Goal: Task Accomplishment & Management: Manage account settings

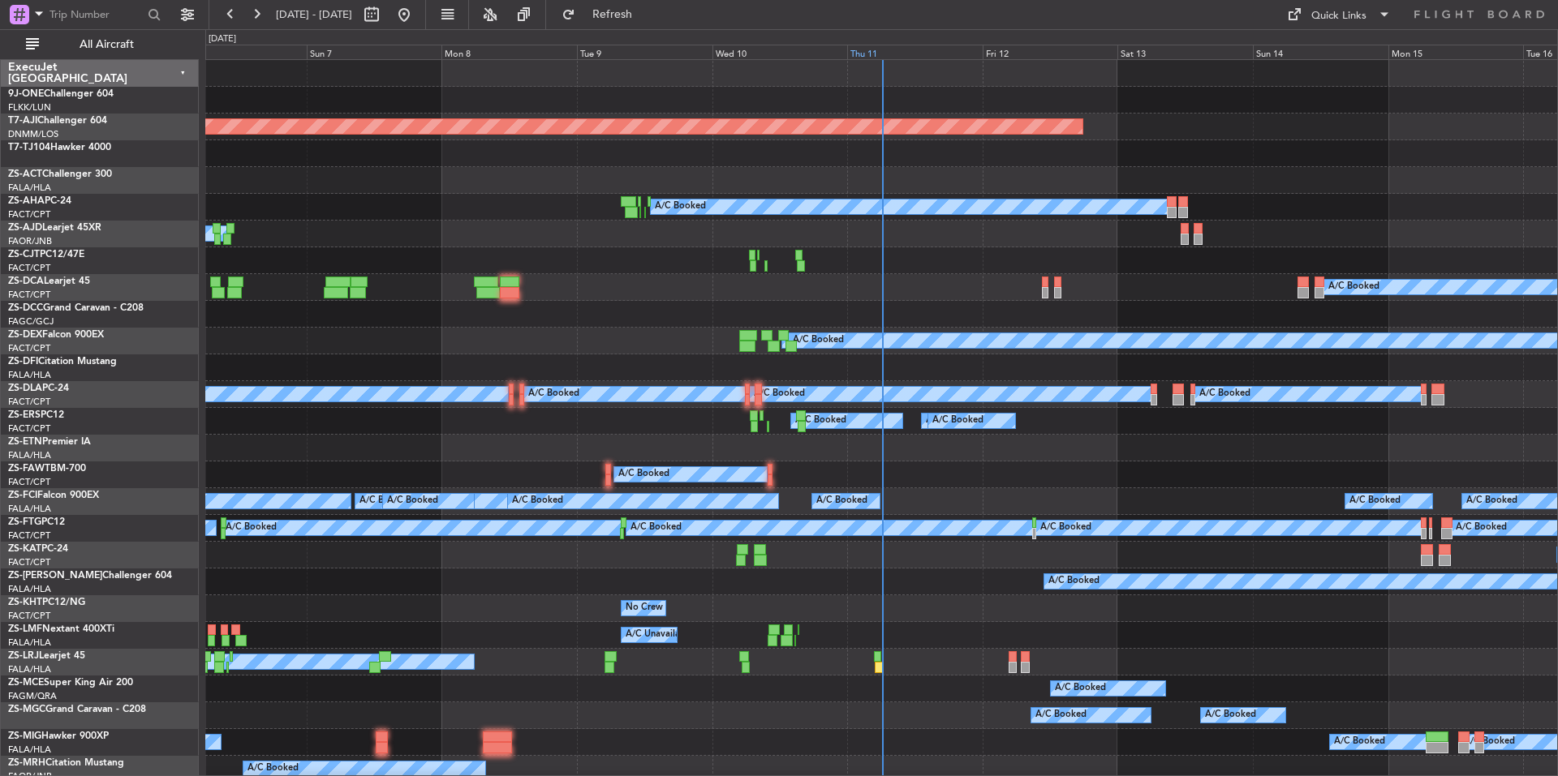
click at [901, 45] on div "Thu 11" at bounding box center [914, 52] width 135 height 15
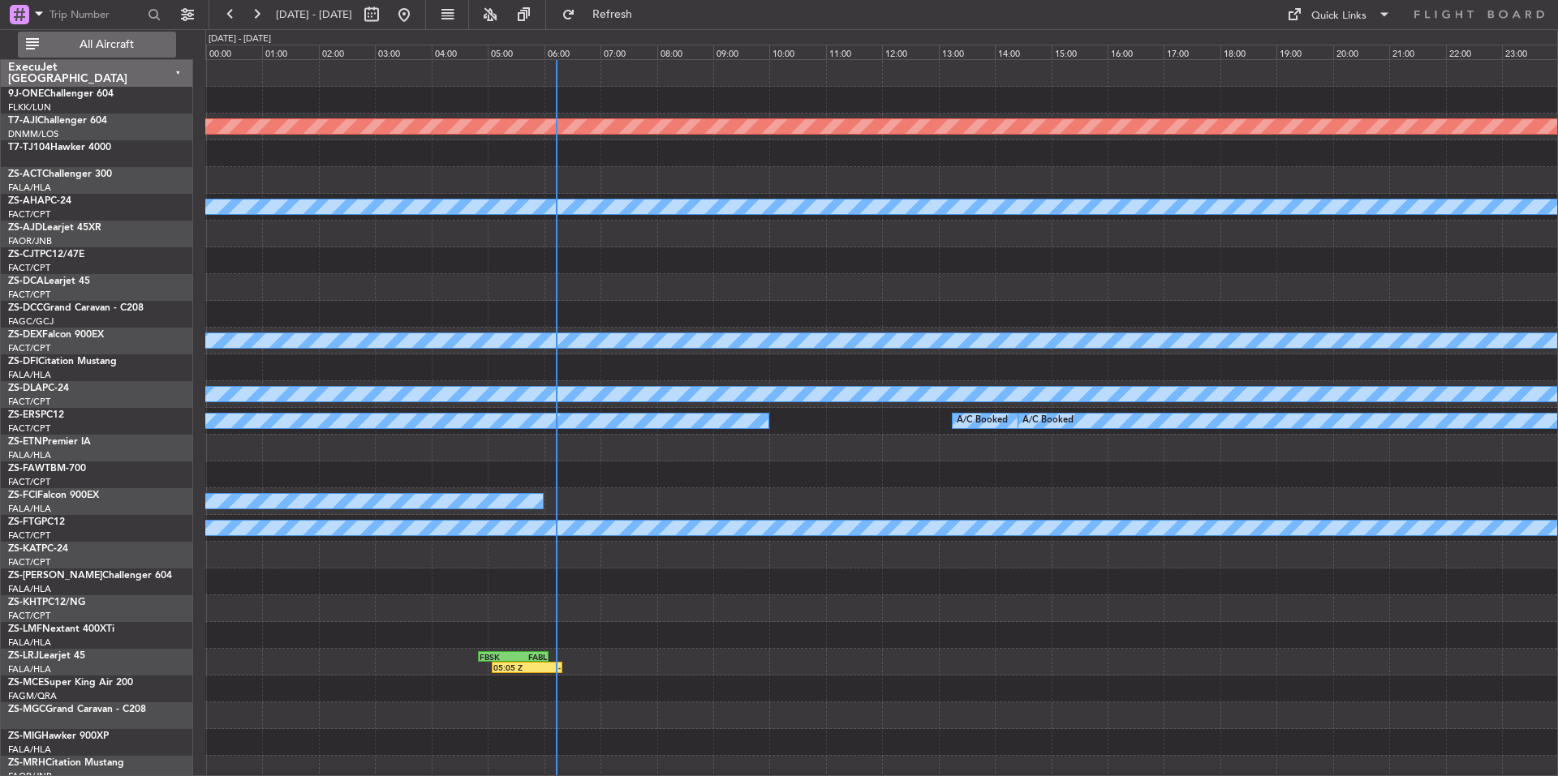
click at [121, 39] on span "All Aircraft" at bounding box center [106, 44] width 129 height 11
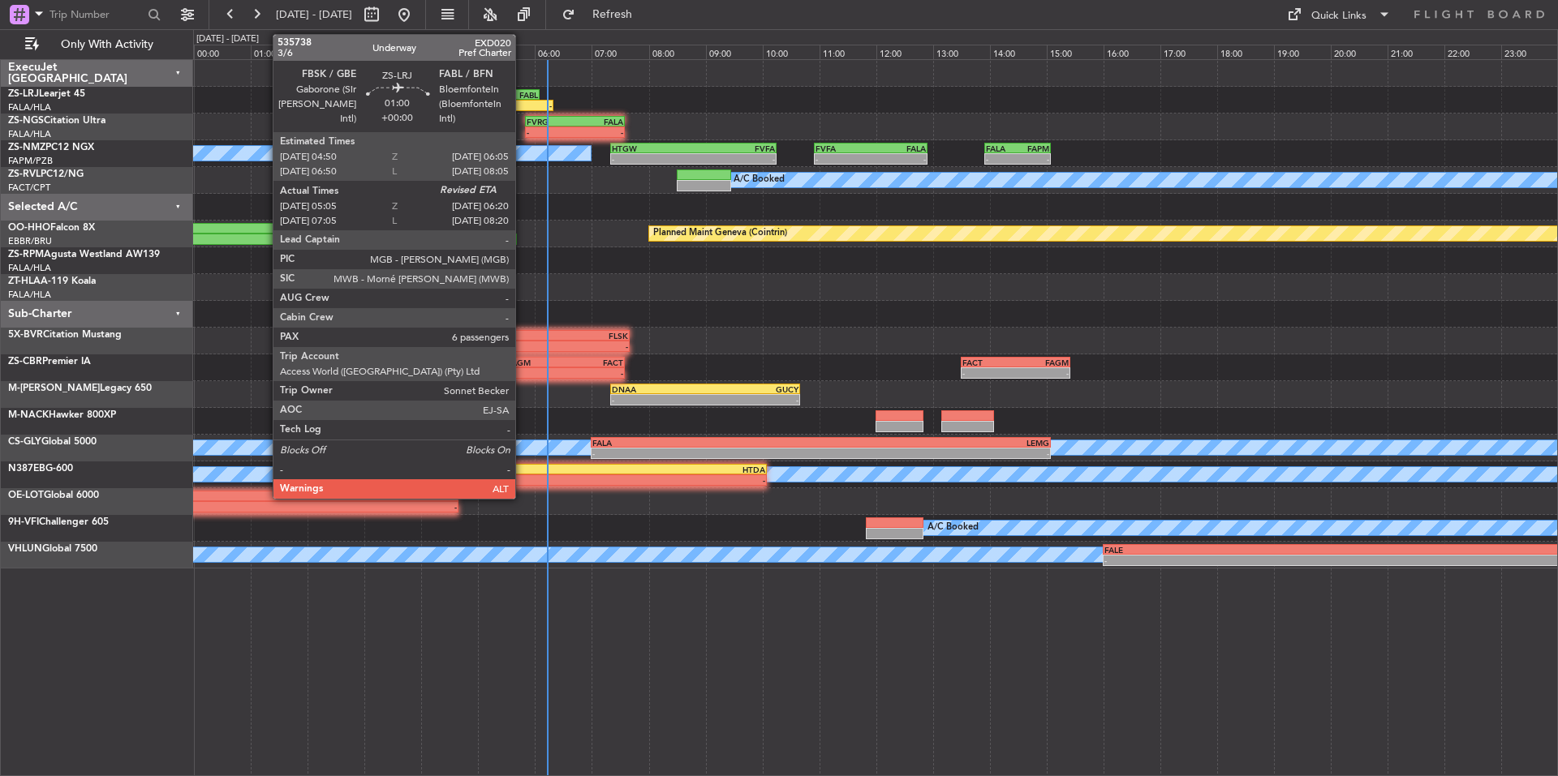
click at [522, 94] on div "FABL" at bounding box center [521, 95] width 34 height 10
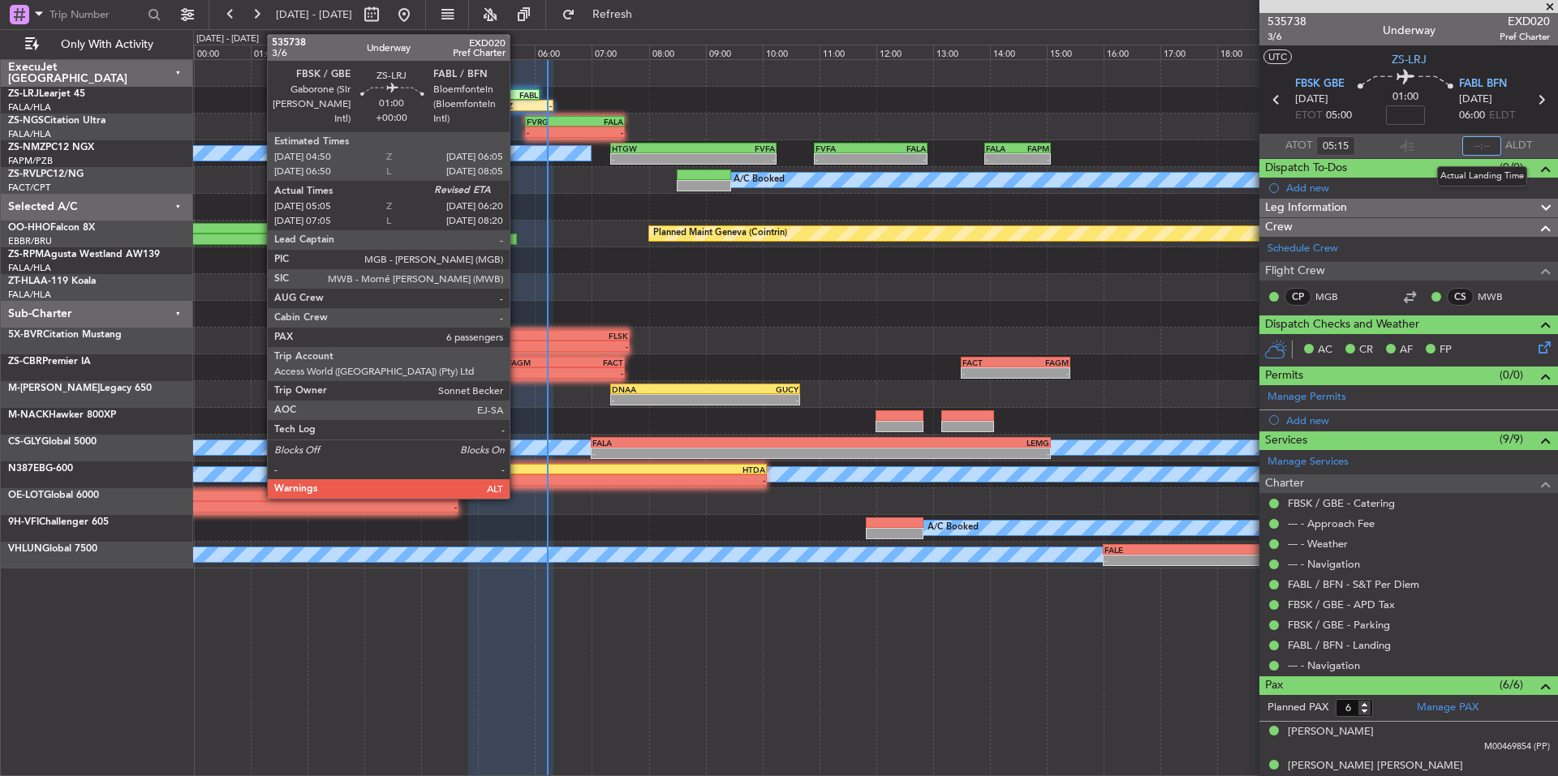
click at [1478, 148] on input "text" at bounding box center [1481, 145] width 39 height 19
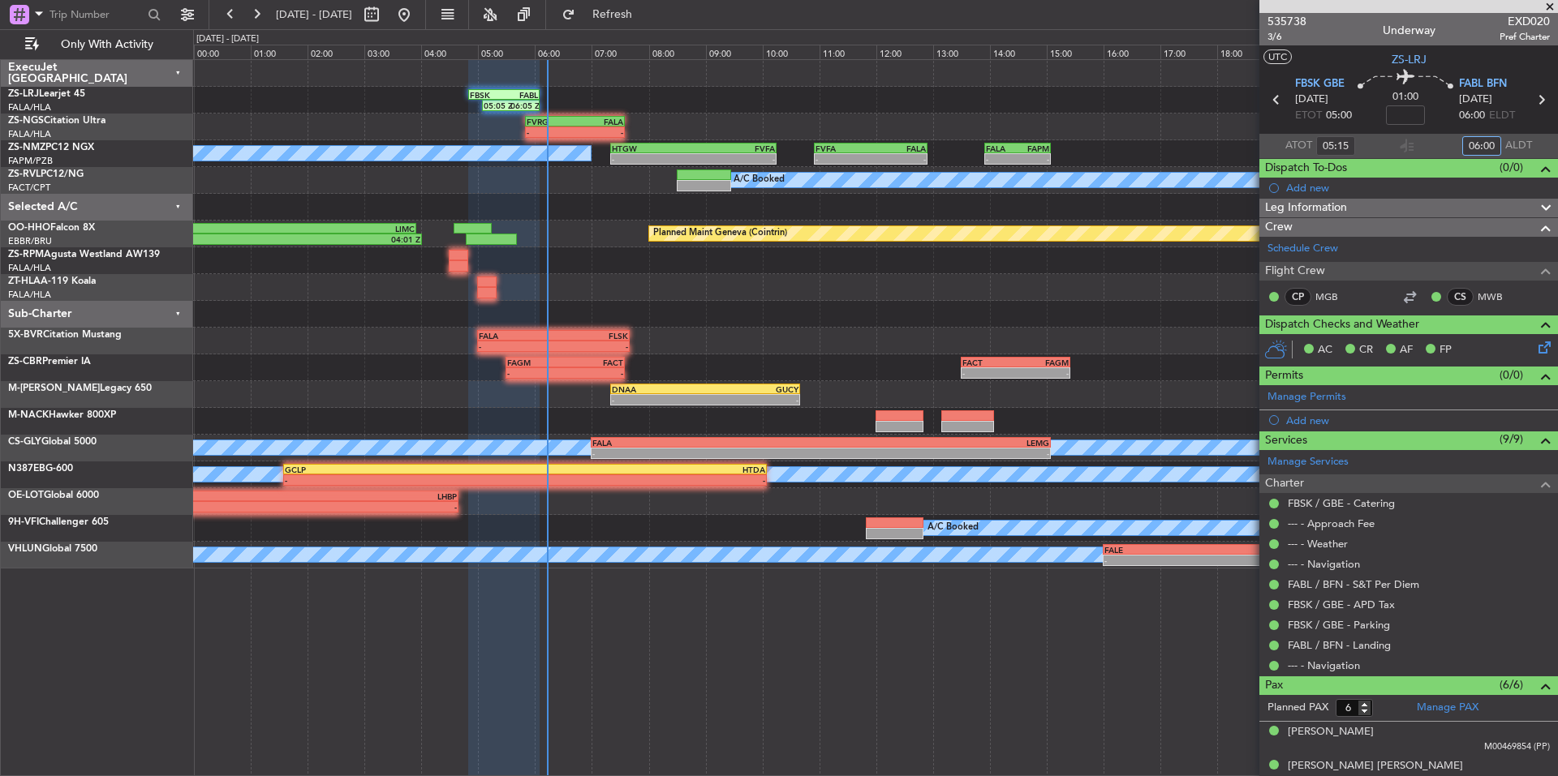
type input "06:00"
click at [1547, 7] on span at bounding box center [1550, 7] width 16 height 15
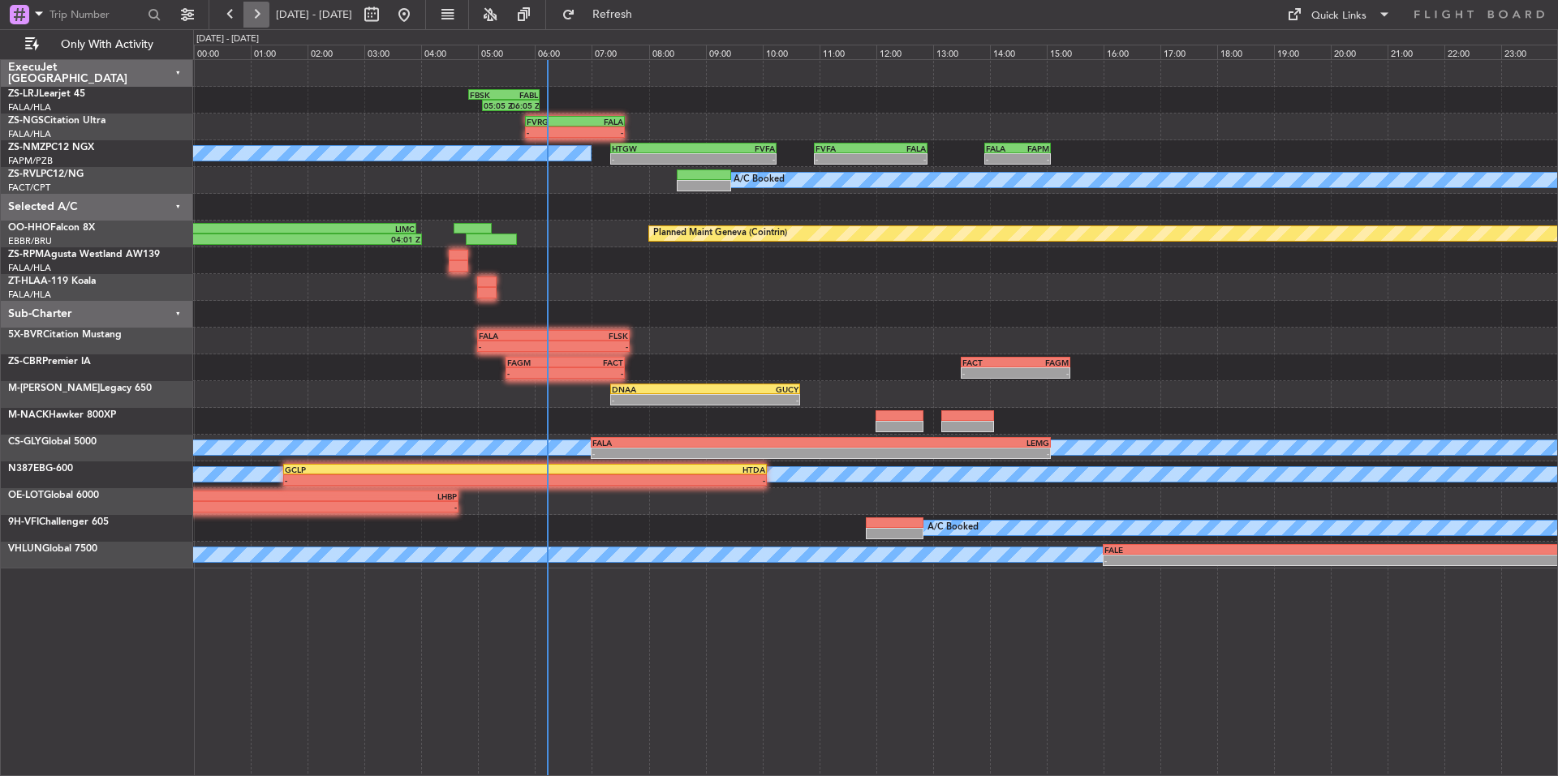
click at [251, 10] on button at bounding box center [256, 15] width 26 height 26
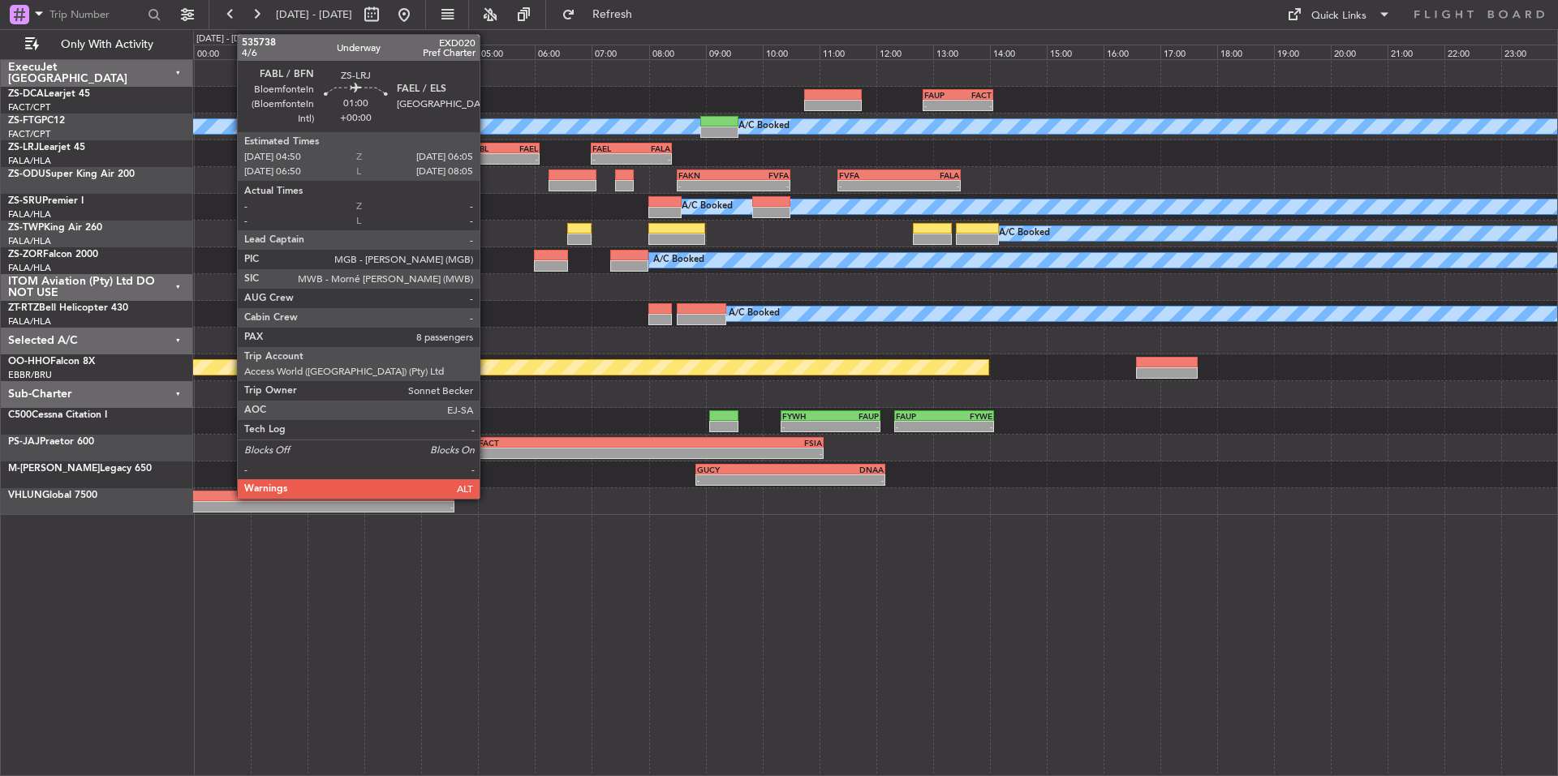
click at [487, 157] on div "-" at bounding box center [487, 159] width 34 height 10
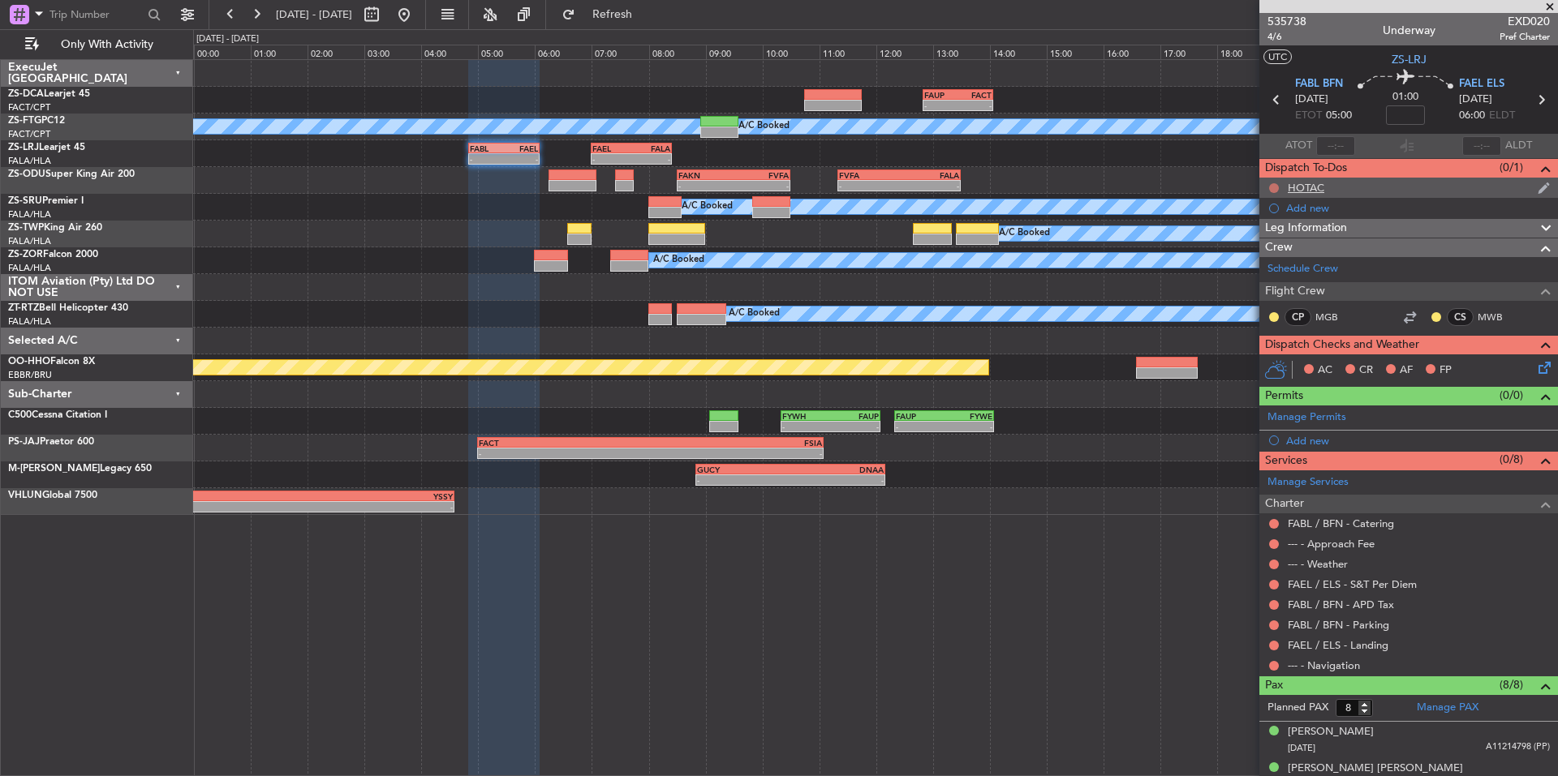
click at [1271, 187] on button at bounding box center [1274, 188] width 10 height 10
click at [1270, 275] on li "Cancelled" at bounding box center [1275, 284] width 86 height 24
click at [1269, 312] on div at bounding box center [1273, 317] width 13 height 13
click at [1270, 319] on button at bounding box center [1274, 317] width 10 height 10
click at [1431, 317] on button at bounding box center [1436, 317] width 10 height 10
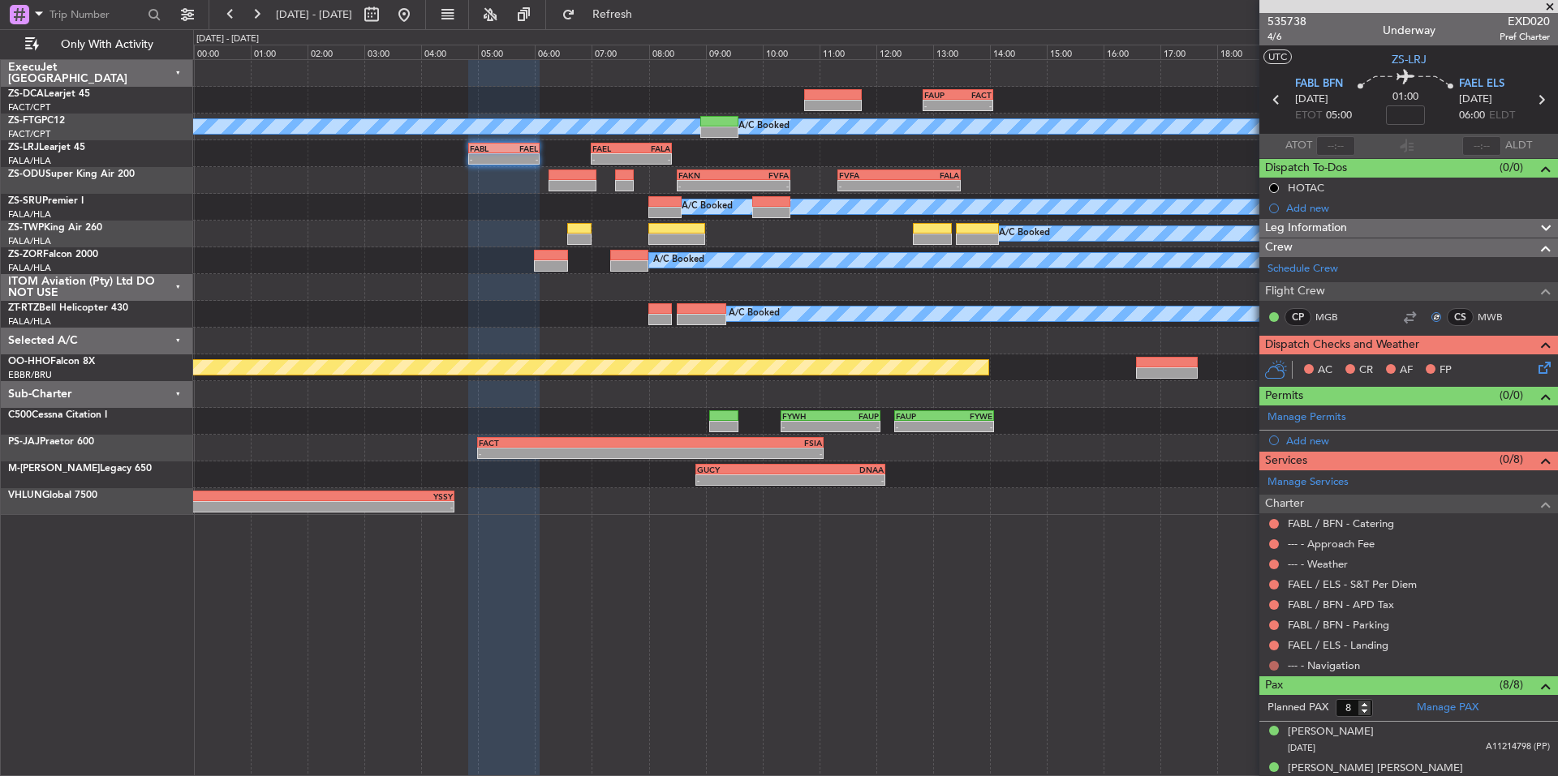
click at [1274, 664] on button at bounding box center [1274, 666] width 10 height 10
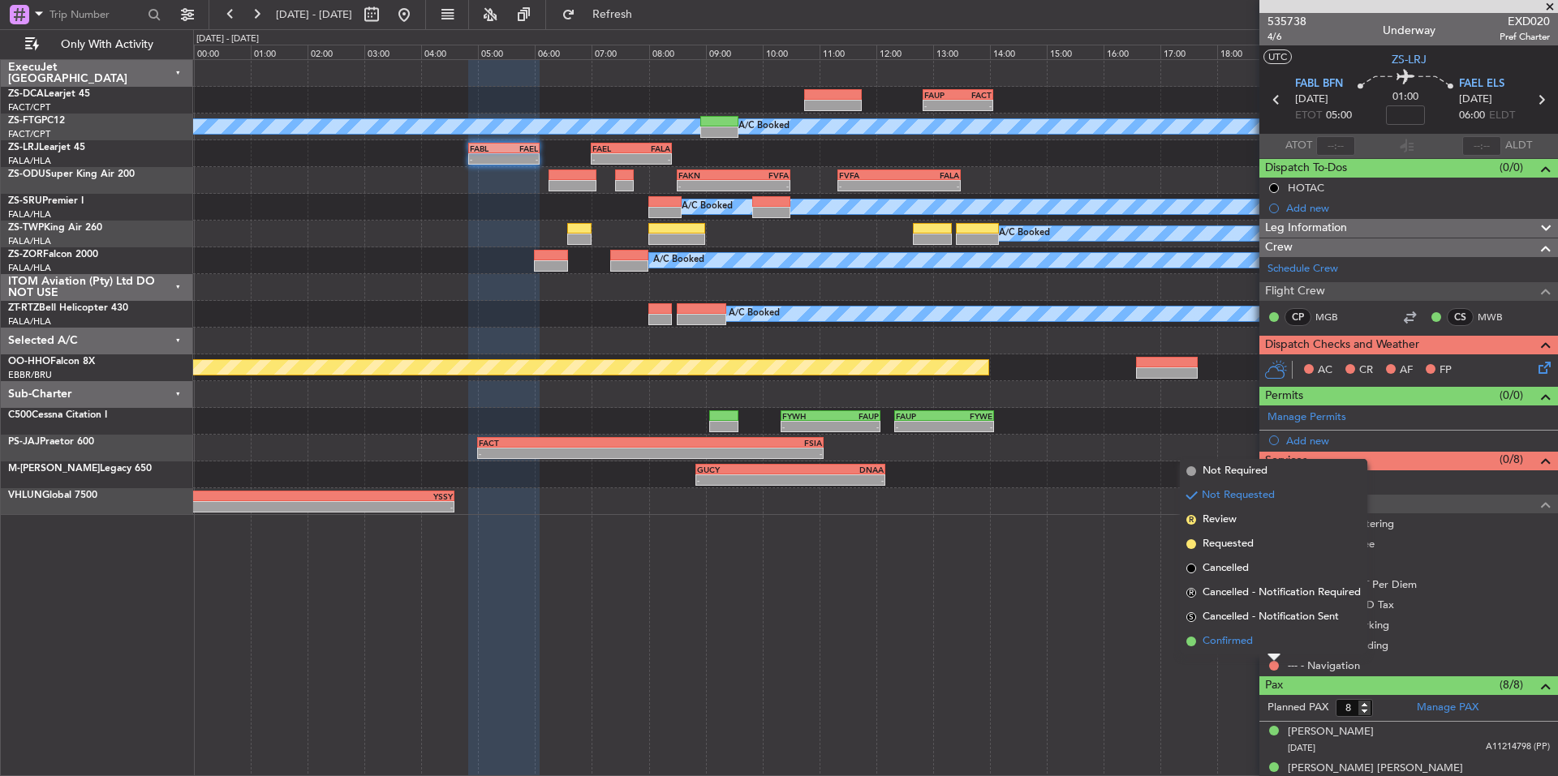
click at [1259, 645] on li "Confirmed" at bounding box center [1273, 642] width 187 height 24
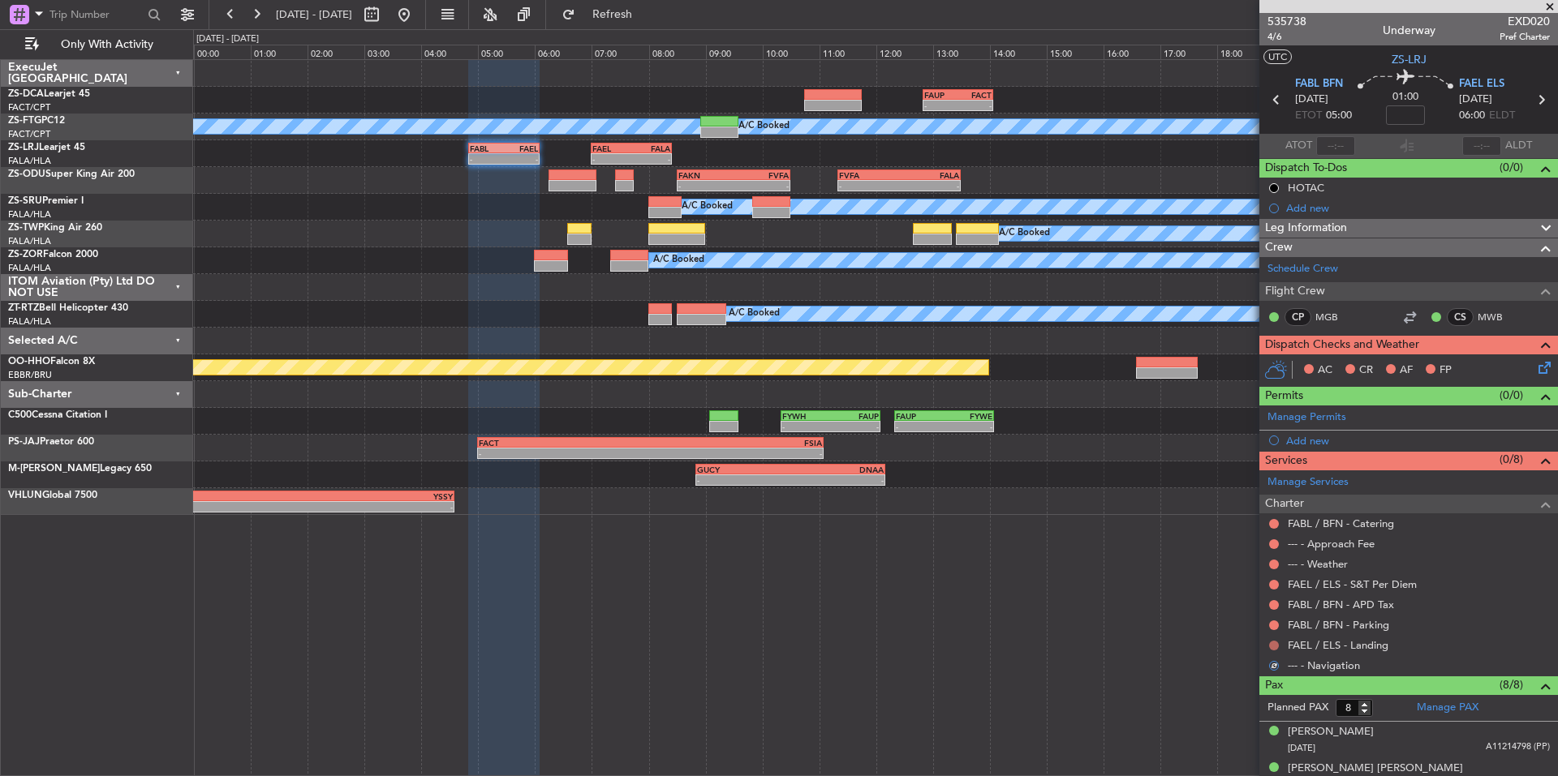
click at [1271, 641] on button at bounding box center [1274, 646] width 10 height 10
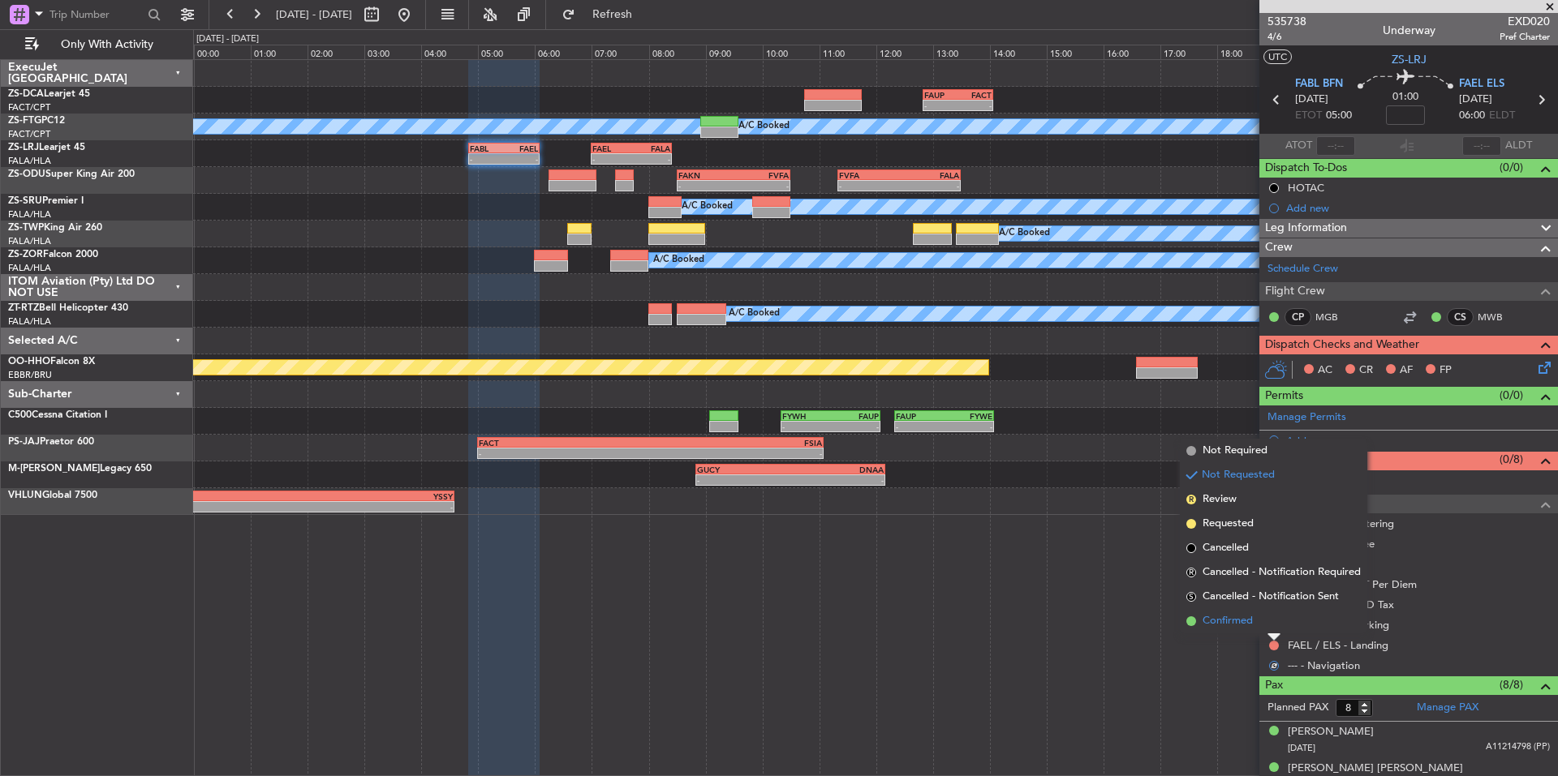
click at [1257, 625] on li "Confirmed" at bounding box center [1273, 621] width 187 height 24
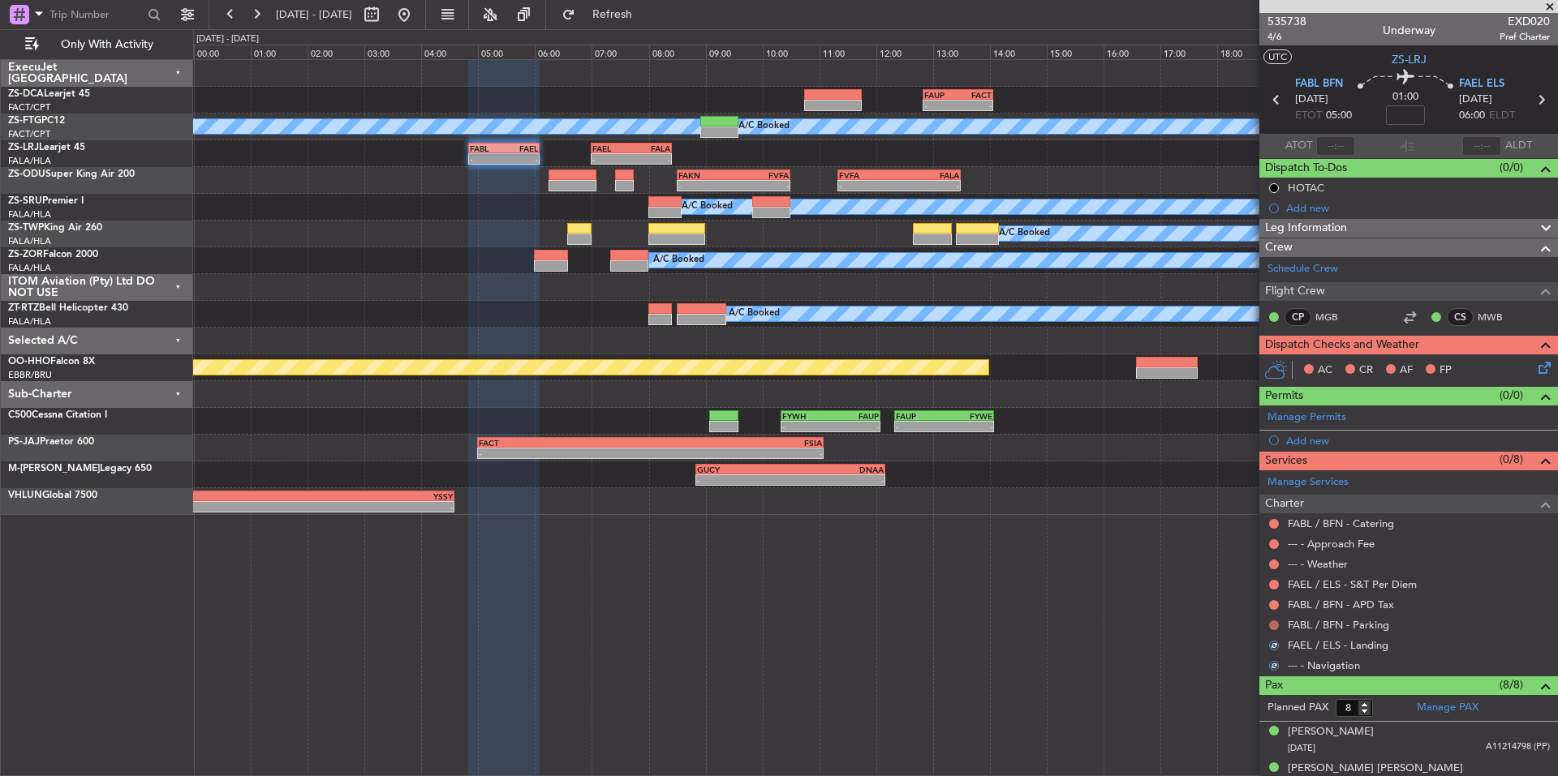
click at [1273, 623] on button at bounding box center [1274, 626] width 10 height 10
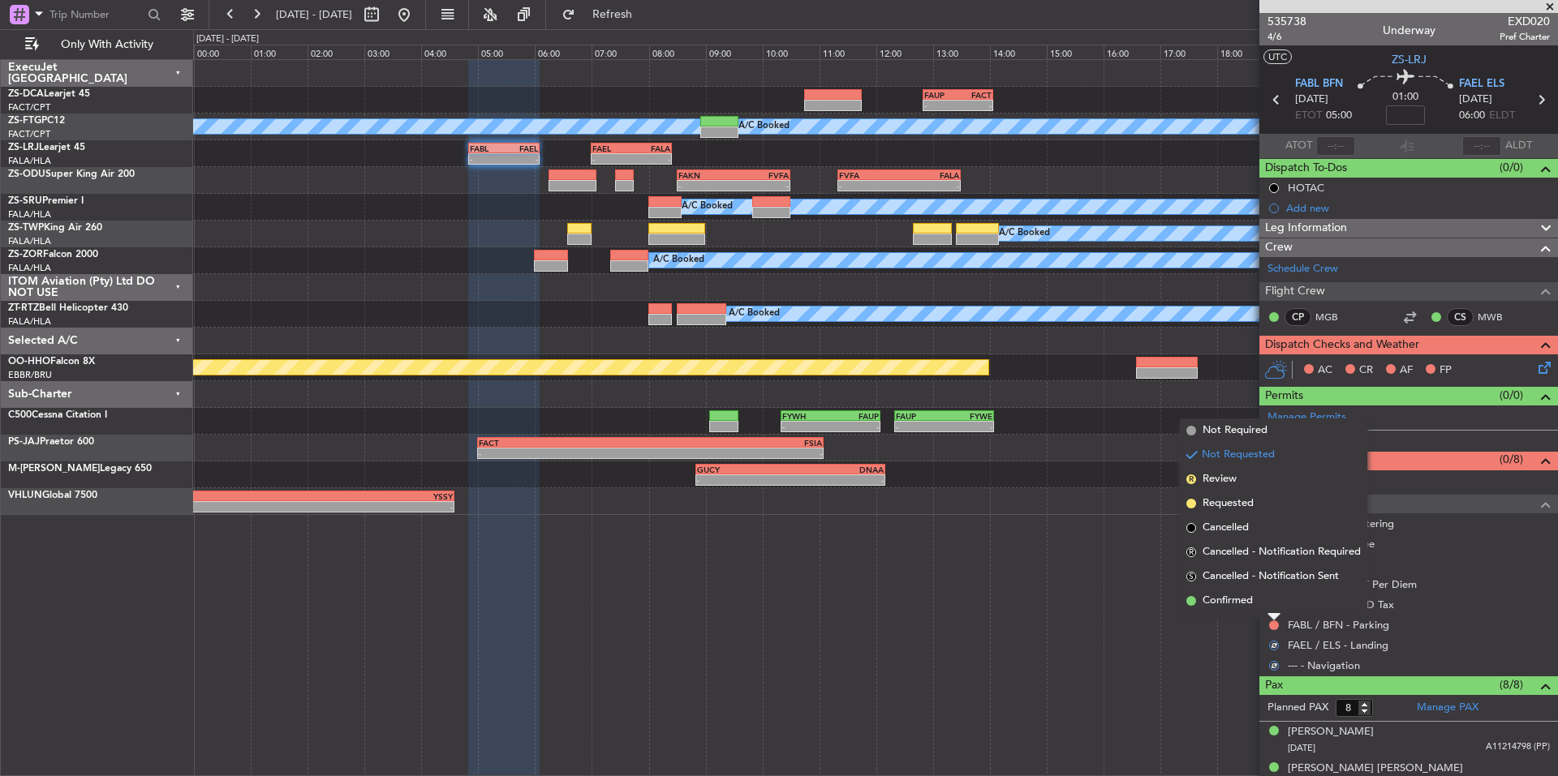
click at [1260, 603] on li "Confirmed" at bounding box center [1273, 601] width 187 height 24
click at [1271, 601] on button at bounding box center [1274, 605] width 10 height 10
click at [1268, 588] on li "Confirmed" at bounding box center [1273, 581] width 187 height 24
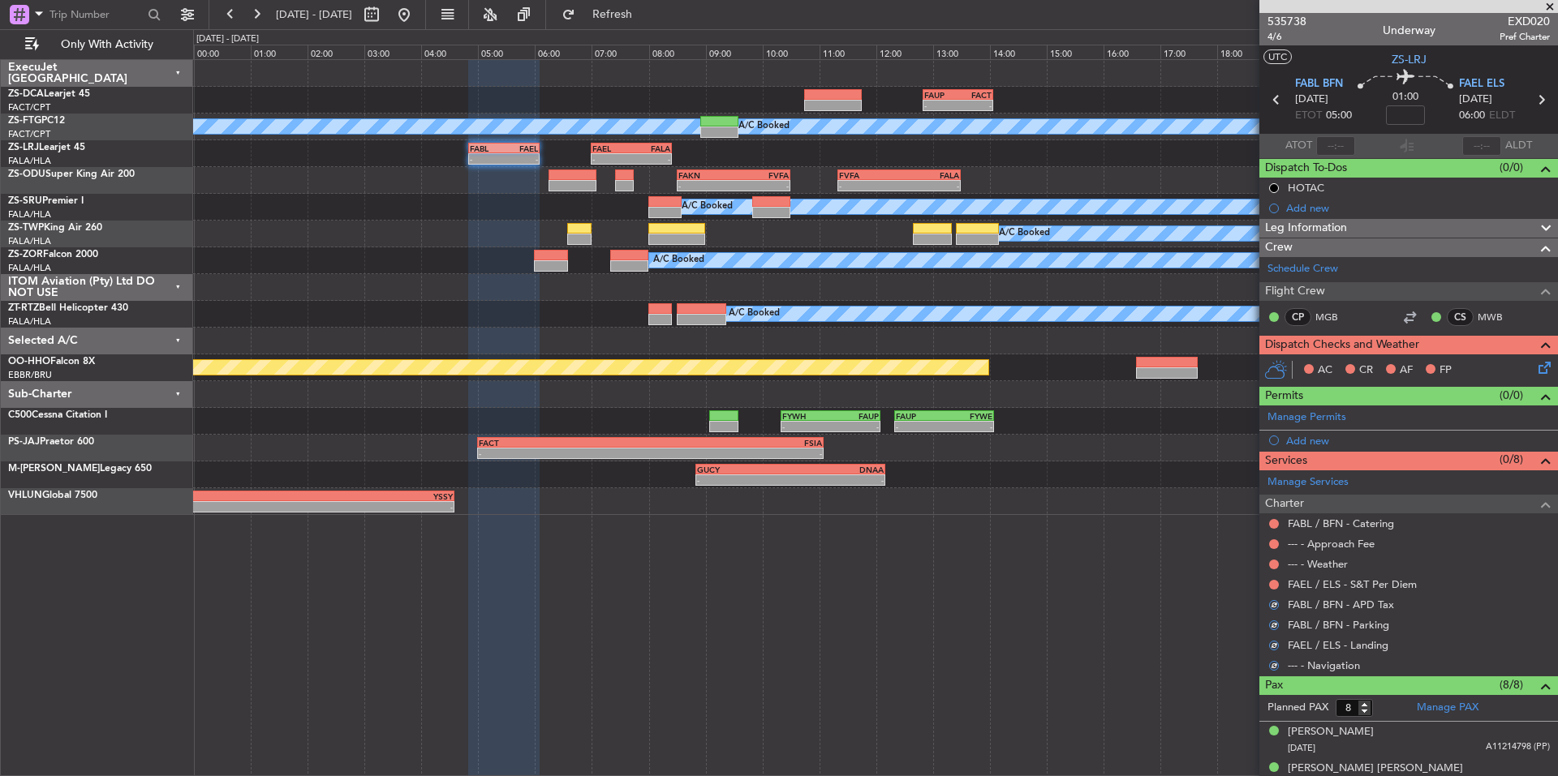
click at [1280, 584] on div "FAEL / ELS - S&T Per Diem" at bounding box center [1408, 584] width 299 height 20
click at [1276, 581] on button at bounding box center [1274, 585] width 10 height 10
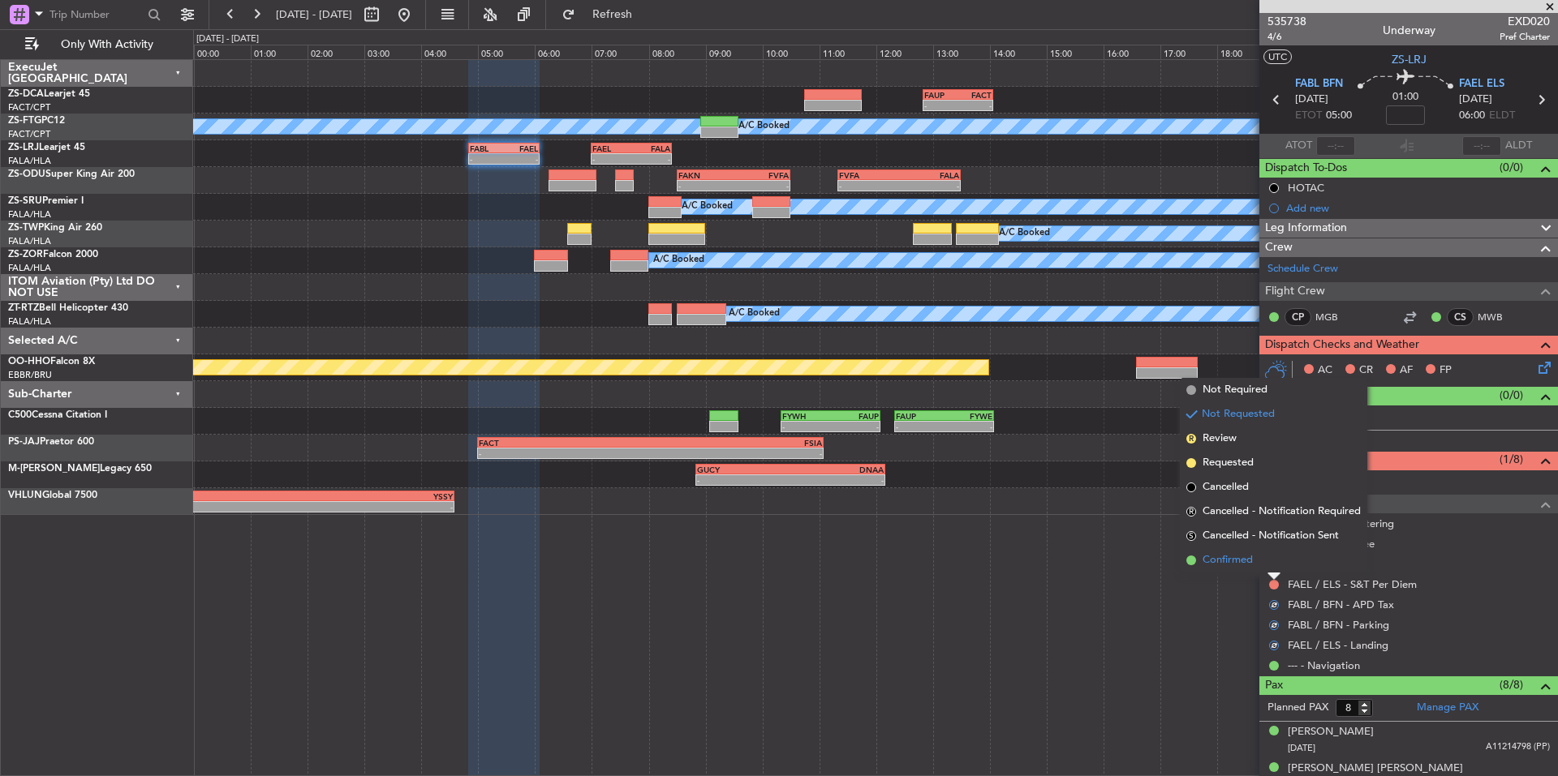
click at [1265, 568] on li "Confirmed" at bounding box center [1273, 560] width 187 height 24
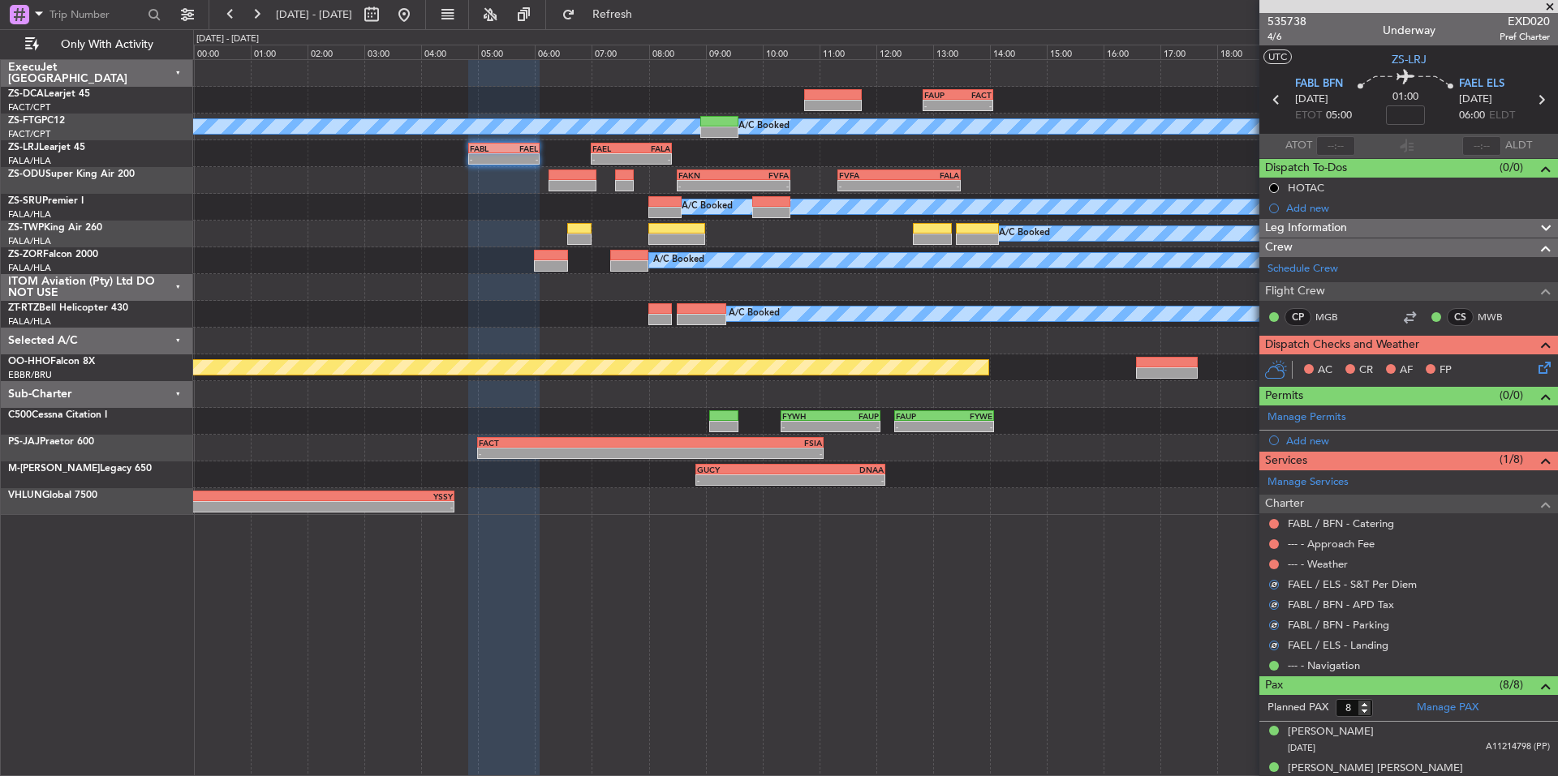
click at [1278, 556] on div "--- - Weather" at bounding box center [1408, 564] width 299 height 20
click at [1275, 558] on div at bounding box center [1273, 564] width 13 height 13
click at [1275, 563] on button at bounding box center [1274, 565] width 10 height 10
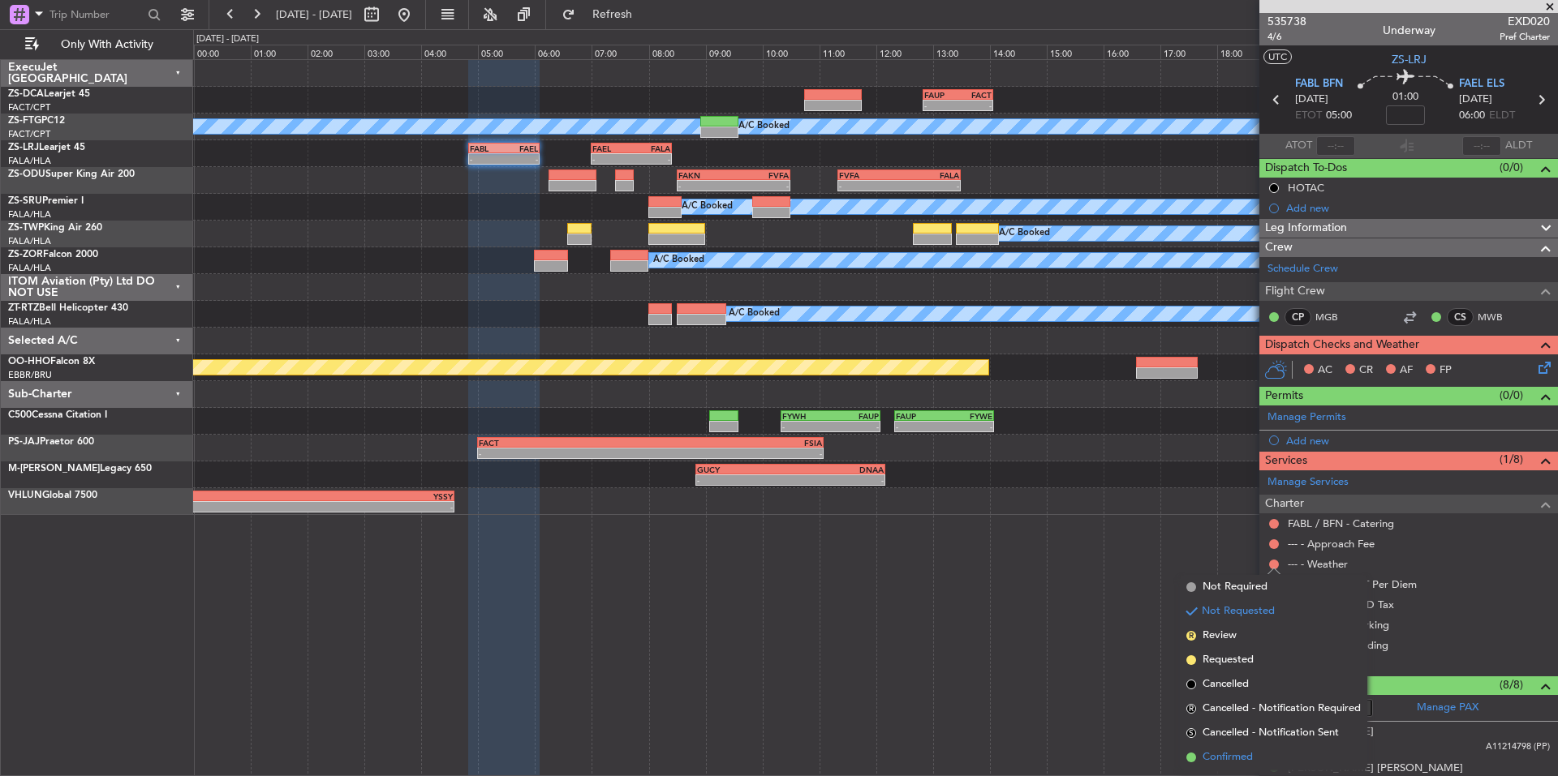
click at [1250, 750] on span "Confirmed" at bounding box center [1227, 758] width 50 height 16
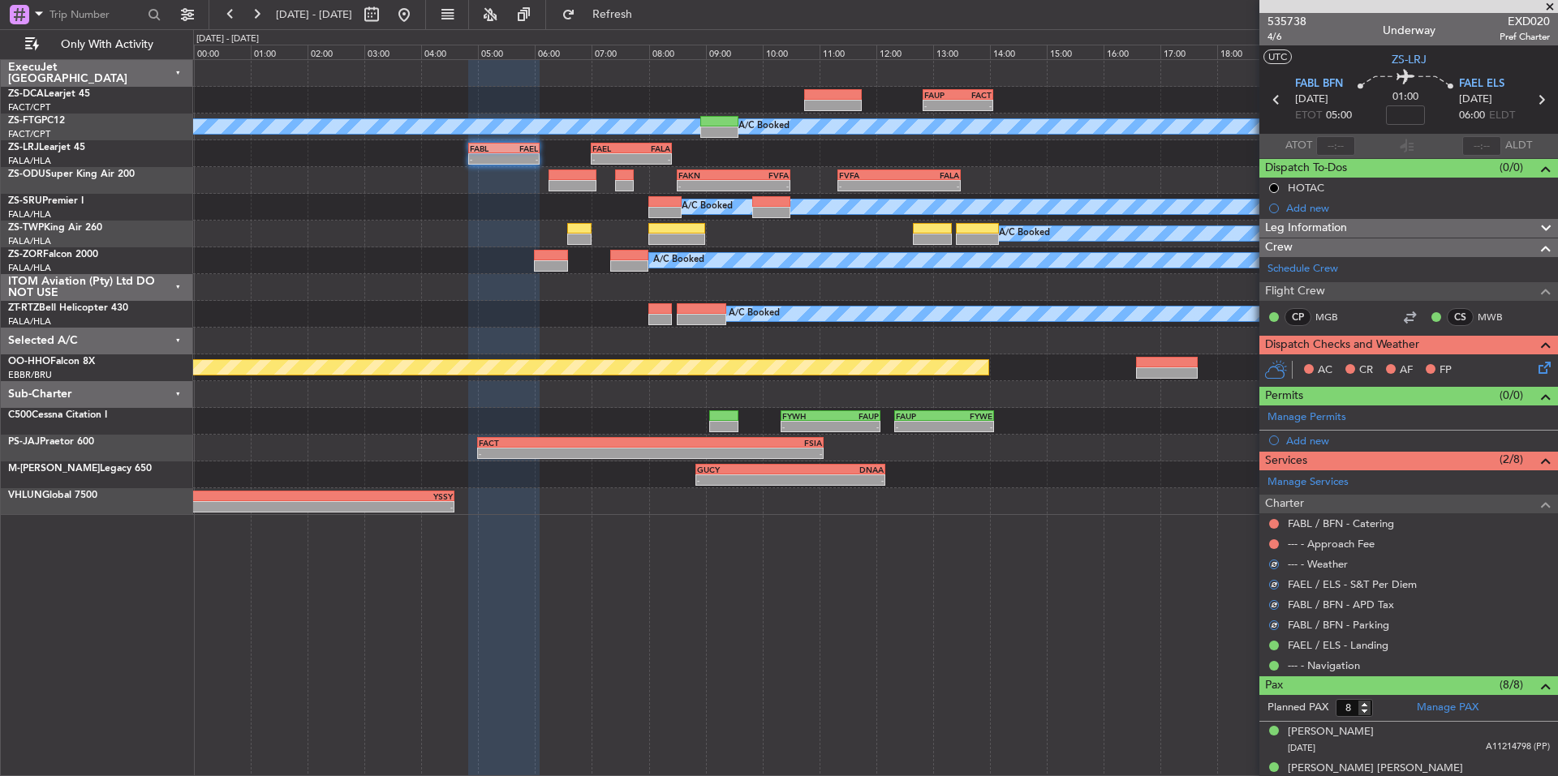
click at [1272, 540] on button at bounding box center [1274, 545] width 10 height 10
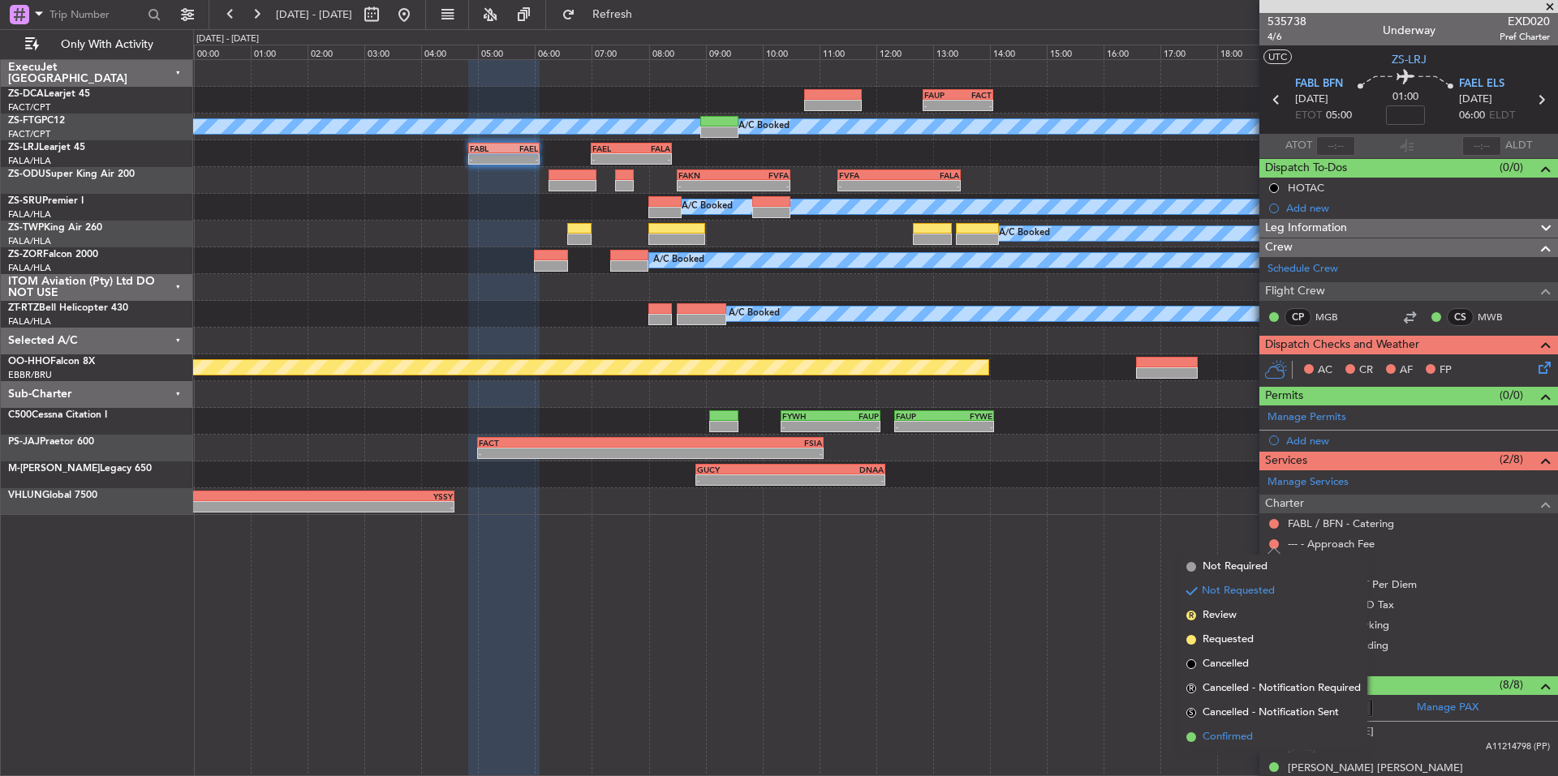
click at [1225, 741] on span "Confirmed" at bounding box center [1227, 737] width 50 height 16
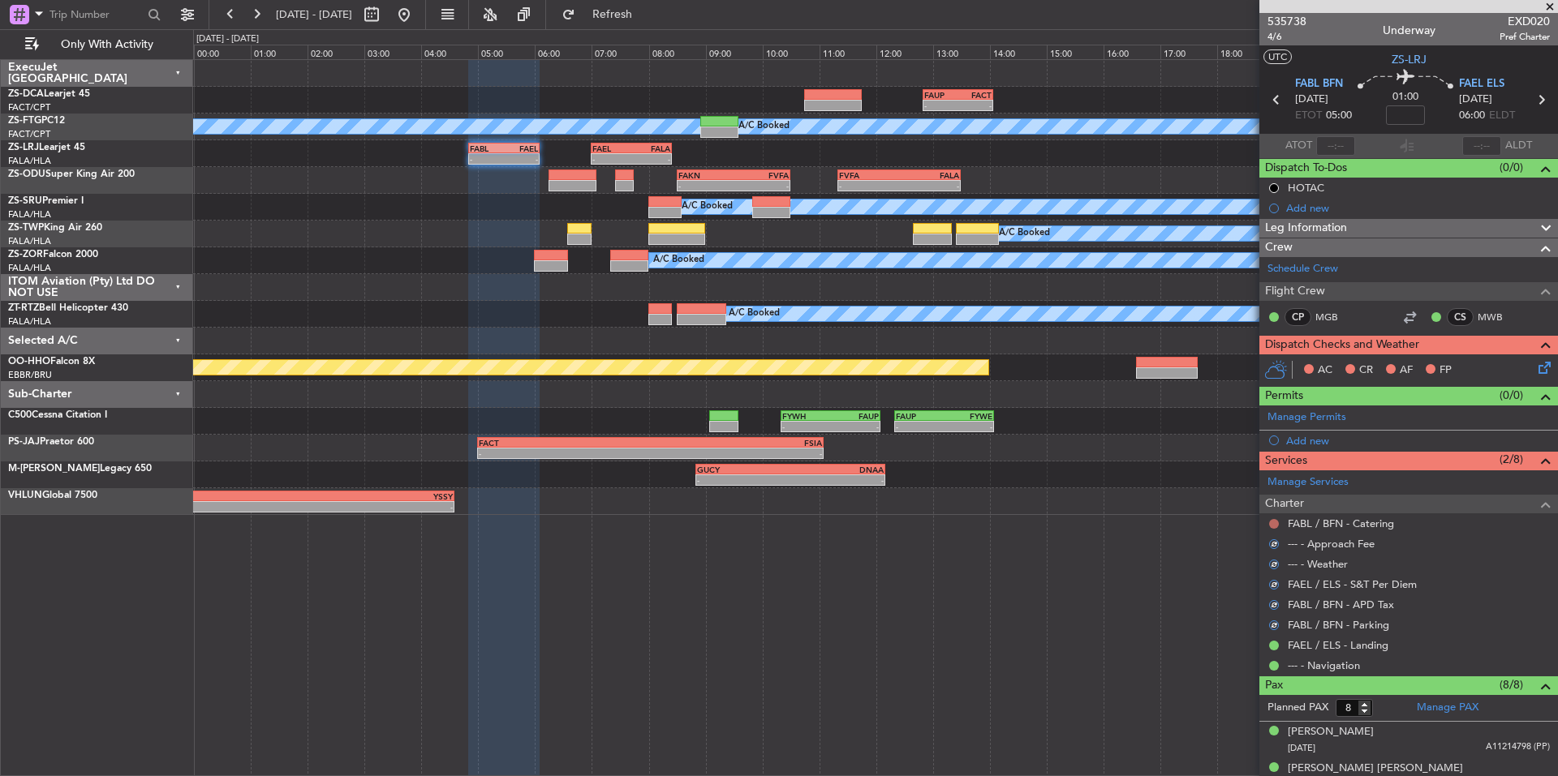
click at [1271, 522] on button at bounding box center [1274, 524] width 10 height 10
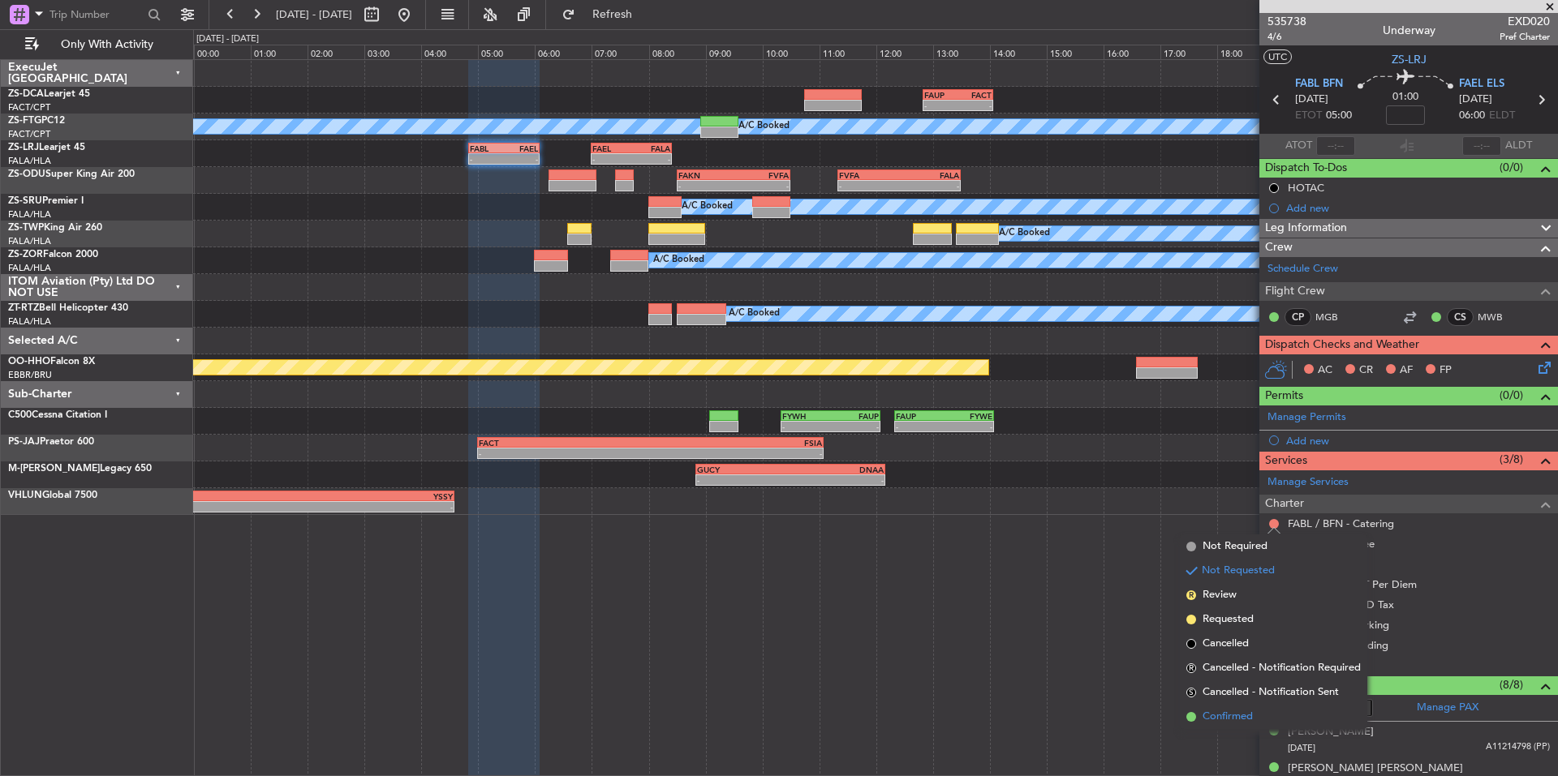
click at [1240, 716] on span "Confirmed" at bounding box center [1227, 717] width 50 height 16
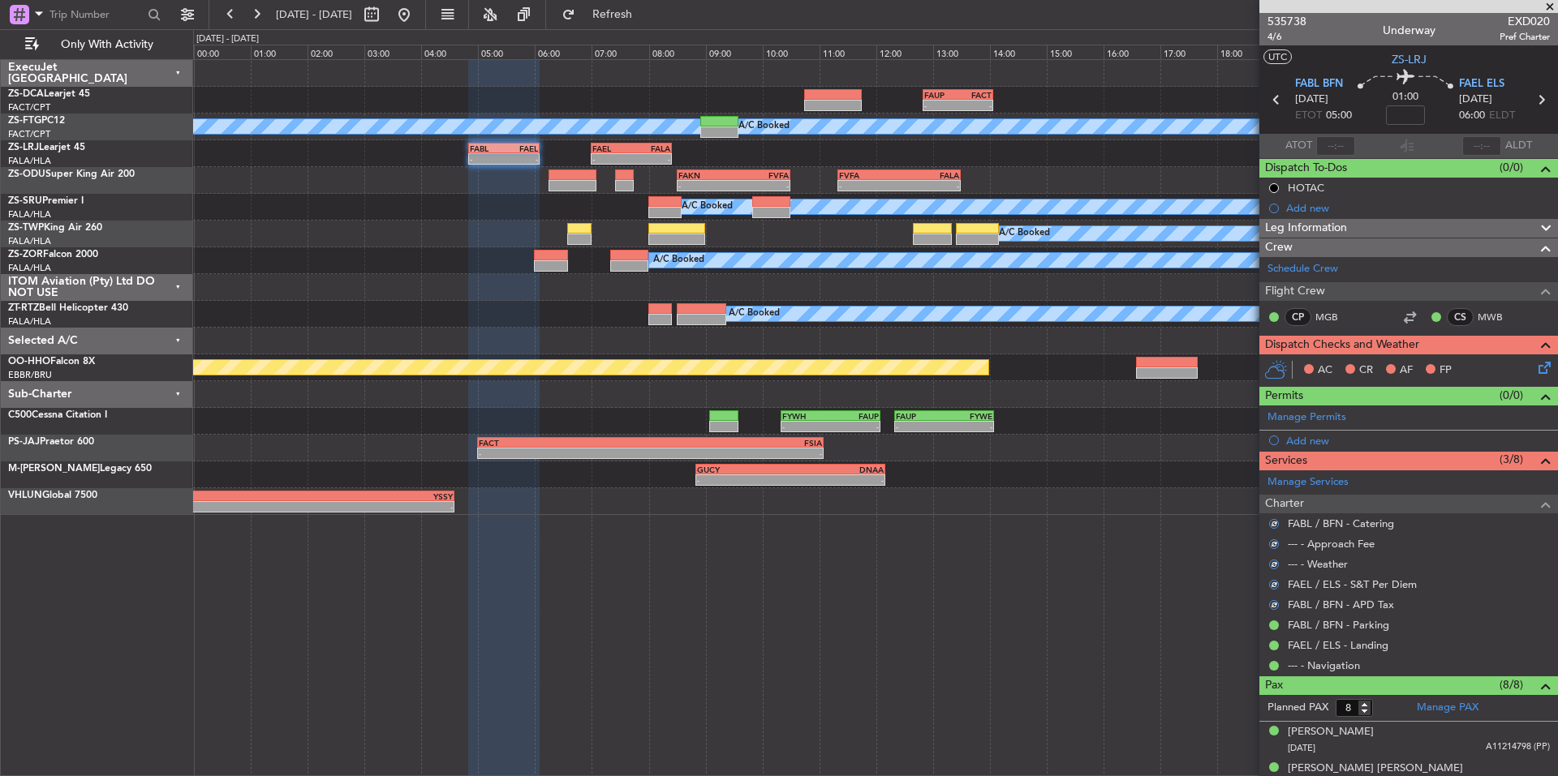
click at [1535, 367] on icon at bounding box center [1541, 365] width 13 height 13
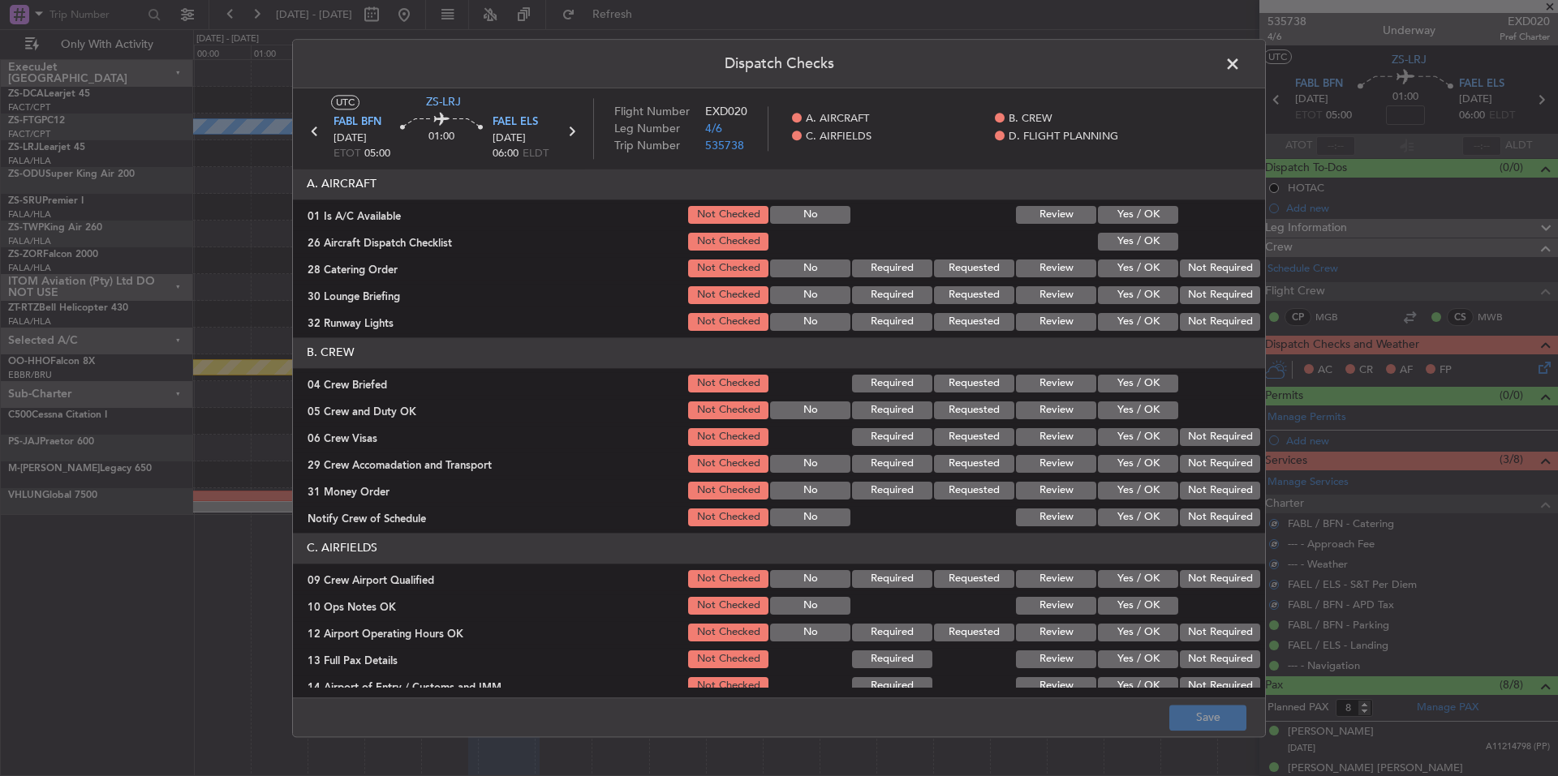
click at [1116, 224] on div "Yes / OK" at bounding box center [1136, 215] width 82 height 23
click at [1129, 243] on button "Yes / OK" at bounding box center [1138, 242] width 80 height 18
click at [1129, 217] on button "Yes / OK" at bounding box center [1138, 215] width 80 height 18
click at [1198, 279] on div "Not Required" at bounding box center [1218, 268] width 82 height 23
click at [1206, 300] on button "Not Required" at bounding box center [1220, 295] width 80 height 18
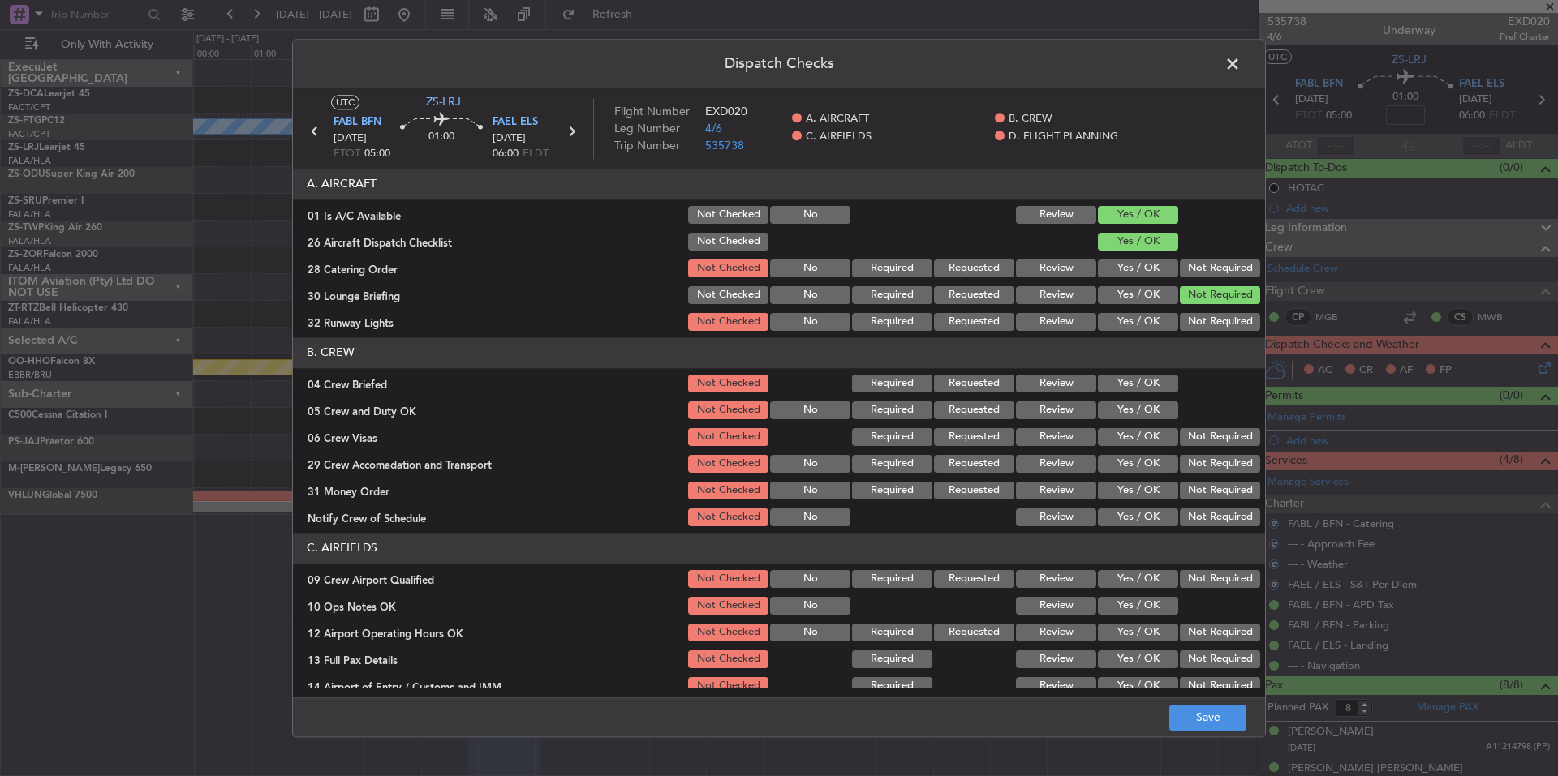
drag, startPoint x: 1207, startPoint y: 307, endPoint x: 1208, endPoint y: 317, distance: 9.8
click at [1207, 310] on section "A. AIRCRAFT 01 Is A/C Available Not Checked No Review Yes / OK 26 Aircraft Disp…" at bounding box center [779, 251] width 972 height 165
click at [1208, 317] on button "Not Required" at bounding box center [1220, 322] width 80 height 18
click at [1204, 260] on button "Not Required" at bounding box center [1220, 269] width 80 height 18
click at [1155, 391] on button "Yes / OK" at bounding box center [1138, 384] width 80 height 18
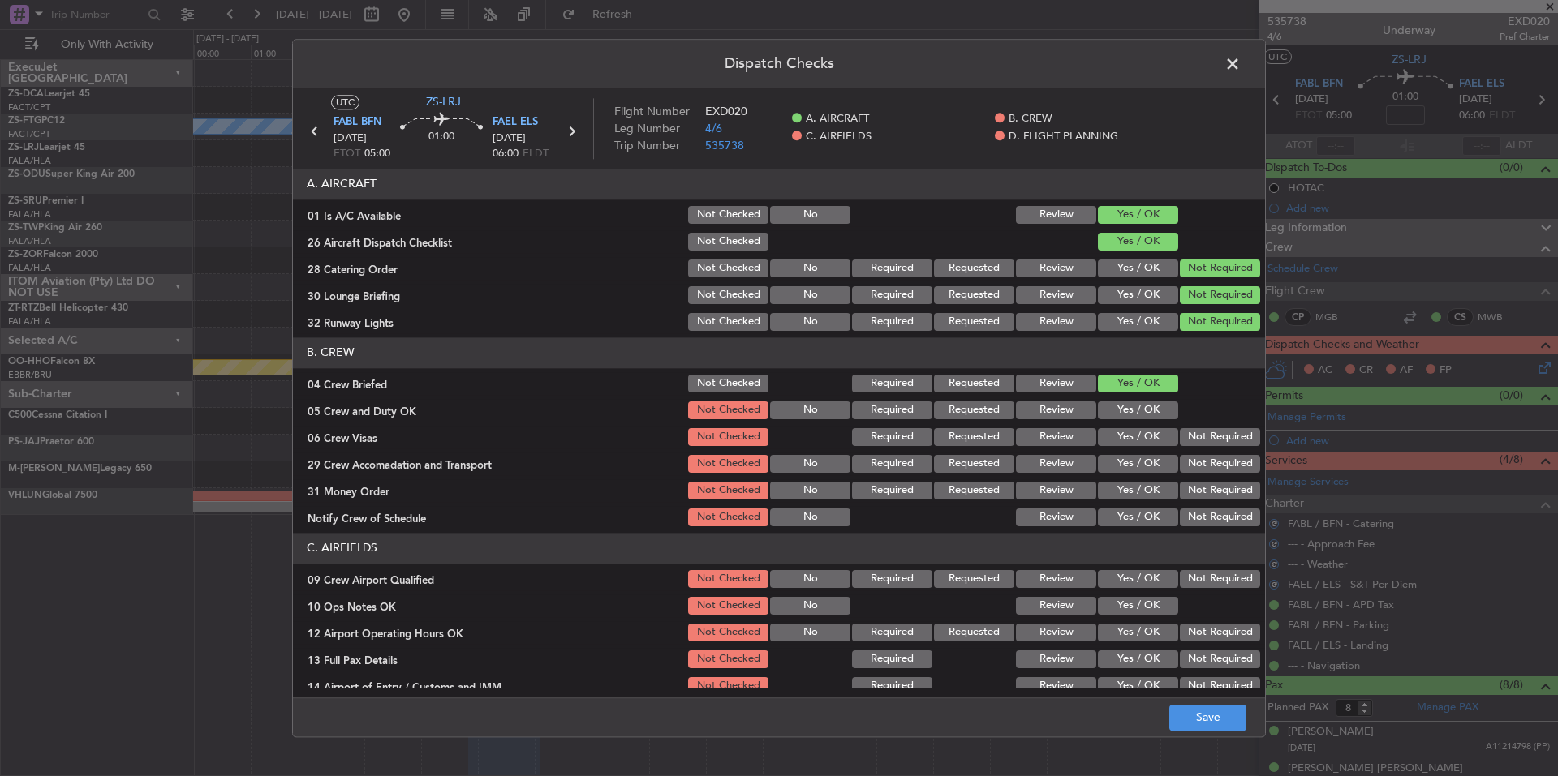
click at [1155, 411] on button "Yes / OK" at bounding box center [1138, 411] width 80 height 18
drag, startPoint x: 1224, startPoint y: 446, endPoint x: 1227, endPoint y: 501, distance: 55.2
click at [1224, 447] on div "Not Required" at bounding box center [1218, 437] width 82 height 23
click at [1224, 475] on div "Not Required" at bounding box center [1218, 464] width 82 height 23
click at [1227, 492] on button "Not Required" at bounding box center [1220, 491] width 80 height 18
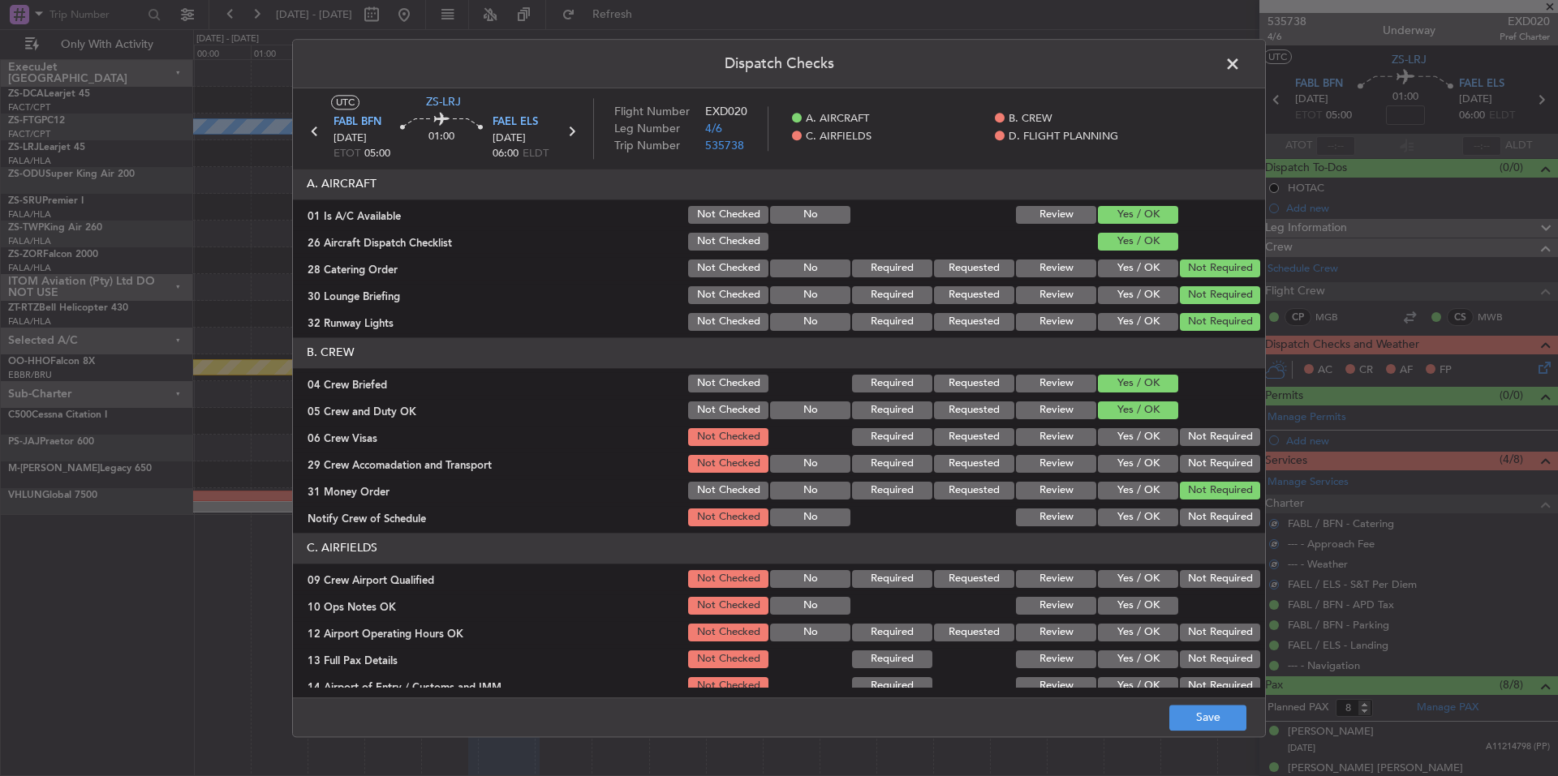
drag, startPoint x: 1227, startPoint y: 501, endPoint x: 1228, endPoint y: 514, distance: 12.2
click at [1227, 505] on section "B. CREW 04 Crew Briefed Not Checked Required Requested Review Yes / OK 05 Crew …" at bounding box center [779, 433] width 972 height 191
click at [1228, 516] on button "Not Required" at bounding box center [1220, 518] width 80 height 18
click at [1224, 462] on button "Not Required" at bounding box center [1220, 464] width 80 height 18
click at [1223, 438] on button "Not Required" at bounding box center [1220, 437] width 80 height 18
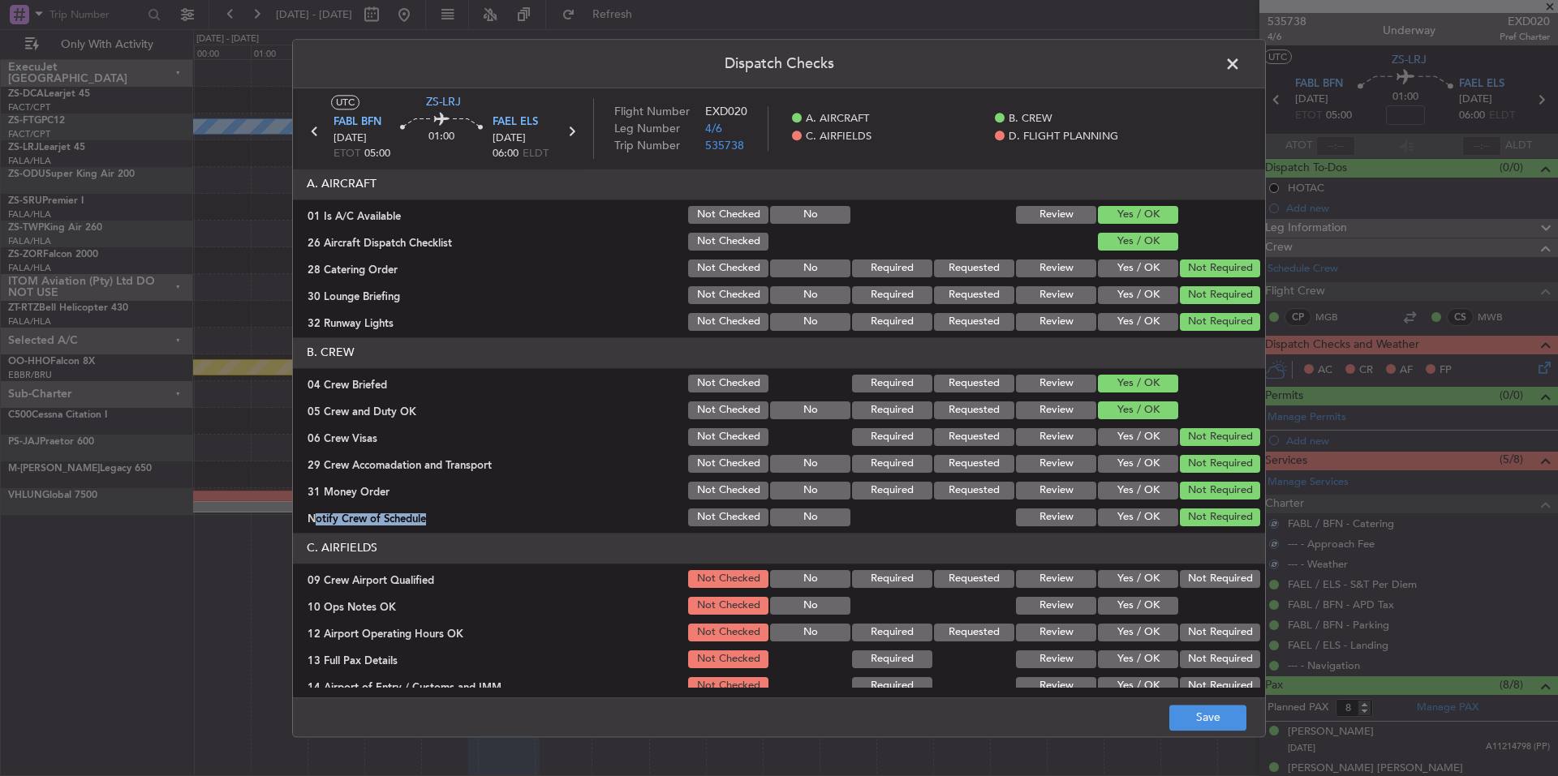
click at [1217, 573] on button "Not Required" at bounding box center [1220, 579] width 80 height 18
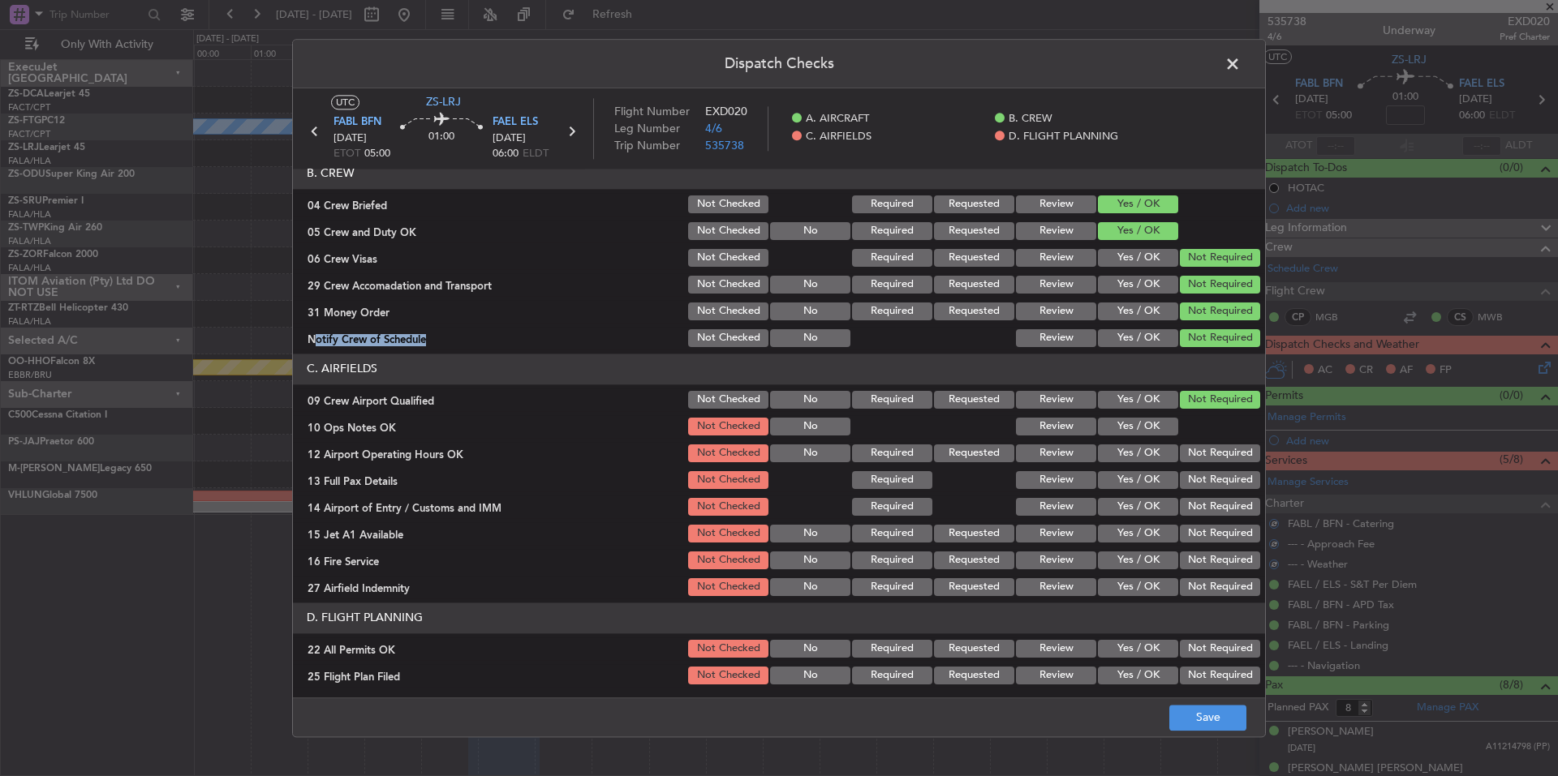
scroll to position [210, 0]
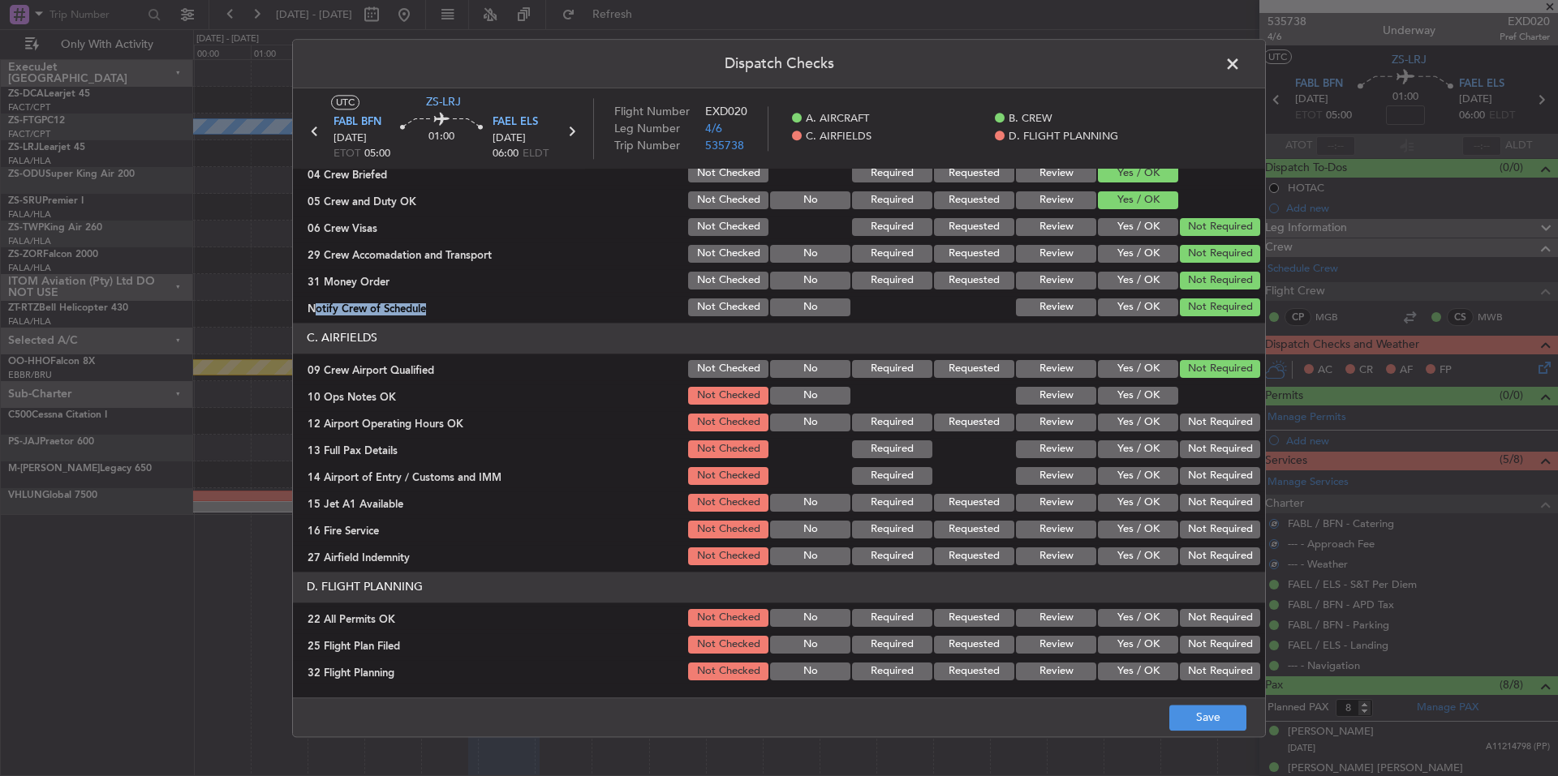
drag, startPoint x: 1208, startPoint y: 559, endPoint x: 1210, endPoint y: 541, distance: 17.9
click at [1208, 557] on button "Not Required" at bounding box center [1220, 557] width 80 height 18
drag, startPoint x: 1210, startPoint y: 541, endPoint x: 1210, endPoint y: 489, distance: 51.9
click at [1210, 535] on div "Not Required" at bounding box center [1218, 529] width 82 height 23
click at [1210, 518] on section "C. AIRFIELDS 09 Crew Airport Qualified Not Checked No Required Requested Review…" at bounding box center [779, 445] width 972 height 245
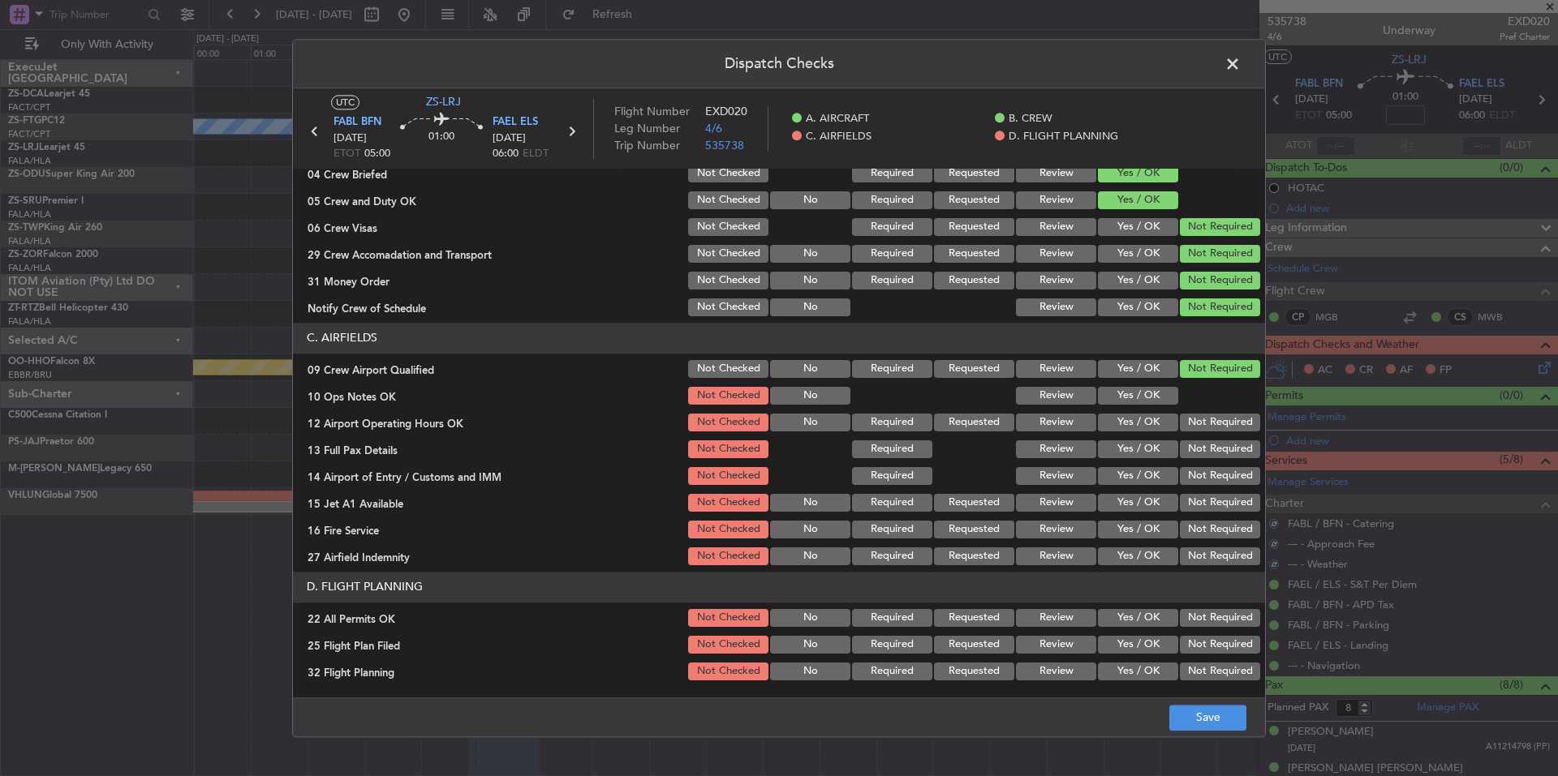
click at [1210, 501] on button "Not Required" at bounding box center [1220, 503] width 80 height 18
click at [1210, 481] on section "C. AIRFIELDS 09 Crew Airport Qualified Not Checked No Required Requested Review…" at bounding box center [779, 445] width 972 height 245
click at [1210, 462] on section "C. AIRFIELDS 09 Crew Airport Qualified Not Checked No Required Requested Review…" at bounding box center [779, 445] width 972 height 245
click at [1208, 449] on button "Not Required" at bounding box center [1220, 450] width 80 height 18
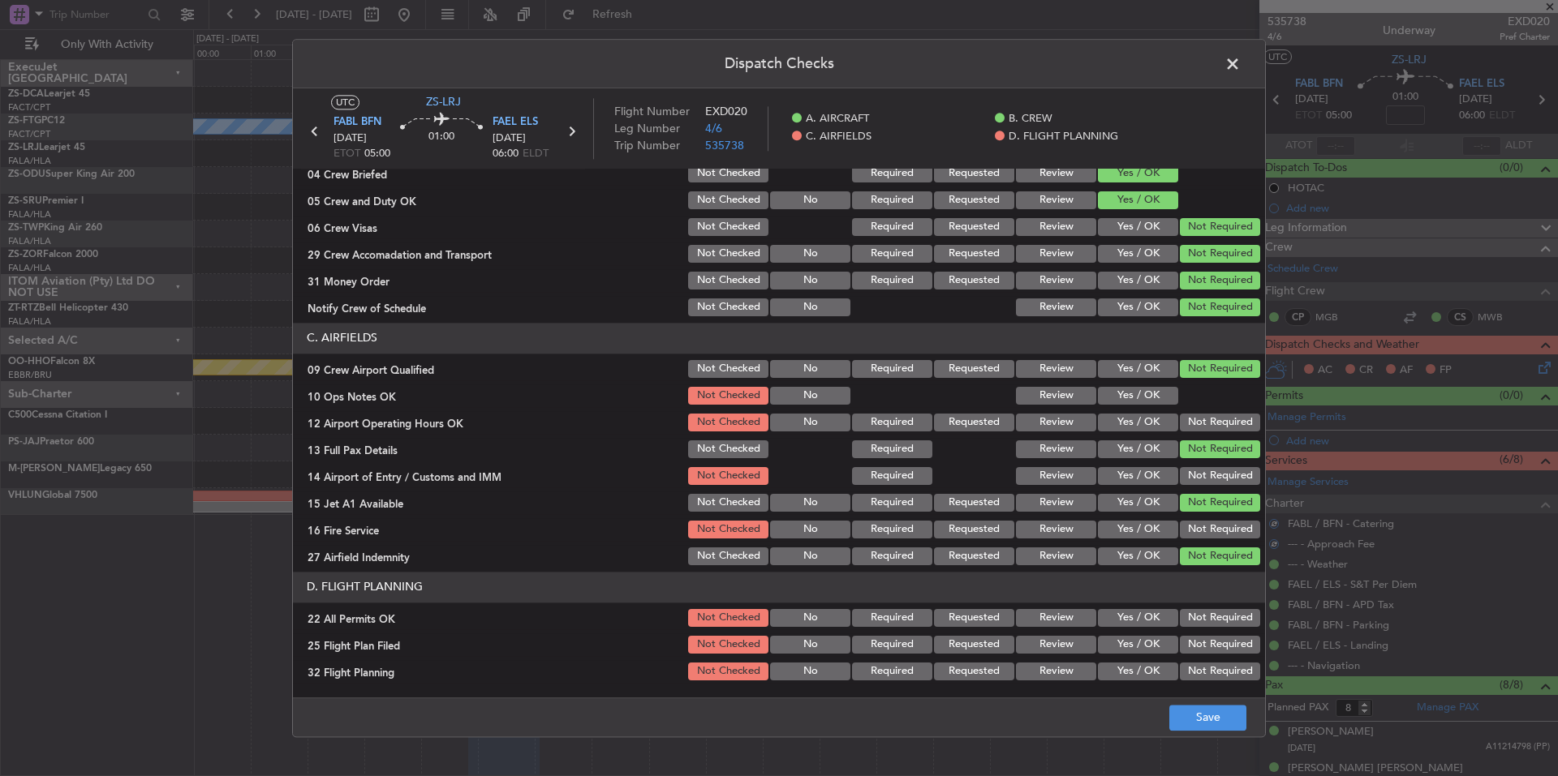
drag, startPoint x: 1206, startPoint y: 436, endPoint x: 1205, endPoint y: 424, distance: 11.5
click at [1206, 431] on section "C. AIRFIELDS 09 Crew Airport Qualified Not Checked No Required Requested Review…" at bounding box center [779, 445] width 972 height 245
click at [1204, 423] on button "Not Required" at bounding box center [1220, 423] width 80 height 18
click at [1177, 406] on div at bounding box center [1218, 396] width 82 height 23
click at [1158, 399] on button "Yes / OK" at bounding box center [1138, 396] width 80 height 18
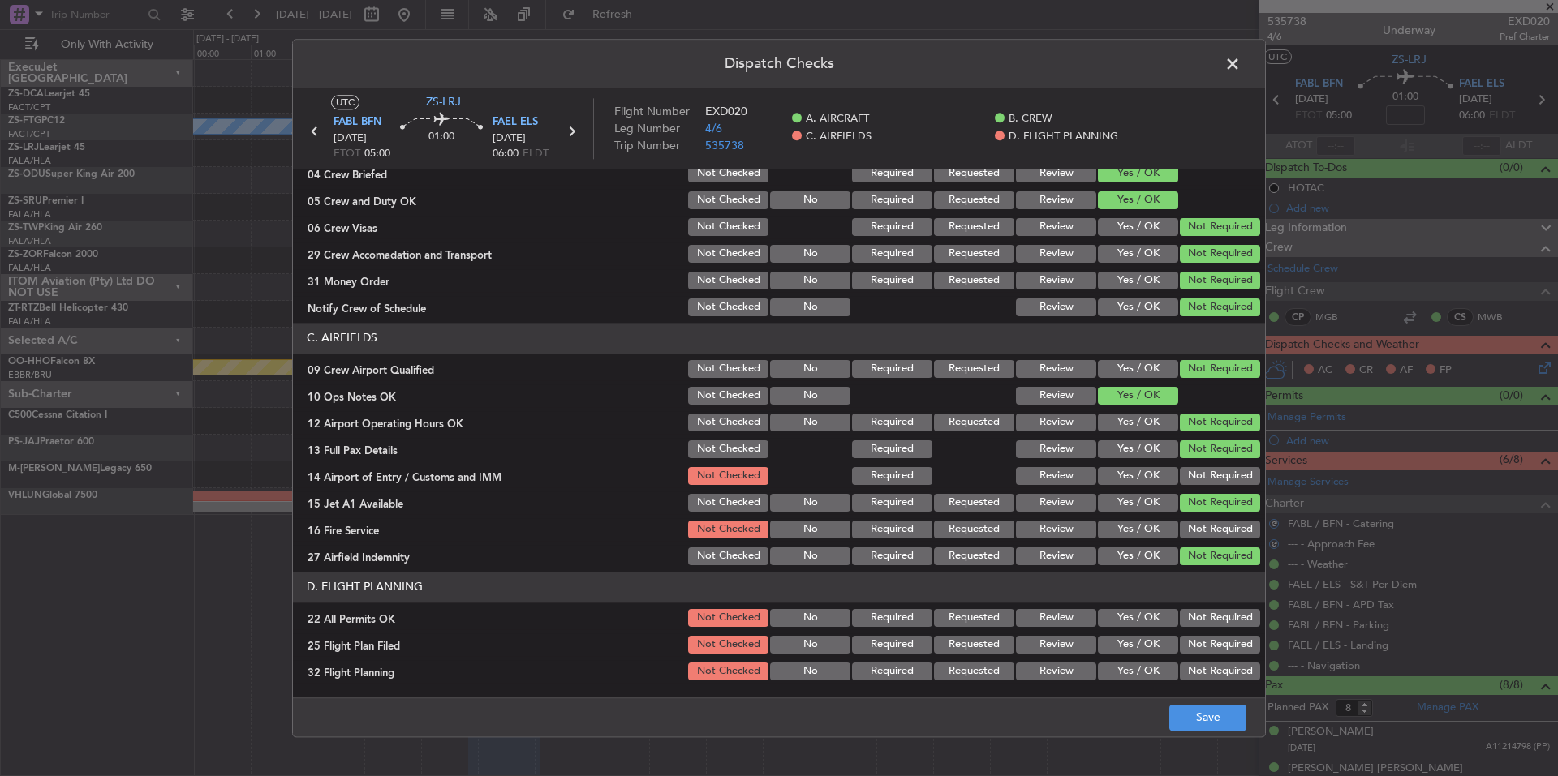
drag, startPoint x: 1236, startPoint y: 461, endPoint x: 1236, endPoint y: 479, distance: 18.7
click at [1236, 464] on section "C. AIRFIELDS 09 Crew Airport Qualified Not Checked No Required Requested Review…" at bounding box center [779, 445] width 972 height 245
click at [1236, 480] on button "Not Required" at bounding box center [1220, 476] width 80 height 18
click at [1235, 510] on button "Not Required" at bounding box center [1220, 503] width 80 height 18
click at [1233, 514] on div "Not Required" at bounding box center [1218, 503] width 82 height 23
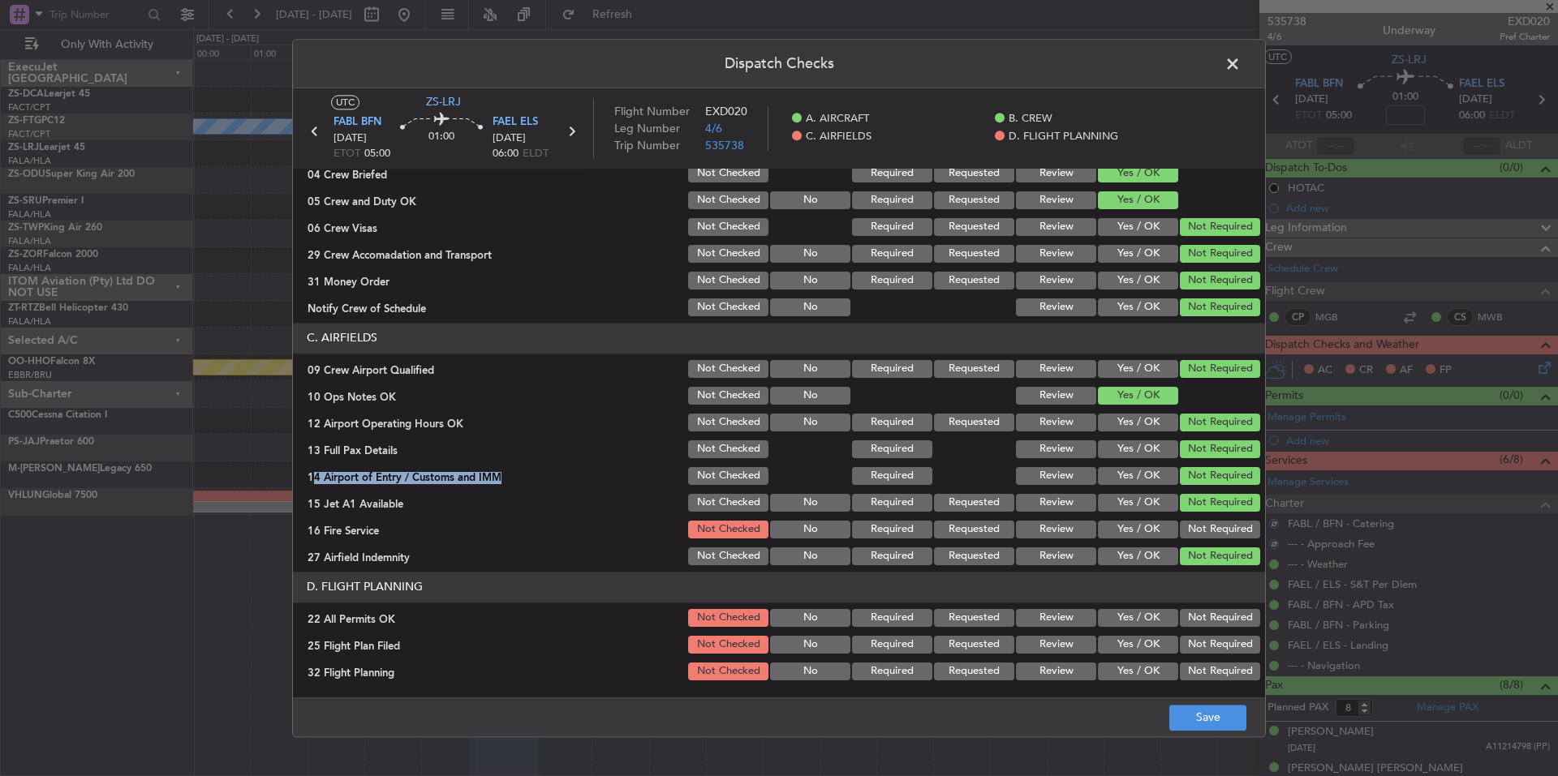
click at [1233, 531] on button "Not Required" at bounding box center [1220, 530] width 80 height 18
click at [1222, 600] on header "D. FLIGHT PLANNING" at bounding box center [779, 587] width 972 height 31
click at [1218, 618] on button "Not Required" at bounding box center [1220, 618] width 80 height 18
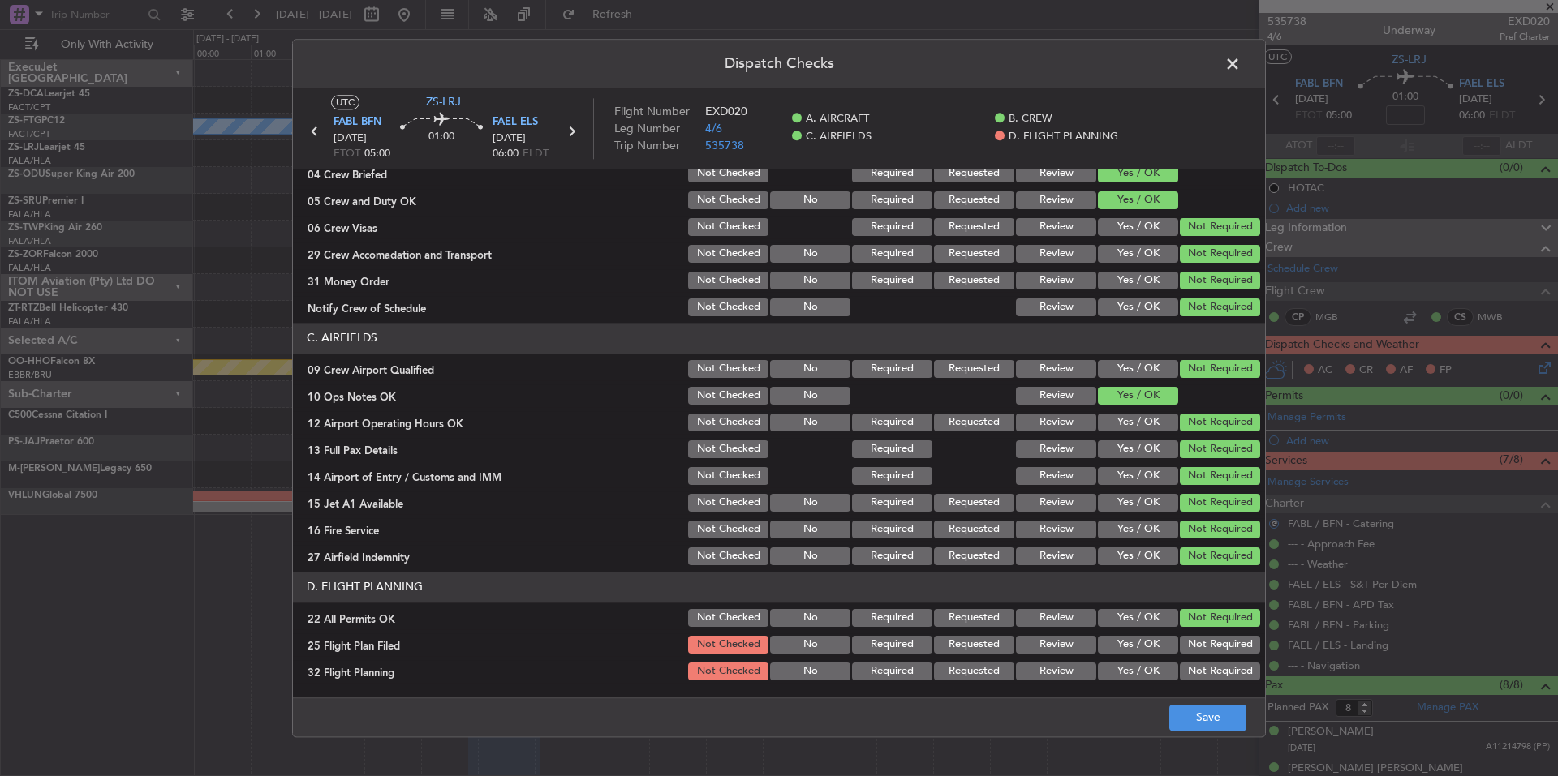
drag, startPoint x: 1149, startPoint y: 641, endPoint x: 1148, endPoint y: 654, distance: 13.0
click at [1148, 643] on button "Yes / OK" at bounding box center [1138, 645] width 80 height 18
drag, startPoint x: 1148, startPoint y: 654, endPoint x: 1148, endPoint y: 665, distance: 11.4
click at [1148, 657] on section "D. FLIGHT PLANNING 22 All Permits OK Not Checked No Required Requested Review Y…" at bounding box center [779, 627] width 972 height 111
click at [1148, 665] on button "Yes / OK" at bounding box center [1138, 672] width 80 height 18
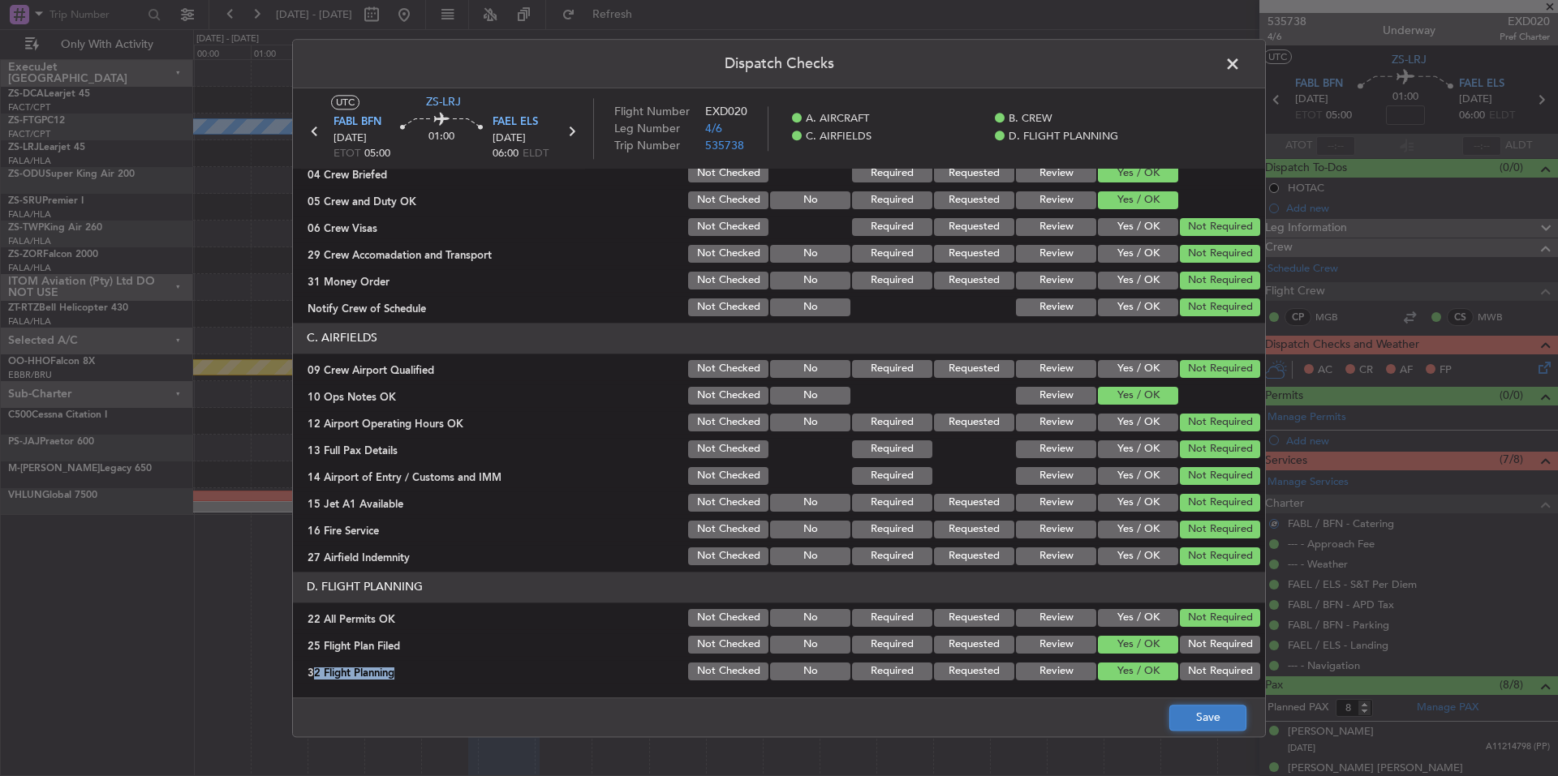
click at [1189, 713] on button "Save" at bounding box center [1207, 718] width 77 height 26
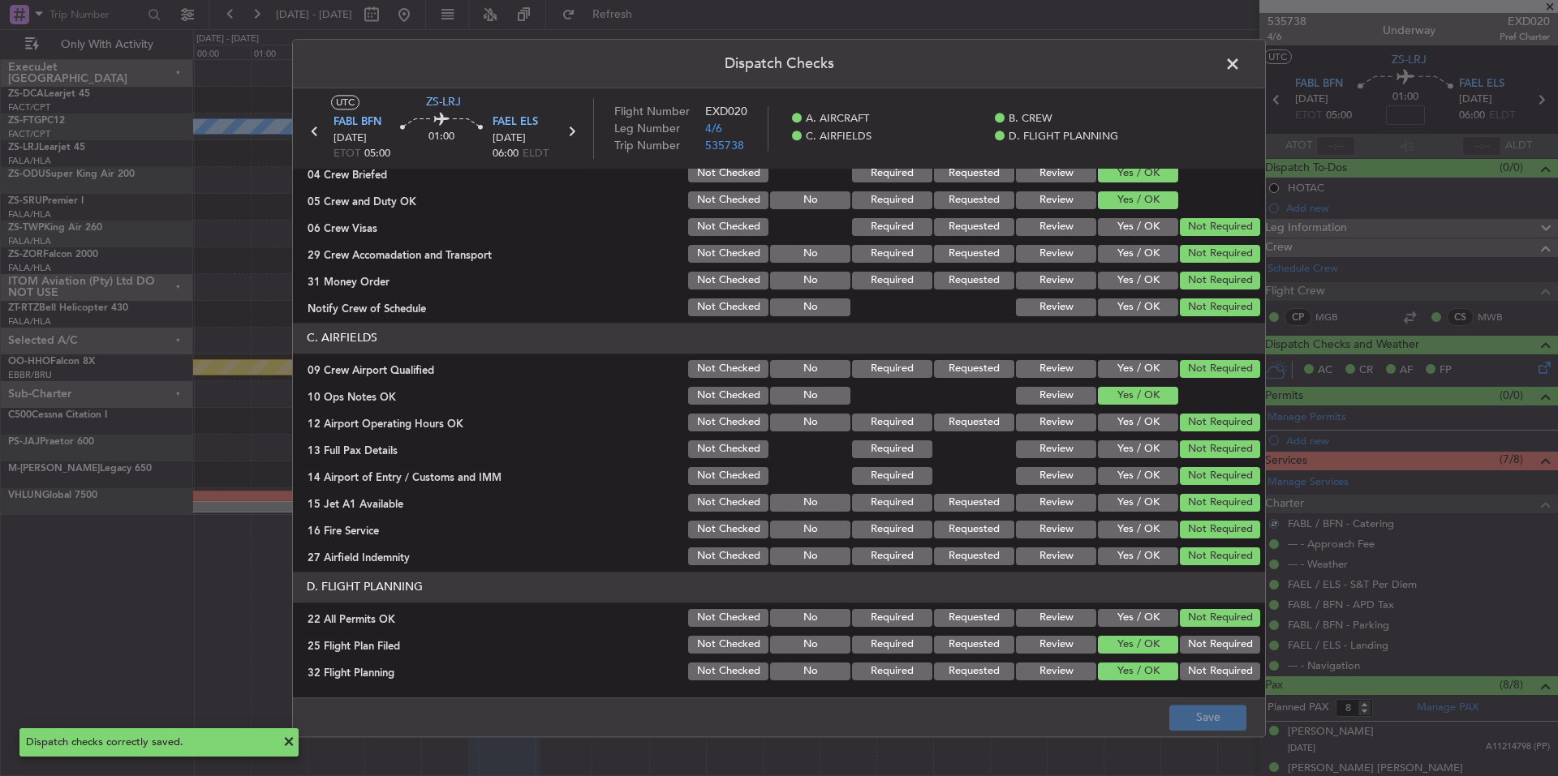
click at [1241, 63] on span at bounding box center [1241, 68] width 0 height 32
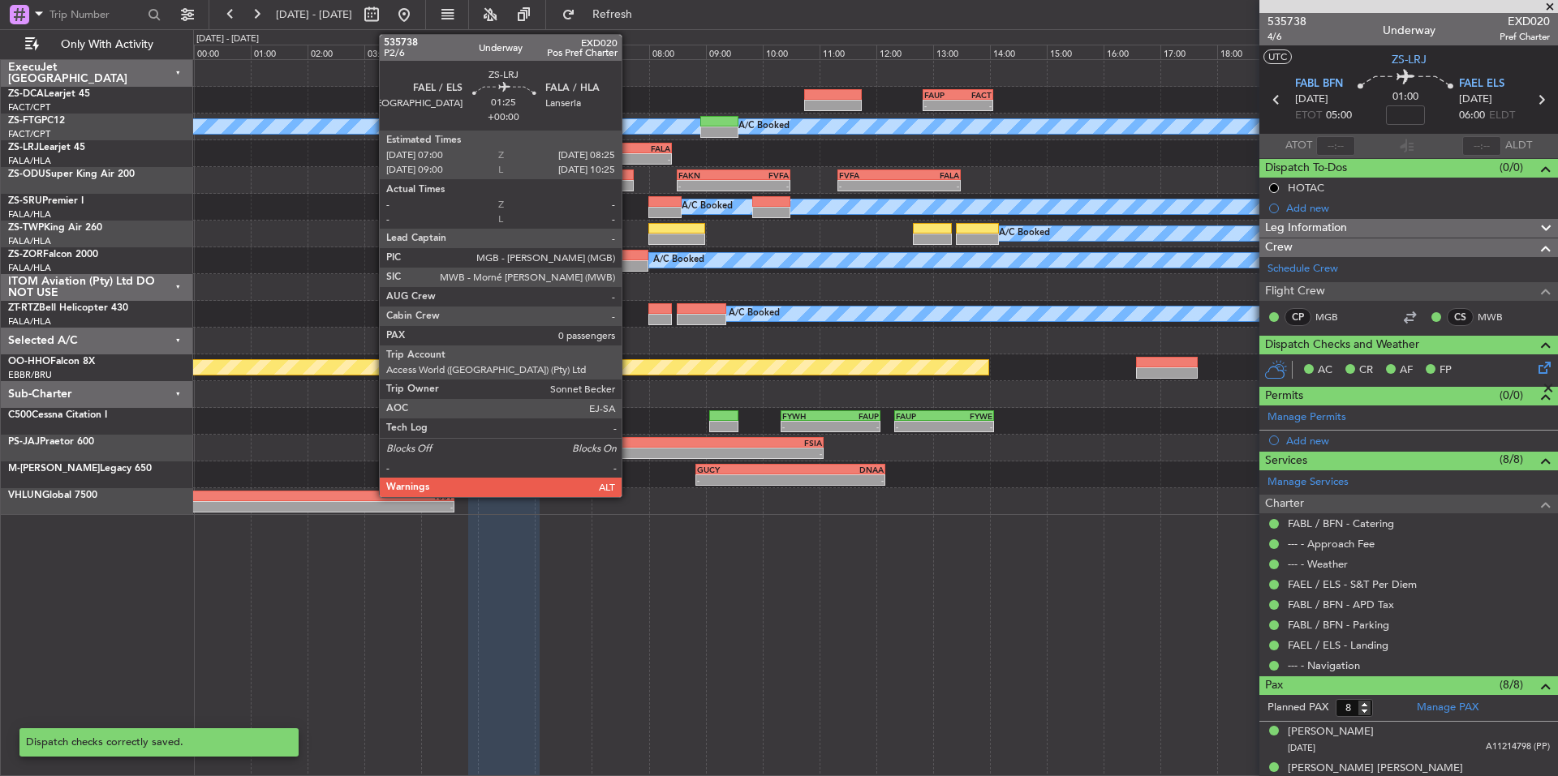
click at [629, 146] on div "FAEL" at bounding box center [611, 149] width 39 height 10
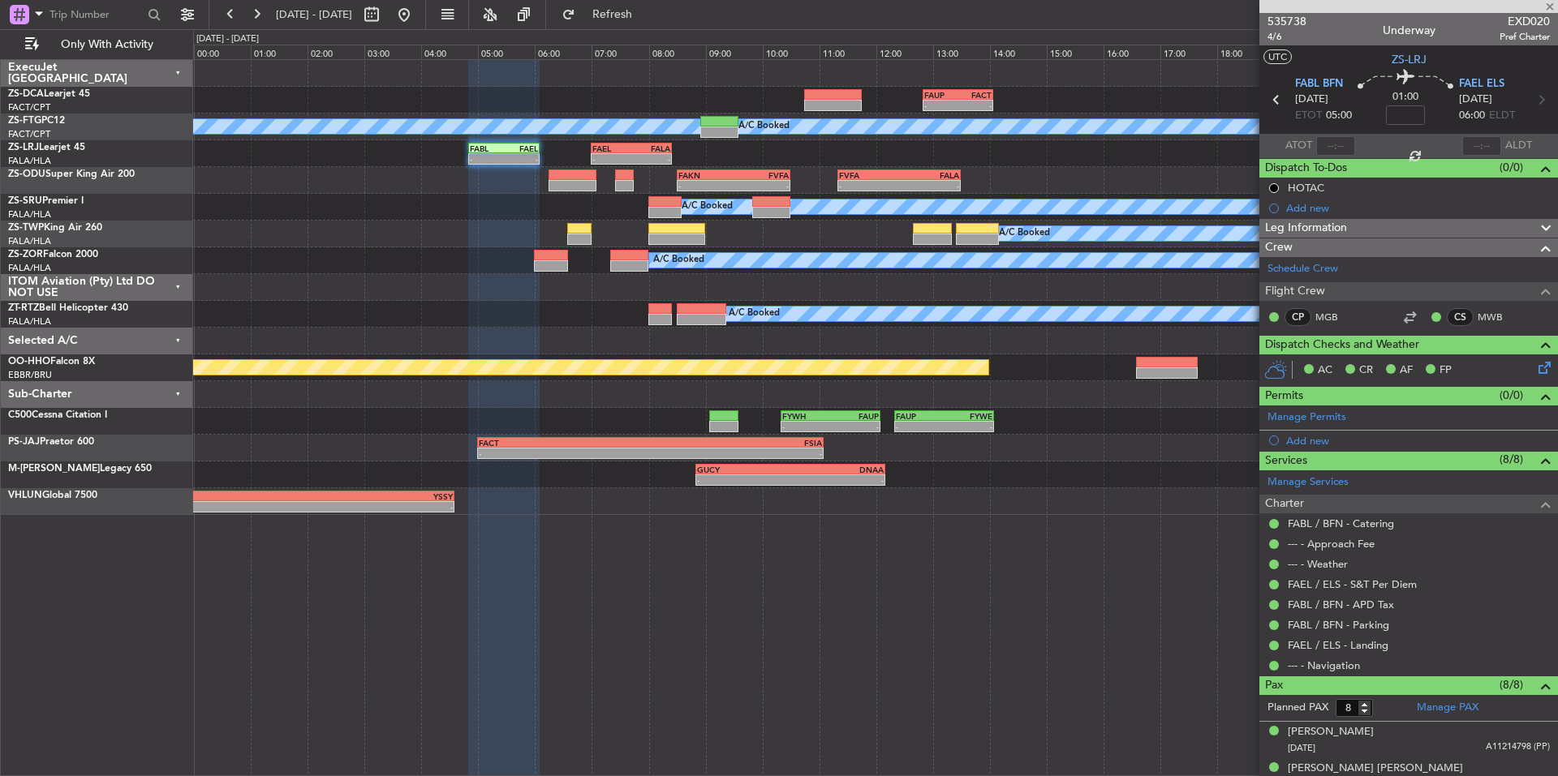
type input "0"
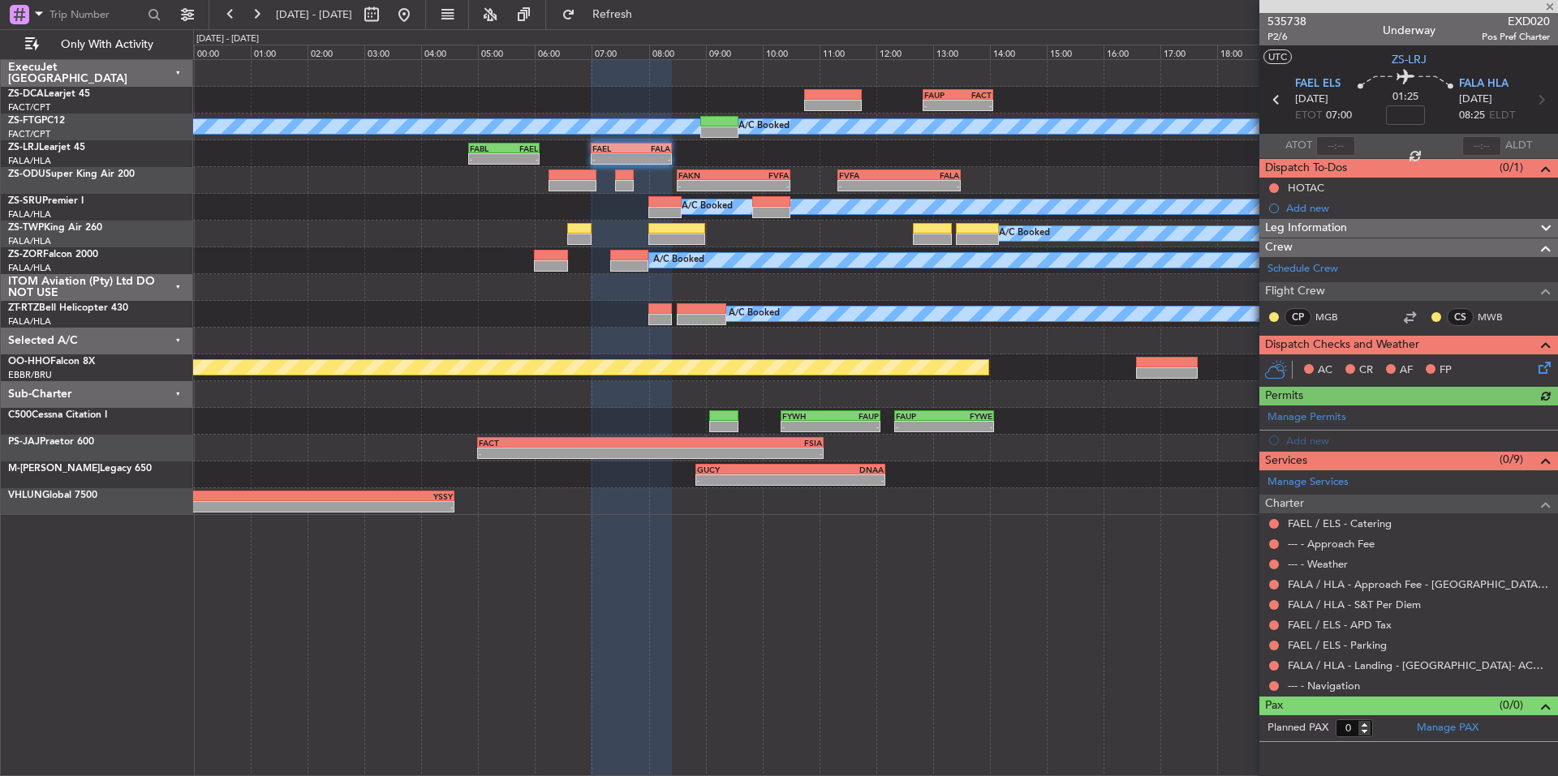
click at [1269, 685] on button at bounding box center [1274, 687] width 10 height 10
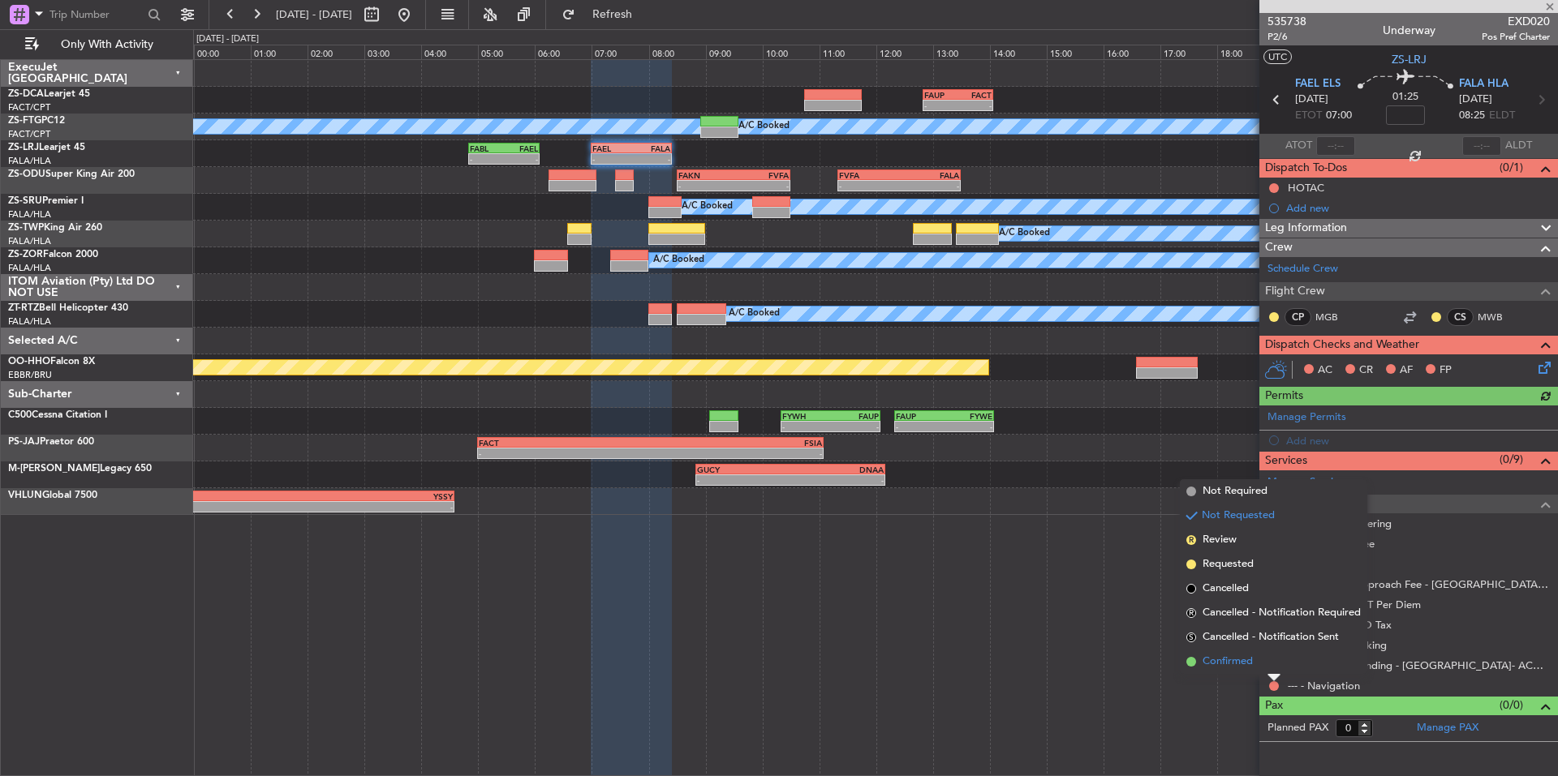
click at [1242, 664] on span "Confirmed" at bounding box center [1227, 662] width 50 height 16
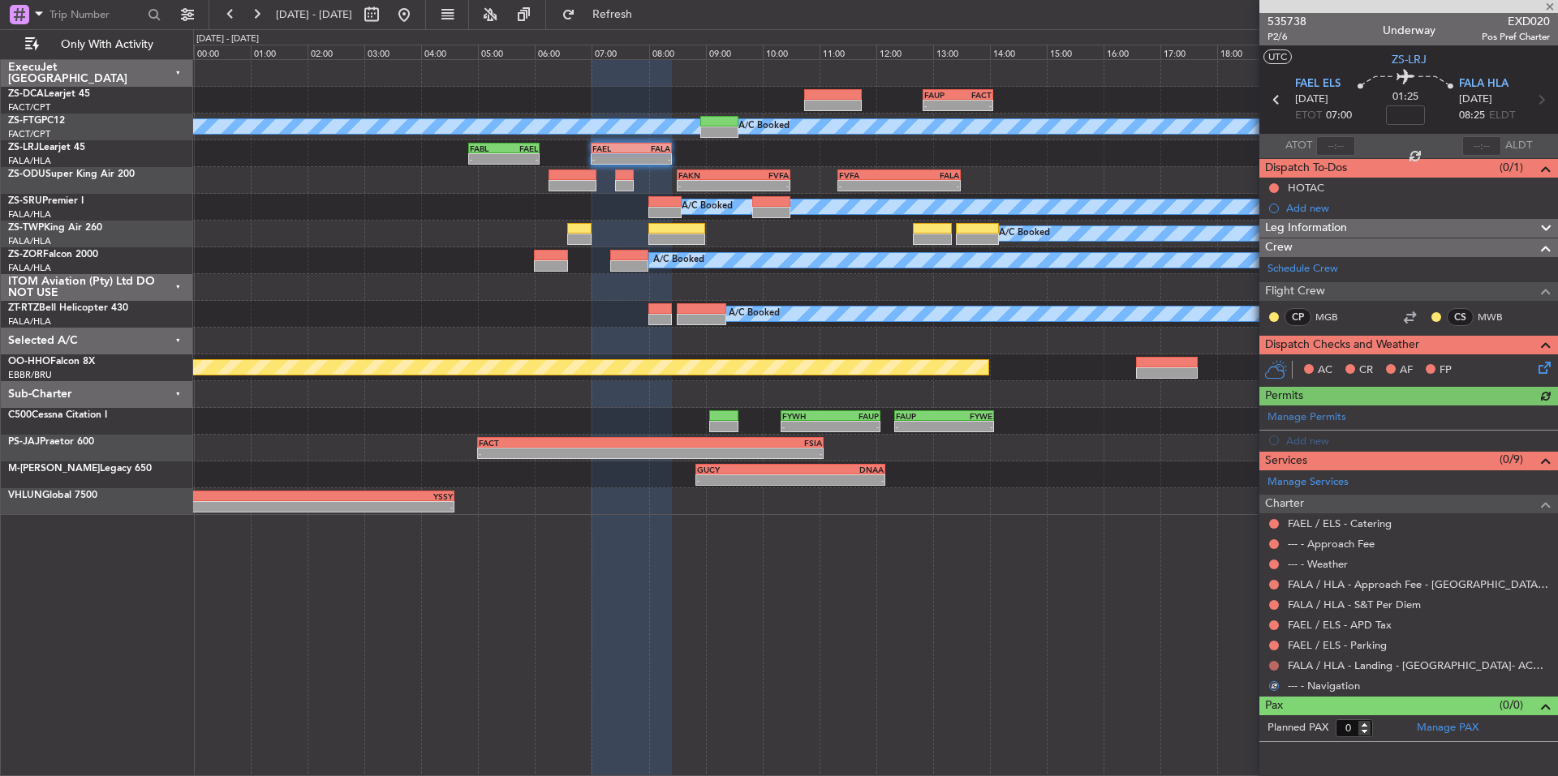
click at [1270, 662] on button at bounding box center [1274, 666] width 10 height 10
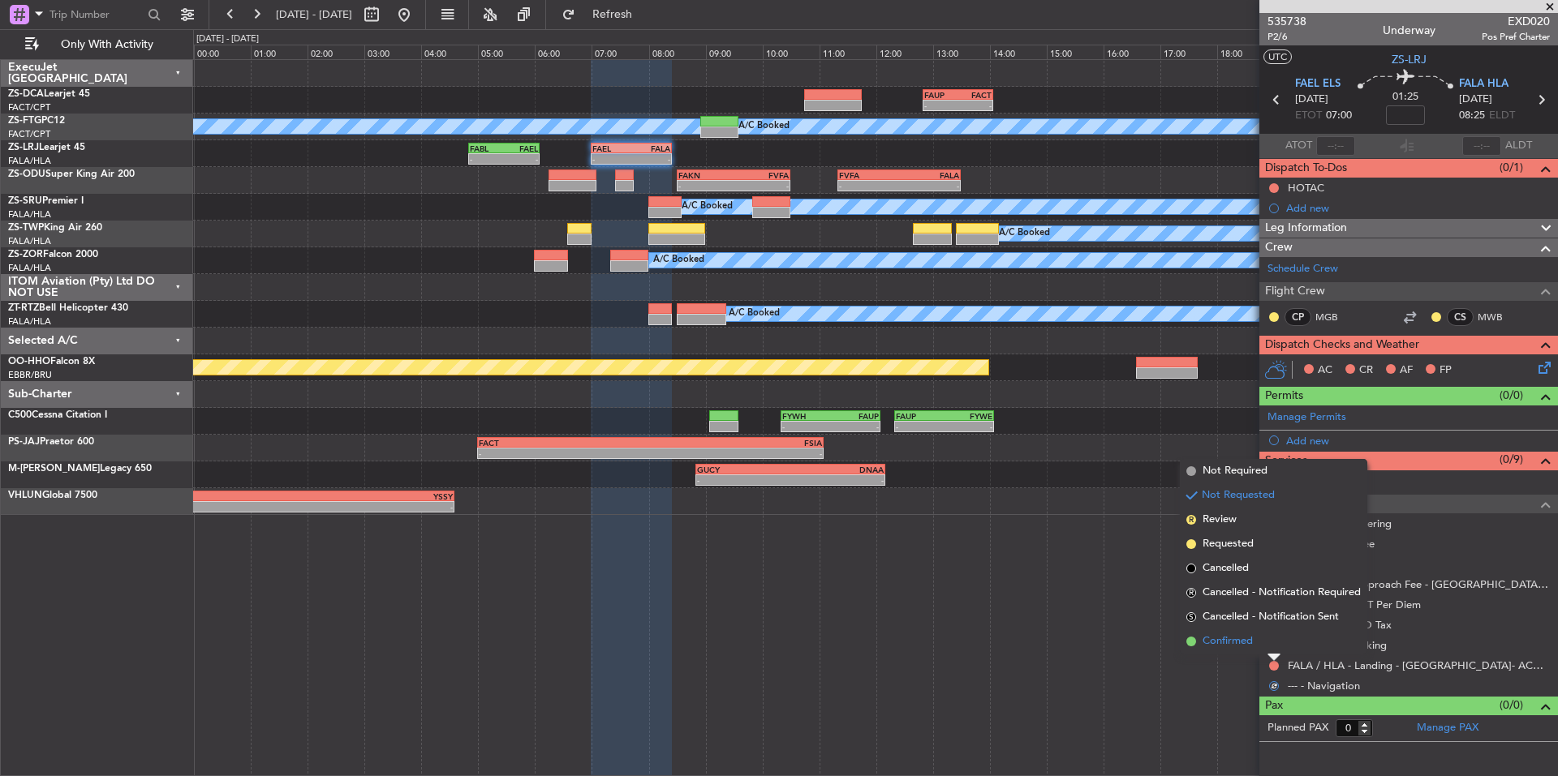
click at [1250, 647] on span "Confirmed" at bounding box center [1227, 642] width 50 height 16
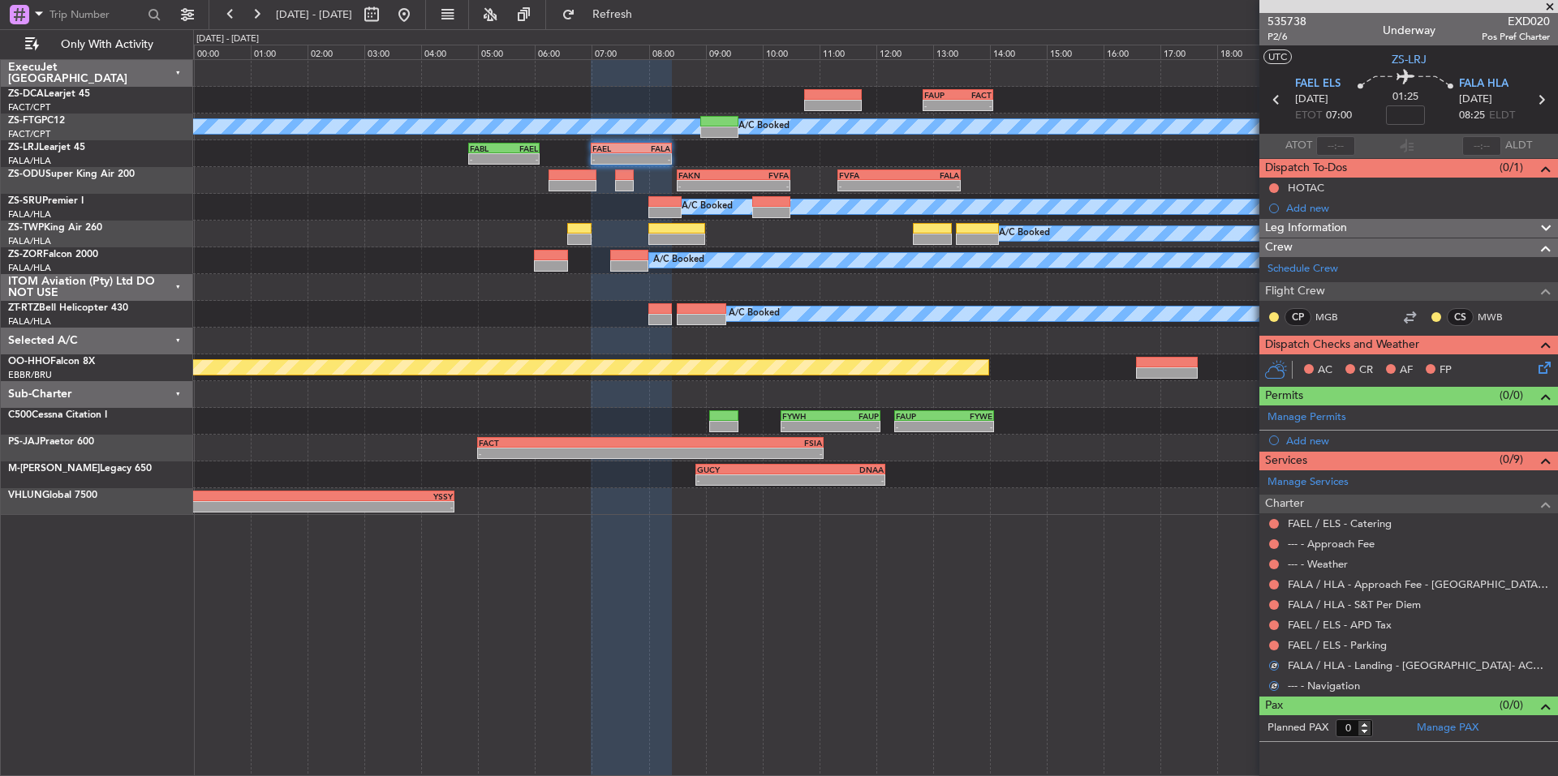
click at [1275, 639] on div at bounding box center [1273, 645] width 13 height 13
click at [1272, 639] on div at bounding box center [1273, 645] width 13 height 13
click at [1275, 641] on button at bounding box center [1274, 646] width 10 height 10
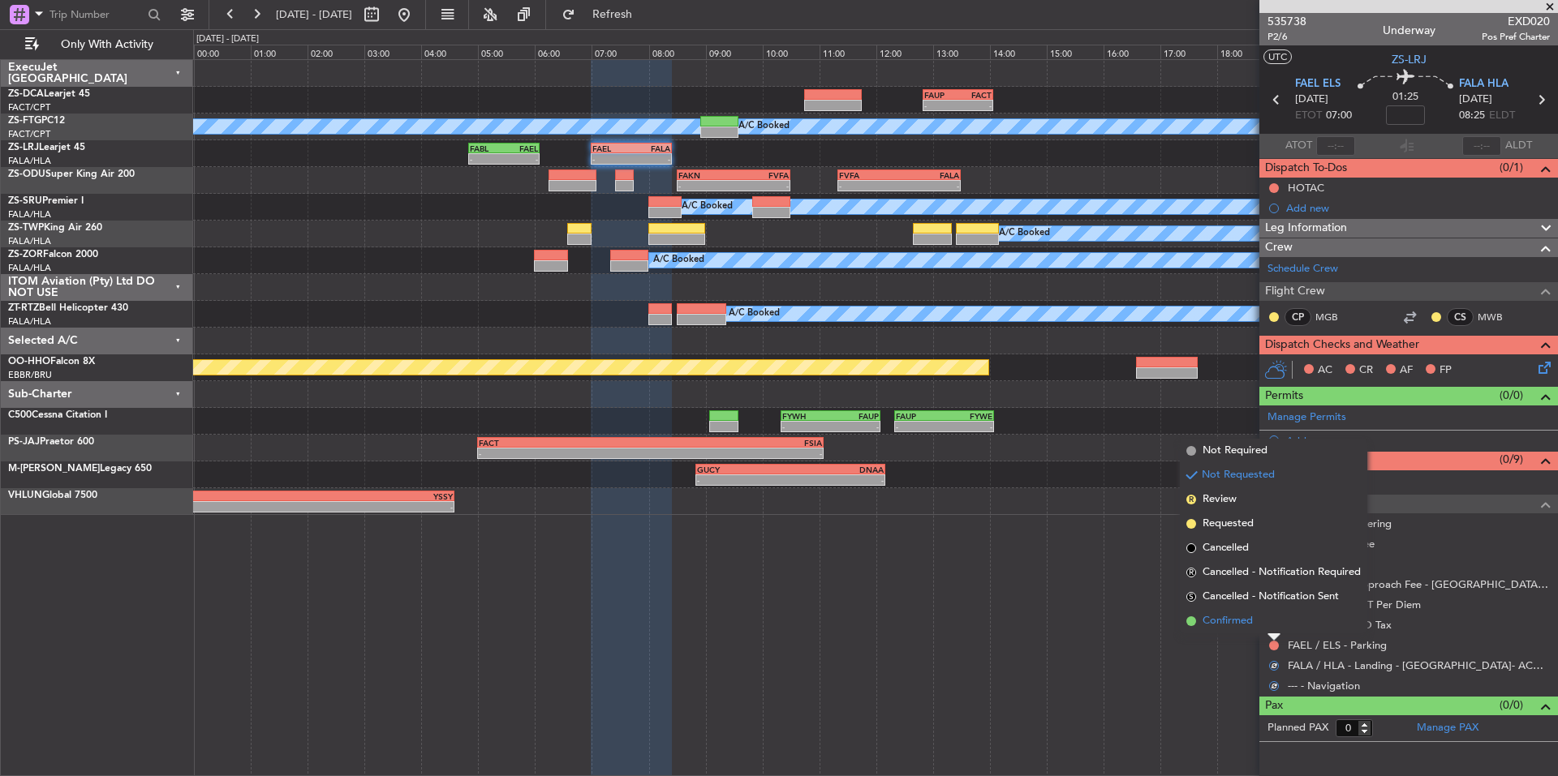
click at [1251, 622] on span "Confirmed" at bounding box center [1227, 621] width 50 height 16
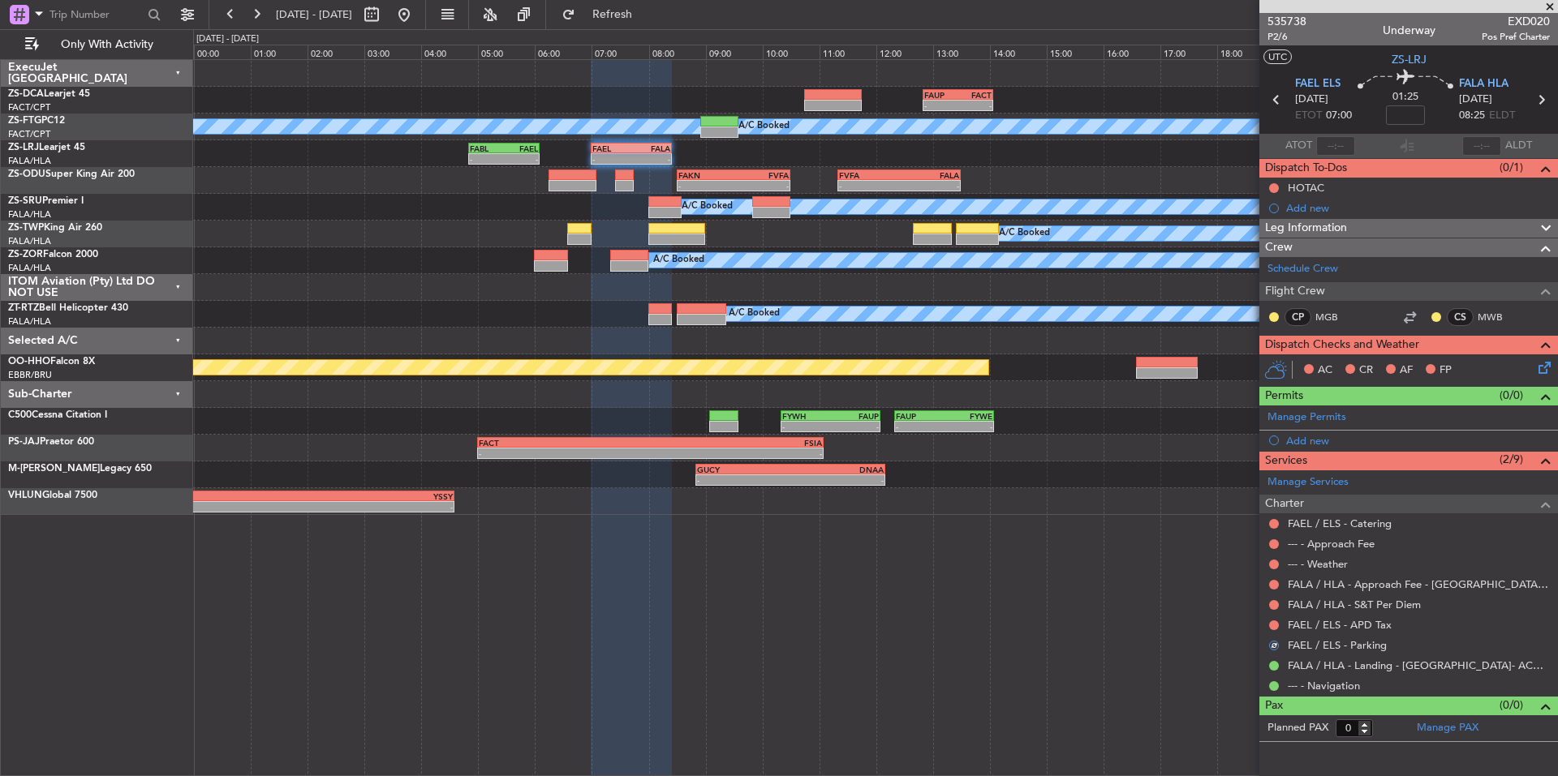
click at [1271, 630] on div at bounding box center [1273, 625] width 13 height 13
click at [1274, 628] on button at bounding box center [1274, 626] width 10 height 10
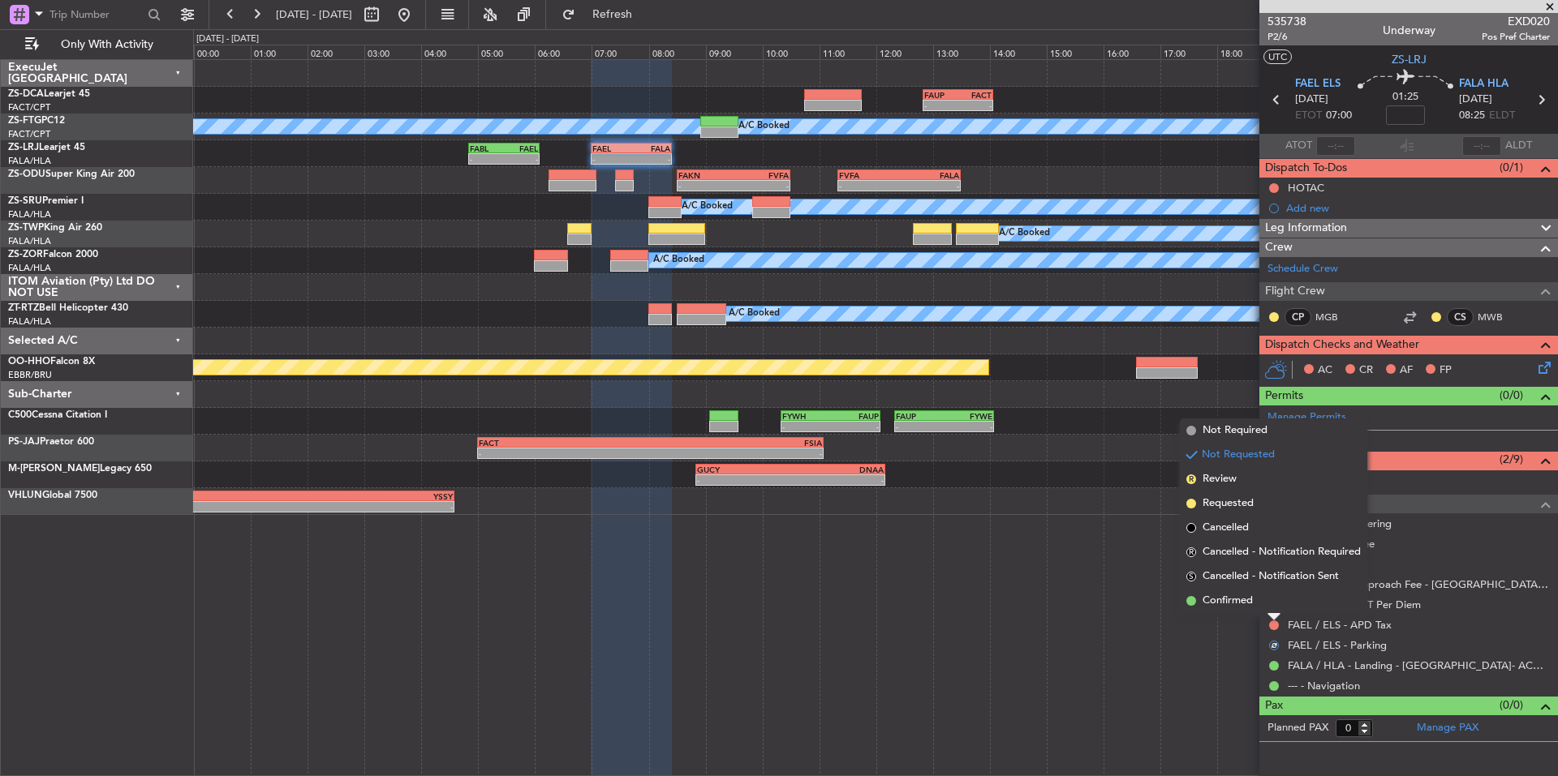
click at [1241, 607] on span "Confirmed" at bounding box center [1227, 601] width 50 height 16
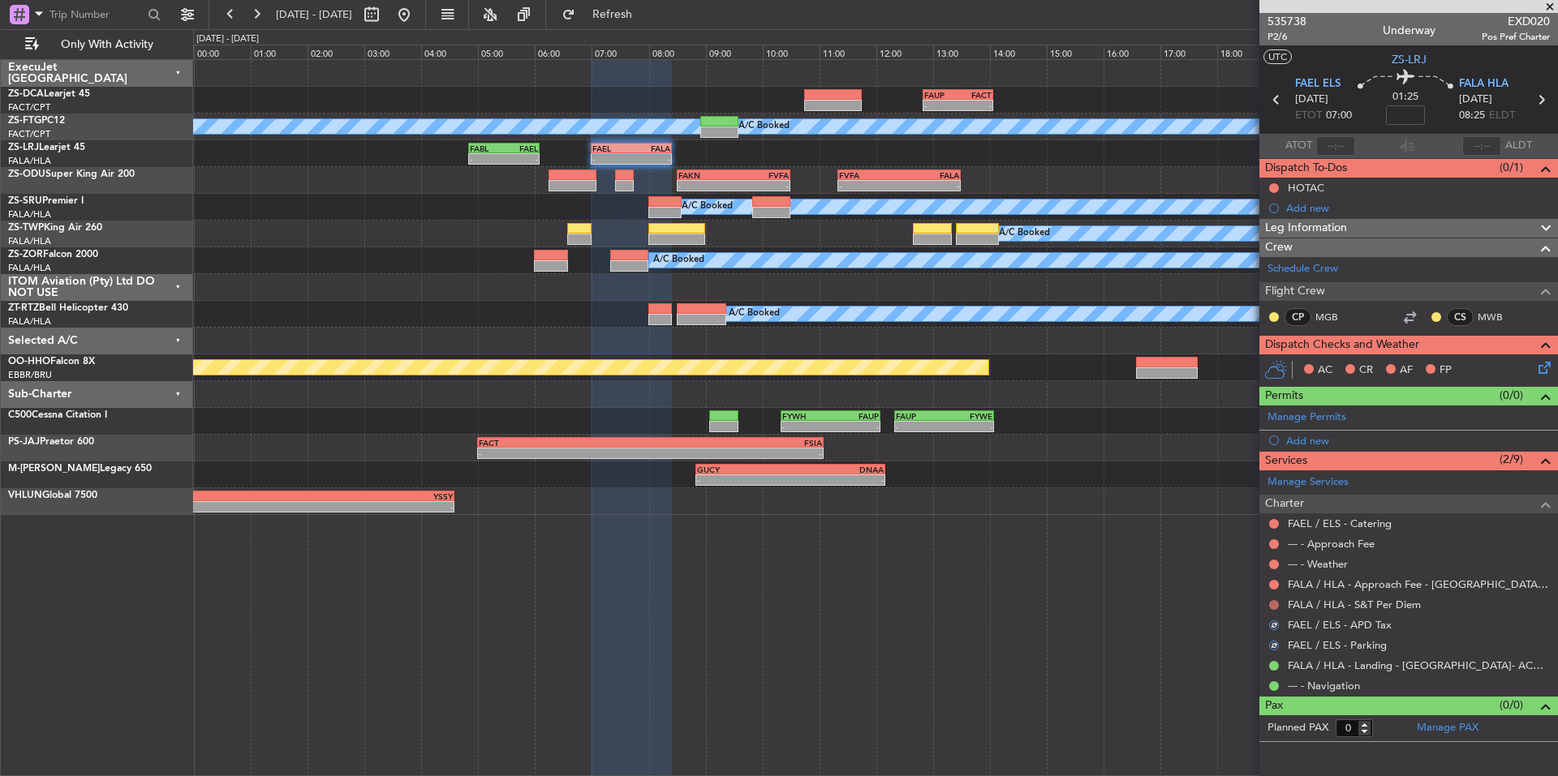
click at [1271, 602] on button at bounding box center [1274, 605] width 10 height 10
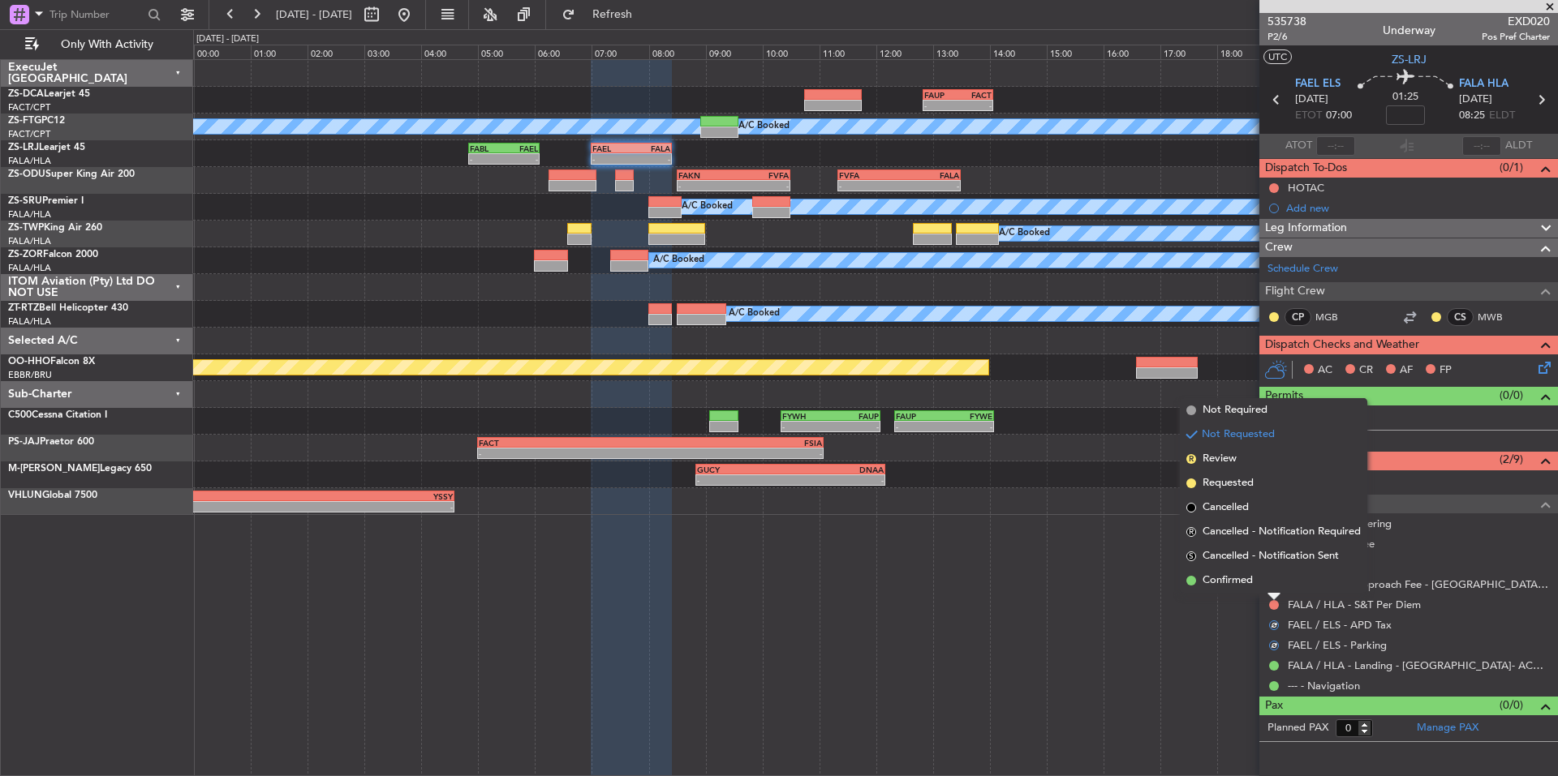
click at [1249, 589] on li "Confirmed" at bounding box center [1273, 581] width 187 height 24
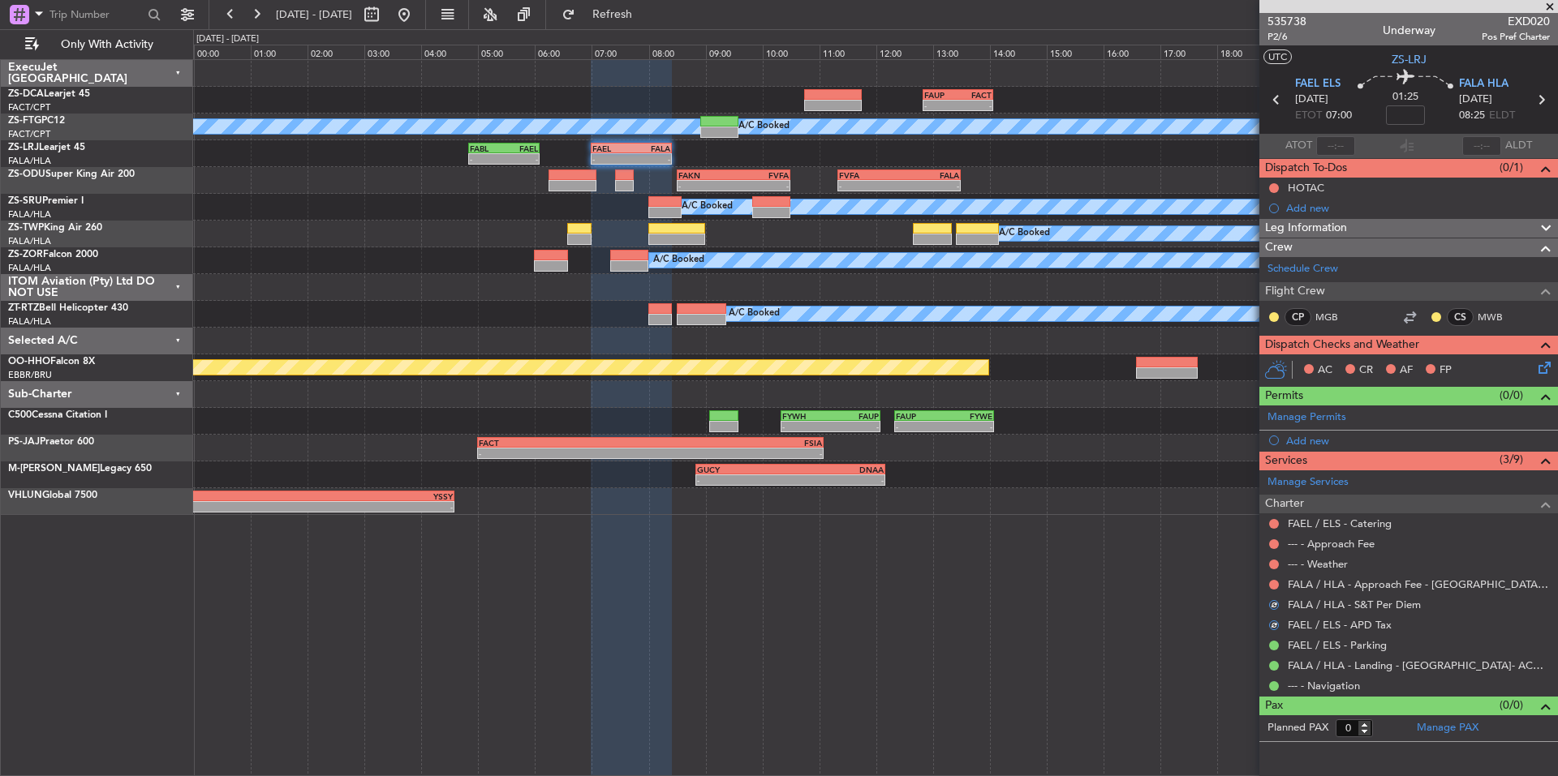
click at [1267, 583] on div at bounding box center [1273, 584] width 13 height 13
click at [1271, 581] on button at bounding box center [1274, 585] width 10 height 10
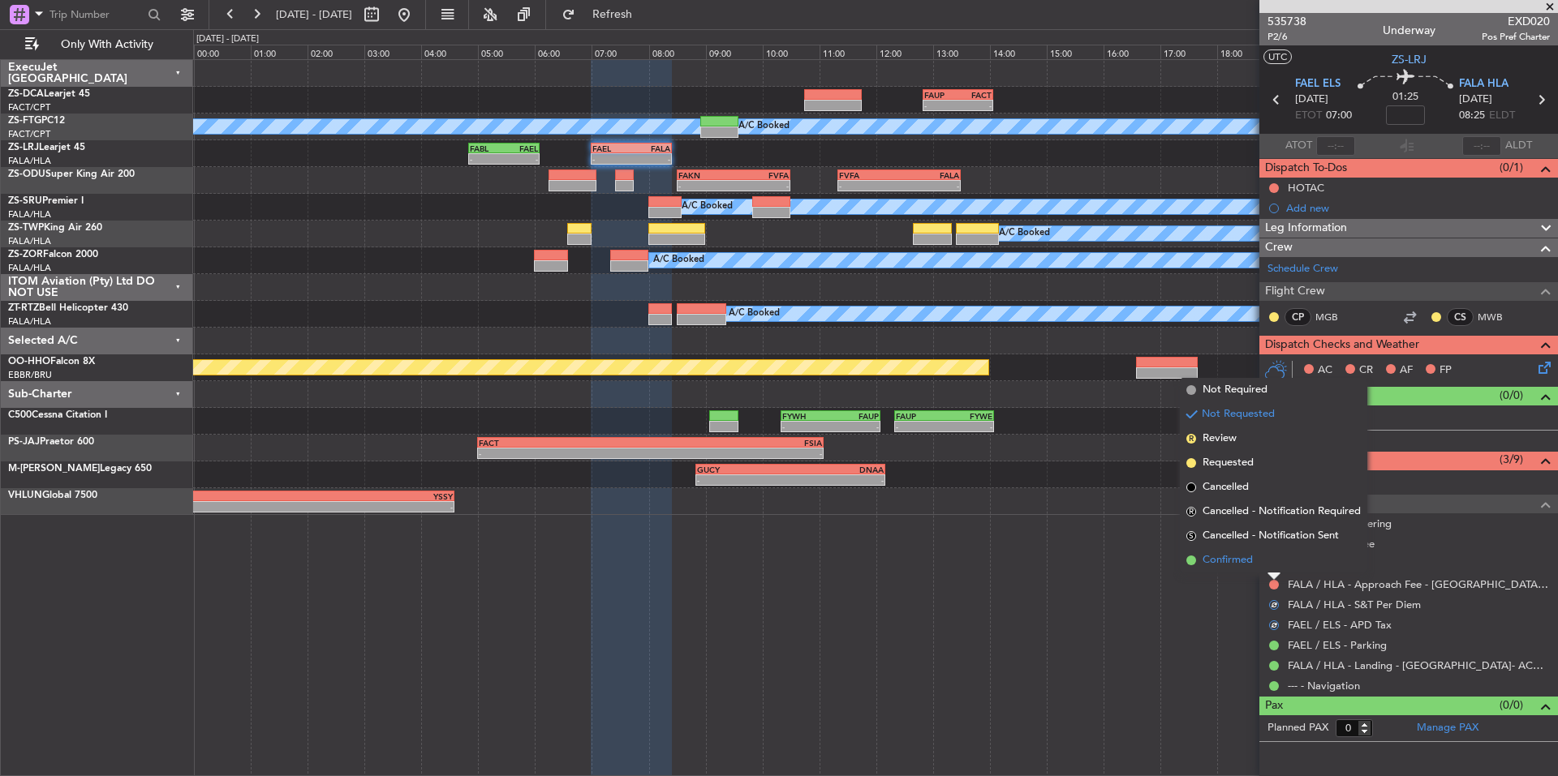
click at [1253, 560] on span "Confirmed" at bounding box center [1227, 561] width 50 height 16
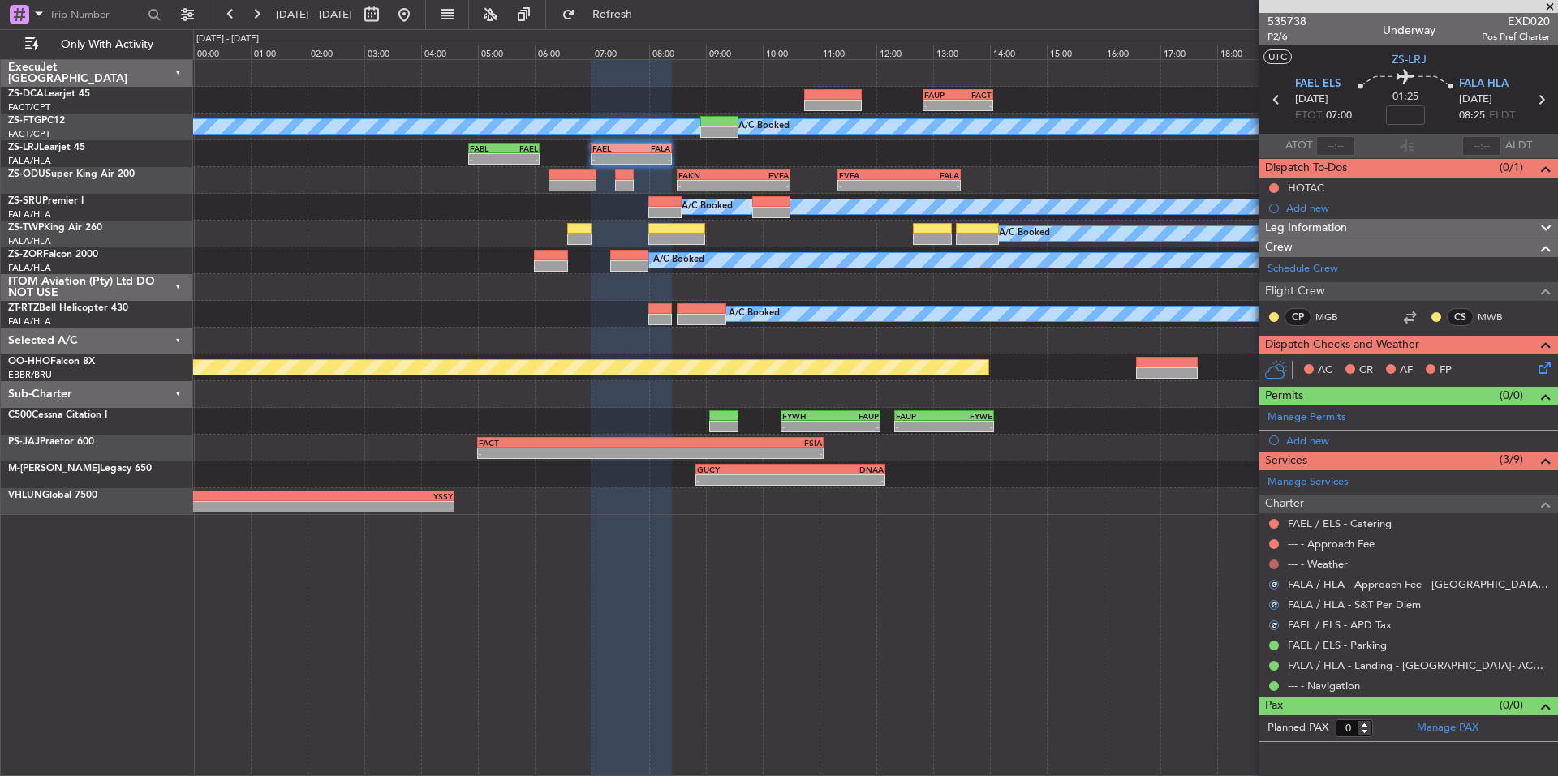
click at [1271, 563] on button at bounding box center [1274, 565] width 10 height 10
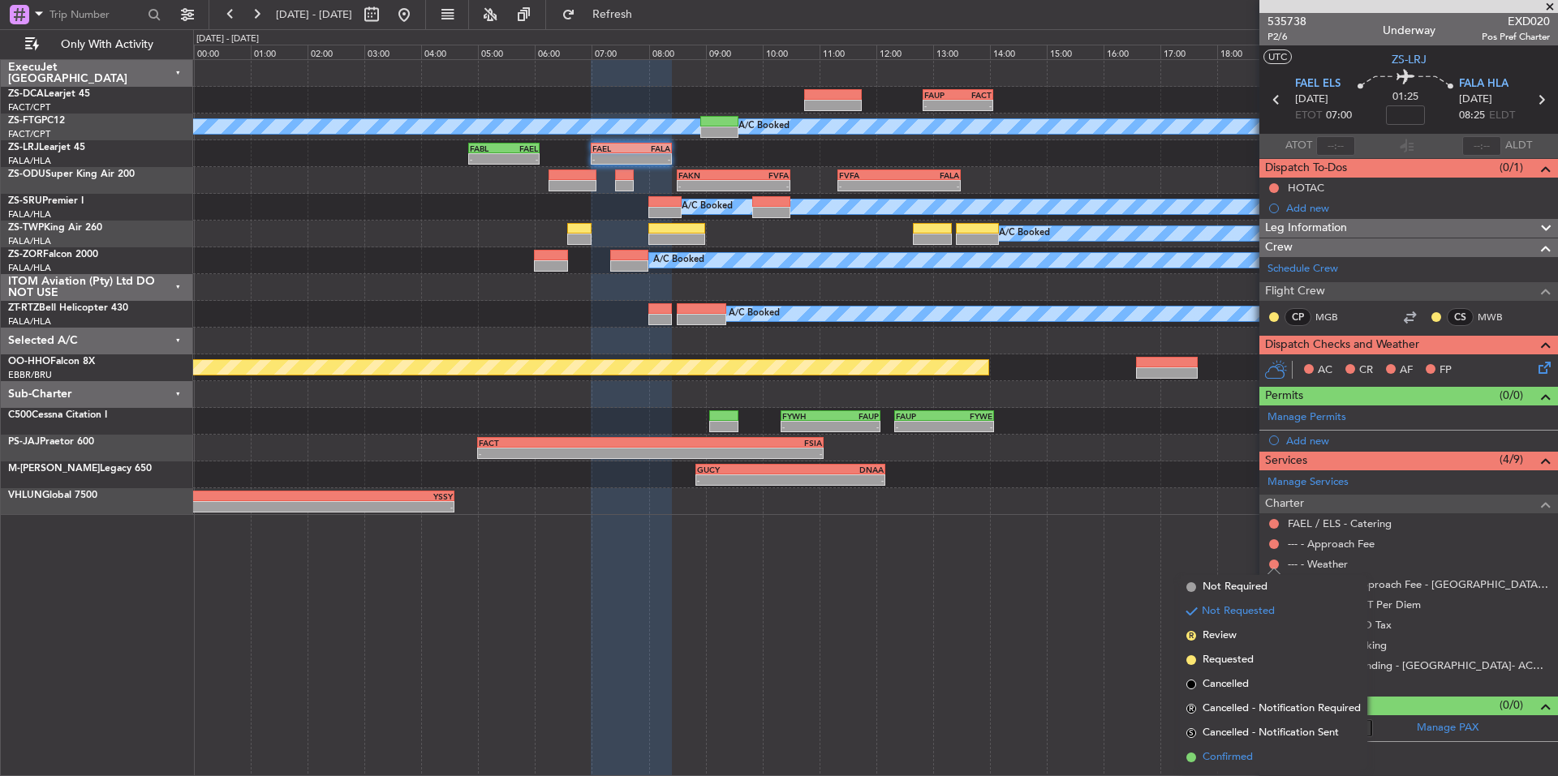
click at [1220, 755] on span "Confirmed" at bounding box center [1227, 758] width 50 height 16
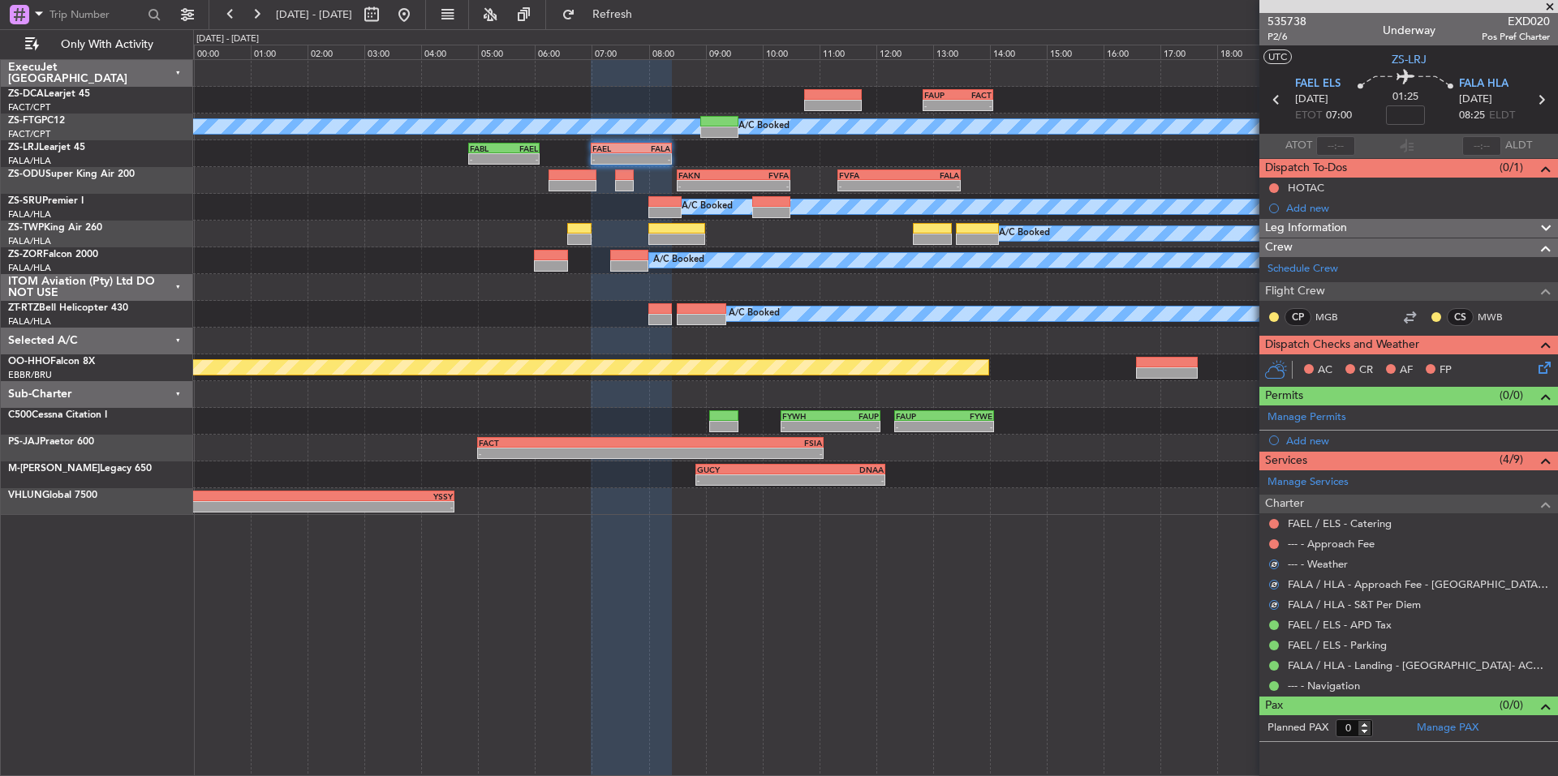
click at [1270, 539] on div at bounding box center [1273, 544] width 13 height 13
click at [1275, 538] on div at bounding box center [1273, 544] width 13 height 13
click at [1274, 544] on button at bounding box center [1274, 545] width 10 height 10
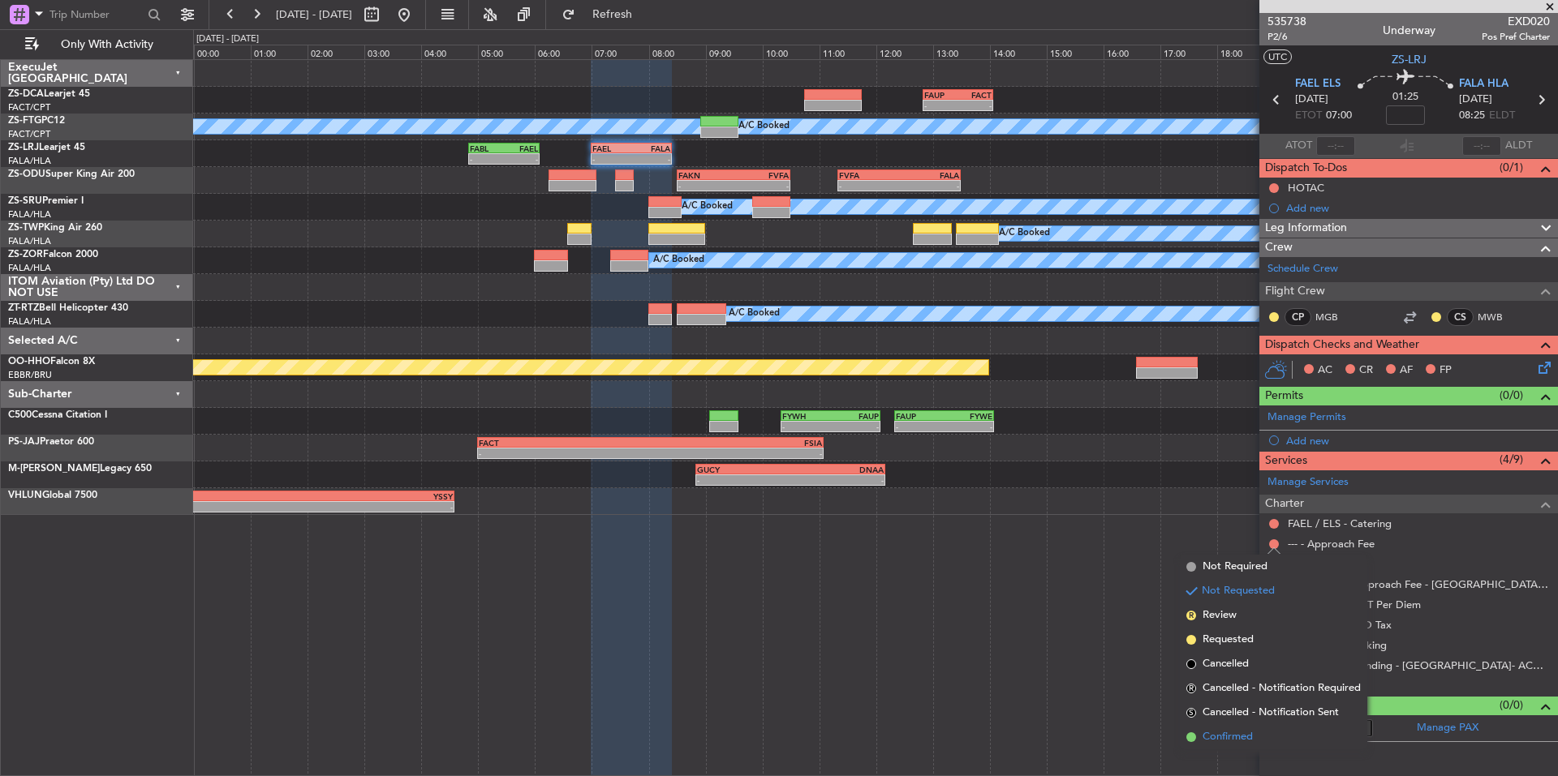
click at [1236, 739] on span "Confirmed" at bounding box center [1227, 737] width 50 height 16
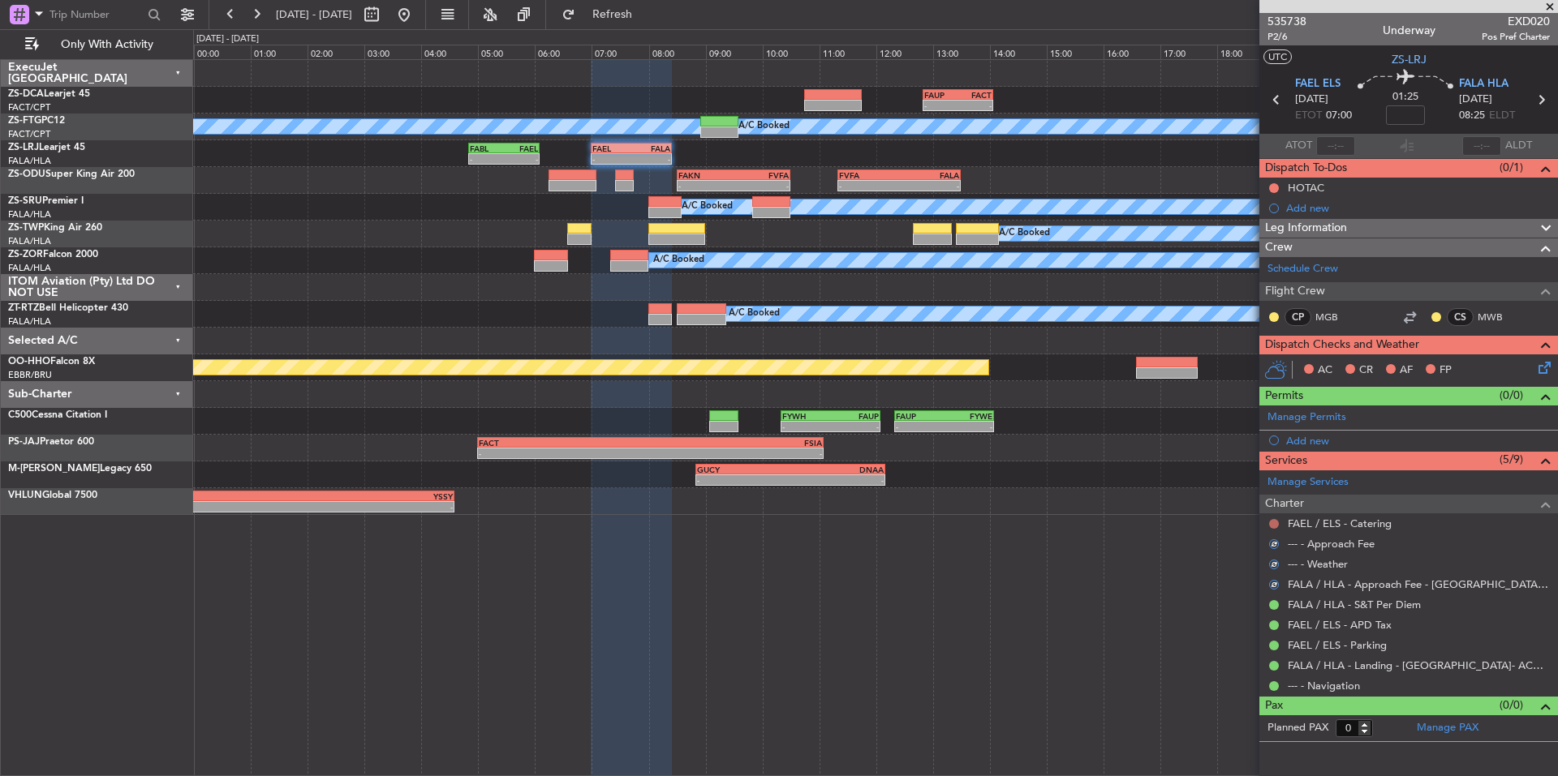
click at [1271, 520] on button at bounding box center [1274, 524] width 10 height 10
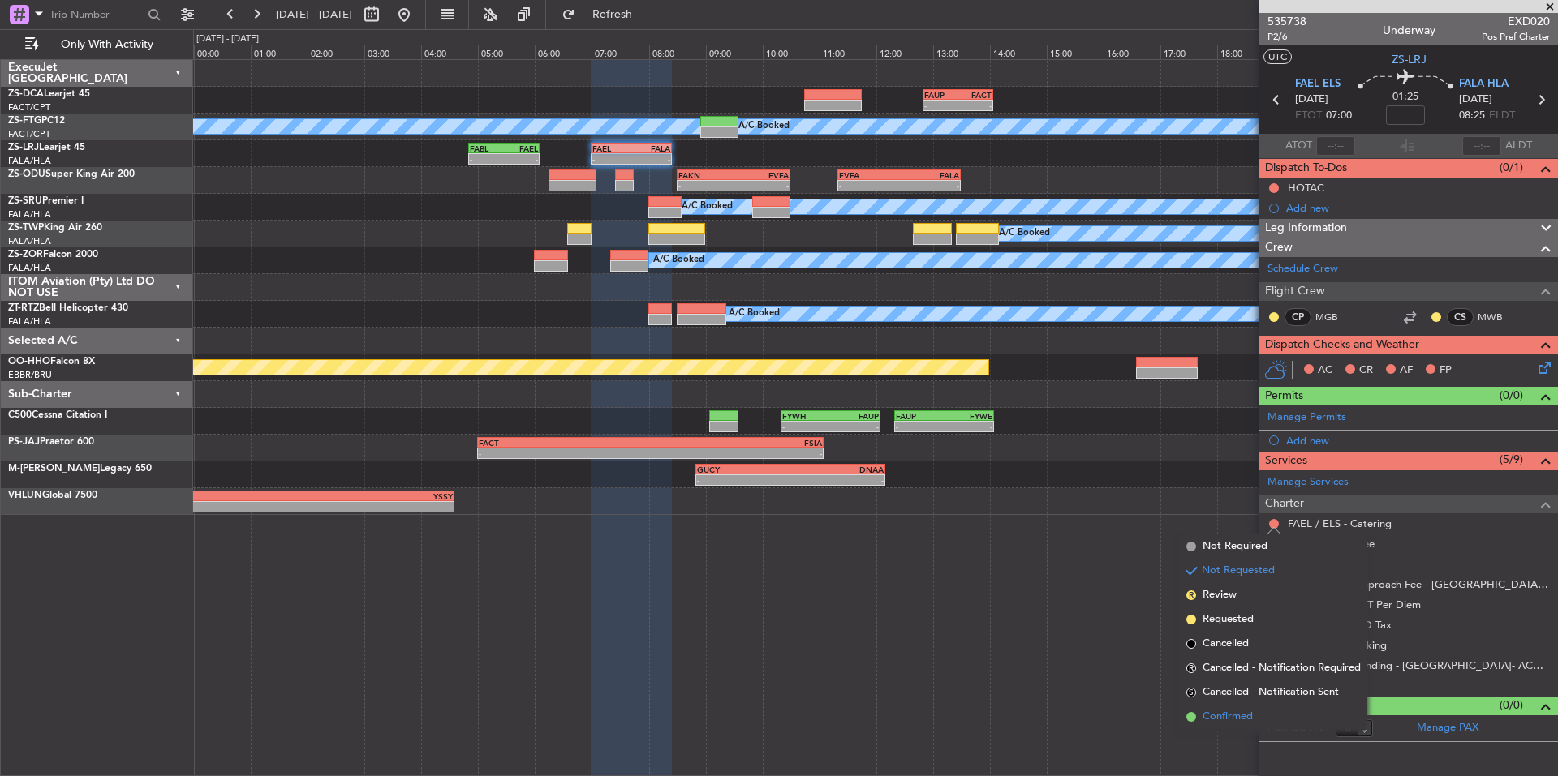
click at [1228, 716] on span "Confirmed" at bounding box center [1227, 717] width 50 height 16
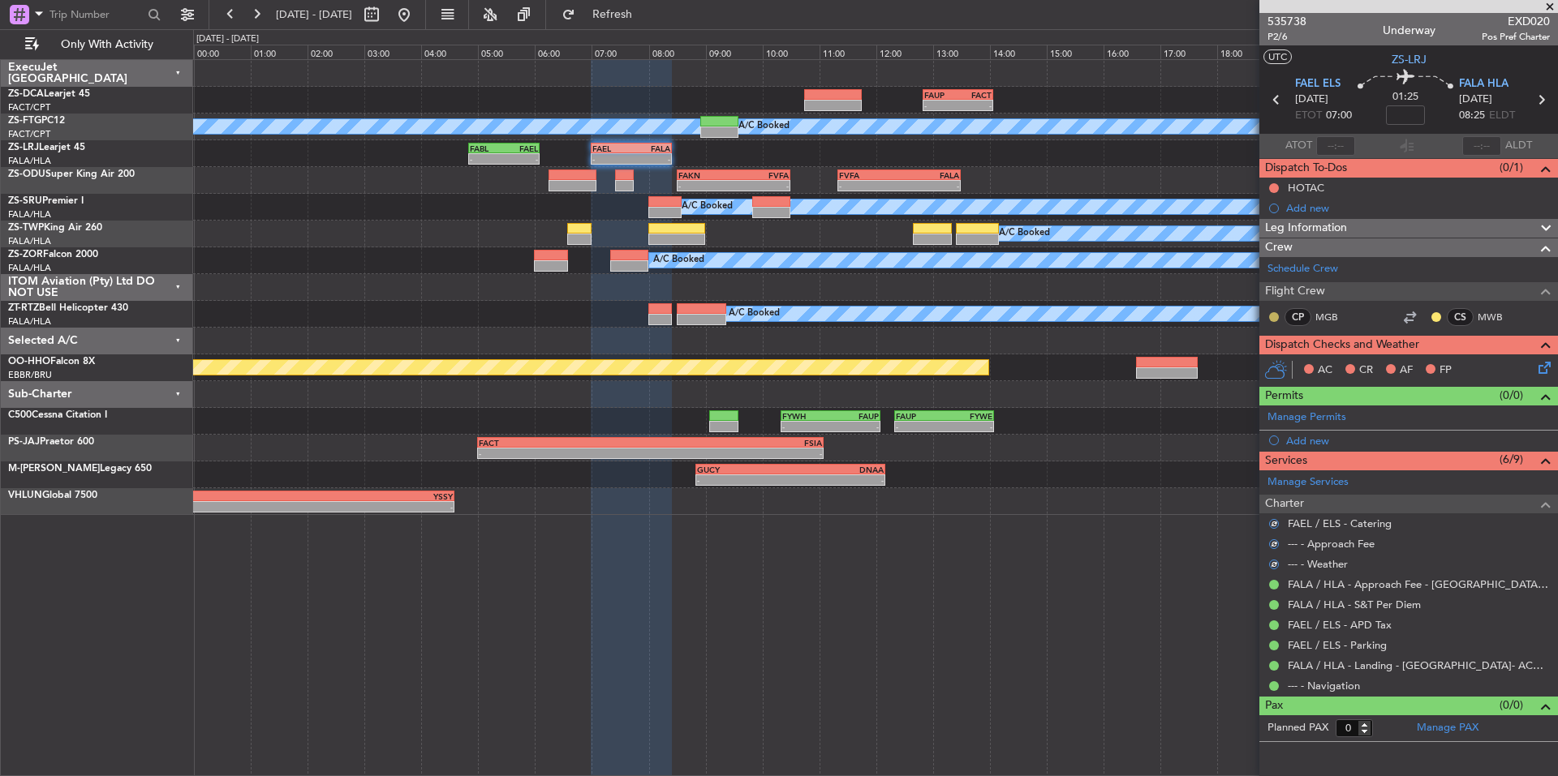
click at [1275, 317] on button at bounding box center [1274, 317] width 10 height 10
click at [1293, 371] on span "Acknowledged" at bounding box center [1277, 364] width 71 height 16
click at [1432, 315] on div at bounding box center [1436, 317] width 13 height 13
click at [1433, 315] on button at bounding box center [1436, 317] width 10 height 10
click at [1436, 362] on mat-tooltip-component "Unread" at bounding box center [1436, 342] width 59 height 43
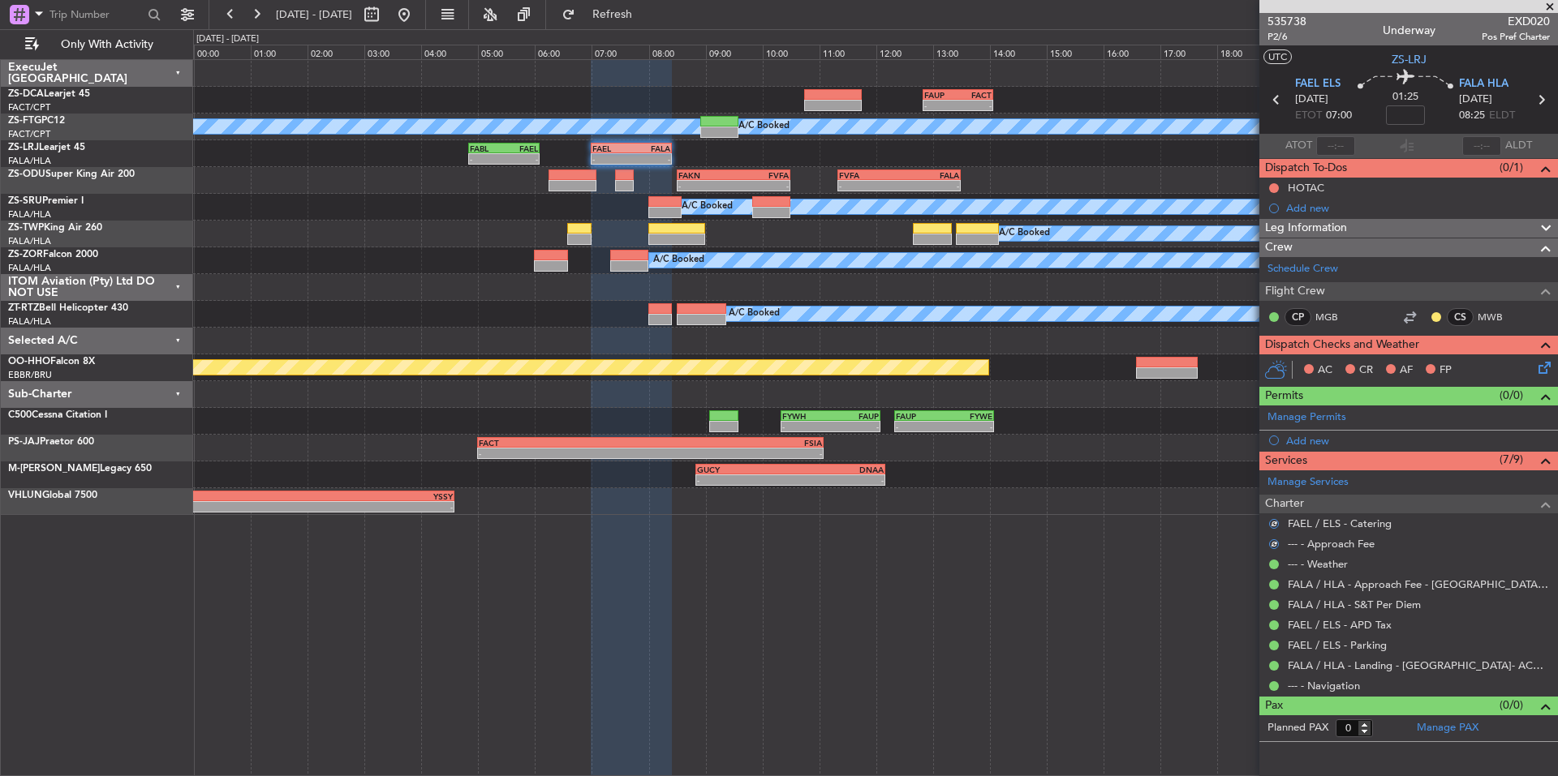
click at [1436, 363] on nimbus-traffic-light at bounding box center [1430, 371] width 13 height 16
click at [1439, 322] on div "CS MWB" at bounding box center [1472, 317] width 84 height 18
click at [1436, 316] on button at bounding box center [1436, 317] width 10 height 10
click at [1456, 369] on span "Acknowledged" at bounding box center [1439, 364] width 71 height 16
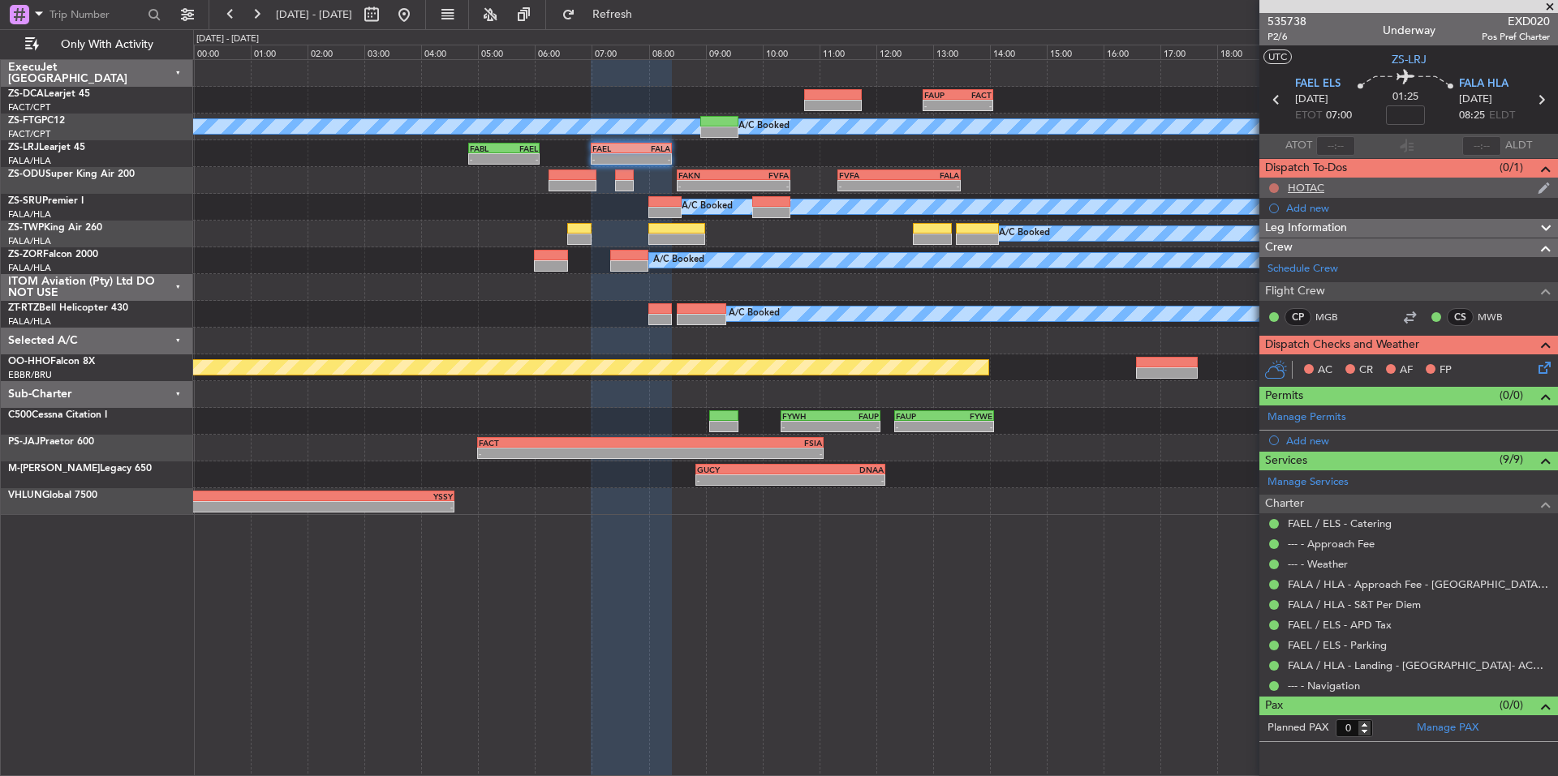
click at [1275, 186] on button at bounding box center [1274, 188] width 10 height 10
click at [1282, 280] on span "Cancelled" at bounding box center [1277, 284] width 46 height 16
click at [1547, 368] on icon at bounding box center [1541, 365] width 13 height 13
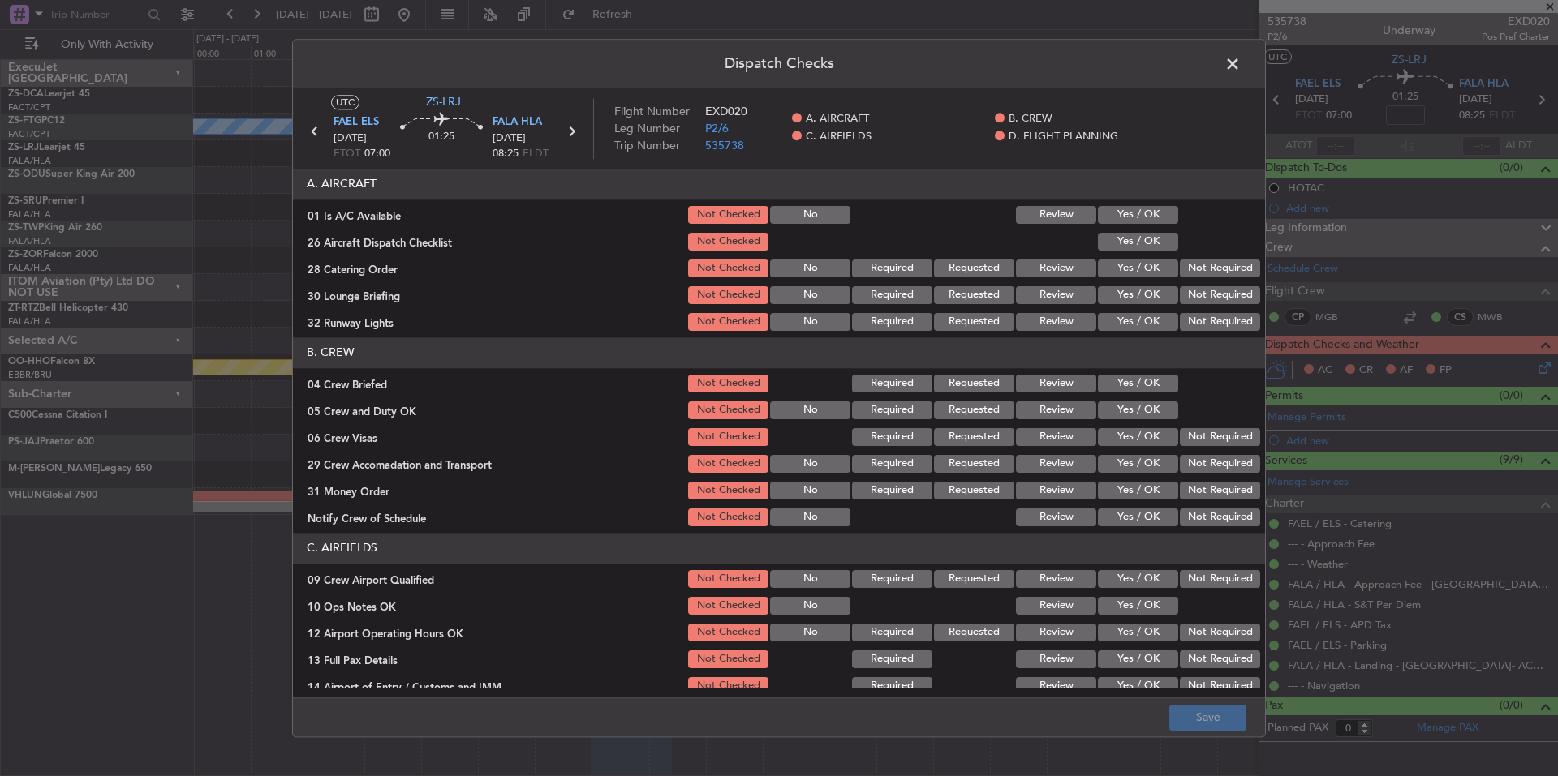
click at [1156, 222] on button "Yes / OK" at bounding box center [1138, 215] width 80 height 18
click at [1146, 245] on button "Yes / OK" at bounding box center [1138, 242] width 80 height 18
click at [1221, 280] on div "Not Required" at bounding box center [1218, 268] width 82 height 23
drag, startPoint x: 1219, startPoint y: 300, endPoint x: 1219, endPoint y: 312, distance: 11.4
click at [1219, 303] on button "Not Required" at bounding box center [1220, 295] width 80 height 18
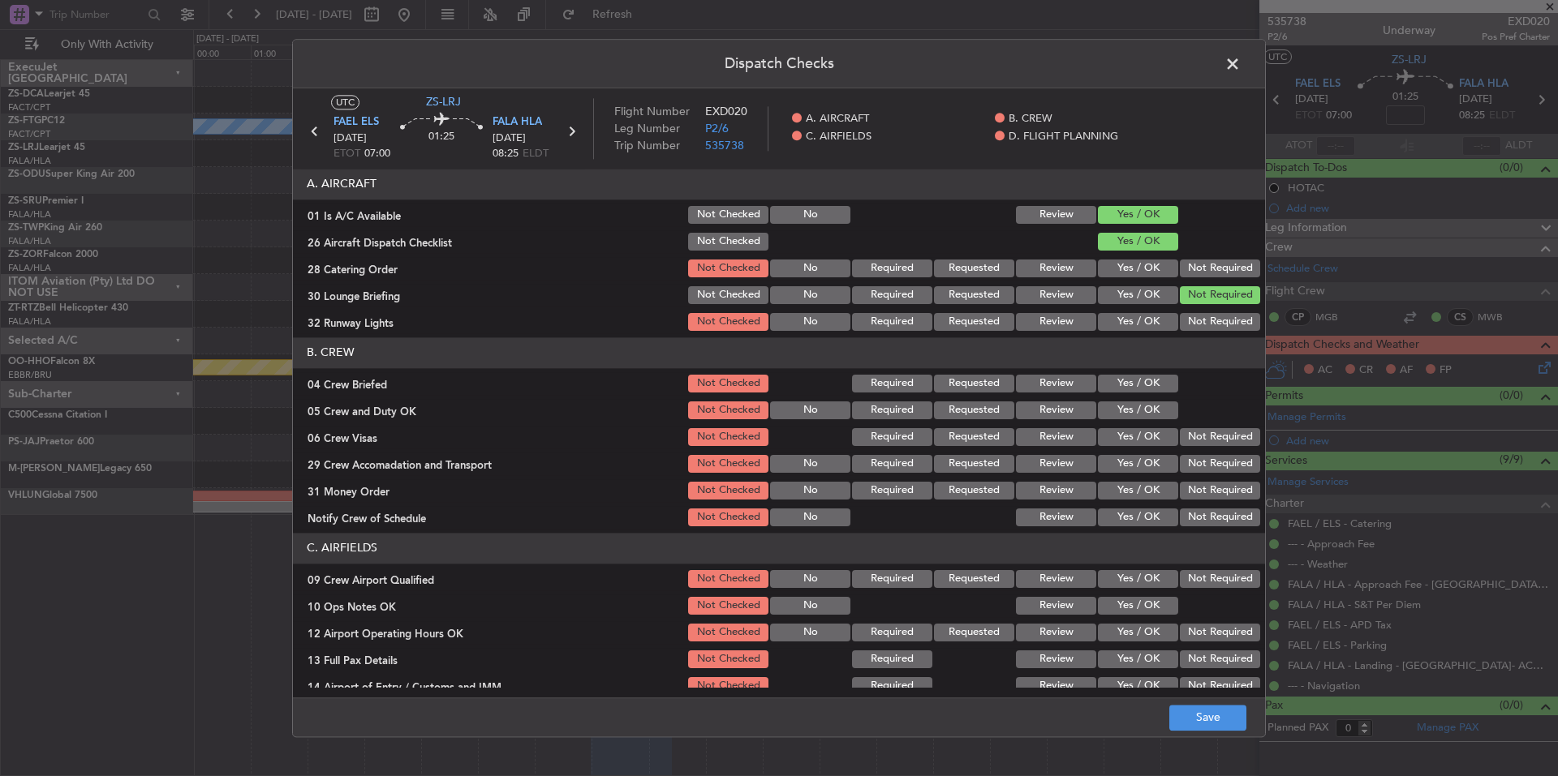
click at [1219, 313] on button "Not Required" at bounding box center [1220, 322] width 80 height 18
click at [1219, 317] on button "Not Required" at bounding box center [1220, 322] width 80 height 18
click at [1227, 267] on button "Not Required" at bounding box center [1220, 269] width 80 height 18
click at [1153, 390] on button "Yes / OK" at bounding box center [1138, 384] width 80 height 18
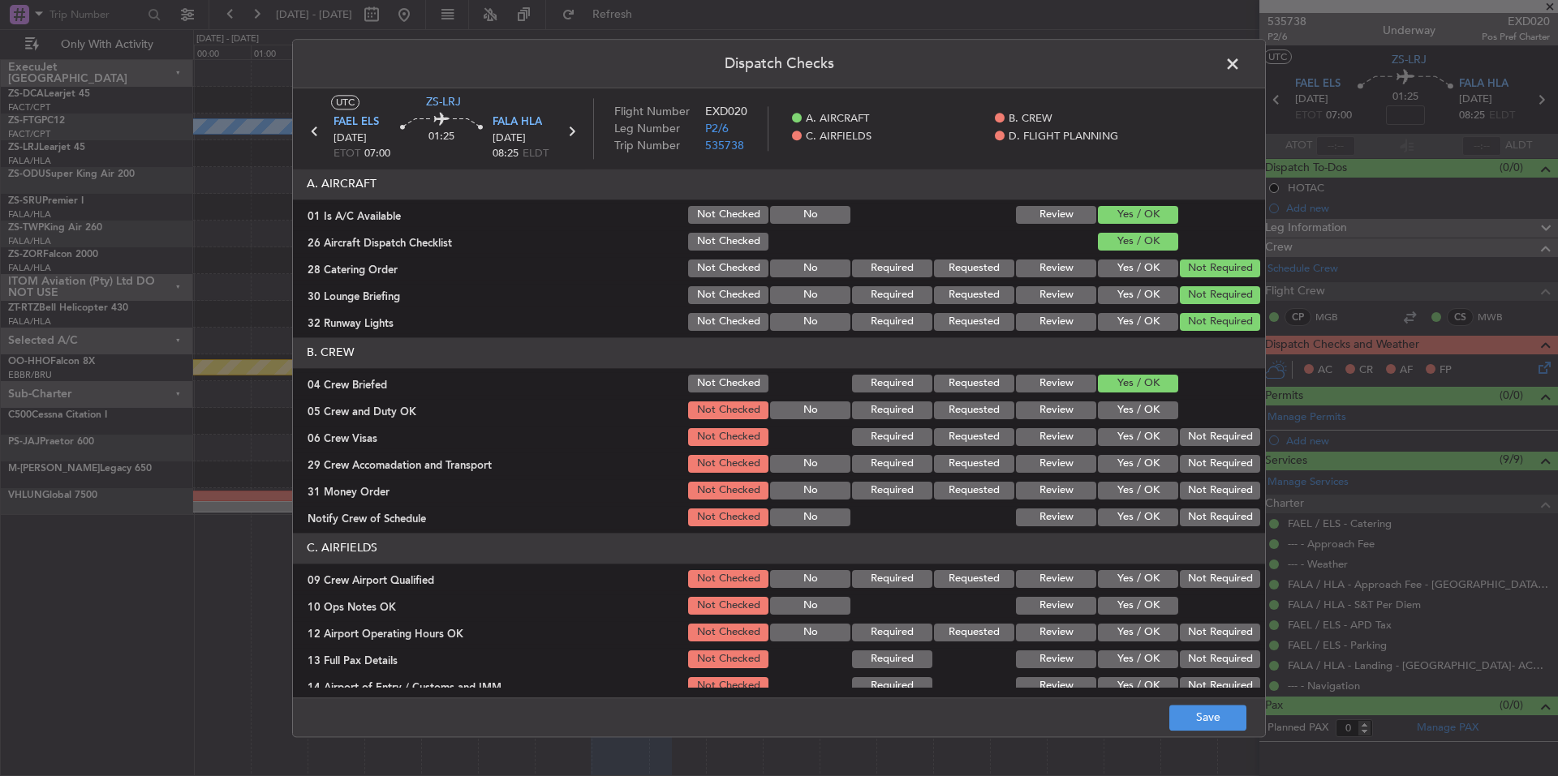
click at [1156, 404] on button "Yes / OK" at bounding box center [1138, 411] width 80 height 18
drag, startPoint x: 1181, startPoint y: 424, endPoint x: 1193, endPoint y: 443, distance: 22.5
click at [1181, 428] on section "B. CREW 04 Crew Briefed Not Checked Required Requested Review Yes / OK 05 Crew …" at bounding box center [779, 433] width 972 height 191
drag, startPoint x: 1193, startPoint y: 443, endPoint x: 1196, endPoint y: 451, distance: 8.7
click at [1193, 445] on button "Not Required" at bounding box center [1220, 437] width 80 height 18
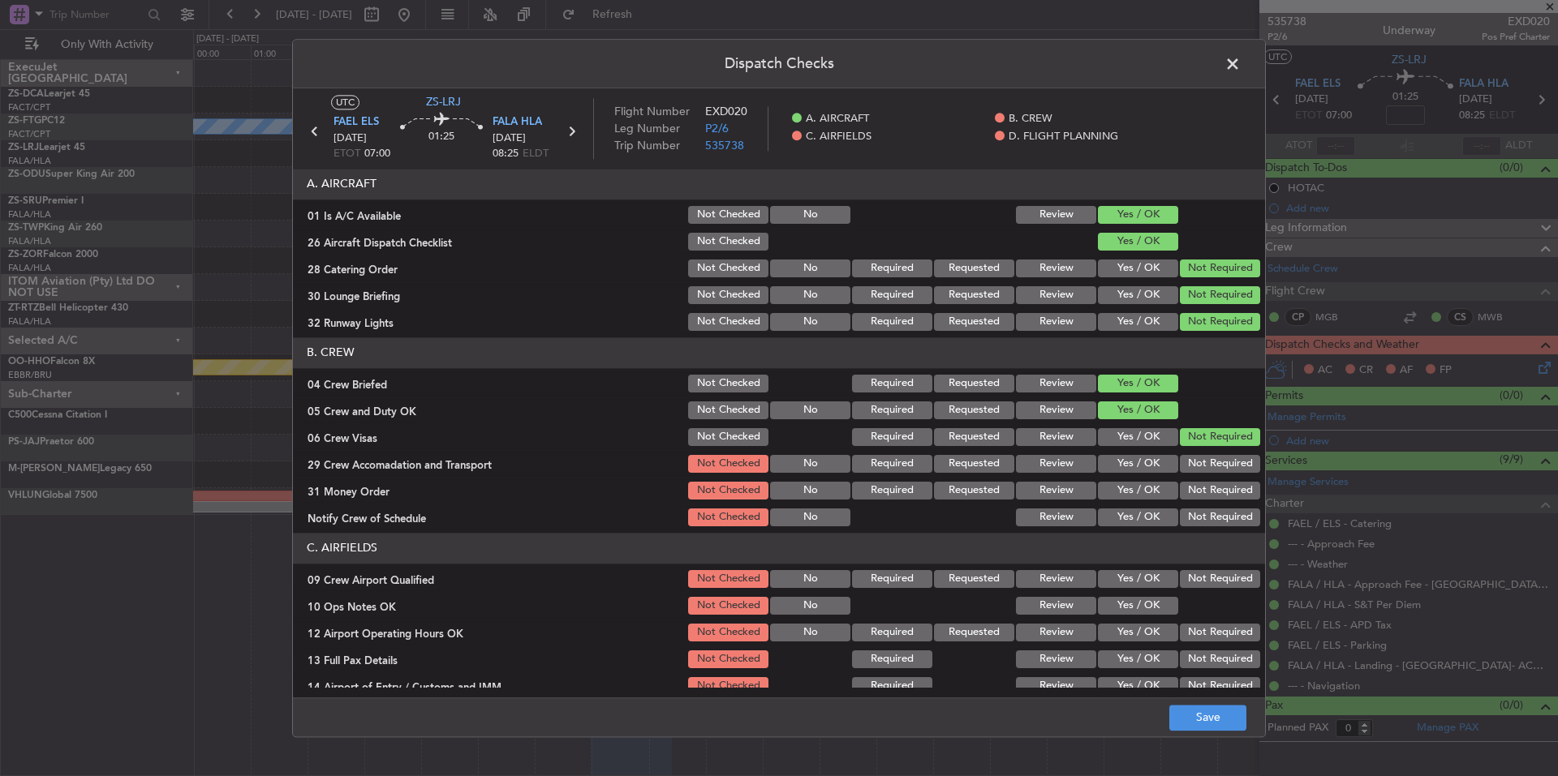
drag, startPoint x: 1196, startPoint y: 451, endPoint x: 1204, endPoint y: 471, distance: 21.8
click at [1197, 456] on section "B. CREW 04 Crew Briefed Not Checked Required Requested Review Yes / OK 05 Crew …" at bounding box center [779, 433] width 972 height 191
drag, startPoint x: 1204, startPoint y: 475, endPoint x: 1210, endPoint y: 491, distance: 17.2
click at [1205, 479] on section "B. CREW 04 Crew Briefed Not Checked Required Requested Review Yes / OK 05 Crew …" at bounding box center [779, 433] width 972 height 191
drag, startPoint x: 1210, startPoint y: 495, endPoint x: 1212, endPoint y: 521, distance: 26.1
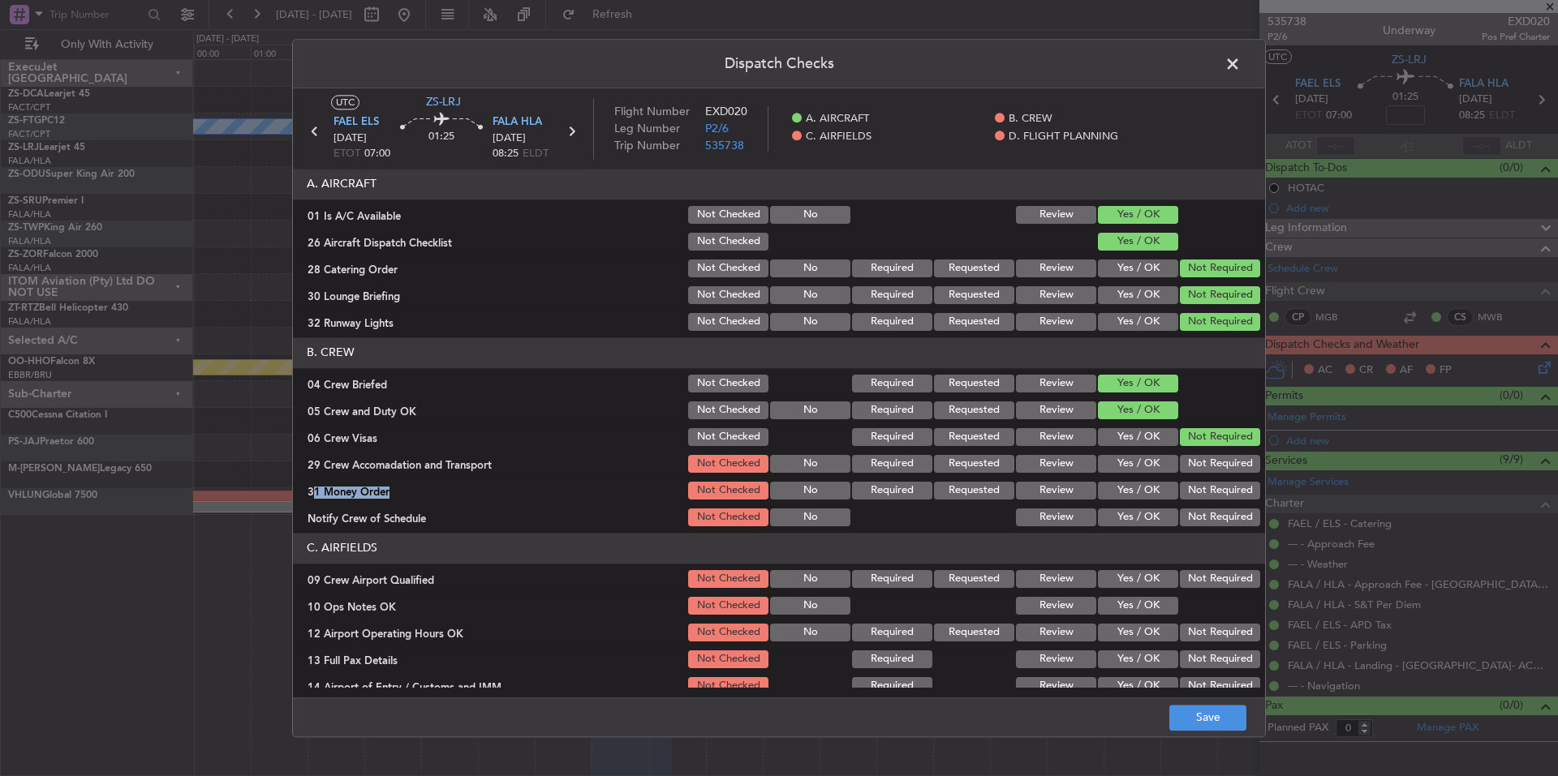
click at [1212, 510] on section "B. CREW 04 Crew Briefed Not Checked Required Requested Review Yes / OK 05 Crew …" at bounding box center [779, 433] width 972 height 191
click at [1213, 527] on div "Not Required" at bounding box center [1218, 517] width 82 height 23
click at [1209, 516] on button "Not Required" at bounding box center [1220, 518] width 80 height 18
click at [1206, 499] on button "Not Required" at bounding box center [1220, 491] width 80 height 18
drag, startPoint x: 1205, startPoint y: 482, endPoint x: 1203, endPoint y: 466, distance: 16.3
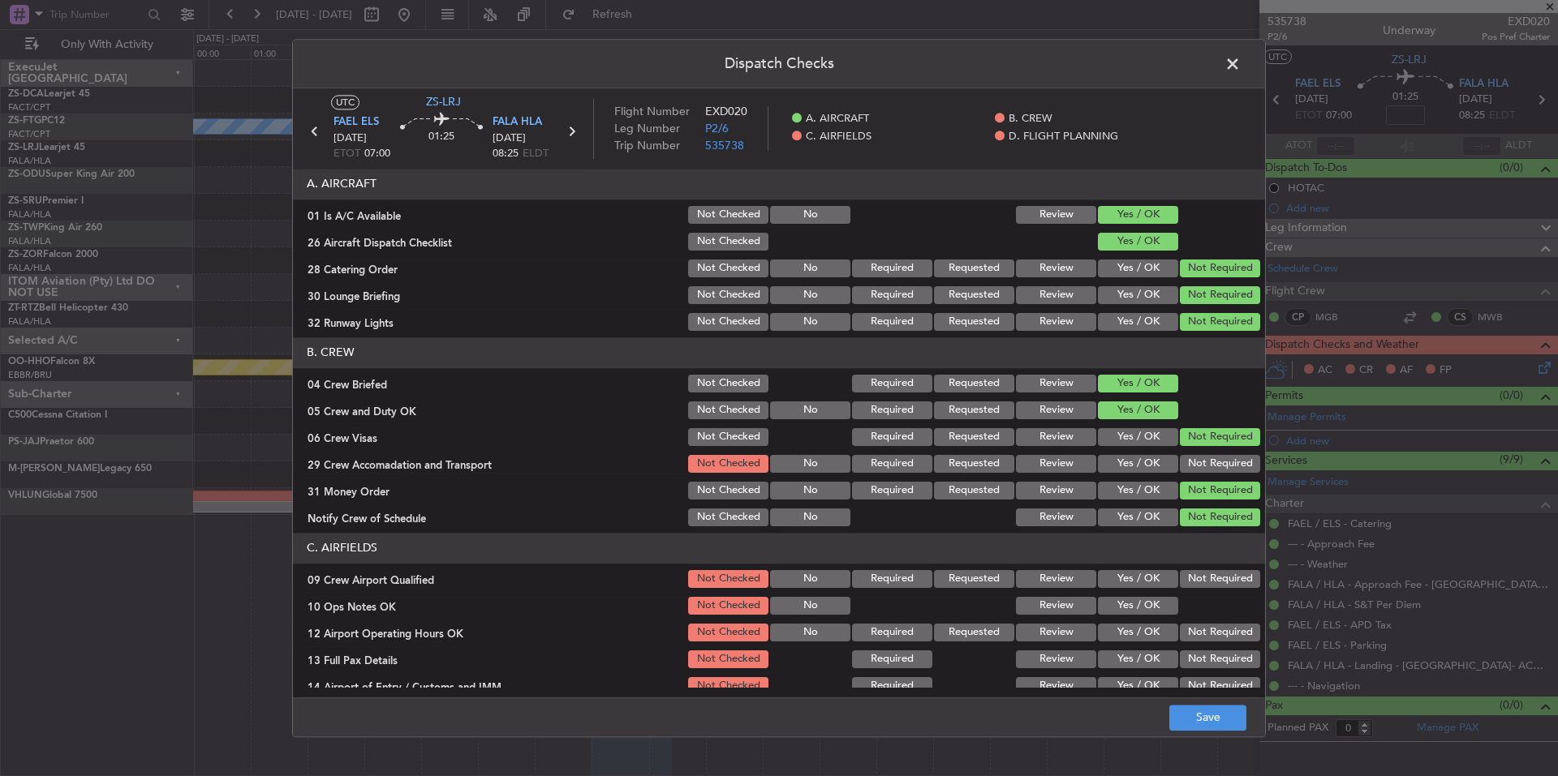
click at [1203, 480] on div "Not Required" at bounding box center [1218, 490] width 82 height 23
click at [1203, 463] on button "Not Required" at bounding box center [1220, 464] width 80 height 18
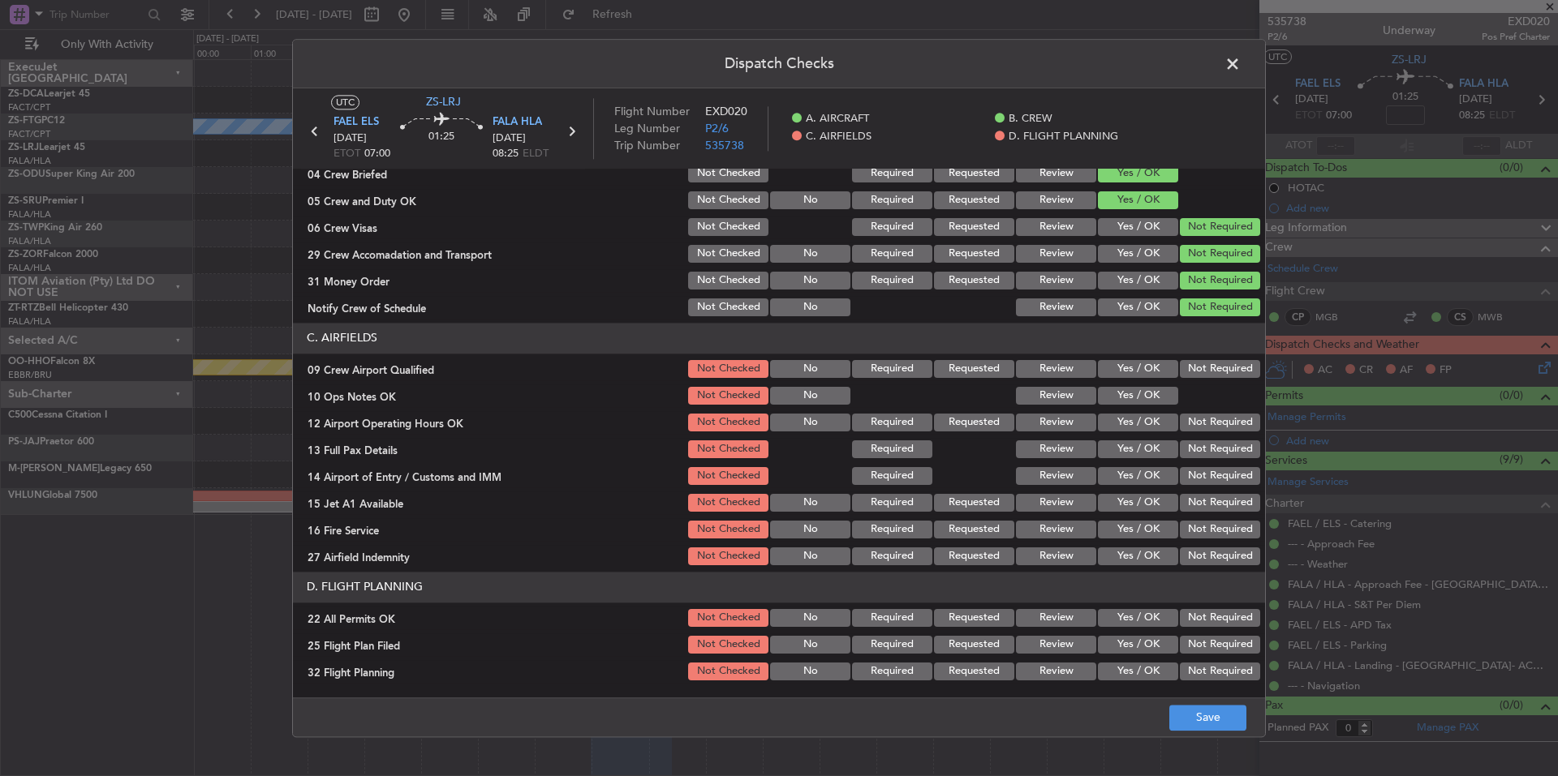
click at [1212, 493] on div "Not Required" at bounding box center [1218, 503] width 82 height 23
click at [1204, 372] on button "Not Required" at bounding box center [1220, 369] width 80 height 18
click at [1153, 401] on button "Yes / OK" at bounding box center [1138, 396] width 80 height 18
click at [1233, 451] on button "Not Required" at bounding box center [1220, 450] width 80 height 18
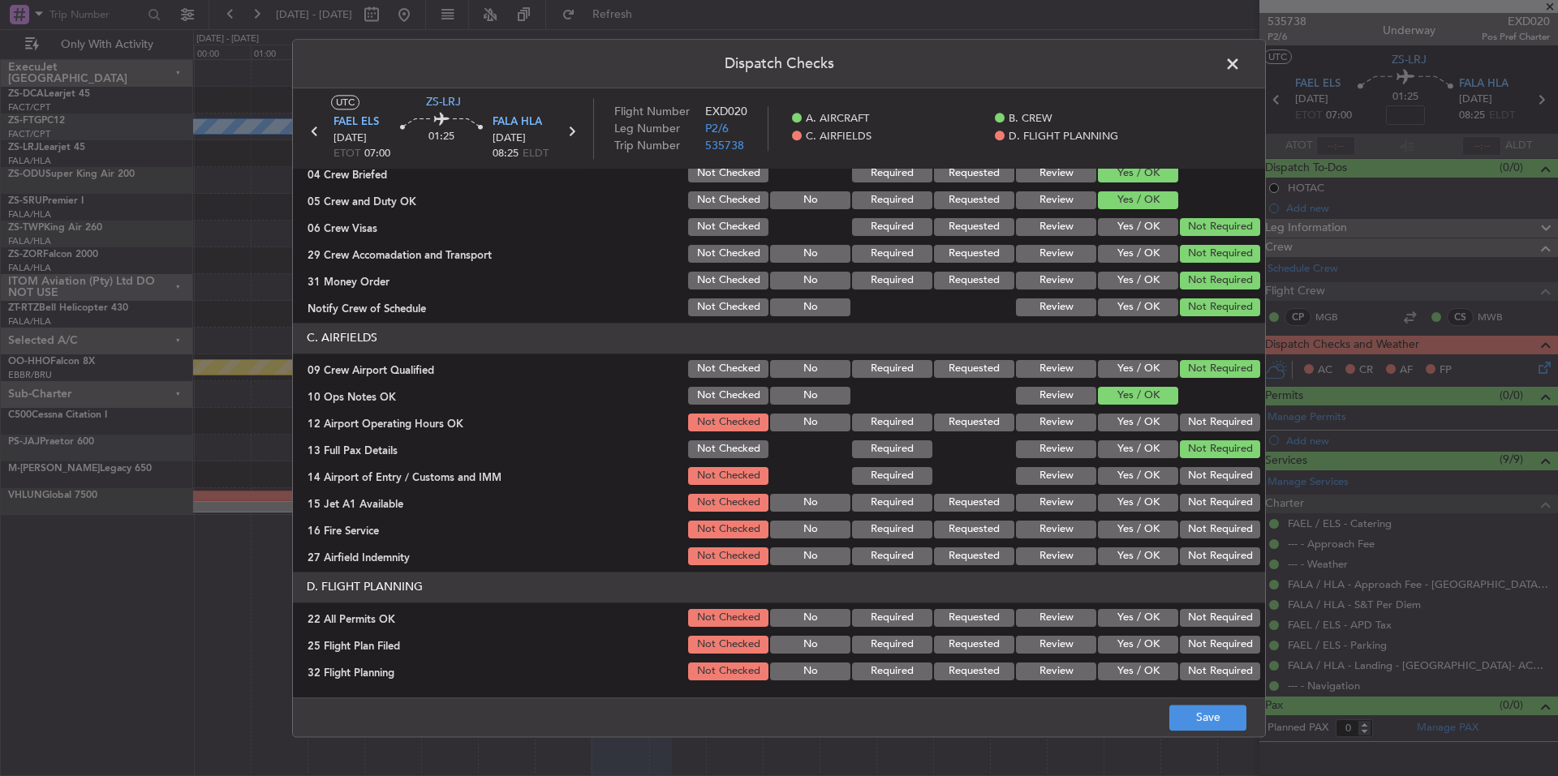
click at [1212, 411] on section "C. AIRFIELDS 09 Crew Airport Qualified Not Checked No Required Requested Review…" at bounding box center [779, 445] width 972 height 245
click at [1215, 439] on div "Not Required" at bounding box center [1218, 449] width 82 height 23
click at [1214, 424] on button "Not Required" at bounding box center [1220, 423] width 80 height 18
drag, startPoint x: 1213, startPoint y: 460, endPoint x: 1210, endPoint y: 482, distance: 22.0
click at [1210, 463] on section "C. AIRFIELDS 09 Crew Airport Qualified Not Checked No Required Requested Review…" at bounding box center [779, 445] width 972 height 245
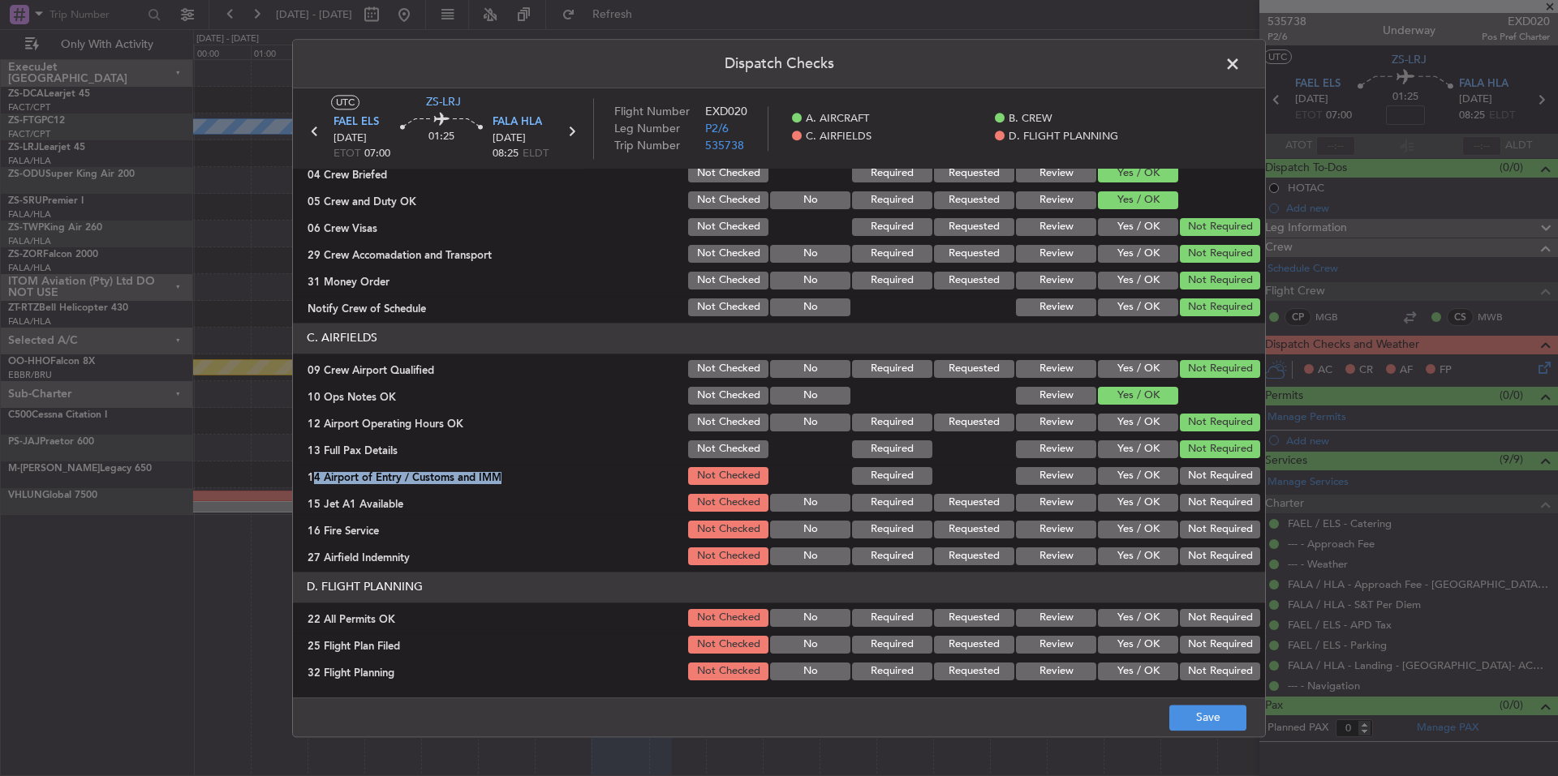
click at [1208, 510] on button "Not Required" at bounding box center [1220, 503] width 80 height 18
drag, startPoint x: 1208, startPoint y: 517, endPoint x: 1209, endPoint y: 534, distance: 17.1
click at [1208, 522] on section "C. AIRFIELDS 09 Crew Airport Qualified Not Checked No Required Requested Review…" at bounding box center [779, 445] width 972 height 245
click at [1209, 544] on section "C. AIRFIELDS 09 Crew Airport Qualified Not Checked No Required Requested Review…" at bounding box center [779, 445] width 972 height 245
click at [1209, 559] on button "Not Required" at bounding box center [1220, 557] width 80 height 18
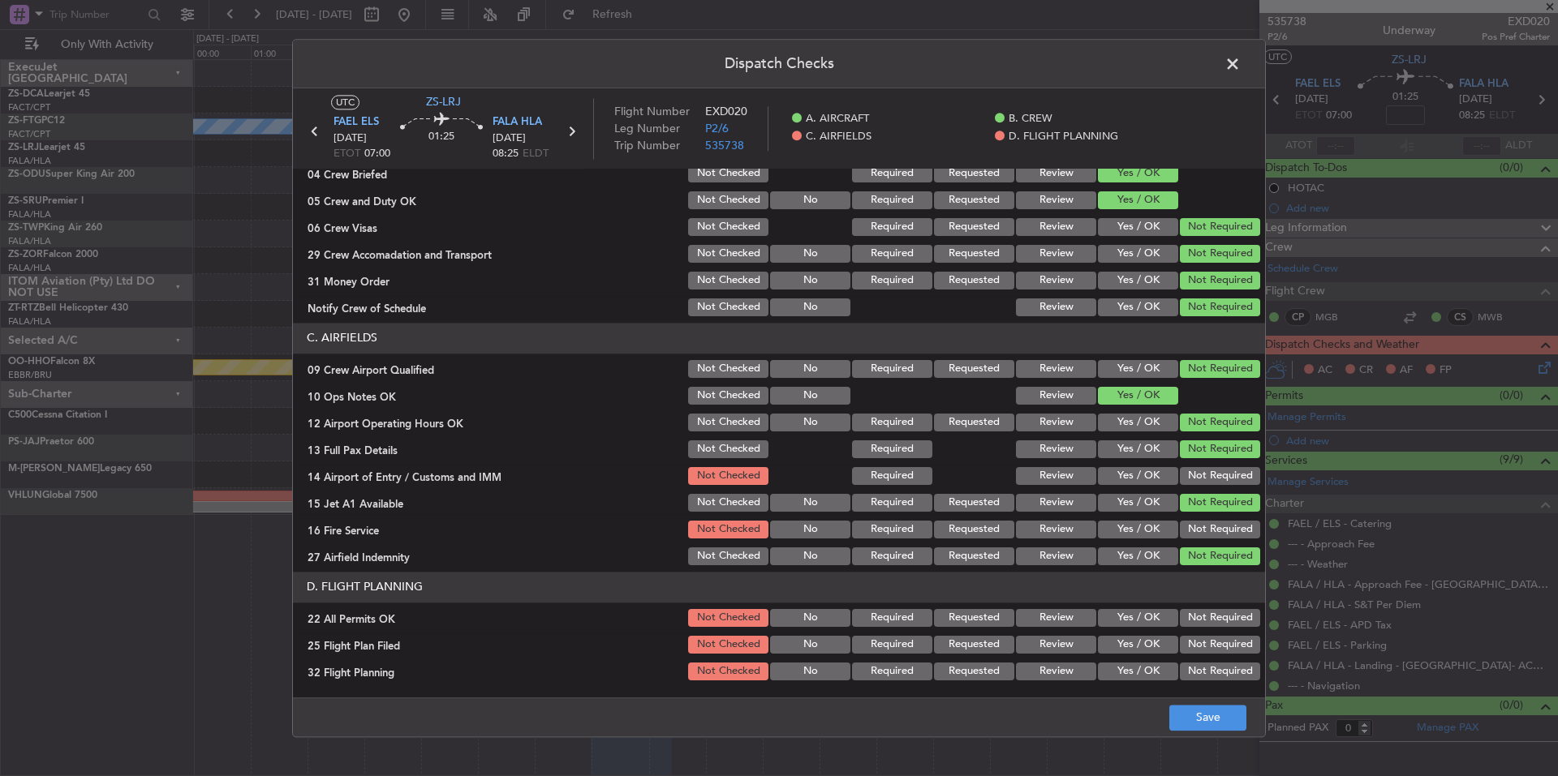
click at [1210, 565] on button "Not Required" at bounding box center [1220, 557] width 80 height 18
click at [1212, 519] on div "Not Required" at bounding box center [1218, 529] width 82 height 23
click at [1212, 528] on button "Not Required" at bounding box center [1220, 530] width 80 height 18
click at [1216, 486] on div "Not Required" at bounding box center [1218, 476] width 82 height 23
click at [1218, 478] on button "Not Required" at bounding box center [1220, 476] width 80 height 18
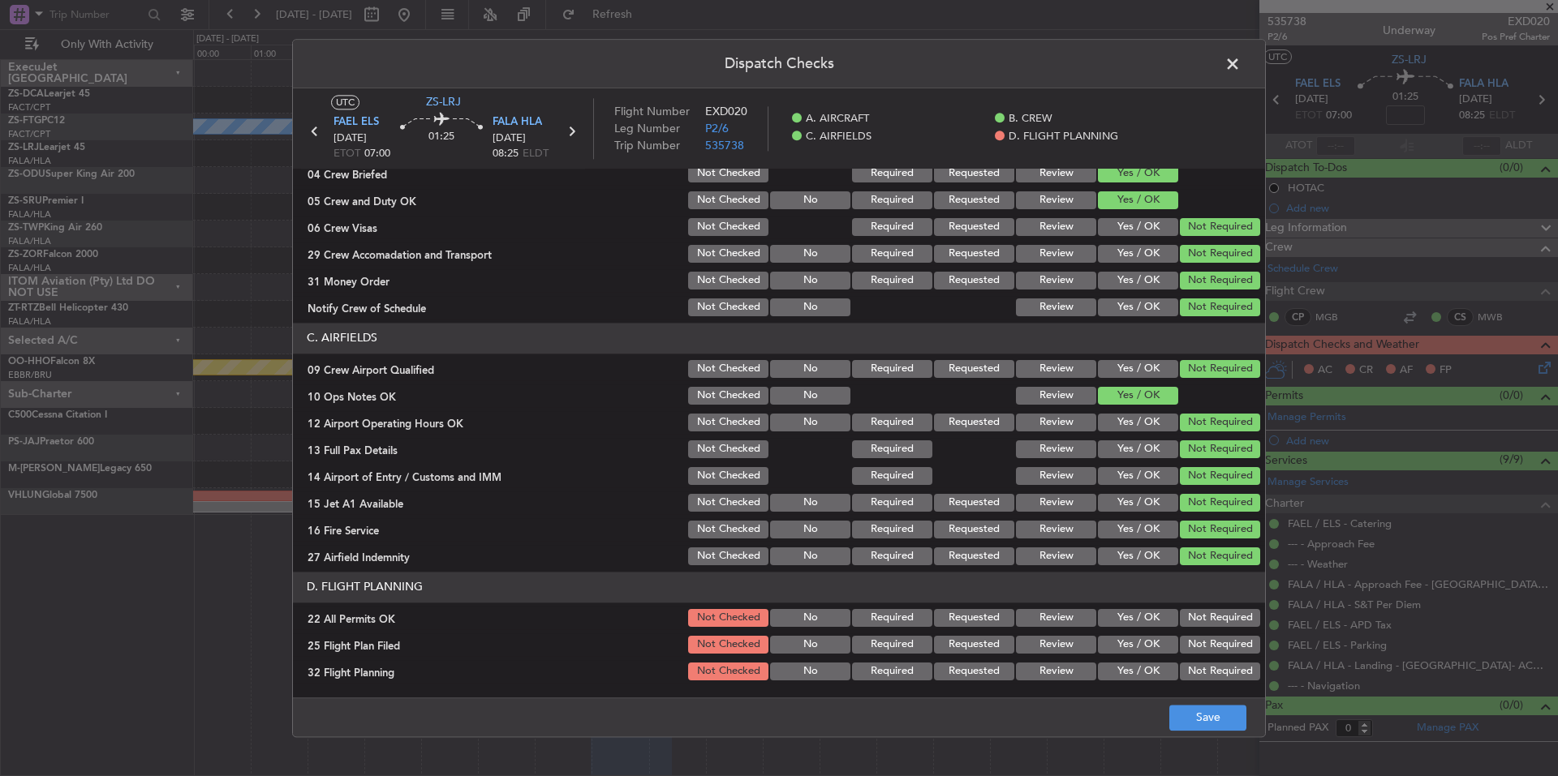
click at [1215, 621] on button "Not Required" at bounding box center [1220, 618] width 80 height 18
drag, startPoint x: 1162, startPoint y: 649, endPoint x: 1156, endPoint y: 656, distance: 8.6
click at [1161, 650] on button "Yes / OK" at bounding box center [1138, 645] width 80 height 18
drag, startPoint x: 1153, startPoint y: 663, endPoint x: 1152, endPoint y: 673, distance: 9.8
click at [1152, 665] on button "Yes / OK" at bounding box center [1138, 672] width 80 height 18
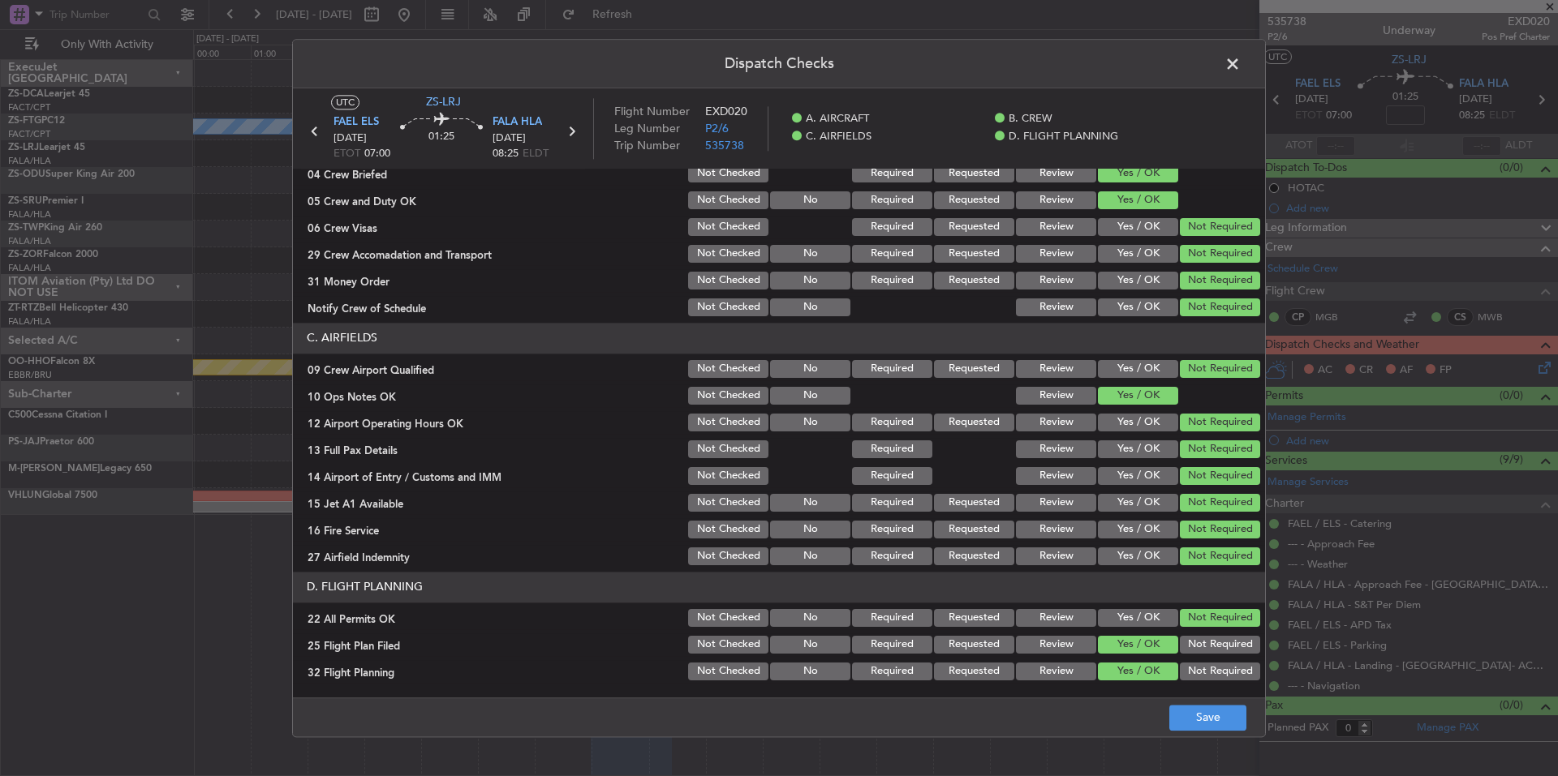
click at [1152, 673] on button "Yes / OK" at bounding box center [1138, 672] width 80 height 18
click at [1189, 705] on button "Save" at bounding box center [1207, 718] width 77 height 26
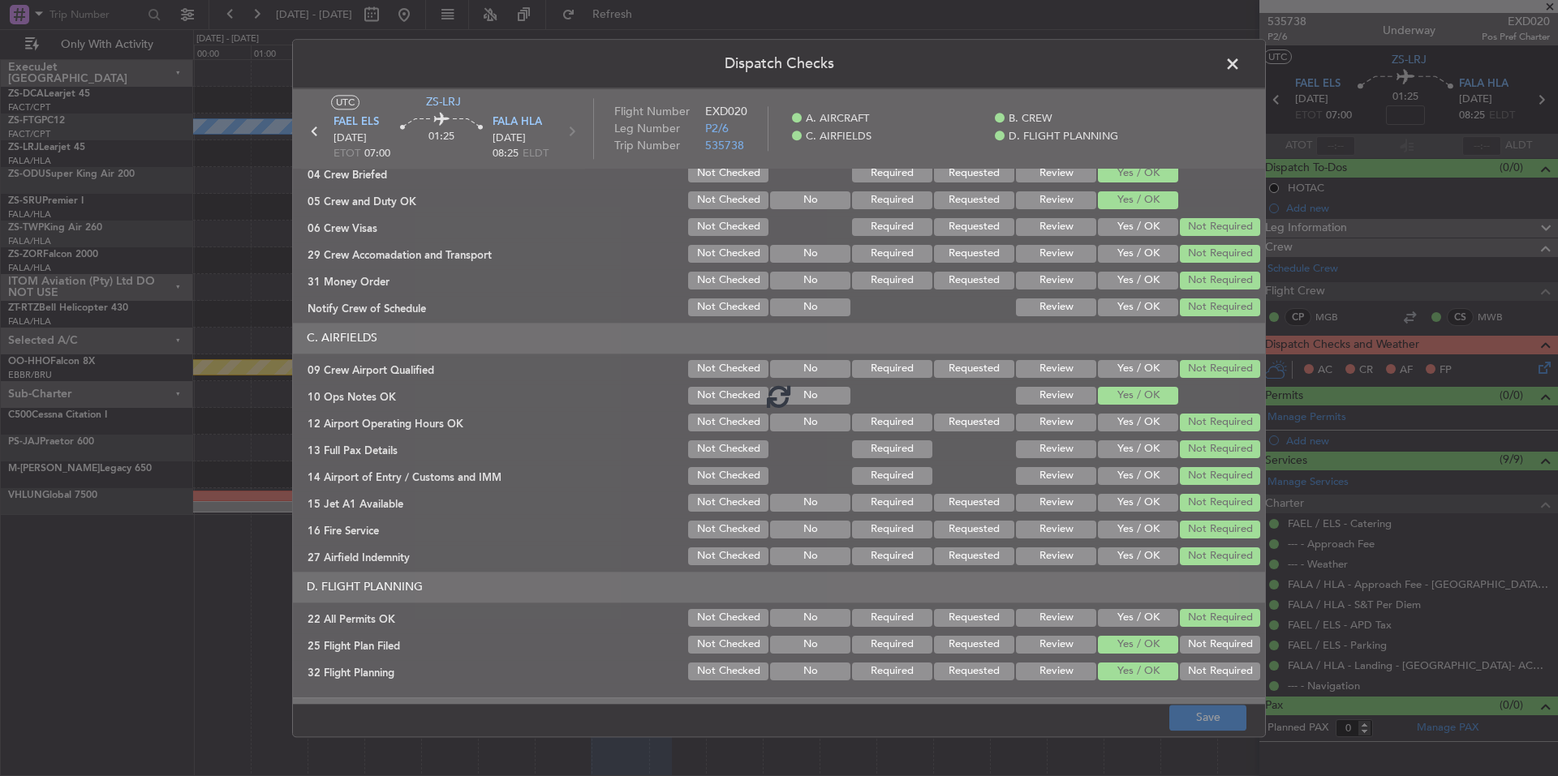
click at [1192, 712] on footer "Save" at bounding box center [779, 717] width 972 height 39
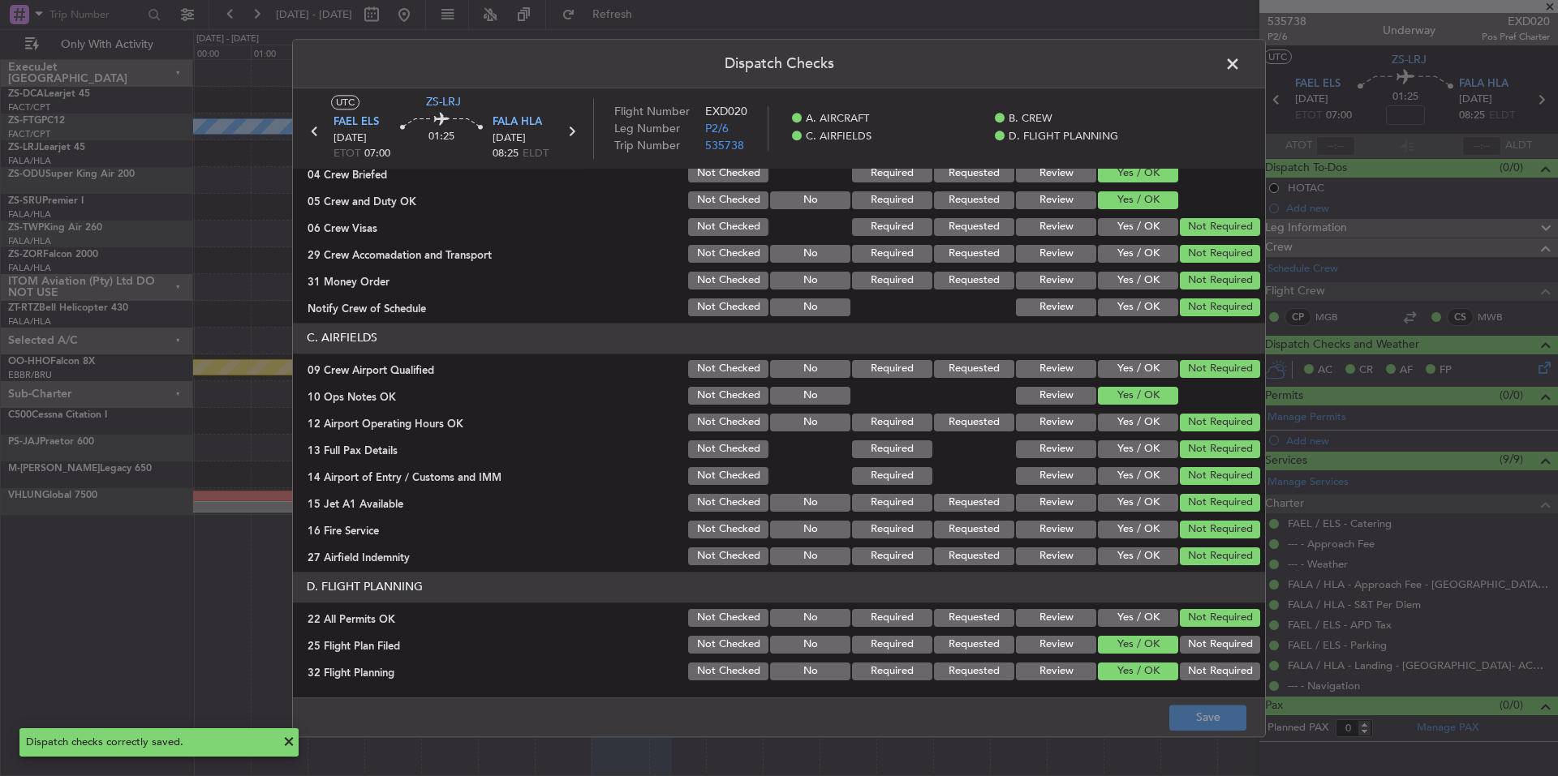
click at [1241, 60] on span at bounding box center [1241, 68] width 0 height 32
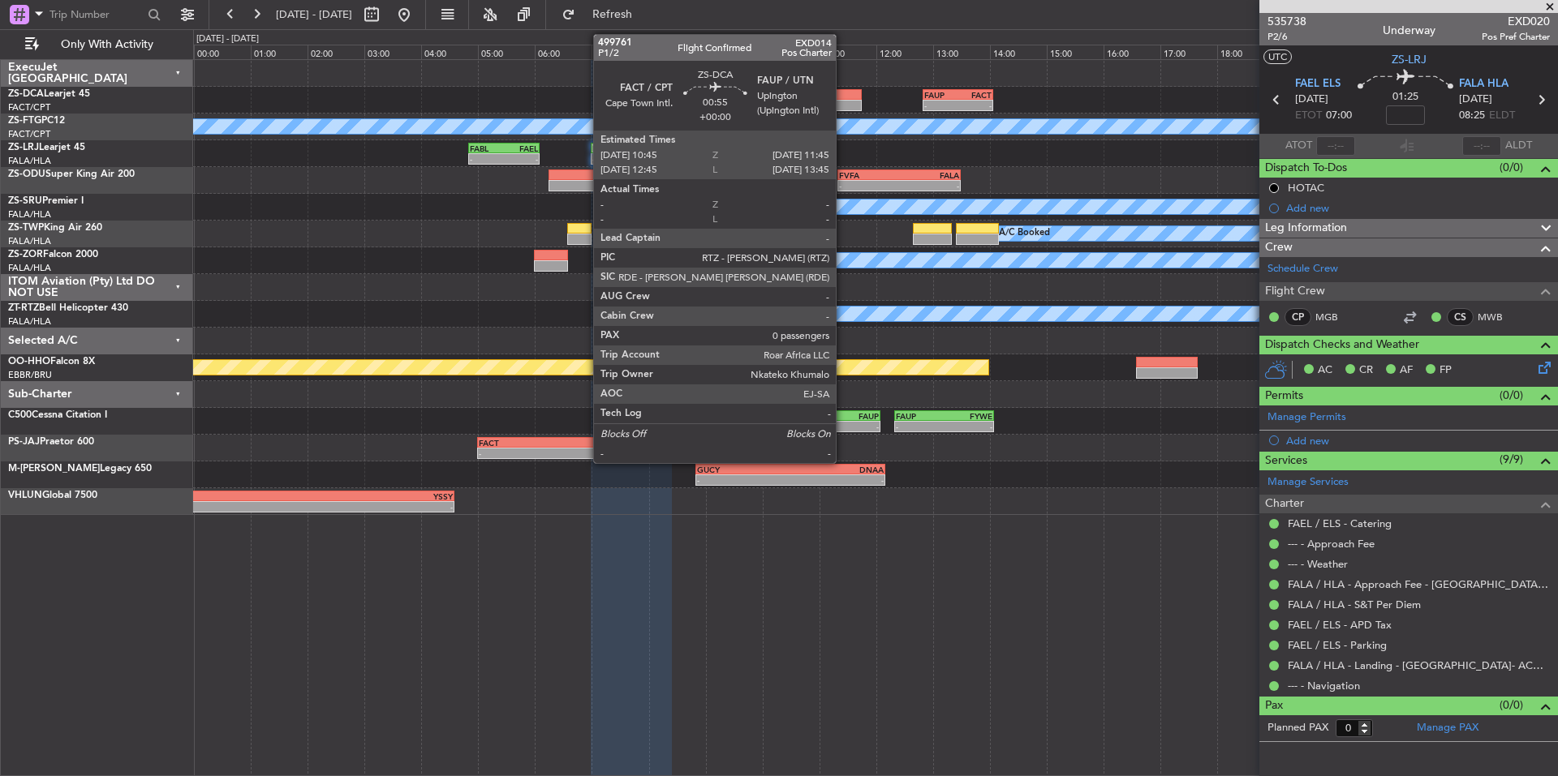
click at [842, 98] on div at bounding box center [833, 94] width 58 height 11
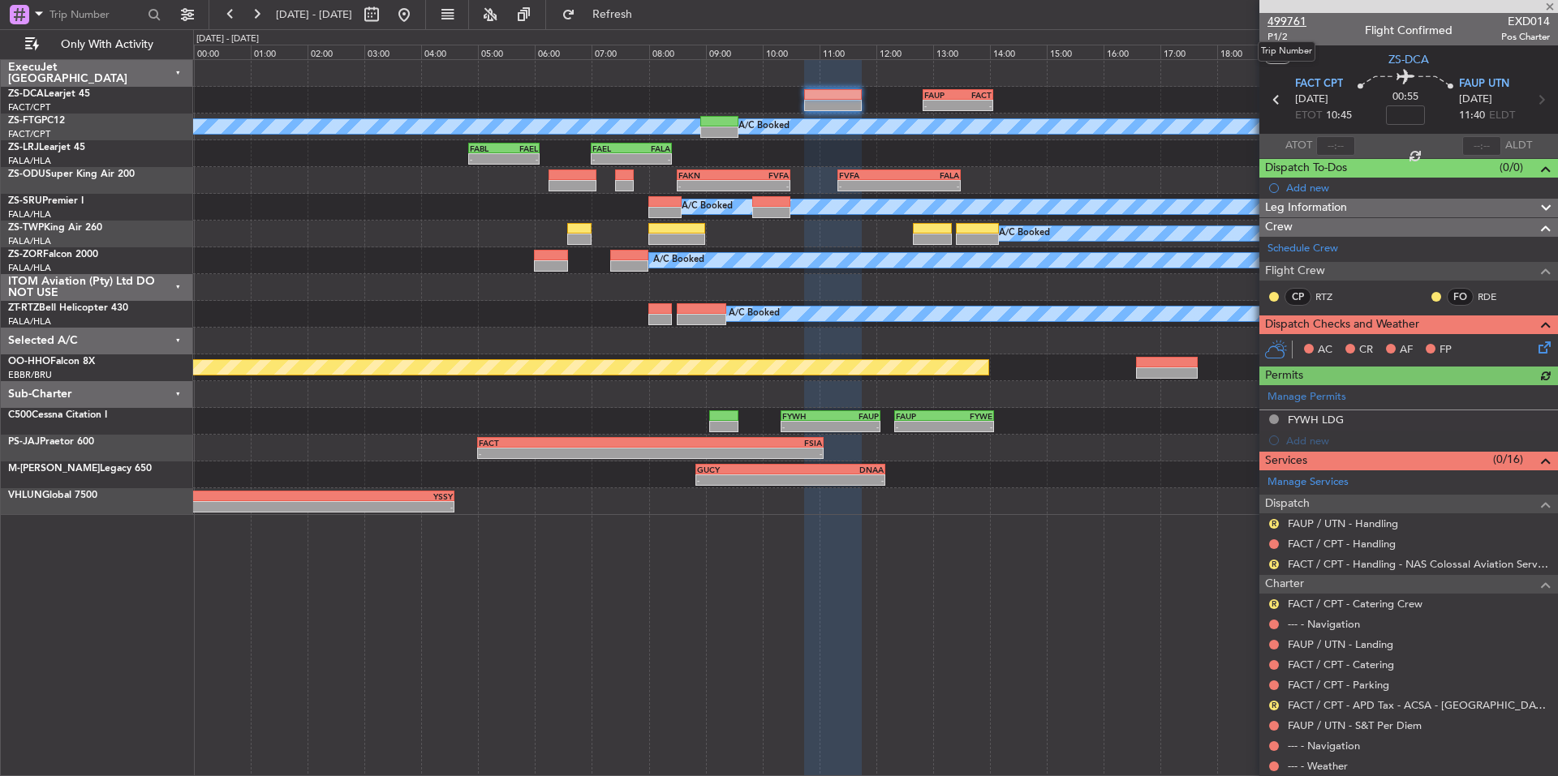
click at [1294, 24] on span "499761" at bounding box center [1286, 21] width 39 height 17
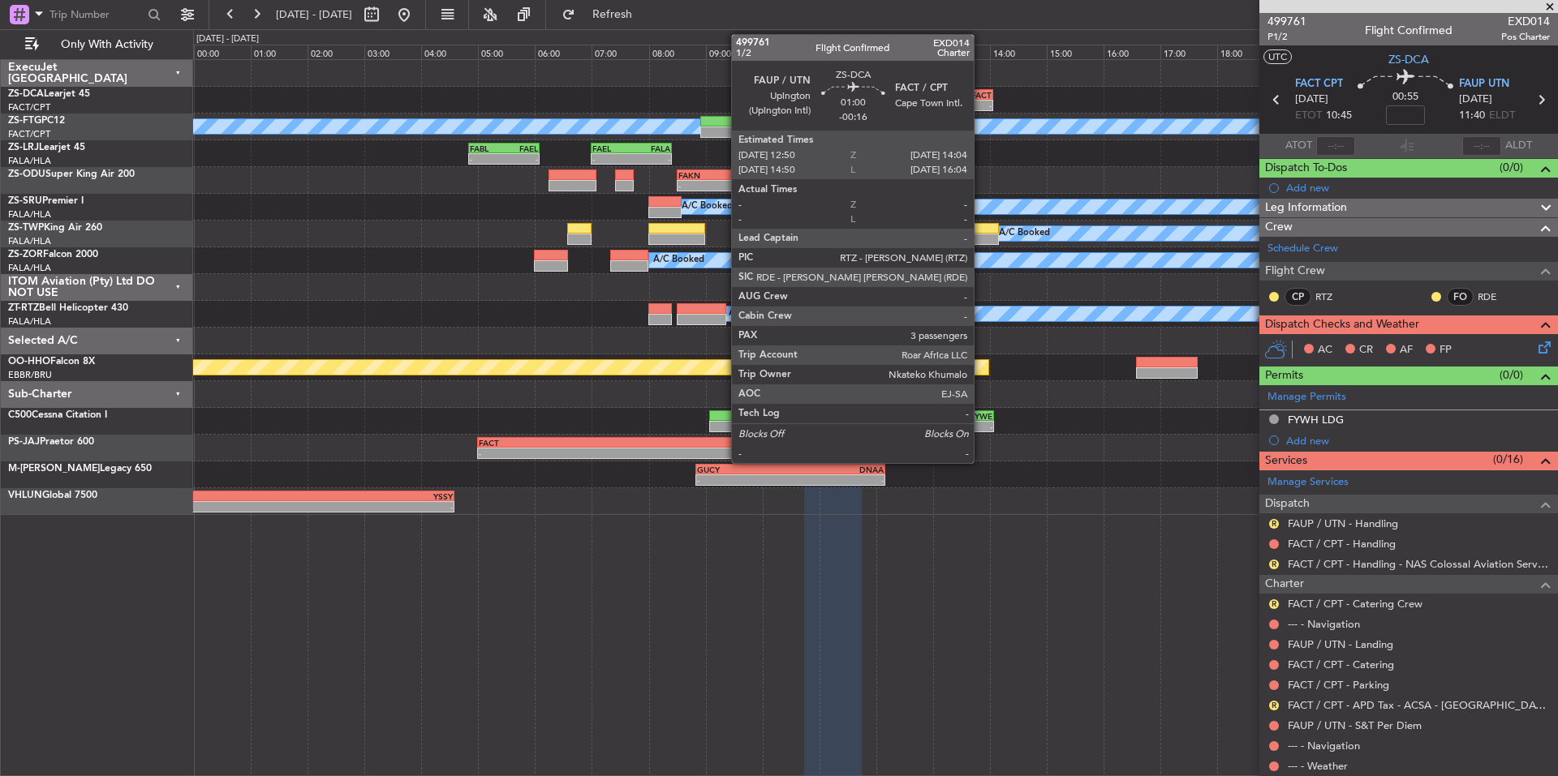
click at [981, 96] on div "FACT" at bounding box center [974, 95] width 33 height 10
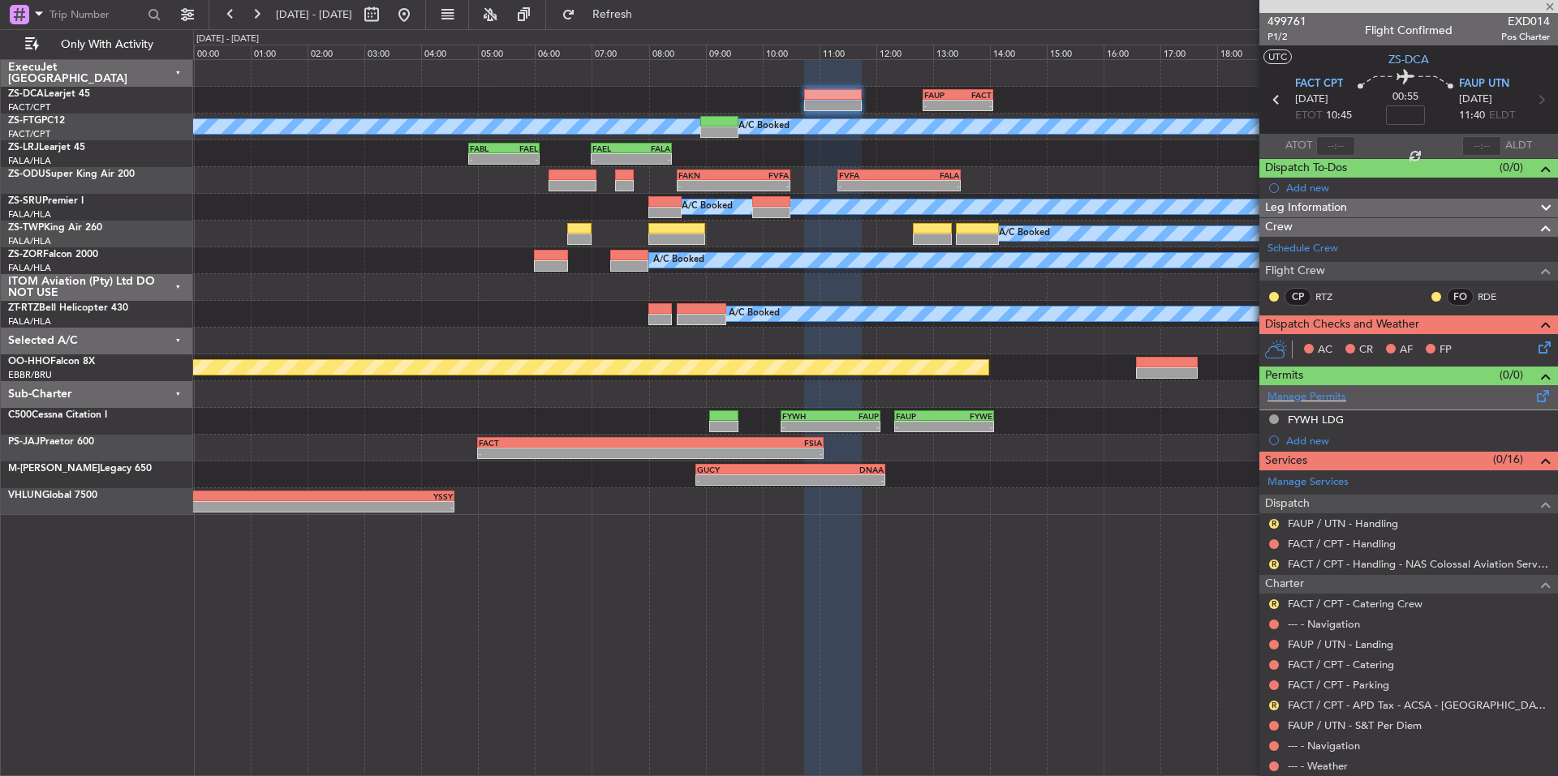
type input "-00:16"
type input "3"
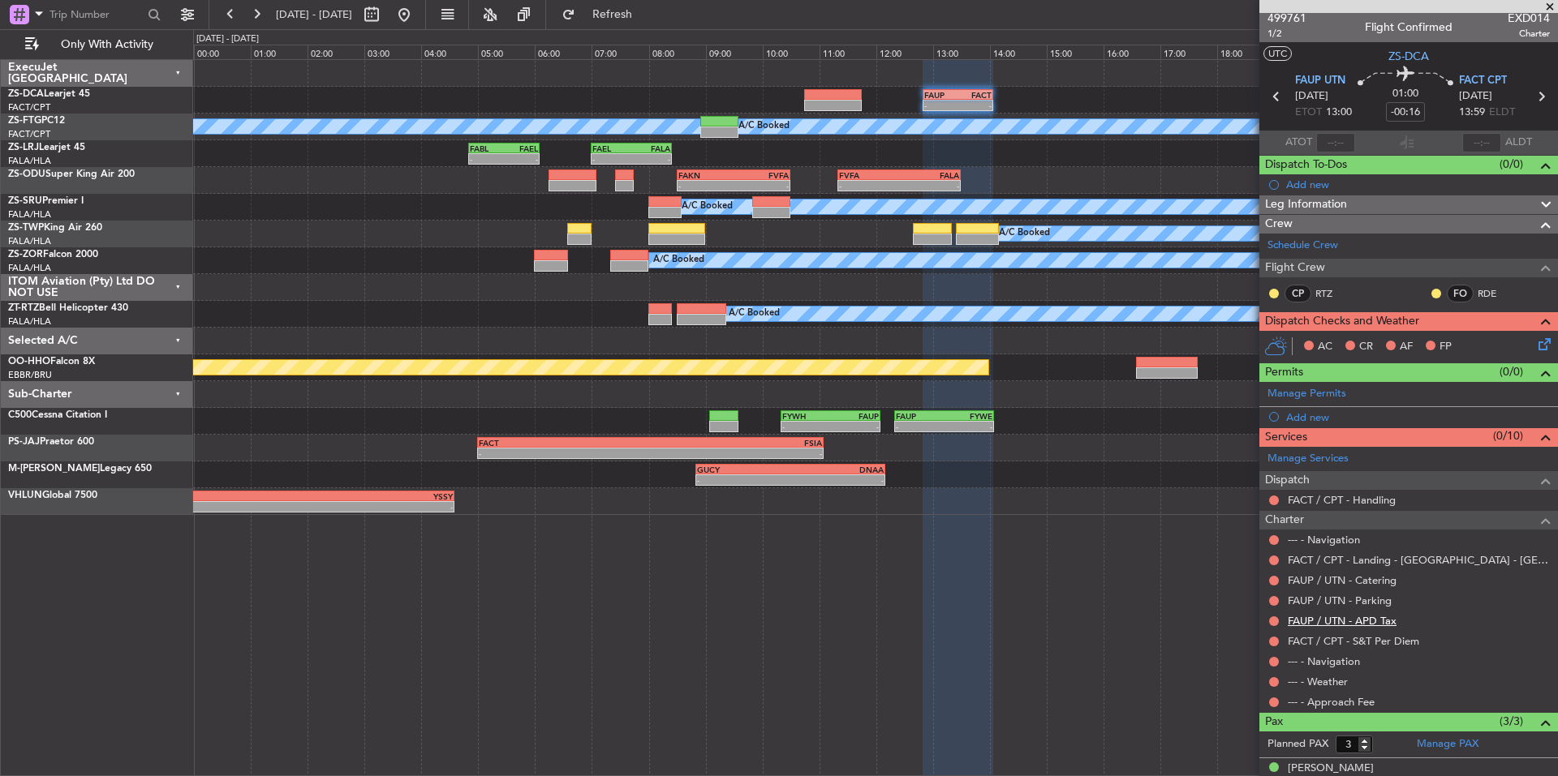
scroll to position [0, 0]
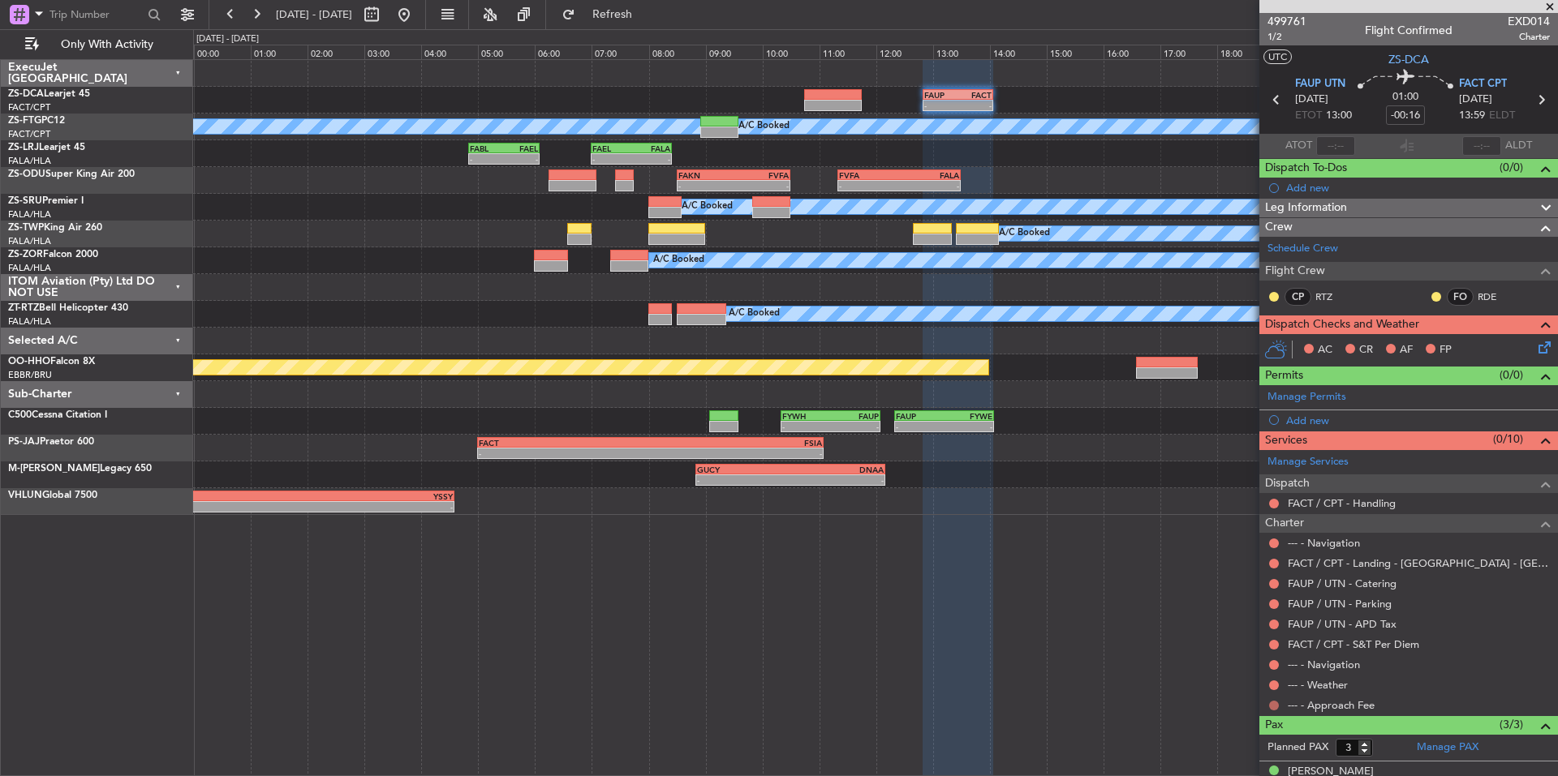
click at [1273, 707] on button at bounding box center [1274, 706] width 10 height 10
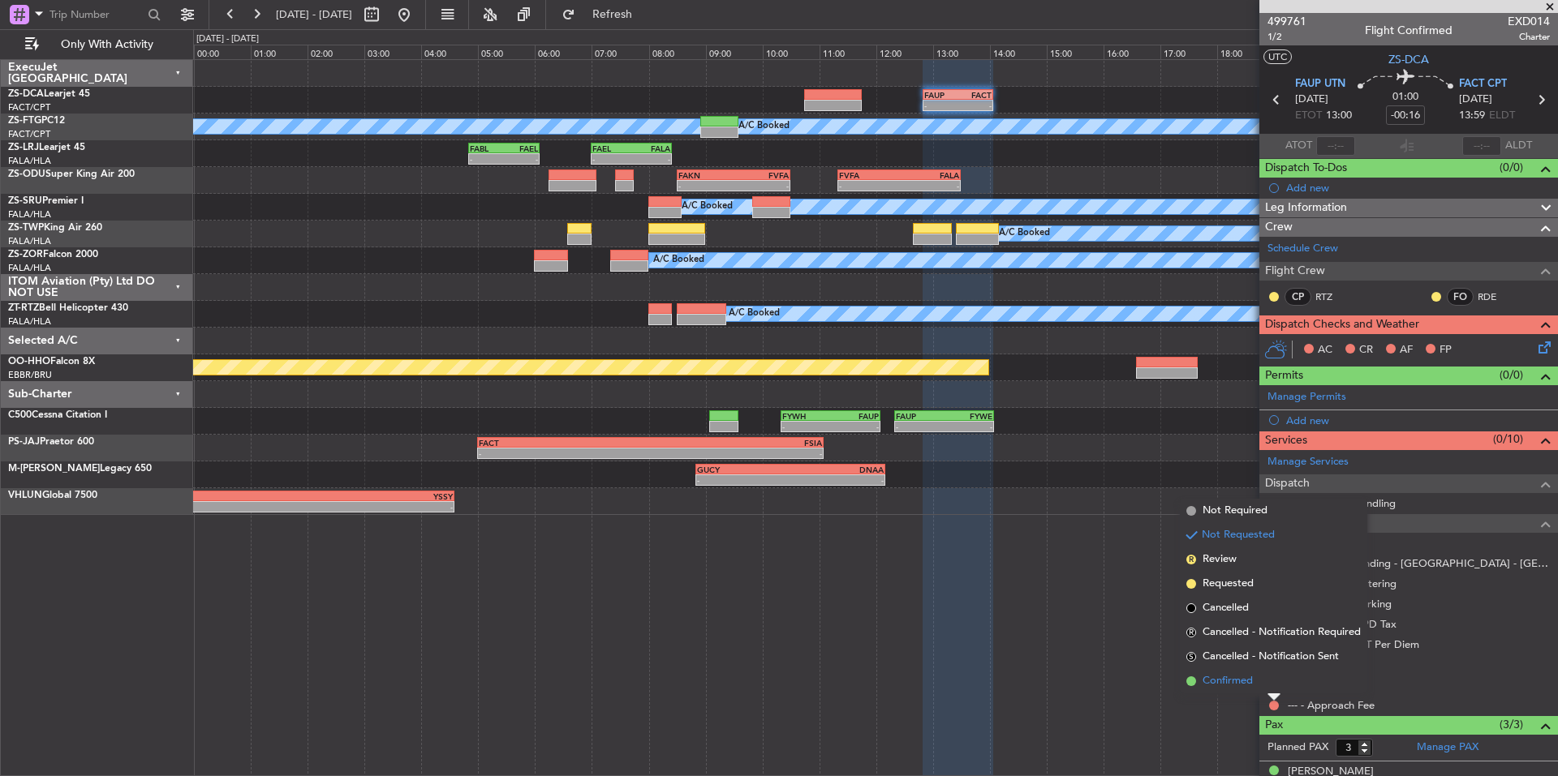
click at [1263, 682] on li "Confirmed" at bounding box center [1273, 681] width 187 height 24
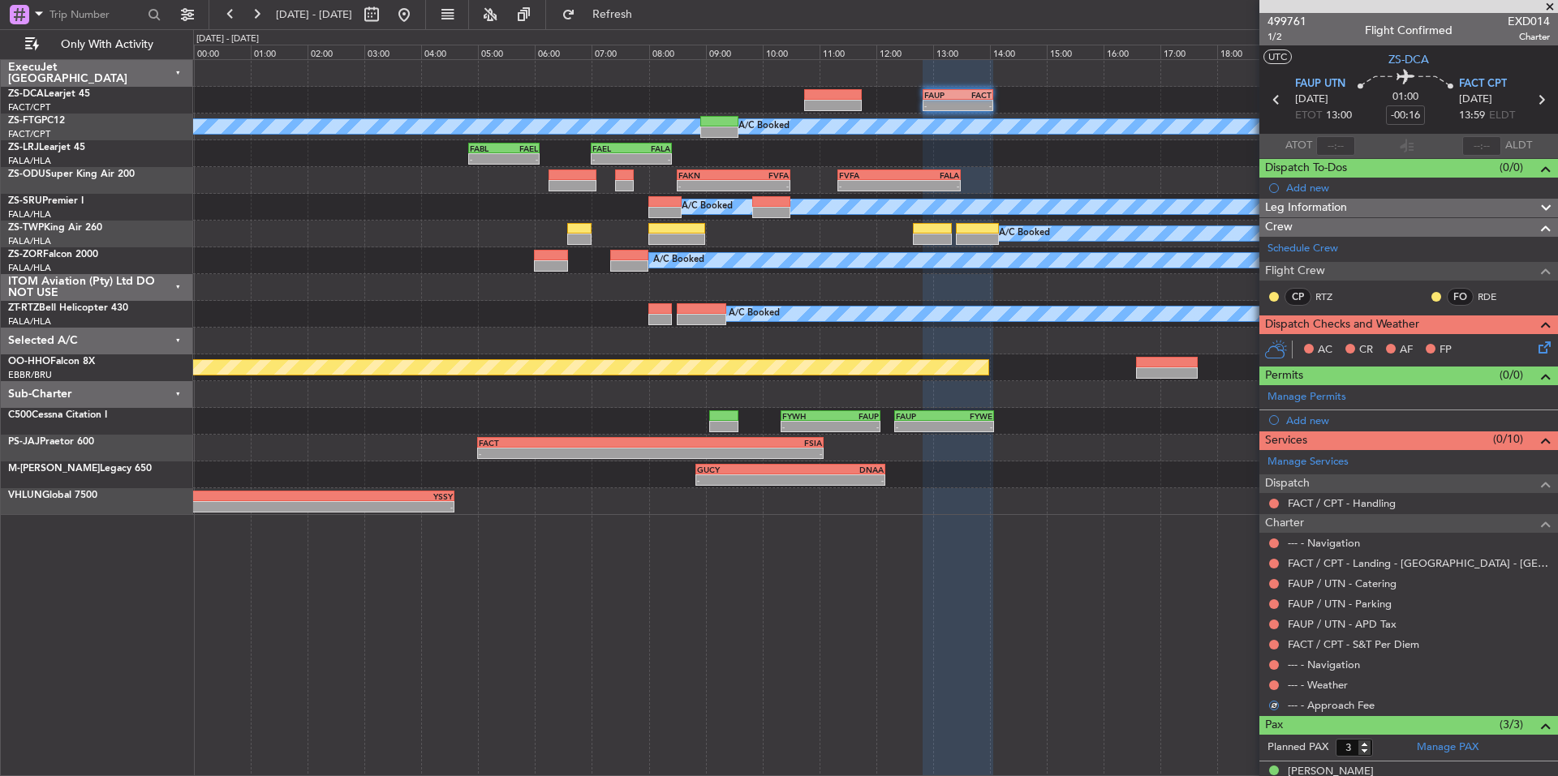
click at [1280, 685] on div "--- - Weather" at bounding box center [1408, 685] width 299 height 20
click at [1275, 684] on button at bounding box center [1274, 686] width 10 height 10
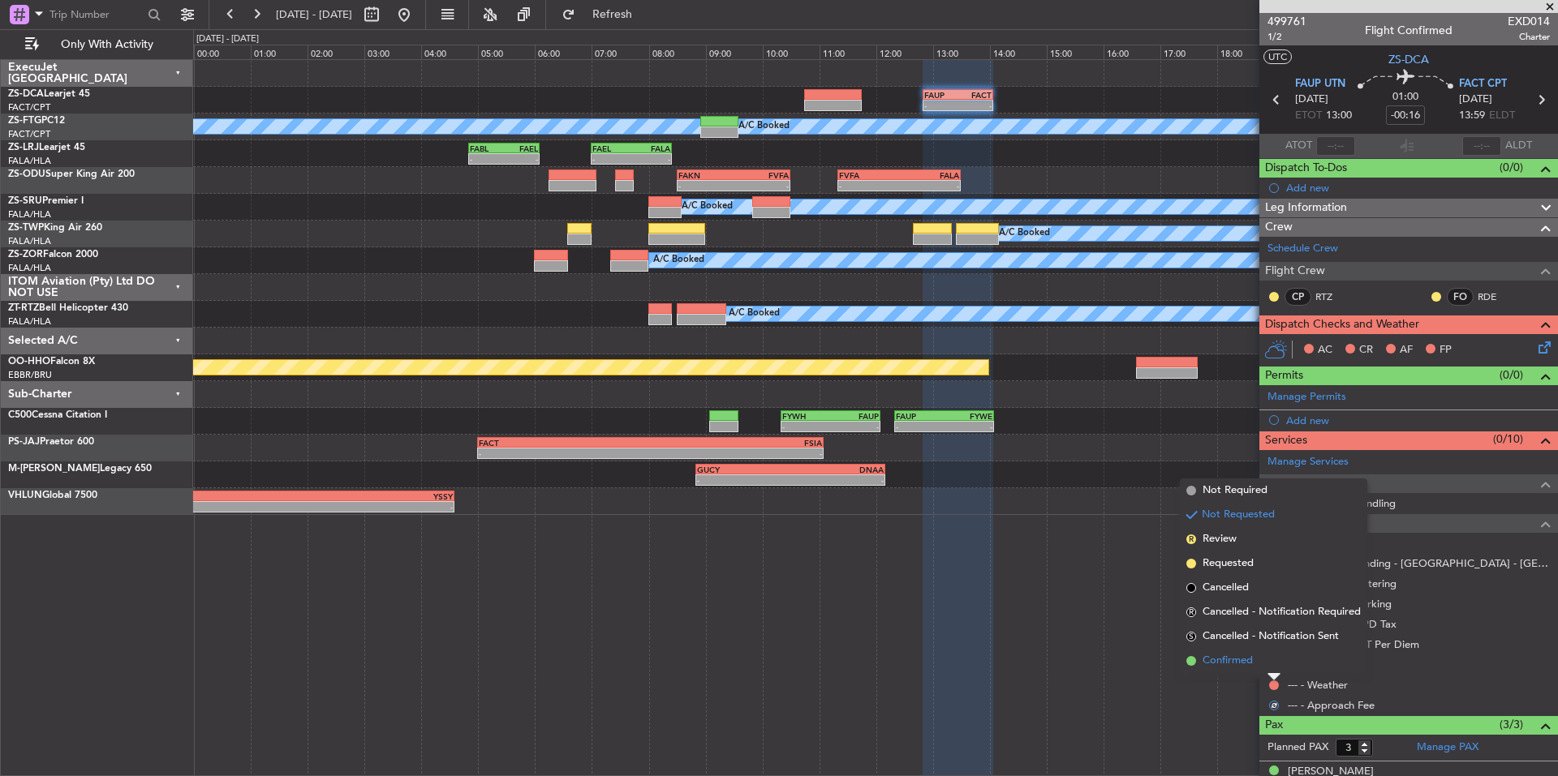
click at [1263, 661] on li "Confirmed" at bounding box center [1273, 661] width 187 height 24
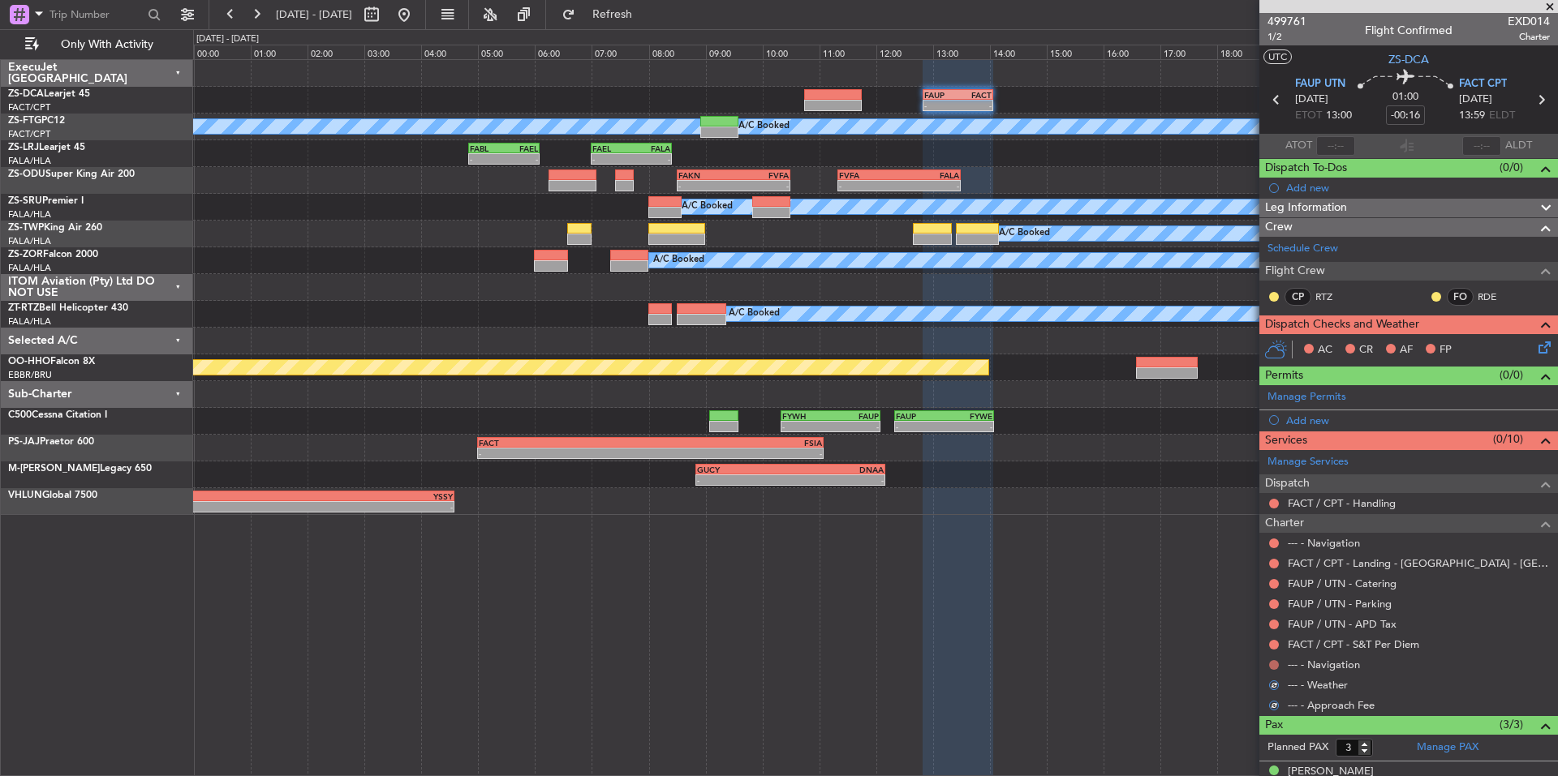
click at [1274, 662] on button at bounding box center [1274, 665] width 10 height 10
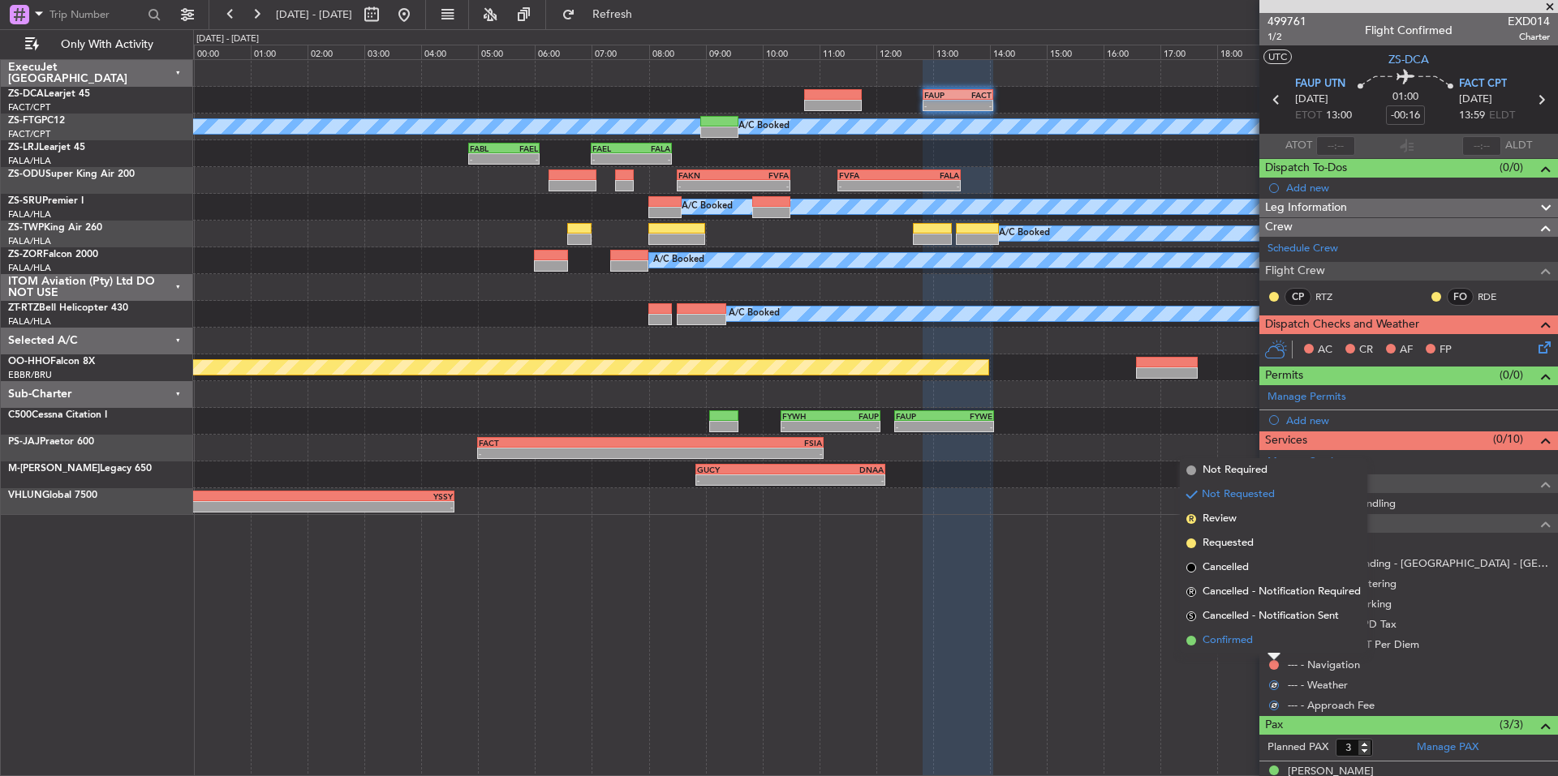
click at [1264, 647] on li "Confirmed" at bounding box center [1273, 641] width 187 height 24
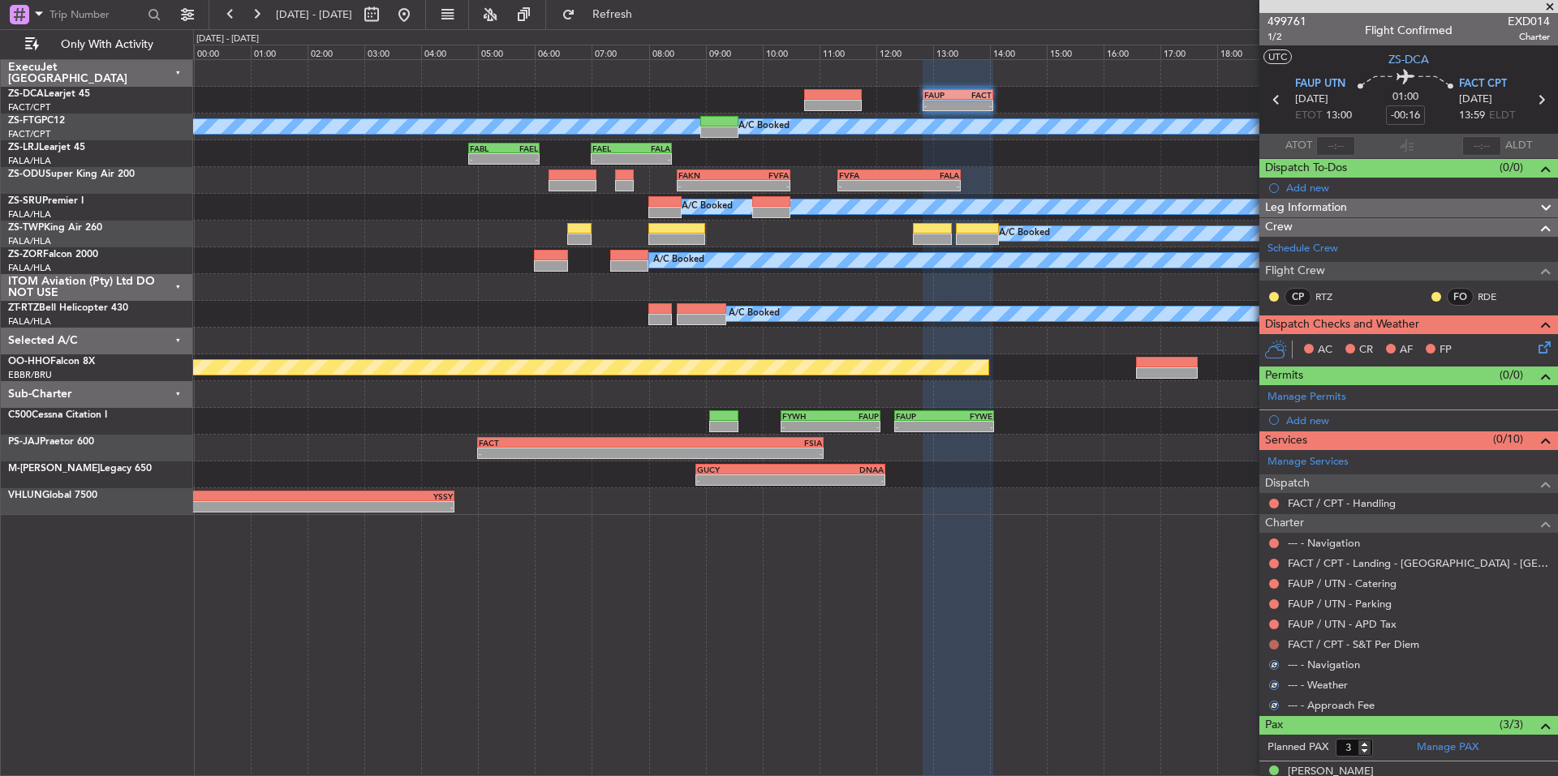
click at [1275, 640] on button at bounding box center [1274, 645] width 10 height 10
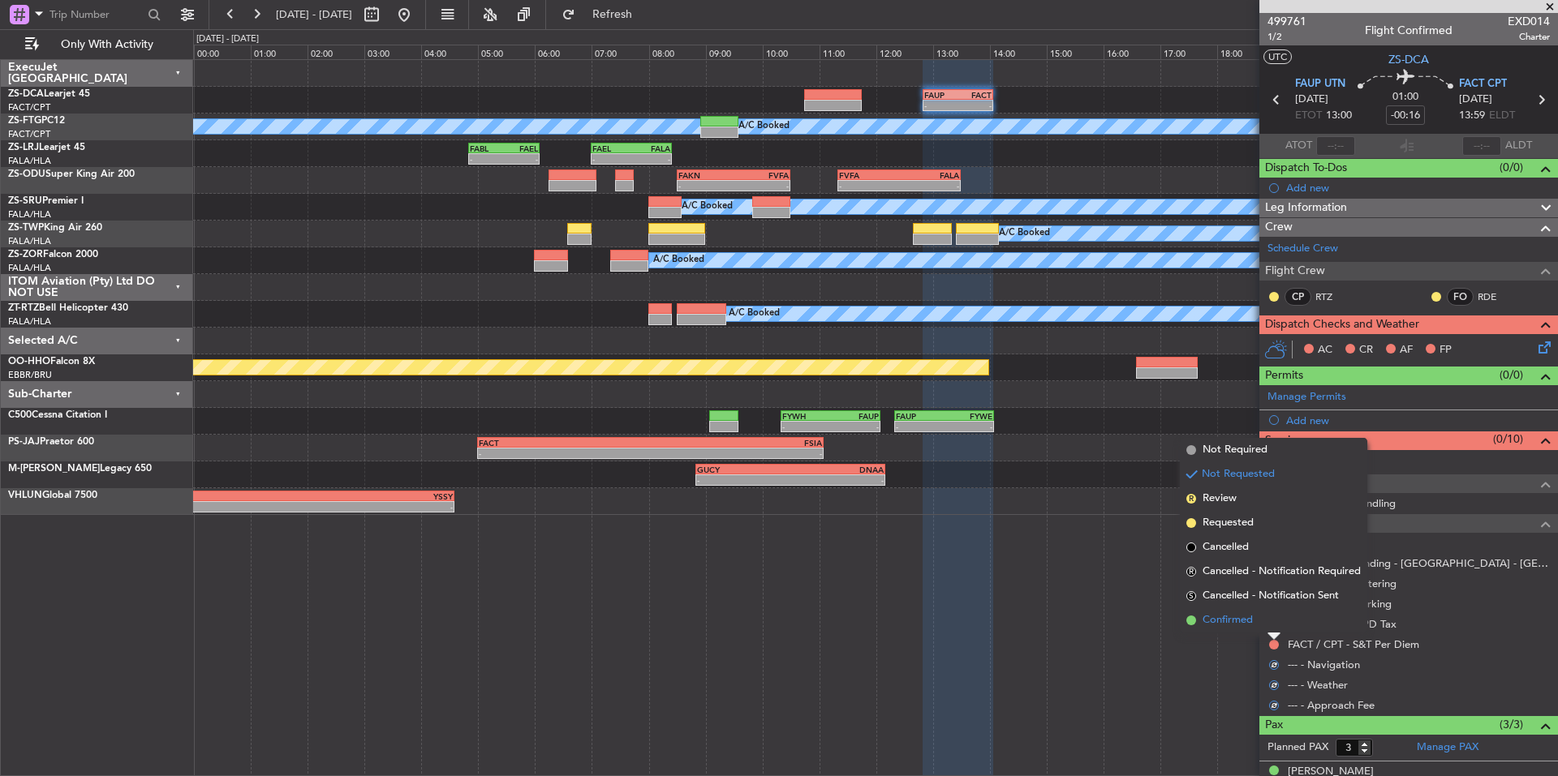
click at [1262, 622] on li "Confirmed" at bounding box center [1273, 620] width 187 height 24
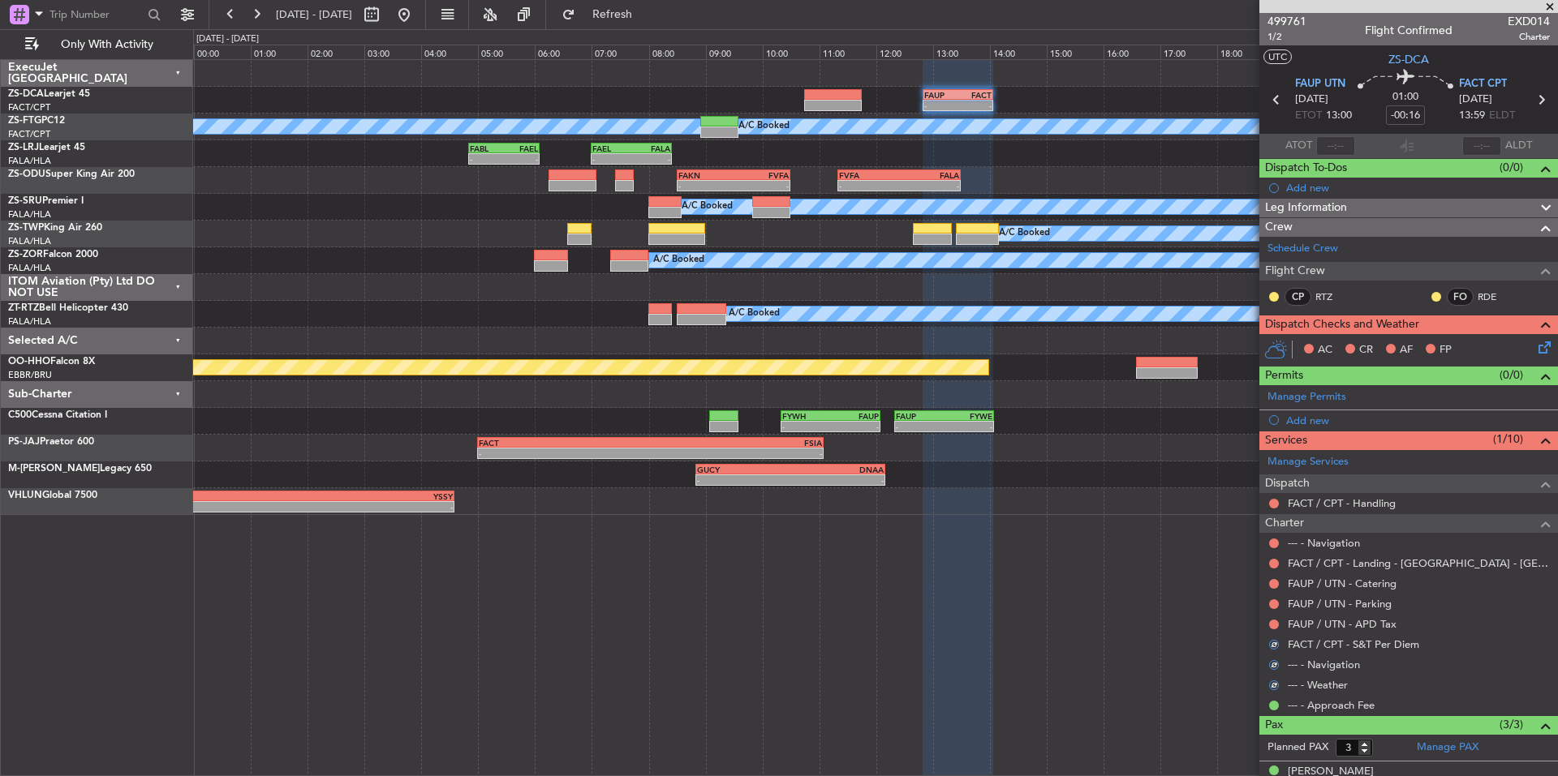
click at [1275, 618] on nimbus-traffic-light at bounding box center [1273, 624] width 13 height 13
click at [1271, 620] on button at bounding box center [1274, 625] width 10 height 10
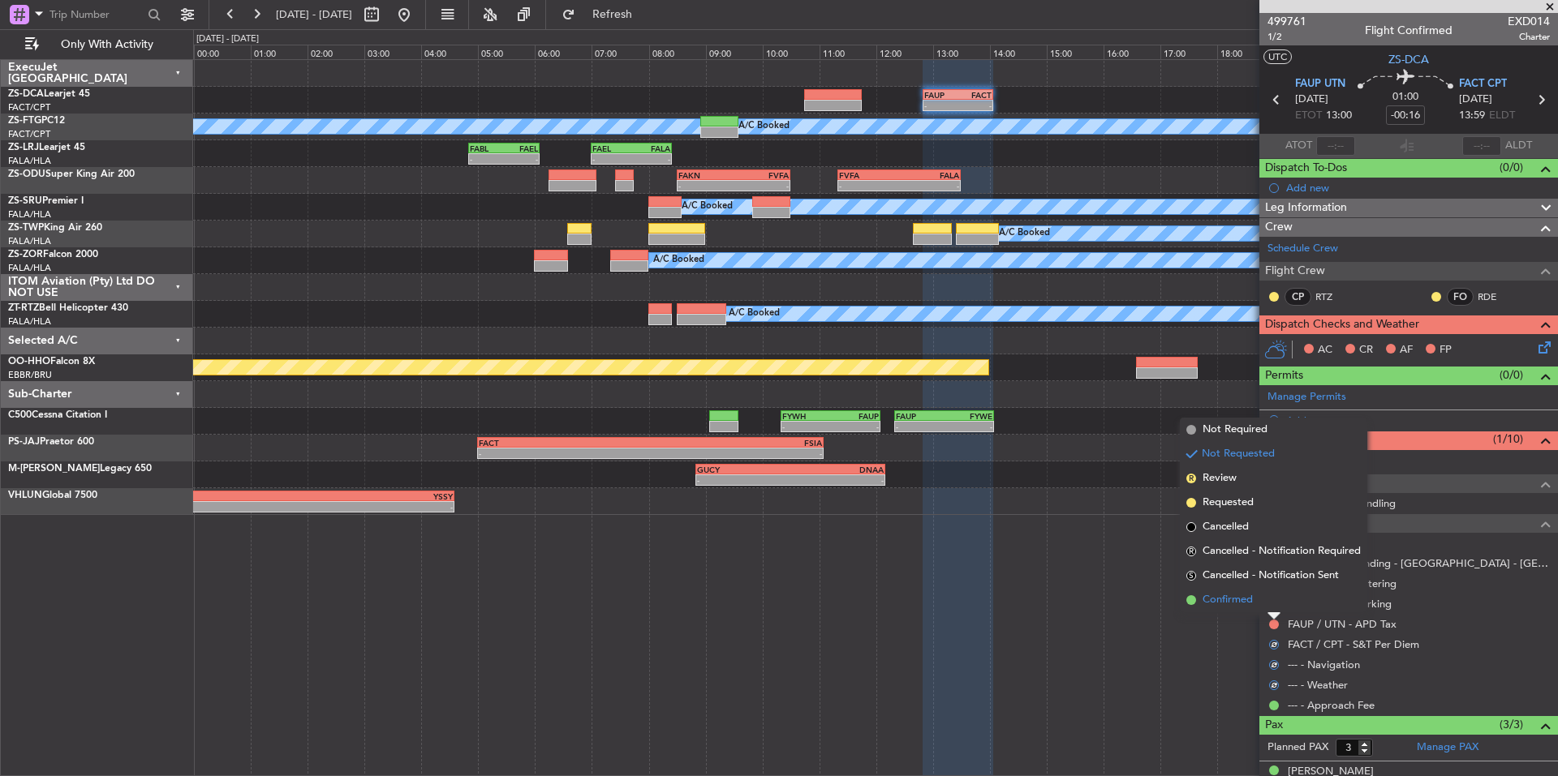
click at [1259, 604] on li "Confirmed" at bounding box center [1273, 600] width 187 height 24
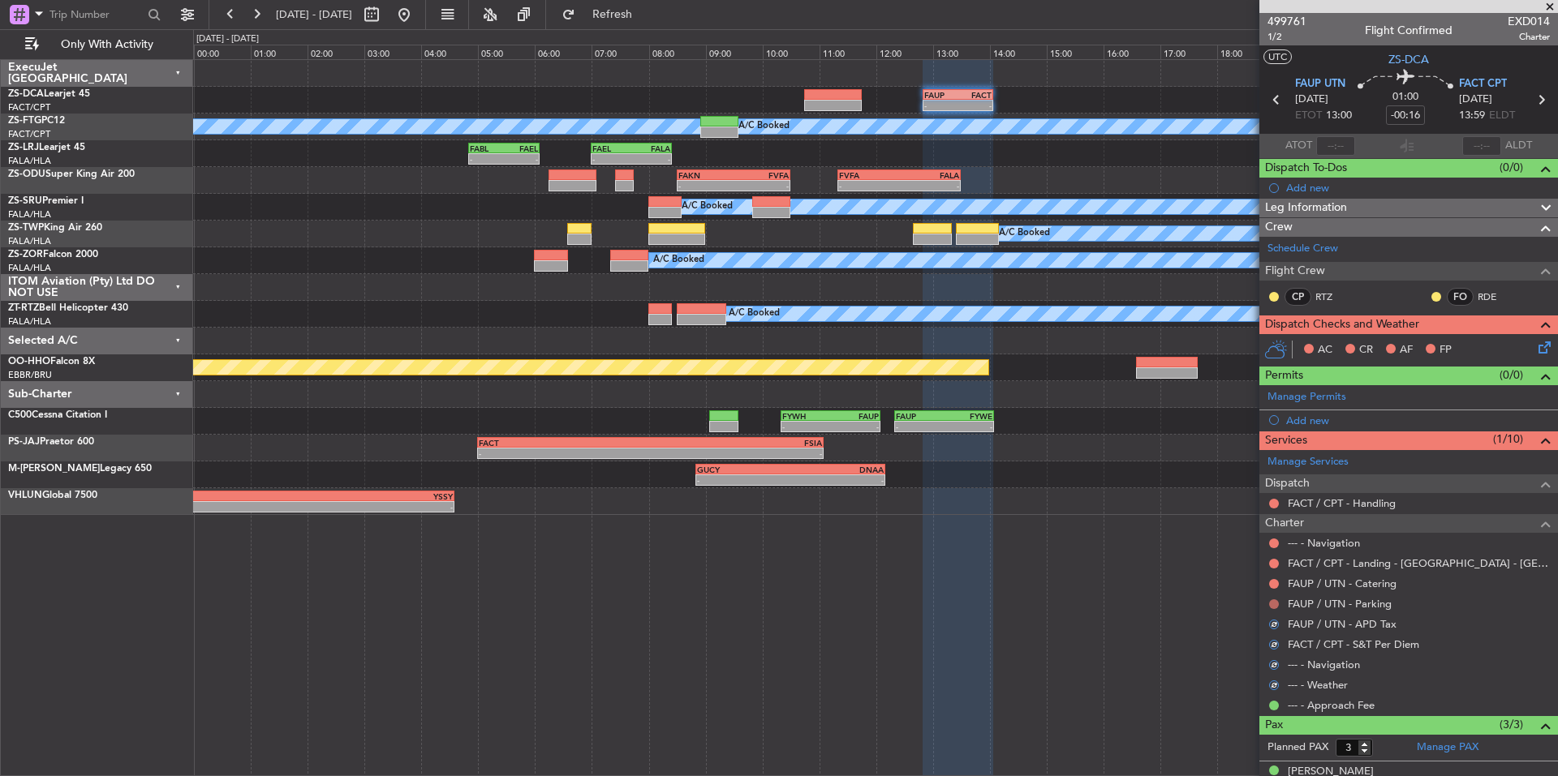
click at [1270, 604] on button at bounding box center [1274, 605] width 10 height 10
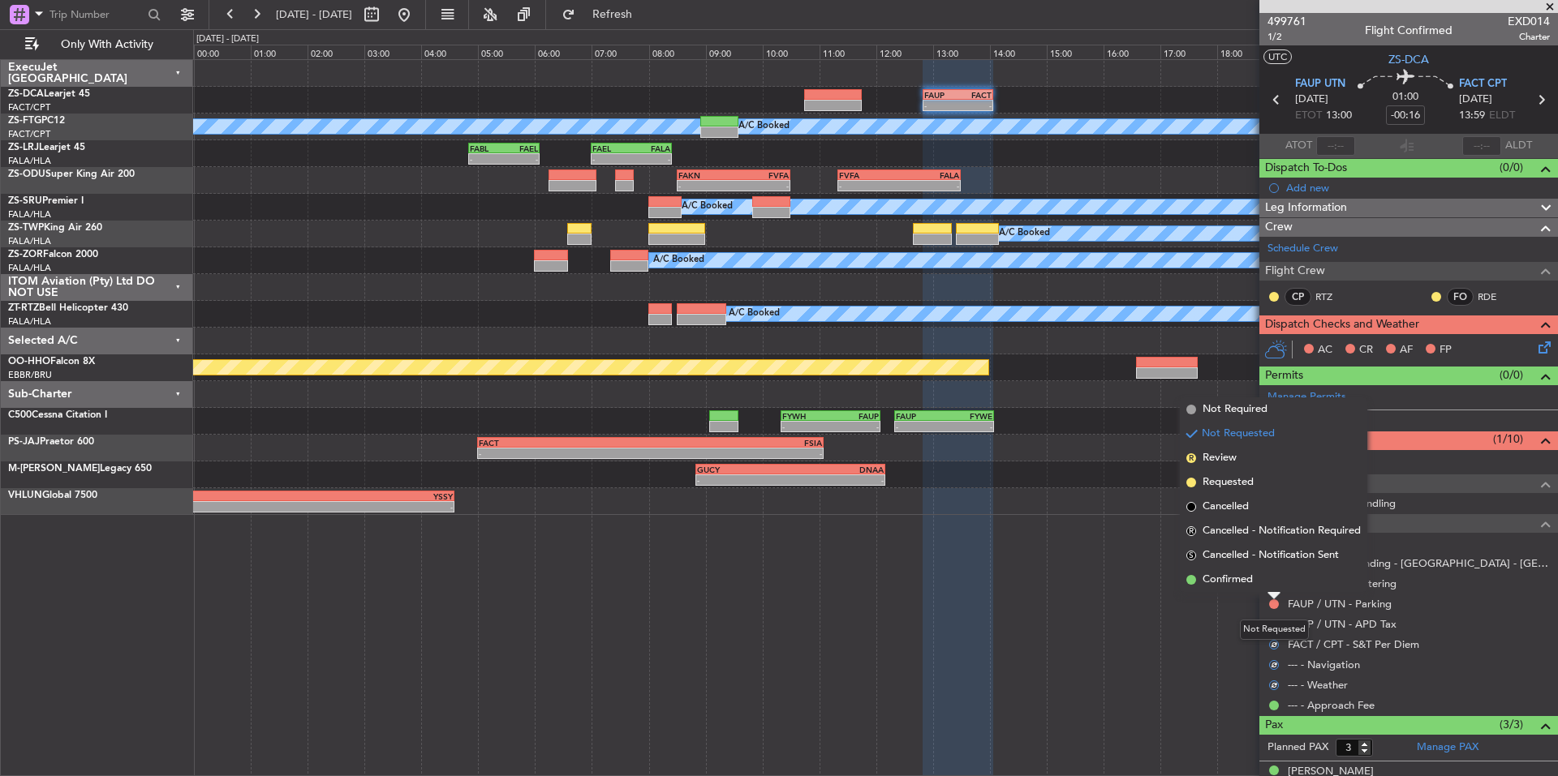
click at [1255, 582] on li "Confirmed" at bounding box center [1273, 580] width 187 height 24
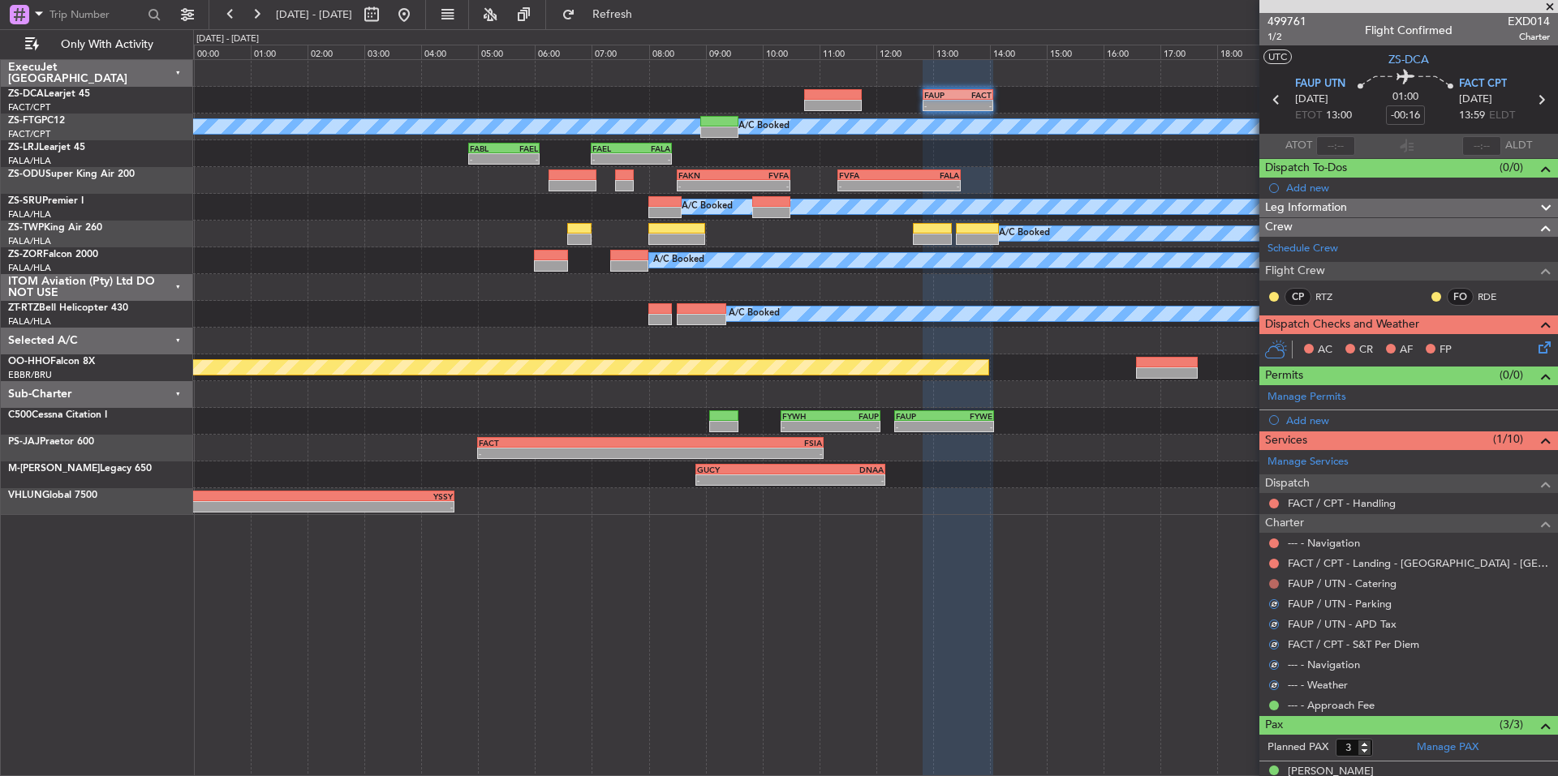
click at [1276, 582] on button at bounding box center [1274, 584] width 10 height 10
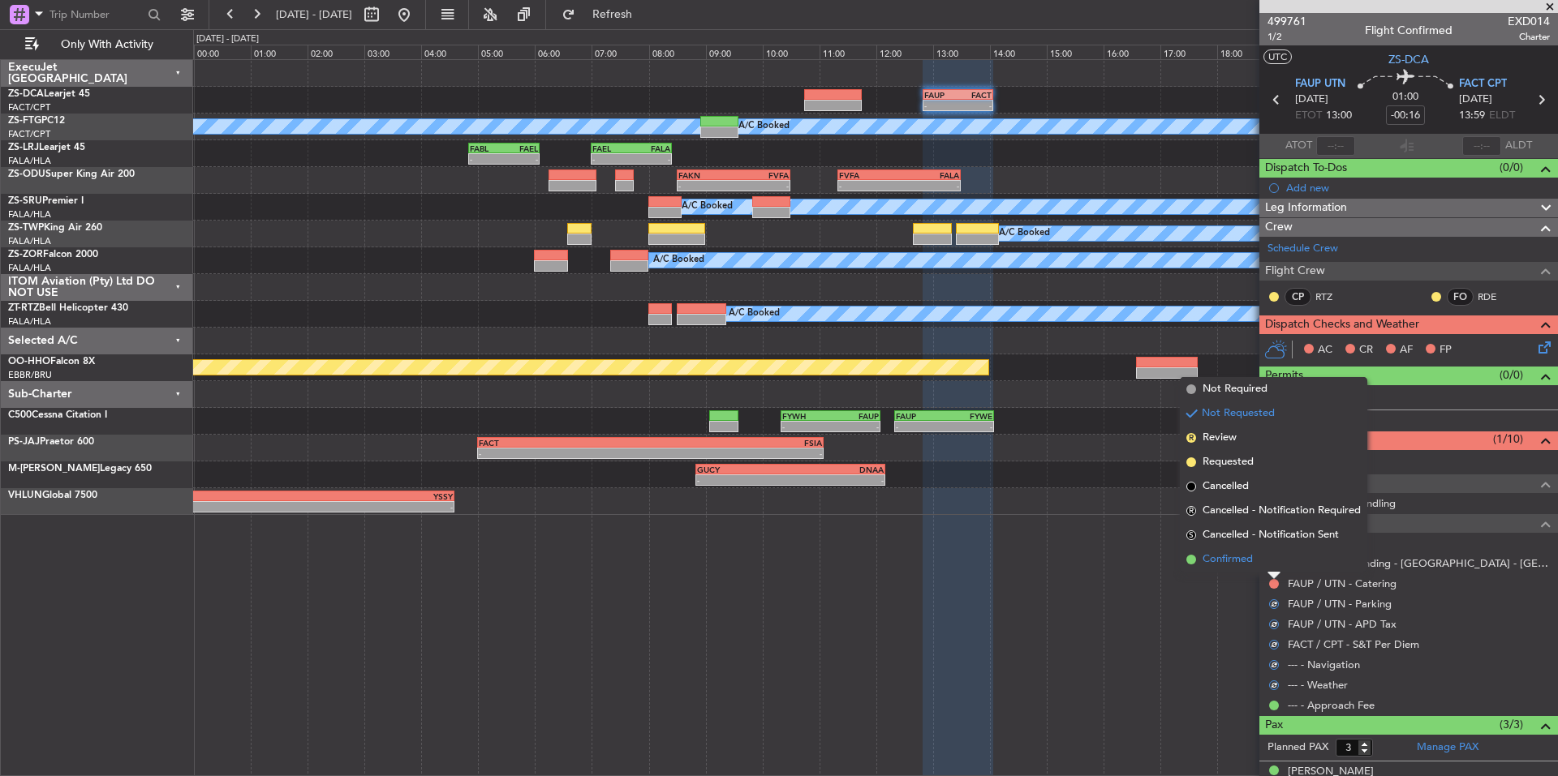
click at [1259, 560] on li "Confirmed" at bounding box center [1273, 560] width 187 height 24
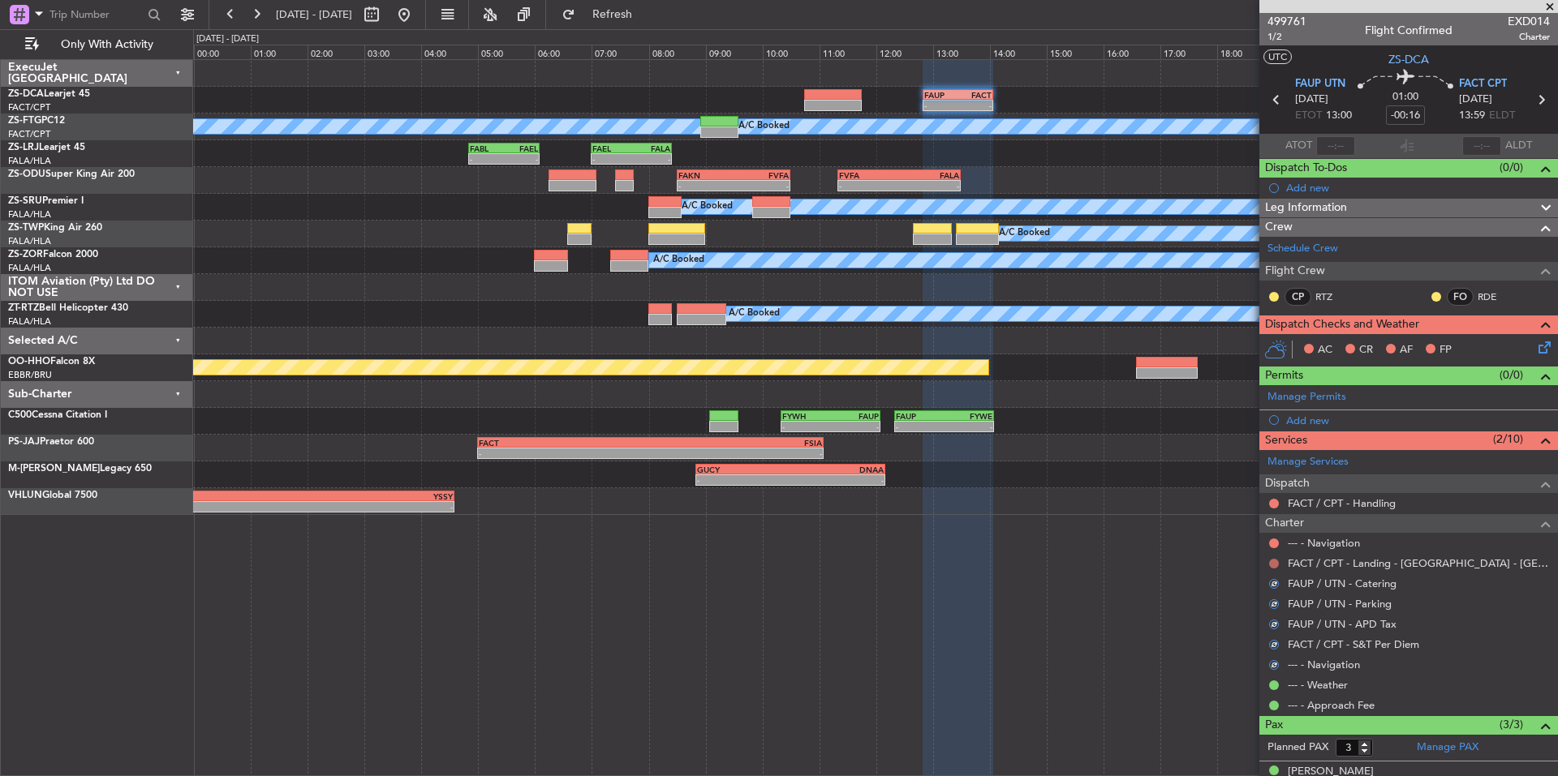
click at [1274, 560] on button at bounding box center [1274, 564] width 10 height 10
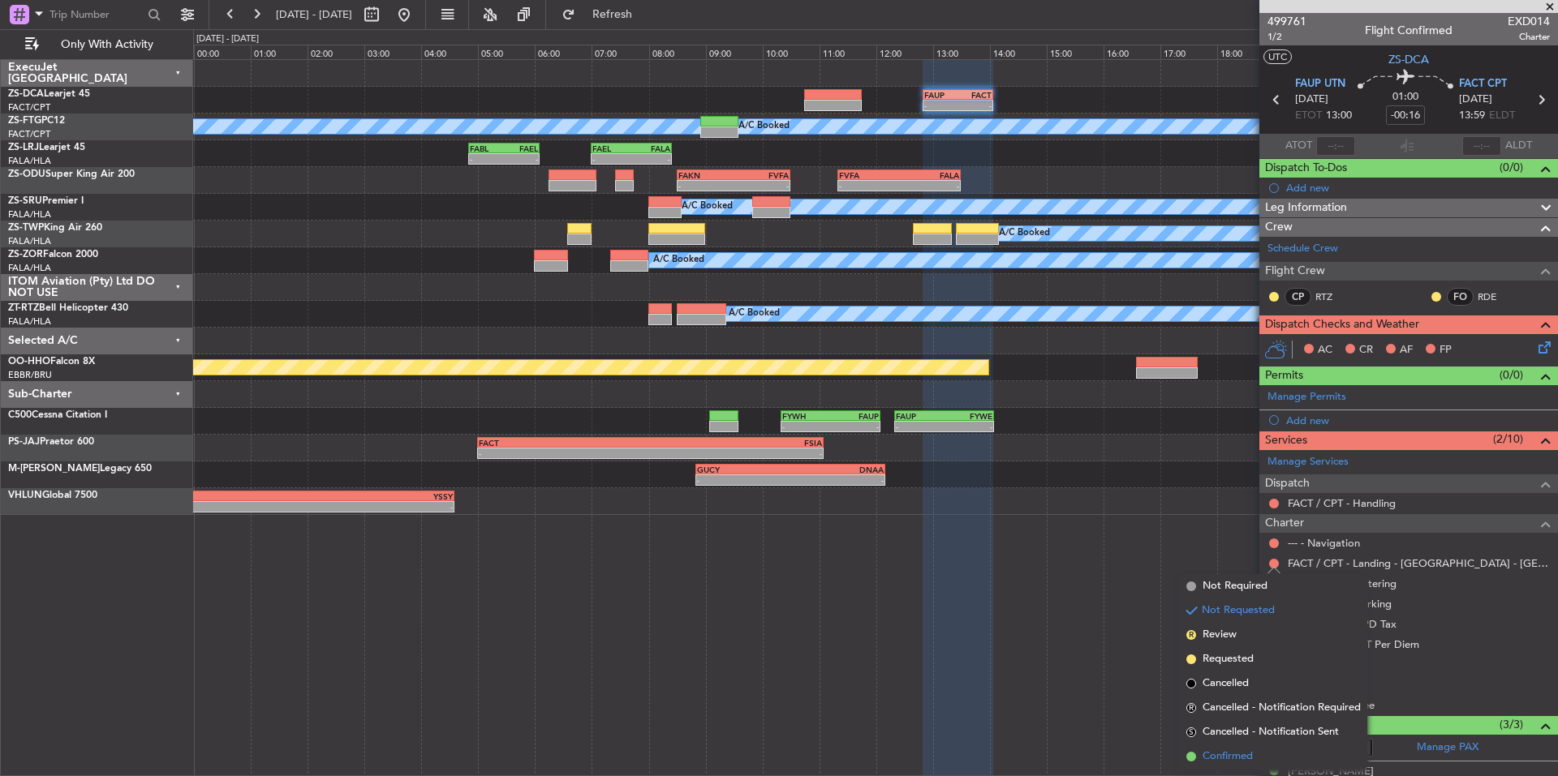
click at [1256, 752] on li "Confirmed" at bounding box center [1273, 757] width 187 height 24
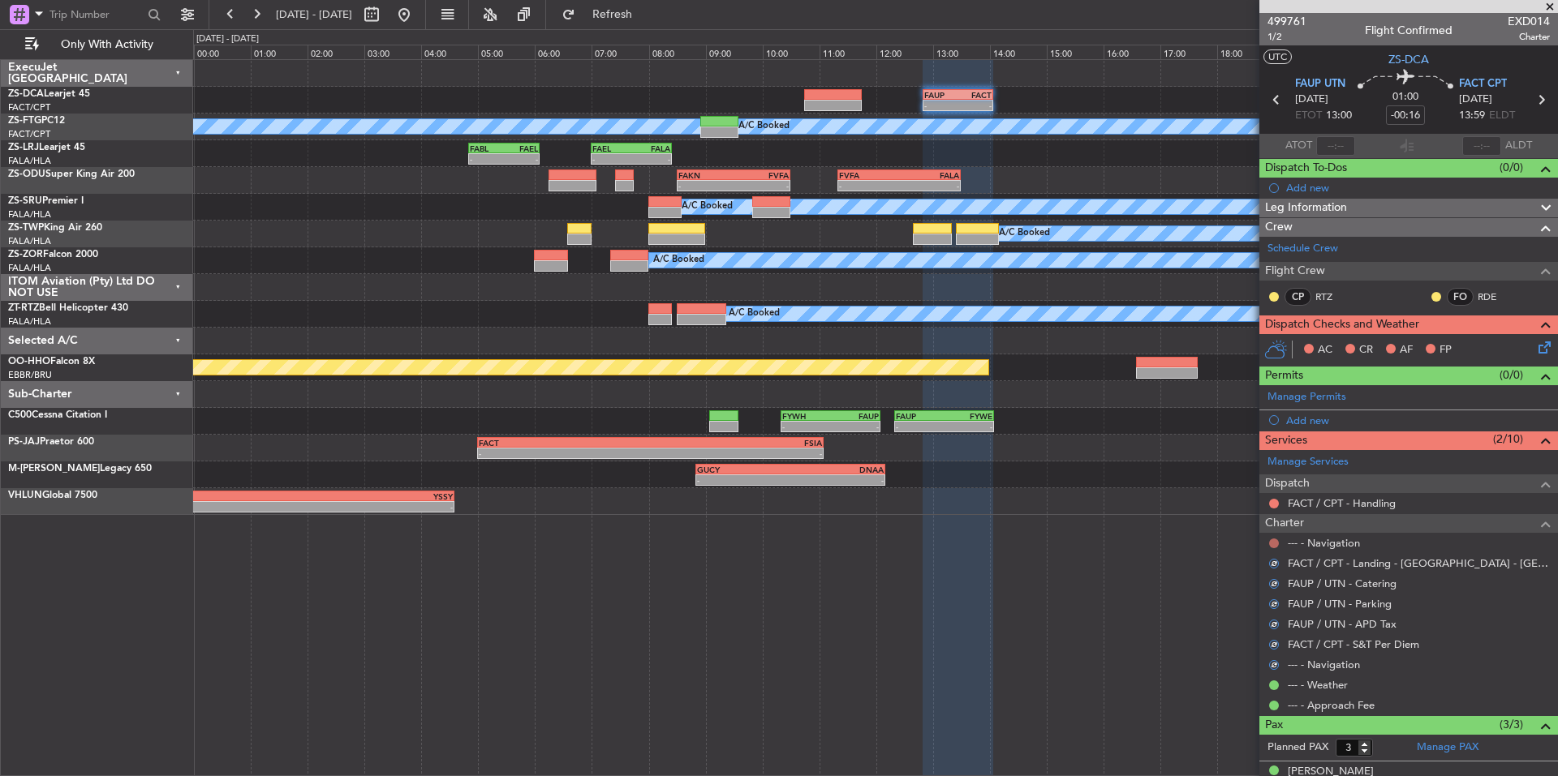
click at [1276, 542] on button at bounding box center [1274, 544] width 10 height 10
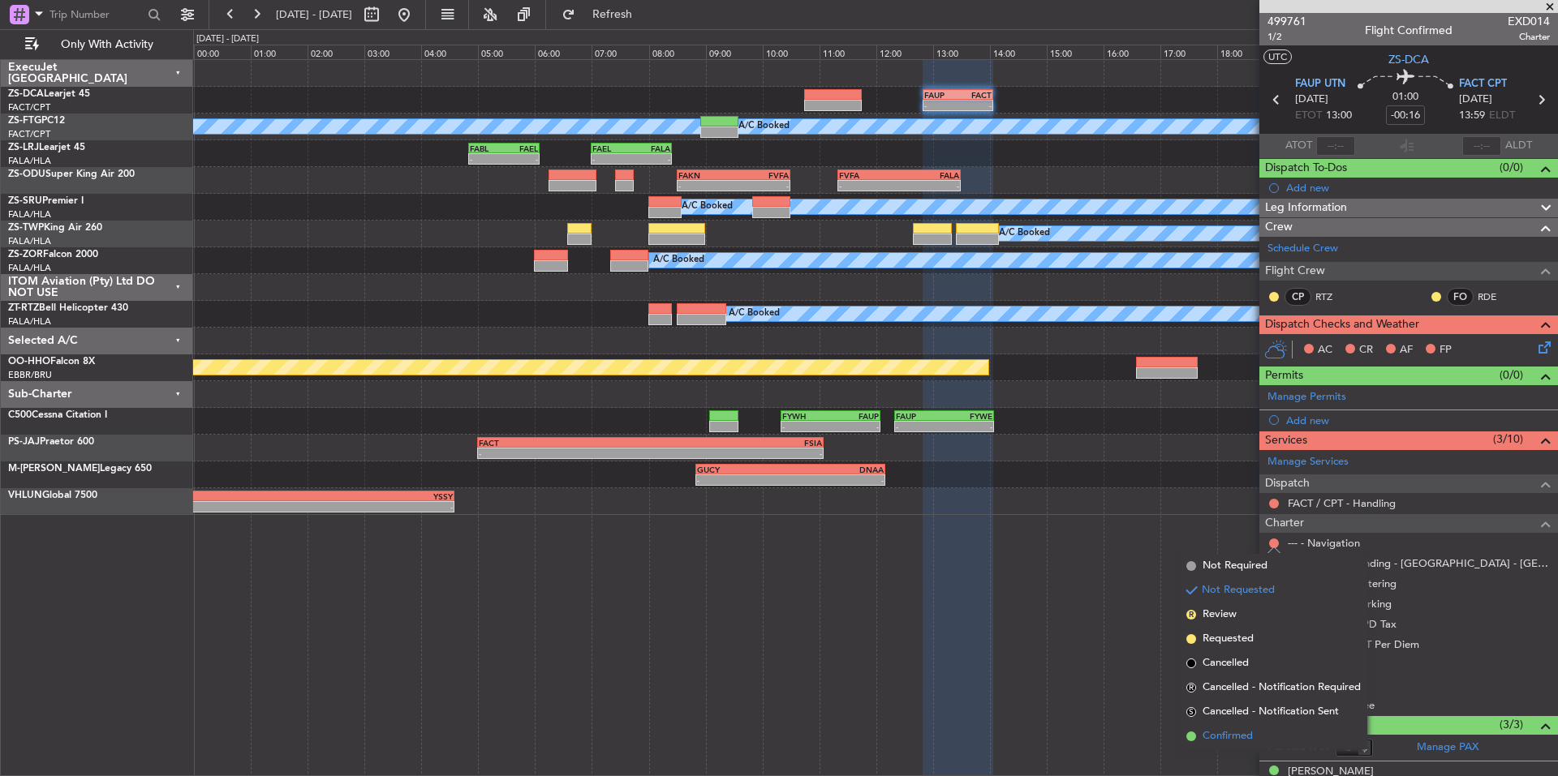
click at [1249, 739] on span "Confirmed" at bounding box center [1227, 737] width 50 height 16
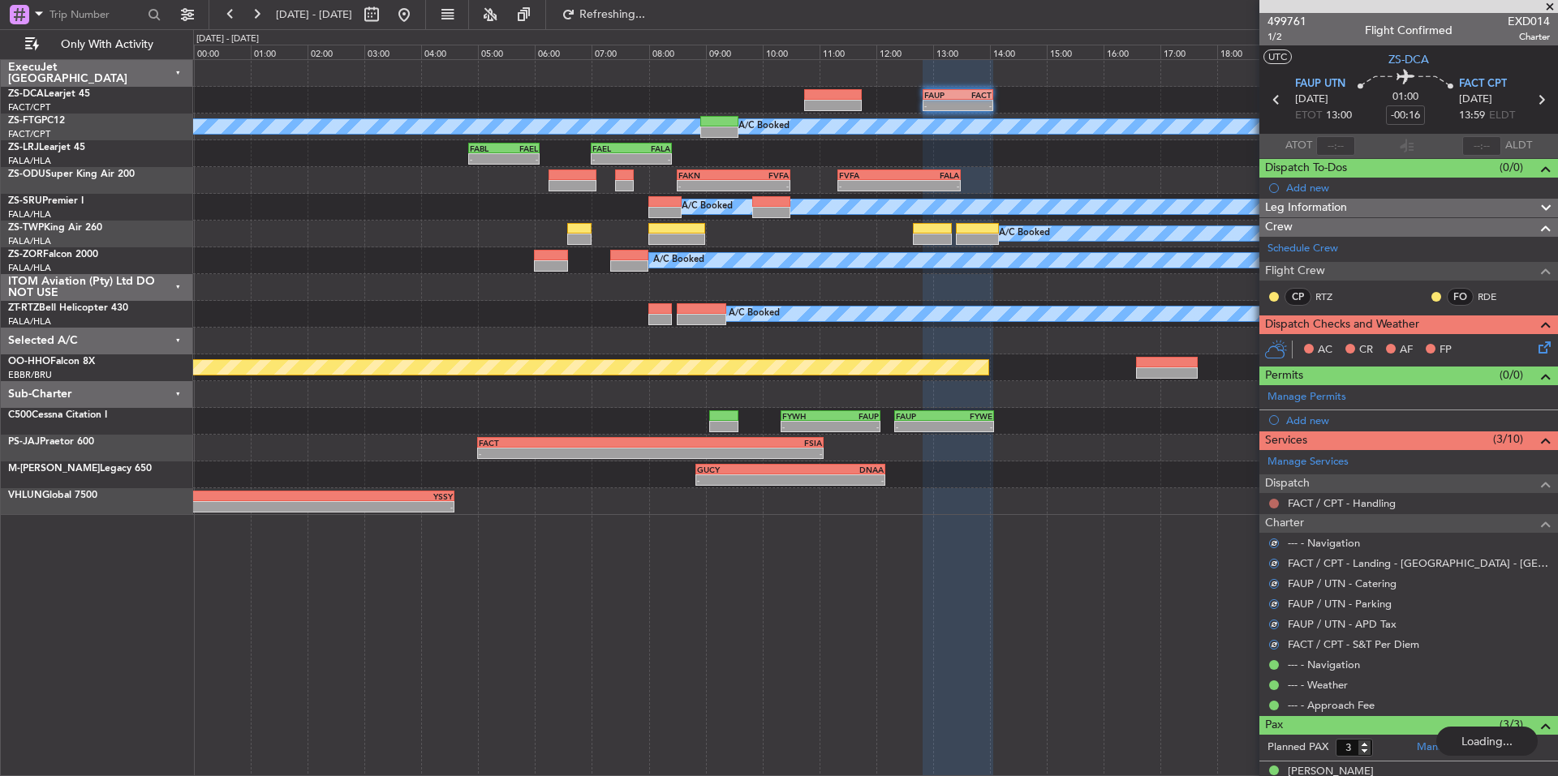
click at [1272, 500] on button at bounding box center [1274, 504] width 10 height 10
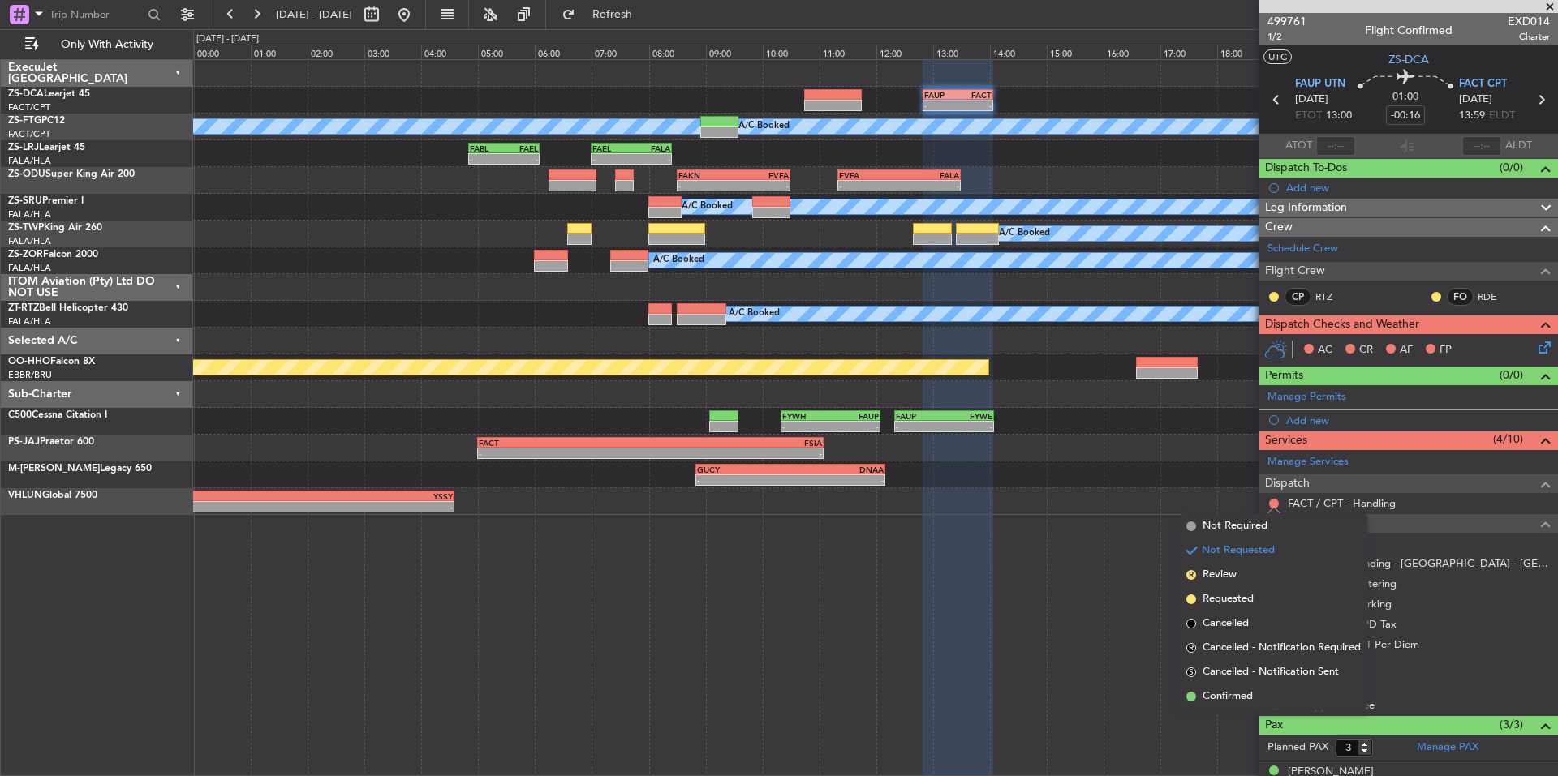
click at [1225, 498] on div "- - FALE 16:00 Z YSSY 04:35 Z" at bounding box center [875, 501] width 1364 height 27
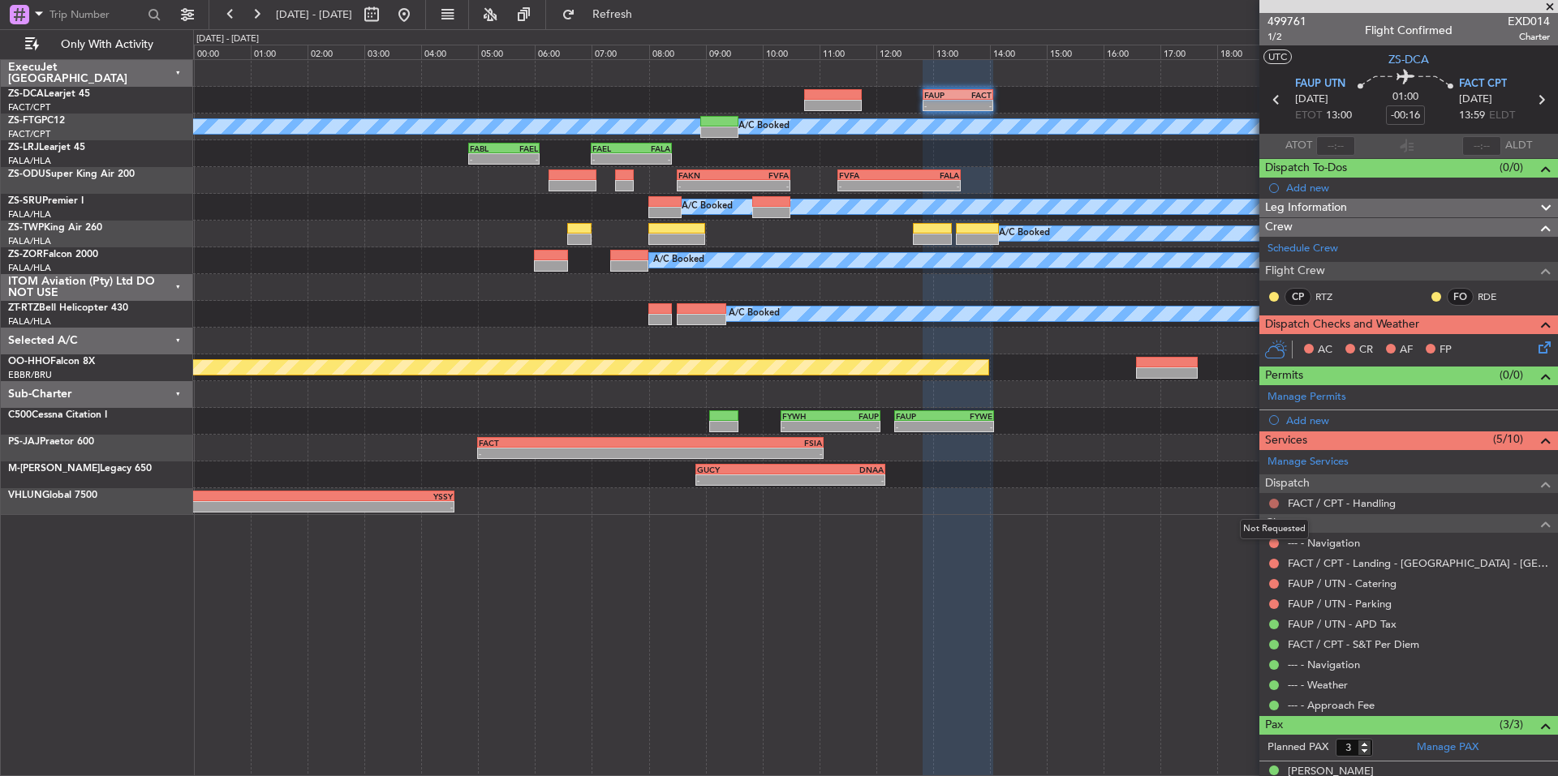
click at [1272, 502] on button at bounding box center [1274, 504] width 10 height 10
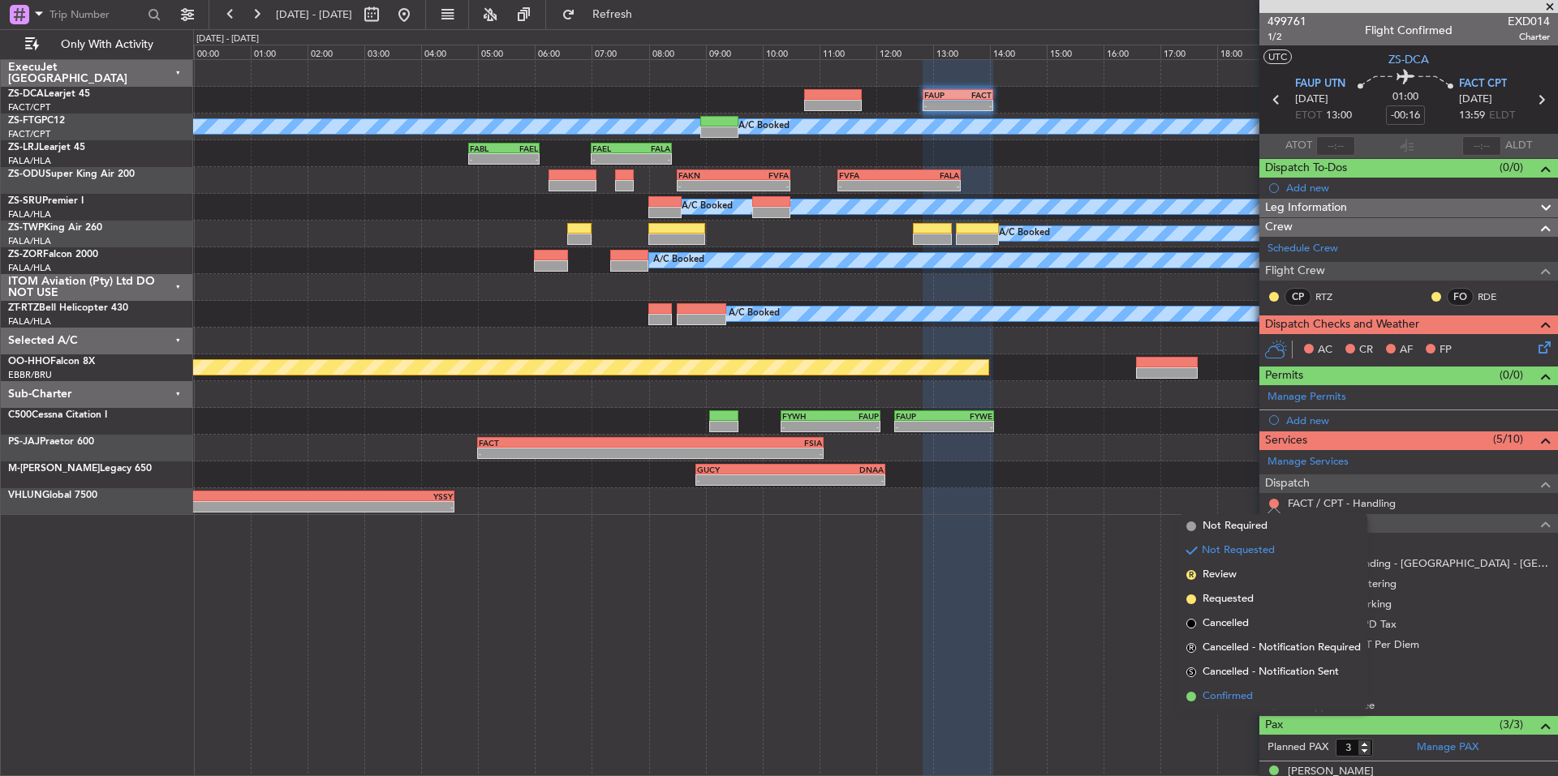
click at [1236, 700] on span "Confirmed" at bounding box center [1227, 697] width 50 height 16
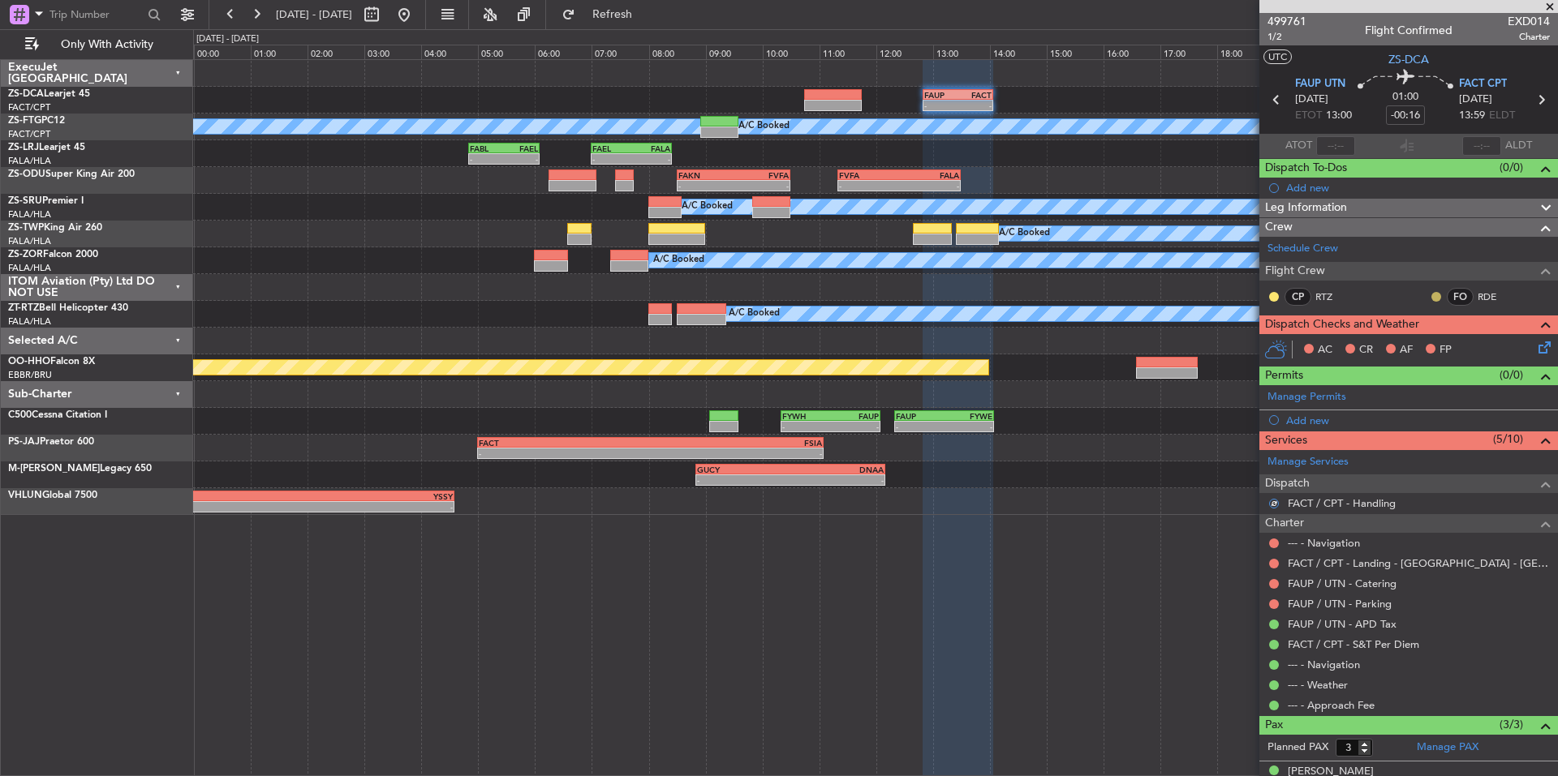
click at [1431, 296] on button at bounding box center [1436, 297] width 10 height 10
click at [1460, 344] on span "Acknowledged" at bounding box center [1427, 344] width 71 height 16
click at [1271, 294] on button at bounding box center [1274, 297] width 10 height 10
click at [1309, 338] on span "Acknowledged" at bounding box center [1277, 344] width 71 height 16
click at [1535, 346] on icon at bounding box center [1541, 344] width 13 height 13
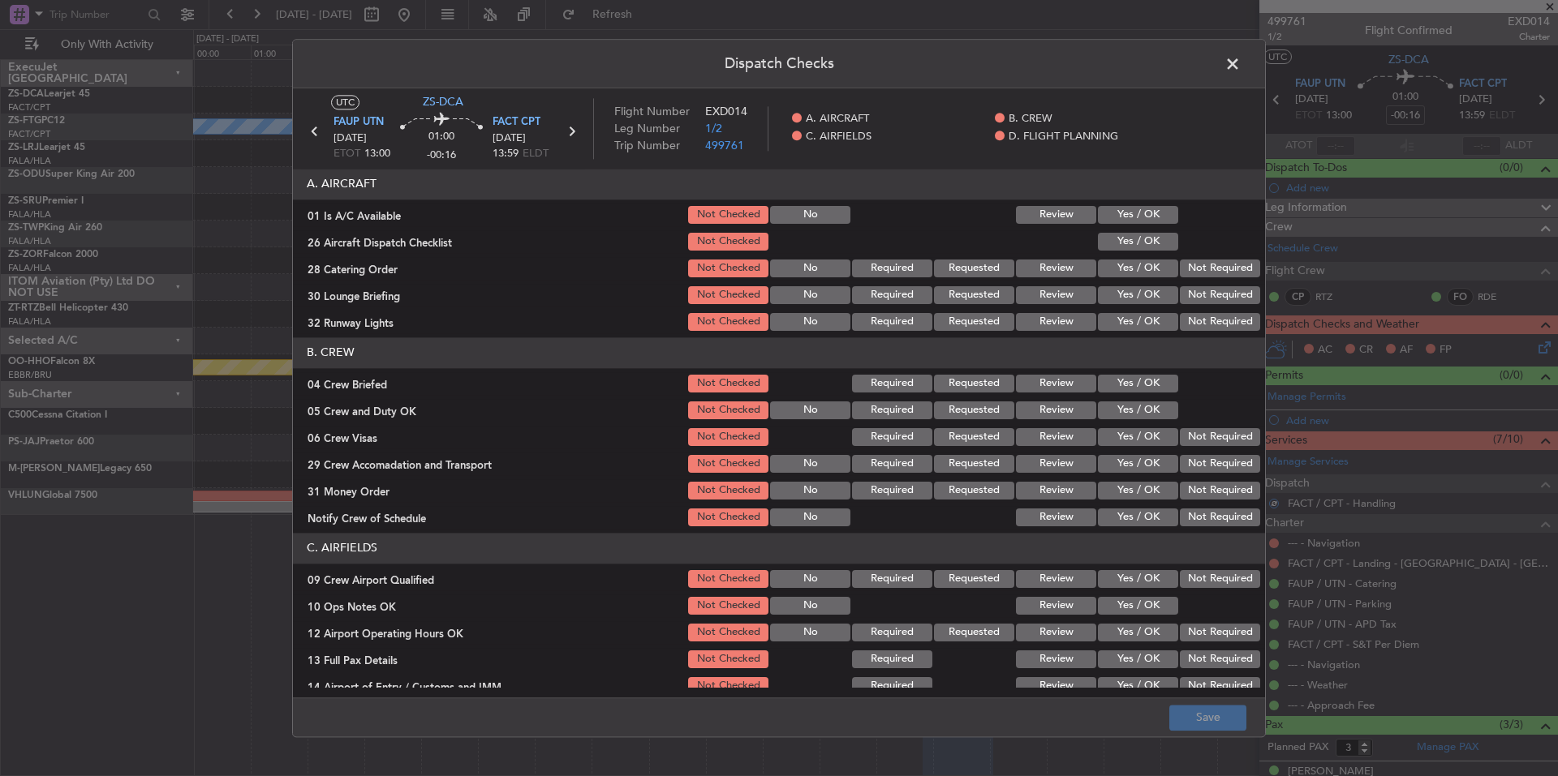
click at [1154, 217] on button "Yes / OK" at bounding box center [1138, 215] width 80 height 18
click at [1146, 236] on button "Yes / OK" at bounding box center [1138, 242] width 80 height 18
drag, startPoint x: 1189, startPoint y: 267, endPoint x: 1196, endPoint y: 290, distance: 24.4
click at [1190, 269] on button "Not Required" at bounding box center [1220, 269] width 80 height 18
click at [1196, 293] on button "Not Required" at bounding box center [1220, 295] width 80 height 18
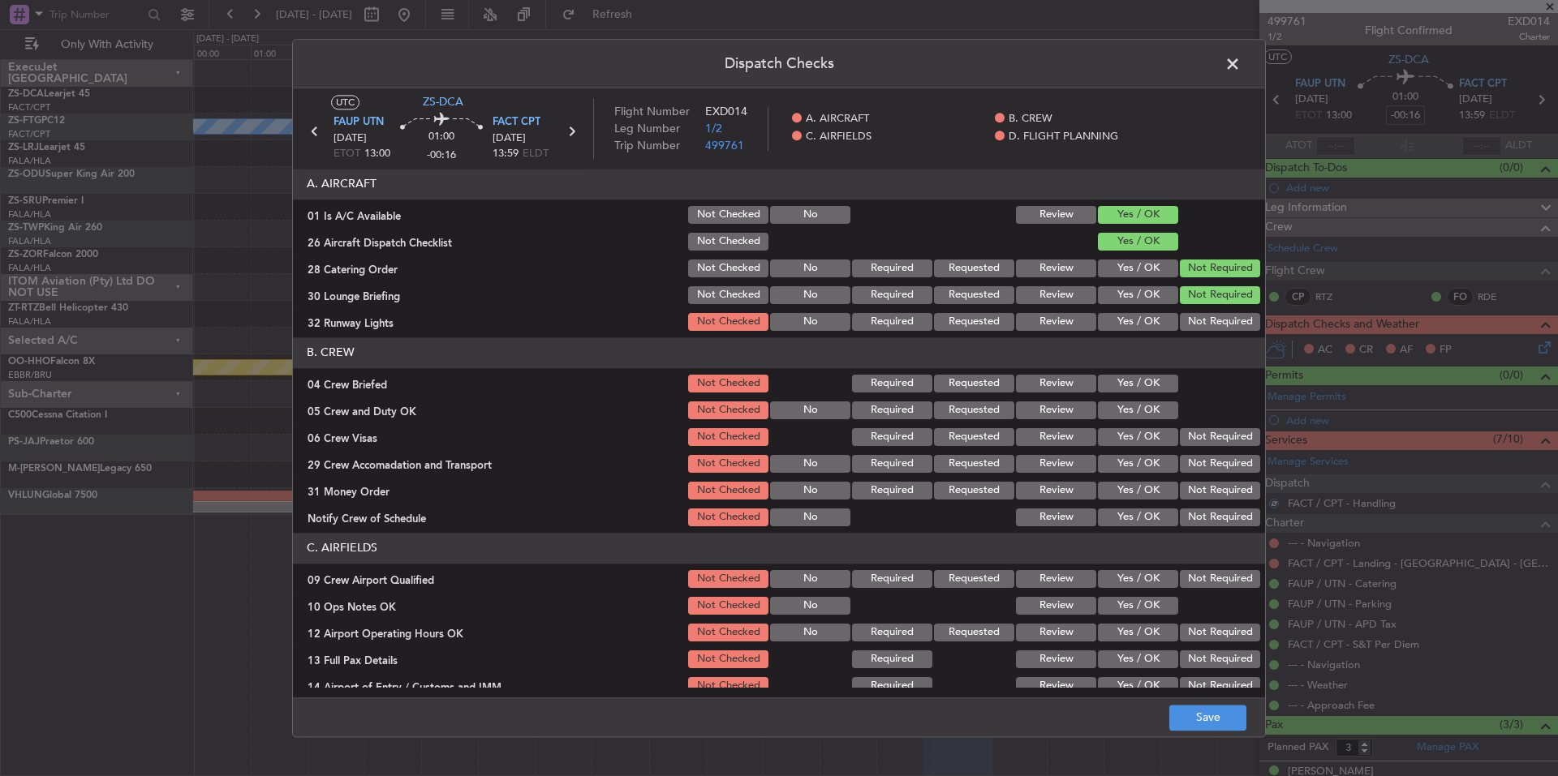
click at [1194, 305] on div "Not Required" at bounding box center [1218, 295] width 82 height 23
click at [1196, 320] on button "Not Required" at bounding box center [1220, 322] width 80 height 18
drag, startPoint x: 1160, startPoint y: 373, endPoint x: 1162, endPoint y: 392, distance: 18.7
click at [1160, 376] on div "Yes / OK" at bounding box center [1136, 383] width 82 height 23
click at [1162, 404] on div "Yes / OK" at bounding box center [1136, 410] width 82 height 23
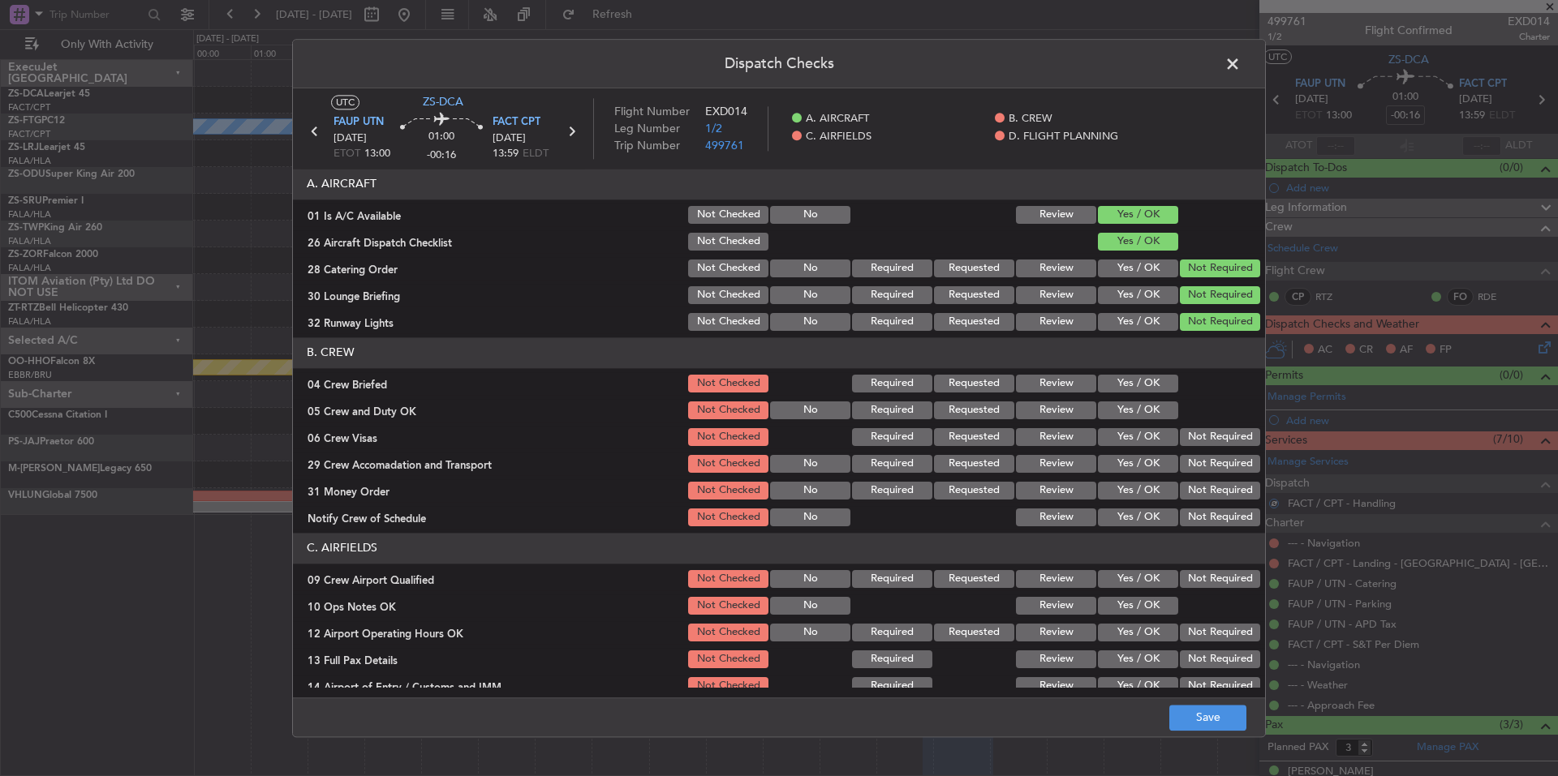
click at [1177, 415] on div at bounding box center [1218, 410] width 82 height 23
click at [1155, 390] on button "Yes / OK" at bounding box center [1138, 384] width 80 height 18
drag, startPoint x: 1160, startPoint y: 410, endPoint x: 1185, endPoint y: 432, distance: 32.7
click at [1159, 411] on button "Yes / OK" at bounding box center [1138, 411] width 80 height 18
drag, startPoint x: 1185, startPoint y: 432, endPoint x: 1189, endPoint y: 448, distance: 16.9
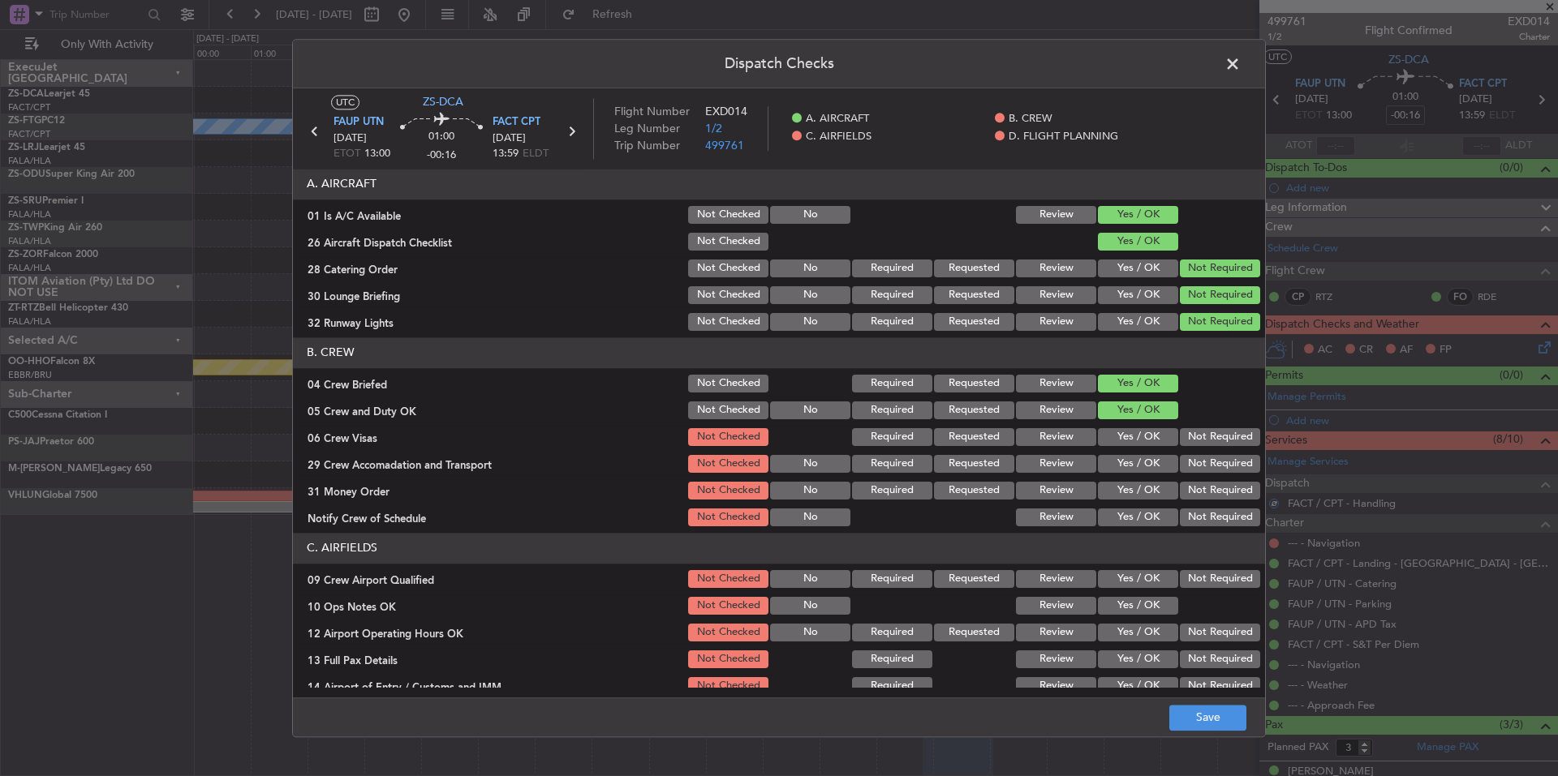
click at [1185, 436] on button "Not Required" at bounding box center [1220, 437] width 80 height 18
drag, startPoint x: 1189, startPoint y: 448, endPoint x: 1190, endPoint y: 457, distance: 9.0
click at [1189, 454] on section "B. CREW 04 Crew Briefed Not Checked Required Requested Review Yes / OK 05 Crew …" at bounding box center [779, 433] width 972 height 191
drag, startPoint x: 1197, startPoint y: 483, endPoint x: 1200, endPoint y: 497, distance: 15.0
click at [1197, 488] on button "Not Required" at bounding box center [1220, 491] width 80 height 18
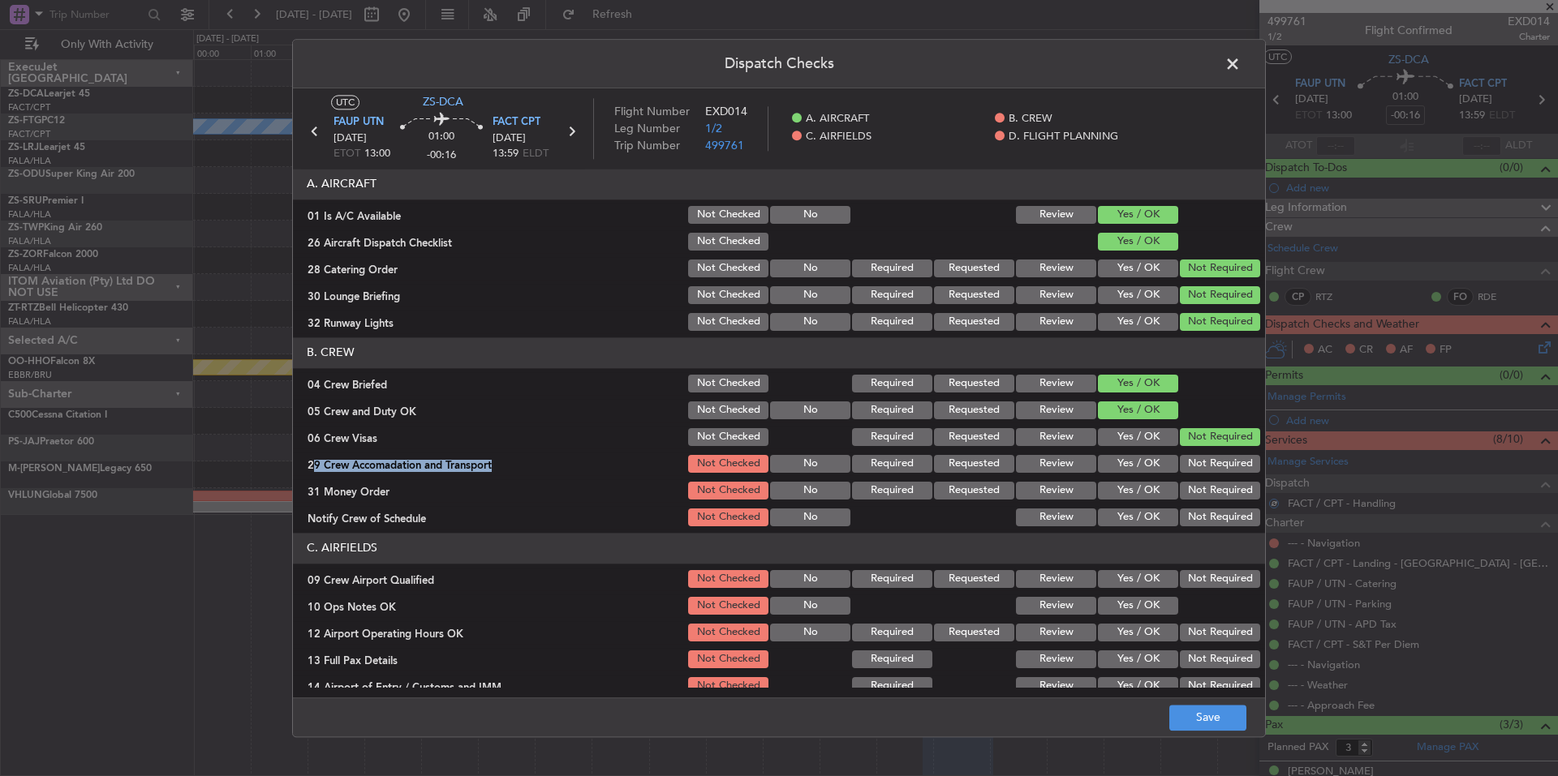
drag, startPoint x: 1200, startPoint y: 497, endPoint x: 1202, endPoint y: 508, distance: 10.7
click at [1201, 501] on div "Not Required" at bounding box center [1218, 490] width 82 height 23
click at [1203, 515] on button "Not Required" at bounding box center [1220, 518] width 80 height 18
drag, startPoint x: 1203, startPoint y: 516, endPoint x: 1200, endPoint y: 479, distance: 36.7
click at [1203, 505] on section "B. CREW 04 Crew Briefed Not Checked Required Requested Review Yes / OK 05 Crew …" at bounding box center [779, 433] width 972 height 191
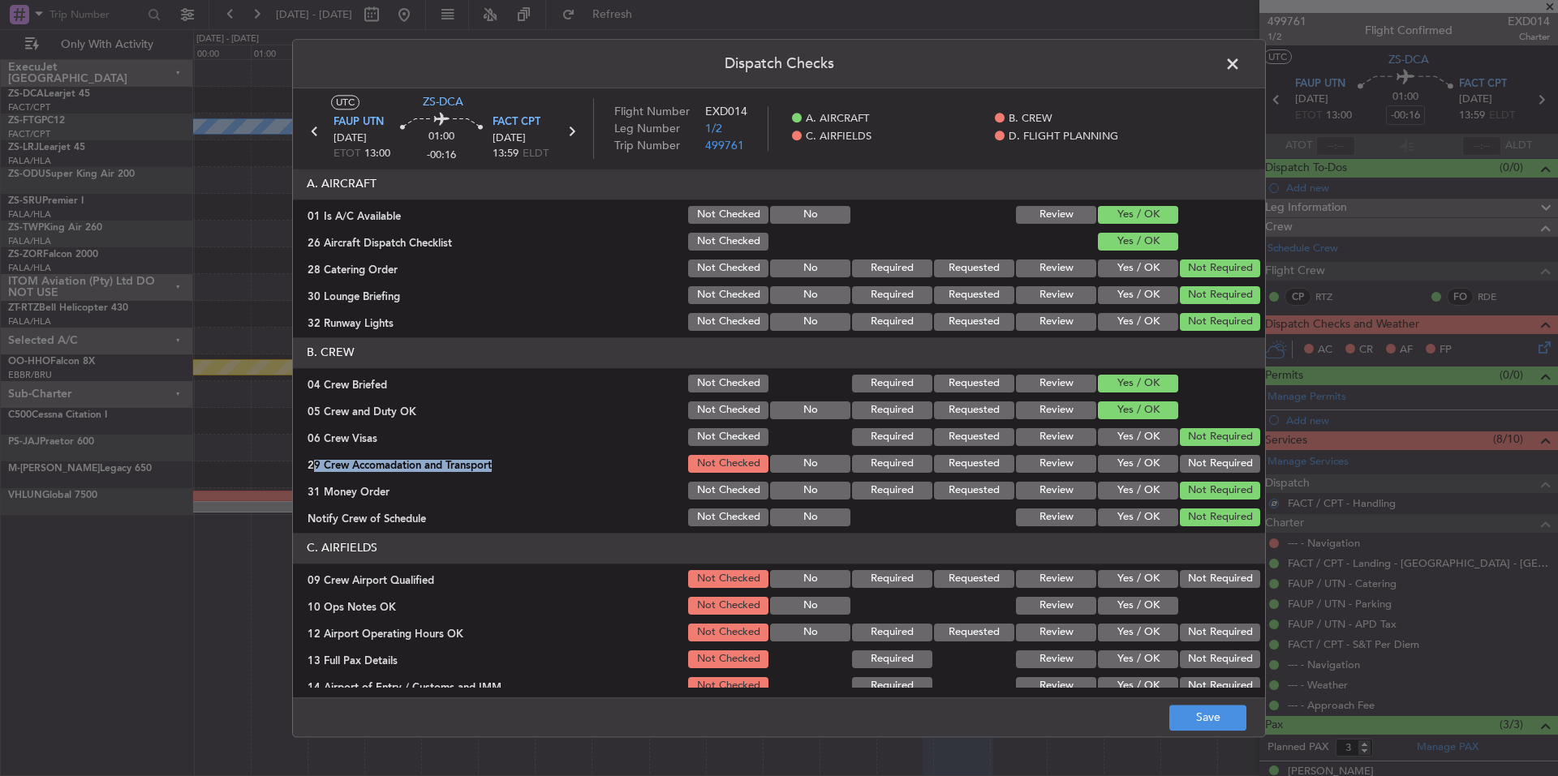
click at [1200, 471] on button "Not Required" at bounding box center [1220, 464] width 80 height 18
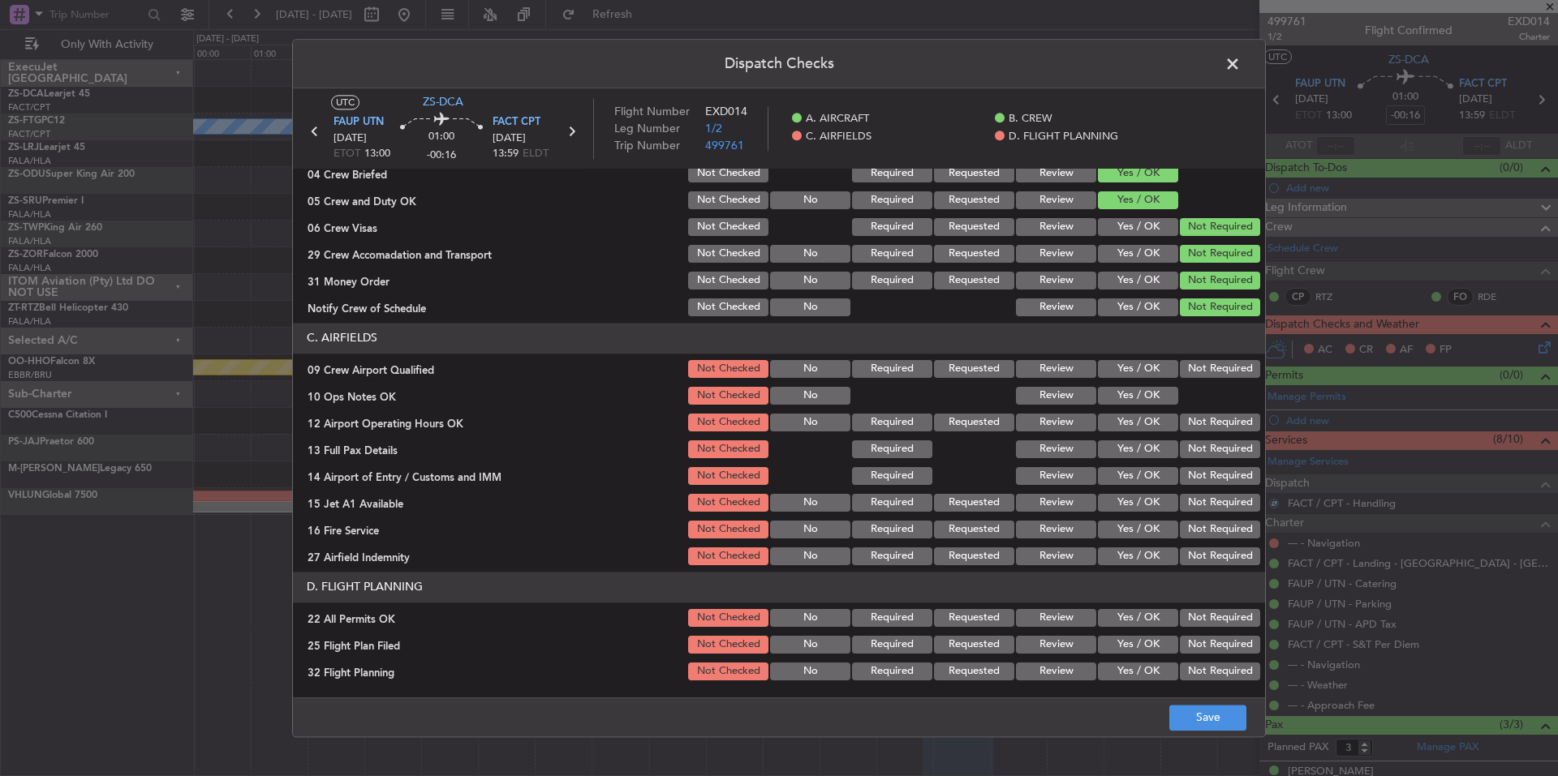
click at [1190, 358] on div "Not Required" at bounding box center [1218, 369] width 82 height 23
click at [1147, 395] on button "Yes / OK" at bounding box center [1138, 396] width 80 height 18
click at [1201, 371] on button "Not Required" at bounding box center [1220, 369] width 80 height 18
drag, startPoint x: 1202, startPoint y: 403, endPoint x: 1203, endPoint y: 421, distance: 17.9
click at [1202, 404] on div at bounding box center [1218, 396] width 82 height 23
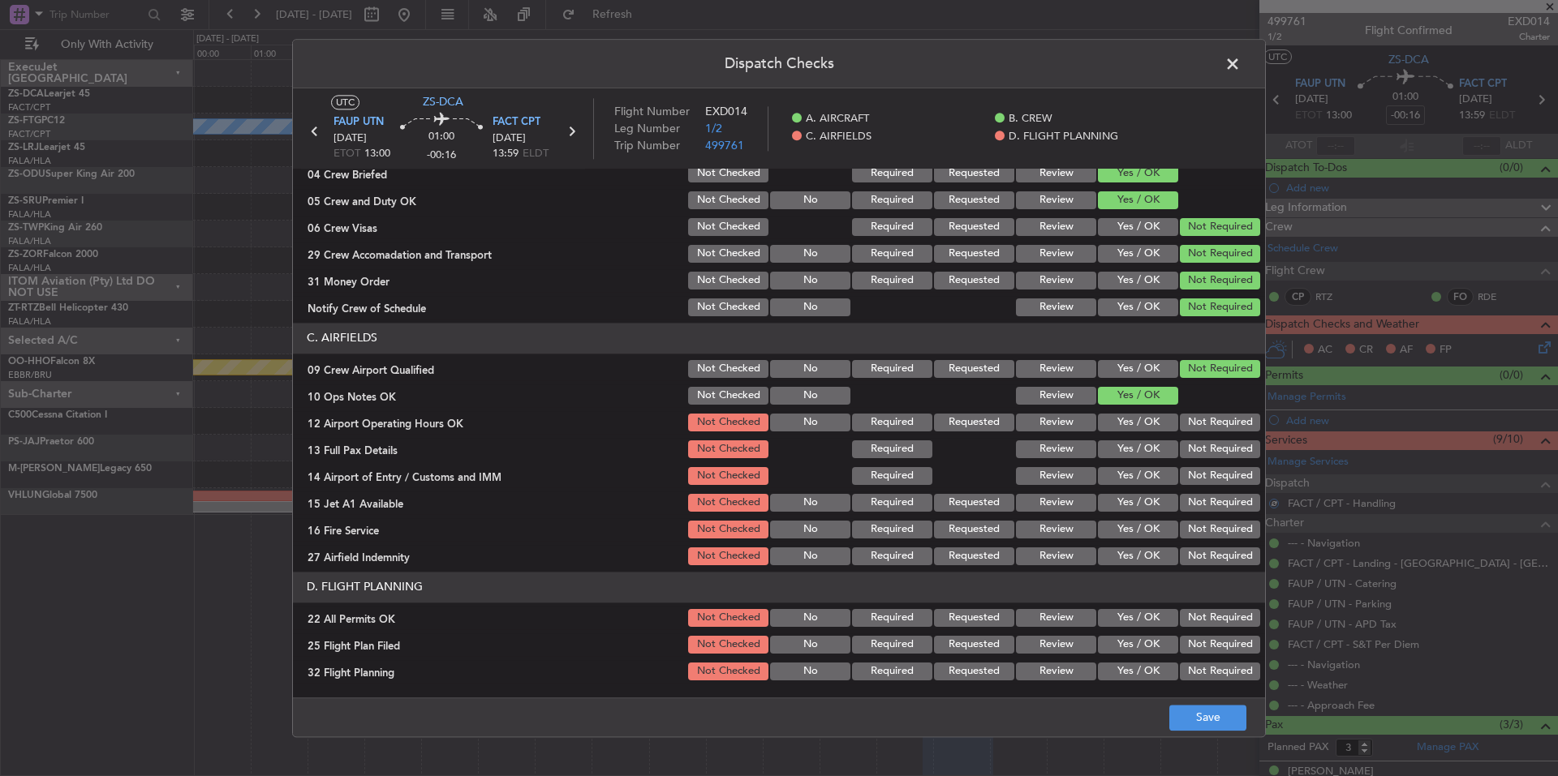
click at [1203, 421] on button "Not Required" at bounding box center [1220, 423] width 80 height 18
drag, startPoint x: 1206, startPoint y: 432, endPoint x: 1206, endPoint y: 441, distance: 8.9
click at [1206, 436] on section "C. AIRFIELDS 09 Crew Airport Qualified Not Checked No Required Requested Review…" at bounding box center [779, 445] width 972 height 245
click at [1207, 449] on button "Not Required" at bounding box center [1220, 450] width 80 height 18
click at [1210, 464] on section "C. AIRFIELDS 09 Crew Airport Qualified Not Checked No Required Requested Review…" at bounding box center [779, 445] width 972 height 245
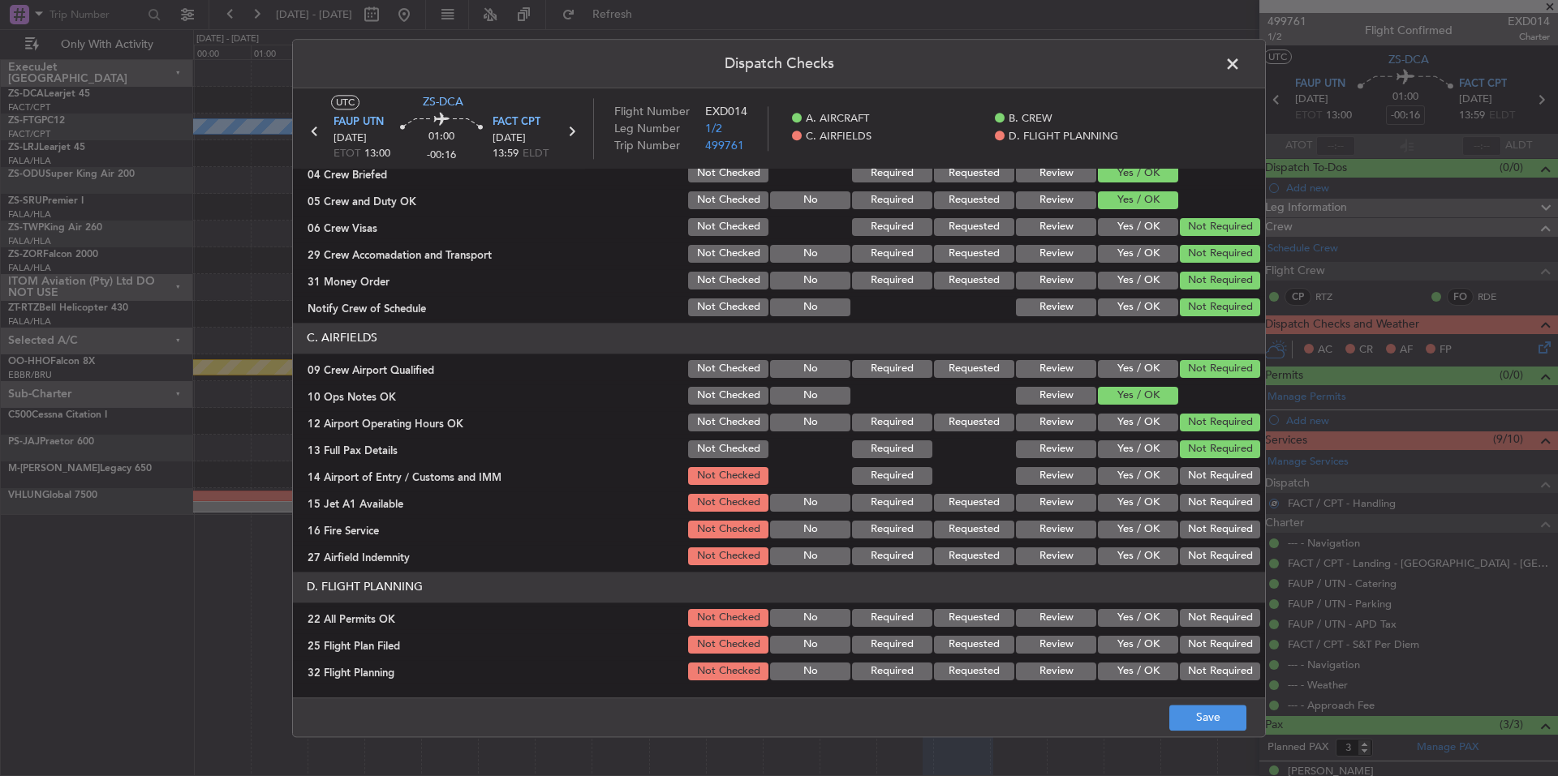
drag, startPoint x: 1212, startPoint y: 479, endPoint x: 1212, endPoint y: 488, distance: 8.9
click at [1212, 482] on button "Not Required" at bounding box center [1220, 476] width 80 height 18
click at [1213, 501] on section "C. AIRFIELDS 09 Crew Airport Qualified Not Checked No Required Requested Review…" at bounding box center [779, 445] width 972 height 245
click at [1217, 518] on section "C. AIRFIELDS 09 Crew Airport Qualified Not Checked No Required Requested Review…" at bounding box center [779, 445] width 972 height 245
click at [1217, 527] on button "Not Required" at bounding box center [1220, 530] width 80 height 18
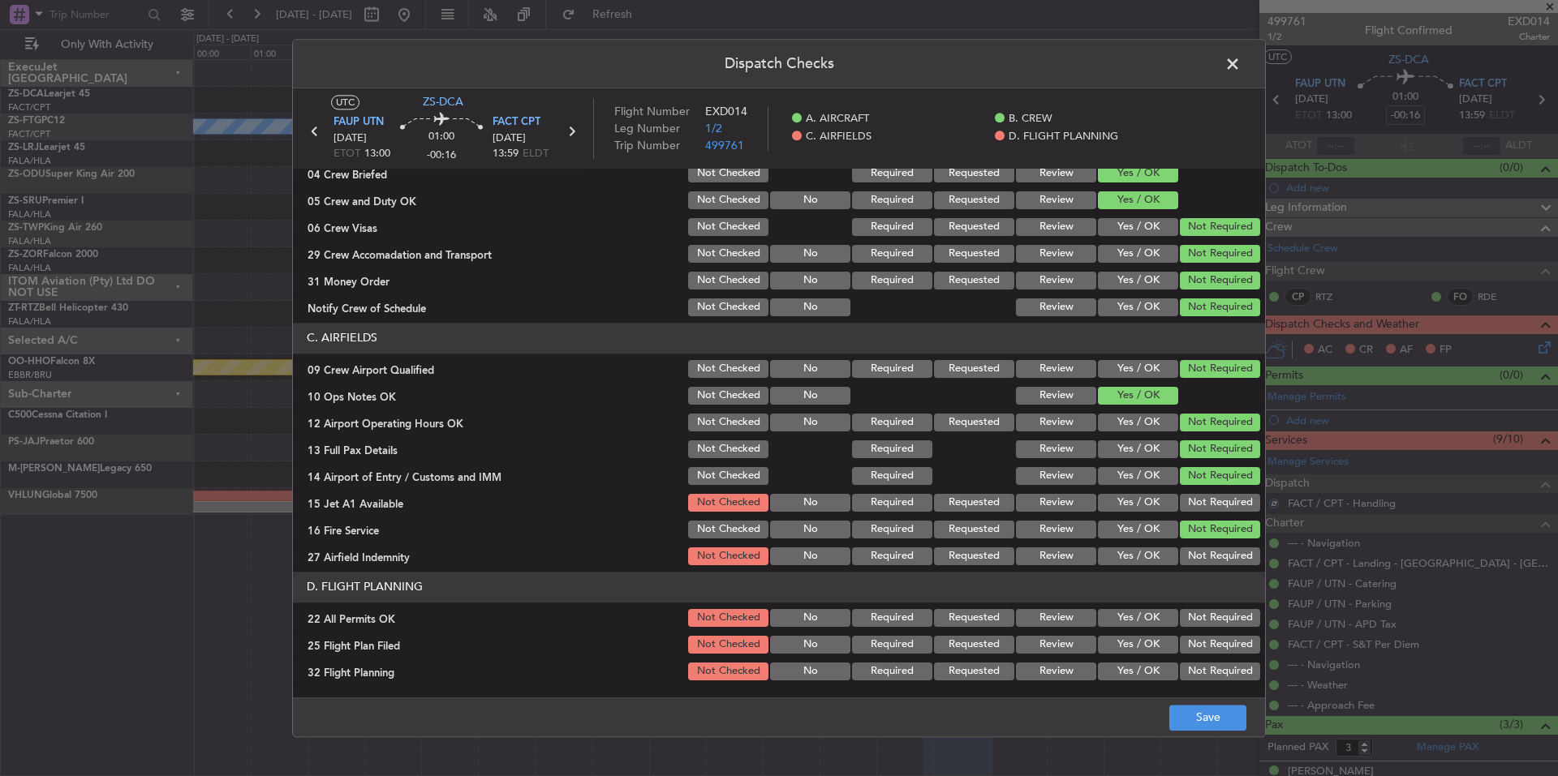
drag, startPoint x: 1219, startPoint y: 540, endPoint x: 1219, endPoint y: 550, distance: 10.5
click at [1219, 545] on section "C. AIRFIELDS 09 Crew Airport Qualified Not Checked No Required Requested Review…" at bounding box center [779, 445] width 972 height 245
click at [1219, 552] on button "Not Required" at bounding box center [1220, 557] width 80 height 18
click at [1214, 511] on button "Not Required" at bounding box center [1220, 503] width 80 height 18
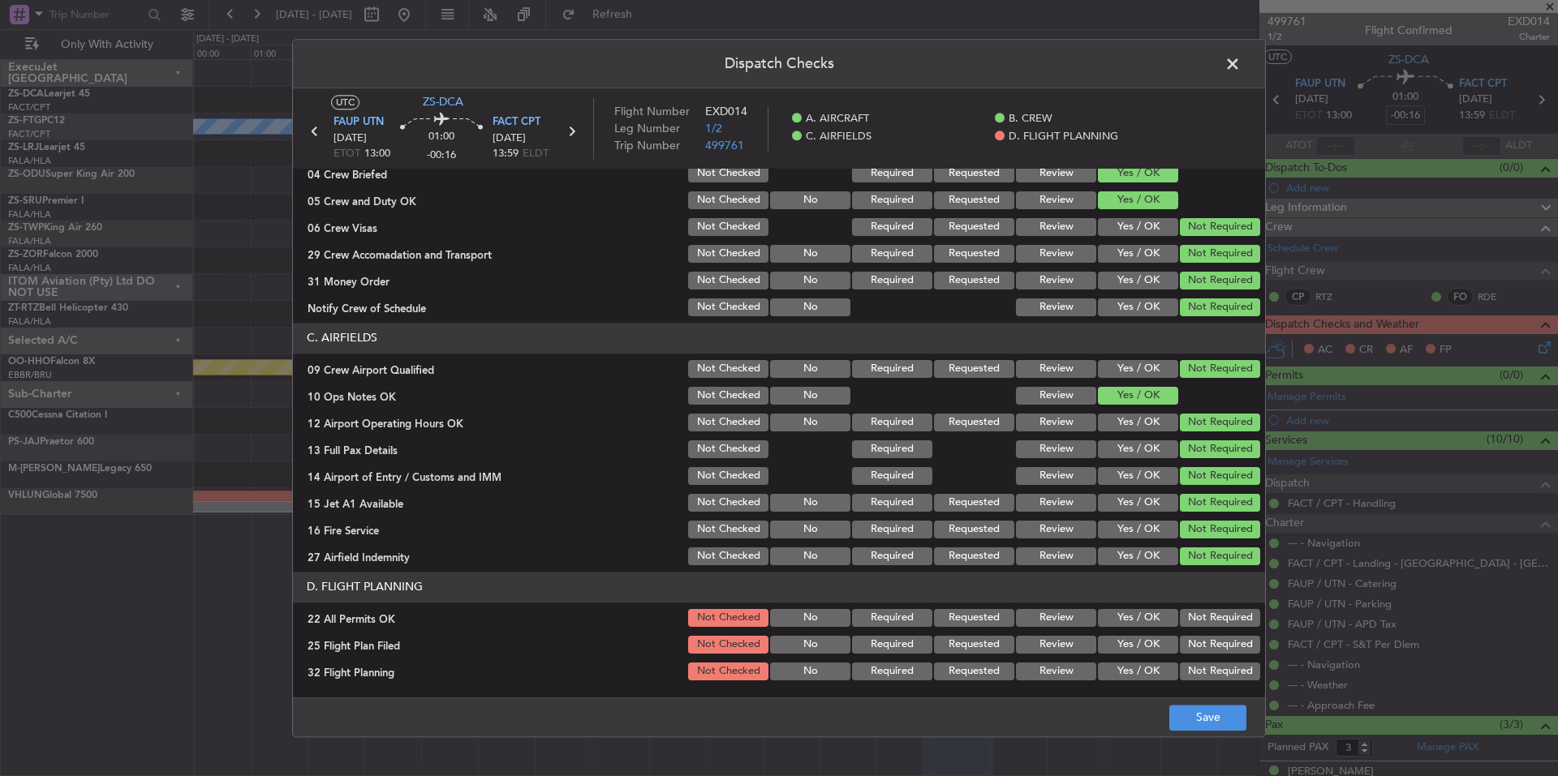
drag, startPoint x: 1176, startPoint y: 606, endPoint x: 1180, endPoint y: 619, distance: 13.6
click at [1176, 607] on section "D. FLIGHT PLANNING 22 All Permits OK Not Checked No Required Requested Review Y…" at bounding box center [779, 627] width 972 height 111
drag, startPoint x: 1180, startPoint y: 619, endPoint x: 1040, endPoint y: 655, distance: 144.0
click at [1180, 619] on button "Not Required" at bounding box center [1220, 618] width 80 height 18
click at [1040, 656] on div "Review" at bounding box center [1054, 645] width 82 height 23
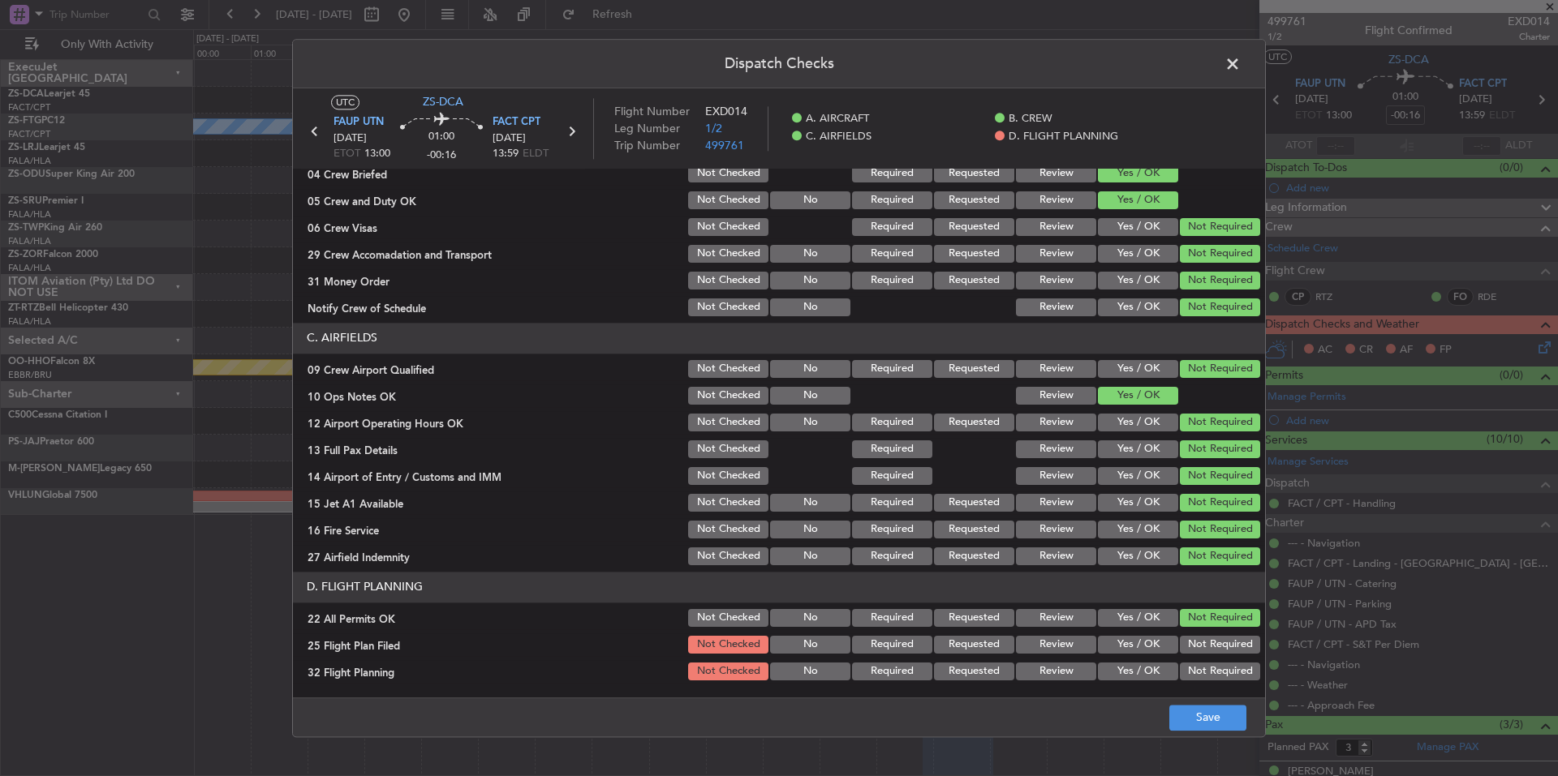
click at [1045, 674] on button "Review" at bounding box center [1056, 672] width 80 height 18
click at [1049, 650] on button "Review" at bounding box center [1056, 645] width 80 height 18
click at [1203, 721] on button "Save" at bounding box center [1207, 718] width 77 height 26
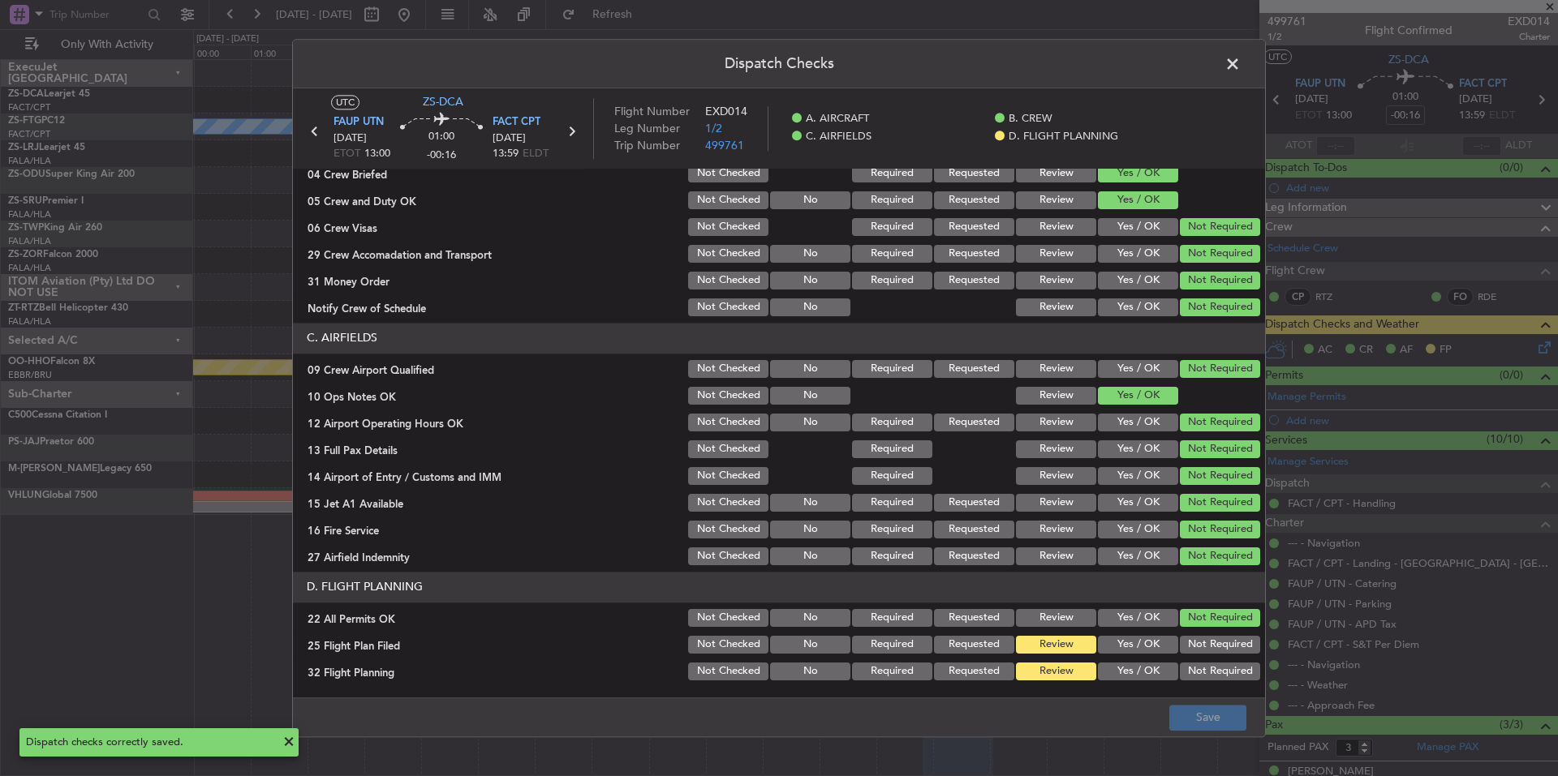
click at [1241, 72] on span at bounding box center [1241, 68] width 0 height 32
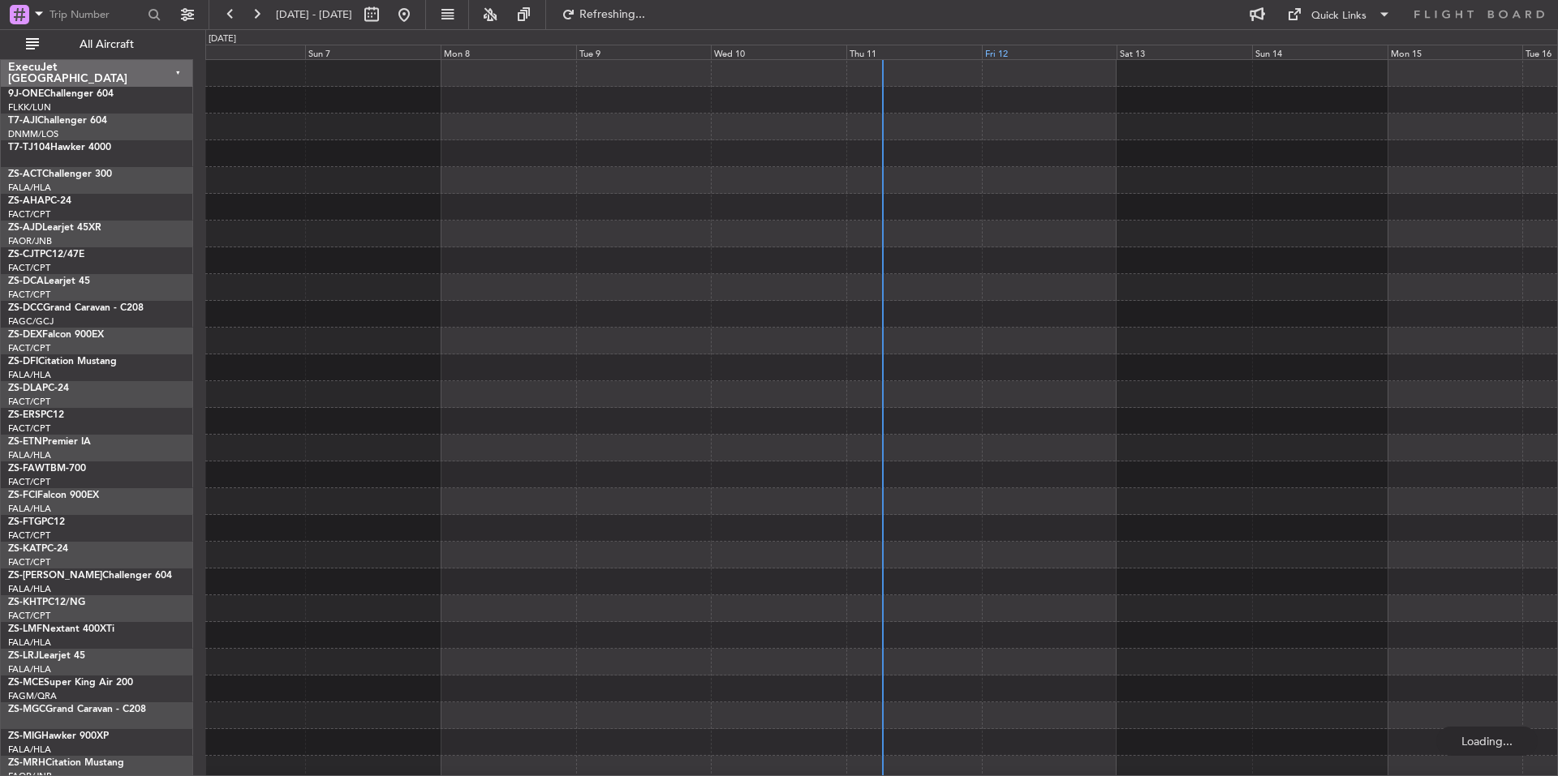
click at [1080, 49] on div "Fri 12" at bounding box center [1049, 52] width 135 height 15
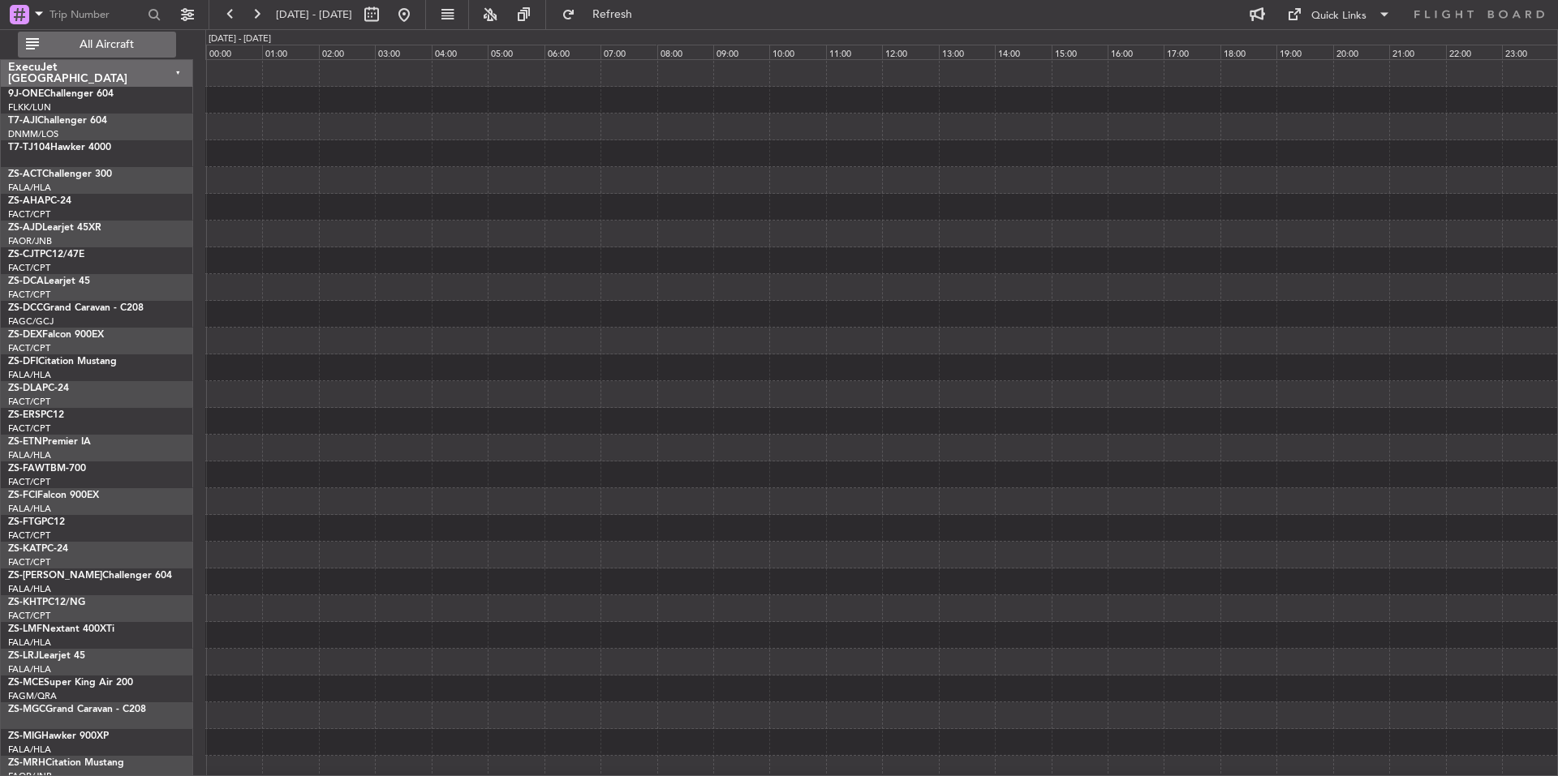
click at [126, 32] on button "All Aircraft" at bounding box center [97, 45] width 158 height 26
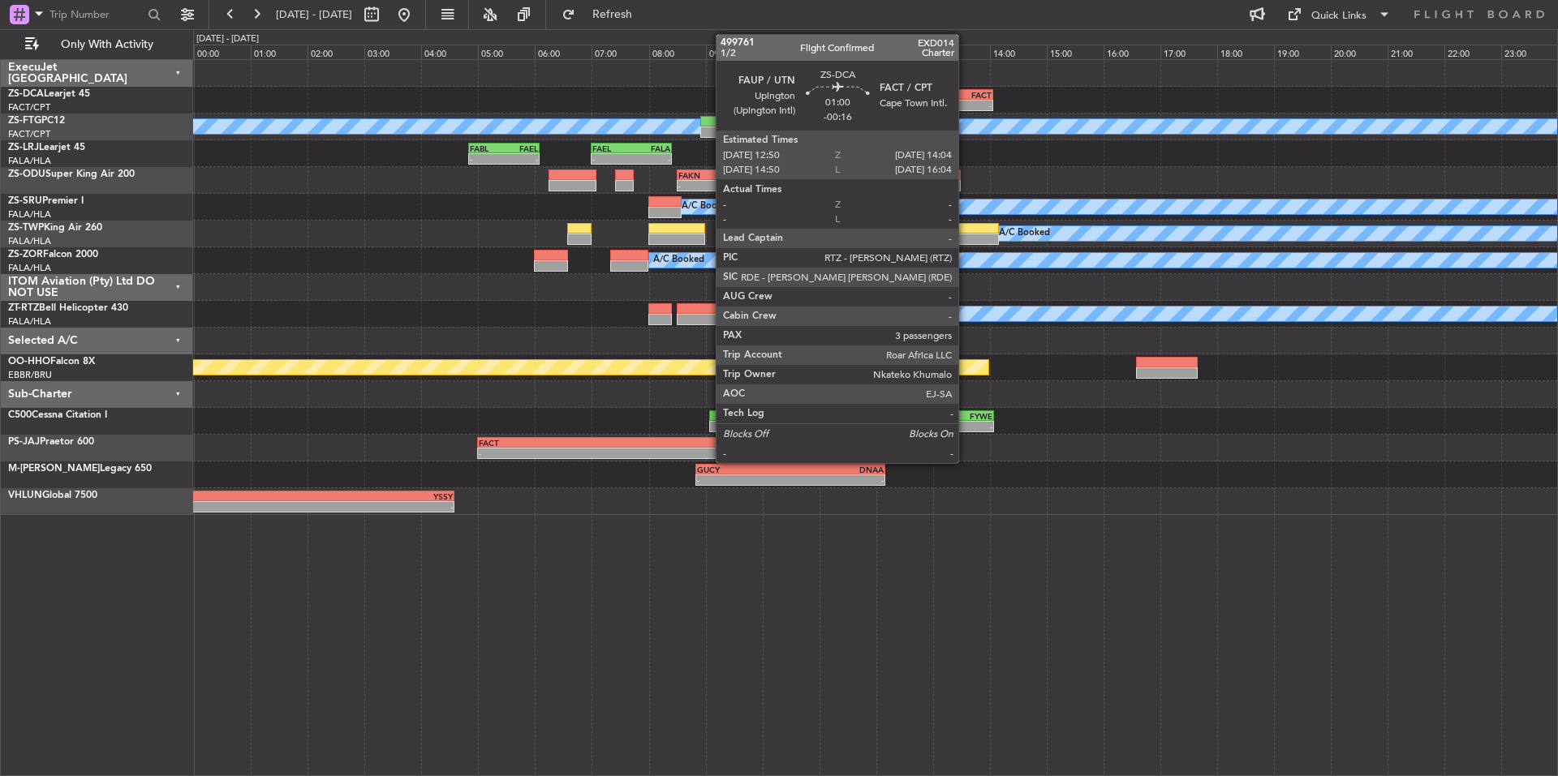
click at [965, 98] on div "FACT" at bounding box center [974, 95] width 33 height 10
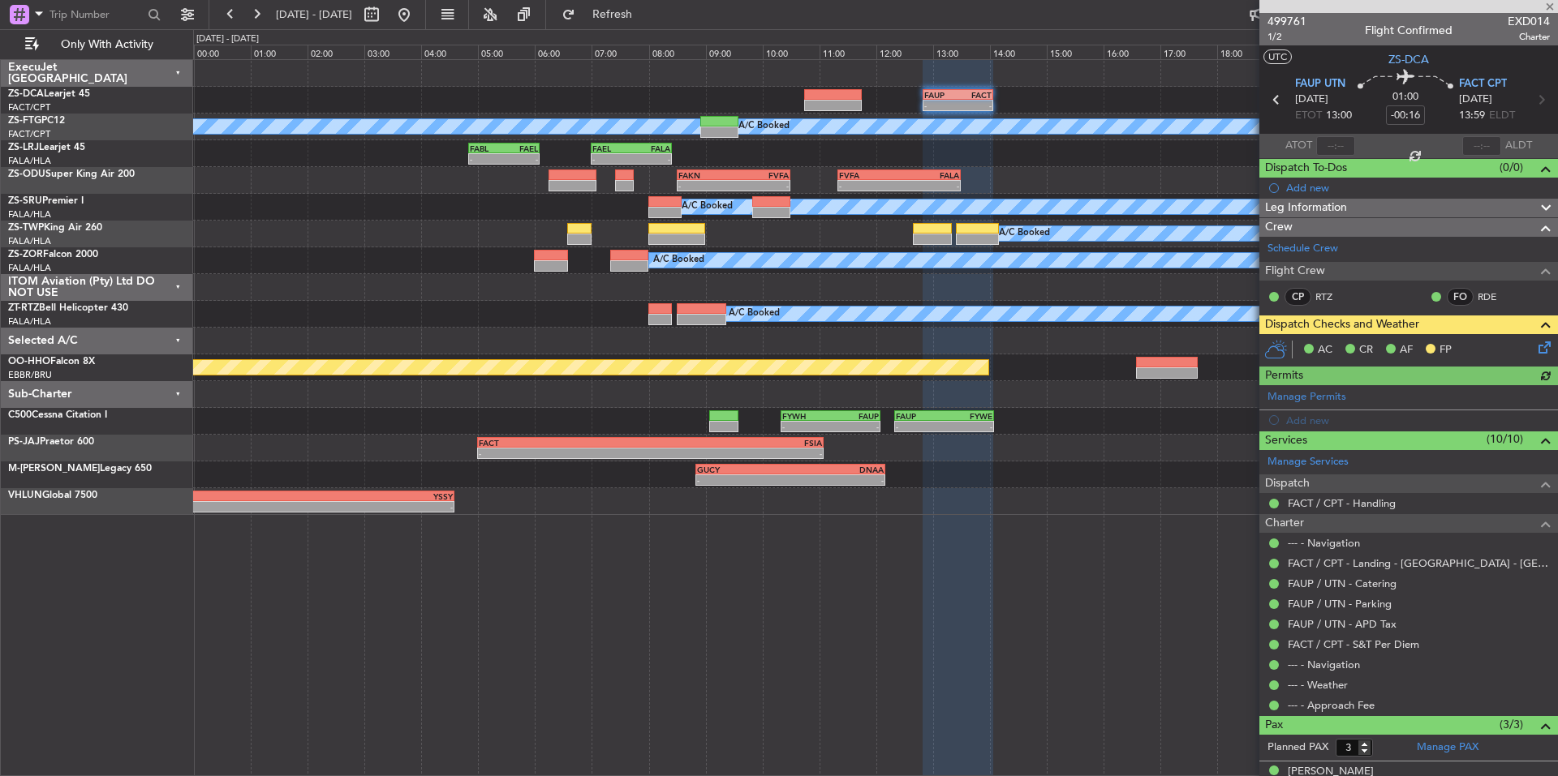
scroll to position [92, 0]
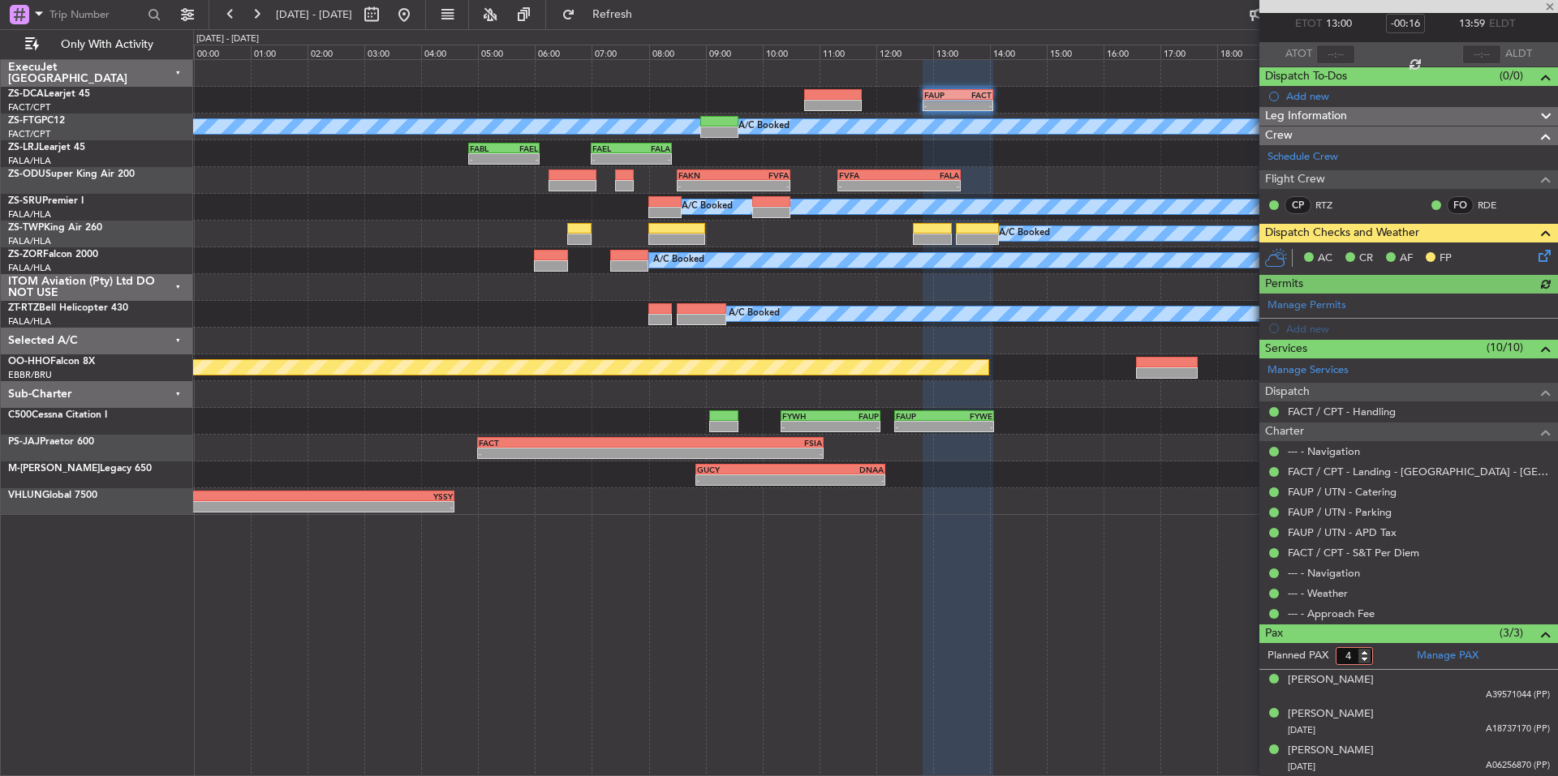
type input "4"
click at [1365, 651] on input "4" at bounding box center [1353, 656] width 37 height 18
click at [1382, 657] on form "Planned PAX 4" at bounding box center [1333, 656] width 149 height 26
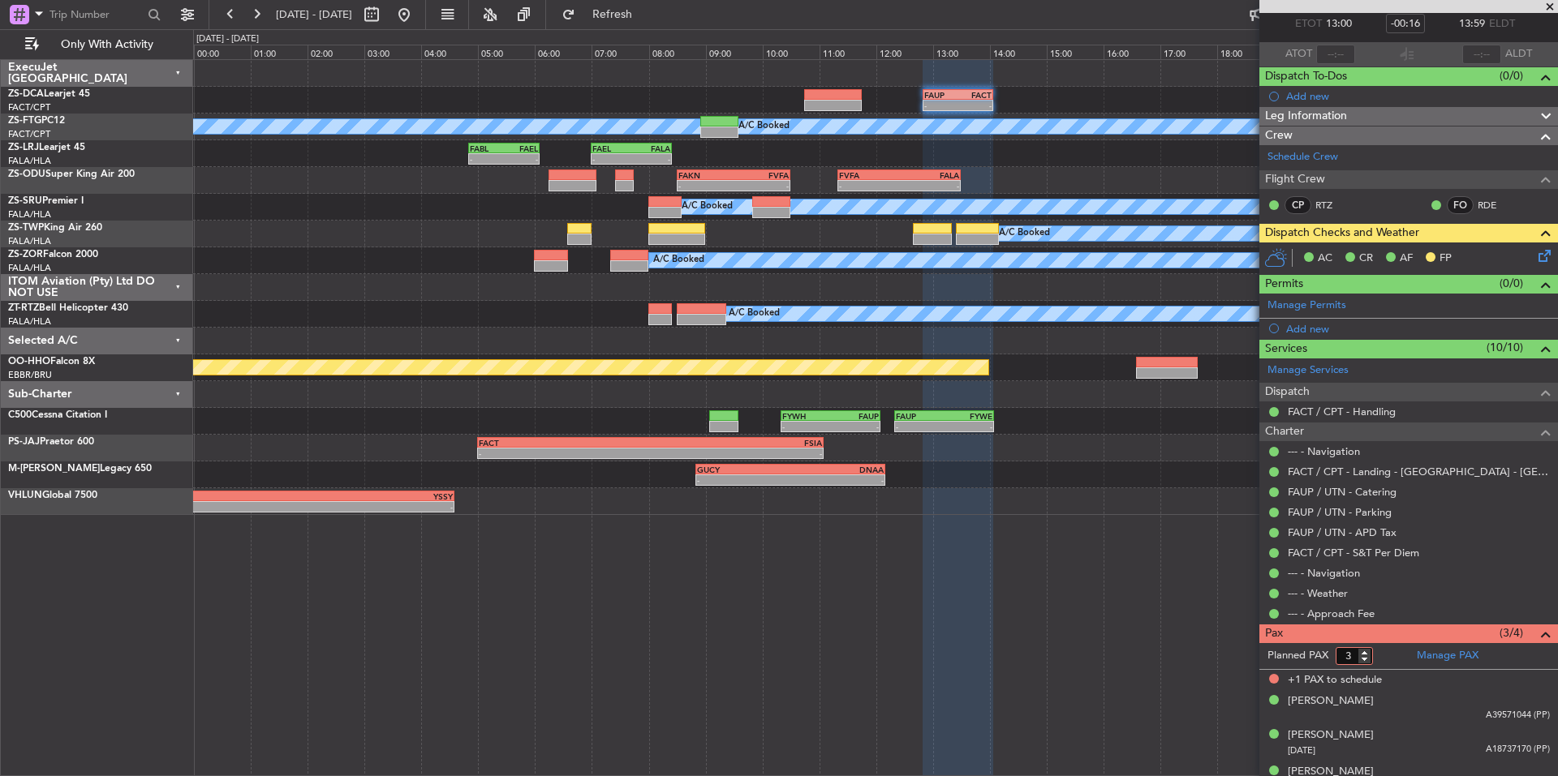
type input "3"
click at [1366, 657] on input "3" at bounding box center [1353, 656] width 37 height 18
click at [1375, 659] on form "Planned PAX 3" at bounding box center [1333, 656] width 149 height 26
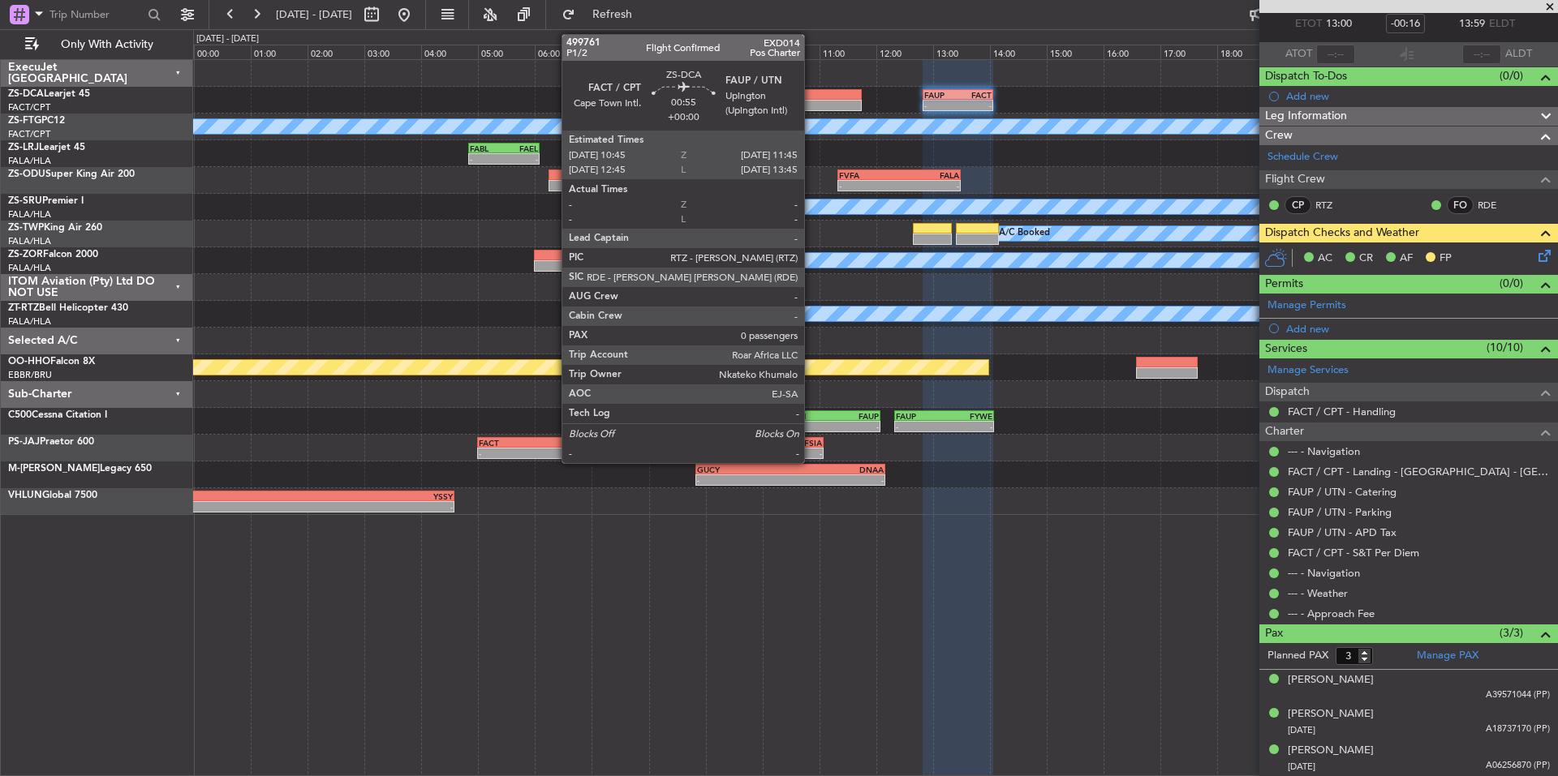
click at [811, 95] on div at bounding box center [833, 94] width 58 height 11
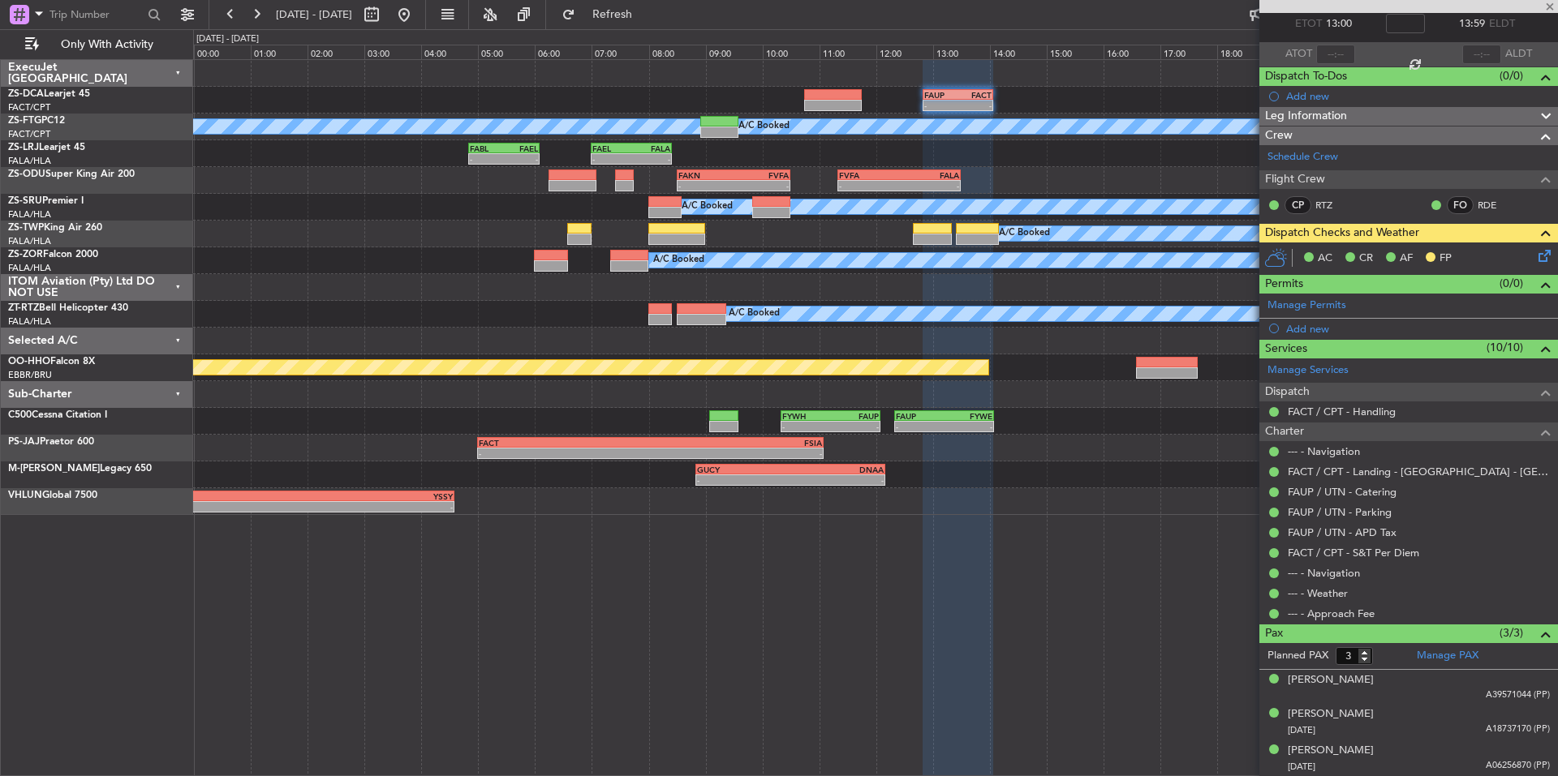
type input "0"
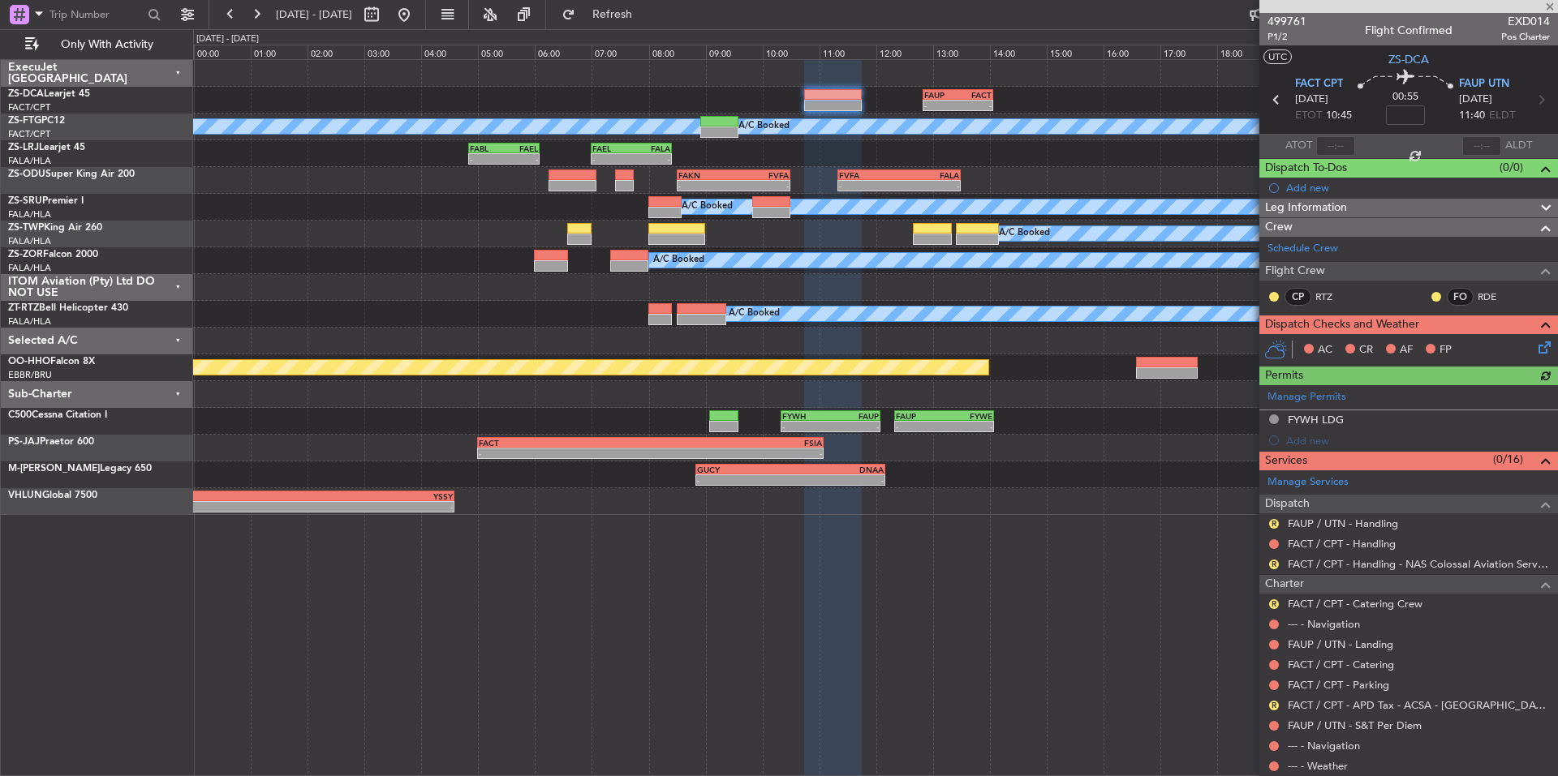
scroll to position [127, 0]
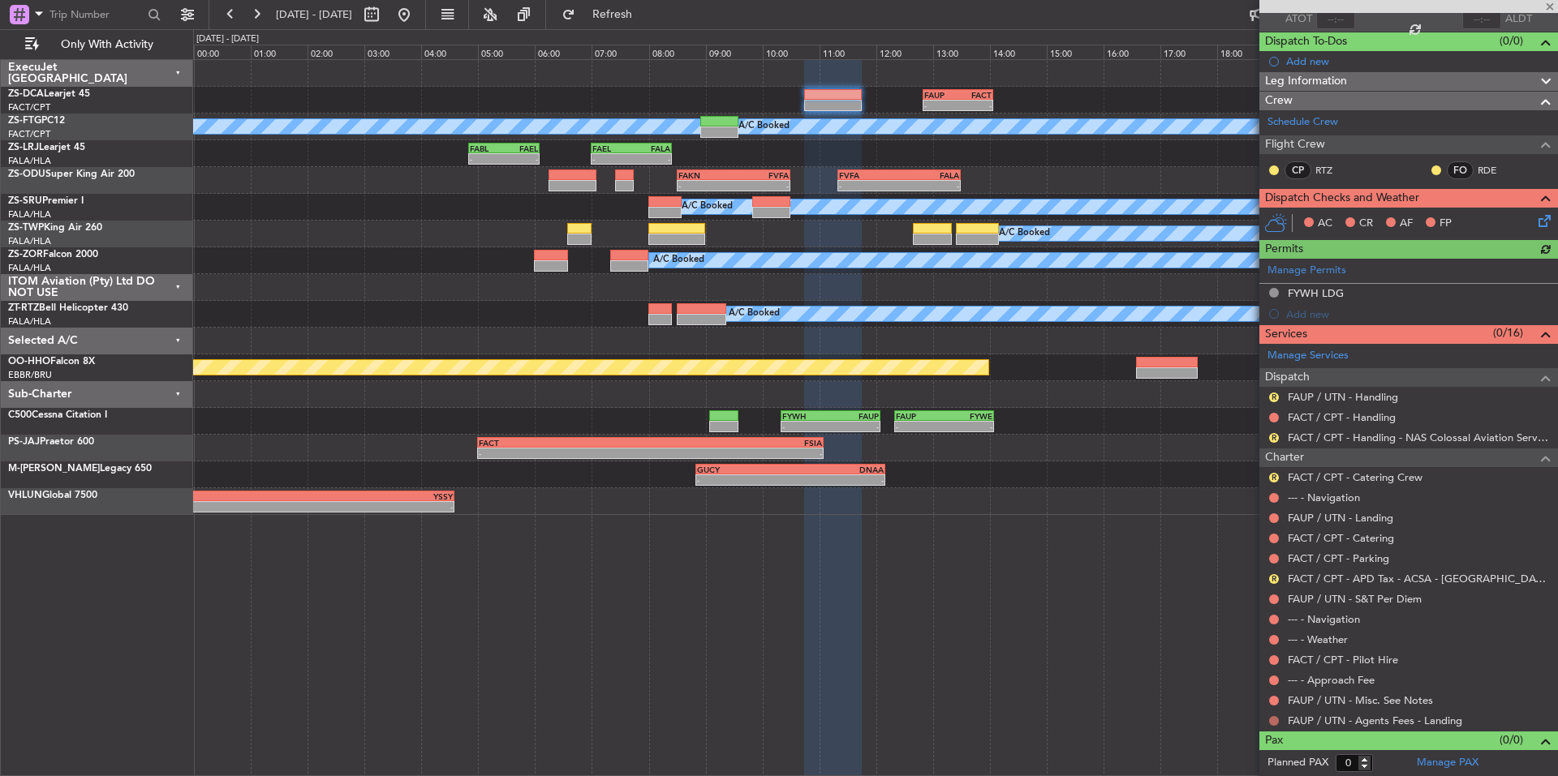
click at [1272, 725] on button at bounding box center [1274, 721] width 10 height 10
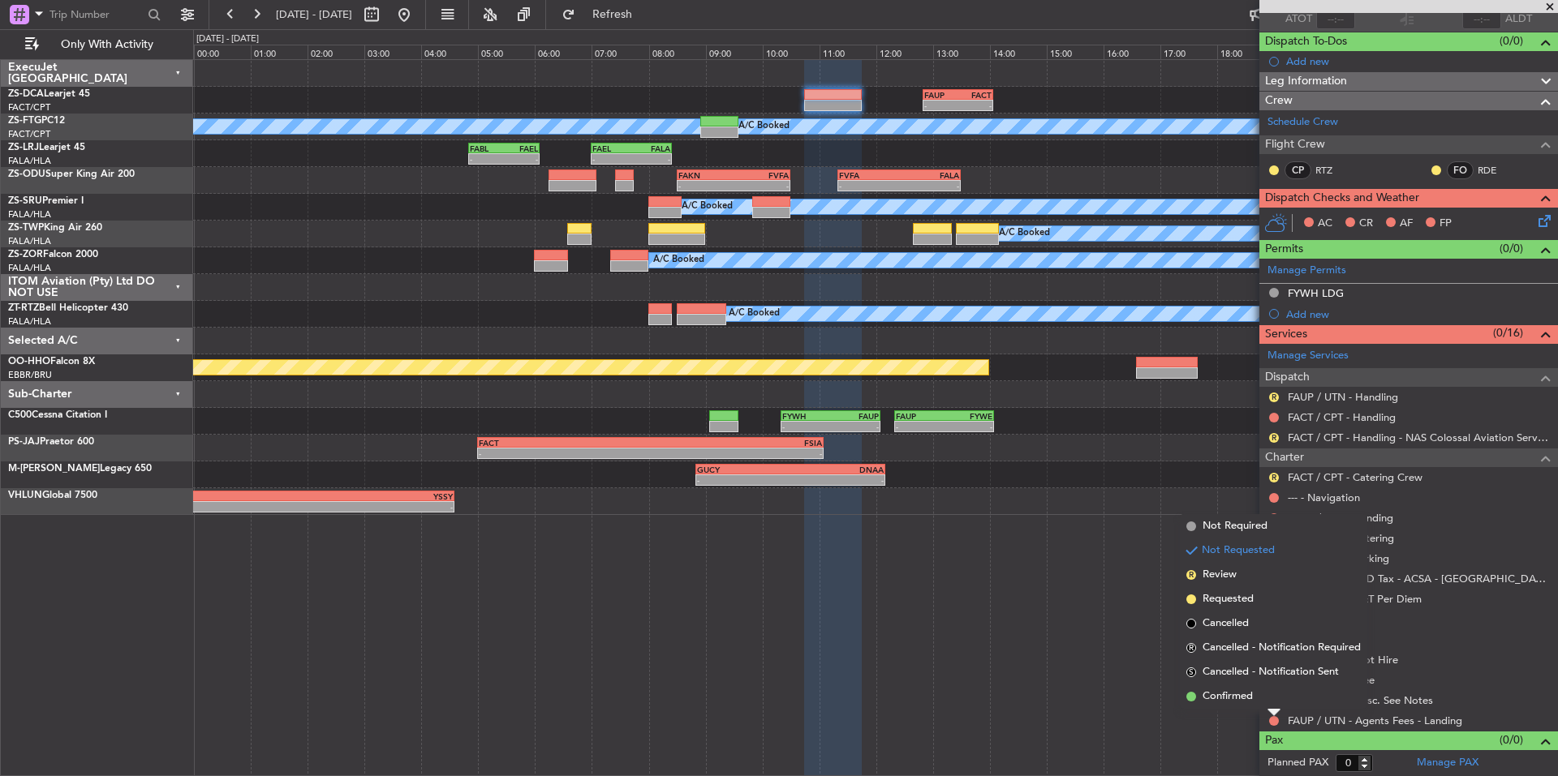
click at [1249, 702] on span "Confirmed" at bounding box center [1227, 697] width 50 height 16
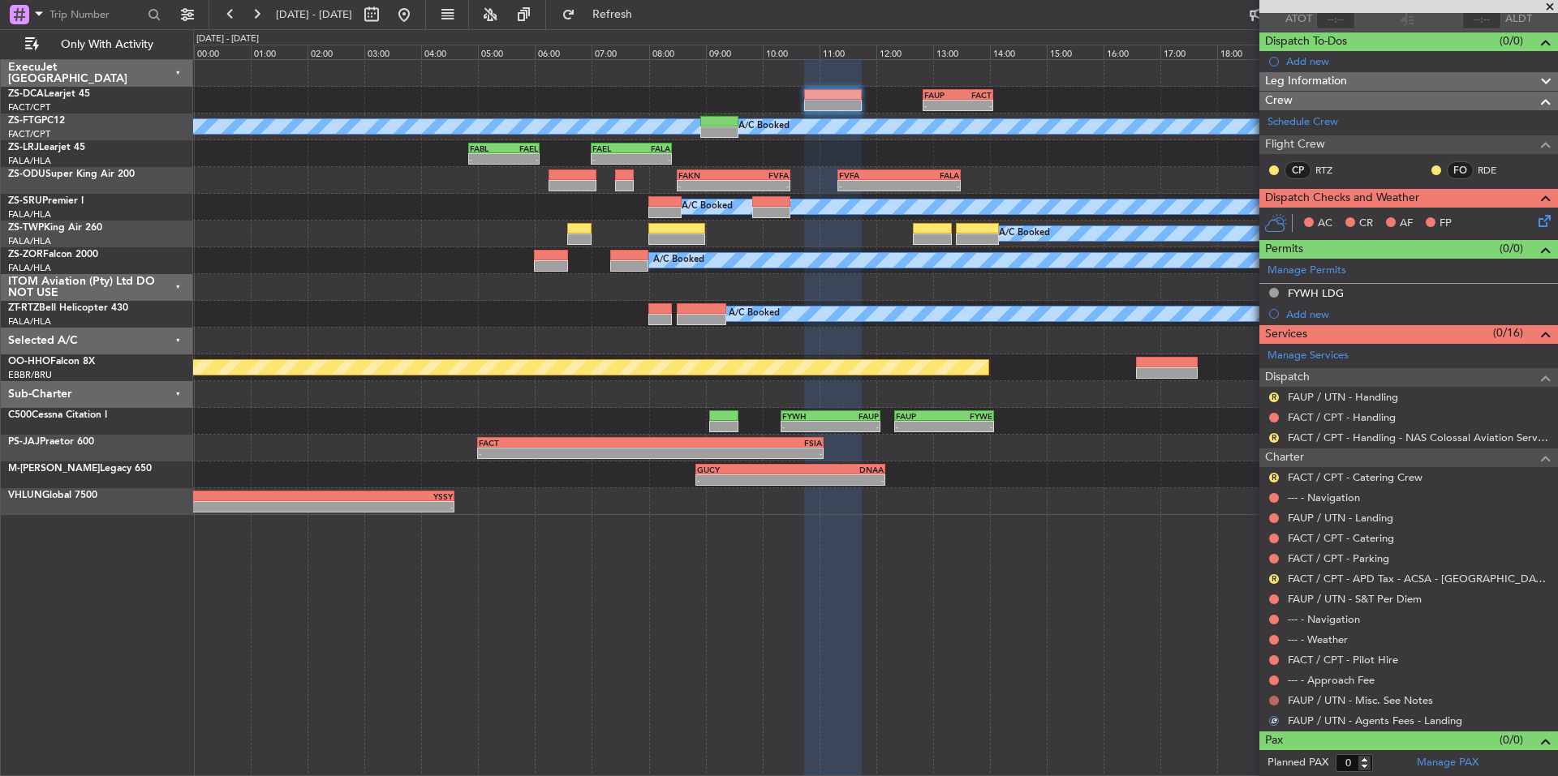
click at [1275, 699] on button at bounding box center [1274, 701] width 10 height 10
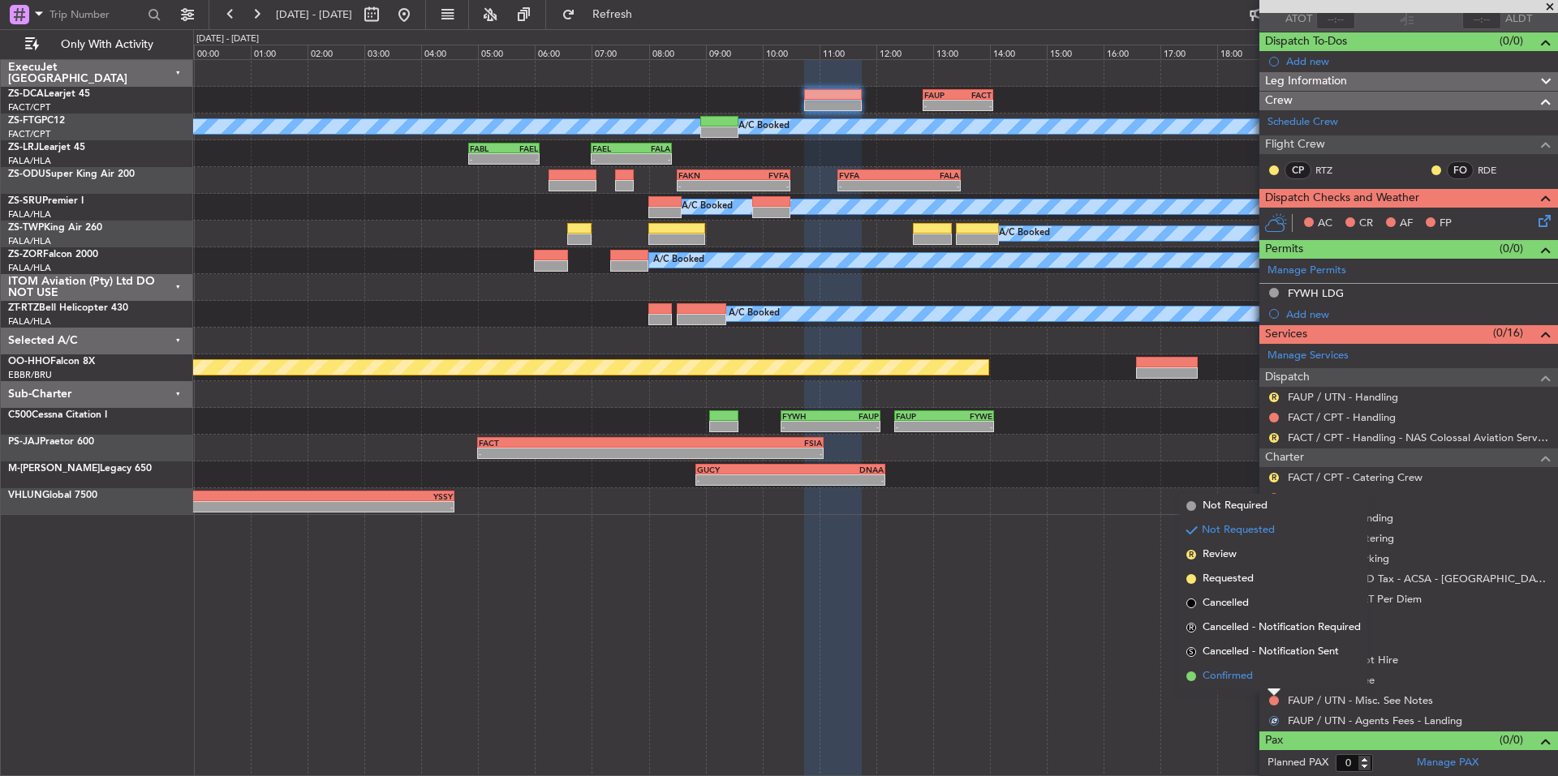
click at [1262, 685] on li "Confirmed" at bounding box center [1273, 676] width 187 height 24
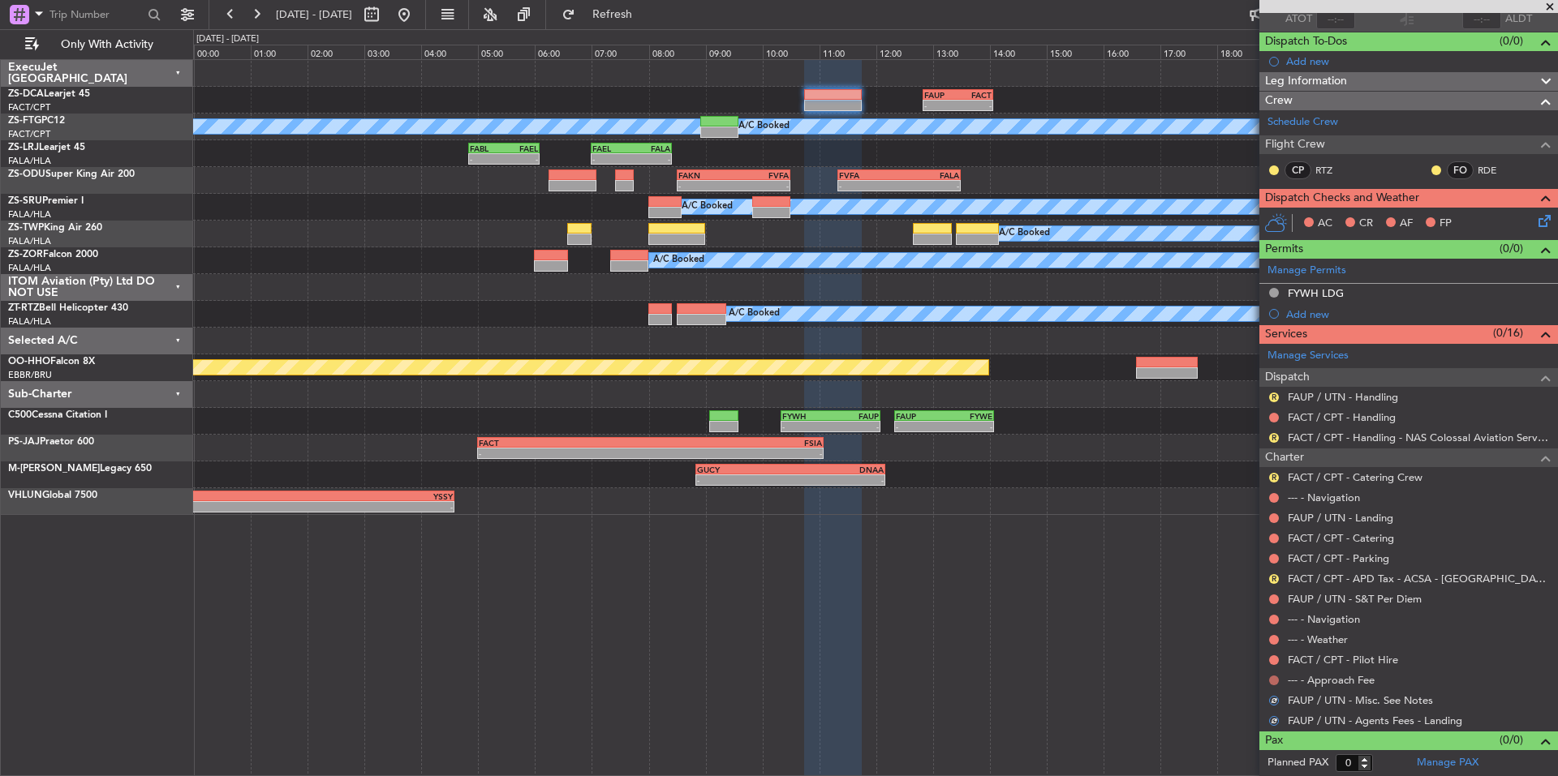
click at [1275, 681] on button at bounding box center [1274, 681] width 10 height 10
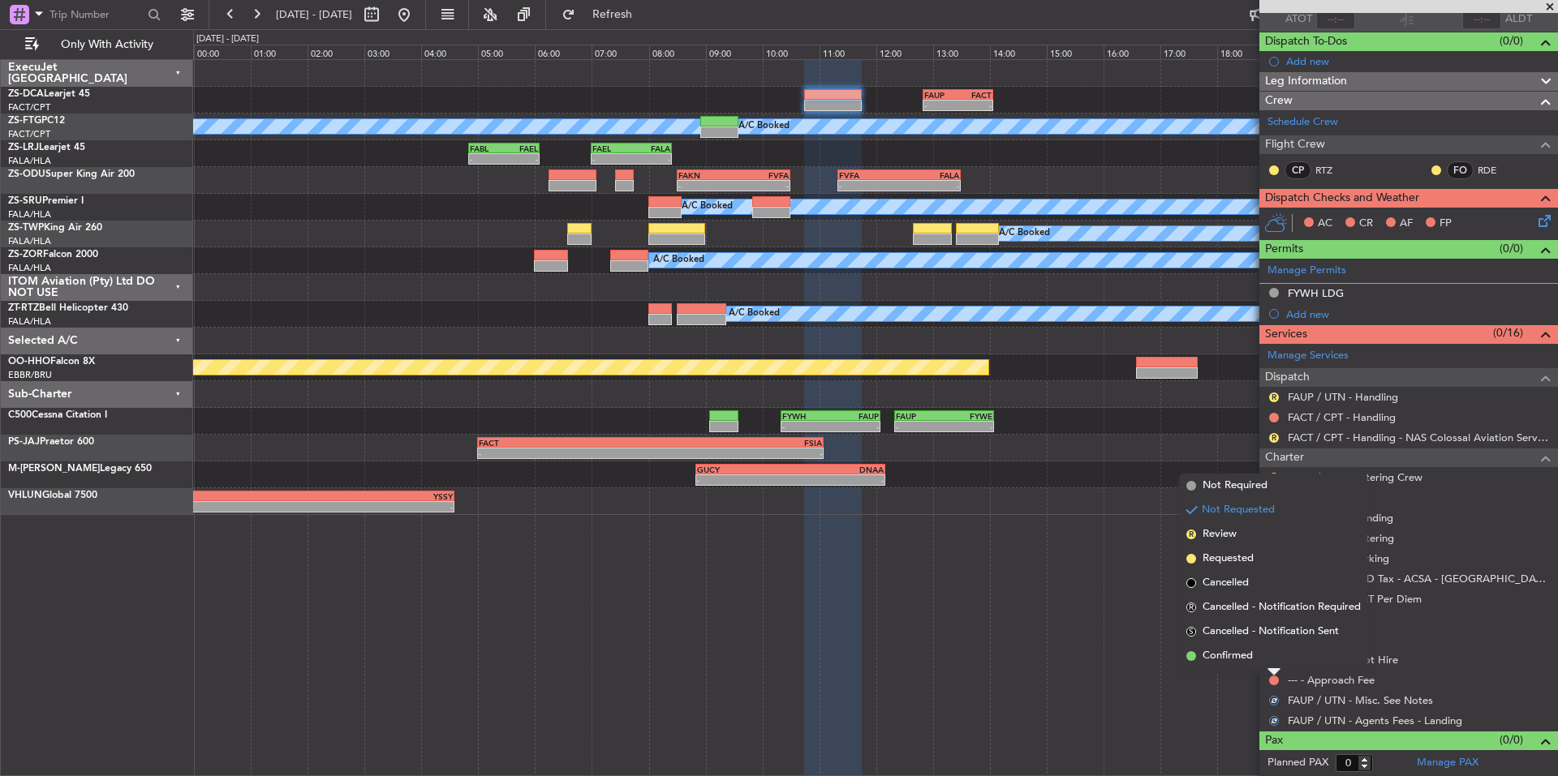
click at [1262, 656] on li "Confirmed" at bounding box center [1273, 656] width 187 height 24
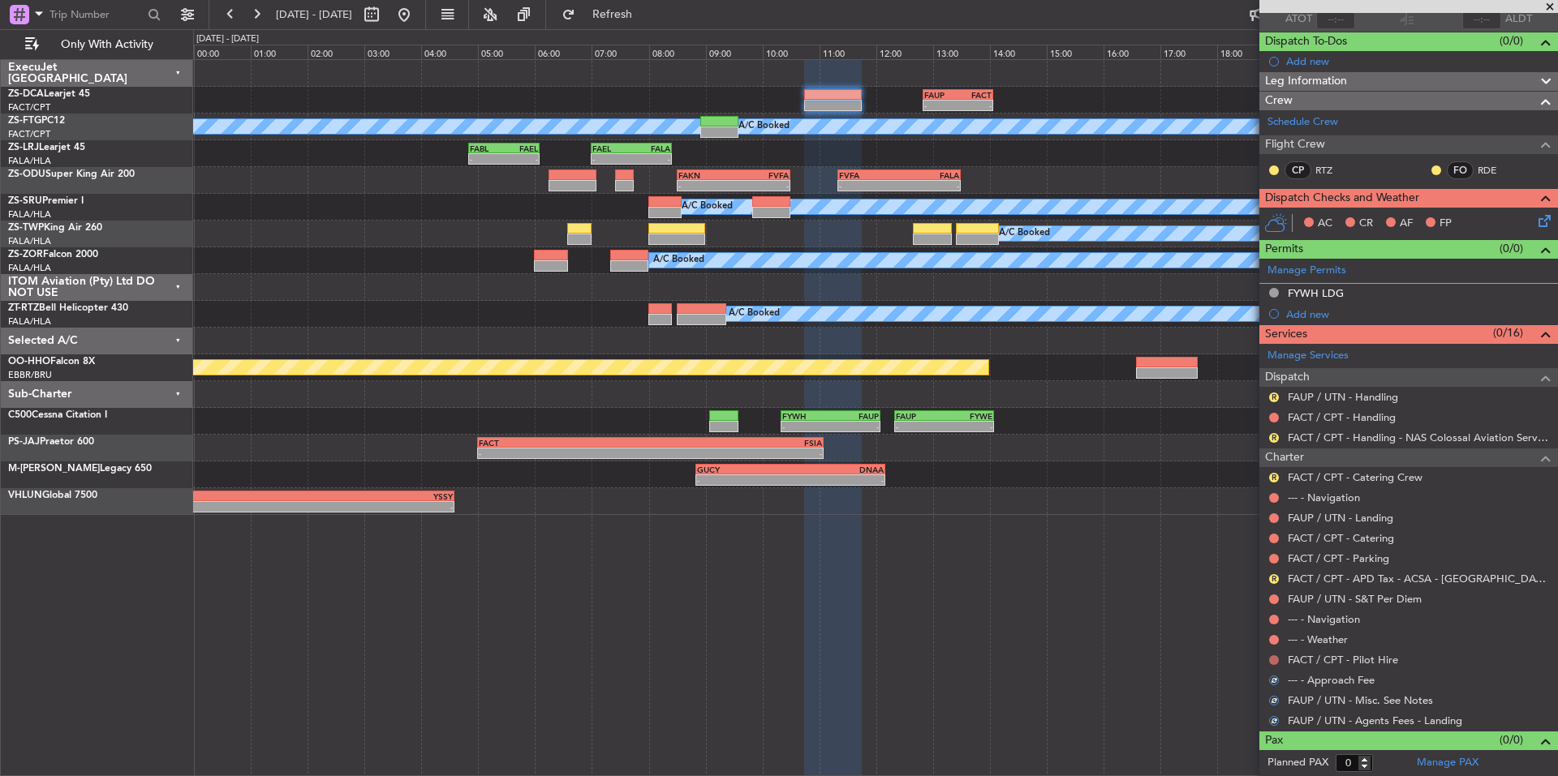
click at [1272, 658] on button at bounding box center [1274, 661] width 10 height 10
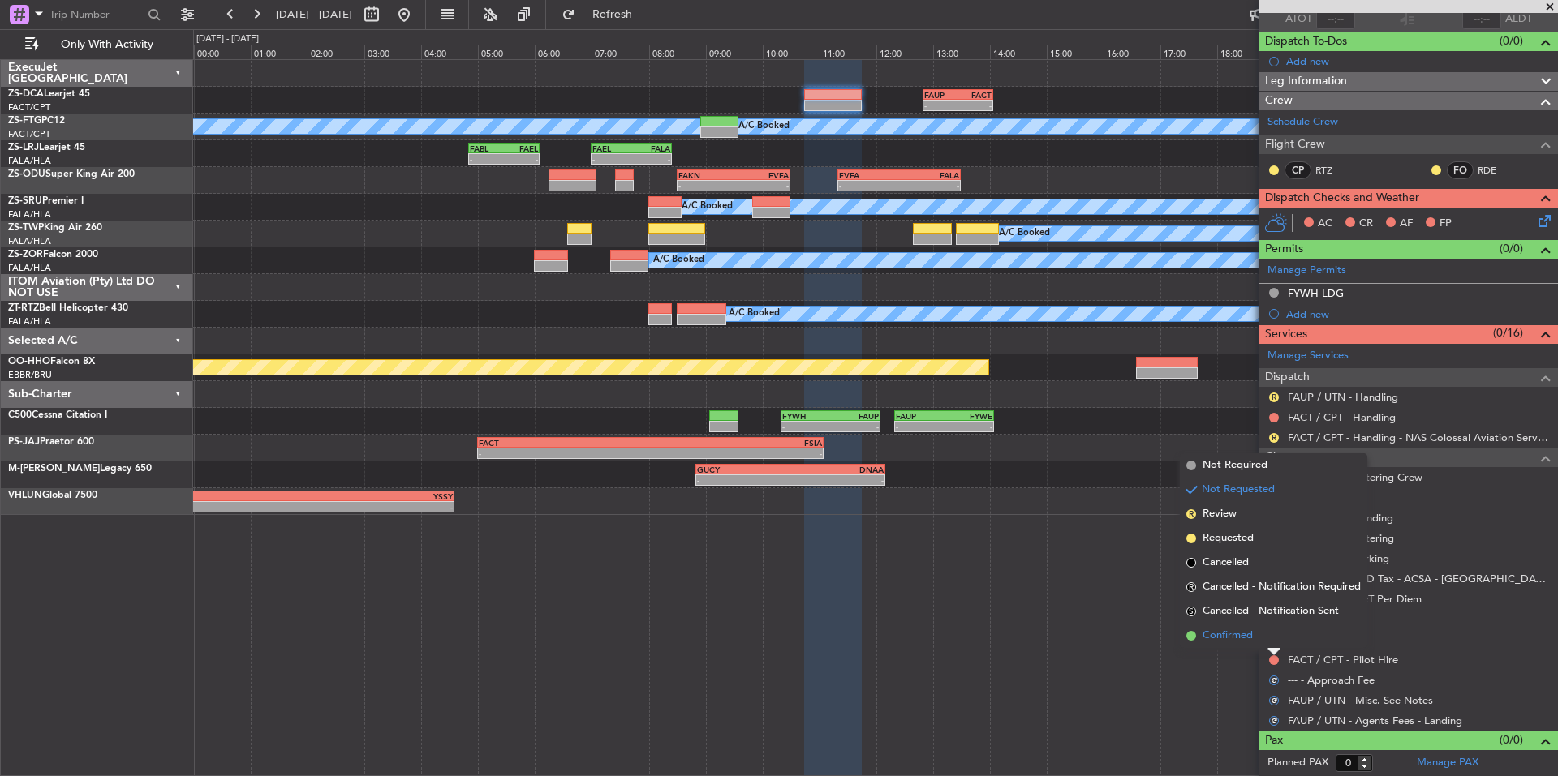
click at [1256, 636] on li "Confirmed" at bounding box center [1273, 636] width 187 height 24
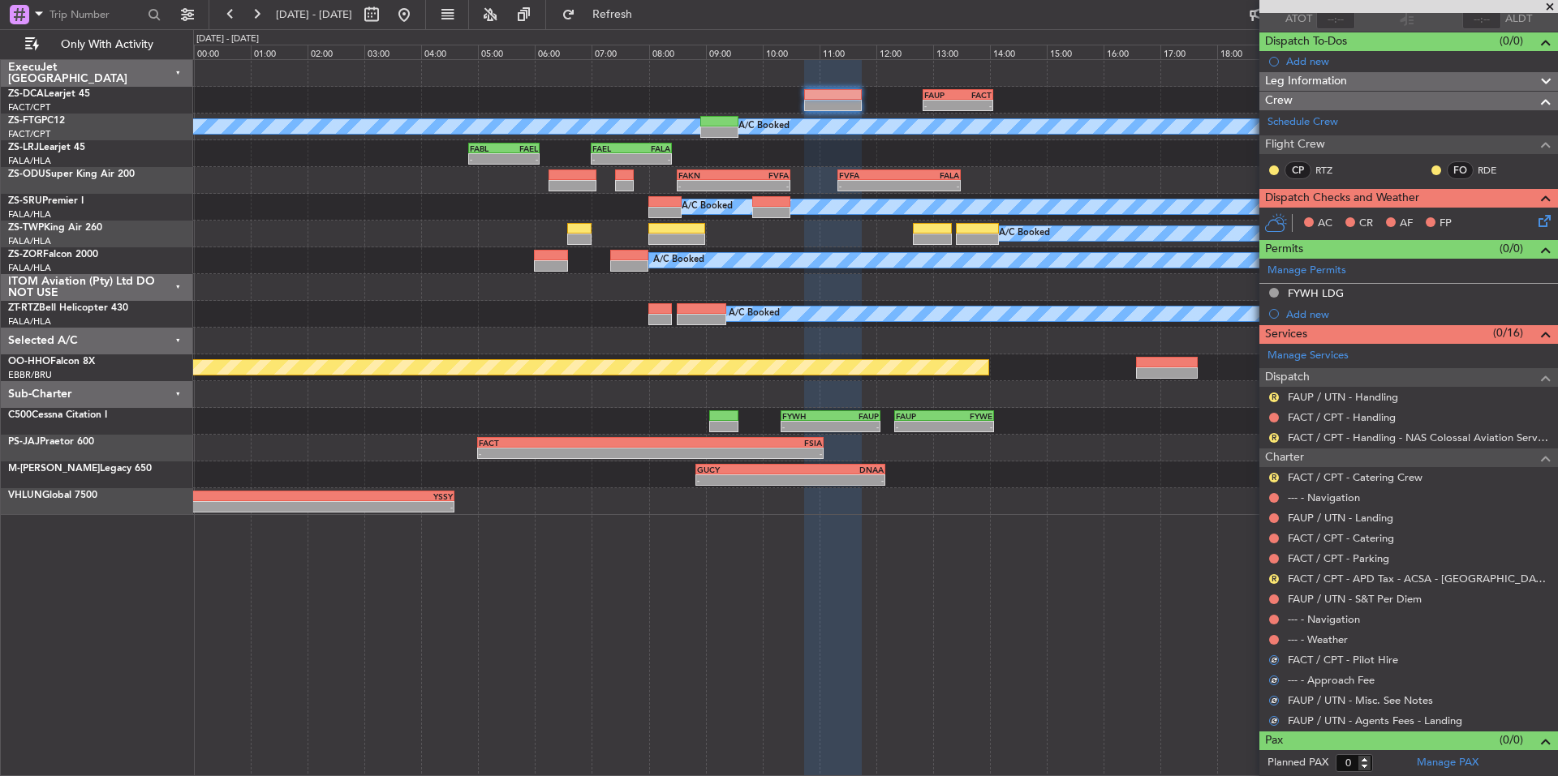
click at [1272, 639] on button at bounding box center [1274, 640] width 10 height 10
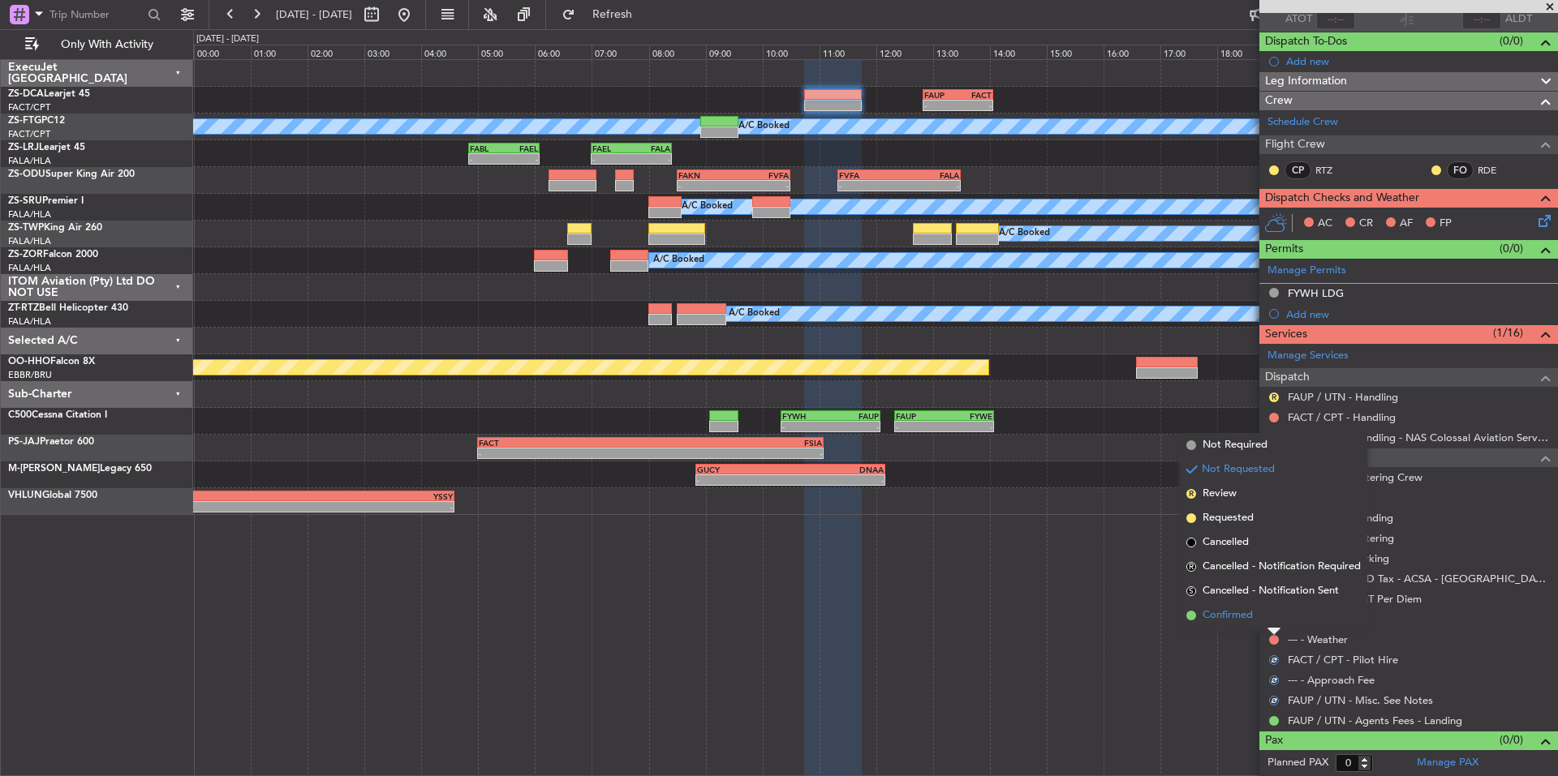
click at [1248, 624] on li "Confirmed" at bounding box center [1273, 616] width 187 height 24
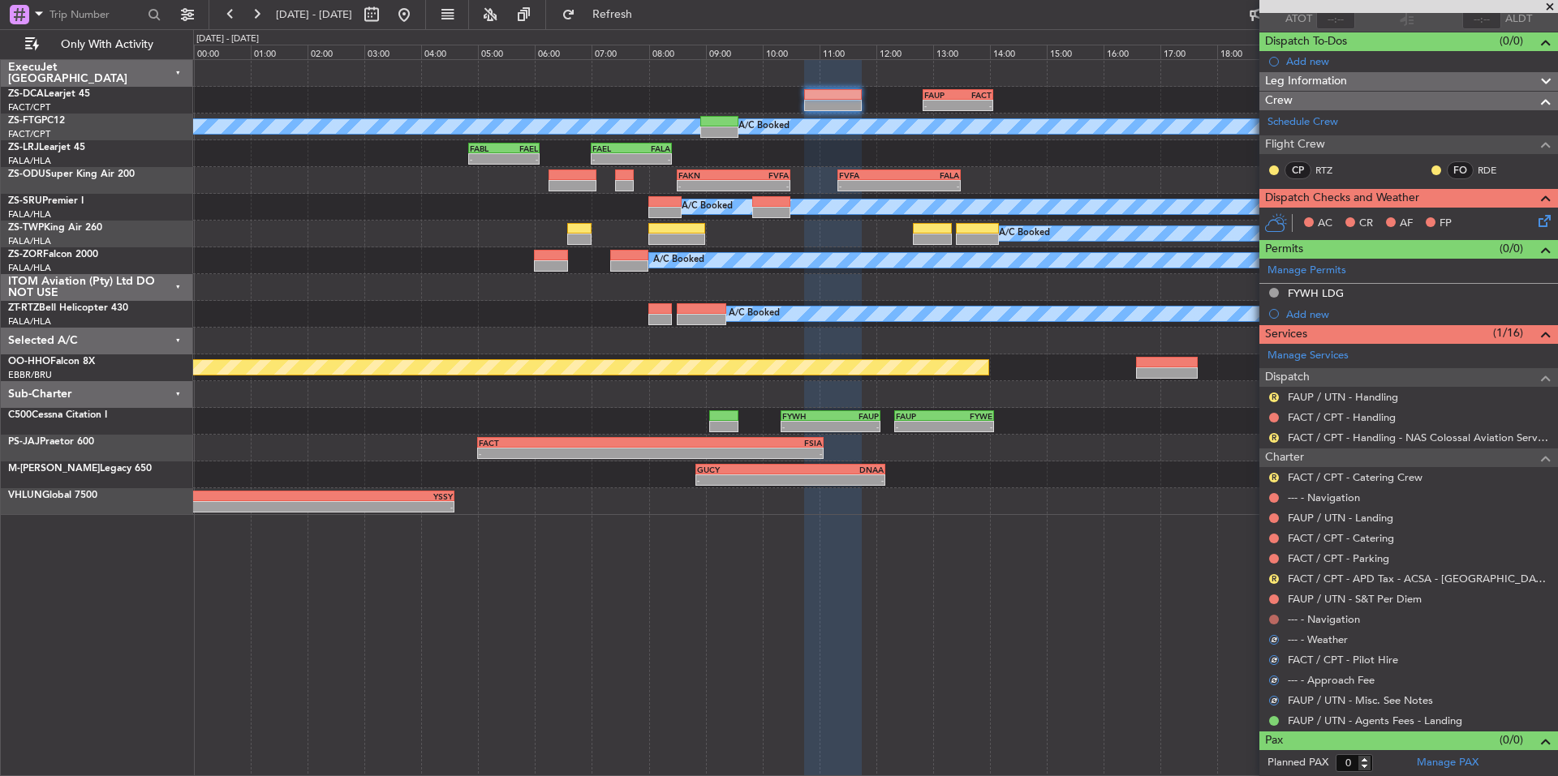
click at [1269, 617] on button at bounding box center [1274, 620] width 10 height 10
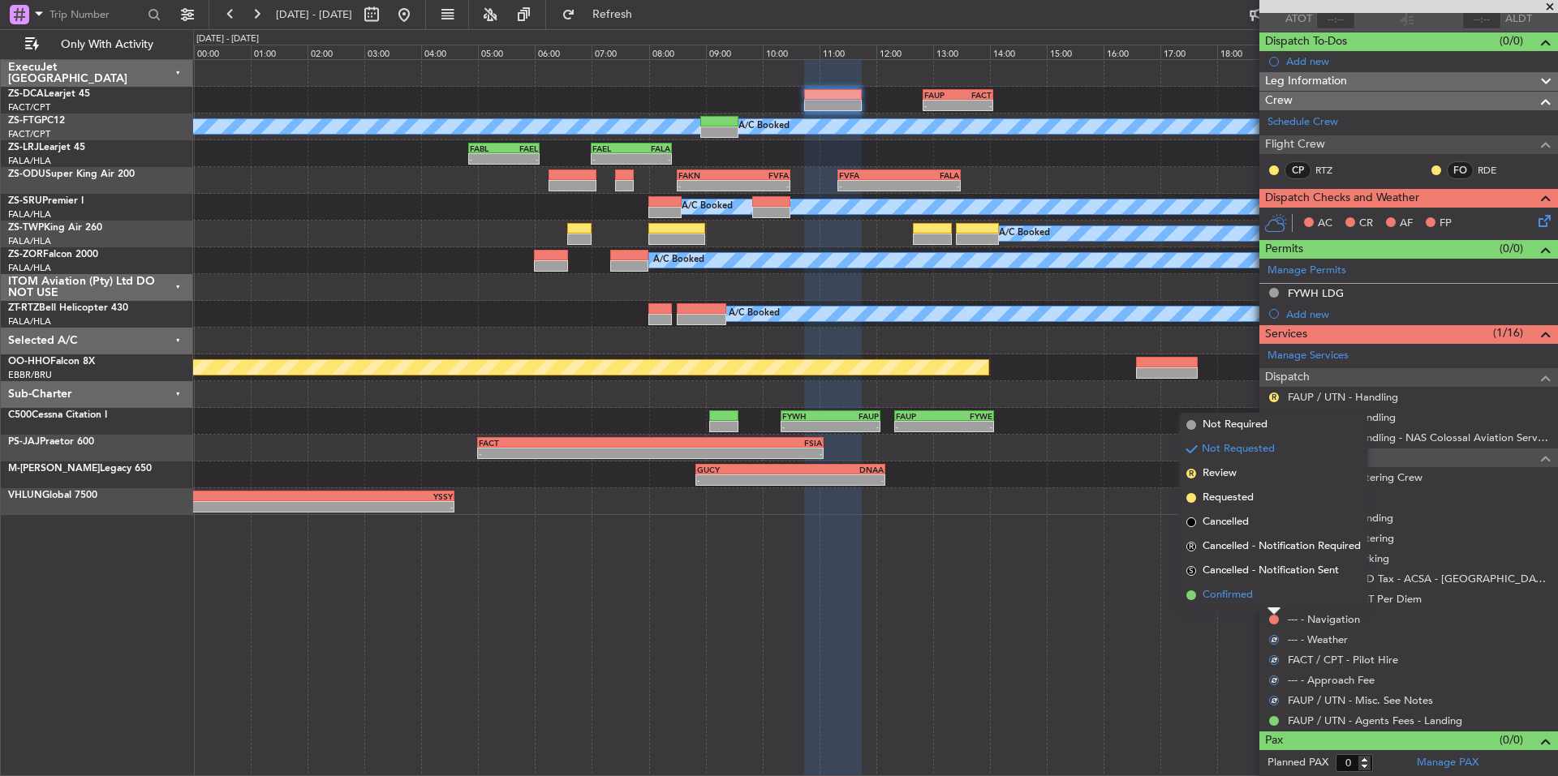
click at [1248, 599] on span "Confirmed" at bounding box center [1227, 595] width 50 height 16
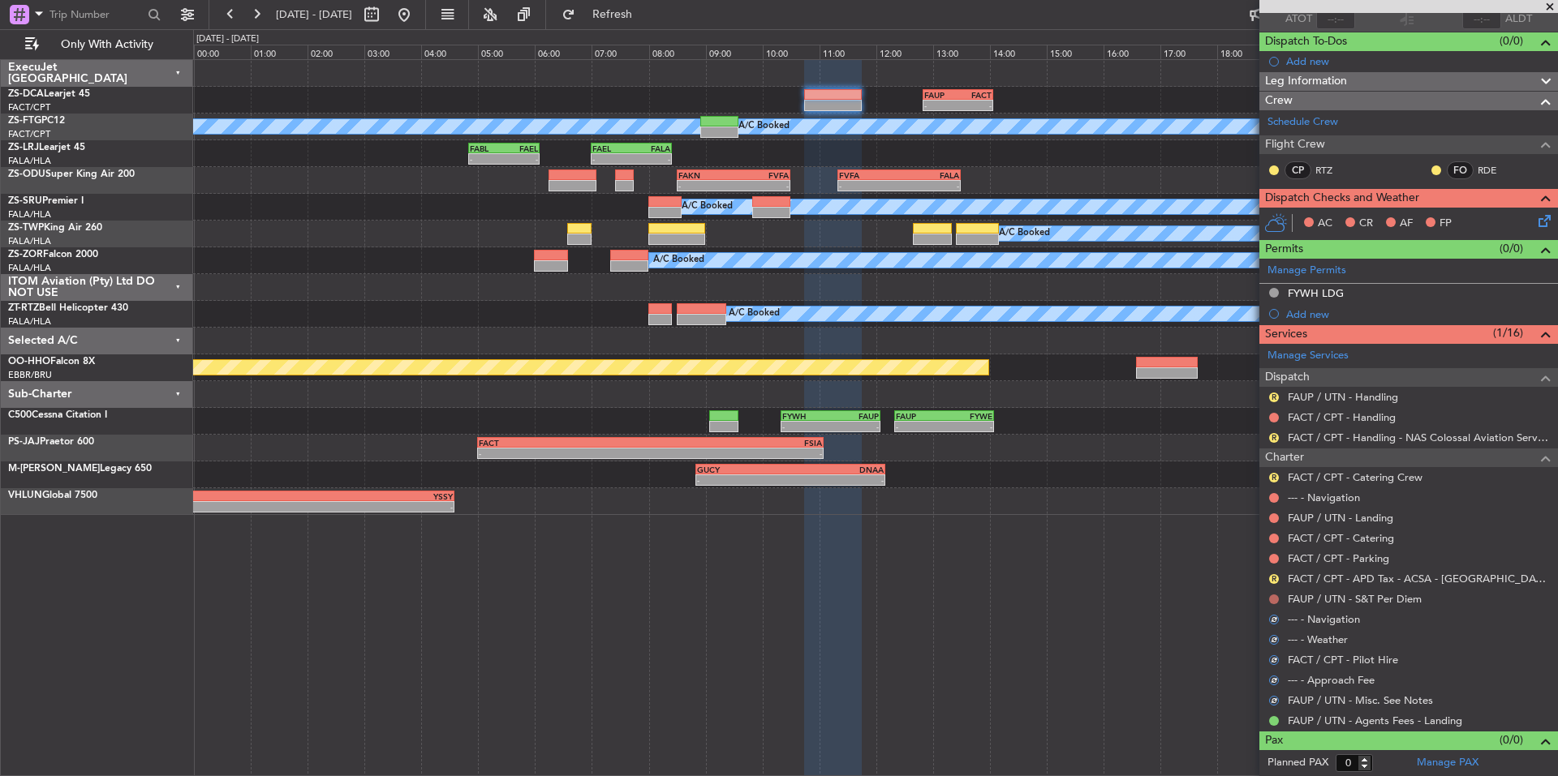
click at [1271, 600] on button at bounding box center [1274, 600] width 10 height 10
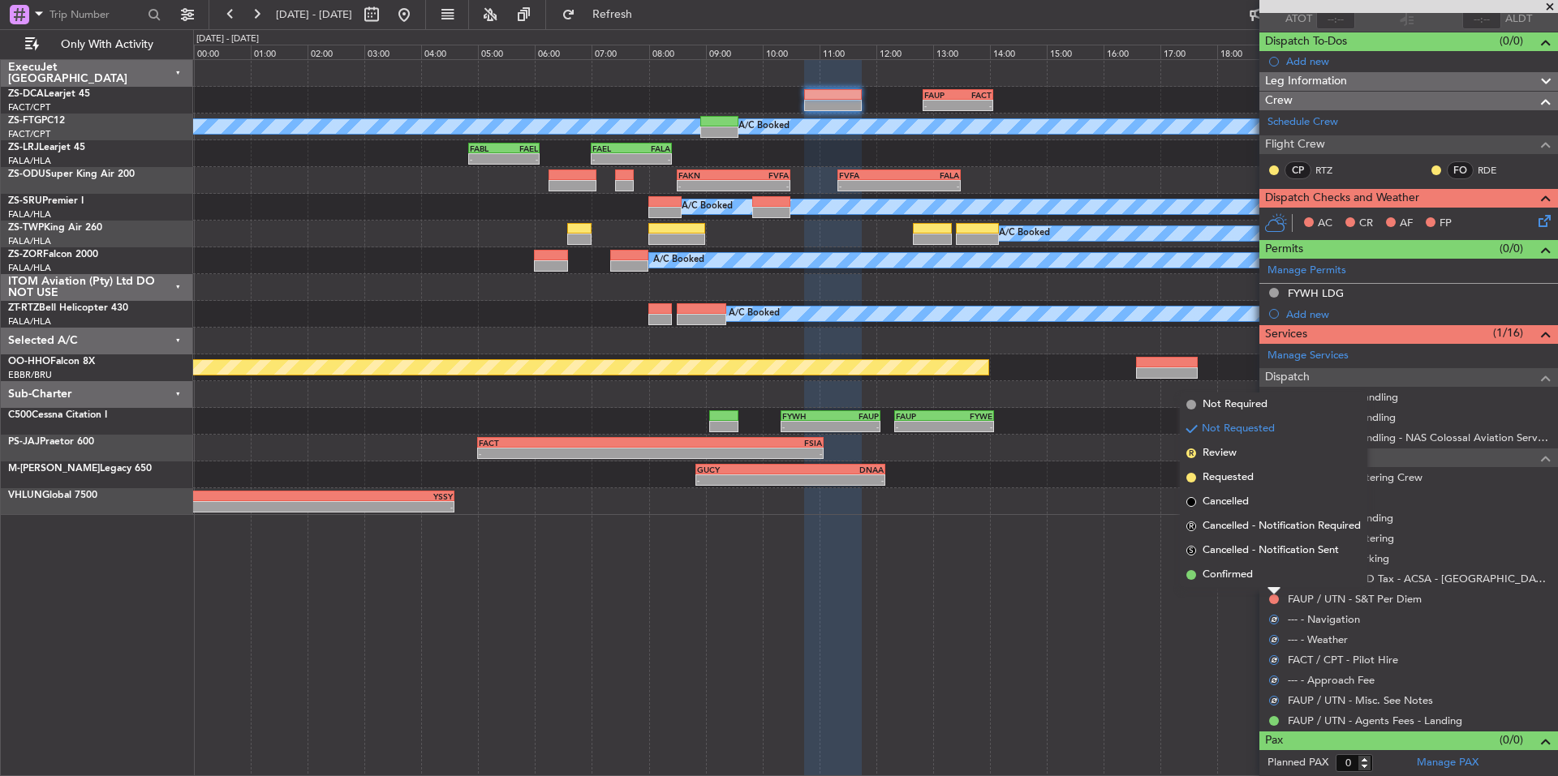
click at [1243, 575] on span "Confirmed" at bounding box center [1227, 575] width 50 height 16
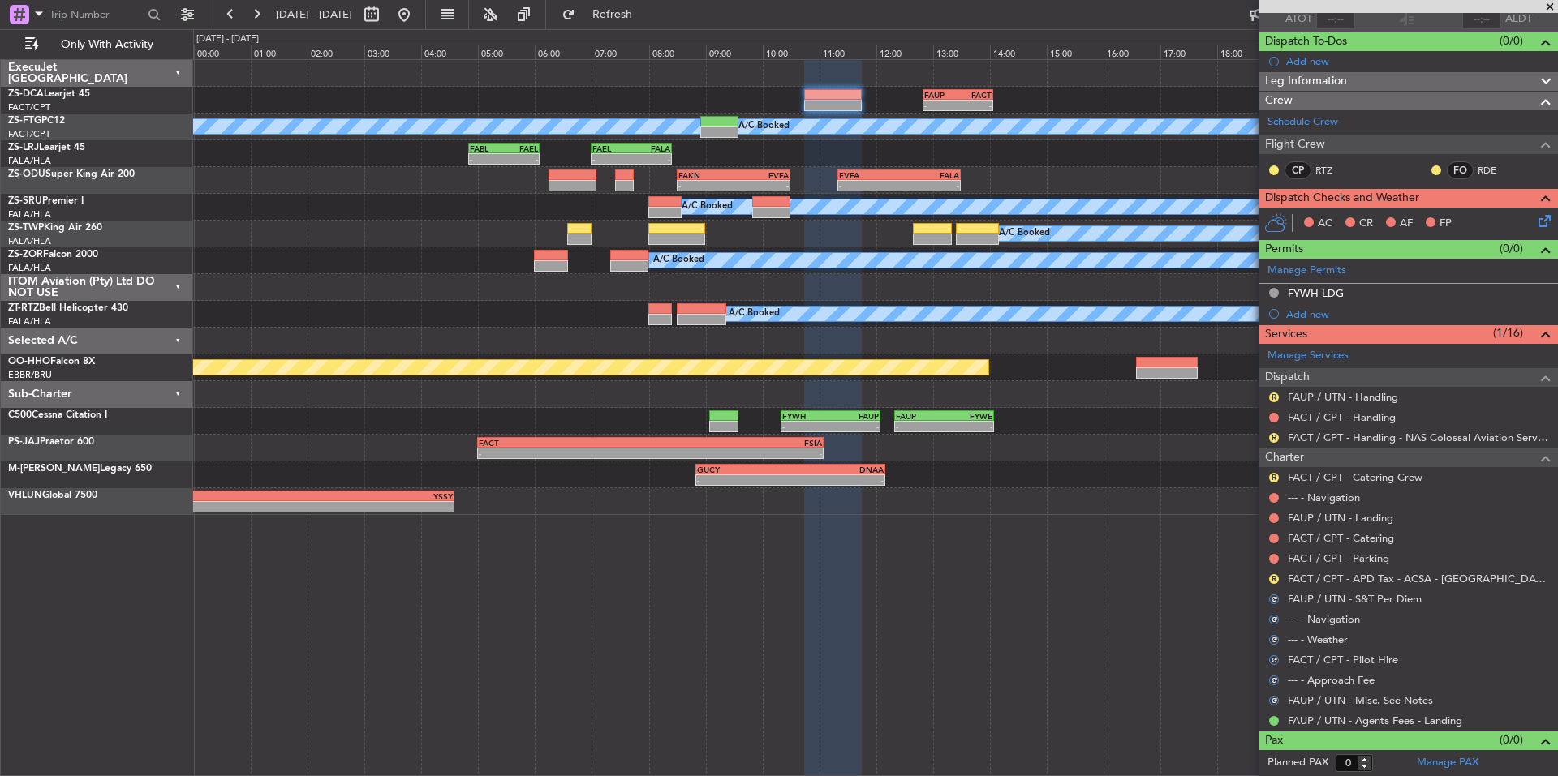
click at [1267, 580] on div "R" at bounding box center [1273, 579] width 13 height 13
click at [1271, 577] on button "R" at bounding box center [1274, 579] width 10 height 10
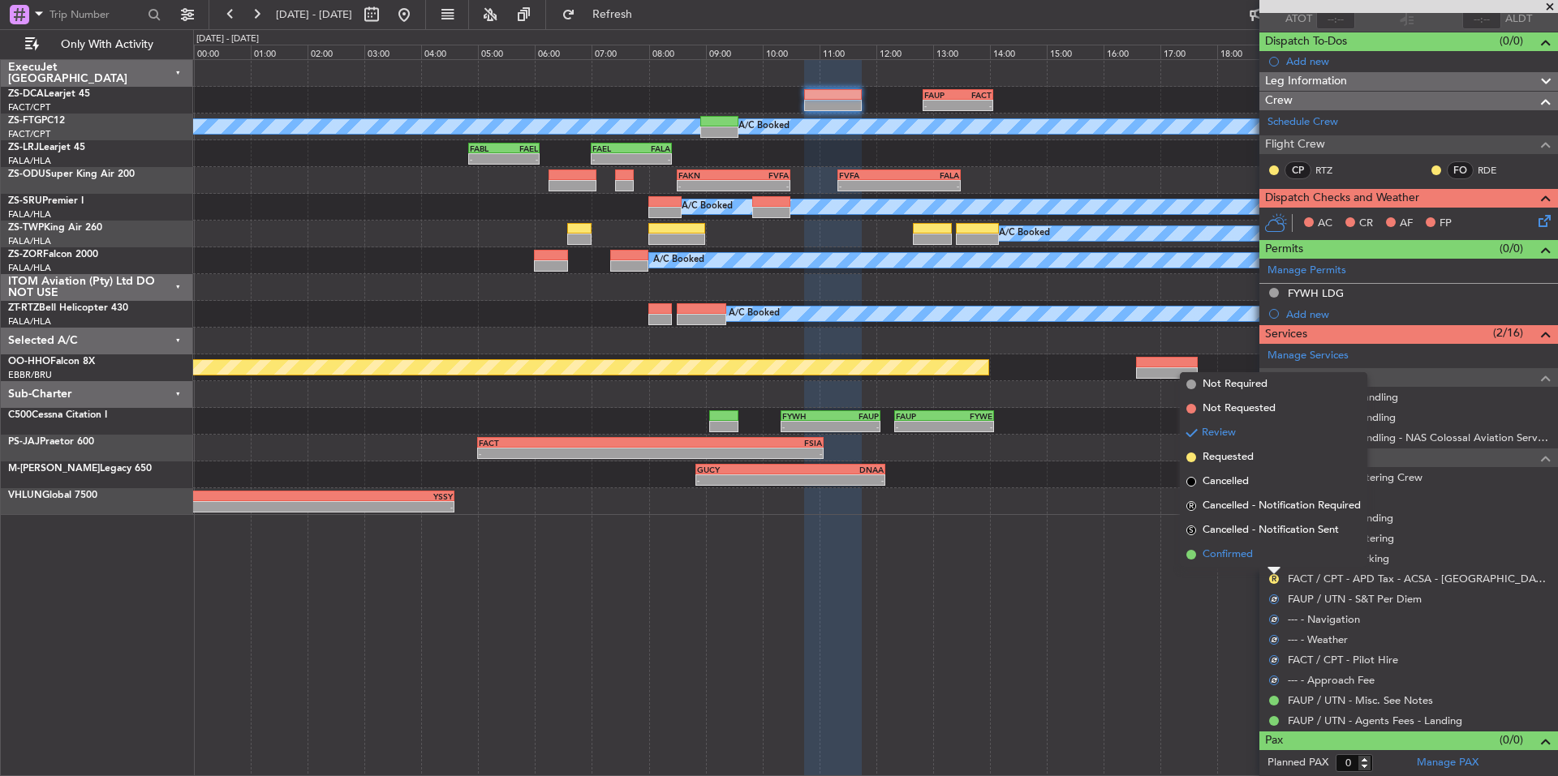
click at [1245, 559] on span "Confirmed" at bounding box center [1227, 555] width 50 height 16
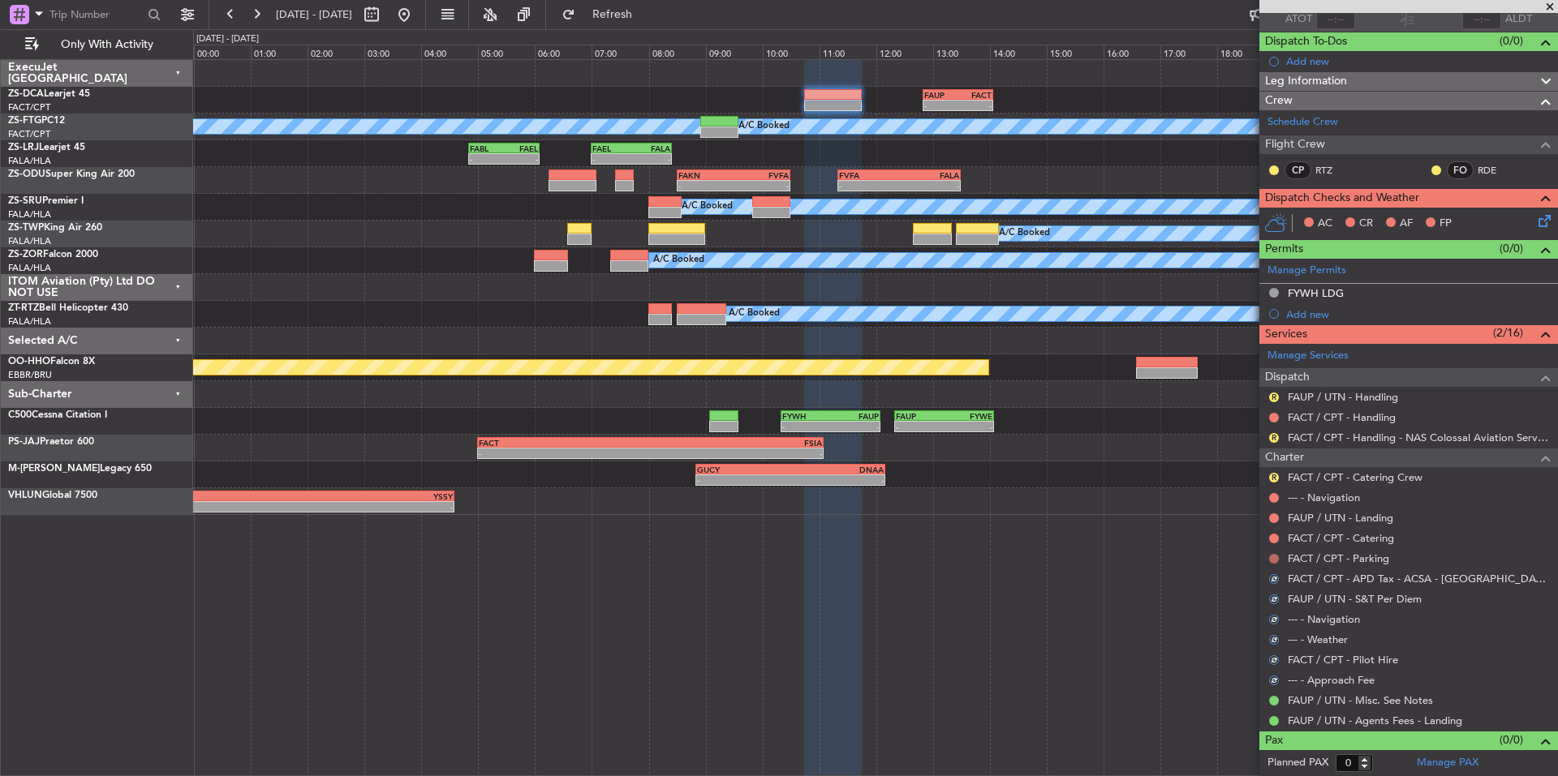
click at [1273, 558] on button at bounding box center [1274, 559] width 10 height 10
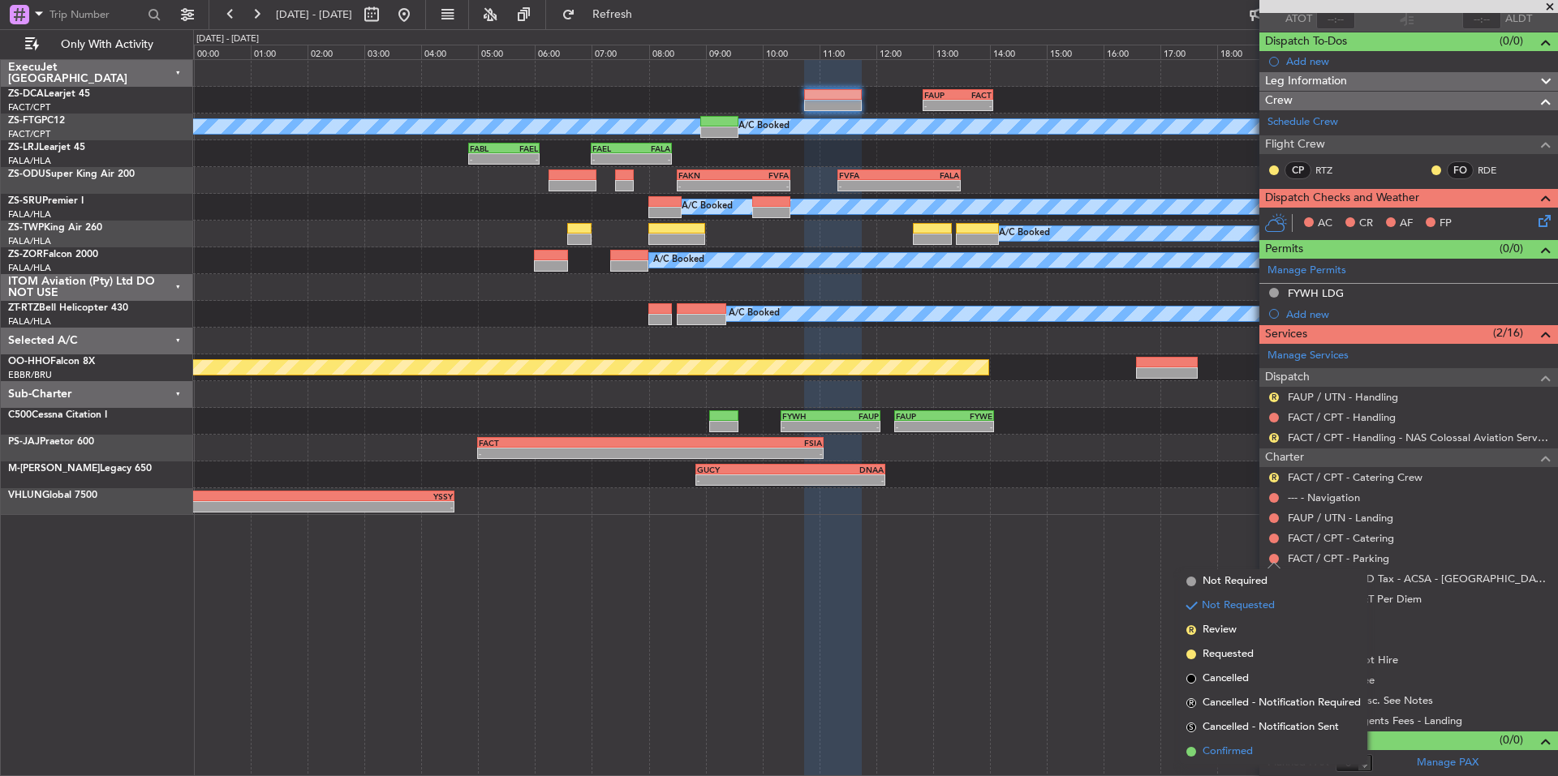
click at [1229, 757] on span "Confirmed" at bounding box center [1227, 752] width 50 height 16
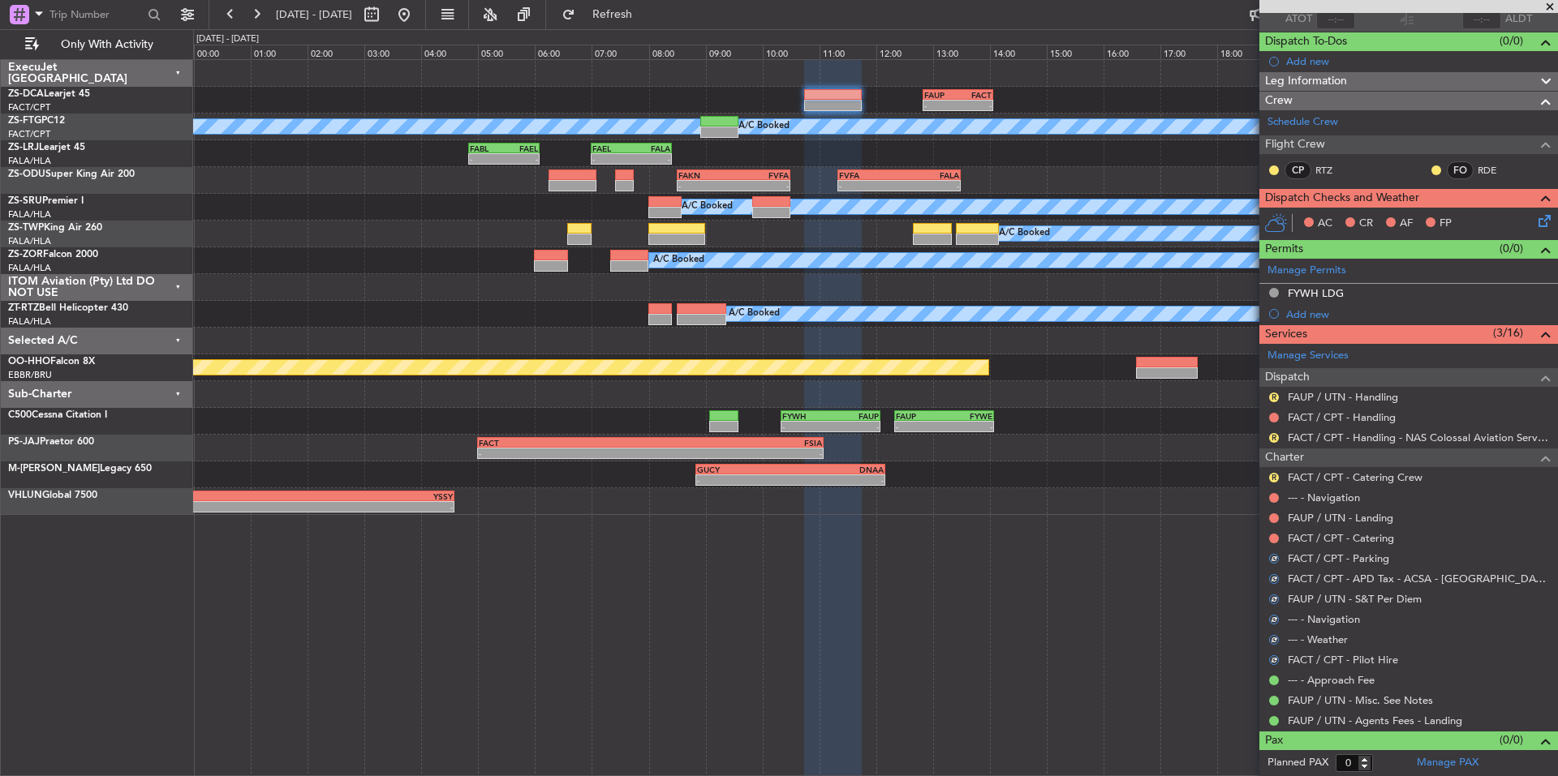
click at [1271, 532] on div at bounding box center [1273, 538] width 13 height 13
click at [1271, 541] on button at bounding box center [1274, 539] width 10 height 10
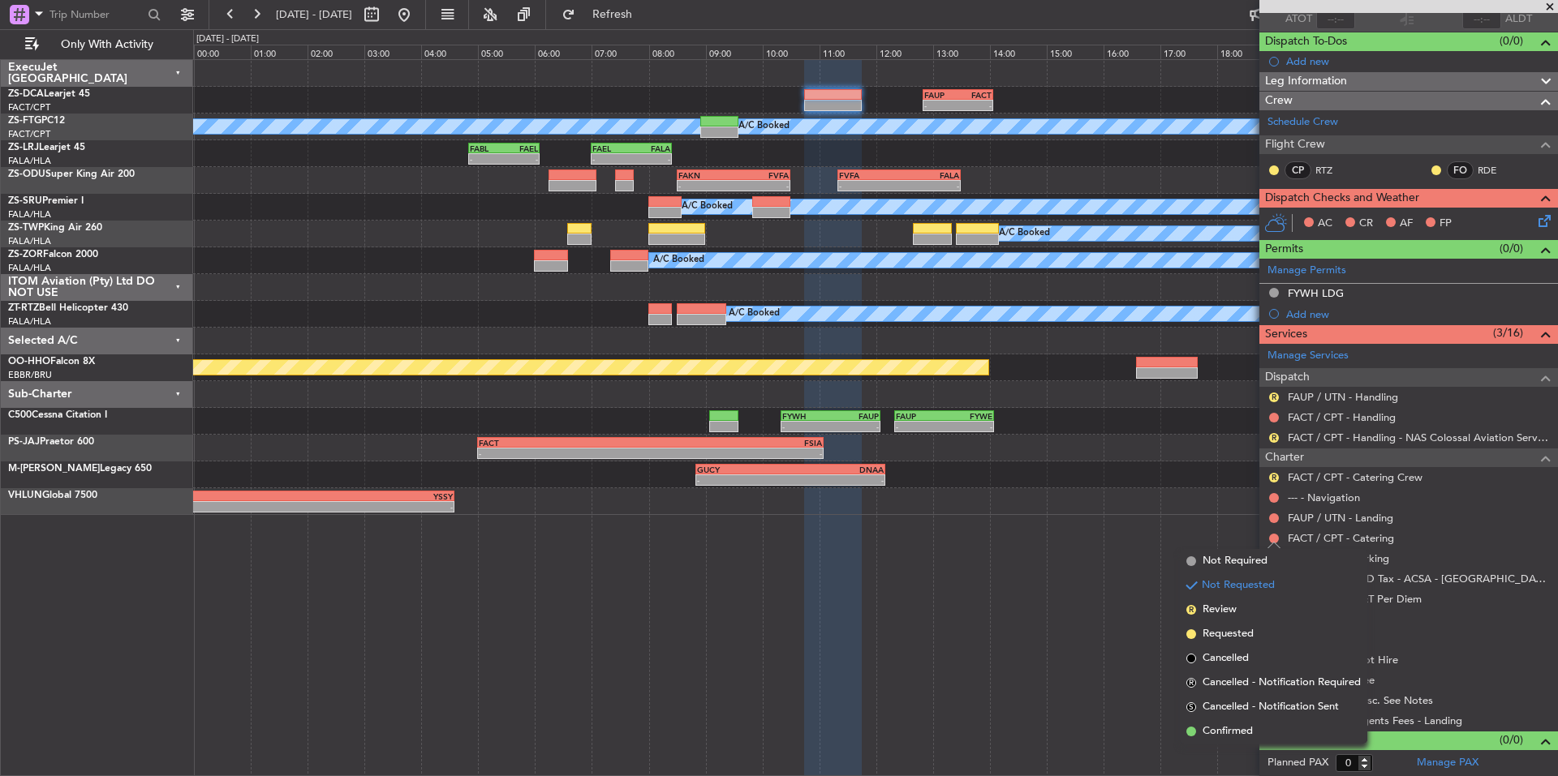
drag, startPoint x: 1224, startPoint y: 728, endPoint x: 1222, endPoint y: 698, distance: 30.1
click at [1223, 728] on span "Confirmed" at bounding box center [1227, 732] width 50 height 16
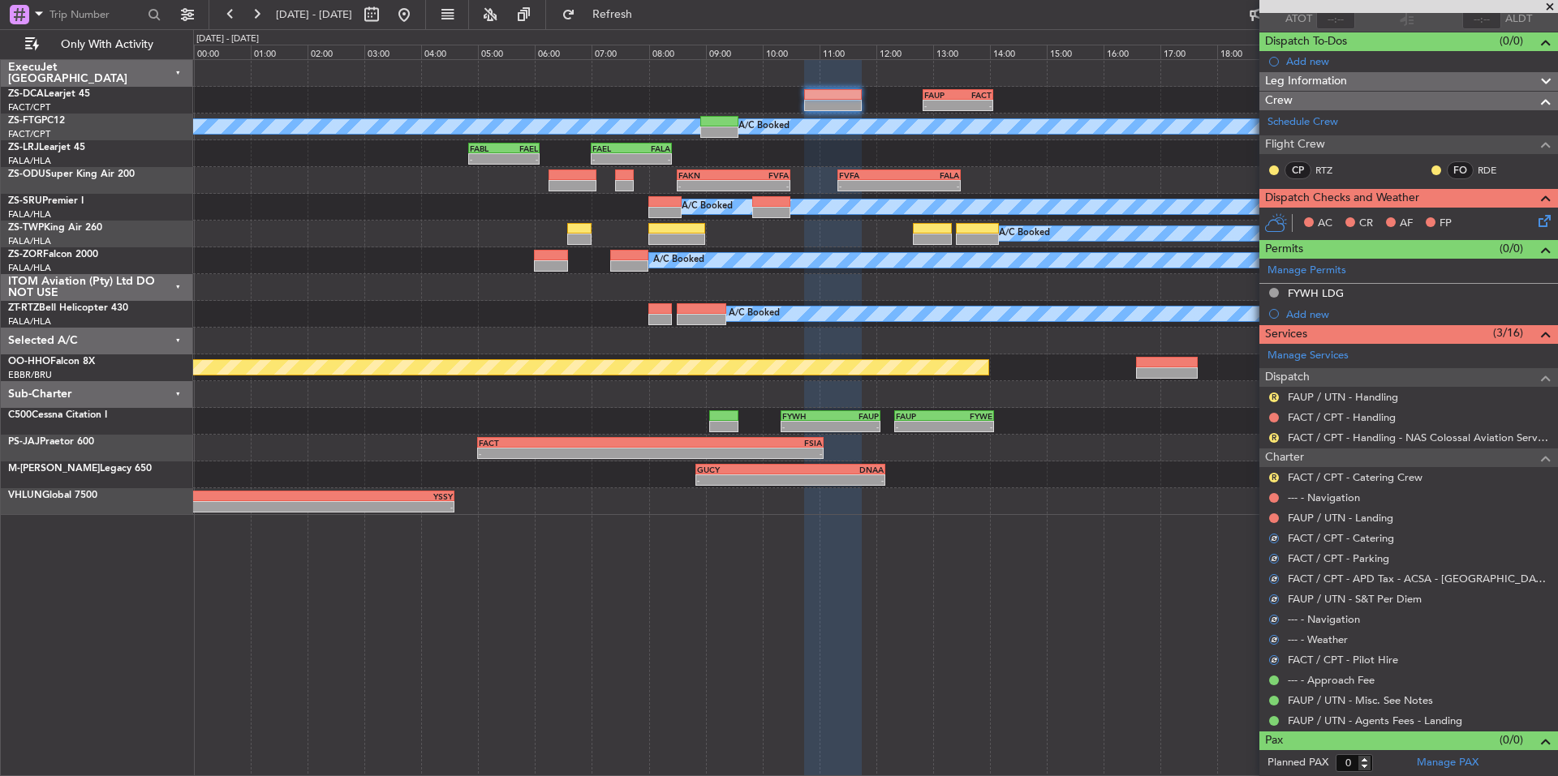
click at [1274, 512] on div at bounding box center [1273, 518] width 13 height 13
click at [1274, 514] on button at bounding box center [1274, 519] width 10 height 10
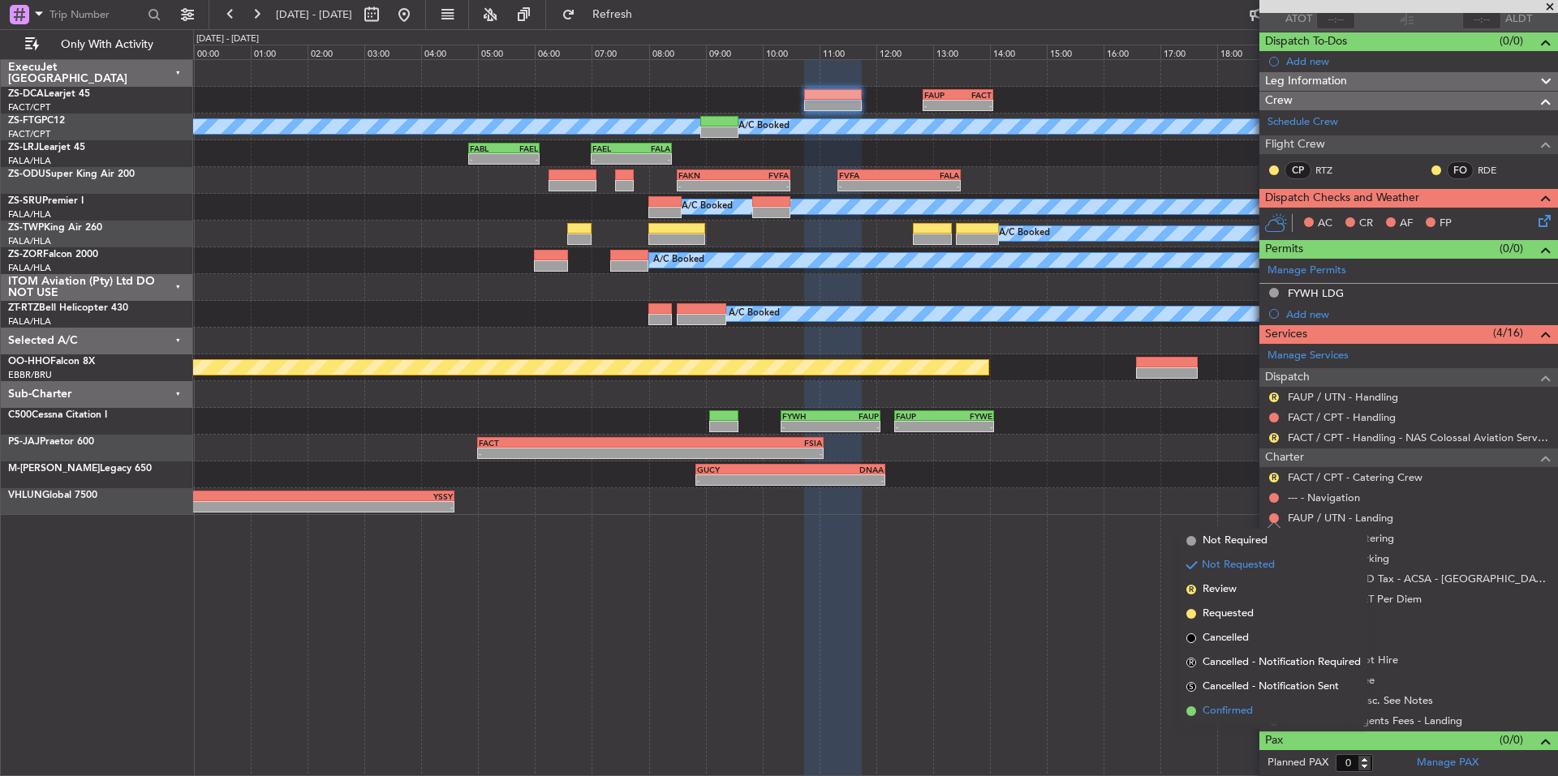
click at [1221, 709] on span "Confirmed" at bounding box center [1227, 711] width 50 height 16
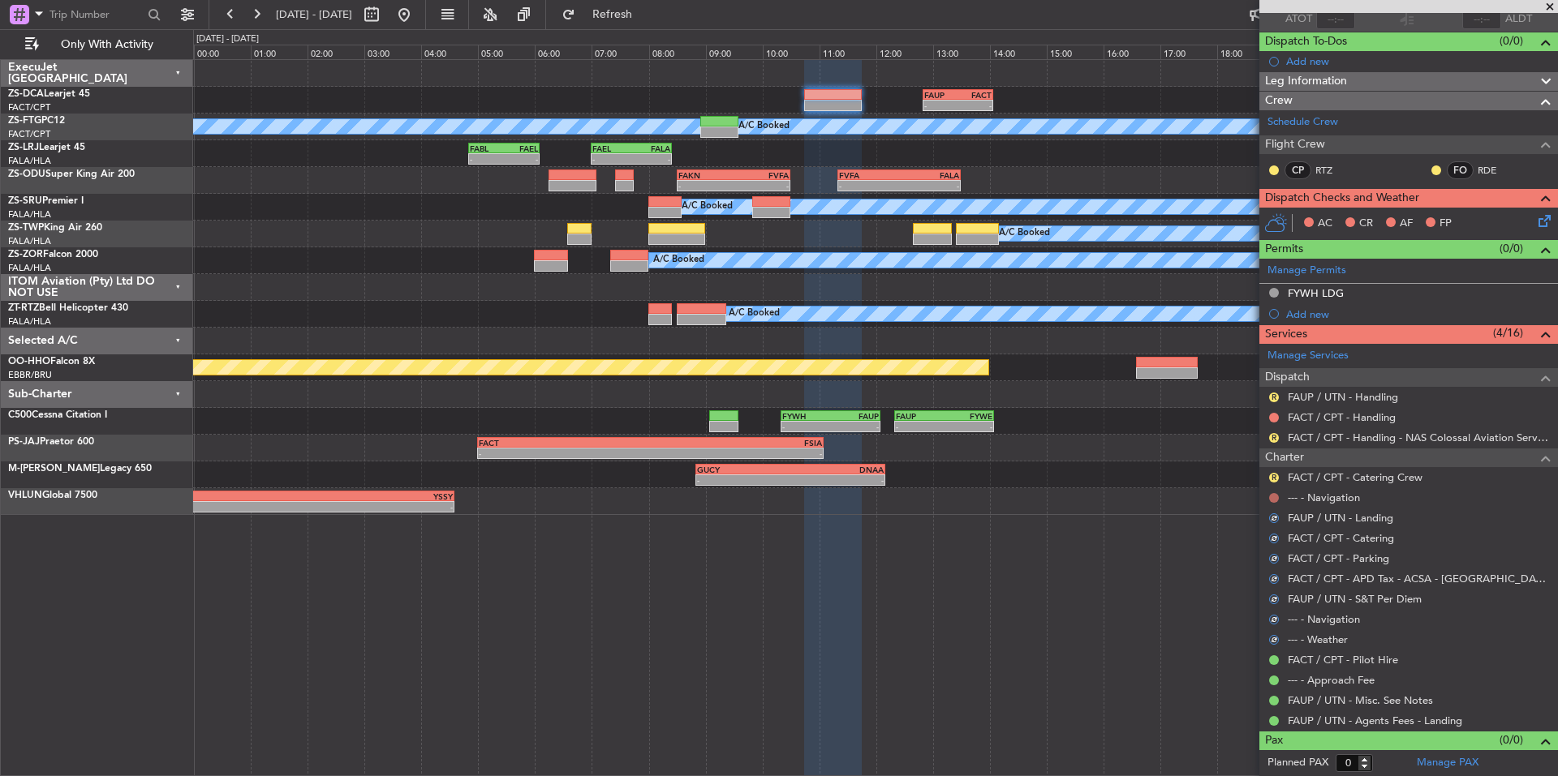
click at [1276, 493] on button at bounding box center [1274, 498] width 10 height 10
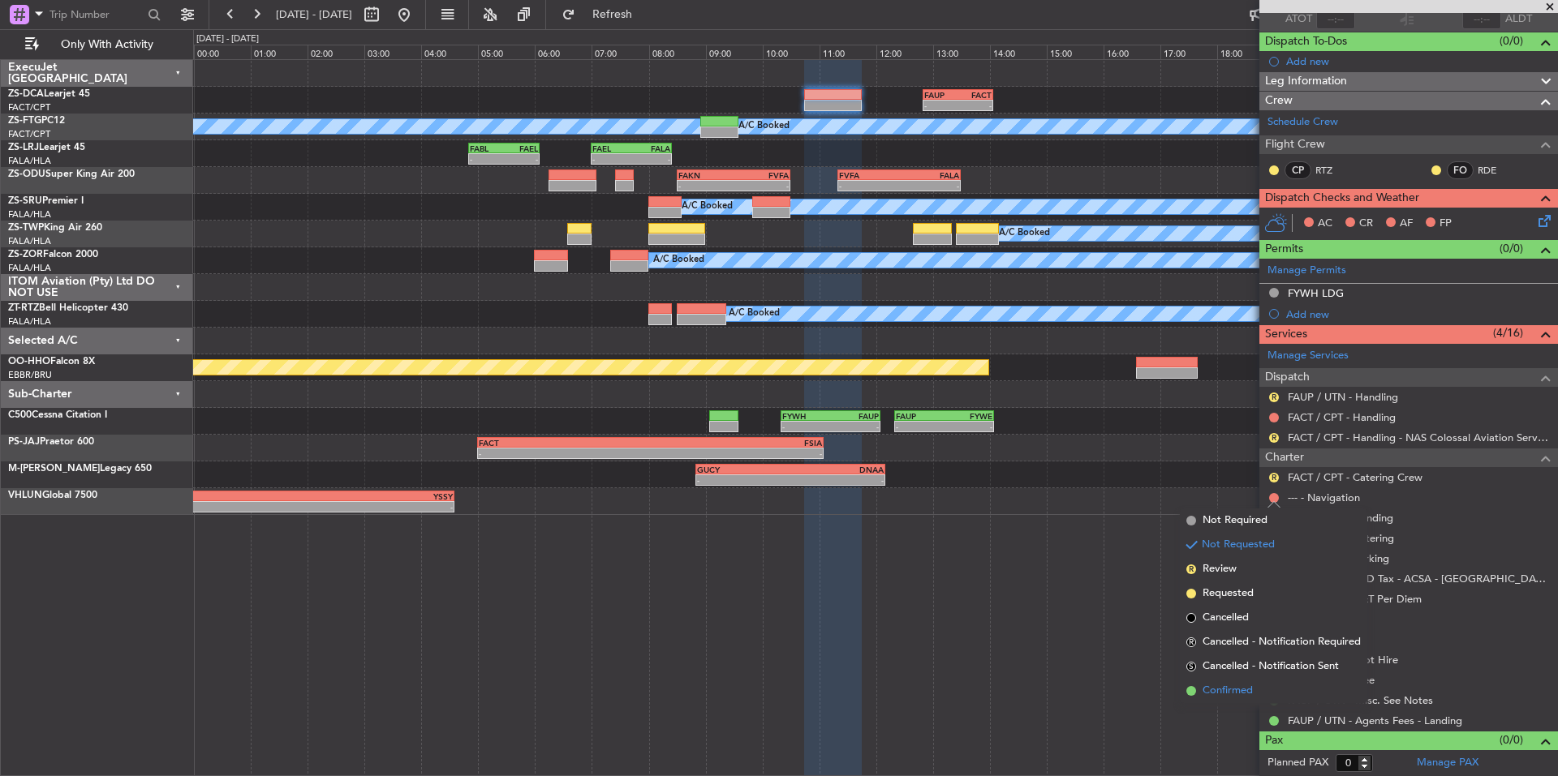
click at [1231, 685] on span "Confirmed" at bounding box center [1227, 691] width 50 height 16
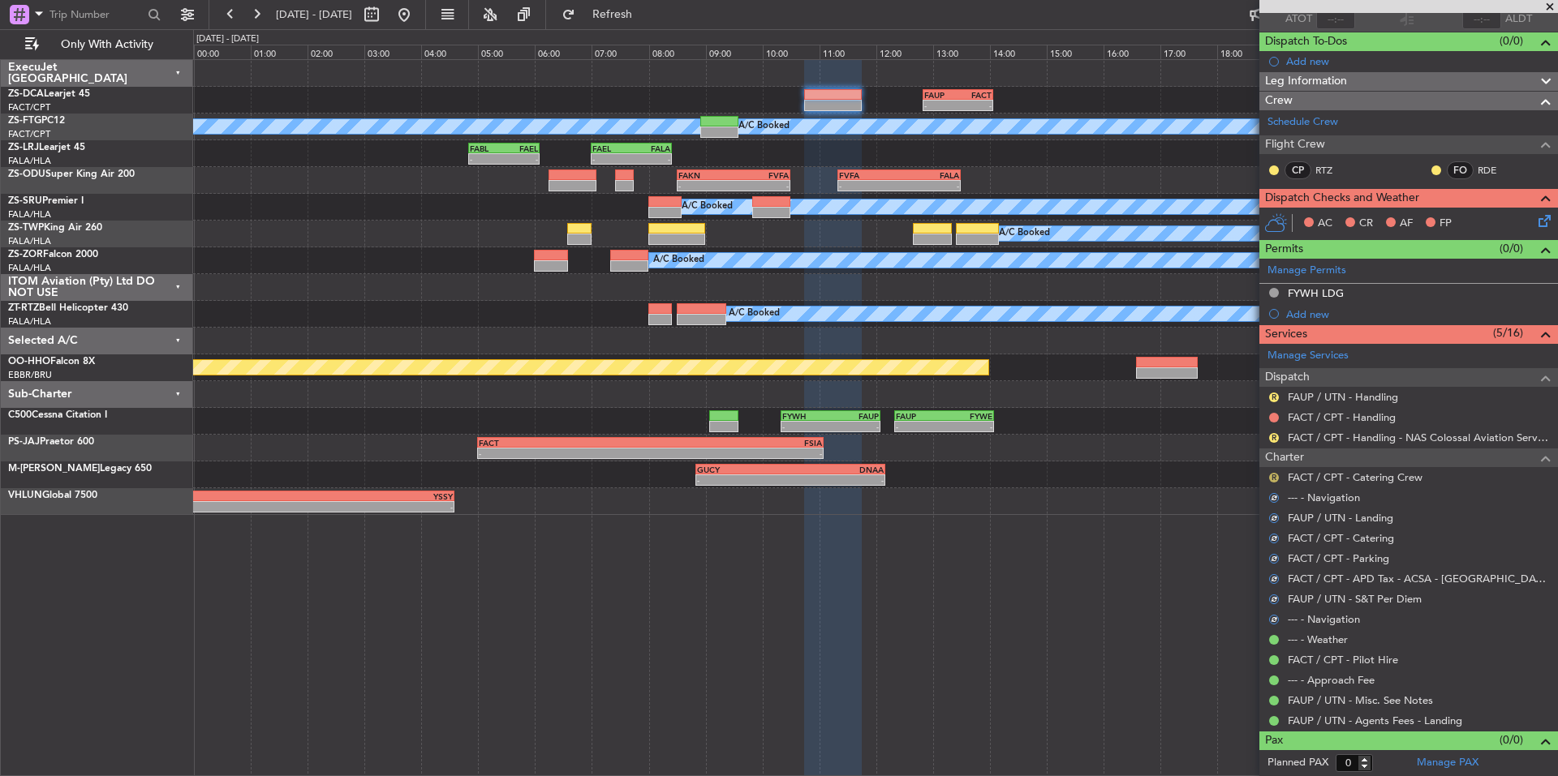
click at [1275, 478] on button "R" at bounding box center [1274, 478] width 10 height 10
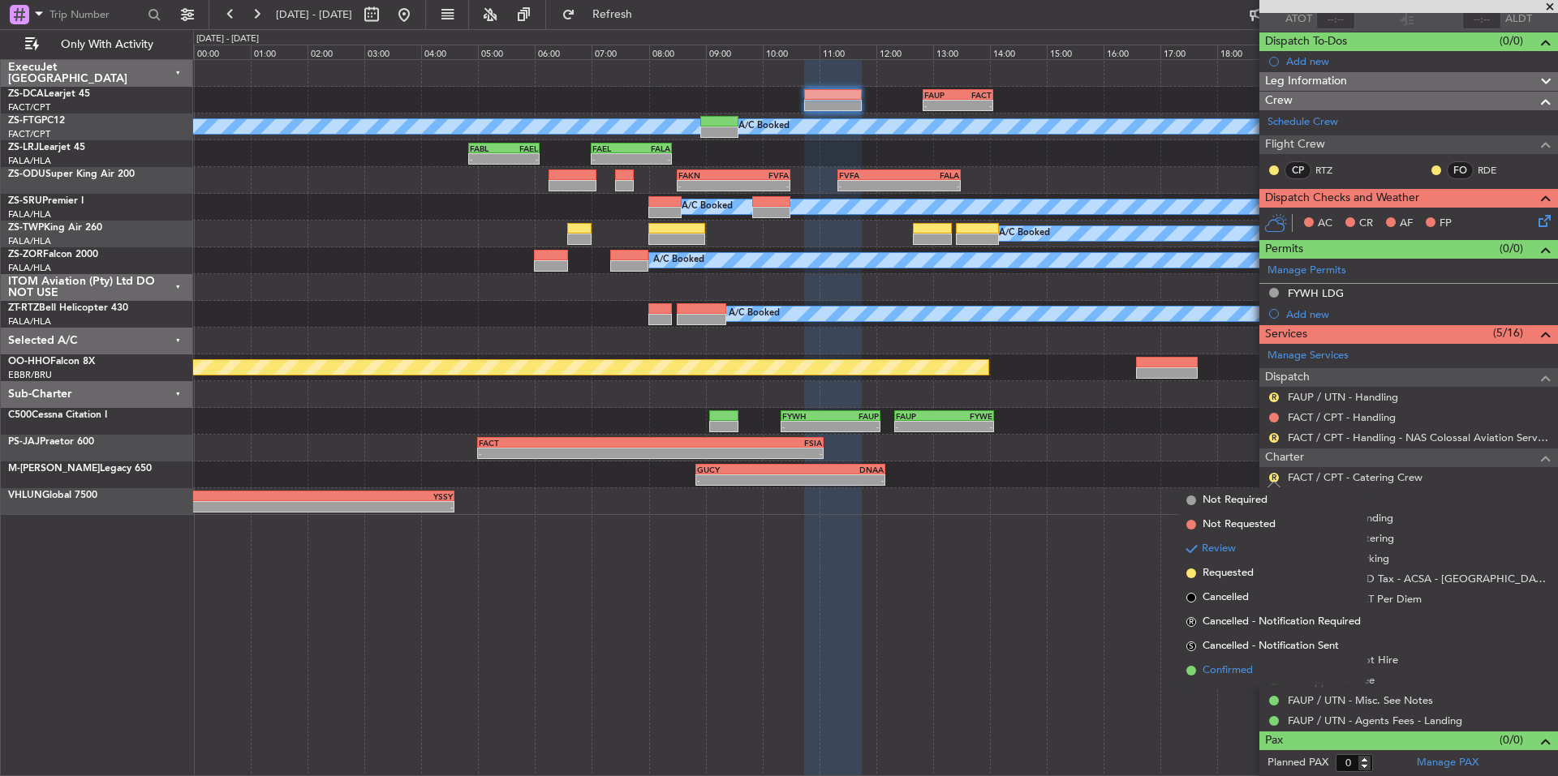
click at [1236, 664] on span "Confirmed" at bounding box center [1227, 671] width 50 height 16
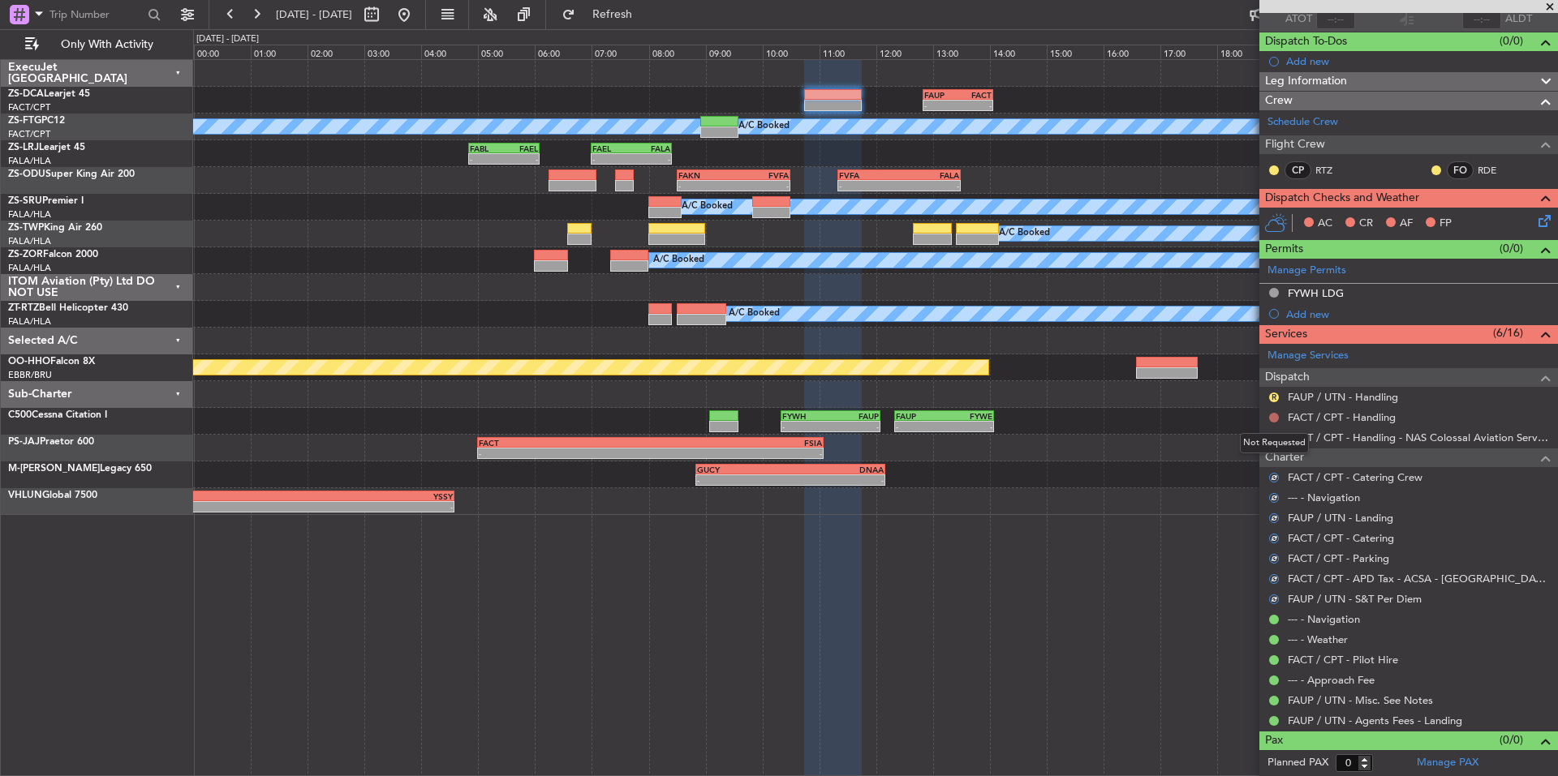
click at [1275, 415] on button at bounding box center [1274, 418] width 10 height 10
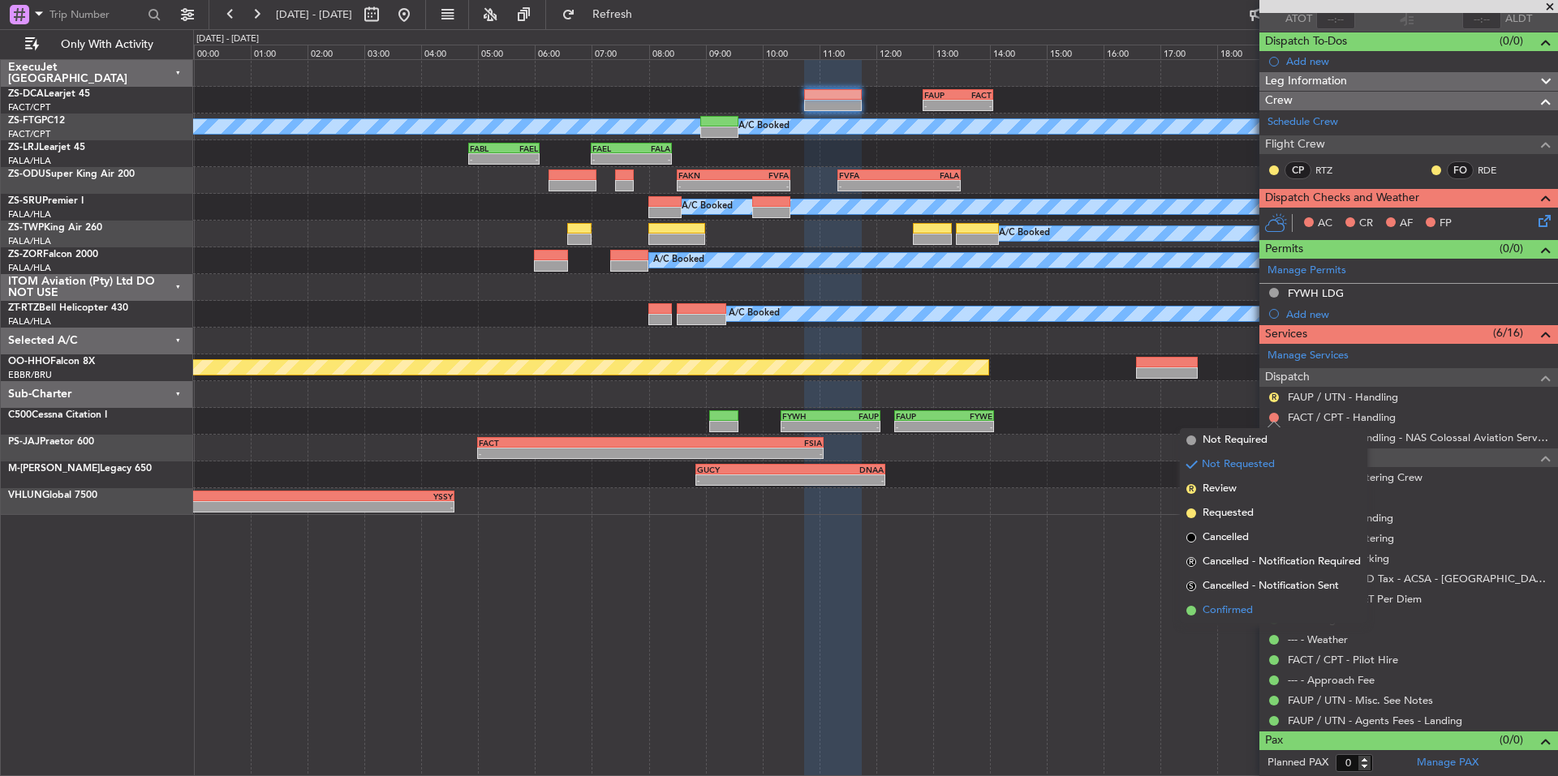
click at [1235, 614] on span "Confirmed" at bounding box center [1227, 611] width 50 height 16
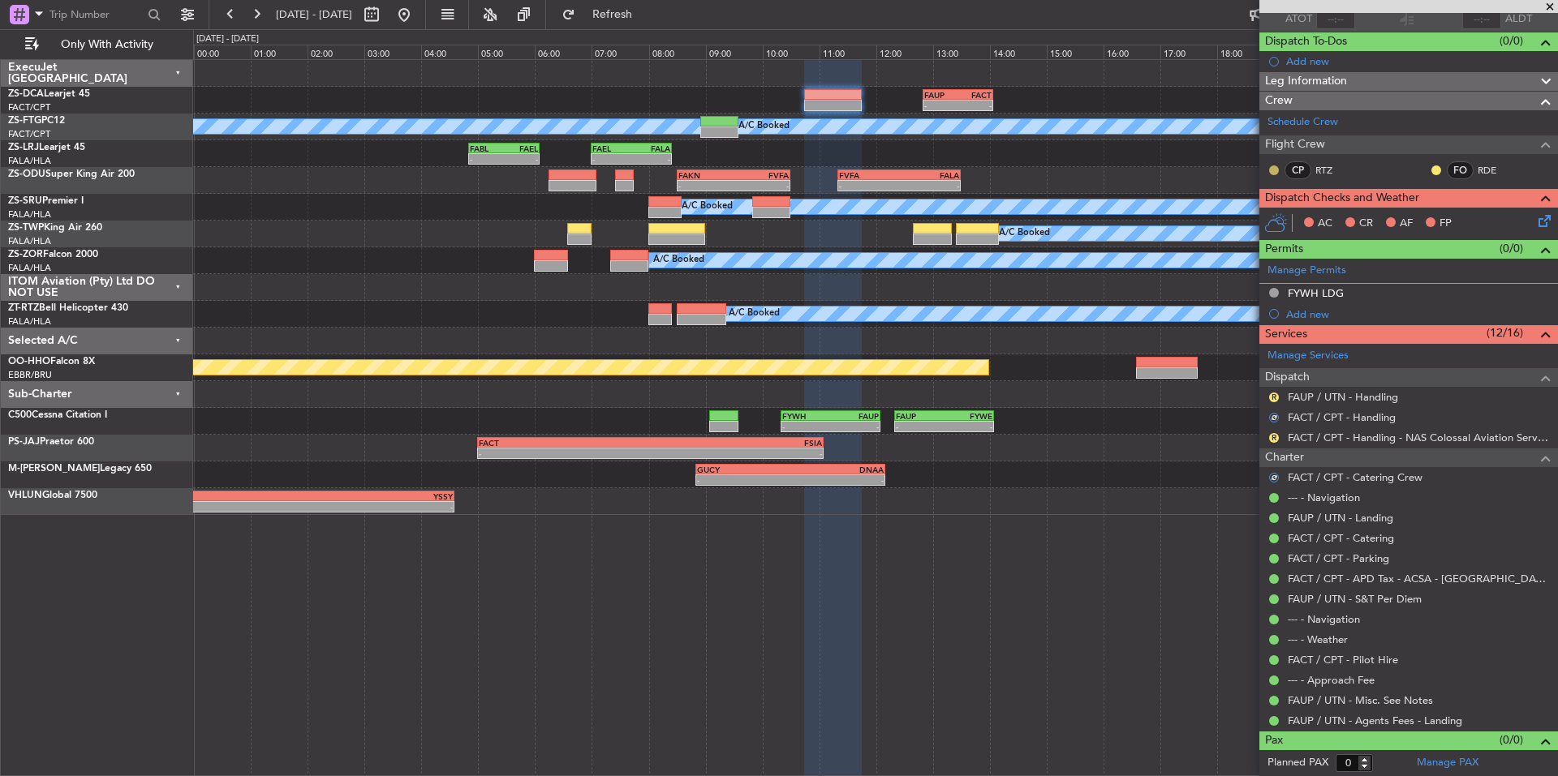
click at [1272, 166] on button at bounding box center [1274, 171] width 10 height 10
click at [1261, 219] on span "Acknowledged" at bounding box center [1277, 217] width 71 height 16
click at [1431, 167] on button at bounding box center [1436, 171] width 10 height 10
click at [1425, 215] on span "Acknowledged" at bounding box center [1427, 217] width 71 height 16
drag, startPoint x: 1550, startPoint y: 9, endPoint x: 1017, endPoint y: 97, distance: 540.3
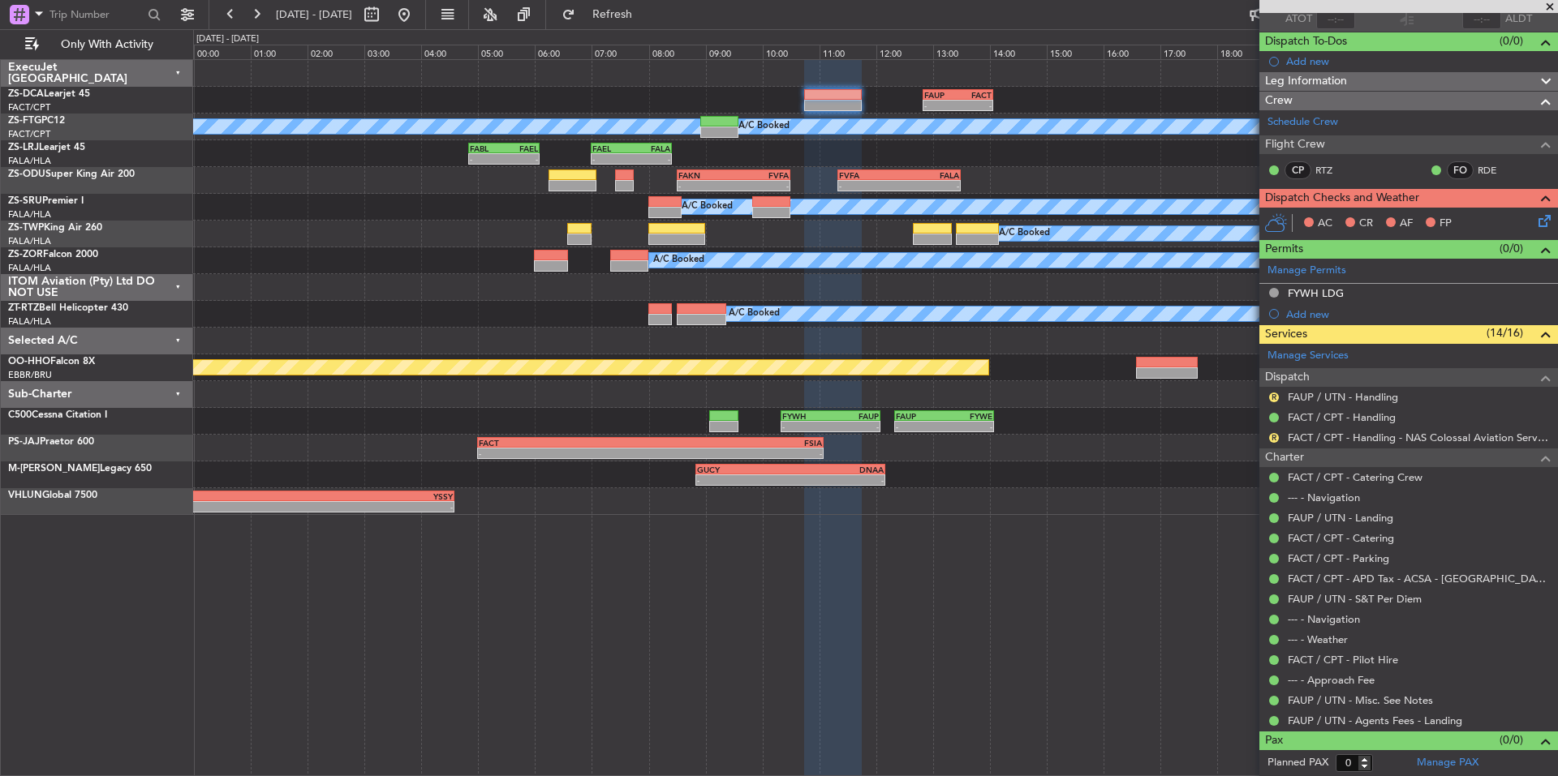
click at [1550, 9] on span at bounding box center [1550, 7] width 16 height 15
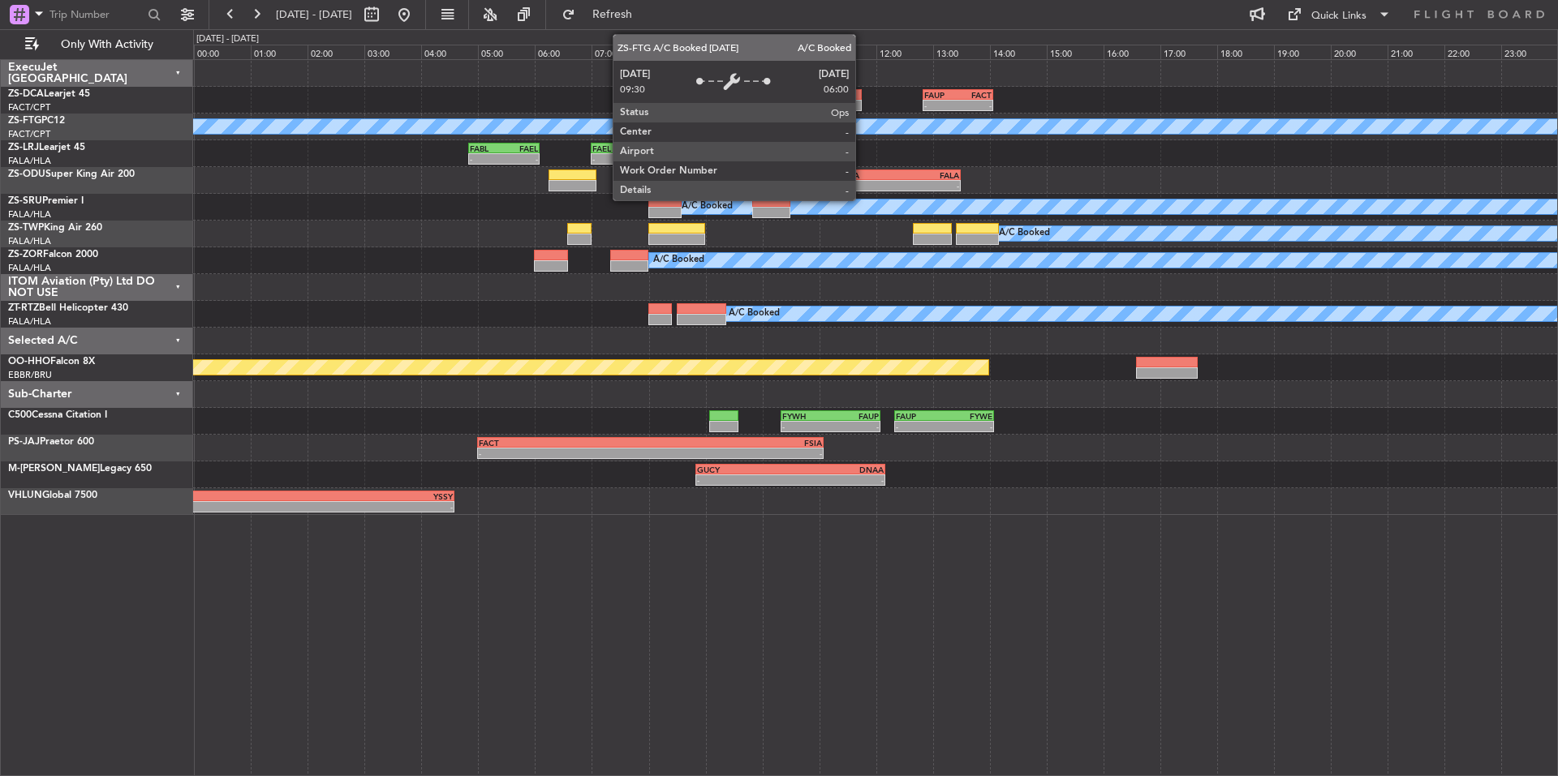
scroll to position [0, 0]
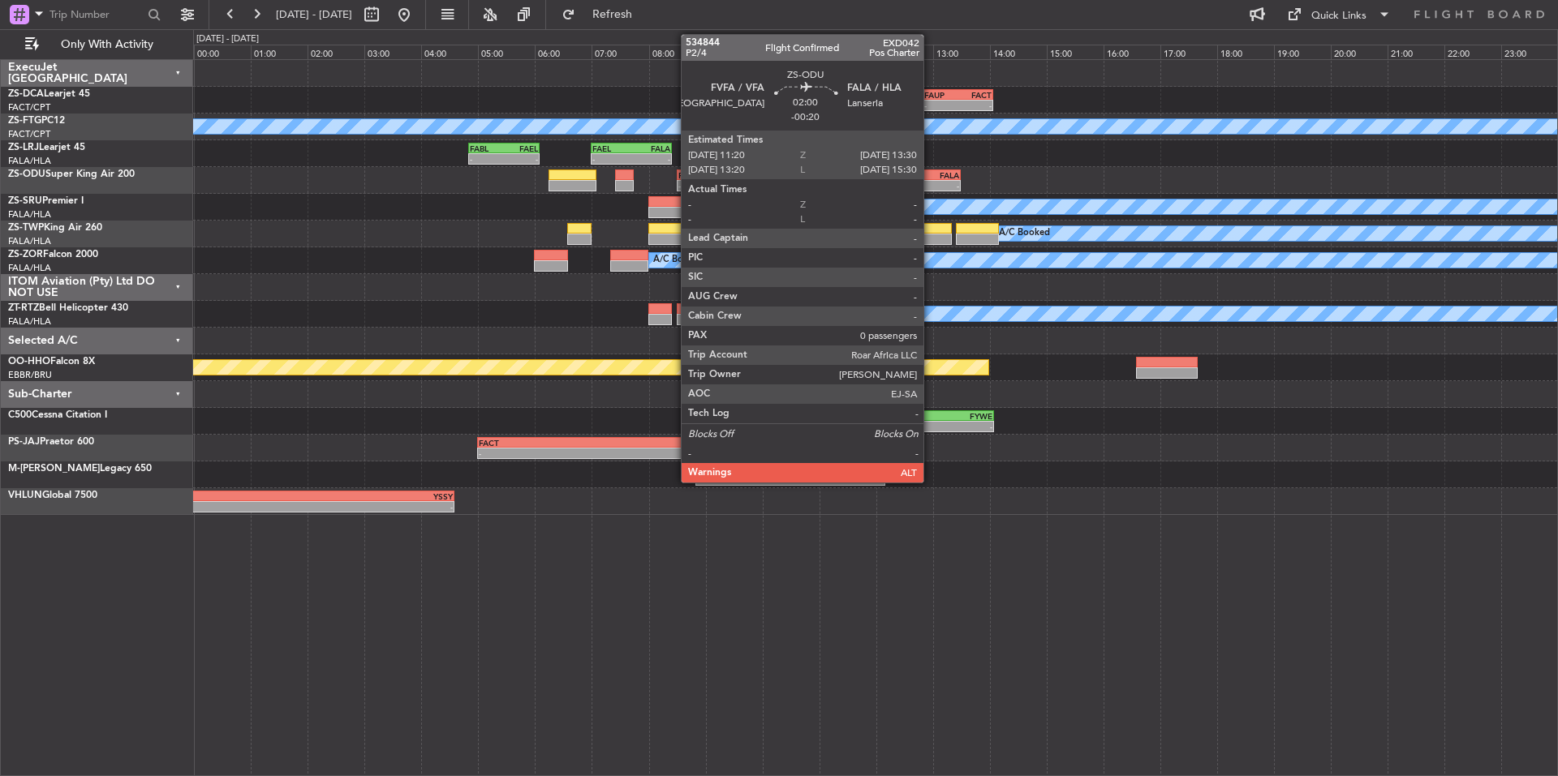
click at [931, 178] on div "FALA" at bounding box center [929, 175] width 60 height 10
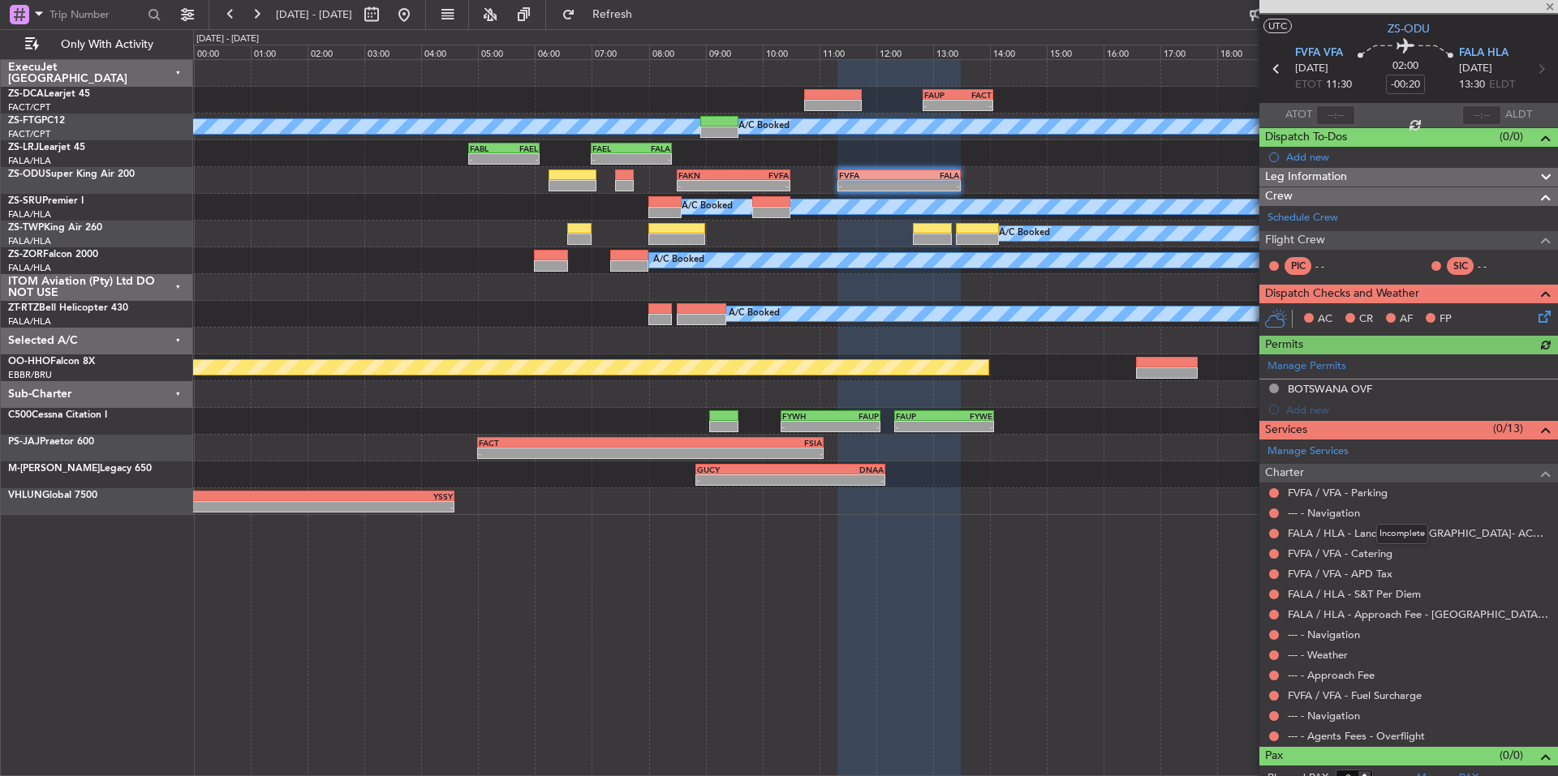
scroll to position [46, 0]
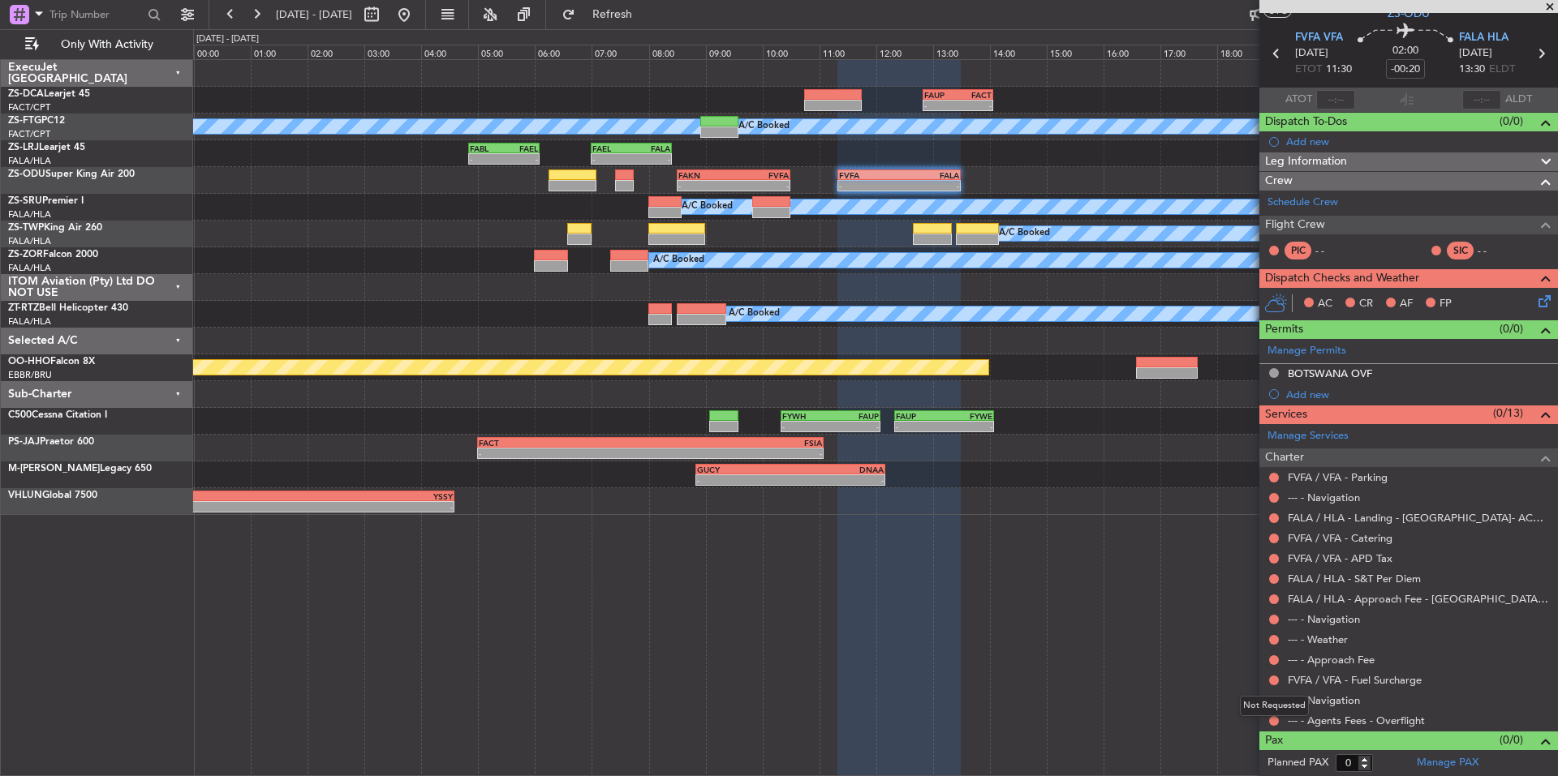
click at [1271, 724] on mat-tooltip-component "Not Requested" at bounding box center [1274, 706] width 92 height 43
click at [1277, 720] on button at bounding box center [1274, 721] width 10 height 10
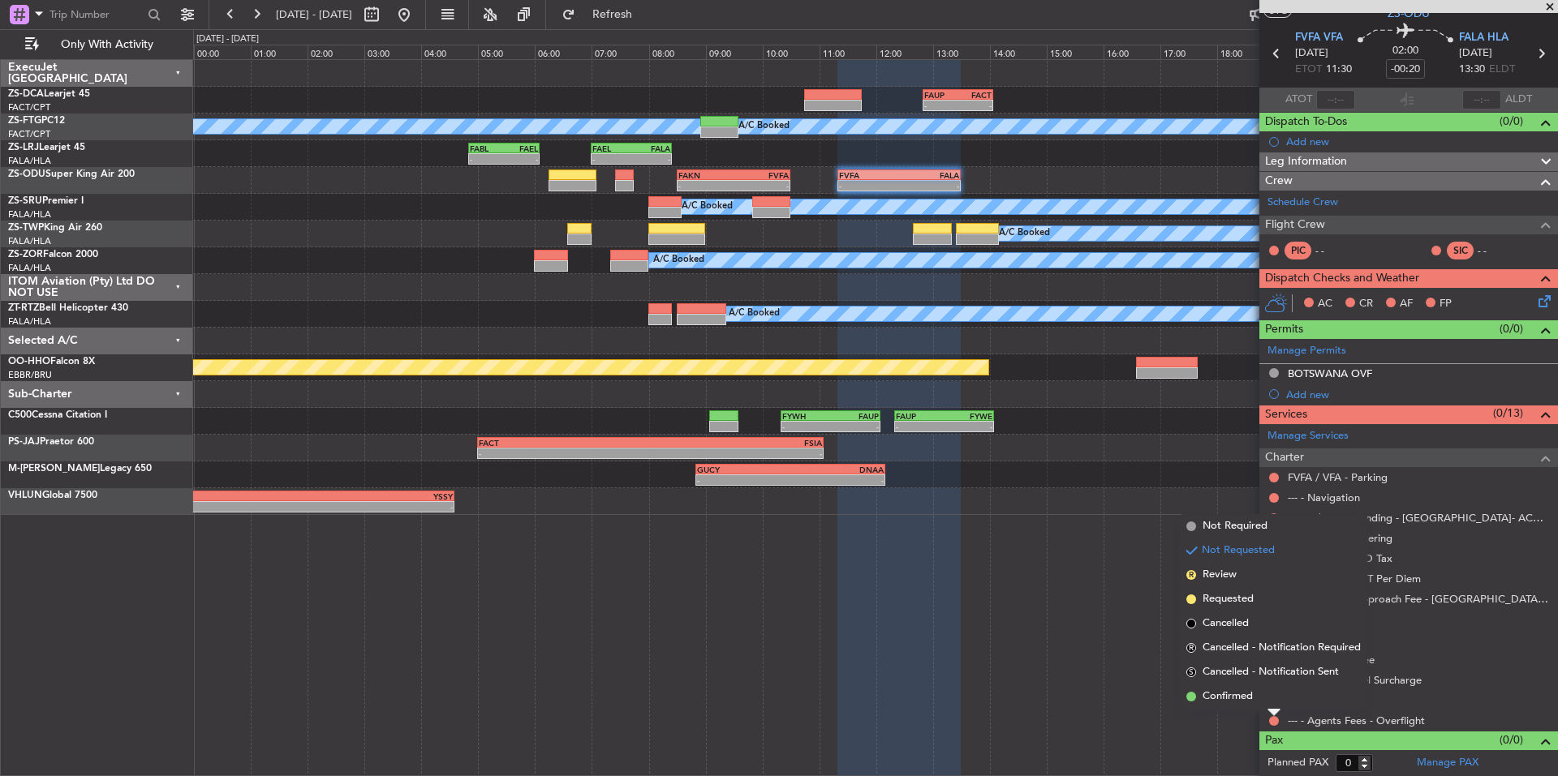
click at [1229, 694] on span "Confirmed" at bounding box center [1227, 697] width 50 height 16
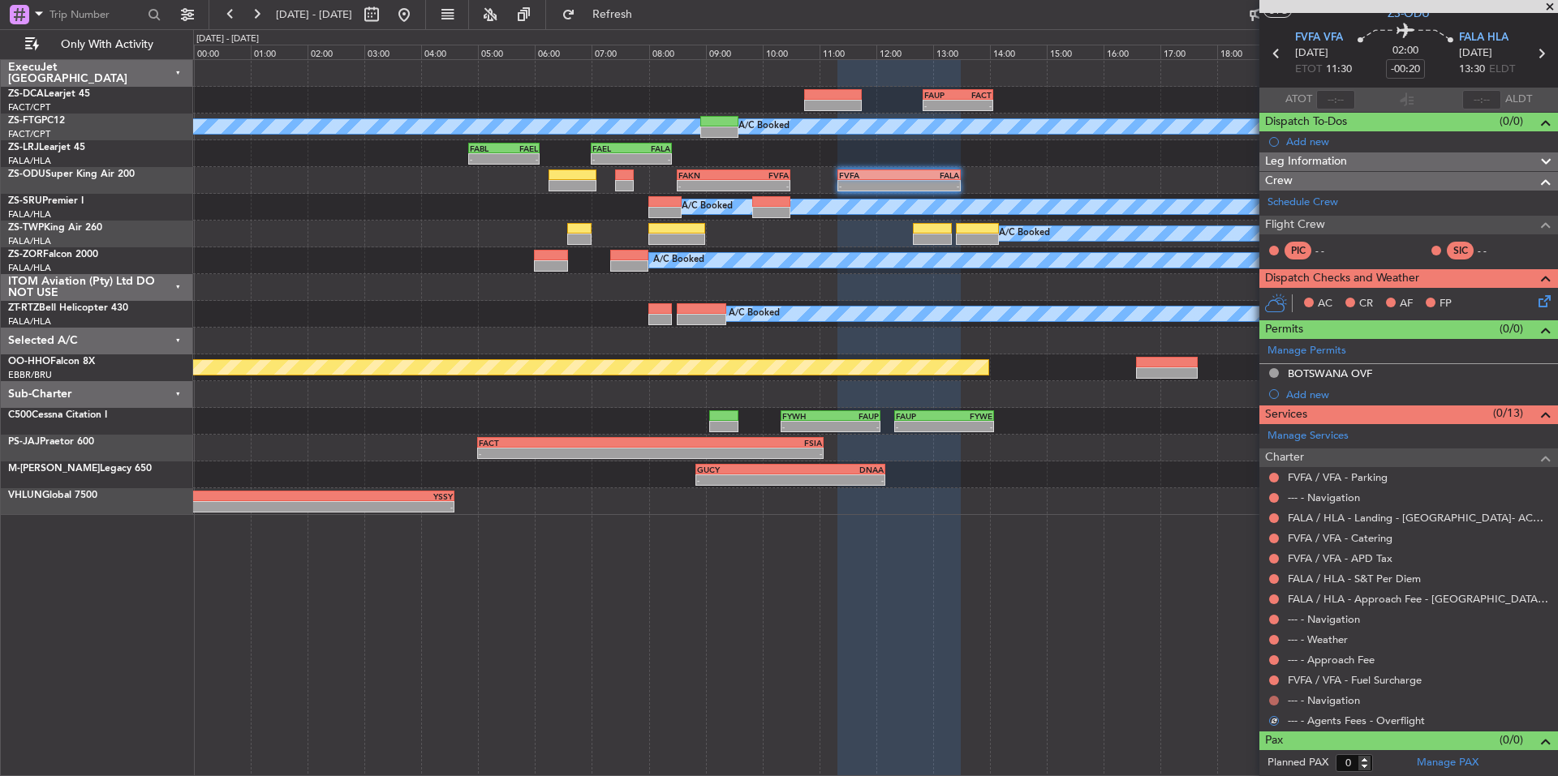
click at [1271, 700] on button at bounding box center [1274, 701] width 10 height 10
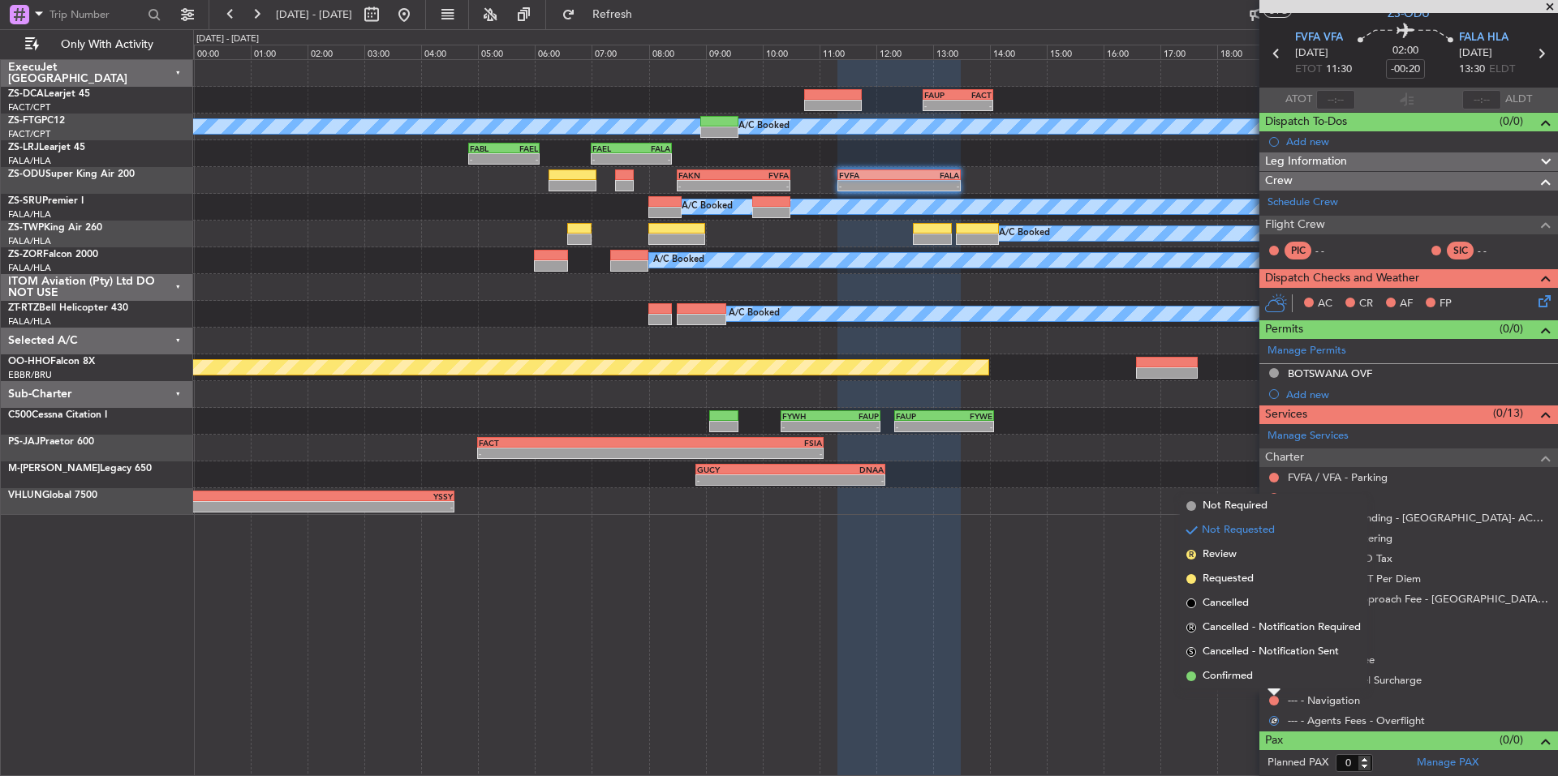
click at [1213, 685] on li "Confirmed" at bounding box center [1273, 676] width 187 height 24
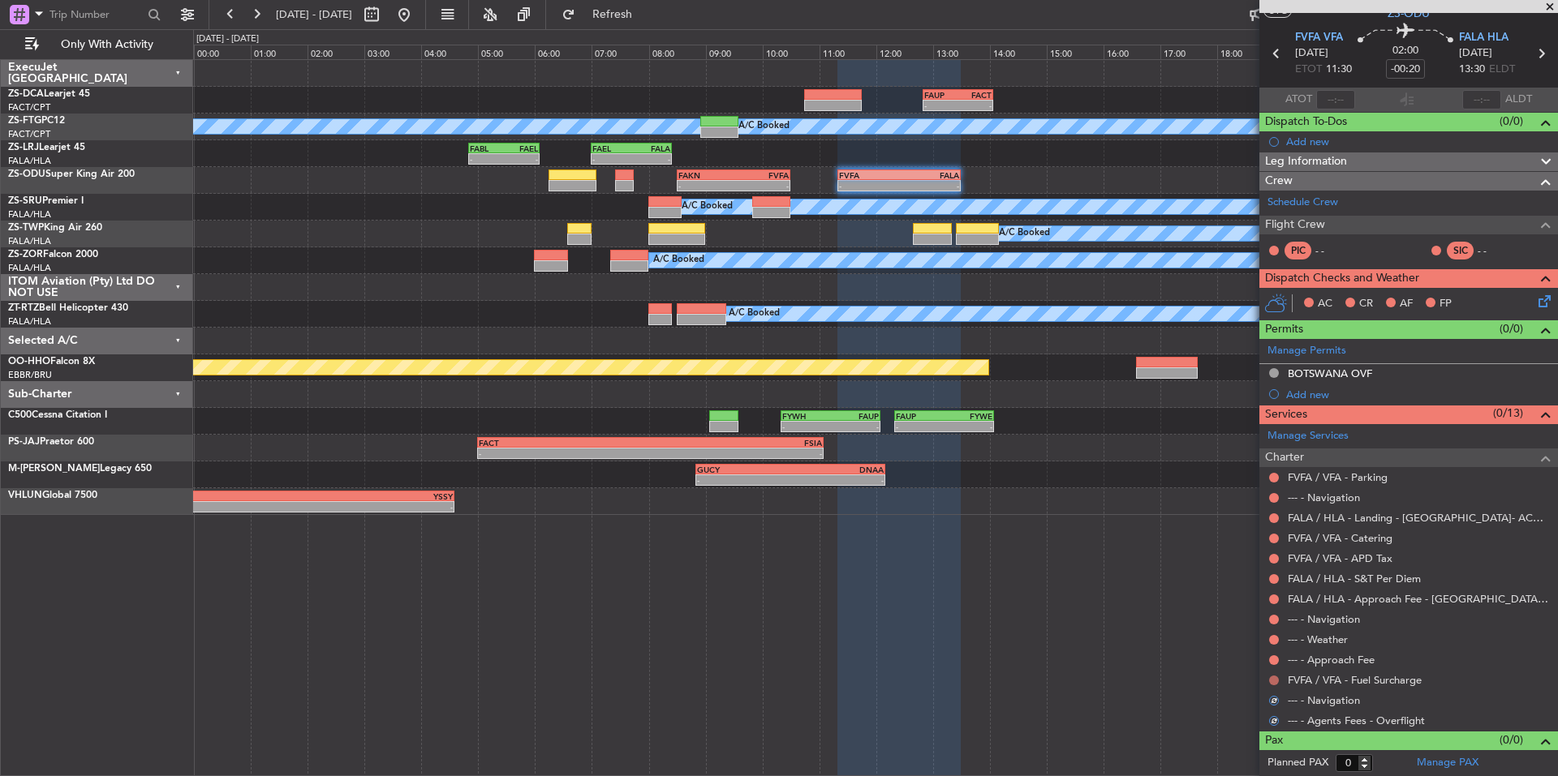
click at [1274, 682] on button at bounding box center [1274, 681] width 10 height 10
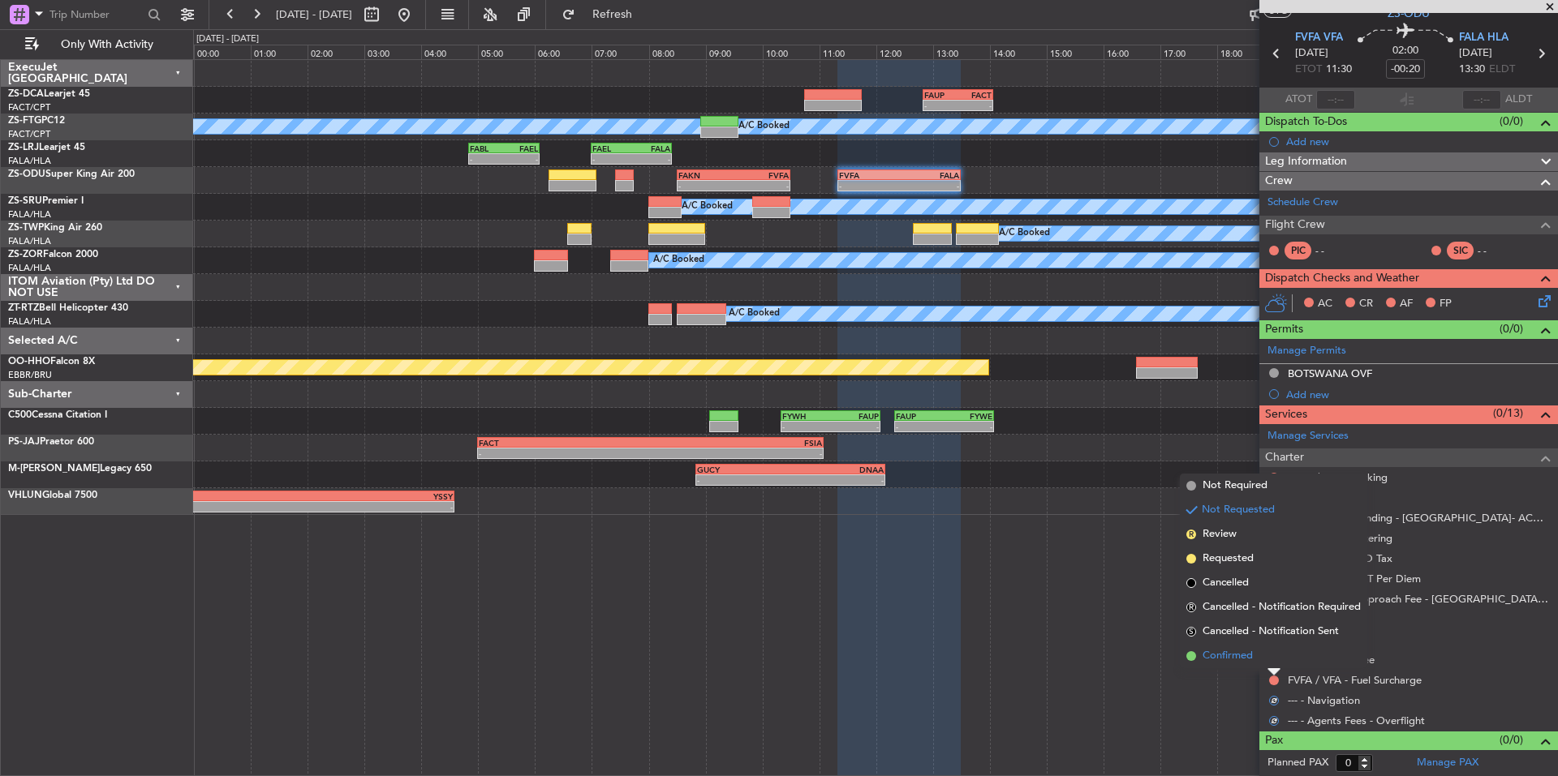
click at [1209, 647] on li "Confirmed" at bounding box center [1273, 656] width 187 height 24
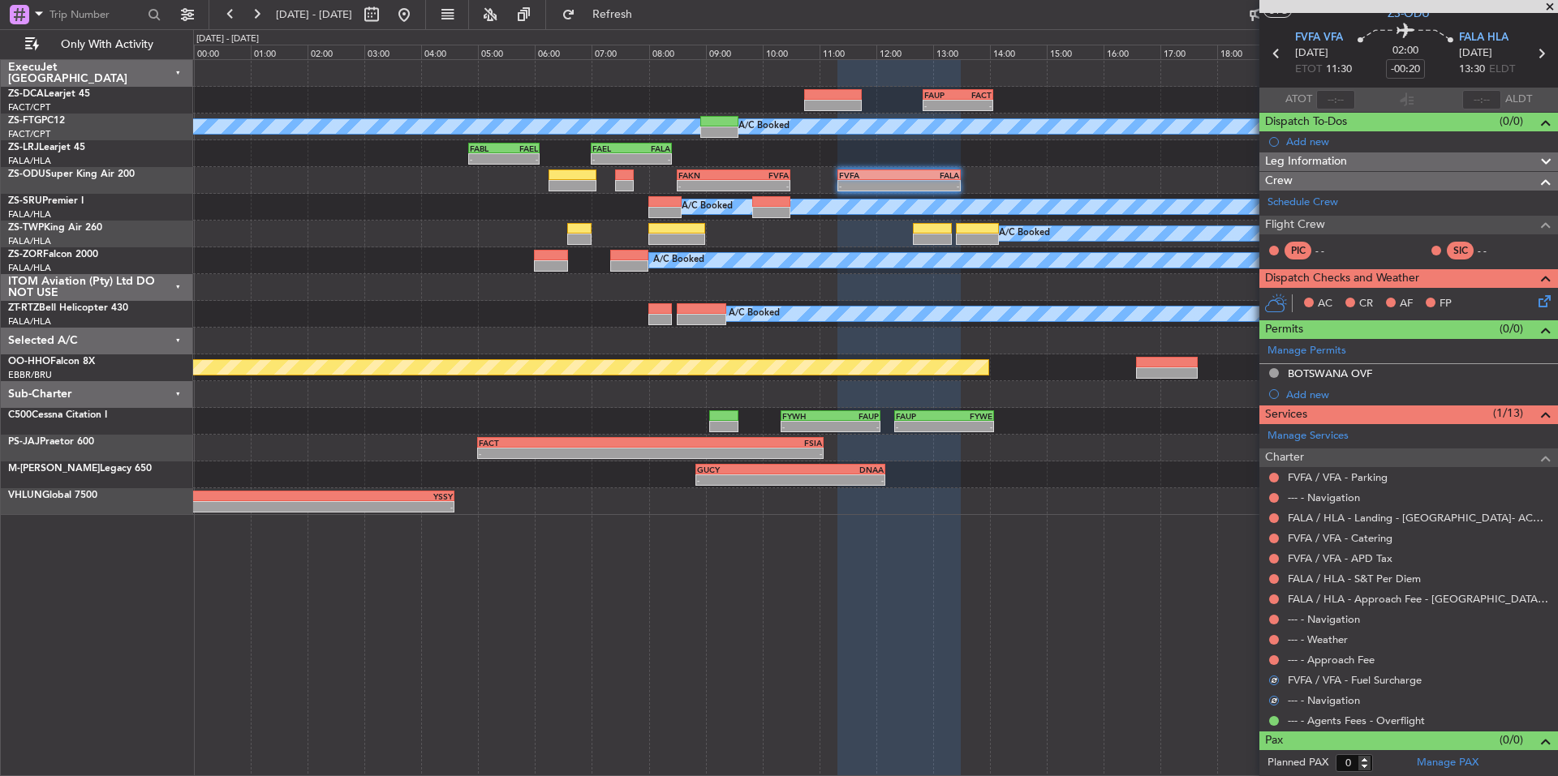
click at [1277, 655] on div at bounding box center [1273, 660] width 13 height 13
click at [1271, 662] on button at bounding box center [1274, 661] width 10 height 10
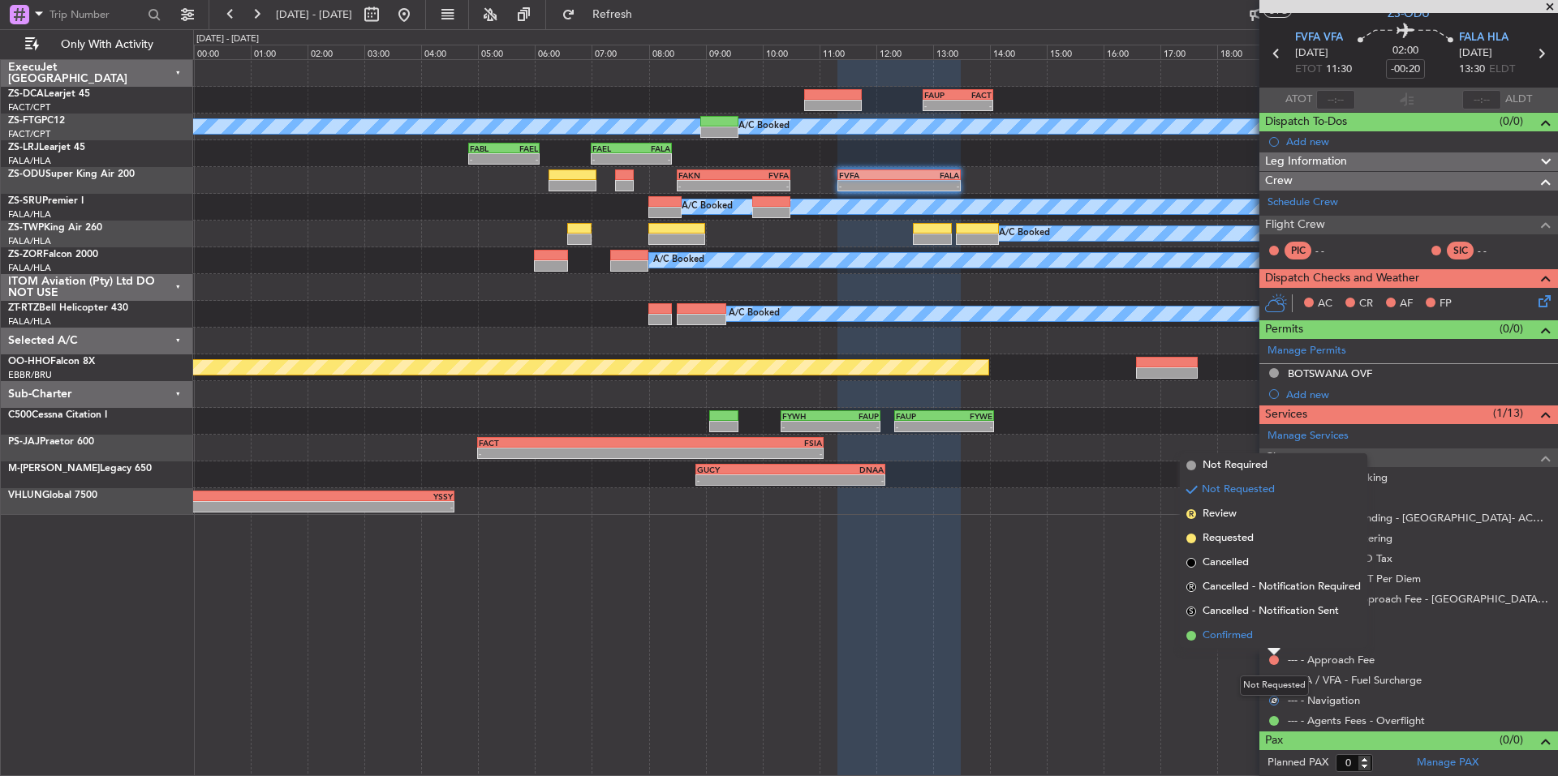
click at [1223, 639] on span "Confirmed" at bounding box center [1227, 636] width 50 height 16
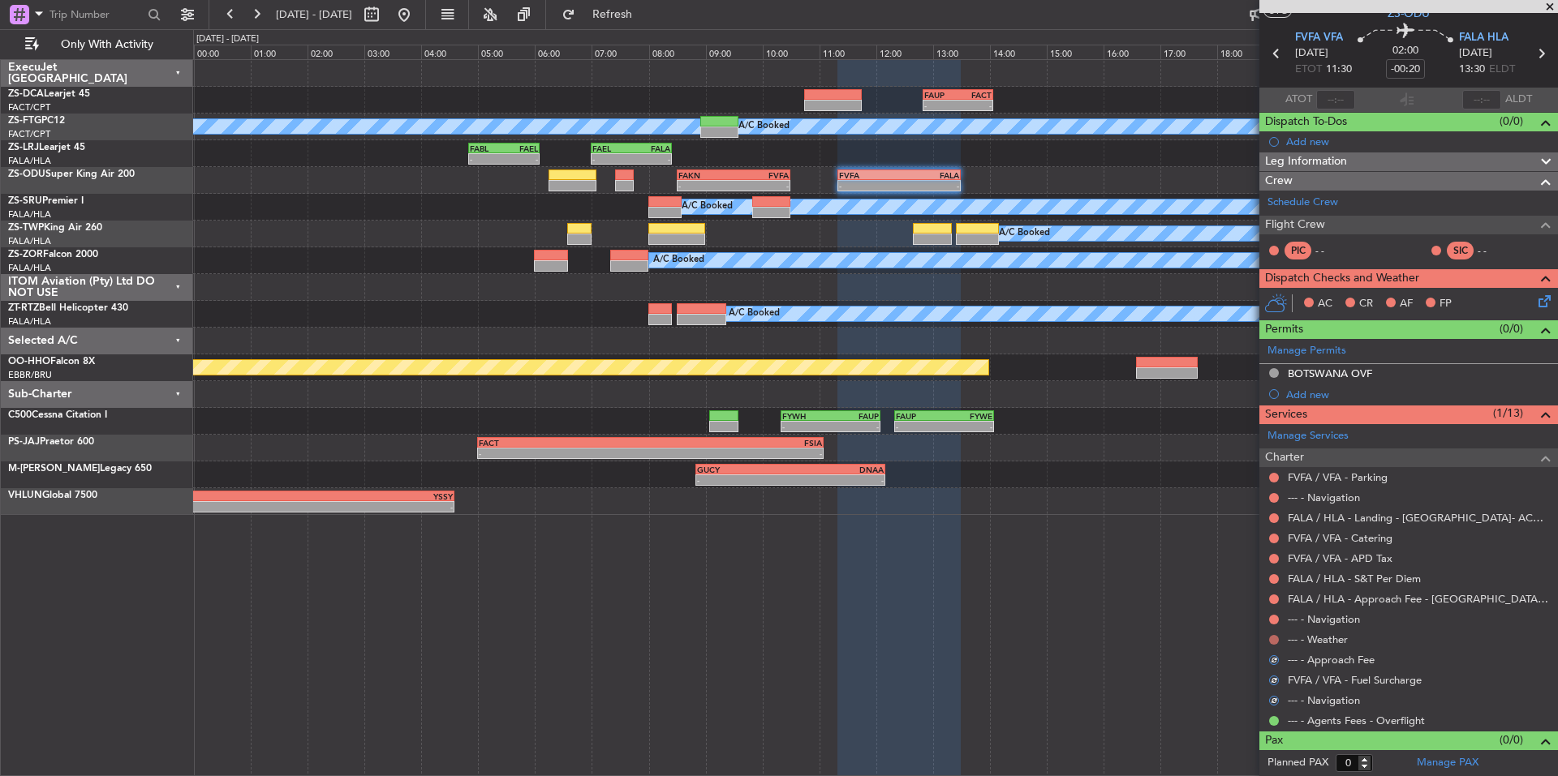
click at [1273, 638] on button at bounding box center [1274, 640] width 10 height 10
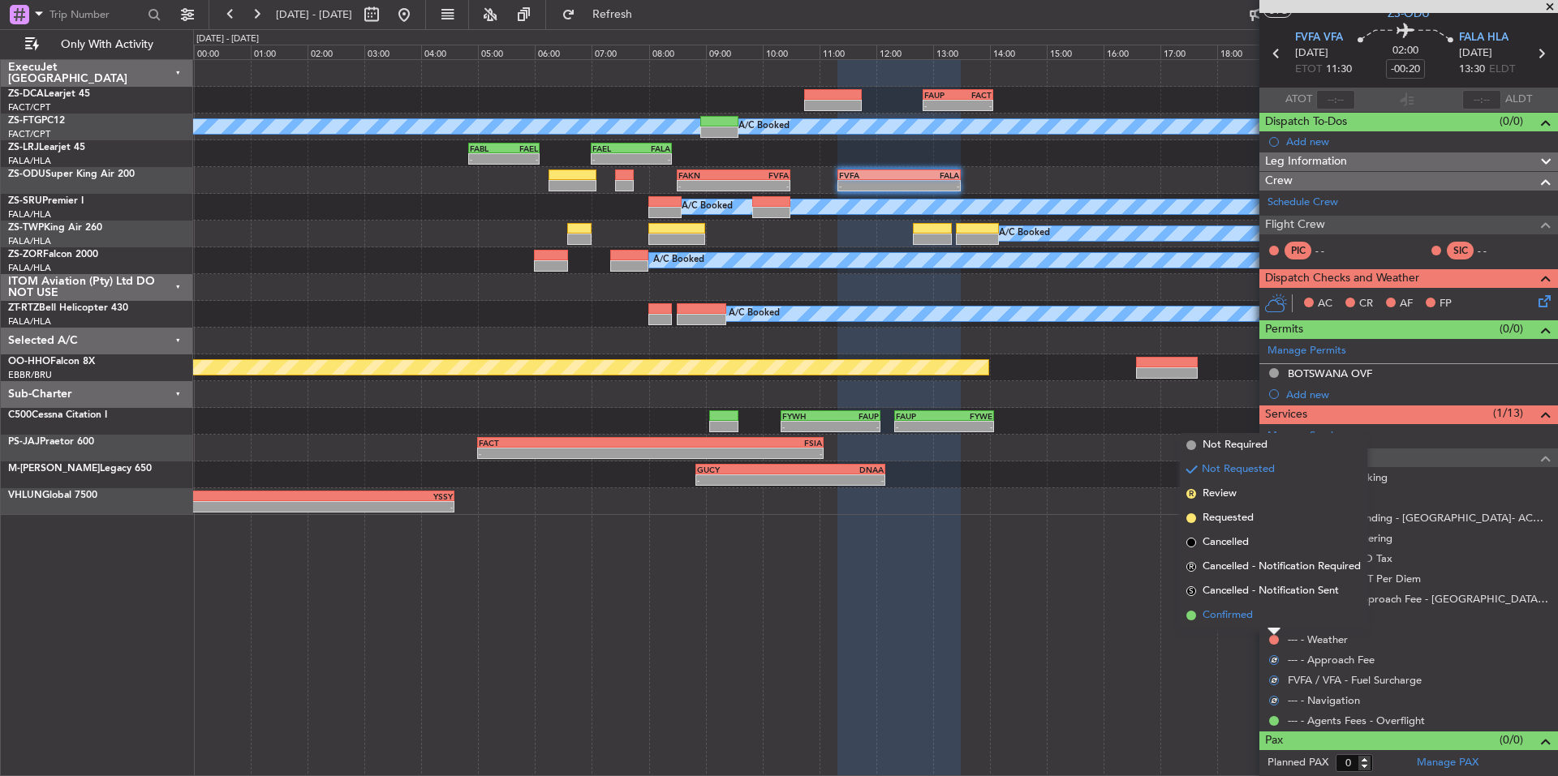
click at [1246, 613] on span "Confirmed" at bounding box center [1227, 616] width 50 height 16
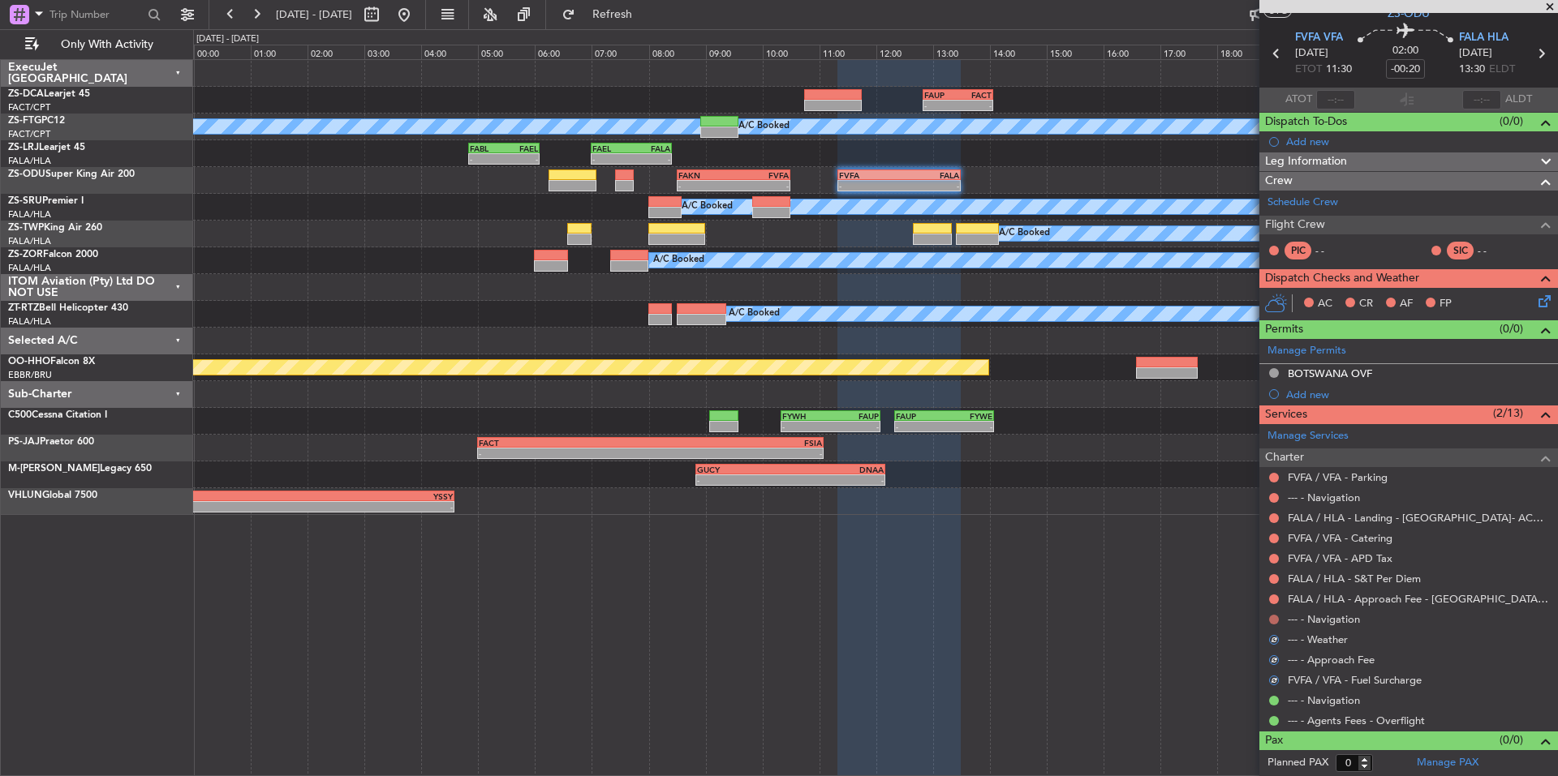
click at [1274, 622] on button at bounding box center [1274, 620] width 10 height 10
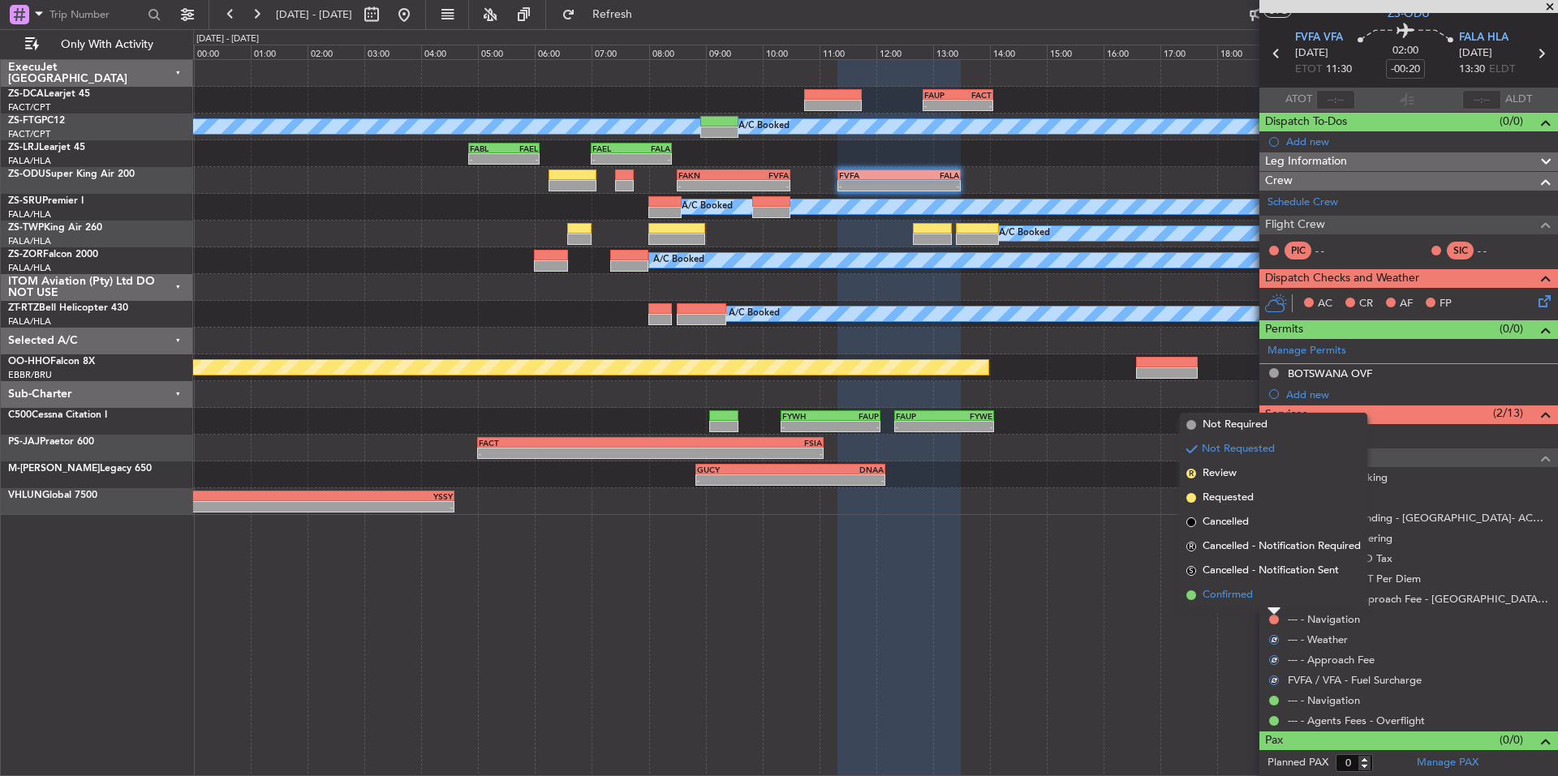
click at [1240, 591] on span "Confirmed" at bounding box center [1227, 595] width 50 height 16
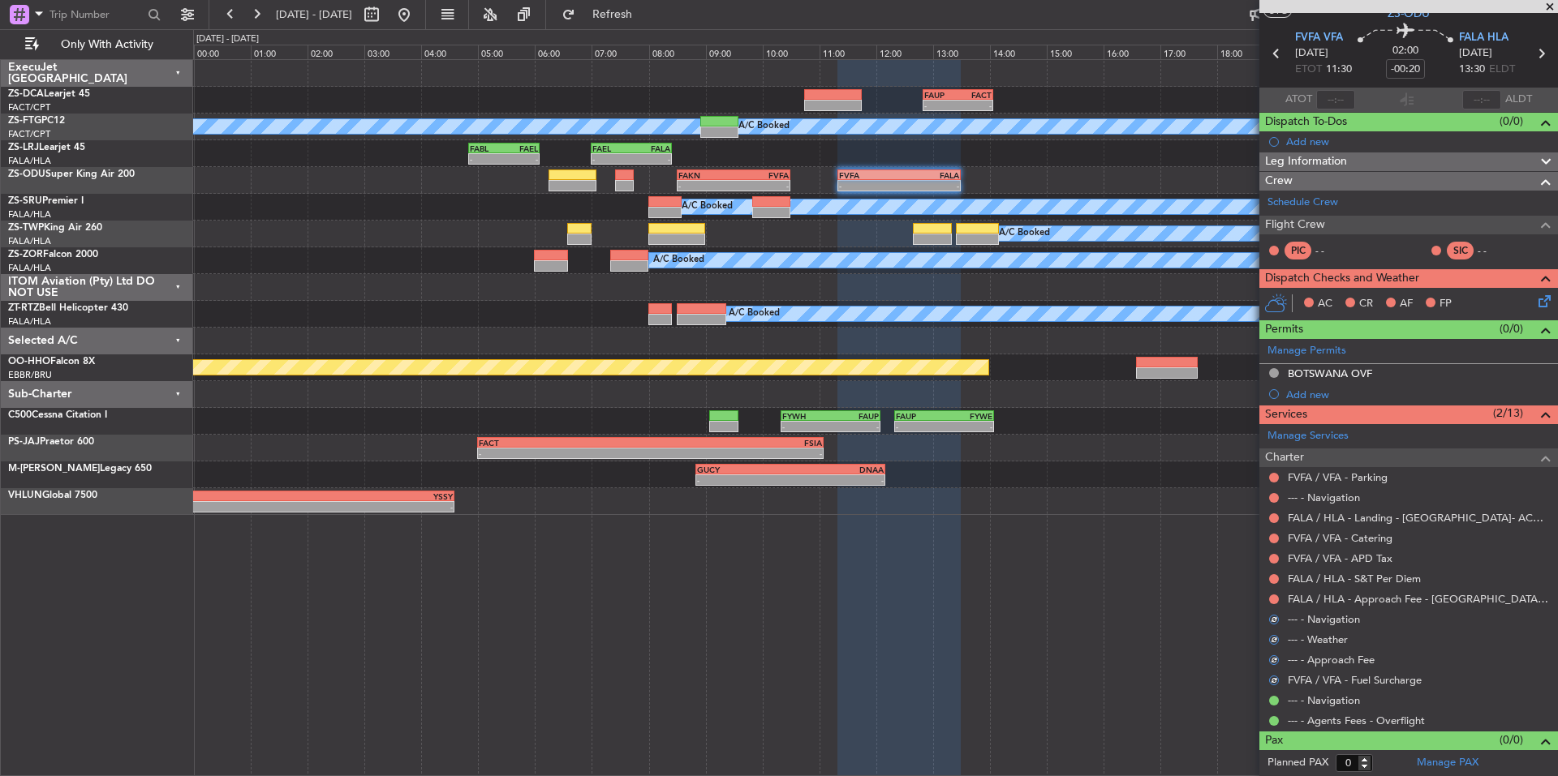
click at [1273, 596] on button at bounding box center [1274, 600] width 10 height 10
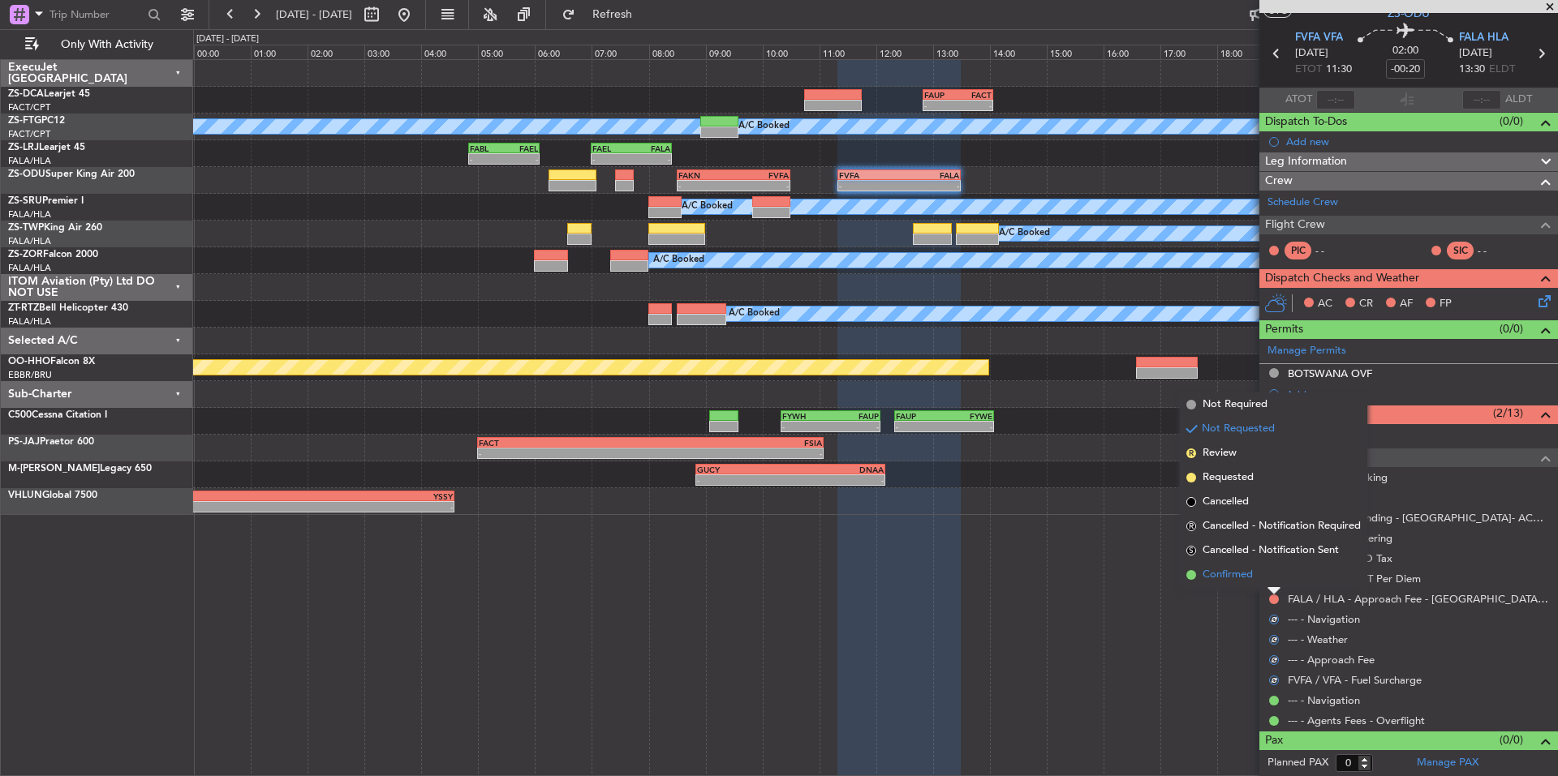
click at [1253, 583] on li "Confirmed" at bounding box center [1273, 575] width 187 height 24
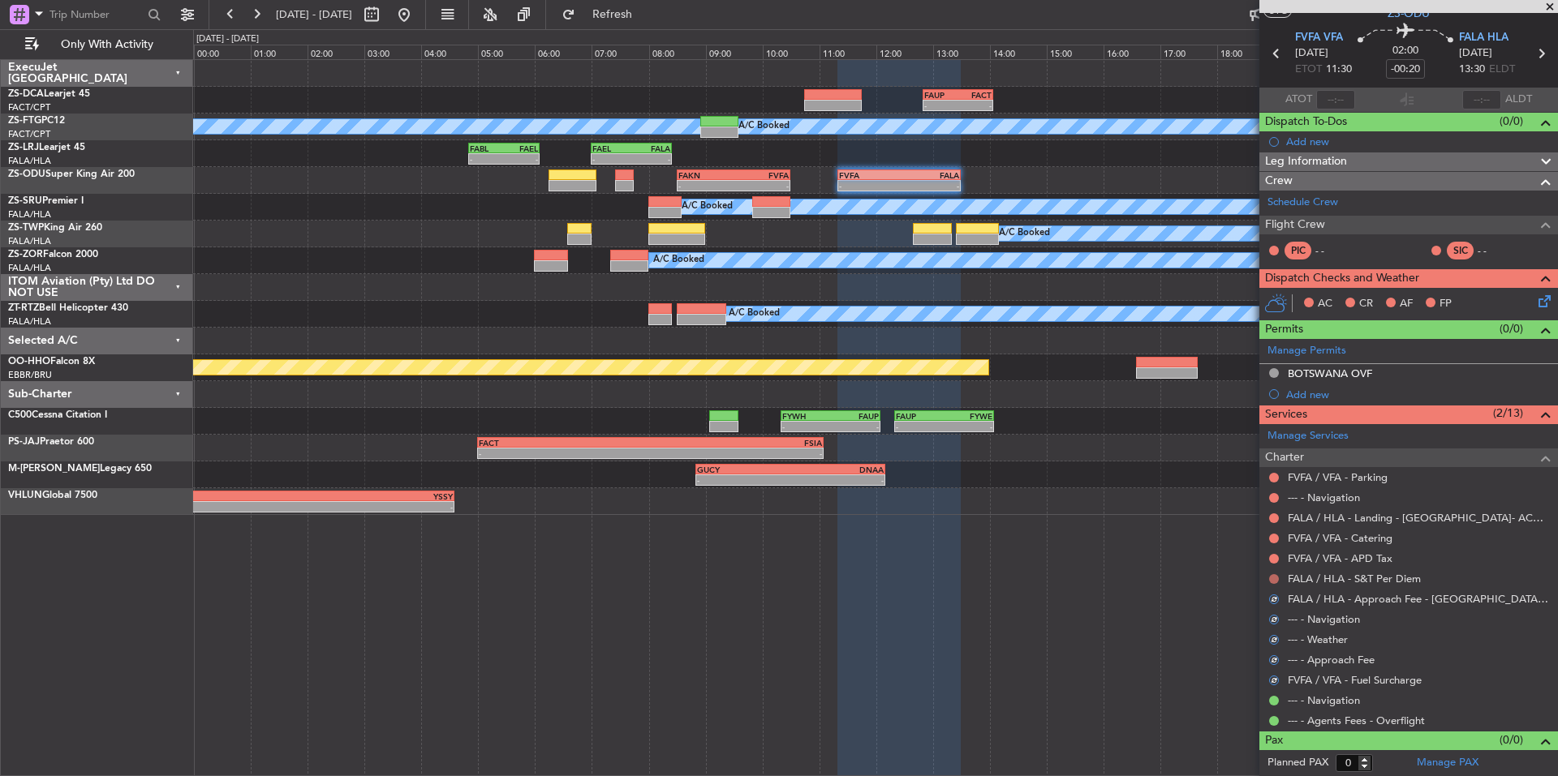
click at [1274, 577] on button at bounding box center [1274, 579] width 10 height 10
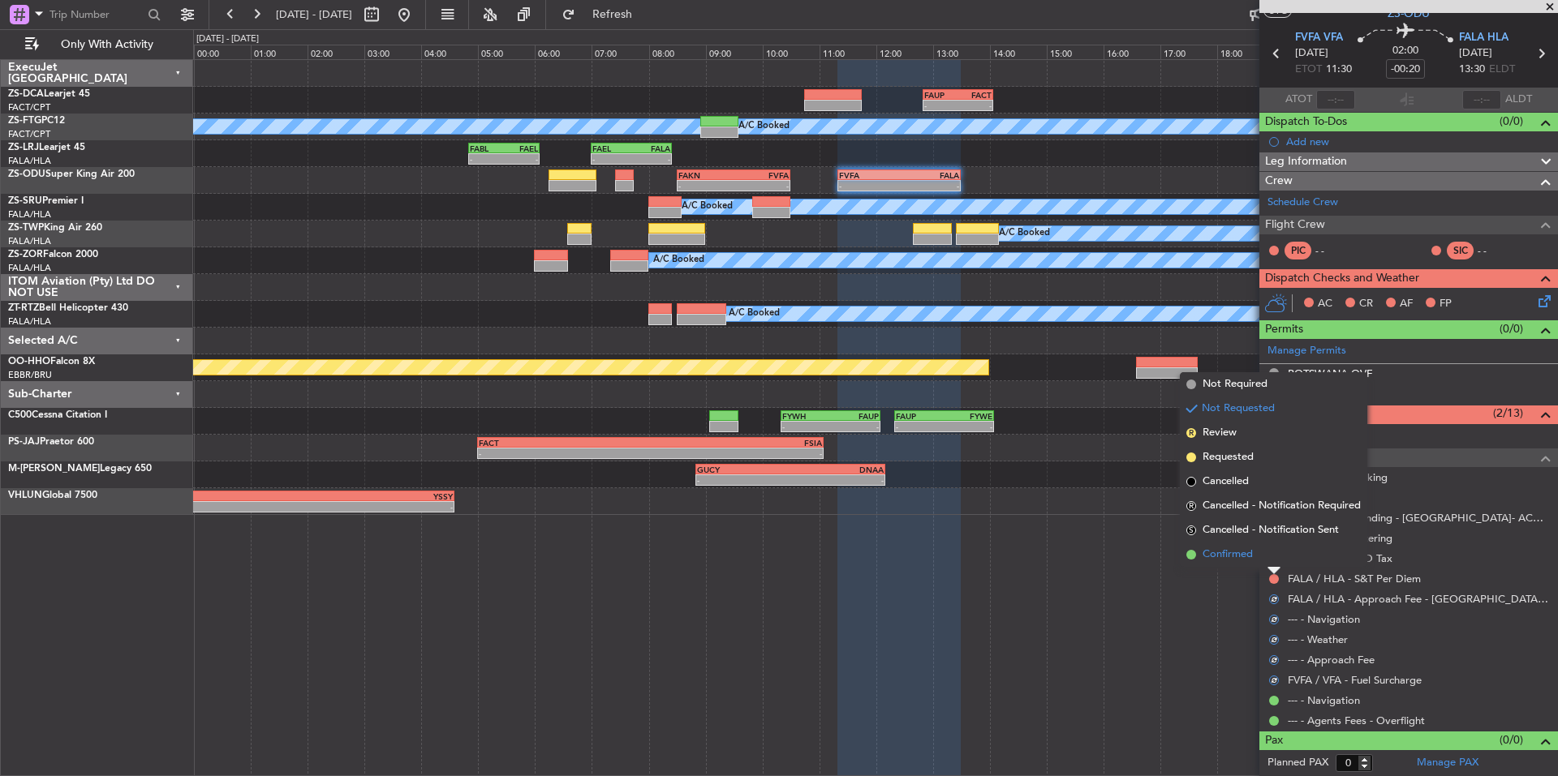
click at [1249, 557] on span "Confirmed" at bounding box center [1227, 555] width 50 height 16
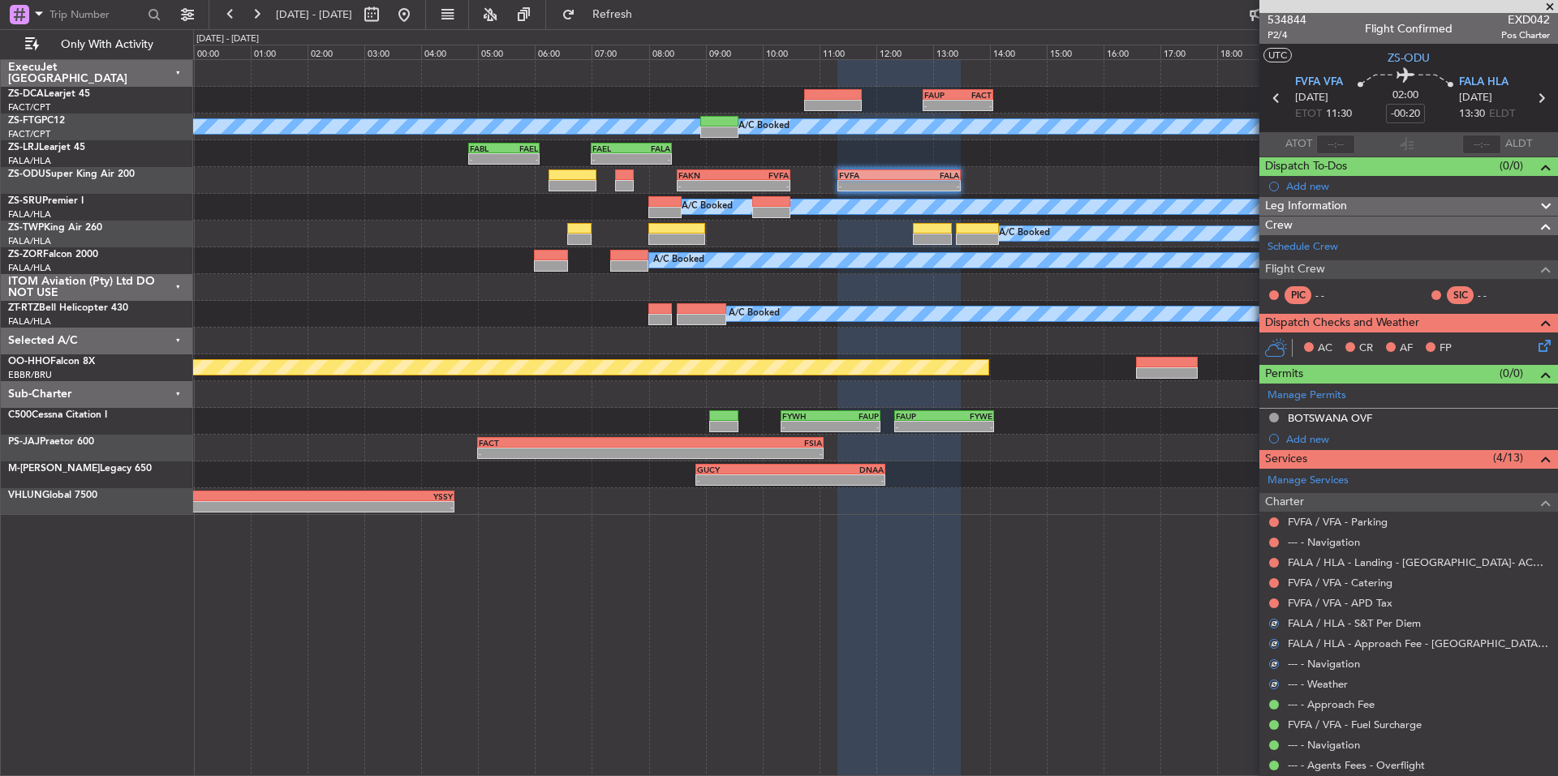
scroll to position [0, 0]
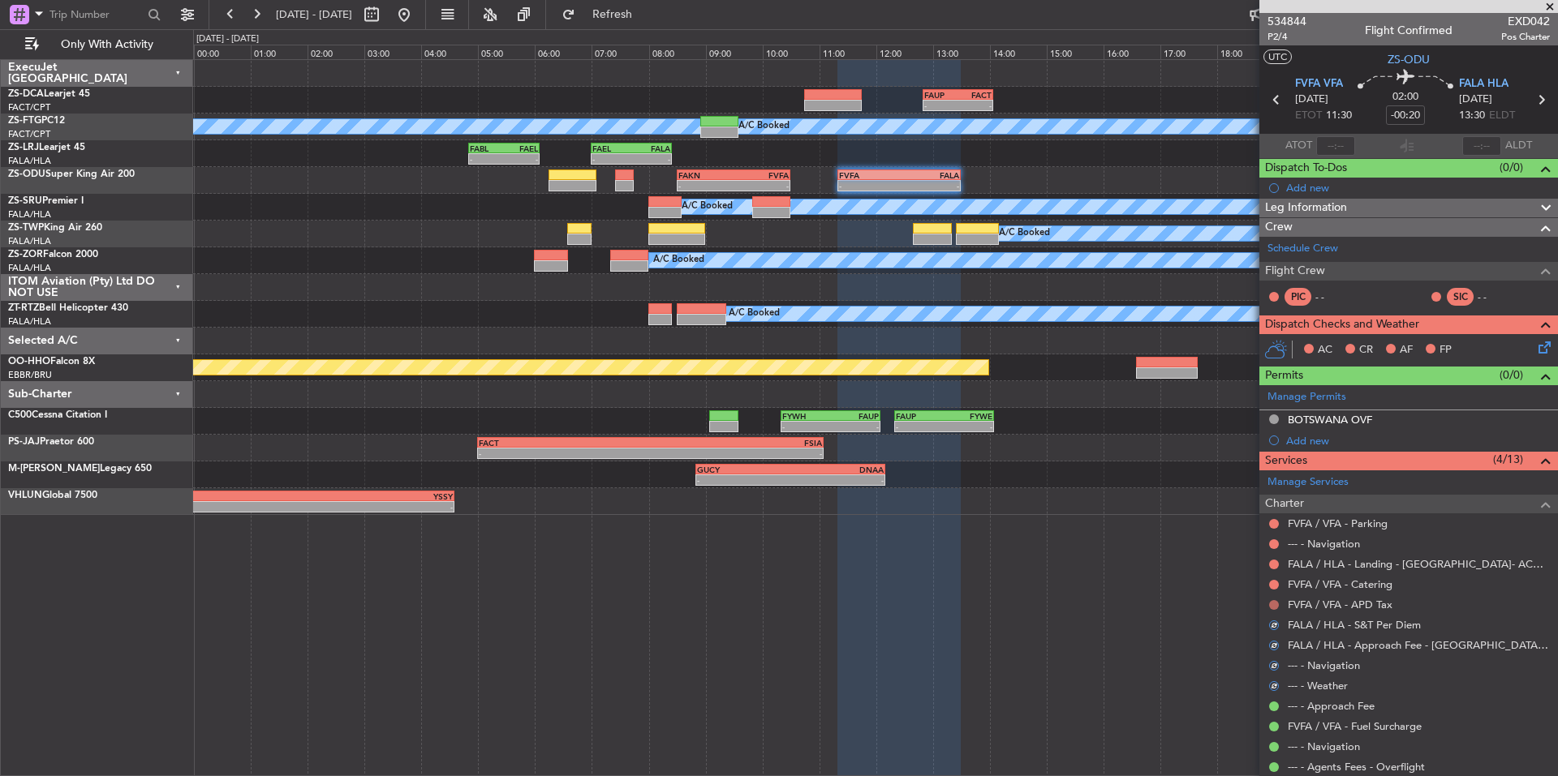
click at [1275, 601] on button at bounding box center [1274, 605] width 10 height 10
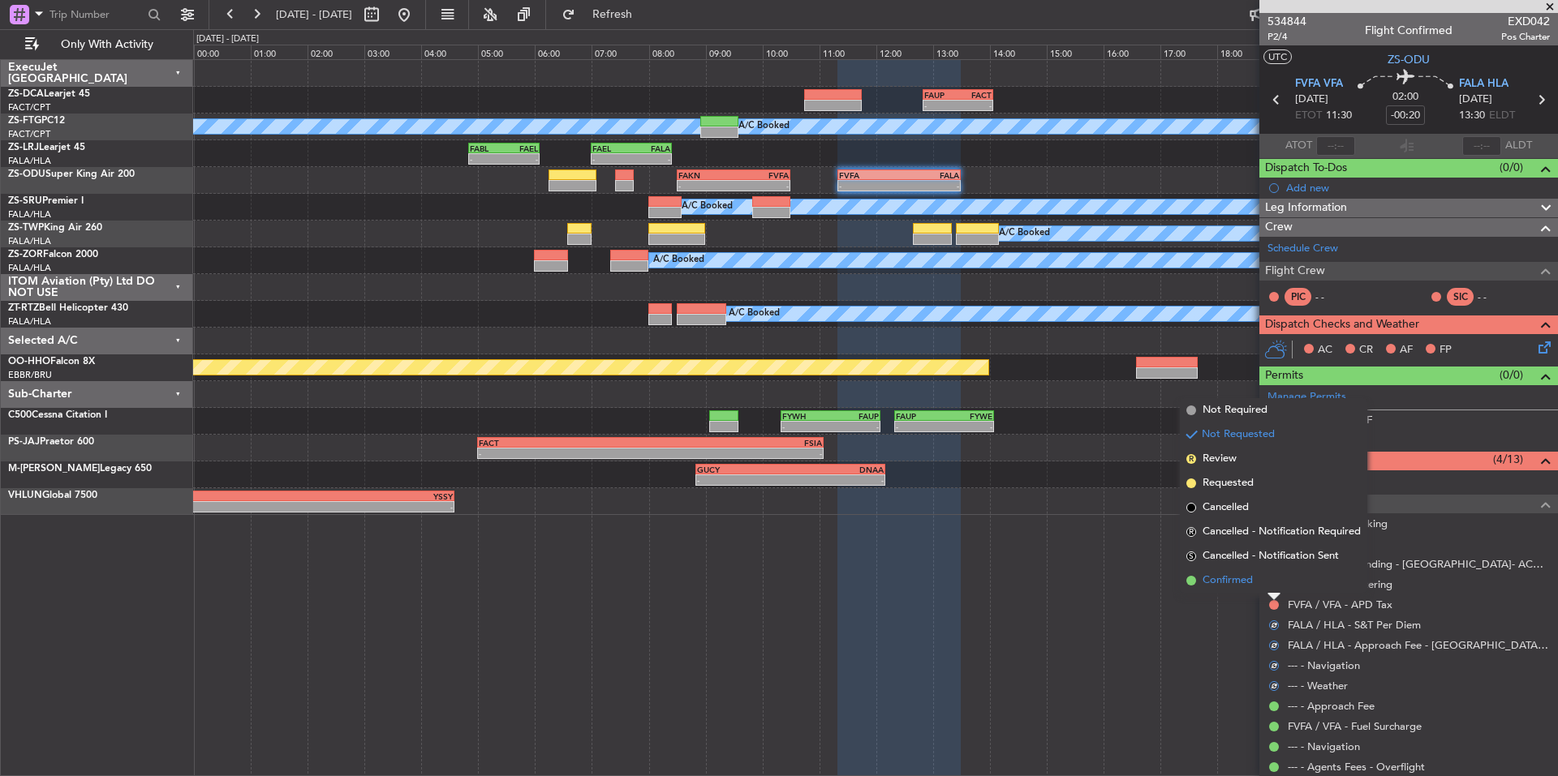
click at [1253, 588] on li "Confirmed" at bounding box center [1273, 581] width 187 height 24
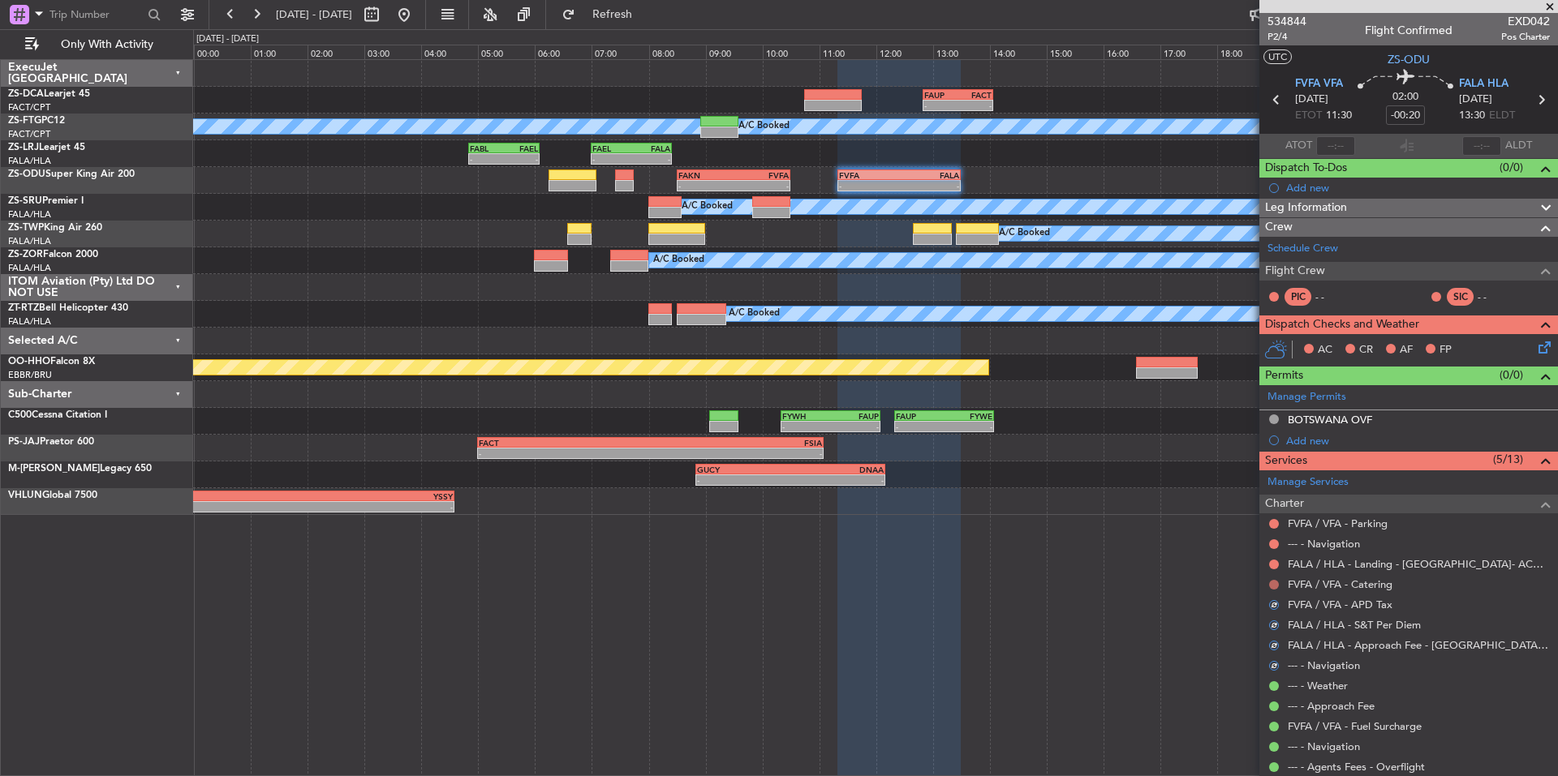
click at [1273, 586] on button at bounding box center [1274, 585] width 10 height 10
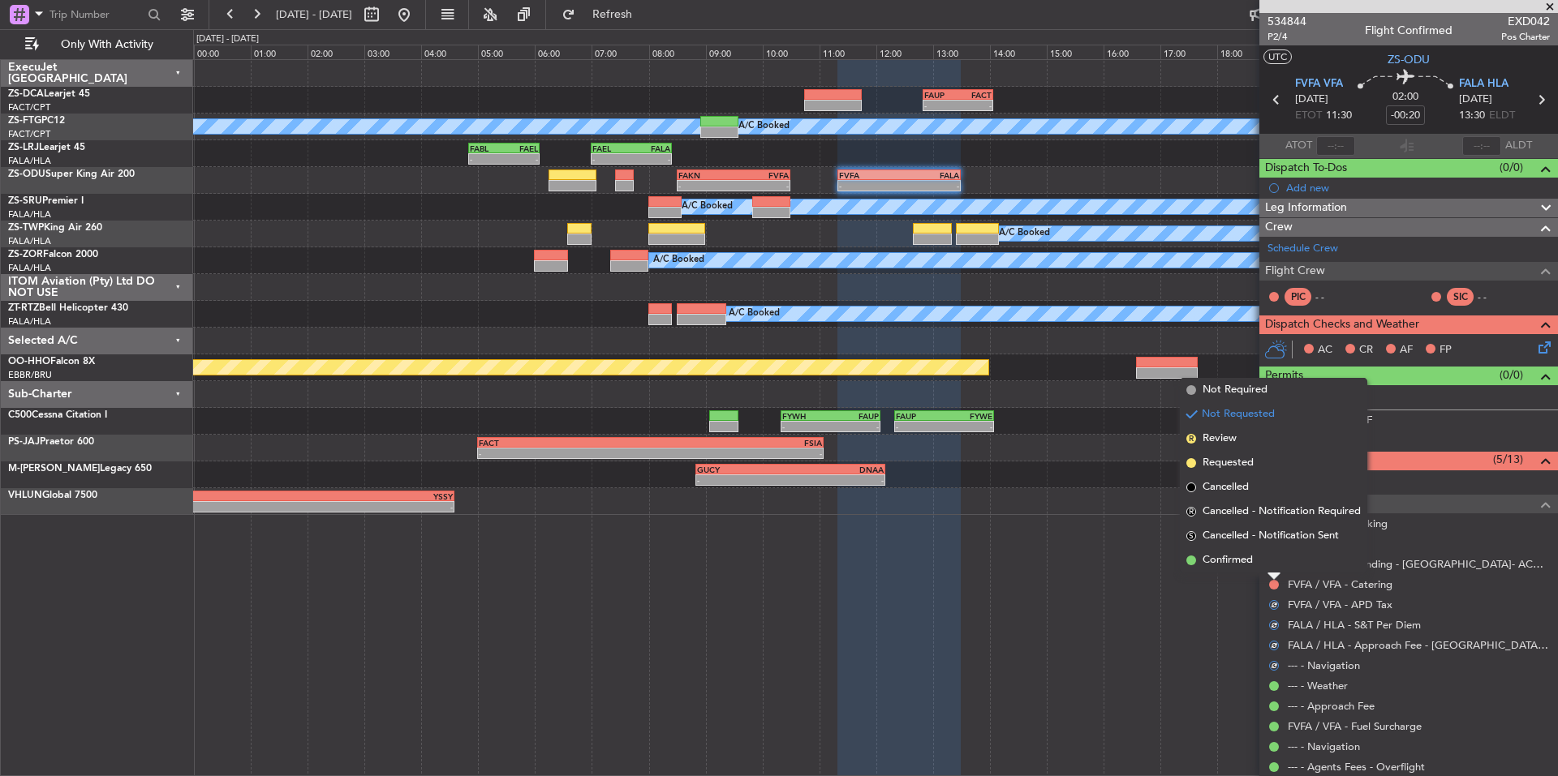
click at [1257, 565] on li "Confirmed" at bounding box center [1273, 560] width 187 height 24
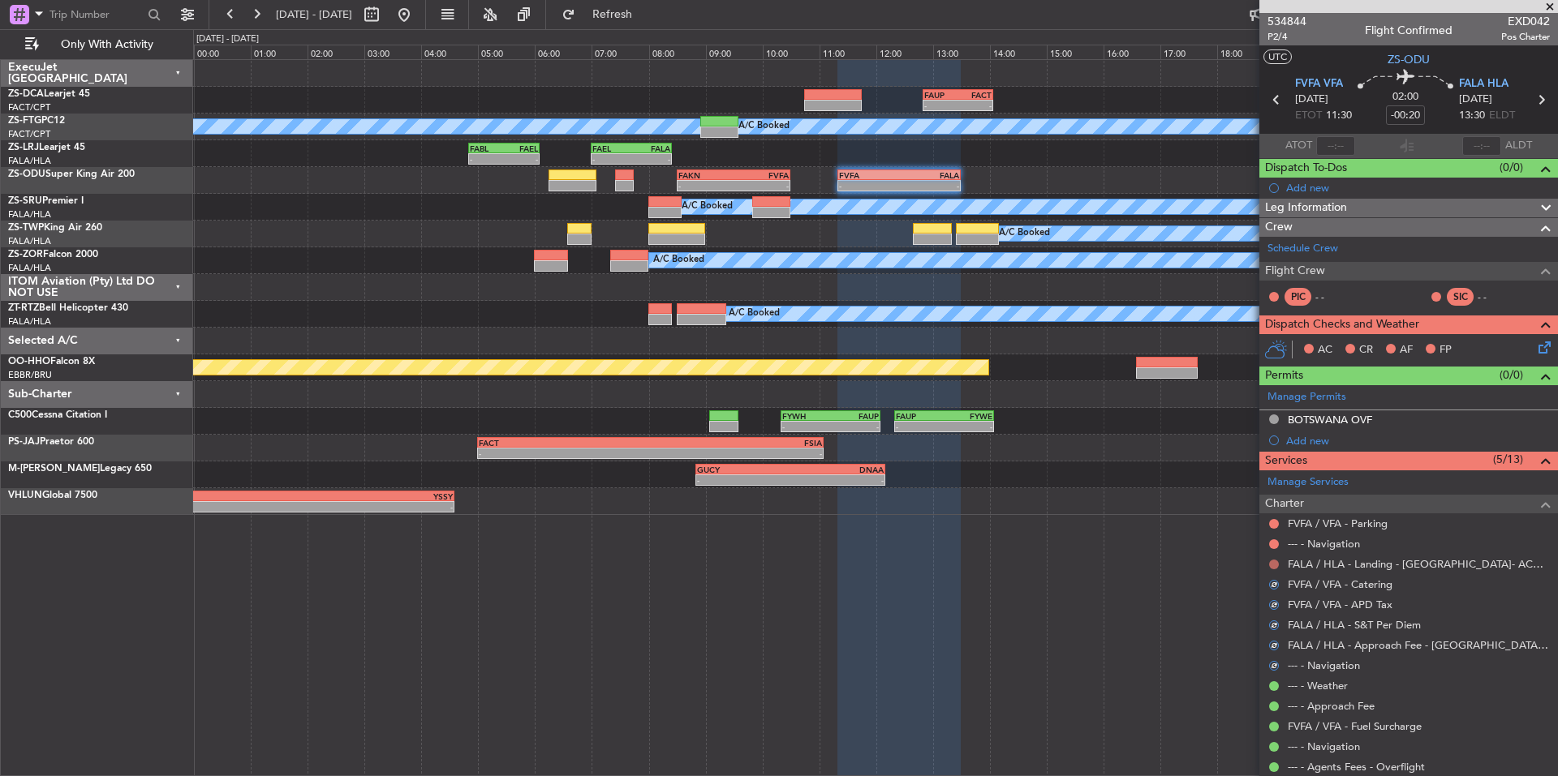
click at [1275, 566] on button at bounding box center [1274, 565] width 10 height 10
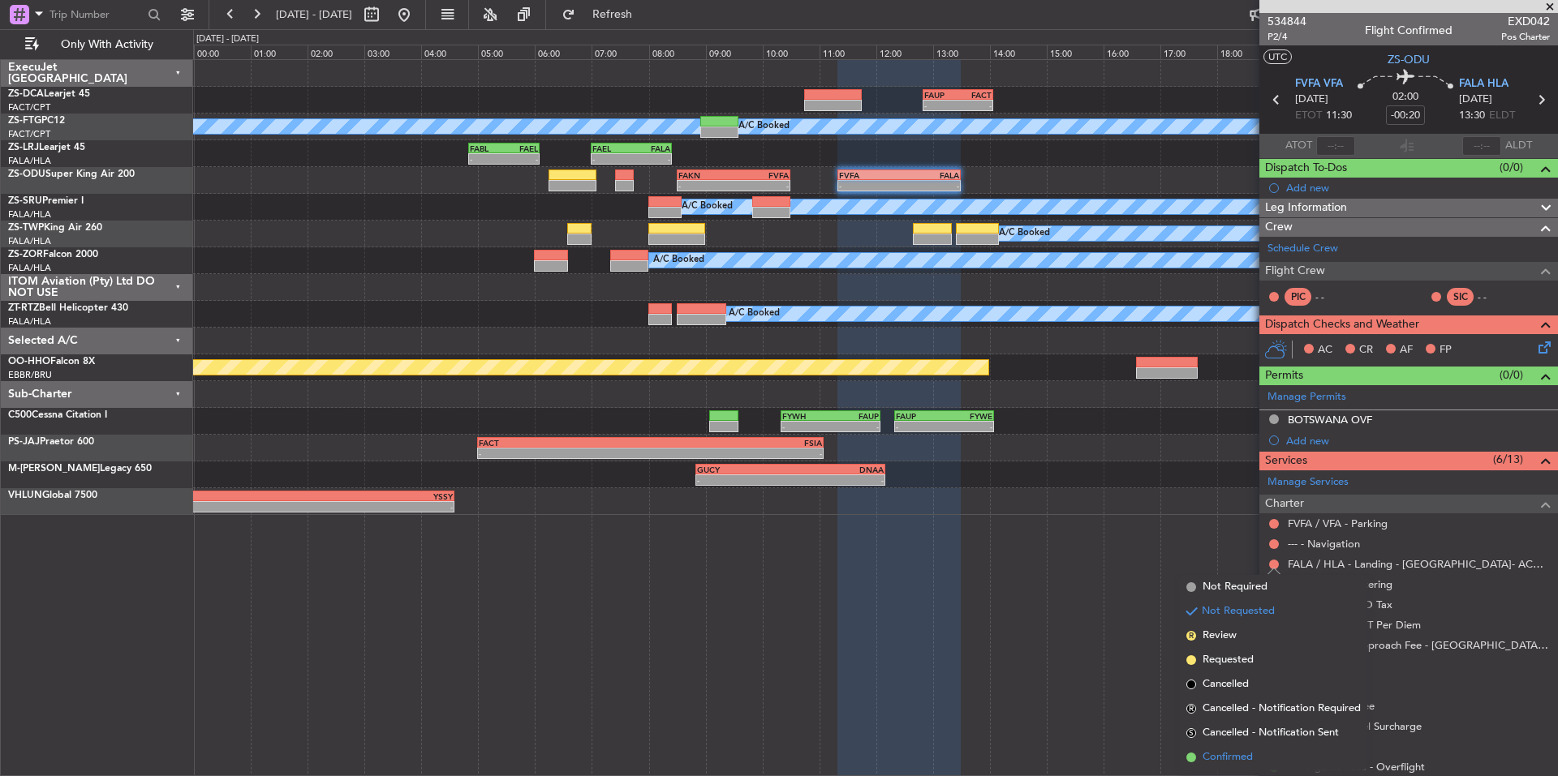
click at [1247, 755] on span "Confirmed" at bounding box center [1227, 758] width 50 height 16
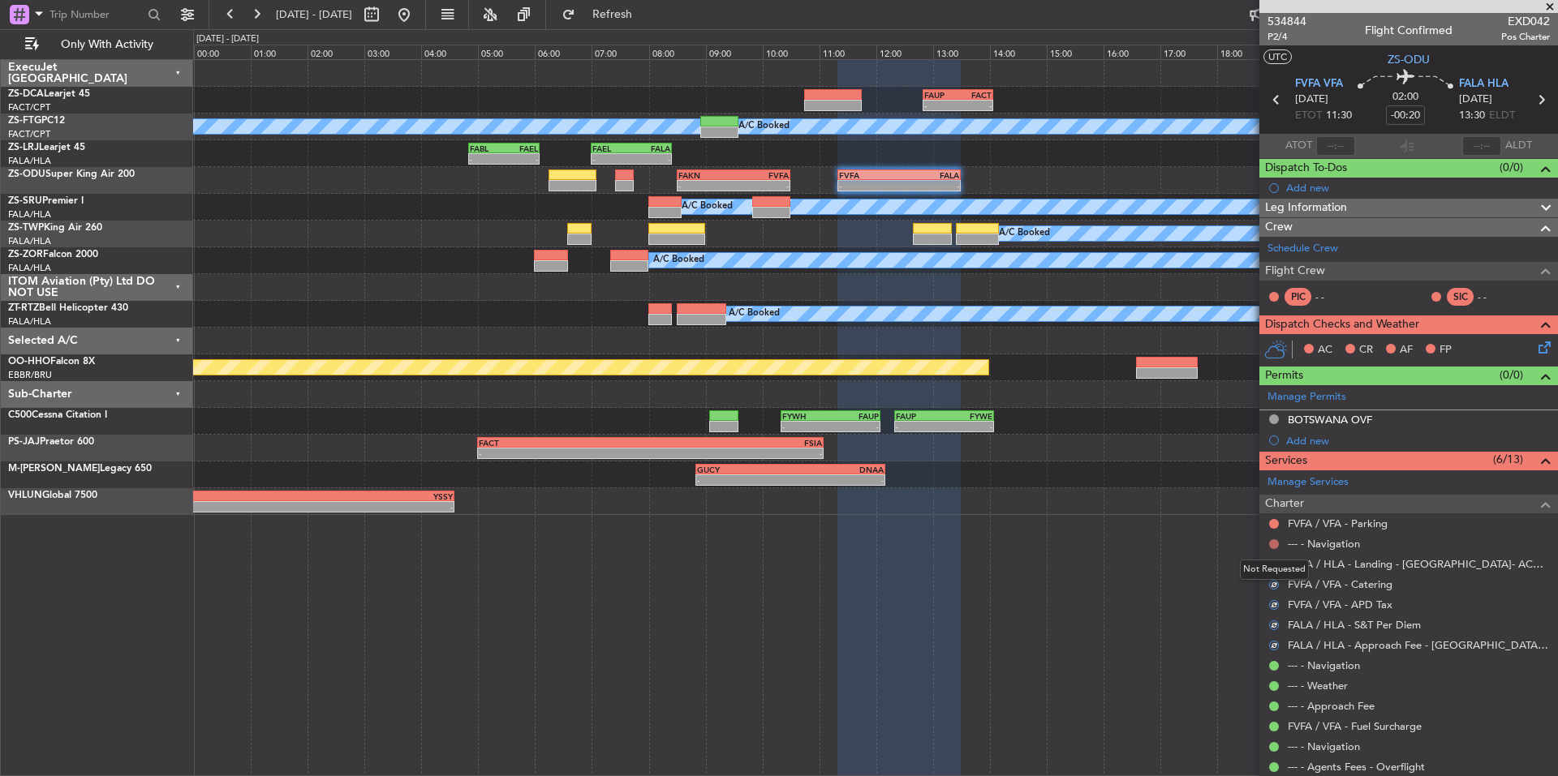
click at [1275, 542] on button at bounding box center [1274, 545] width 10 height 10
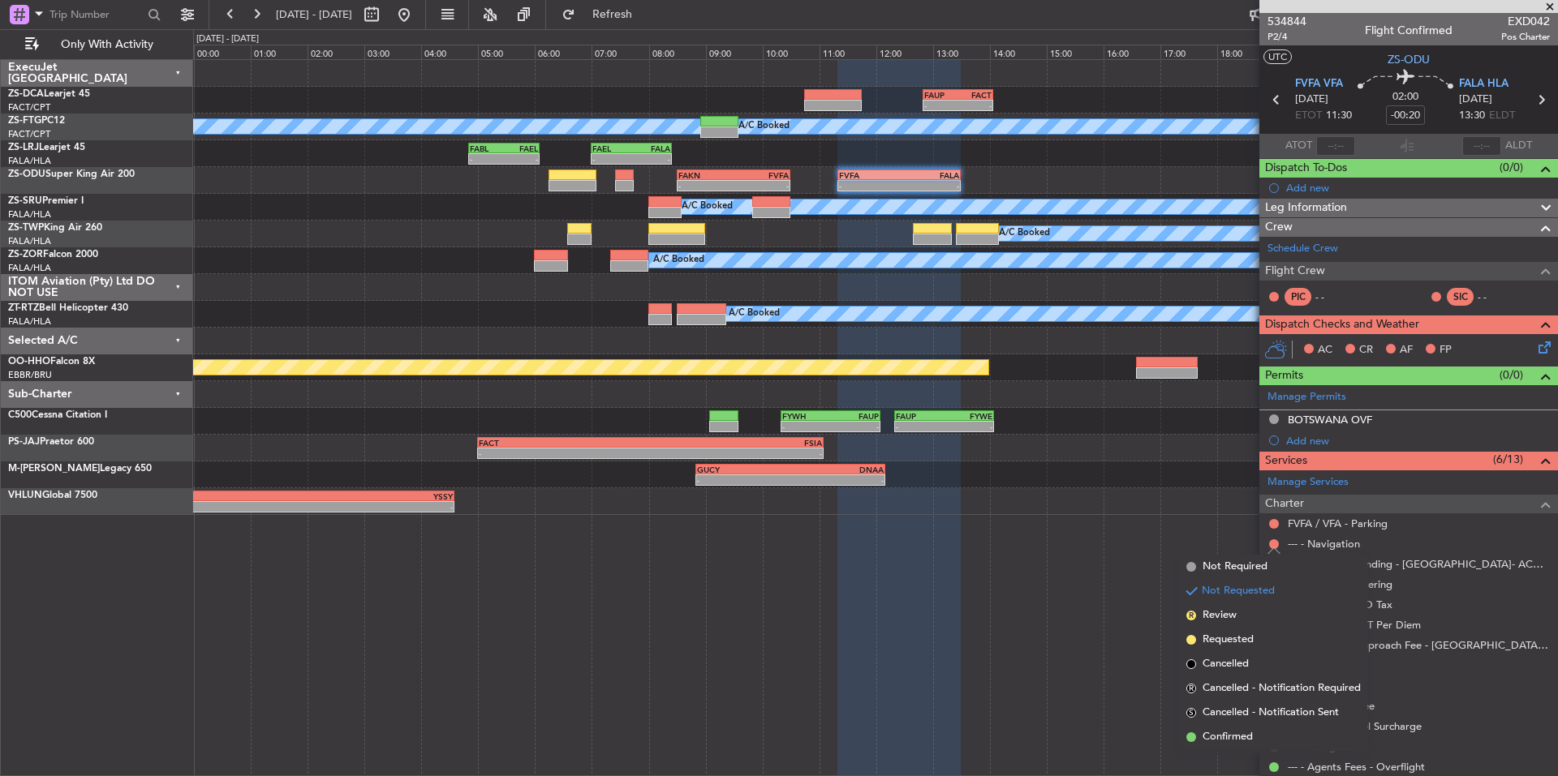
click at [1241, 737] on span "Confirmed" at bounding box center [1227, 737] width 50 height 16
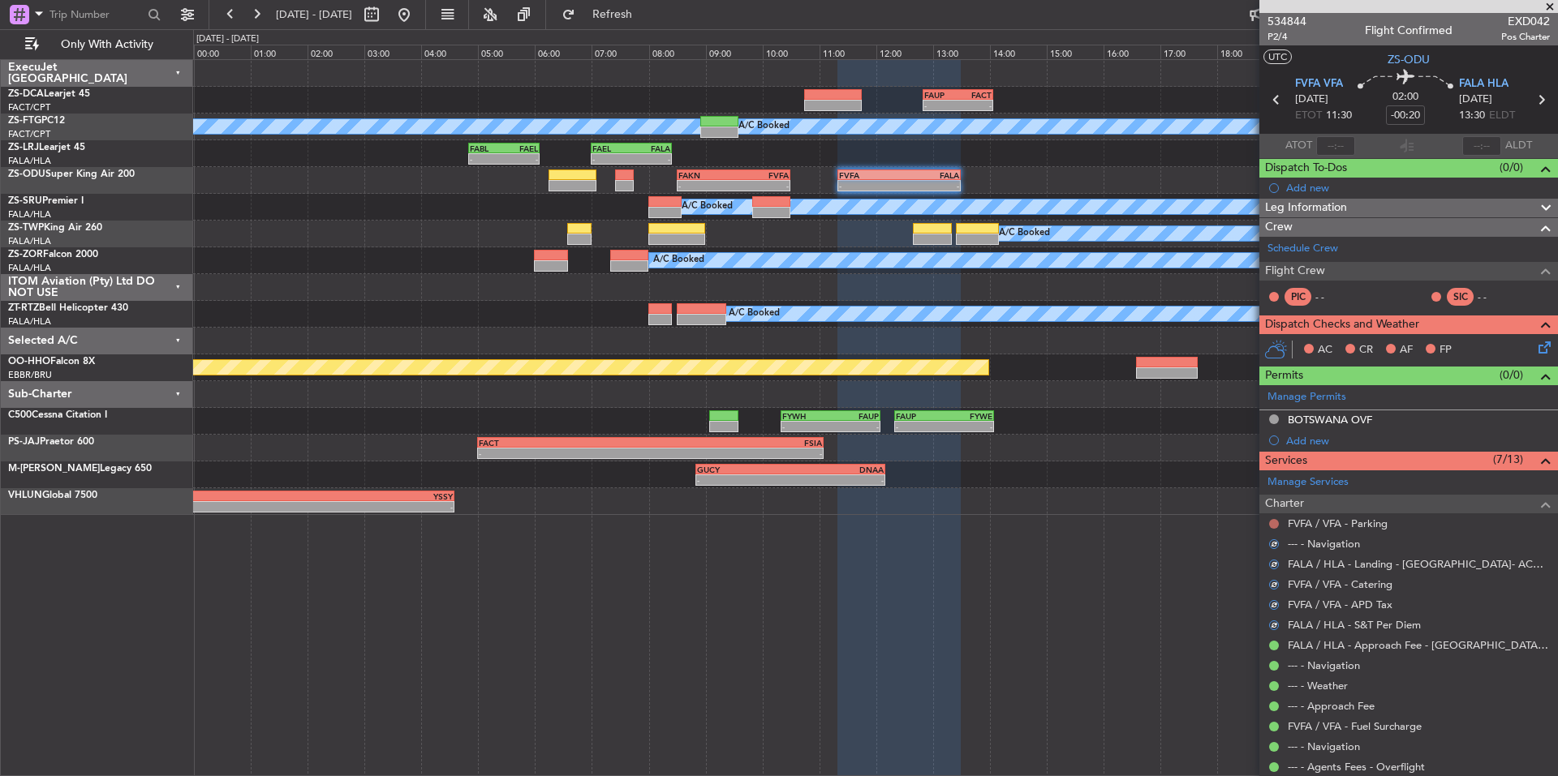
click at [1271, 519] on button at bounding box center [1274, 524] width 10 height 10
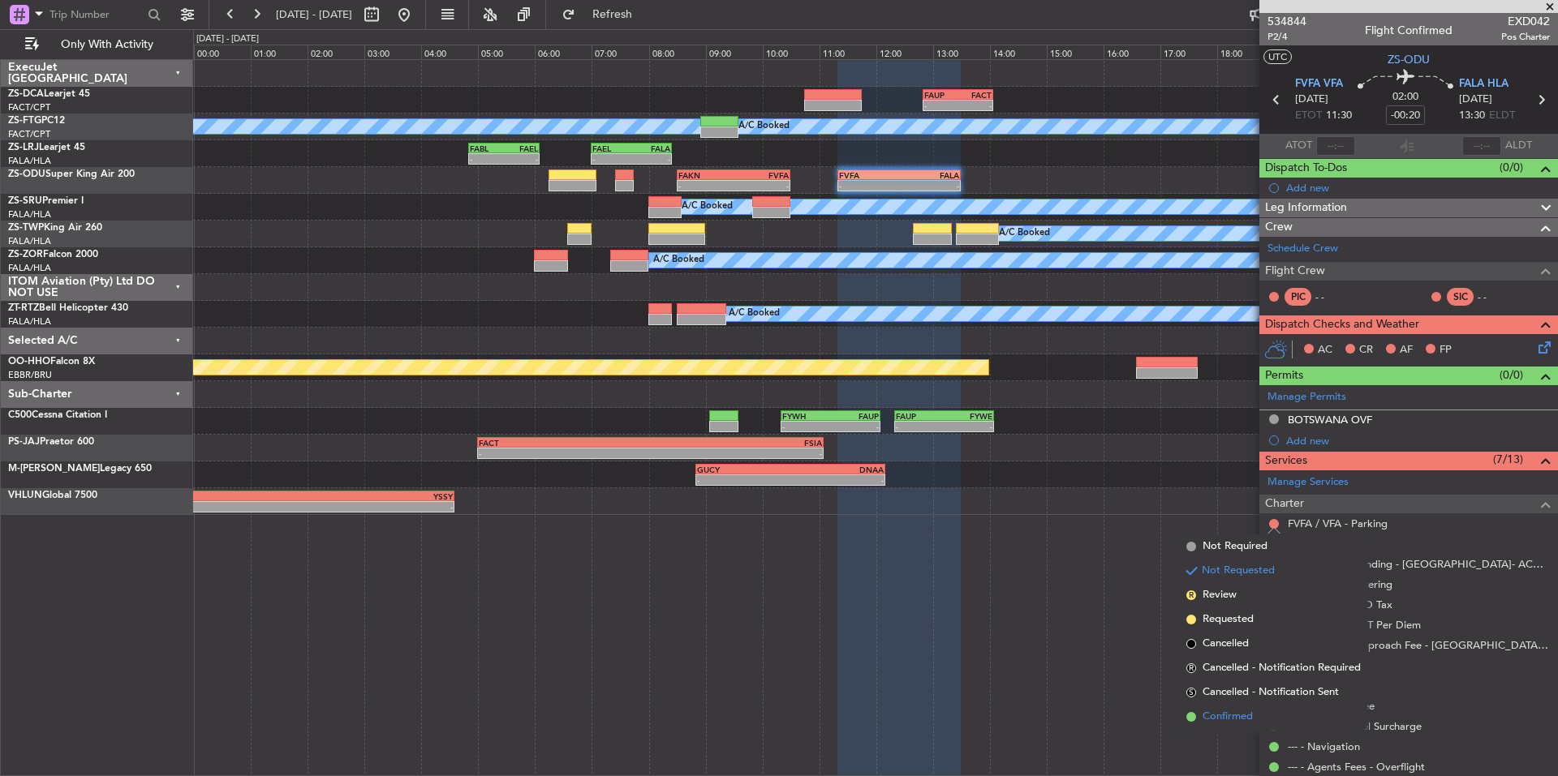
click at [1252, 712] on span "Confirmed" at bounding box center [1227, 717] width 50 height 16
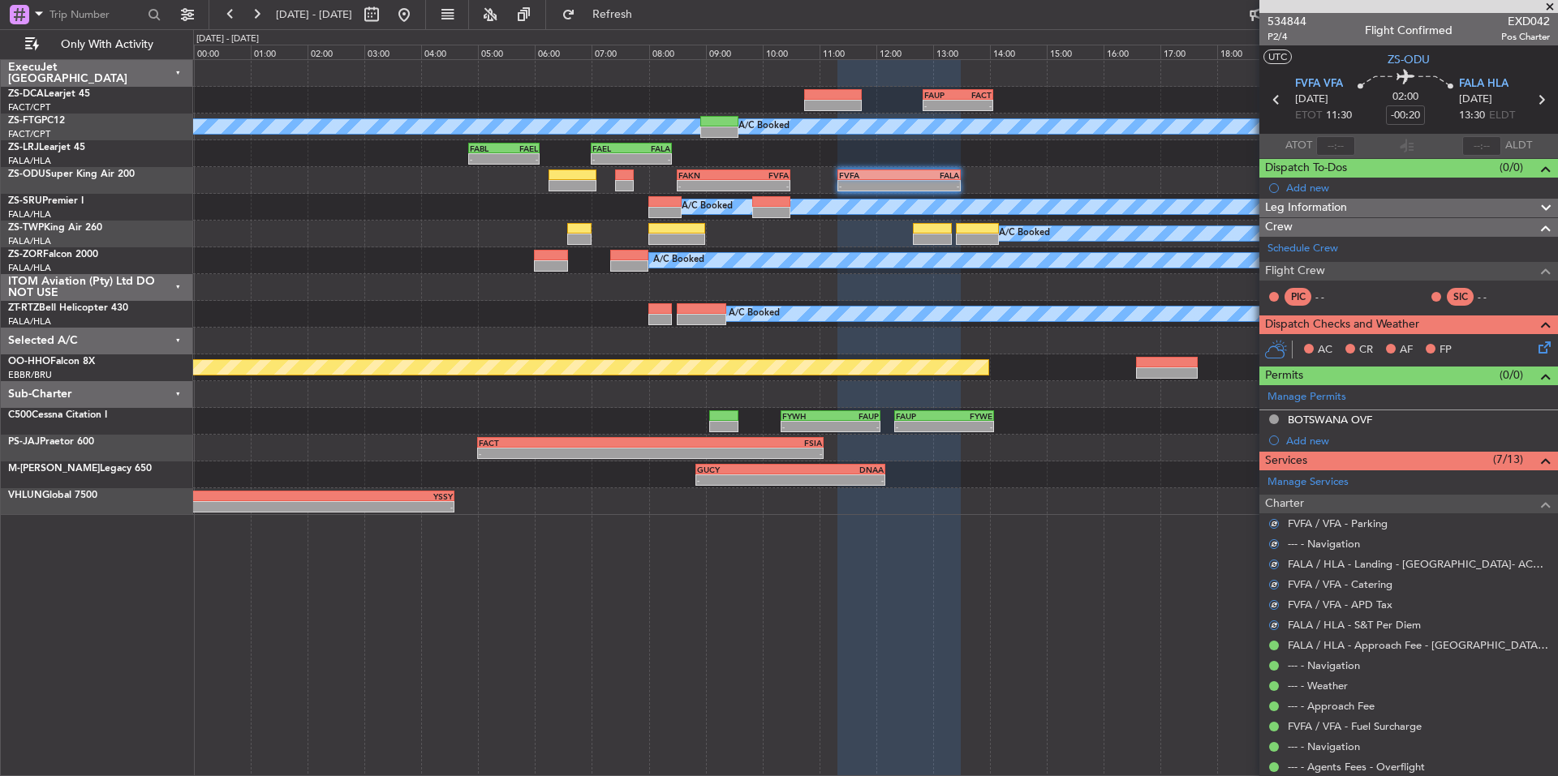
click at [1535, 346] on icon at bounding box center [1541, 344] width 13 height 13
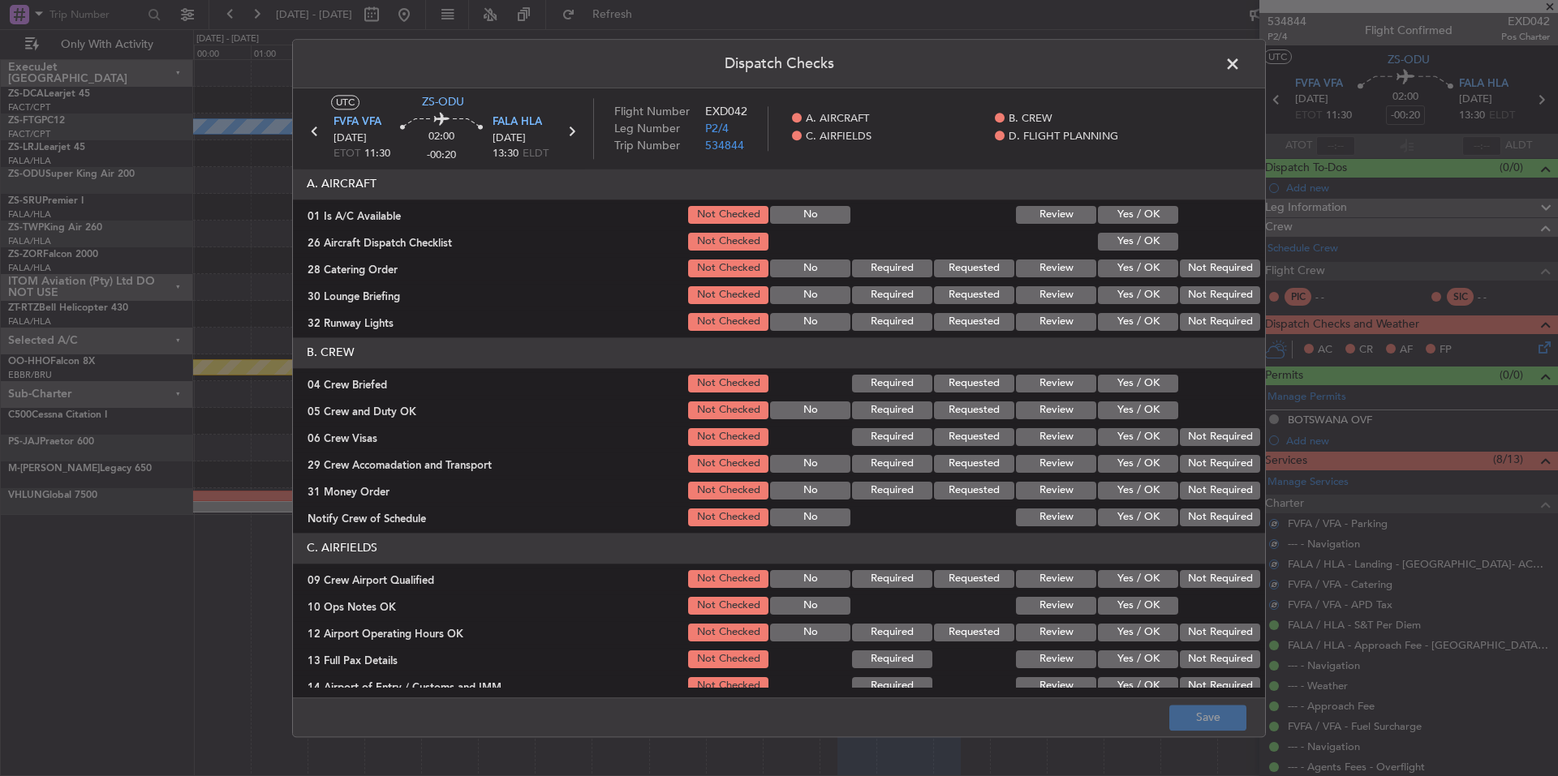
click at [1133, 224] on div "Yes / OK" at bounding box center [1136, 215] width 82 height 23
click at [1137, 221] on button "Yes / OK" at bounding box center [1138, 215] width 80 height 18
click at [1142, 247] on button "Yes / OK" at bounding box center [1138, 242] width 80 height 18
click at [1194, 278] on div "Not Required" at bounding box center [1218, 268] width 82 height 23
drag, startPoint x: 1201, startPoint y: 294, endPoint x: 1202, endPoint y: 309, distance: 15.5
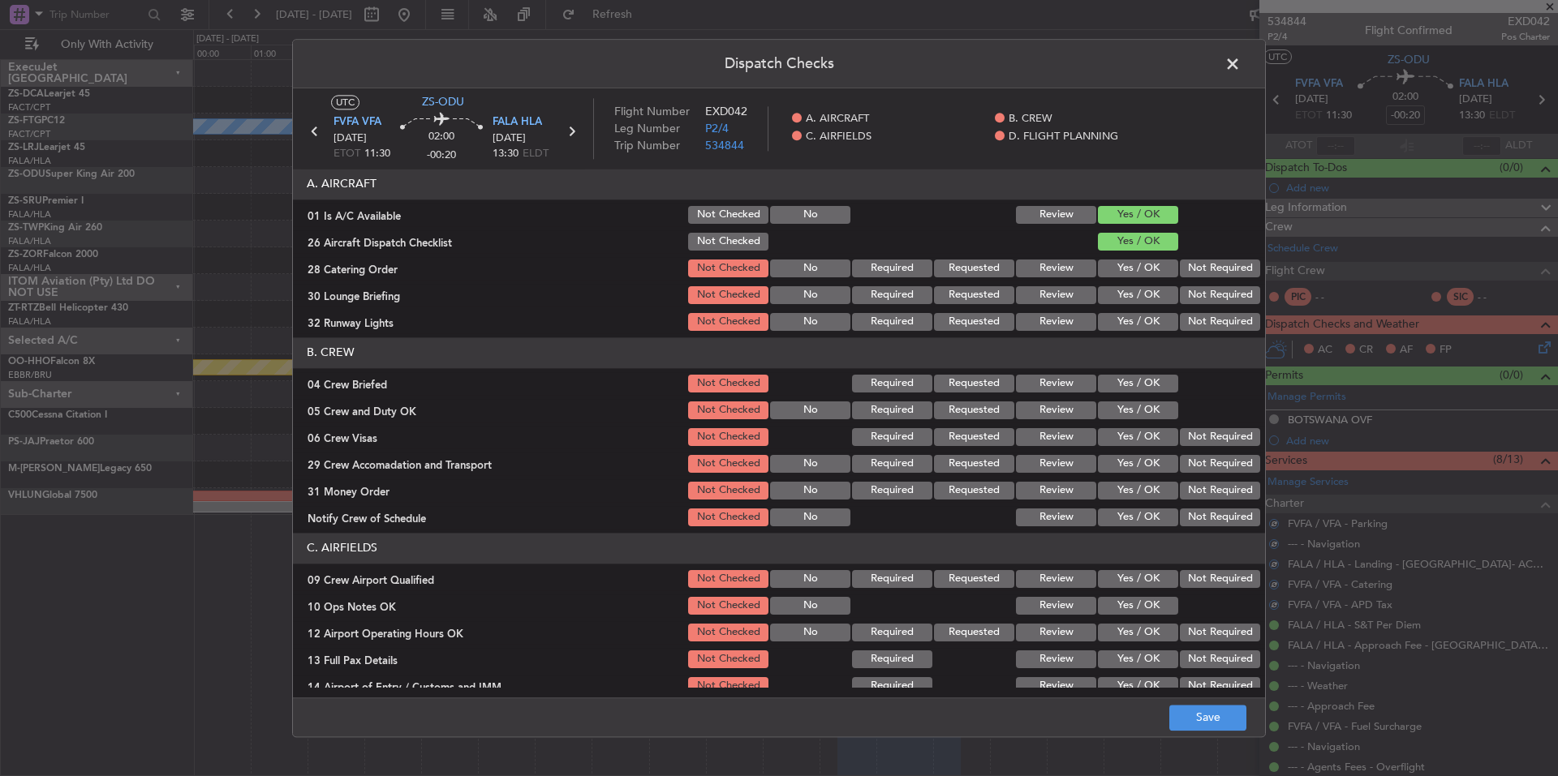
click at [1201, 299] on button "Not Required" at bounding box center [1220, 295] width 80 height 18
drag, startPoint x: 1202, startPoint y: 309, endPoint x: 1204, endPoint y: 318, distance: 9.1
click at [1202, 312] on section "A. AIRCRAFT 01 Is A/C Available Not Checked No Review Yes / OK 26 Aircraft Disp…" at bounding box center [779, 251] width 972 height 165
click at [1204, 318] on button "Not Required" at bounding box center [1220, 322] width 80 height 18
click at [1203, 271] on button "Not Required" at bounding box center [1220, 269] width 80 height 18
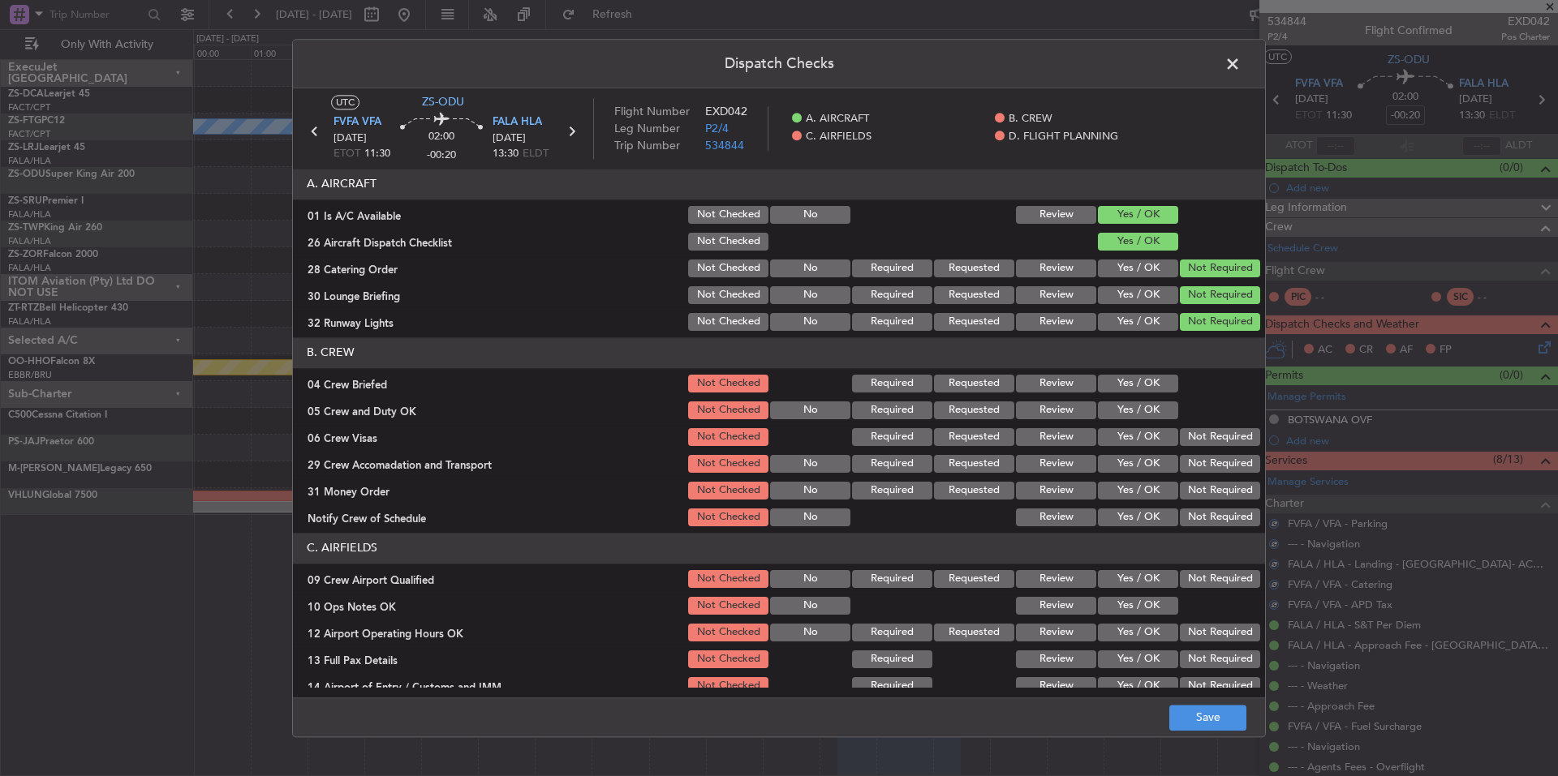
drag, startPoint x: 1158, startPoint y: 382, endPoint x: 1167, endPoint y: 410, distance: 29.0
click at [1158, 383] on button "Yes / OK" at bounding box center [1138, 384] width 80 height 18
click at [1177, 413] on div at bounding box center [1218, 410] width 82 height 23
click at [1137, 417] on button "Yes / OK" at bounding box center [1138, 411] width 80 height 18
drag, startPoint x: 1199, startPoint y: 430, endPoint x: 1215, endPoint y: 450, distance: 25.5
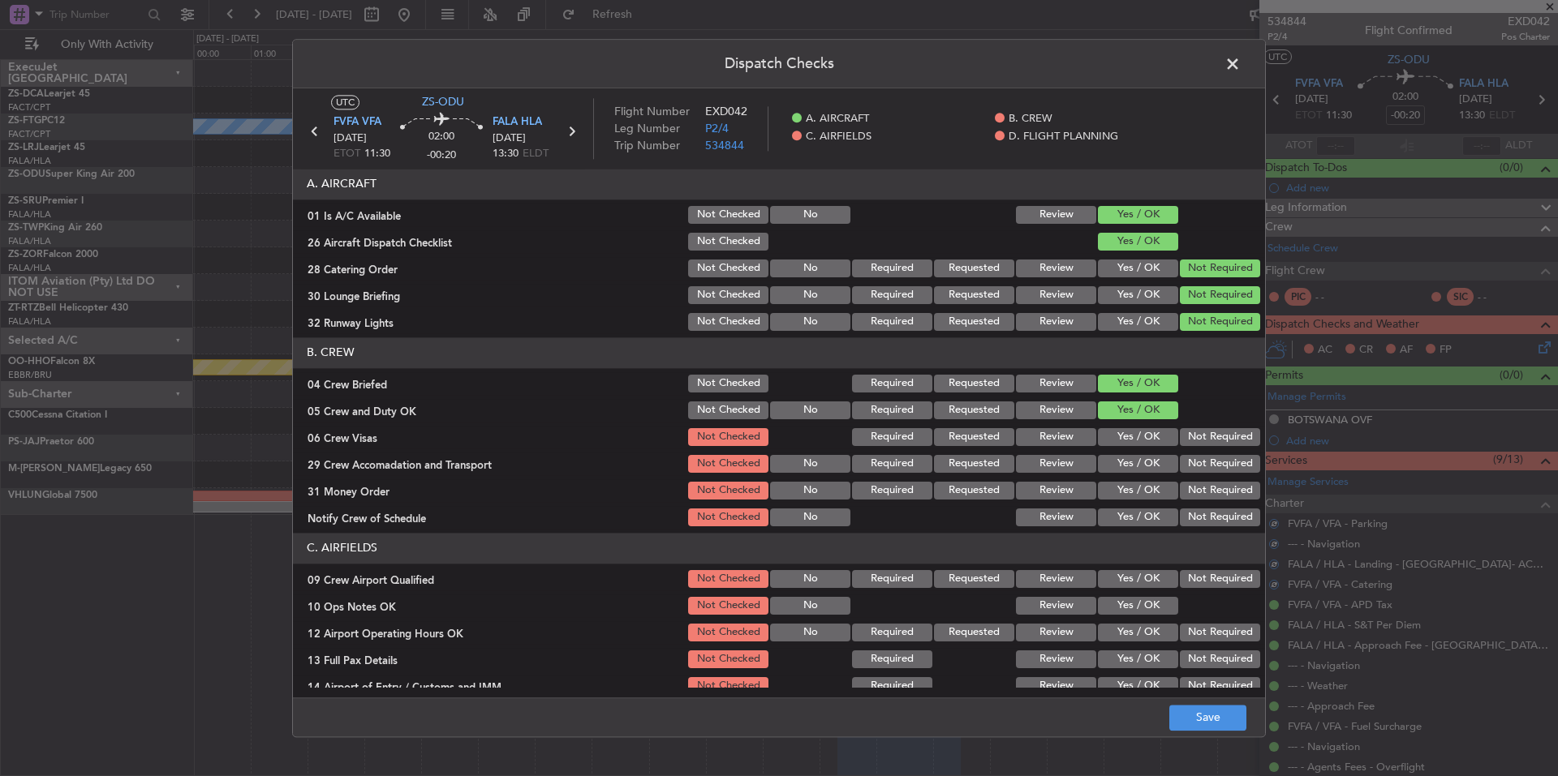
click at [1202, 436] on button "Not Required" at bounding box center [1220, 437] width 80 height 18
drag, startPoint x: 1215, startPoint y: 450, endPoint x: 1215, endPoint y: 459, distance: 8.9
click at [1215, 455] on section "B. CREW 04 Crew Briefed Not Checked Required Requested Review Yes / OK 05 Crew …" at bounding box center [779, 433] width 972 height 191
click at [1216, 469] on button "Not Required" at bounding box center [1220, 464] width 80 height 18
click at [1216, 480] on div "Not Required" at bounding box center [1218, 490] width 82 height 23
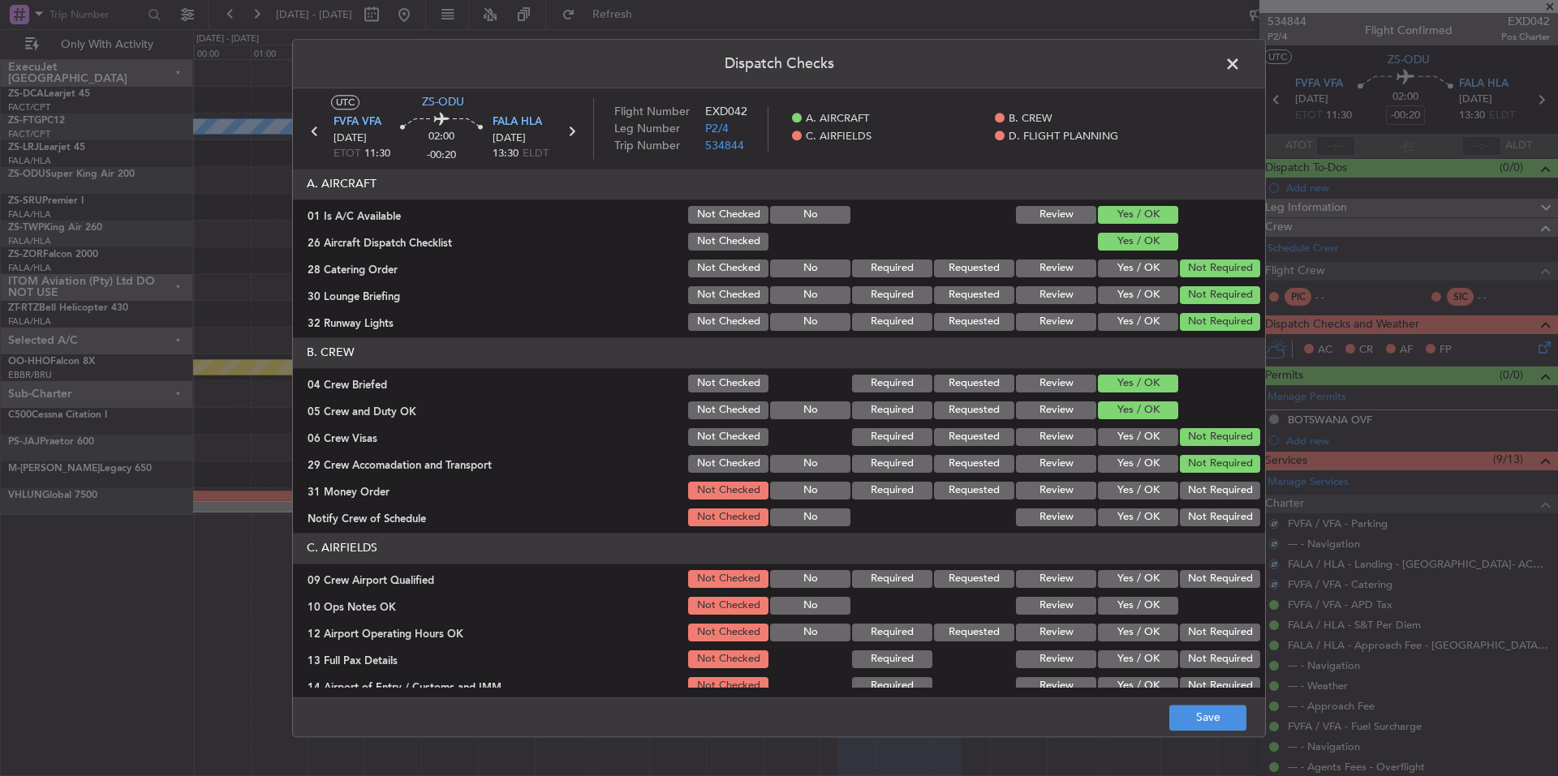
drag, startPoint x: 1216, startPoint y: 490, endPoint x: 1215, endPoint y: 514, distance: 23.5
click at [1216, 495] on button "Not Required" at bounding box center [1220, 491] width 80 height 18
click at [1215, 507] on div "Not Required" at bounding box center [1218, 517] width 82 height 23
drag, startPoint x: 1215, startPoint y: 514, endPoint x: 1215, endPoint y: 523, distance: 9.7
click at [1215, 517] on button "Not Required" at bounding box center [1220, 518] width 80 height 18
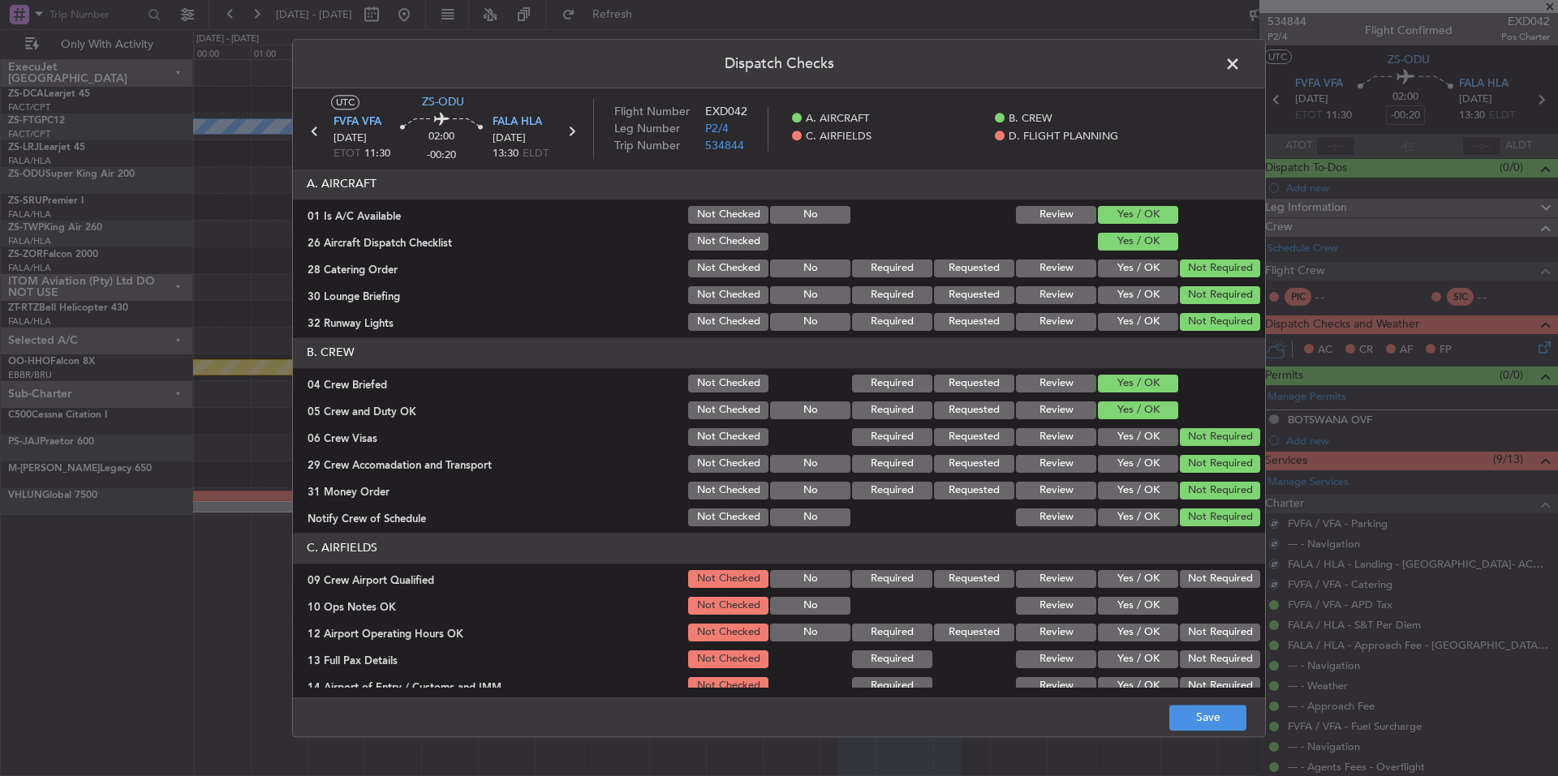
click at [1215, 523] on button "Not Required" at bounding box center [1220, 518] width 80 height 18
click at [1215, 600] on div at bounding box center [1218, 606] width 82 height 23
drag, startPoint x: 1210, startPoint y: 578, endPoint x: 1165, endPoint y: 604, distance: 52.3
click at [1209, 579] on button "Not Required" at bounding box center [1220, 579] width 80 height 18
click at [1150, 606] on button "Yes / OK" at bounding box center [1138, 606] width 80 height 18
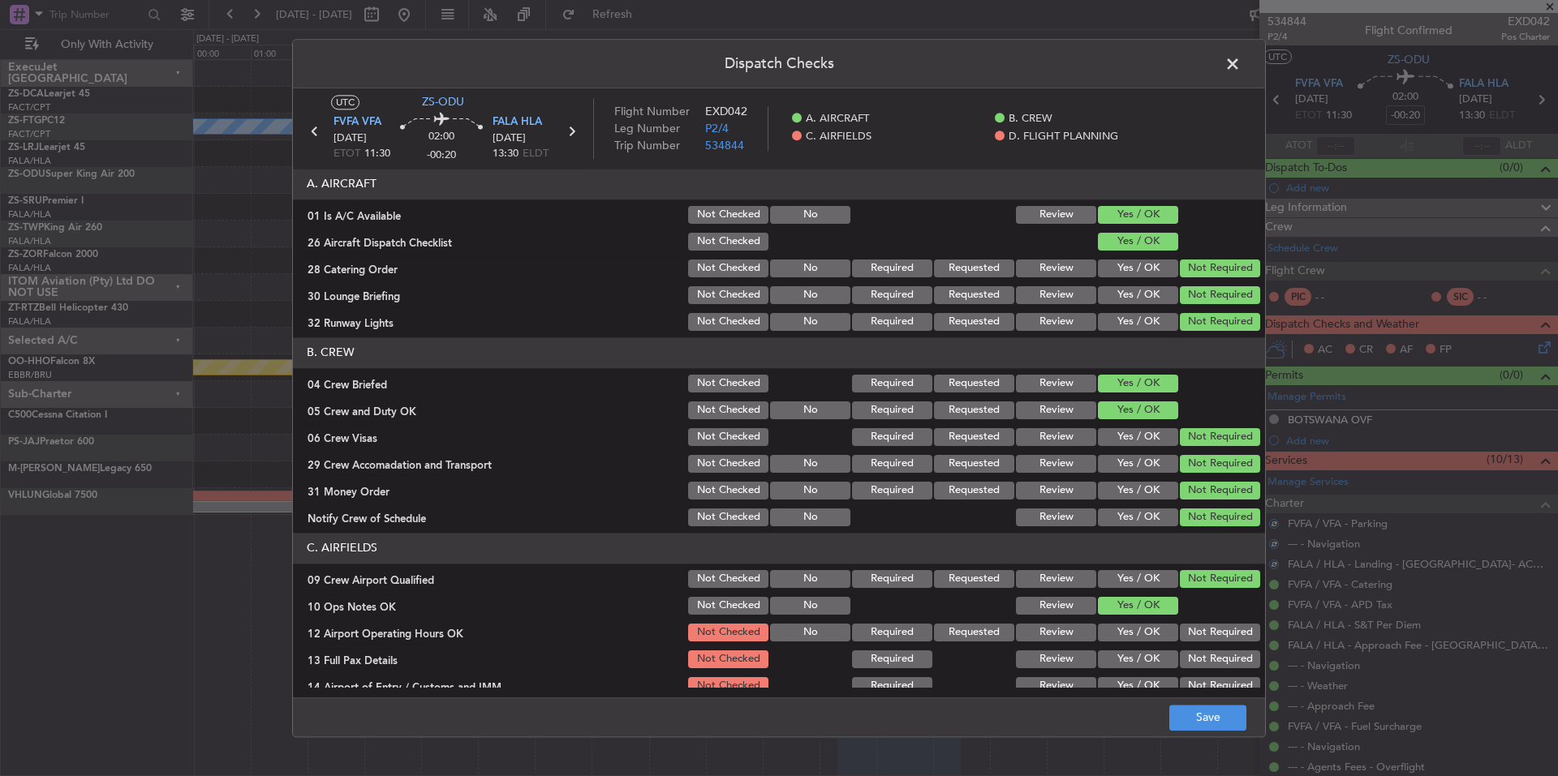
scroll to position [210, 0]
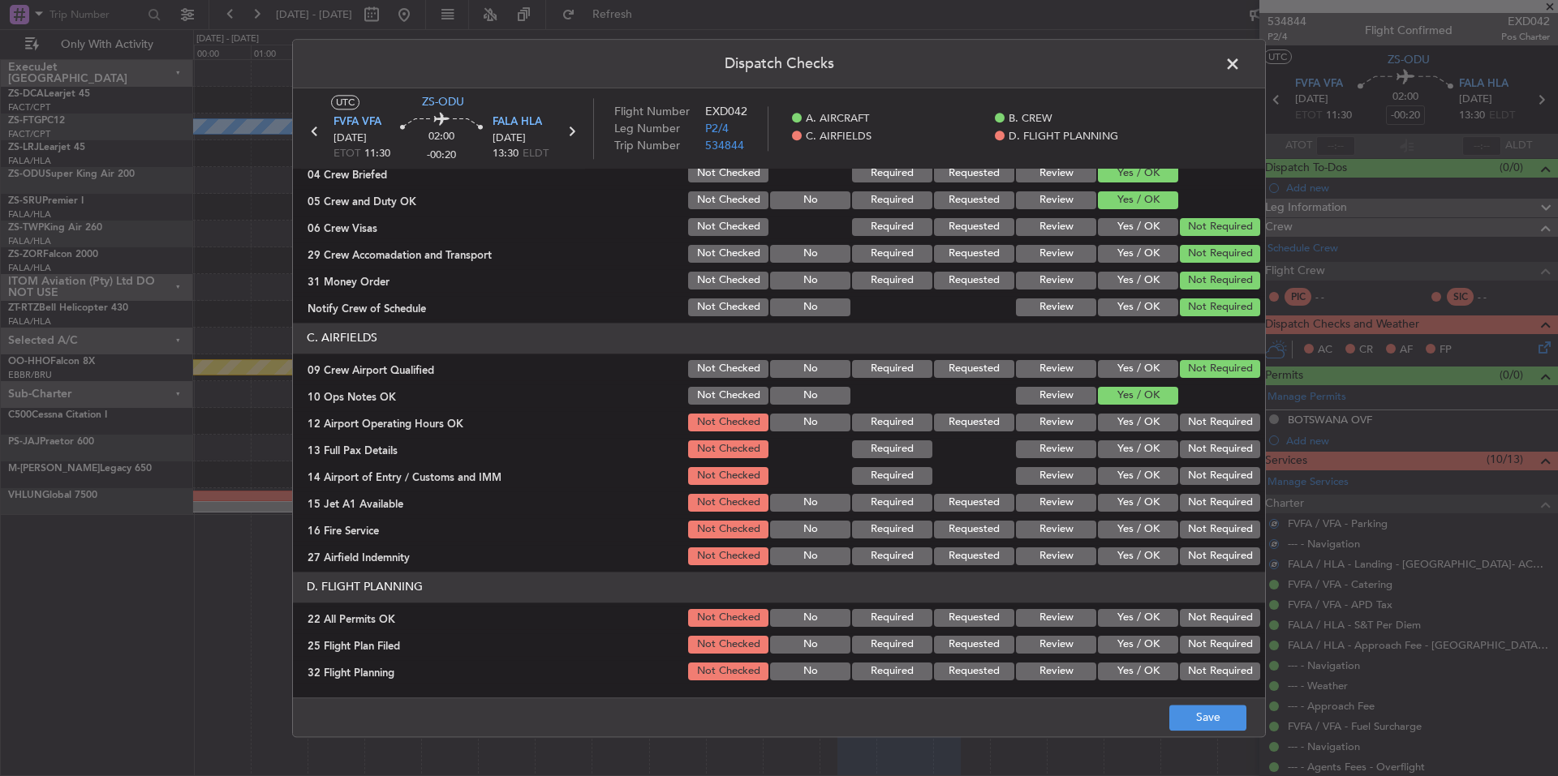
drag, startPoint x: 1213, startPoint y: 557, endPoint x: 1214, endPoint y: 535, distance: 22.7
click at [1213, 554] on button "Not Required" at bounding box center [1220, 557] width 80 height 18
click at [1214, 535] on button "Not Required" at bounding box center [1220, 530] width 80 height 18
drag, startPoint x: 1214, startPoint y: 530, endPoint x: 1210, endPoint y: 517, distance: 13.4
click at [1213, 527] on button "Not Required" at bounding box center [1220, 530] width 80 height 18
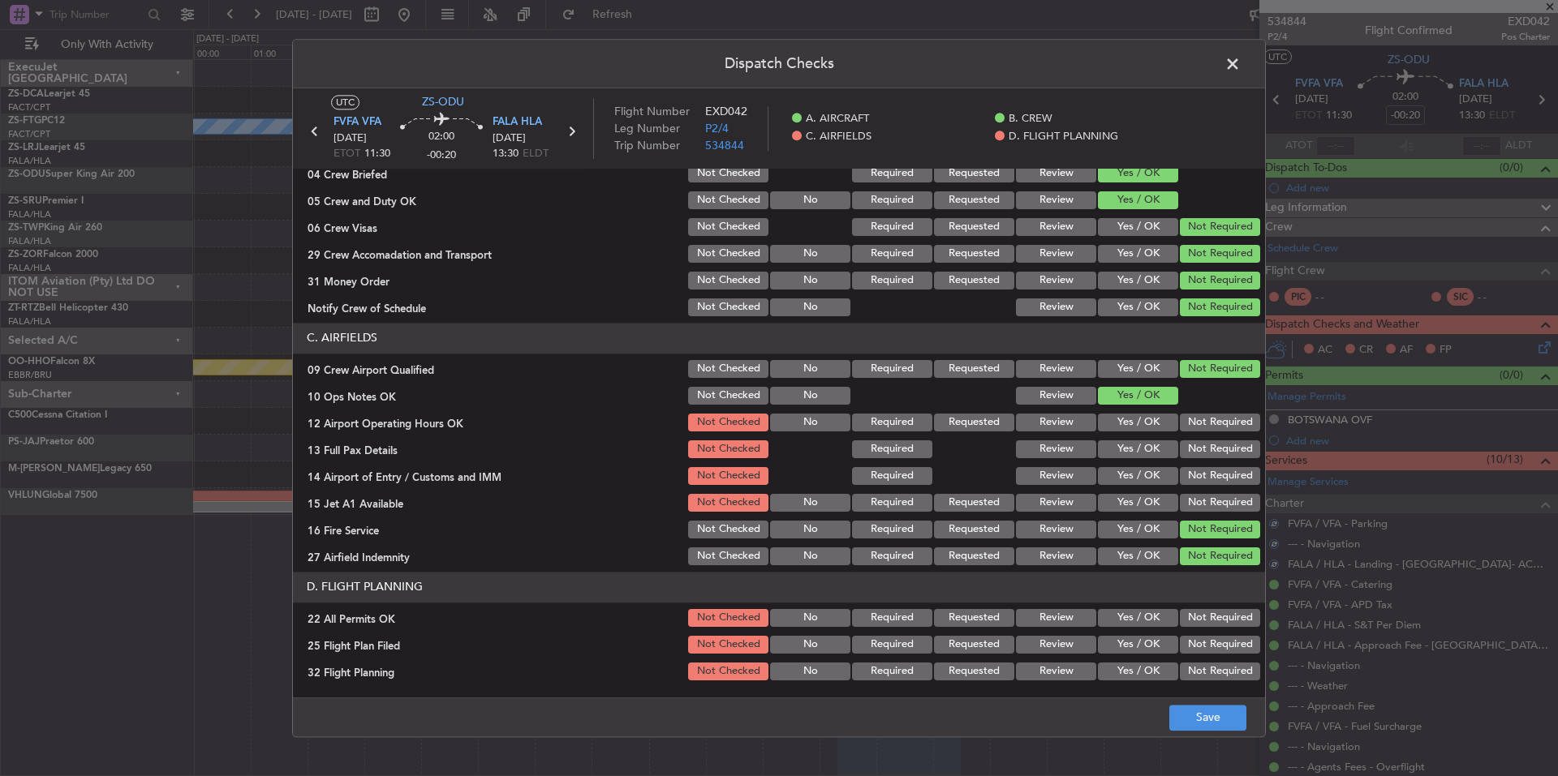
click at [1210, 506] on button "Not Required" at bounding box center [1220, 503] width 80 height 18
click at [1206, 497] on button "Not Required" at bounding box center [1220, 503] width 80 height 18
click at [1202, 479] on div "Not Required" at bounding box center [1218, 476] width 82 height 23
click at [1200, 467] on button "Not Required" at bounding box center [1220, 476] width 80 height 18
drag, startPoint x: 1201, startPoint y: 454, endPoint x: 1202, endPoint y: 441, distance: 13.8
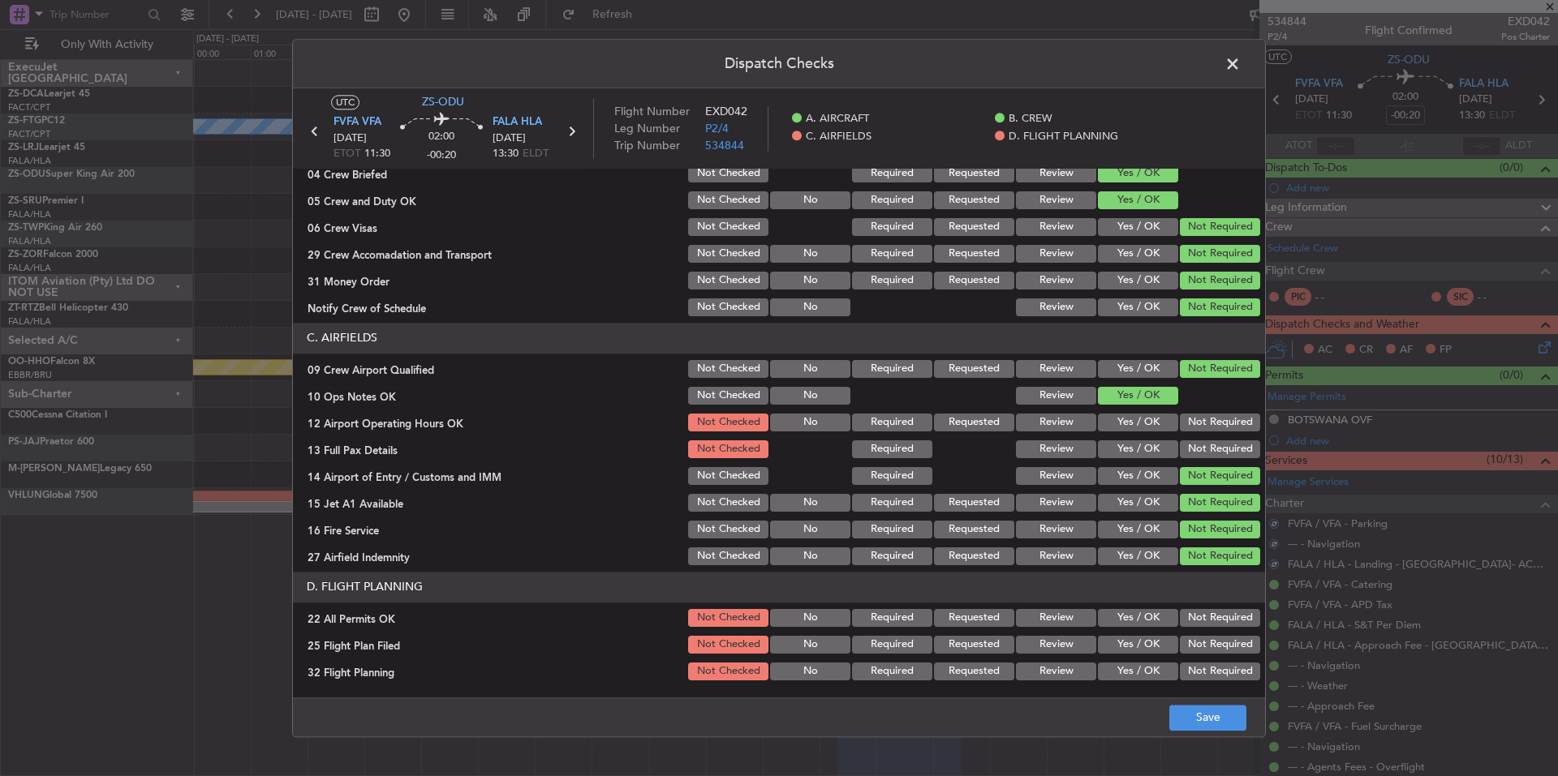
click at [1201, 450] on button "Not Required" at bounding box center [1220, 450] width 80 height 18
click at [1202, 435] on section "C. AIRFIELDS 09 Crew Airport Qualified Not Checked No Required Requested Review…" at bounding box center [779, 445] width 972 height 245
click at [1205, 424] on button "Not Required" at bounding box center [1220, 423] width 80 height 18
click at [1206, 608] on div "Not Required" at bounding box center [1218, 618] width 82 height 23
drag, startPoint x: 1206, startPoint y: 613, endPoint x: 1159, endPoint y: 634, distance: 51.6
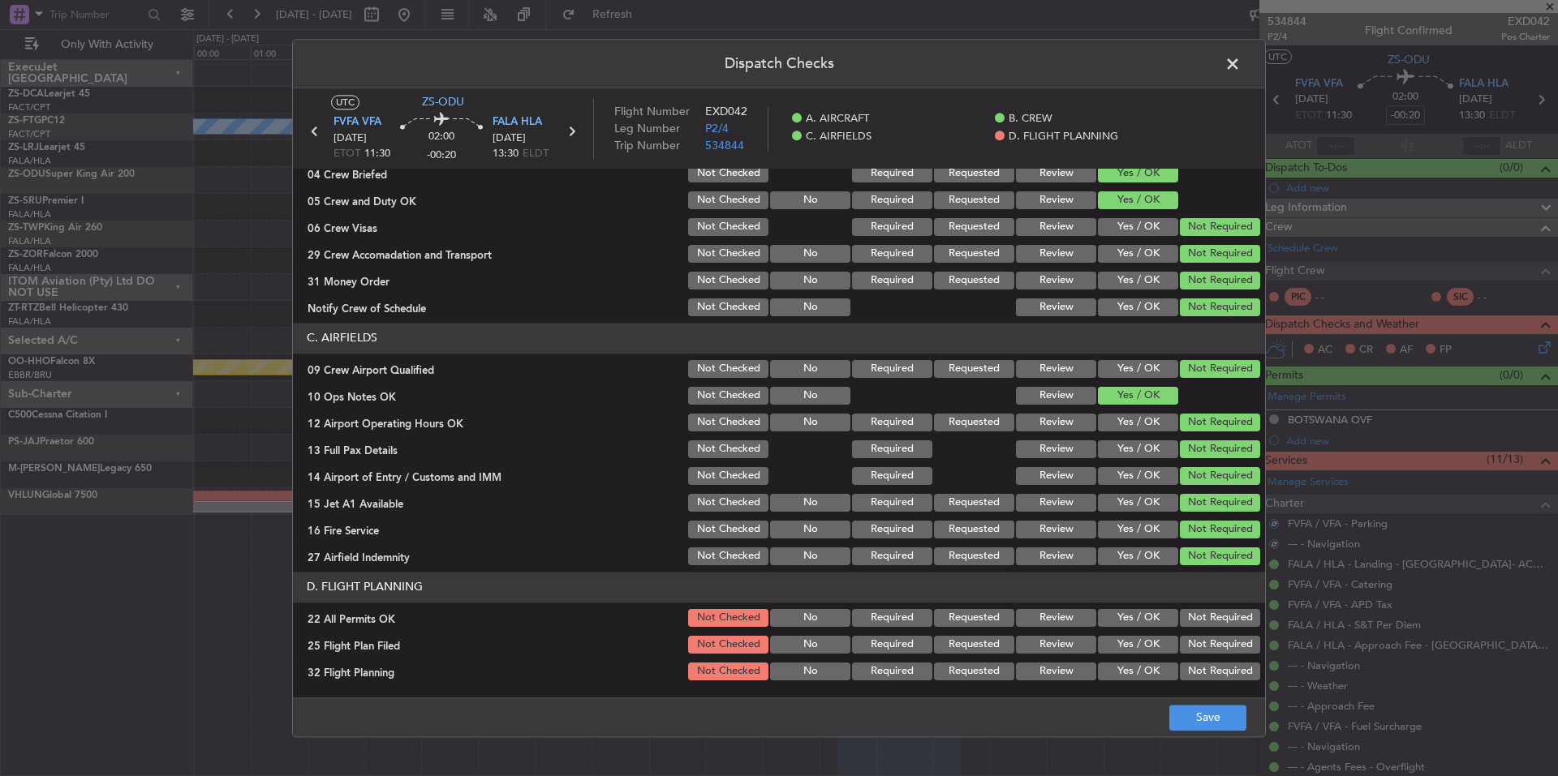
click at [1206, 615] on button "Not Required" at bounding box center [1220, 618] width 80 height 18
drag, startPoint x: 1157, startPoint y: 635, endPoint x: 1146, endPoint y: 653, distance: 20.7
click at [1155, 639] on div "Yes / OK" at bounding box center [1136, 645] width 82 height 23
click at [1146, 655] on div "Yes / OK" at bounding box center [1136, 645] width 82 height 23
click at [1146, 668] on button "Yes / OK" at bounding box center [1138, 672] width 80 height 18
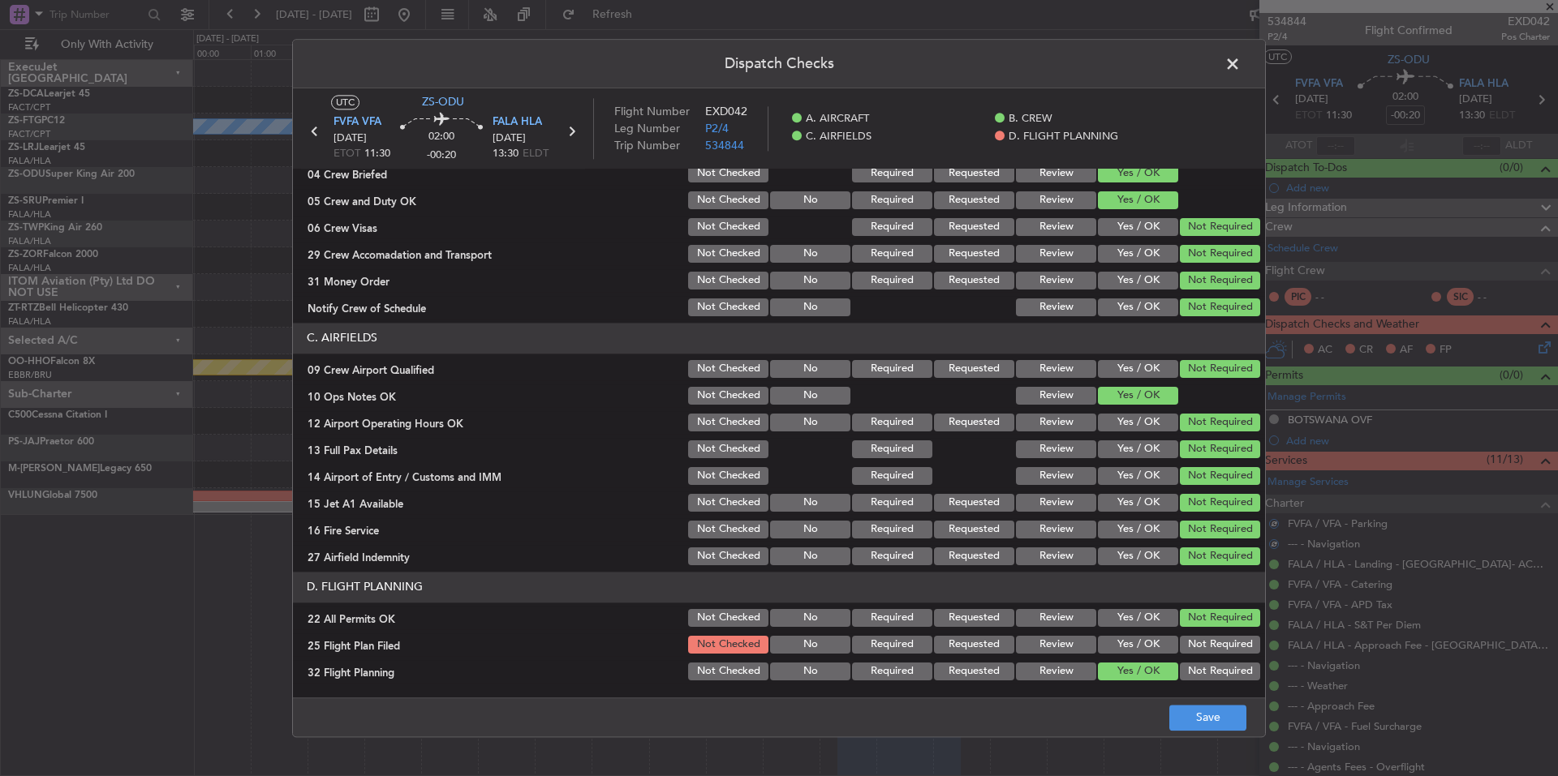
click at [1139, 641] on button "Yes / OK" at bounding box center [1138, 645] width 80 height 18
click at [1198, 722] on button "Save" at bounding box center [1207, 718] width 77 height 26
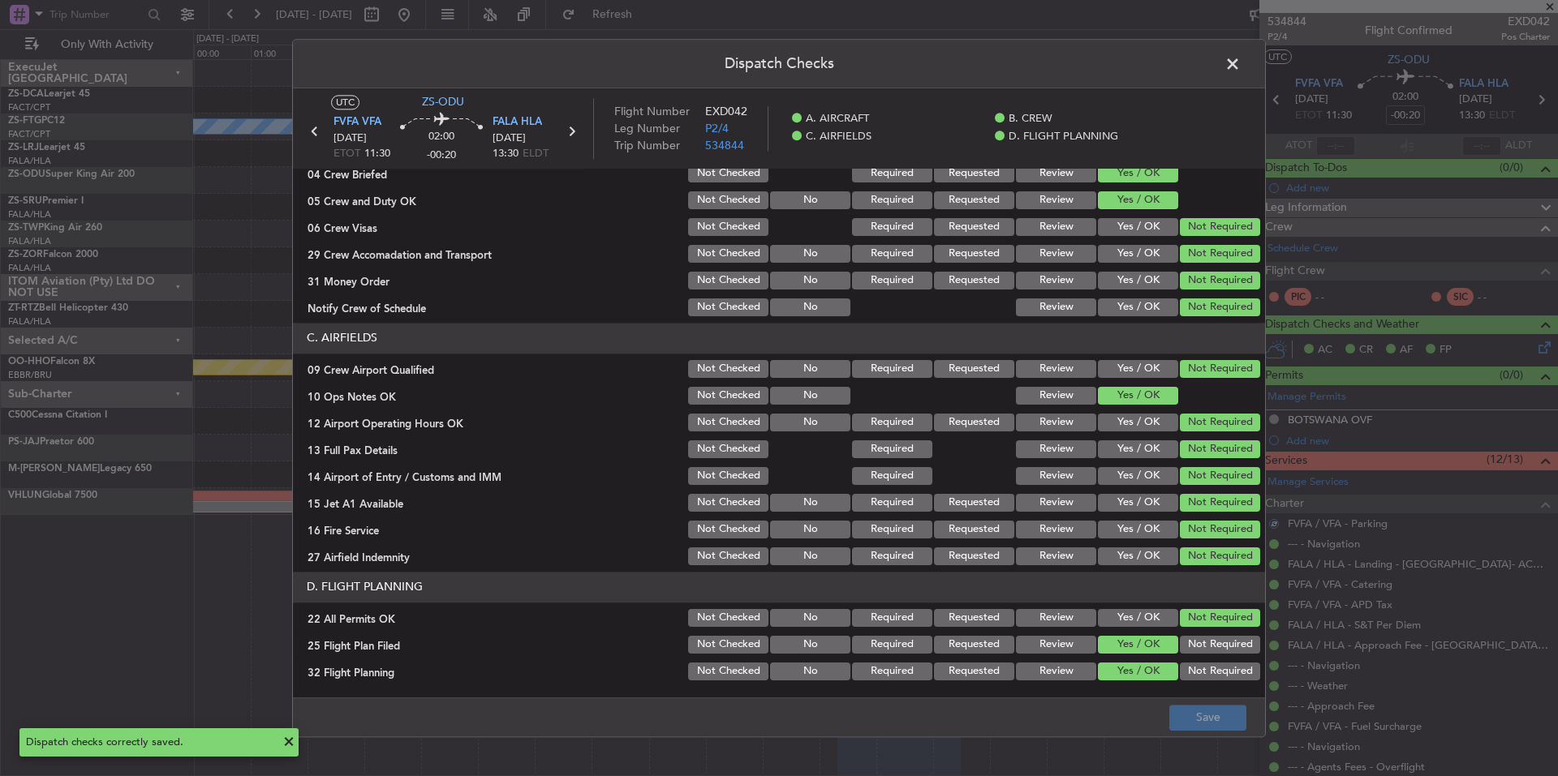
click at [1241, 64] on span at bounding box center [1241, 68] width 0 height 32
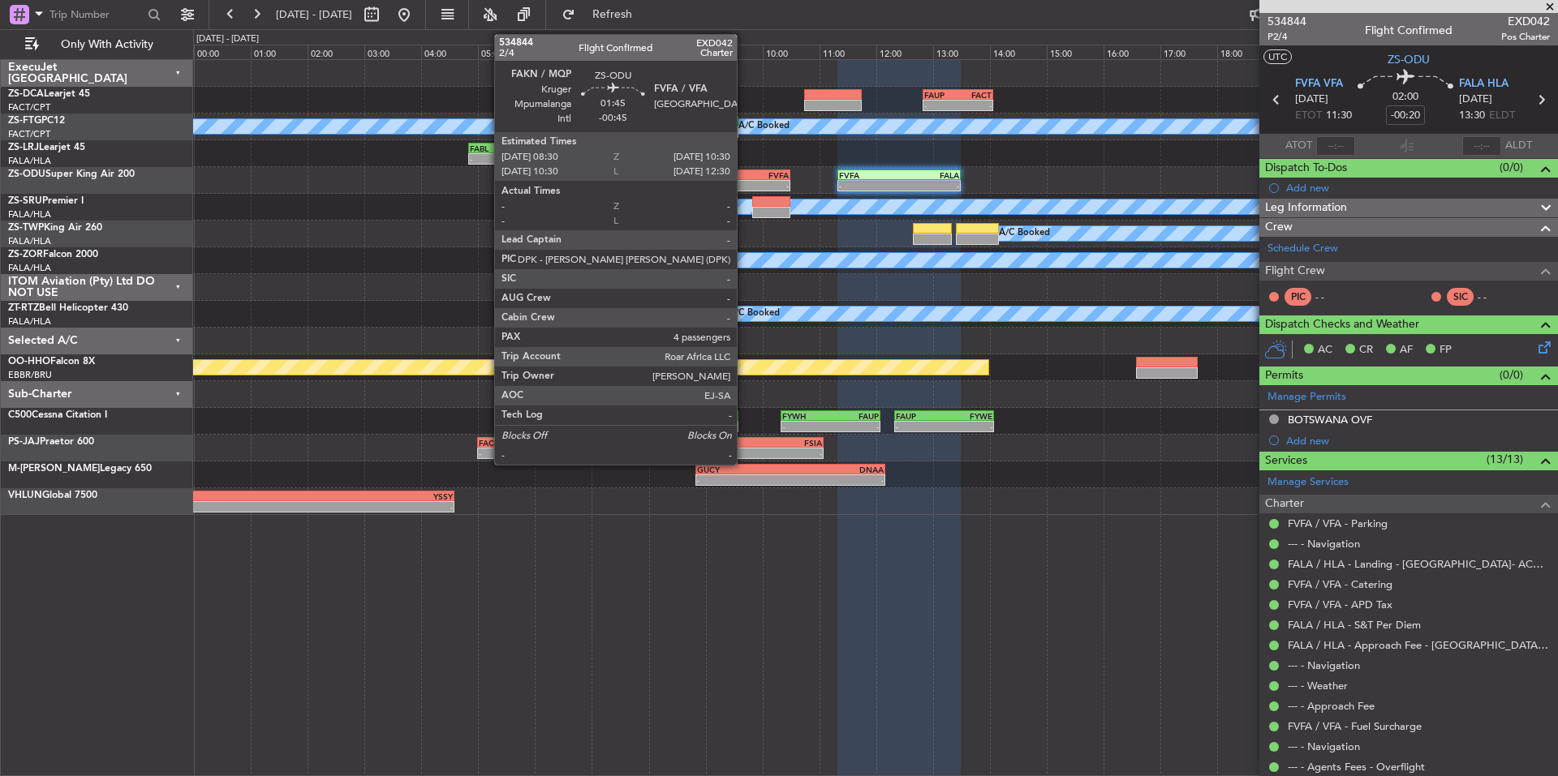
click at [744, 186] on div "-" at bounding box center [760, 186] width 55 height 10
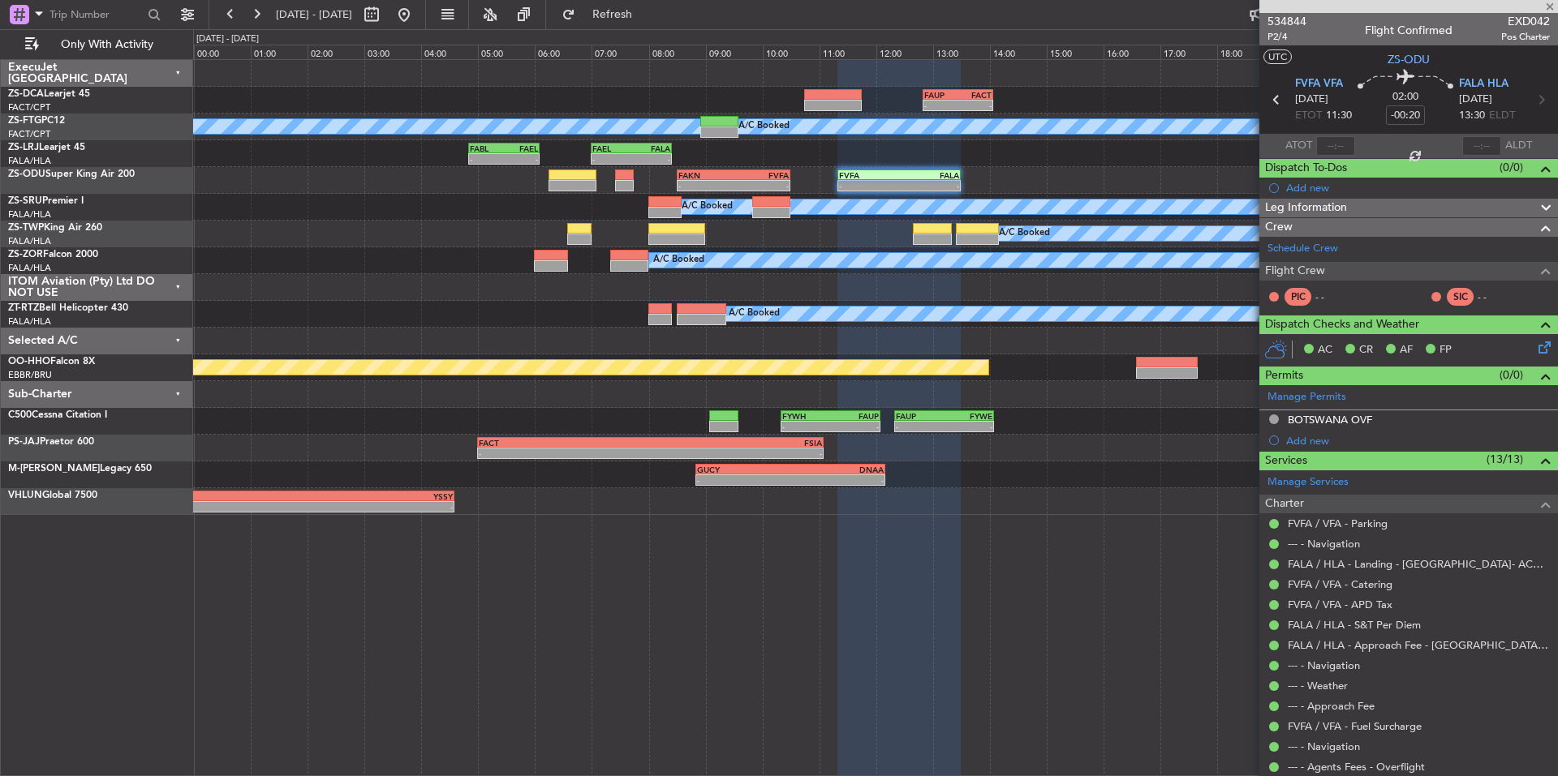
type input "-00:45"
type input "4"
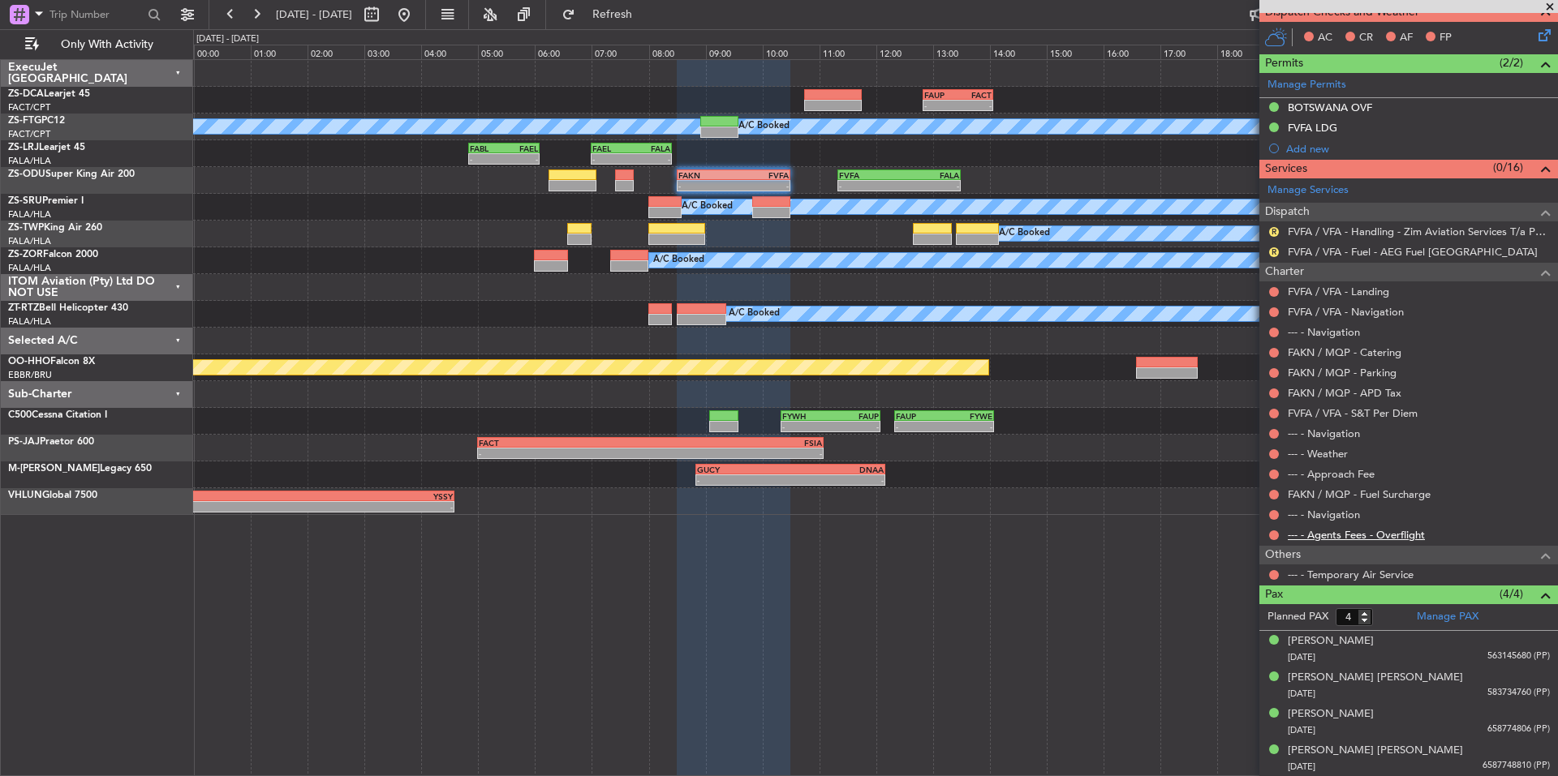
scroll to position [177, 0]
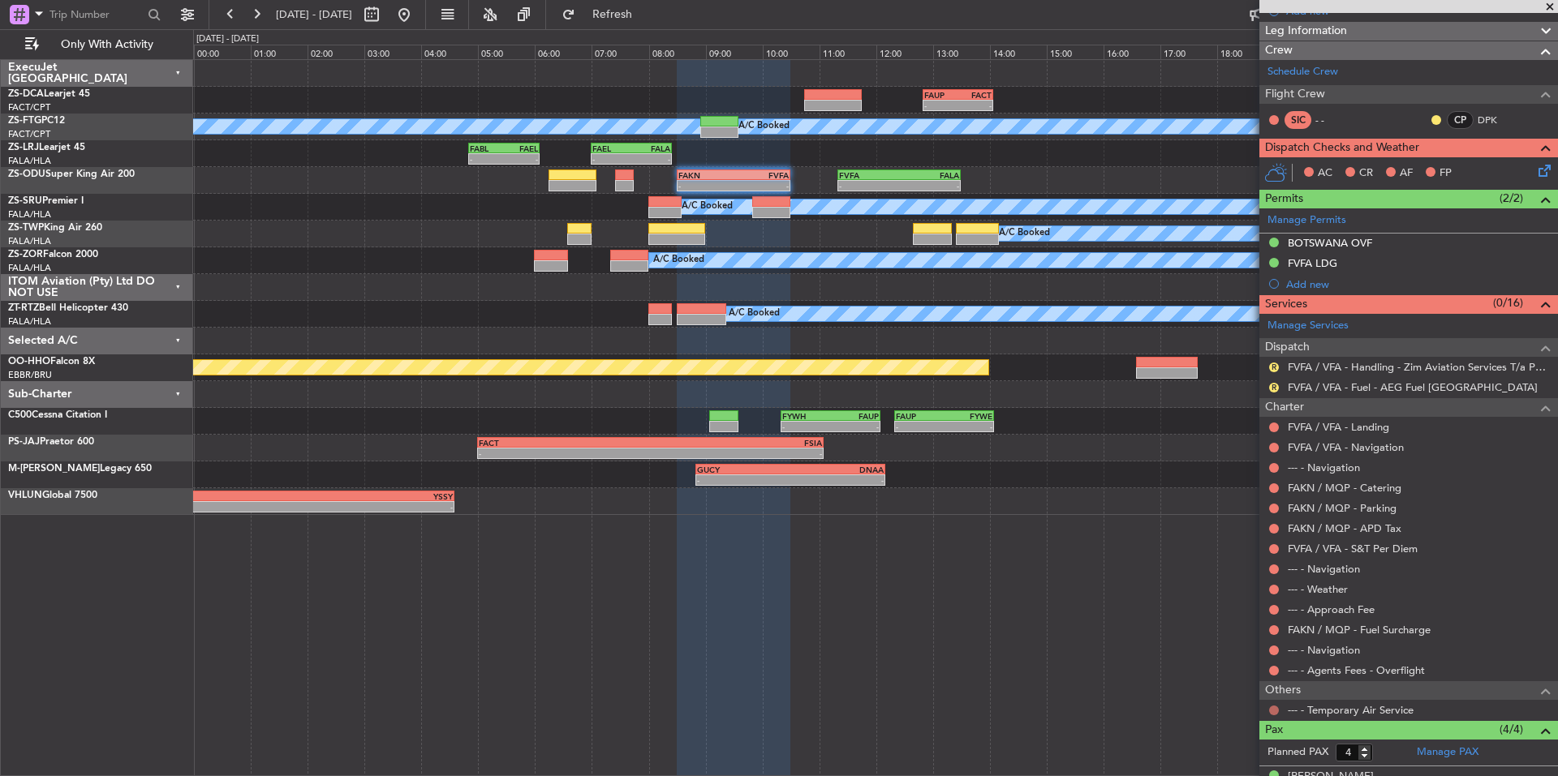
click at [1275, 711] on button at bounding box center [1274, 711] width 10 height 10
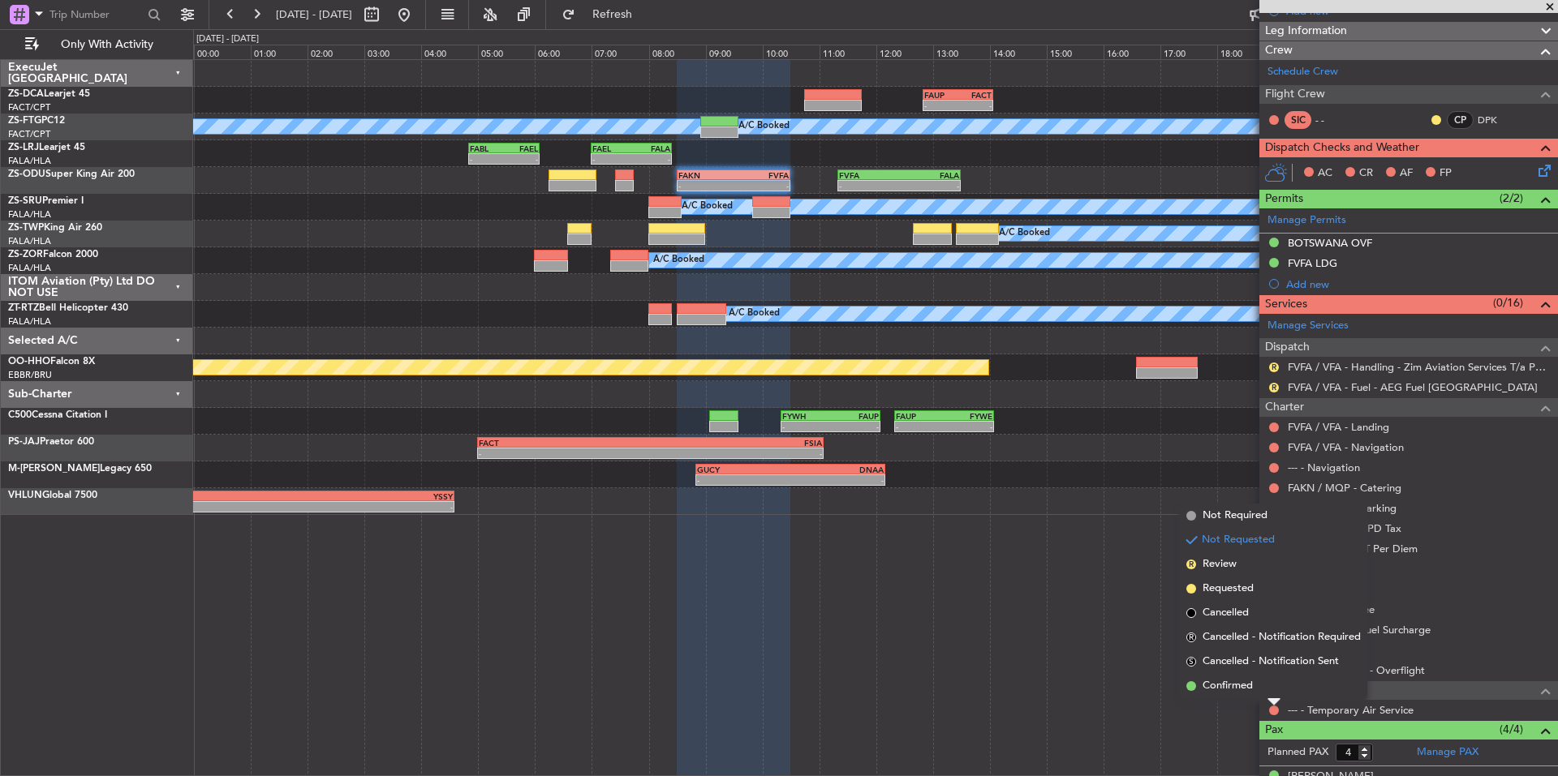
click at [1250, 689] on span "Confirmed" at bounding box center [1227, 686] width 50 height 16
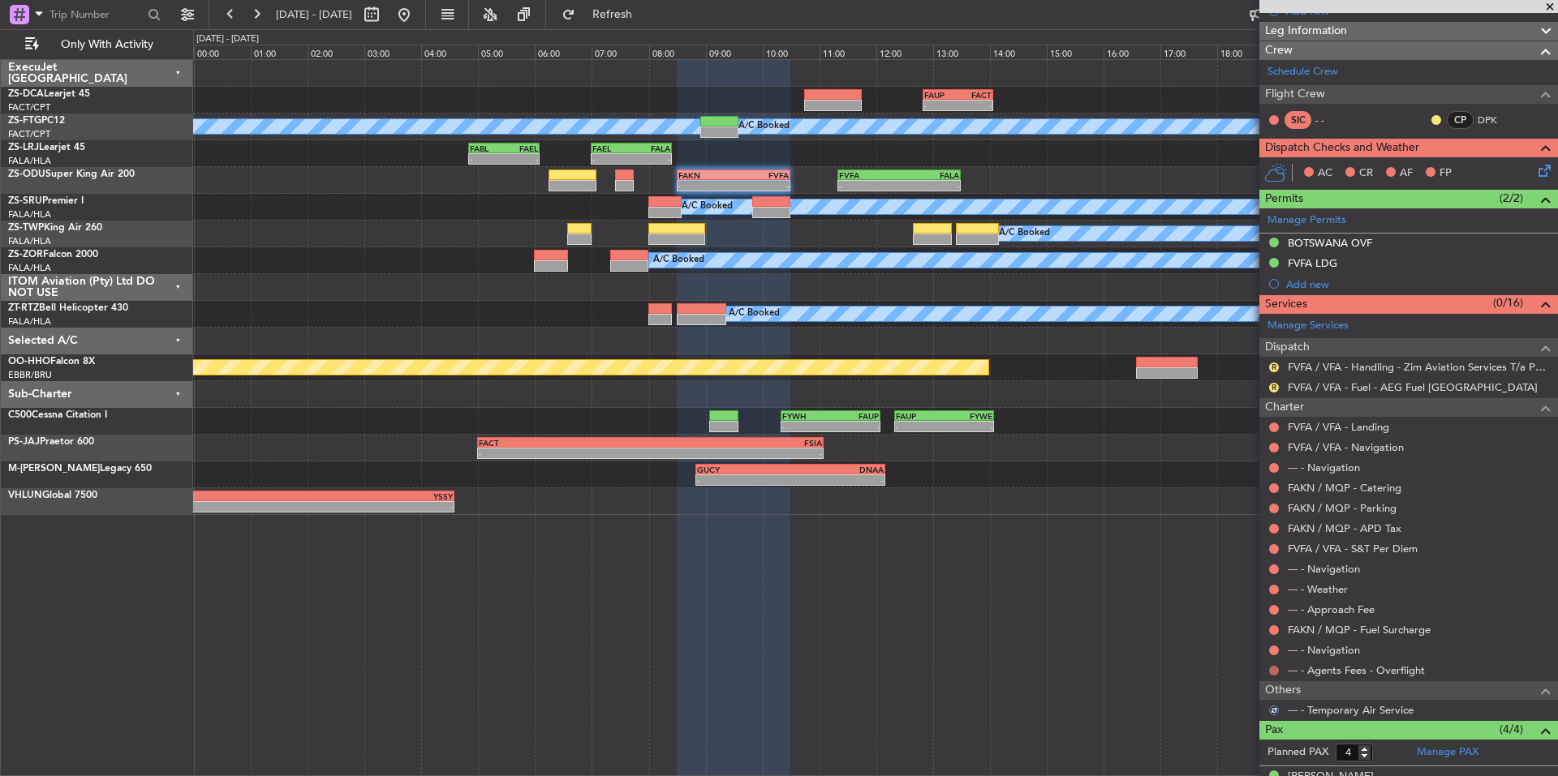
click at [1275, 671] on button at bounding box center [1274, 671] width 10 height 10
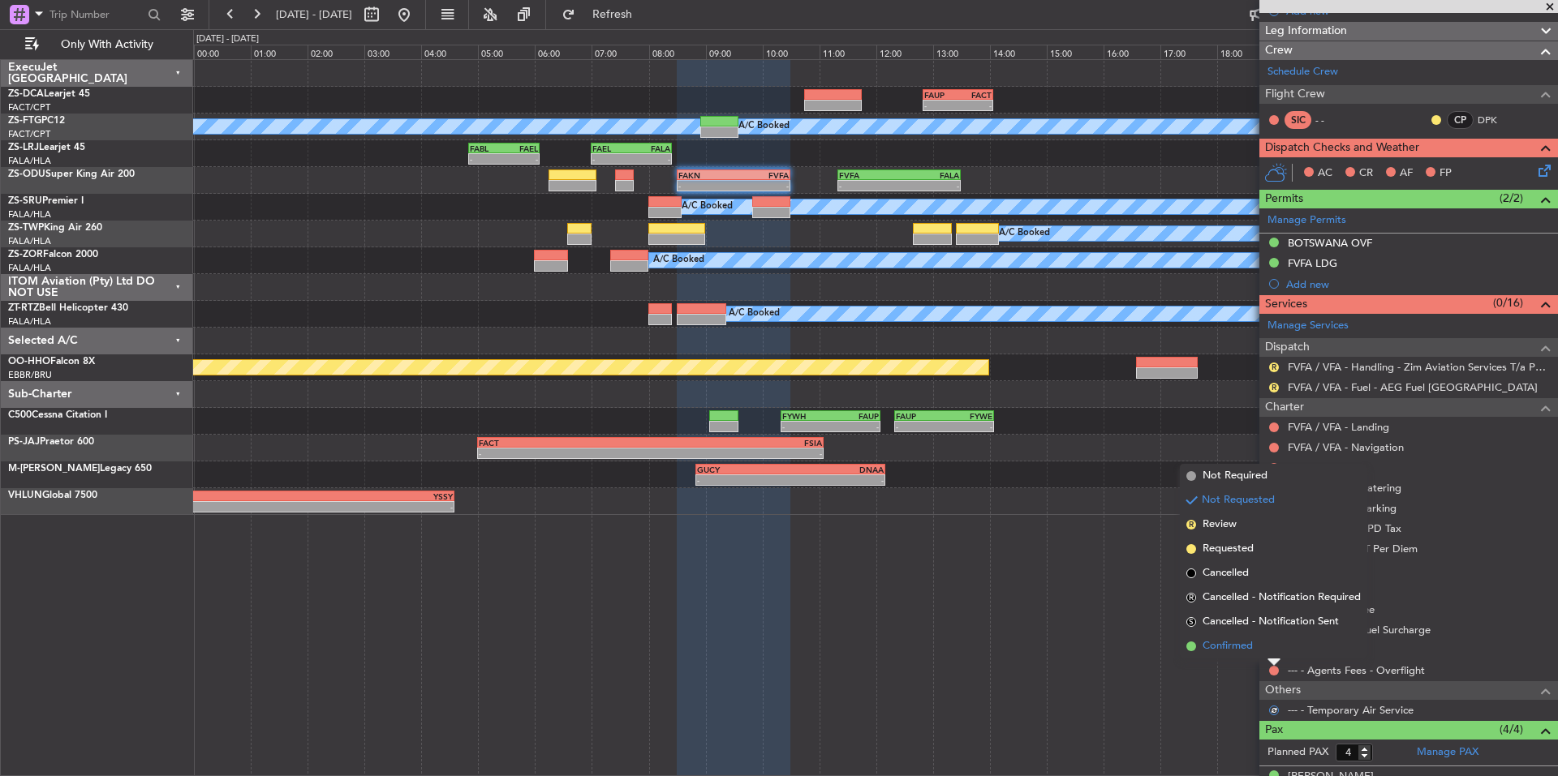
click at [1258, 648] on li "Confirmed" at bounding box center [1273, 646] width 187 height 24
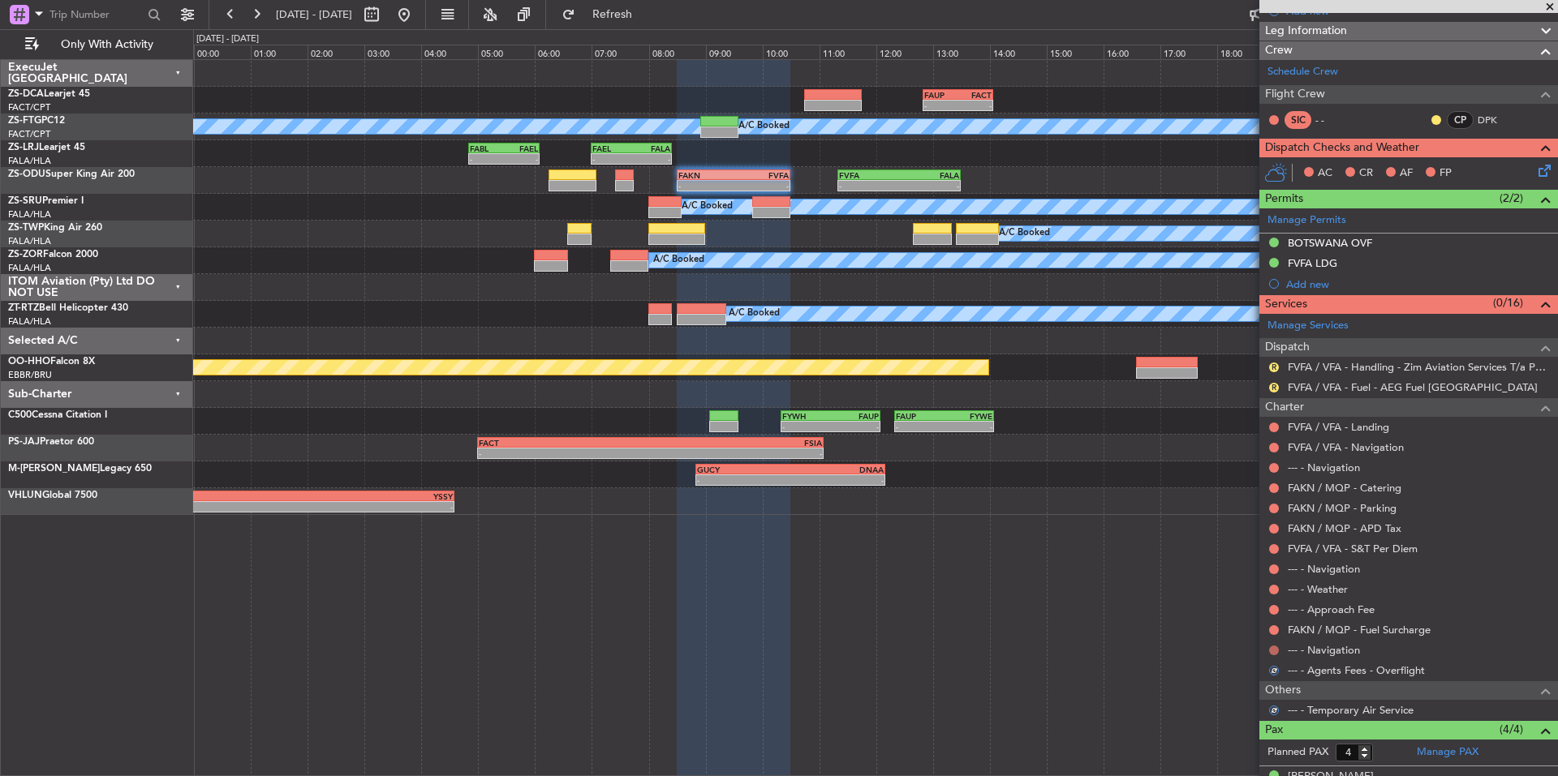
click at [1276, 647] on button at bounding box center [1274, 651] width 10 height 10
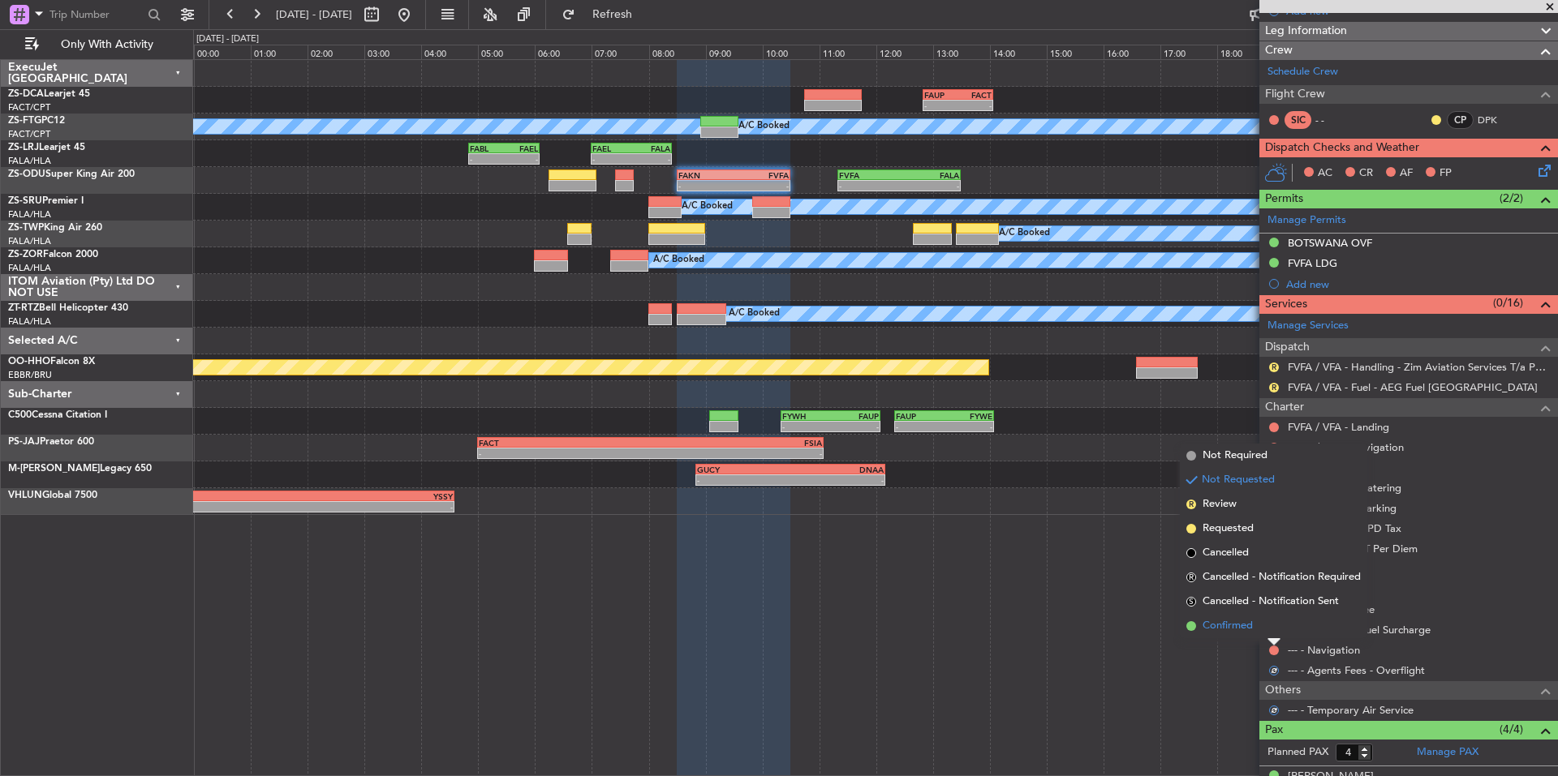
click at [1262, 626] on li "Confirmed" at bounding box center [1273, 626] width 187 height 24
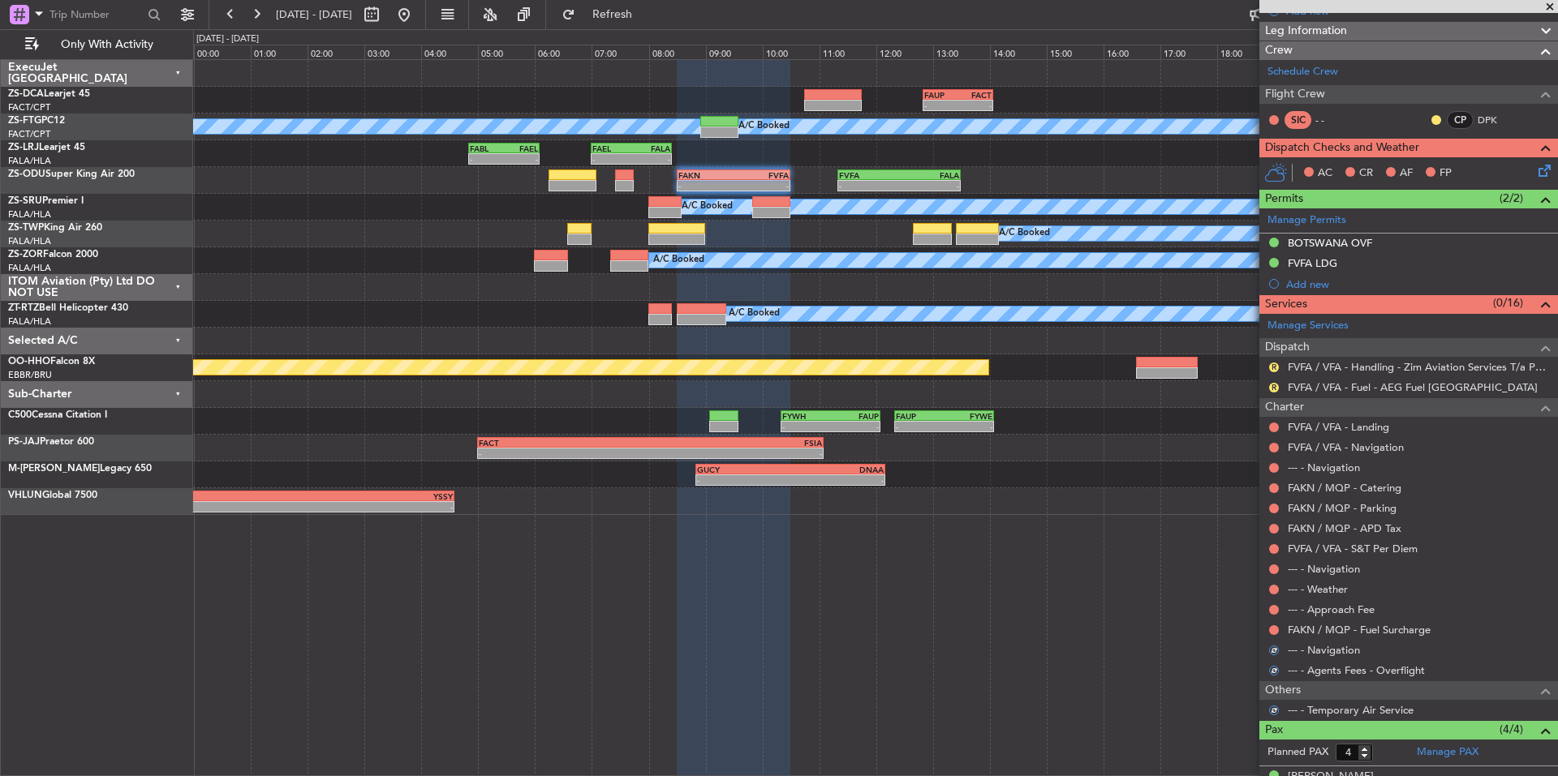
click at [1270, 625] on div at bounding box center [1273, 630] width 13 height 13
click at [1274, 628] on button at bounding box center [1274, 631] width 10 height 10
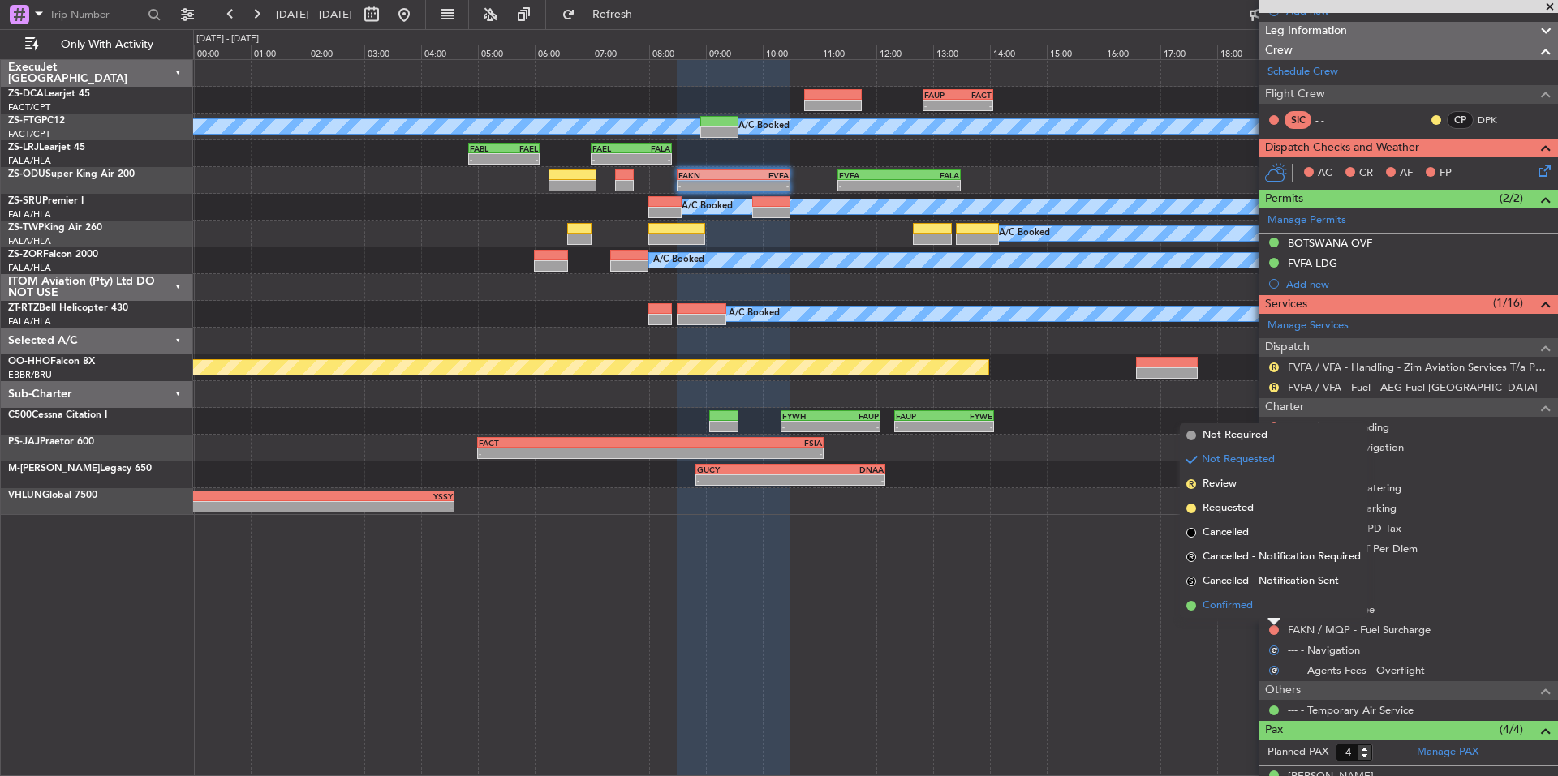
click at [1260, 607] on li "Confirmed" at bounding box center [1273, 606] width 187 height 24
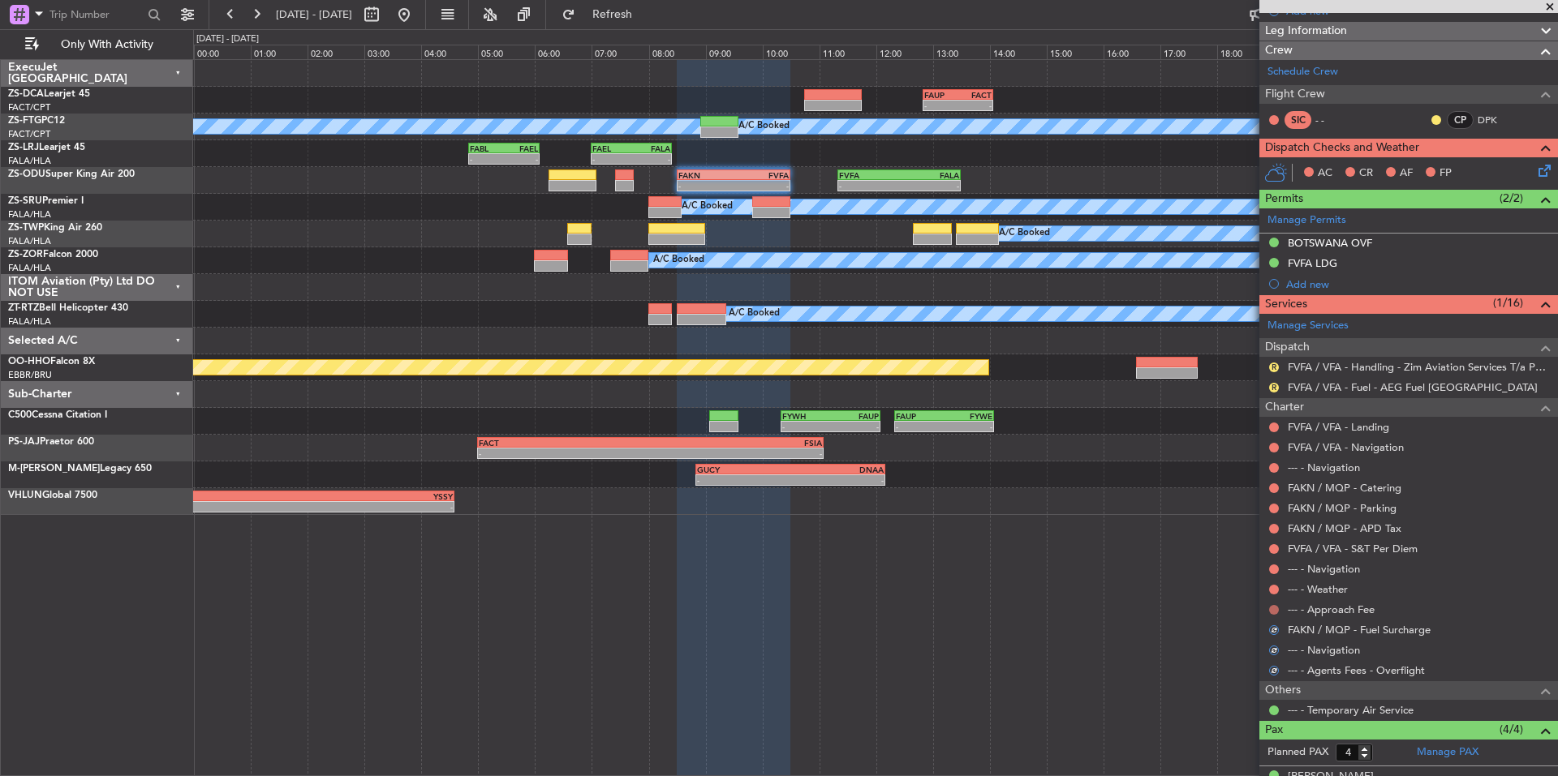
click at [1270, 612] on button at bounding box center [1274, 610] width 10 height 10
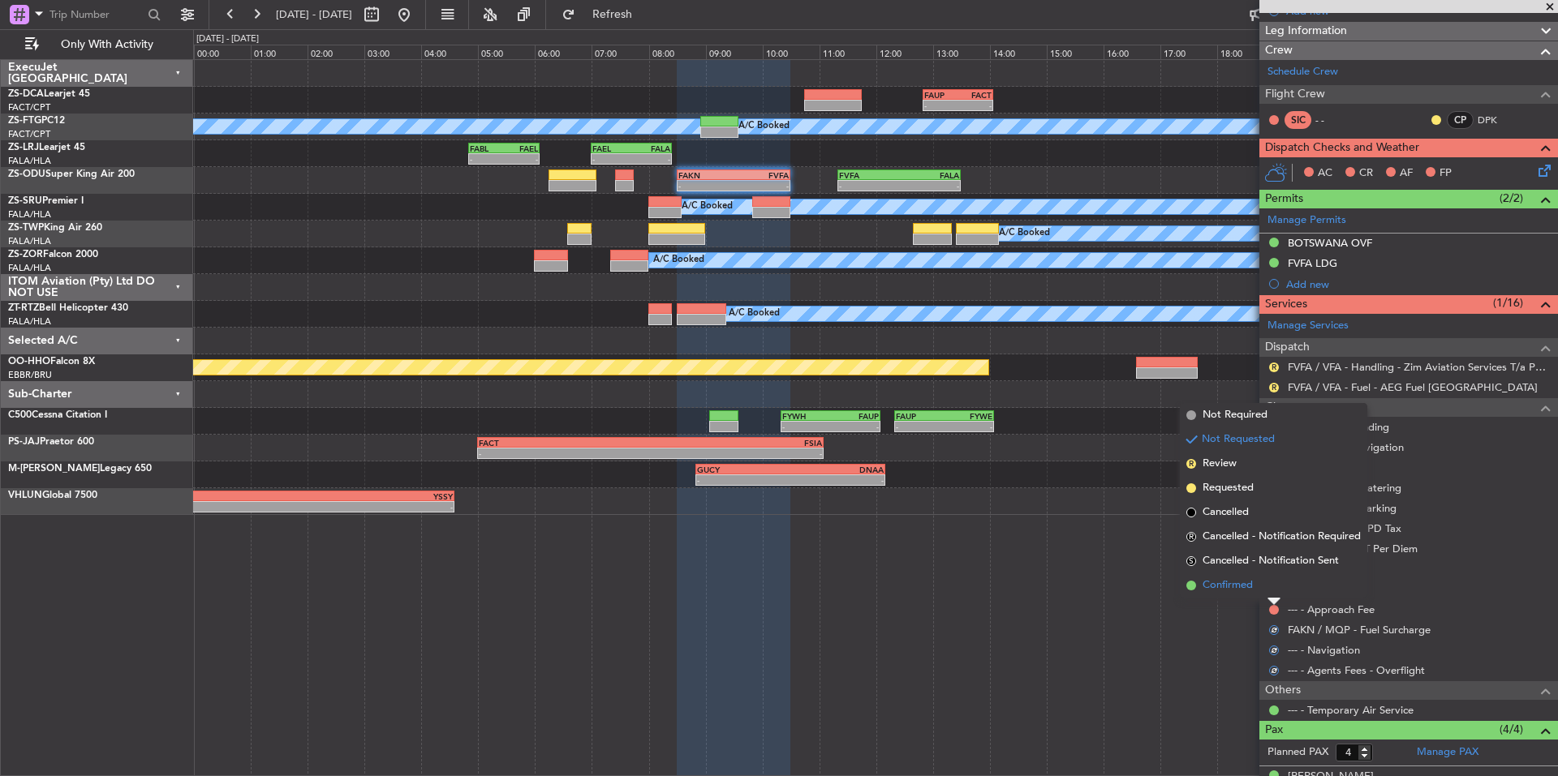
click at [1257, 595] on li "Confirmed" at bounding box center [1273, 586] width 187 height 24
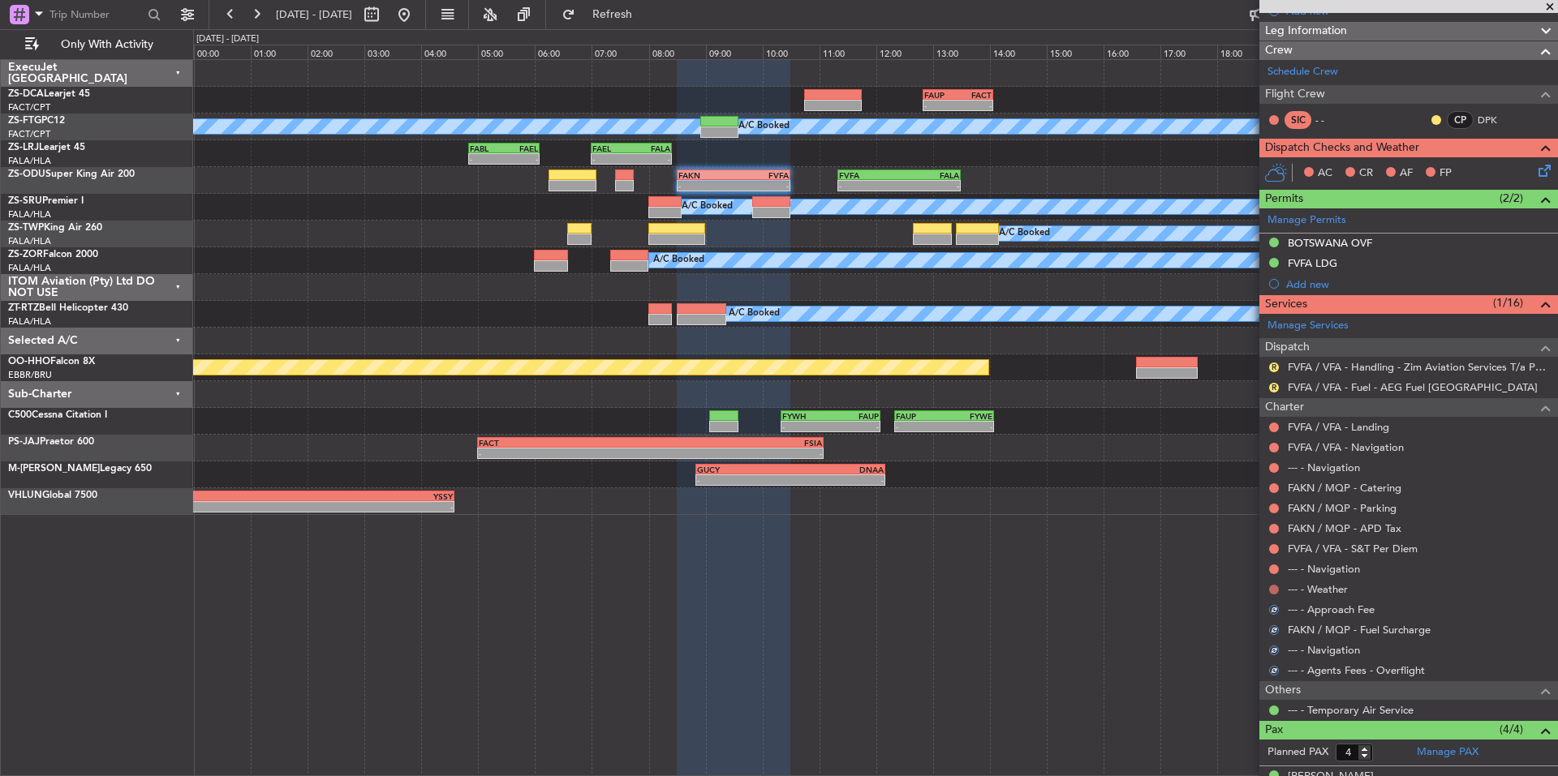
click at [1272, 591] on button at bounding box center [1274, 590] width 10 height 10
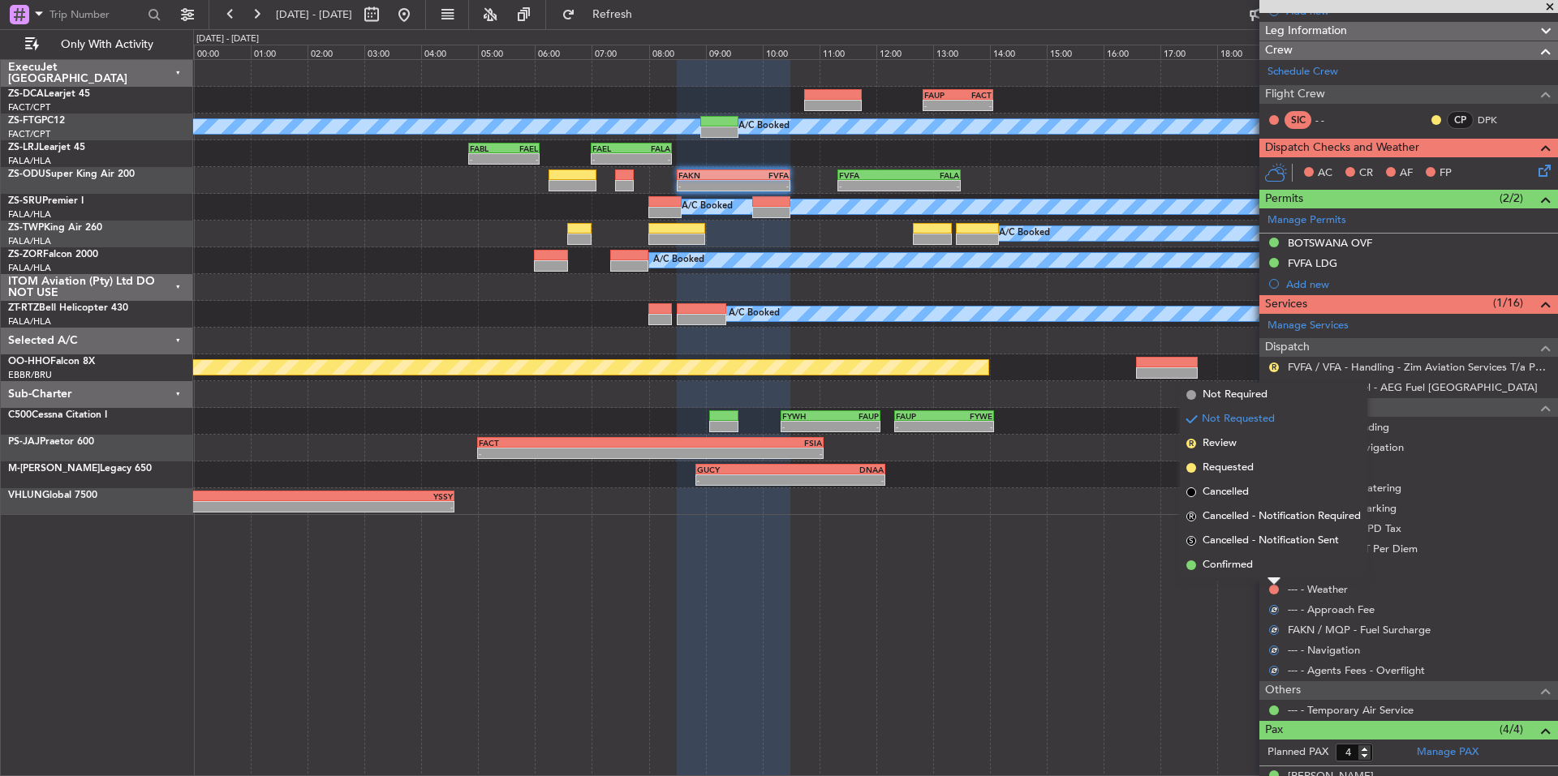
click at [1262, 568] on li "Confirmed" at bounding box center [1273, 565] width 187 height 24
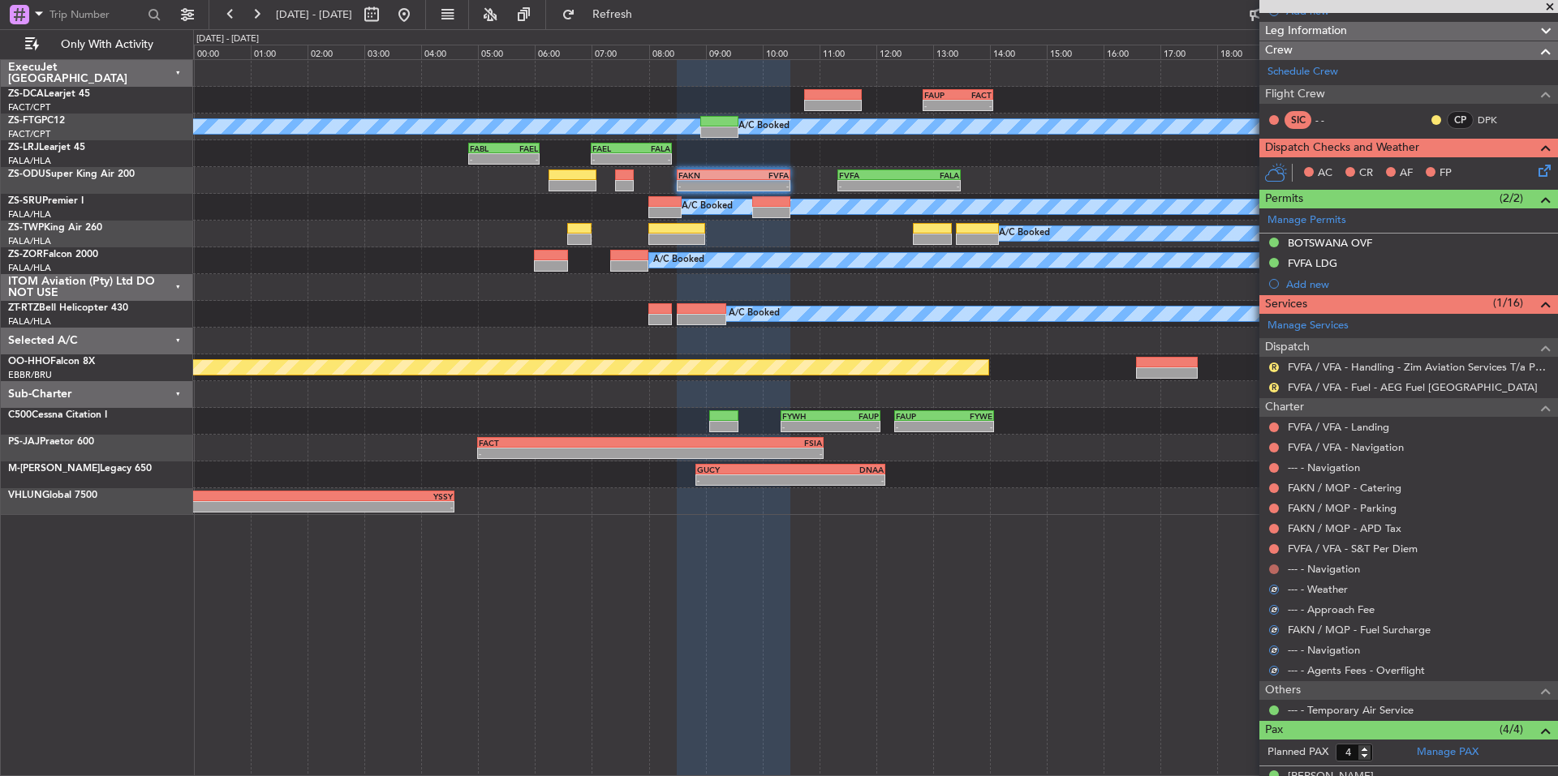
click at [1276, 570] on button at bounding box center [1274, 570] width 10 height 10
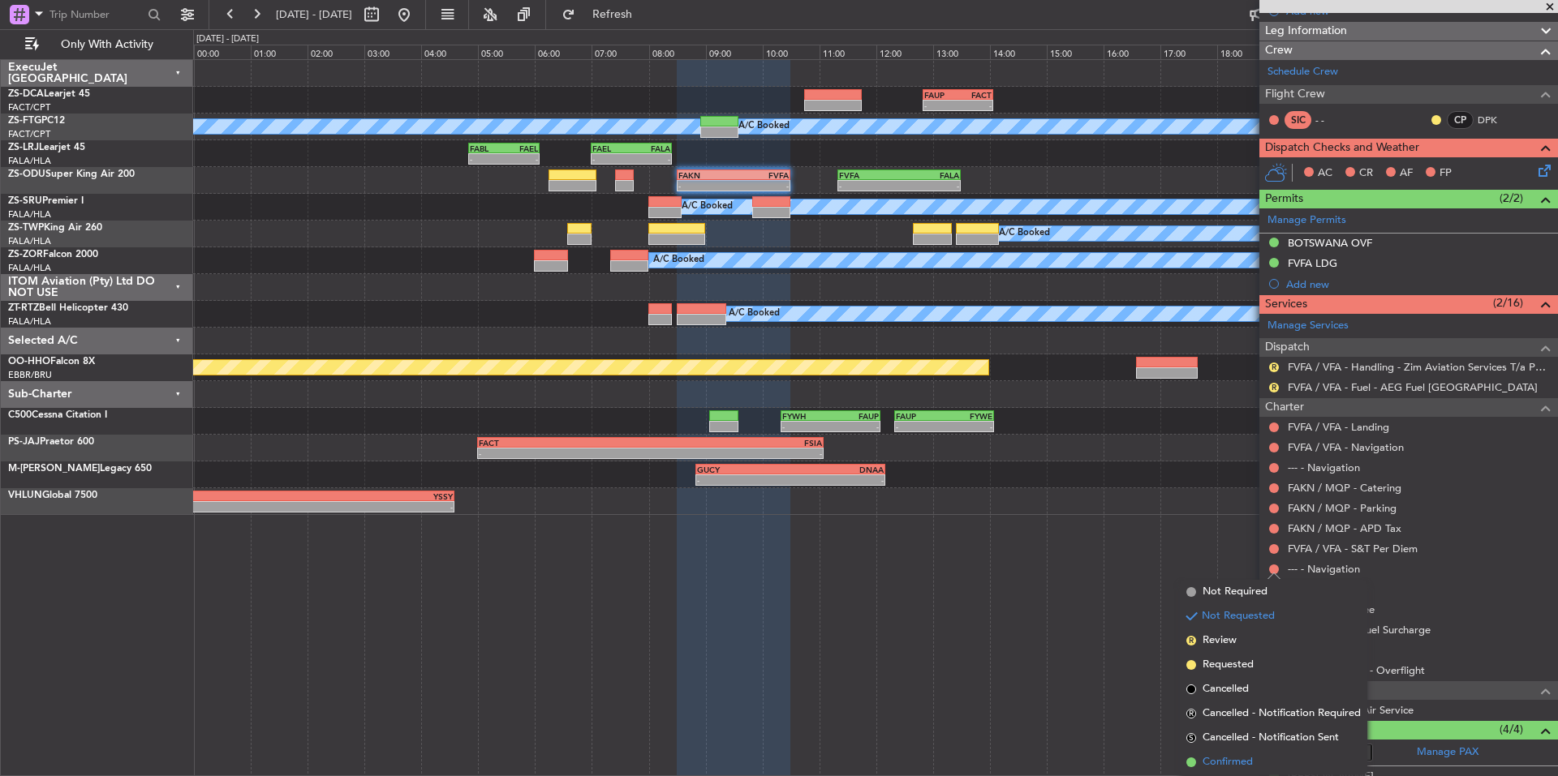
click at [1253, 762] on span "Confirmed" at bounding box center [1227, 763] width 50 height 16
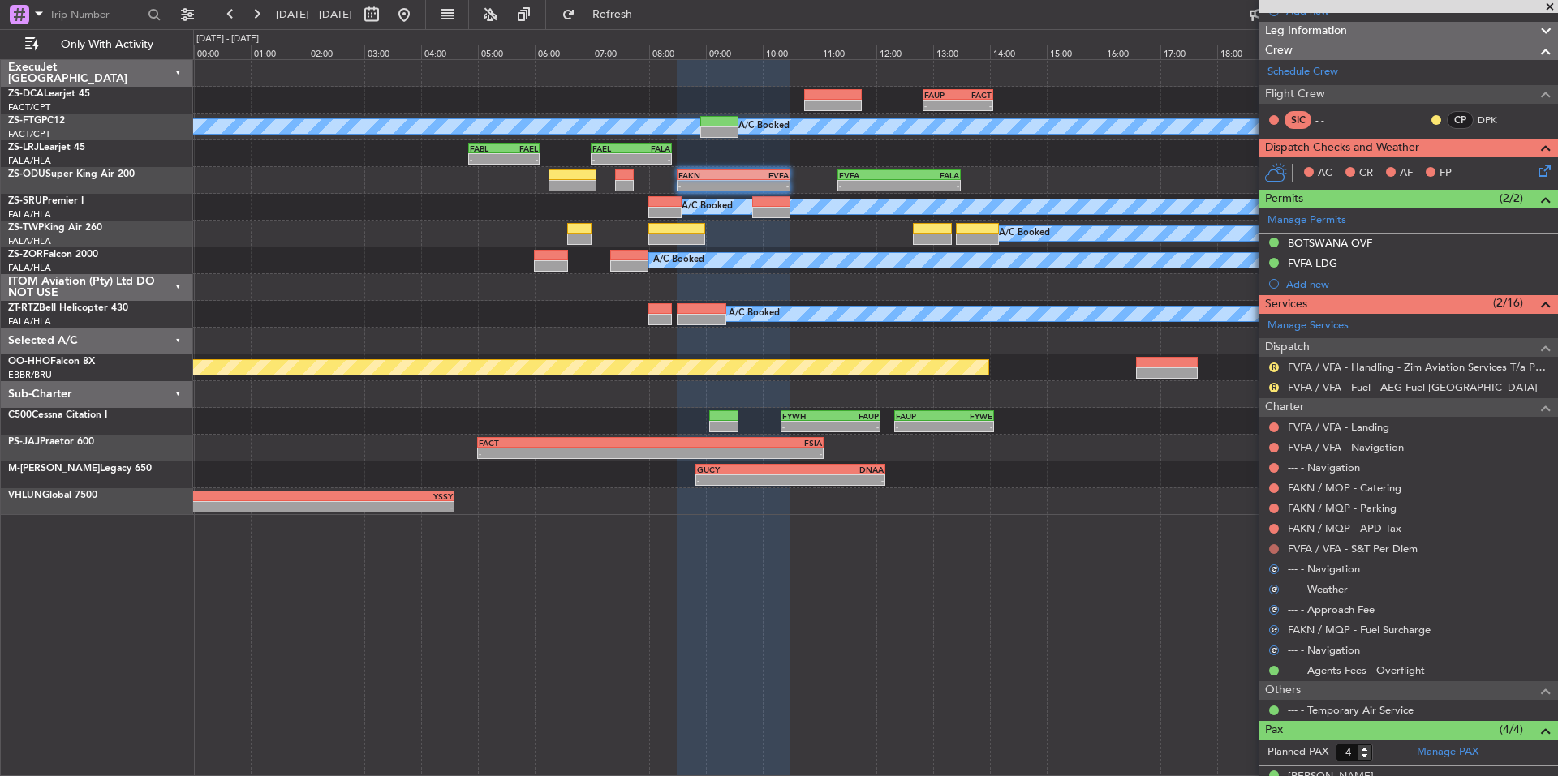
click at [1274, 544] on button at bounding box center [1274, 549] width 10 height 10
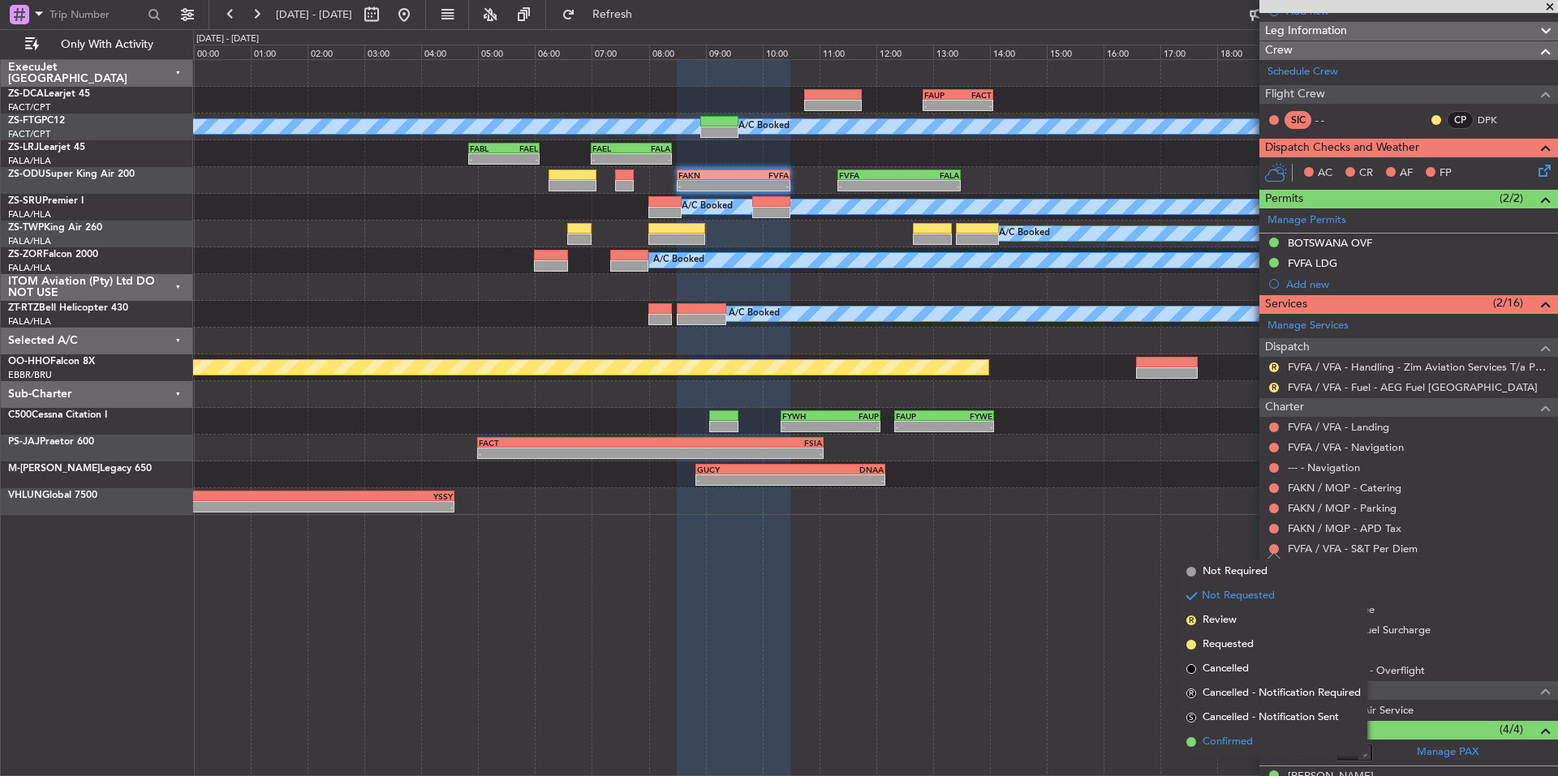
click at [1216, 739] on span "Confirmed" at bounding box center [1227, 742] width 50 height 16
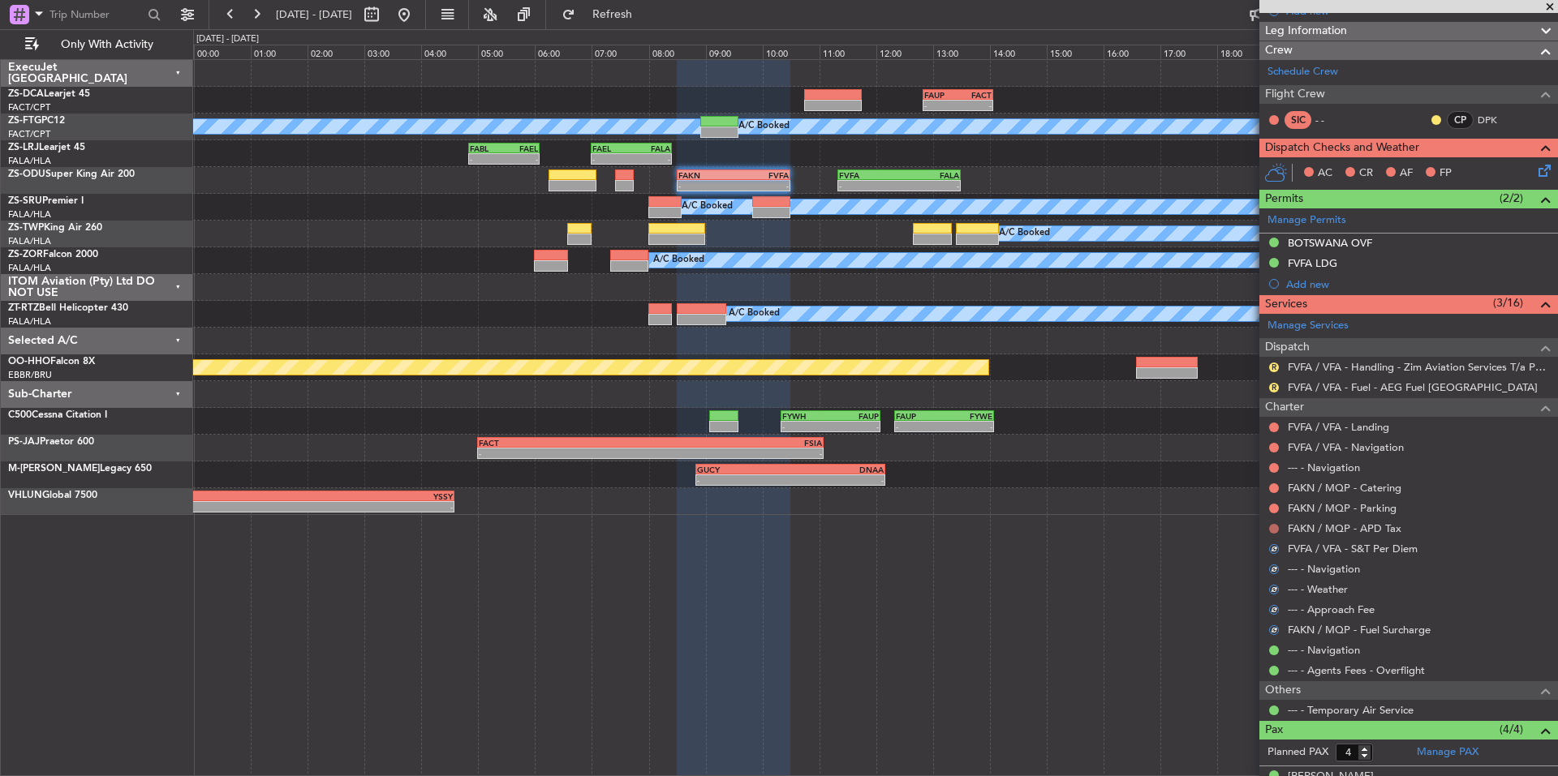
click at [1272, 526] on button at bounding box center [1274, 529] width 10 height 10
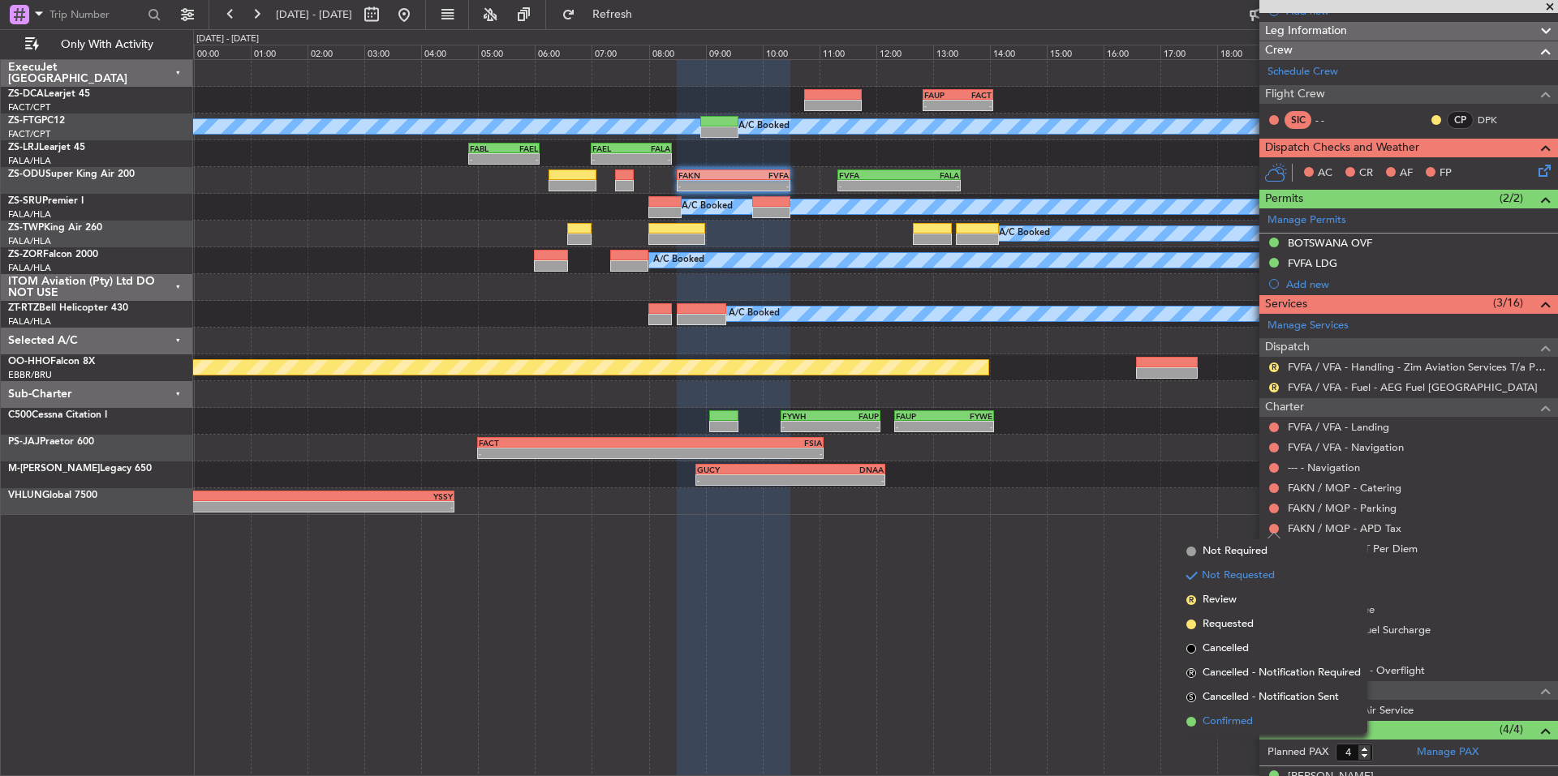
click at [1249, 721] on span "Confirmed" at bounding box center [1227, 722] width 50 height 16
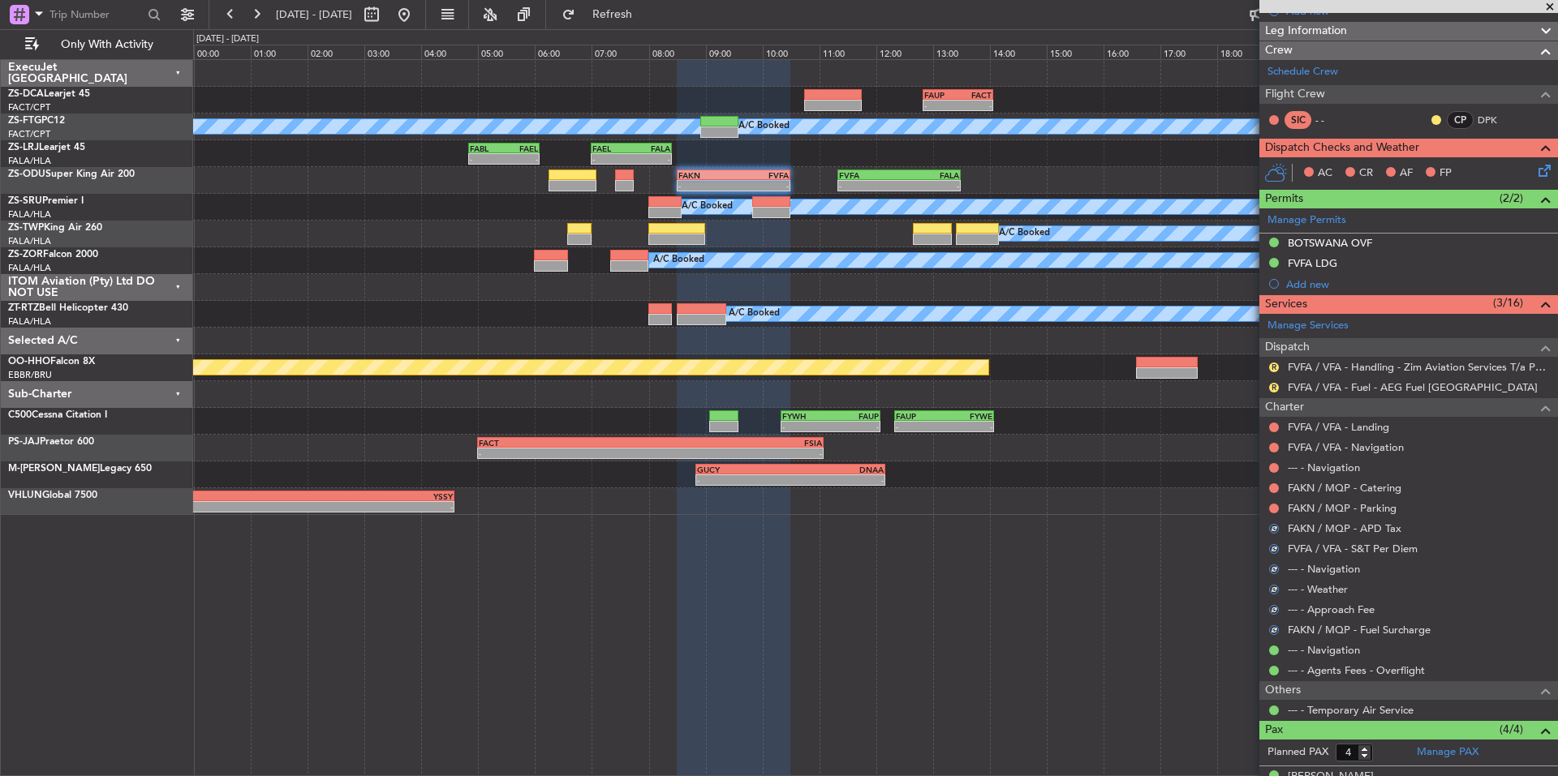
click at [1275, 502] on div at bounding box center [1273, 508] width 13 height 13
click at [1275, 505] on button at bounding box center [1274, 509] width 10 height 10
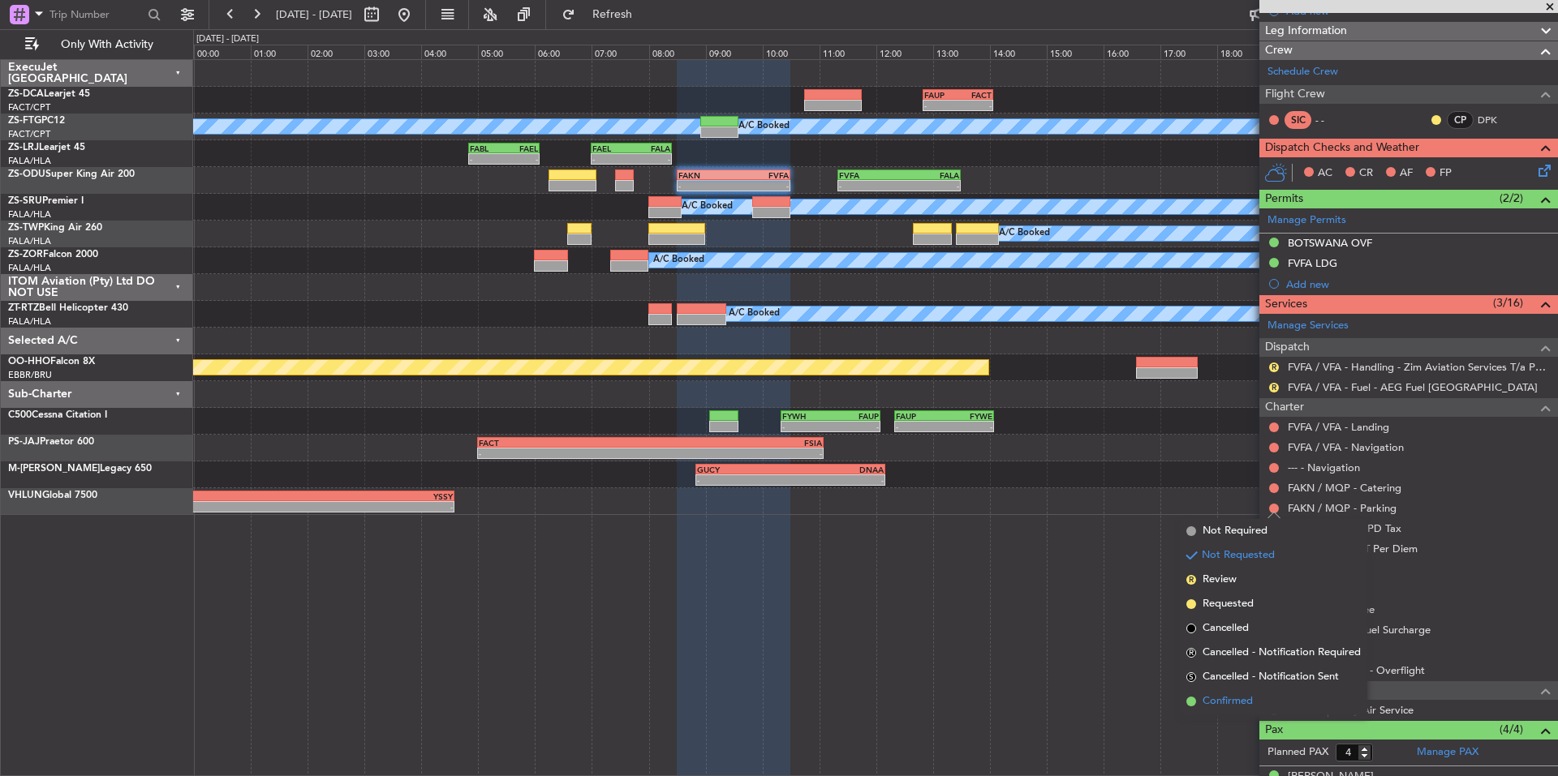
click at [1233, 702] on span "Confirmed" at bounding box center [1227, 702] width 50 height 16
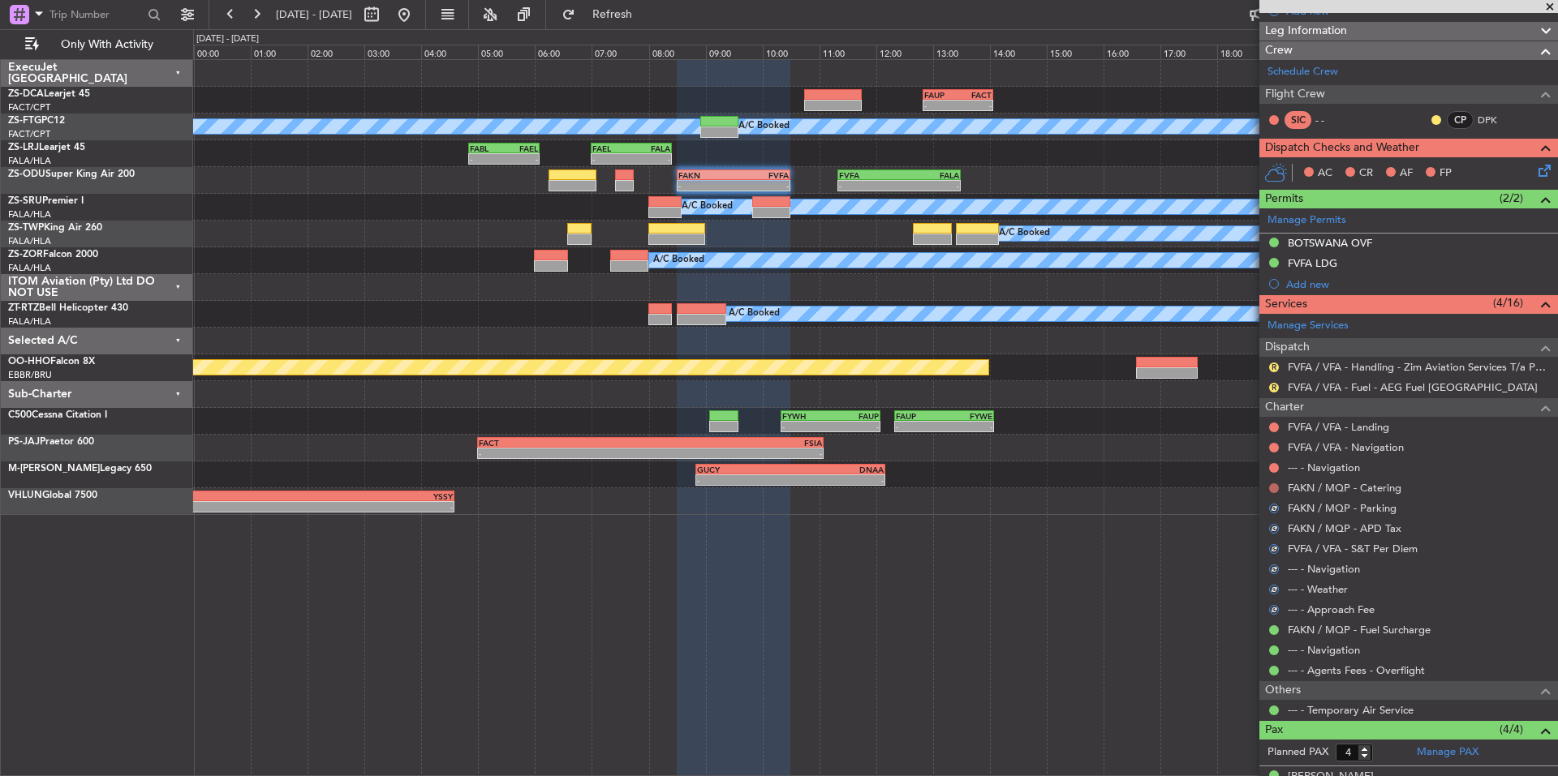
click at [1277, 487] on button at bounding box center [1274, 489] width 10 height 10
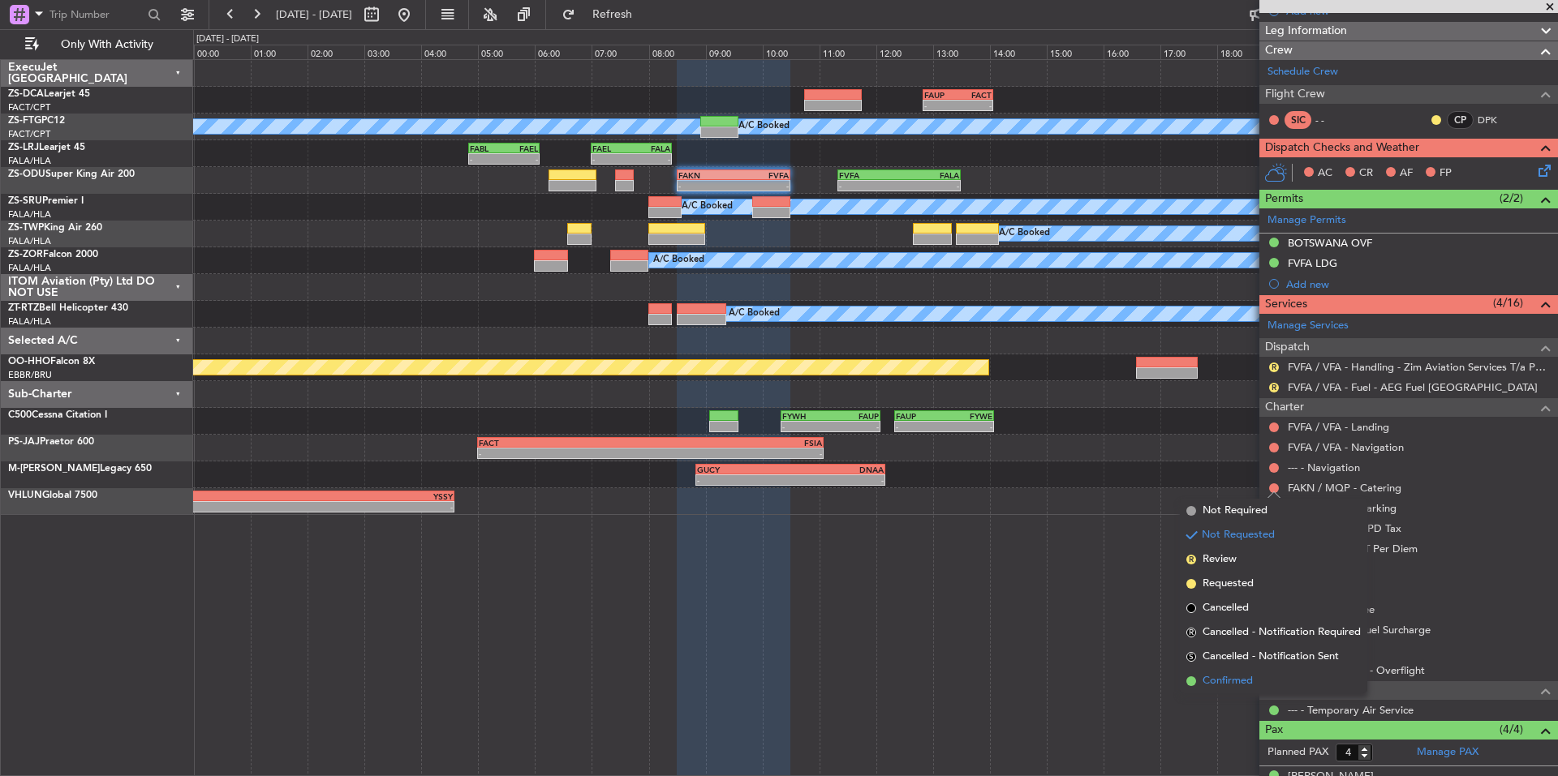
click at [1235, 680] on span "Confirmed" at bounding box center [1227, 681] width 50 height 16
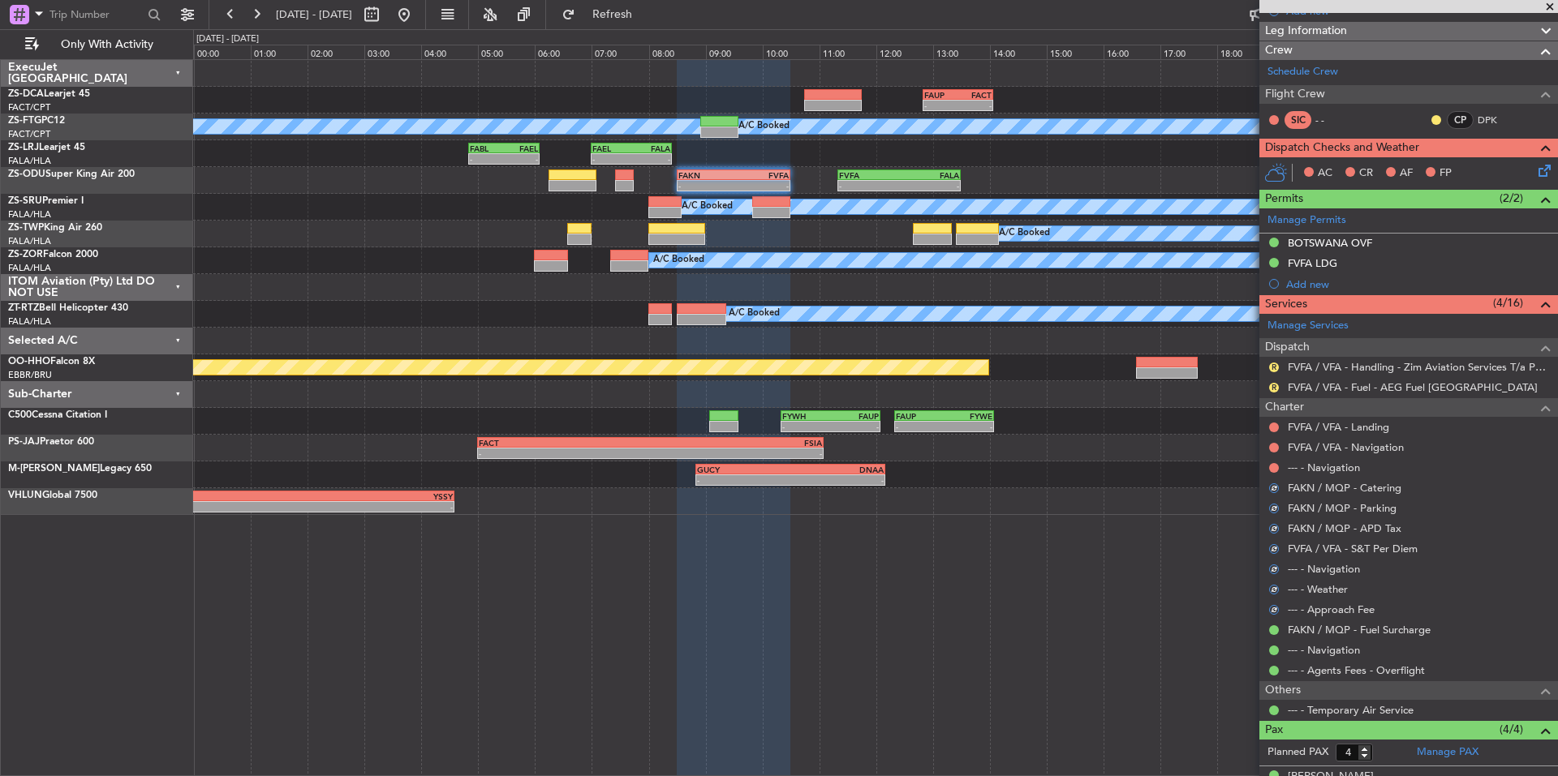
click at [1275, 462] on div at bounding box center [1273, 468] width 13 height 13
click at [1275, 464] on button at bounding box center [1274, 468] width 10 height 10
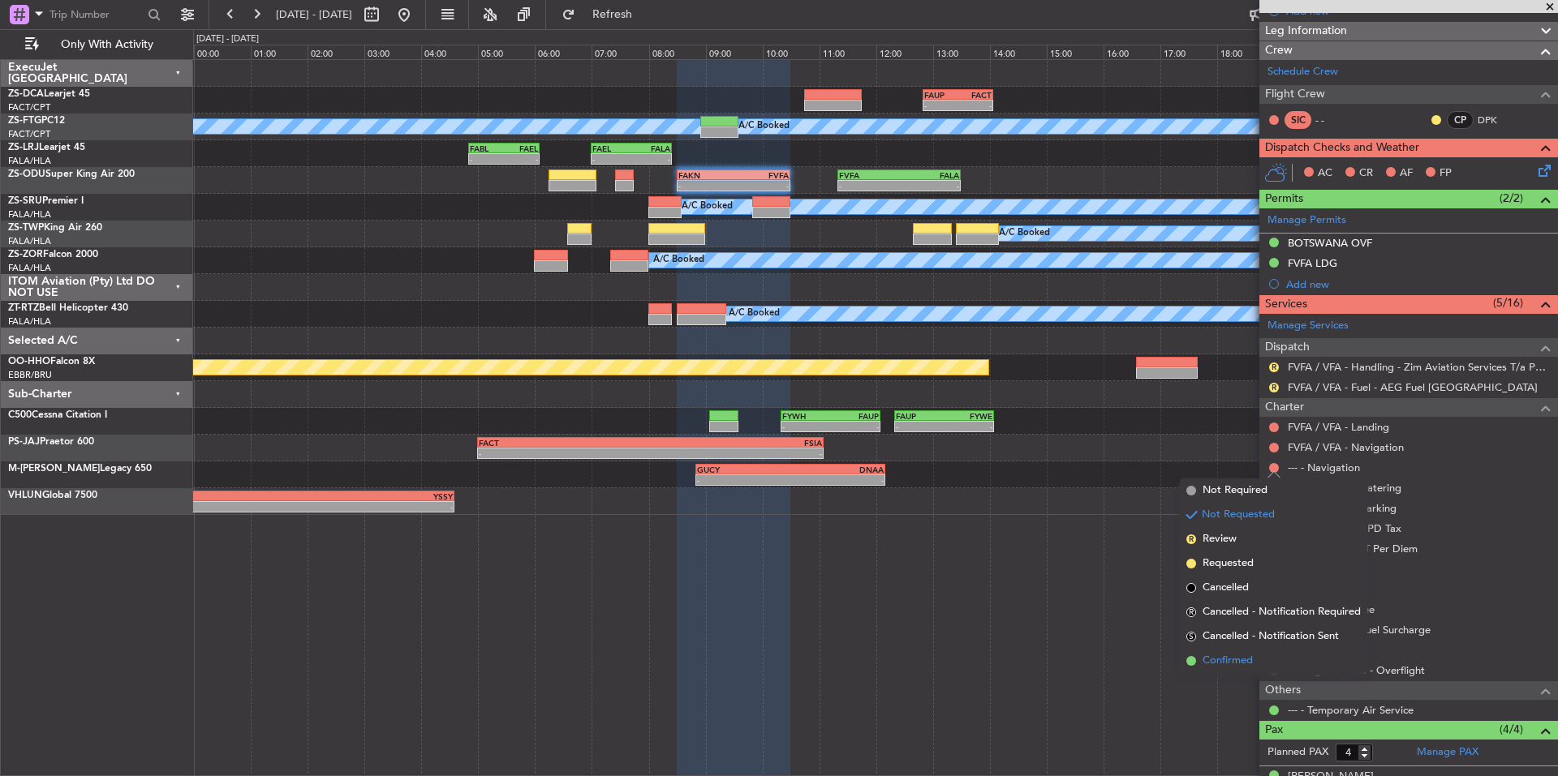
click at [1244, 654] on span "Confirmed" at bounding box center [1227, 661] width 50 height 16
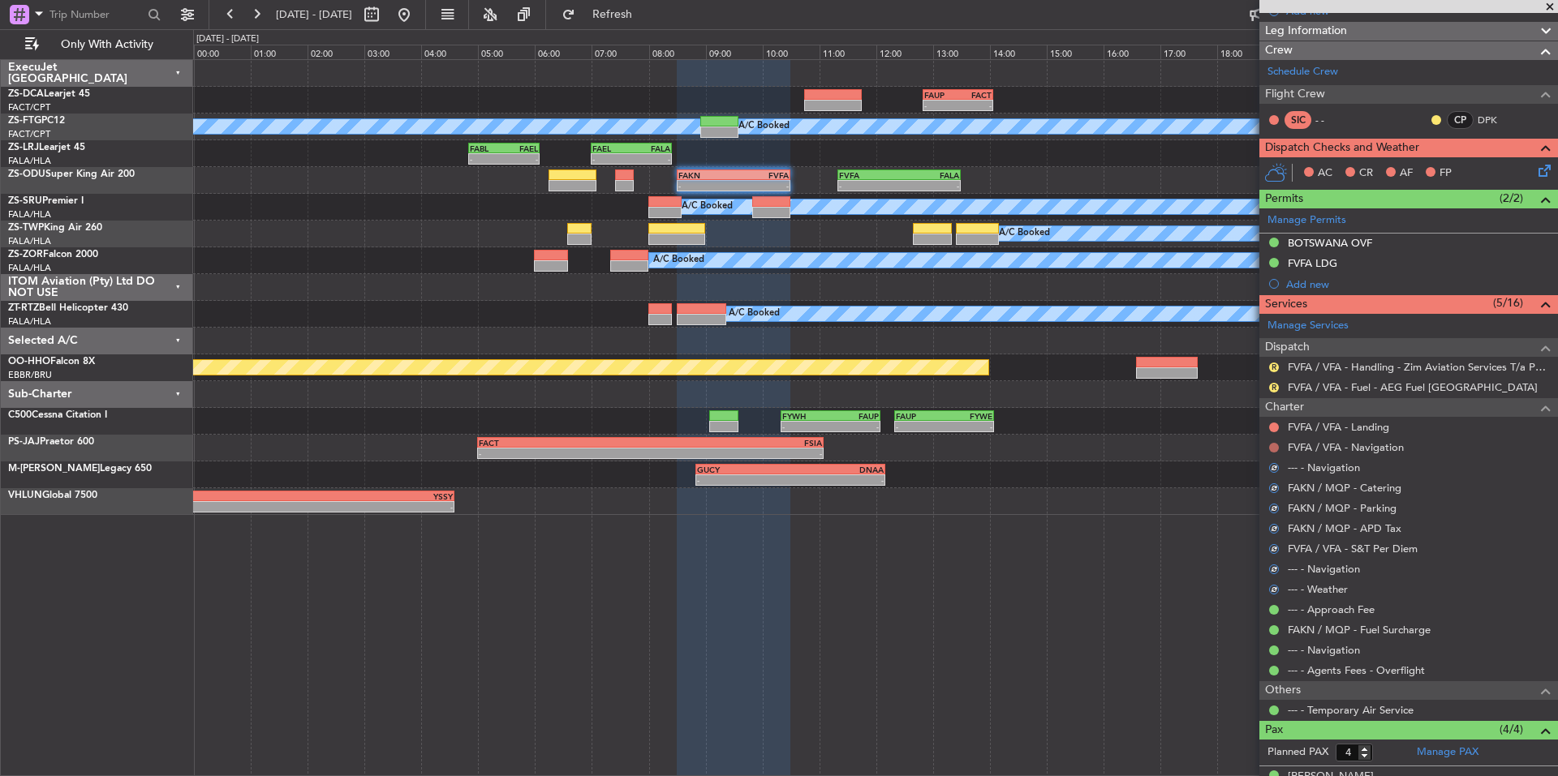
click at [1275, 443] on button at bounding box center [1274, 448] width 10 height 10
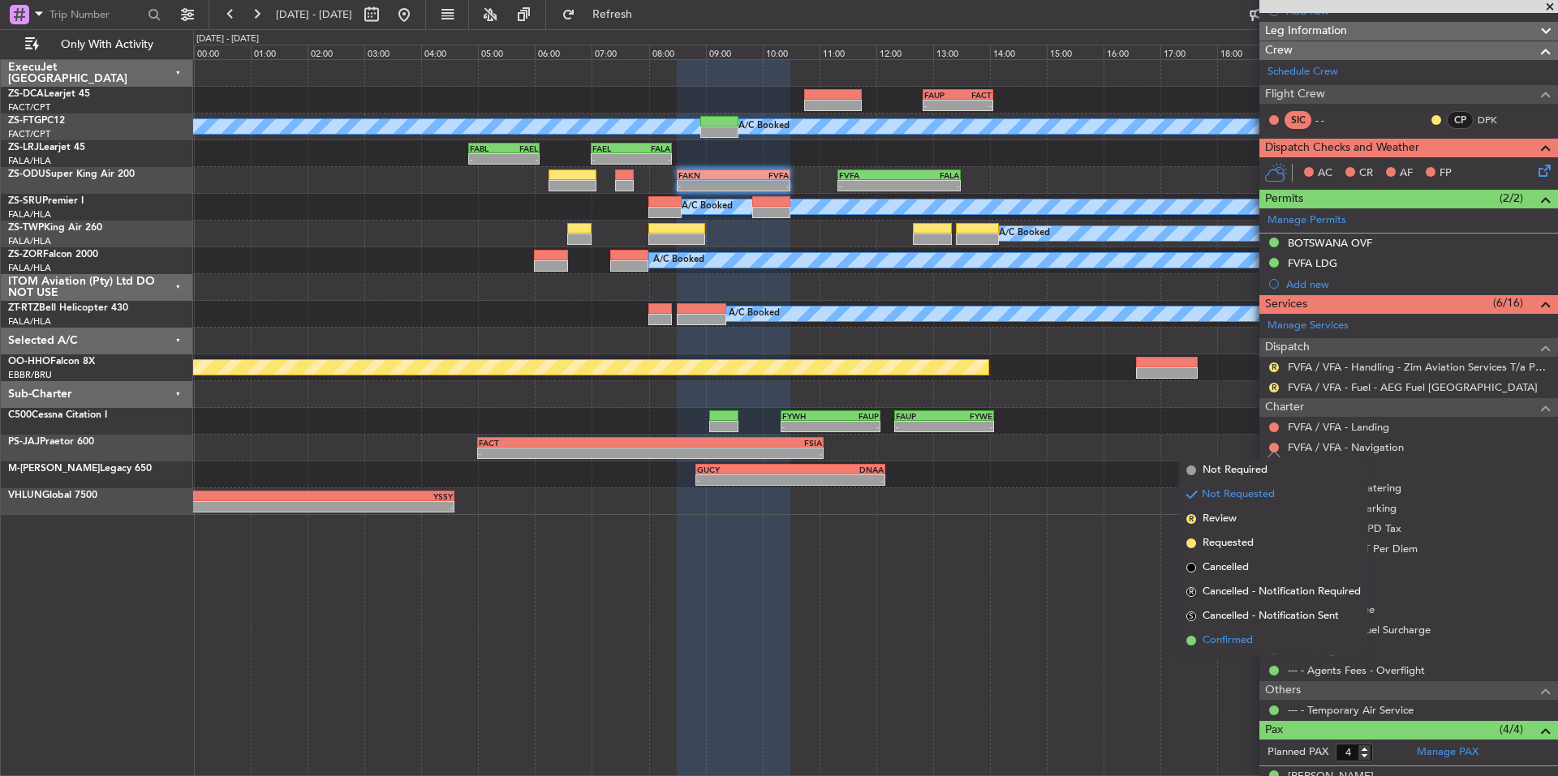
click at [1216, 638] on span "Confirmed" at bounding box center [1227, 641] width 50 height 16
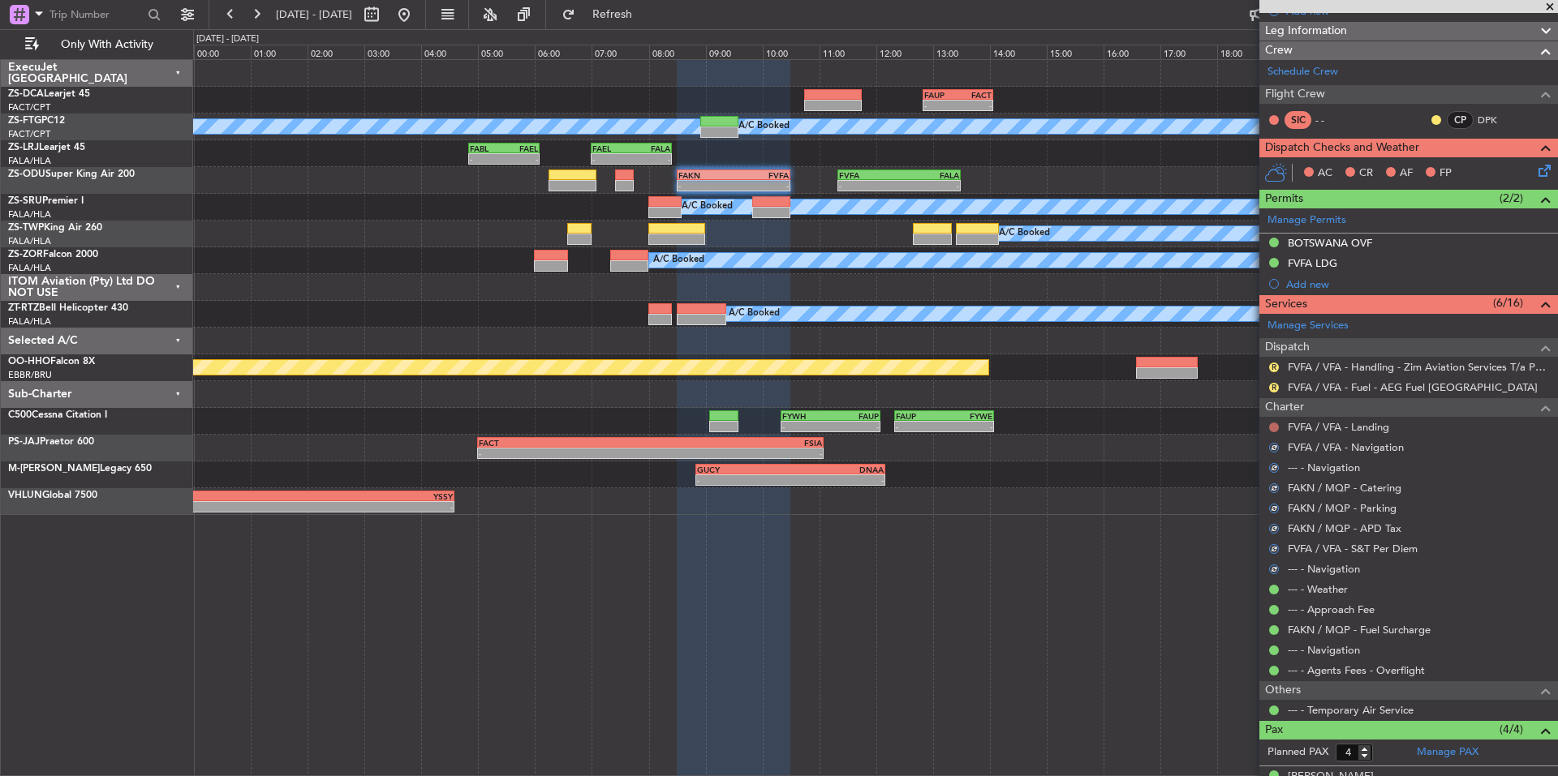
click at [1273, 426] on button at bounding box center [1274, 428] width 10 height 10
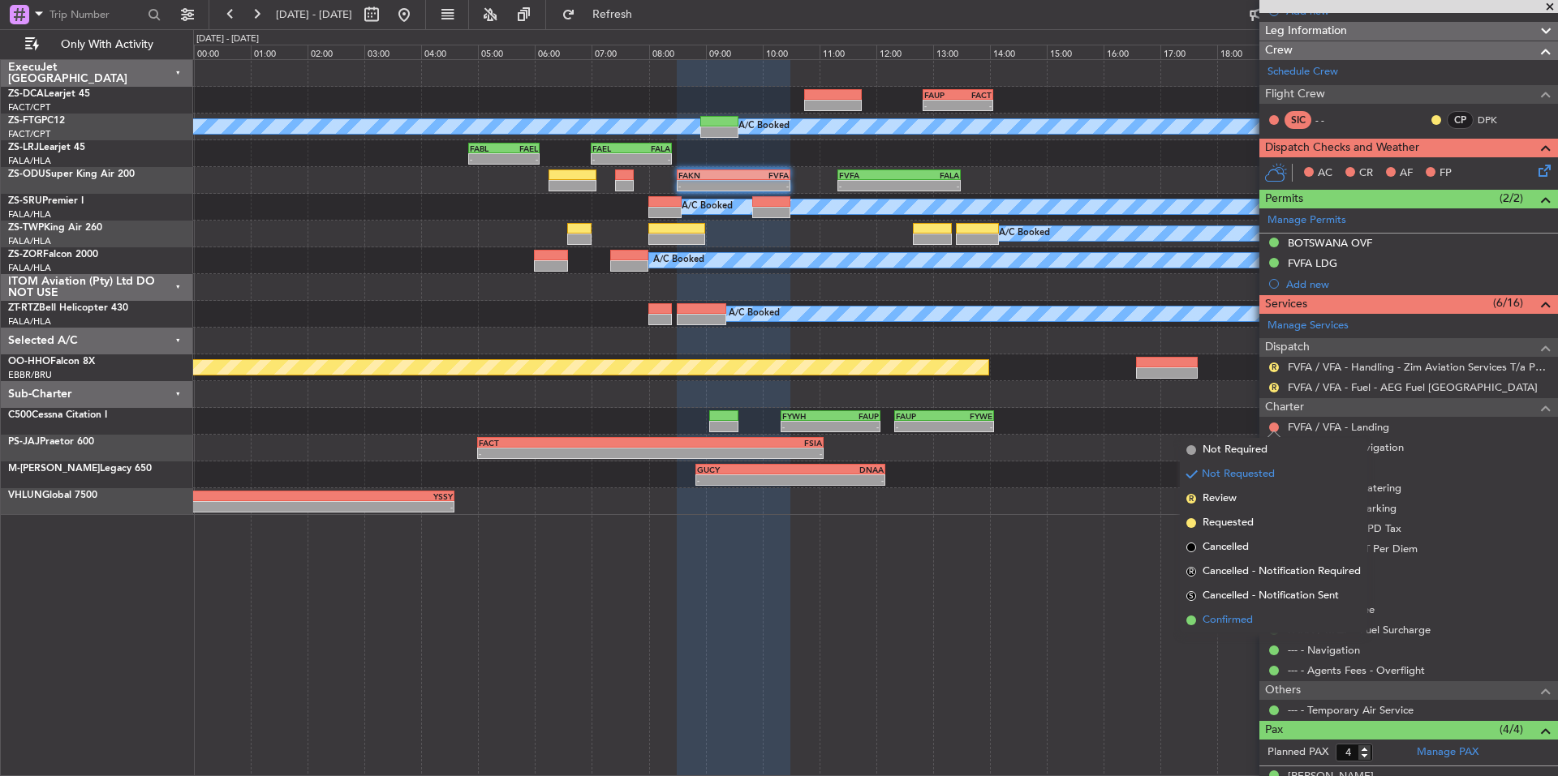
click at [1214, 623] on span "Confirmed" at bounding box center [1227, 621] width 50 height 16
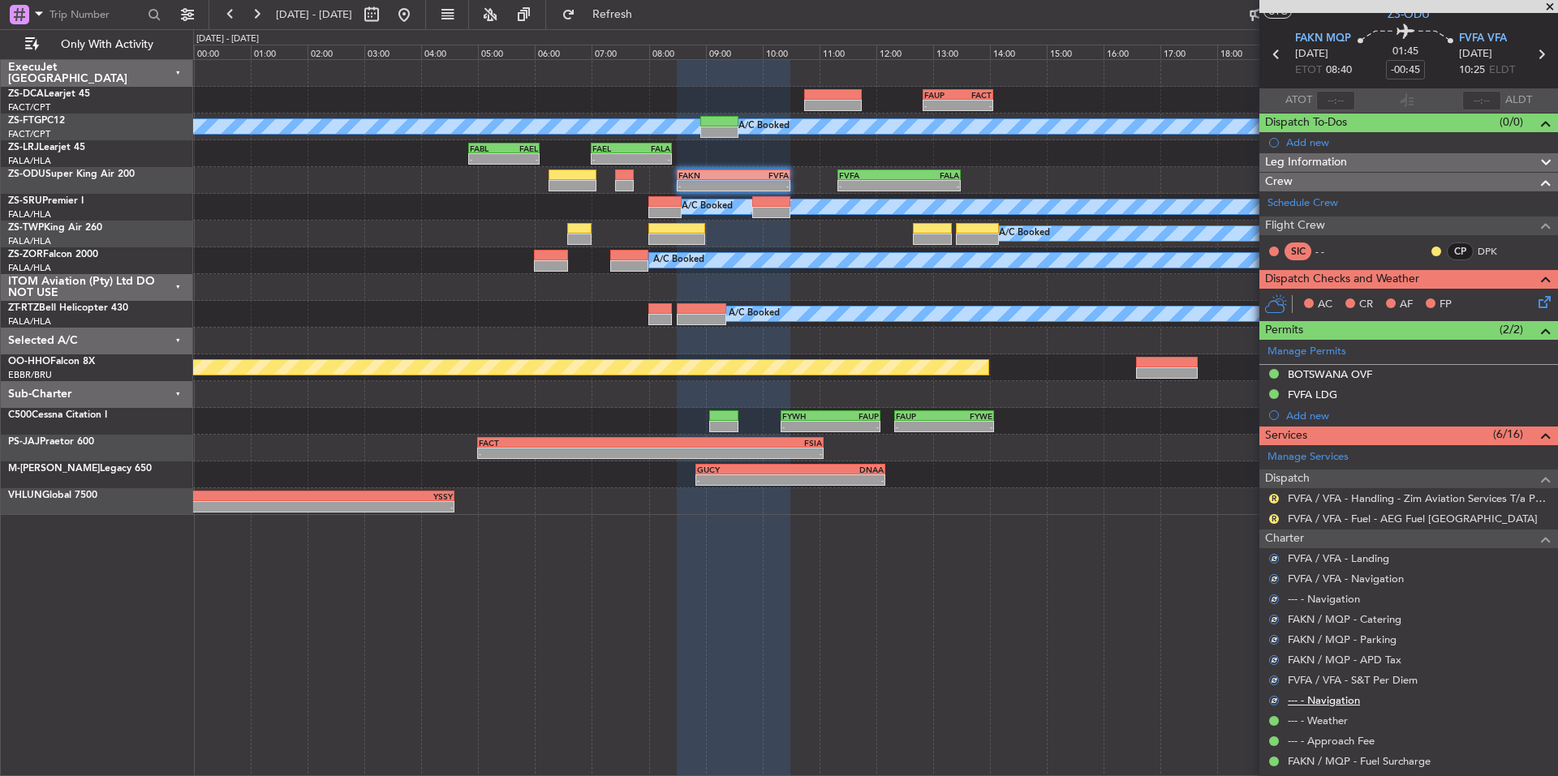
scroll to position [0, 0]
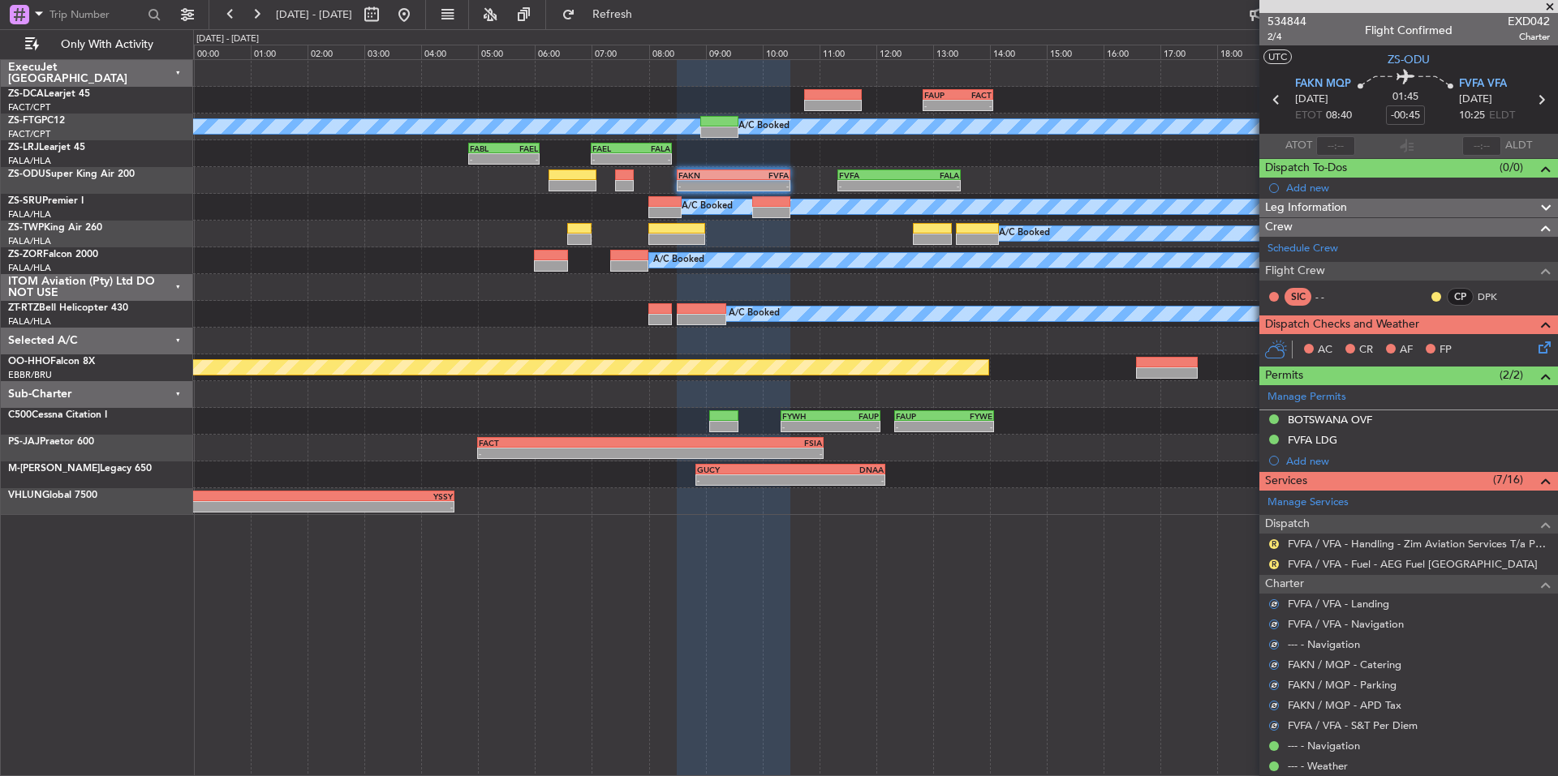
click at [1268, 568] on div "R" at bounding box center [1273, 564] width 13 height 13
click at [1271, 567] on button "R" at bounding box center [1274, 565] width 10 height 10
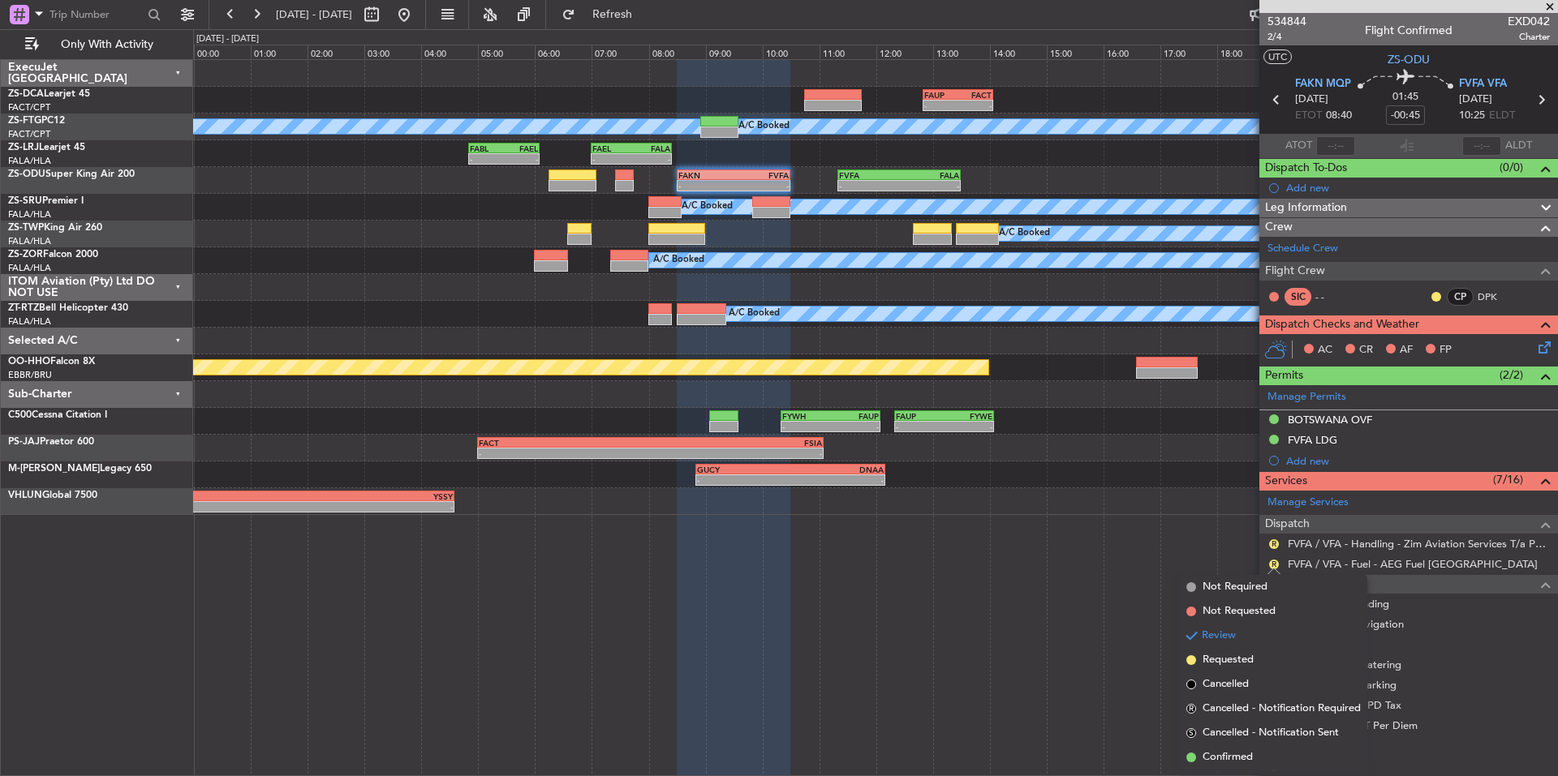
drag, startPoint x: 1233, startPoint y: 756, endPoint x: 1260, endPoint y: 662, distance: 97.8
click at [1234, 756] on span "Confirmed" at bounding box center [1227, 758] width 50 height 16
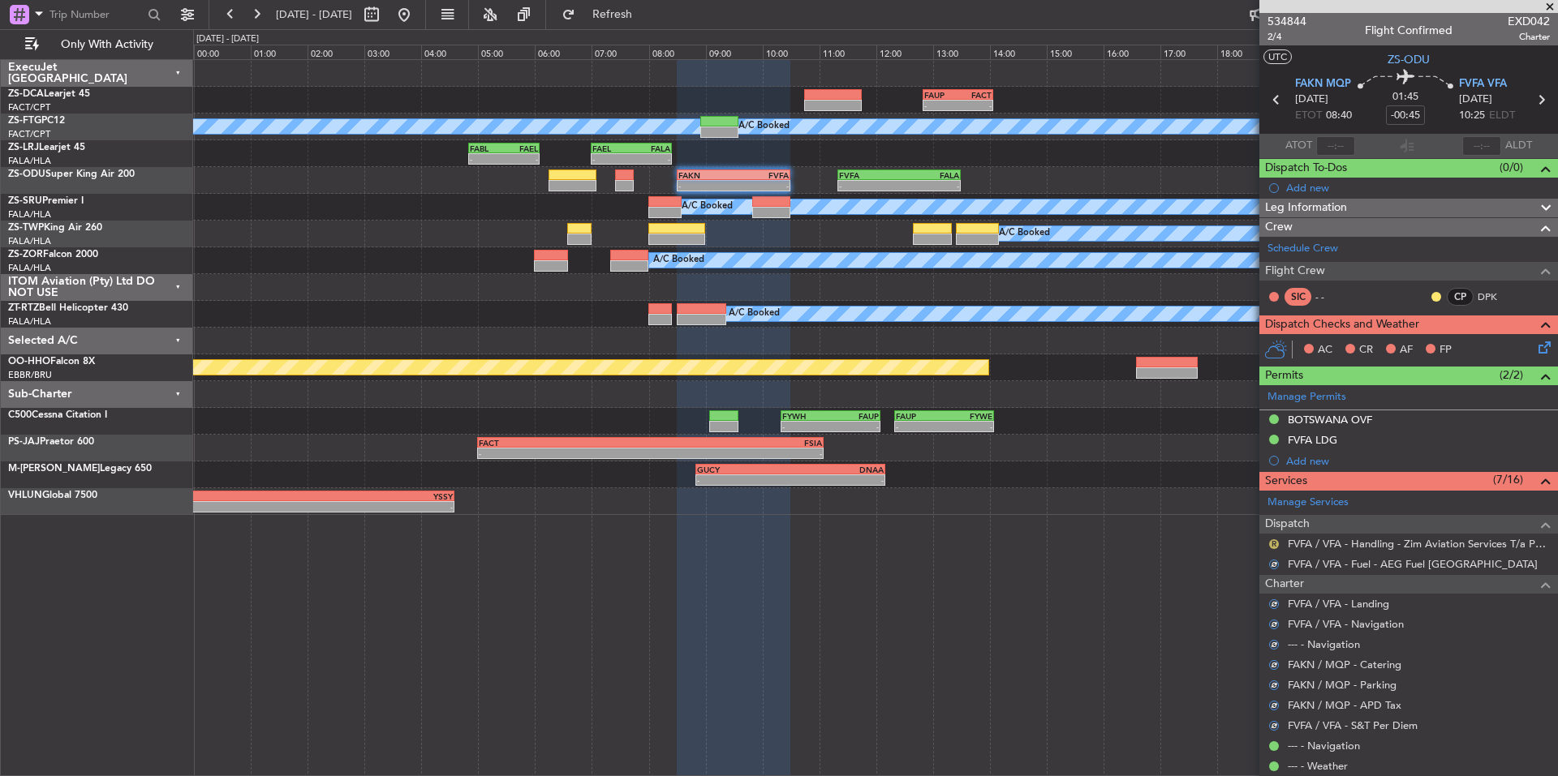
click at [1271, 540] on button "R" at bounding box center [1274, 545] width 10 height 10
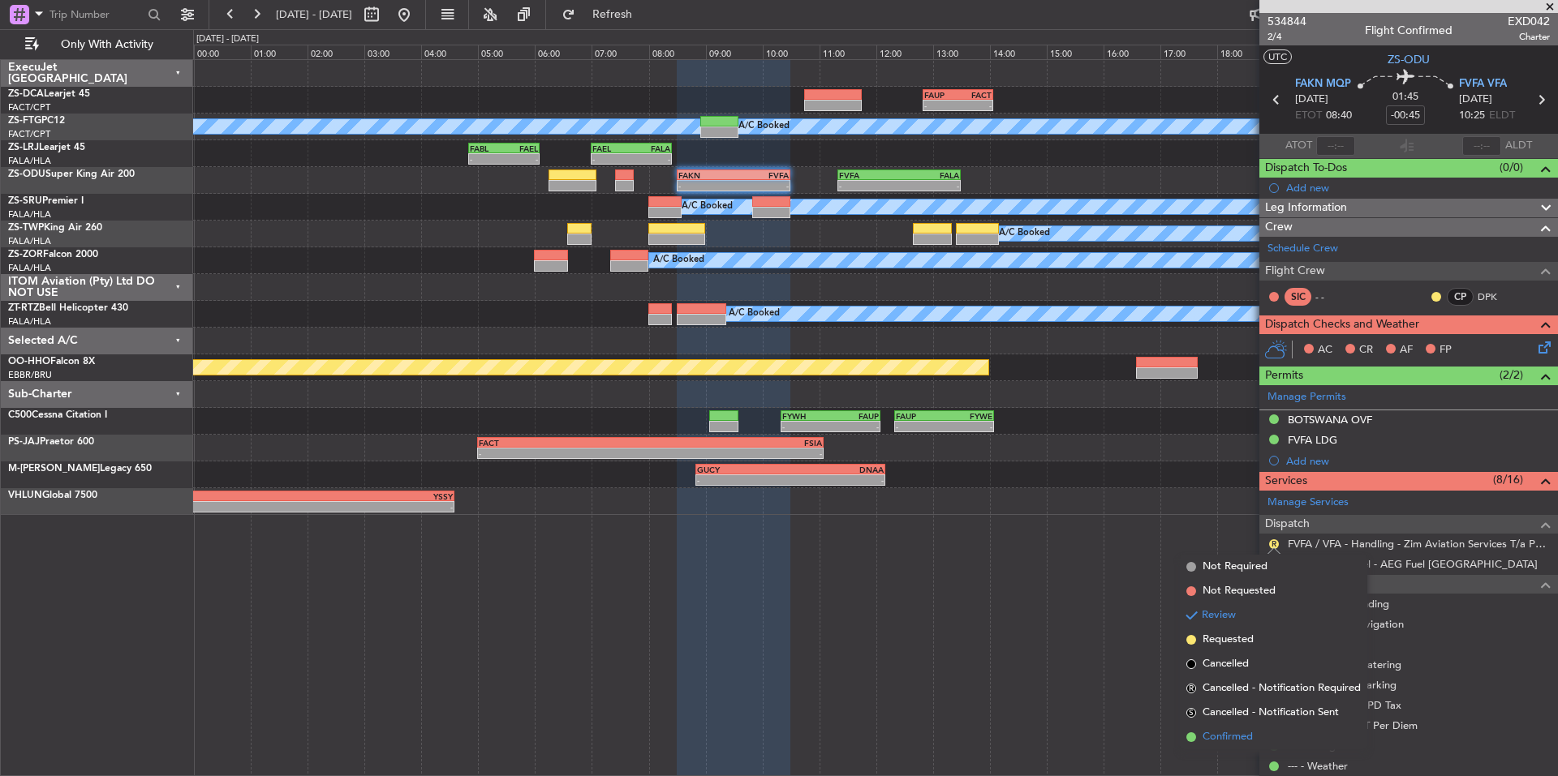
click at [1232, 734] on span "Confirmed" at bounding box center [1227, 737] width 50 height 16
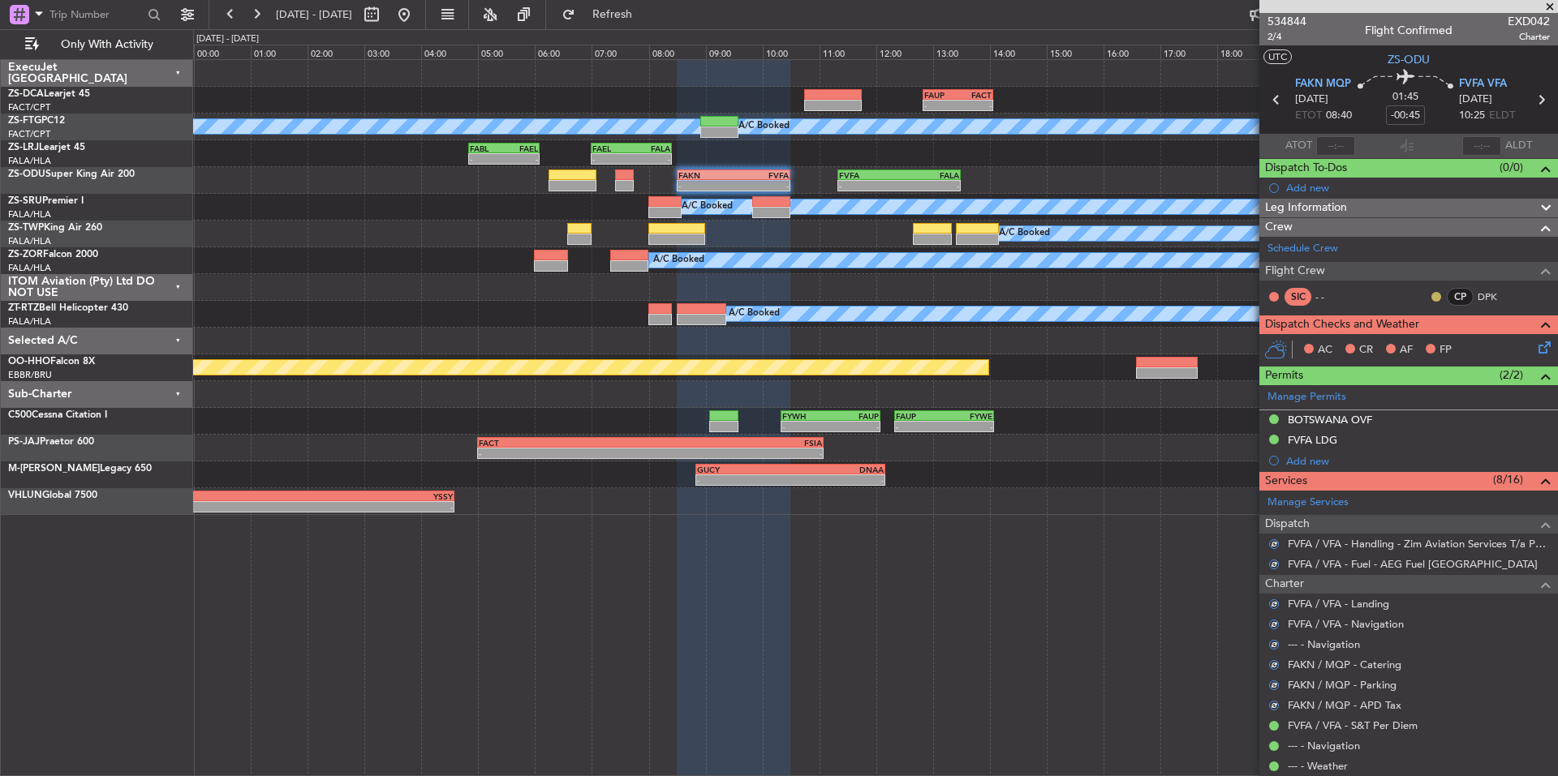
click at [1431, 295] on button at bounding box center [1436, 297] width 10 height 10
click at [1428, 344] on span "Acknowledged" at bounding box center [1427, 344] width 71 height 16
click at [1275, 249] on link "Schedule Crew" at bounding box center [1302, 249] width 71 height 16
click at [1535, 346] on icon at bounding box center [1541, 344] width 13 height 13
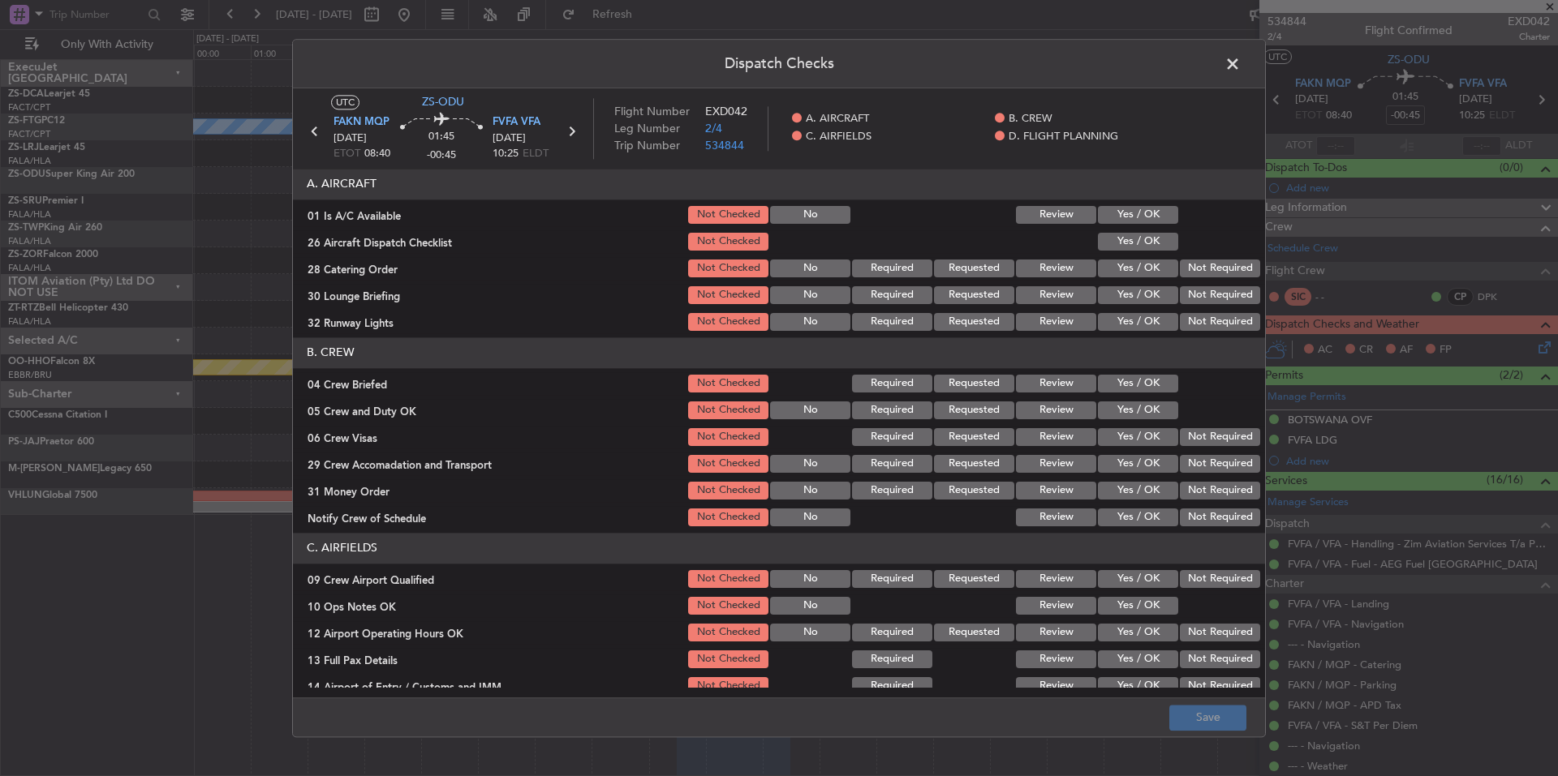
click at [1155, 215] on button "Yes / OK" at bounding box center [1138, 215] width 80 height 18
click at [1153, 237] on button "Yes / OK" at bounding box center [1138, 242] width 80 height 18
drag, startPoint x: 1186, startPoint y: 264, endPoint x: 1189, endPoint y: 277, distance: 13.4
click at [1186, 265] on button "Not Required" at bounding box center [1220, 269] width 80 height 18
drag, startPoint x: 1189, startPoint y: 277, endPoint x: 1191, endPoint y: 296, distance: 19.5
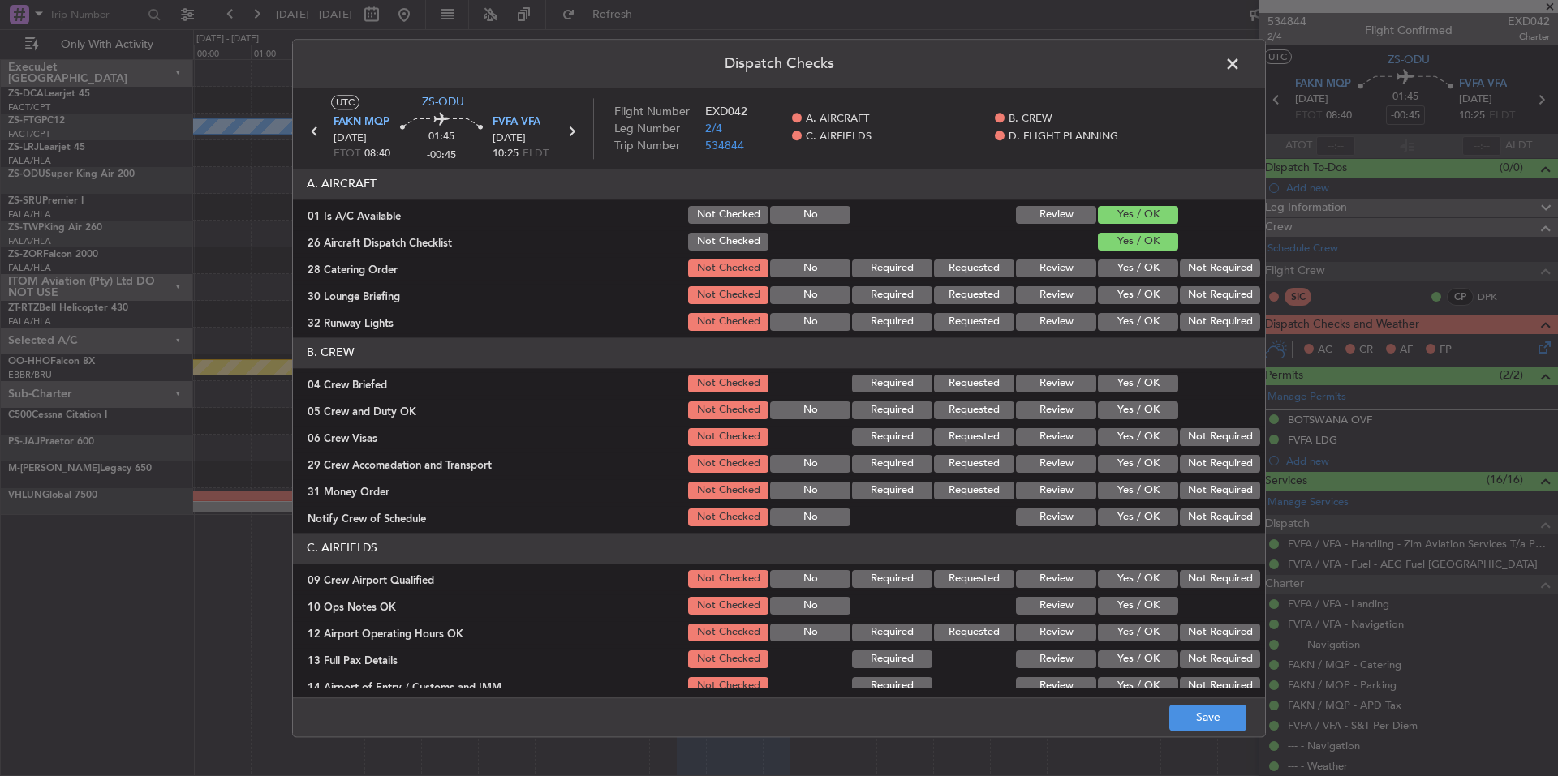
click at [1189, 282] on section "A. AIRCRAFT 01 Is A/C Available Not Checked No Review Yes / OK 26 Aircraft Disp…" at bounding box center [779, 251] width 972 height 165
click at [1191, 297] on button "Not Required" at bounding box center [1220, 295] width 80 height 18
click at [1191, 311] on section "A. AIRCRAFT 01 Is A/C Available Not Checked No Review Yes / OK 26 Aircraft Disp…" at bounding box center [779, 251] width 972 height 165
click at [1193, 322] on button "Not Required" at bounding box center [1220, 322] width 80 height 18
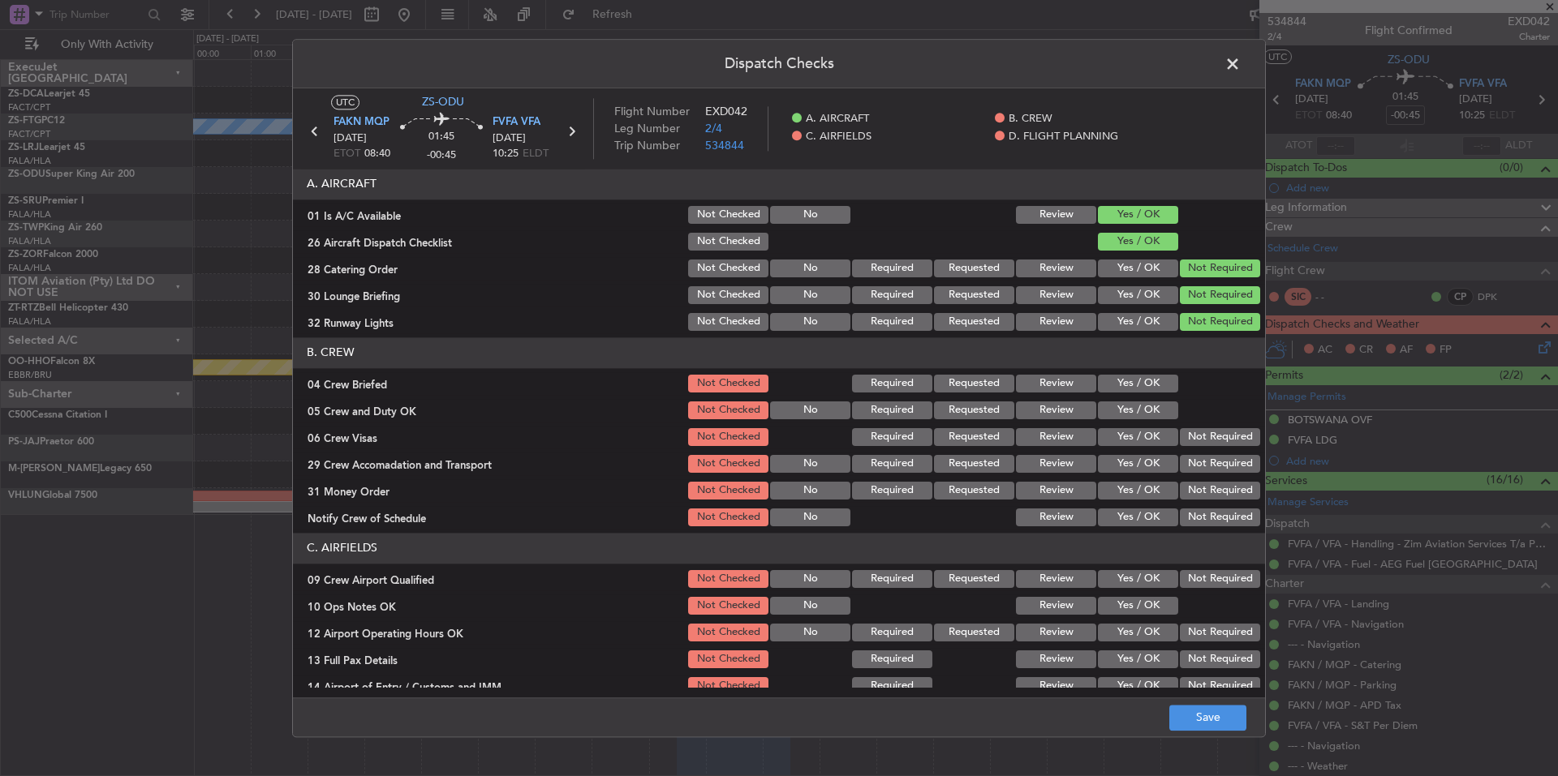
drag, startPoint x: 1155, startPoint y: 393, endPoint x: 1160, endPoint y: 405, distance: 13.1
click at [1157, 398] on section "B. CREW 04 Crew Briefed Not Checked Required Requested Review Yes / OK 05 Crew …" at bounding box center [779, 433] width 972 height 191
click at [1160, 407] on button "Yes / OK" at bounding box center [1138, 411] width 80 height 18
click at [1154, 382] on button "Yes / OK" at bounding box center [1138, 384] width 80 height 18
click at [1187, 448] on div "Not Required" at bounding box center [1218, 437] width 82 height 23
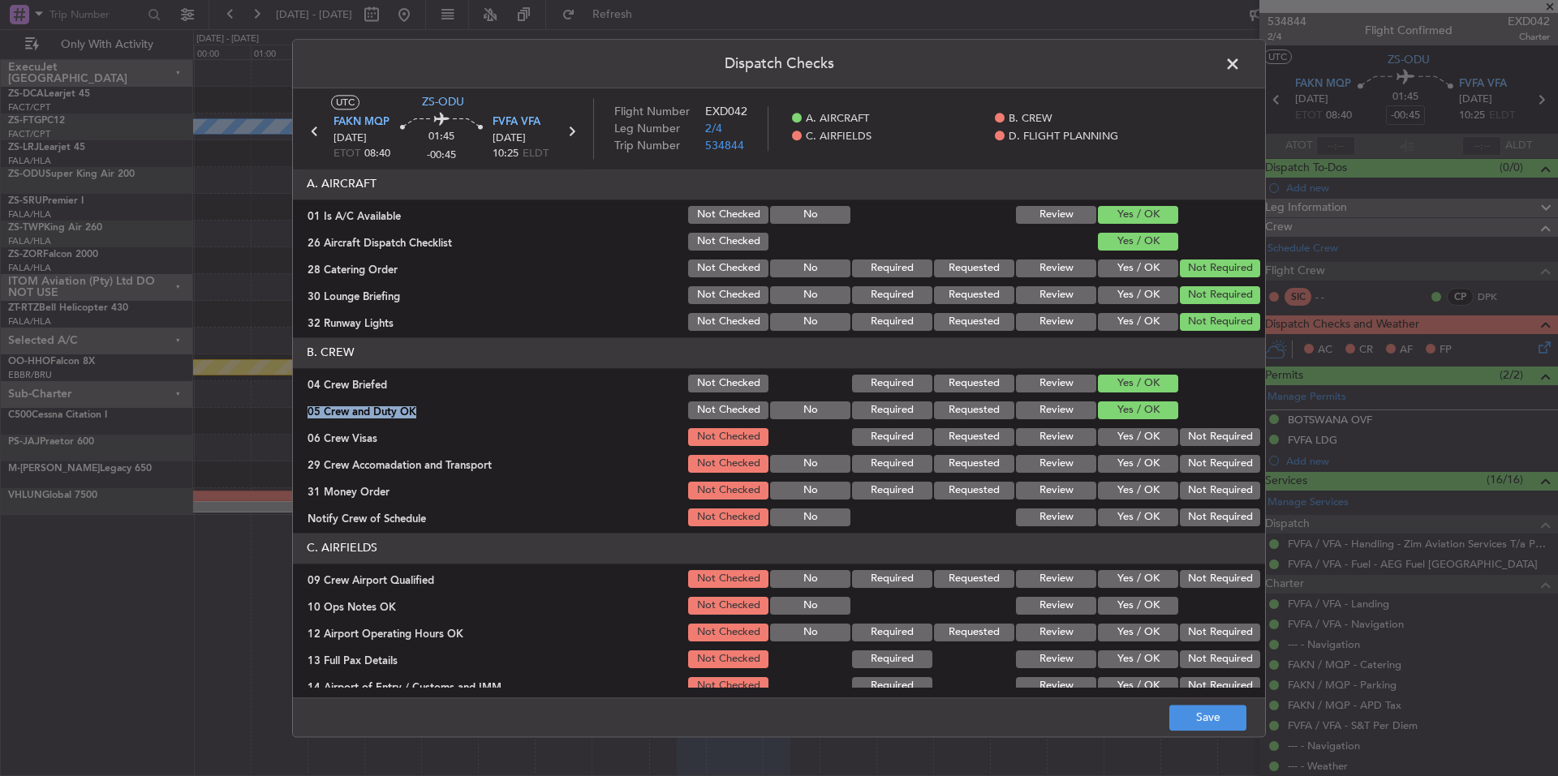
click at [1189, 464] on button "Not Required" at bounding box center [1220, 464] width 80 height 18
drag, startPoint x: 1190, startPoint y: 473, endPoint x: 1191, endPoint y: 484, distance: 10.6
click at [1190, 477] on section "B. CREW 04 Crew Briefed Not Checked Required Requested Review Yes / OK 05 Crew …" at bounding box center [779, 433] width 972 height 191
click at [1198, 527] on div "Not Required" at bounding box center [1218, 517] width 82 height 23
click at [1198, 531] on article "A. AIRCRAFT 01 Is A/C Available Not Checked No Review Yes / OK 26 Aircraft Disp…" at bounding box center [779, 428] width 972 height 518
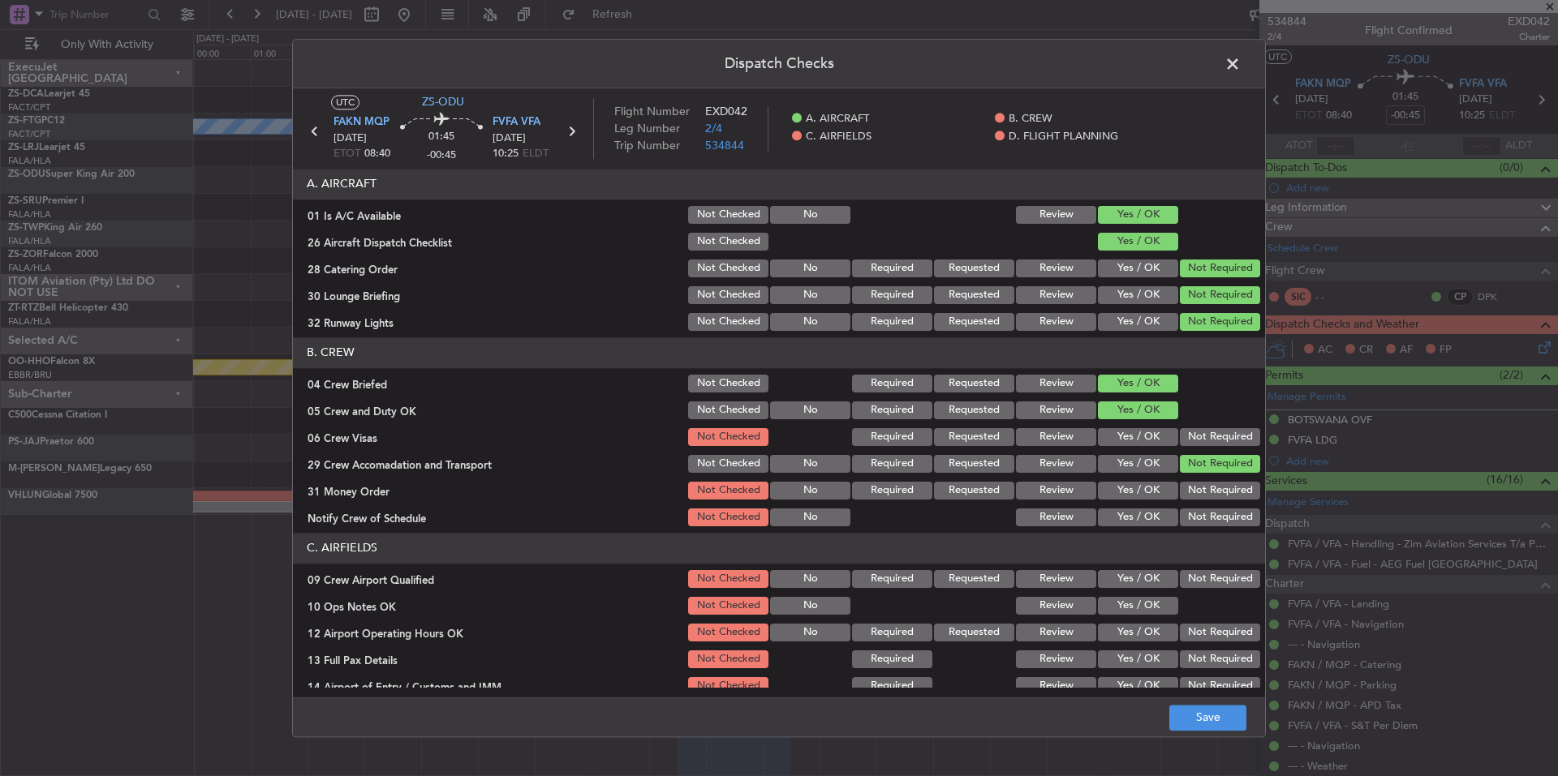
click at [1200, 510] on button "Not Required" at bounding box center [1220, 518] width 80 height 18
click at [1200, 491] on button "Not Required" at bounding box center [1220, 491] width 80 height 18
drag, startPoint x: 1200, startPoint y: 487, endPoint x: 1200, endPoint y: 465, distance: 21.9
click at [1200, 479] on div "Not Required" at bounding box center [1218, 490] width 82 height 23
click at [1200, 454] on div "Not Required" at bounding box center [1218, 464] width 82 height 23
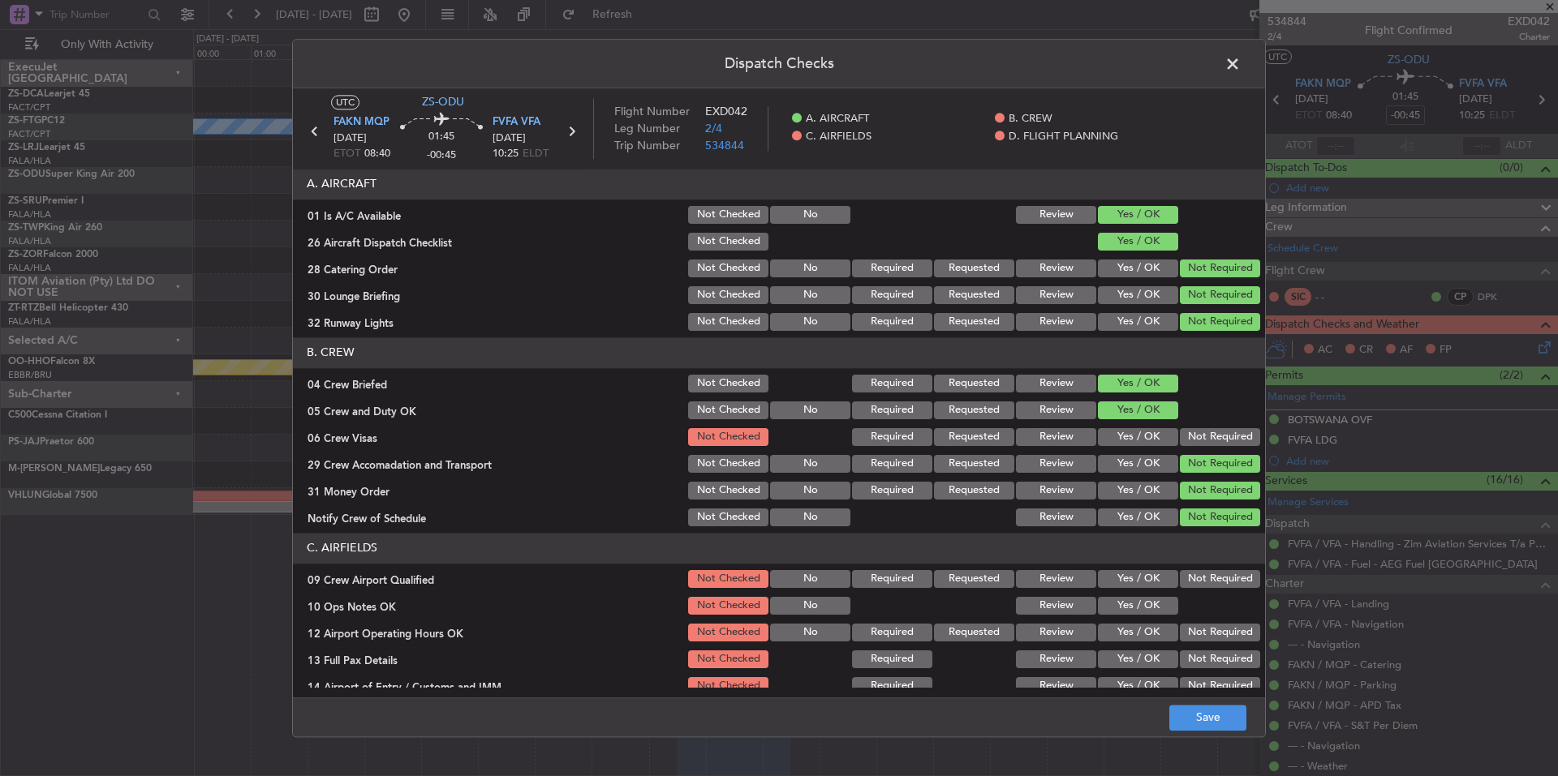
click at [1200, 440] on button "Not Required" at bounding box center [1220, 437] width 80 height 18
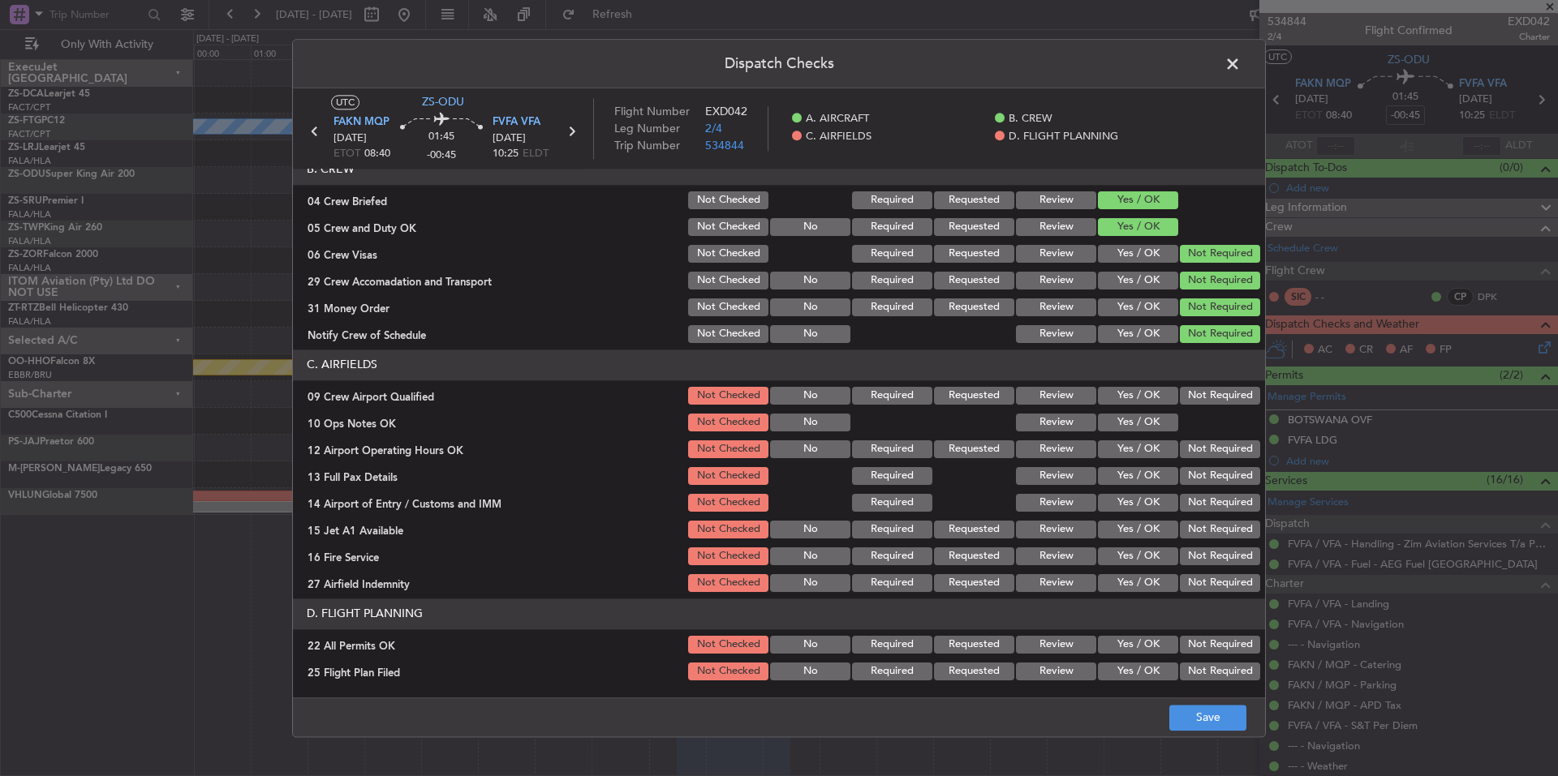
scroll to position [210, 0]
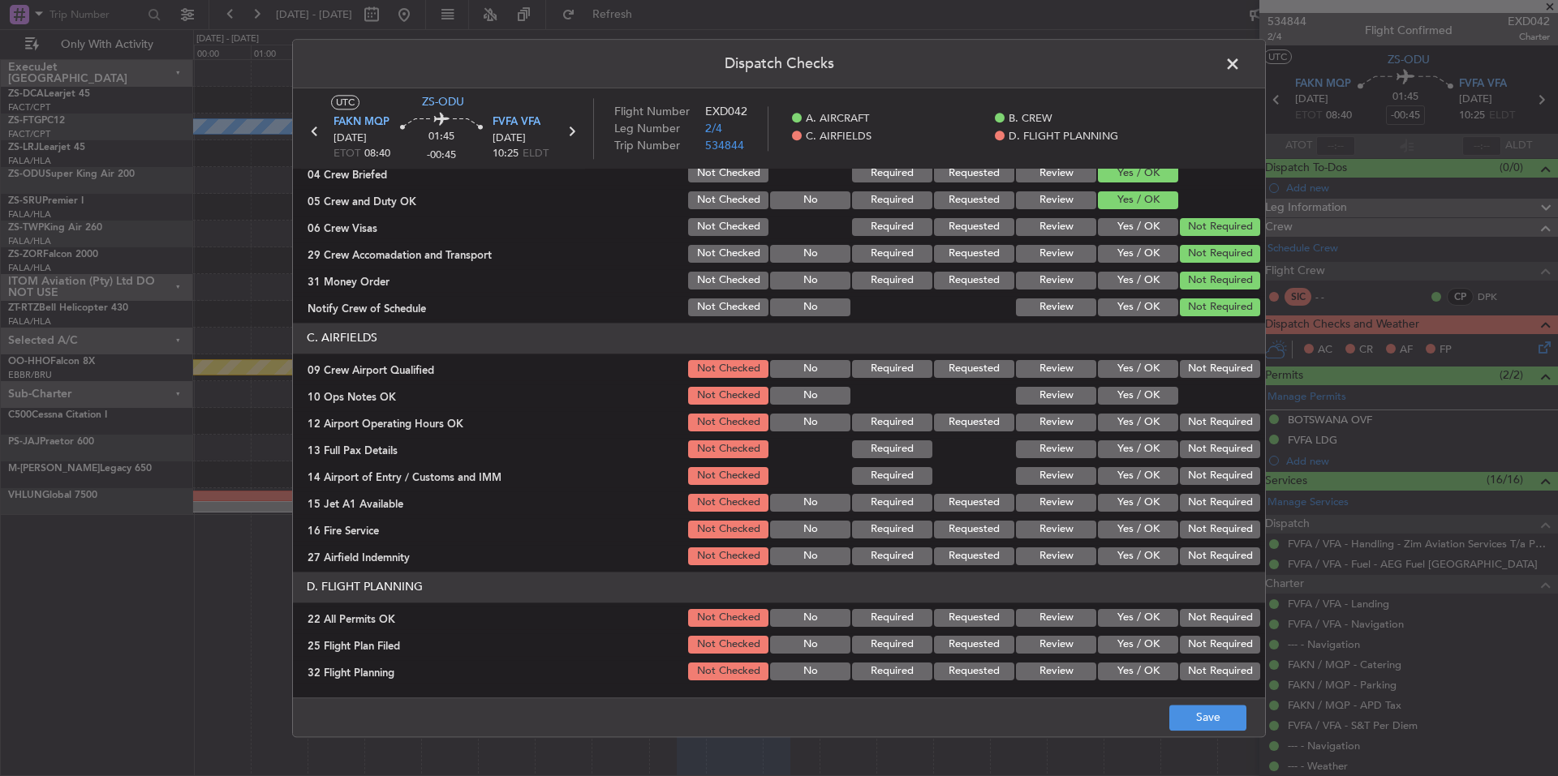
click at [1193, 368] on button "Not Required" at bounding box center [1220, 369] width 80 height 18
click at [1154, 397] on button "Yes / OK" at bounding box center [1138, 396] width 80 height 18
click at [1186, 419] on button "Not Required" at bounding box center [1220, 423] width 80 height 18
click at [1191, 443] on section "C. AIRFIELDS 09 Crew Airport Qualified Not Checked No Required Requested Review…" at bounding box center [779, 445] width 972 height 245
click at [1198, 459] on div "Not Required" at bounding box center [1218, 449] width 82 height 23
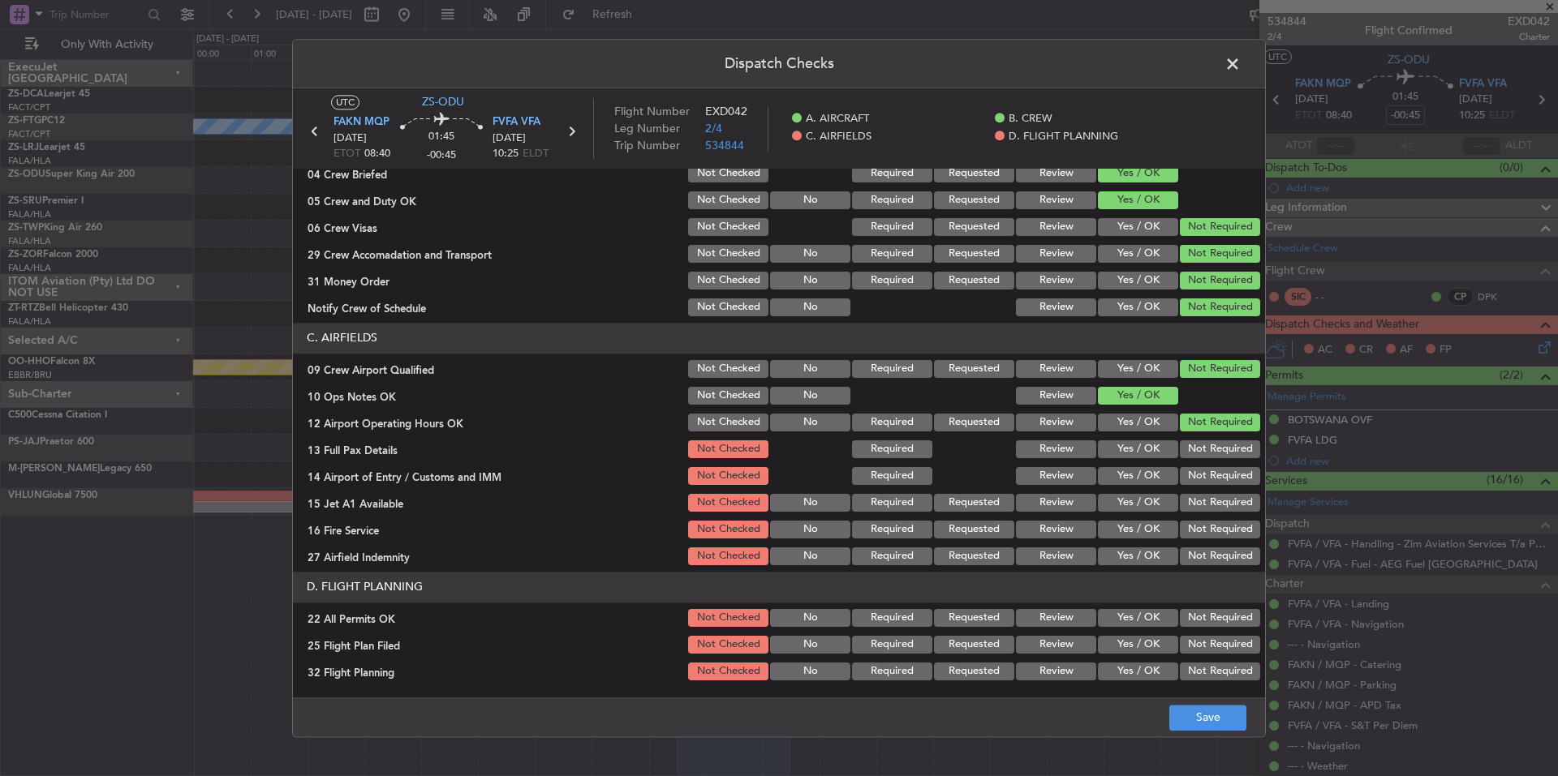
drag, startPoint x: 1200, startPoint y: 467, endPoint x: 1202, endPoint y: 481, distance: 14.0
click at [1200, 472] on button "Not Required" at bounding box center [1220, 476] width 80 height 18
click at [1204, 497] on section "C. AIRFIELDS 09 Crew Airport Qualified Not Checked No Required Requested Review…" at bounding box center [779, 445] width 972 height 245
click at [1206, 519] on section "C. AIRFIELDS 09 Crew Airport Qualified Not Checked No Required Requested Review…" at bounding box center [779, 445] width 972 height 245
click at [1210, 554] on button "Not Required" at bounding box center [1220, 557] width 80 height 18
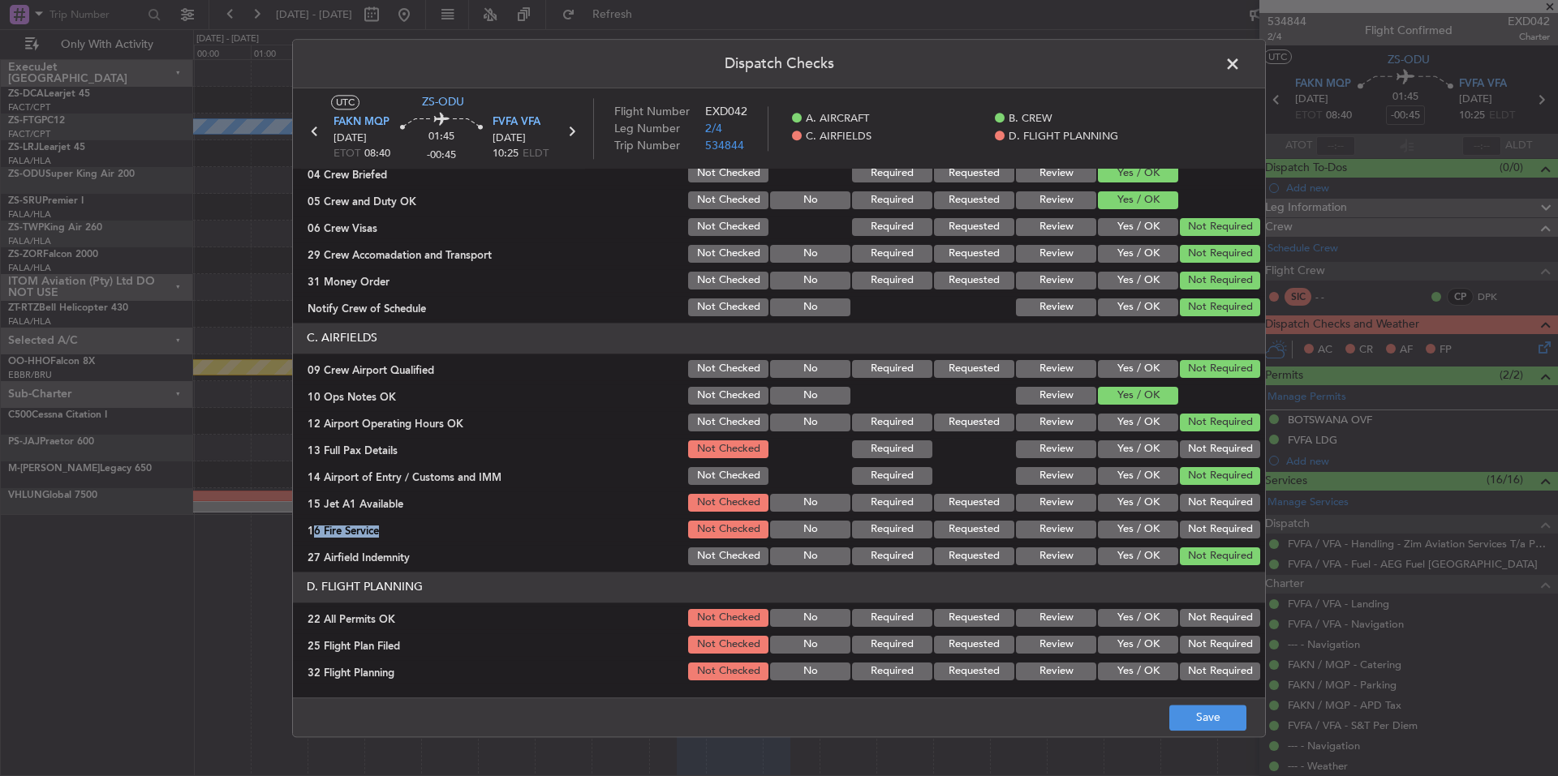
drag, startPoint x: 1210, startPoint y: 557, endPoint x: 1206, endPoint y: 531, distance: 26.3
click at [1207, 547] on div "Not Required" at bounding box center [1218, 556] width 82 height 23
click at [1206, 530] on button "Not Required" at bounding box center [1220, 530] width 80 height 18
click at [1205, 498] on button "Not Required" at bounding box center [1220, 503] width 80 height 18
click at [1205, 492] on div "Not Required" at bounding box center [1218, 503] width 82 height 23
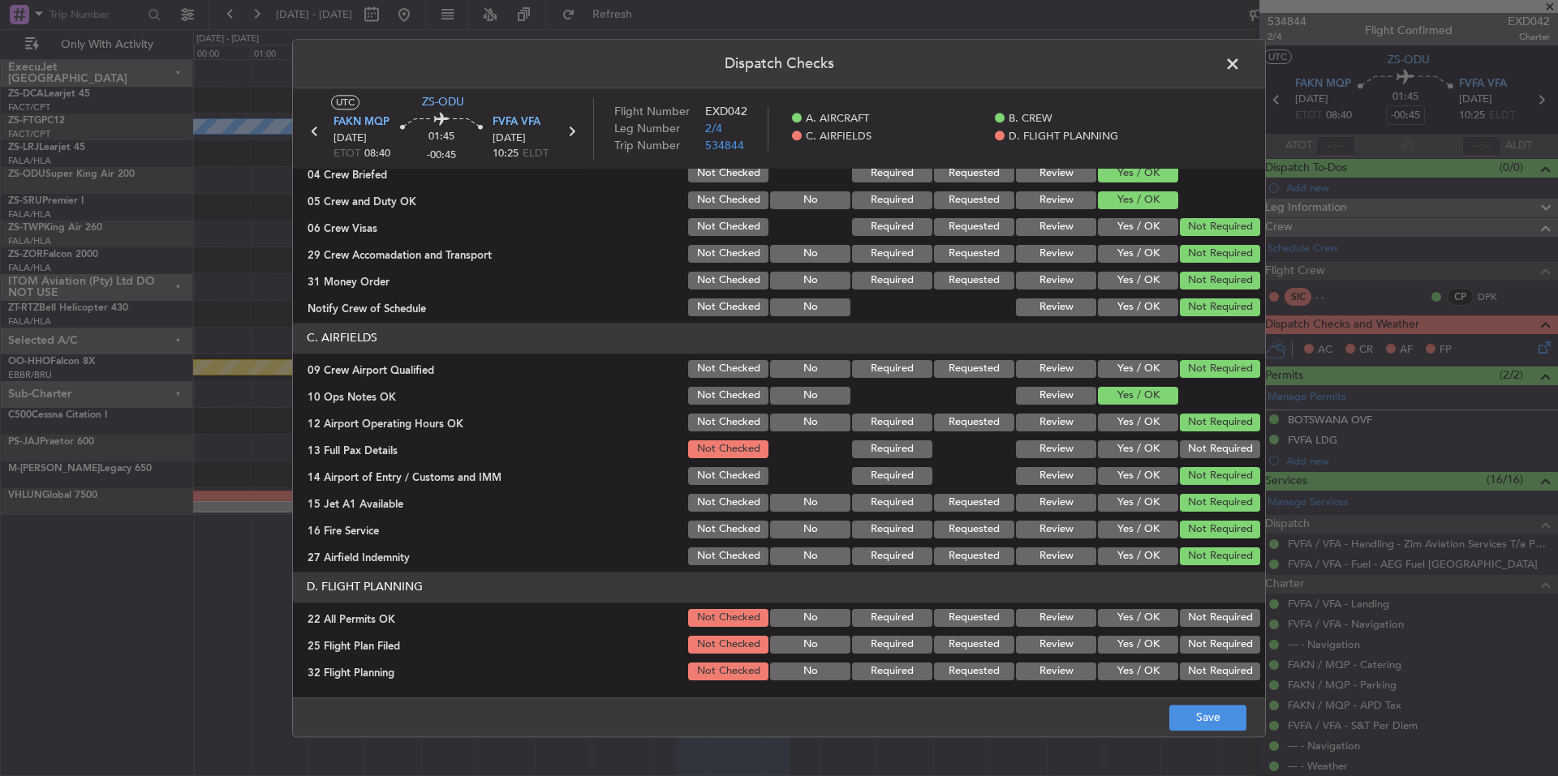
click at [1208, 464] on section "C. AIRFIELDS 09 Crew Airport Qualified Not Checked No Required Requested Review…" at bounding box center [779, 445] width 972 height 245
click at [1209, 451] on button "Not Required" at bounding box center [1220, 450] width 80 height 18
click at [1219, 621] on button "Not Required" at bounding box center [1220, 618] width 80 height 18
drag, startPoint x: 1108, startPoint y: 645, endPoint x: 1120, endPoint y: 664, distance: 22.3
click at [1108, 648] on button "Yes / OK" at bounding box center [1138, 645] width 80 height 18
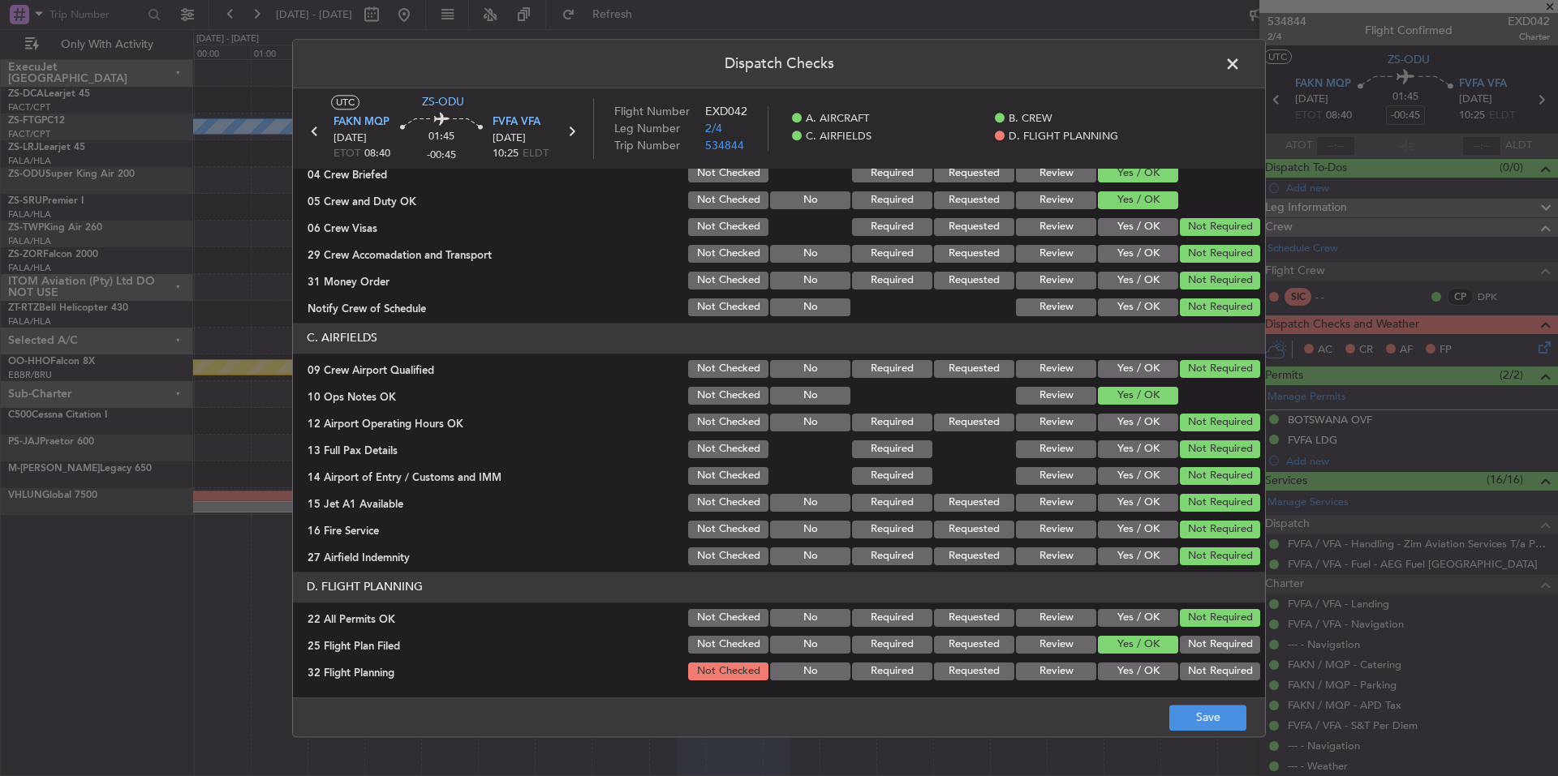
drag, startPoint x: 1120, startPoint y: 664, endPoint x: 1126, endPoint y: 676, distance: 13.4
click at [1120, 667] on button "Yes / OK" at bounding box center [1138, 672] width 80 height 18
click at [1185, 698] on footer "Save" at bounding box center [779, 717] width 972 height 39
click at [1198, 716] on button "Save" at bounding box center [1207, 718] width 77 height 26
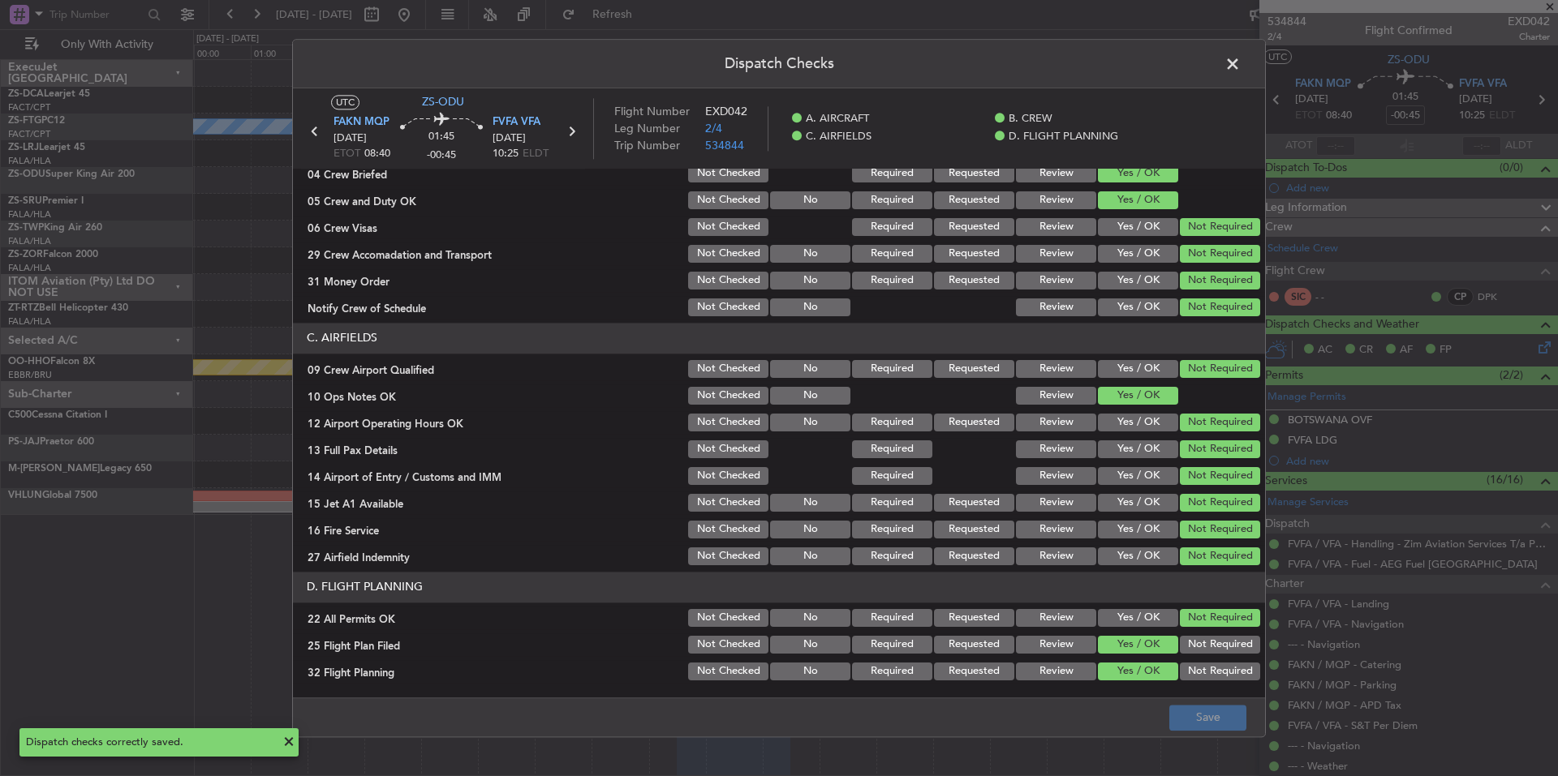
click at [1241, 62] on span at bounding box center [1241, 68] width 0 height 32
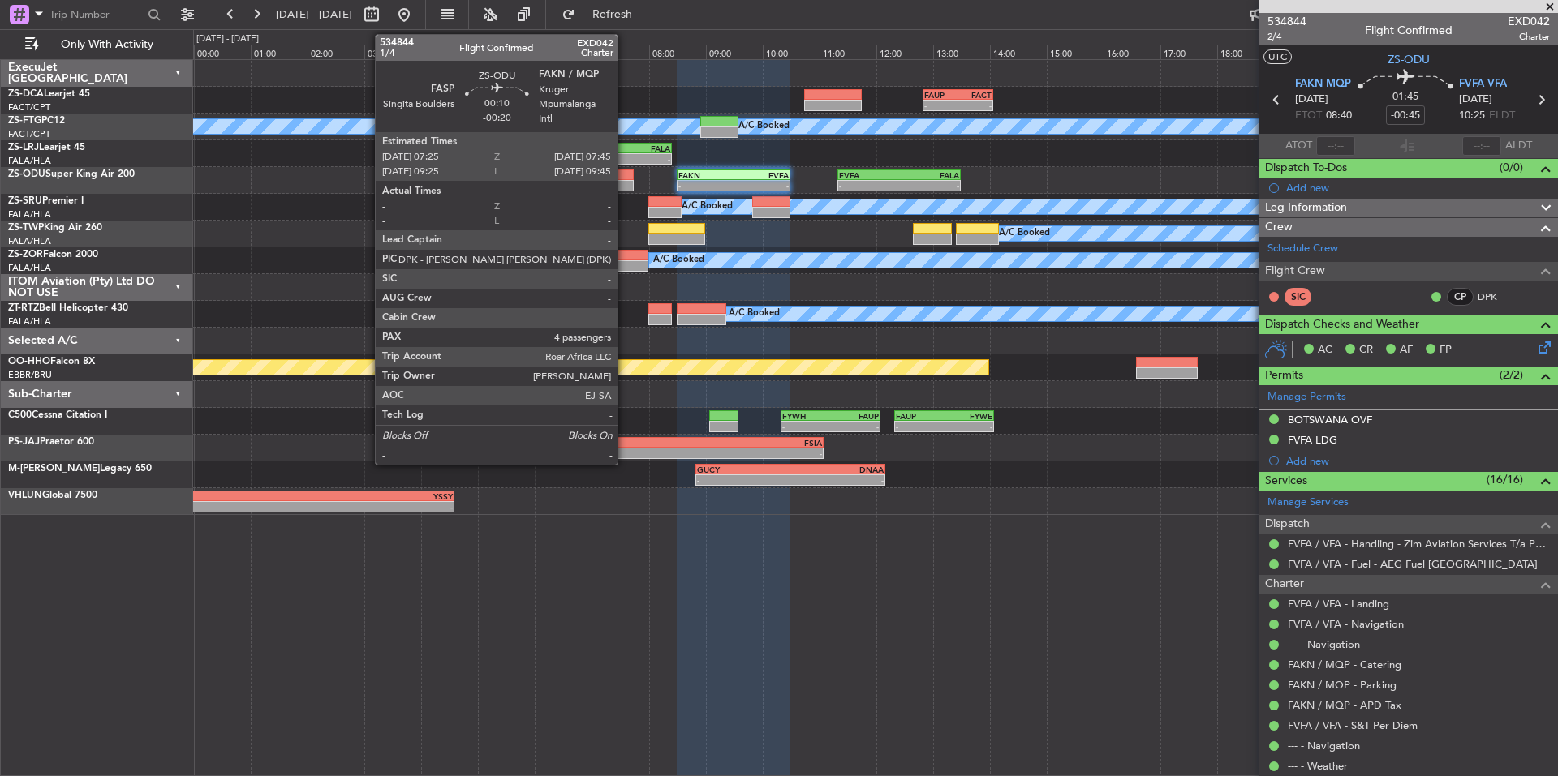
click at [625, 178] on div at bounding box center [624, 175] width 19 height 11
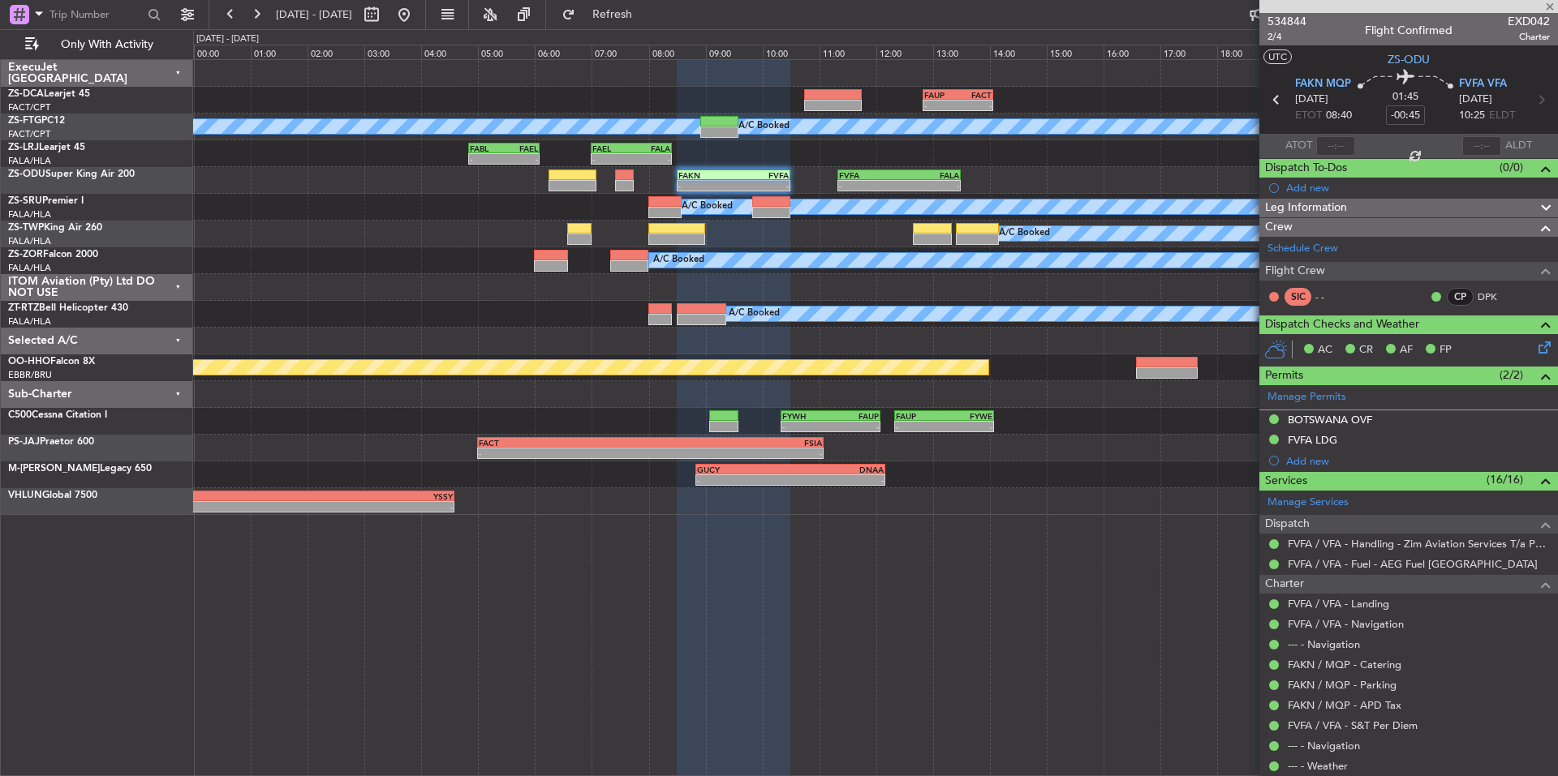
type input "-00:20"
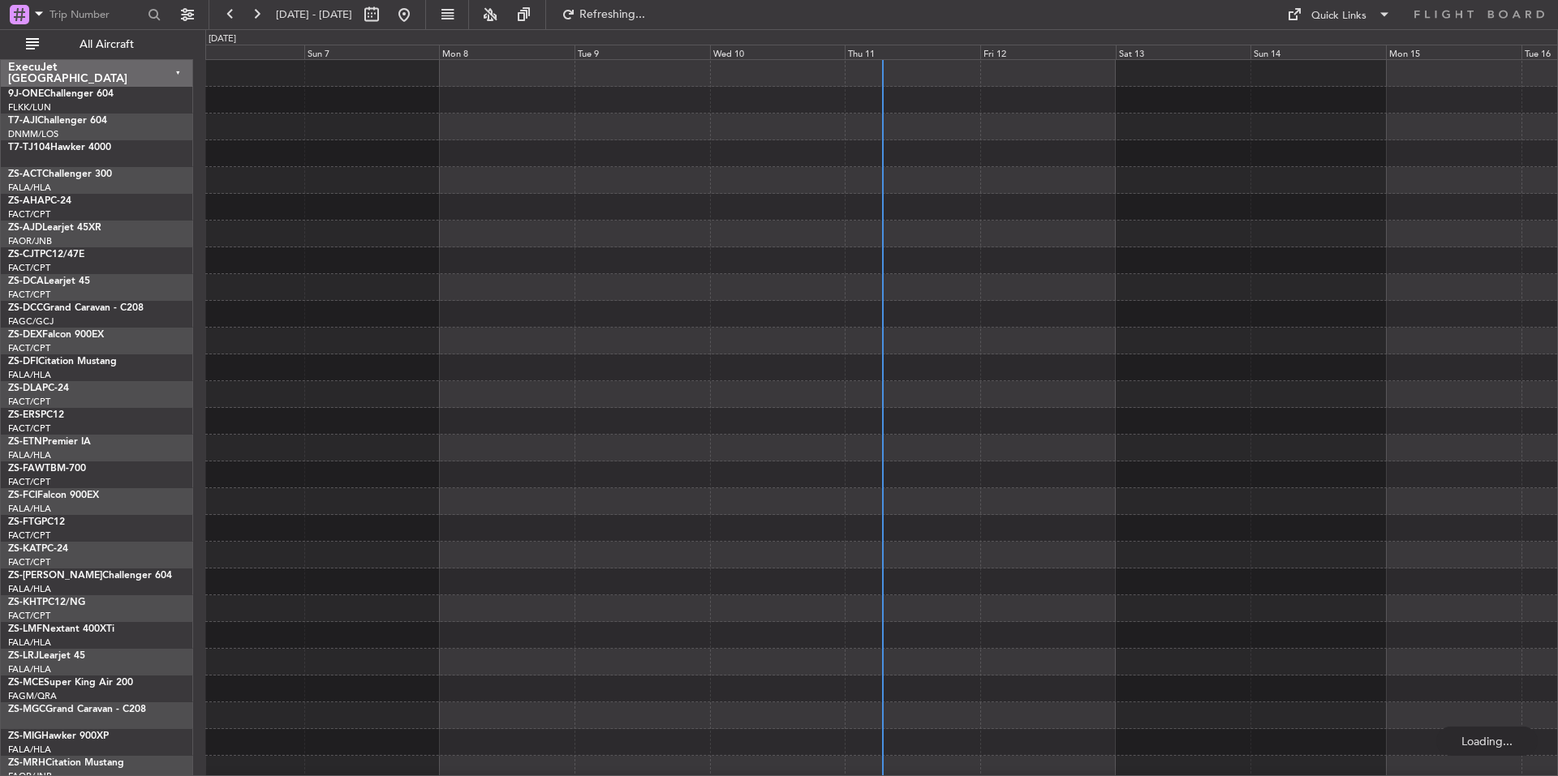
click at [916, 49] on div "Thu 11" at bounding box center [912, 52] width 135 height 15
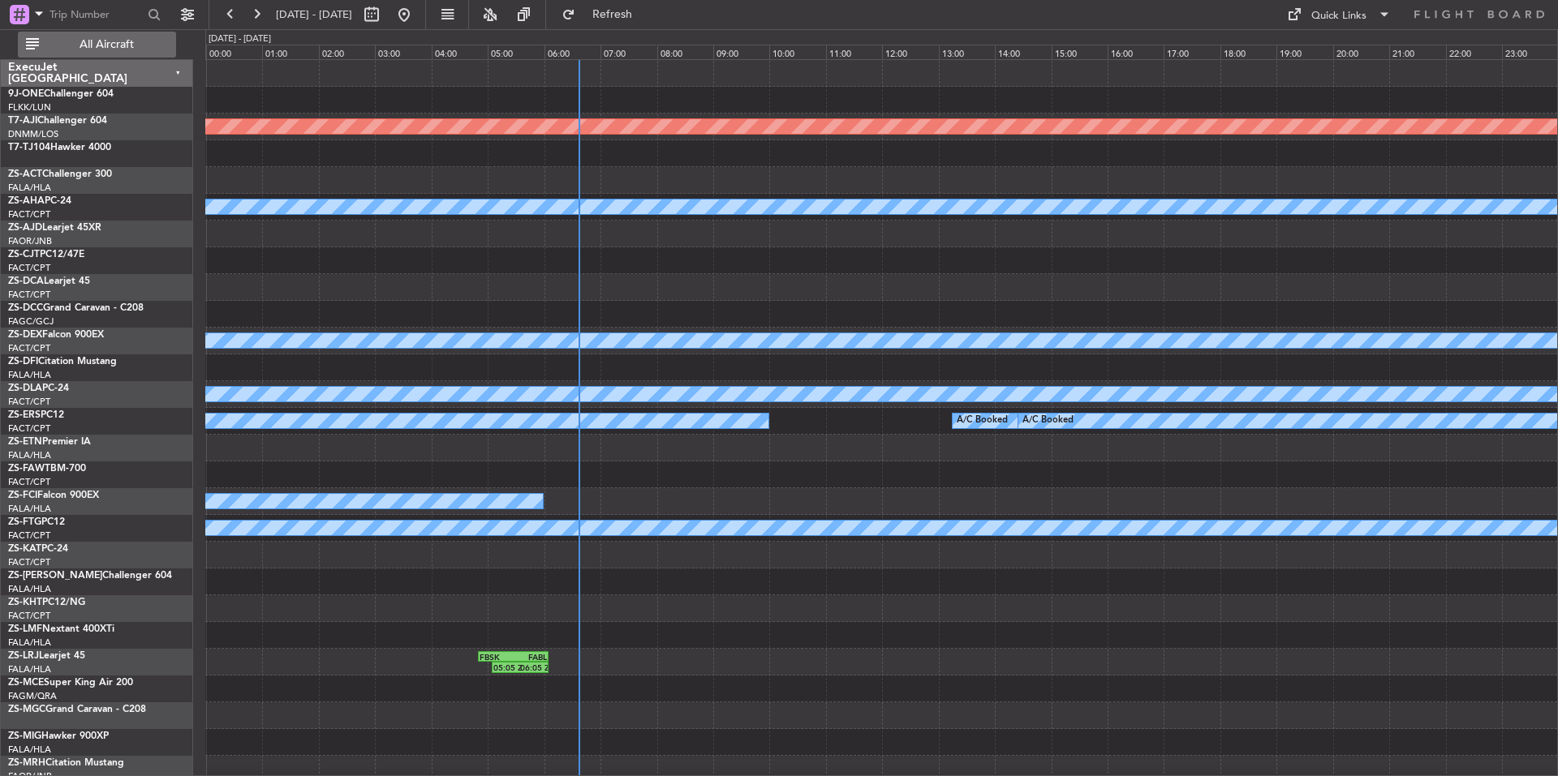
click at [105, 45] on span "All Aircraft" at bounding box center [106, 44] width 129 height 11
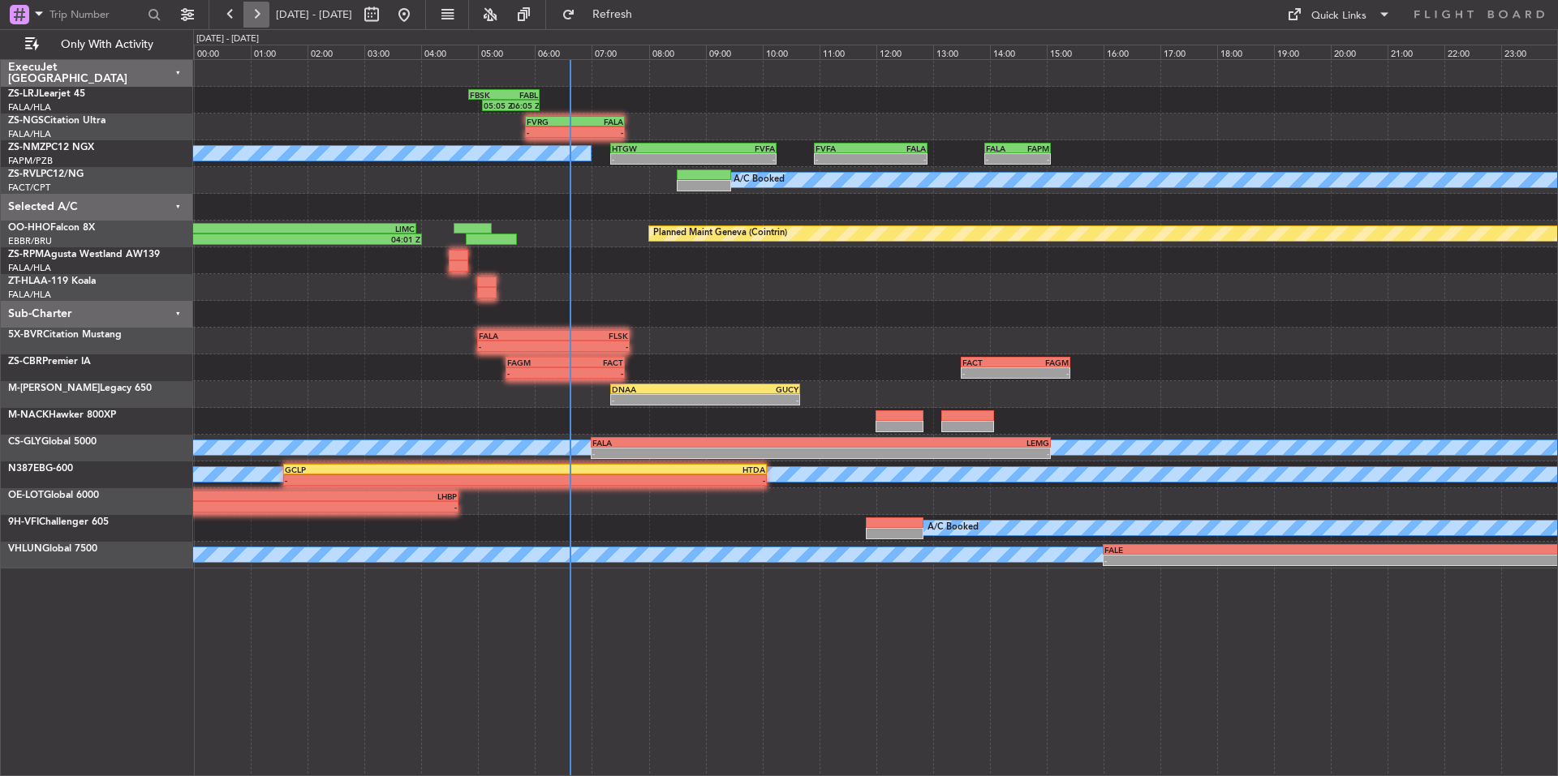
click at [260, 8] on button at bounding box center [256, 15] width 26 height 26
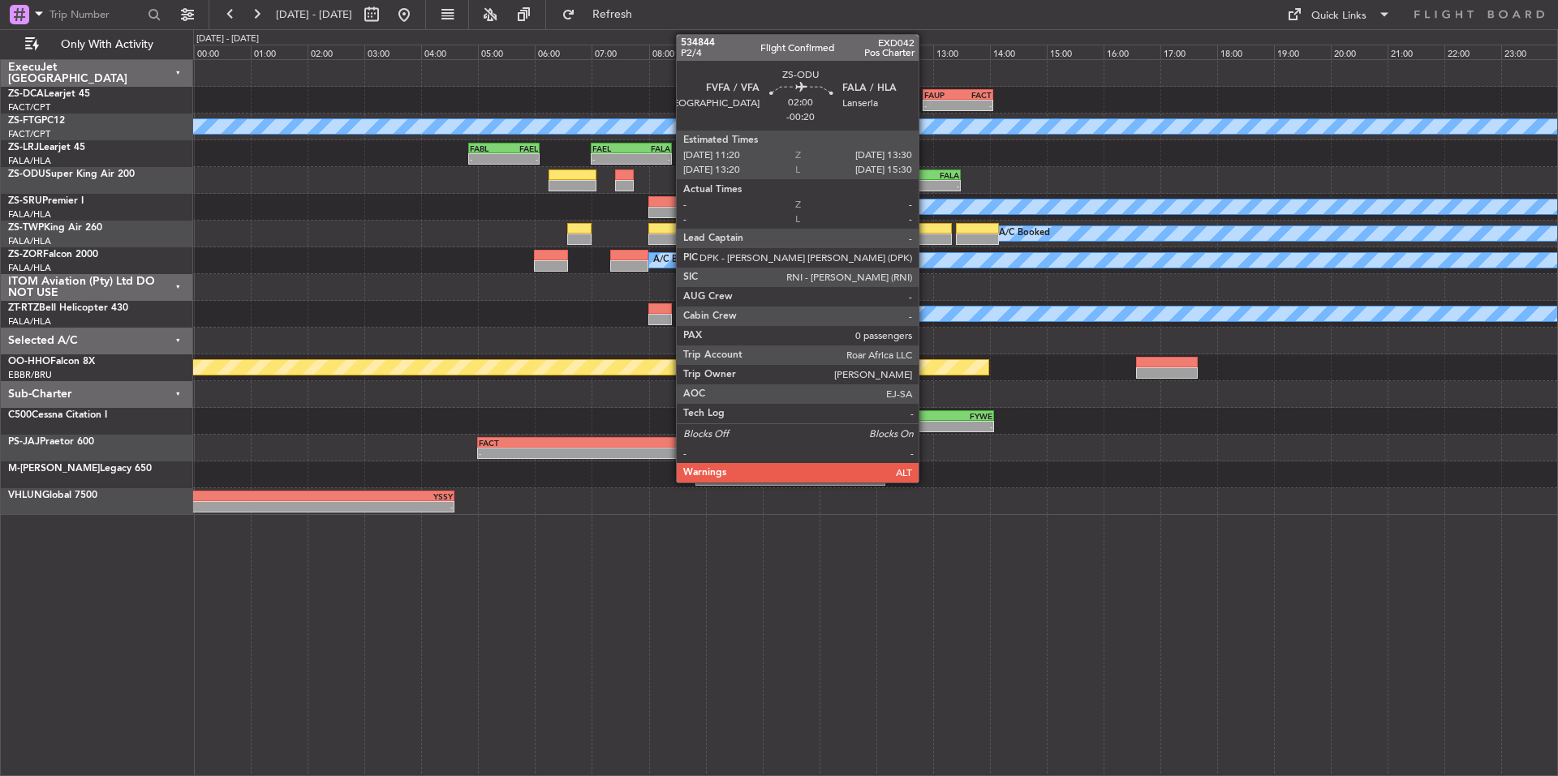
click at [926, 174] on div "FALA" at bounding box center [929, 175] width 60 height 10
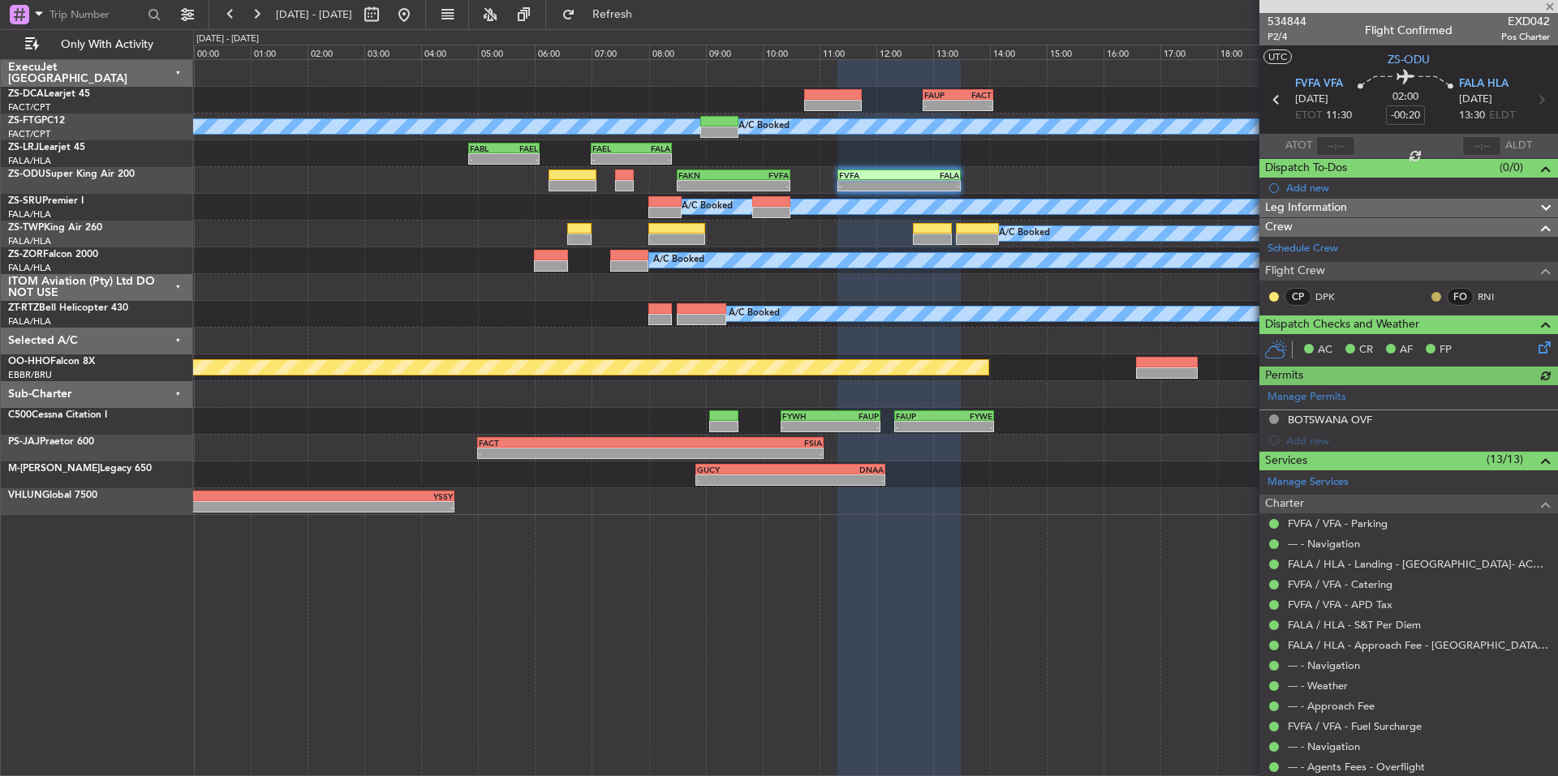
click at [1431, 299] on button at bounding box center [1436, 297] width 10 height 10
click at [1444, 345] on span "Acknowledged" at bounding box center [1427, 344] width 71 height 16
click at [1275, 298] on button at bounding box center [1274, 297] width 10 height 10
click at [1305, 347] on span "Acknowledged" at bounding box center [1277, 344] width 71 height 16
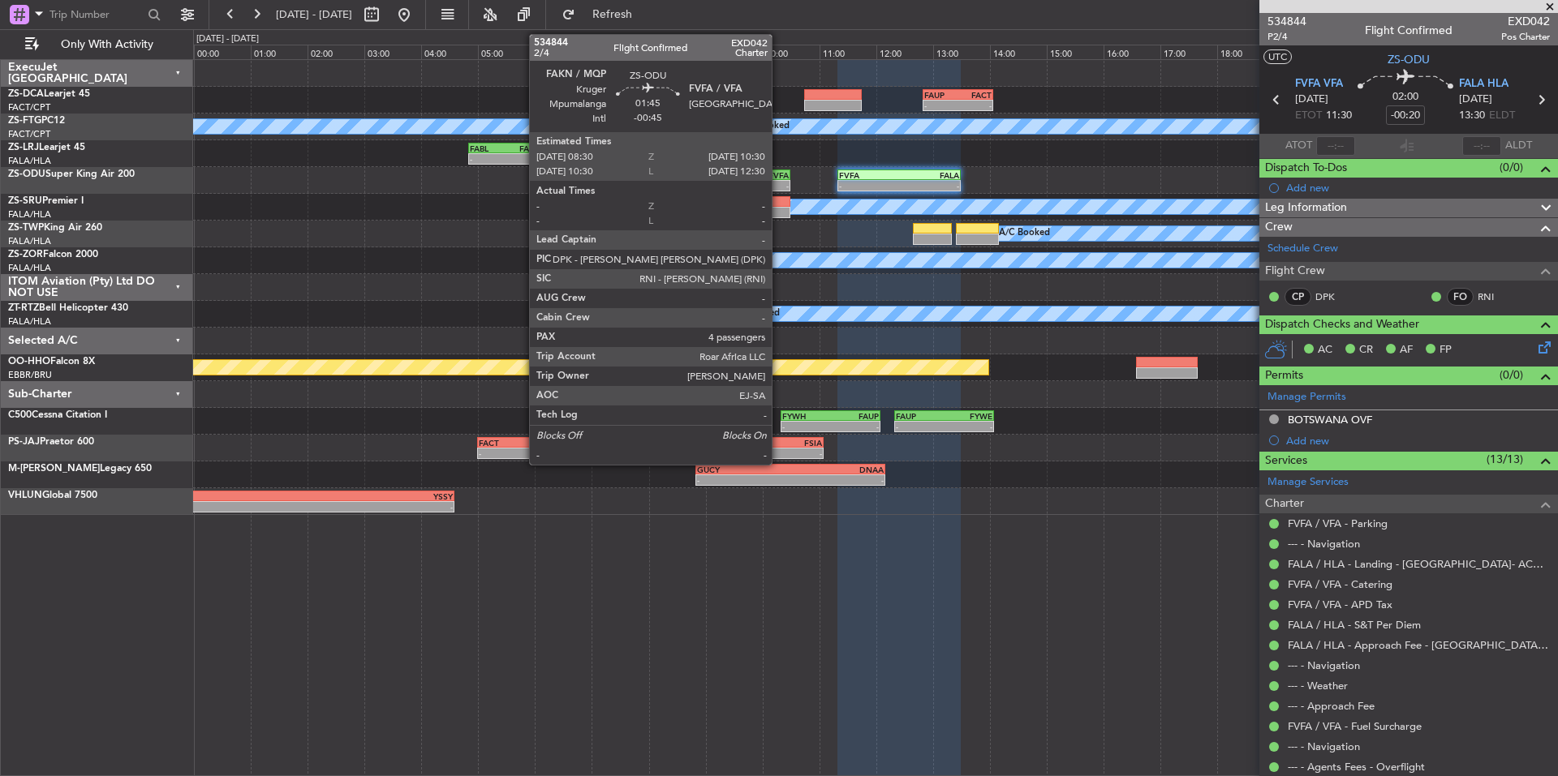
click at [779, 180] on div "- -" at bounding box center [734, 185] width 114 height 11
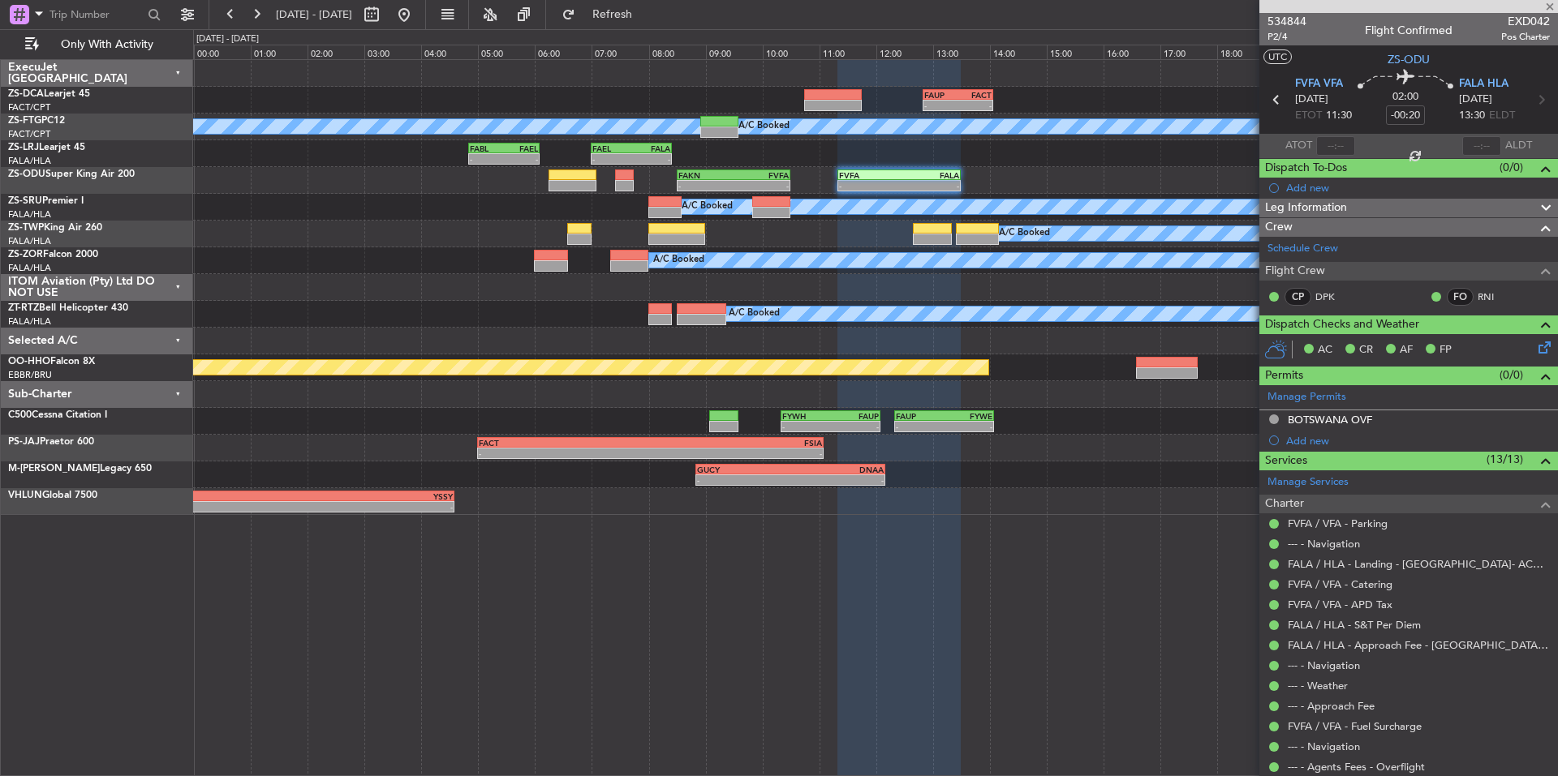
type input "-00:45"
type input "4"
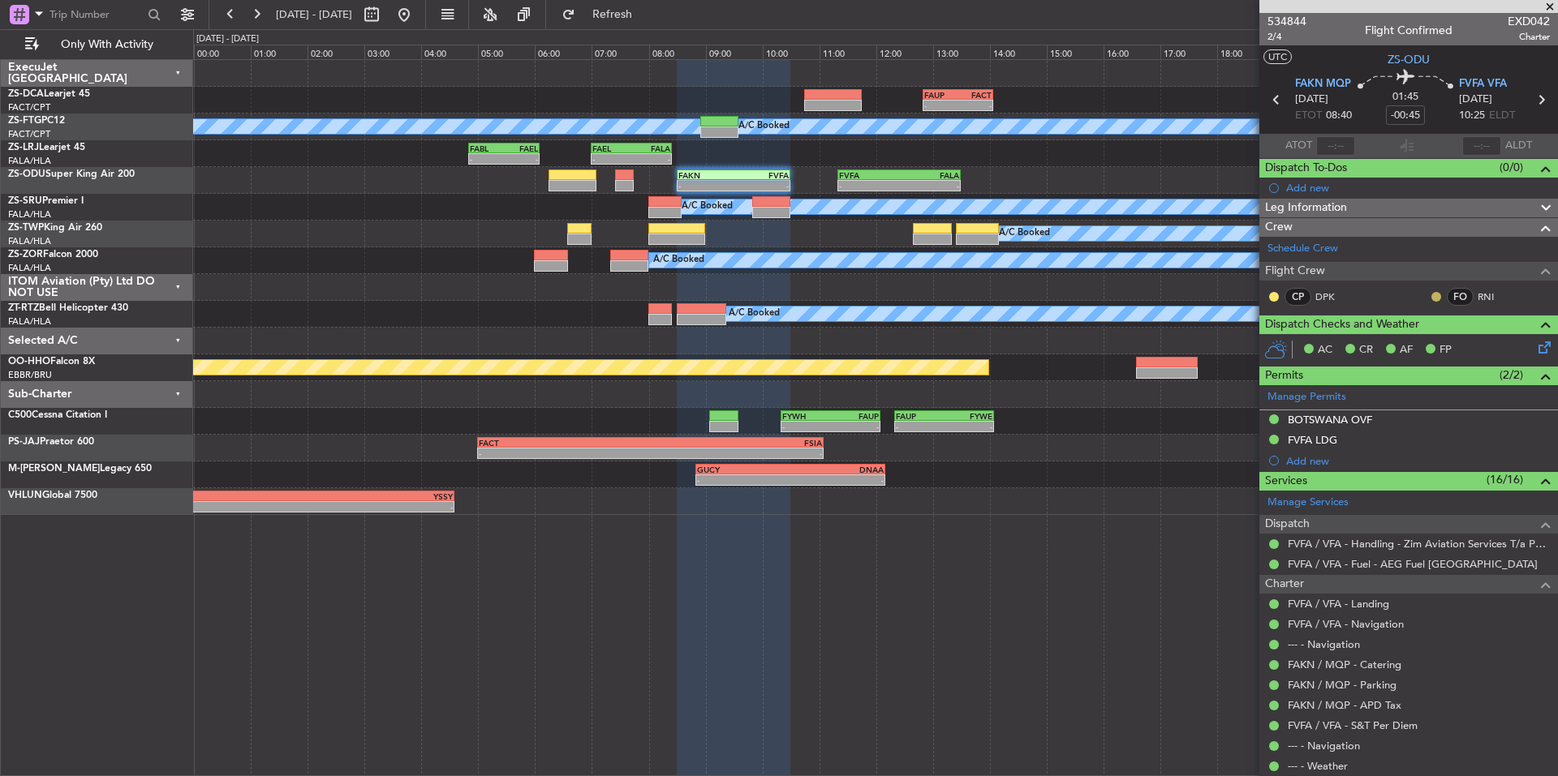
click at [1431, 295] on button at bounding box center [1436, 297] width 10 height 10
click at [1271, 296] on button at bounding box center [1274, 297] width 10 height 10
click at [1257, 348] on span "Acknowledged" at bounding box center [1277, 344] width 71 height 16
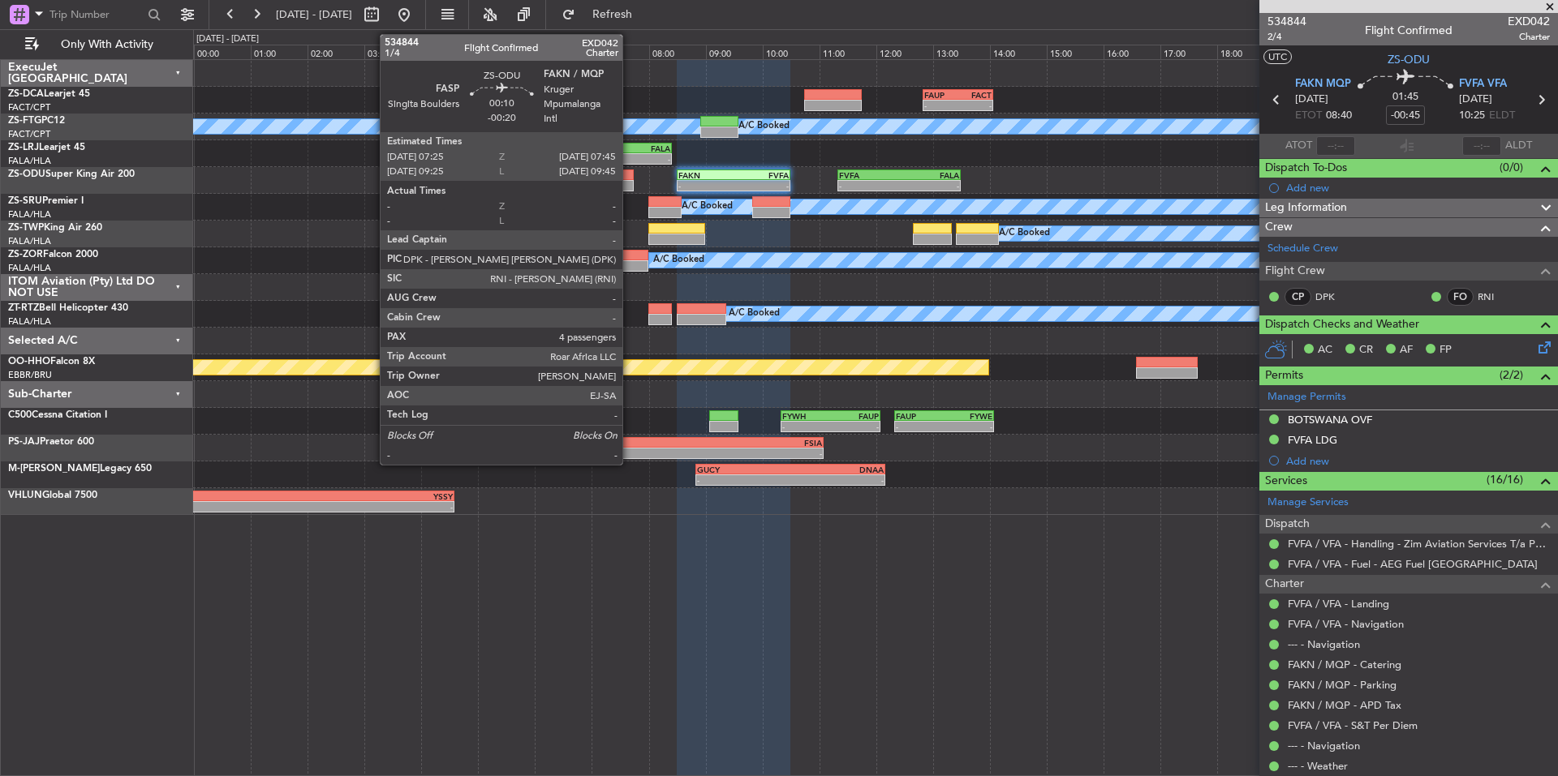
click at [630, 176] on div at bounding box center [624, 175] width 19 height 11
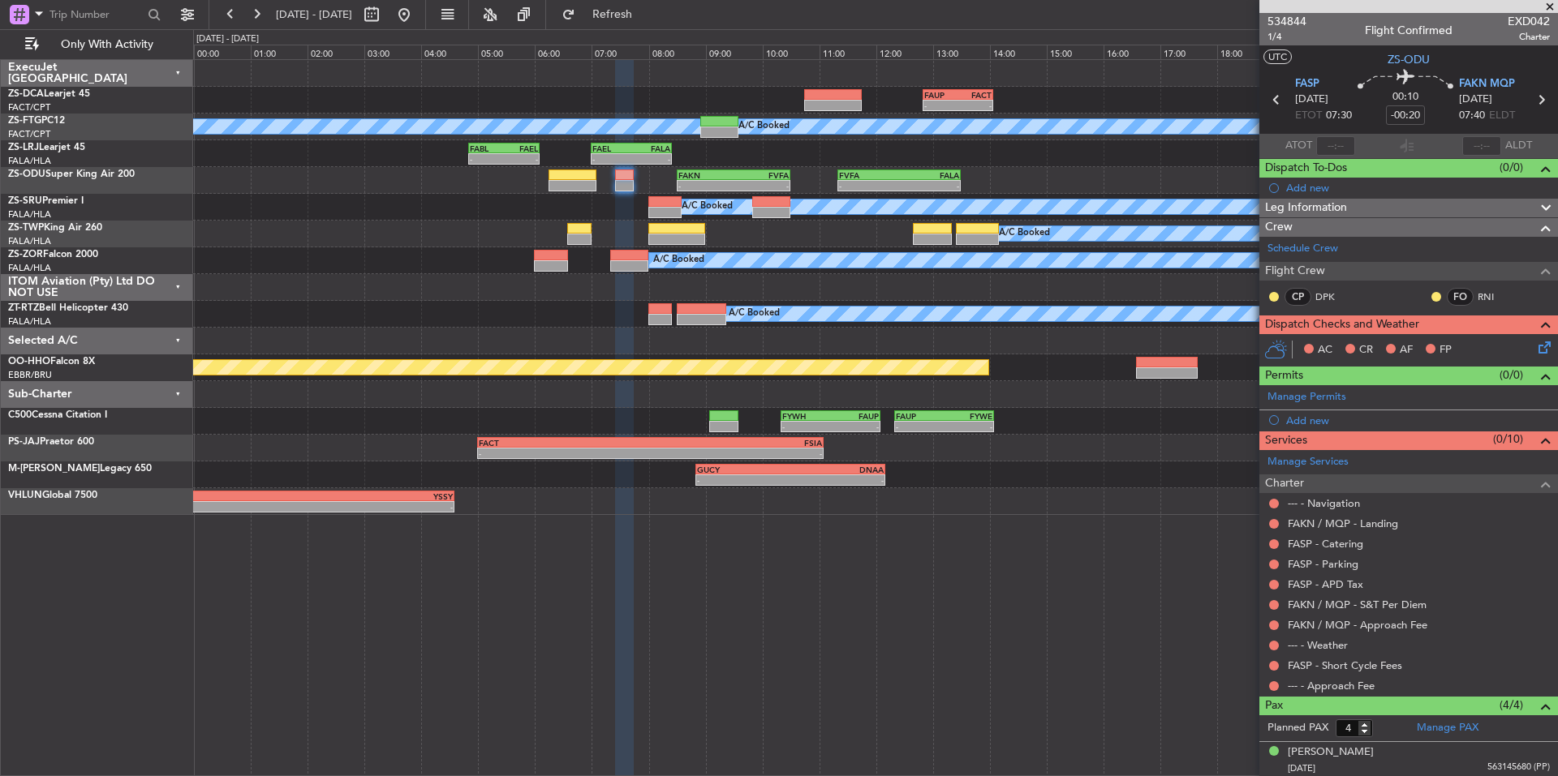
drag, startPoint x: 1270, startPoint y: 686, endPoint x: 1262, endPoint y: 674, distance: 14.6
click at [1270, 686] on button at bounding box center [1274, 687] width 10 height 10
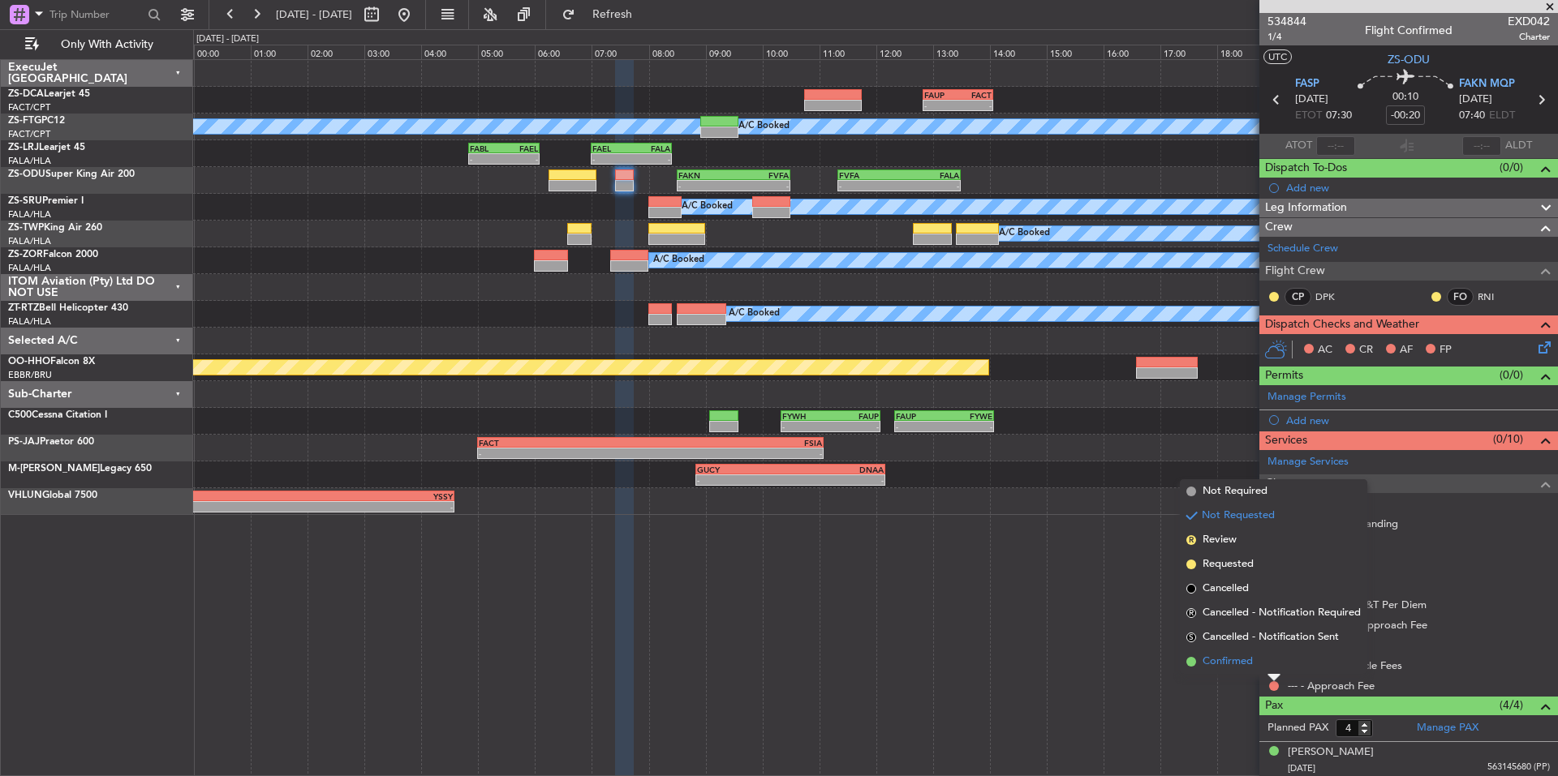
click at [1254, 663] on li "Confirmed" at bounding box center [1273, 662] width 187 height 24
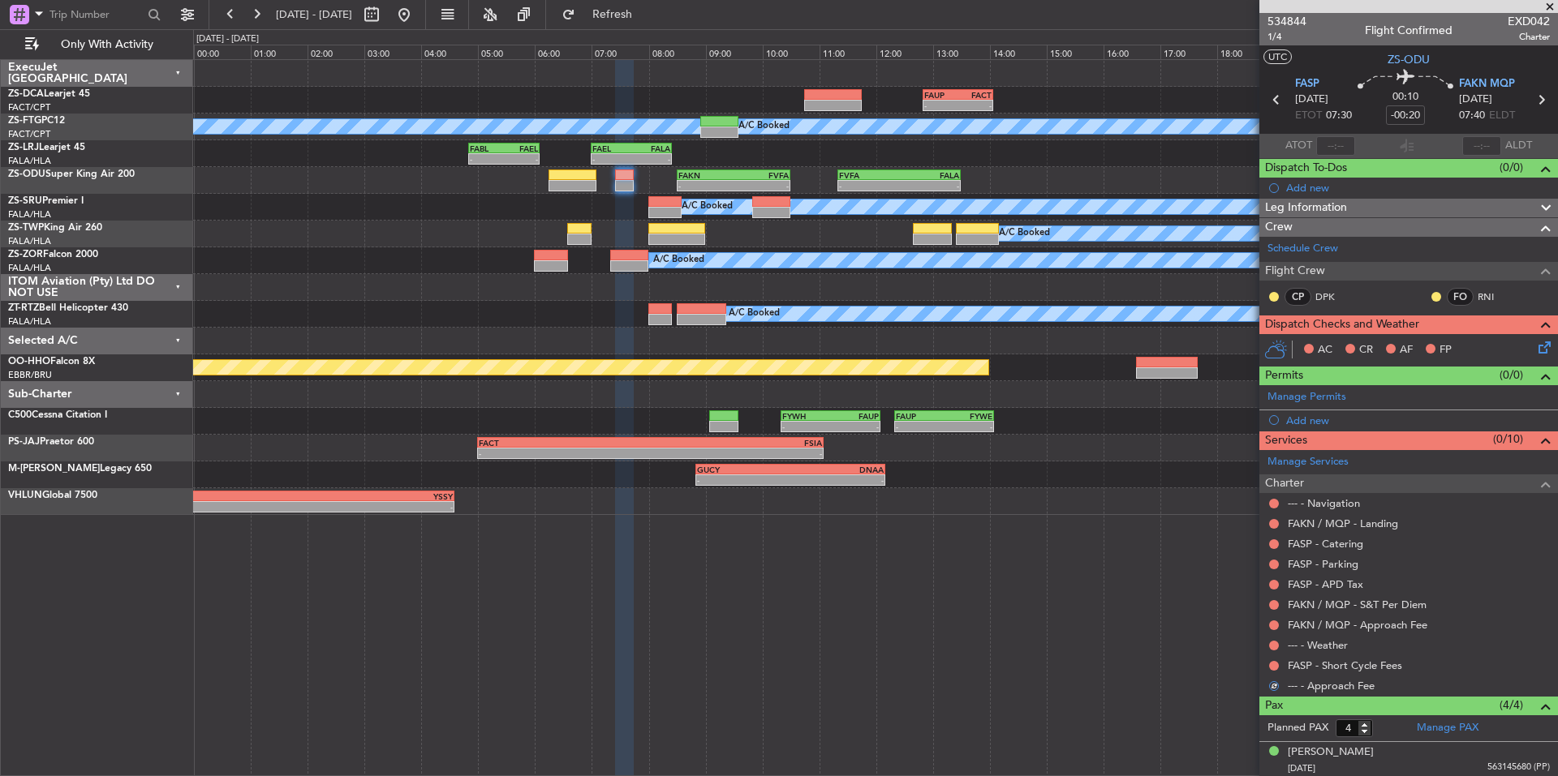
click at [1268, 663] on div at bounding box center [1273, 666] width 13 height 13
click at [1275, 663] on button at bounding box center [1274, 666] width 10 height 10
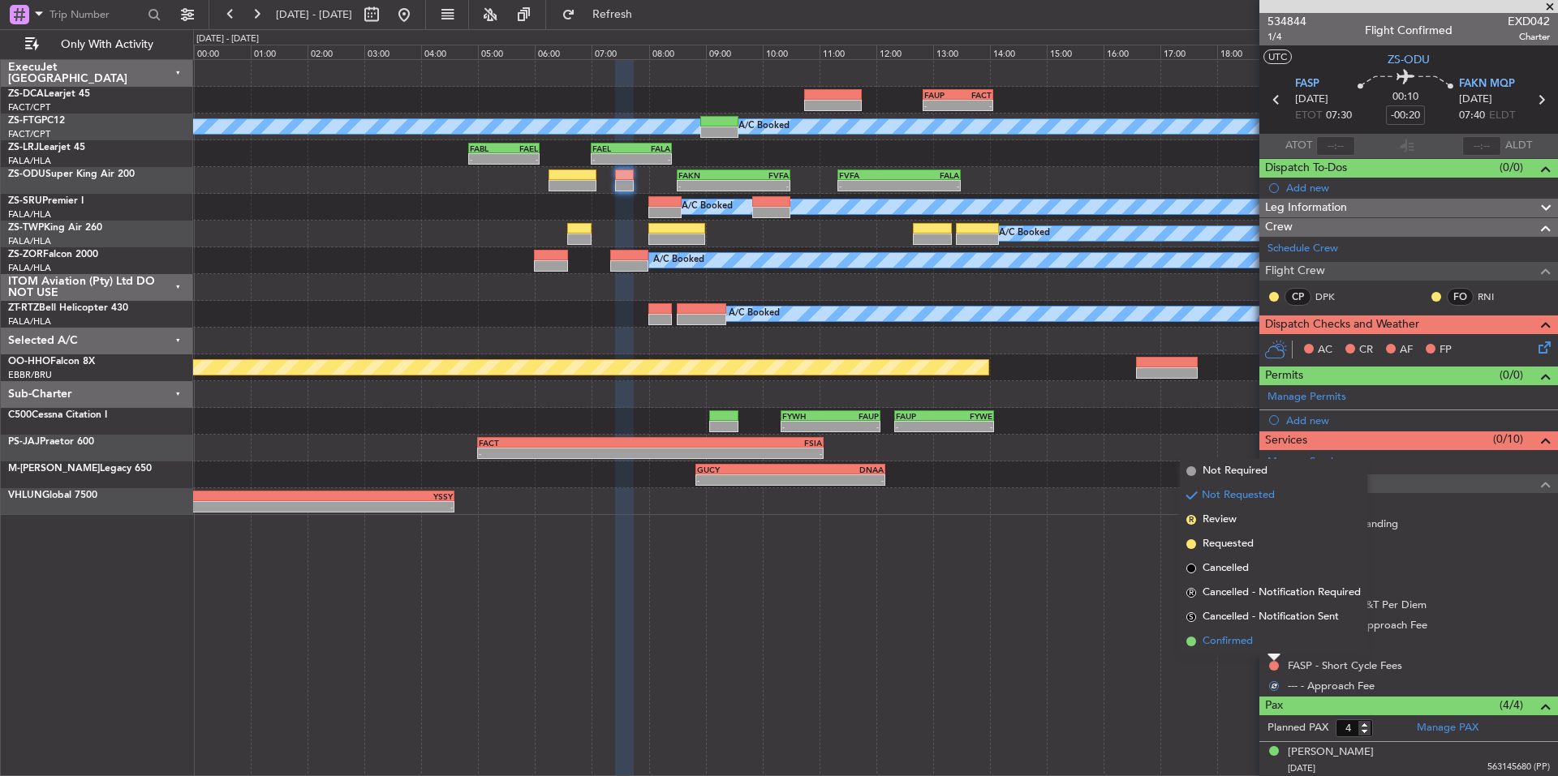
click at [1256, 650] on li "Confirmed" at bounding box center [1273, 642] width 187 height 24
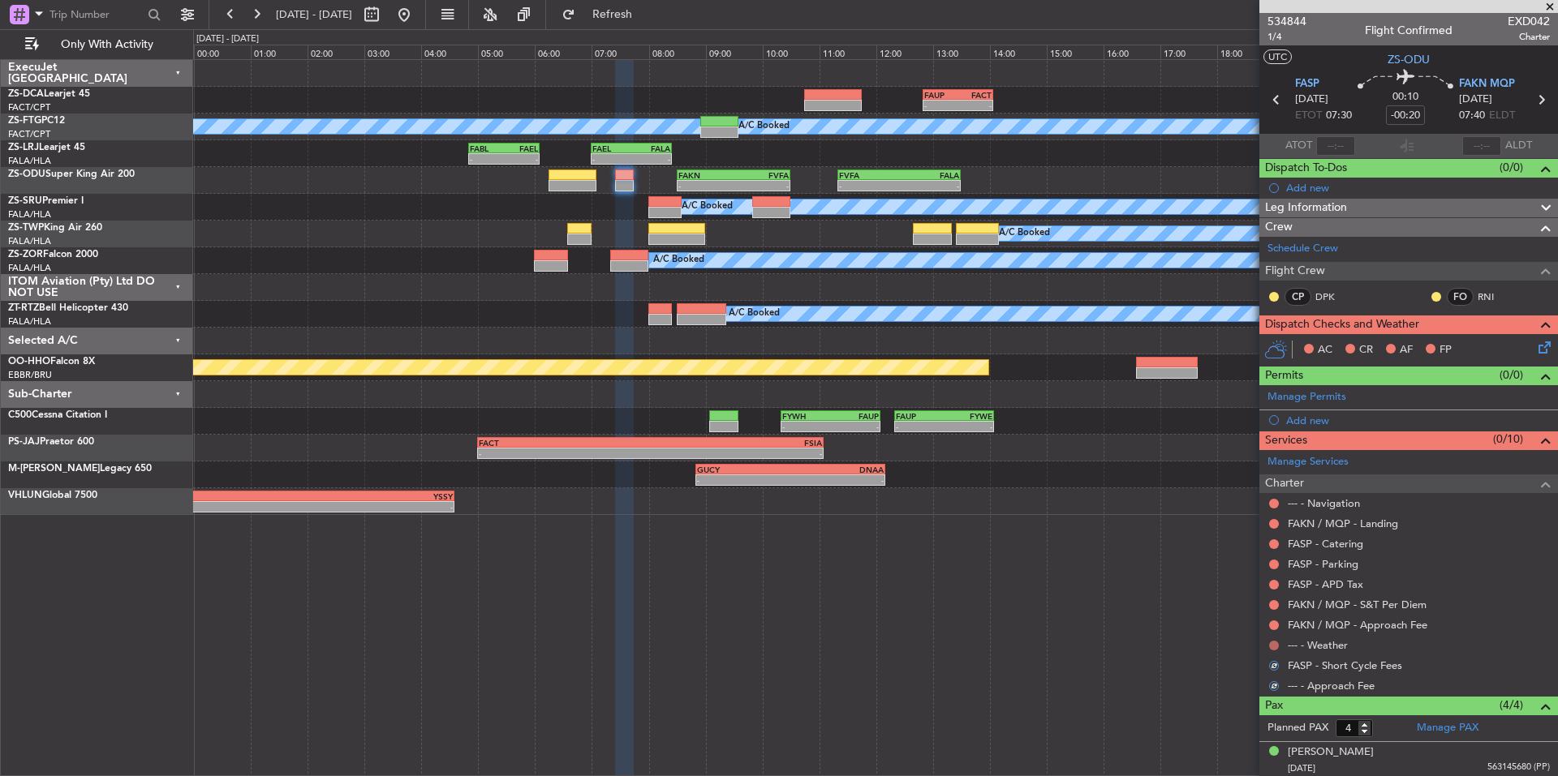
click at [1275, 643] on button at bounding box center [1274, 646] width 10 height 10
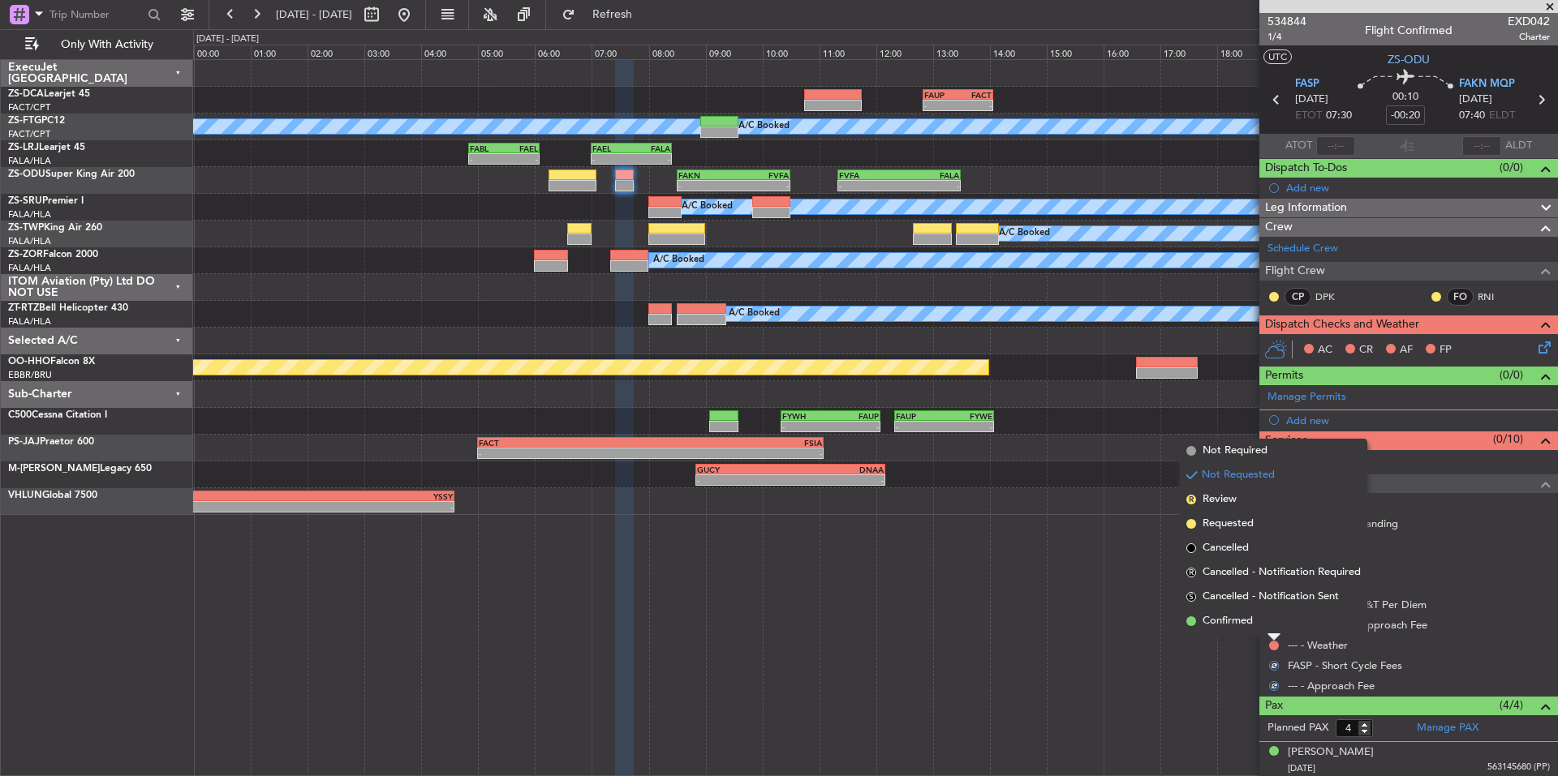
click at [1258, 627] on li "Confirmed" at bounding box center [1273, 621] width 187 height 24
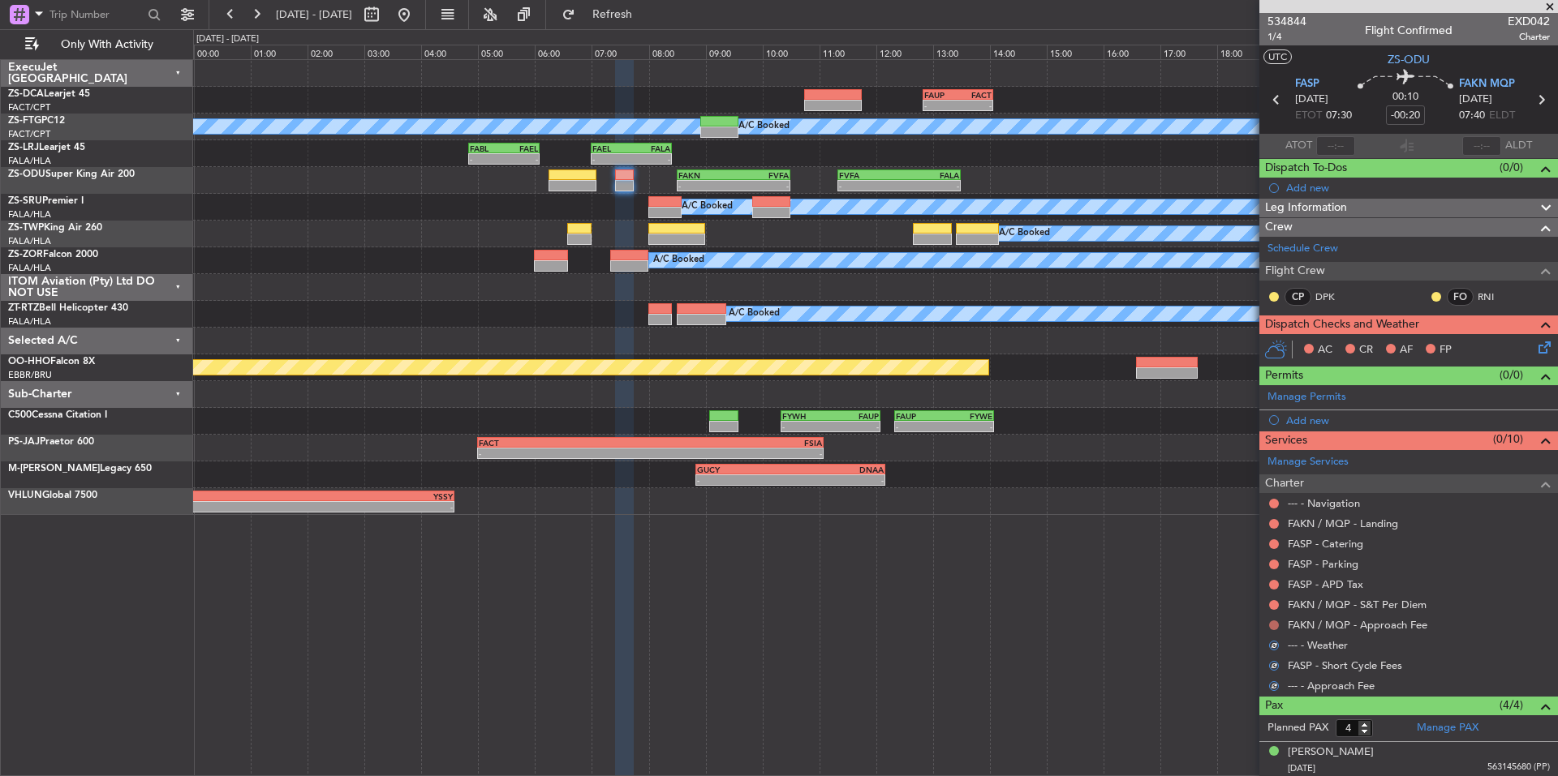
click at [1275, 623] on button at bounding box center [1274, 626] width 10 height 10
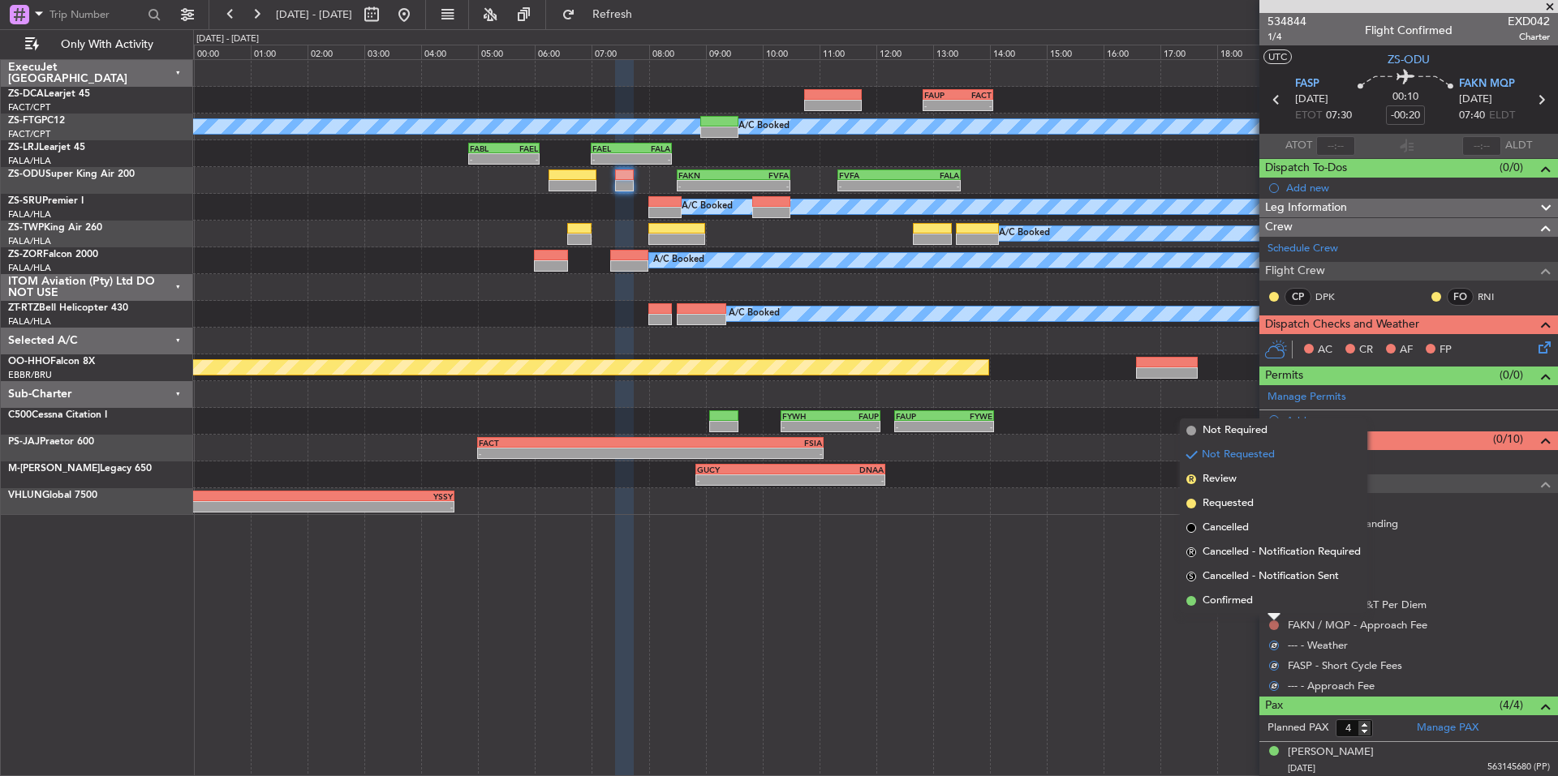
click at [1260, 608] on li "Confirmed" at bounding box center [1273, 601] width 187 height 24
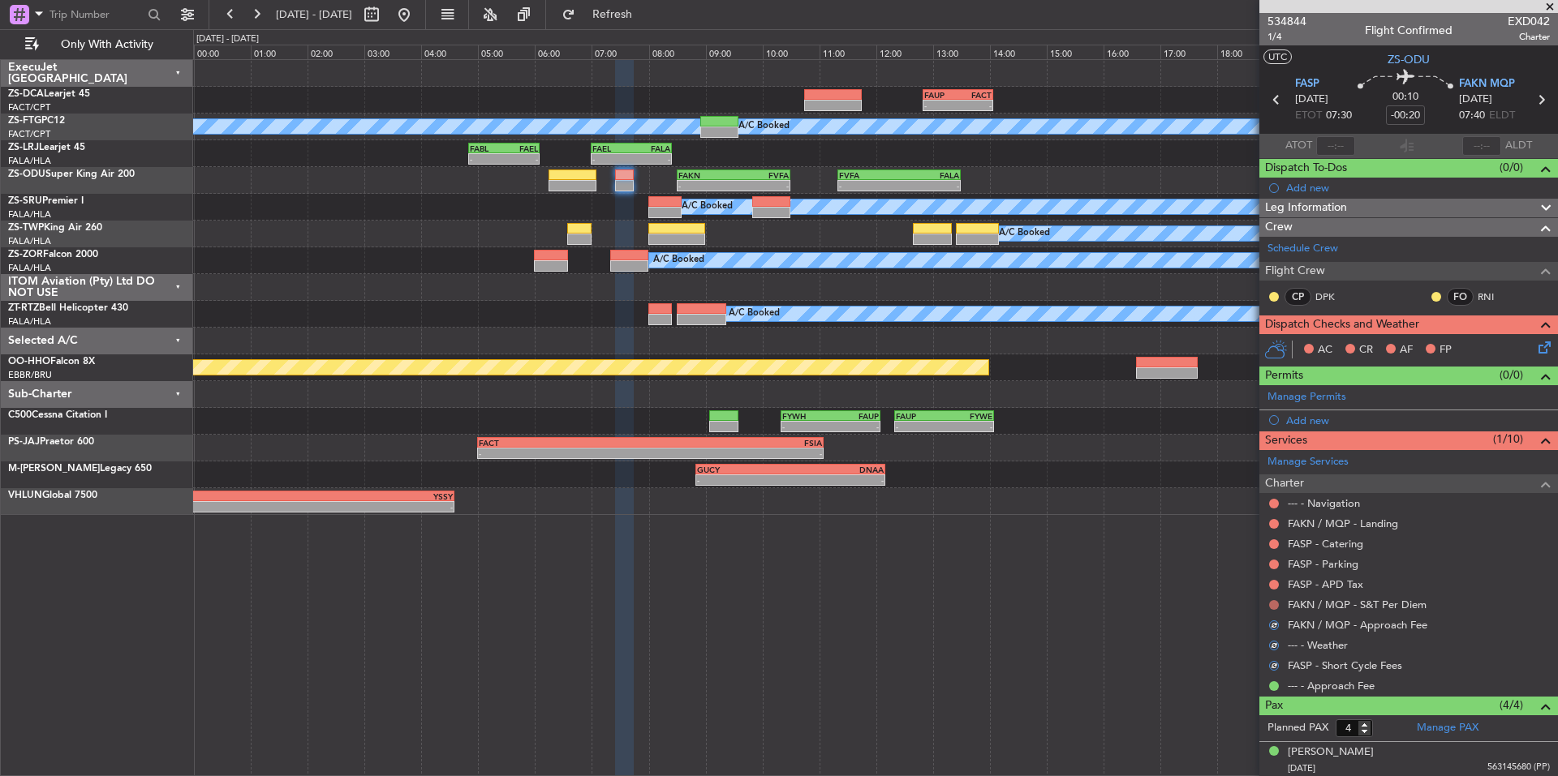
click at [1273, 604] on button at bounding box center [1274, 605] width 10 height 10
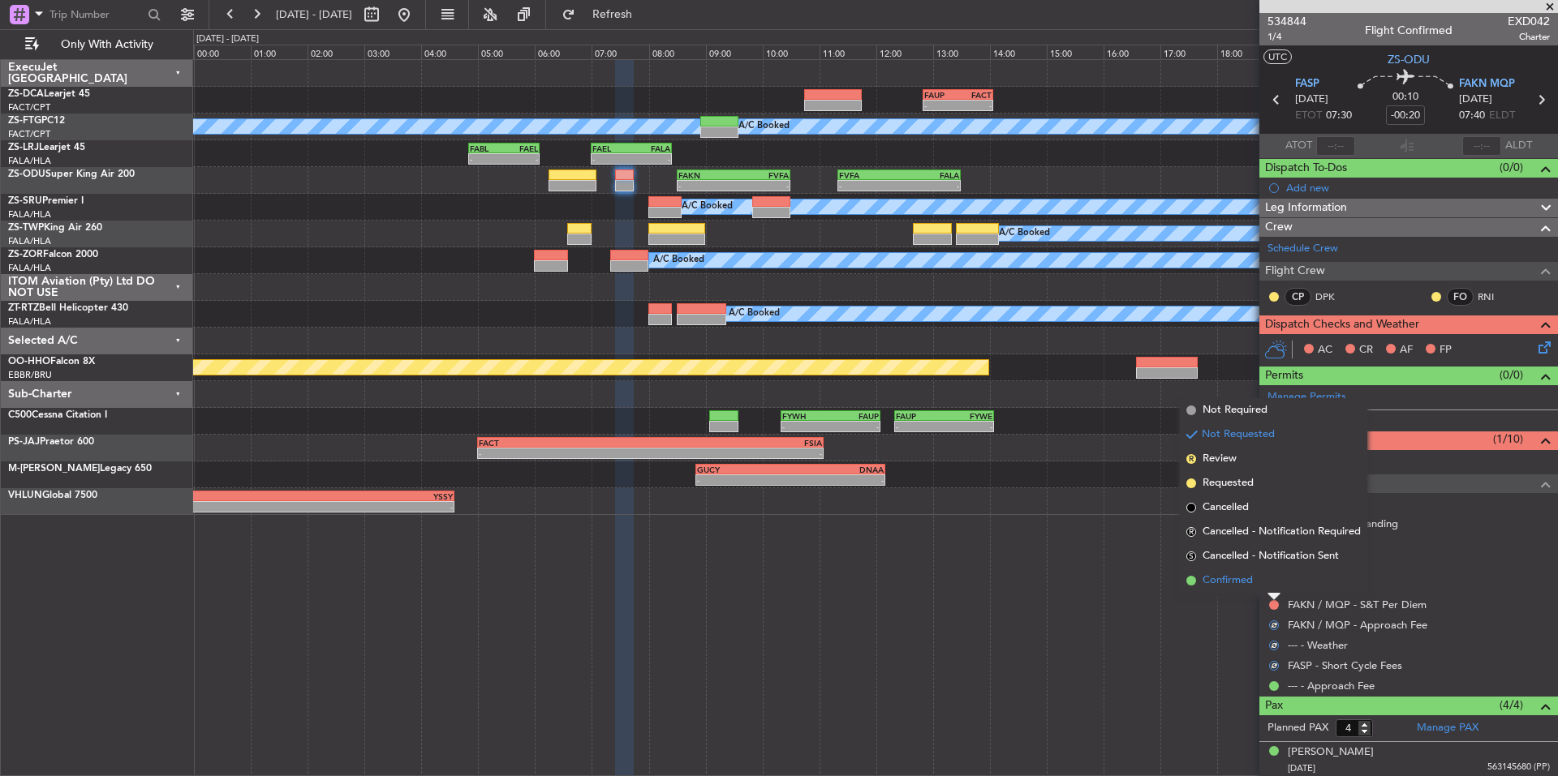
click at [1257, 579] on li "Confirmed" at bounding box center [1273, 581] width 187 height 24
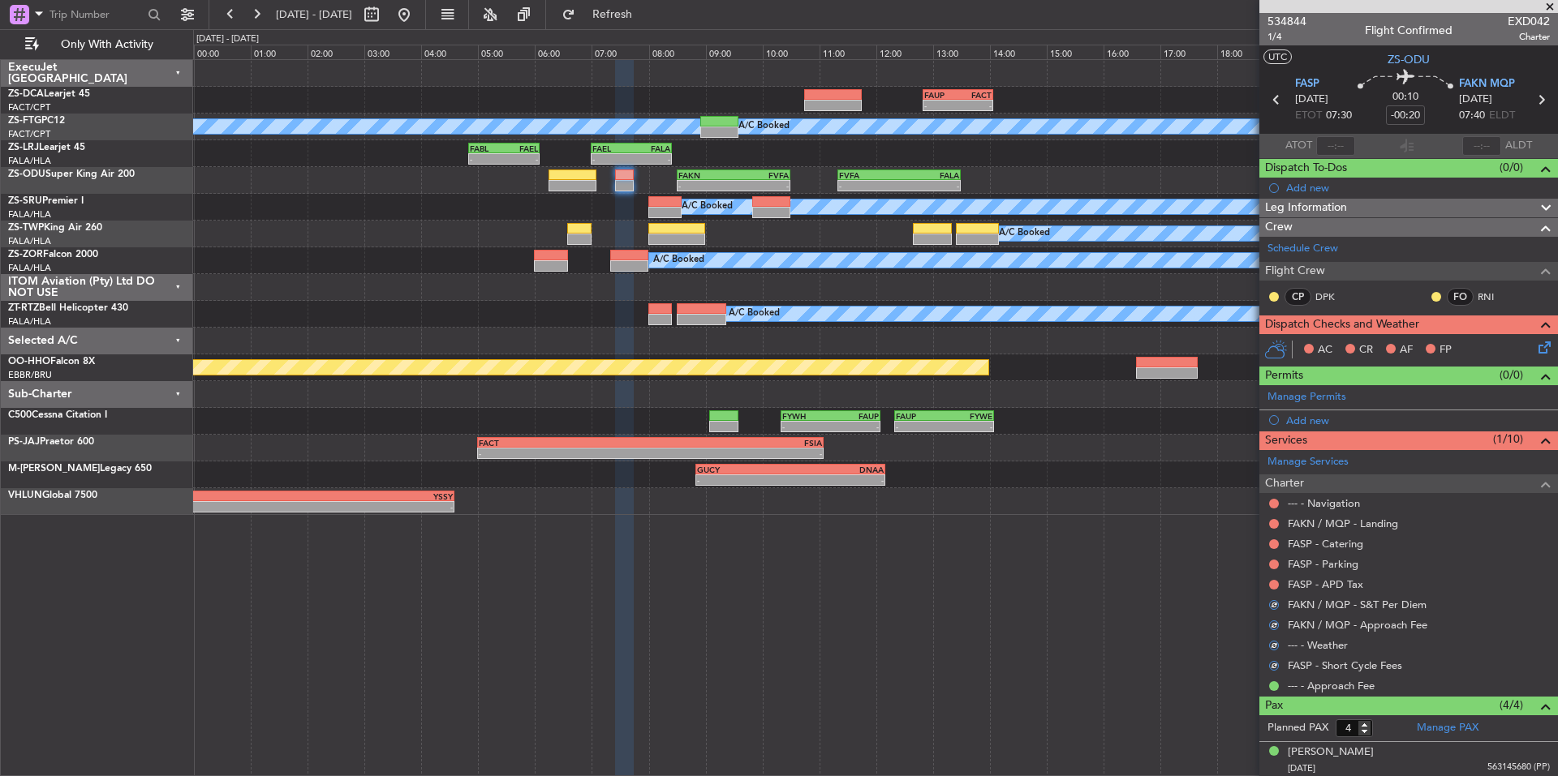
drag, startPoint x: 1278, startPoint y: 581, endPoint x: 1266, endPoint y: 578, distance: 12.6
click at [1277, 581] on button at bounding box center [1274, 585] width 10 height 10
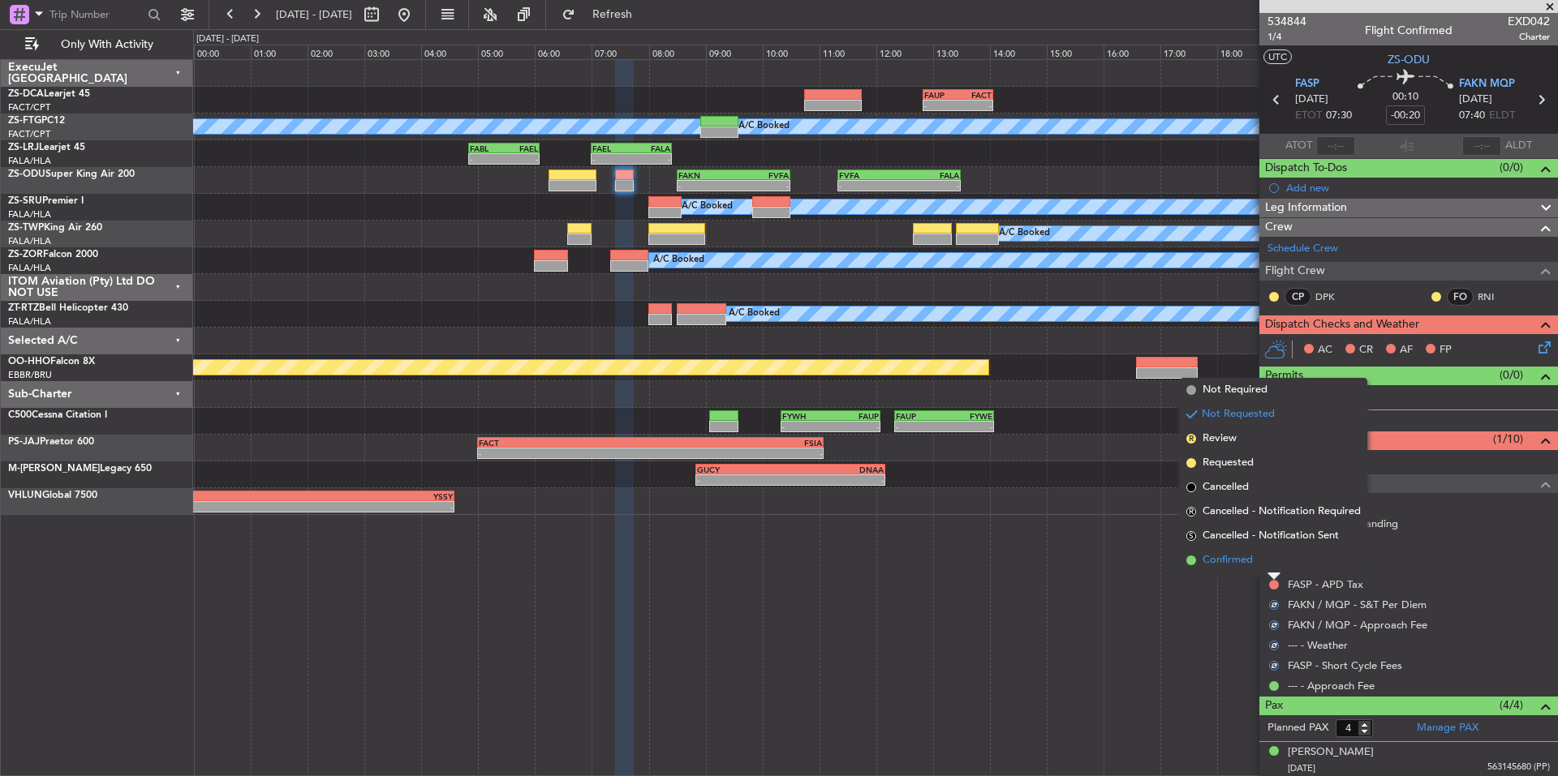
click at [1258, 566] on li "Confirmed" at bounding box center [1273, 560] width 187 height 24
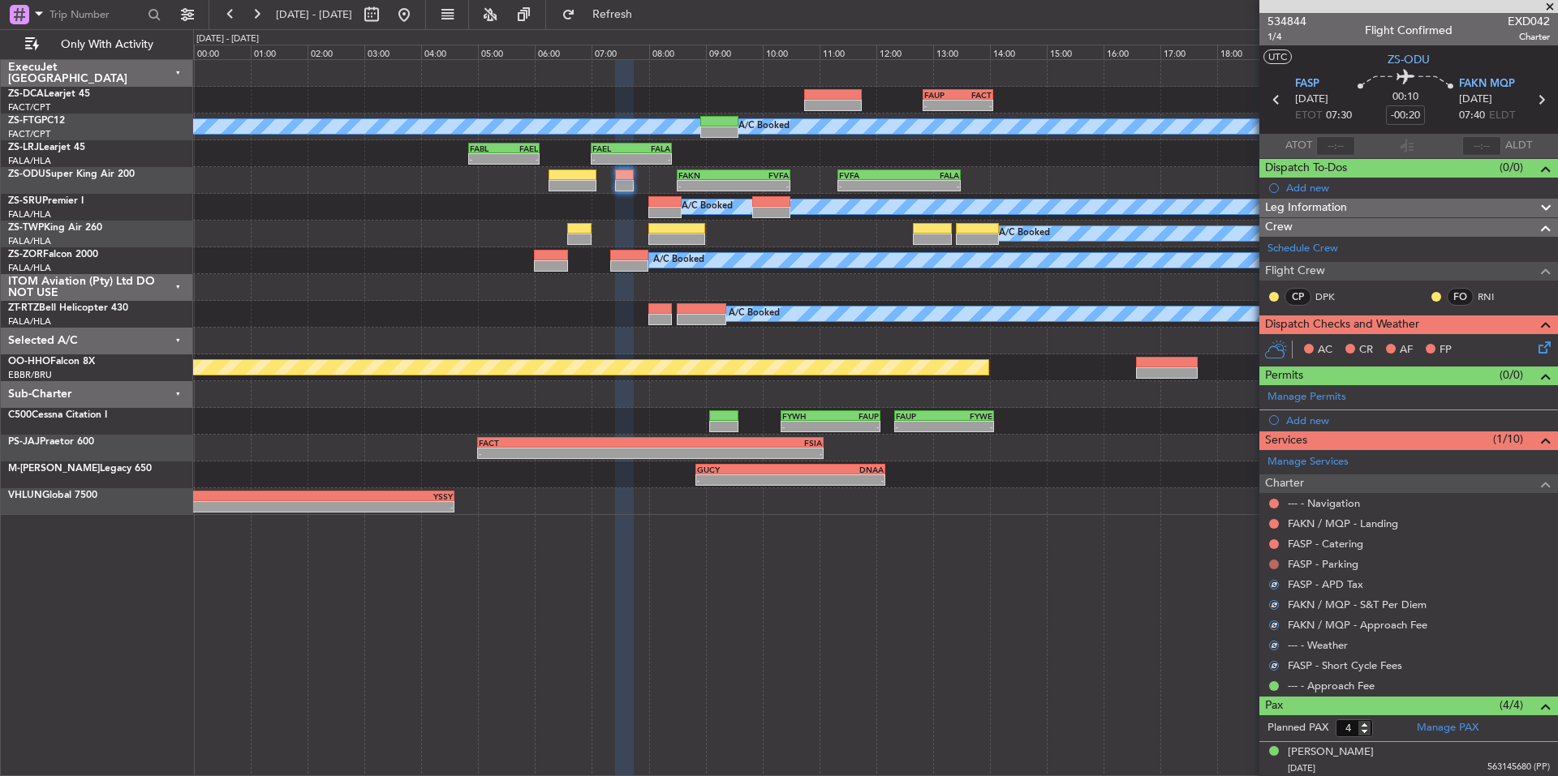
click at [1271, 566] on button at bounding box center [1274, 565] width 10 height 10
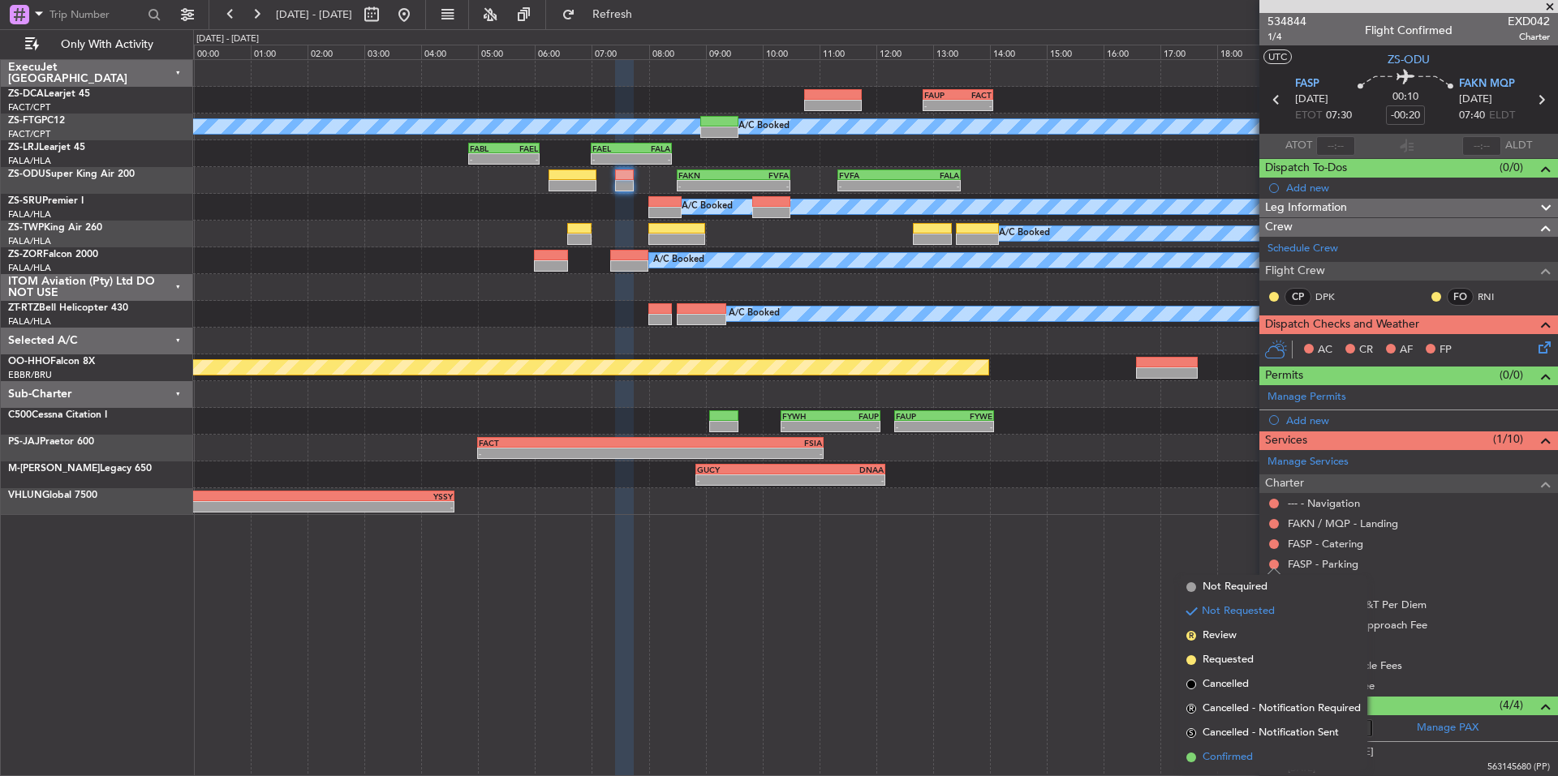
click at [1254, 763] on li "Confirmed" at bounding box center [1273, 758] width 187 height 24
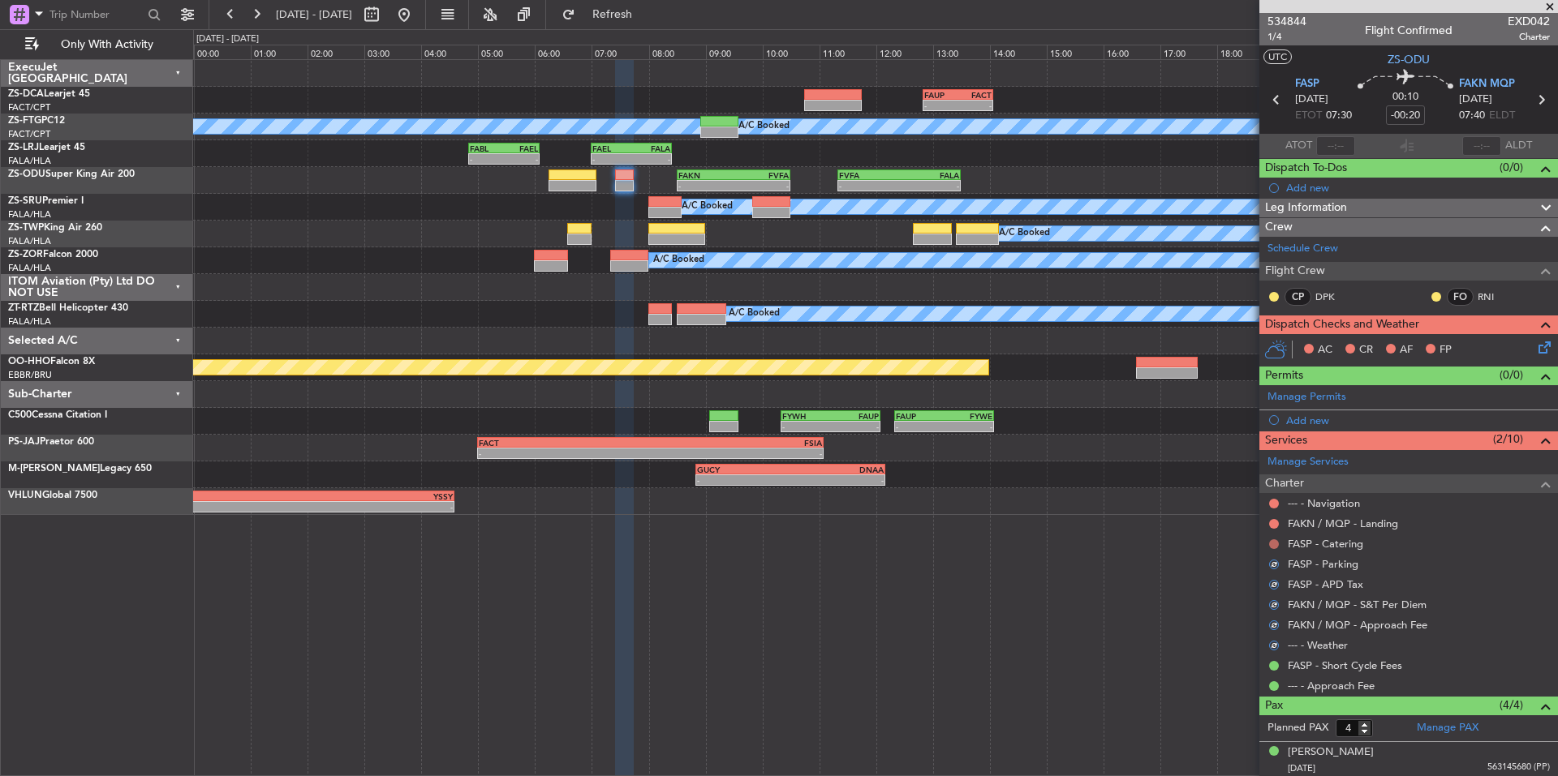
click at [1275, 543] on button at bounding box center [1274, 545] width 10 height 10
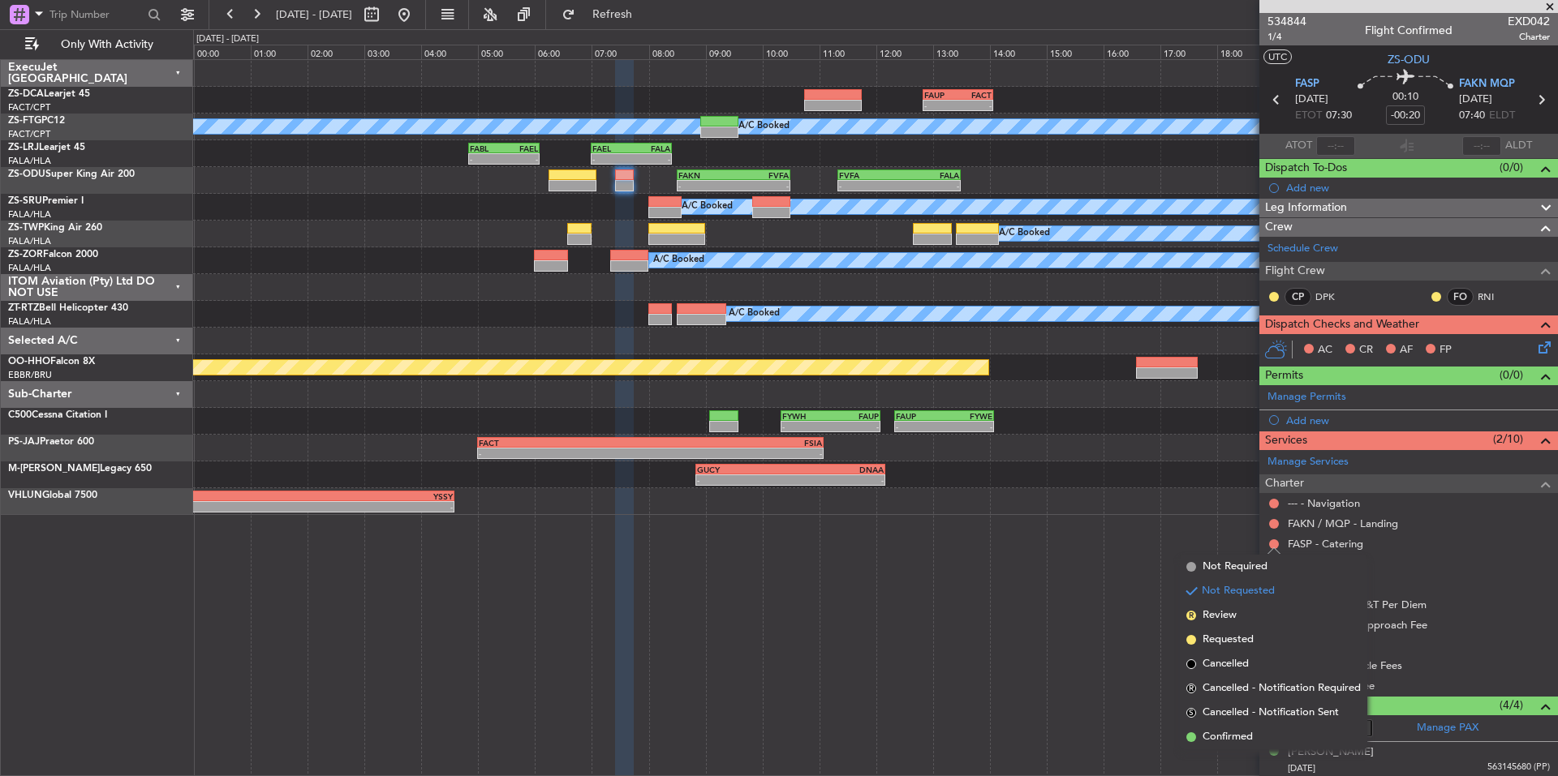
drag, startPoint x: 1240, startPoint y: 730, endPoint x: 1269, endPoint y: 645, distance: 90.1
click at [1238, 730] on span "Confirmed" at bounding box center [1227, 737] width 50 height 16
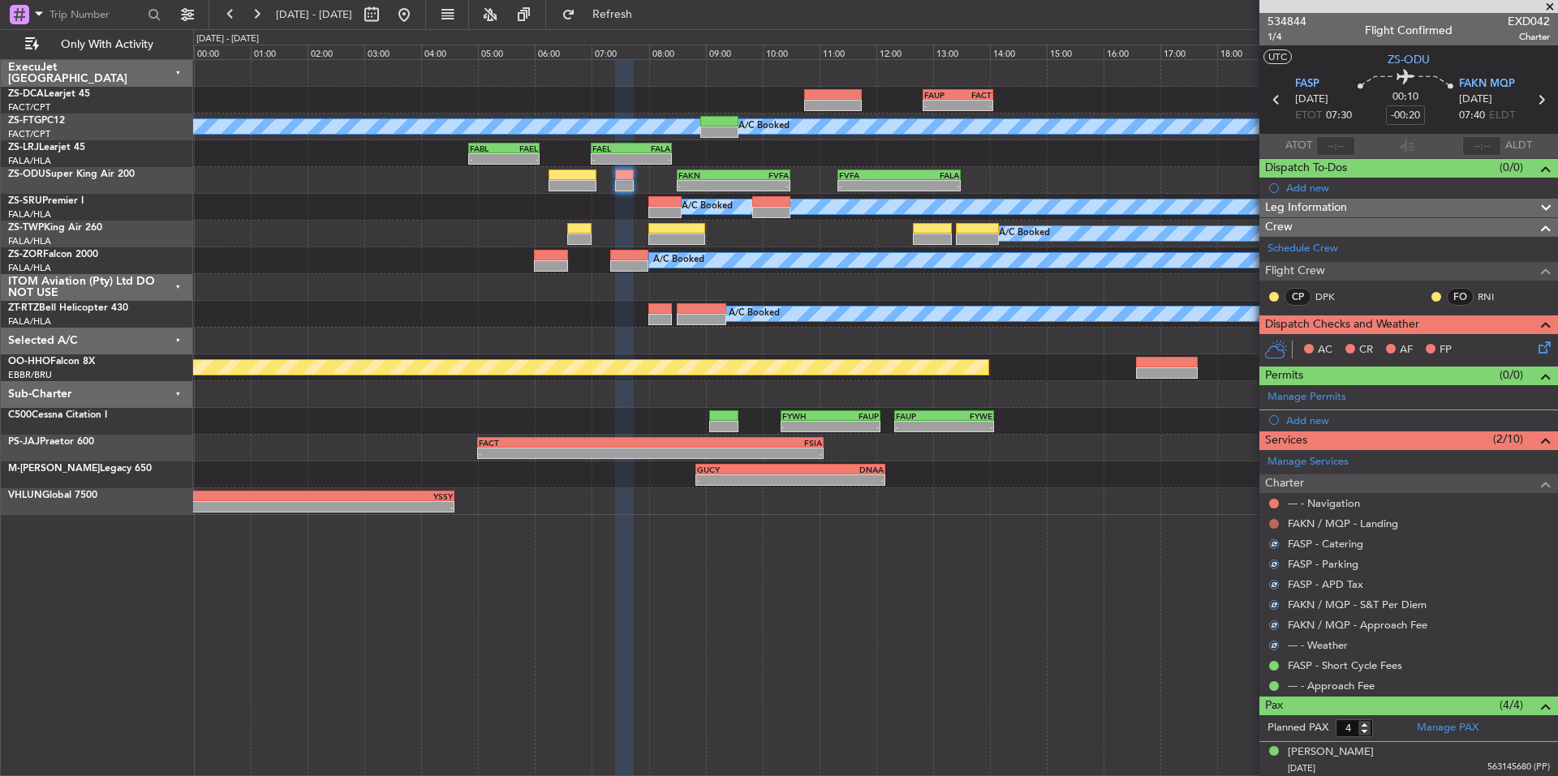
click at [1278, 526] on button at bounding box center [1274, 524] width 10 height 10
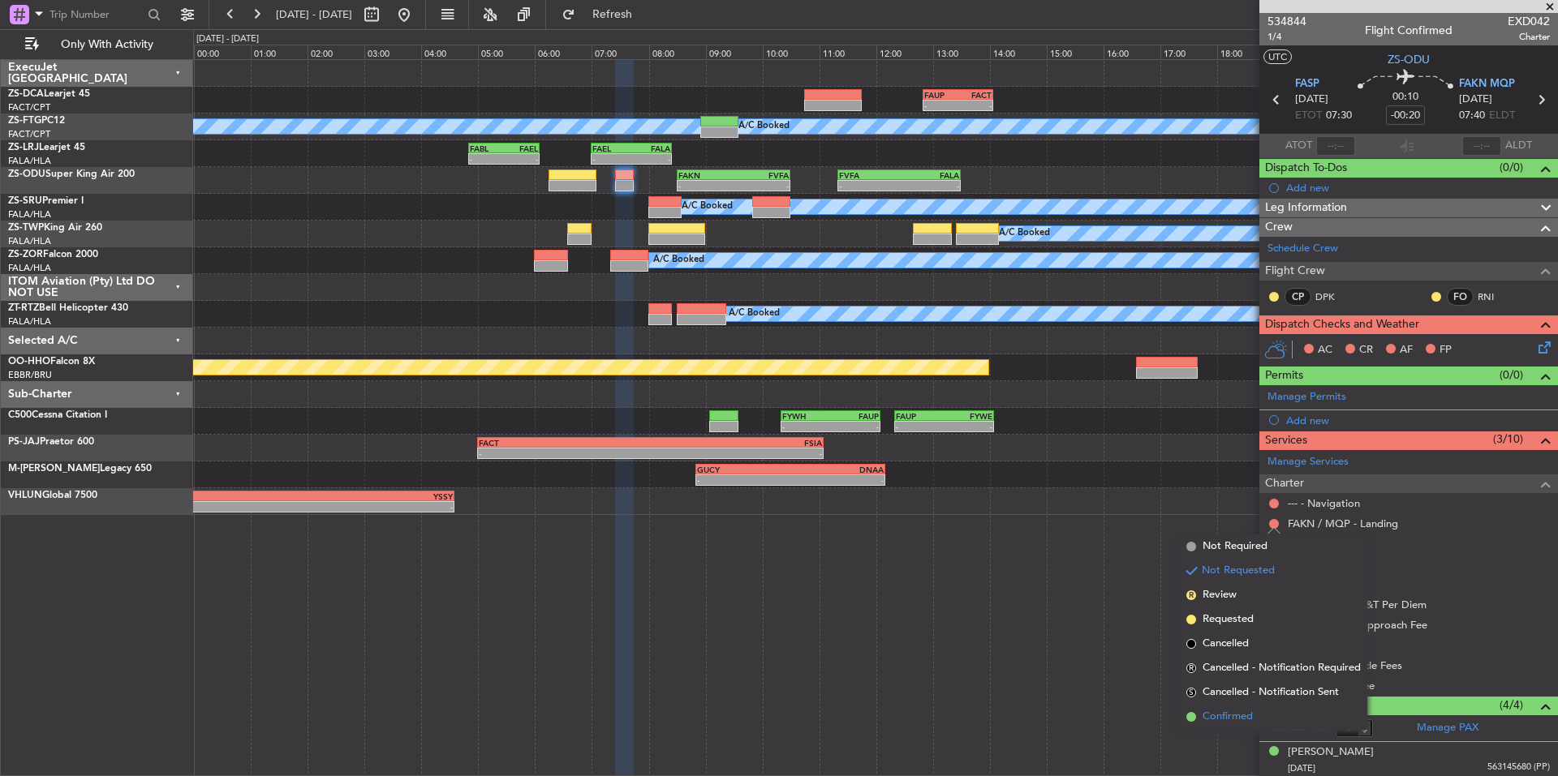
click at [1238, 712] on span "Confirmed" at bounding box center [1227, 717] width 50 height 16
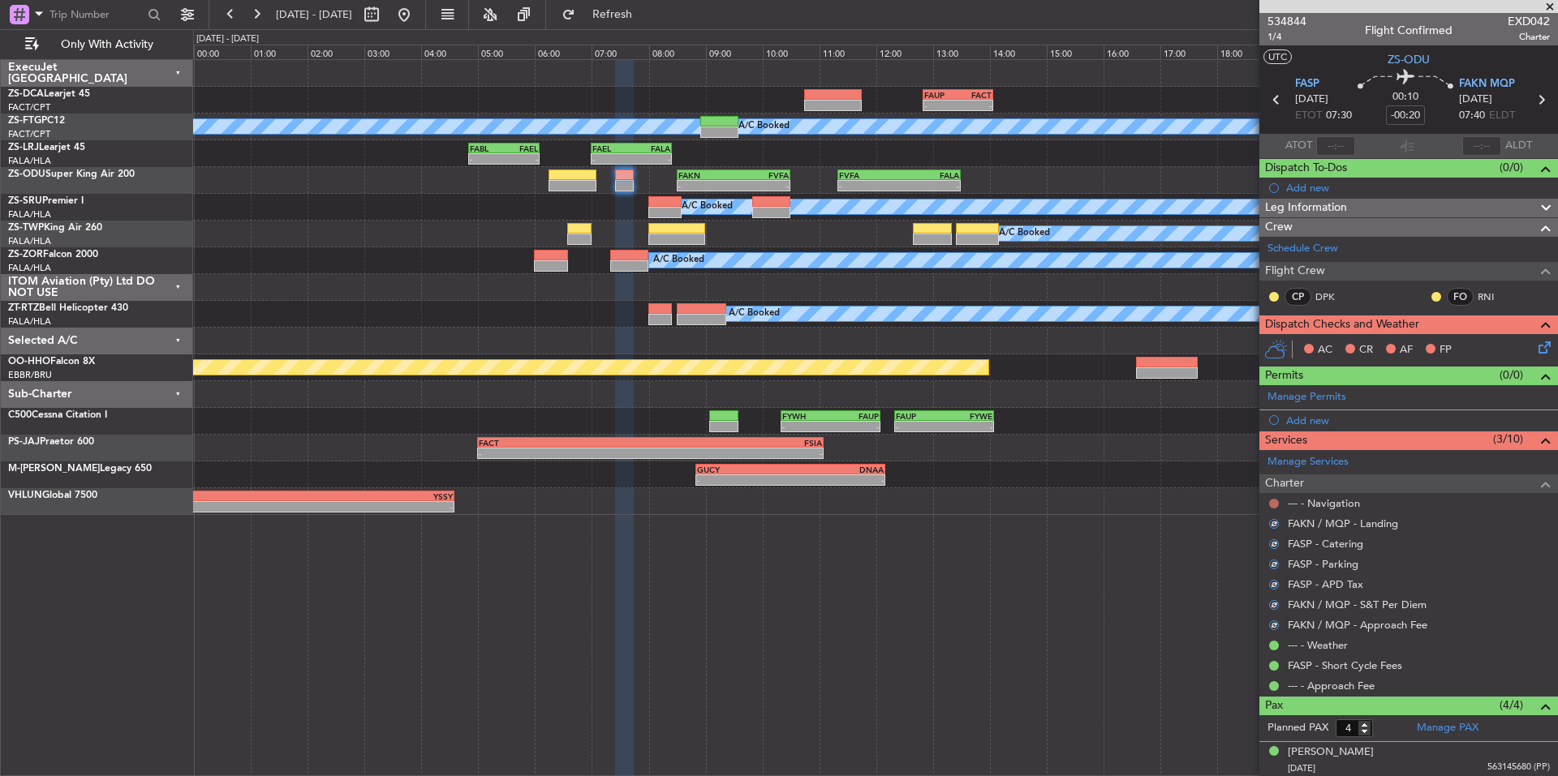
click at [1274, 502] on button at bounding box center [1274, 504] width 10 height 10
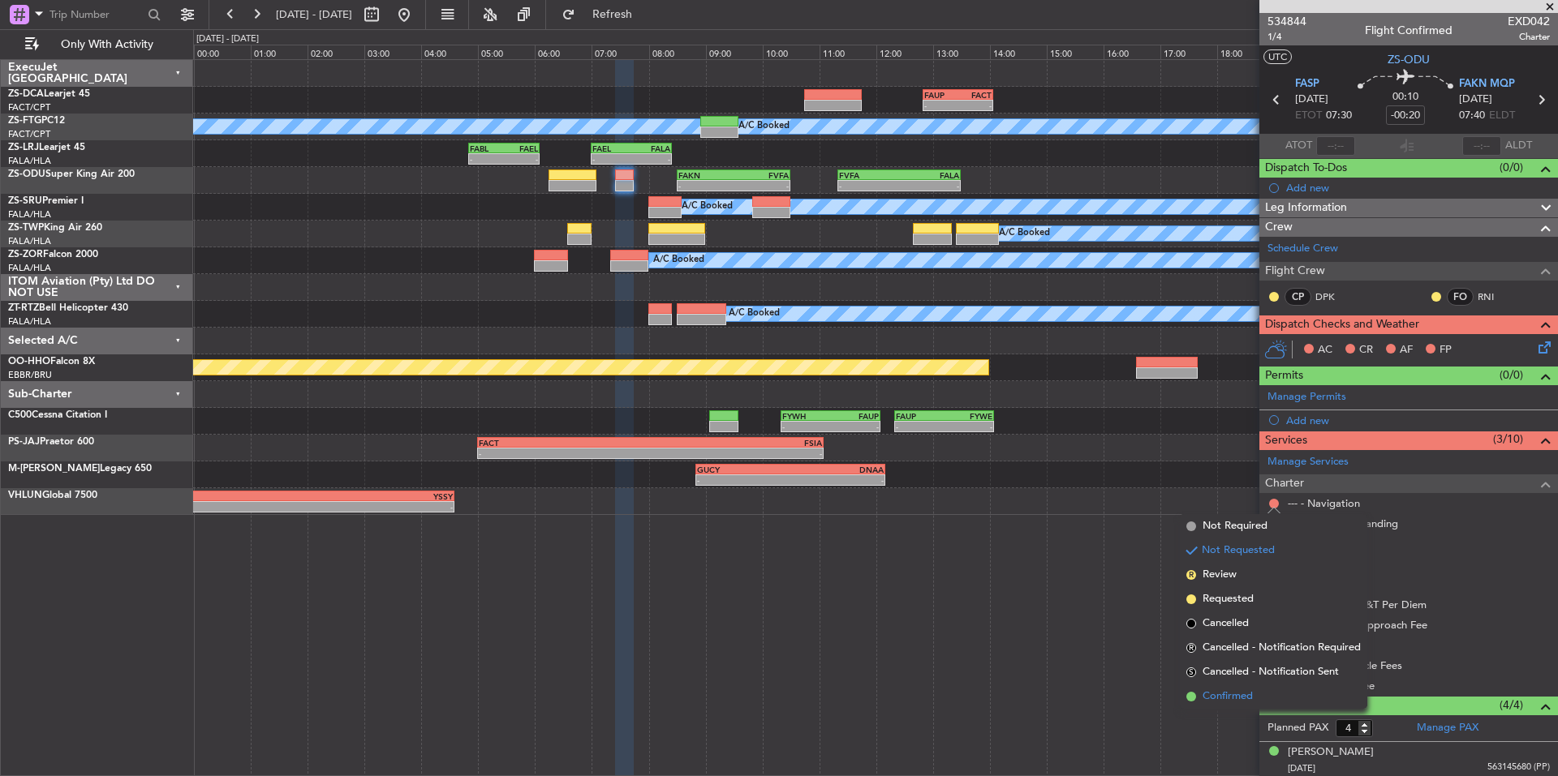
click at [1237, 702] on span "Confirmed" at bounding box center [1227, 697] width 50 height 16
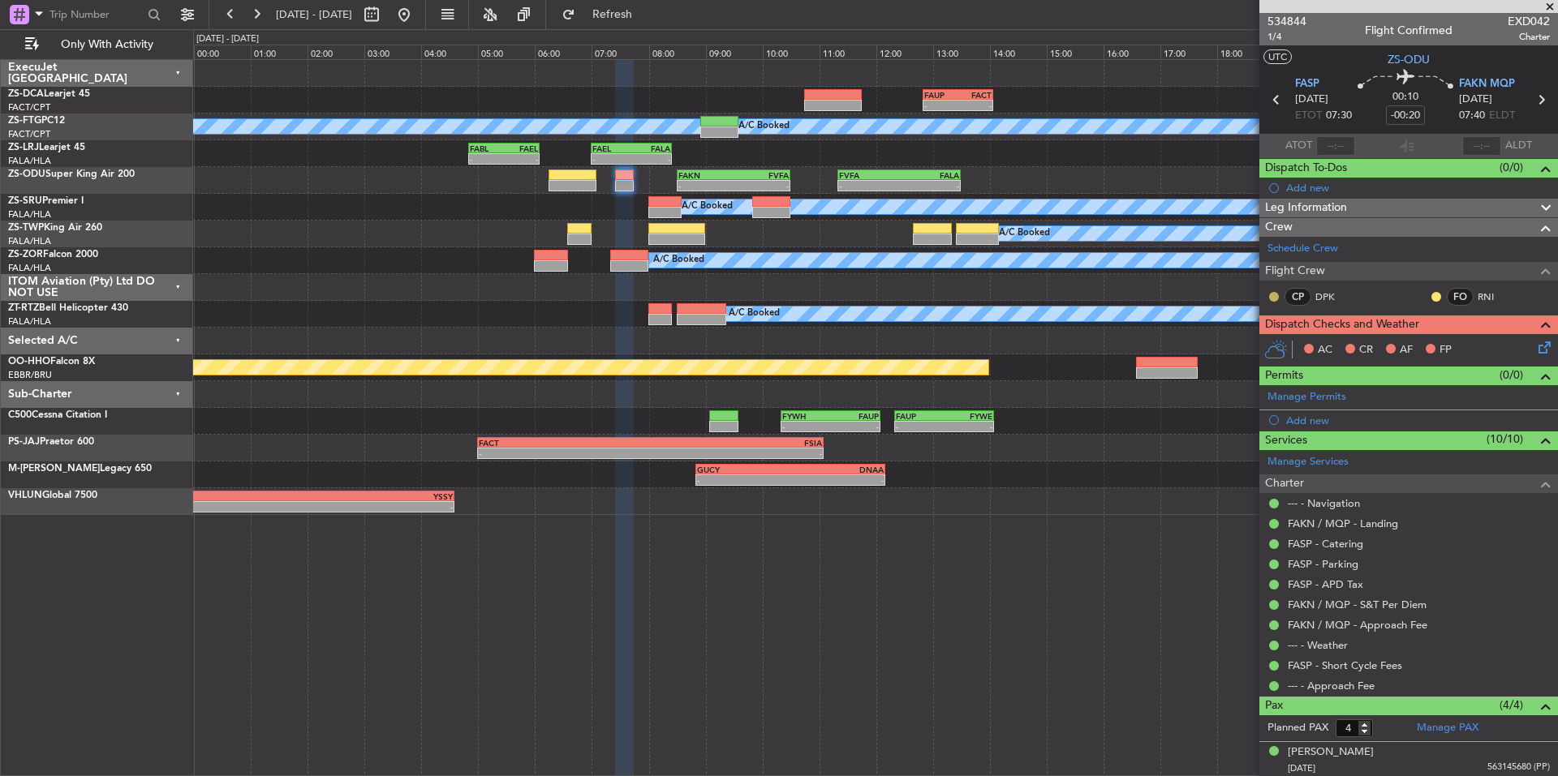
click at [1273, 299] on button at bounding box center [1274, 297] width 10 height 10
click at [1431, 294] on button at bounding box center [1436, 297] width 10 height 10
click at [1424, 341] on span "Acknowledged" at bounding box center [1427, 344] width 71 height 16
click at [1537, 346] on icon at bounding box center [1541, 344] width 13 height 13
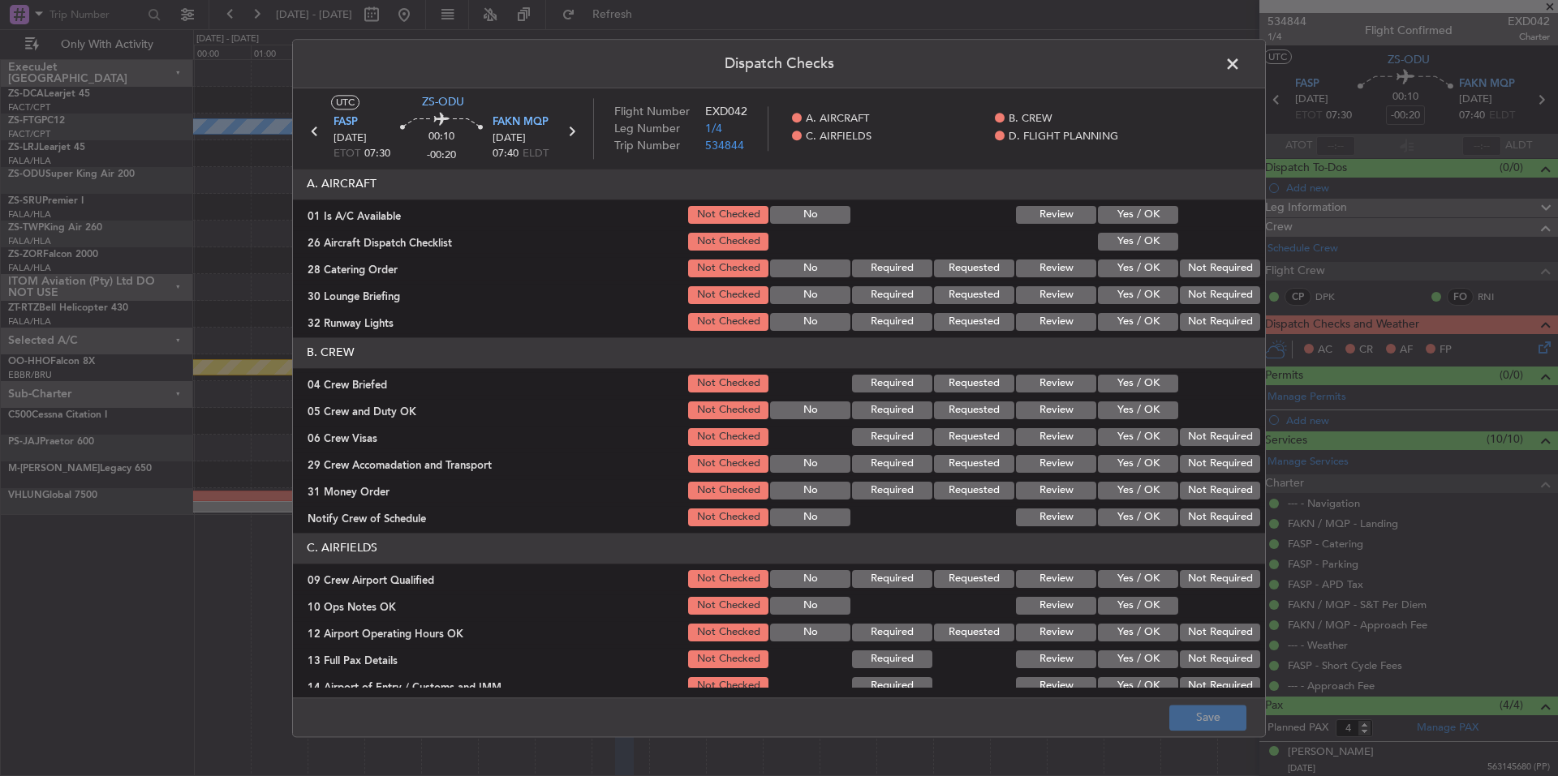
click at [1135, 204] on div "Yes / OK" at bounding box center [1136, 215] width 82 height 23
click at [1137, 211] on button "Yes / OK" at bounding box center [1138, 215] width 80 height 18
drag, startPoint x: 1146, startPoint y: 227, endPoint x: 1158, endPoint y: 239, distance: 16.6
click at [1150, 231] on section "A. AIRCRAFT 01 Is A/C Available Not Checked No Review Yes / OK 26 Aircraft Disp…" at bounding box center [779, 251] width 972 height 165
click at [1158, 239] on button "Yes / OK" at bounding box center [1138, 242] width 80 height 18
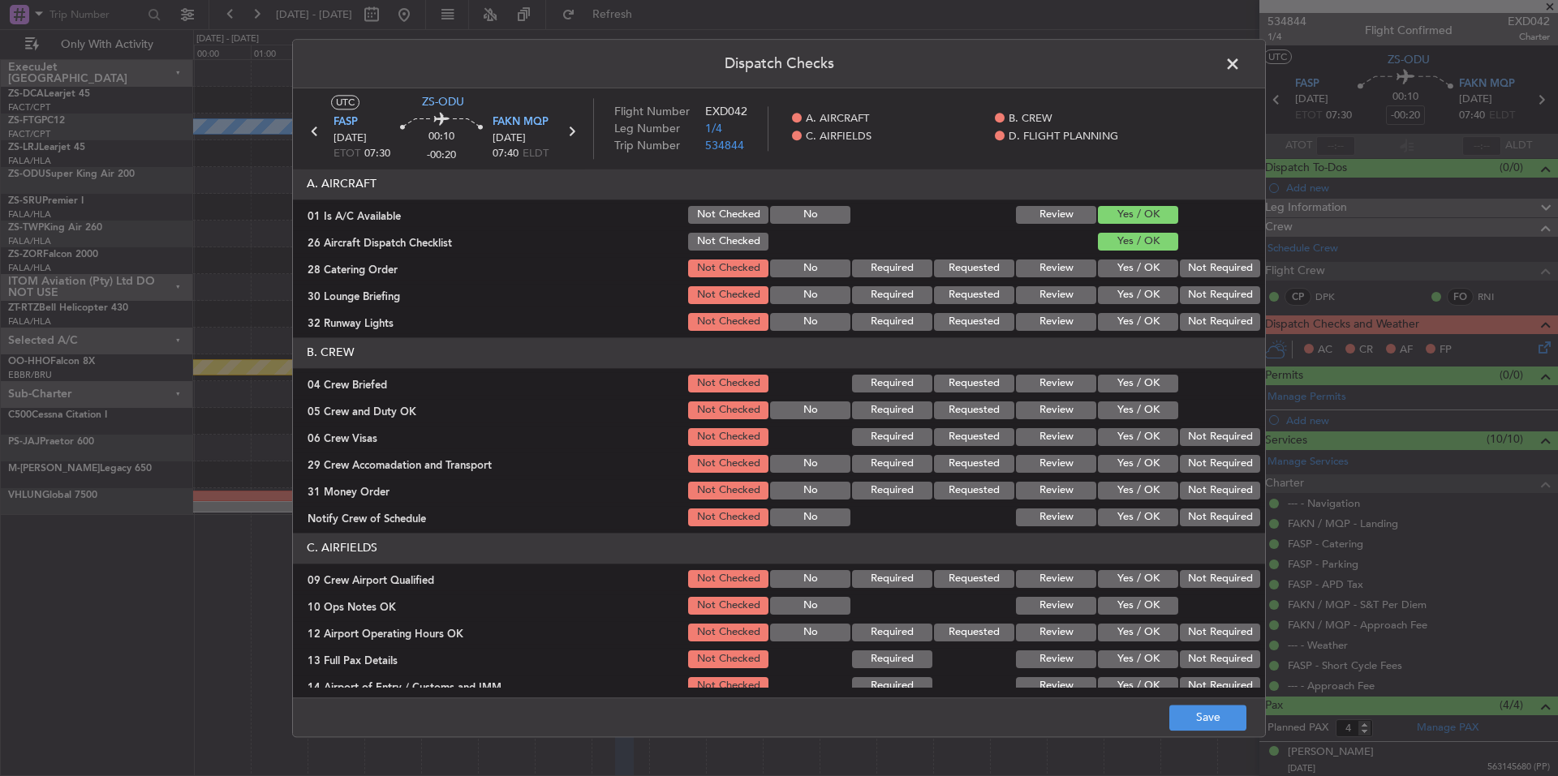
drag, startPoint x: 1180, startPoint y: 256, endPoint x: 1184, endPoint y: 273, distance: 17.5
click at [1180, 261] on section "A. AIRCRAFT 01 Is A/C Available Not Checked No Review Yes / OK 26 Aircraft Disp…" at bounding box center [779, 251] width 972 height 165
click at [1185, 280] on div "Not Required" at bounding box center [1218, 268] width 82 height 23
click at [1188, 297] on button "Not Required" at bounding box center [1220, 295] width 80 height 18
click at [1191, 310] on section "A. AIRCRAFT 01 Is A/C Available Not Checked No Review Yes / OK 26 Aircraft Disp…" at bounding box center [779, 251] width 972 height 165
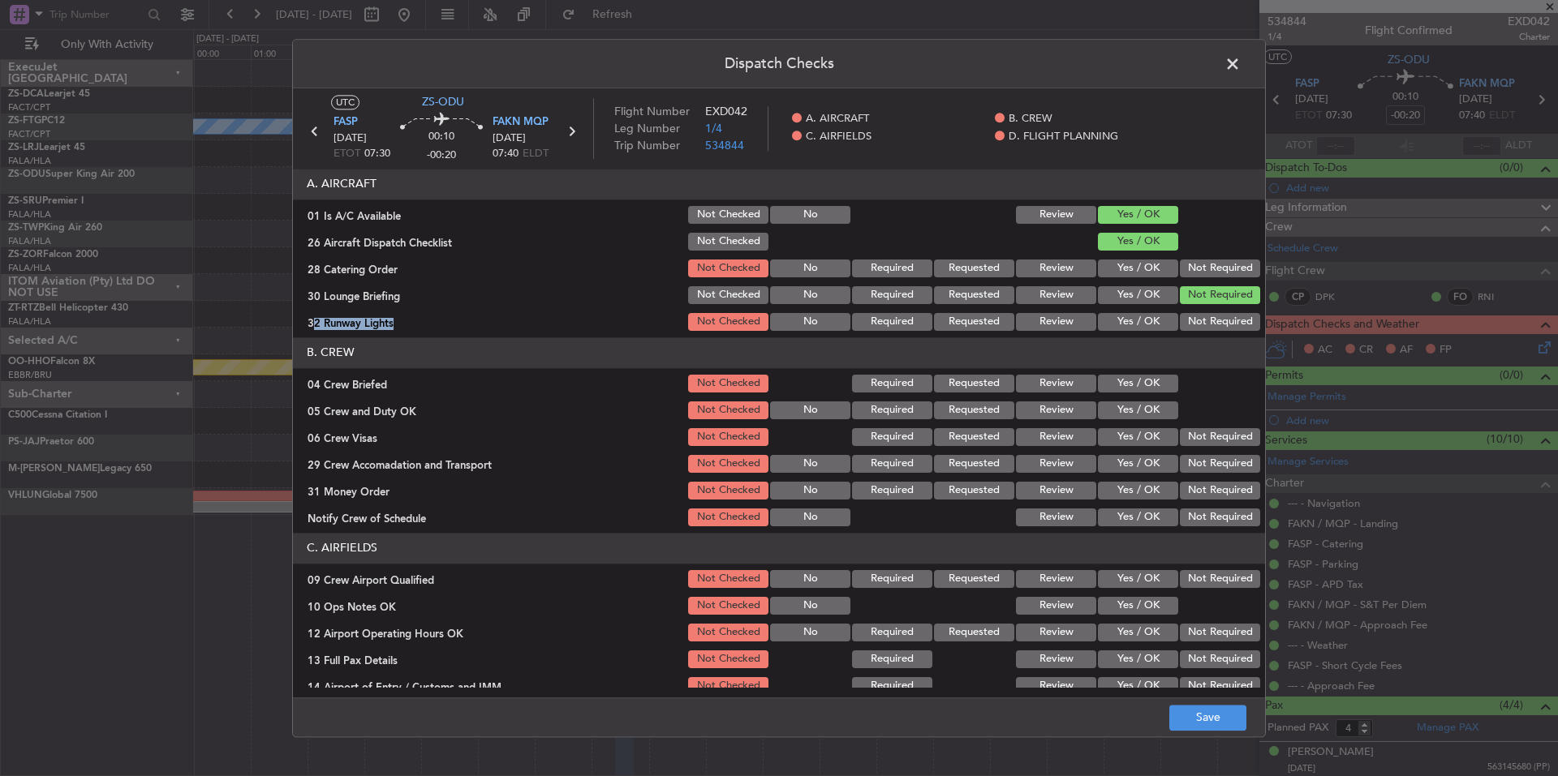
click at [1193, 318] on button "Not Required" at bounding box center [1220, 322] width 80 height 18
click at [1192, 267] on button "Not Required" at bounding box center [1220, 269] width 80 height 18
click at [1149, 386] on button "Yes / OK" at bounding box center [1138, 384] width 80 height 18
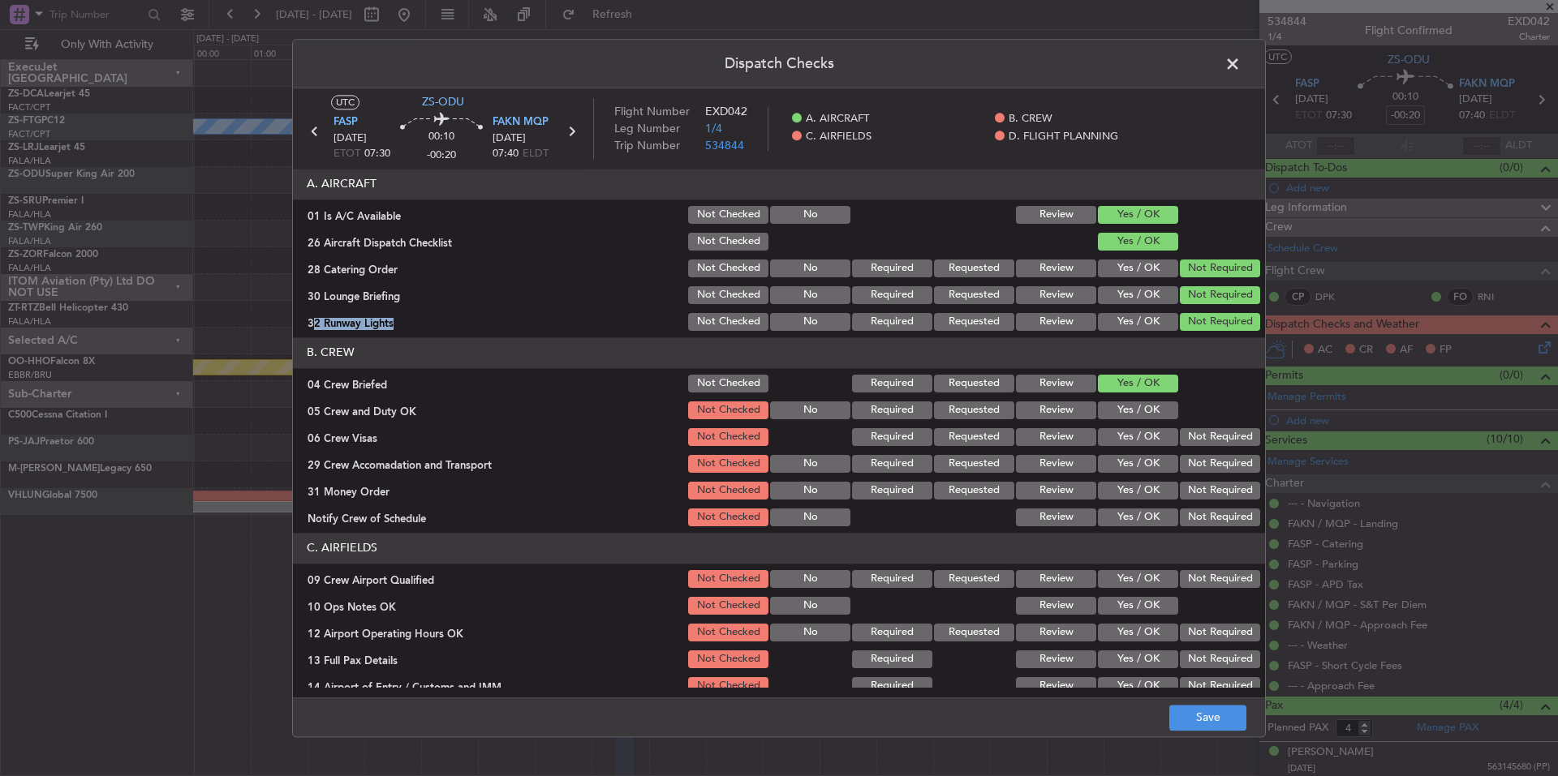
drag, startPoint x: 1150, startPoint y: 405, endPoint x: 1188, endPoint y: 434, distance: 47.4
click at [1150, 406] on button "Yes / OK" at bounding box center [1138, 411] width 80 height 18
click at [1190, 442] on button "Not Required" at bounding box center [1220, 437] width 80 height 18
click at [1198, 465] on div "Not Required" at bounding box center [1218, 464] width 82 height 23
click at [1202, 484] on section "B. CREW 04 Crew Briefed Not Checked Required Requested Review Yes / OK 05 Crew …" at bounding box center [779, 433] width 972 height 191
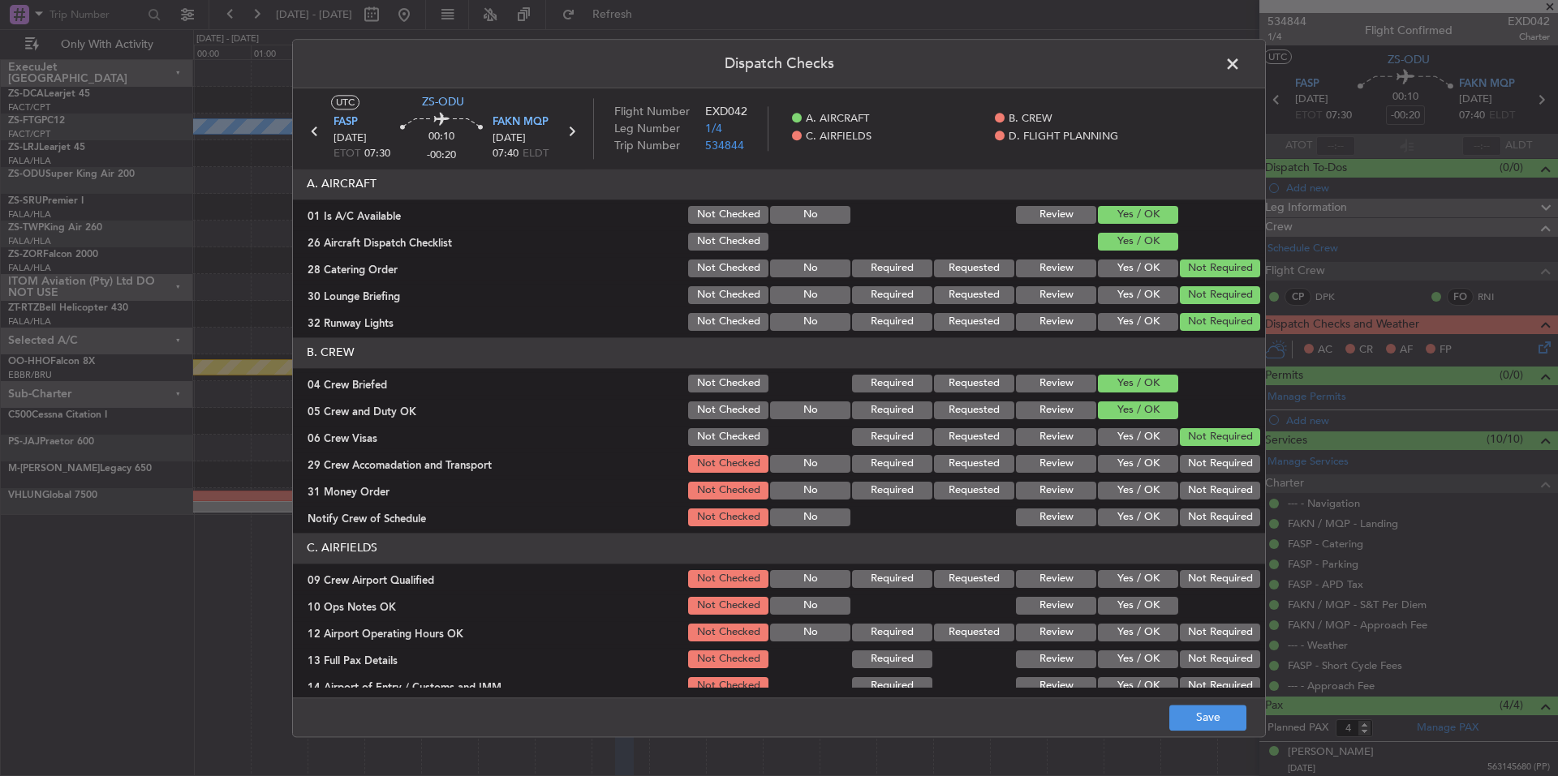
click at [1202, 494] on button "Not Required" at bounding box center [1220, 491] width 80 height 18
click at [1205, 511] on div "Not Required" at bounding box center [1218, 517] width 82 height 23
click at [1205, 515] on button "Not Required" at bounding box center [1220, 518] width 80 height 18
click at [1198, 475] on div "Not Required" at bounding box center [1218, 464] width 82 height 23
click at [1200, 471] on button "Not Required" at bounding box center [1220, 464] width 80 height 18
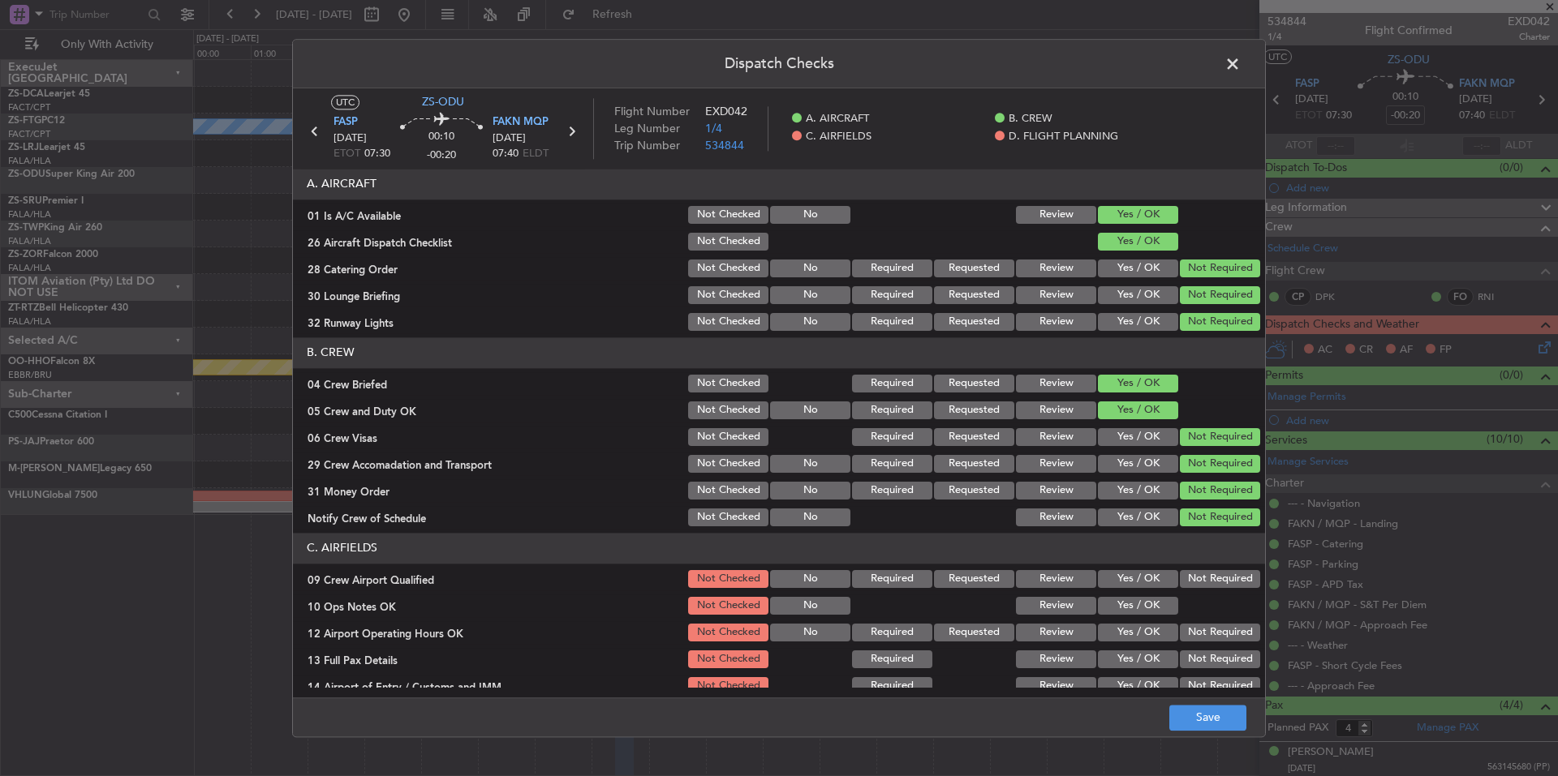
click at [1200, 471] on button "Not Required" at bounding box center [1220, 464] width 80 height 18
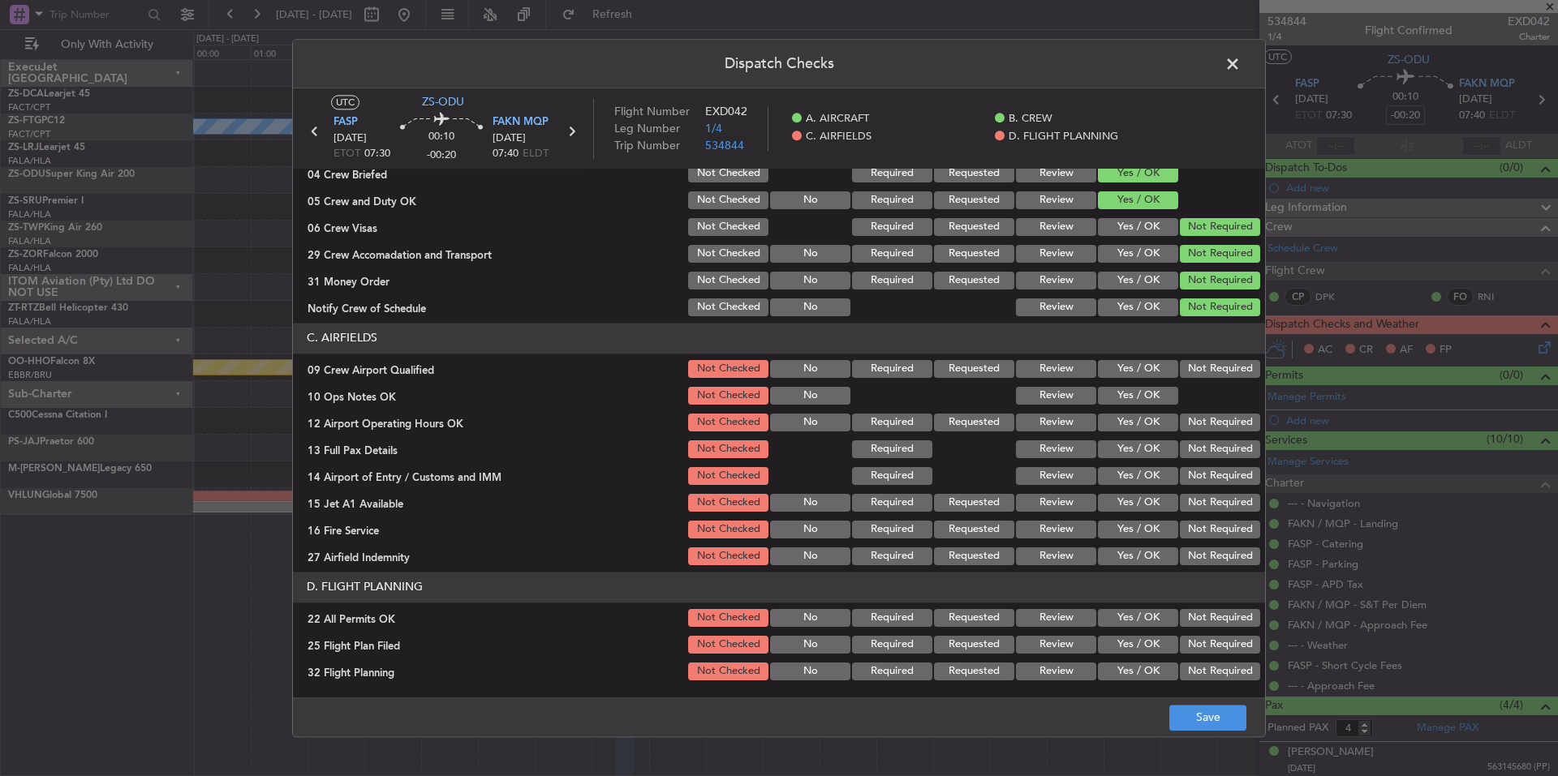
drag, startPoint x: 1207, startPoint y: 533, endPoint x: 1207, endPoint y: 547, distance: 13.8
click at [1207, 538] on button "Not Required" at bounding box center [1220, 530] width 80 height 18
drag, startPoint x: 1207, startPoint y: 548, endPoint x: 1209, endPoint y: 561, distance: 13.9
click at [1207, 555] on button "Not Required" at bounding box center [1220, 557] width 80 height 18
click at [1207, 507] on button "Not Required" at bounding box center [1220, 503] width 80 height 18
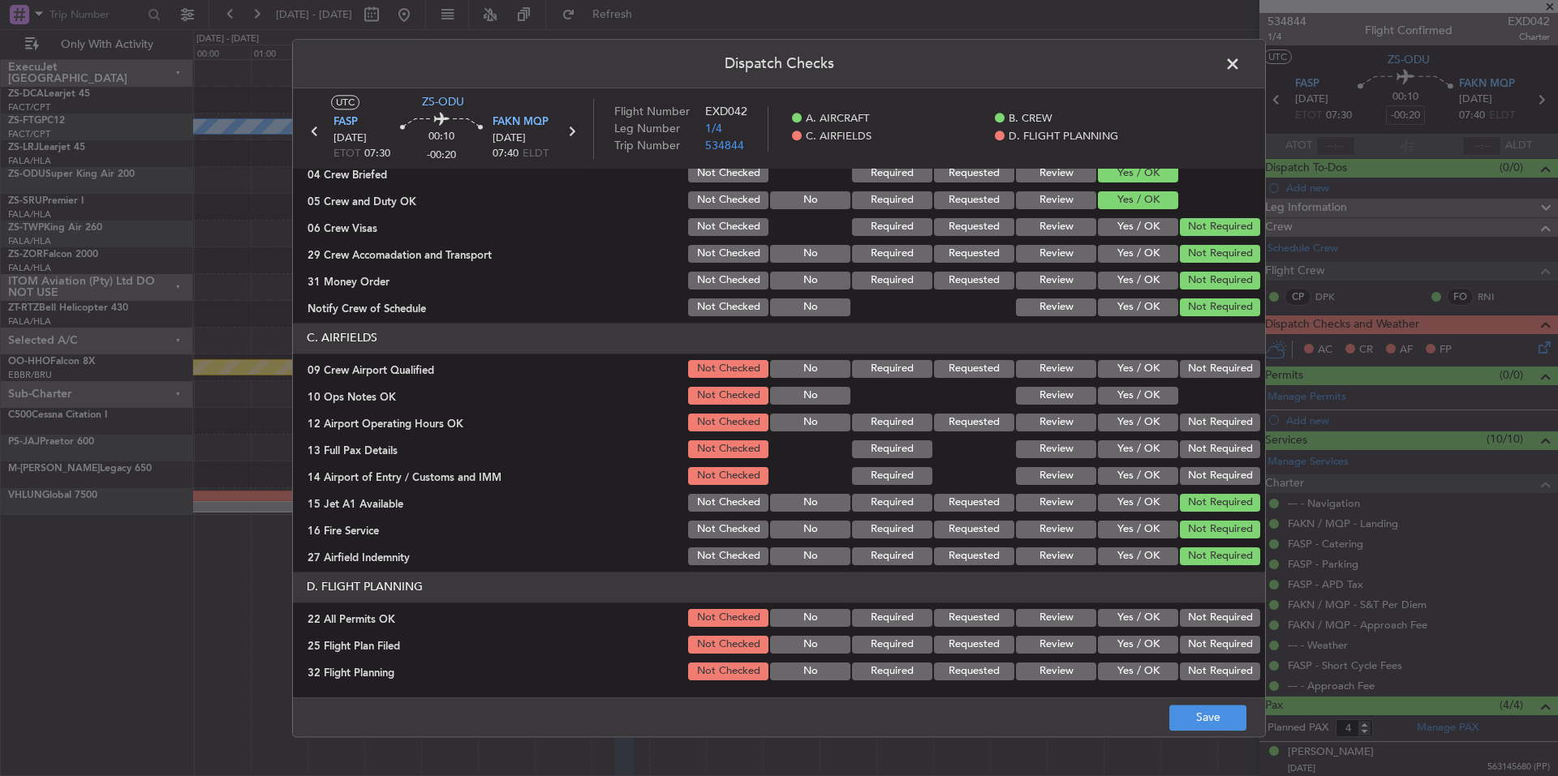
click at [1203, 483] on button "Not Required" at bounding box center [1220, 476] width 80 height 18
drag, startPoint x: 1203, startPoint y: 475, endPoint x: 1202, endPoint y: 467, distance: 8.2
click at [1203, 474] on button "Not Required" at bounding box center [1220, 476] width 80 height 18
click at [1202, 457] on div "Not Required" at bounding box center [1218, 449] width 82 height 23
click at [1202, 446] on button "Not Required" at bounding box center [1220, 450] width 80 height 18
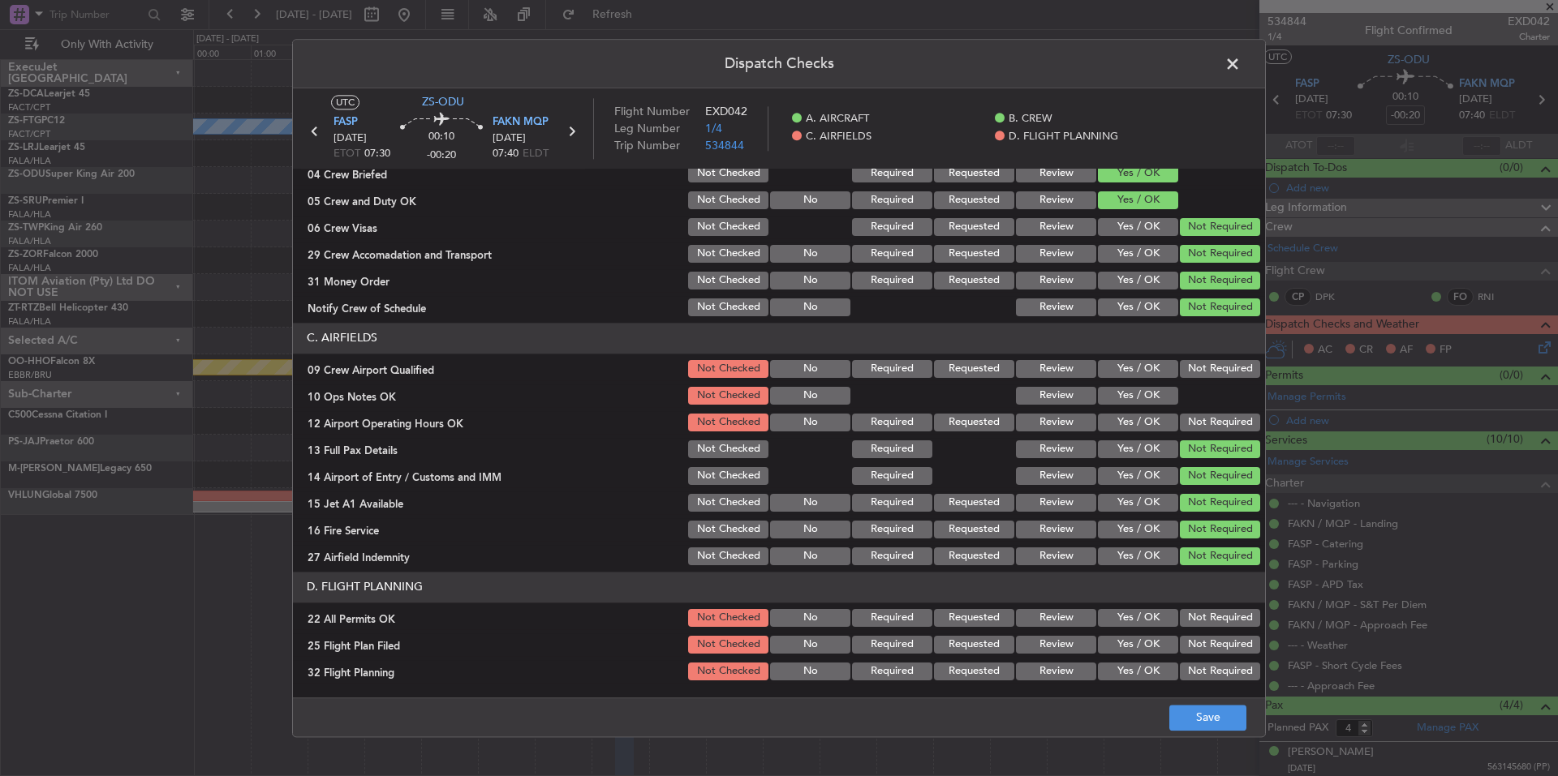
click at [1202, 431] on div "Not Required" at bounding box center [1218, 422] width 82 height 23
click at [1202, 424] on button "Not Required" at bounding box center [1220, 423] width 80 height 18
click at [1131, 398] on button "Yes / OK" at bounding box center [1138, 396] width 80 height 18
click at [1236, 361] on button "Not Required" at bounding box center [1220, 369] width 80 height 18
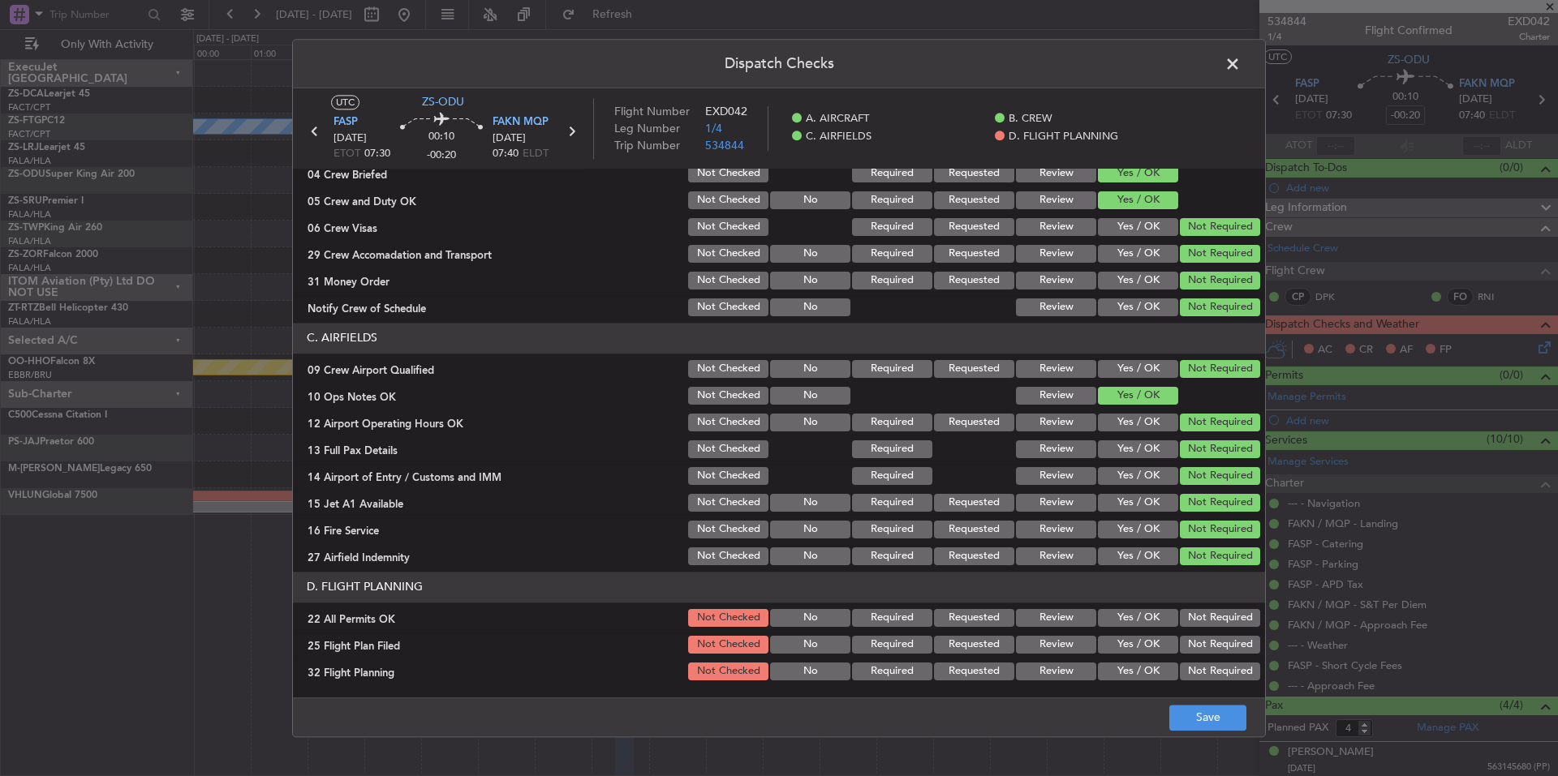
click at [1189, 612] on button "Not Required" at bounding box center [1220, 618] width 80 height 18
click at [1161, 643] on button "Yes / OK" at bounding box center [1138, 645] width 80 height 18
drag, startPoint x: 1145, startPoint y: 670, endPoint x: 1152, endPoint y: 684, distance: 15.6
click at [1142, 671] on button "Yes / OK" at bounding box center [1138, 672] width 80 height 18
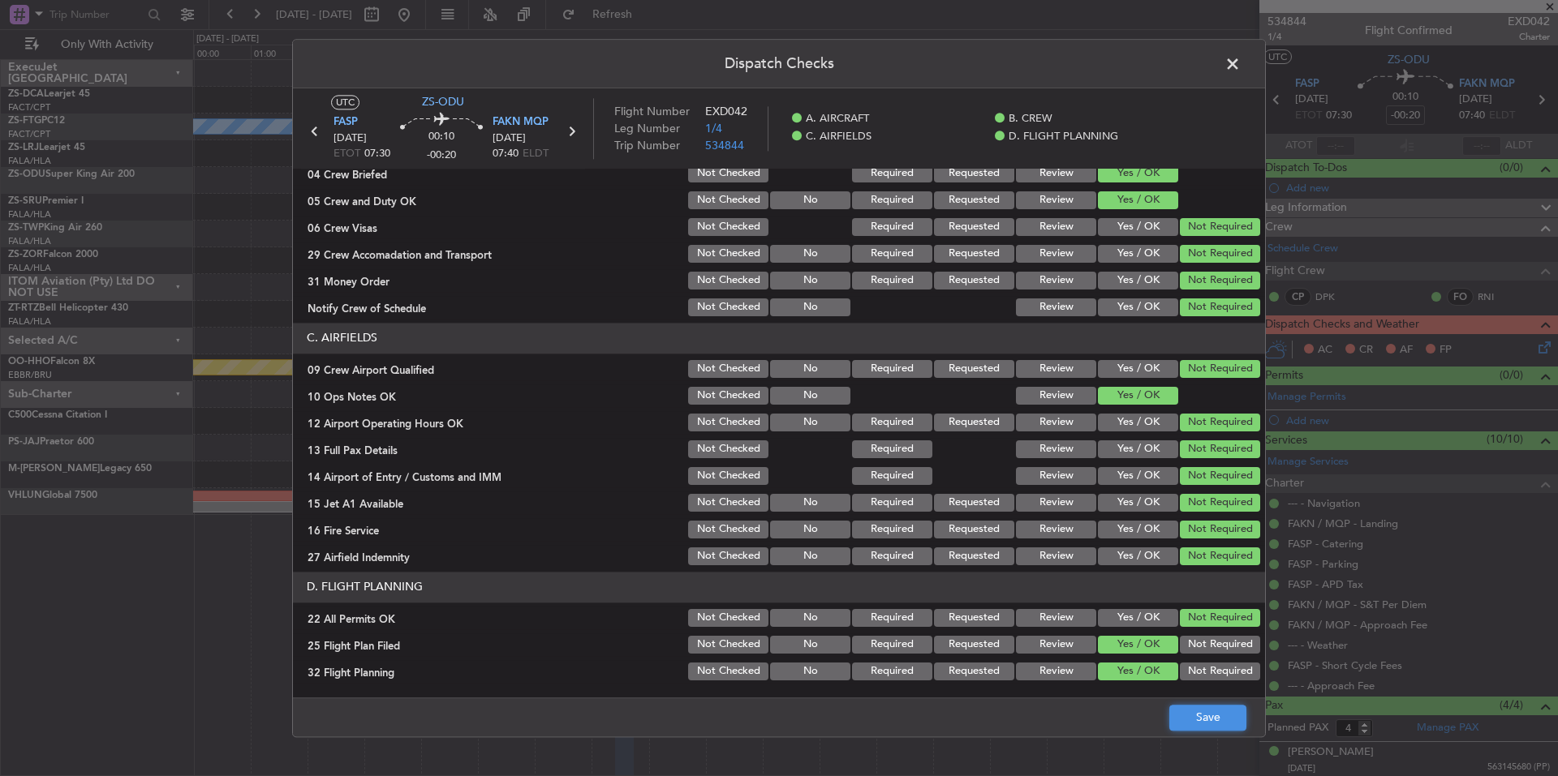
click at [1179, 712] on button "Save" at bounding box center [1207, 718] width 77 height 26
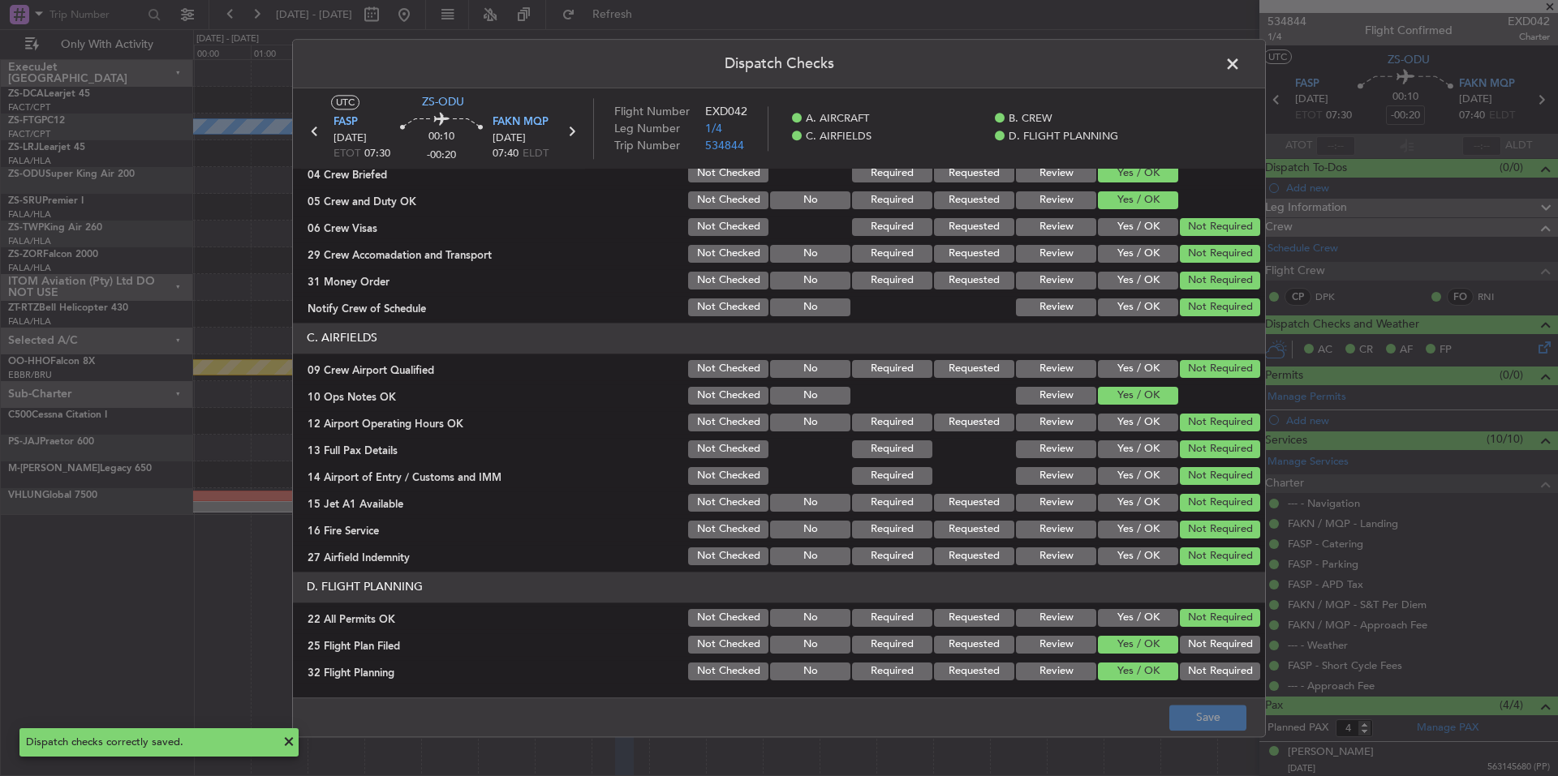
click at [1241, 65] on span at bounding box center [1241, 68] width 0 height 32
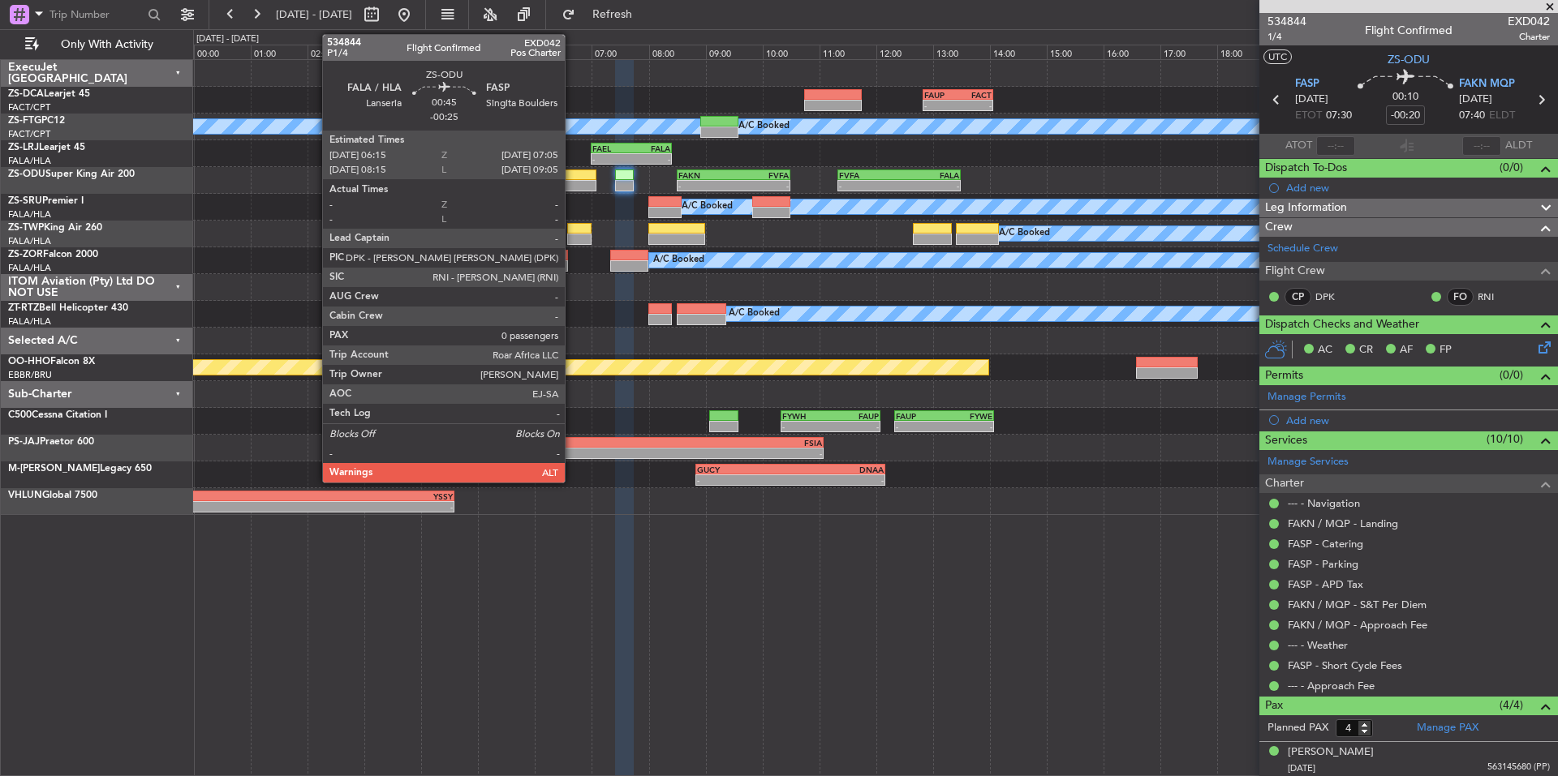
click at [572, 180] on div at bounding box center [572, 185] width 48 height 11
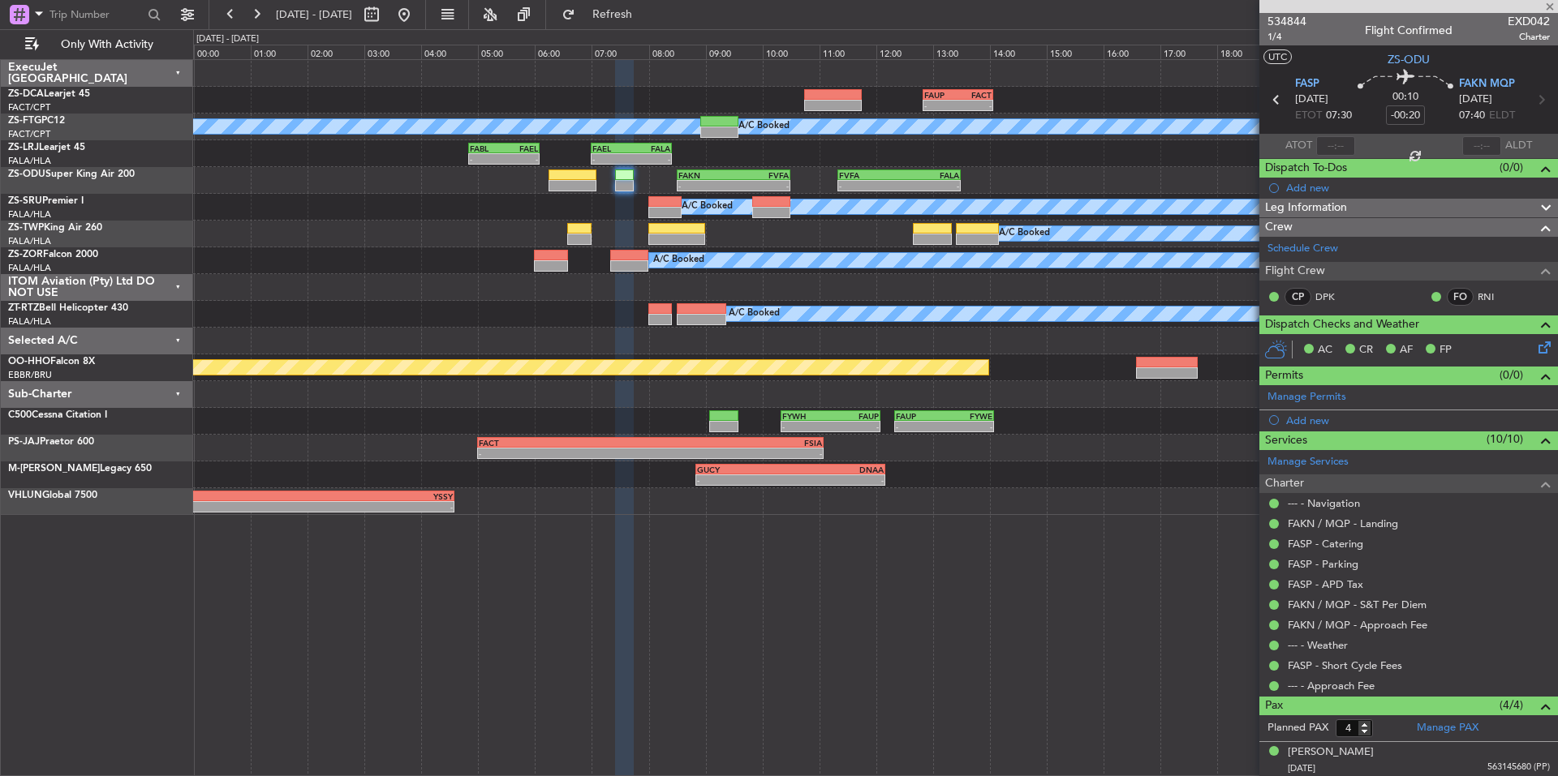
type input "-00:25"
type input "0"
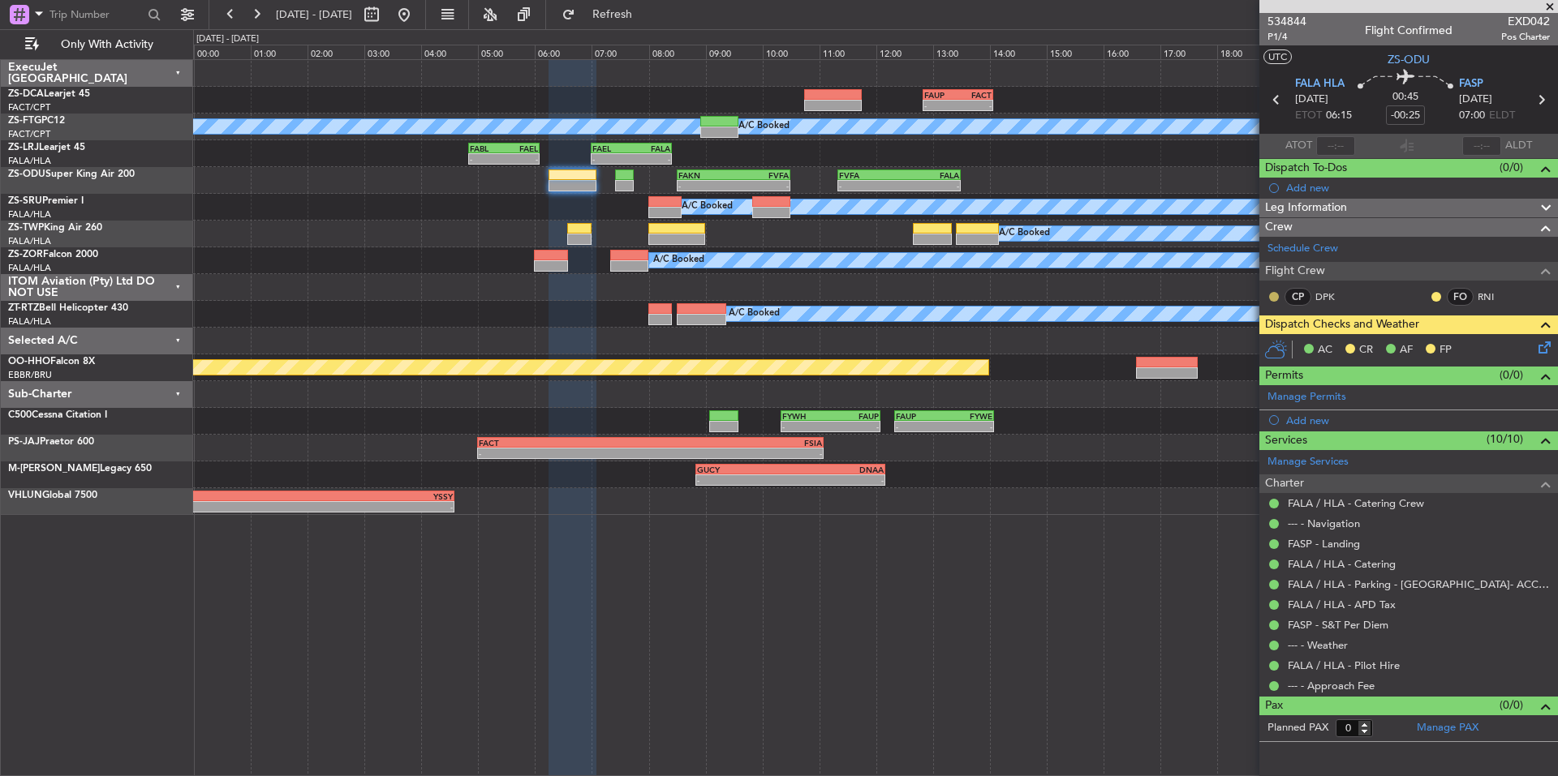
click at [1271, 298] on button at bounding box center [1274, 297] width 10 height 10
click at [1280, 338] on mat-tooltip-component "Unread" at bounding box center [1274, 322] width 59 height 43
click at [1275, 299] on button at bounding box center [1274, 297] width 10 height 10
click at [1281, 342] on mat-tooltip-component "Unread" at bounding box center [1274, 322] width 59 height 43
click at [1438, 294] on button at bounding box center [1436, 297] width 10 height 10
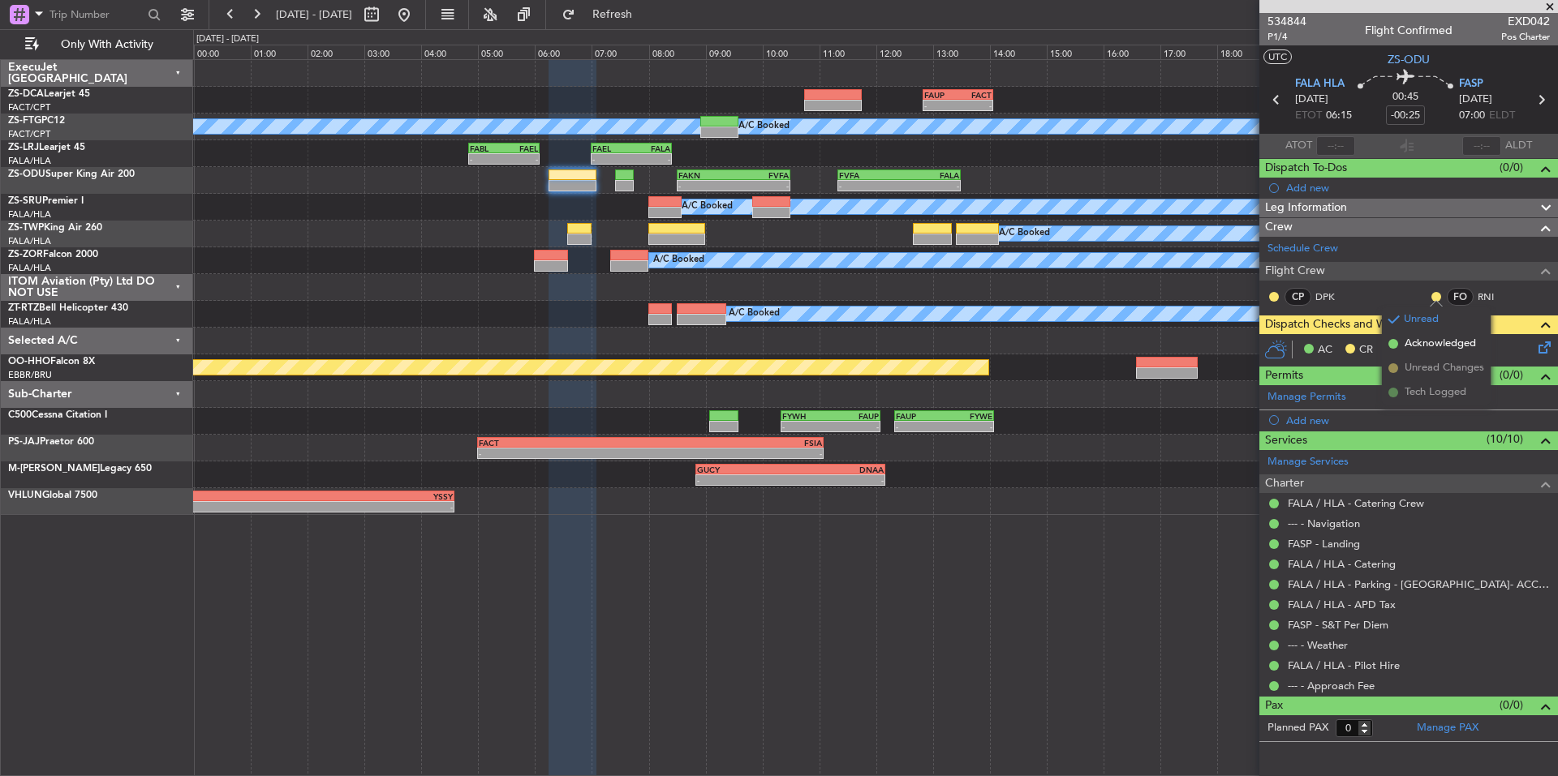
click at [1454, 345] on span "Acknowledged" at bounding box center [1439, 344] width 71 height 16
click at [1273, 297] on button at bounding box center [1274, 297] width 10 height 10
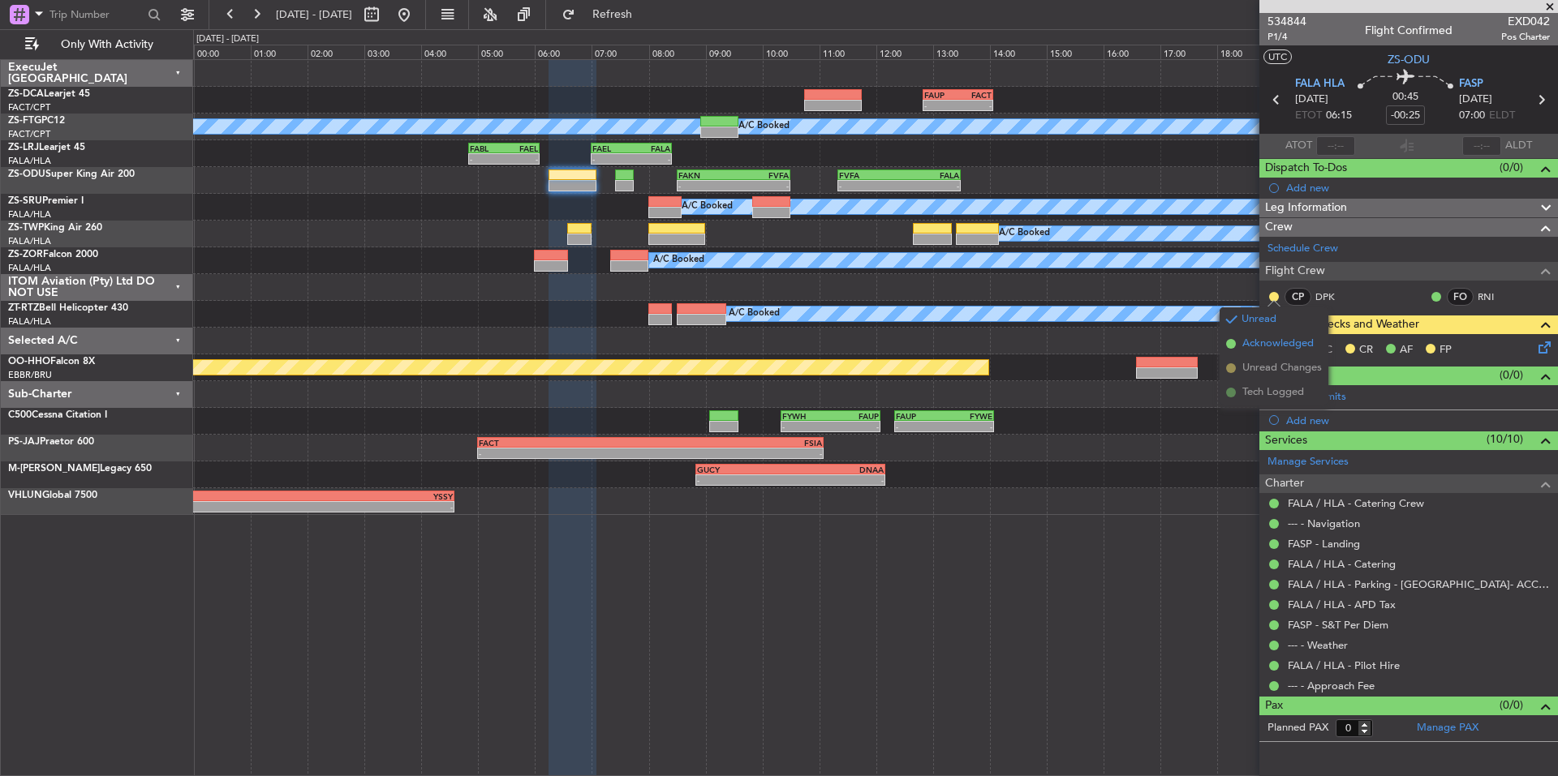
click at [1313, 345] on span "Acknowledged" at bounding box center [1277, 344] width 71 height 16
click at [1546, 350] on icon at bounding box center [1541, 344] width 13 height 13
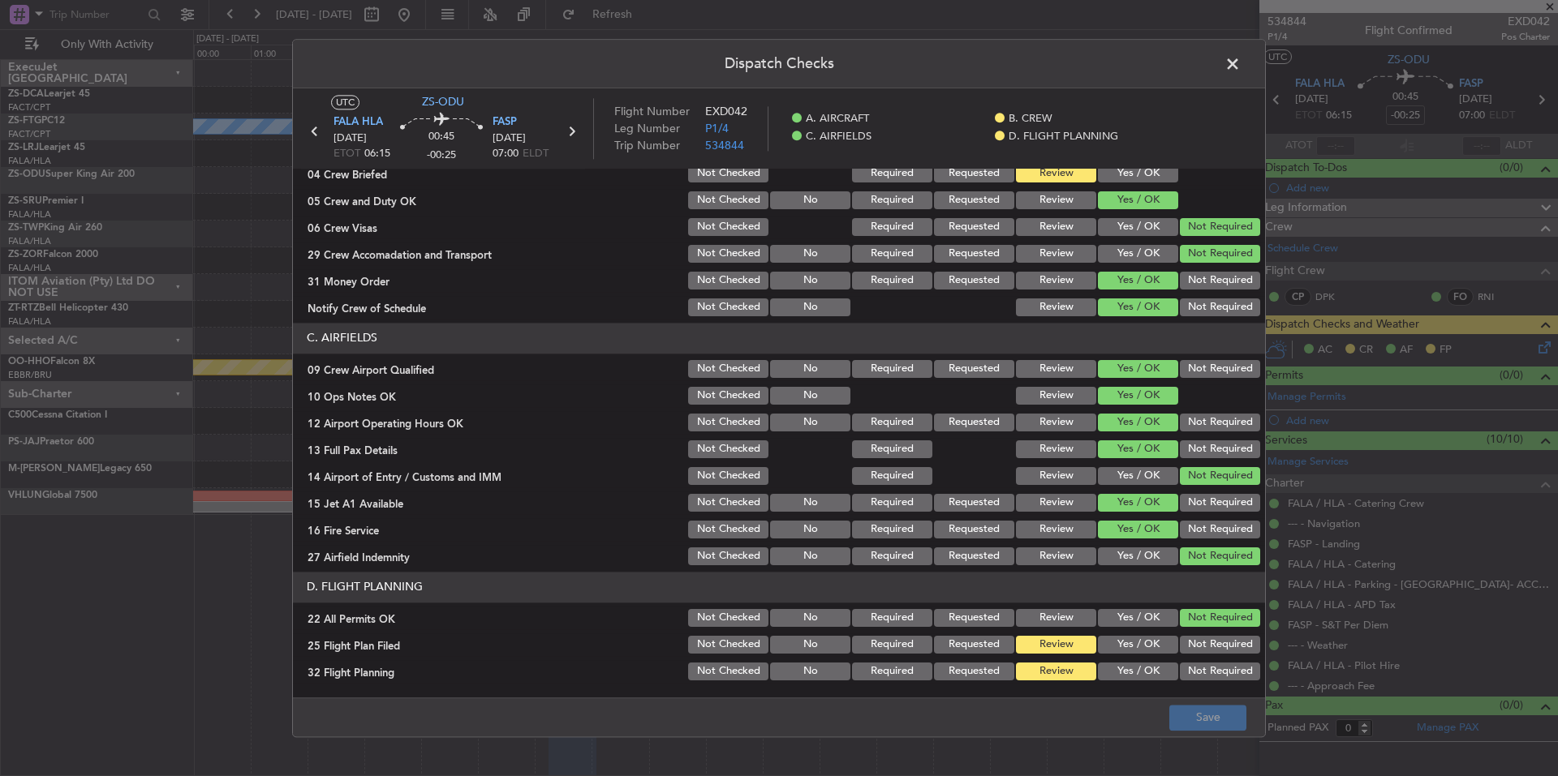
click at [1147, 637] on button "Yes / OK" at bounding box center [1138, 645] width 80 height 18
click at [1149, 663] on button "Yes / OK" at bounding box center [1138, 672] width 80 height 18
click at [1180, 701] on footer "Save" at bounding box center [779, 717] width 972 height 39
click at [1186, 713] on button "Save" at bounding box center [1207, 718] width 77 height 26
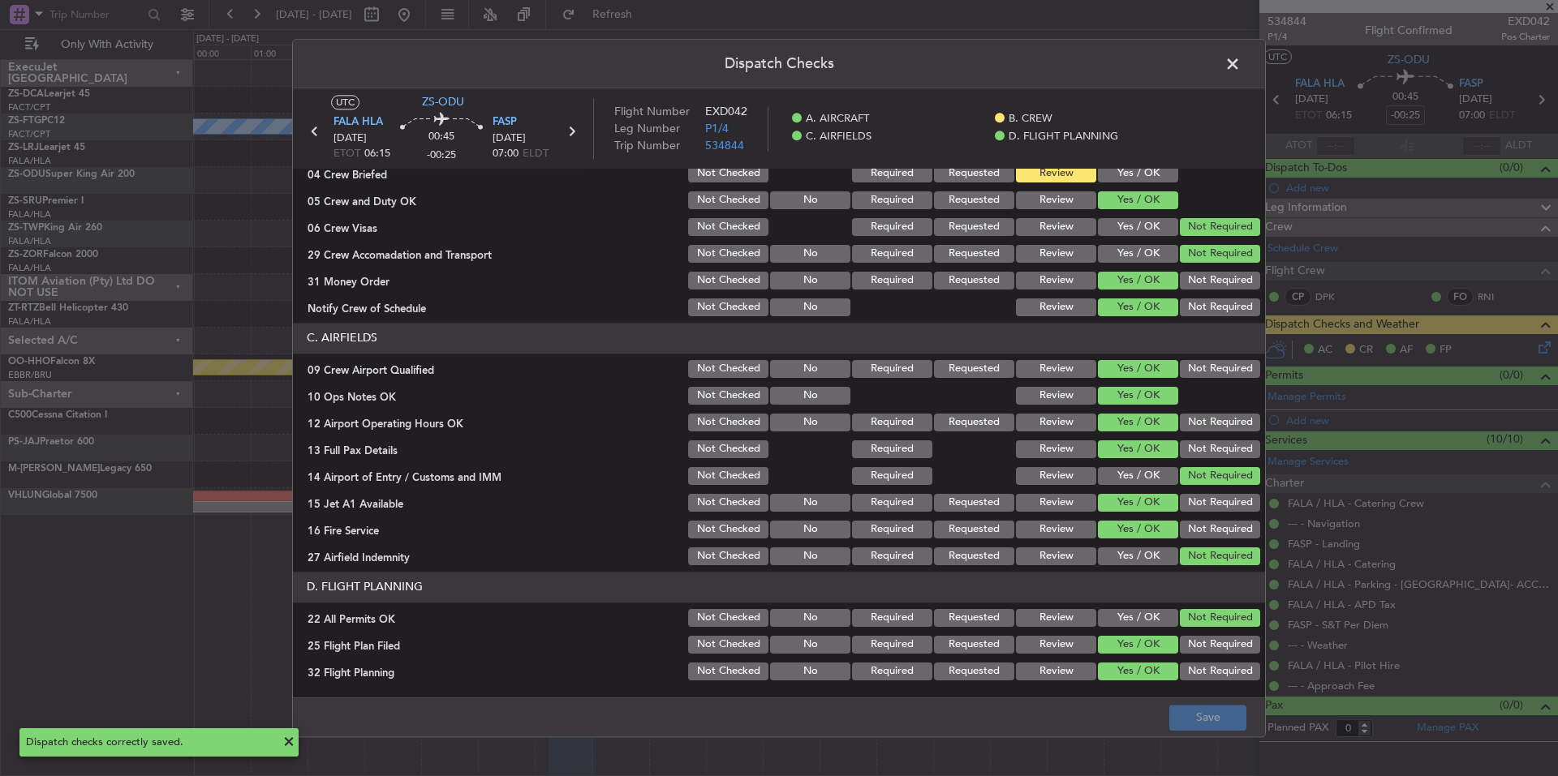
click at [1241, 62] on span at bounding box center [1241, 68] width 0 height 32
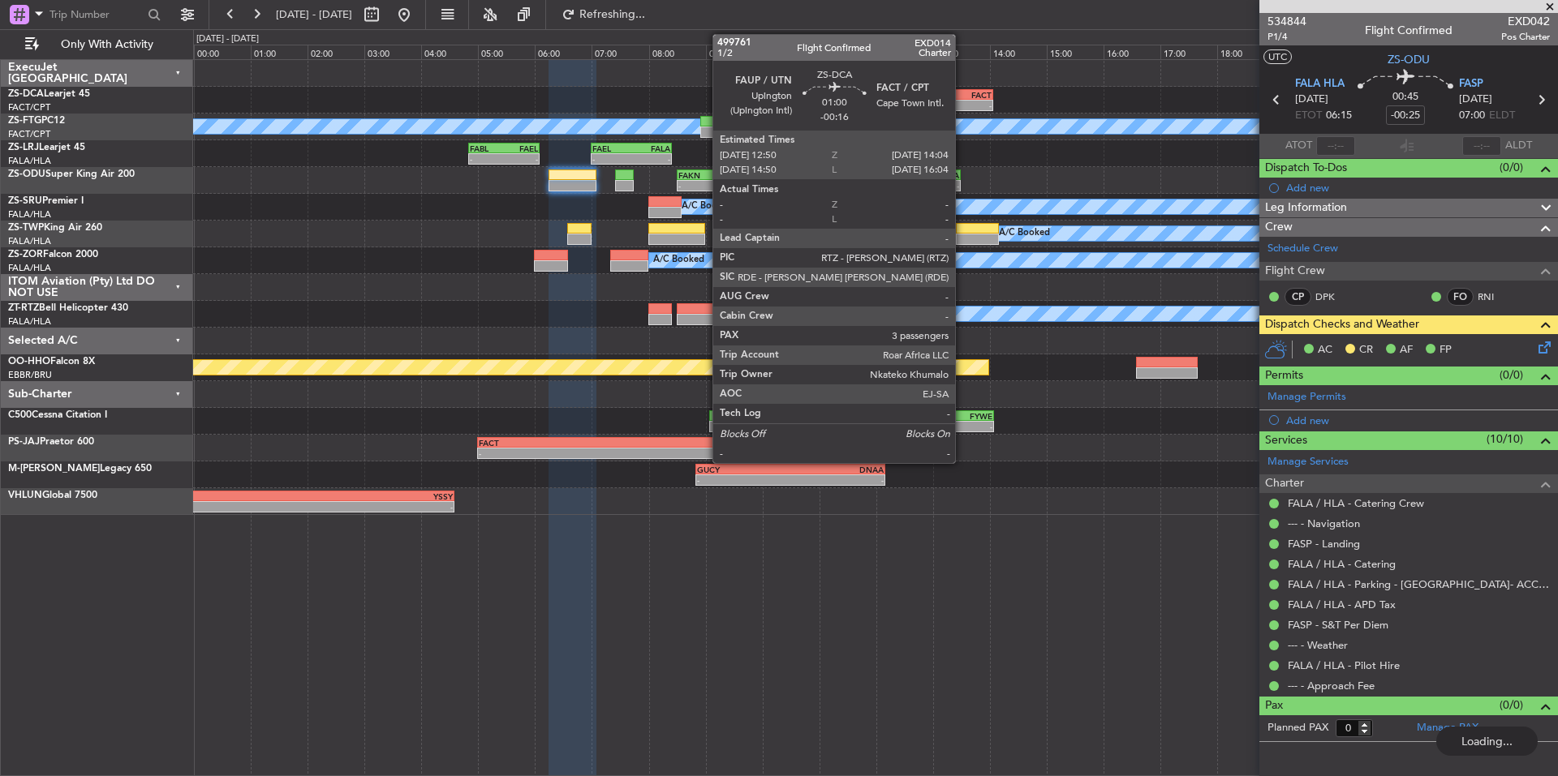
click at [962, 103] on div "-" at bounding box center [974, 106] width 33 height 10
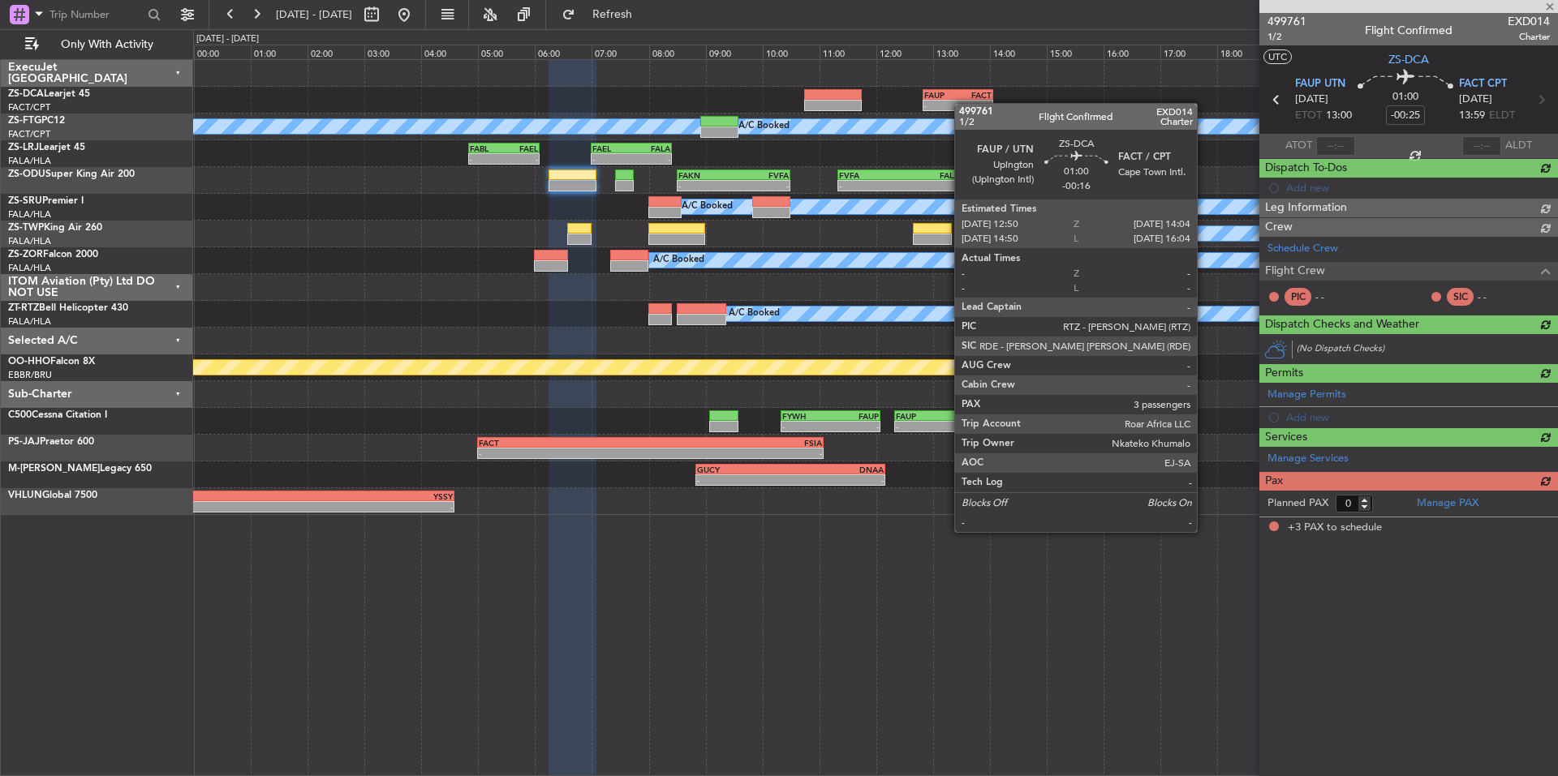
type input "-00:16"
type input "3"
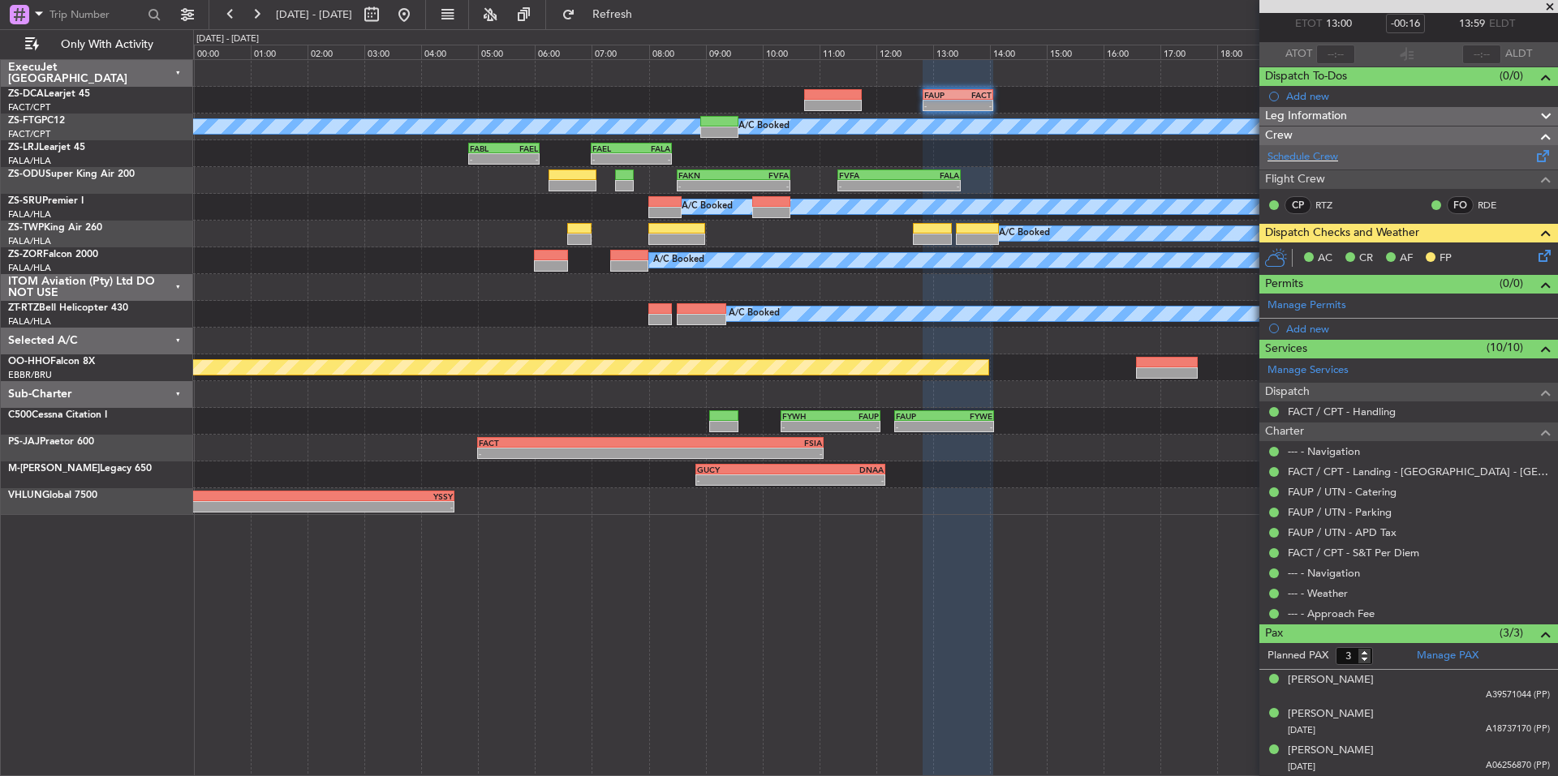
scroll to position [0, 0]
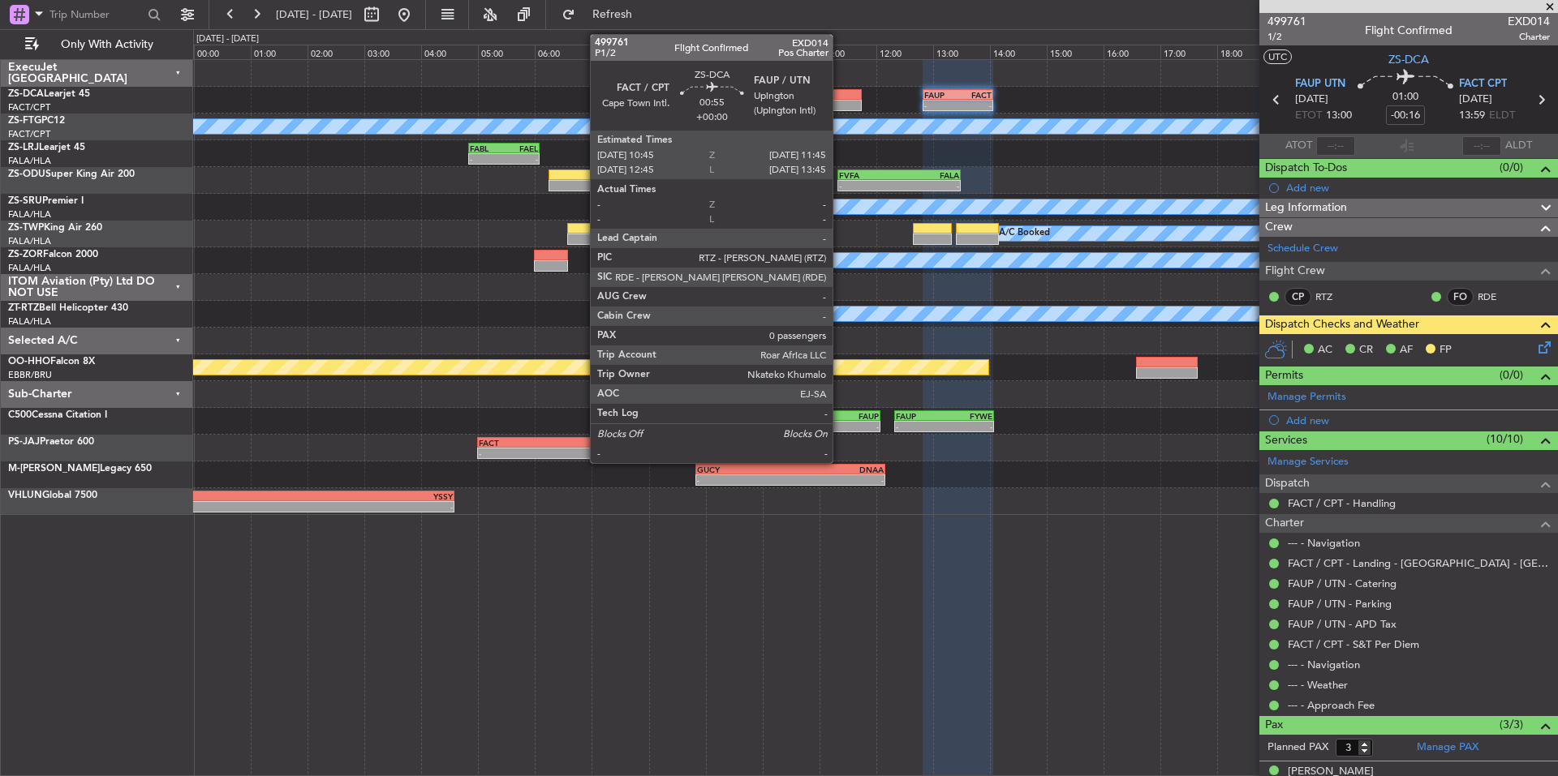
click at [840, 95] on div at bounding box center [833, 94] width 58 height 11
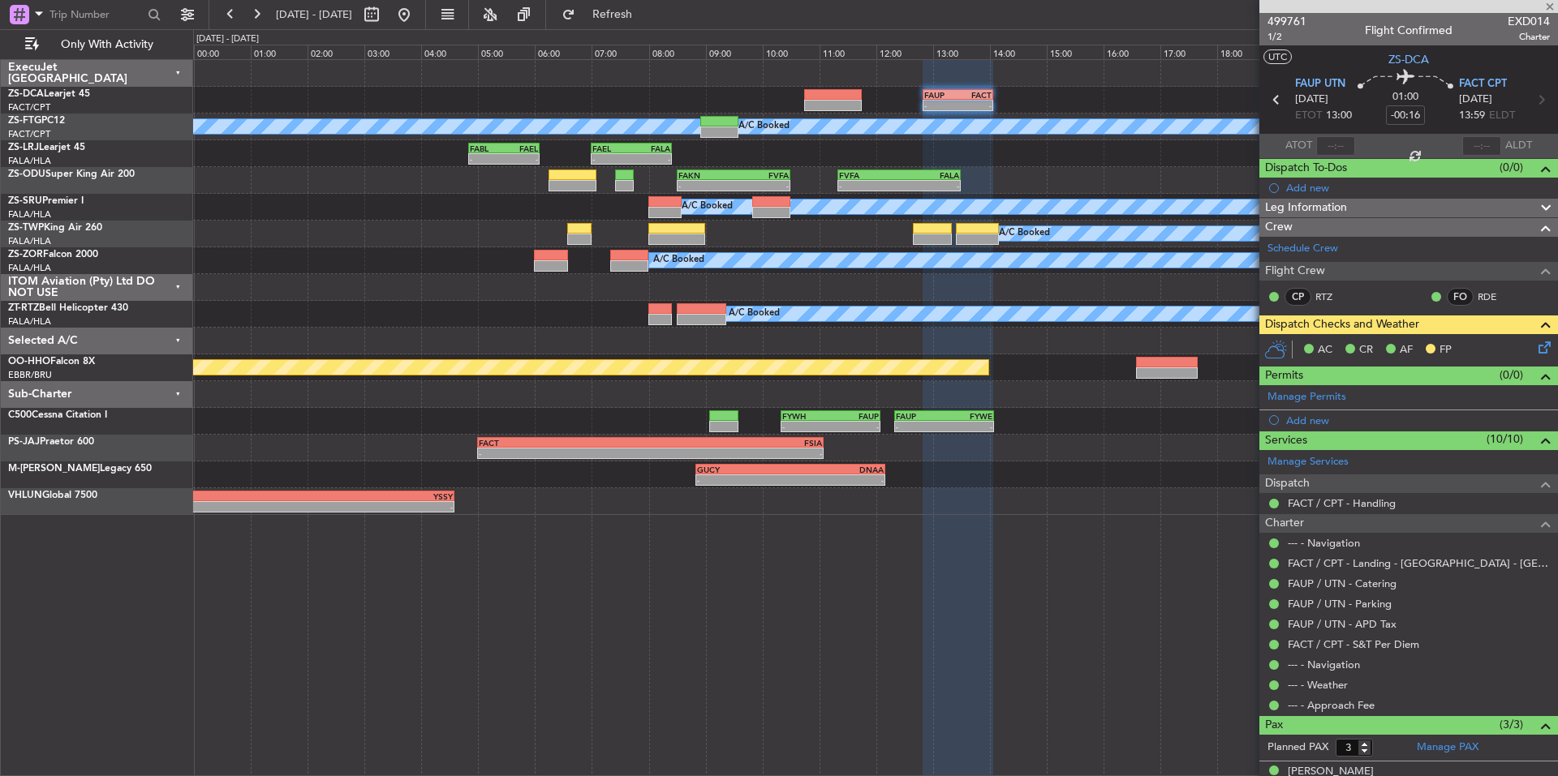
type input "0"
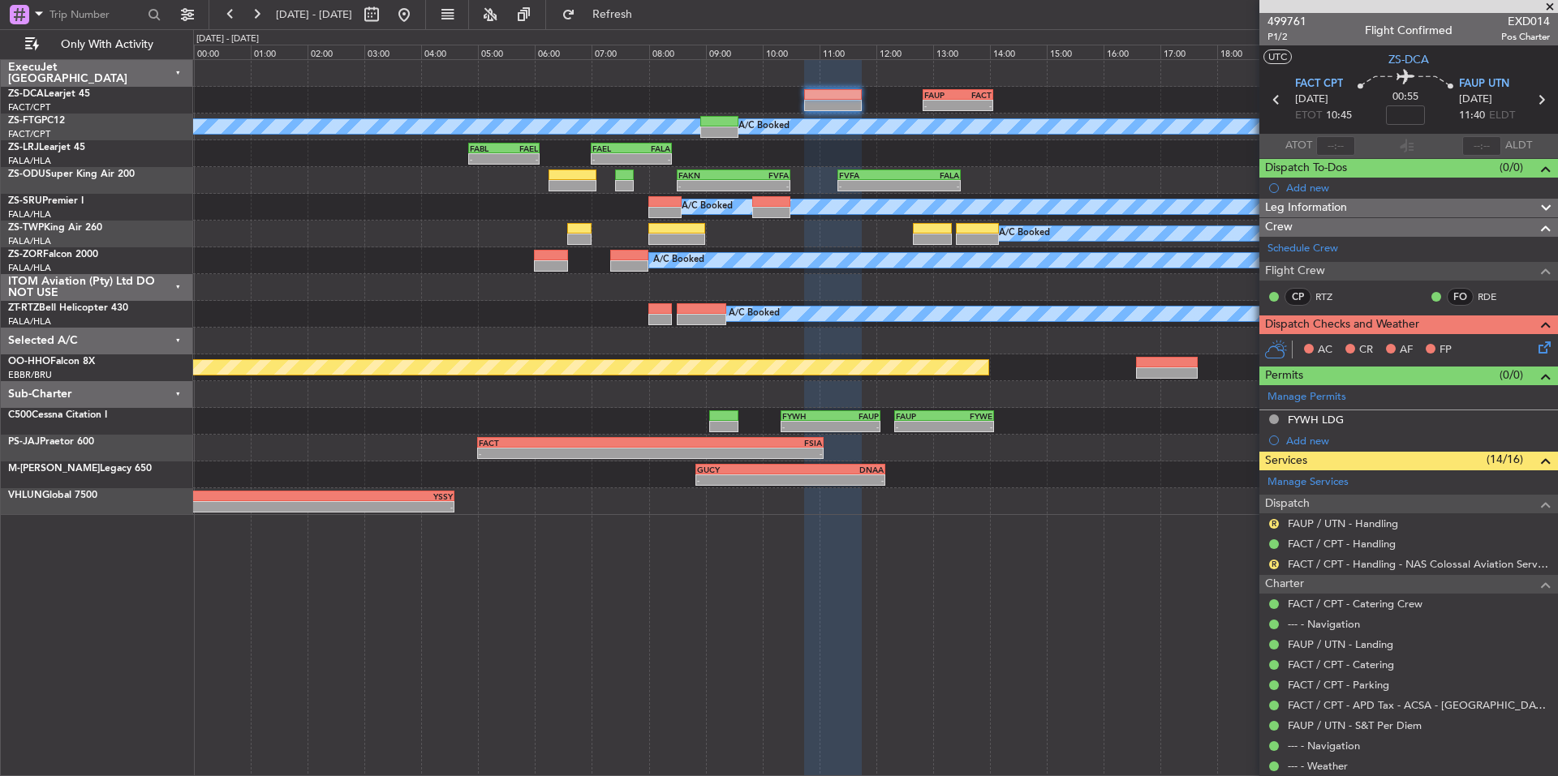
click at [1545, 1] on span at bounding box center [1550, 7] width 16 height 15
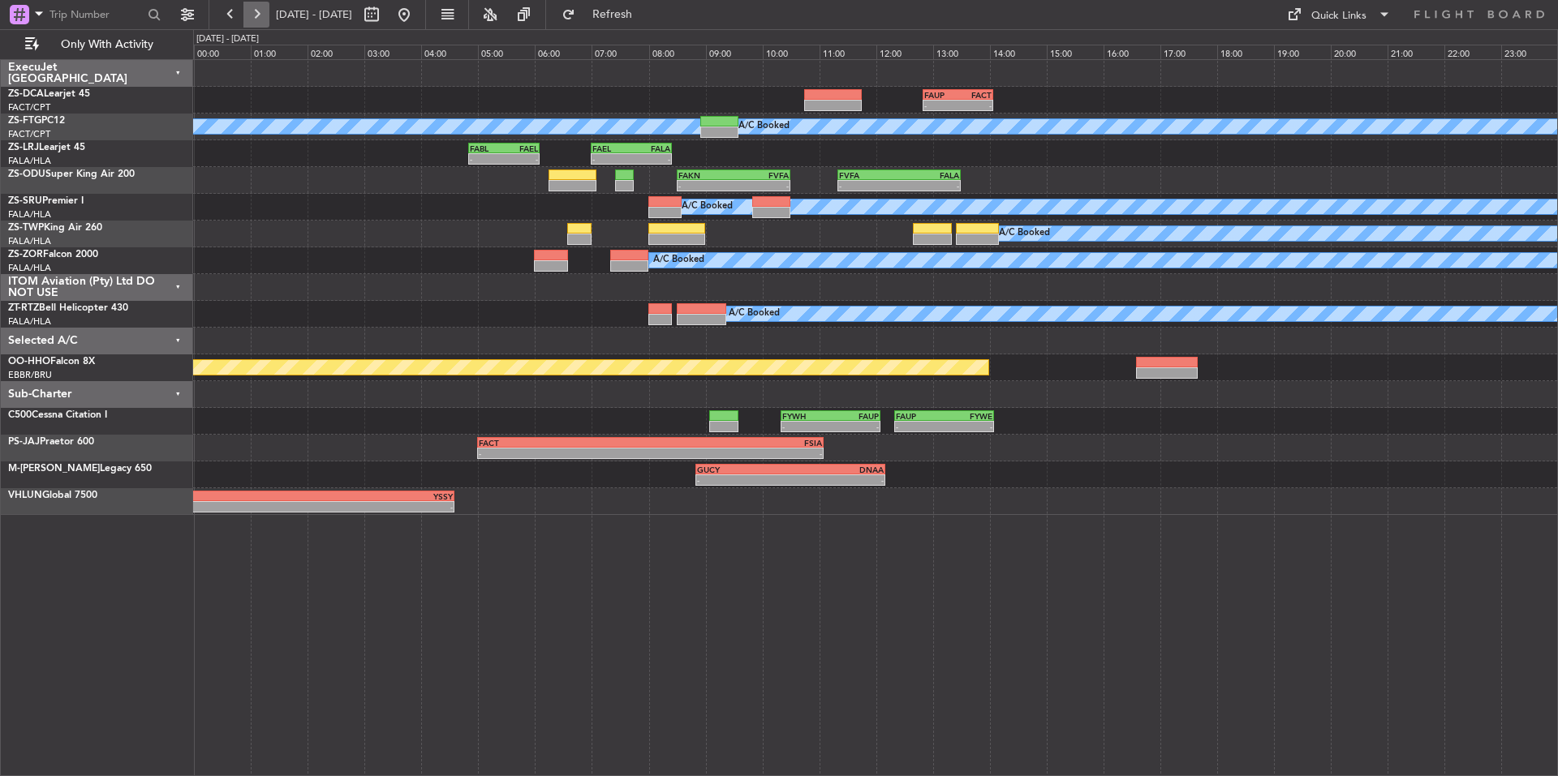
click at [262, 19] on button at bounding box center [256, 15] width 26 height 26
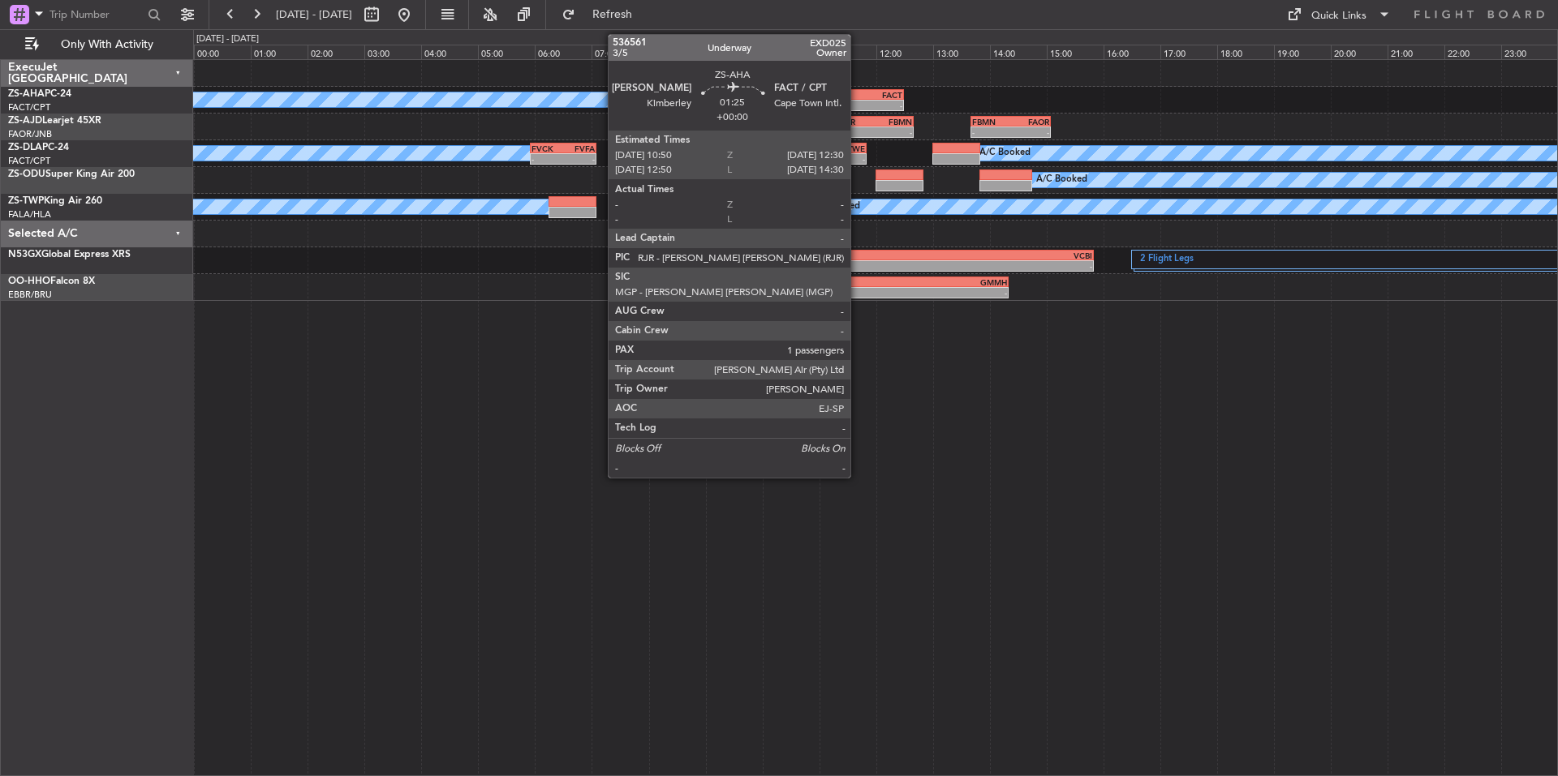
click at [858, 101] on div "-" at bounding box center [880, 106] width 46 height 10
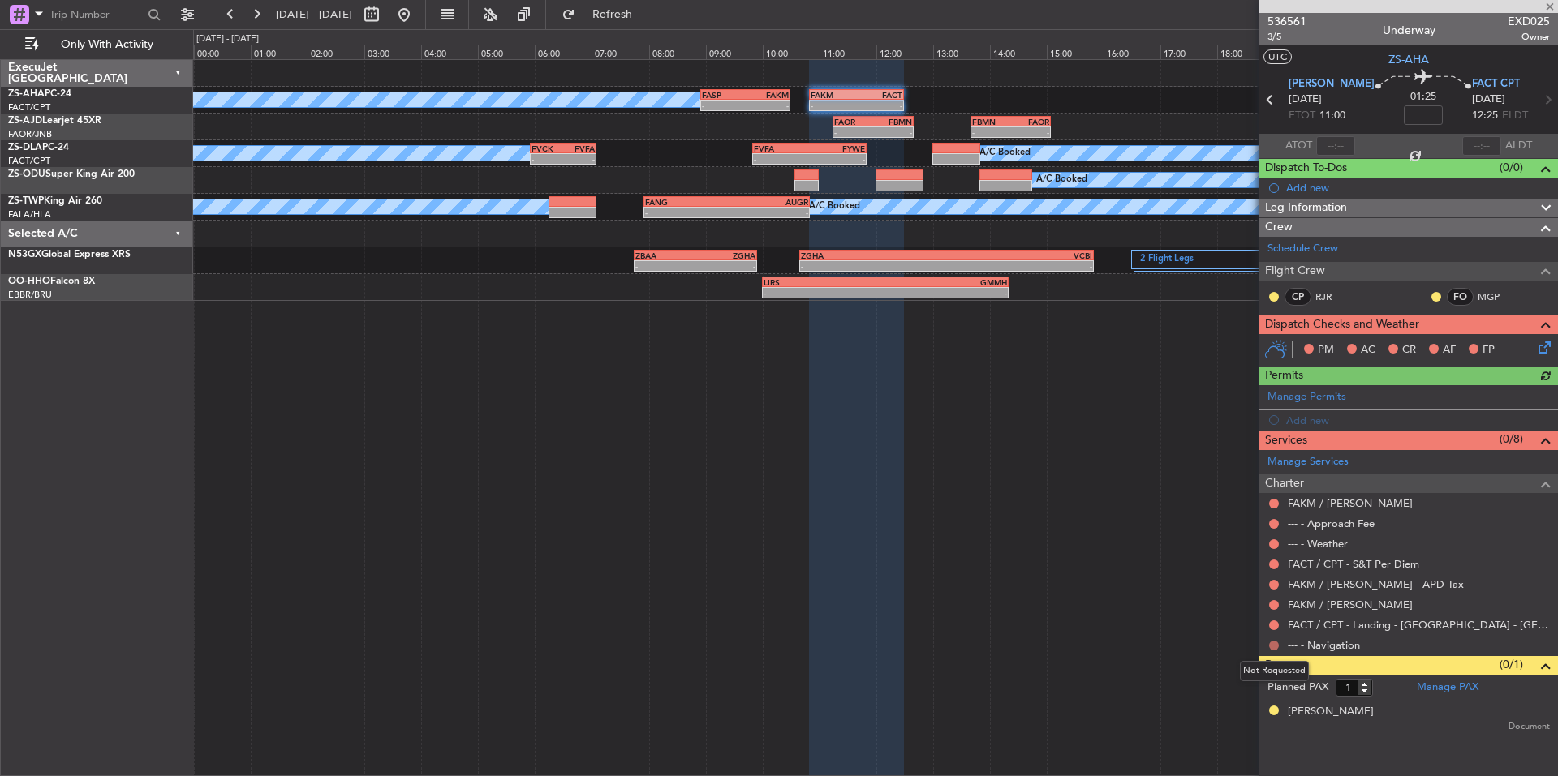
click at [1272, 641] on button at bounding box center [1274, 646] width 10 height 10
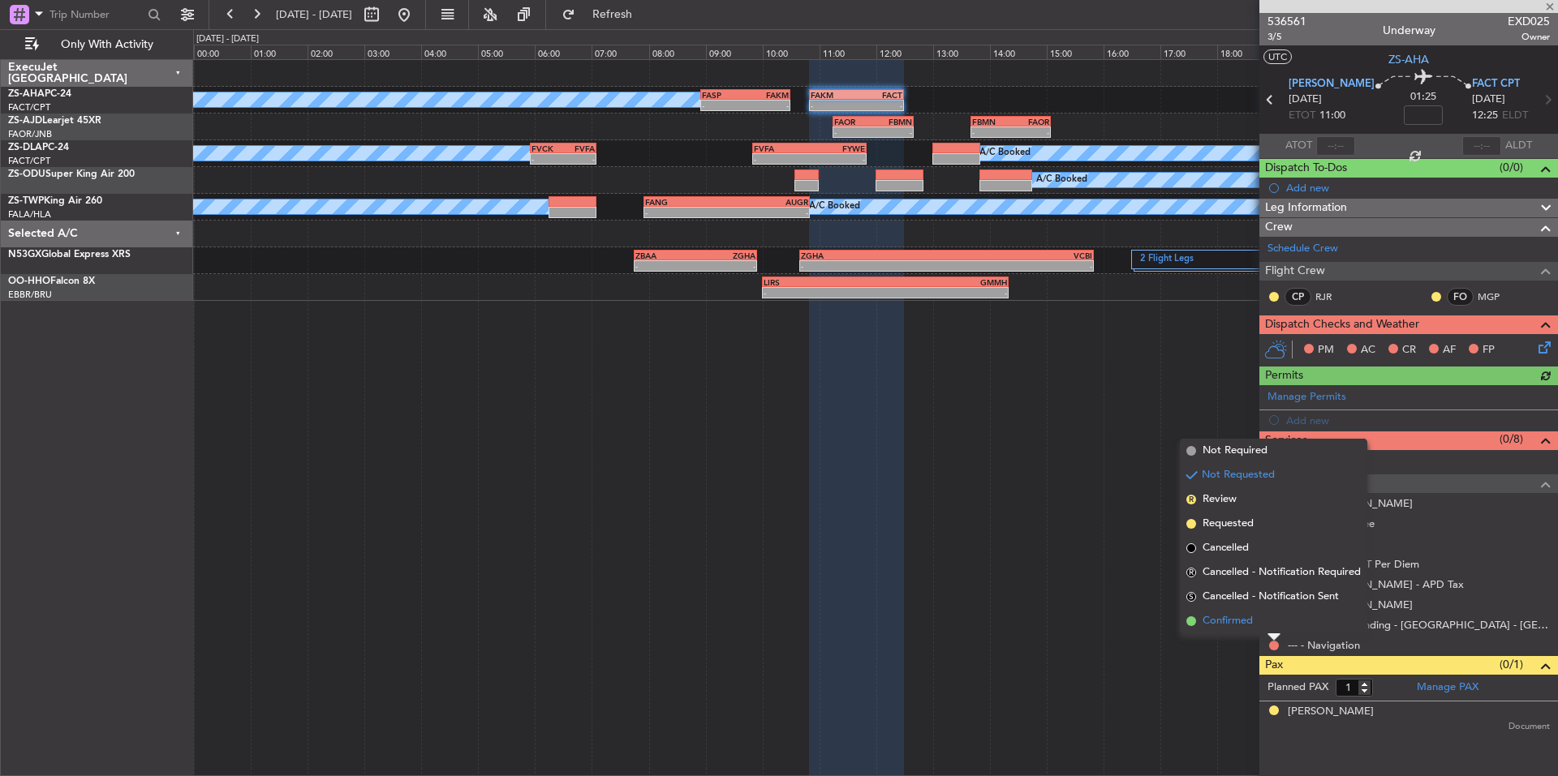
click at [1249, 624] on span "Confirmed" at bounding box center [1227, 621] width 50 height 16
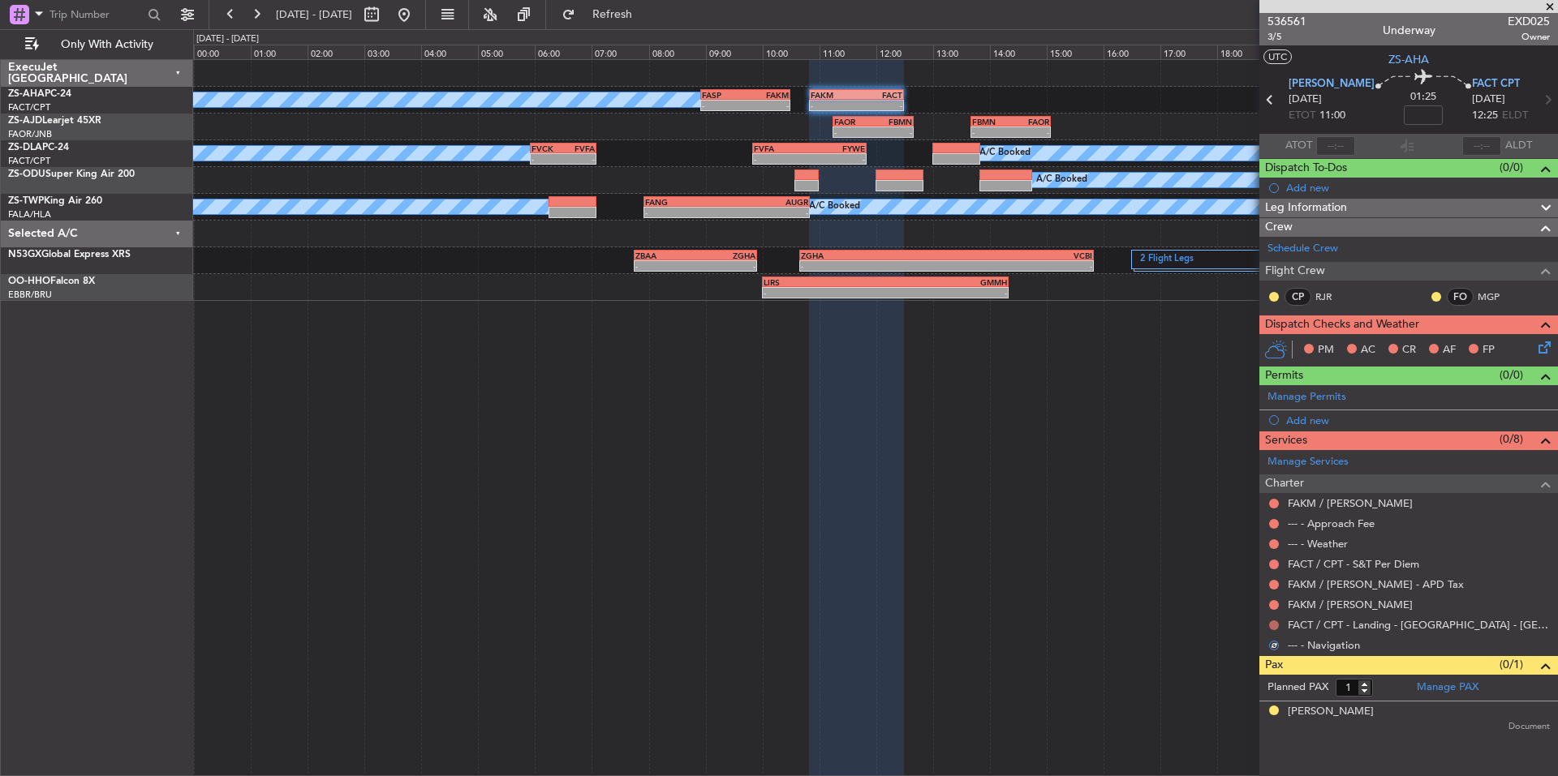
click at [1271, 628] on button at bounding box center [1274, 626] width 10 height 10
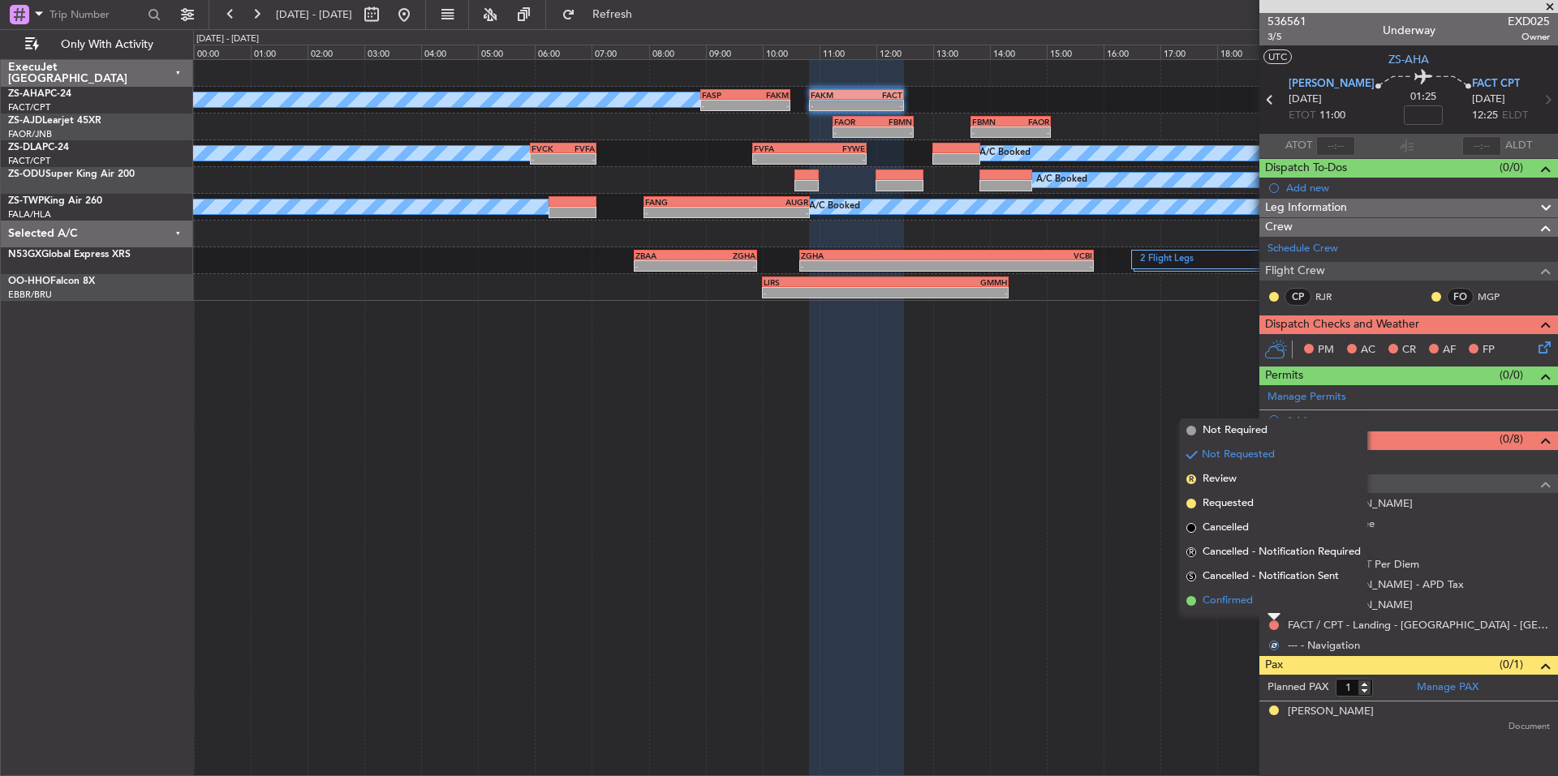
click at [1239, 599] on span "Confirmed" at bounding box center [1227, 601] width 50 height 16
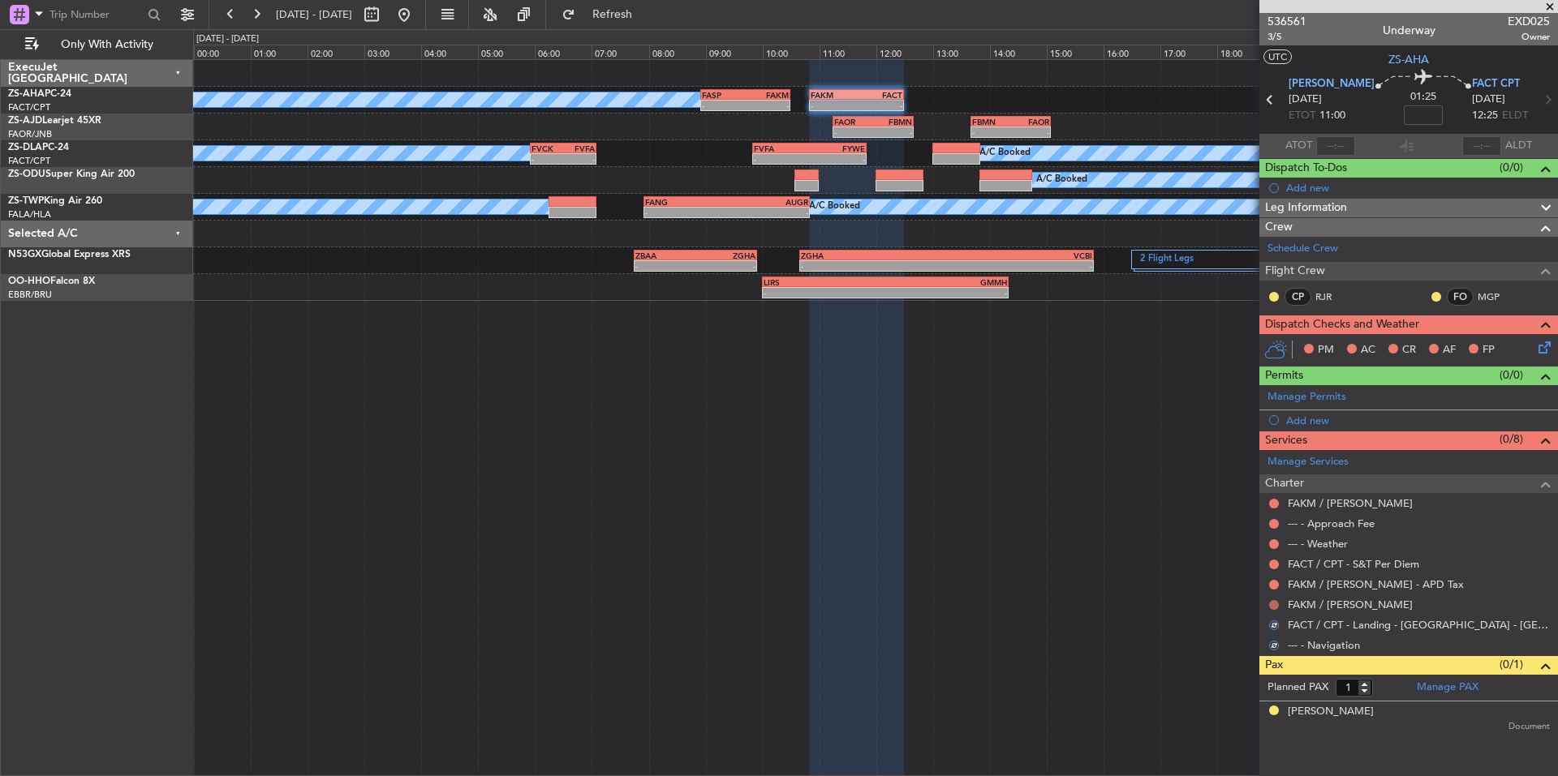
click at [1271, 604] on button at bounding box center [1274, 605] width 10 height 10
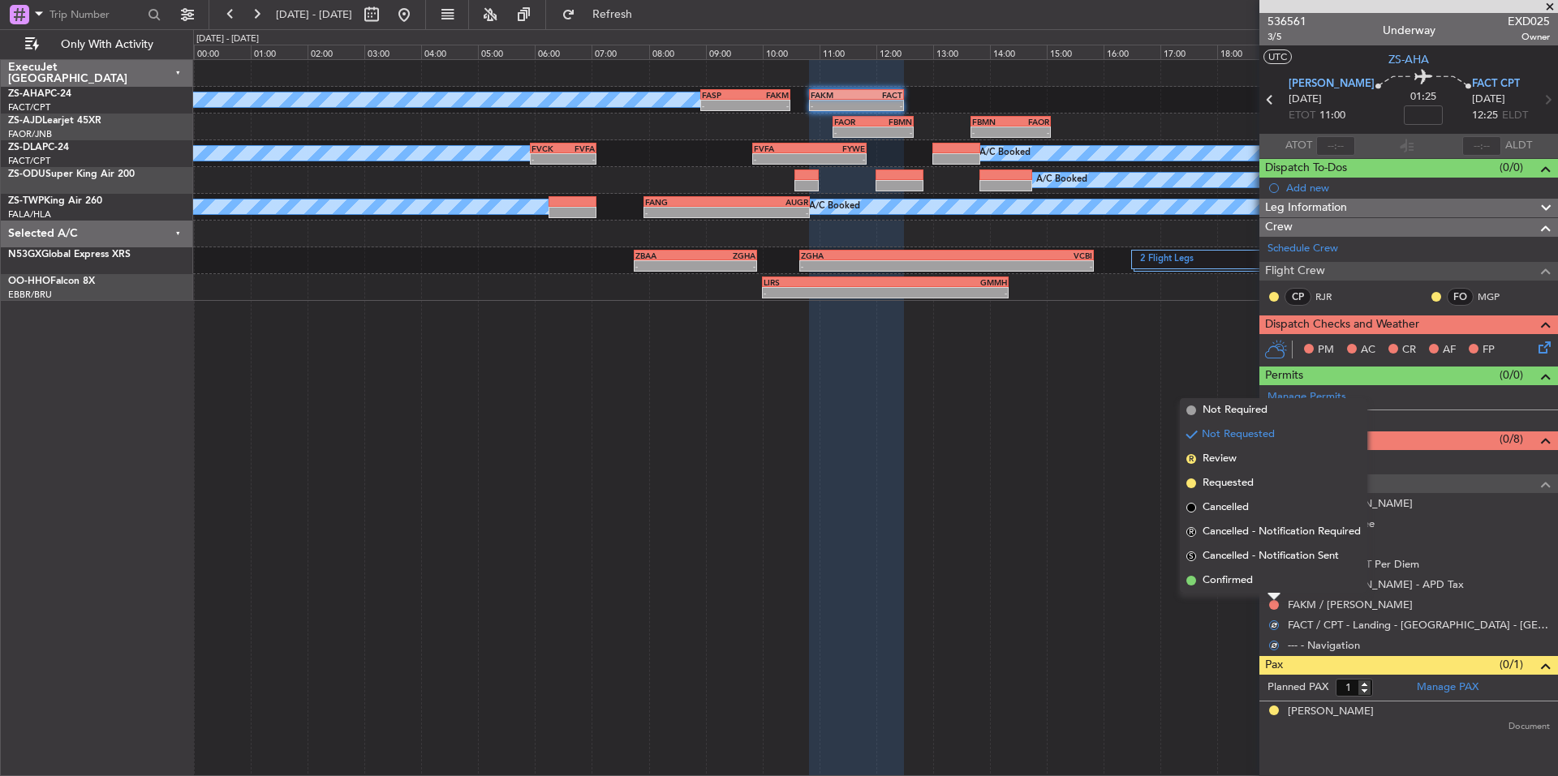
drag, startPoint x: 1237, startPoint y: 581, endPoint x: 1253, endPoint y: 582, distance: 16.2
click at [1237, 580] on span "Confirmed" at bounding box center [1227, 581] width 50 height 16
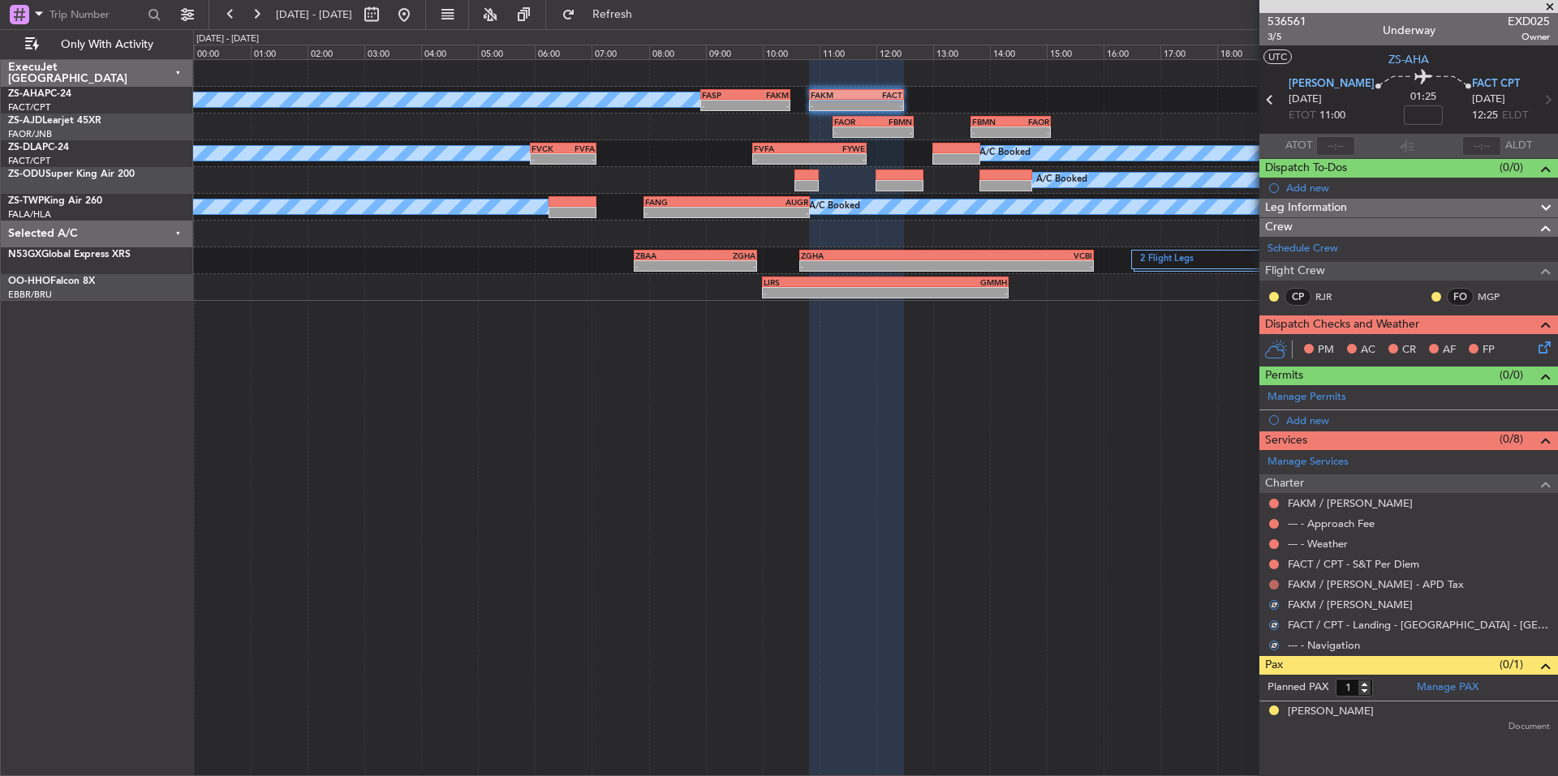
click at [1271, 584] on button at bounding box center [1274, 585] width 10 height 10
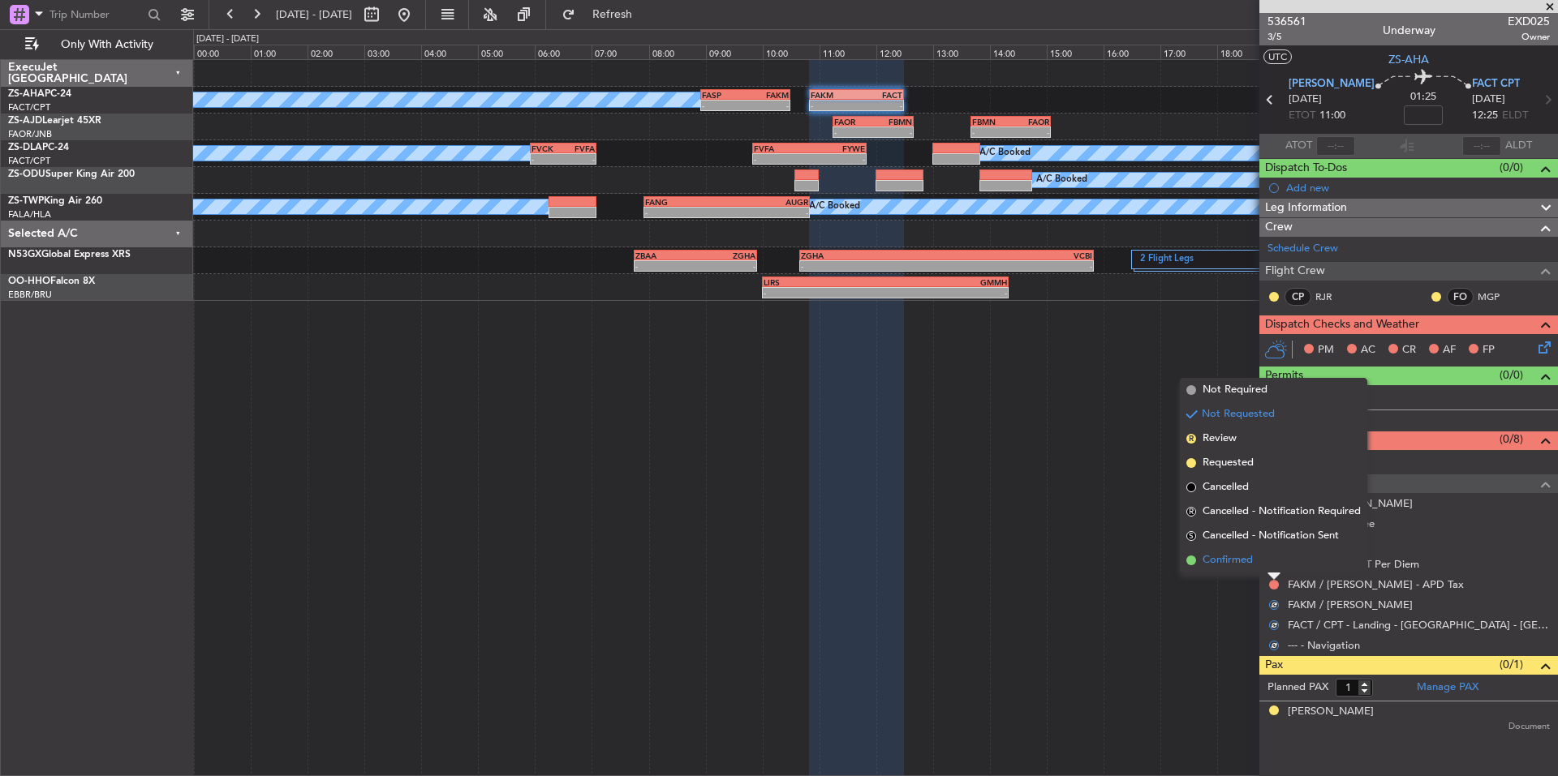
click at [1249, 571] on li "Confirmed" at bounding box center [1273, 560] width 187 height 24
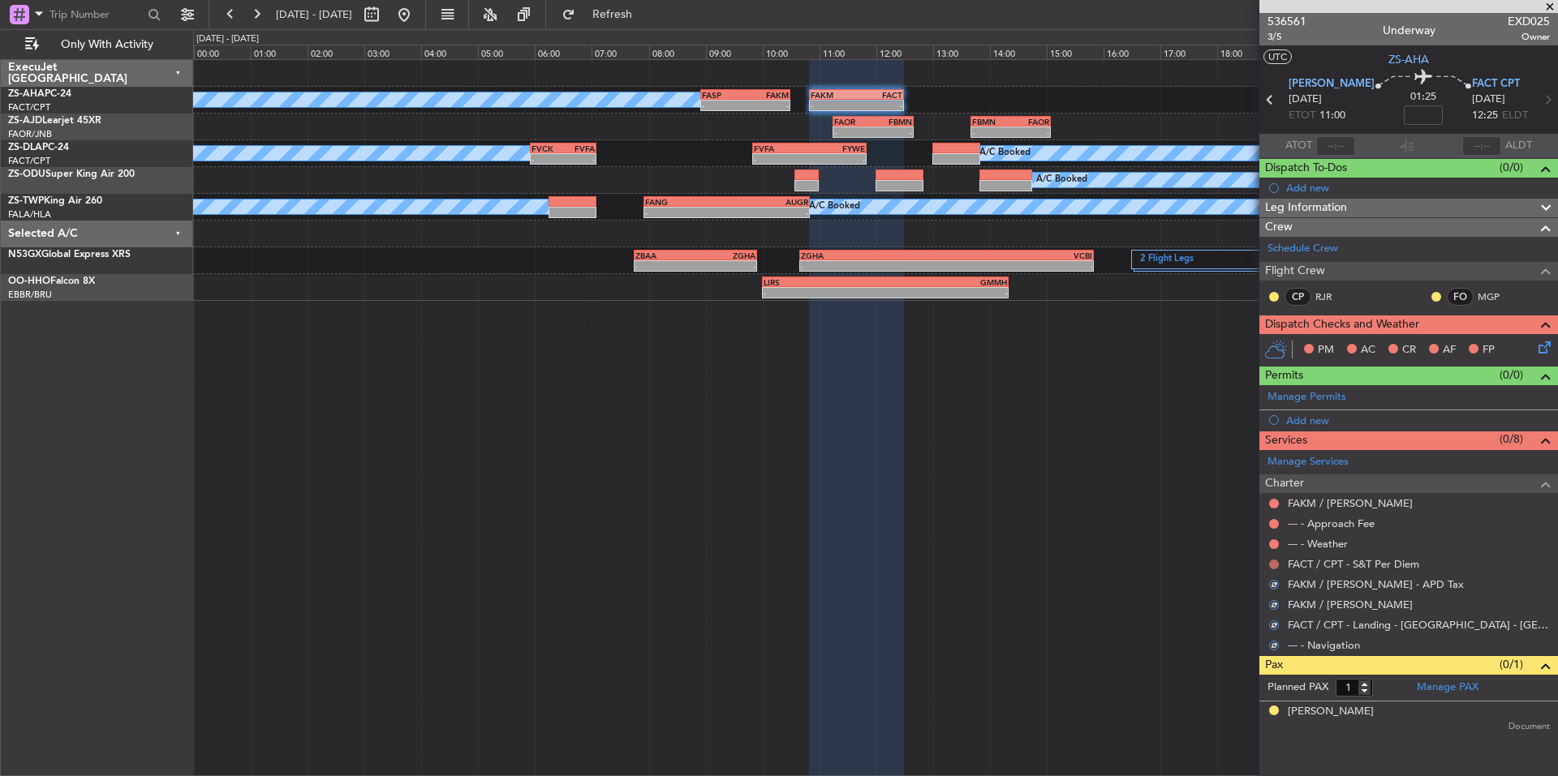
click at [1272, 566] on button at bounding box center [1274, 565] width 10 height 10
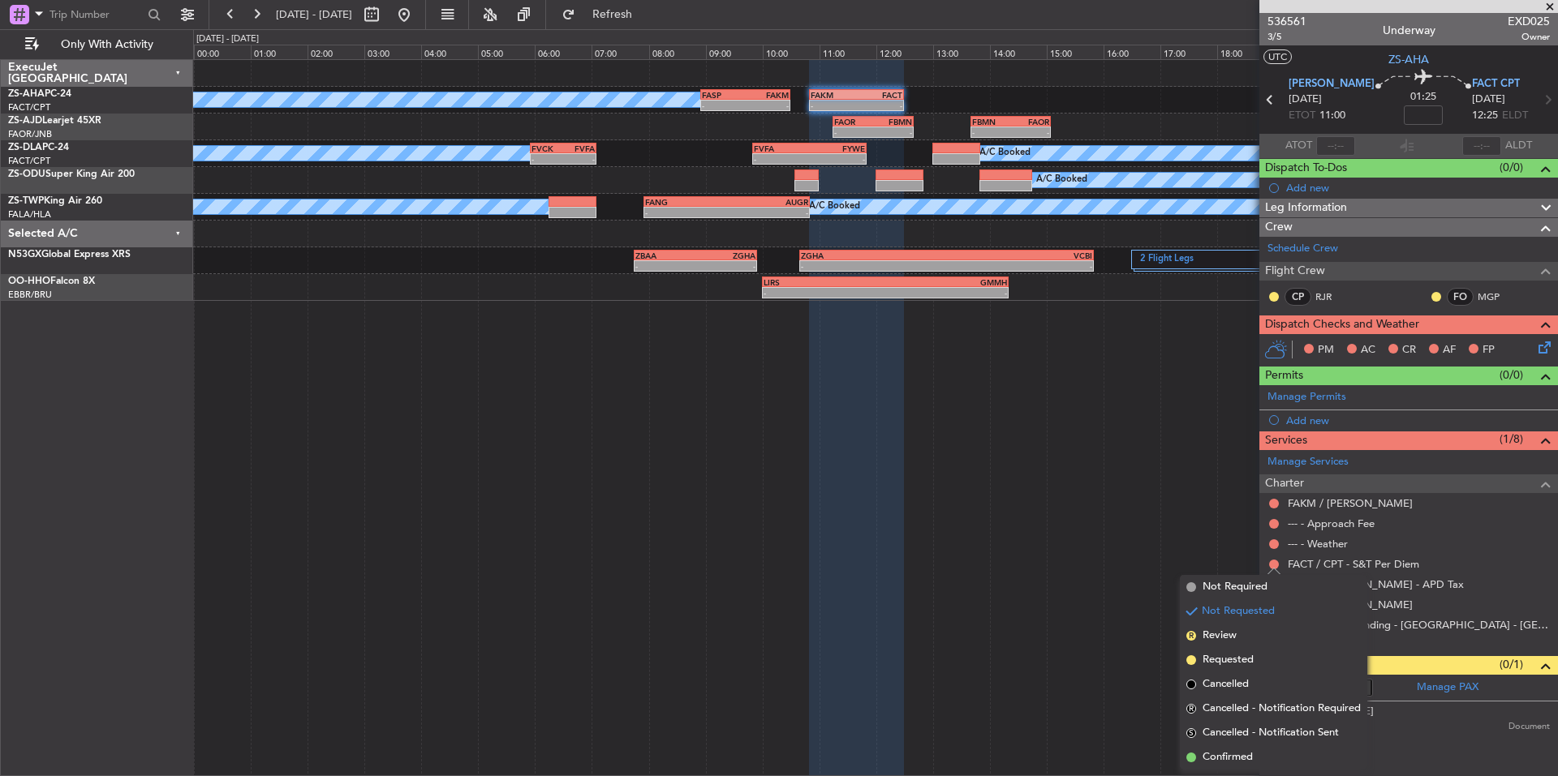
drag, startPoint x: 1232, startPoint y: 756, endPoint x: 1258, endPoint y: 692, distance: 68.9
click at [1232, 756] on span "Confirmed" at bounding box center [1227, 758] width 50 height 16
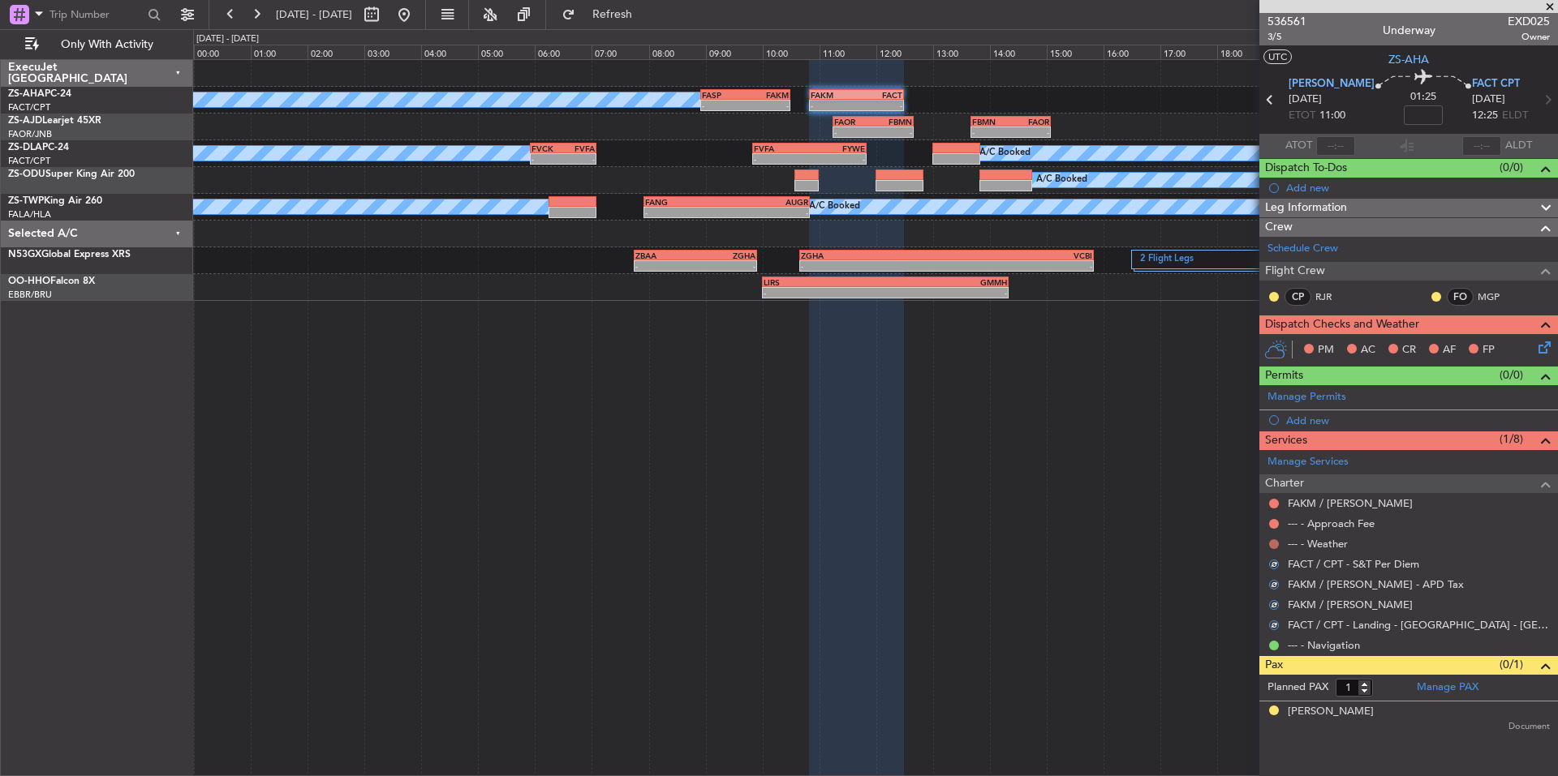
click at [1272, 544] on button at bounding box center [1274, 545] width 10 height 10
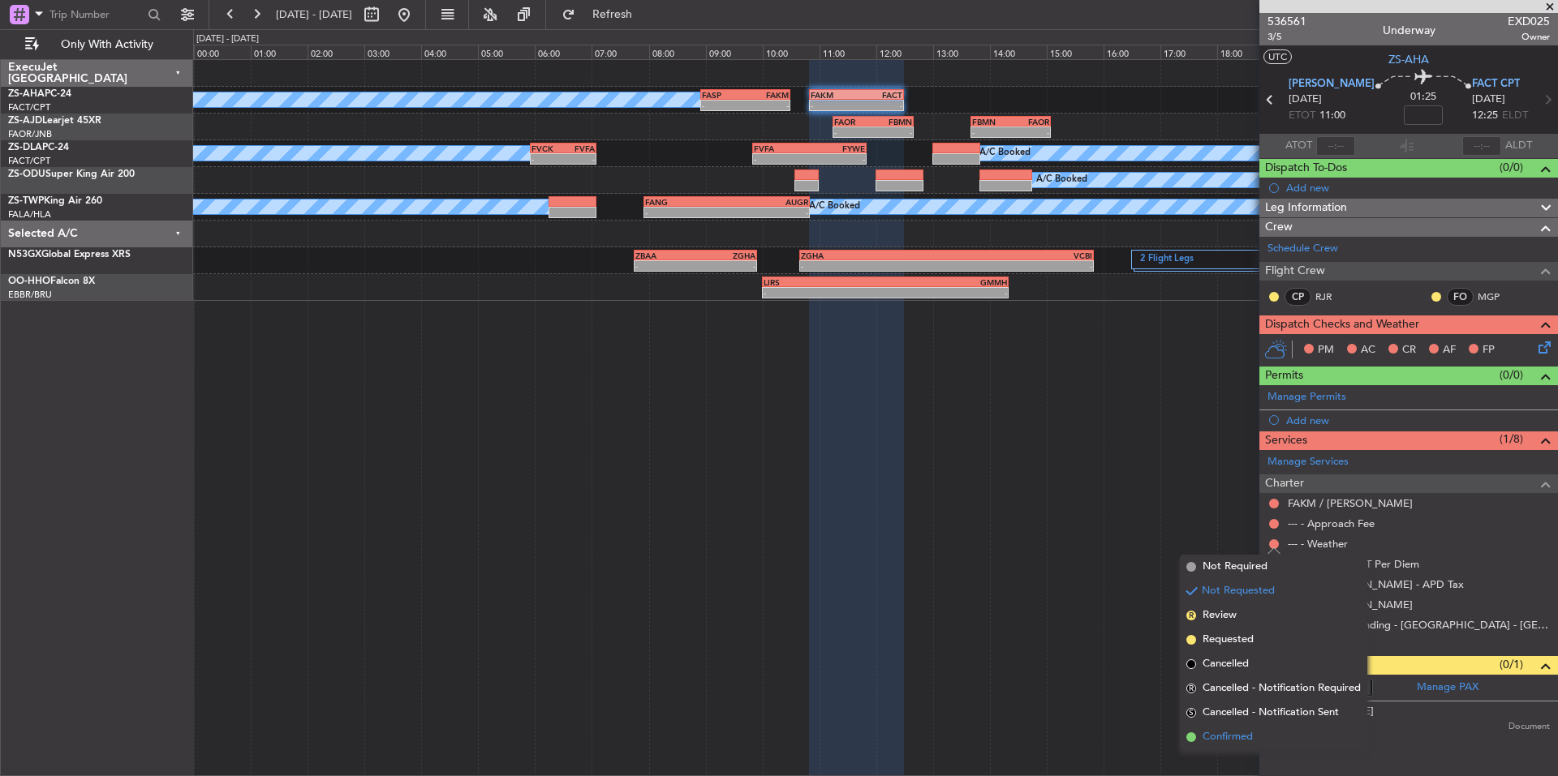
click at [1242, 735] on span "Confirmed" at bounding box center [1227, 737] width 50 height 16
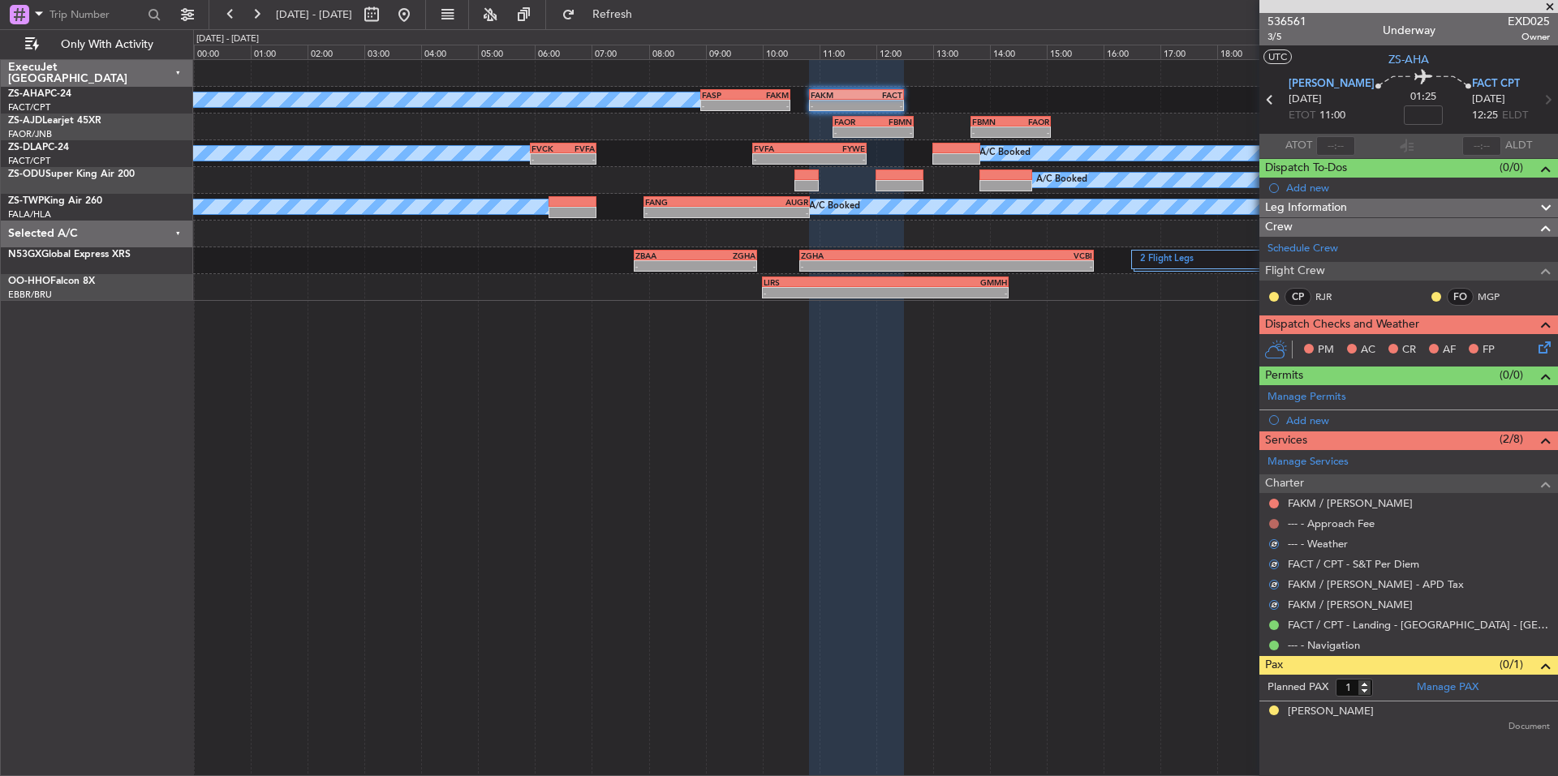
click at [1275, 525] on button at bounding box center [1274, 524] width 10 height 10
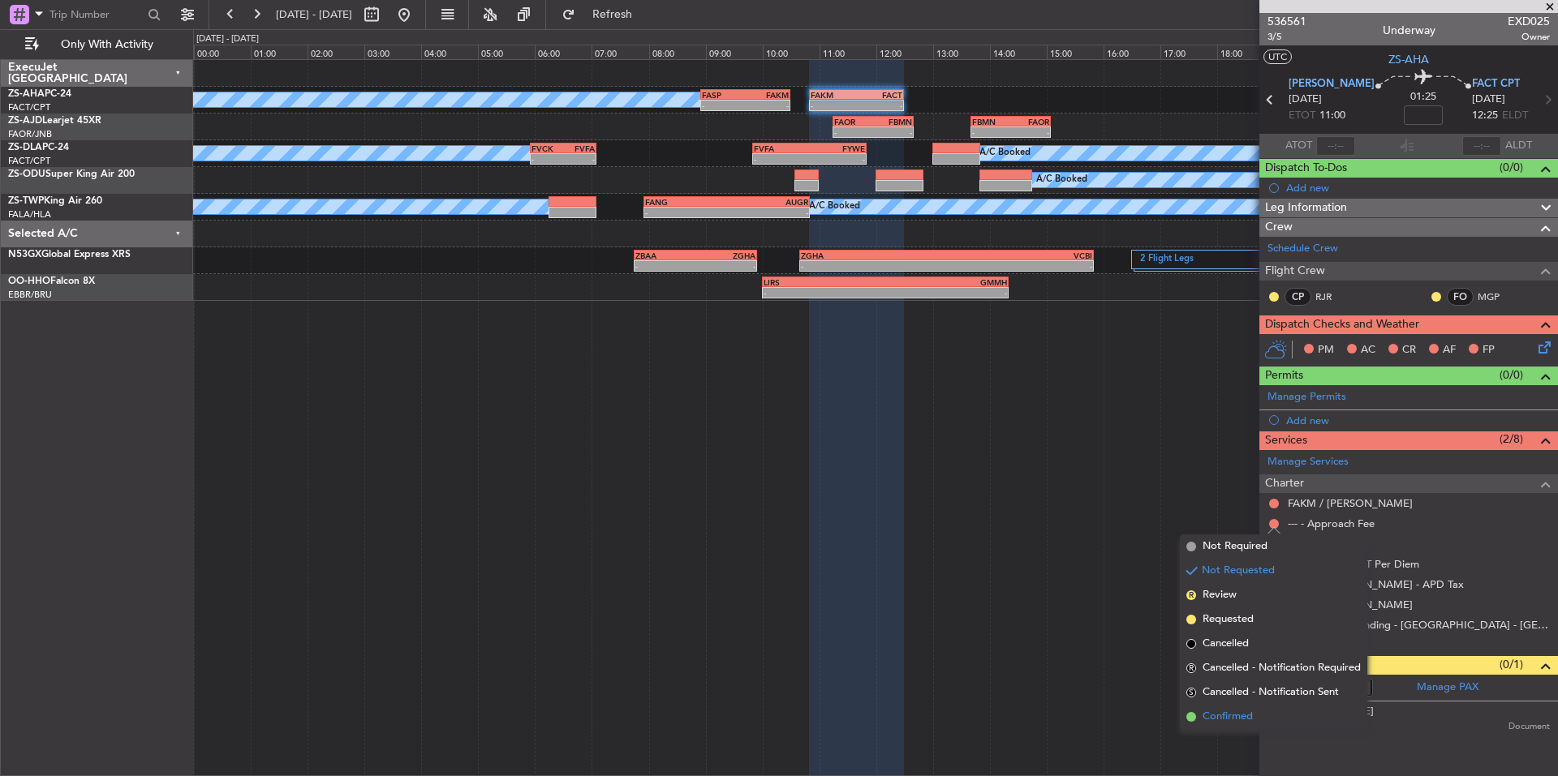
click at [1240, 712] on span "Confirmed" at bounding box center [1227, 717] width 50 height 16
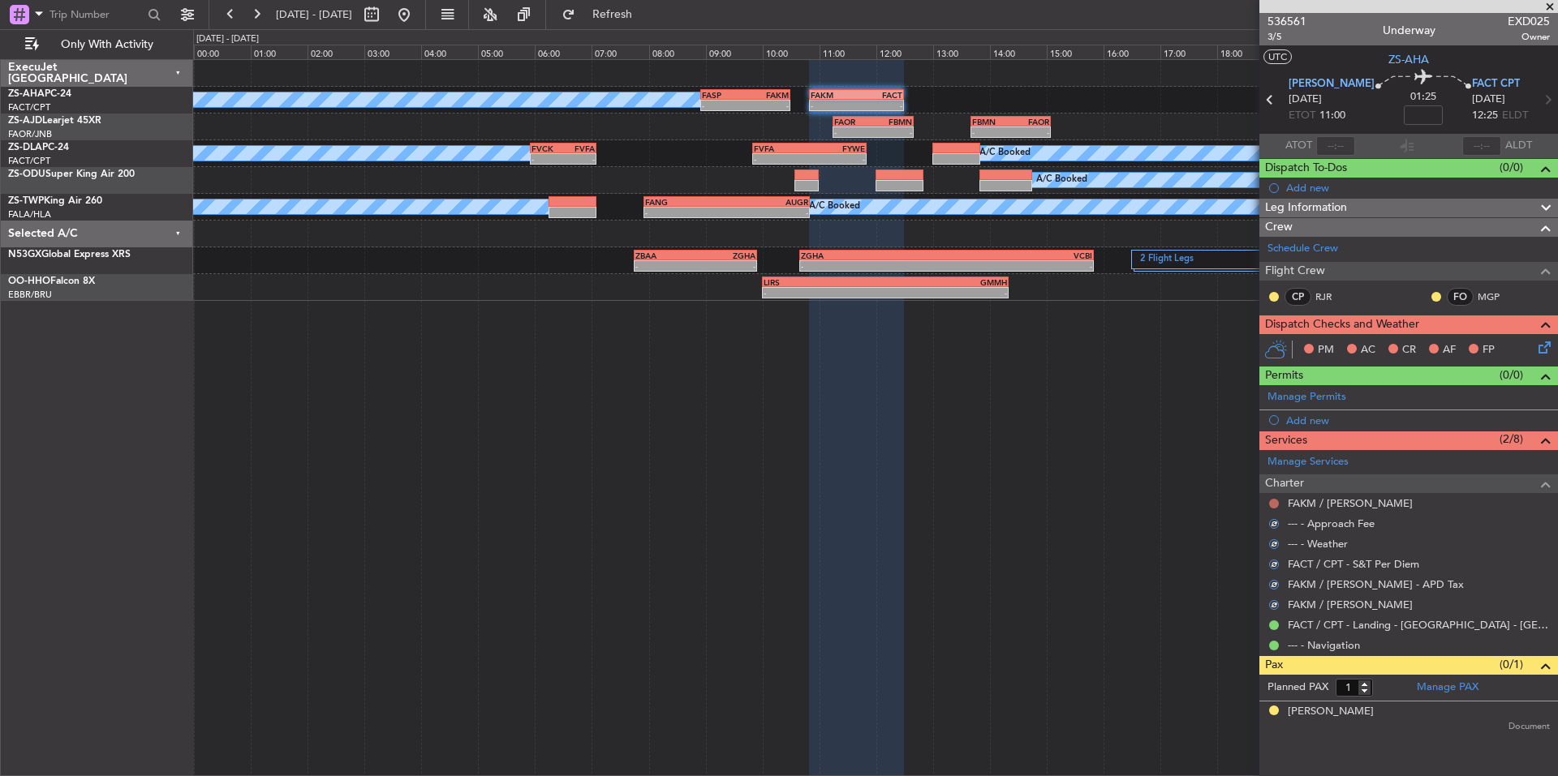
click at [1275, 505] on button at bounding box center [1274, 504] width 10 height 10
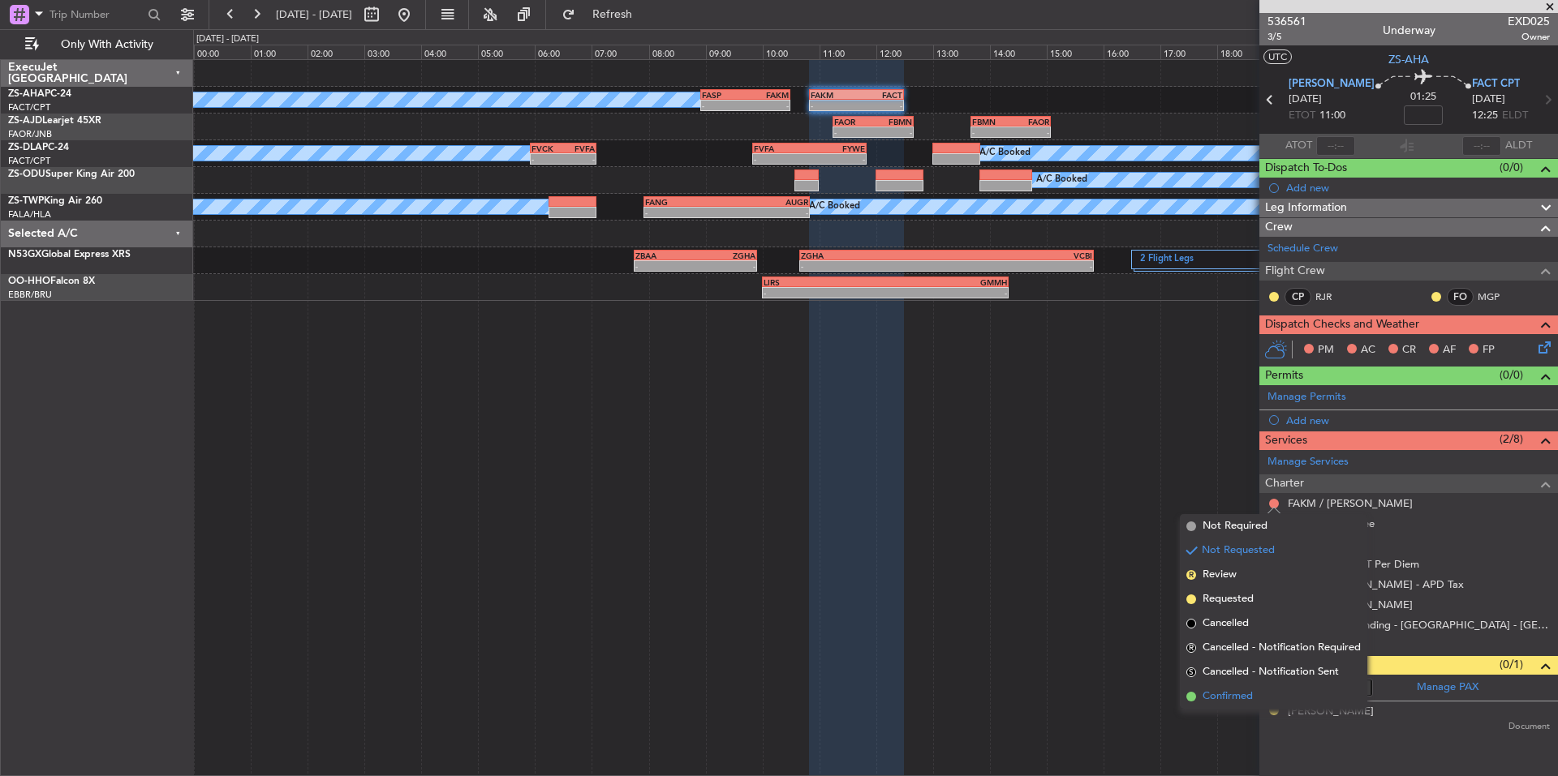
click at [1236, 700] on span "Confirmed" at bounding box center [1227, 697] width 50 height 16
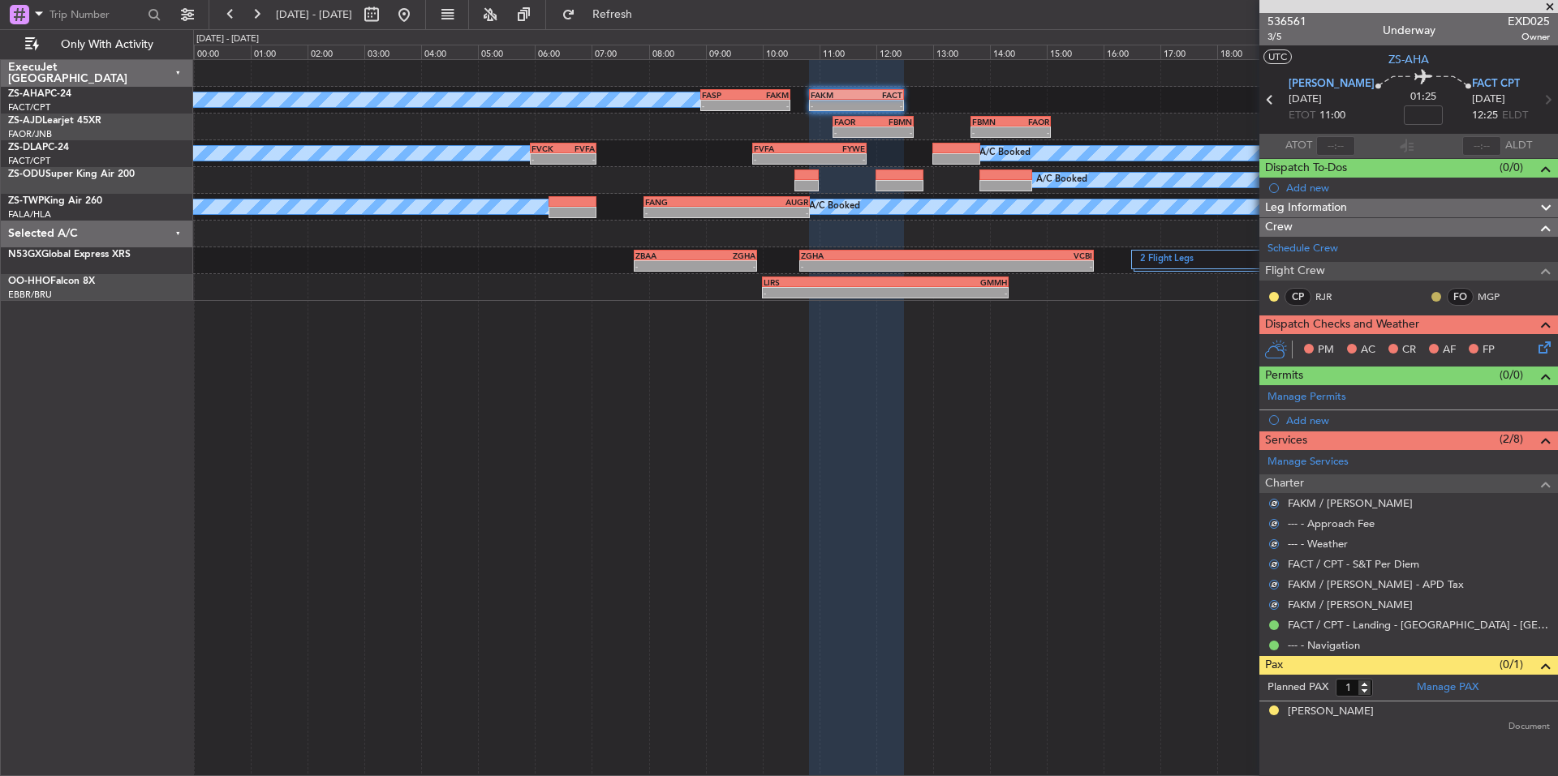
click at [1434, 296] on button at bounding box center [1436, 297] width 10 height 10
click at [1436, 338] on span "Acknowledged" at bounding box center [1439, 344] width 71 height 16
click at [1268, 300] on div at bounding box center [1273, 296] width 13 height 13
click at [1273, 299] on button at bounding box center [1274, 297] width 10 height 10
click at [1288, 342] on mat-tooltip-component "Unread" at bounding box center [1274, 322] width 59 height 43
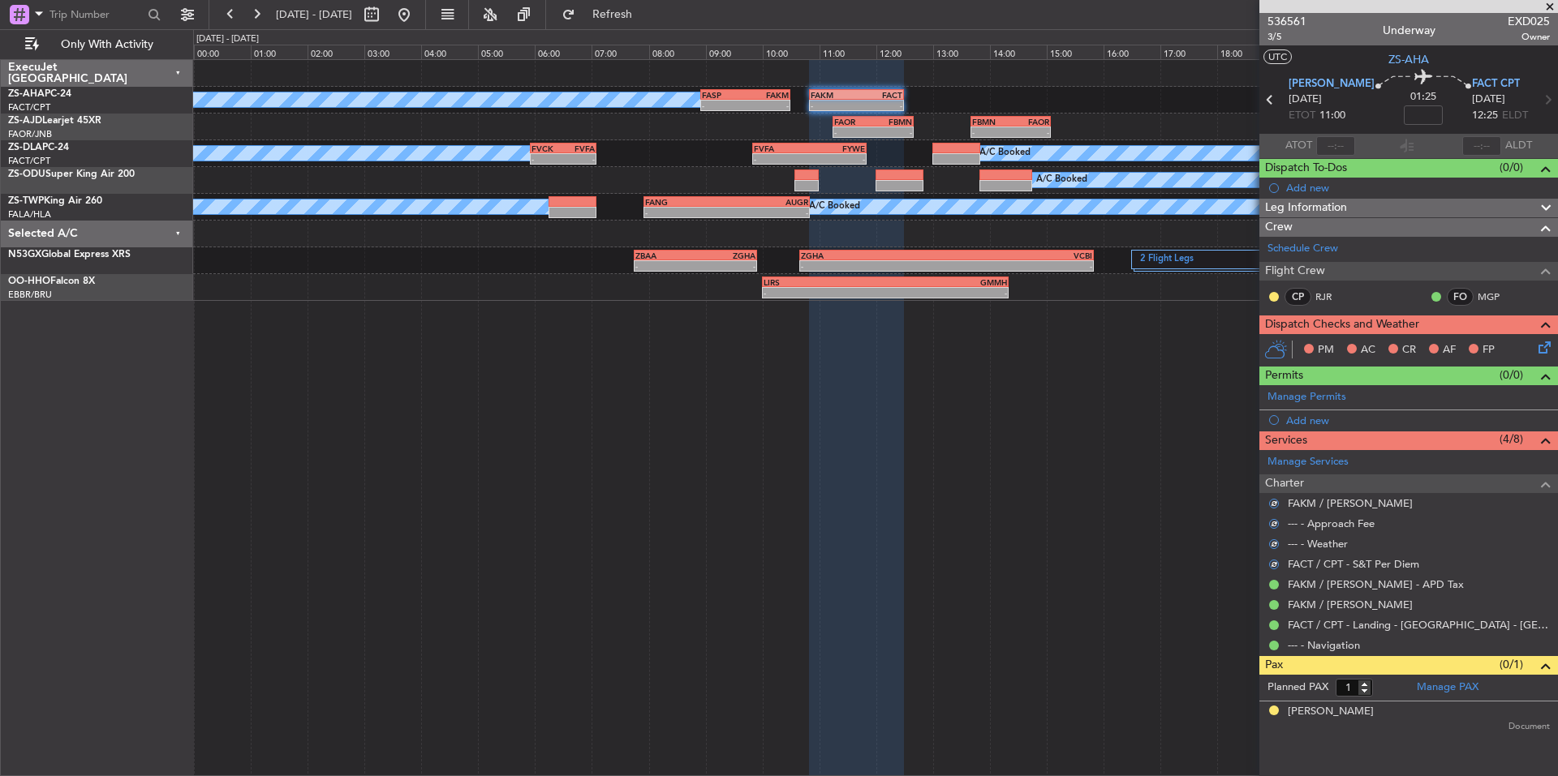
click at [1277, 300] on div at bounding box center [1273, 296] width 13 height 13
click at [1273, 299] on button at bounding box center [1274, 297] width 10 height 10
click at [1276, 344] on span "Acknowledged" at bounding box center [1277, 344] width 71 height 16
click at [1537, 344] on icon at bounding box center [1541, 344] width 13 height 13
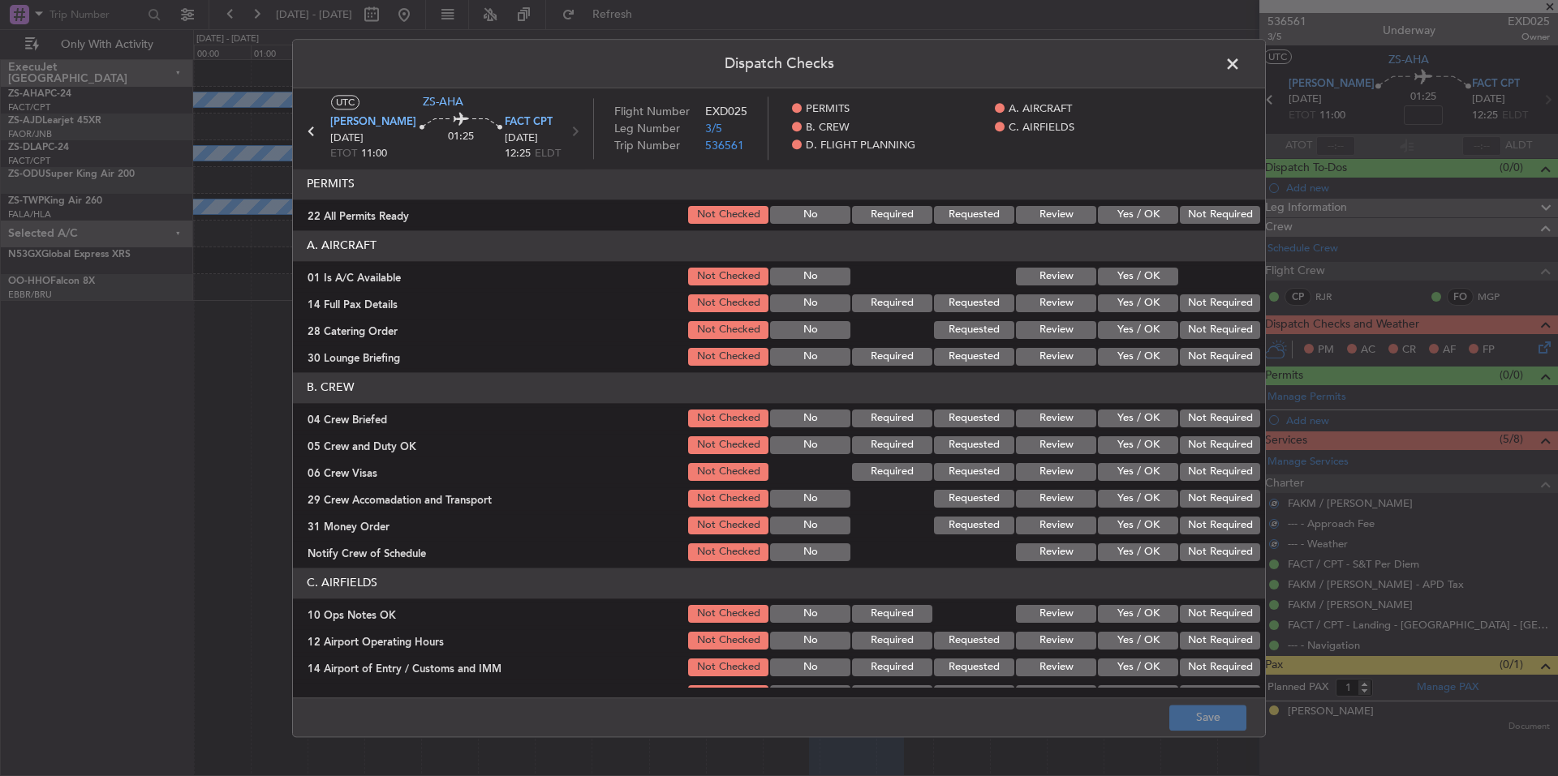
click at [1227, 211] on button "Not Required" at bounding box center [1220, 215] width 80 height 18
click at [1140, 273] on button "Yes / OK" at bounding box center [1138, 277] width 80 height 18
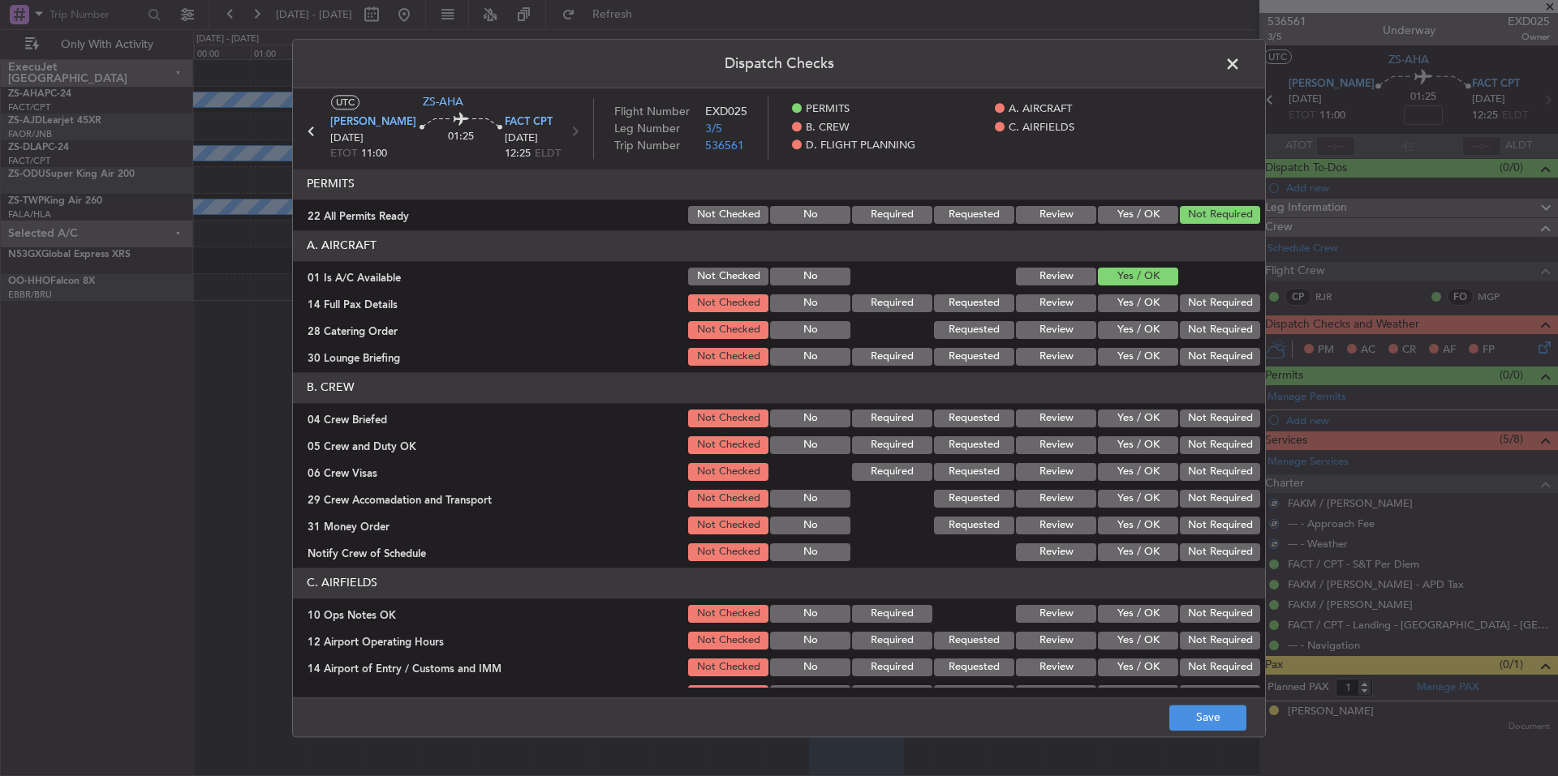
drag, startPoint x: 1206, startPoint y: 307, endPoint x: 1210, endPoint y: 348, distance: 40.9
click at [1206, 308] on button "Not Required" at bounding box center [1220, 304] width 80 height 18
click at [1209, 328] on button "Not Required" at bounding box center [1220, 330] width 80 height 18
click at [1210, 342] on div "Not Required" at bounding box center [1218, 330] width 82 height 23
click at [1211, 351] on button "Not Required" at bounding box center [1220, 357] width 80 height 18
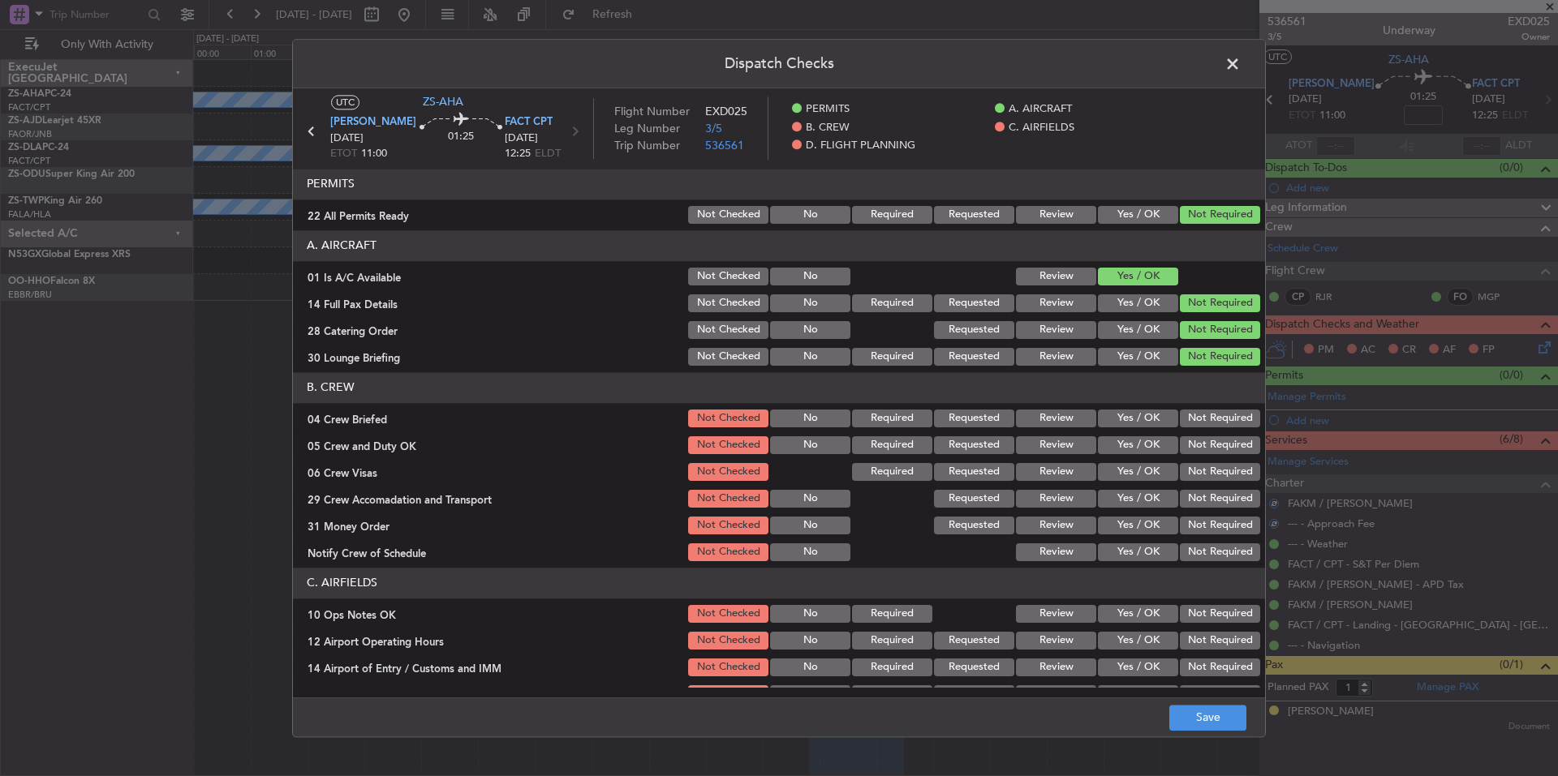
drag, startPoint x: 1224, startPoint y: 406, endPoint x: 1224, endPoint y: 425, distance: 18.7
click at [1224, 408] on section "B. CREW 04 Crew Briefed Not Checked No Required Requested Review Yes / OK Not R…" at bounding box center [779, 467] width 972 height 191
click at [1224, 425] on button "Not Required" at bounding box center [1220, 419] width 80 height 18
click at [1225, 441] on button "Not Required" at bounding box center [1220, 445] width 80 height 18
click at [1228, 459] on section "B. CREW 04 Crew Briefed Not Checked No Required Requested Review Yes / OK Not R…" at bounding box center [779, 467] width 972 height 191
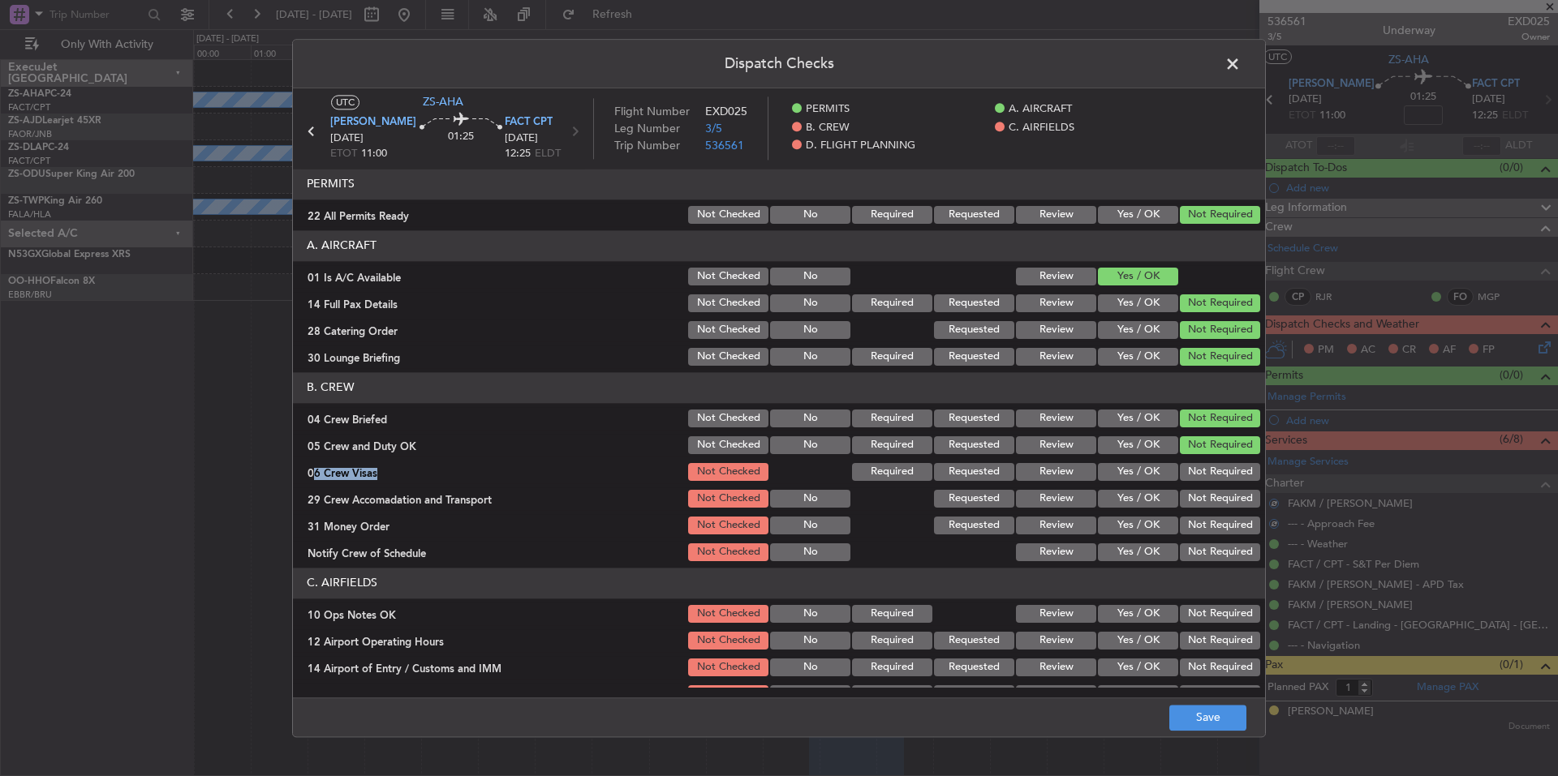
drag, startPoint x: 1230, startPoint y: 490, endPoint x: 1229, endPoint y: 500, distance: 9.8
click at [1230, 493] on button "Not Required" at bounding box center [1220, 499] width 80 height 18
click at [1228, 505] on button "Not Required" at bounding box center [1220, 499] width 80 height 18
click at [1227, 530] on button "Not Required" at bounding box center [1220, 526] width 80 height 18
click at [1226, 542] on section "B. CREW 04 Crew Briefed Not Checked No Required Requested Review Yes / OK Not R…" at bounding box center [779, 467] width 972 height 191
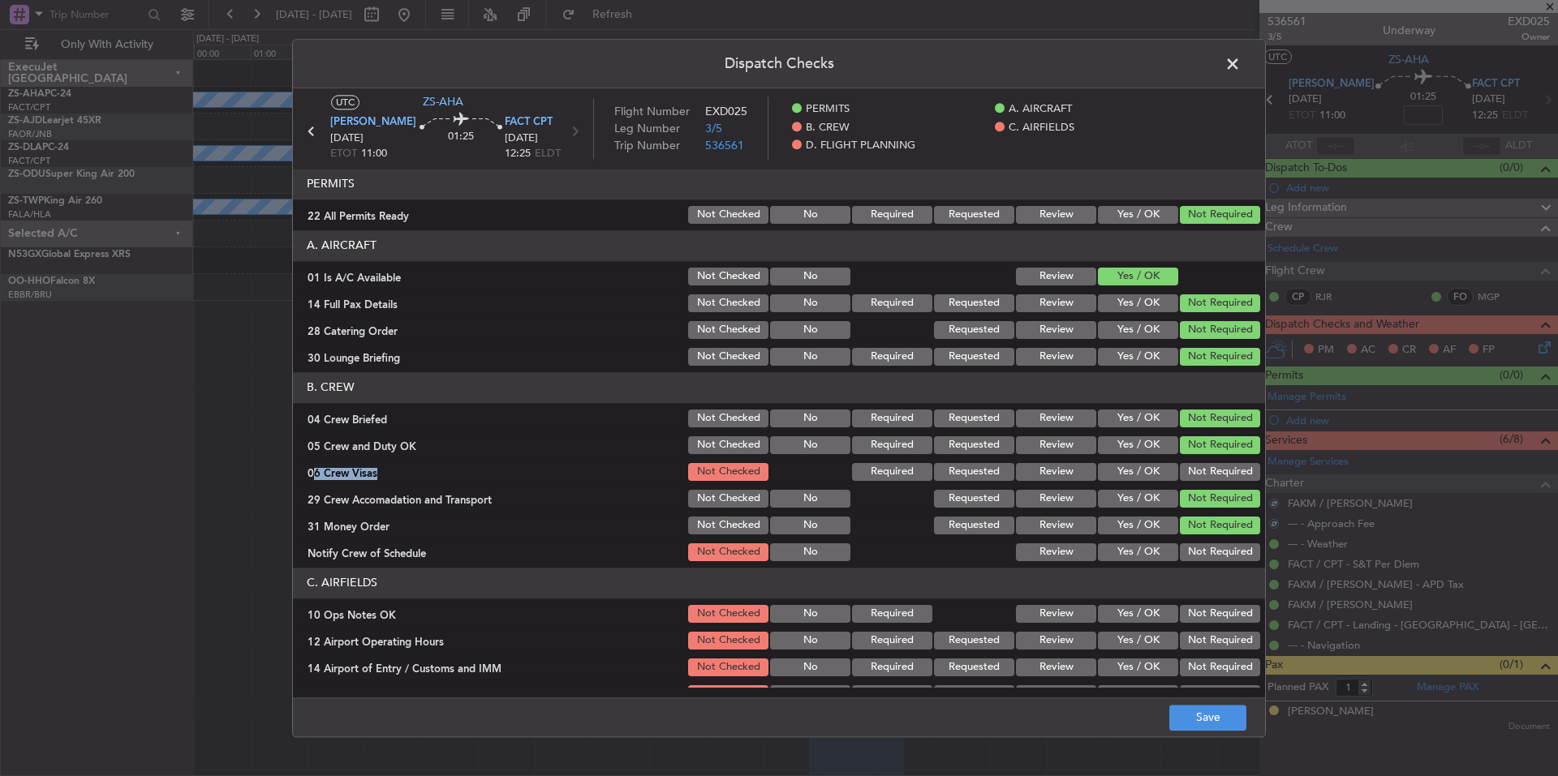
click at [1226, 545] on button "Not Required" at bounding box center [1220, 553] width 80 height 18
click at [1228, 544] on button "Not Required" at bounding box center [1220, 553] width 80 height 18
drag, startPoint x: 1223, startPoint y: 497, endPoint x: 1211, endPoint y: 475, distance: 25.4
click at [1221, 496] on button "Not Required" at bounding box center [1220, 499] width 80 height 18
drag, startPoint x: 1211, startPoint y: 475, endPoint x: 1216, endPoint y: 460, distance: 15.4
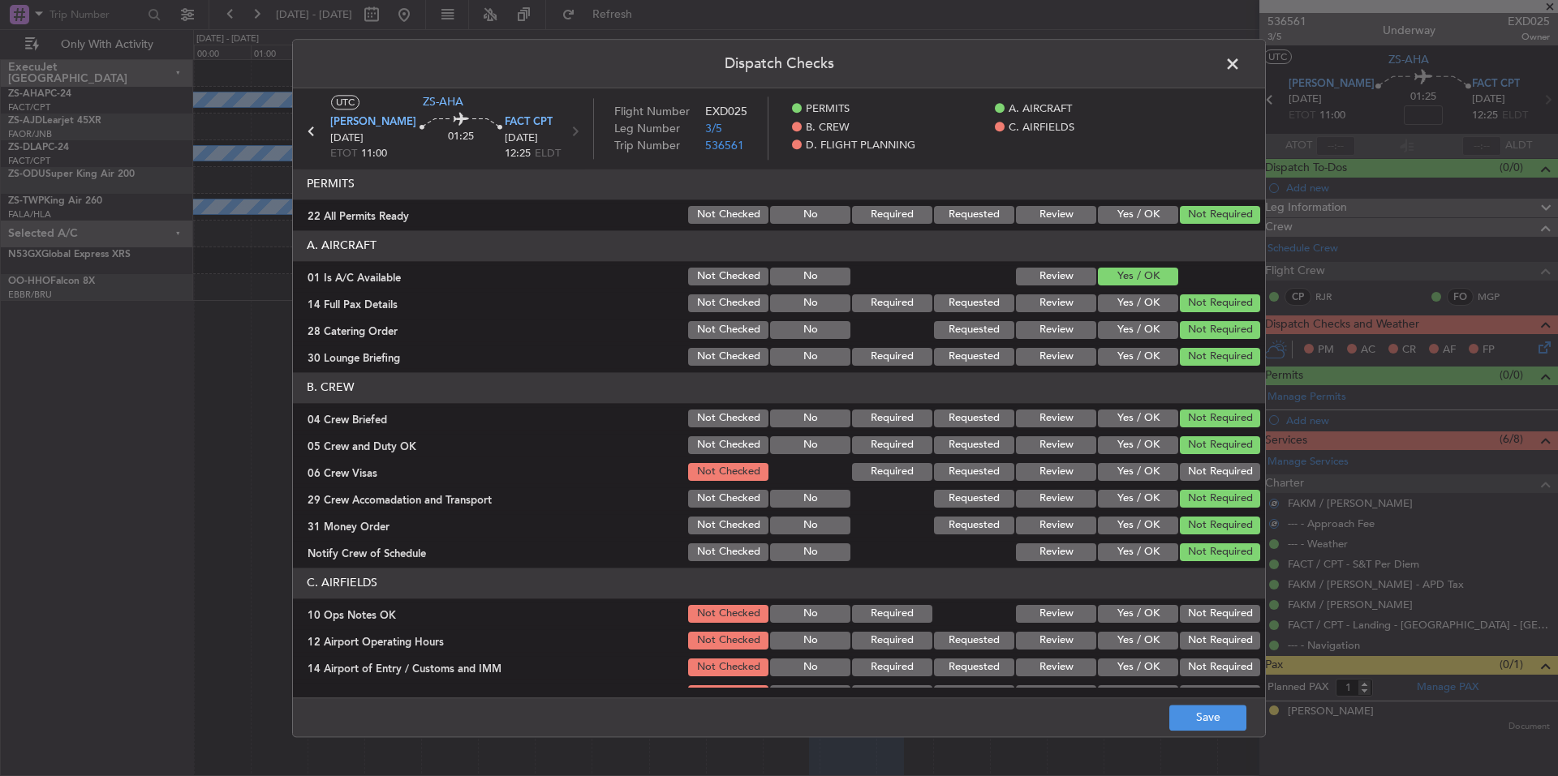
click at [1211, 474] on button "Not Required" at bounding box center [1220, 472] width 80 height 18
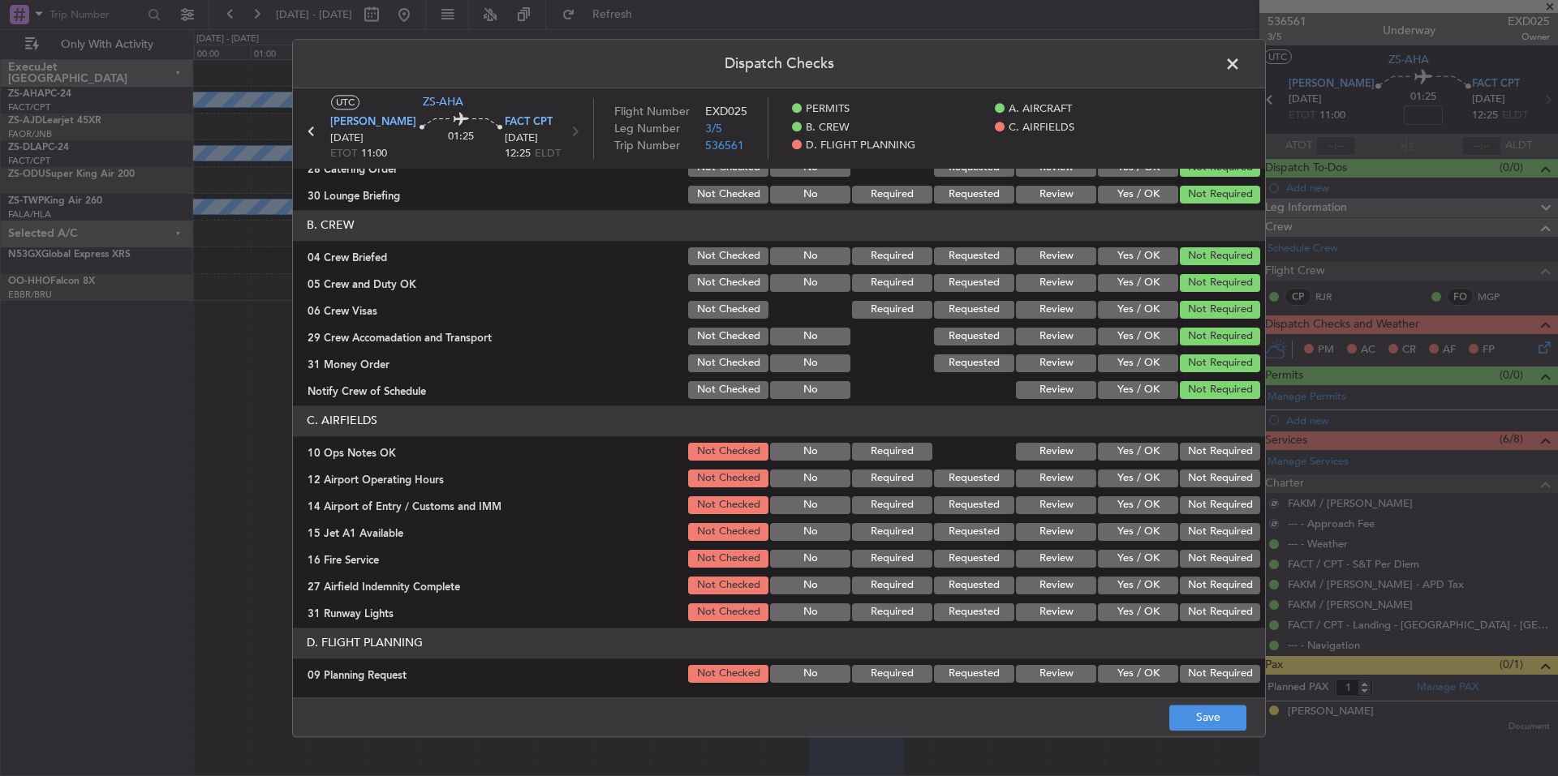
scroll to position [191, 0]
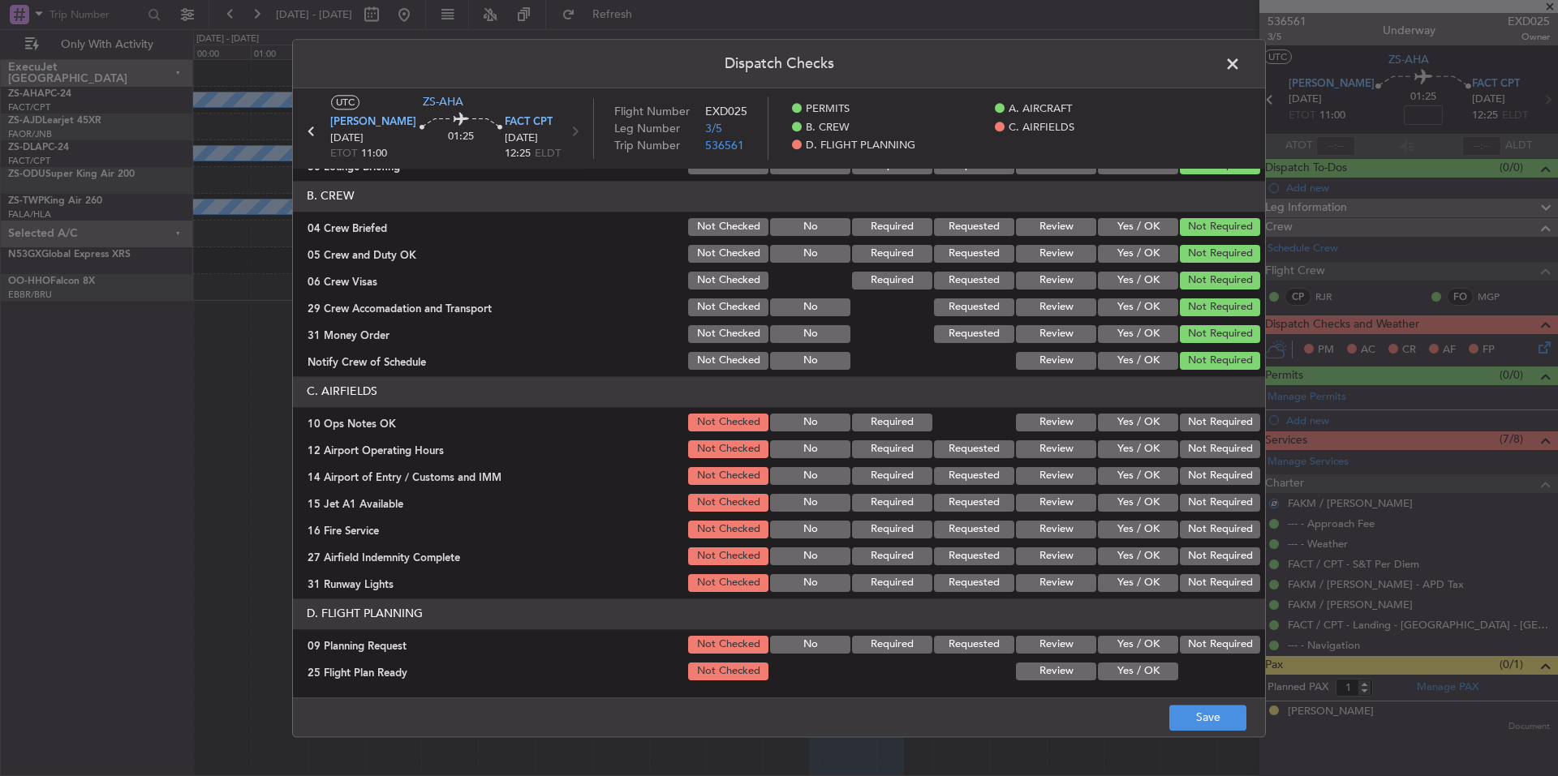
drag, startPoint x: 1211, startPoint y: 418, endPoint x: 1208, endPoint y: 437, distance: 19.7
click at [1210, 420] on button "Not Required" at bounding box center [1220, 423] width 80 height 18
drag, startPoint x: 1208, startPoint y: 437, endPoint x: 1206, endPoint y: 458, distance: 21.2
click at [1207, 443] on section "C. AIRFIELDS 10 Ops Notes OK Not Checked No Required Review Yes / OK Not Requir…" at bounding box center [779, 485] width 972 height 218
drag, startPoint x: 1206, startPoint y: 458, endPoint x: 1206, endPoint y: 468, distance: 9.8
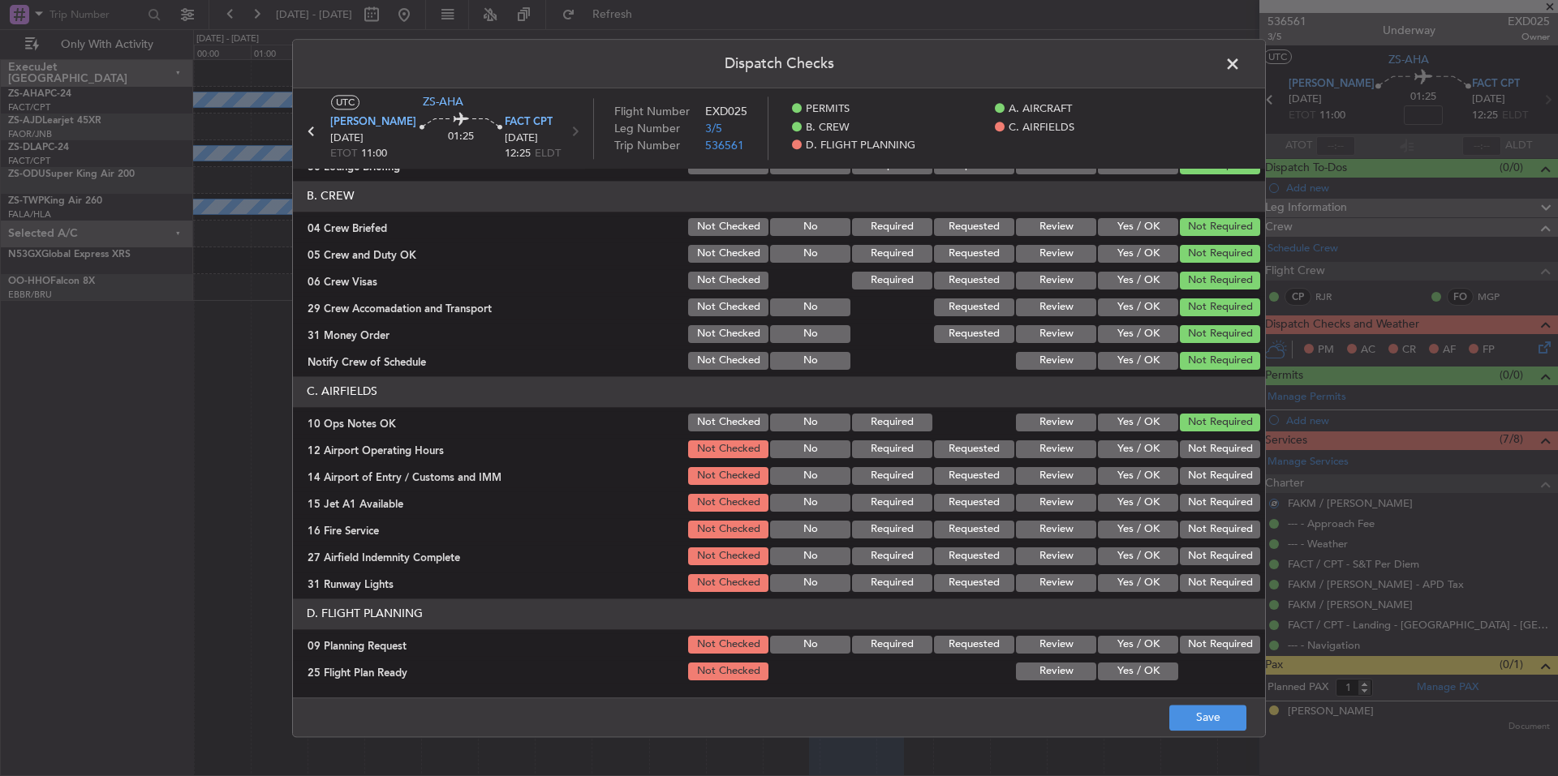
click at [1206, 463] on section "C. AIRFIELDS 10 Ops Notes OK Not Checked No Required Review Yes / OK Not Requir…" at bounding box center [779, 485] width 972 height 218
drag, startPoint x: 1206, startPoint y: 468, endPoint x: 1206, endPoint y: 479, distance: 11.4
click at [1206, 471] on button "Not Required" at bounding box center [1220, 476] width 80 height 18
drag, startPoint x: 1206, startPoint y: 497, endPoint x: 1209, endPoint y: 522, distance: 25.4
click at [1206, 503] on button "Not Required" at bounding box center [1220, 503] width 80 height 18
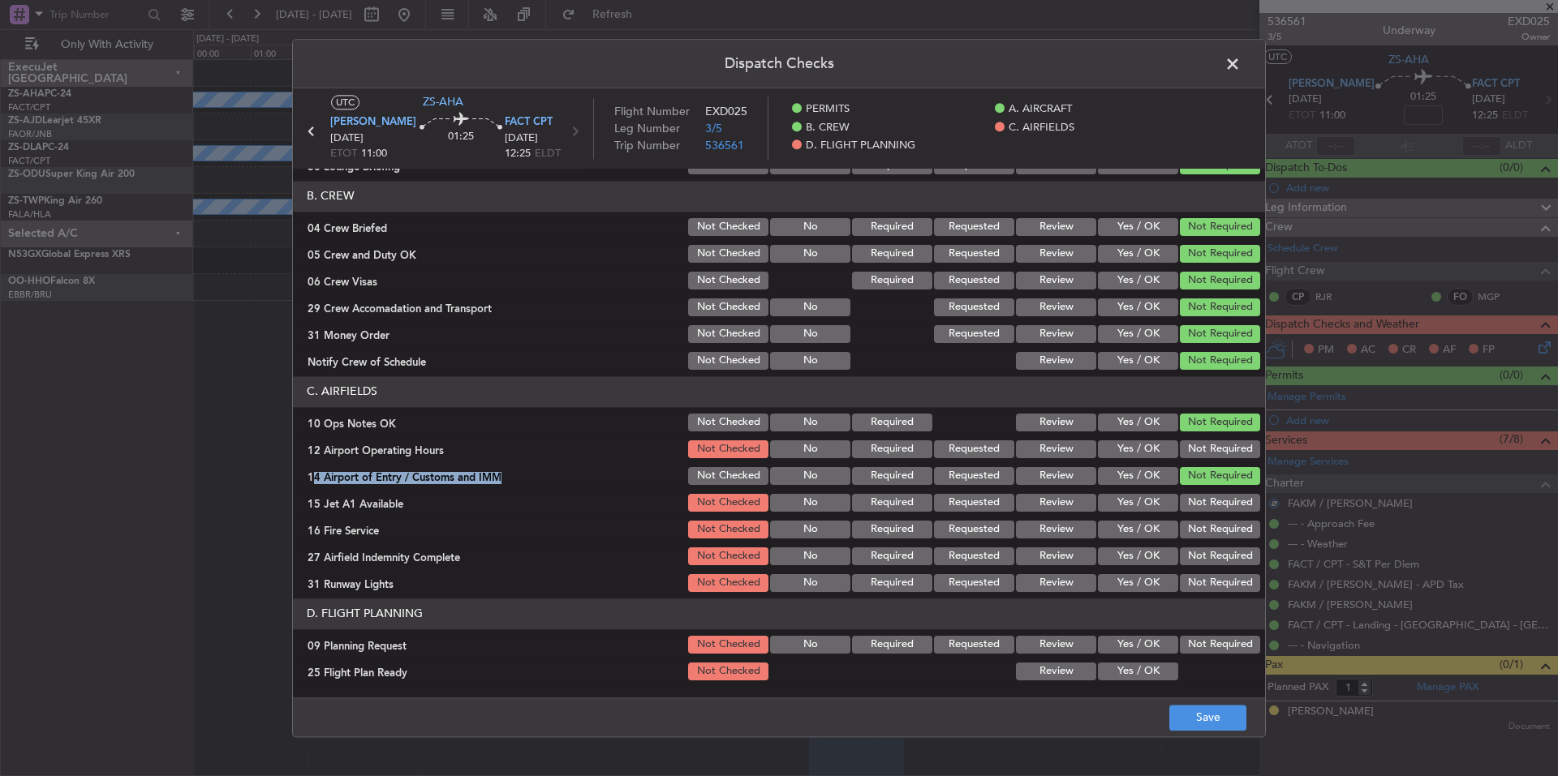
click at [1209, 524] on div "Not Required" at bounding box center [1218, 529] width 82 height 23
click at [1210, 539] on div "Not Required" at bounding box center [1218, 529] width 82 height 23
click at [1210, 553] on button "Not Required" at bounding box center [1220, 557] width 80 height 18
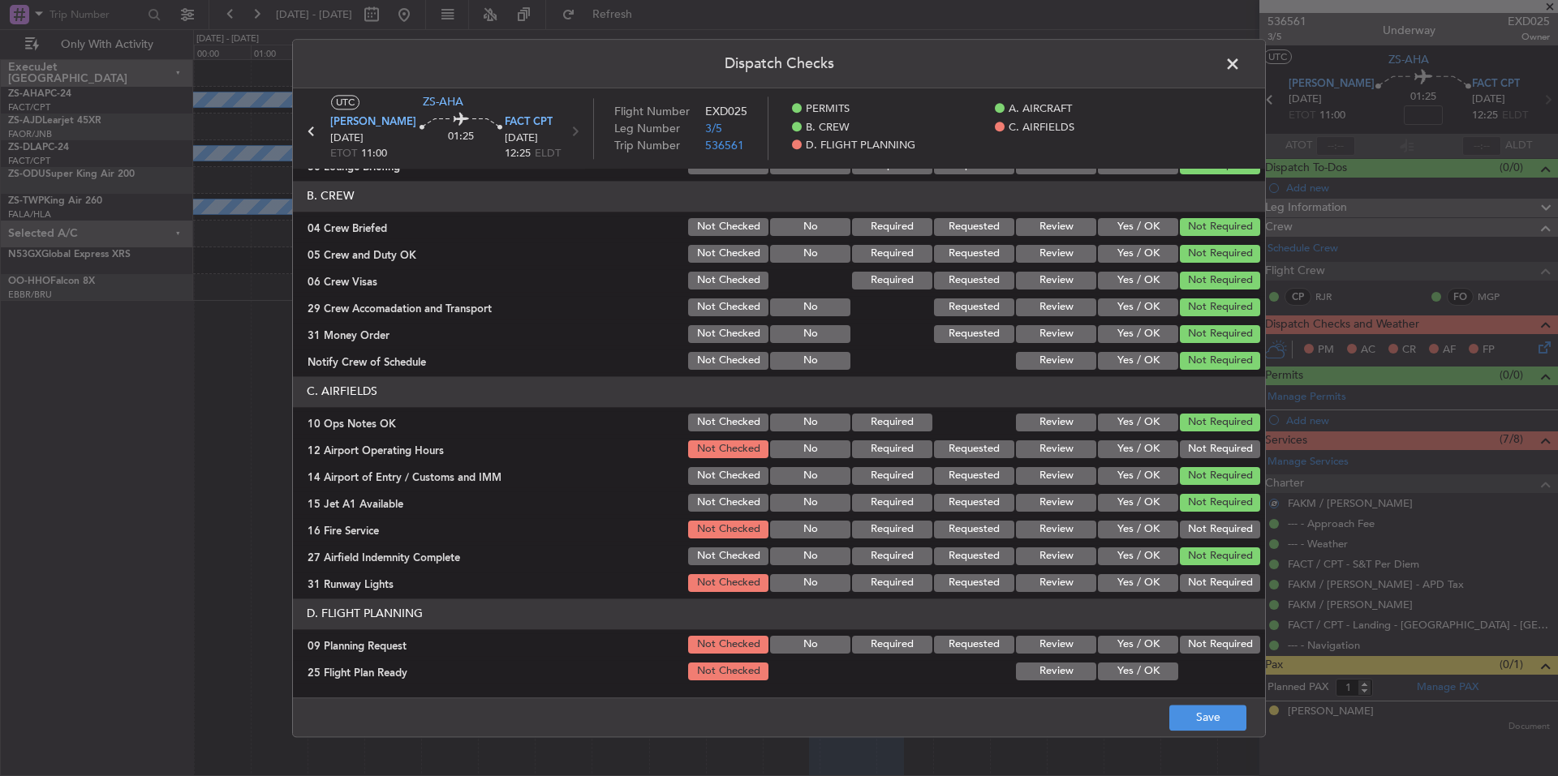
drag, startPoint x: 1212, startPoint y: 570, endPoint x: 1215, endPoint y: 580, distance: 10.8
click at [1213, 572] on section "C. AIRFIELDS 10 Ops Notes OK Not Checked No Required Review Yes / OK Not Requir…" at bounding box center [779, 485] width 972 height 218
click at [1215, 580] on button "Not Required" at bounding box center [1220, 583] width 80 height 18
drag, startPoint x: 1210, startPoint y: 560, endPoint x: 1206, endPoint y: 533, distance: 27.1
click at [1209, 556] on button "Not Required" at bounding box center [1220, 557] width 80 height 18
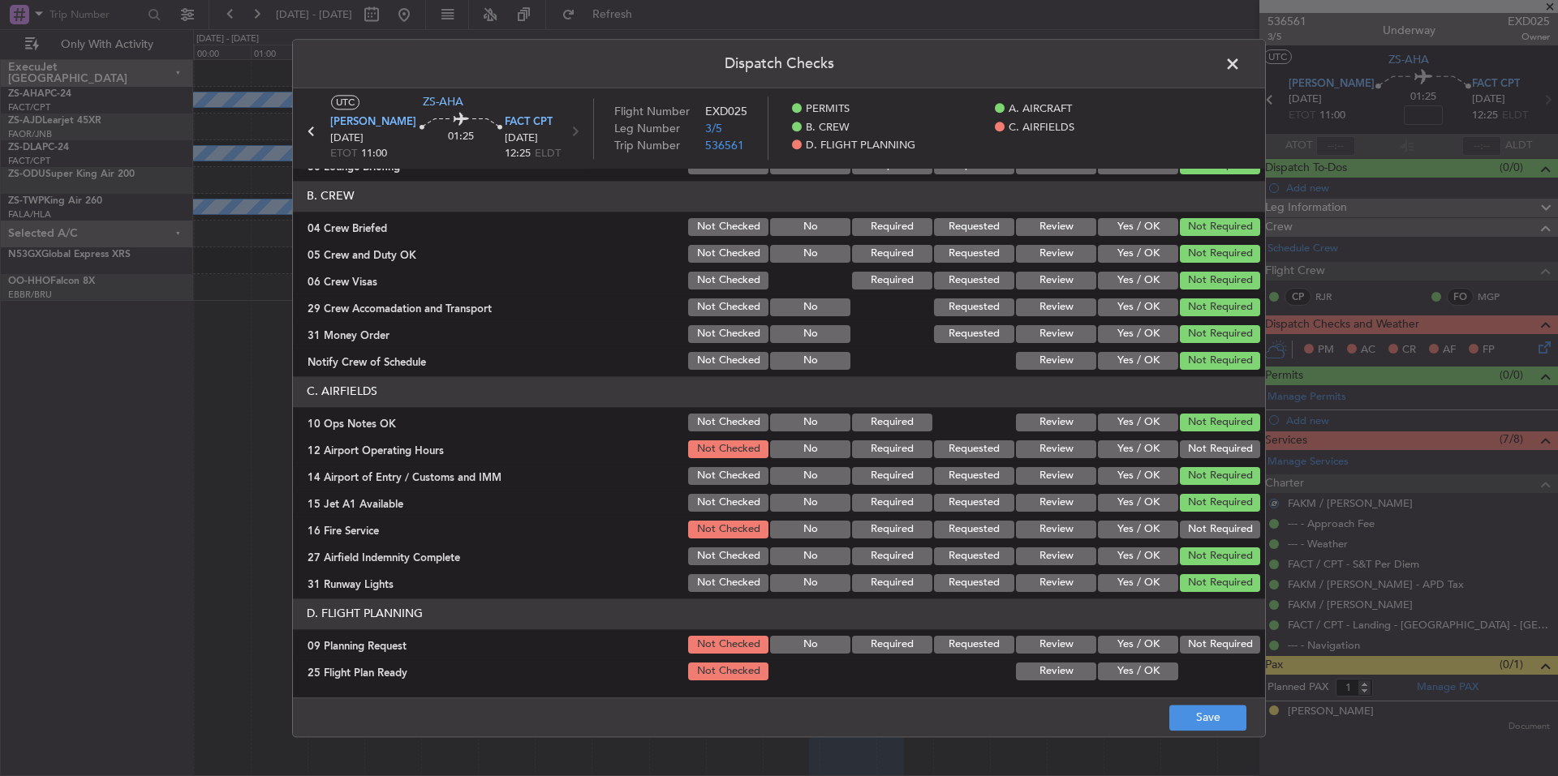
click at [1206, 529] on button "Not Required" at bounding box center [1220, 530] width 80 height 18
click at [1204, 454] on button "Not Required" at bounding box center [1220, 450] width 80 height 18
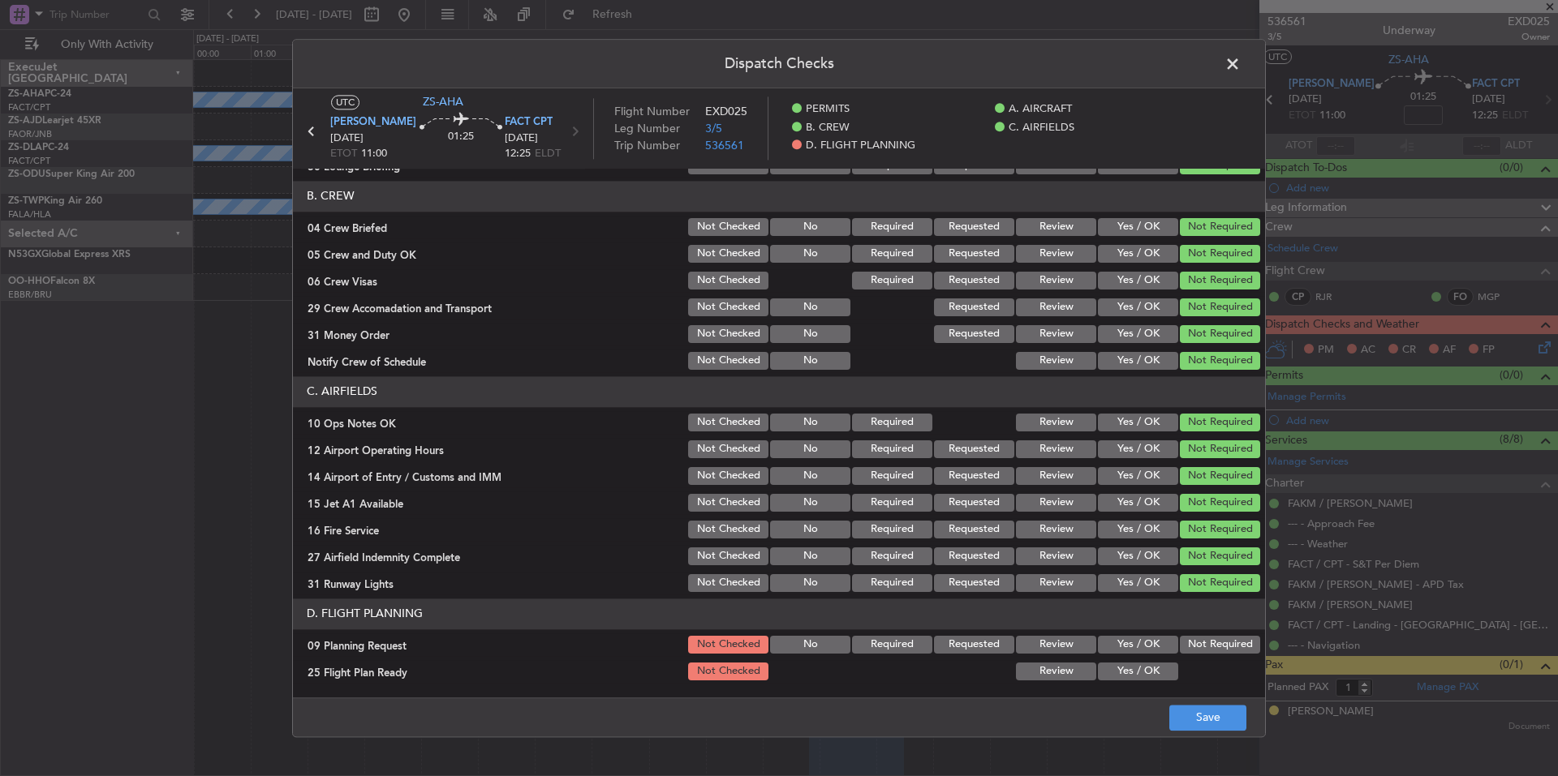
drag, startPoint x: 1151, startPoint y: 643, endPoint x: 1150, endPoint y: 663, distance: 20.3
click at [1150, 643] on button "Yes / OK" at bounding box center [1138, 645] width 80 height 18
click at [1145, 671] on button "Yes / OK" at bounding box center [1138, 672] width 80 height 18
click at [1186, 710] on button "Save" at bounding box center [1207, 718] width 77 height 26
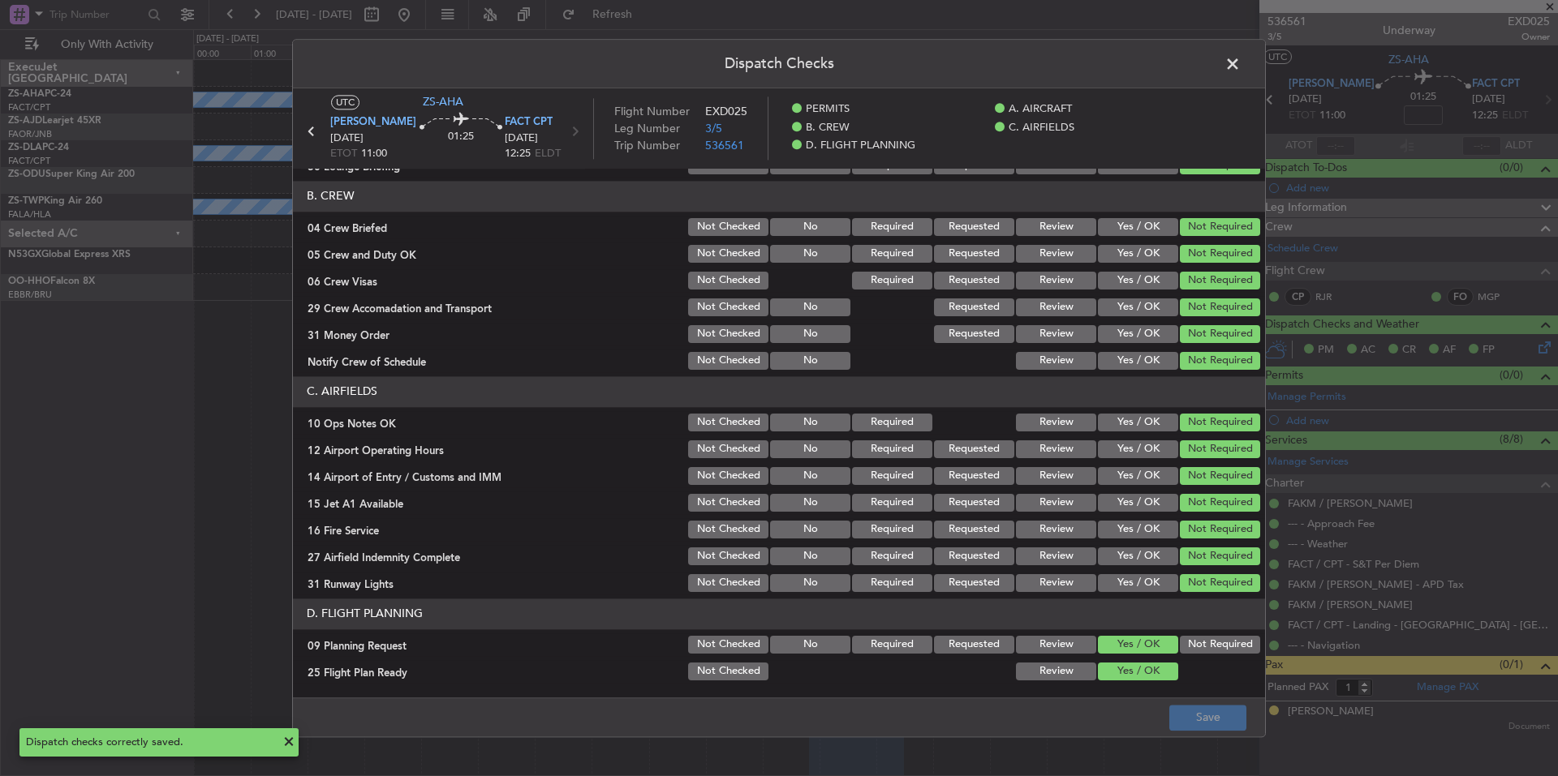
click at [1241, 62] on span at bounding box center [1241, 68] width 0 height 32
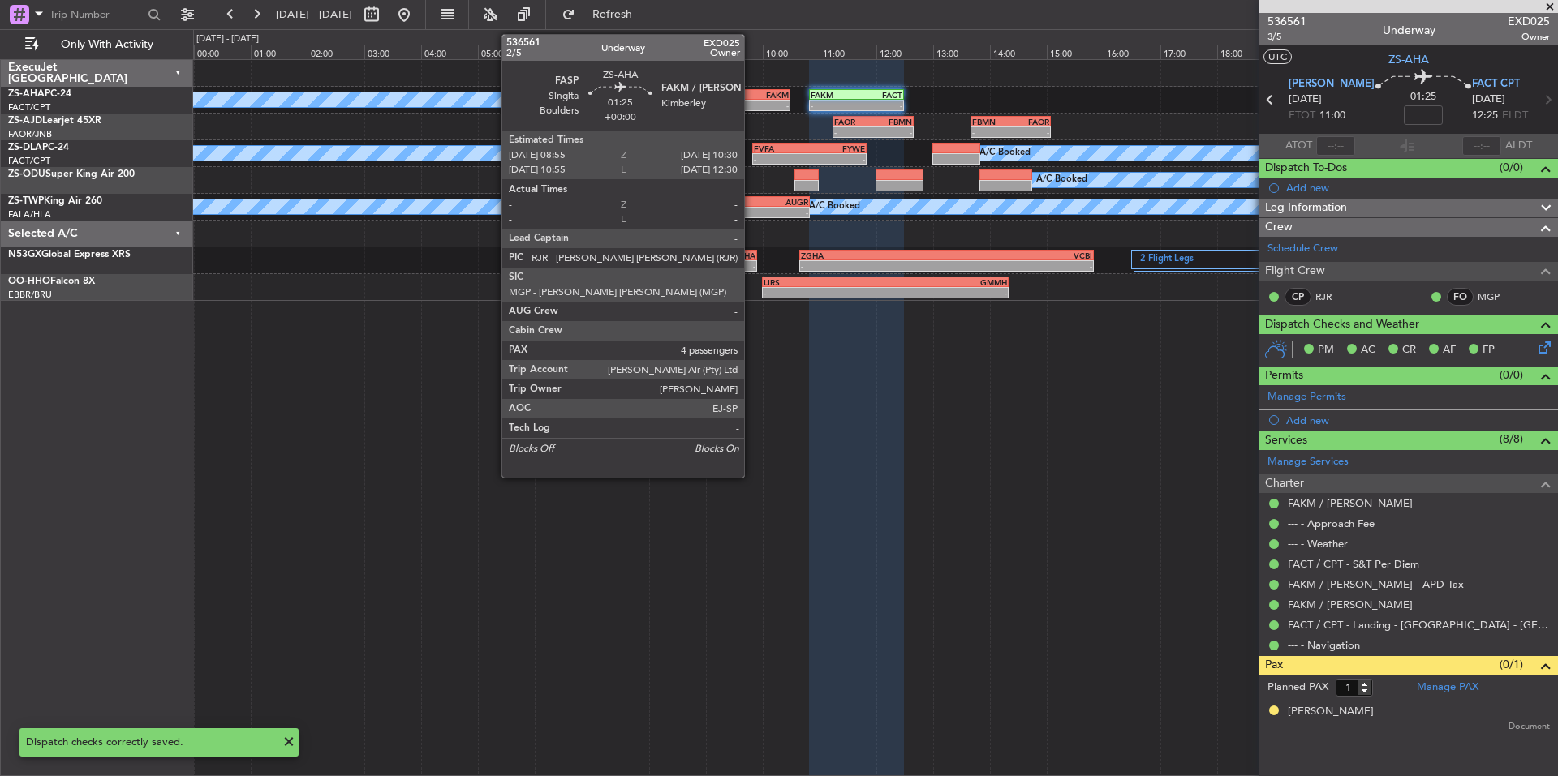
click at [751, 103] on div "-" at bounding box center [767, 106] width 44 height 10
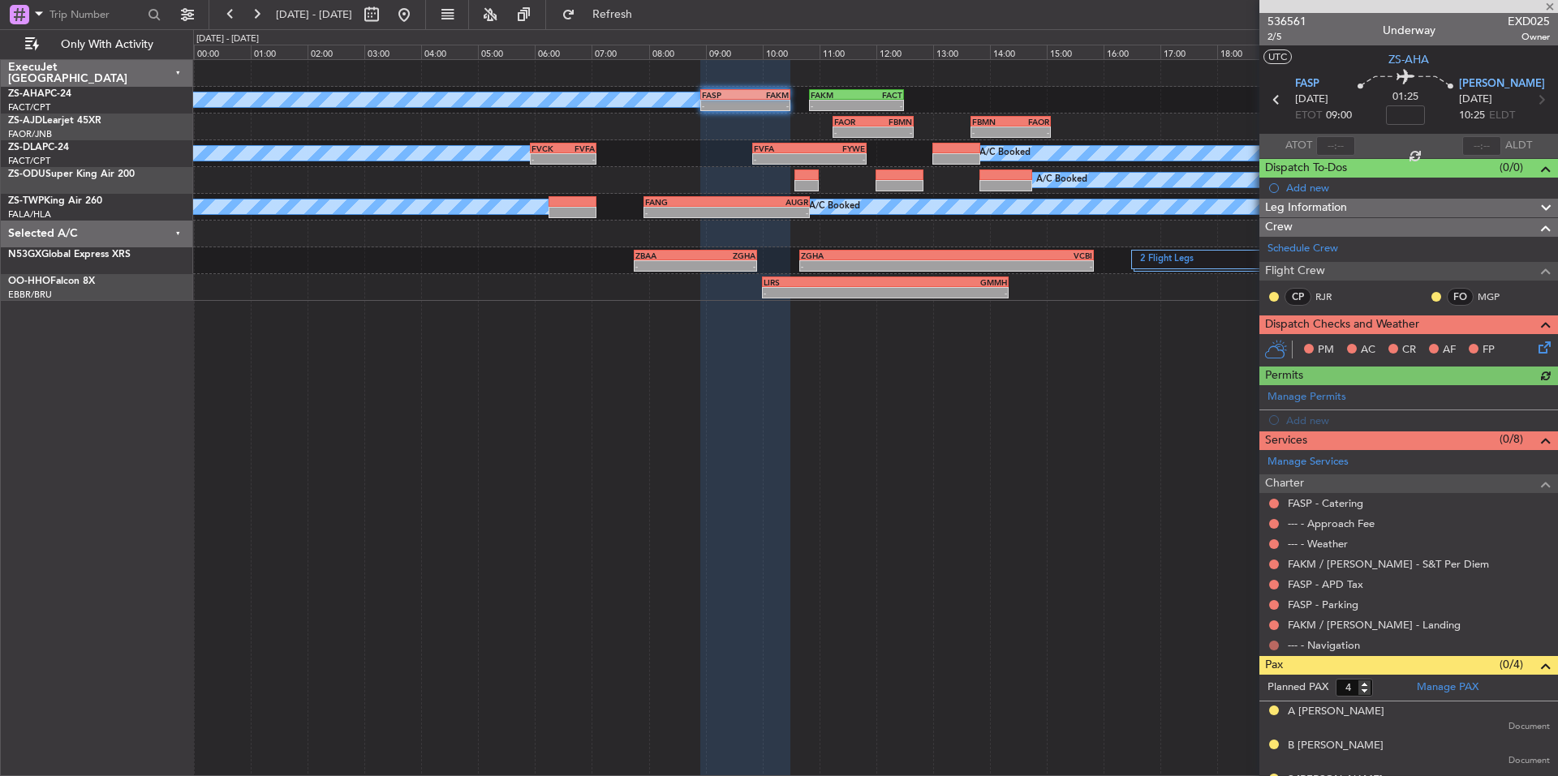
drag, startPoint x: 1276, startPoint y: 648, endPoint x: 1269, endPoint y: 642, distance: 9.8
click at [1268, 641] on div at bounding box center [1273, 645] width 13 height 13
click at [1275, 647] on button at bounding box center [1274, 646] width 10 height 10
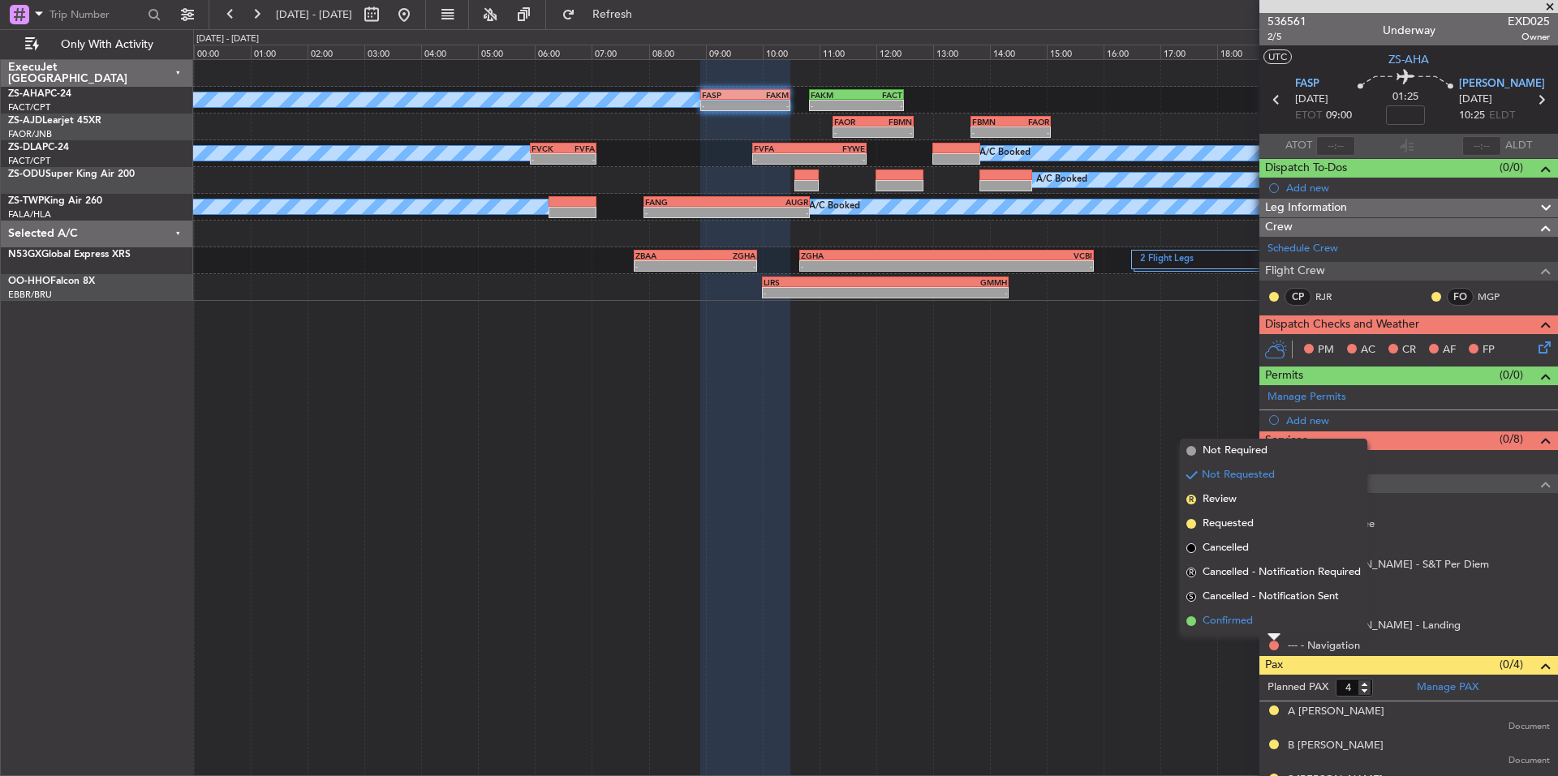
click at [1249, 625] on span "Confirmed" at bounding box center [1227, 621] width 50 height 16
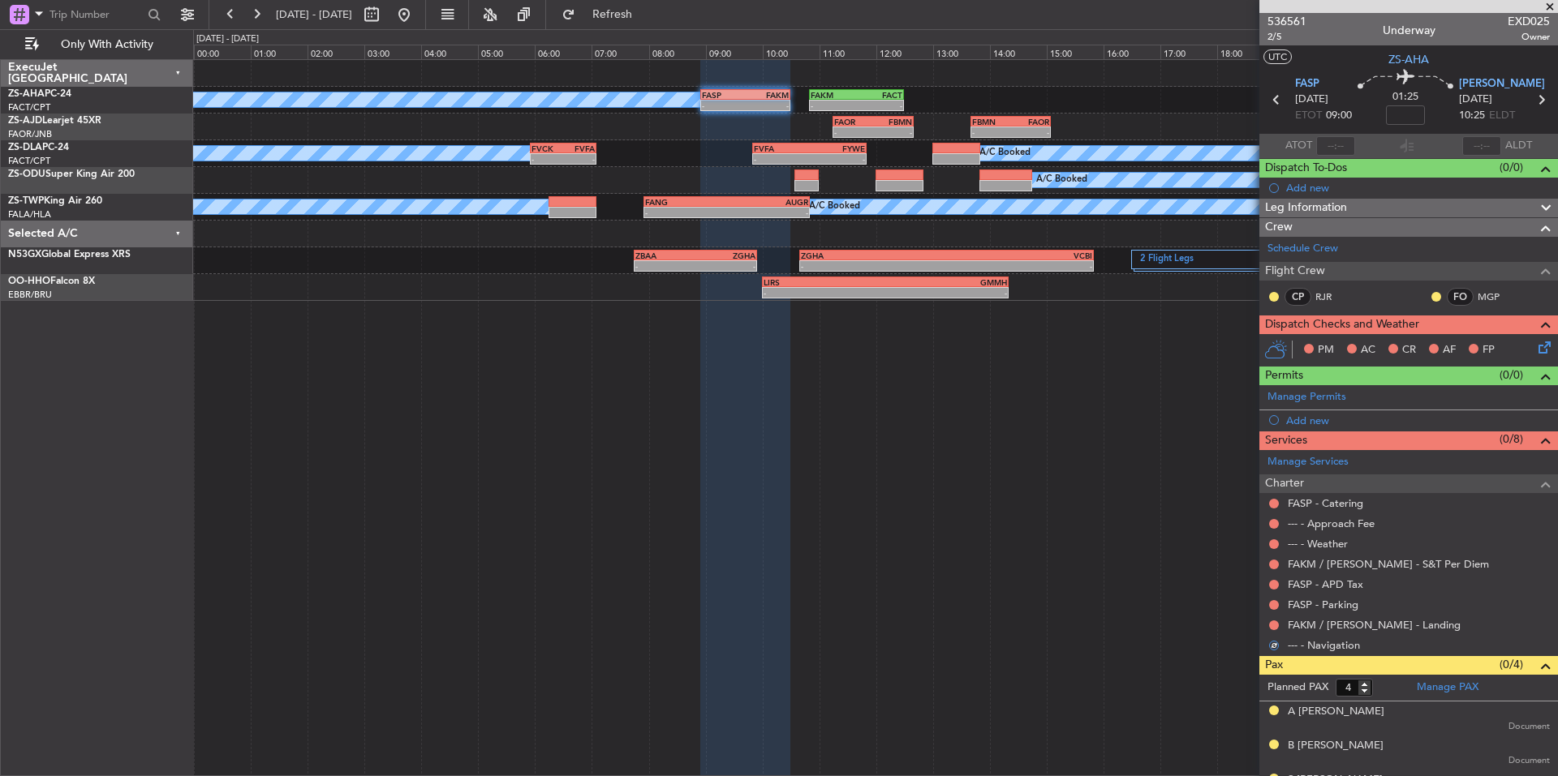
click at [1268, 625] on div at bounding box center [1273, 625] width 13 height 13
click at [1272, 625] on button at bounding box center [1274, 626] width 10 height 10
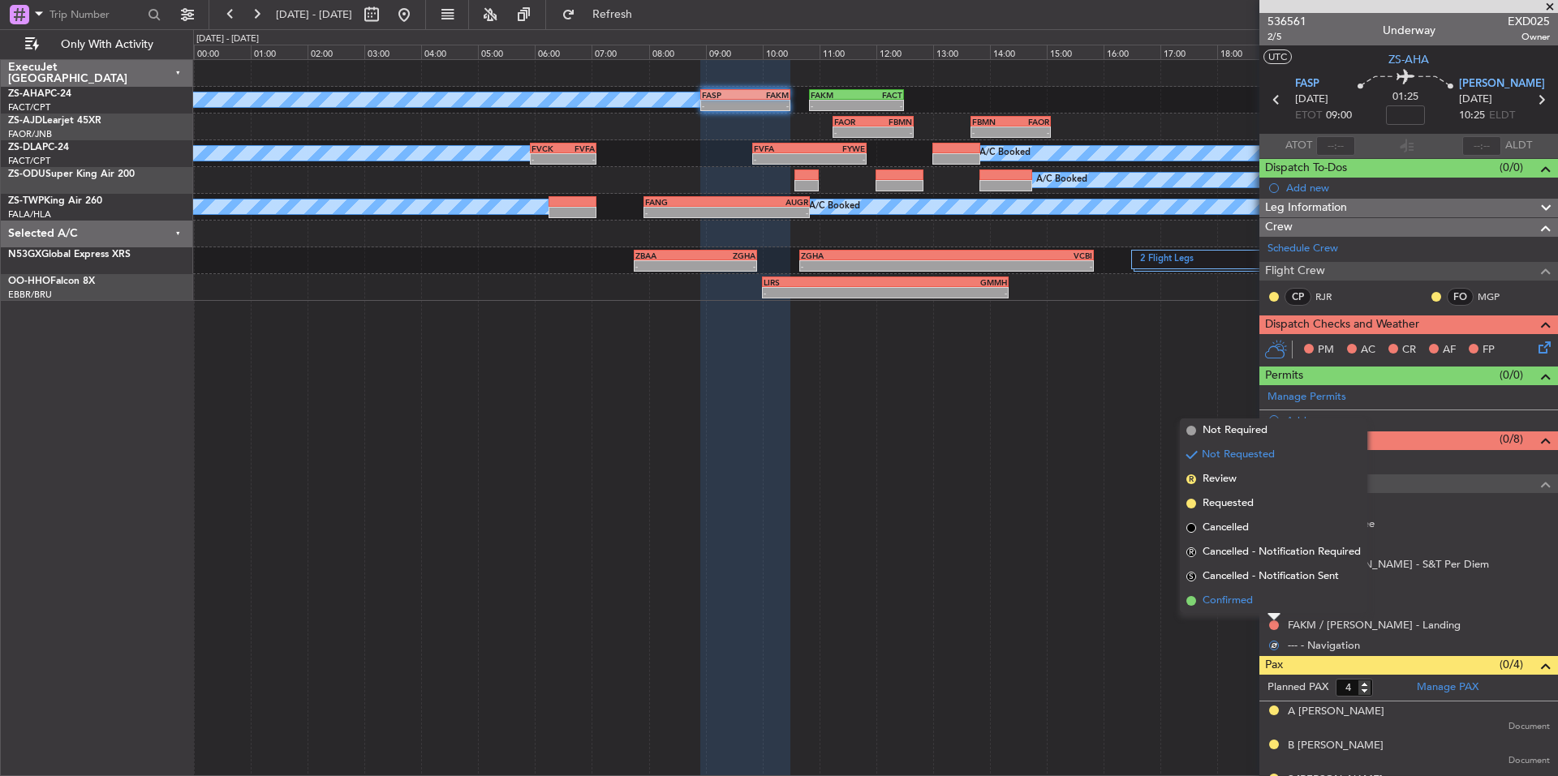
click at [1246, 596] on span "Confirmed" at bounding box center [1227, 601] width 50 height 16
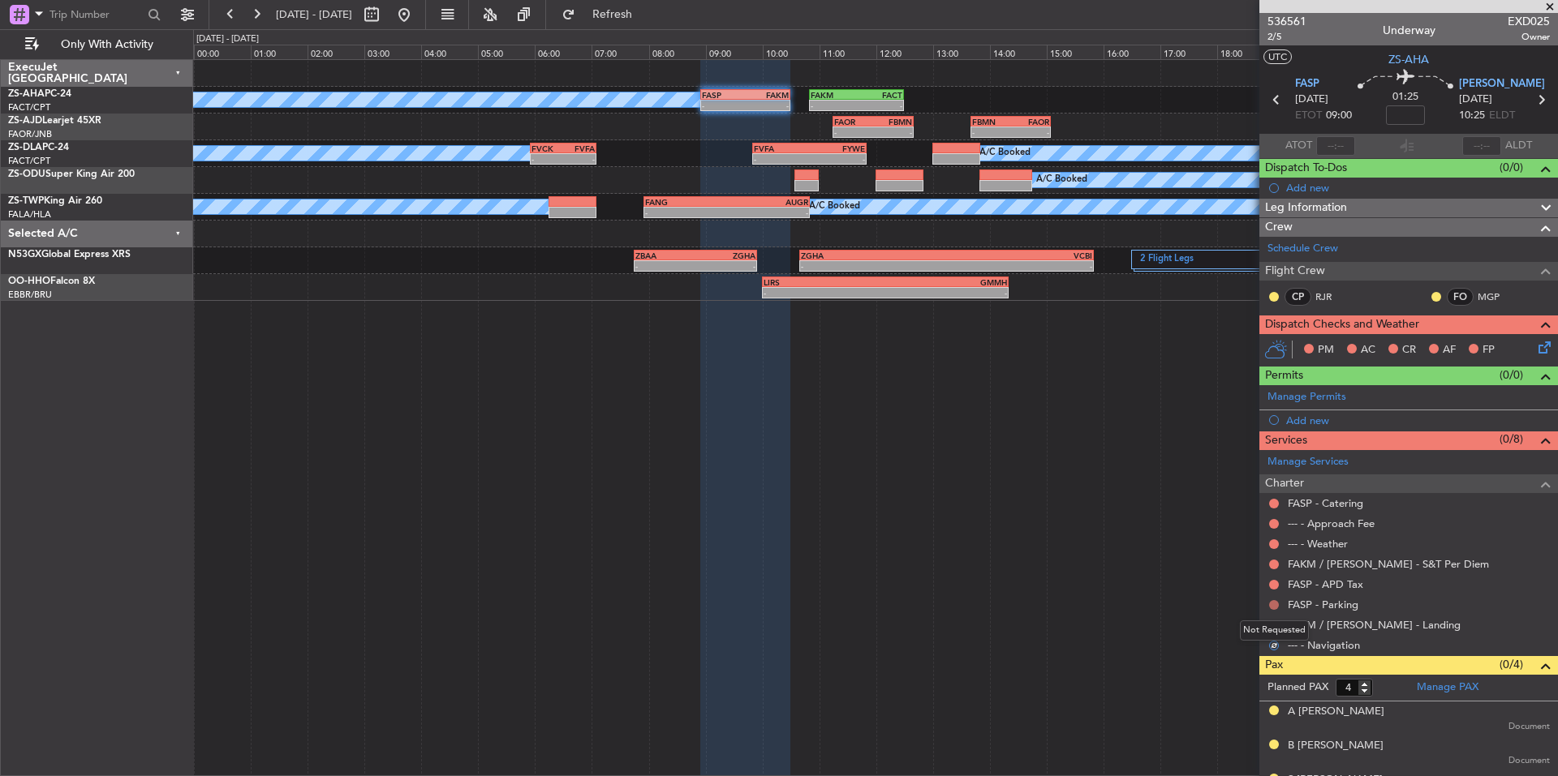
click at [1272, 604] on button at bounding box center [1274, 605] width 10 height 10
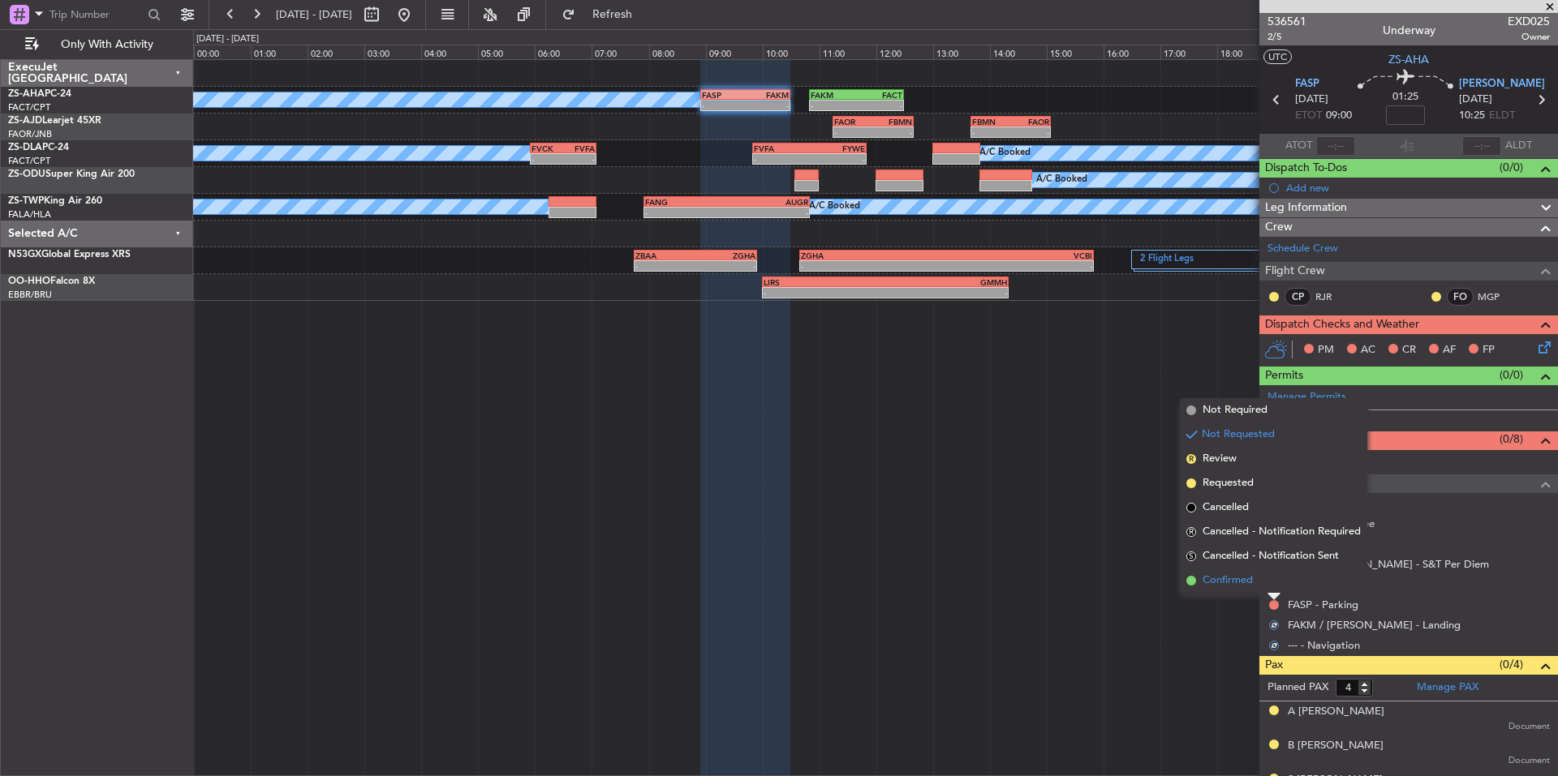
click at [1236, 581] on span "Confirmed" at bounding box center [1227, 581] width 50 height 16
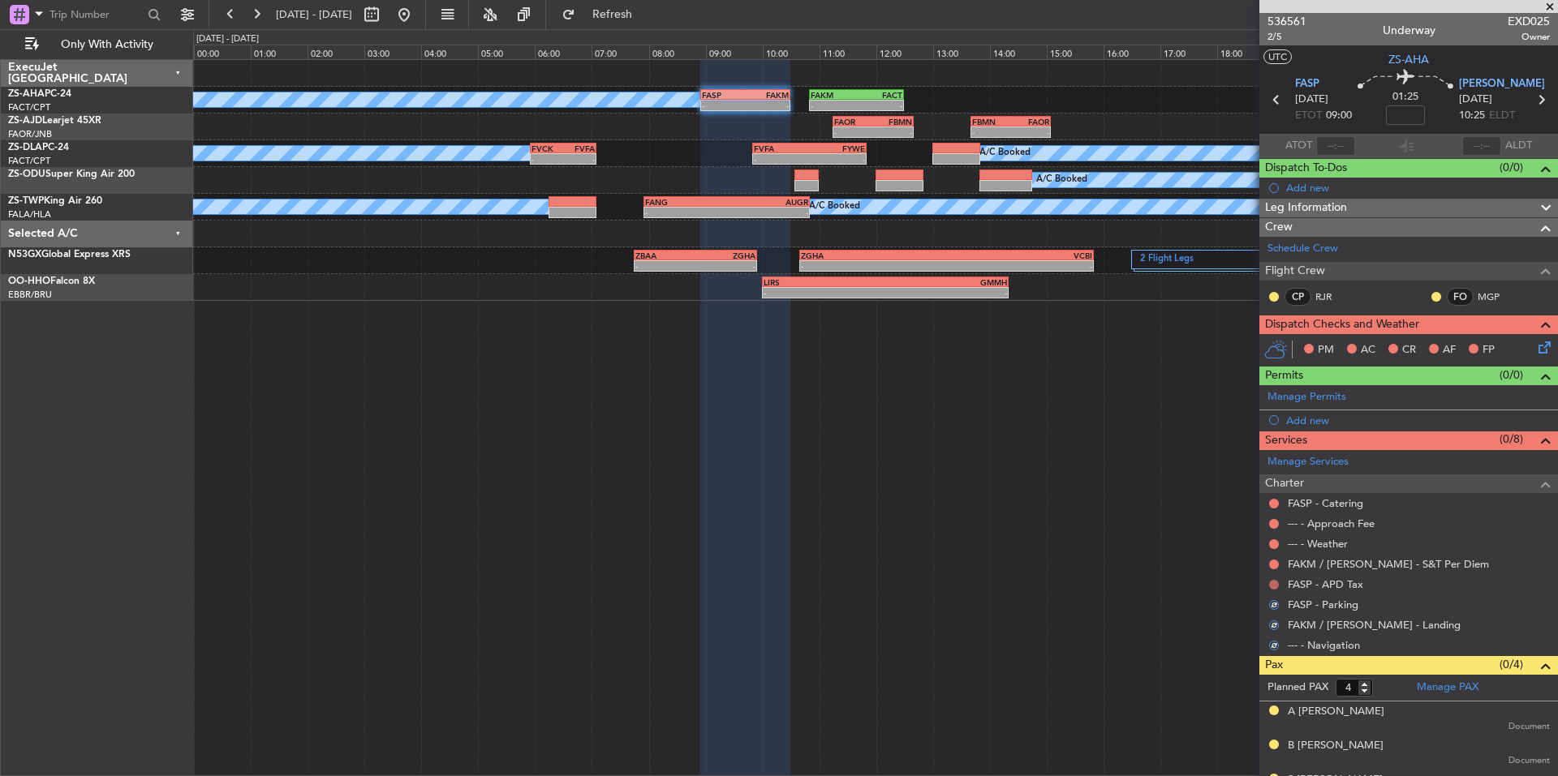
click at [1275, 584] on button at bounding box center [1274, 585] width 10 height 10
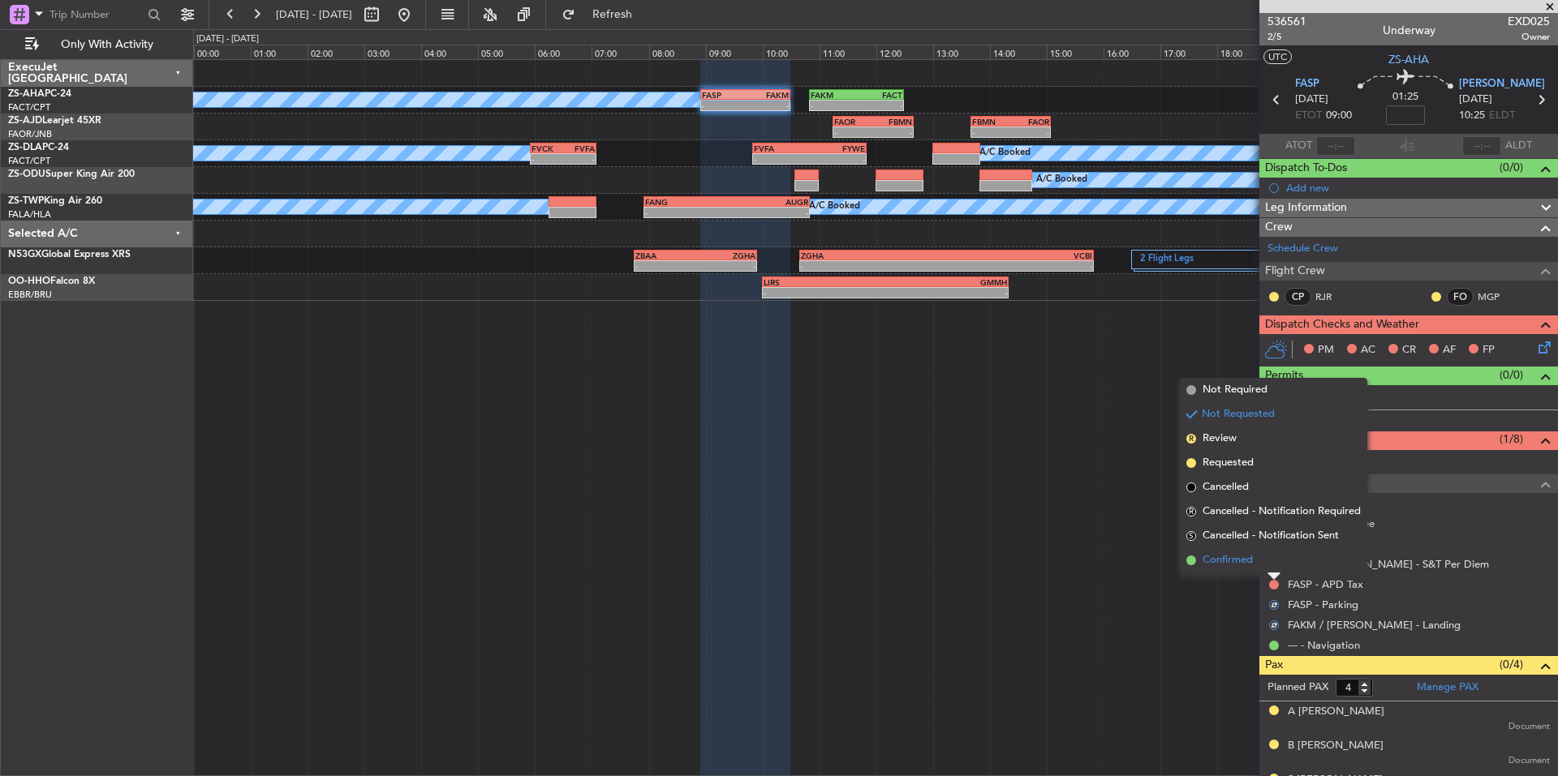
click at [1235, 559] on span "Confirmed" at bounding box center [1227, 561] width 50 height 16
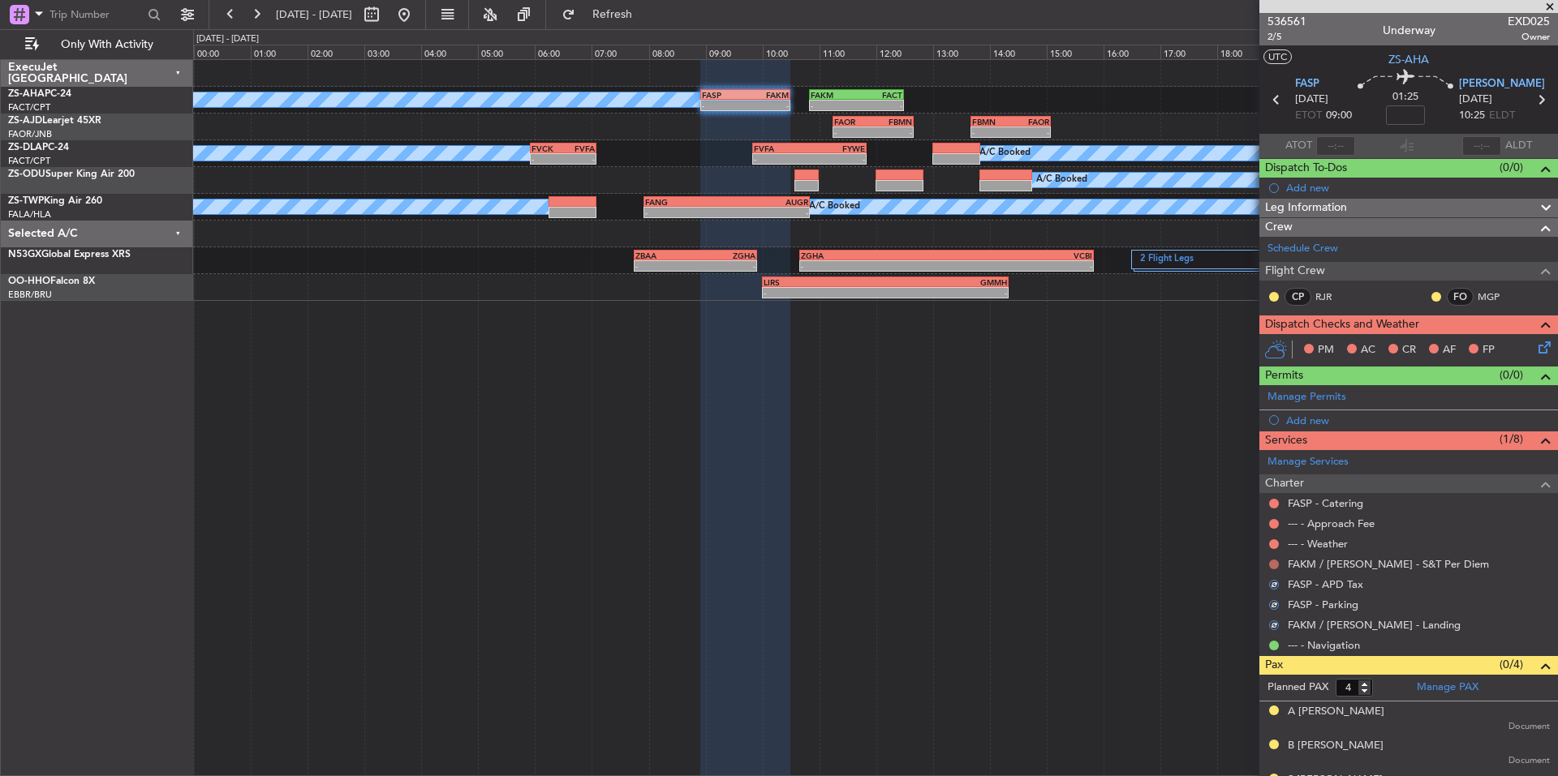
click at [1275, 560] on button at bounding box center [1274, 565] width 10 height 10
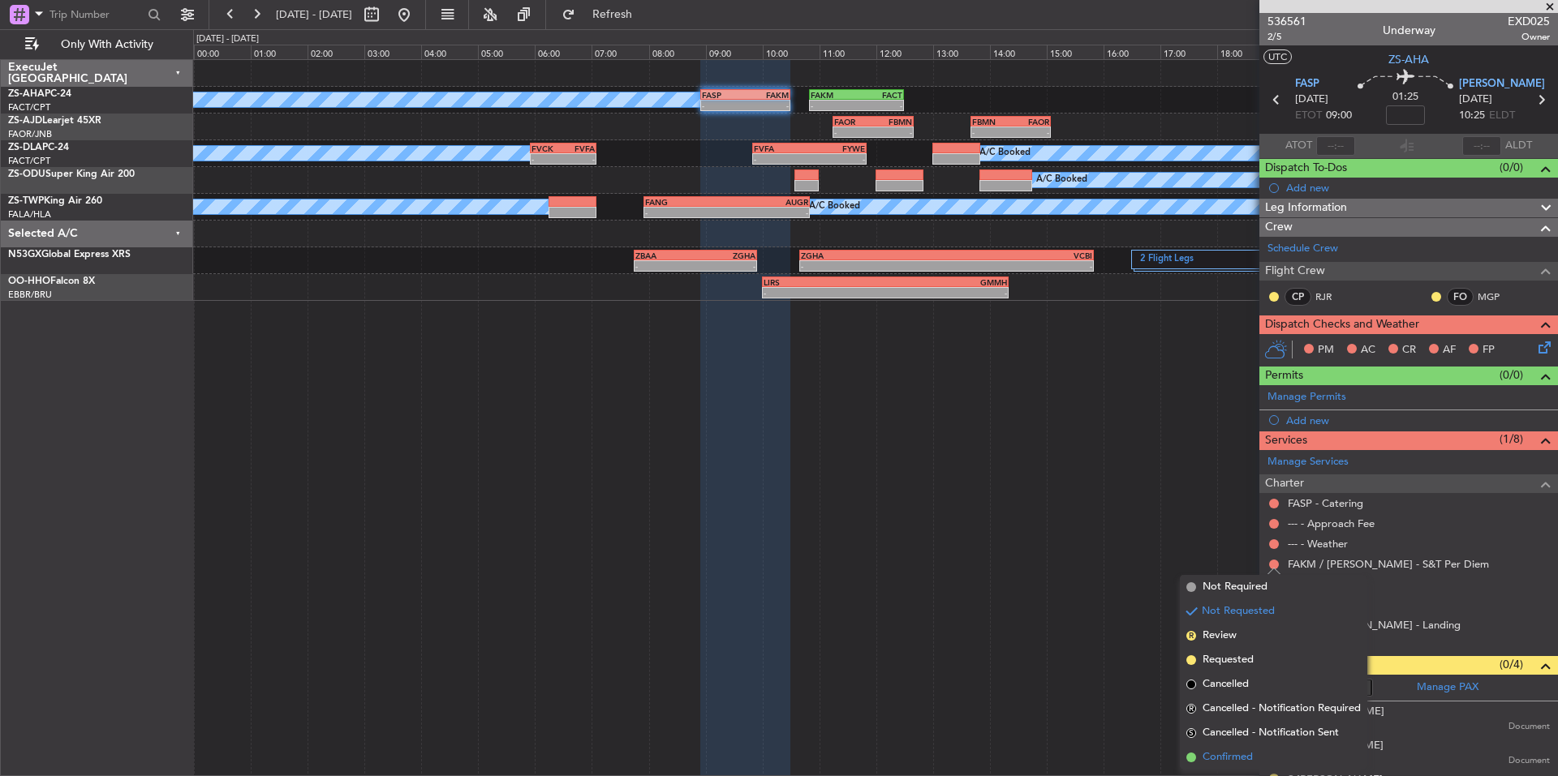
click at [1257, 755] on li "Confirmed" at bounding box center [1273, 758] width 187 height 24
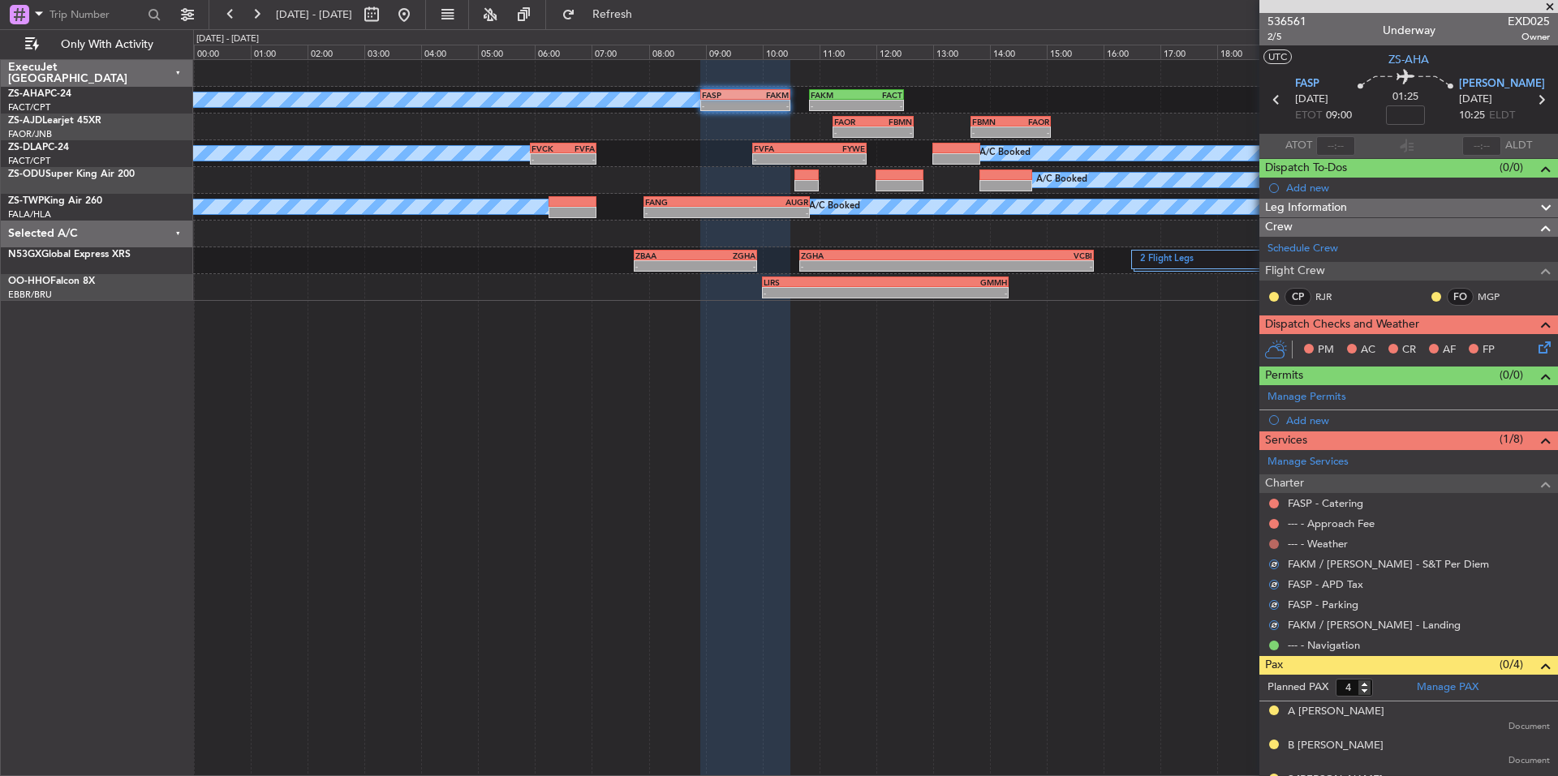
click at [1277, 547] on button at bounding box center [1274, 545] width 10 height 10
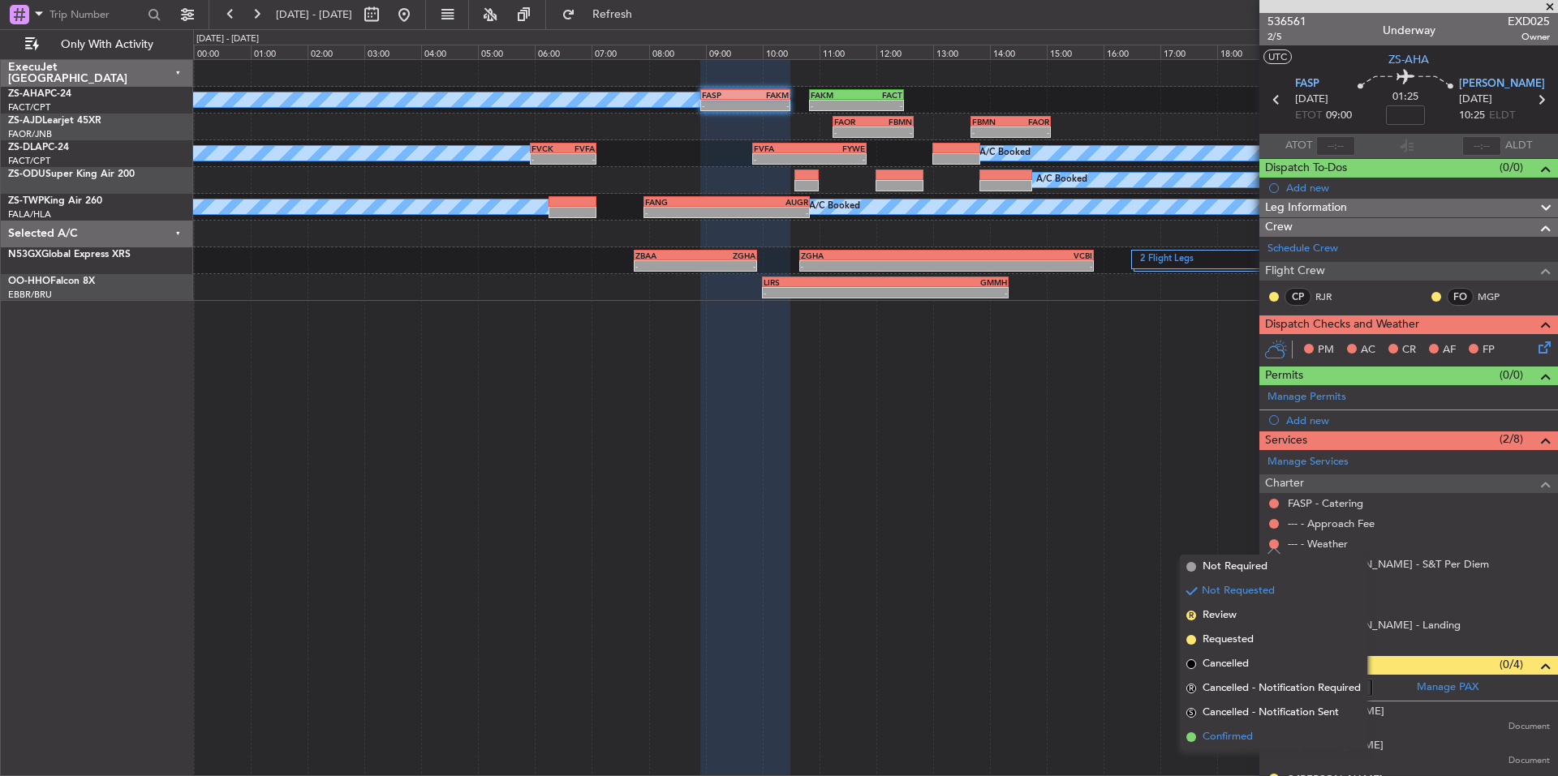
click at [1252, 735] on span "Confirmed" at bounding box center [1227, 737] width 50 height 16
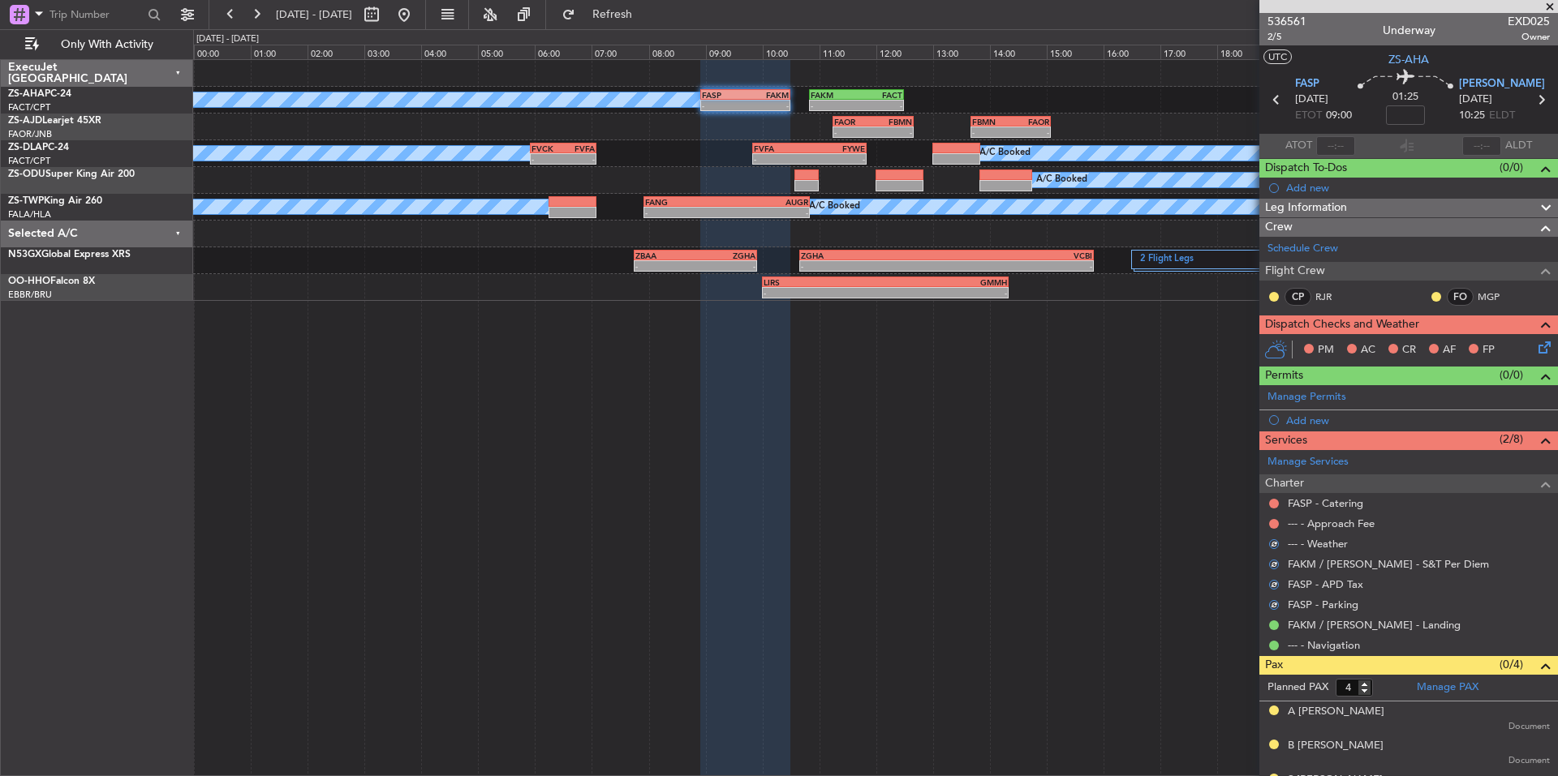
click at [1272, 524] on button at bounding box center [1274, 524] width 10 height 10
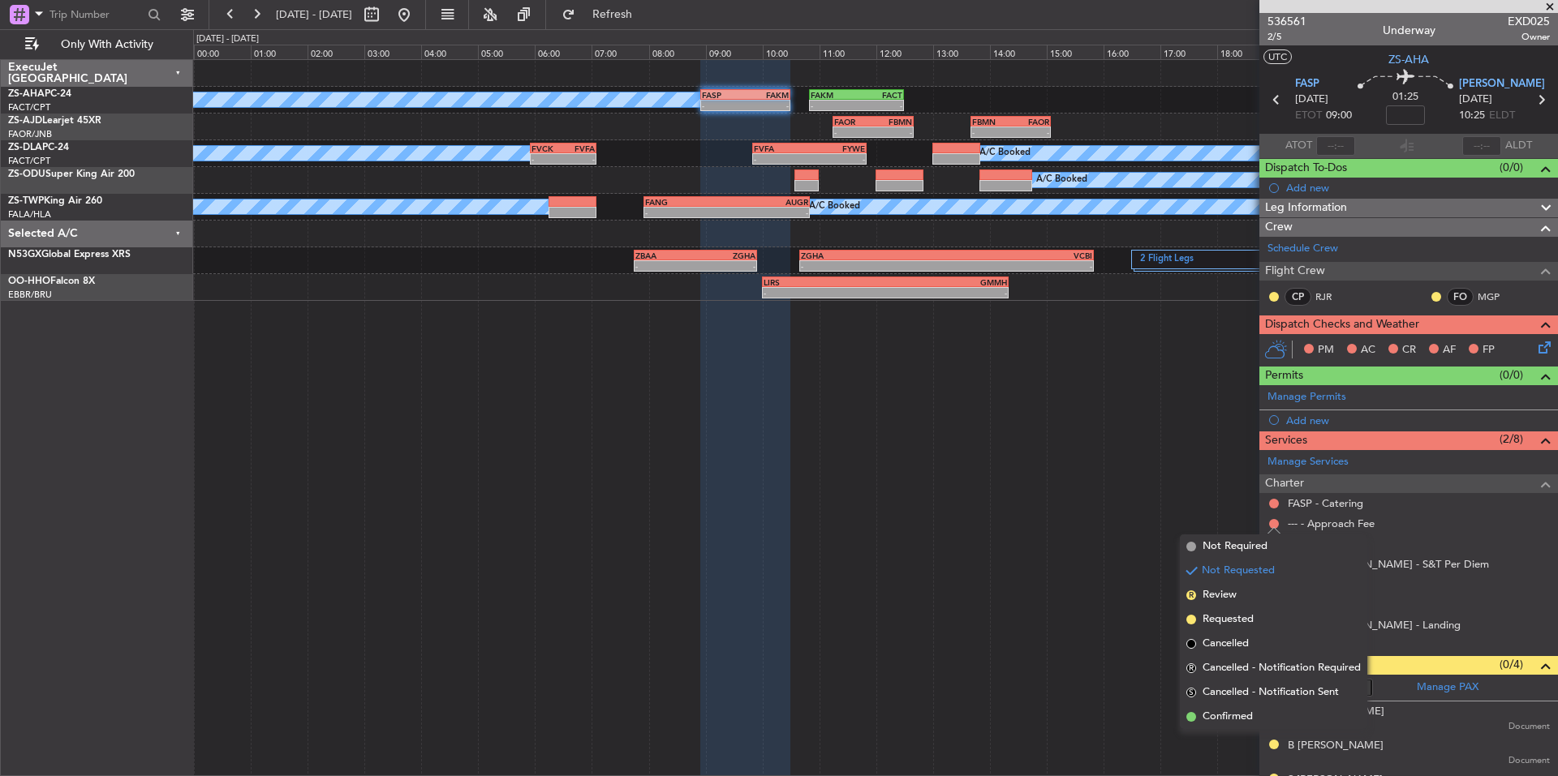
drag, startPoint x: 1243, startPoint y: 717, endPoint x: 1256, endPoint y: 673, distance: 46.5
click at [1242, 716] on span "Confirmed" at bounding box center [1227, 717] width 50 height 16
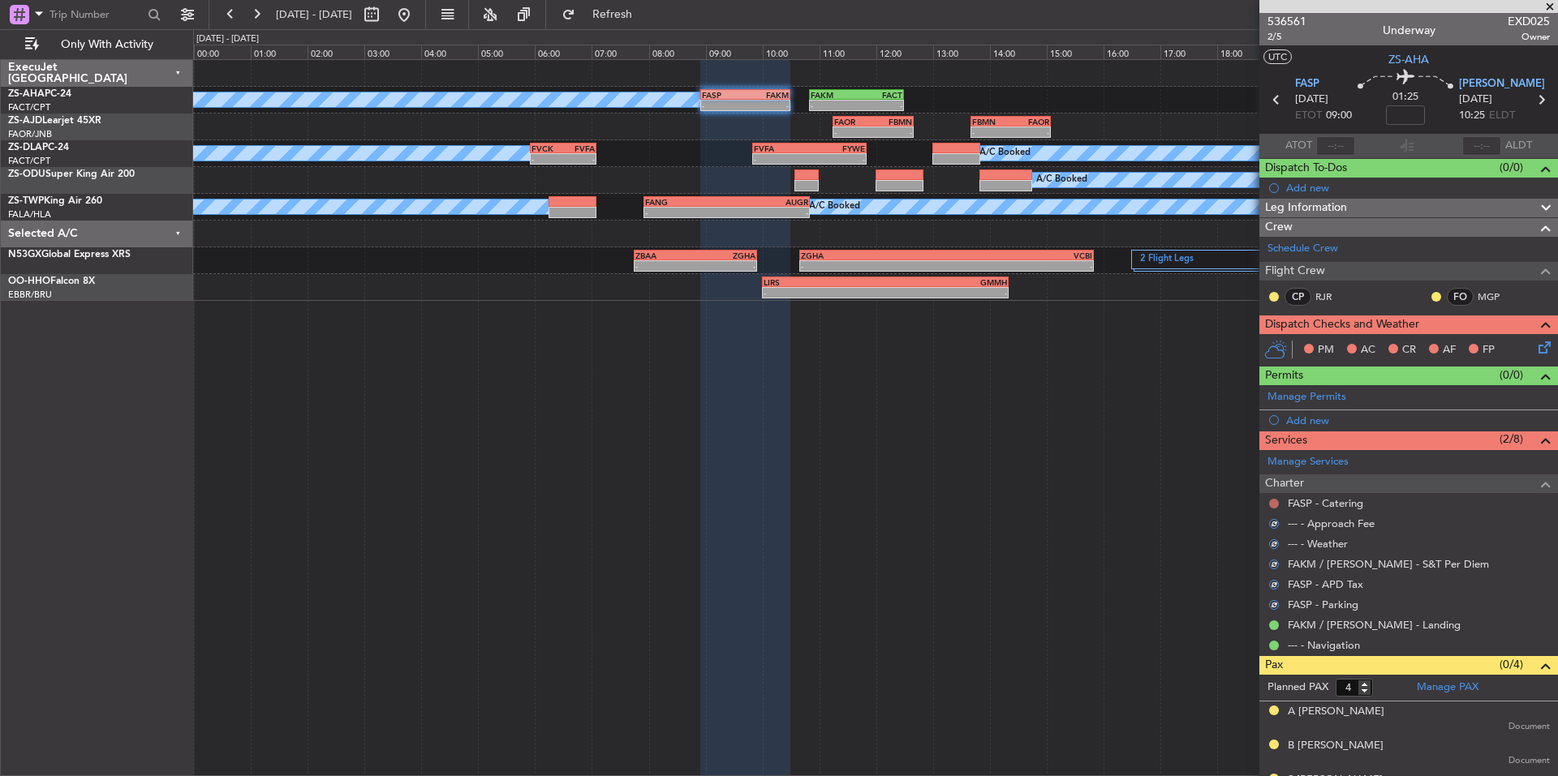
click at [1274, 500] on button at bounding box center [1274, 504] width 10 height 10
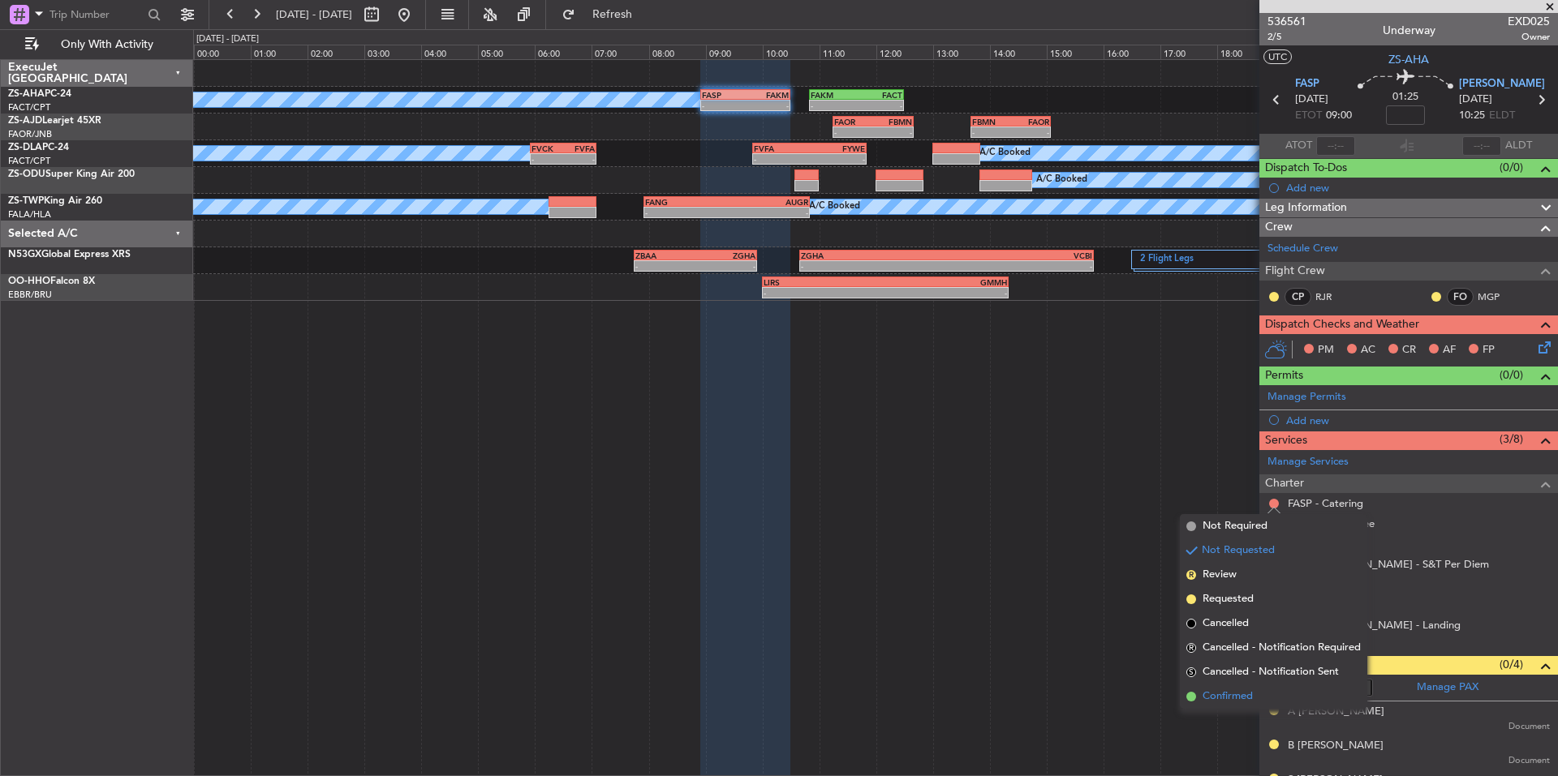
click at [1247, 700] on span "Confirmed" at bounding box center [1227, 697] width 50 height 16
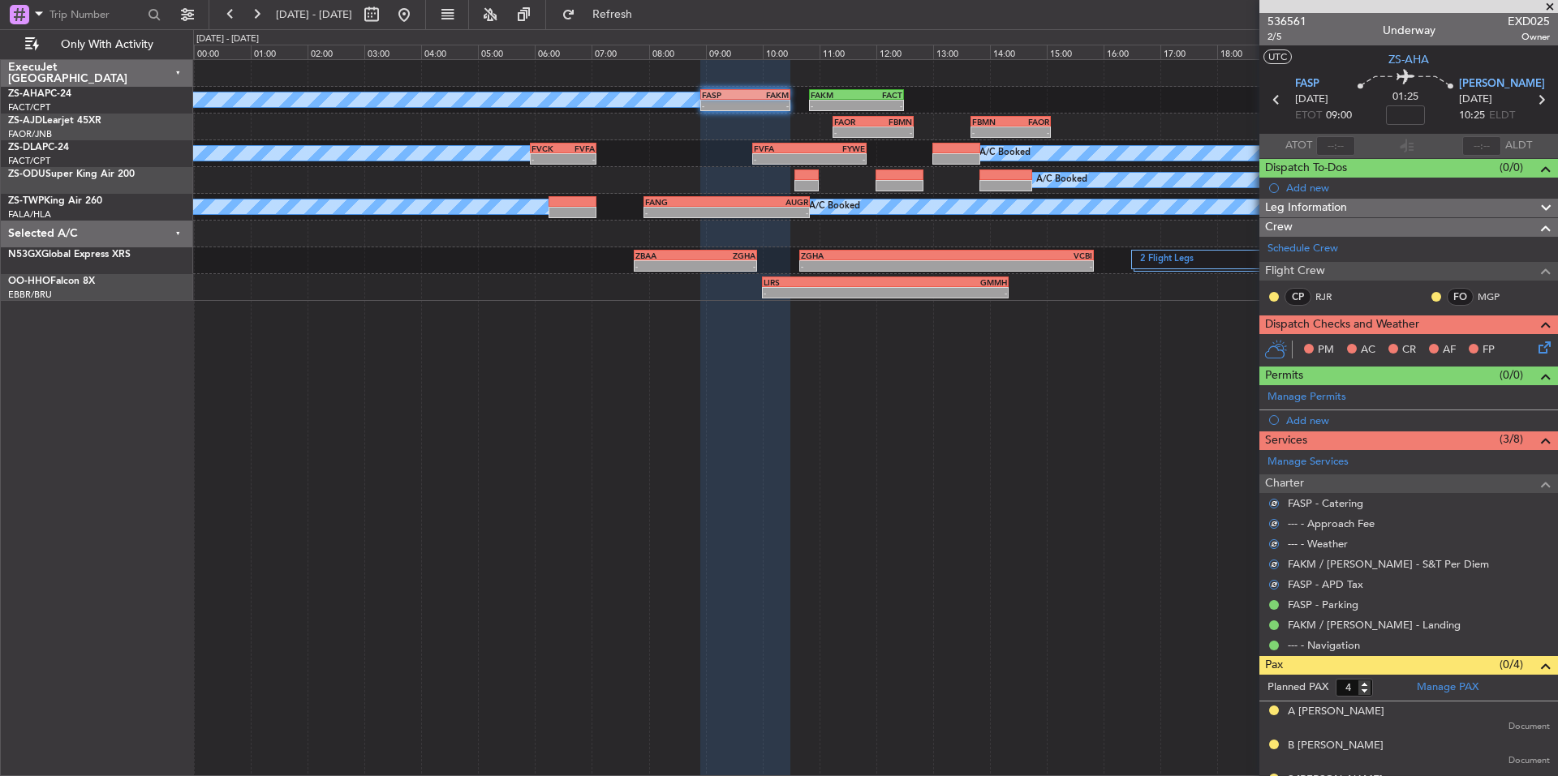
click at [1429, 302] on mat-tooltip-component "Unread" at bounding box center [1424, 322] width 59 height 43
click at [1425, 301] on mat-tooltip-component "Unread" at bounding box center [1424, 322] width 59 height 43
click at [1430, 292] on div at bounding box center [1436, 296] width 13 height 13
click at [1431, 297] on button at bounding box center [1436, 297] width 10 height 10
click at [1421, 342] on span "Acknowledged" at bounding box center [1427, 344] width 71 height 16
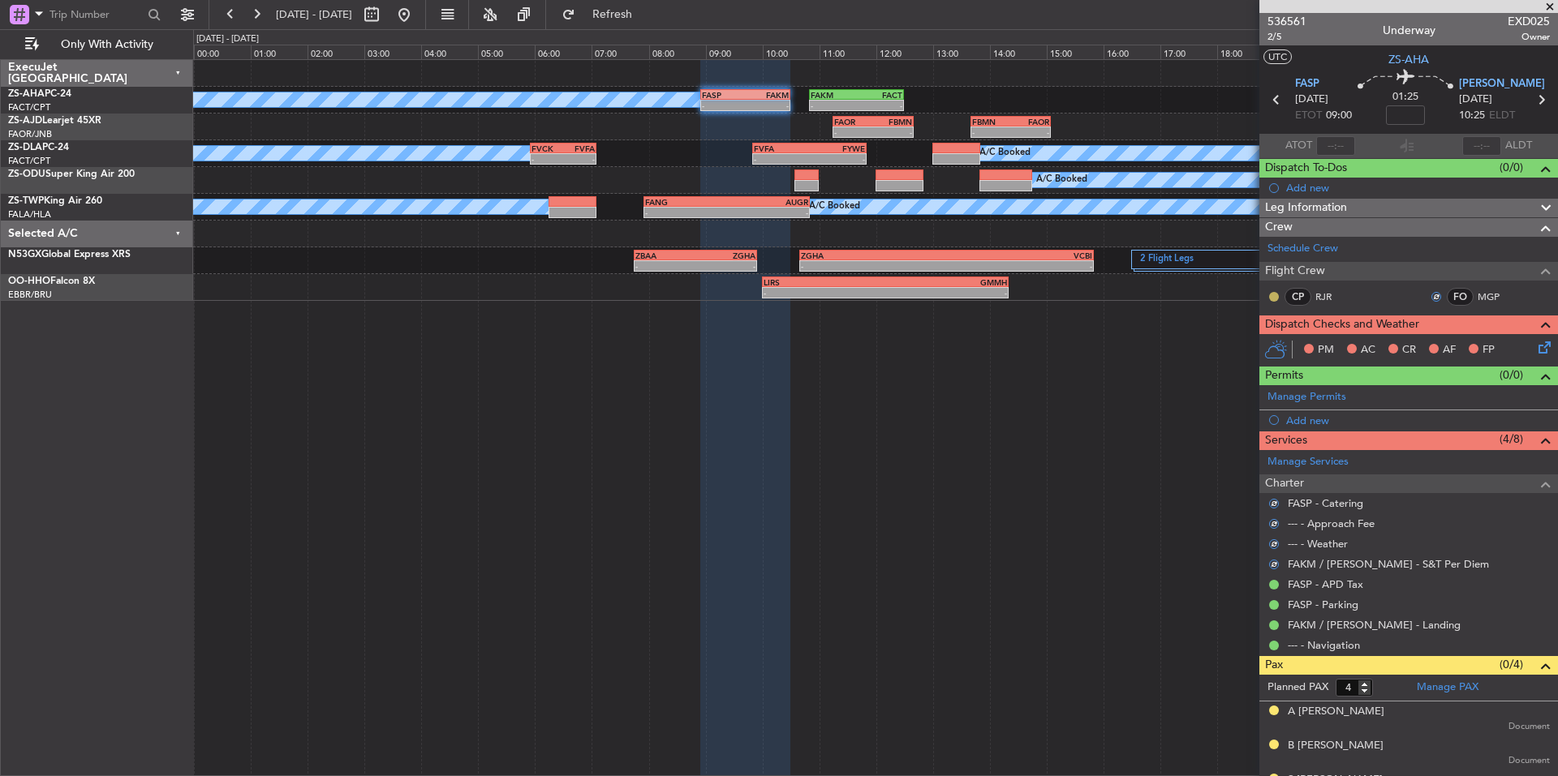
click at [1269, 296] on button at bounding box center [1274, 297] width 10 height 10
click at [1295, 342] on span "Acknowledged" at bounding box center [1277, 344] width 71 height 16
click at [1535, 345] on icon at bounding box center [1541, 344] width 13 height 13
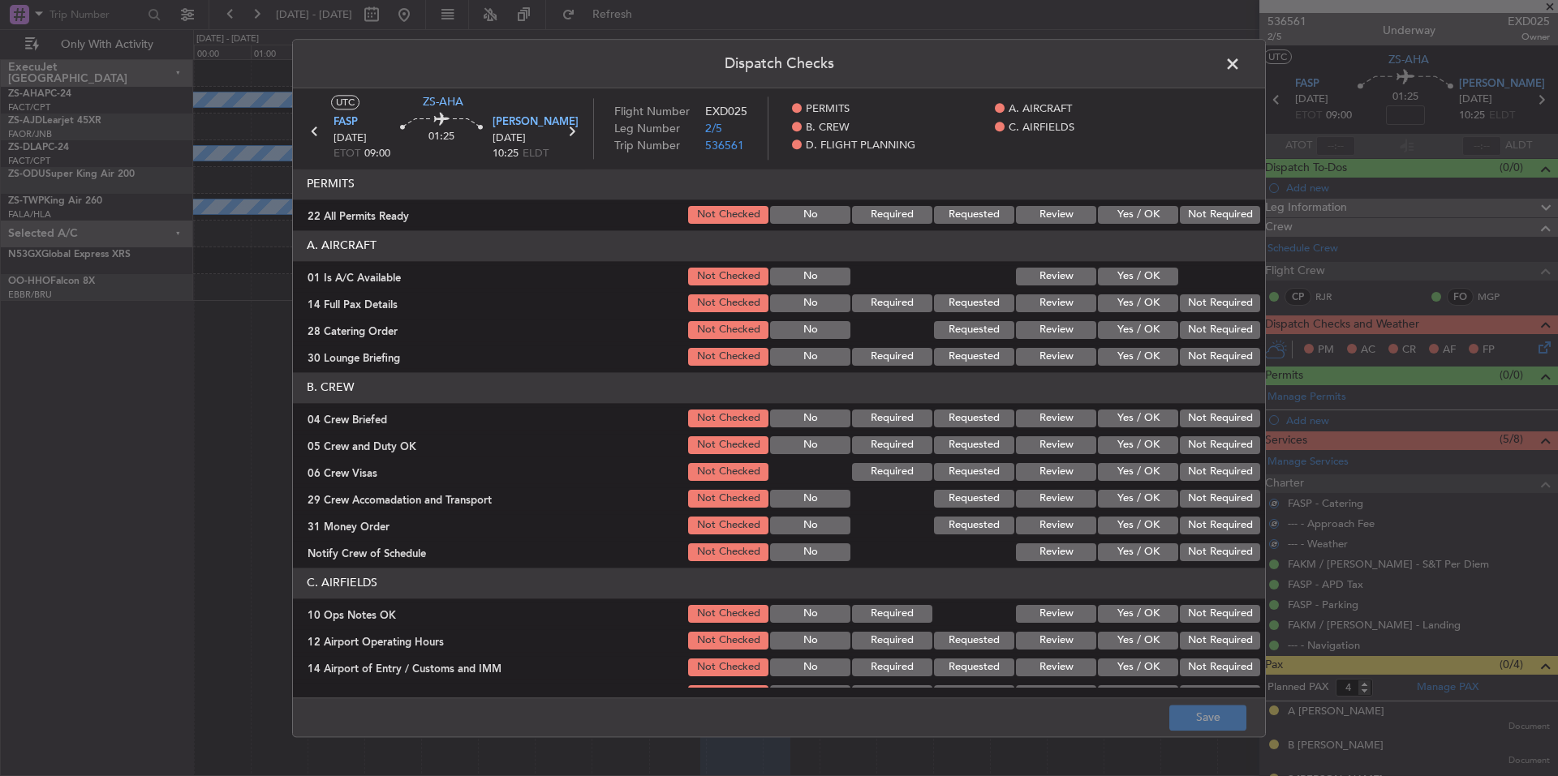
click at [1190, 221] on button "Not Required" at bounding box center [1220, 215] width 80 height 18
click at [1144, 276] on button "Yes / OK" at bounding box center [1138, 277] width 80 height 18
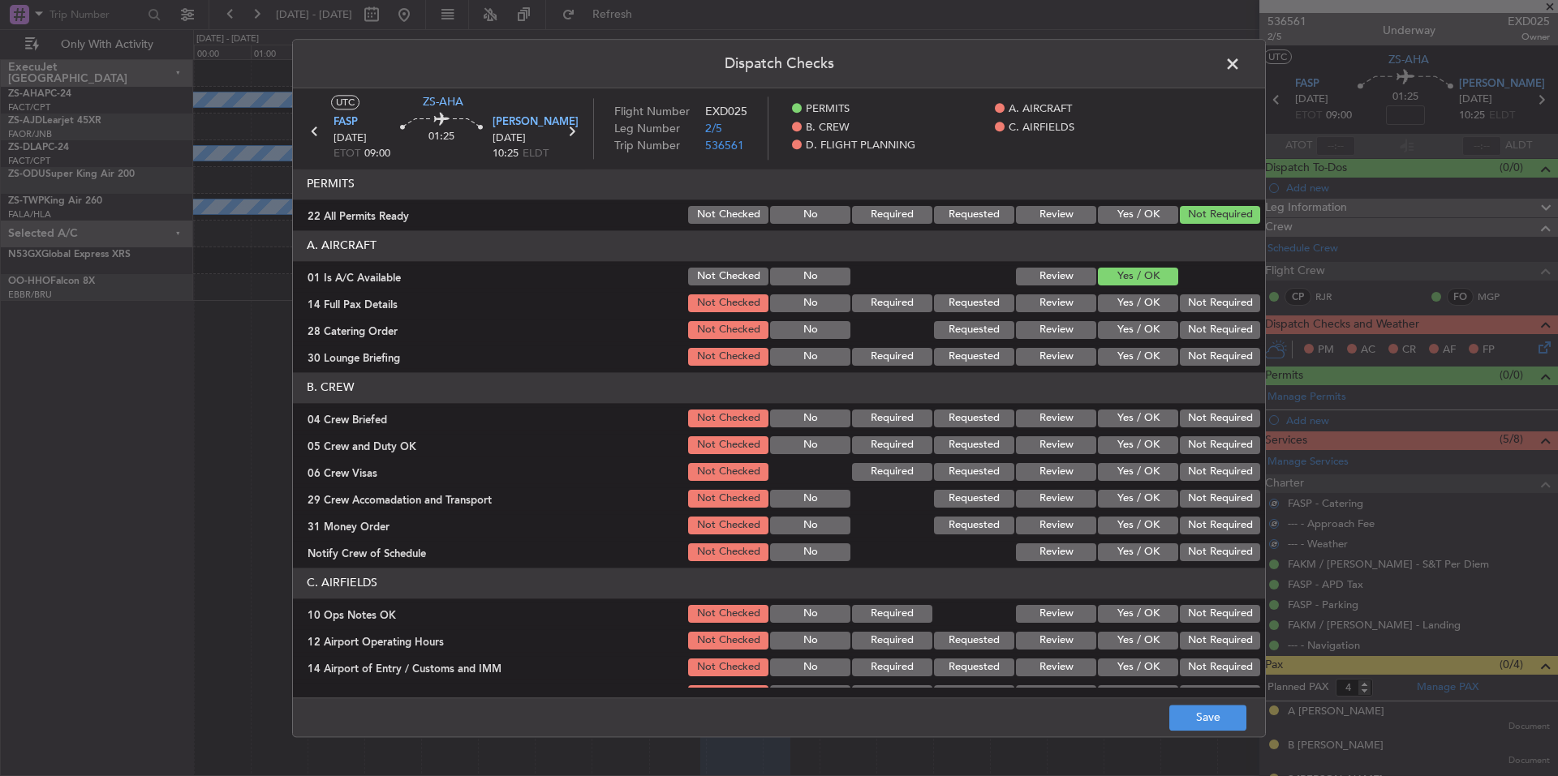
click at [1189, 308] on button "Not Required" at bounding box center [1220, 304] width 80 height 18
drag, startPoint x: 1200, startPoint y: 329, endPoint x: 1206, endPoint y: 349, distance: 20.5
click at [1200, 332] on button "Not Required" at bounding box center [1220, 330] width 80 height 18
click at [1206, 349] on button "Not Required" at bounding box center [1220, 357] width 80 height 18
click at [1219, 425] on button "Not Required" at bounding box center [1220, 419] width 80 height 18
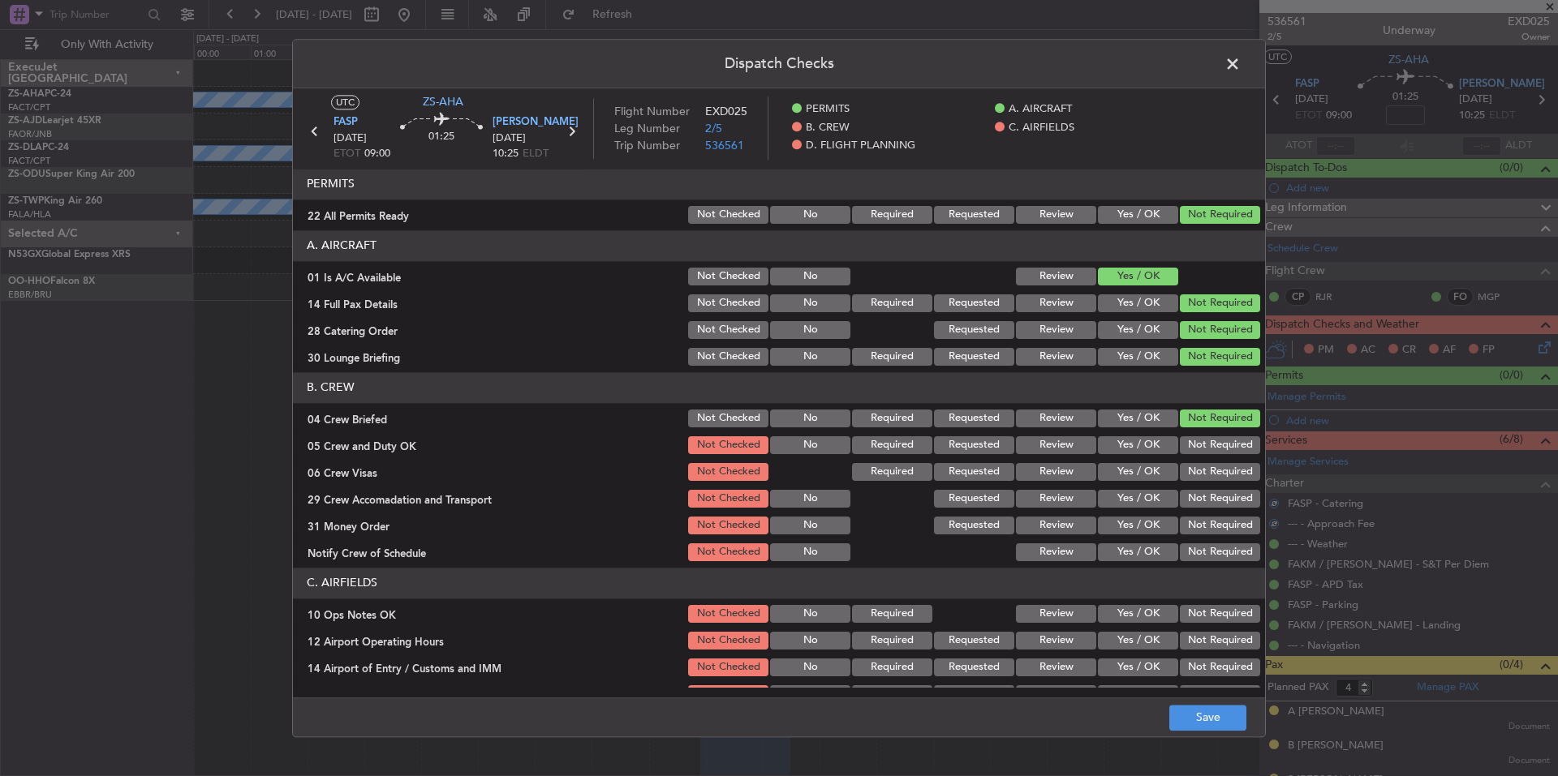
click at [1221, 442] on button "Not Required" at bounding box center [1220, 445] width 80 height 18
click at [1221, 459] on section "B. CREW 04 Crew Briefed Not Checked No Required Requested Review Yes / OK Not R…" at bounding box center [779, 467] width 972 height 191
click at [1222, 495] on button "Not Required" at bounding box center [1220, 499] width 80 height 18
click at [1223, 510] on div "Not Required" at bounding box center [1218, 499] width 82 height 23
drag, startPoint x: 1225, startPoint y: 522, endPoint x: 1228, endPoint y: 535, distance: 12.6
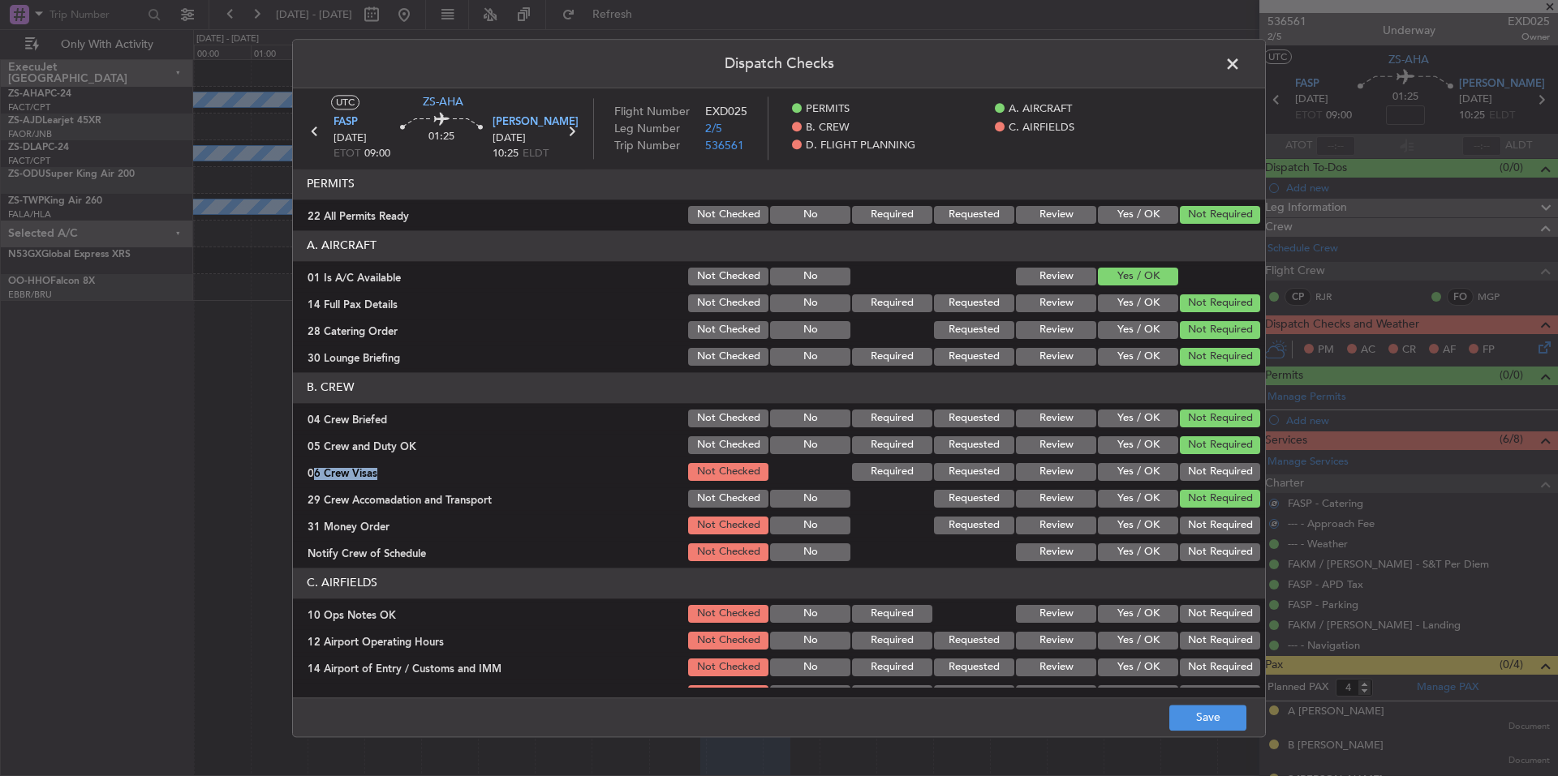
click at [1225, 526] on button "Not Required" at bounding box center [1220, 526] width 80 height 18
click at [1228, 540] on section "B. CREW 04 Crew Briefed Not Checked No Required Requested Review Yes / OK Not R…" at bounding box center [779, 467] width 972 height 191
click at [1230, 553] on button "Not Required" at bounding box center [1220, 553] width 80 height 18
click at [1230, 558] on button "Not Required" at bounding box center [1220, 553] width 80 height 18
click at [1218, 475] on button "Not Required" at bounding box center [1220, 472] width 80 height 18
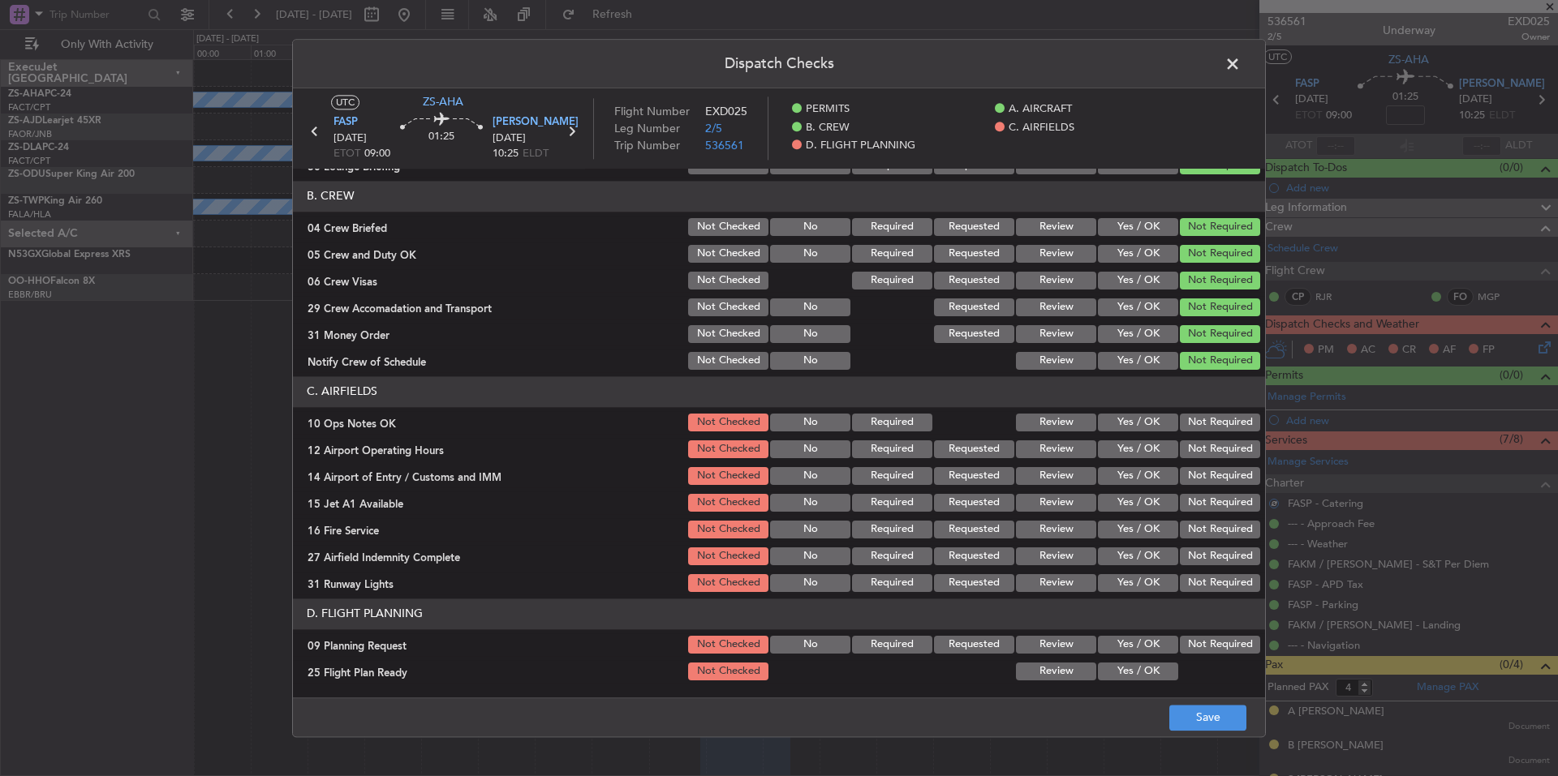
click at [1215, 464] on section "C. AIRFIELDS 10 Ops Notes OK Not Checked No Required Review Yes / OK Not Requir…" at bounding box center [779, 485] width 972 height 218
click at [1215, 438] on div "Not Required" at bounding box center [1218, 449] width 82 height 23
click at [1215, 422] on button "Not Required" at bounding box center [1220, 423] width 80 height 18
click at [1221, 454] on button "Not Required" at bounding box center [1220, 450] width 80 height 18
click at [1227, 490] on section "C. AIRFIELDS 10 Ops Notes OK Not Checked No Required Review Yes / OK Not Requir…" at bounding box center [779, 485] width 972 height 218
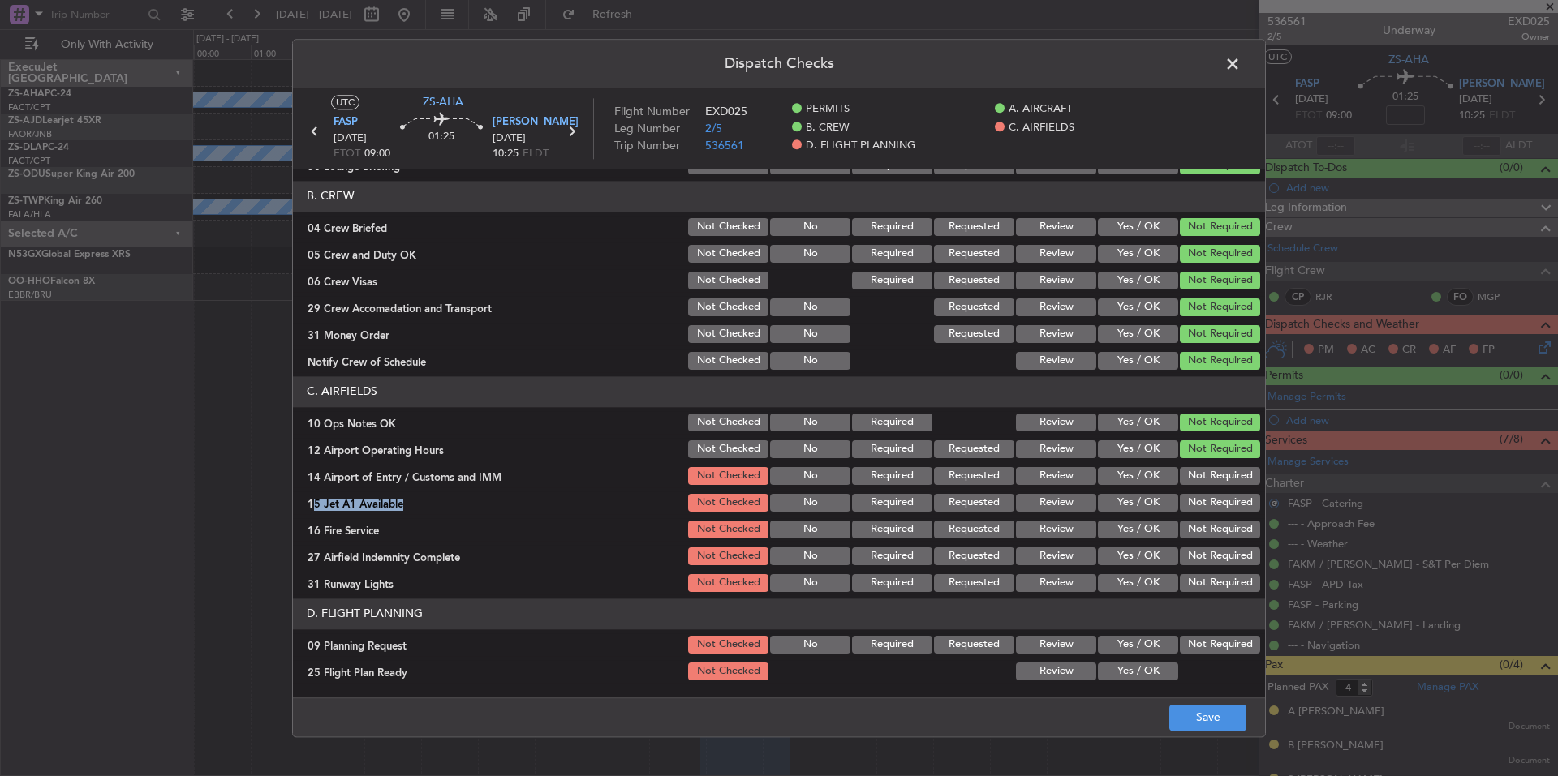
click at [1230, 506] on button "Not Required" at bounding box center [1220, 503] width 80 height 18
click at [1230, 523] on div "Not Required" at bounding box center [1218, 529] width 82 height 23
drag, startPoint x: 1230, startPoint y: 537, endPoint x: 1228, endPoint y: 553, distance: 16.3
click at [1228, 543] on section "C. AIRFIELDS 10 Ops Notes OK Not Checked No Required Review Yes / OK Not Requir…" at bounding box center [779, 485] width 972 height 218
drag, startPoint x: 1228, startPoint y: 553, endPoint x: 1228, endPoint y: 566, distance: 13.0
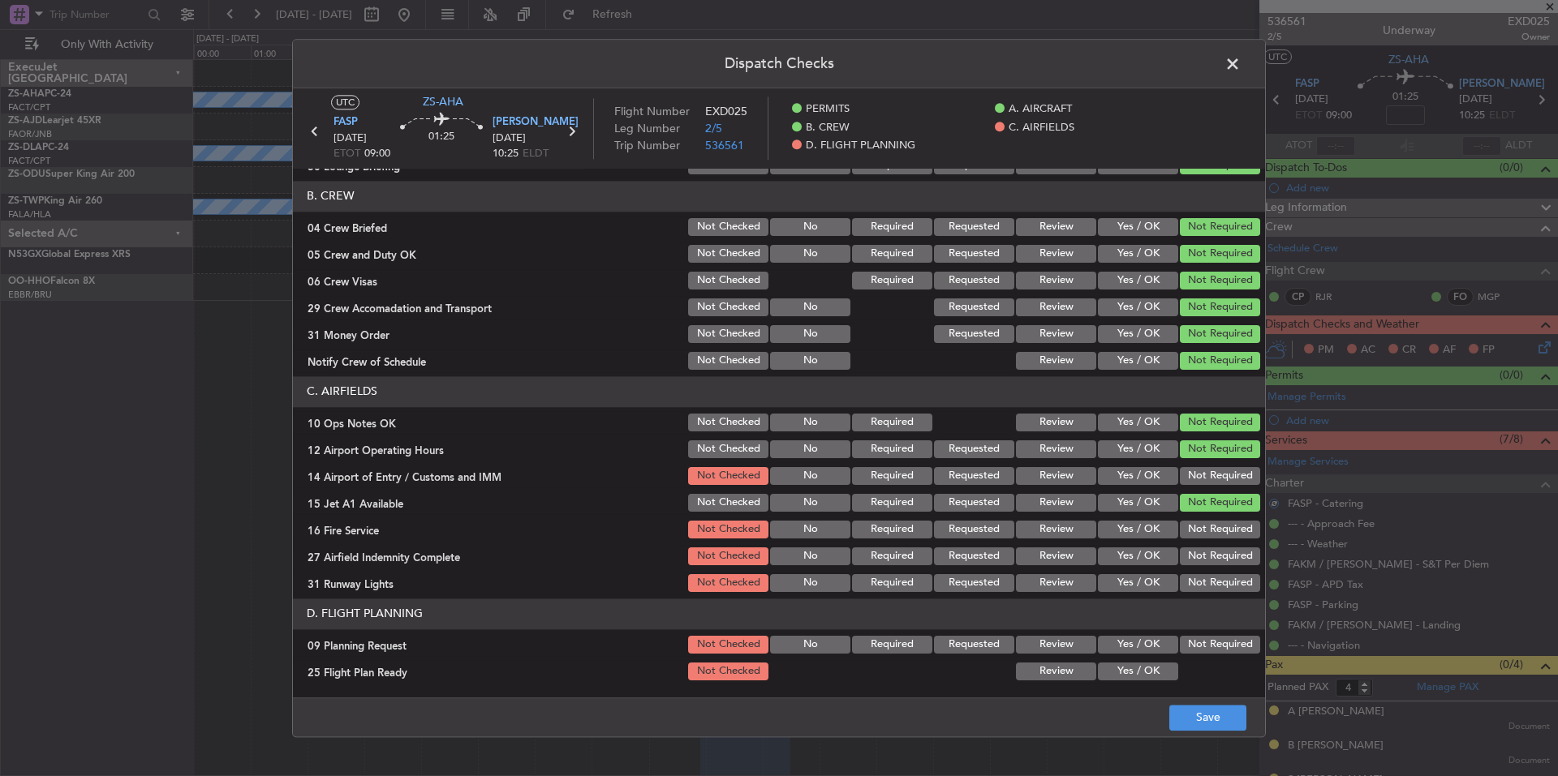
click at [1228, 556] on button "Not Required" at bounding box center [1220, 557] width 80 height 18
drag, startPoint x: 1228, startPoint y: 566, endPoint x: 1228, endPoint y: 578, distance: 11.4
click at [1228, 569] on section "C. AIRFIELDS 10 Ops Notes OK Not Checked No Required Review Yes / OK Not Requir…" at bounding box center [779, 485] width 972 height 218
click at [1228, 578] on button "Not Required" at bounding box center [1220, 583] width 80 height 18
click at [1223, 533] on button "Not Required" at bounding box center [1220, 530] width 80 height 18
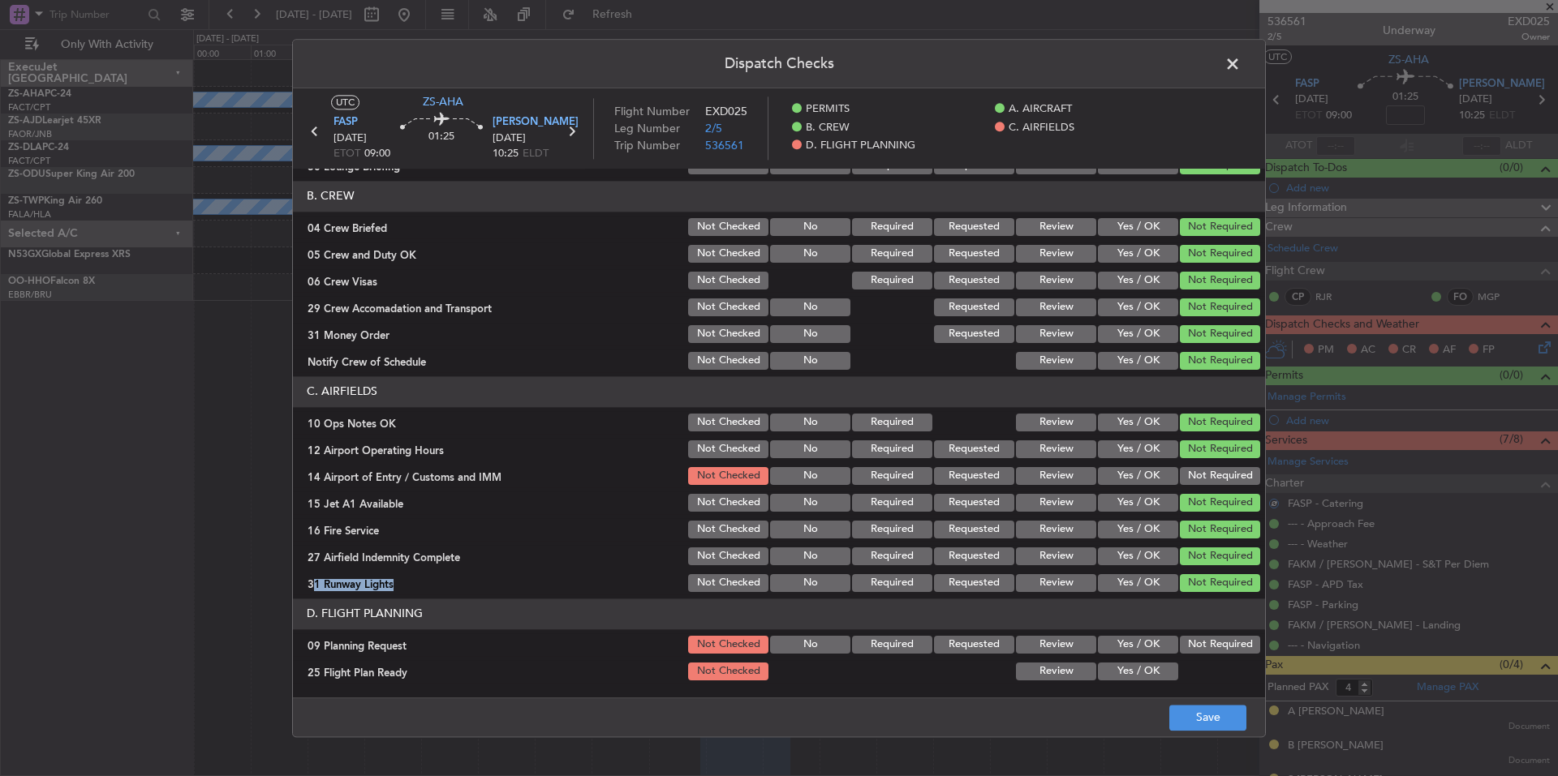
click at [1211, 469] on button "Not Required" at bounding box center [1220, 476] width 80 height 18
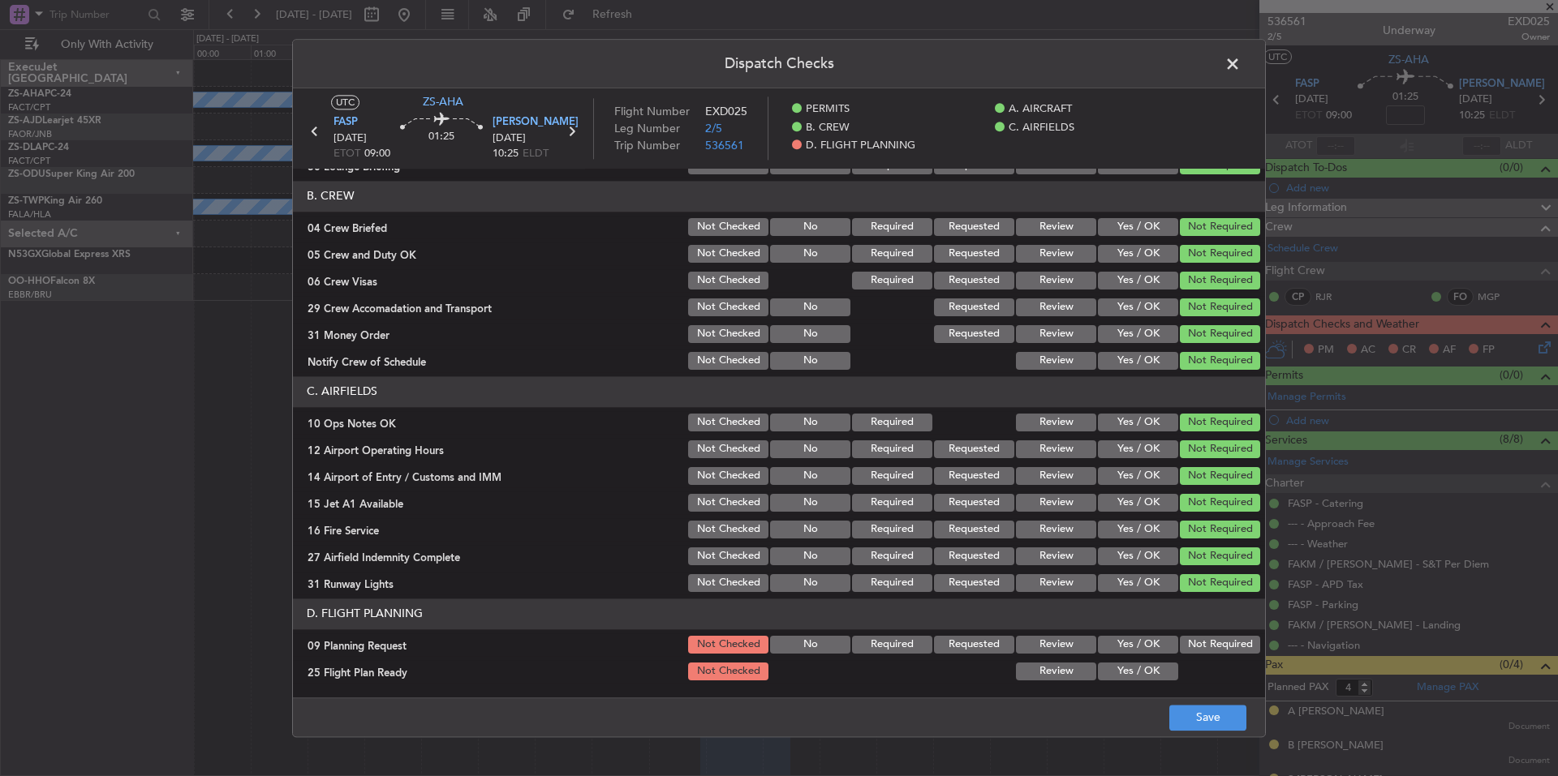
click at [1129, 655] on div "Yes / OK" at bounding box center [1136, 645] width 82 height 23
click at [1136, 674] on button "Yes / OK" at bounding box center [1138, 672] width 80 height 18
click at [1142, 648] on button "Yes / OK" at bounding box center [1138, 645] width 80 height 18
click at [1187, 693] on main "UTC ZS-AHA FASP 13/09/2025 ETOT 09:00 01:25 FAKM KIM 13/09/2025 10:25 ELDT Flig…" at bounding box center [779, 396] width 972 height 616
click at [1195, 707] on button "Save" at bounding box center [1207, 718] width 77 height 26
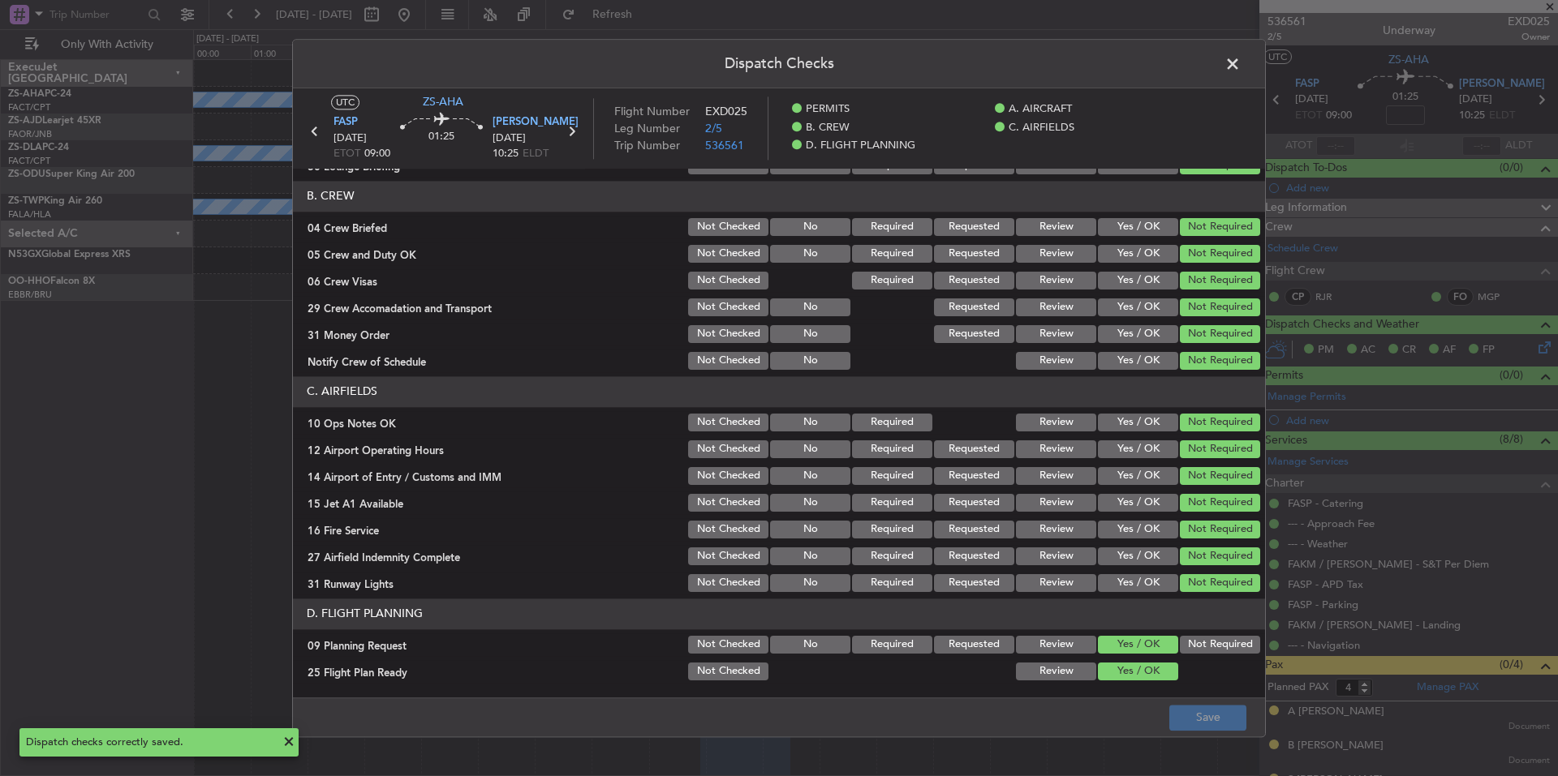
click at [1241, 65] on span at bounding box center [1241, 68] width 0 height 32
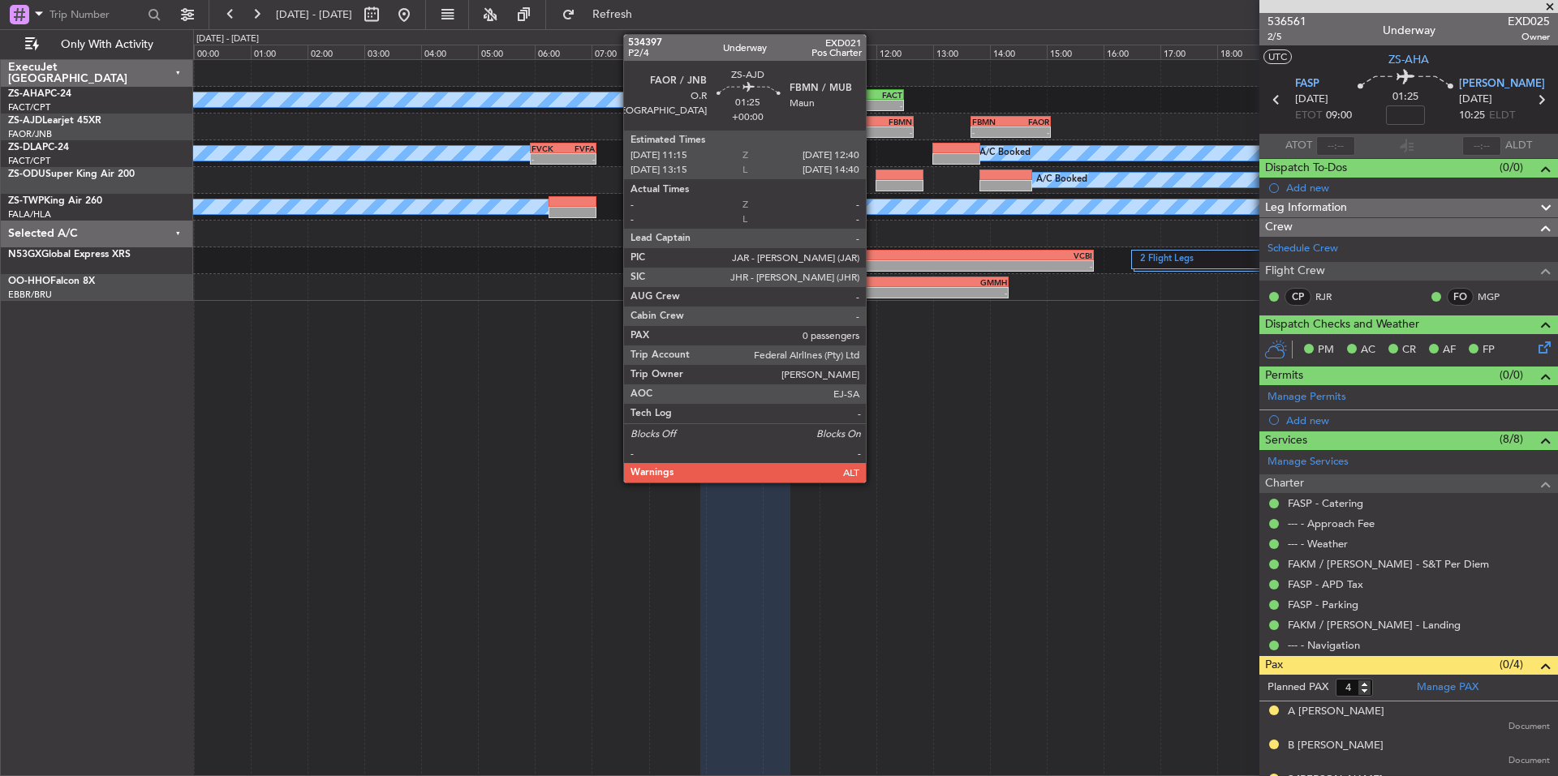
click at [873, 126] on div "FAOR 11:15 Z FBMN 12:40 Z" at bounding box center [872, 121] width 81 height 11
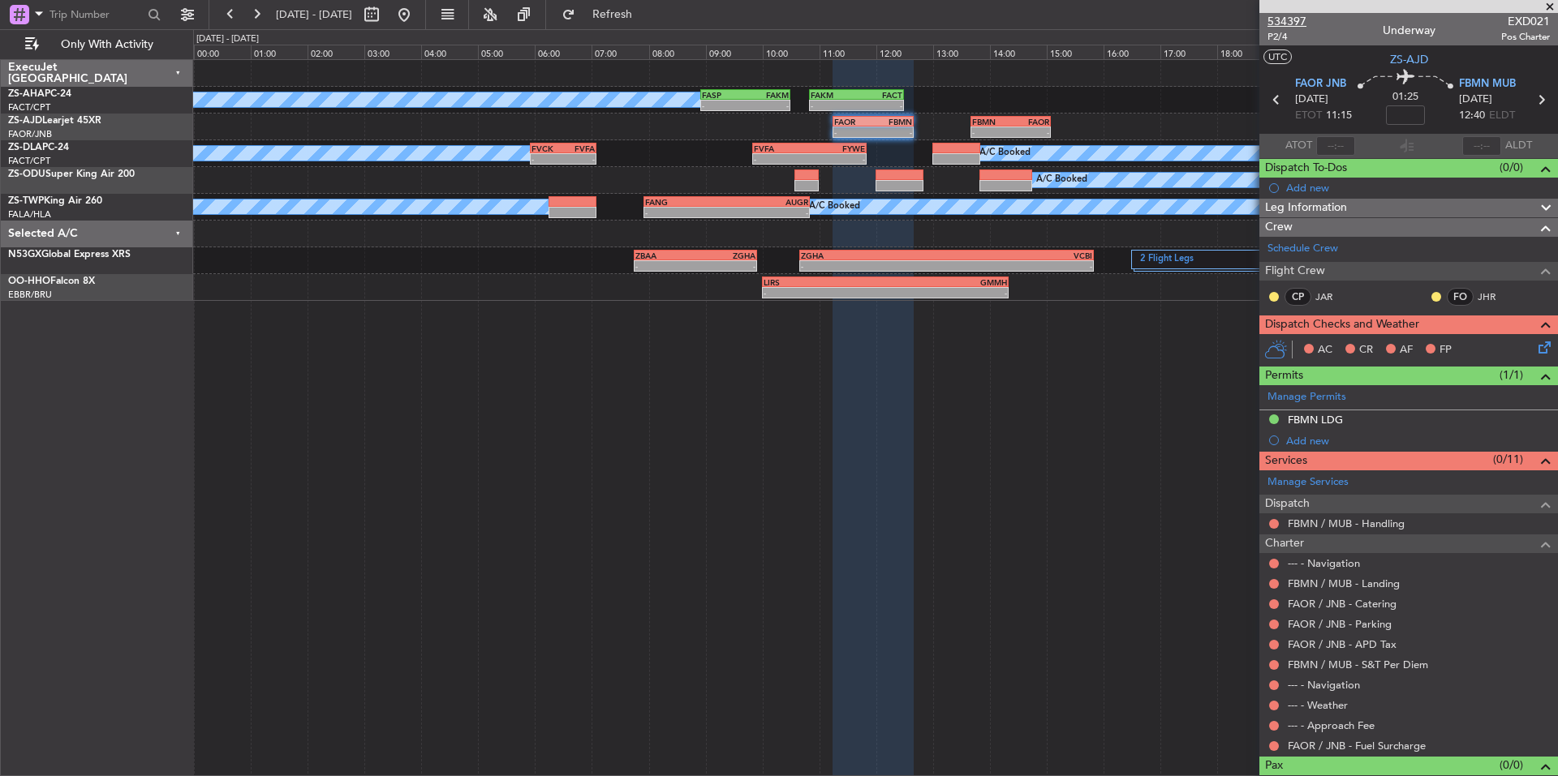
click at [1296, 18] on span "534397" at bounding box center [1286, 21] width 39 height 17
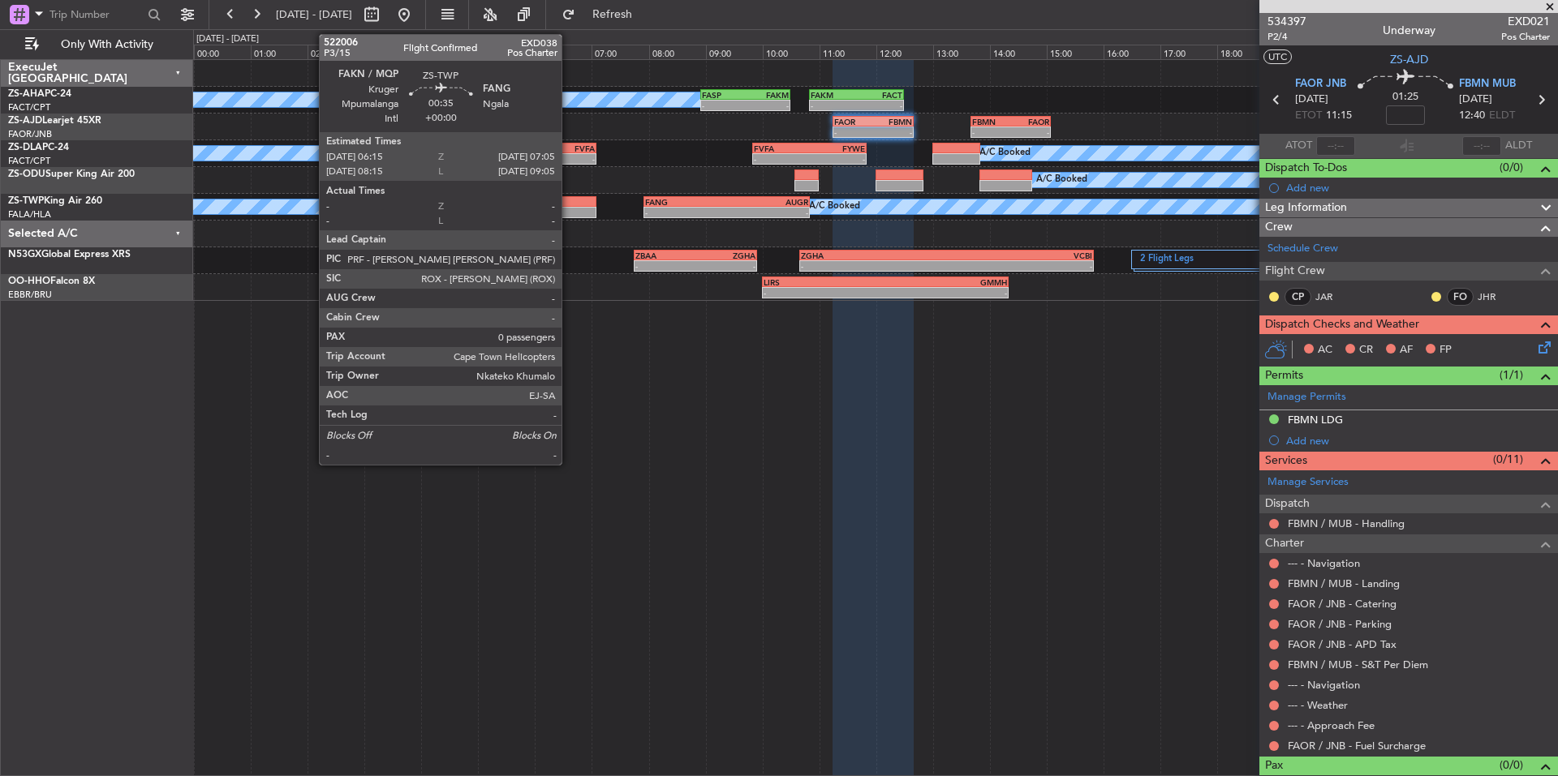
click at [569, 212] on div at bounding box center [572, 212] width 48 height 11
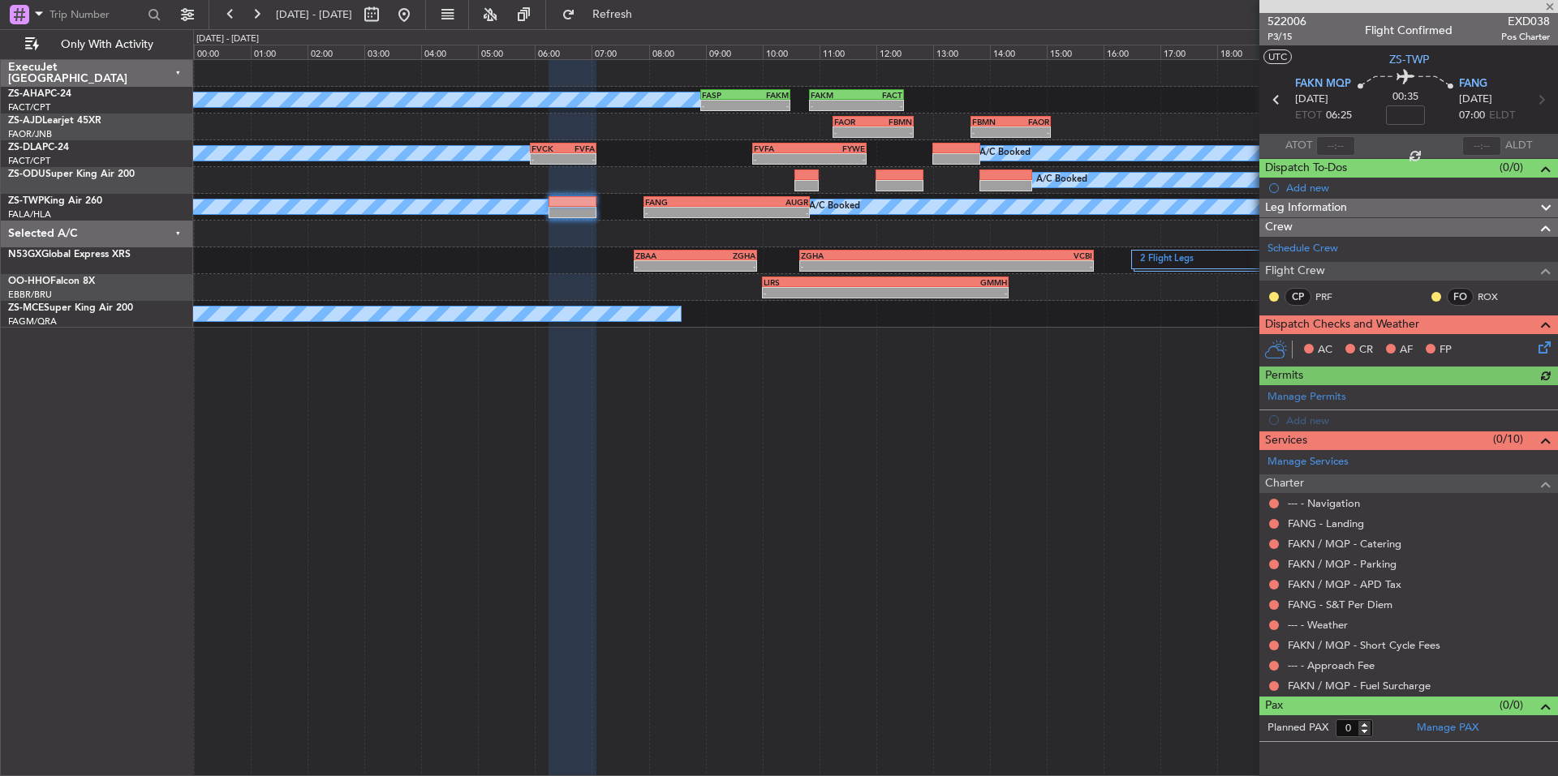
click at [1272, 686] on button at bounding box center [1274, 687] width 10 height 10
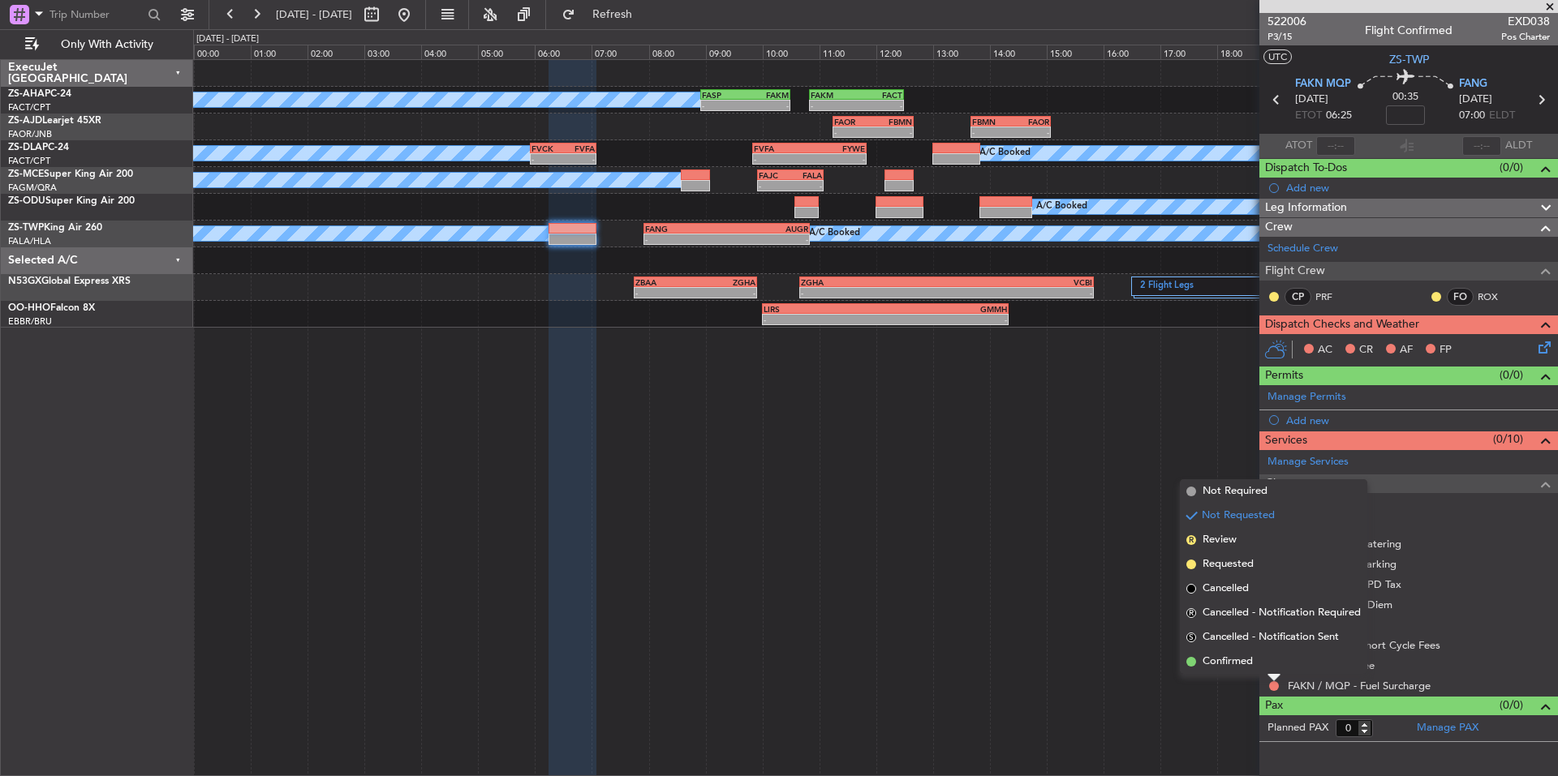
click at [1240, 668] on span "Confirmed" at bounding box center [1227, 662] width 50 height 16
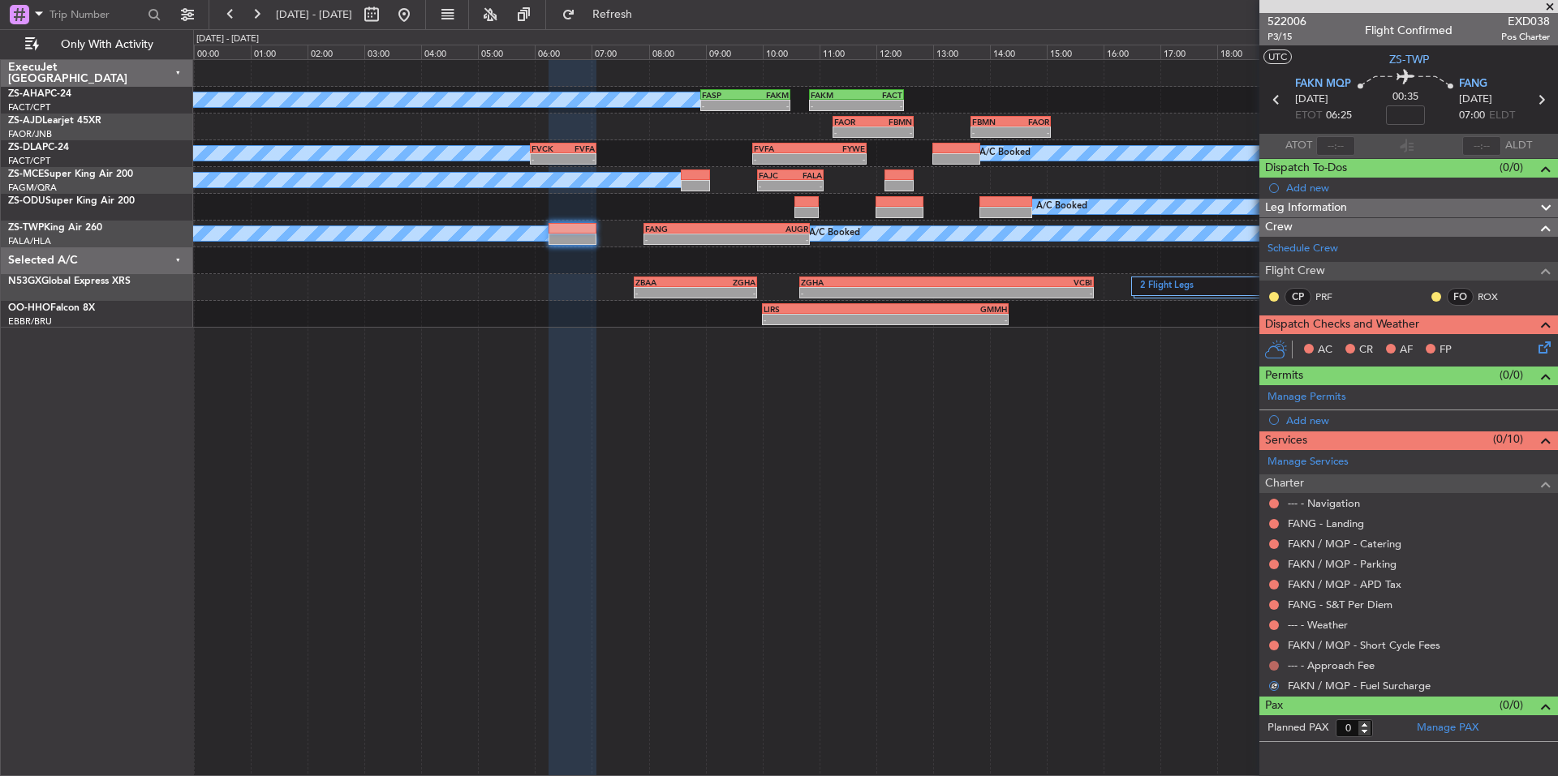
click at [1272, 668] on button at bounding box center [1274, 666] width 10 height 10
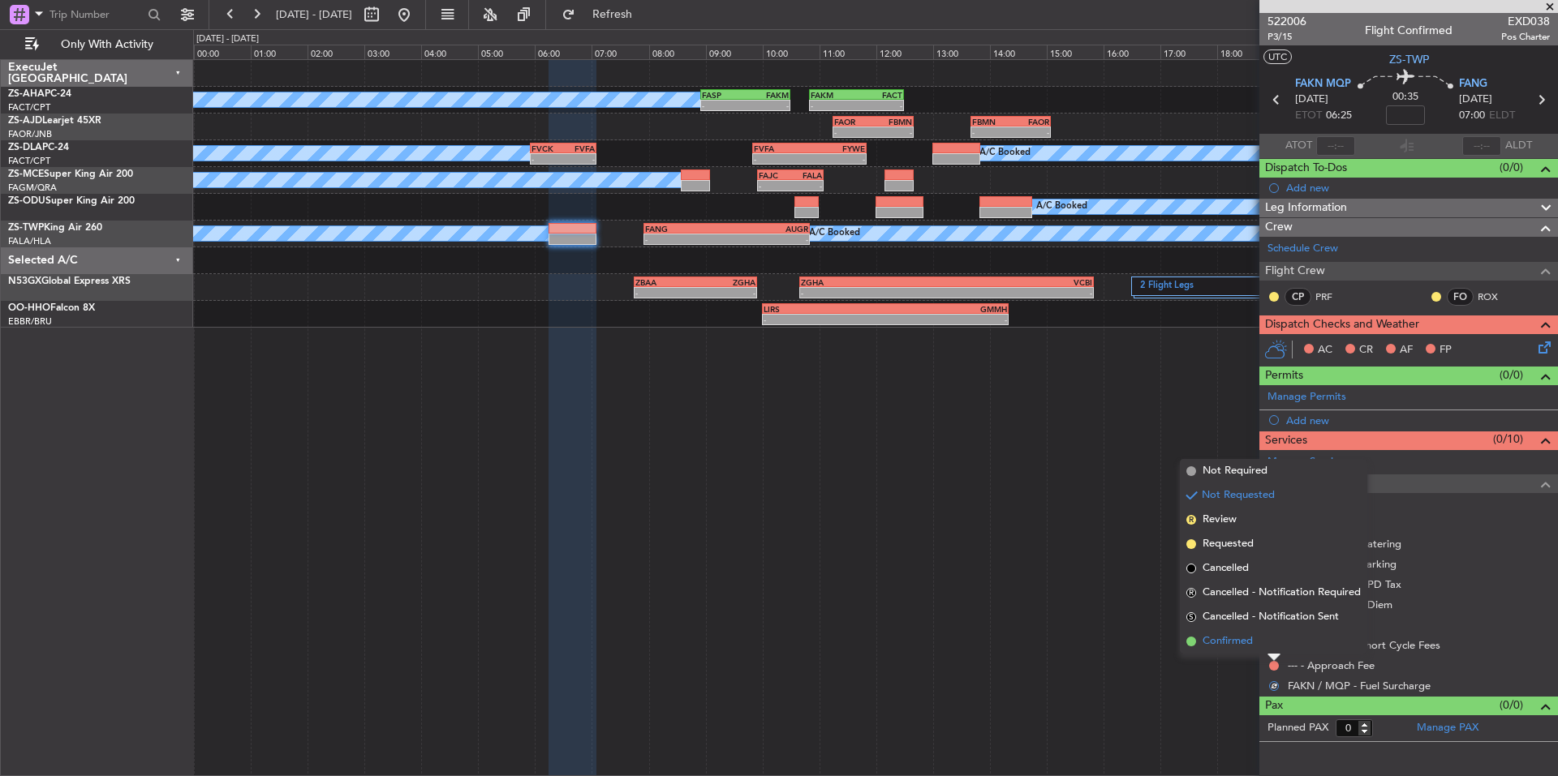
click at [1249, 644] on span "Confirmed" at bounding box center [1227, 642] width 50 height 16
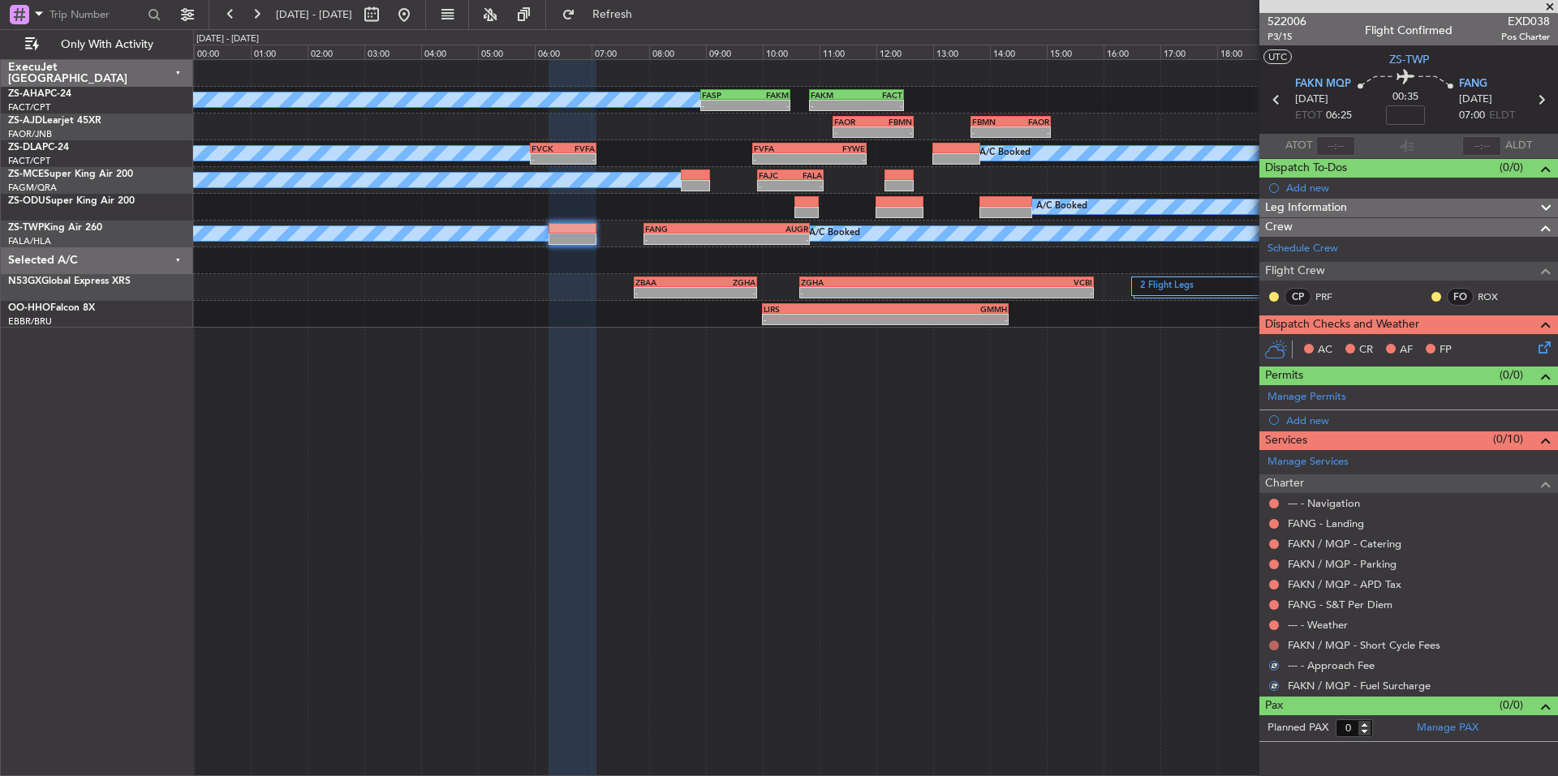
click at [1270, 643] on button at bounding box center [1274, 646] width 10 height 10
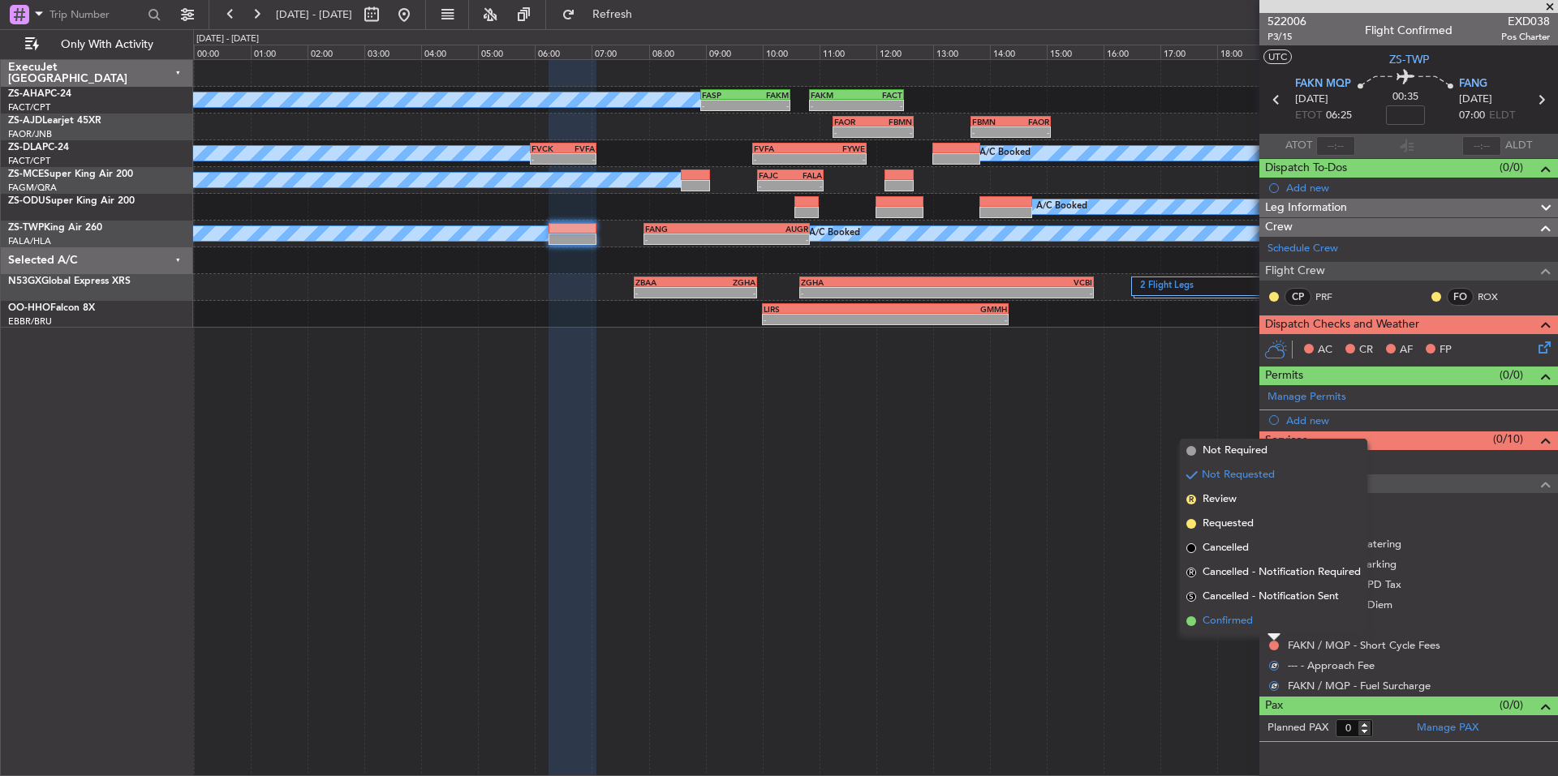
click at [1249, 632] on li "Confirmed" at bounding box center [1273, 621] width 187 height 24
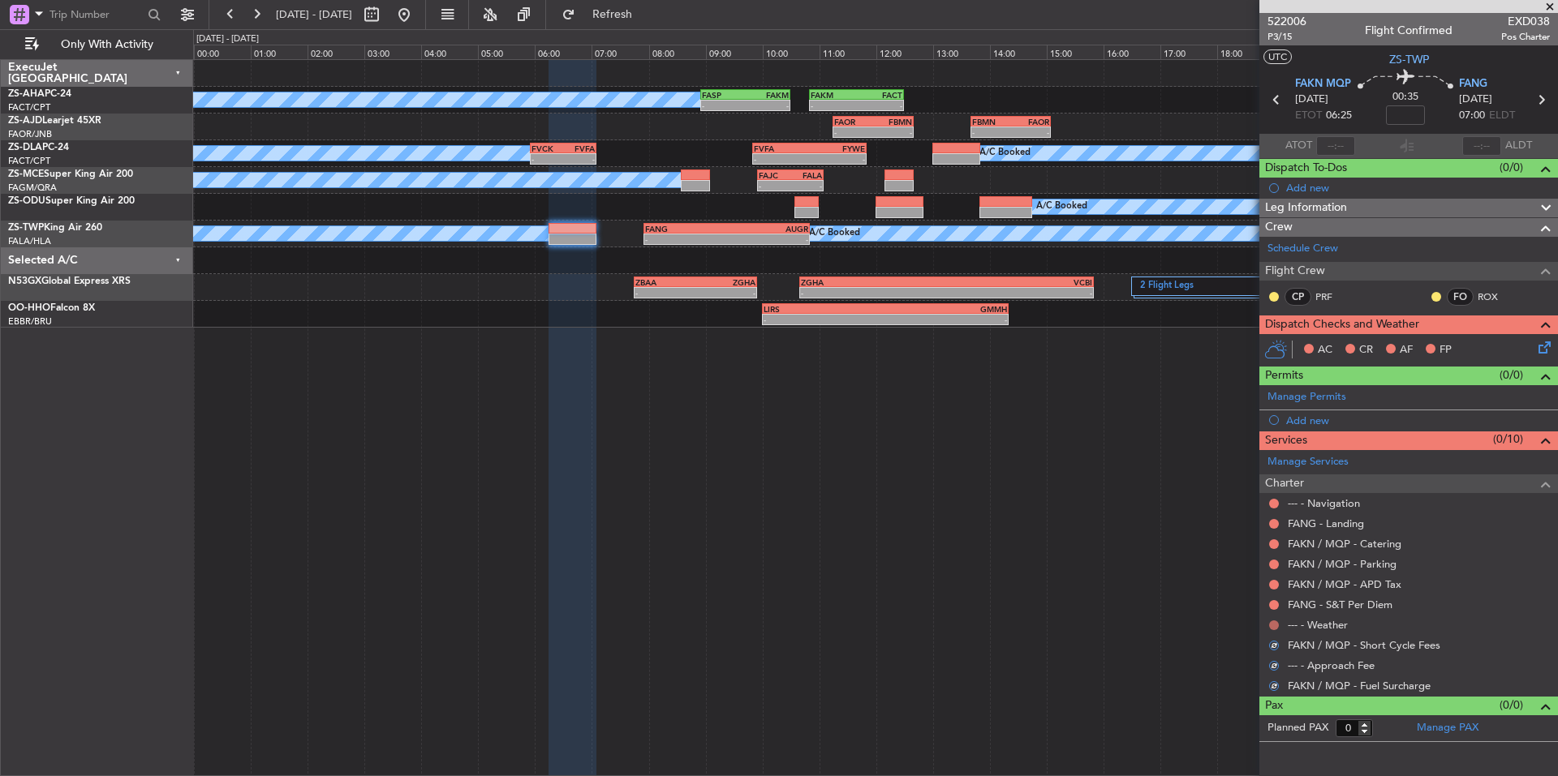
click at [1269, 623] on button at bounding box center [1274, 626] width 10 height 10
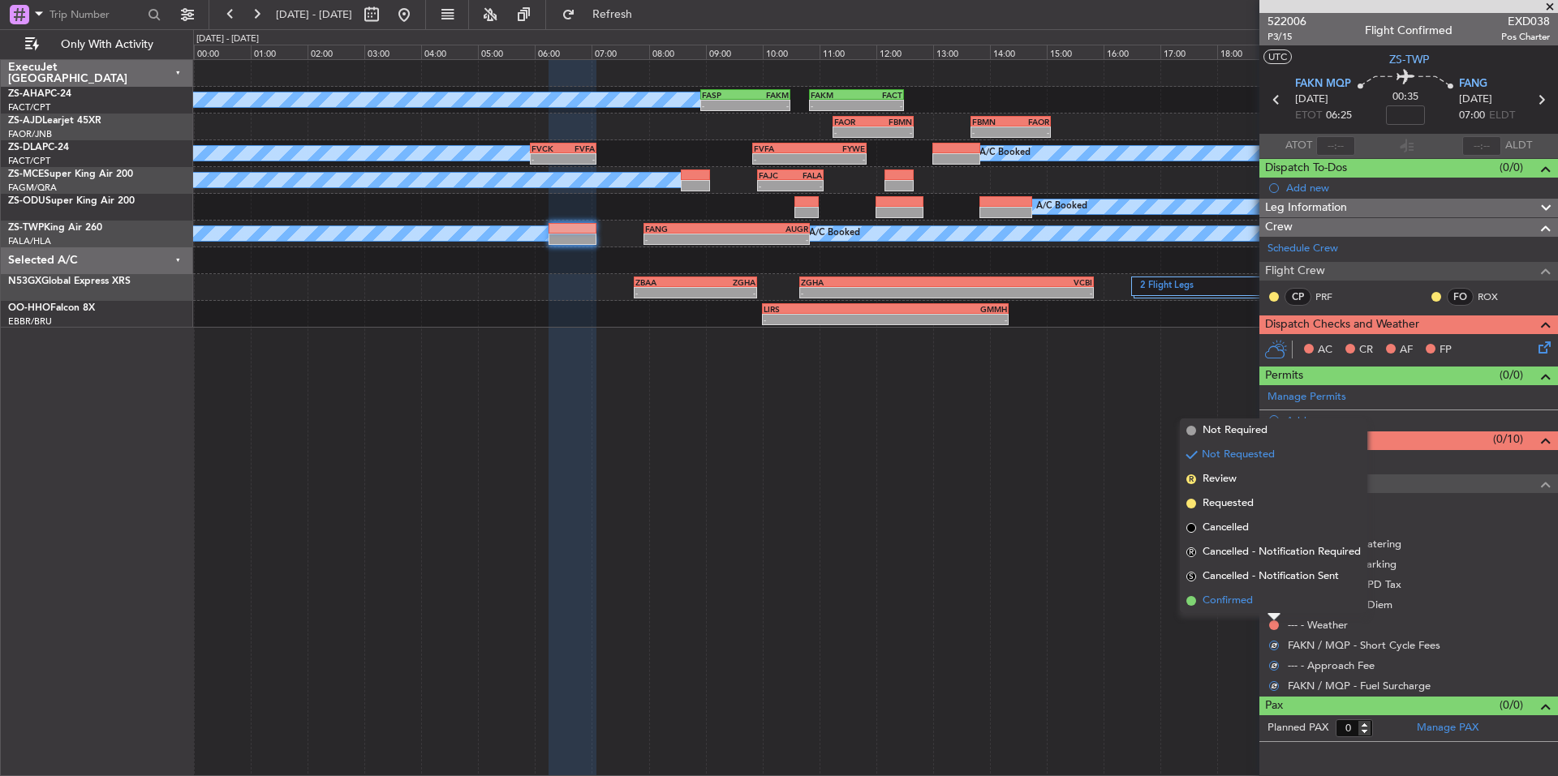
click at [1246, 607] on span "Confirmed" at bounding box center [1227, 601] width 50 height 16
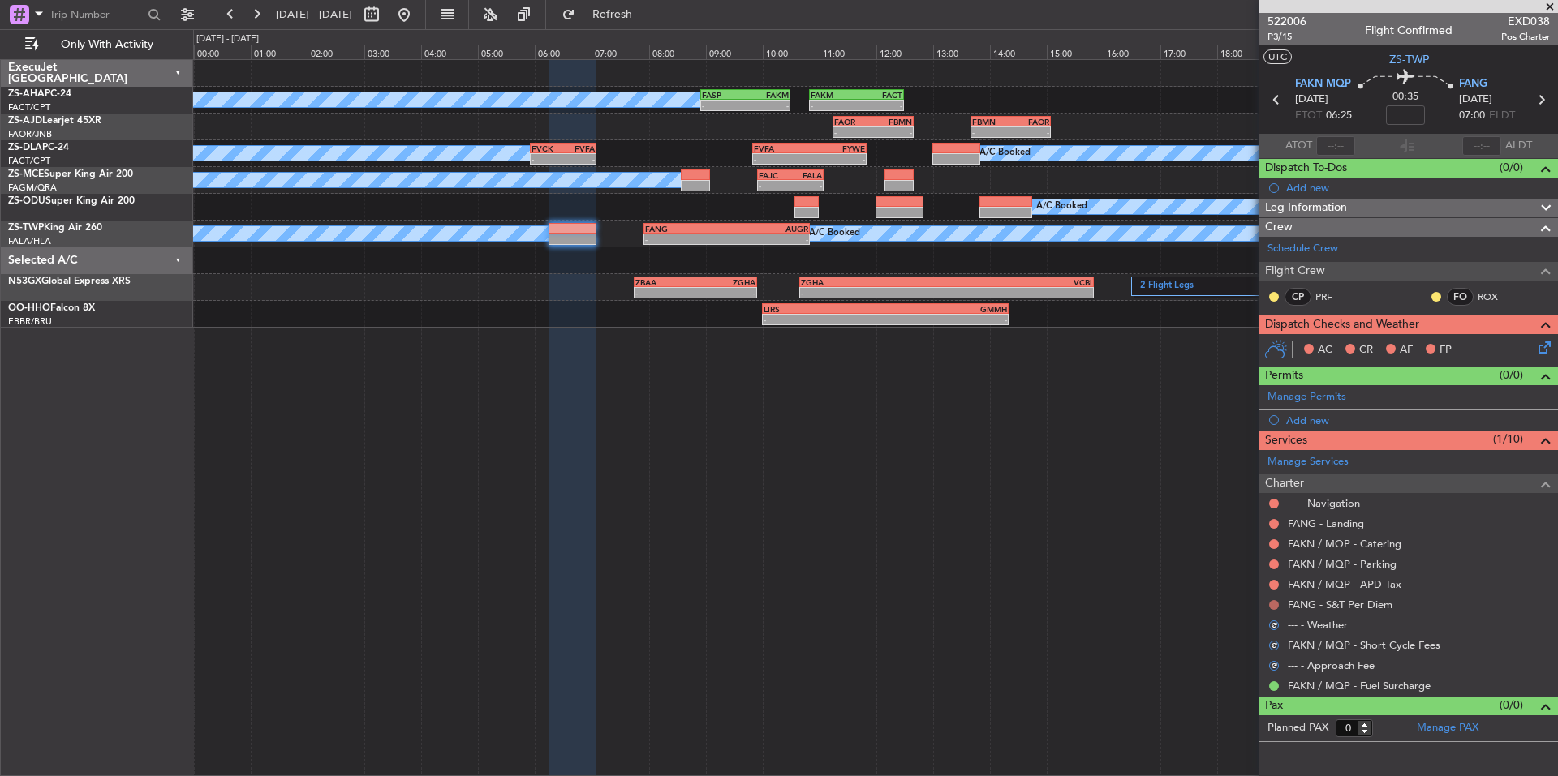
click at [1269, 604] on button at bounding box center [1274, 605] width 10 height 10
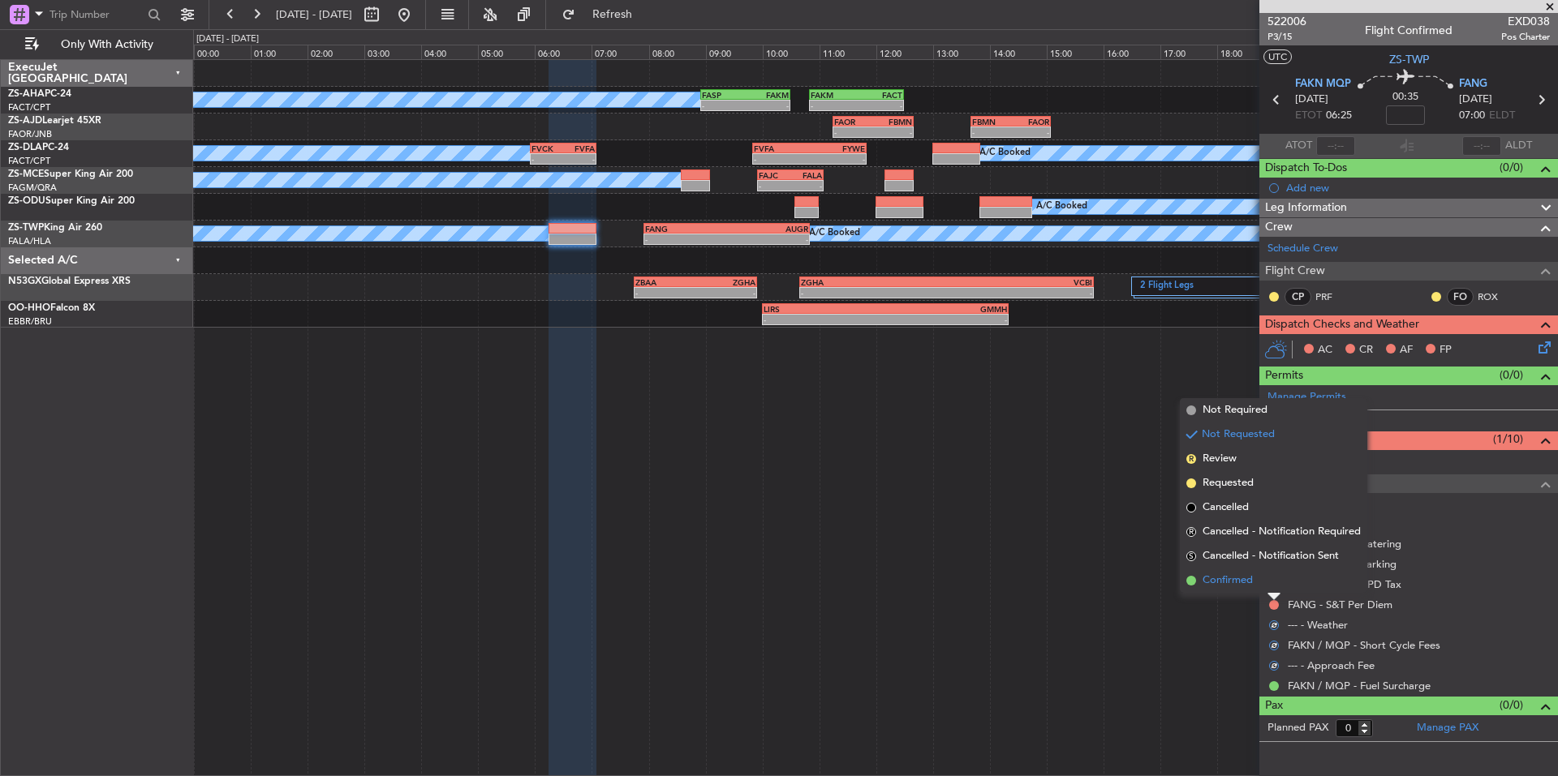
click at [1249, 591] on li "Confirmed" at bounding box center [1273, 581] width 187 height 24
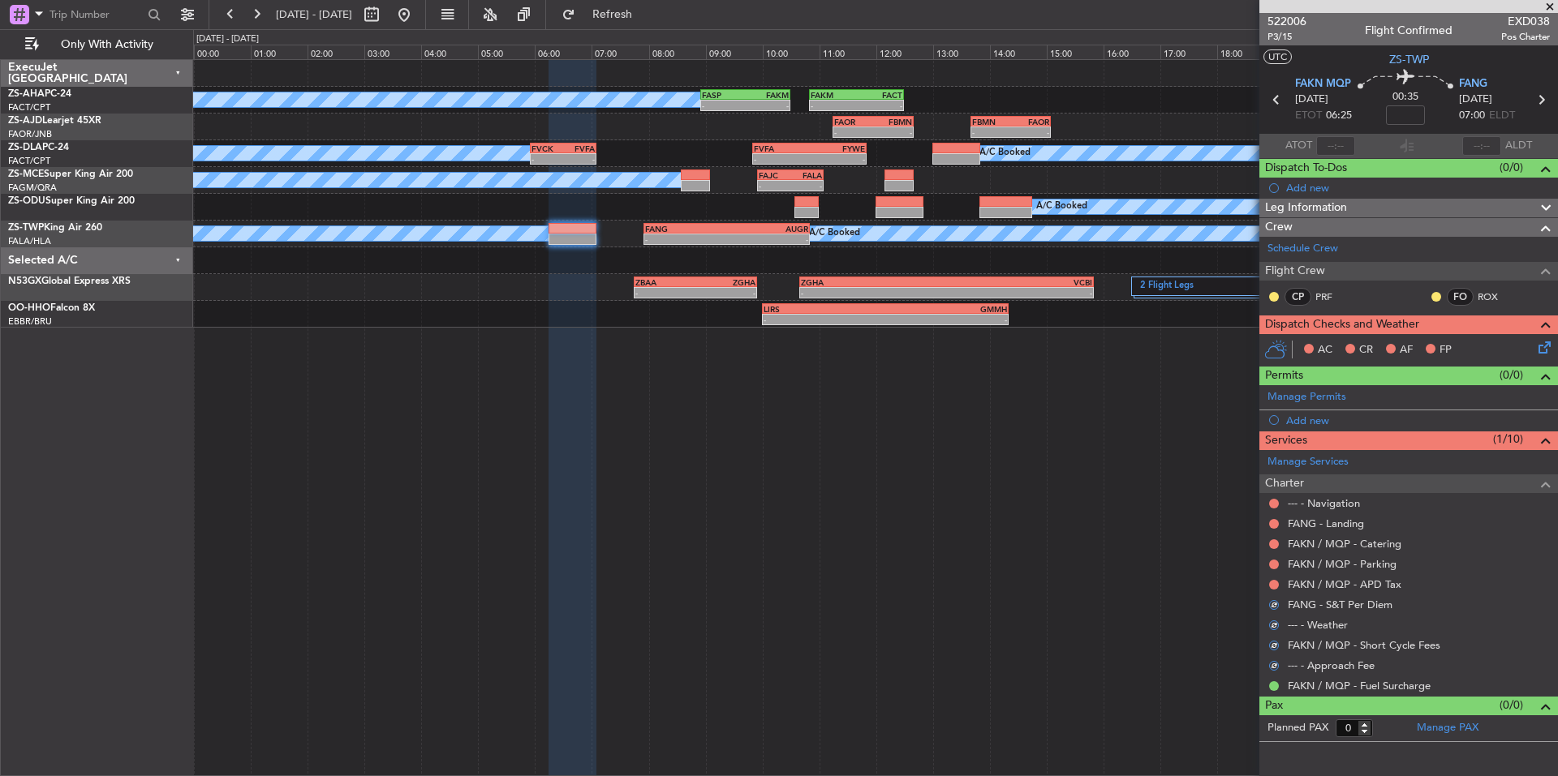
click at [1278, 578] on div at bounding box center [1273, 584] width 13 height 13
click at [1273, 582] on button at bounding box center [1274, 585] width 10 height 10
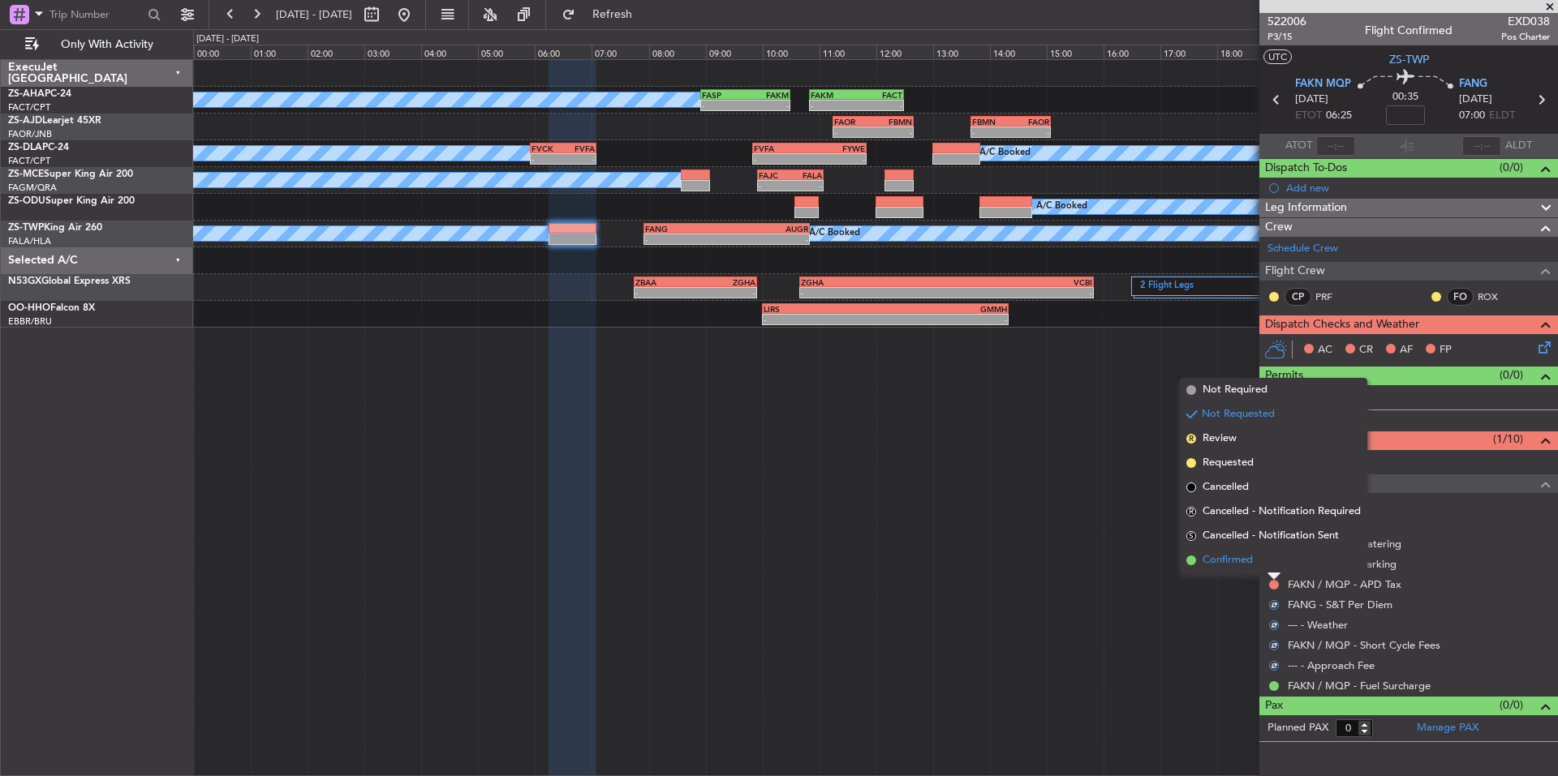
click at [1252, 559] on span "Confirmed" at bounding box center [1227, 561] width 50 height 16
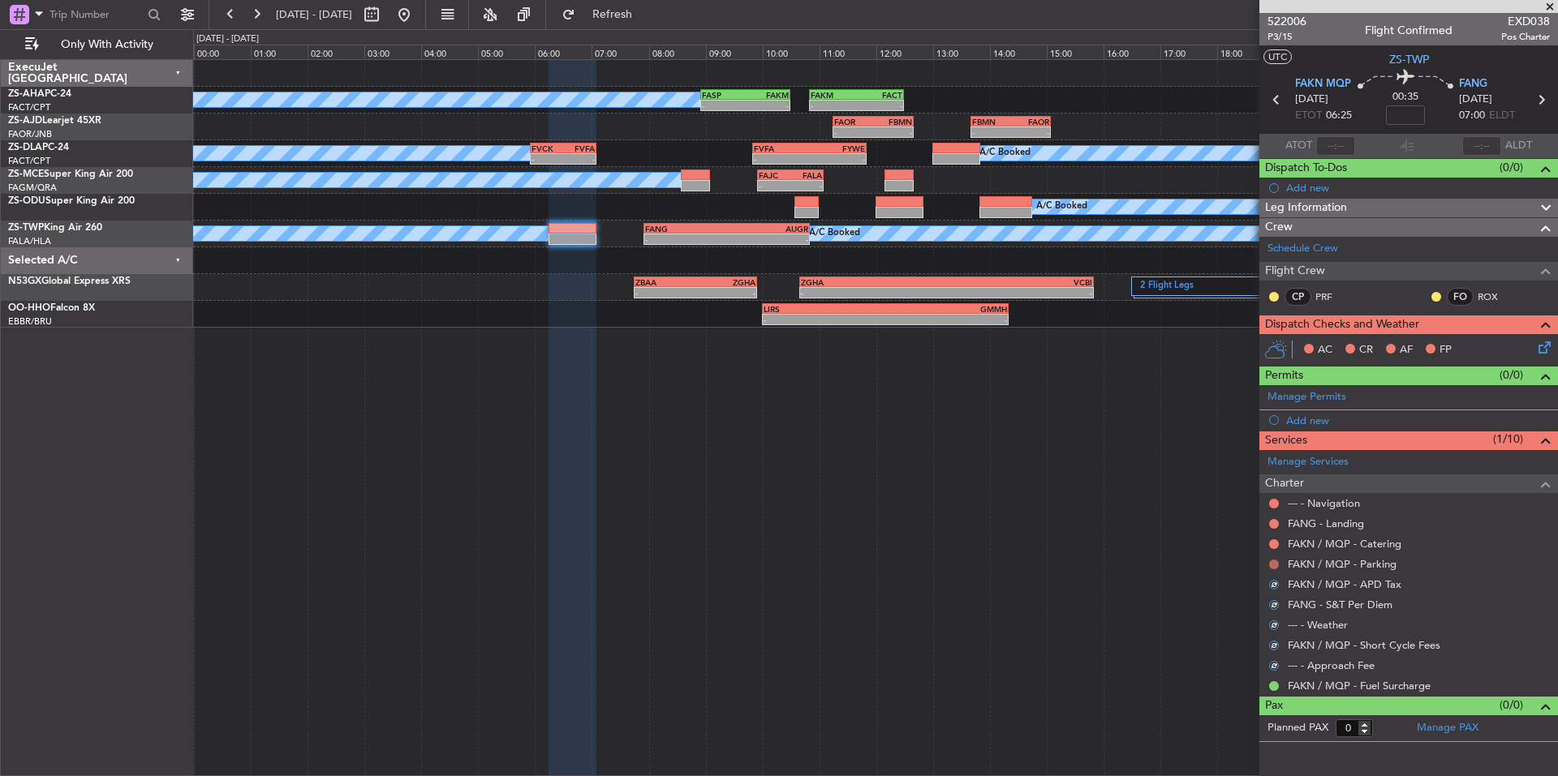
click at [1271, 561] on button at bounding box center [1274, 565] width 10 height 10
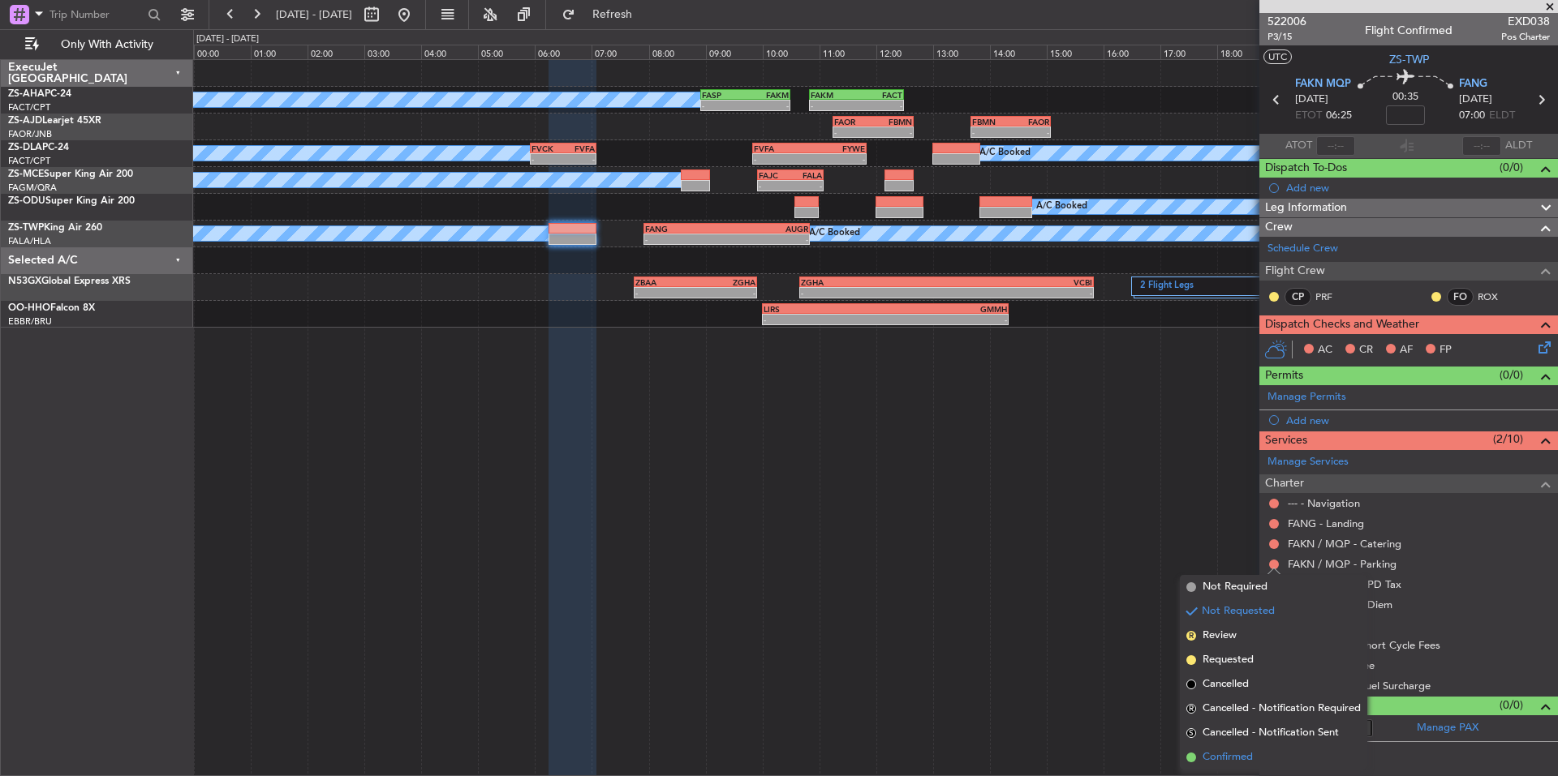
click at [1235, 750] on span "Confirmed" at bounding box center [1227, 758] width 50 height 16
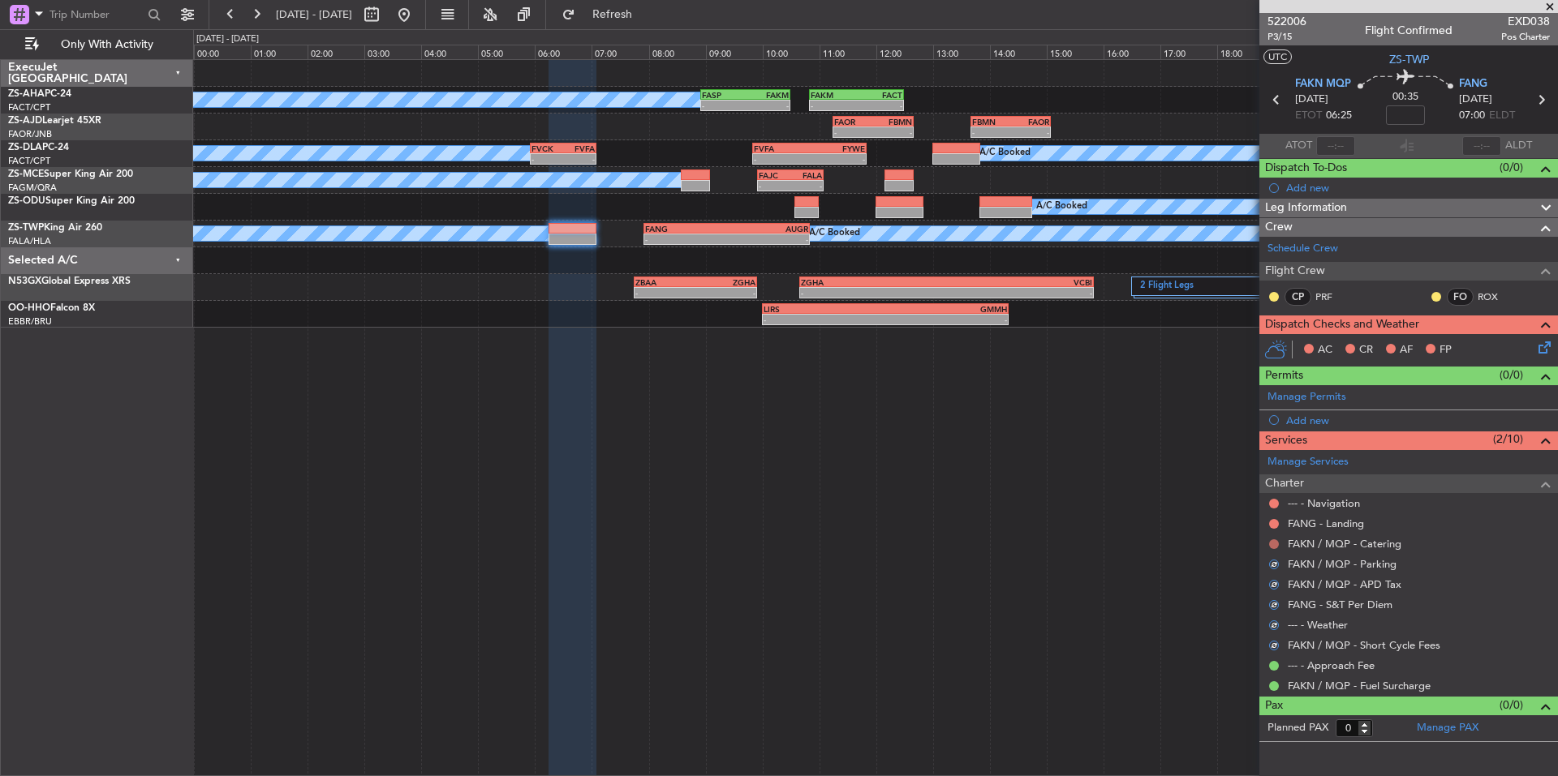
click at [1274, 540] on button at bounding box center [1274, 545] width 10 height 10
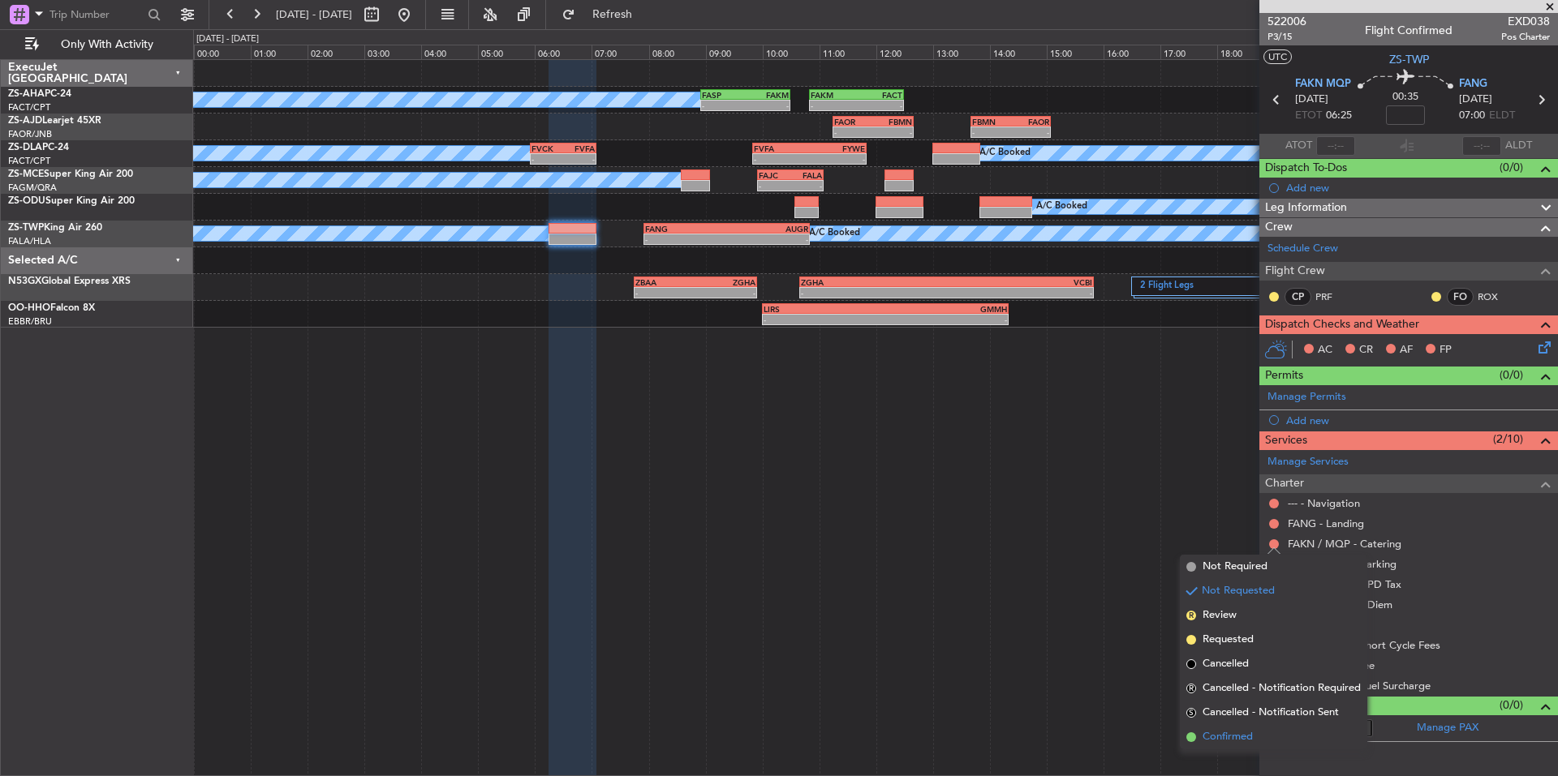
click at [1236, 743] on span "Confirmed" at bounding box center [1227, 737] width 50 height 16
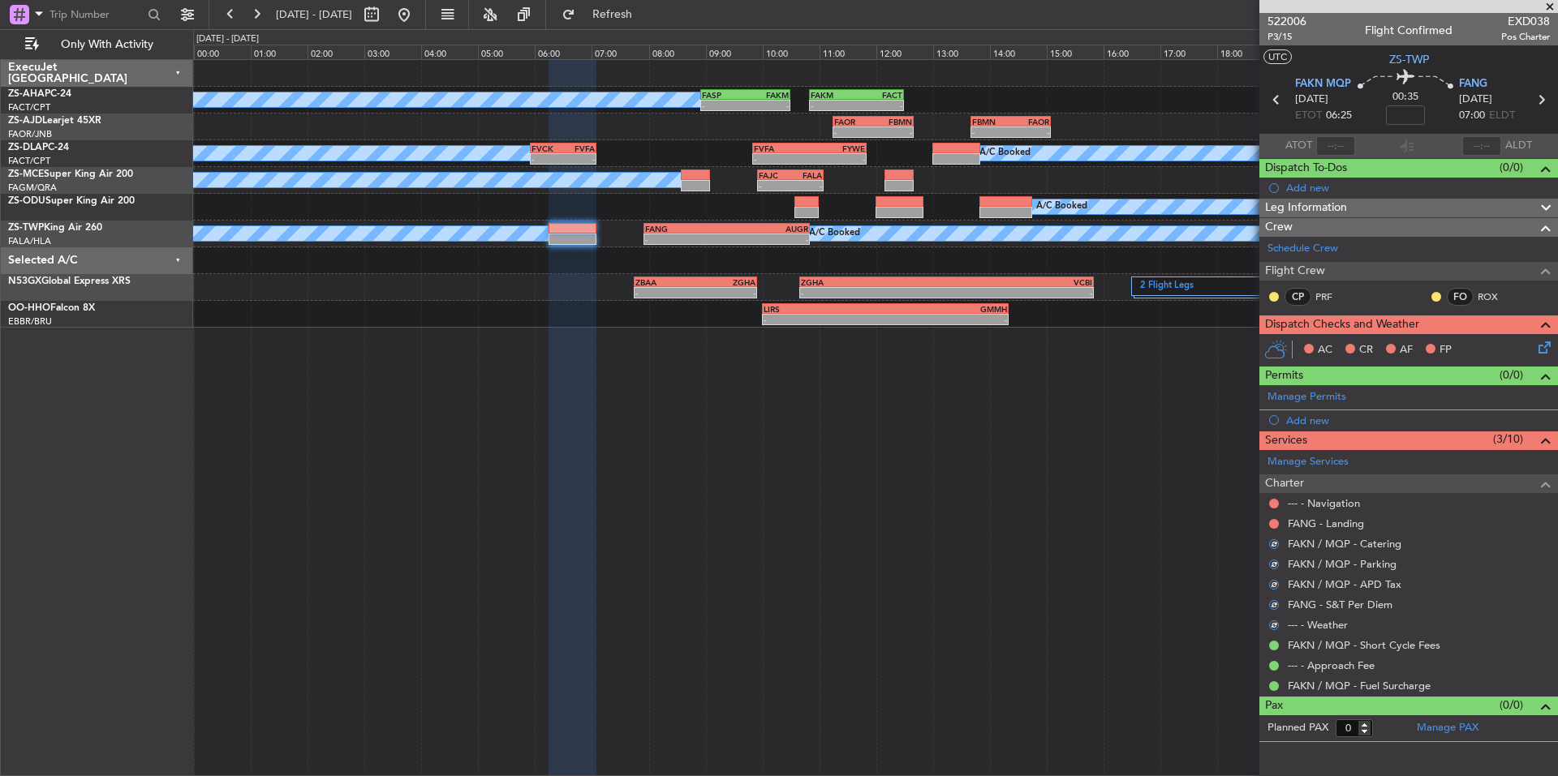
click at [1261, 523] on div "FANG - Landing" at bounding box center [1408, 524] width 299 height 20
click at [1275, 522] on button at bounding box center [1274, 524] width 10 height 10
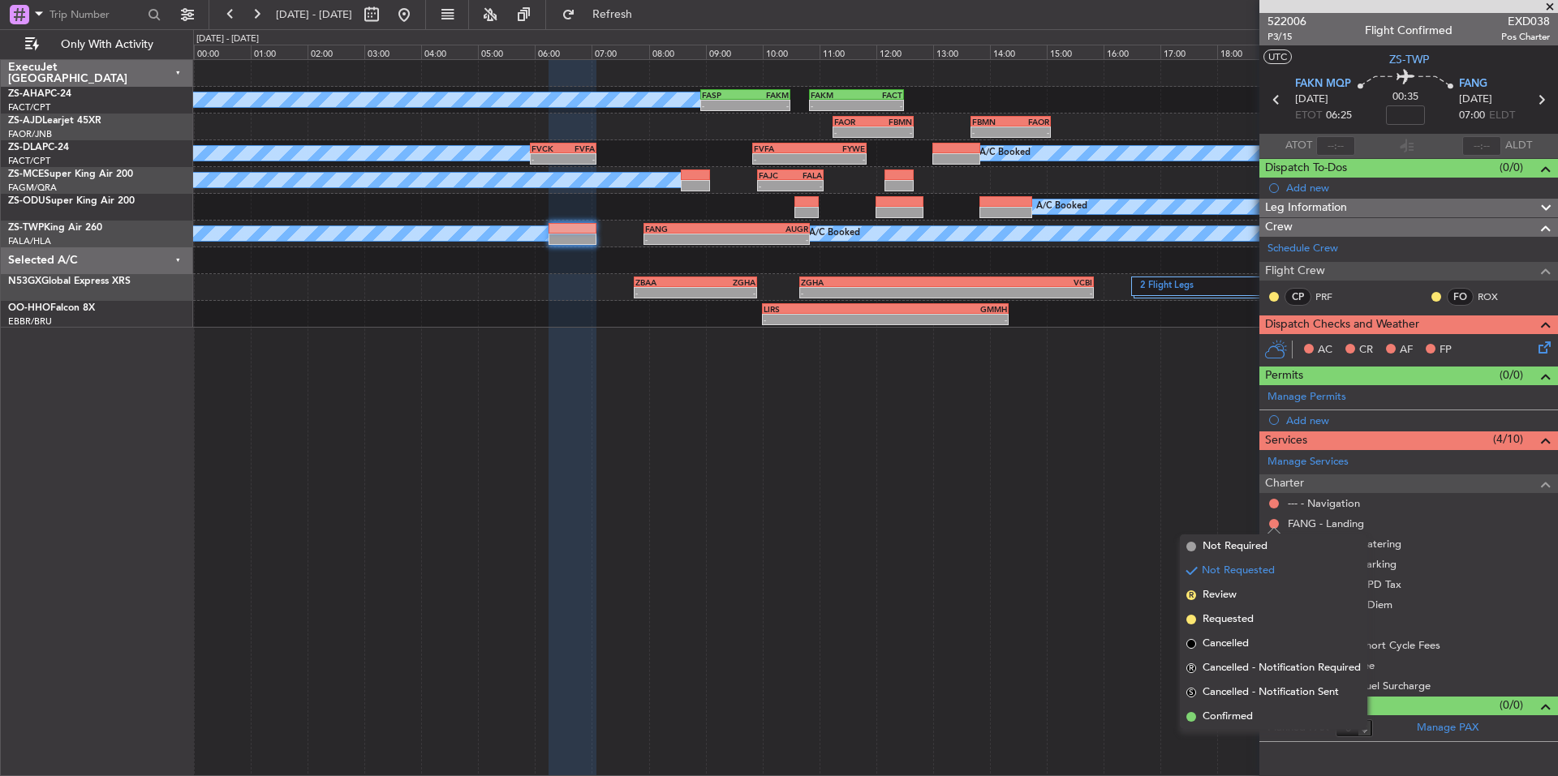
click at [1241, 715] on span "Confirmed" at bounding box center [1227, 717] width 50 height 16
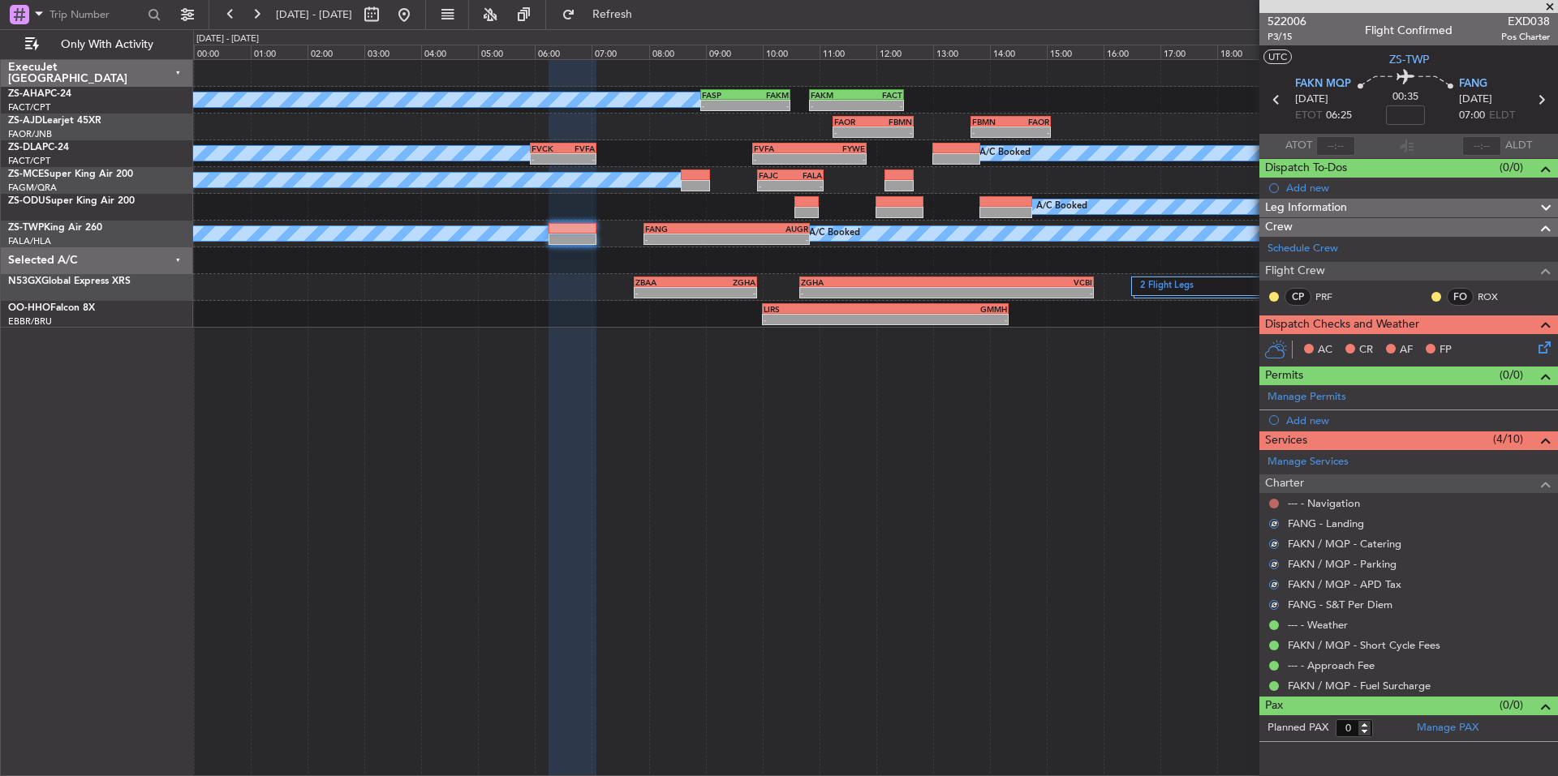
click at [1271, 501] on button at bounding box center [1274, 504] width 10 height 10
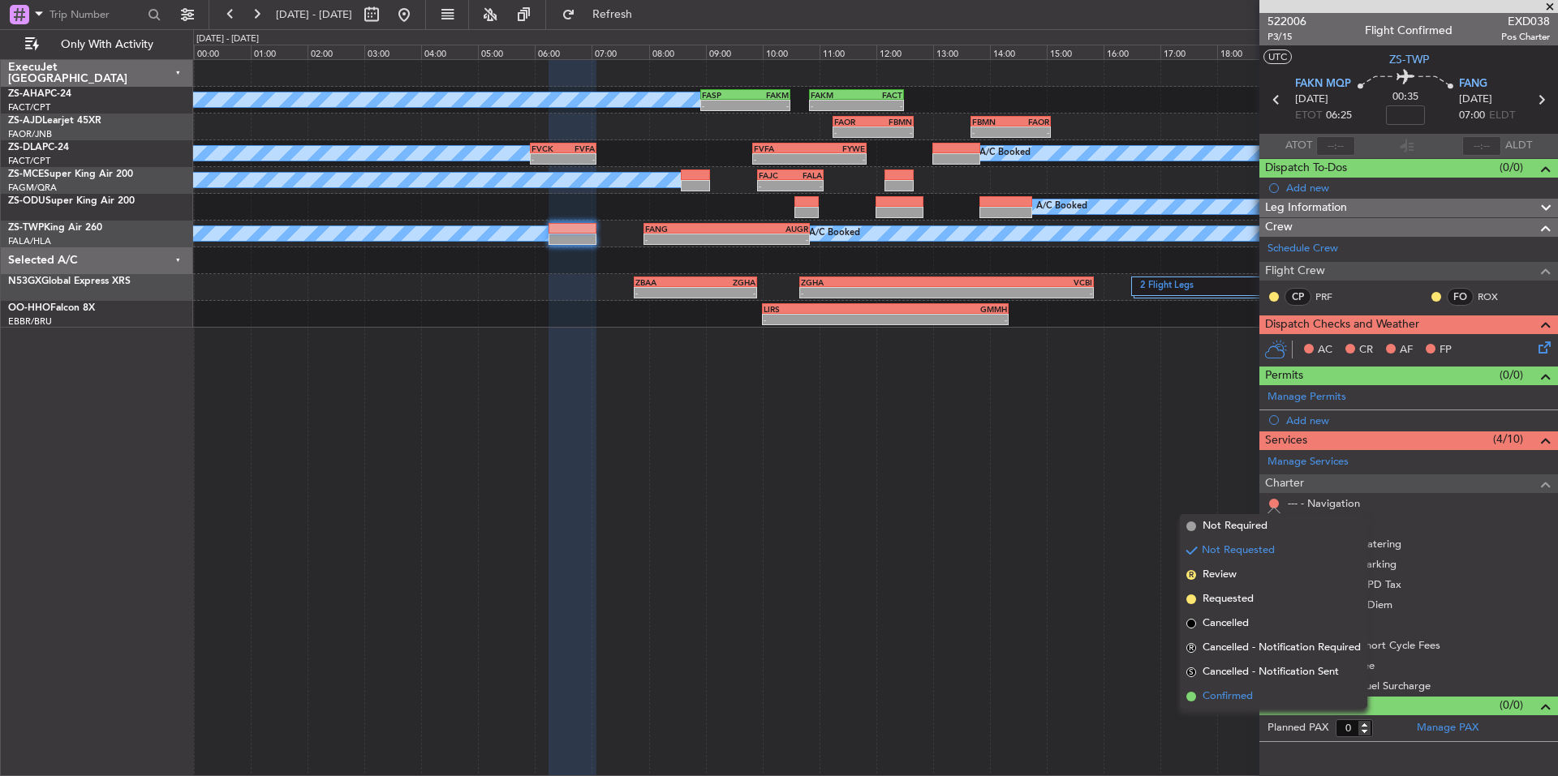
click at [1221, 703] on span "Confirmed" at bounding box center [1227, 697] width 50 height 16
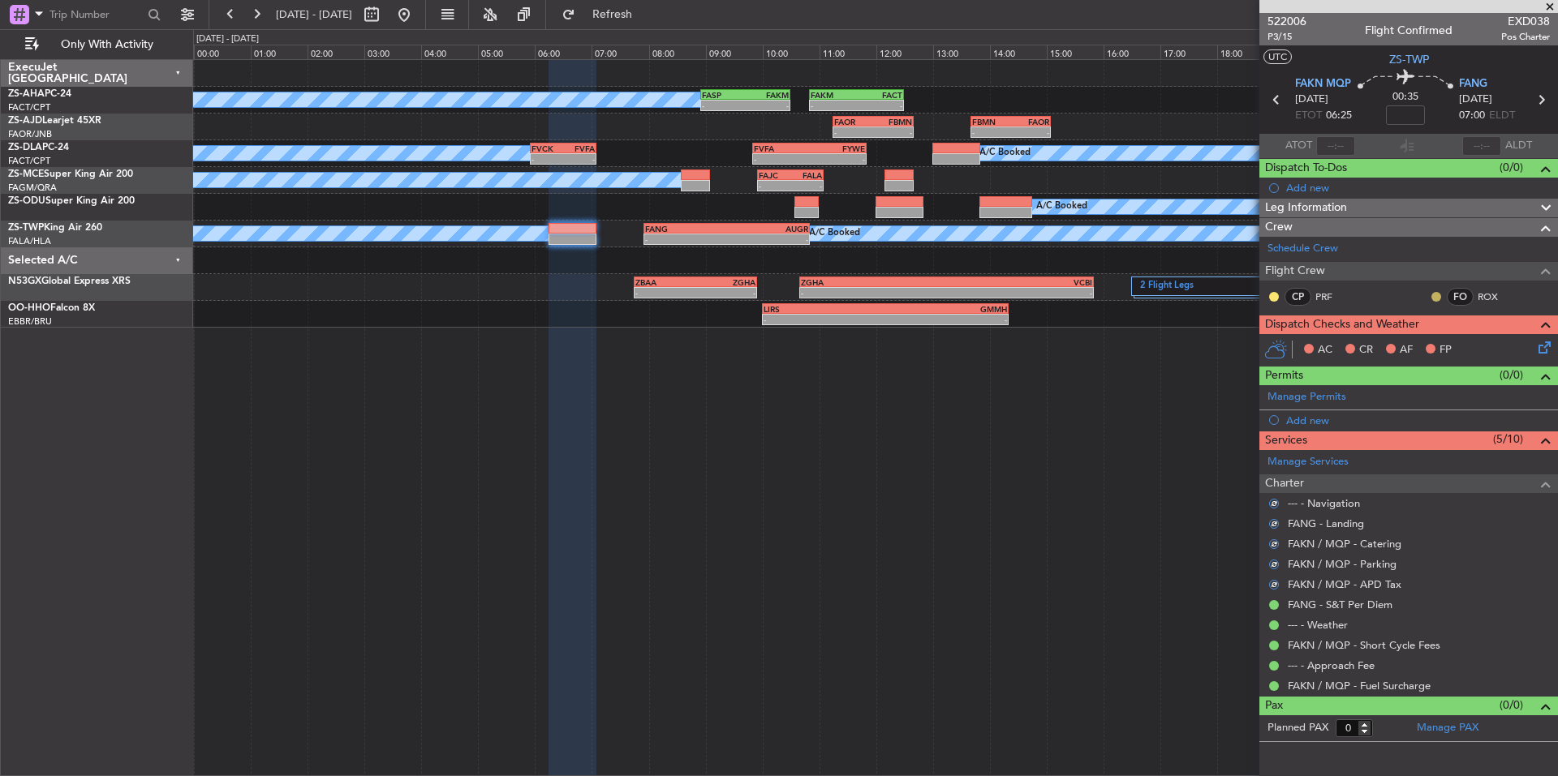
click at [1434, 297] on button at bounding box center [1436, 297] width 10 height 10
click at [1447, 347] on span "Acknowledged" at bounding box center [1439, 344] width 71 height 16
click at [1272, 299] on button at bounding box center [1274, 297] width 10 height 10
click at [1300, 344] on span "Acknowledged" at bounding box center [1277, 344] width 71 height 16
click at [1537, 344] on mat-tooltip-component "Roxane Straughan (ROX)" at bounding box center [1481, 324] width 129 height 43
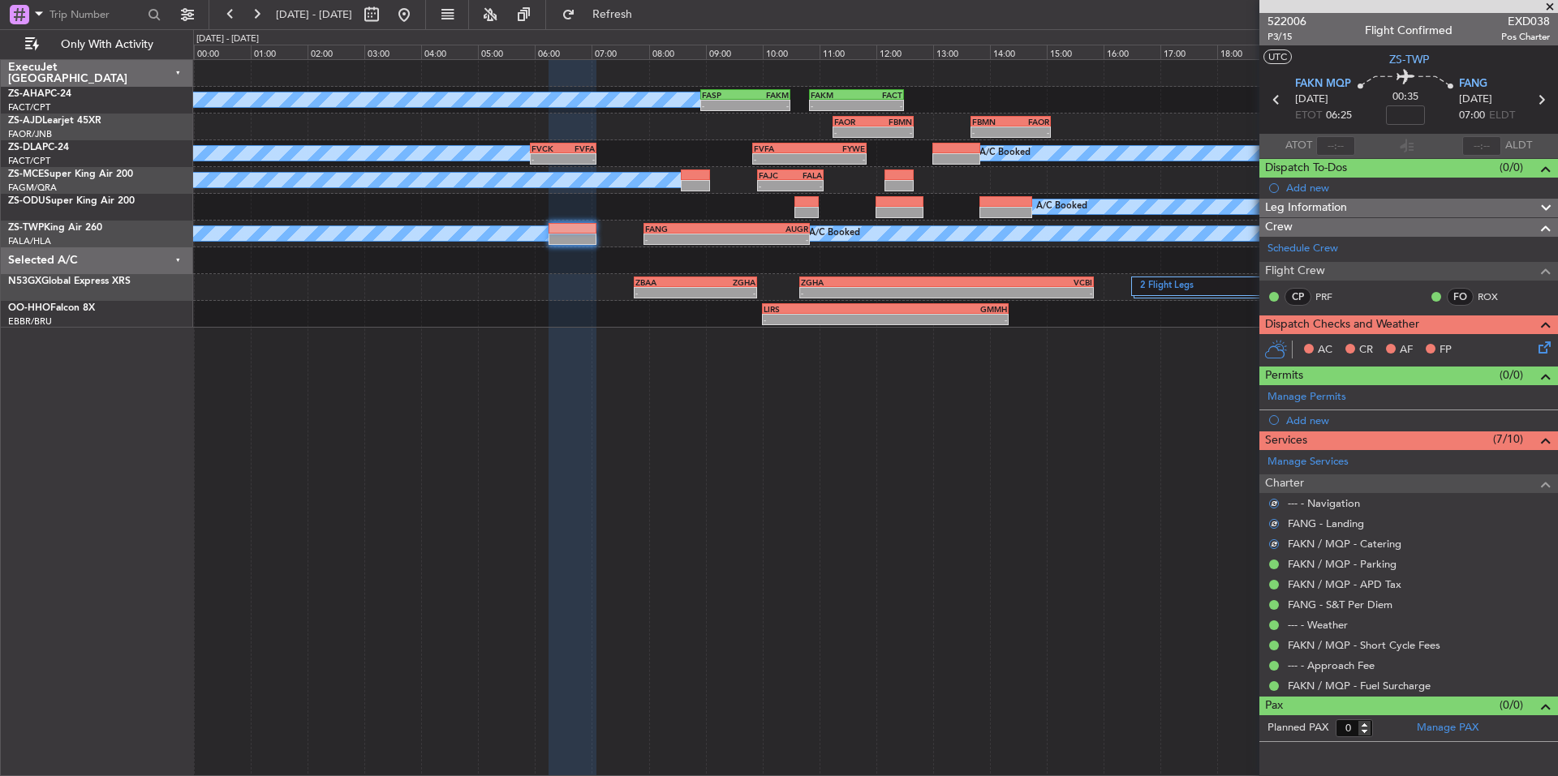
click at [1541, 351] on icon at bounding box center [1541, 344] width 13 height 13
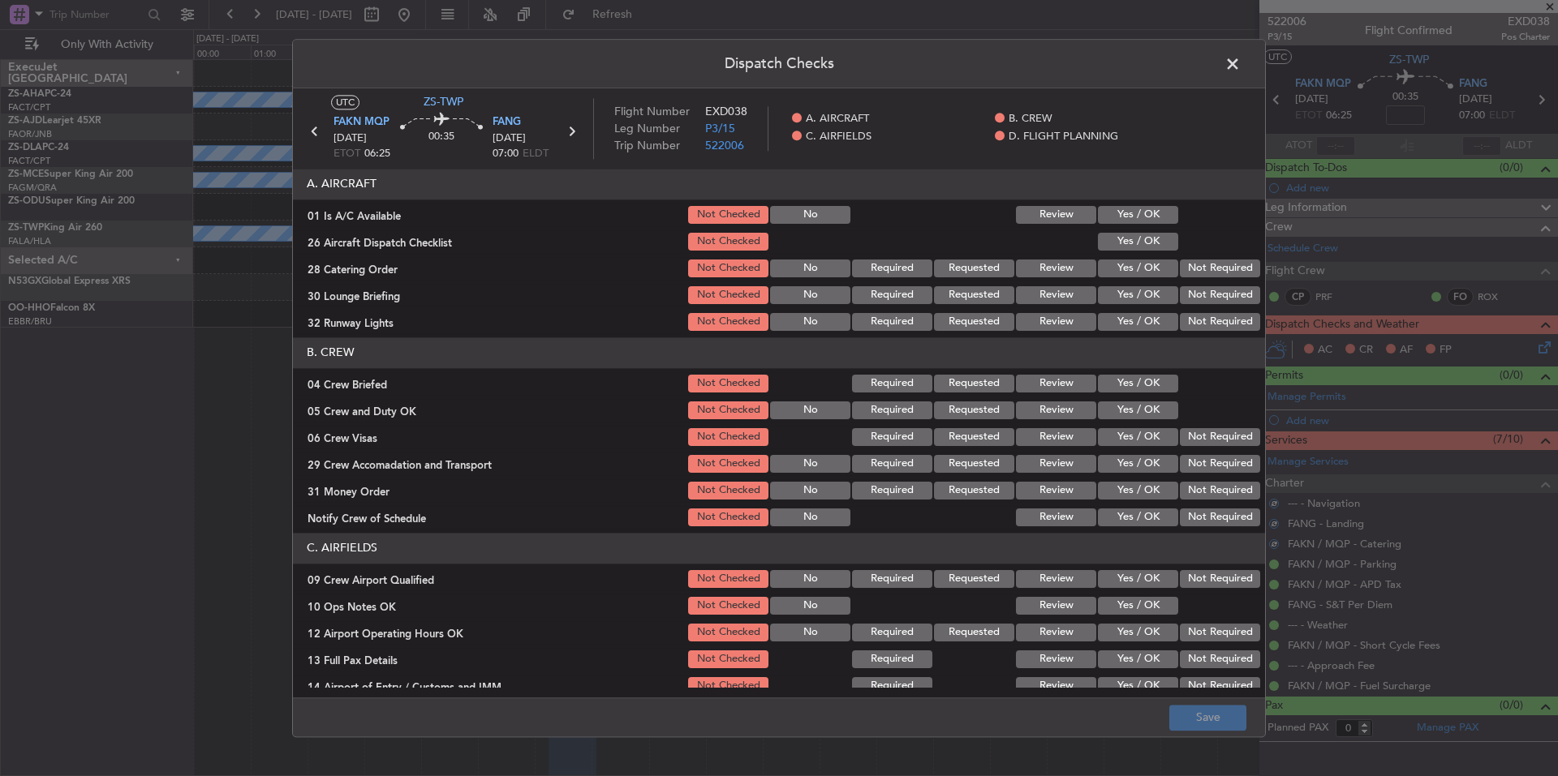
drag, startPoint x: 1147, startPoint y: 202, endPoint x: 1147, endPoint y: 216, distance: 13.8
click at [1147, 203] on section "A. AIRCRAFT 01 Is A/C Available Not Checked No Review Yes / OK 26 Aircraft Disp…" at bounding box center [779, 251] width 972 height 165
click at [1142, 221] on button "Yes / OK" at bounding box center [1138, 215] width 80 height 18
click at [1142, 233] on button "Yes / OK" at bounding box center [1138, 242] width 80 height 18
click at [1188, 262] on button "Not Required" at bounding box center [1220, 269] width 80 height 18
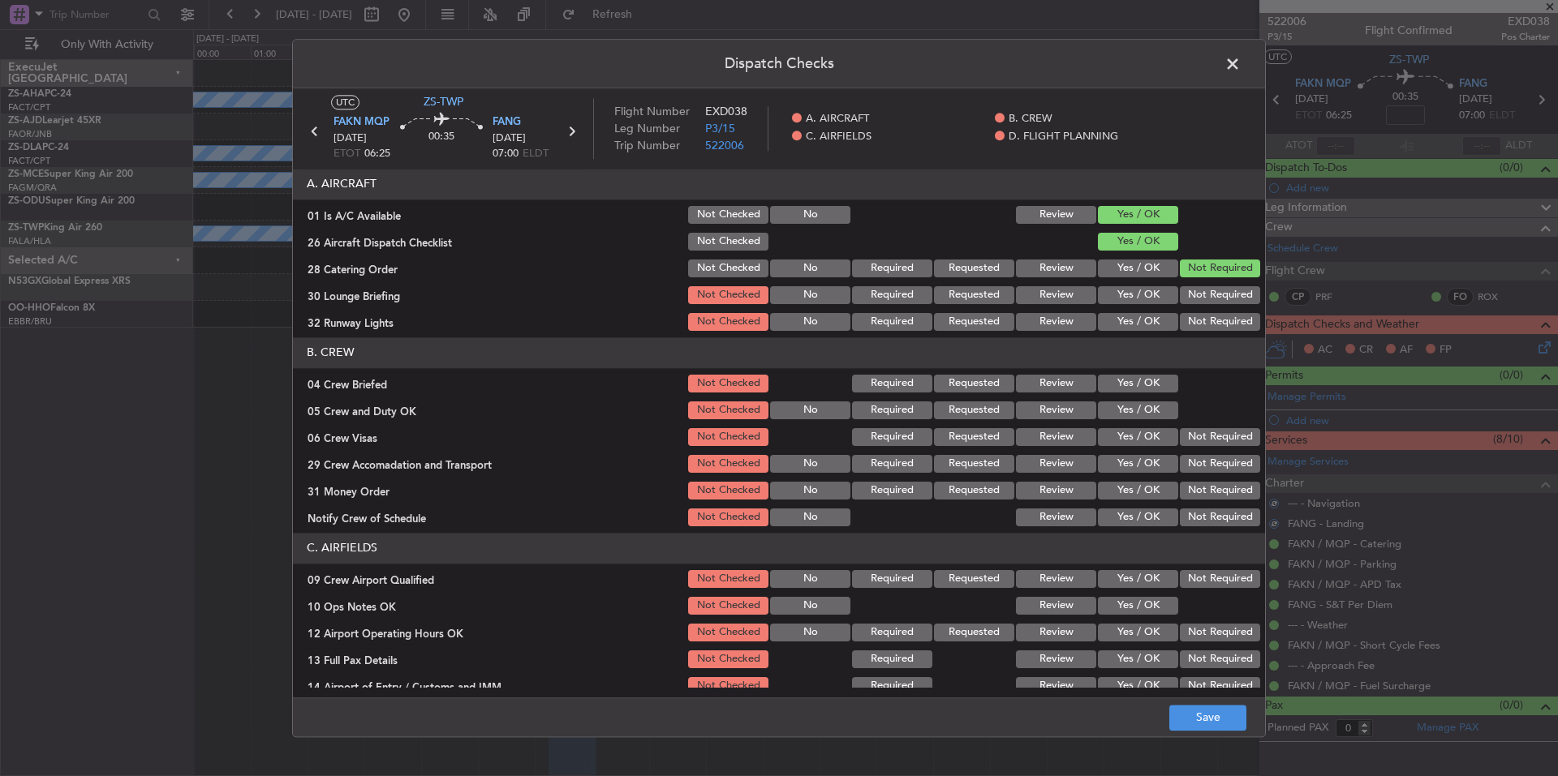
click at [1198, 279] on div "Not Required" at bounding box center [1218, 268] width 82 height 23
click at [1199, 286] on div "Not Required" at bounding box center [1218, 295] width 82 height 23
click at [1203, 294] on button "Not Required" at bounding box center [1220, 295] width 80 height 18
drag, startPoint x: 1205, startPoint y: 303, endPoint x: 1208, endPoint y: 325, distance: 22.9
click at [1205, 303] on button "Not Required" at bounding box center [1220, 295] width 80 height 18
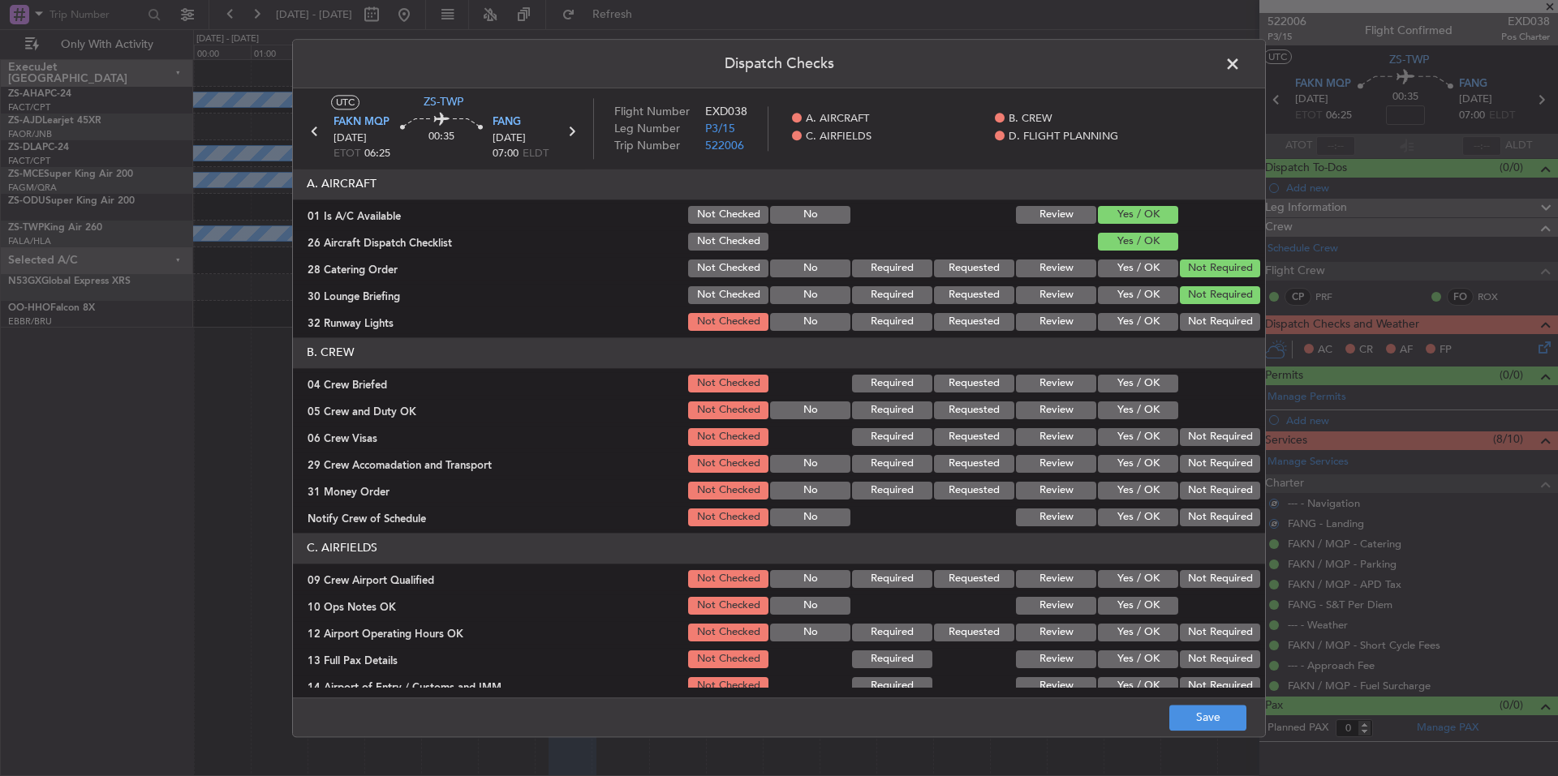
click at [1206, 317] on button "Not Required" at bounding box center [1220, 322] width 80 height 18
click at [1155, 390] on button "Yes / OK" at bounding box center [1138, 384] width 80 height 18
drag, startPoint x: 1152, startPoint y: 409, endPoint x: 1154, endPoint y: 419, distance: 9.9
click at [1152, 411] on button "Yes / OK" at bounding box center [1138, 411] width 80 height 18
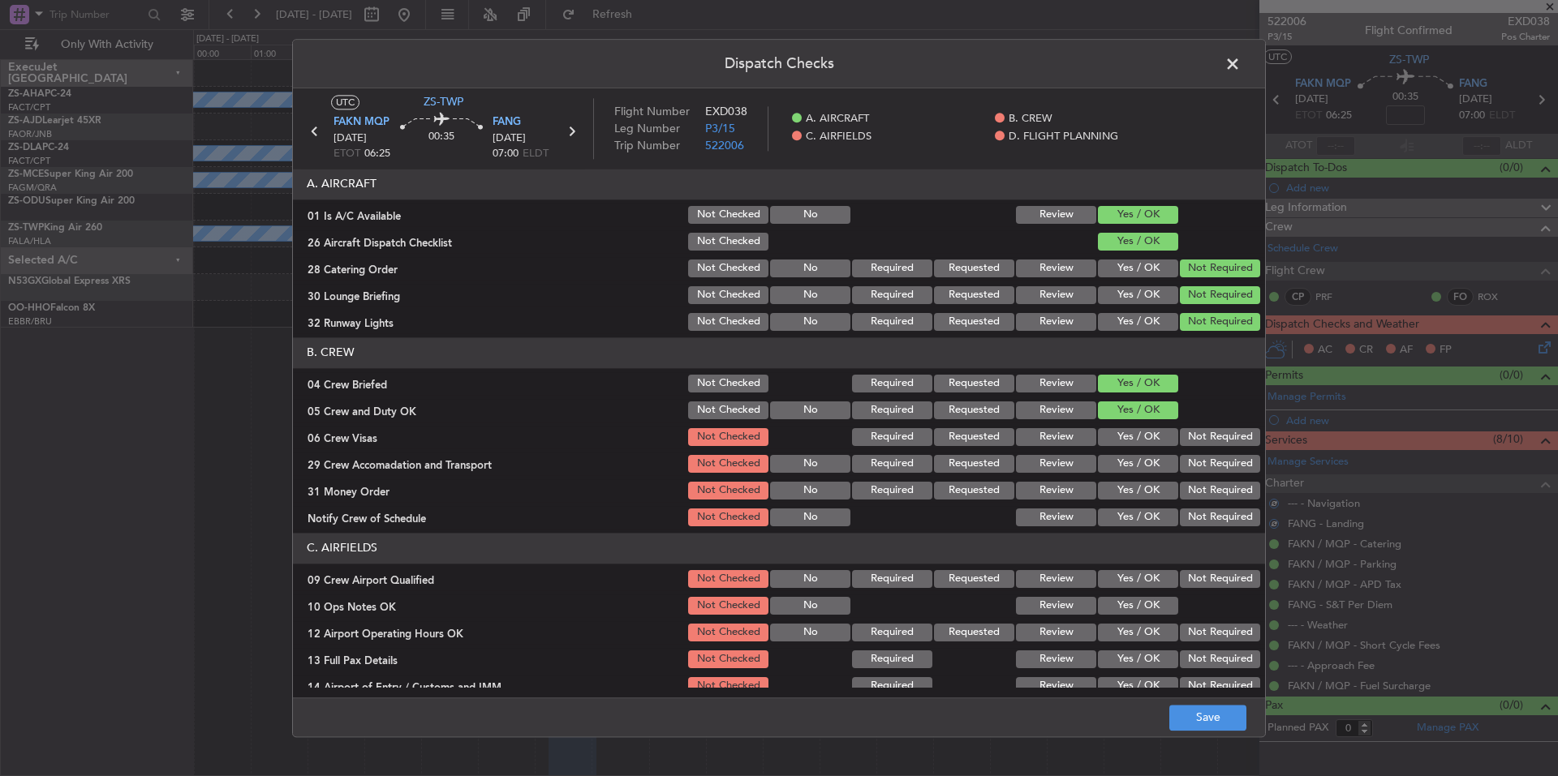
click at [1180, 439] on button "Not Required" at bounding box center [1220, 437] width 80 height 18
click at [1186, 455] on section "B. CREW 04 Crew Briefed Not Checked Required Requested Review Yes / OK 05 Crew …" at bounding box center [779, 433] width 972 height 191
drag, startPoint x: 1196, startPoint y: 486, endPoint x: 1201, endPoint y: 497, distance: 11.6
click at [1197, 489] on button "Not Required" at bounding box center [1220, 491] width 80 height 18
click at [1206, 508] on section "B. CREW 04 Crew Briefed Not Checked Required Requested Review Yes / OK 05 Crew …" at bounding box center [779, 433] width 972 height 191
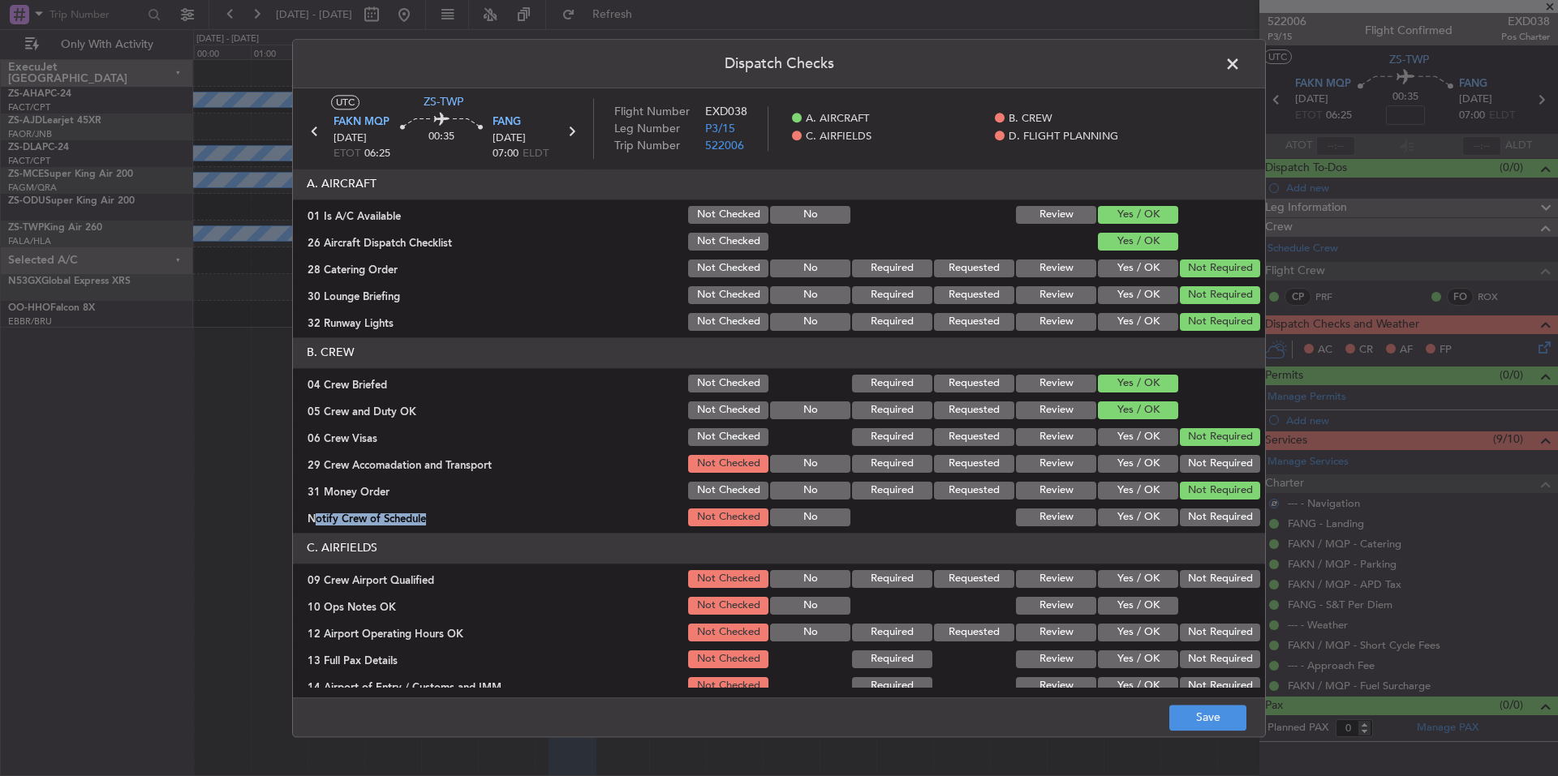
click at [1206, 470] on button "Not Required" at bounding box center [1220, 464] width 80 height 18
click at [1221, 519] on button "Not Required" at bounding box center [1220, 518] width 80 height 18
click at [1220, 578] on button "Not Required" at bounding box center [1220, 579] width 80 height 18
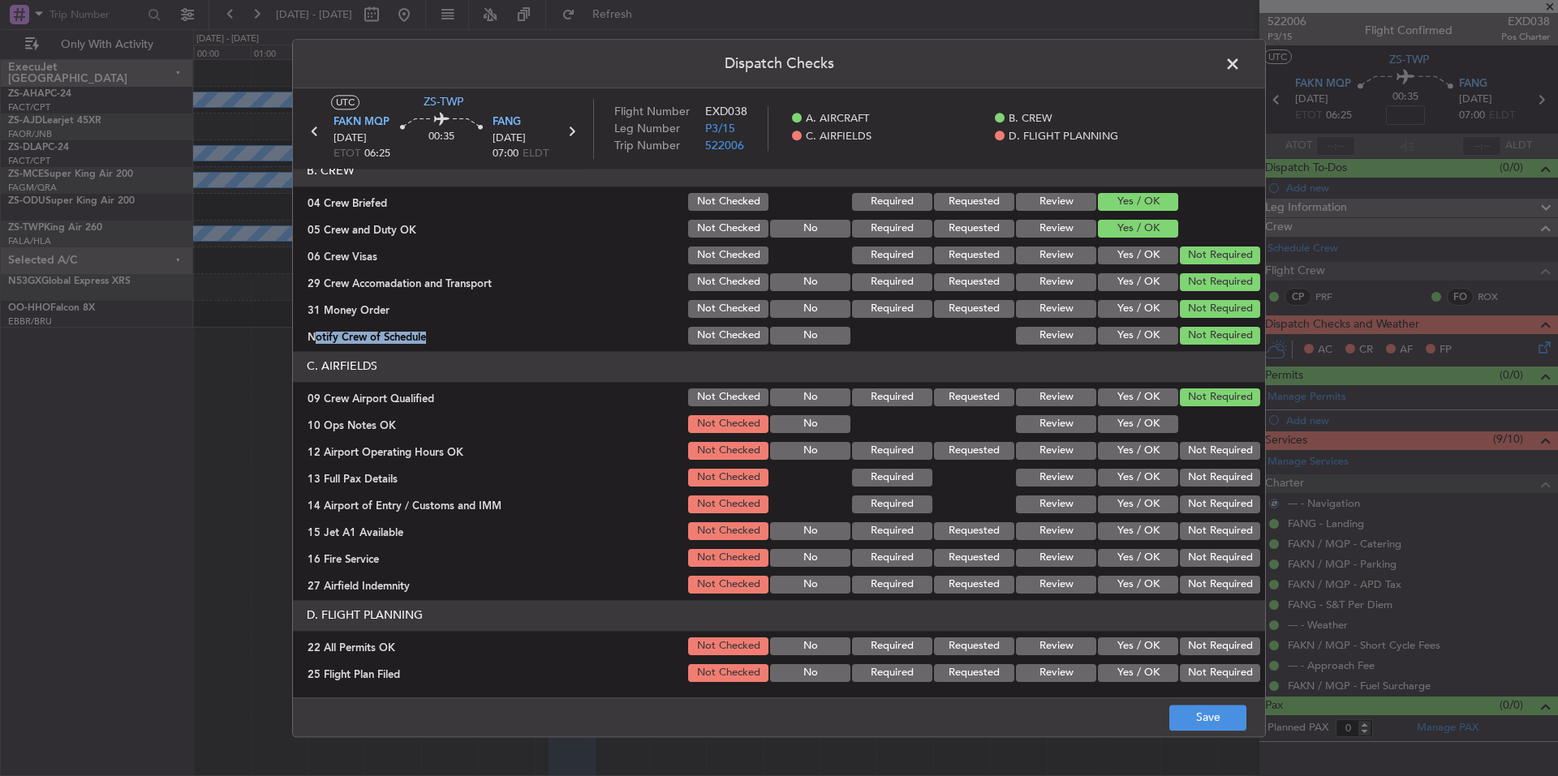
scroll to position [210, 0]
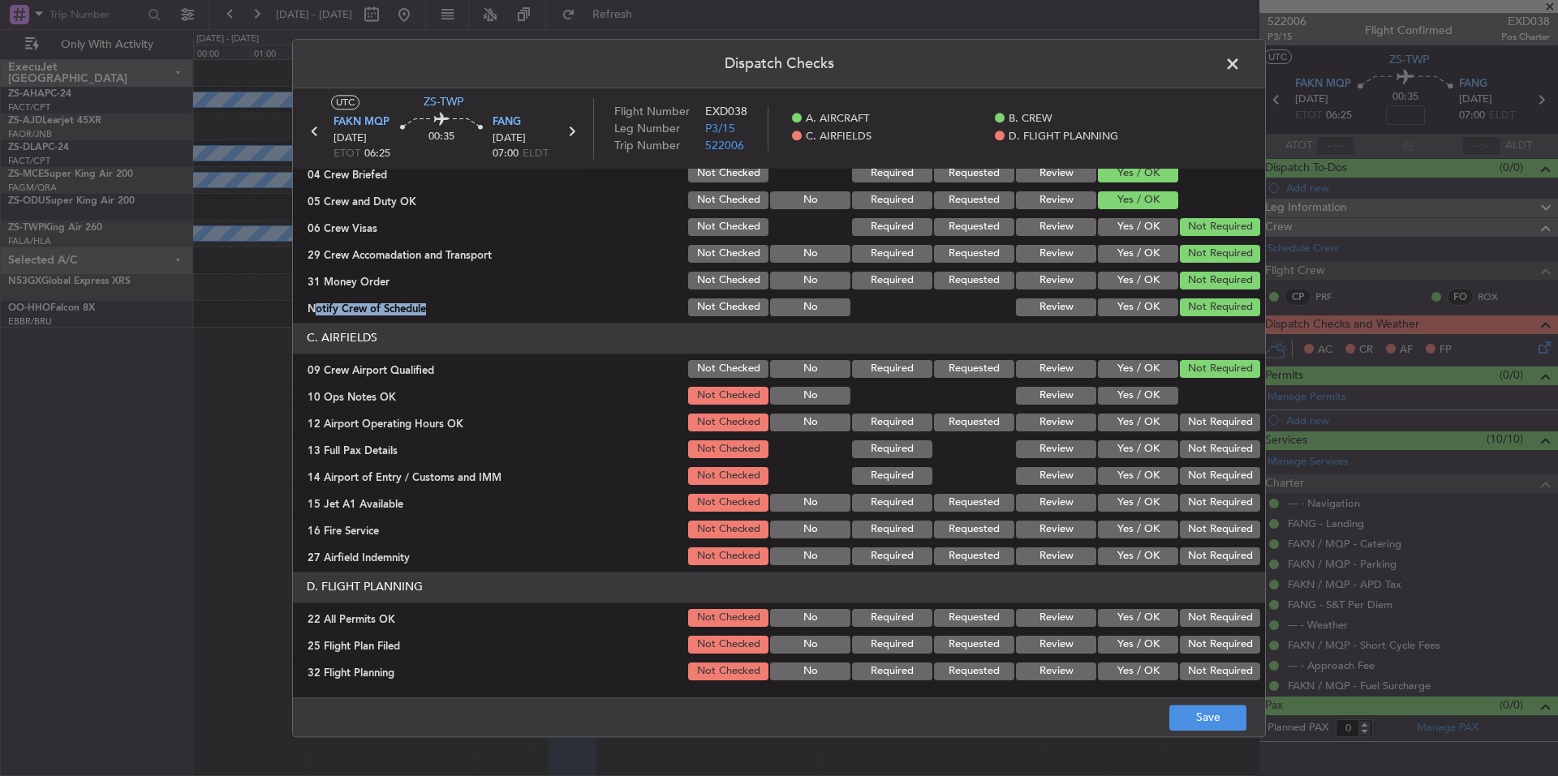
click at [1202, 558] on button "Not Required" at bounding box center [1220, 557] width 80 height 18
drag, startPoint x: 1202, startPoint y: 540, endPoint x: 1202, endPoint y: 525, distance: 15.4
click at [1202, 534] on div "Not Required" at bounding box center [1218, 529] width 82 height 23
click at [1202, 524] on button "Not Required" at bounding box center [1220, 530] width 80 height 18
click at [1202, 511] on div "Not Required" at bounding box center [1218, 503] width 82 height 23
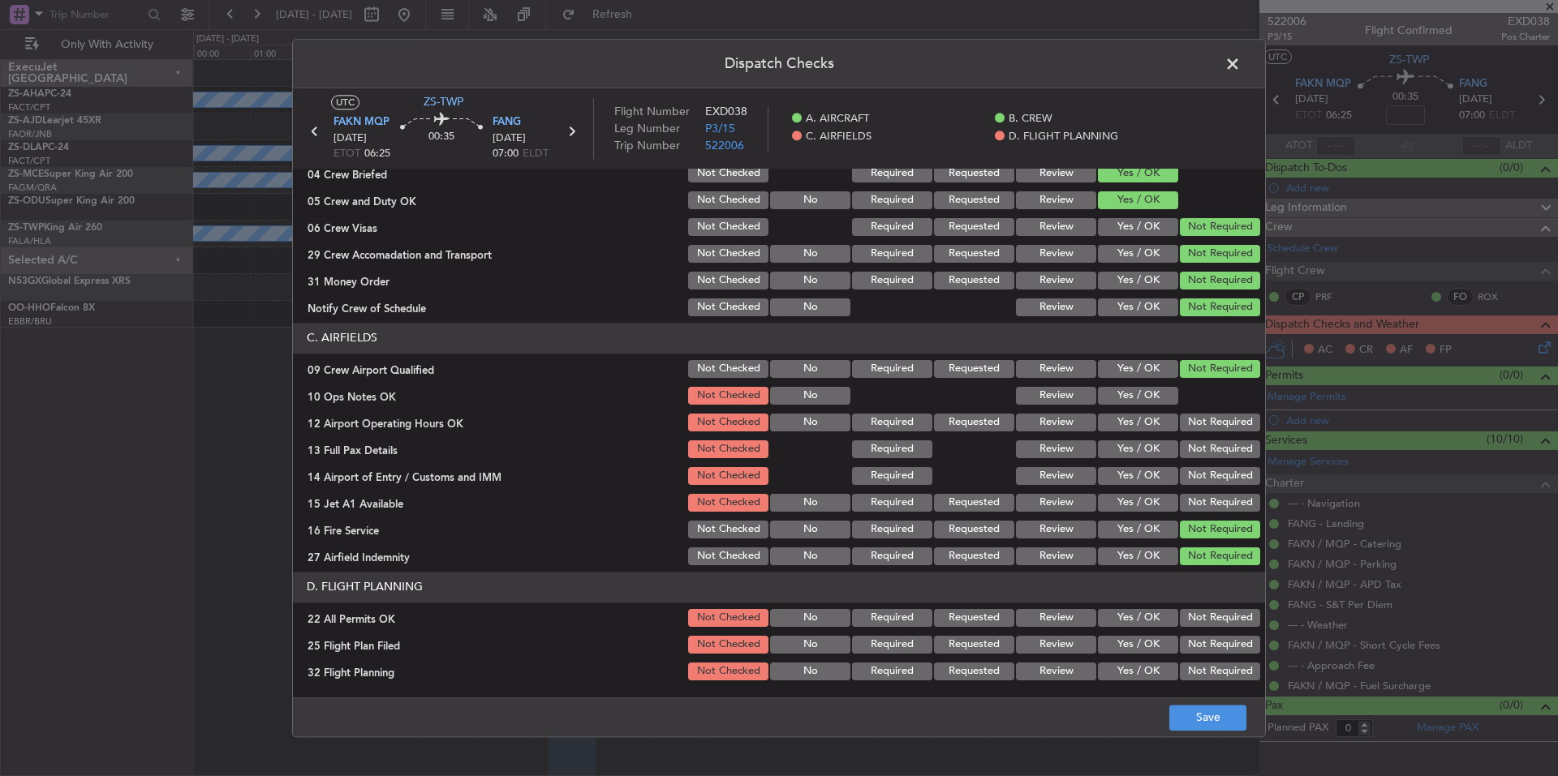
drag, startPoint x: 1202, startPoint y: 496, endPoint x: 1202, endPoint y: 487, distance: 9.0
click at [1202, 495] on button "Not Required" at bounding box center [1220, 503] width 80 height 18
click at [1202, 487] on div "Not Required" at bounding box center [1218, 476] width 82 height 23
drag, startPoint x: 1204, startPoint y: 475, endPoint x: 1206, endPoint y: 447, distance: 28.5
click at [1204, 471] on button "Not Required" at bounding box center [1220, 476] width 80 height 18
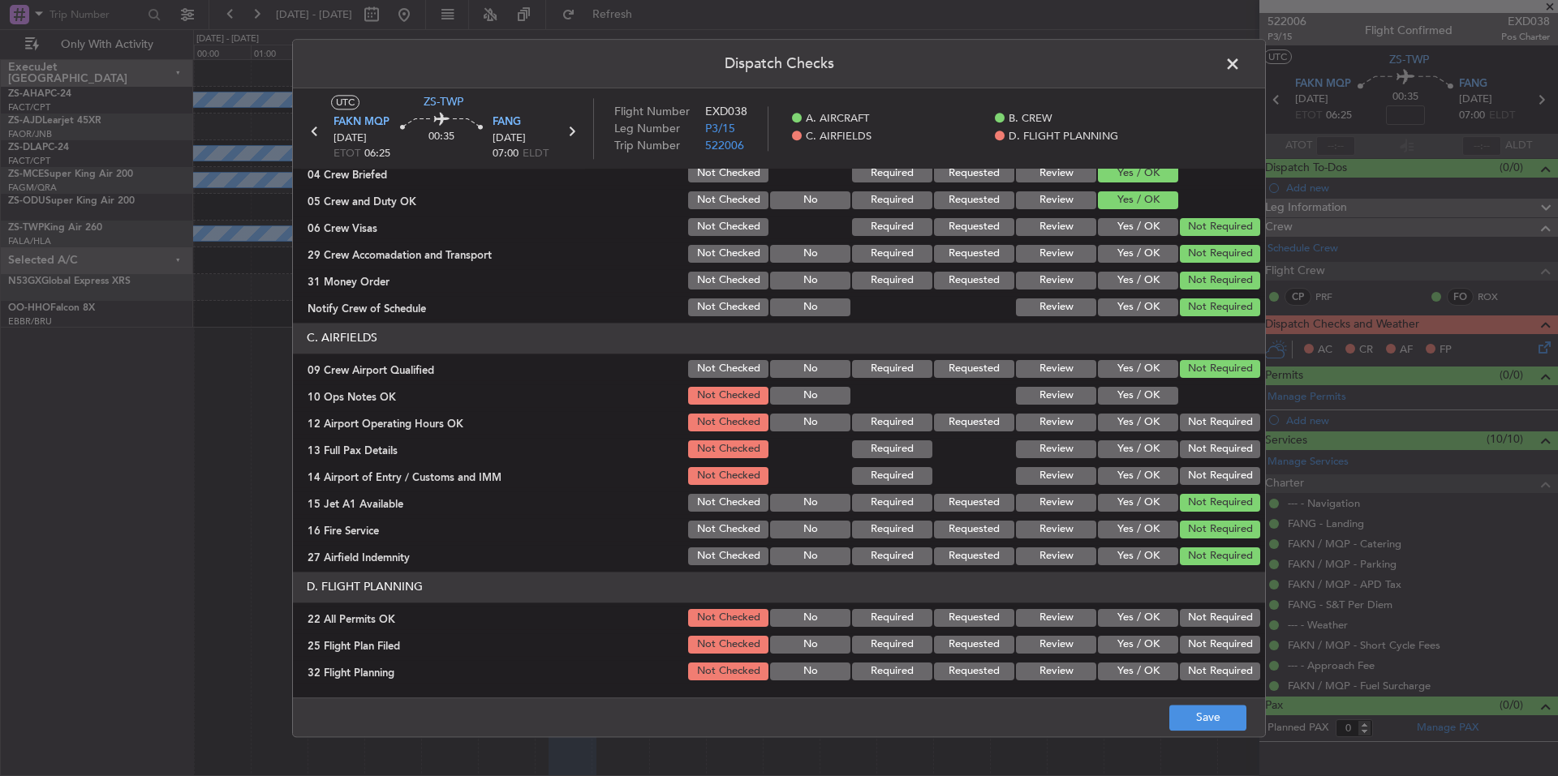
click at [1206, 453] on button "Not Required" at bounding box center [1220, 450] width 80 height 18
click at [1206, 437] on section "C. AIRFIELDS 09 Crew Airport Qualified Not Checked No Required Requested Review…" at bounding box center [779, 445] width 972 height 245
click at [1202, 419] on button "Not Required" at bounding box center [1220, 423] width 80 height 18
click at [1161, 402] on button "Yes / OK" at bounding box center [1138, 396] width 80 height 18
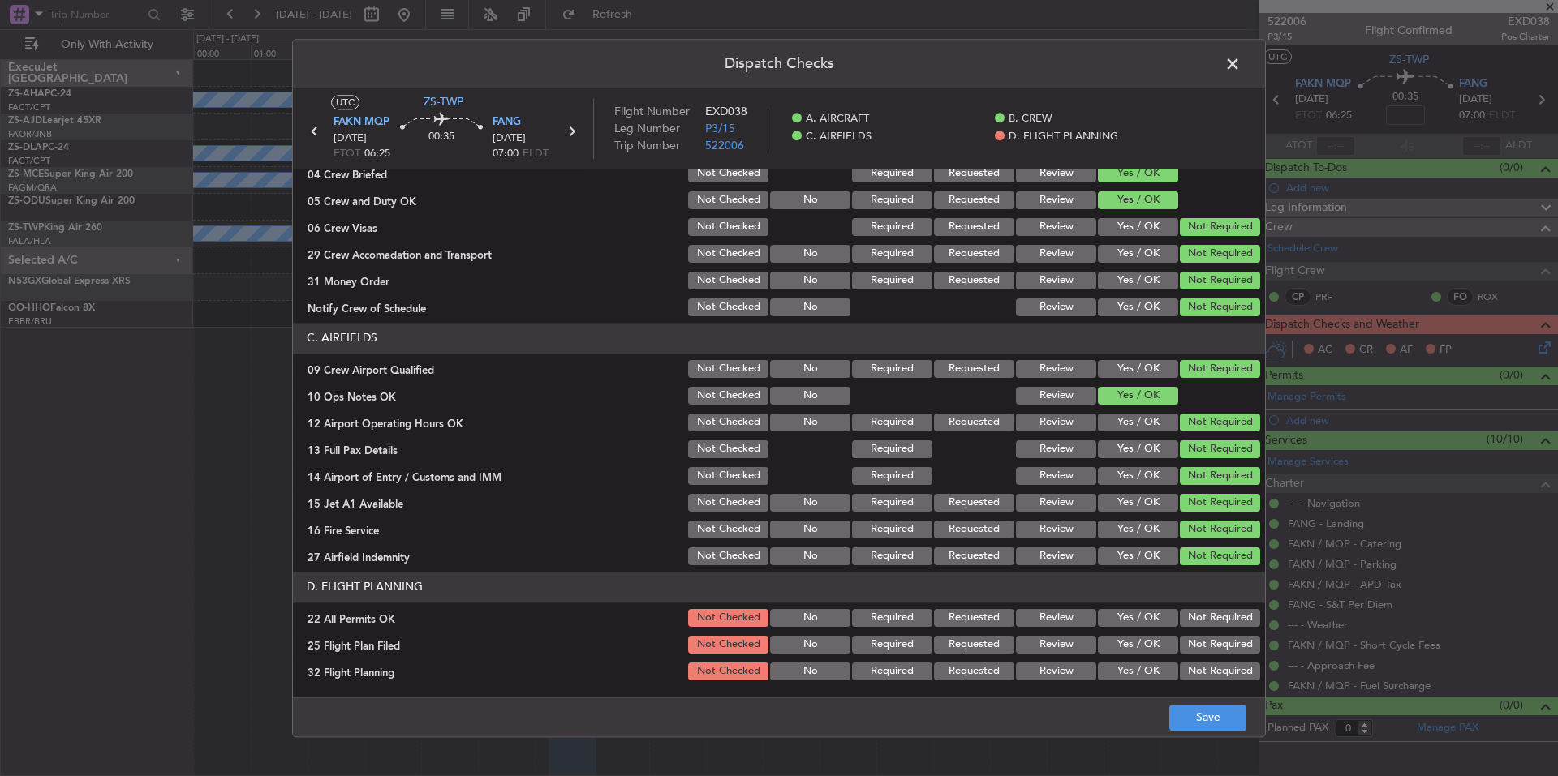
click at [1211, 612] on button "Not Required" at bounding box center [1220, 618] width 80 height 18
click at [1140, 648] on button "Yes / OK" at bounding box center [1138, 645] width 80 height 18
click at [1142, 670] on button "Yes / OK" at bounding box center [1138, 672] width 80 height 18
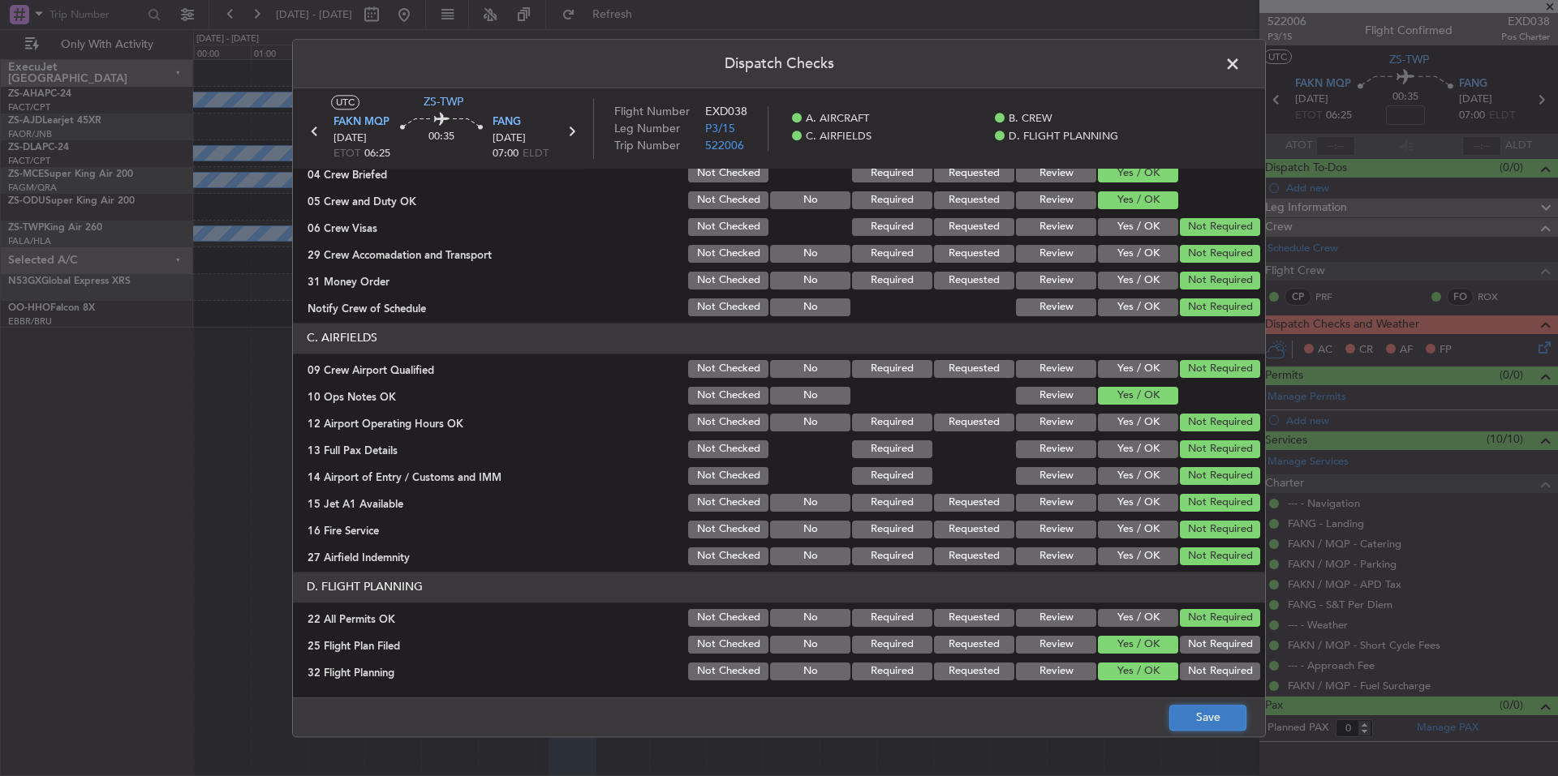
click at [1178, 712] on button "Save" at bounding box center [1207, 718] width 77 height 26
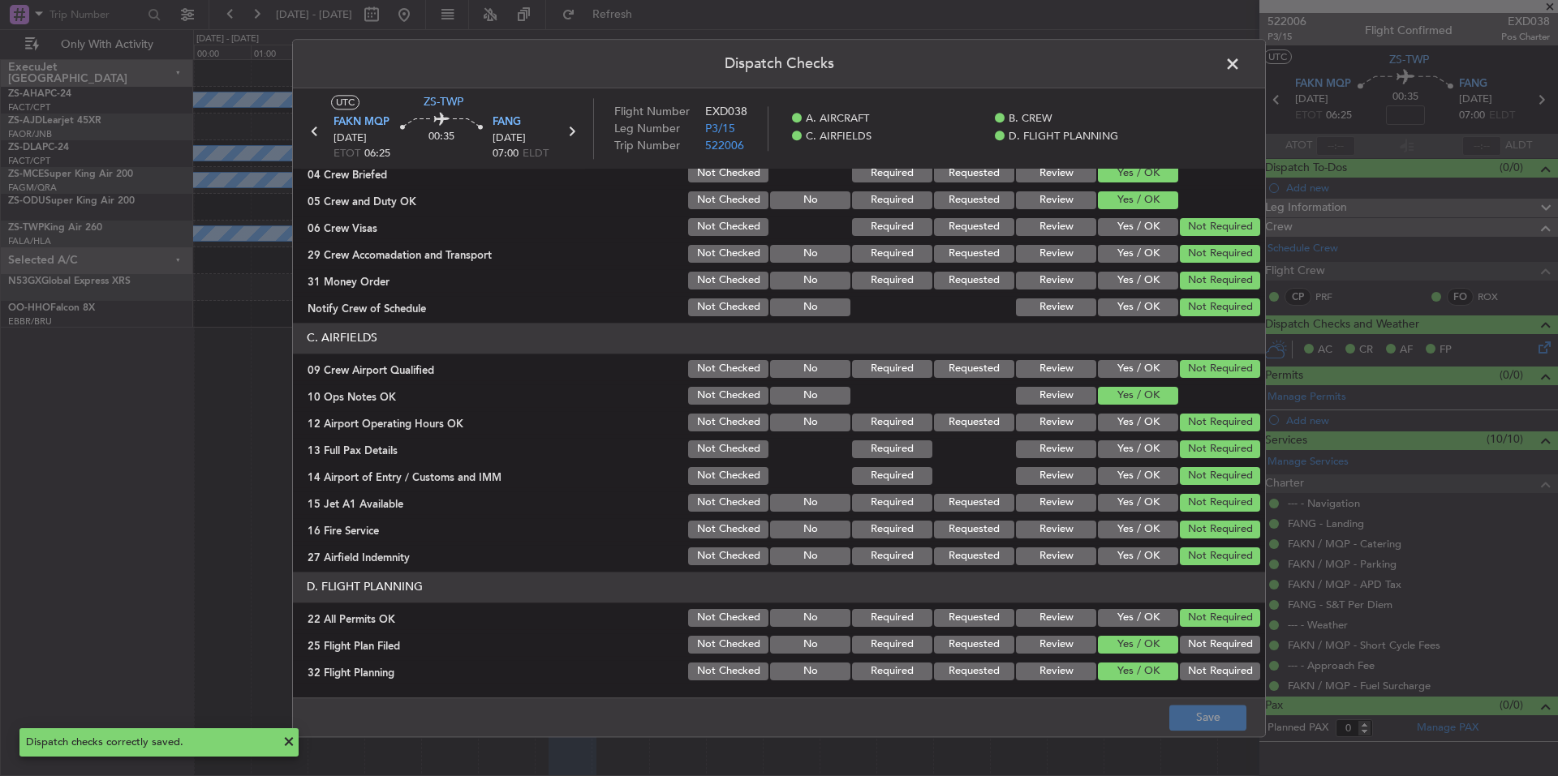
click at [1241, 62] on span at bounding box center [1241, 68] width 0 height 32
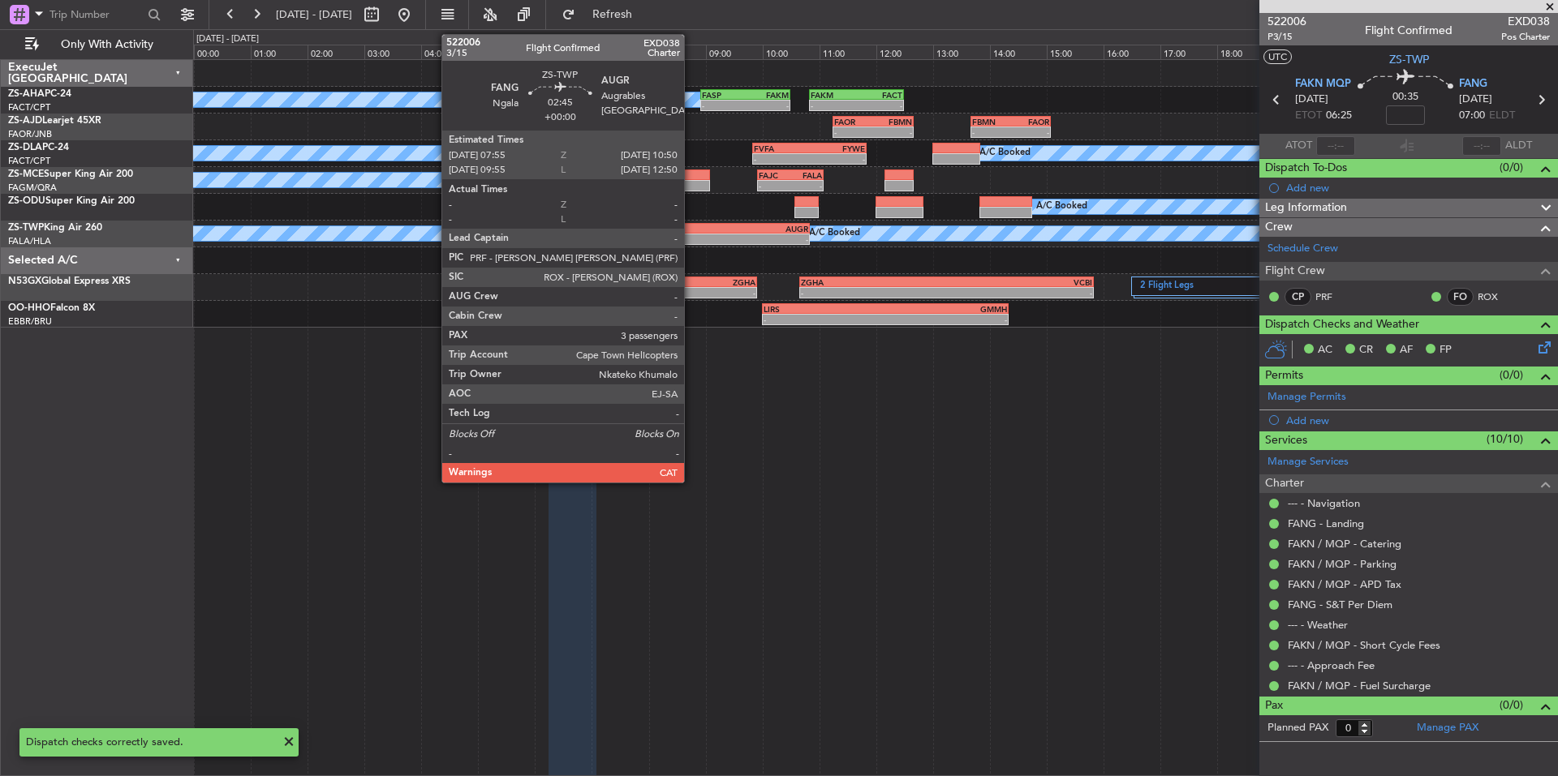
click at [691, 237] on div "-" at bounding box center [685, 239] width 81 height 10
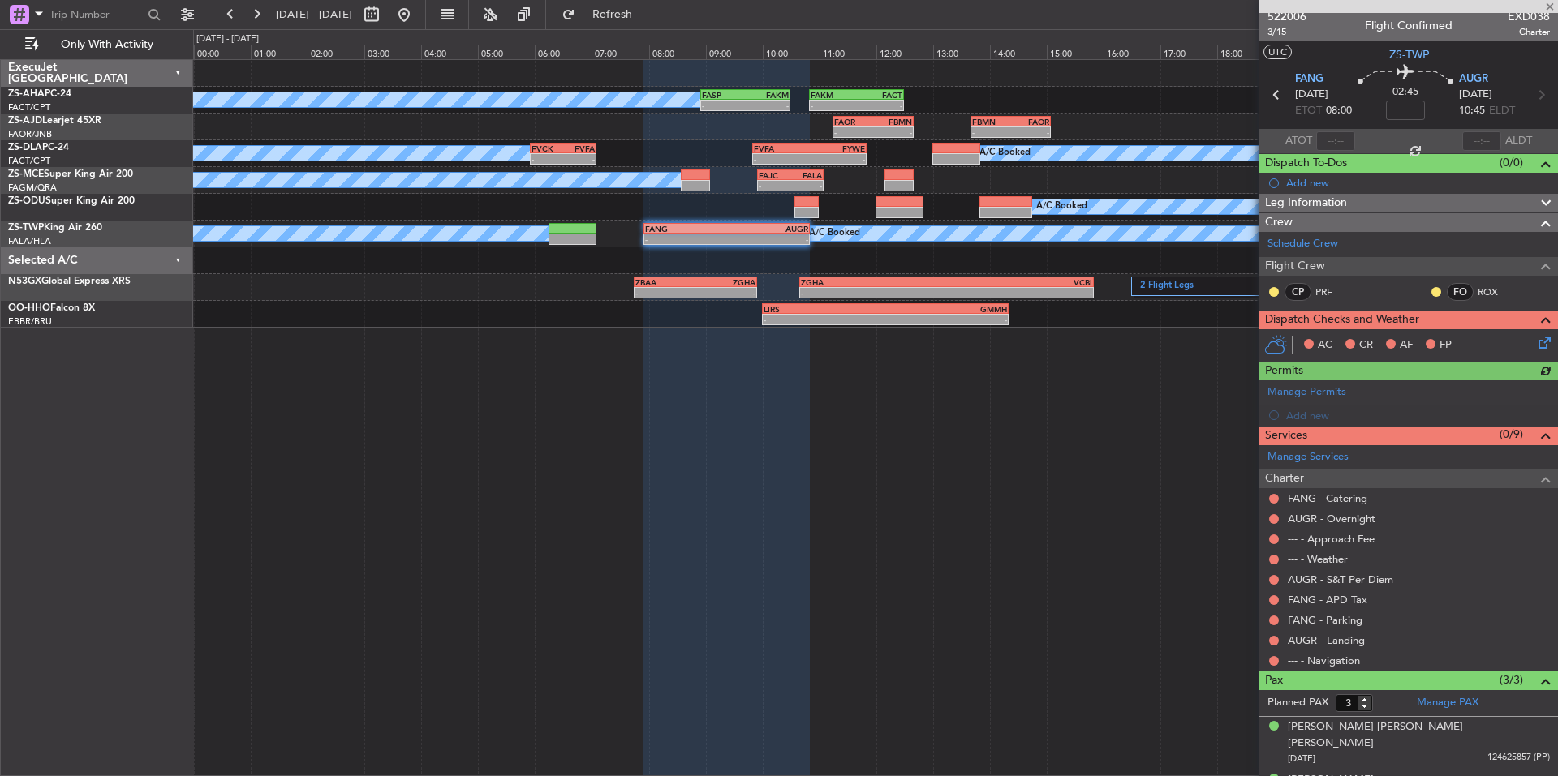
scroll to position [0, 0]
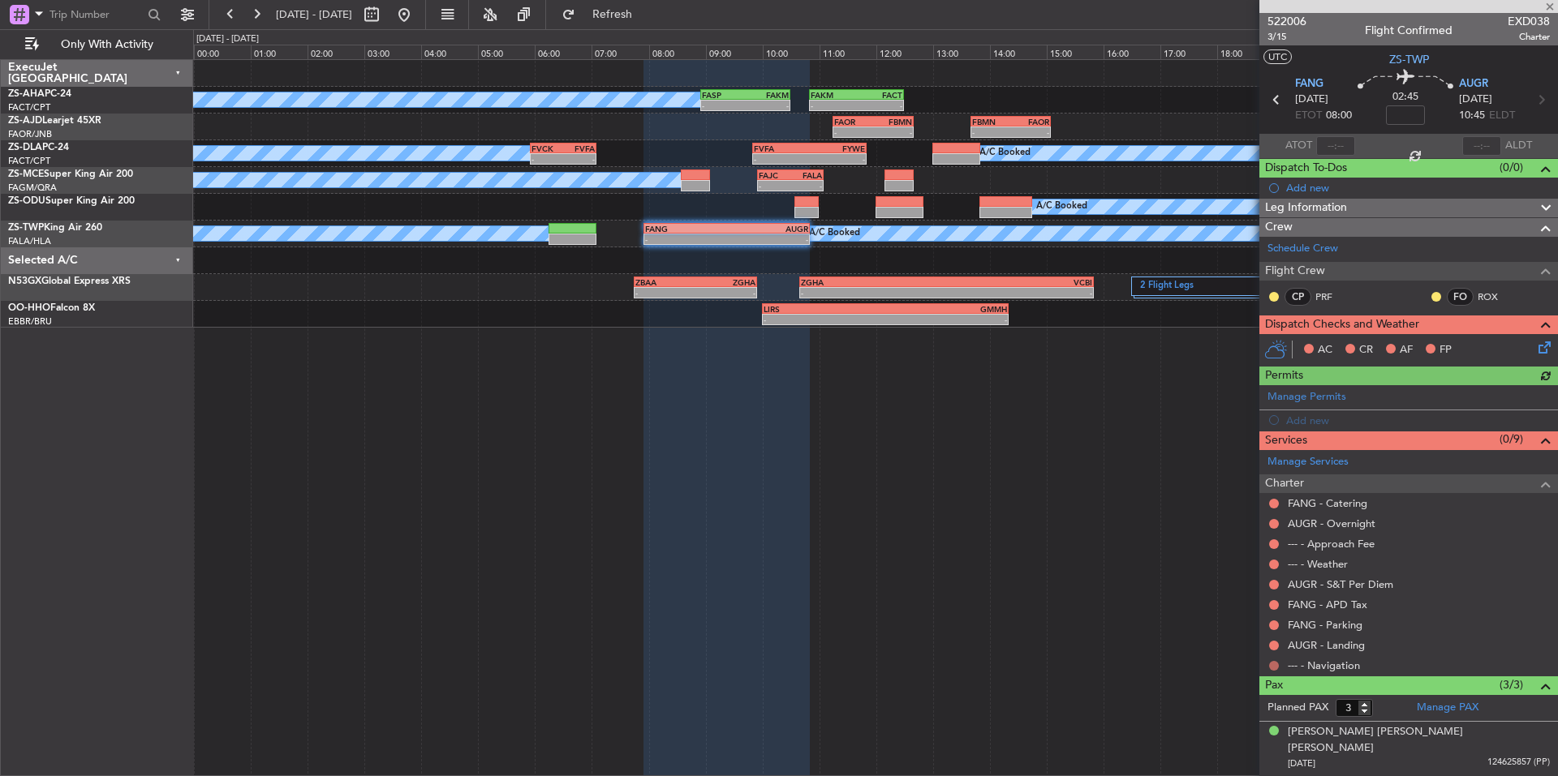
click at [1275, 667] on button at bounding box center [1274, 666] width 10 height 10
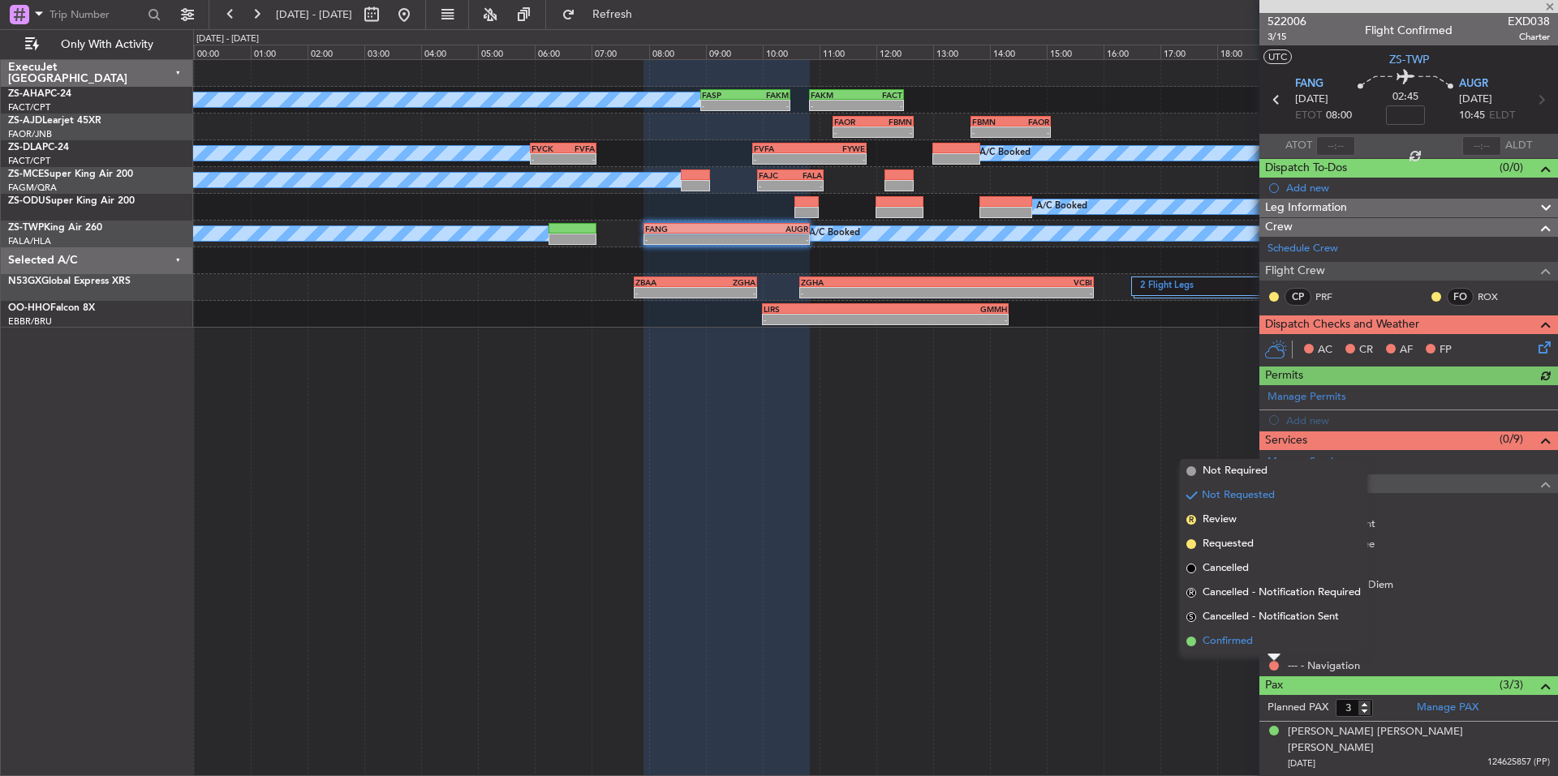
click at [1250, 647] on span "Confirmed" at bounding box center [1227, 642] width 50 height 16
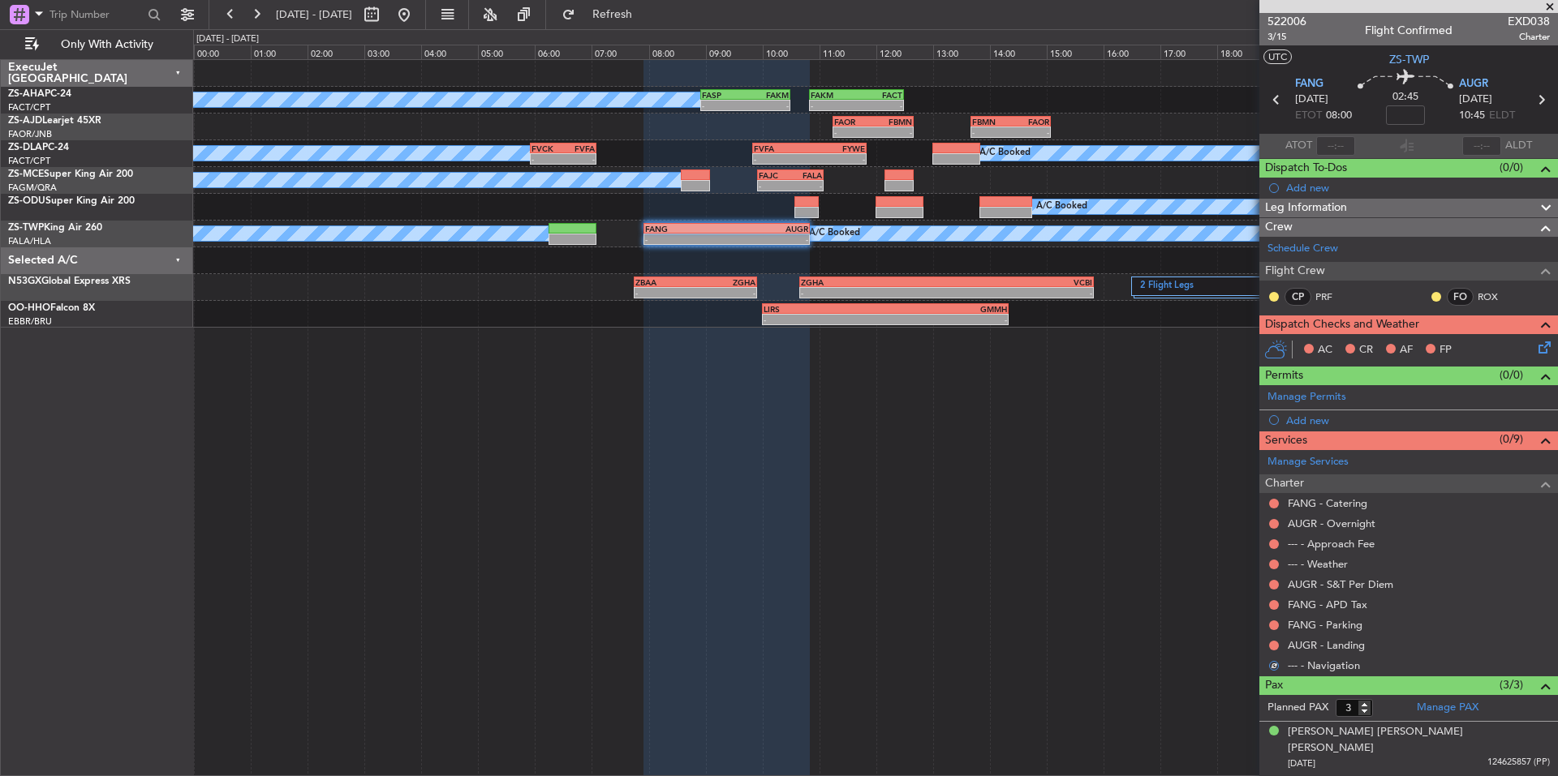
click at [1267, 643] on div at bounding box center [1273, 645] width 13 height 13
click at [1271, 644] on button at bounding box center [1274, 646] width 10 height 10
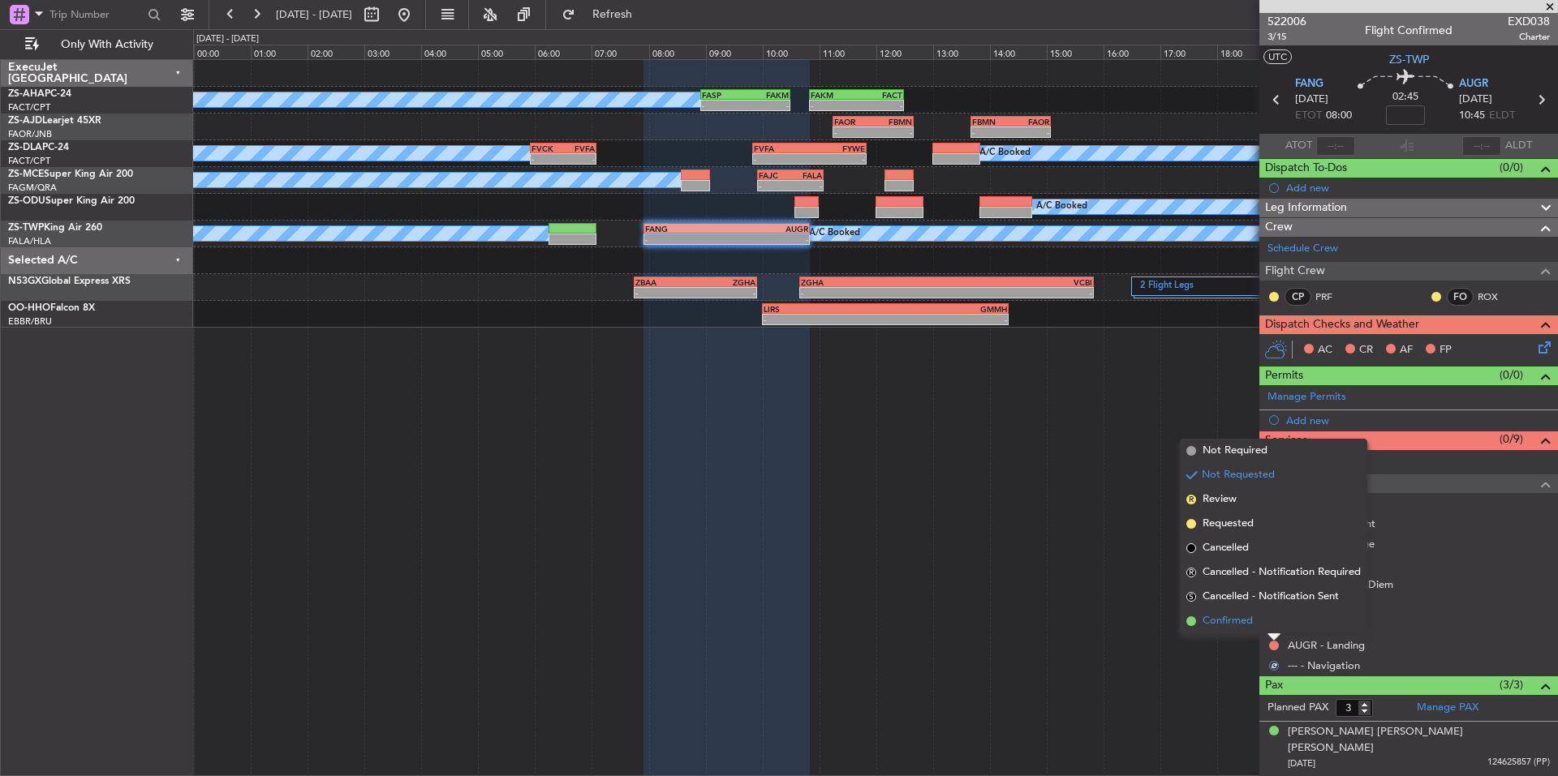
click at [1249, 621] on span "Confirmed" at bounding box center [1227, 621] width 50 height 16
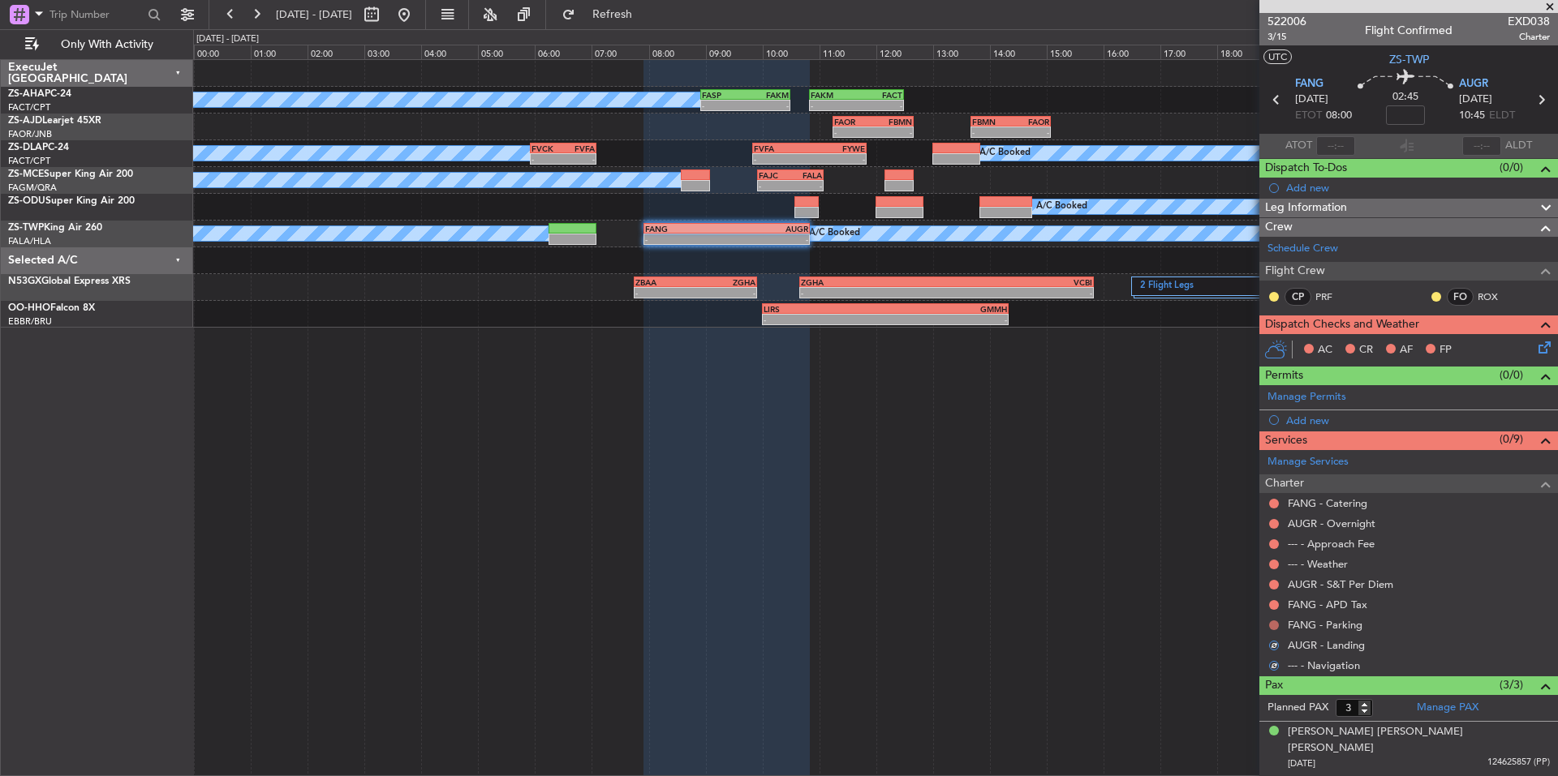
click at [1271, 621] on button at bounding box center [1274, 626] width 10 height 10
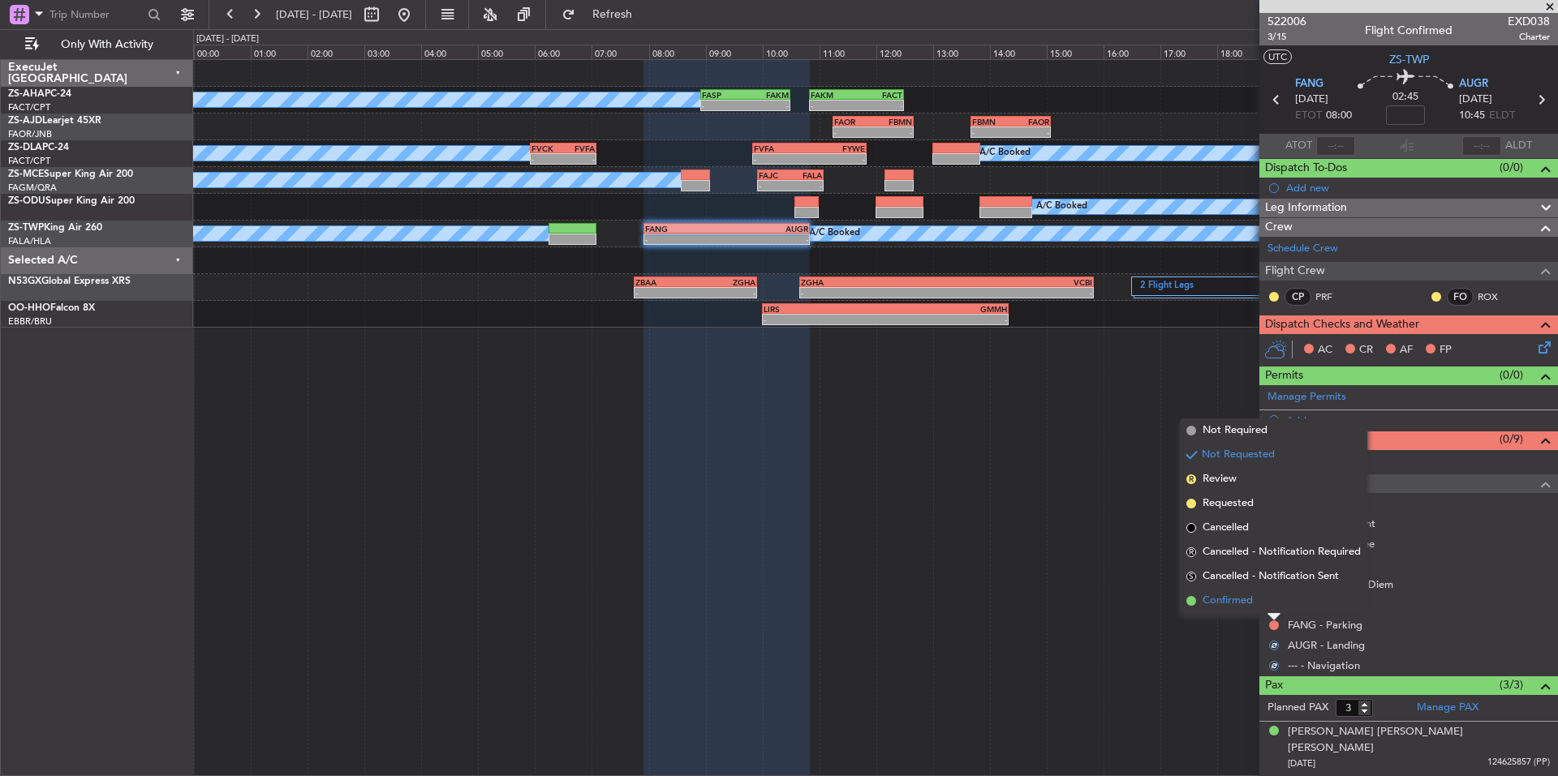
click at [1253, 597] on li "Confirmed" at bounding box center [1273, 601] width 187 height 24
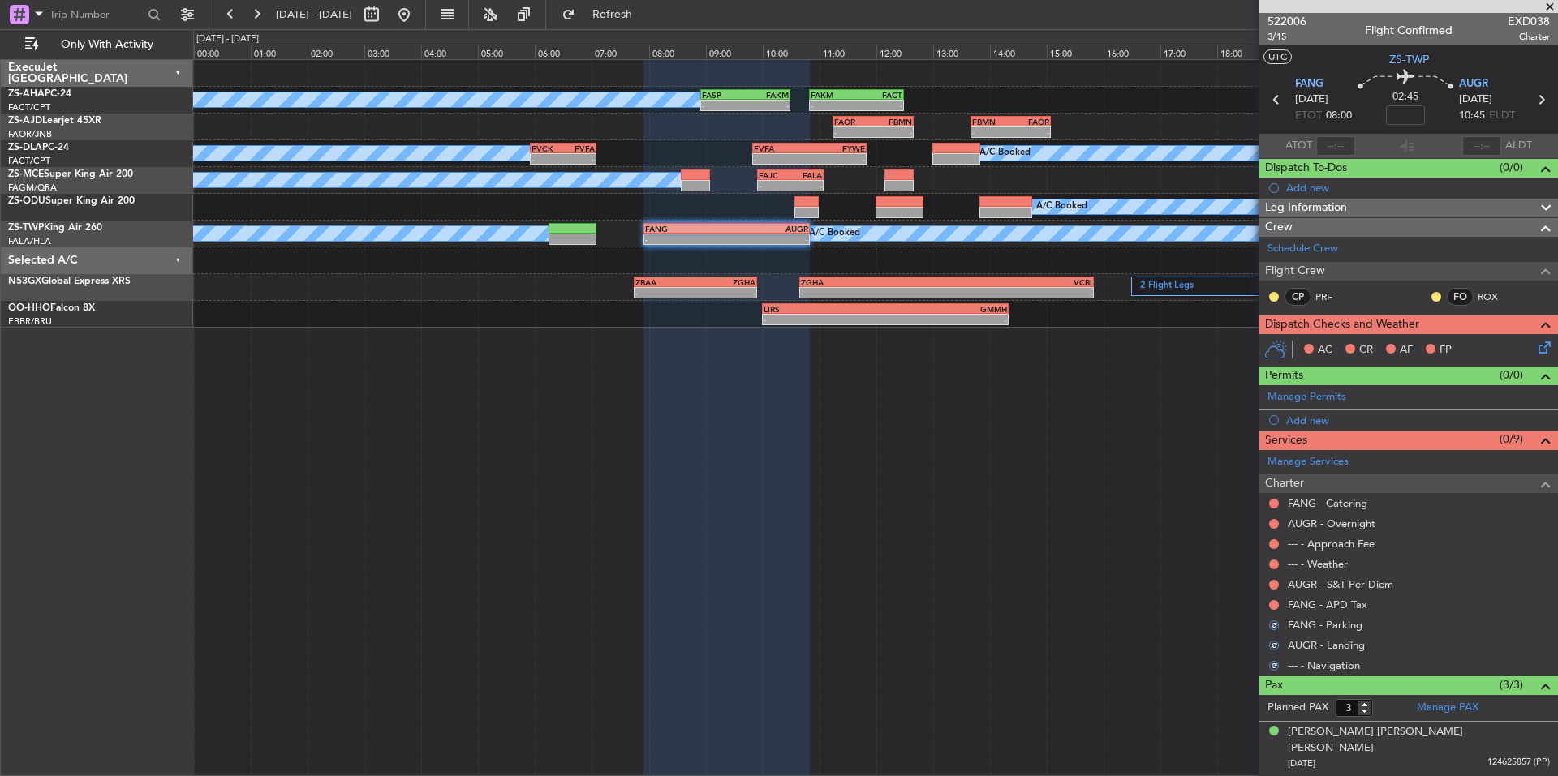
click at [1274, 599] on div at bounding box center [1273, 605] width 13 height 13
click at [1274, 600] on button at bounding box center [1274, 605] width 10 height 10
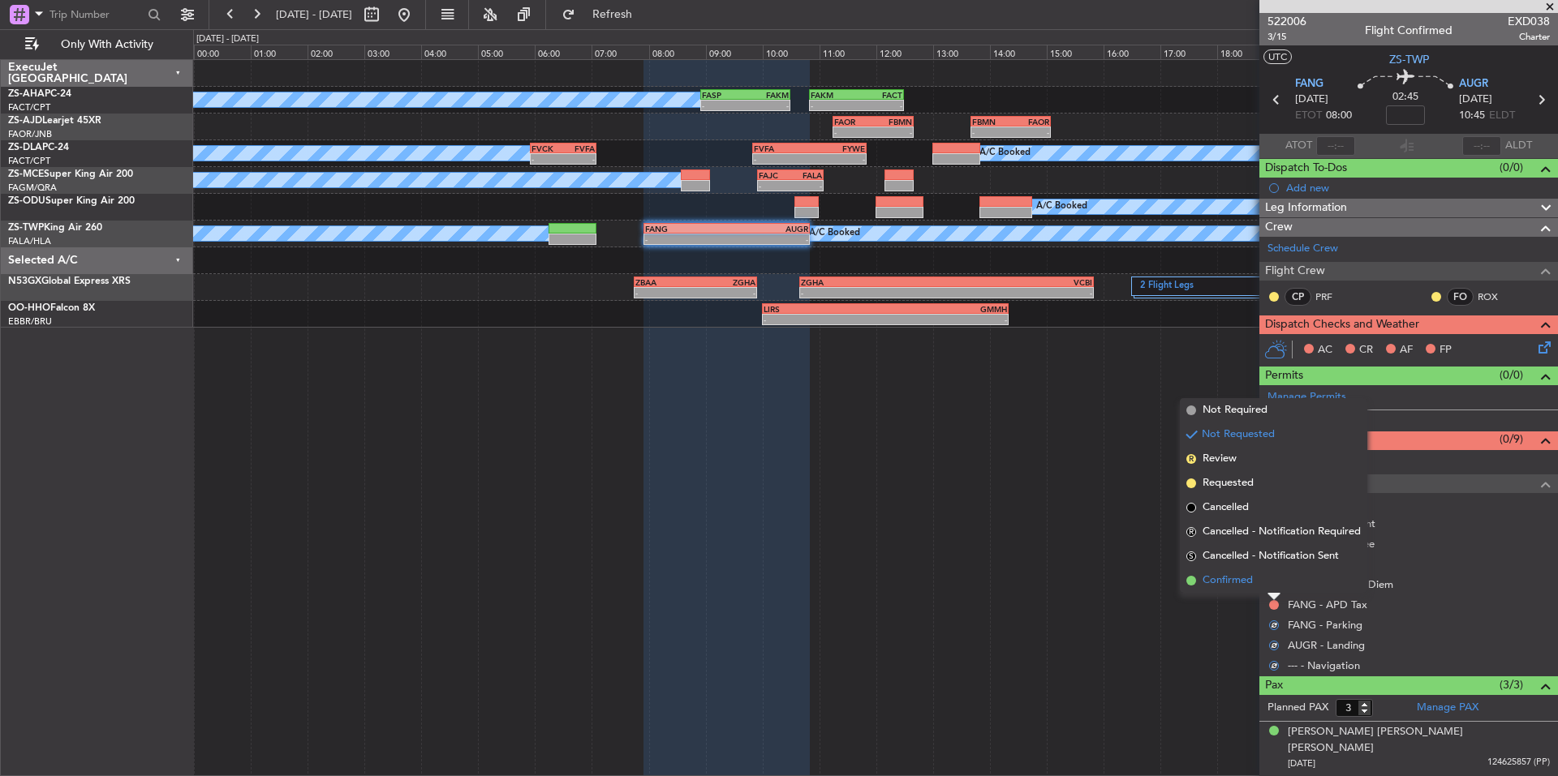
click at [1253, 582] on span "Confirmed" at bounding box center [1227, 581] width 50 height 16
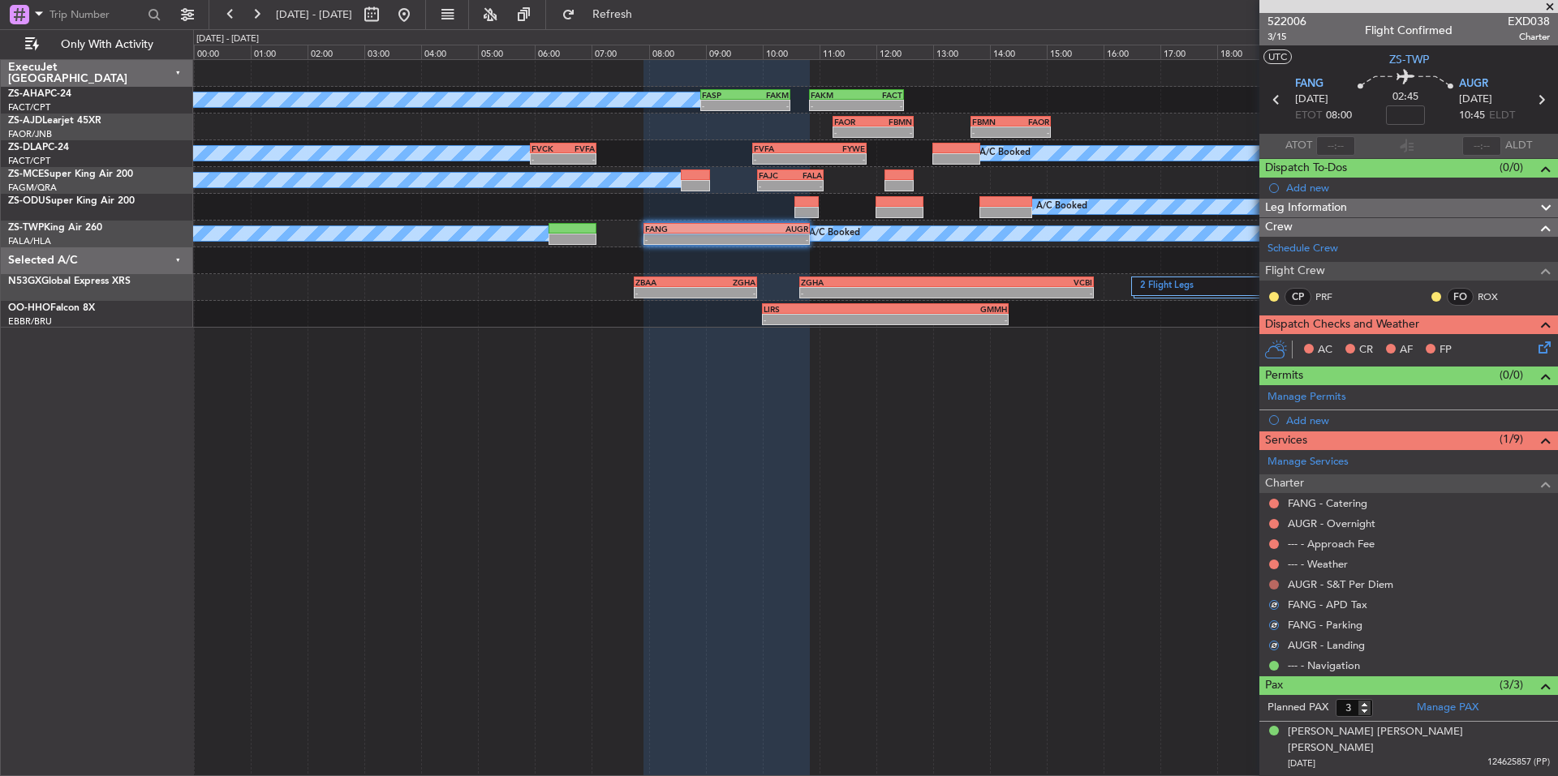
click at [1275, 583] on button at bounding box center [1274, 585] width 10 height 10
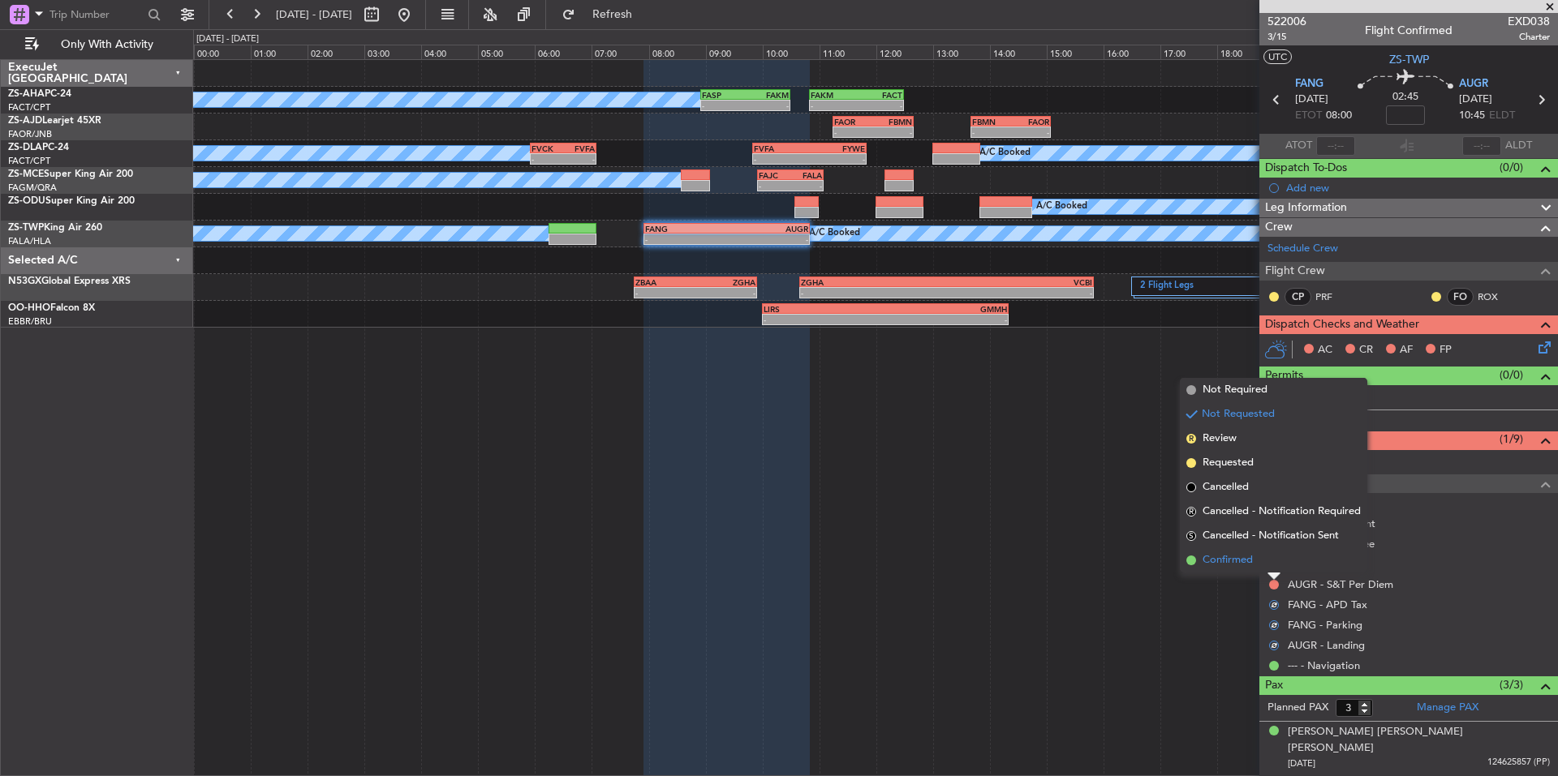
click at [1256, 570] on li "Confirmed" at bounding box center [1273, 560] width 187 height 24
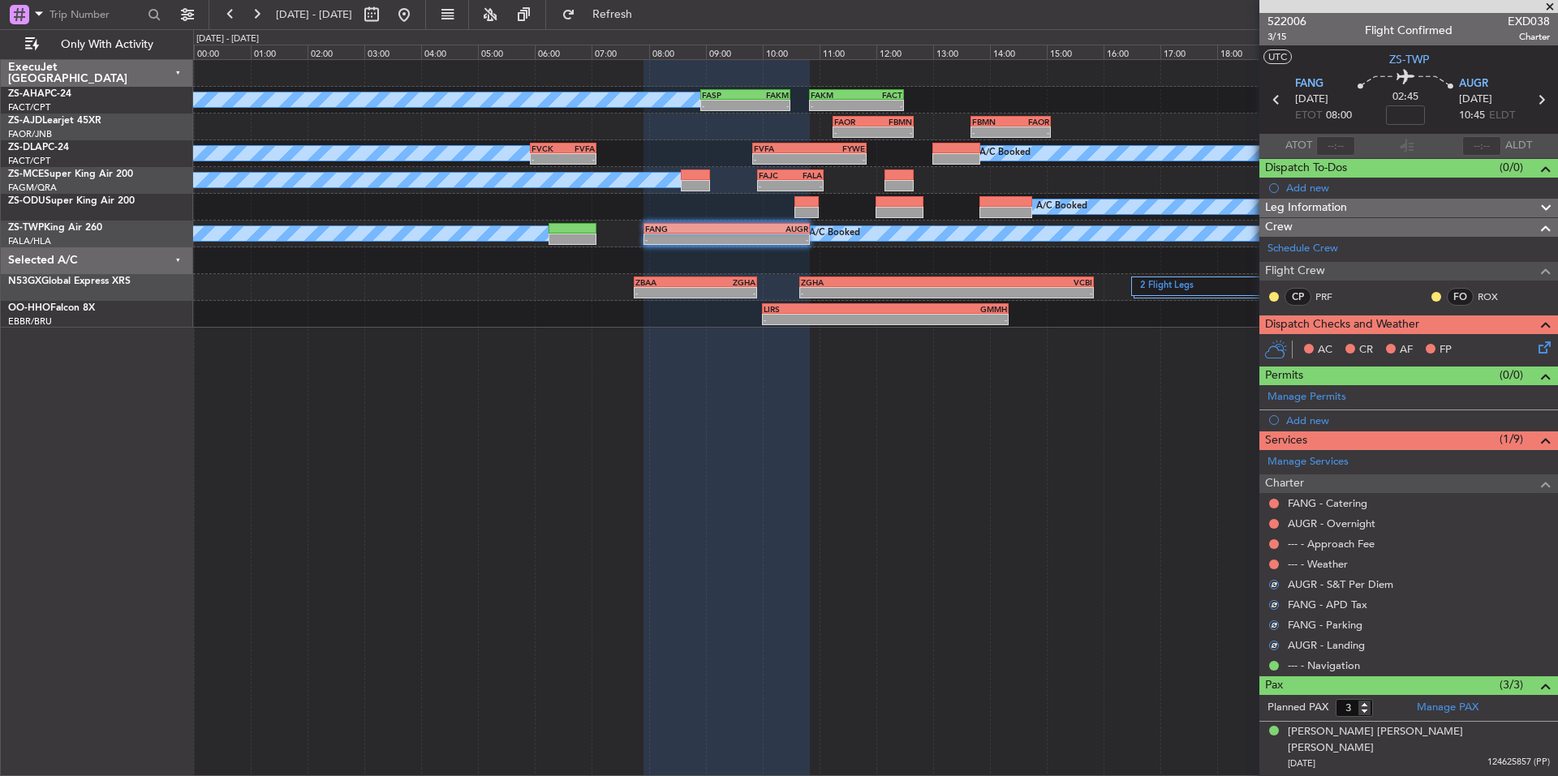
click at [1266, 564] on div "--- - Weather" at bounding box center [1408, 564] width 299 height 20
click at [1272, 561] on button at bounding box center [1274, 565] width 10 height 10
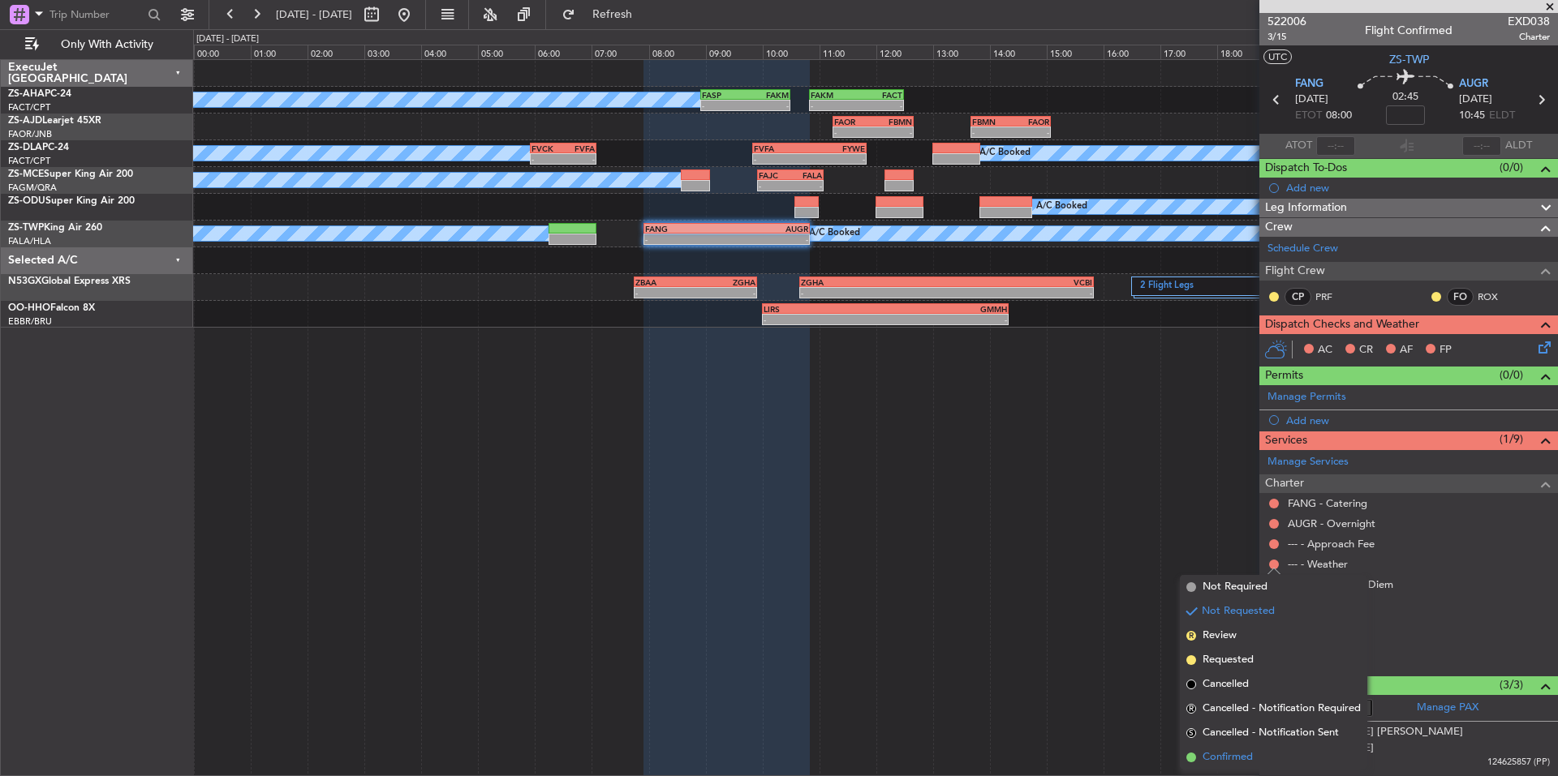
click at [1252, 750] on li "Confirmed" at bounding box center [1273, 758] width 187 height 24
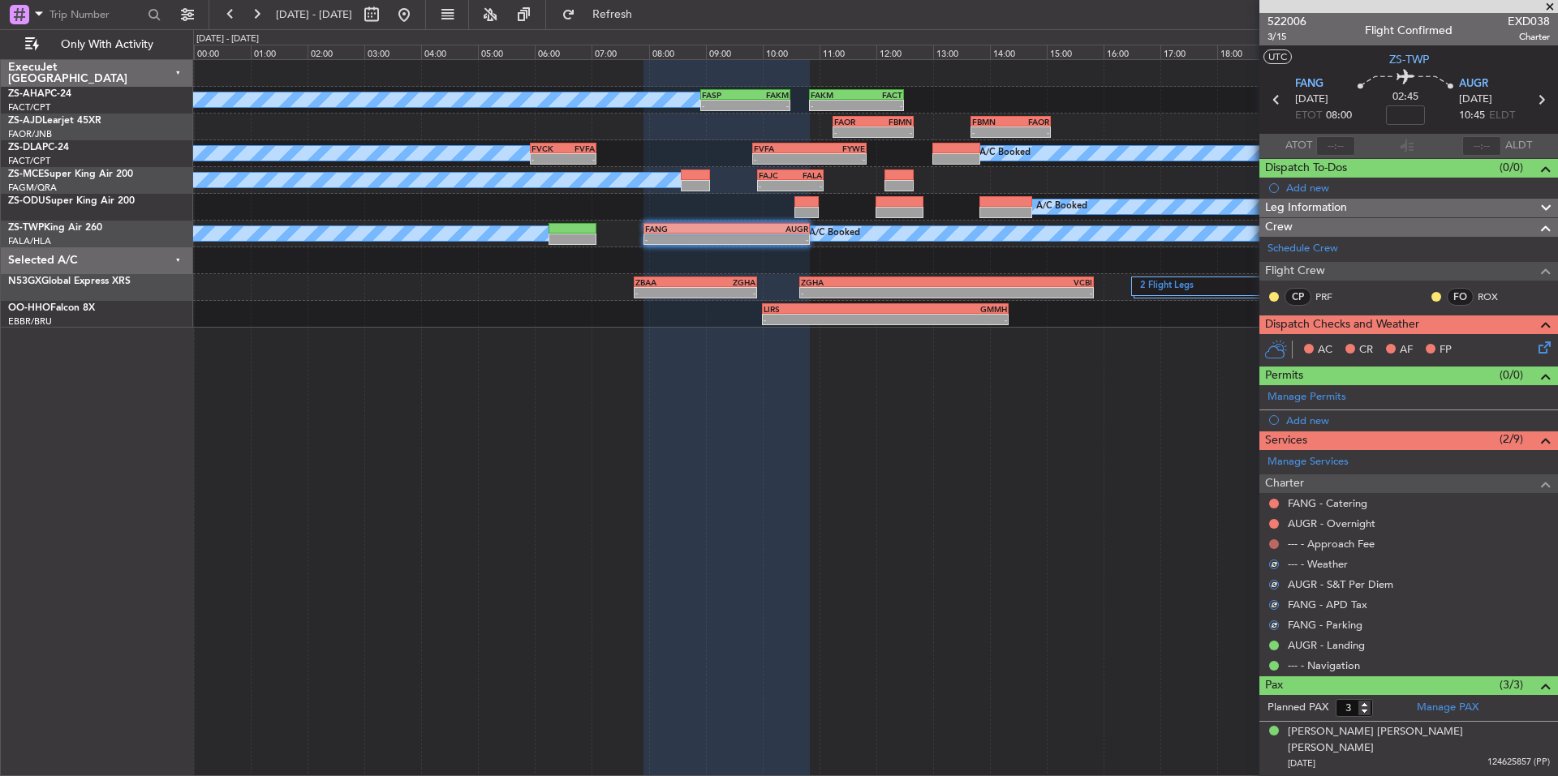
click at [1274, 544] on button at bounding box center [1274, 545] width 10 height 10
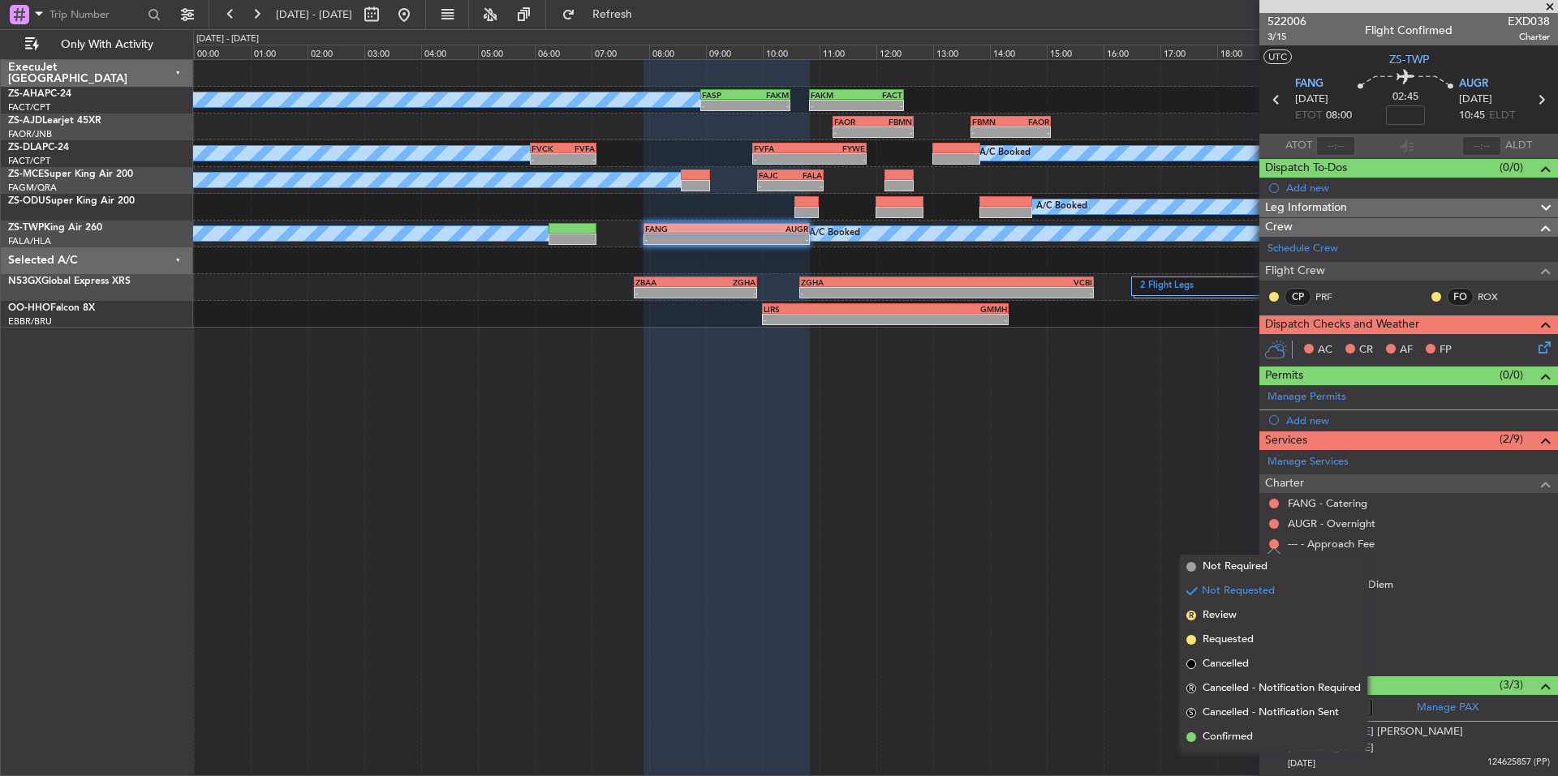
click at [1258, 744] on li "Confirmed" at bounding box center [1273, 737] width 187 height 24
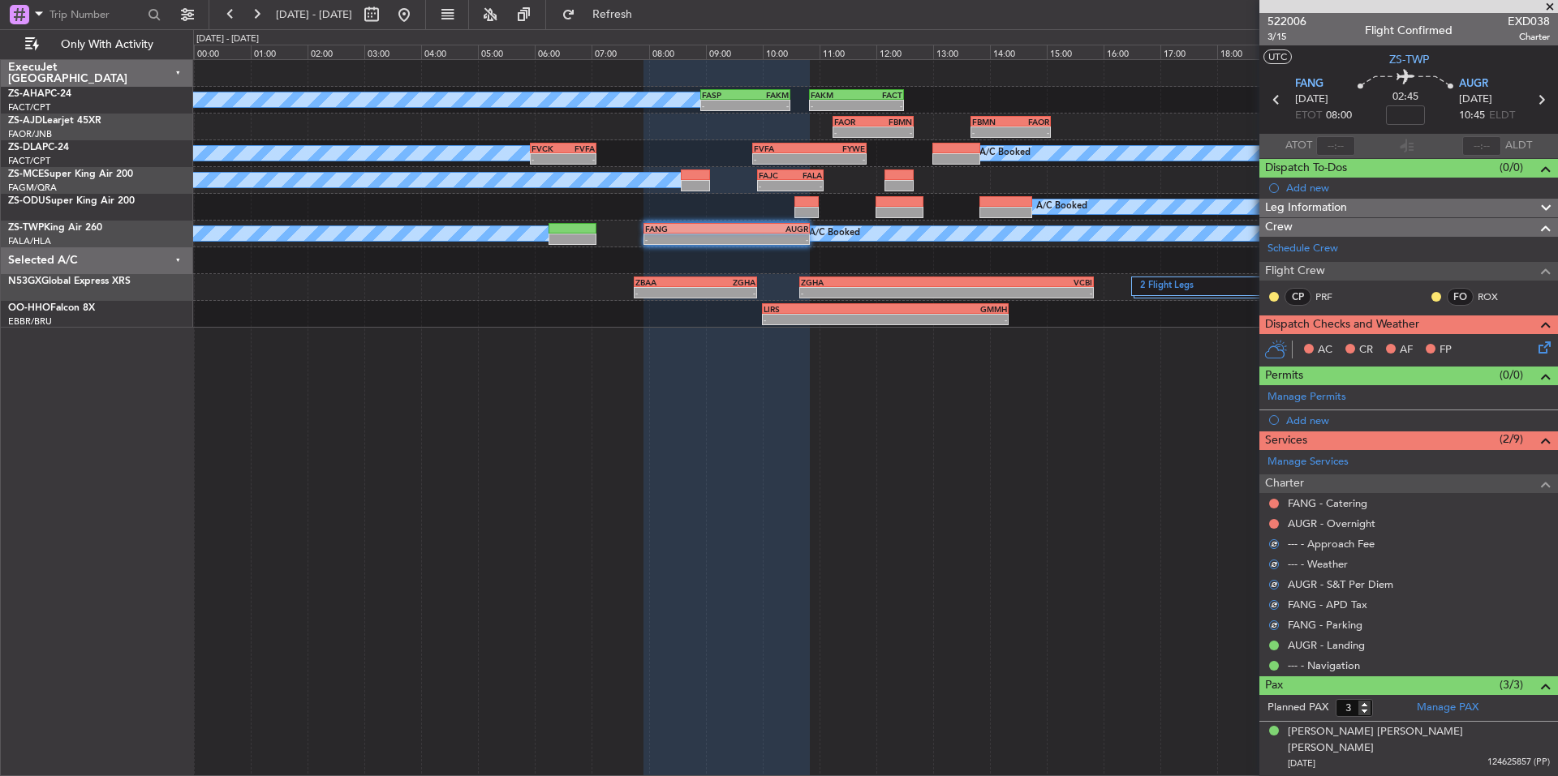
click at [1275, 529] on mat-tooltip-component "Not Requested" at bounding box center [1274, 549] width 92 height 43
click at [1274, 528] on mat-tooltip-component "Not Requested" at bounding box center [1274, 549] width 92 height 43
click at [1272, 522] on button at bounding box center [1274, 524] width 10 height 10
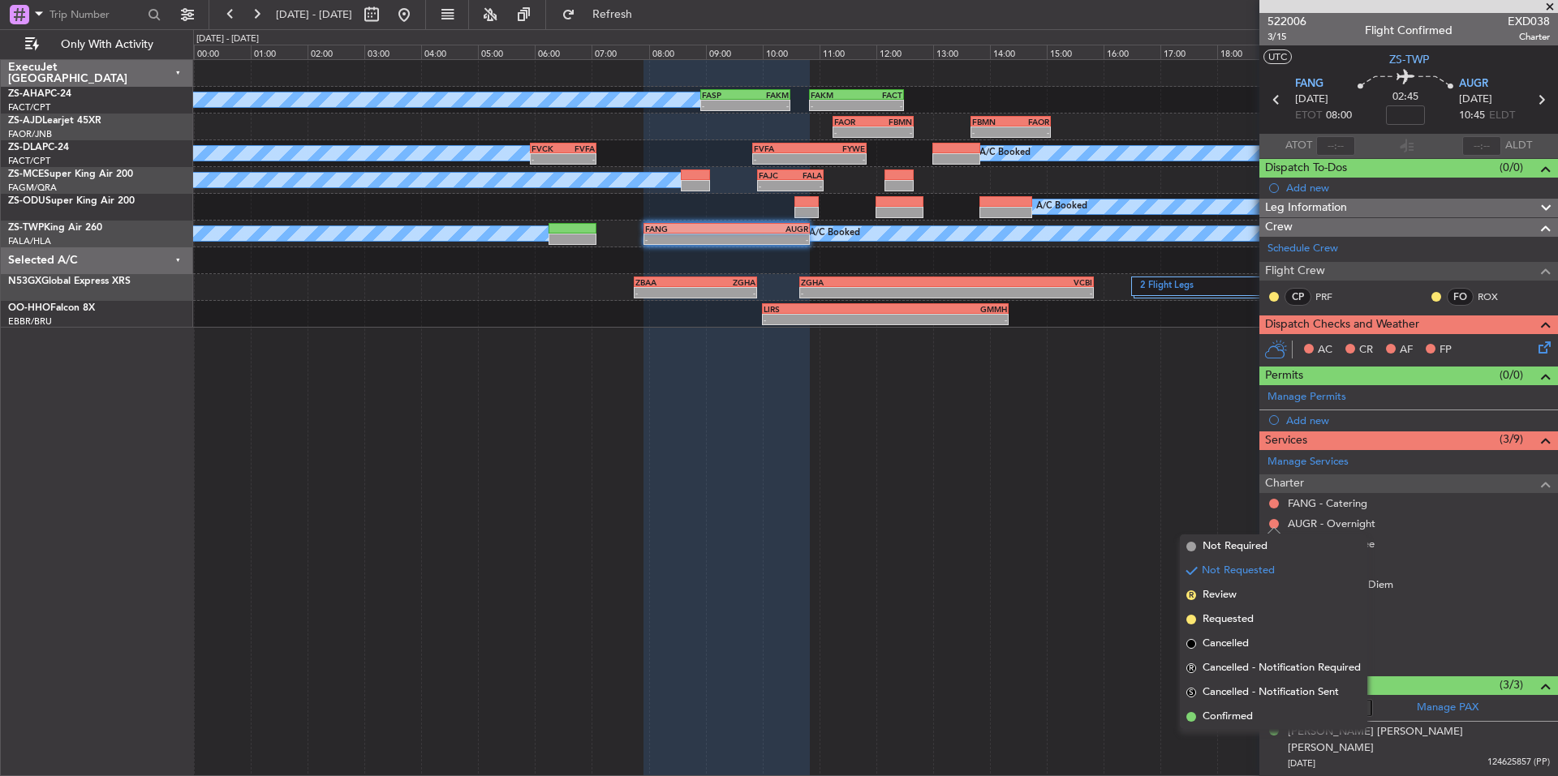
drag, startPoint x: 1249, startPoint y: 710, endPoint x: 1249, endPoint y: 699, distance: 10.6
click at [1248, 710] on span "Confirmed" at bounding box center [1227, 717] width 50 height 16
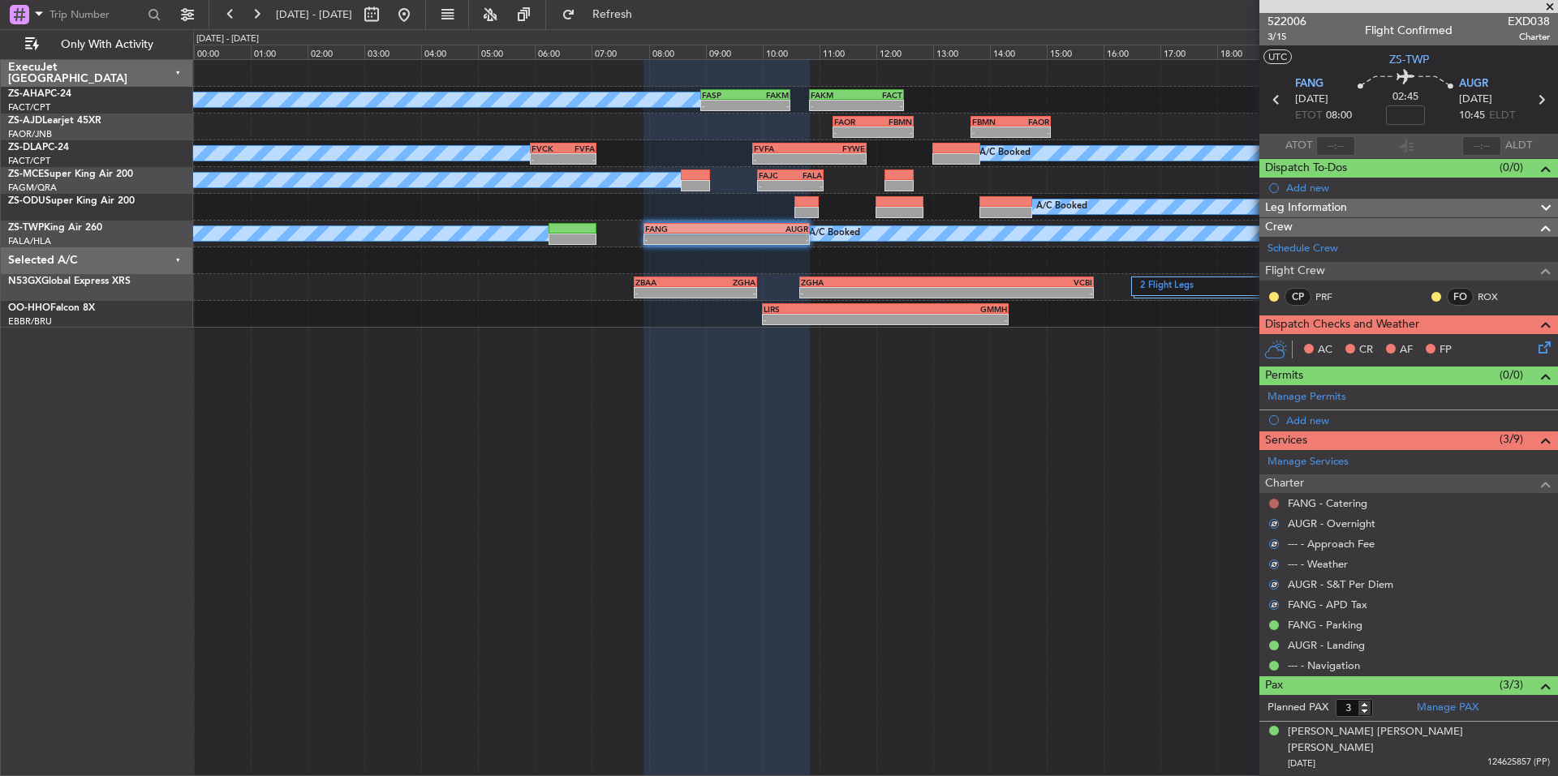
click at [1274, 503] on button at bounding box center [1274, 504] width 10 height 10
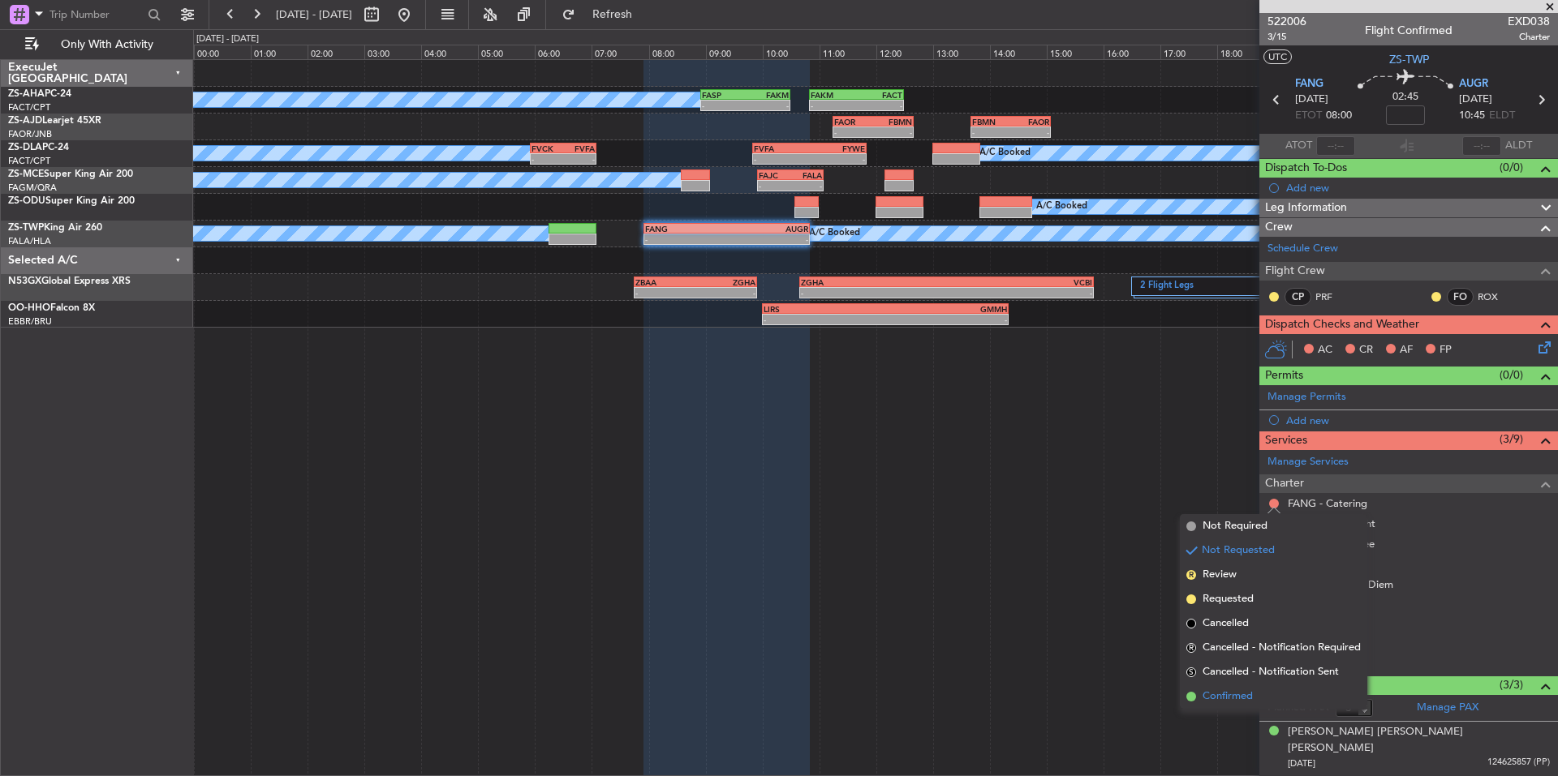
click at [1254, 691] on li "Confirmed" at bounding box center [1273, 697] width 187 height 24
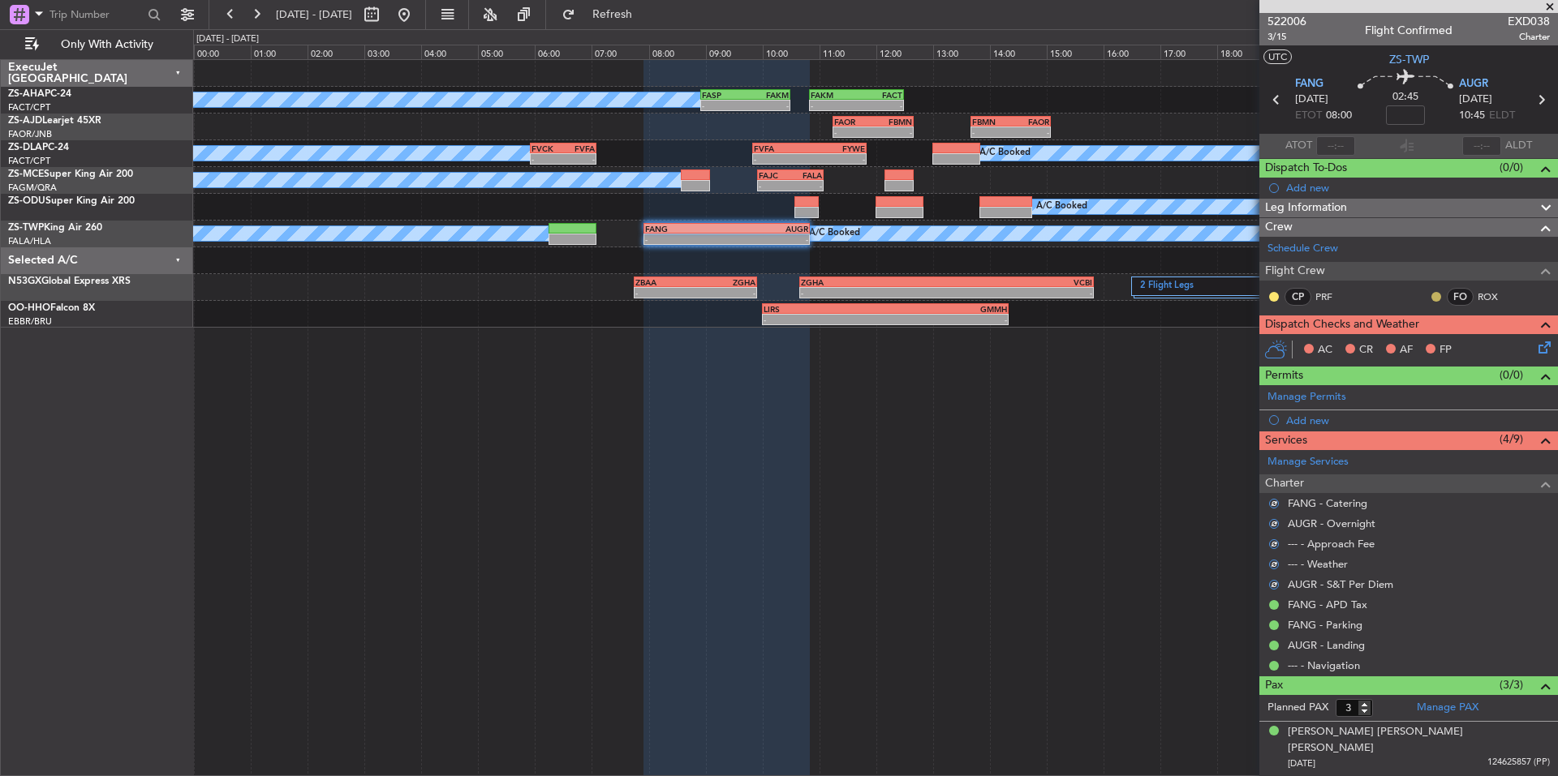
click at [1431, 295] on button at bounding box center [1436, 297] width 10 height 10
click at [1440, 343] on span "Acknowledged" at bounding box center [1427, 344] width 71 height 16
click at [1271, 296] on button at bounding box center [1274, 297] width 10 height 10
click at [1296, 344] on span "Acknowledged" at bounding box center [1277, 344] width 71 height 16
click at [1535, 342] on icon at bounding box center [1541, 344] width 13 height 13
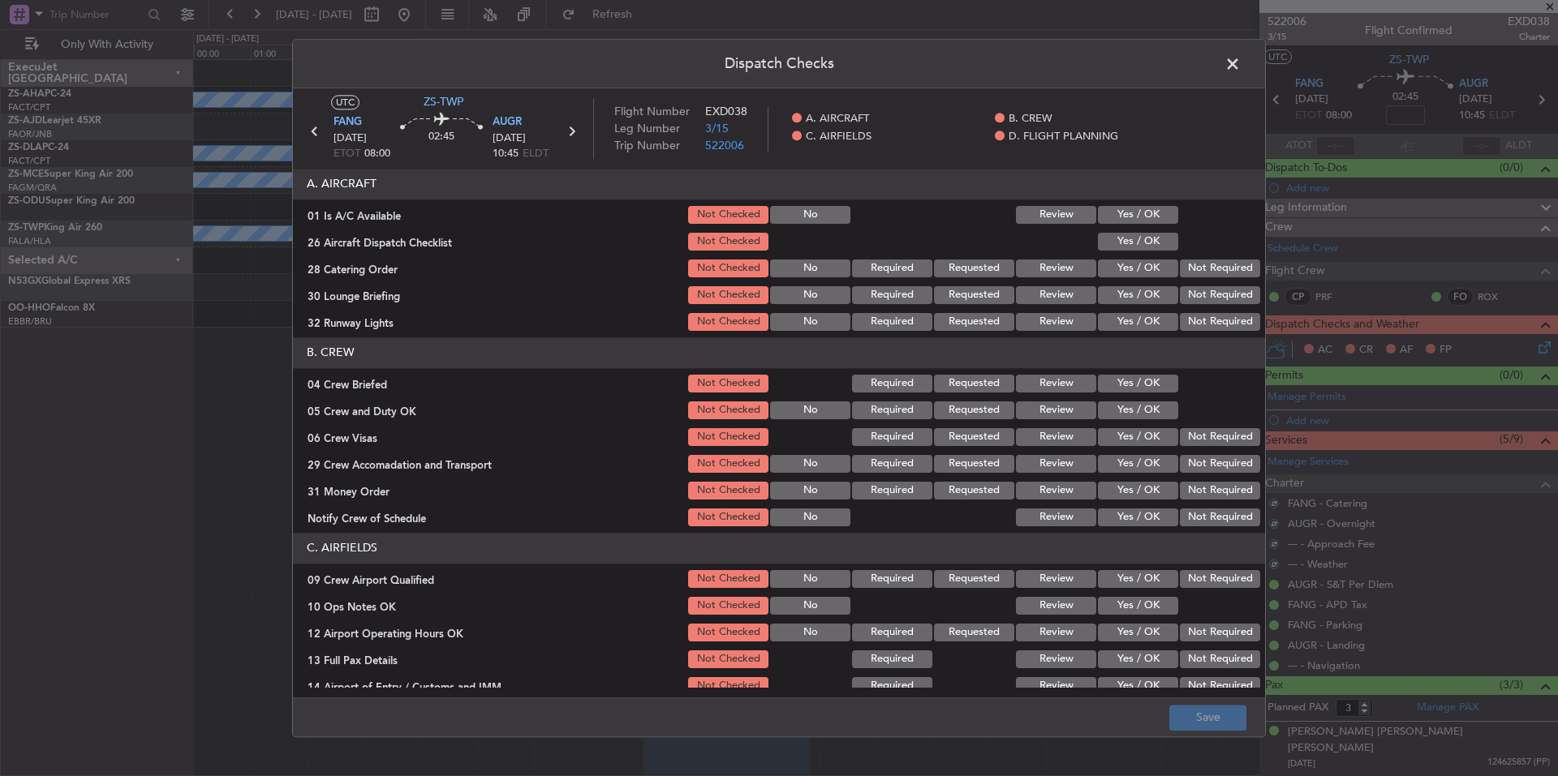
click at [1177, 215] on div at bounding box center [1218, 215] width 82 height 23
click at [1162, 214] on button "Yes / OK" at bounding box center [1138, 215] width 80 height 18
click at [1155, 245] on button "Yes / OK" at bounding box center [1138, 242] width 80 height 18
click at [1202, 280] on div "Not Required" at bounding box center [1218, 268] width 82 height 23
drag, startPoint x: 1206, startPoint y: 289, endPoint x: 1210, endPoint y: 299, distance: 11.3
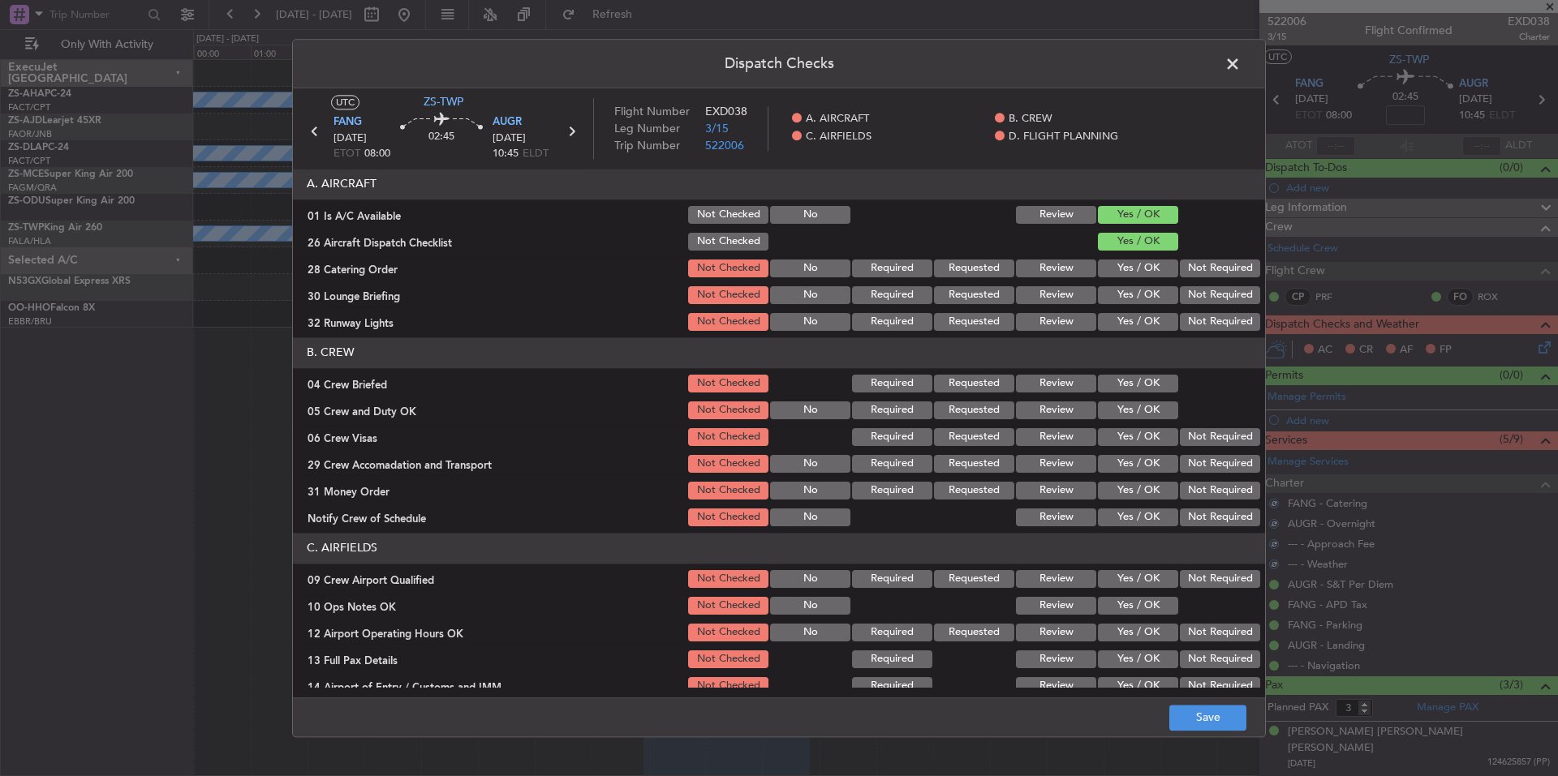
click at [1206, 290] on button "Not Required" at bounding box center [1220, 295] width 80 height 18
click at [1210, 303] on button "Not Required" at bounding box center [1220, 295] width 80 height 18
click at [1210, 313] on button "Not Required" at bounding box center [1220, 322] width 80 height 18
click at [1211, 271] on button "Not Required" at bounding box center [1220, 269] width 80 height 18
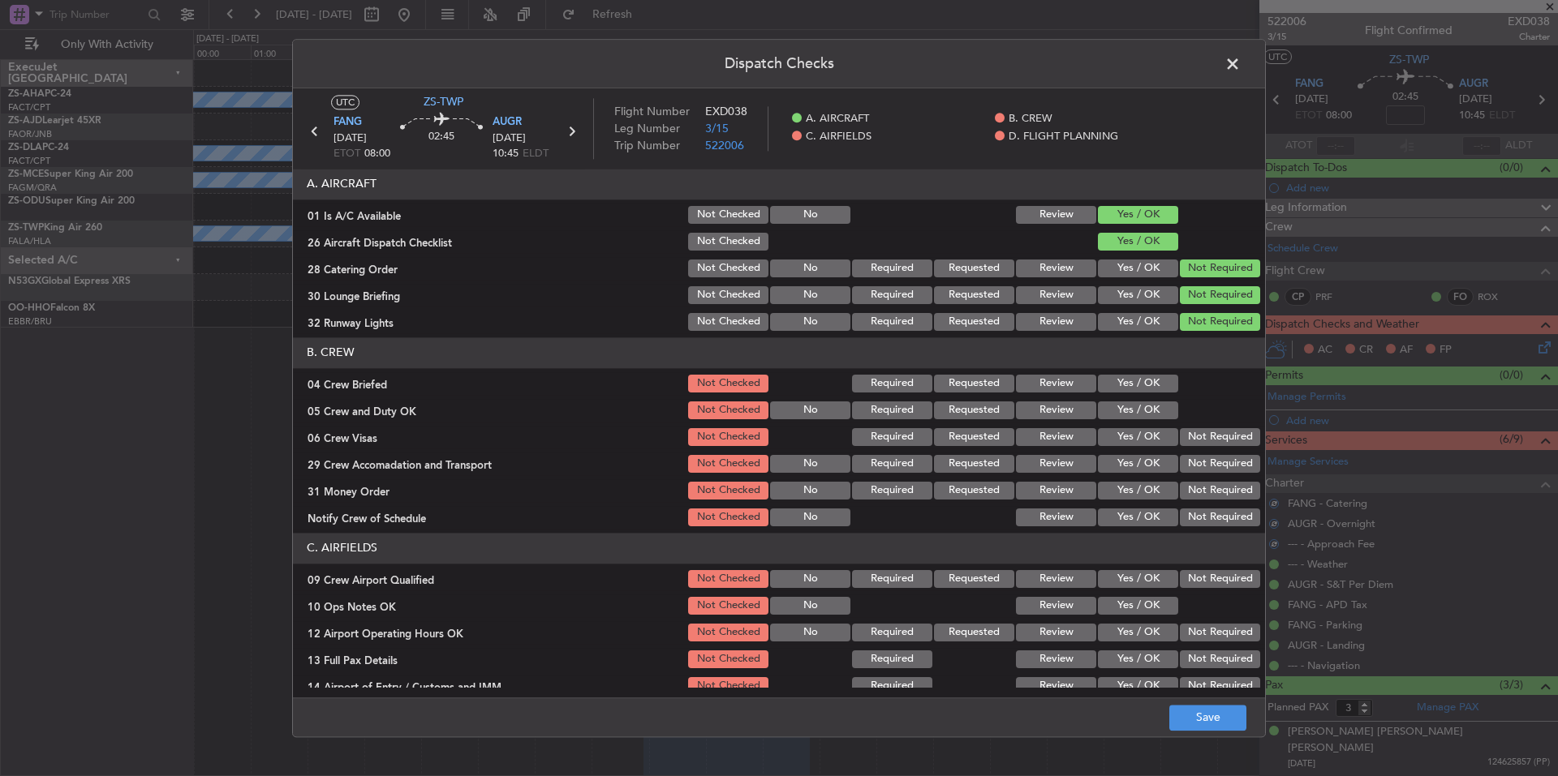
click at [1154, 389] on button "Yes / OK" at bounding box center [1138, 384] width 80 height 18
click at [1155, 411] on button "Yes / OK" at bounding box center [1138, 411] width 80 height 18
drag, startPoint x: 1186, startPoint y: 440, endPoint x: 1194, endPoint y: 458, distance: 20.3
click at [1188, 445] on button "Not Required" at bounding box center [1220, 437] width 80 height 18
drag, startPoint x: 1194, startPoint y: 458, endPoint x: 1208, endPoint y: 491, distance: 35.3
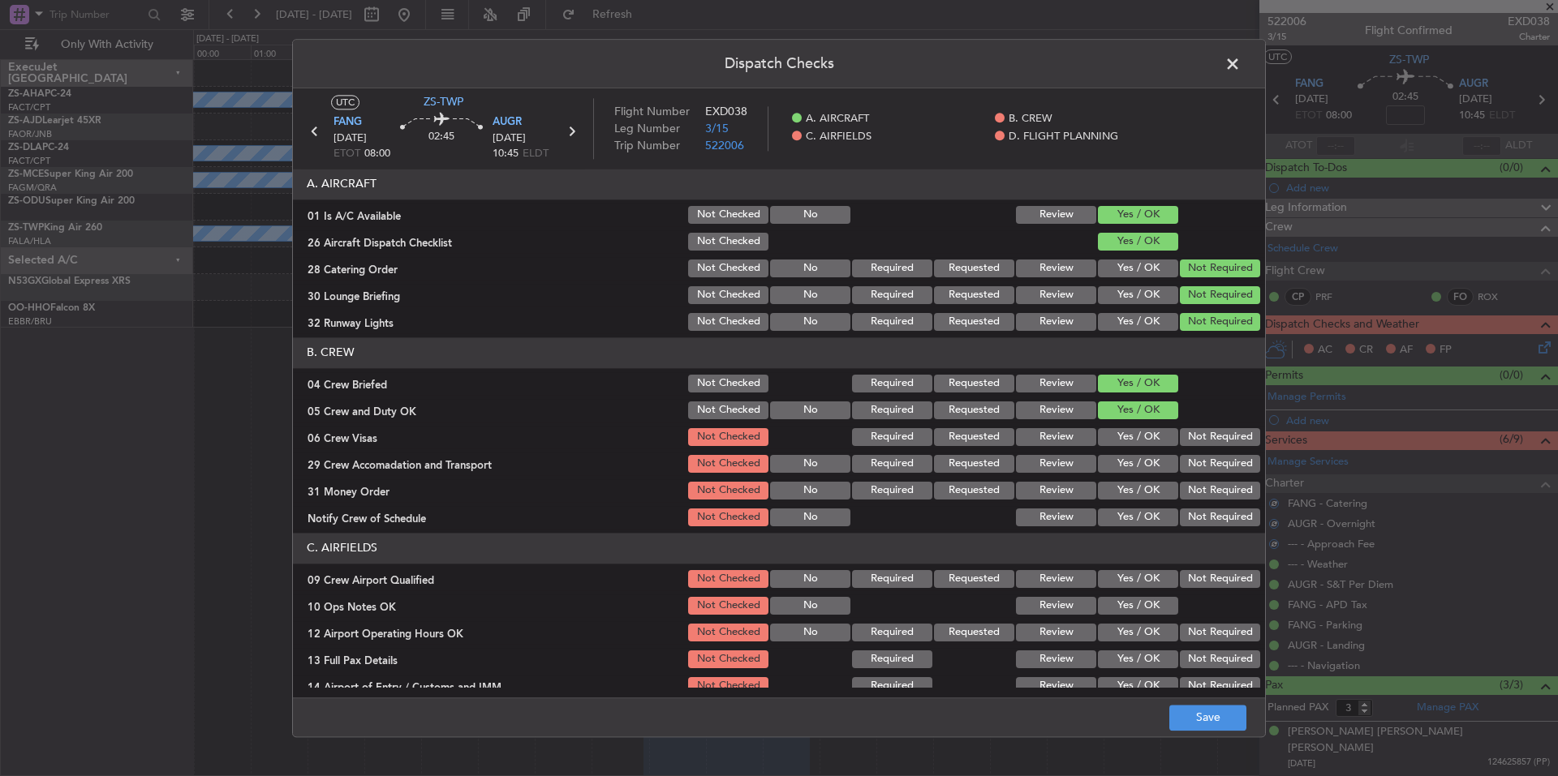
click at [1194, 461] on button "Not Required" at bounding box center [1220, 464] width 80 height 18
click at [1202, 477] on section "B. CREW 04 Crew Briefed Not Checked Required Requested Review Yes / OK 05 Crew …" at bounding box center [779, 433] width 972 height 191
click at [1208, 491] on button "Not Required" at bounding box center [1220, 491] width 80 height 18
click at [1212, 501] on div "Not Required" at bounding box center [1218, 490] width 82 height 23
click at [1215, 510] on button "Not Required" at bounding box center [1220, 518] width 80 height 18
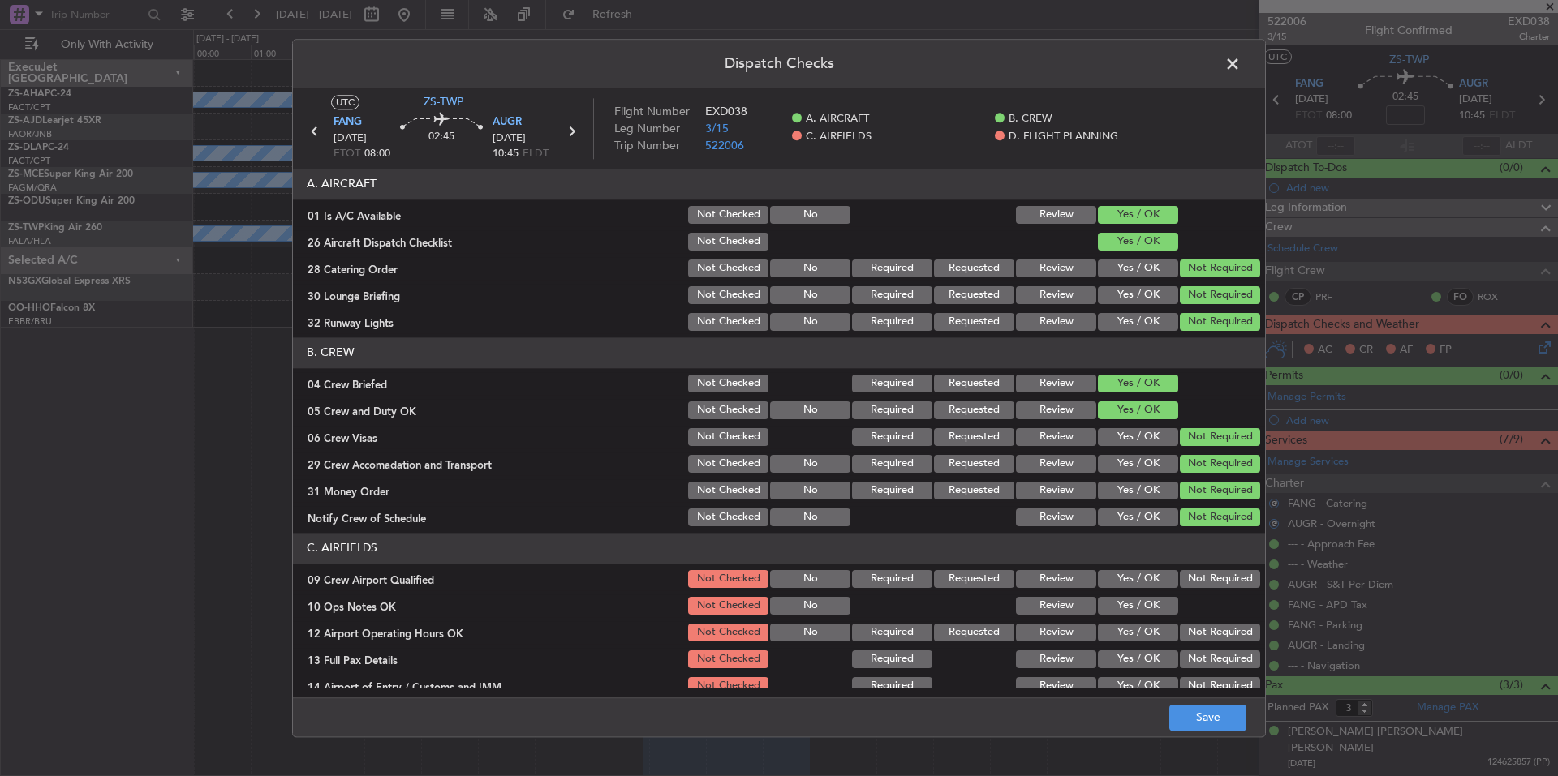
scroll to position [210, 0]
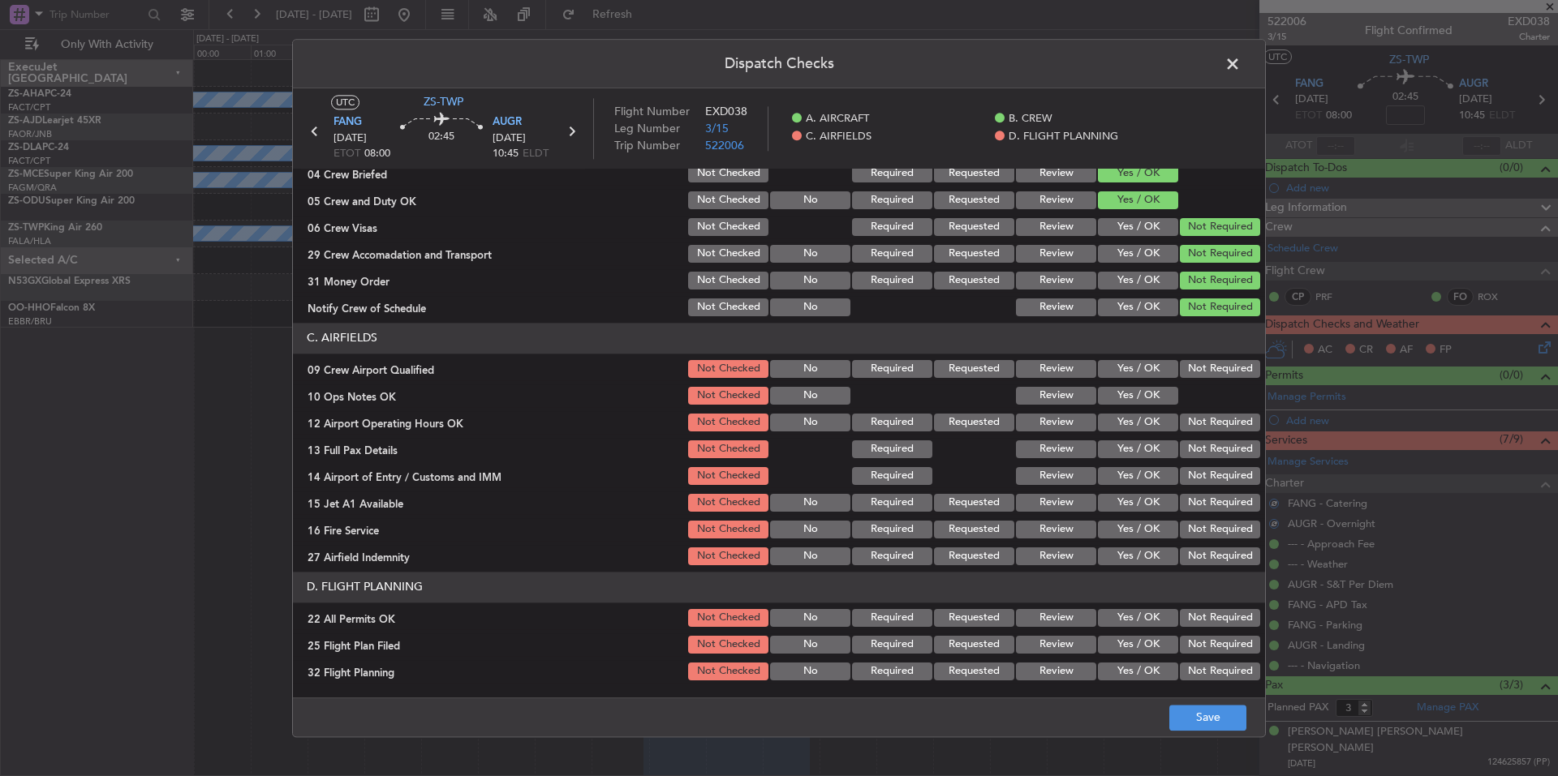
click at [1217, 510] on button "Not Required" at bounding box center [1220, 503] width 80 height 18
drag, startPoint x: 1217, startPoint y: 530, endPoint x: 1217, endPoint y: 552, distance: 21.9
click at [1217, 534] on button "Not Required" at bounding box center [1220, 530] width 80 height 18
click at [1217, 552] on button "Not Required" at bounding box center [1220, 557] width 80 height 18
click at [1208, 480] on button "Not Required" at bounding box center [1220, 476] width 80 height 18
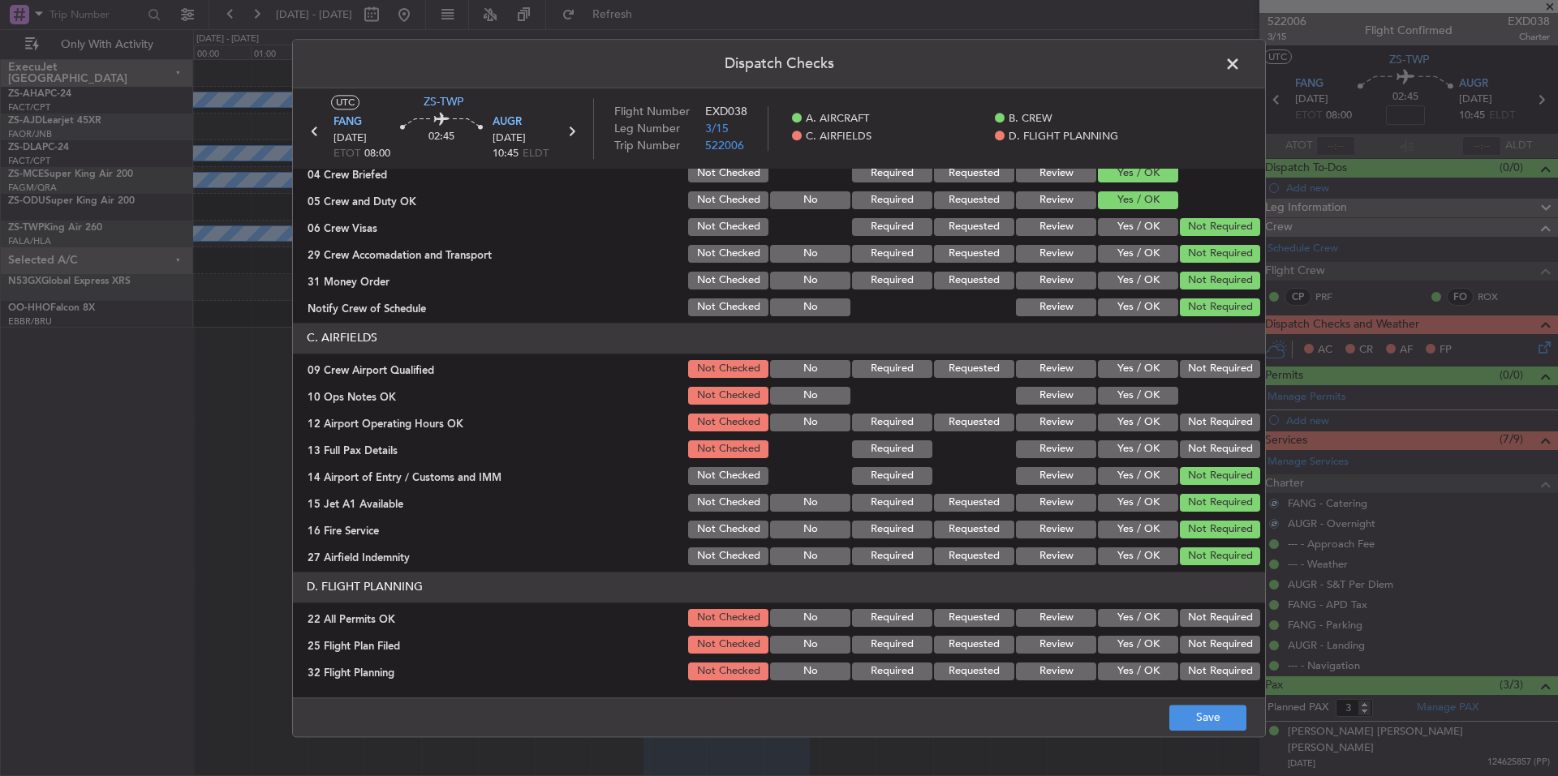
click at [1206, 452] on button "Not Required" at bounding box center [1220, 450] width 80 height 18
click at [1204, 438] on div "Not Required" at bounding box center [1218, 449] width 82 height 23
click at [1202, 421] on button "Not Required" at bounding box center [1220, 423] width 80 height 18
click at [1182, 410] on section "C. AIRFIELDS 09 Crew Airport Qualified Not Checked No Required Requested Review…" at bounding box center [779, 445] width 972 height 245
click at [1158, 391] on button "Yes / OK" at bounding box center [1138, 396] width 80 height 18
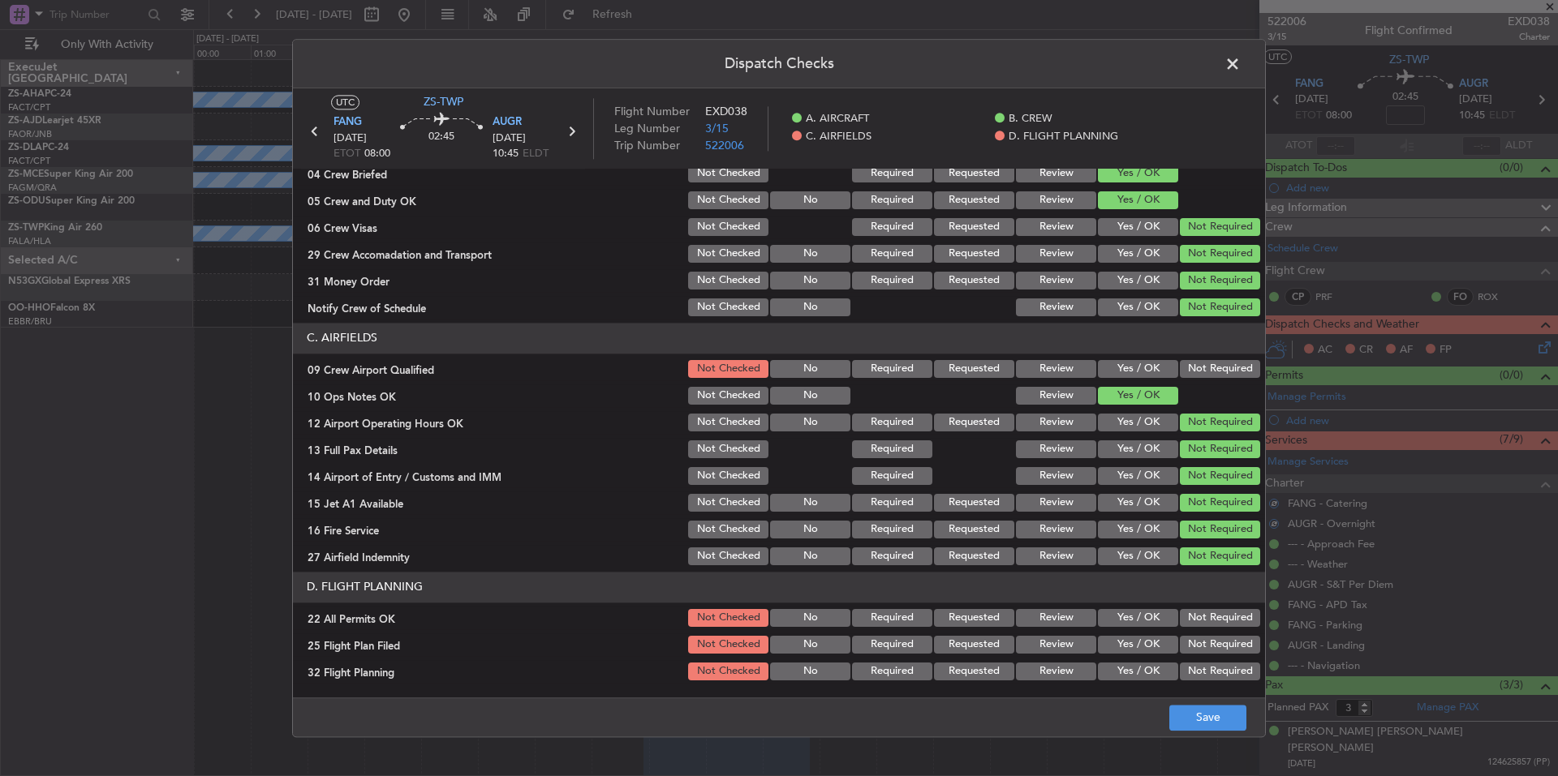
click at [1180, 371] on button "Not Required" at bounding box center [1220, 369] width 80 height 18
click at [1222, 625] on button "Not Required" at bounding box center [1220, 618] width 80 height 18
drag, startPoint x: 1169, startPoint y: 643, endPoint x: 1167, endPoint y: 651, distance: 8.3
click at [1180, 647] on button "Not Required" at bounding box center [1220, 645] width 80 height 18
click at [1177, 653] on div "Not Required" at bounding box center [1218, 645] width 82 height 23
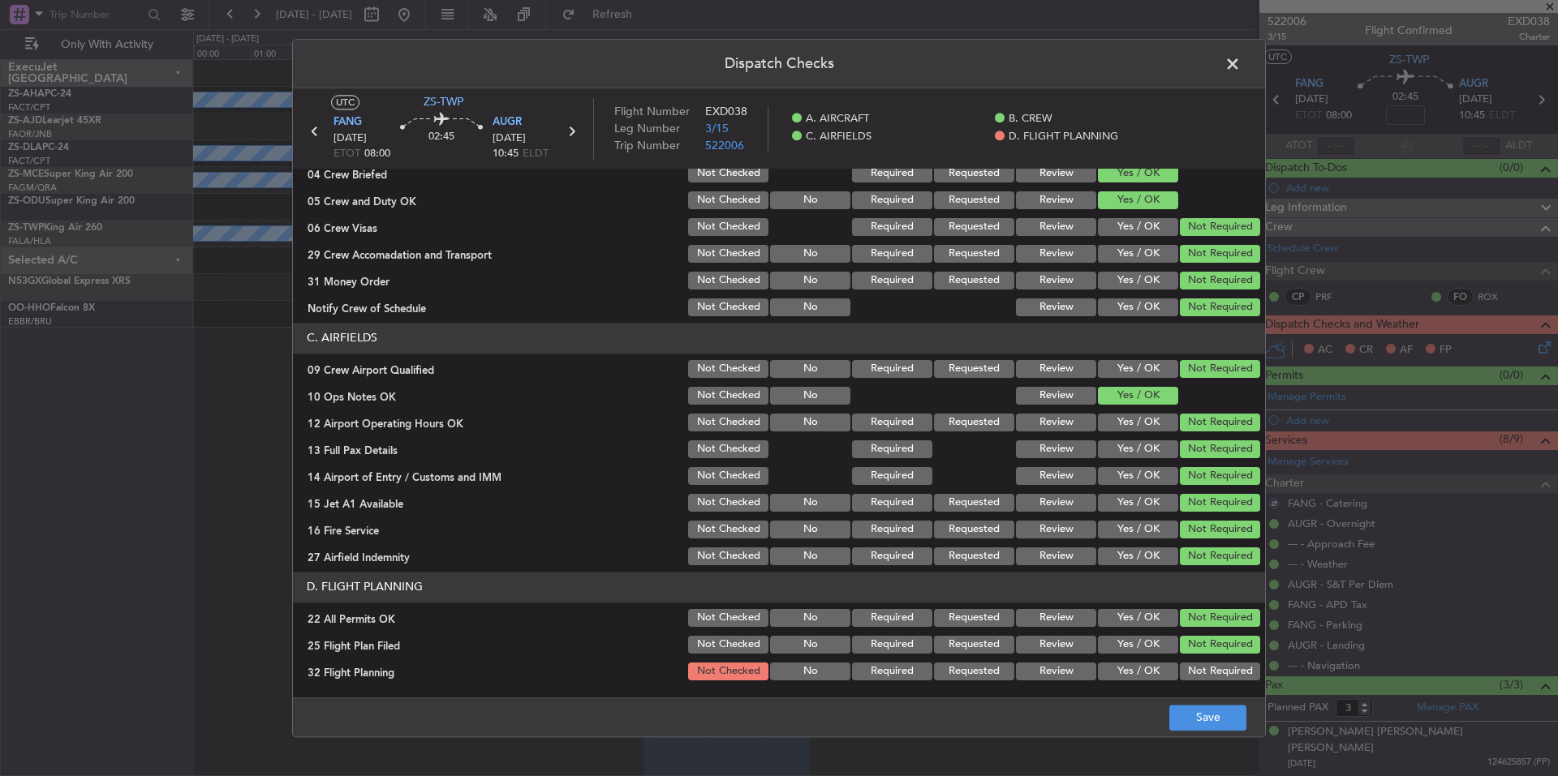
click at [1180, 668] on button "Not Required" at bounding box center [1220, 672] width 80 height 18
drag, startPoint x: 1159, startPoint y: 667, endPoint x: 1155, endPoint y: 653, distance: 14.6
click at [1158, 664] on button "Yes / OK" at bounding box center [1138, 672] width 80 height 18
click at [1153, 647] on button "Yes / OK" at bounding box center [1138, 645] width 80 height 18
click at [1155, 649] on button "Yes / OK" at bounding box center [1138, 645] width 80 height 18
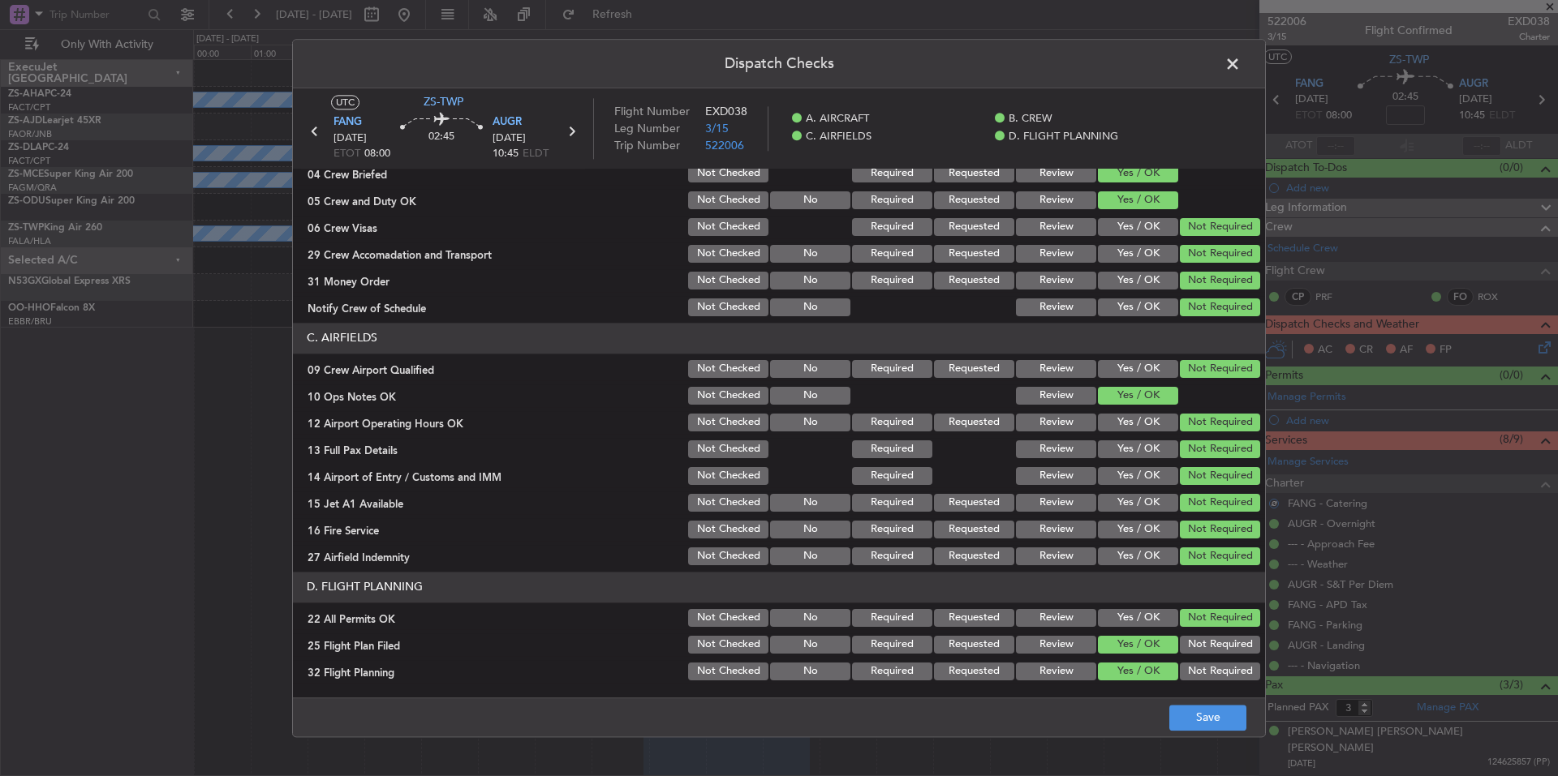
click at [1193, 701] on footer "Save" at bounding box center [779, 717] width 972 height 39
click at [1203, 715] on button "Save" at bounding box center [1207, 718] width 77 height 26
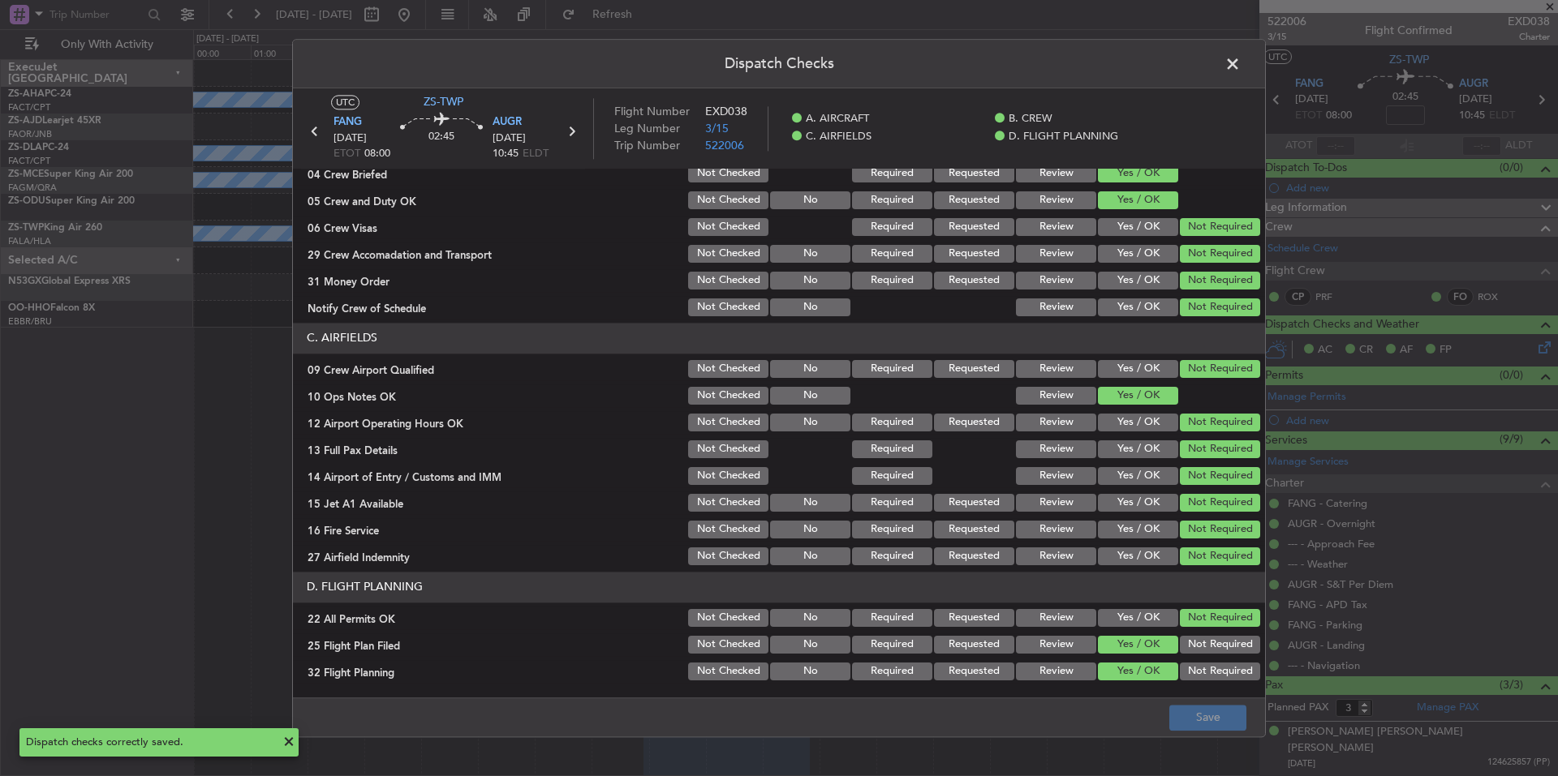
click at [1241, 66] on span at bounding box center [1241, 68] width 0 height 32
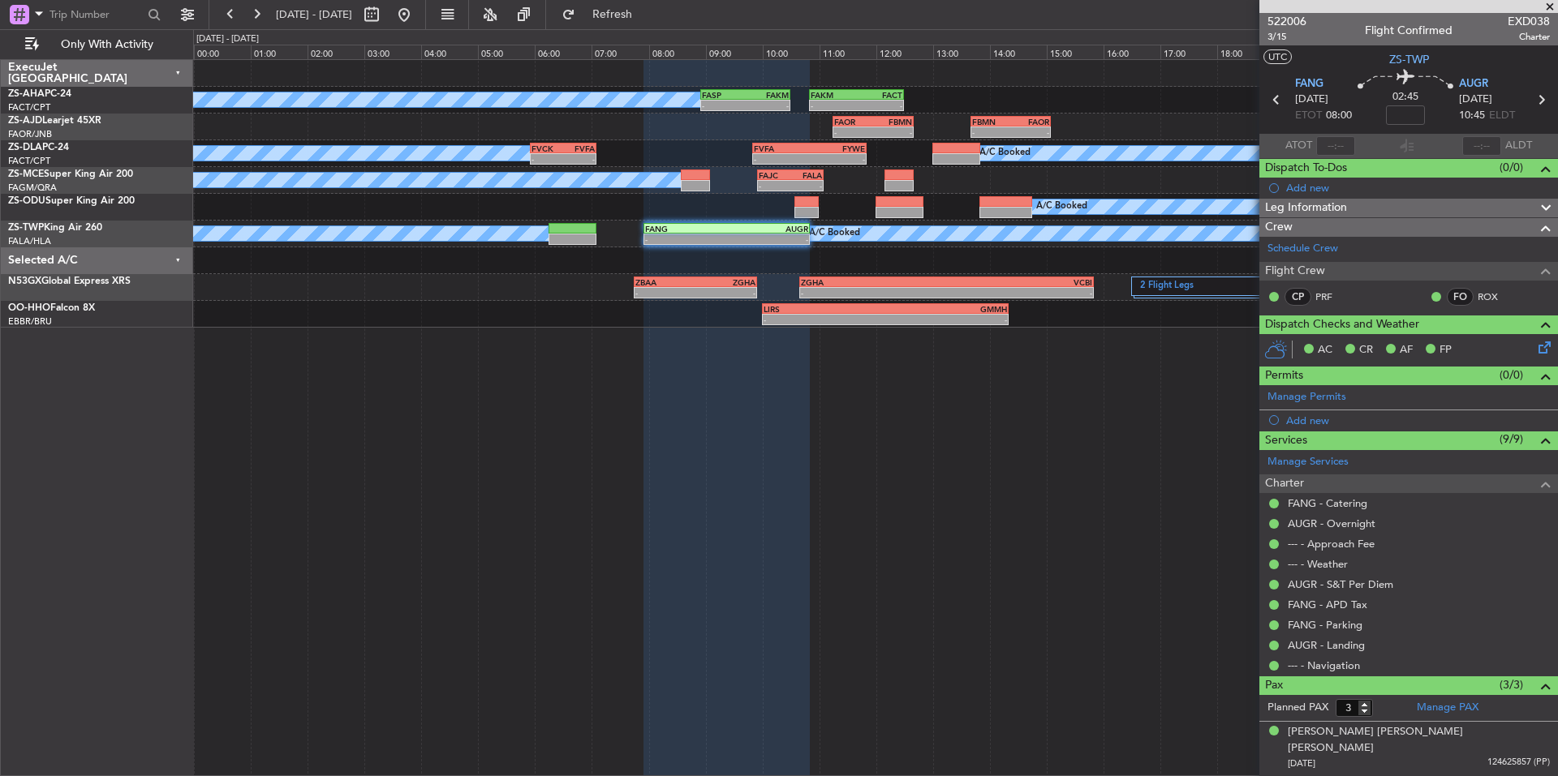
click at [1551, 4] on span at bounding box center [1550, 7] width 16 height 15
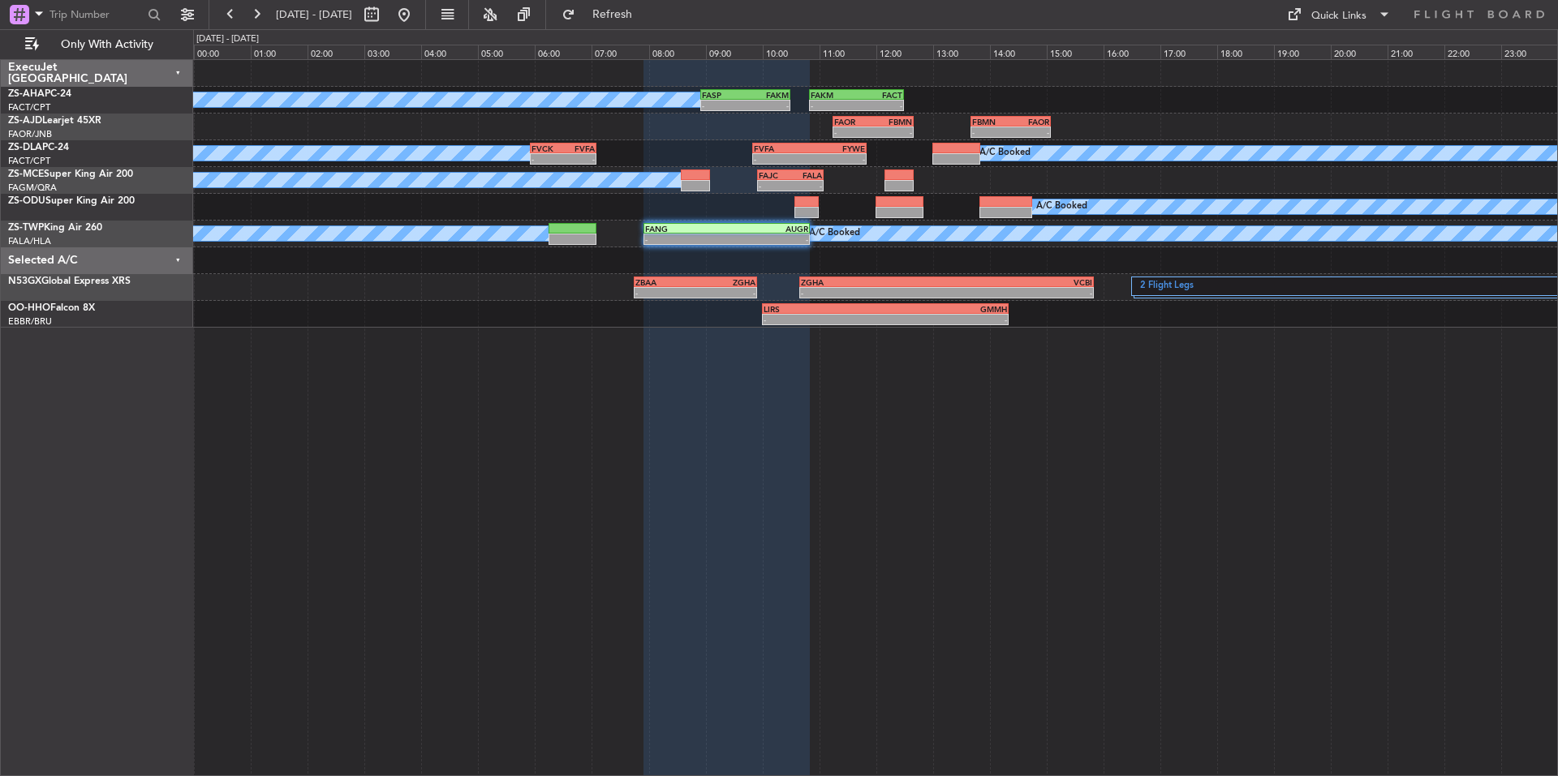
type input "0"
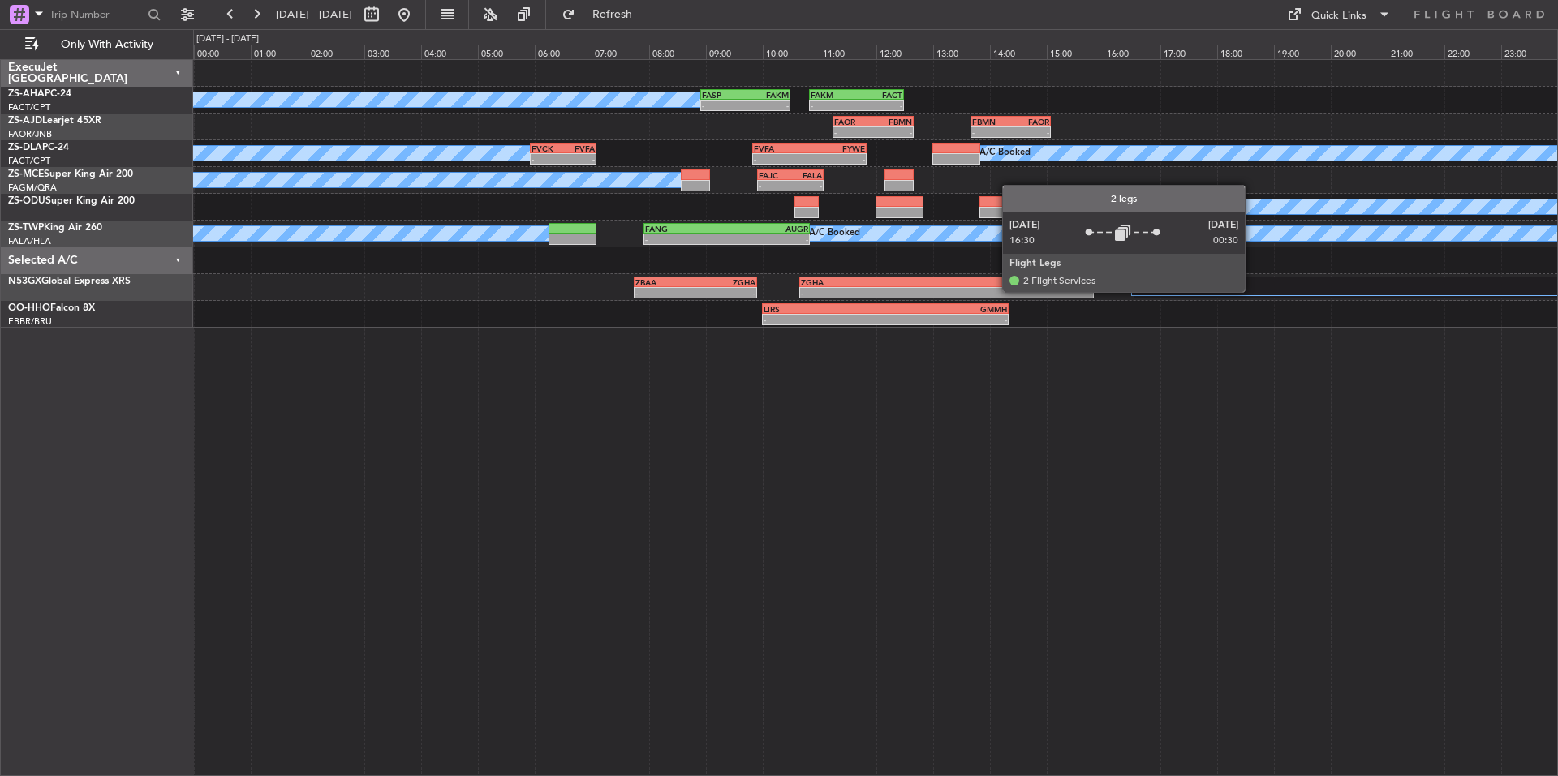
click at [1252, 291] on label "2 Flight Legs" at bounding box center [1352, 287] width 425 height 14
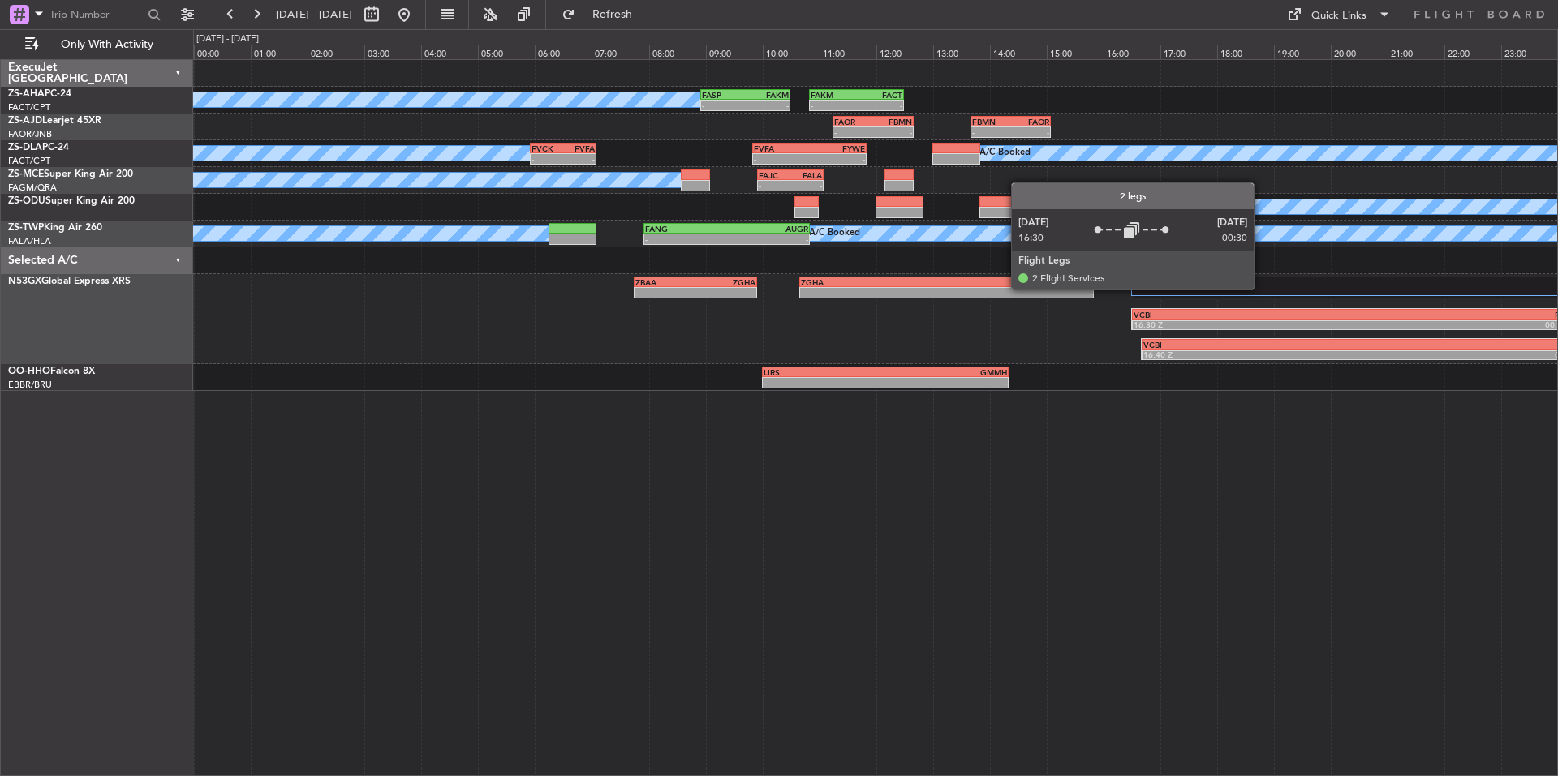
click at [1261, 289] on label "2 Flight Legs" at bounding box center [1350, 287] width 420 height 14
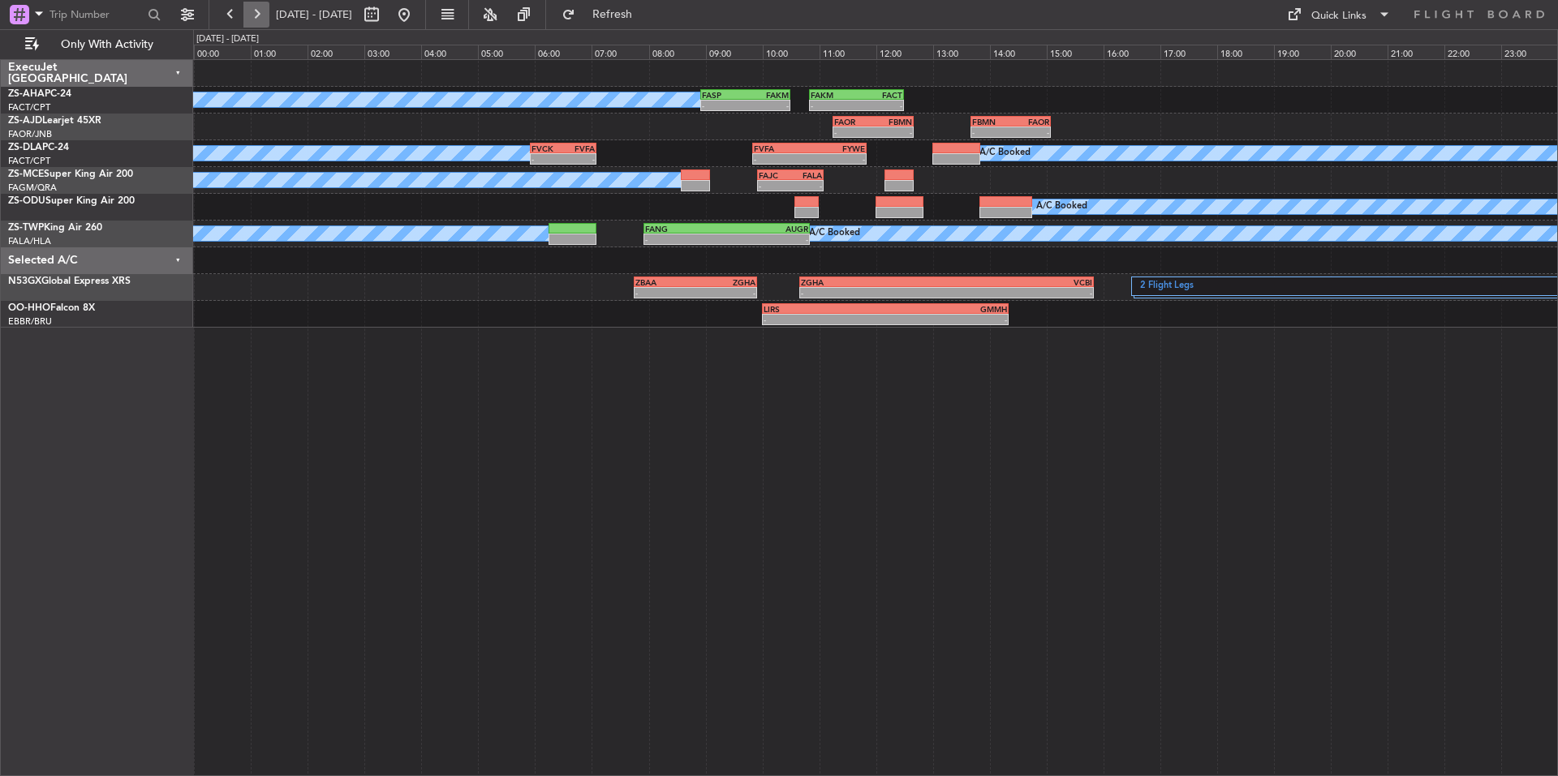
click at [260, 13] on button at bounding box center [256, 15] width 26 height 26
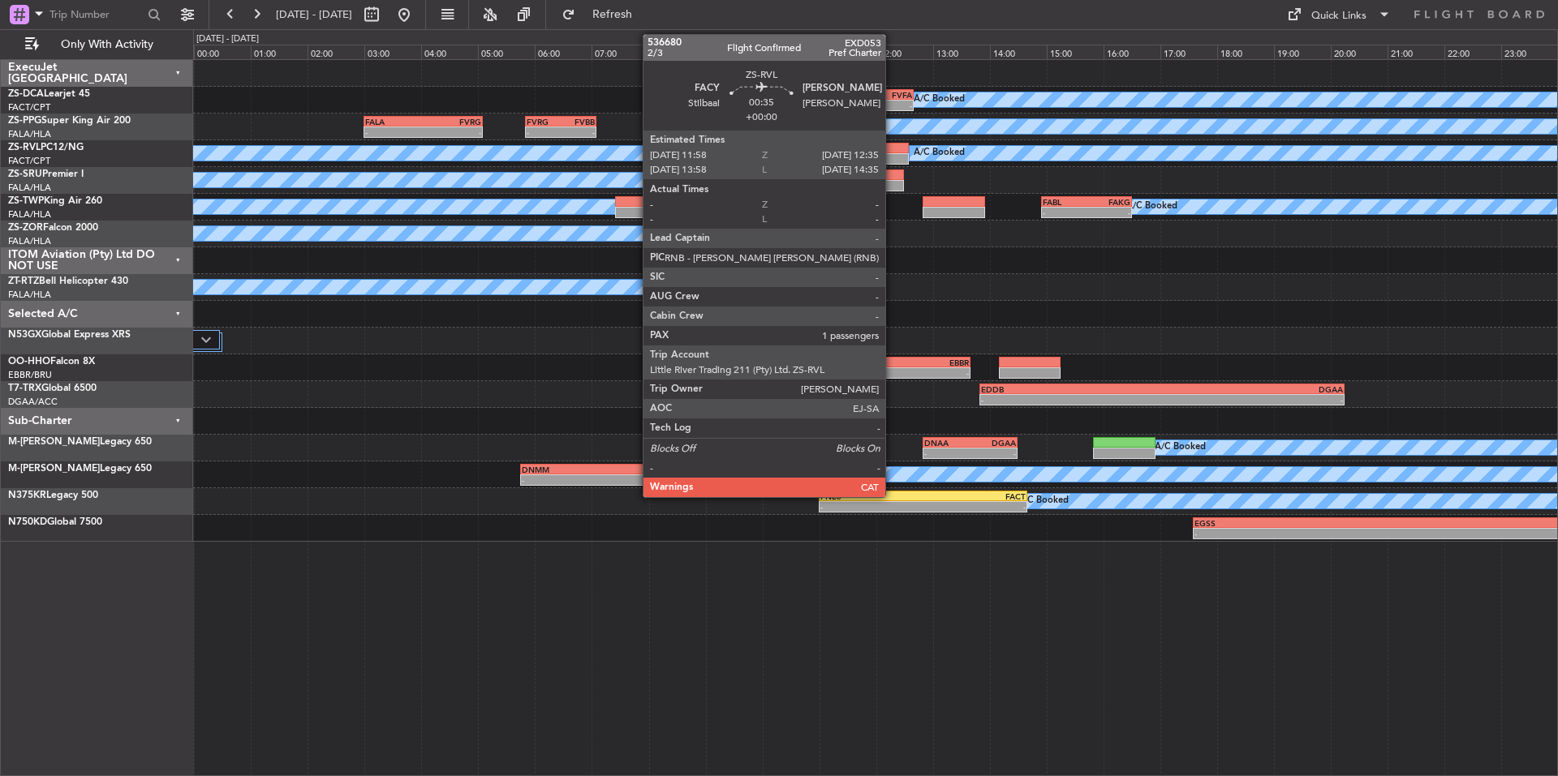
click at [892, 157] on div at bounding box center [891, 158] width 36 height 11
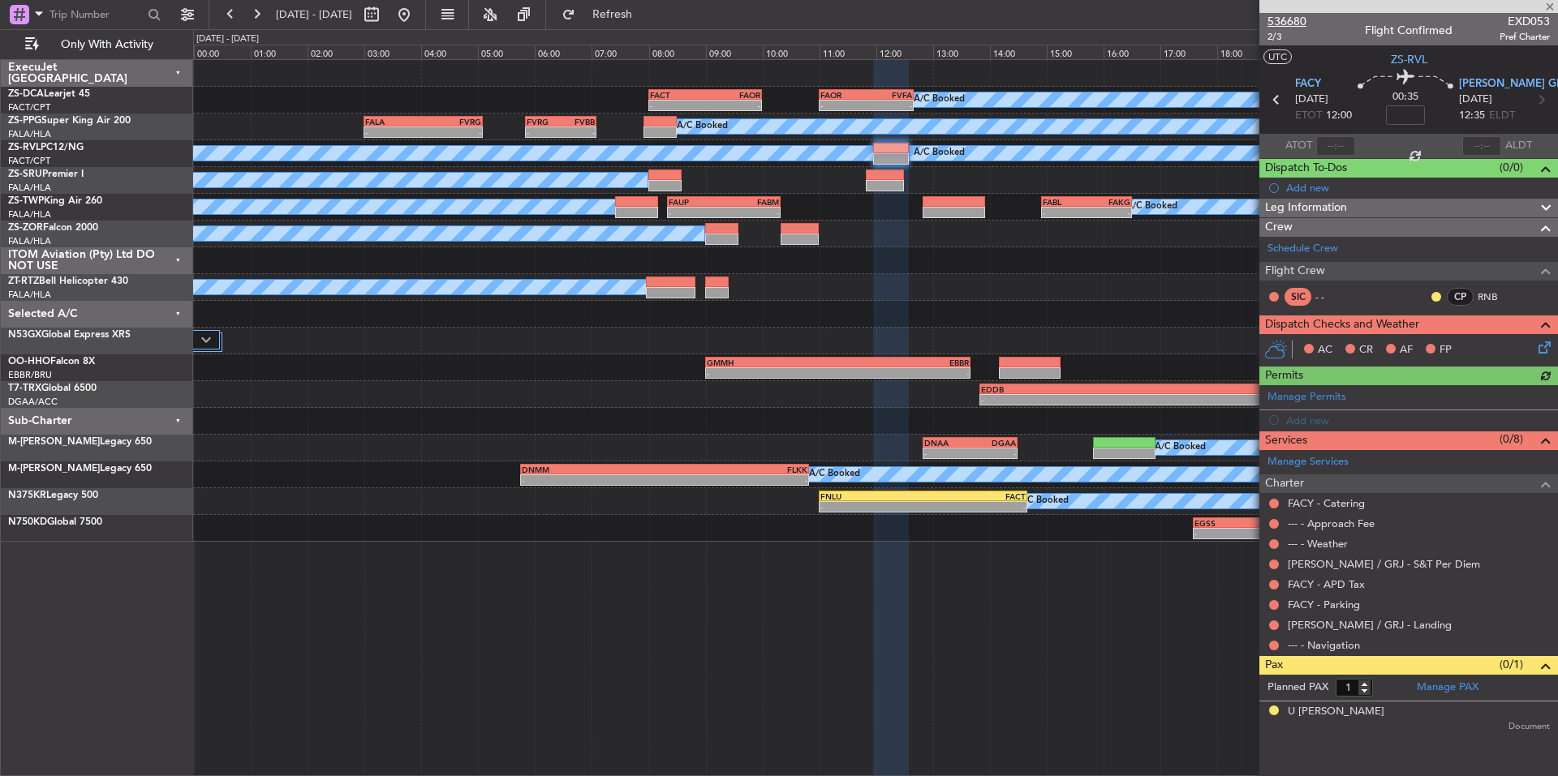
click at [1300, 17] on span "536680" at bounding box center [1286, 21] width 39 height 17
click at [1273, 626] on button at bounding box center [1274, 626] width 10 height 10
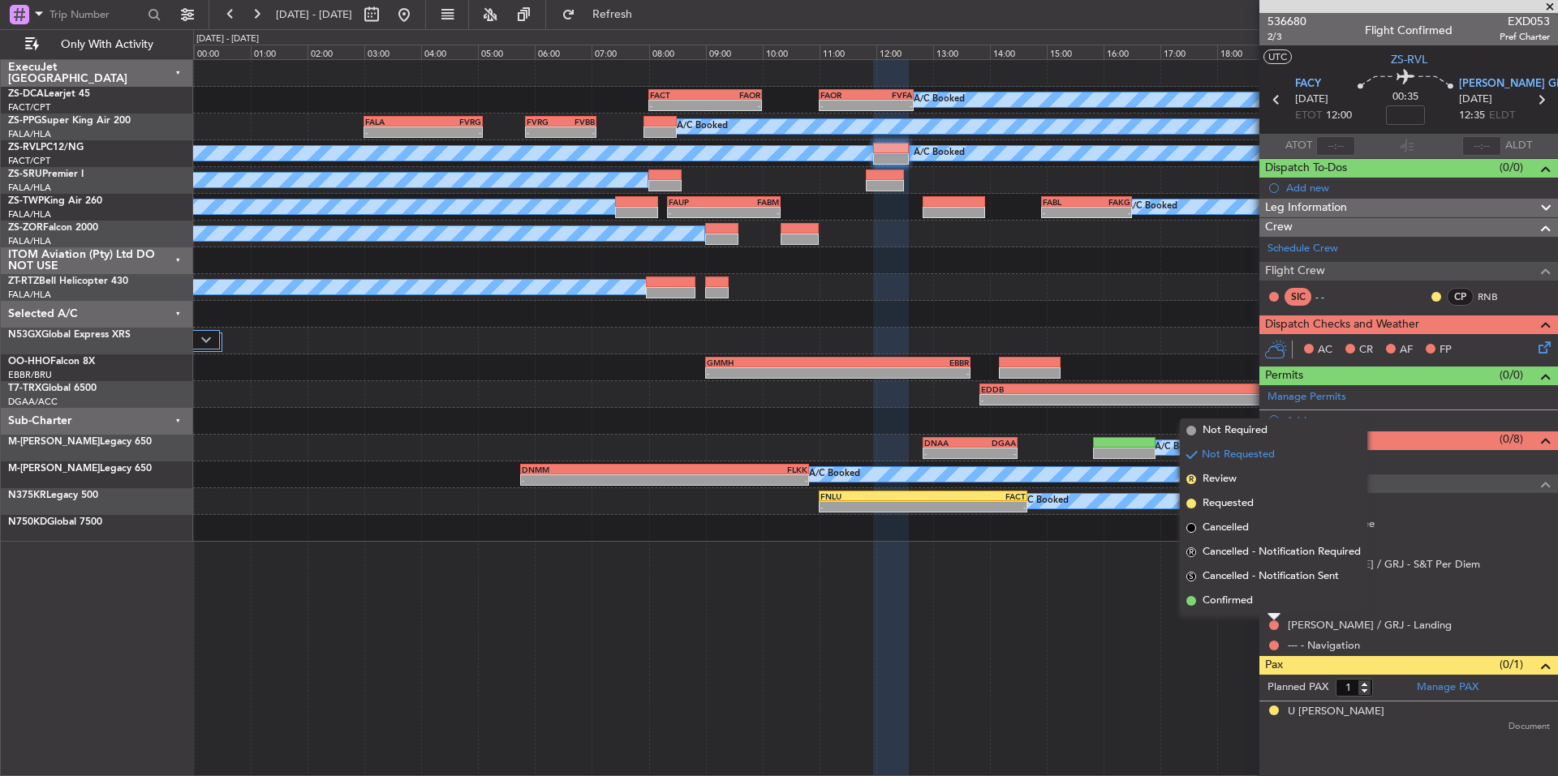
click at [1249, 605] on span "Confirmed" at bounding box center [1227, 601] width 50 height 16
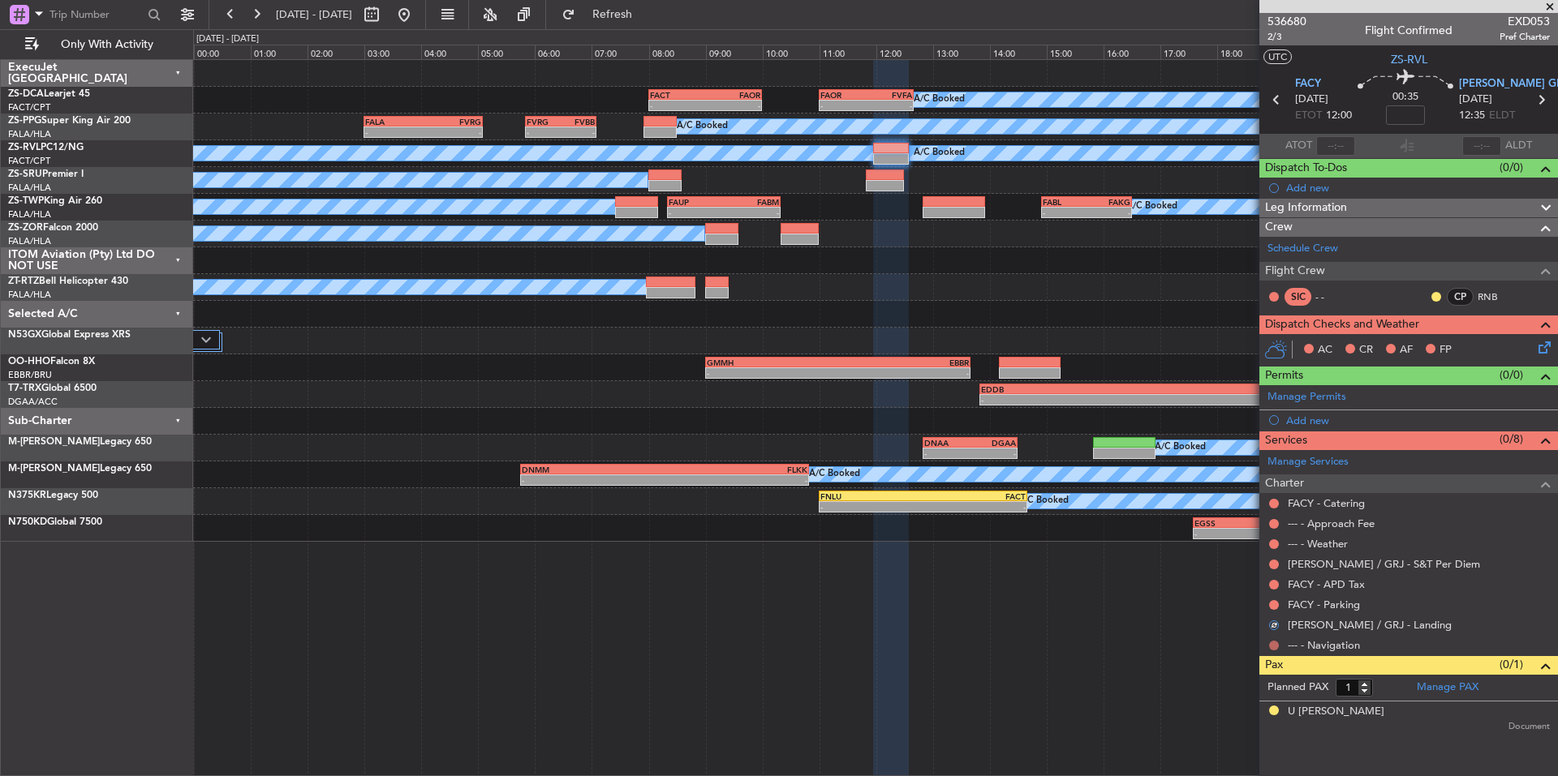
click at [1271, 643] on button at bounding box center [1274, 646] width 10 height 10
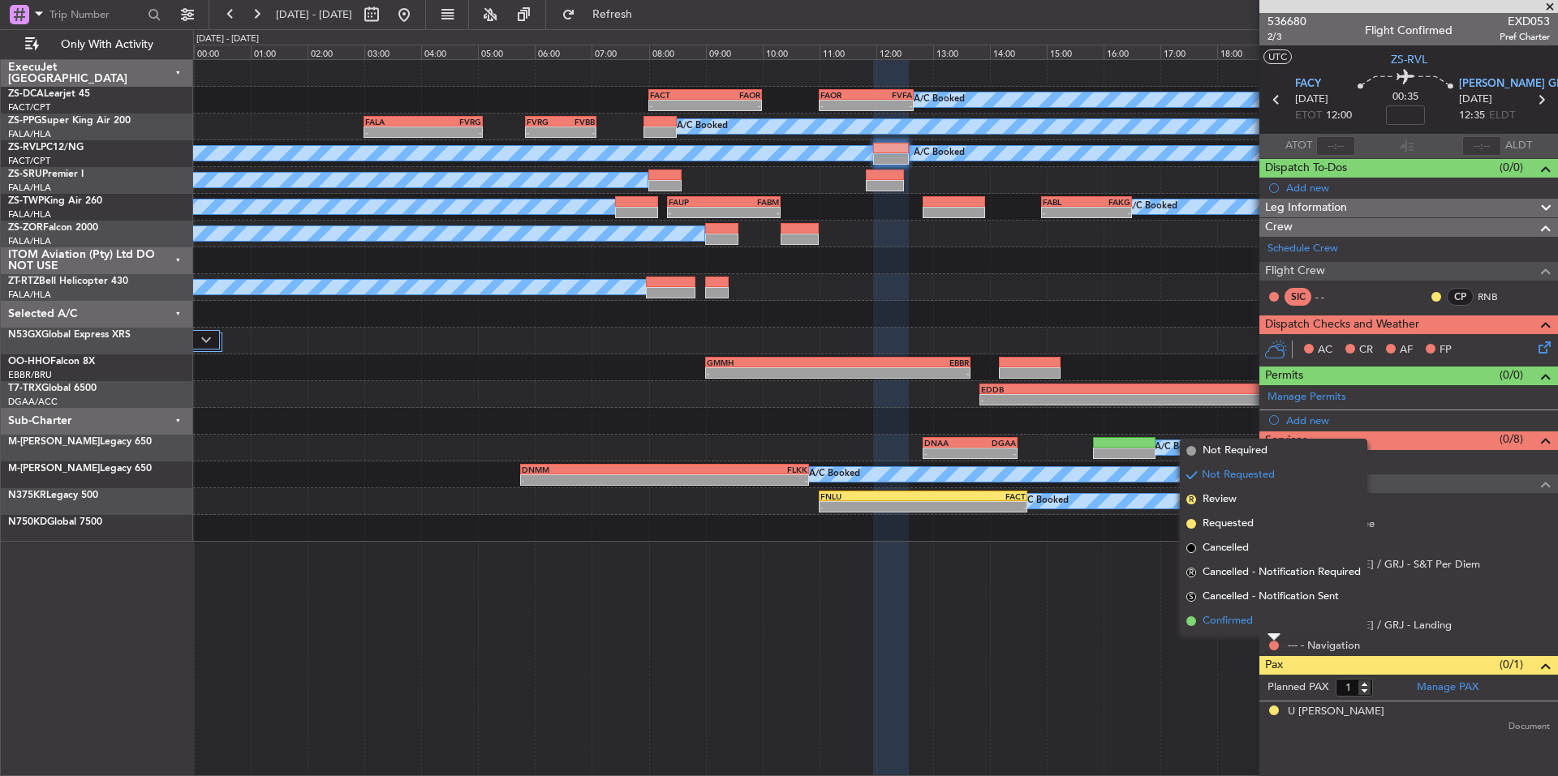
click at [1253, 623] on span "Confirmed" at bounding box center [1227, 621] width 50 height 16
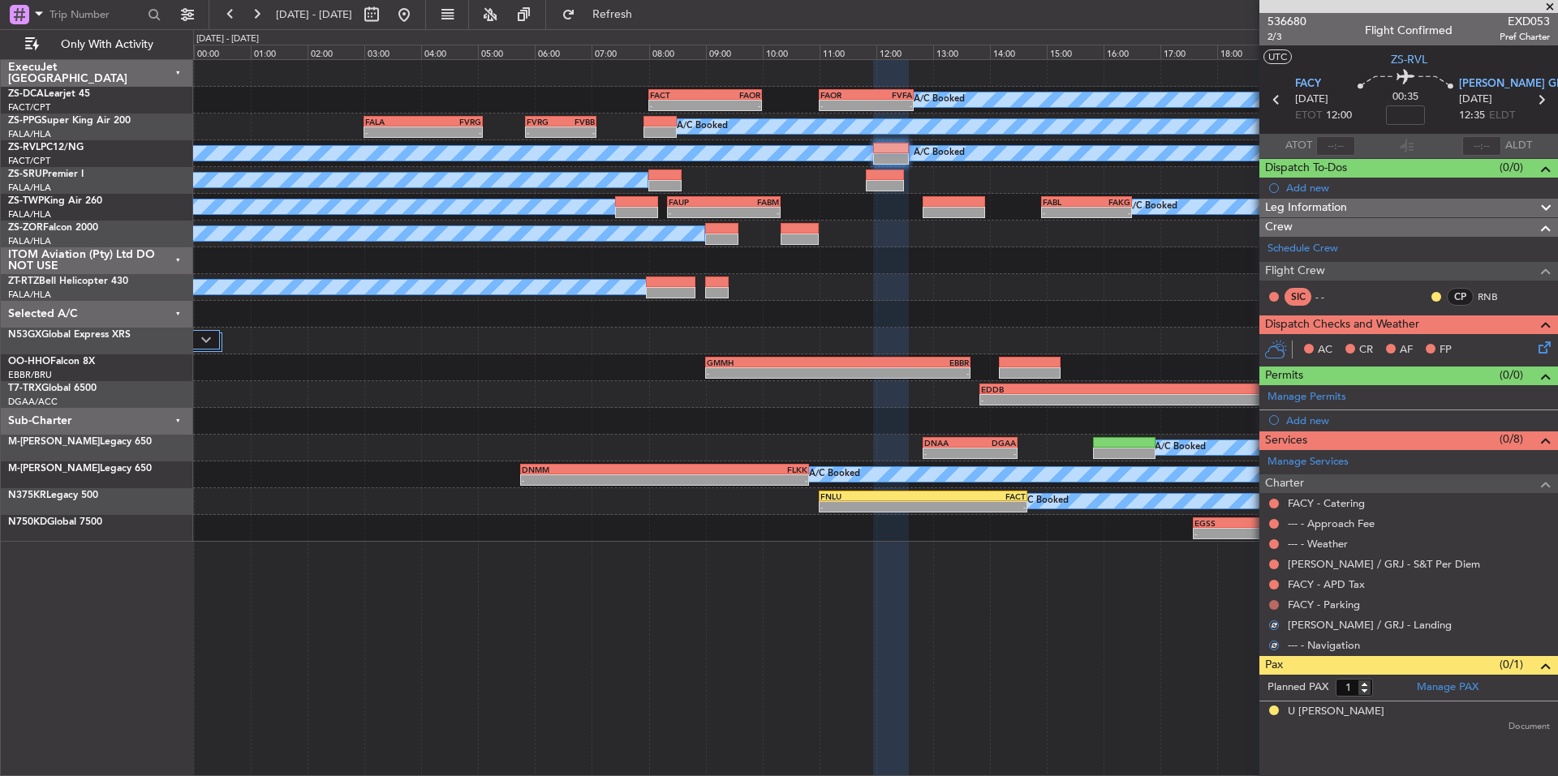
click at [1273, 600] on button at bounding box center [1274, 605] width 10 height 10
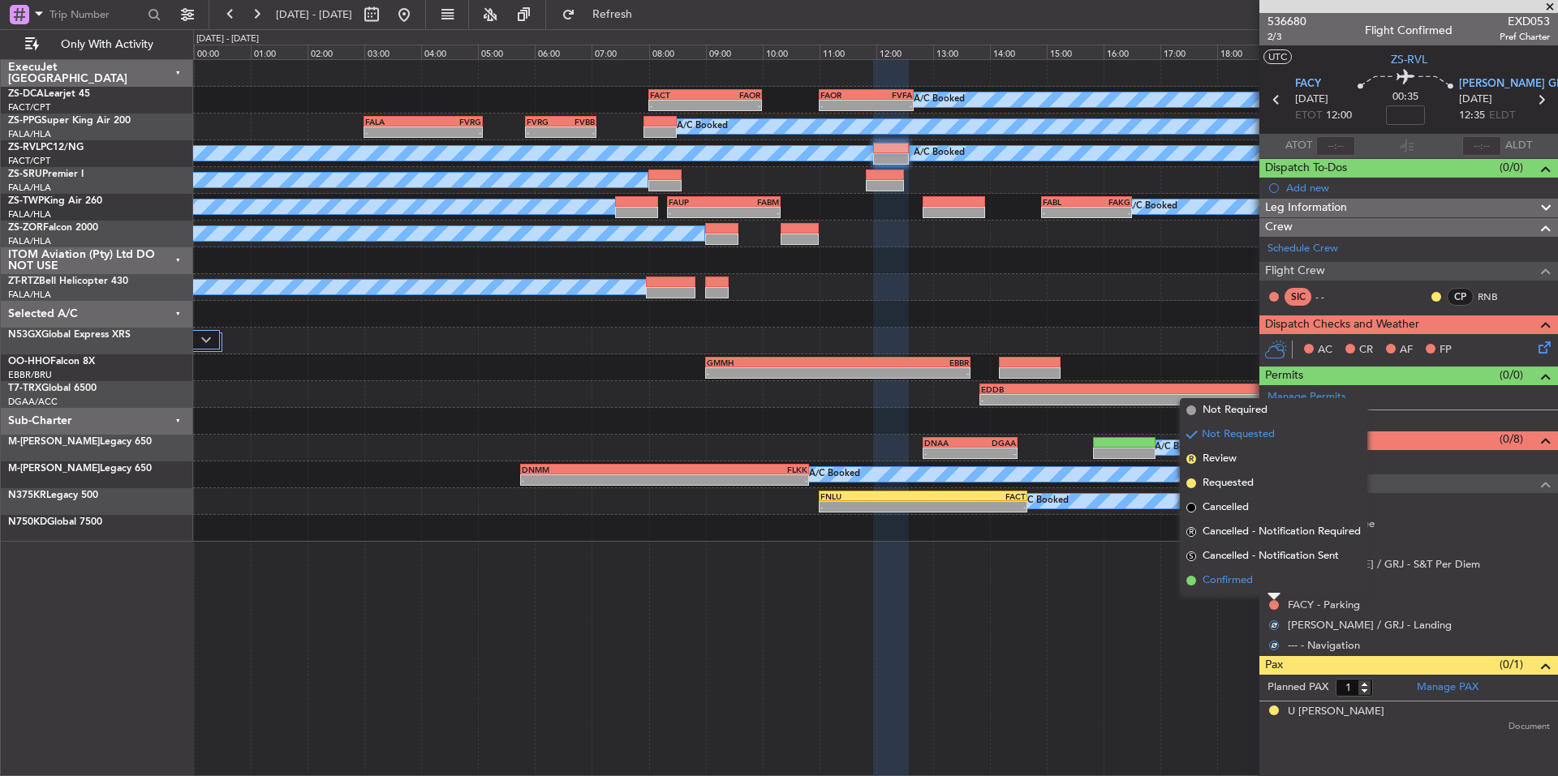
click at [1256, 583] on li "Confirmed" at bounding box center [1273, 581] width 187 height 24
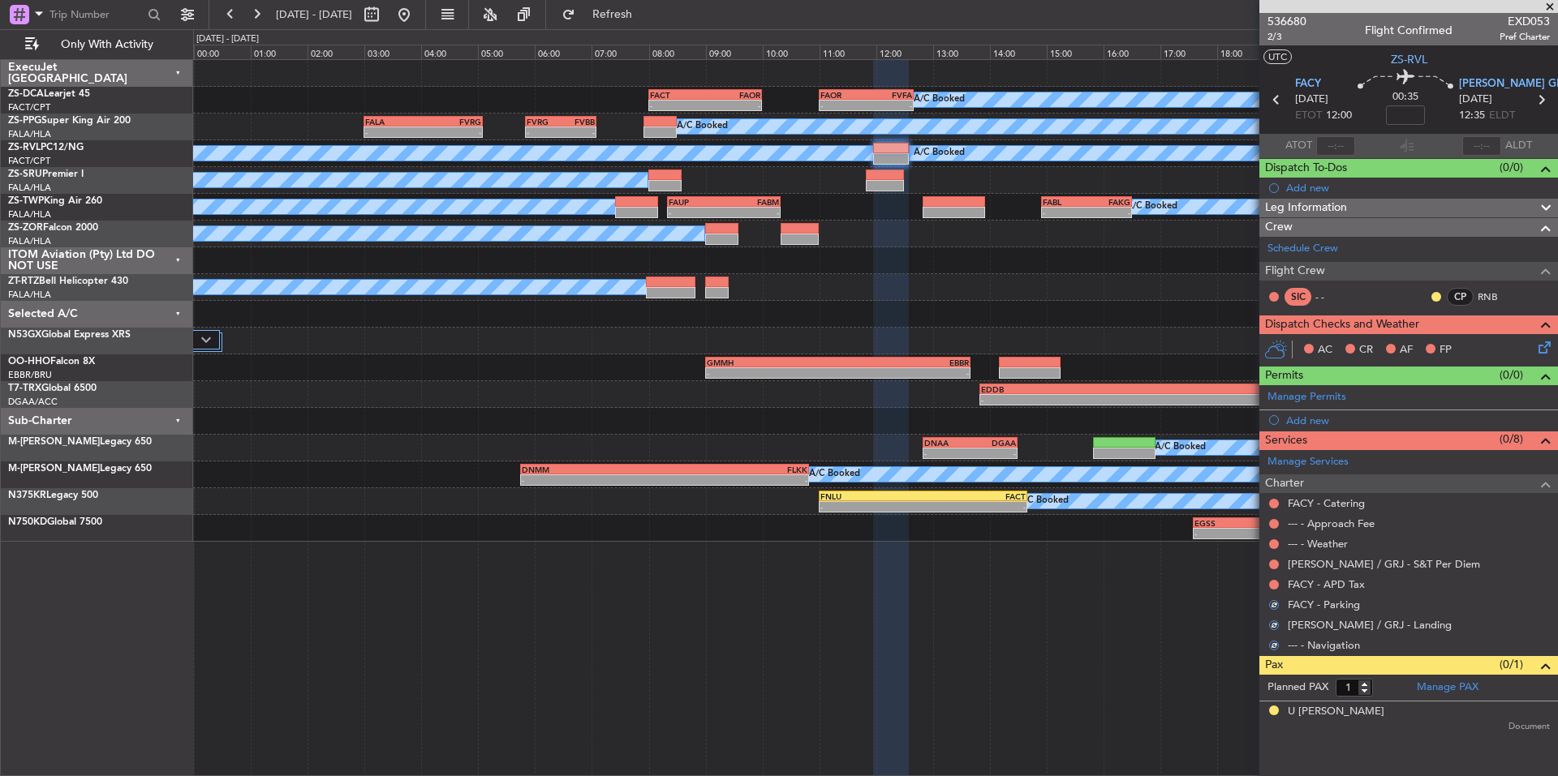
click at [1267, 583] on div at bounding box center [1273, 584] width 13 height 13
click at [1276, 582] on button at bounding box center [1274, 585] width 10 height 10
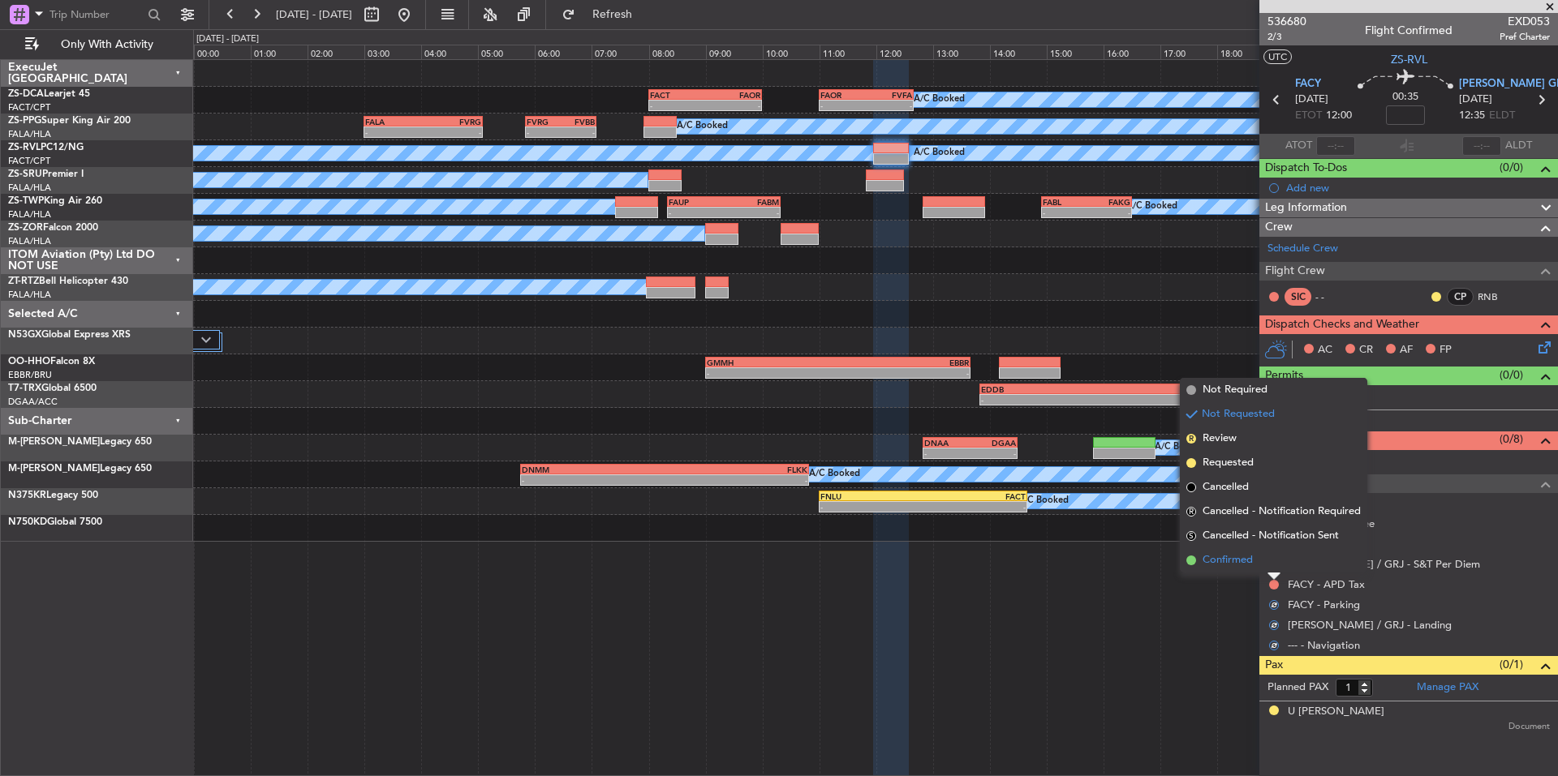
click at [1262, 568] on li "Confirmed" at bounding box center [1273, 560] width 187 height 24
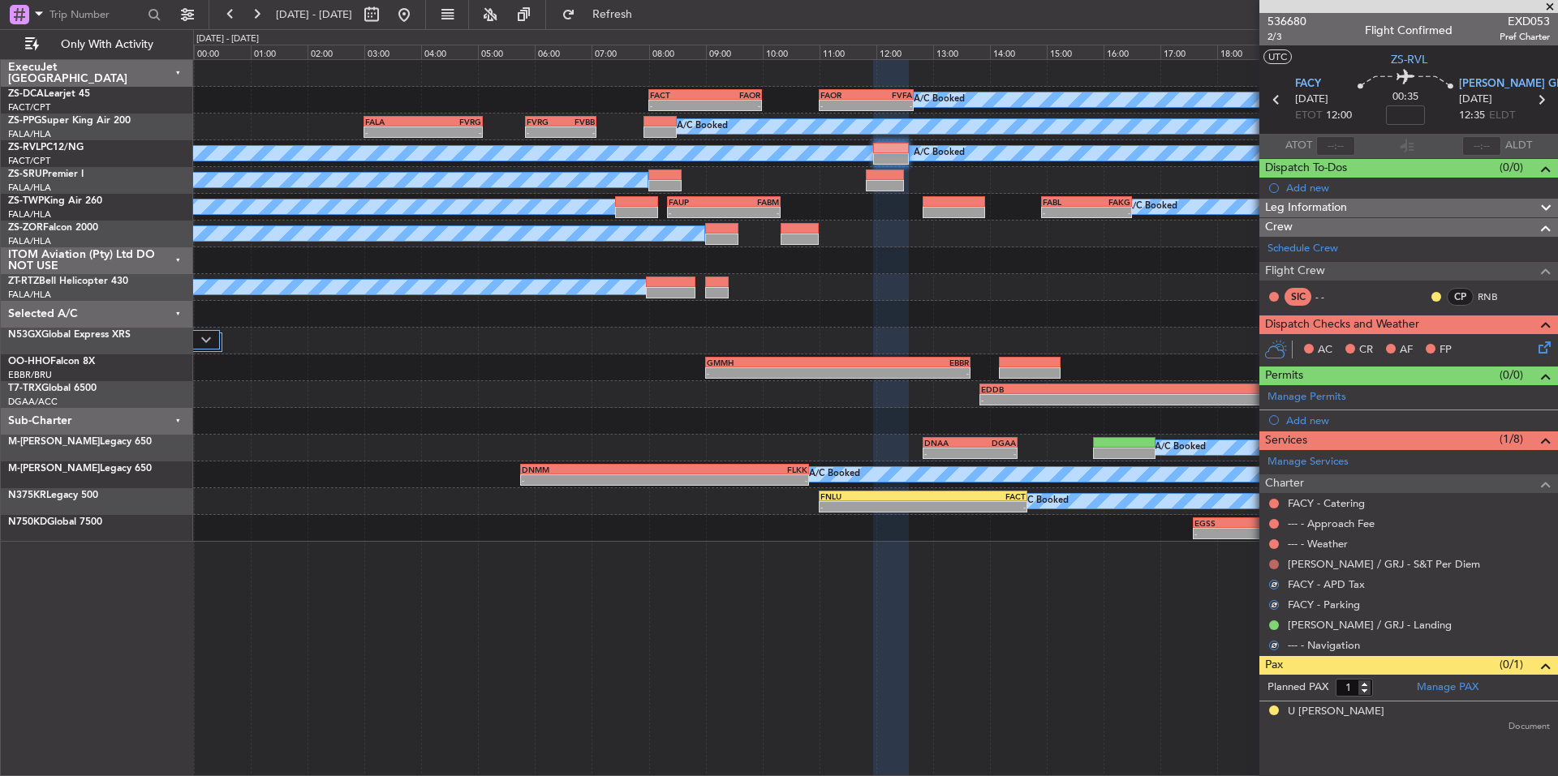
click at [1278, 563] on button at bounding box center [1274, 565] width 10 height 10
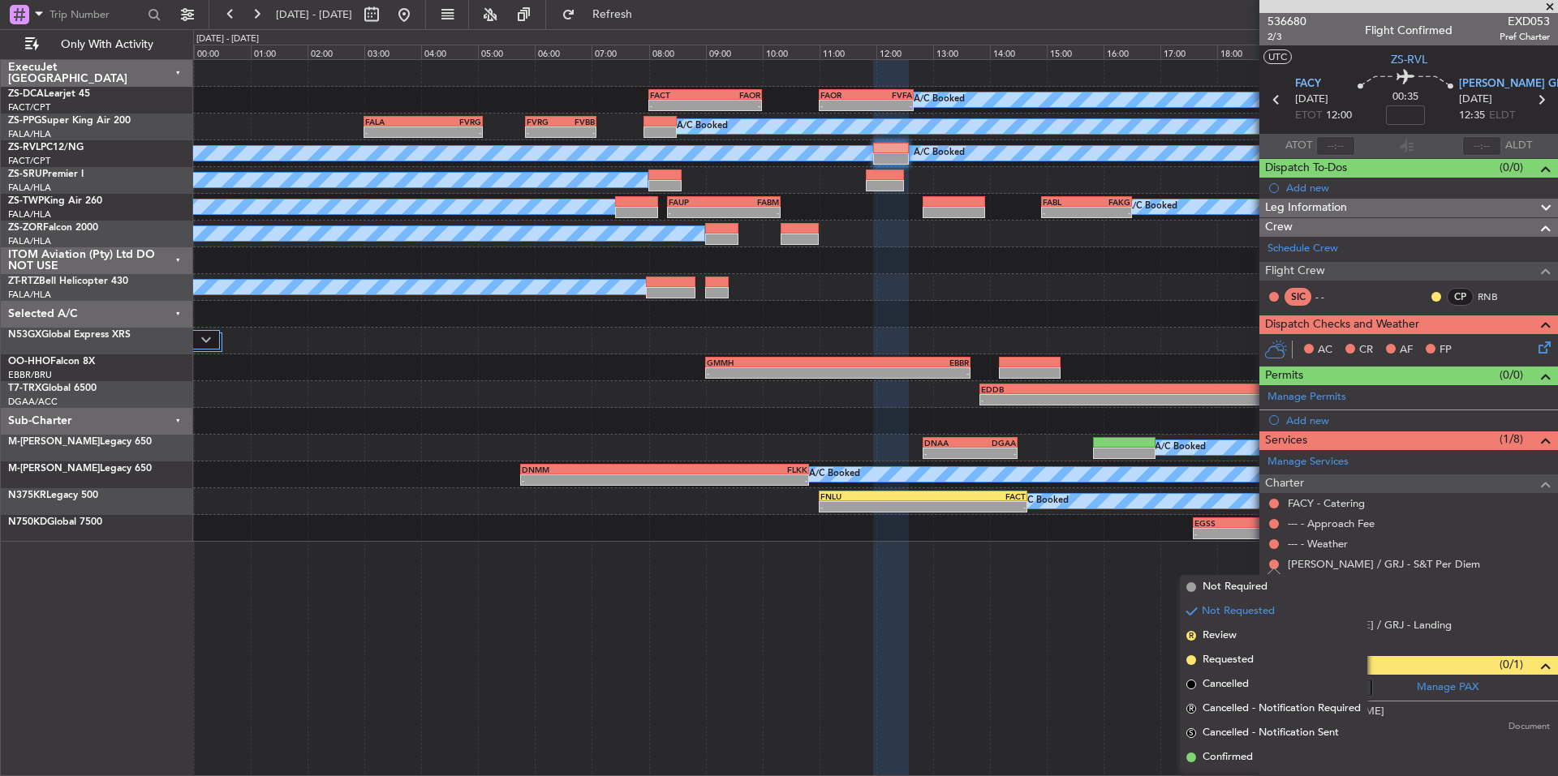
click at [1236, 754] on span "Confirmed" at bounding box center [1227, 758] width 50 height 16
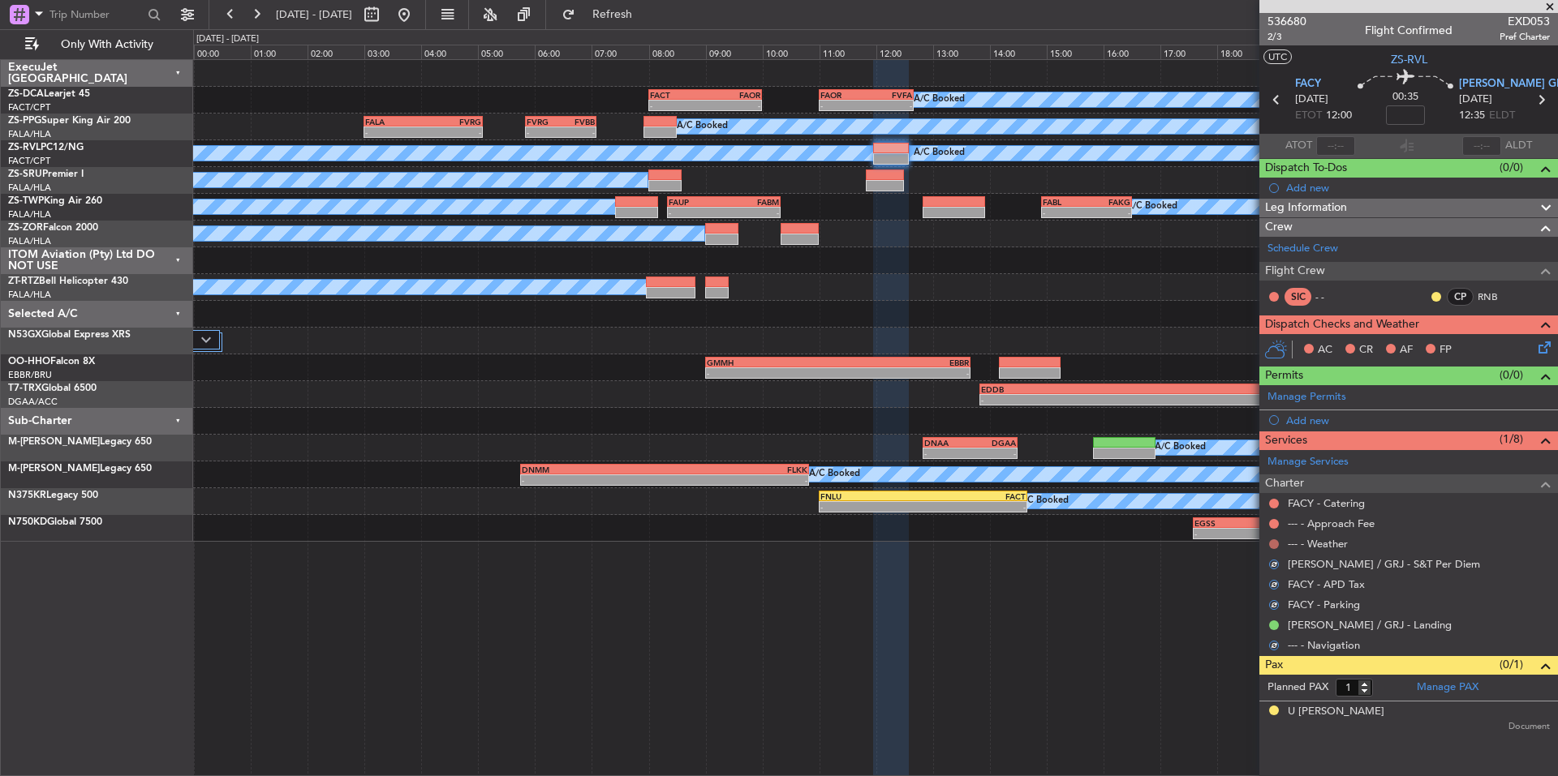
click at [1271, 541] on button at bounding box center [1274, 545] width 10 height 10
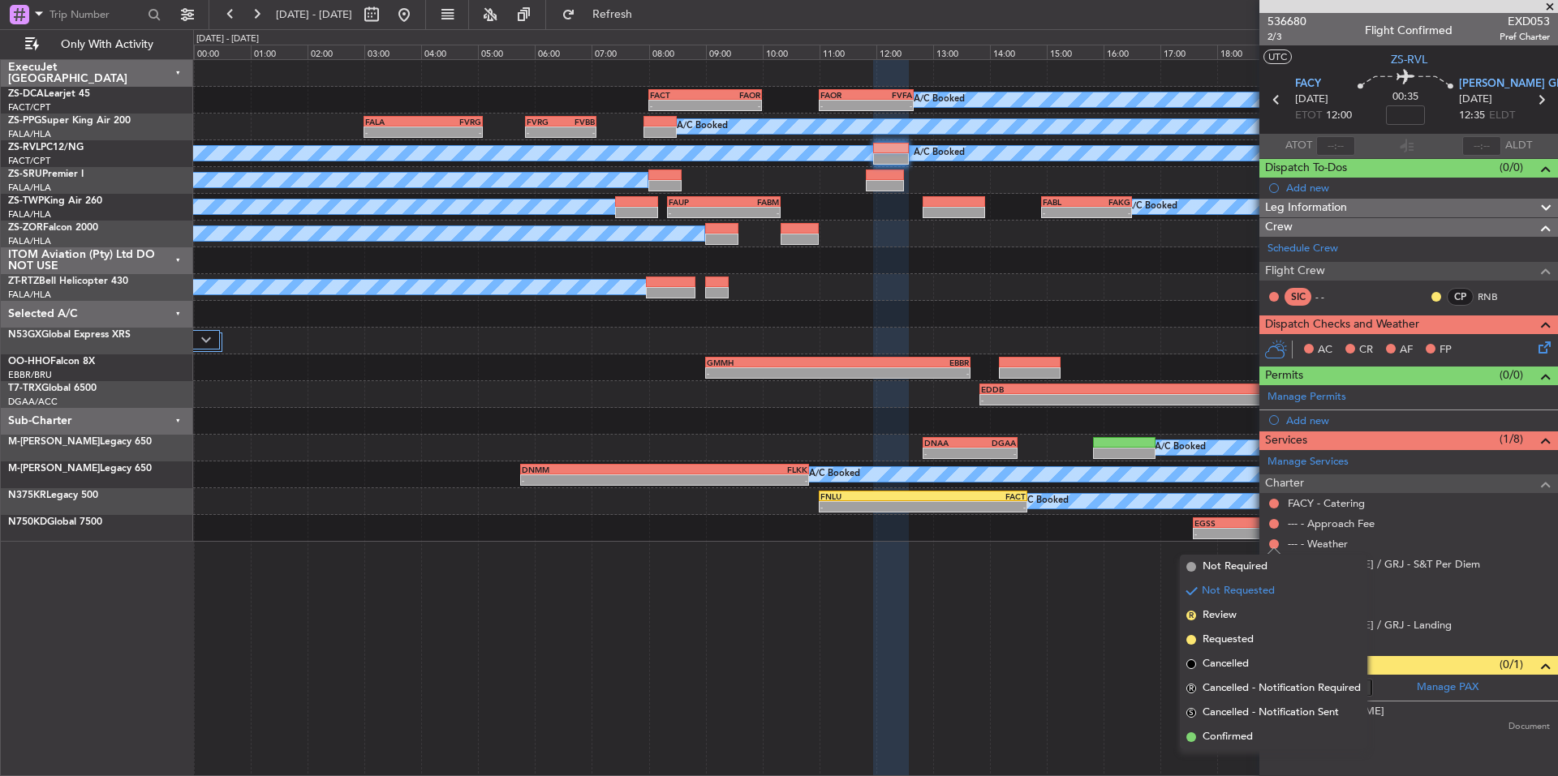
drag, startPoint x: 1236, startPoint y: 736, endPoint x: 1249, endPoint y: 669, distance: 67.9
click at [1235, 736] on span "Confirmed" at bounding box center [1227, 737] width 50 height 16
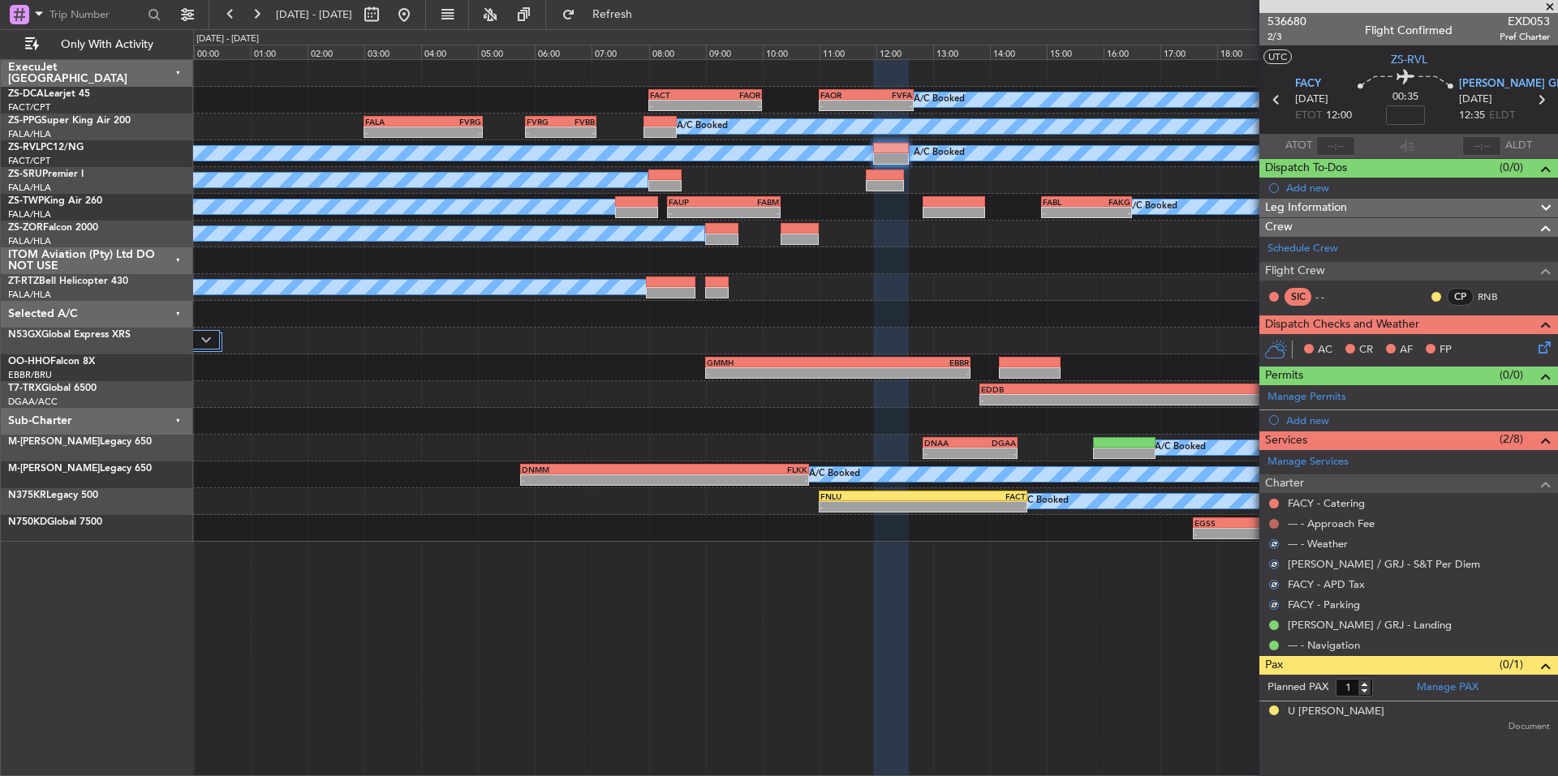
click at [1276, 525] on button at bounding box center [1274, 524] width 10 height 10
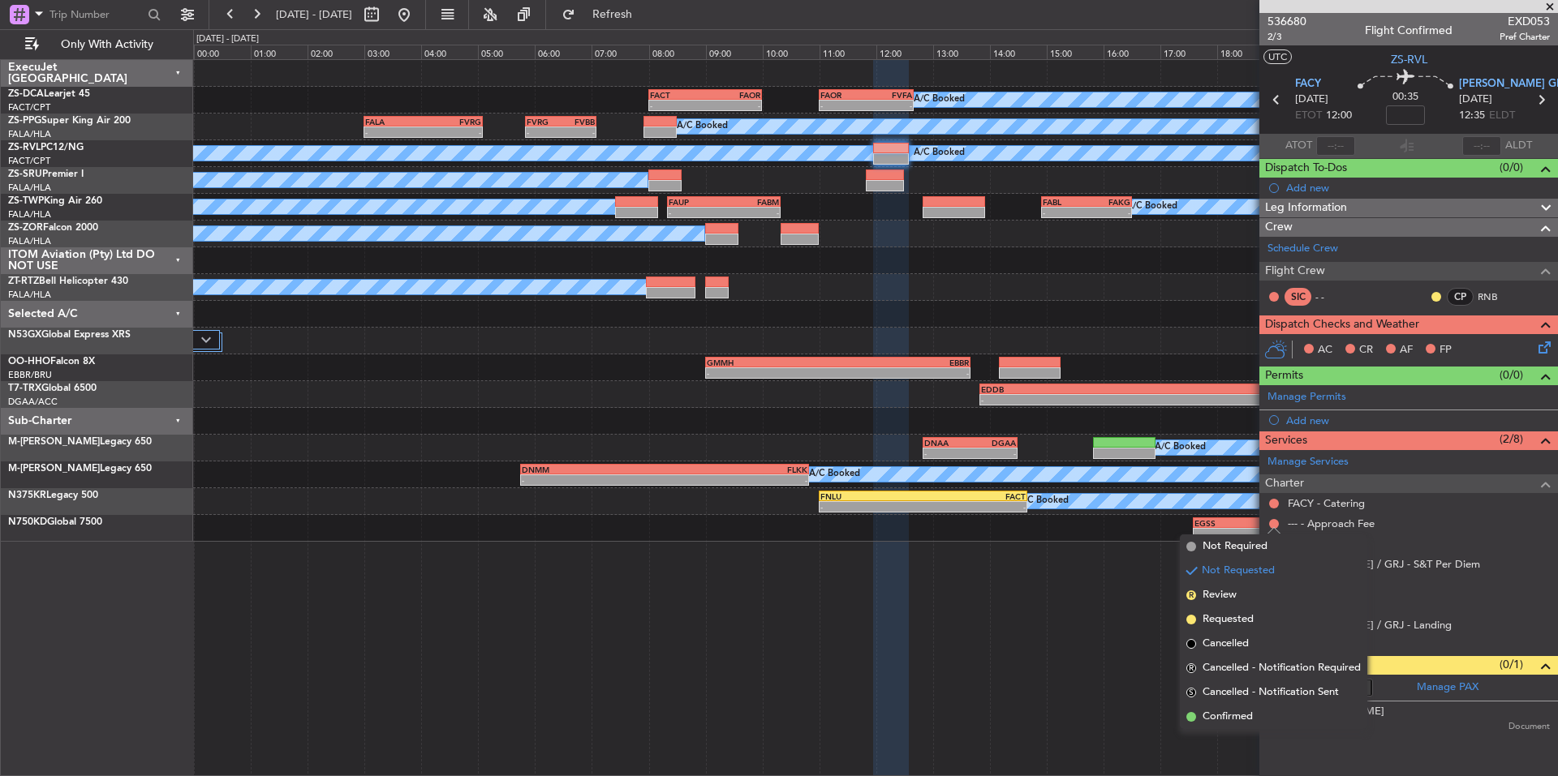
drag, startPoint x: 1232, startPoint y: 711, endPoint x: 1224, endPoint y: 668, distance: 43.8
click at [1232, 711] on span "Confirmed" at bounding box center [1227, 717] width 50 height 16
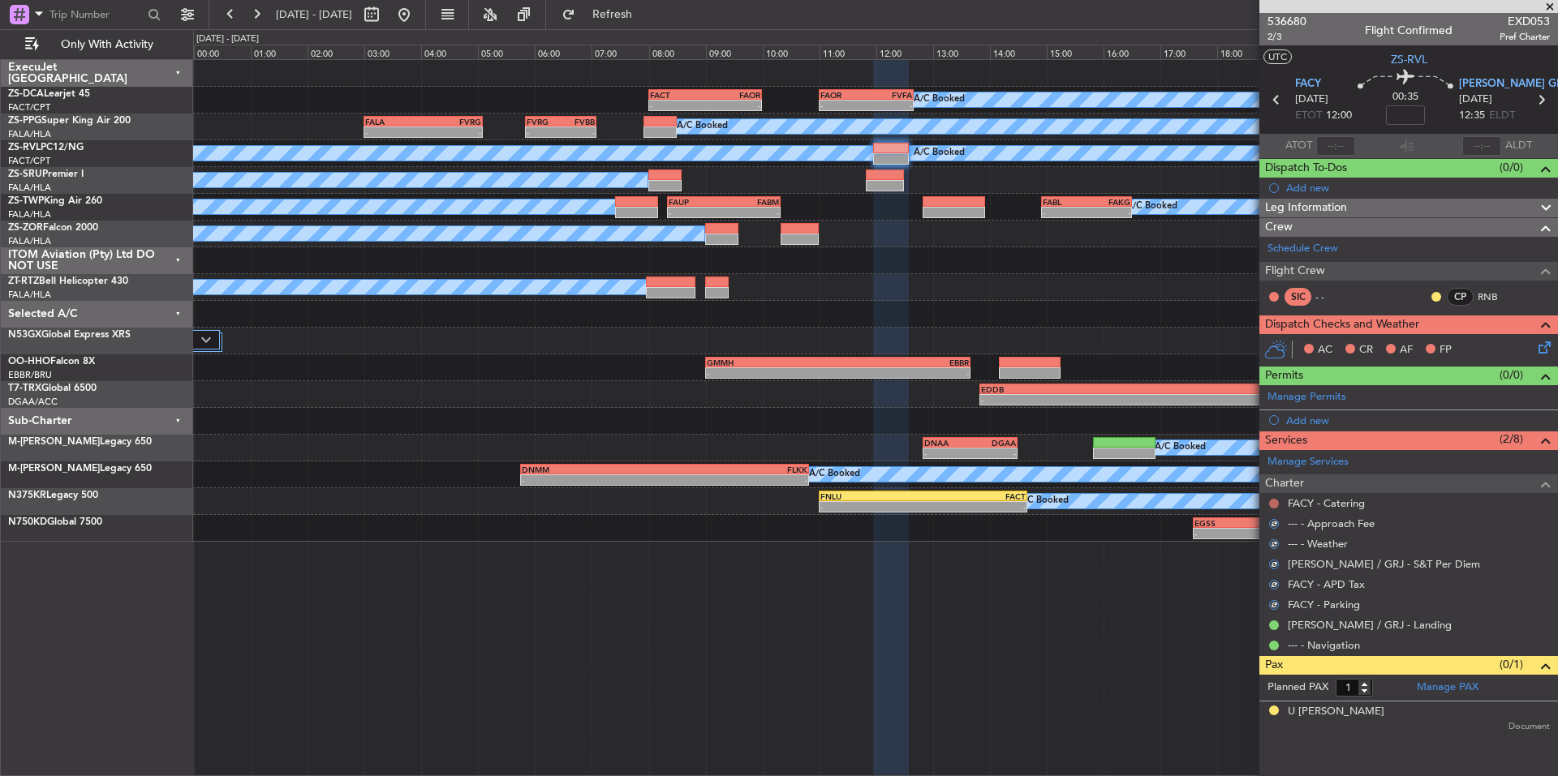
click at [1273, 504] on button at bounding box center [1274, 504] width 10 height 10
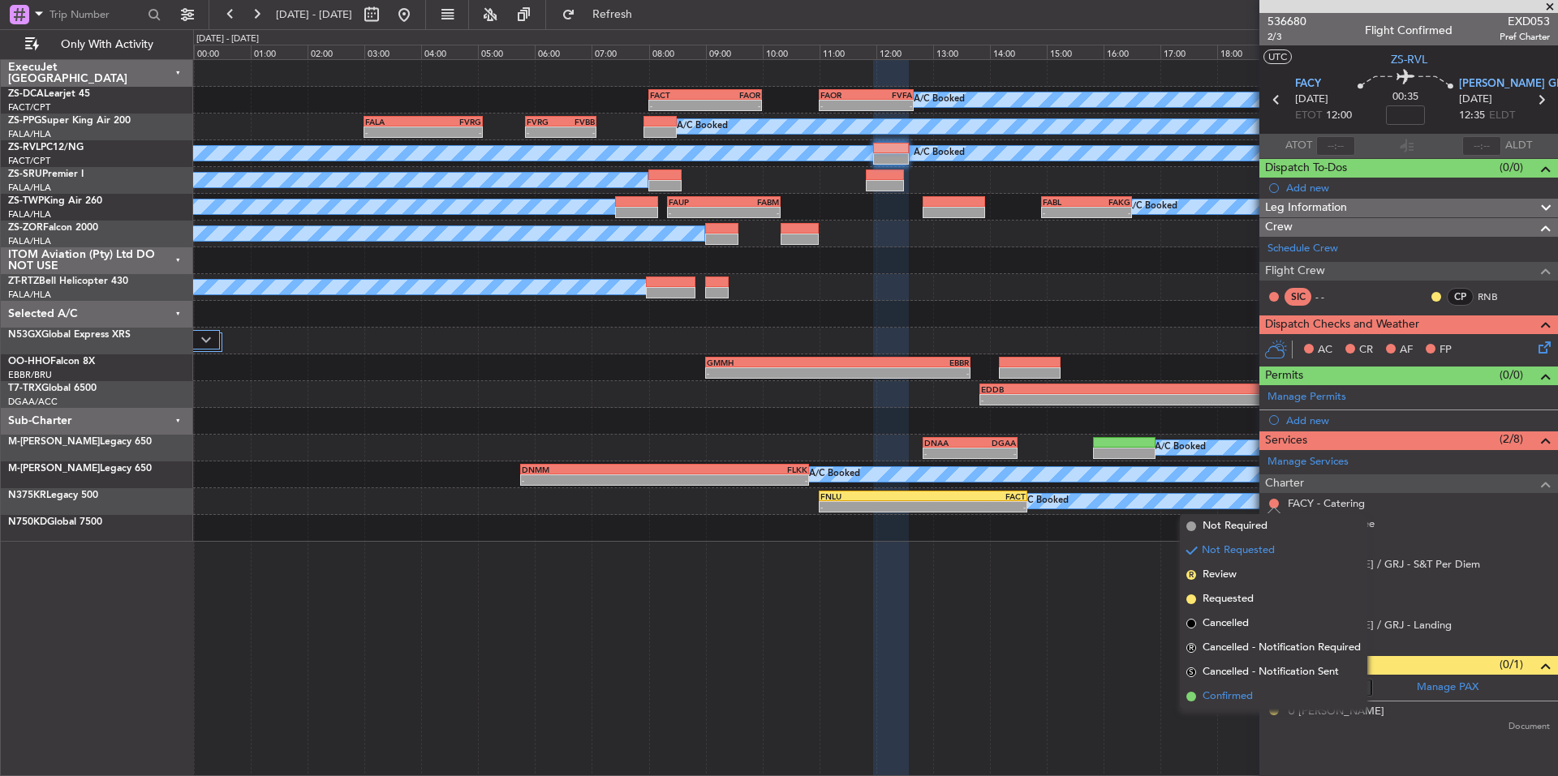
click at [1244, 697] on span "Confirmed" at bounding box center [1227, 697] width 50 height 16
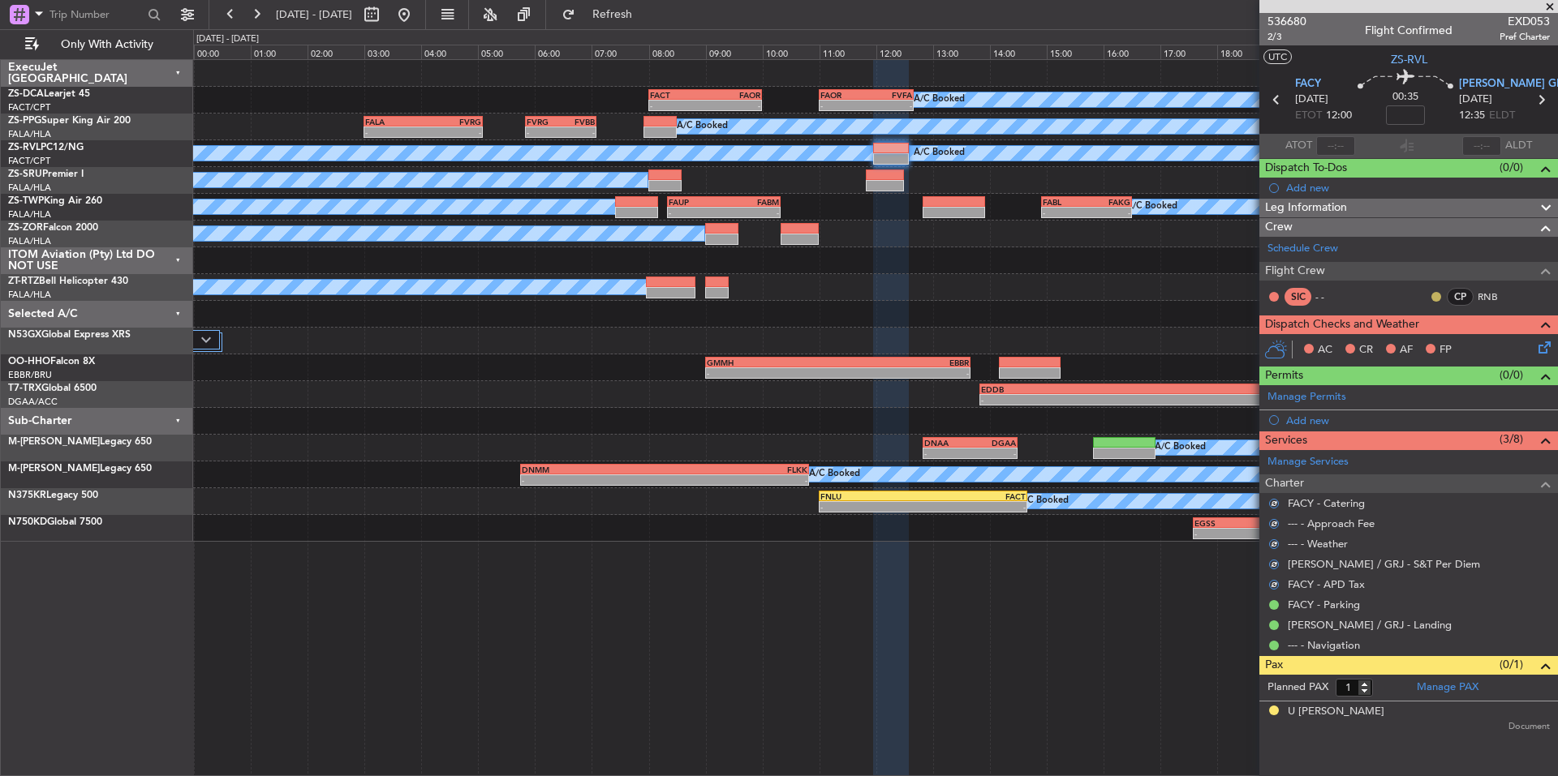
click at [1431, 295] on button at bounding box center [1436, 297] width 10 height 10
click at [1464, 339] on mat-tooltip-component "Unread" at bounding box center [1436, 322] width 59 height 43
click at [1434, 292] on button at bounding box center [1436, 297] width 10 height 10
click at [1452, 342] on span "Acknowledged" at bounding box center [1439, 344] width 71 height 16
click at [1548, 350] on icon at bounding box center [1541, 344] width 13 height 13
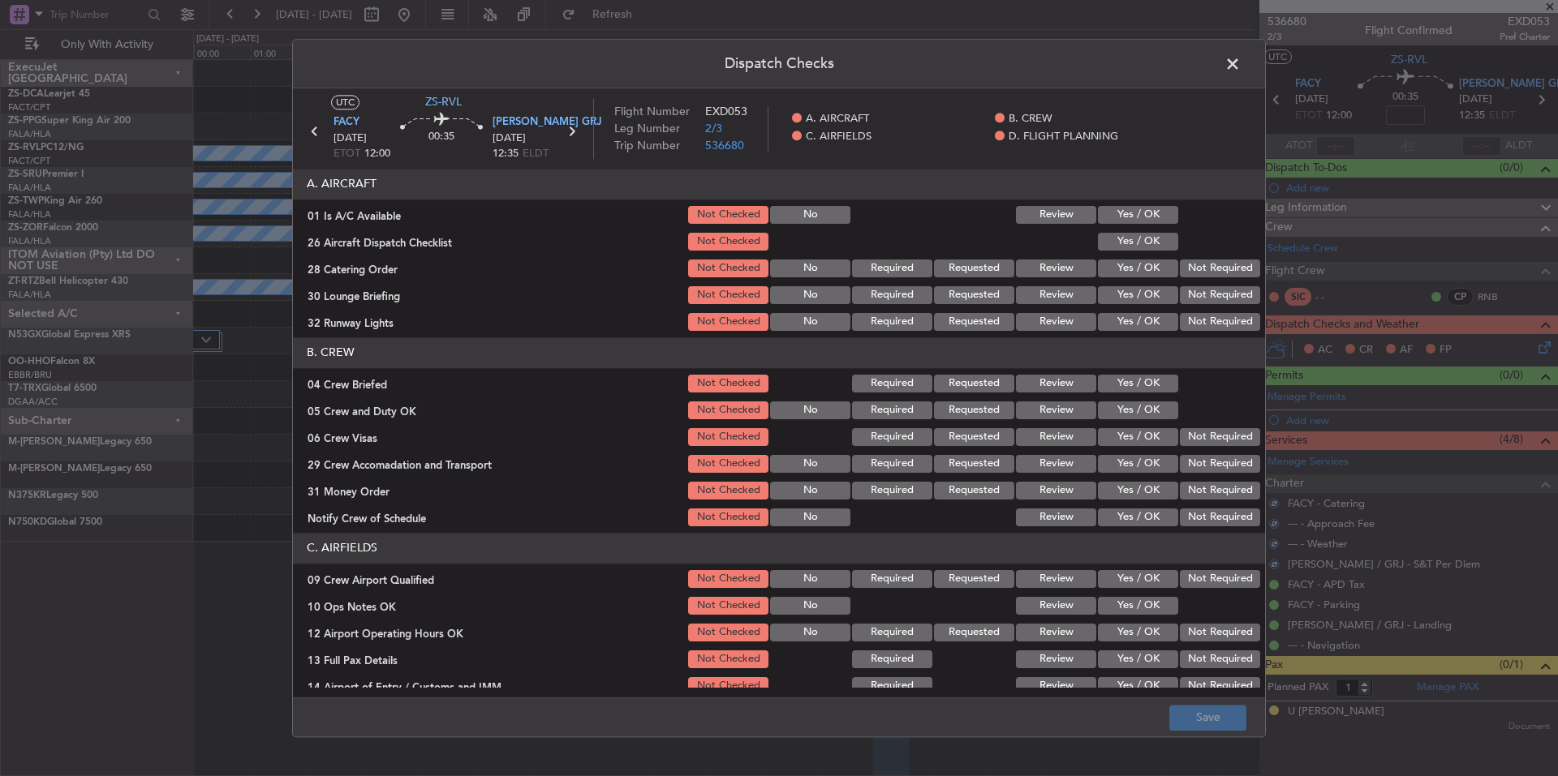
click at [1136, 226] on div "Yes / OK" at bounding box center [1136, 215] width 82 height 23
click at [1145, 239] on button "Yes / OK" at bounding box center [1138, 242] width 80 height 18
click at [1147, 217] on button "Yes / OK" at bounding box center [1138, 215] width 80 height 18
click at [1226, 291] on button "Not Required" at bounding box center [1220, 295] width 80 height 18
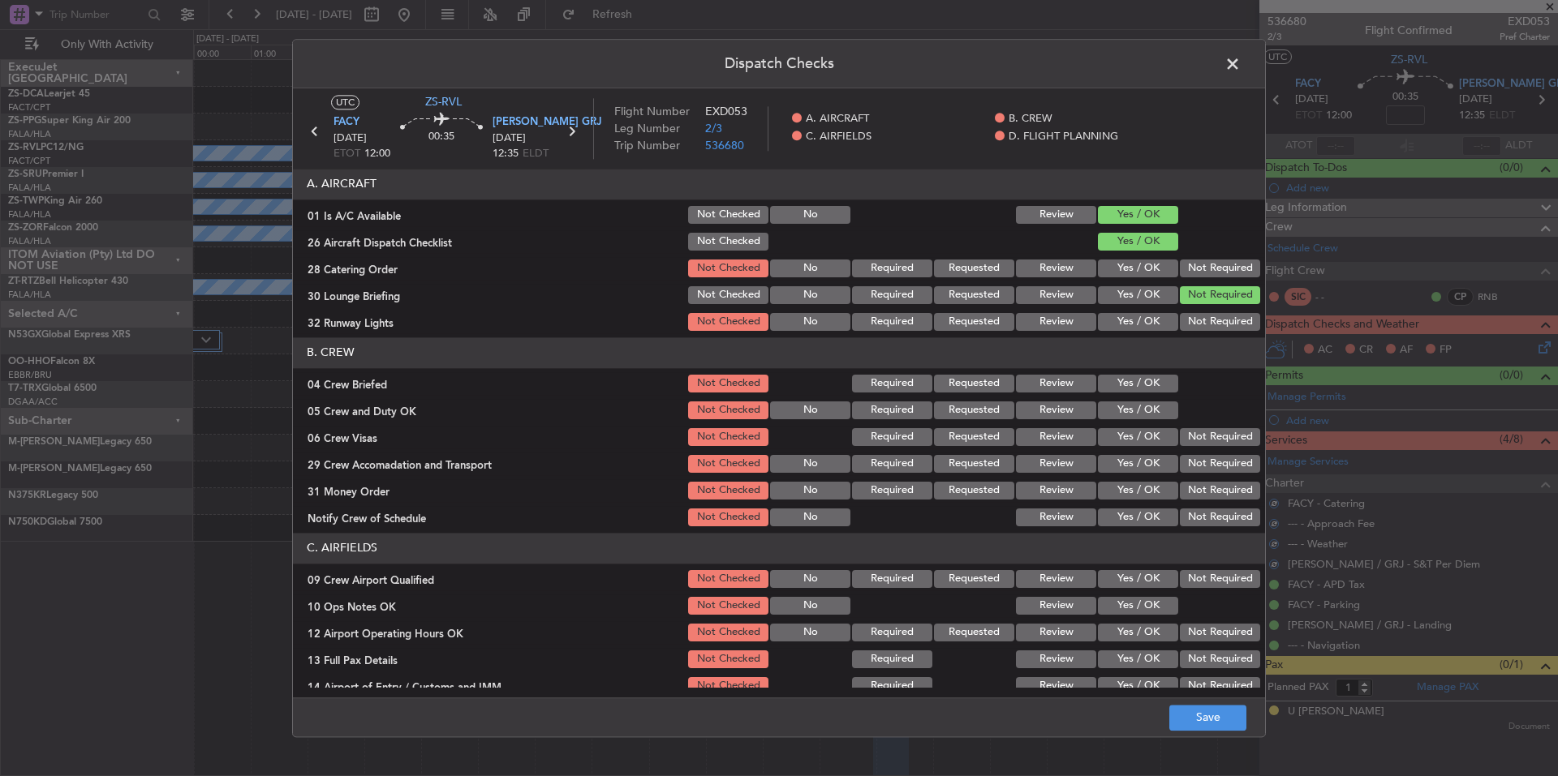
click at [1219, 277] on button "Not Required" at bounding box center [1220, 269] width 80 height 18
drag, startPoint x: 1224, startPoint y: 305, endPoint x: 1227, endPoint y: 319, distance: 14.0
click at [1224, 307] on section "A. AIRCRAFT 01 Is A/C Available Not Checked No Review Yes / OK 26 Aircraft Disp…" at bounding box center [779, 251] width 972 height 165
click at [1227, 319] on button "Not Required" at bounding box center [1220, 322] width 80 height 18
drag, startPoint x: 1158, startPoint y: 380, endPoint x: 1160, endPoint y: 413, distance: 33.4
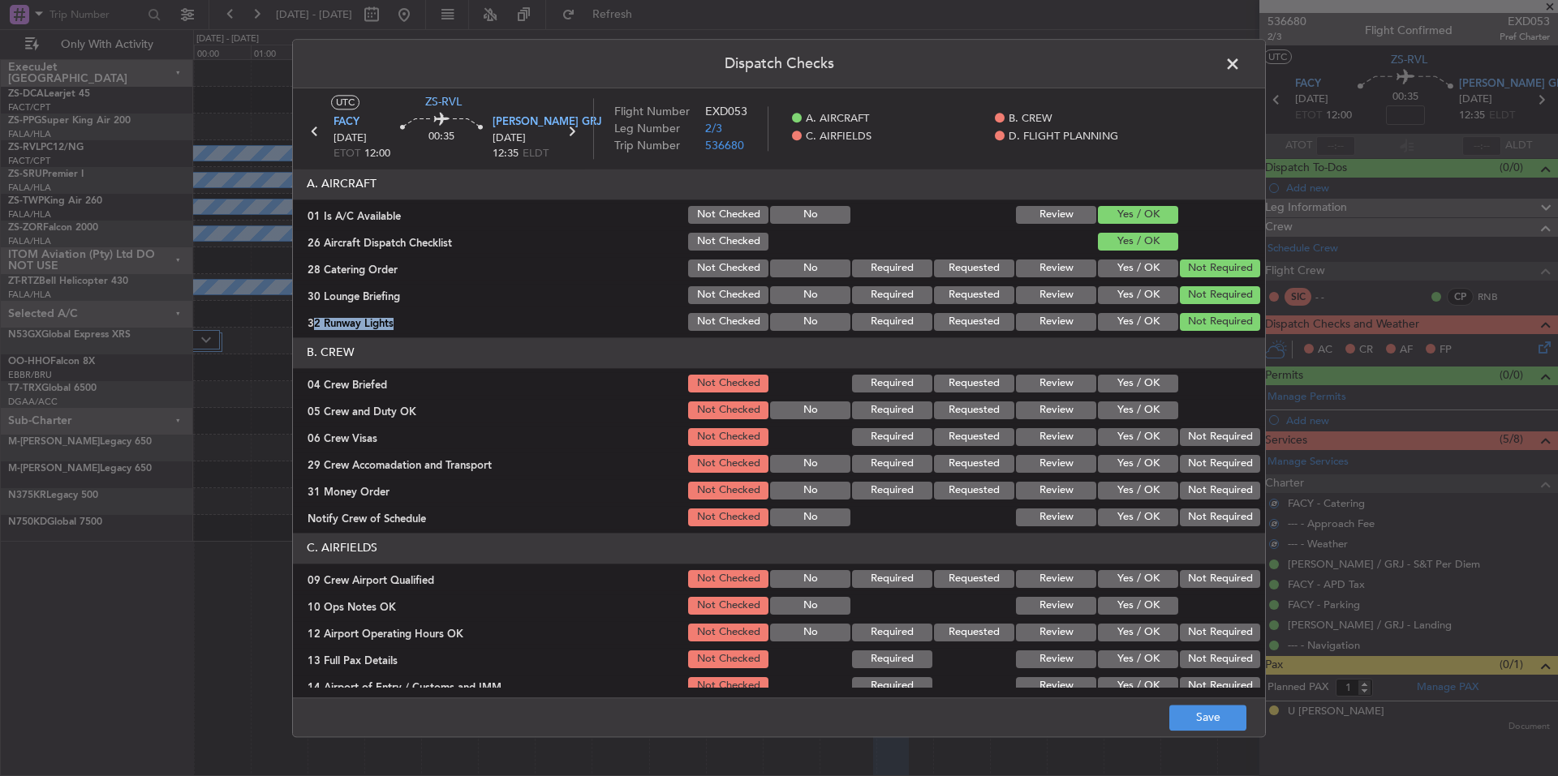
click at [1158, 384] on button "Yes / OK" at bounding box center [1138, 384] width 80 height 18
drag, startPoint x: 1160, startPoint y: 413, endPoint x: 1170, endPoint y: 425, distance: 15.6
click at [1160, 414] on button "Yes / OK" at bounding box center [1138, 411] width 80 height 18
drag, startPoint x: 1185, startPoint y: 436, endPoint x: 1197, endPoint y: 465, distance: 30.9
click at [1185, 441] on button "Not Required" at bounding box center [1220, 437] width 80 height 18
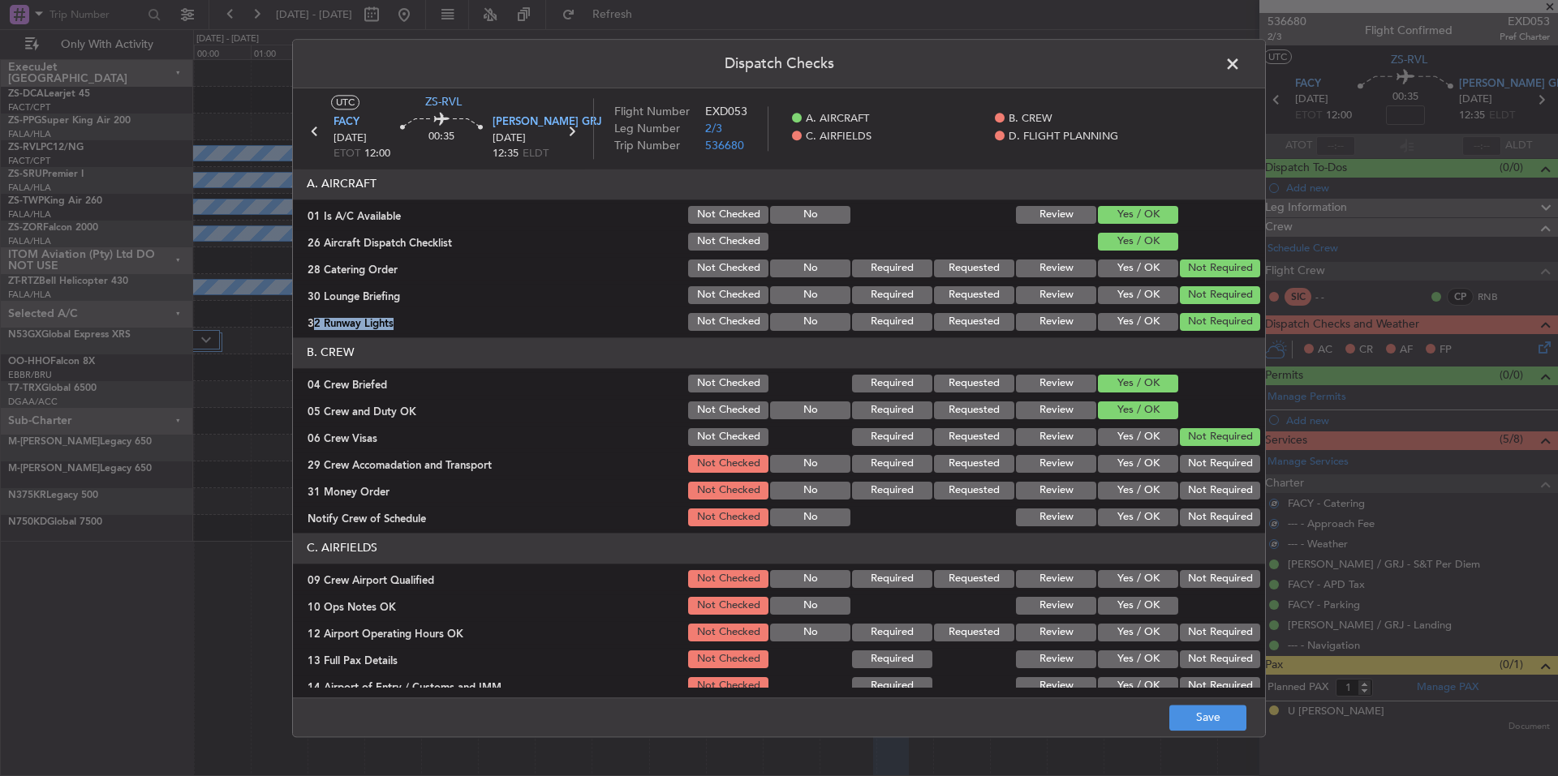
drag, startPoint x: 1197, startPoint y: 465, endPoint x: 1202, endPoint y: 475, distance: 10.9
click at [1198, 467] on button "Not Required" at bounding box center [1220, 464] width 80 height 18
drag, startPoint x: 1202, startPoint y: 475, endPoint x: 1204, endPoint y: 485, distance: 10.8
click at [1202, 480] on section "B. CREW 04 Crew Briefed Not Checked Required Requested Review Yes / OK 05 Crew …" at bounding box center [779, 433] width 972 height 191
click at [1210, 494] on button "Not Required" at bounding box center [1220, 491] width 80 height 18
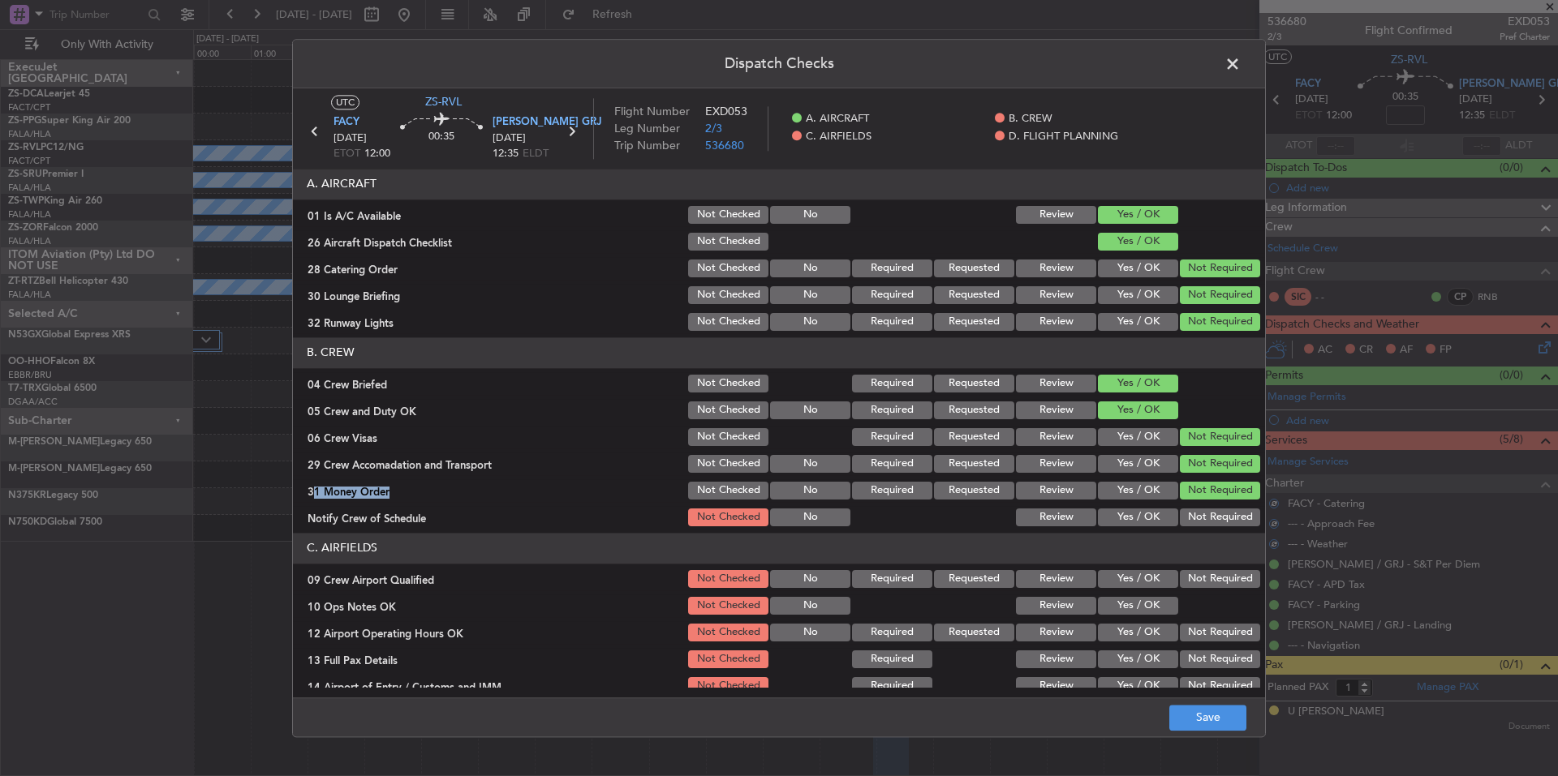
click at [1215, 521] on button "Not Required" at bounding box center [1220, 518] width 80 height 18
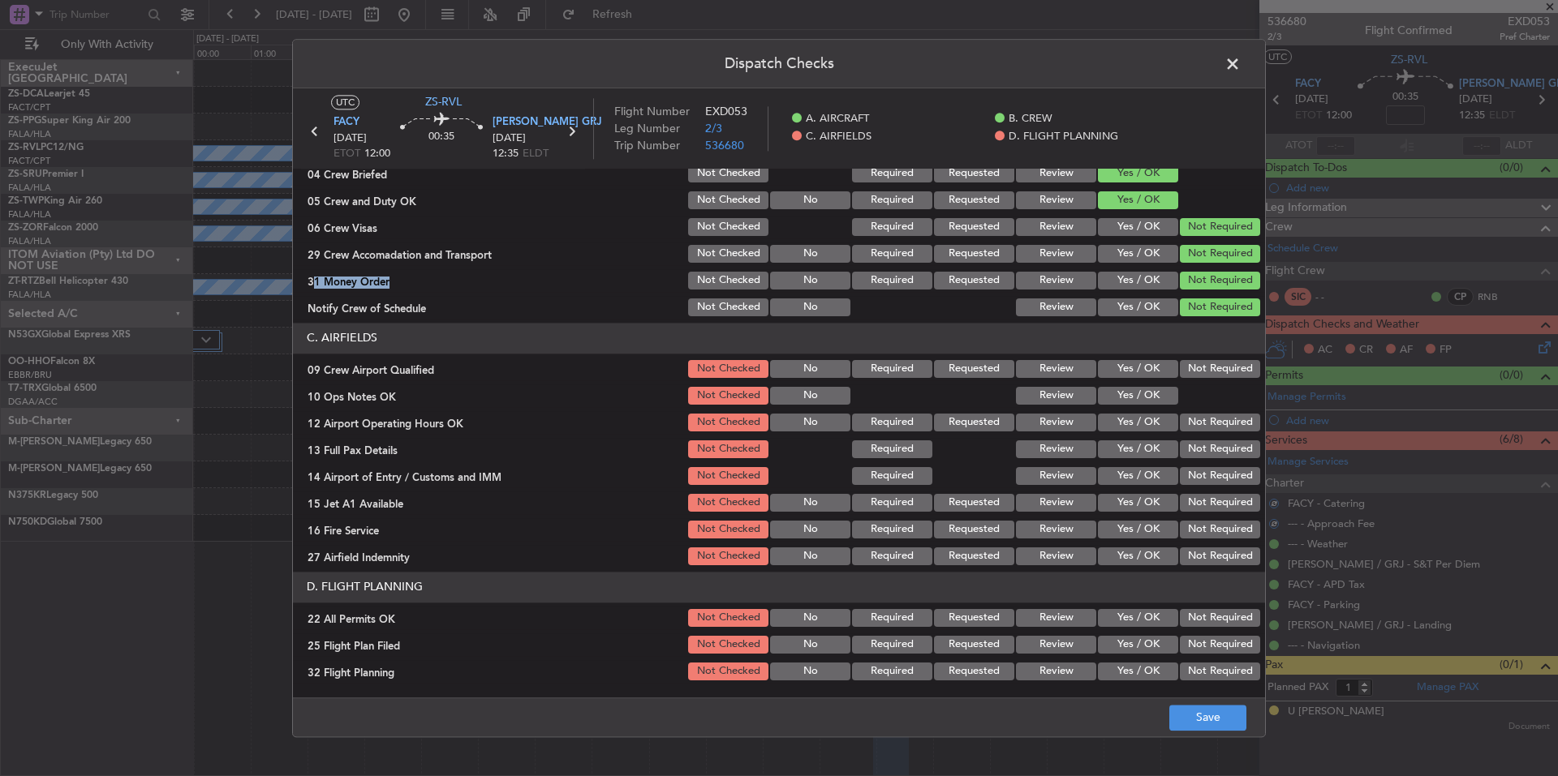
click at [1186, 375] on button "Not Required" at bounding box center [1220, 369] width 80 height 18
click at [1163, 390] on button "Yes / OK" at bounding box center [1138, 396] width 80 height 18
click at [1184, 419] on button "Not Required" at bounding box center [1220, 423] width 80 height 18
drag, startPoint x: 1185, startPoint y: 425, endPoint x: 1189, endPoint y: 435, distance: 10.3
click at [1187, 430] on button "Not Required" at bounding box center [1220, 423] width 80 height 18
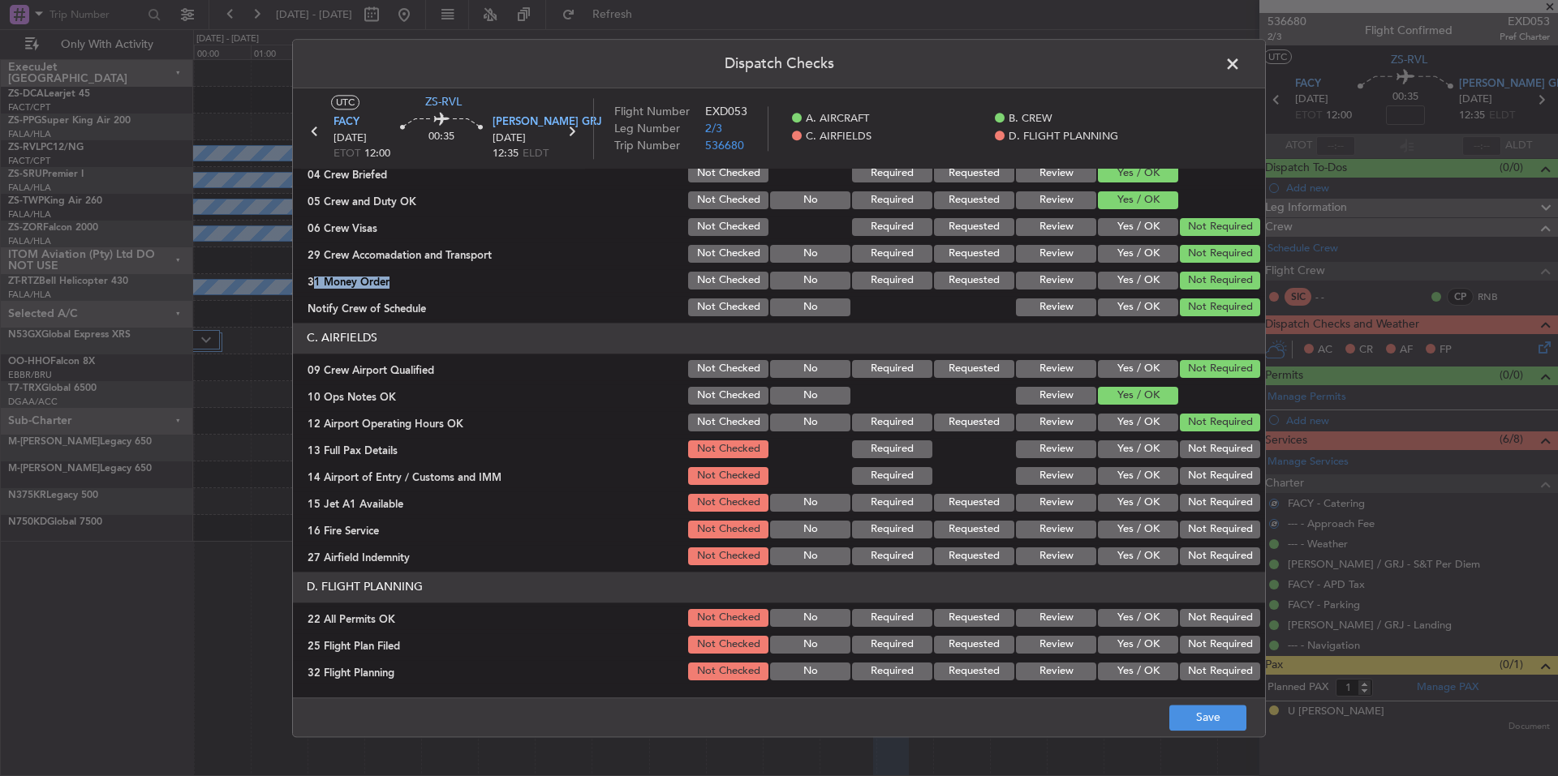
click at [1193, 449] on button "Not Required" at bounding box center [1220, 450] width 80 height 18
click at [1196, 460] on div "Not Required" at bounding box center [1218, 449] width 82 height 23
click at [1202, 474] on button "Not Required" at bounding box center [1220, 476] width 80 height 18
drag, startPoint x: 1203, startPoint y: 484, endPoint x: 1205, endPoint y: 492, distance: 8.3
click at [1203, 487] on div "Not Required" at bounding box center [1218, 476] width 82 height 23
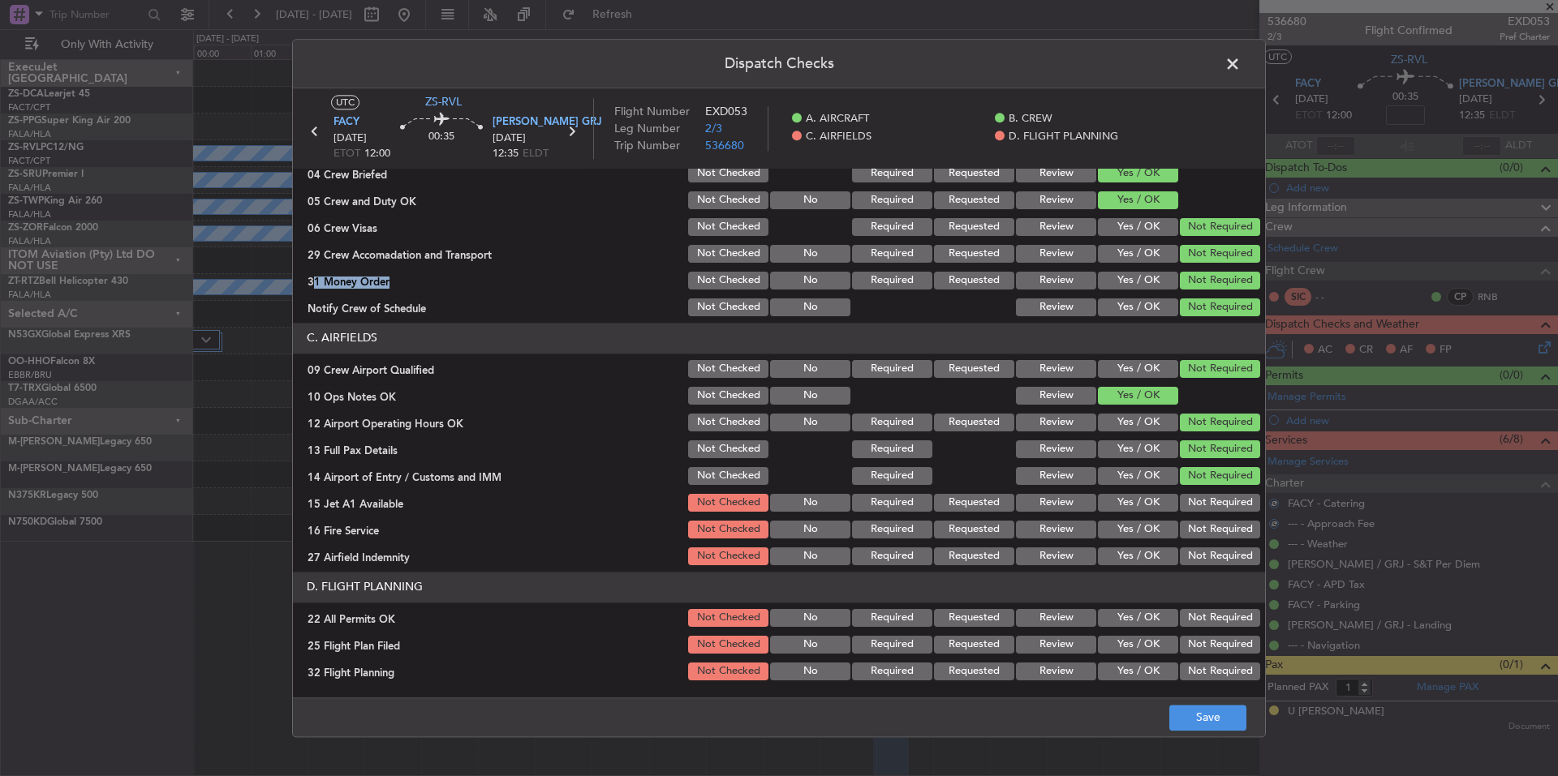
click at [1205, 497] on div "Not Required" at bounding box center [1218, 503] width 82 height 23
click at [1209, 518] on section "C. AIRFIELDS 09 Crew Airport Qualified Not Checked No Required Requested Review…" at bounding box center [779, 445] width 972 height 245
click at [1214, 560] on button "Not Required" at bounding box center [1220, 557] width 80 height 18
drag, startPoint x: 1214, startPoint y: 564, endPoint x: 1212, endPoint y: 540, distance: 23.6
click at [1214, 565] on div "Not Required" at bounding box center [1218, 556] width 82 height 23
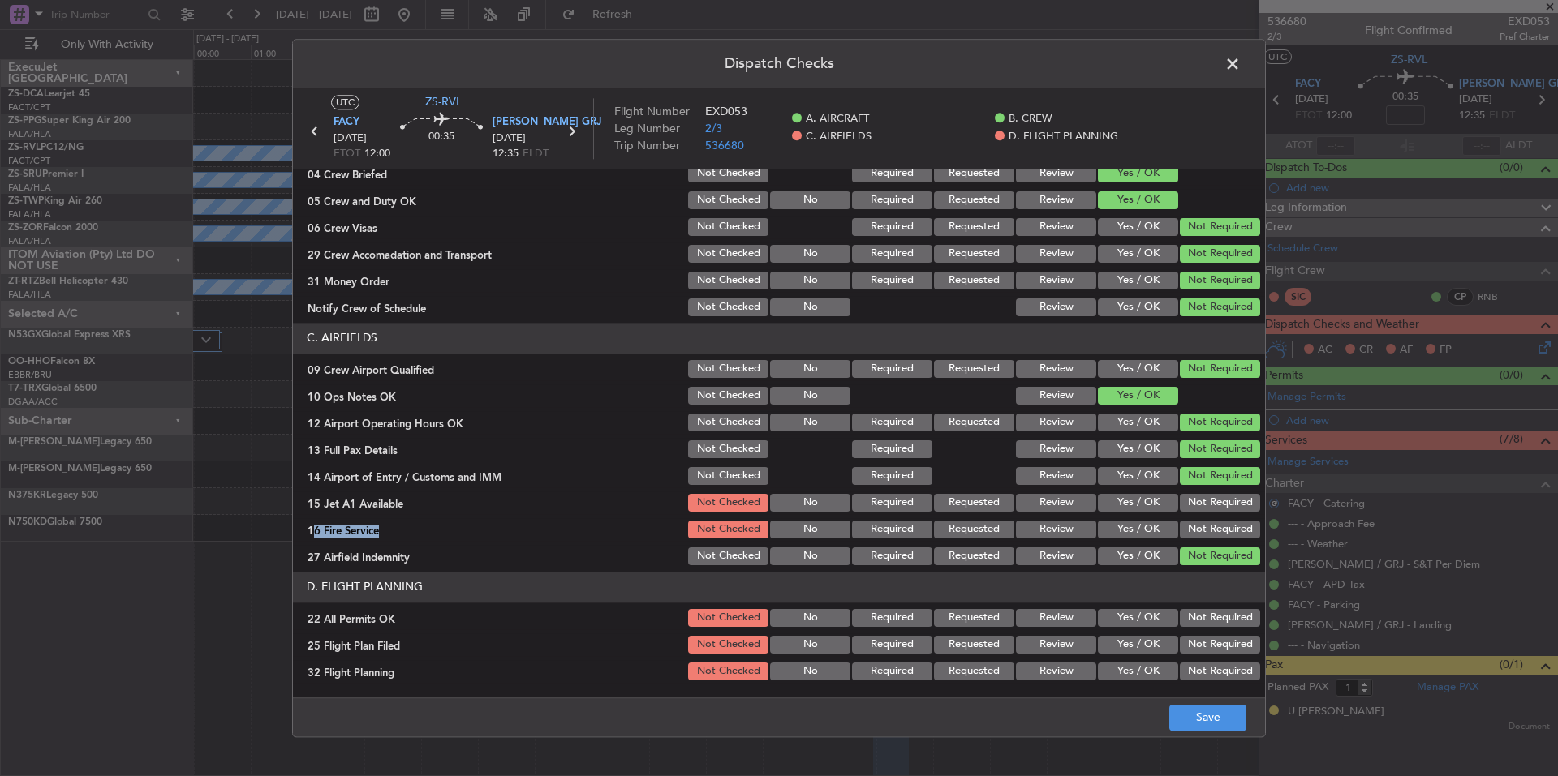
click at [1210, 536] on button "Not Required" at bounding box center [1220, 530] width 80 height 18
click at [1209, 522] on button "Not Required" at bounding box center [1220, 530] width 80 height 18
click at [1208, 507] on button "Not Required" at bounding box center [1220, 503] width 80 height 18
click at [1217, 617] on button "Not Required" at bounding box center [1220, 618] width 80 height 18
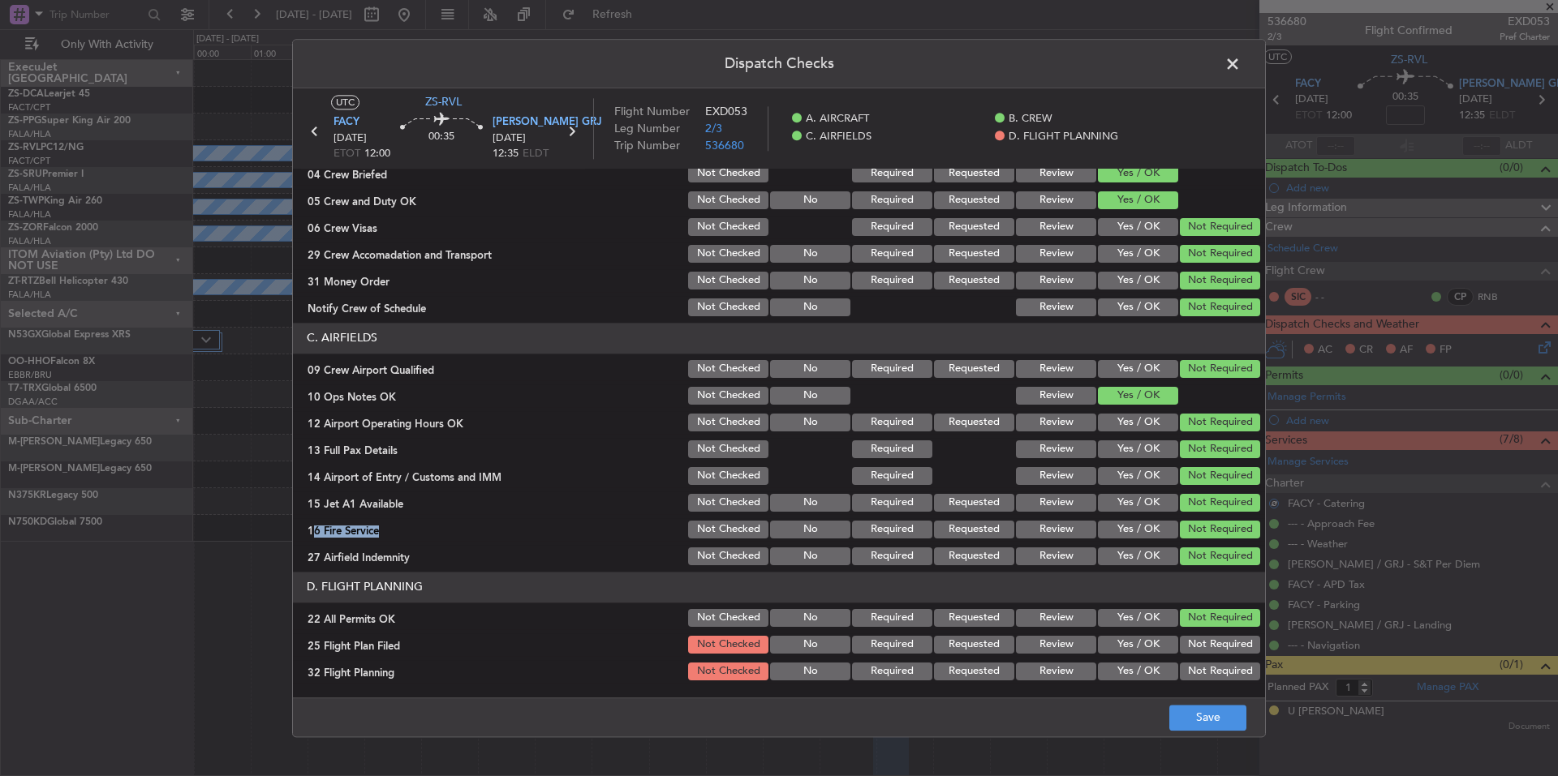
click at [1147, 654] on div "Yes / OK" at bounding box center [1136, 645] width 82 height 23
click at [1147, 667] on button "Yes / OK" at bounding box center [1138, 672] width 80 height 18
click at [1151, 673] on button "Yes / OK" at bounding box center [1138, 672] width 80 height 18
click at [1148, 656] on section "D. FLIGHT PLANNING 22 All Permits OK Not Checked No Required Requested Review Y…" at bounding box center [779, 627] width 972 height 111
click at [1147, 638] on button "Yes / OK" at bounding box center [1138, 645] width 80 height 18
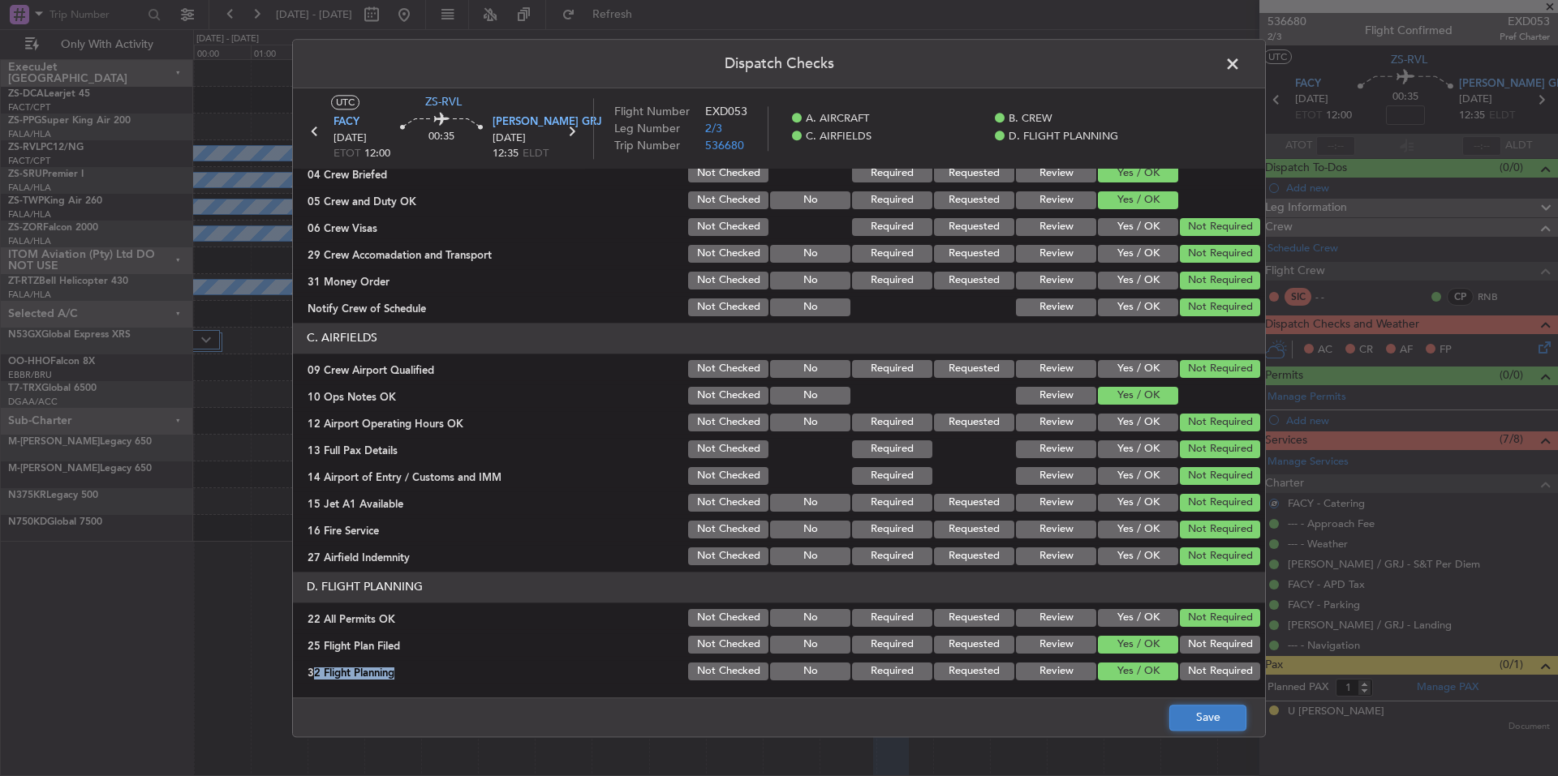
click at [1204, 707] on button "Save" at bounding box center [1207, 718] width 77 height 26
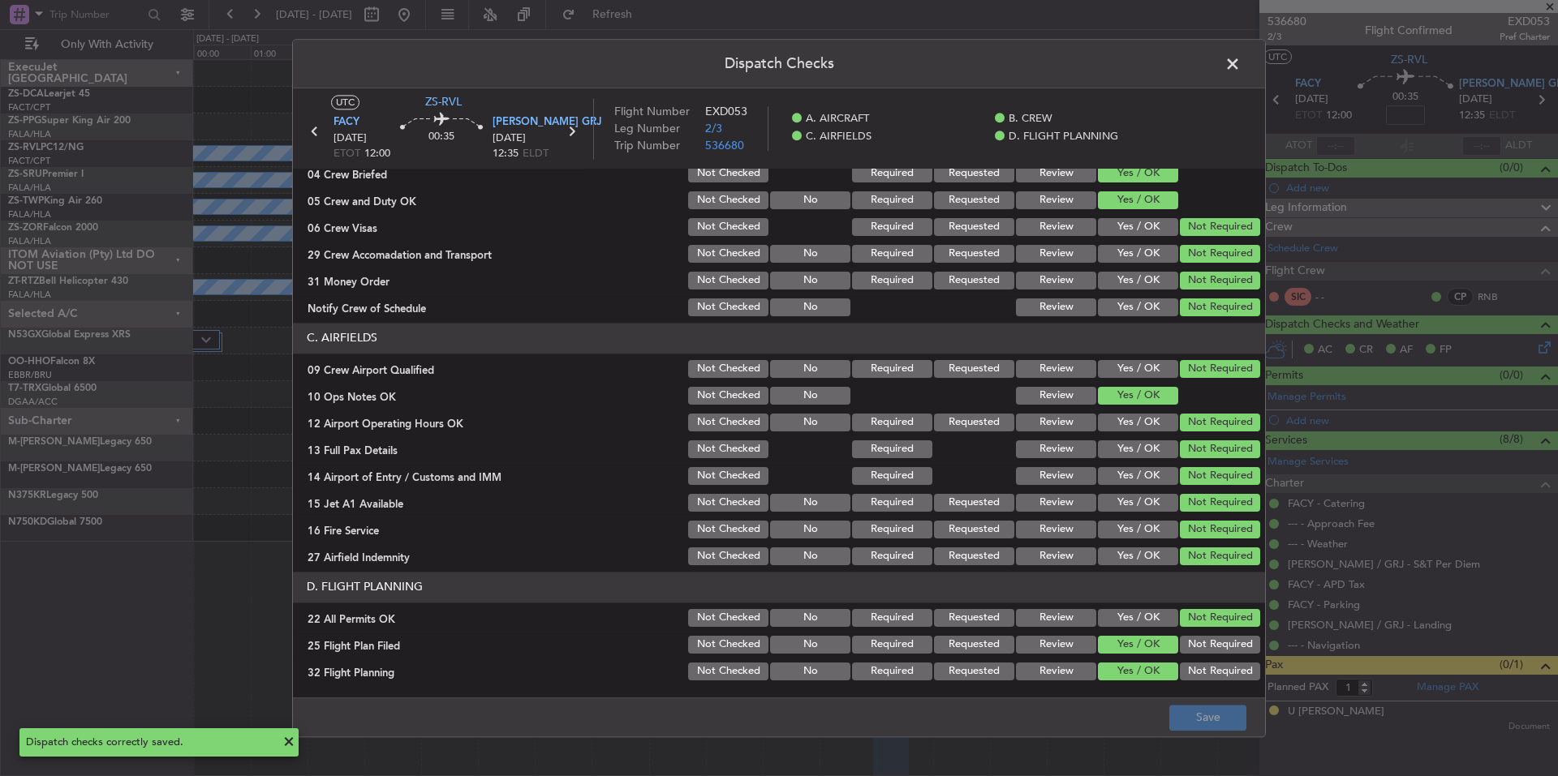
click at [1241, 64] on span at bounding box center [1241, 68] width 0 height 32
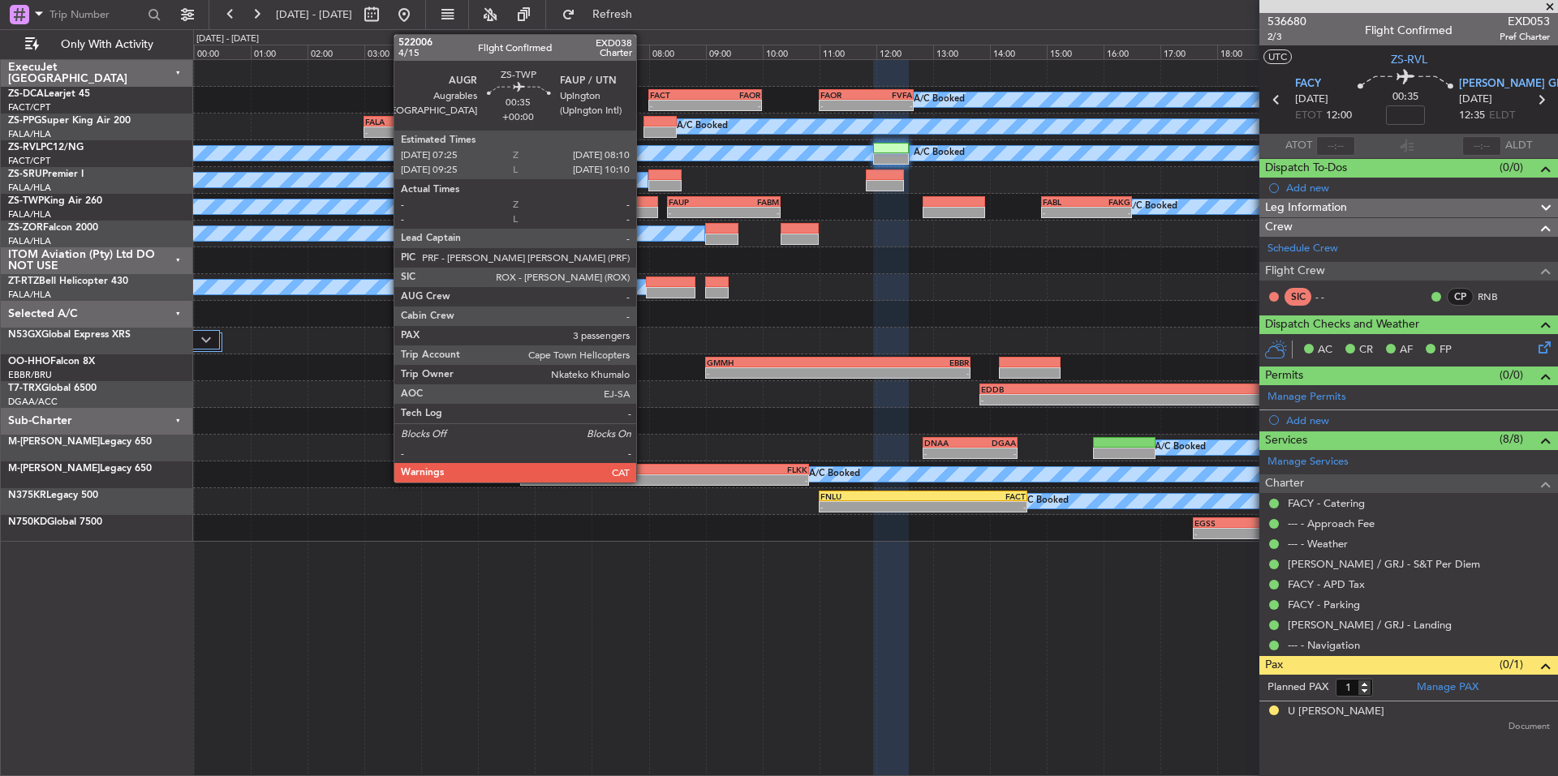
click at [643, 204] on div at bounding box center [636, 201] width 43 height 11
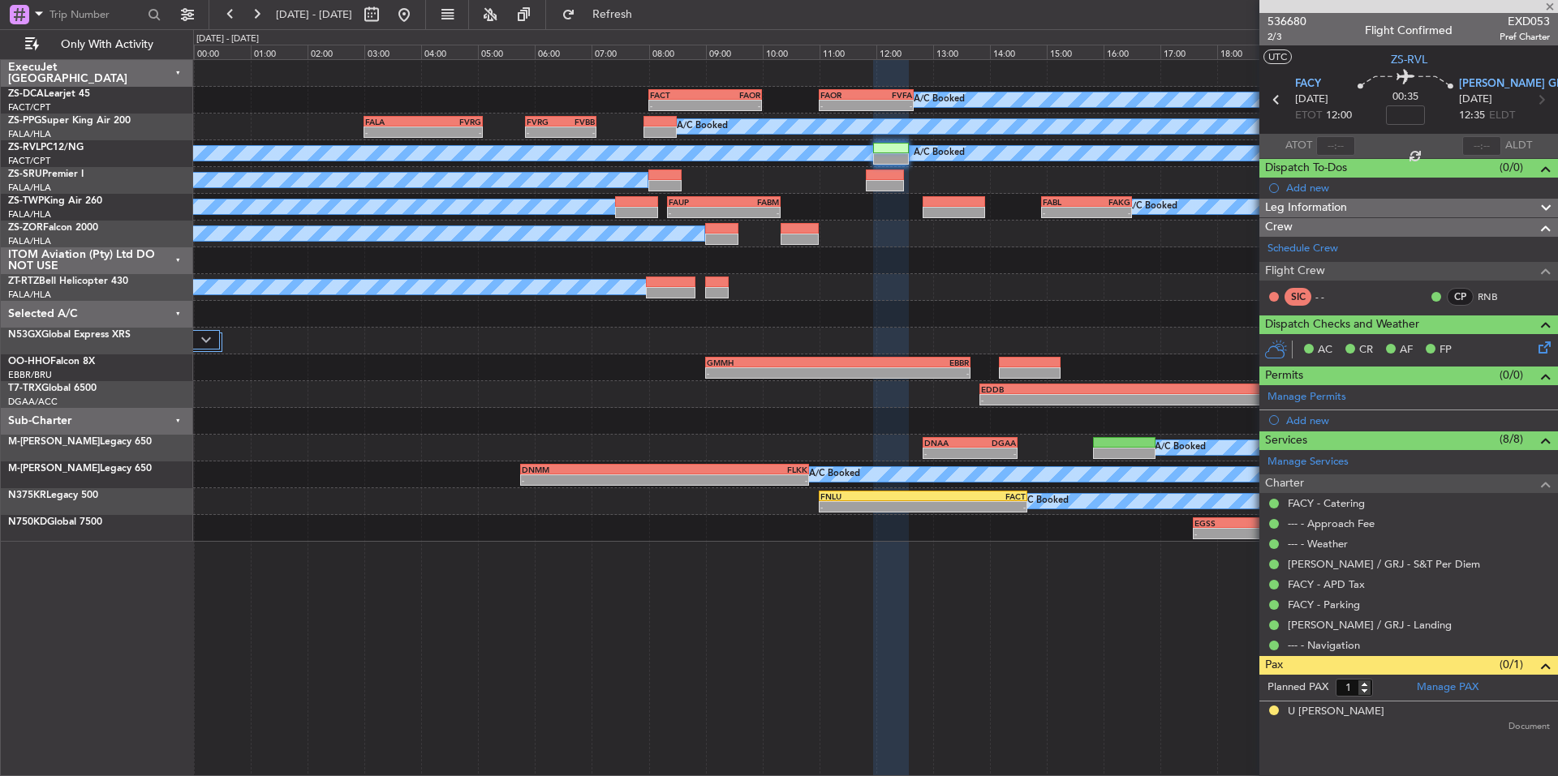
type input "3"
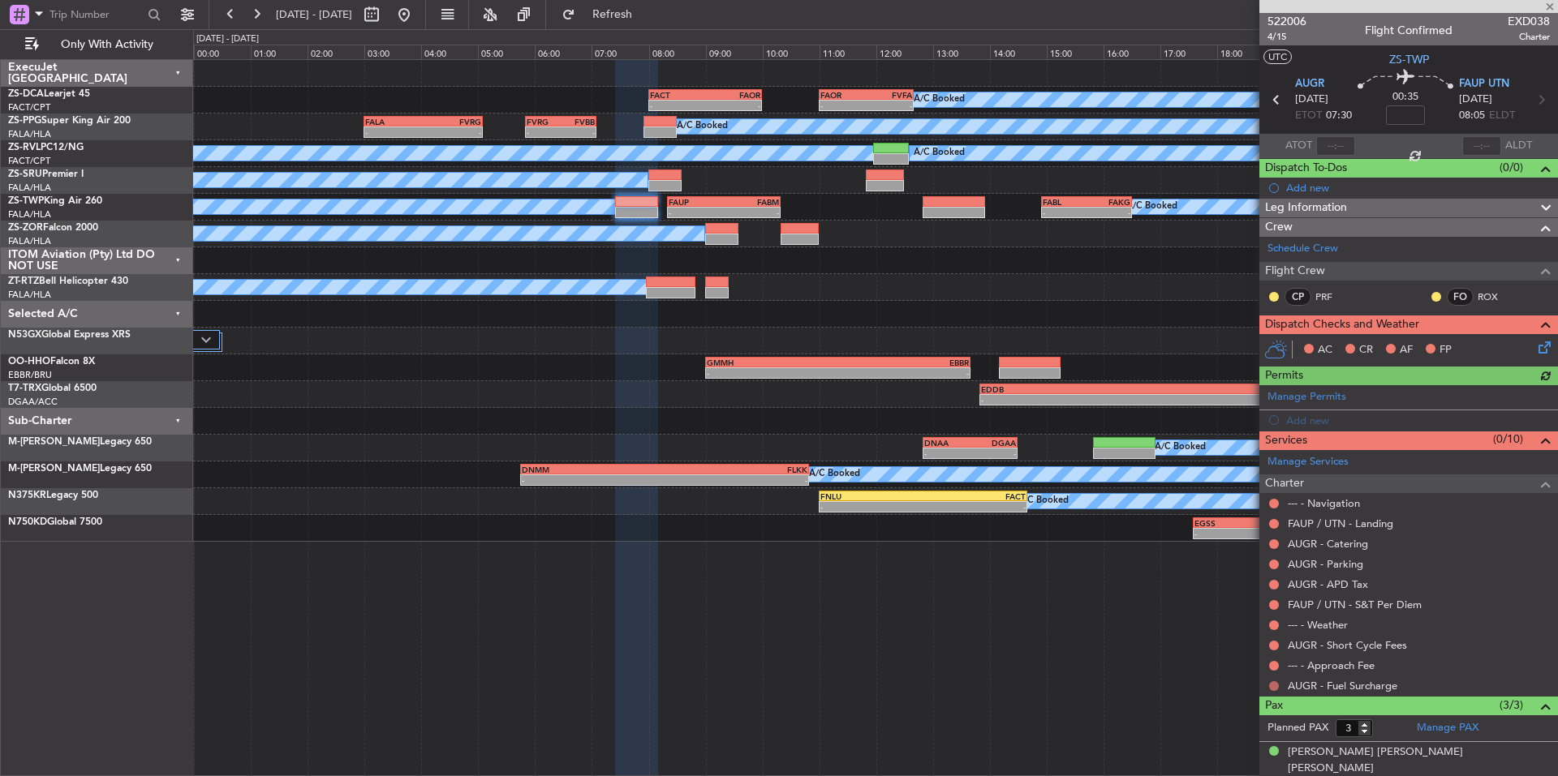
click at [1271, 688] on button at bounding box center [1274, 687] width 10 height 10
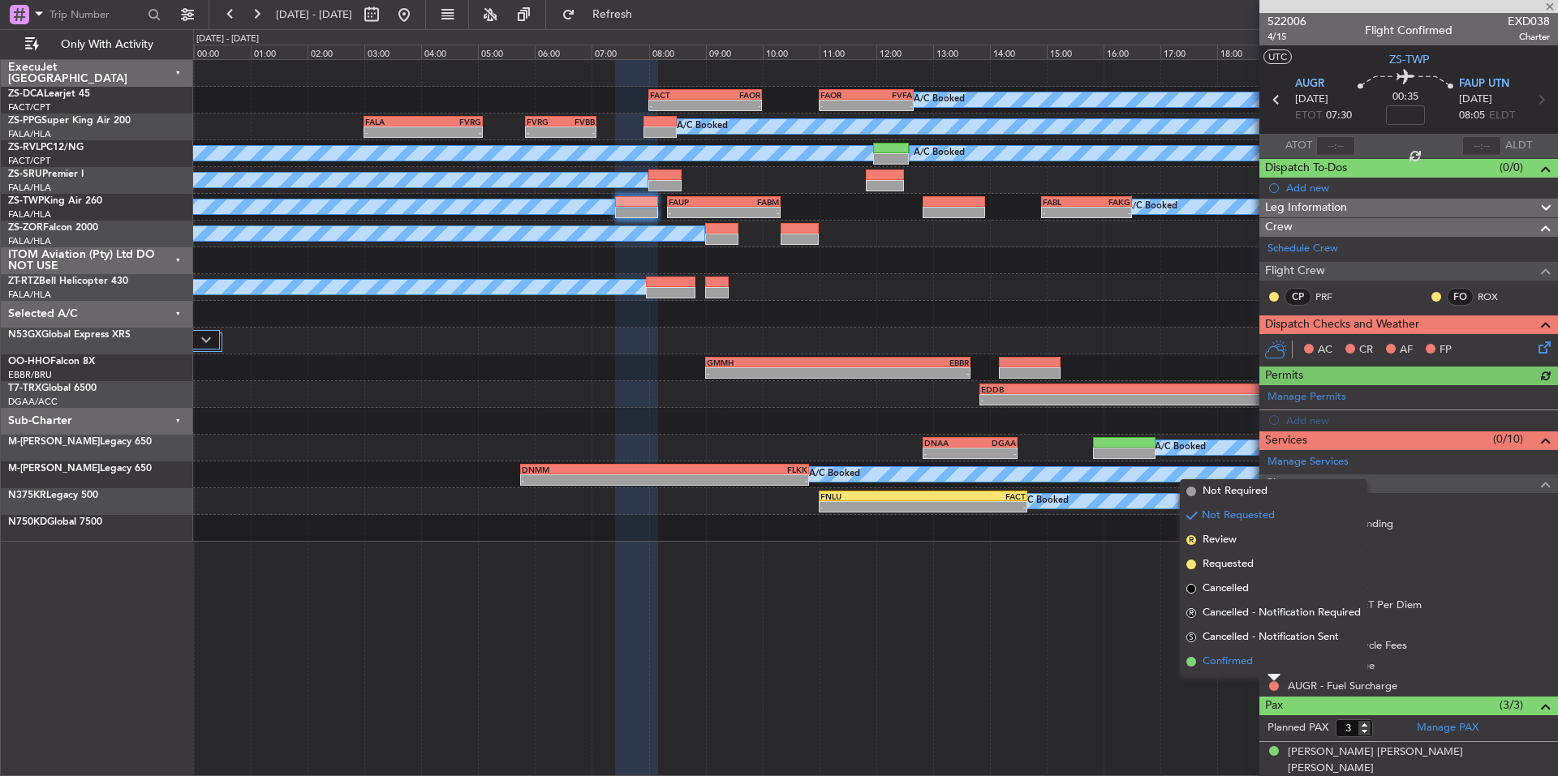
click at [1250, 664] on span "Confirmed" at bounding box center [1227, 662] width 50 height 16
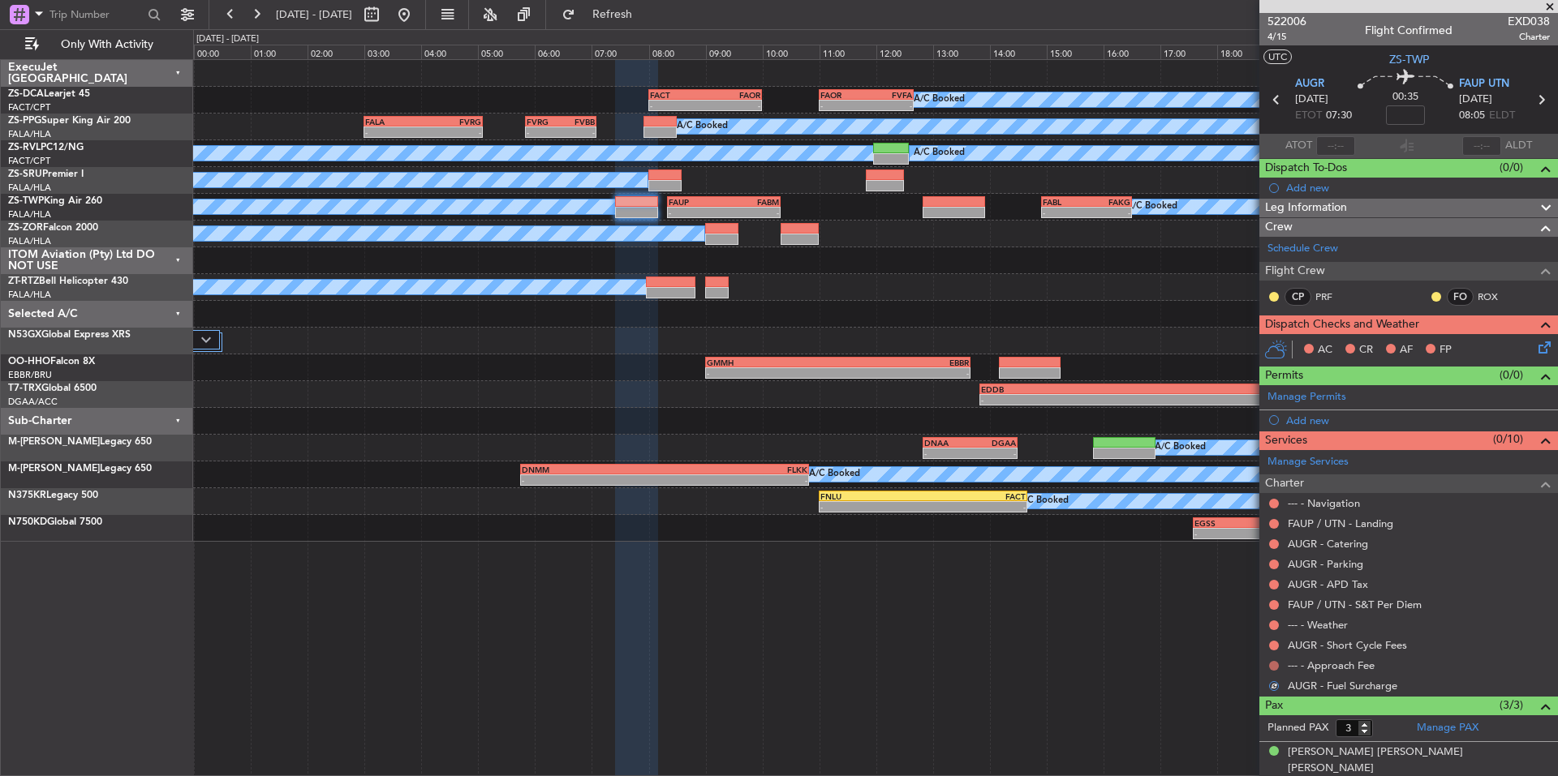
click at [1274, 664] on button at bounding box center [1274, 666] width 10 height 10
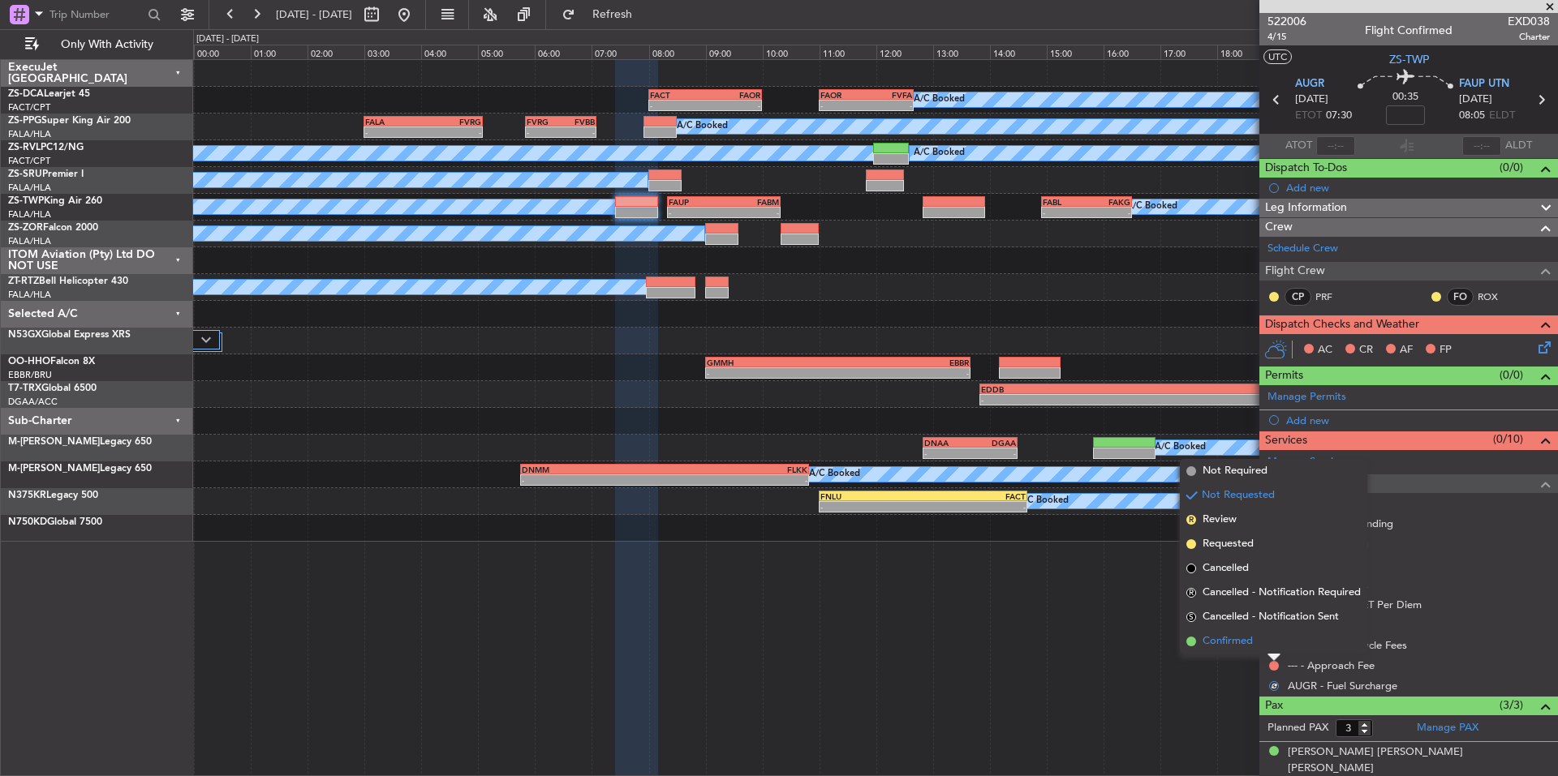
click at [1257, 651] on li "Confirmed" at bounding box center [1273, 642] width 187 height 24
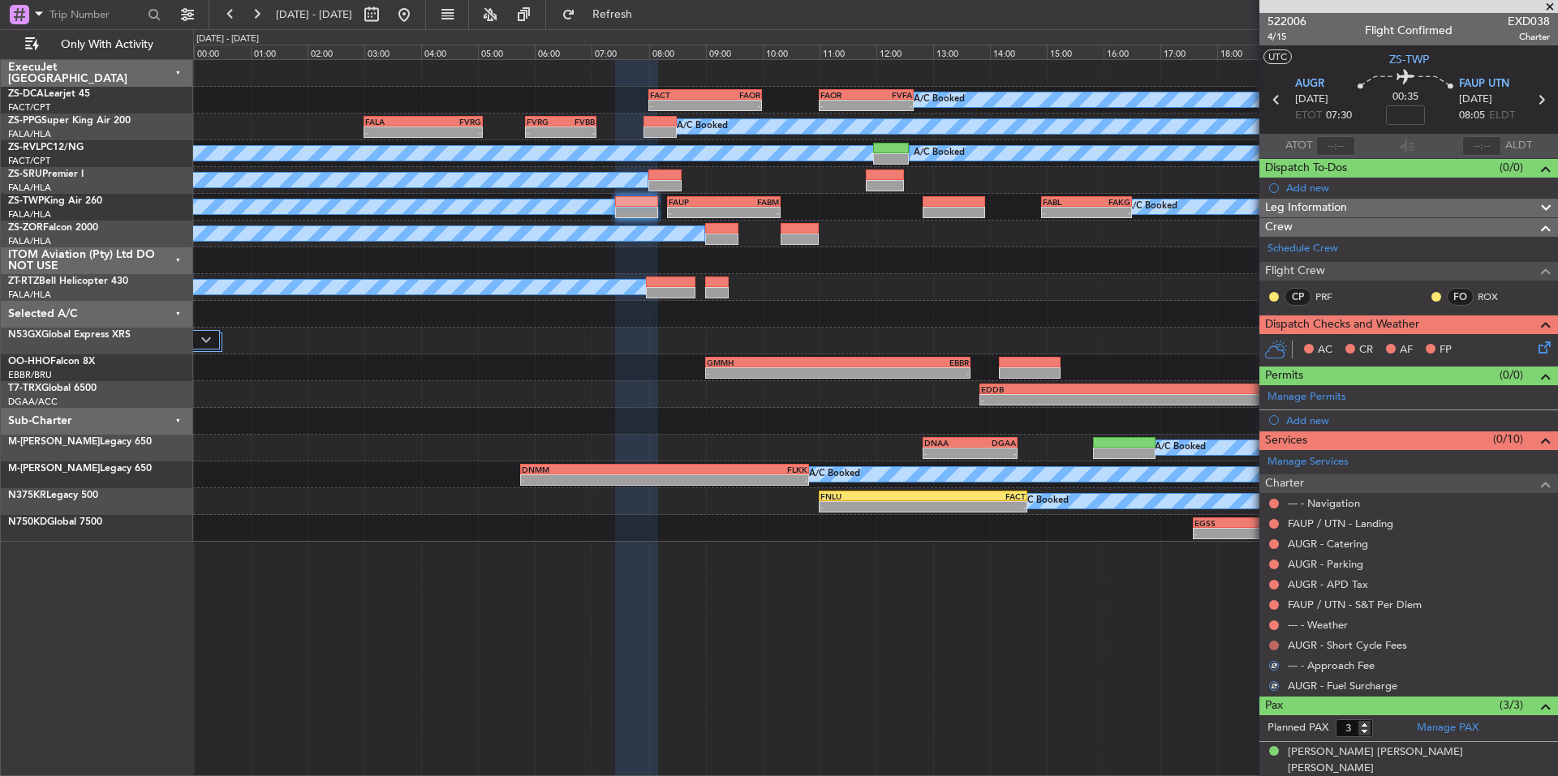
click at [1274, 643] on button at bounding box center [1274, 646] width 10 height 10
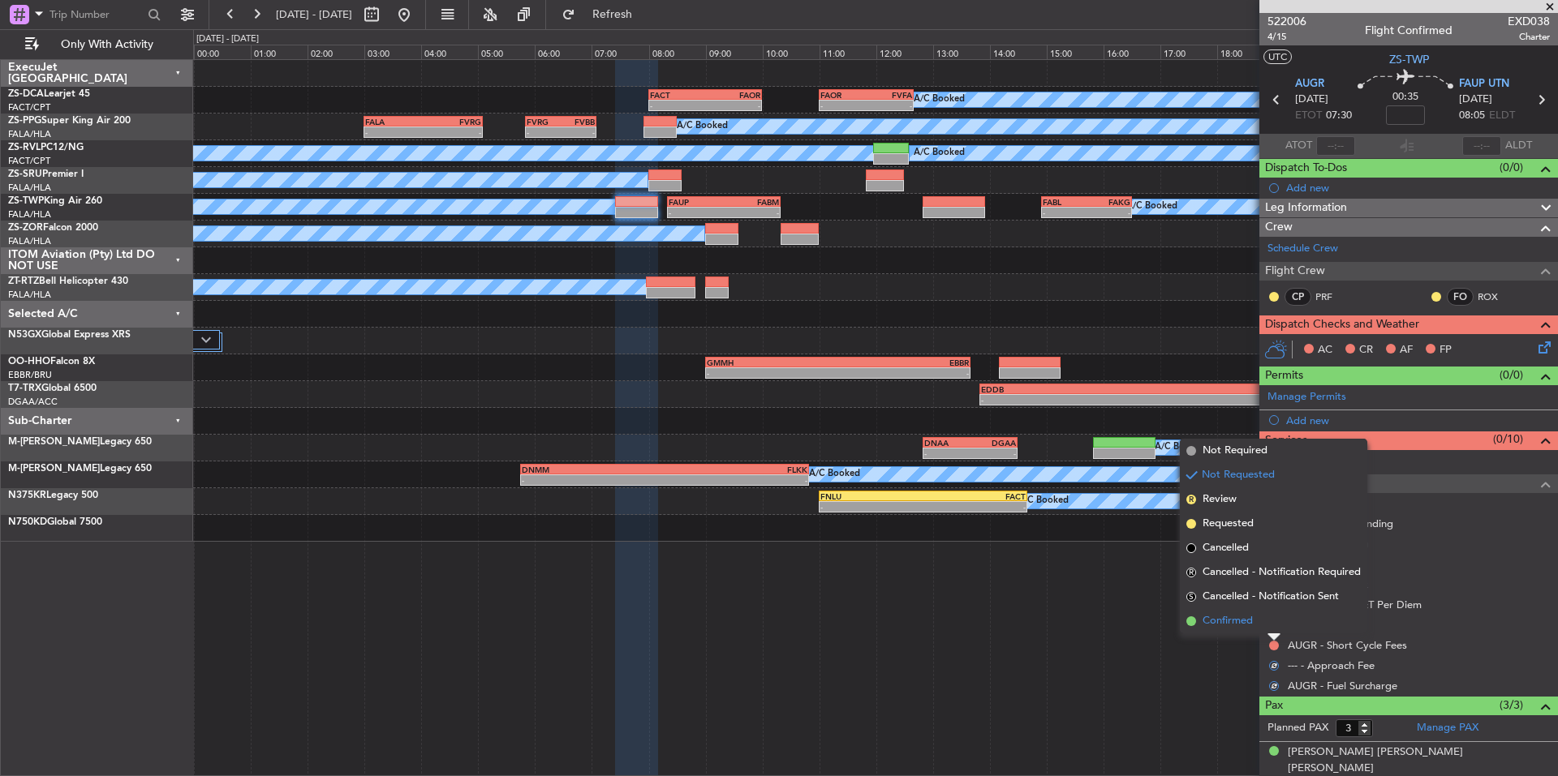
click at [1261, 626] on li "Confirmed" at bounding box center [1273, 621] width 187 height 24
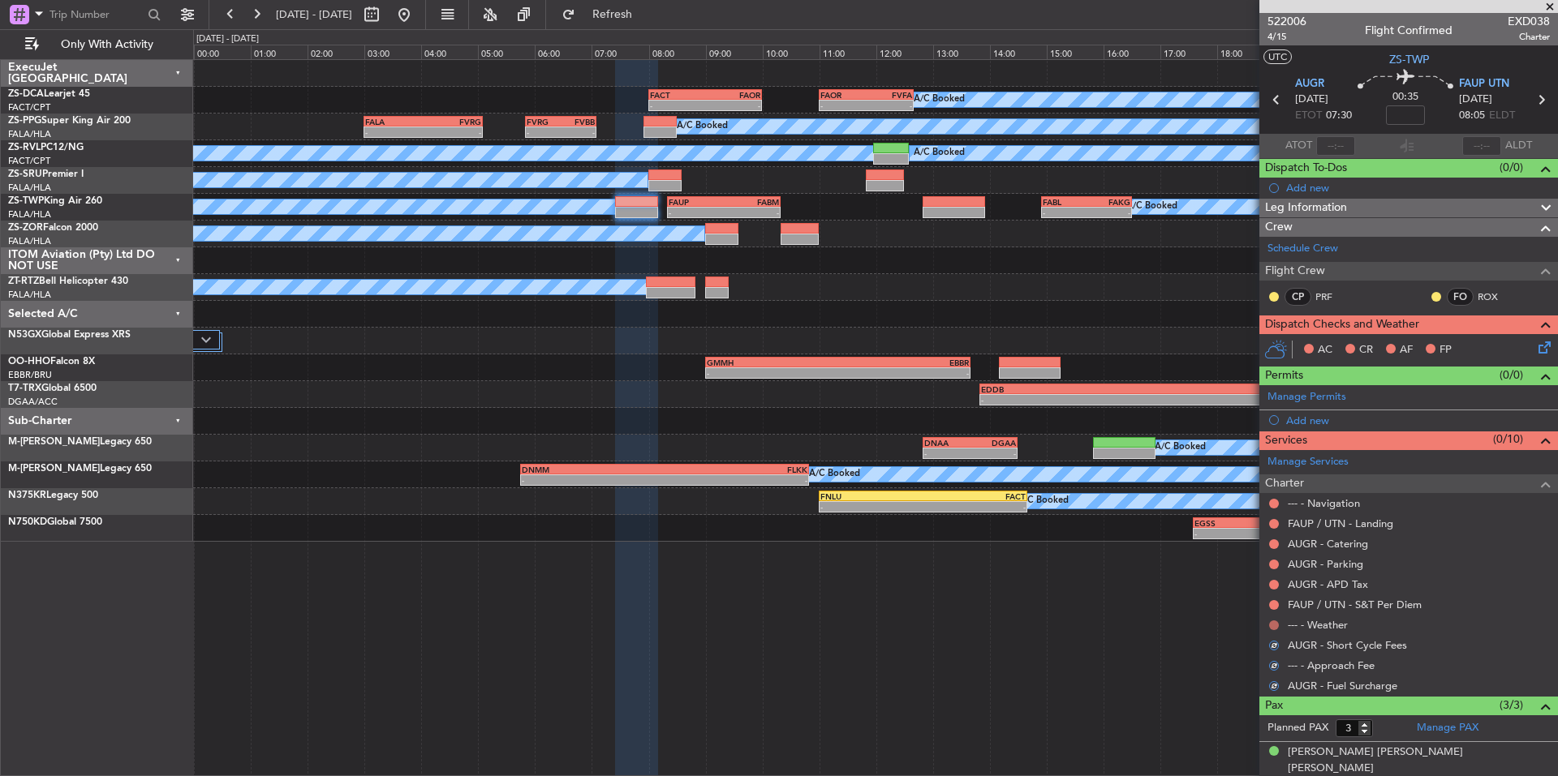
click at [1275, 626] on button at bounding box center [1274, 626] width 10 height 10
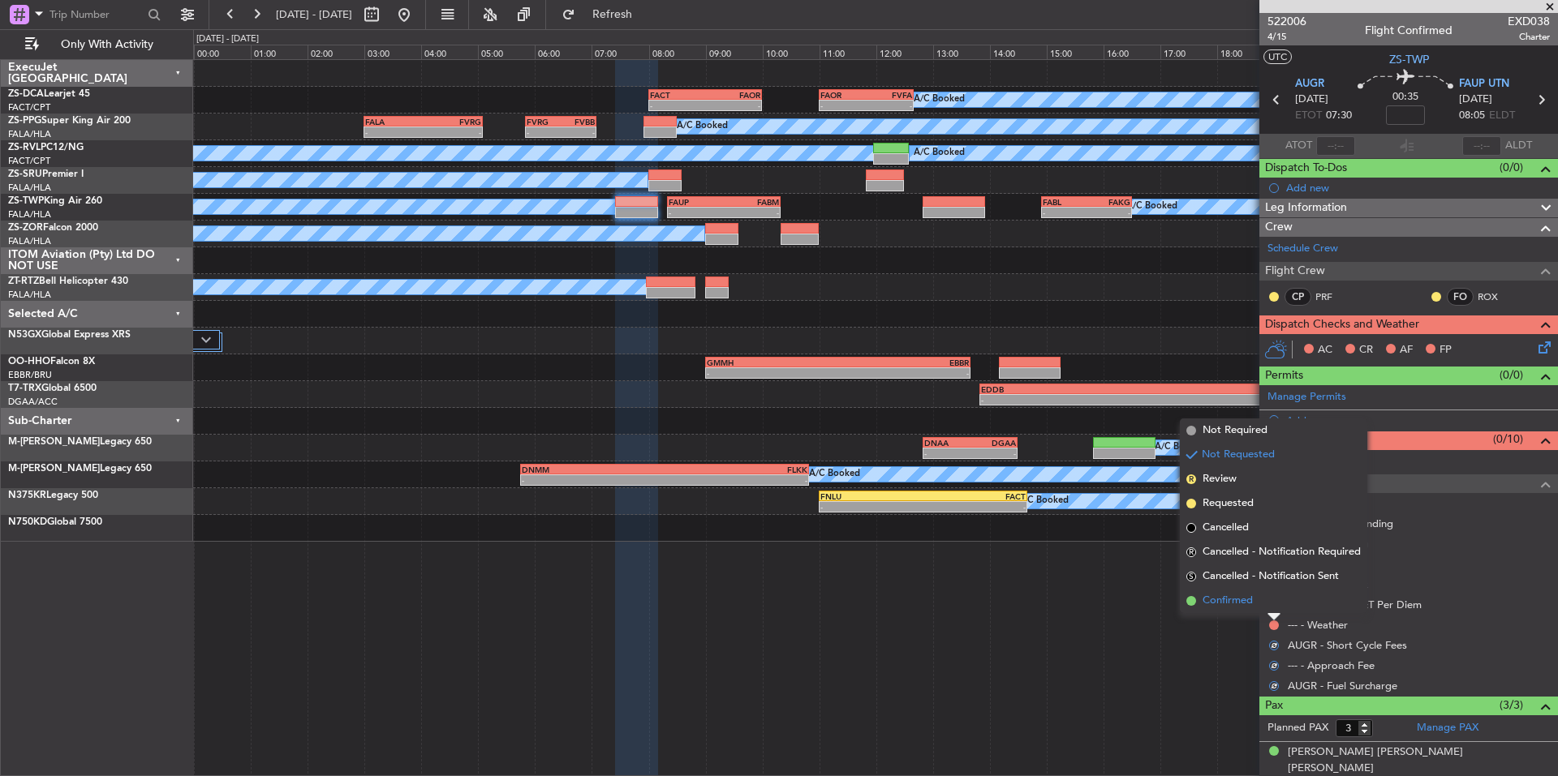
click at [1251, 599] on span "Confirmed" at bounding box center [1227, 601] width 50 height 16
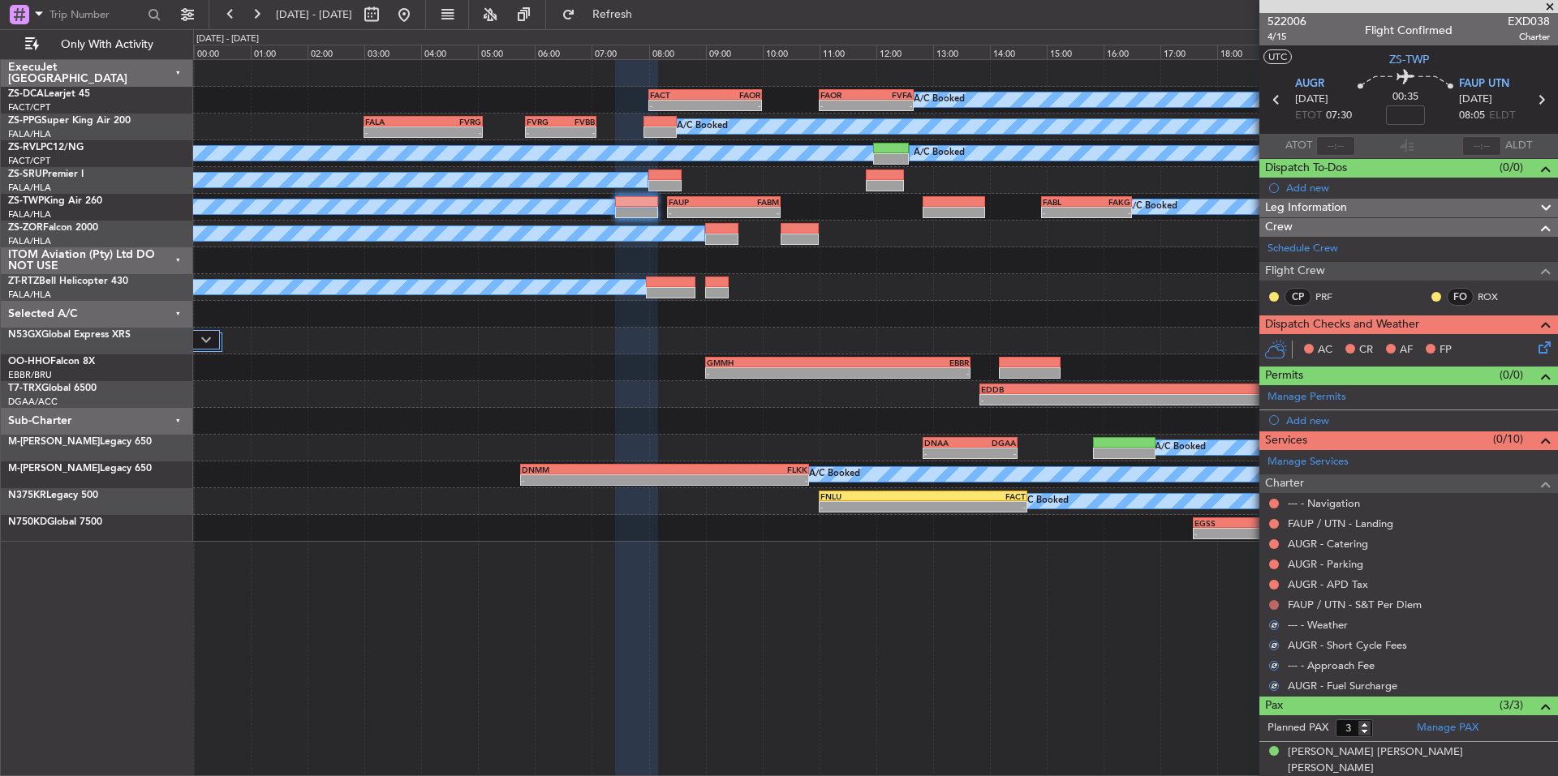
click at [1269, 601] on button at bounding box center [1274, 605] width 10 height 10
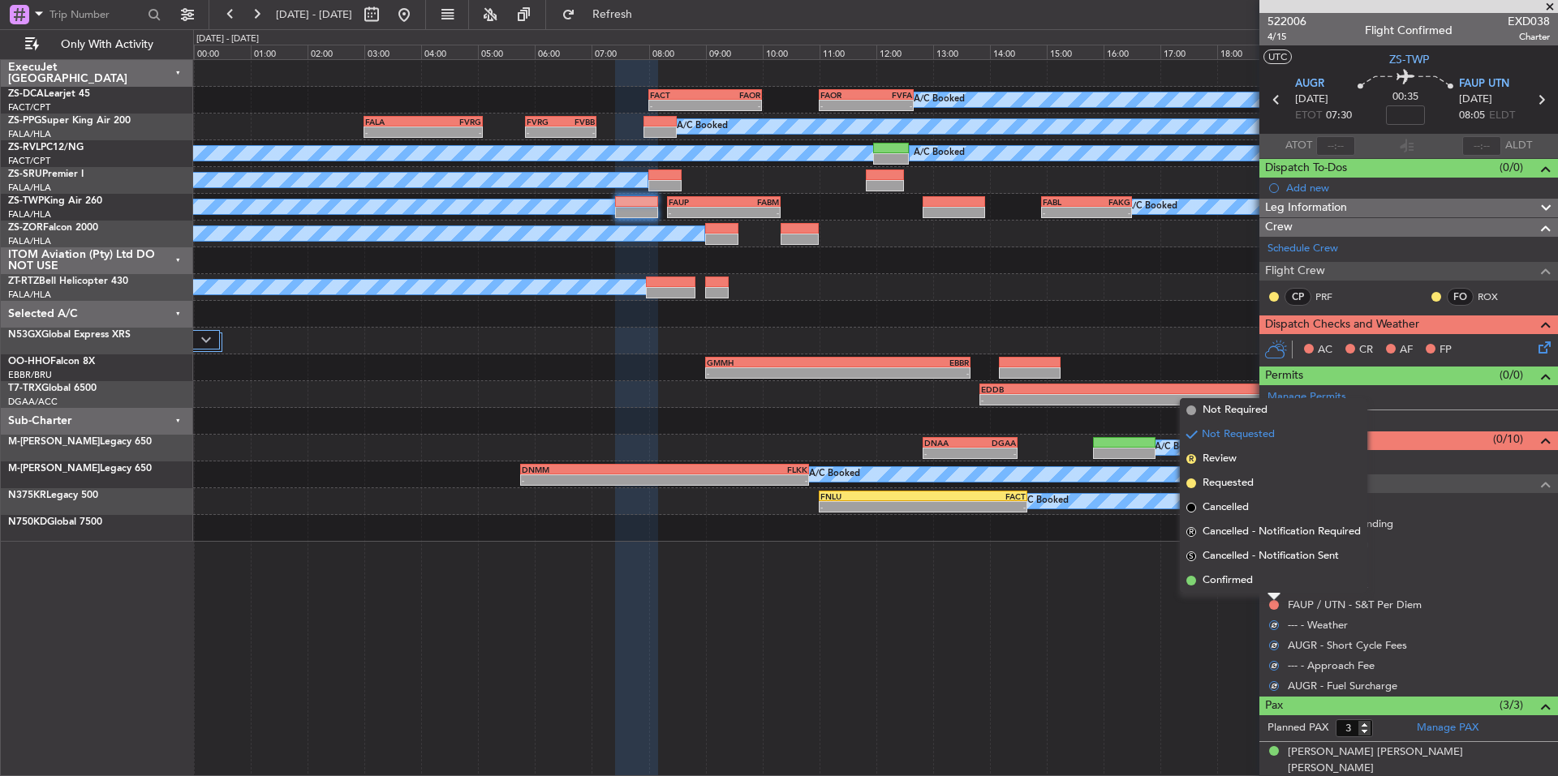
click at [1254, 595] on div "A/C Booked - - FACT 08:00 Z FAOR 10:00 Z - - FAOR 11:00 Z FVFA 12:40 Z A/C Book…" at bounding box center [875, 417] width 1365 height 717
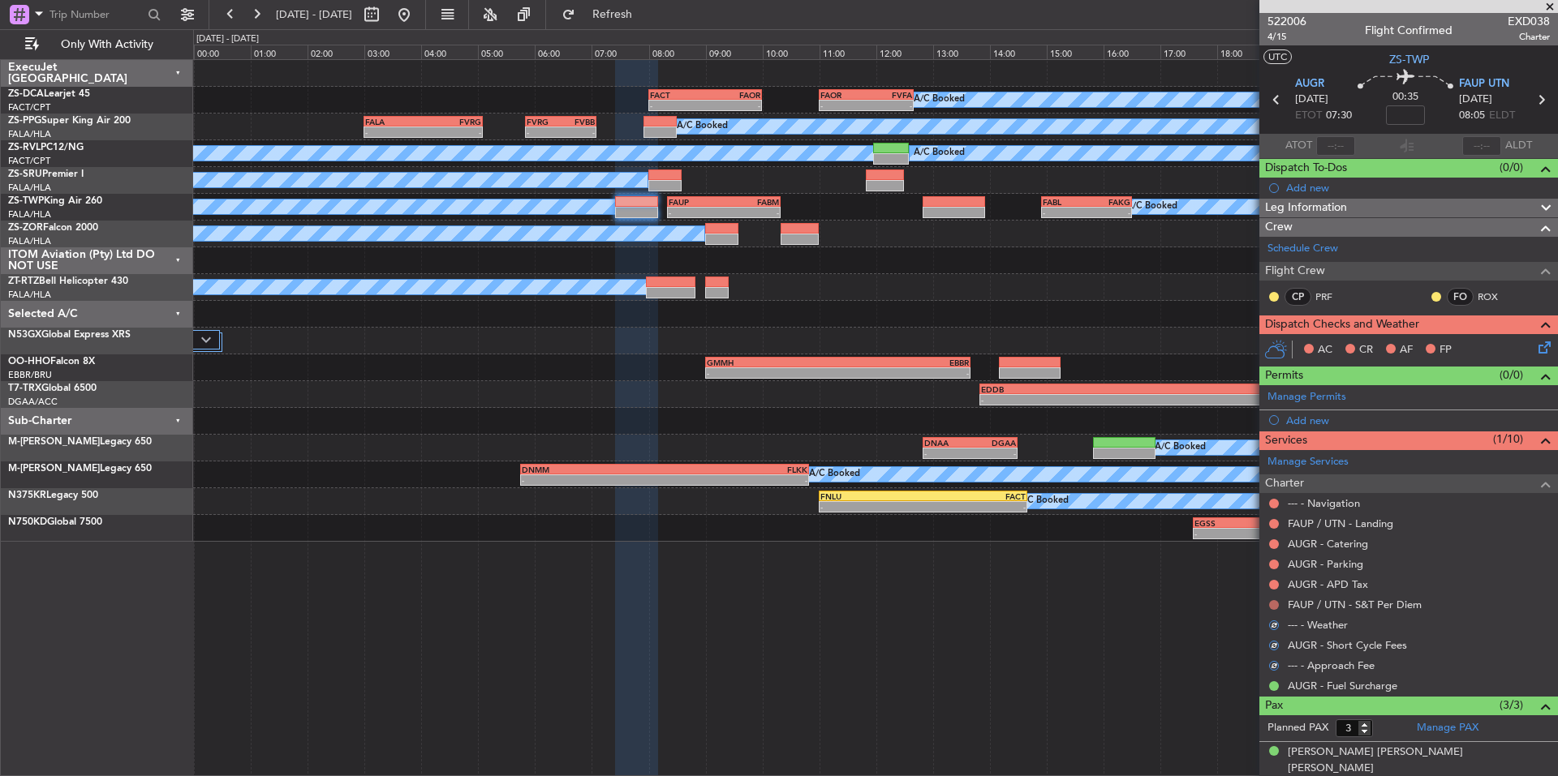
click at [1271, 602] on button at bounding box center [1274, 605] width 10 height 10
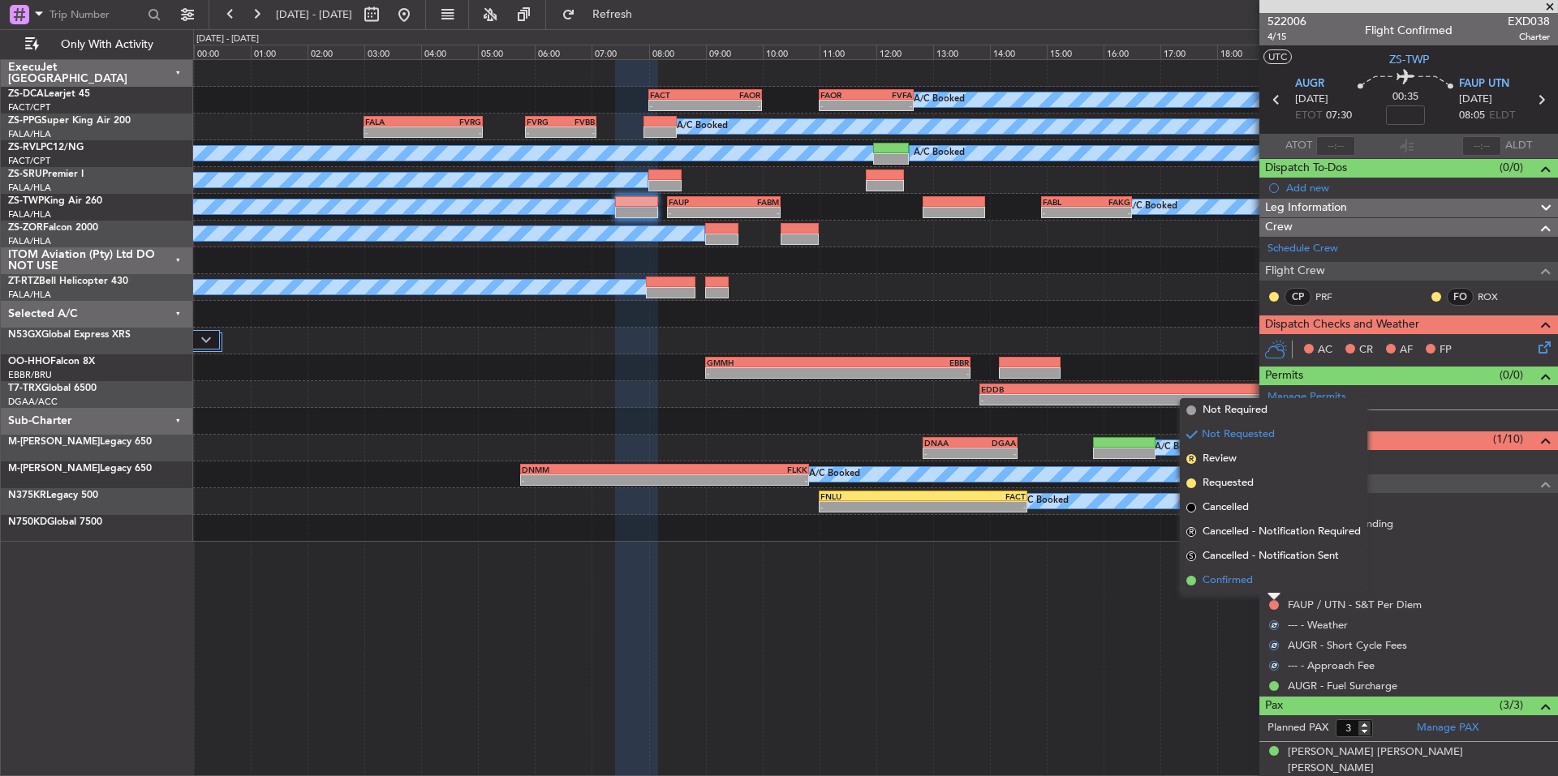
click at [1250, 581] on span "Confirmed" at bounding box center [1227, 581] width 50 height 16
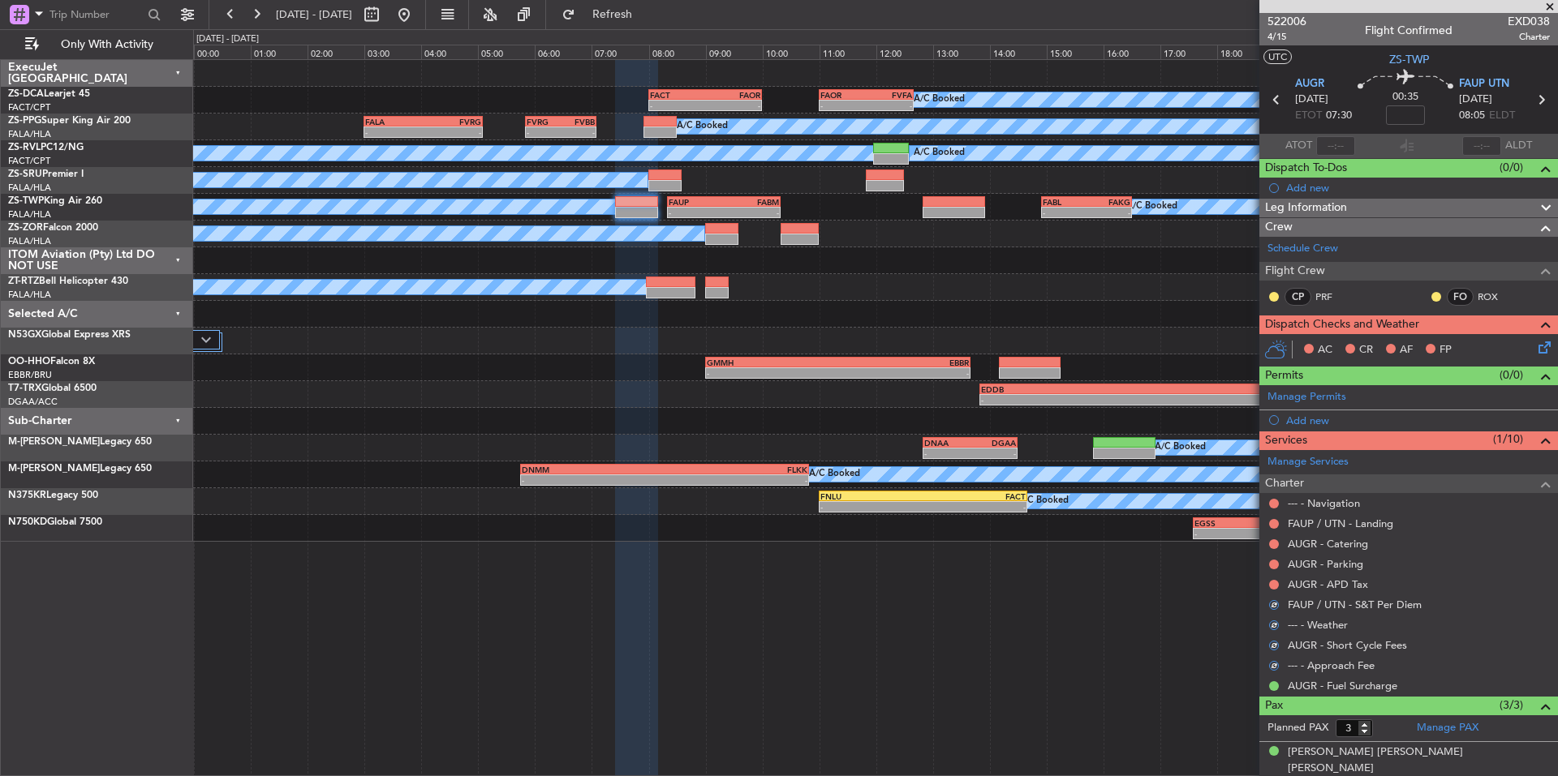
click at [1272, 584] on button at bounding box center [1274, 585] width 10 height 10
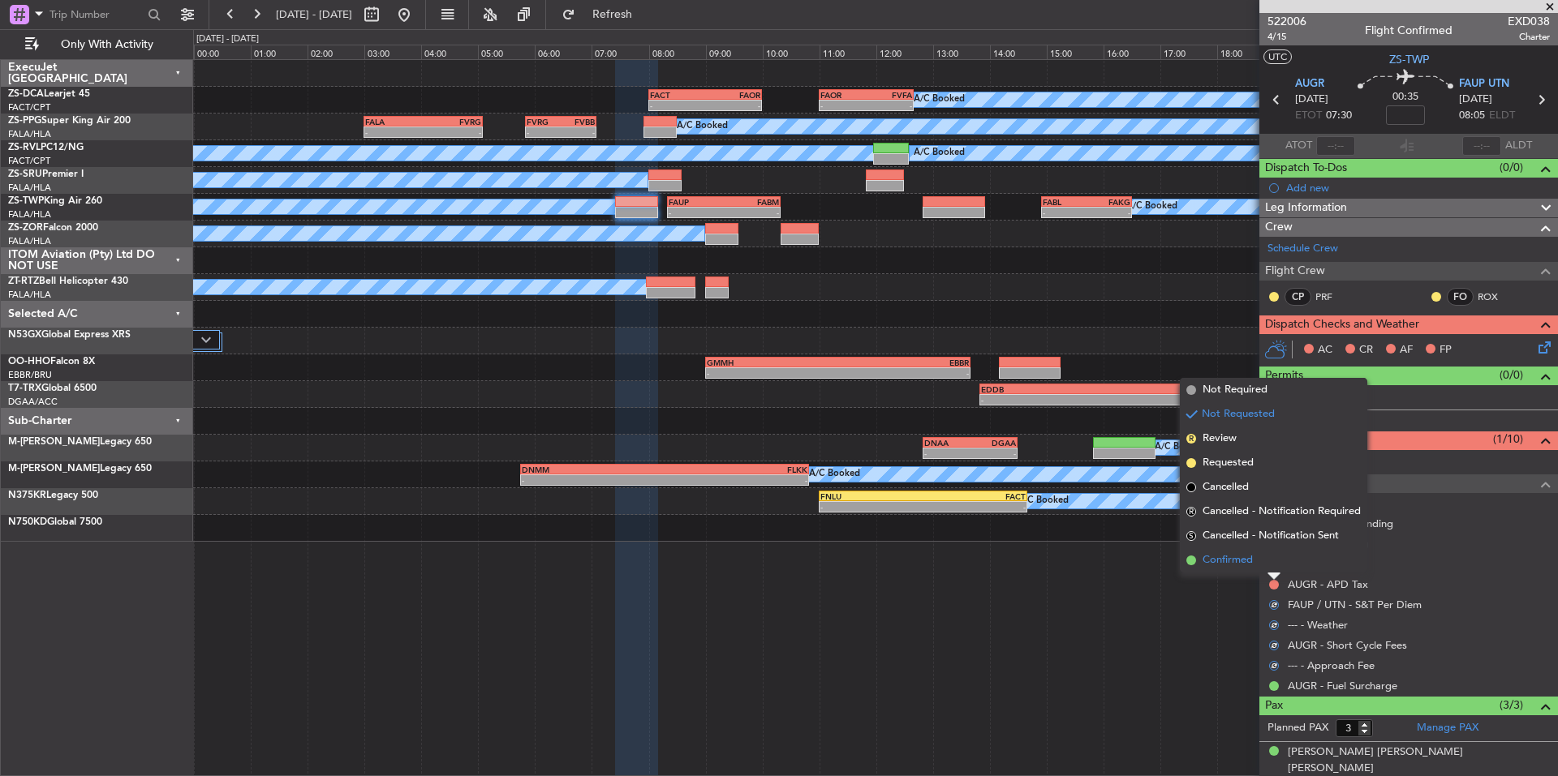
click at [1249, 570] on li "Confirmed" at bounding box center [1273, 560] width 187 height 24
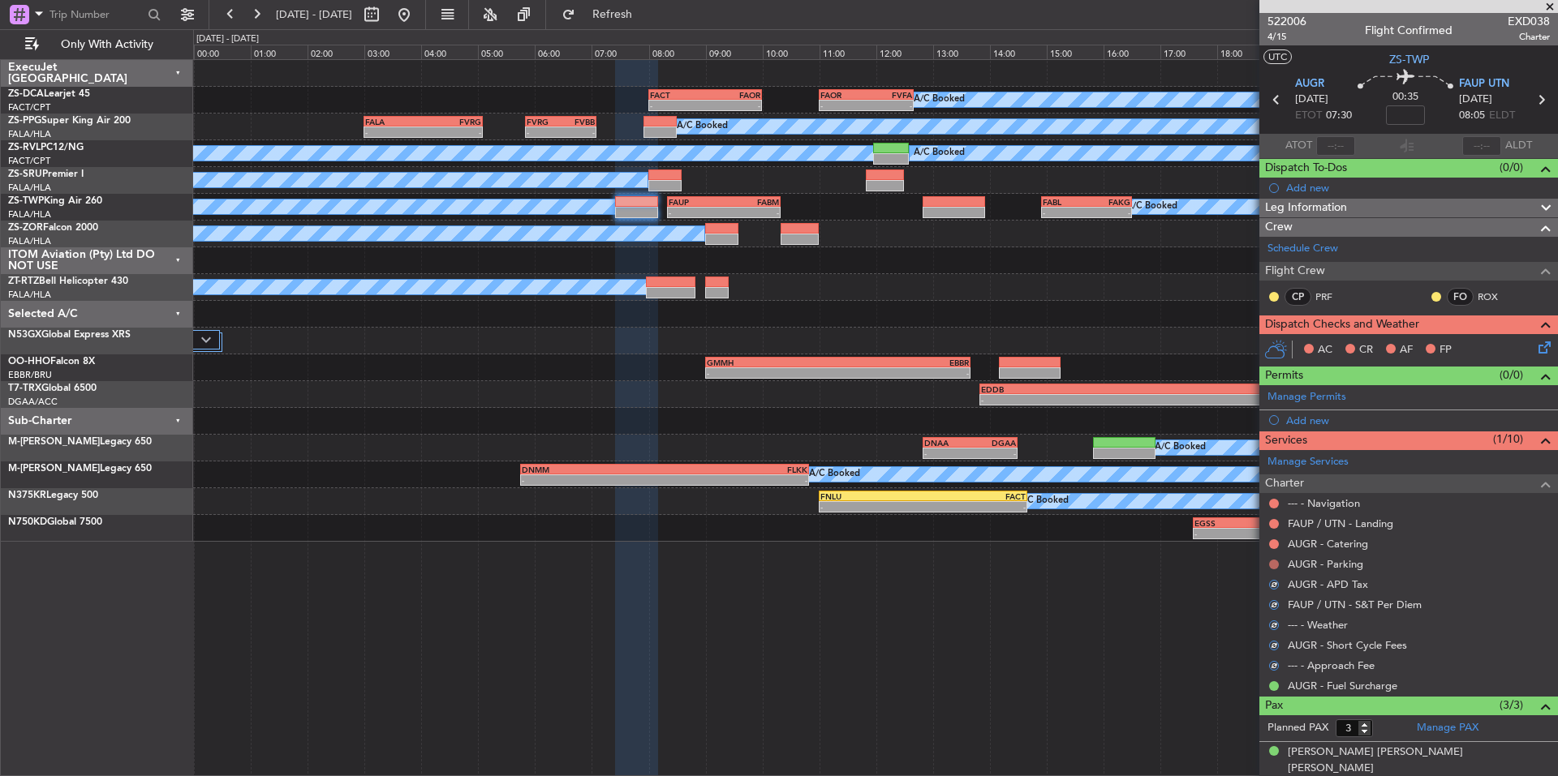
click at [1272, 567] on button at bounding box center [1274, 565] width 10 height 10
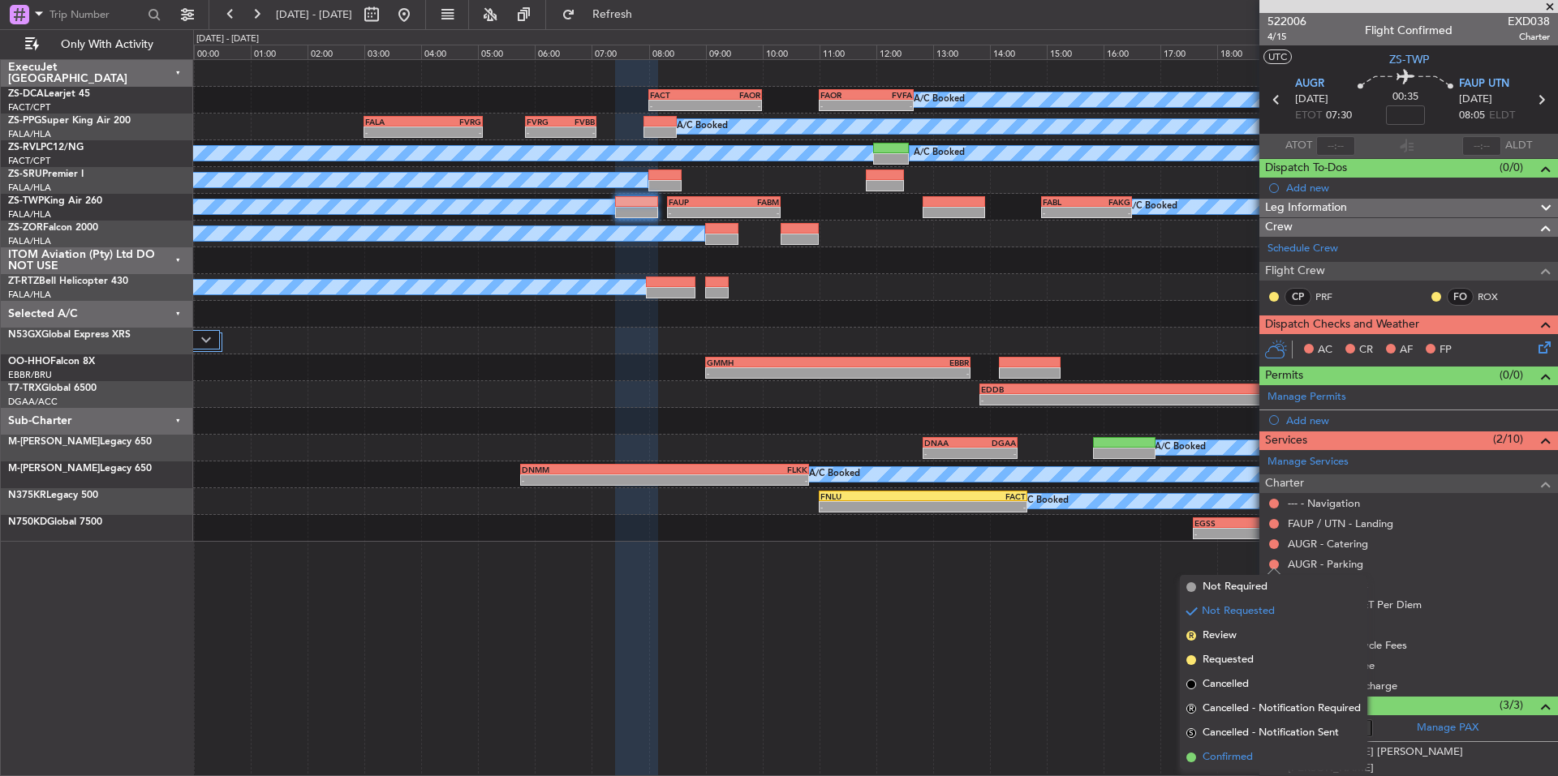
click at [1249, 758] on span "Confirmed" at bounding box center [1227, 758] width 50 height 16
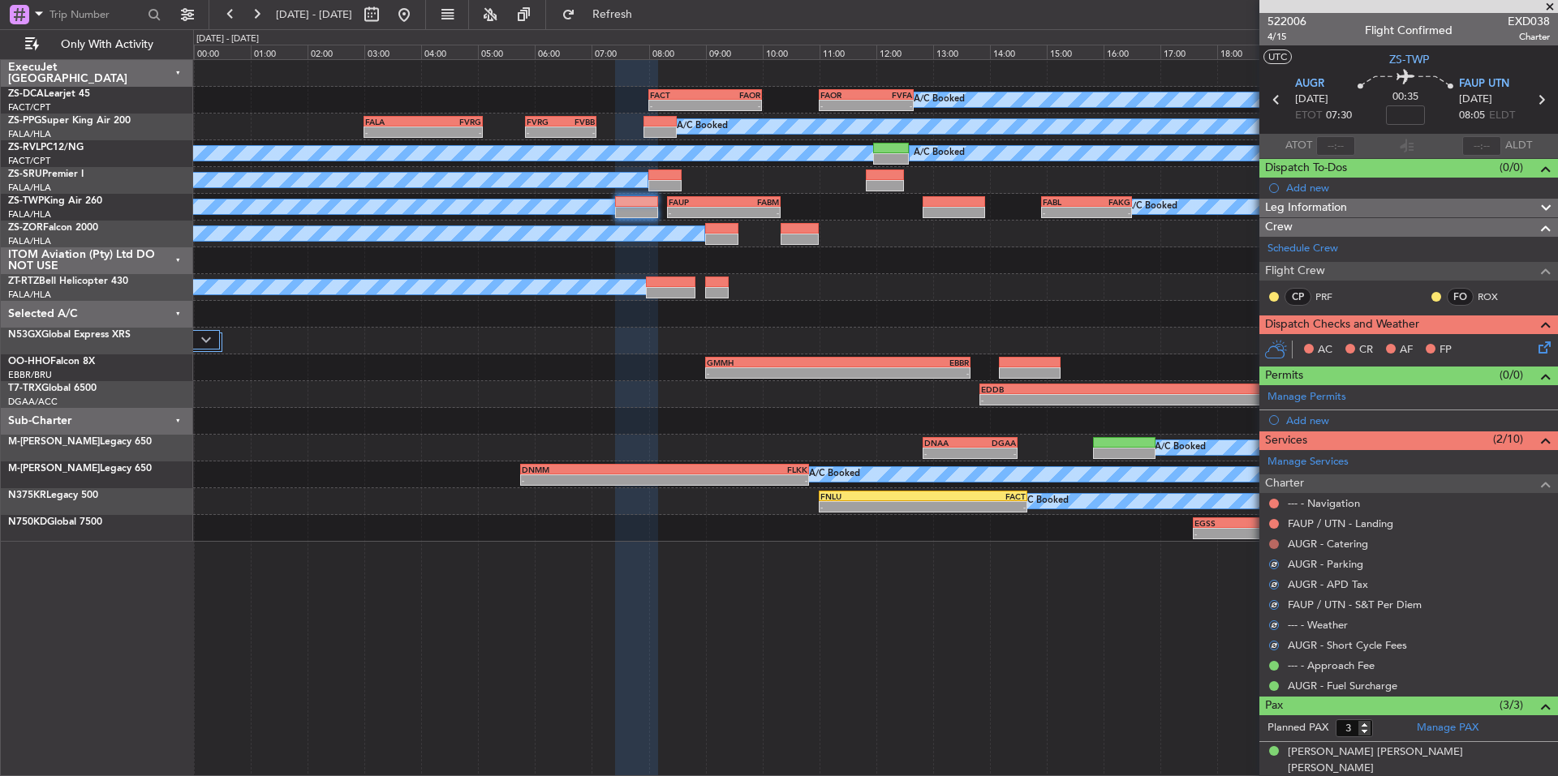
click at [1270, 543] on button at bounding box center [1274, 545] width 10 height 10
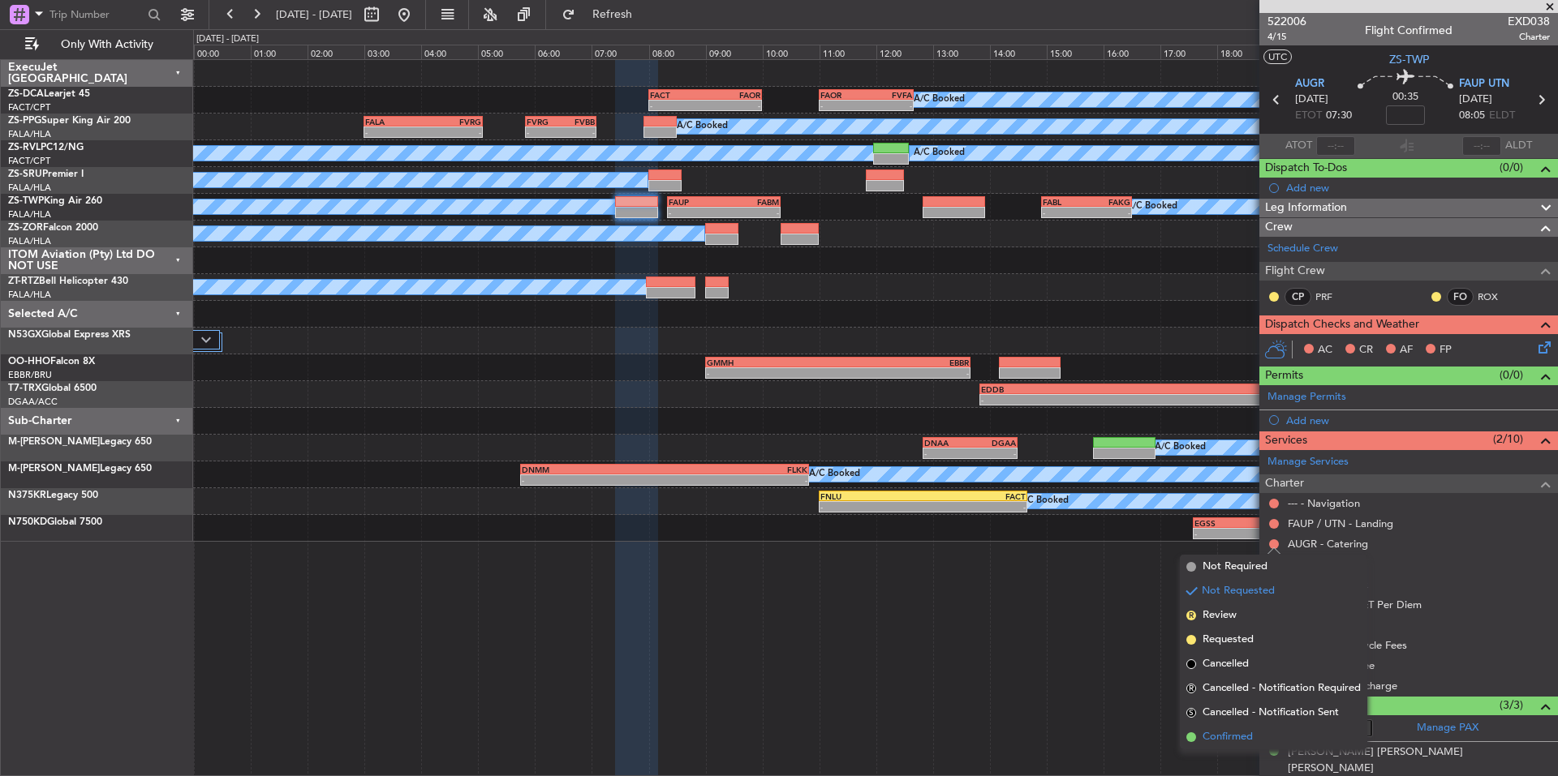
click at [1245, 734] on span "Confirmed" at bounding box center [1227, 737] width 50 height 16
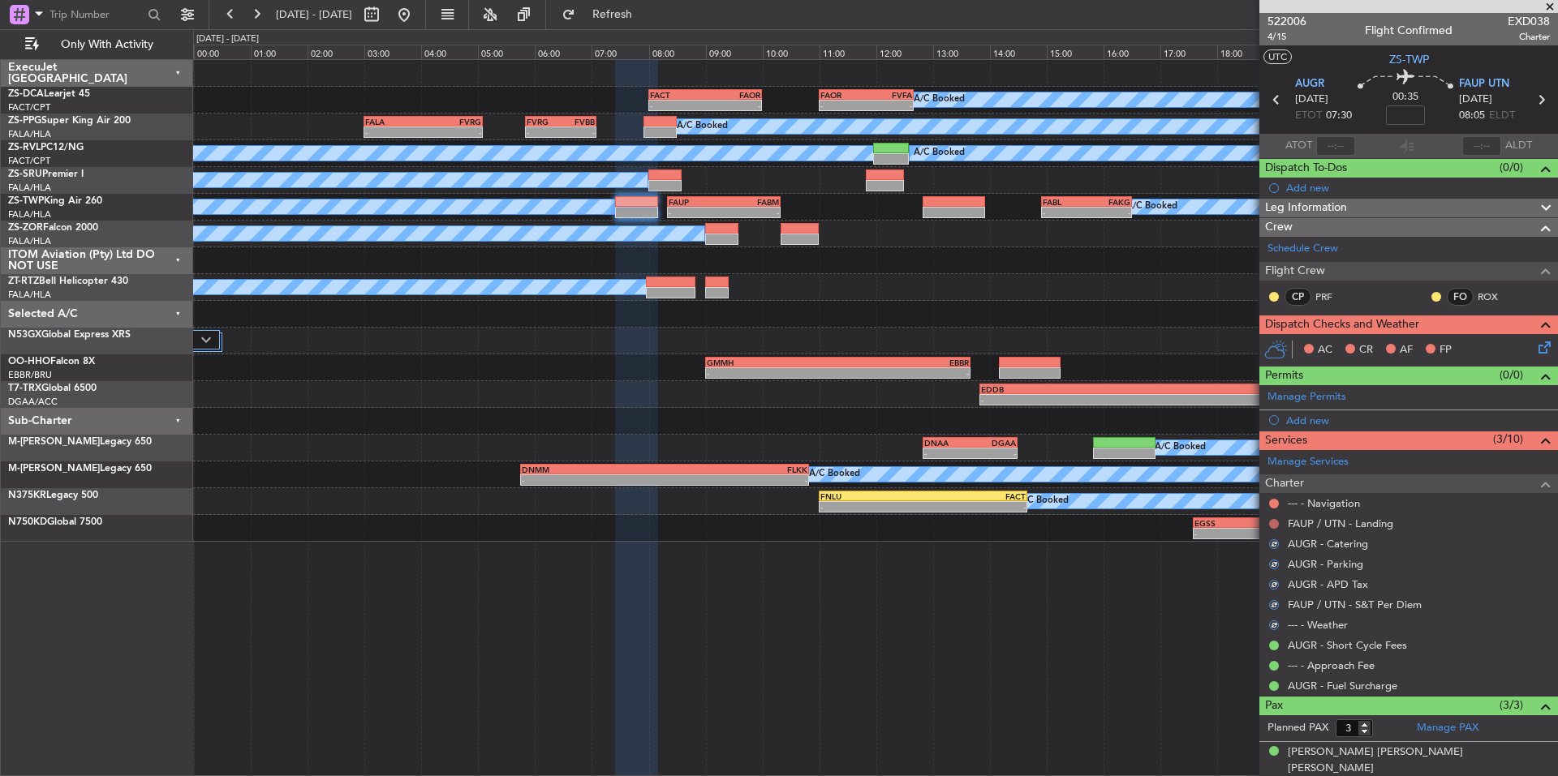
click at [1275, 522] on button at bounding box center [1274, 524] width 10 height 10
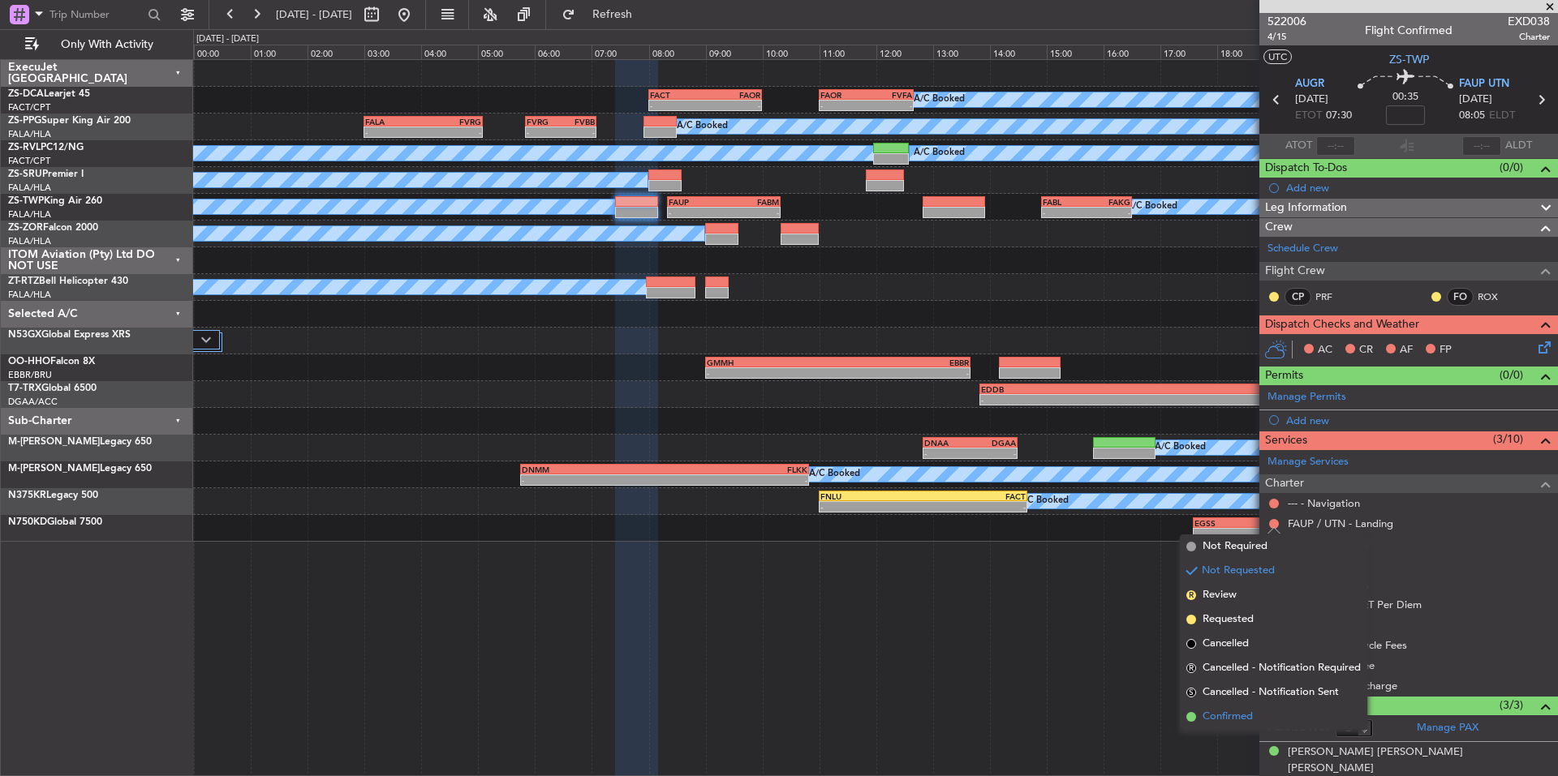
click at [1222, 712] on span "Confirmed" at bounding box center [1227, 717] width 50 height 16
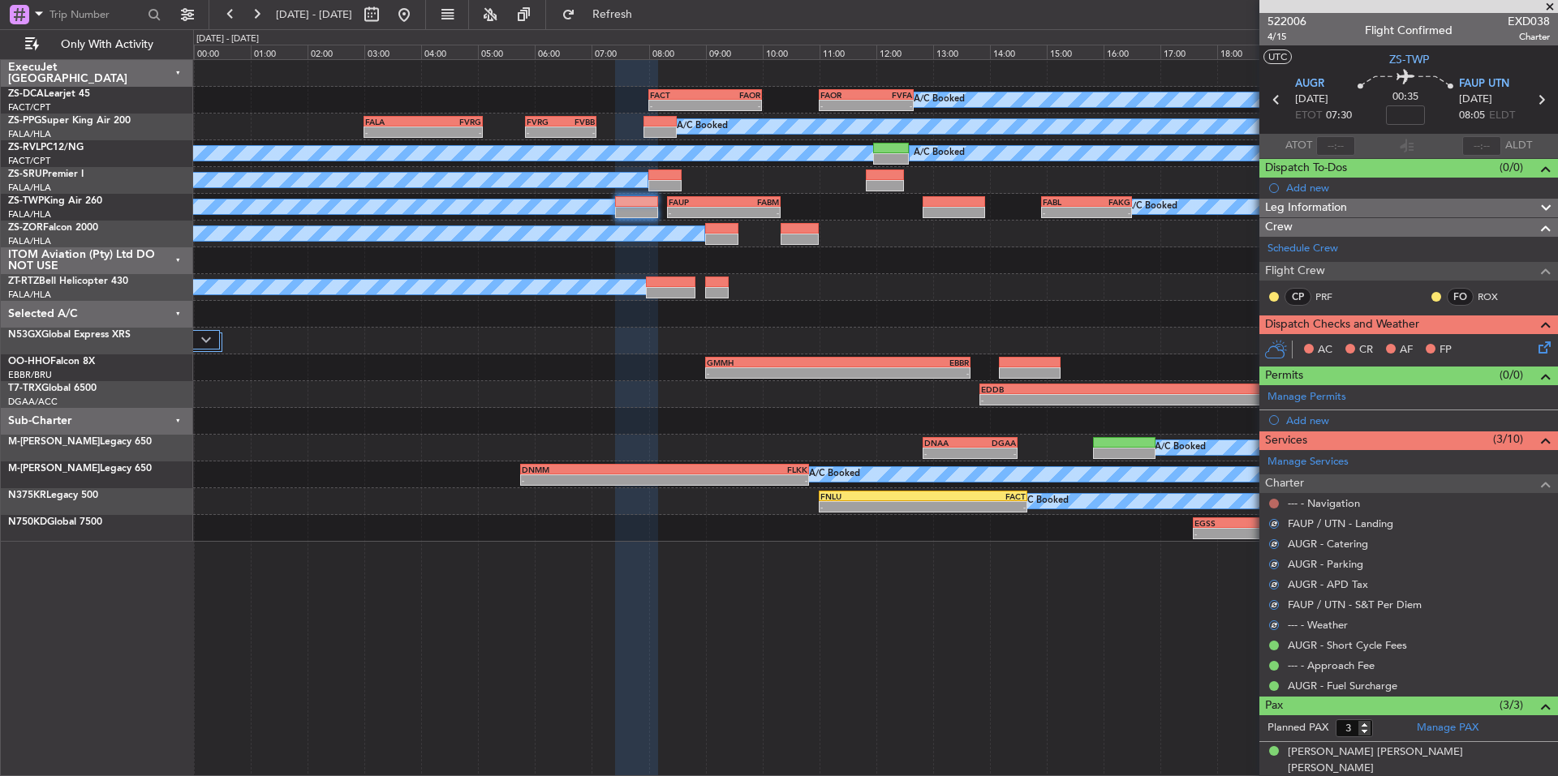
click at [1271, 504] on button at bounding box center [1274, 504] width 10 height 10
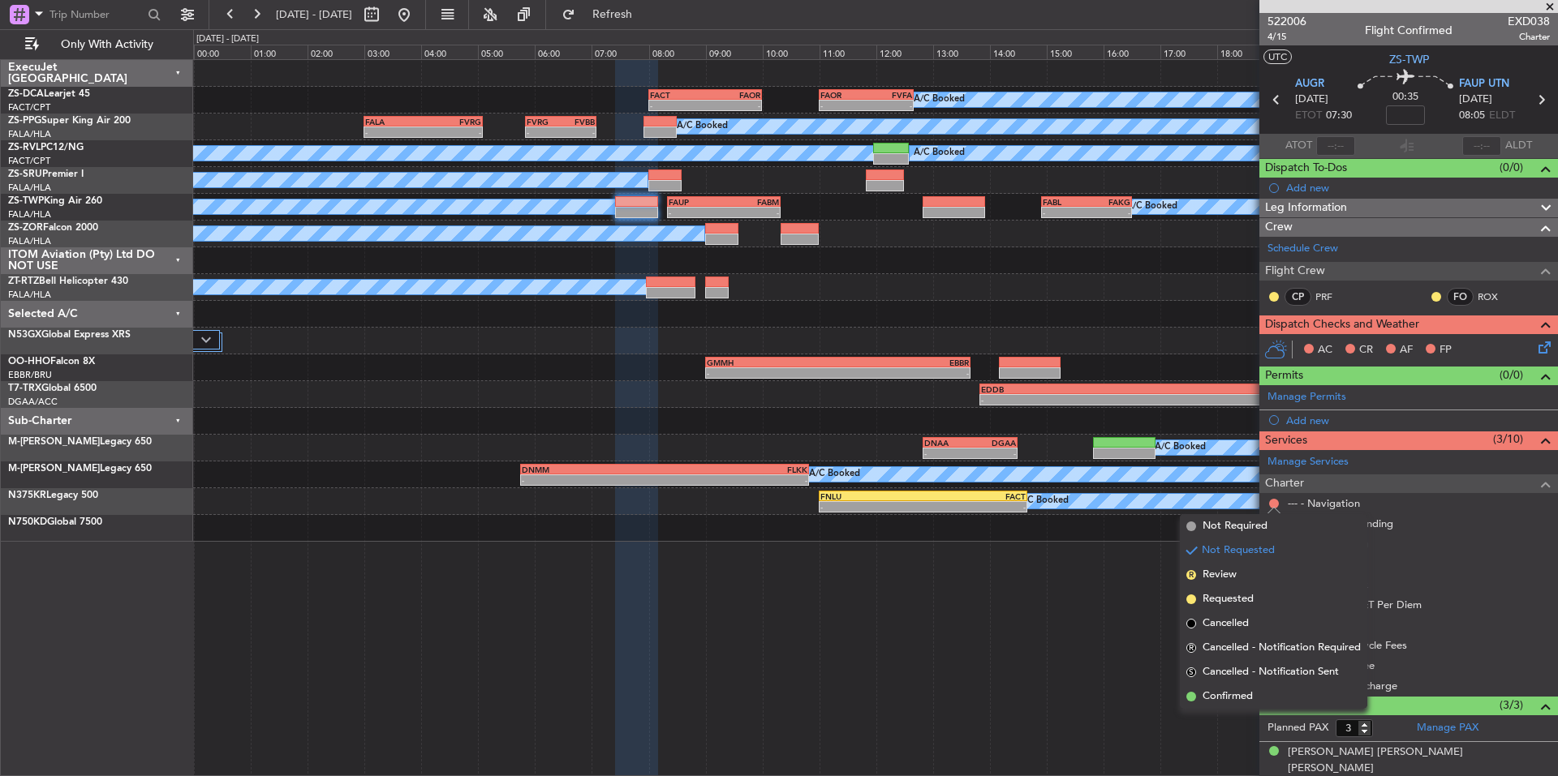
click at [1237, 709] on div "A/C Booked - - FACT 08:00 Z FAOR 10:00 Z - - FAOR 11:00 Z FVFA 12:40 Z A/C Book…" at bounding box center [875, 417] width 1365 height 717
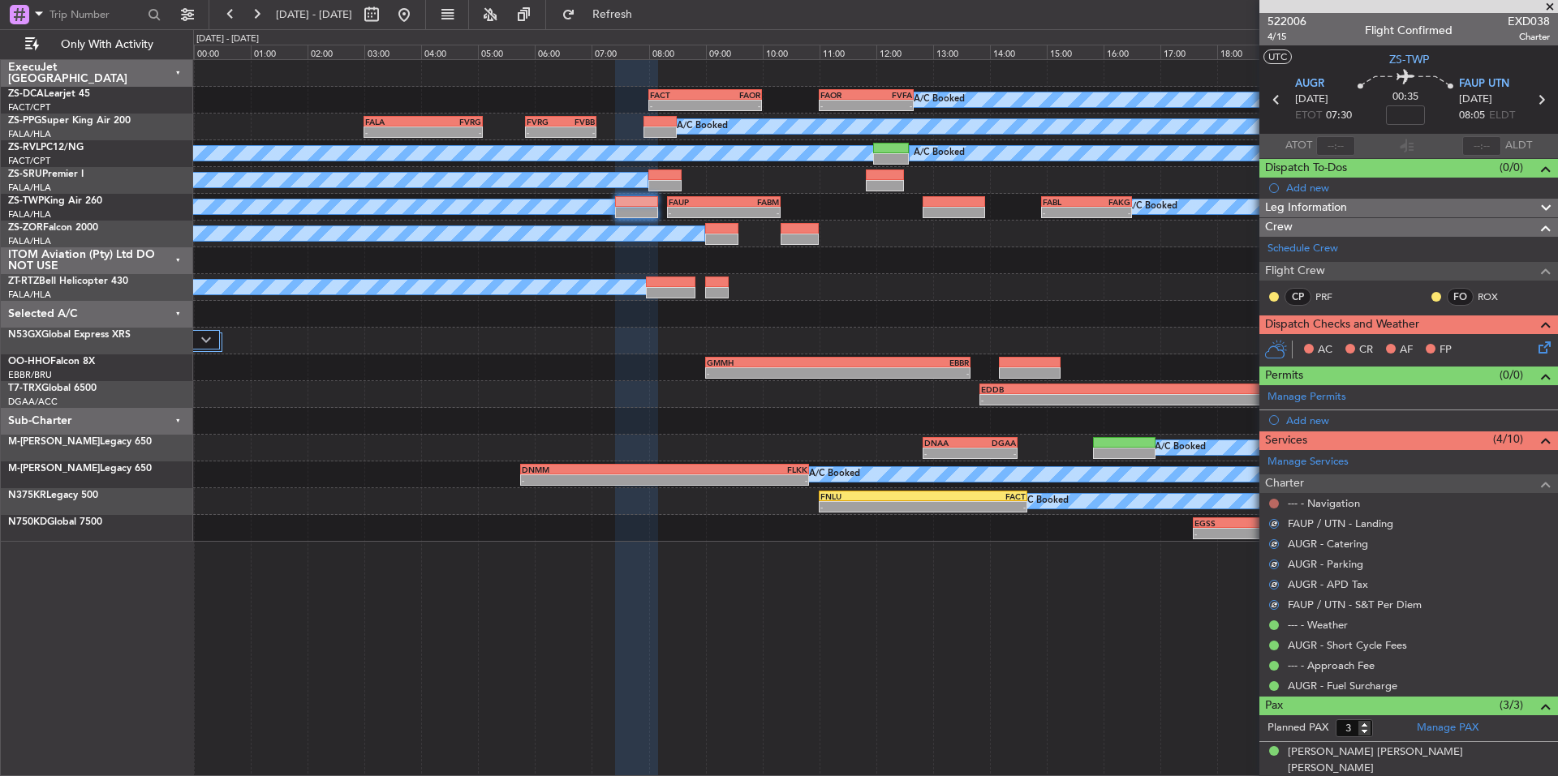
click at [1275, 500] on button at bounding box center [1274, 504] width 10 height 10
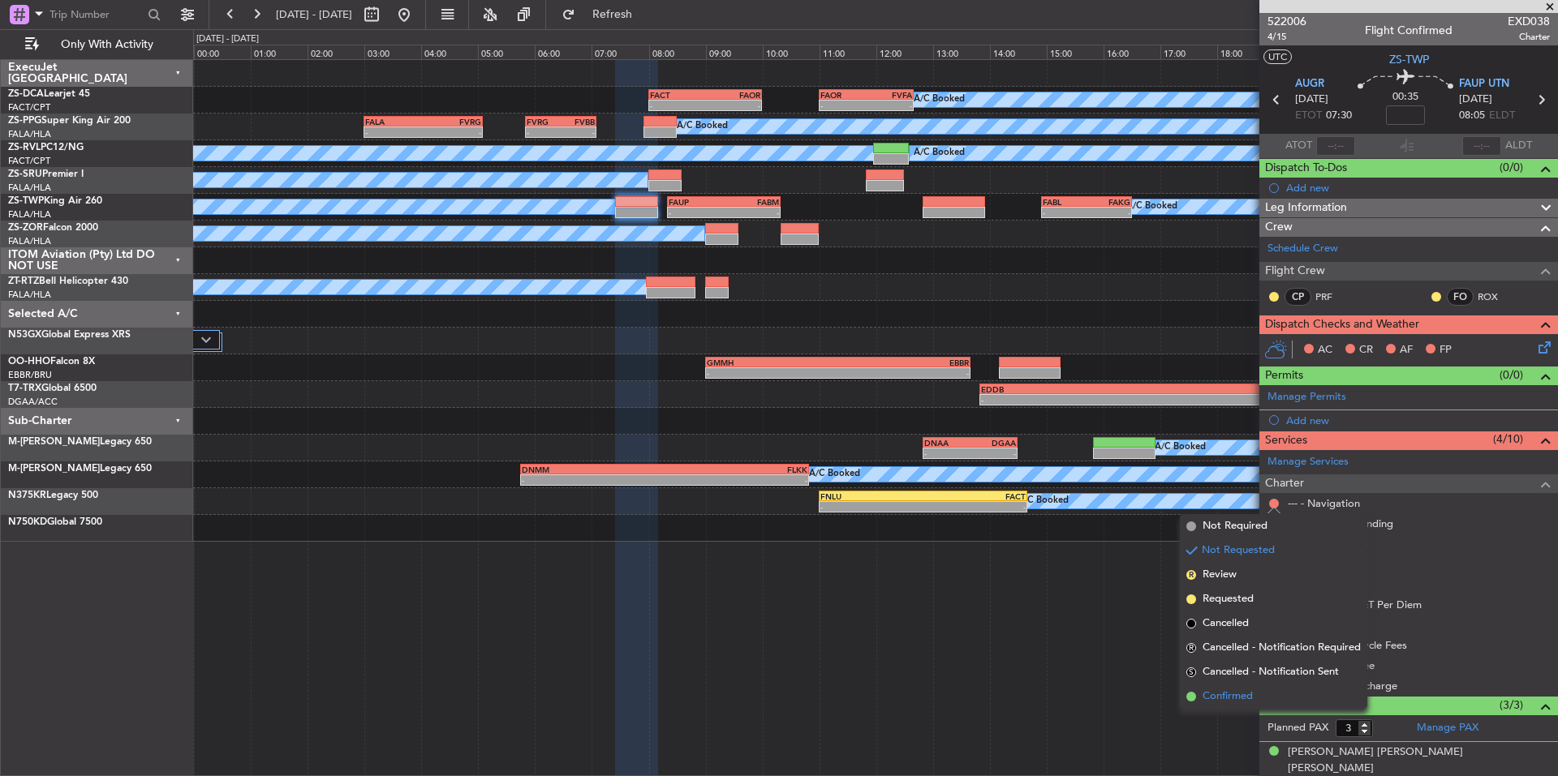
click at [1216, 694] on span "Confirmed" at bounding box center [1227, 697] width 50 height 16
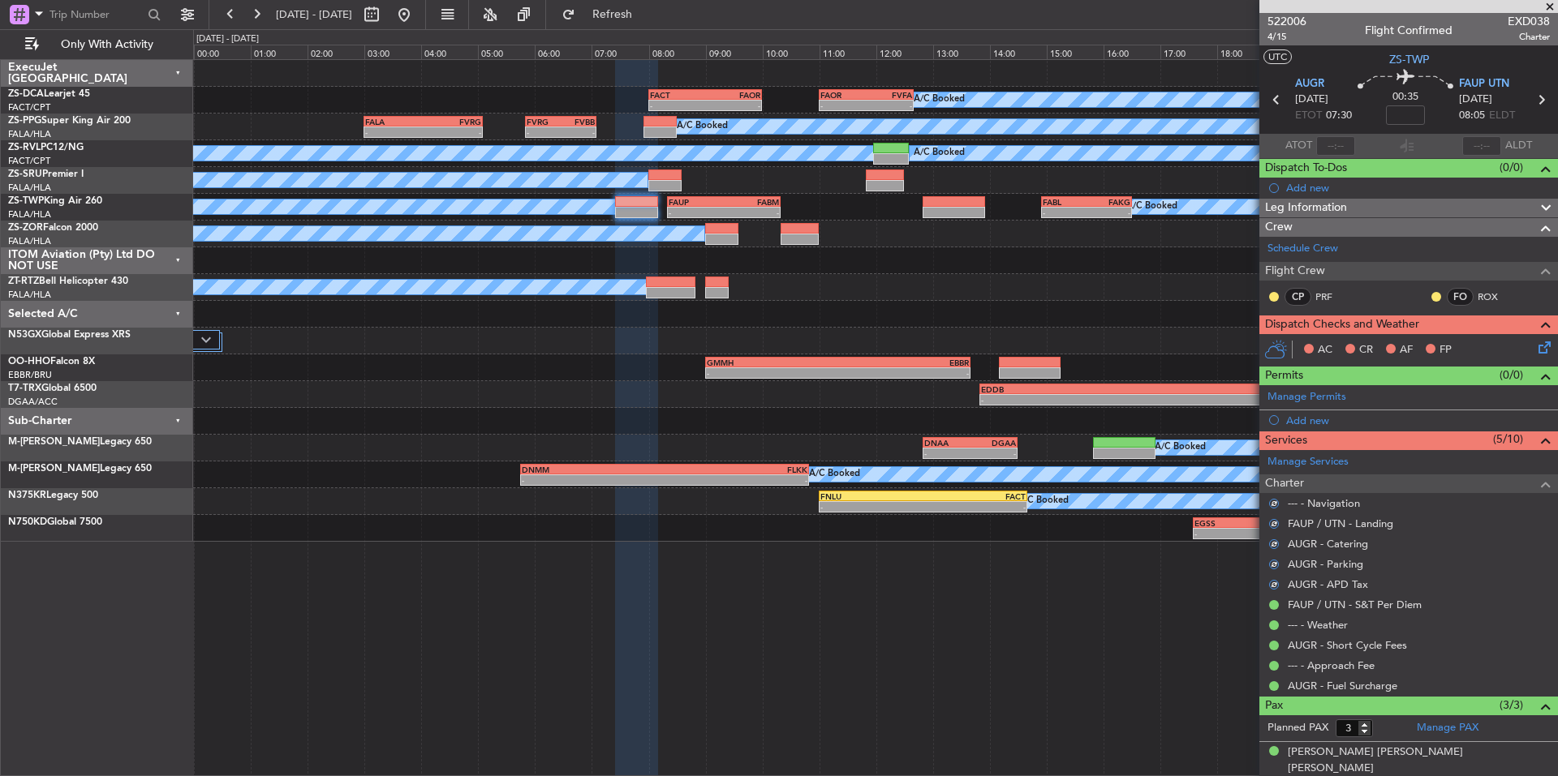
click at [1430, 303] on div "FO ROX" at bounding box center [1472, 297] width 84 height 18
click at [1431, 296] on button at bounding box center [1436, 297] width 10 height 10
click at [1442, 339] on mat-tooltip-component "Unread" at bounding box center [1424, 322] width 59 height 43
click at [1417, 297] on div "CP PRF FO ROX" at bounding box center [1408, 298] width 292 height 28
click at [1430, 297] on div at bounding box center [1436, 296] width 13 height 13
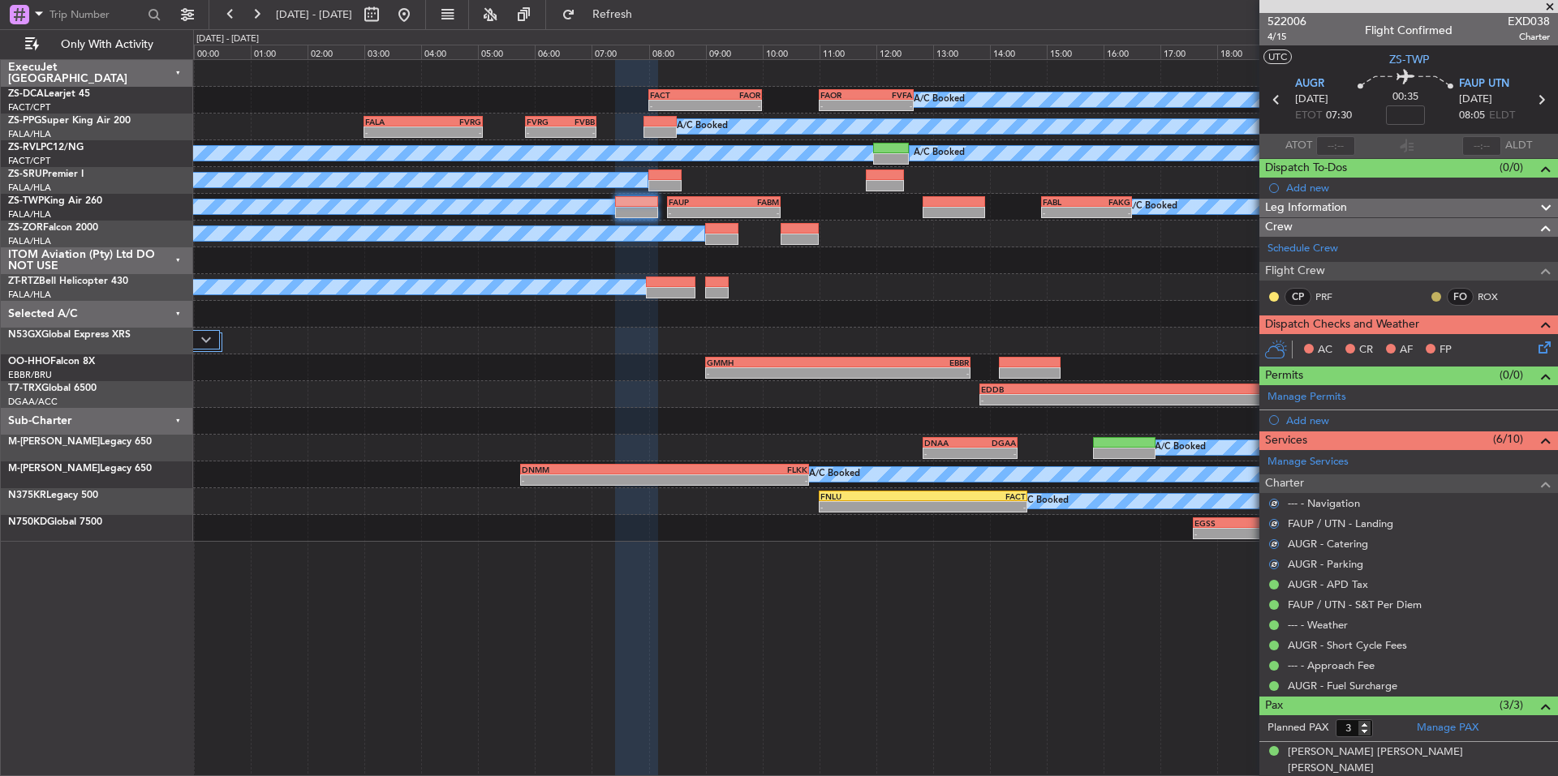
click at [1431, 294] on button at bounding box center [1436, 297] width 10 height 10
click at [1275, 293] on button at bounding box center [1274, 297] width 10 height 10
click at [1295, 345] on span "Acknowledged" at bounding box center [1277, 344] width 71 height 16
click at [1537, 340] on icon at bounding box center [1541, 344] width 13 height 13
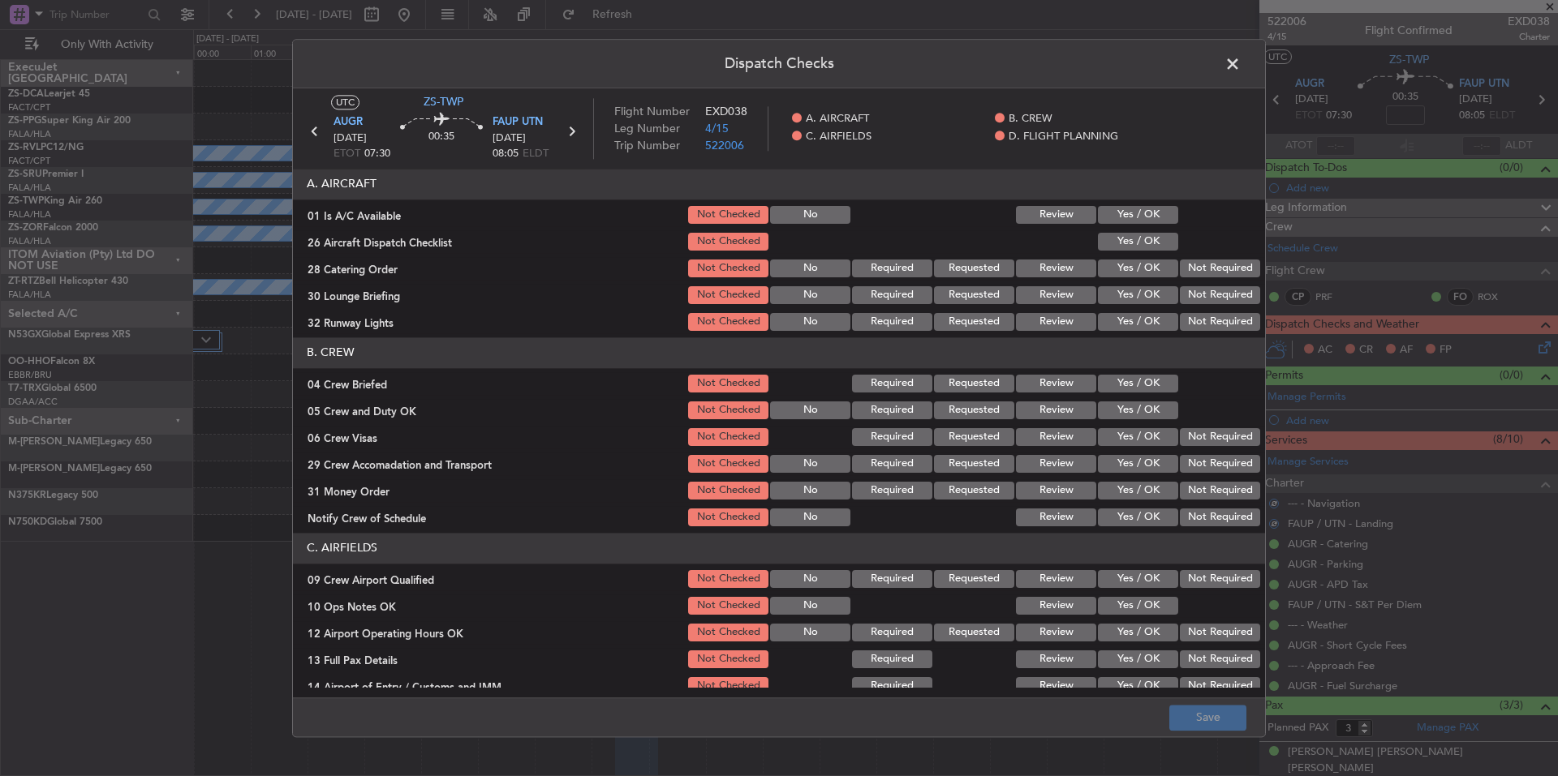
click at [1163, 205] on div "Yes / OK" at bounding box center [1136, 215] width 82 height 23
drag, startPoint x: 1163, startPoint y: 223, endPoint x: 1150, endPoint y: 210, distance: 18.4
click at [1162, 222] on button "Yes / OK" at bounding box center [1138, 215] width 80 height 18
drag, startPoint x: 1150, startPoint y: 210, endPoint x: 1150, endPoint y: 244, distance: 34.1
click at [1150, 214] on button "Yes / OK" at bounding box center [1138, 215] width 80 height 18
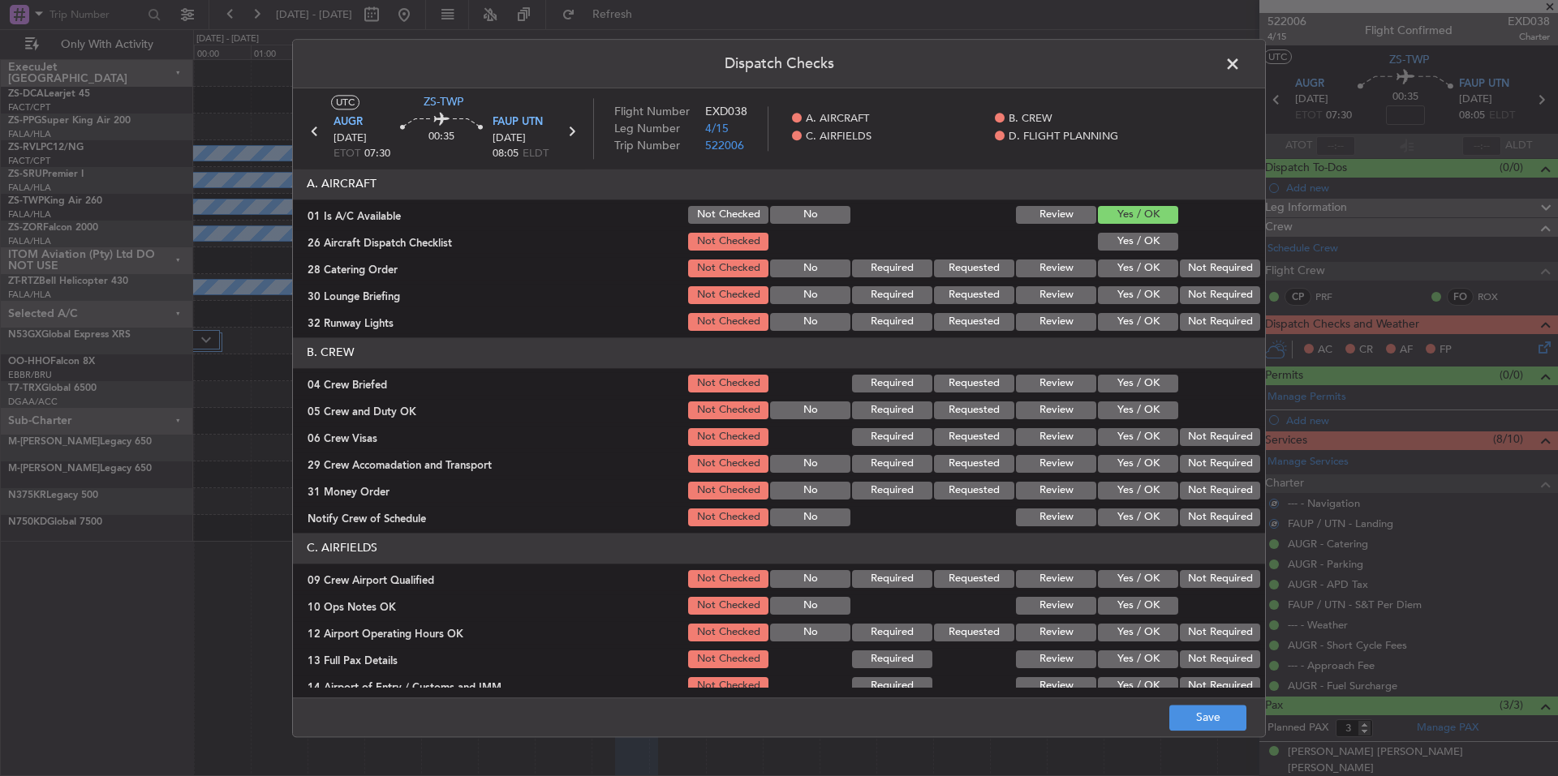
click at [1150, 244] on button "Yes / OK" at bounding box center [1138, 242] width 80 height 18
drag, startPoint x: 1189, startPoint y: 274, endPoint x: 1195, endPoint y: 287, distance: 14.2
click at [1189, 275] on button "Not Required" at bounding box center [1220, 269] width 80 height 18
drag, startPoint x: 1197, startPoint y: 290, endPoint x: 1198, endPoint y: 301, distance: 11.4
click at [1197, 292] on button "Not Required" at bounding box center [1220, 295] width 80 height 18
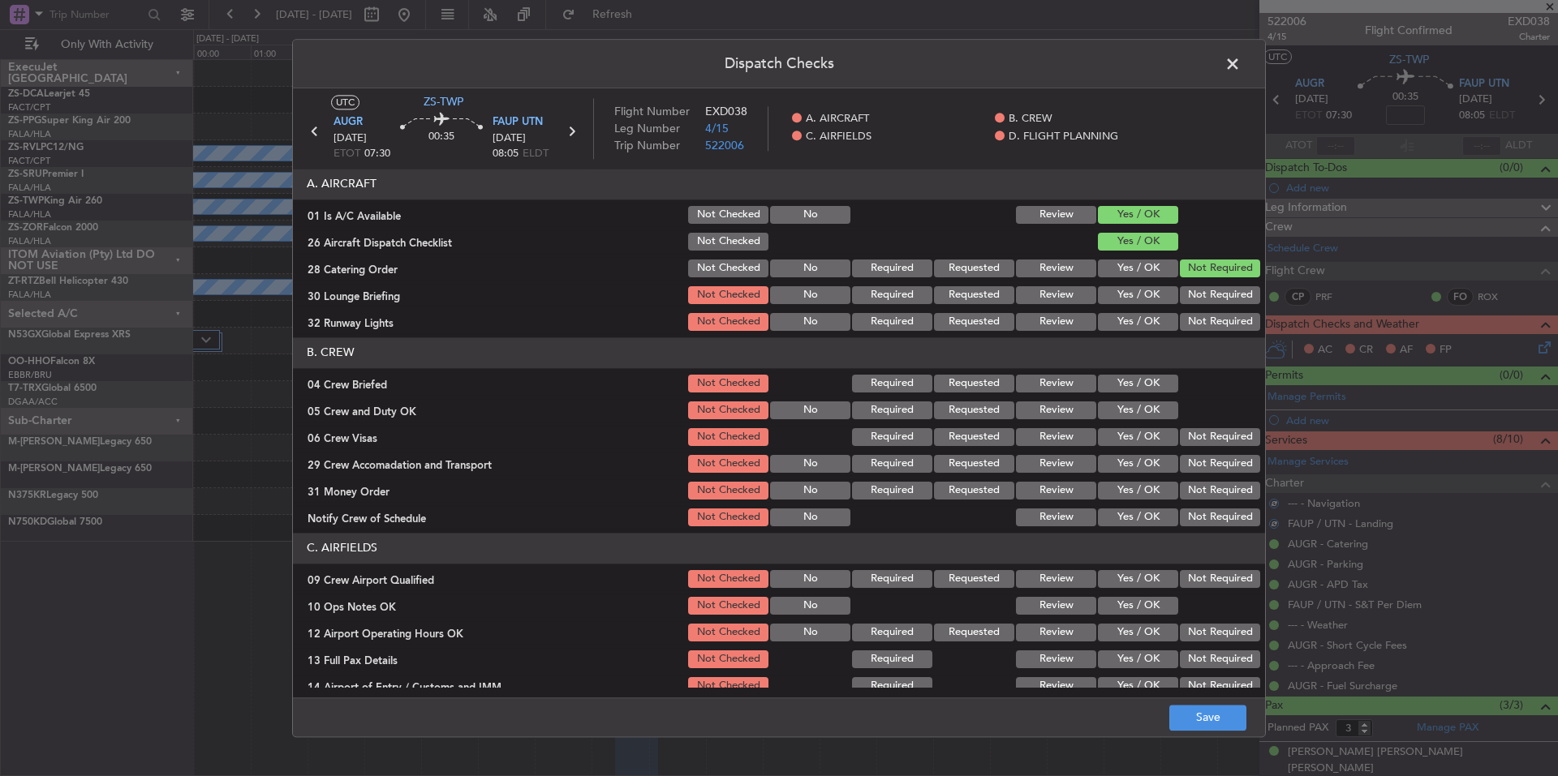
click at [1198, 304] on div "Not Required" at bounding box center [1218, 295] width 82 height 23
click at [1199, 316] on div "Not Required" at bounding box center [1218, 322] width 82 height 23
click at [1202, 328] on button "Not Required" at bounding box center [1220, 322] width 80 height 18
drag, startPoint x: 1155, startPoint y: 386, endPoint x: 1155, endPoint y: 407, distance: 21.1
click at [1154, 390] on button "Yes / OK" at bounding box center [1138, 384] width 80 height 18
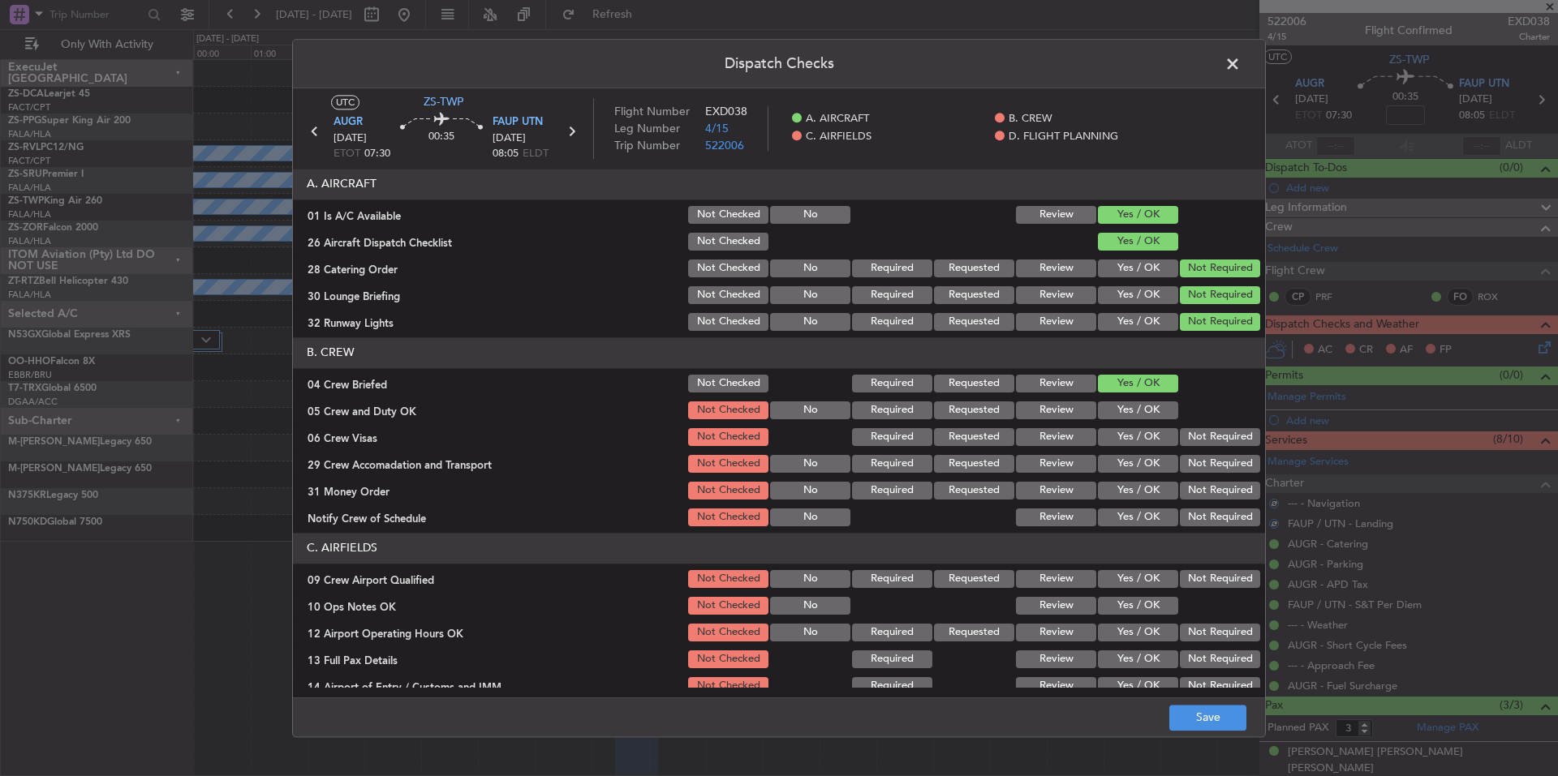
drag, startPoint x: 1155, startPoint y: 410, endPoint x: 1166, endPoint y: 426, distance: 19.4
click at [1155, 412] on button "Yes / OK" at bounding box center [1138, 411] width 80 height 18
drag, startPoint x: 1188, startPoint y: 440, endPoint x: 1194, endPoint y: 457, distance: 18.2
click at [1189, 444] on button "Not Required" at bounding box center [1220, 437] width 80 height 18
click at [1194, 460] on div "Not Required" at bounding box center [1218, 464] width 82 height 23
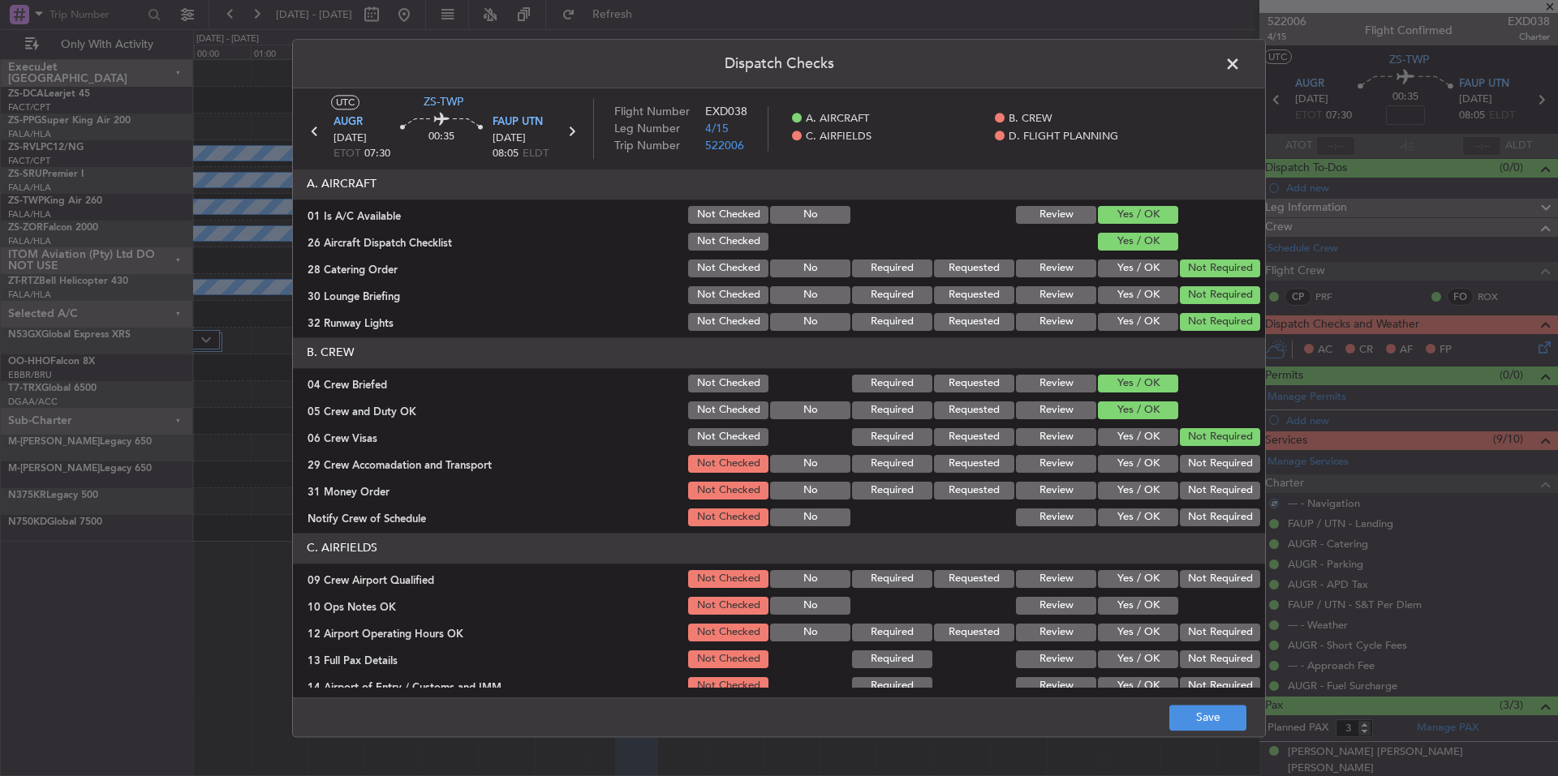
drag, startPoint x: 1198, startPoint y: 471, endPoint x: 1201, endPoint y: 480, distance: 10.3
click at [1199, 473] on div "Not Required" at bounding box center [1218, 464] width 82 height 23
drag, startPoint x: 1202, startPoint y: 488, endPoint x: 1205, endPoint y: 505, distance: 17.3
click at [1202, 492] on button "Not Required" at bounding box center [1220, 491] width 80 height 18
click at [1205, 509] on section "B. CREW 04 Crew Briefed Not Checked Required Requested Review Yes / OK 05 Crew …" at bounding box center [779, 433] width 972 height 191
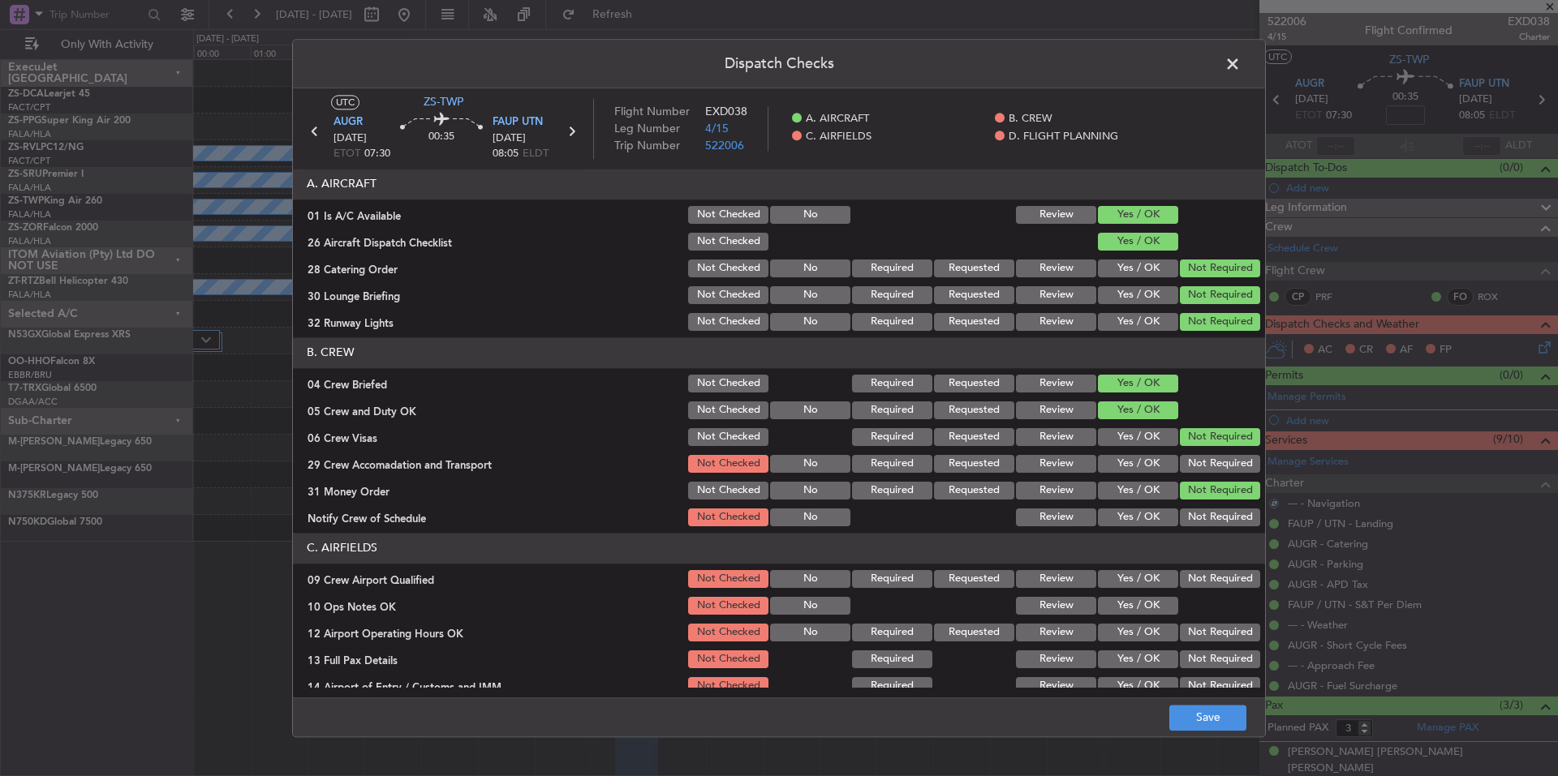
click at [1210, 521] on button "Not Required" at bounding box center [1220, 518] width 80 height 18
click at [1202, 458] on button "Not Required" at bounding box center [1220, 464] width 80 height 18
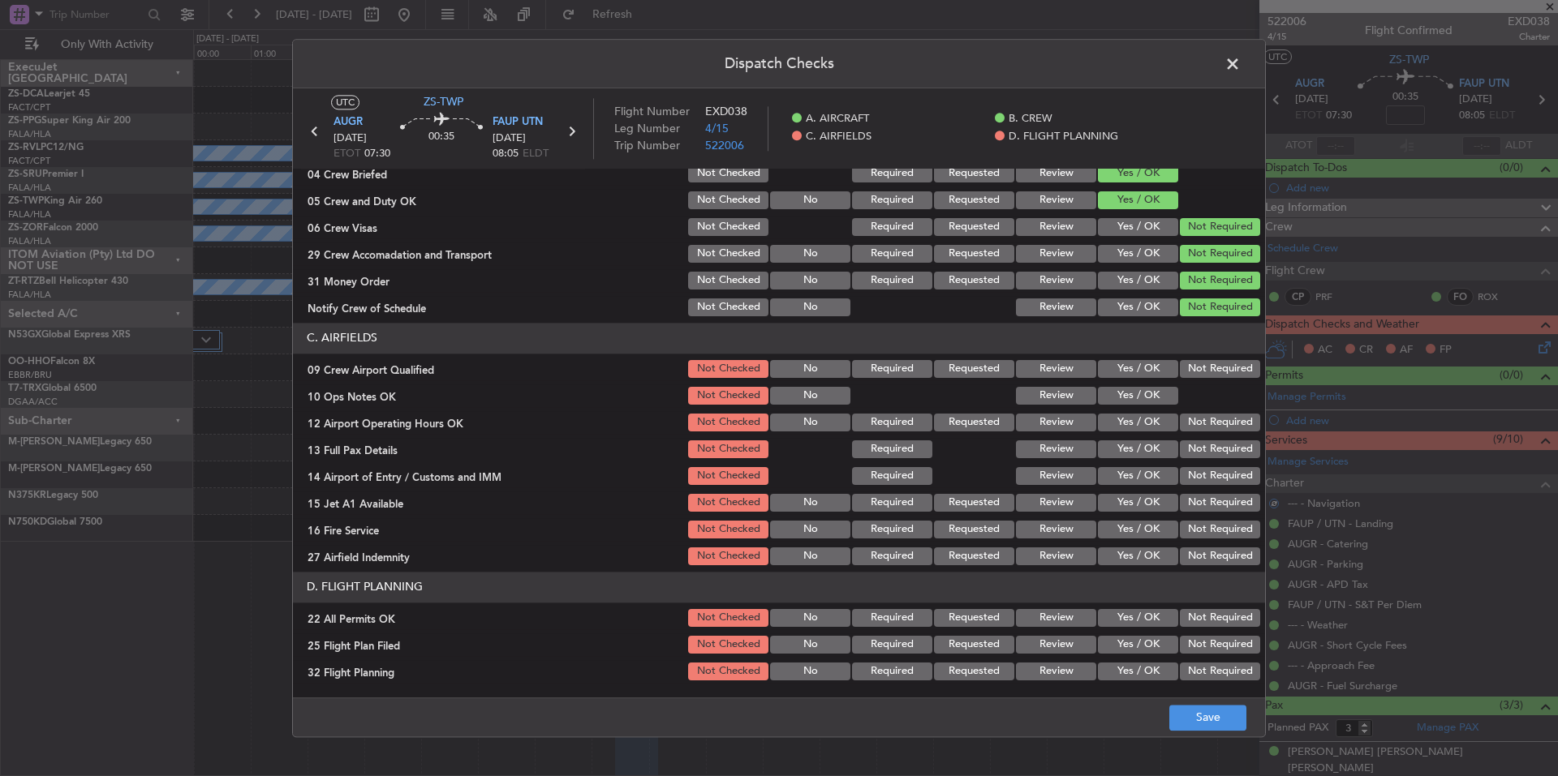
click at [1203, 368] on button "Not Required" at bounding box center [1220, 369] width 80 height 18
click at [1155, 389] on button "Yes / OK" at bounding box center [1138, 396] width 80 height 18
drag, startPoint x: 1186, startPoint y: 415, endPoint x: 1192, endPoint y: 434, distance: 20.3
click at [1186, 419] on button "Not Required" at bounding box center [1220, 423] width 80 height 18
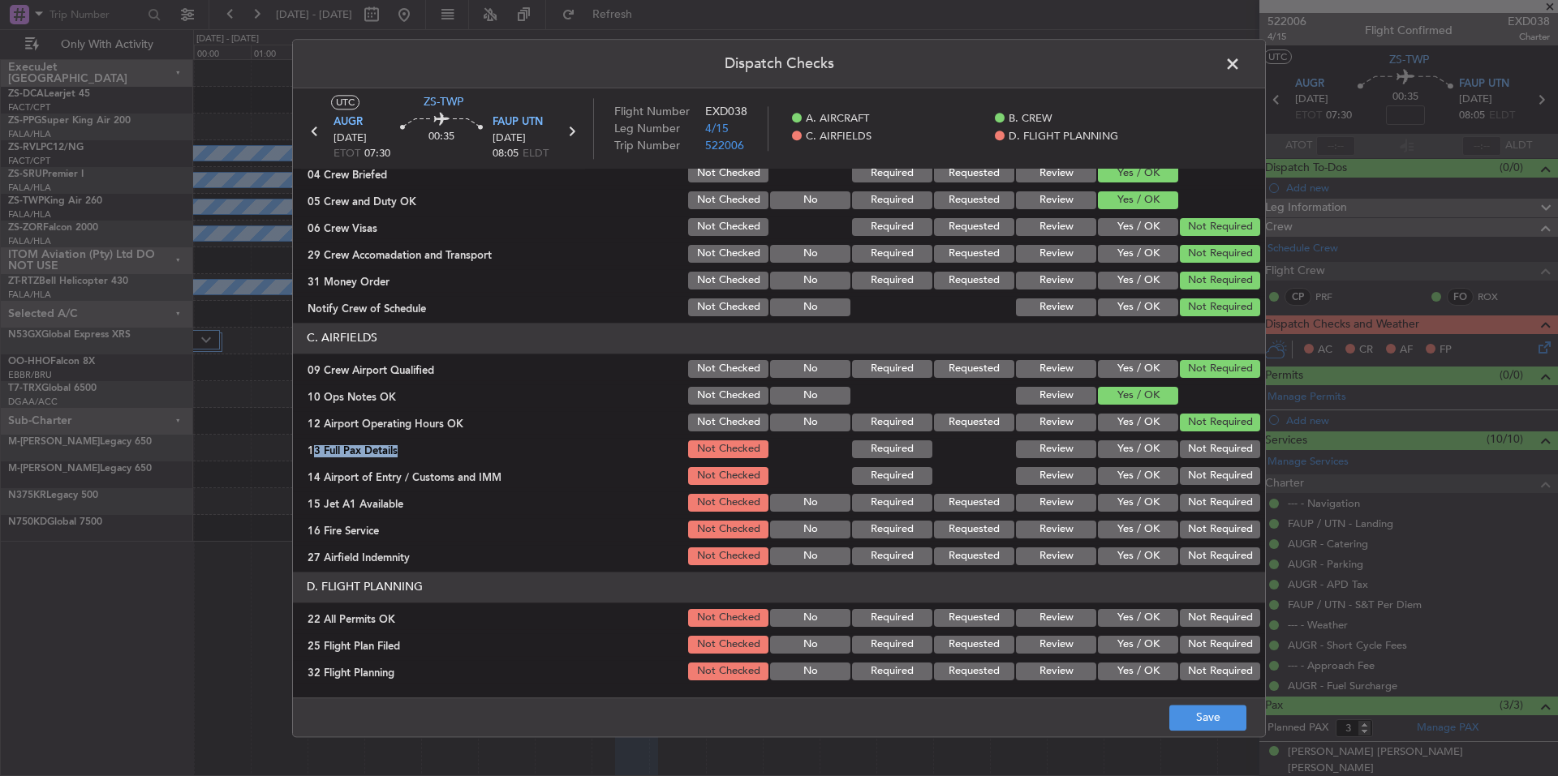
drag, startPoint x: 1192, startPoint y: 434, endPoint x: 1198, endPoint y: 451, distance: 18.0
click at [1192, 437] on section "C. AIRFIELDS 09 Crew Airport Qualified Not Checked No Required Requested Review…" at bounding box center [779, 445] width 972 height 245
click at [1198, 463] on section "C. AIRFIELDS 09 Crew Airport Qualified Not Checked No Required Requested Review…" at bounding box center [779, 445] width 972 height 245
drag, startPoint x: 1198, startPoint y: 475, endPoint x: 1200, endPoint y: 493, distance: 18.7
click at [1198, 479] on button "Not Required" at bounding box center [1220, 476] width 80 height 18
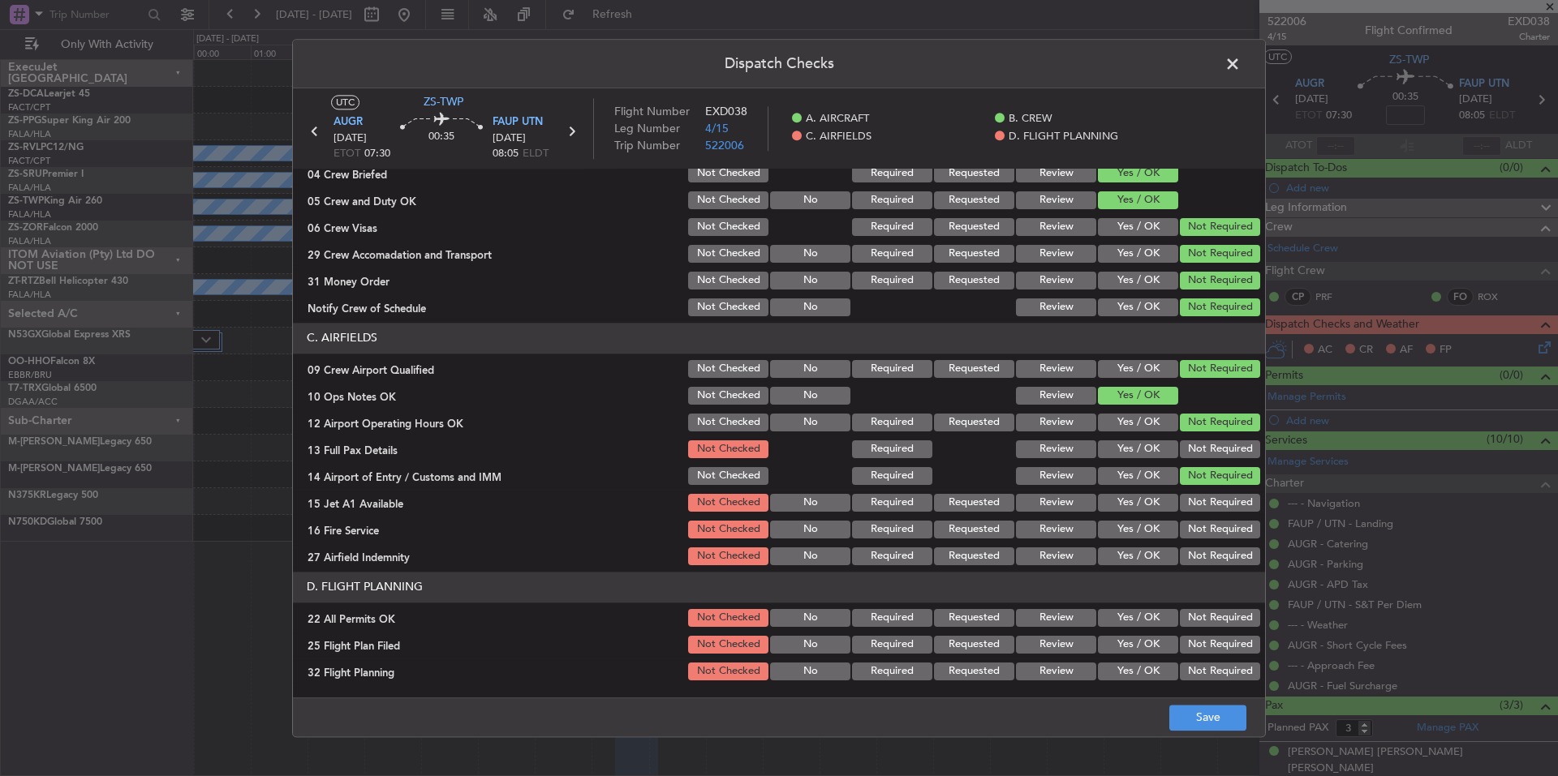
drag, startPoint x: 1200, startPoint y: 493, endPoint x: 1203, endPoint y: 516, distance: 22.9
click at [1200, 502] on div "Not Required" at bounding box center [1218, 503] width 82 height 23
click at [1204, 522] on section "C. AIRFIELDS 09 Crew Airport Qualified Not Checked No Required Requested Review…" at bounding box center [779, 445] width 972 height 245
click at [1204, 540] on div "Not Required" at bounding box center [1218, 529] width 82 height 23
click at [1205, 554] on button "Not Required" at bounding box center [1220, 557] width 80 height 18
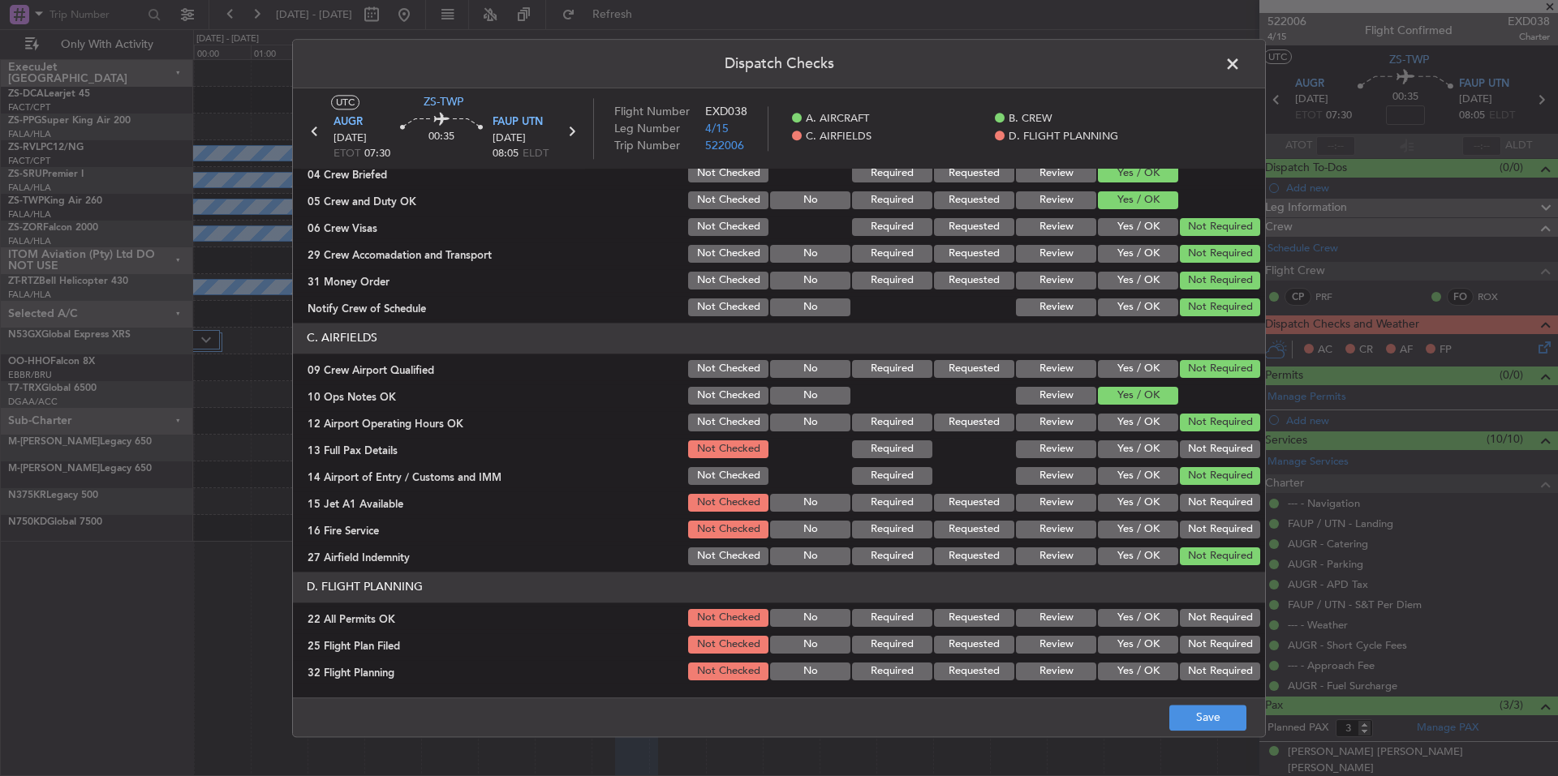
click at [1198, 535] on button "Not Required" at bounding box center [1220, 530] width 80 height 18
click at [1196, 510] on div "Not Required" at bounding box center [1218, 503] width 82 height 23
click at [1196, 501] on button "Not Required" at bounding box center [1220, 503] width 80 height 18
click at [1197, 457] on button "Not Required" at bounding box center [1220, 450] width 80 height 18
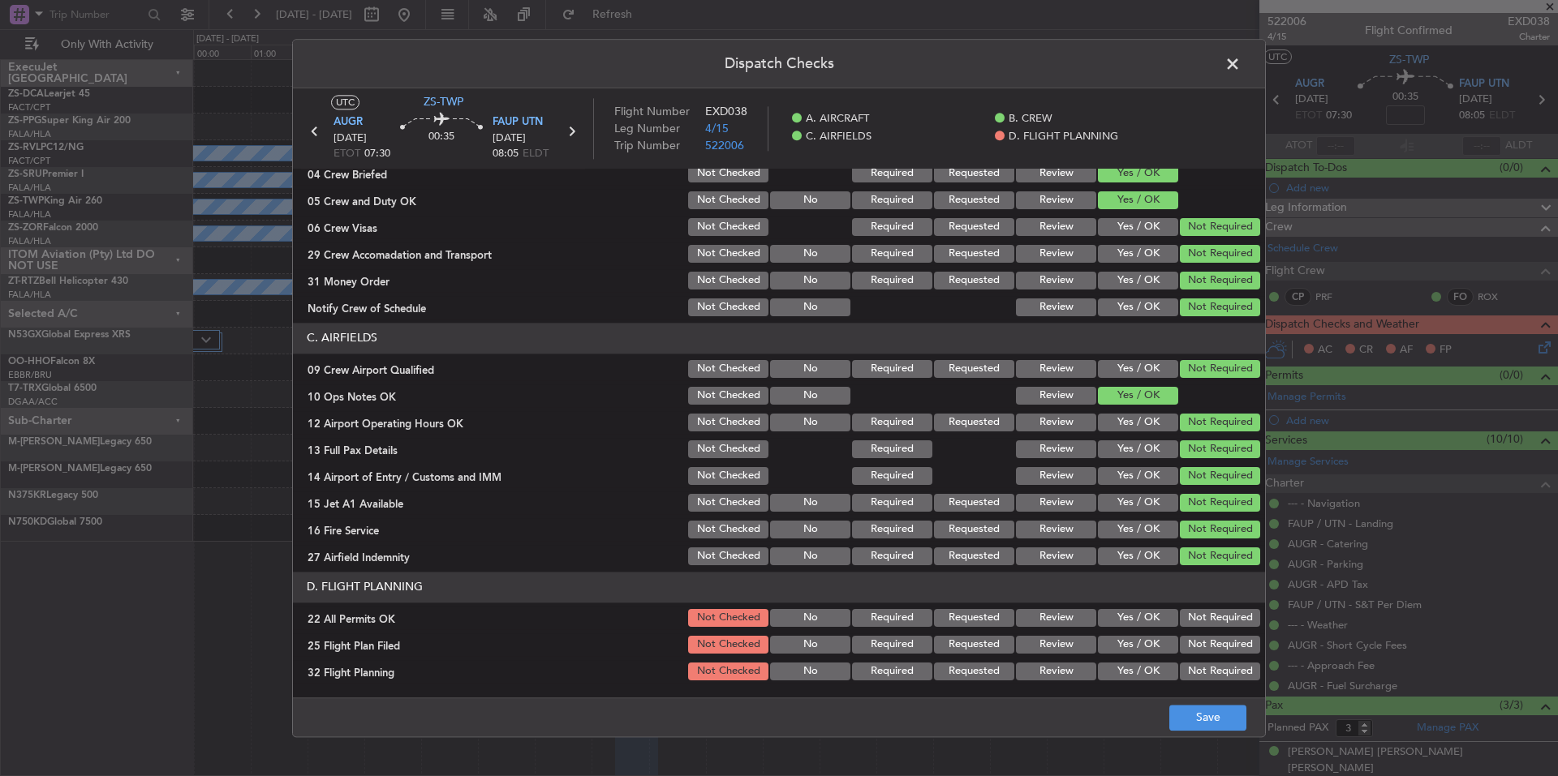
click at [1200, 620] on button "Not Required" at bounding box center [1220, 618] width 80 height 18
drag, startPoint x: 1146, startPoint y: 644, endPoint x: 1146, endPoint y: 658, distance: 13.8
click at [1146, 649] on button "Yes / OK" at bounding box center [1138, 645] width 80 height 18
click at [1147, 660] on section "D. FLIGHT PLANNING 22 All Permits OK Not Checked No Required Requested Review Y…" at bounding box center [779, 627] width 972 height 111
click at [1150, 669] on button "Yes / OK" at bounding box center [1138, 672] width 80 height 18
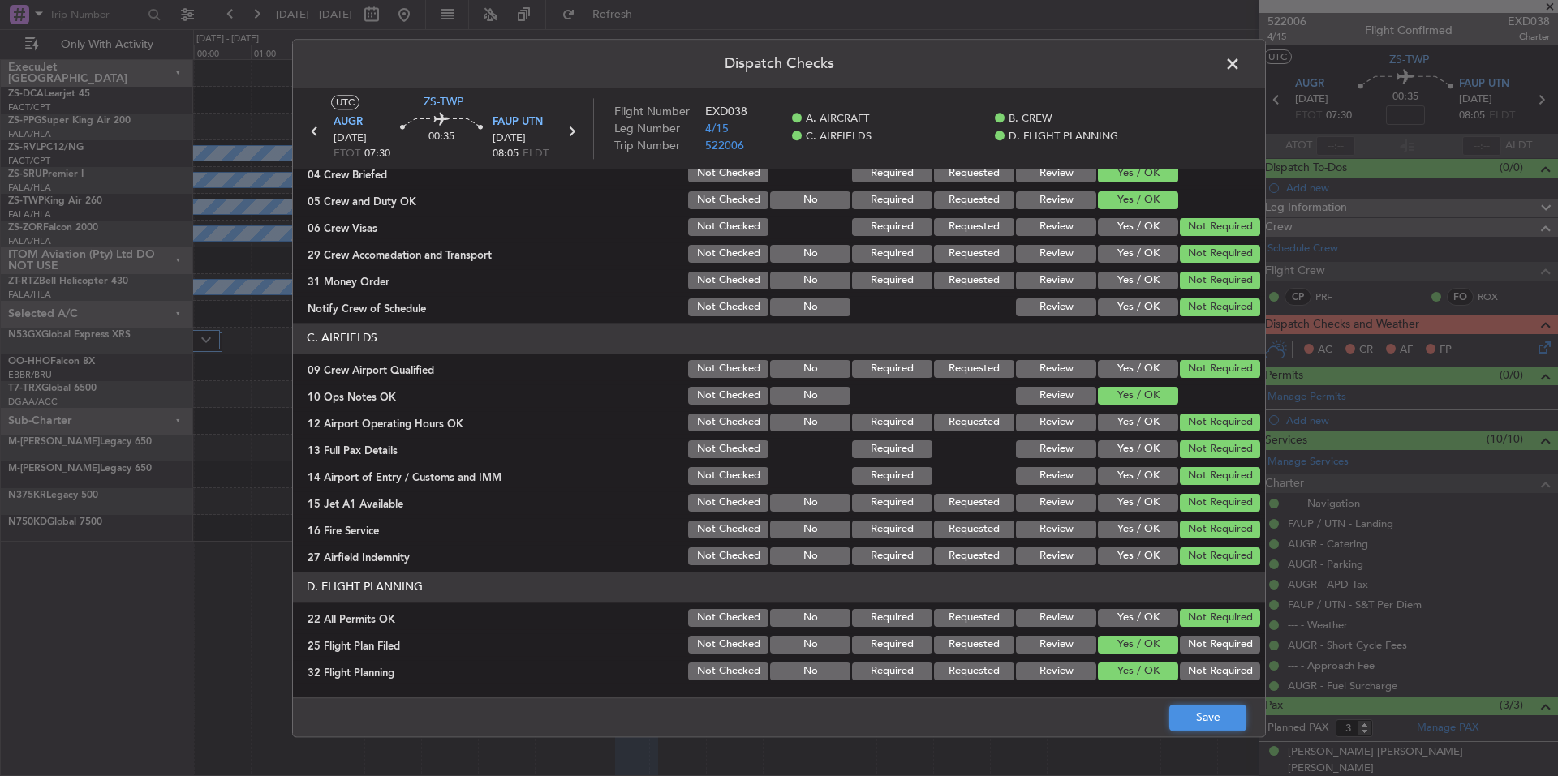
click at [1202, 724] on button "Save" at bounding box center [1207, 718] width 77 height 26
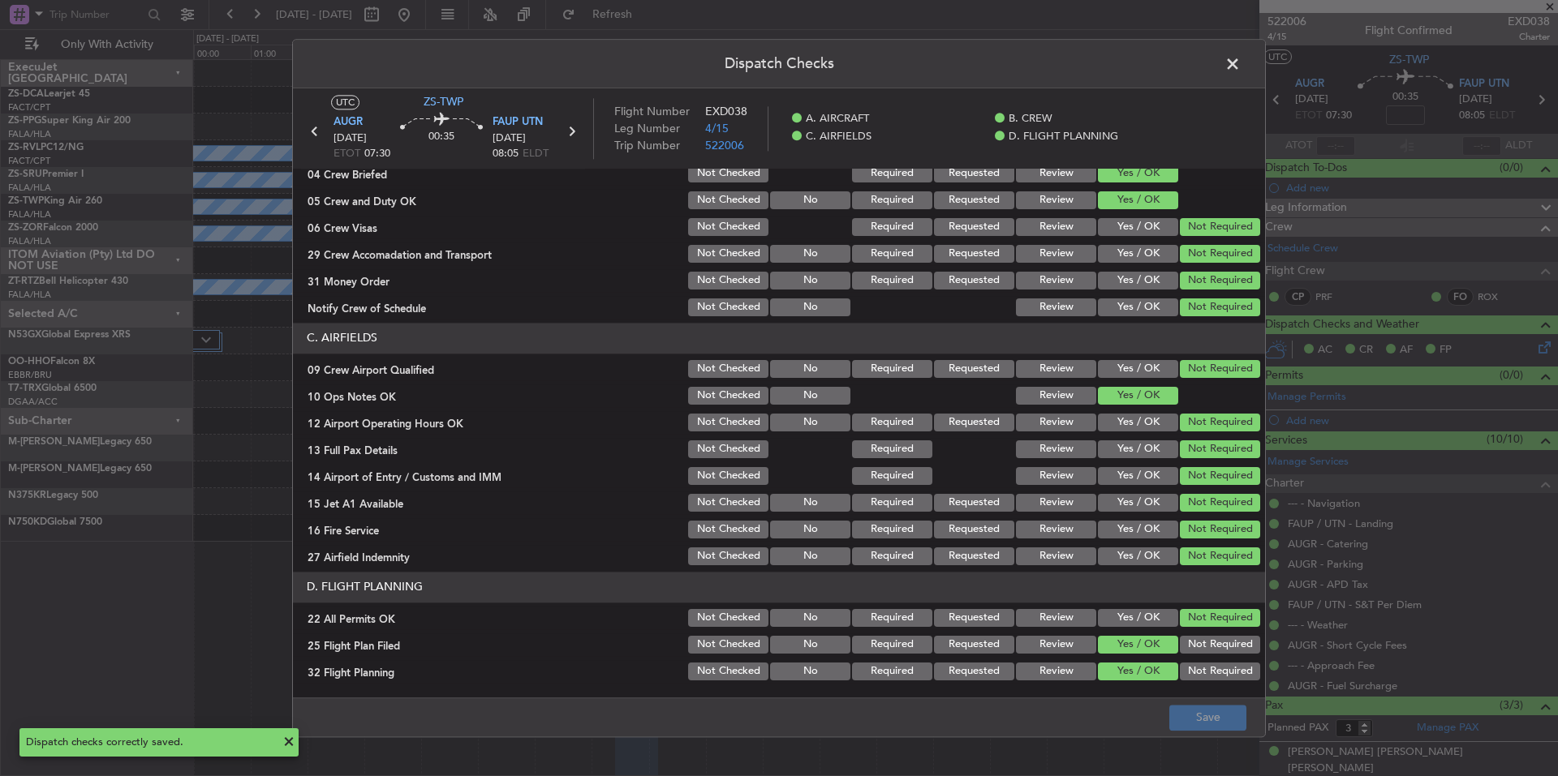
click at [1241, 68] on span at bounding box center [1241, 68] width 0 height 32
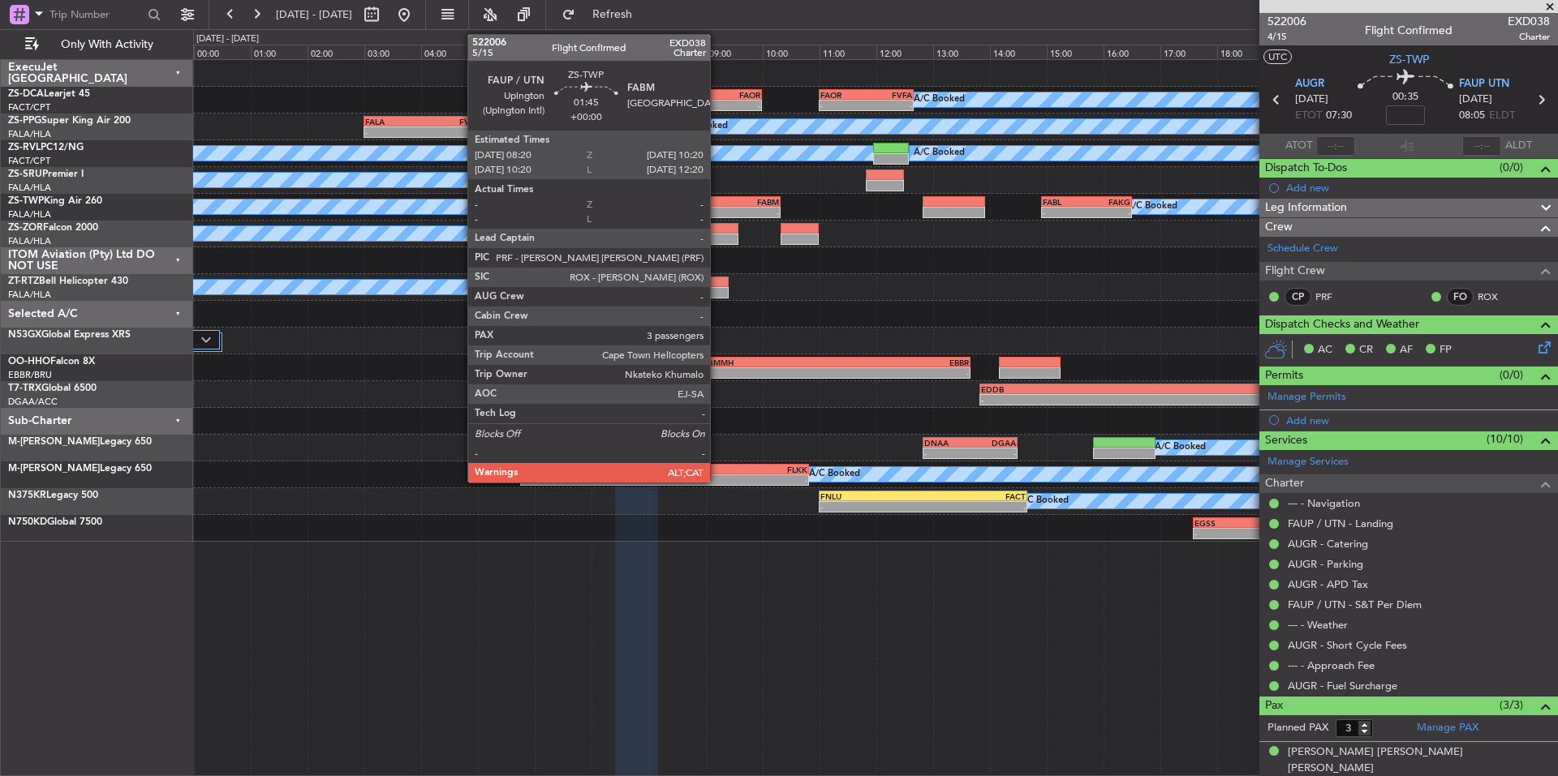
click at [717, 203] on div "FAUP" at bounding box center [696, 202] width 55 height 10
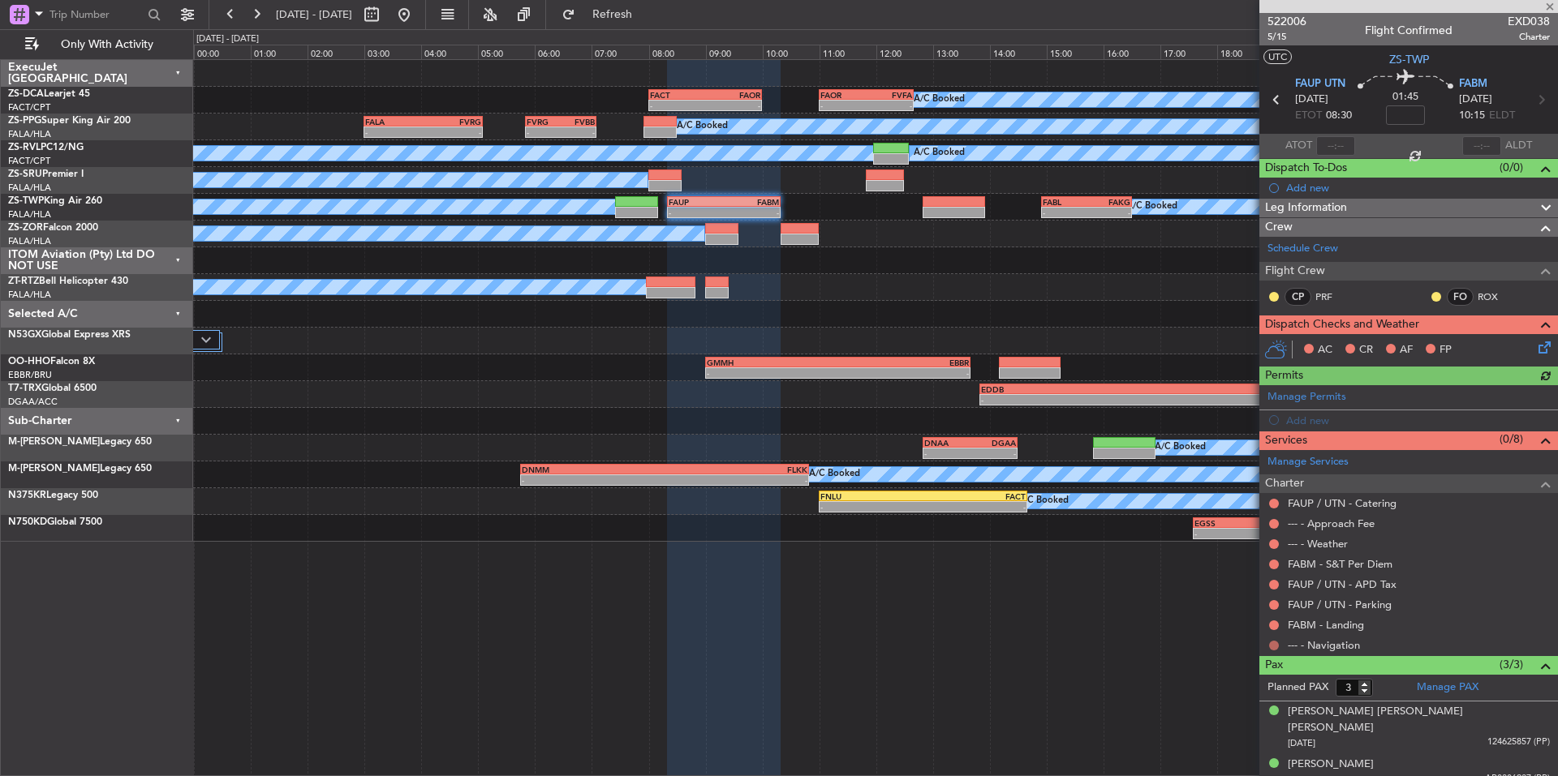
click at [1274, 647] on button at bounding box center [1274, 646] width 10 height 10
click at [1271, 596] on div "FAUP / UTN - Parking" at bounding box center [1408, 605] width 299 height 20
click at [1274, 600] on button at bounding box center [1274, 605] width 10 height 10
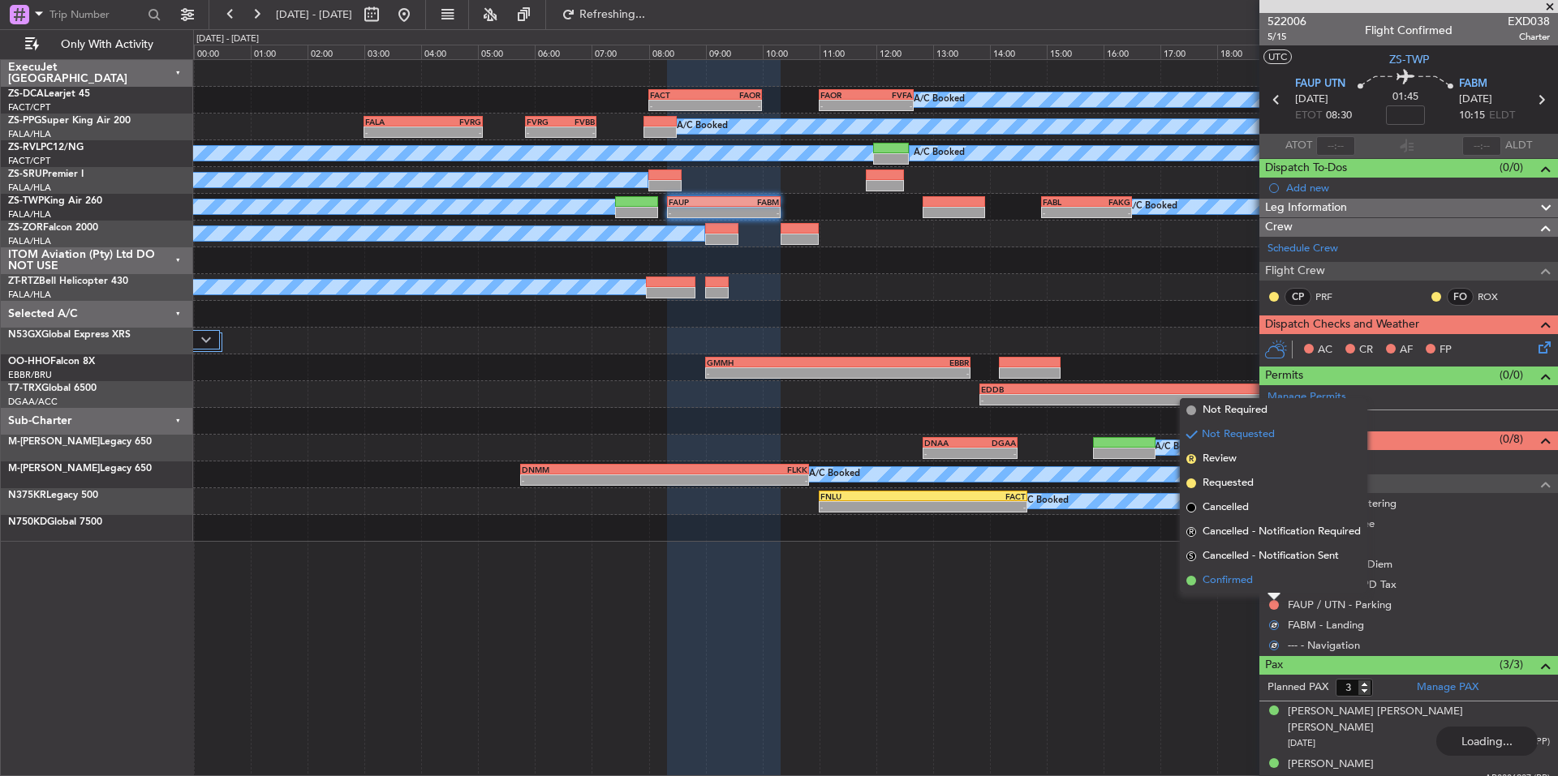
click at [1255, 578] on li "Confirmed" at bounding box center [1273, 581] width 187 height 24
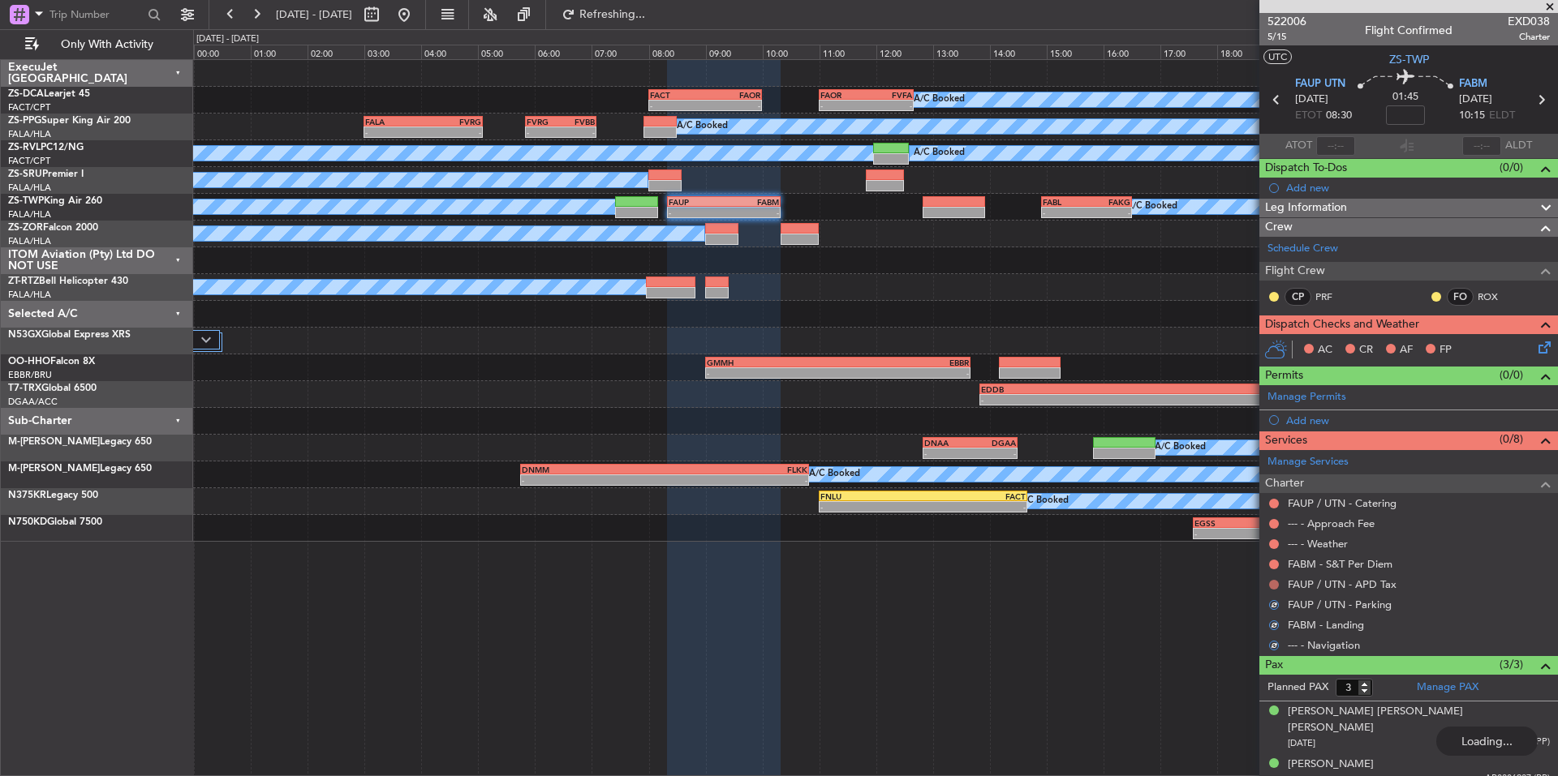
click at [1274, 582] on button at bounding box center [1274, 585] width 10 height 10
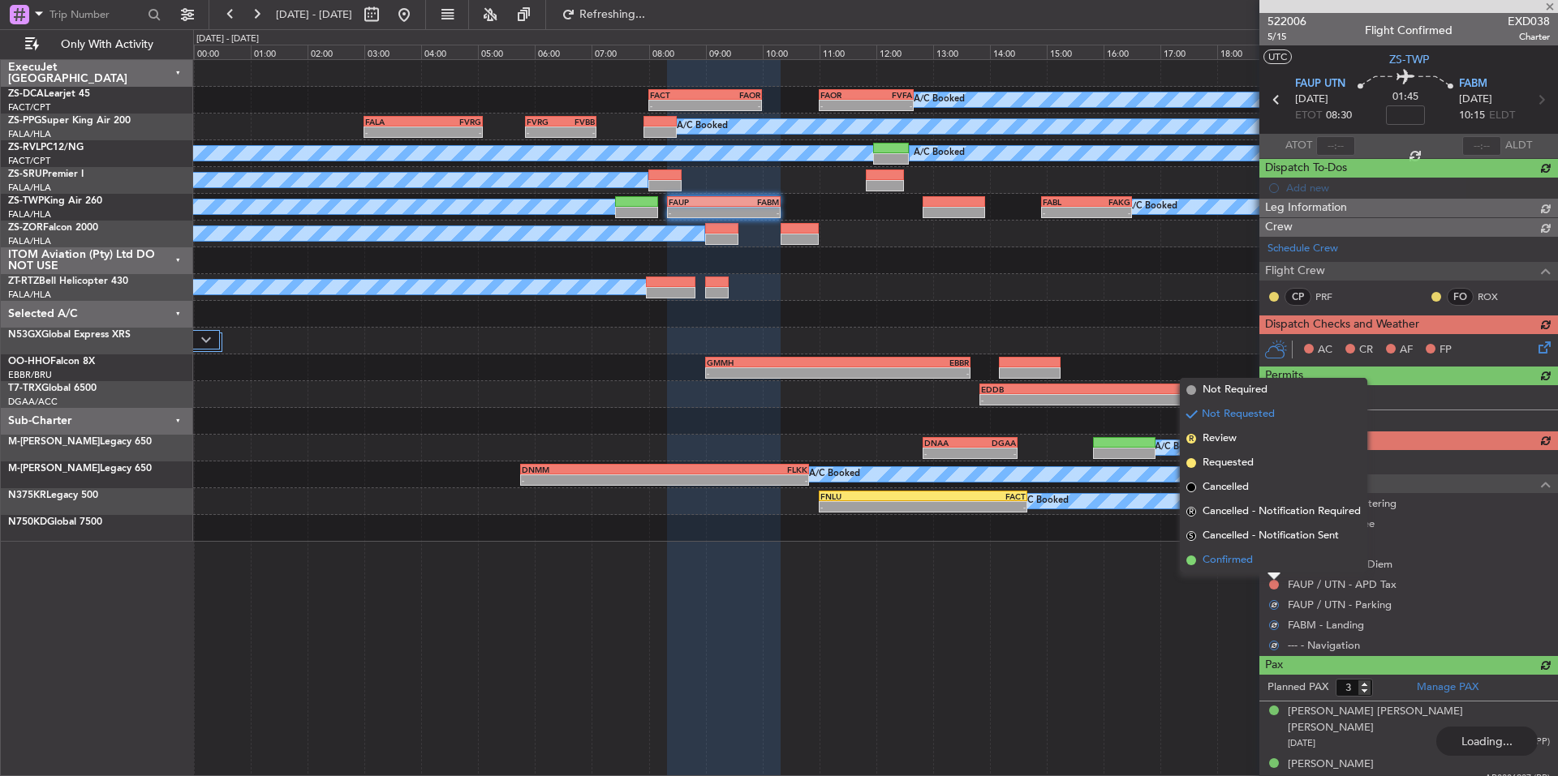
click at [1256, 565] on li "Confirmed" at bounding box center [1273, 560] width 187 height 24
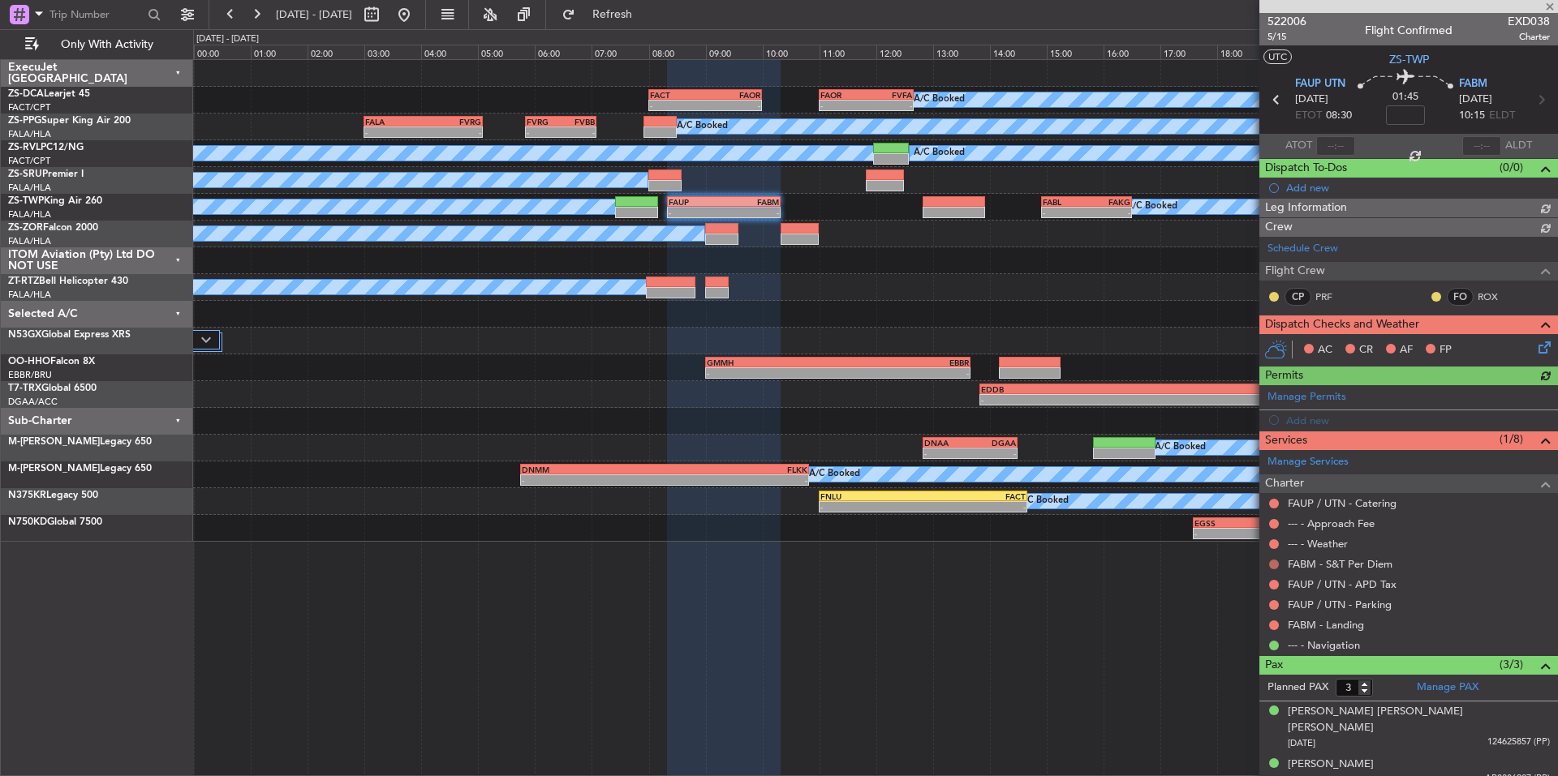
click at [1274, 564] on button at bounding box center [1274, 565] width 10 height 10
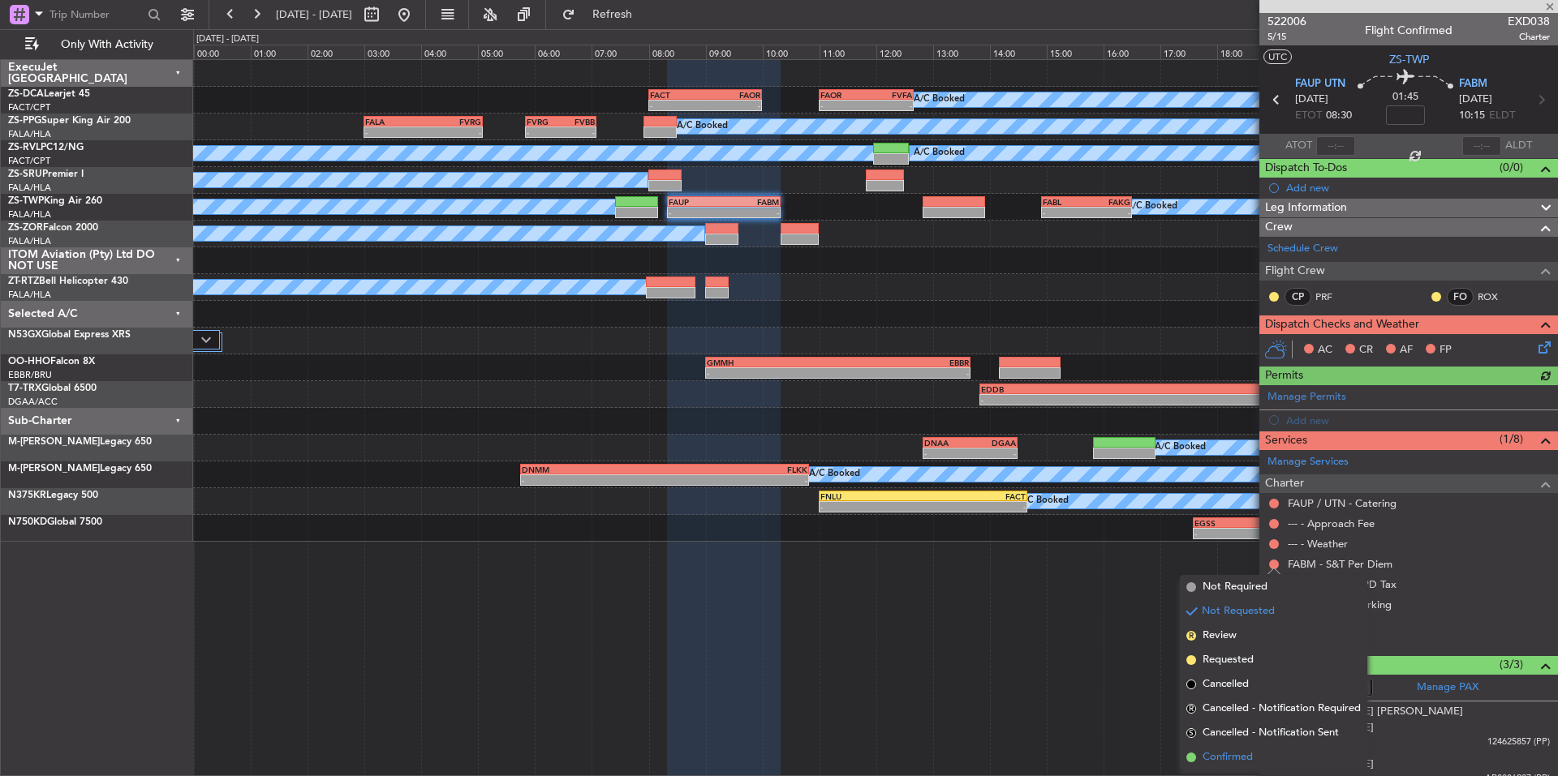
click at [1266, 753] on li "Confirmed" at bounding box center [1273, 758] width 187 height 24
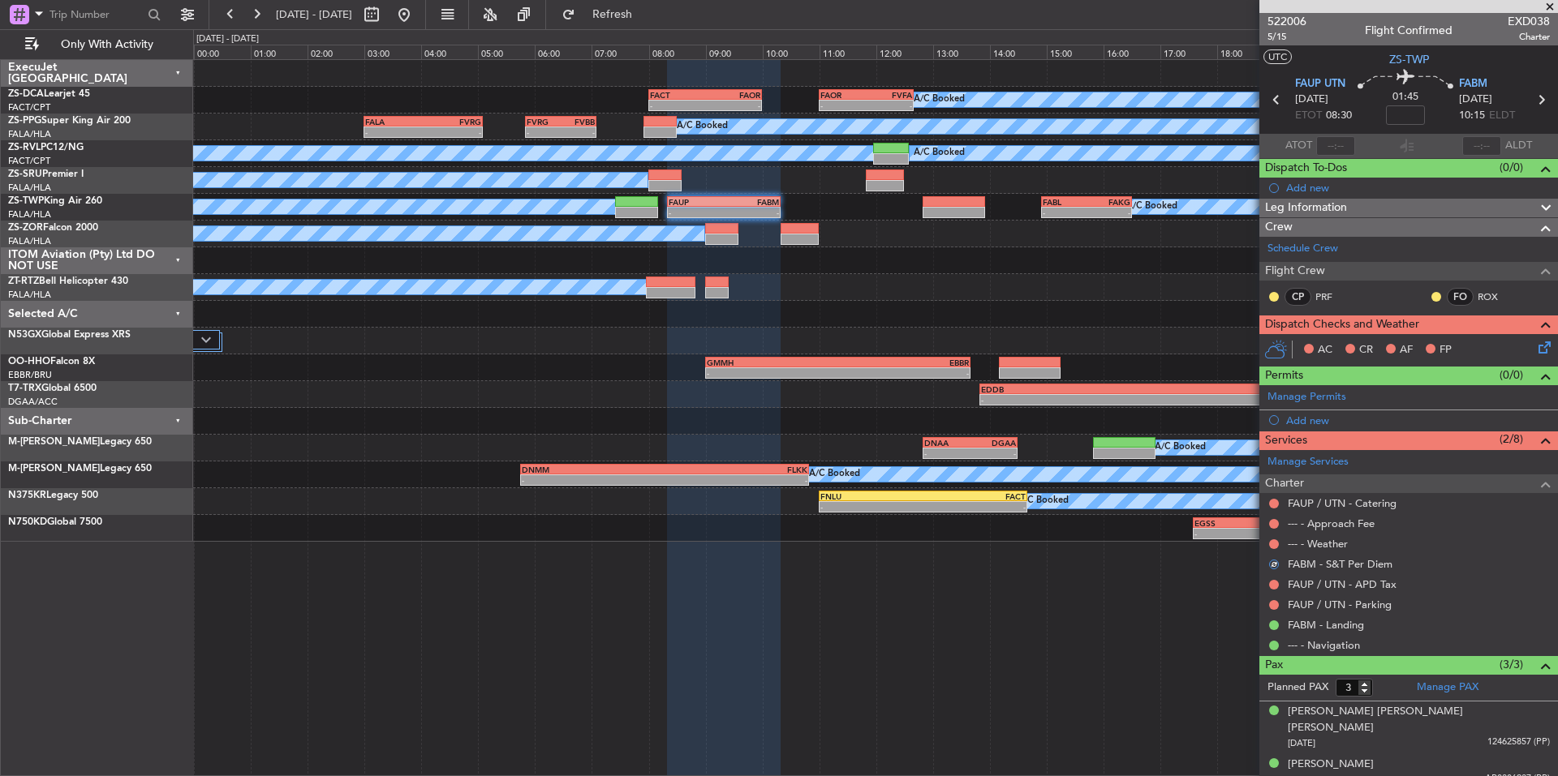
click at [1268, 542] on div at bounding box center [1273, 544] width 13 height 13
click at [1275, 543] on button at bounding box center [1274, 545] width 10 height 10
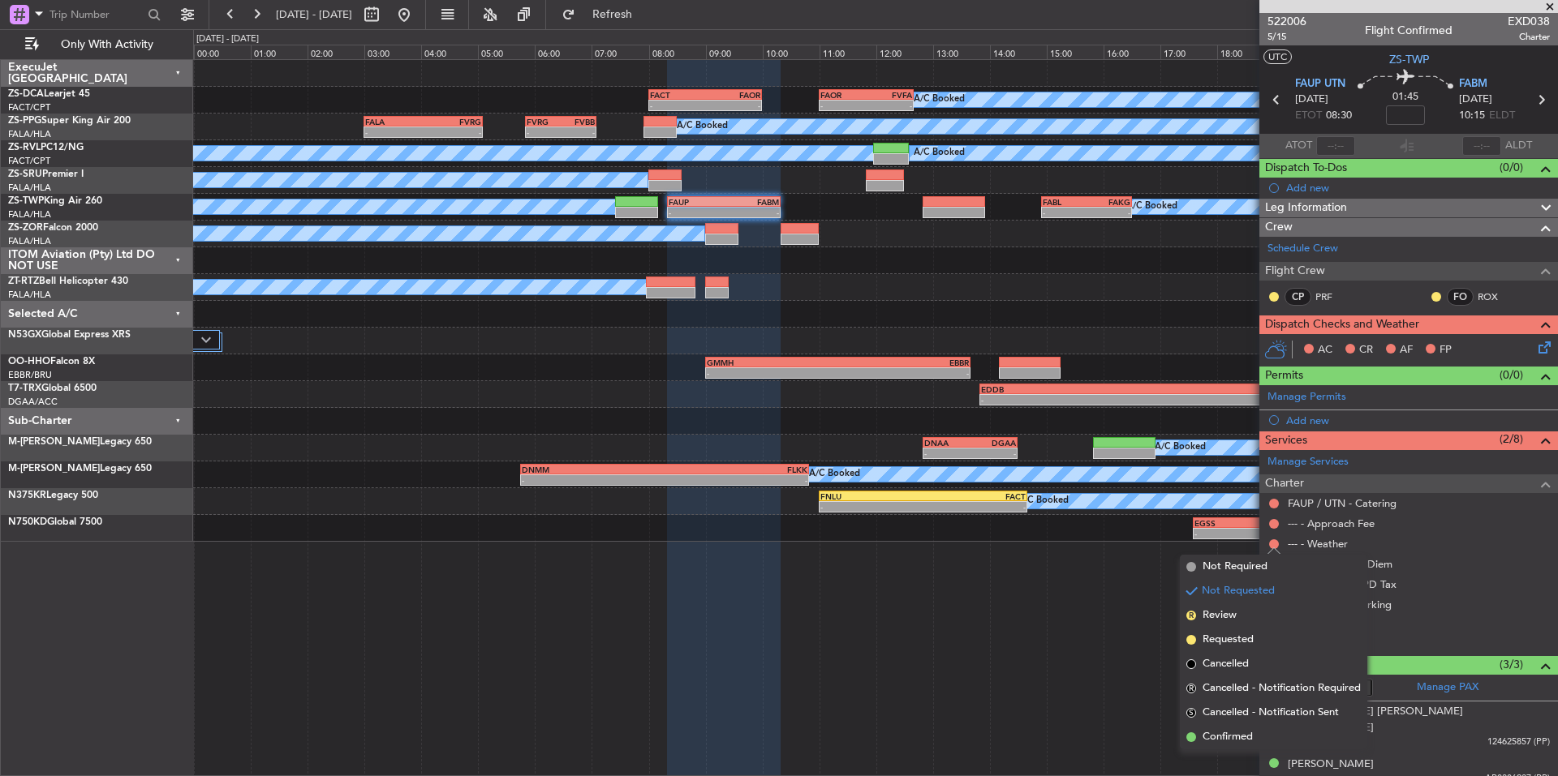
drag, startPoint x: 1247, startPoint y: 730, endPoint x: 1270, endPoint y: 559, distance: 172.7
click at [1246, 730] on span "Confirmed" at bounding box center [1227, 737] width 50 height 16
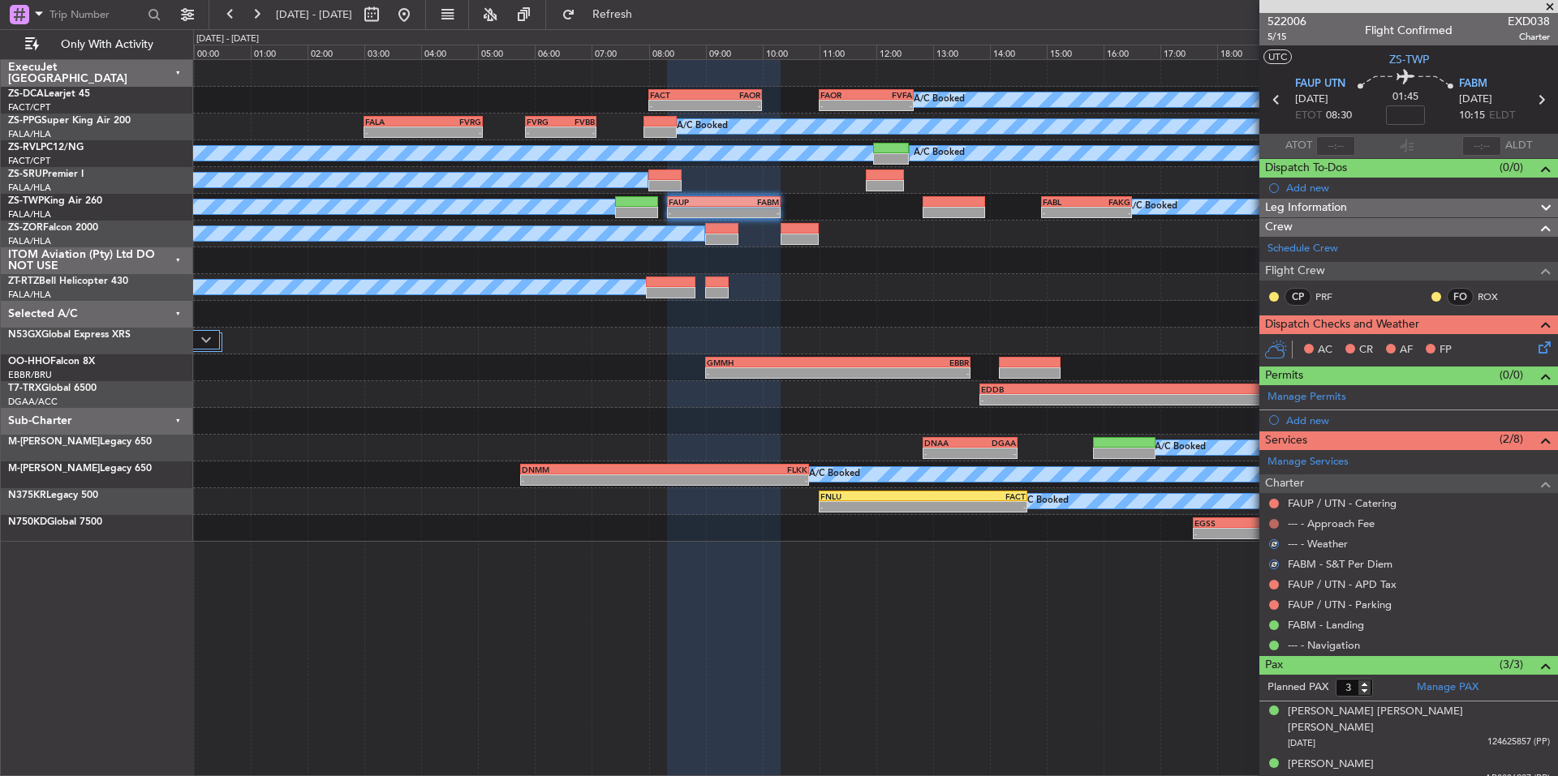
click at [1274, 522] on button at bounding box center [1274, 524] width 10 height 10
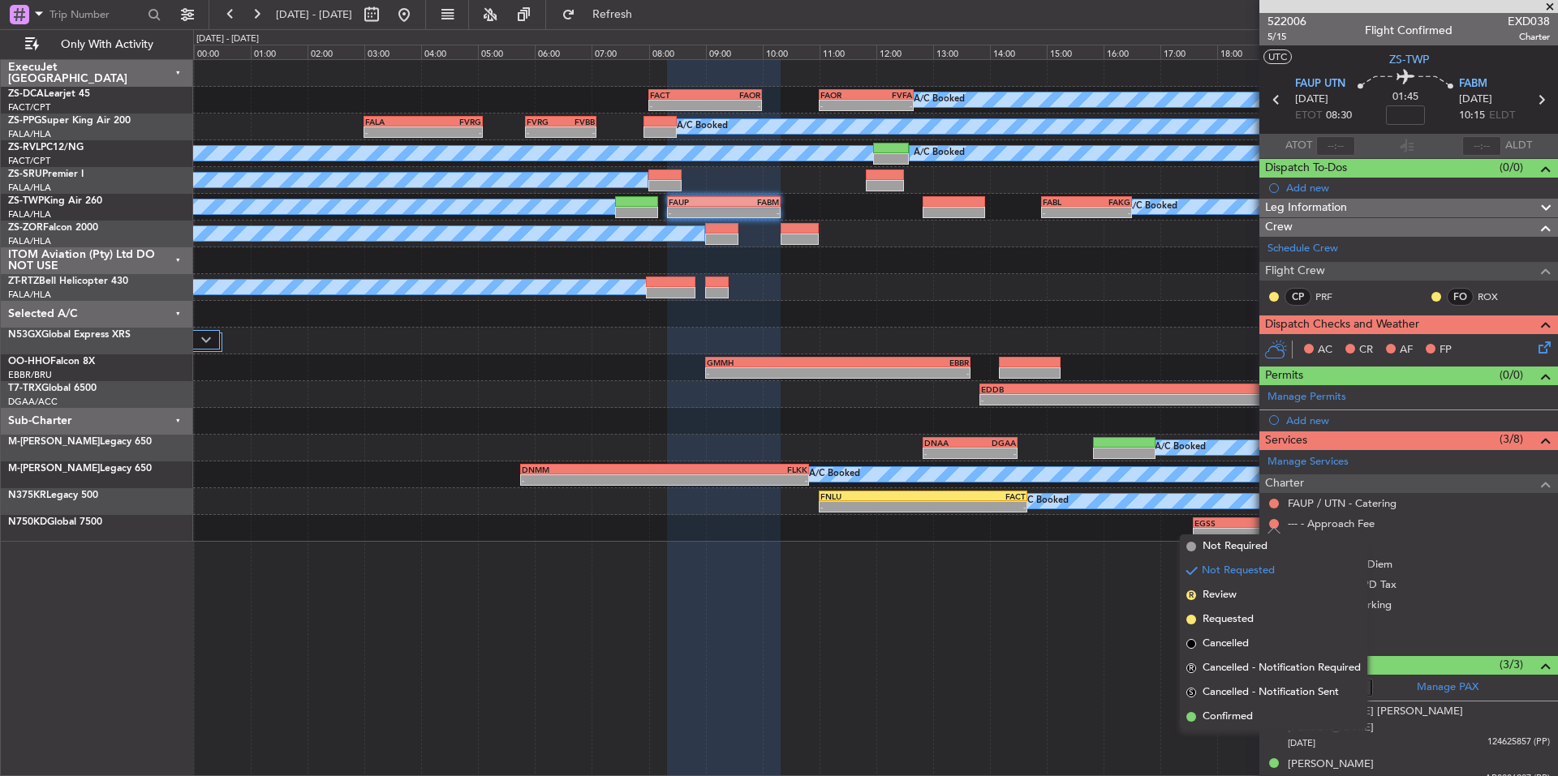
drag, startPoint x: 1253, startPoint y: 713, endPoint x: 1282, endPoint y: 576, distance: 140.2
click at [1252, 713] on span "Confirmed" at bounding box center [1227, 717] width 50 height 16
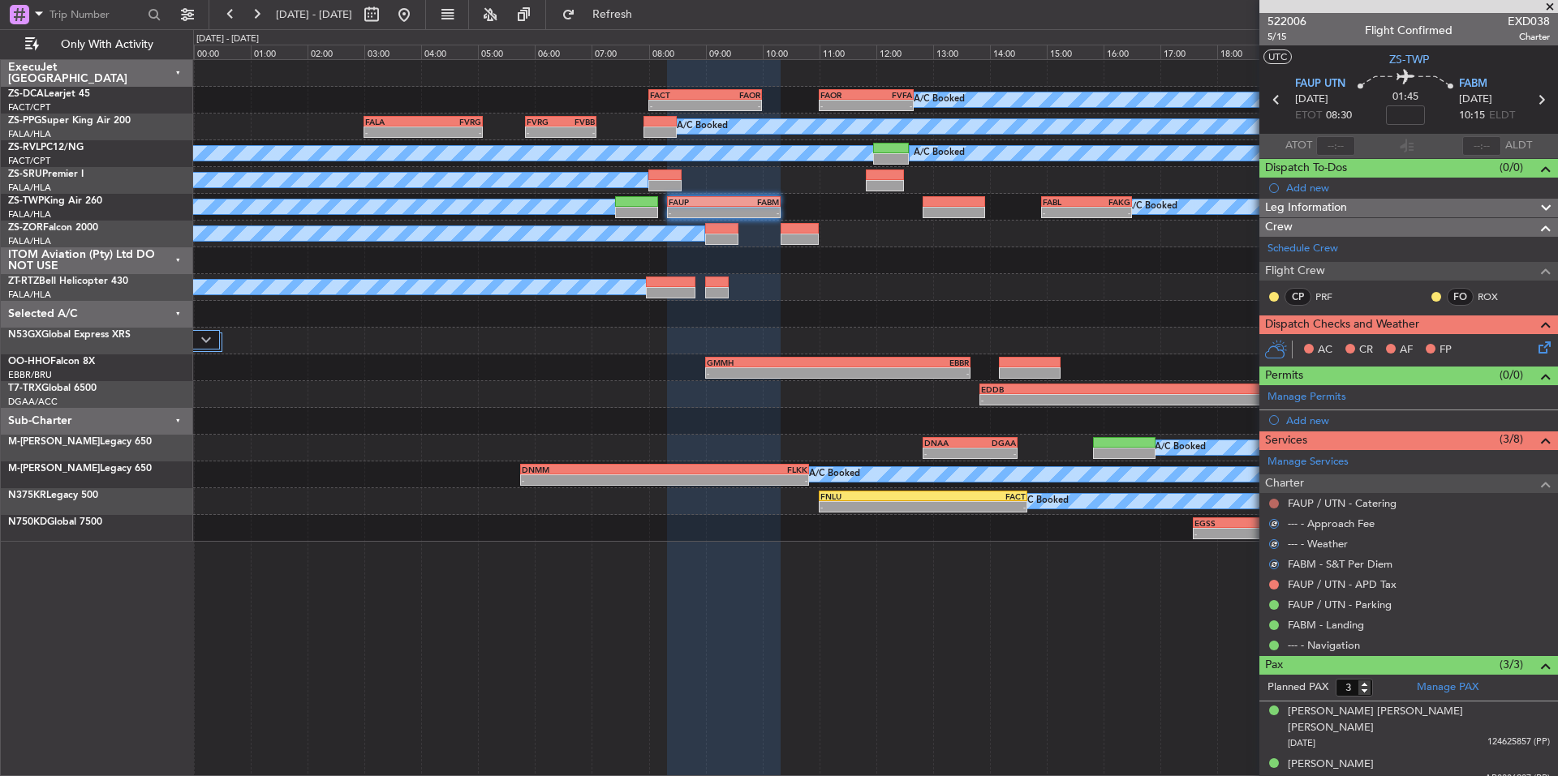
click at [1272, 505] on button at bounding box center [1274, 504] width 10 height 10
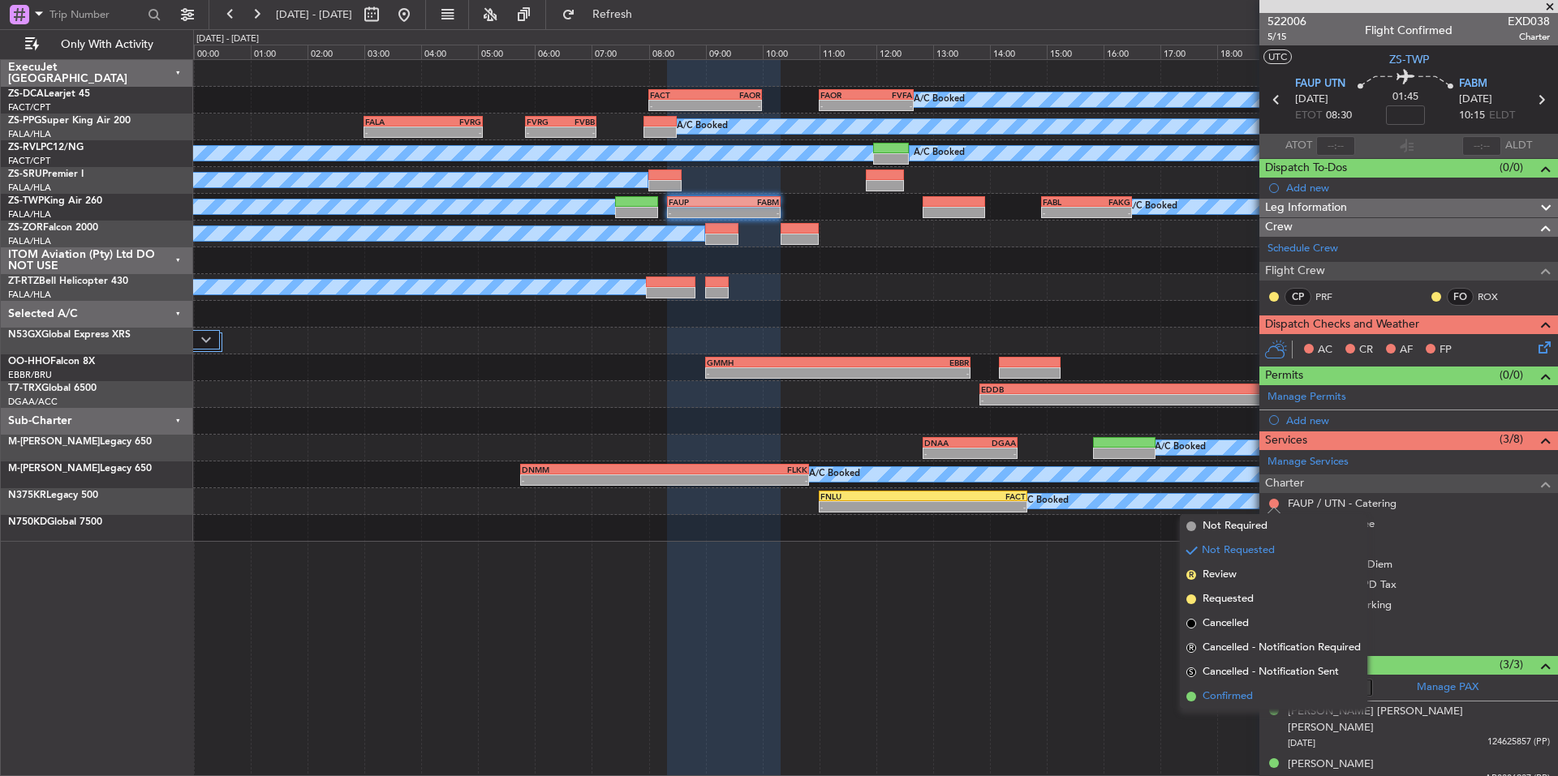
click at [1261, 704] on li "Confirmed" at bounding box center [1273, 697] width 187 height 24
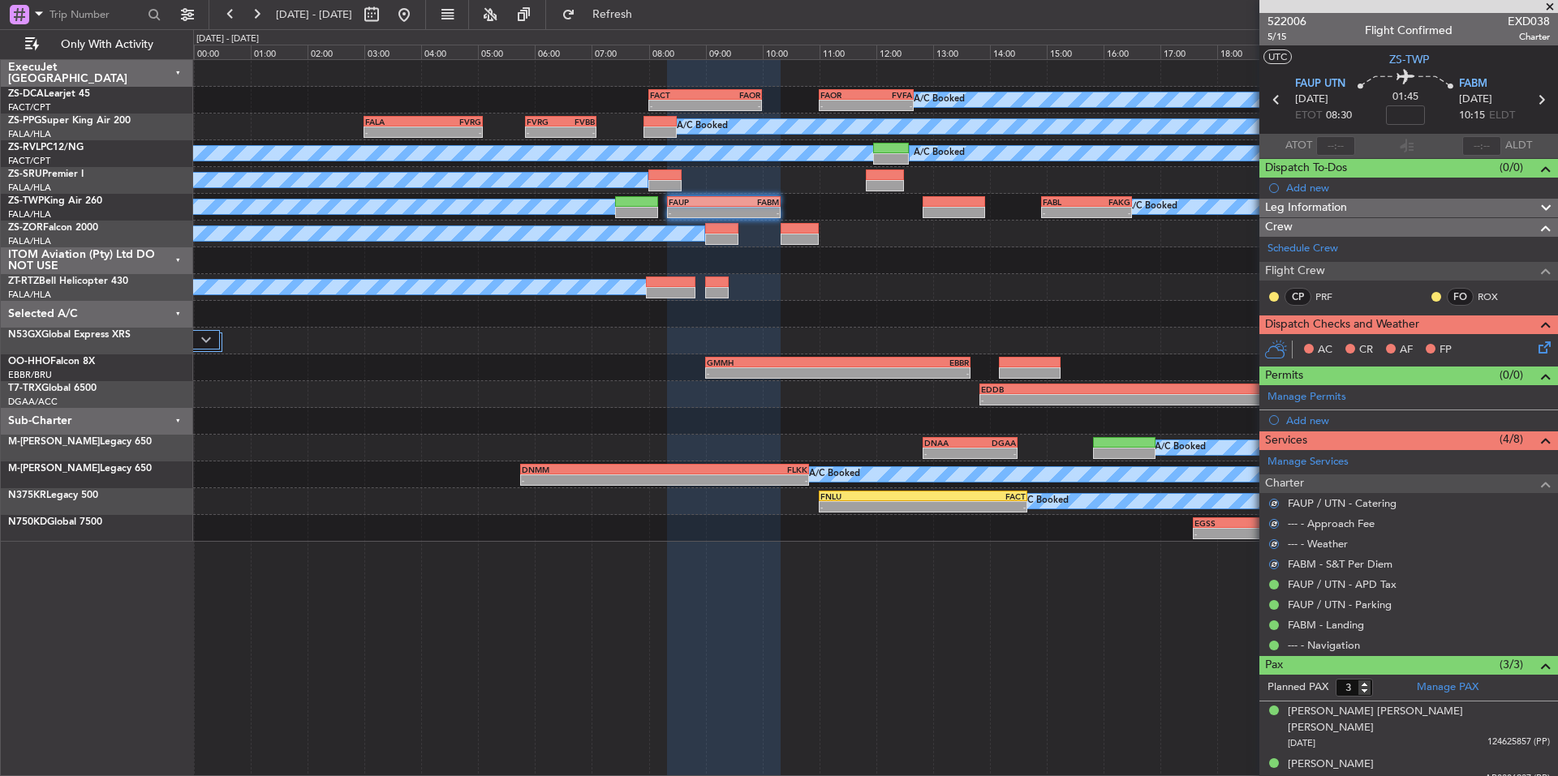
click at [1266, 291] on div "CP PRF FO ROX" at bounding box center [1408, 298] width 292 height 28
drag, startPoint x: 1272, startPoint y: 296, endPoint x: 1274, endPoint y: 313, distance: 17.1
click at [1273, 296] on button at bounding box center [1274, 297] width 10 height 10
click at [1430, 301] on div at bounding box center [1436, 296] width 13 height 13
click at [1431, 294] on button at bounding box center [1436, 297] width 10 height 10
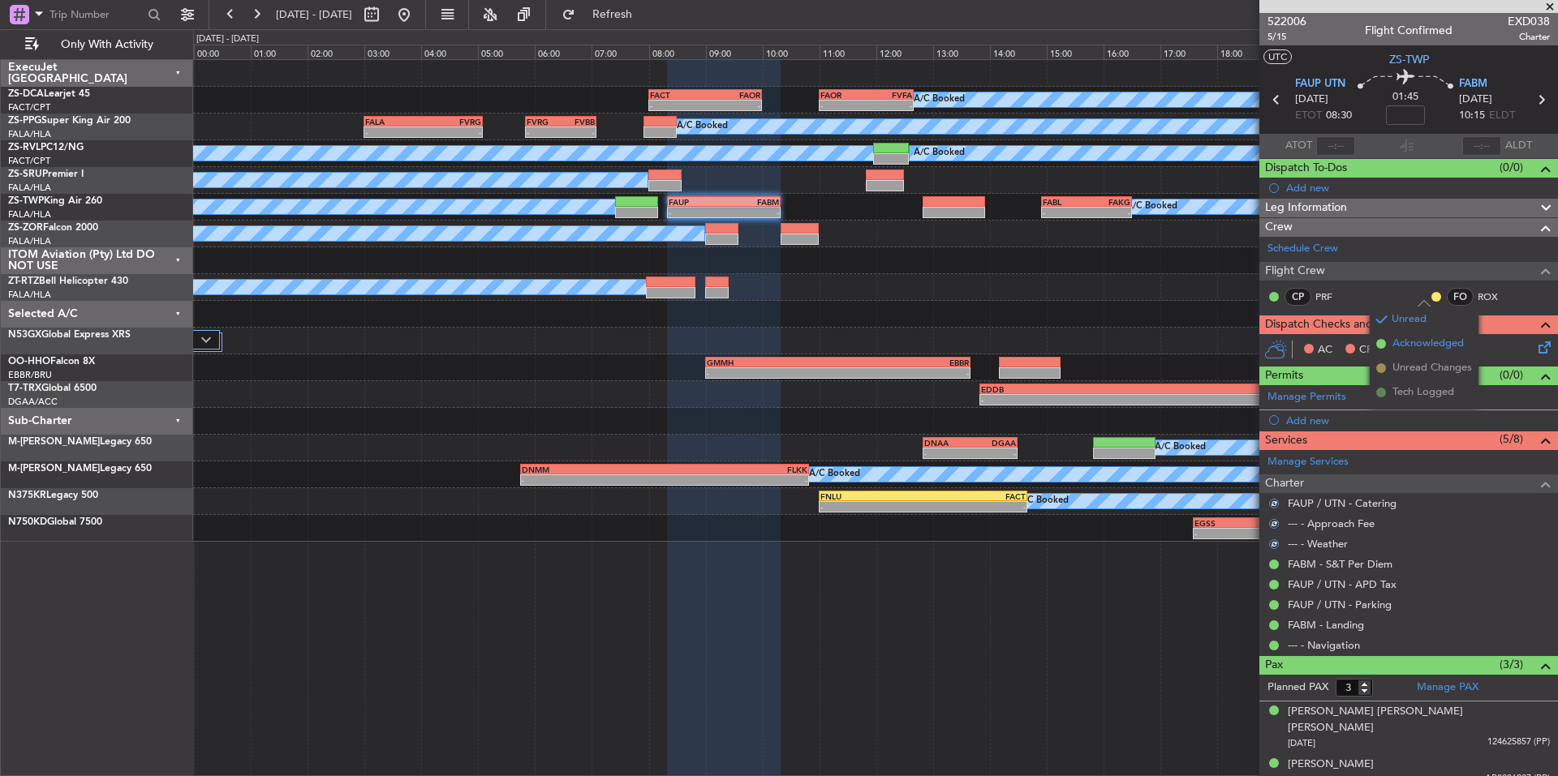
click at [1447, 346] on span "Acknowledged" at bounding box center [1427, 344] width 71 height 16
click at [1535, 347] on icon at bounding box center [1541, 344] width 13 height 13
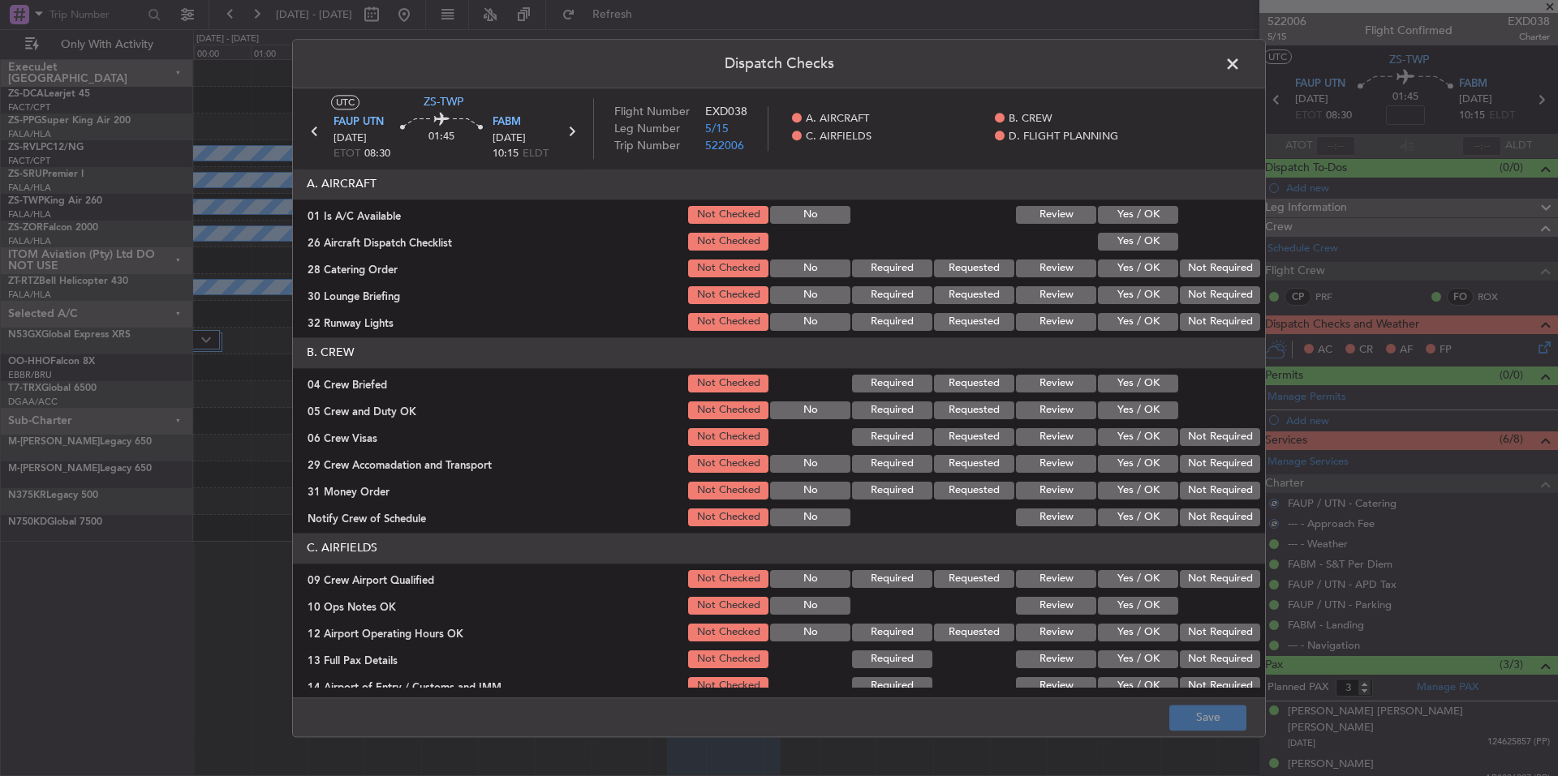
click at [1146, 217] on button "Yes / OK" at bounding box center [1138, 215] width 80 height 18
click at [1164, 248] on button "Yes / OK" at bounding box center [1138, 242] width 80 height 18
click at [1185, 271] on button "Not Required" at bounding box center [1220, 269] width 80 height 18
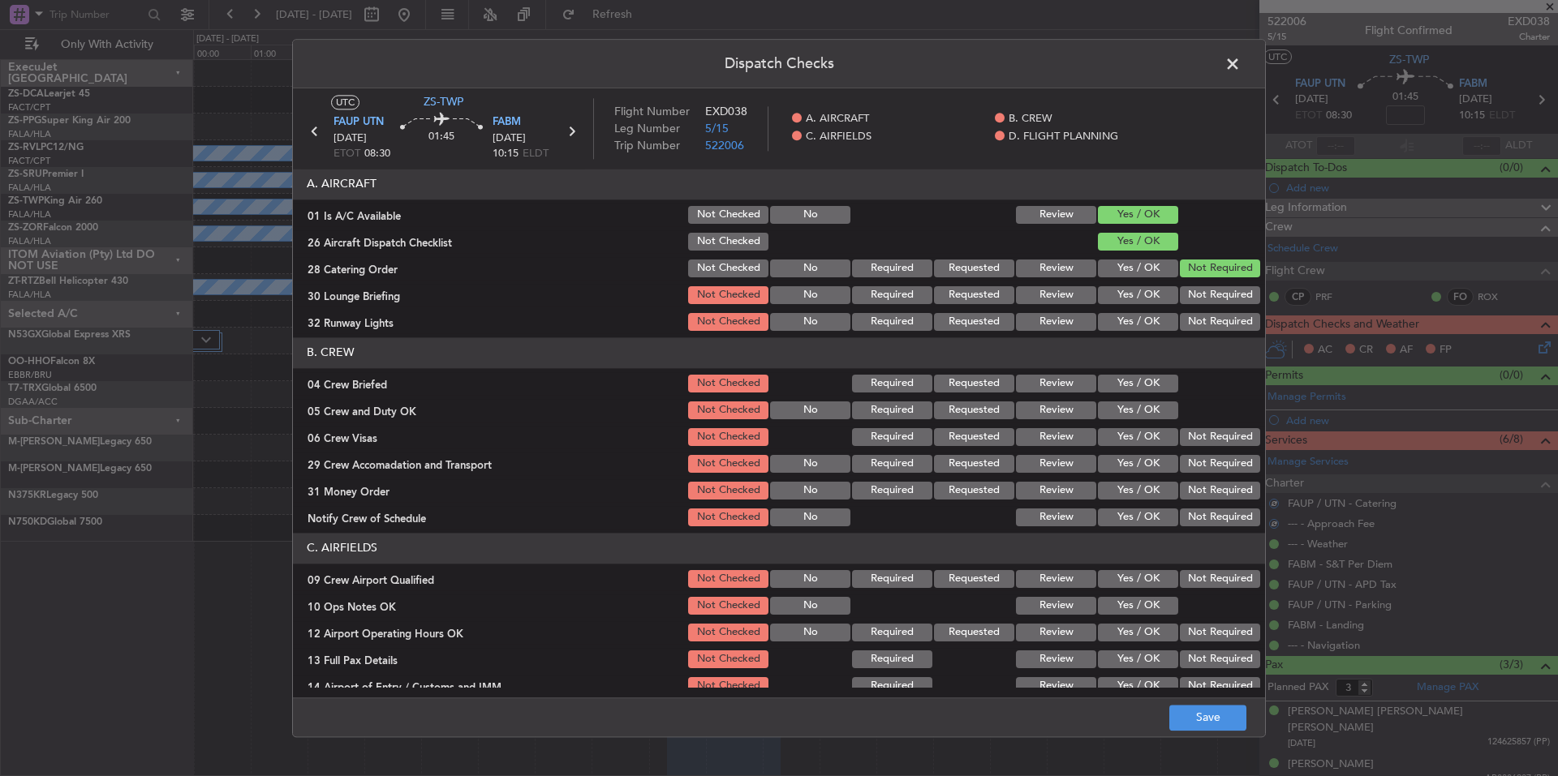
drag, startPoint x: 1189, startPoint y: 292, endPoint x: 1189, endPoint y: 307, distance: 15.4
click at [1189, 299] on button "Not Required" at bounding box center [1220, 295] width 80 height 18
drag, startPoint x: 1189, startPoint y: 307, endPoint x: 1190, endPoint y: 321, distance: 13.8
click at [1189, 312] on section "A. AIRCRAFT 01 Is A/C Available Not Checked No Review Yes / OK 26 Aircraft Disp…" at bounding box center [779, 251] width 972 height 165
click at [1192, 325] on button "Not Required" at bounding box center [1220, 322] width 80 height 18
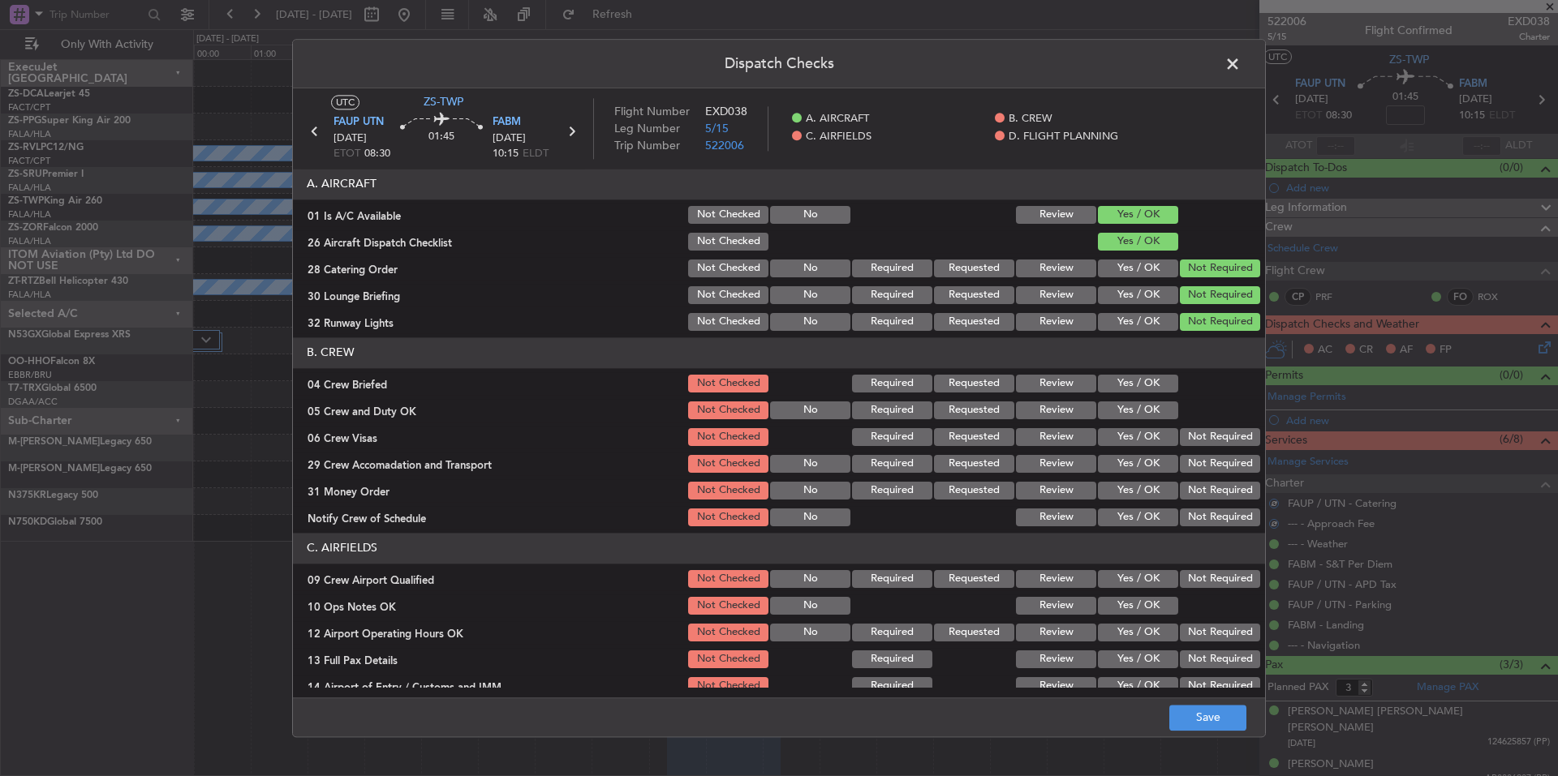
click at [1153, 379] on button "Yes / OK" at bounding box center [1138, 384] width 80 height 18
click at [1155, 402] on button "Yes / OK" at bounding box center [1138, 411] width 80 height 18
drag, startPoint x: 1166, startPoint y: 424, endPoint x: 1179, endPoint y: 441, distance: 22.1
click at [1167, 427] on section "B. CREW 04 Crew Briefed Not Checked Required Requested Review Yes / OK 05 Crew …" at bounding box center [779, 433] width 972 height 191
click at [1185, 453] on section "B. CREW 04 Crew Briefed Not Checked Required Requested Review Yes / OK 05 Crew …" at bounding box center [779, 433] width 972 height 191
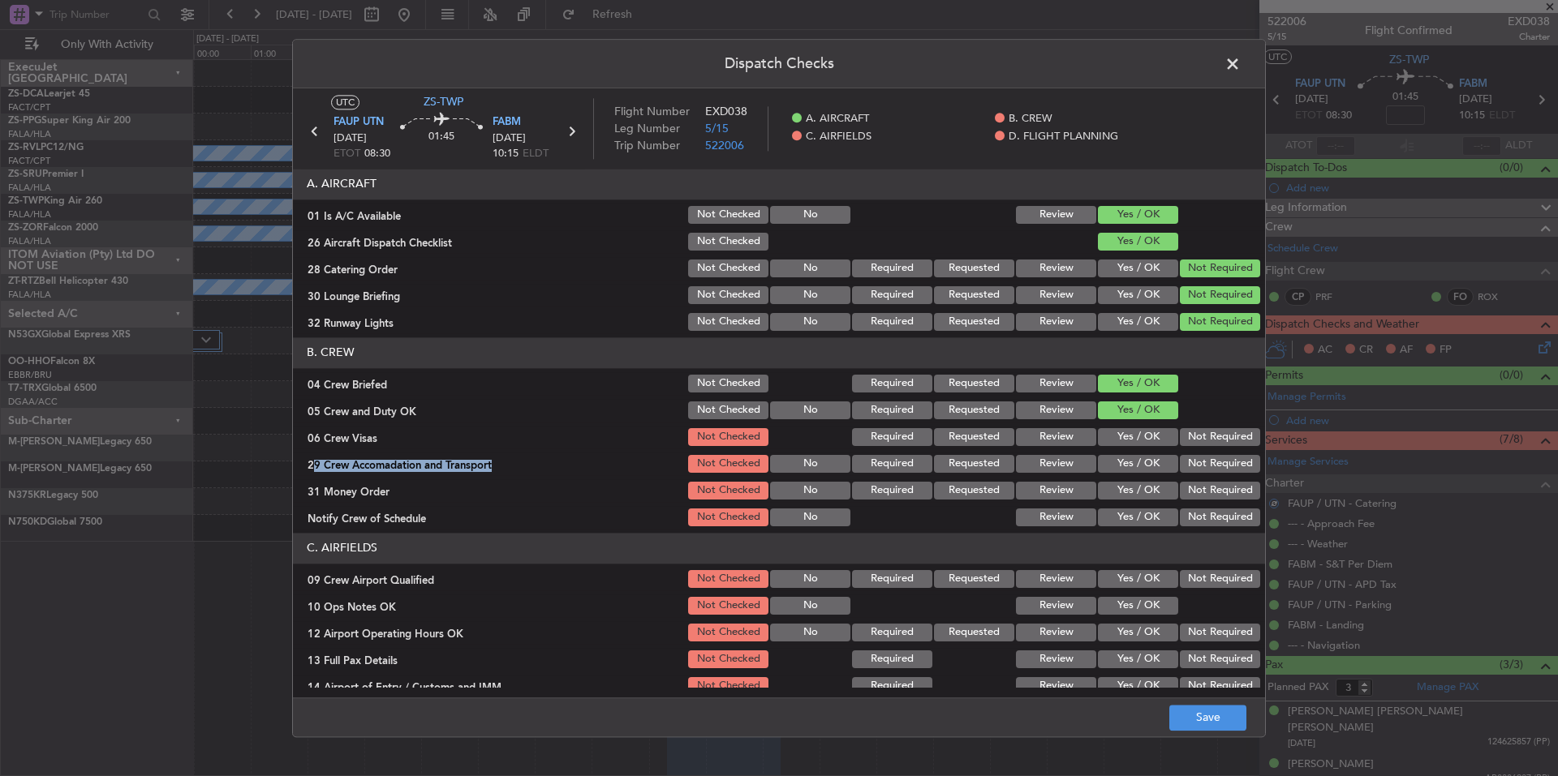
drag, startPoint x: 1192, startPoint y: 484, endPoint x: 1193, endPoint y: 497, distance: 13.9
click at [1193, 491] on button "Not Required" at bounding box center [1220, 491] width 80 height 18
click at [1196, 506] on section "B. CREW 04 Crew Briefed Not Checked Required Requested Review Yes / OK 05 Crew …" at bounding box center [779, 433] width 972 height 191
drag, startPoint x: 1199, startPoint y: 526, endPoint x: 1202, endPoint y: 497, distance: 28.6
click at [1200, 526] on button "Not Required" at bounding box center [1220, 518] width 80 height 18
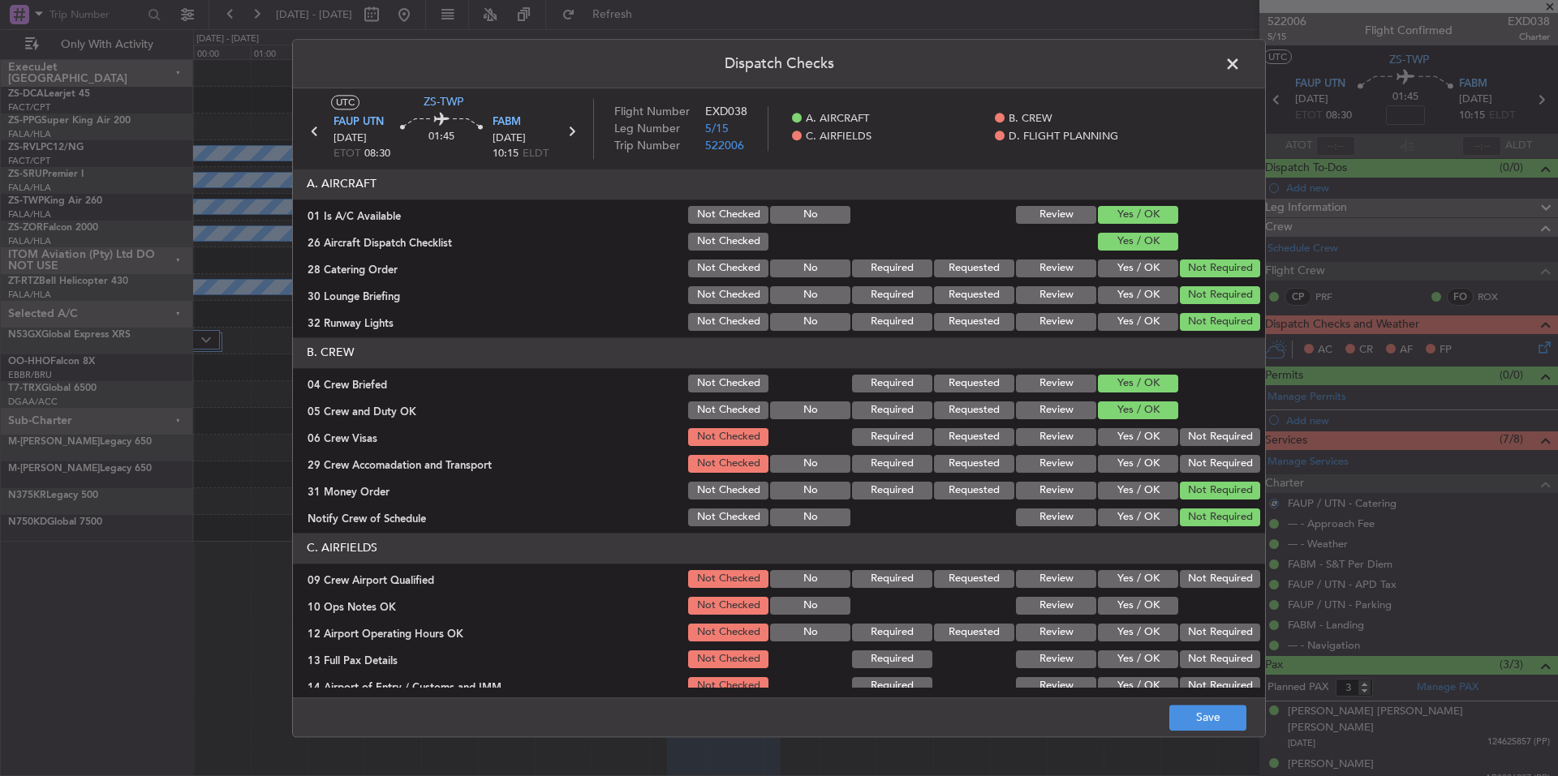
drag, startPoint x: 1206, startPoint y: 473, endPoint x: 1203, endPoint y: 458, distance: 15.6
click at [1204, 467] on div "Not Required" at bounding box center [1218, 464] width 82 height 23
click at [1203, 449] on section "B. CREW 04 Crew Briefed Not Checked Required Requested Review Yes / OK 05 Crew …" at bounding box center [779, 433] width 972 height 191
click at [1203, 441] on button "Not Required" at bounding box center [1220, 437] width 80 height 18
click at [1202, 458] on button "Not Required" at bounding box center [1220, 464] width 80 height 18
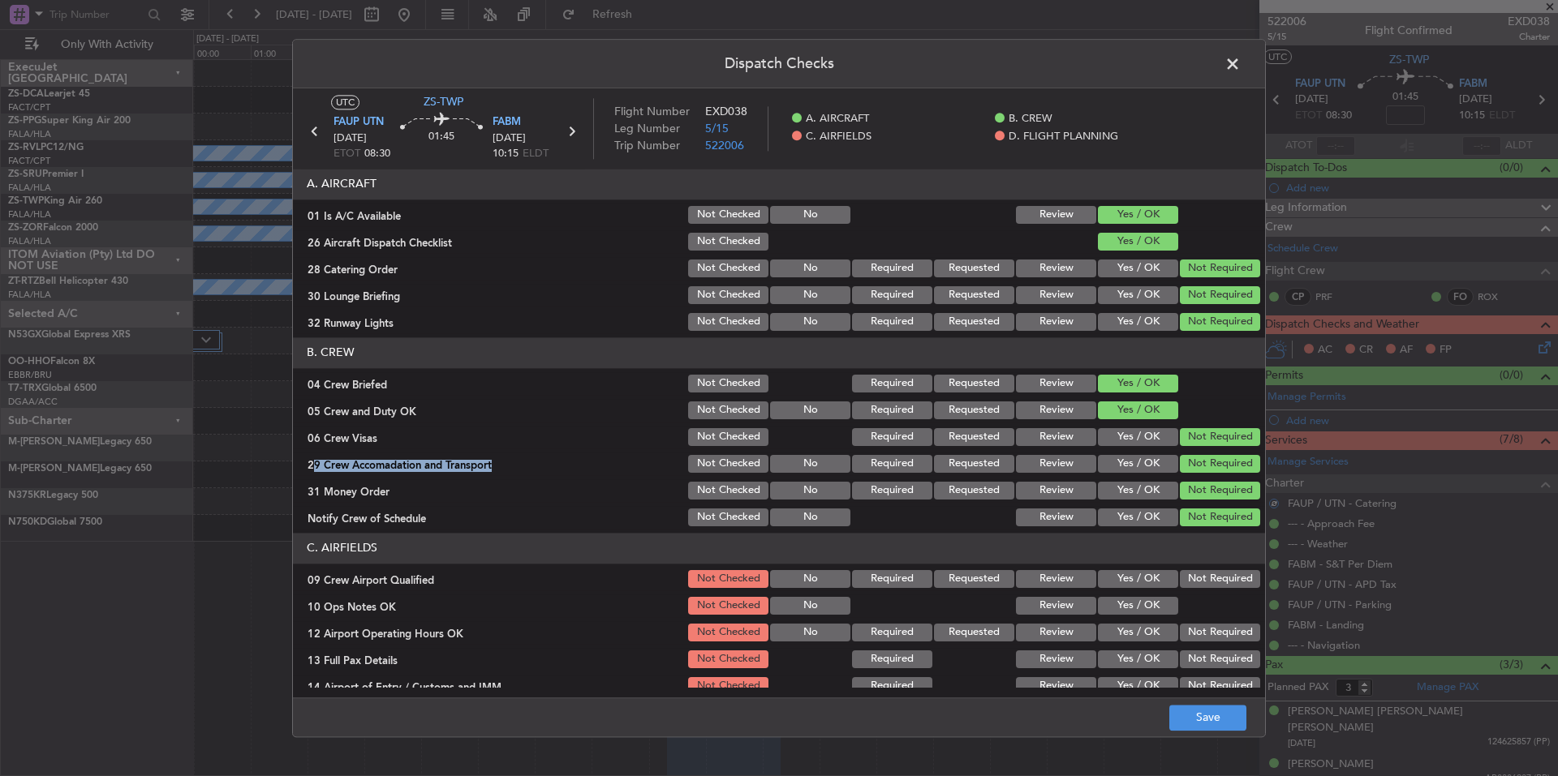
scroll to position [210, 0]
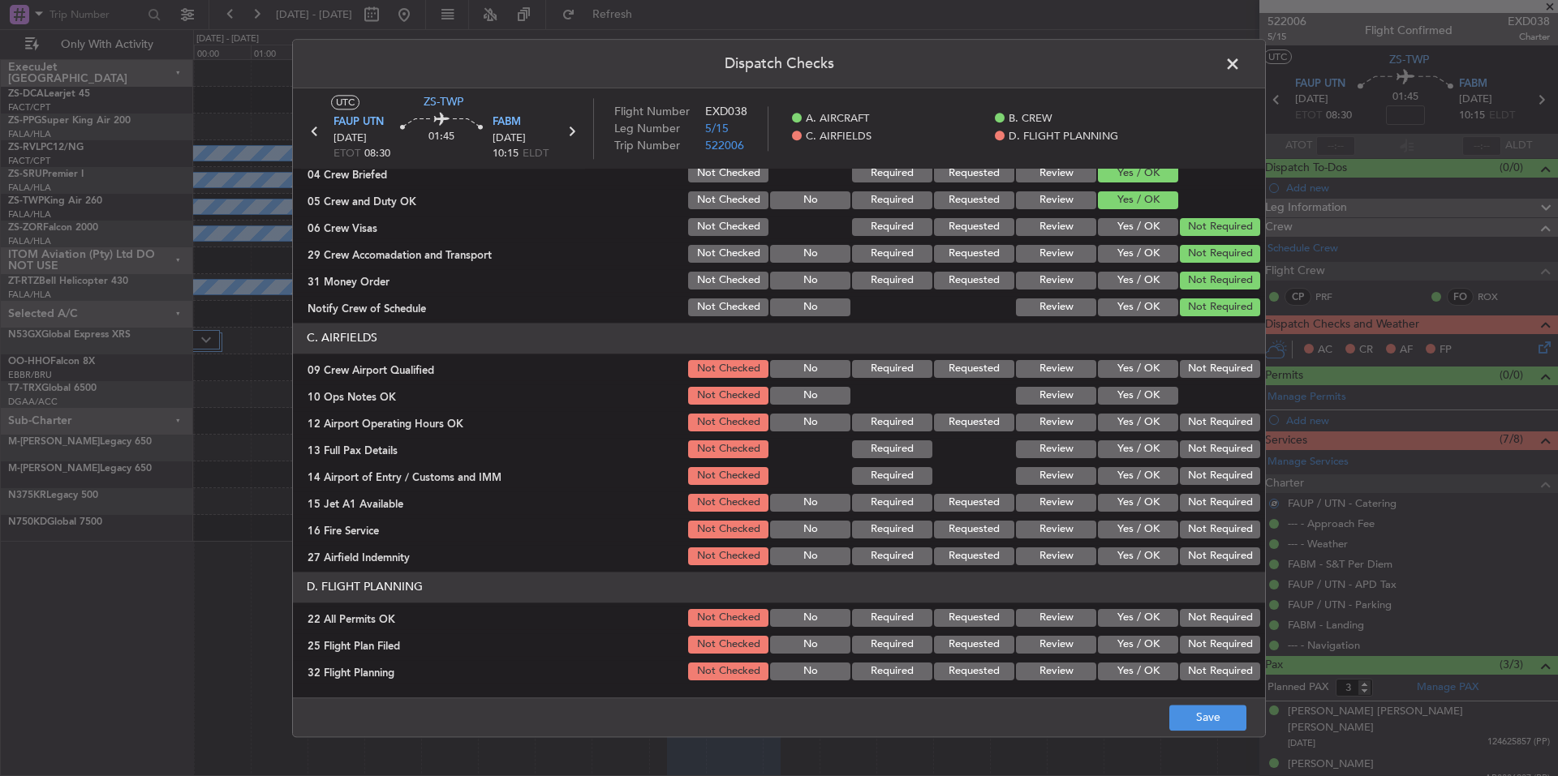
click at [1190, 359] on div "Not Required" at bounding box center [1218, 369] width 82 height 23
click at [1177, 380] on div "Not Required" at bounding box center [1218, 369] width 82 height 23
click at [1159, 398] on button "Yes / OK" at bounding box center [1138, 396] width 80 height 18
click at [1190, 364] on button "Not Required" at bounding box center [1220, 369] width 80 height 18
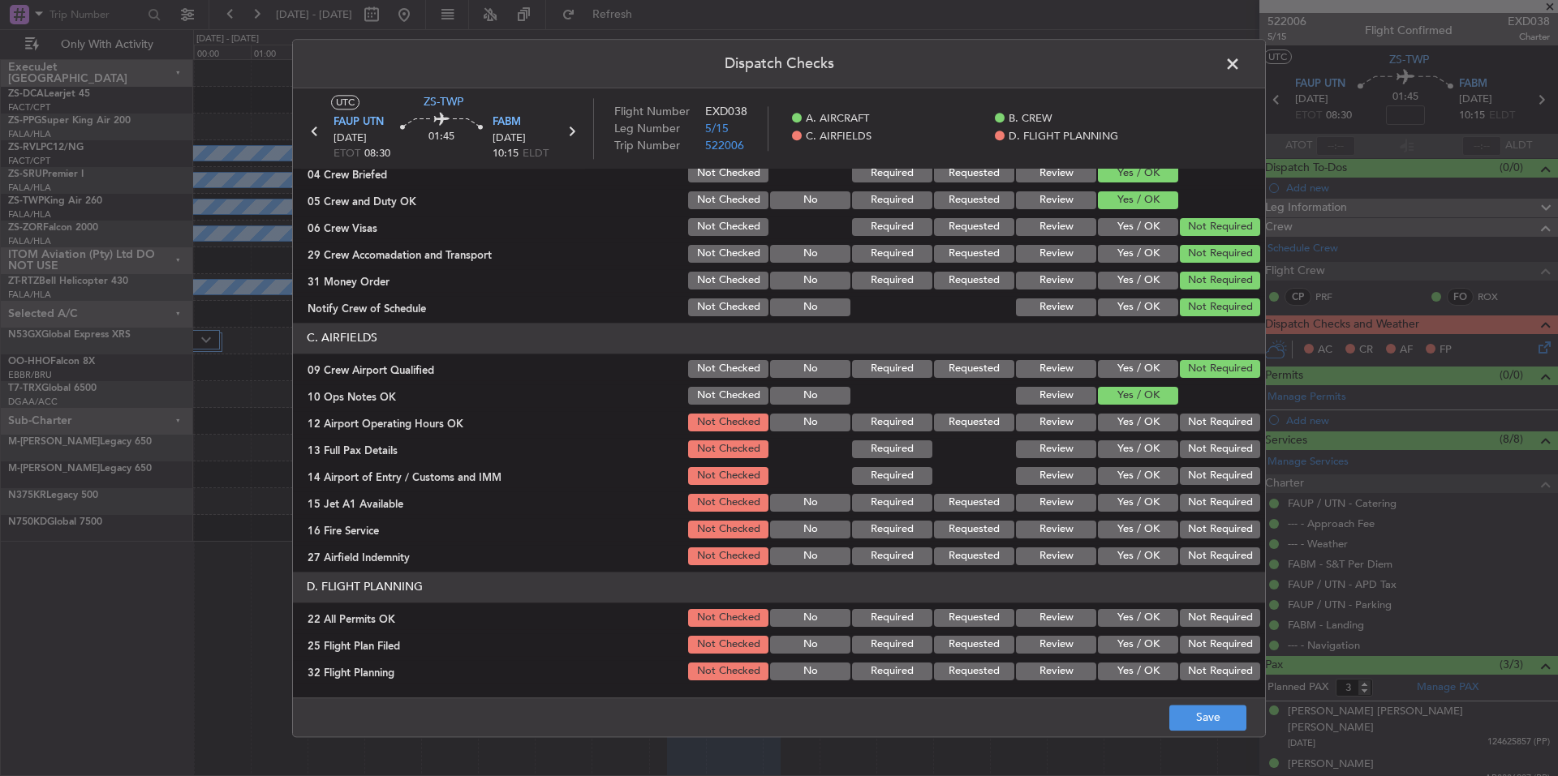
drag, startPoint x: 1198, startPoint y: 424, endPoint x: 1200, endPoint y: 435, distance: 10.8
click at [1198, 427] on button "Not Required" at bounding box center [1220, 423] width 80 height 18
click at [1202, 446] on button "Not Required" at bounding box center [1220, 450] width 80 height 18
click at [1206, 464] on section "C. AIRFIELDS 09 Crew Airport Qualified Not Checked No Required Requested Review…" at bounding box center [779, 445] width 972 height 245
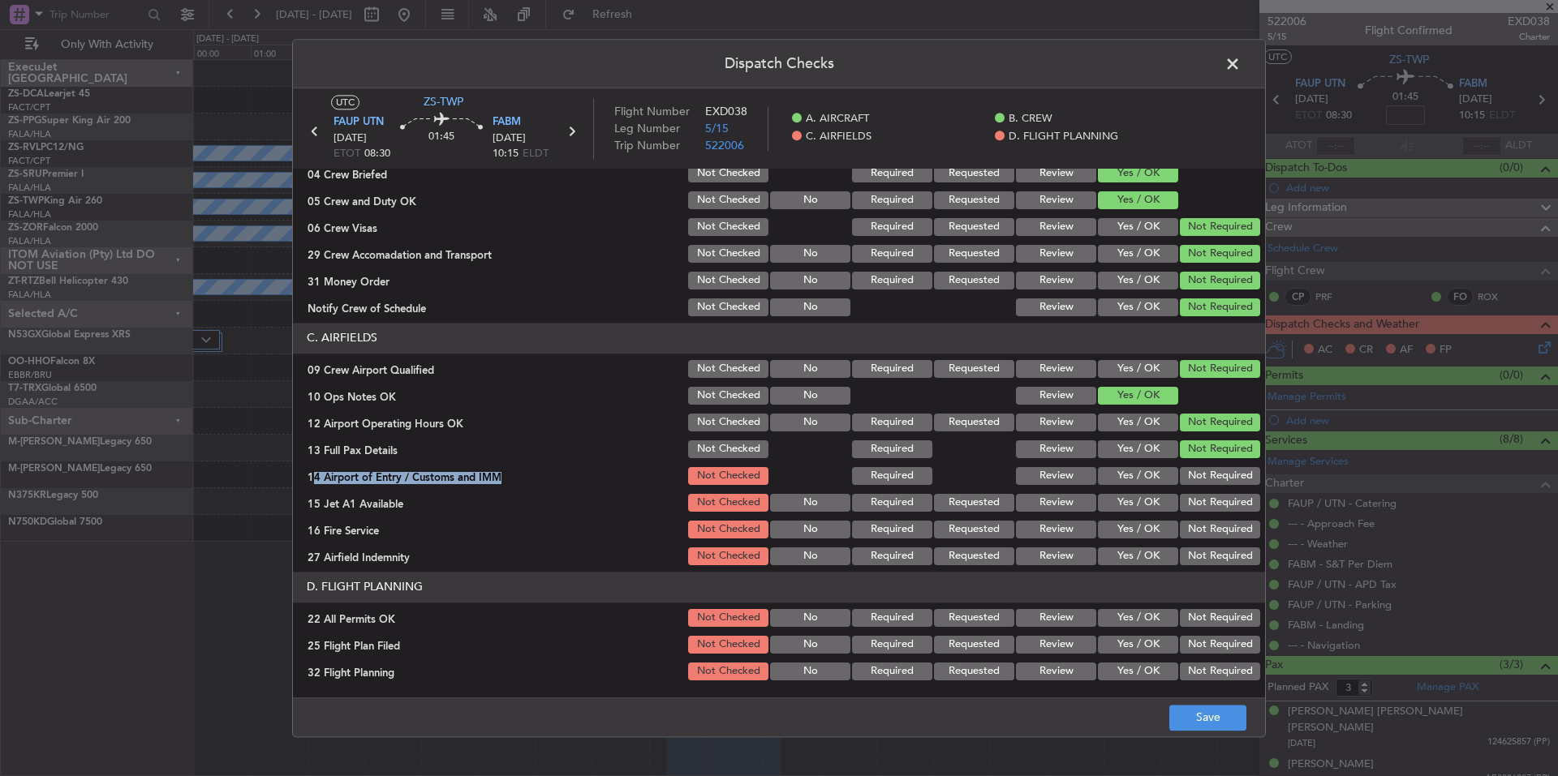
click at [1215, 504] on button "Not Required" at bounding box center [1220, 503] width 80 height 18
drag, startPoint x: 1217, startPoint y: 518, endPoint x: 1215, endPoint y: 541, distance: 23.7
click at [1215, 525] on section "C. AIRFIELDS 09 Crew Airport Qualified Not Checked No Required Requested Review…" at bounding box center [779, 445] width 972 height 245
click at [1215, 539] on div "Not Required" at bounding box center [1218, 529] width 82 height 23
click at [1215, 543] on section "C. AIRFIELDS 09 Crew Airport Qualified Not Checked No Required Requested Review…" at bounding box center [779, 445] width 972 height 245
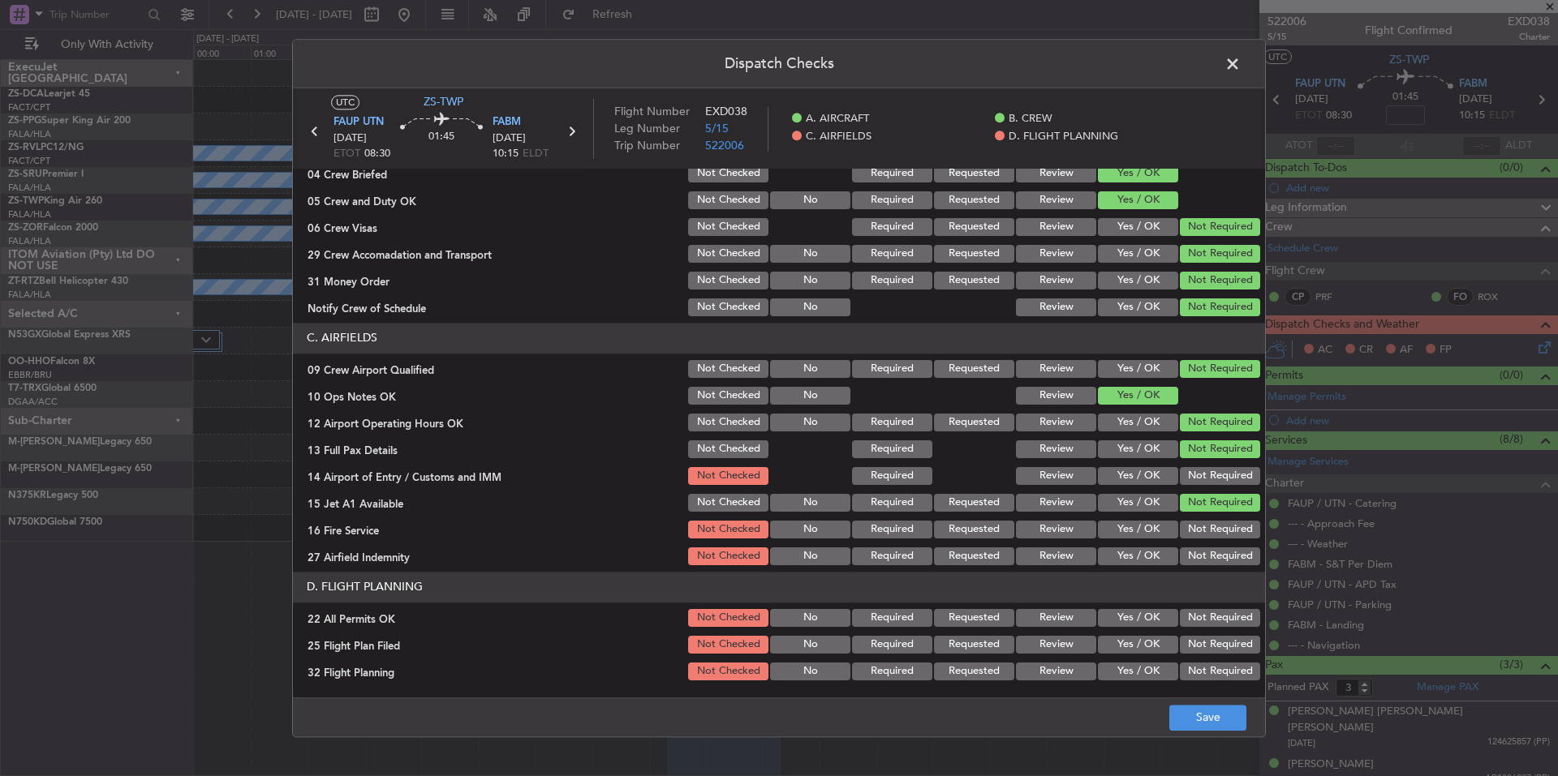
click at [1215, 548] on div "Not Required" at bounding box center [1218, 556] width 82 height 23
drag, startPoint x: 1215, startPoint y: 552, endPoint x: 1210, endPoint y: 518, distance: 34.3
click at [1212, 545] on div "Not Required" at bounding box center [1218, 556] width 82 height 23
click at [1210, 518] on section "C. AIRFIELDS 09 Crew Airport Qualified Not Checked No Required Requested Review…" at bounding box center [779, 445] width 972 height 245
click at [1215, 532] on button "Not Required" at bounding box center [1220, 530] width 80 height 18
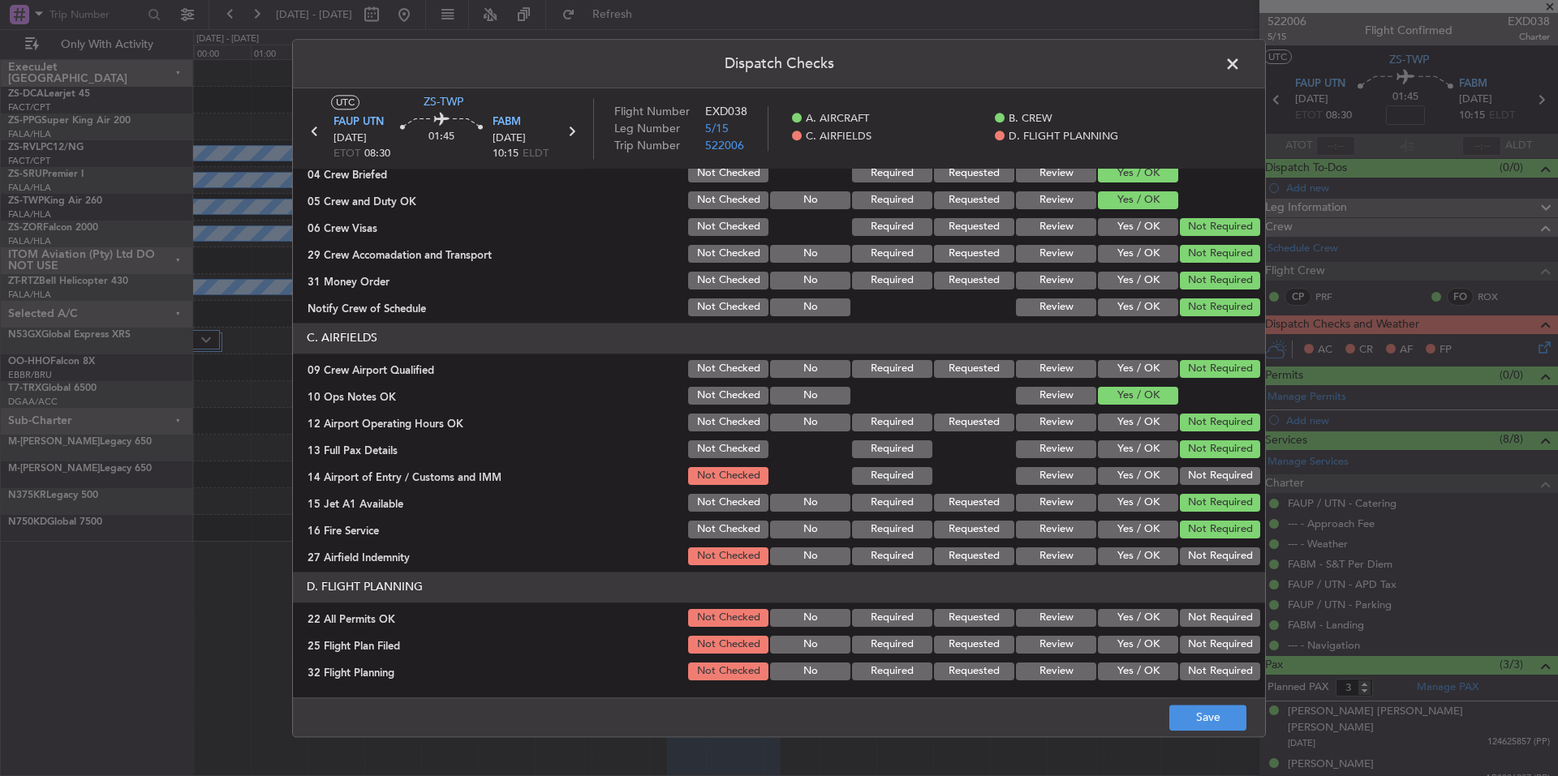
click at [1218, 551] on button "Not Required" at bounding box center [1220, 557] width 80 height 18
click at [1218, 460] on div "Not Required" at bounding box center [1218, 449] width 82 height 23
click at [1218, 479] on button "Not Required" at bounding box center [1220, 476] width 80 height 18
click at [1202, 616] on button "Not Required" at bounding box center [1220, 618] width 80 height 18
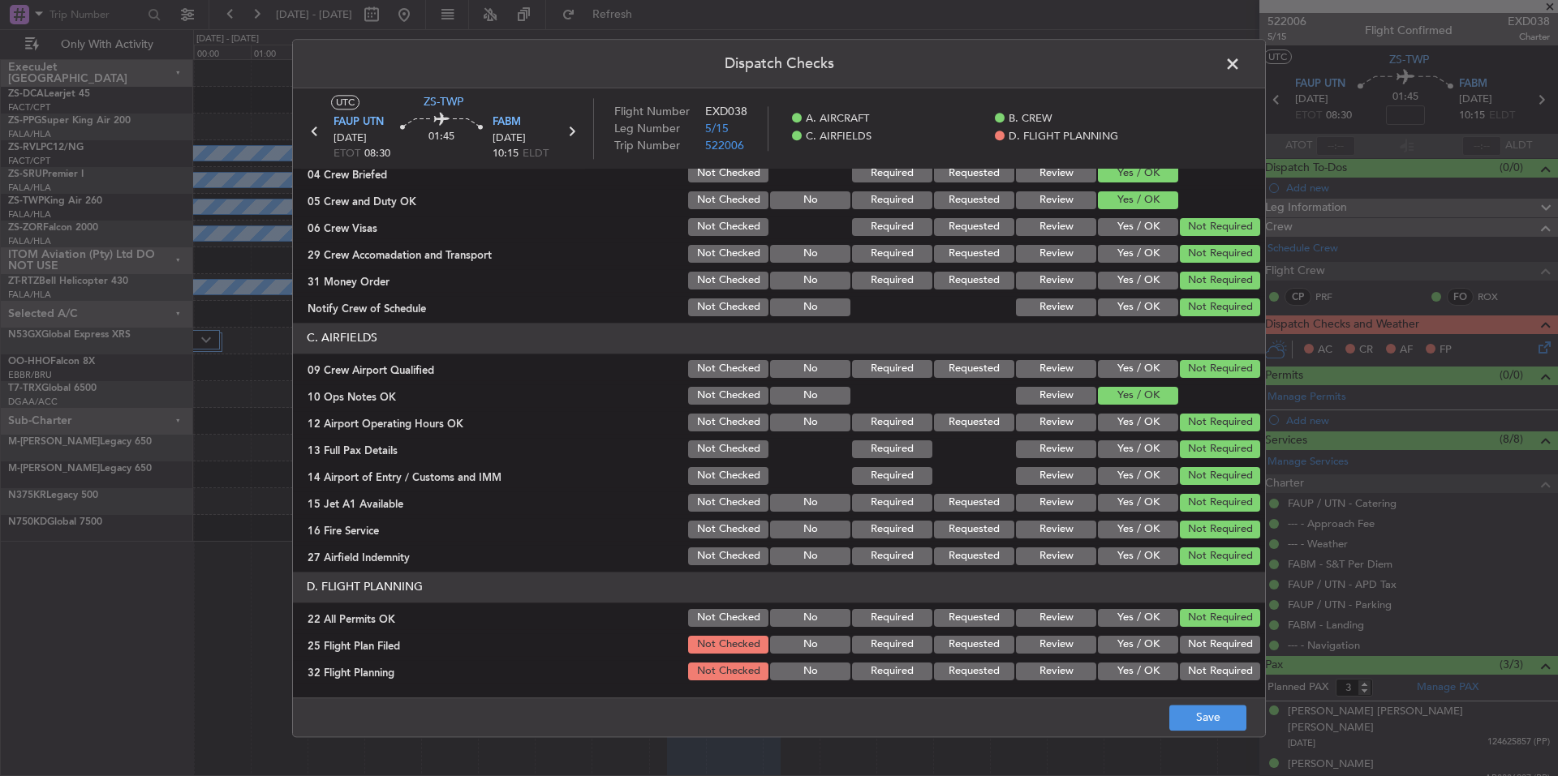
drag, startPoint x: 1149, startPoint y: 644, endPoint x: 1147, endPoint y: 661, distance: 17.1
click at [1149, 647] on button "Yes / OK" at bounding box center [1138, 645] width 80 height 18
click at [1147, 661] on div "Yes / OK" at bounding box center [1136, 671] width 82 height 23
click at [1153, 674] on button "Yes / OK" at bounding box center [1138, 672] width 80 height 18
click at [1214, 712] on button "Save" at bounding box center [1207, 718] width 77 height 26
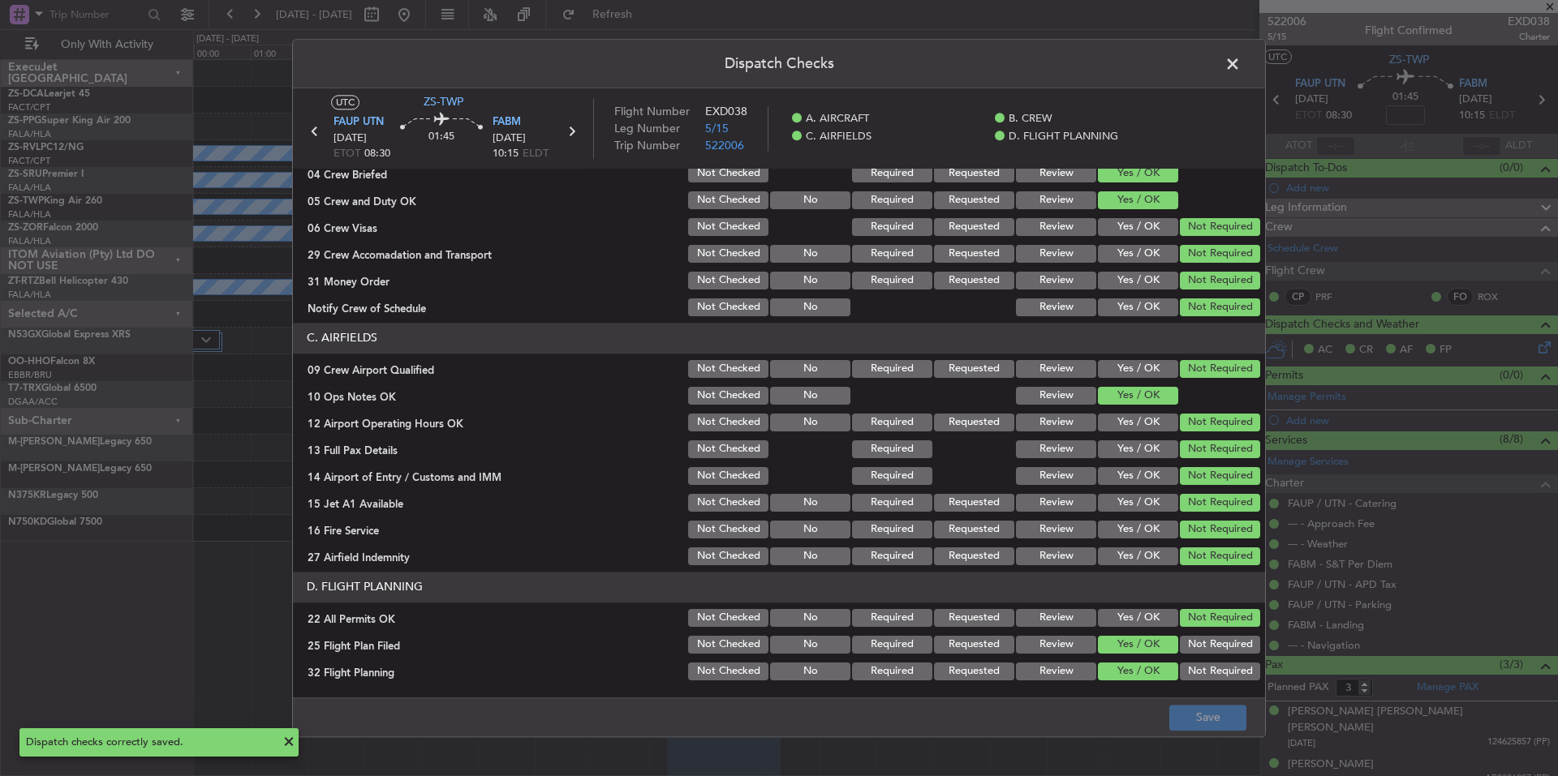
click at [1241, 65] on span at bounding box center [1241, 68] width 0 height 32
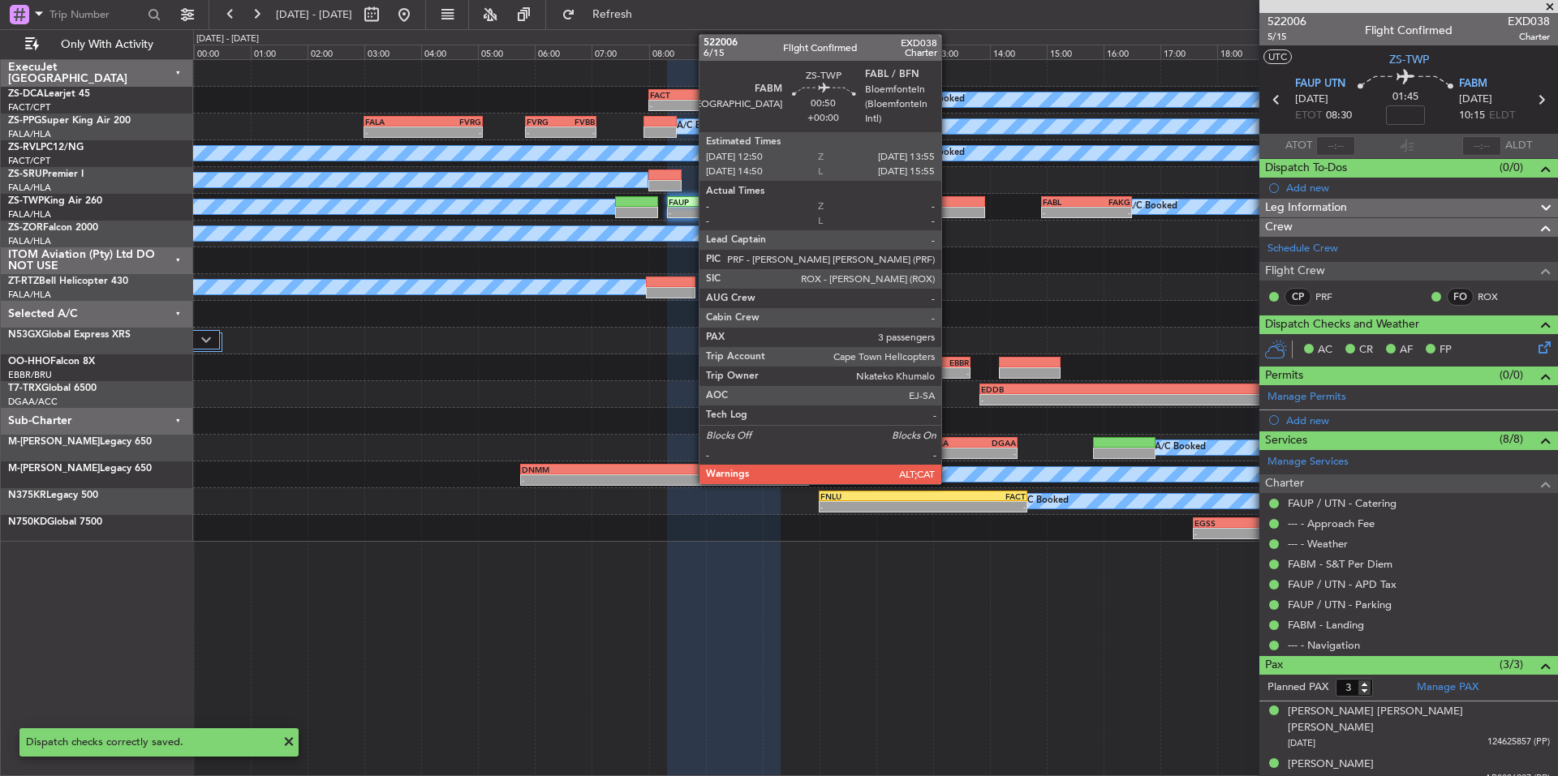
click at [948, 211] on div at bounding box center [953, 212] width 62 height 11
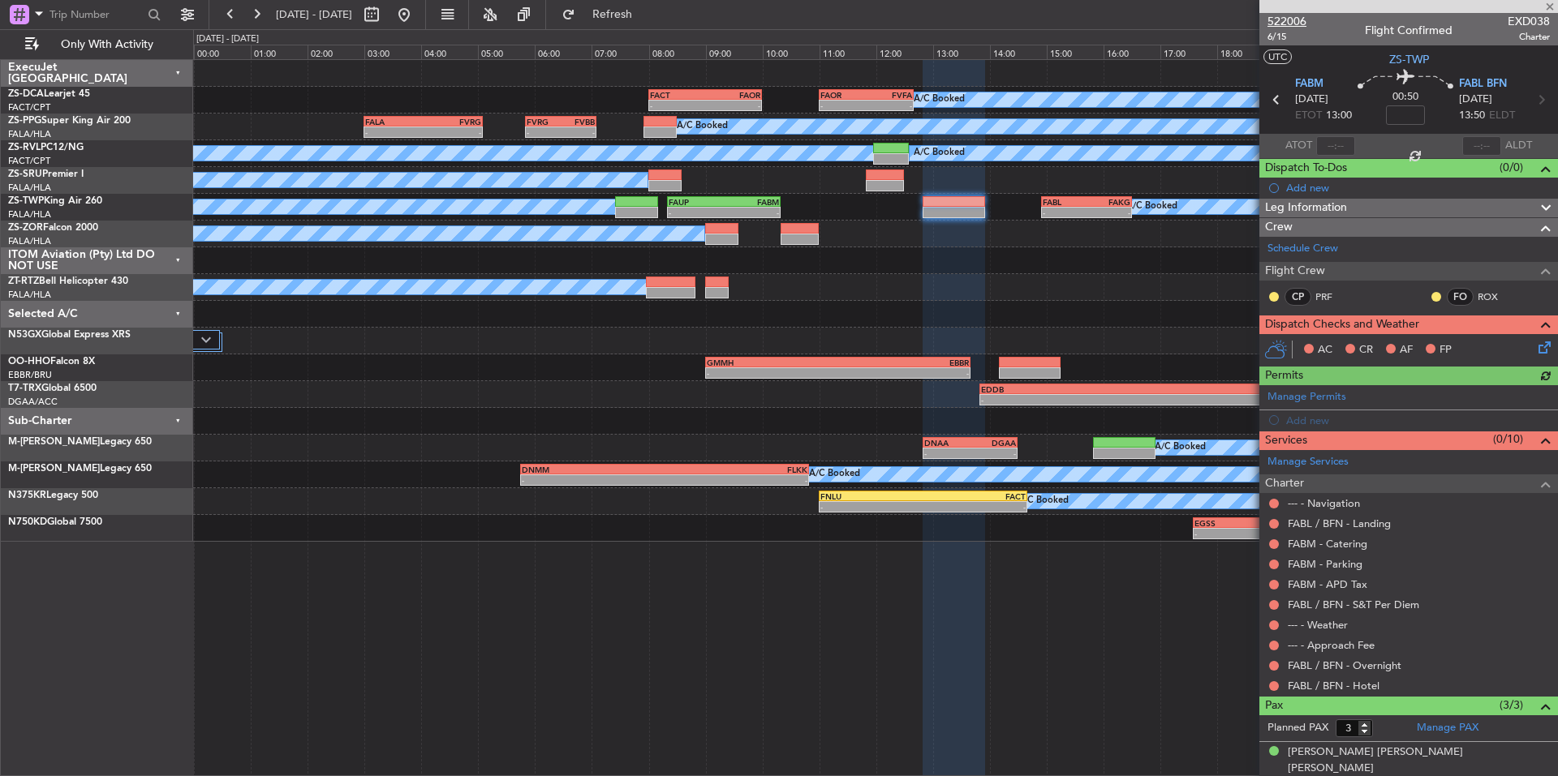
click at [1291, 24] on span "522006" at bounding box center [1286, 21] width 39 height 17
click at [1271, 685] on button at bounding box center [1274, 687] width 10 height 10
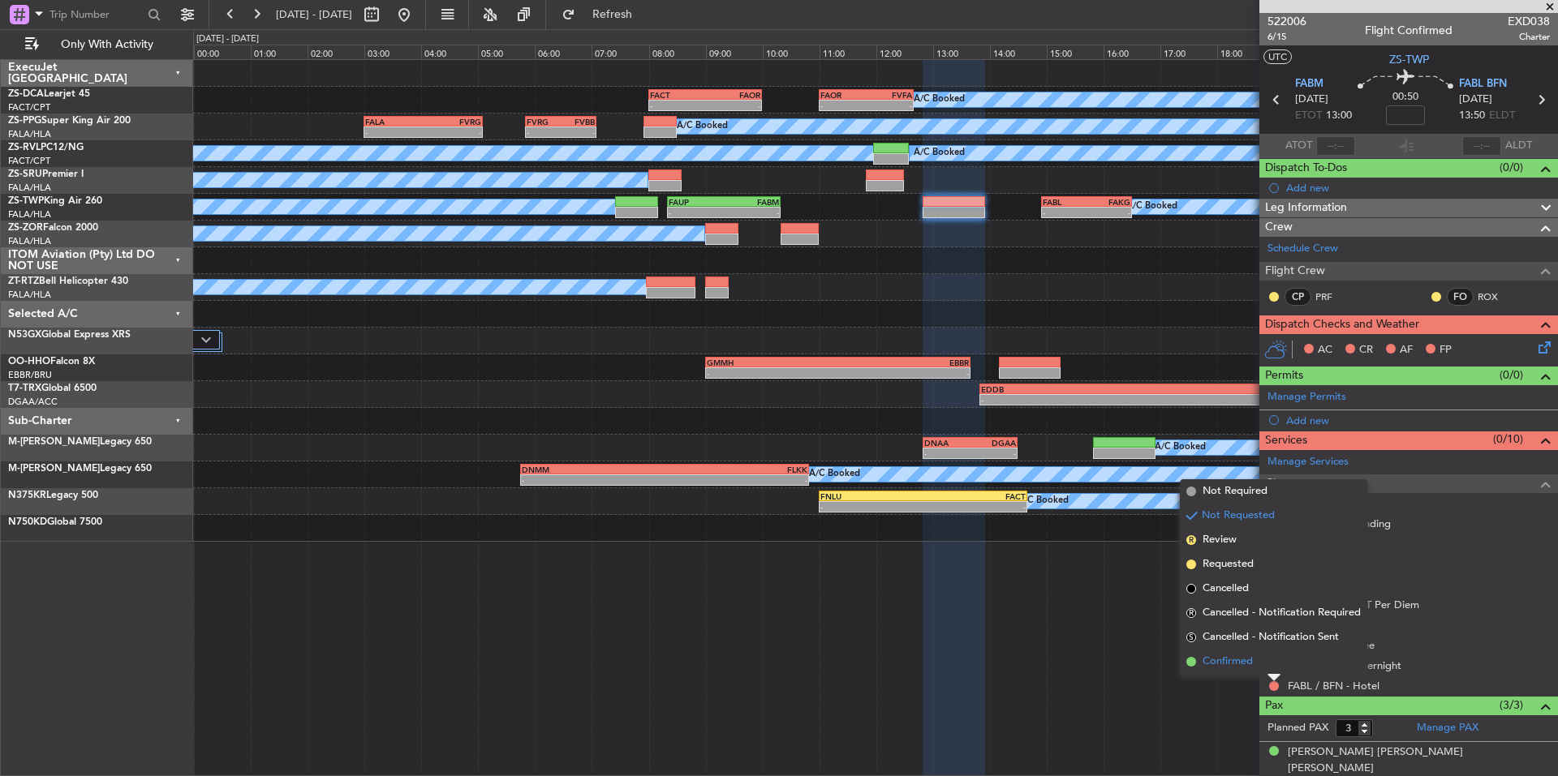
click at [1258, 669] on li "Confirmed" at bounding box center [1273, 662] width 187 height 24
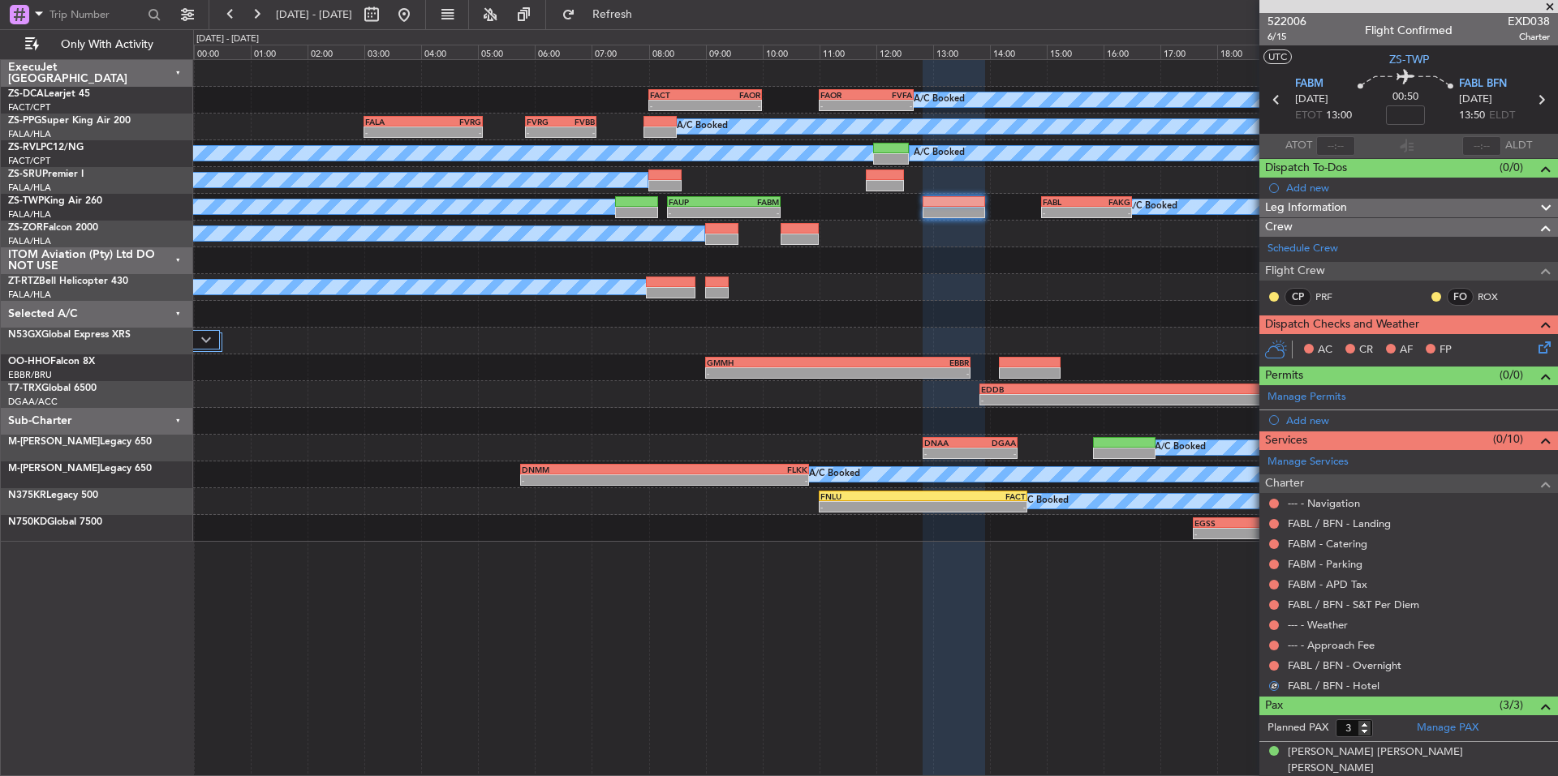
click at [1262, 667] on div "FABL / BFN - Overnight" at bounding box center [1408, 666] width 299 height 20
click at [1271, 665] on div at bounding box center [1273, 666] width 13 height 13
click at [1271, 664] on button at bounding box center [1274, 666] width 10 height 10
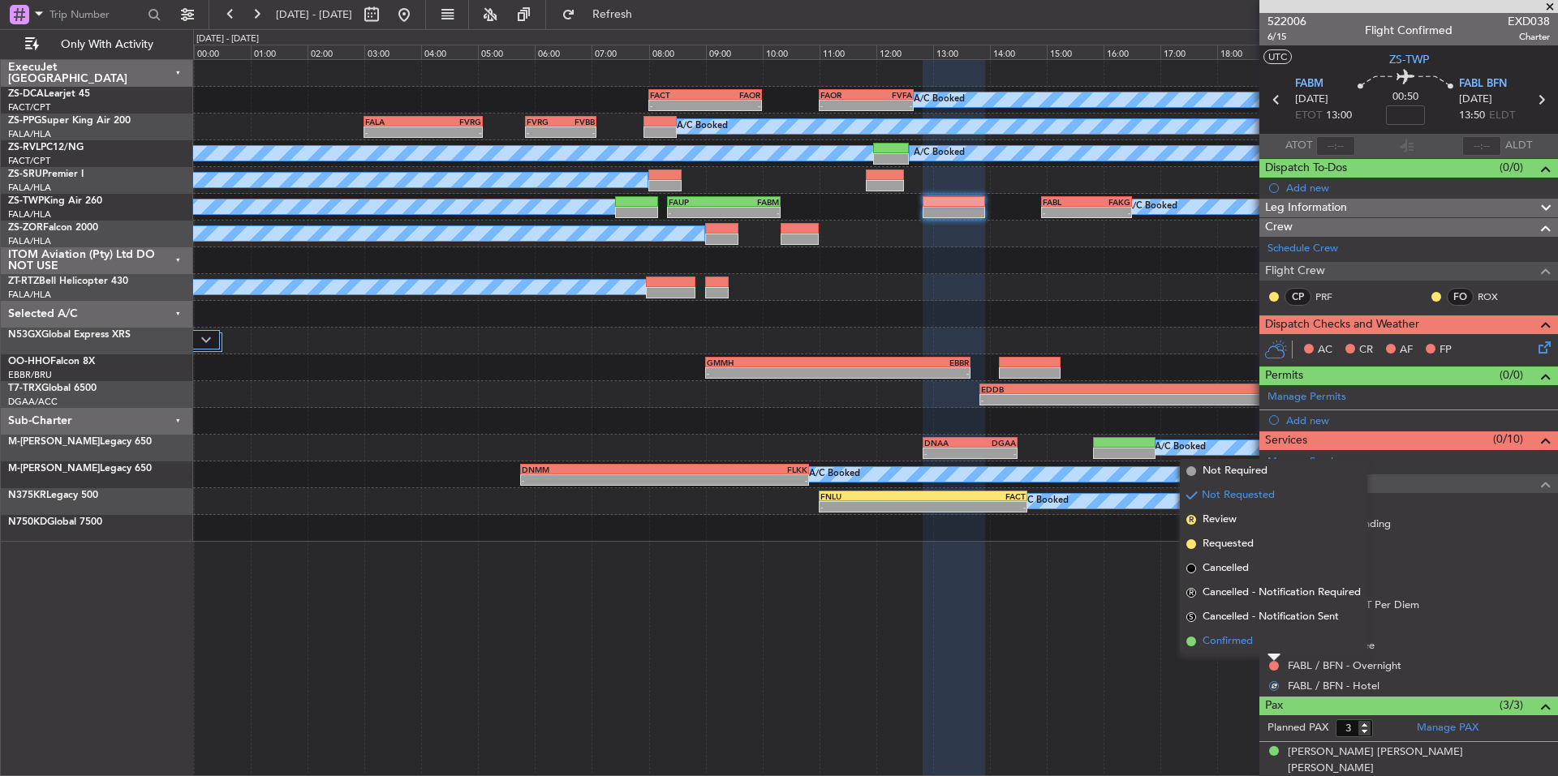
click at [1248, 650] on li "Confirmed" at bounding box center [1273, 642] width 187 height 24
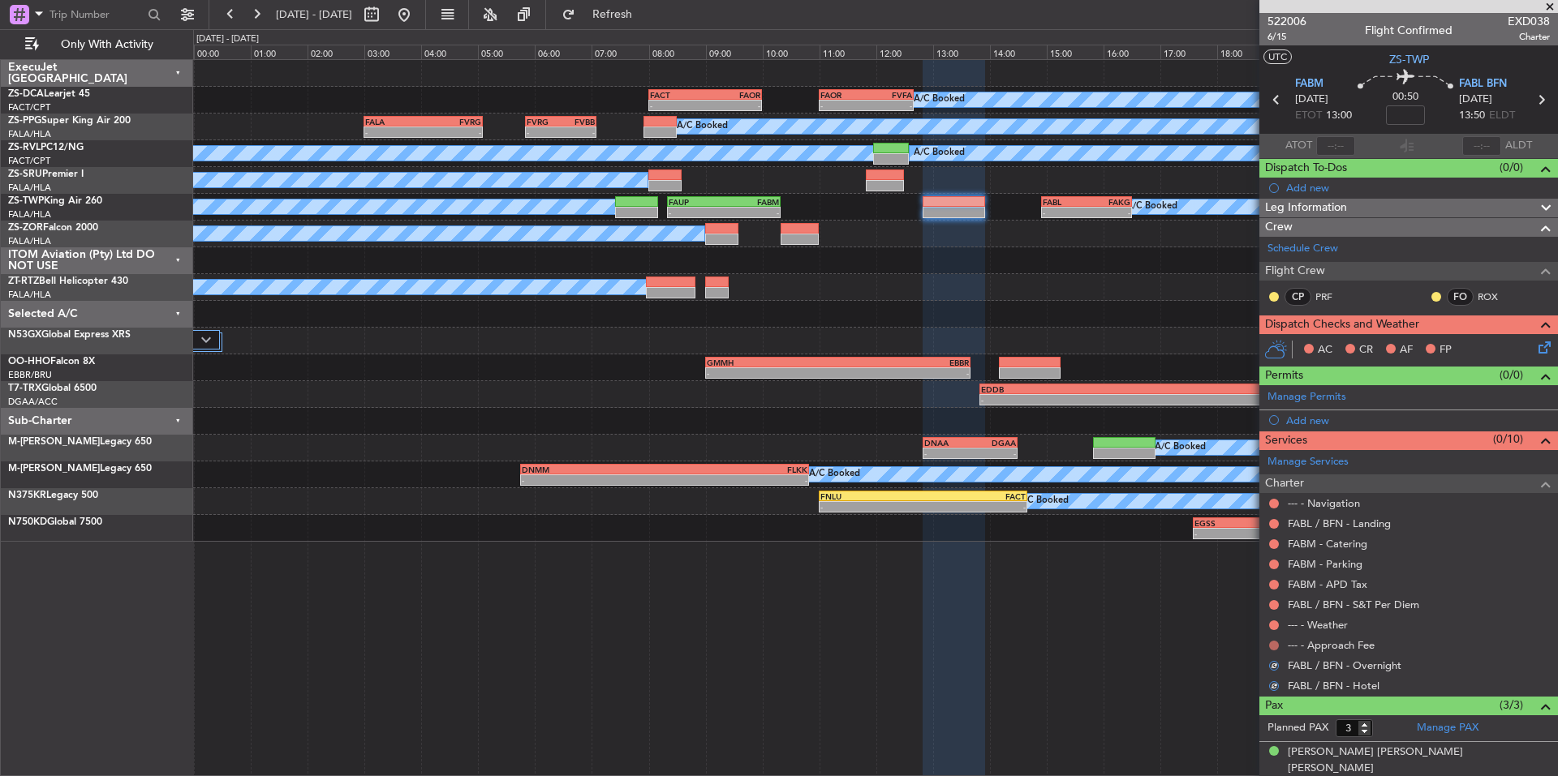
click at [1271, 647] on button at bounding box center [1274, 646] width 10 height 10
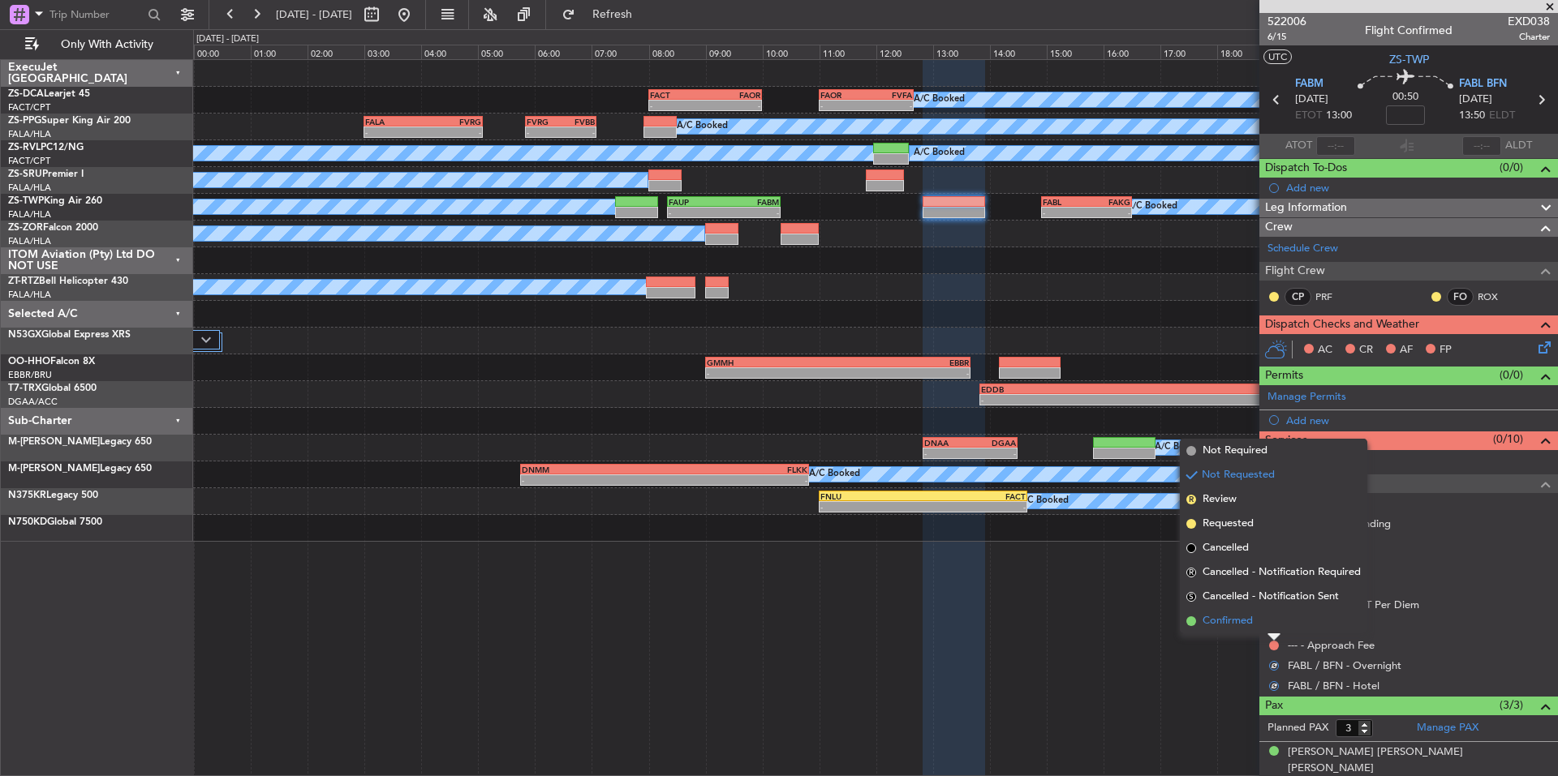
click at [1254, 626] on li "Confirmed" at bounding box center [1273, 621] width 187 height 24
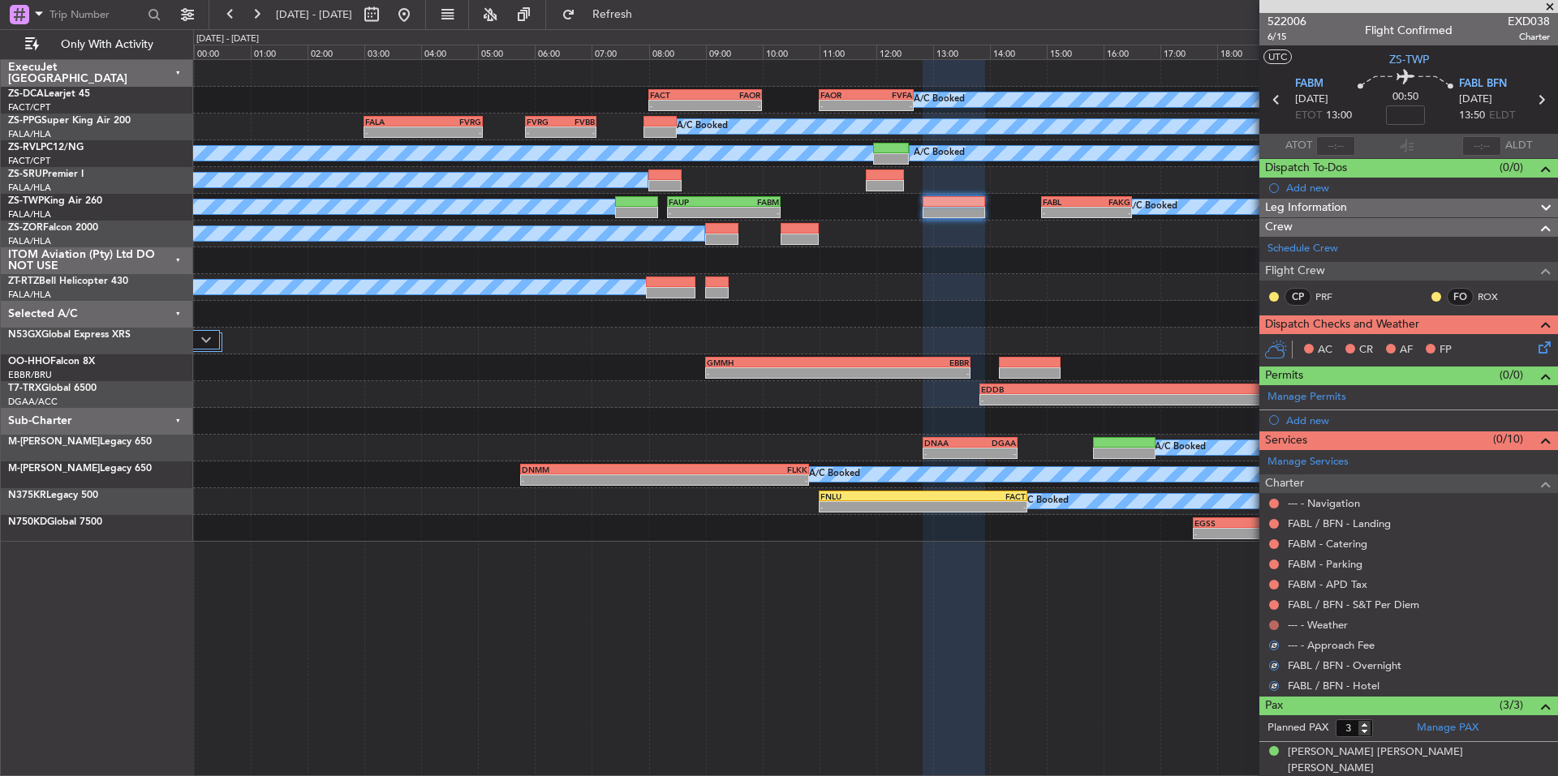
click at [1272, 626] on button at bounding box center [1274, 626] width 10 height 10
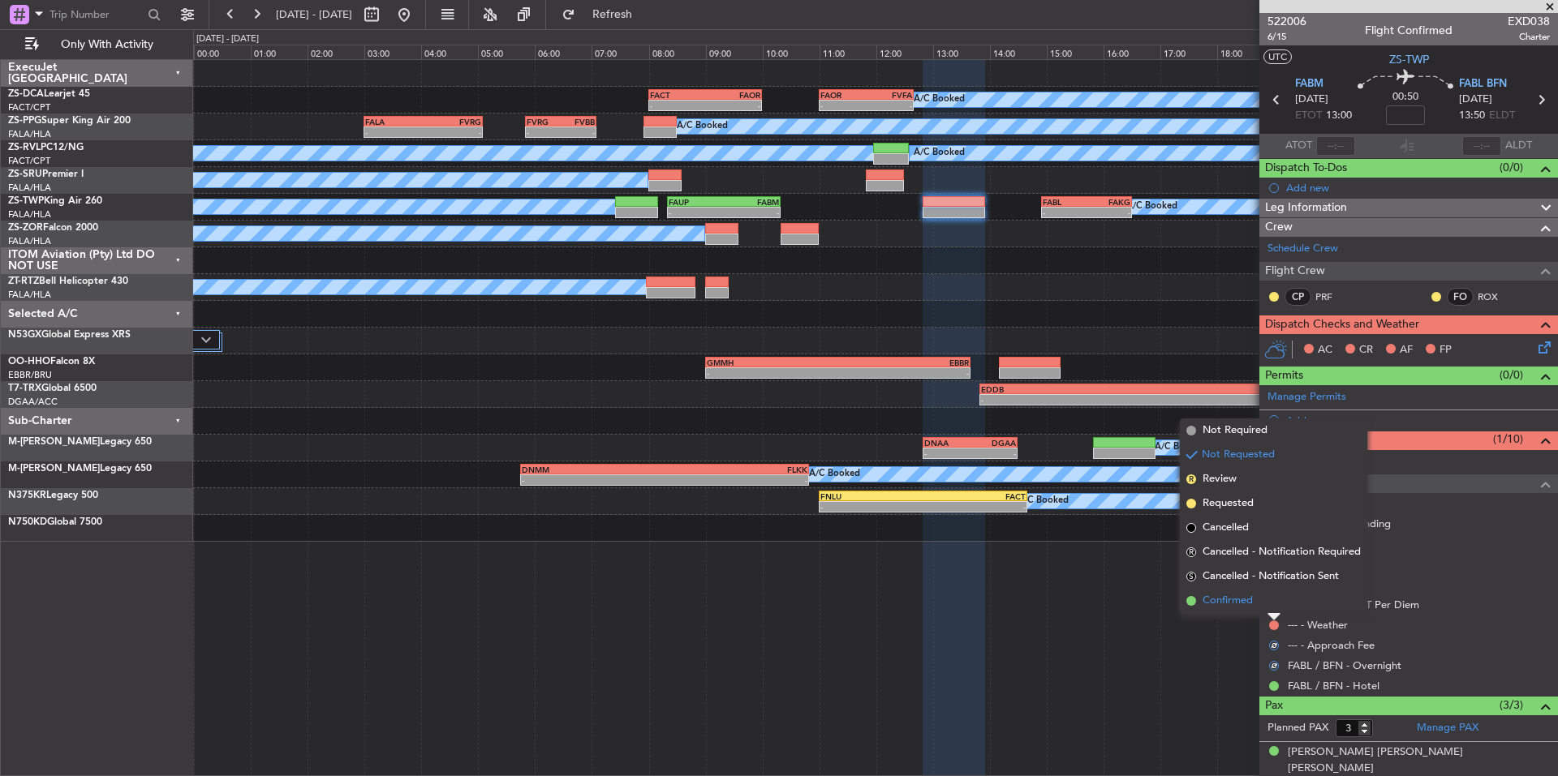
click at [1254, 604] on li "Confirmed" at bounding box center [1273, 601] width 187 height 24
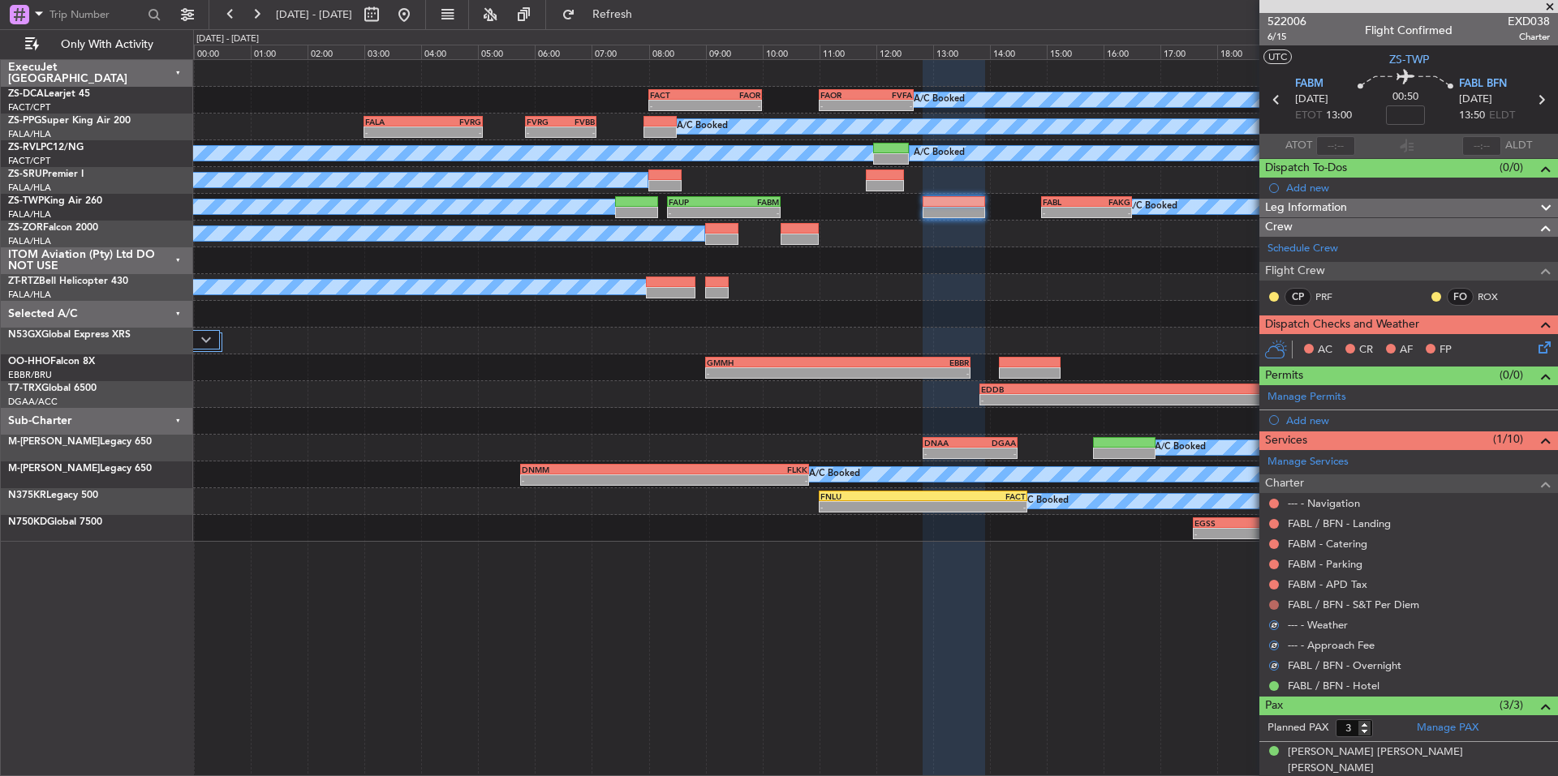
click at [1275, 604] on button at bounding box center [1274, 605] width 10 height 10
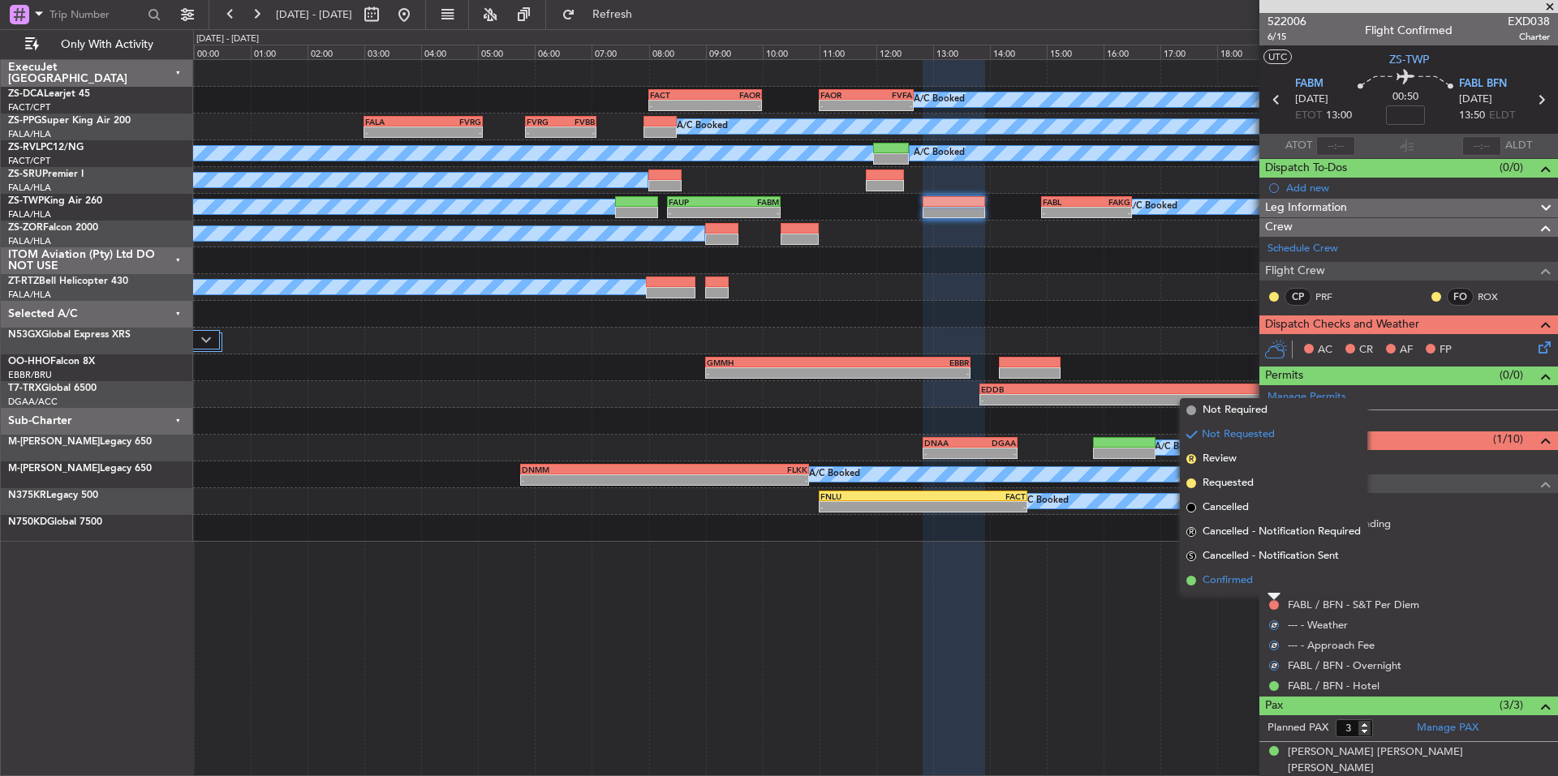
click at [1254, 587] on li "Confirmed" at bounding box center [1273, 581] width 187 height 24
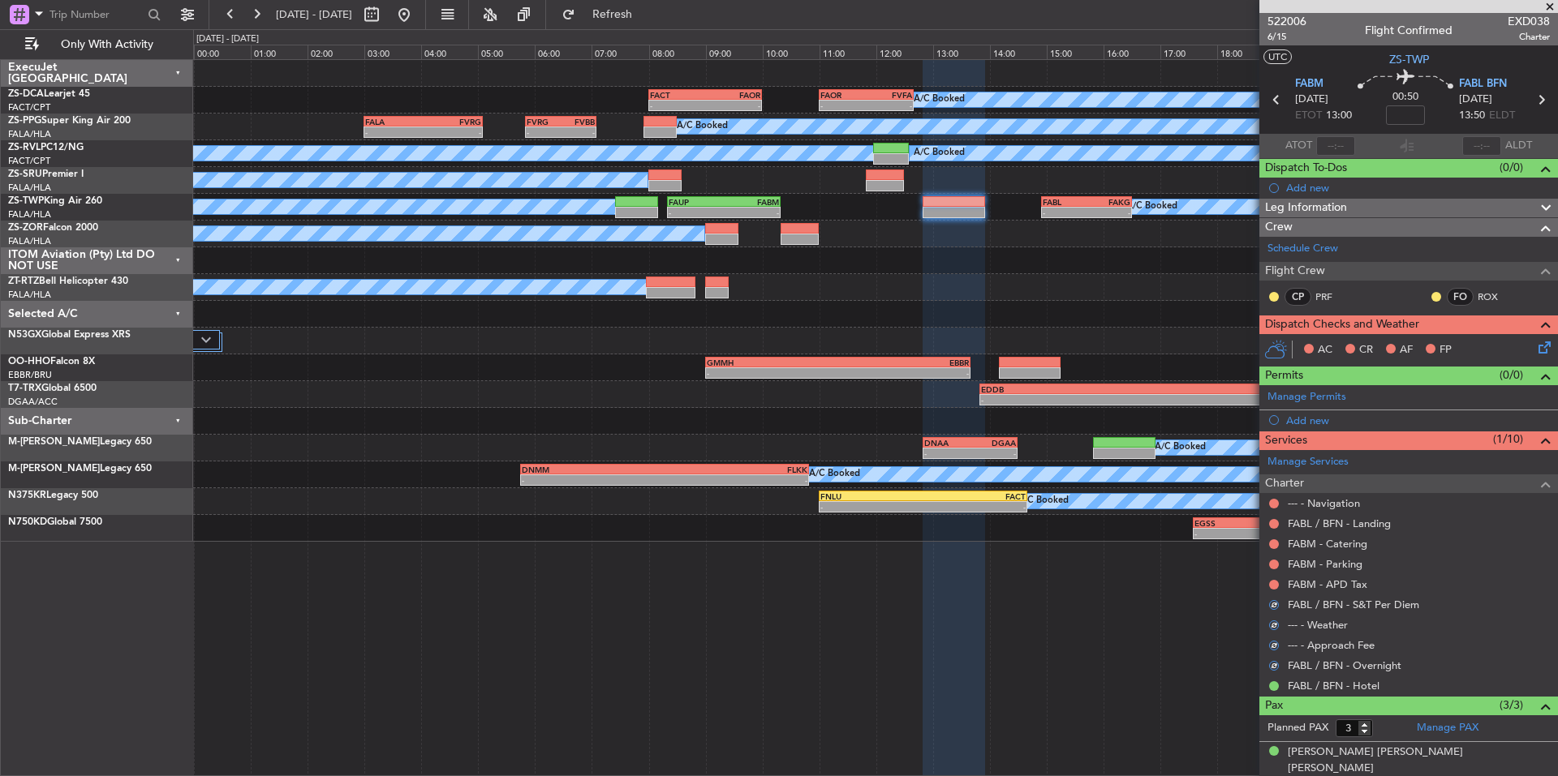
click at [1271, 581] on button at bounding box center [1274, 585] width 10 height 10
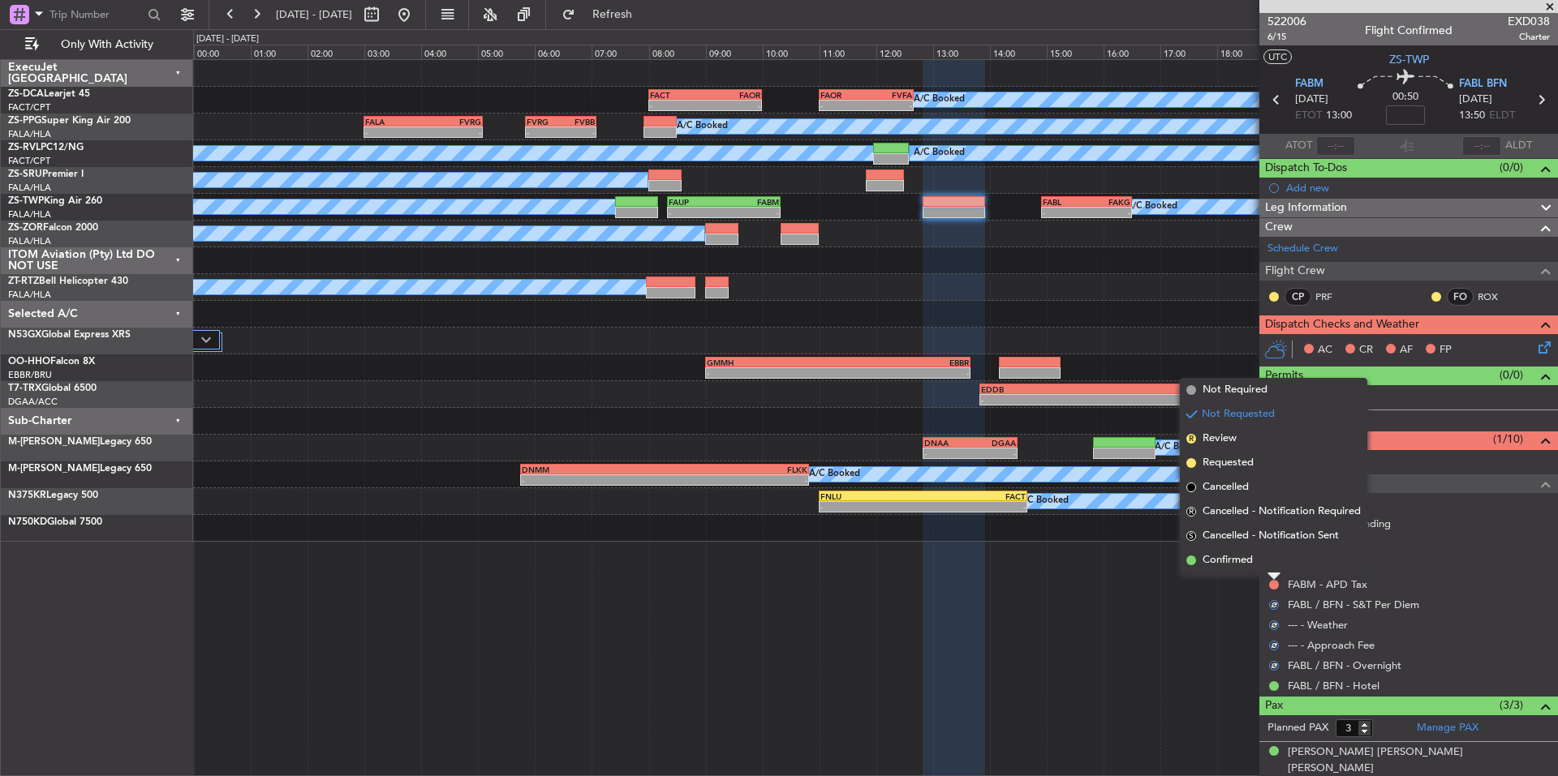
click at [1252, 565] on span "Confirmed" at bounding box center [1227, 561] width 50 height 16
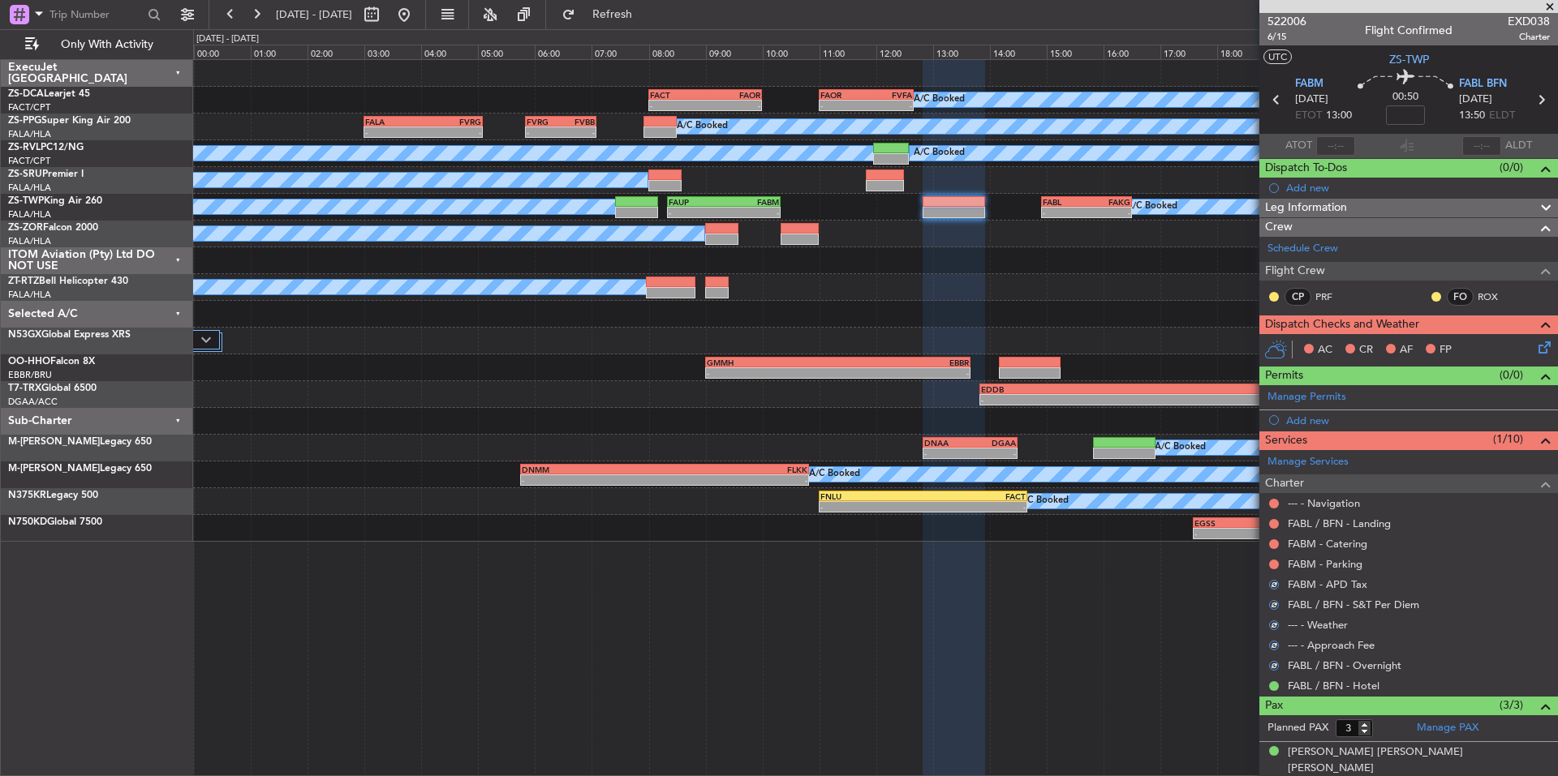
click at [1271, 565] on button at bounding box center [1274, 565] width 10 height 10
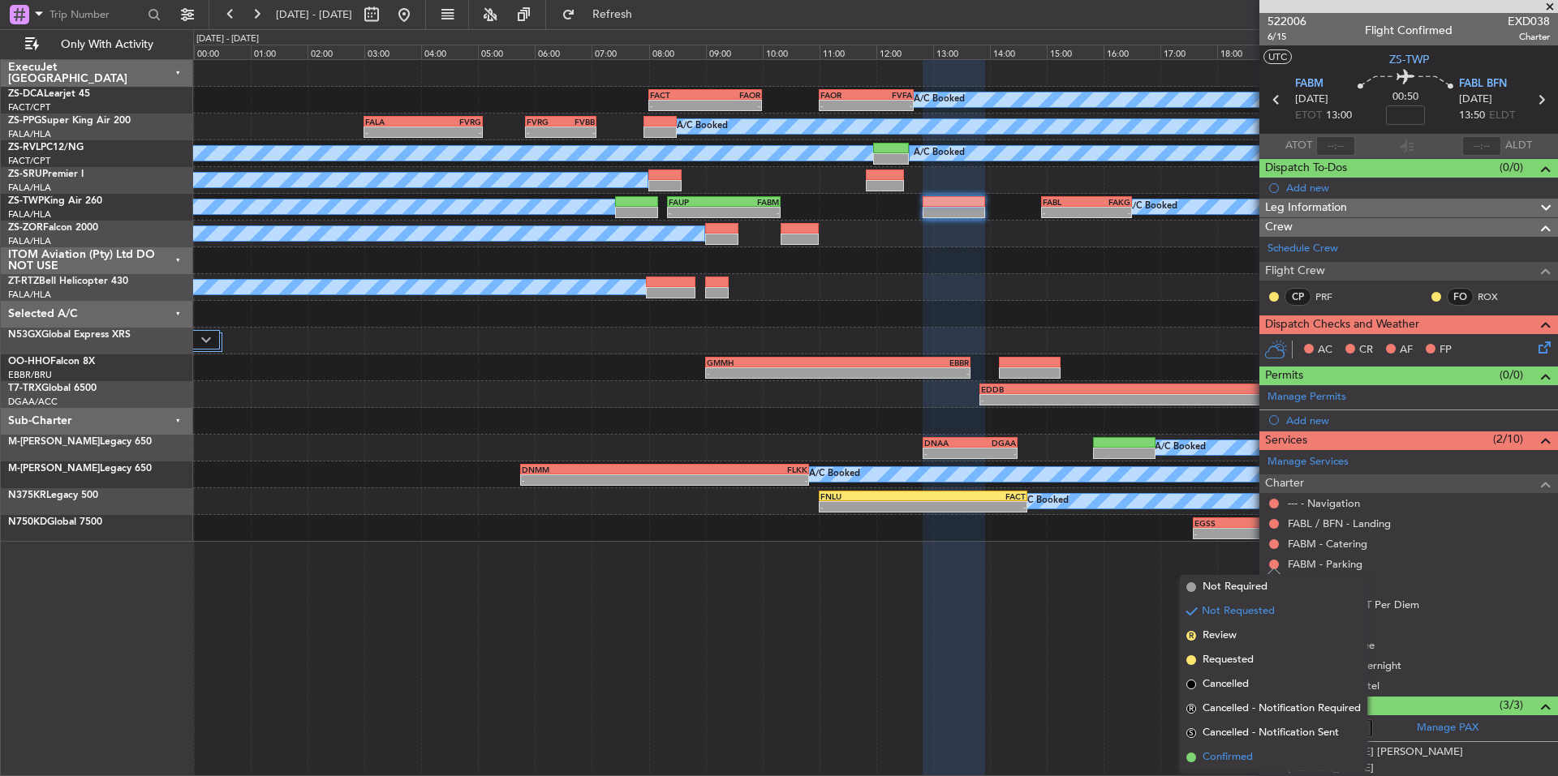
click at [1244, 757] on span "Confirmed" at bounding box center [1227, 758] width 50 height 16
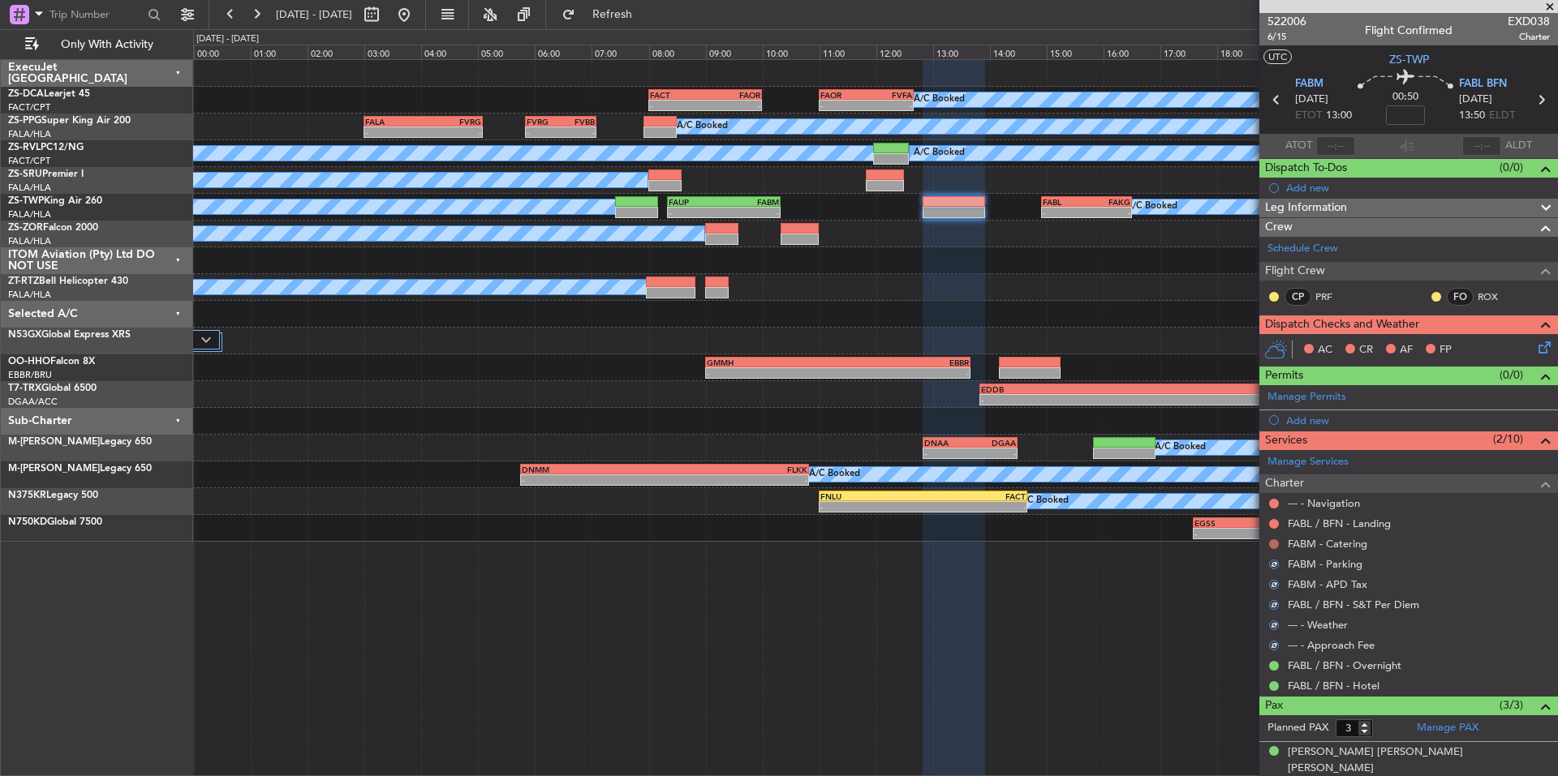
click at [1274, 544] on button at bounding box center [1274, 545] width 10 height 10
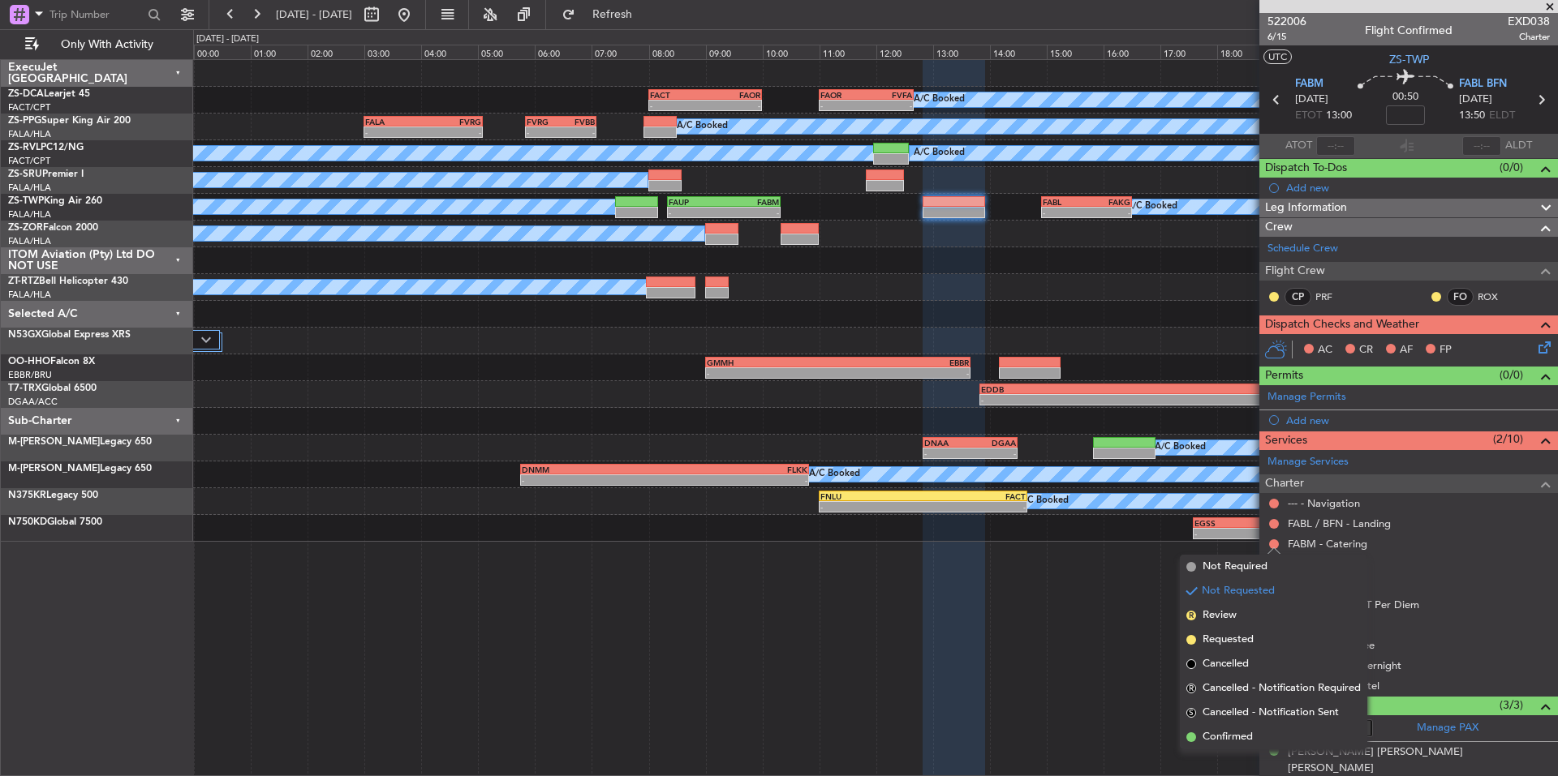
click at [1231, 737] on span "Confirmed" at bounding box center [1227, 737] width 50 height 16
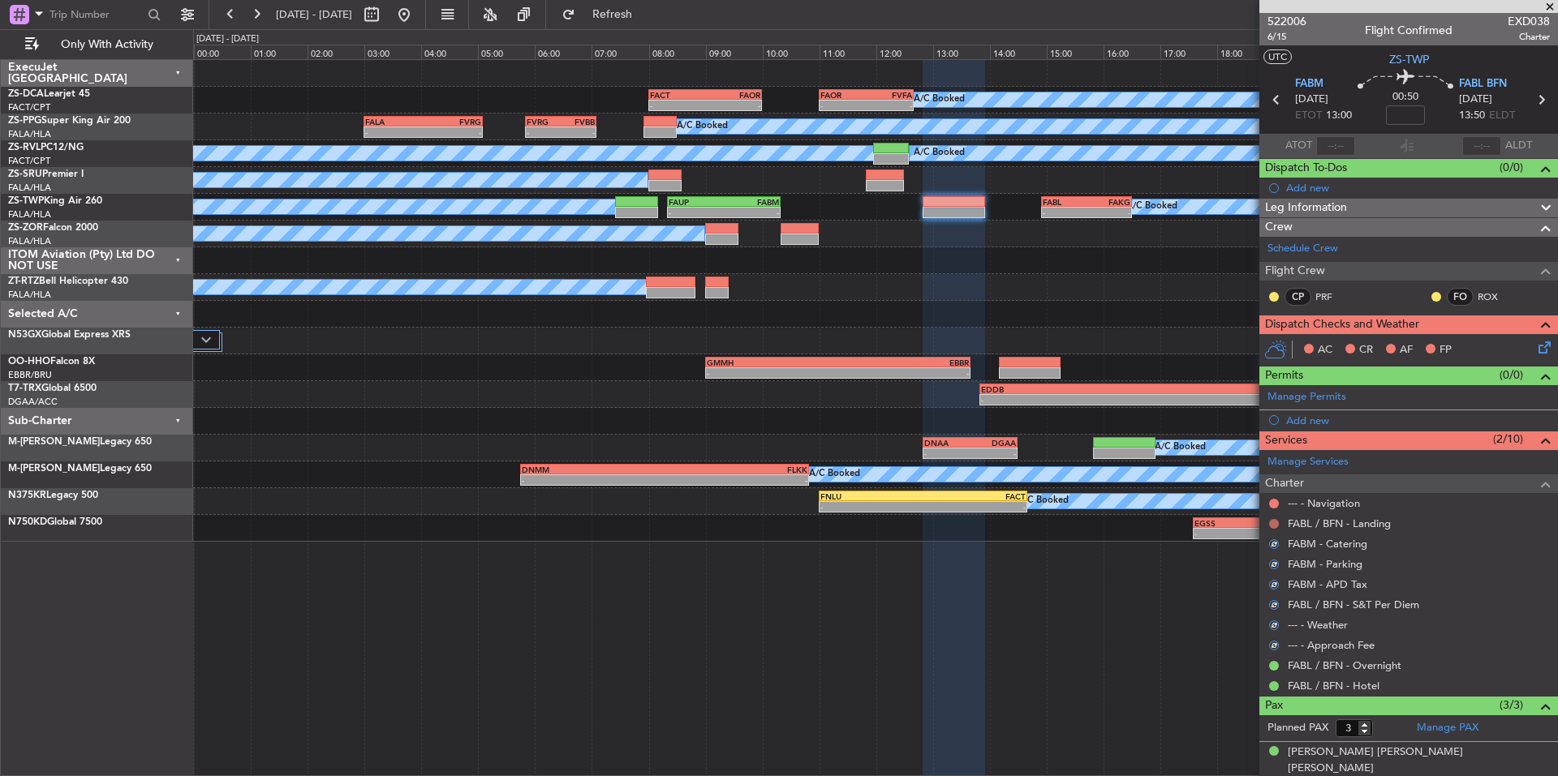
click at [1274, 520] on button at bounding box center [1274, 524] width 10 height 10
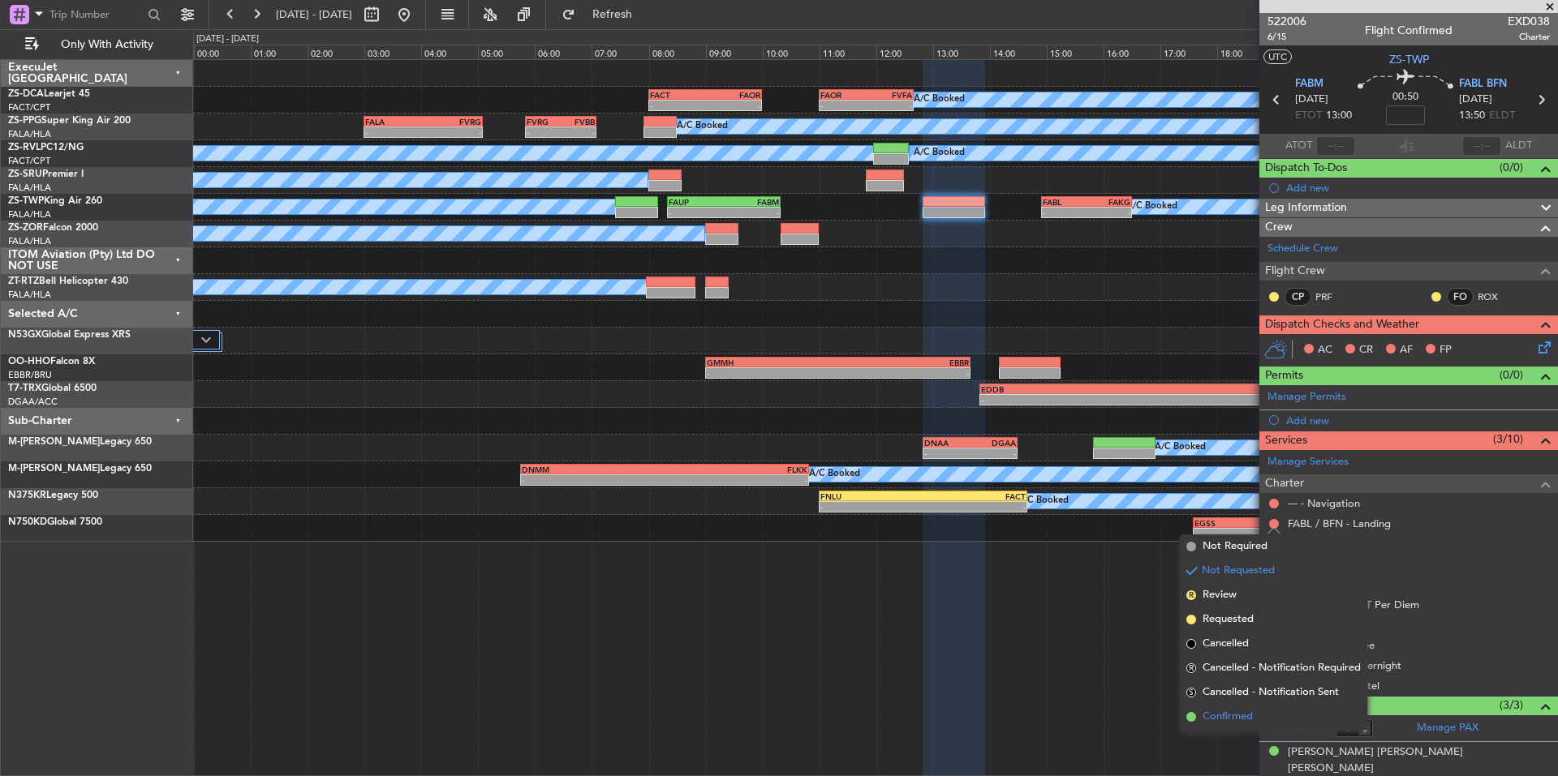
click at [1226, 714] on span "Confirmed" at bounding box center [1227, 717] width 50 height 16
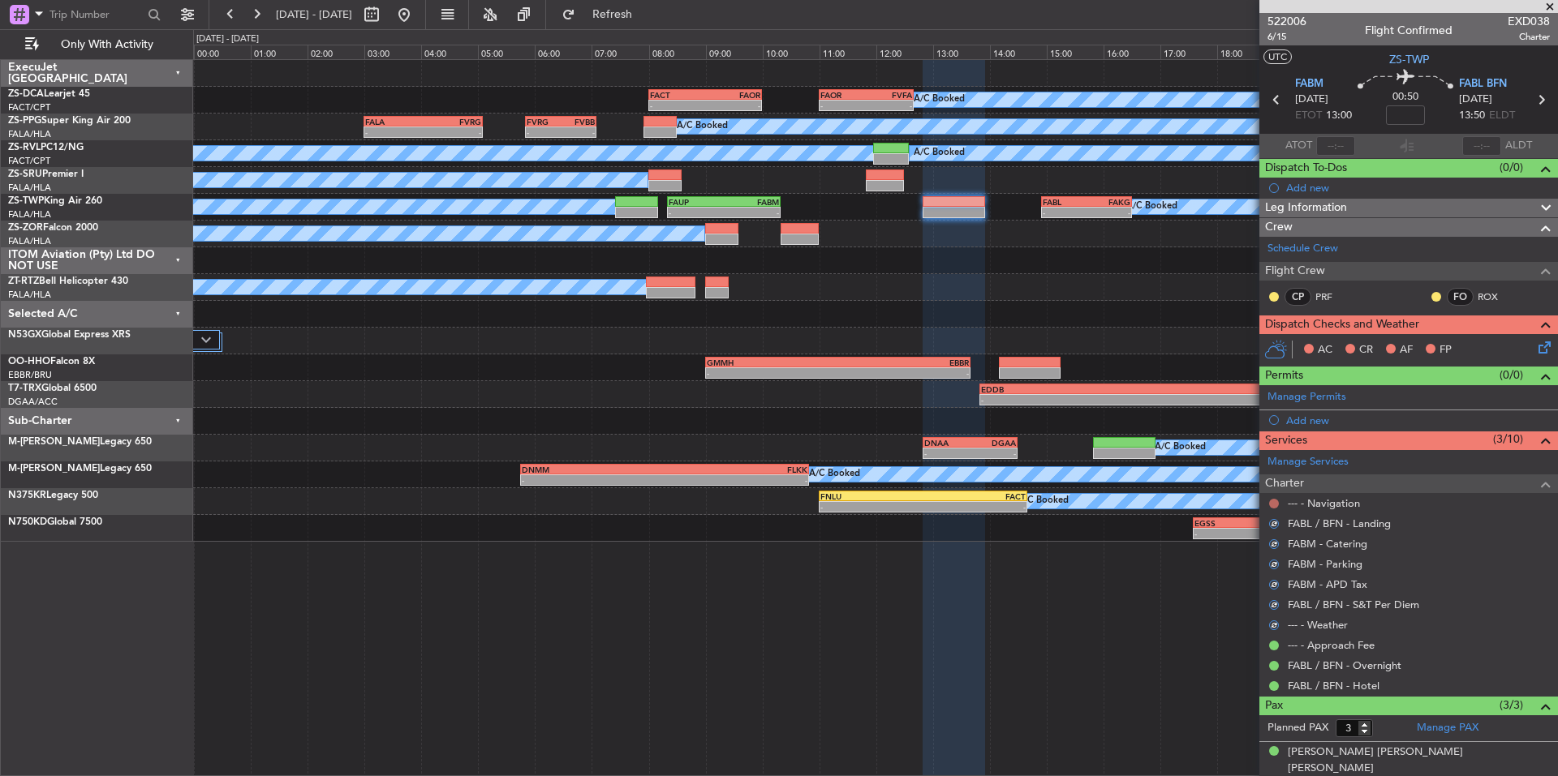
click at [1271, 504] on button at bounding box center [1274, 504] width 10 height 10
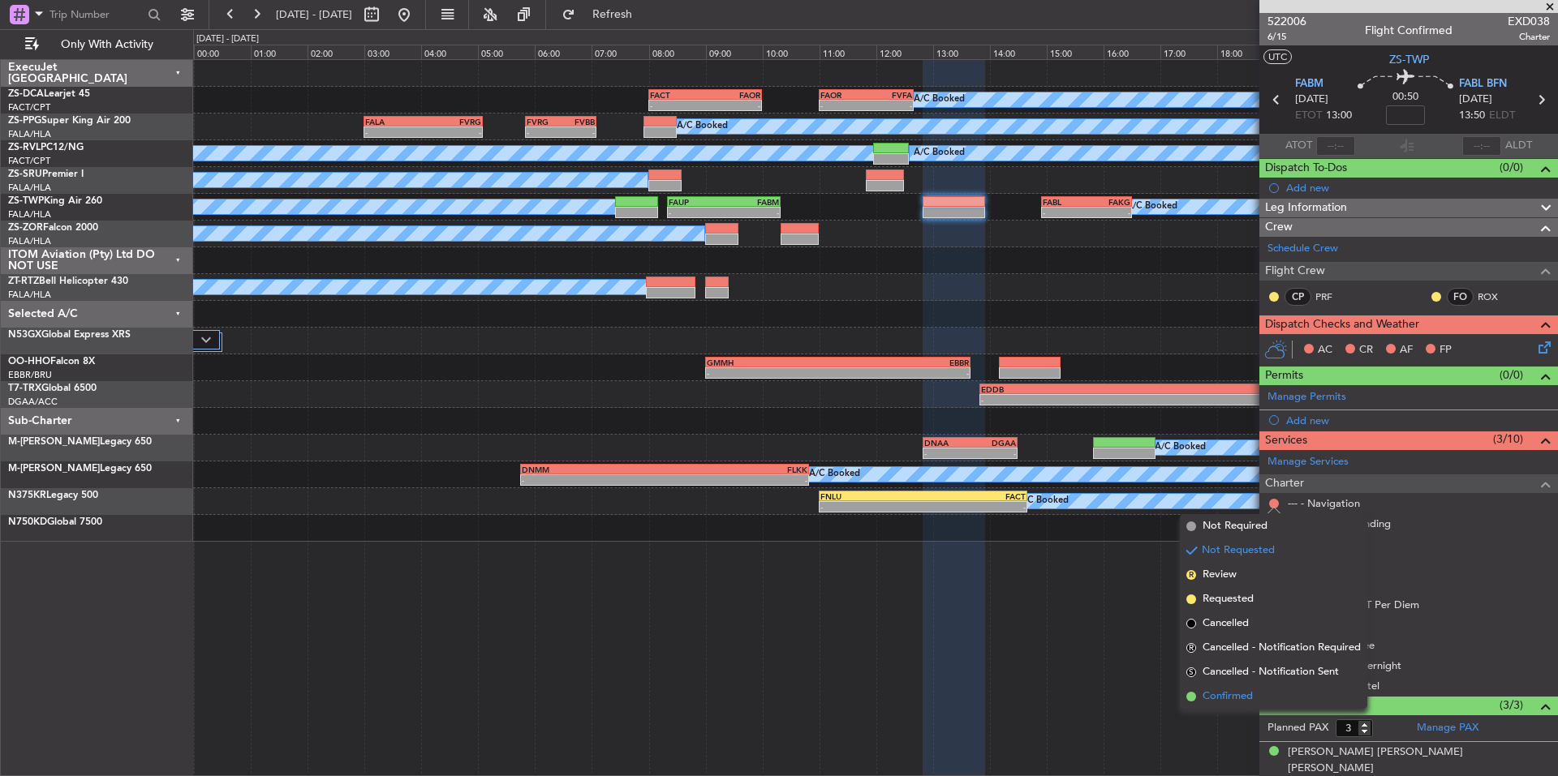
click at [1237, 693] on span "Confirmed" at bounding box center [1227, 697] width 50 height 16
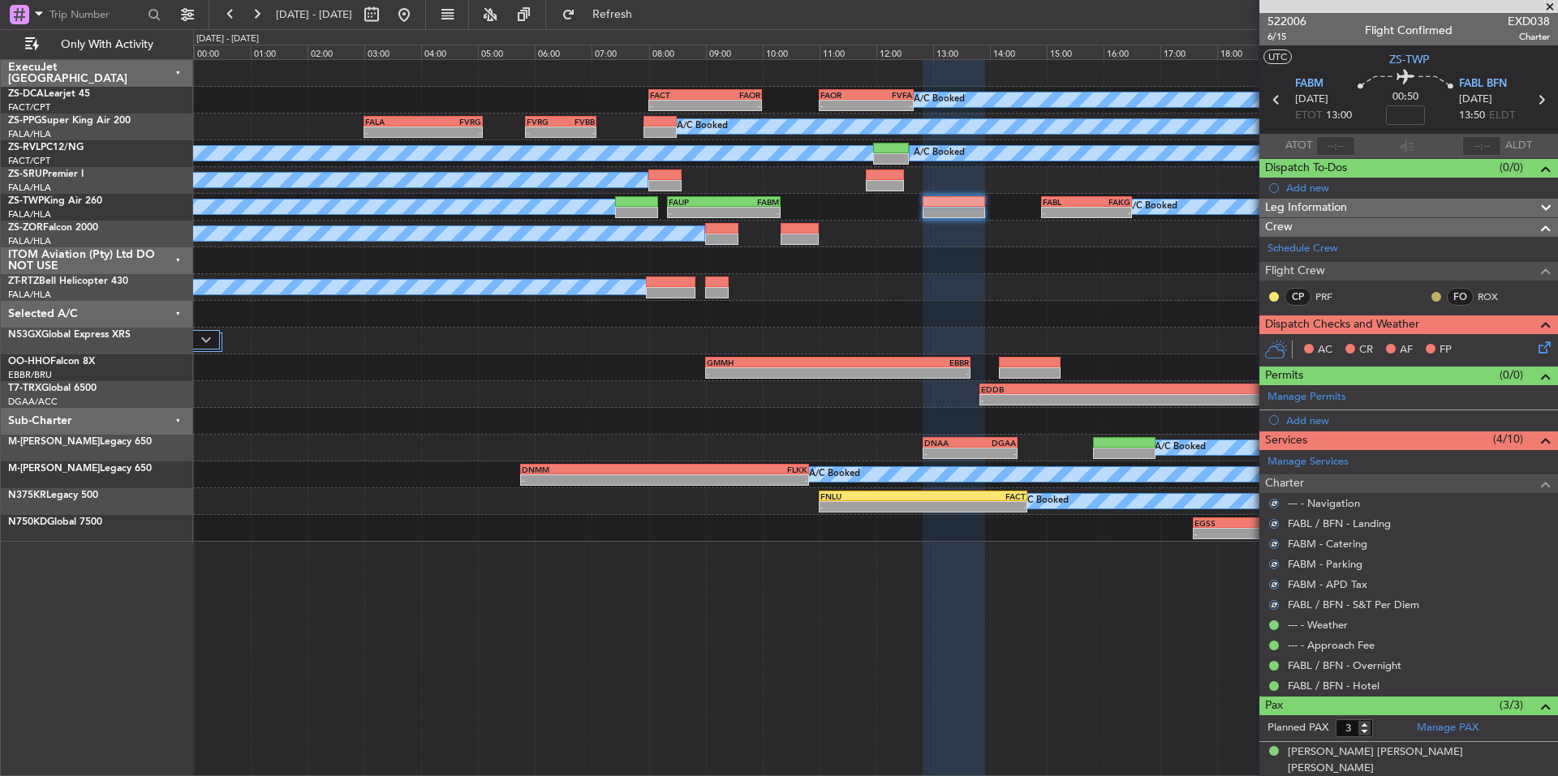
click at [1431, 294] on button at bounding box center [1436, 297] width 10 height 10
click at [1461, 342] on span "Acknowledged" at bounding box center [1427, 344] width 71 height 16
click at [1274, 296] on button at bounding box center [1274, 297] width 10 height 10
click at [1302, 340] on span "Acknowledged" at bounding box center [1277, 344] width 71 height 16
click at [1535, 346] on icon at bounding box center [1541, 344] width 13 height 13
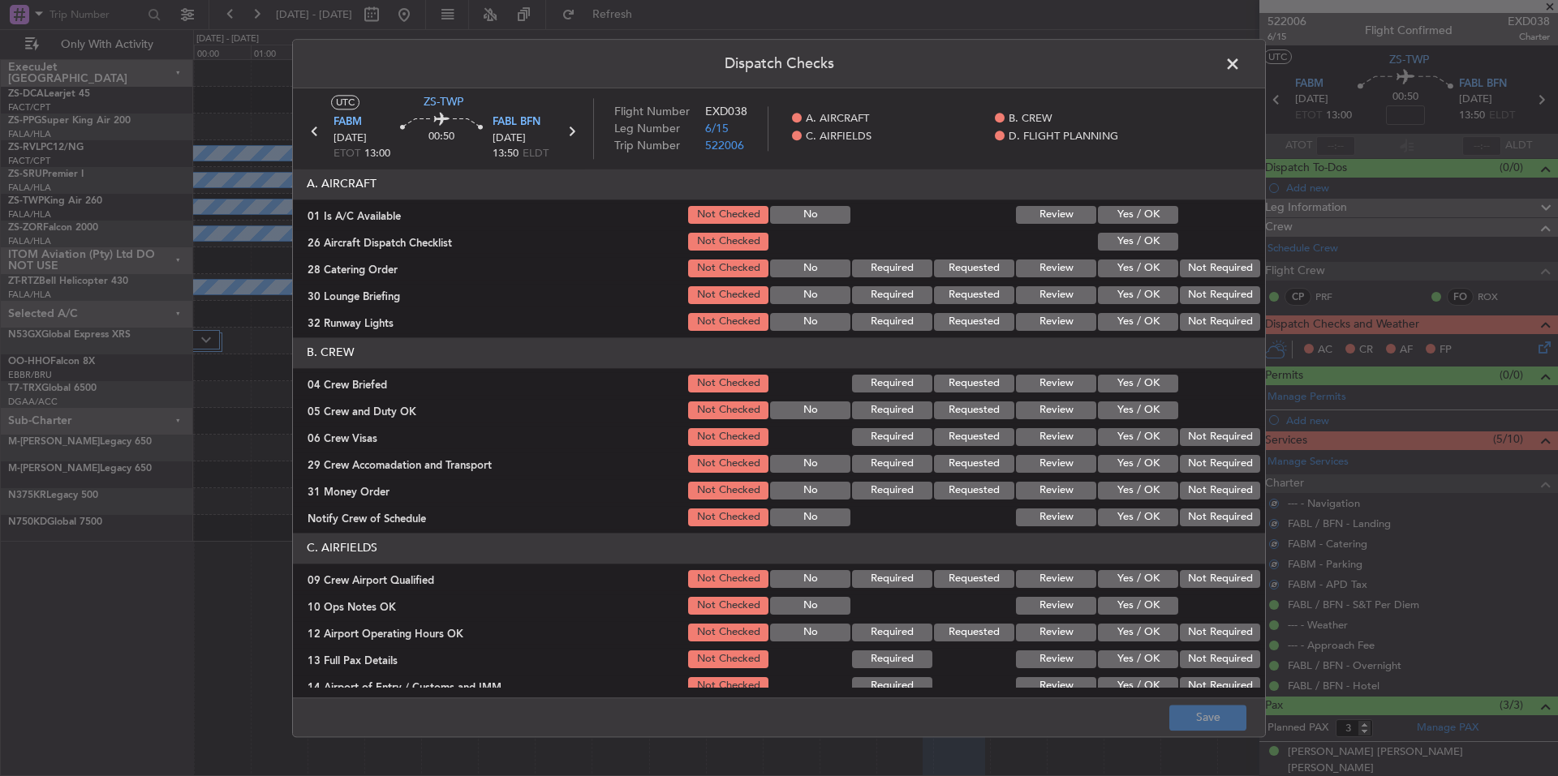
click at [1143, 217] on button "Yes / OK" at bounding box center [1138, 215] width 80 height 18
click at [1153, 239] on button "Yes / OK" at bounding box center [1138, 242] width 80 height 18
drag, startPoint x: 1194, startPoint y: 267, endPoint x: 1201, endPoint y: 286, distance: 19.8
click at [1194, 269] on button "Not Required" at bounding box center [1220, 269] width 80 height 18
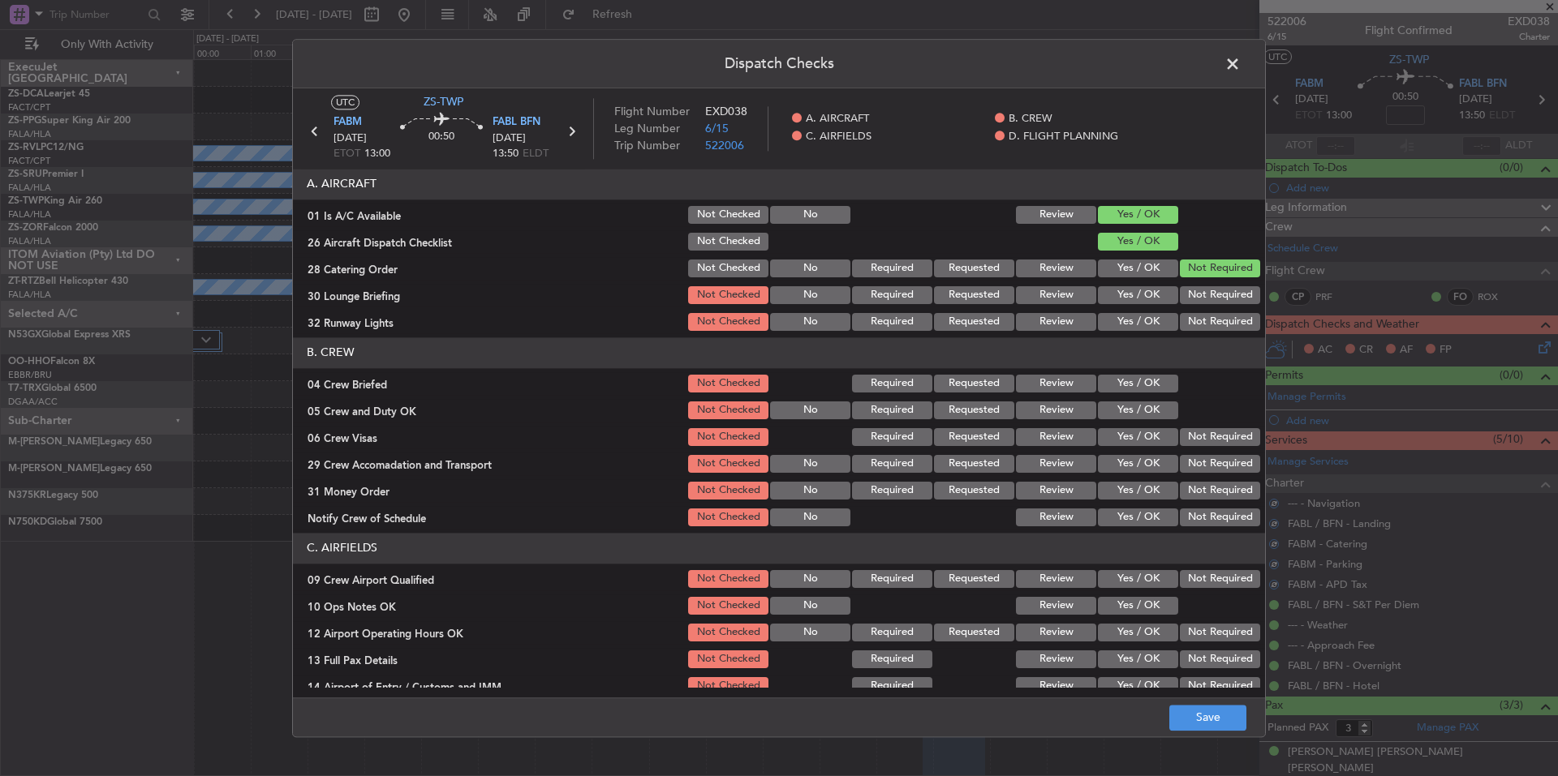
drag, startPoint x: 1201, startPoint y: 286, endPoint x: 1206, endPoint y: 309, distance: 24.2
click at [1201, 290] on div "Not Required" at bounding box center [1218, 295] width 82 height 23
click at [1206, 302] on button "Not Required" at bounding box center [1220, 295] width 80 height 18
drag, startPoint x: 1207, startPoint y: 312, endPoint x: 1209, endPoint y: 321, distance: 9.1
click at [1207, 314] on div "Not Required" at bounding box center [1218, 322] width 82 height 23
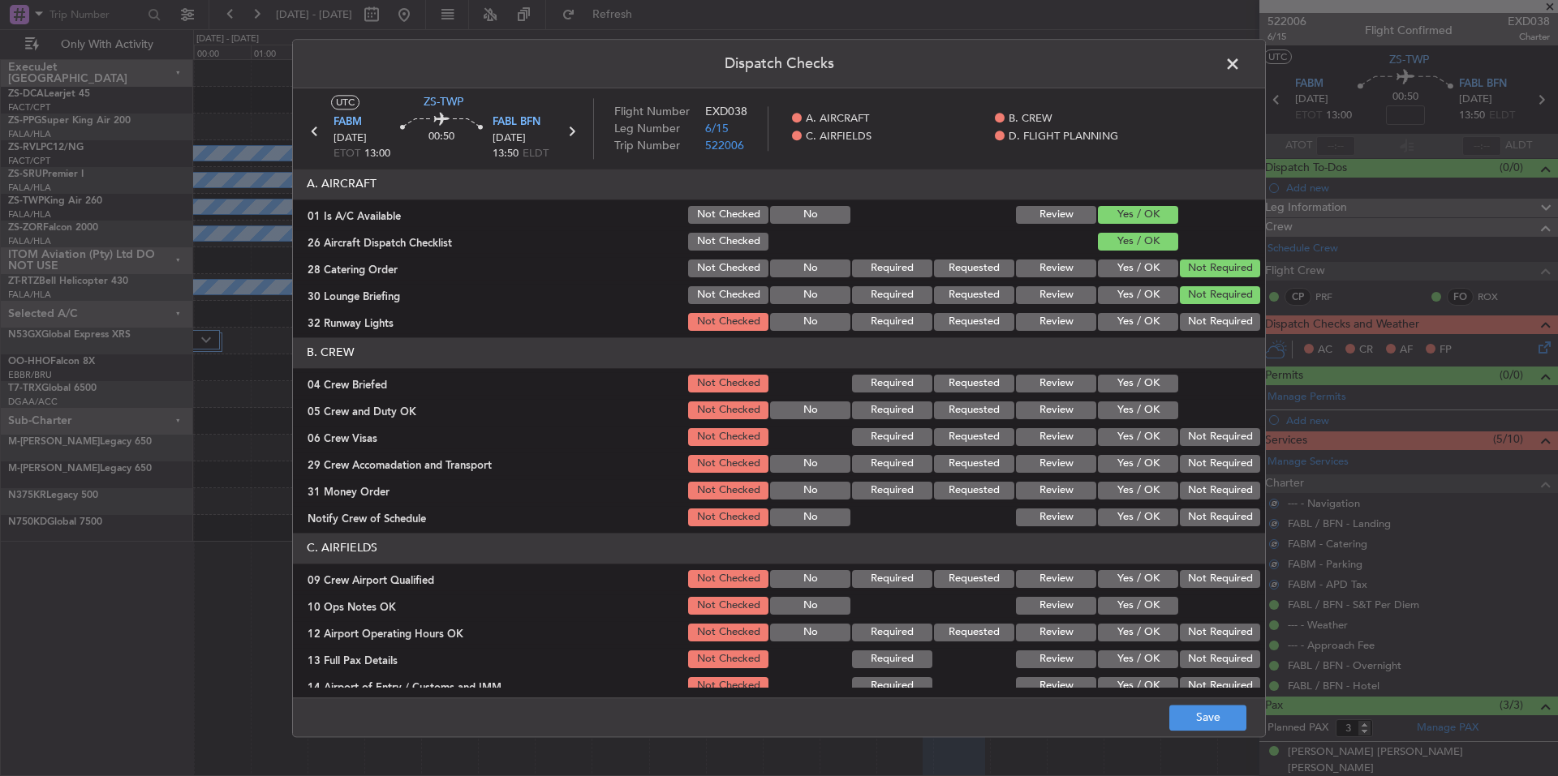
click at [1209, 321] on button "Not Required" at bounding box center [1220, 322] width 80 height 18
drag, startPoint x: 1147, startPoint y: 380, endPoint x: 1149, endPoint y: 411, distance: 30.9
click at [1147, 384] on button "Yes / OK" at bounding box center [1138, 384] width 80 height 18
click at [1149, 413] on button "Yes / OK" at bounding box center [1138, 411] width 80 height 18
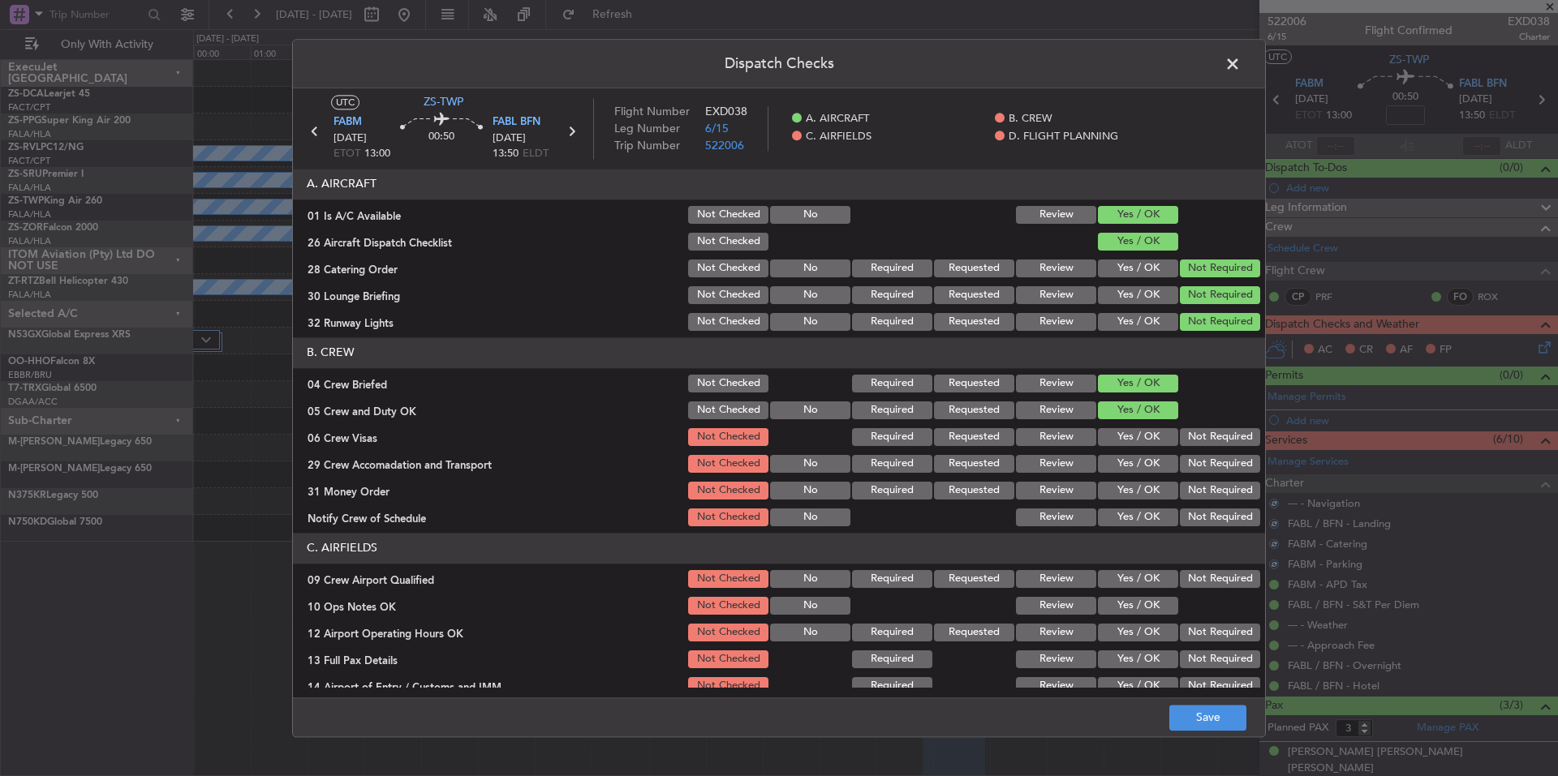
drag, startPoint x: 1178, startPoint y: 438, endPoint x: 1180, endPoint y: 447, distance: 9.3
click at [1180, 441] on button "Not Required" at bounding box center [1220, 437] width 80 height 18
drag, startPoint x: 1184, startPoint y: 462, endPoint x: 1185, endPoint y: 470, distance: 8.2
click at [1184, 465] on button "Not Required" at bounding box center [1220, 464] width 80 height 18
drag, startPoint x: 1185, startPoint y: 470, endPoint x: 1191, endPoint y: 487, distance: 18.2
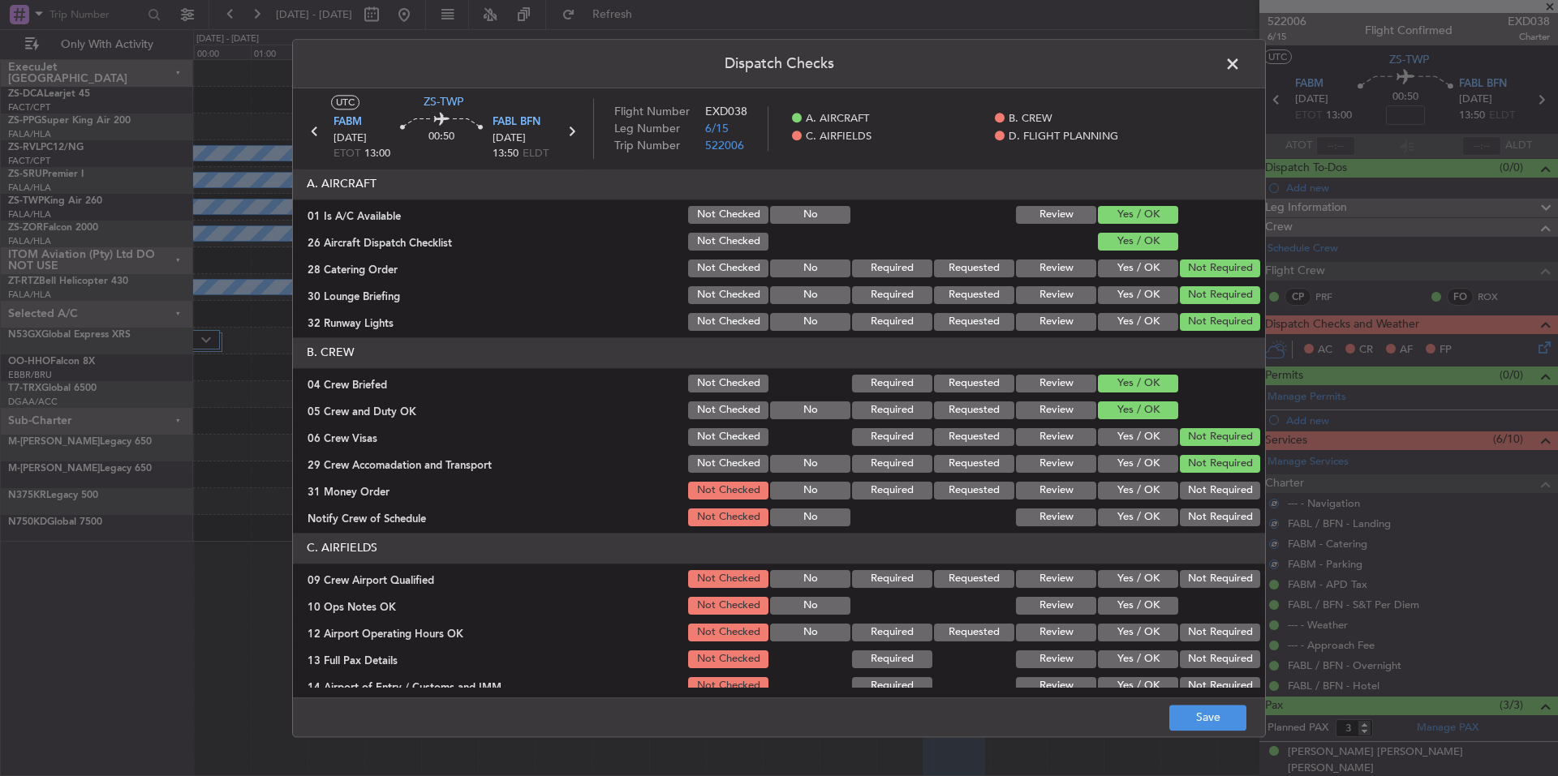
click at [1189, 478] on section "B. CREW 04 Crew Briefed Not Checked Required Requested Review Yes / OK 05 Crew …" at bounding box center [779, 433] width 972 height 191
drag, startPoint x: 1191, startPoint y: 487, endPoint x: 1192, endPoint y: 501, distance: 13.8
click at [1191, 491] on button "Not Required" at bounding box center [1220, 491] width 80 height 18
click at [1192, 504] on section "B. CREW 04 Crew Briefed Not Checked Required Requested Review Yes / OK 05 Crew …" at bounding box center [779, 433] width 972 height 191
click at [1193, 522] on button "Not Required" at bounding box center [1220, 518] width 80 height 18
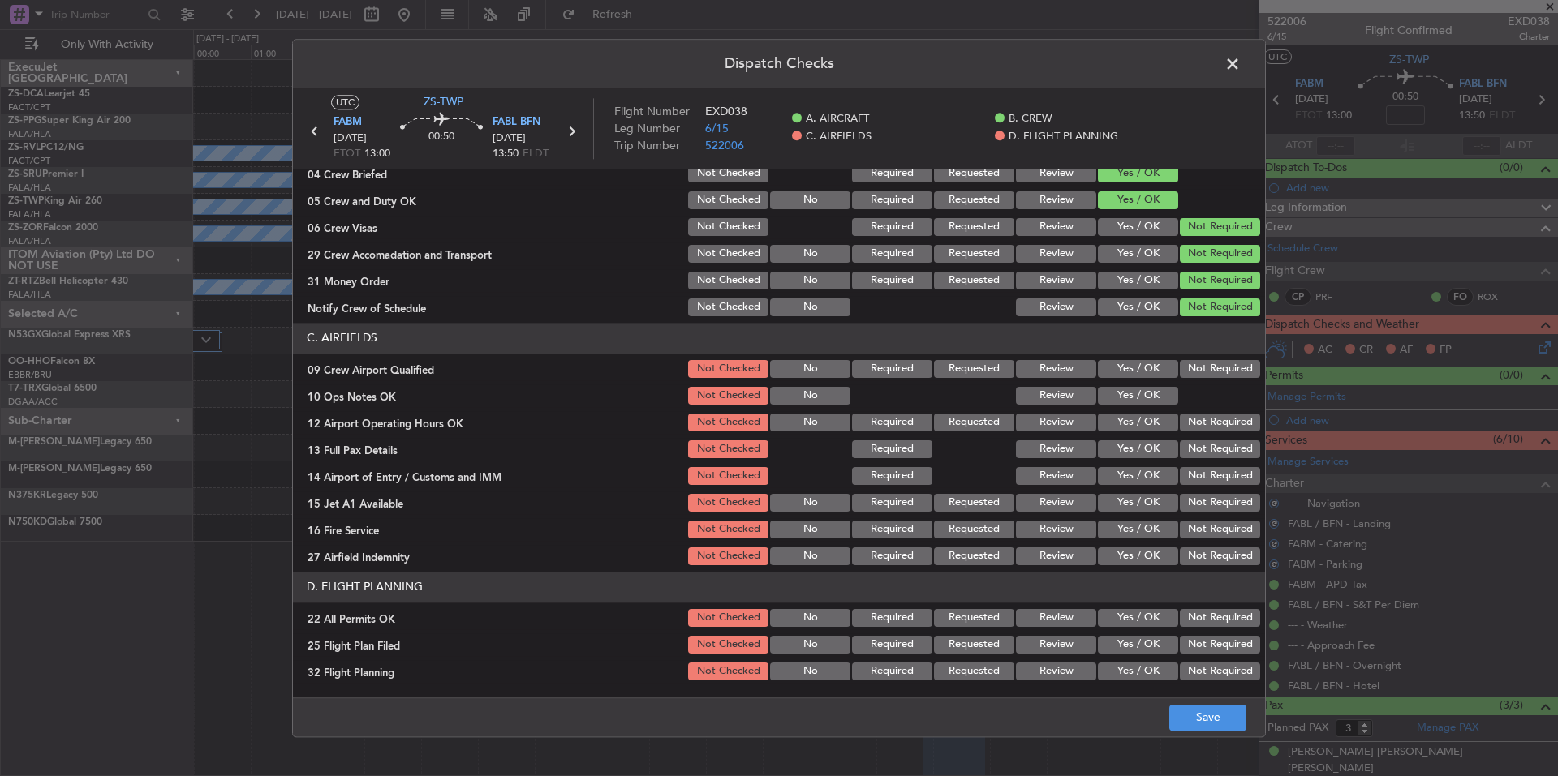
click at [1193, 383] on section "C. AIRFIELDS 09 Crew Airport Qualified Not Checked No Required Requested Review…" at bounding box center [779, 445] width 972 height 245
click at [1197, 371] on button "Not Required" at bounding box center [1220, 369] width 80 height 18
click at [1125, 425] on button "Yes / OK" at bounding box center [1138, 423] width 80 height 18
click at [1163, 395] on button "Yes / OK" at bounding box center [1138, 396] width 80 height 18
drag, startPoint x: 1166, startPoint y: 398, endPoint x: 1177, endPoint y: 413, distance: 18.5
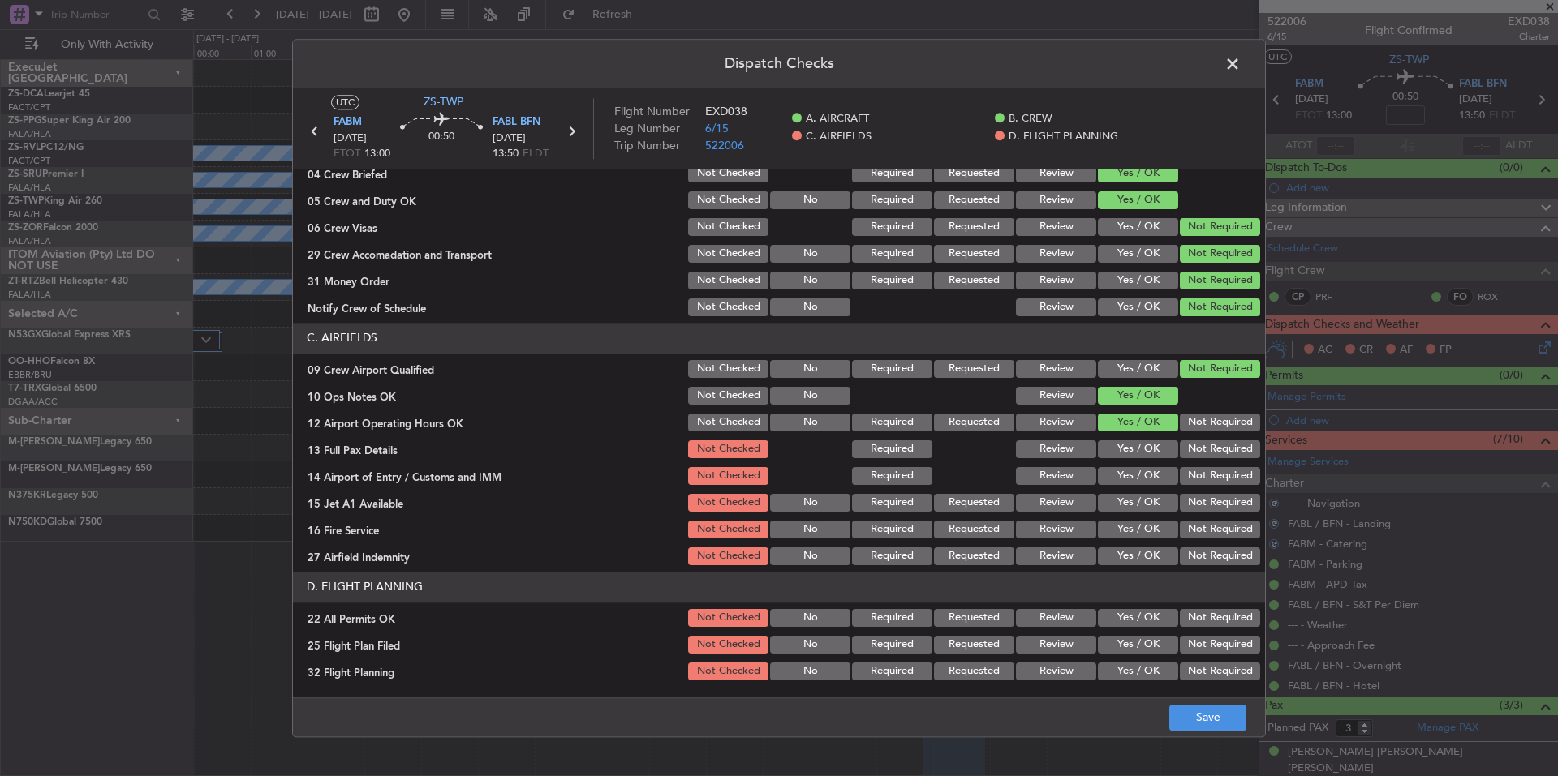
click at [1177, 400] on div at bounding box center [1218, 396] width 82 height 23
drag, startPoint x: 1181, startPoint y: 417, endPoint x: 1187, endPoint y: 429, distance: 13.4
click at [1181, 419] on button "Not Required" at bounding box center [1220, 423] width 80 height 18
drag, startPoint x: 1188, startPoint y: 431, endPoint x: 1194, endPoint y: 449, distance: 19.0
click at [1189, 435] on section "C. AIRFIELDS 09 Crew Airport Qualified Not Checked No Required Requested Review…" at bounding box center [779, 445] width 972 height 245
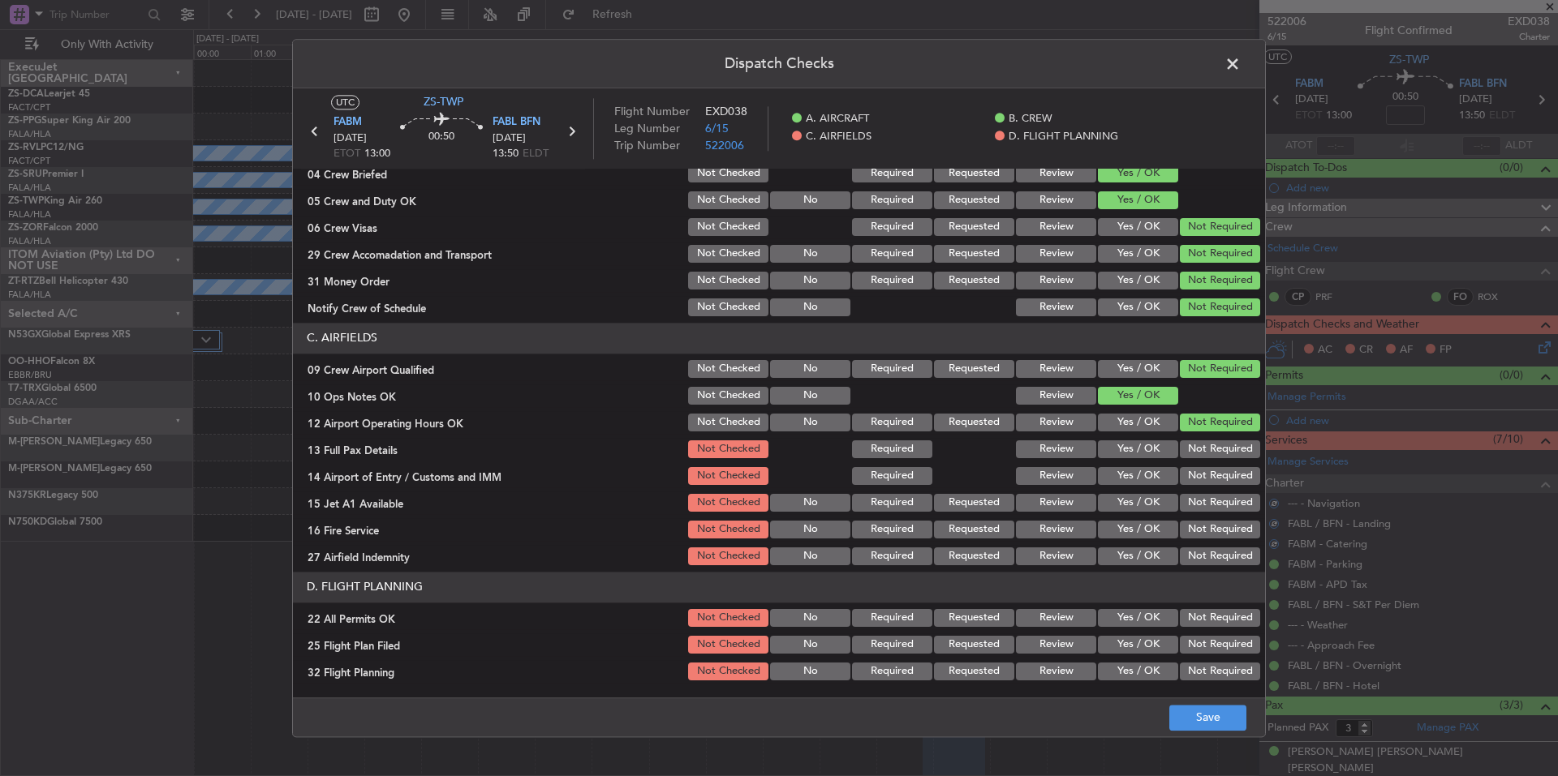
drag, startPoint x: 1194, startPoint y: 449, endPoint x: 1195, endPoint y: 463, distance: 14.6
click at [1194, 452] on button "Not Required" at bounding box center [1220, 450] width 80 height 18
drag, startPoint x: 1195, startPoint y: 463, endPoint x: 1196, endPoint y: 475, distance: 11.4
click at [1195, 466] on section "C. AIRFIELDS 09 Crew Airport Qualified Not Checked No Required Requested Review…" at bounding box center [779, 445] width 972 height 245
drag, startPoint x: 1198, startPoint y: 499, endPoint x: 1200, endPoint y: 535, distance: 35.7
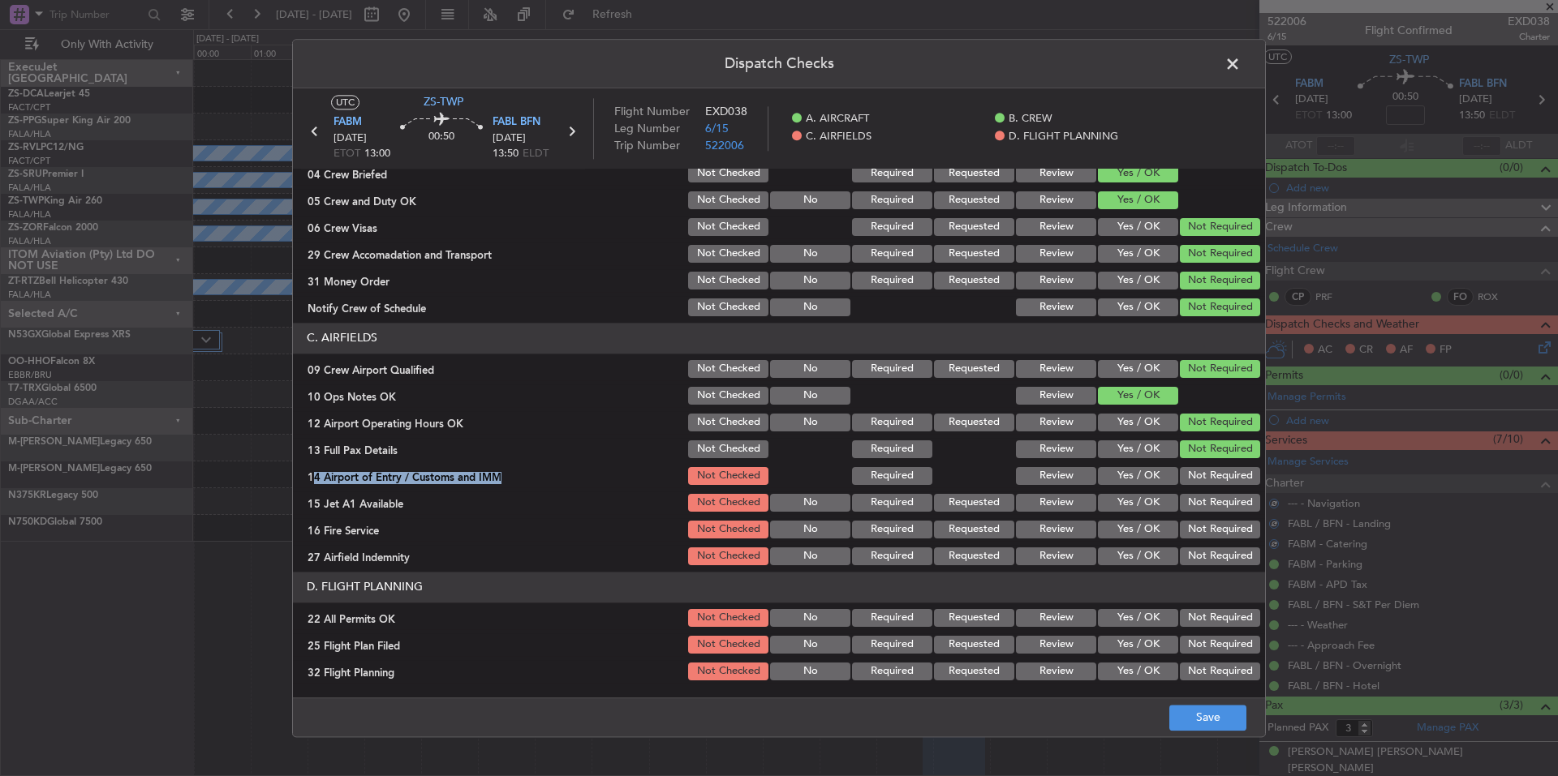
click at [1198, 505] on button "Not Required" at bounding box center [1220, 503] width 80 height 18
click at [1199, 522] on section "C. AIRFIELDS 09 Crew Airport Qualified Not Checked No Required Requested Review…" at bounding box center [779, 445] width 972 height 245
drag, startPoint x: 1200, startPoint y: 535, endPoint x: 1200, endPoint y: 545, distance: 10.5
click at [1200, 537] on button "Not Required" at bounding box center [1220, 530] width 80 height 18
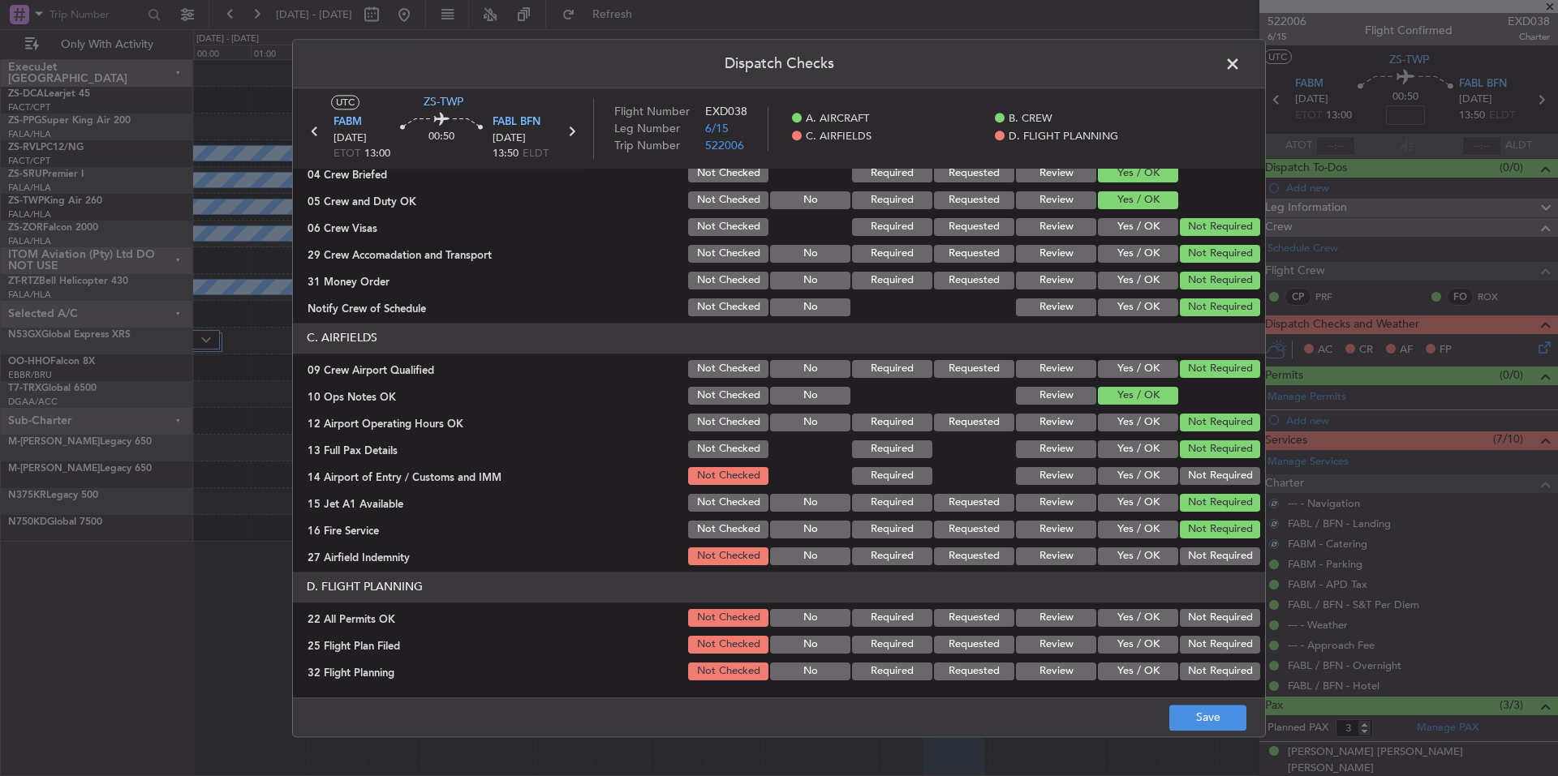
click at [1200, 552] on button "Not Required" at bounding box center [1220, 557] width 80 height 18
click at [1200, 553] on button "Not Required" at bounding box center [1220, 557] width 80 height 18
click at [1193, 464] on section "C. AIRFIELDS 09 Crew Airport Qualified Not Checked No Required Requested Review…" at bounding box center [779, 445] width 972 height 245
click at [1195, 471] on button "Not Required" at bounding box center [1220, 476] width 80 height 18
click at [1185, 617] on button "Not Required" at bounding box center [1220, 618] width 80 height 18
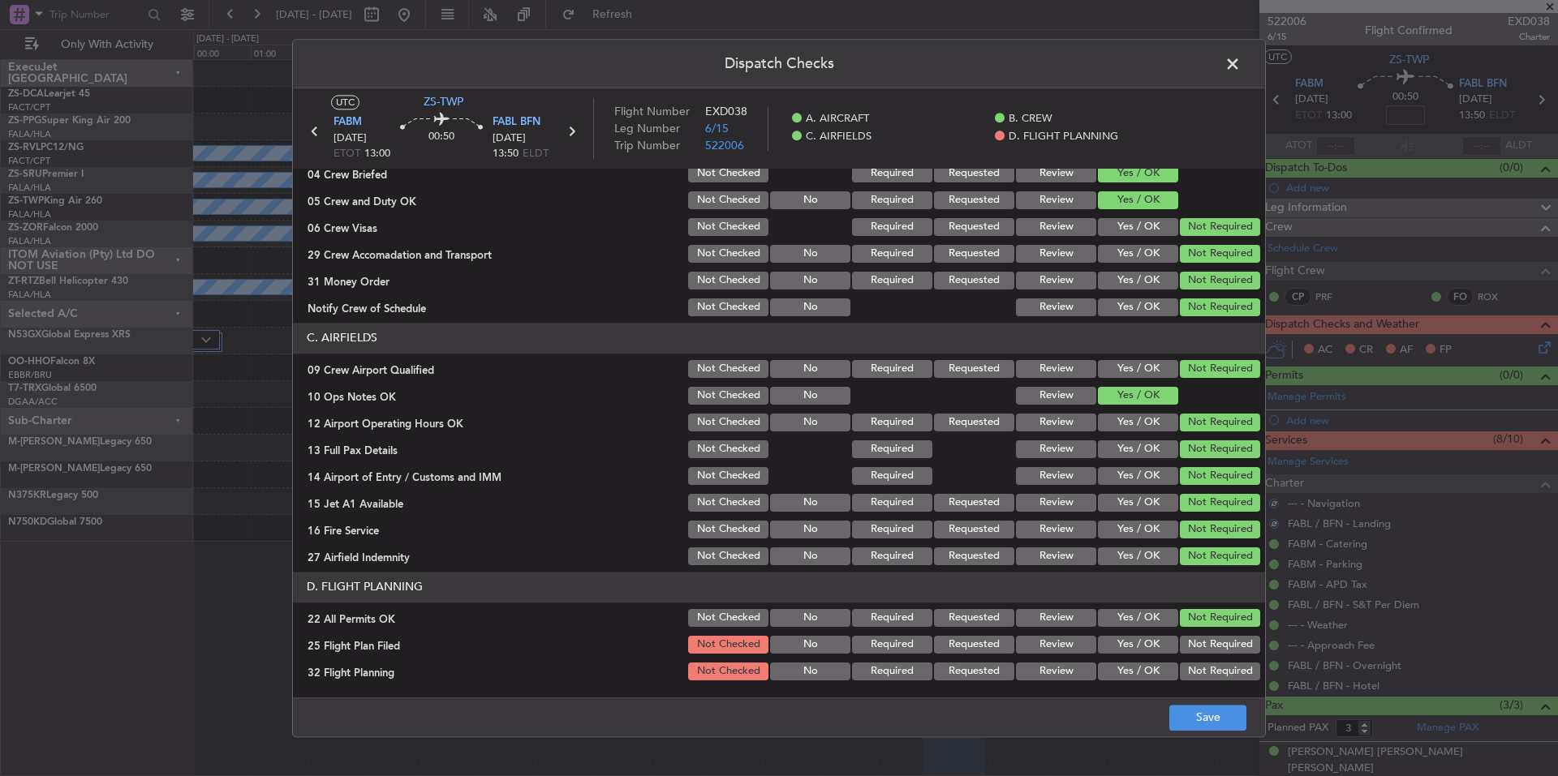
drag, startPoint x: 1129, startPoint y: 642, endPoint x: 1137, endPoint y: 664, distance: 23.9
click at [1129, 645] on button "Yes / OK" at bounding box center [1138, 645] width 80 height 18
click at [1133, 657] on section "D. FLIGHT PLANNING 22 All Permits OK Not Checked No Required Requested Review Y…" at bounding box center [779, 627] width 972 height 111
click at [1138, 670] on button "Yes / OK" at bounding box center [1138, 672] width 80 height 18
click at [1169, 705] on footer "Save" at bounding box center [779, 717] width 972 height 39
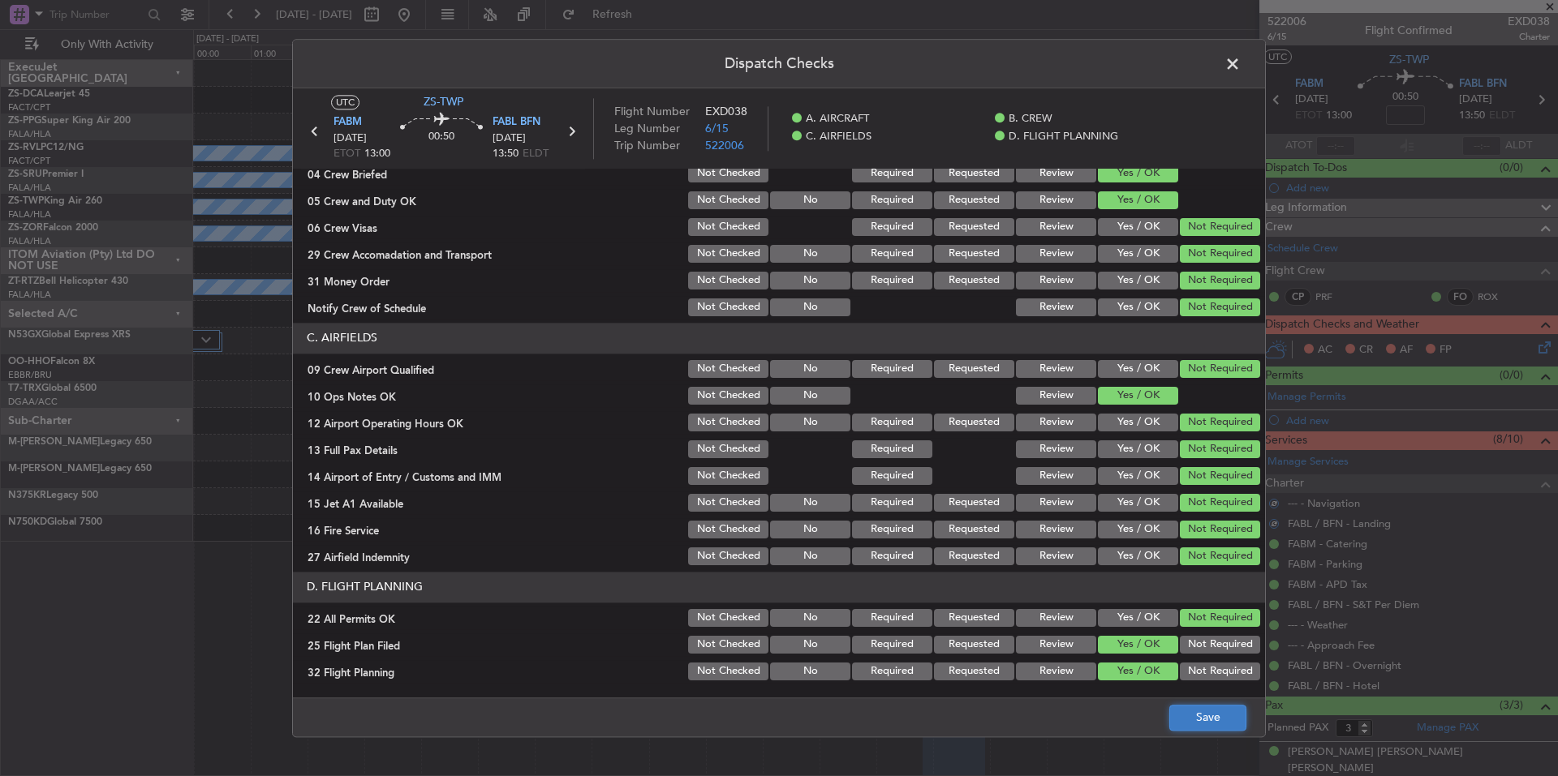
click at [1194, 712] on button "Save" at bounding box center [1207, 718] width 77 height 26
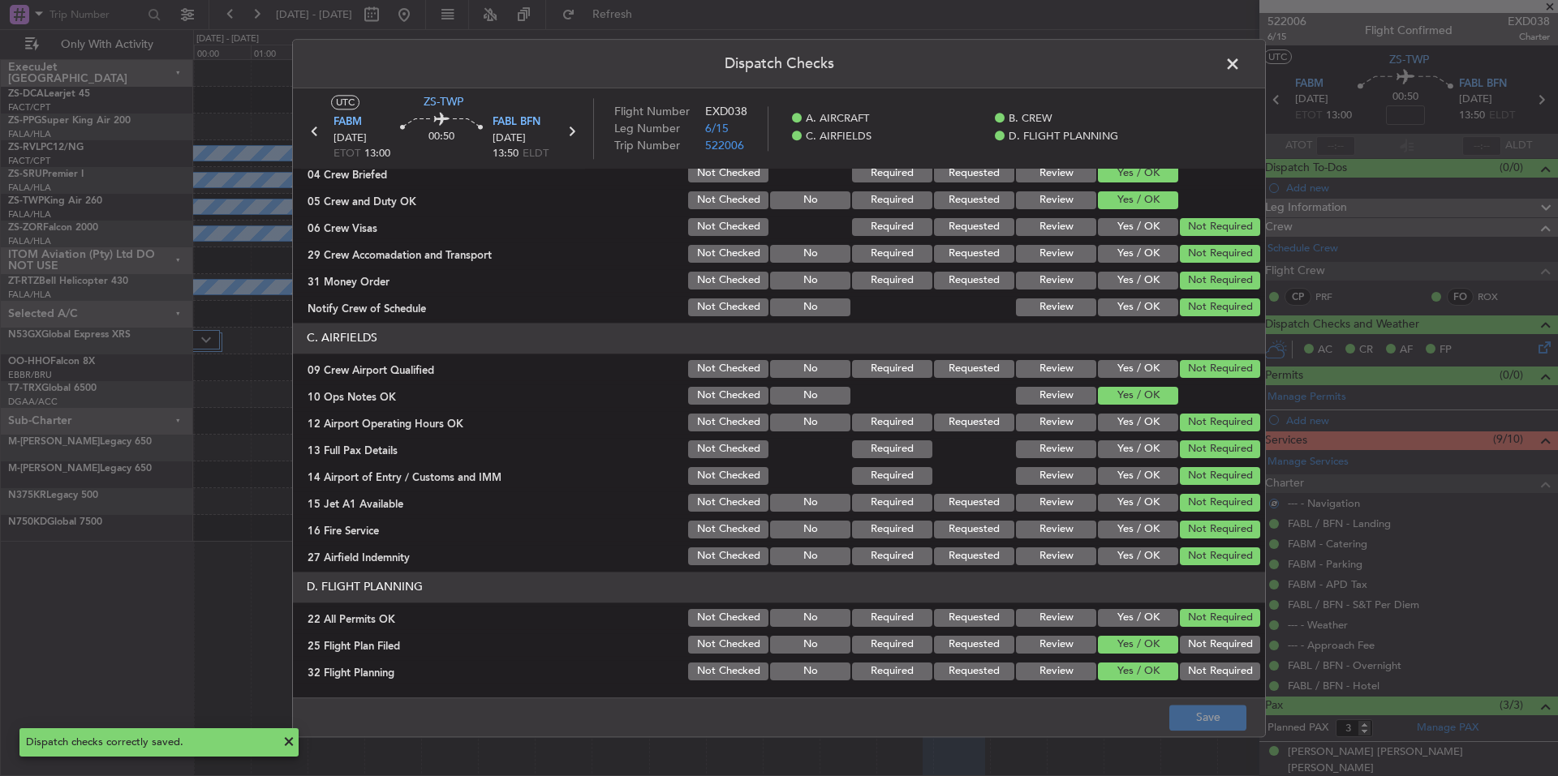
click at [1241, 56] on span at bounding box center [1241, 68] width 0 height 32
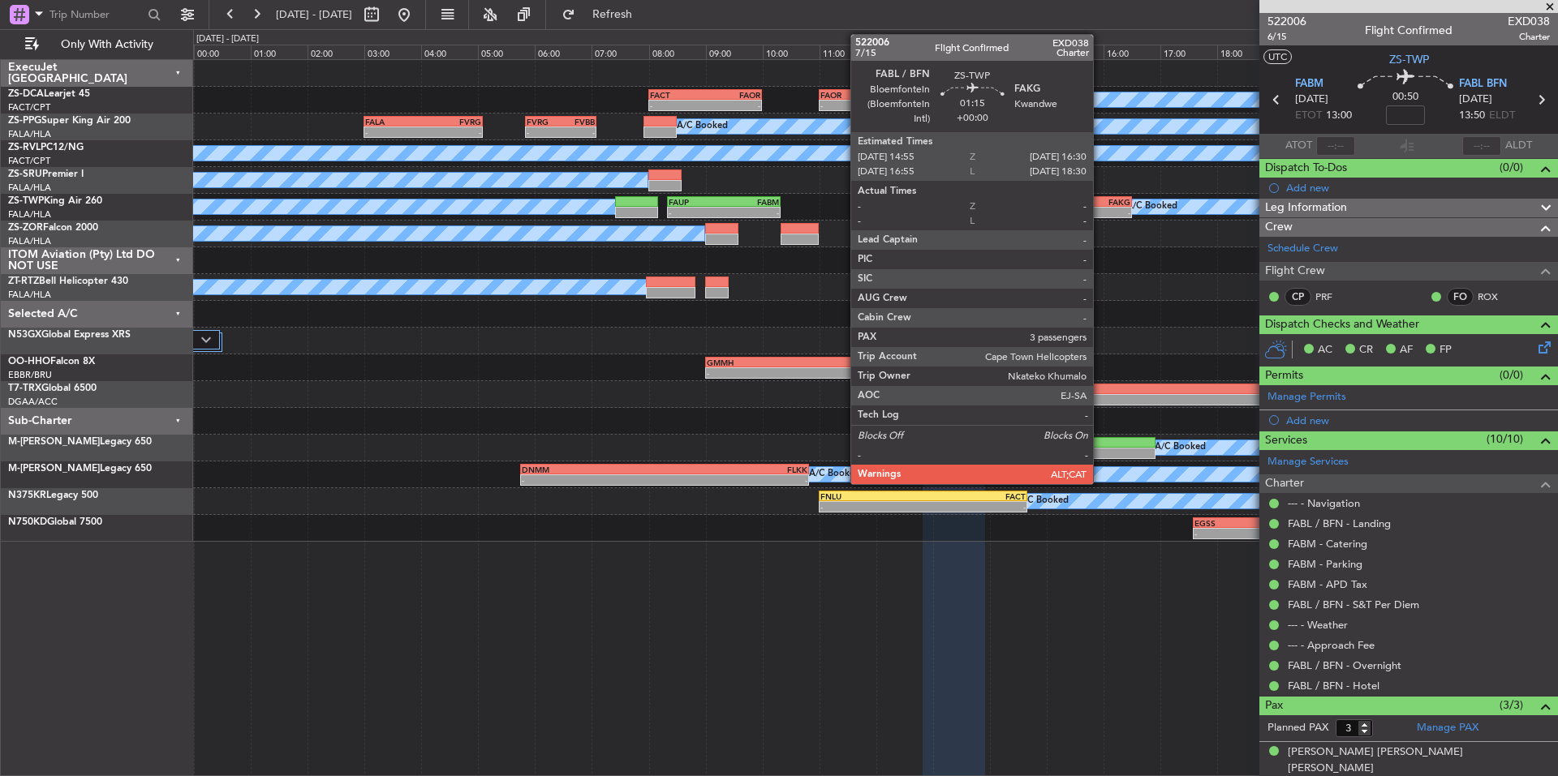
click at [1100, 205] on div "FAKG" at bounding box center [1108, 202] width 44 height 10
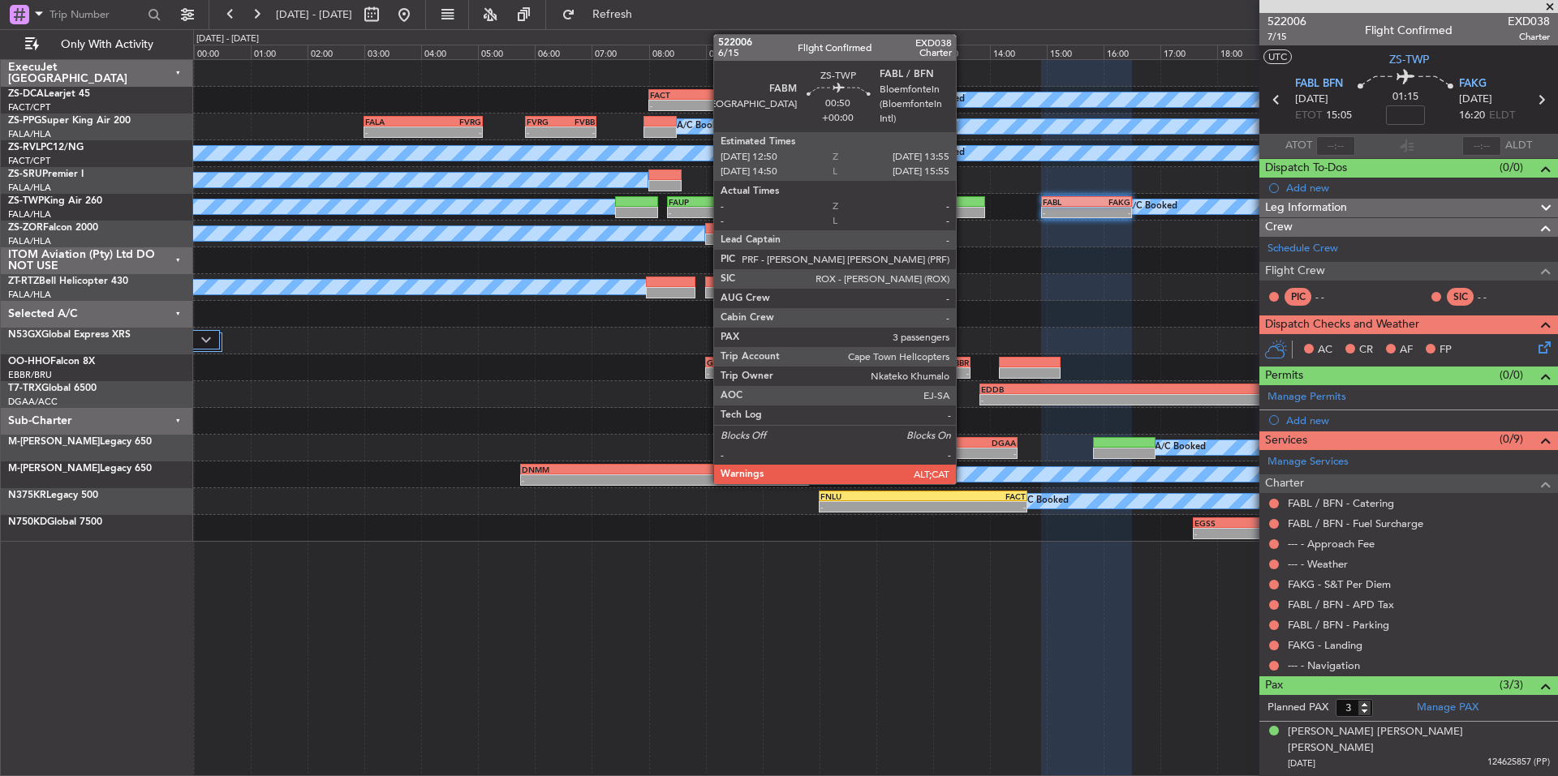
click at [963, 212] on div at bounding box center [953, 212] width 62 height 11
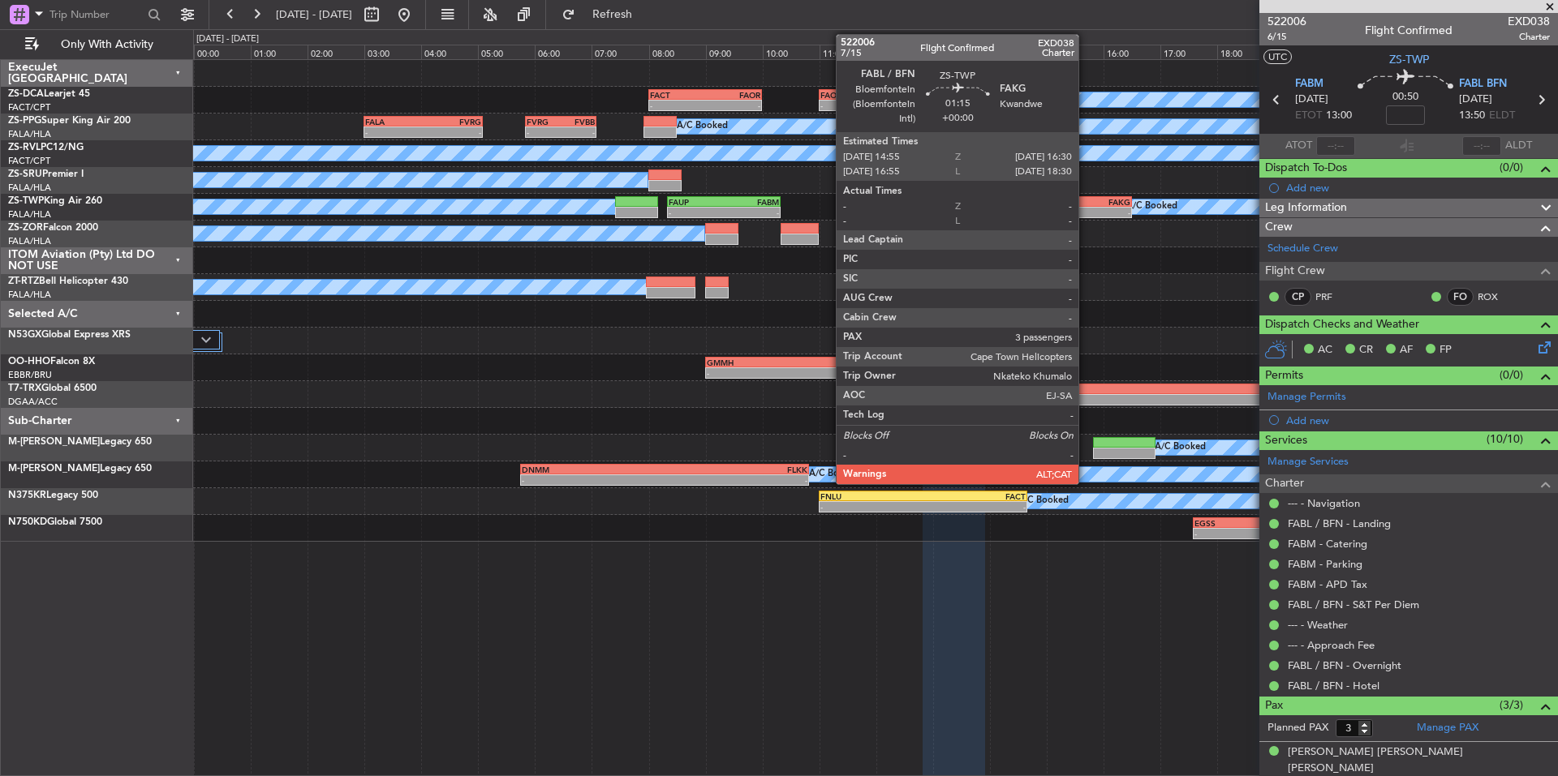
click at [1086, 207] on div "- -" at bounding box center [1086, 212] width 90 height 11
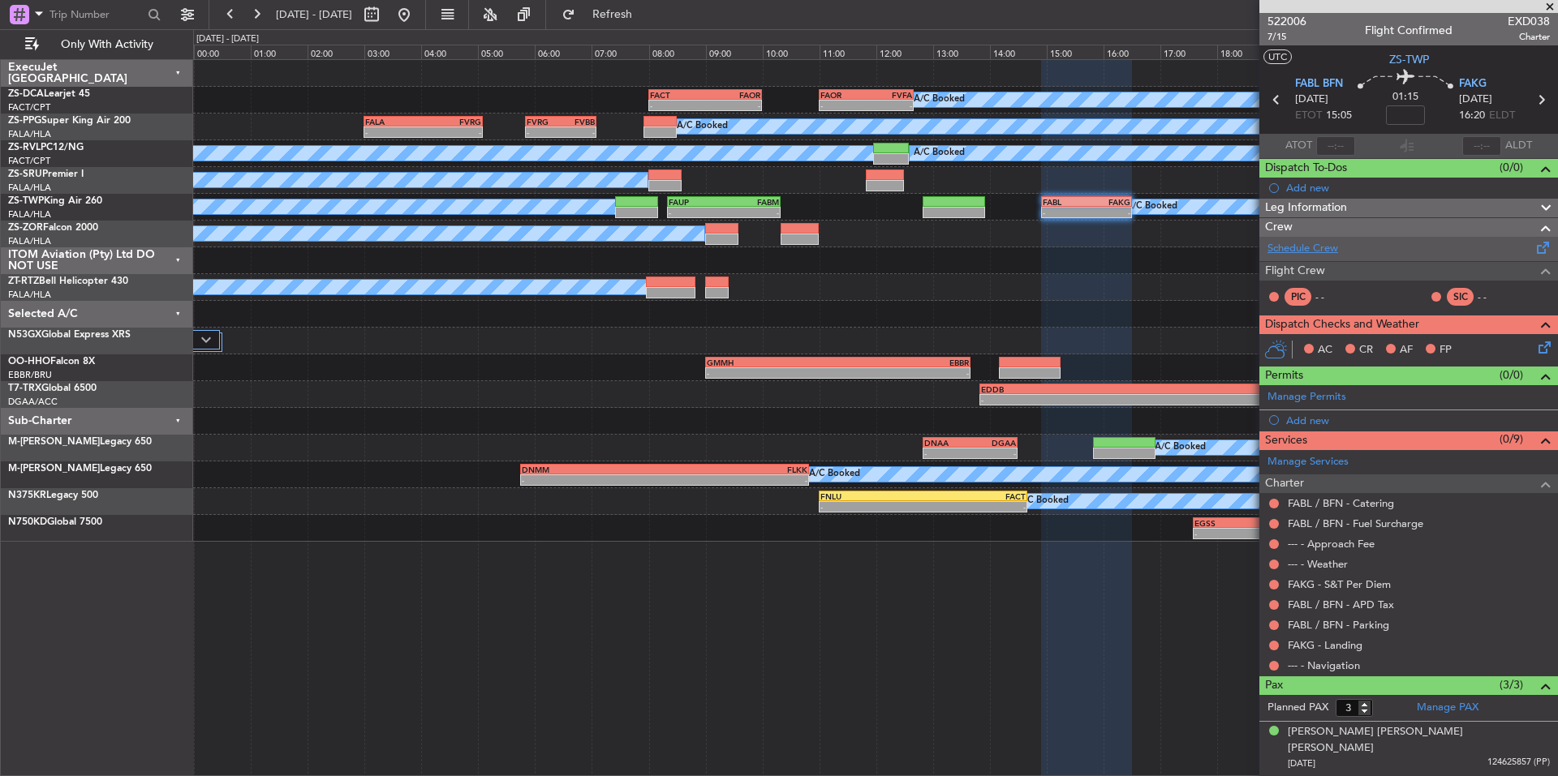
click at [1327, 251] on link "Schedule Crew" at bounding box center [1302, 249] width 71 height 16
click at [1549, 2] on span at bounding box center [1550, 7] width 16 height 15
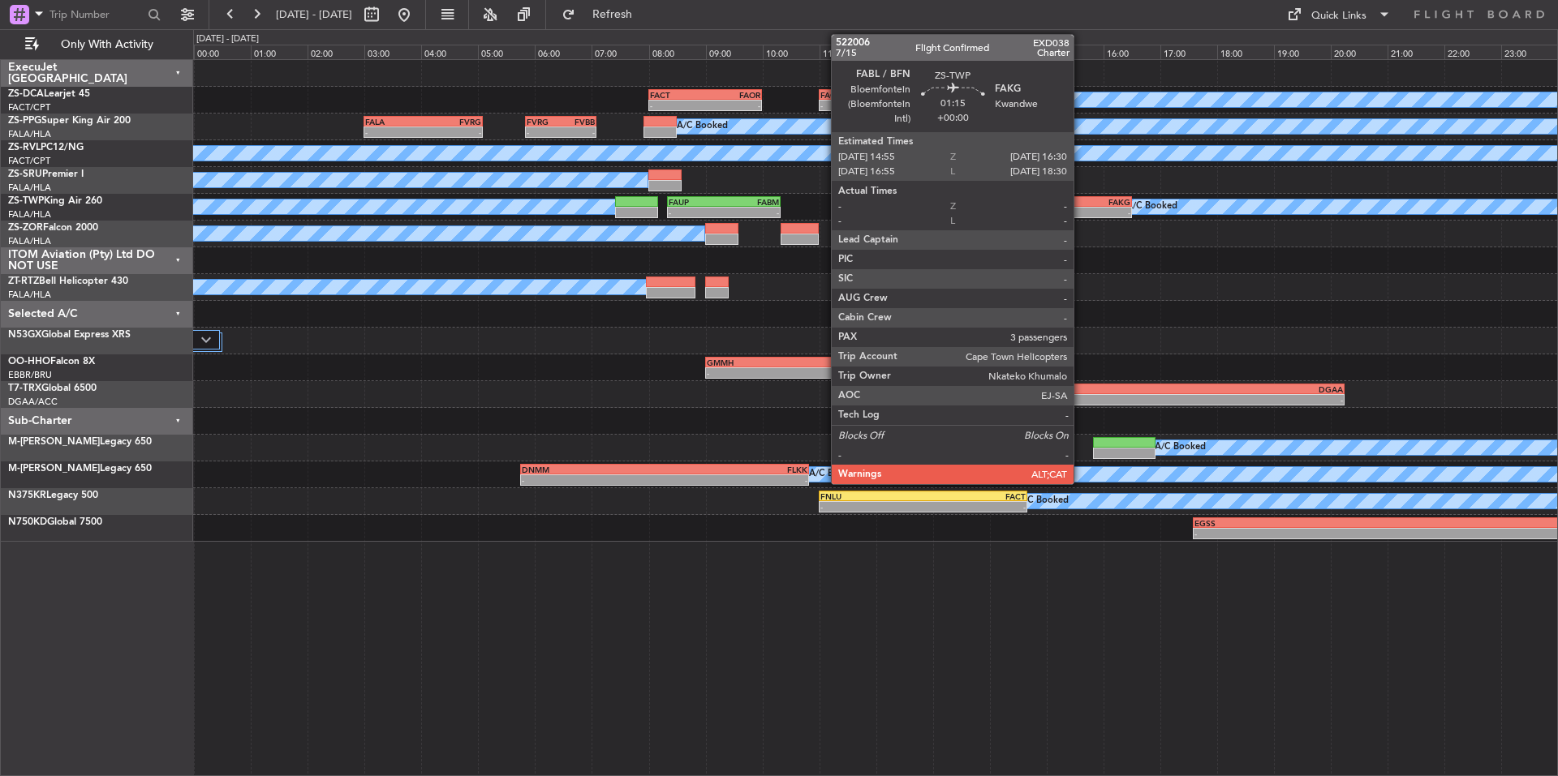
click at [1081, 200] on div "FABL" at bounding box center [1065, 202] width 44 height 10
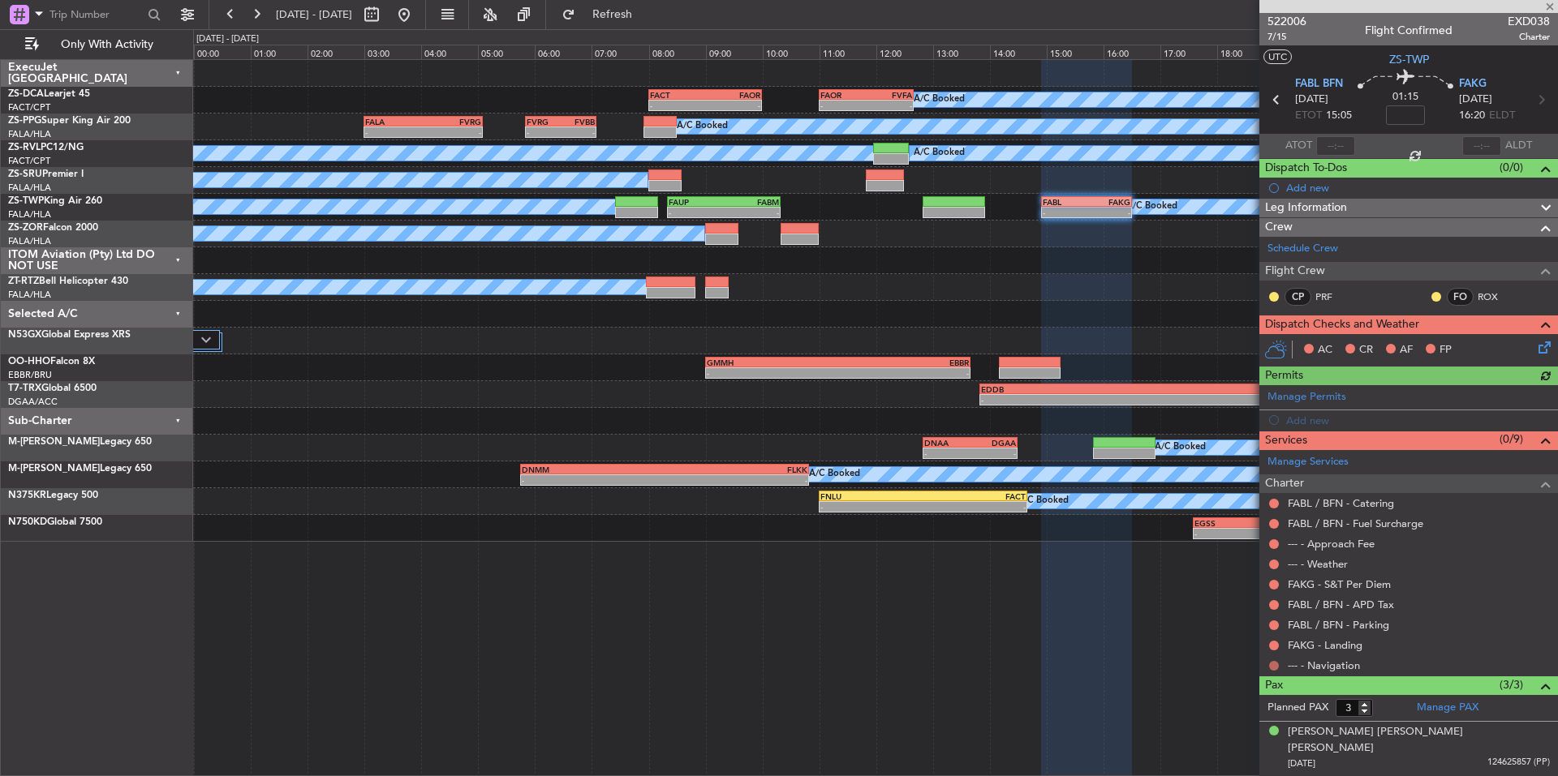
click at [1271, 667] on button at bounding box center [1274, 666] width 10 height 10
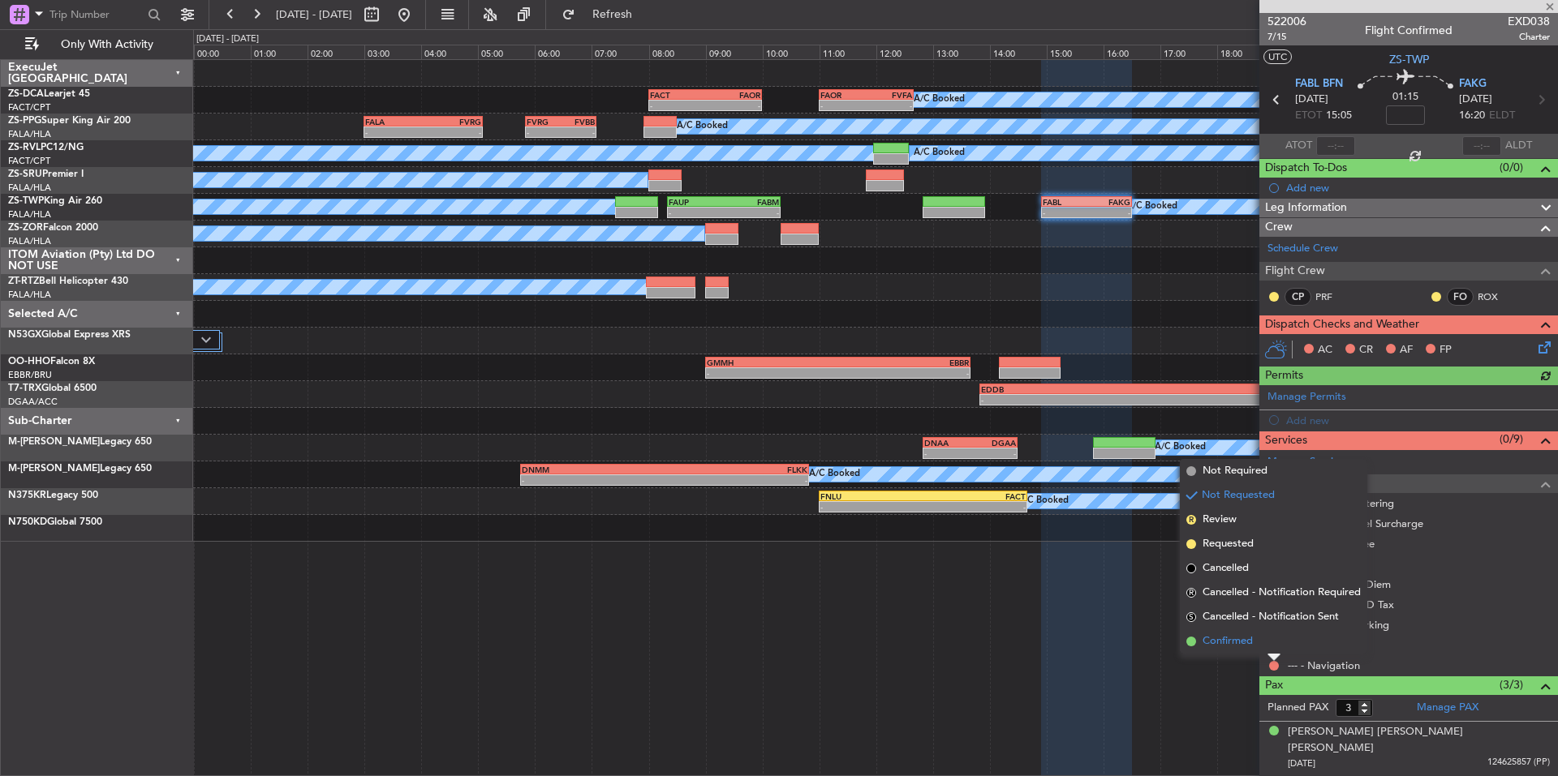
click at [1253, 650] on li "Confirmed" at bounding box center [1273, 642] width 187 height 24
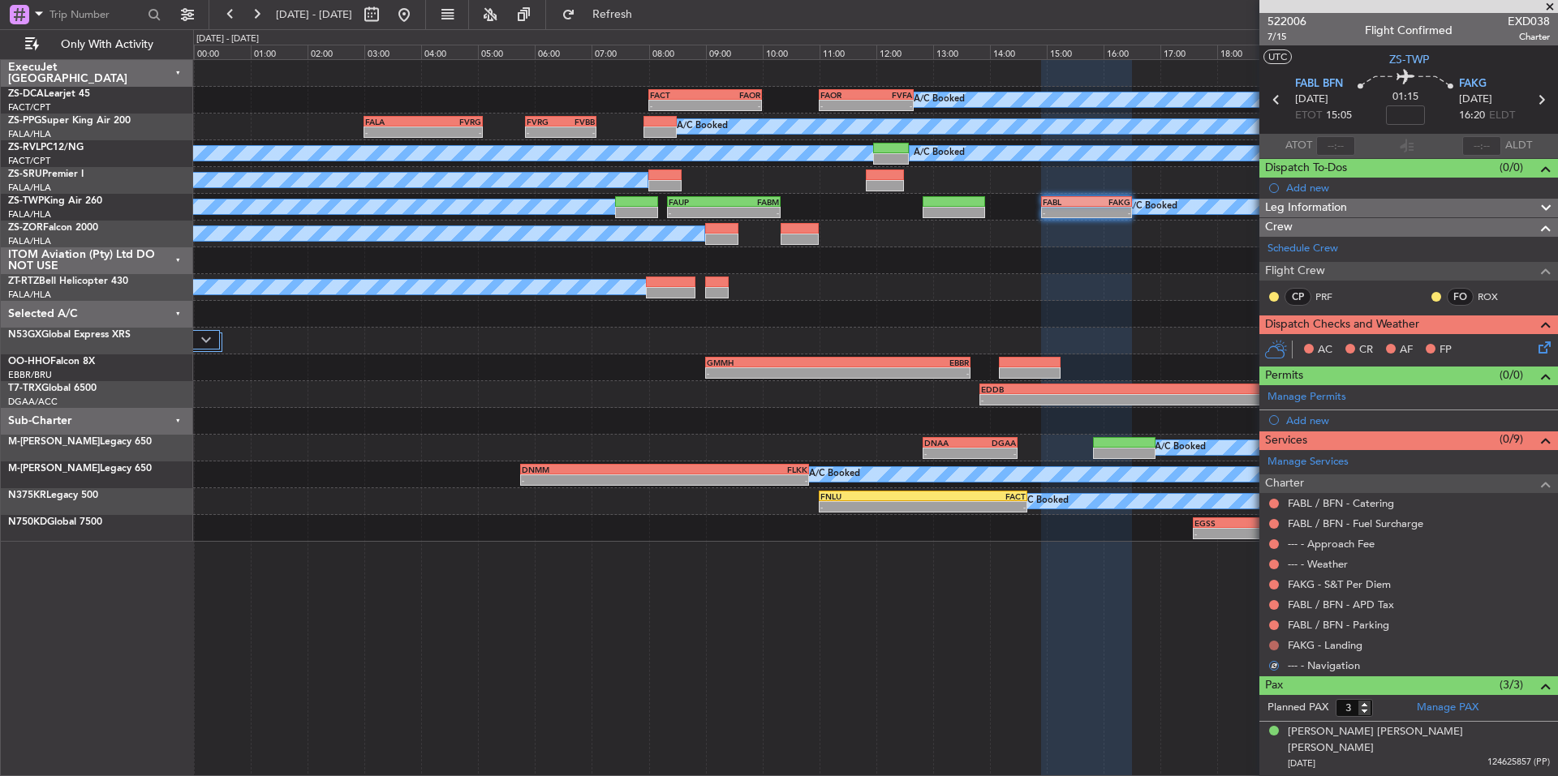
click at [1276, 643] on button at bounding box center [1274, 646] width 10 height 10
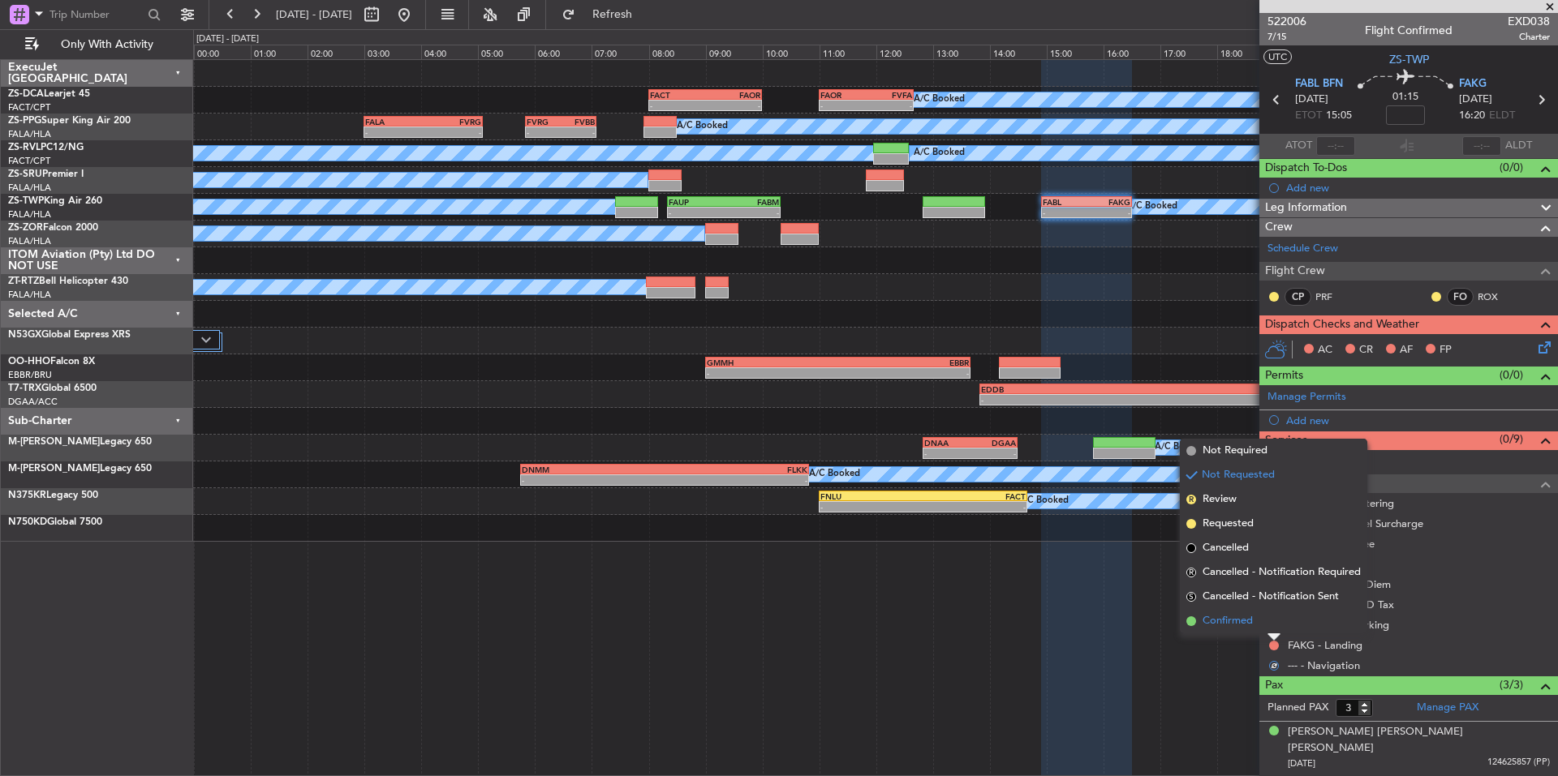
click at [1251, 626] on span "Confirmed" at bounding box center [1227, 621] width 50 height 16
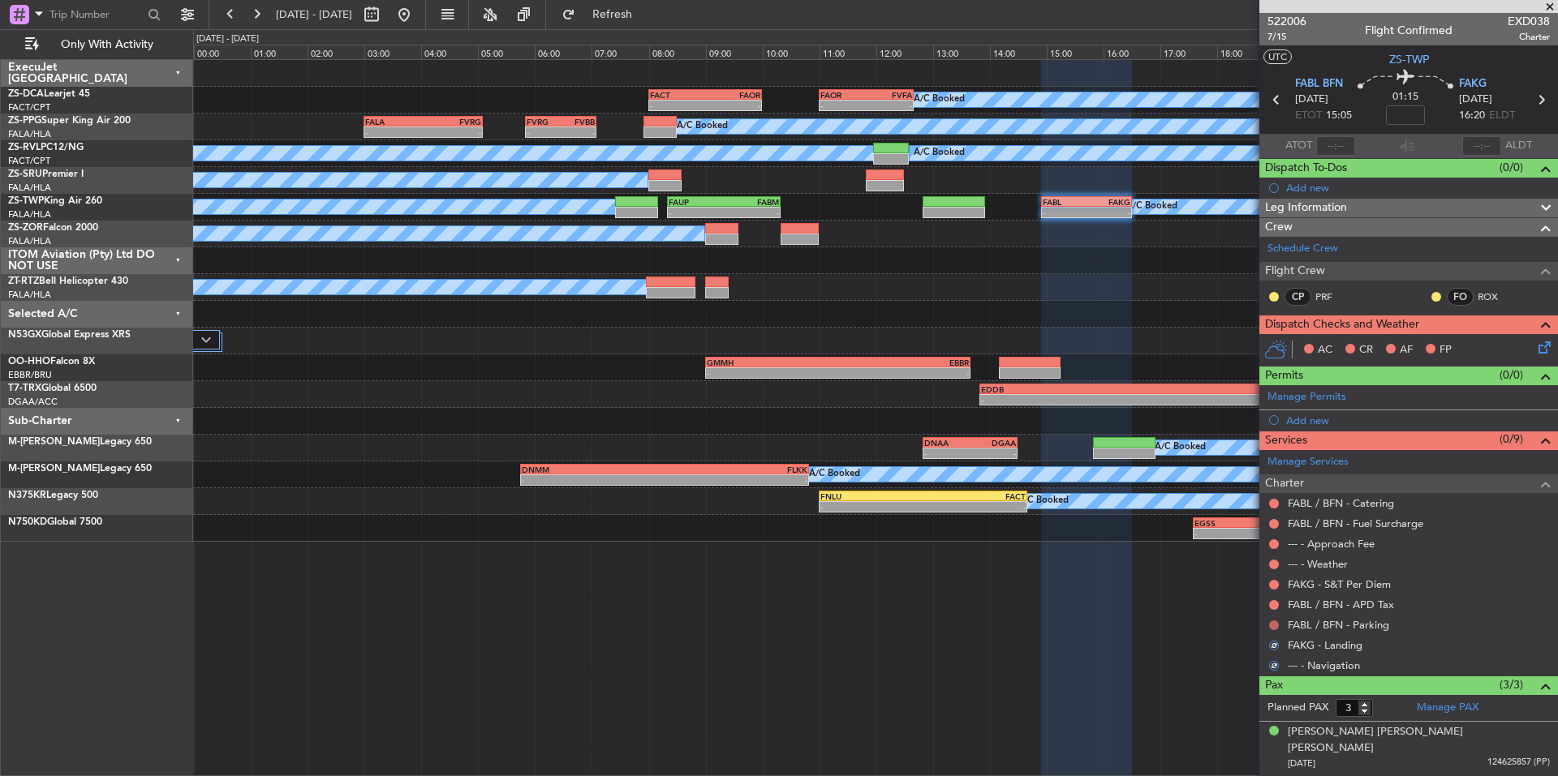
click at [1270, 625] on button at bounding box center [1274, 626] width 10 height 10
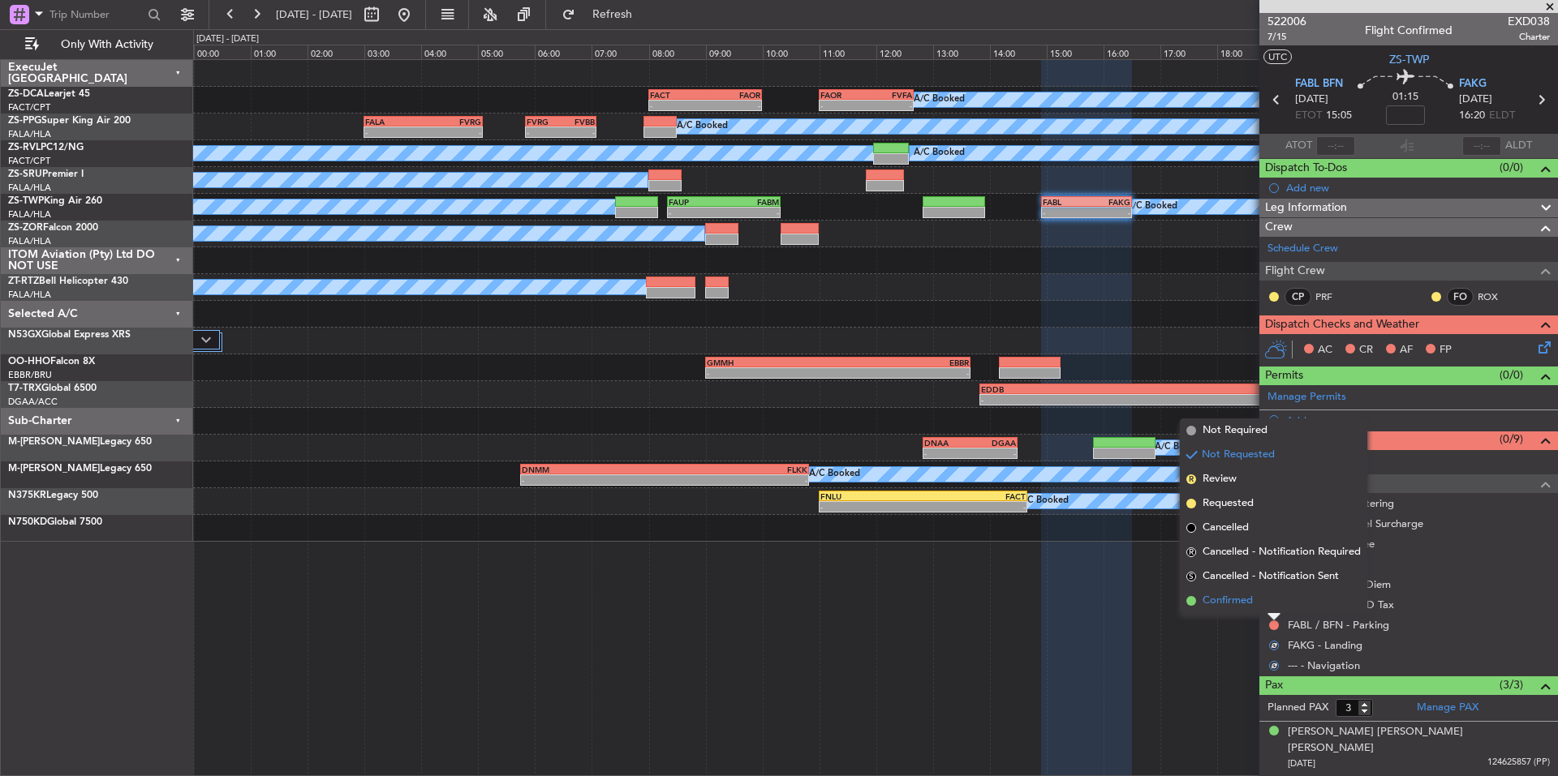
click at [1245, 600] on span "Confirmed" at bounding box center [1227, 601] width 50 height 16
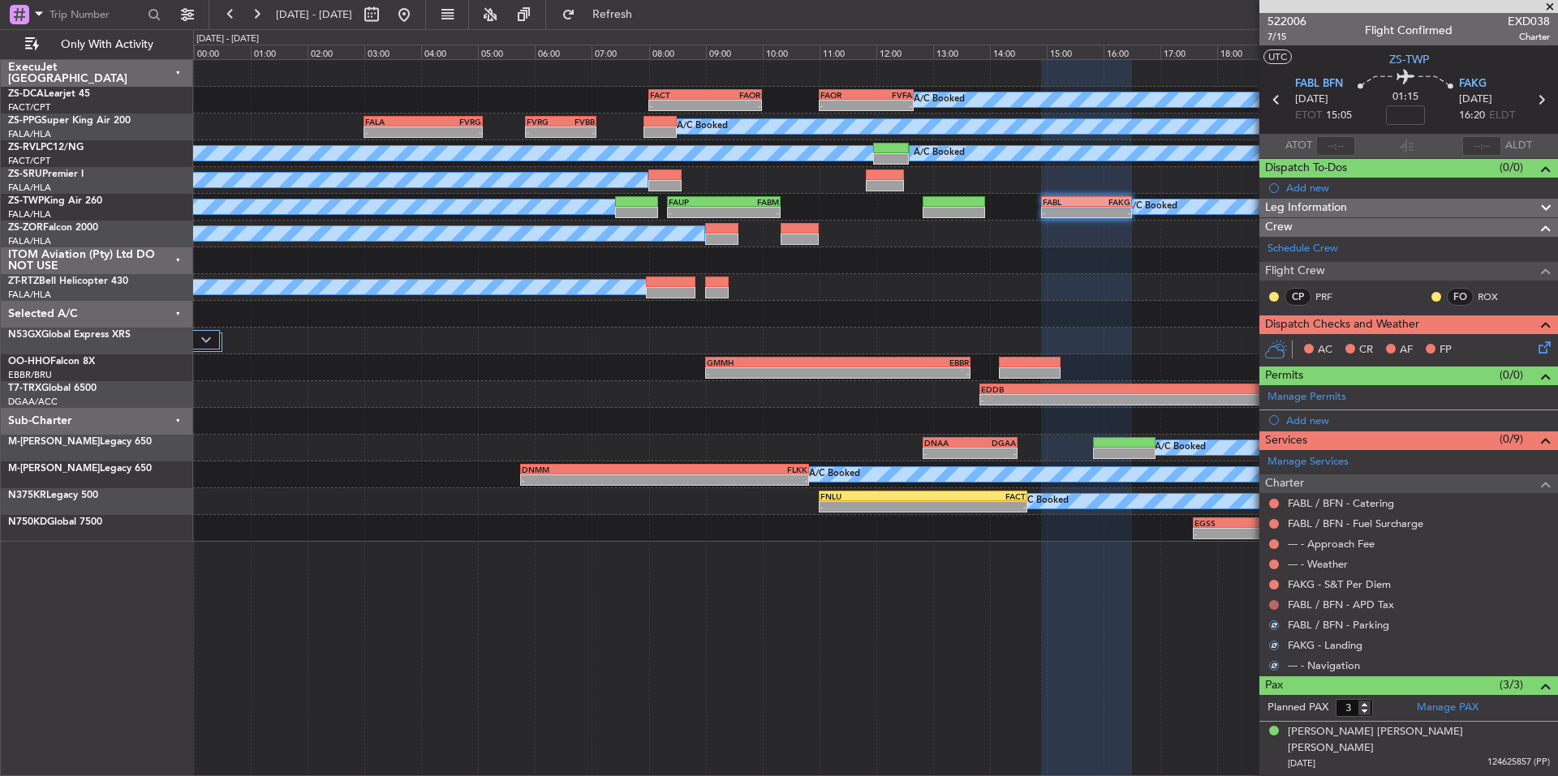
click at [1270, 601] on button at bounding box center [1274, 605] width 10 height 10
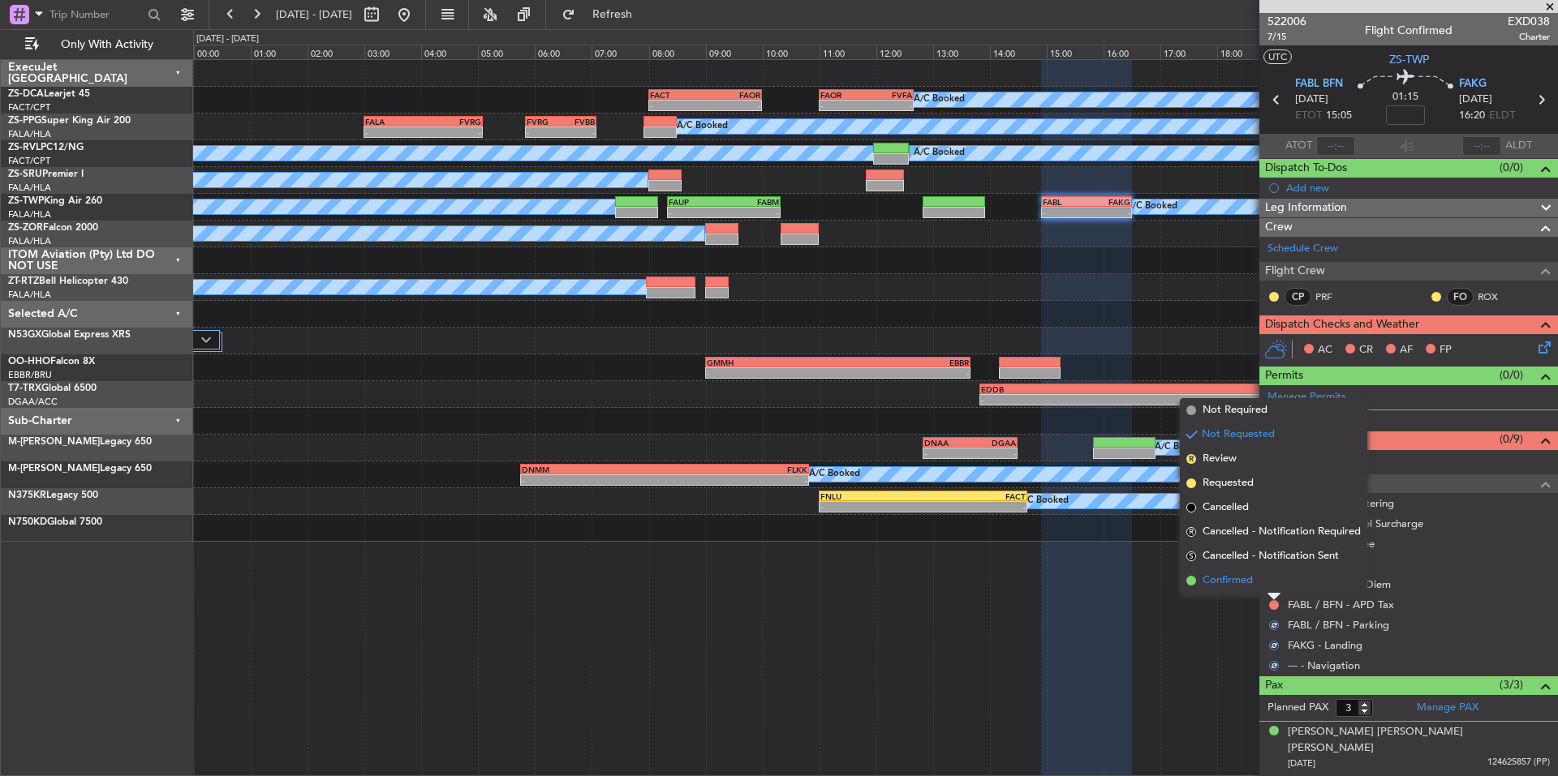
click at [1254, 586] on li "Confirmed" at bounding box center [1273, 581] width 187 height 24
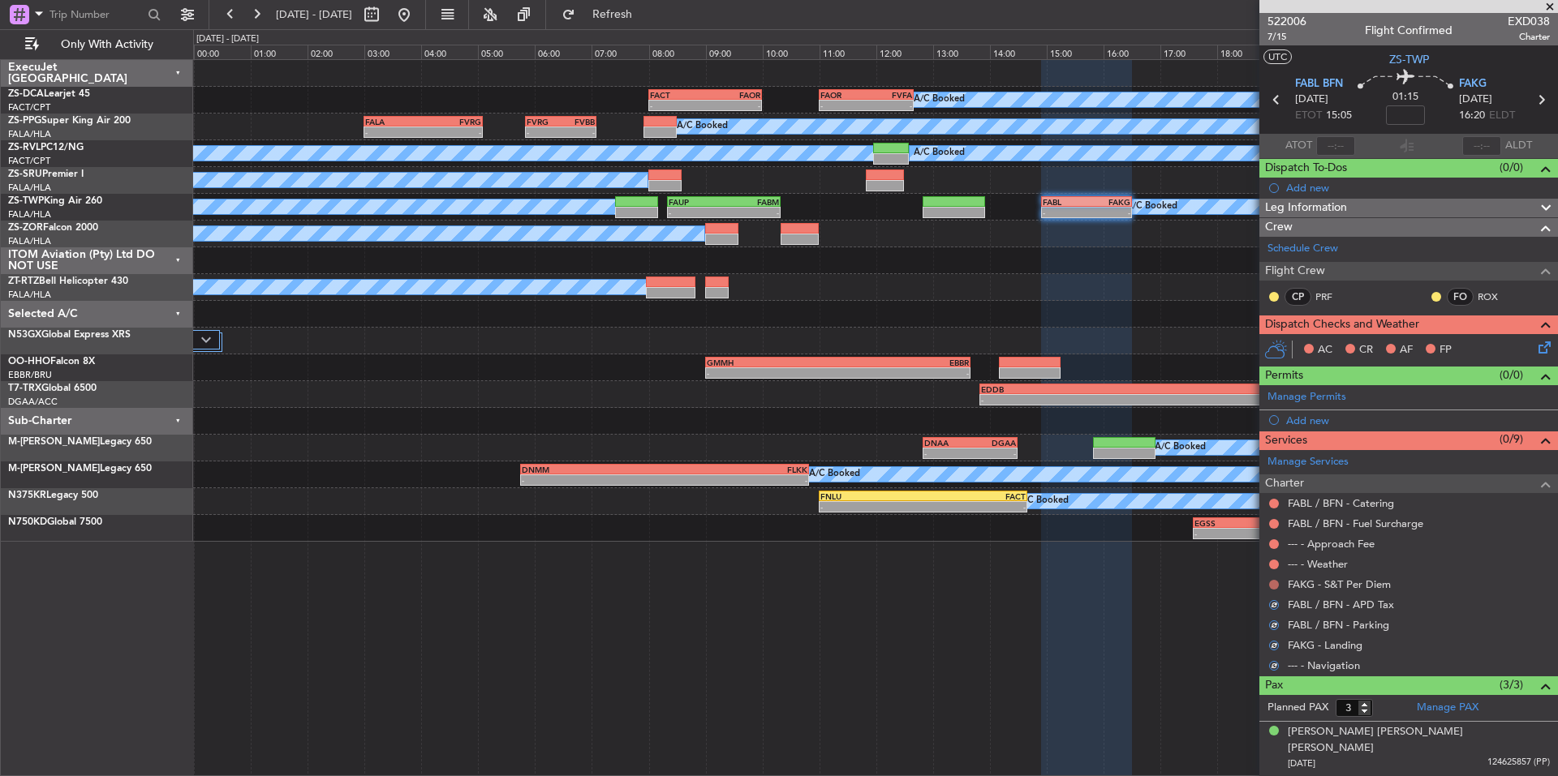
click at [1271, 586] on button at bounding box center [1274, 585] width 10 height 10
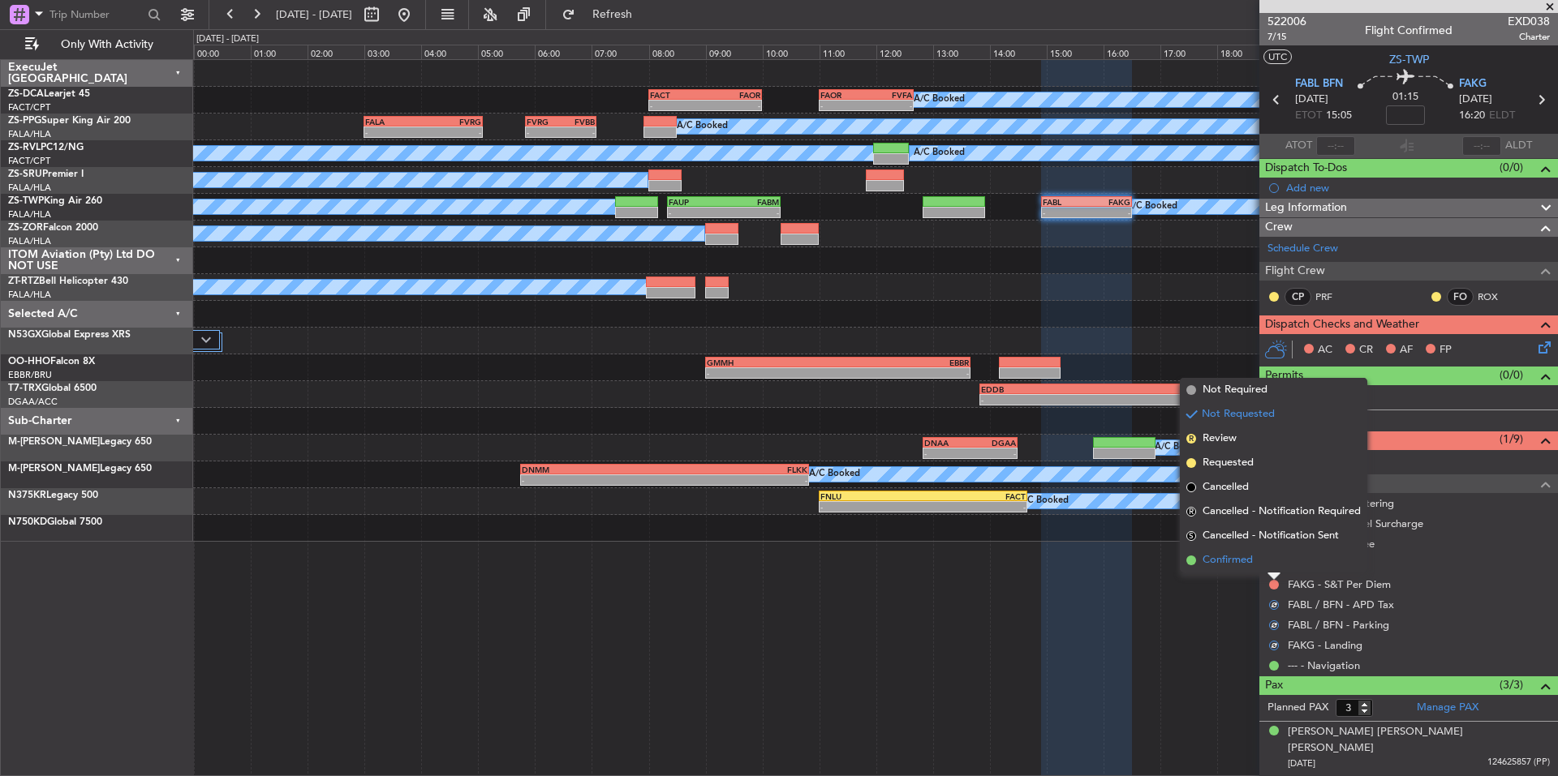
click at [1249, 564] on span "Confirmed" at bounding box center [1227, 561] width 50 height 16
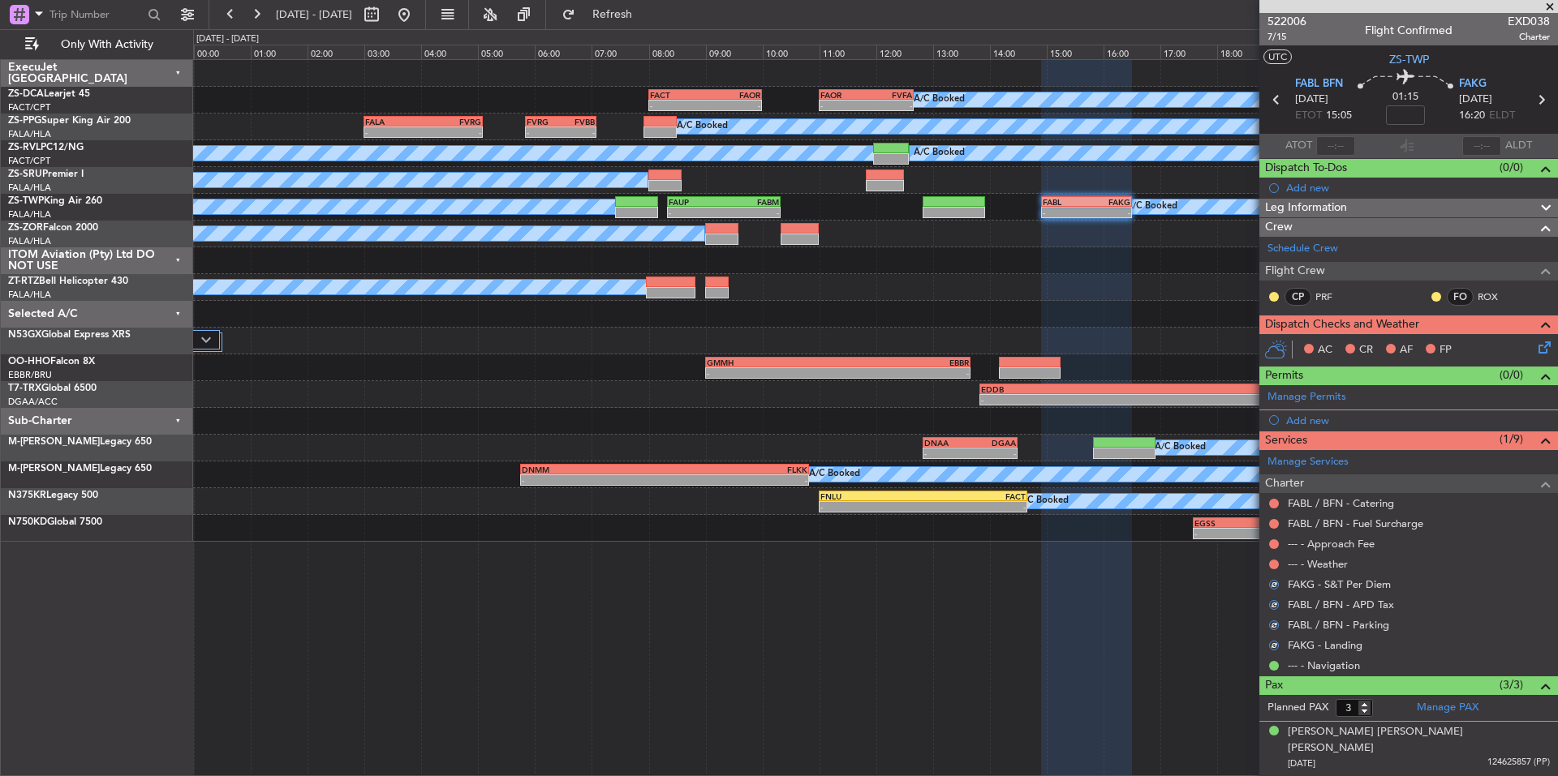
click at [1275, 569] on div at bounding box center [1273, 564] width 13 height 13
click at [1273, 566] on button at bounding box center [1274, 565] width 10 height 10
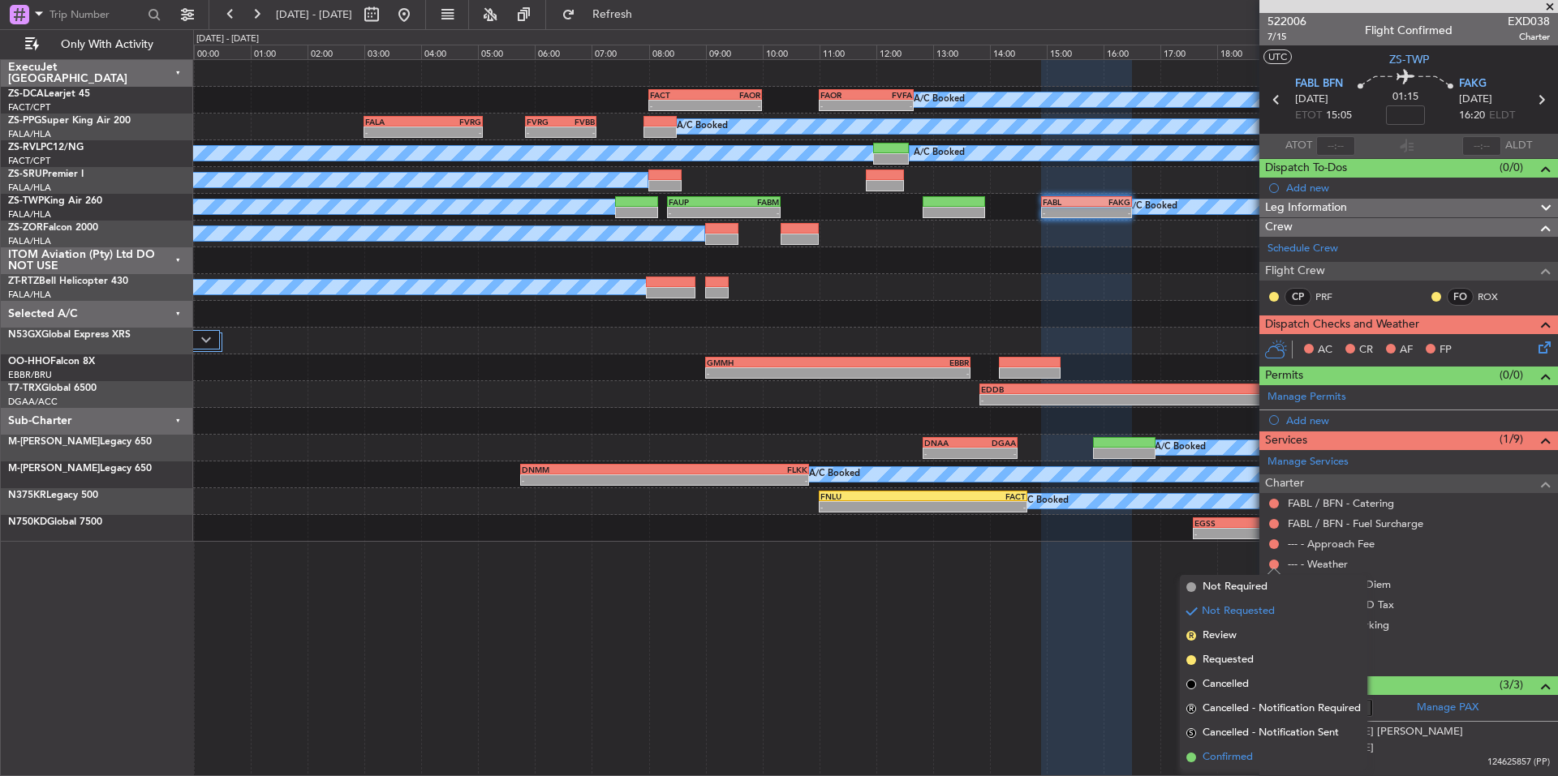
click at [1242, 754] on span "Confirmed" at bounding box center [1227, 758] width 50 height 16
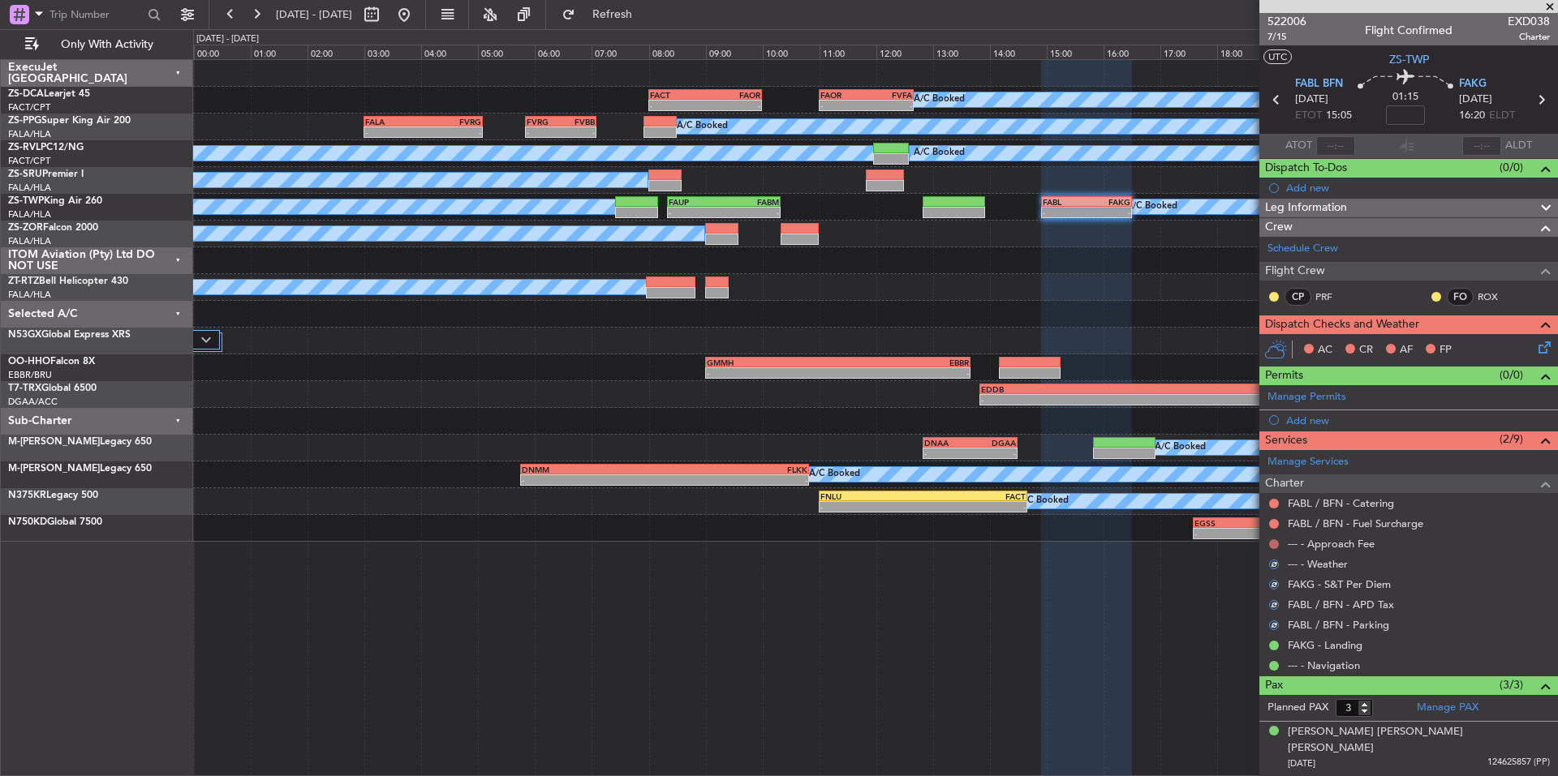
click at [1277, 541] on button at bounding box center [1274, 545] width 10 height 10
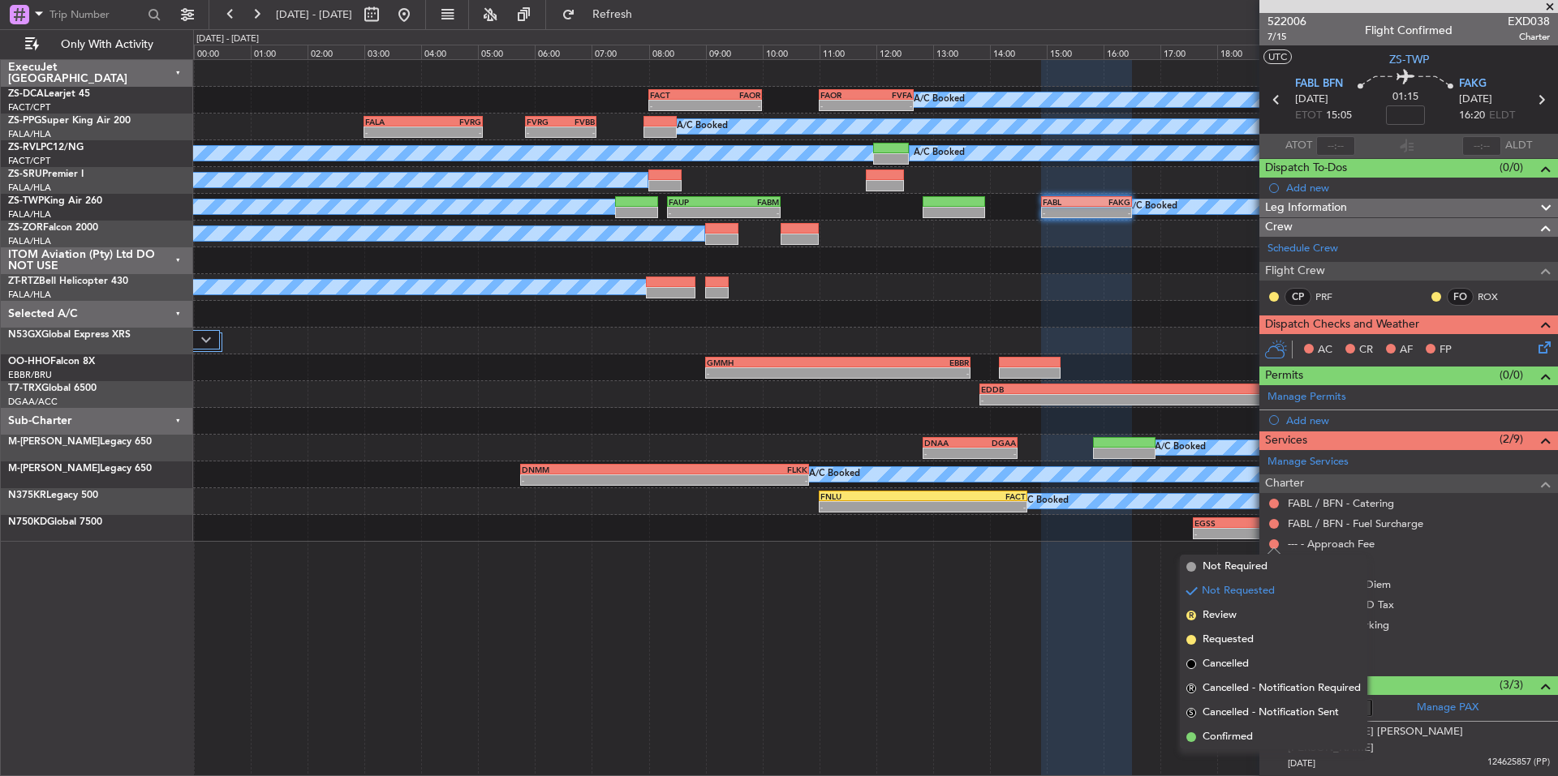
drag, startPoint x: 1262, startPoint y: 733, endPoint x: 1265, endPoint y: 671, distance: 62.5
click at [1262, 733] on li "Confirmed" at bounding box center [1273, 737] width 187 height 24
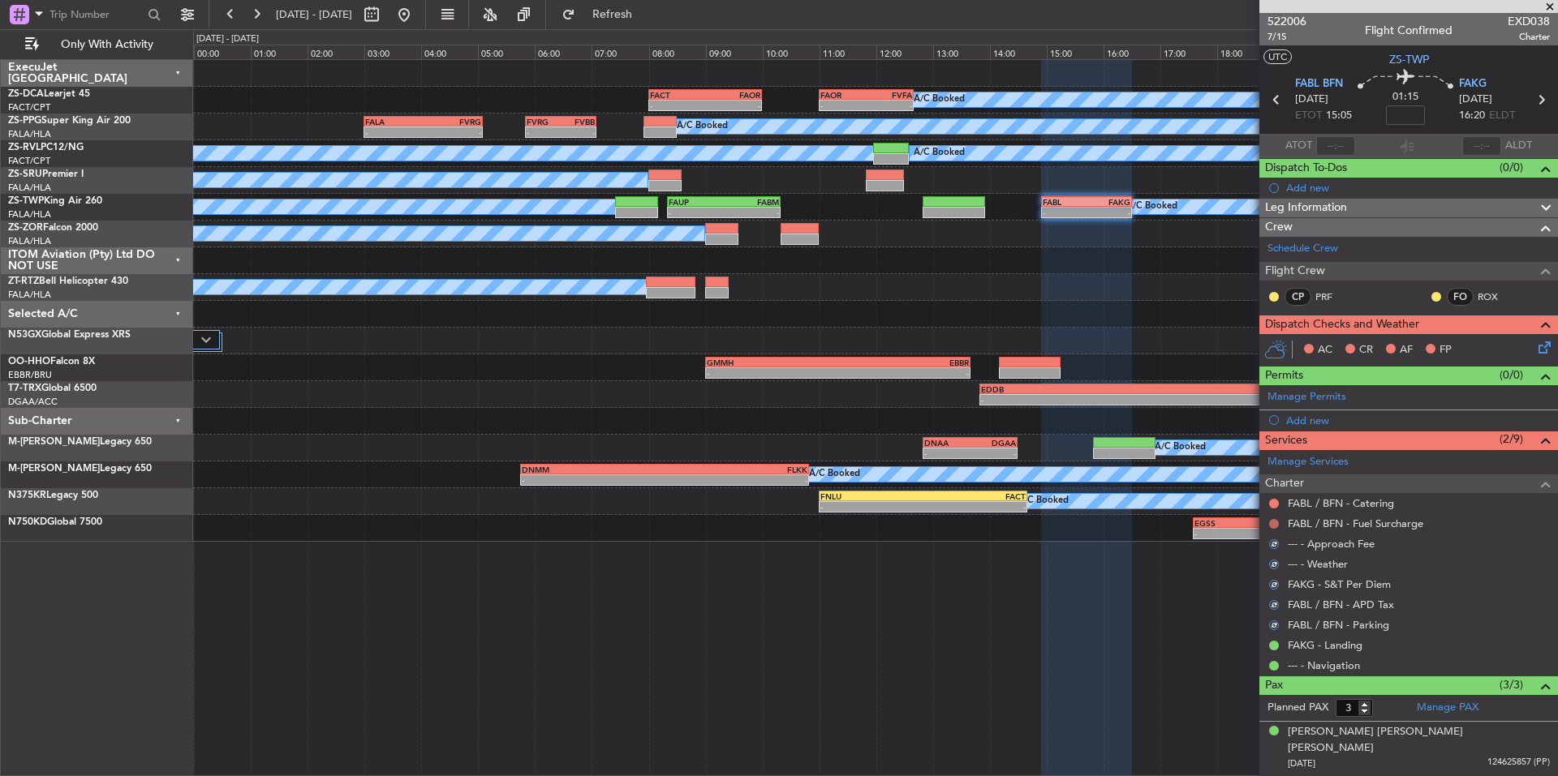
click at [1275, 522] on button at bounding box center [1274, 524] width 10 height 10
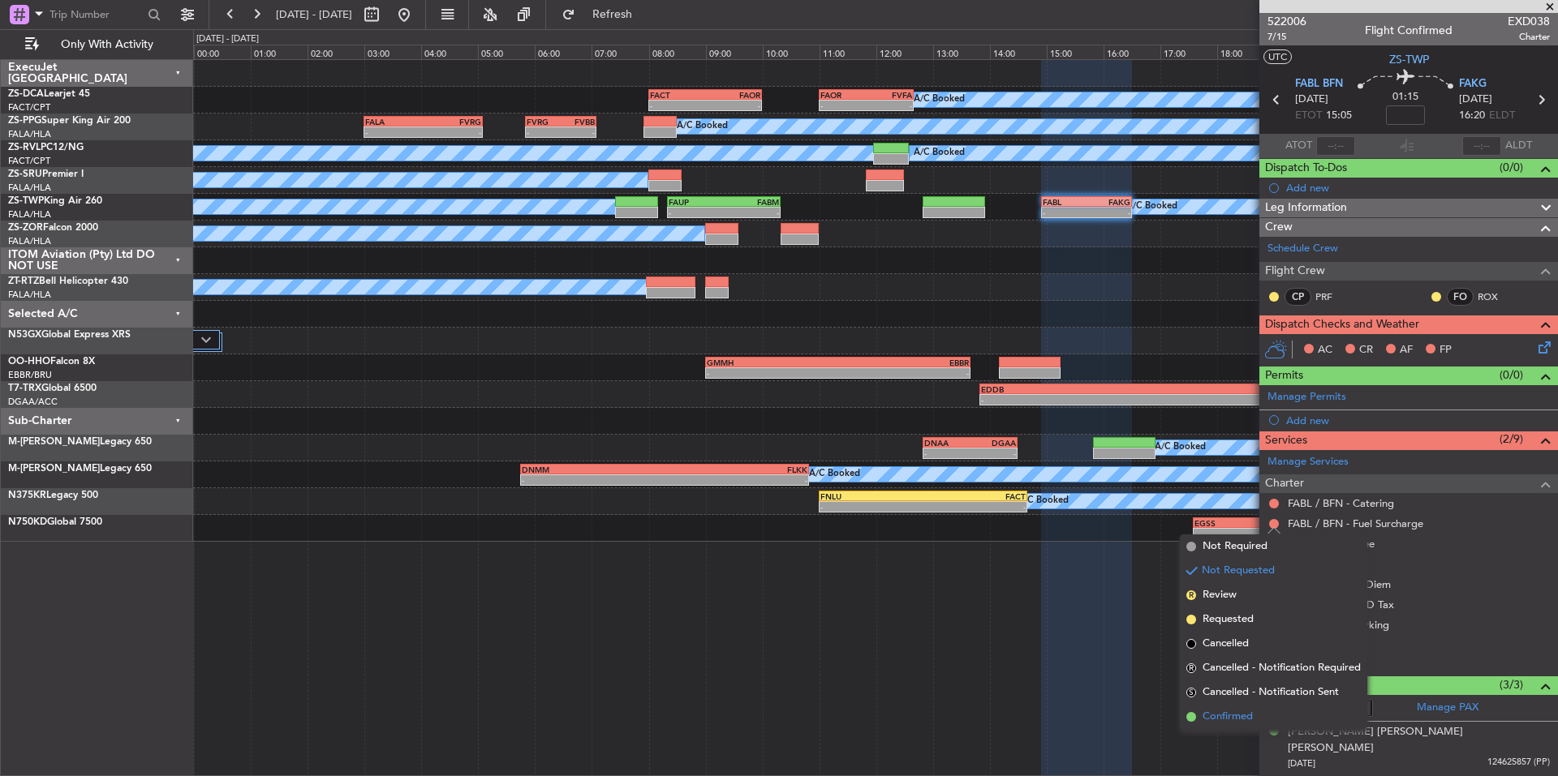
click at [1245, 712] on span "Confirmed" at bounding box center [1227, 717] width 50 height 16
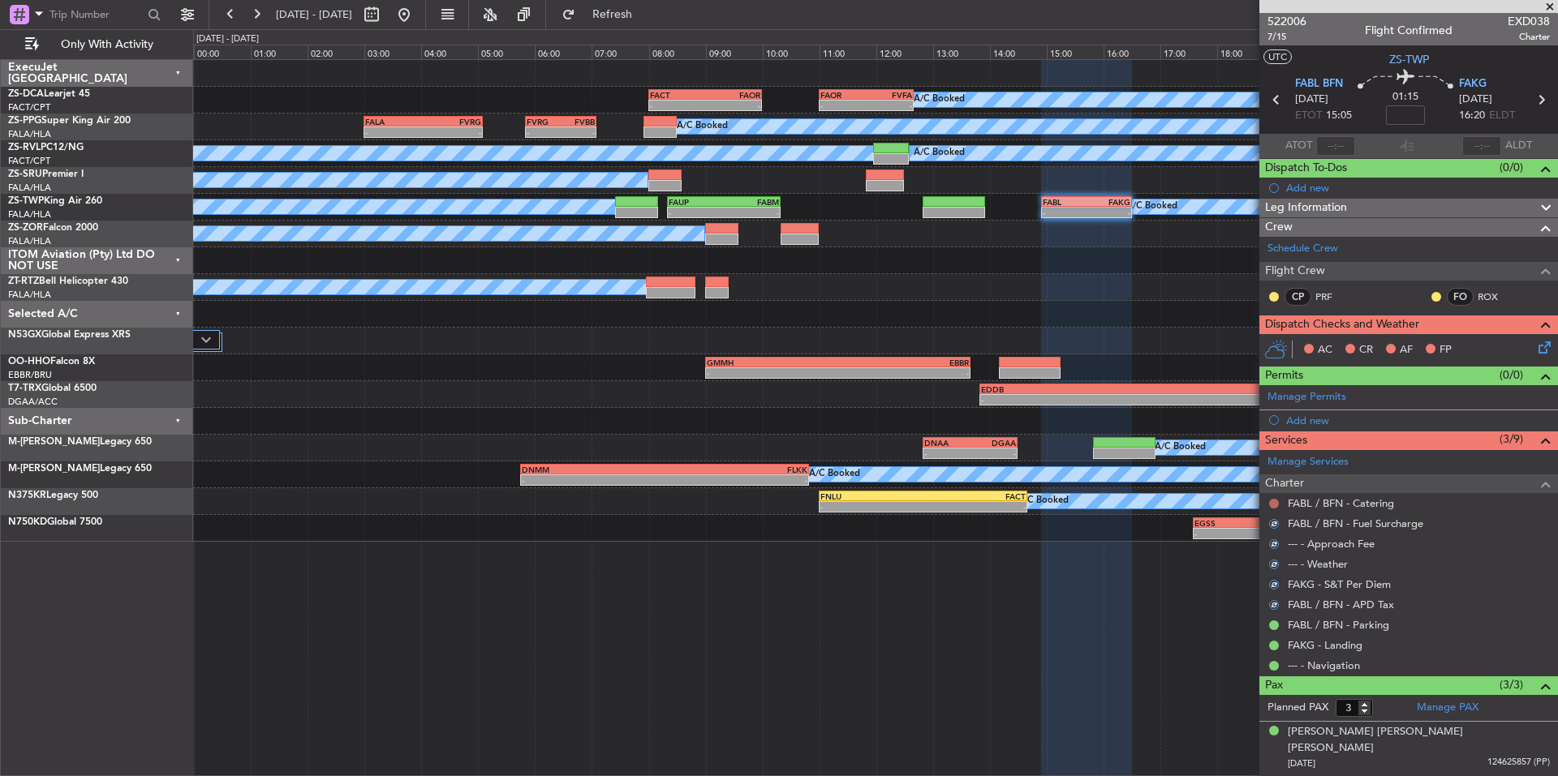
click at [1274, 502] on button at bounding box center [1274, 504] width 10 height 10
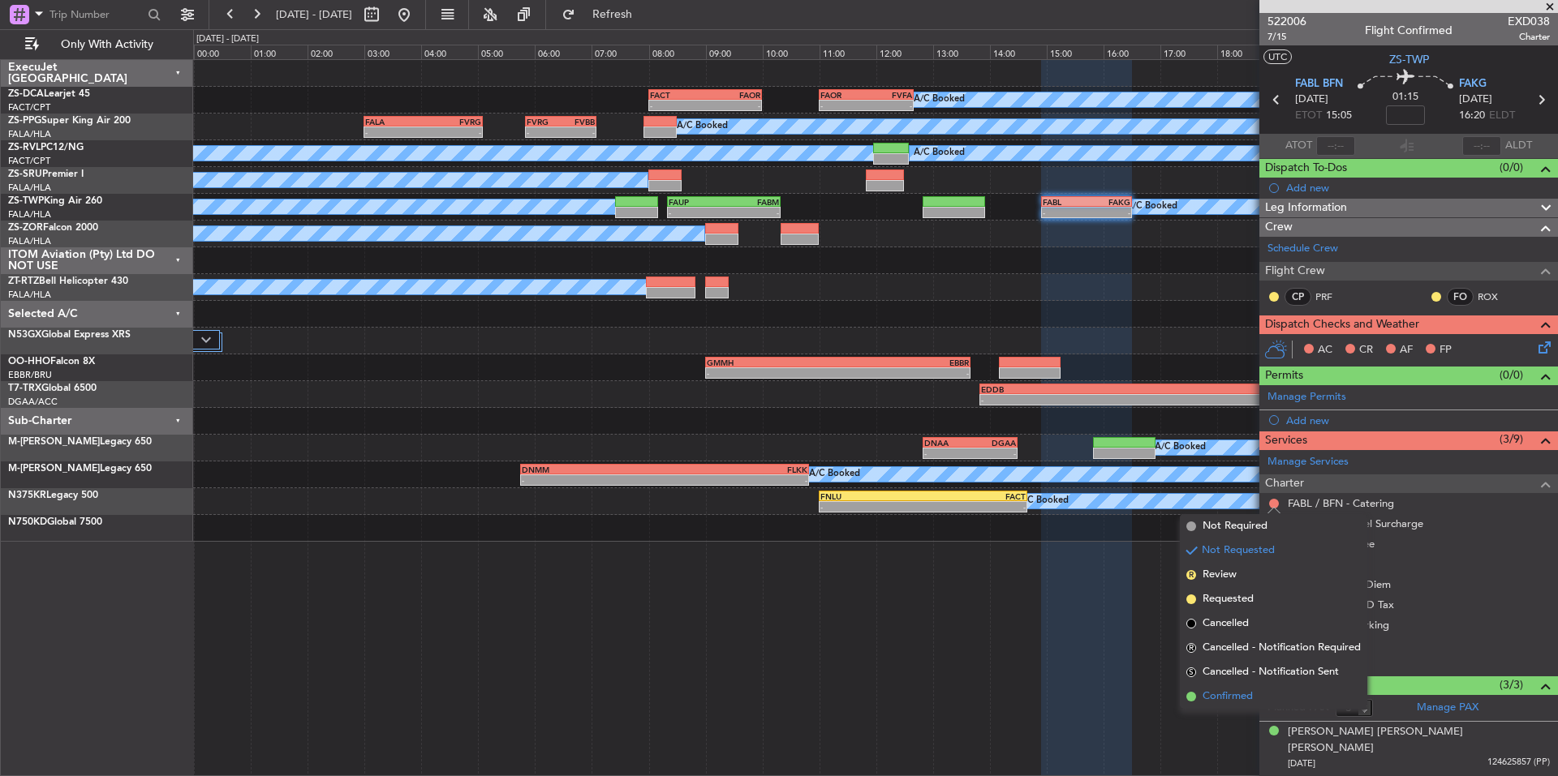
click at [1260, 699] on li "Confirmed" at bounding box center [1273, 697] width 187 height 24
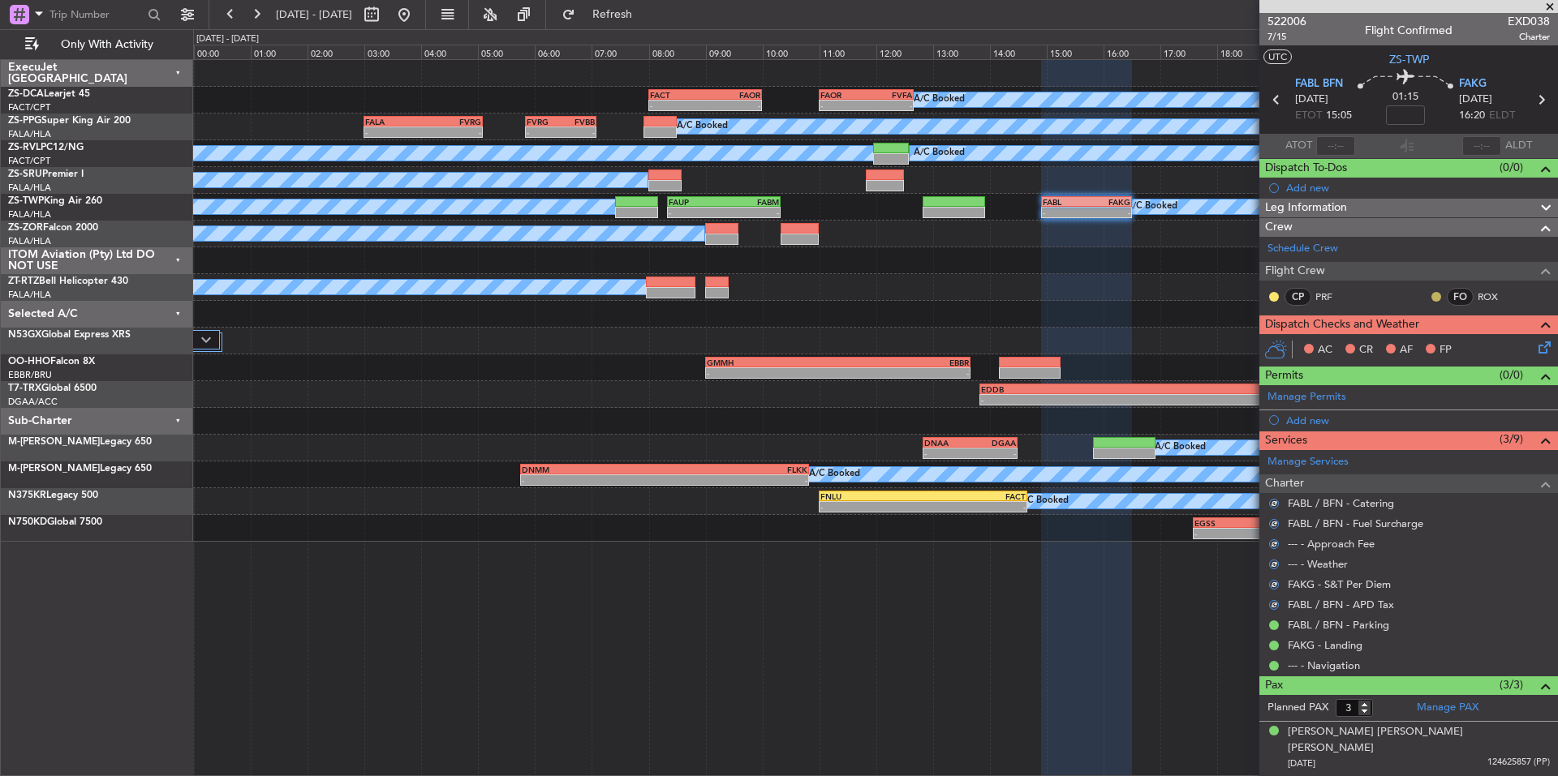
click at [1431, 296] on button at bounding box center [1436, 297] width 10 height 10
click at [1439, 342] on mat-tooltip-component "Unread" at bounding box center [1424, 322] width 59 height 43
click at [1430, 301] on div at bounding box center [1436, 296] width 13 height 13
click at [1431, 292] on button at bounding box center [1436, 297] width 10 height 10
click at [1450, 342] on span "Acknowledged" at bounding box center [1427, 344] width 71 height 16
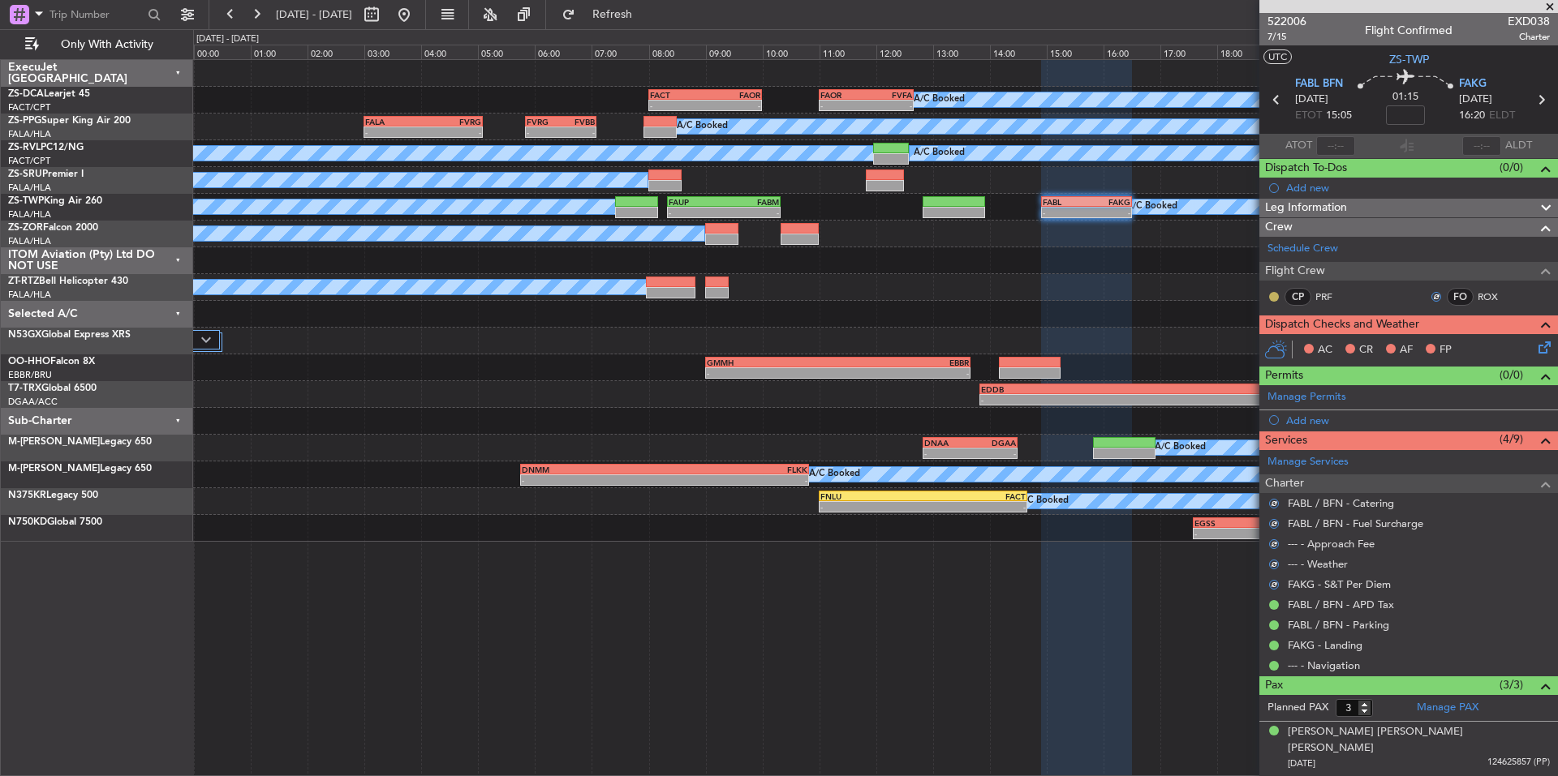
click at [1275, 299] on button at bounding box center [1274, 297] width 10 height 10
click at [1305, 338] on span "Acknowledged" at bounding box center [1277, 344] width 71 height 16
click at [1535, 350] on icon at bounding box center [1541, 344] width 13 height 13
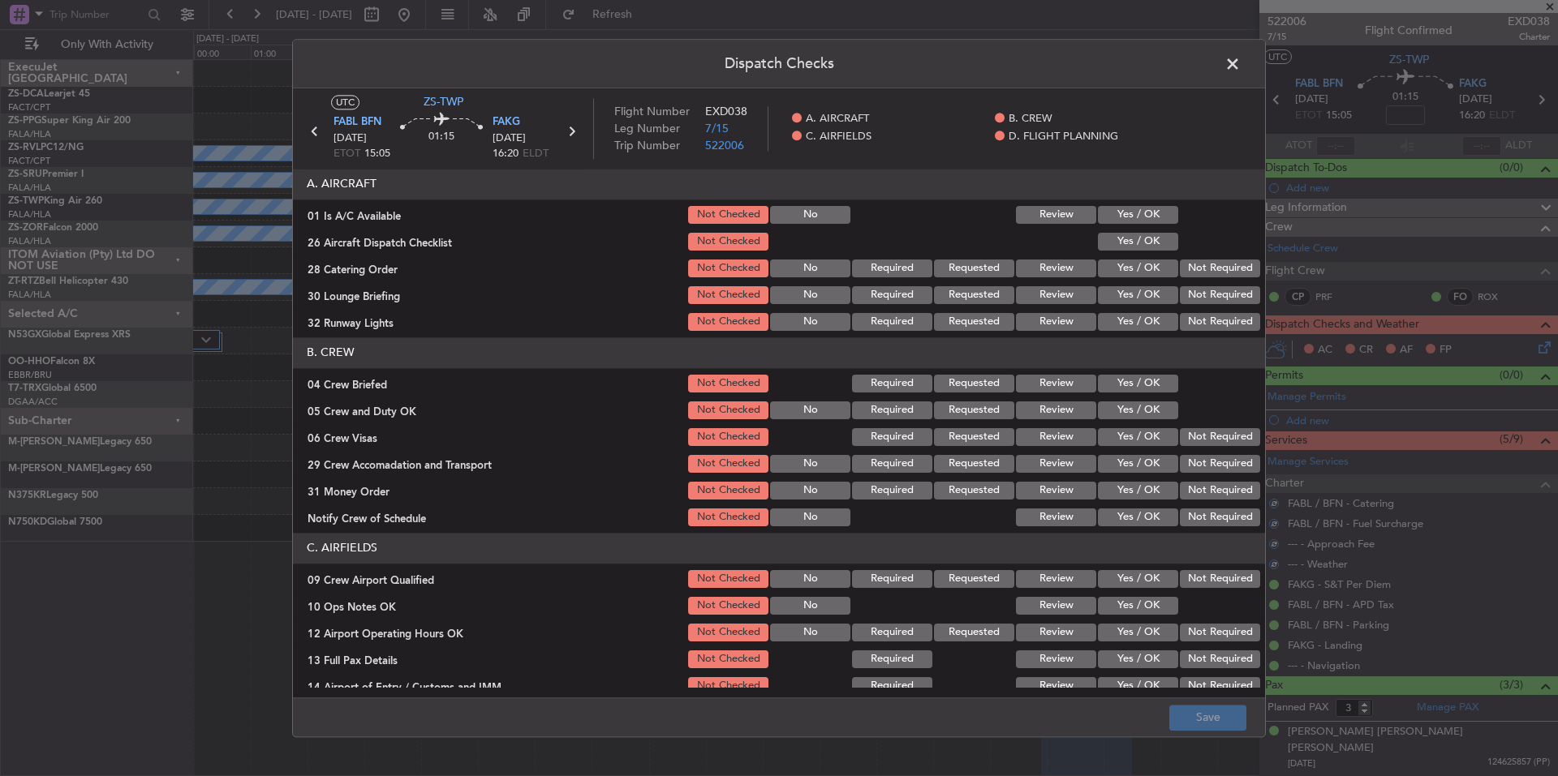
click at [1121, 212] on button "Yes / OK" at bounding box center [1138, 215] width 80 height 18
click at [1130, 258] on div "Yes / OK" at bounding box center [1136, 268] width 82 height 23
click at [1141, 242] on button "Yes / OK" at bounding box center [1138, 242] width 80 height 18
click at [1204, 269] on button "Not Required" at bounding box center [1220, 269] width 80 height 18
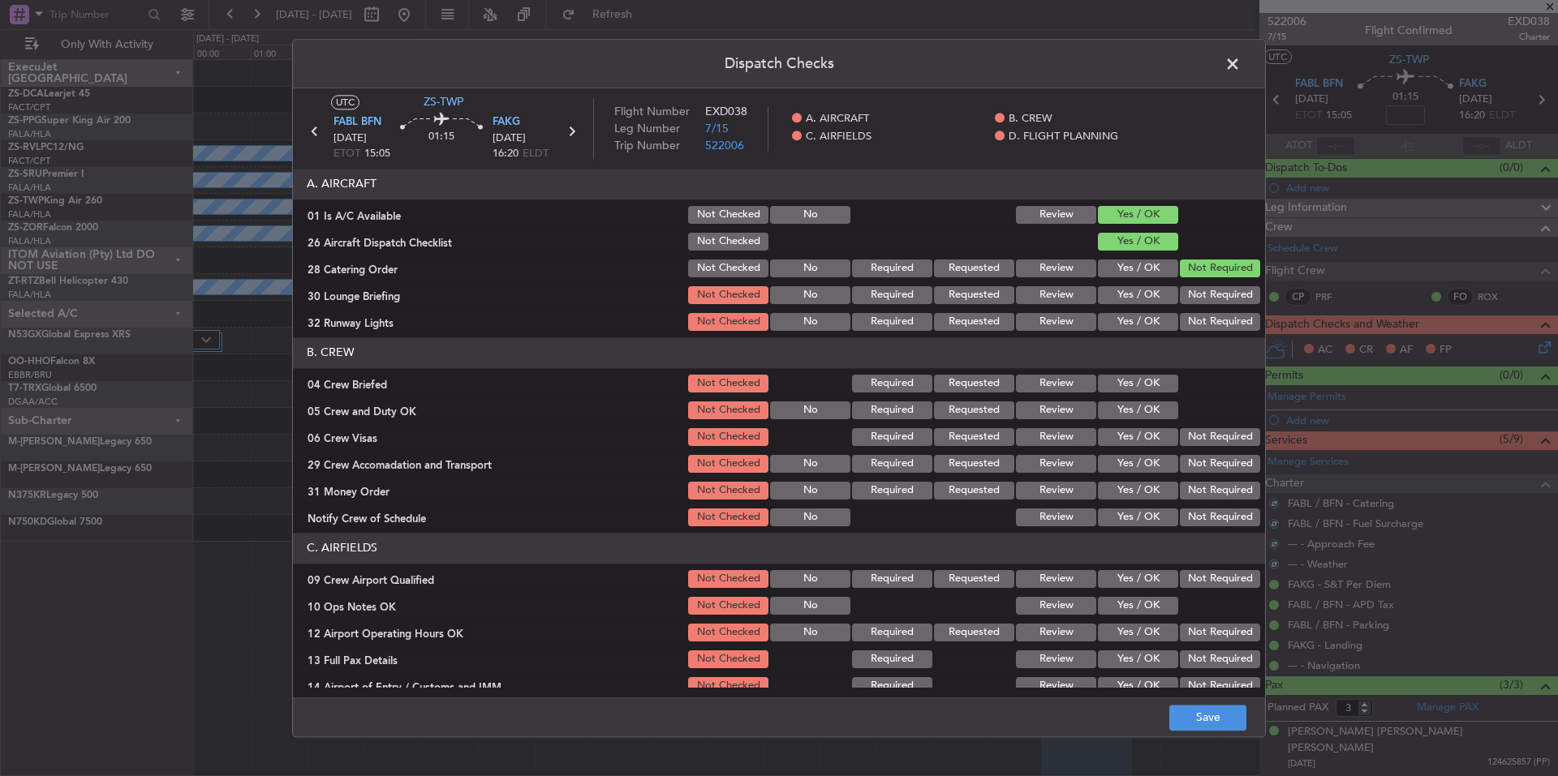
drag, startPoint x: 1214, startPoint y: 291, endPoint x: 1215, endPoint y: 303, distance: 12.2
click at [1214, 292] on button "Not Required" at bounding box center [1220, 295] width 80 height 18
click at [1215, 304] on div "Not Required" at bounding box center [1218, 295] width 82 height 23
click at [1215, 311] on div "Not Required" at bounding box center [1218, 322] width 82 height 23
click at [1215, 312] on div "Not Required" at bounding box center [1218, 322] width 82 height 23
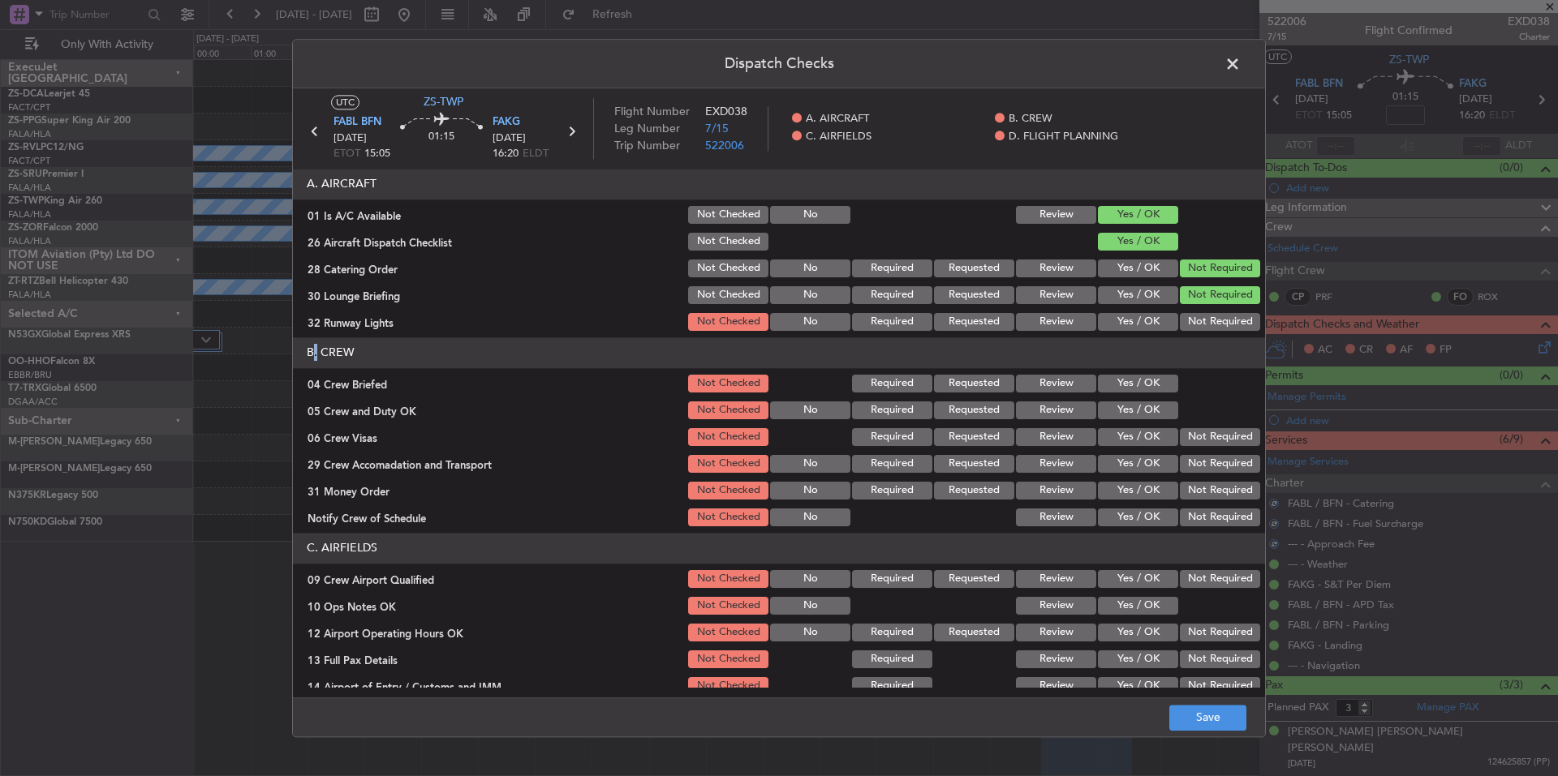
click at [1212, 321] on button "Not Required" at bounding box center [1220, 322] width 80 height 18
click at [1149, 392] on button "Yes / OK" at bounding box center [1138, 384] width 80 height 18
drag, startPoint x: 1154, startPoint y: 411, endPoint x: 1183, endPoint y: 430, distance: 34.7
click at [1154, 412] on button "Yes / OK" at bounding box center [1138, 411] width 80 height 18
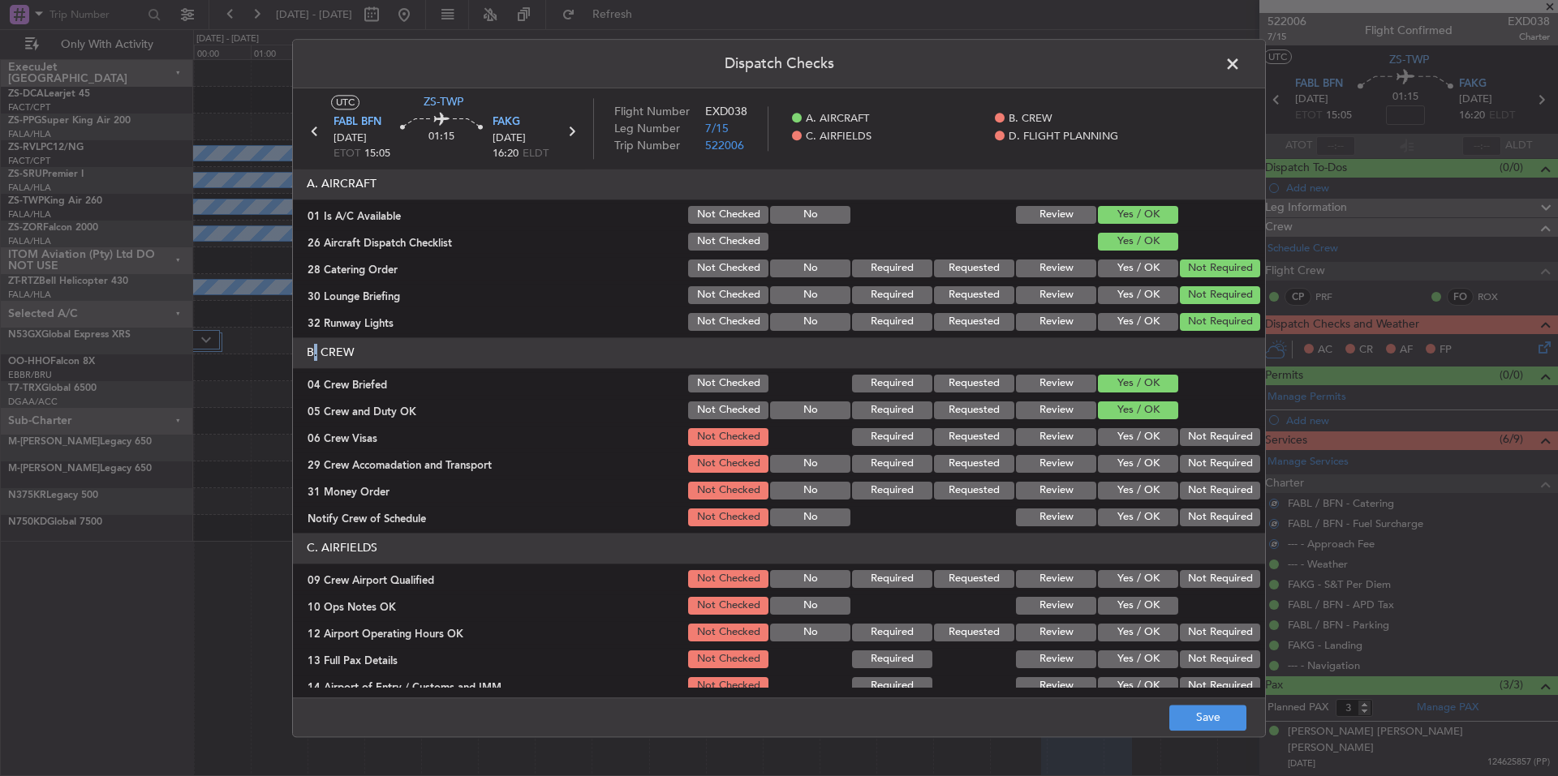
click at [1188, 441] on button "Not Required" at bounding box center [1220, 437] width 80 height 18
click at [1194, 461] on button "Not Required" at bounding box center [1220, 464] width 80 height 18
click at [1201, 477] on section "B. CREW 04 Crew Briefed Not Checked Required Requested Review Yes / OK 05 Crew …" at bounding box center [779, 433] width 972 height 191
click at [1203, 492] on button "Not Required" at bounding box center [1220, 491] width 80 height 18
click at [1207, 506] on section "B. CREW 04 Crew Briefed Not Checked Required Requested Review Yes / OK 05 Crew …" at bounding box center [779, 433] width 972 height 191
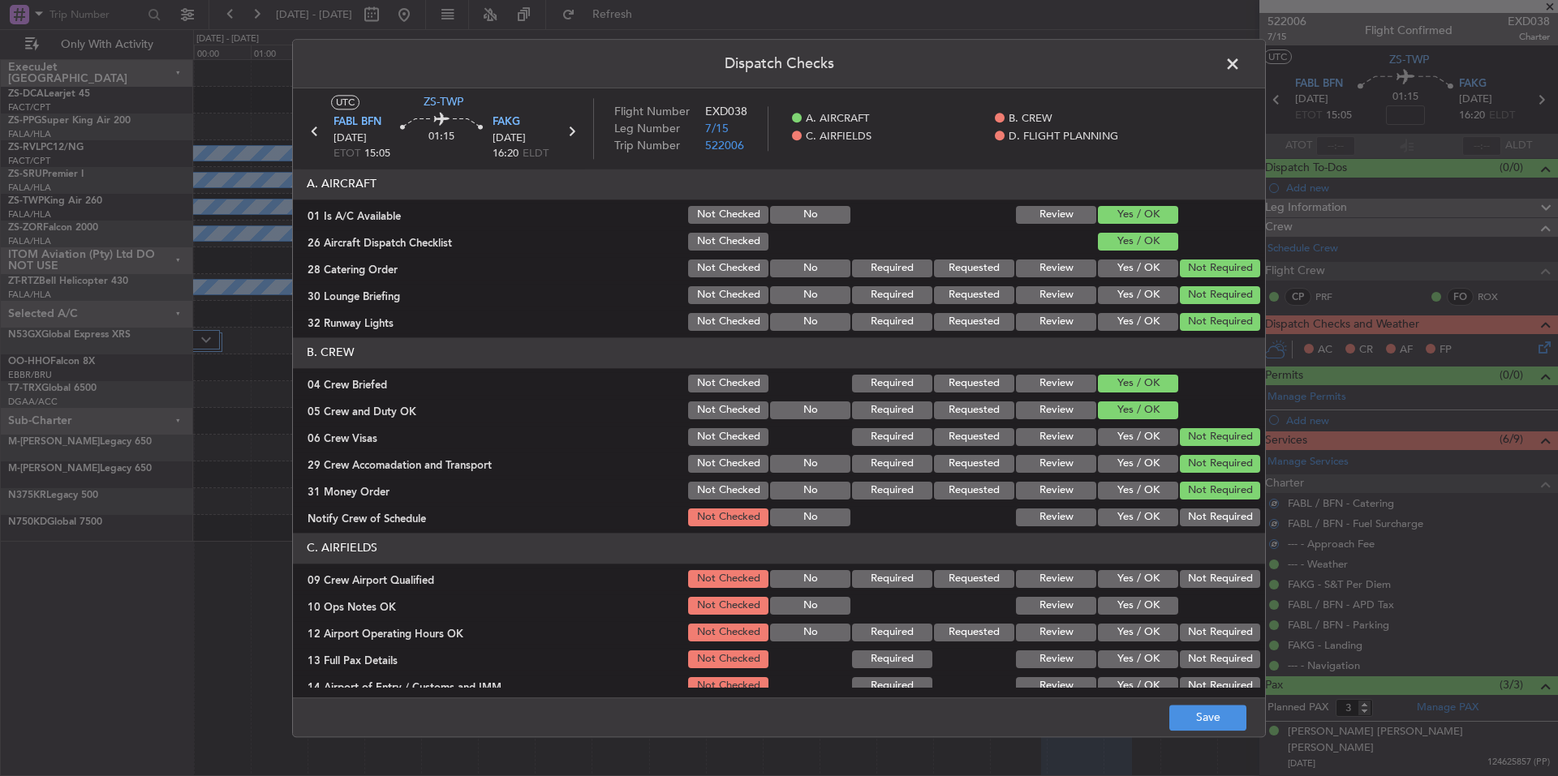
click at [1210, 516] on button "Not Required" at bounding box center [1220, 518] width 80 height 18
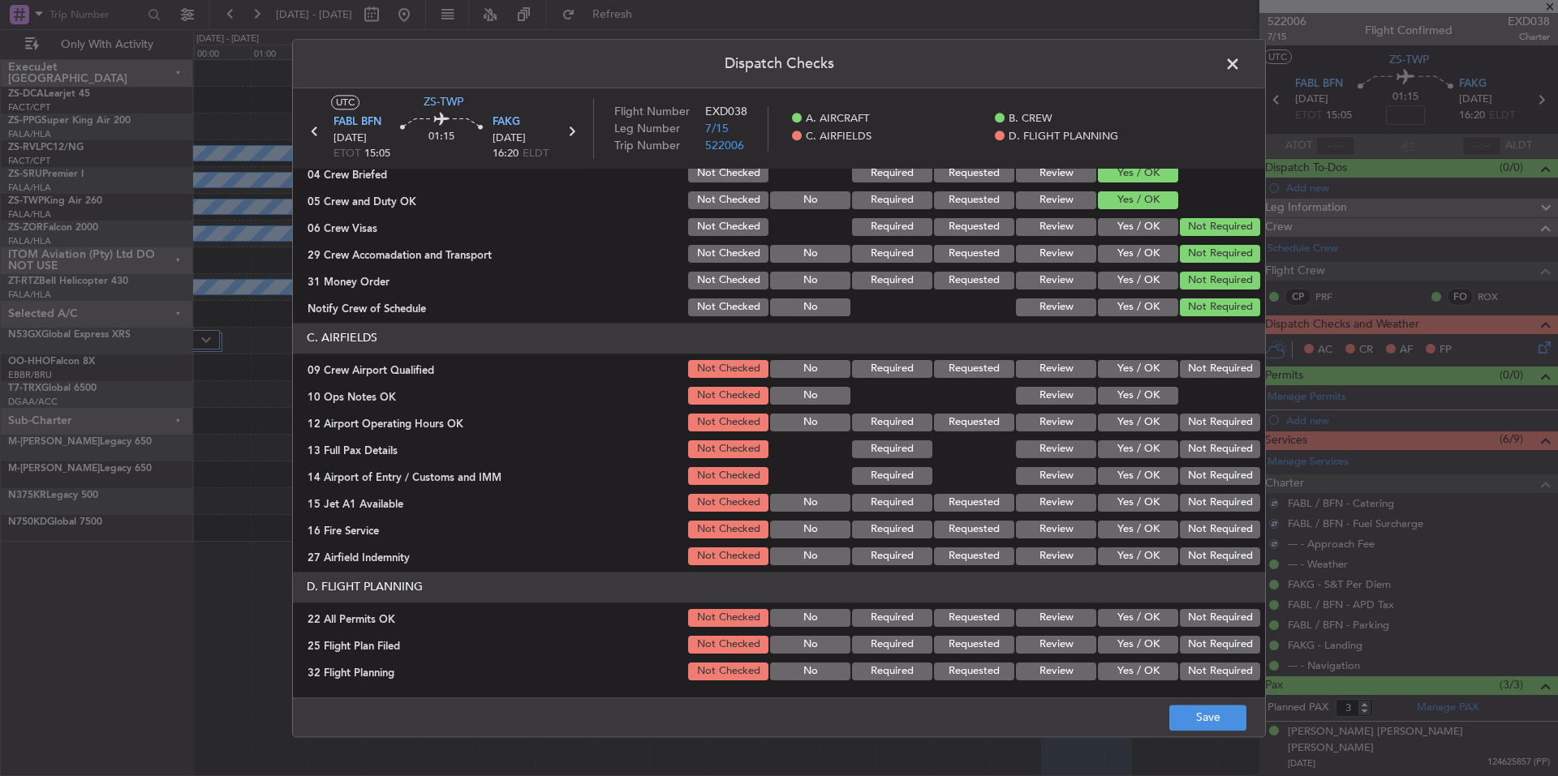
click at [1204, 532] on button "Not Required" at bounding box center [1220, 530] width 80 height 18
click at [1206, 549] on div "Not Required" at bounding box center [1218, 556] width 82 height 23
click at [1207, 558] on button "Not Required" at bounding box center [1220, 557] width 80 height 18
drag, startPoint x: 1208, startPoint y: 543, endPoint x: 1205, endPoint y: 525, distance: 18.1
click at [1208, 541] on section "C. AIRFIELDS 09 Crew Airport Qualified Not Checked No Required Requested Review…" at bounding box center [779, 445] width 972 height 245
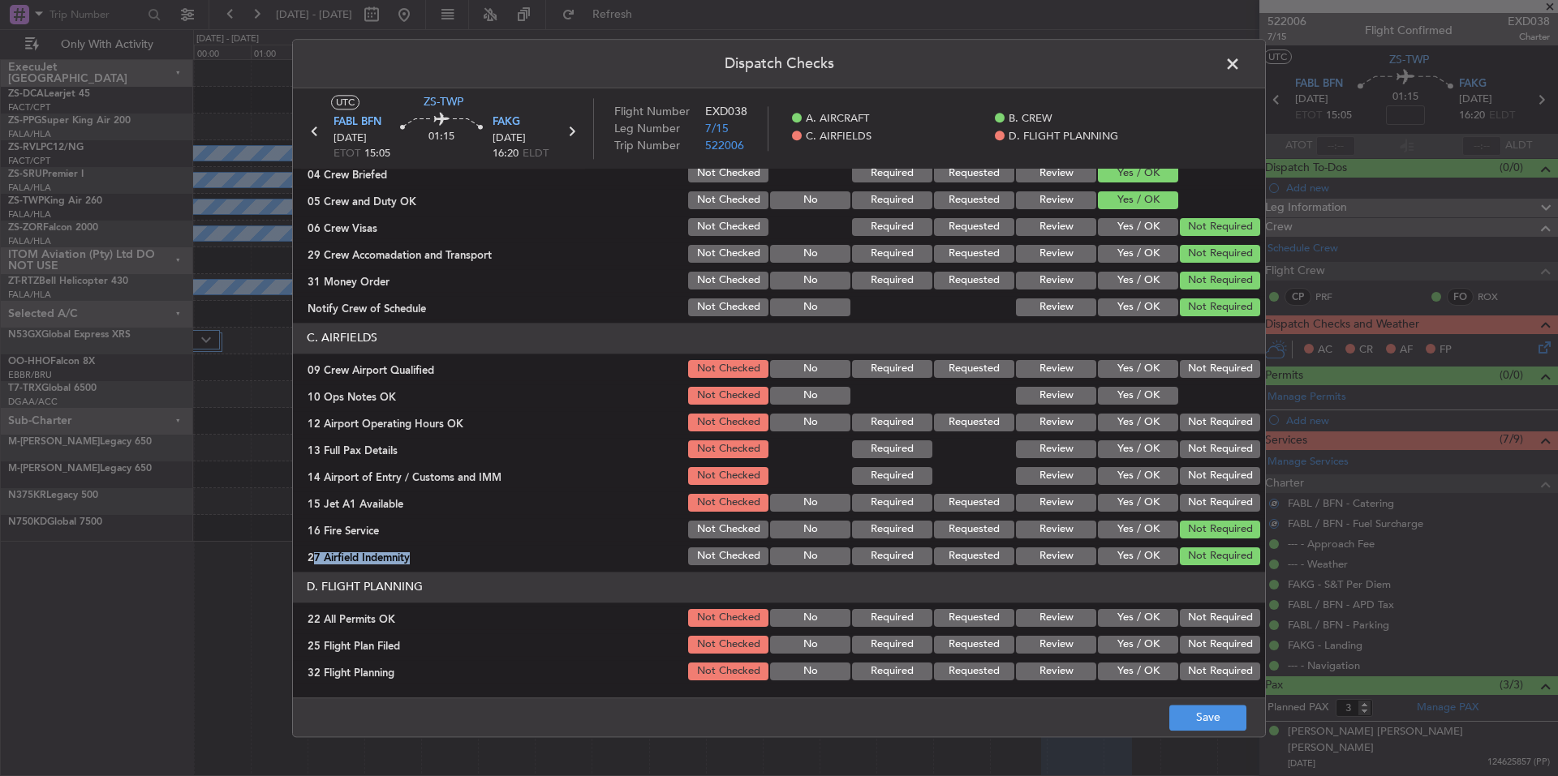
click at [1202, 518] on section "C. AIRFIELDS 09 Crew Airport Qualified Not Checked No Required Requested Review…" at bounding box center [779, 445] width 972 height 245
click at [1198, 502] on button "Not Required" at bounding box center [1220, 503] width 80 height 18
click at [1198, 492] on div "Not Required" at bounding box center [1218, 503] width 82 height 23
click at [1196, 471] on button "Not Required" at bounding box center [1220, 476] width 80 height 18
click at [1196, 462] on section "C. AIRFIELDS 09 Crew Airport Qualified Not Checked No Required Requested Review…" at bounding box center [779, 445] width 972 height 245
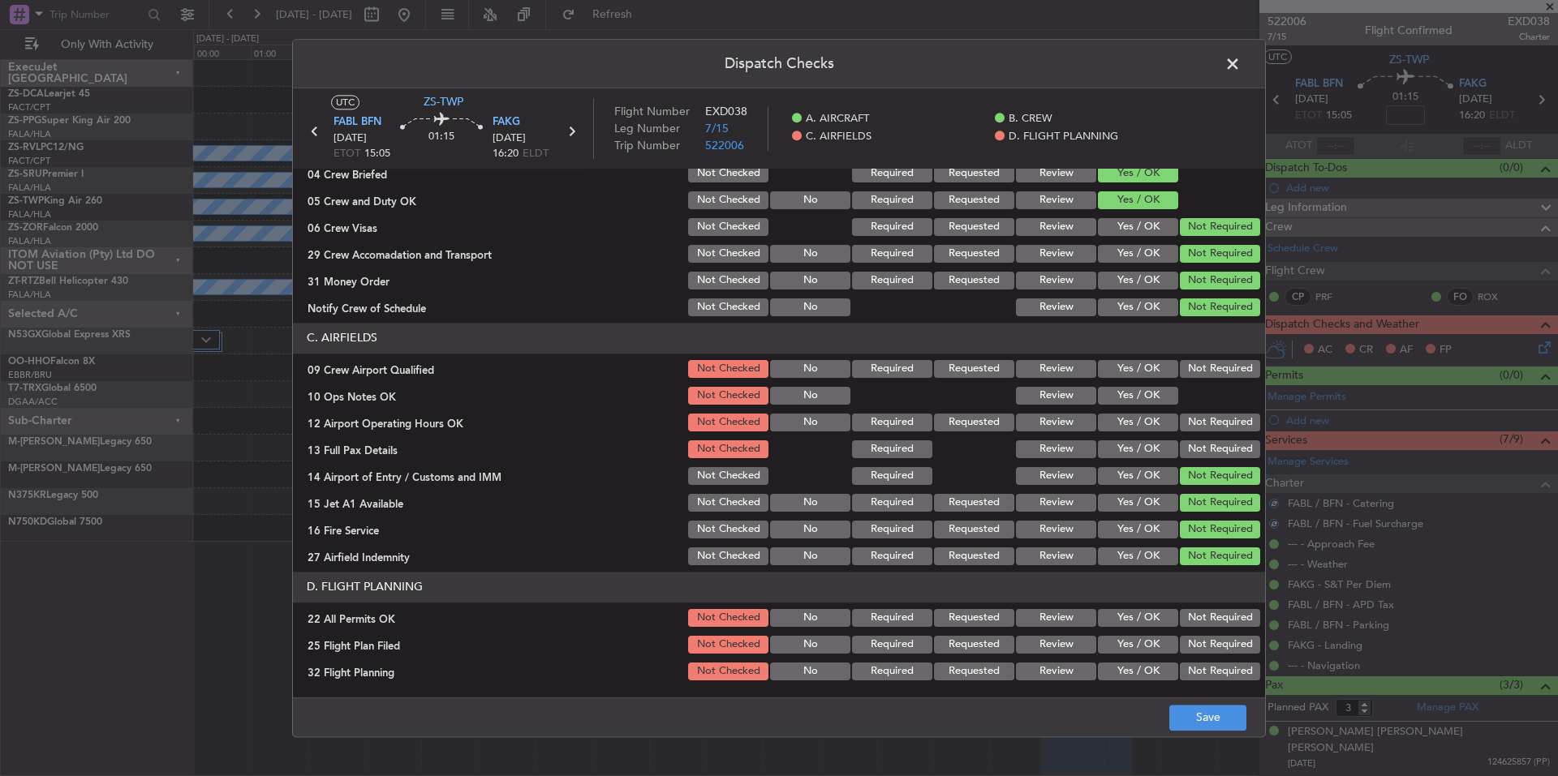
click at [1194, 451] on button "Not Required" at bounding box center [1220, 450] width 80 height 18
click at [1194, 436] on section "C. AIRFIELDS 09 Crew Airport Qualified Not Checked No Required Requested Review…" at bounding box center [779, 445] width 972 height 245
click at [1193, 428] on button "Not Required" at bounding box center [1220, 423] width 80 height 18
click at [1160, 402] on div "10 Ops Notes OK Not Checked No Review Yes / OK" at bounding box center [779, 396] width 972 height 23
click at [1156, 389] on button "Yes / OK" at bounding box center [1138, 396] width 80 height 18
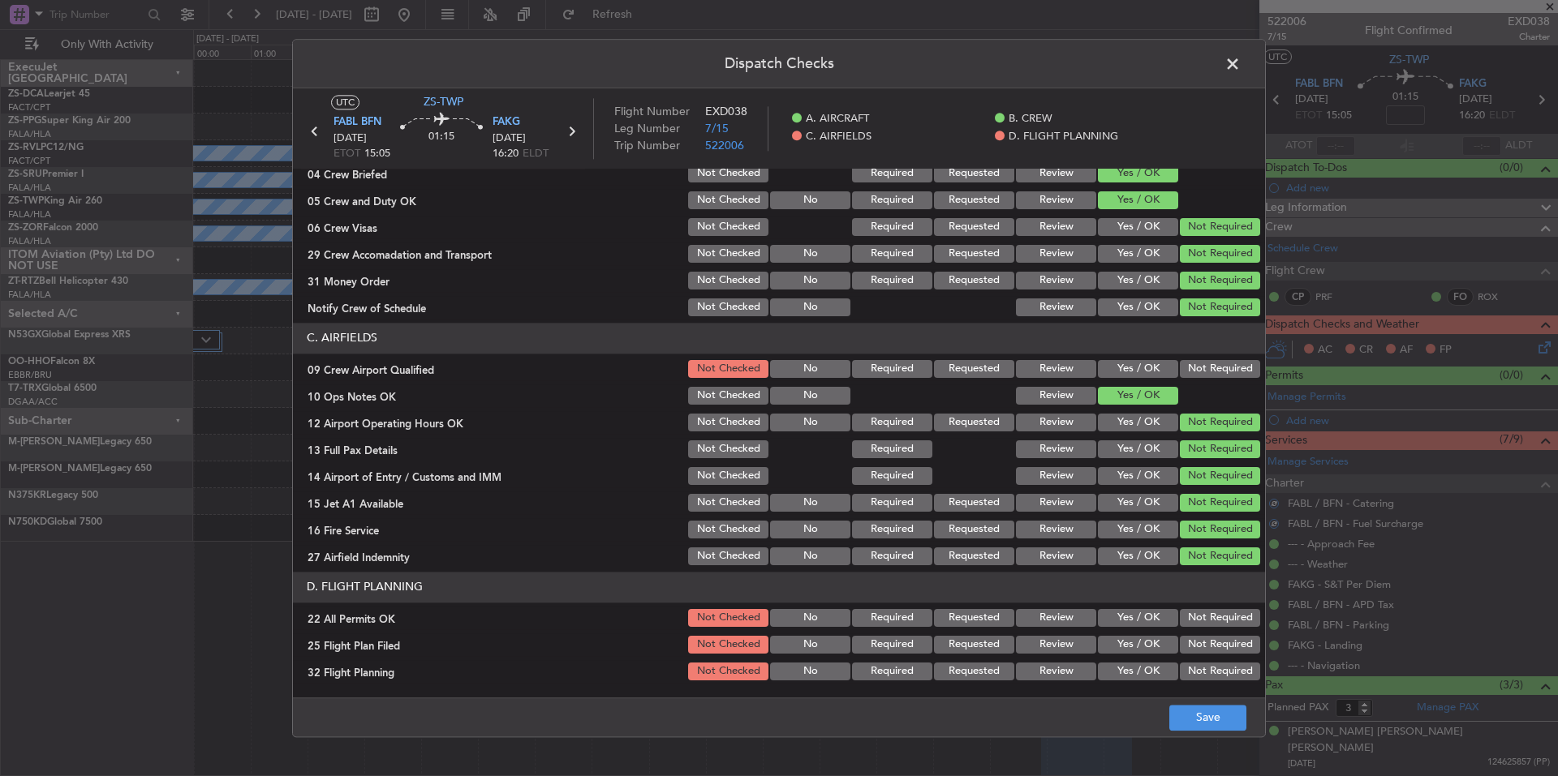
click at [1159, 386] on div "Yes / OK" at bounding box center [1136, 396] width 82 height 23
click at [1181, 374] on button "Not Required" at bounding box center [1220, 369] width 80 height 18
drag, startPoint x: 1201, startPoint y: 620, endPoint x: 1148, endPoint y: 640, distance: 56.5
click at [1201, 621] on button "Not Required" at bounding box center [1220, 618] width 80 height 18
drag, startPoint x: 1148, startPoint y: 640, endPoint x: 1149, endPoint y: 669, distance: 28.4
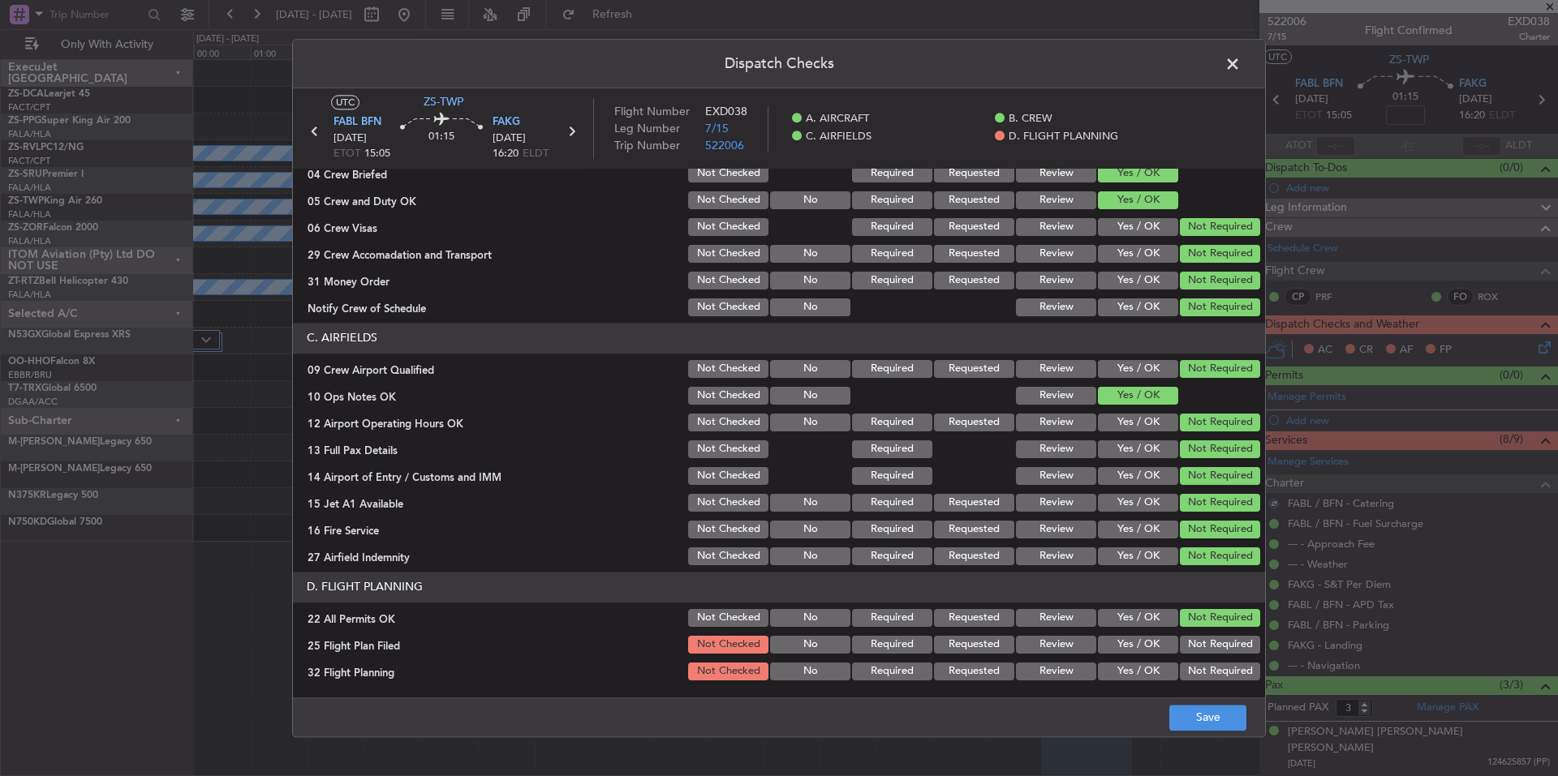
click at [1148, 646] on button "Yes / OK" at bounding box center [1138, 645] width 80 height 18
click at [1149, 670] on button "Yes / OK" at bounding box center [1138, 672] width 80 height 18
click at [1189, 707] on button "Save" at bounding box center [1207, 718] width 77 height 26
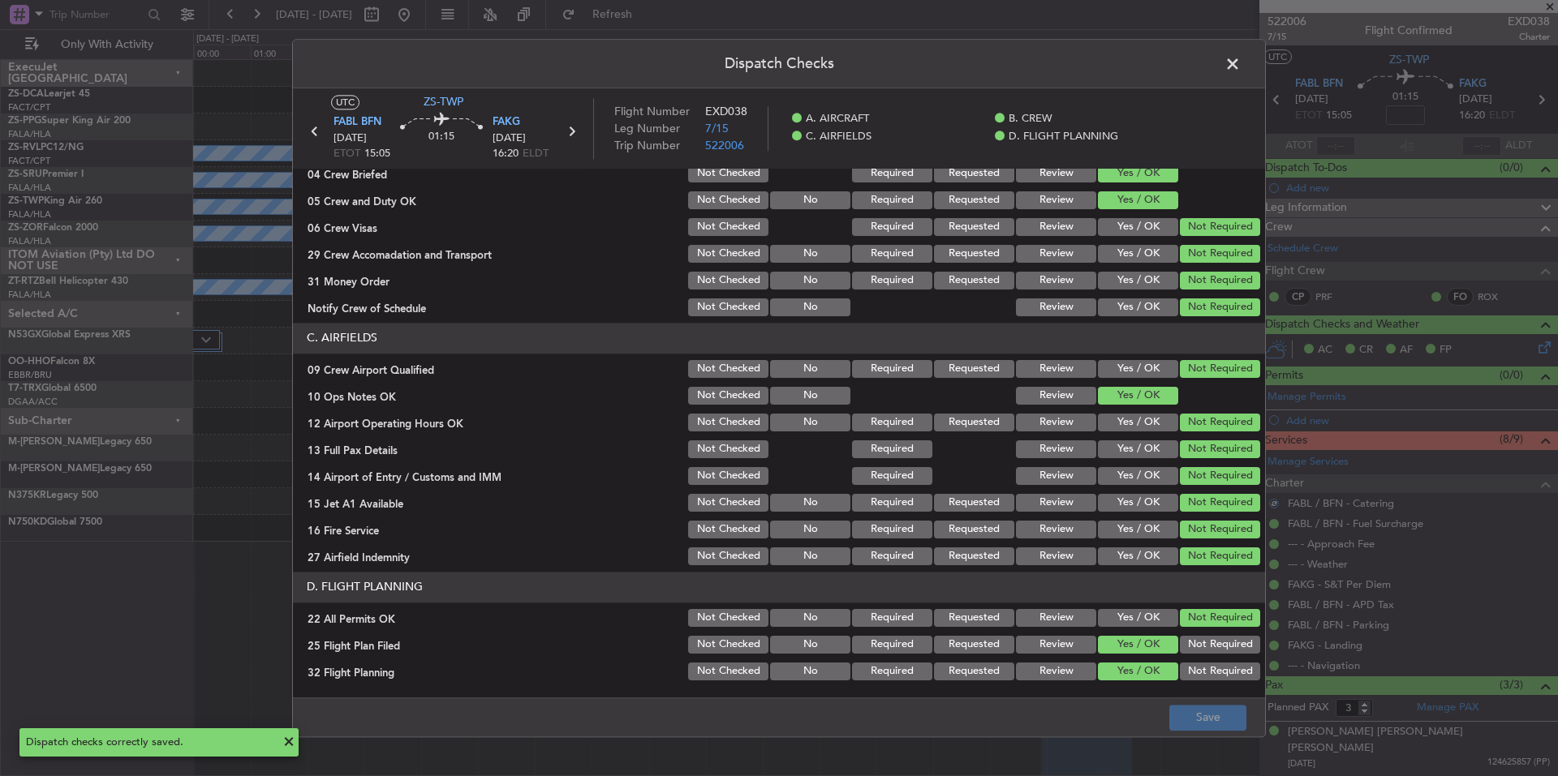
click at [1241, 61] on span at bounding box center [1241, 68] width 0 height 32
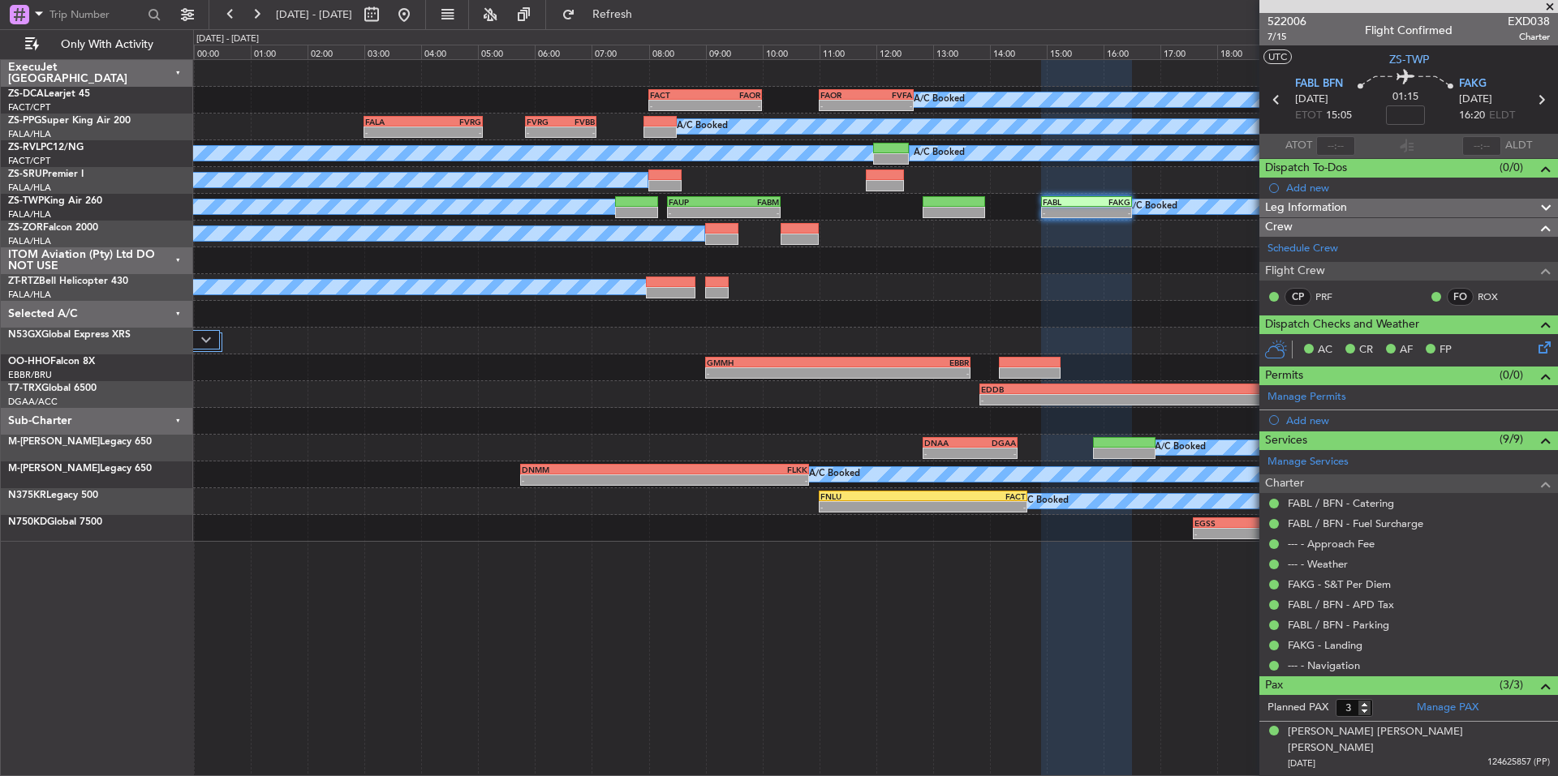
click at [1550, 6] on span at bounding box center [1550, 7] width 16 height 15
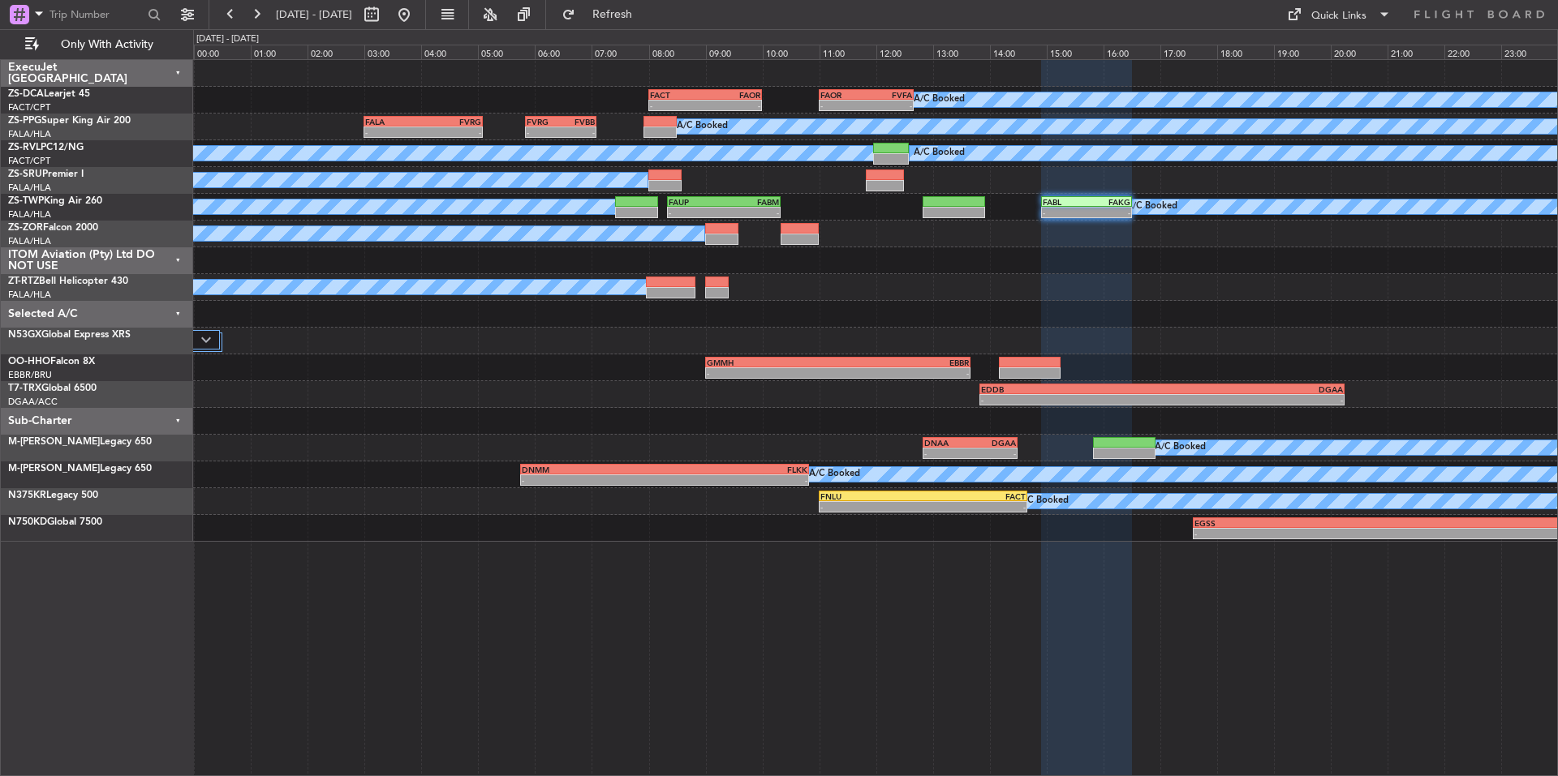
type input "0"
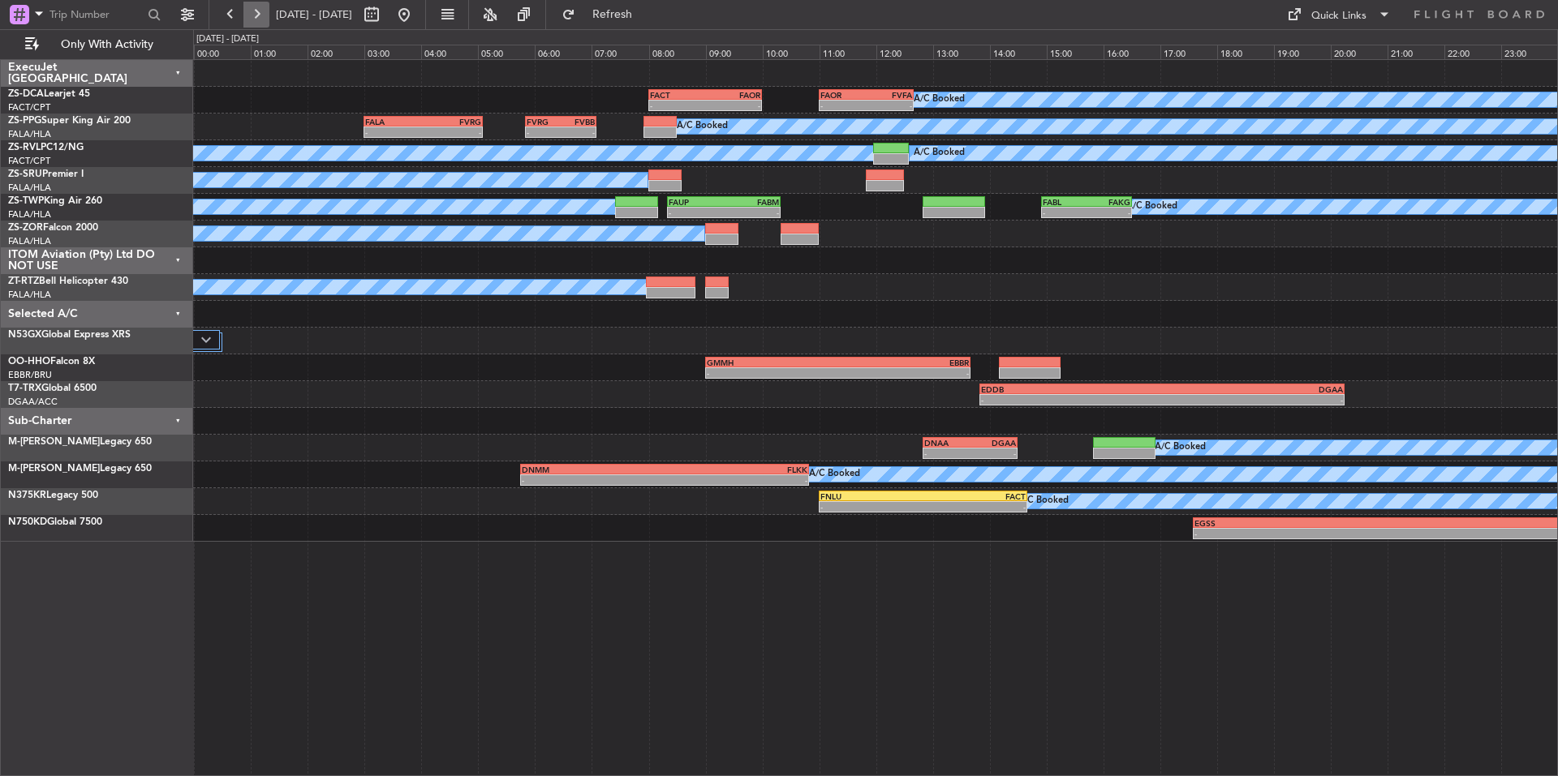
click at [264, 13] on button at bounding box center [256, 15] width 26 height 26
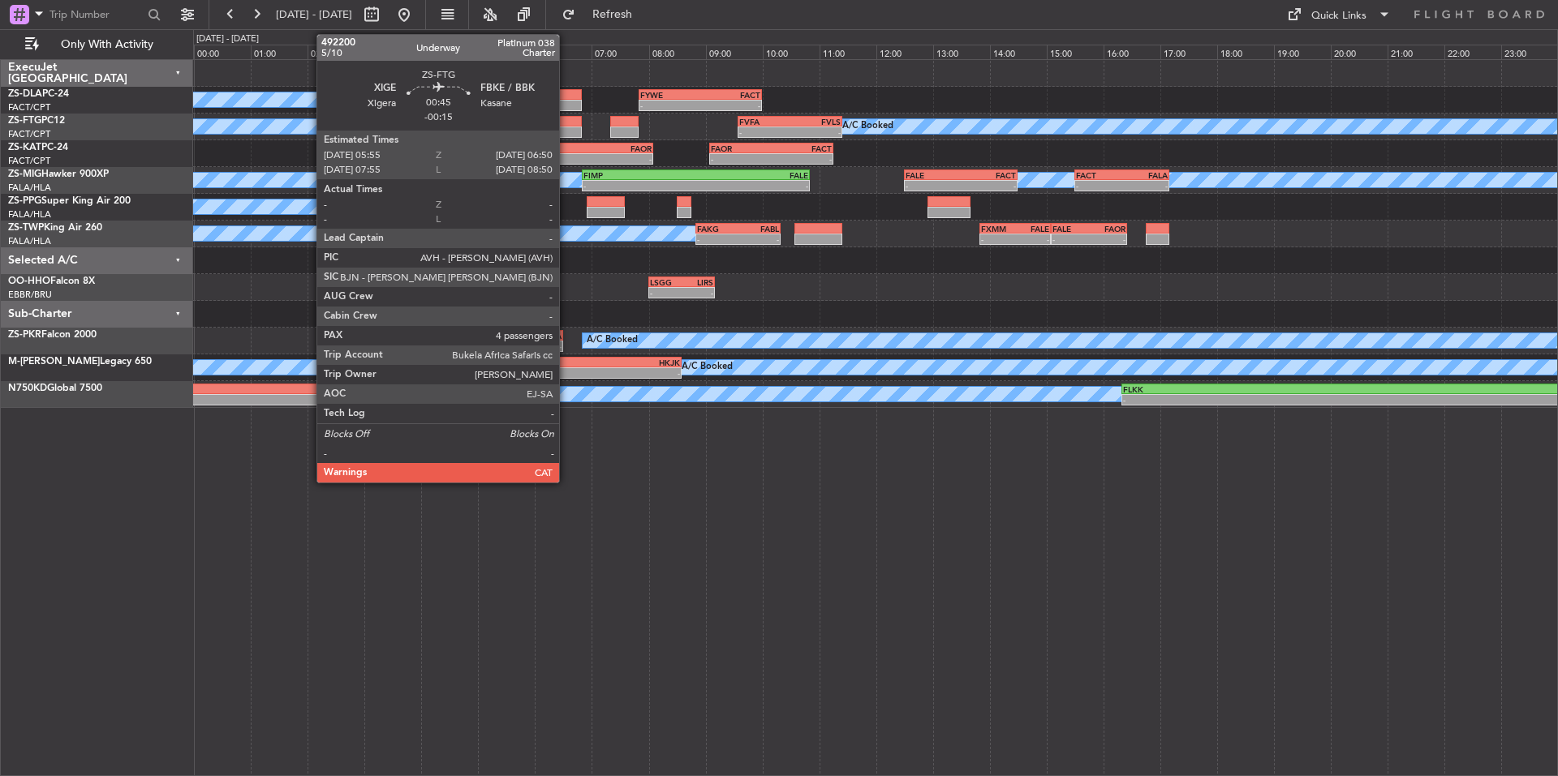
click at [566, 128] on div at bounding box center [556, 132] width 53 height 11
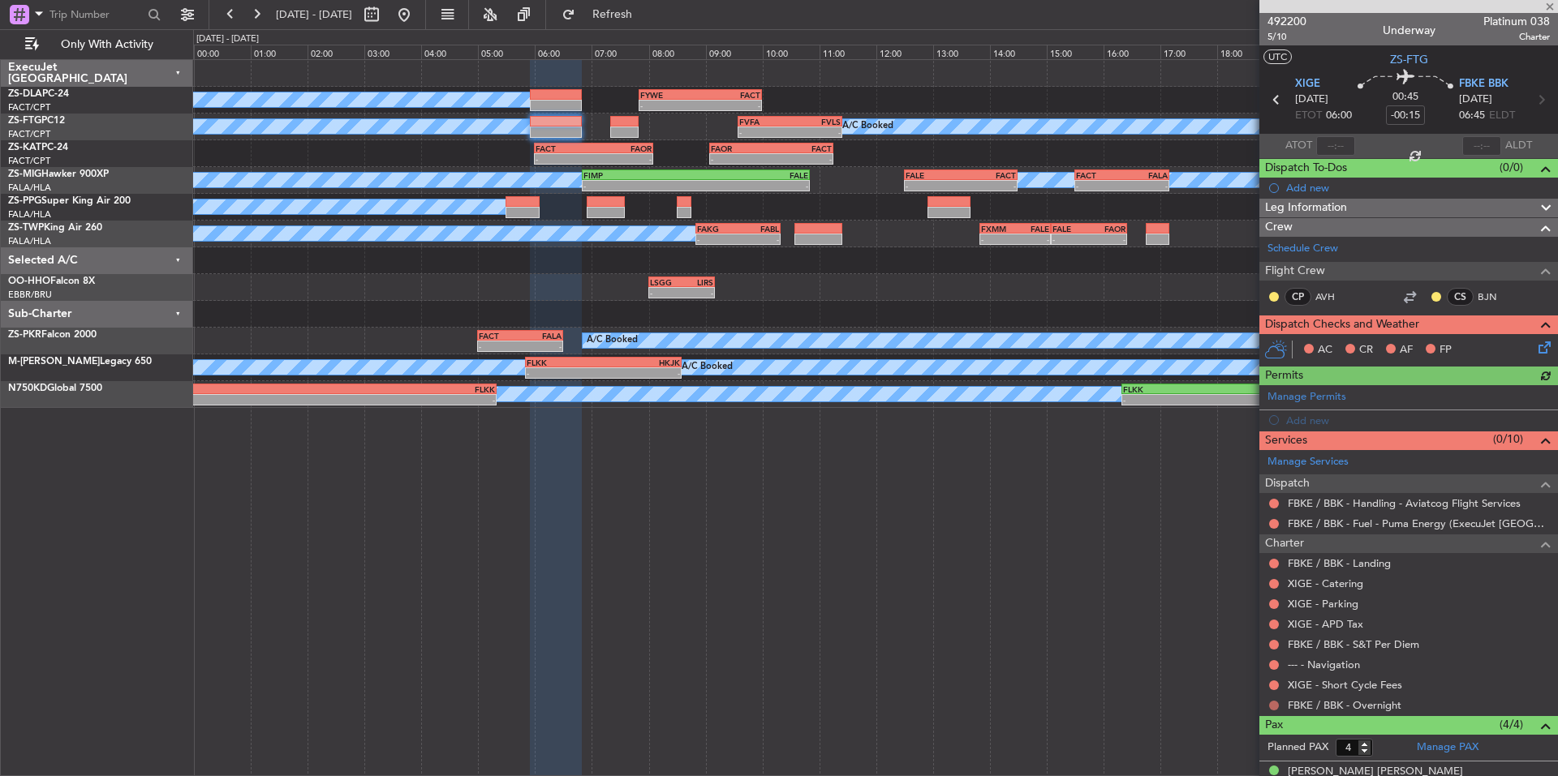
click at [1272, 707] on button at bounding box center [1274, 706] width 10 height 10
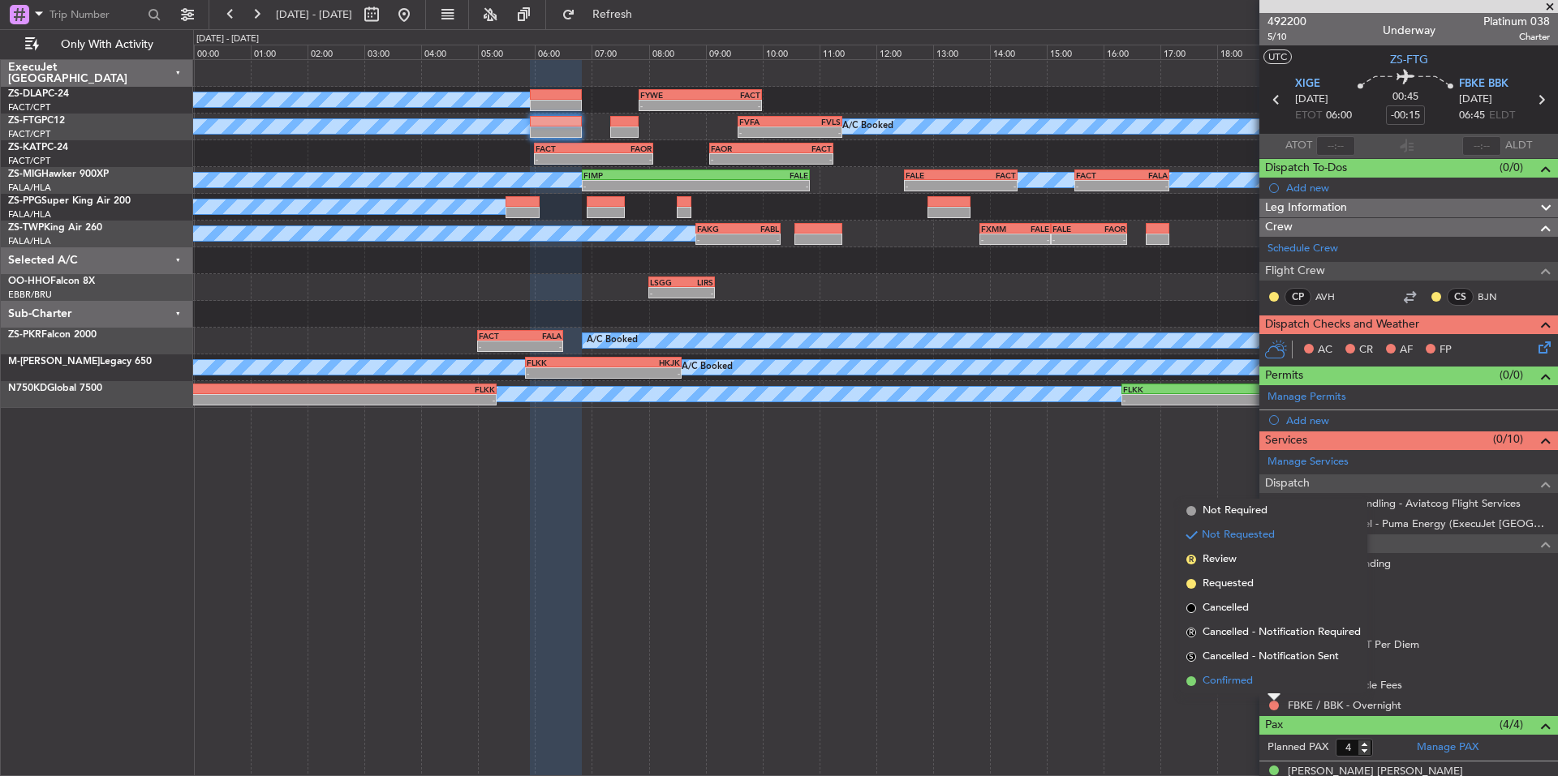
click at [1242, 686] on span "Confirmed" at bounding box center [1227, 681] width 50 height 16
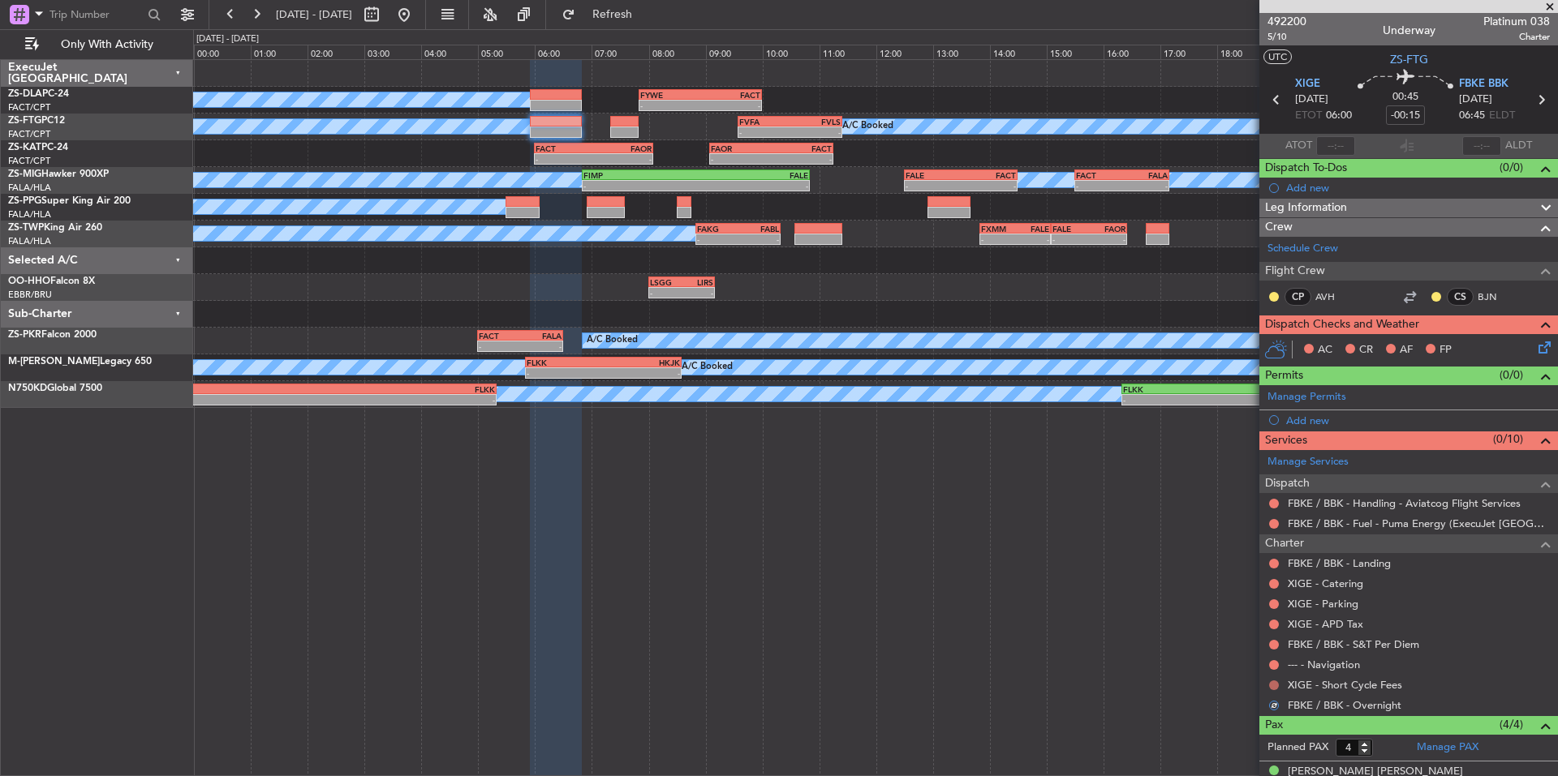
click at [1271, 686] on button at bounding box center [1274, 686] width 10 height 10
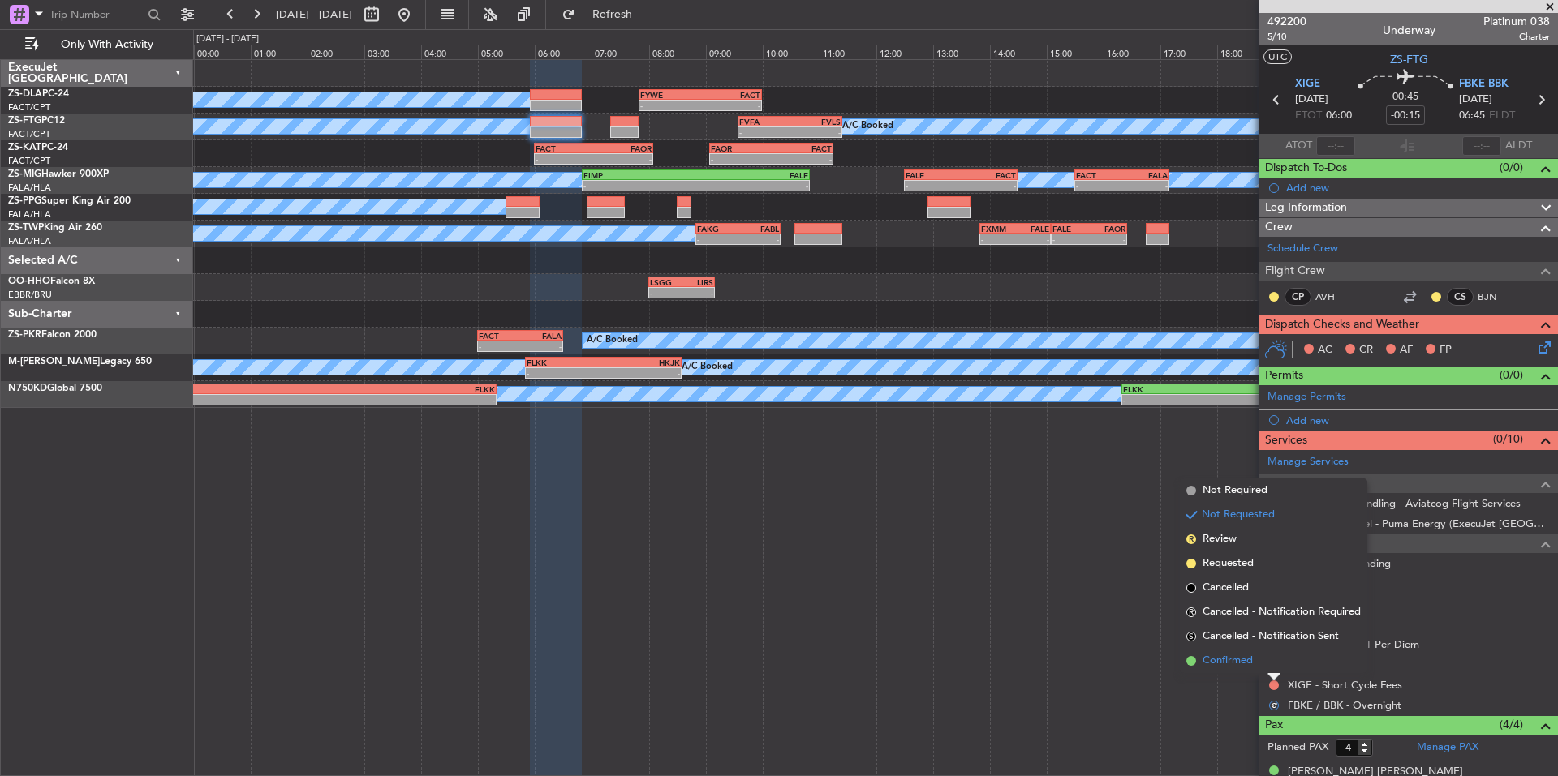
click at [1244, 660] on span "Confirmed" at bounding box center [1227, 661] width 50 height 16
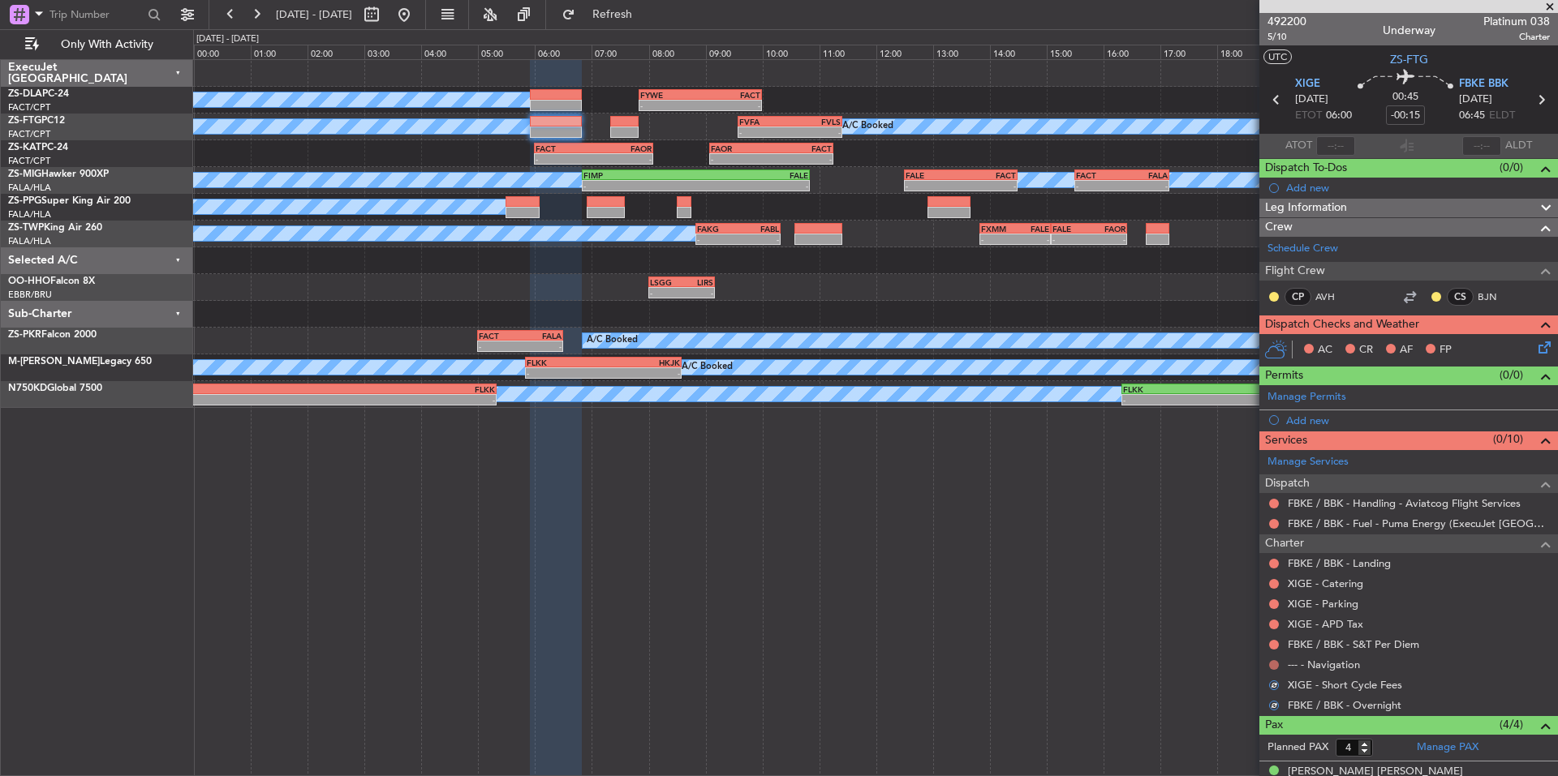
click at [1271, 664] on button at bounding box center [1274, 665] width 10 height 10
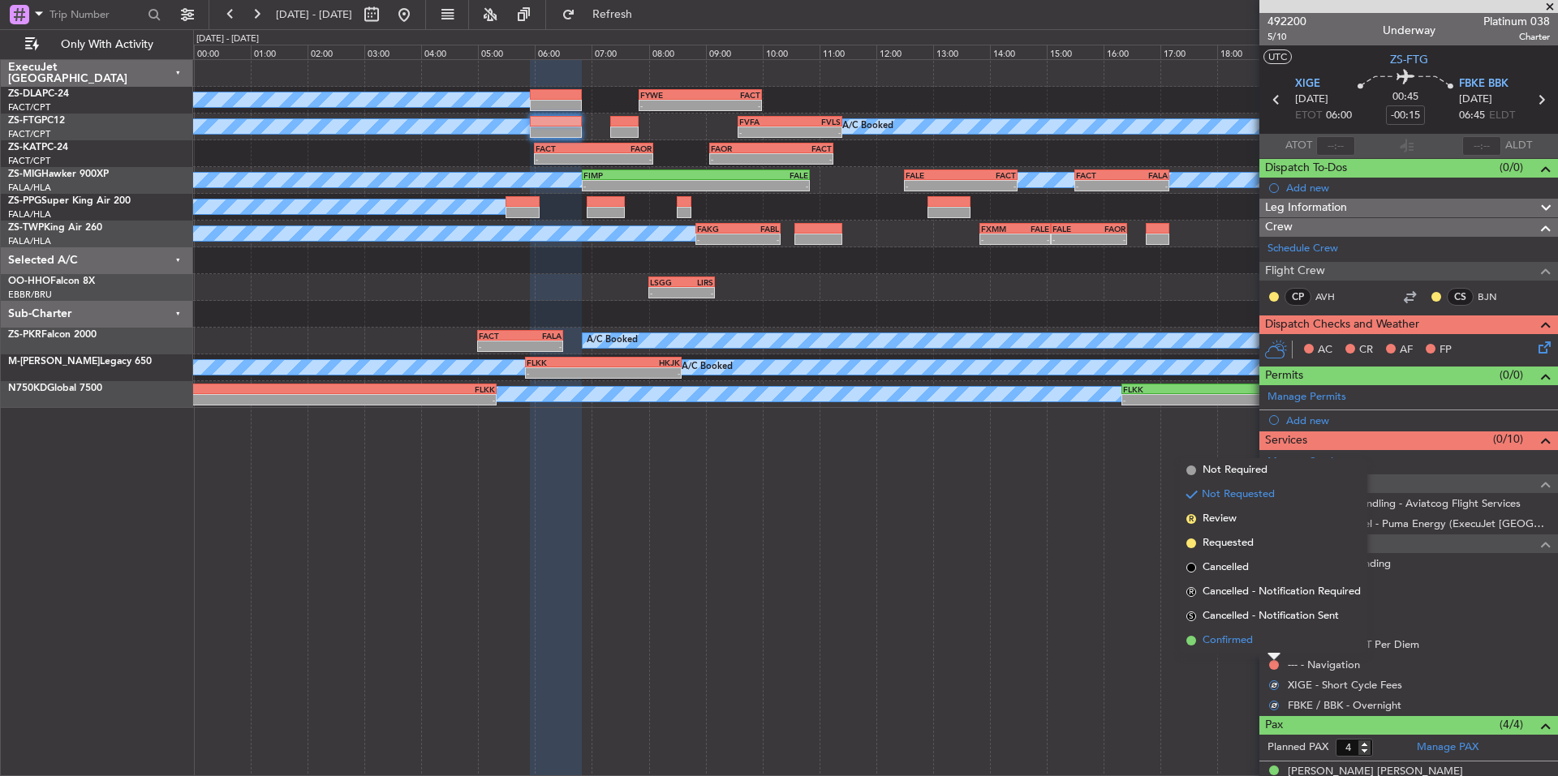
click at [1250, 641] on span "Confirmed" at bounding box center [1227, 641] width 50 height 16
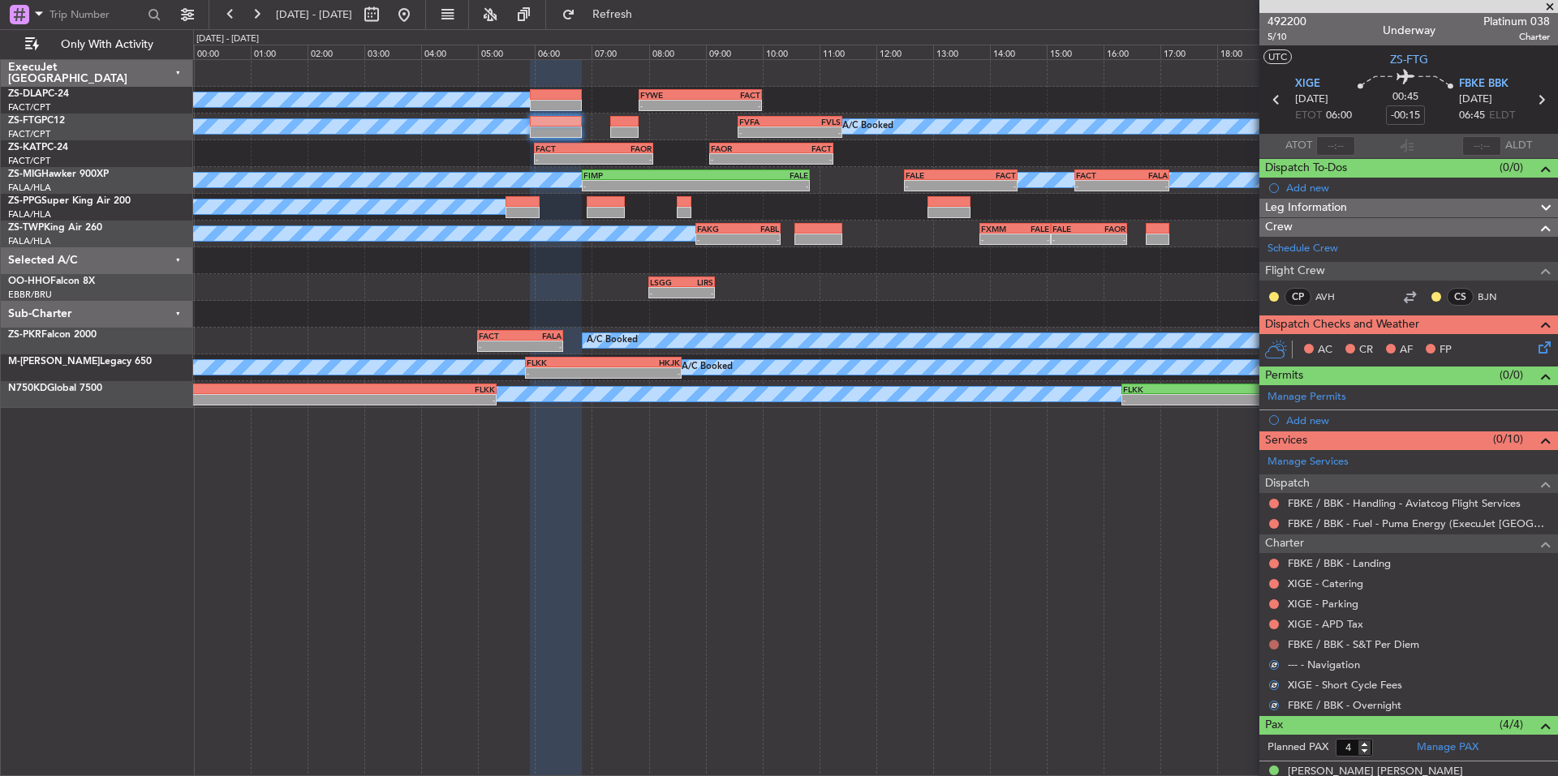
click at [1278, 645] on button at bounding box center [1274, 645] width 10 height 10
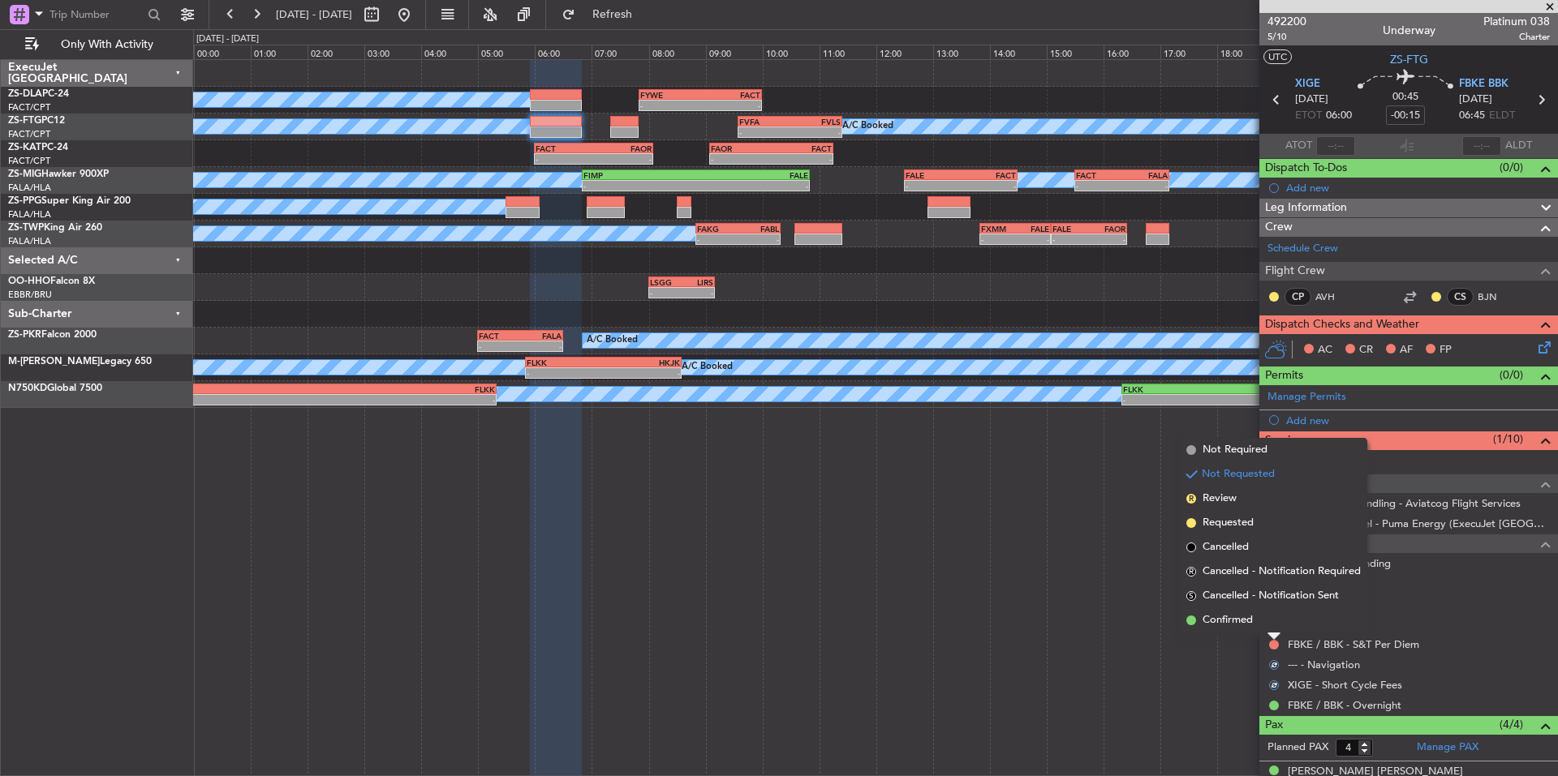
click at [1245, 621] on span "Confirmed" at bounding box center [1227, 621] width 50 height 16
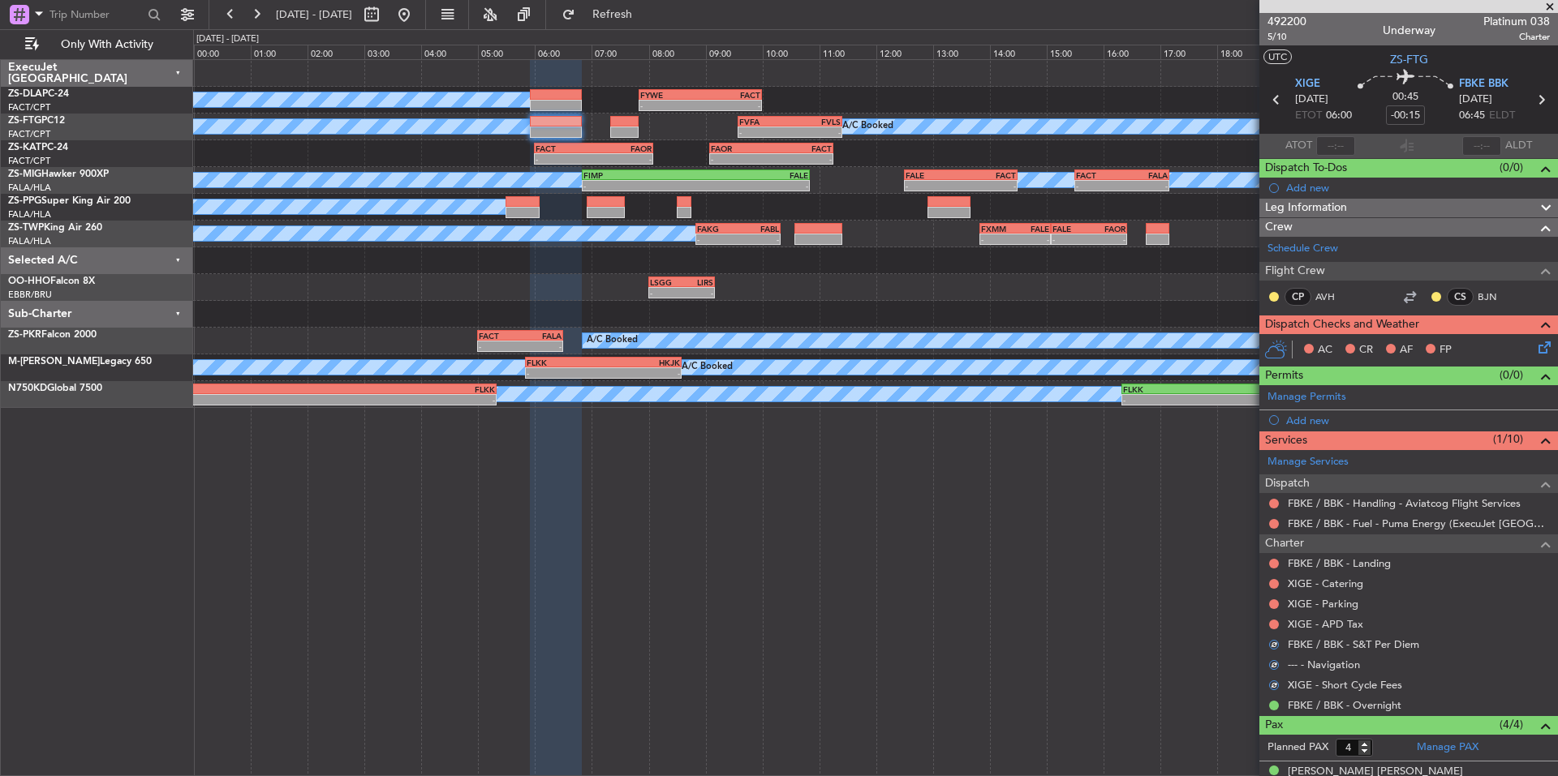
click at [1266, 625] on div "XIGE - APD Tax" at bounding box center [1408, 624] width 299 height 20
click at [1275, 623] on button at bounding box center [1274, 625] width 10 height 10
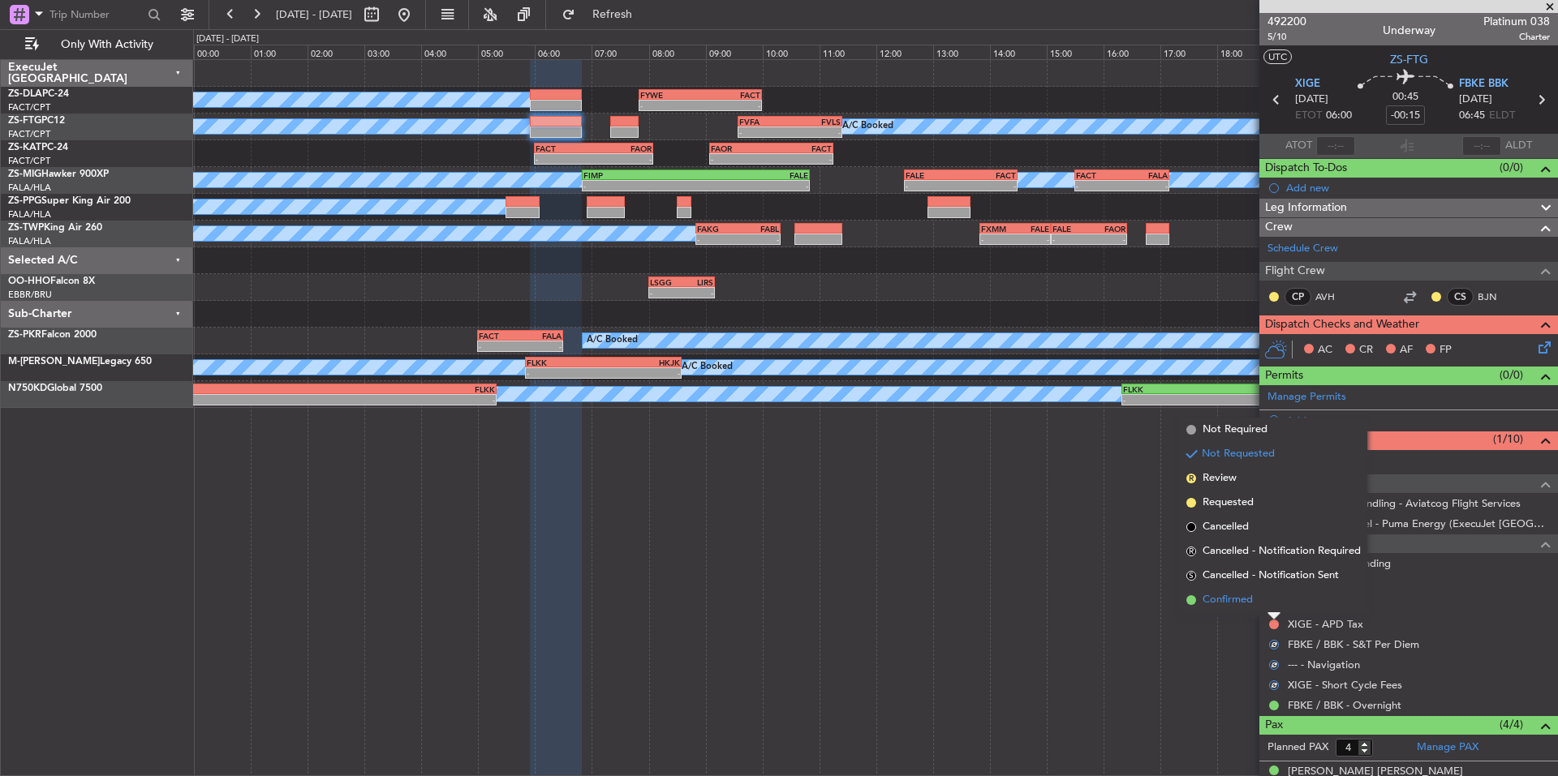
click at [1242, 601] on span "Confirmed" at bounding box center [1227, 600] width 50 height 16
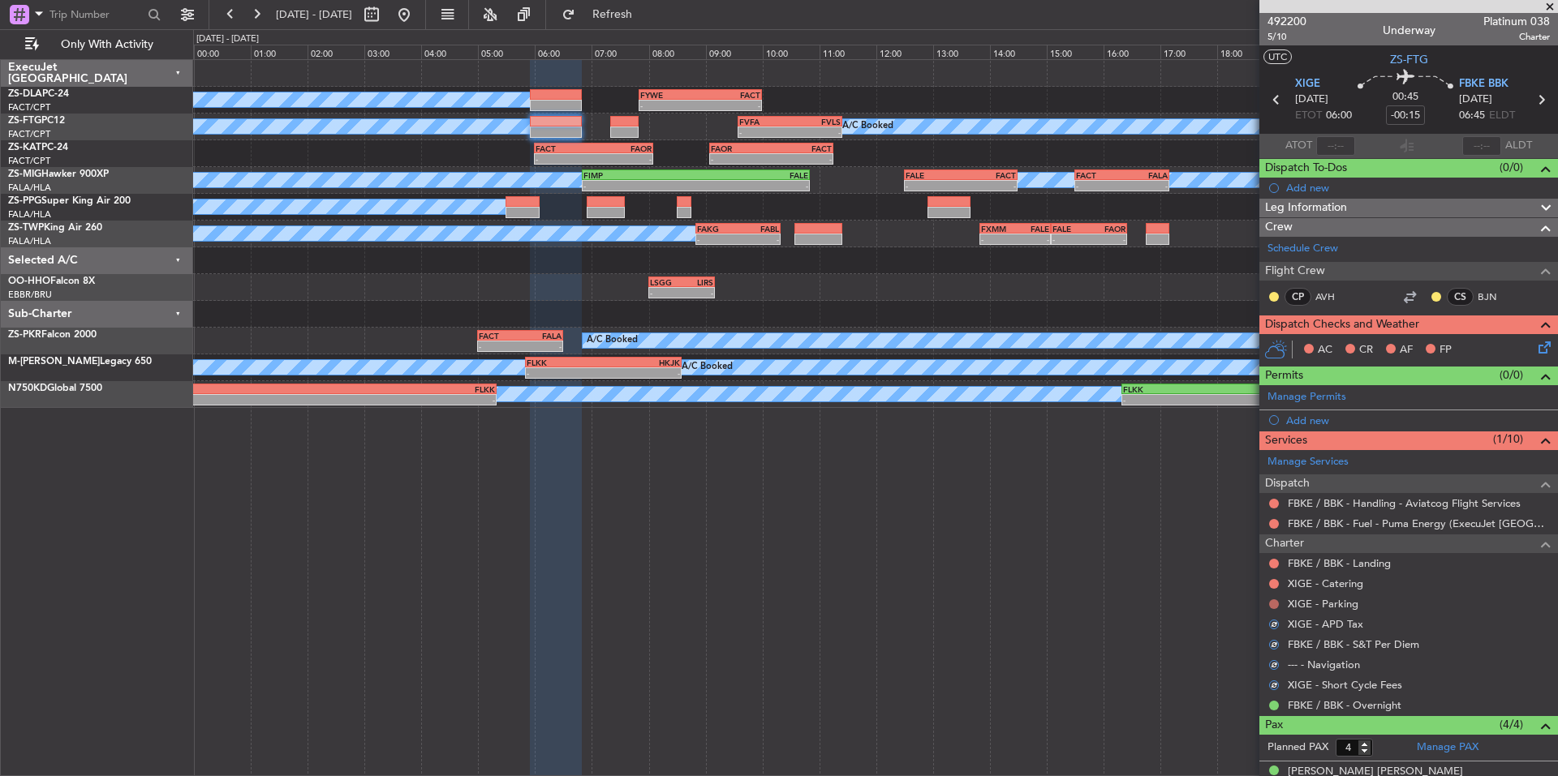
click at [1271, 603] on button at bounding box center [1274, 605] width 10 height 10
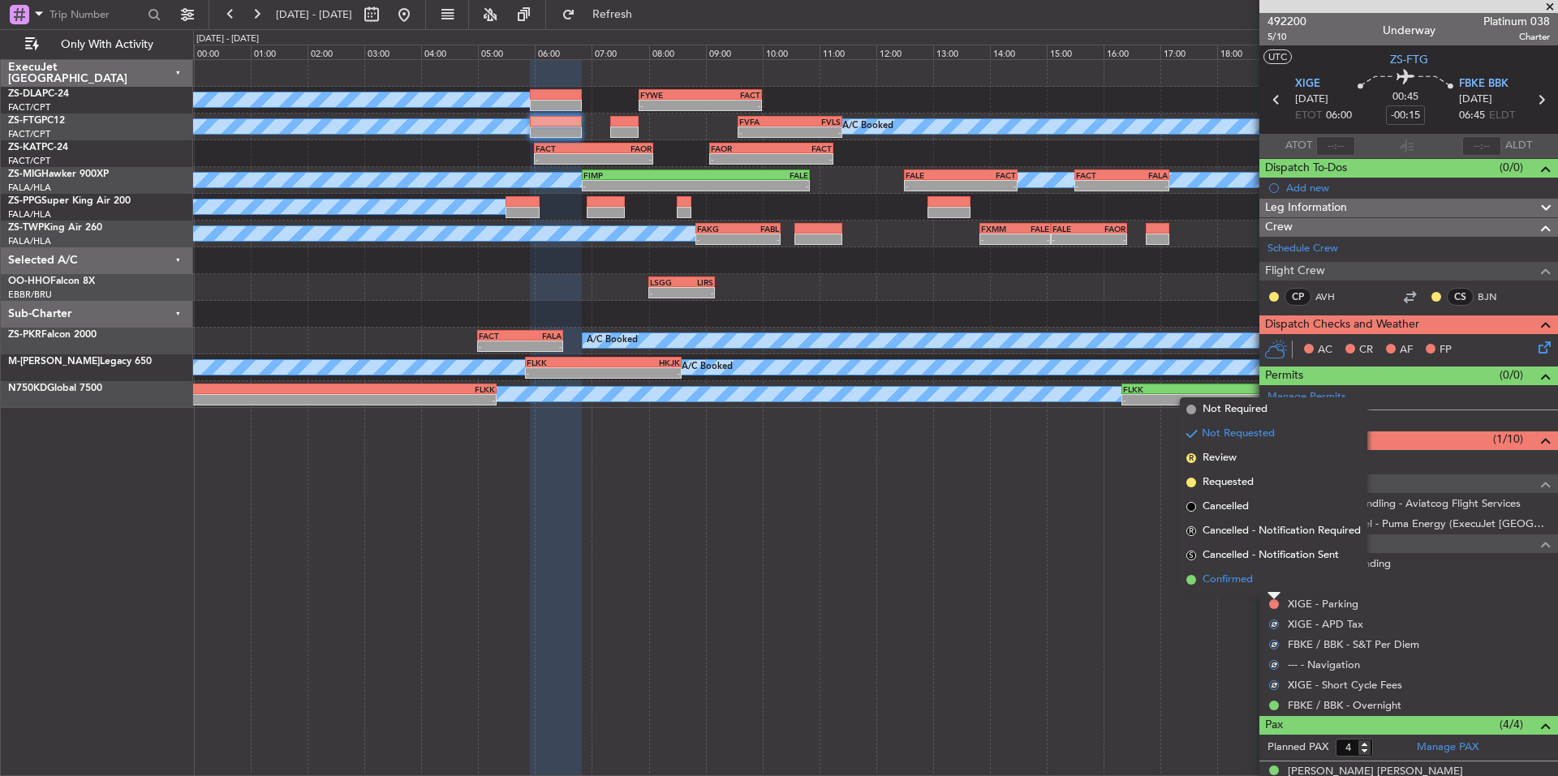
click at [1245, 583] on span "Confirmed" at bounding box center [1227, 580] width 50 height 16
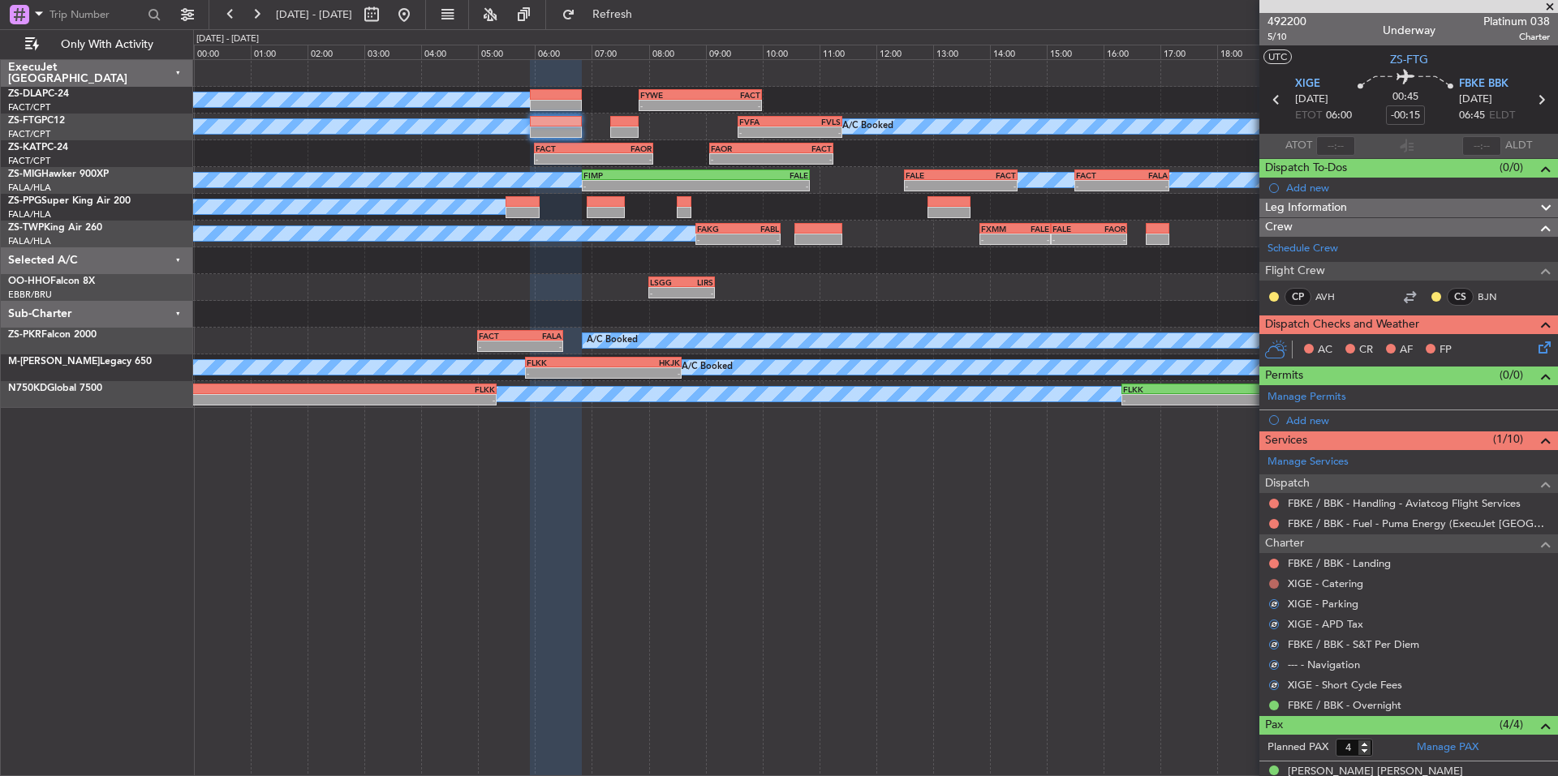
click at [1272, 582] on button at bounding box center [1274, 584] width 10 height 10
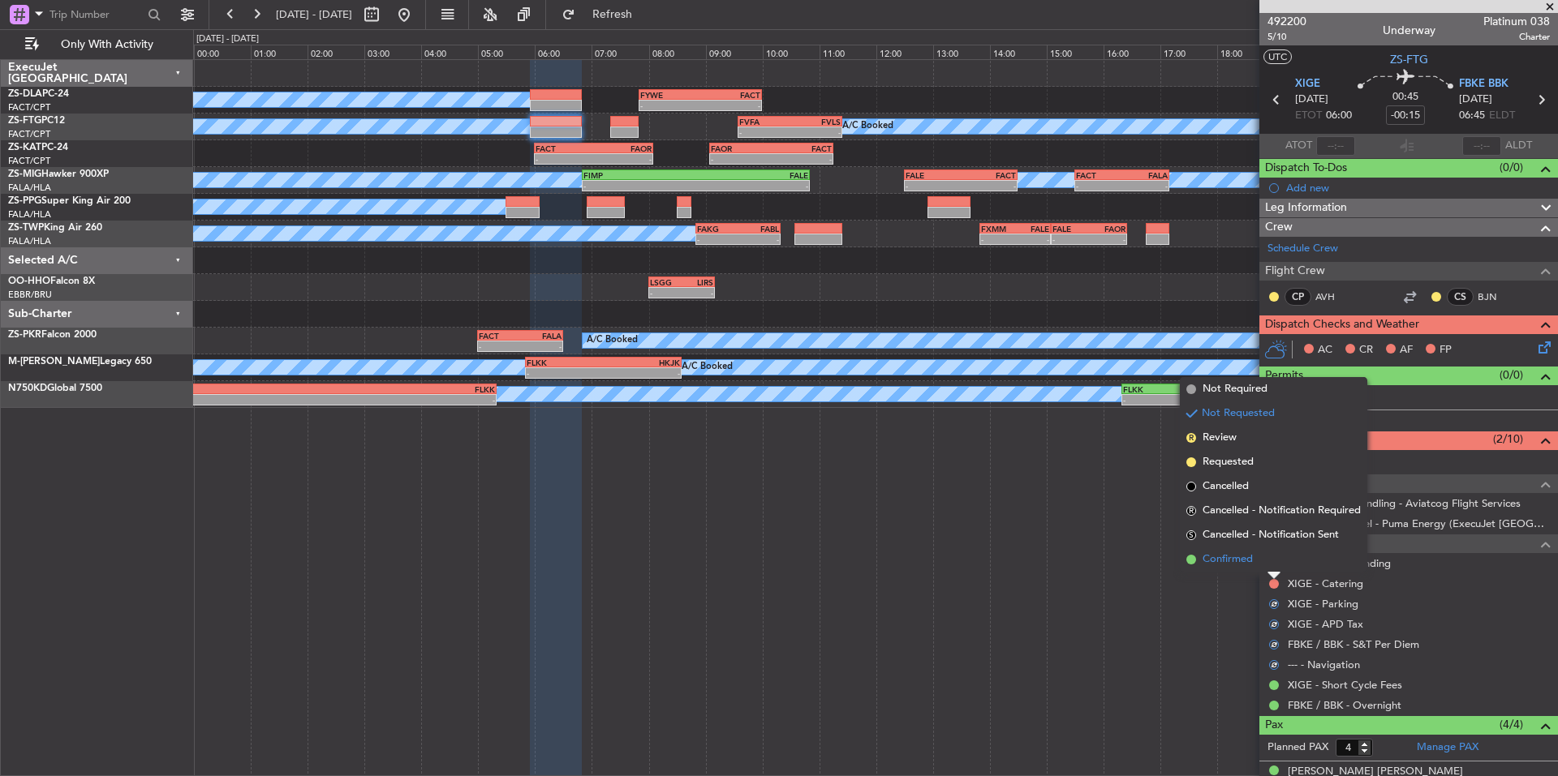
click at [1242, 565] on span "Confirmed" at bounding box center [1227, 560] width 50 height 16
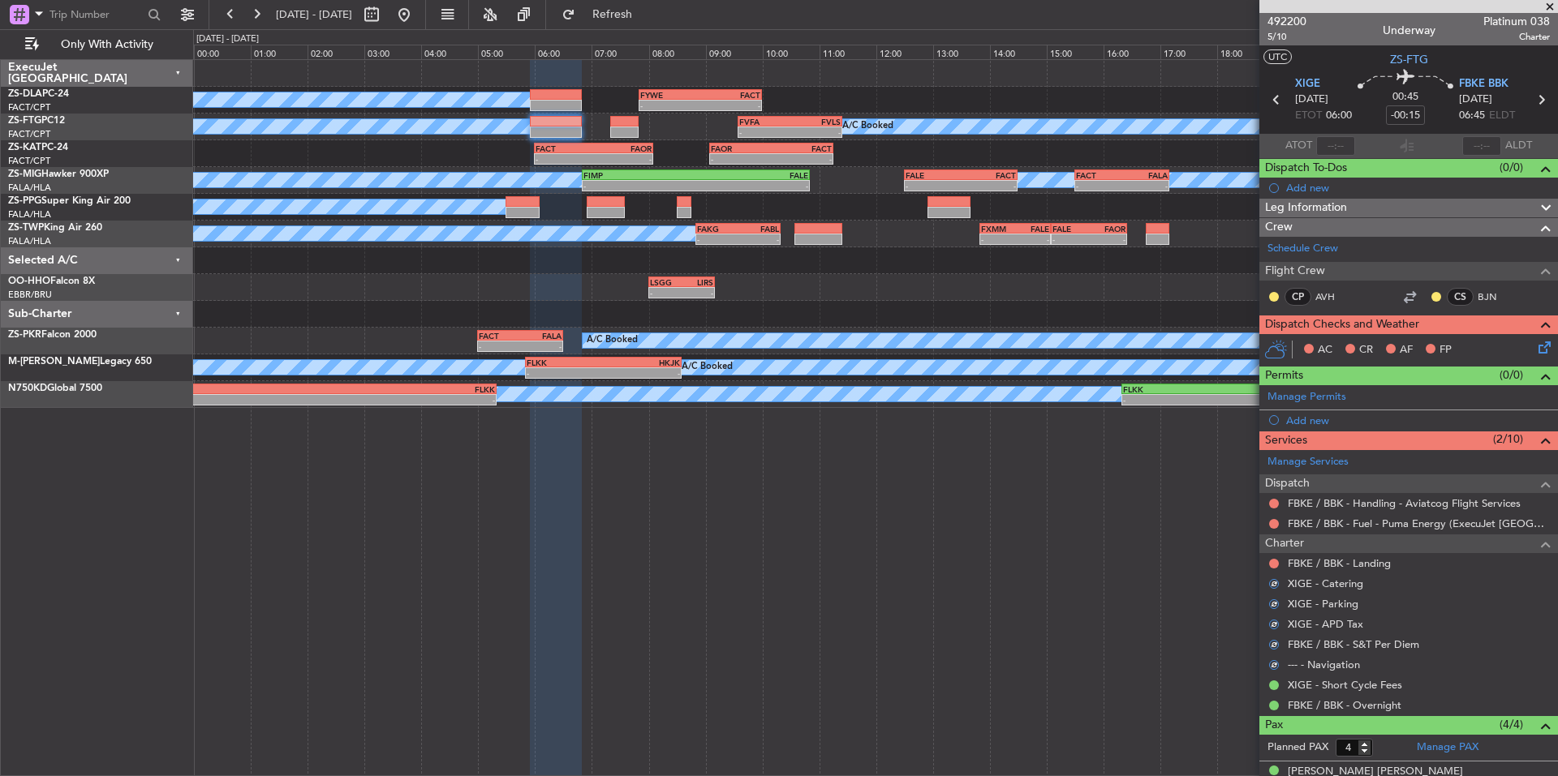
click at [1270, 558] on div at bounding box center [1273, 563] width 13 height 13
click at [1275, 562] on button at bounding box center [1274, 564] width 10 height 10
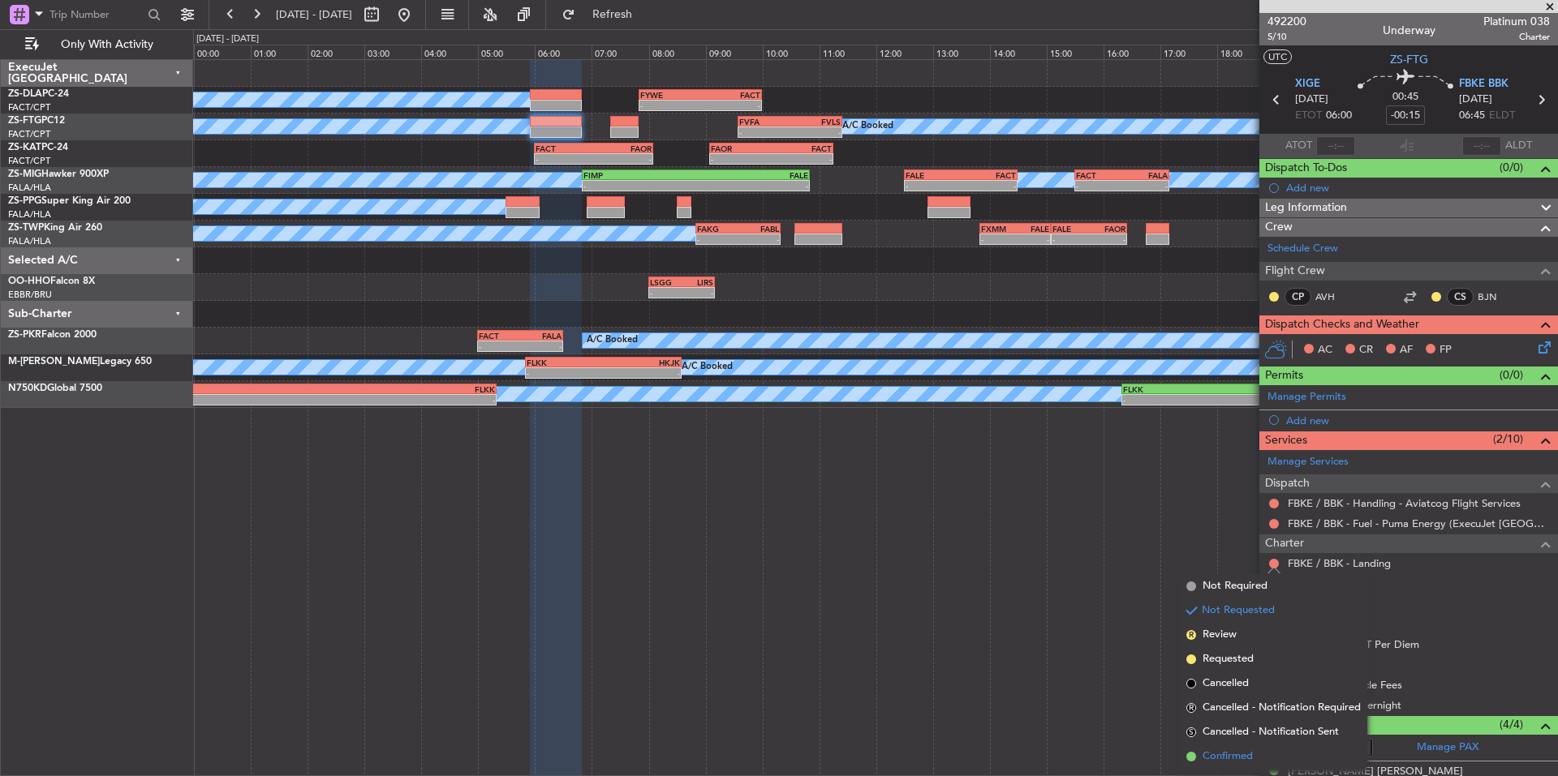
click at [1233, 758] on span "Confirmed" at bounding box center [1227, 757] width 50 height 16
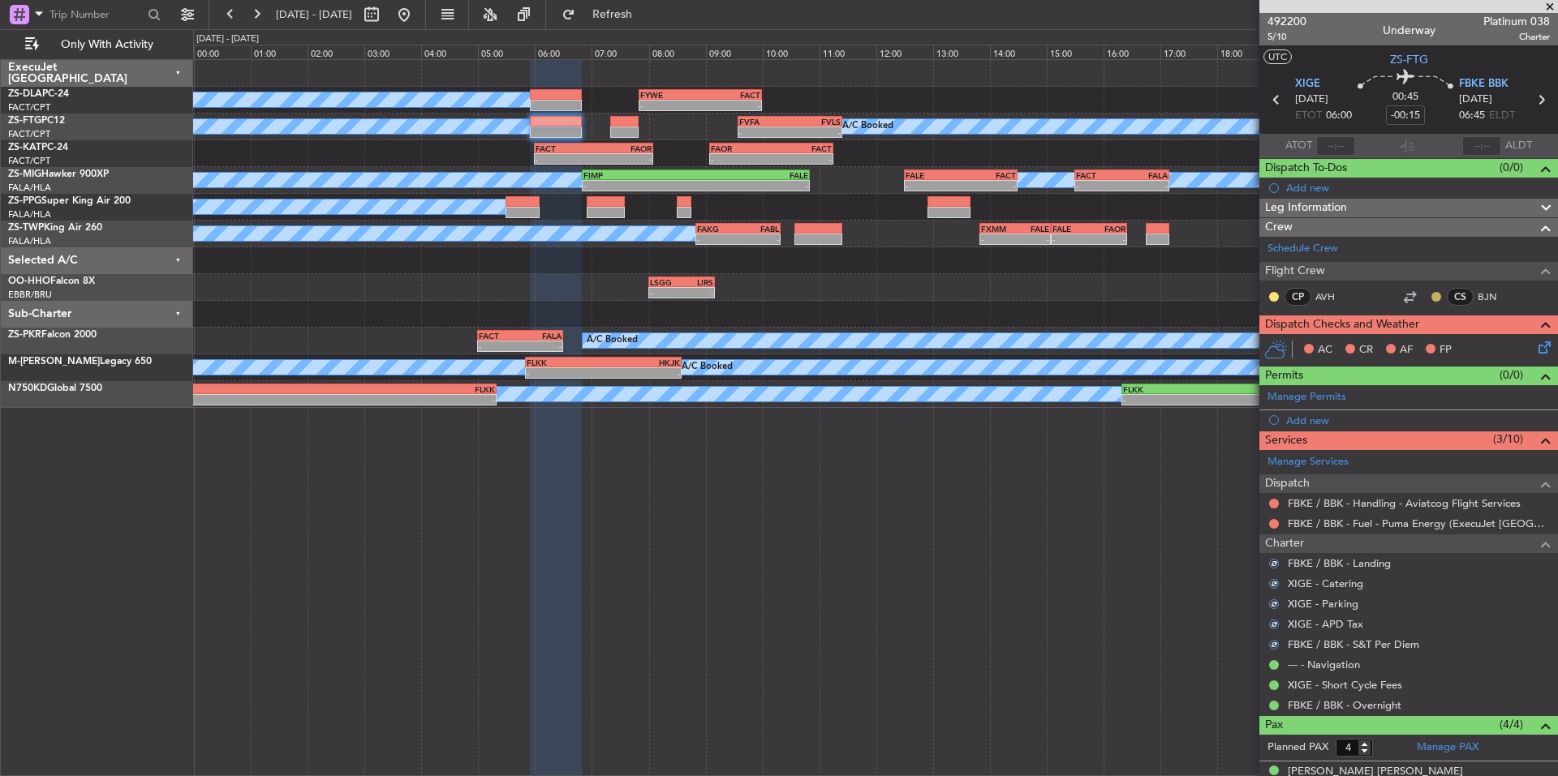
click at [1431, 295] on button at bounding box center [1436, 297] width 10 height 10
click at [1449, 347] on span "Acknowledged" at bounding box center [1427, 344] width 71 height 16
click at [1271, 301] on mat-tooltip-component "Unread" at bounding box center [1274, 322] width 59 height 43
click at [1277, 299] on button at bounding box center [1274, 297] width 10 height 10
click at [1305, 346] on span "Acknowledged" at bounding box center [1277, 344] width 71 height 16
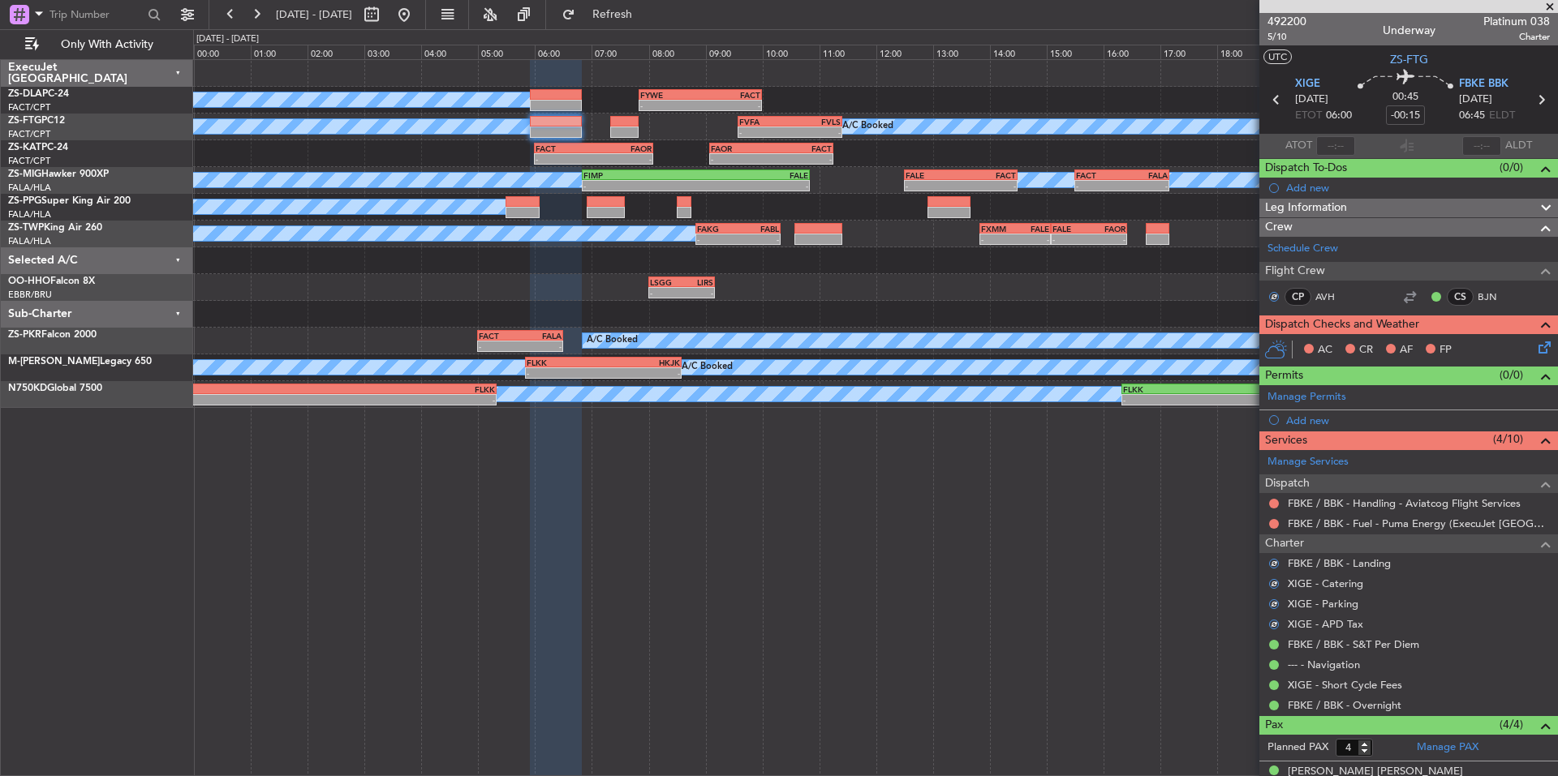
click at [1539, 345] on icon at bounding box center [1541, 344] width 13 height 13
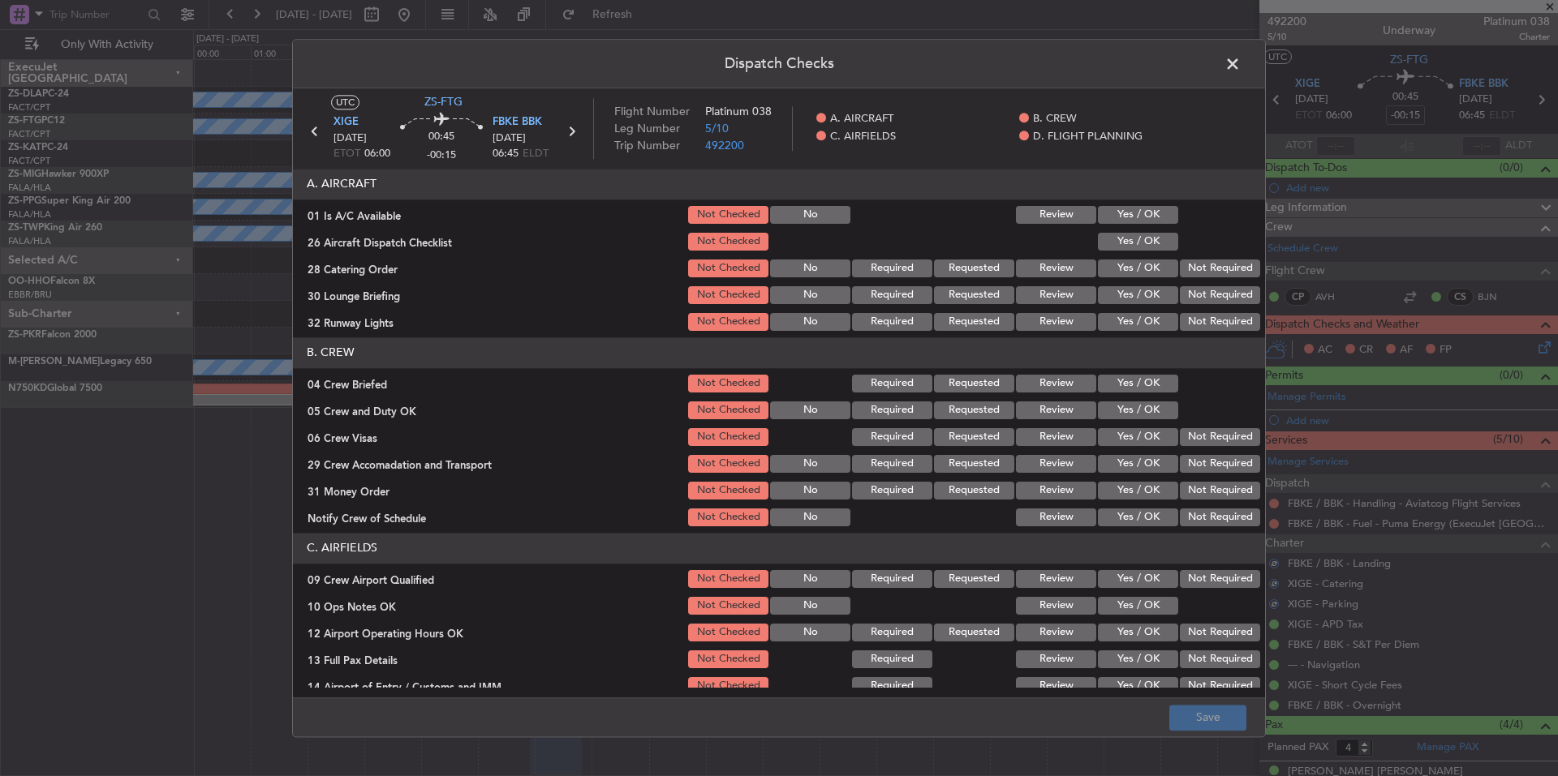
click at [1140, 218] on button "Yes / OK" at bounding box center [1138, 215] width 80 height 18
click at [1154, 243] on button "Yes / OK" at bounding box center [1138, 242] width 80 height 18
drag, startPoint x: 1216, startPoint y: 275, endPoint x: 1220, endPoint y: 299, distance: 24.7
click at [1216, 276] on button "Not Required" at bounding box center [1220, 269] width 80 height 18
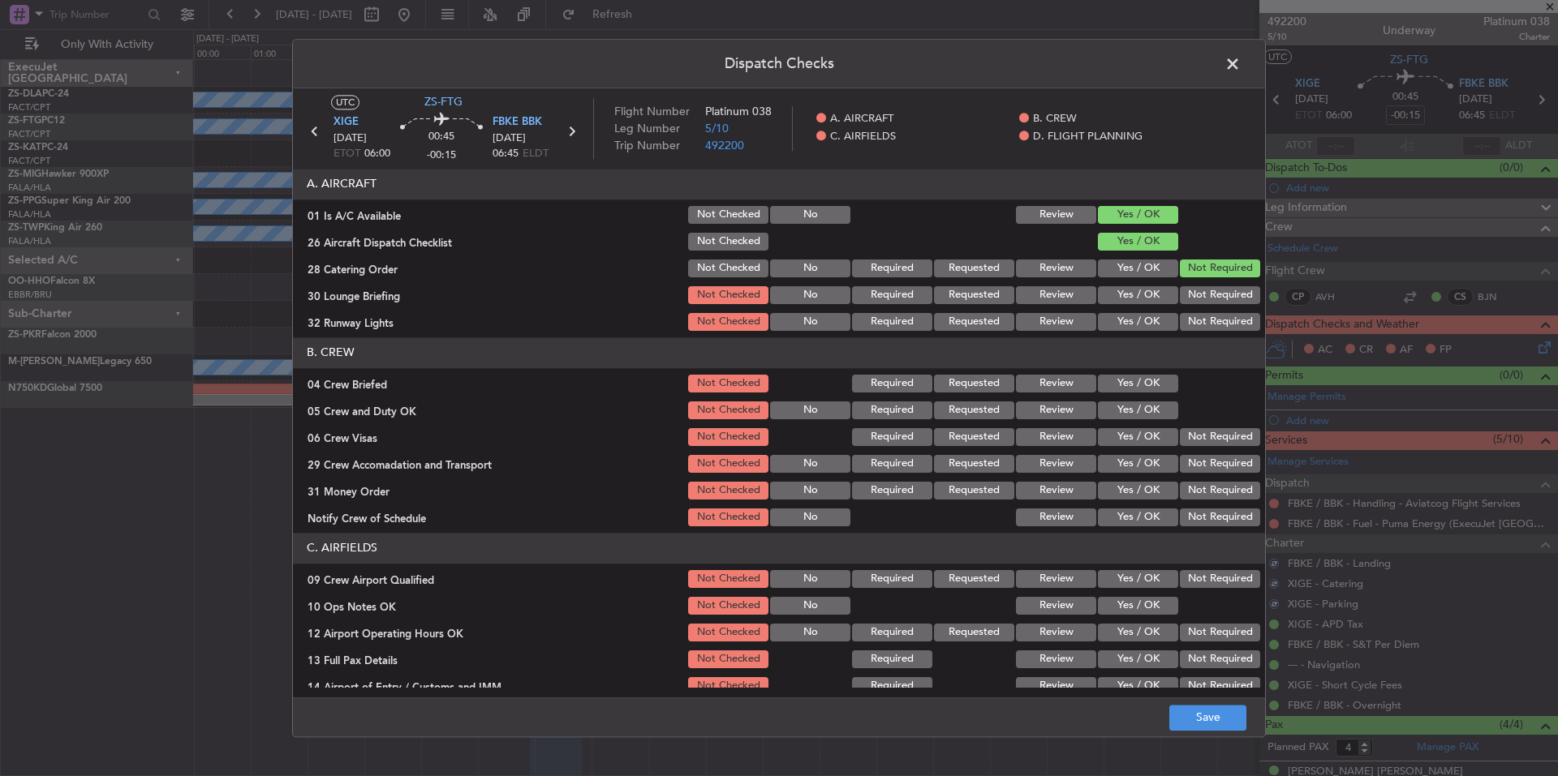
click at [1220, 302] on button "Not Required" at bounding box center [1220, 295] width 80 height 18
click at [1220, 316] on button "Not Required" at bounding box center [1220, 322] width 80 height 18
click at [1149, 388] on button "Yes / OK" at bounding box center [1138, 384] width 80 height 18
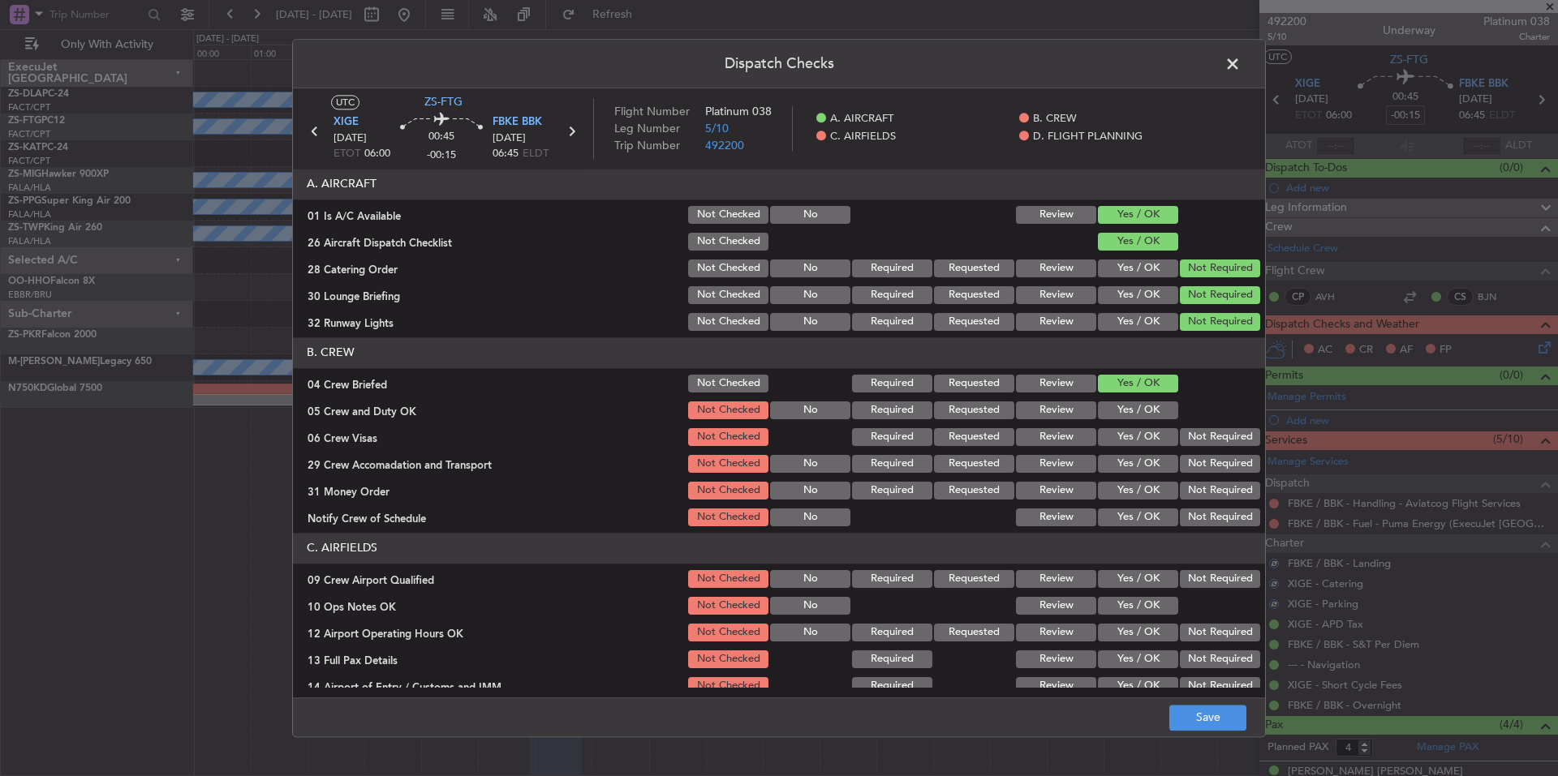
click at [1149, 405] on button "Yes / OK" at bounding box center [1138, 411] width 80 height 18
click at [1208, 441] on button "Not Required" at bounding box center [1220, 437] width 80 height 18
drag, startPoint x: 1208, startPoint y: 465, endPoint x: 1206, endPoint y: 480, distance: 15.6
click at [1207, 466] on button "Not Required" at bounding box center [1220, 464] width 80 height 18
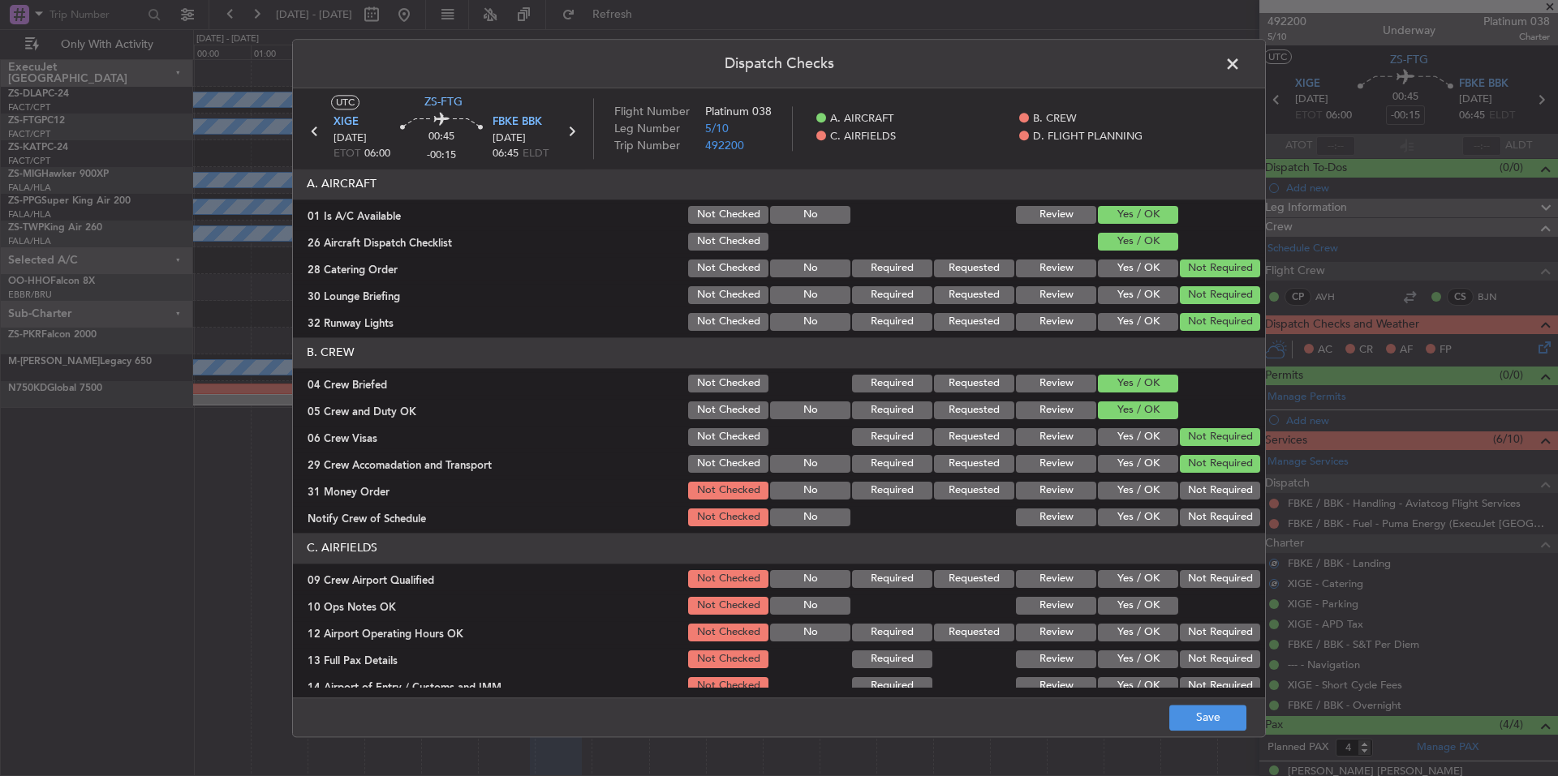
click at [1206, 481] on div "Not Required" at bounding box center [1218, 490] width 82 height 23
click at [1205, 496] on button "Not Required" at bounding box center [1220, 491] width 80 height 18
drag, startPoint x: 1205, startPoint y: 504, endPoint x: 1205, endPoint y: 513, distance: 8.9
click at [1205, 507] on section "B. CREW 04 Crew Briefed Not Checked Required Requested Review Yes / OK 05 Crew …" at bounding box center [779, 433] width 972 height 191
click at [1205, 524] on button "Not Required" at bounding box center [1220, 518] width 80 height 18
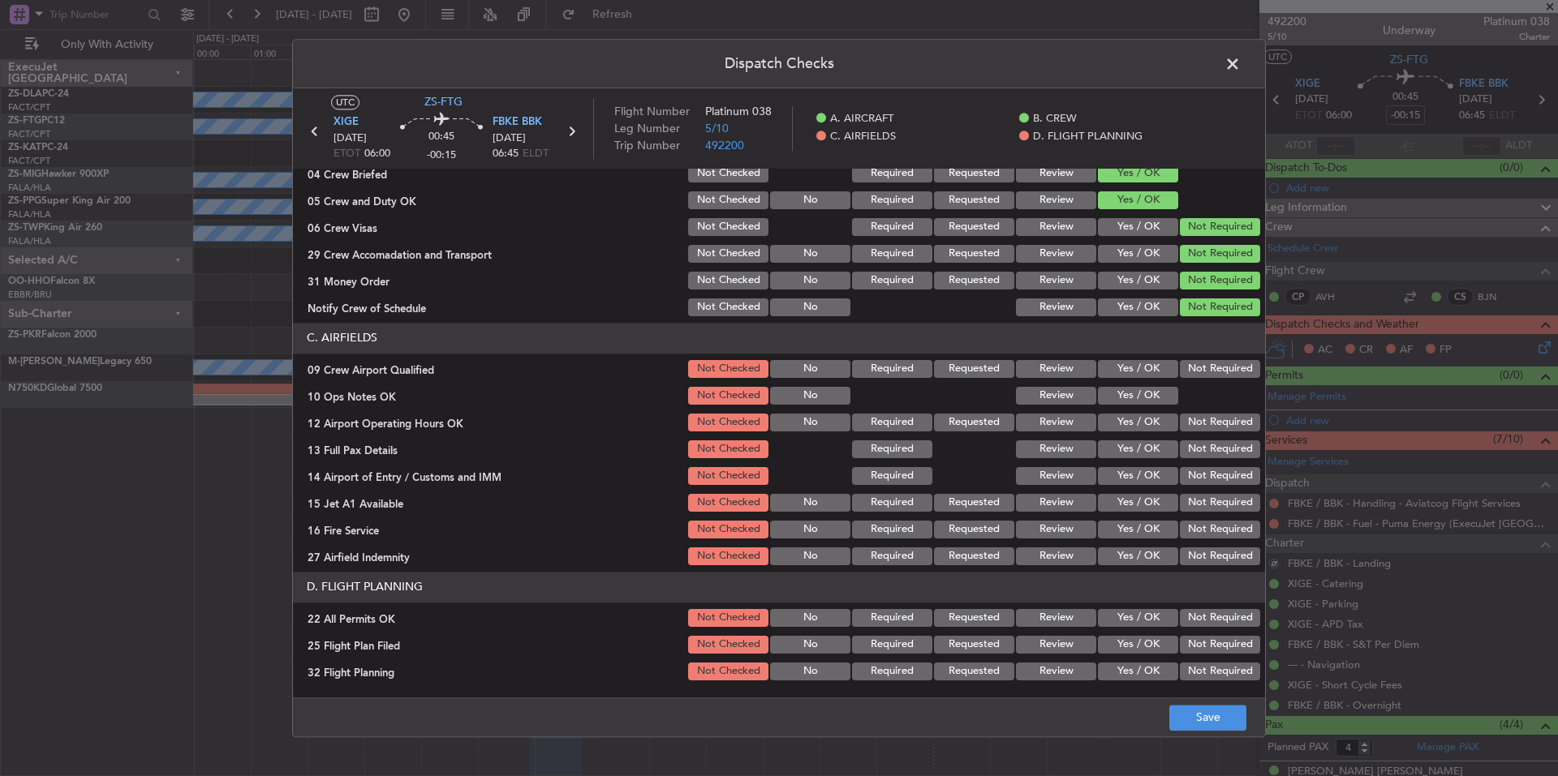
click at [1202, 378] on div "Not Required" at bounding box center [1218, 369] width 82 height 23
click at [1159, 389] on button "Yes / OK" at bounding box center [1138, 396] width 80 height 18
click at [1236, 368] on button "Not Required" at bounding box center [1220, 369] width 80 height 18
click at [1215, 426] on button "Not Required" at bounding box center [1220, 423] width 80 height 18
drag, startPoint x: 1214, startPoint y: 451, endPoint x: 1214, endPoint y: 471, distance: 19.5
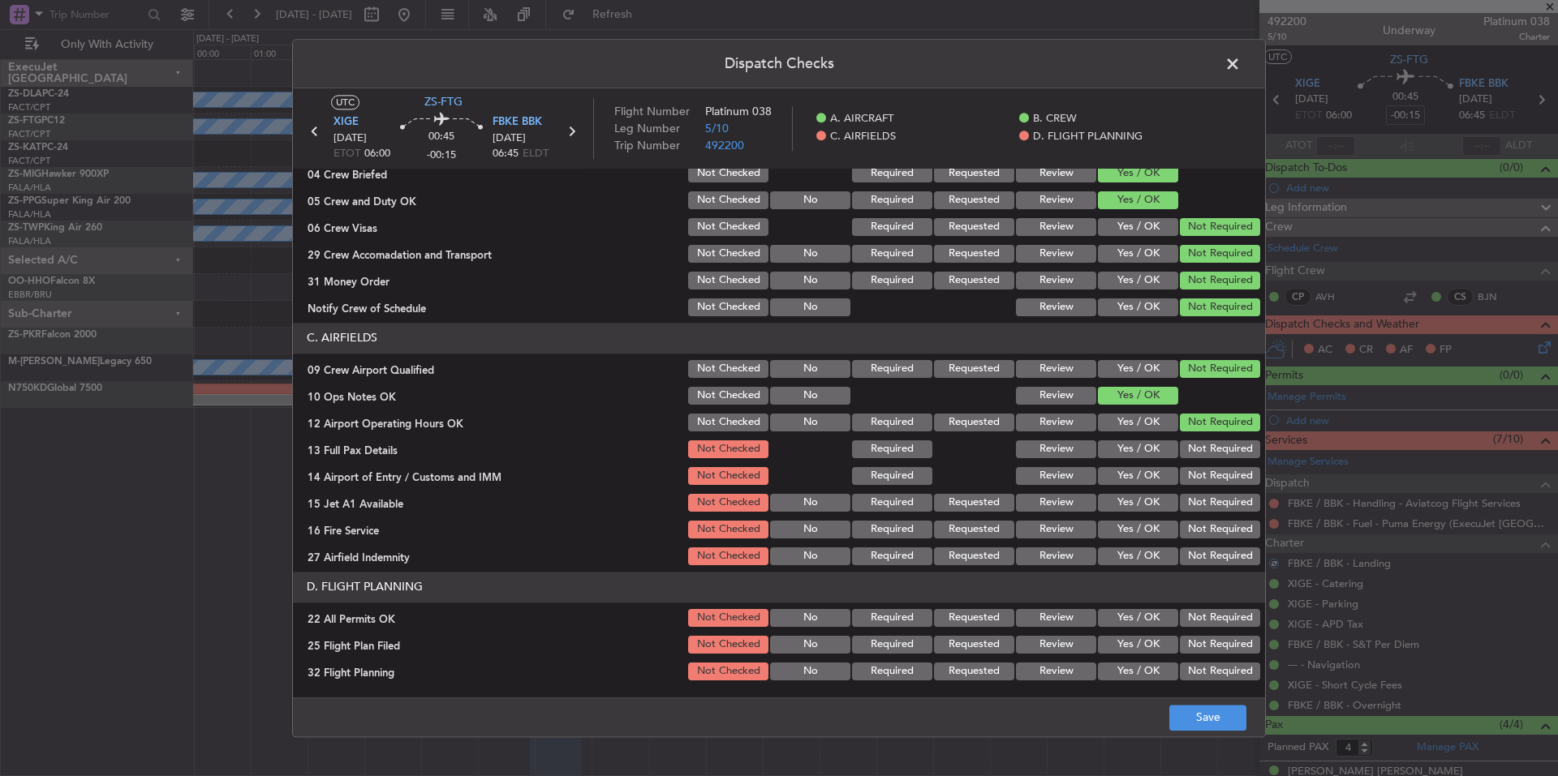
click at [1214, 453] on button "Not Required" at bounding box center [1220, 450] width 80 height 18
click at [1214, 471] on button "Not Required" at bounding box center [1220, 476] width 80 height 18
click at [1214, 484] on button "Not Required" at bounding box center [1220, 476] width 80 height 18
click at [1208, 513] on div "Not Required" at bounding box center [1218, 503] width 82 height 23
click at [1207, 510] on button "Not Required" at bounding box center [1220, 503] width 80 height 18
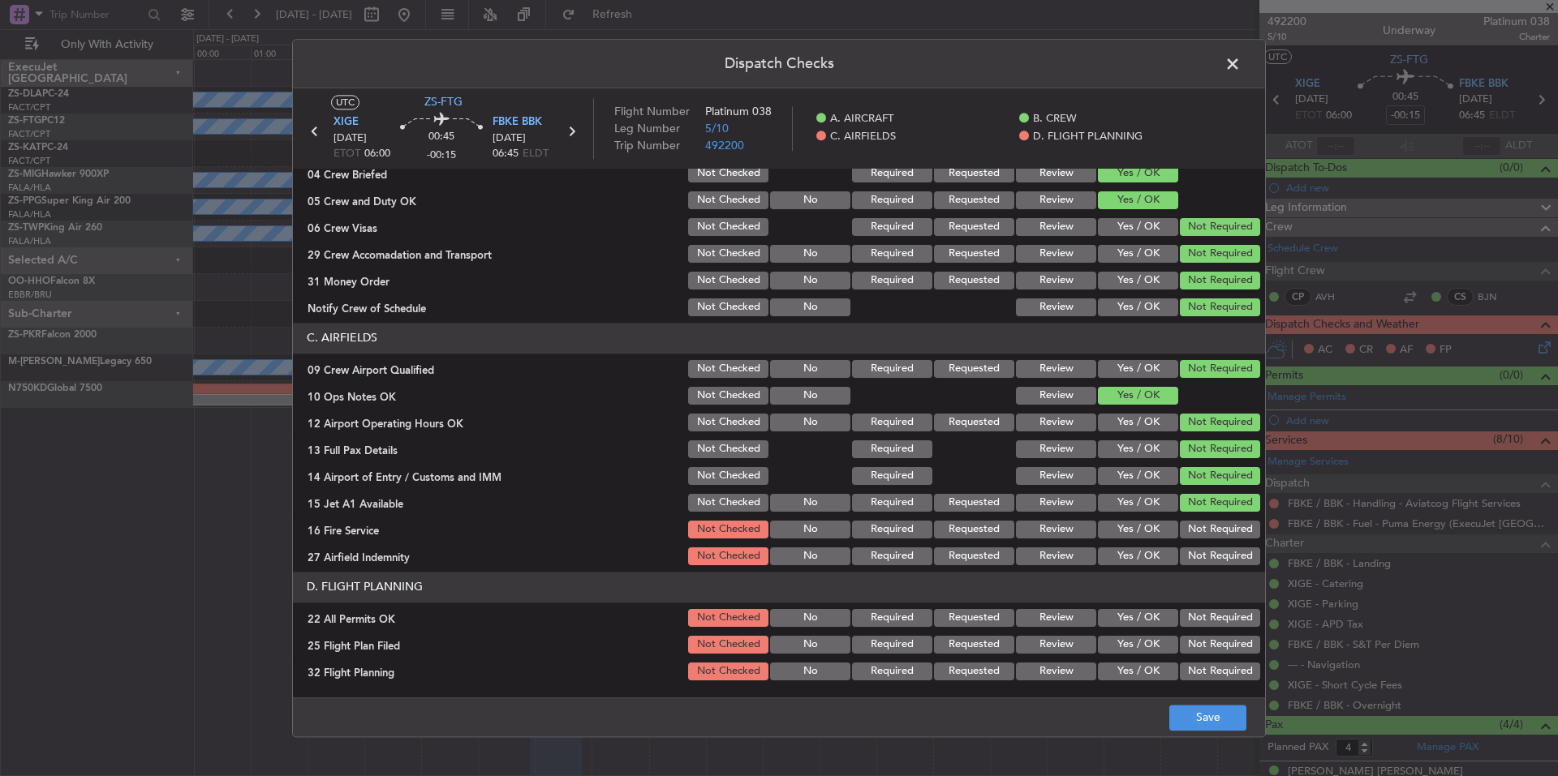
click at [1207, 529] on button "Not Required" at bounding box center [1220, 530] width 80 height 18
click at [1210, 542] on section "C. AIRFIELDS 09 Crew Airport Qualified Not Checked No Required Requested Review…" at bounding box center [779, 445] width 972 height 245
click at [1208, 555] on button "Not Required" at bounding box center [1220, 557] width 80 height 18
click at [1189, 619] on button "Not Required" at bounding box center [1220, 618] width 80 height 18
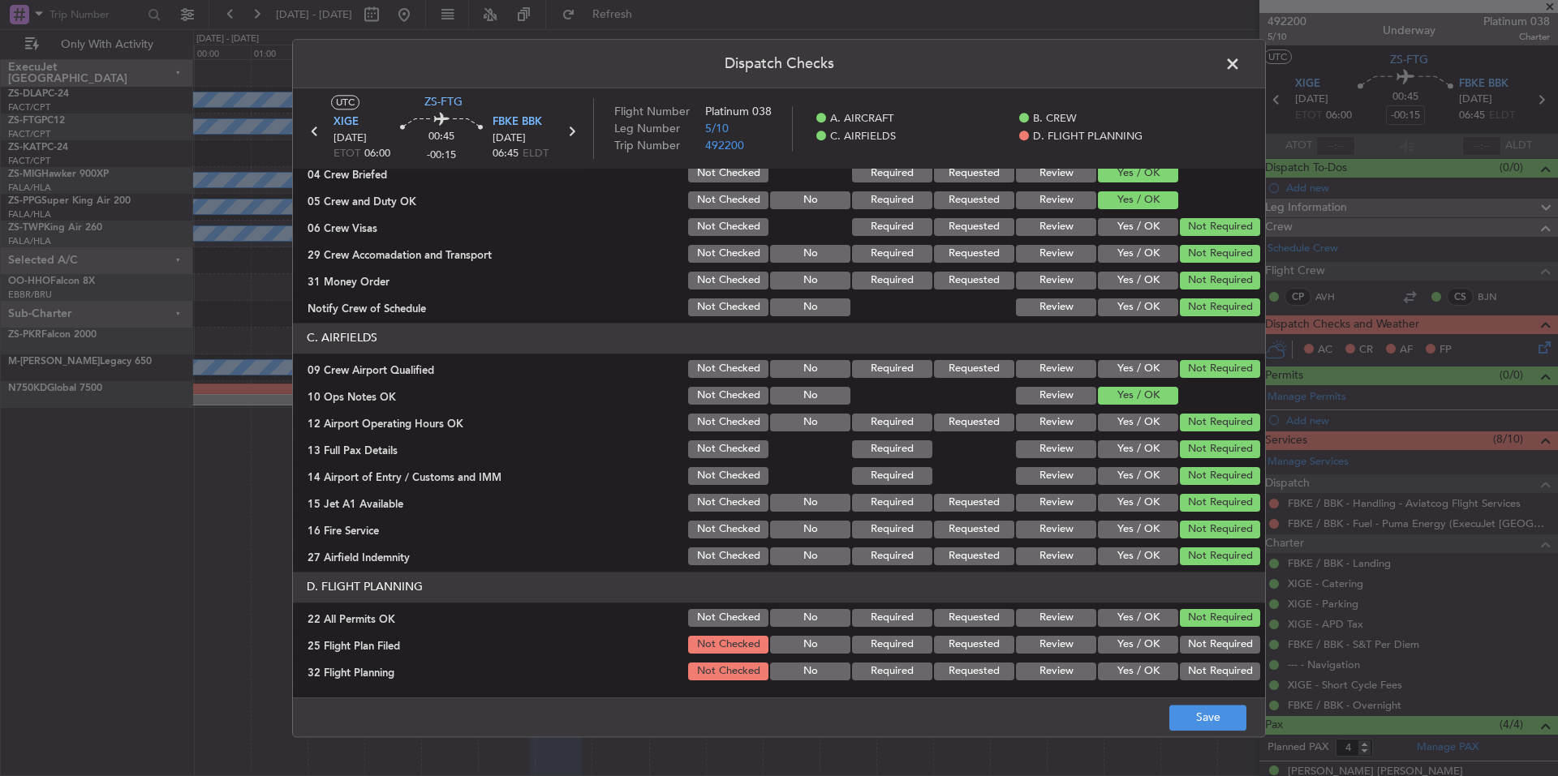
drag, startPoint x: 1163, startPoint y: 642, endPoint x: 1142, endPoint y: 670, distance: 35.4
click at [1162, 644] on button "Yes / OK" at bounding box center [1138, 645] width 80 height 18
click at [1142, 670] on button "Yes / OK" at bounding box center [1138, 672] width 80 height 18
click at [1186, 707] on button "Save" at bounding box center [1207, 718] width 77 height 26
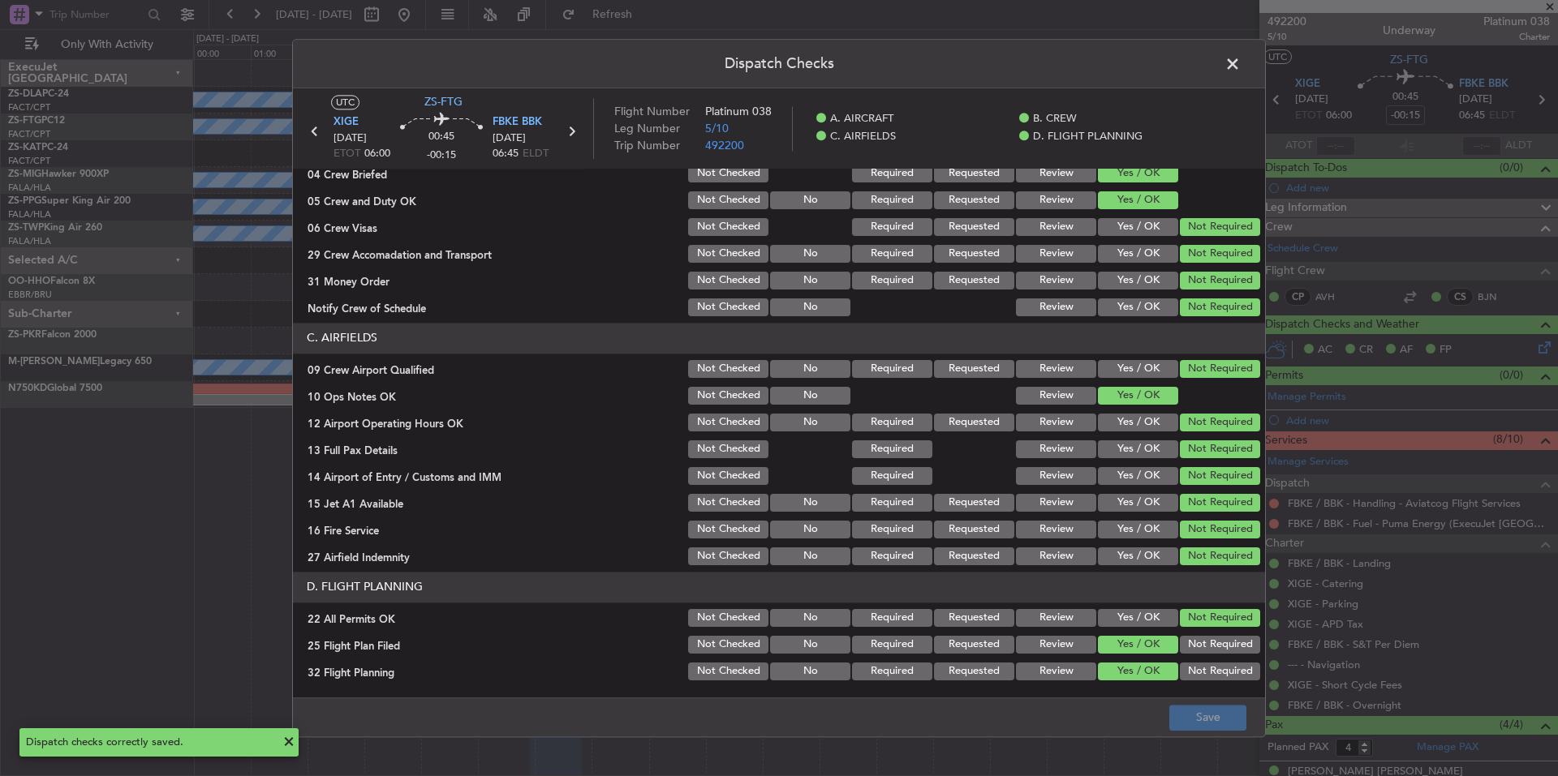
click at [1241, 65] on span at bounding box center [1241, 68] width 0 height 32
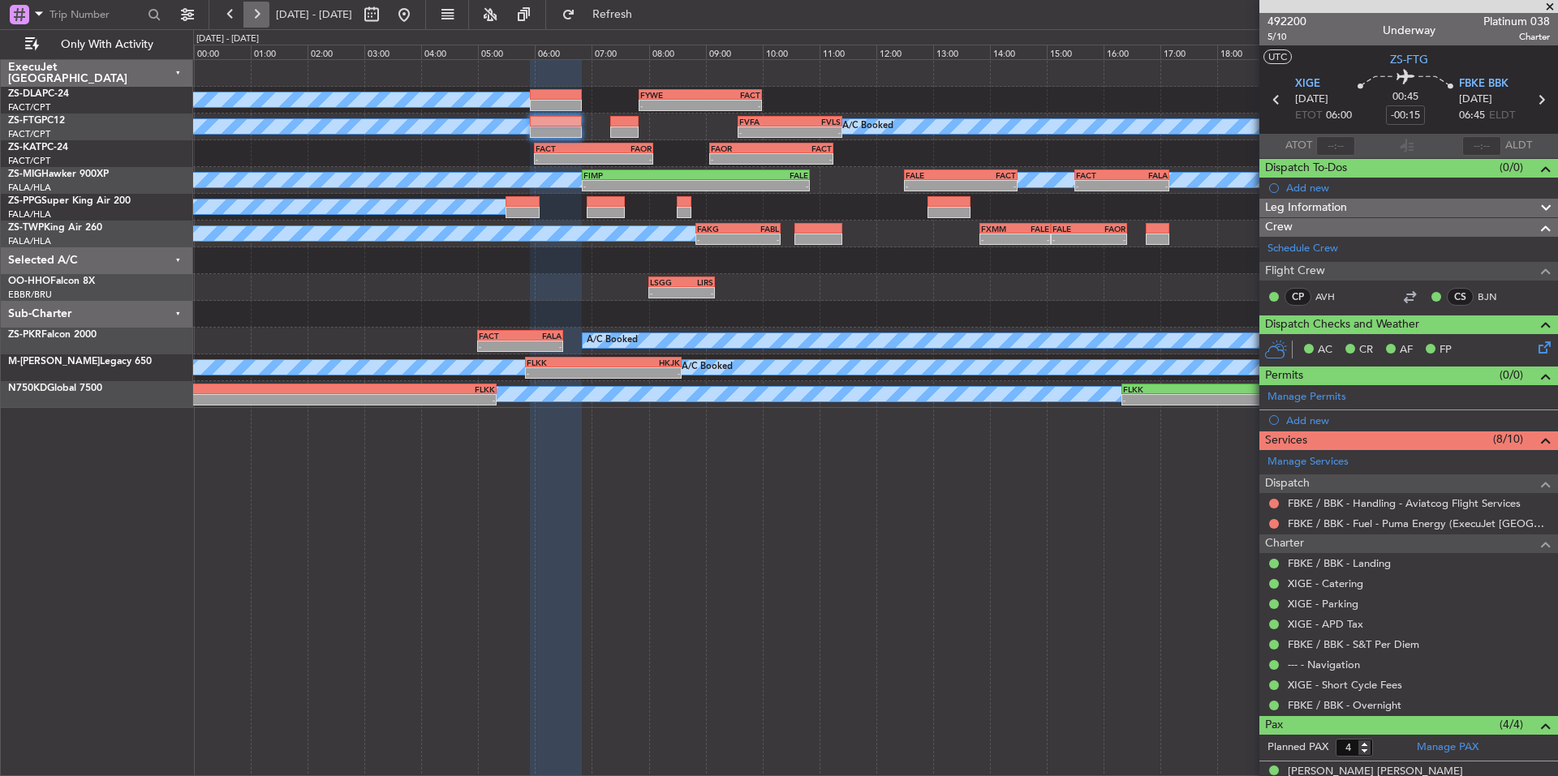
click at [243, 12] on button at bounding box center [256, 15] width 26 height 26
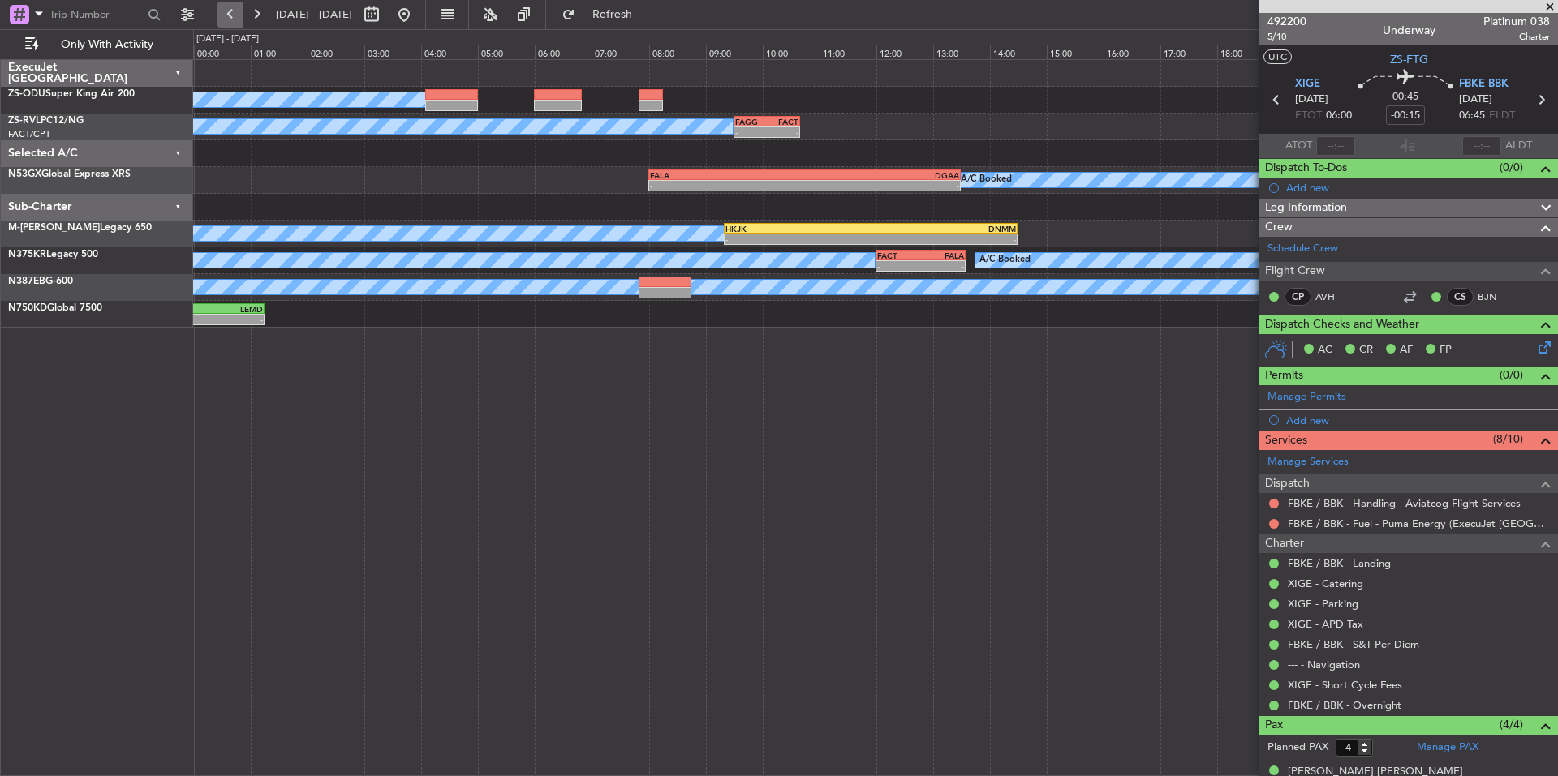
click at [234, 12] on button at bounding box center [230, 15] width 26 height 26
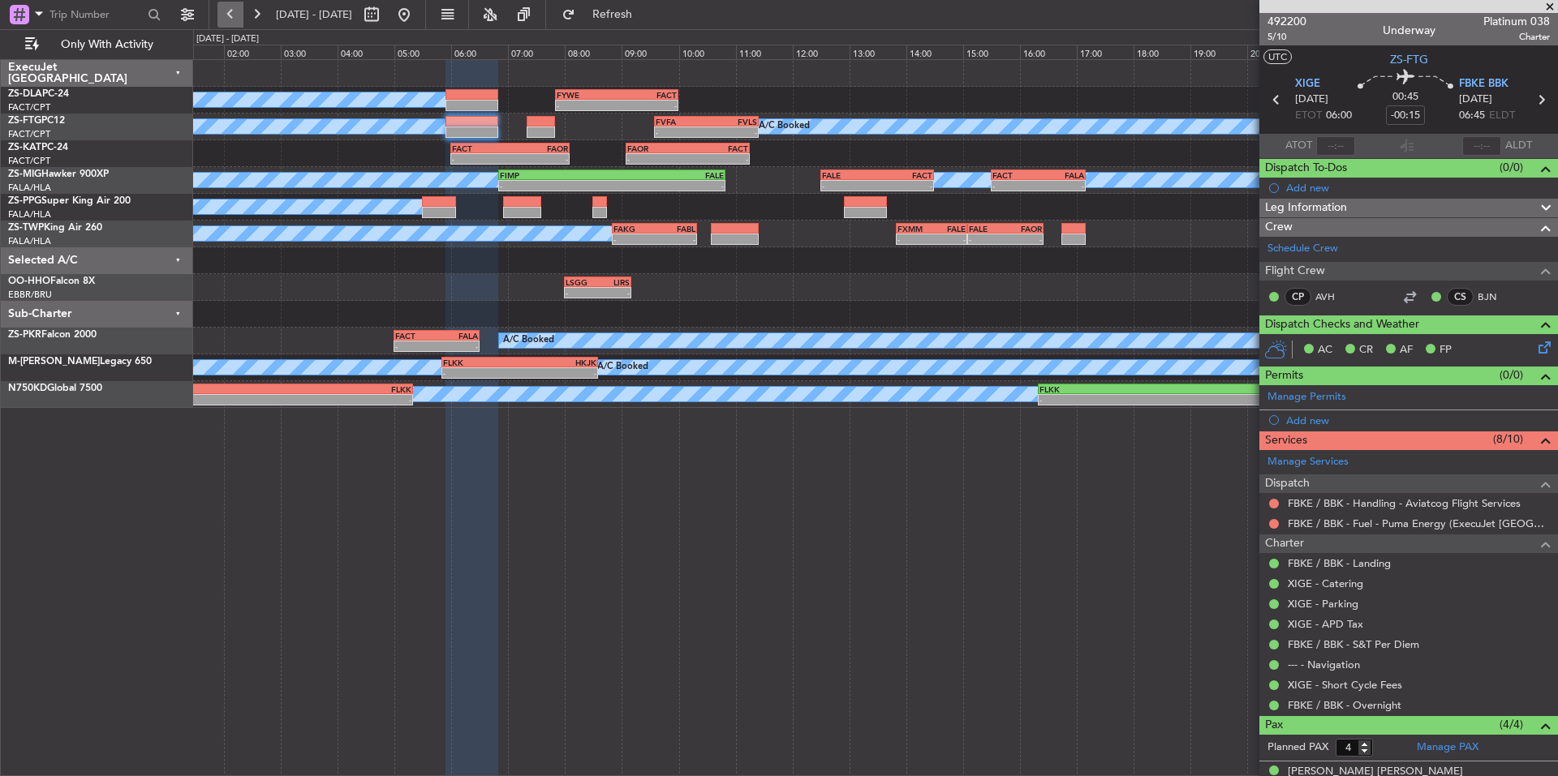
click at [234, 12] on button at bounding box center [230, 15] width 26 height 26
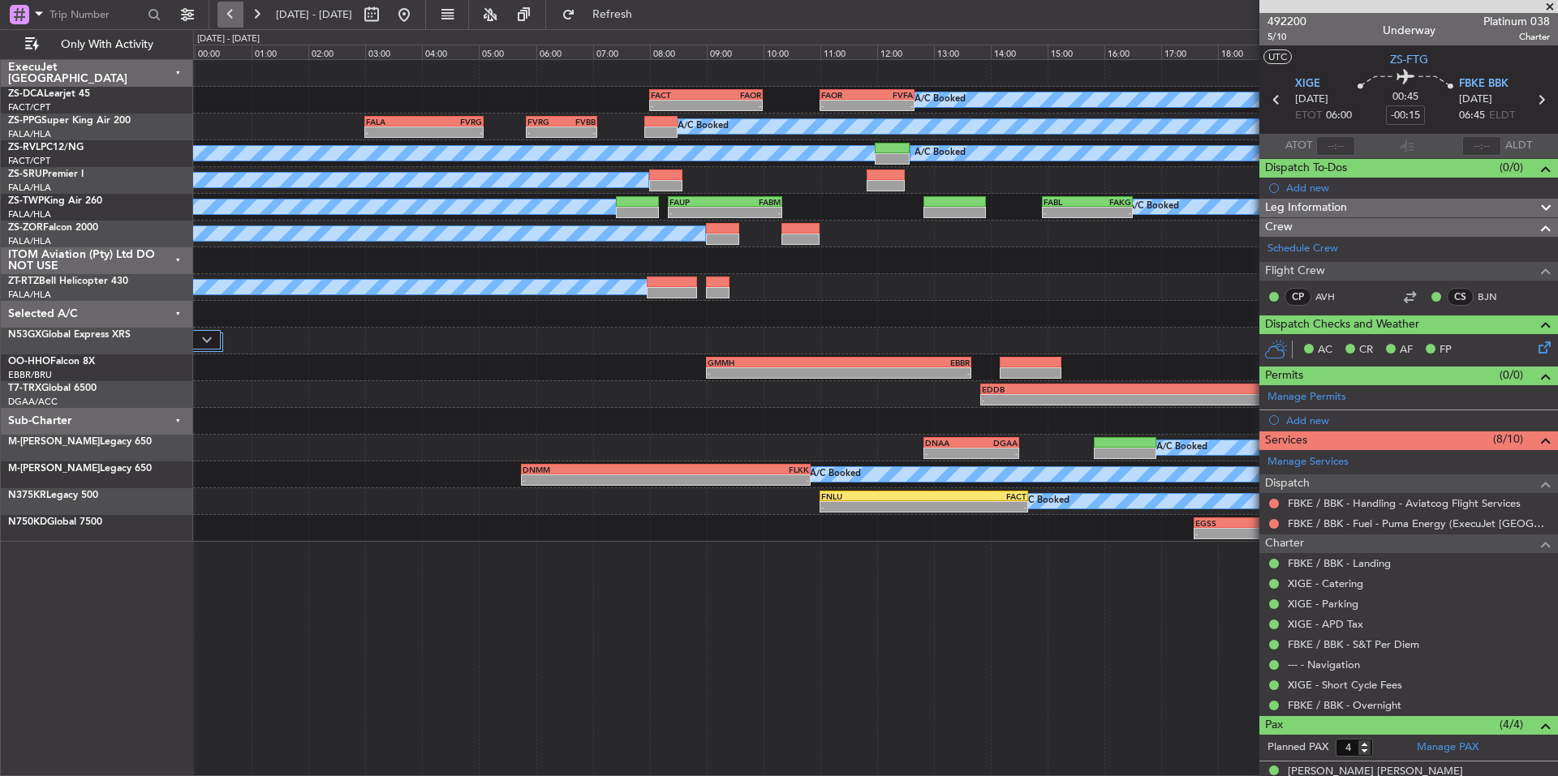
click at [234, 12] on button at bounding box center [230, 15] width 26 height 26
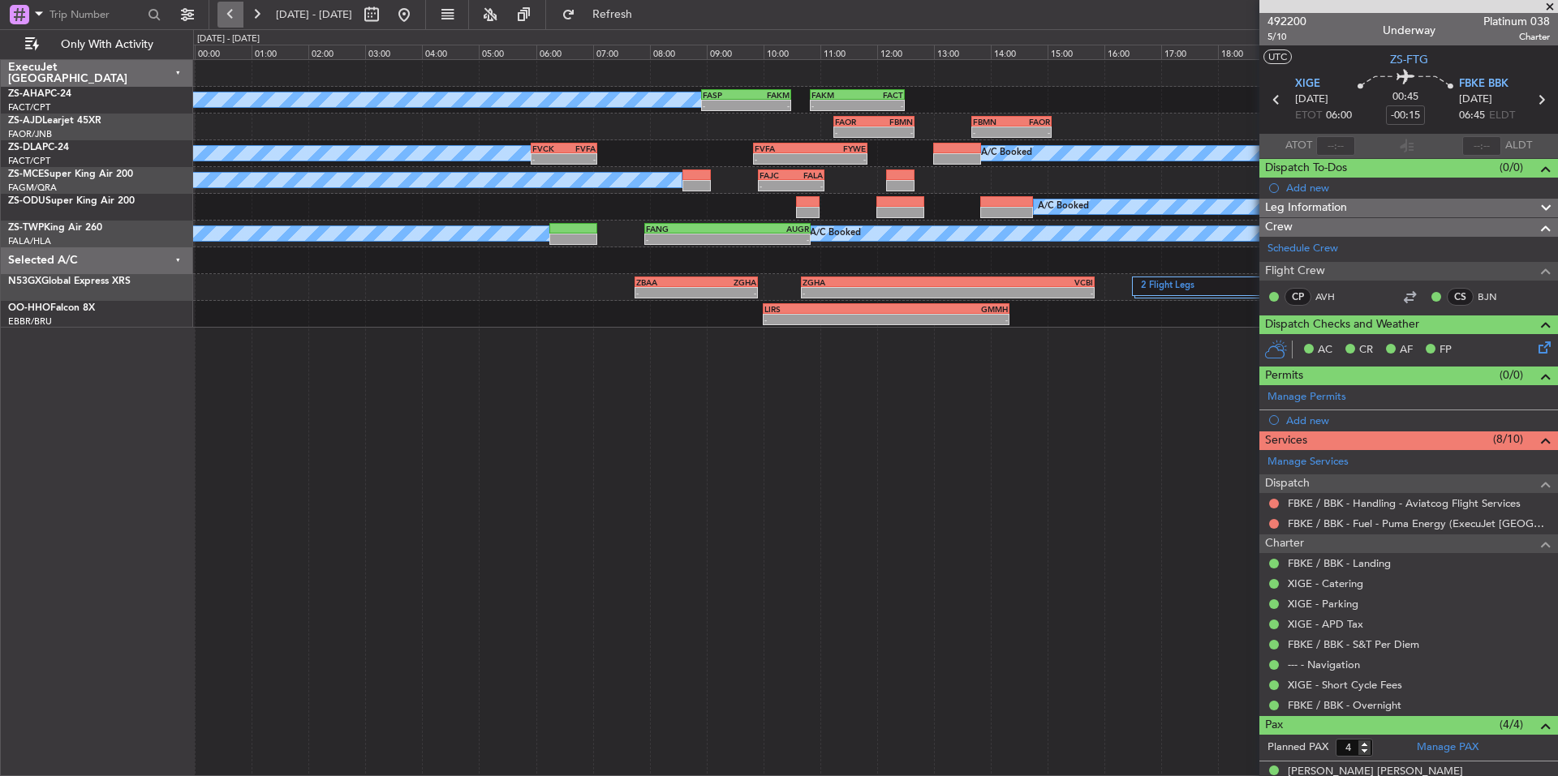
click at [234, 12] on button at bounding box center [230, 15] width 26 height 26
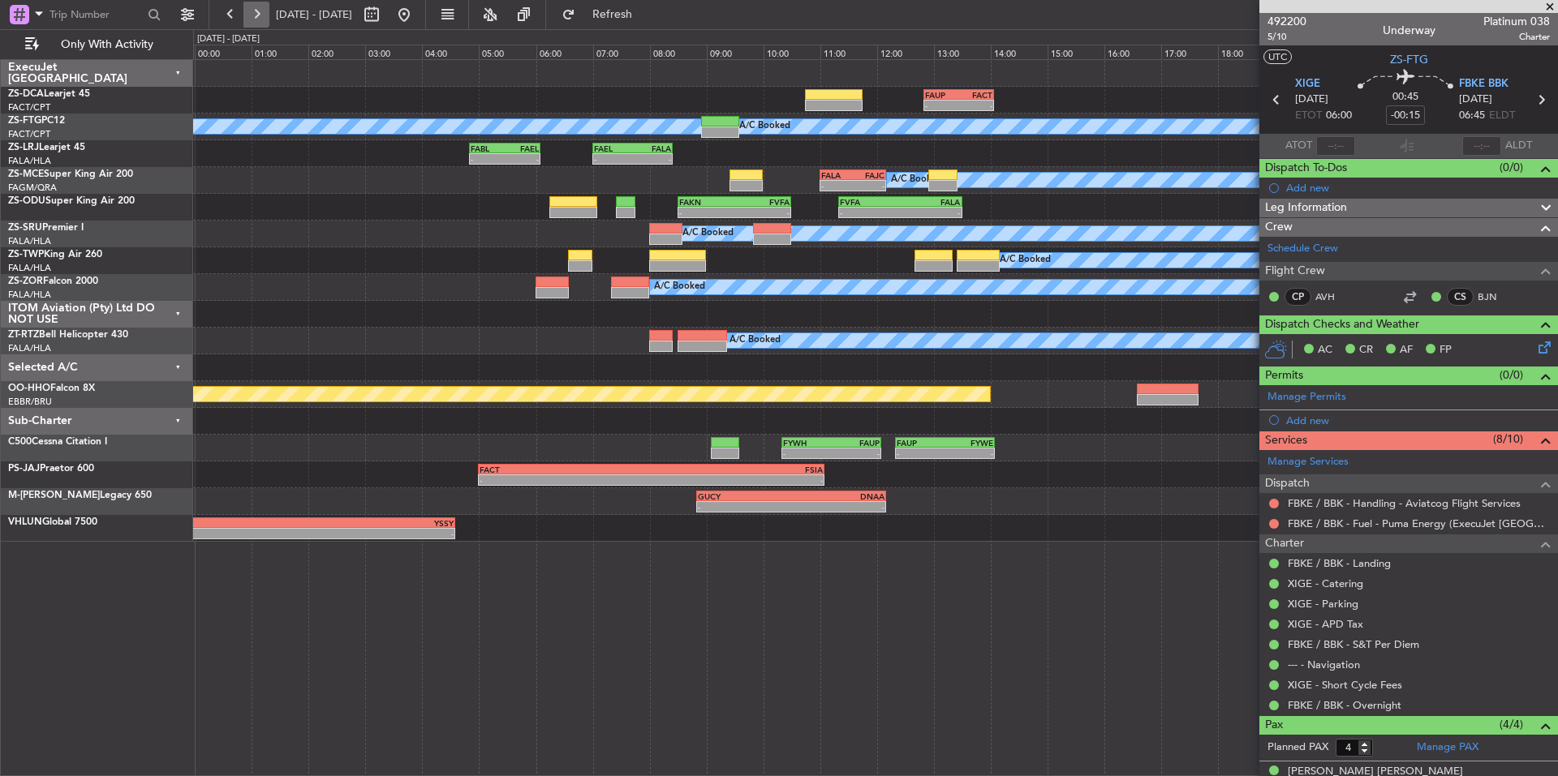
click at [249, 7] on button at bounding box center [256, 15] width 26 height 26
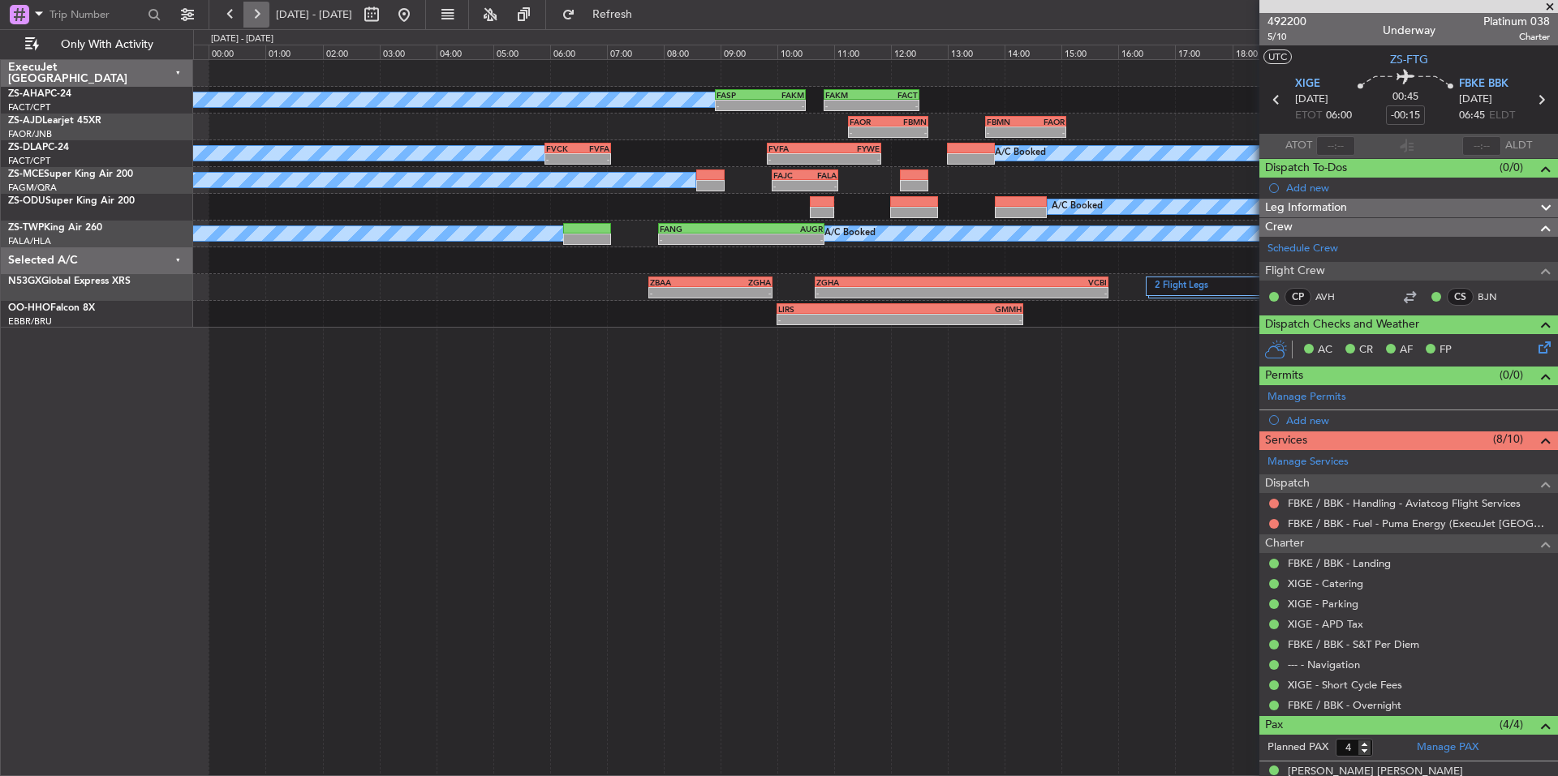
click at [249, 7] on button at bounding box center [256, 15] width 26 height 26
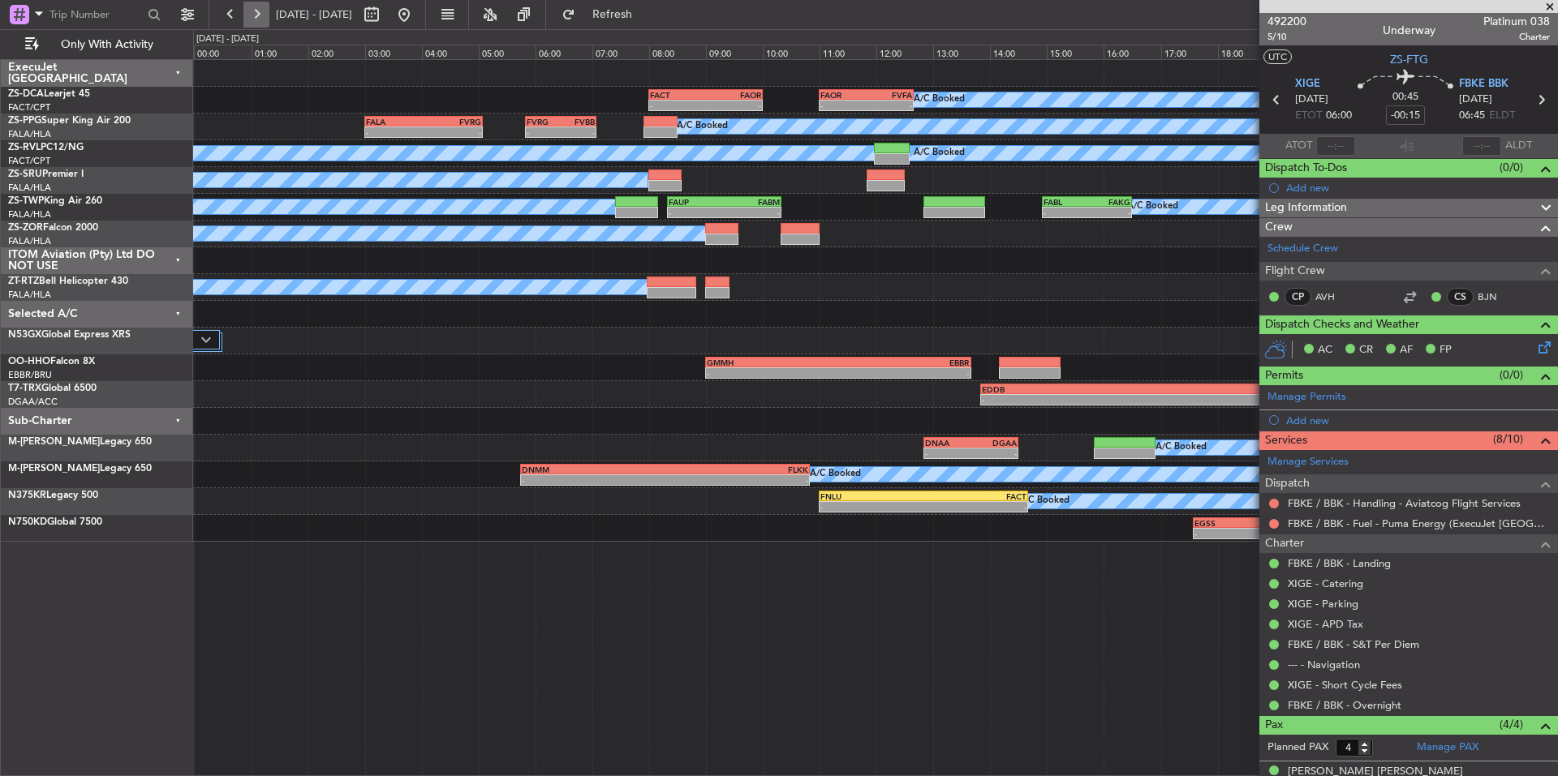
click at [249, 7] on button at bounding box center [256, 15] width 26 height 26
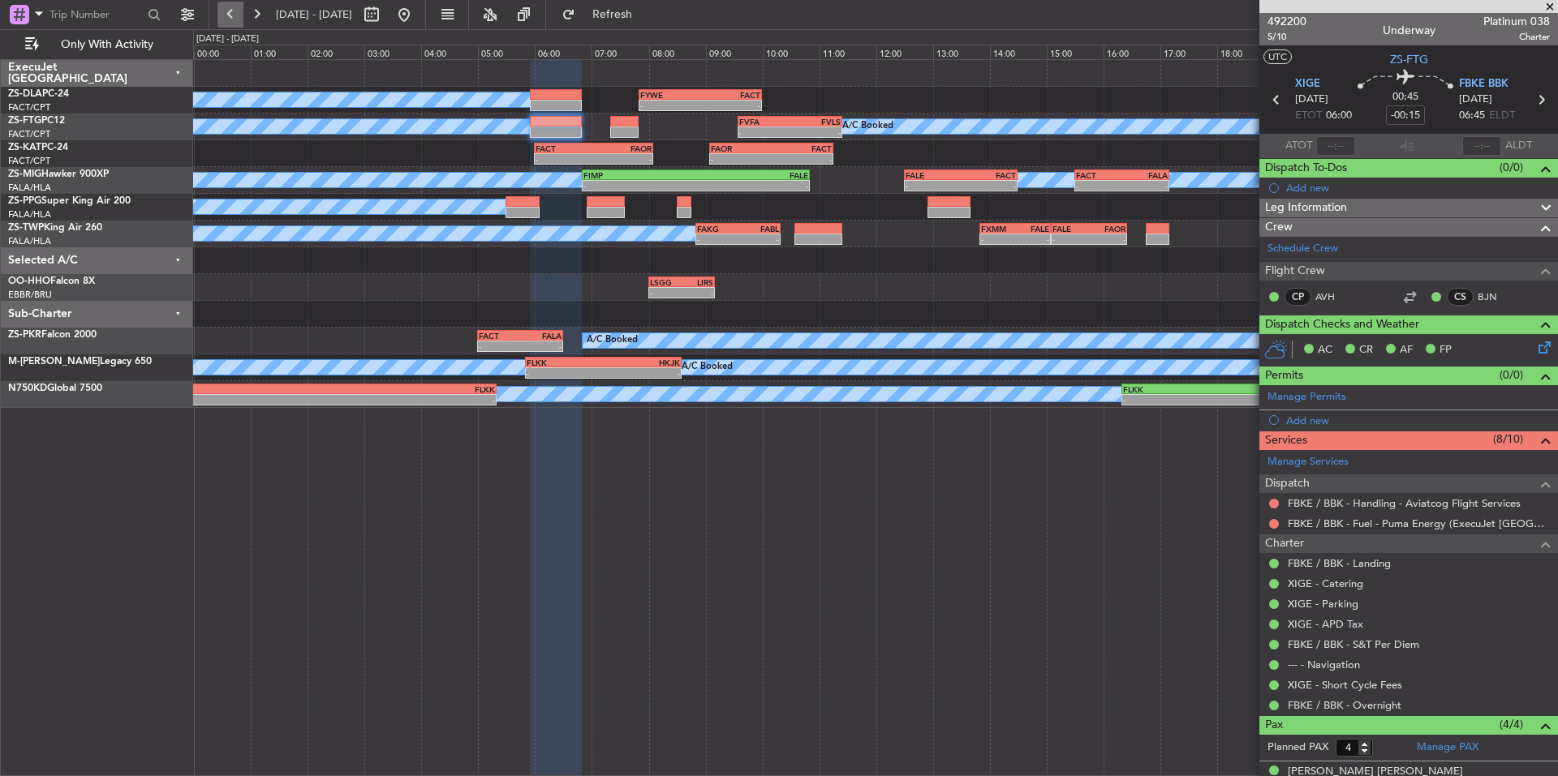
click at [224, 12] on button at bounding box center [230, 15] width 26 height 26
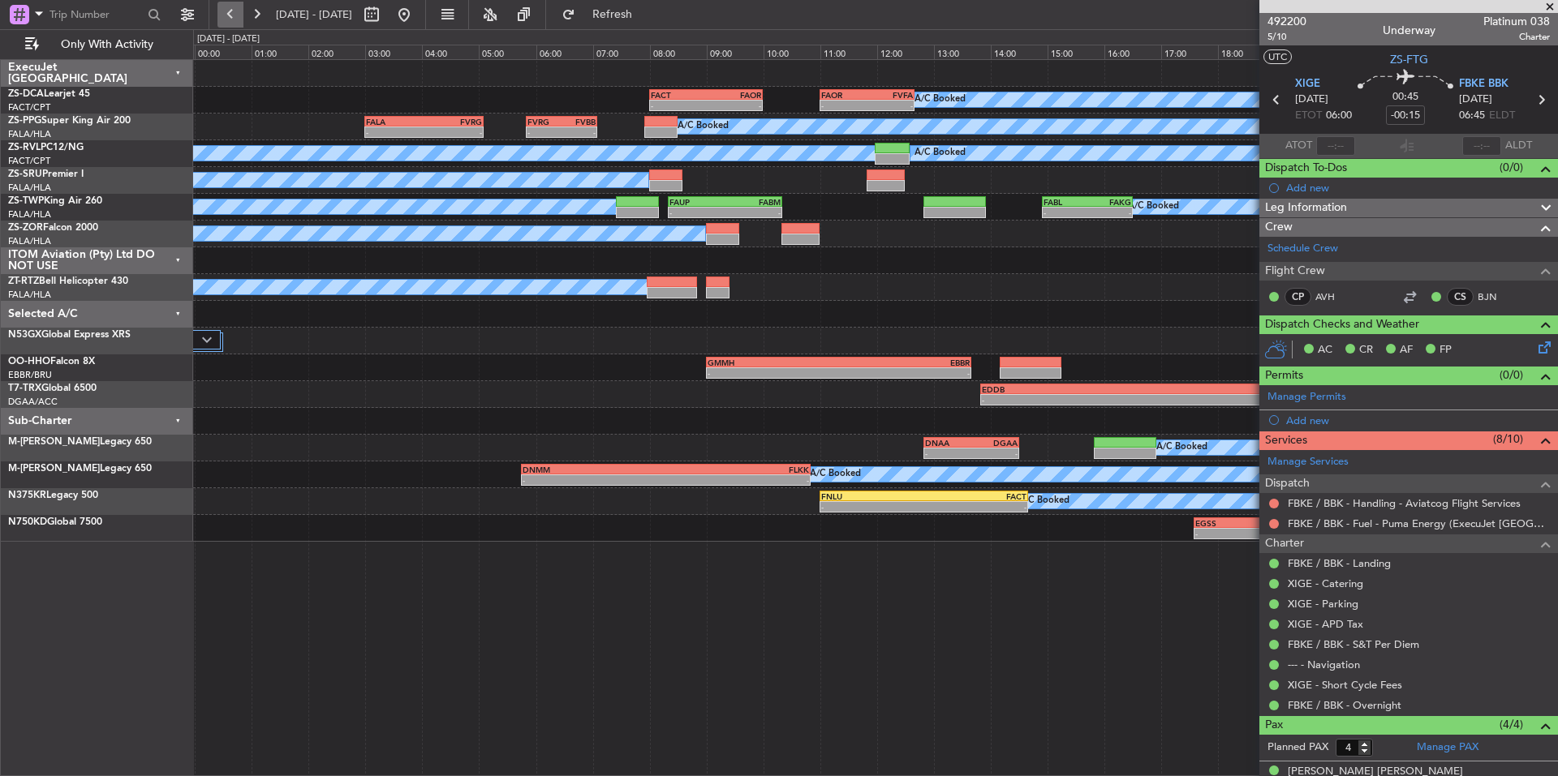
click at [224, 12] on button at bounding box center [230, 15] width 26 height 26
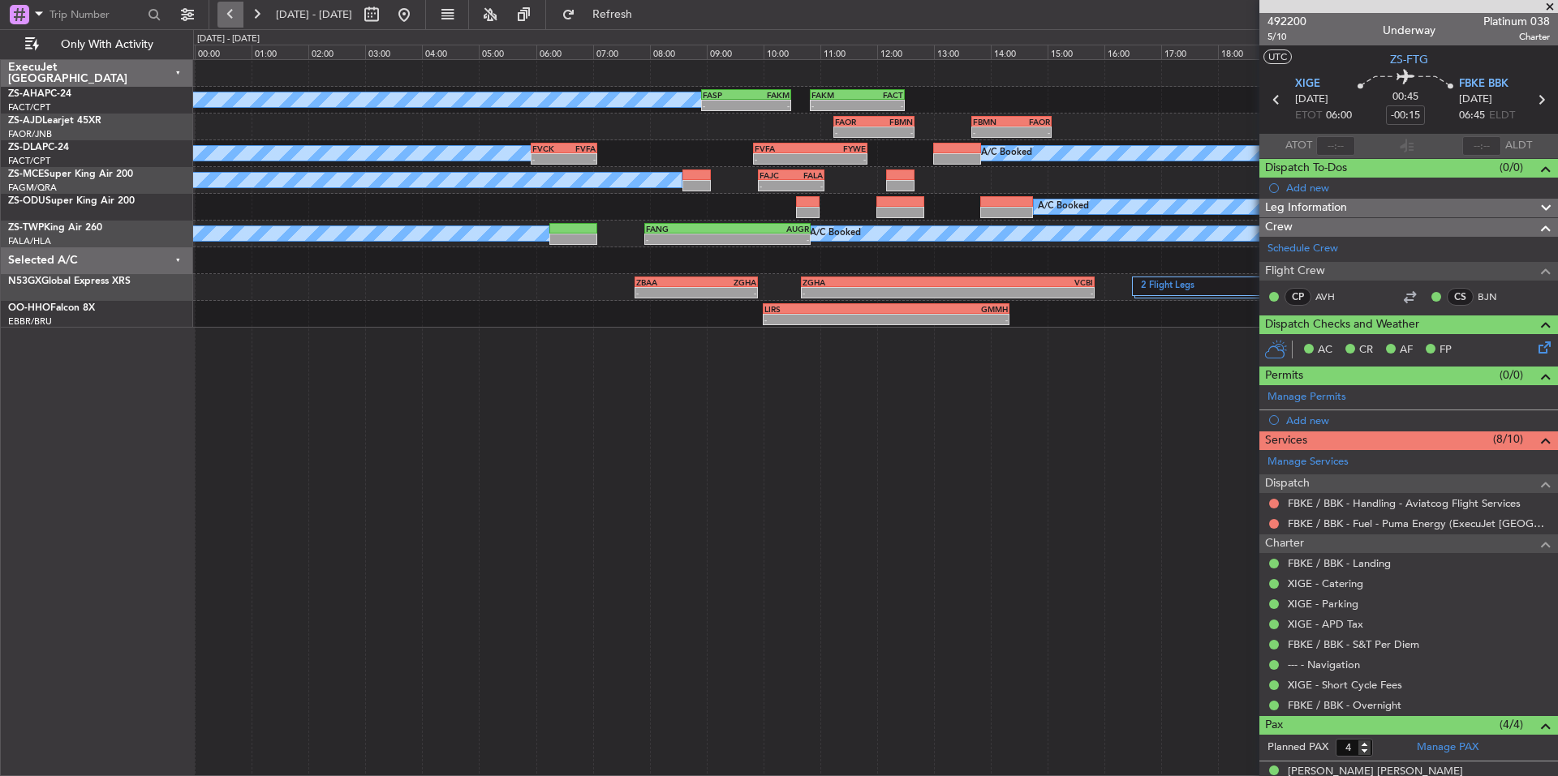
click at [221, 17] on button at bounding box center [230, 15] width 26 height 26
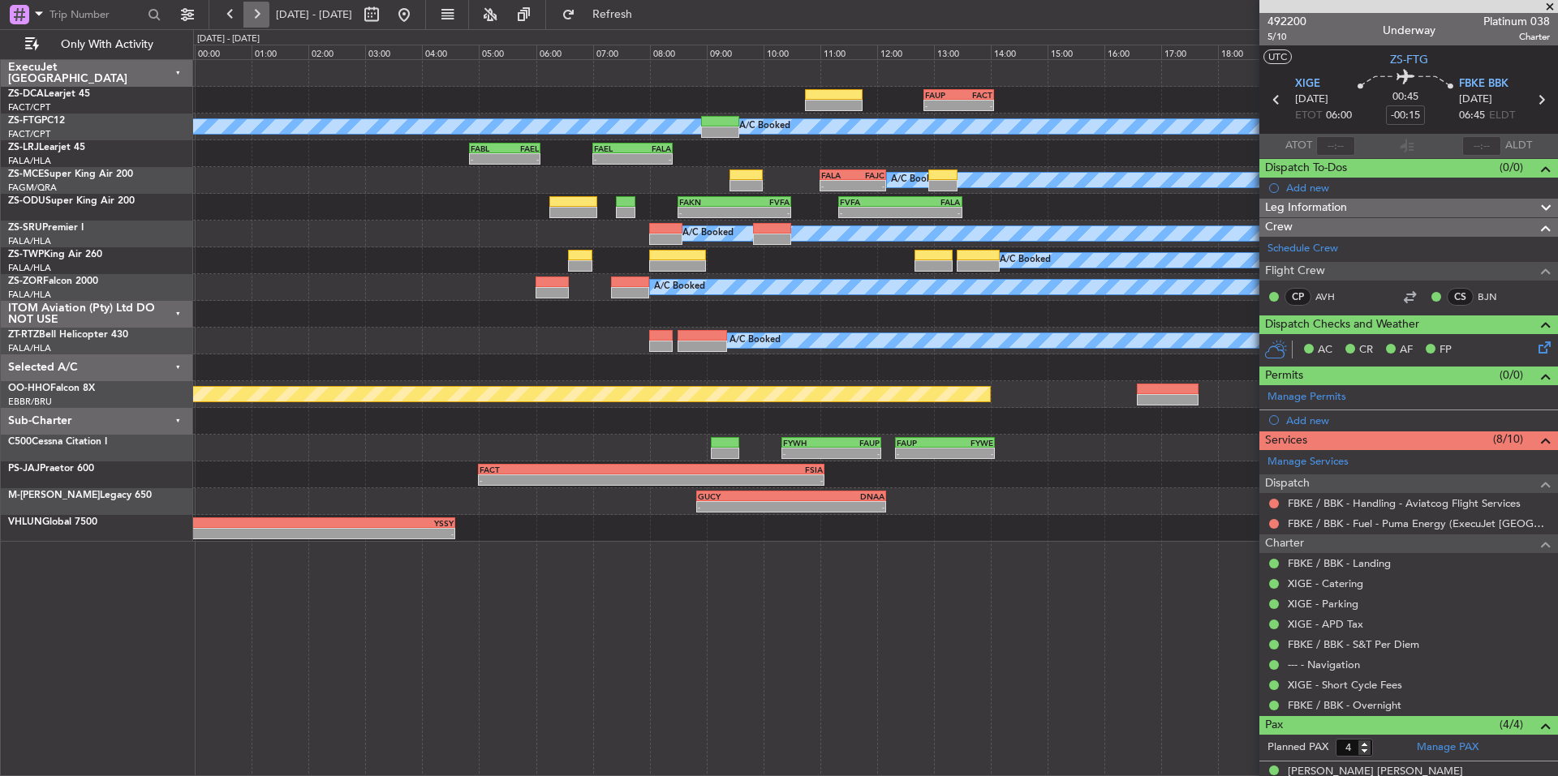
click at [251, 21] on button at bounding box center [256, 15] width 26 height 26
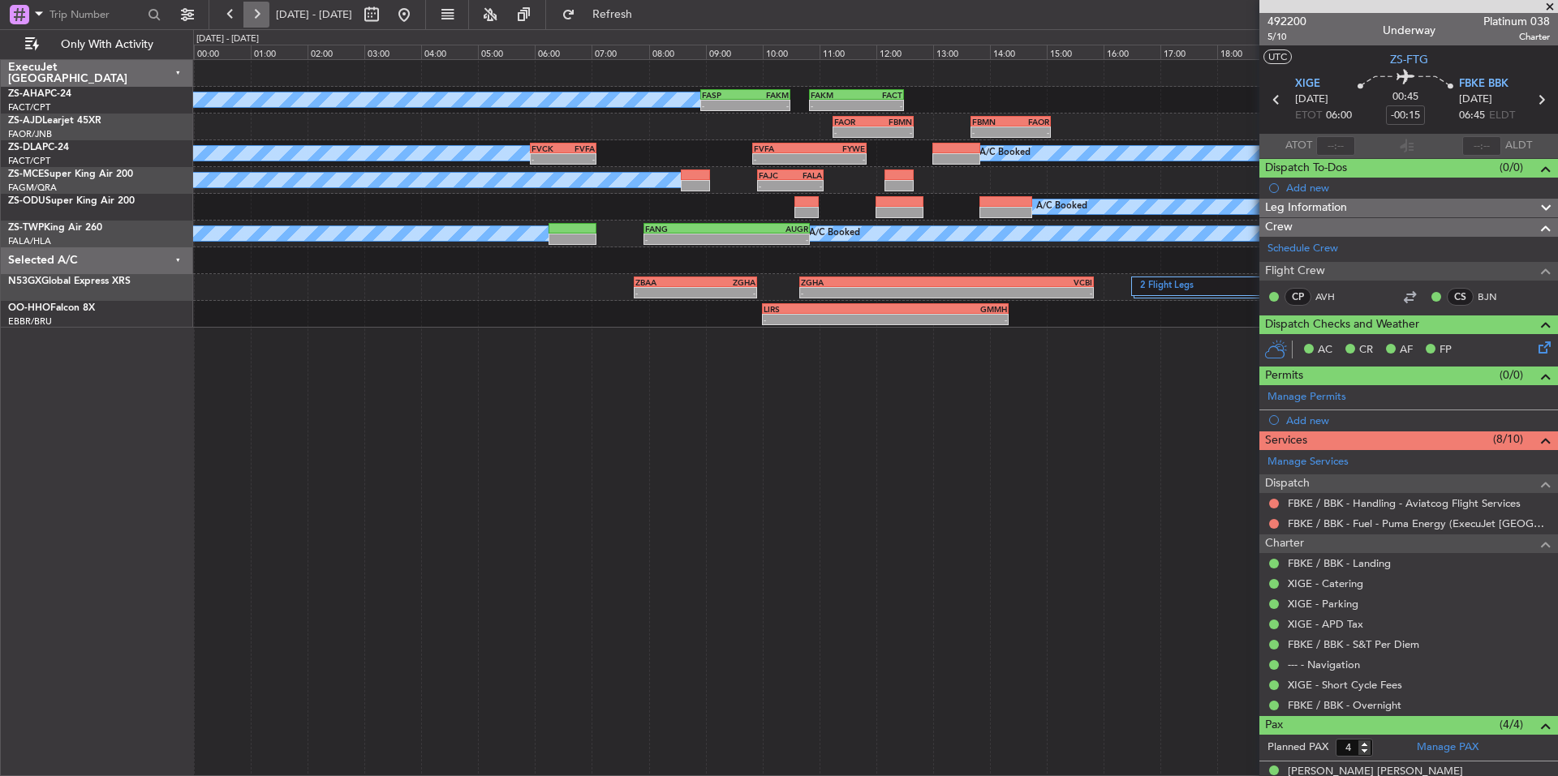
click at [251, 21] on button at bounding box center [256, 15] width 26 height 26
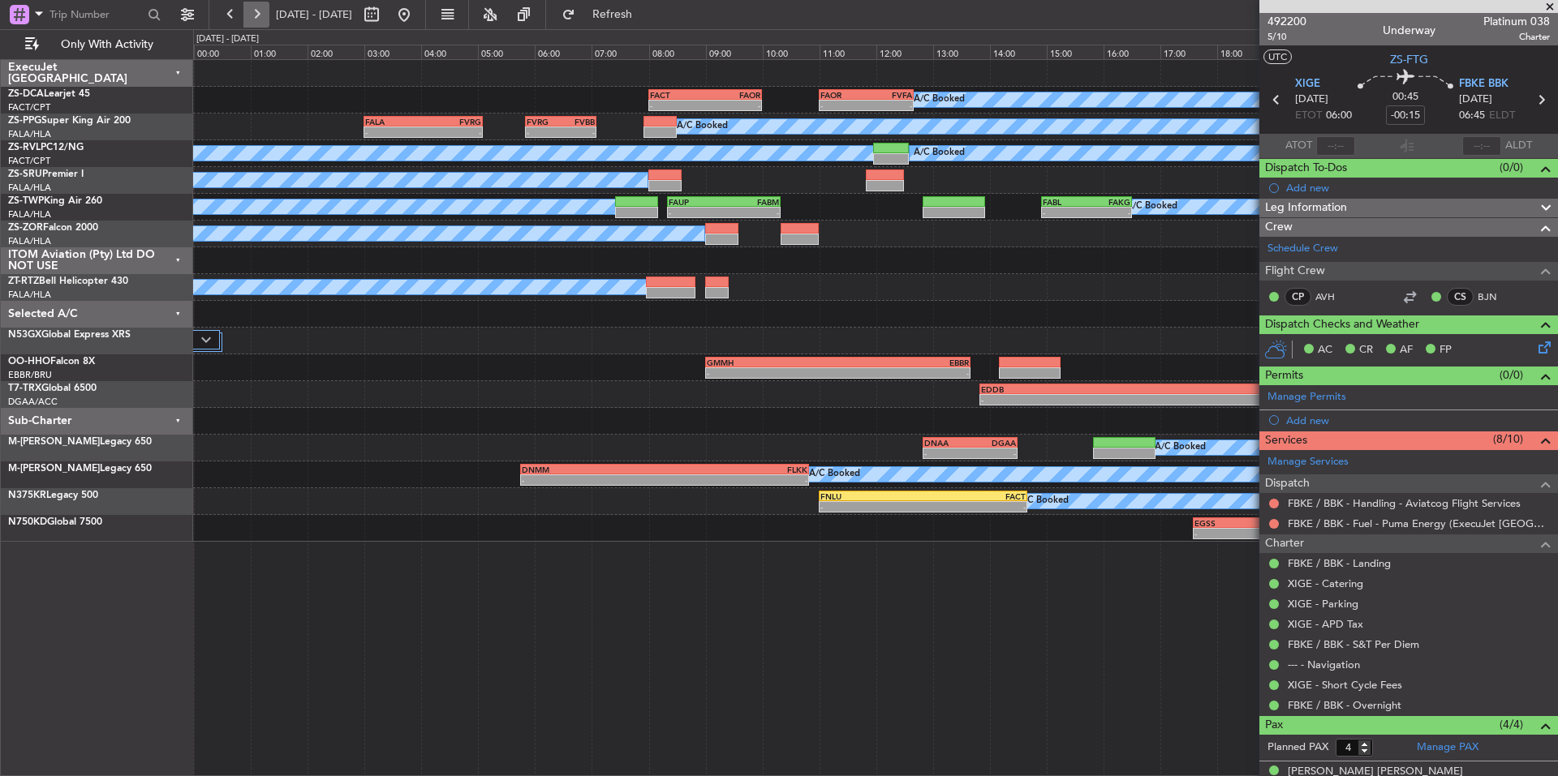
click at [245, 14] on button at bounding box center [256, 15] width 26 height 26
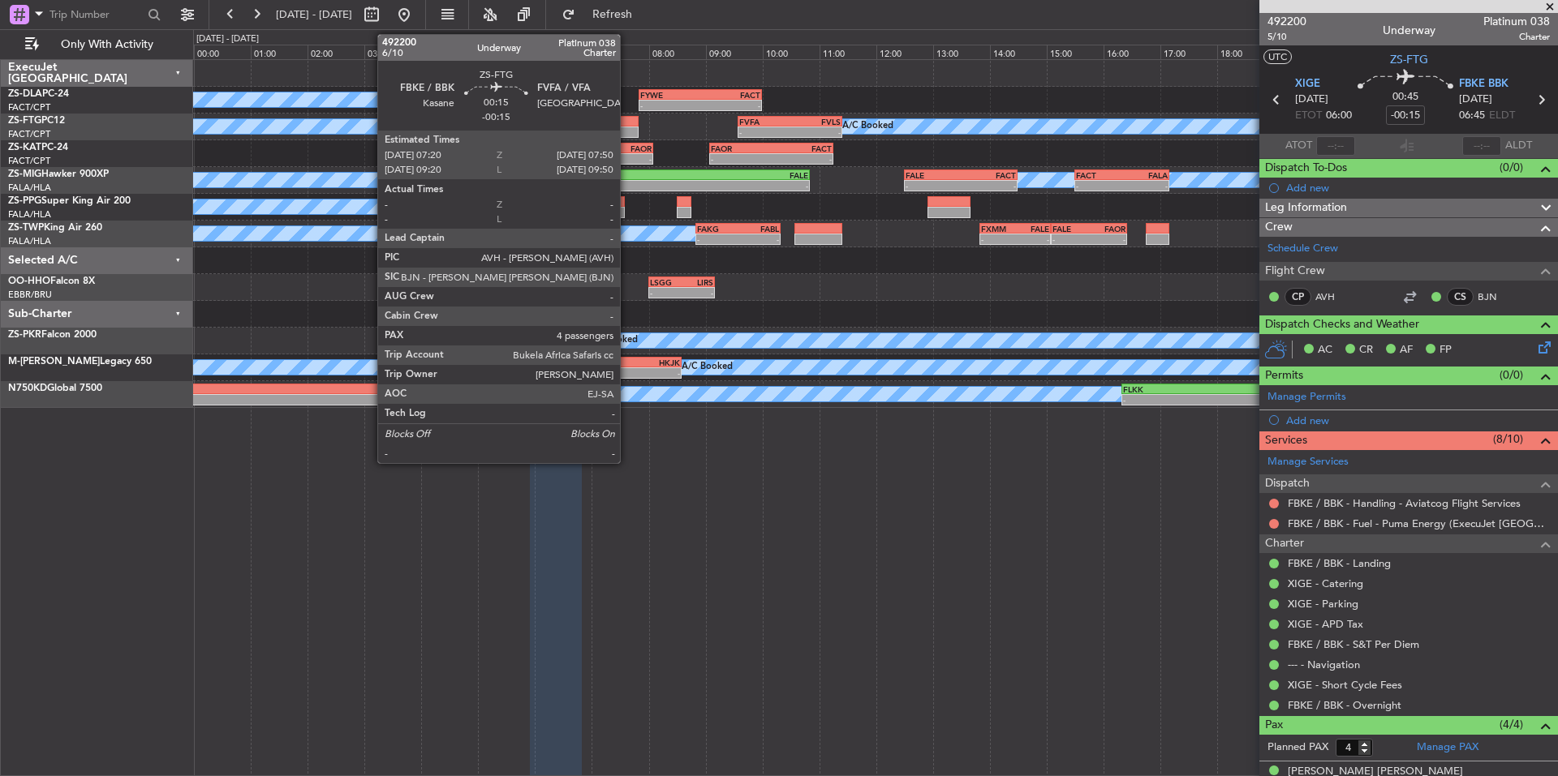
click at [627, 126] on div at bounding box center [624, 121] width 29 height 11
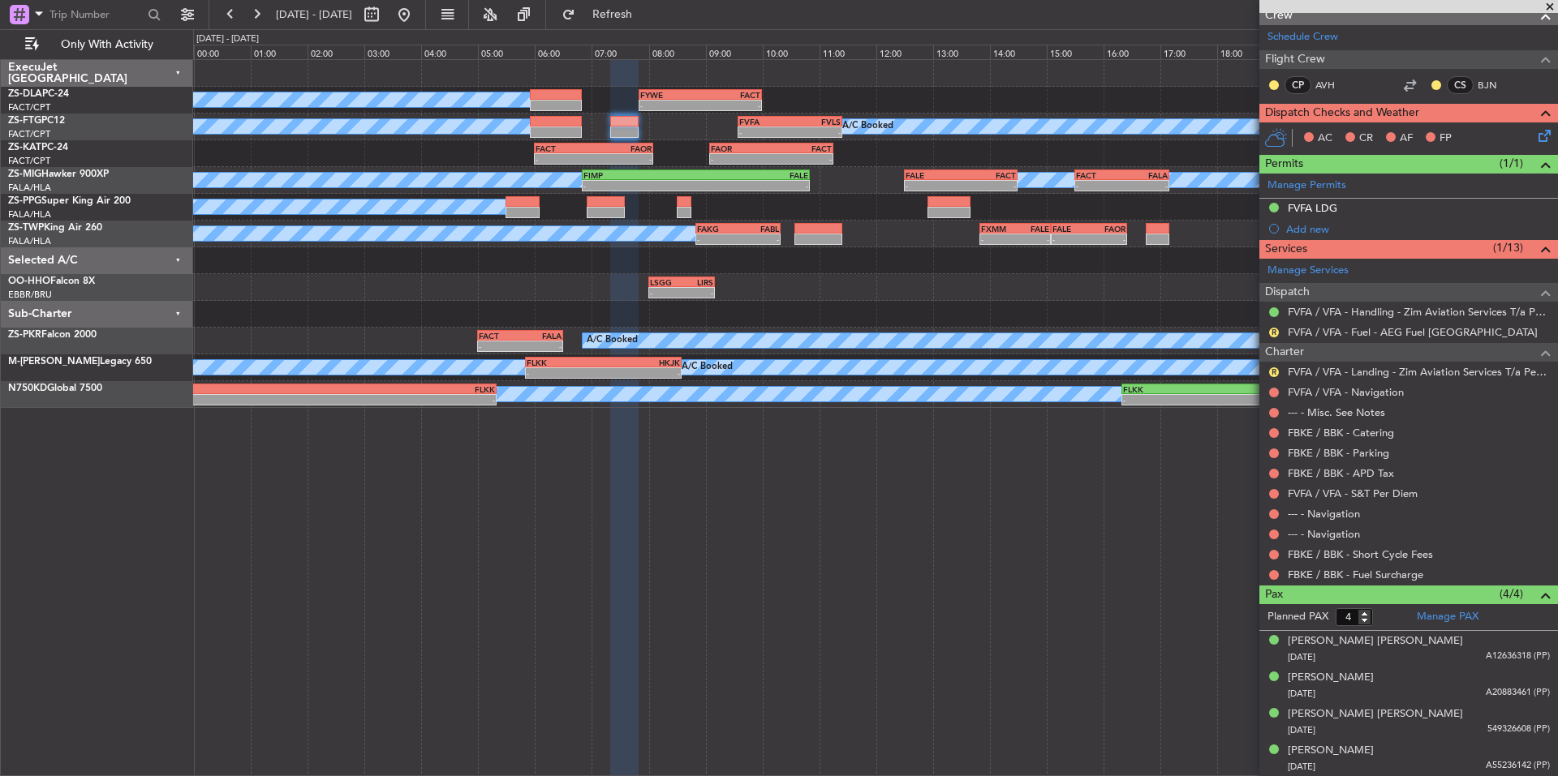
scroll to position [76, 0]
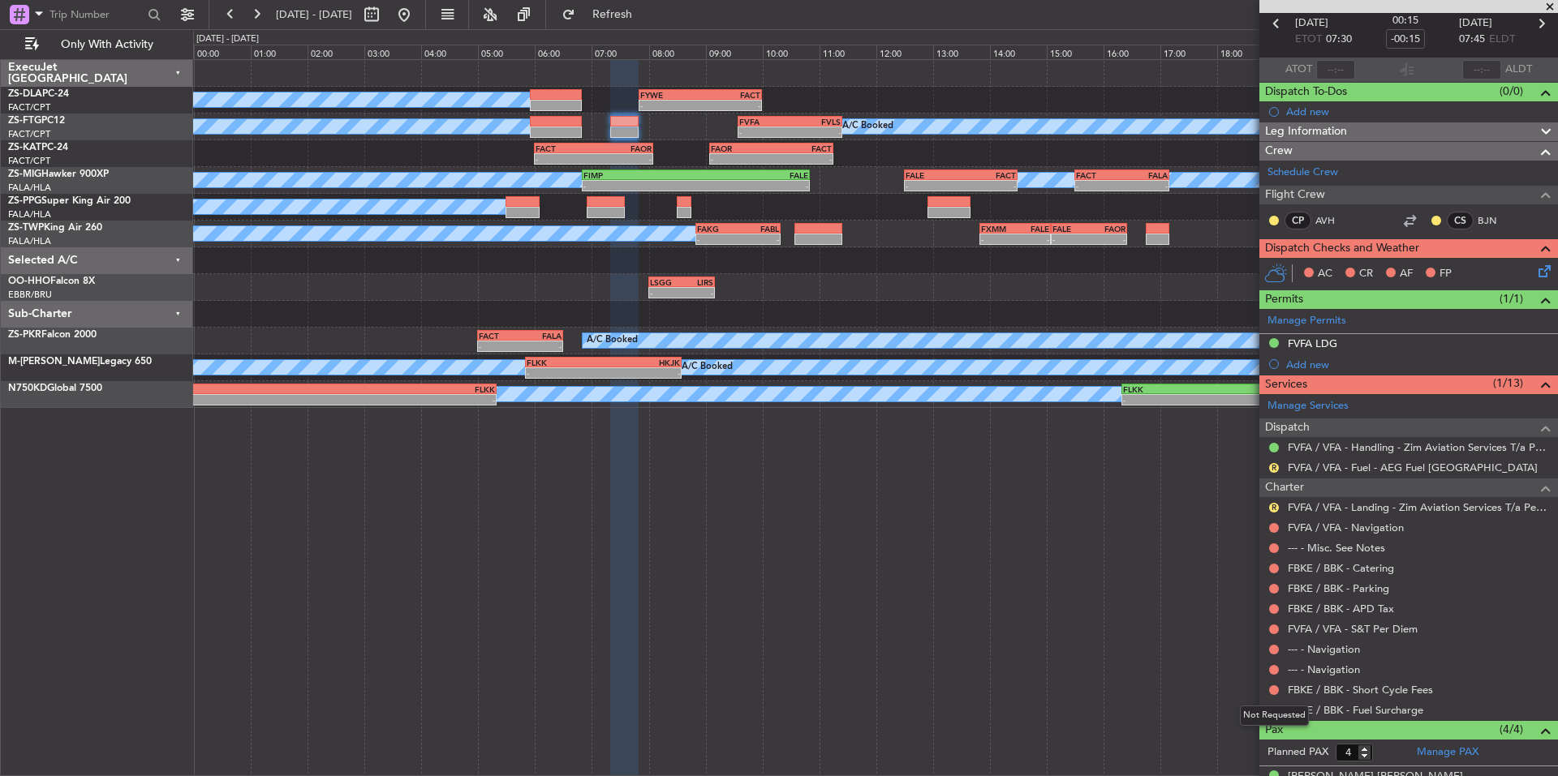
click at [1270, 709] on div "Not Requested" at bounding box center [1274, 716] width 69 height 20
click at [1275, 707] on button at bounding box center [1274, 711] width 10 height 10
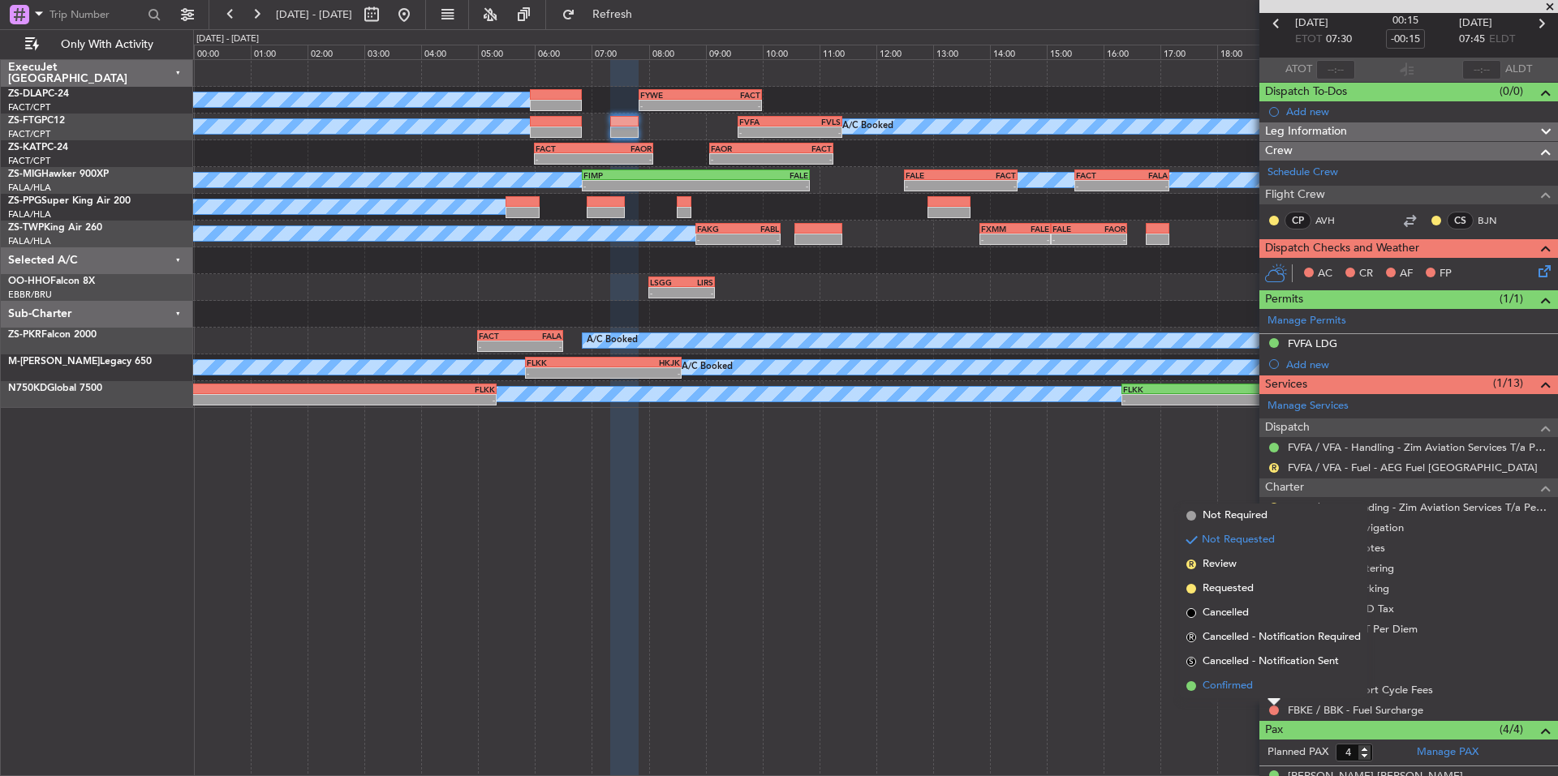
click at [1239, 689] on span "Confirmed" at bounding box center [1227, 686] width 50 height 16
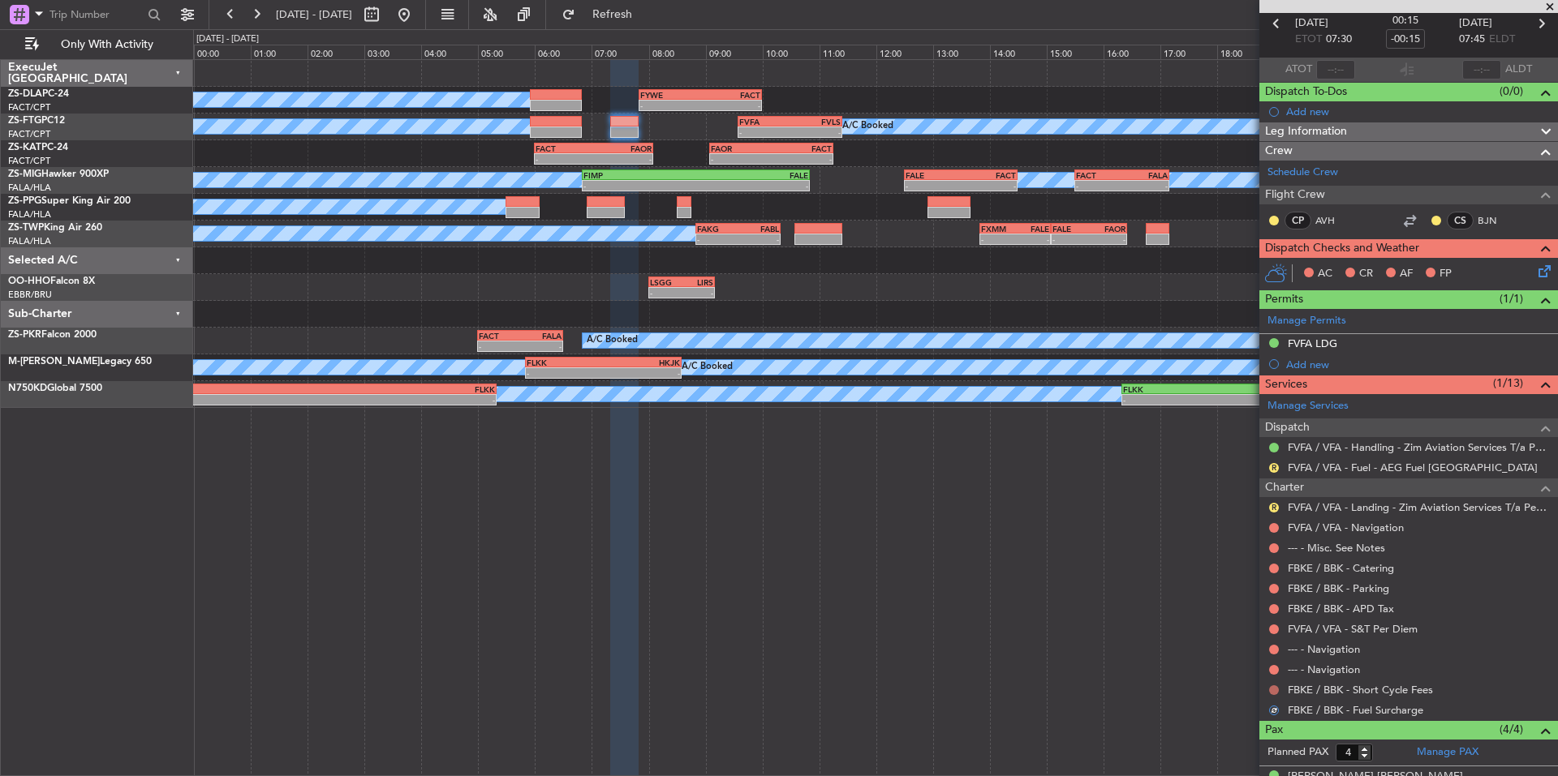
click at [1276, 687] on button at bounding box center [1274, 691] width 10 height 10
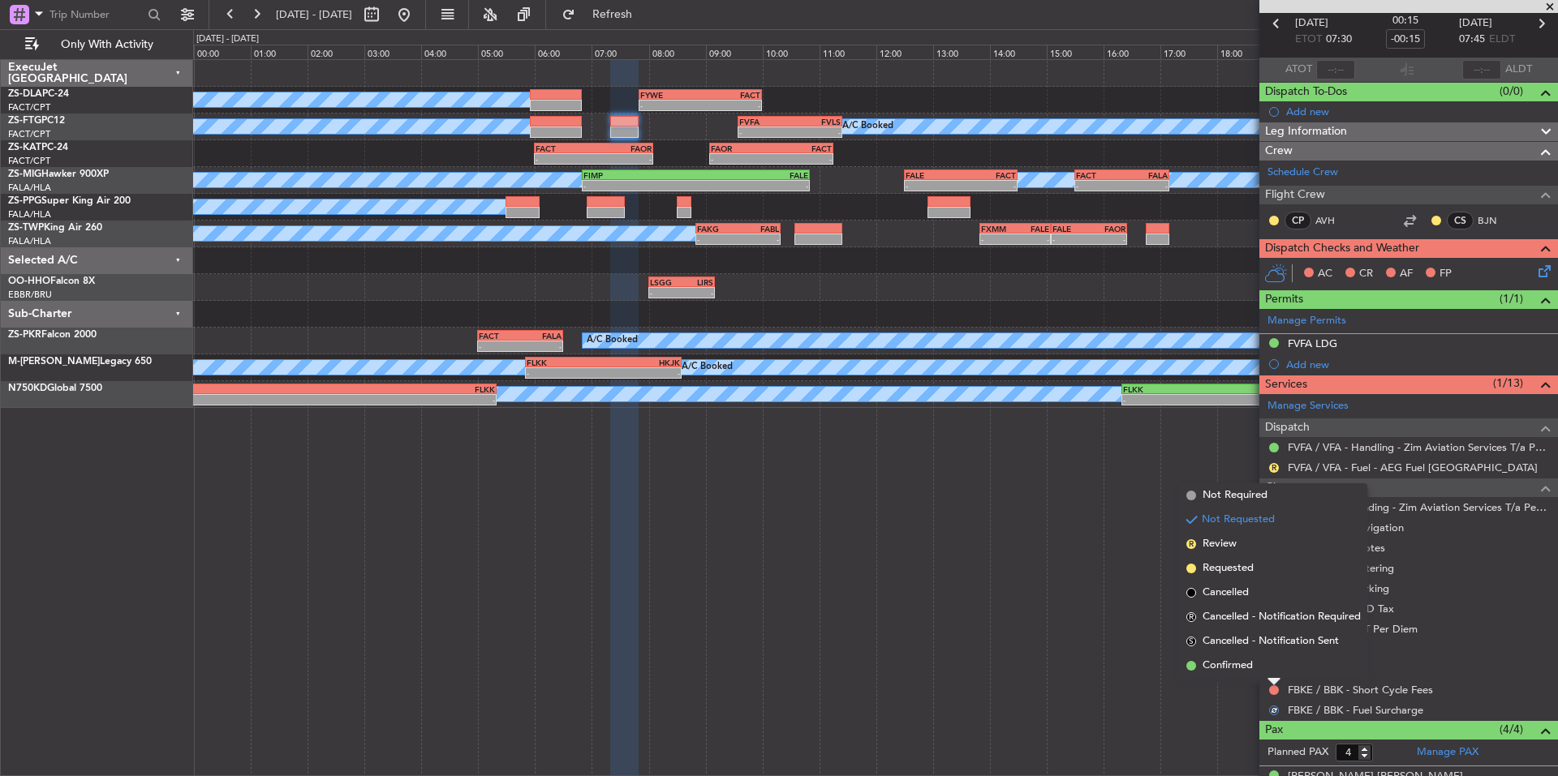
click at [1250, 664] on span "Confirmed" at bounding box center [1227, 666] width 50 height 16
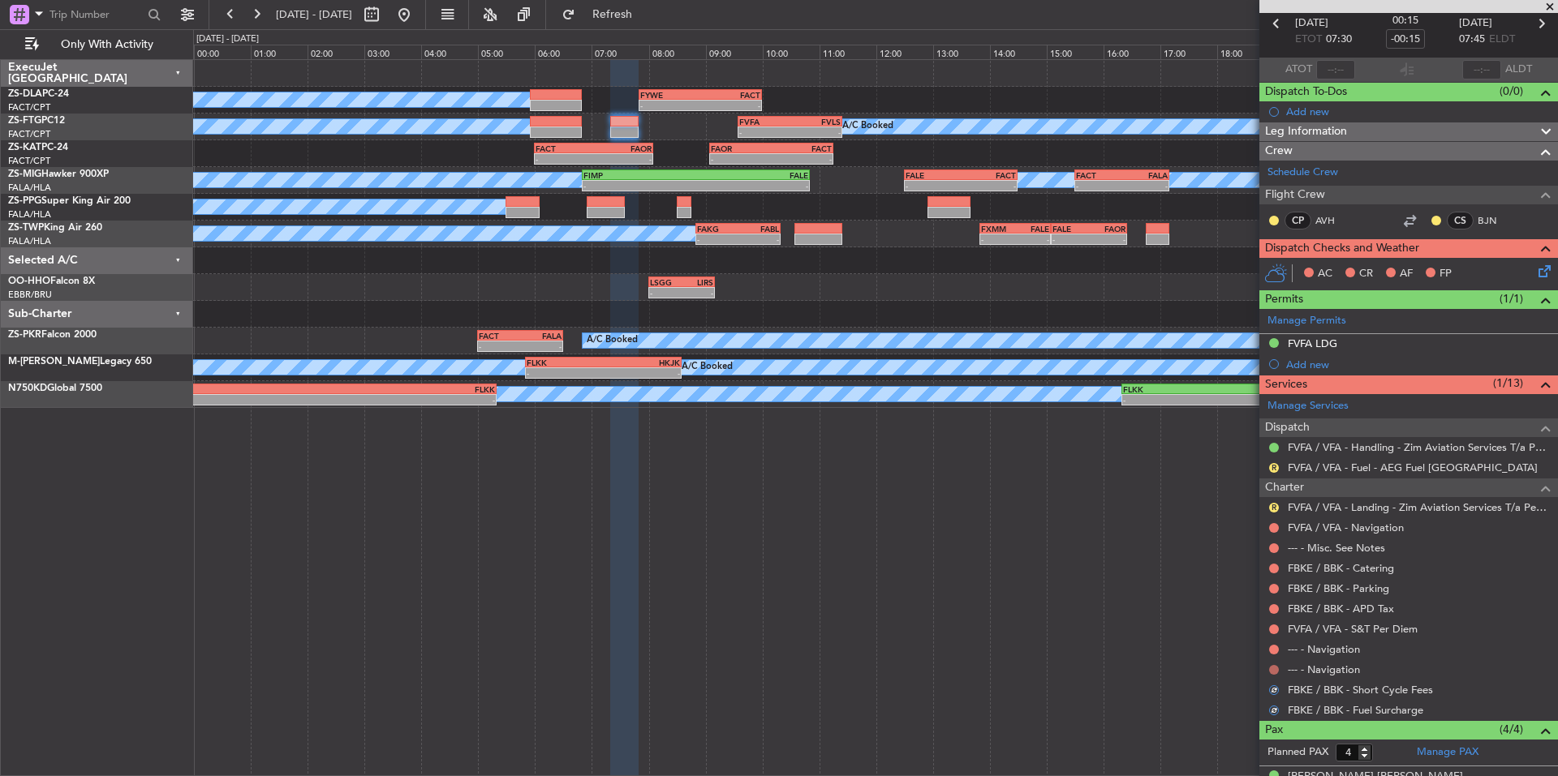
click at [1275, 666] on button at bounding box center [1274, 670] width 10 height 10
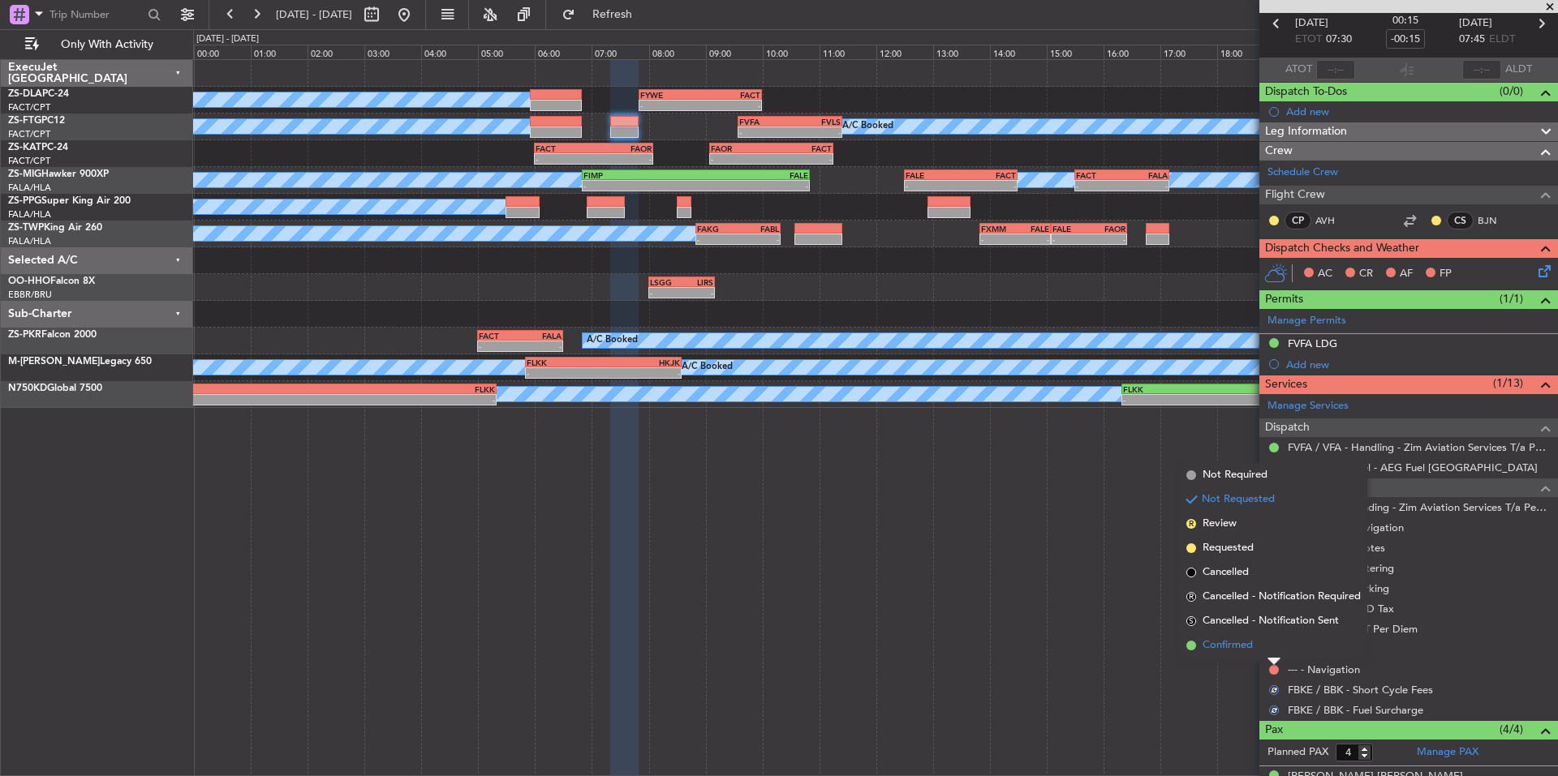
click at [1245, 644] on span "Confirmed" at bounding box center [1227, 646] width 50 height 16
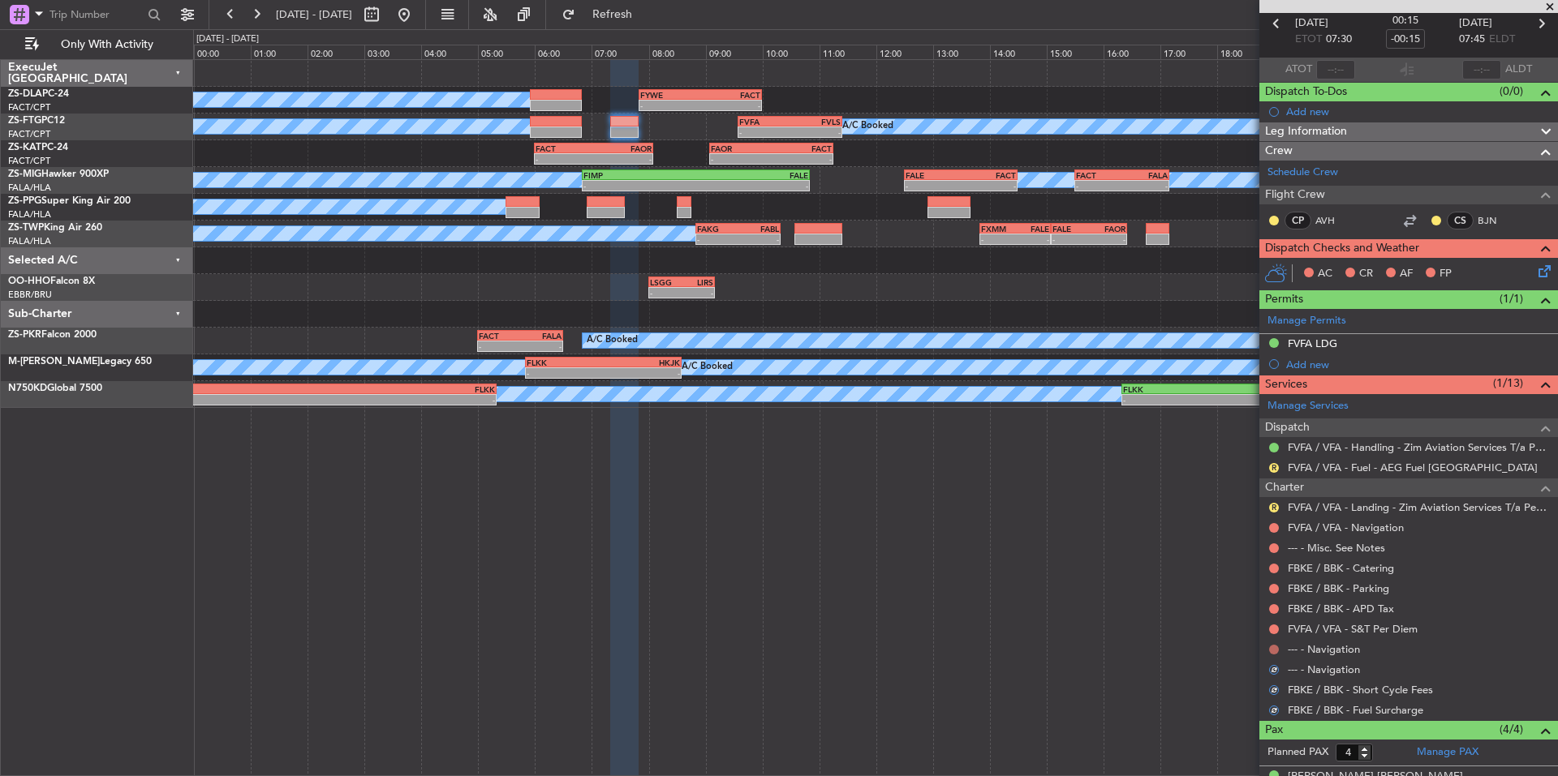
click at [1271, 650] on button at bounding box center [1274, 650] width 10 height 10
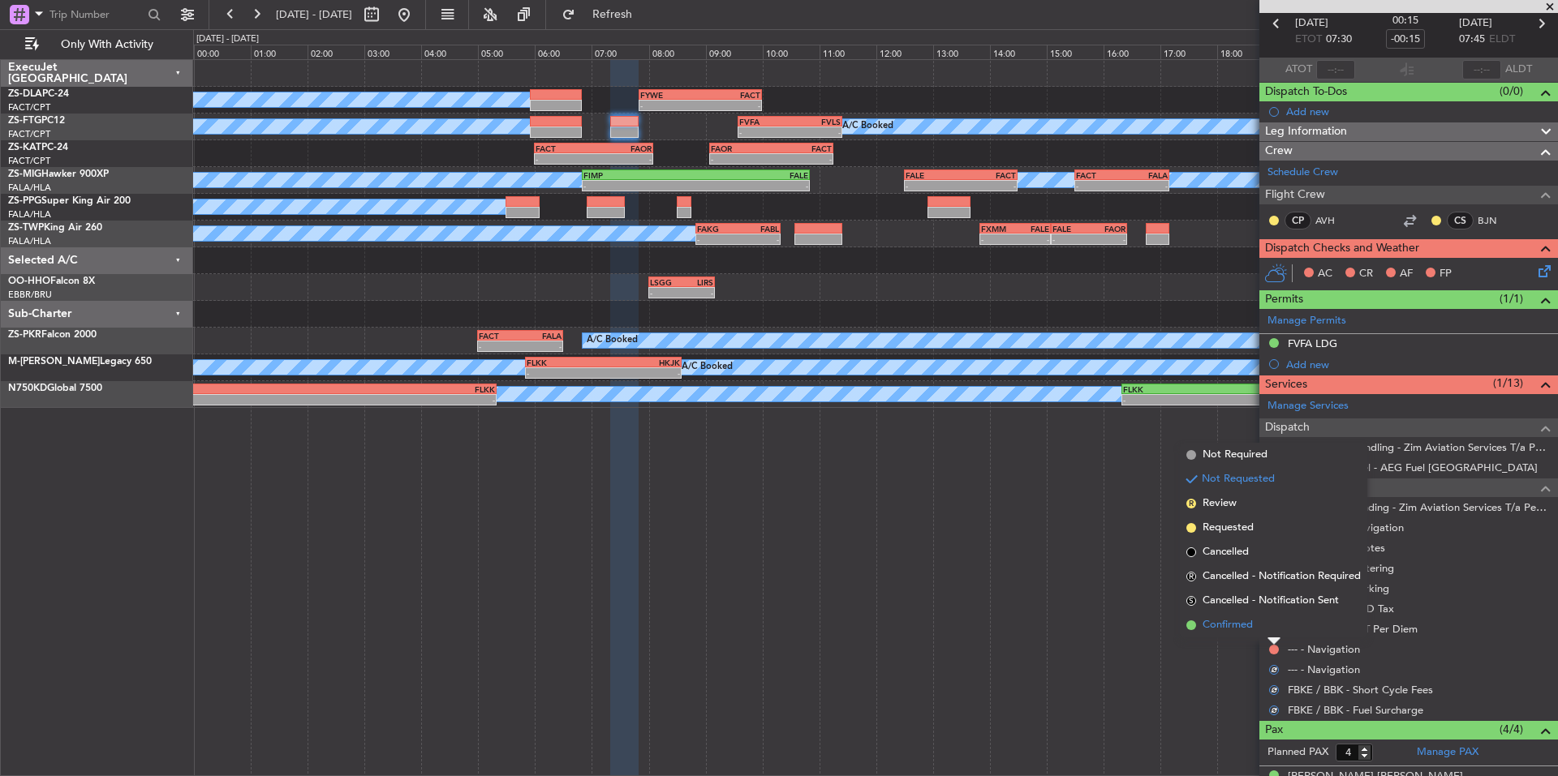
click at [1244, 626] on span "Confirmed" at bounding box center [1227, 625] width 50 height 16
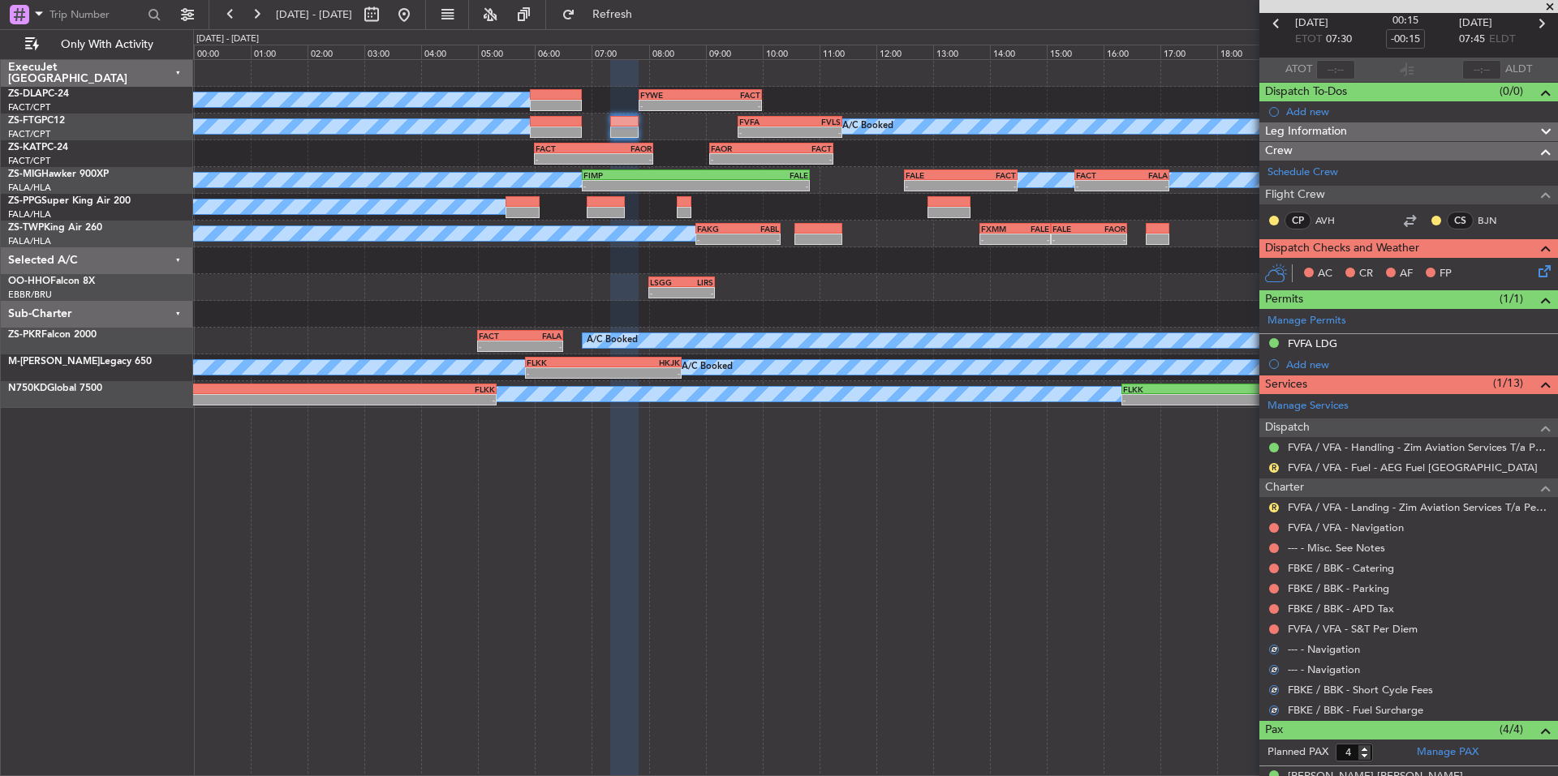
click at [1271, 623] on div at bounding box center [1273, 629] width 13 height 13
click at [1271, 627] on button at bounding box center [1274, 630] width 10 height 10
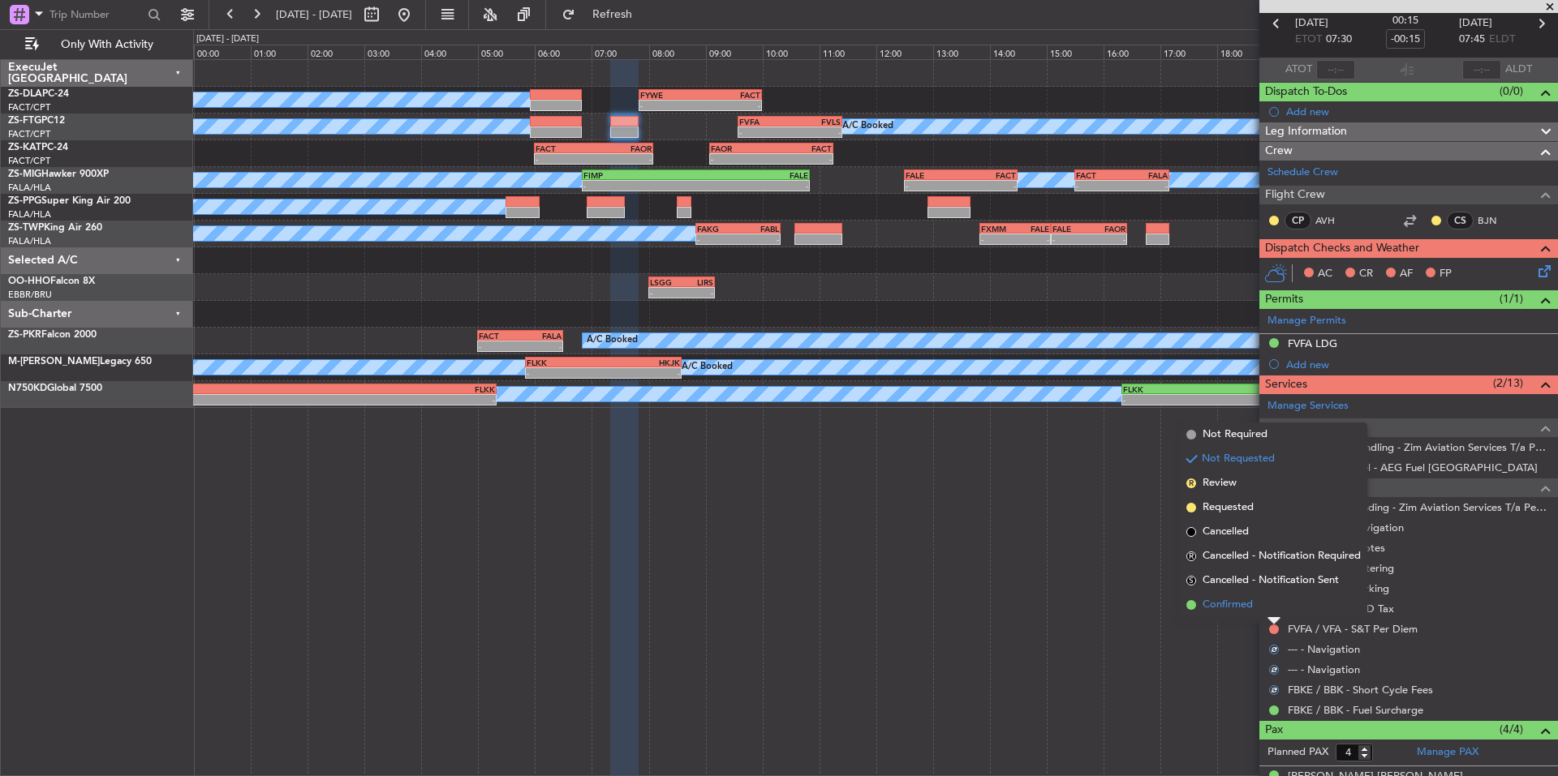
click at [1257, 611] on li "Confirmed" at bounding box center [1273, 605] width 187 height 24
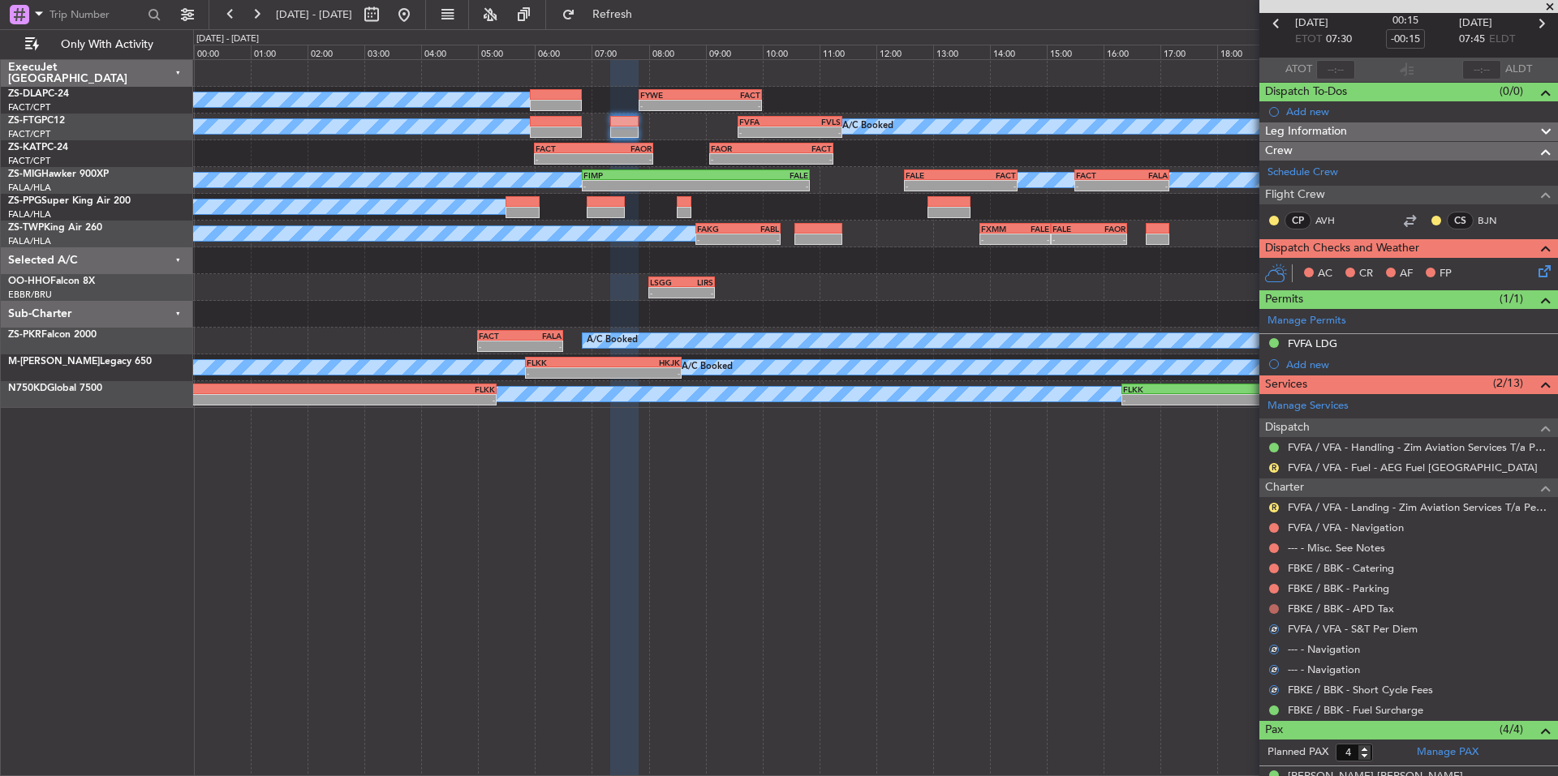
click at [1270, 608] on button at bounding box center [1274, 609] width 10 height 10
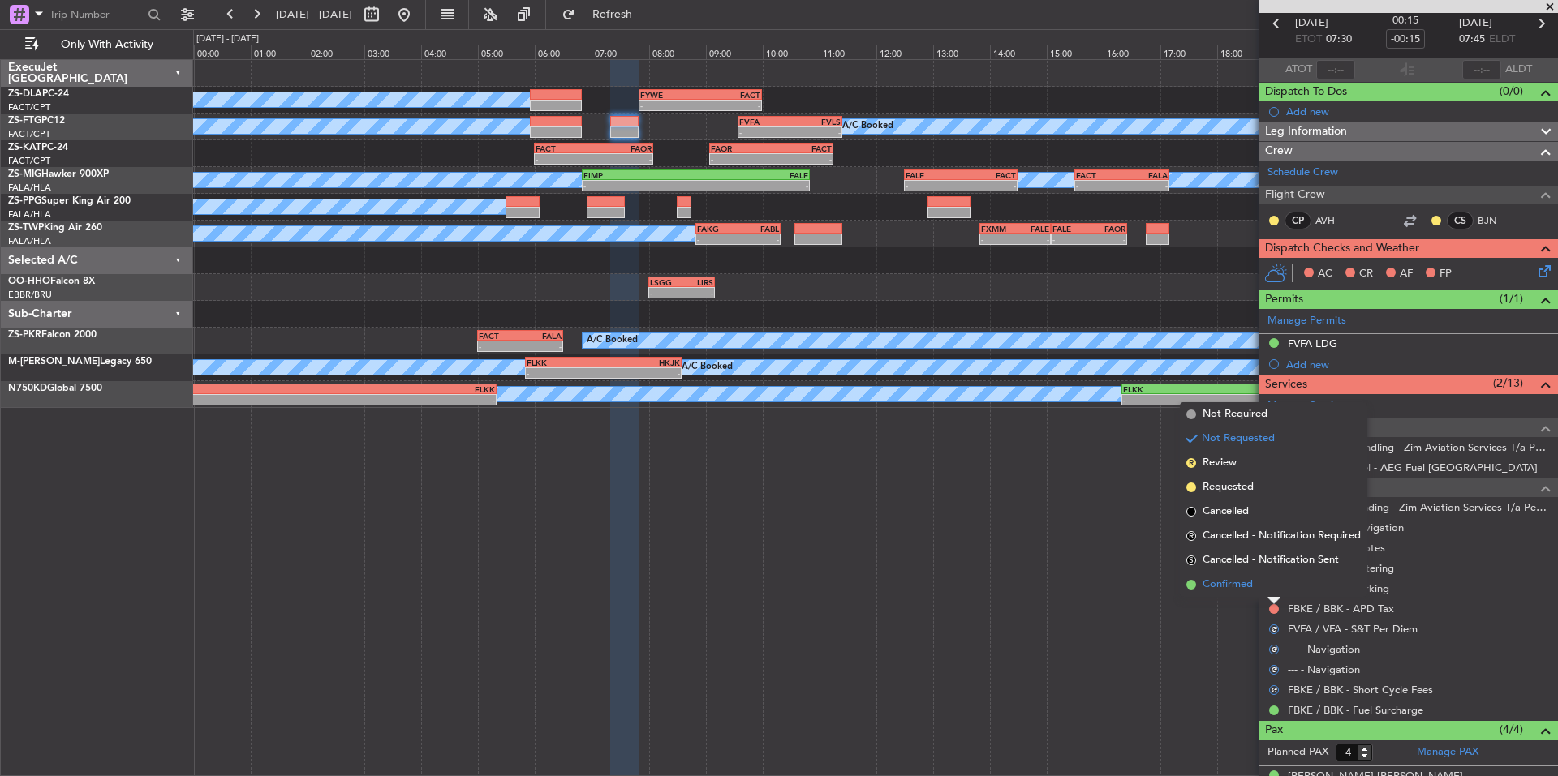
click at [1253, 592] on li "Confirmed" at bounding box center [1273, 585] width 187 height 24
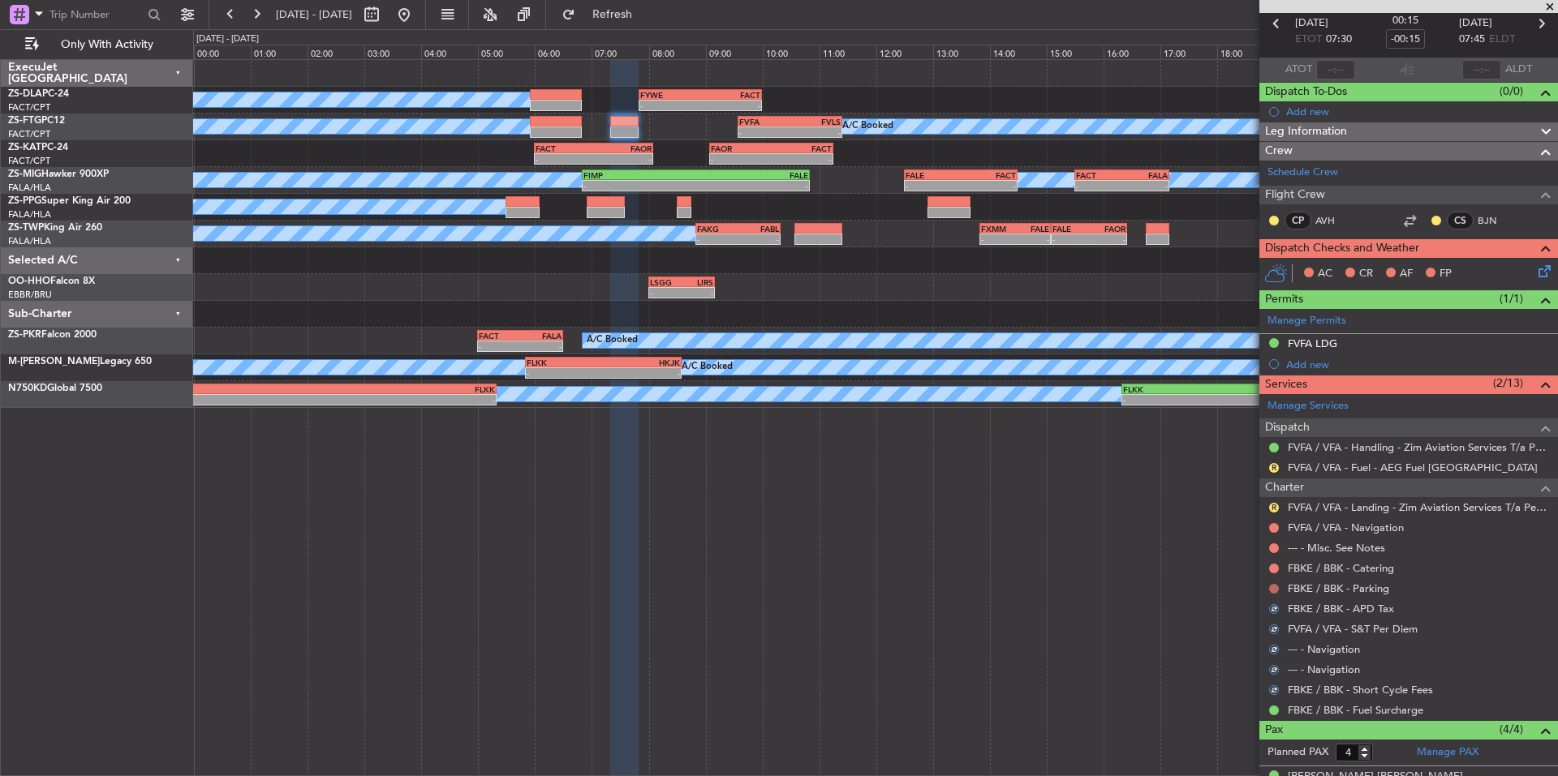
click at [1271, 591] on button at bounding box center [1274, 589] width 10 height 10
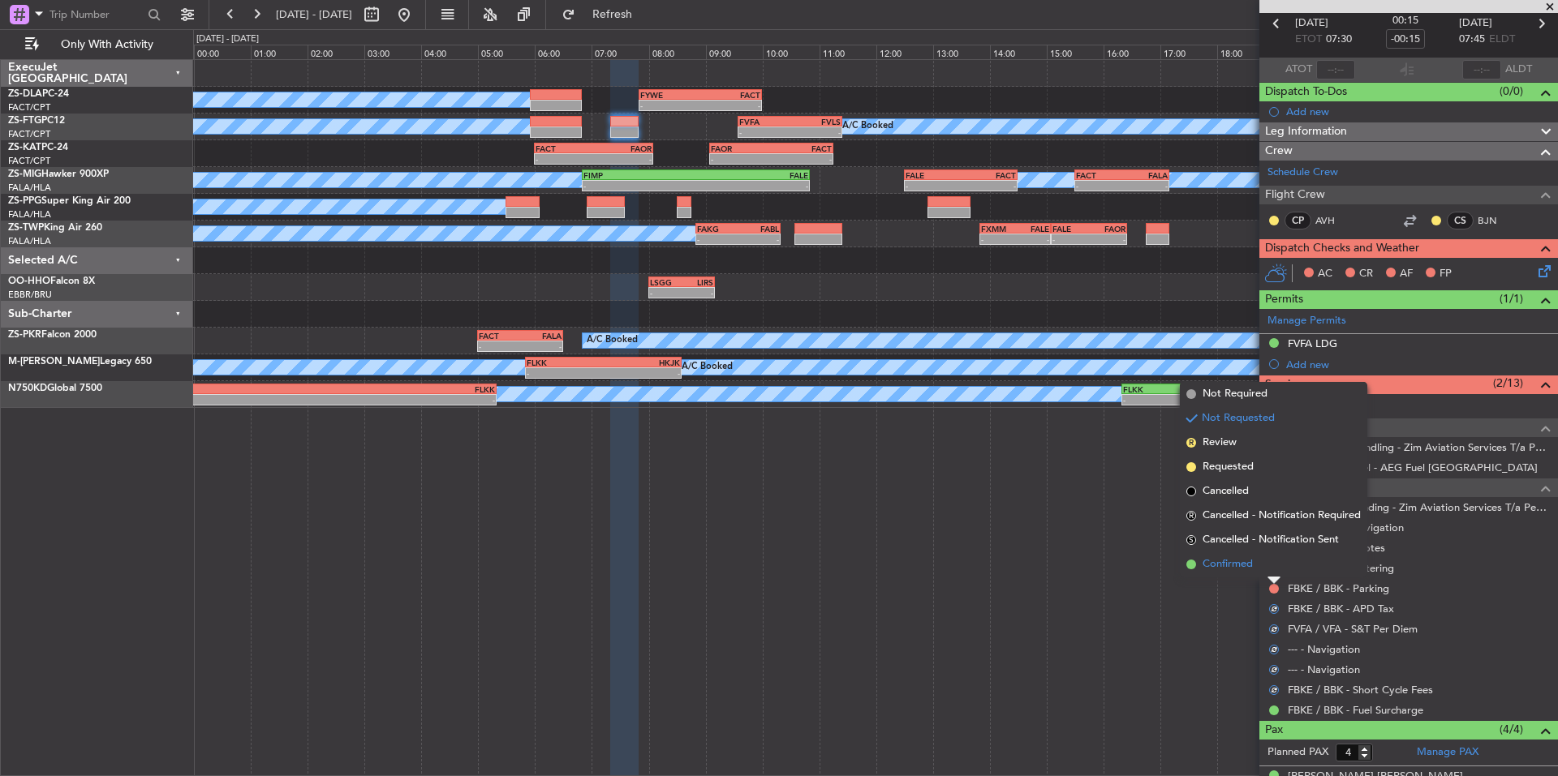
click at [1254, 572] on li "Confirmed" at bounding box center [1273, 565] width 187 height 24
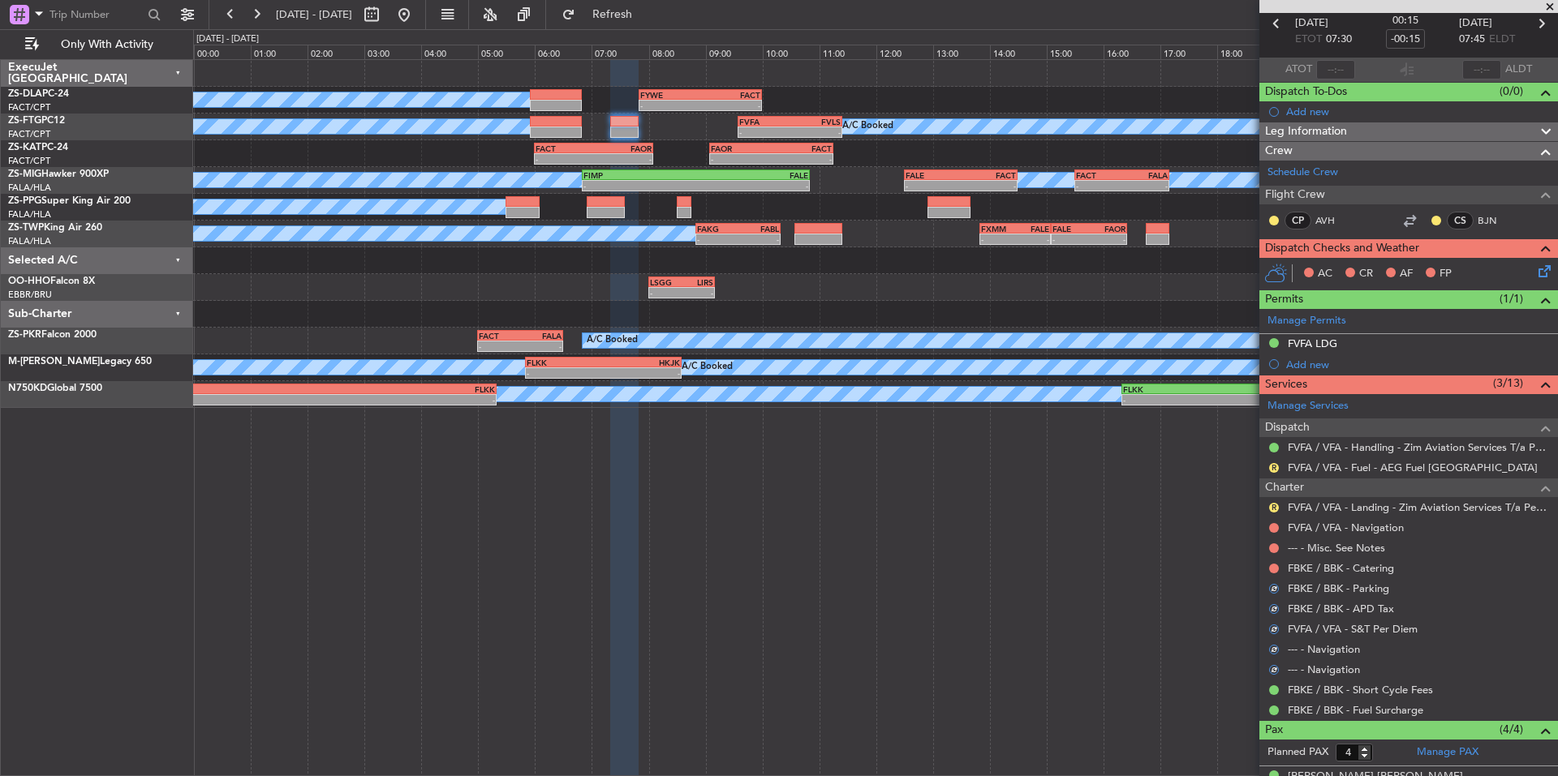
click at [1275, 562] on nimbus-traffic-light at bounding box center [1273, 568] width 13 height 13
click at [1275, 565] on button at bounding box center [1274, 569] width 10 height 10
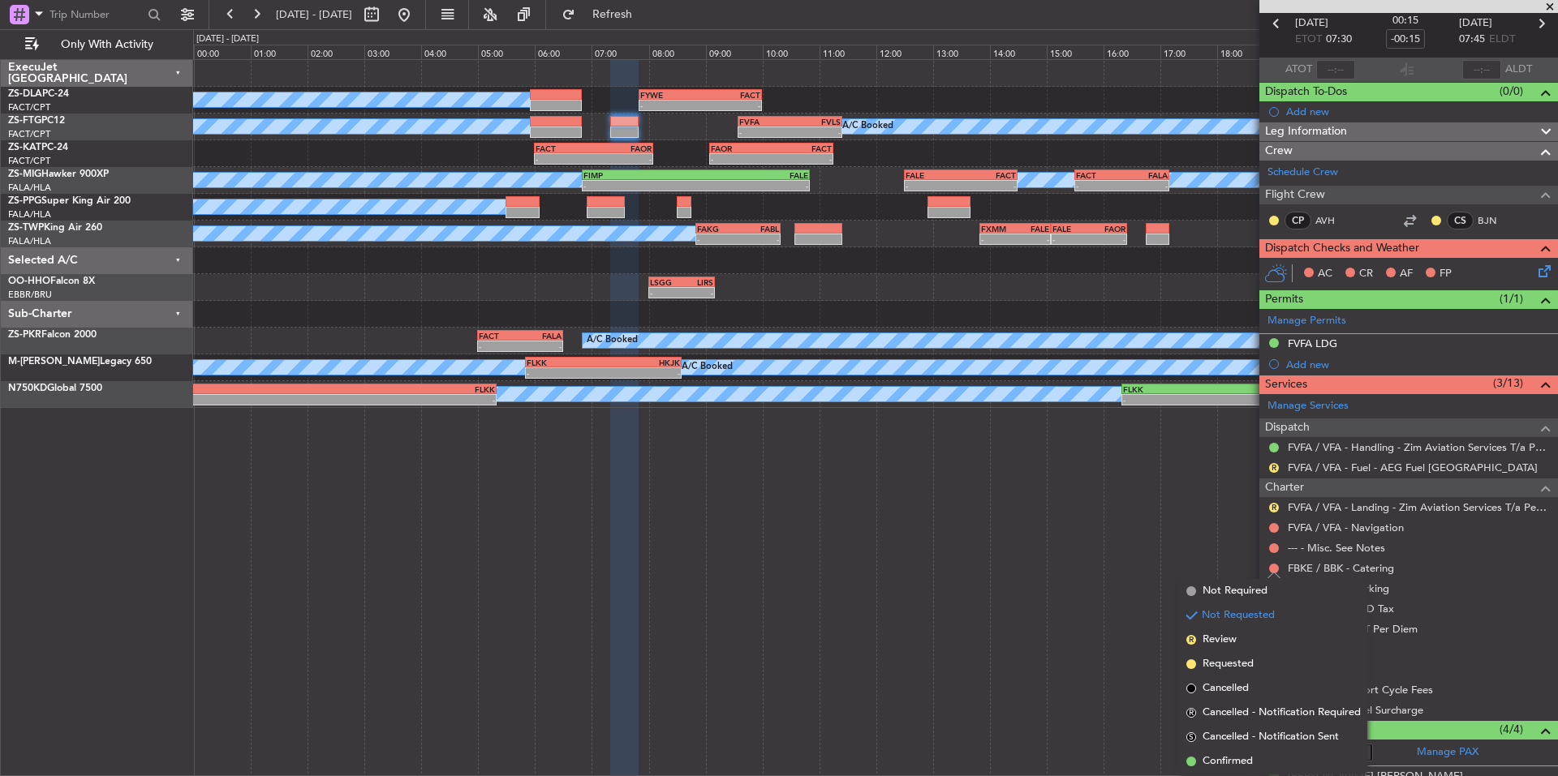
click at [1225, 760] on span "Confirmed" at bounding box center [1227, 762] width 50 height 16
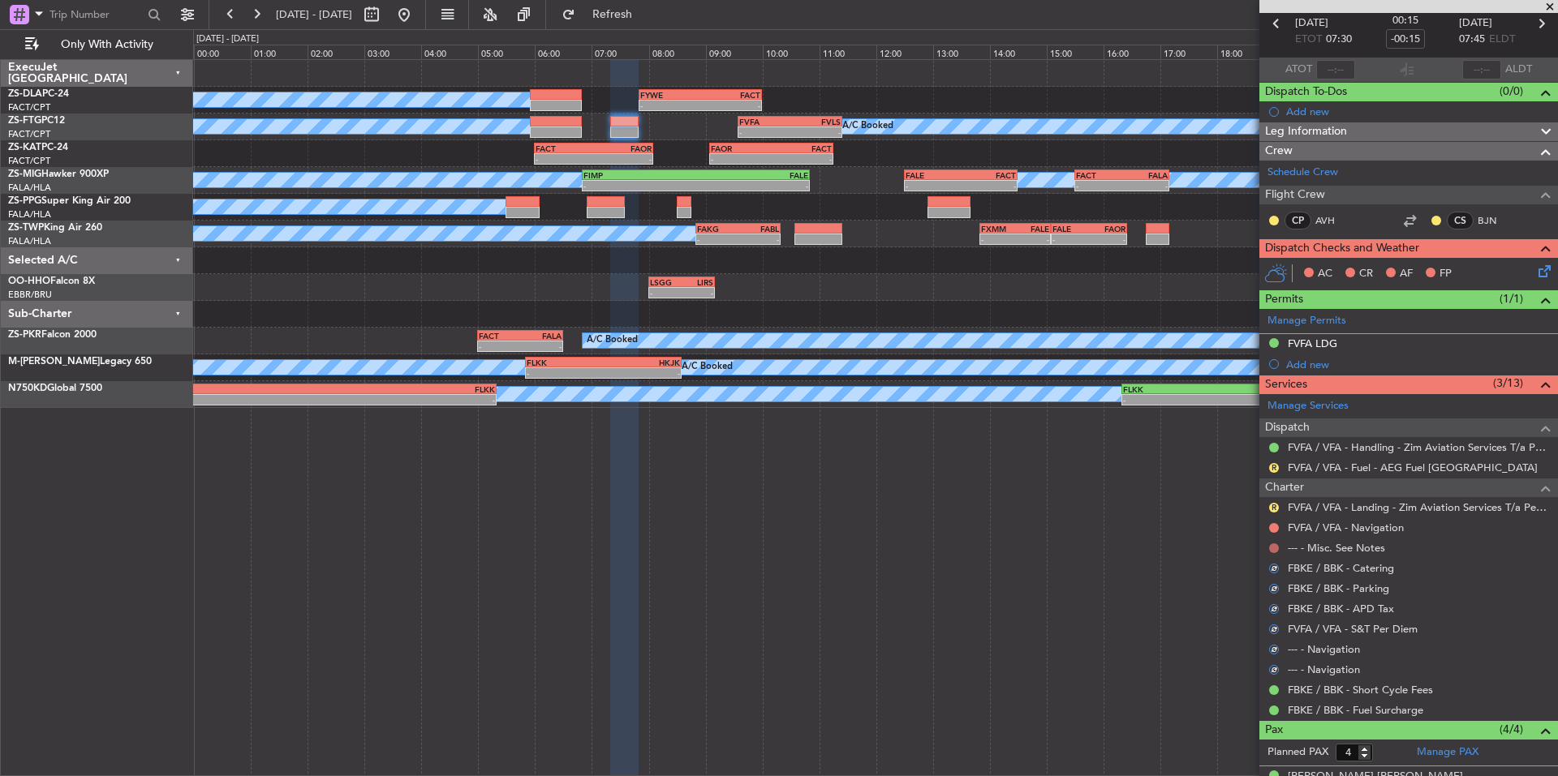
click at [1272, 547] on button at bounding box center [1274, 549] width 10 height 10
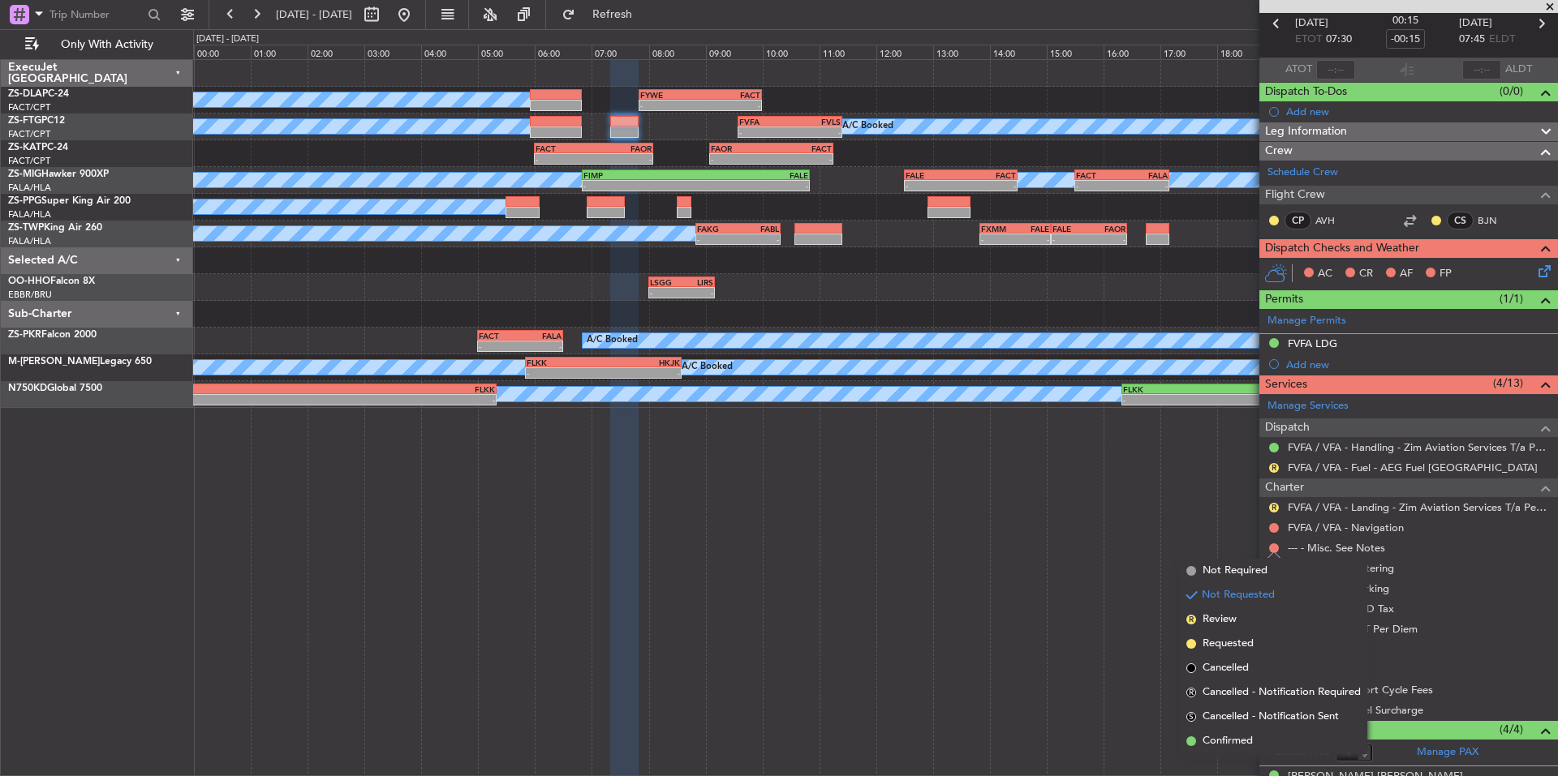
drag, startPoint x: 1231, startPoint y: 738, endPoint x: 1245, endPoint y: 615, distance: 124.1
click at [1230, 738] on span "Confirmed" at bounding box center [1227, 741] width 50 height 16
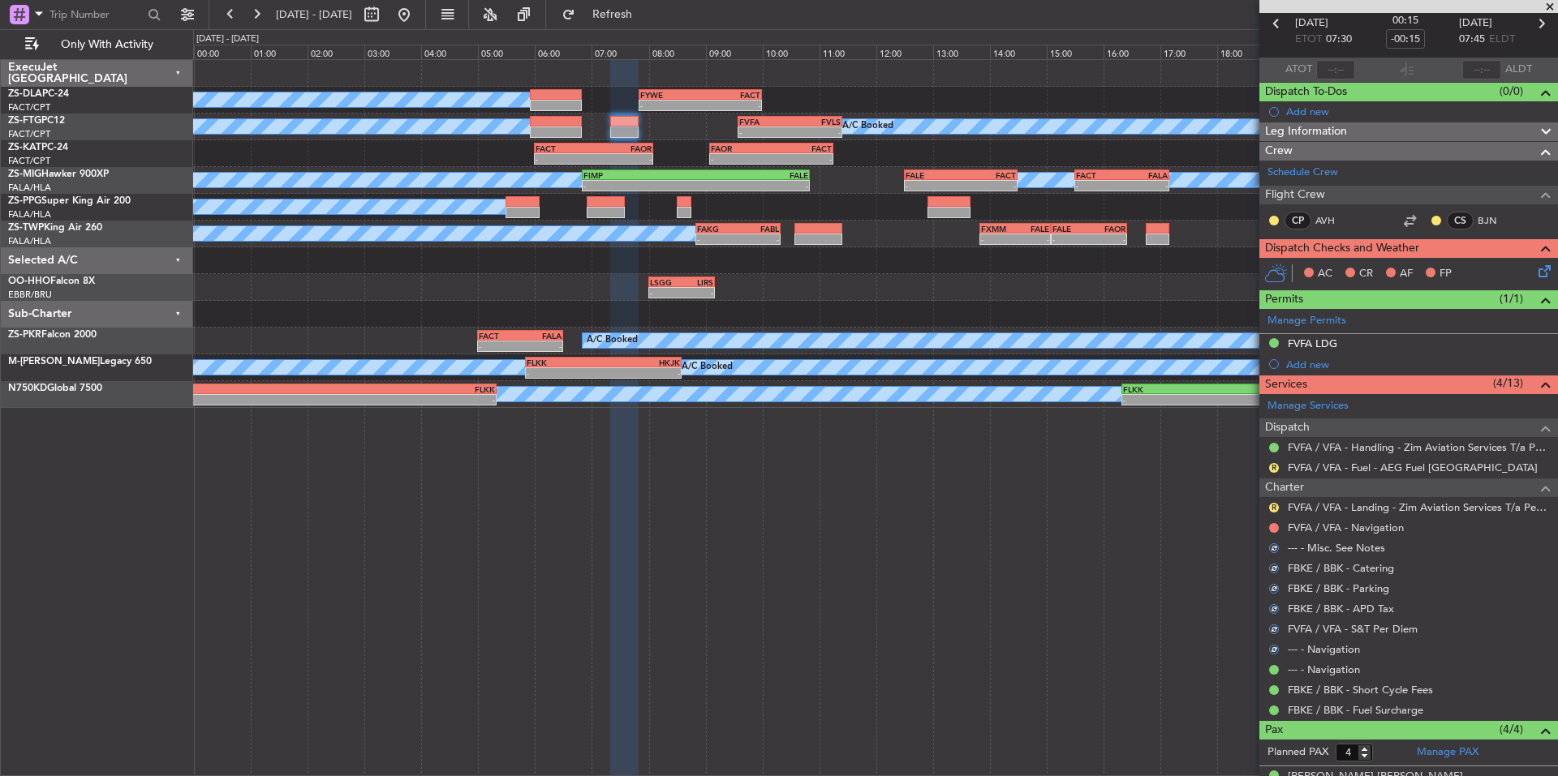
click at [1275, 527] on mat-tooltip-component "Review" at bounding box center [1274, 533] width 58 height 43
click at [1275, 504] on button "R" at bounding box center [1274, 508] width 10 height 10
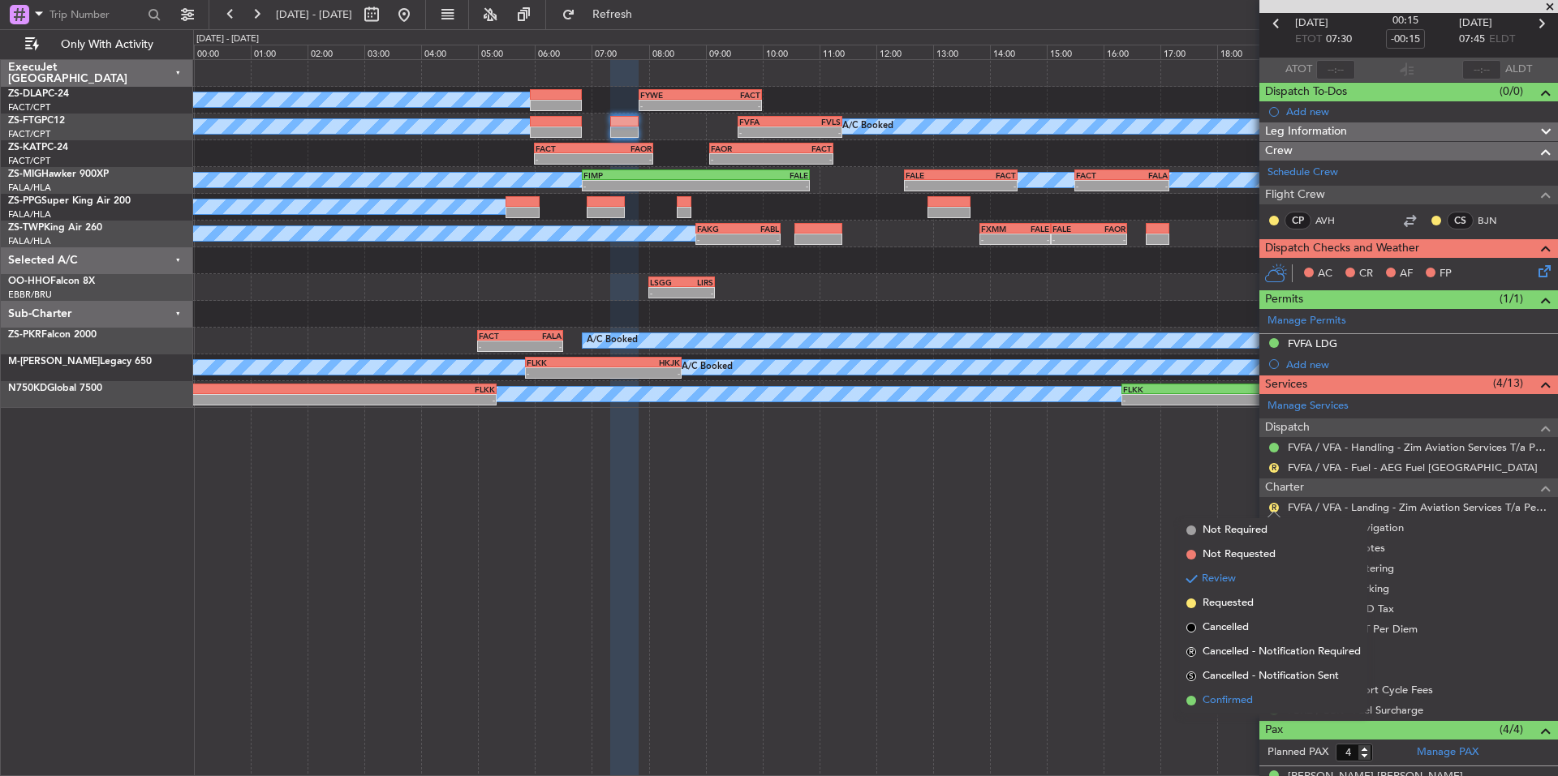
click at [1210, 699] on span "Confirmed" at bounding box center [1227, 701] width 50 height 16
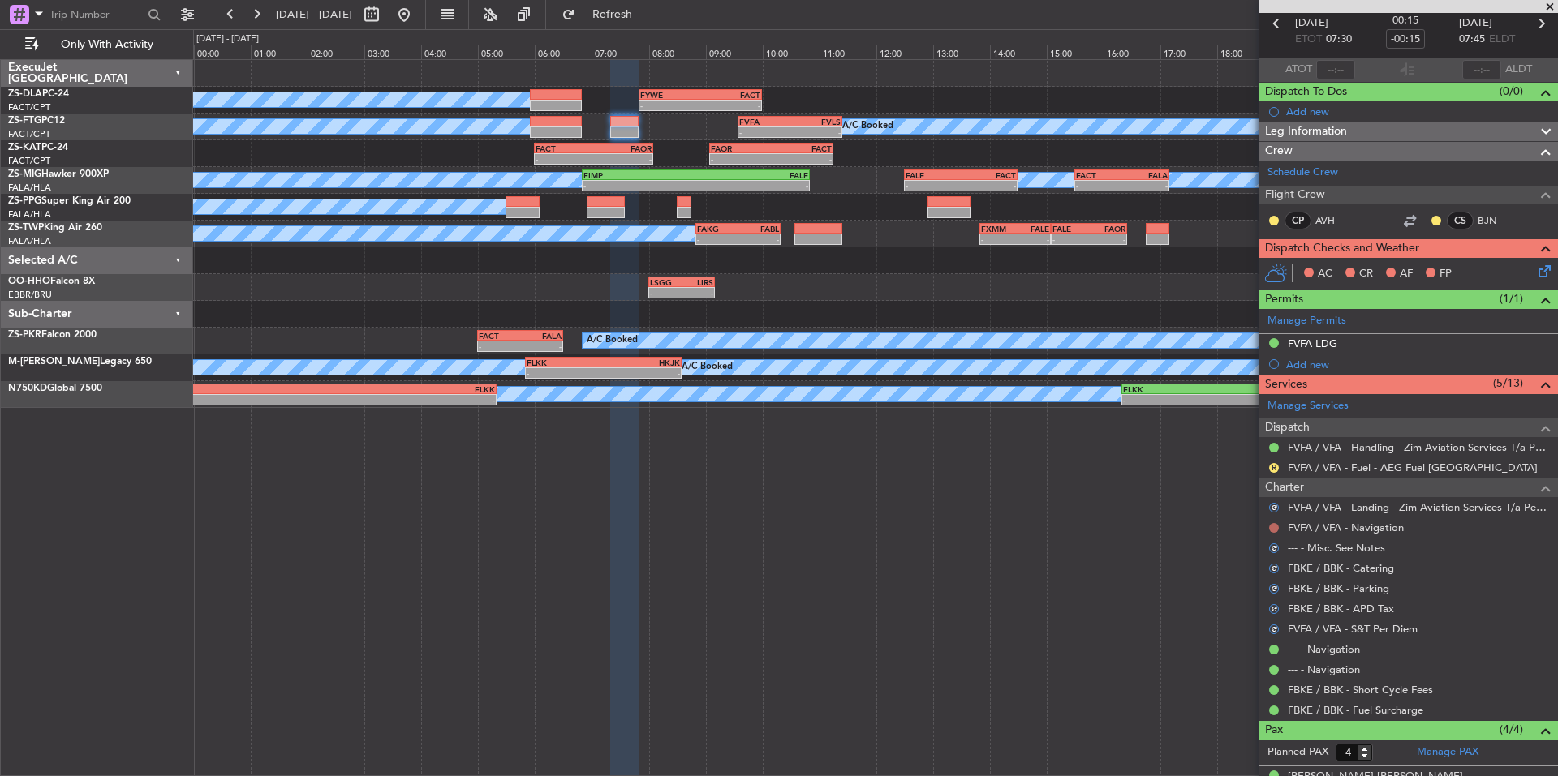
click at [1271, 526] on button at bounding box center [1274, 528] width 10 height 10
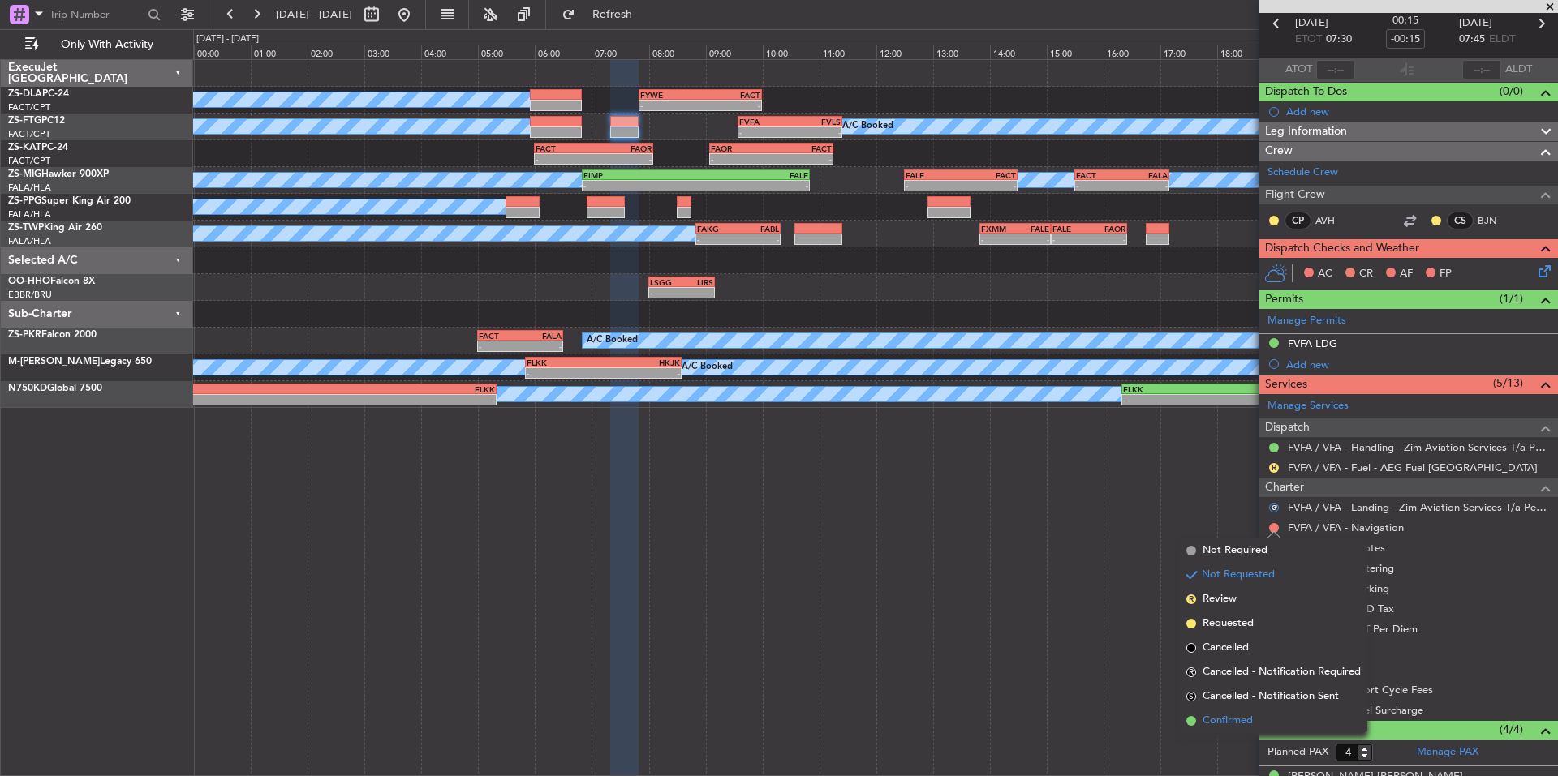
click at [1224, 722] on span "Confirmed" at bounding box center [1227, 721] width 50 height 16
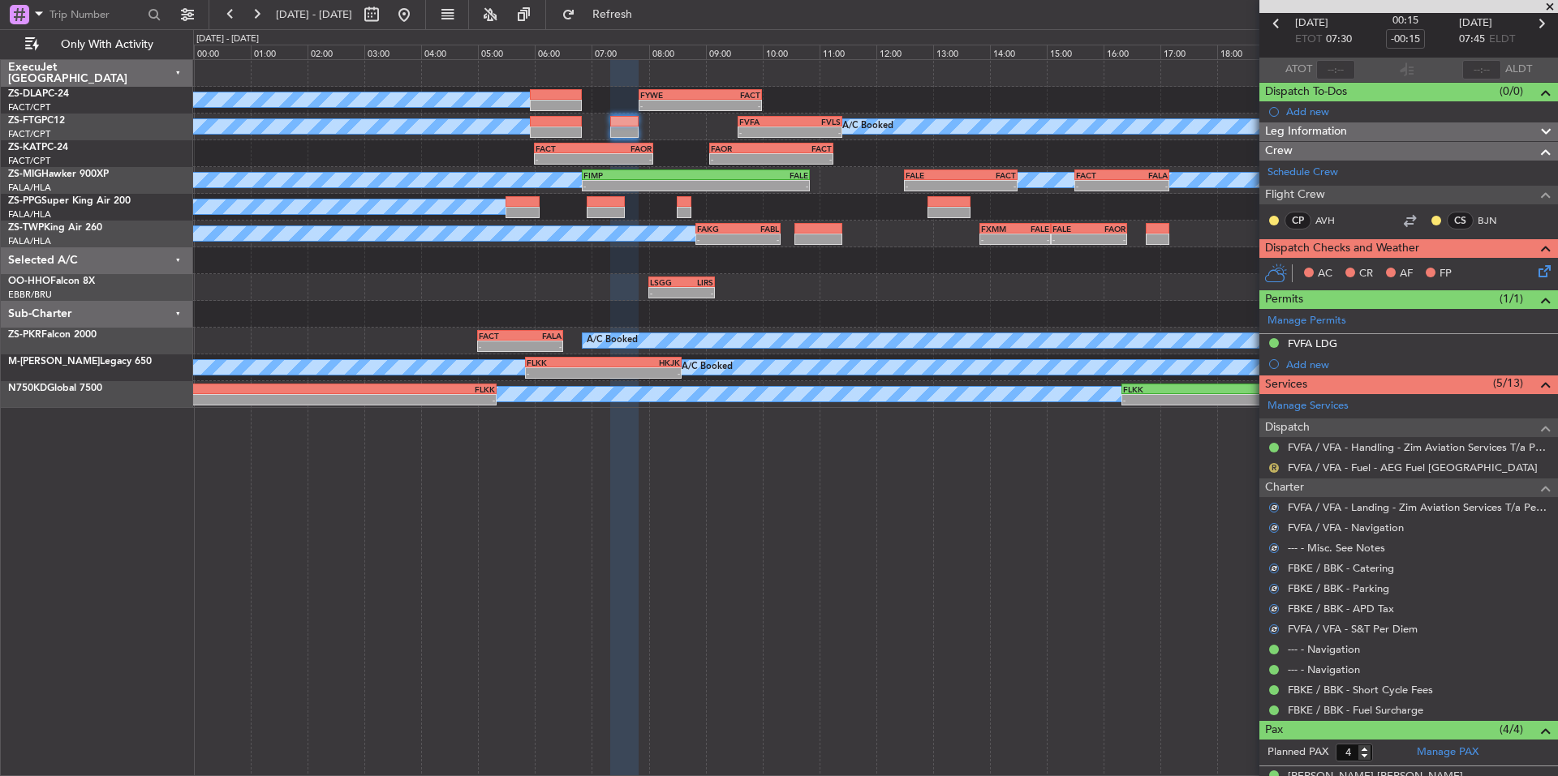
click at [1275, 465] on button "R" at bounding box center [1274, 468] width 10 height 10
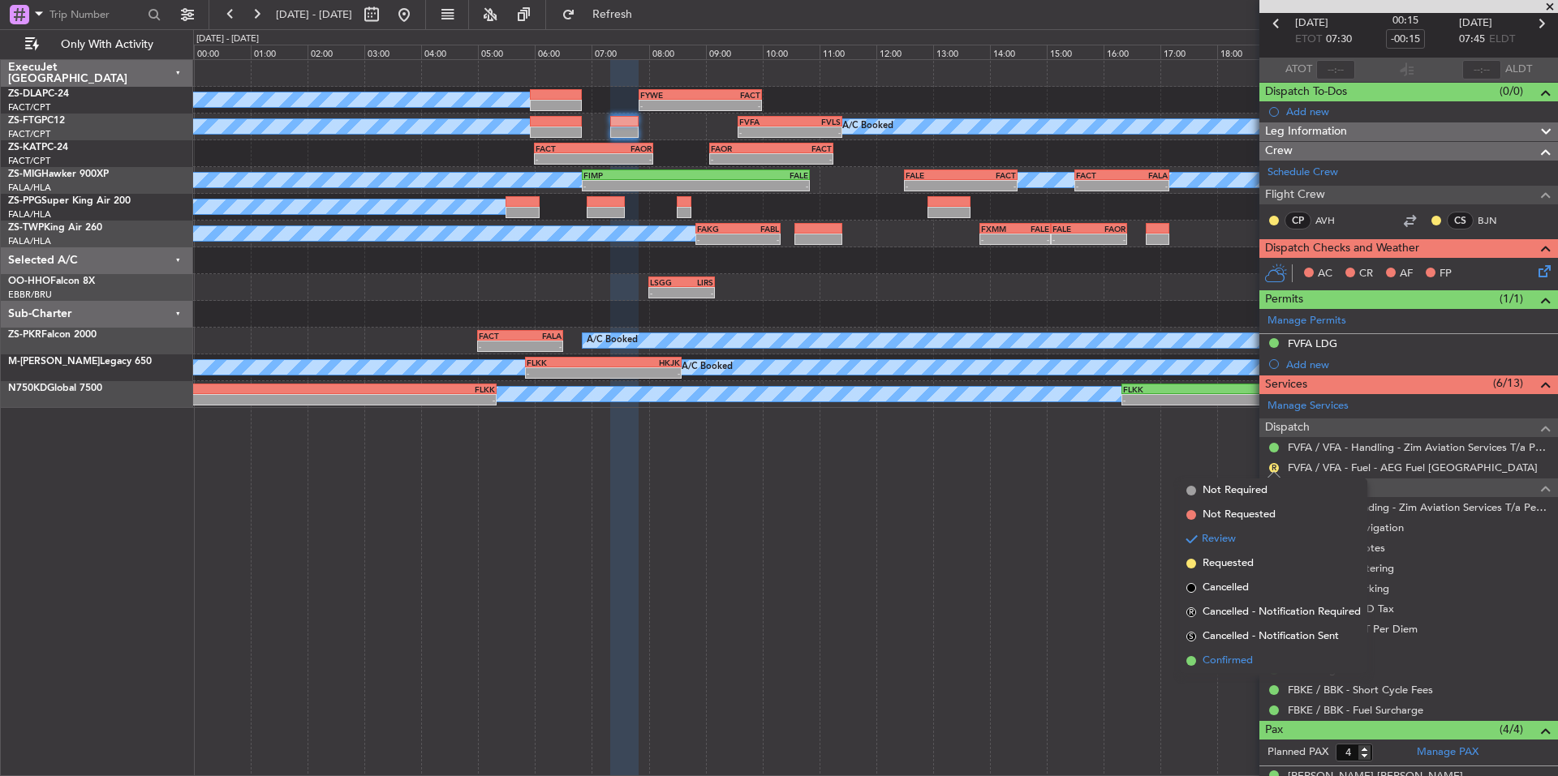
click at [1226, 661] on span "Confirmed" at bounding box center [1227, 661] width 50 height 16
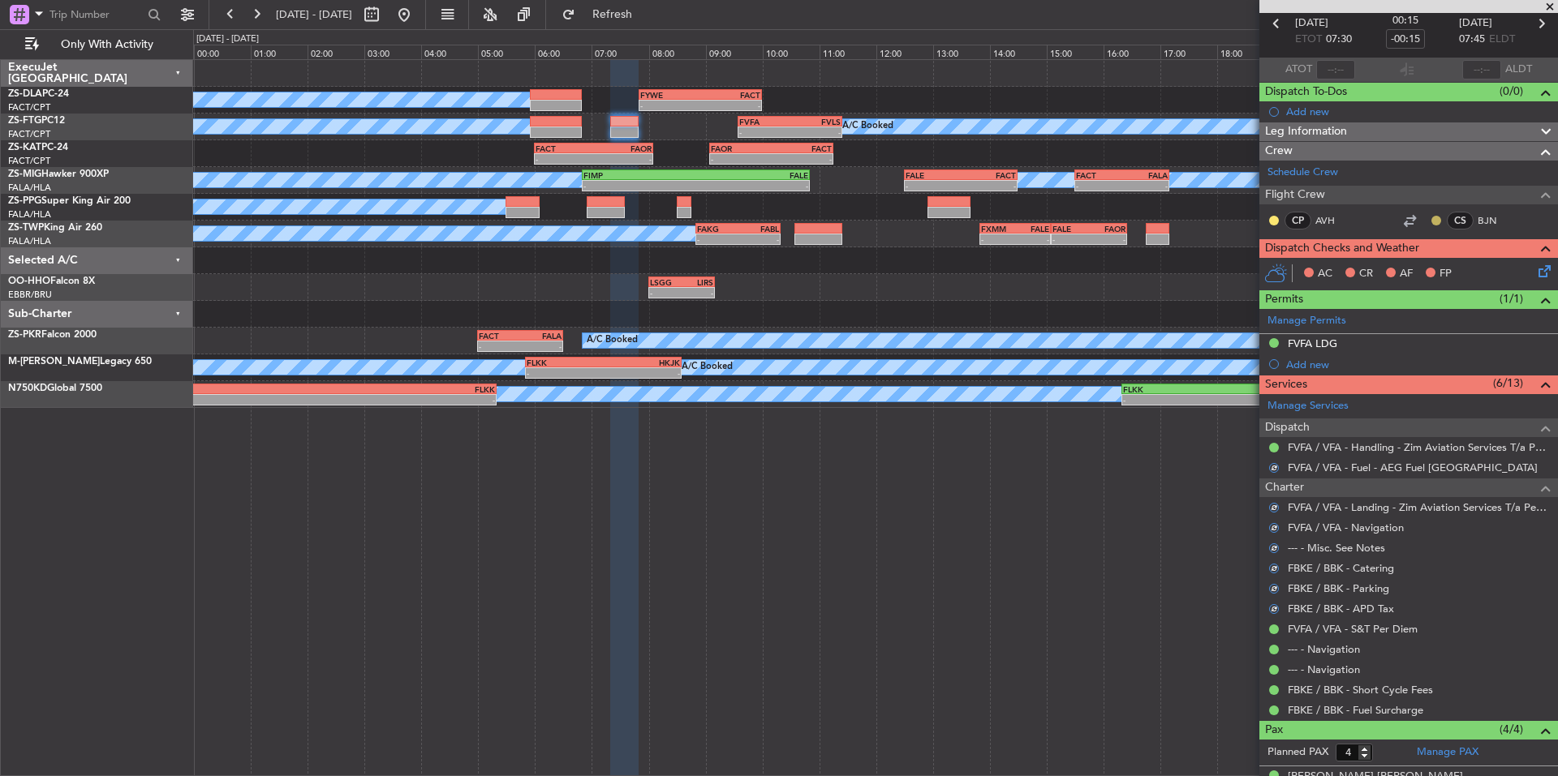
click at [1431, 217] on button at bounding box center [1436, 221] width 10 height 10
click at [1454, 268] on span "Acknowledged" at bounding box center [1427, 268] width 71 height 16
click at [1271, 214] on nimbus-traffic-light at bounding box center [1273, 220] width 13 height 13
click at [1272, 221] on button at bounding box center [1274, 221] width 10 height 10
click at [1303, 272] on span "Acknowledged" at bounding box center [1277, 268] width 71 height 16
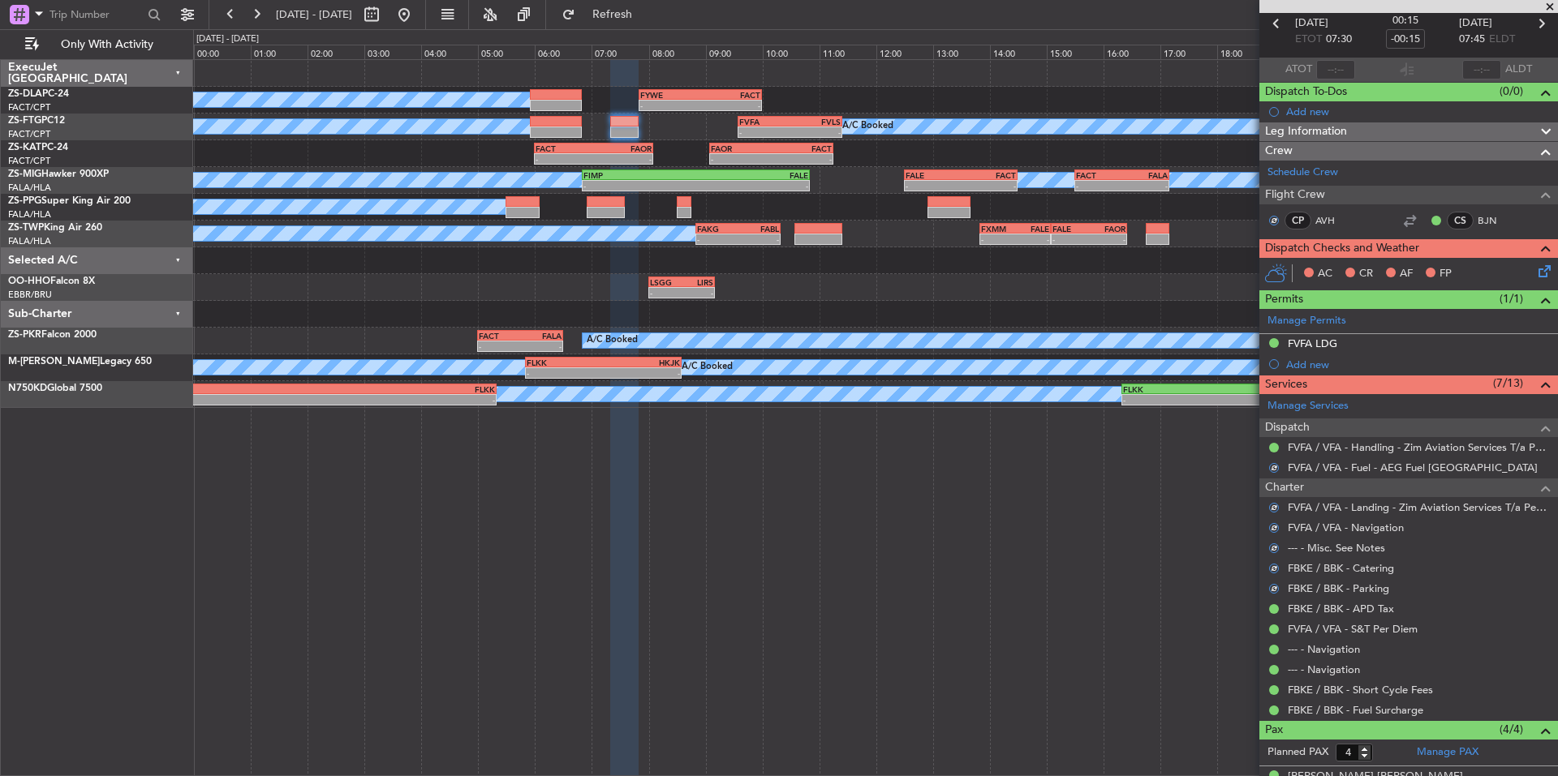
click at [1535, 269] on icon at bounding box center [1541, 268] width 13 height 13
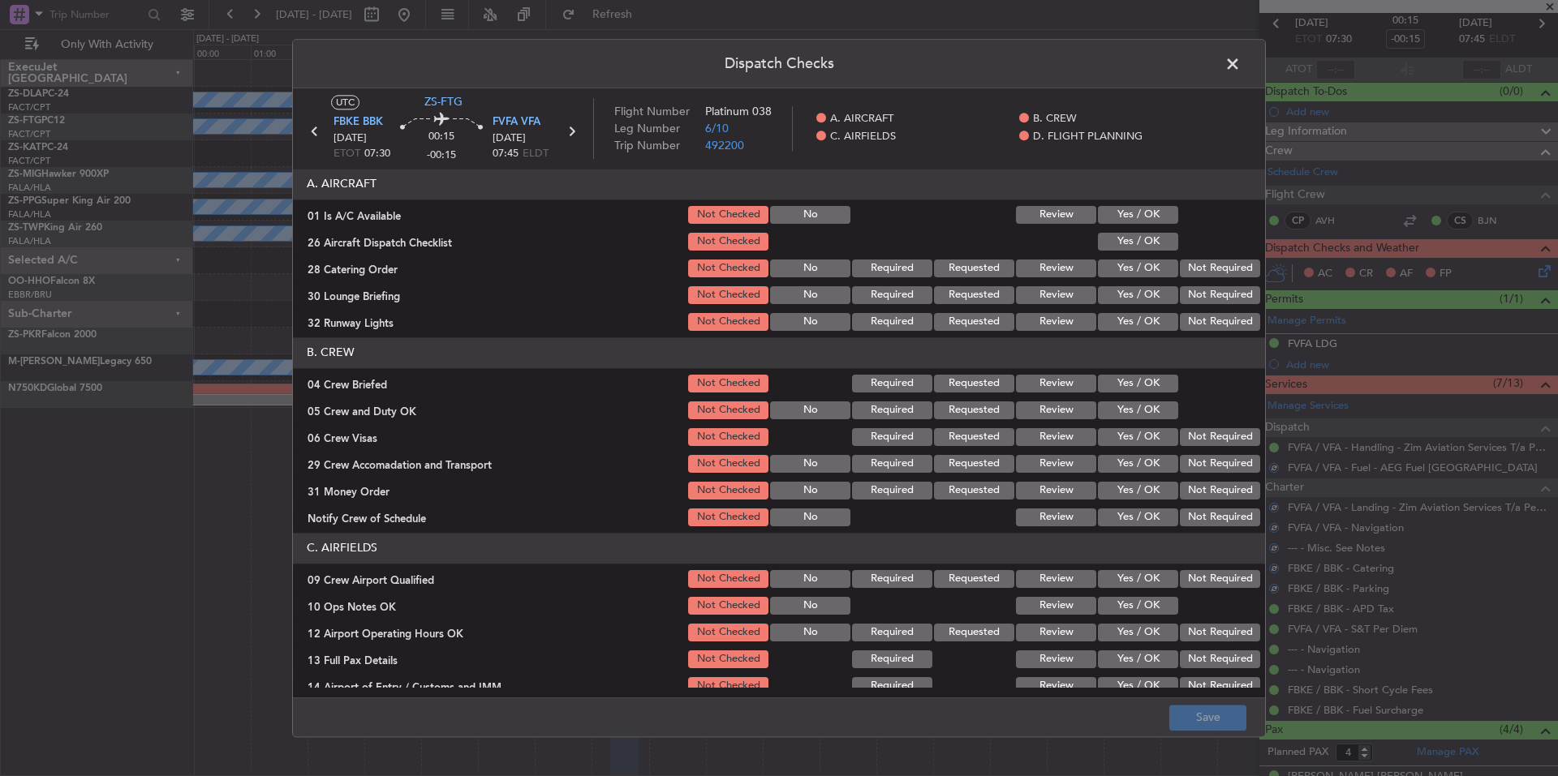
click at [1134, 213] on button "Yes / OK" at bounding box center [1138, 215] width 80 height 18
click at [1129, 260] on button "Yes / OK" at bounding box center [1138, 269] width 80 height 18
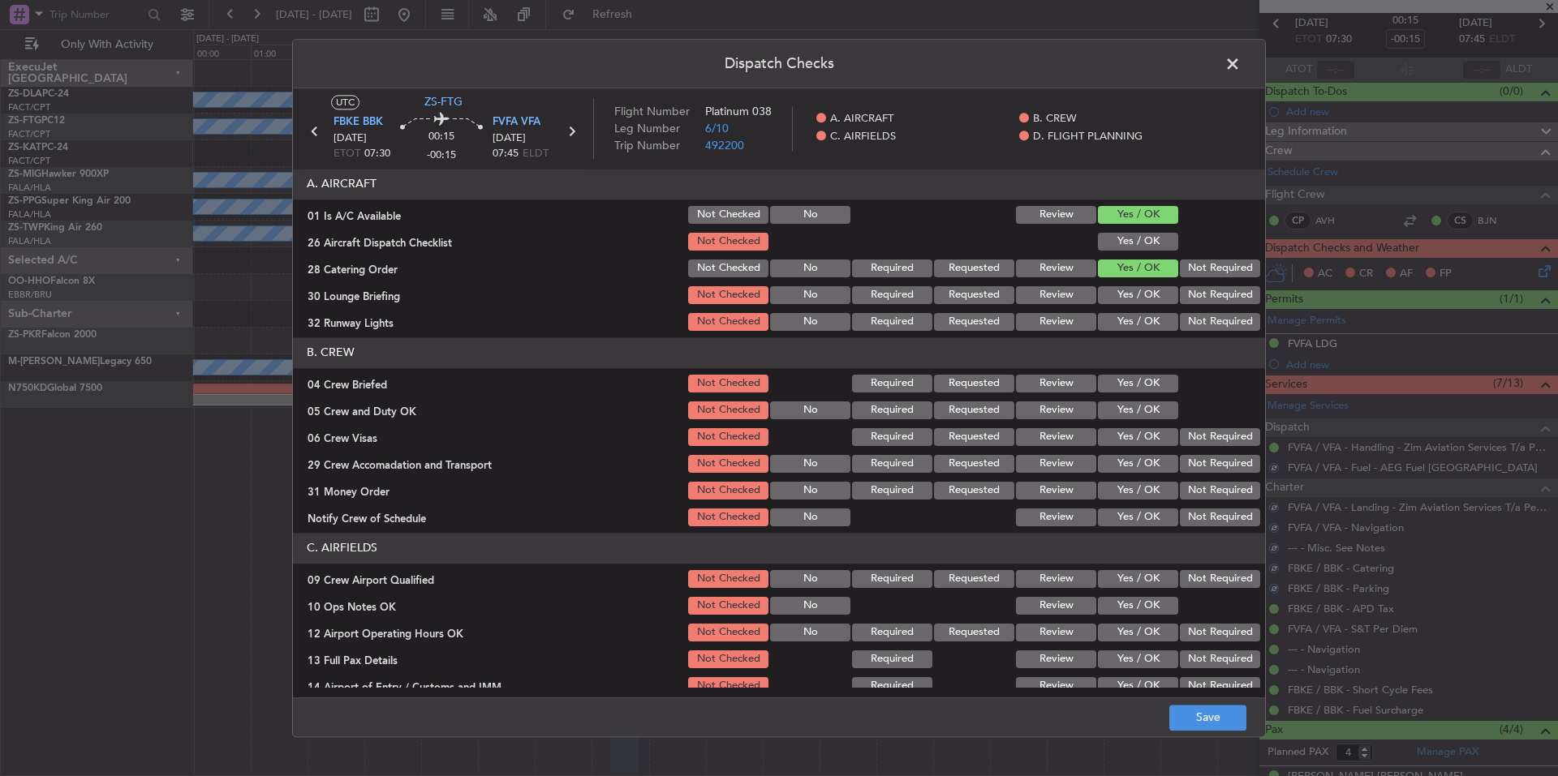
click at [1137, 239] on button "Yes / OK" at bounding box center [1138, 242] width 80 height 18
click at [1186, 268] on button "Not Required" at bounding box center [1220, 269] width 80 height 18
drag, startPoint x: 1193, startPoint y: 280, endPoint x: 1196, endPoint y: 295, distance: 14.8
click at [1195, 286] on section "A. AIRCRAFT 01 Is A/C Available Not Checked No Review Yes / OK 26 Aircraft Disp…" at bounding box center [779, 251] width 972 height 165
click at [1196, 299] on button "Not Required" at bounding box center [1220, 295] width 80 height 18
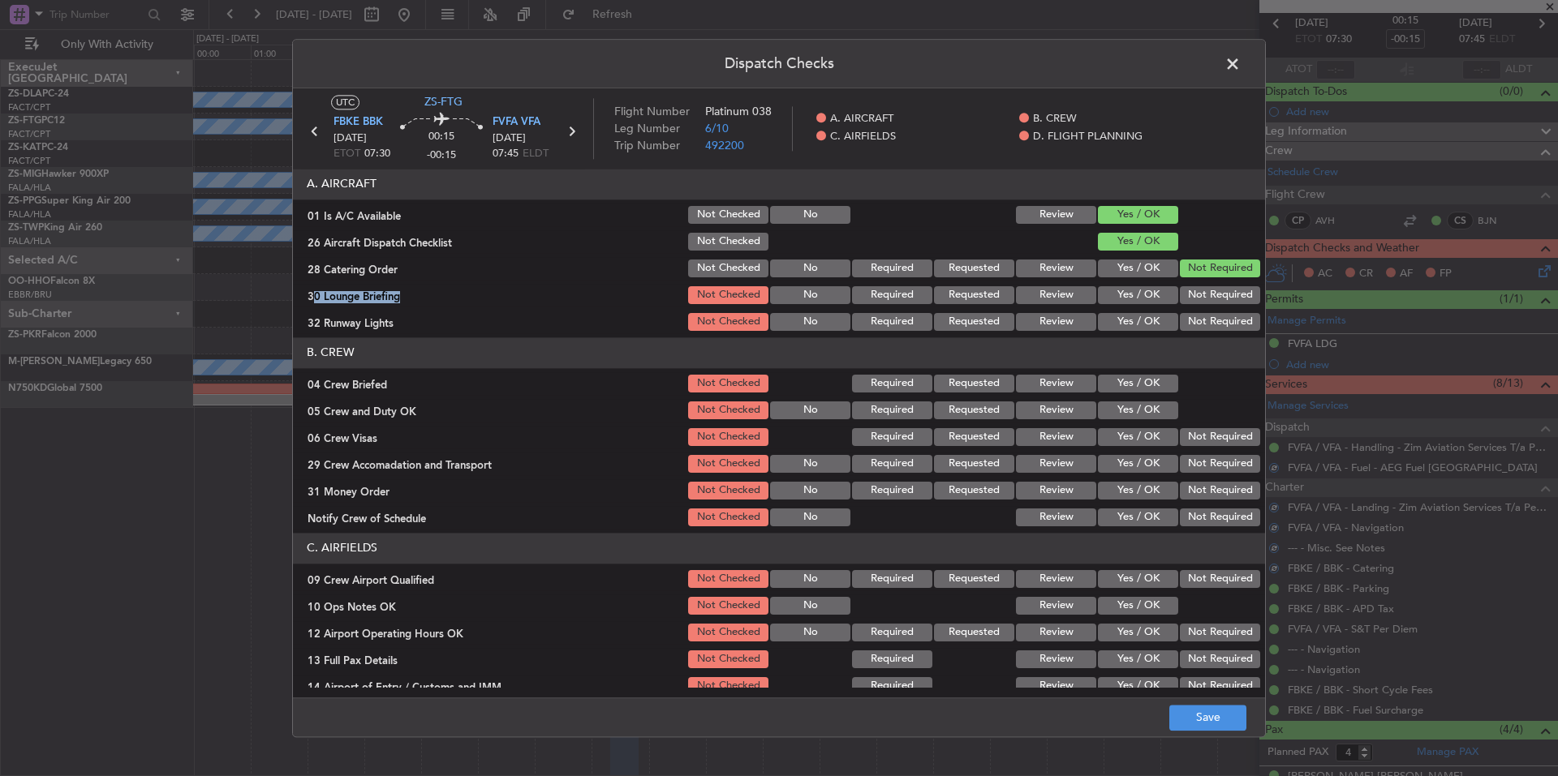
click at [1196, 307] on div "Not Required" at bounding box center [1218, 295] width 82 height 23
click at [1196, 319] on button "Not Required" at bounding box center [1220, 322] width 80 height 18
drag, startPoint x: 1155, startPoint y: 381, endPoint x: 1155, endPoint y: 402, distance: 21.1
click at [1155, 389] on button "Yes / OK" at bounding box center [1138, 384] width 80 height 18
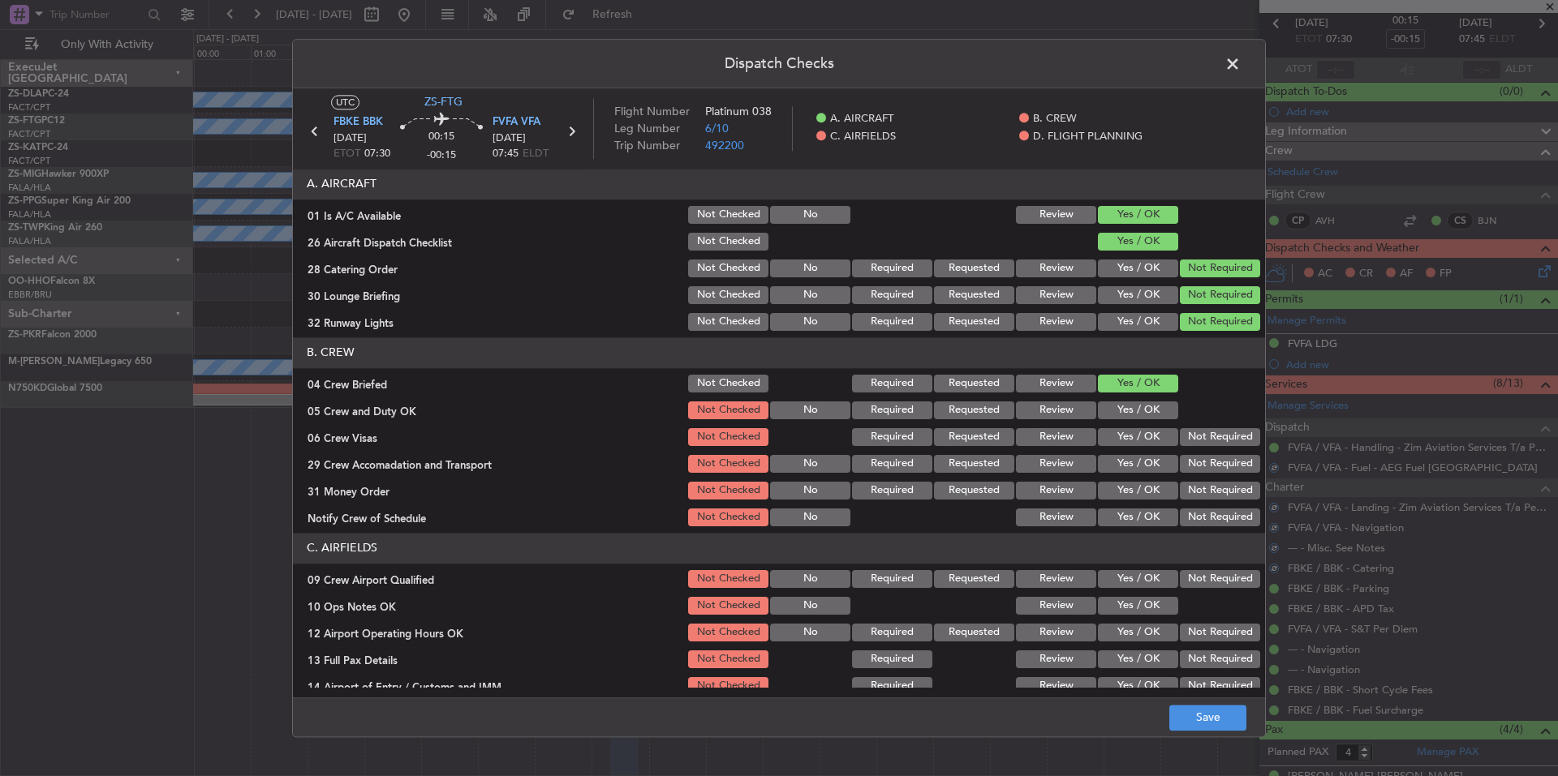
click at [1155, 407] on button "Yes / OK" at bounding box center [1138, 411] width 80 height 18
drag, startPoint x: 1176, startPoint y: 431, endPoint x: 1182, endPoint y: 449, distance: 19.8
click at [1180, 437] on button "Not Required" at bounding box center [1220, 437] width 80 height 18
drag, startPoint x: 1182, startPoint y: 453, endPoint x: 1193, endPoint y: 493, distance: 42.1
click at [1182, 458] on section "B. CREW 04 Crew Briefed Not Checked Required Requested Review Yes / OK 05 Crew …" at bounding box center [779, 433] width 972 height 191
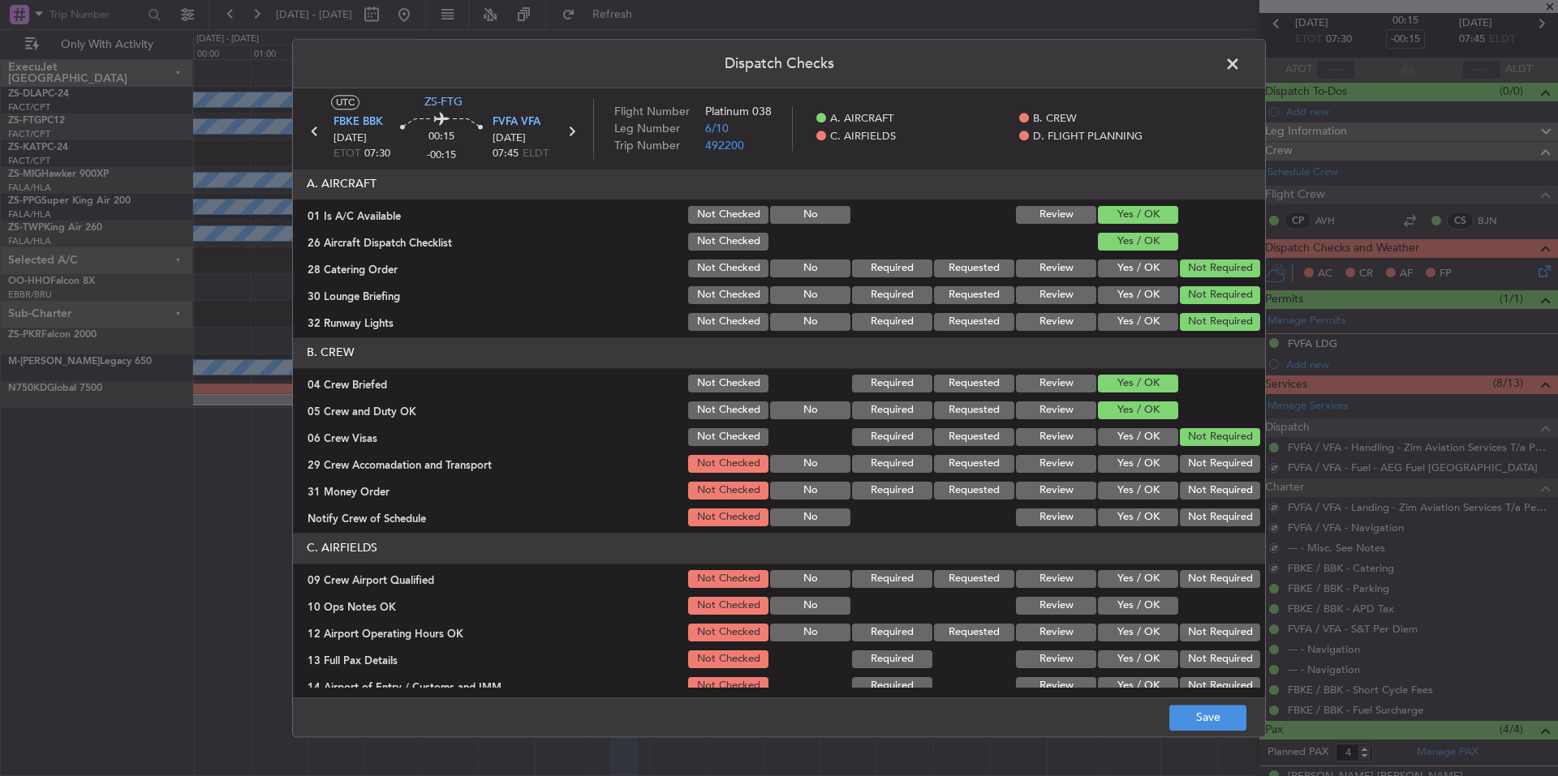
click at [1189, 479] on section "B. CREW 04 Crew Briefed Not Checked Required Requested Review Yes / OK 05 Crew …" at bounding box center [779, 433] width 972 height 191
drag, startPoint x: 1193, startPoint y: 493, endPoint x: 1196, endPoint y: 510, distance: 17.2
click at [1194, 504] on section "B. CREW 04 Crew Briefed Not Checked Required Requested Review Yes / OK 05 Crew …" at bounding box center [779, 433] width 972 height 191
click at [1190, 484] on button "Not Required" at bounding box center [1220, 491] width 80 height 18
click at [1190, 467] on button "Not Required" at bounding box center [1220, 464] width 80 height 18
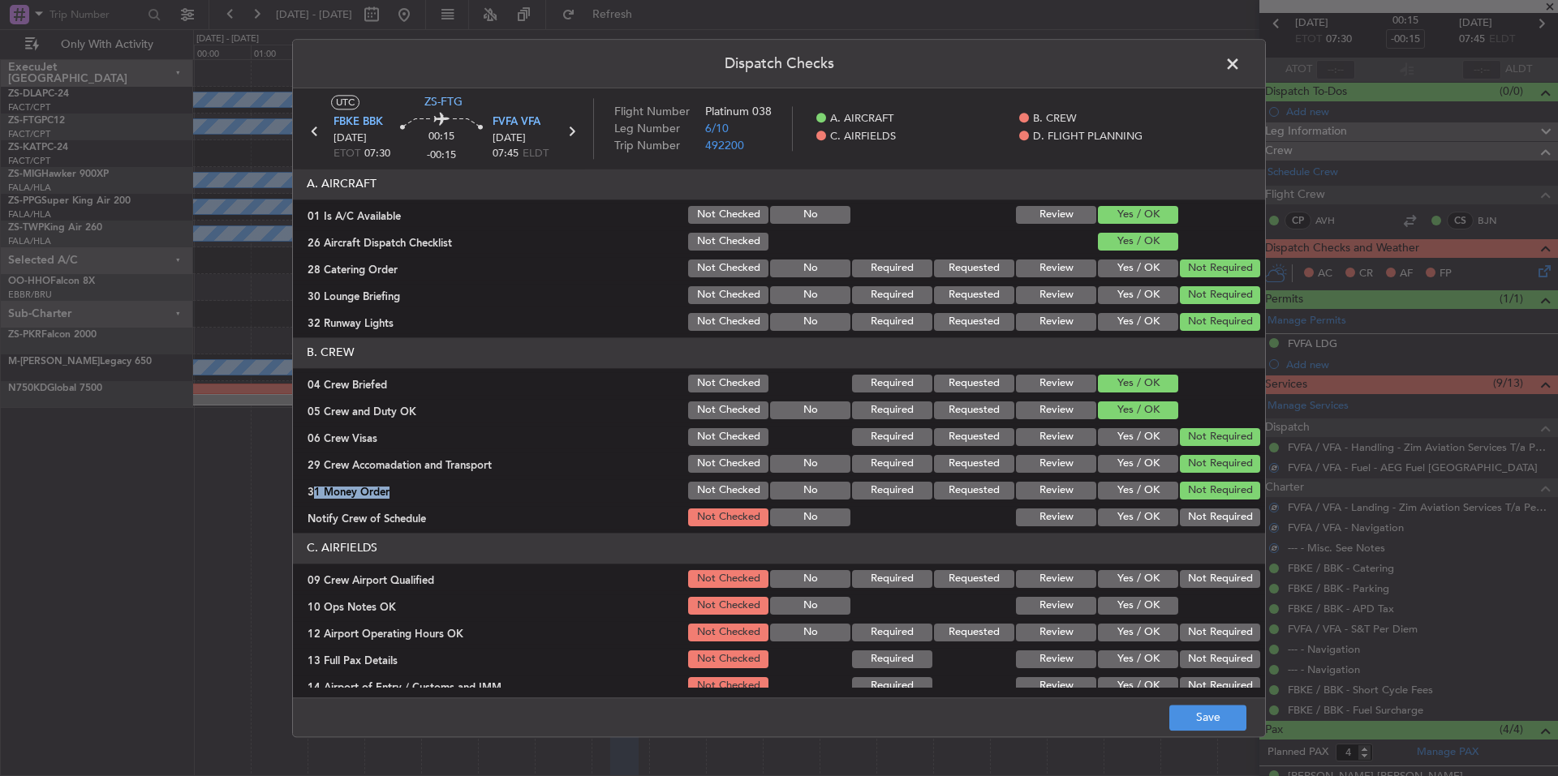
click at [1196, 514] on button "Not Required" at bounding box center [1220, 518] width 80 height 18
click at [1196, 578] on button "Not Required" at bounding box center [1220, 579] width 80 height 18
click at [1177, 599] on div at bounding box center [1218, 606] width 82 height 23
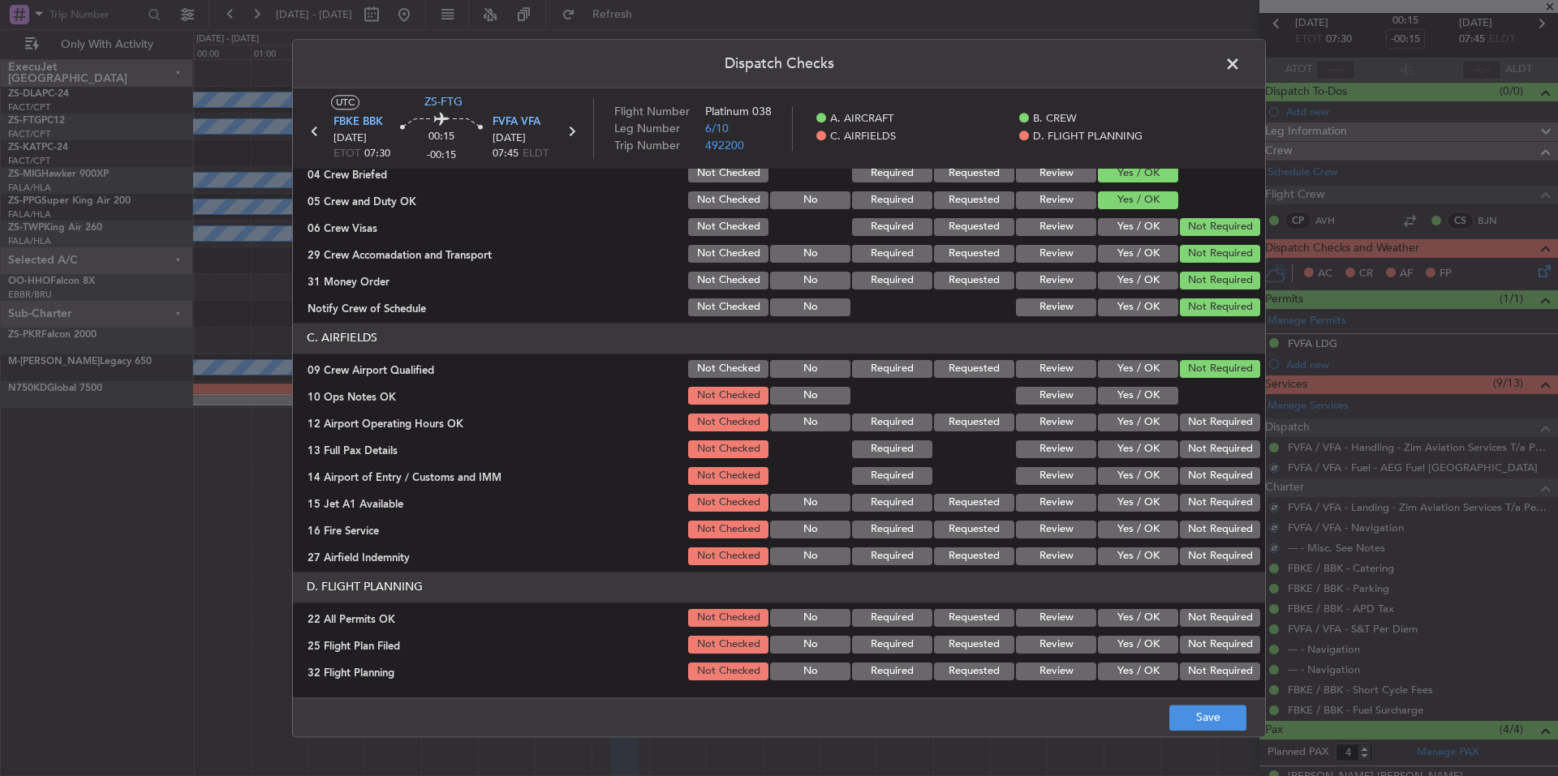
click at [1203, 535] on button "Not Required" at bounding box center [1220, 530] width 80 height 18
drag, startPoint x: 1203, startPoint y: 513, endPoint x: 1202, endPoint y: 492, distance: 21.1
click at [1203, 511] on div "Not Required" at bounding box center [1218, 503] width 82 height 23
click at [1202, 483] on section "C. AIRFIELDS 09 Crew Airport Qualified Not Checked No Required Requested Review…" at bounding box center [779, 445] width 972 height 245
click at [1202, 467] on div "Not Required" at bounding box center [1218, 476] width 82 height 23
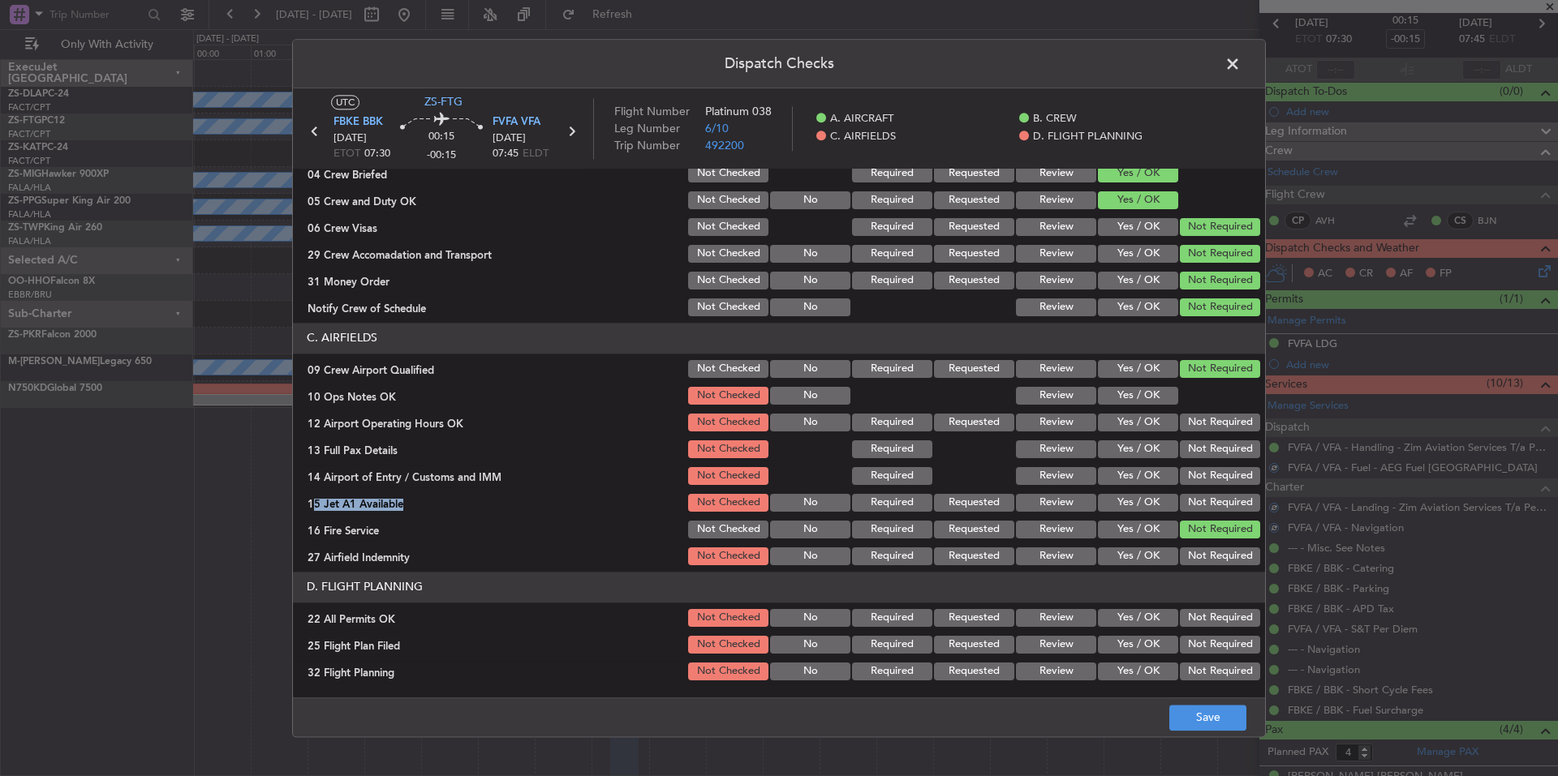
drag, startPoint x: 1201, startPoint y: 451, endPoint x: 1201, endPoint y: 442, distance: 8.9
click at [1201, 448] on button "Not Required" at bounding box center [1220, 450] width 80 height 18
click at [1201, 434] on section "C. AIRFIELDS 09 Crew Airport Qualified Not Checked No Required Requested Review…" at bounding box center [779, 445] width 972 height 245
click at [1199, 420] on button "Not Required" at bounding box center [1220, 423] width 80 height 18
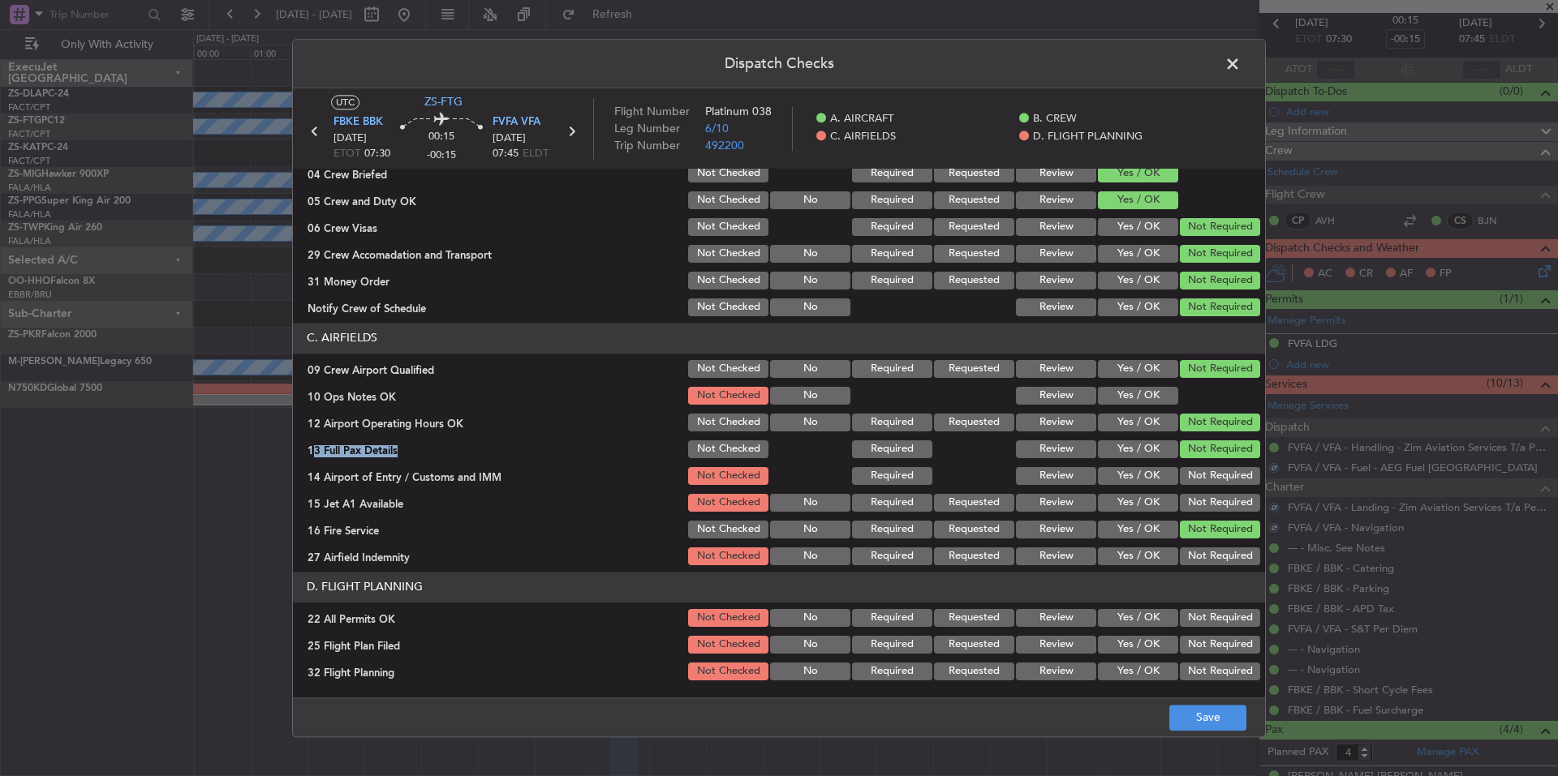
click at [1162, 392] on button "Yes / OK" at bounding box center [1138, 396] width 80 height 18
drag, startPoint x: 1215, startPoint y: 475, endPoint x: 1215, endPoint y: 494, distance: 18.7
click at [1215, 480] on button "Not Required" at bounding box center [1220, 476] width 80 height 18
drag, startPoint x: 1215, startPoint y: 494, endPoint x: 1214, endPoint y: 520, distance: 26.0
click at [1215, 499] on button "Not Required" at bounding box center [1220, 503] width 80 height 18
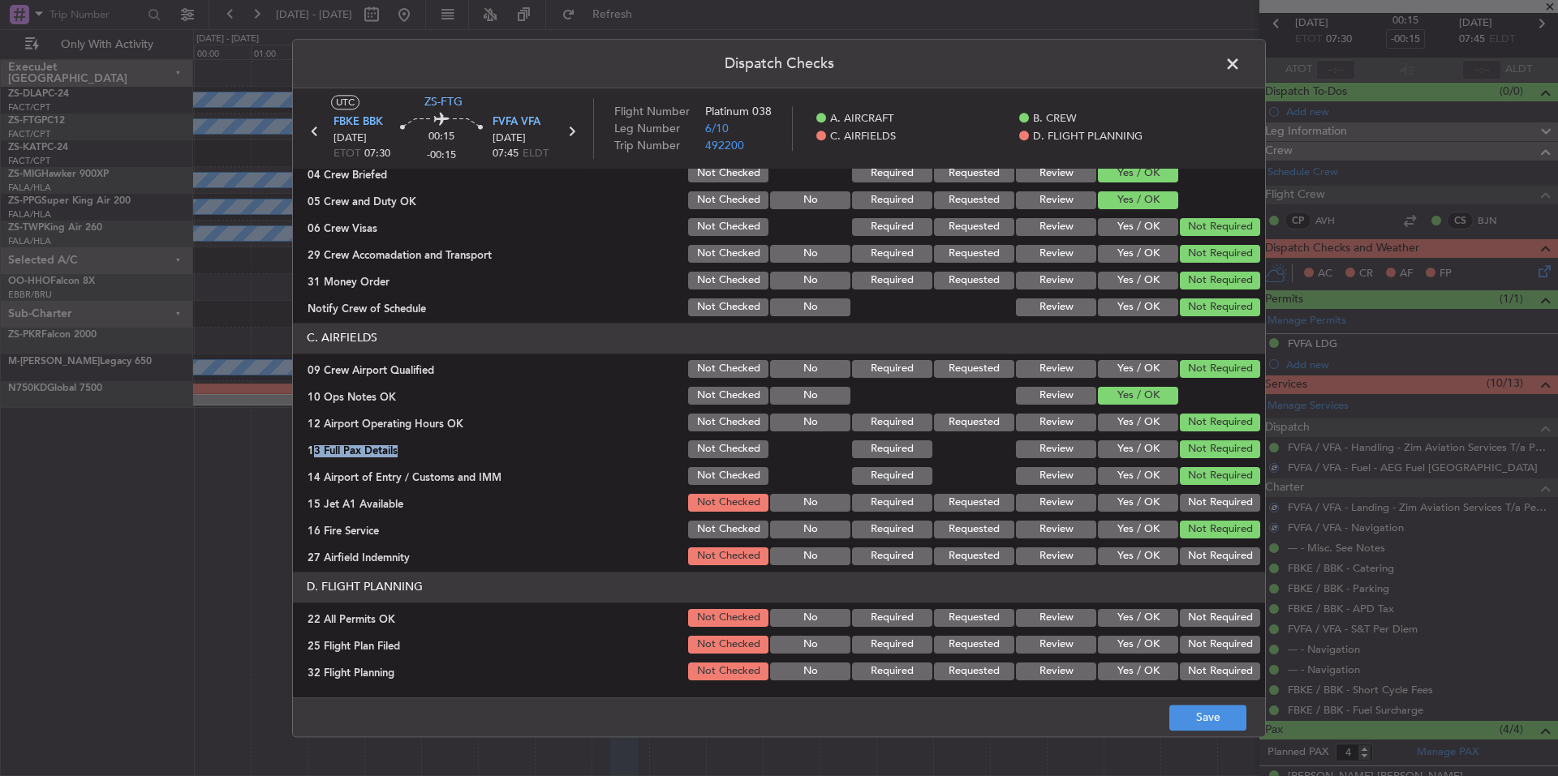
click at [1215, 510] on button "Not Required" at bounding box center [1220, 503] width 80 height 18
click at [1205, 551] on button "Not Required" at bounding box center [1220, 557] width 80 height 18
click at [1198, 608] on div "Not Required" at bounding box center [1218, 618] width 82 height 23
click at [1184, 626] on button "Not Required" at bounding box center [1220, 618] width 80 height 18
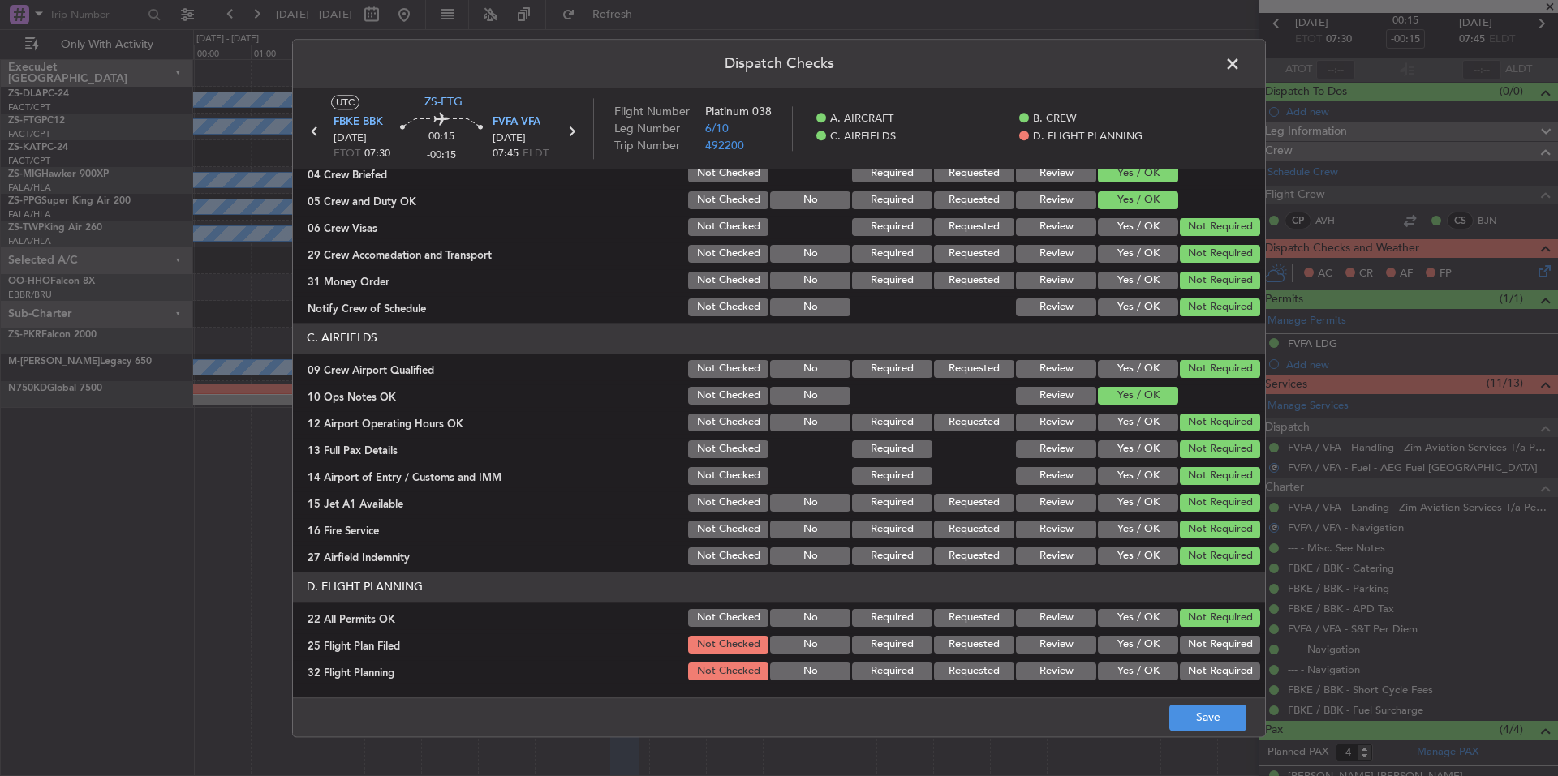
drag, startPoint x: 1138, startPoint y: 642, endPoint x: 1137, endPoint y: 659, distance: 17.1
click at [1138, 644] on button "Yes / OK" at bounding box center [1138, 645] width 80 height 18
click at [1138, 664] on section "D. FLIGHT PLANNING 22 All Permits OK Not Checked No Required Requested Review Y…" at bounding box center [779, 627] width 972 height 111
click at [1140, 672] on button "Yes / OK" at bounding box center [1138, 672] width 80 height 18
click at [1170, 705] on footer "Save" at bounding box center [779, 717] width 972 height 39
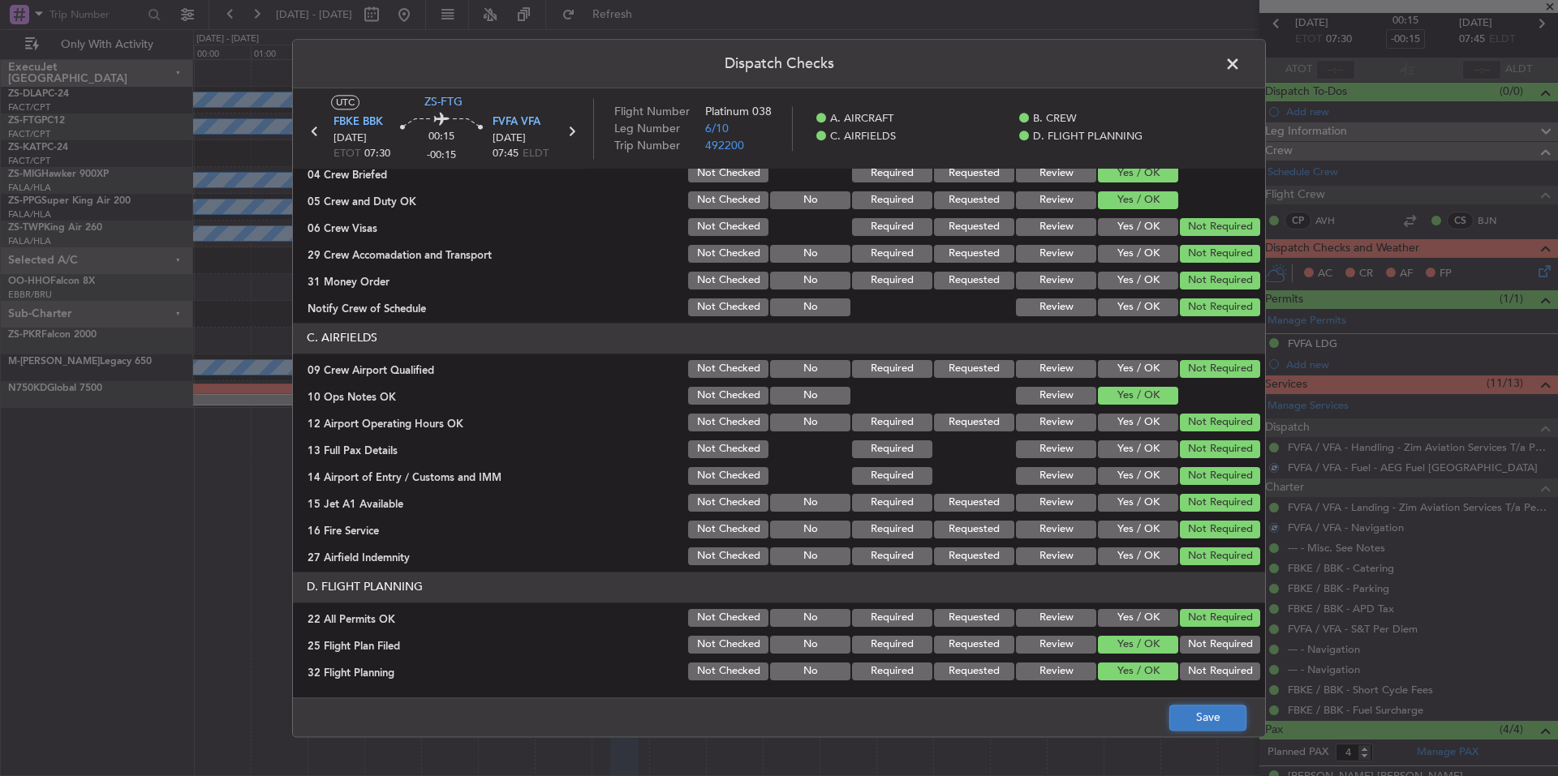
click at [1176, 709] on button "Save" at bounding box center [1207, 718] width 77 height 26
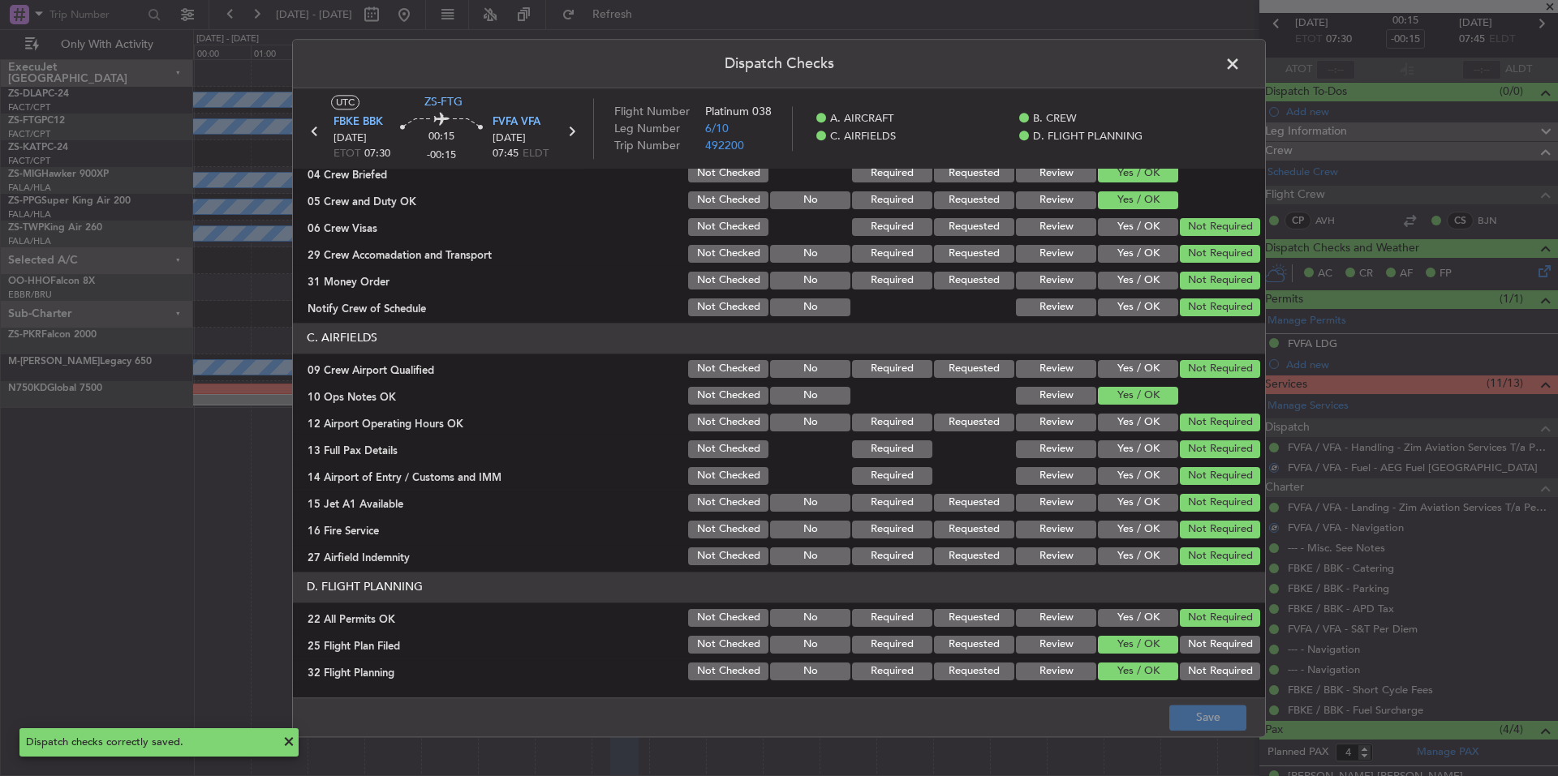
click at [1241, 64] on span at bounding box center [1241, 68] width 0 height 32
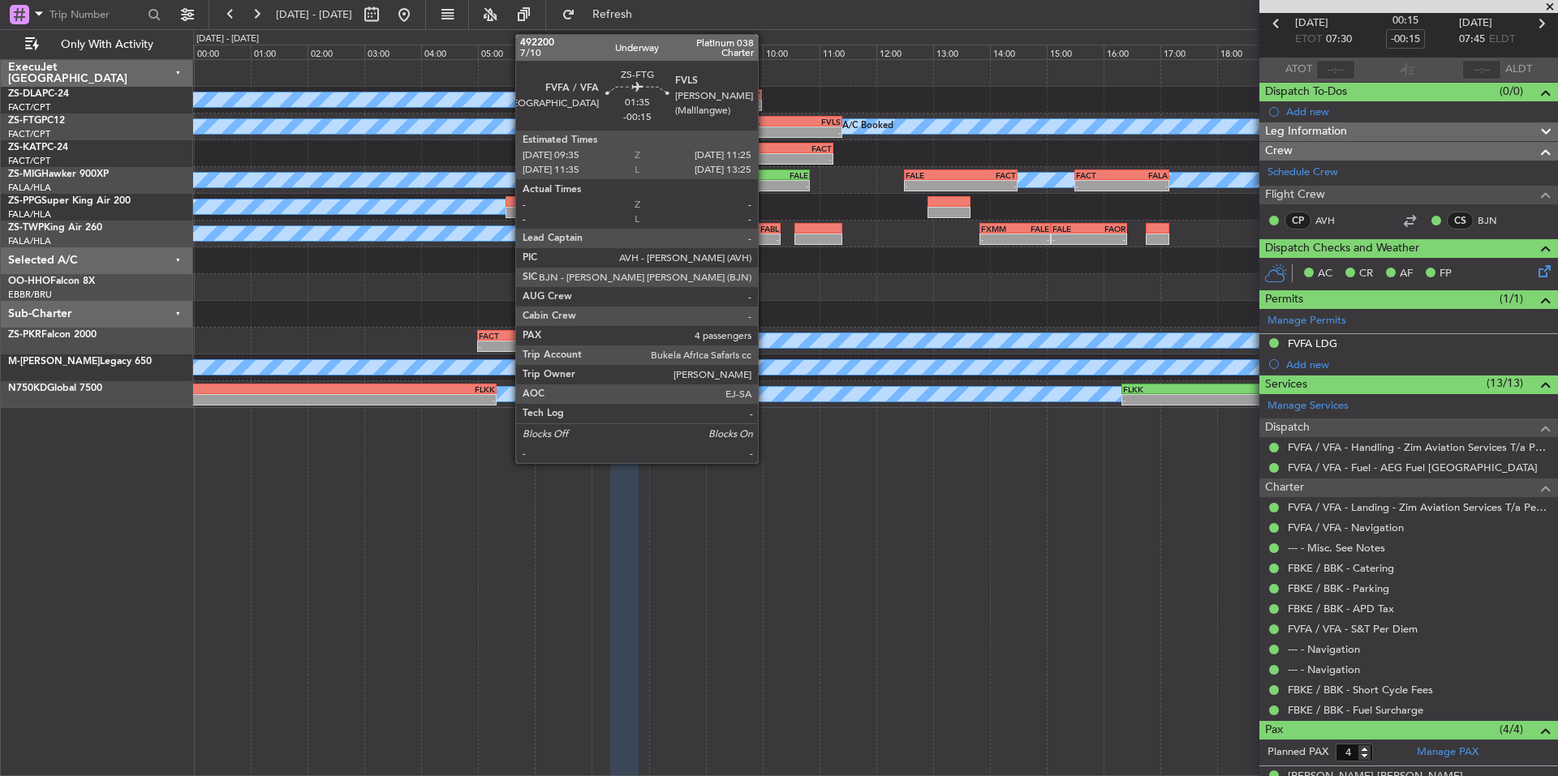
click at [765, 126] on div "FVFA 09:35 Z FVLS 11:25 Z" at bounding box center [789, 121] width 105 height 11
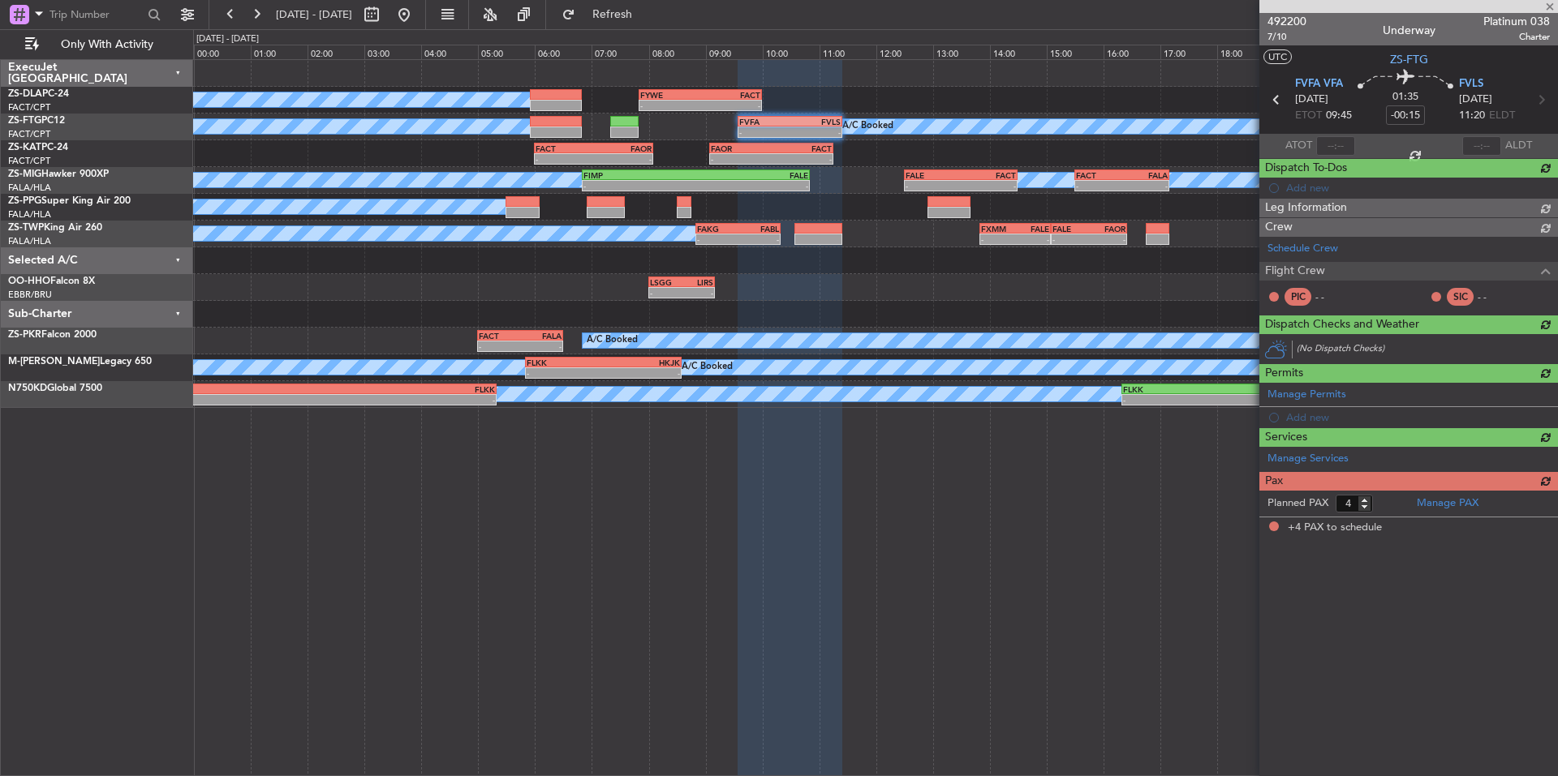
scroll to position [0, 0]
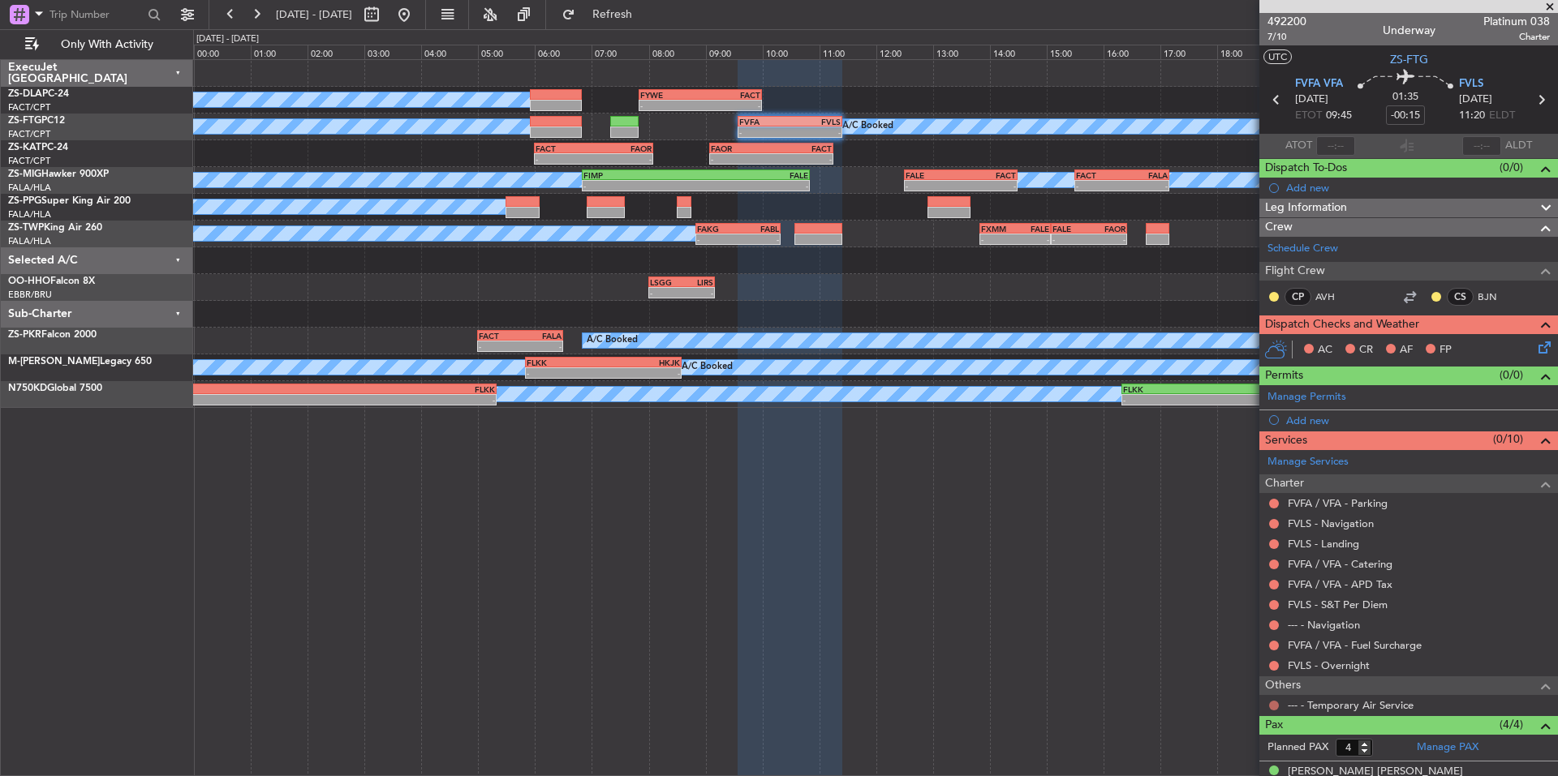
click at [1278, 705] on div at bounding box center [1273, 705] width 13 height 13
click at [1269, 704] on button at bounding box center [1274, 706] width 10 height 10
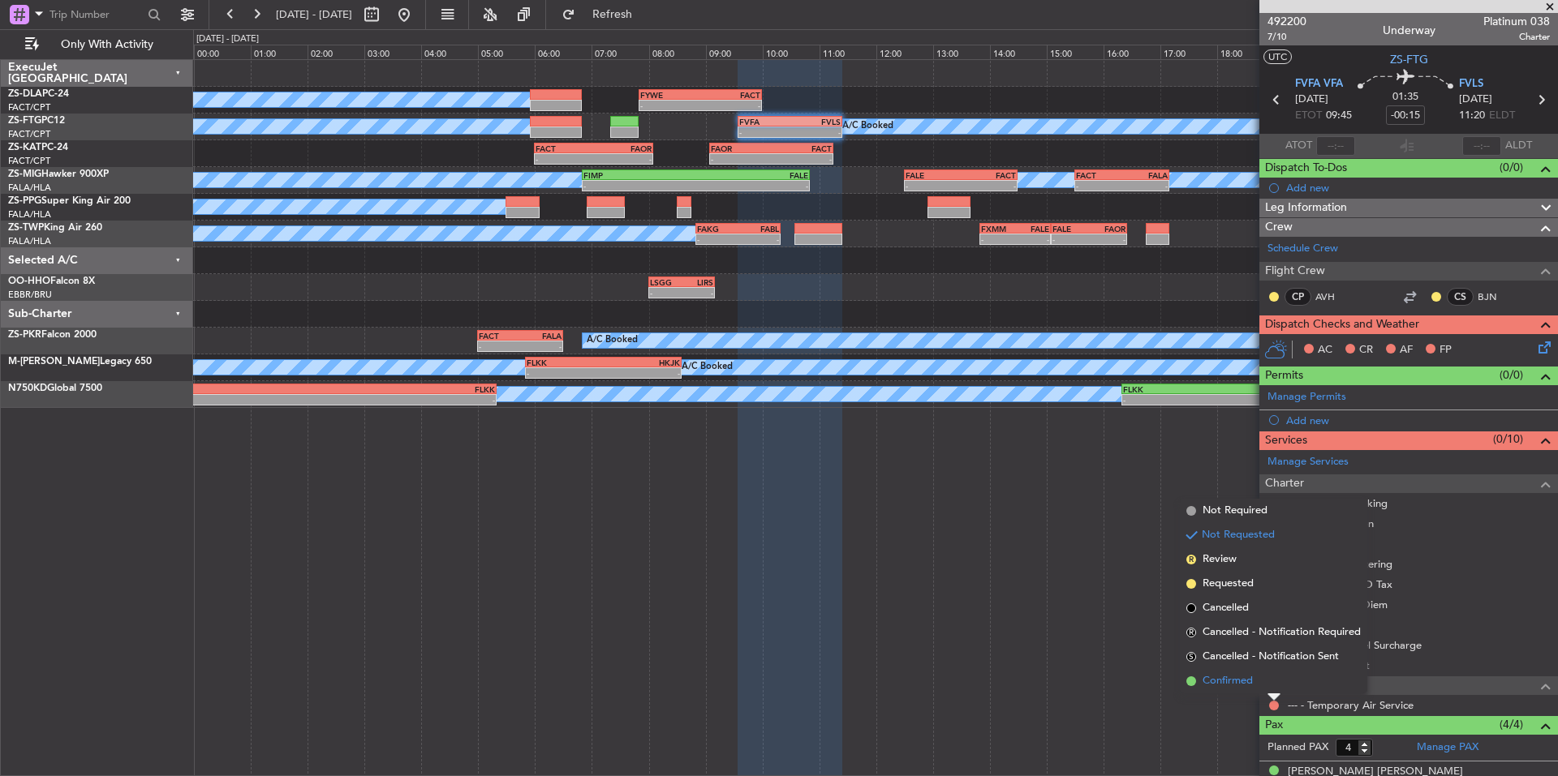
click at [1249, 682] on span "Confirmed" at bounding box center [1227, 681] width 50 height 16
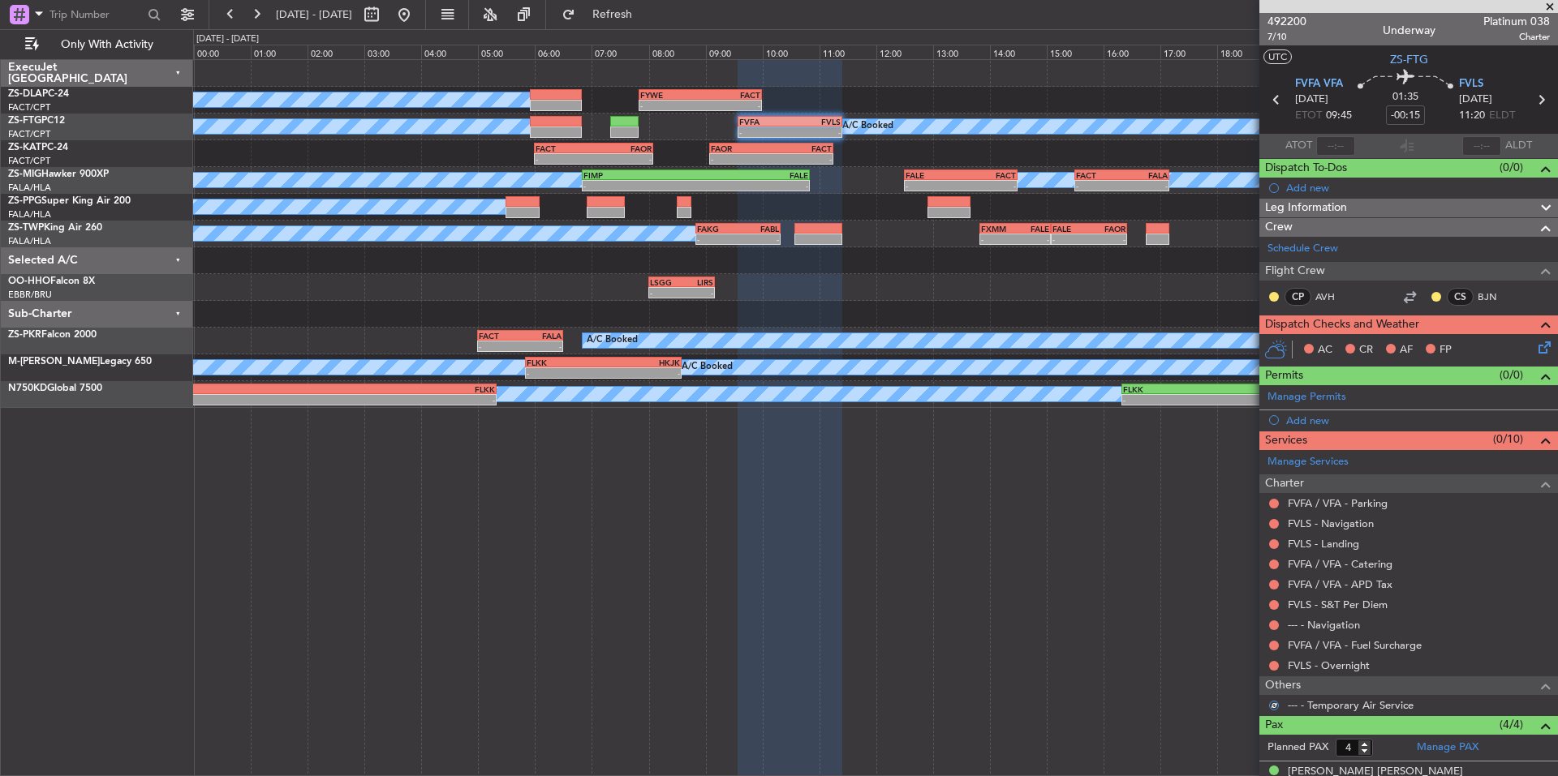
click at [1269, 669] on div at bounding box center [1273, 666] width 13 height 13
click at [1270, 665] on button at bounding box center [1274, 666] width 10 height 10
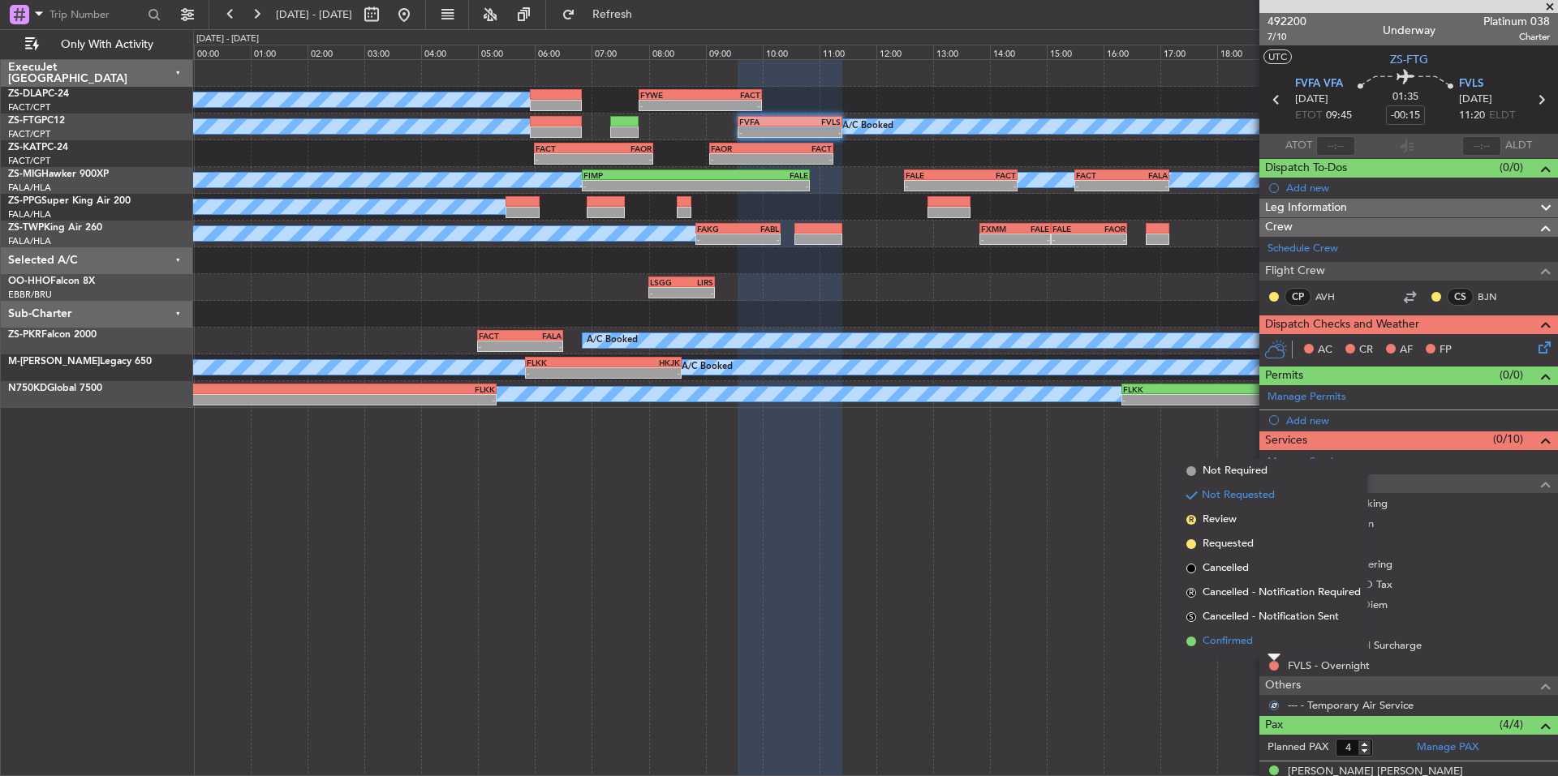
click at [1252, 649] on span "Confirmed" at bounding box center [1227, 642] width 50 height 16
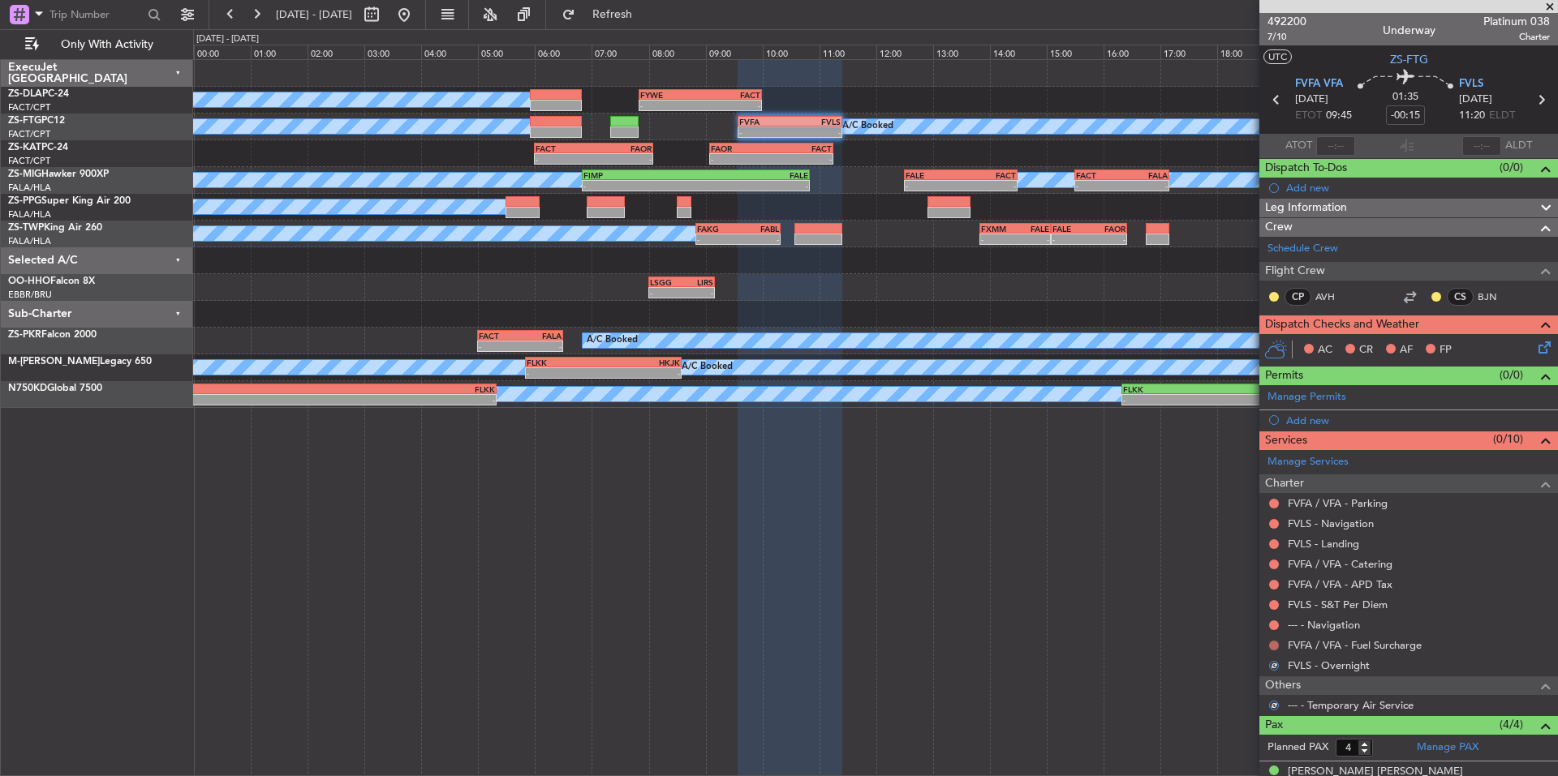
click at [1271, 646] on button at bounding box center [1274, 646] width 10 height 10
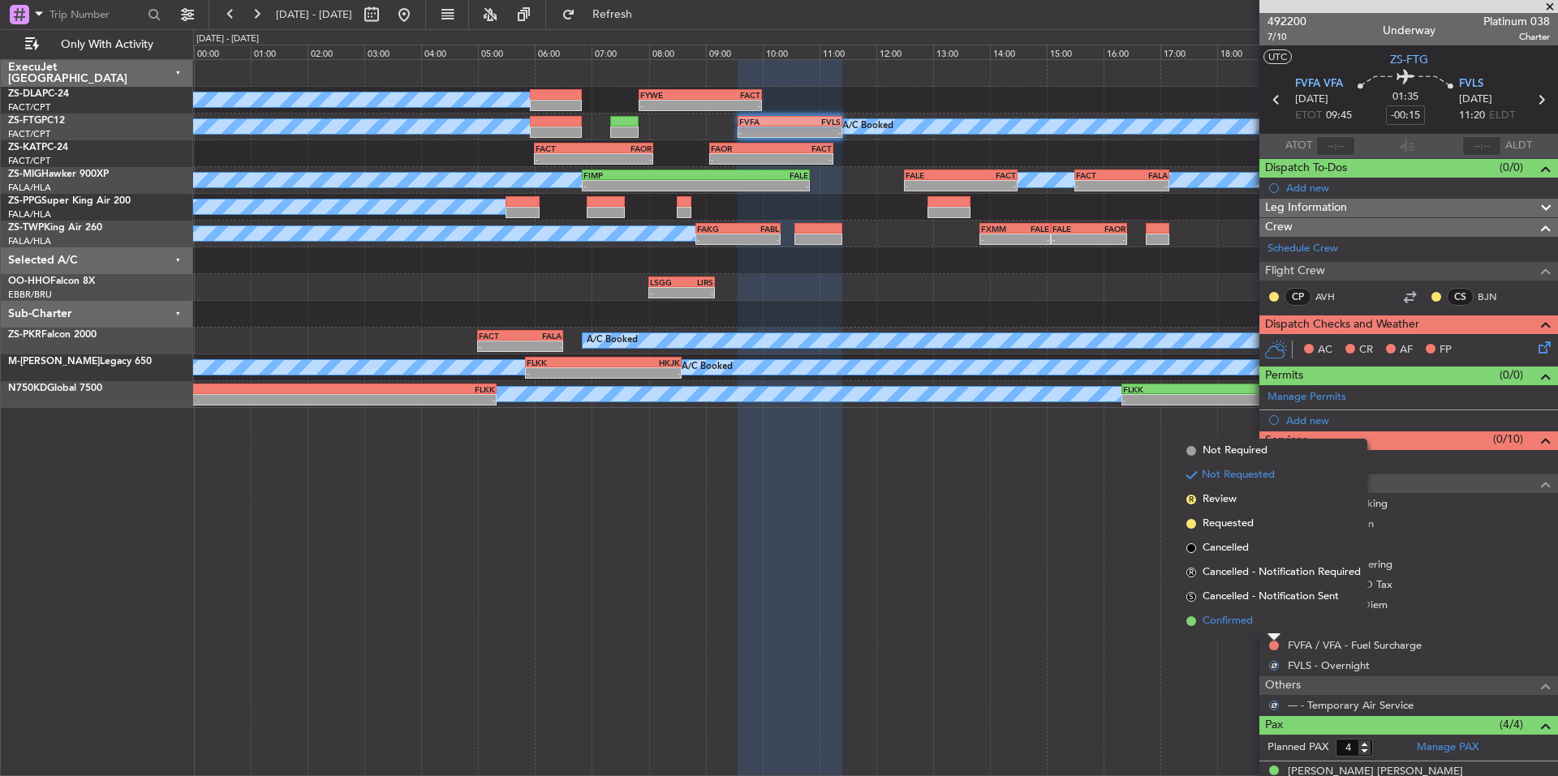
click at [1251, 623] on span "Confirmed" at bounding box center [1227, 621] width 50 height 16
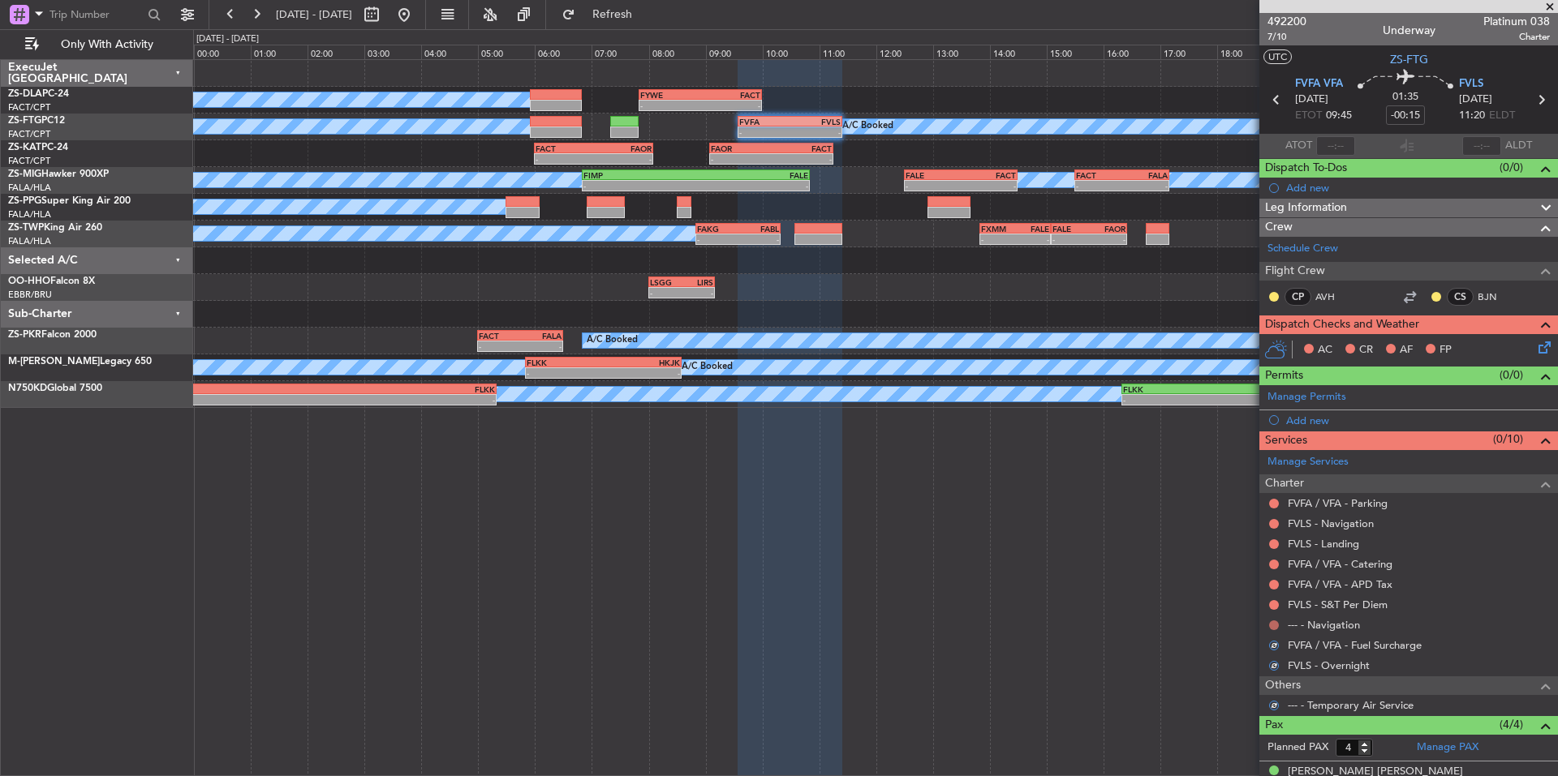
click at [1272, 623] on button at bounding box center [1274, 626] width 10 height 10
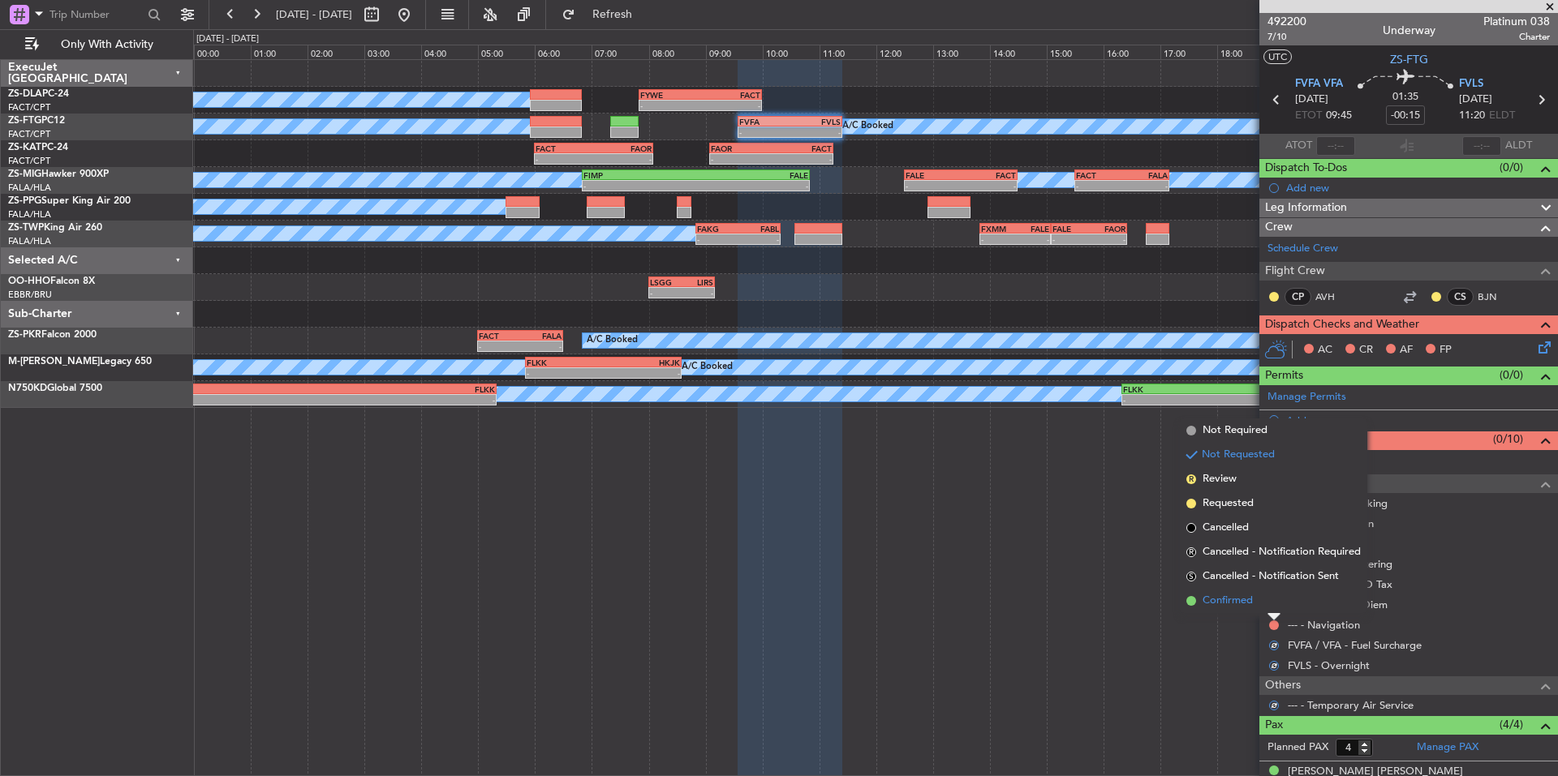
click at [1249, 601] on span "Confirmed" at bounding box center [1227, 601] width 50 height 16
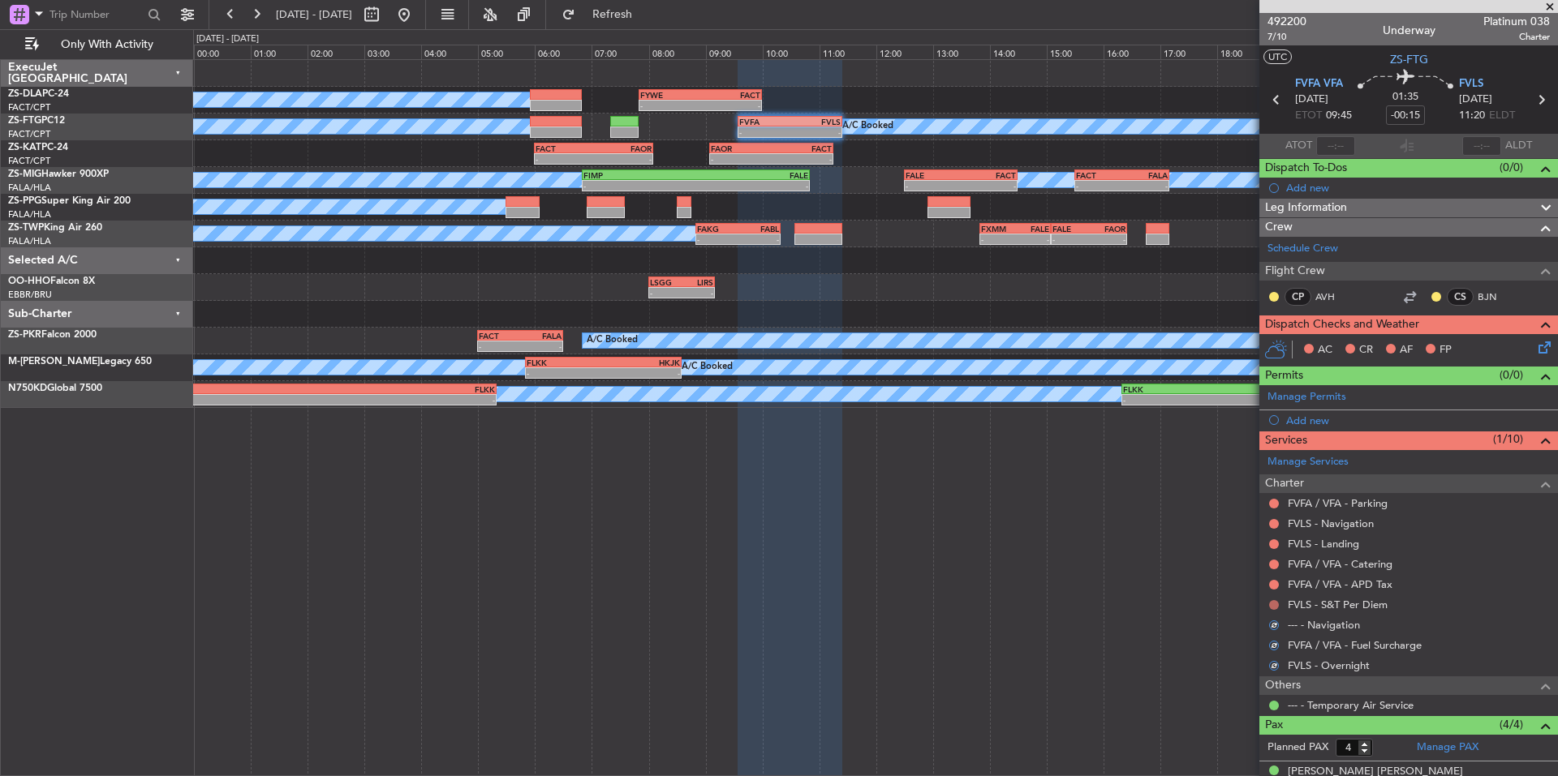
click at [1270, 606] on button at bounding box center [1274, 605] width 10 height 10
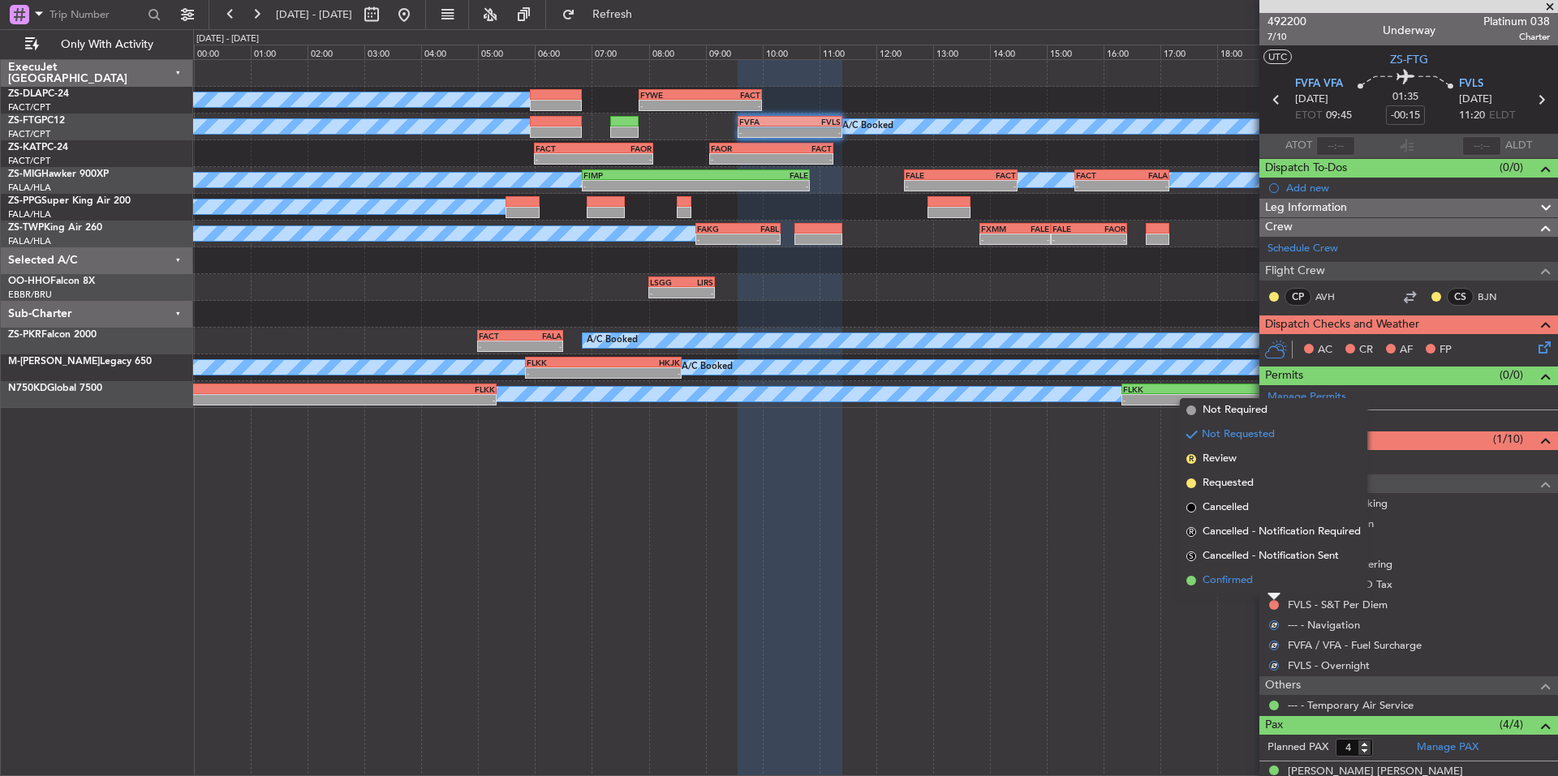
click at [1257, 587] on li "Confirmed" at bounding box center [1273, 581] width 187 height 24
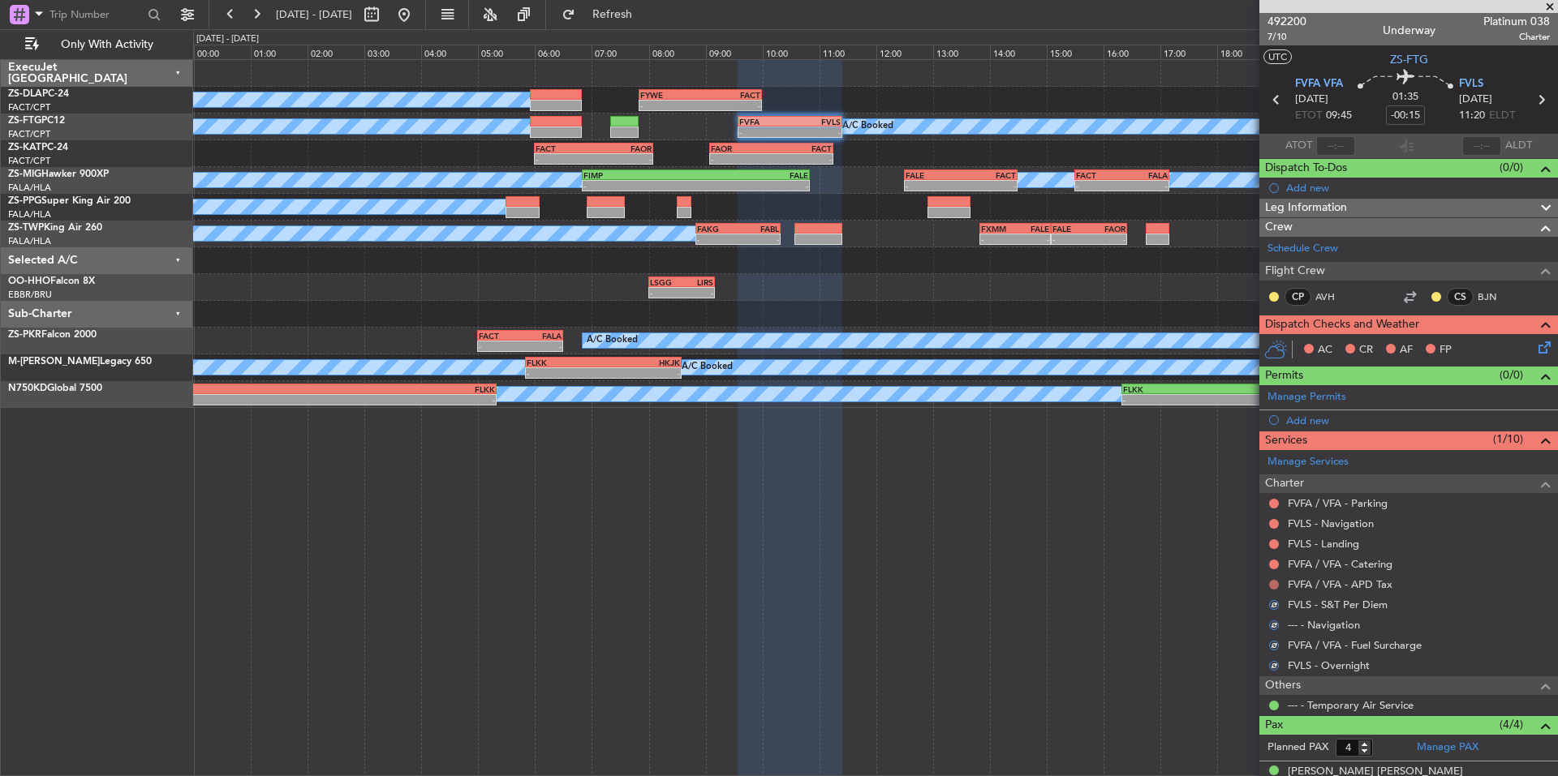
click at [1271, 585] on button at bounding box center [1274, 585] width 10 height 10
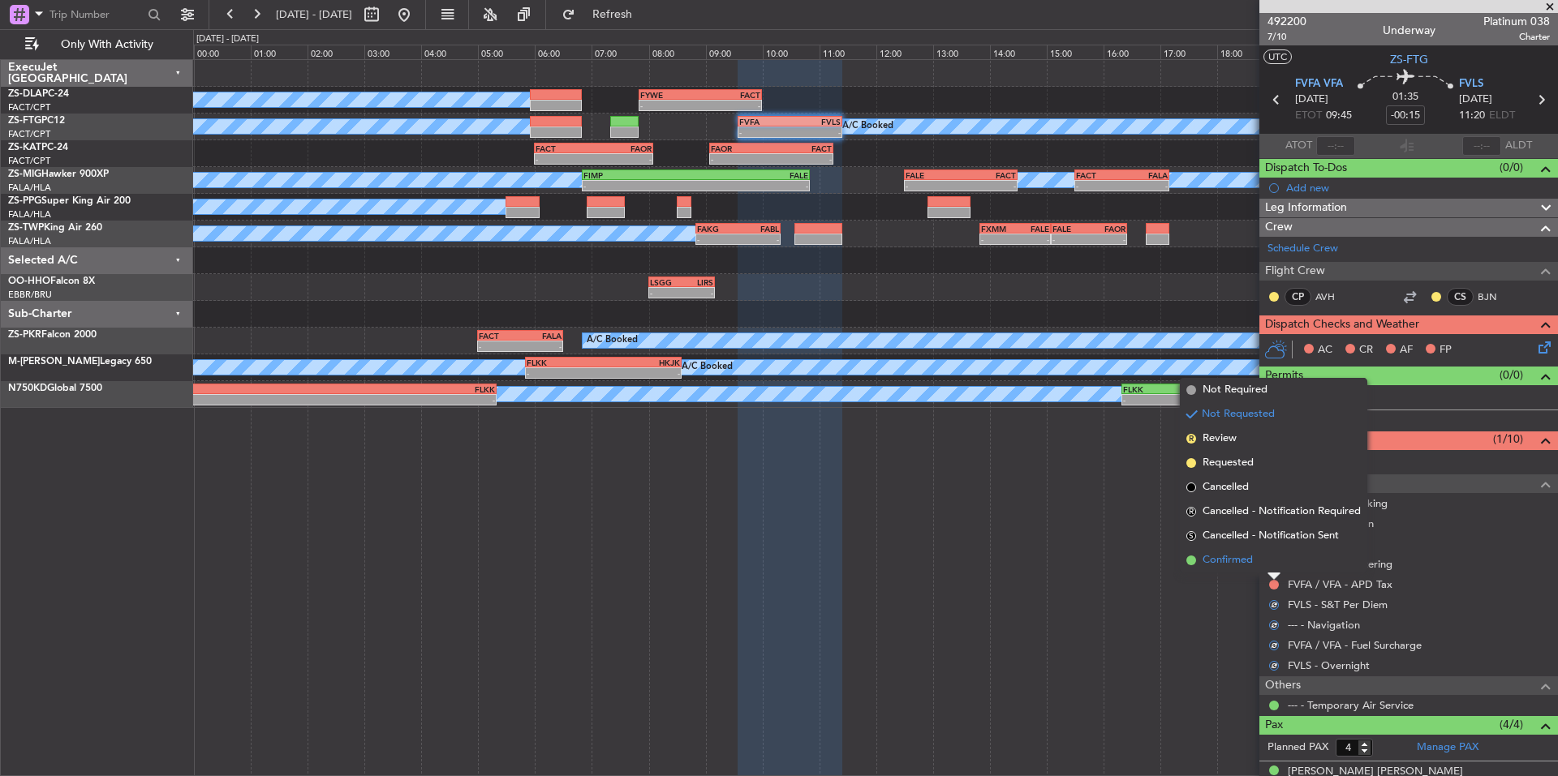
click at [1259, 558] on li "Confirmed" at bounding box center [1273, 560] width 187 height 24
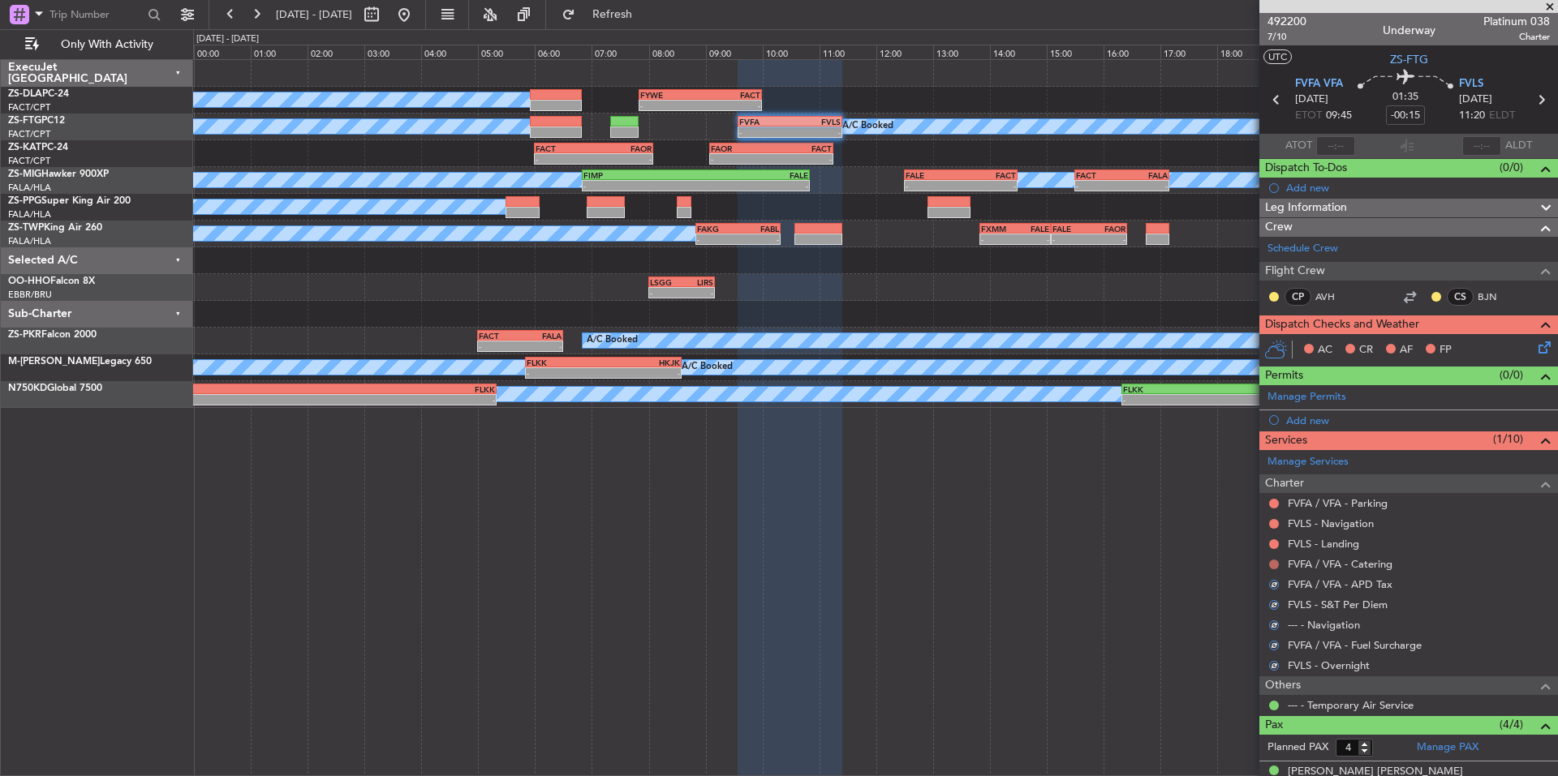
click at [1275, 562] on button at bounding box center [1274, 565] width 10 height 10
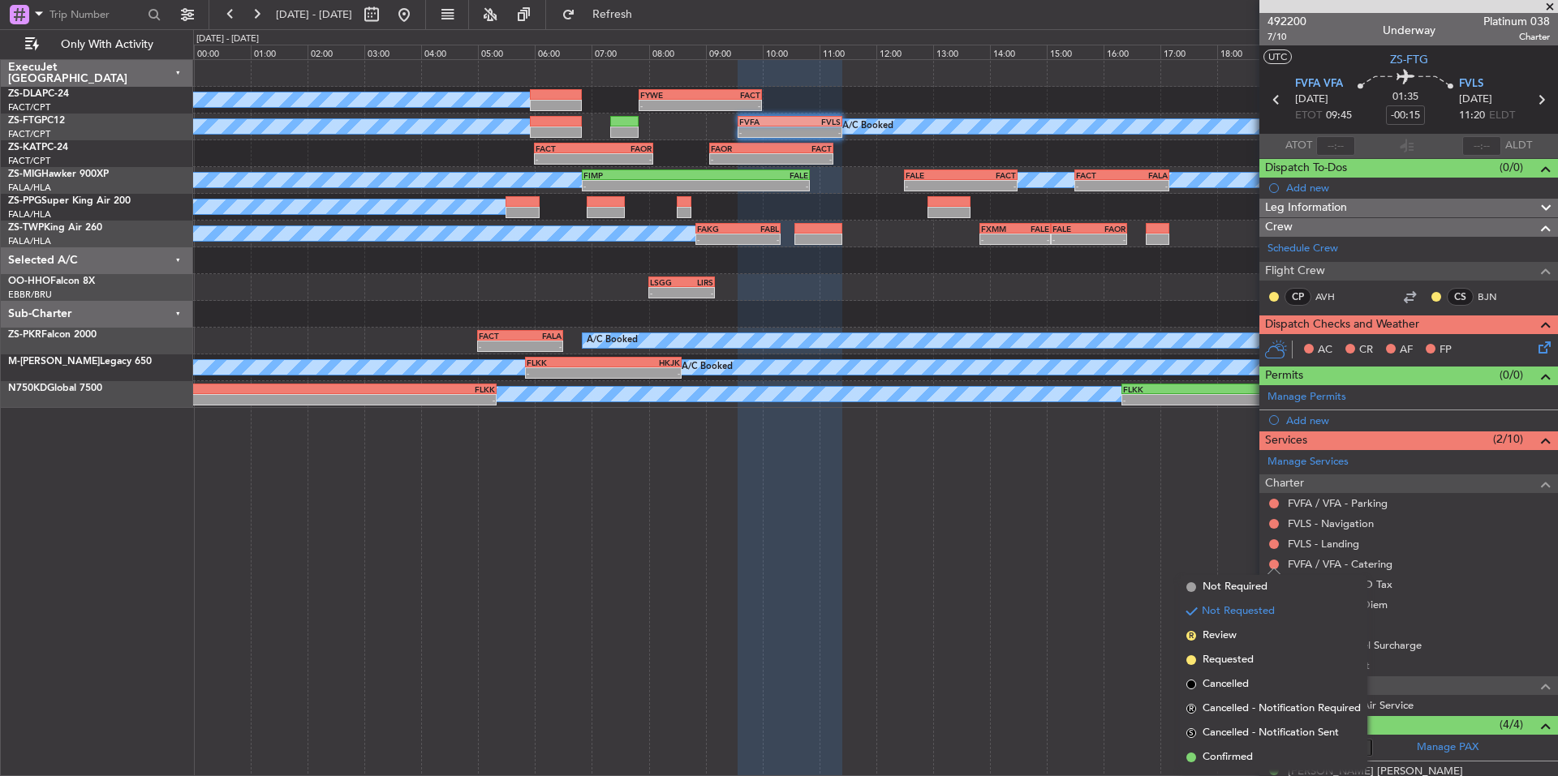
drag, startPoint x: 1255, startPoint y: 757, endPoint x: 1264, endPoint y: 610, distance: 147.1
click at [1253, 756] on li "Confirmed" at bounding box center [1273, 758] width 187 height 24
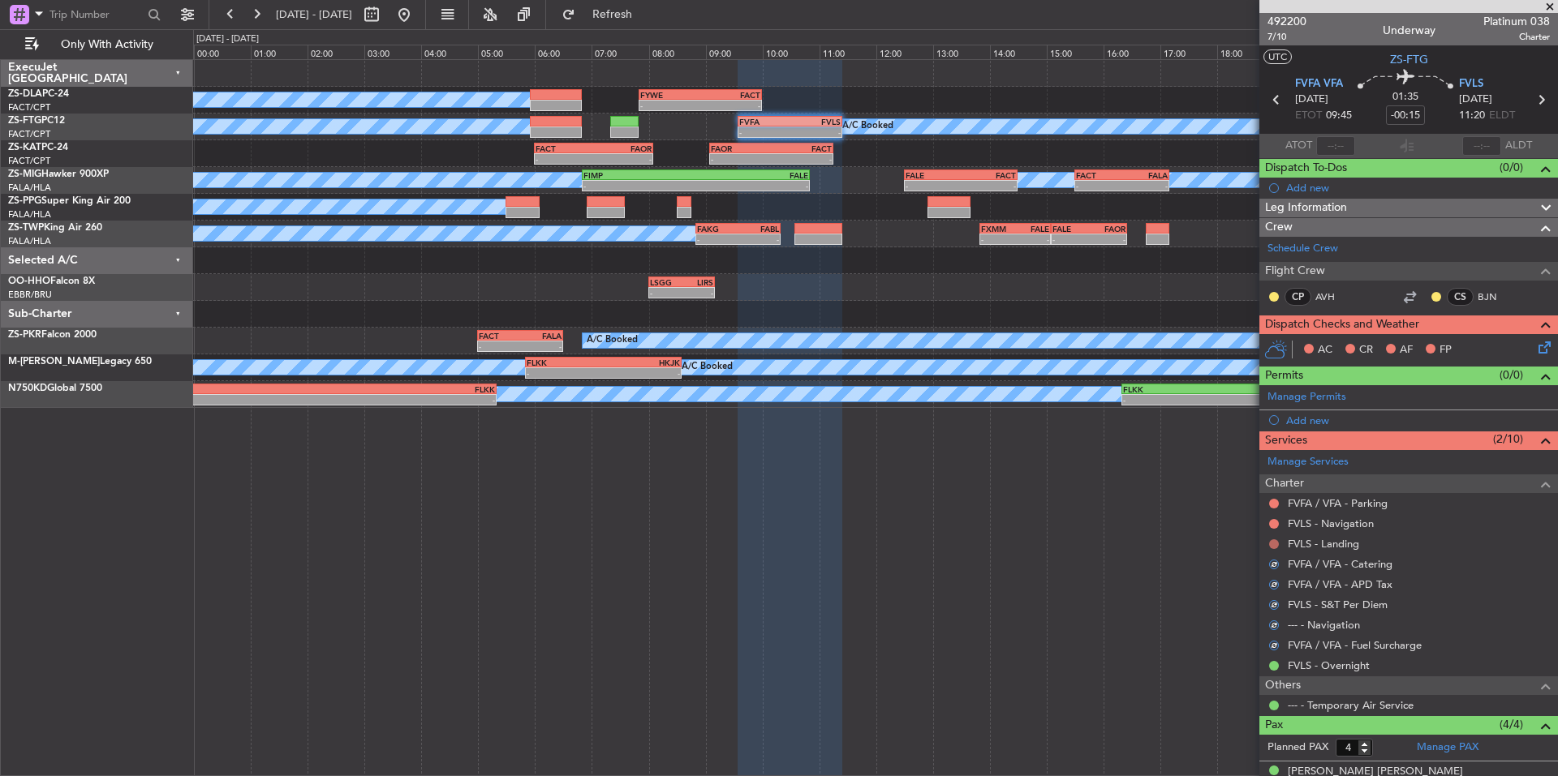
click at [1272, 544] on button at bounding box center [1274, 545] width 10 height 10
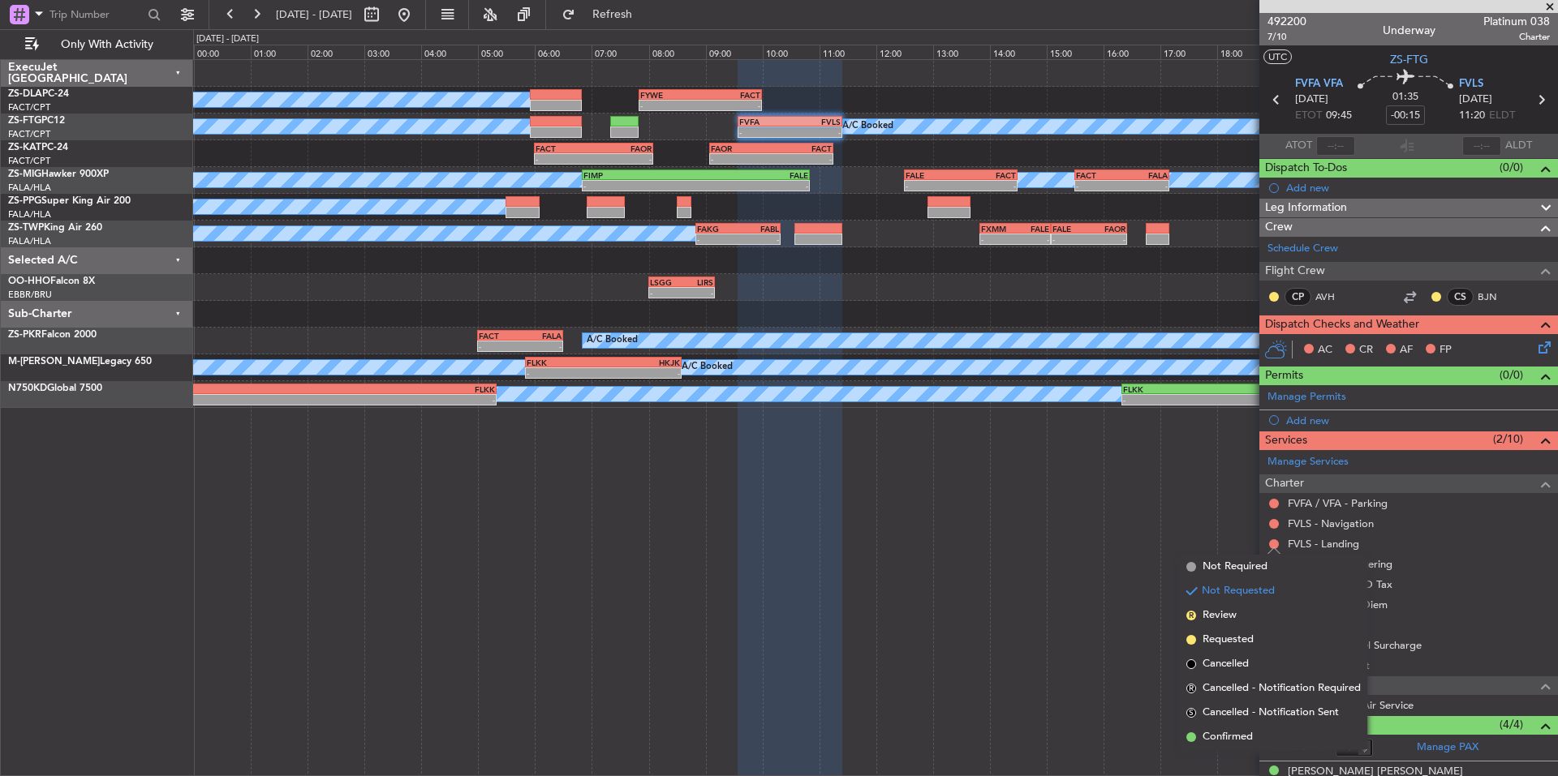
click at [1228, 739] on span "Confirmed" at bounding box center [1227, 737] width 50 height 16
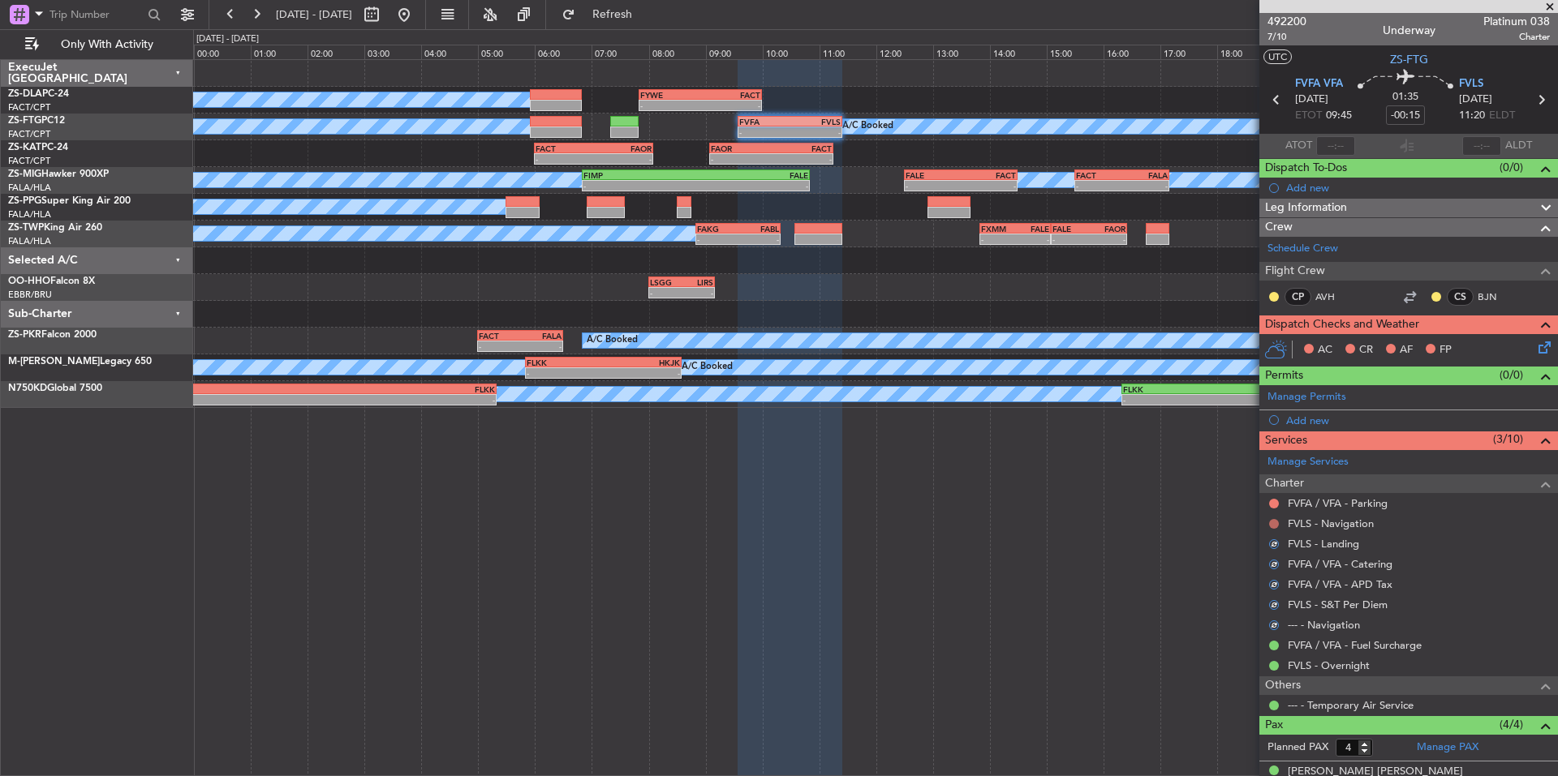
click at [1271, 524] on button at bounding box center [1274, 524] width 10 height 10
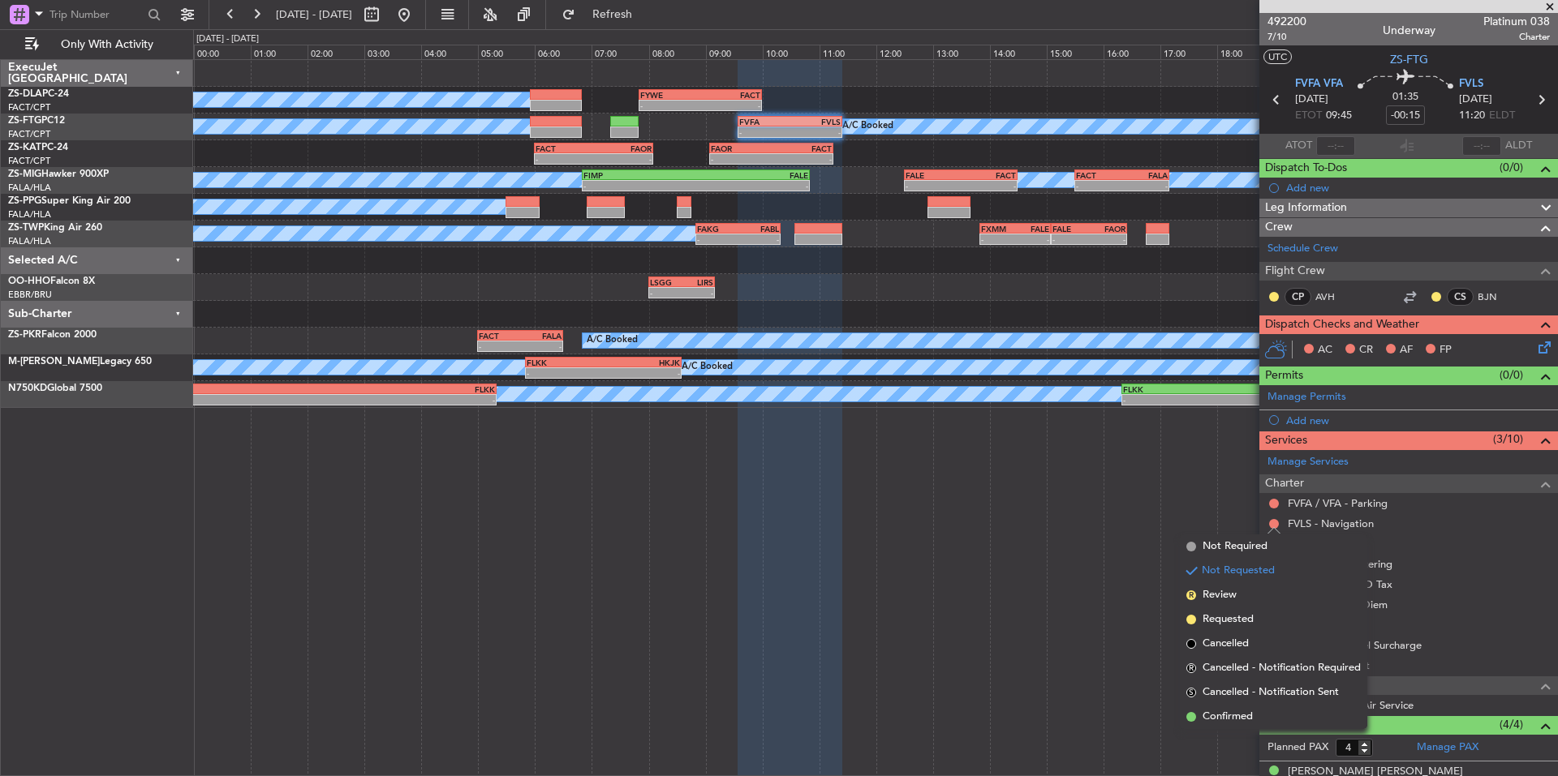
drag, startPoint x: 1230, startPoint y: 719, endPoint x: 1262, endPoint y: 629, distance: 95.5
click at [1228, 719] on span "Confirmed" at bounding box center [1227, 717] width 50 height 16
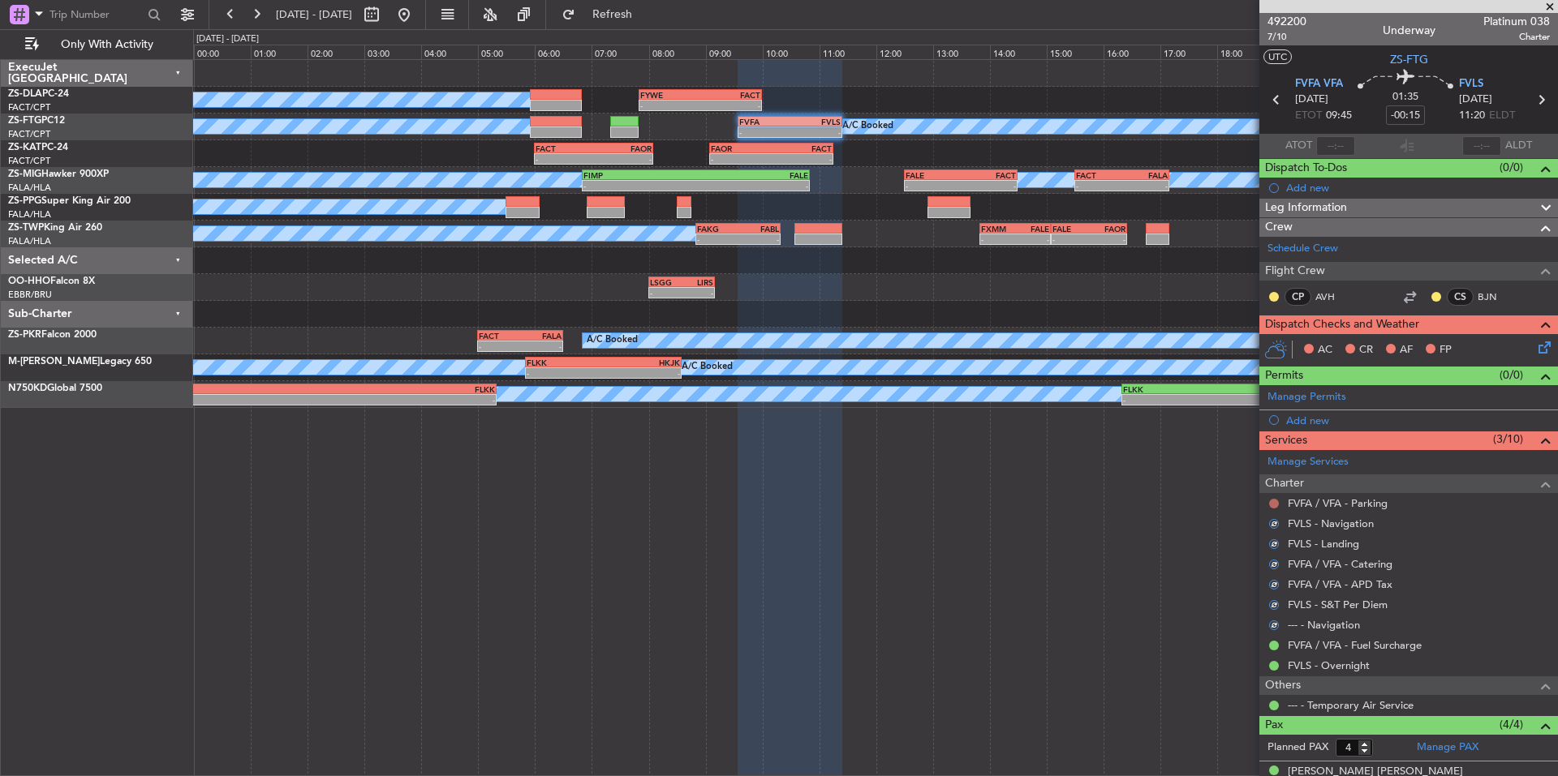
click at [1271, 499] on button at bounding box center [1274, 504] width 10 height 10
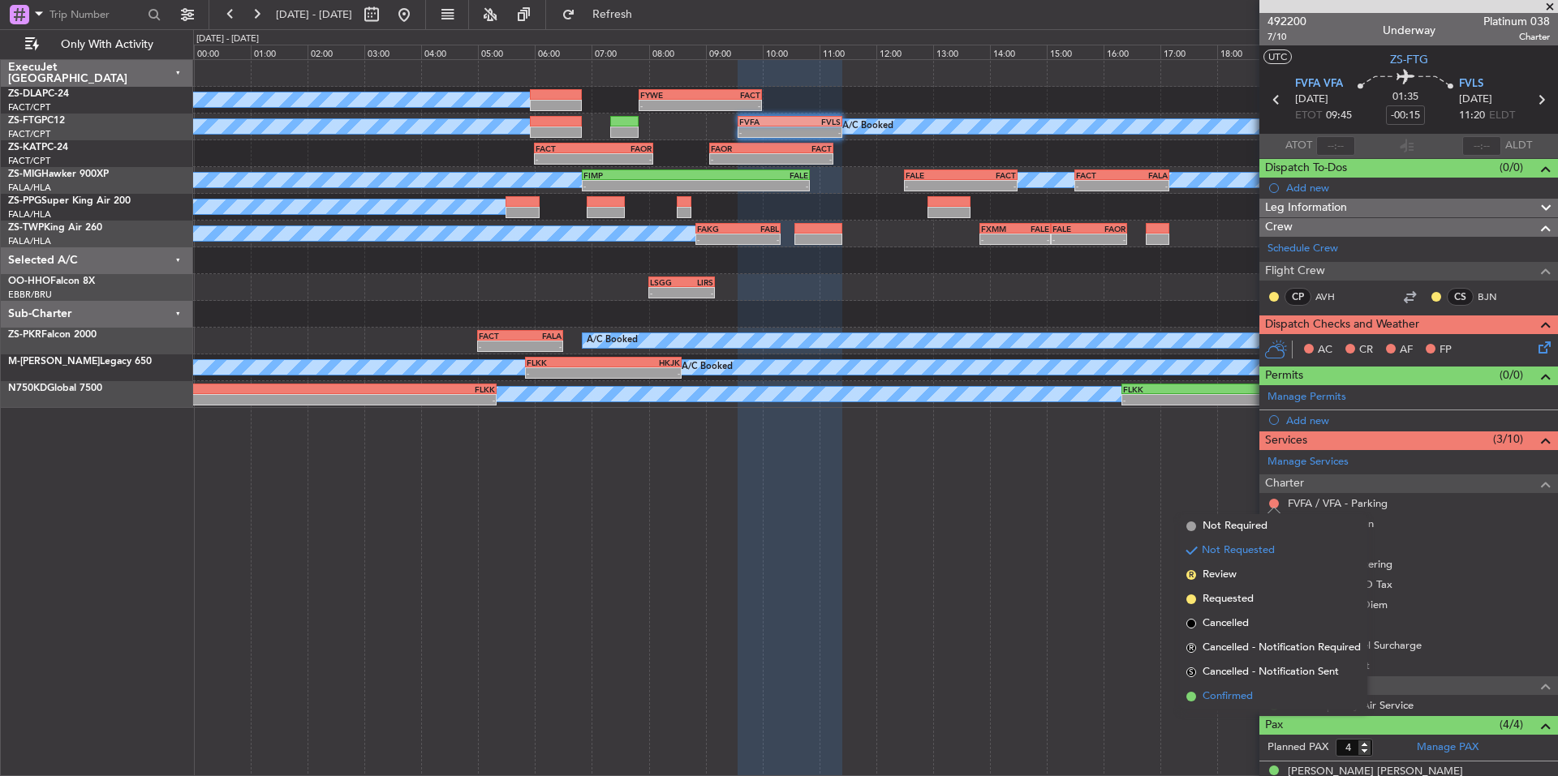
click at [1229, 701] on span "Confirmed" at bounding box center [1227, 697] width 50 height 16
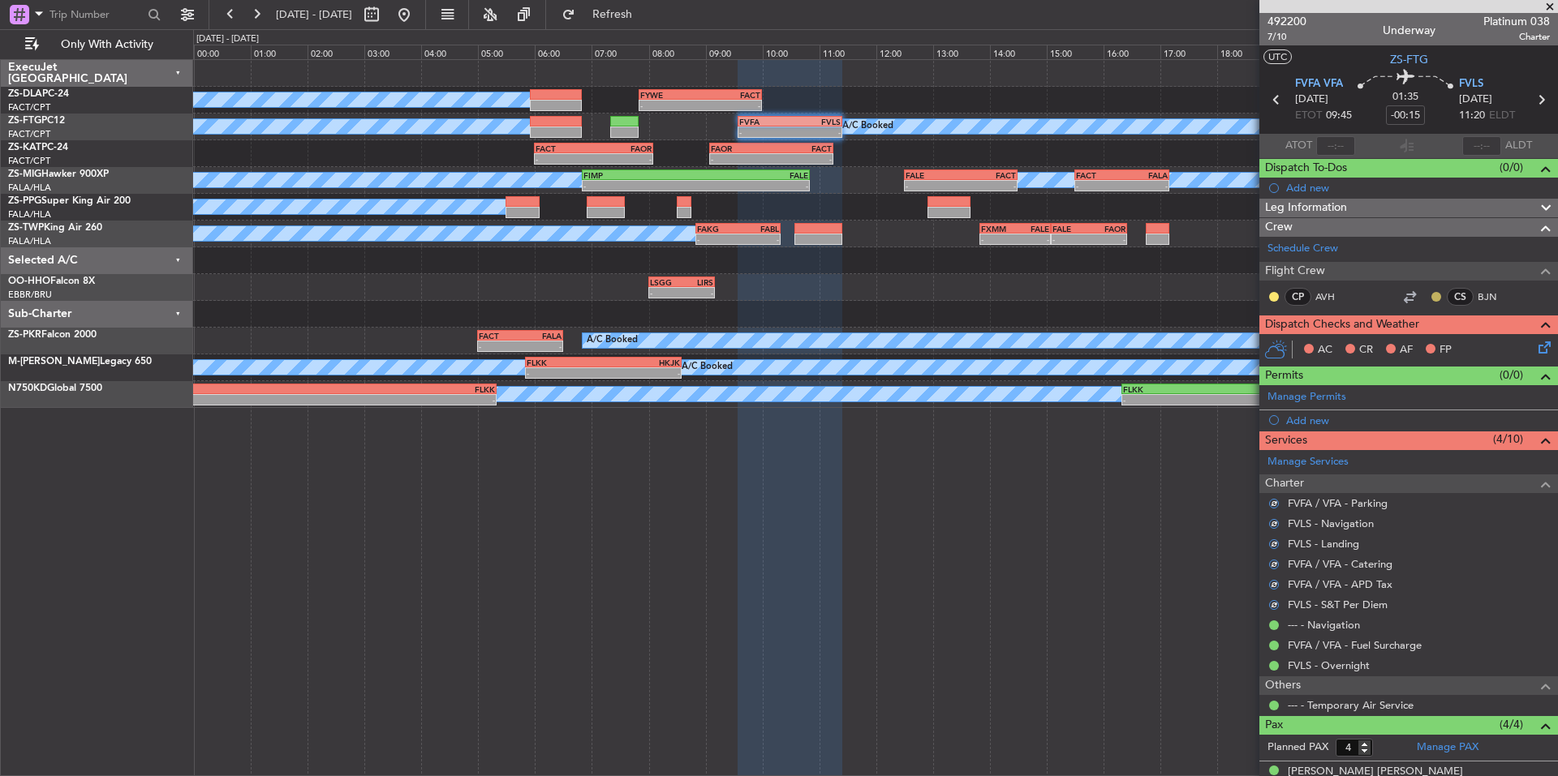
click at [1431, 296] on button at bounding box center [1436, 297] width 10 height 10
click at [1421, 340] on mat-tooltip-component "Unread" at bounding box center [1424, 322] width 59 height 43
click at [1431, 299] on button at bounding box center [1436, 297] width 10 height 10
drag, startPoint x: 1435, startPoint y: 341, endPoint x: 1404, endPoint y: 333, distance: 32.7
click at [1434, 341] on span "Acknowledged" at bounding box center [1427, 344] width 71 height 16
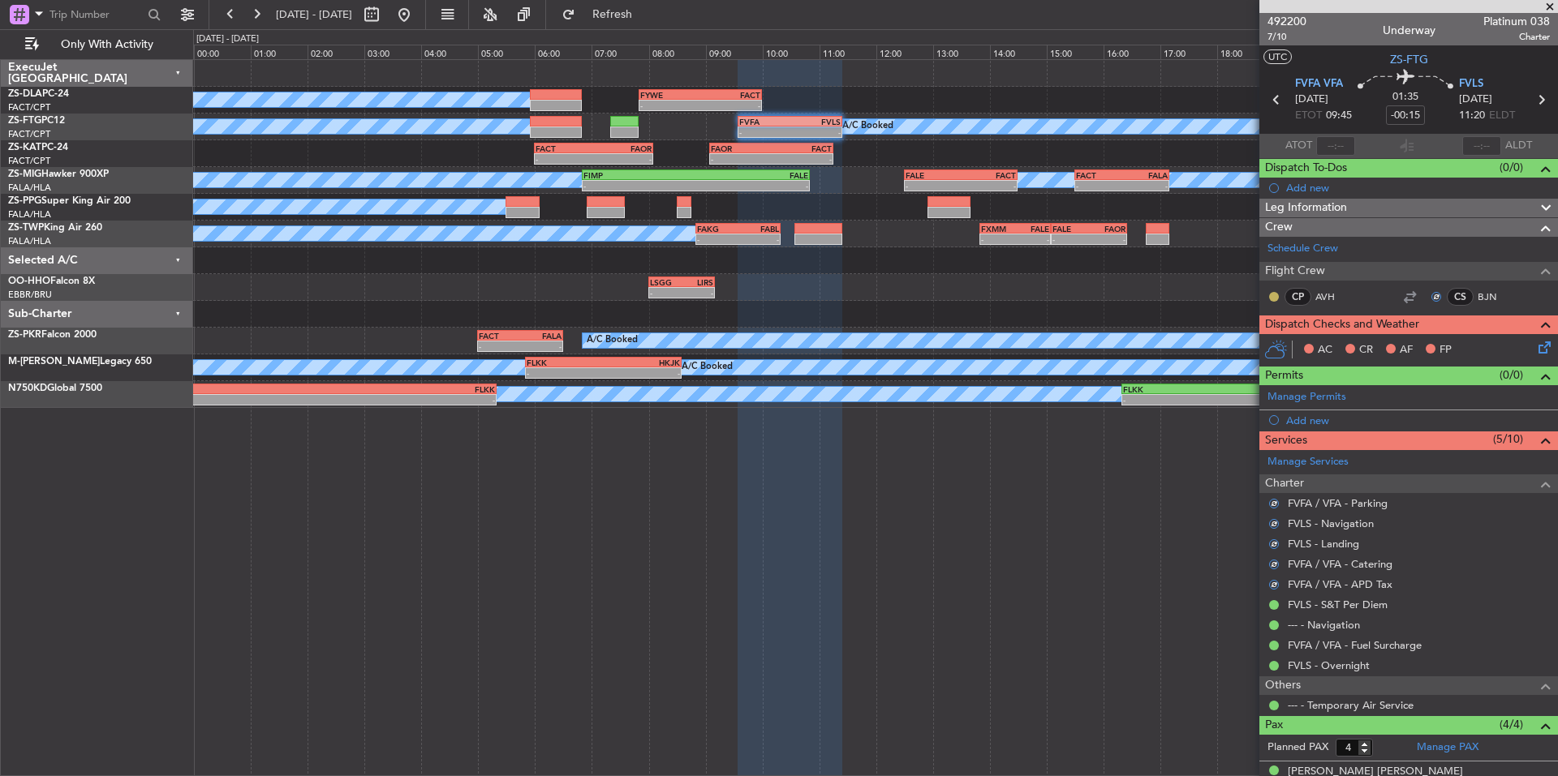
click at [1274, 298] on button at bounding box center [1274, 297] width 10 height 10
click at [1292, 344] on span "Acknowledged" at bounding box center [1277, 344] width 71 height 16
click at [1535, 349] on icon at bounding box center [1541, 344] width 13 height 13
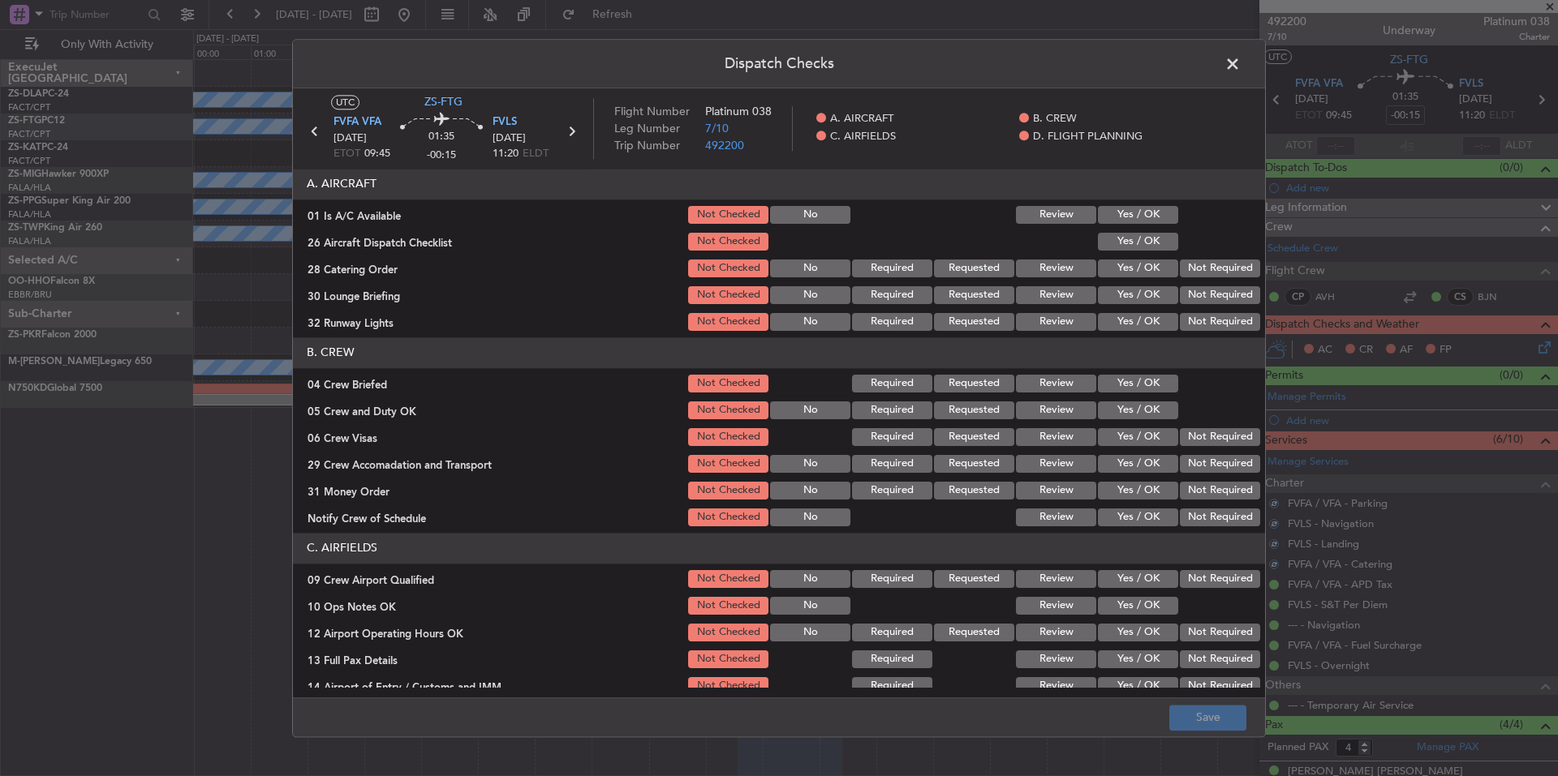
click at [1155, 220] on button "Yes / OK" at bounding box center [1138, 215] width 80 height 18
click at [1152, 260] on button "Yes / OK" at bounding box center [1138, 269] width 80 height 18
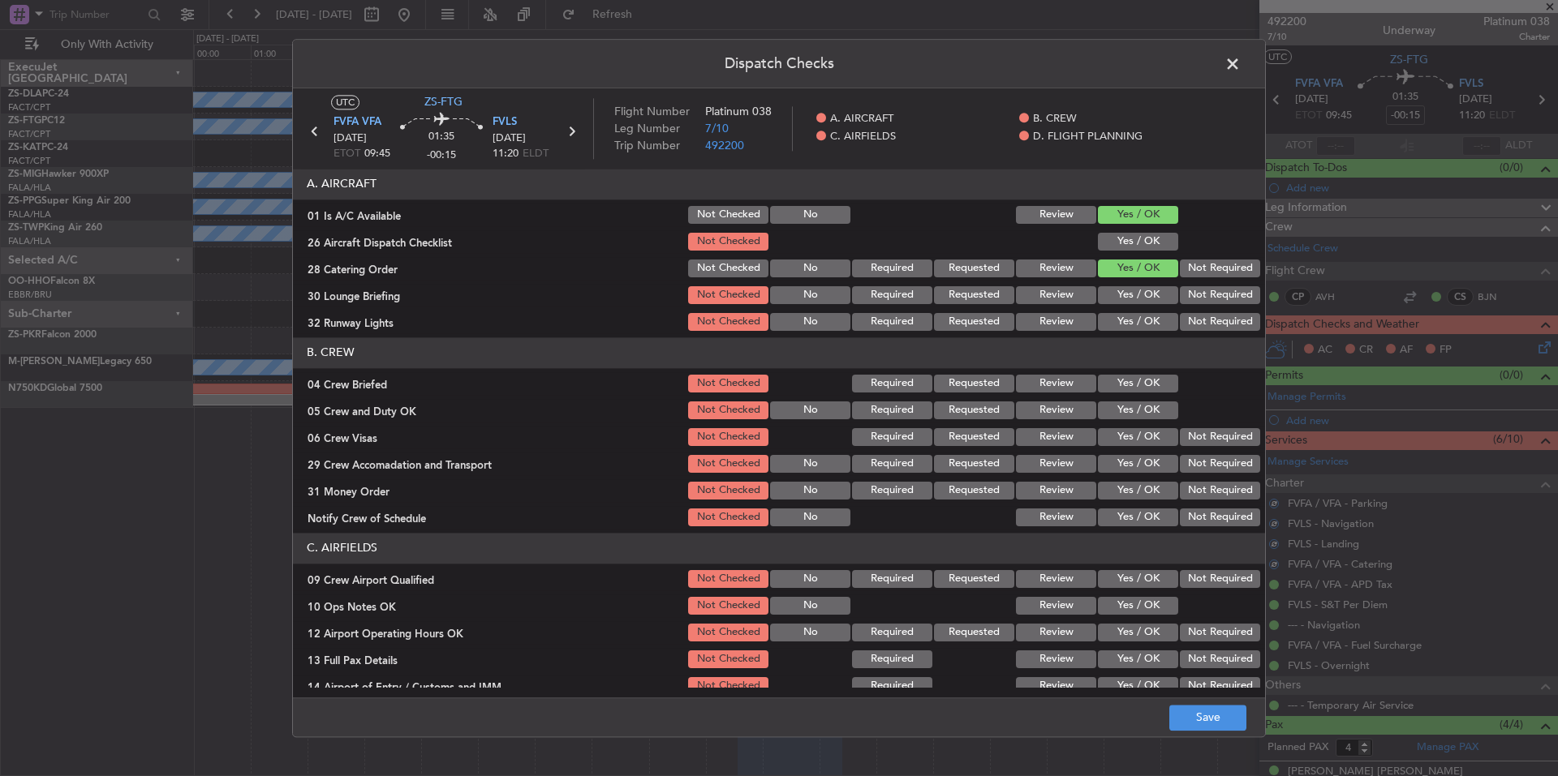
click at [1164, 243] on button "Yes / OK" at bounding box center [1138, 242] width 80 height 18
click at [1193, 269] on button "Not Required" at bounding box center [1220, 269] width 80 height 18
click at [1203, 308] on section "A. AIRCRAFT 01 Is A/C Available Not Checked No Review Yes / OK 26 Aircraft Disp…" at bounding box center [779, 251] width 972 height 165
click at [1206, 322] on button "Not Required" at bounding box center [1220, 322] width 80 height 18
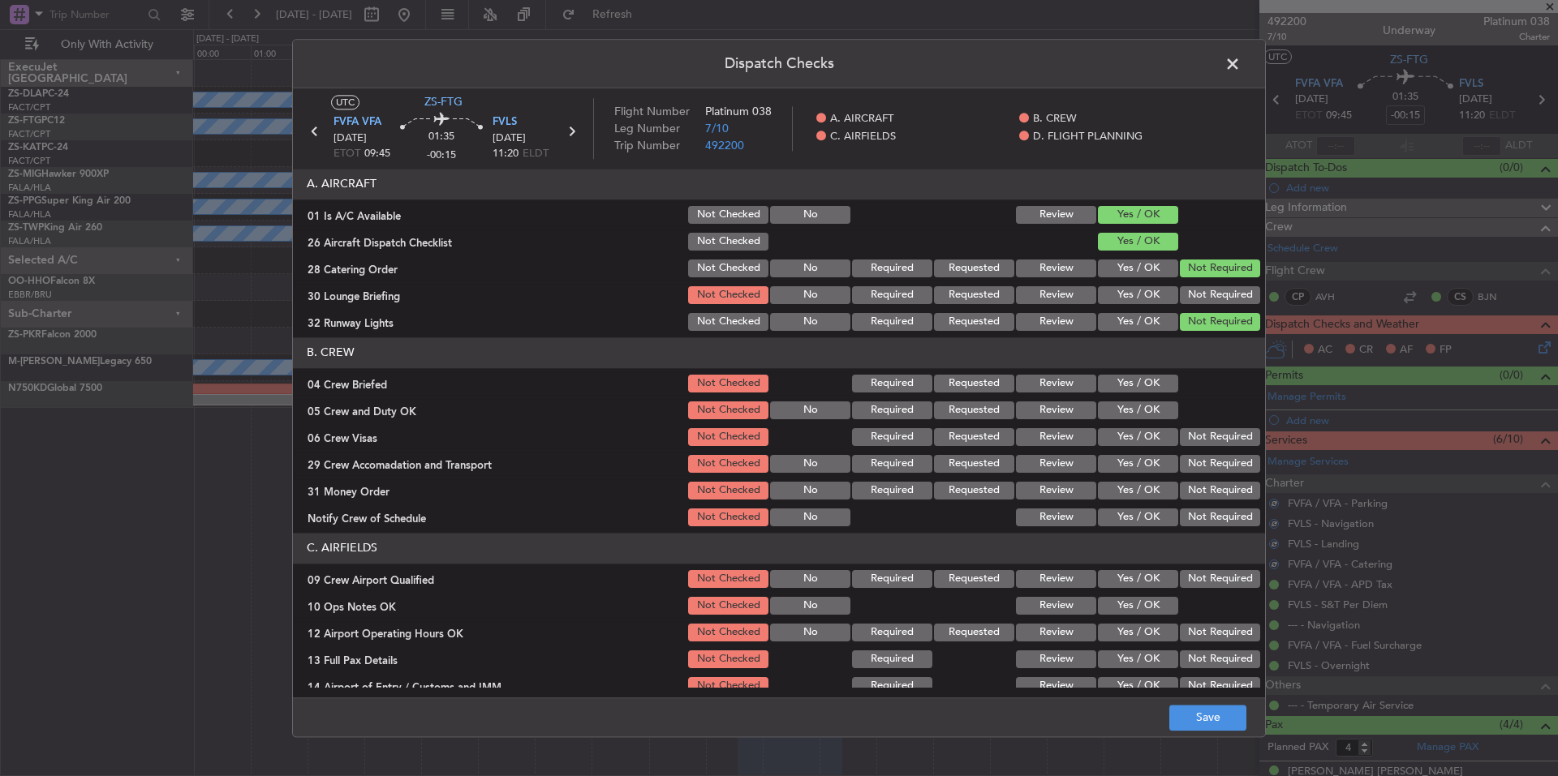
drag, startPoint x: 1204, startPoint y: 326, endPoint x: 1202, endPoint y: 295, distance: 30.9
click at [1202, 322] on button "Not Required" at bounding box center [1220, 322] width 80 height 18
click at [1202, 295] on button "Not Required" at bounding box center [1220, 295] width 80 height 18
click at [1154, 393] on div "Yes / OK" at bounding box center [1136, 383] width 82 height 23
click at [1156, 410] on button "Yes / OK" at bounding box center [1138, 411] width 80 height 18
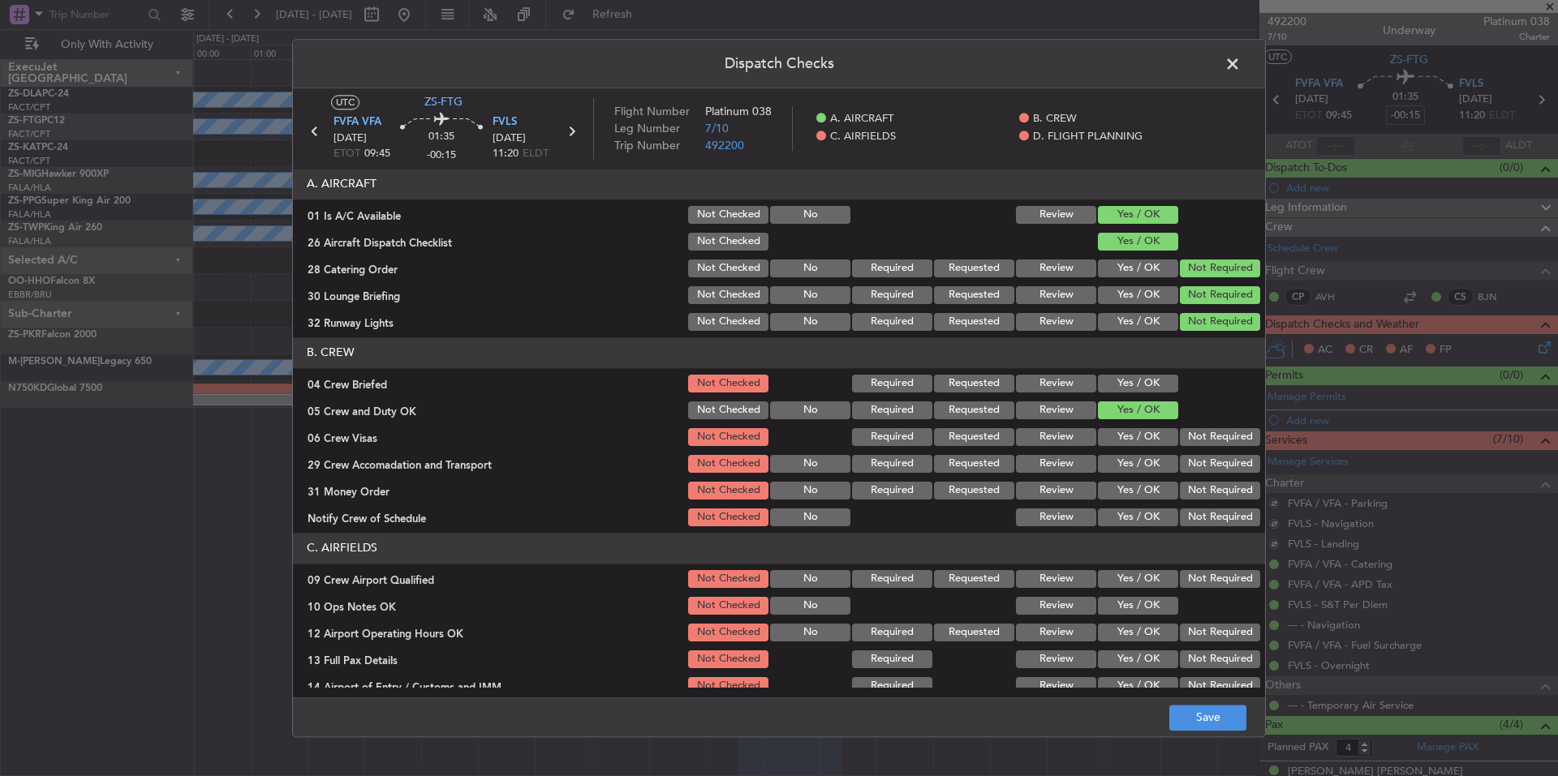
click at [1148, 386] on button "Yes / OK" at bounding box center [1138, 384] width 80 height 18
click at [1205, 449] on div "Not Required" at bounding box center [1218, 437] width 82 height 23
click at [1210, 471] on button "Not Required" at bounding box center [1220, 464] width 80 height 18
click at [1213, 487] on button "Not Required" at bounding box center [1220, 491] width 80 height 18
drag, startPoint x: 1213, startPoint y: 501, endPoint x: 1213, endPoint y: 513, distance: 11.4
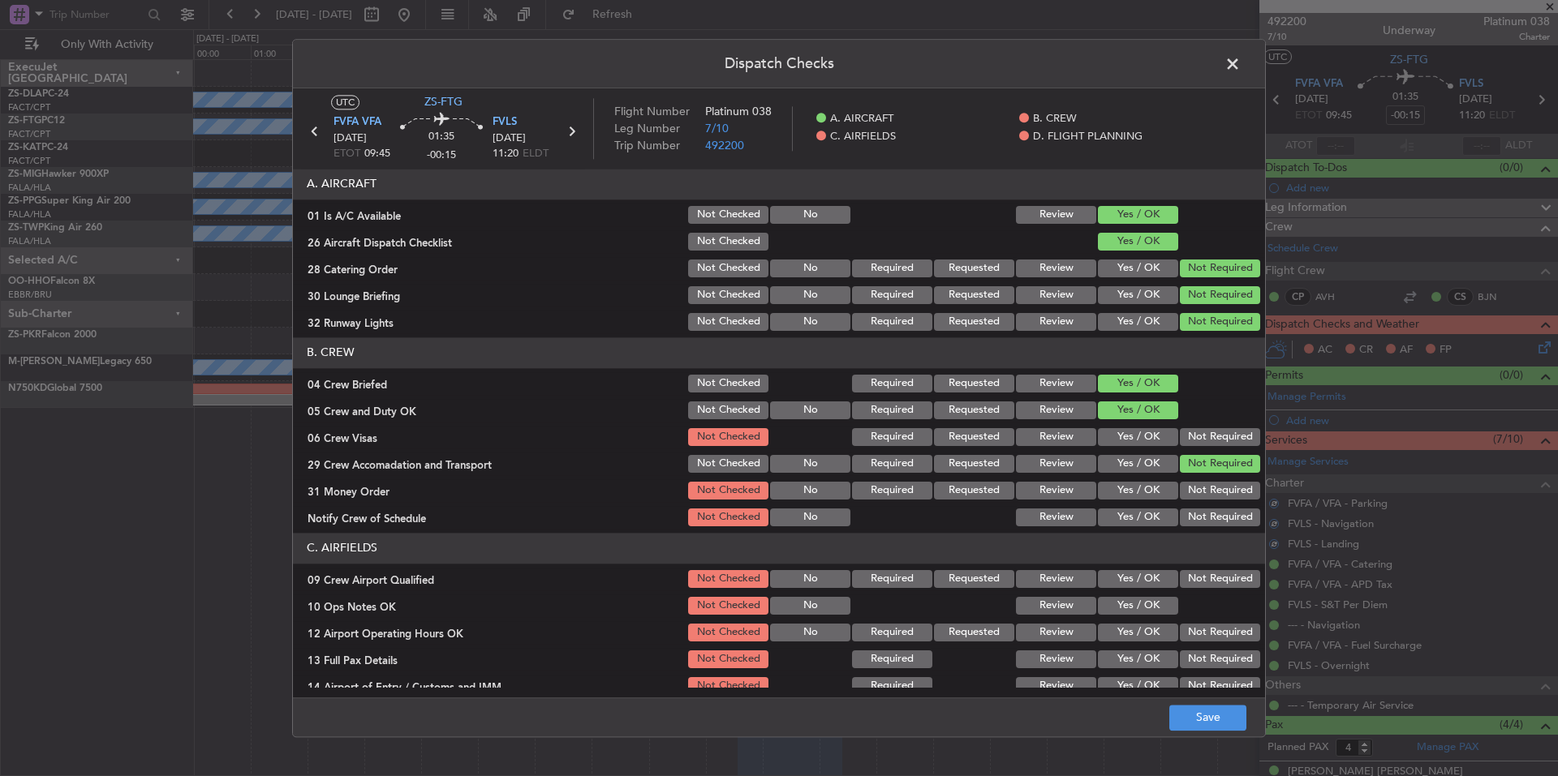
click at [1213, 507] on section "B. CREW 04 Crew Briefed Not Checked Required Requested Review Yes / OK 05 Crew …" at bounding box center [779, 433] width 972 height 191
click at [1213, 514] on button "Not Required" at bounding box center [1220, 518] width 80 height 18
click at [1214, 521] on button "Not Required" at bounding box center [1220, 518] width 80 height 18
click at [1214, 447] on div "Not Required" at bounding box center [1218, 437] width 82 height 23
drag, startPoint x: 1206, startPoint y: 447, endPoint x: 1203, endPoint y: 438, distance: 9.5
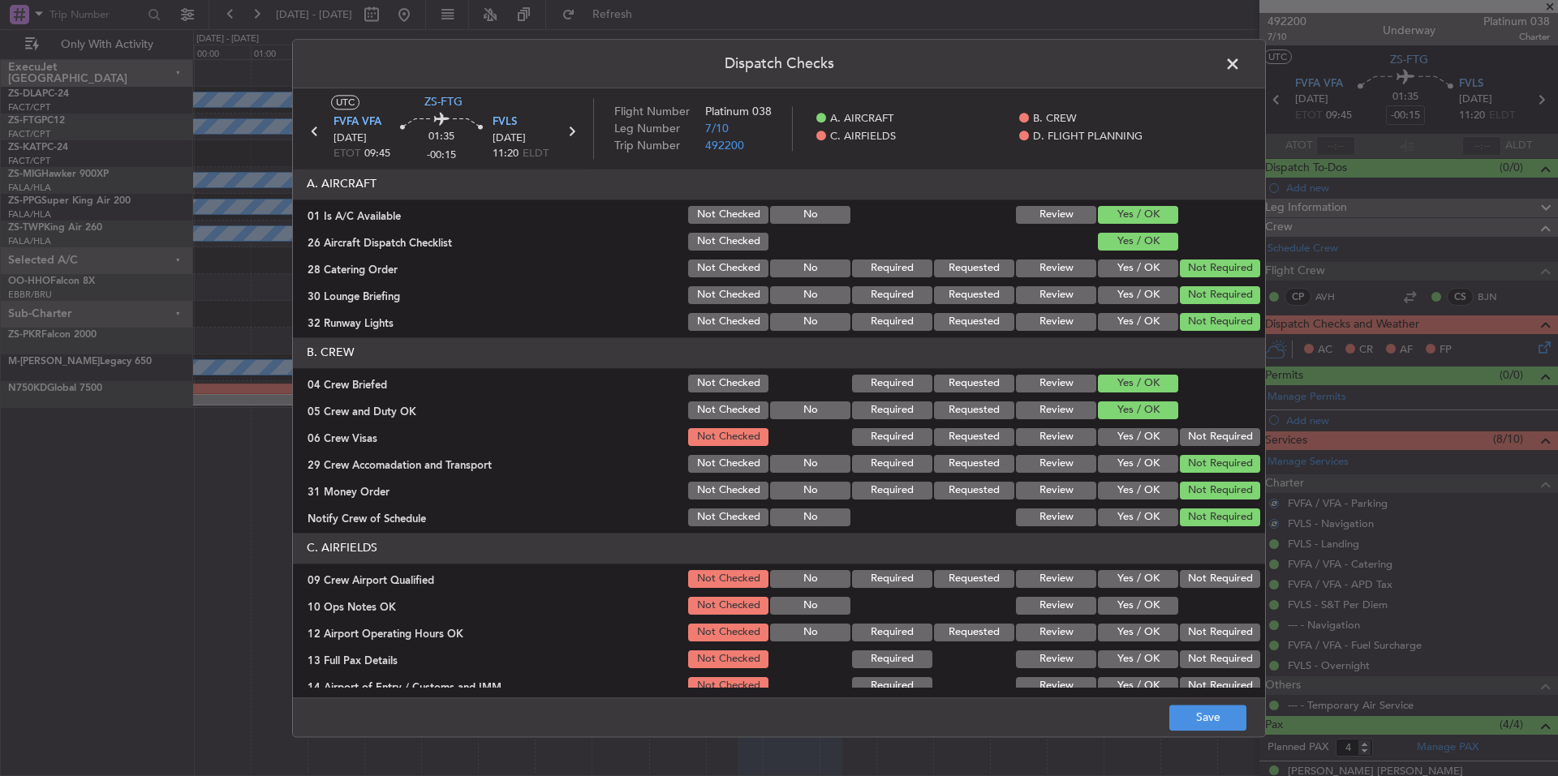
click at [1206, 447] on div "Not Required" at bounding box center [1218, 437] width 82 height 23
click at [1203, 437] on button "Not Required" at bounding box center [1220, 437] width 80 height 18
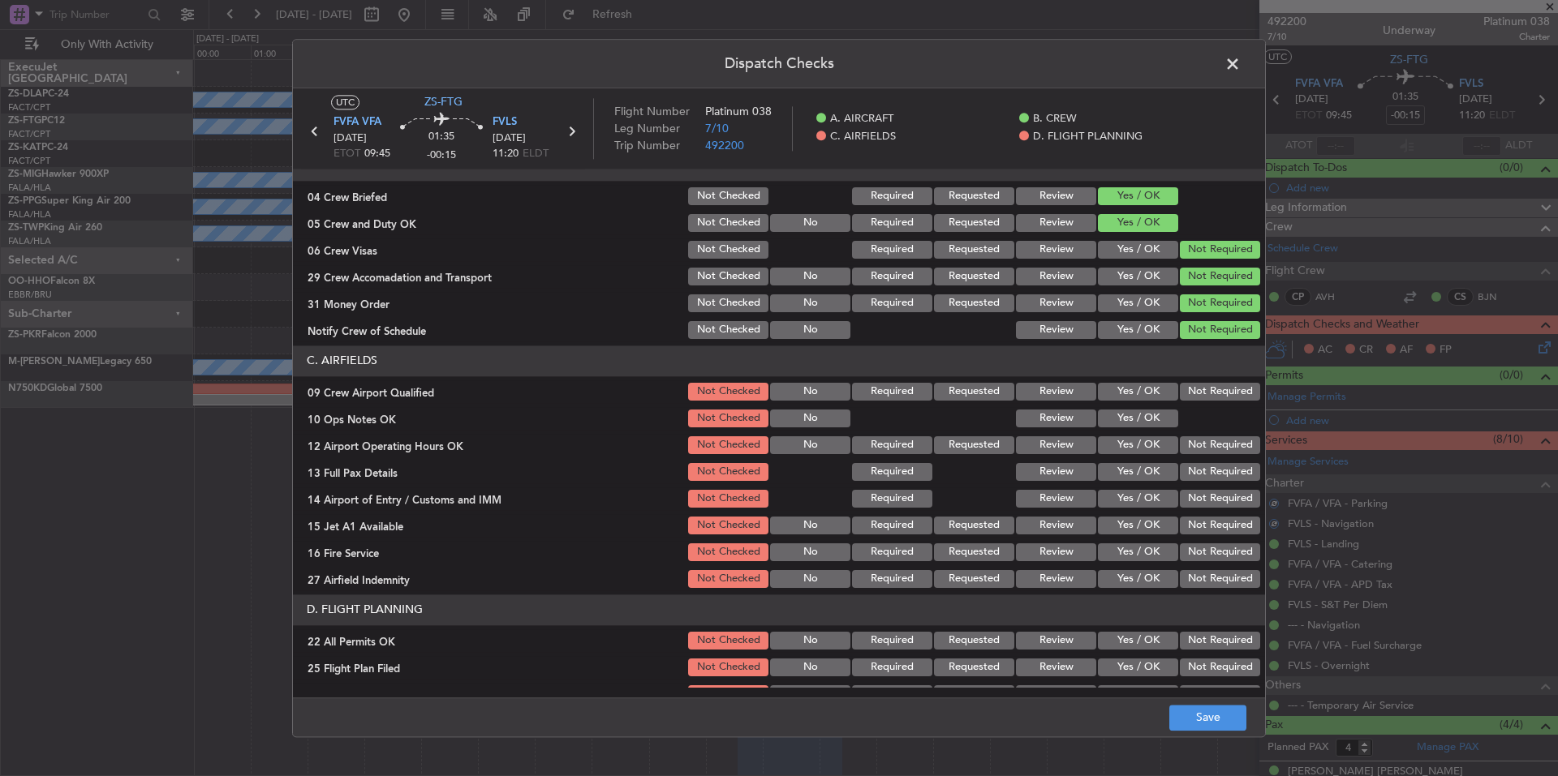
scroll to position [210, 0]
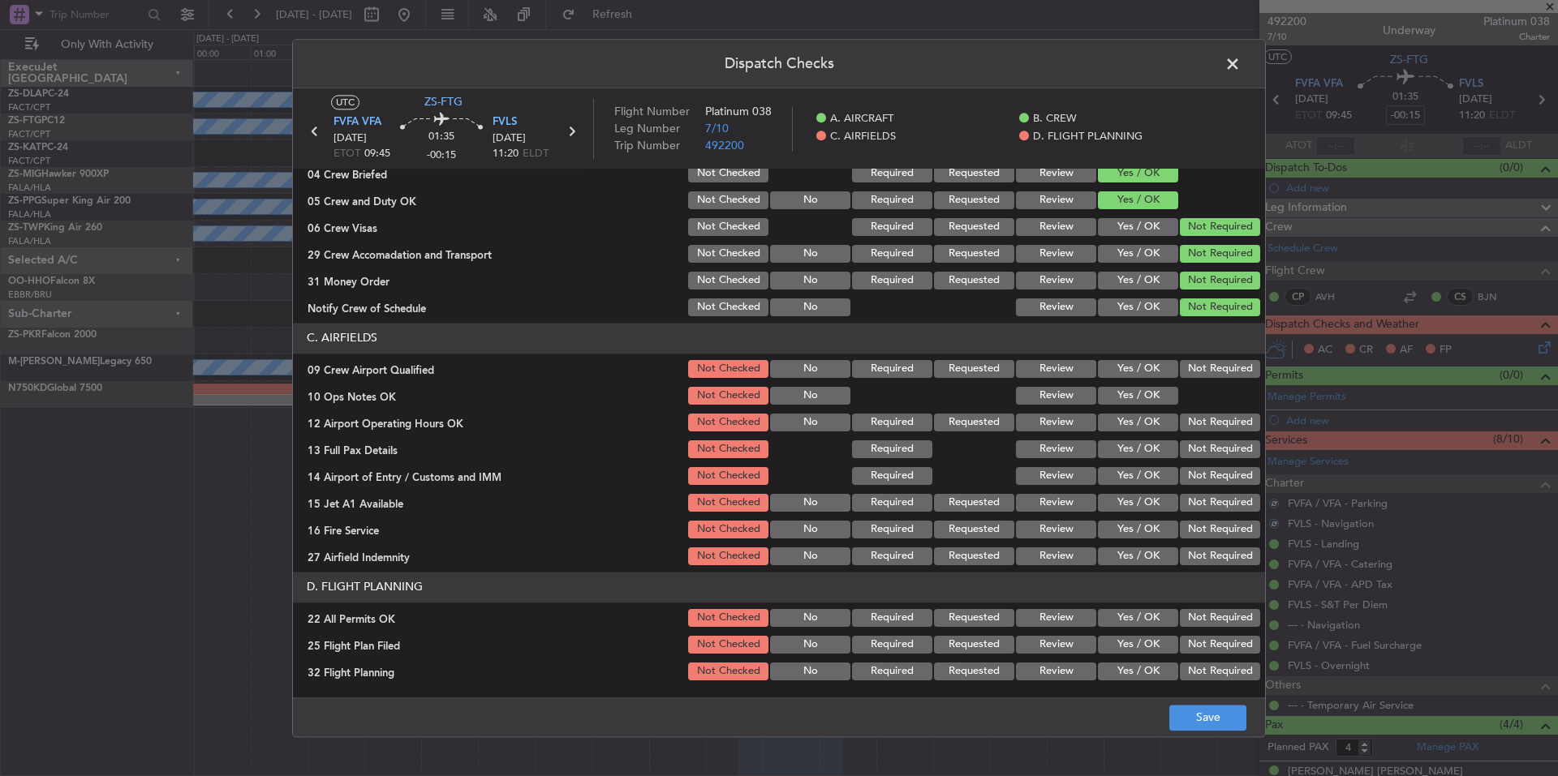
click at [1195, 370] on button "Not Required" at bounding box center [1220, 369] width 80 height 18
click at [1144, 397] on button "Yes / OK" at bounding box center [1138, 396] width 80 height 18
click at [1180, 421] on button "Not Required" at bounding box center [1220, 423] width 80 height 18
drag, startPoint x: 1183, startPoint y: 432, endPoint x: 1191, endPoint y: 446, distance: 16.7
click at [1184, 434] on div "Not Required" at bounding box center [1218, 422] width 82 height 23
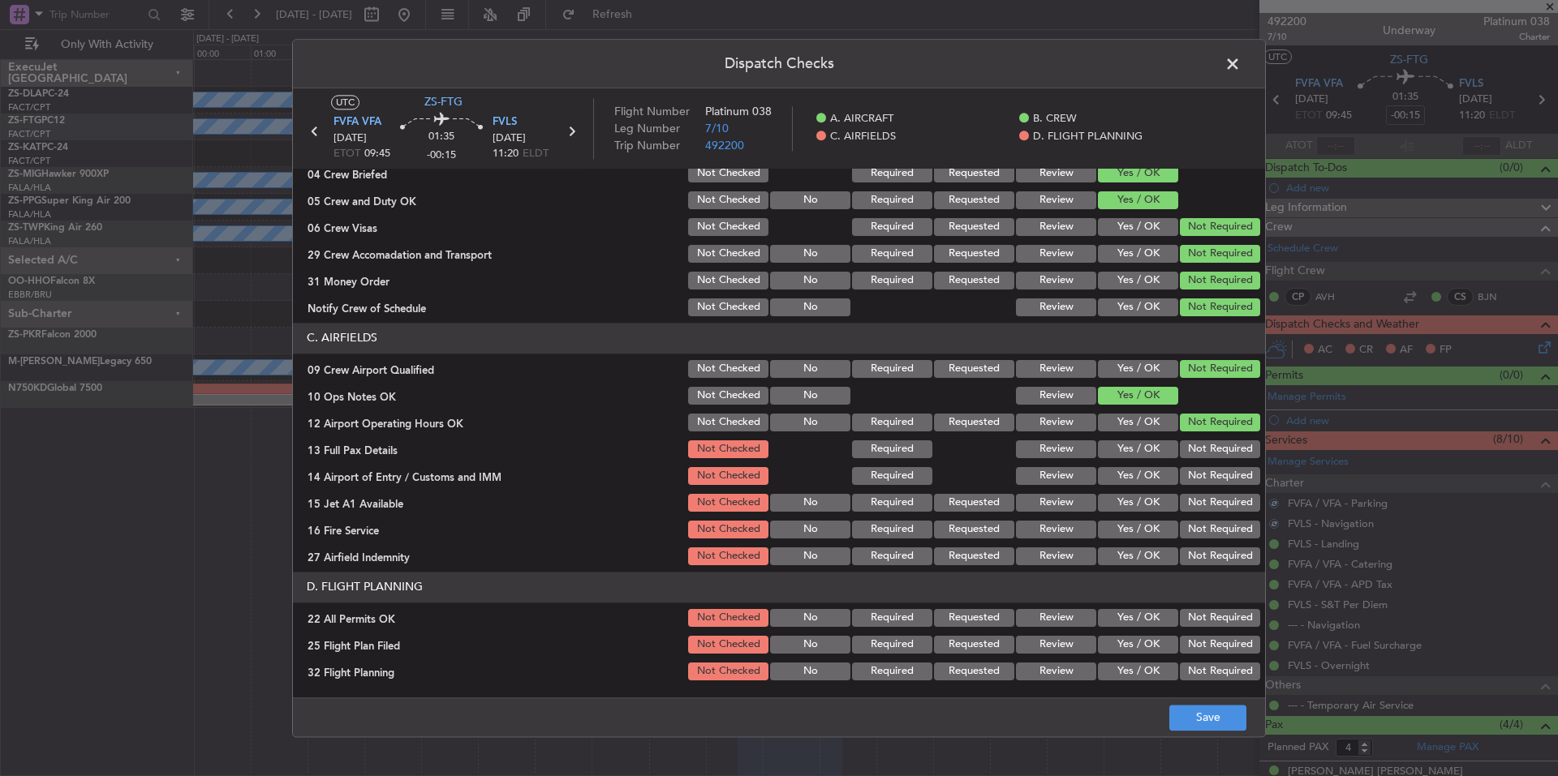
click at [1193, 454] on button "Not Required" at bounding box center [1220, 450] width 80 height 18
click at [1196, 469] on div "Not Required" at bounding box center [1218, 476] width 82 height 23
drag, startPoint x: 1201, startPoint y: 481, endPoint x: 1204, endPoint y: 497, distance: 16.5
click at [1202, 488] on section "C. AIRFIELDS 09 Crew Airport Qualified Not Checked No Required Requested Review…" at bounding box center [779, 445] width 972 height 245
click at [1205, 506] on button "Not Required" at bounding box center [1220, 503] width 80 height 18
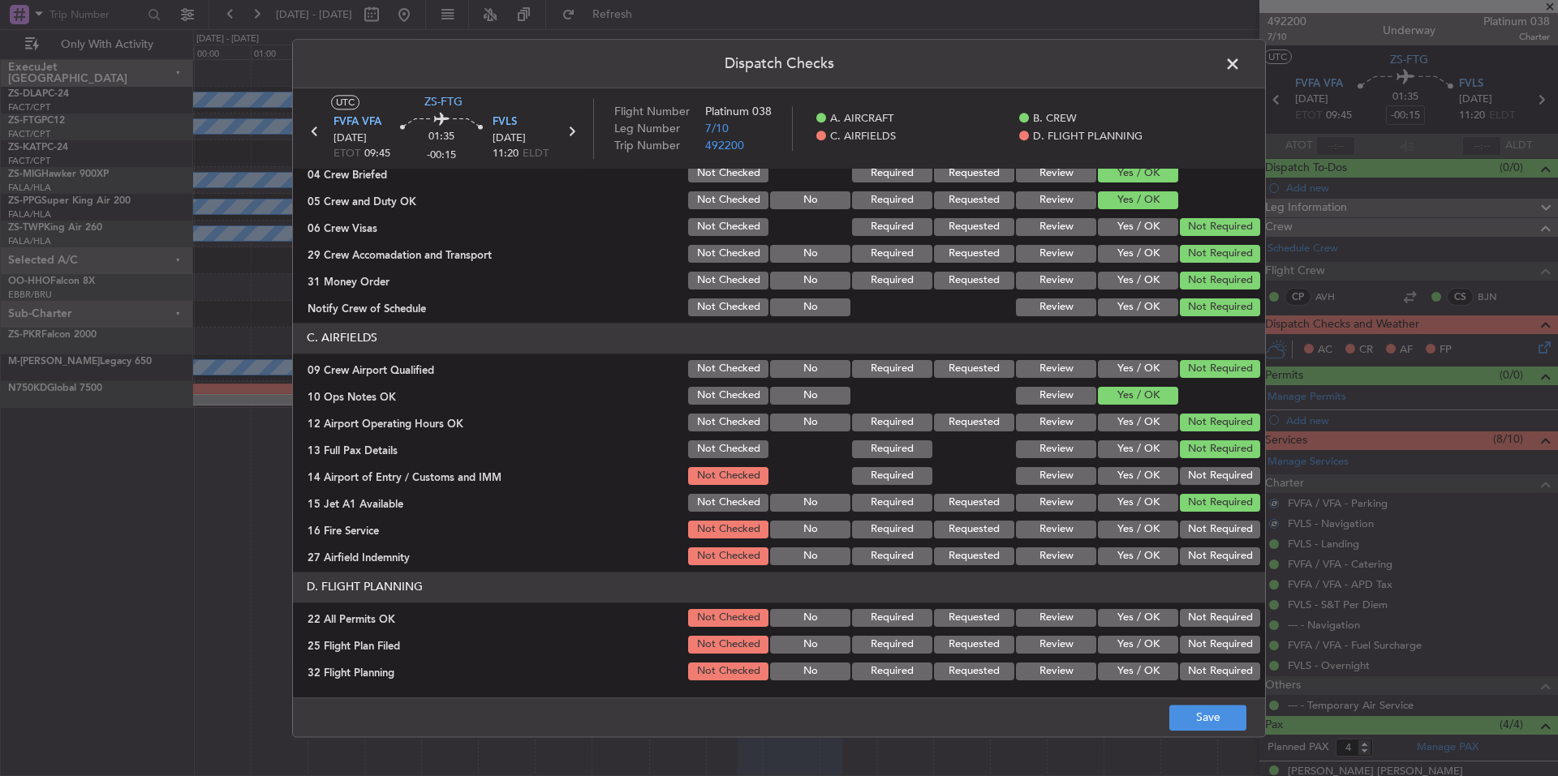
click at [1208, 524] on div "Not Required" at bounding box center [1218, 529] width 82 height 23
click at [1212, 550] on section "C. AIRFIELDS 09 Crew Airport Qualified Not Checked No Required Requested Review…" at bounding box center [779, 445] width 972 height 245
click at [1212, 561] on button "Not Required" at bounding box center [1220, 557] width 80 height 18
drag, startPoint x: 1212, startPoint y: 566, endPoint x: 1208, endPoint y: 552, distance: 15.2
click at [1210, 558] on div "Not Required" at bounding box center [1218, 556] width 82 height 23
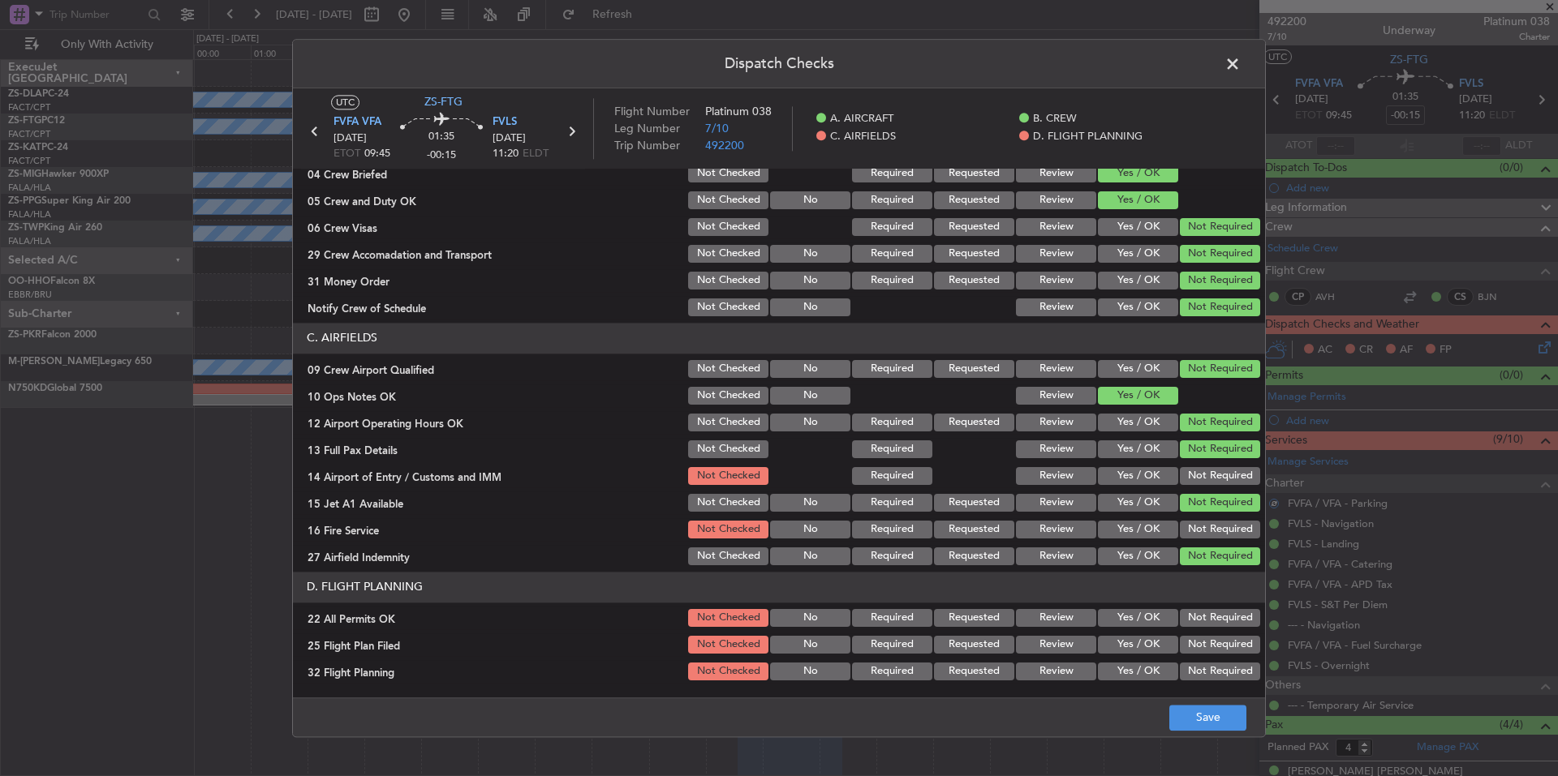
click at [1204, 531] on button "Not Required" at bounding box center [1220, 530] width 80 height 18
click at [1204, 522] on button "Not Required" at bounding box center [1220, 530] width 80 height 18
click at [1206, 473] on button "Not Required" at bounding box center [1220, 476] width 80 height 18
click at [1196, 616] on button "Not Required" at bounding box center [1220, 618] width 80 height 18
click at [1145, 639] on button "Yes / OK" at bounding box center [1138, 645] width 80 height 18
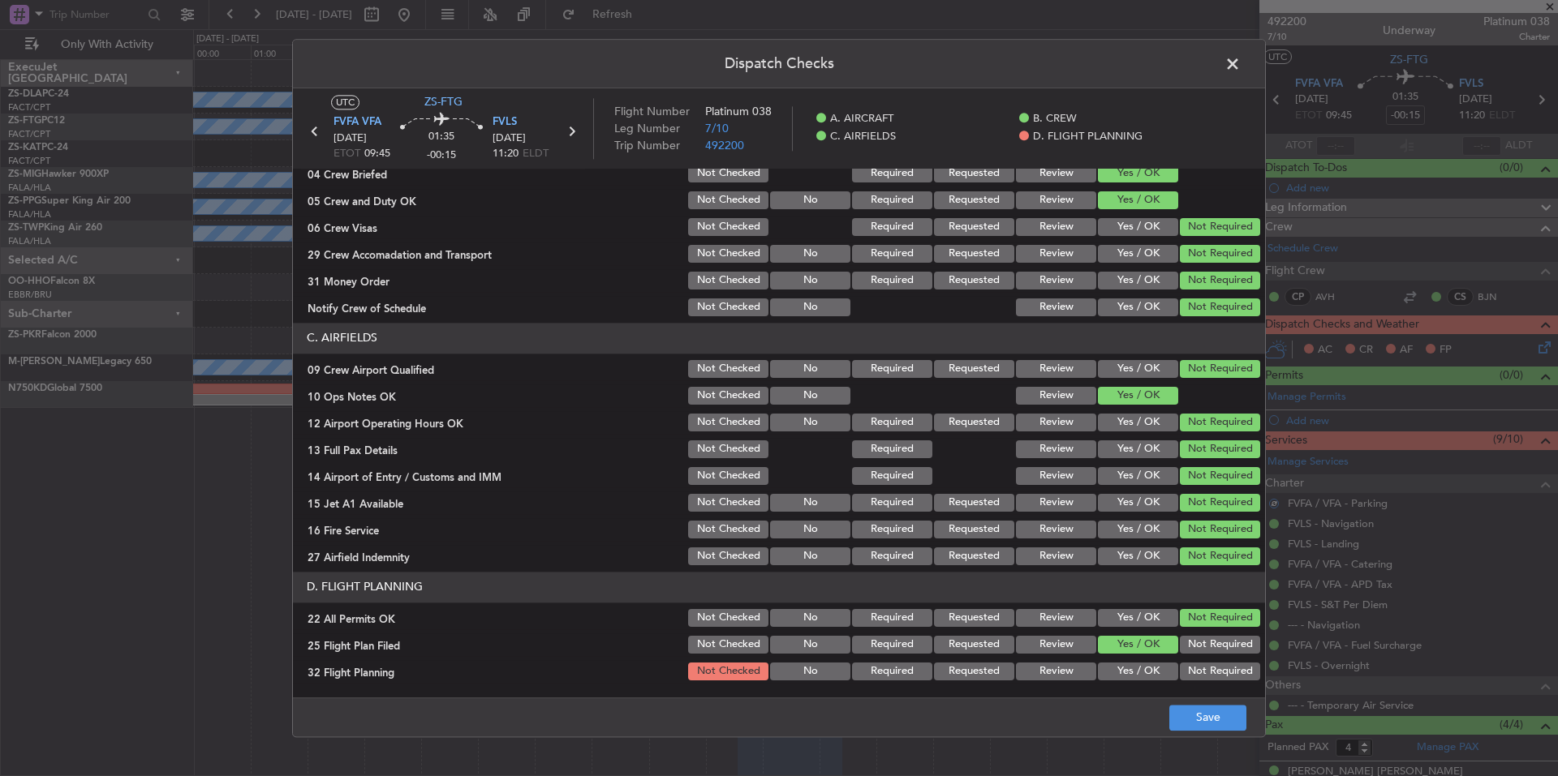
click at [1150, 663] on button "Yes / OK" at bounding box center [1138, 672] width 80 height 18
click at [1150, 673] on button "Yes / OK" at bounding box center [1138, 672] width 80 height 18
click at [1197, 702] on footer "Save" at bounding box center [779, 717] width 972 height 39
click at [1210, 726] on button "Save" at bounding box center [1207, 718] width 77 height 26
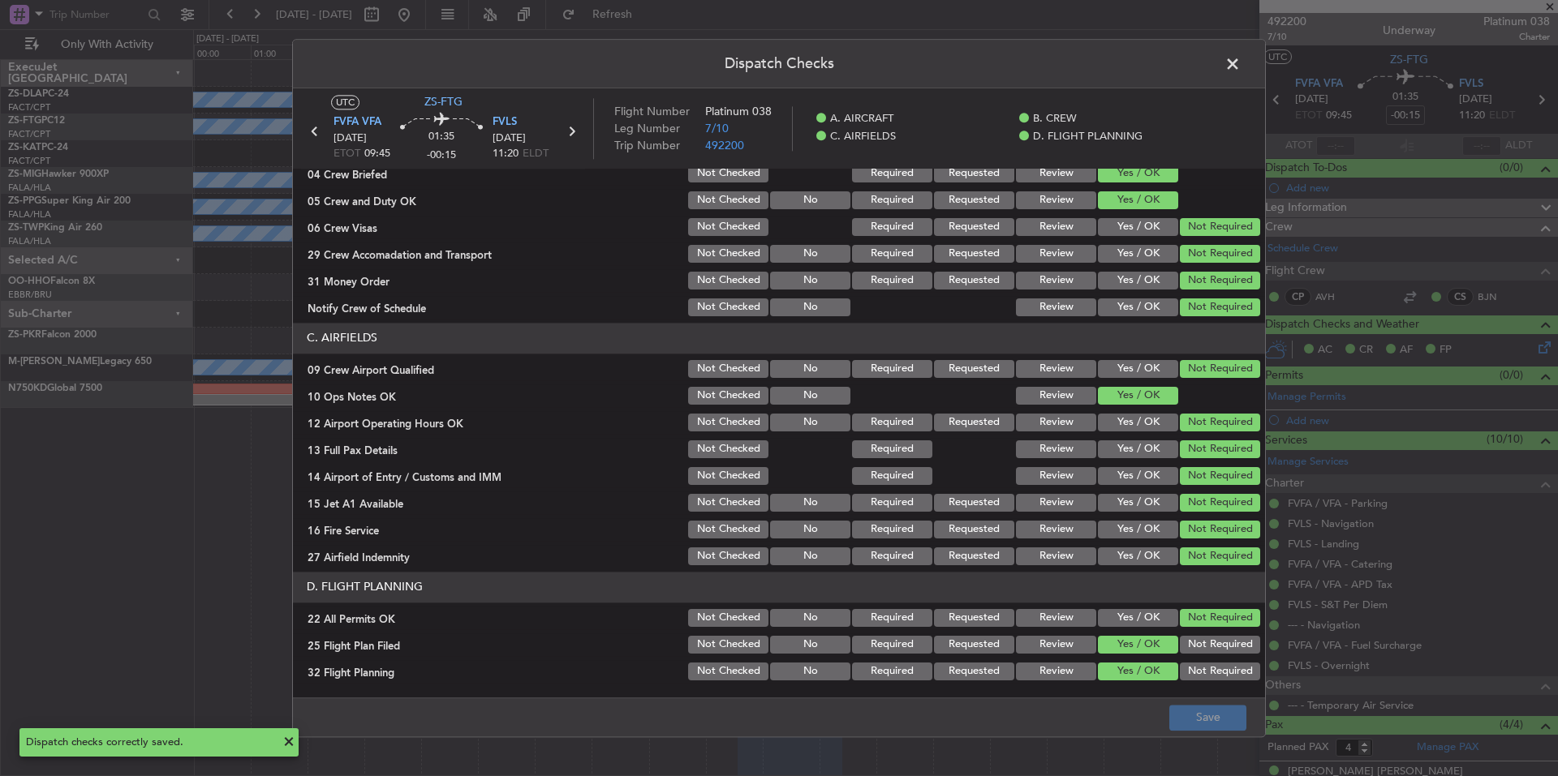
click at [1241, 63] on span at bounding box center [1241, 68] width 0 height 32
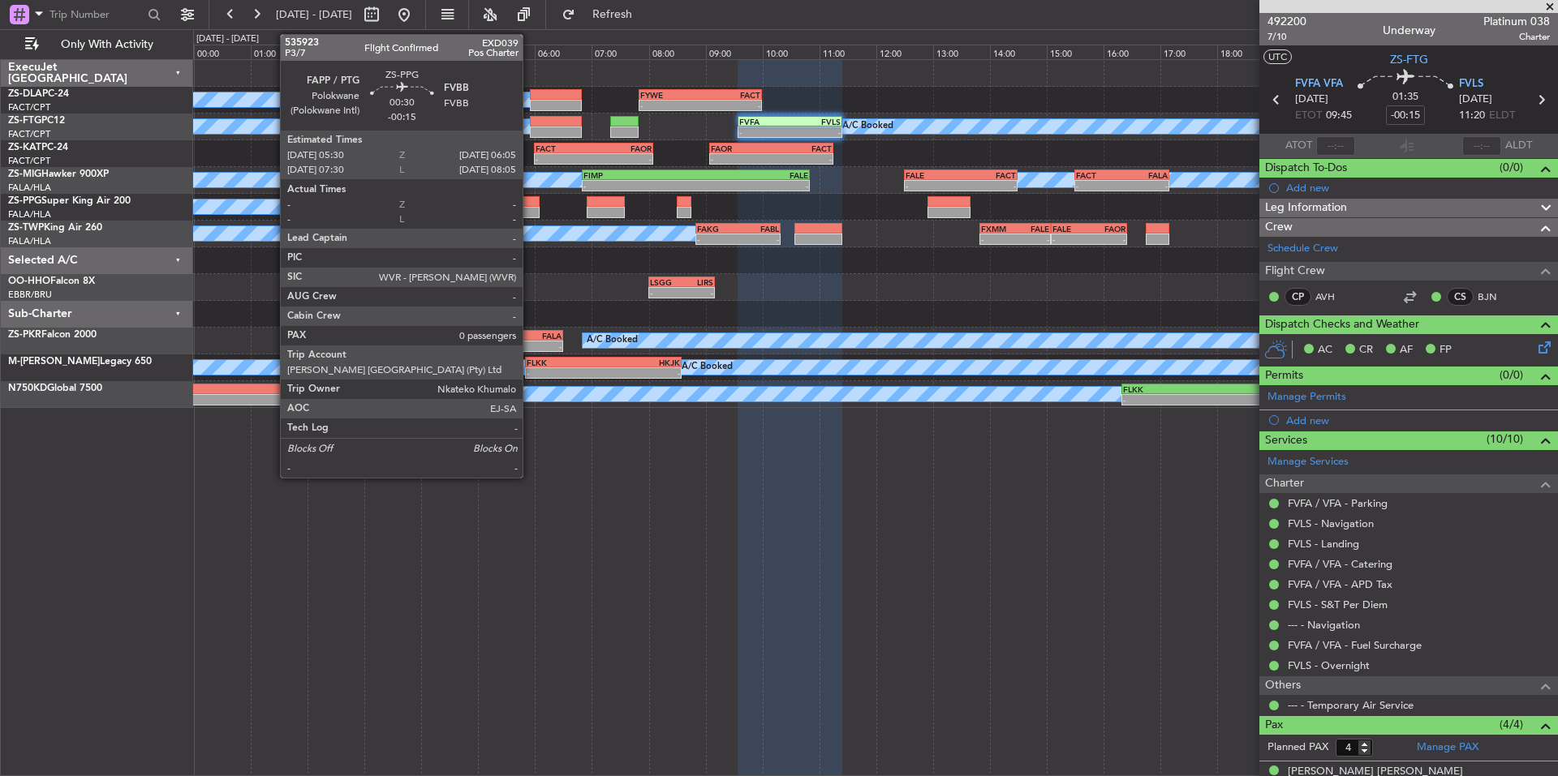
click at [530, 206] on div at bounding box center [521, 201] width 33 height 11
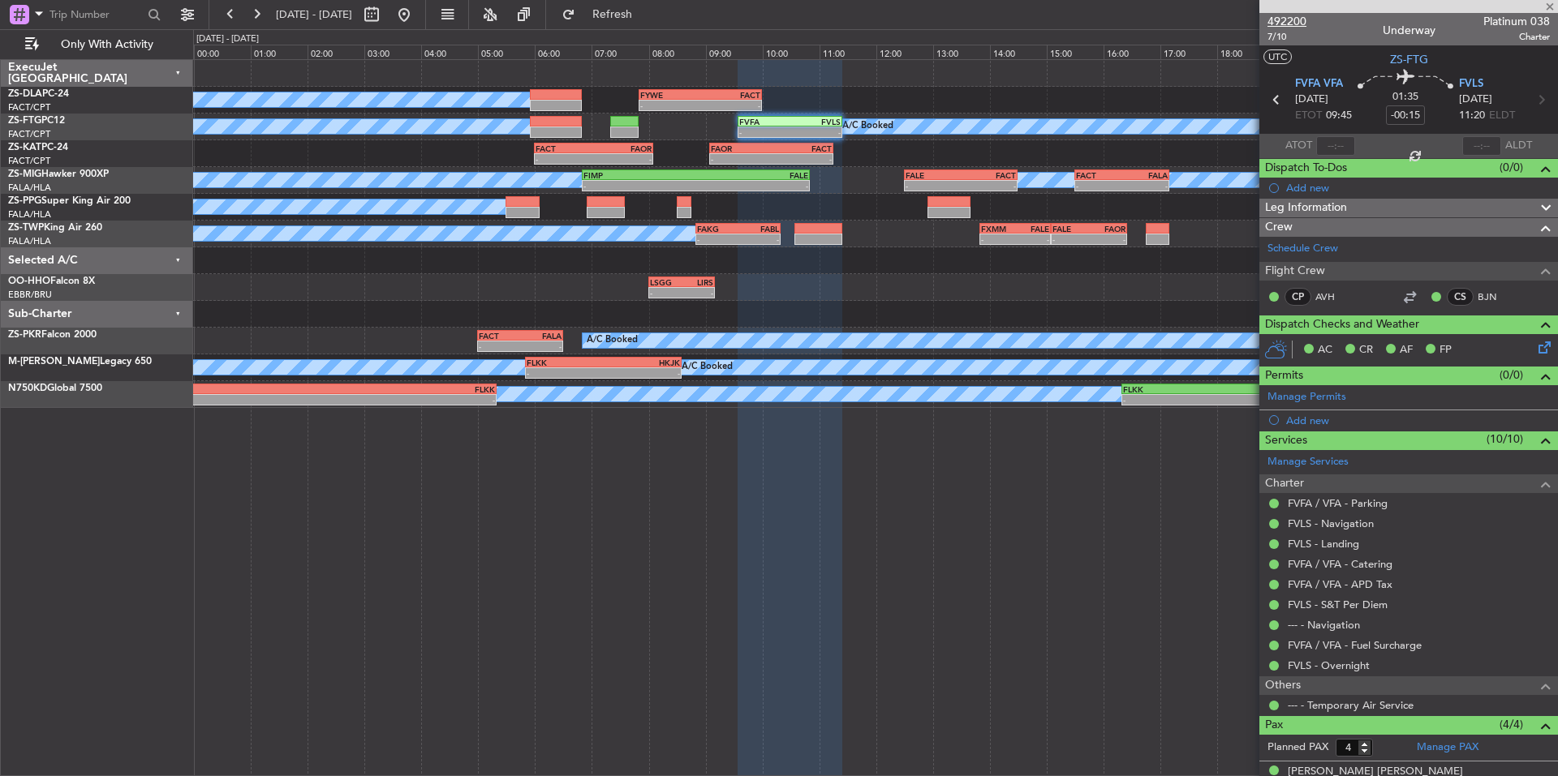
type input "0"
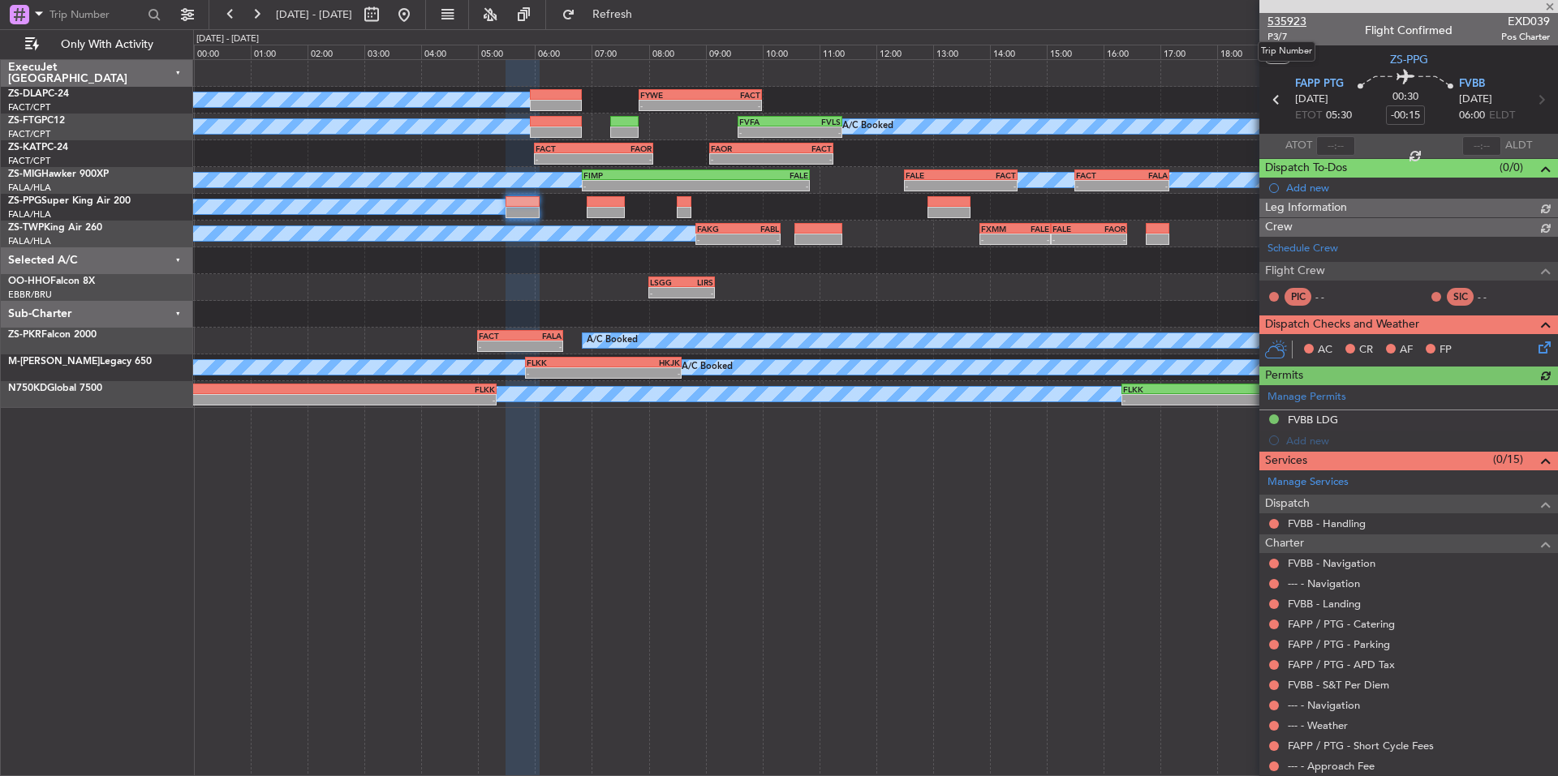
click at [1302, 18] on span "535923" at bounding box center [1286, 21] width 39 height 17
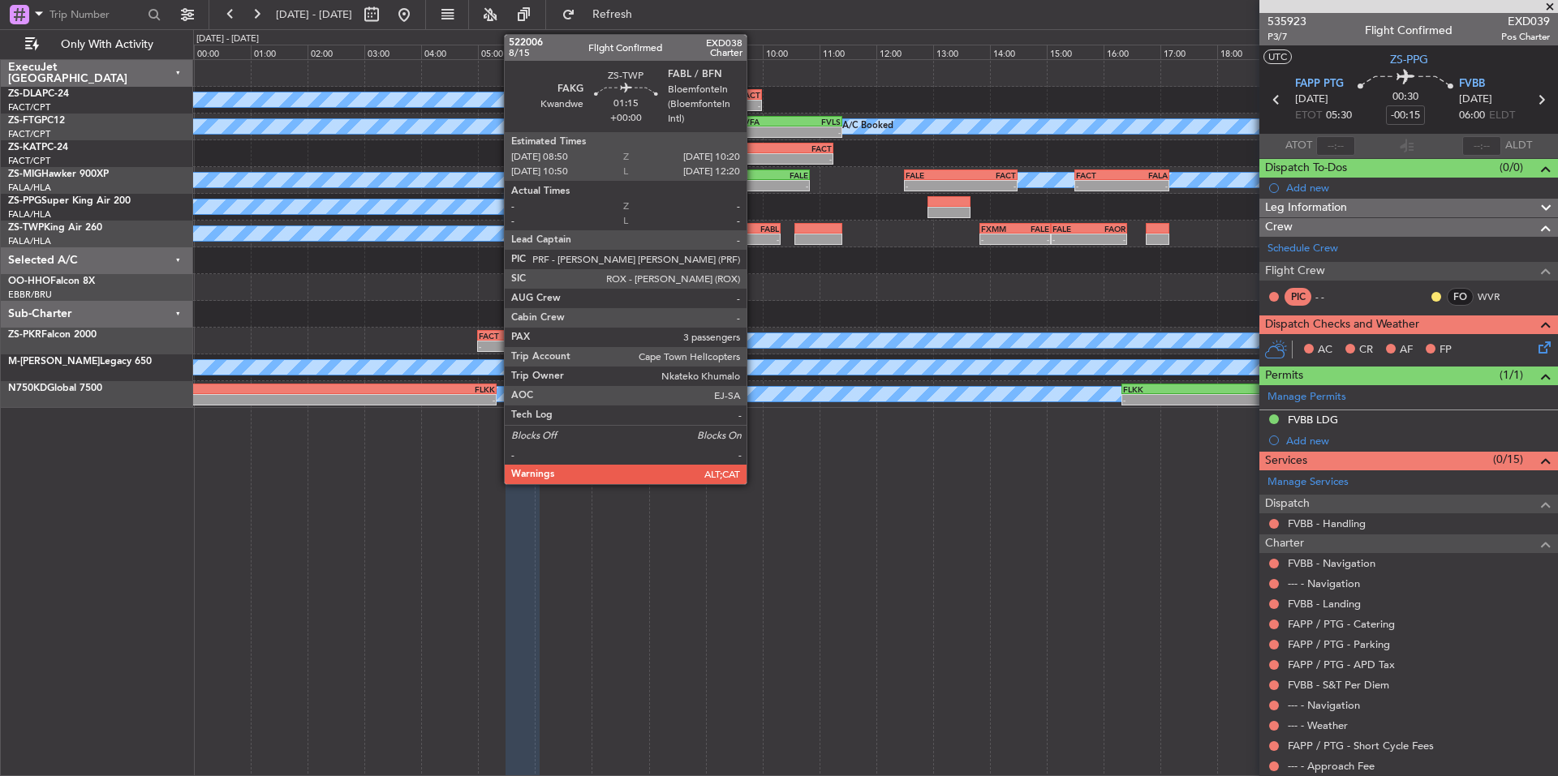
click at [754, 233] on div "FAKG 08:50 Z FABL 10:20 Z" at bounding box center [738, 228] width 86 height 11
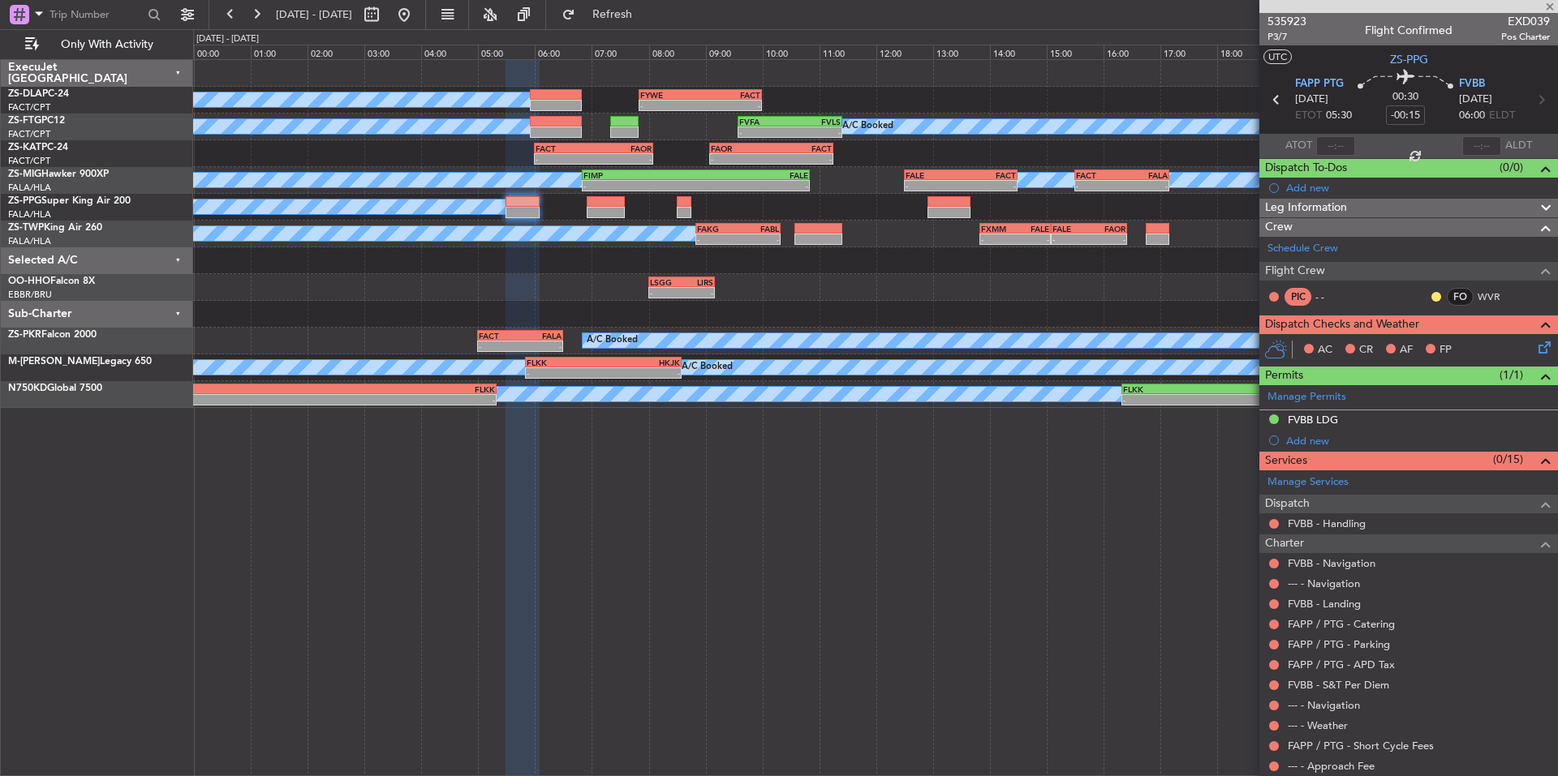
type input "3"
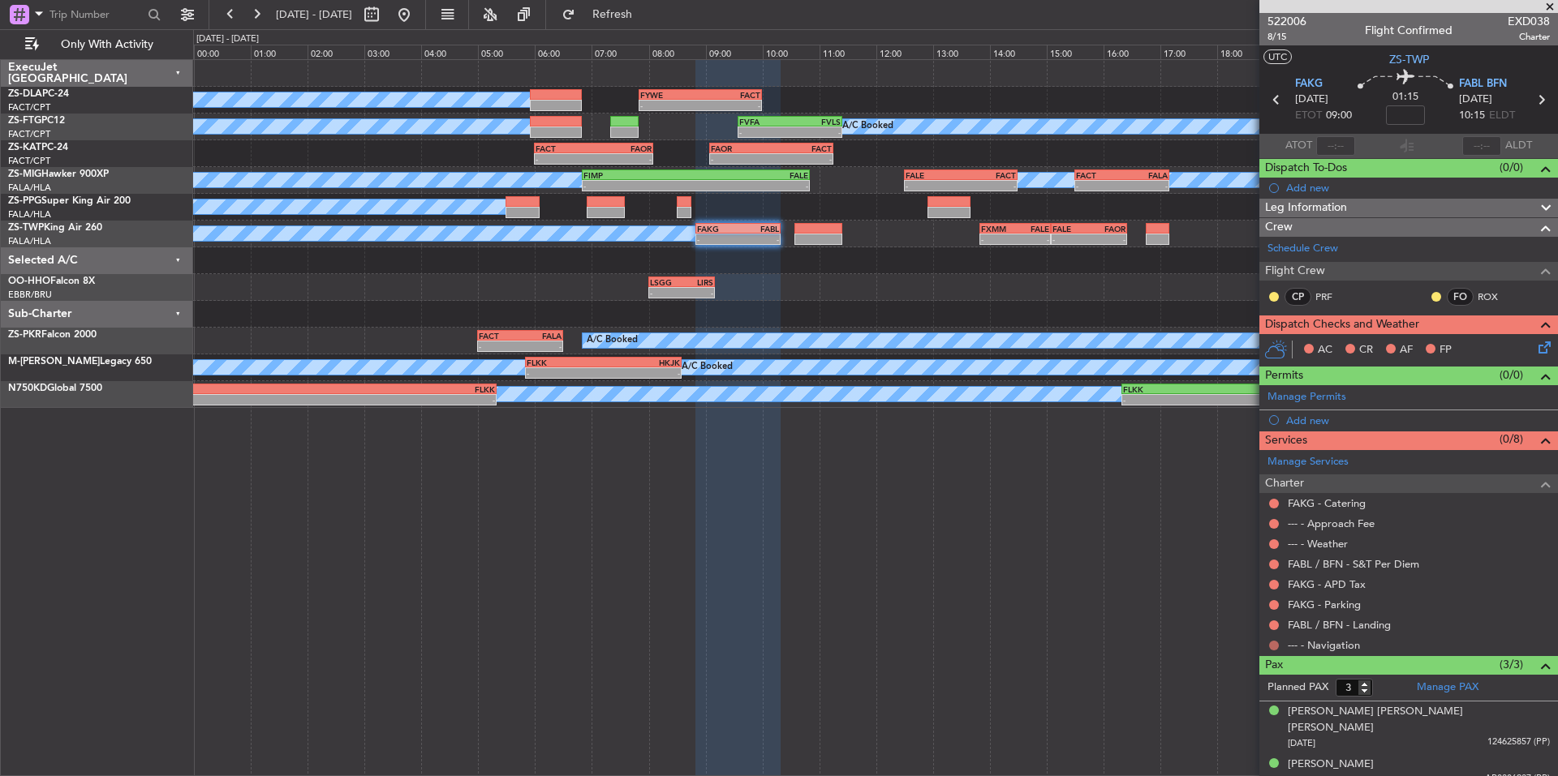
click at [1271, 647] on button at bounding box center [1274, 646] width 10 height 10
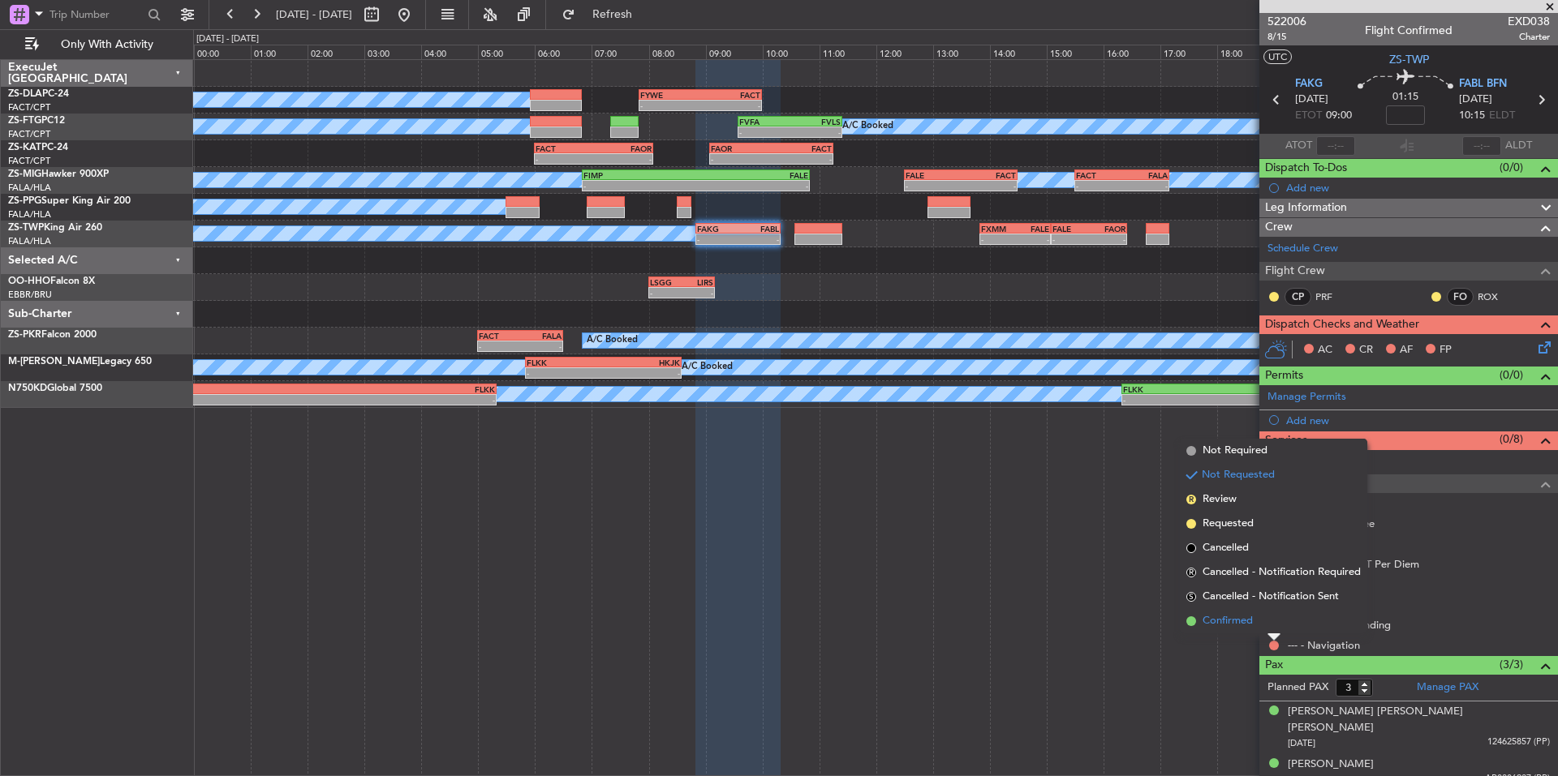
click at [1238, 626] on span "Confirmed" at bounding box center [1227, 621] width 50 height 16
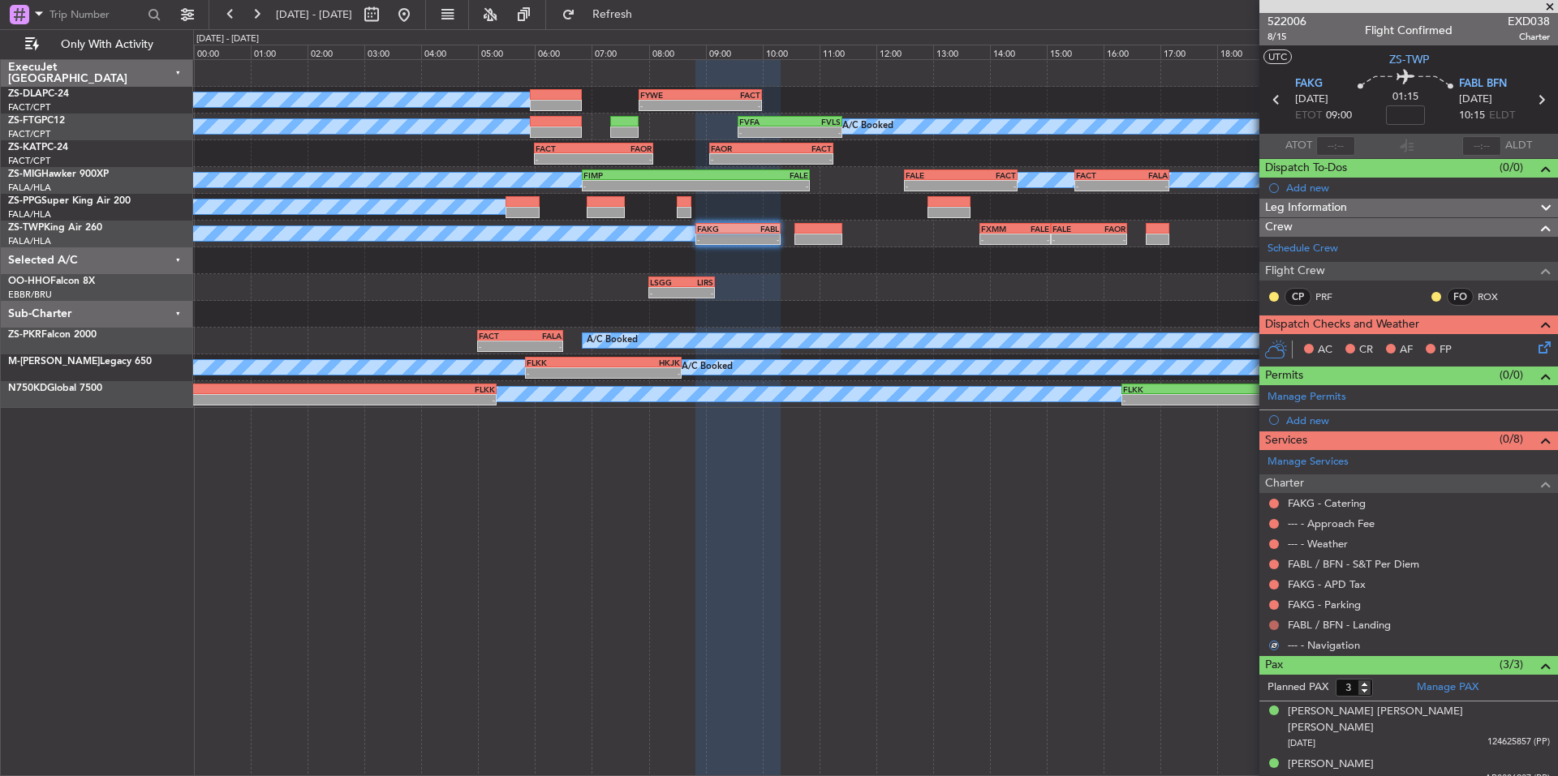
click at [1271, 627] on button at bounding box center [1274, 626] width 10 height 10
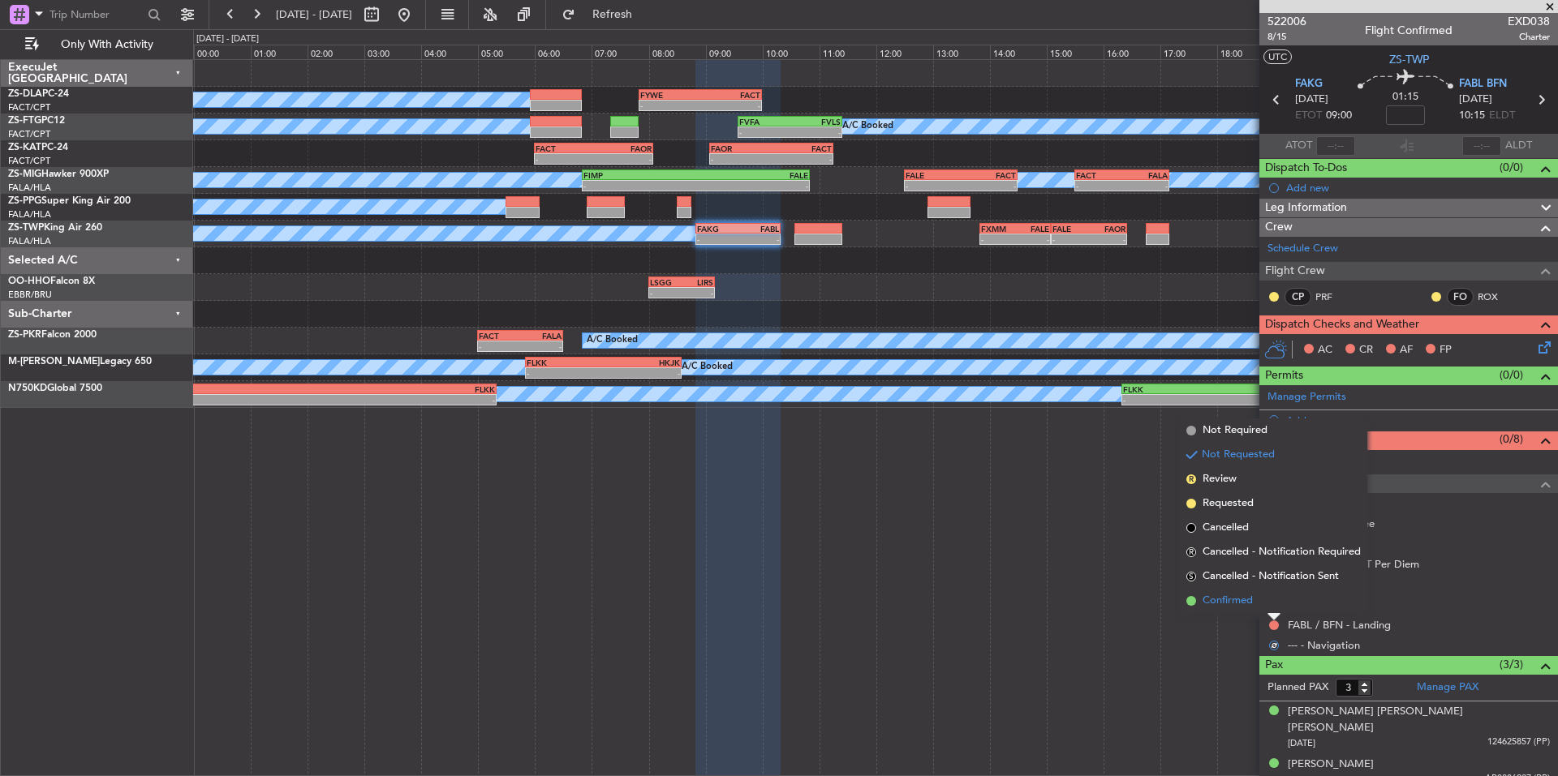
click at [1244, 606] on span "Confirmed" at bounding box center [1227, 601] width 50 height 16
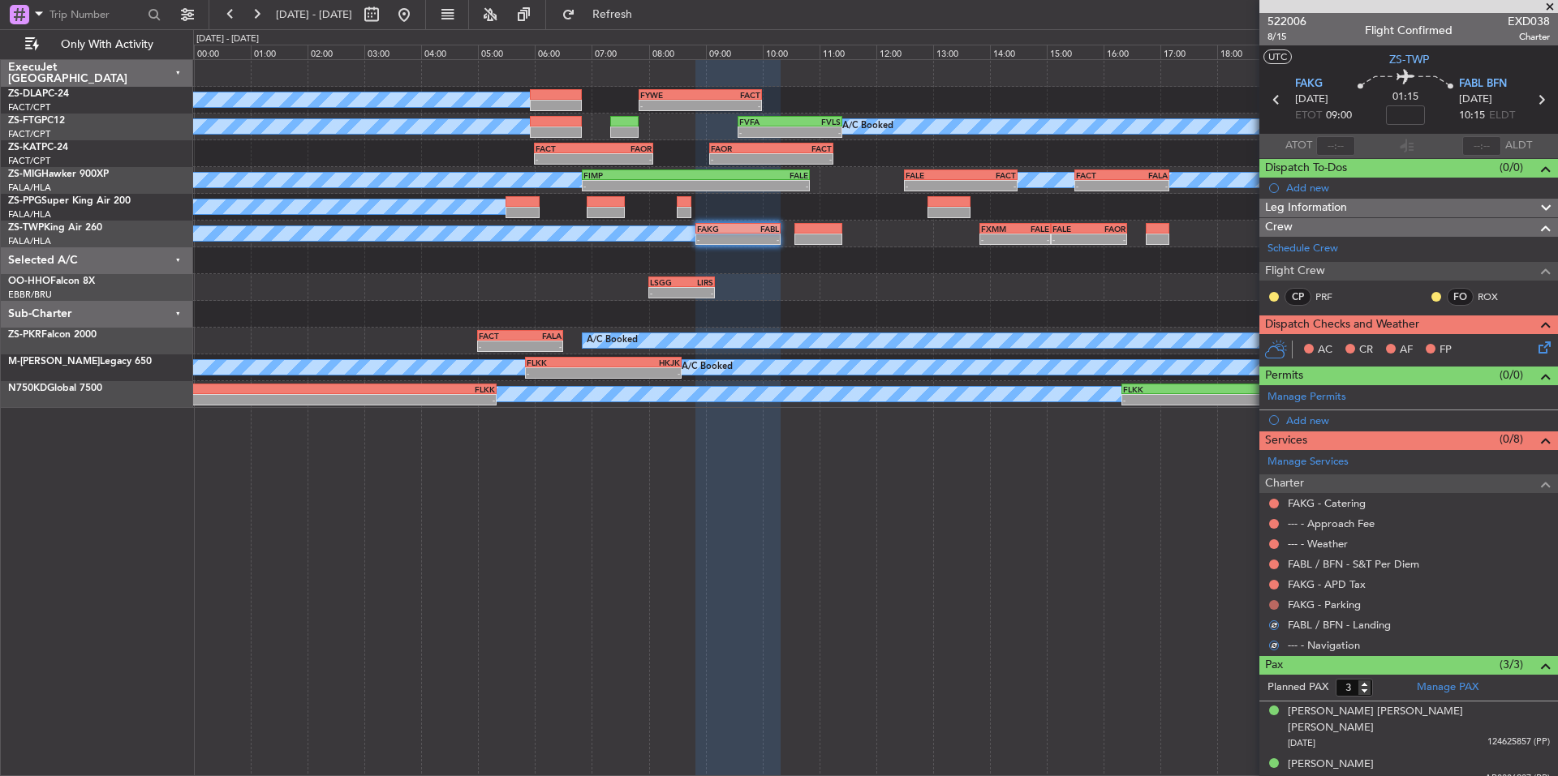
click at [1276, 601] on button at bounding box center [1274, 605] width 10 height 10
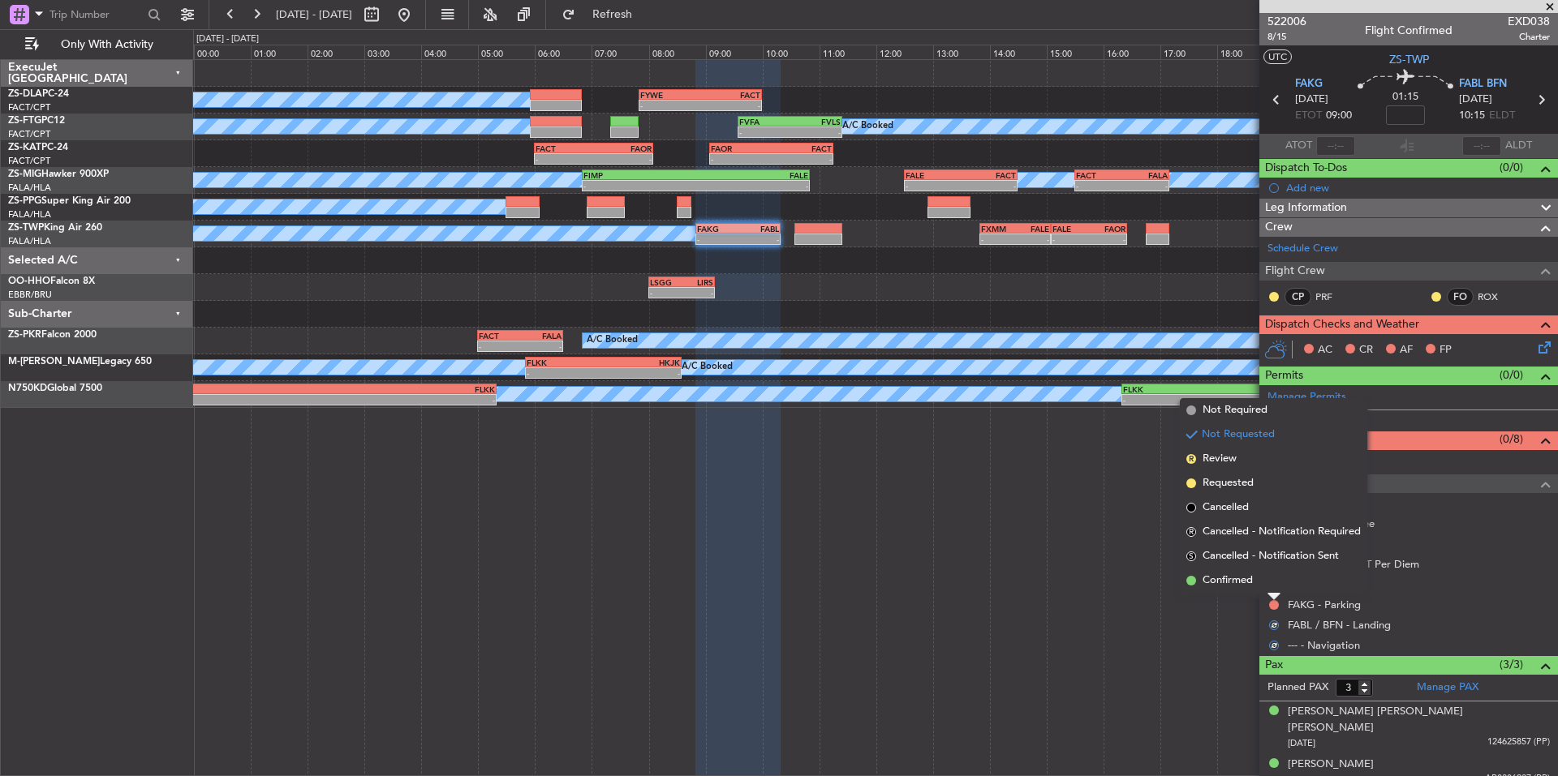
click at [1252, 584] on span "Confirmed" at bounding box center [1227, 581] width 50 height 16
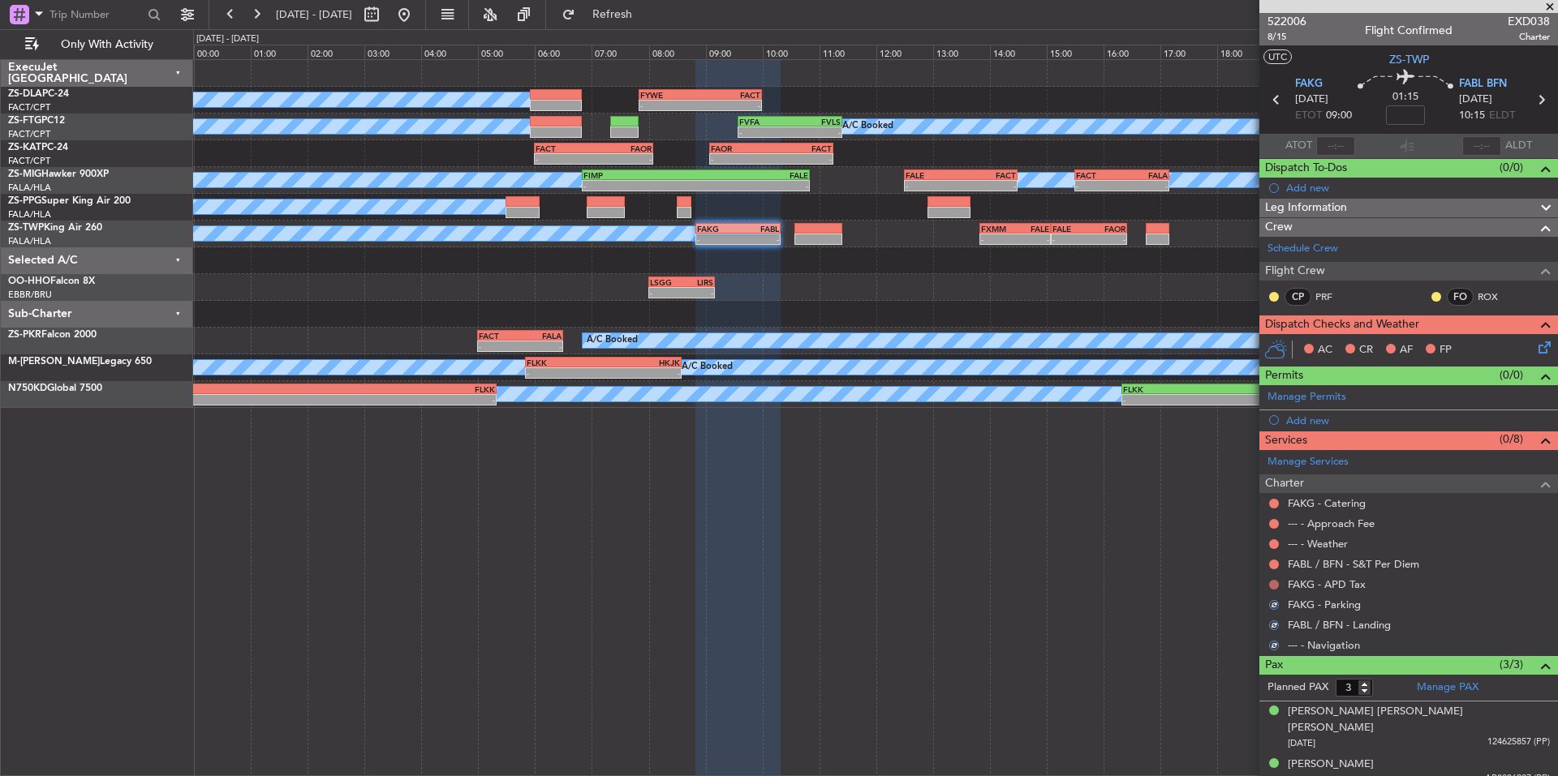
click at [1270, 587] on button at bounding box center [1274, 585] width 10 height 10
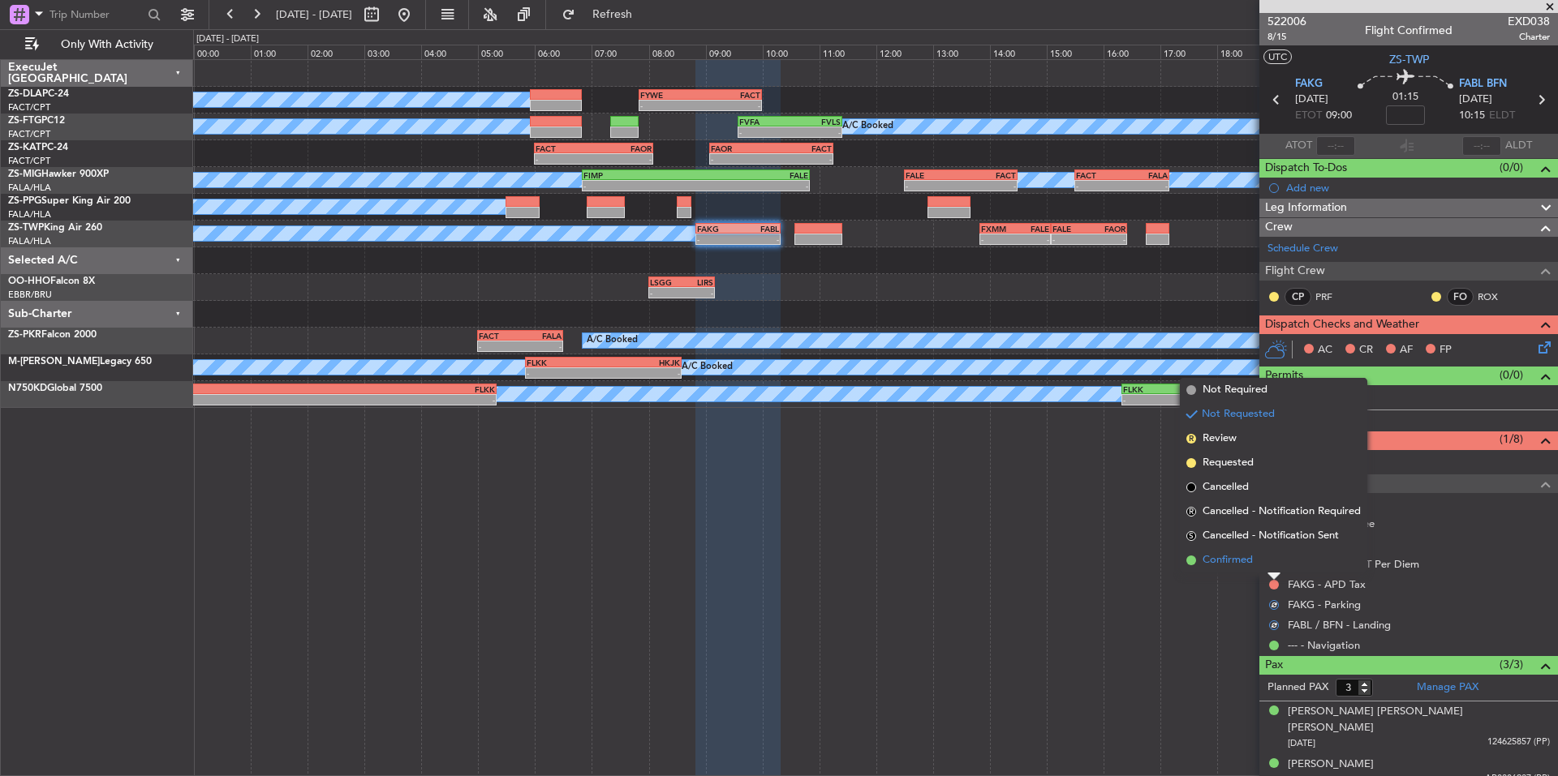
click at [1253, 569] on li "Confirmed" at bounding box center [1273, 560] width 187 height 24
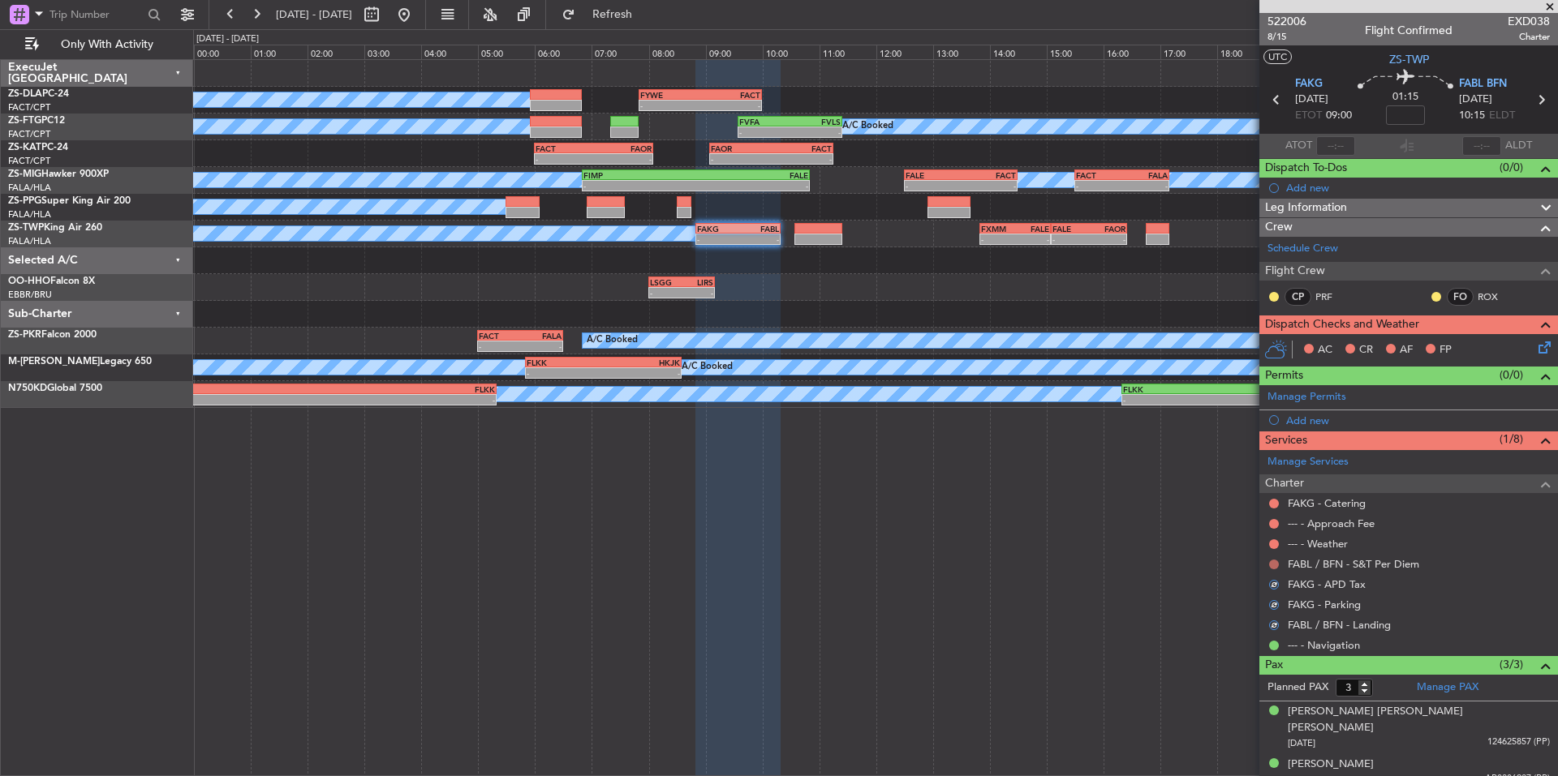
click at [1272, 563] on button at bounding box center [1274, 565] width 10 height 10
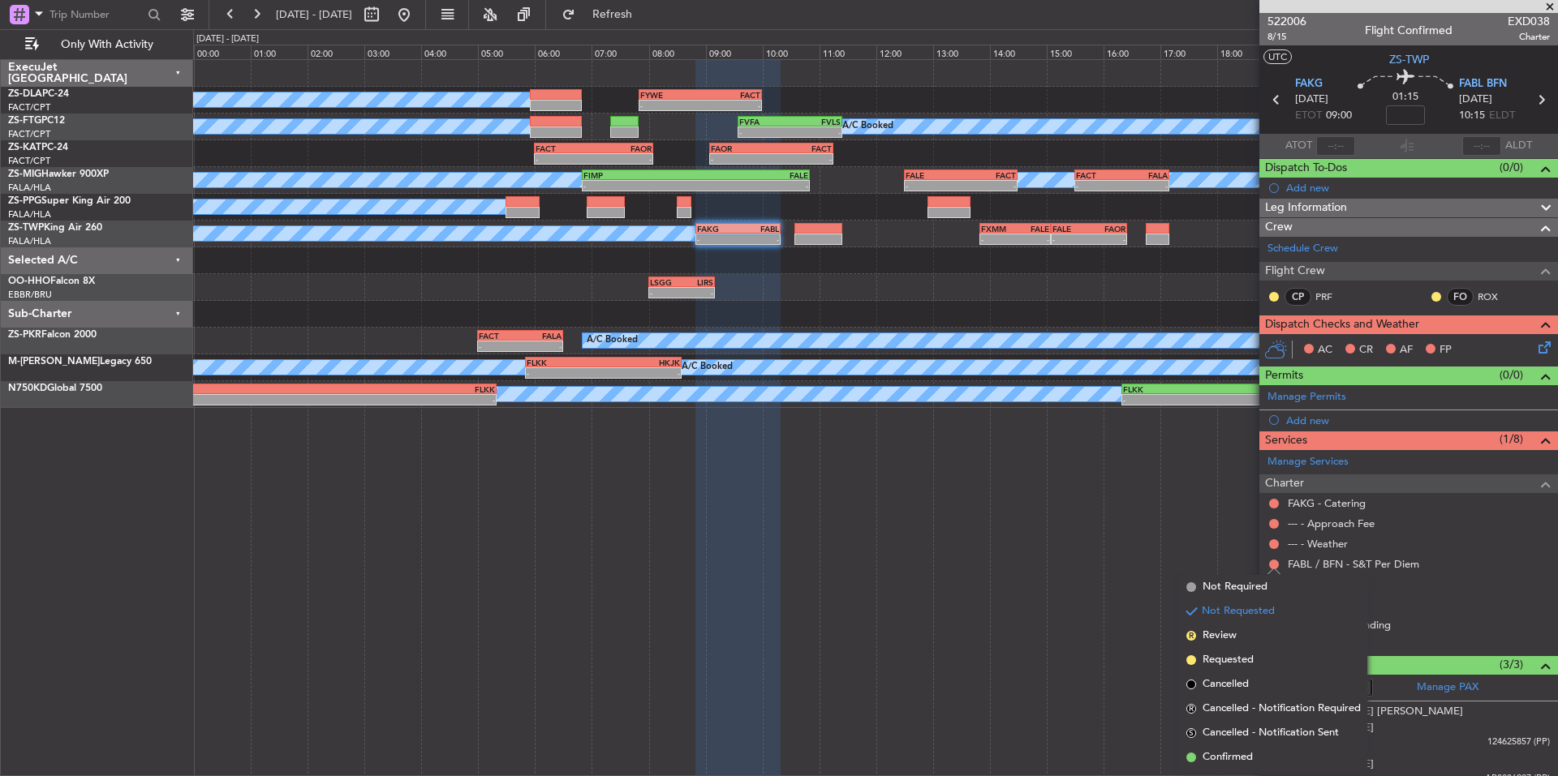
click at [1251, 757] on span "Confirmed" at bounding box center [1227, 758] width 50 height 16
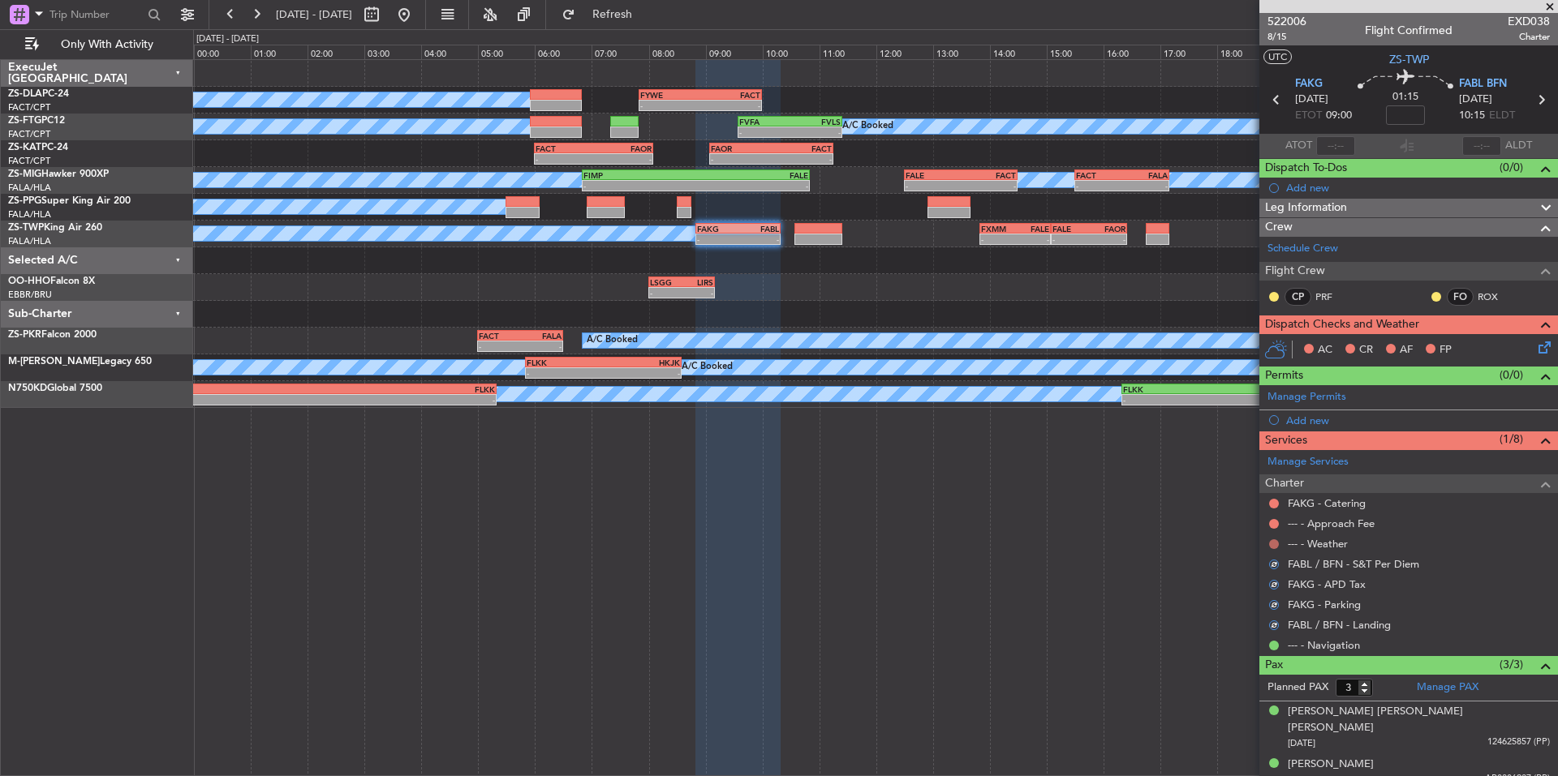
click at [1275, 543] on button at bounding box center [1274, 545] width 10 height 10
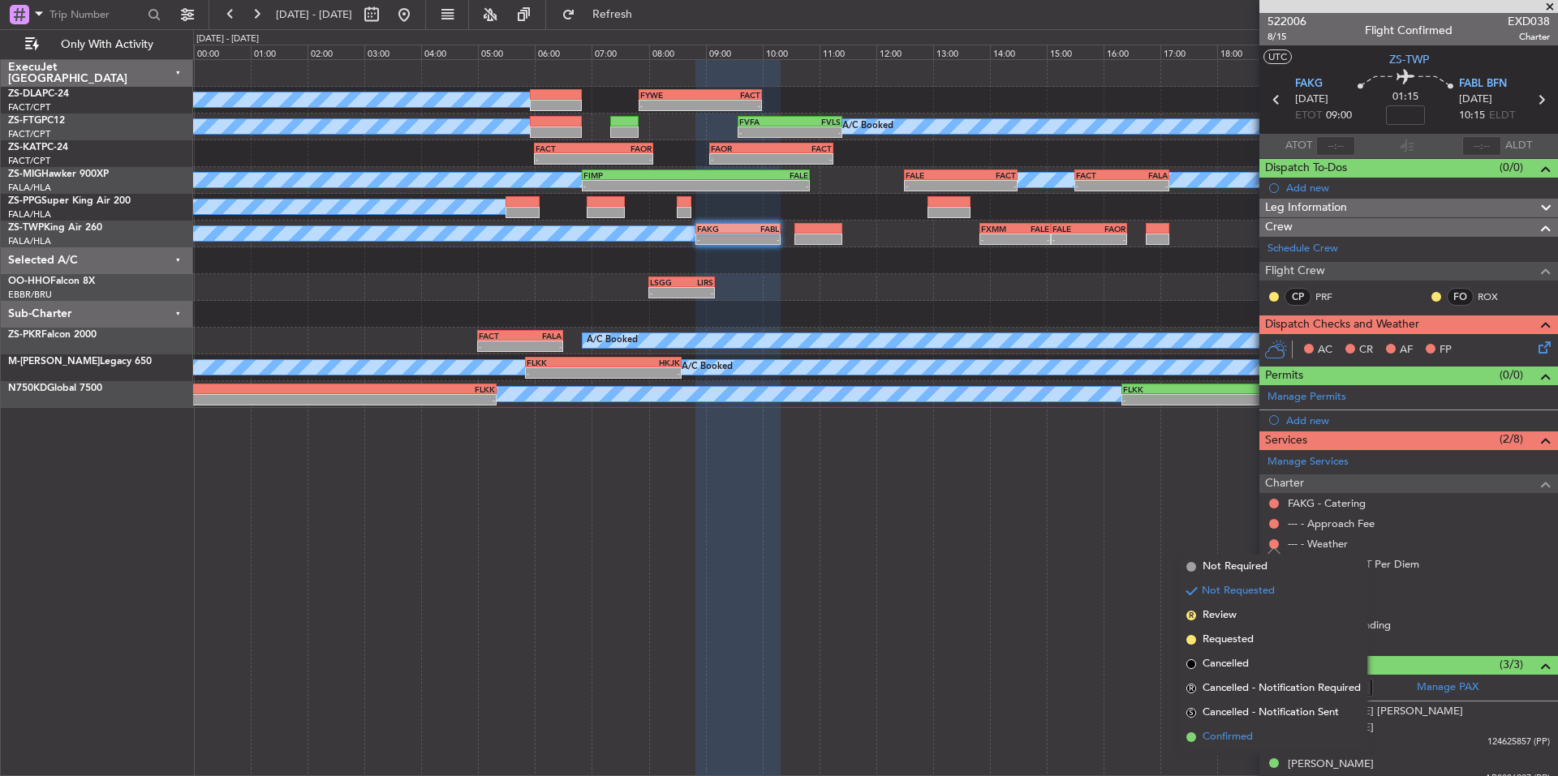
click at [1236, 734] on span "Confirmed" at bounding box center [1227, 737] width 50 height 16
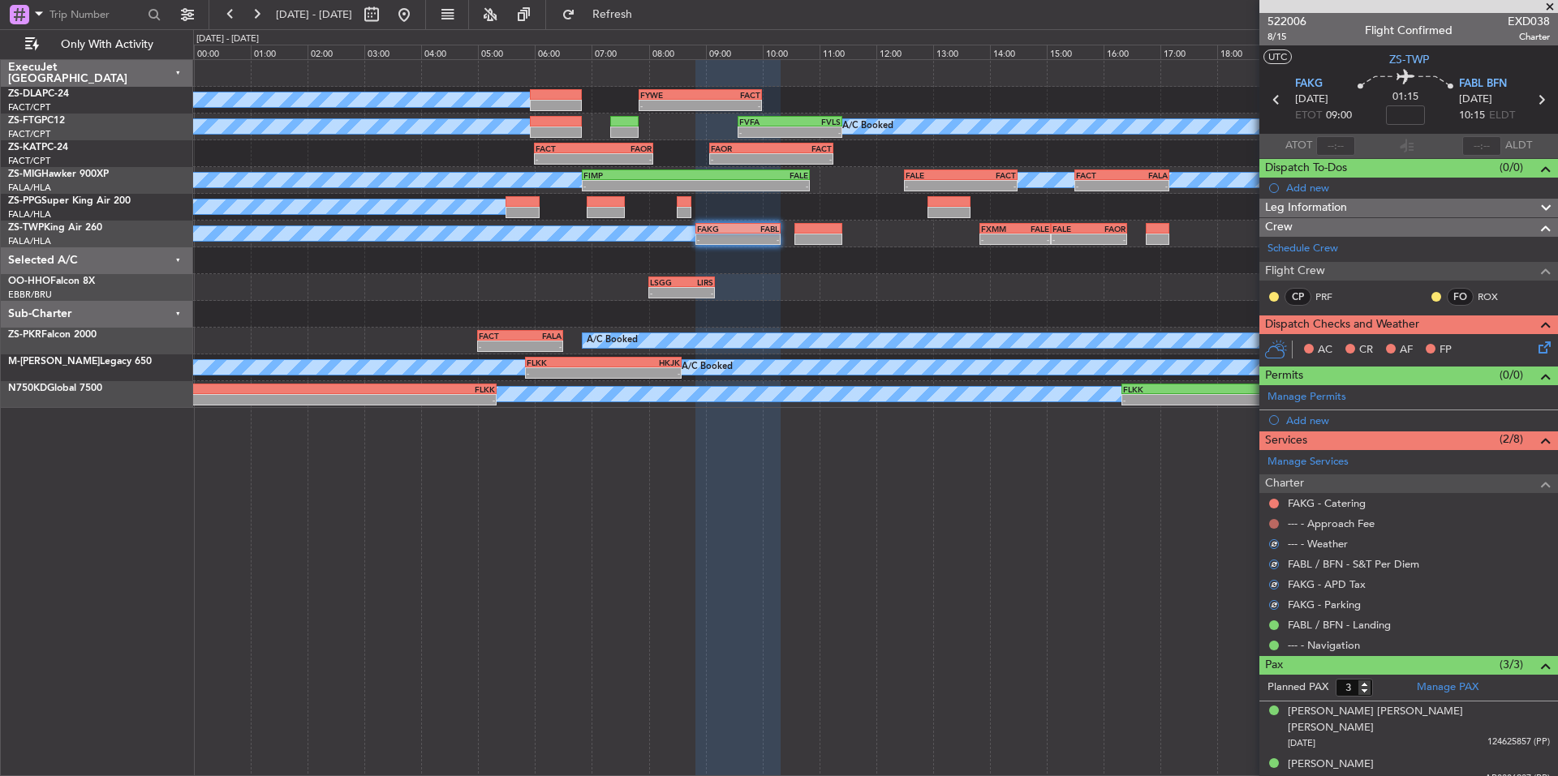
click at [1275, 521] on button at bounding box center [1274, 524] width 10 height 10
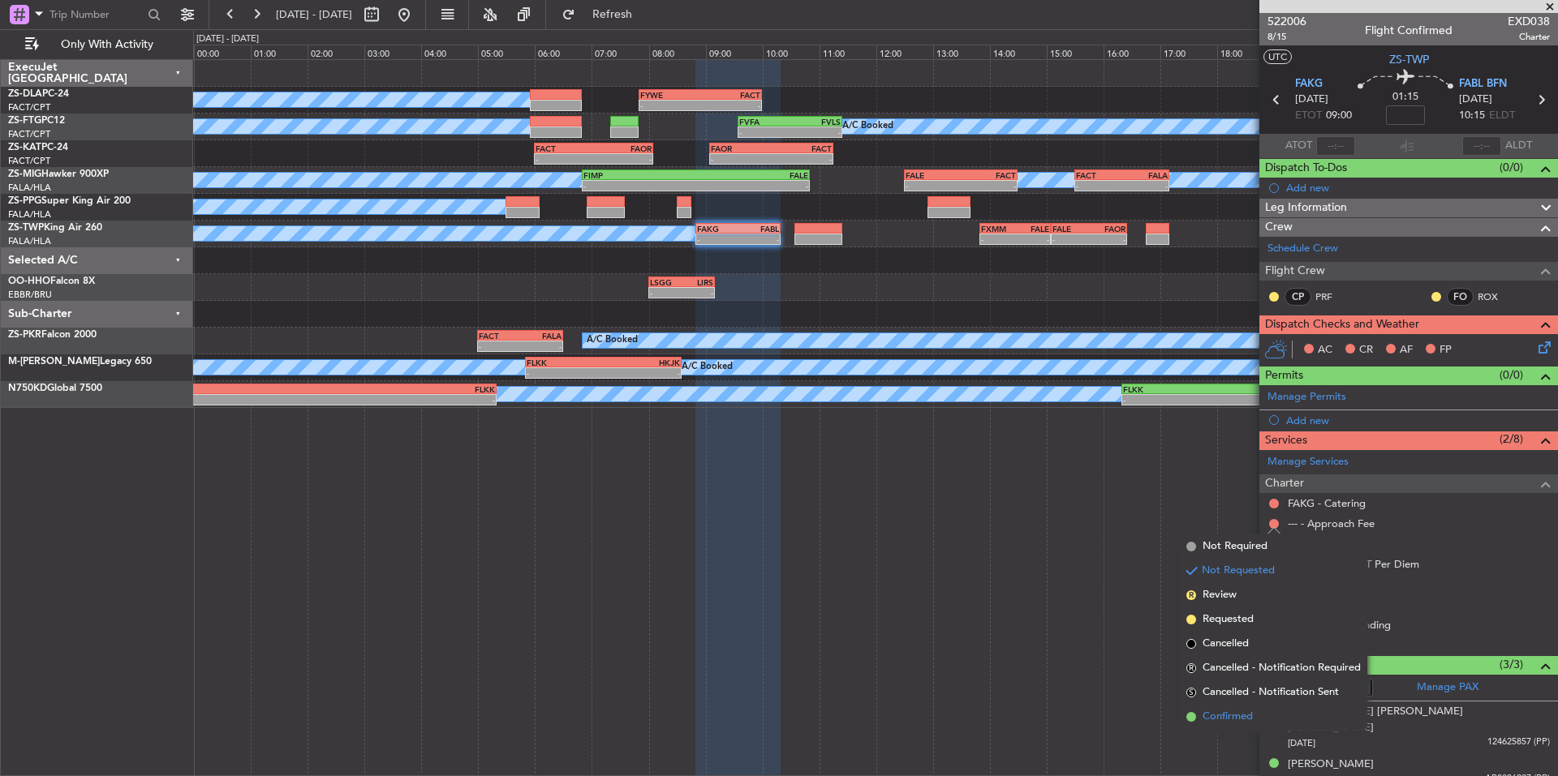
click at [1232, 712] on span "Confirmed" at bounding box center [1227, 717] width 50 height 16
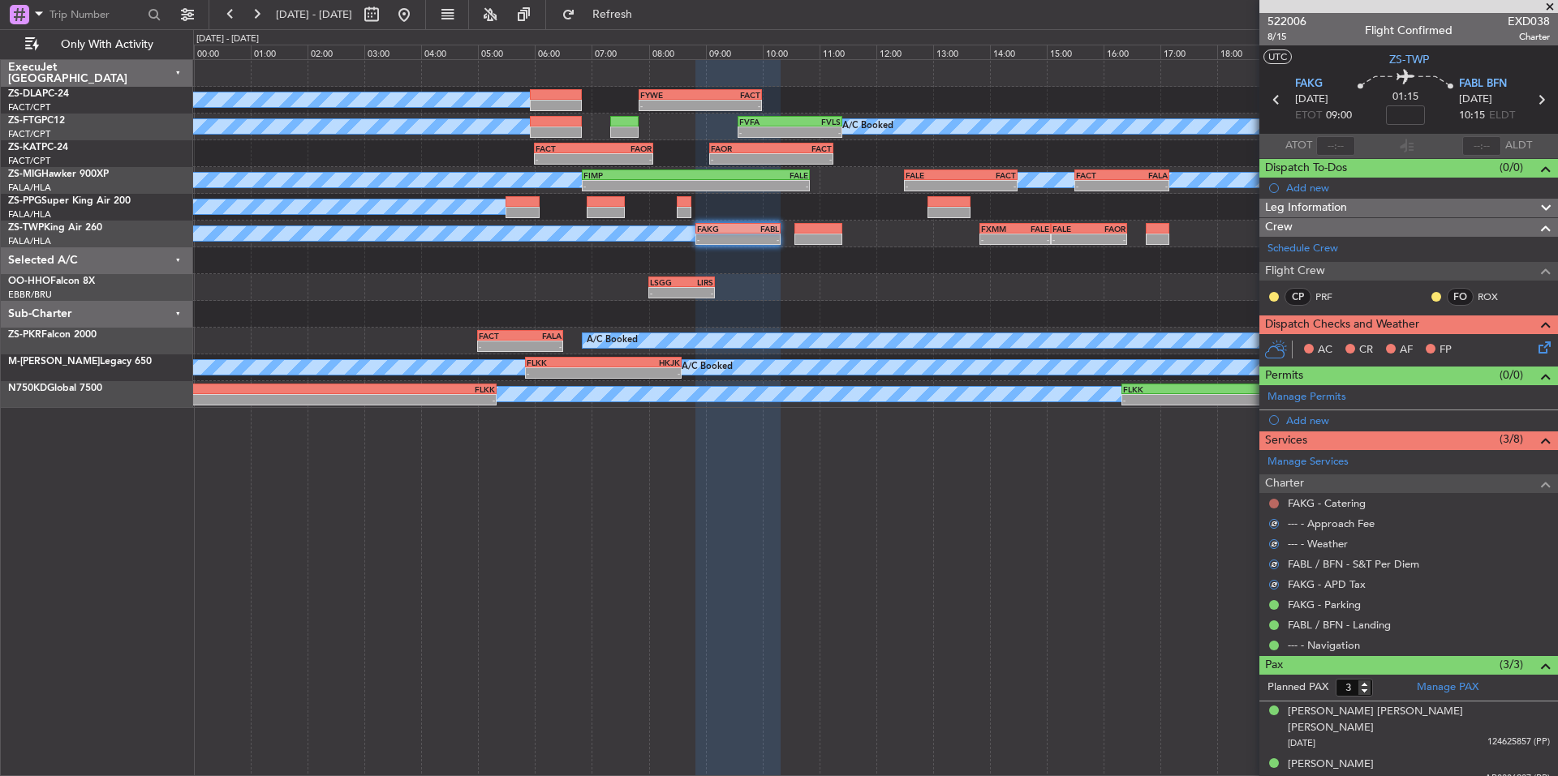
click at [1275, 502] on button at bounding box center [1274, 504] width 10 height 10
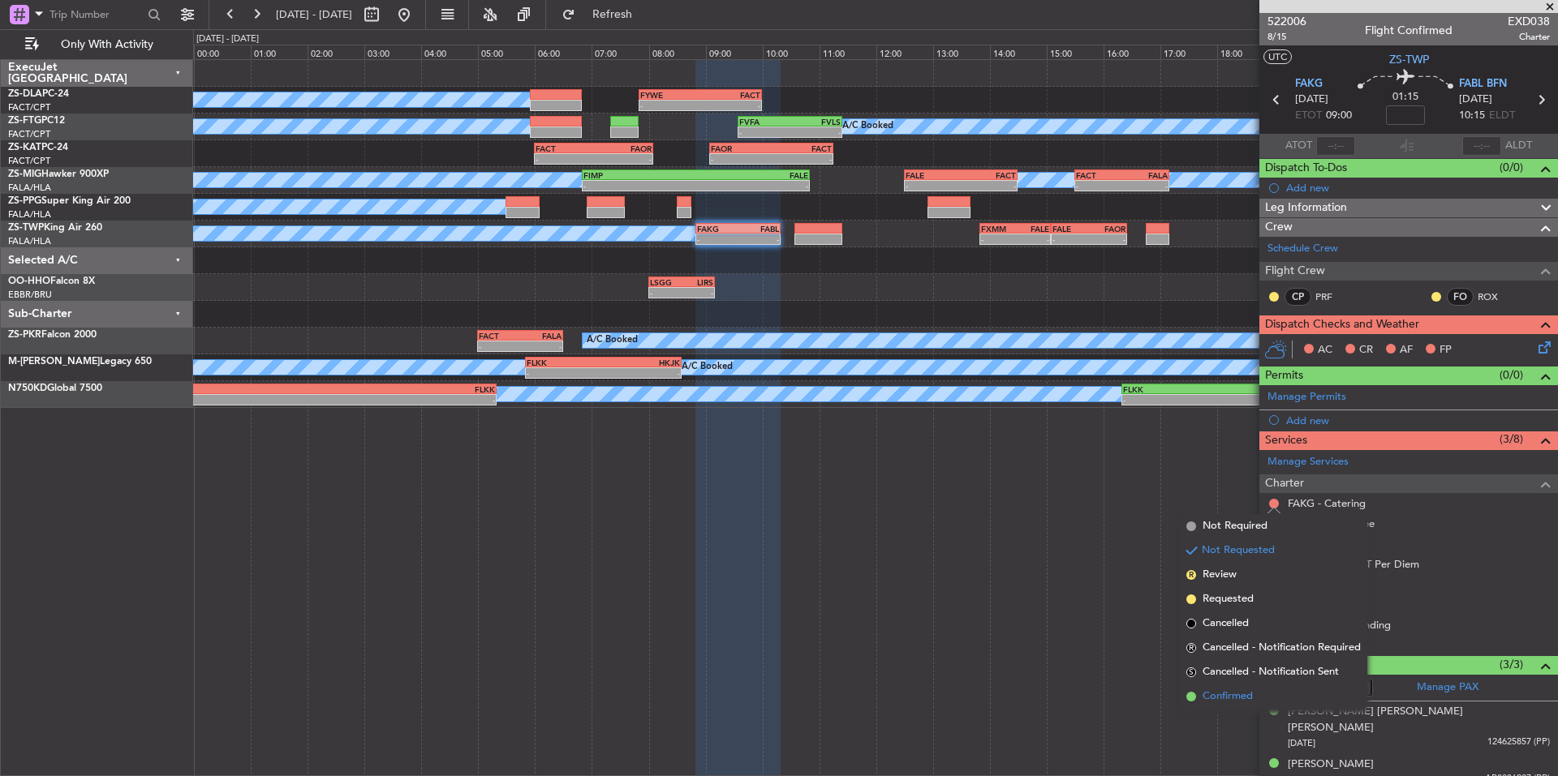
click at [1238, 695] on span "Confirmed" at bounding box center [1227, 697] width 50 height 16
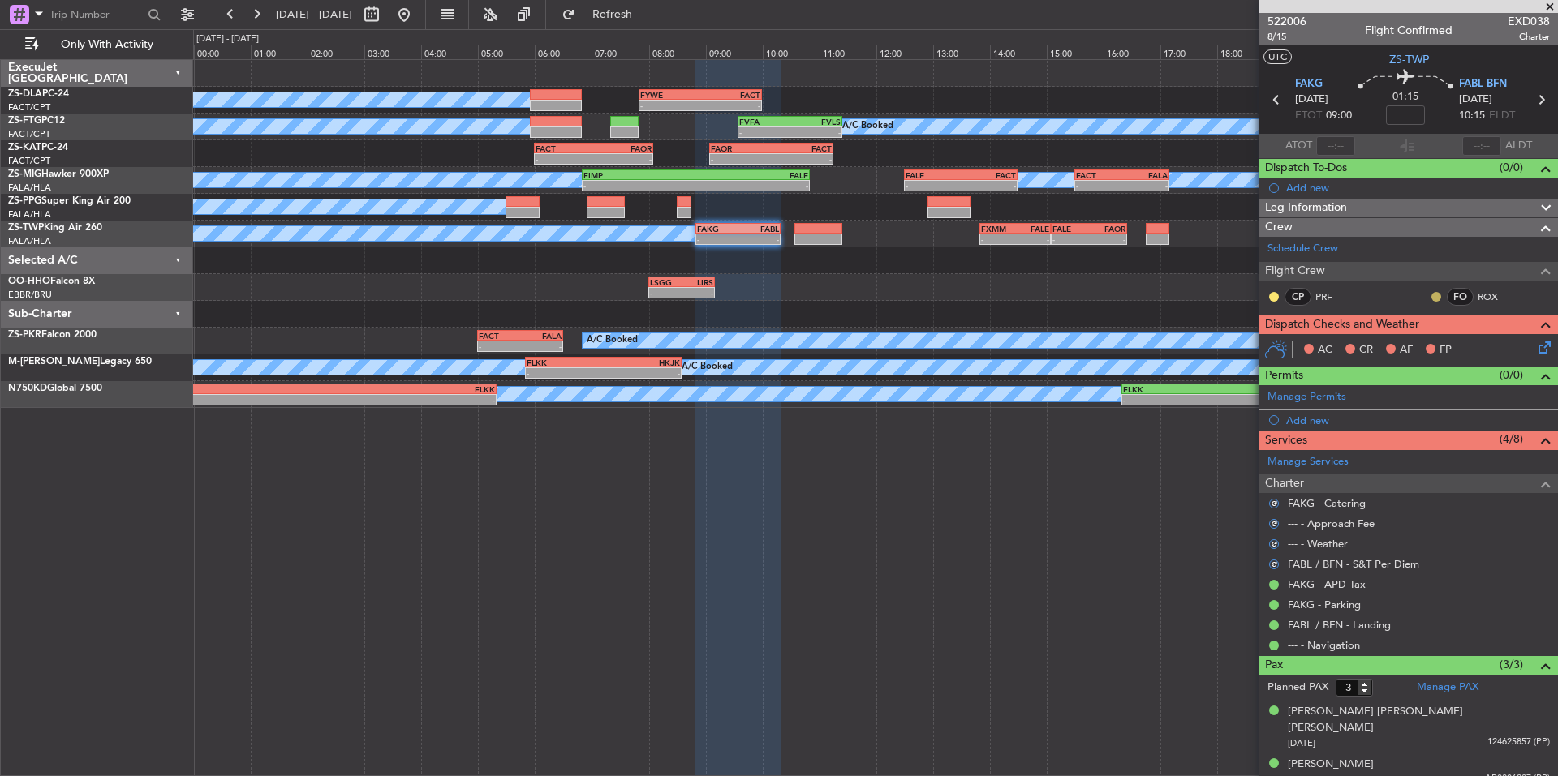
click at [1431, 292] on button at bounding box center [1436, 297] width 10 height 10
click at [1425, 339] on mat-tooltip-component "Unread" at bounding box center [1424, 322] width 59 height 43
click at [1431, 293] on button at bounding box center [1436, 297] width 10 height 10
click at [1447, 345] on span "Acknowledged" at bounding box center [1427, 344] width 71 height 16
click at [1270, 297] on button at bounding box center [1274, 297] width 10 height 10
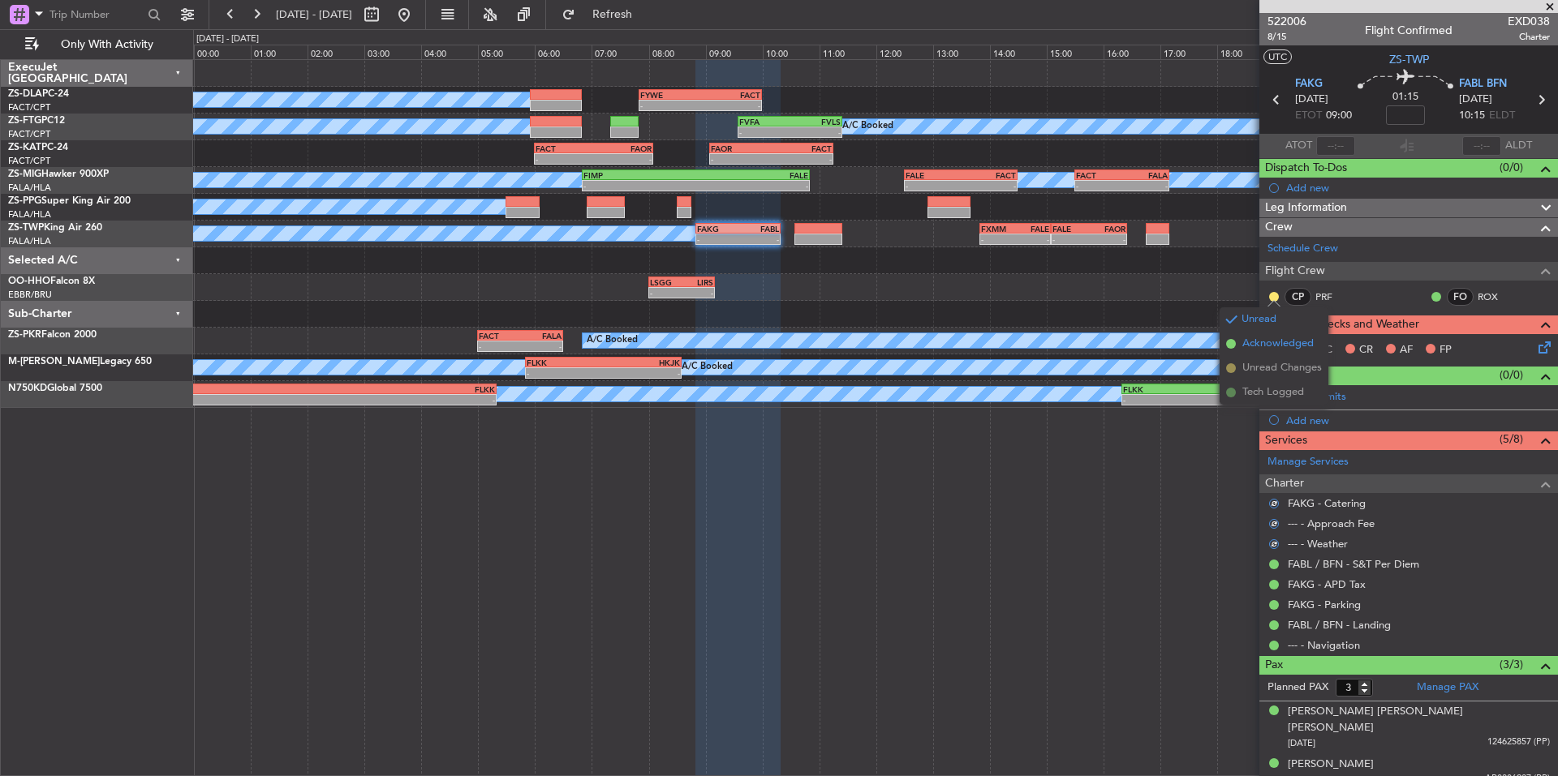
click at [1314, 342] on li "Acknowledged" at bounding box center [1273, 344] width 109 height 24
click at [1535, 349] on icon at bounding box center [1541, 344] width 13 height 13
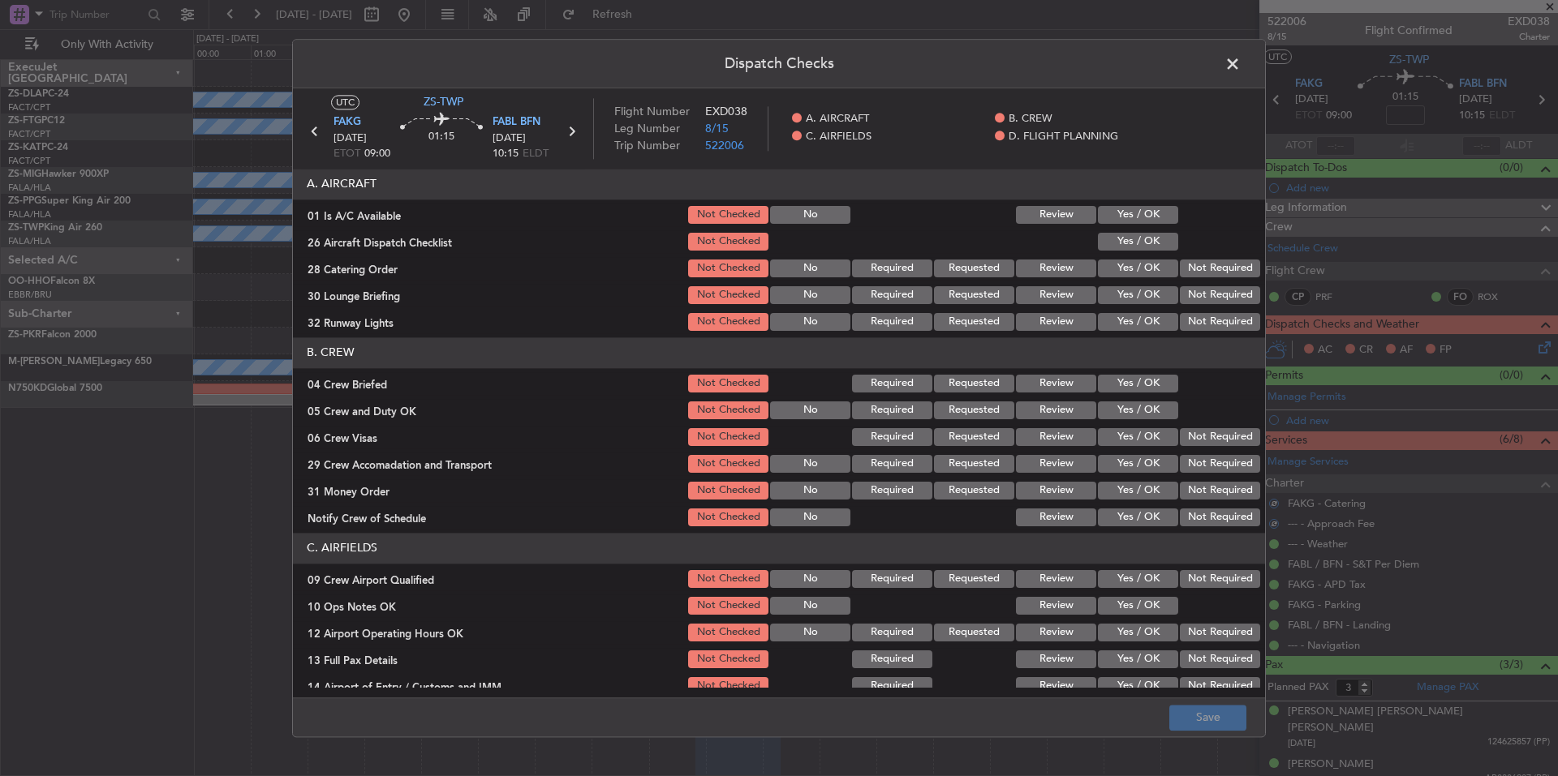
click at [1153, 214] on button "Yes / OK" at bounding box center [1138, 215] width 80 height 18
click at [1149, 258] on div "Yes / OK" at bounding box center [1136, 268] width 82 height 23
click at [1149, 247] on button "Yes / OK" at bounding box center [1138, 242] width 80 height 18
click at [1180, 262] on button "Not Required" at bounding box center [1220, 269] width 80 height 18
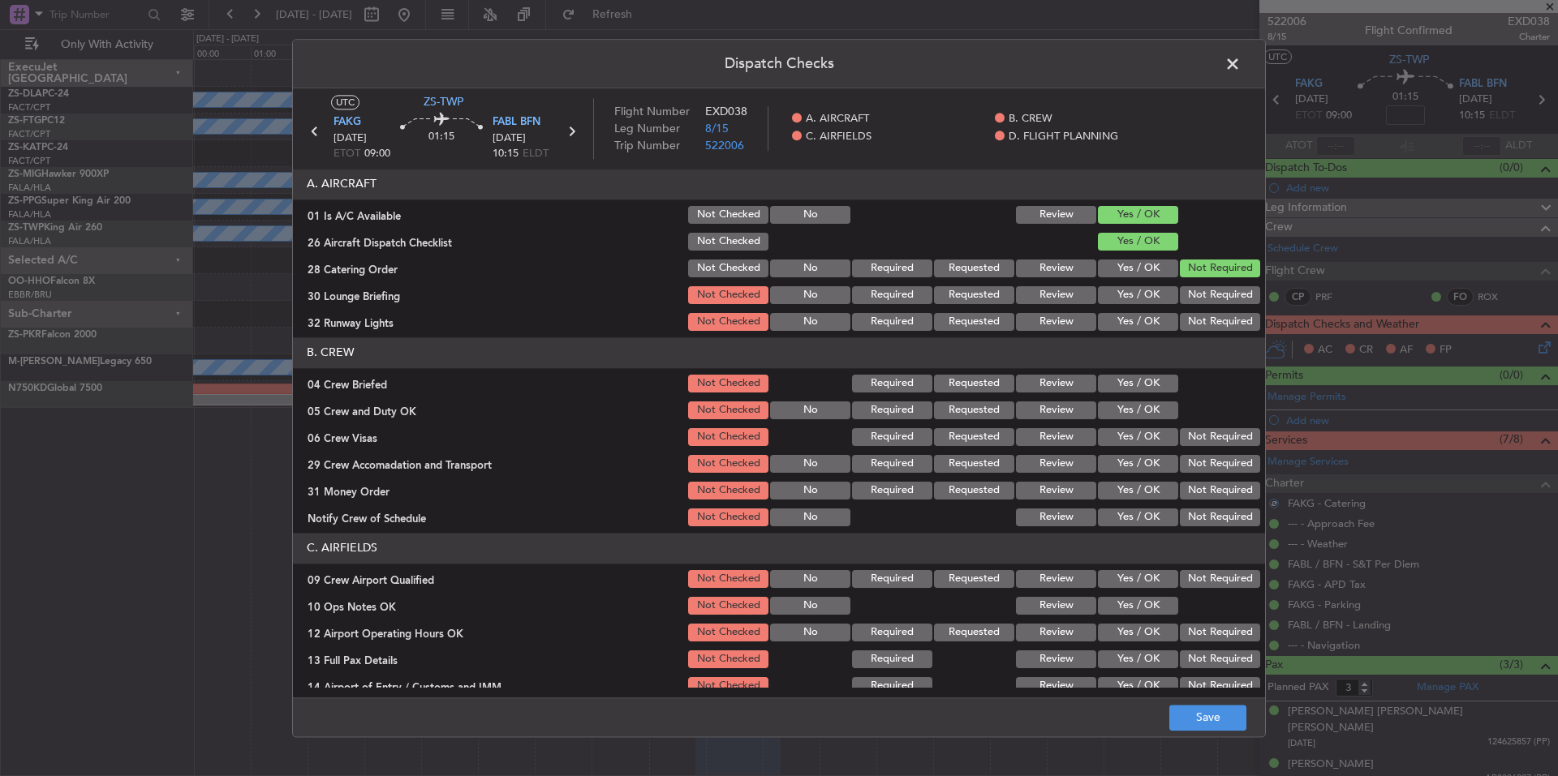
click at [1180, 277] on button "Not Required" at bounding box center [1220, 269] width 80 height 18
click at [1185, 298] on button "Not Required" at bounding box center [1220, 295] width 80 height 18
drag, startPoint x: 1186, startPoint y: 303, endPoint x: 1188, endPoint y: 320, distance: 16.3
click at [1186, 311] on section "A. AIRCRAFT 01 Is A/C Available Not Checked No Review Yes / OK 26 Aircraft Disp…" at bounding box center [779, 251] width 972 height 165
click at [1188, 320] on button "Not Required" at bounding box center [1220, 322] width 80 height 18
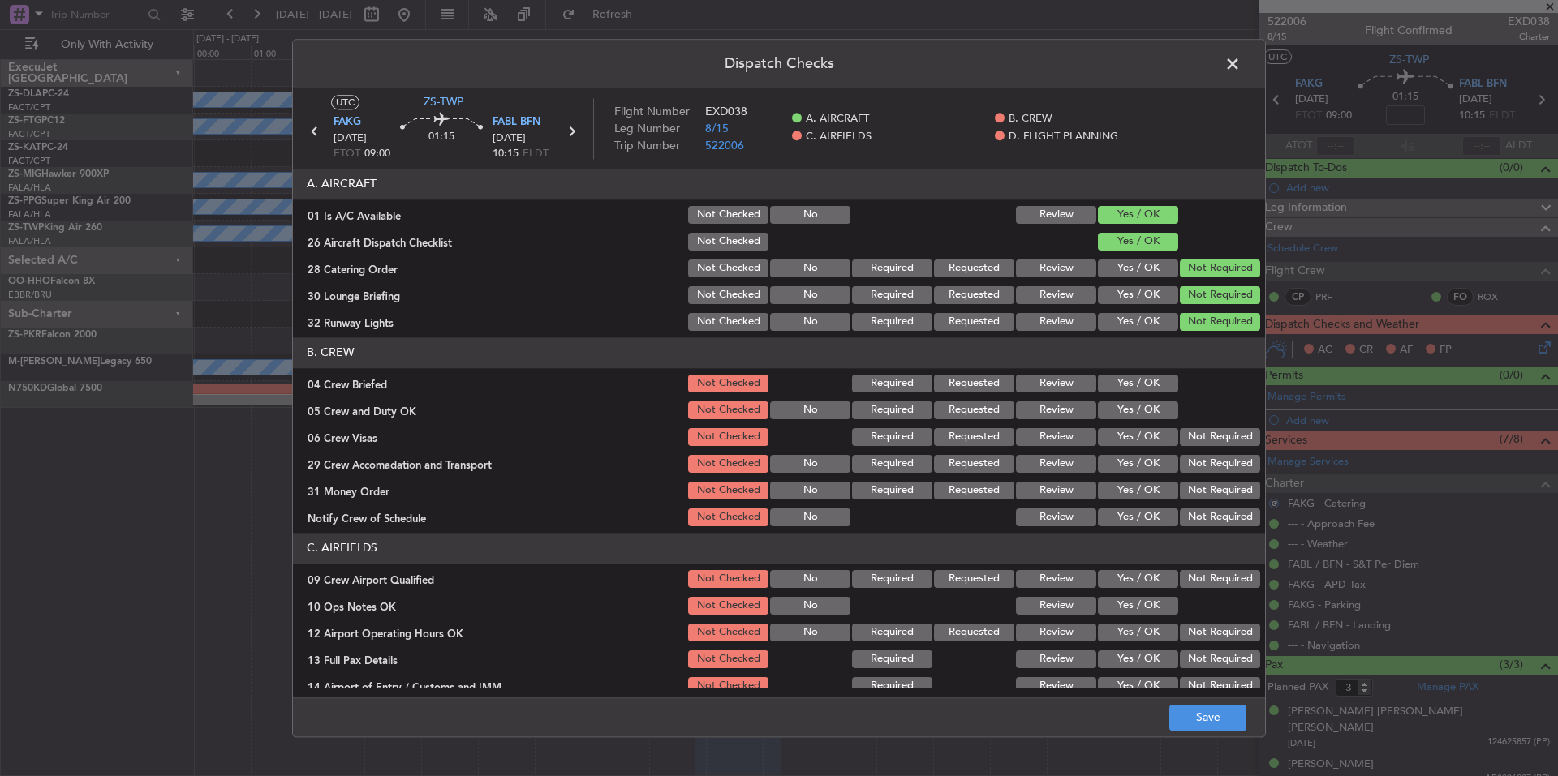
drag, startPoint x: 1157, startPoint y: 371, endPoint x: 1157, endPoint y: 385, distance: 14.6
click at [1157, 372] on section "B. CREW 04 Crew Briefed Not Checked Required Requested Review Yes / OK 05 Crew …" at bounding box center [779, 433] width 972 height 191
click at [1157, 385] on button "Yes / OK" at bounding box center [1138, 384] width 80 height 18
click at [1157, 406] on button "Yes / OK" at bounding box center [1138, 411] width 80 height 18
drag, startPoint x: 1169, startPoint y: 427, endPoint x: 1185, endPoint y: 449, distance: 27.5
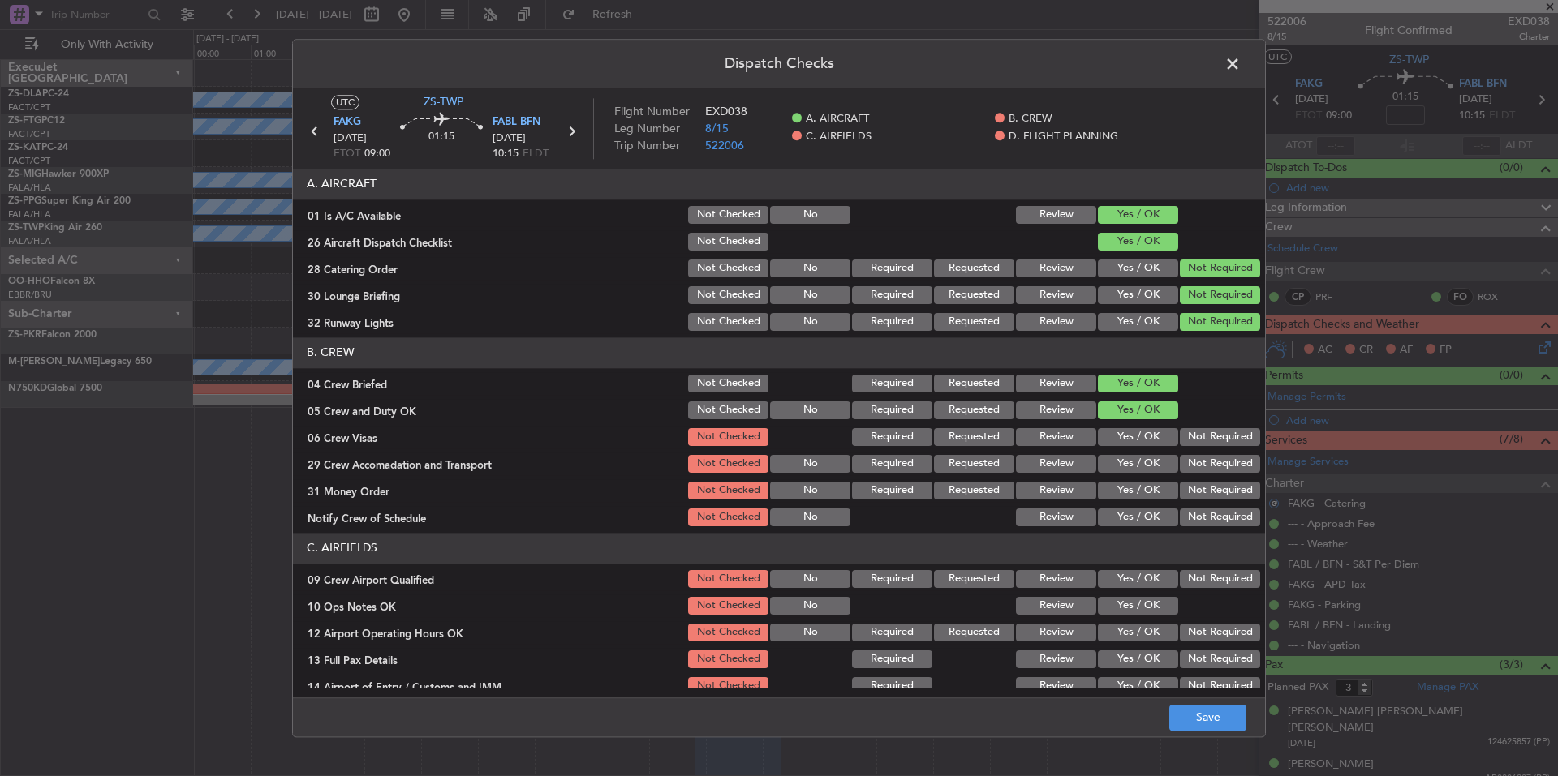
click at [1177, 428] on div "Not Required" at bounding box center [1218, 437] width 82 height 23
click at [1186, 454] on div "Not Required" at bounding box center [1218, 464] width 82 height 23
click at [1187, 473] on div "Not Required" at bounding box center [1218, 464] width 82 height 23
click at [1190, 487] on button "Not Required" at bounding box center [1220, 491] width 80 height 18
click at [1191, 500] on div "Not Required" at bounding box center [1218, 490] width 82 height 23
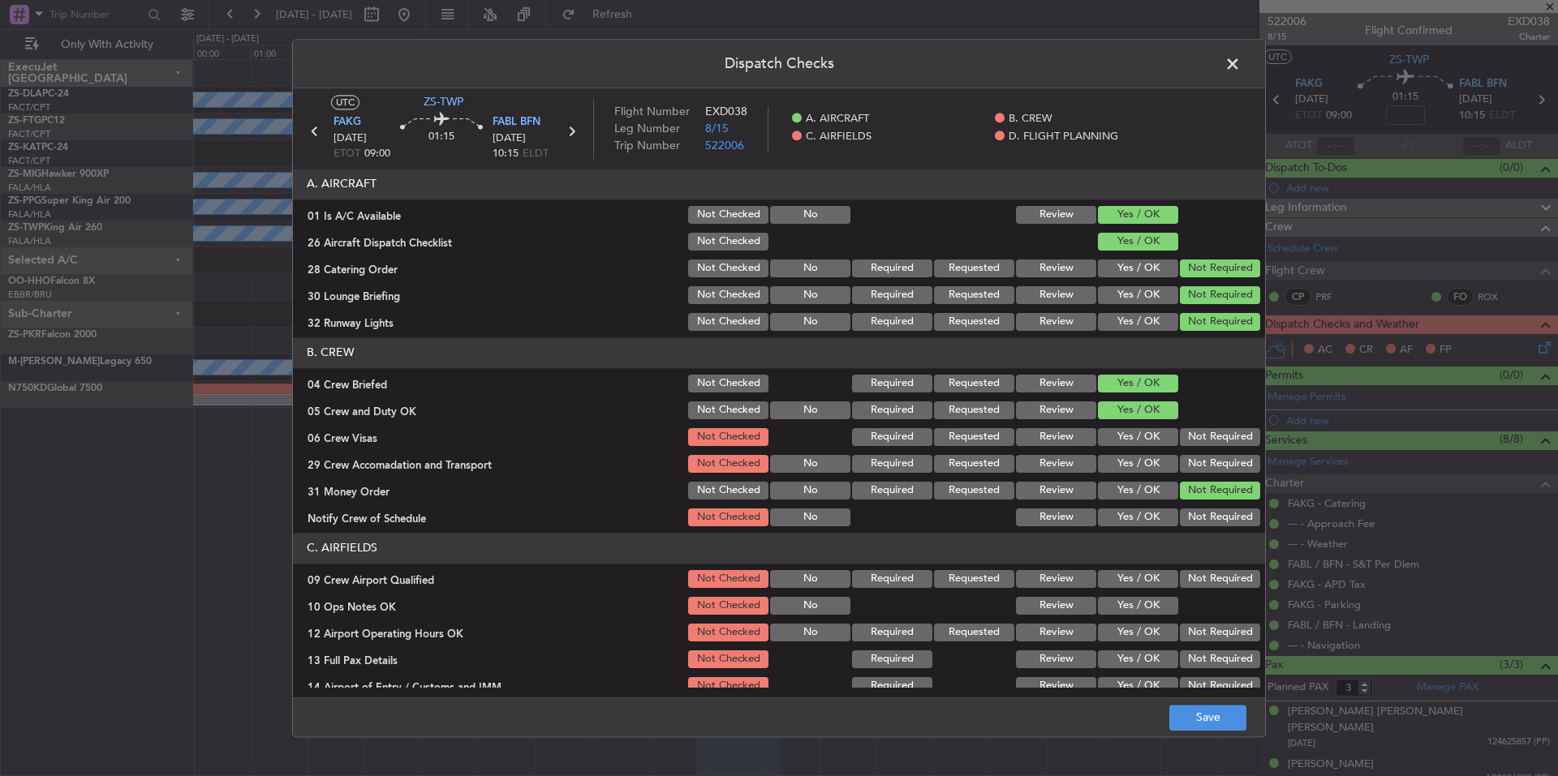
click at [1193, 512] on button "Not Required" at bounding box center [1220, 518] width 80 height 18
click at [1196, 517] on button "Not Required" at bounding box center [1220, 518] width 80 height 18
click at [1190, 445] on button "Not Required" at bounding box center [1220, 437] width 80 height 18
drag, startPoint x: 1193, startPoint y: 441, endPoint x: 1198, endPoint y: 453, distance: 12.7
click at [1193, 443] on button "Not Required" at bounding box center [1220, 437] width 80 height 18
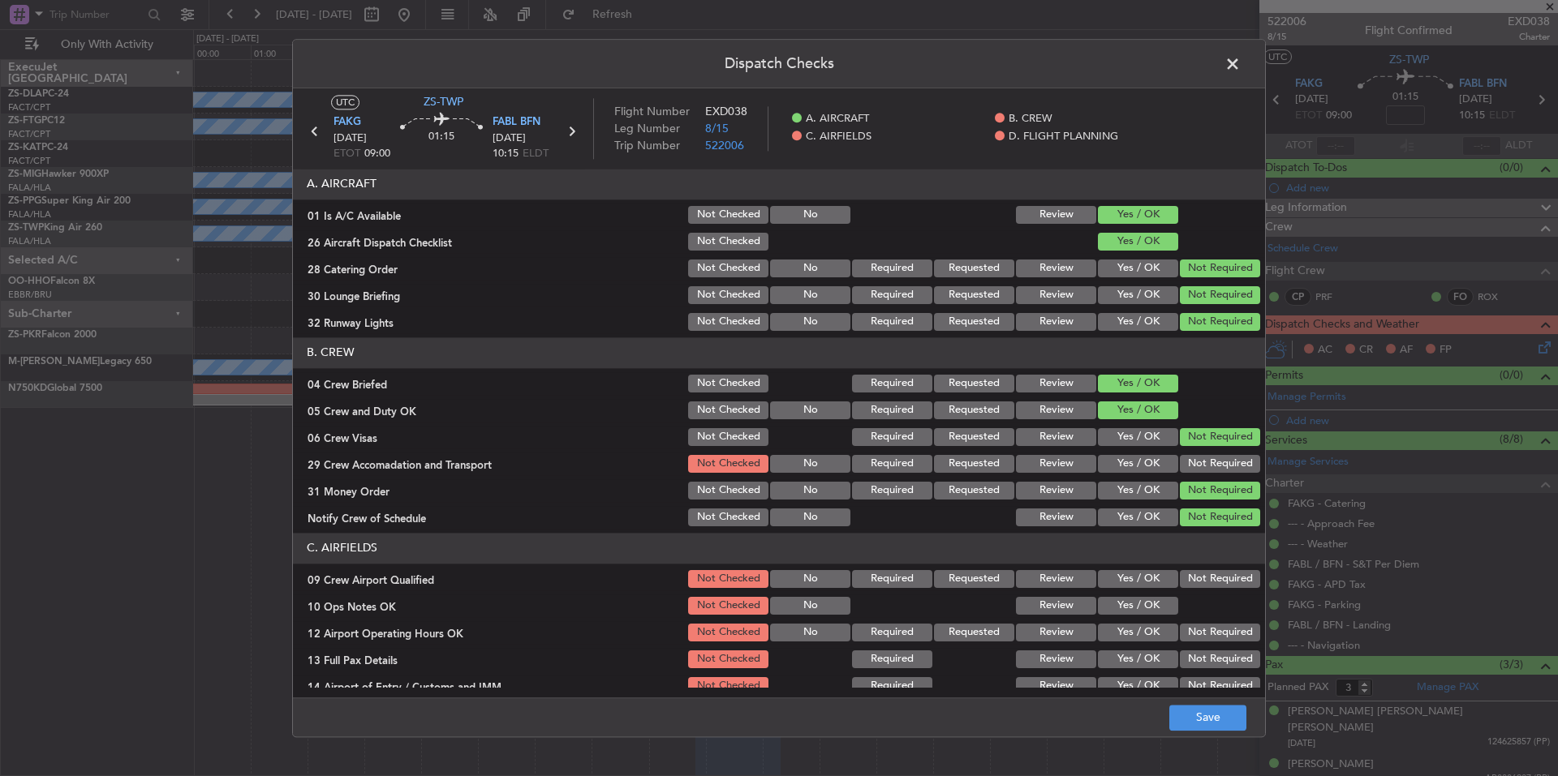
click at [1198, 453] on div "Not Required" at bounding box center [1218, 464] width 82 height 23
click at [1200, 464] on button "Not Required" at bounding box center [1220, 464] width 80 height 18
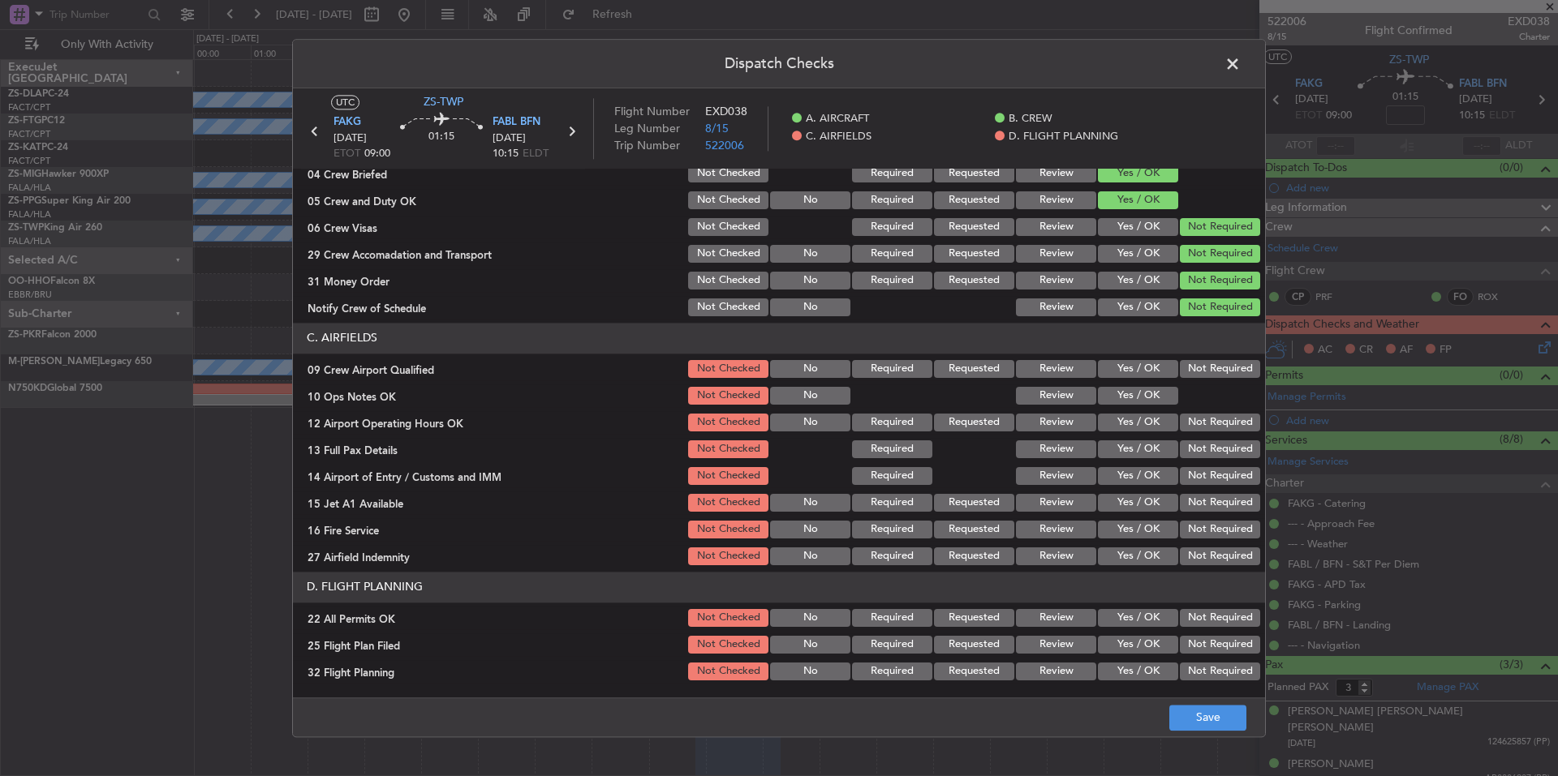
click at [1213, 368] on button "Not Required" at bounding box center [1220, 369] width 80 height 18
click at [1150, 392] on button "Yes / OK" at bounding box center [1138, 396] width 80 height 18
click at [1222, 436] on section "C. AIRFIELDS 09 Crew Airport Qualified Not Checked No Required Requested Review…" at bounding box center [779, 445] width 972 height 245
click at [1224, 455] on button "Not Required" at bounding box center [1220, 450] width 80 height 18
click at [1223, 483] on button "Not Required" at bounding box center [1220, 476] width 80 height 18
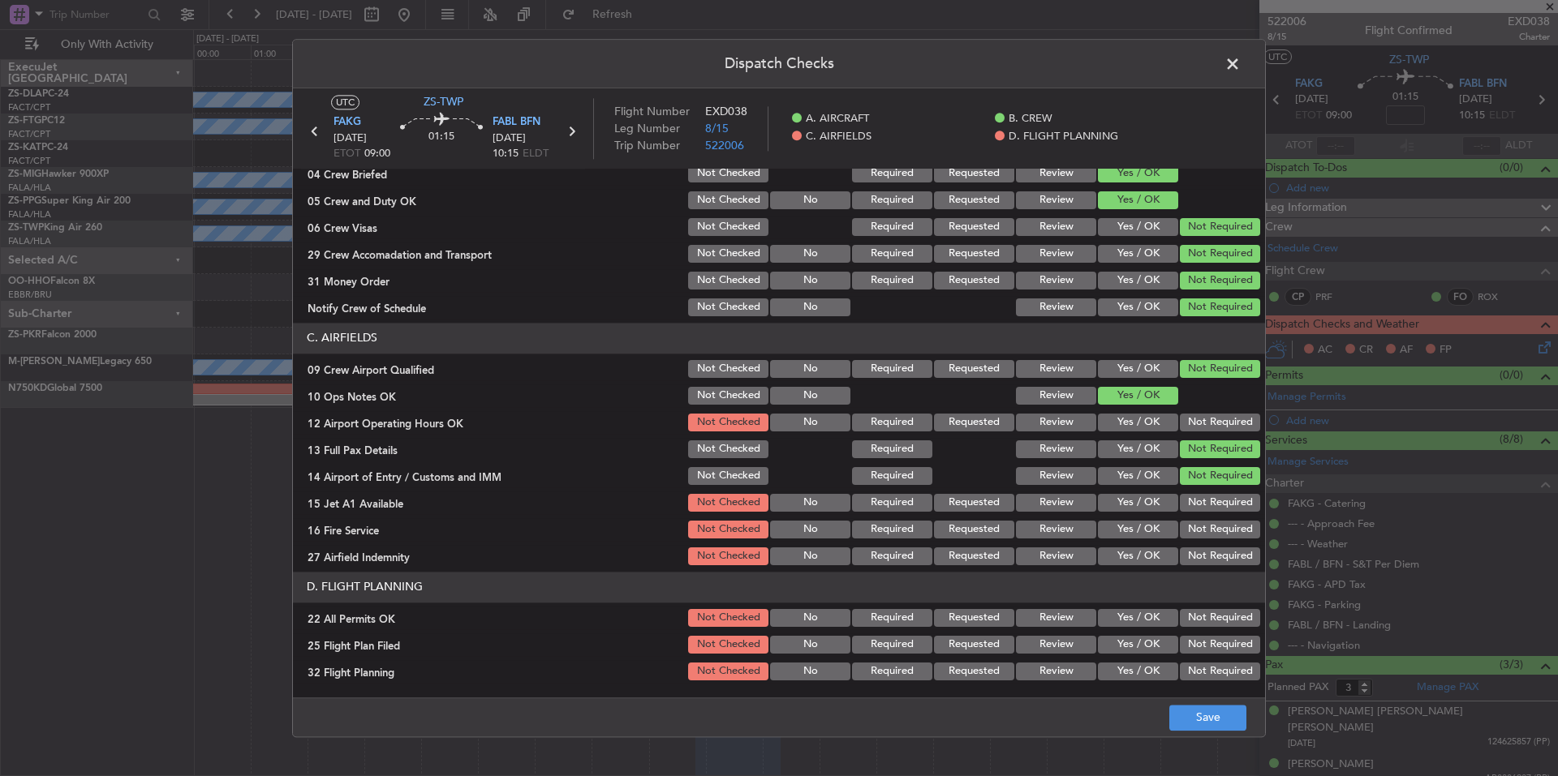
click at [1224, 503] on button "Not Required" at bounding box center [1220, 503] width 80 height 18
drag, startPoint x: 1224, startPoint y: 514, endPoint x: 1223, endPoint y: 529, distance: 15.5
click at [1223, 524] on section "C. AIRFIELDS 09 Crew Airport Qualified Not Checked No Required Requested Review…" at bounding box center [779, 445] width 972 height 245
click at [1222, 547] on div "Not Required" at bounding box center [1218, 556] width 82 height 23
click at [1222, 553] on button "Not Required" at bounding box center [1220, 557] width 80 height 18
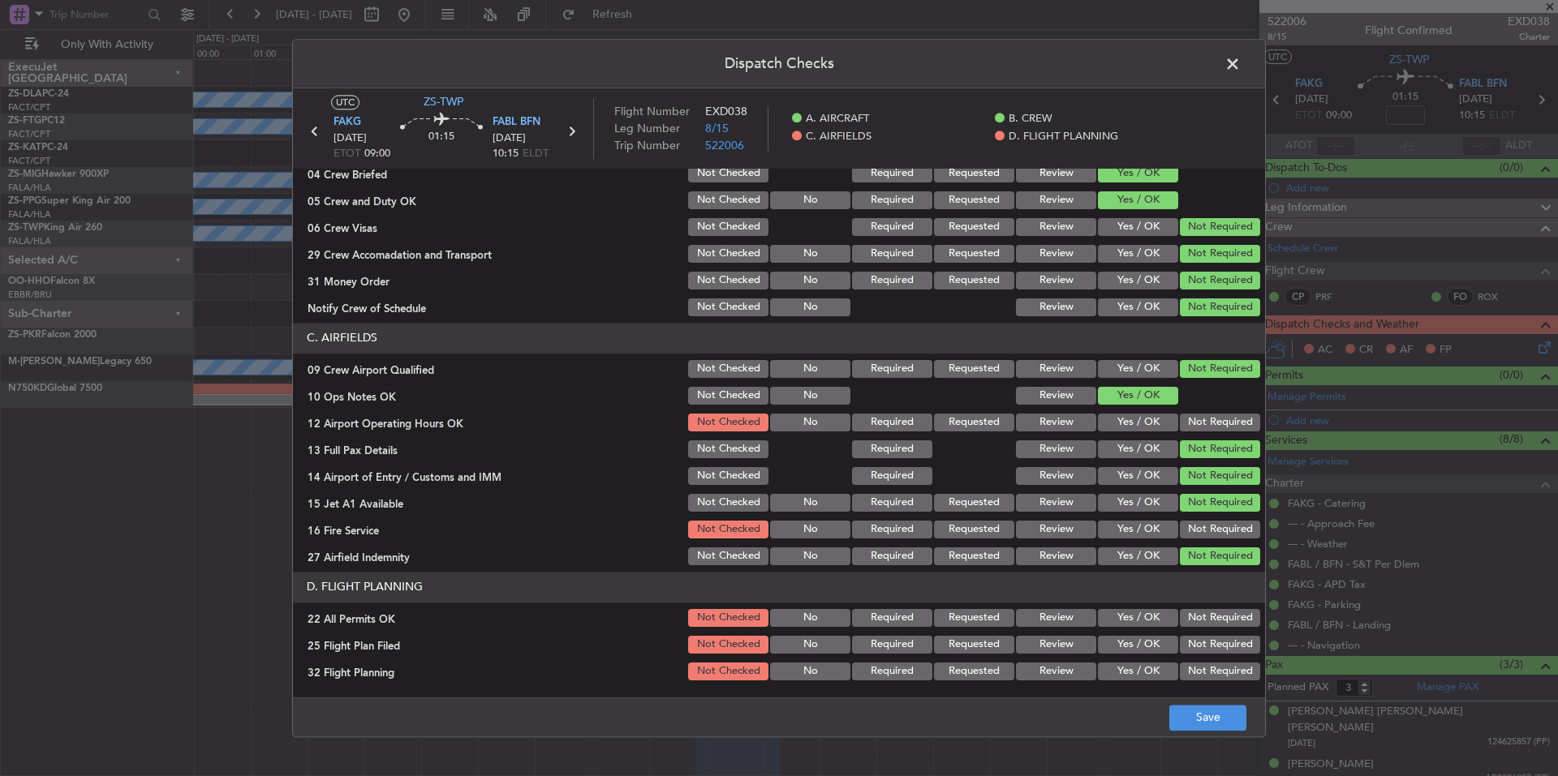
click at [1221, 526] on button "Not Required" at bounding box center [1220, 530] width 80 height 18
click at [1223, 427] on button "Not Required" at bounding box center [1220, 423] width 80 height 18
click at [1193, 619] on button "Not Required" at bounding box center [1220, 618] width 80 height 18
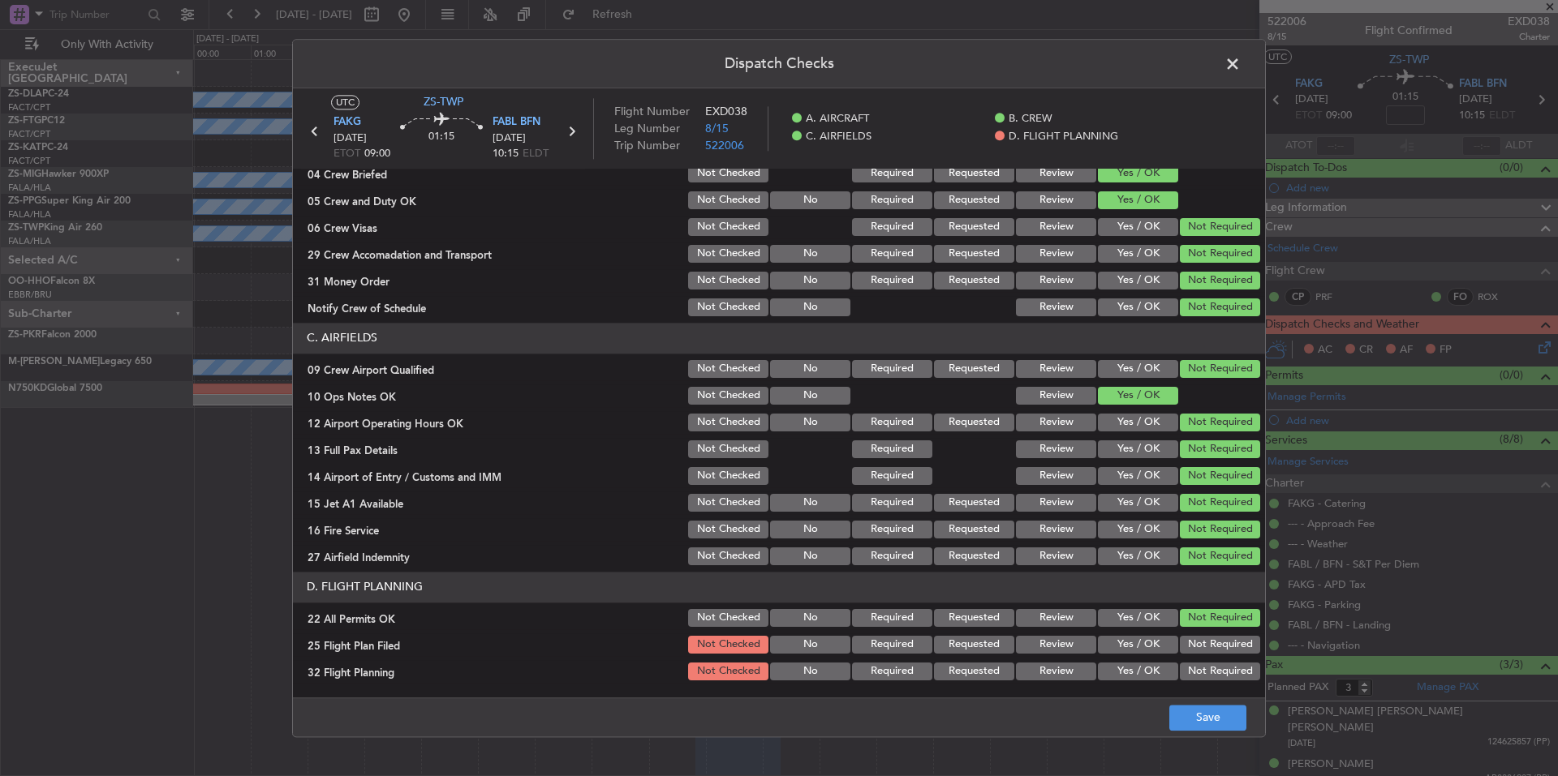
click at [1137, 653] on button "Yes / OK" at bounding box center [1138, 645] width 80 height 18
click at [1138, 668] on button "Yes / OK" at bounding box center [1138, 672] width 80 height 18
click at [1190, 716] on button "Save" at bounding box center [1207, 718] width 77 height 26
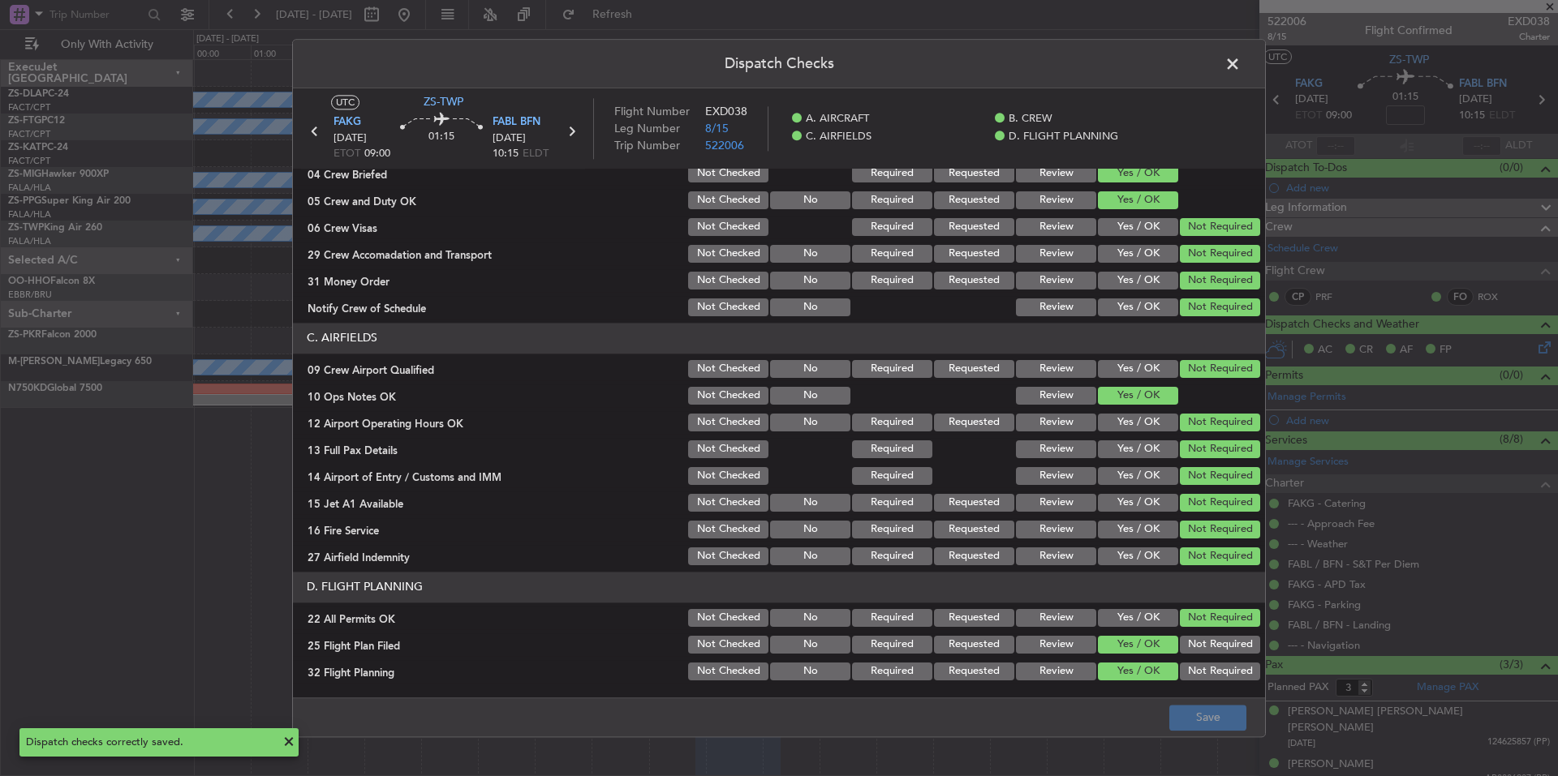
click at [1241, 66] on span at bounding box center [1241, 68] width 0 height 32
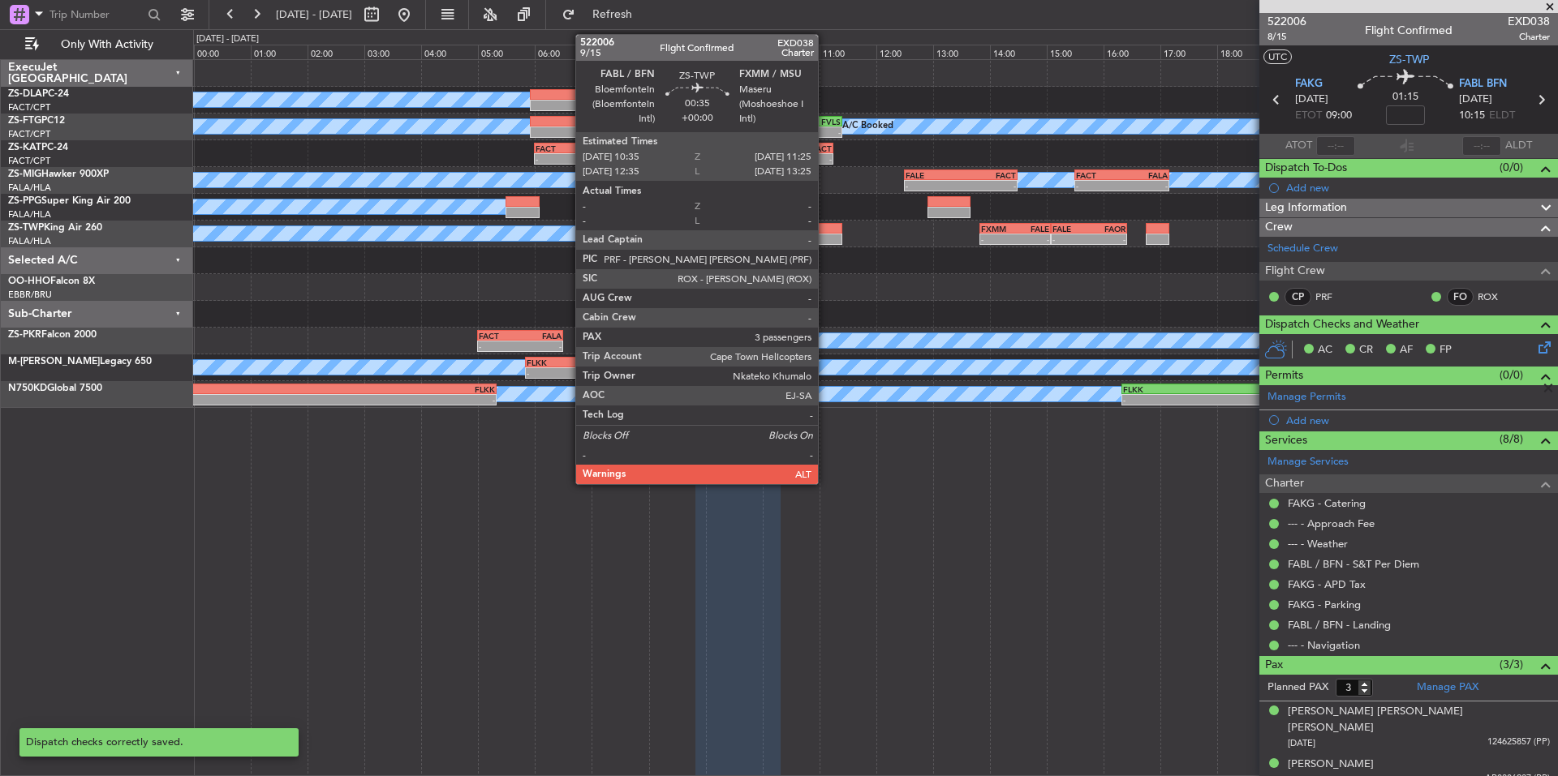
click at [825, 239] on div at bounding box center [818, 239] width 48 height 11
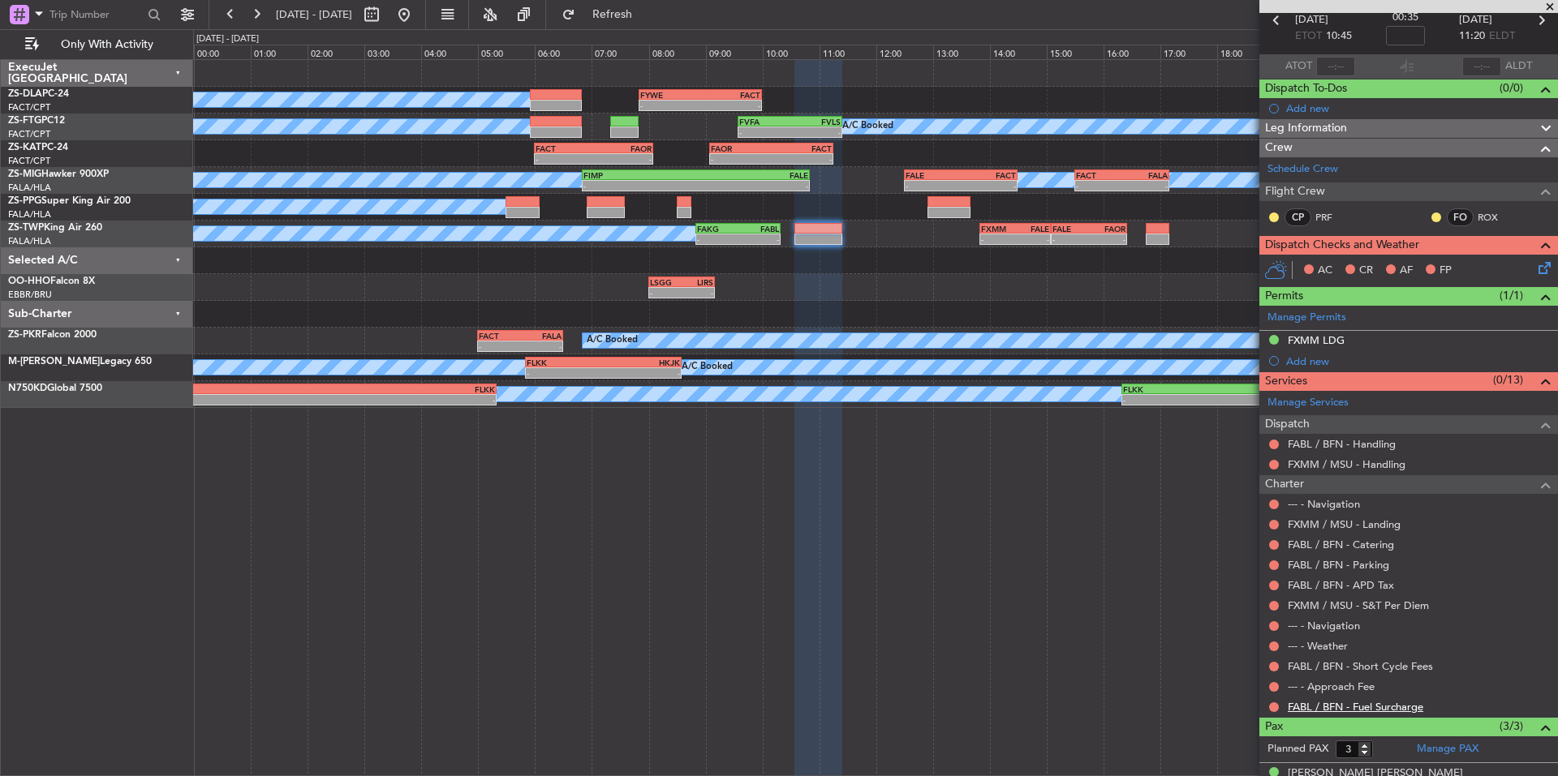
scroll to position [175, 0]
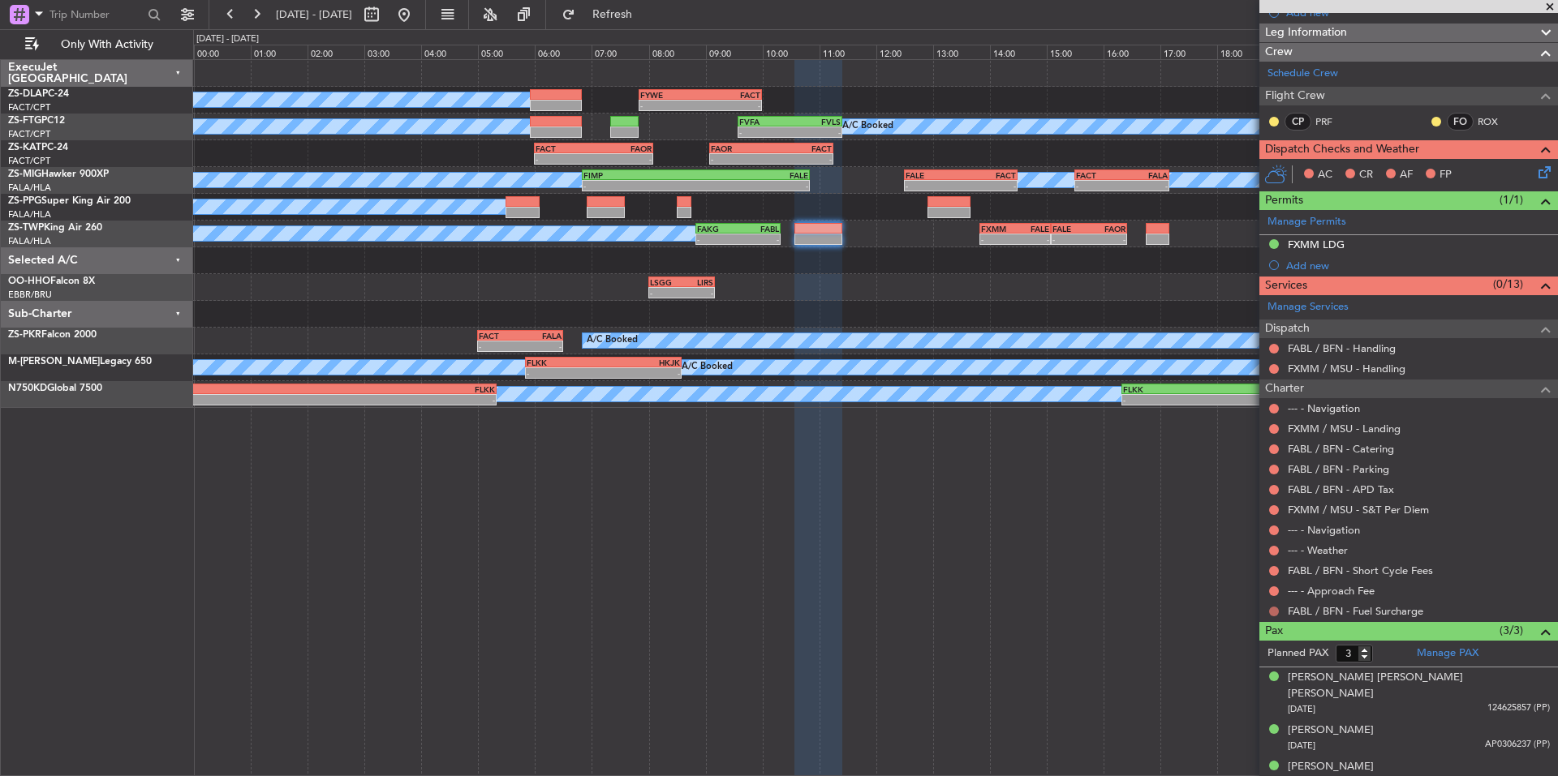
click at [1275, 613] on button at bounding box center [1274, 612] width 10 height 10
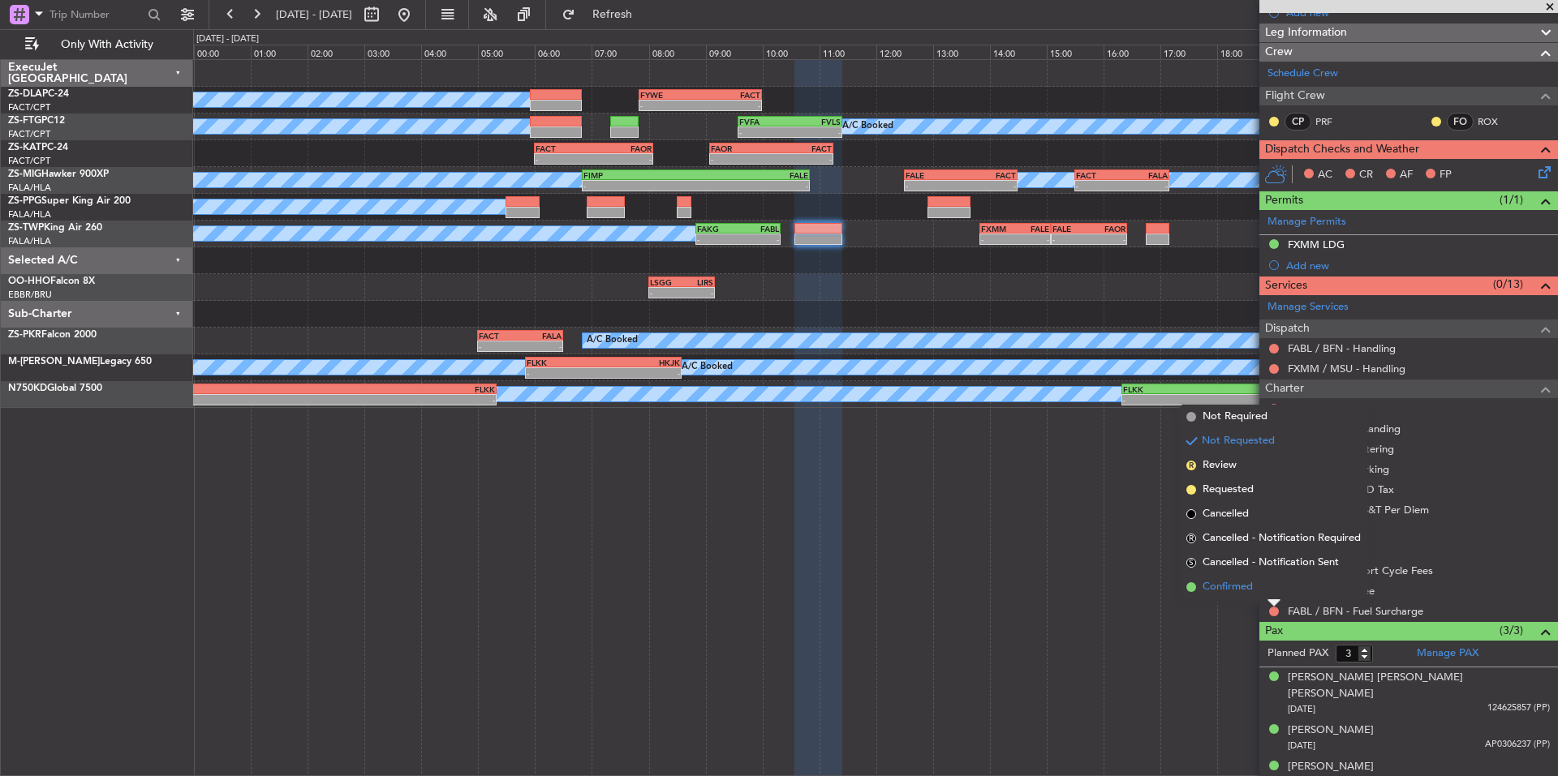
click at [1258, 596] on li "Confirmed" at bounding box center [1273, 587] width 187 height 24
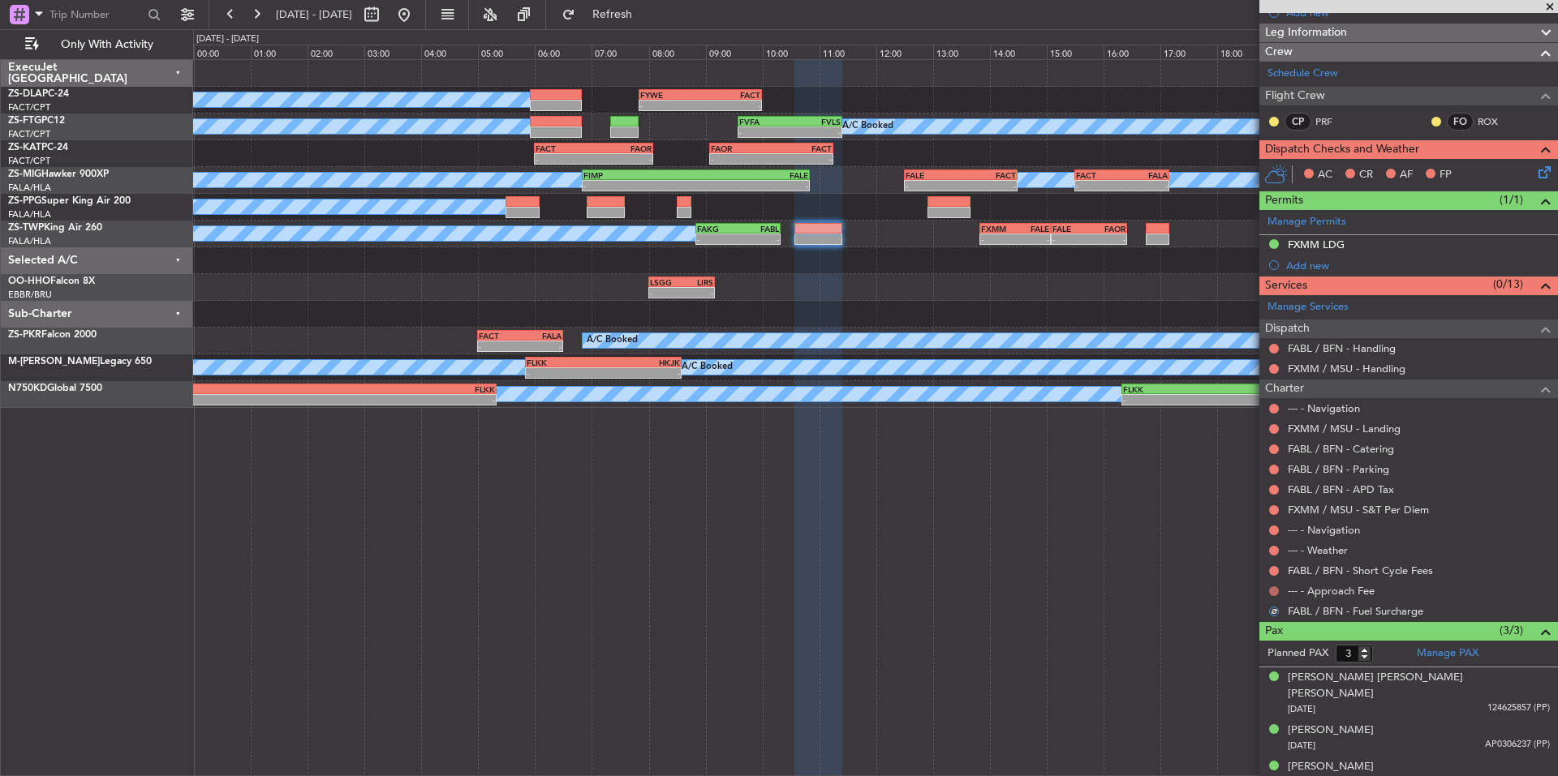
click at [1270, 588] on button at bounding box center [1274, 592] width 10 height 10
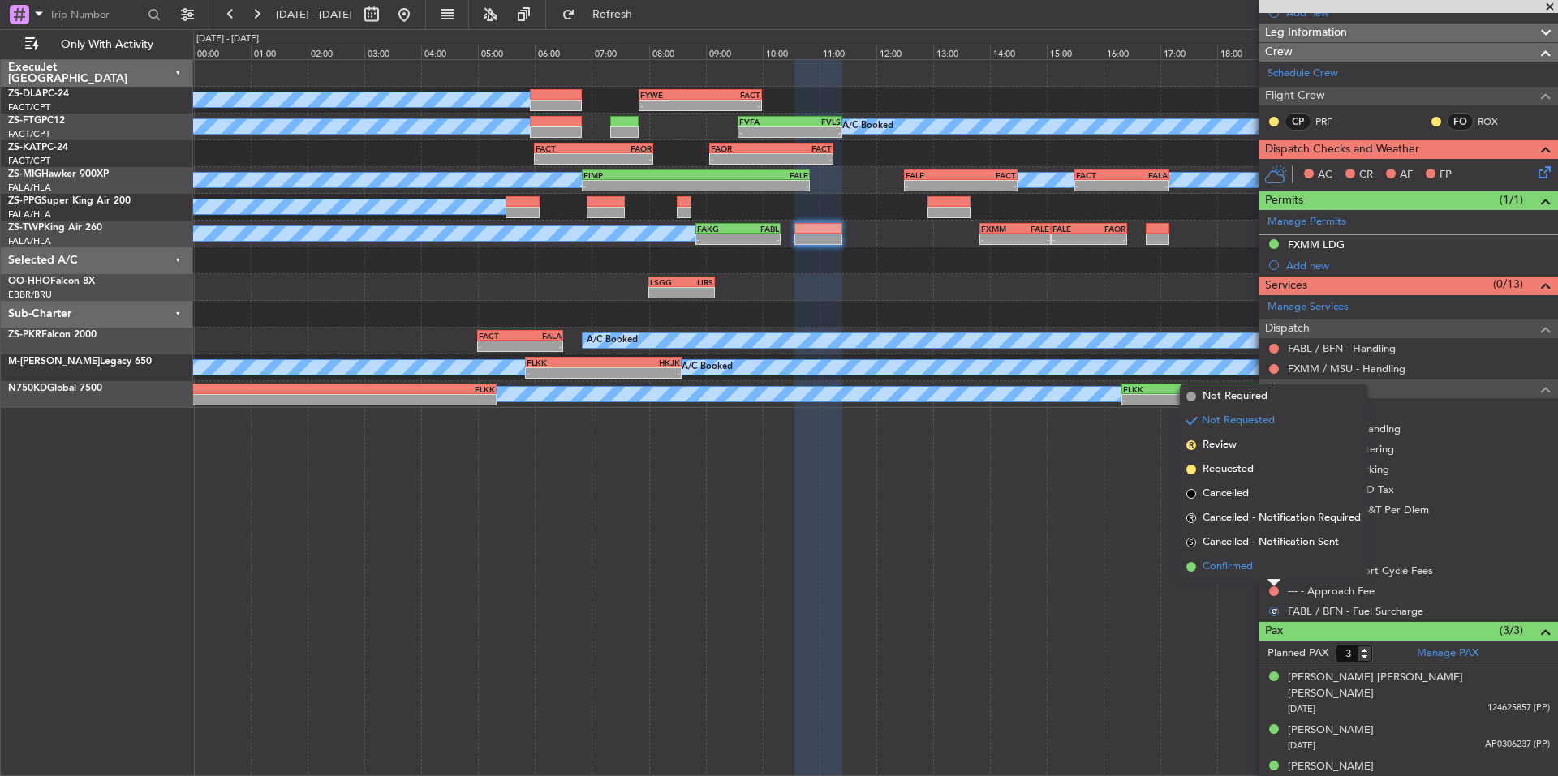
click at [1258, 571] on li "Confirmed" at bounding box center [1273, 567] width 187 height 24
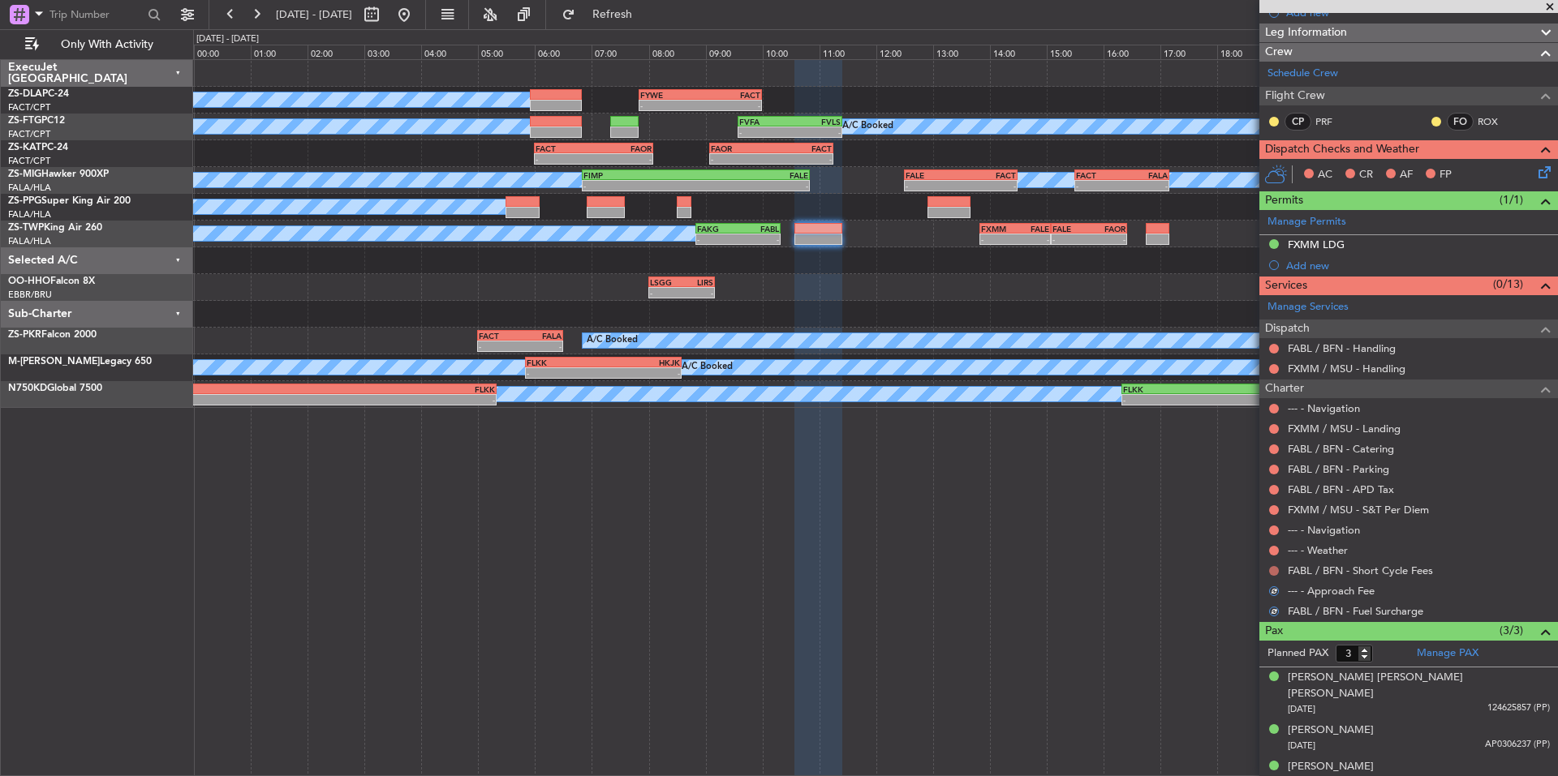
click at [1271, 570] on button at bounding box center [1274, 571] width 10 height 10
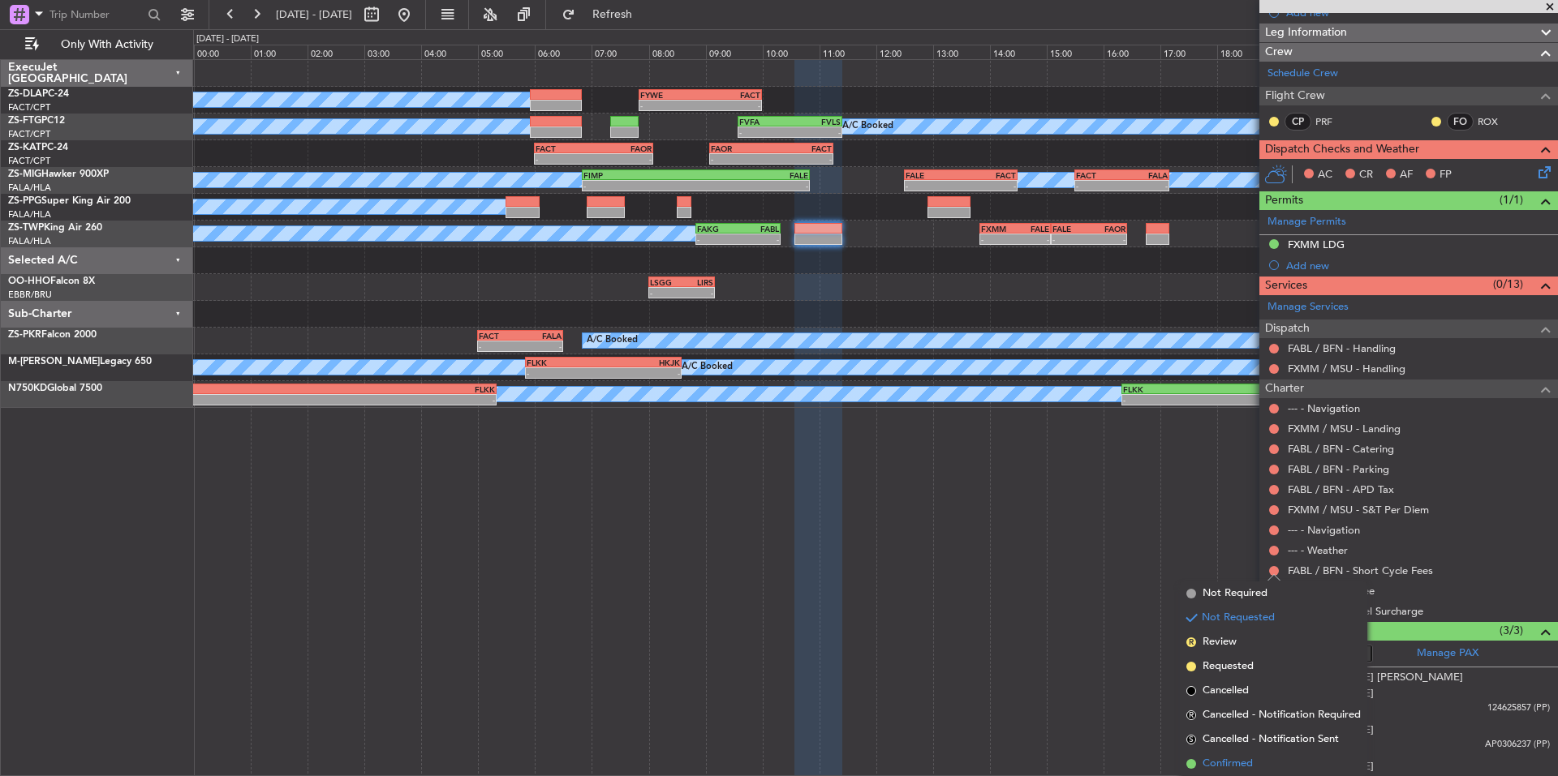
click at [1246, 764] on span "Confirmed" at bounding box center [1227, 764] width 50 height 16
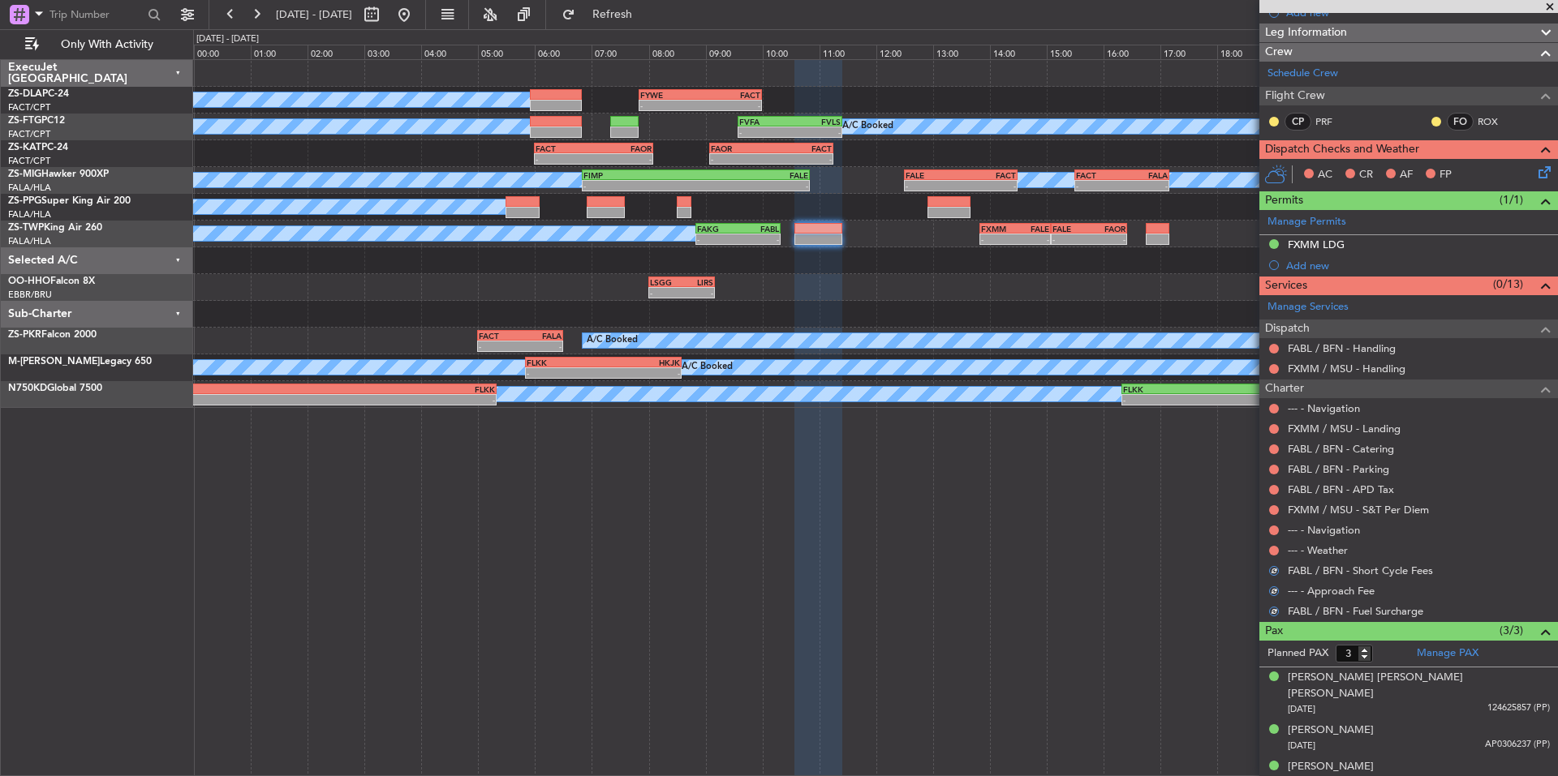
scroll to position [0, 0]
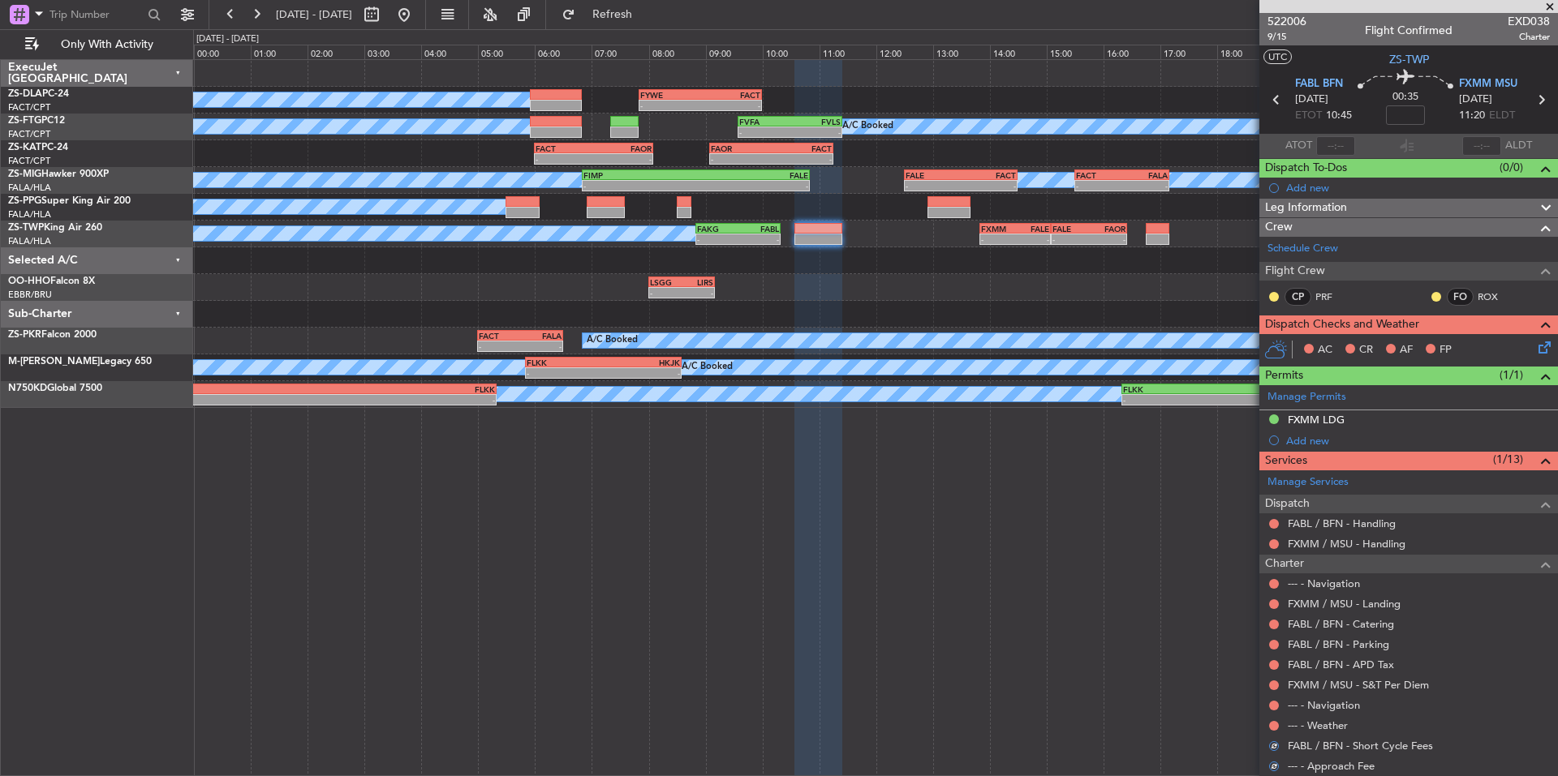
drag, startPoint x: 1274, startPoint y: 725, endPoint x: 1264, endPoint y: 712, distance: 15.6
click at [1273, 725] on button at bounding box center [1274, 726] width 10 height 10
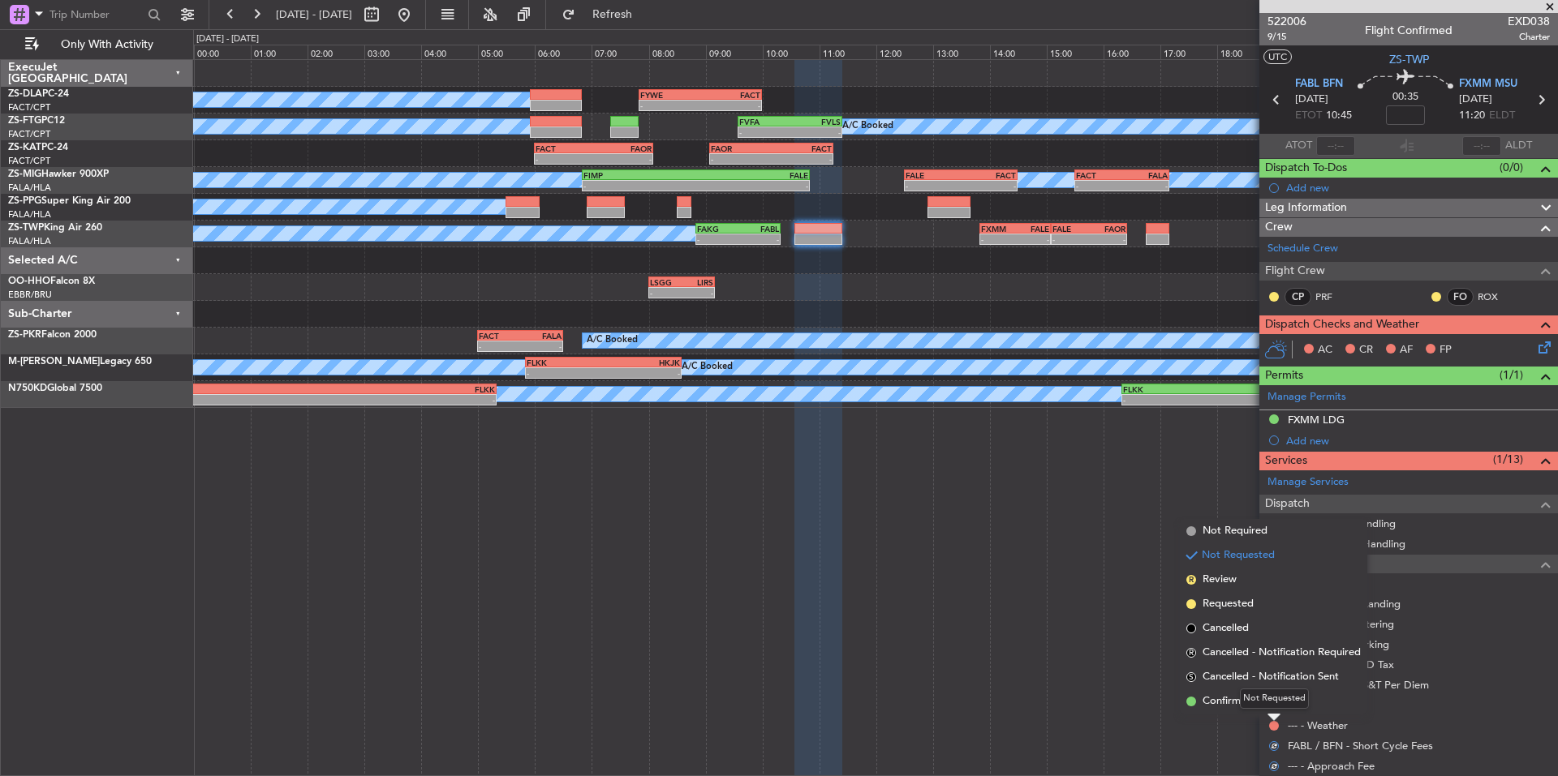
click at [1261, 706] on div "Not Requested" at bounding box center [1274, 699] width 69 height 20
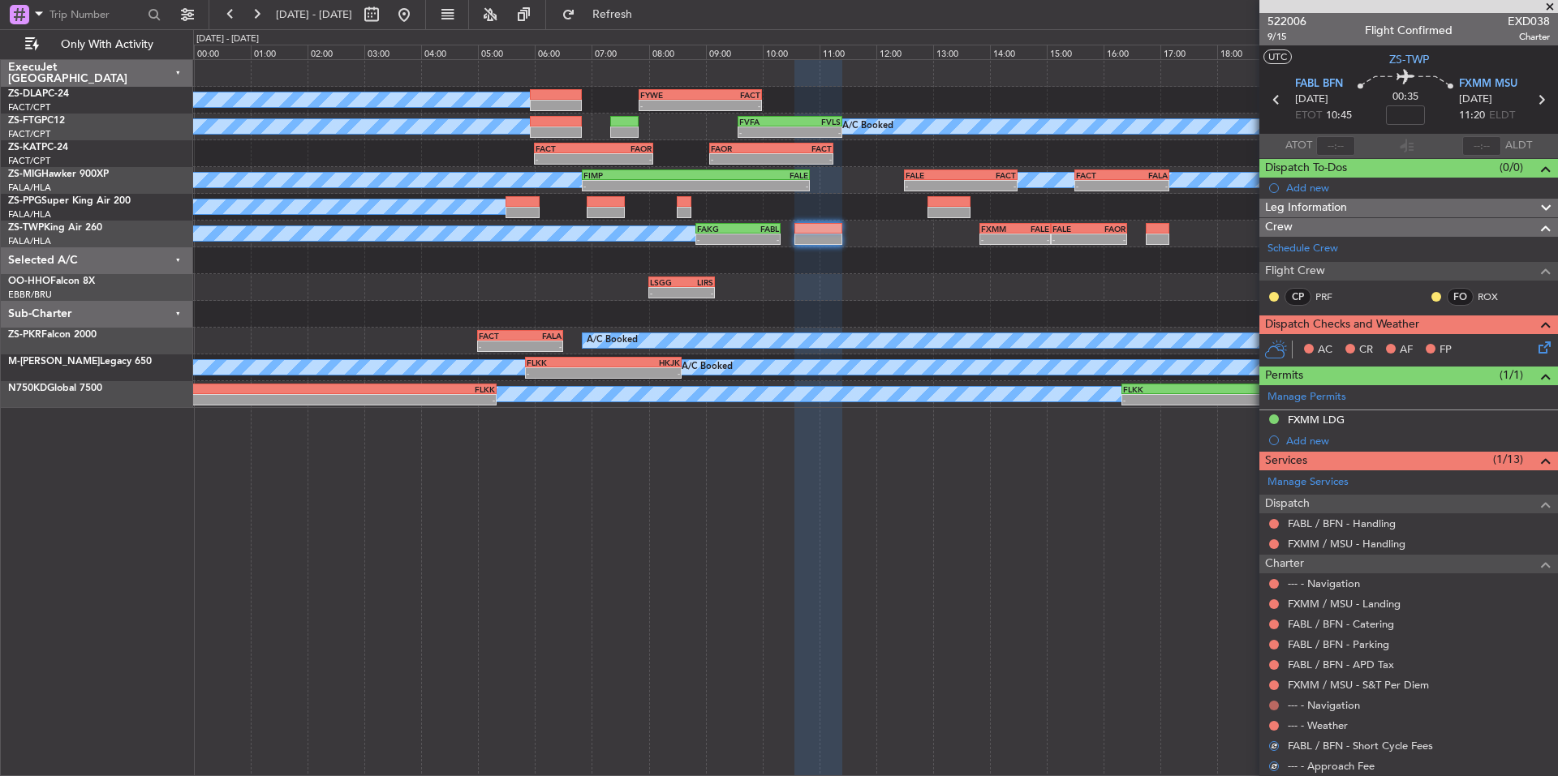
click at [1272, 704] on button at bounding box center [1274, 706] width 10 height 10
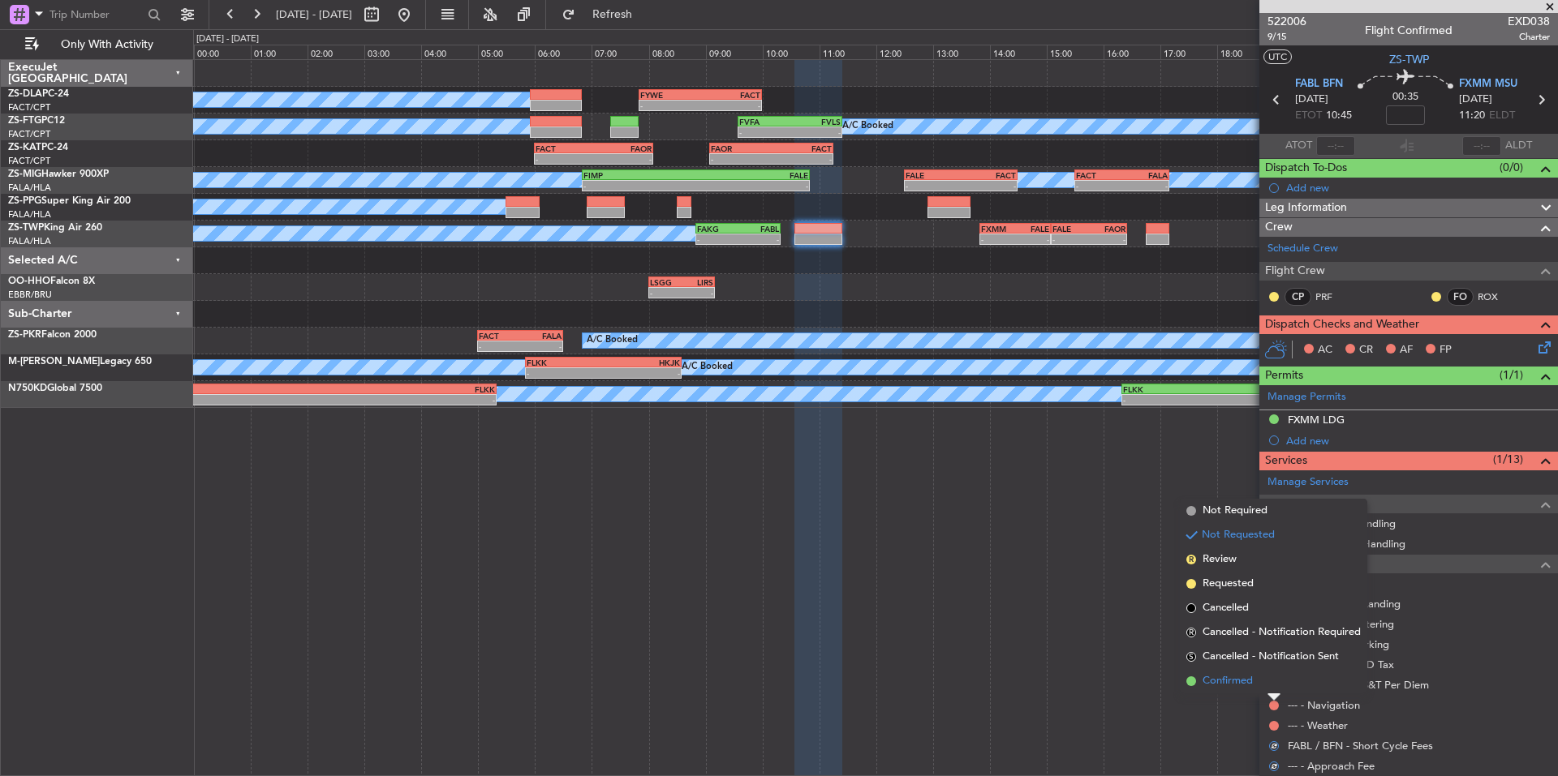
click at [1258, 685] on li "Confirmed" at bounding box center [1273, 681] width 187 height 24
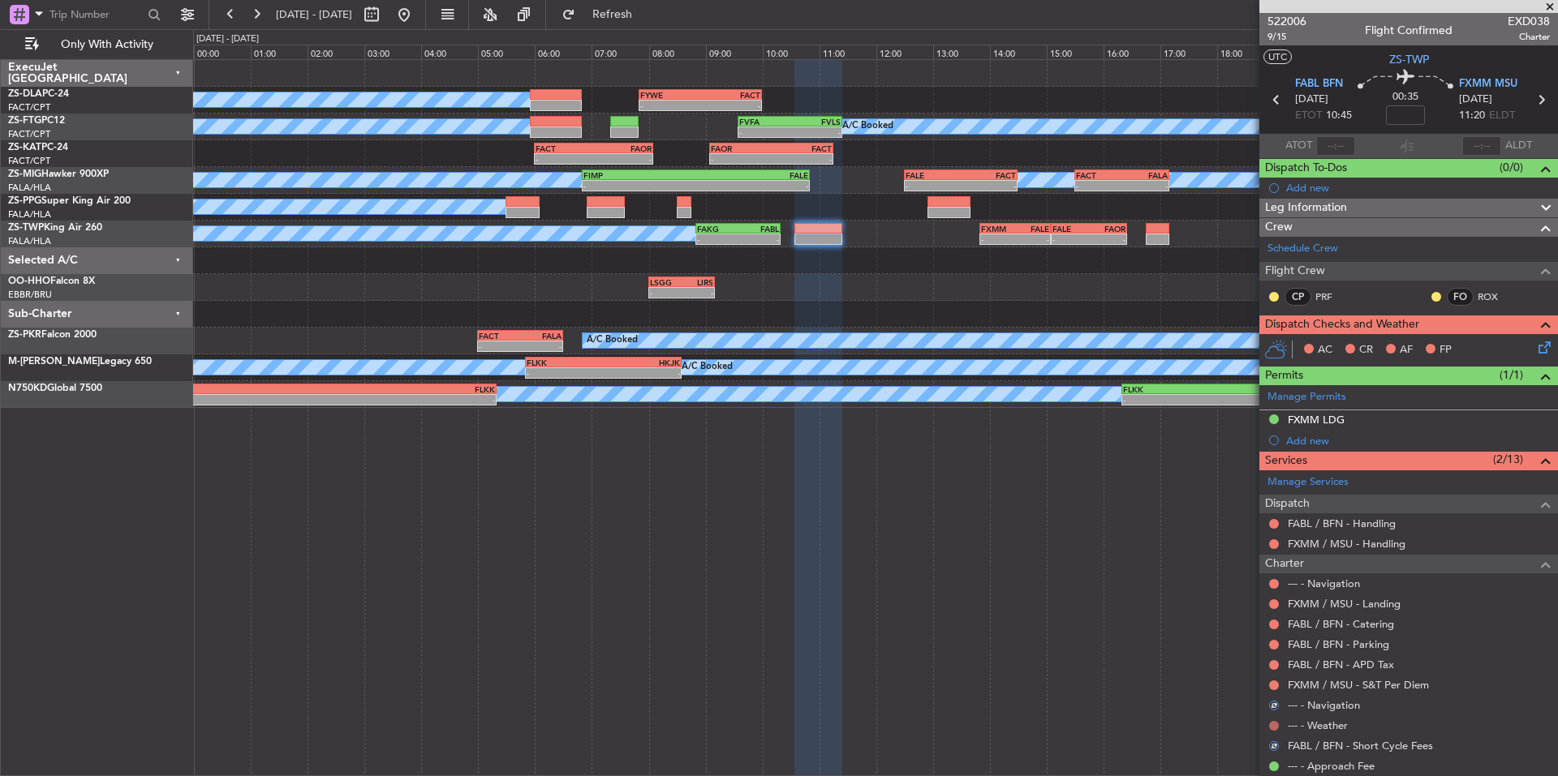
click at [1274, 725] on button at bounding box center [1274, 726] width 10 height 10
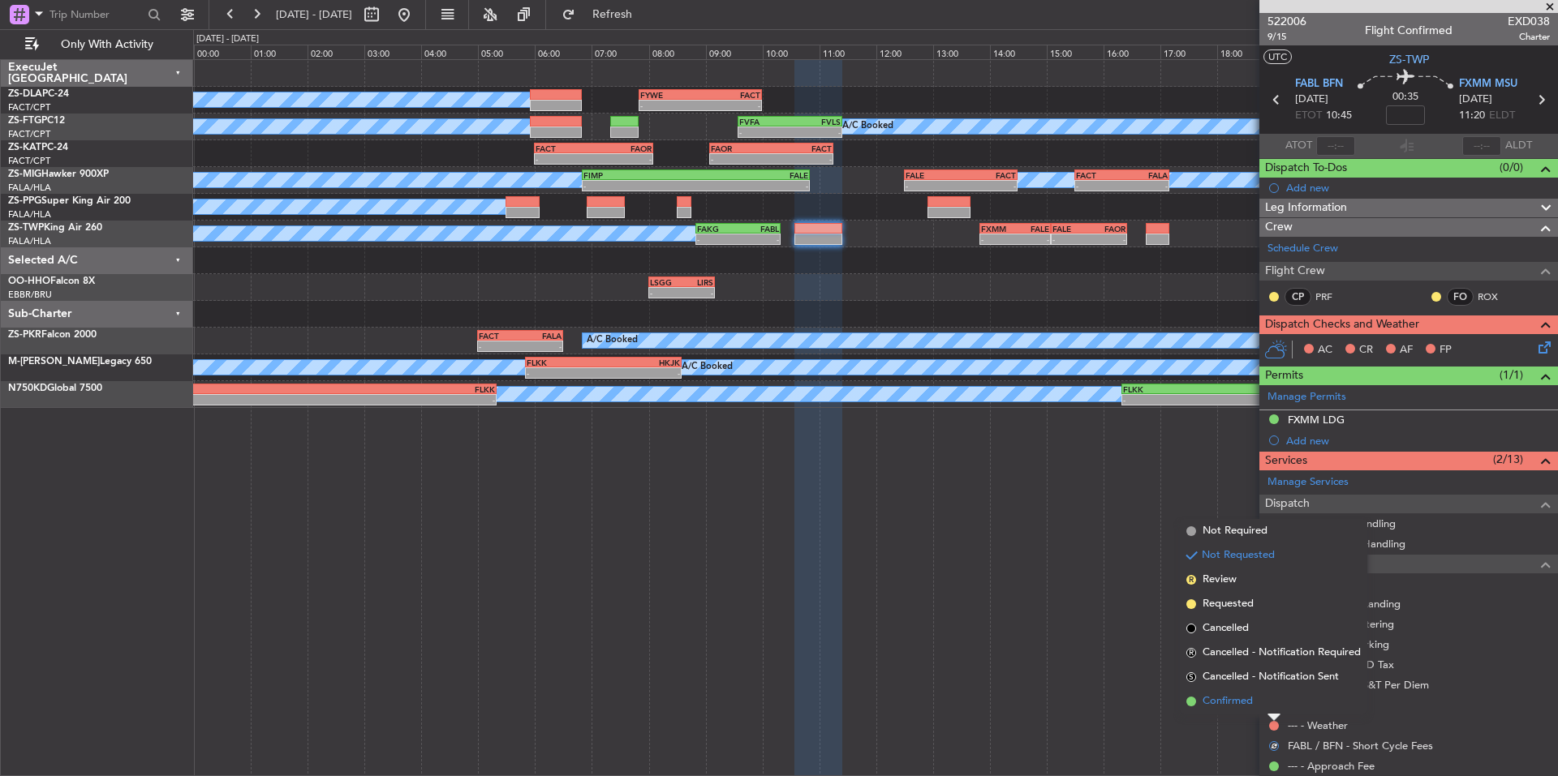
click at [1219, 699] on span "Confirmed" at bounding box center [1227, 702] width 50 height 16
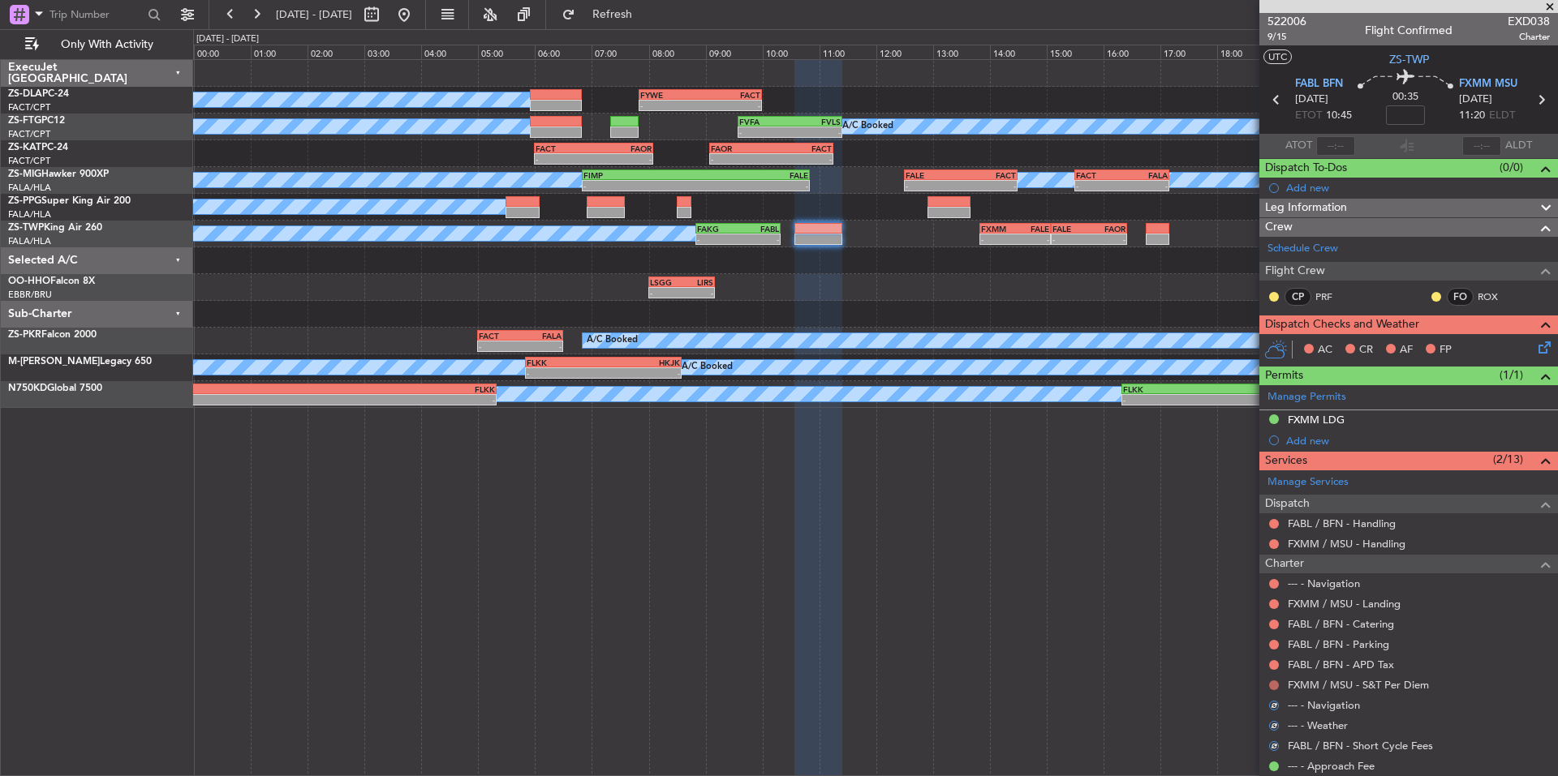
click at [1269, 683] on button at bounding box center [1274, 686] width 10 height 10
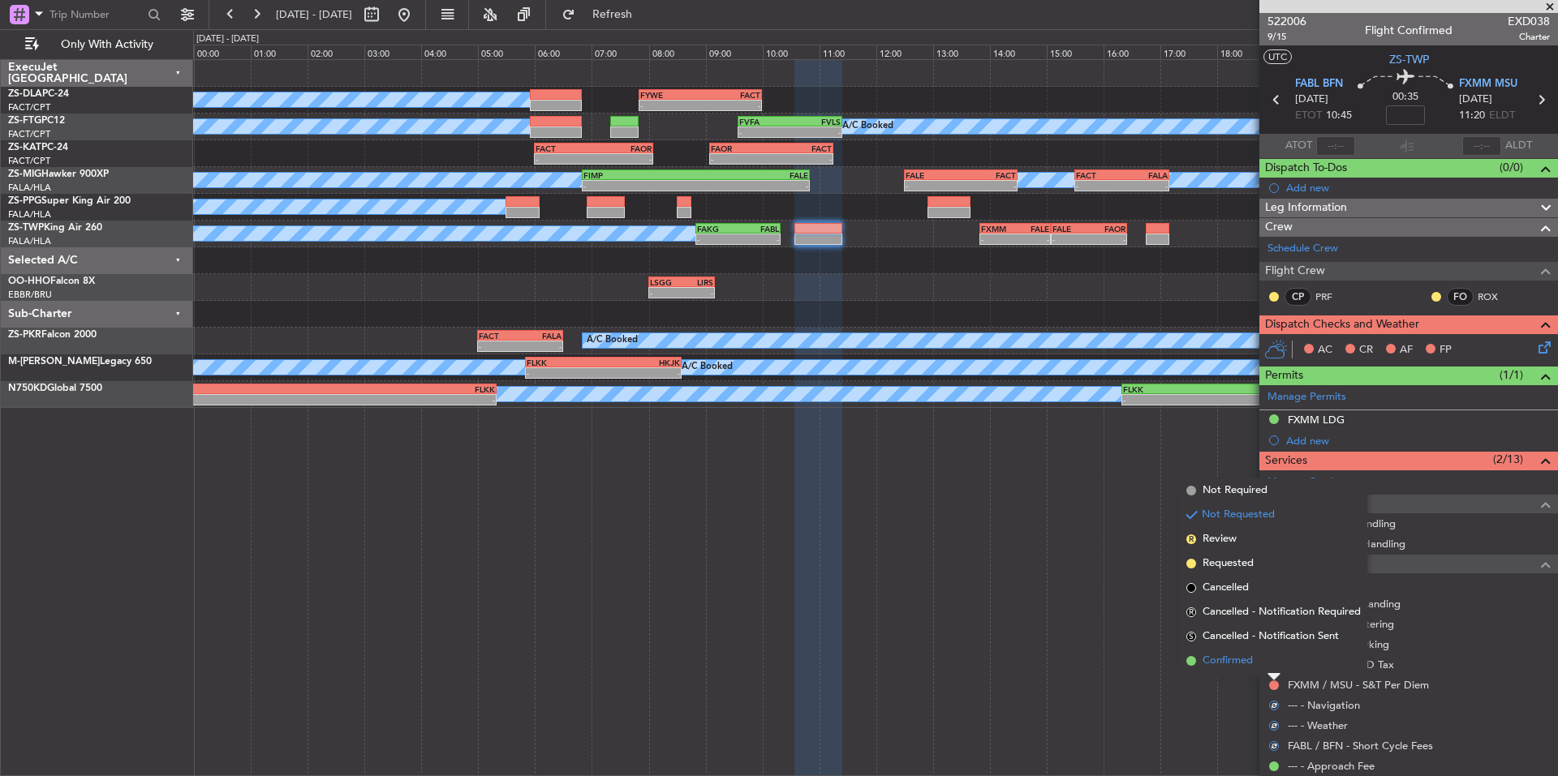
click at [1245, 664] on span "Confirmed" at bounding box center [1227, 661] width 50 height 16
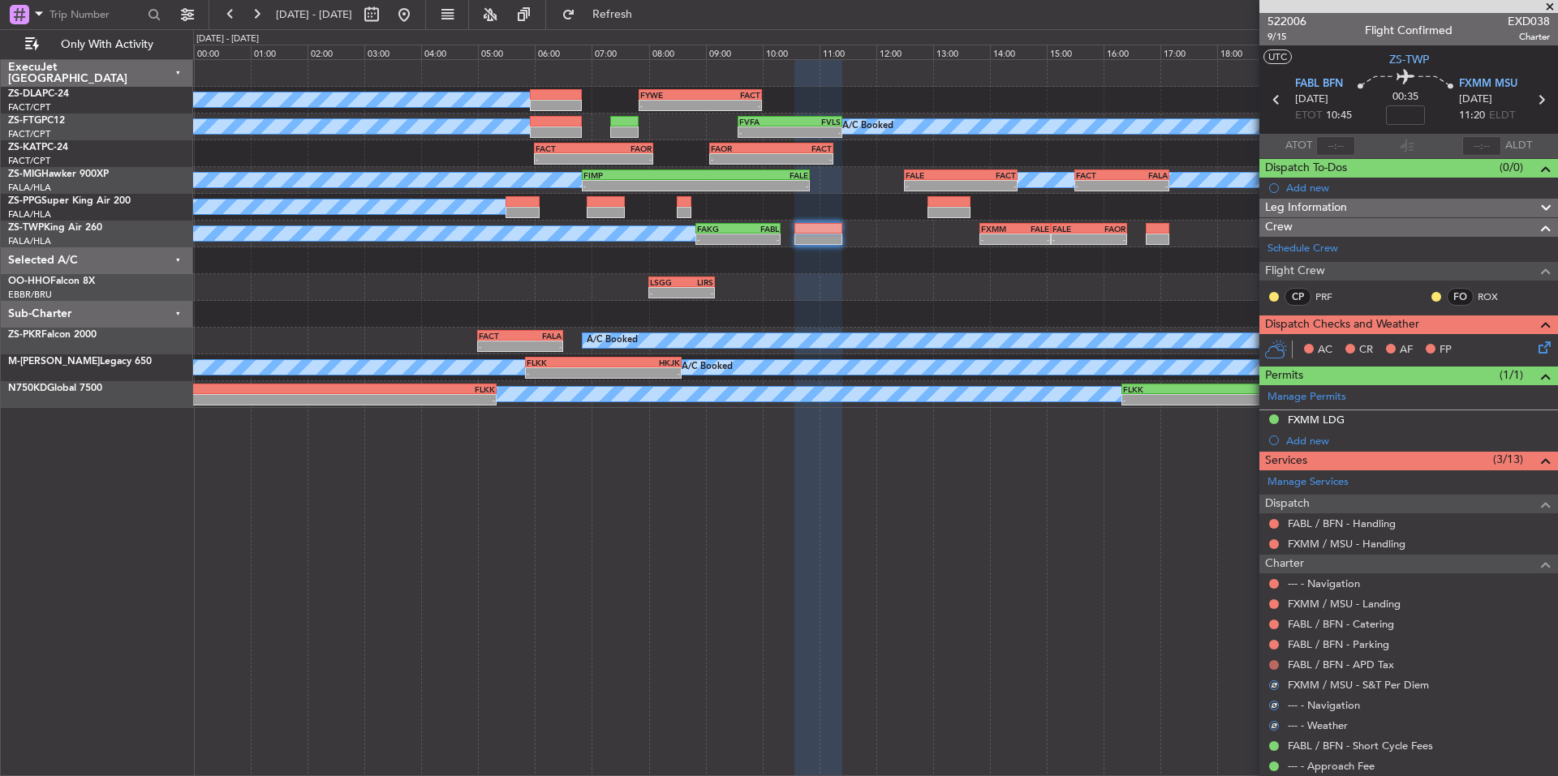
click at [1273, 663] on button at bounding box center [1274, 665] width 10 height 10
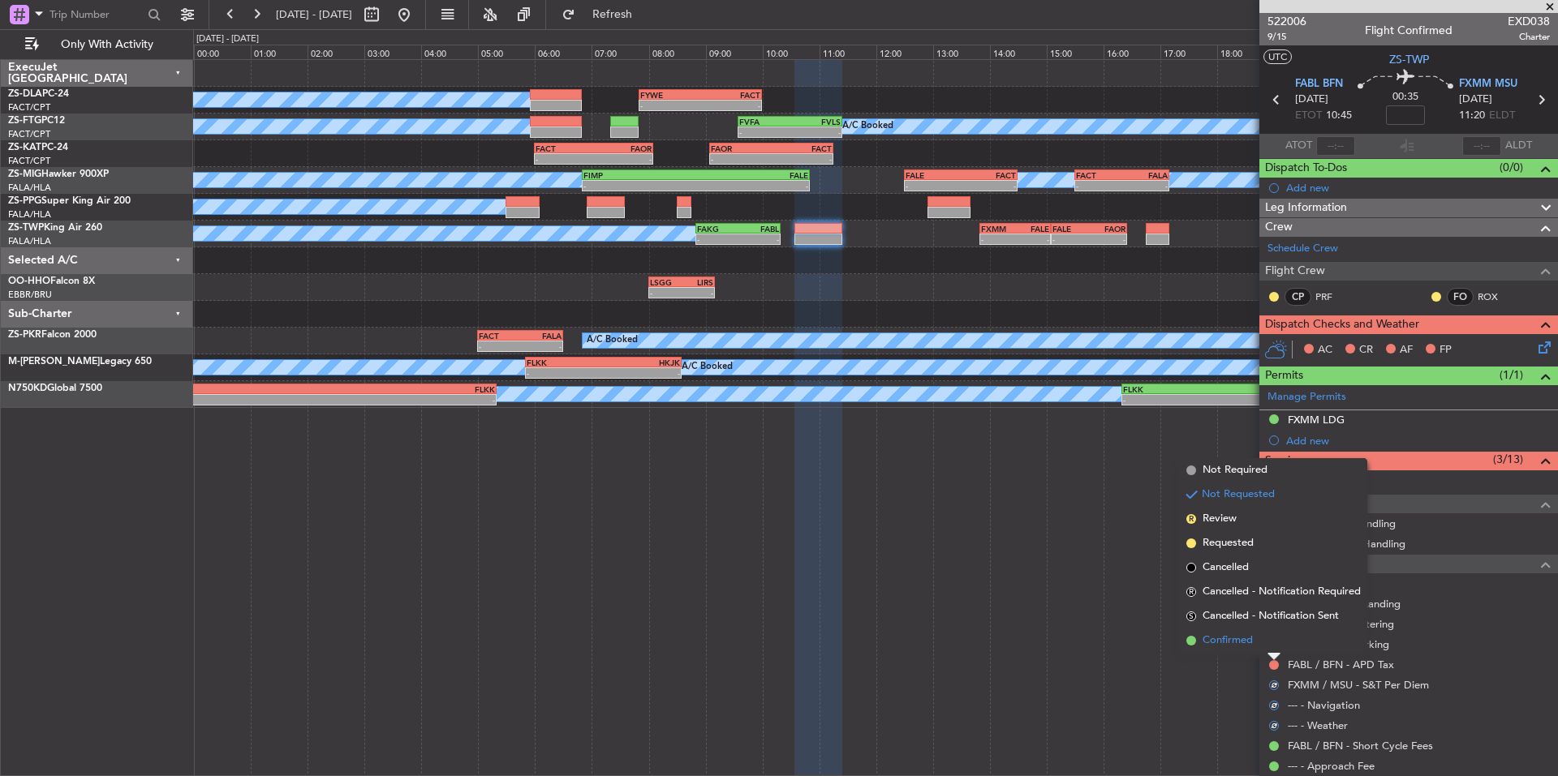
click at [1251, 643] on span "Confirmed" at bounding box center [1227, 641] width 50 height 16
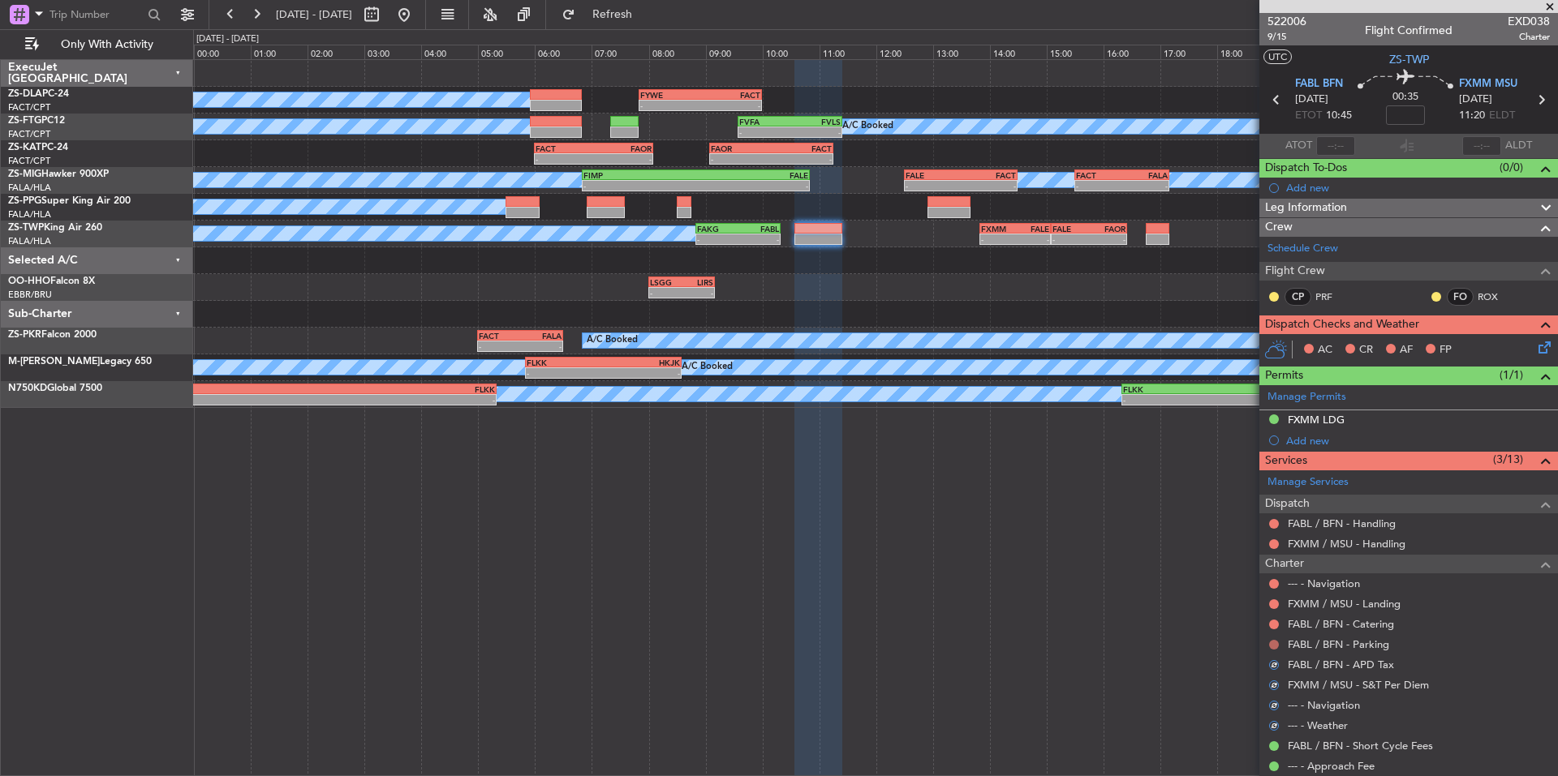
click at [1271, 642] on button at bounding box center [1274, 645] width 10 height 10
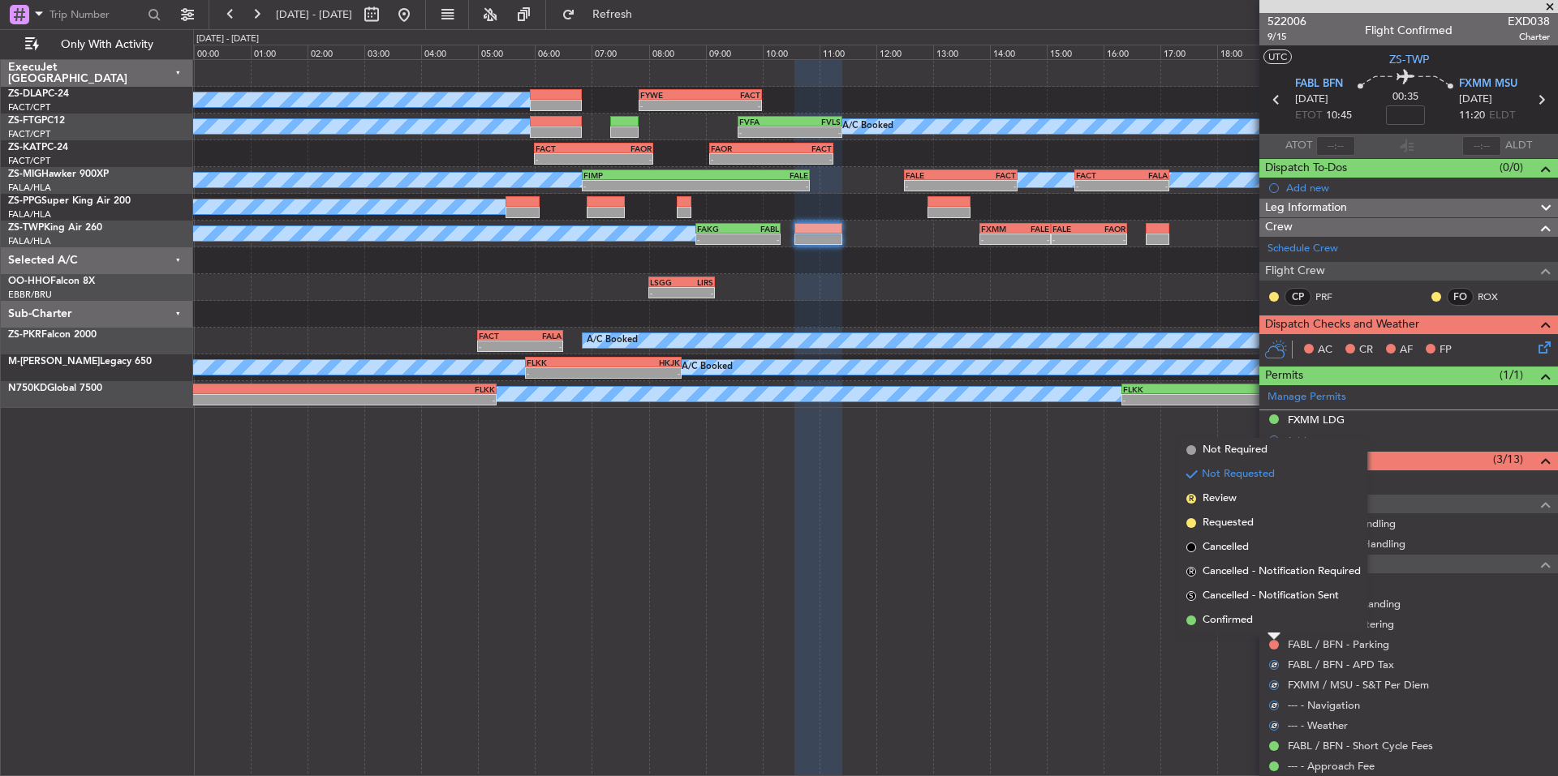
click at [1252, 625] on span "Confirmed" at bounding box center [1227, 621] width 50 height 16
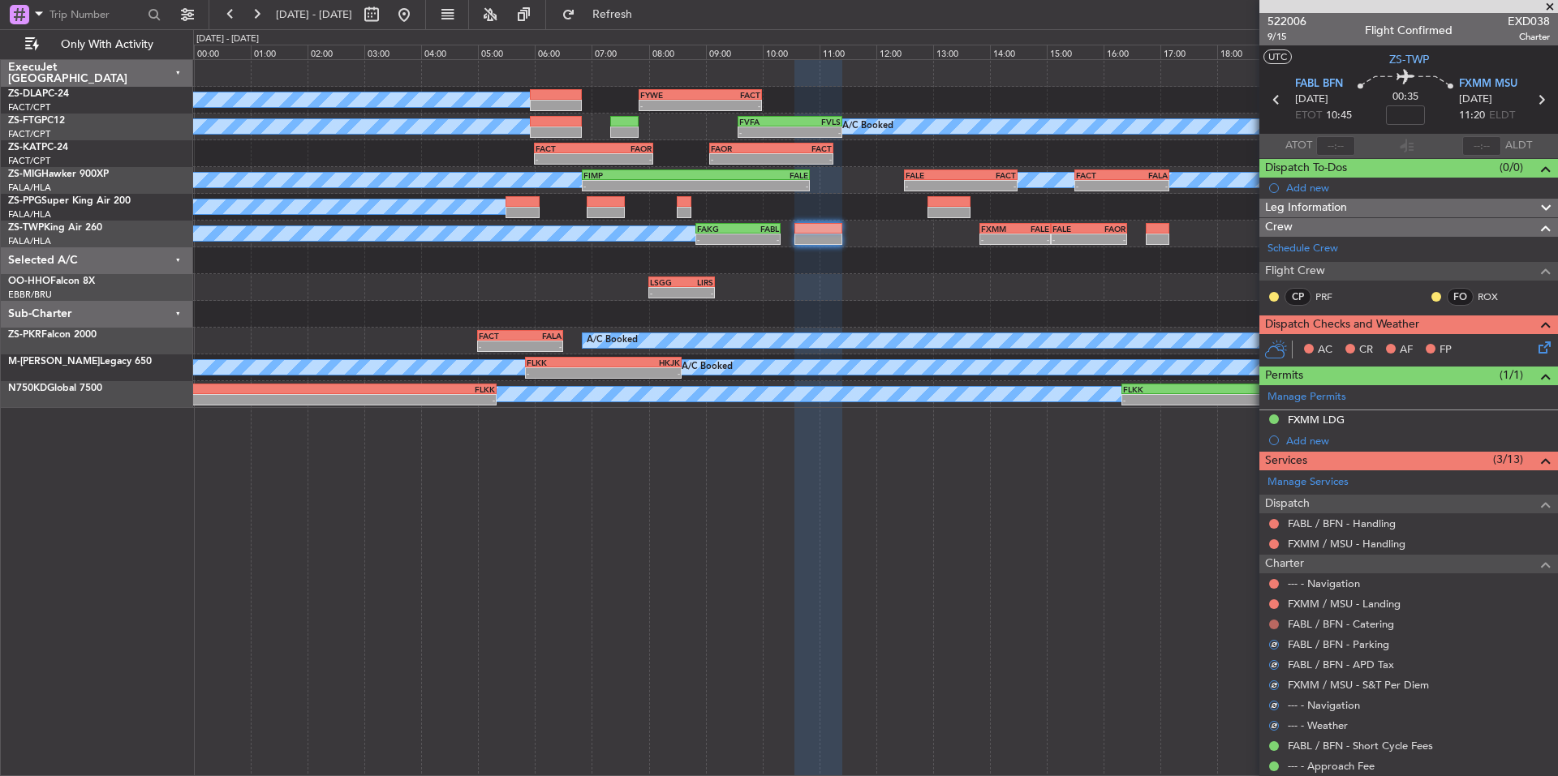
click at [1273, 621] on button at bounding box center [1274, 625] width 10 height 10
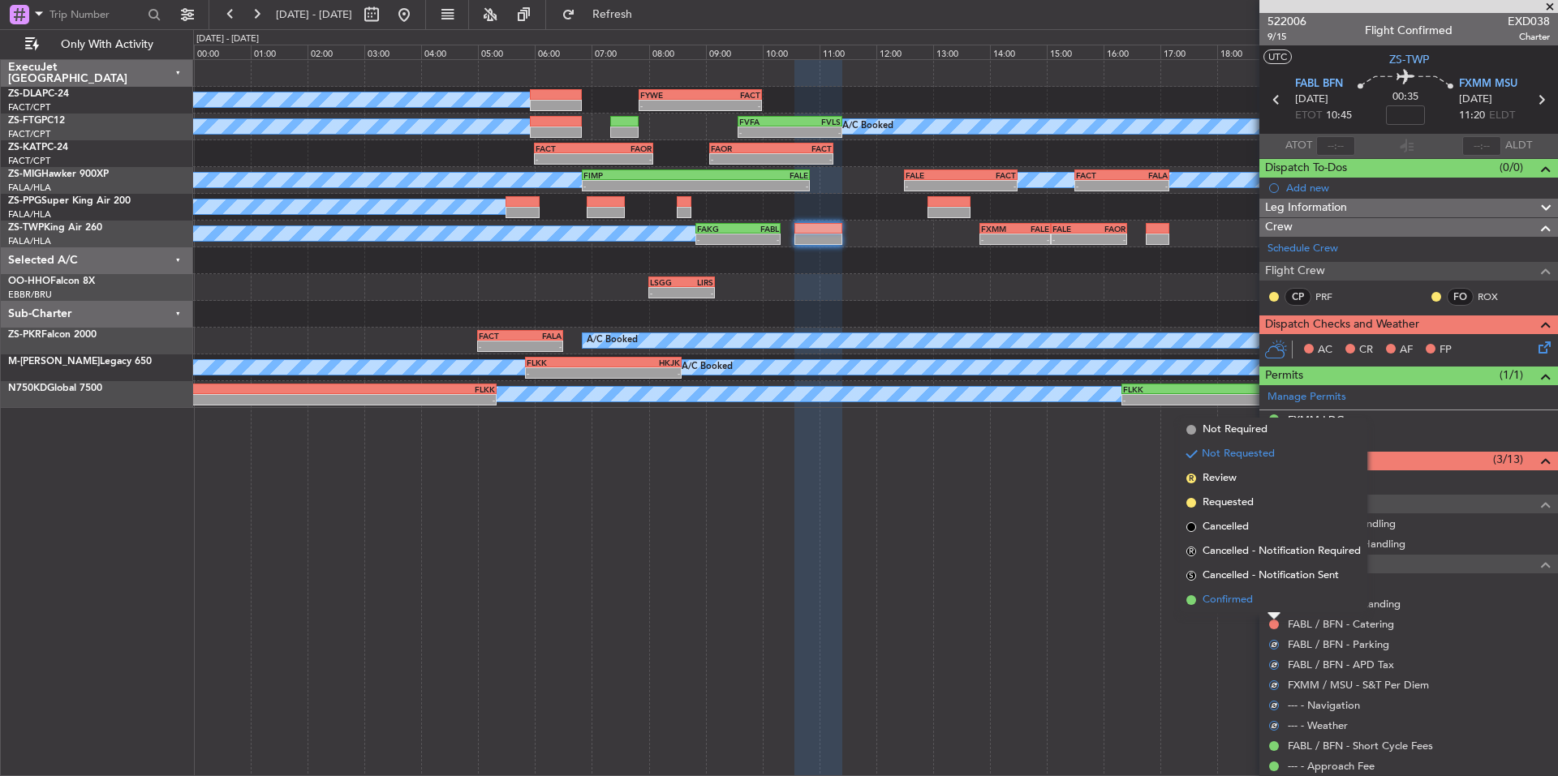
click at [1252, 604] on span "Confirmed" at bounding box center [1227, 600] width 50 height 16
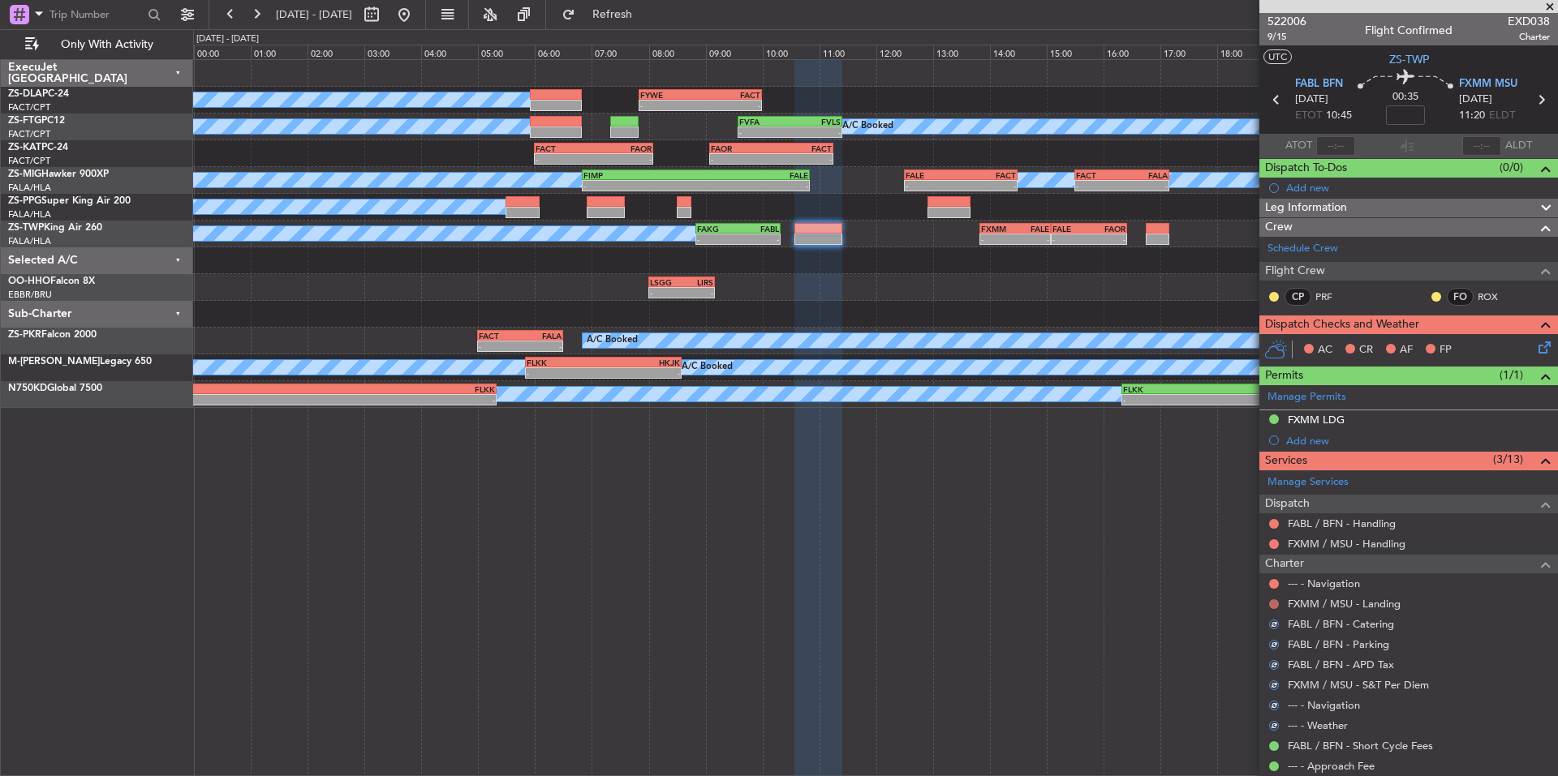
click at [1274, 603] on button at bounding box center [1274, 605] width 10 height 10
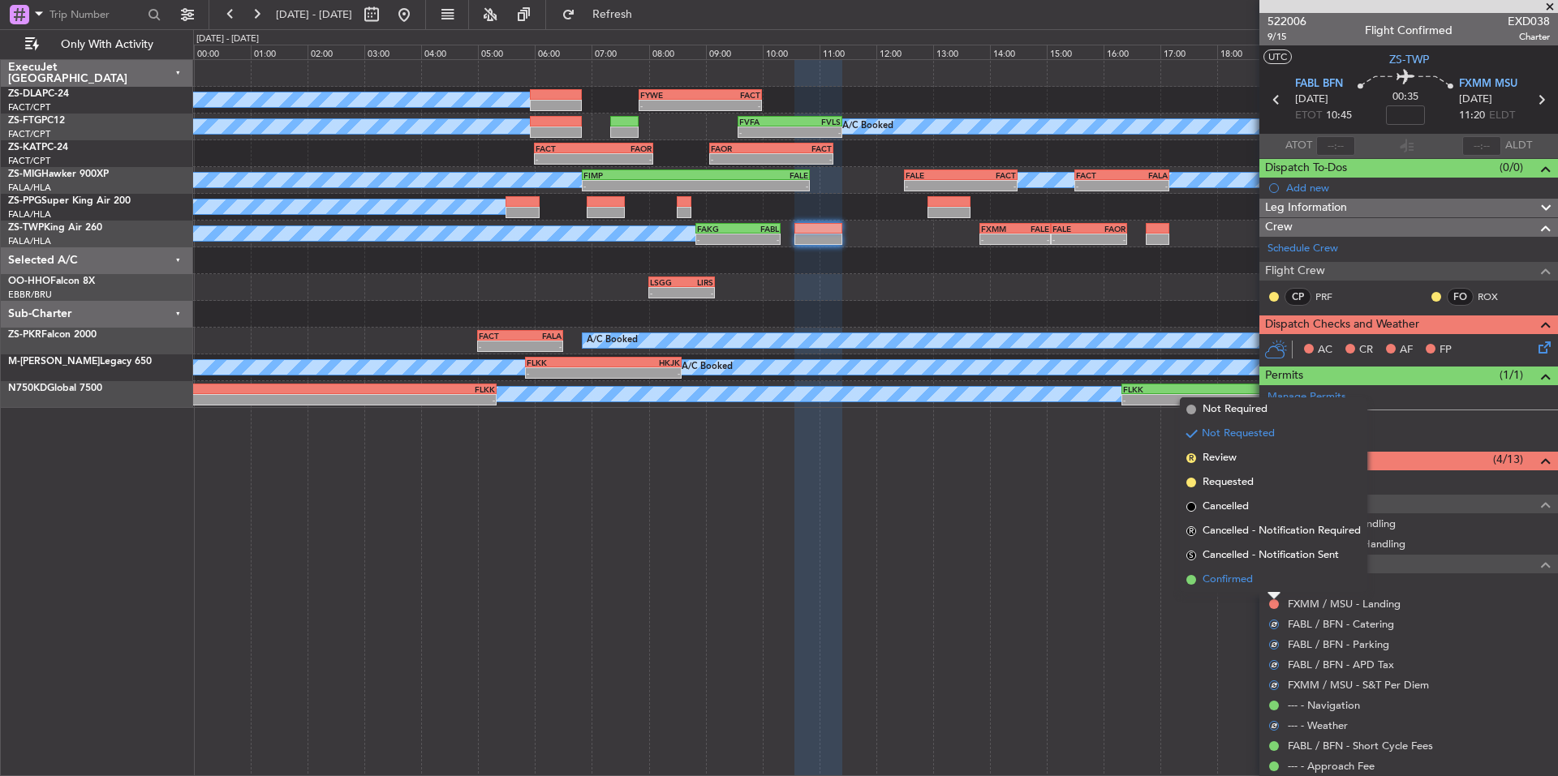
click at [1249, 581] on span "Confirmed" at bounding box center [1227, 580] width 50 height 16
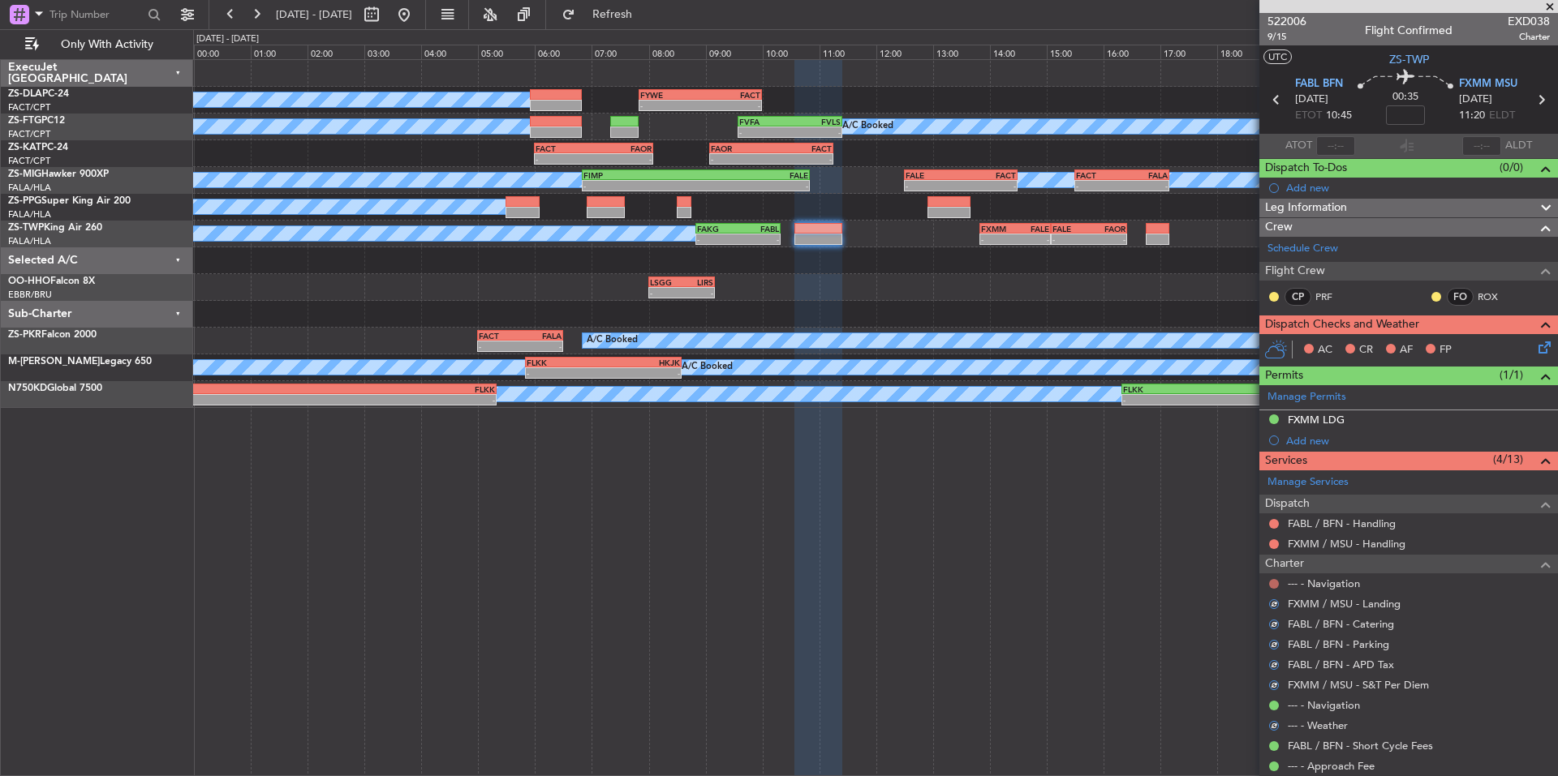
click at [1273, 582] on button at bounding box center [1274, 584] width 10 height 10
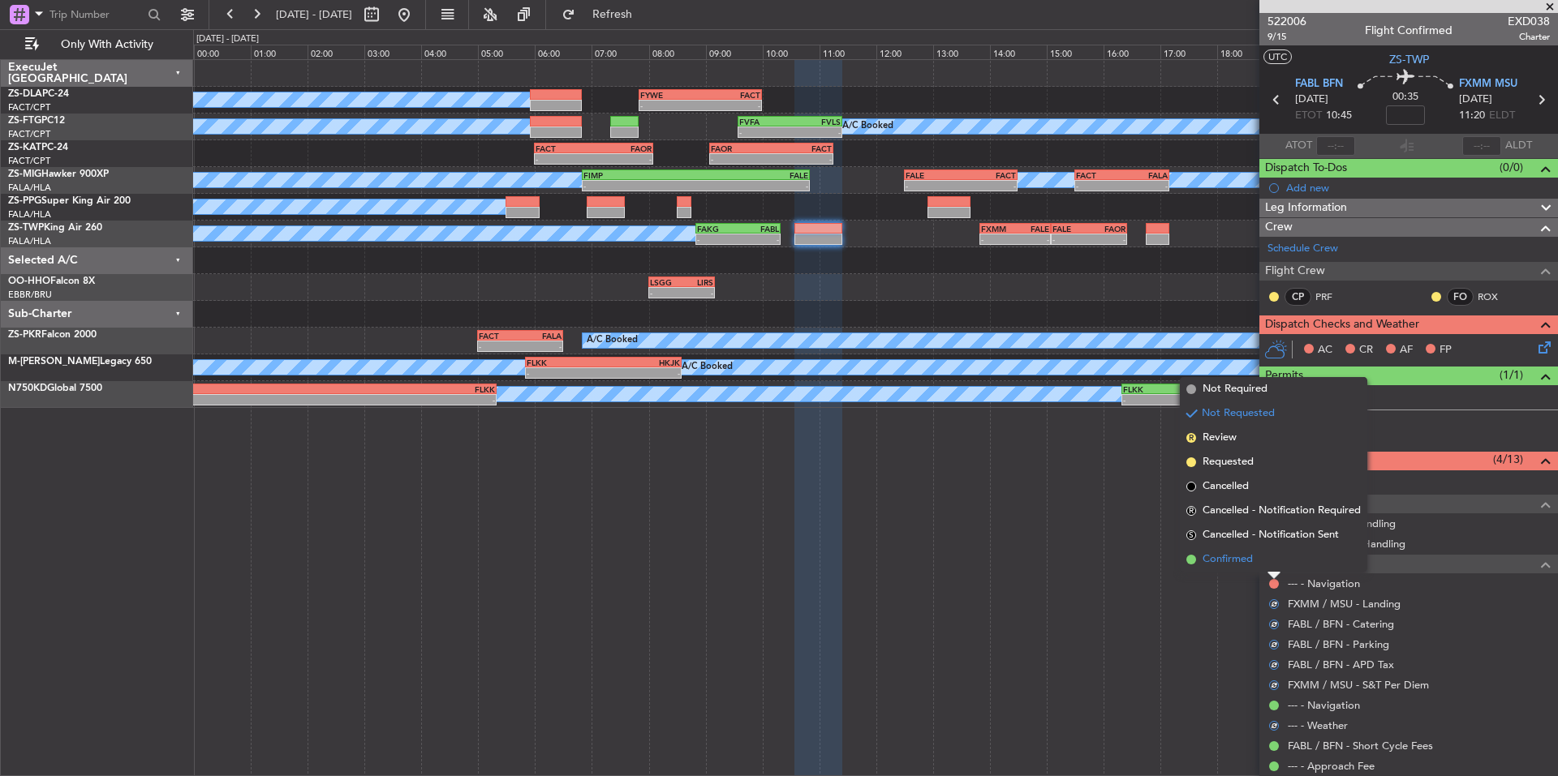
click at [1251, 559] on span "Confirmed" at bounding box center [1227, 560] width 50 height 16
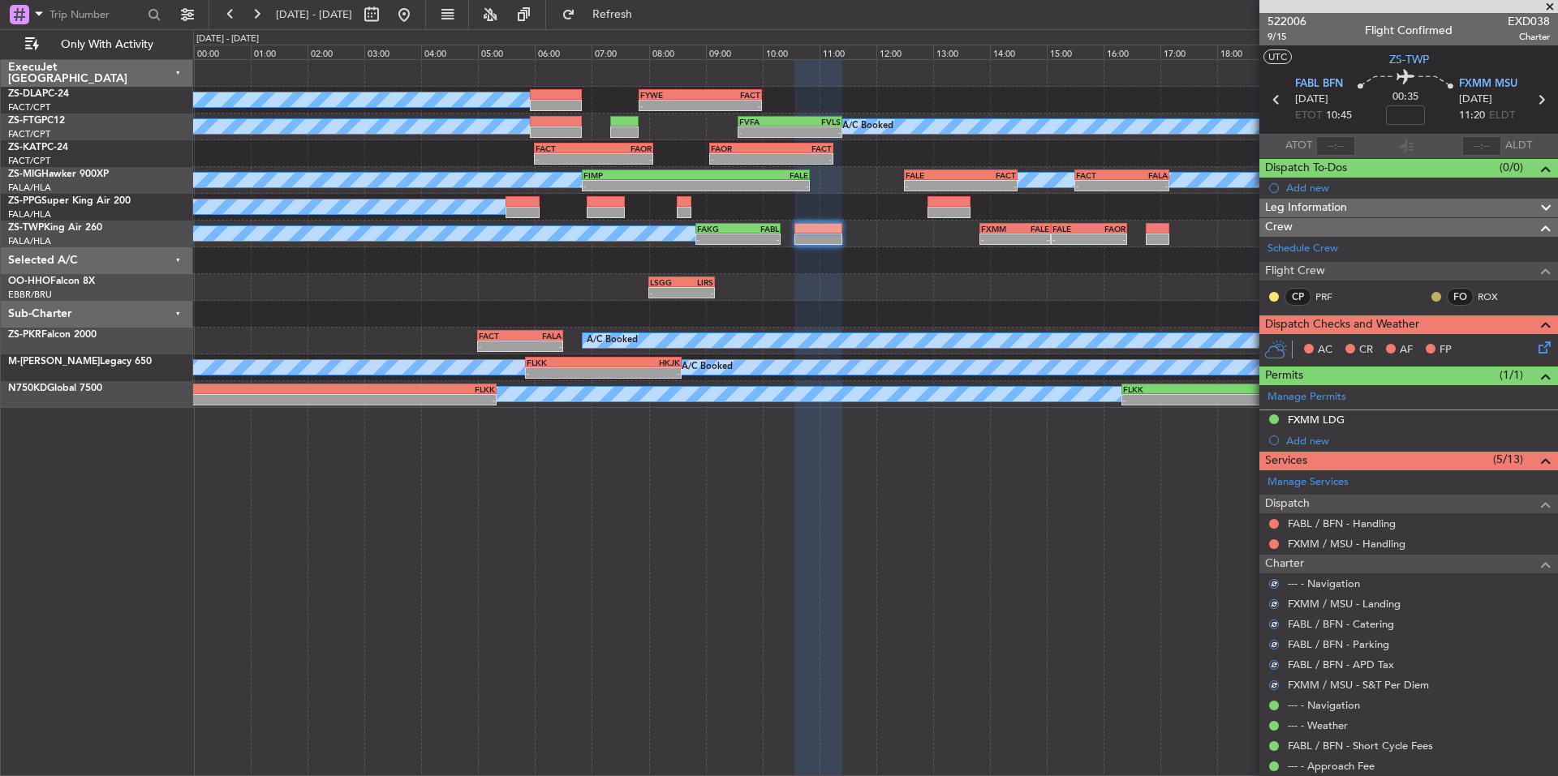
click at [1431, 295] on button at bounding box center [1436, 297] width 10 height 10
click at [1456, 344] on span "Acknowledged" at bounding box center [1427, 344] width 71 height 16
click at [1271, 295] on button at bounding box center [1274, 297] width 10 height 10
click at [1294, 338] on span "Acknowledged" at bounding box center [1277, 344] width 71 height 16
click at [1541, 344] on icon at bounding box center [1541, 344] width 13 height 13
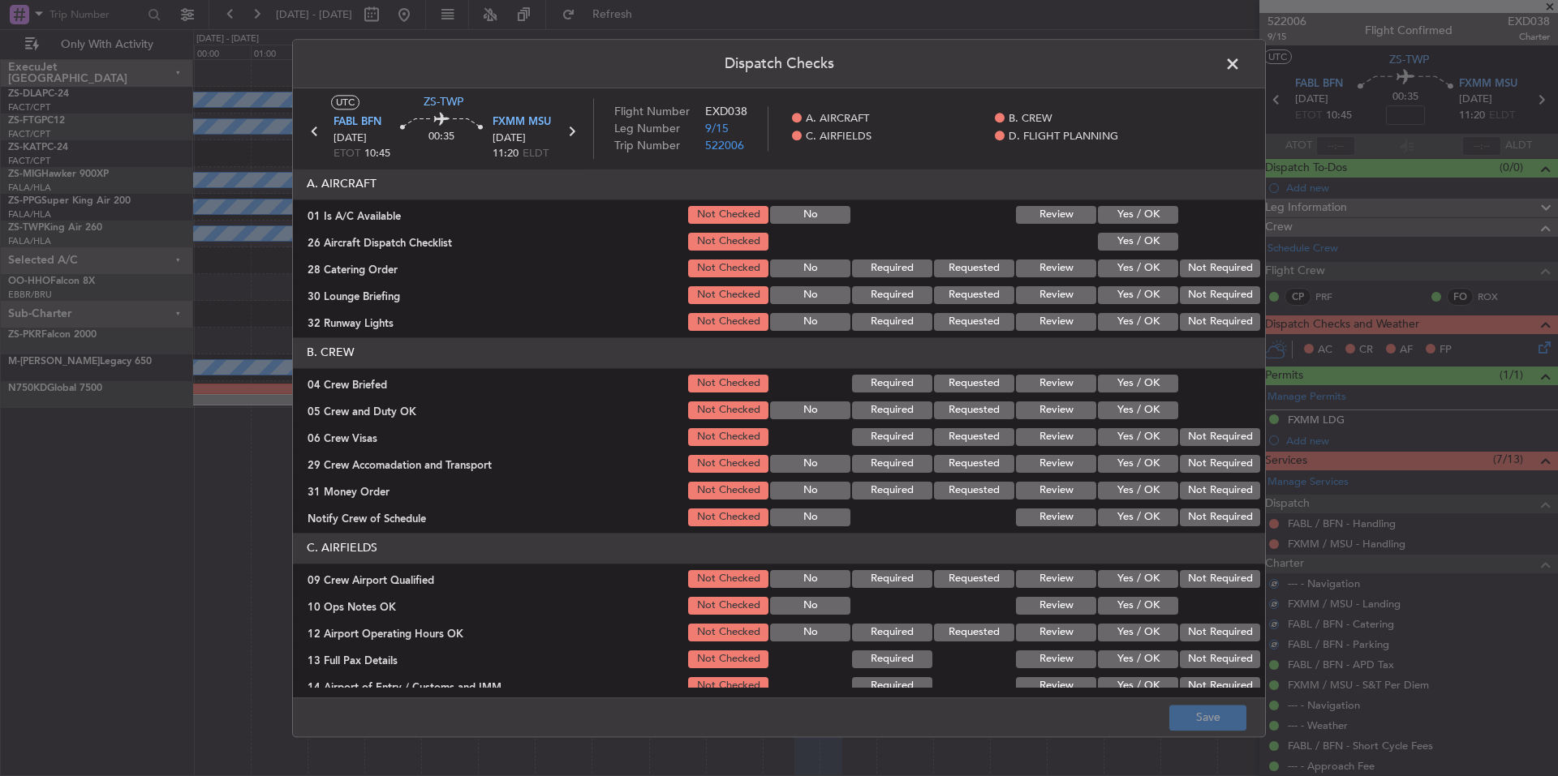
click at [1157, 212] on button "Yes / OK" at bounding box center [1138, 215] width 80 height 18
click at [1147, 231] on div "Yes / OK" at bounding box center [1136, 241] width 82 height 23
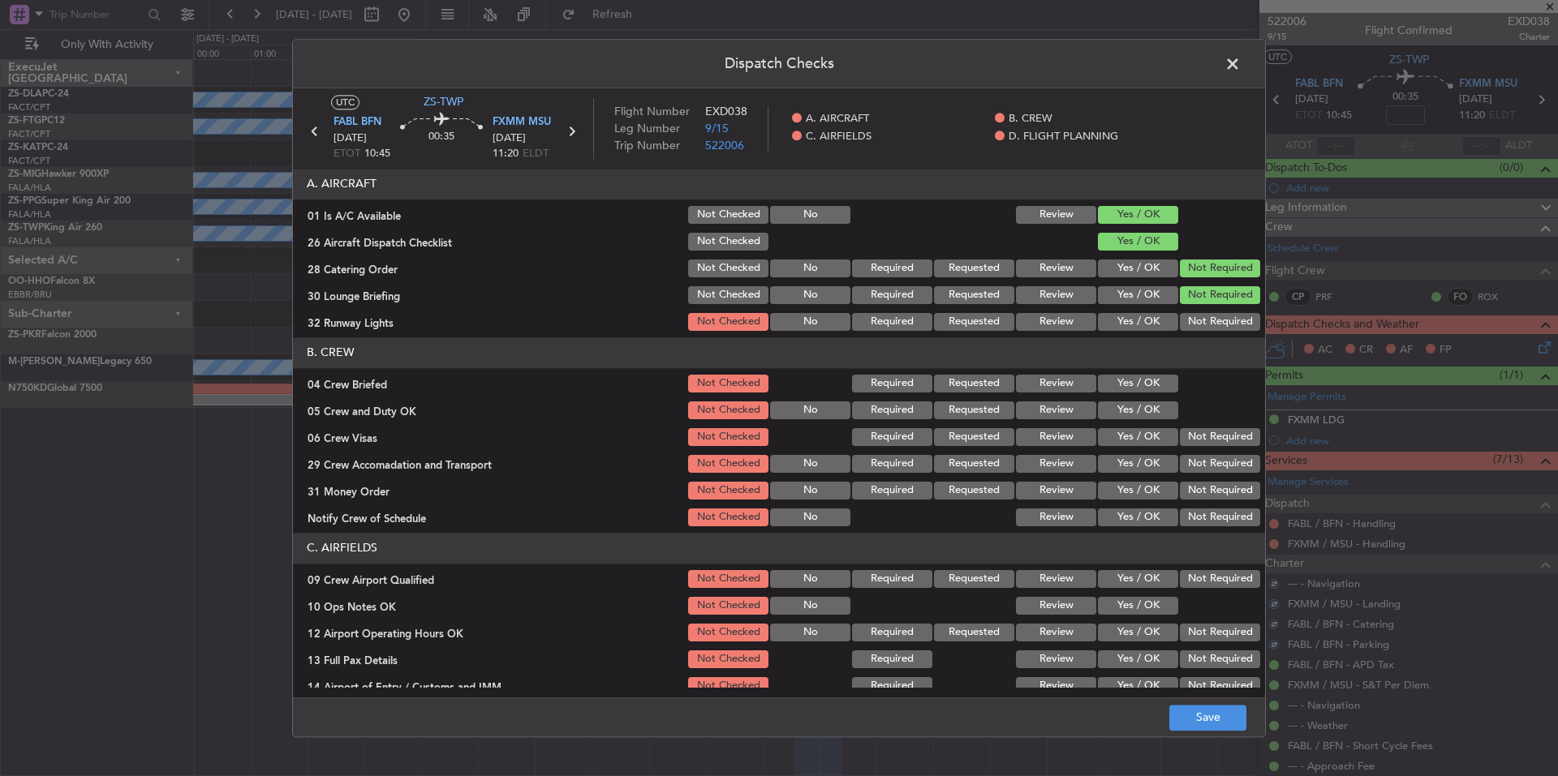
click at [1207, 320] on button "Not Required" at bounding box center [1220, 322] width 80 height 18
drag, startPoint x: 1140, startPoint y: 389, endPoint x: 1143, endPoint y: 402, distance: 14.2
click at [1140, 389] on button "Yes / OK" at bounding box center [1138, 384] width 80 height 18
click at [1146, 414] on button "Yes / OK" at bounding box center [1138, 411] width 80 height 18
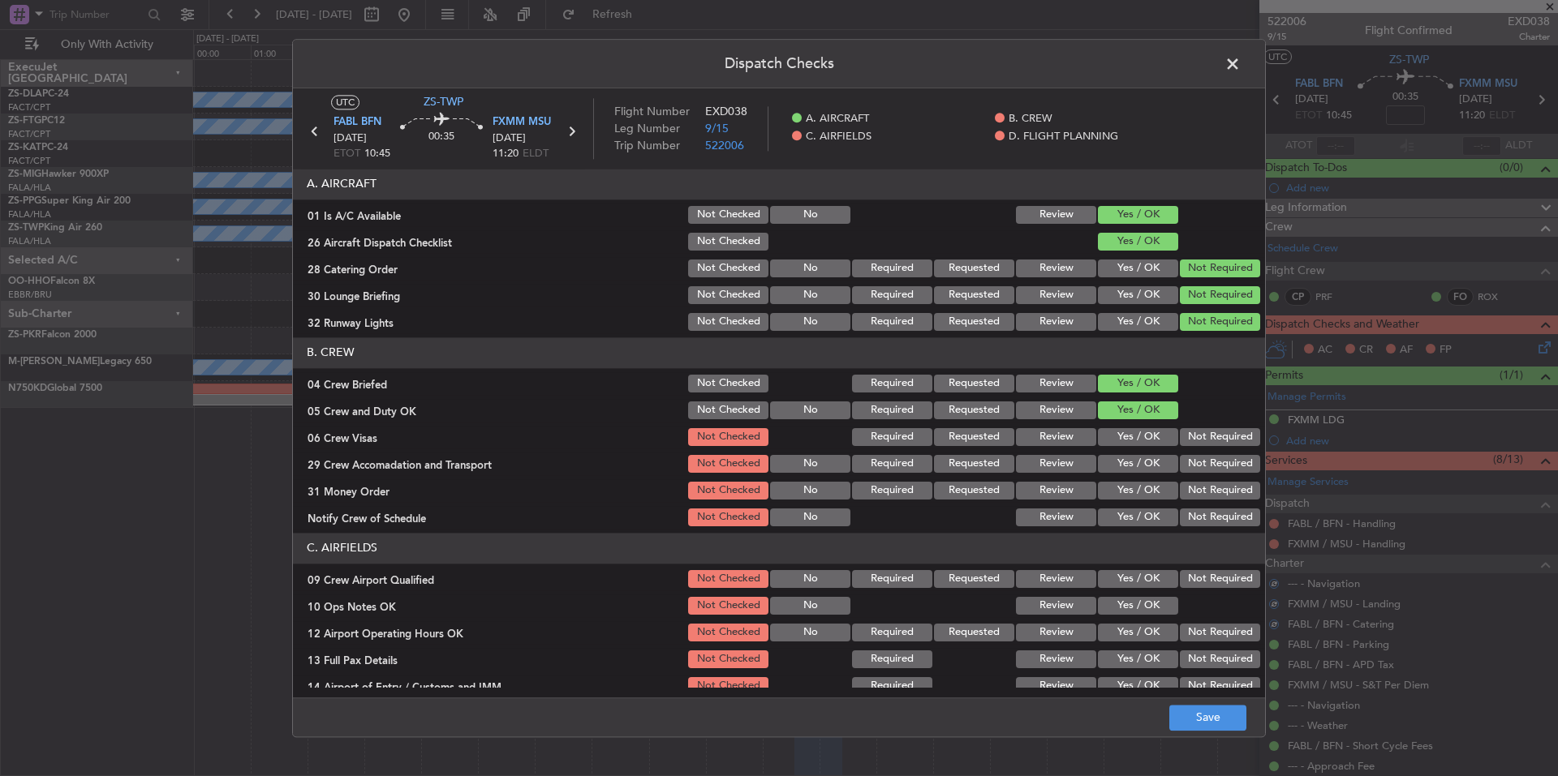
click at [1177, 429] on div "Not Required" at bounding box center [1218, 437] width 82 height 23
click at [1186, 454] on section "B. CREW 04 Crew Briefed Not Checked Required Requested Review Yes / OK 05 Crew …" at bounding box center [779, 433] width 972 height 191
drag, startPoint x: 1192, startPoint y: 485, endPoint x: 1199, endPoint y: 505, distance: 20.8
click at [1193, 493] on button "Not Required" at bounding box center [1220, 491] width 80 height 18
click at [1201, 511] on div "Not Required" at bounding box center [1218, 517] width 82 height 23
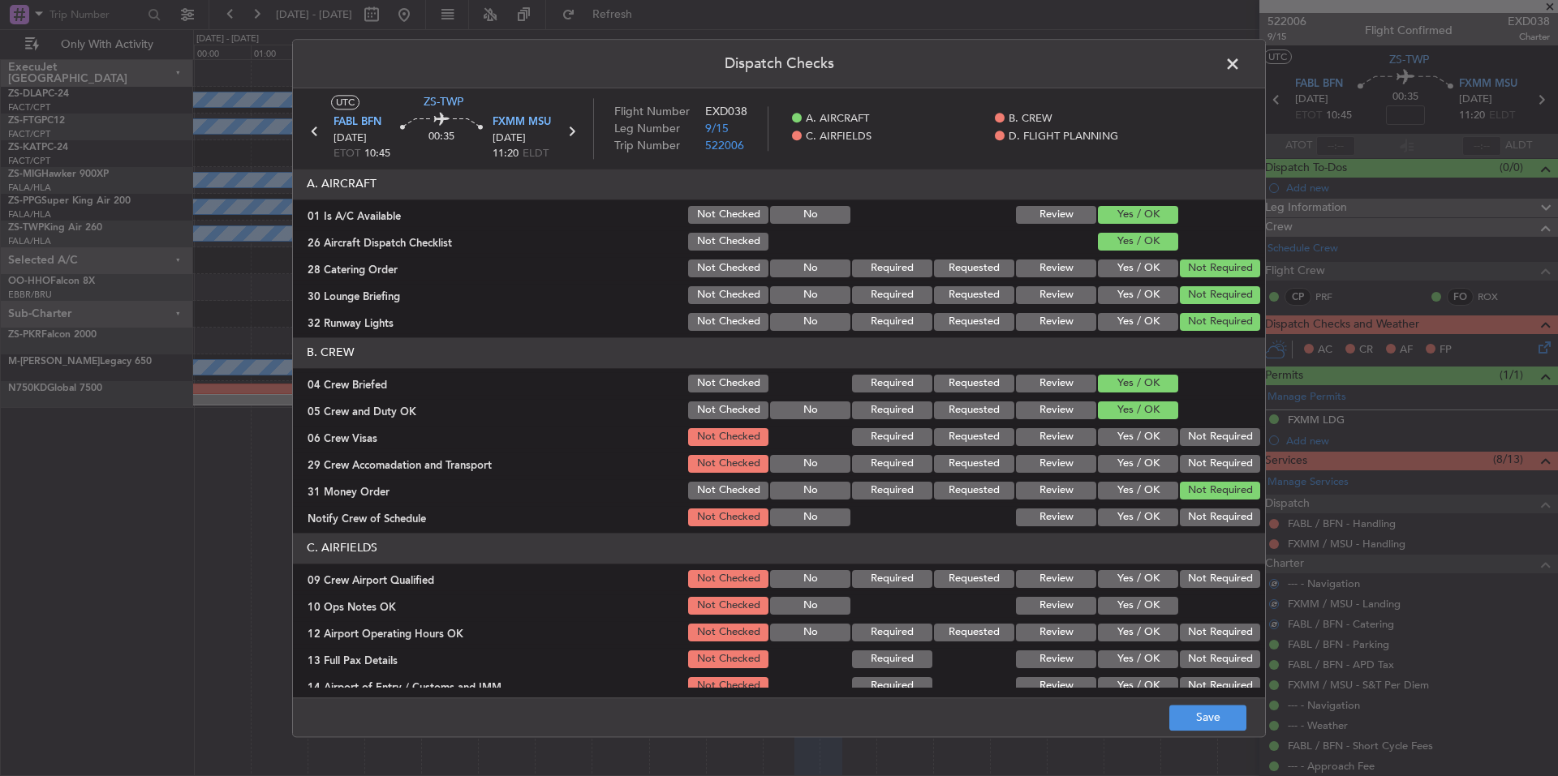
click at [1205, 520] on button "Not Required" at bounding box center [1220, 518] width 80 height 18
click at [1202, 463] on button "Not Required" at bounding box center [1220, 464] width 80 height 18
click at [1202, 441] on section "B. CREW 04 Crew Briefed Not Checked Required Requested Review Yes / OK 05 Crew …" at bounding box center [779, 433] width 972 height 191
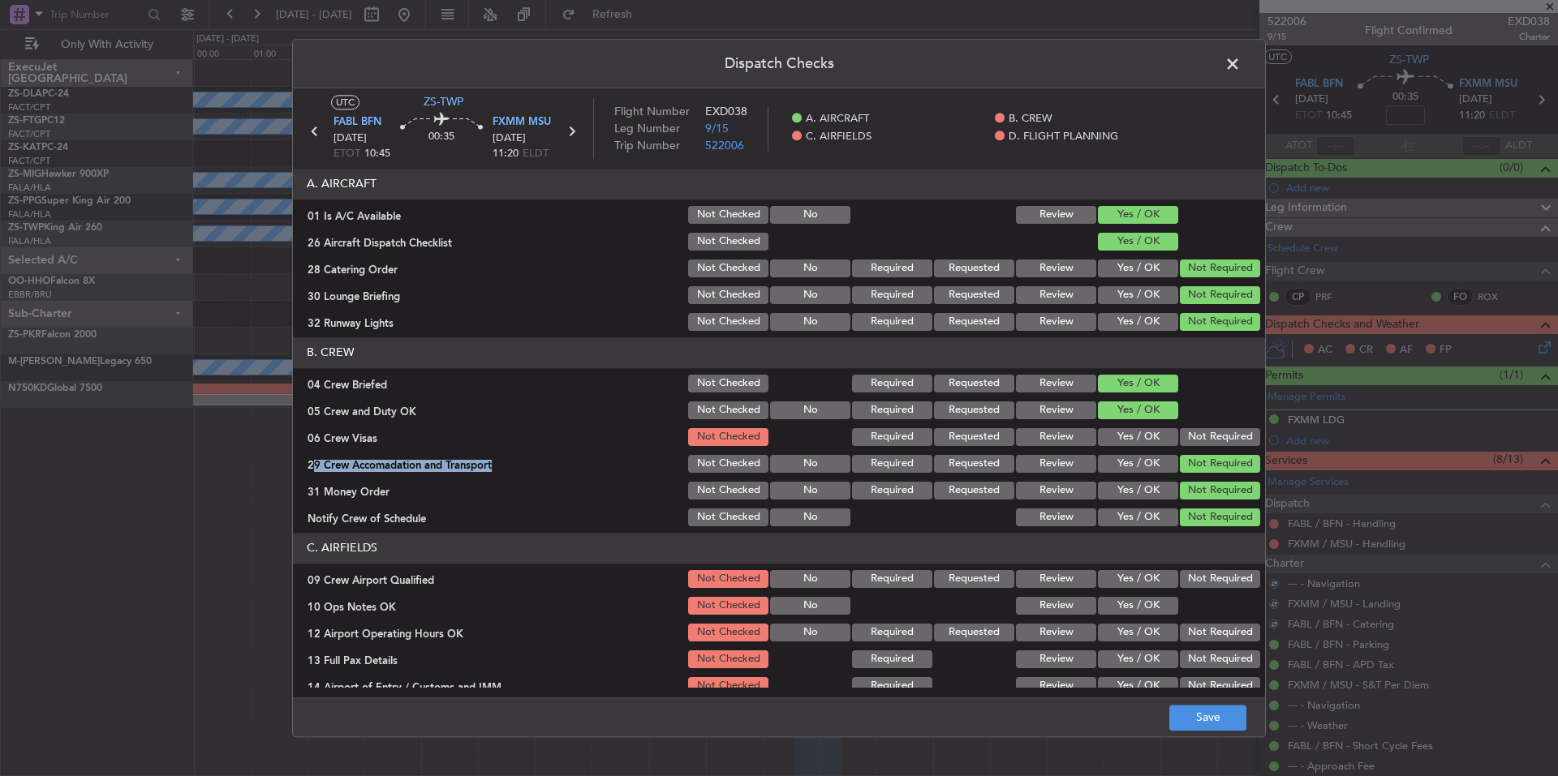
click at [1202, 433] on button "Not Required" at bounding box center [1220, 437] width 80 height 18
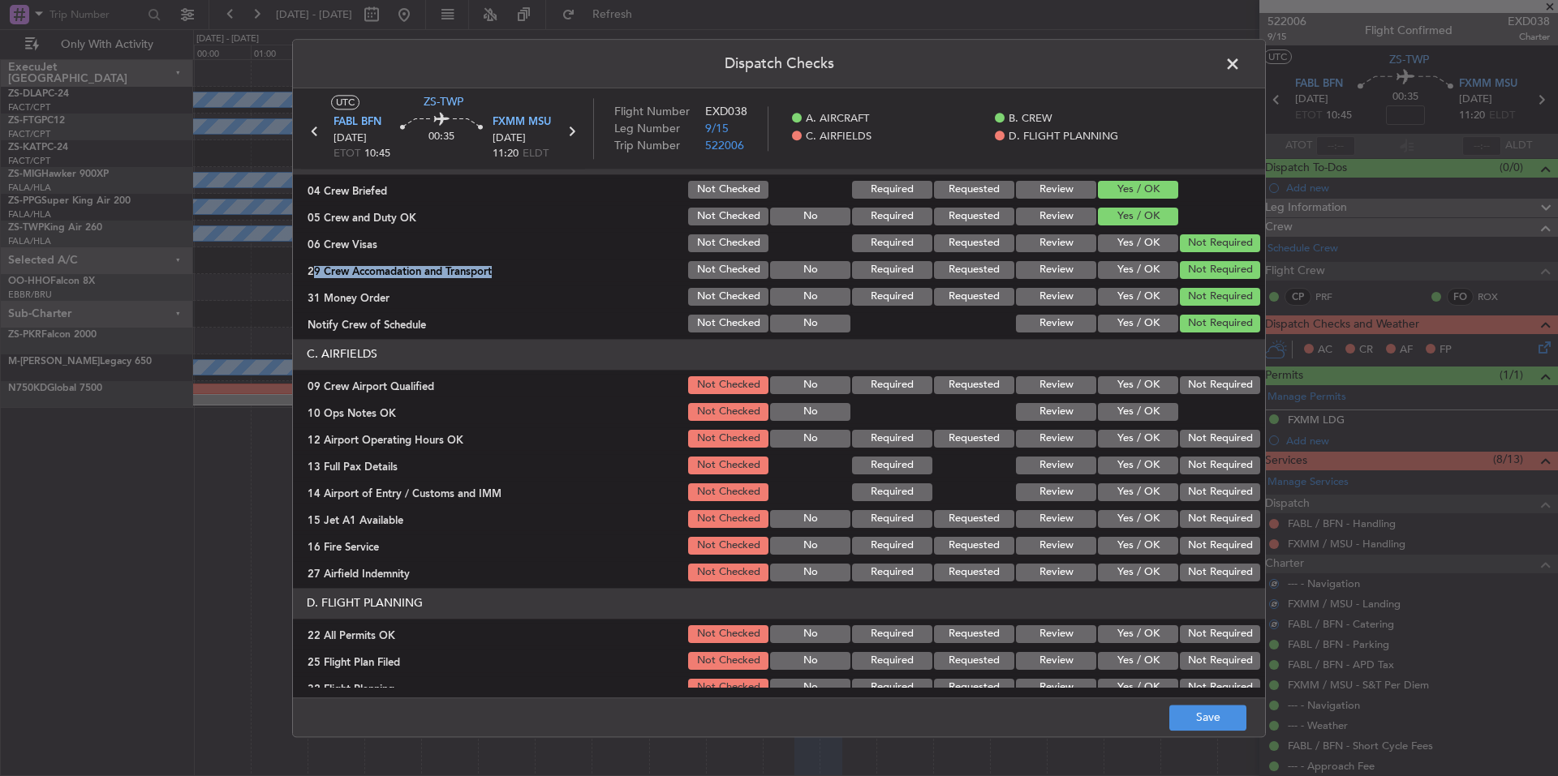
scroll to position [210, 0]
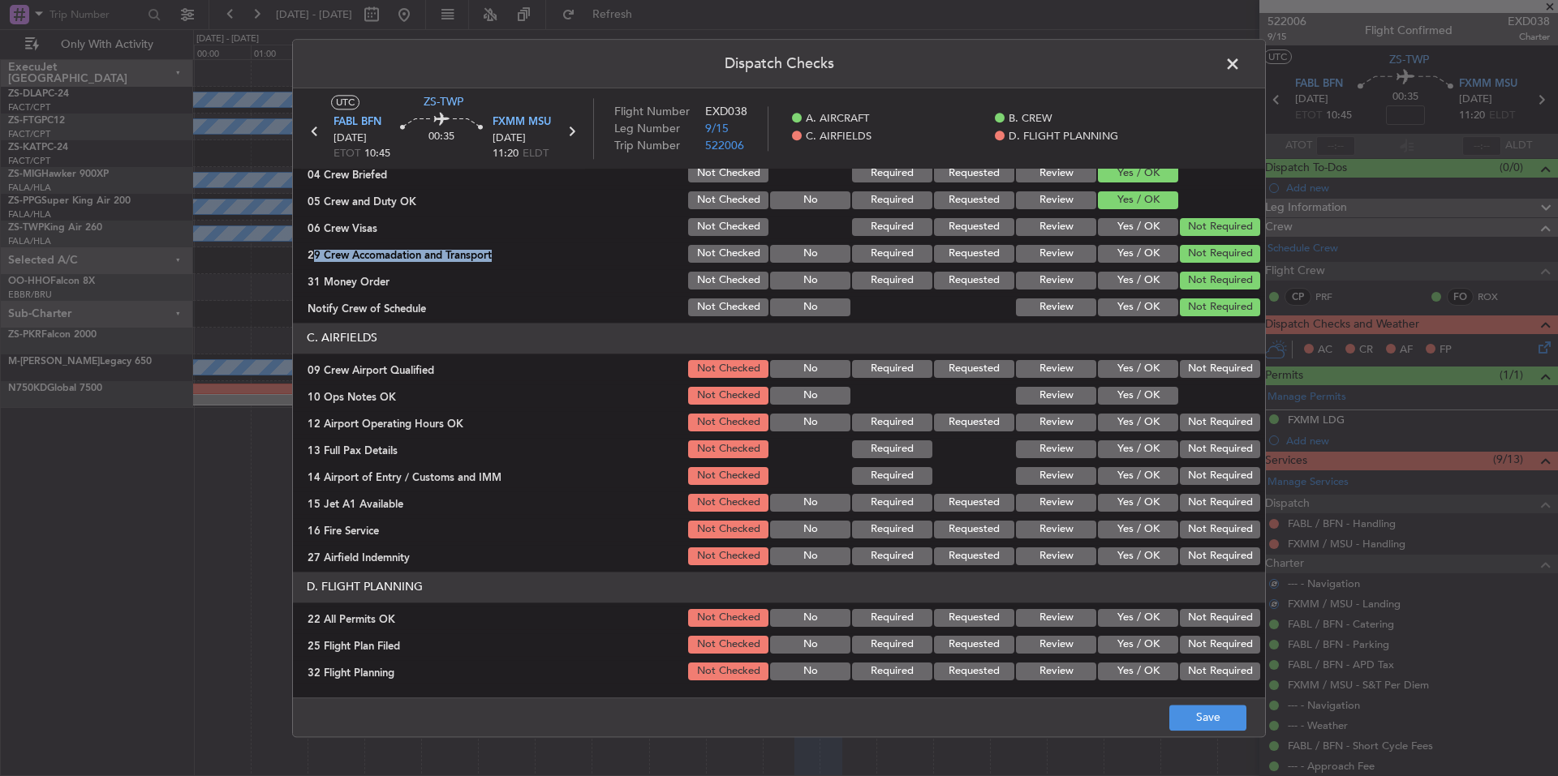
click at [1216, 360] on button "Not Required" at bounding box center [1220, 369] width 80 height 18
click at [1152, 386] on div "Yes / OK" at bounding box center [1136, 396] width 82 height 23
click at [1180, 415] on button "Not Required" at bounding box center [1220, 423] width 80 height 18
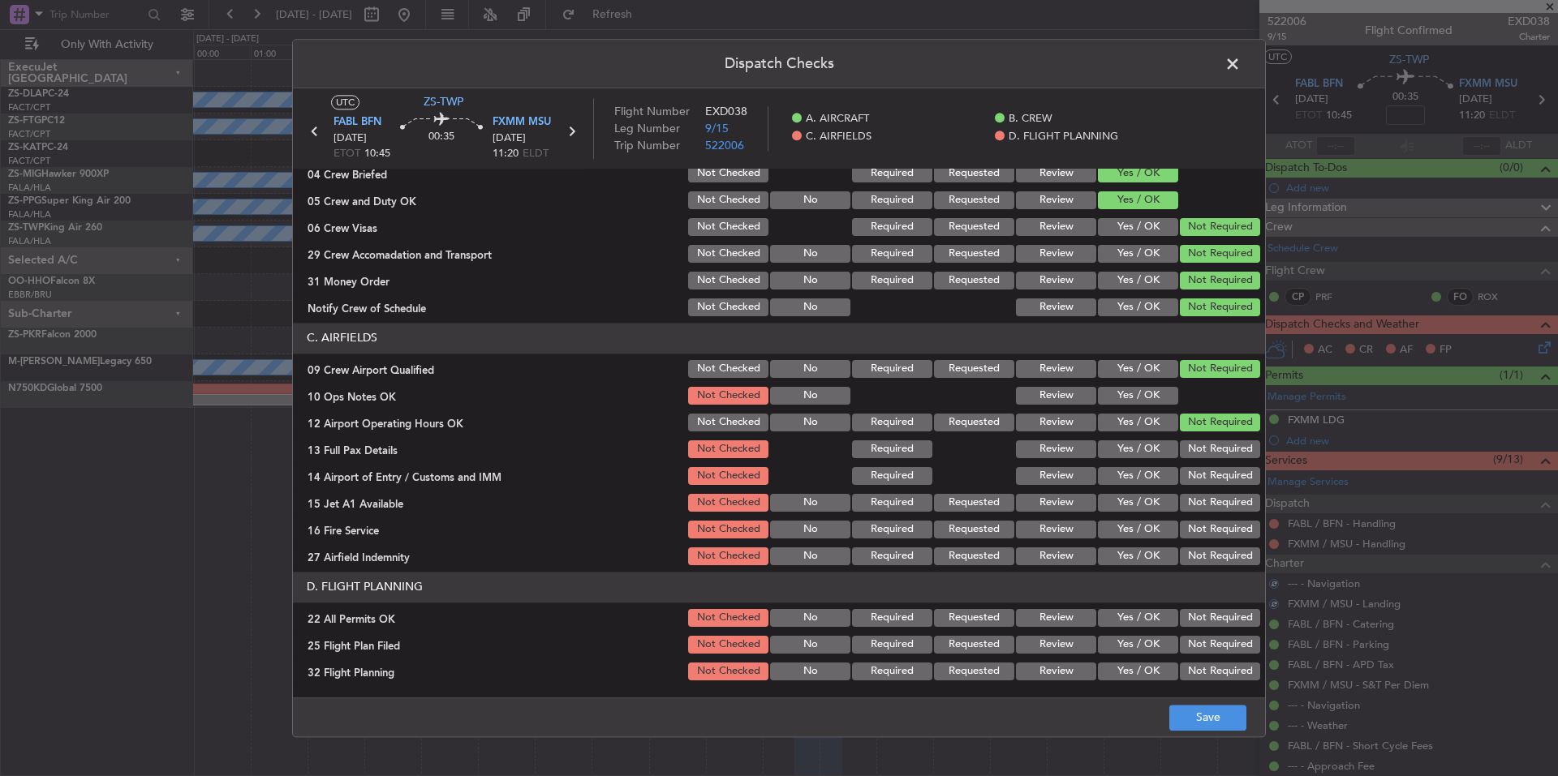
click at [1143, 391] on button "Yes / OK" at bounding box center [1138, 396] width 80 height 18
drag, startPoint x: 1209, startPoint y: 452, endPoint x: 1212, endPoint y: 485, distance: 33.4
click at [1209, 454] on button "Not Required" at bounding box center [1220, 450] width 80 height 18
click at [1210, 474] on button "Not Required" at bounding box center [1220, 476] width 80 height 18
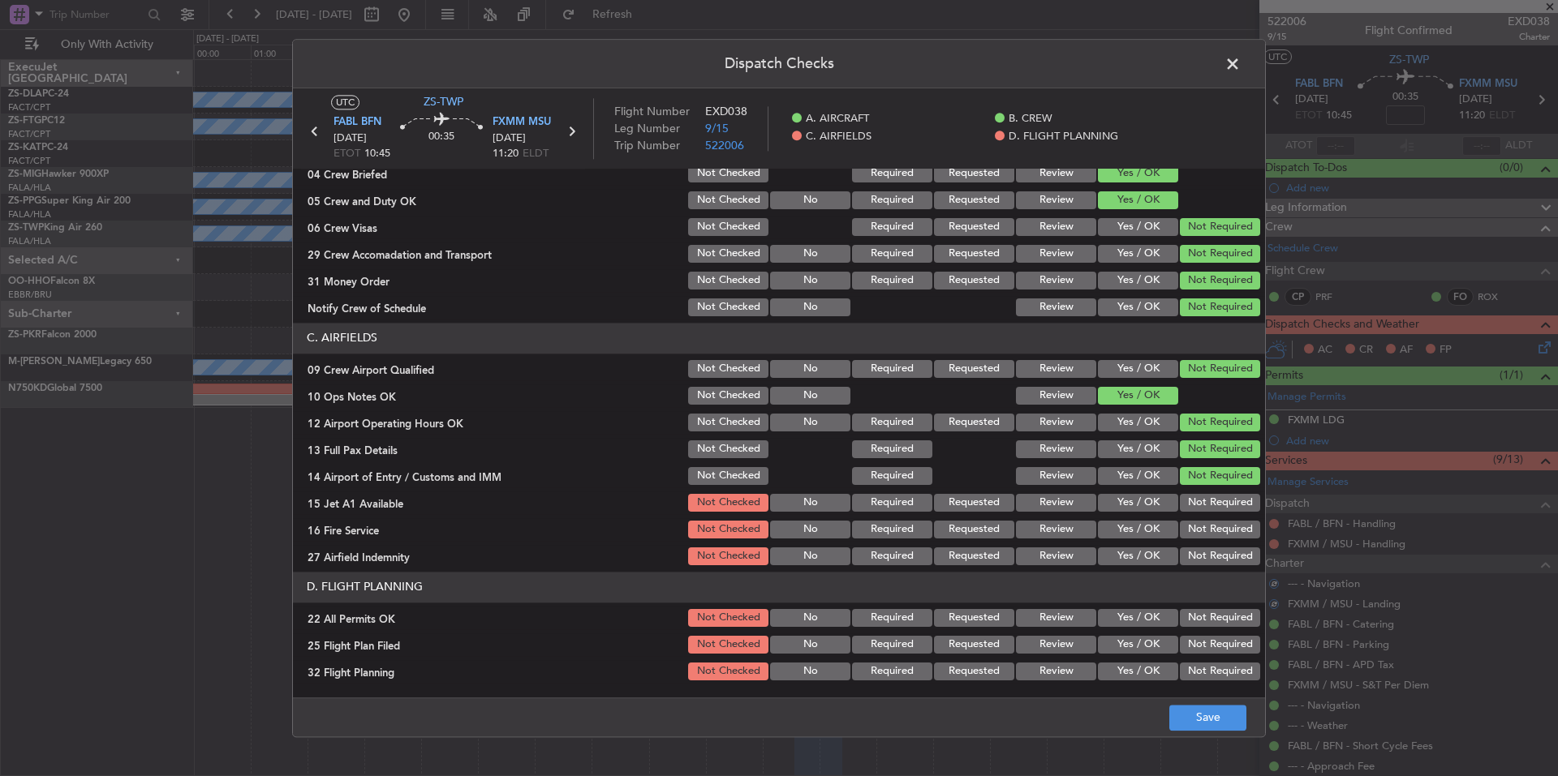
click at [1212, 489] on section "C. AIRFIELDS 09 Crew Airport Qualified Not Checked No Required Requested Review…" at bounding box center [779, 445] width 972 height 245
drag, startPoint x: 1214, startPoint y: 507, endPoint x: 1215, endPoint y: 521, distance: 13.9
click at [1214, 510] on button "Not Required" at bounding box center [1220, 503] width 80 height 18
drag, startPoint x: 1215, startPoint y: 521, endPoint x: 1217, endPoint y: 532, distance: 11.5
click at [1215, 524] on button "Not Required" at bounding box center [1220, 530] width 80 height 18
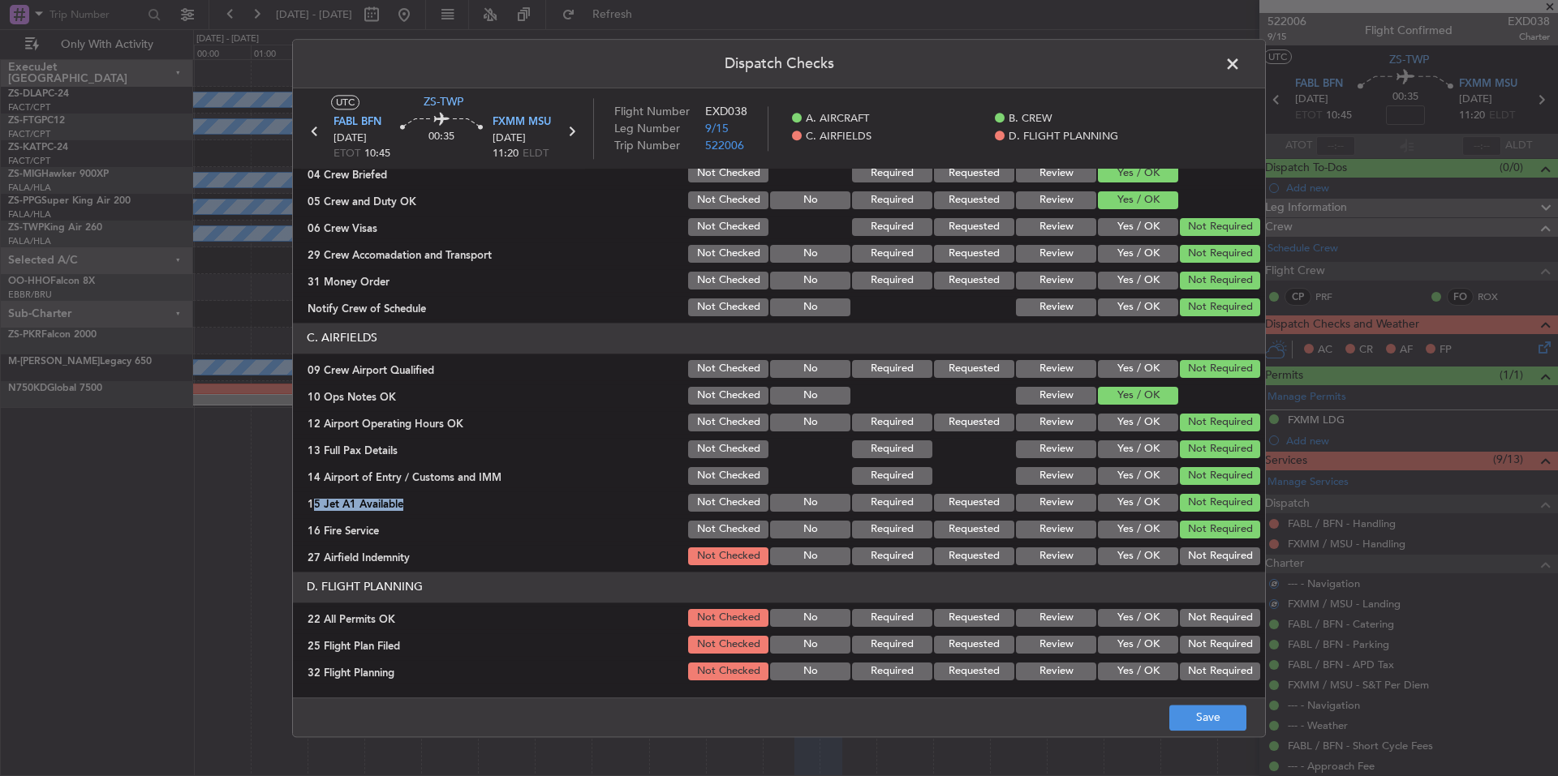
drag, startPoint x: 1219, startPoint y: 535, endPoint x: 1219, endPoint y: 544, distance: 9.7
click at [1219, 538] on button "Not Required" at bounding box center [1220, 530] width 80 height 18
drag, startPoint x: 1219, startPoint y: 547, endPoint x: 1219, endPoint y: 557, distance: 10.5
click at [1219, 548] on div "Not Required" at bounding box center [1218, 556] width 82 height 23
click at [1219, 557] on button "Not Required" at bounding box center [1220, 557] width 80 height 18
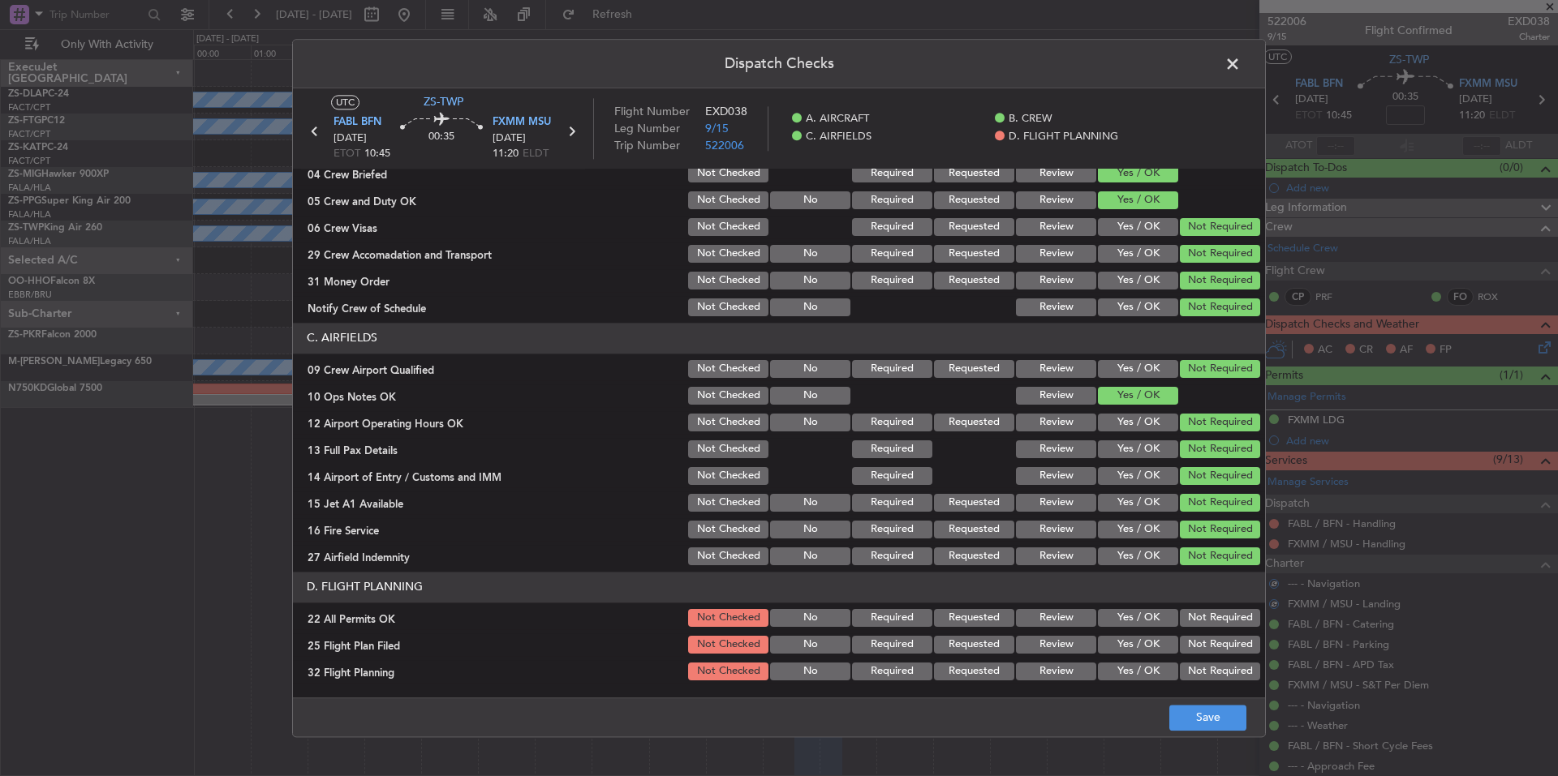
drag, startPoint x: 1202, startPoint y: 622, endPoint x: 1167, endPoint y: 639, distance: 38.5
click at [1202, 624] on button "Not Required" at bounding box center [1220, 618] width 80 height 18
click at [1143, 651] on button "Yes / OK" at bounding box center [1138, 645] width 80 height 18
drag, startPoint x: 1146, startPoint y: 665, endPoint x: 1149, endPoint y: 677, distance: 12.6
click at [1146, 668] on button "Yes / OK" at bounding box center [1138, 672] width 80 height 18
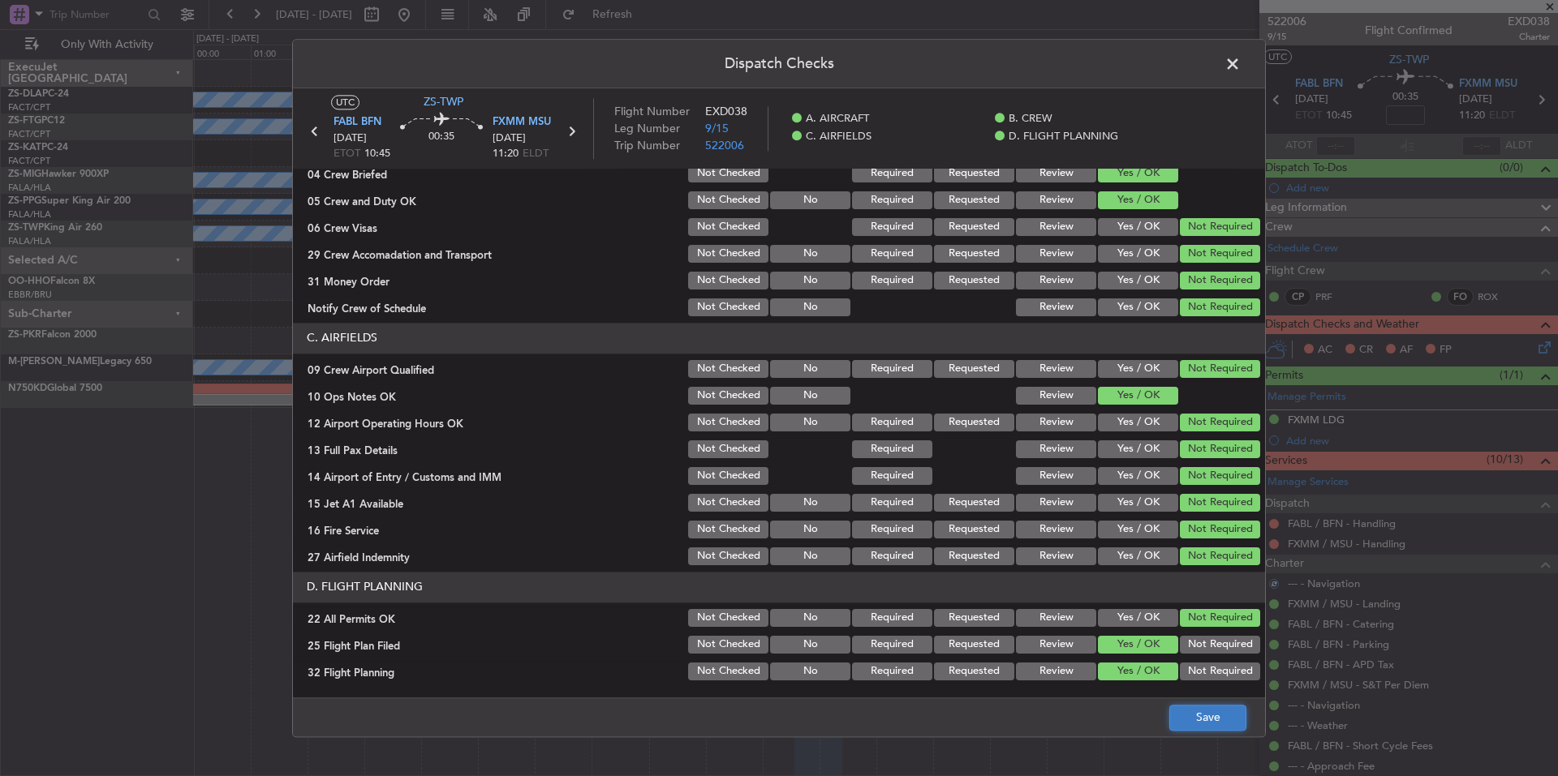
click at [1201, 719] on button "Save" at bounding box center [1207, 718] width 77 height 26
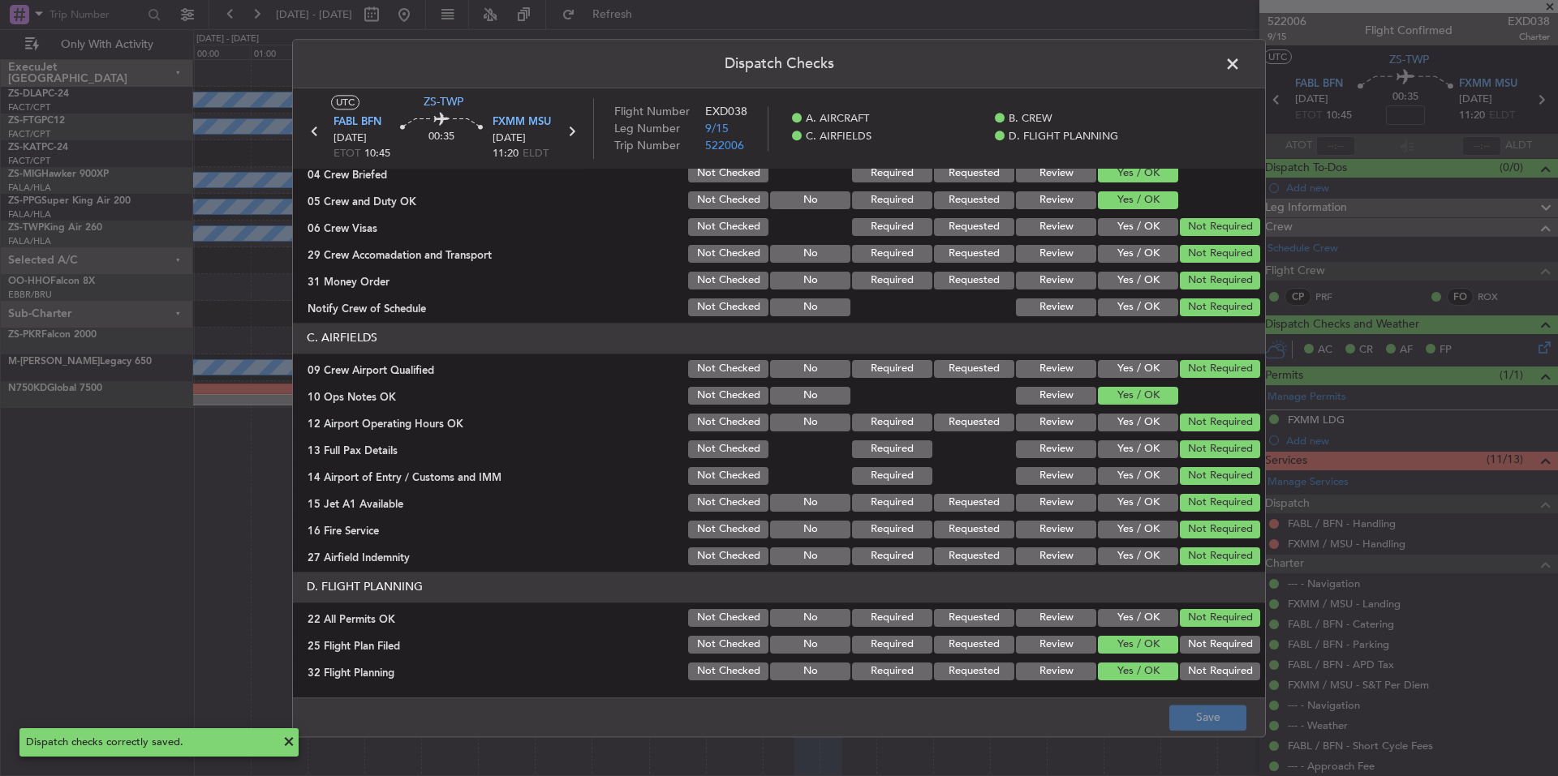
click at [1241, 66] on span at bounding box center [1241, 68] width 0 height 32
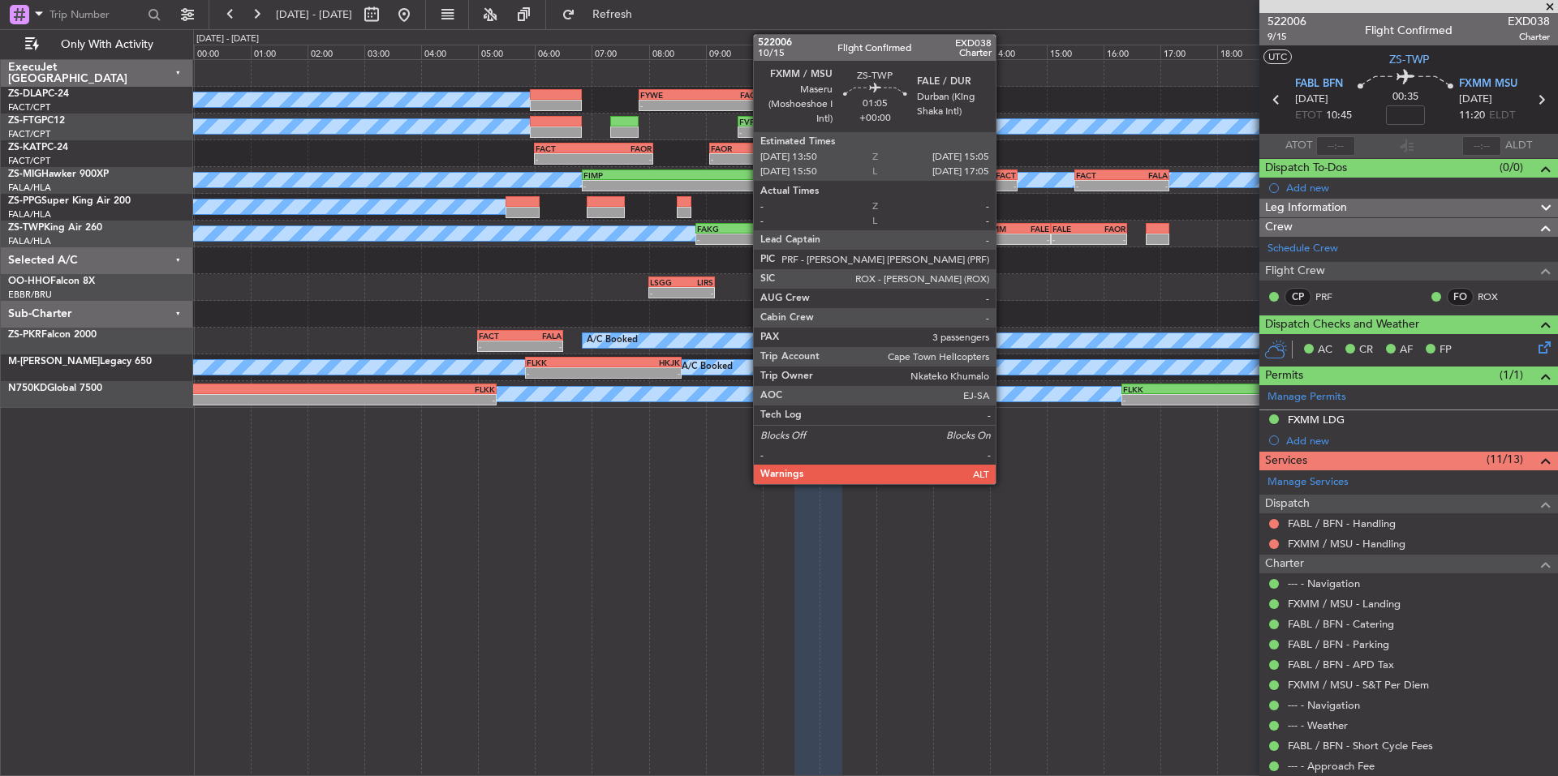
click at [1003, 237] on div "-" at bounding box center [998, 239] width 34 height 10
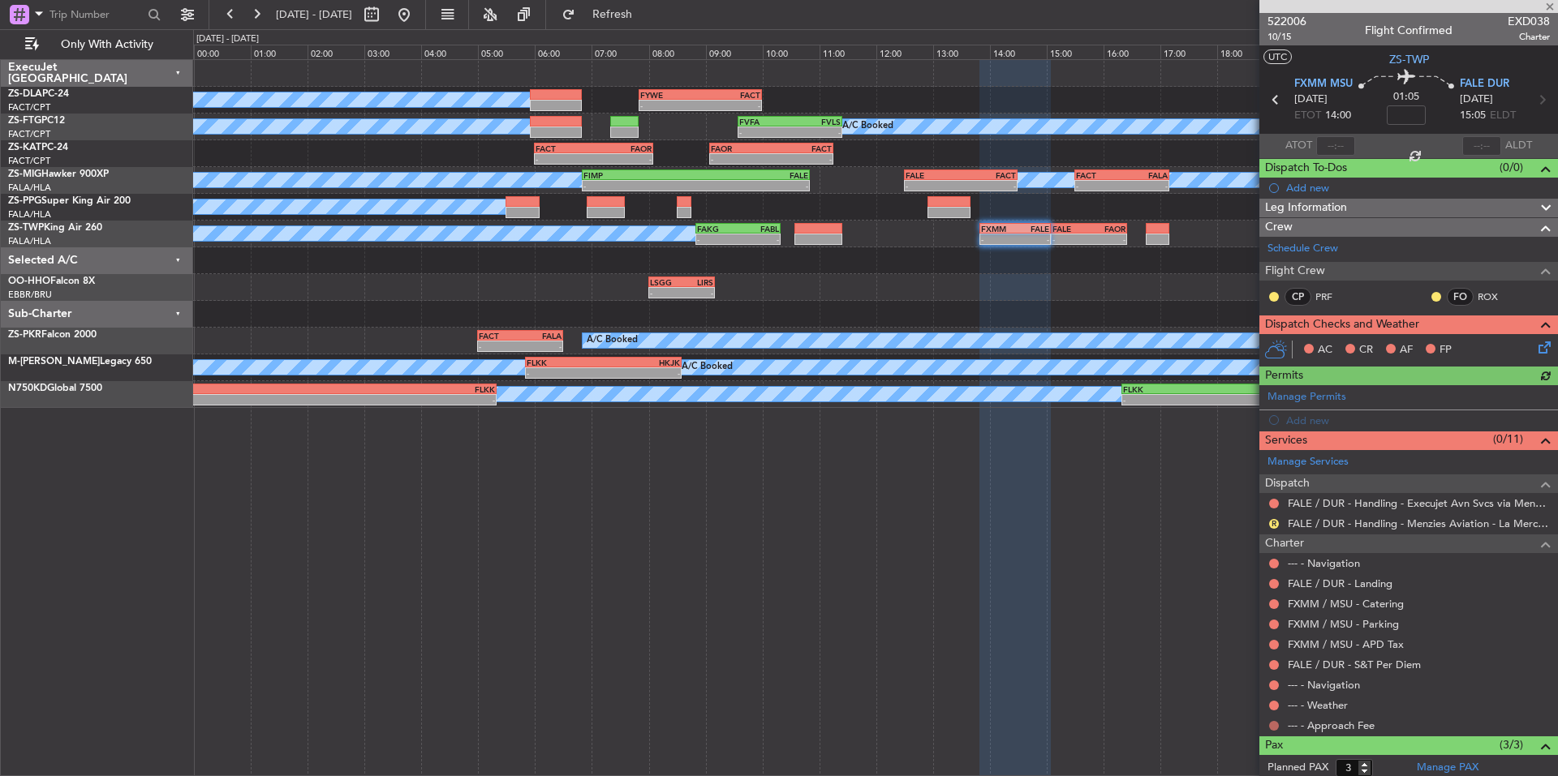
click at [1272, 724] on button at bounding box center [1274, 726] width 10 height 10
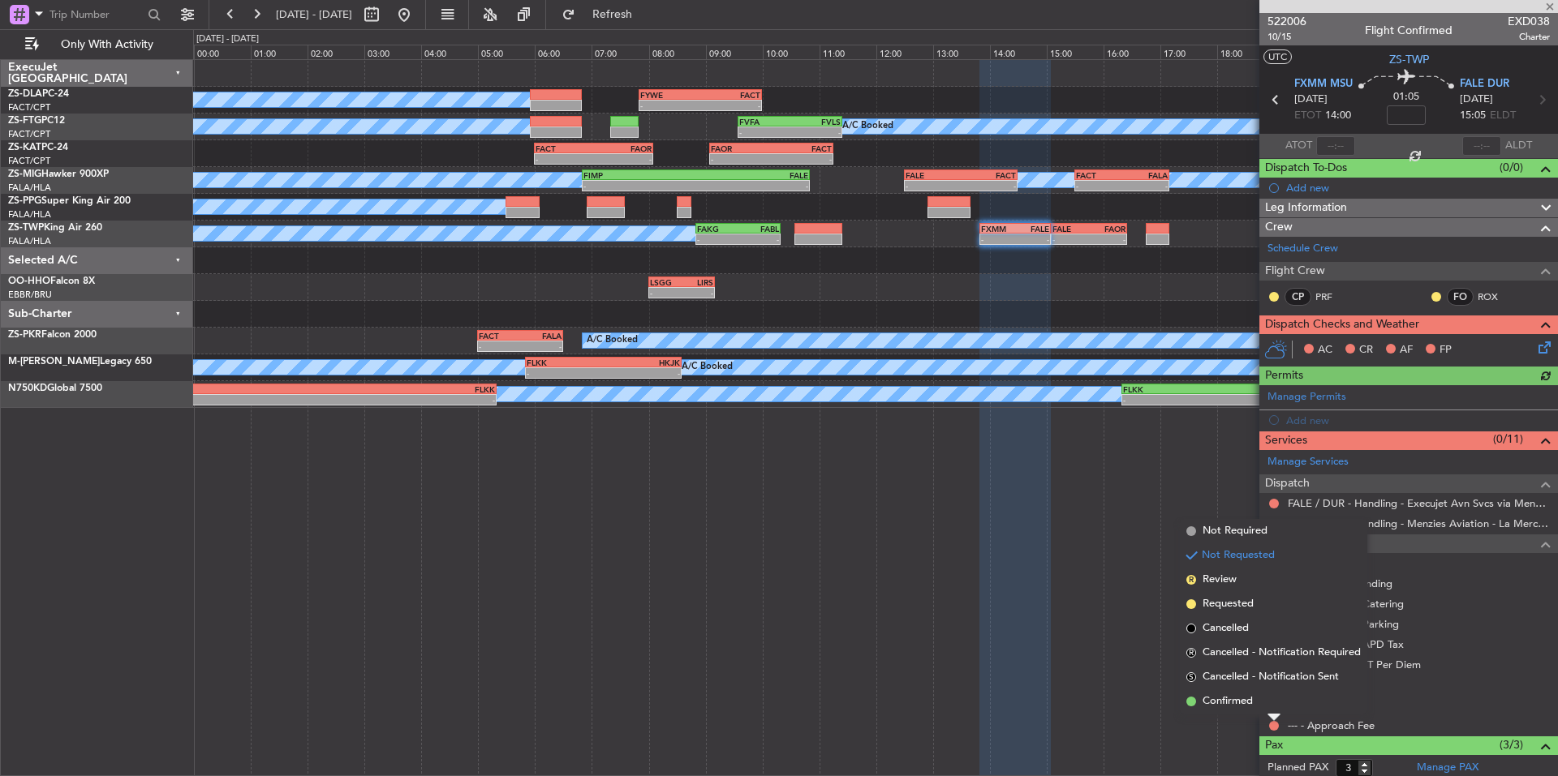
click at [1240, 705] on span "Confirmed" at bounding box center [1227, 702] width 50 height 16
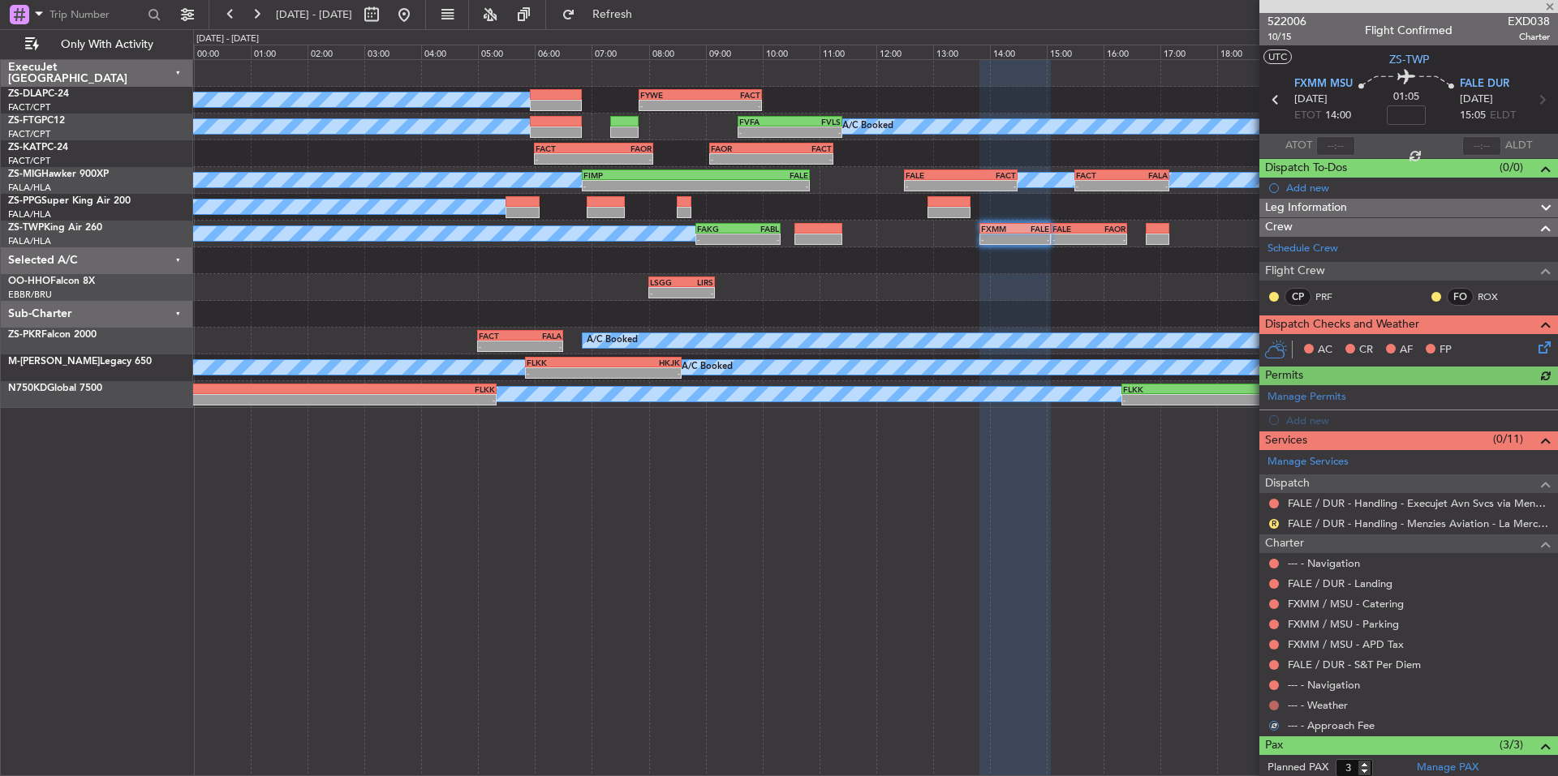
click at [1274, 701] on button at bounding box center [1274, 706] width 10 height 10
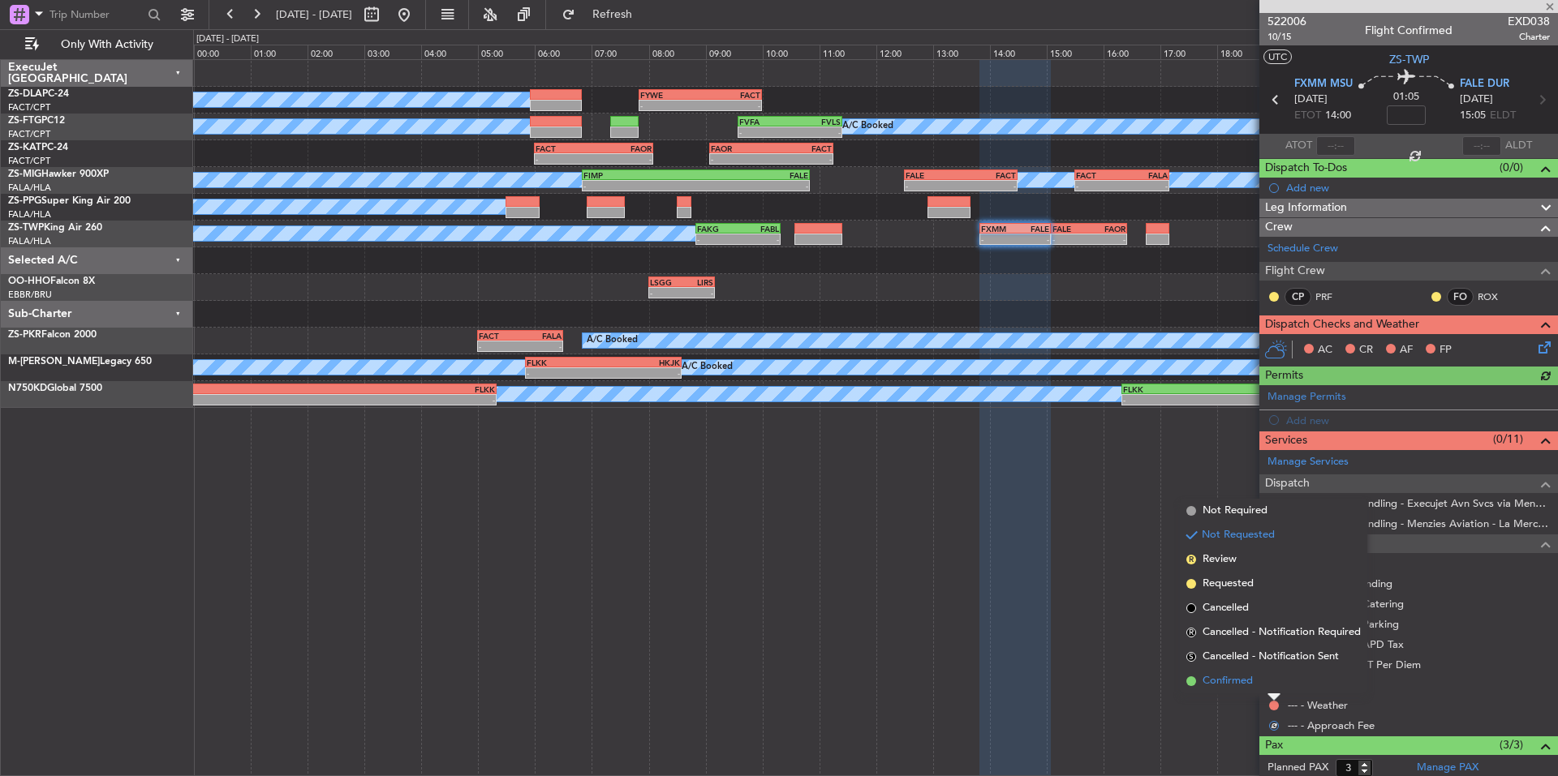
click at [1245, 680] on span "Confirmed" at bounding box center [1227, 681] width 50 height 16
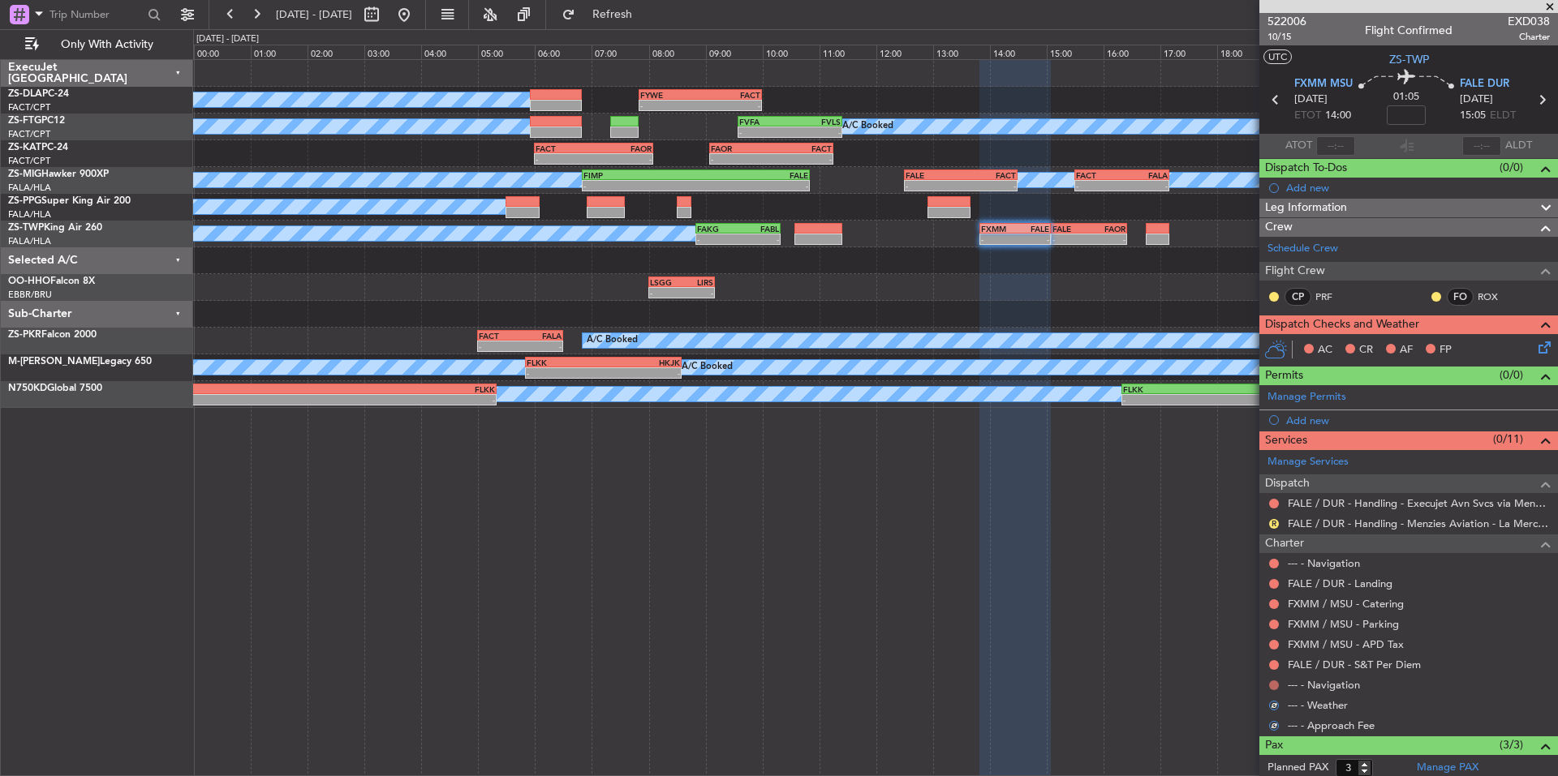
click at [1275, 685] on button at bounding box center [1274, 686] width 10 height 10
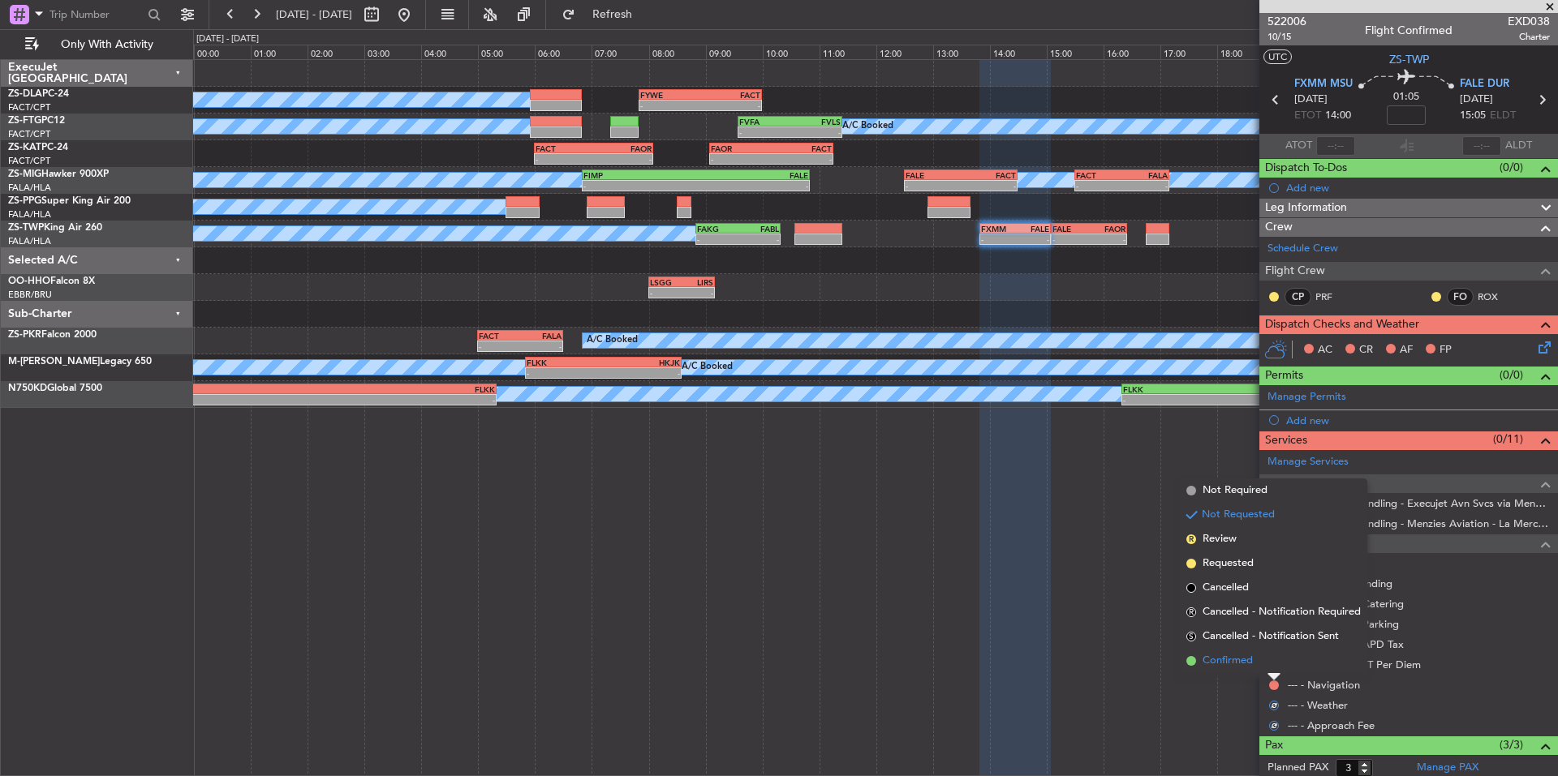
click at [1248, 660] on span "Confirmed" at bounding box center [1227, 661] width 50 height 16
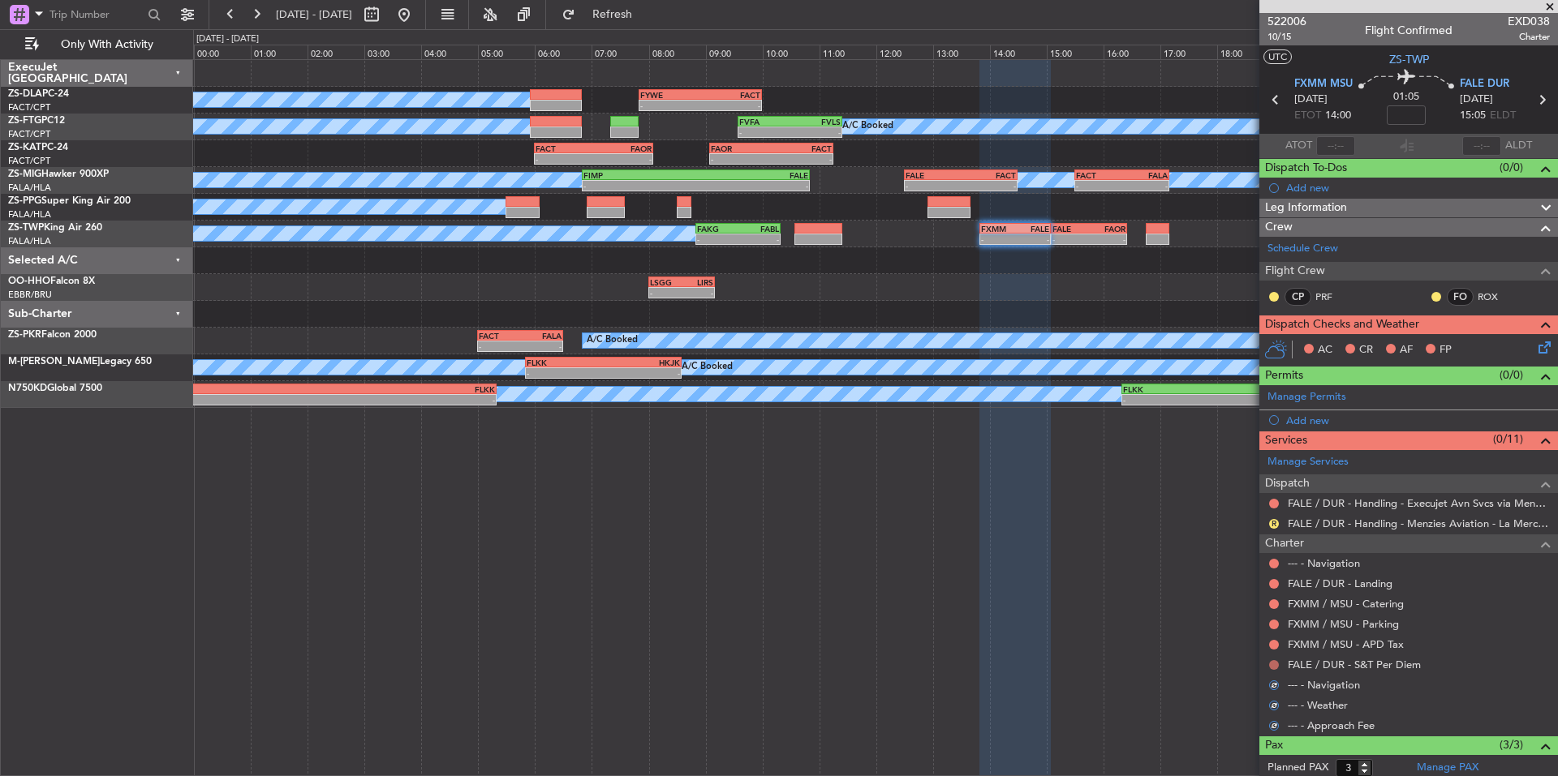
click at [1273, 660] on button at bounding box center [1274, 665] width 10 height 10
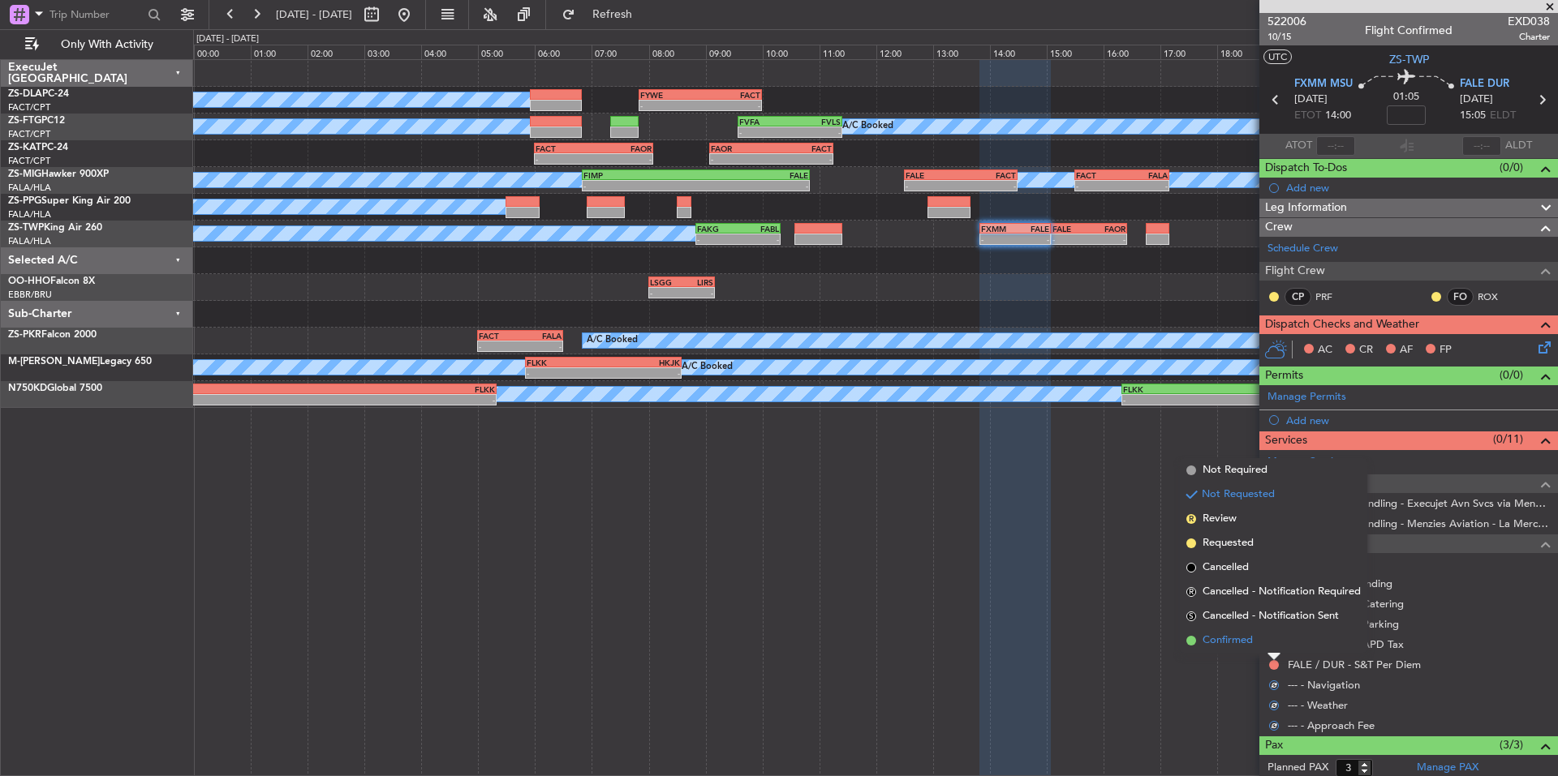
click at [1257, 642] on li "Confirmed" at bounding box center [1273, 641] width 187 height 24
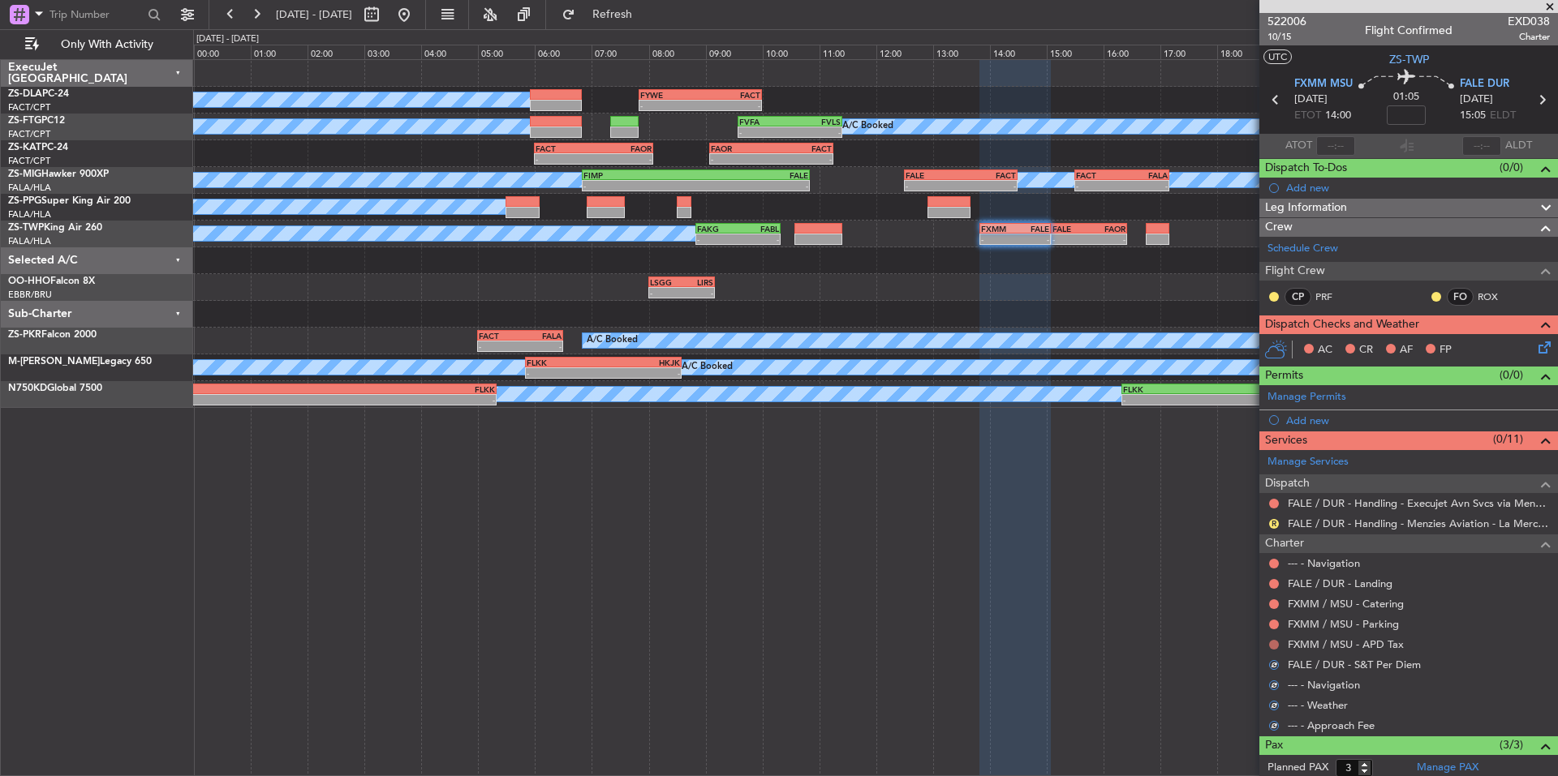
click at [1271, 643] on button at bounding box center [1274, 645] width 10 height 10
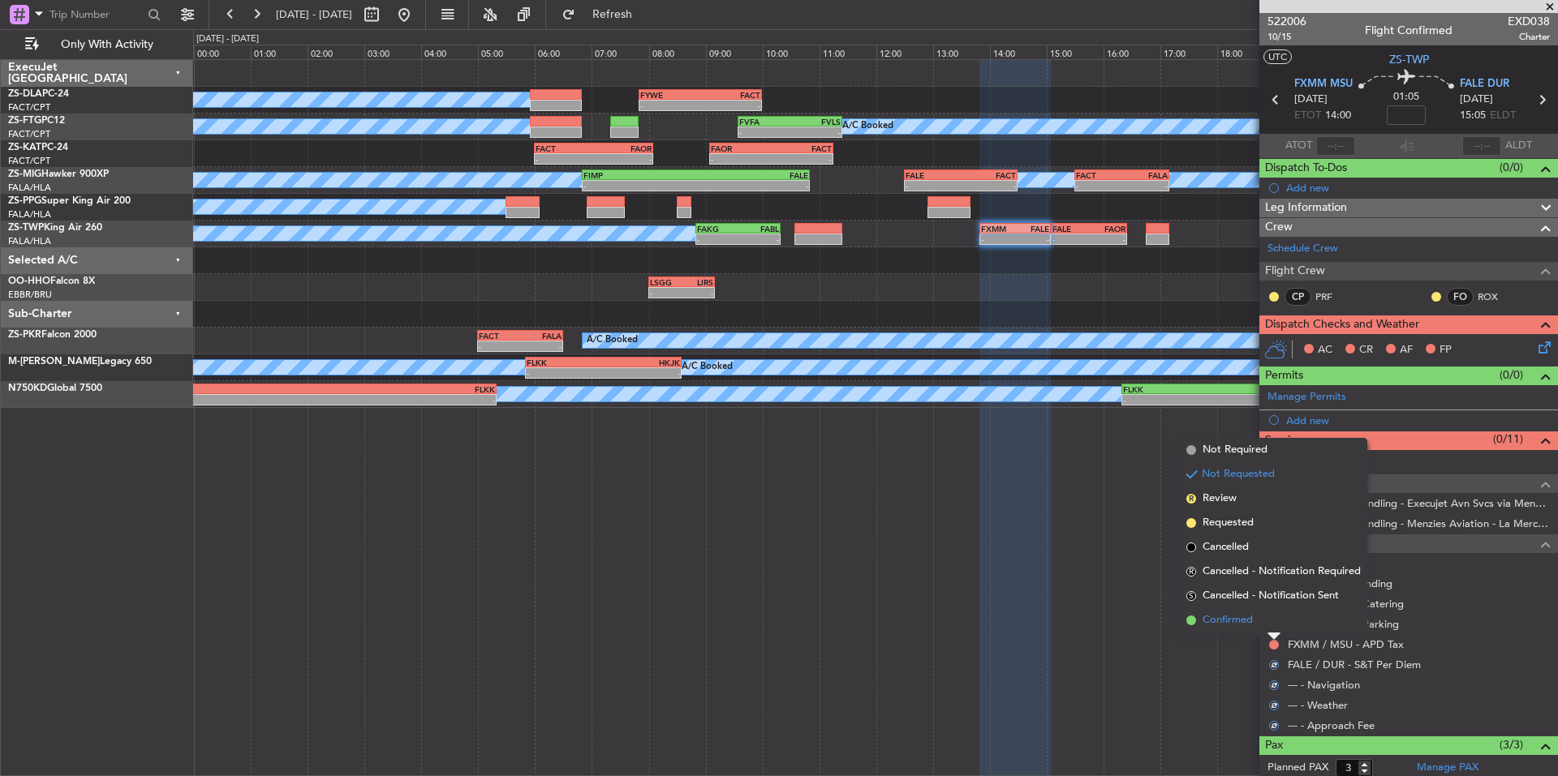
click at [1260, 621] on li "Confirmed" at bounding box center [1273, 620] width 187 height 24
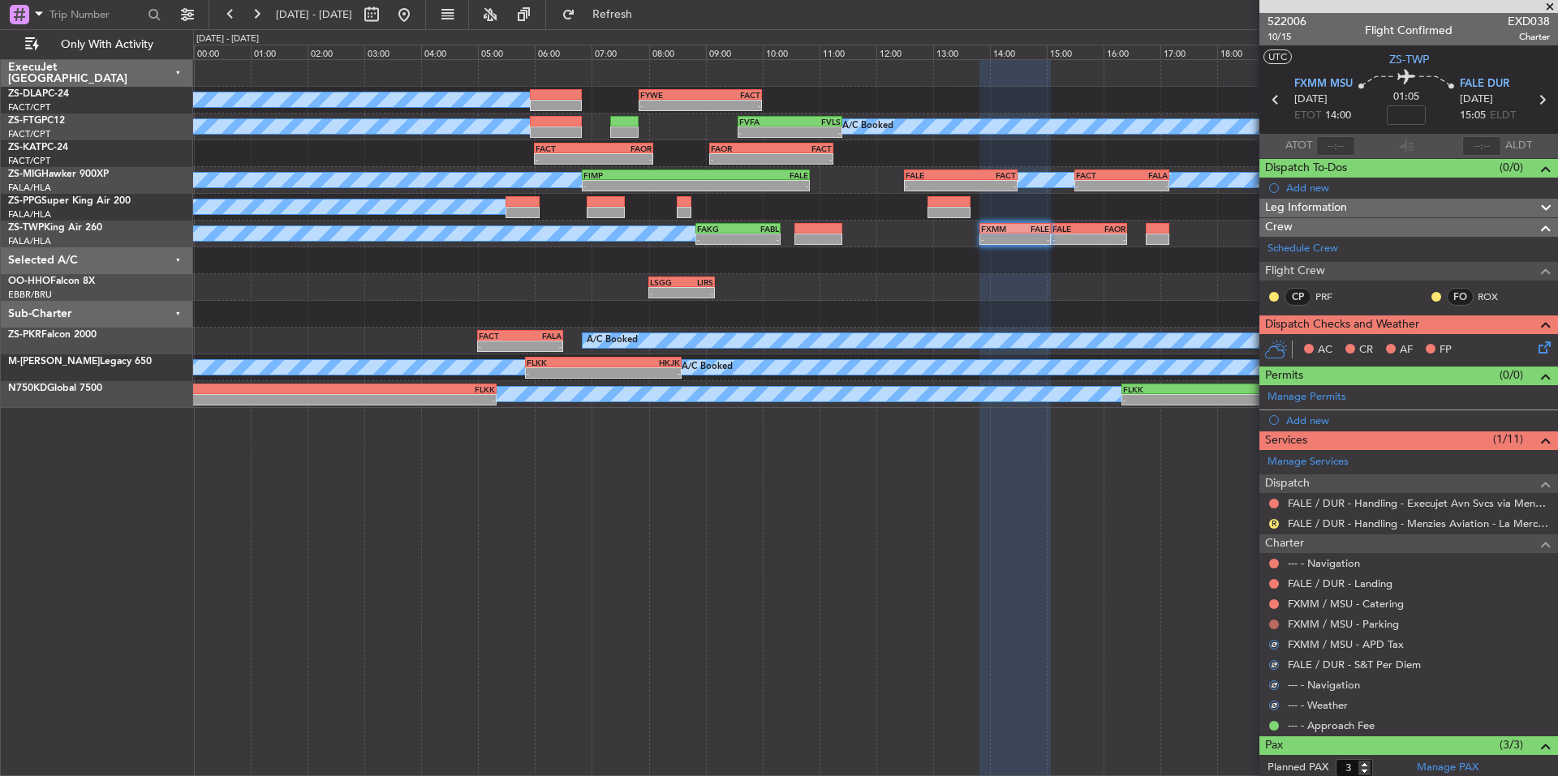
click at [1272, 621] on button at bounding box center [1274, 625] width 10 height 10
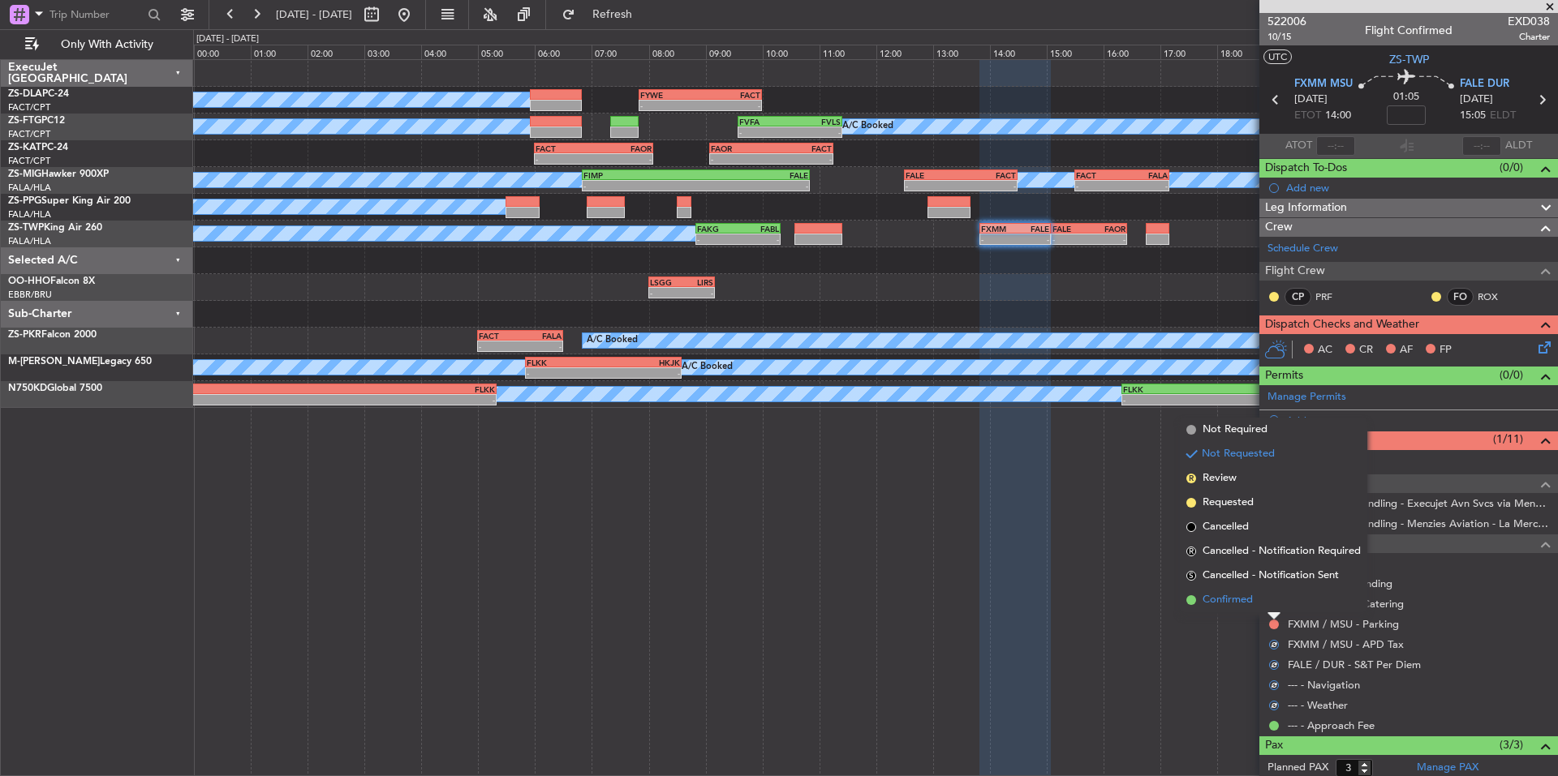
click at [1256, 601] on li "Confirmed" at bounding box center [1273, 600] width 187 height 24
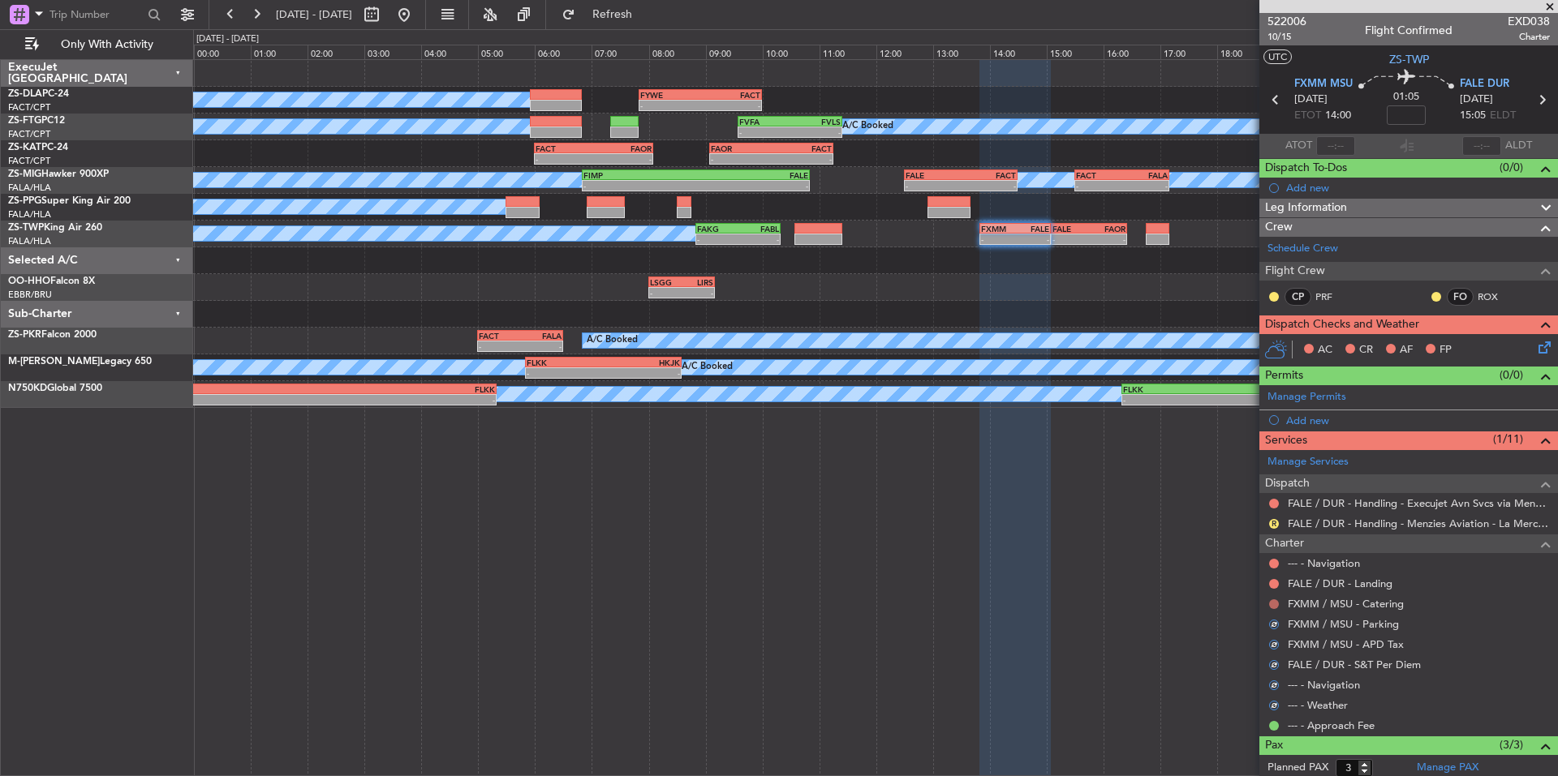
click at [1272, 603] on button at bounding box center [1274, 605] width 10 height 10
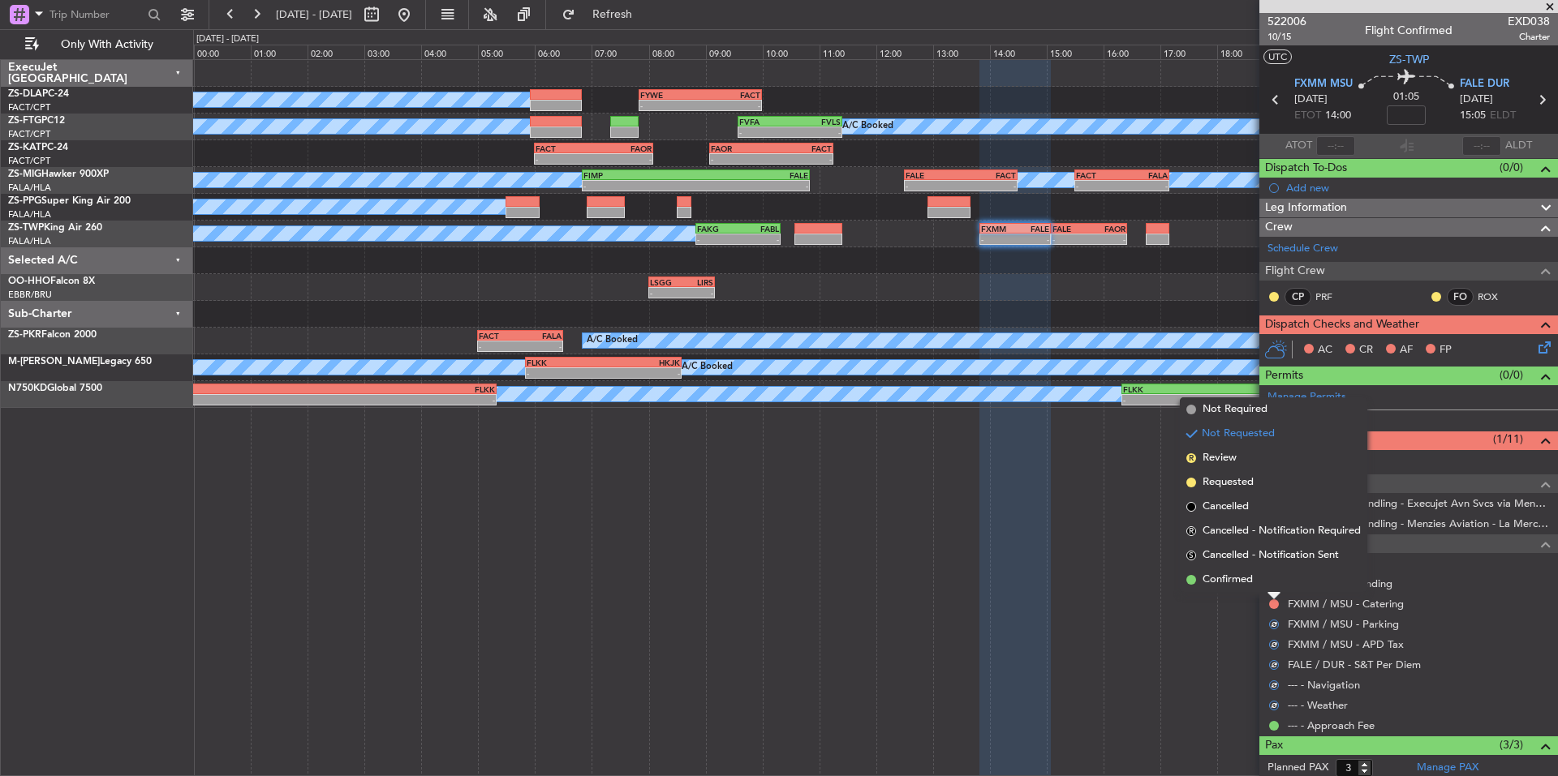
click at [1251, 579] on span "Confirmed" at bounding box center [1227, 580] width 50 height 16
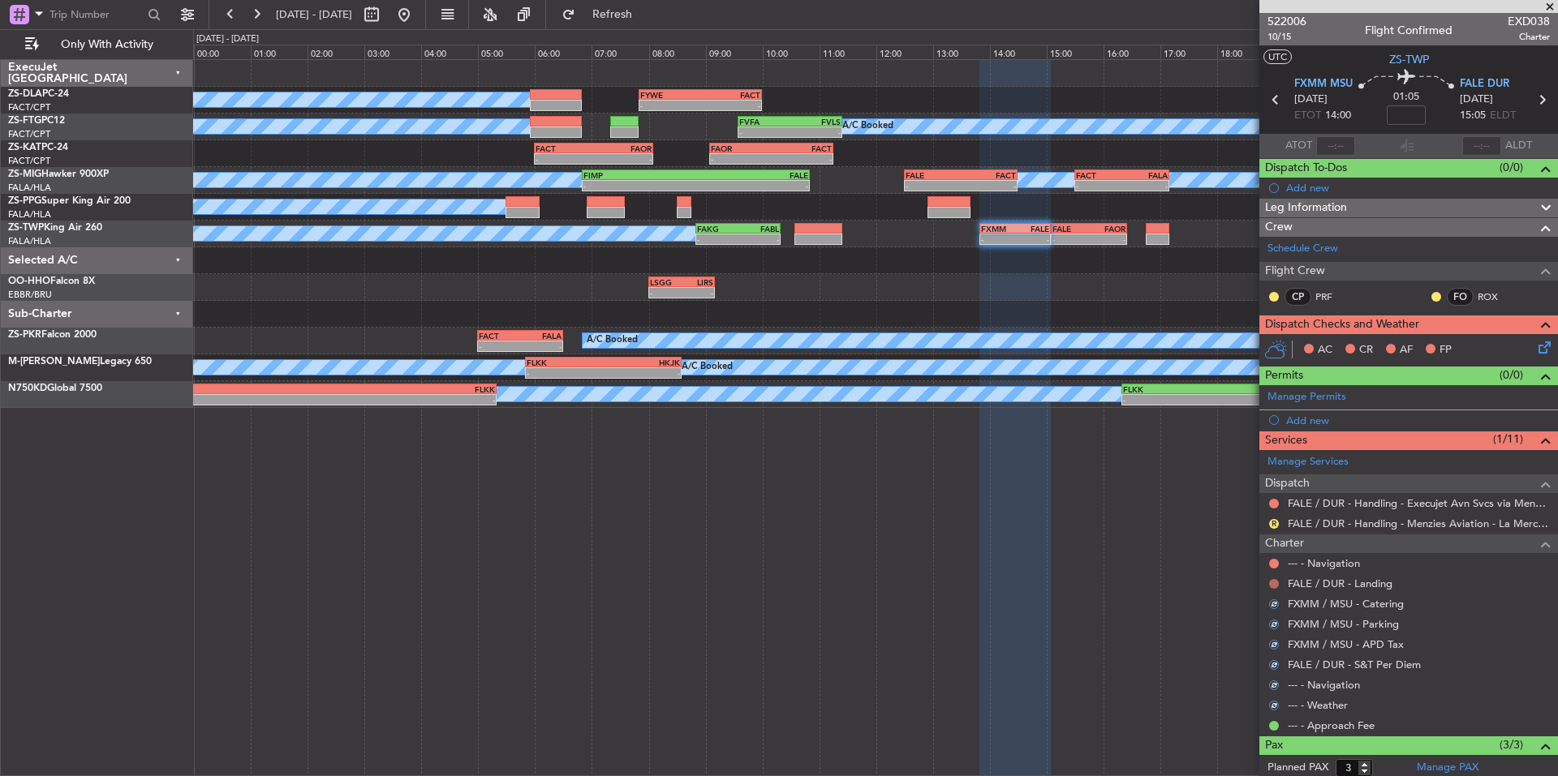
click at [1272, 583] on button at bounding box center [1274, 584] width 10 height 10
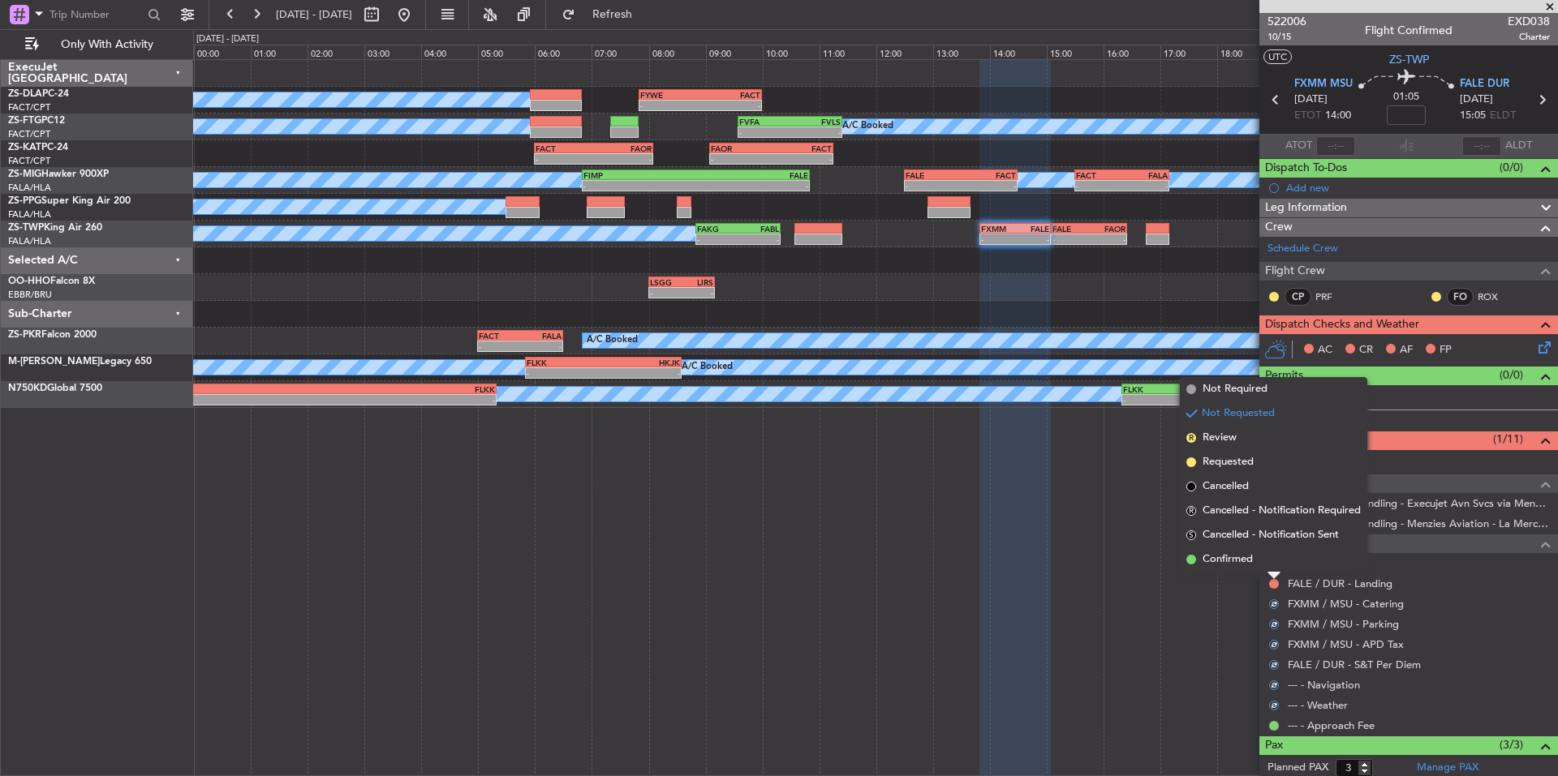
click at [1249, 565] on span "Confirmed" at bounding box center [1227, 560] width 50 height 16
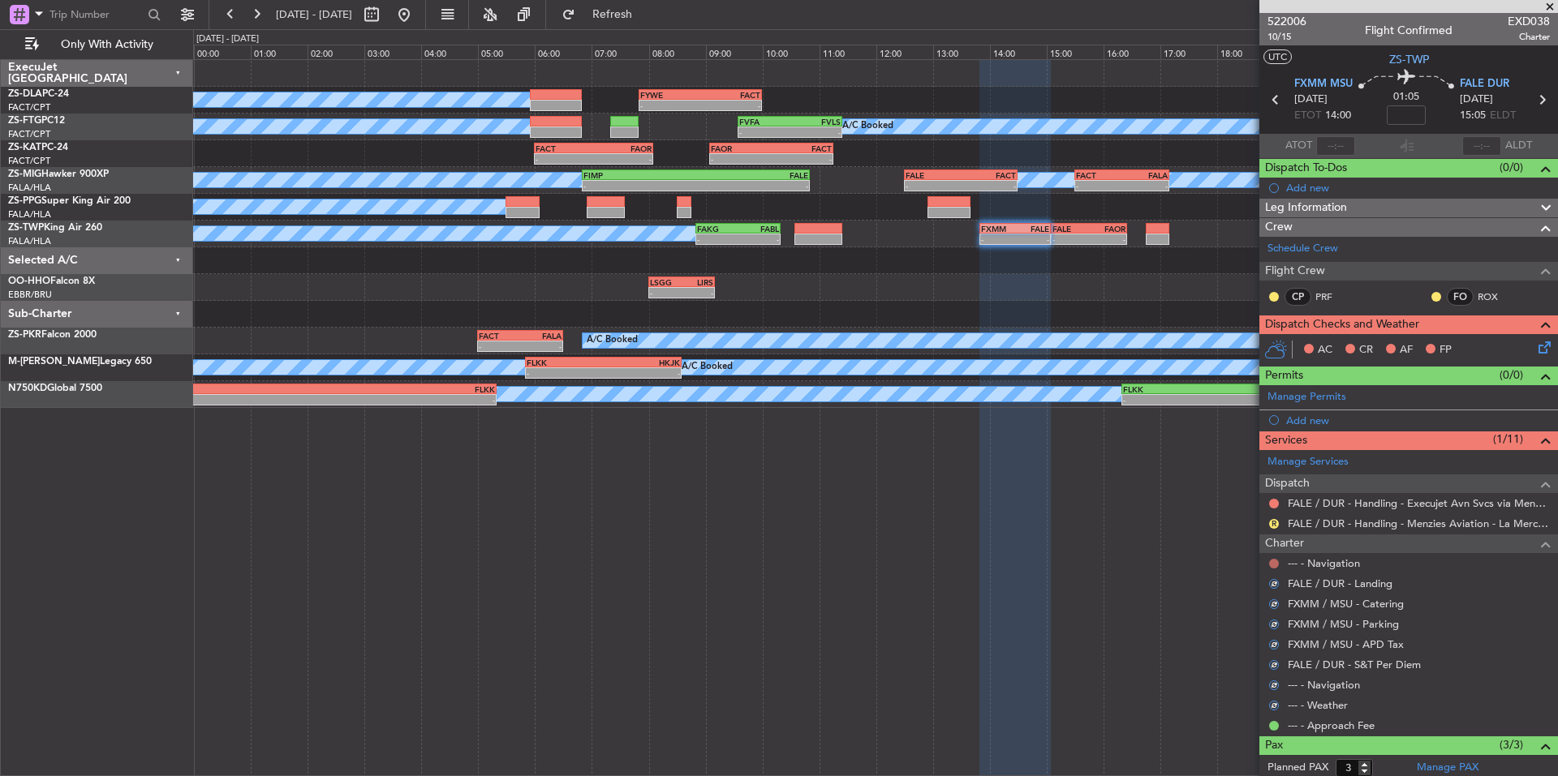
click at [1275, 565] on button at bounding box center [1274, 564] width 10 height 10
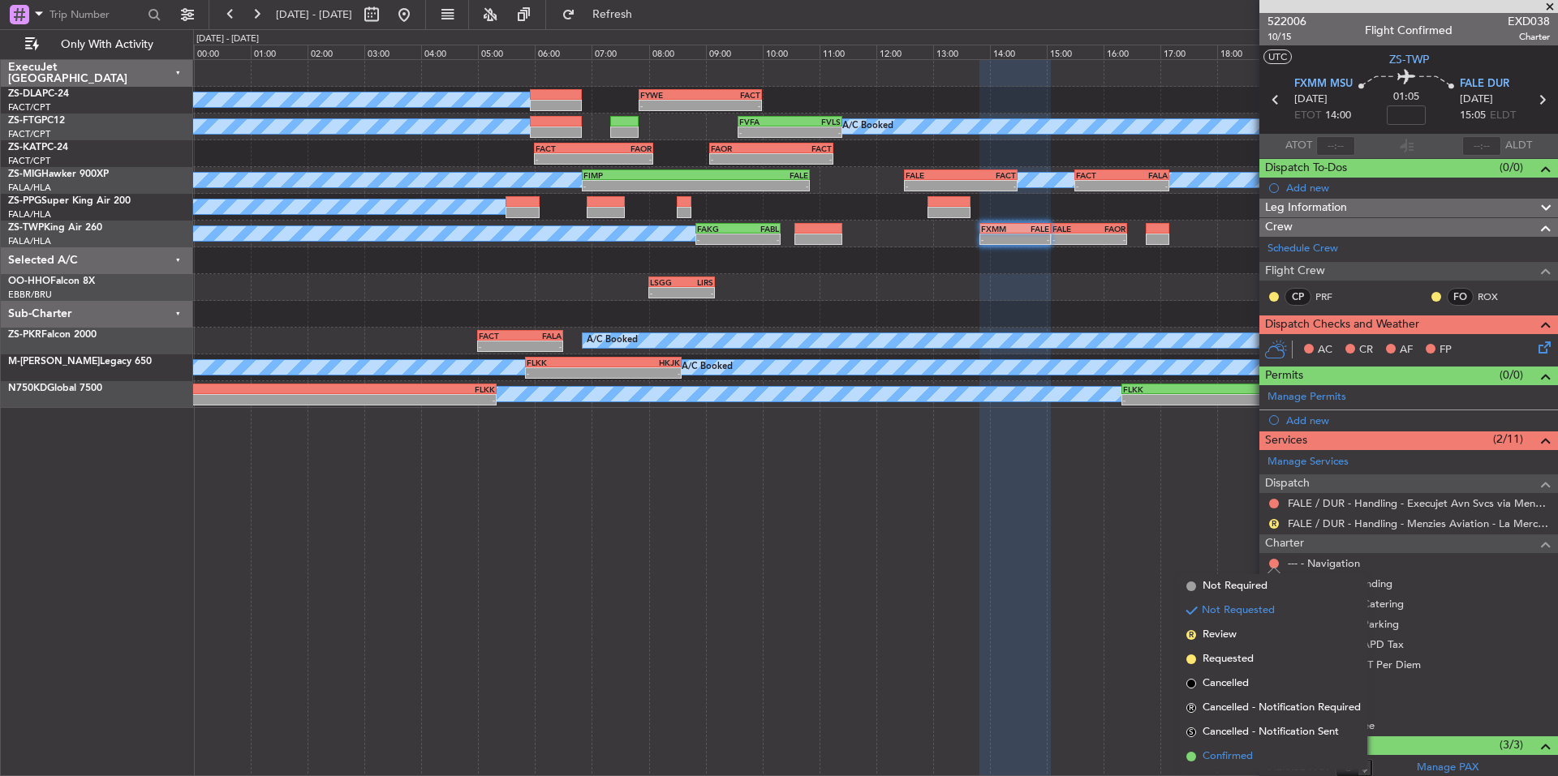
click at [1247, 755] on span "Confirmed" at bounding box center [1227, 757] width 50 height 16
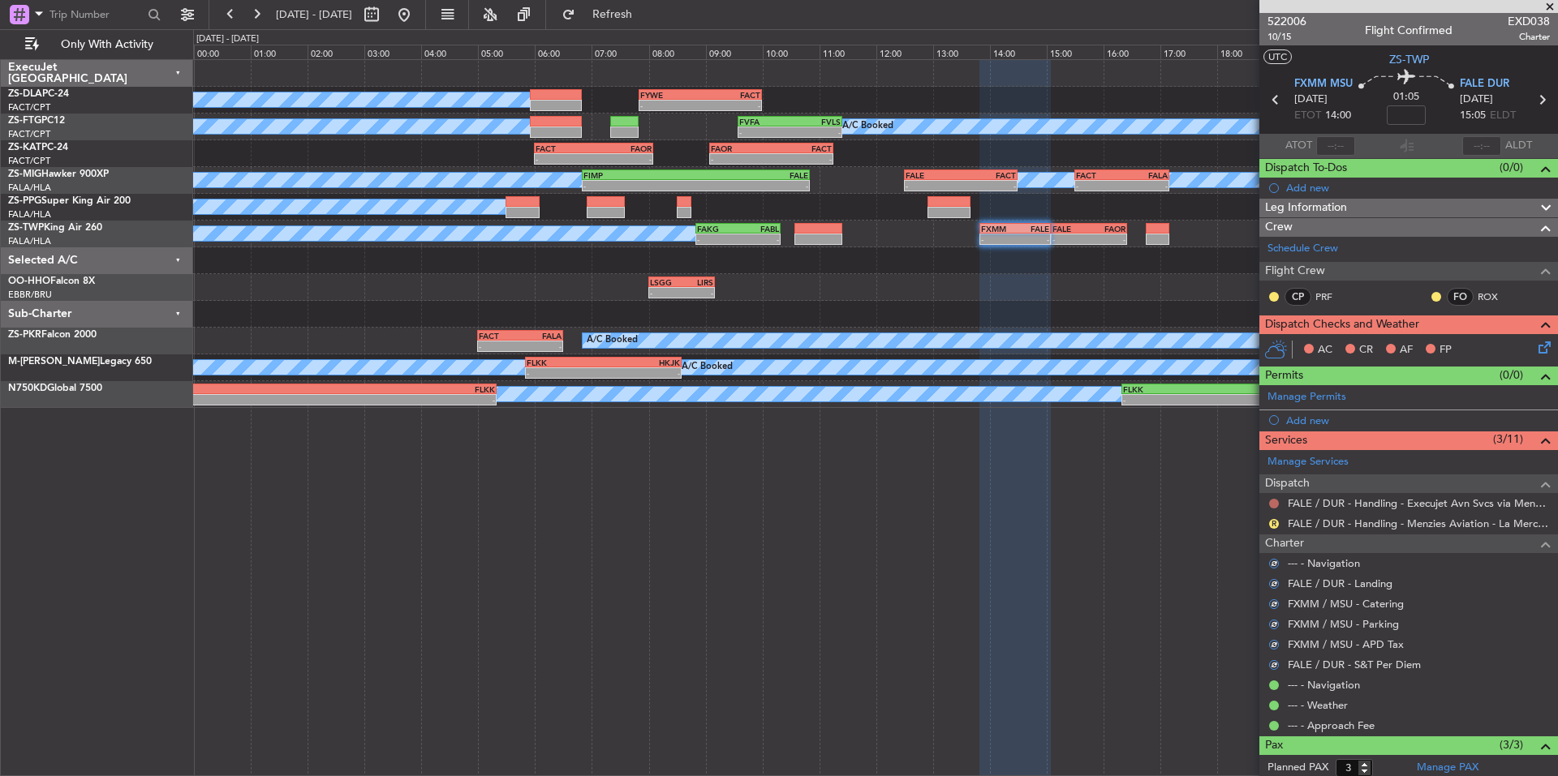
click at [1275, 501] on button at bounding box center [1274, 504] width 10 height 10
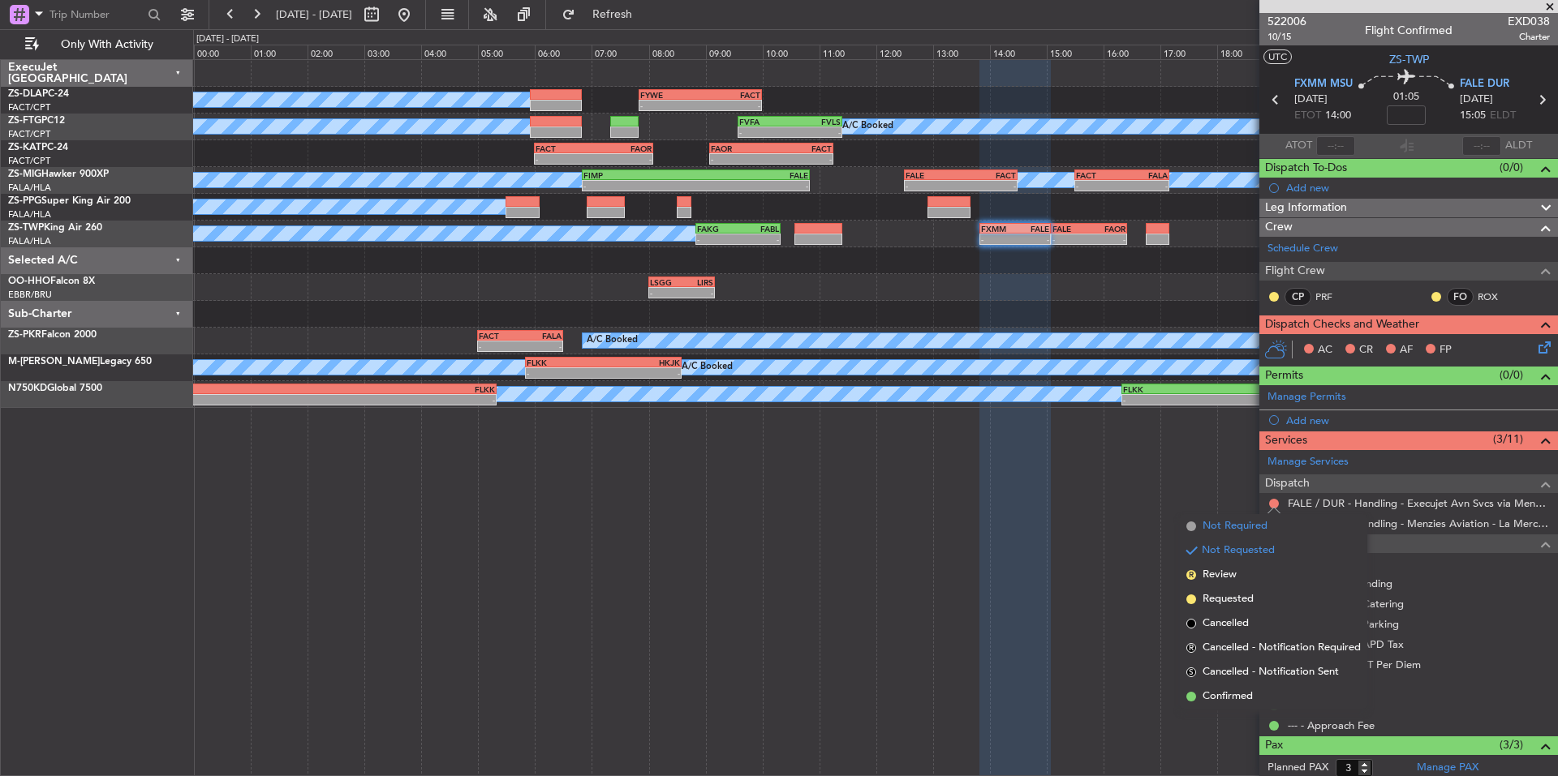
click at [1235, 521] on span "Not Required" at bounding box center [1234, 526] width 65 height 16
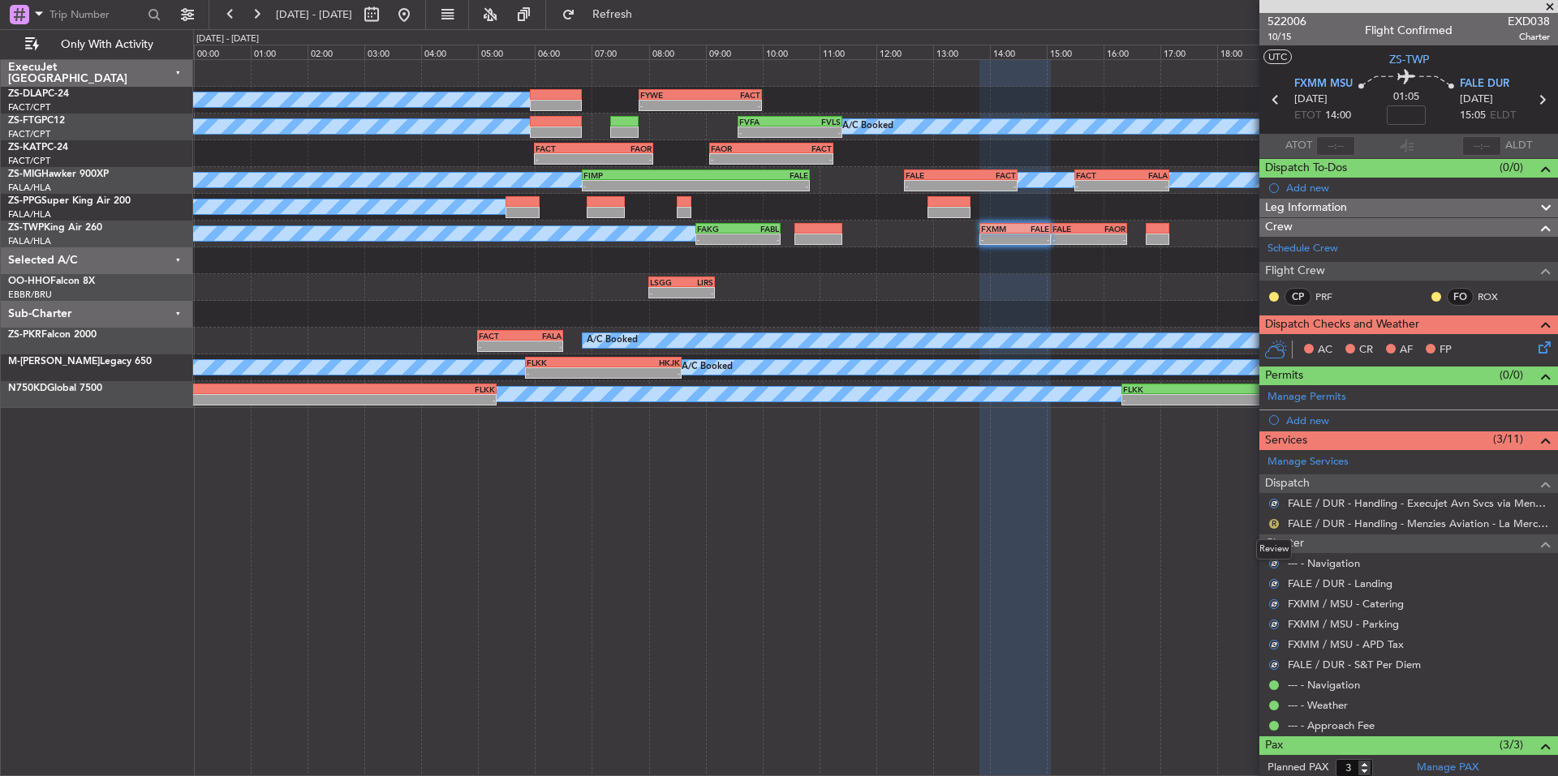
click at [1272, 523] on button "R" at bounding box center [1274, 524] width 10 height 10
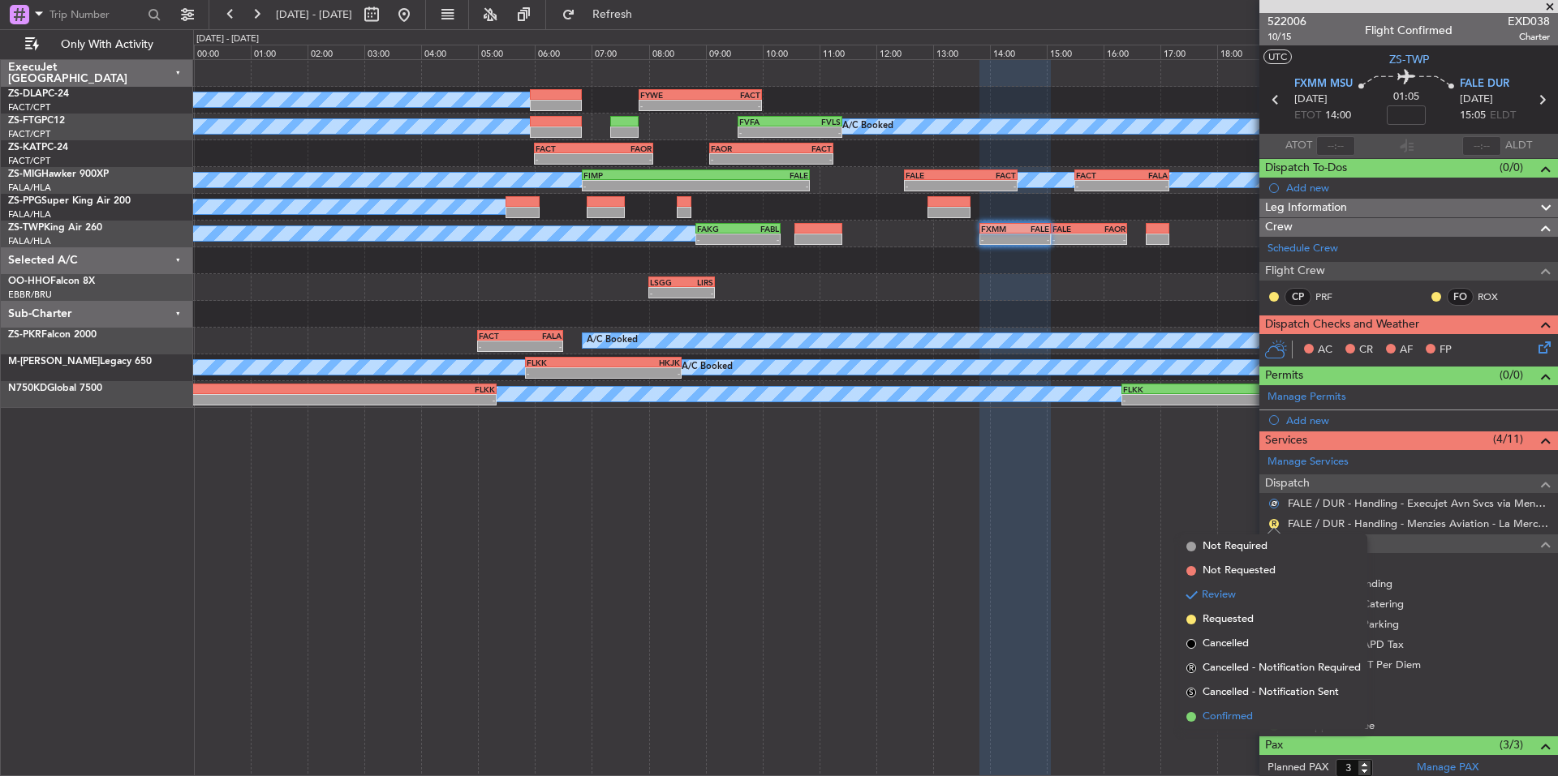
click at [1247, 713] on span "Confirmed" at bounding box center [1227, 717] width 50 height 16
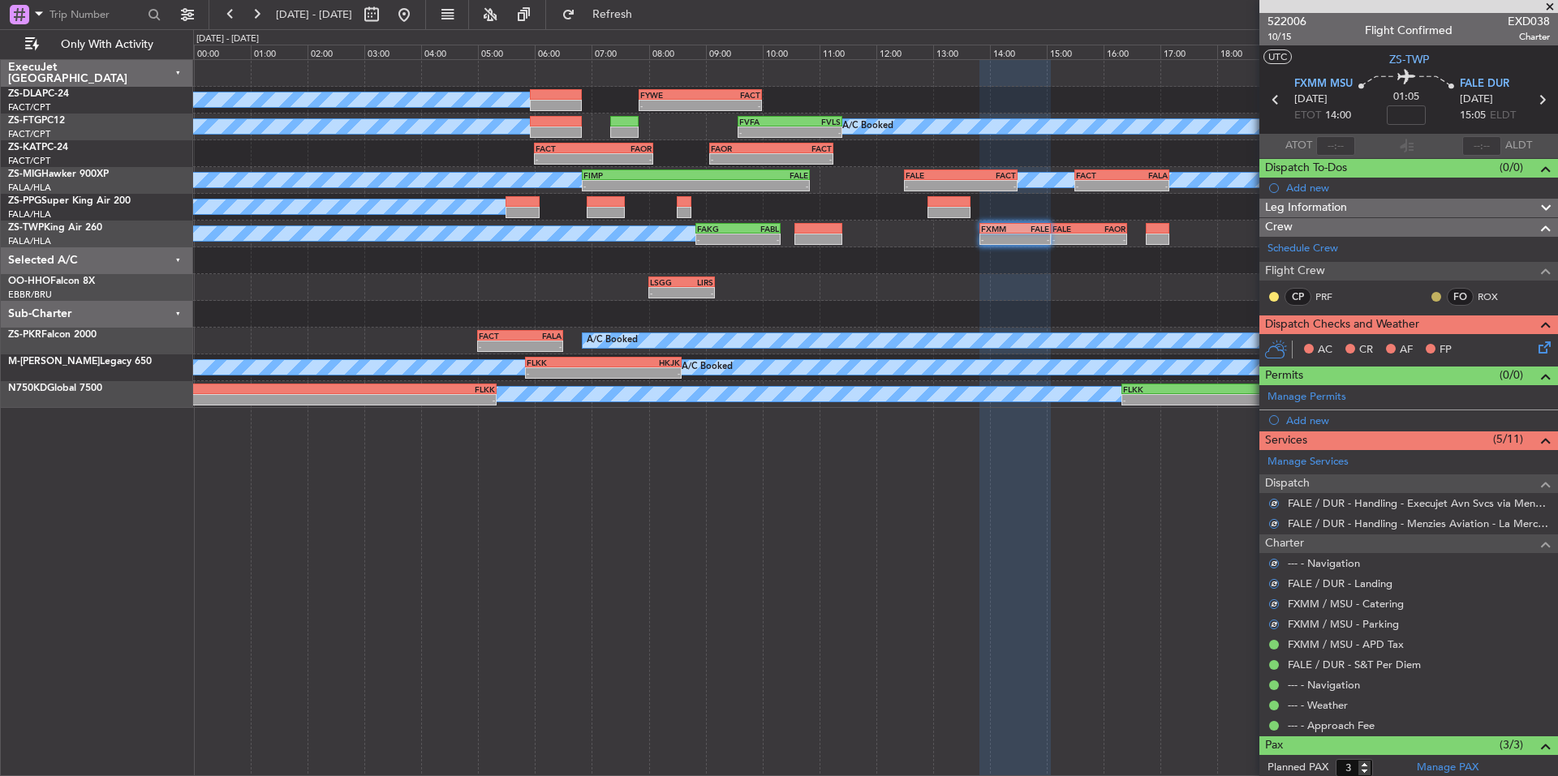
click at [1431, 295] on button at bounding box center [1436, 297] width 10 height 10
click at [1449, 345] on span "Acknowledged" at bounding box center [1427, 344] width 71 height 16
click at [1272, 298] on button at bounding box center [1274, 297] width 10 height 10
click at [1295, 344] on span "Acknowledged" at bounding box center [1277, 344] width 71 height 16
click at [1535, 346] on icon at bounding box center [1541, 344] width 13 height 13
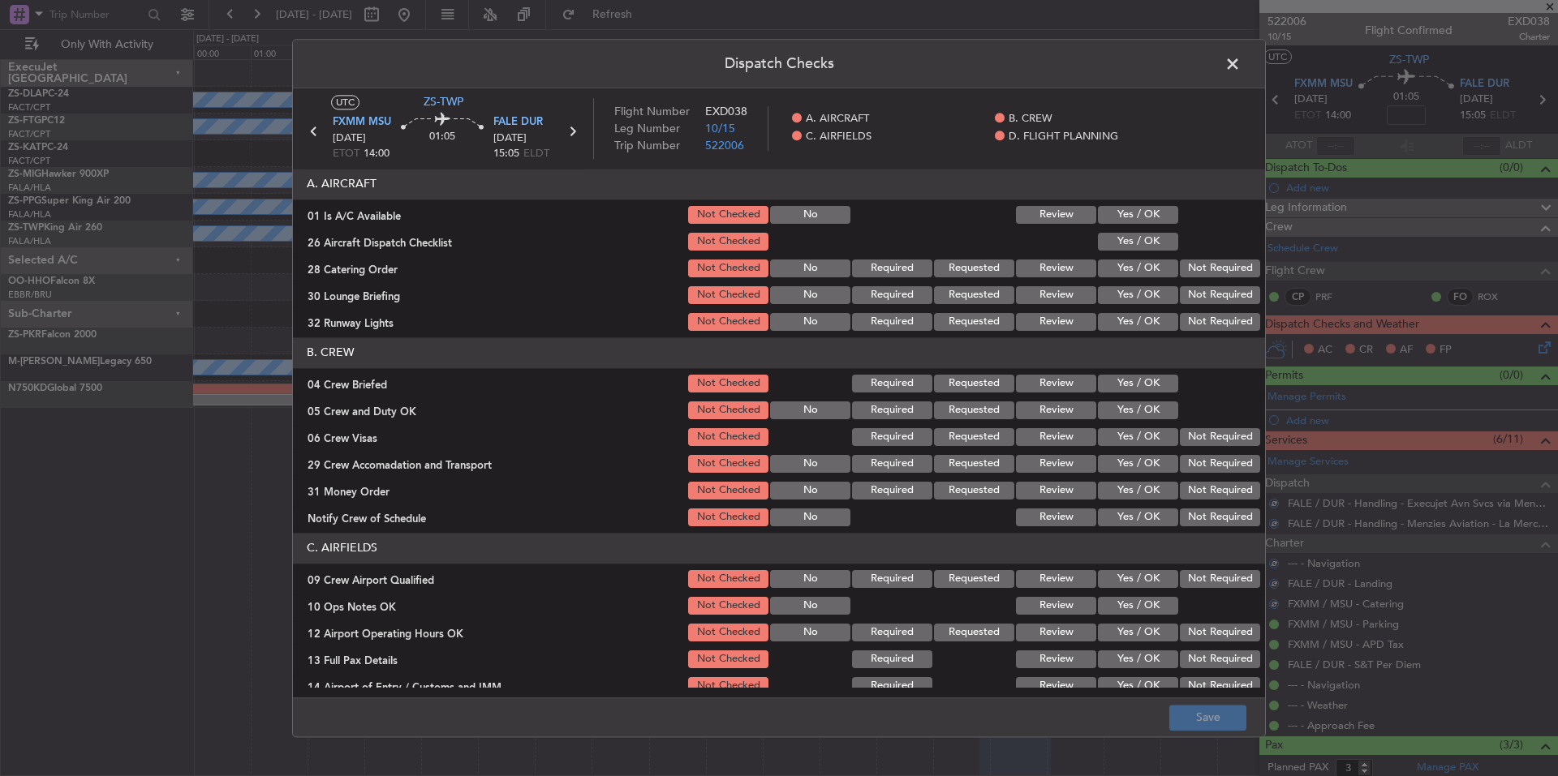
click at [1145, 216] on button "Yes / OK" at bounding box center [1138, 215] width 80 height 18
drag, startPoint x: 1146, startPoint y: 234, endPoint x: 1159, endPoint y: 252, distance: 22.6
click at [1146, 239] on button "Yes / OK" at bounding box center [1138, 242] width 80 height 18
click at [1185, 273] on button "Not Required" at bounding box center [1220, 269] width 80 height 18
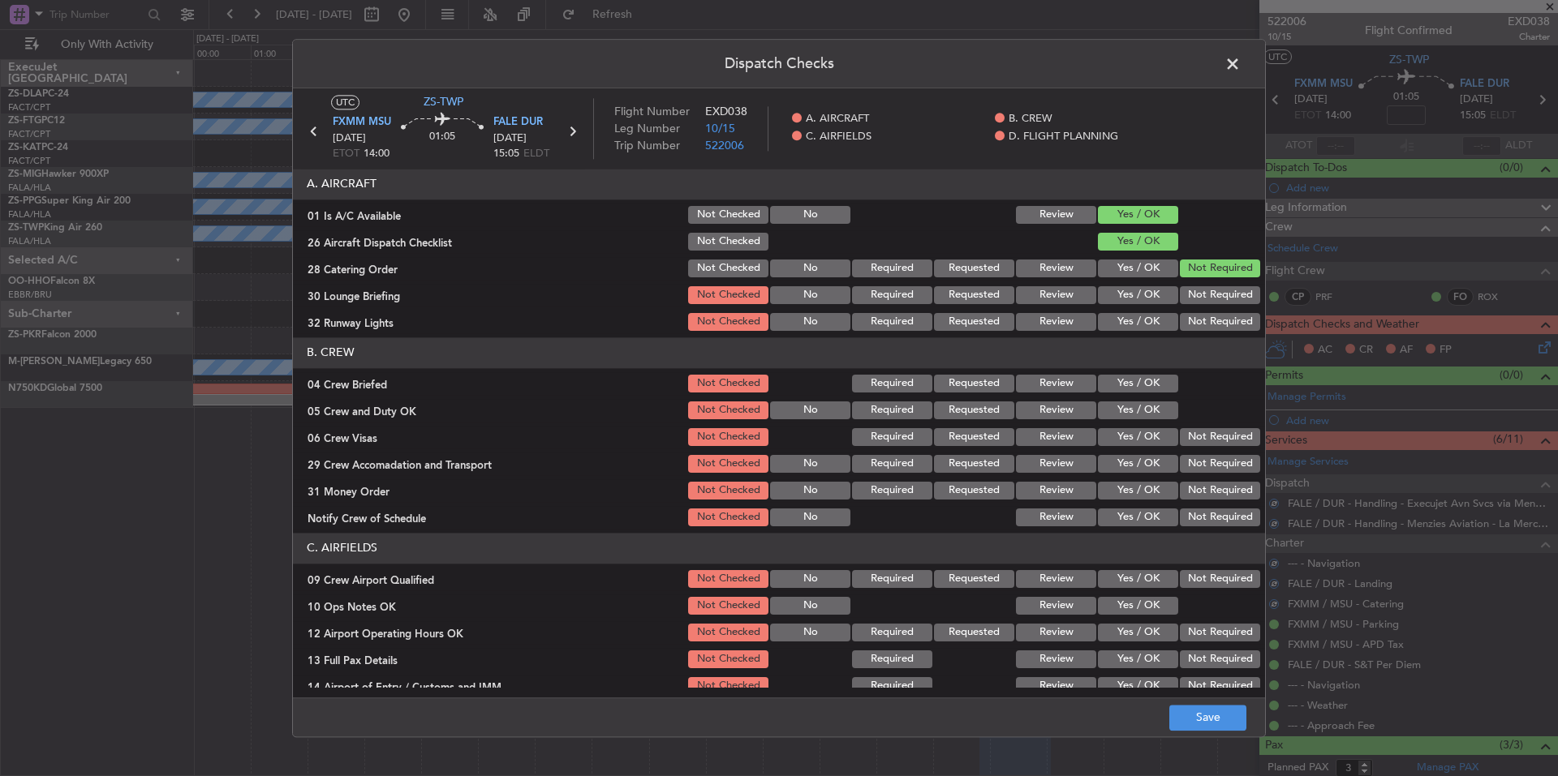
click at [1192, 289] on button "Not Required" at bounding box center [1220, 295] width 80 height 18
click at [1200, 300] on button "Not Required" at bounding box center [1220, 295] width 80 height 18
drag, startPoint x: 1204, startPoint y: 312, endPoint x: 1206, endPoint y: 321, distance: 10.0
click at [1204, 313] on div "Not Required" at bounding box center [1218, 322] width 82 height 23
click at [1206, 321] on button "Not Required" at bounding box center [1220, 322] width 80 height 18
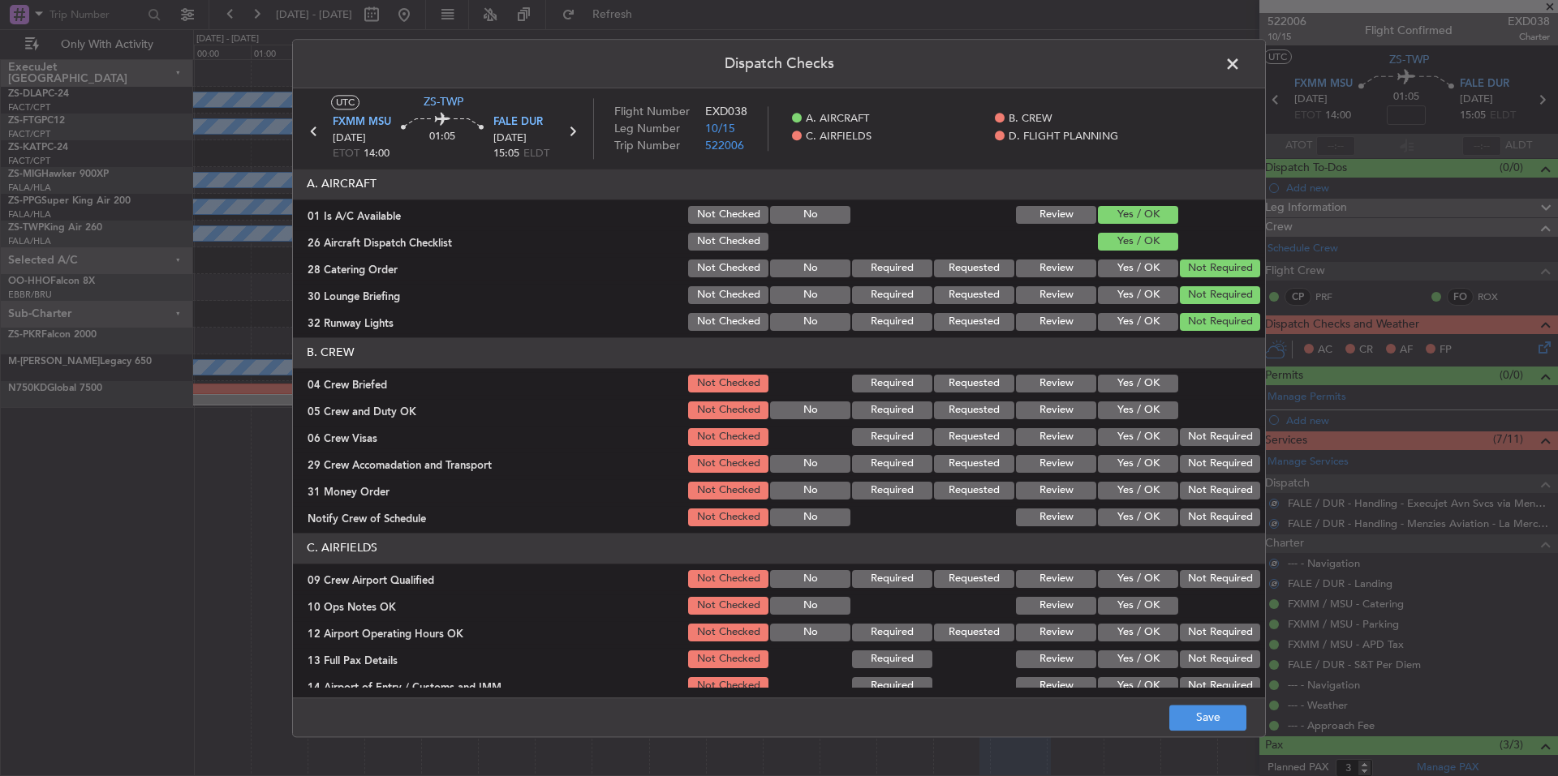
drag, startPoint x: 1159, startPoint y: 385, endPoint x: 1160, endPoint y: 406, distance: 20.3
click at [1160, 385] on button "Yes / OK" at bounding box center [1138, 384] width 80 height 18
click at [1160, 408] on button "Yes / OK" at bounding box center [1138, 411] width 80 height 18
drag, startPoint x: 1189, startPoint y: 441, endPoint x: 1198, endPoint y: 458, distance: 18.9
click at [1189, 444] on button "Not Required" at bounding box center [1220, 437] width 80 height 18
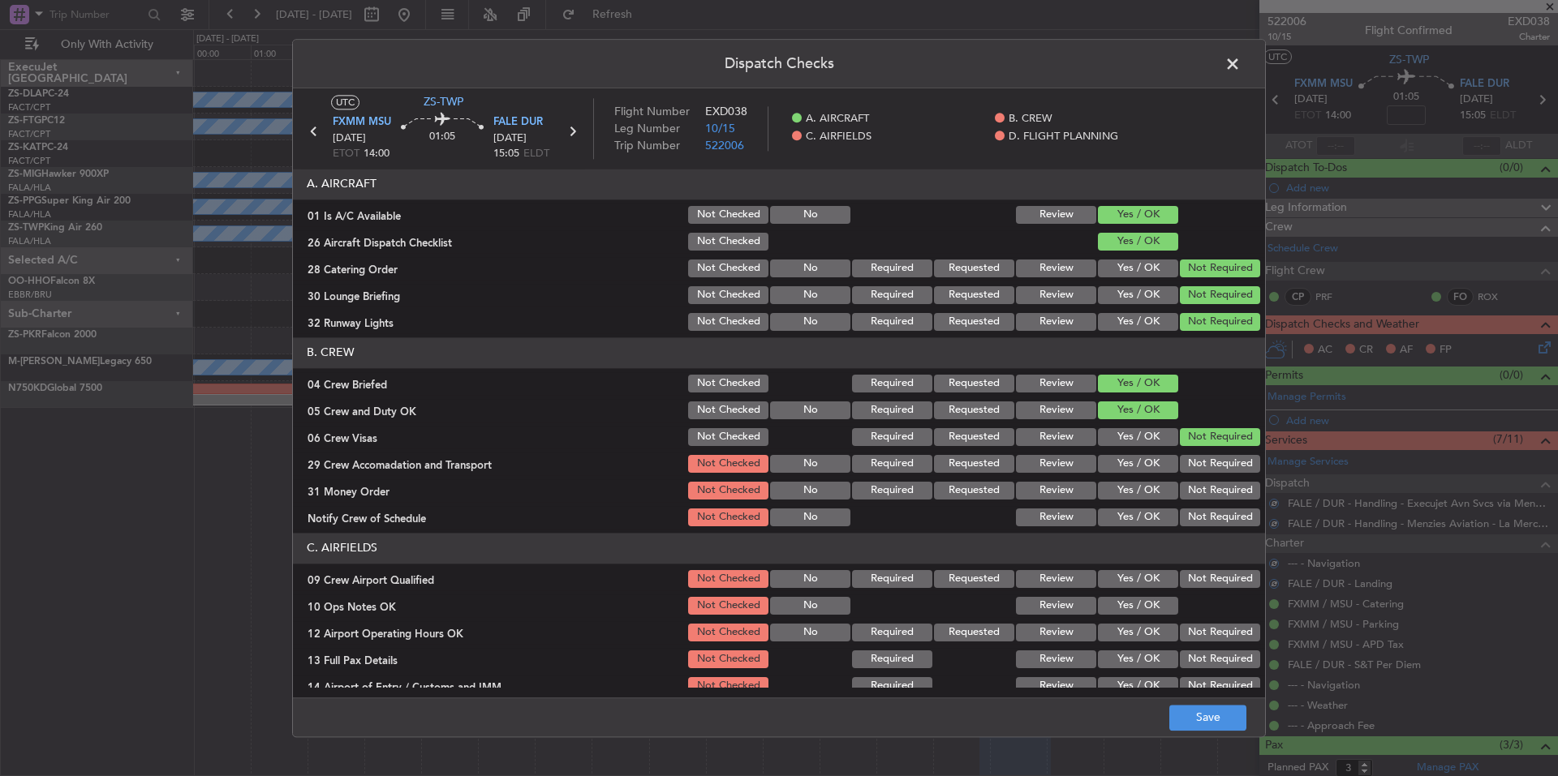
drag, startPoint x: 1198, startPoint y: 458, endPoint x: 1206, endPoint y: 478, distance: 22.2
click at [1199, 464] on button "Not Required" at bounding box center [1220, 464] width 80 height 18
click at [1208, 481] on section "B. CREW 04 Crew Briefed Not Checked Required Requested Review Yes / OK 05 Crew …" at bounding box center [779, 433] width 972 height 191
drag, startPoint x: 1213, startPoint y: 506, endPoint x: 1211, endPoint y: 521, distance: 14.7
click at [1213, 509] on div "Not Required" at bounding box center [1218, 517] width 82 height 23
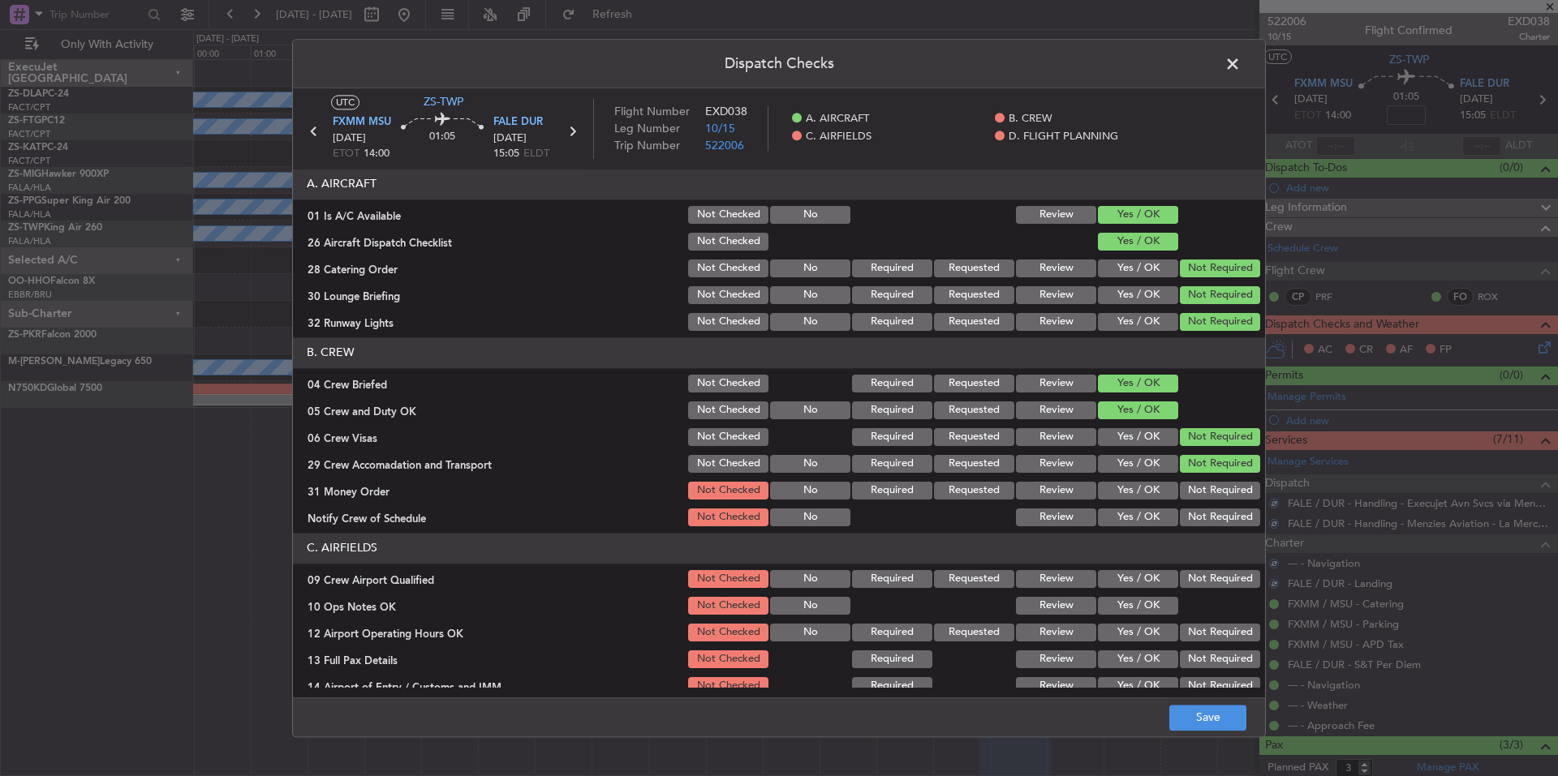
click at [1213, 522] on button "Not Required" at bounding box center [1220, 518] width 80 height 18
click at [1207, 496] on button "Not Required" at bounding box center [1220, 491] width 80 height 18
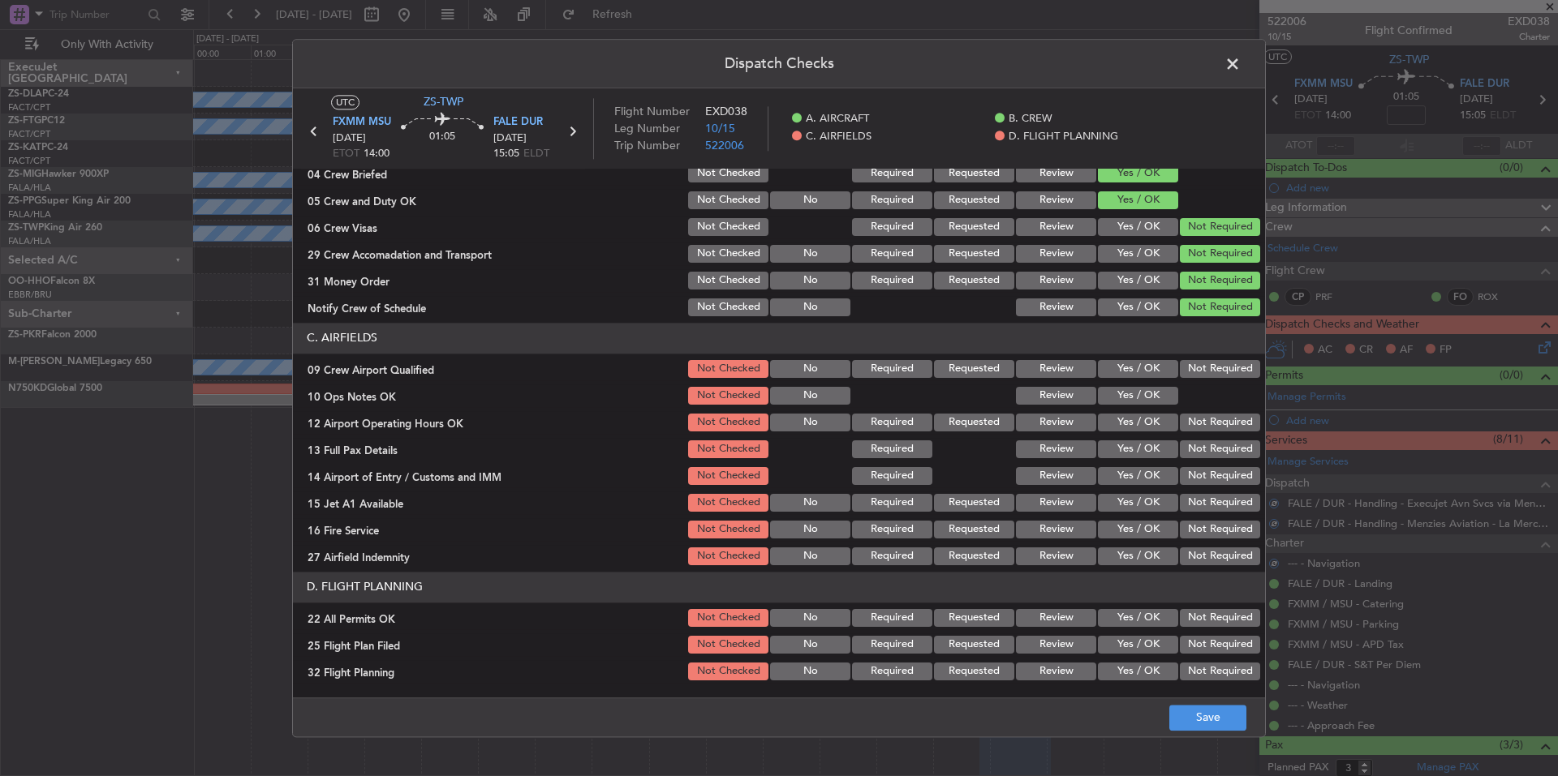
click at [1188, 359] on div "Not Required" at bounding box center [1218, 369] width 82 height 23
click at [1158, 395] on button "Yes / OK" at bounding box center [1138, 396] width 80 height 18
drag, startPoint x: 1191, startPoint y: 423, endPoint x: 1200, endPoint y: 450, distance: 29.0
click at [1191, 425] on button "Not Required" at bounding box center [1220, 423] width 80 height 18
drag, startPoint x: 1200, startPoint y: 450, endPoint x: 1202, endPoint y: 471, distance: 20.3
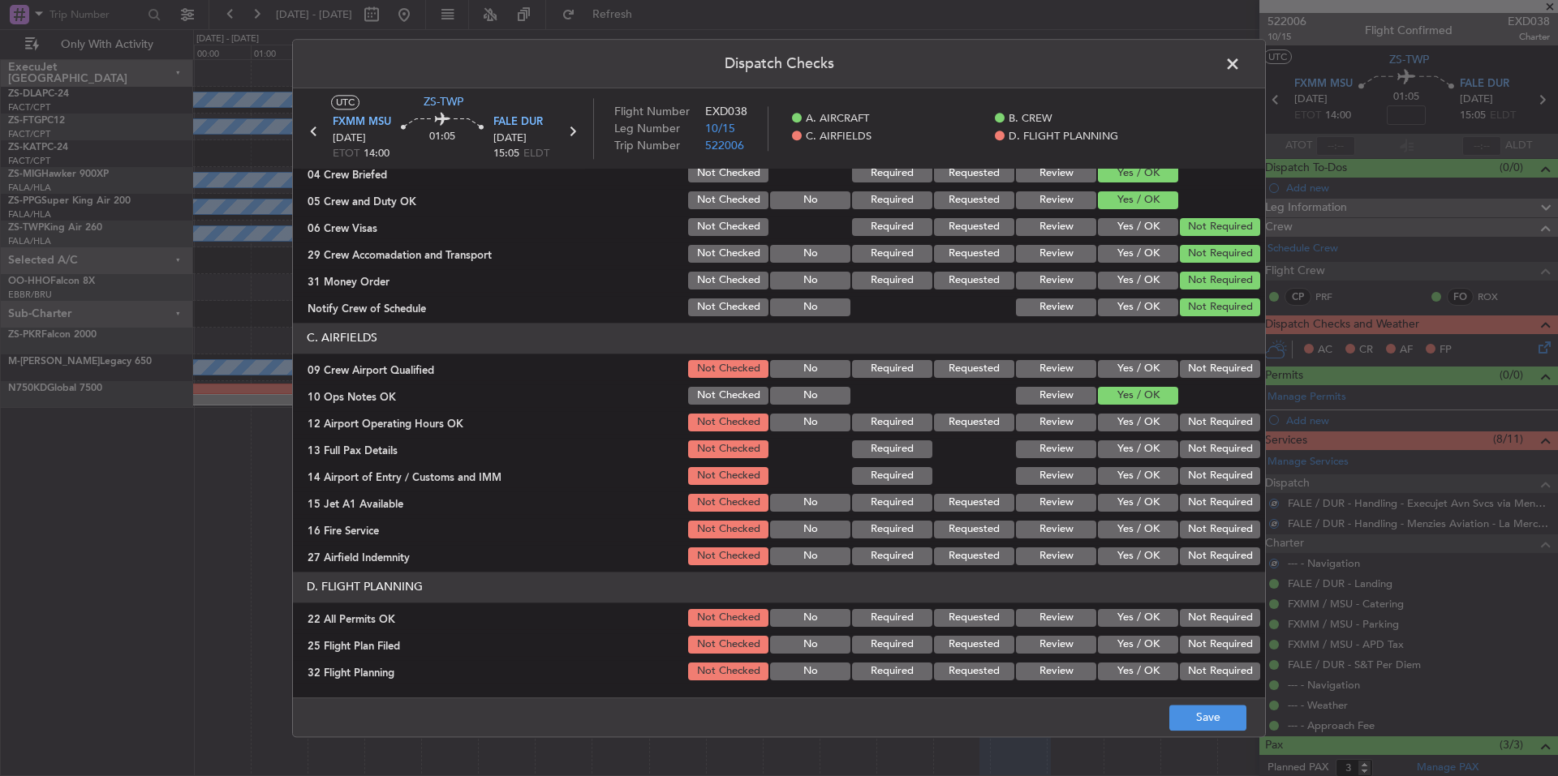
click at [1200, 456] on button "Not Required" at bounding box center [1220, 450] width 80 height 18
drag, startPoint x: 1202, startPoint y: 471, endPoint x: 1205, endPoint y: 504, distance: 32.6
click at [1202, 473] on button "Not Required" at bounding box center [1220, 476] width 80 height 18
click at [1202, 490] on section "C. AIRFIELDS 09 Crew Airport Qualified Not Checked No Required Requested Review…" at bounding box center [779, 445] width 972 height 245
drag, startPoint x: 1205, startPoint y: 504, endPoint x: 1212, endPoint y: 547, distance: 43.6
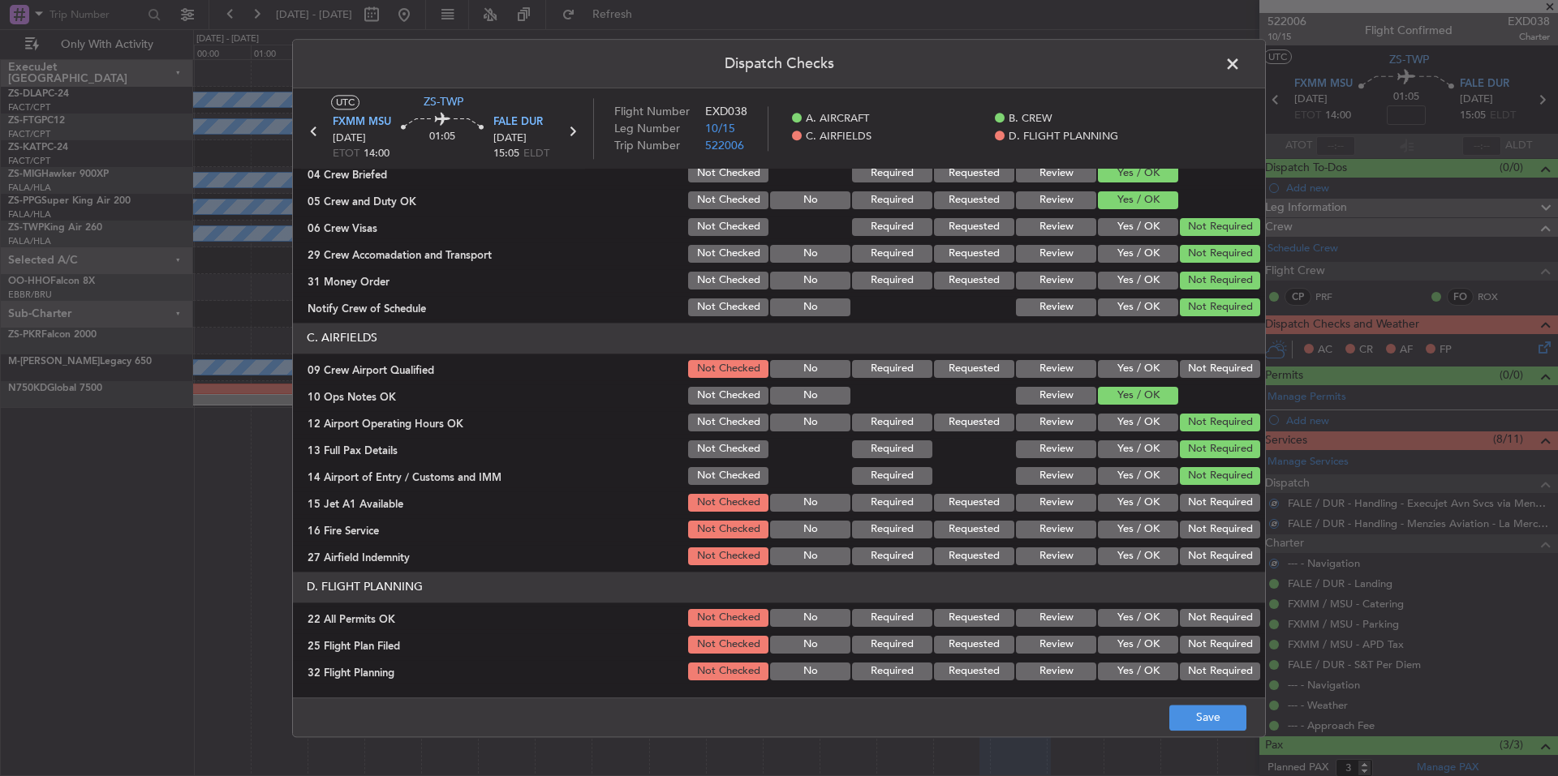
click at [1209, 535] on button "Not Required" at bounding box center [1220, 530] width 80 height 18
click at [1212, 548] on div "Not Required" at bounding box center [1218, 556] width 82 height 23
click at [1214, 553] on button "Not Required" at bounding box center [1220, 557] width 80 height 18
click at [1214, 539] on div "Not Required" at bounding box center [1218, 529] width 82 height 23
click at [1213, 505] on button "Not Required" at bounding box center [1220, 503] width 80 height 18
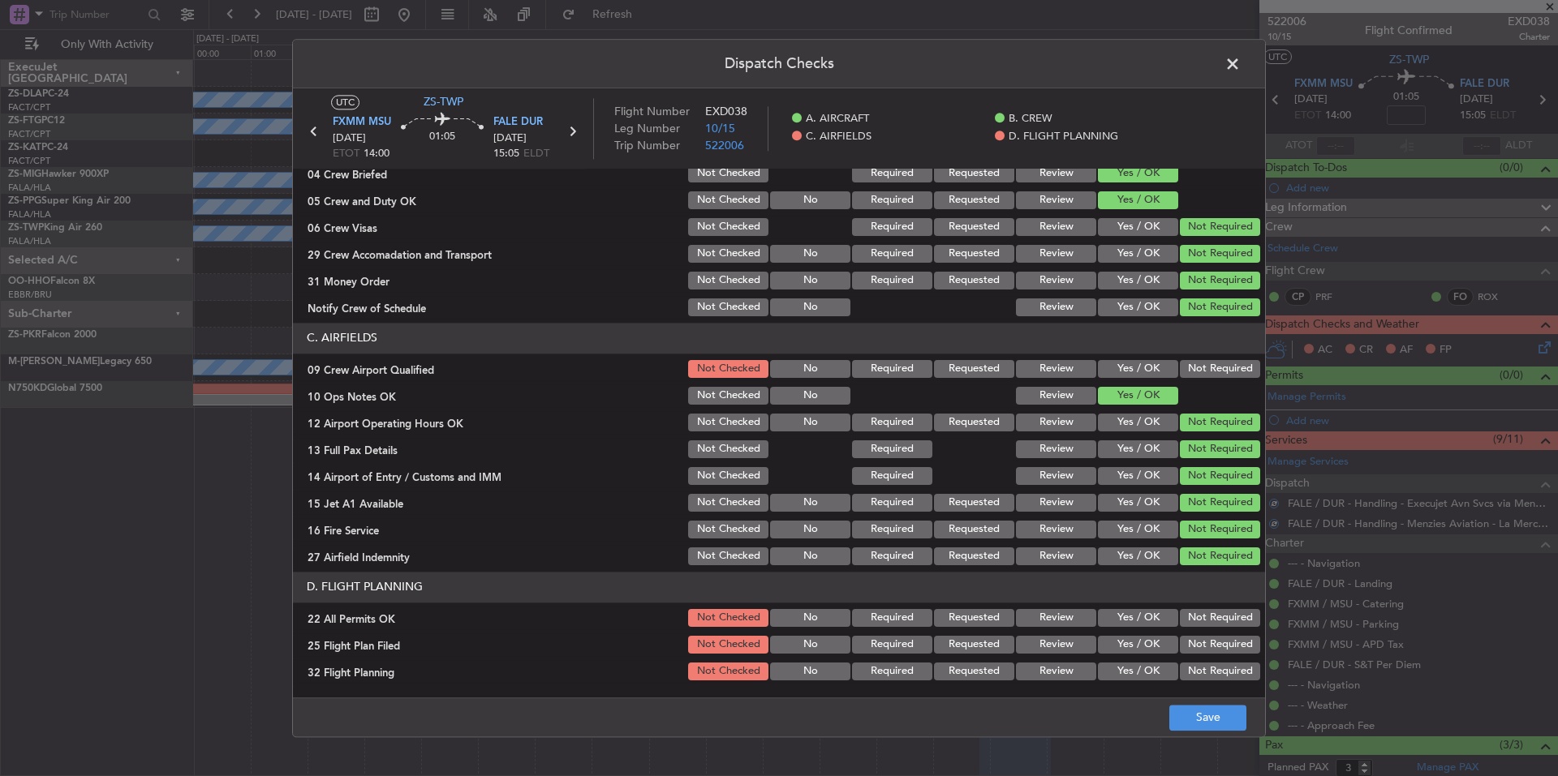
drag, startPoint x: 1203, startPoint y: 368, endPoint x: 1213, endPoint y: 436, distance: 68.8
click at [1203, 368] on button "Not Required" at bounding box center [1220, 369] width 80 height 18
click at [1197, 609] on div "Not Required" at bounding box center [1218, 618] width 82 height 23
click at [1187, 625] on button "Not Required" at bounding box center [1220, 618] width 80 height 18
drag, startPoint x: 1143, startPoint y: 647, endPoint x: 1143, endPoint y: 658, distance: 11.4
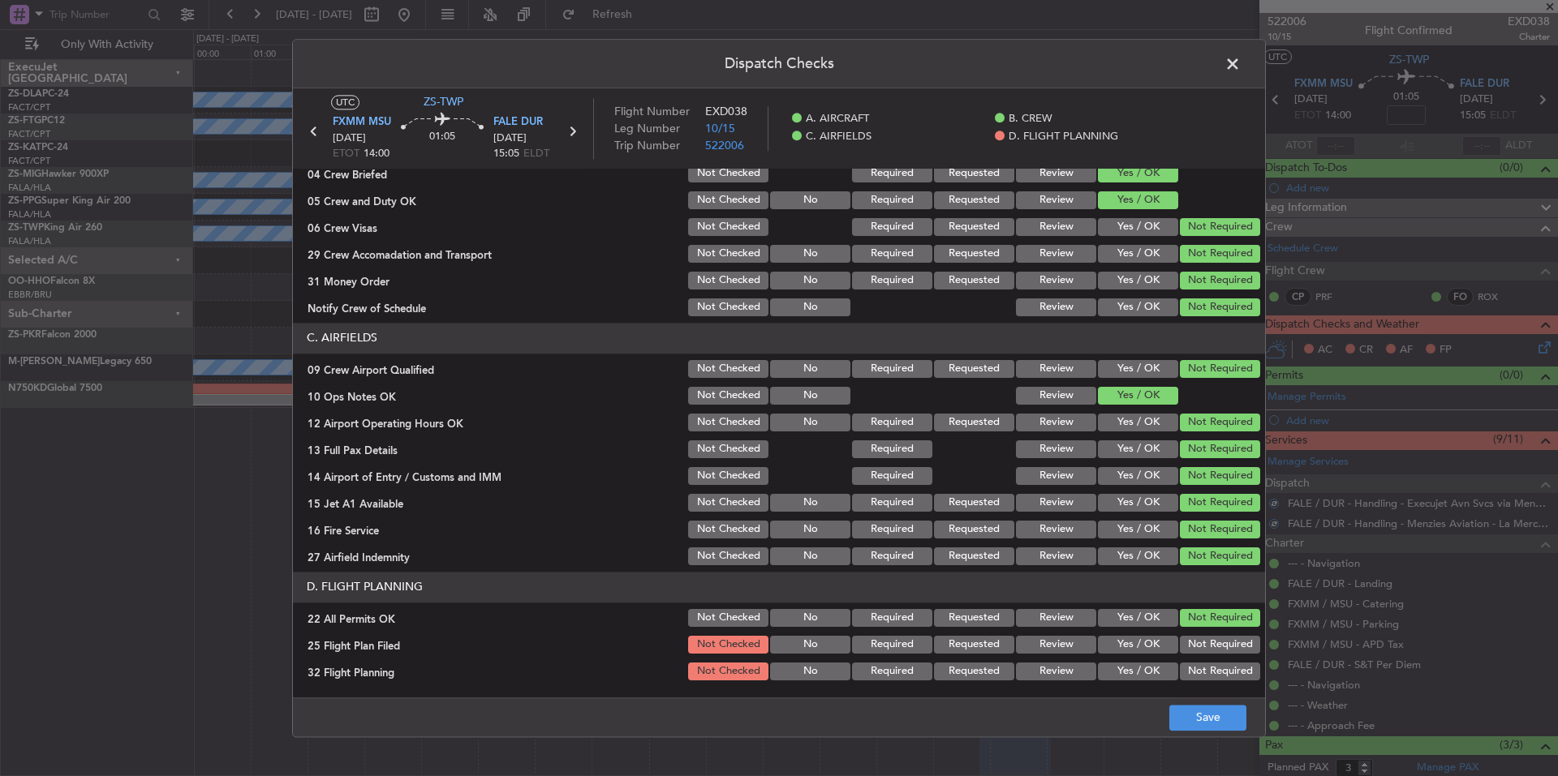
click at [1143, 649] on button "Yes / OK" at bounding box center [1138, 645] width 80 height 18
click at [1143, 666] on button "Yes / OK" at bounding box center [1138, 672] width 80 height 18
click at [1190, 717] on button "Save" at bounding box center [1207, 718] width 77 height 26
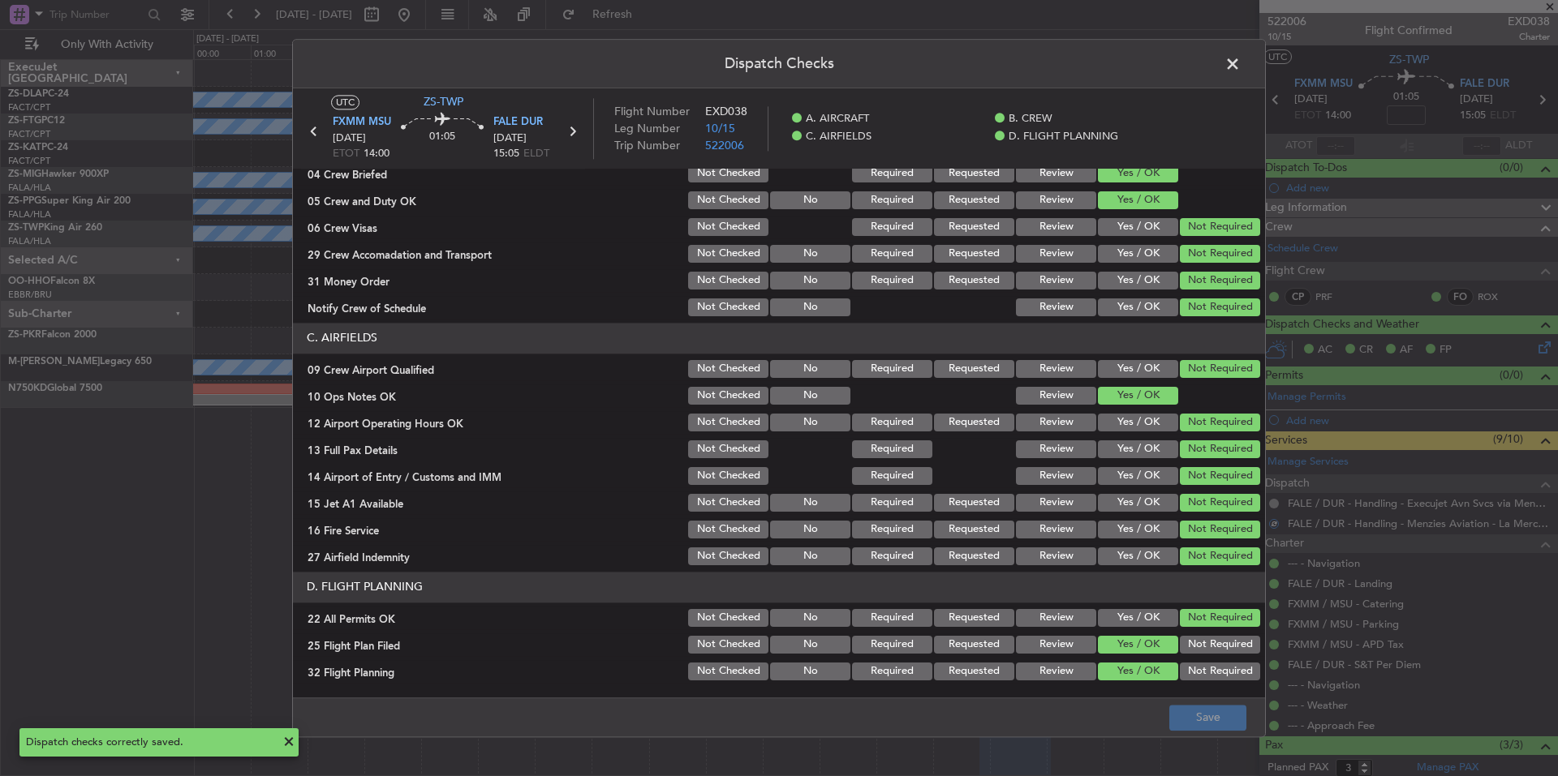
click at [1241, 62] on span at bounding box center [1241, 68] width 0 height 32
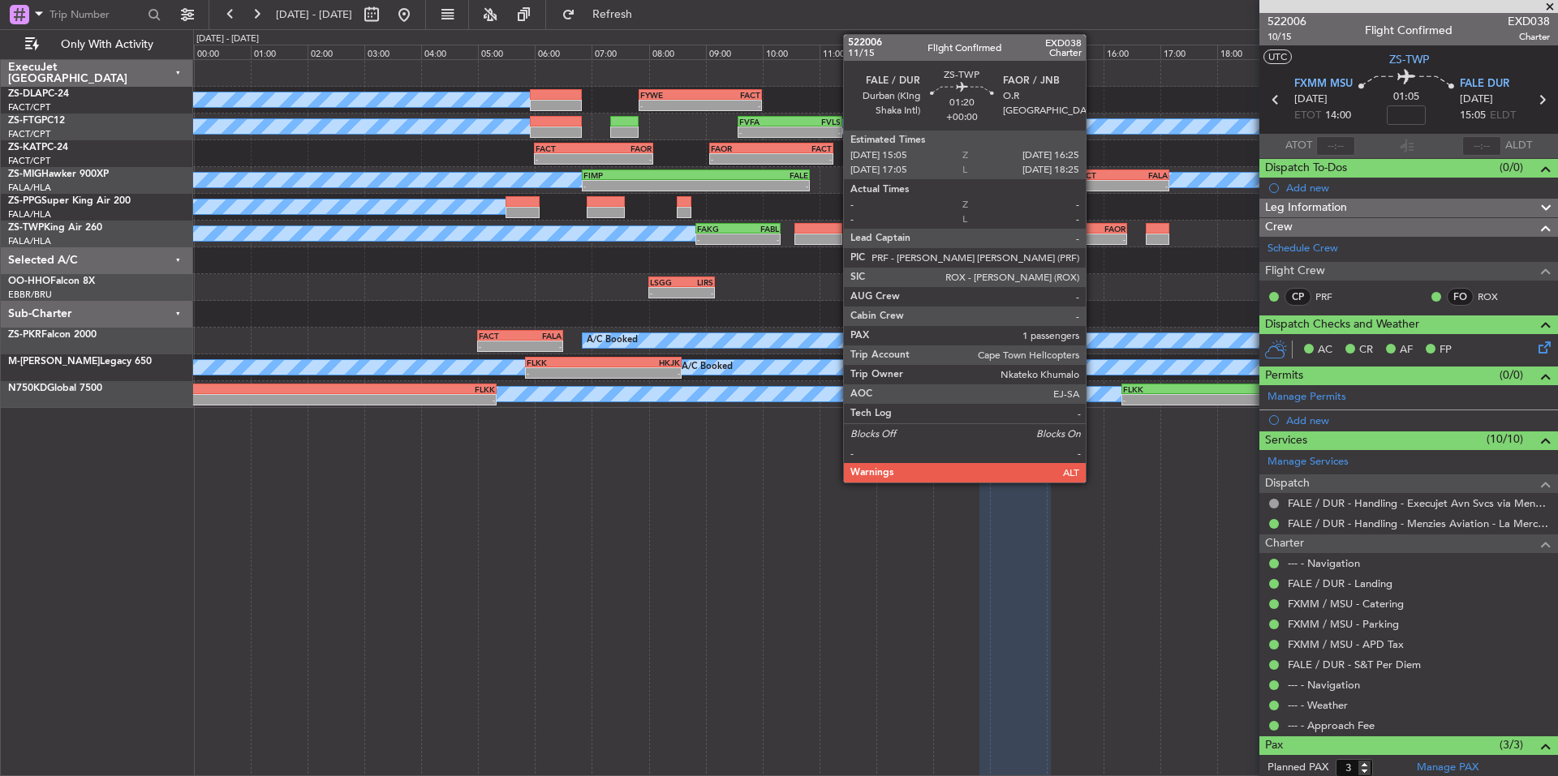
click at [1093, 226] on div "FAOR" at bounding box center [1107, 229] width 37 height 10
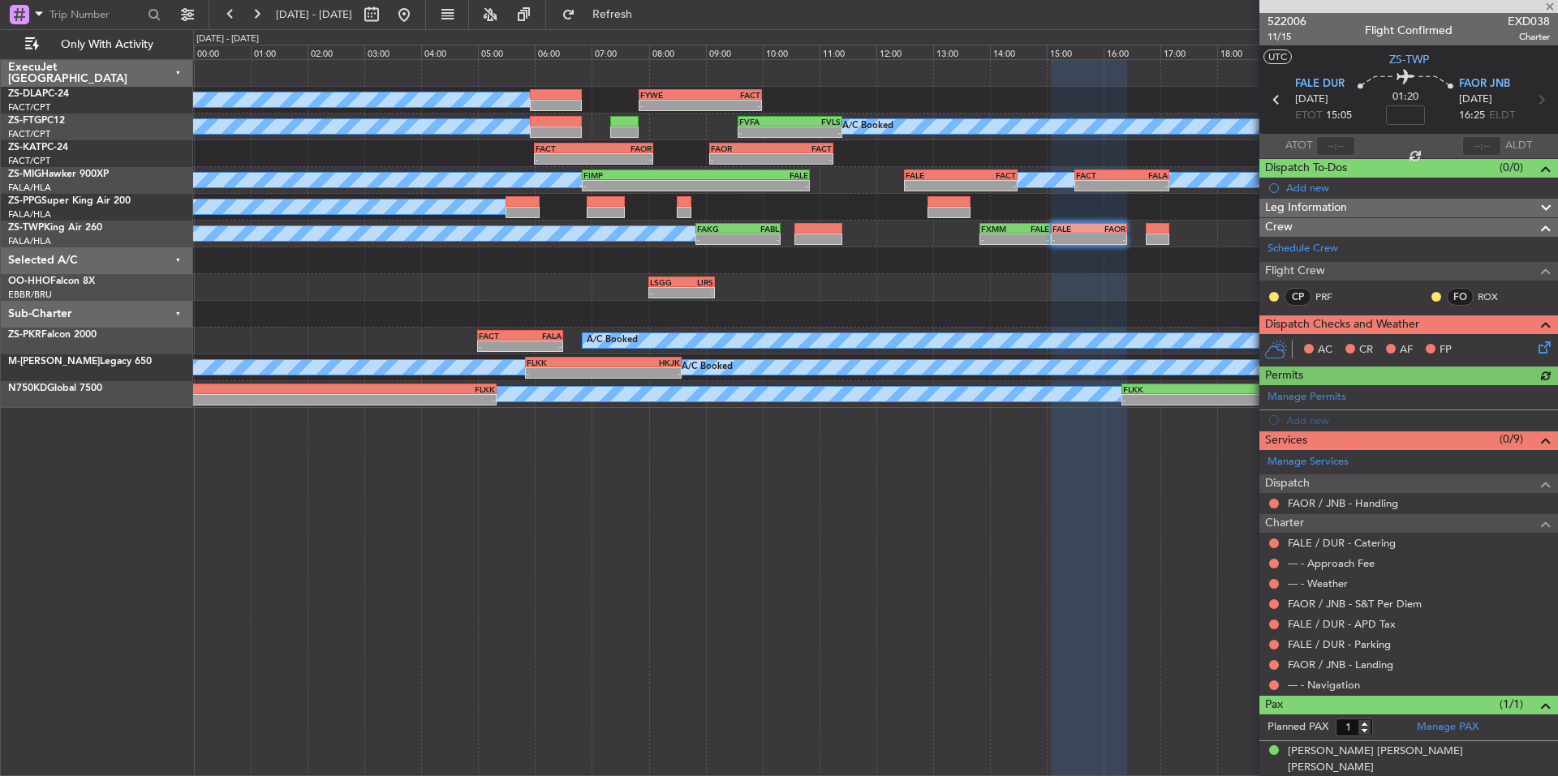
click at [1274, 686] on mat-tooltip-component "Not Requested" at bounding box center [1274, 690] width 92 height 43
click at [1270, 687] on button at bounding box center [1274, 686] width 10 height 10
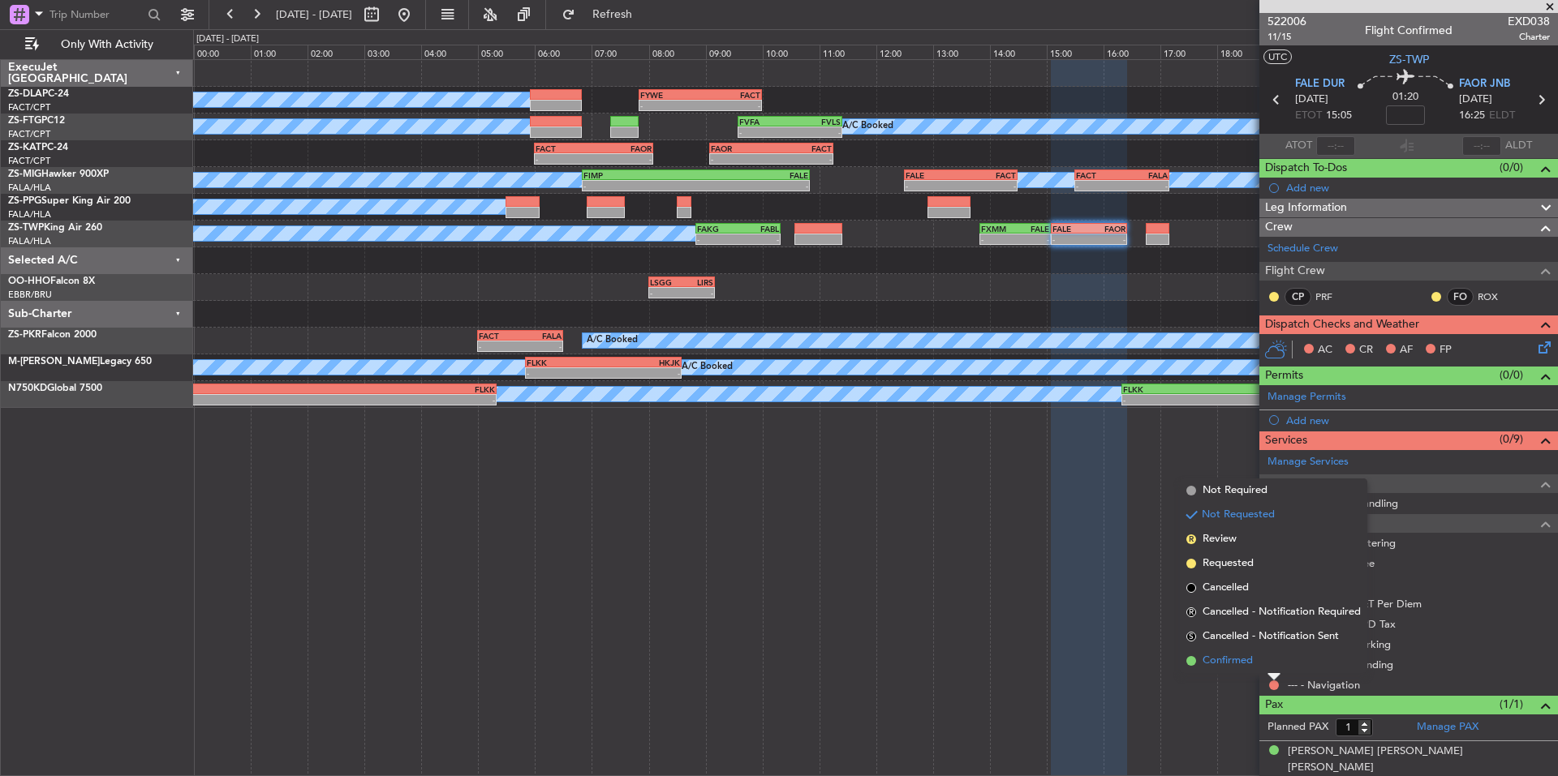
click at [1240, 657] on span "Confirmed" at bounding box center [1227, 661] width 50 height 16
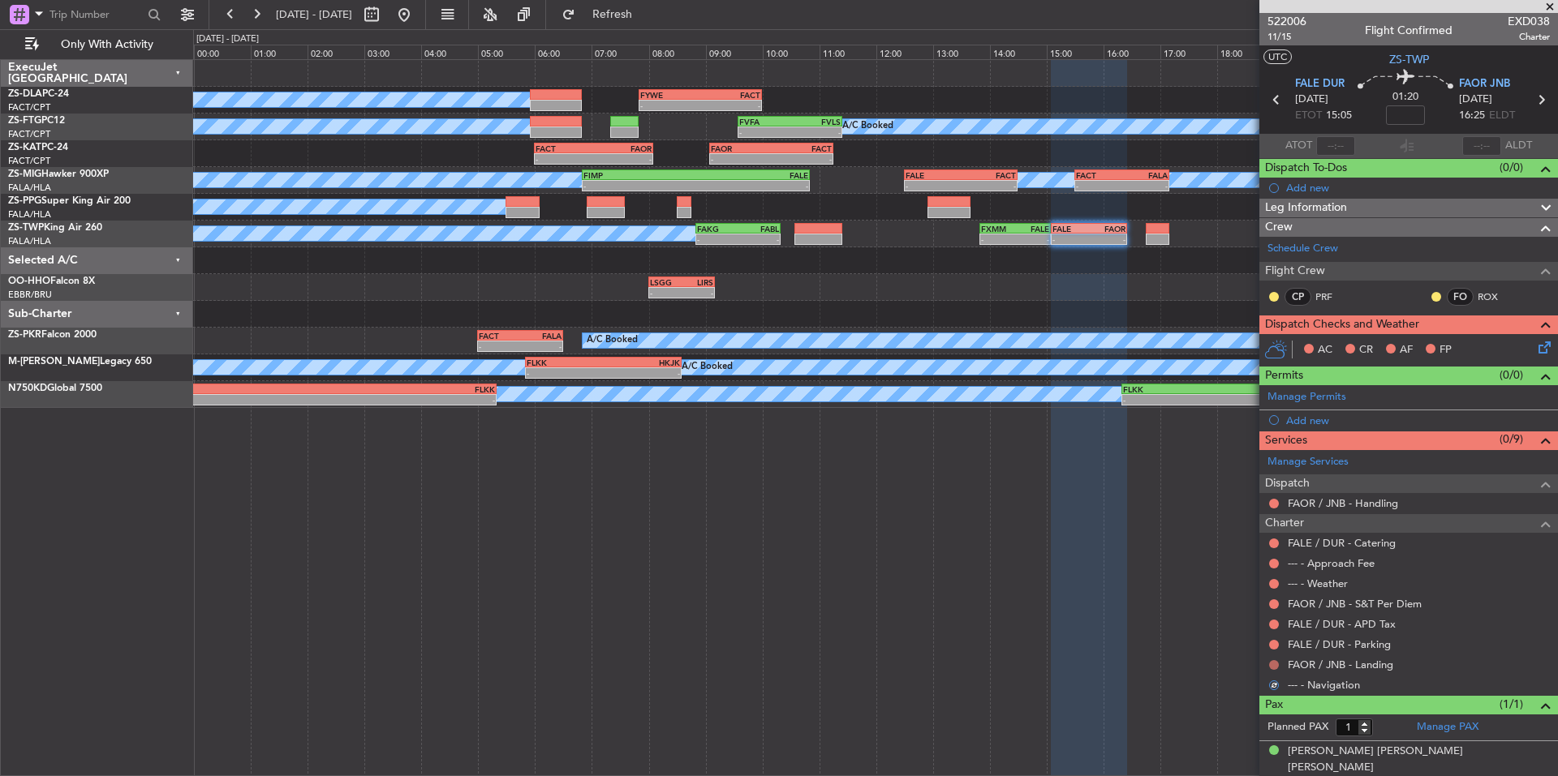
click at [1274, 660] on button at bounding box center [1274, 665] width 10 height 10
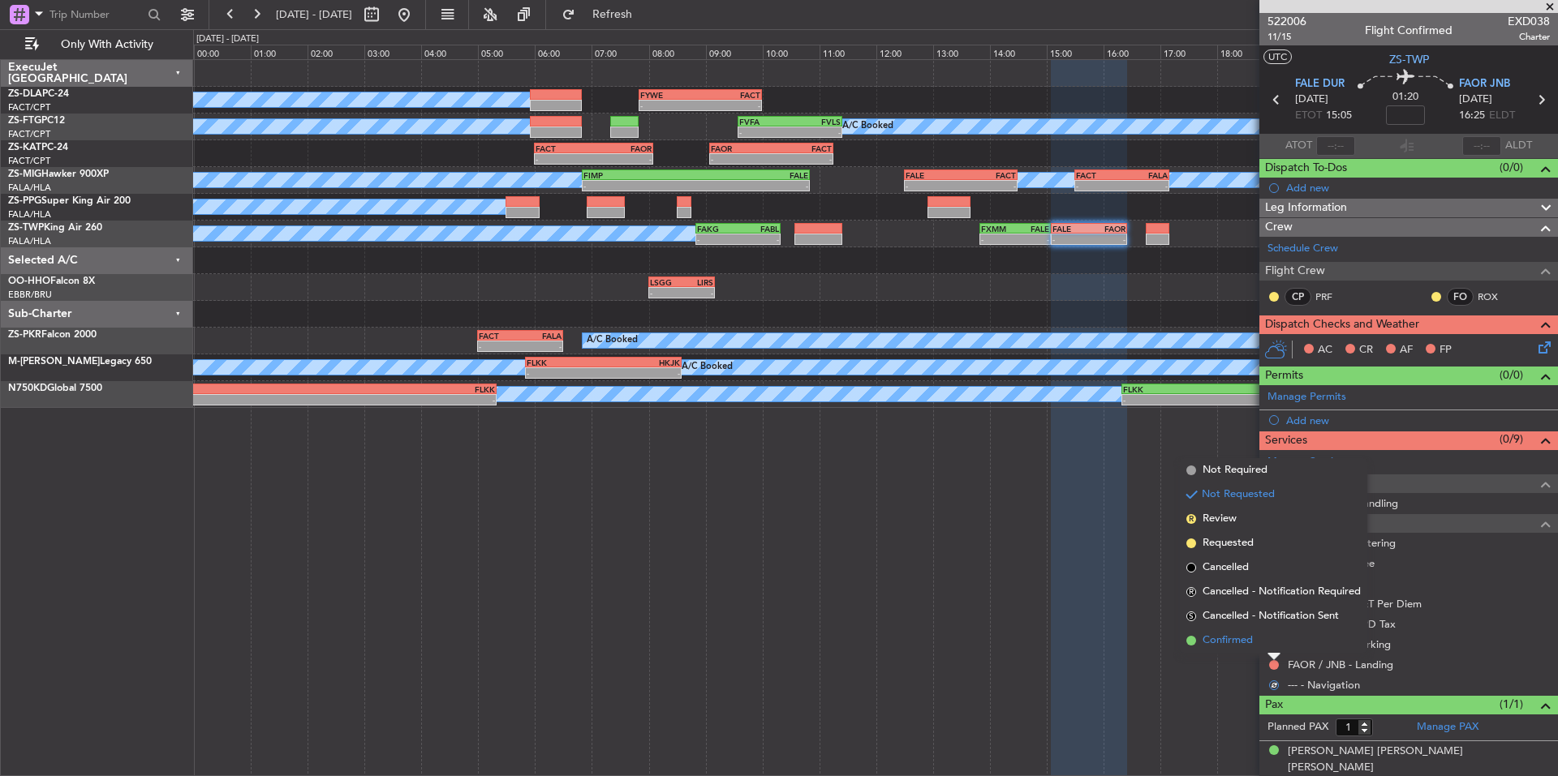
click at [1246, 642] on span "Confirmed" at bounding box center [1227, 641] width 50 height 16
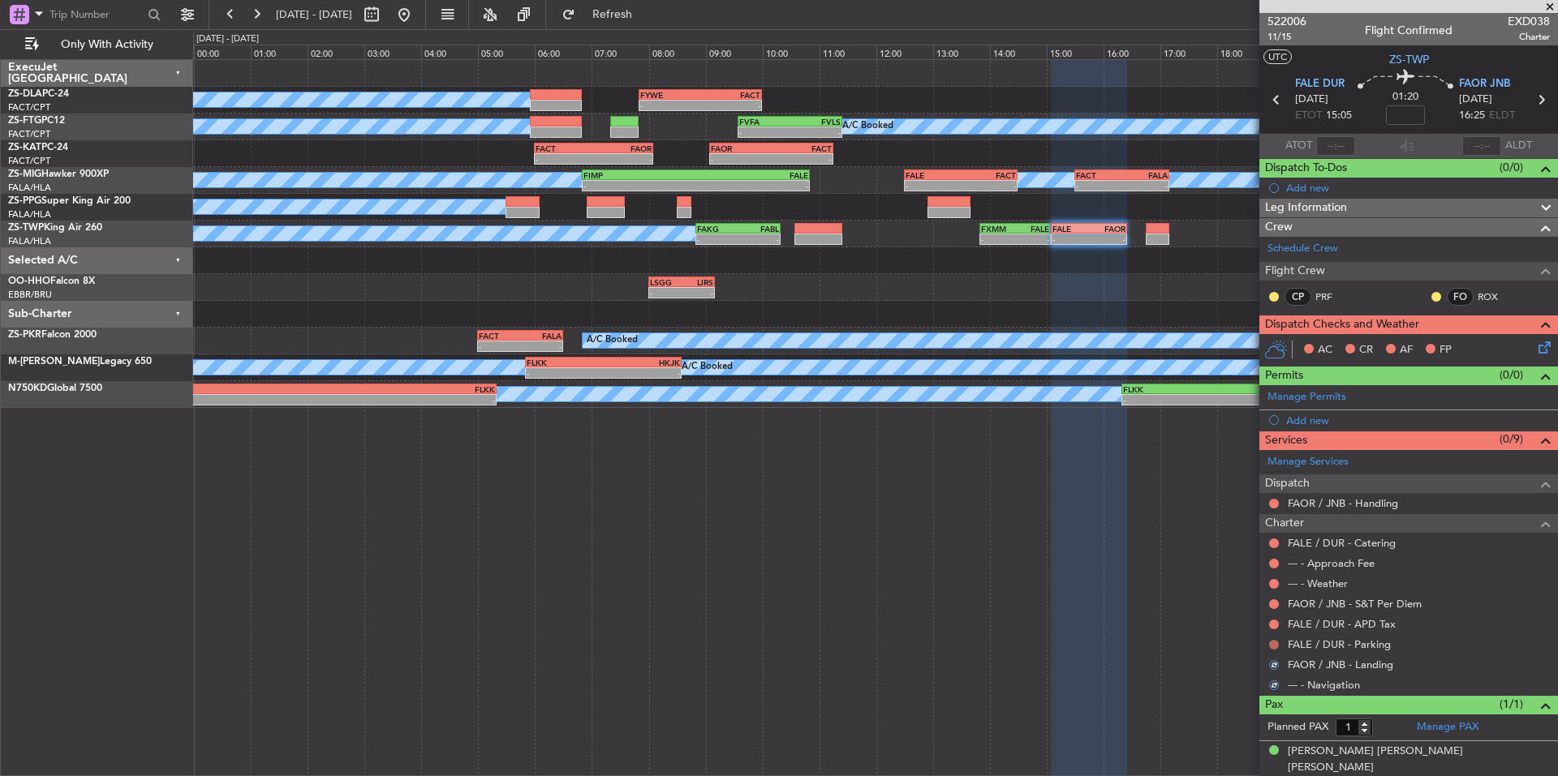
click at [1269, 641] on button at bounding box center [1274, 645] width 10 height 10
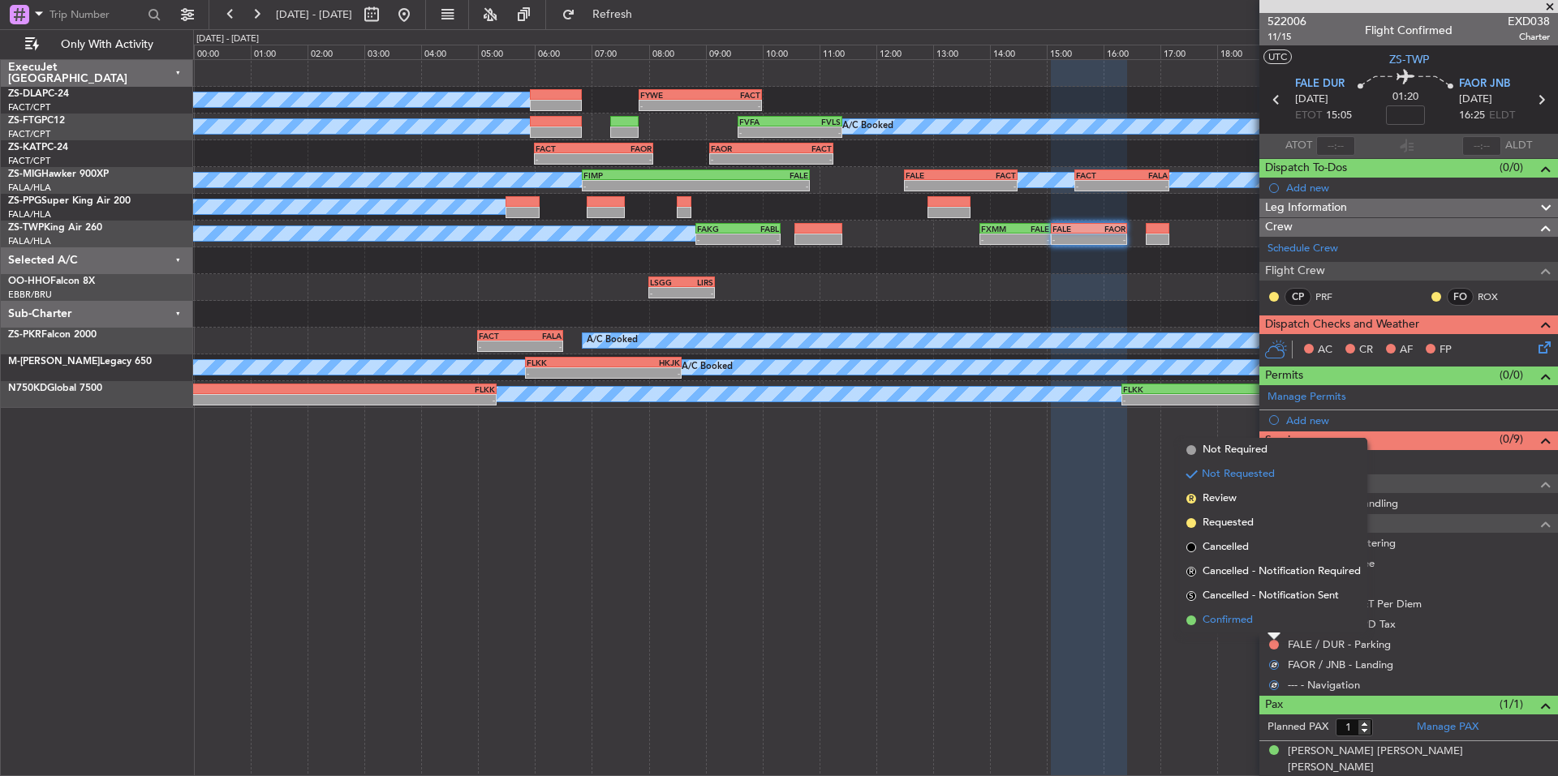
click at [1247, 623] on span "Confirmed" at bounding box center [1227, 621] width 50 height 16
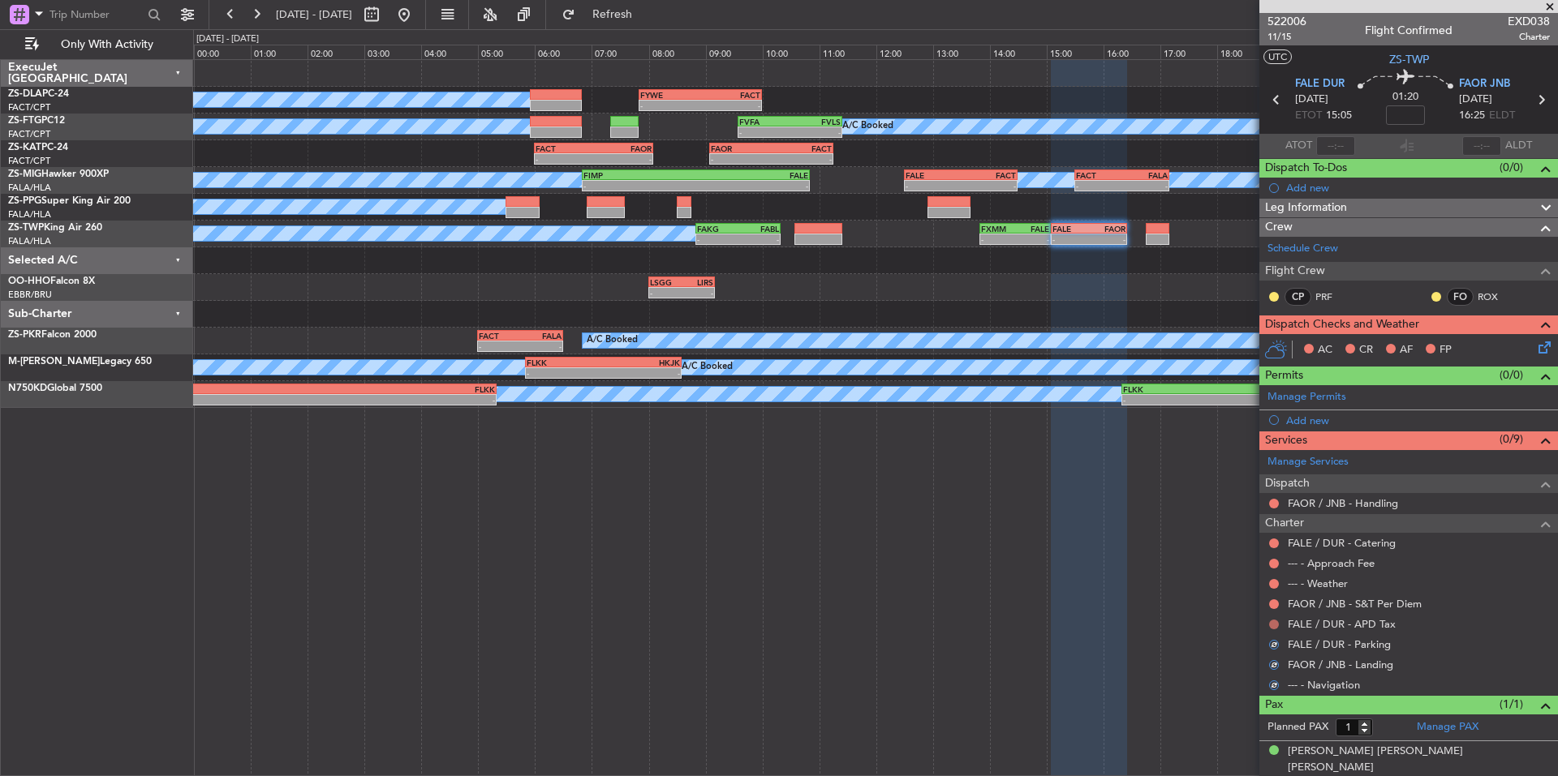
click at [1277, 624] on button at bounding box center [1274, 625] width 10 height 10
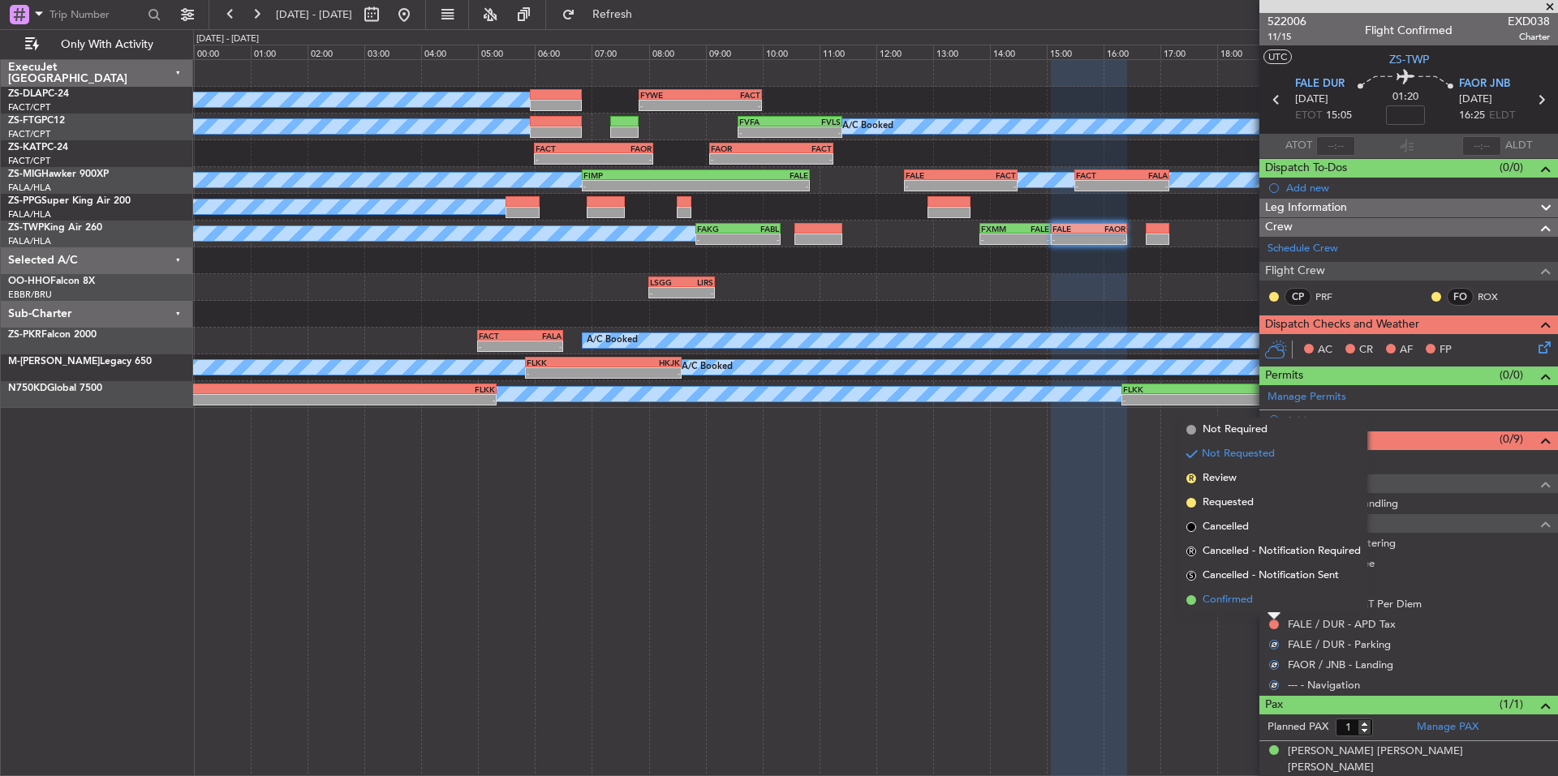
click at [1260, 606] on li "Confirmed" at bounding box center [1273, 600] width 187 height 24
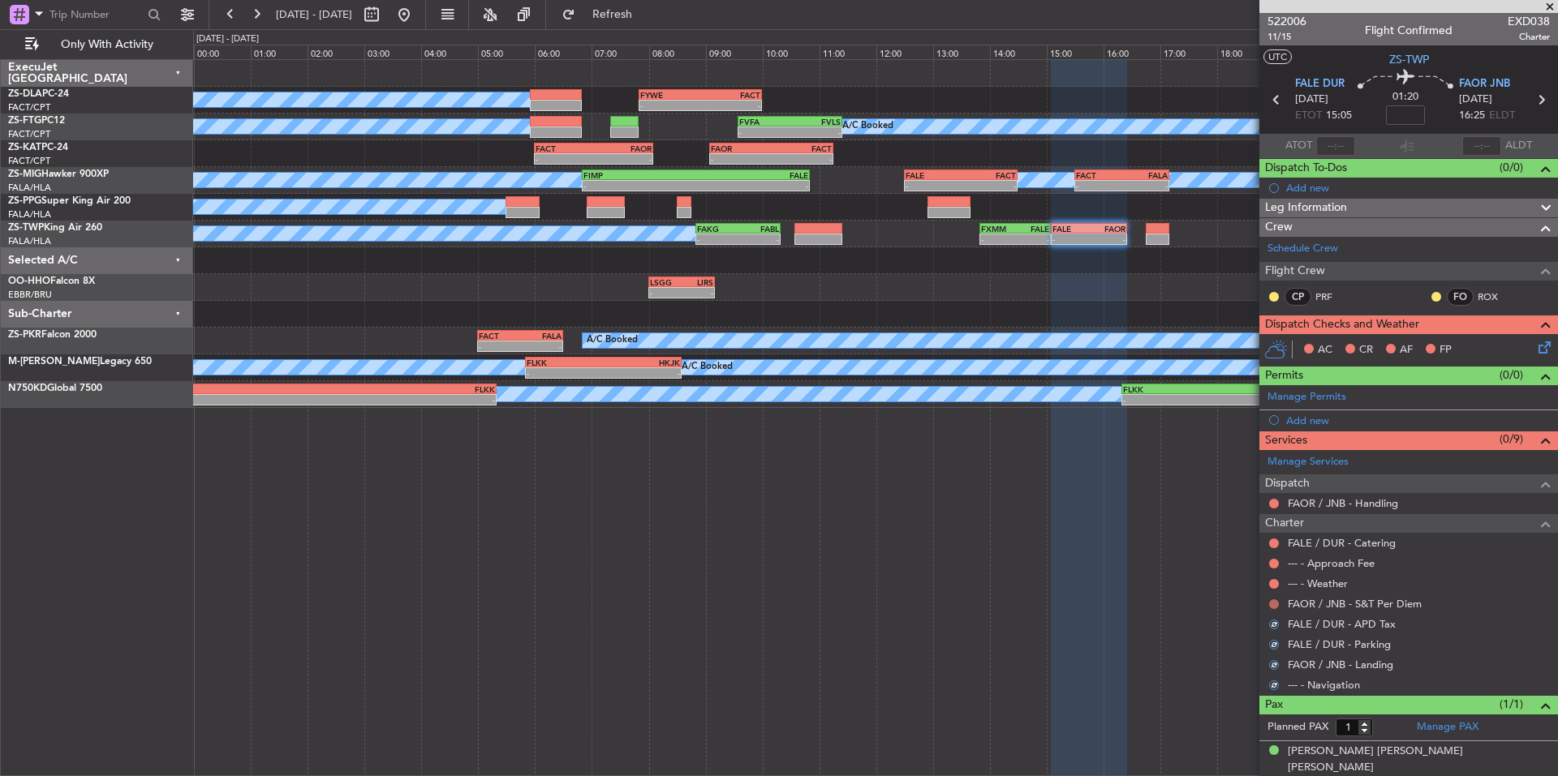
click at [1271, 602] on button at bounding box center [1274, 605] width 10 height 10
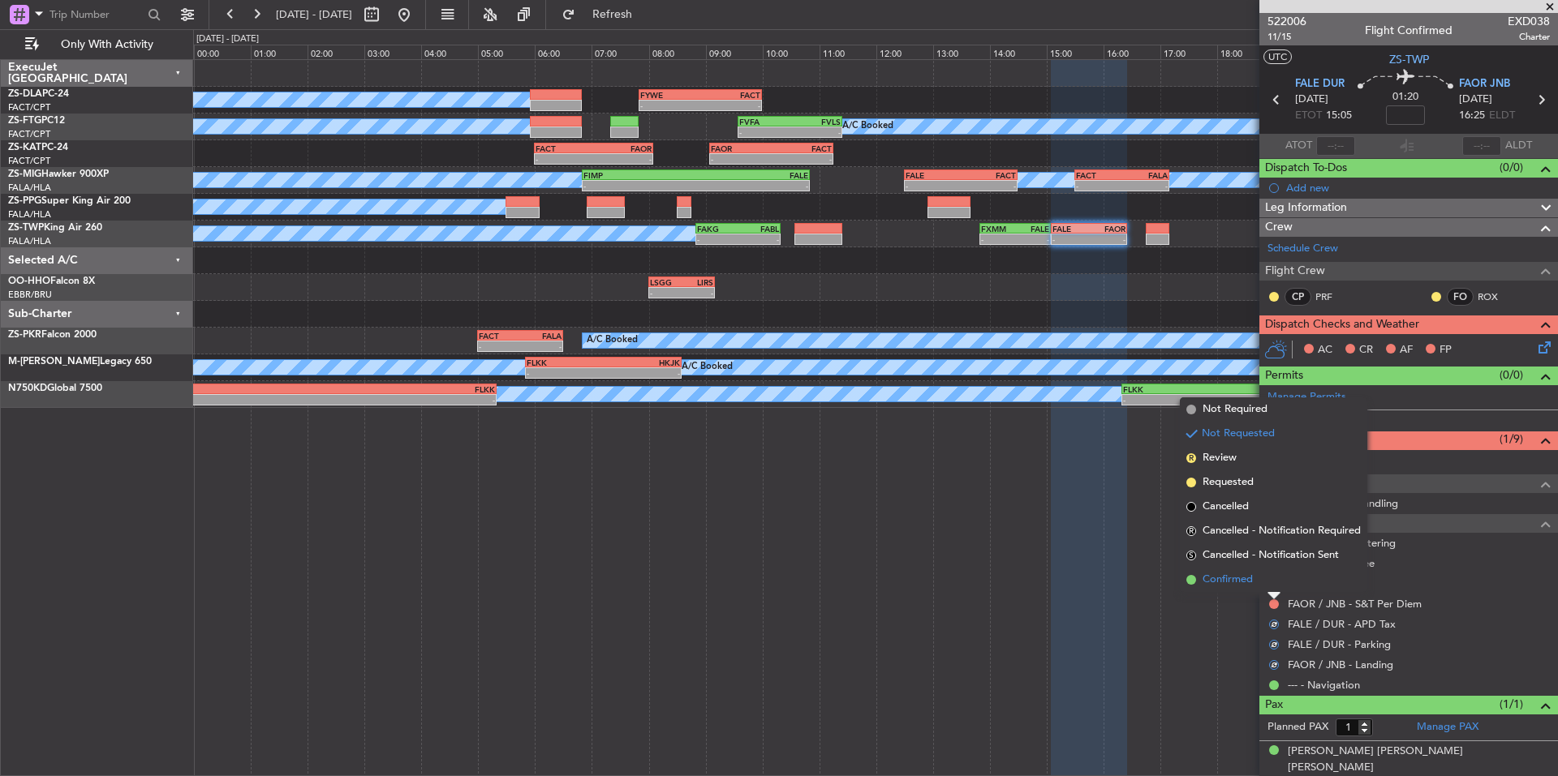
click at [1250, 576] on span "Confirmed" at bounding box center [1227, 580] width 50 height 16
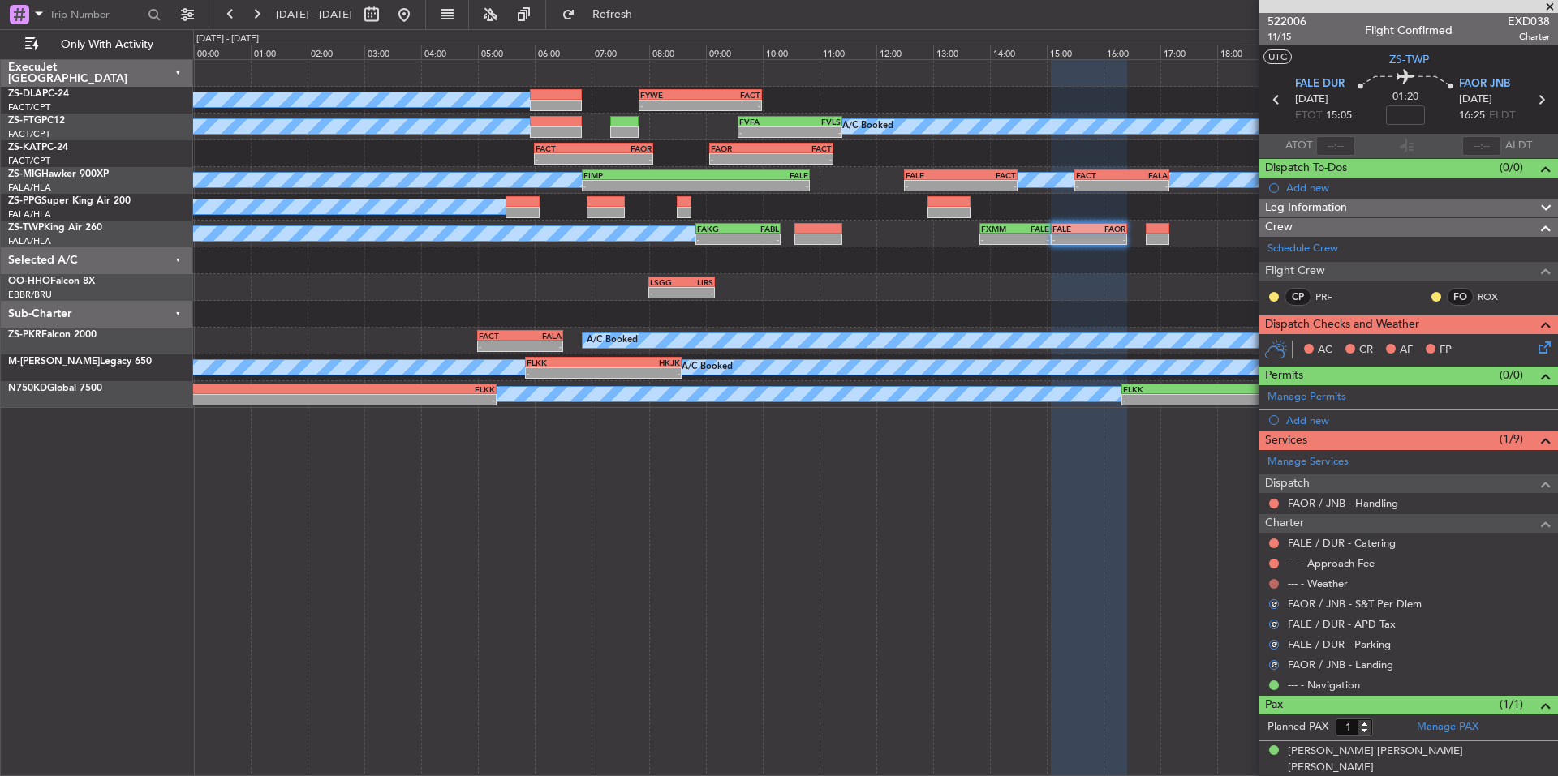
click at [1275, 591] on mat-tooltip-component "Not Requested" at bounding box center [1274, 609] width 92 height 43
click at [1268, 581] on div at bounding box center [1273, 584] width 13 height 13
click at [1278, 585] on button at bounding box center [1274, 584] width 10 height 10
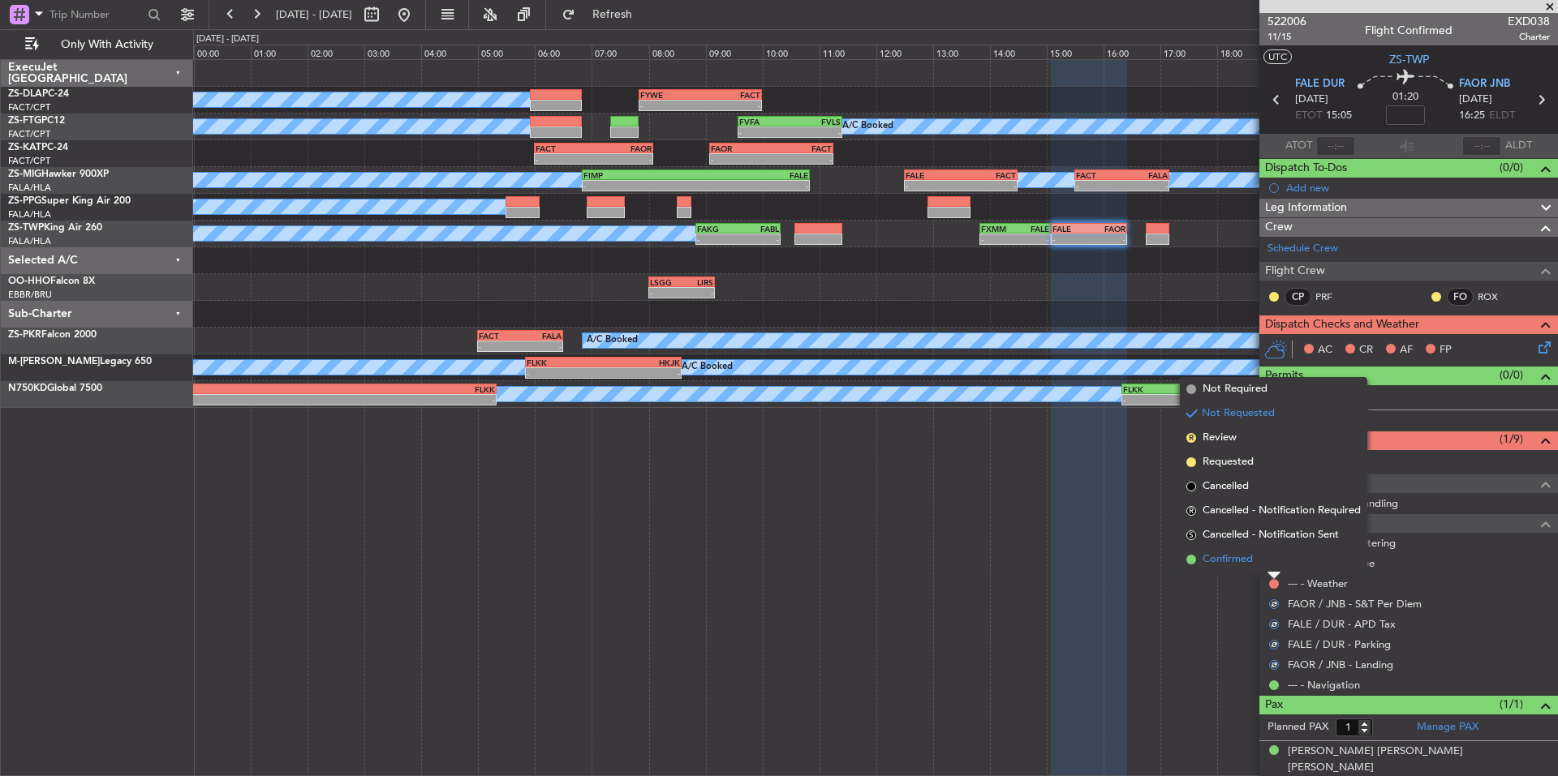
click at [1250, 561] on span "Confirmed" at bounding box center [1227, 560] width 50 height 16
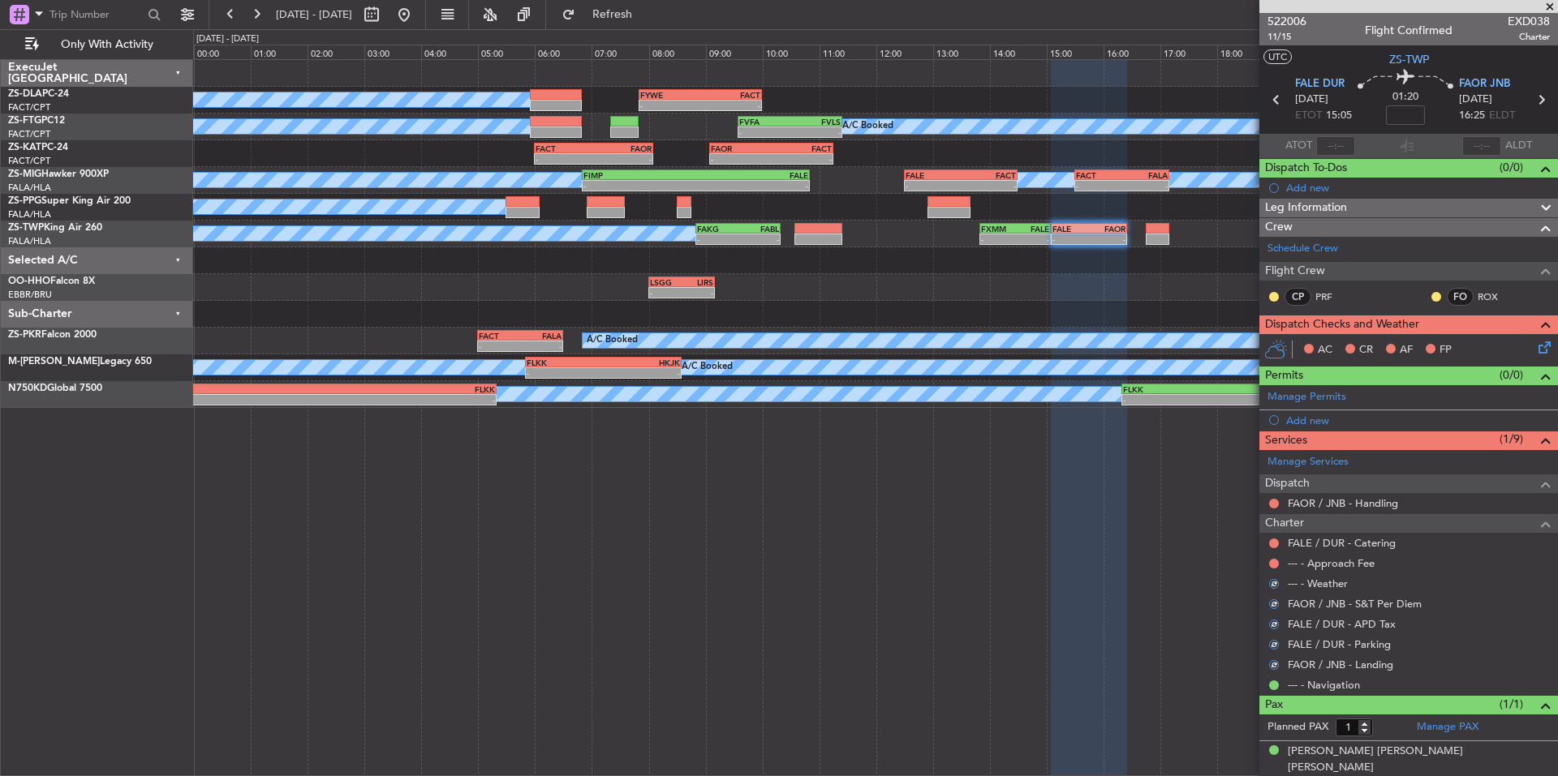
click at [1266, 561] on div "--- - Approach Fee" at bounding box center [1408, 563] width 299 height 20
click at [1270, 561] on button at bounding box center [1274, 564] width 10 height 10
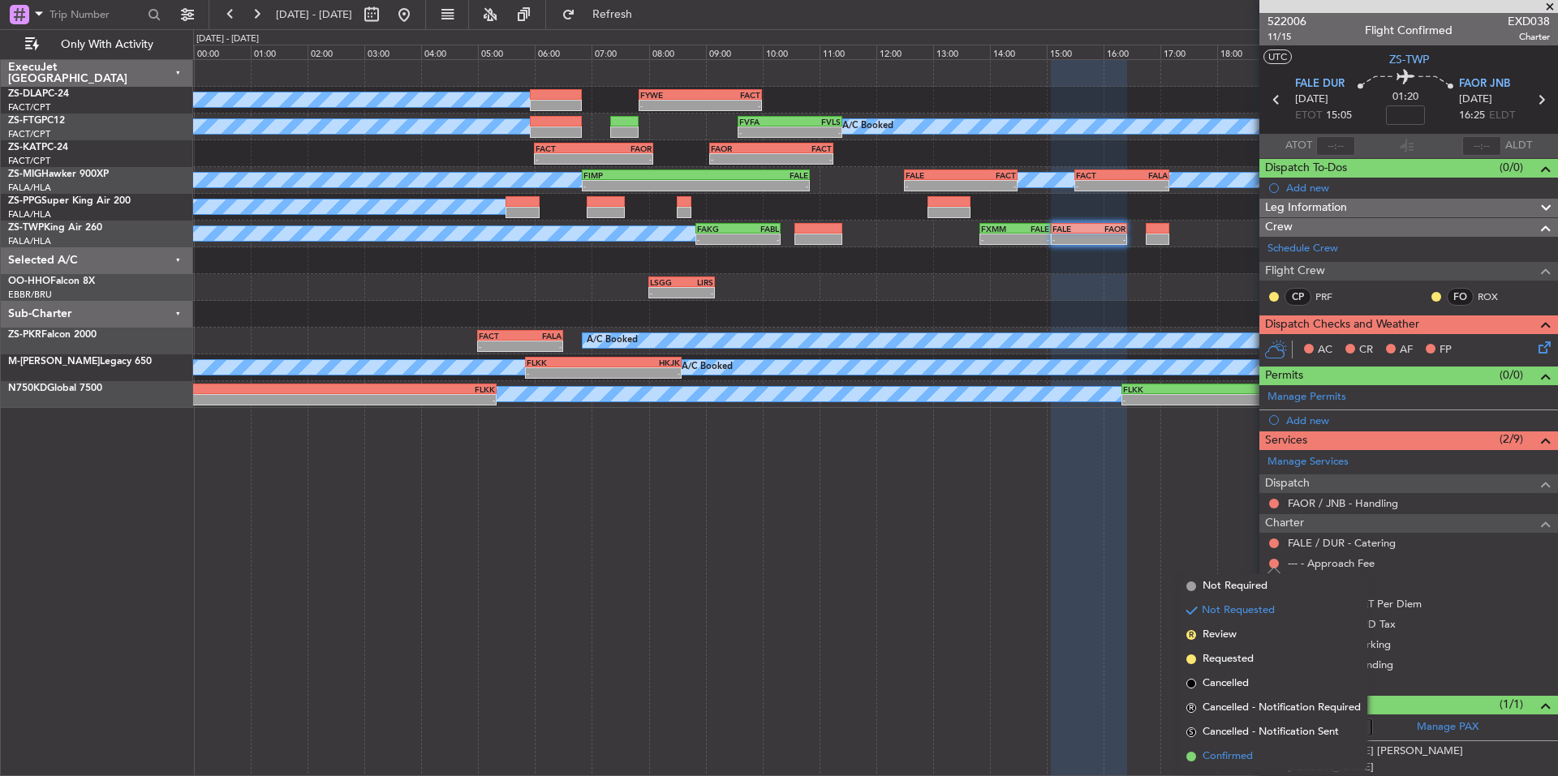
click at [1258, 752] on li "Confirmed" at bounding box center [1273, 757] width 187 height 24
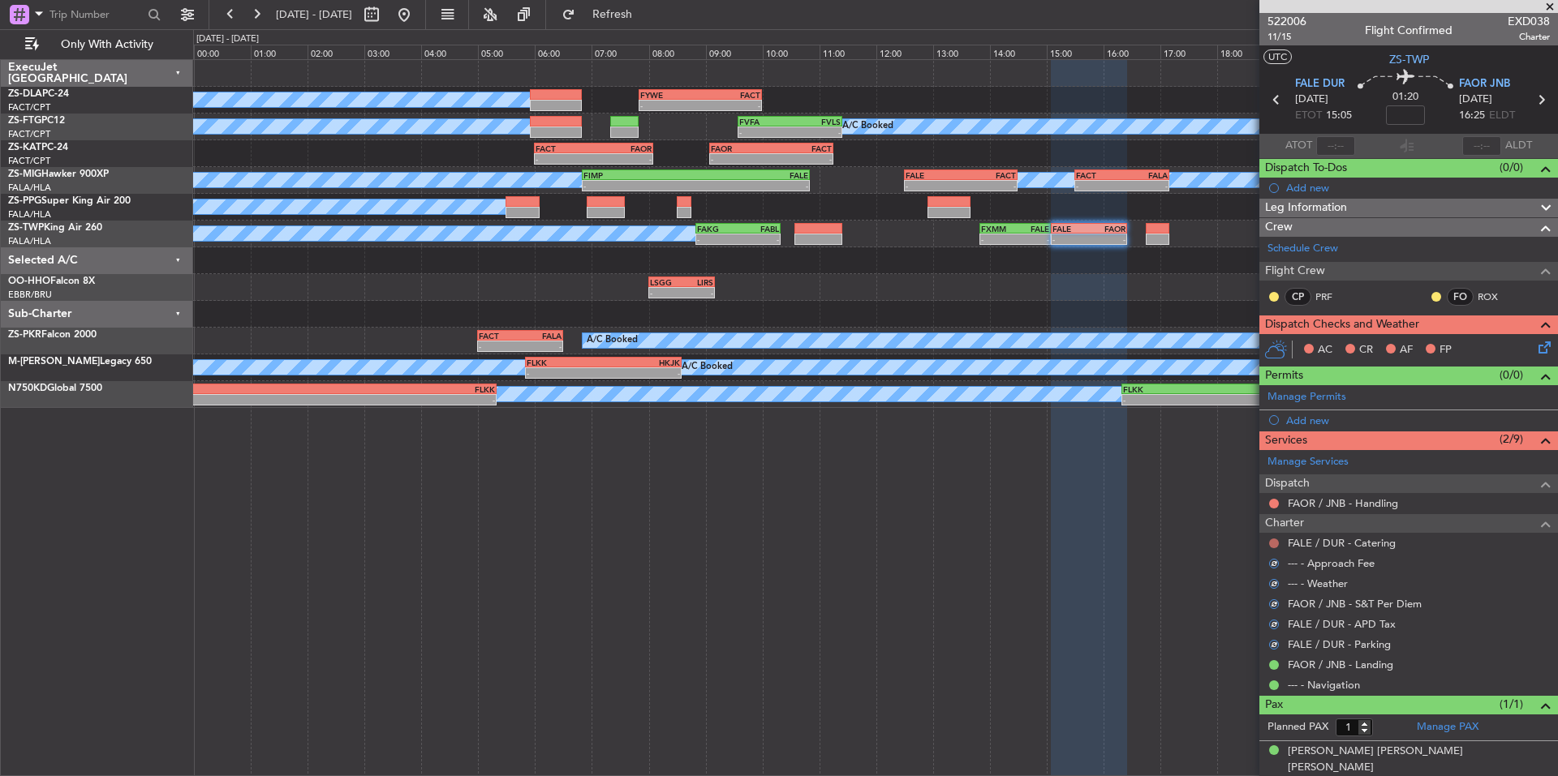
click at [1273, 540] on button at bounding box center [1274, 544] width 10 height 10
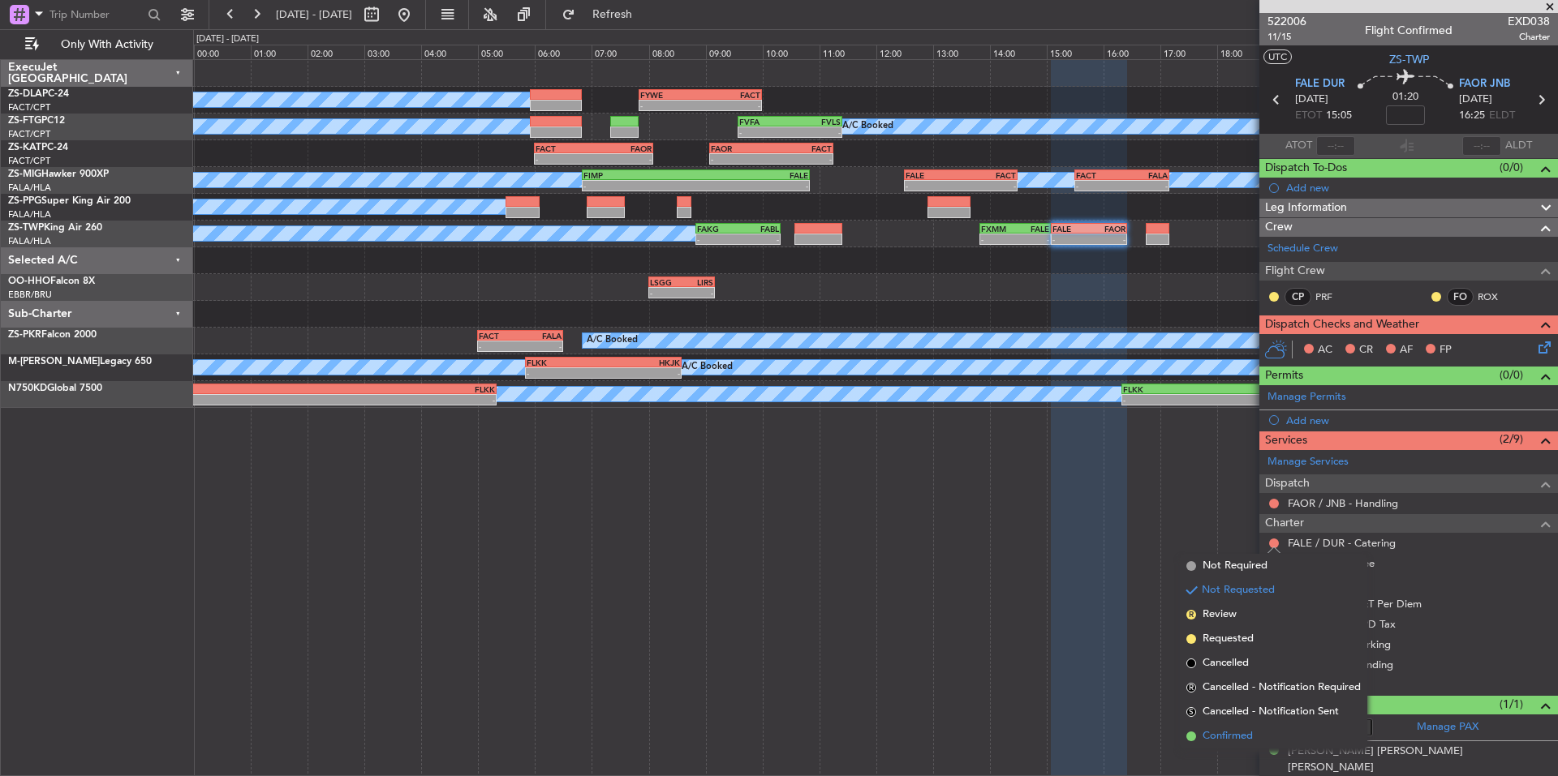
click at [1253, 736] on span "Confirmed" at bounding box center [1227, 737] width 50 height 16
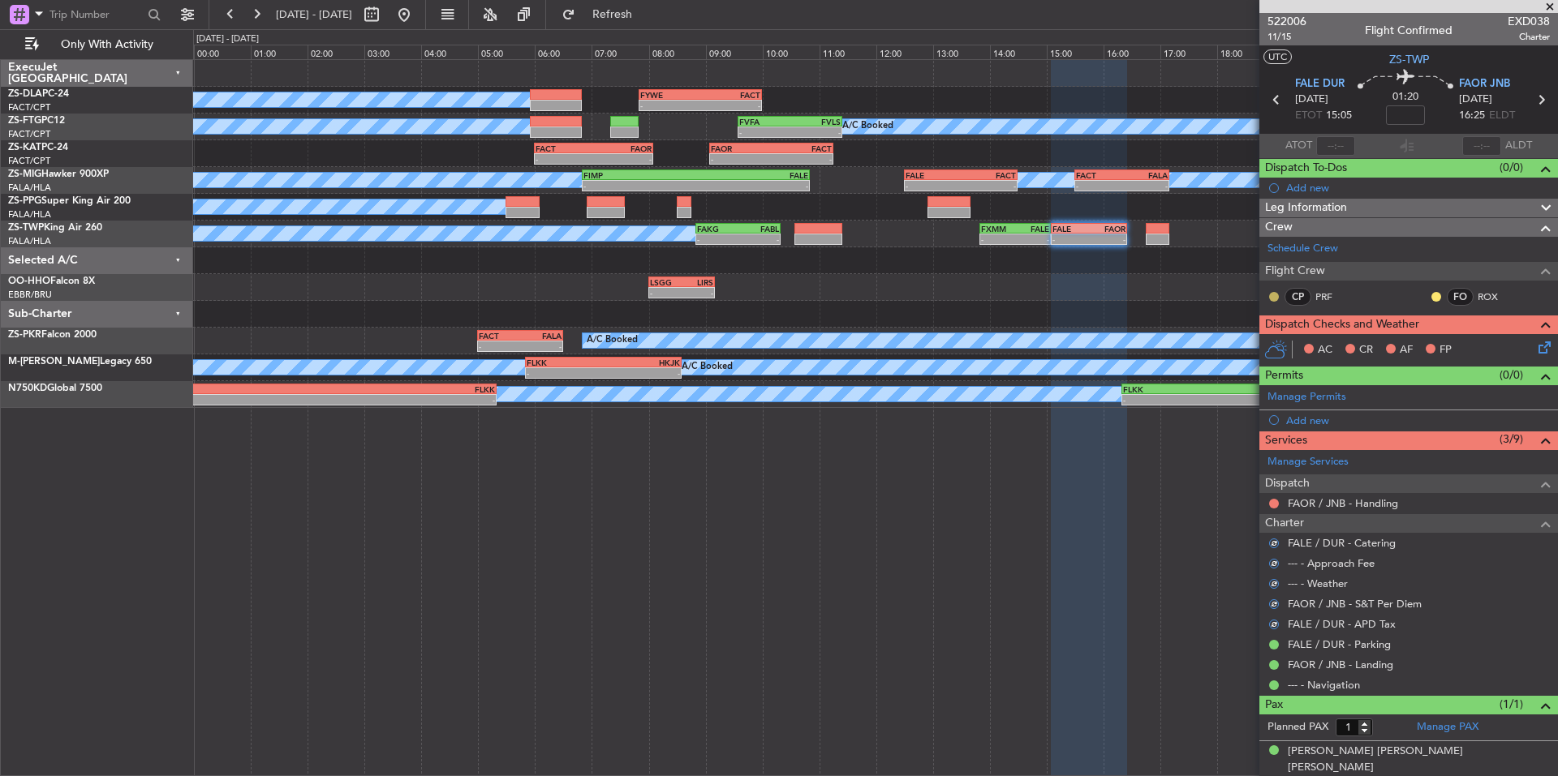
click at [1272, 295] on button at bounding box center [1274, 297] width 10 height 10
click at [1270, 336] on span "Acknowledged" at bounding box center [1277, 344] width 71 height 16
click at [1430, 290] on div at bounding box center [1436, 296] width 13 height 13
click at [1431, 292] on button at bounding box center [1436, 297] width 10 height 10
click at [1448, 336] on span "Acknowledged" at bounding box center [1427, 344] width 71 height 16
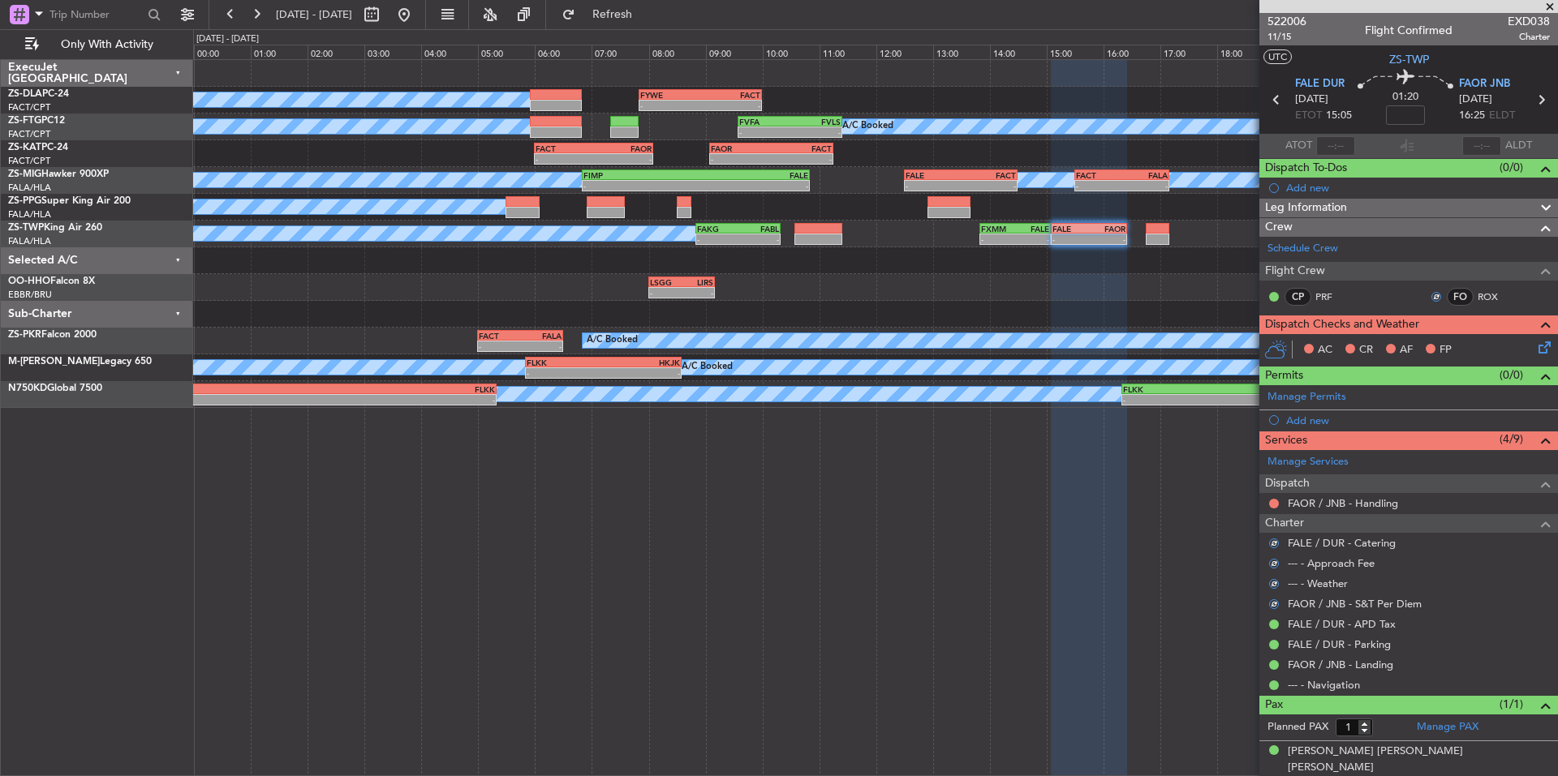
click at [1539, 351] on icon at bounding box center [1541, 344] width 13 height 13
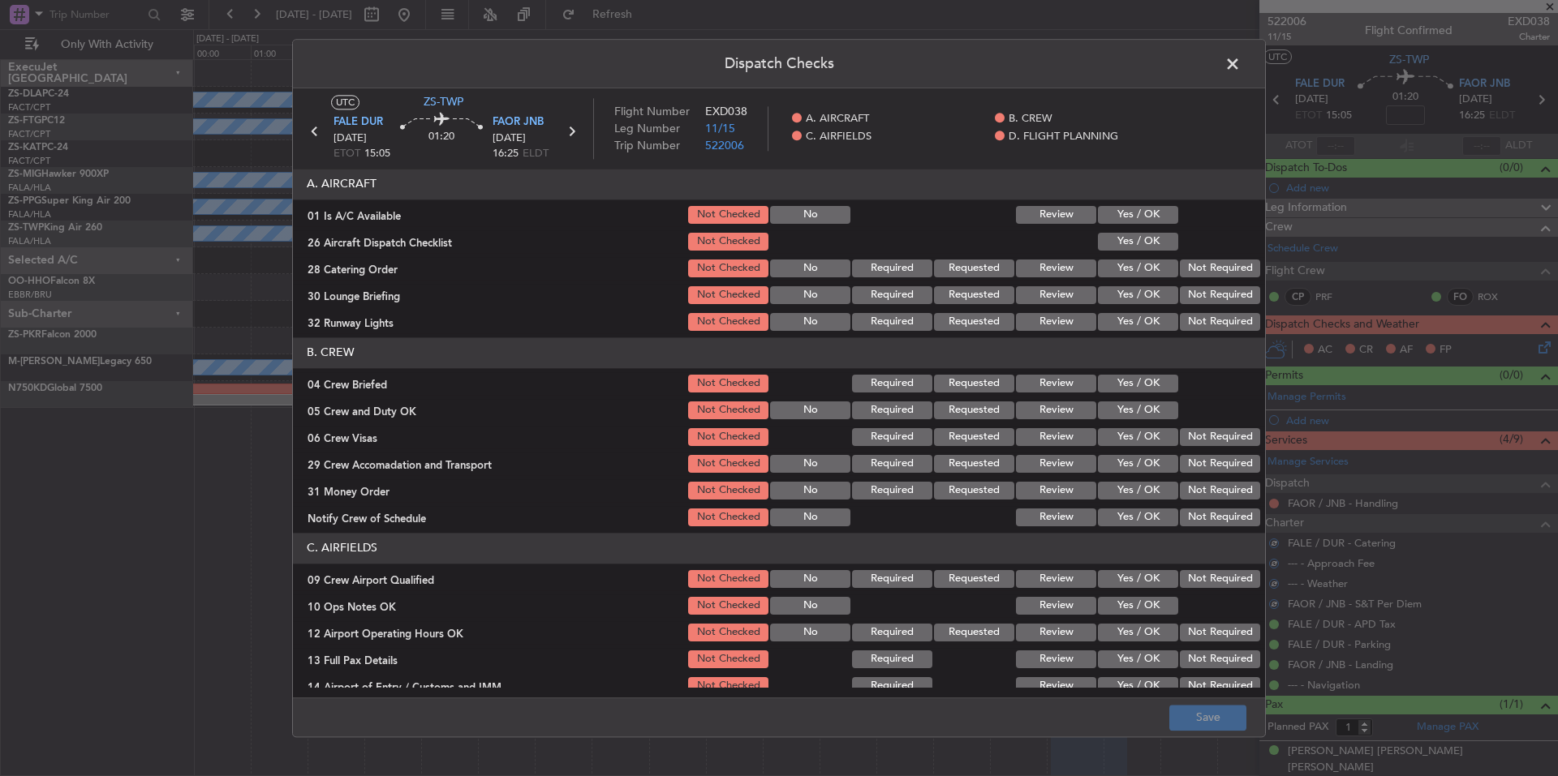
click at [1139, 210] on button "Yes / OK" at bounding box center [1138, 215] width 80 height 18
drag, startPoint x: 1142, startPoint y: 229, endPoint x: 1151, endPoint y: 244, distance: 17.8
click at [1142, 230] on section "A. AIRCRAFT 01 Is A/C Available Not Checked No Review Yes / OK 26 Aircraft Disp…" at bounding box center [779, 251] width 972 height 165
click at [1151, 244] on button "Yes / OK" at bounding box center [1138, 242] width 80 height 18
drag, startPoint x: 1198, startPoint y: 277, endPoint x: 1203, endPoint y: 305, distance: 28.0
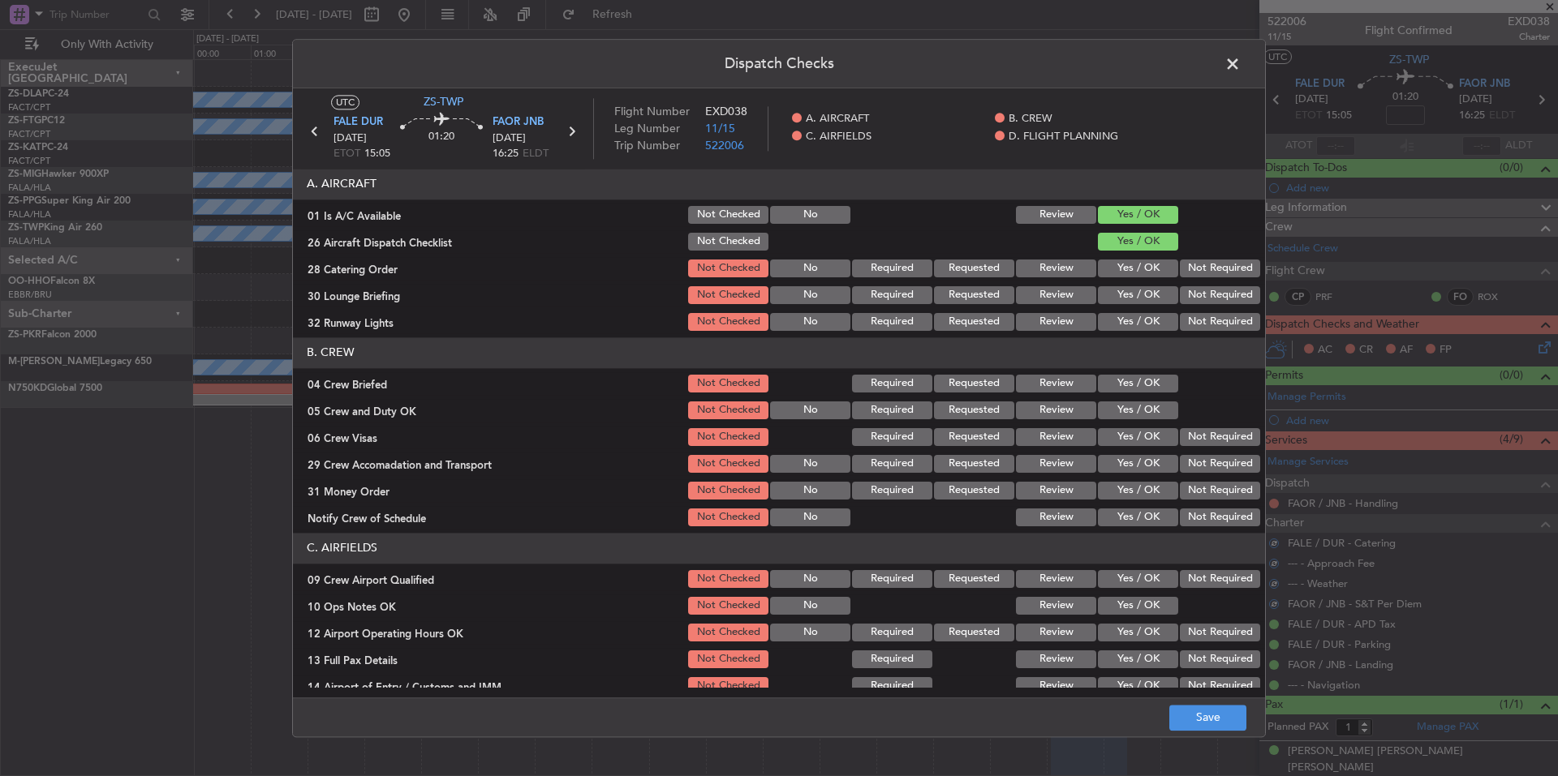
click at [1198, 278] on div "Not Required" at bounding box center [1218, 268] width 82 height 23
click at [1202, 298] on button "Not Required" at bounding box center [1220, 295] width 80 height 18
click at [1204, 312] on section "A. AIRCRAFT 01 Is A/C Available Not Checked No Review Yes / OK 26 Aircraft Disp…" at bounding box center [779, 251] width 972 height 165
click at [1206, 323] on button "Not Required" at bounding box center [1220, 322] width 80 height 18
click at [1197, 280] on div "Not Required" at bounding box center [1218, 268] width 82 height 23
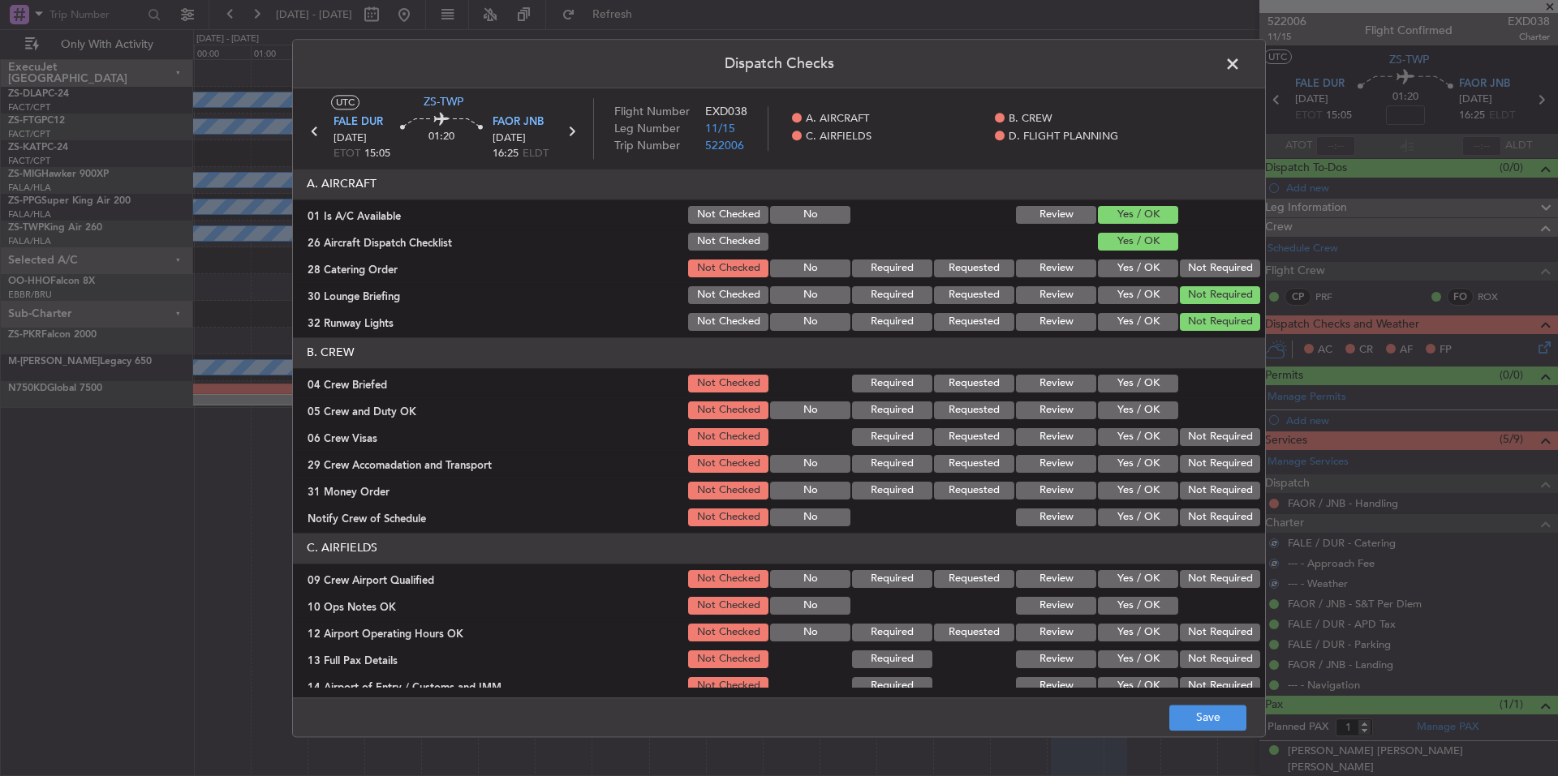
click at [1199, 271] on button "Not Required" at bounding box center [1220, 269] width 80 height 18
click at [1129, 390] on div "Yes / OK" at bounding box center [1136, 383] width 82 height 23
click at [1133, 407] on button "Yes / OK" at bounding box center [1138, 411] width 80 height 18
drag, startPoint x: 1135, startPoint y: 376, endPoint x: 1166, endPoint y: 411, distance: 47.2
click at [1136, 377] on button "Yes / OK" at bounding box center [1138, 384] width 80 height 18
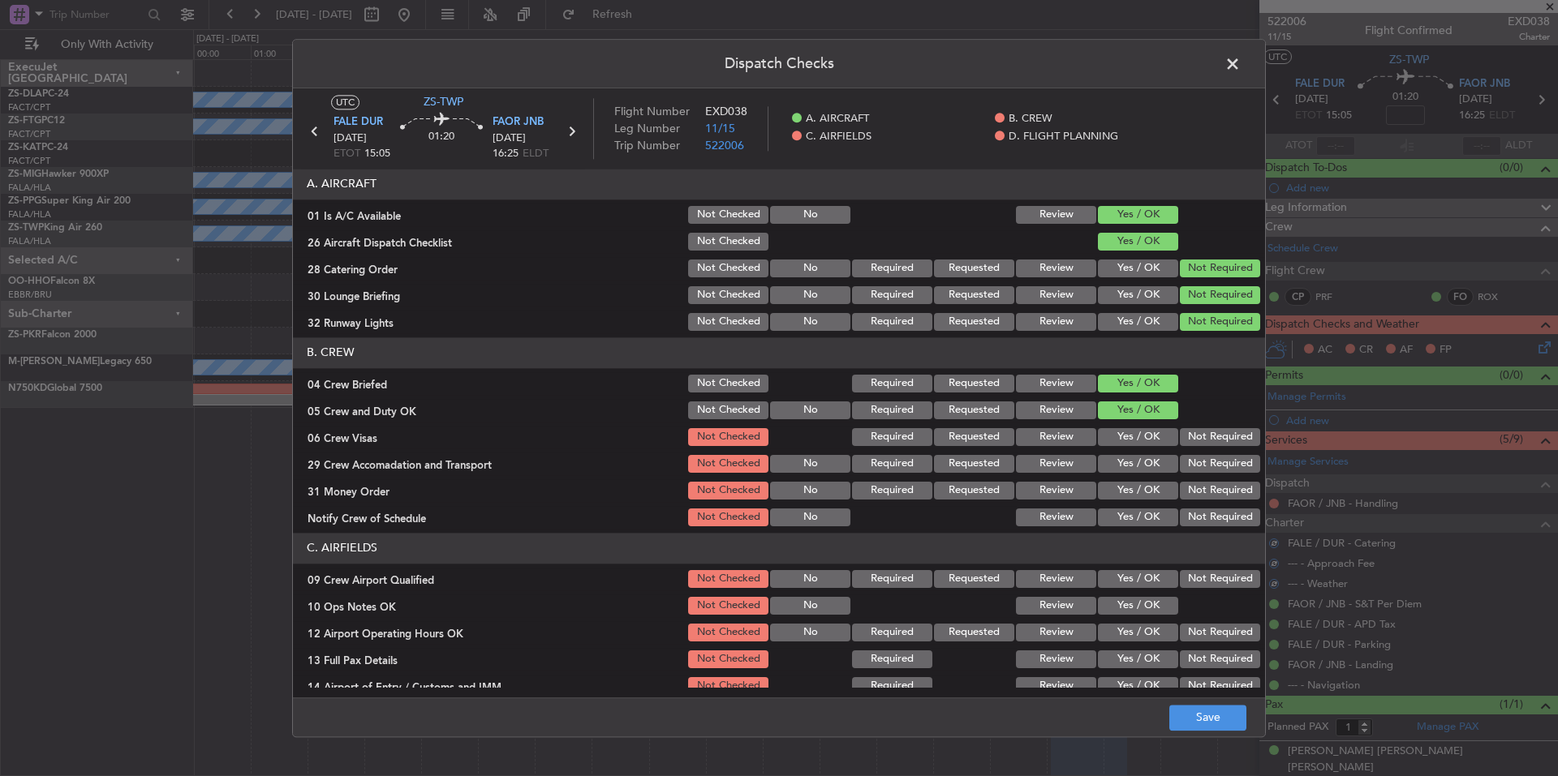
click at [1183, 436] on div "Not Required" at bounding box center [1218, 437] width 82 height 23
drag, startPoint x: 1188, startPoint y: 445, endPoint x: 1190, endPoint y: 455, distance: 10.0
click at [1188, 449] on div "Not Required" at bounding box center [1218, 437] width 82 height 23
drag, startPoint x: 1194, startPoint y: 462, endPoint x: 1199, endPoint y: 479, distance: 17.7
click at [1195, 467] on button "Not Required" at bounding box center [1220, 464] width 80 height 18
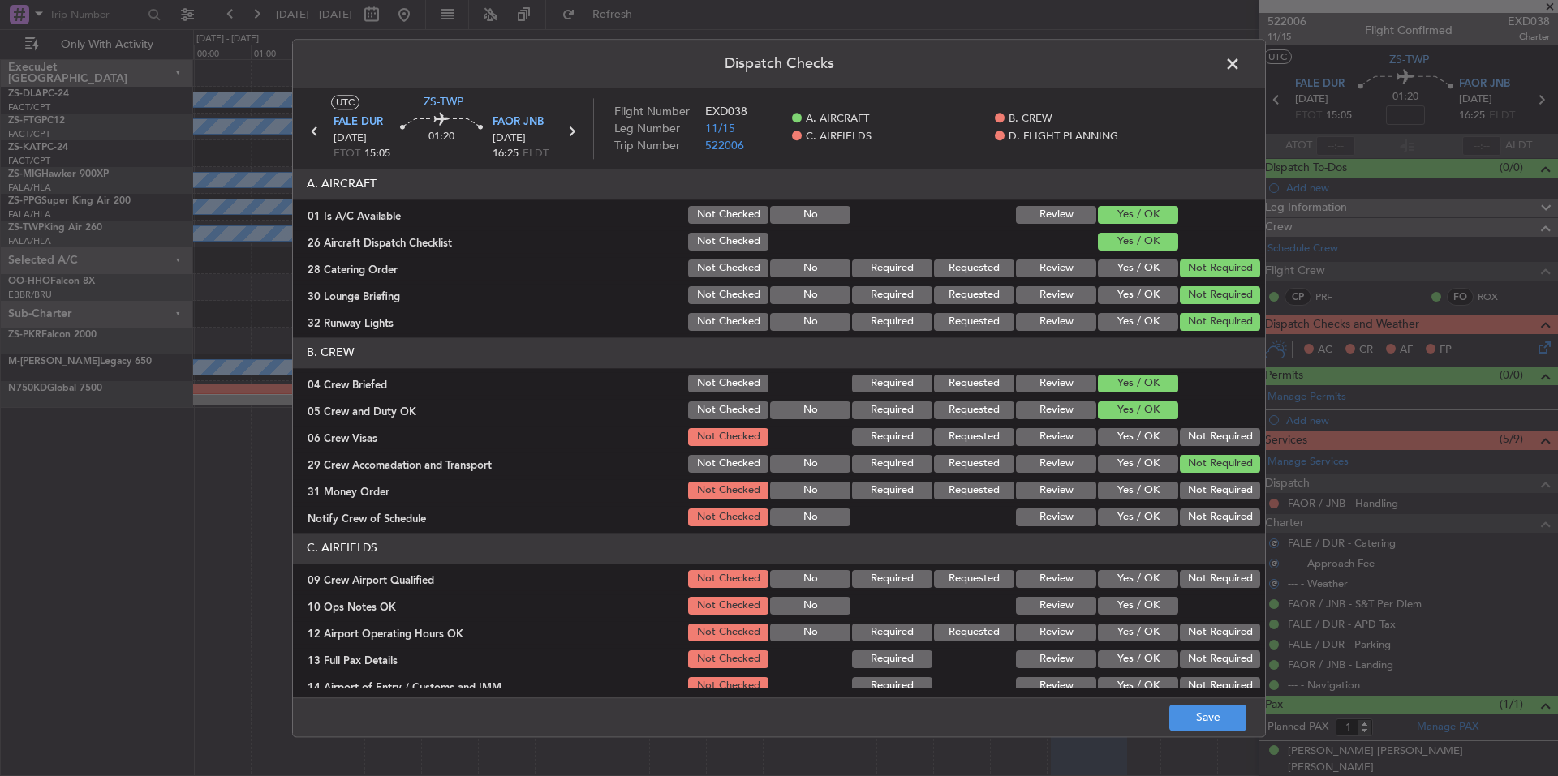
drag, startPoint x: 1199, startPoint y: 479, endPoint x: 1202, endPoint y: 497, distance: 18.8
click at [1199, 484] on section "B. CREW 04 Crew Briefed Not Checked Required Requested Review Yes / OK 05 Crew …" at bounding box center [779, 433] width 972 height 191
drag, startPoint x: 1202, startPoint y: 497, endPoint x: 1202, endPoint y: 507, distance: 9.7
click at [1202, 504] on section "B. CREW 04 Crew Briefed Not Checked Required Requested Review Yes / OK 05 Crew …" at bounding box center [779, 433] width 972 height 191
click at [1203, 515] on button "Not Required" at bounding box center [1220, 518] width 80 height 18
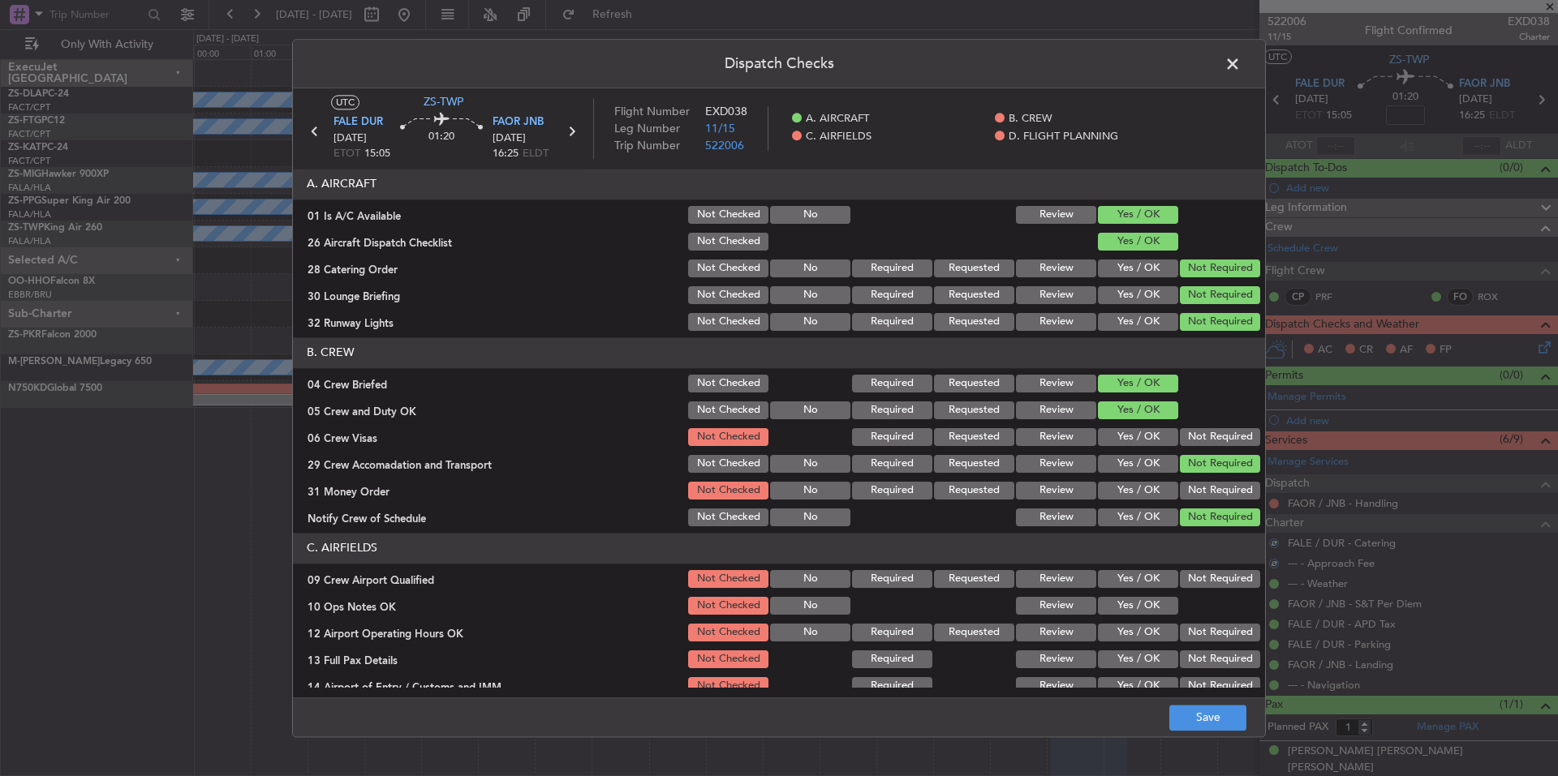
click at [1204, 524] on button "Not Required" at bounding box center [1220, 518] width 80 height 18
click at [1205, 500] on div "Not Required" at bounding box center [1218, 490] width 82 height 23
click at [1205, 491] on button "Not Required" at bounding box center [1220, 491] width 80 height 18
click at [1204, 448] on div "Not Required" at bounding box center [1218, 437] width 82 height 23
click at [1206, 436] on button "Not Required" at bounding box center [1220, 437] width 80 height 18
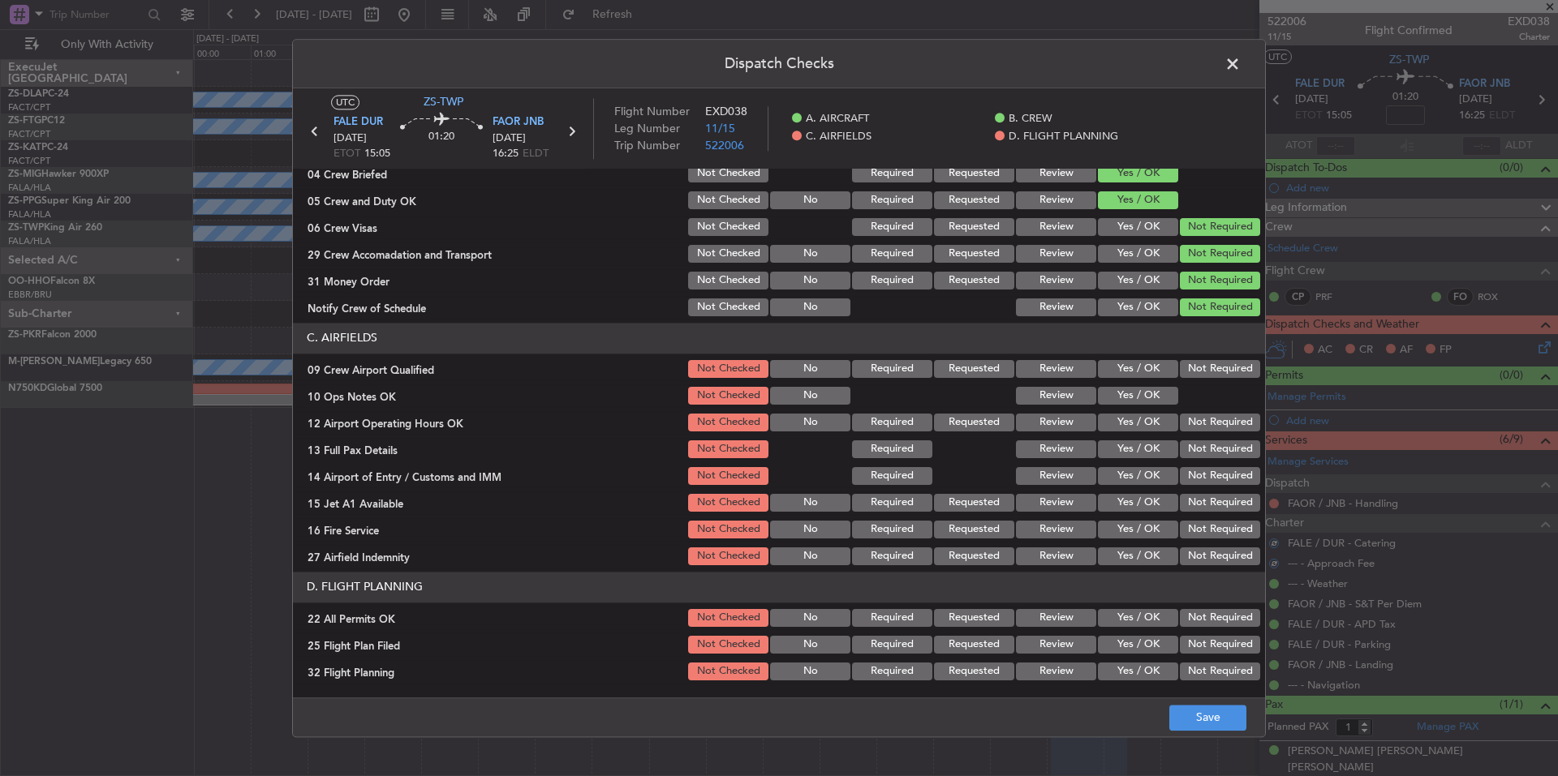
click at [1199, 368] on button "Not Required" at bounding box center [1220, 369] width 80 height 18
click at [1167, 381] on section "C. AIRFIELDS 09 Crew Airport Qualified Not Checked No Required Requested Review…" at bounding box center [779, 445] width 972 height 245
click at [1156, 391] on button "Yes / OK" at bounding box center [1138, 396] width 80 height 18
drag, startPoint x: 1181, startPoint y: 415, endPoint x: 1191, endPoint y: 432, distance: 18.9
click at [1181, 417] on button "Not Required" at bounding box center [1220, 423] width 80 height 18
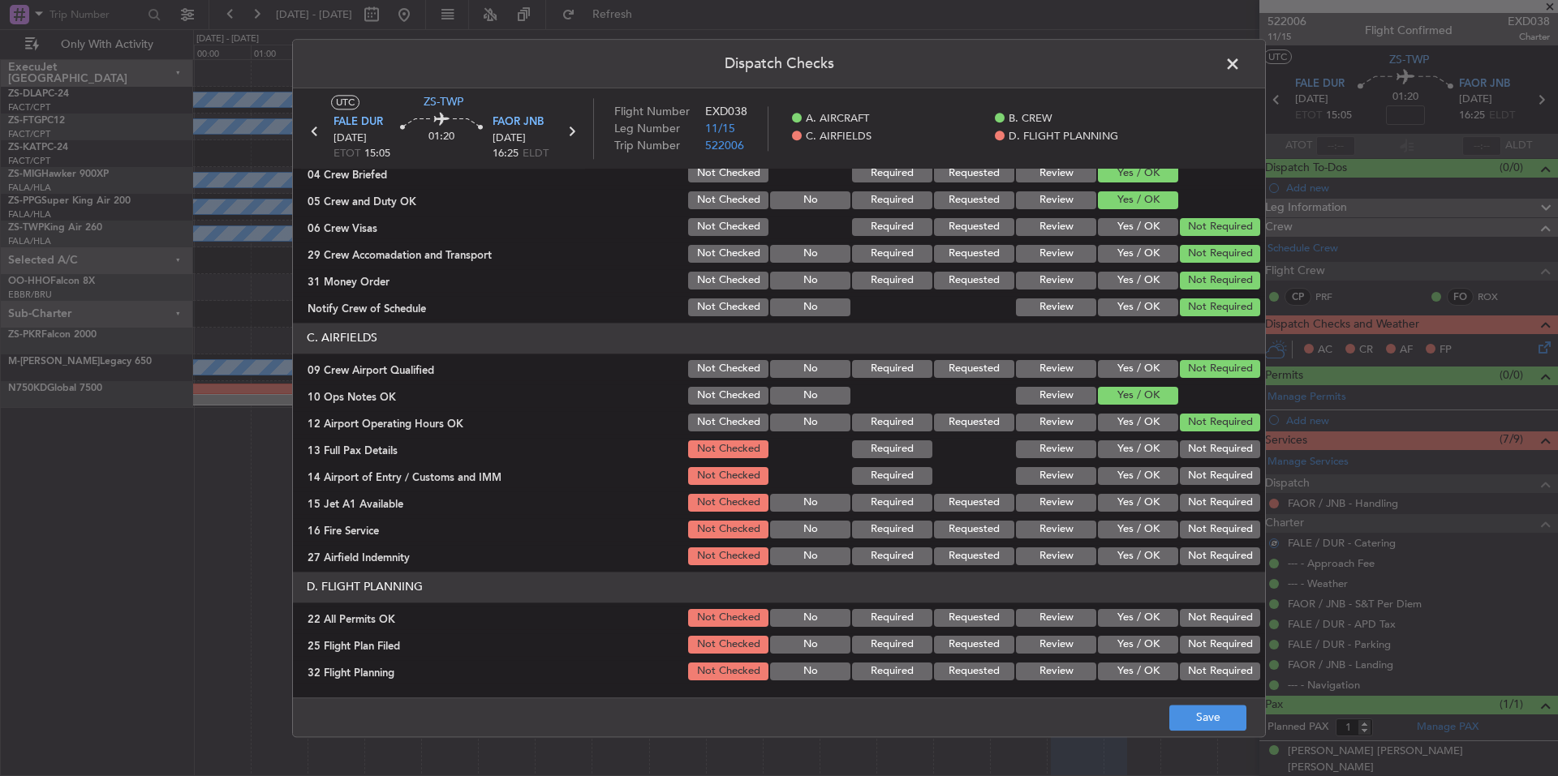
drag, startPoint x: 1191, startPoint y: 432, endPoint x: 1197, endPoint y: 449, distance: 18.0
click at [1191, 436] on section "C. AIRFIELDS 09 Crew Airport Qualified Not Checked No Required Requested Review…" at bounding box center [779, 445] width 972 height 245
click at [1199, 466] on section "C. AIRFIELDS 09 Crew Airport Qualified Not Checked No Required Requested Review…" at bounding box center [779, 445] width 972 height 245
click at [1202, 479] on button "Not Required" at bounding box center [1220, 476] width 80 height 18
drag, startPoint x: 1204, startPoint y: 496, endPoint x: 1205, endPoint y: 513, distance: 17.1
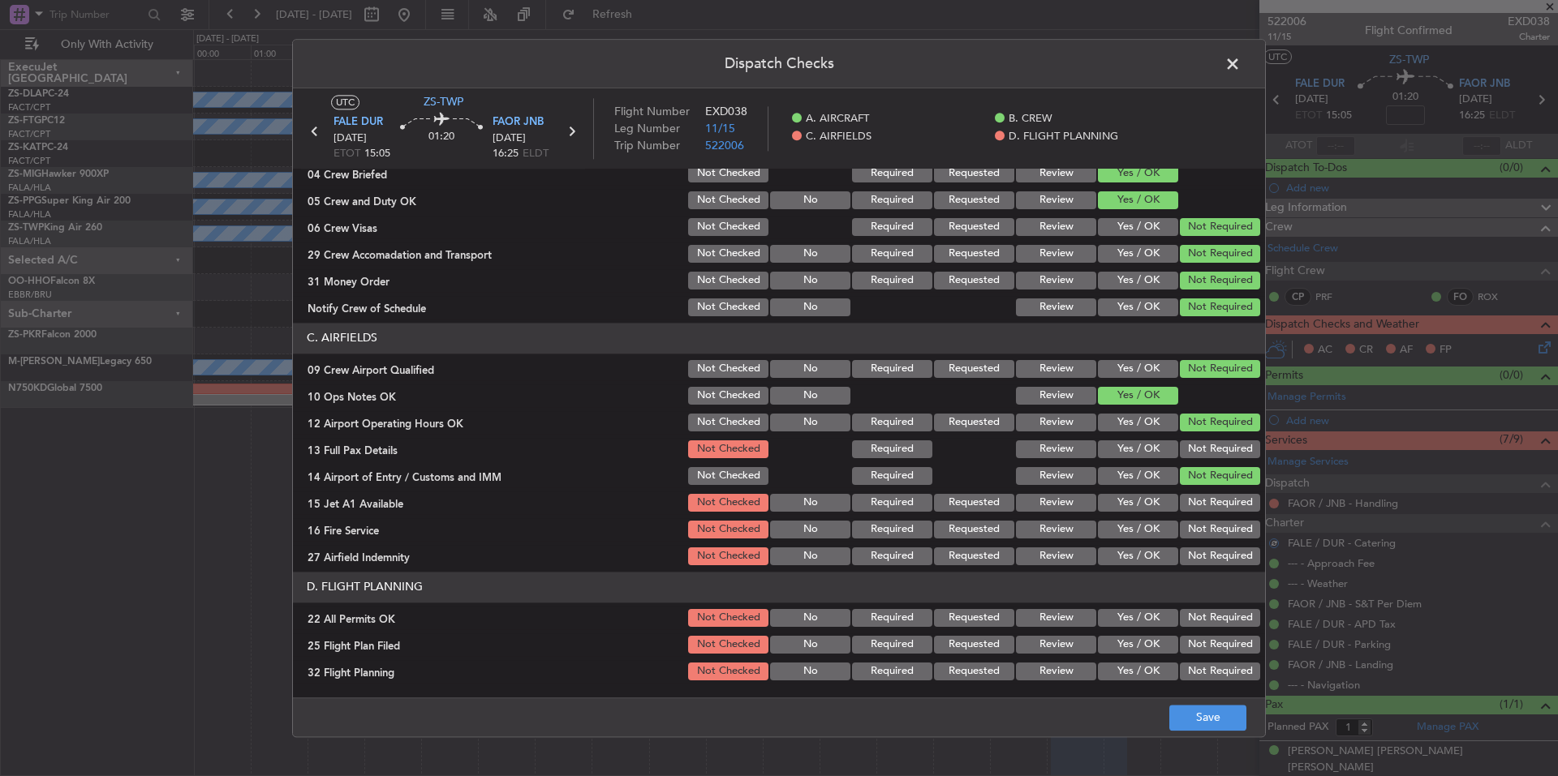
click at [1204, 497] on button "Not Required" at bounding box center [1220, 503] width 80 height 18
drag, startPoint x: 1205, startPoint y: 513, endPoint x: 1205, endPoint y: 526, distance: 13.0
click at [1205, 518] on section "C. AIRFIELDS 09 Crew Airport Qualified Not Checked No Required Requested Review…" at bounding box center [779, 445] width 972 height 245
click at [1206, 531] on button "Not Required" at bounding box center [1220, 530] width 80 height 18
drag, startPoint x: 1206, startPoint y: 536, endPoint x: 1206, endPoint y: 551, distance: 14.6
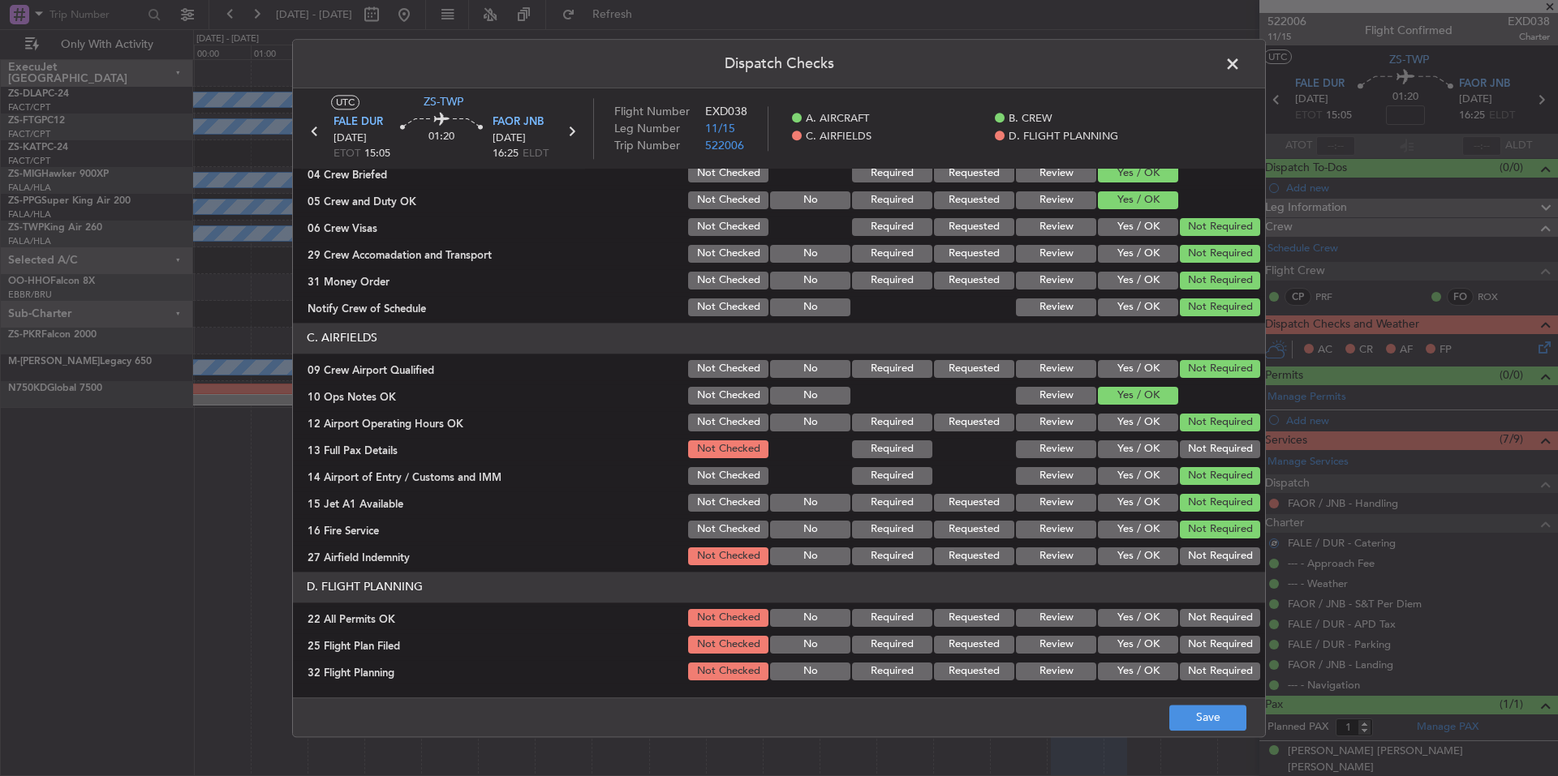
click at [1206, 538] on button "Not Required" at bounding box center [1220, 530] width 80 height 18
drag, startPoint x: 1206, startPoint y: 551, endPoint x: 1216, endPoint y: 502, distance: 49.8
click at [1206, 553] on button "Not Required" at bounding box center [1220, 557] width 80 height 18
click at [1206, 555] on button "Not Required" at bounding box center [1220, 557] width 80 height 18
click at [1214, 446] on button "Not Required" at bounding box center [1220, 450] width 80 height 18
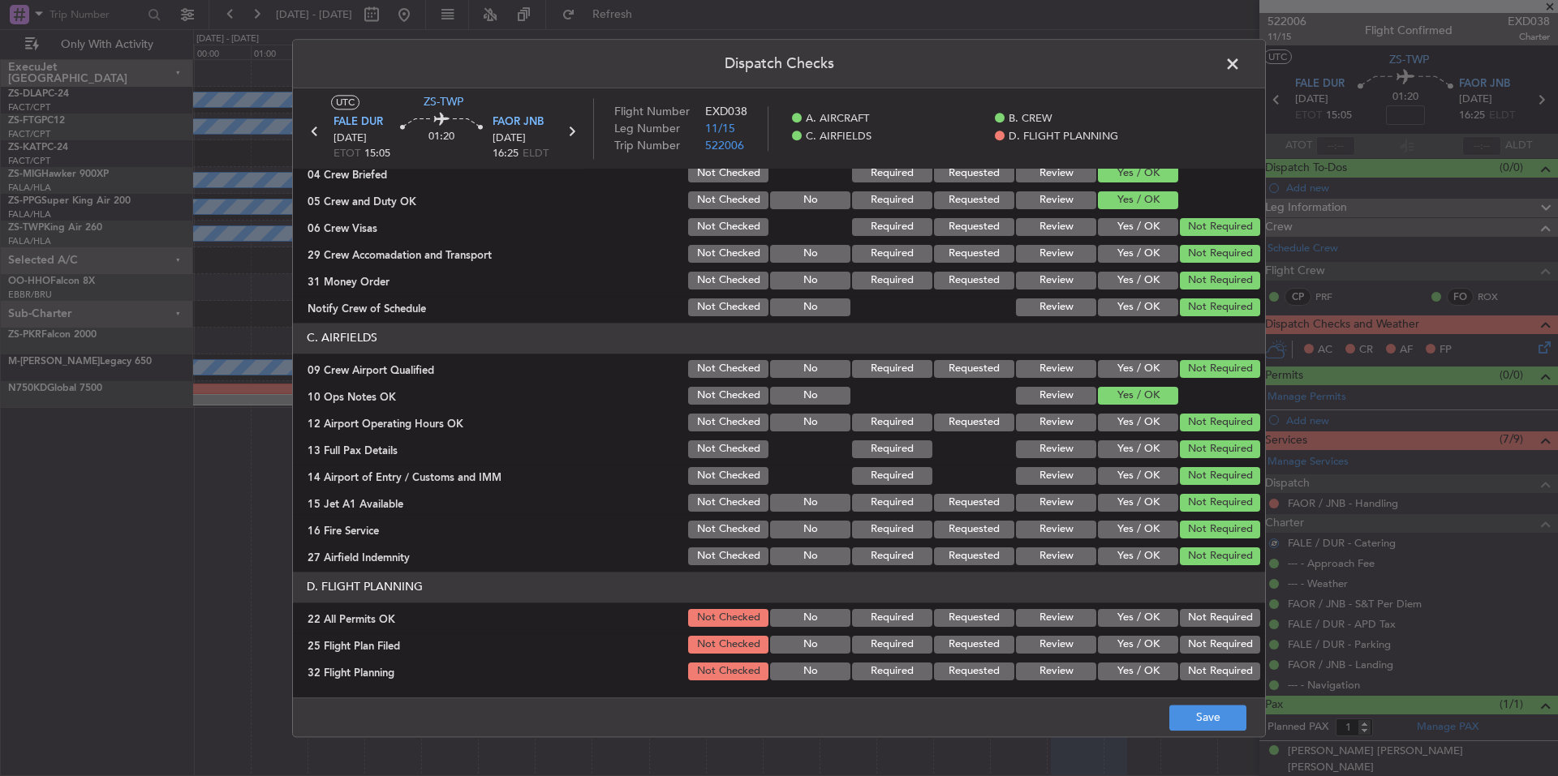
click at [1193, 615] on button "Not Required" at bounding box center [1220, 618] width 80 height 18
drag, startPoint x: 1126, startPoint y: 644, endPoint x: 1131, endPoint y: 657, distance: 13.9
click at [1126, 648] on button "Yes / OK" at bounding box center [1138, 645] width 80 height 18
drag, startPoint x: 1133, startPoint y: 664, endPoint x: 1136, endPoint y: 673, distance: 9.5
click at [1133, 666] on button "Yes / OK" at bounding box center [1138, 672] width 80 height 18
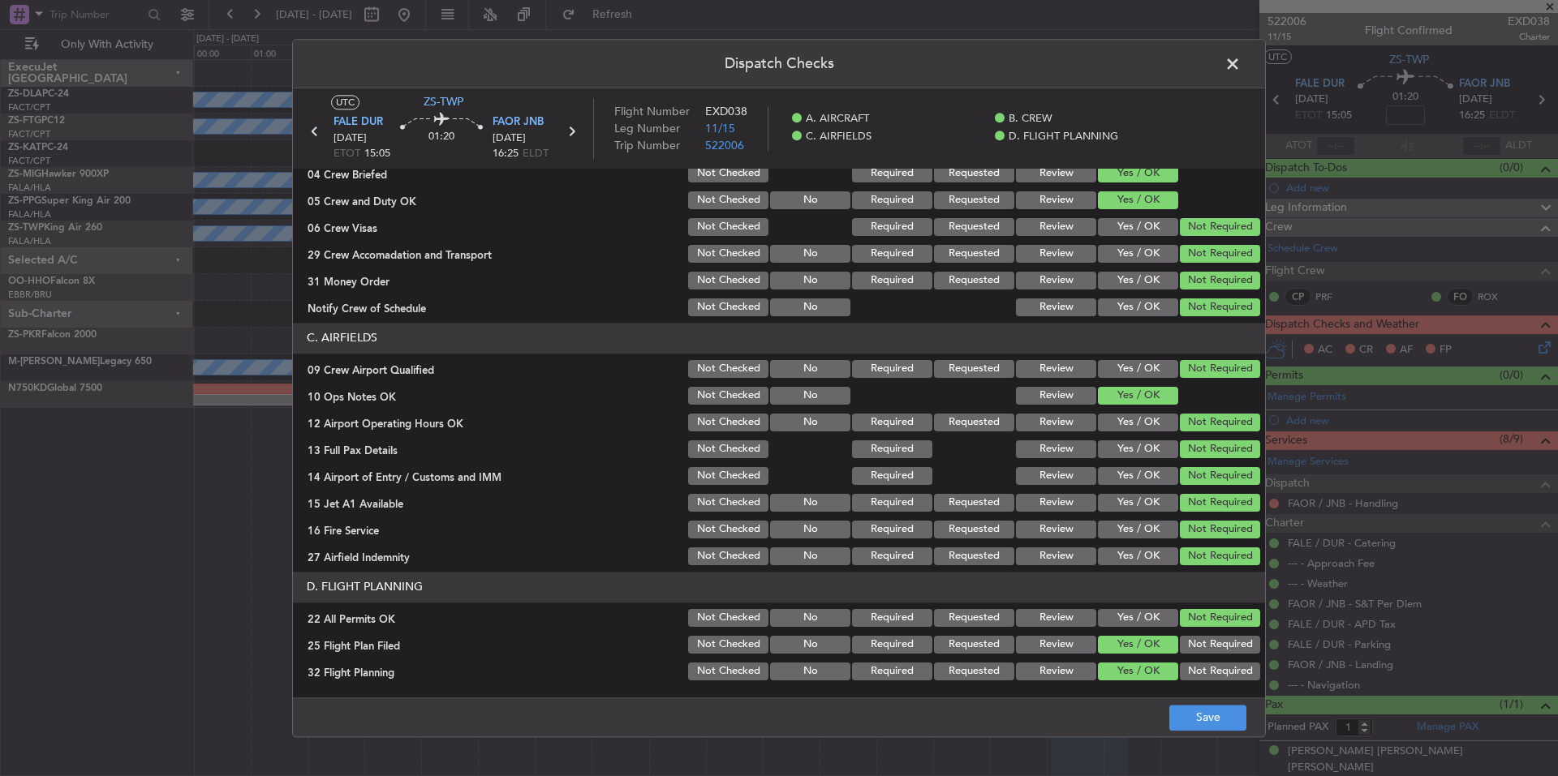
click at [1139, 676] on button "Yes / OK" at bounding box center [1138, 672] width 80 height 18
click at [1216, 720] on button "Save" at bounding box center [1207, 718] width 77 height 26
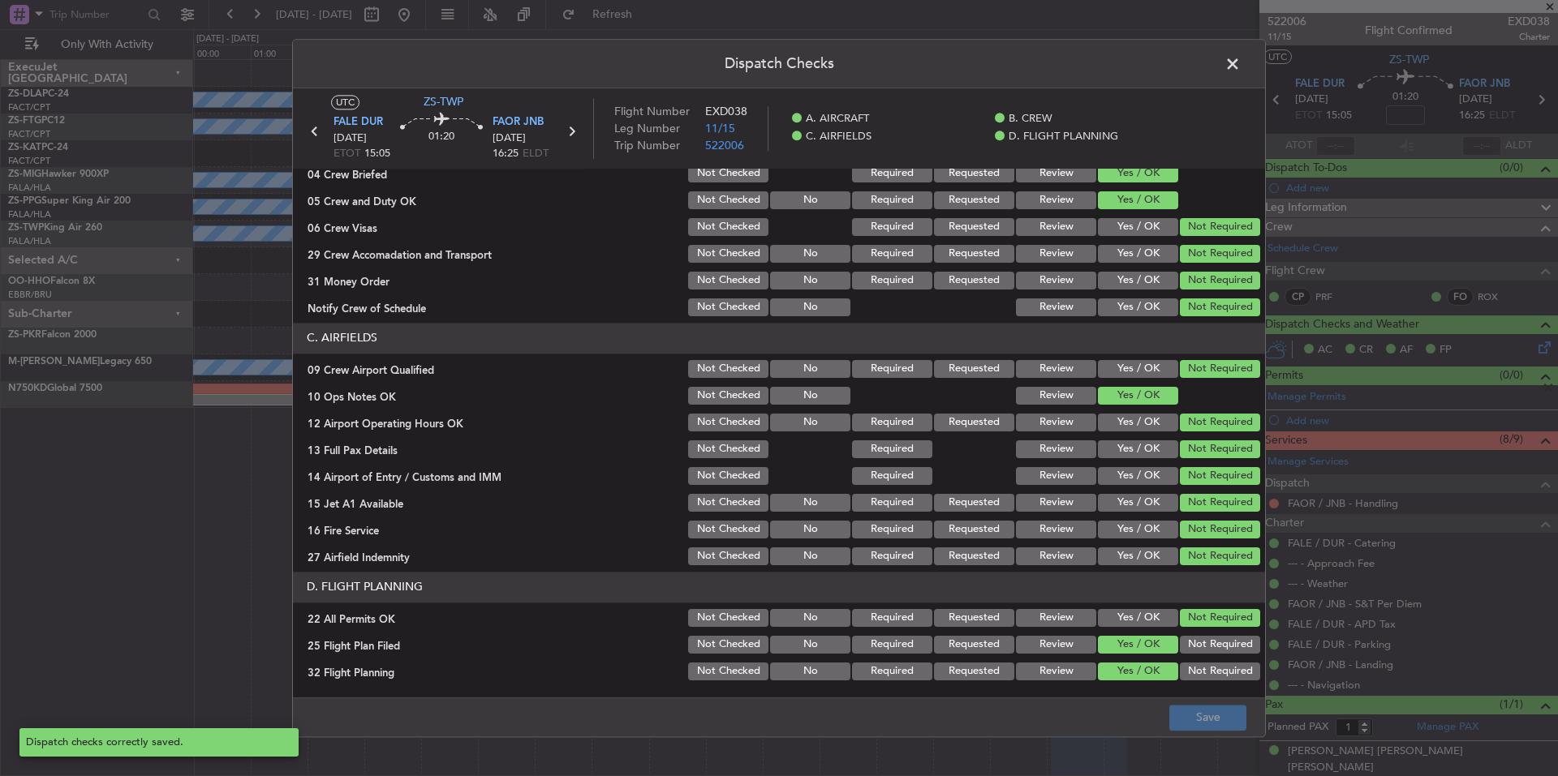
click at [1241, 56] on span at bounding box center [1241, 68] width 0 height 32
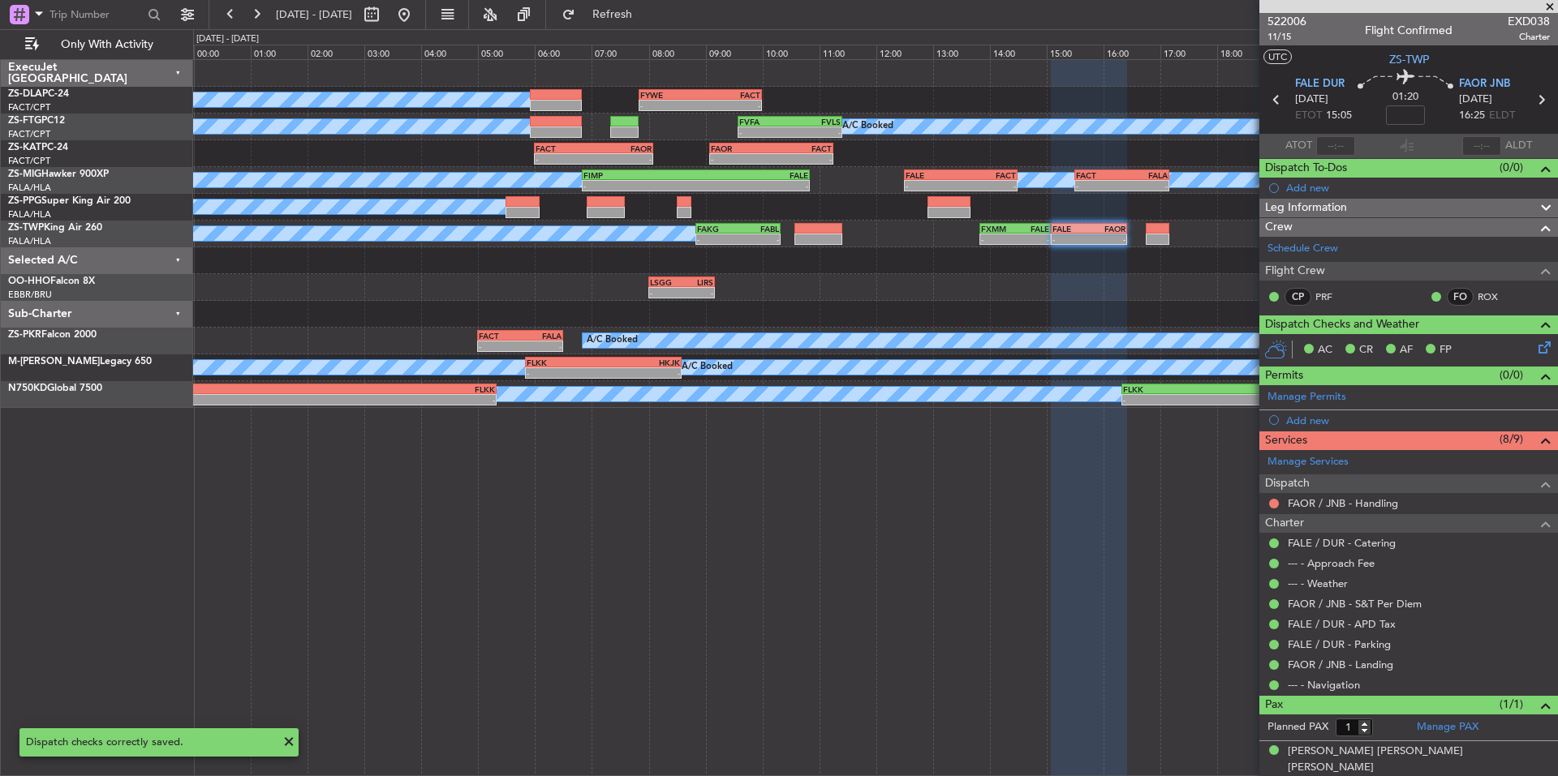
click at [1273, 505] on button at bounding box center [1274, 504] width 10 height 10
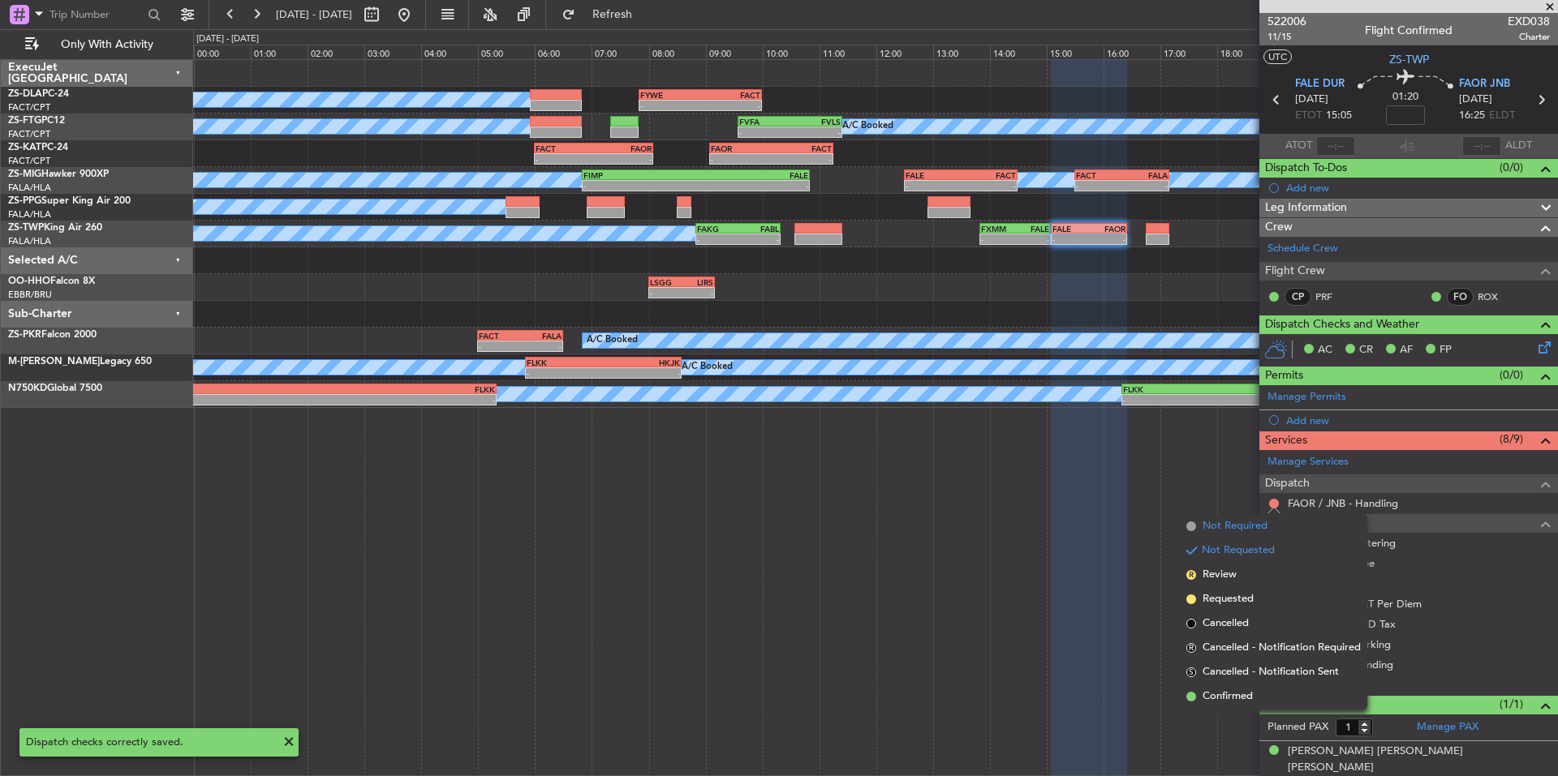
click at [1215, 529] on span "Not Required" at bounding box center [1234, 526] width 65 height 16
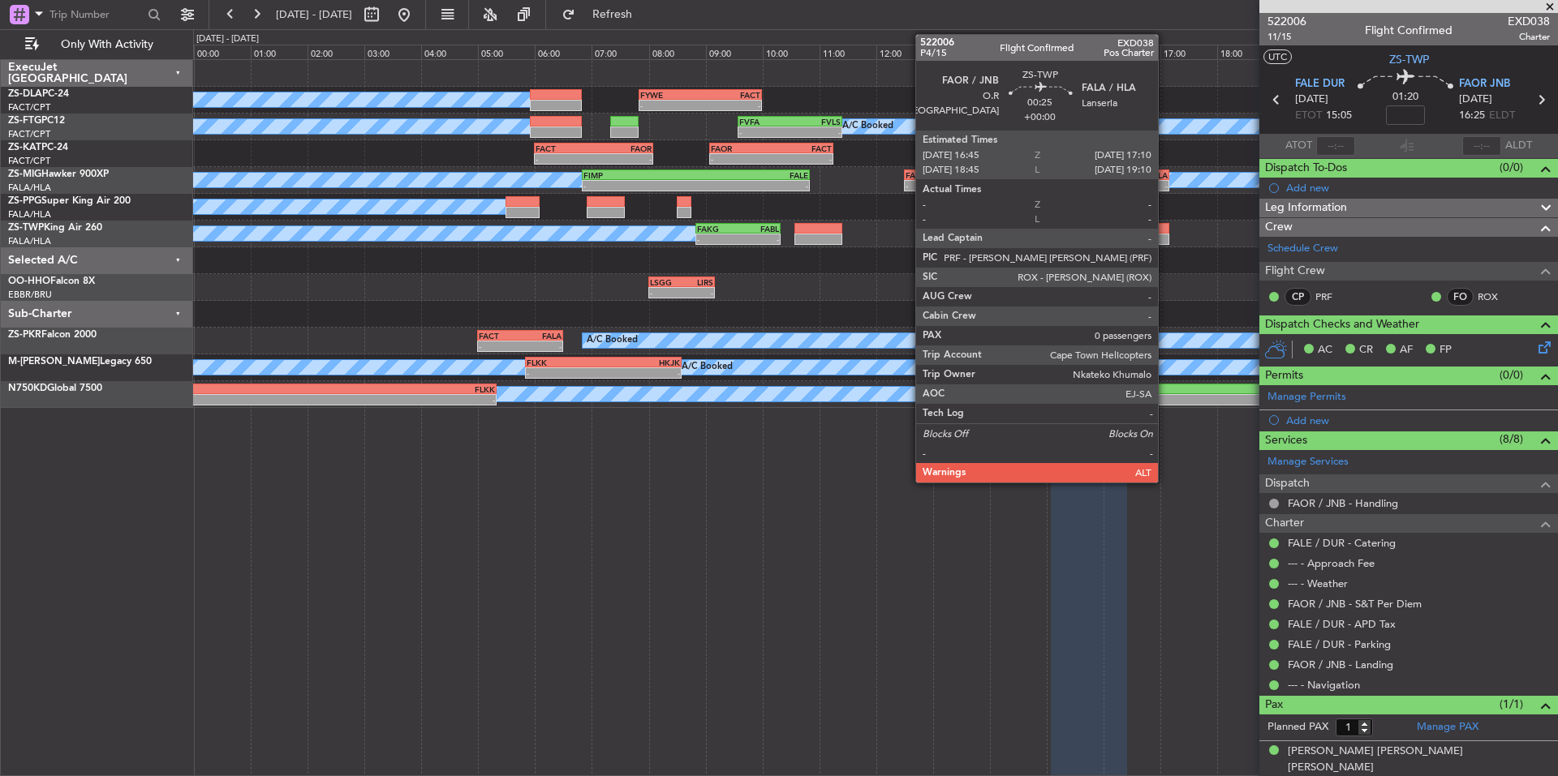
click at [1165, 233] on div at bounding box center [1158, 228] width 24 height 11
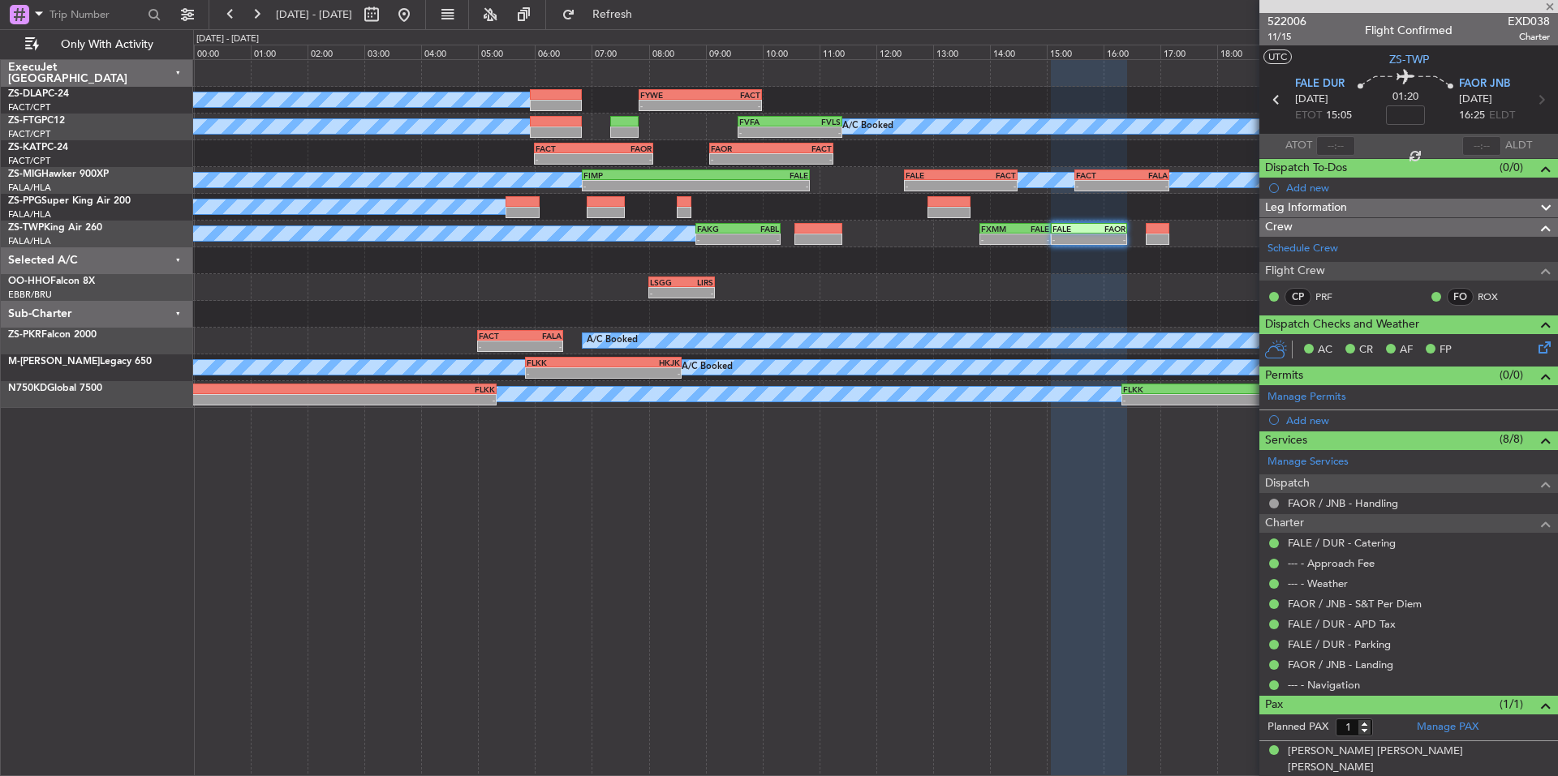
type input "0"
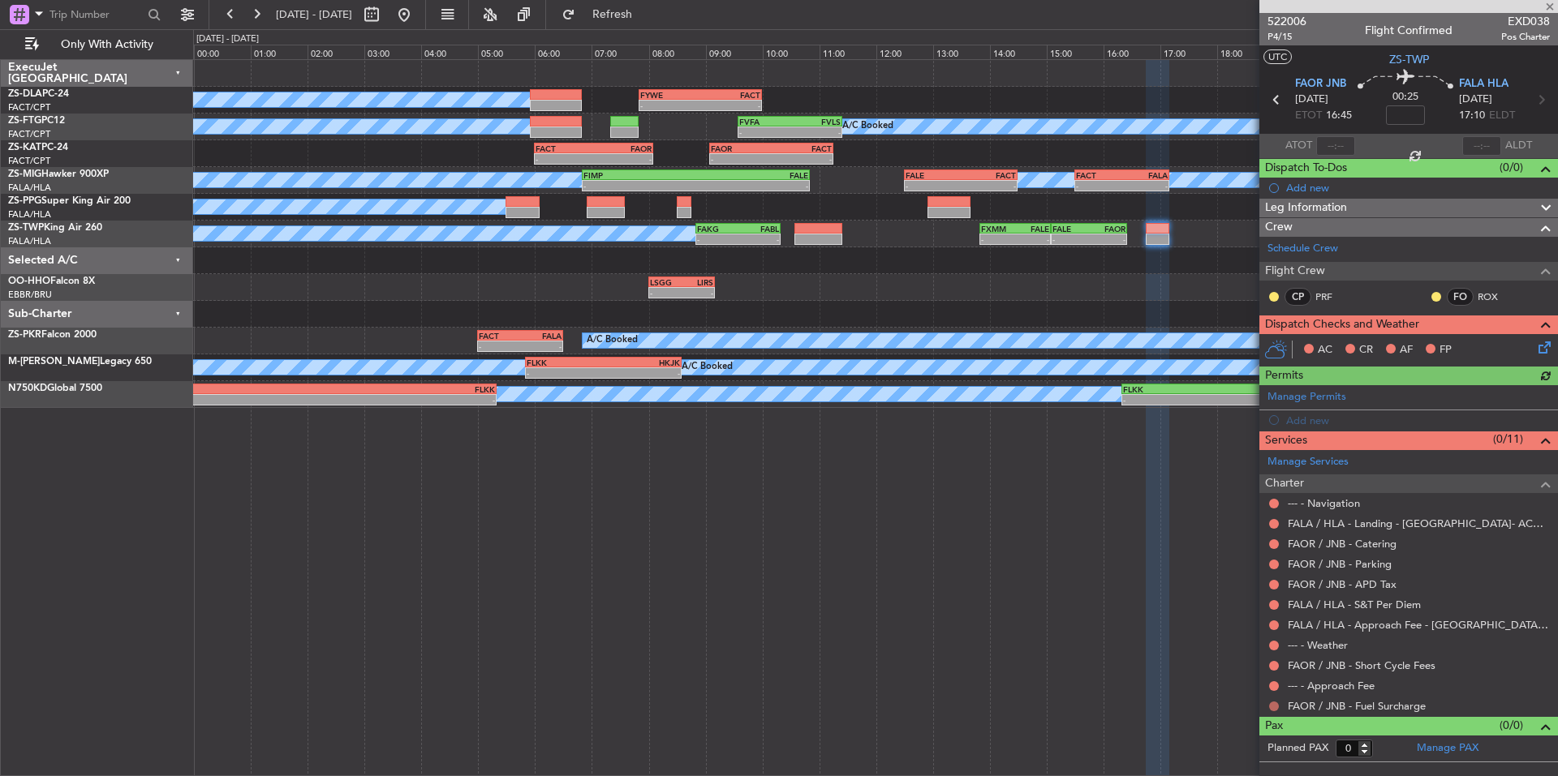
click at [1270, 703] on button at bounding box center [1274, 707] width 10 height 10
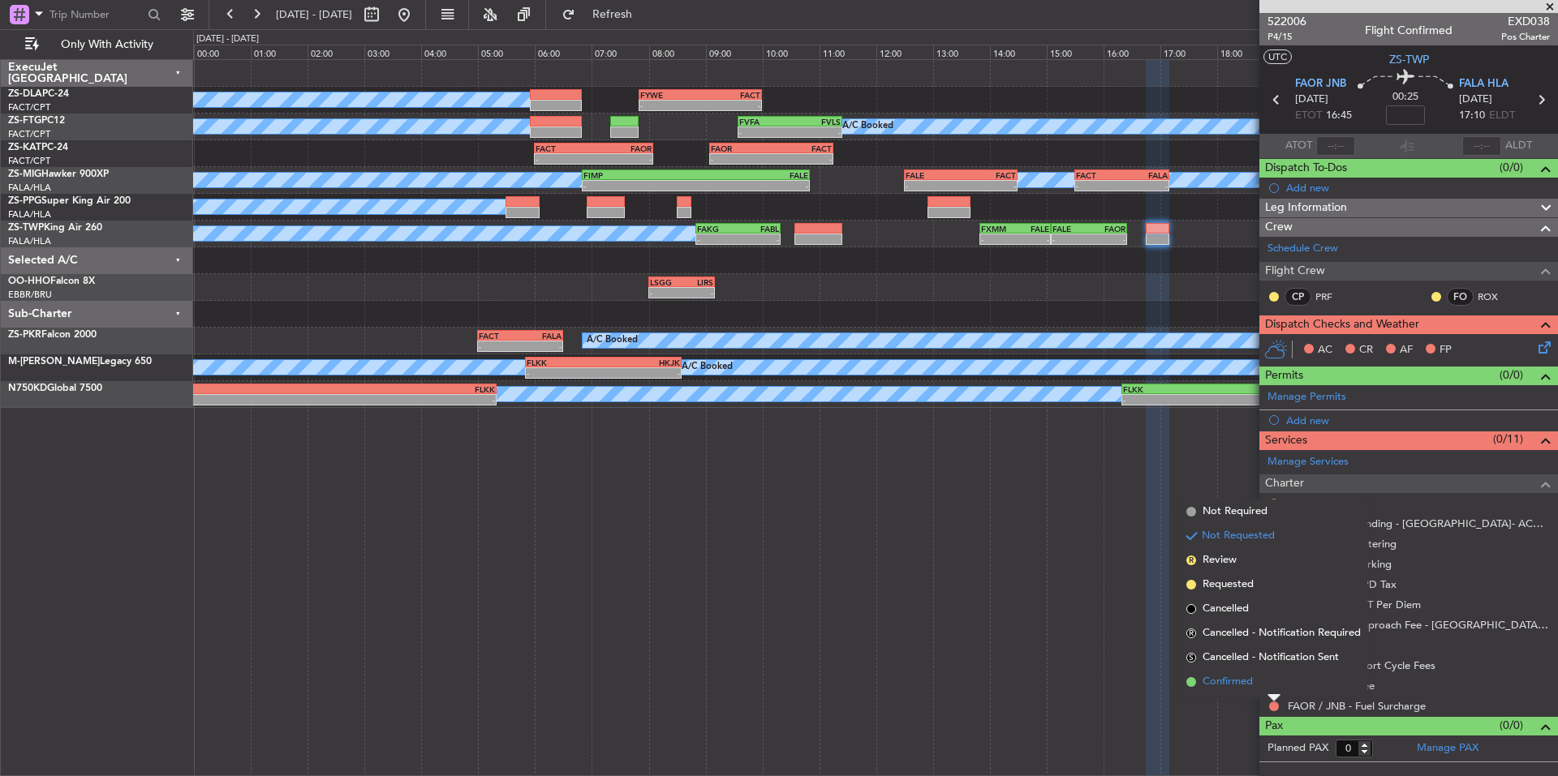
click at [1253, 690] on li "Confirmed" at bounding box center [1273, 682] width 187 height 24
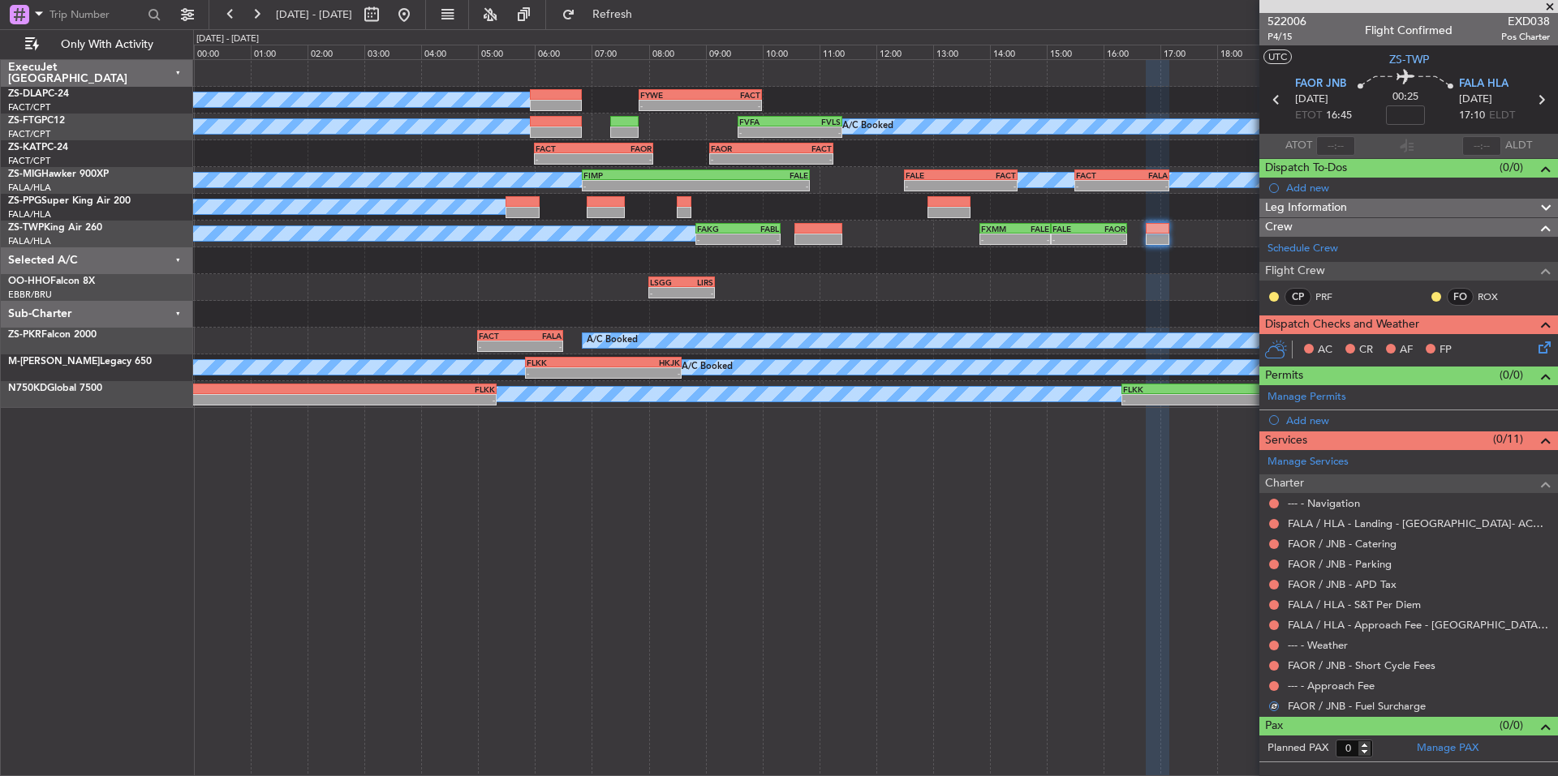
click at [1270, 685] on button at bounding box center [1274, 687] width 10 height 10
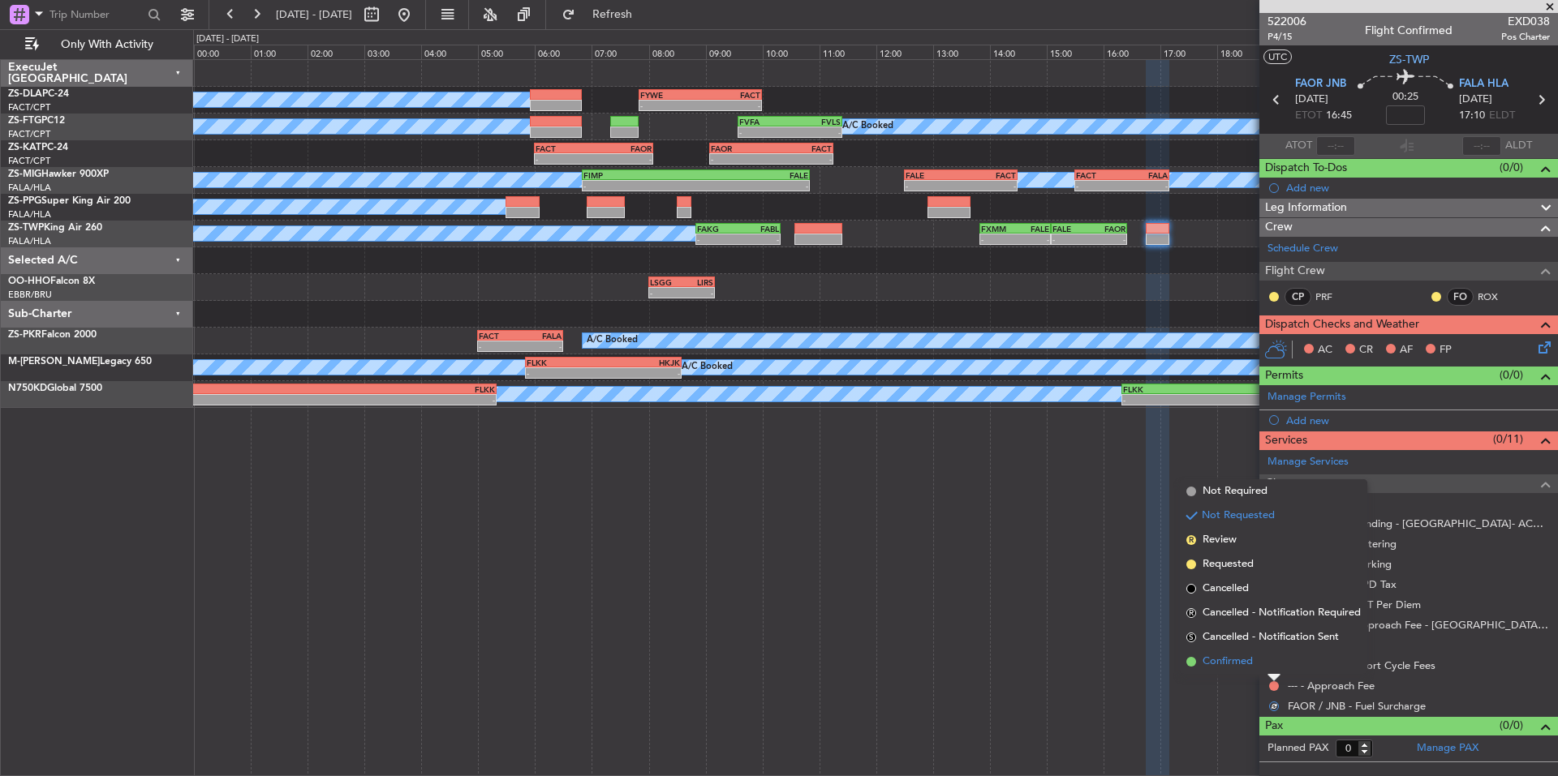
click at [1251, 664] on span "Confirmed" at bounding box center [1227, 662] width 50 height 16
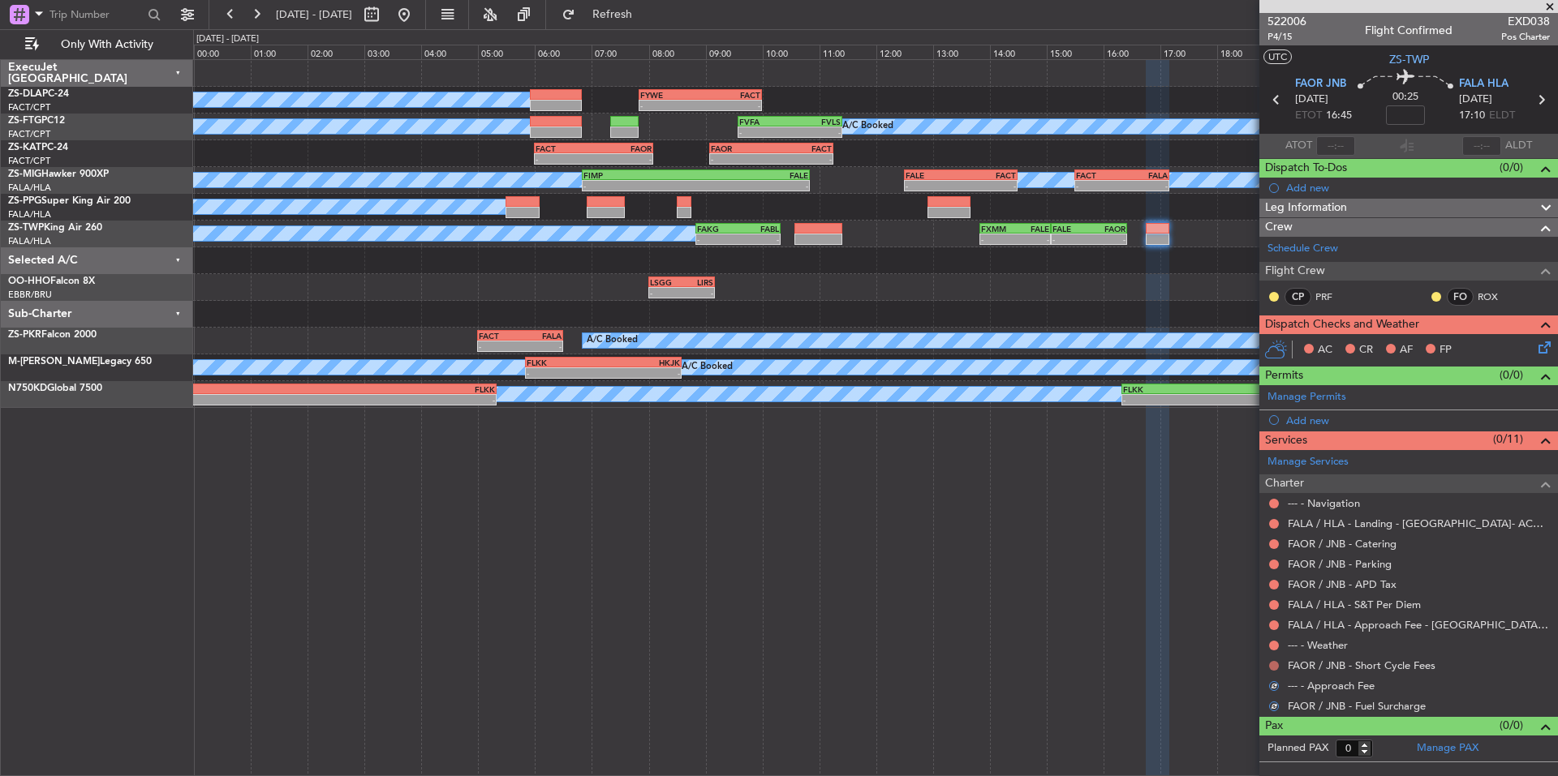
click at [1269, 666] on button at bounding box center [1274, 666] width 10 height 10
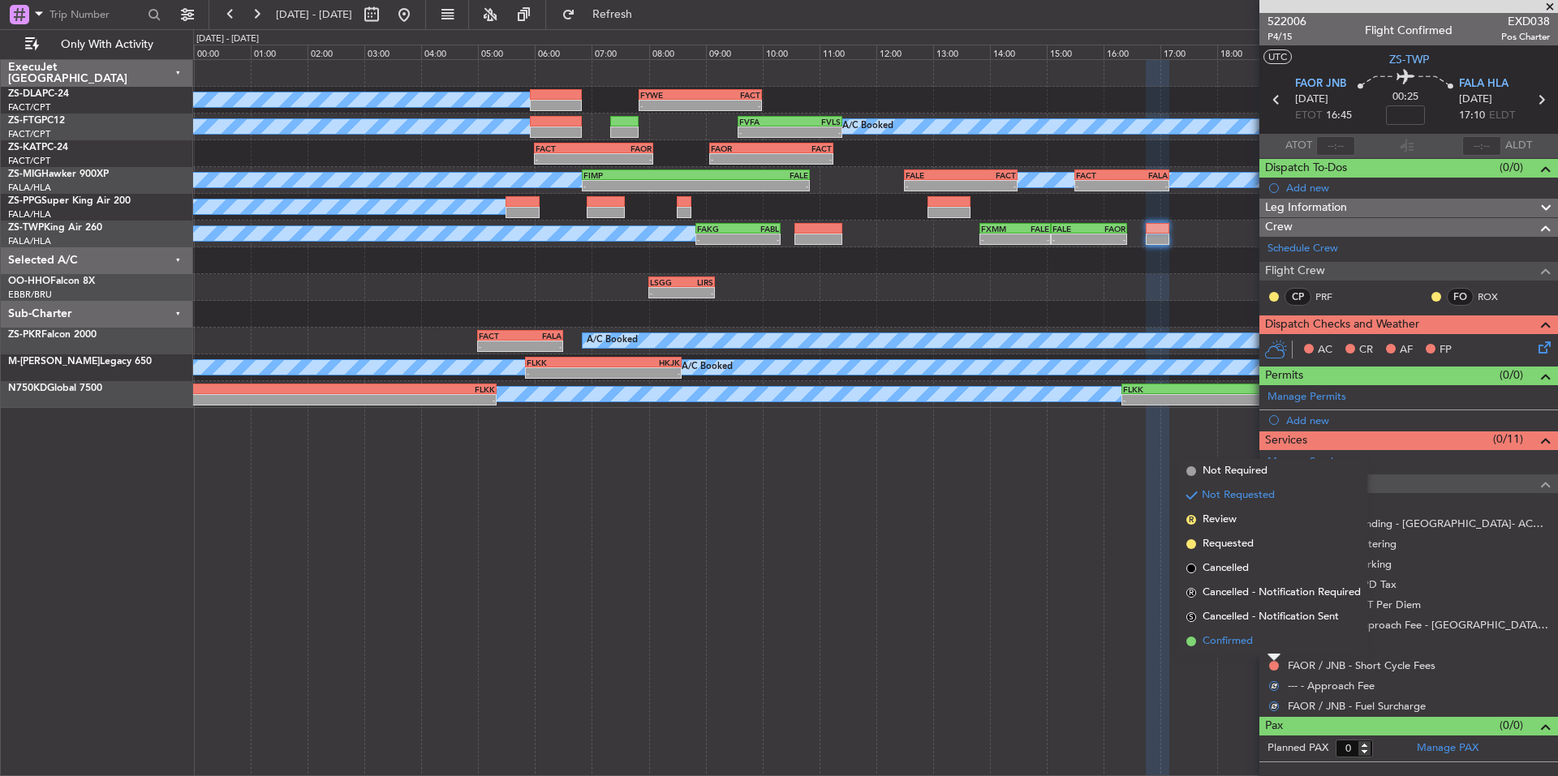
click at [1253, 643] on span "Confirmed" at bounding box center [1227, 642] width 50 height 16
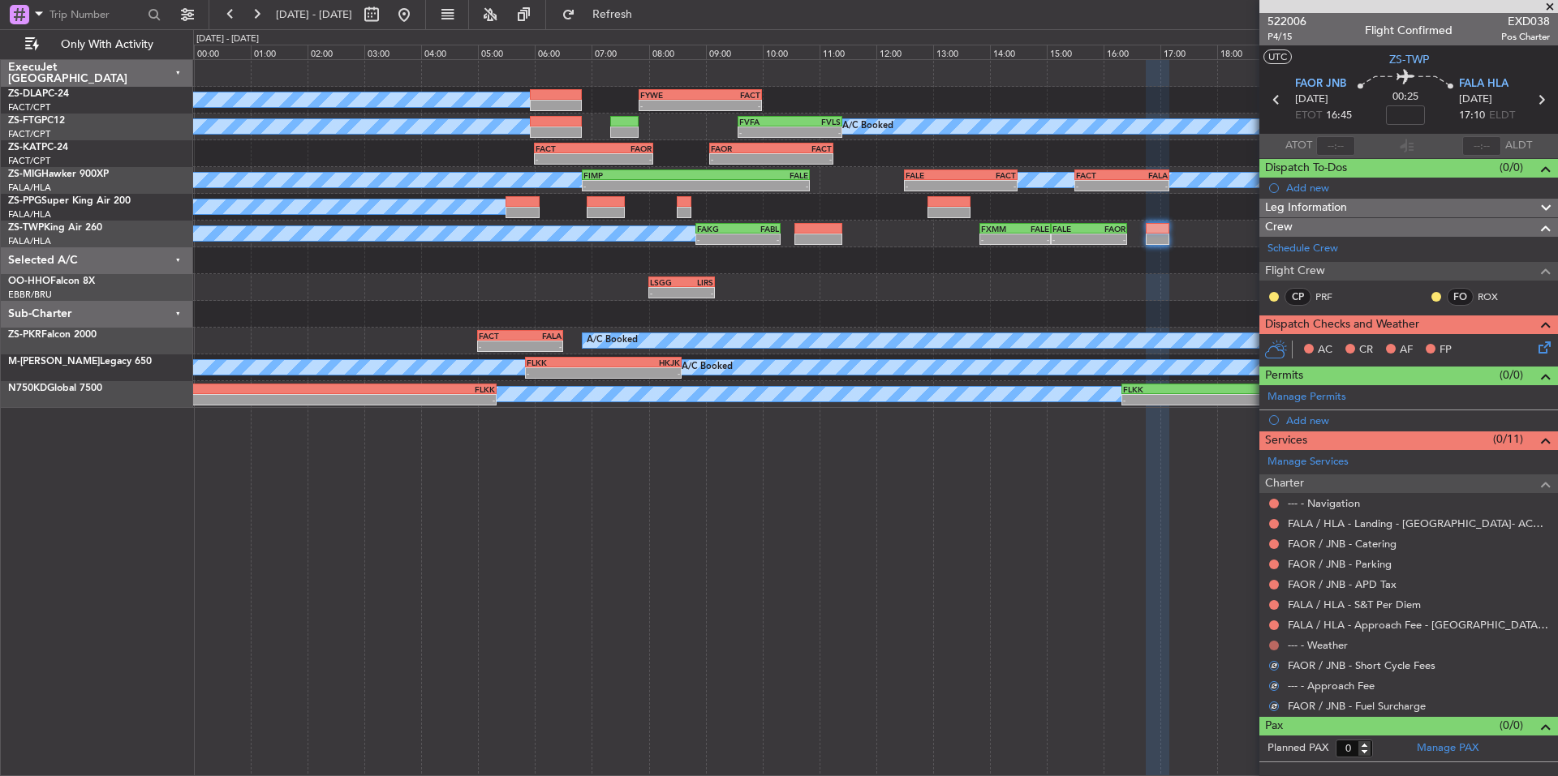
click at [1269, 645] on button at bounding box center [1274, 646] width 10 height 10
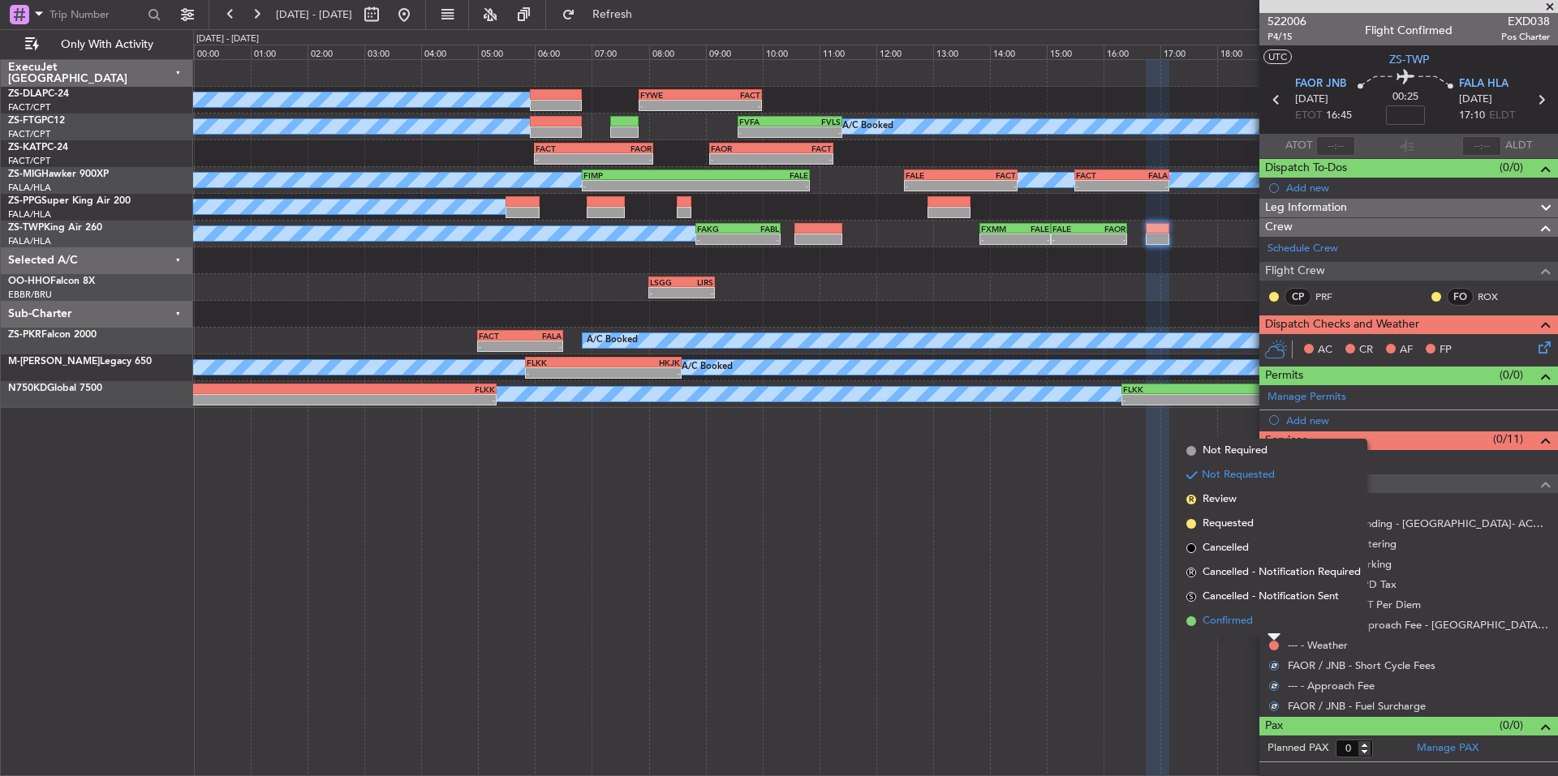
click at [1253, 624] on span "Confirmed" at bounding box center [1227, 621] width 50 height 16
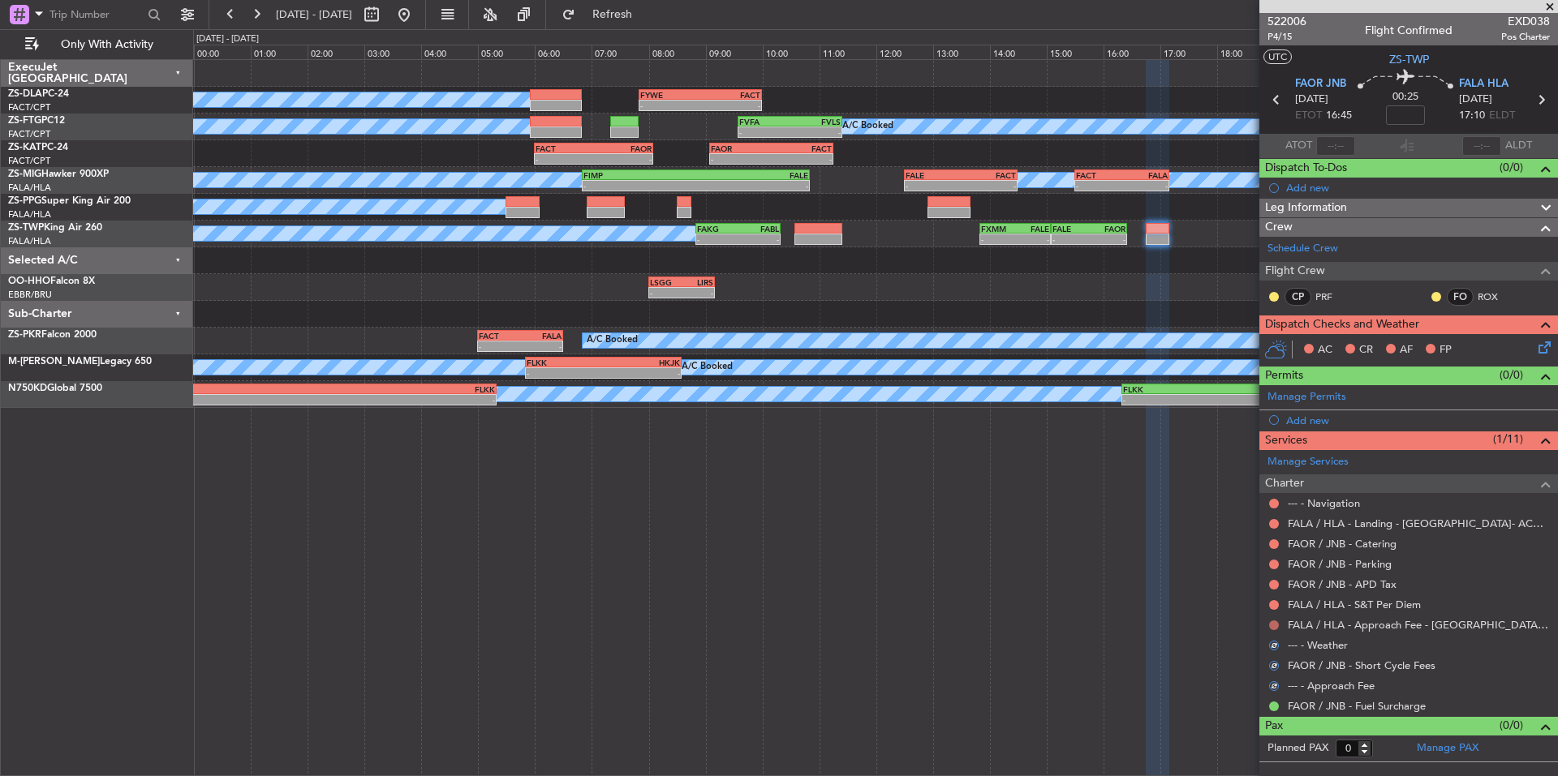
click at [1274, 624] on button at bounding box center [1274, 626] width 10 height 10
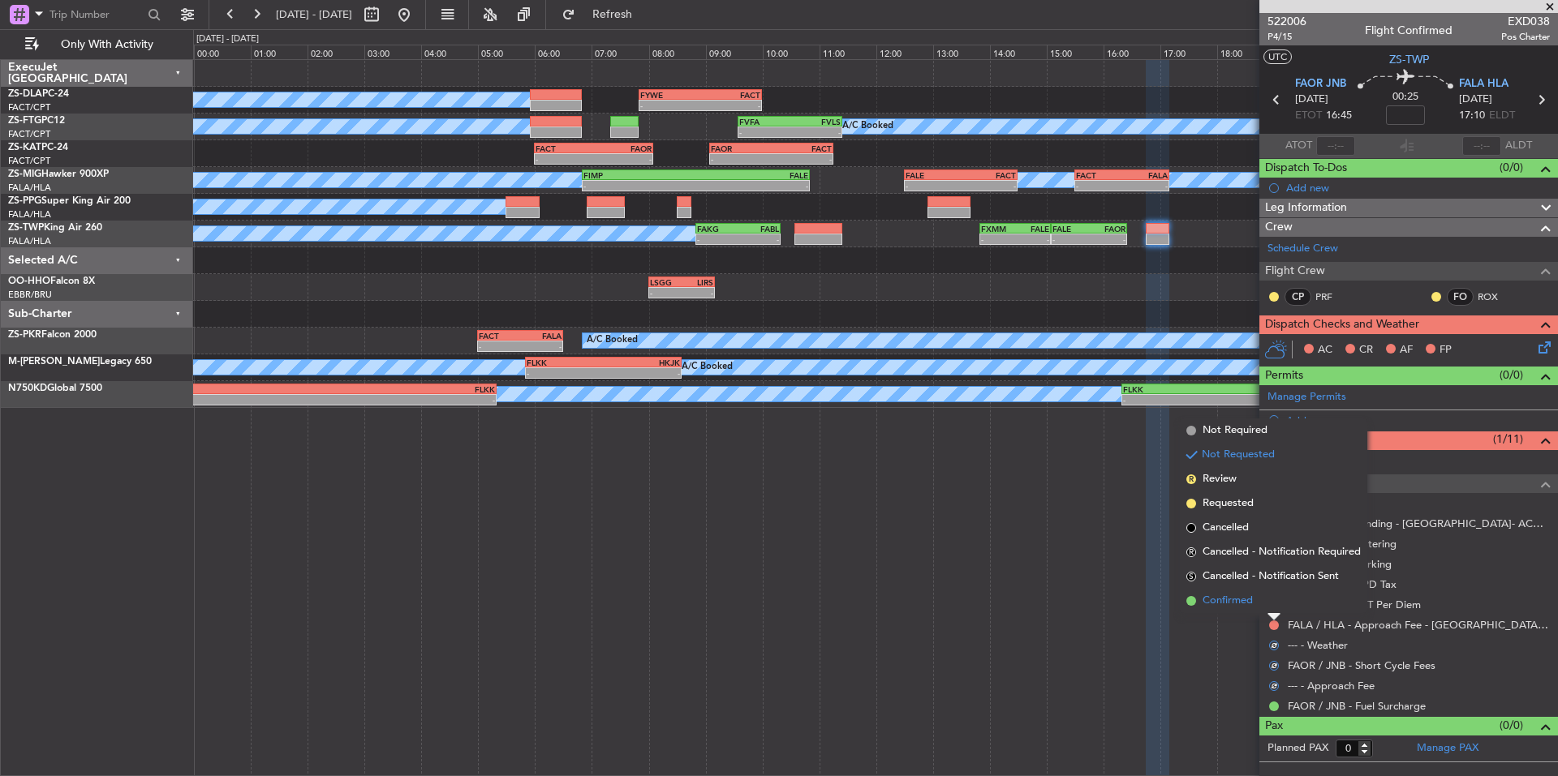
click at [1256, 607] on li "Confirmed" at bounding box center [1273, 601] width 187 height 24
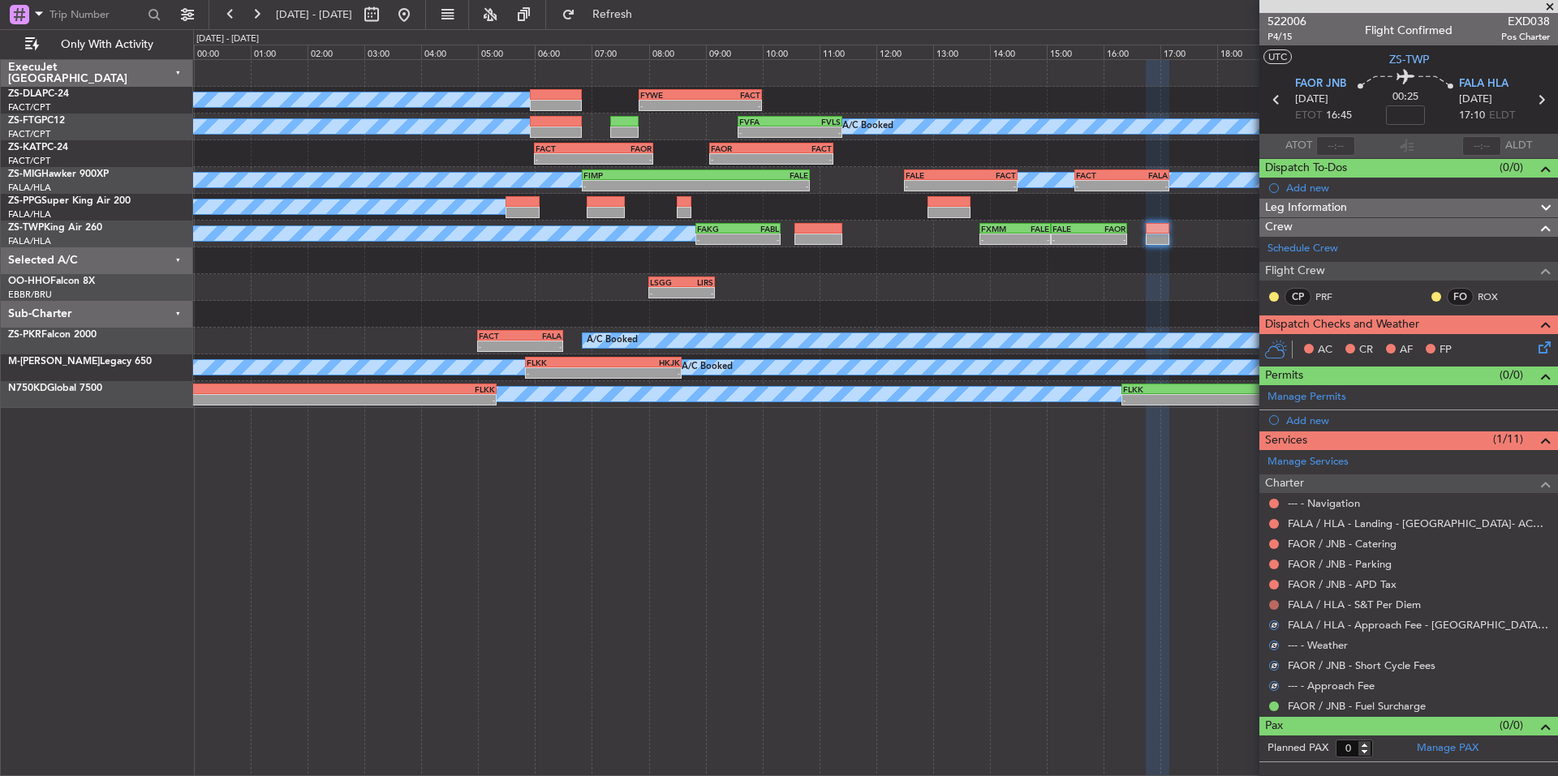
click at [1270, 604] on button at bounding box center [1274, 605] width 10 height 10
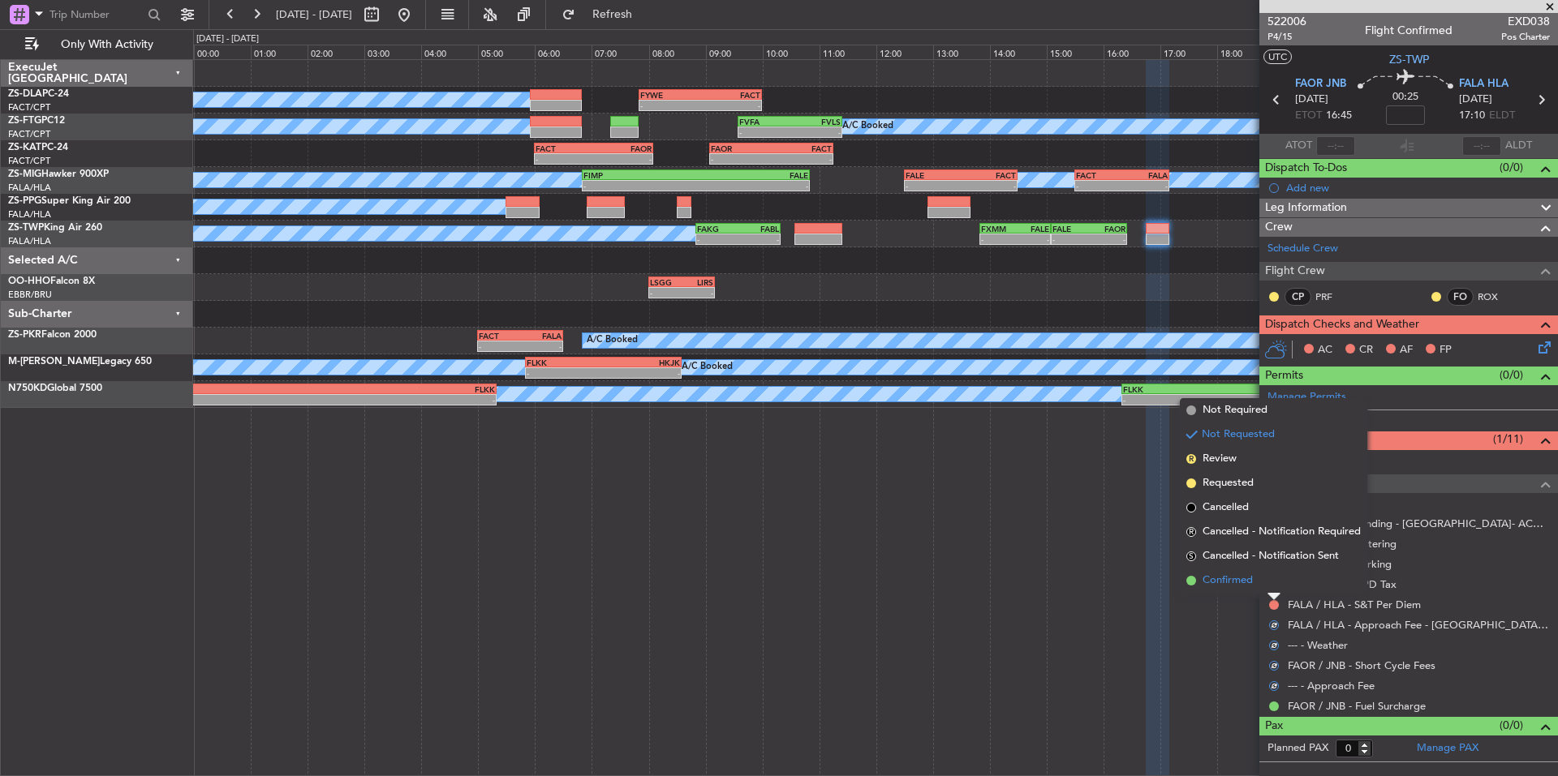
click at [1258, 586] on li "Confirmed" at bounding box center [1273, 581] width 187 height 24
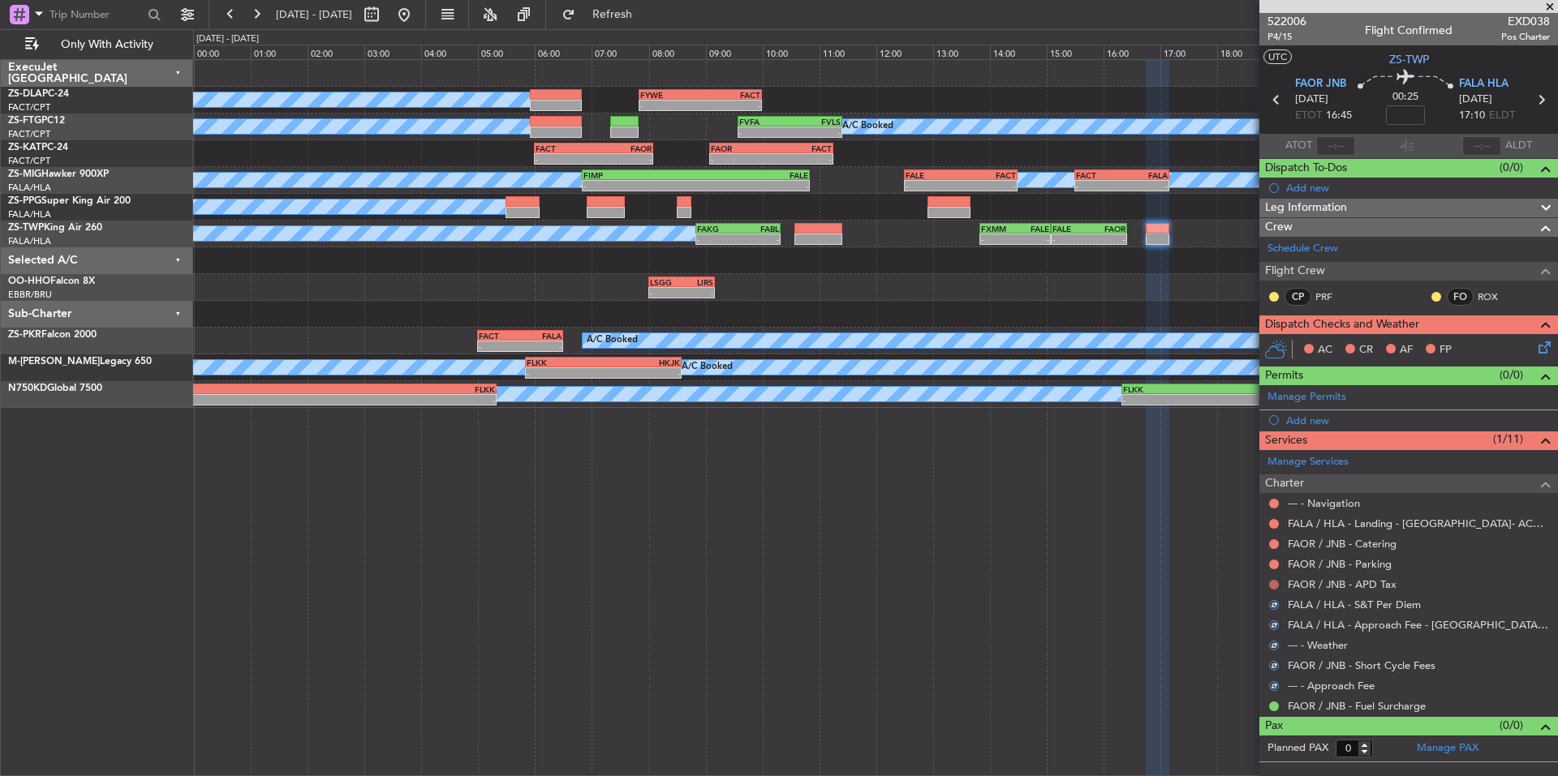
click at [1269, 584] on button at bounding box center [1274, 585] width 10 height 10
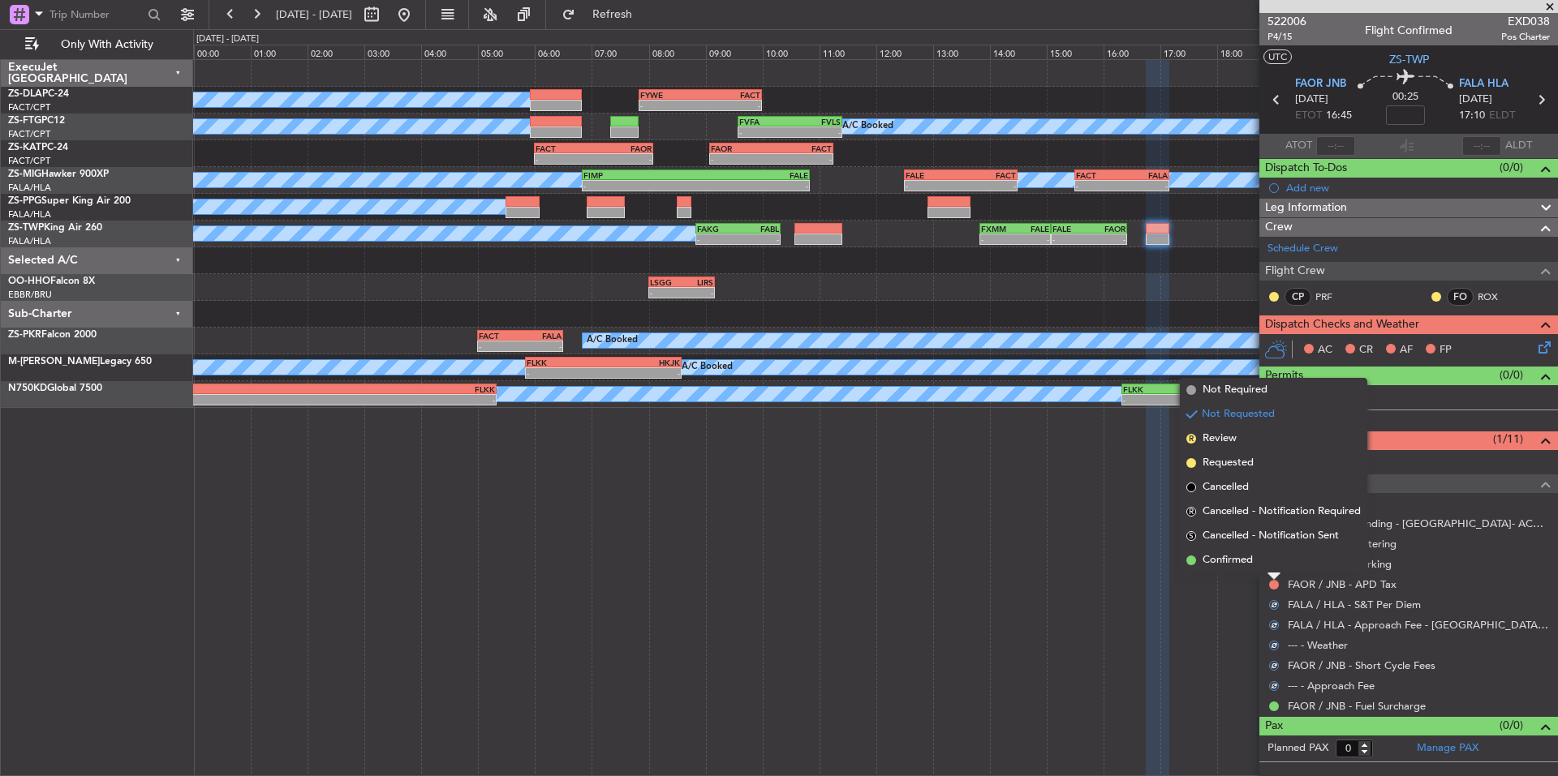
click at [1259, 568] on li "Confirmed" at bounding box center [1273, 560] width 187 height 24
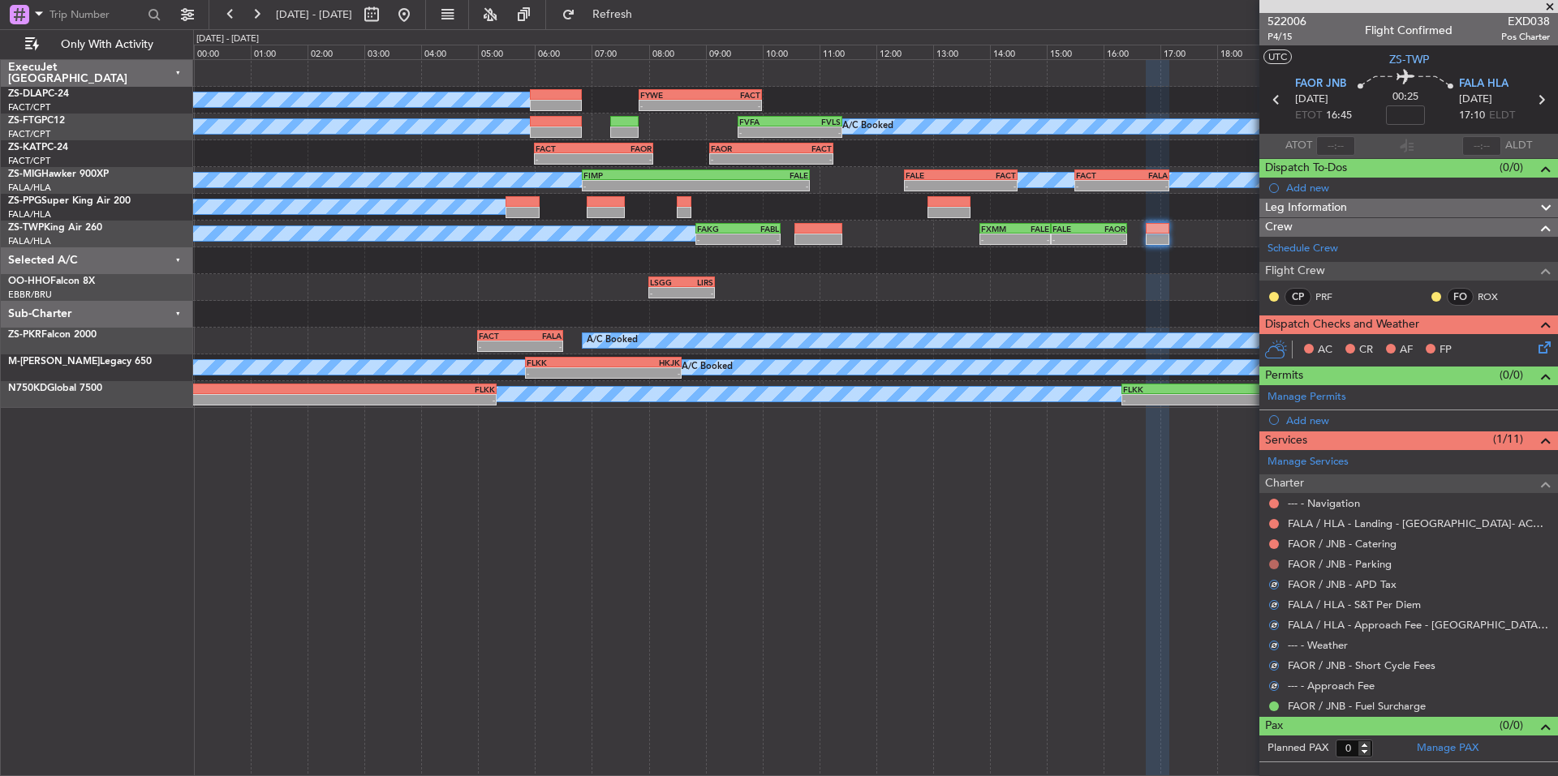
click at [1271, 561] on button at bounding box center [1274, 565] width 10 height 10
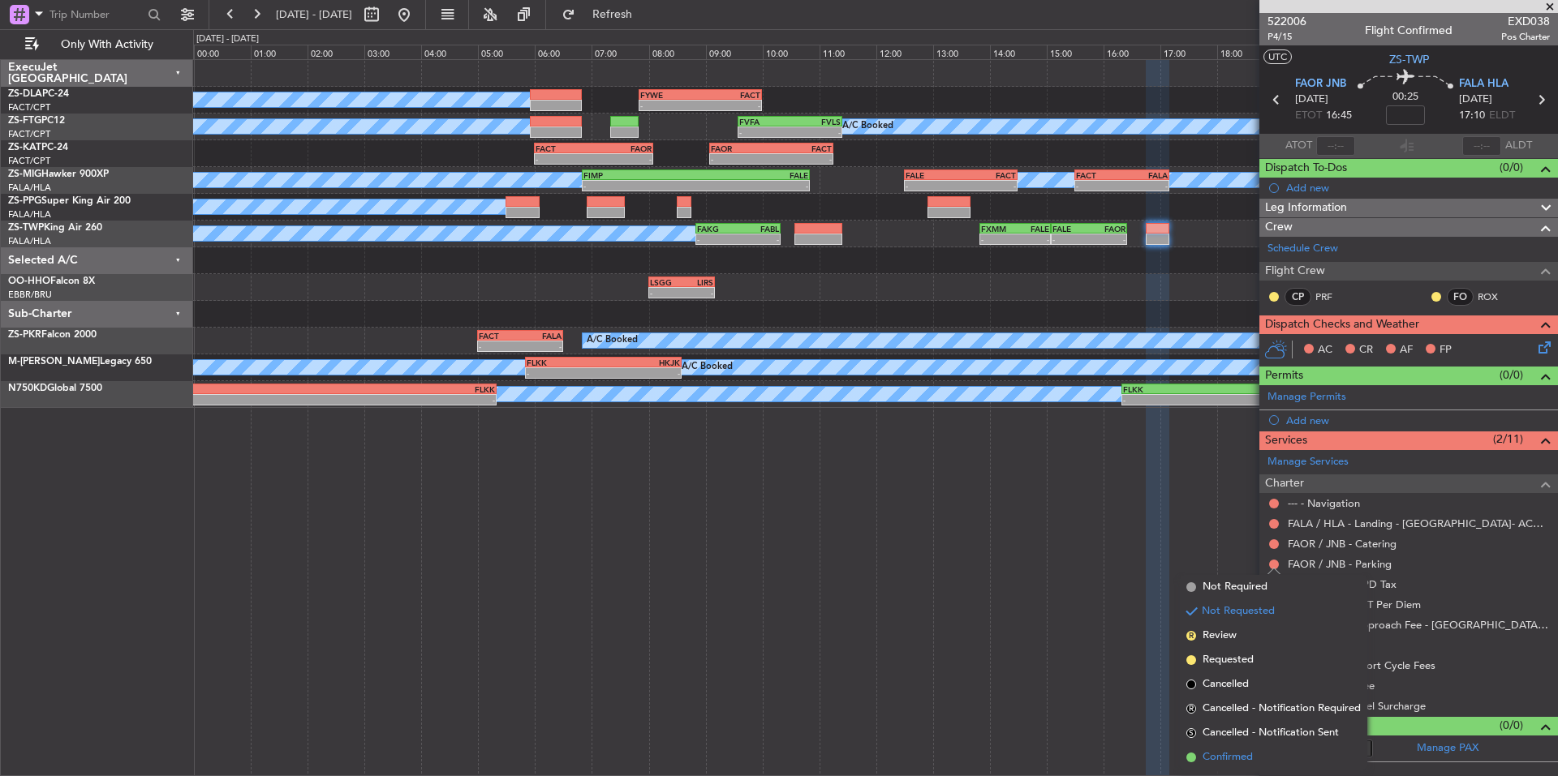
click at [1253, 759] on span "Confirmed" at bounding box center [1227, 758] width 50 height 16
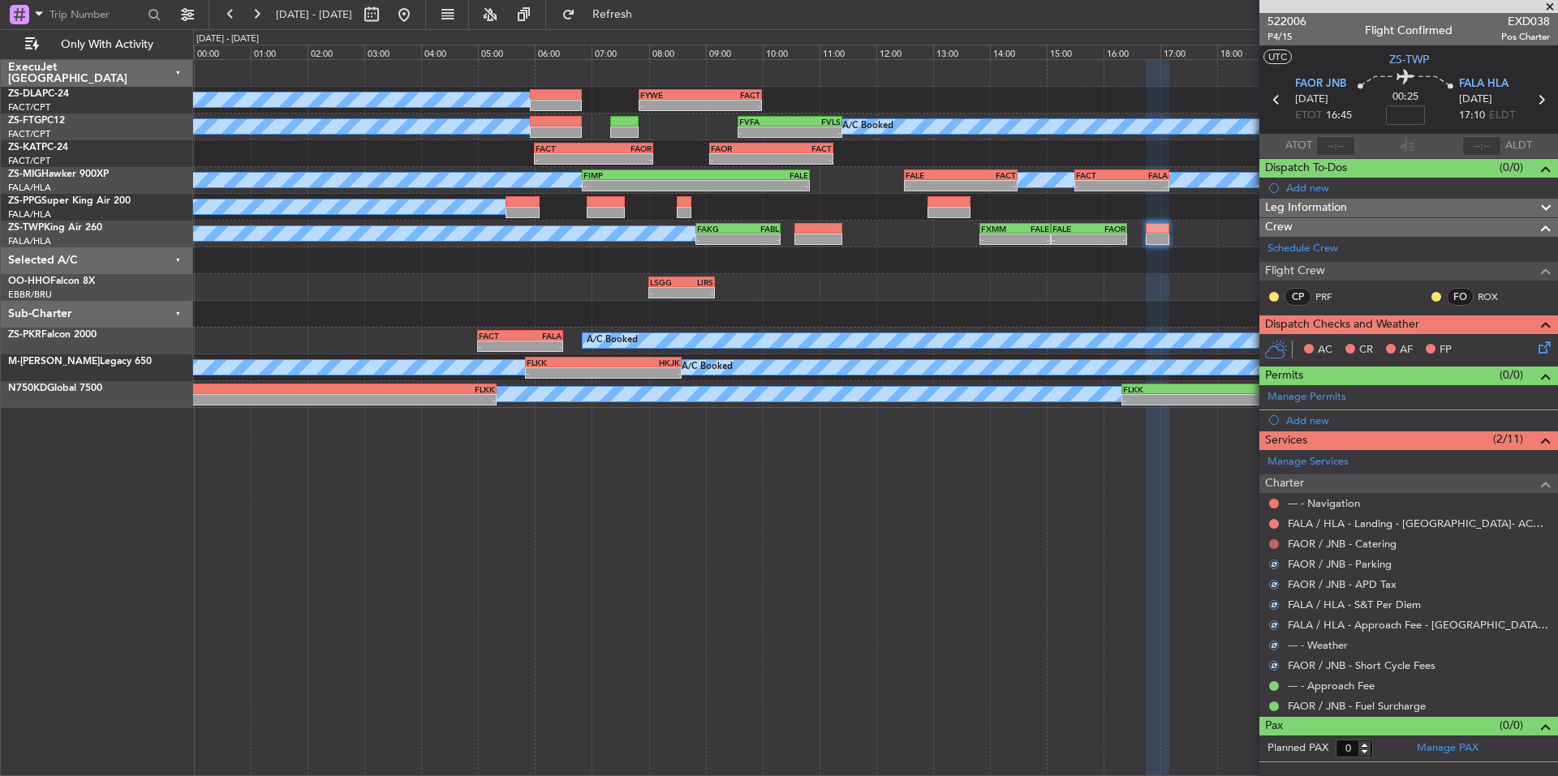
click at [1271, 544] on button at bounding box center [1274, 545] width 10 height 10
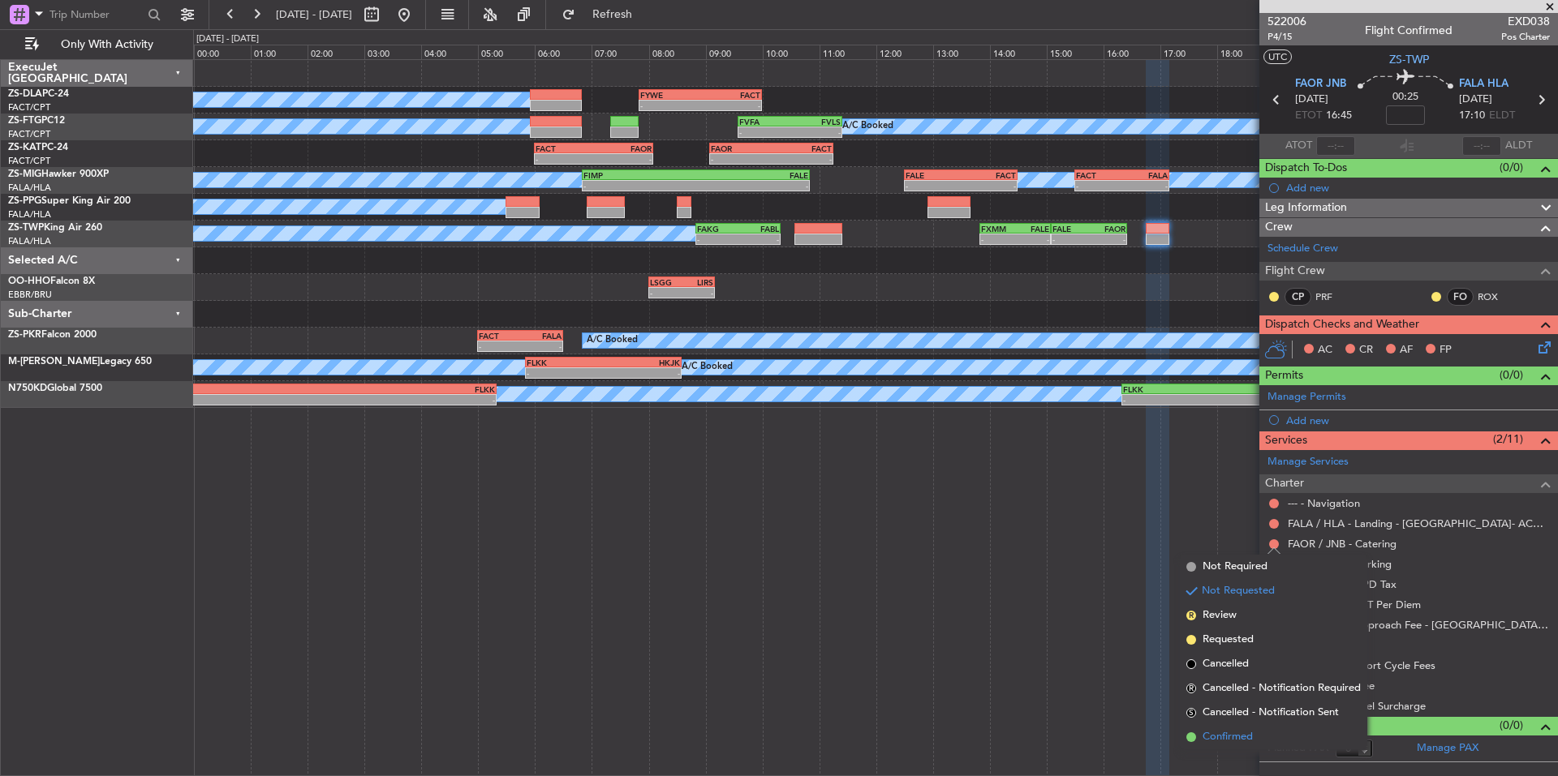
click at [1253, 740] on li "Confirmed" at bounding box center [1273, 737] width 187 height 24
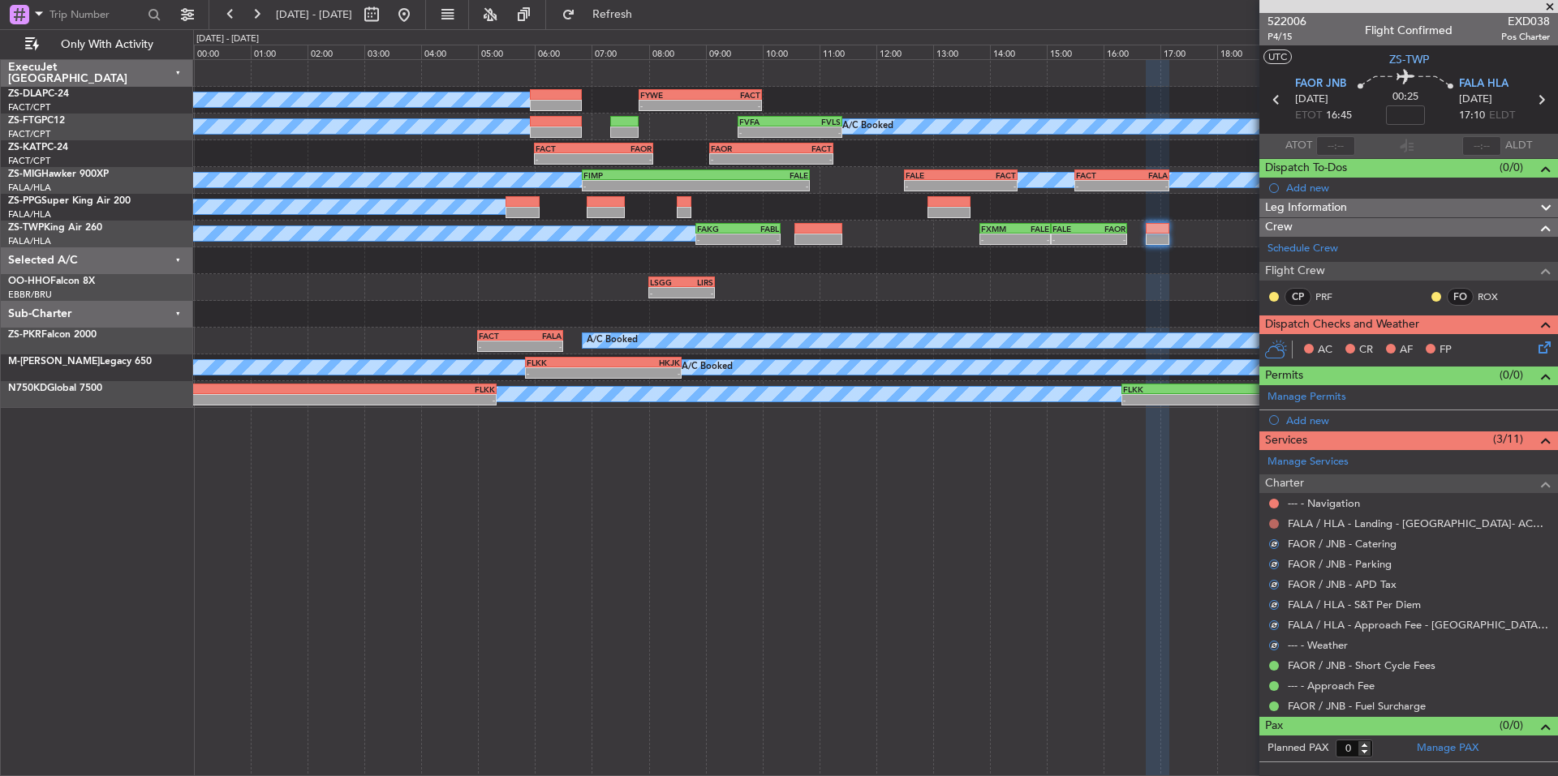
click at [1278, 522] on button at bounding box center [1274, 524] width 10 height 10
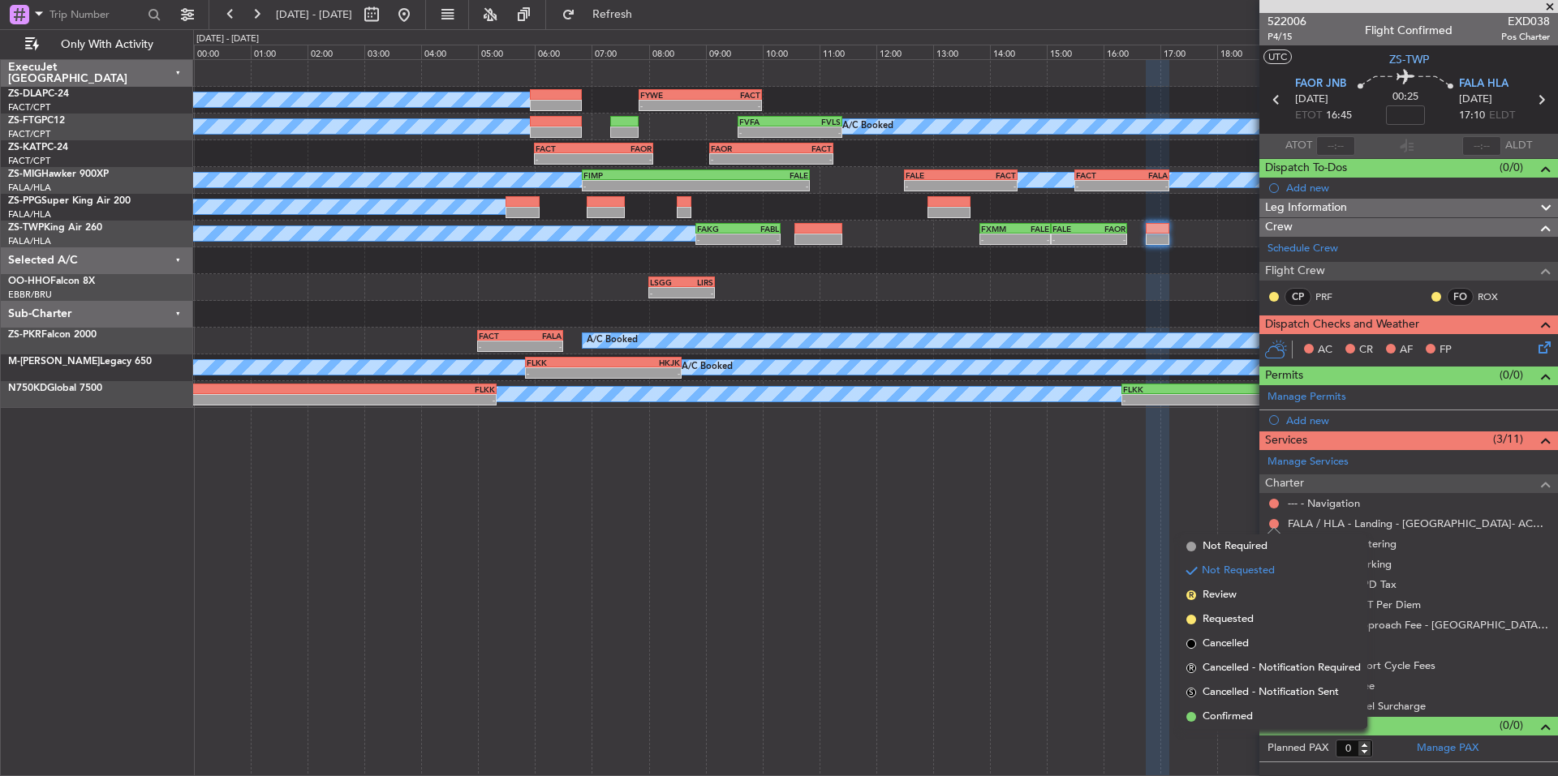
drag, startPoint x: 1242, startPoint y: 717, endPoint x: 1249, endPoint y: 679, distance: 38.8
click at [1241, 717] on span "Confirmed" at bounding box center [1227, 717] width 50 height 16
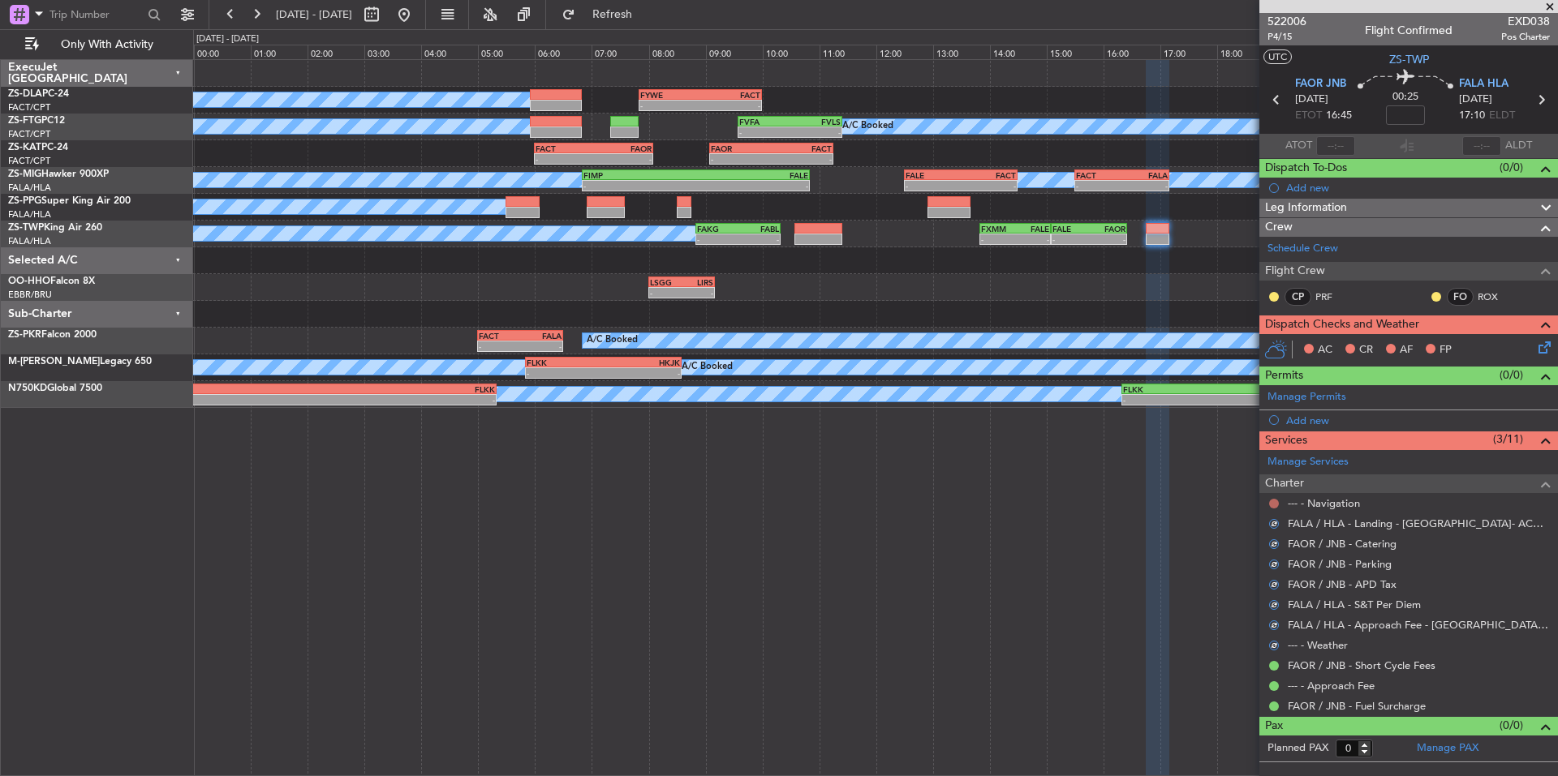
click at [1275, 504] on button at bounding box center [1274, 504] width 10 height 10
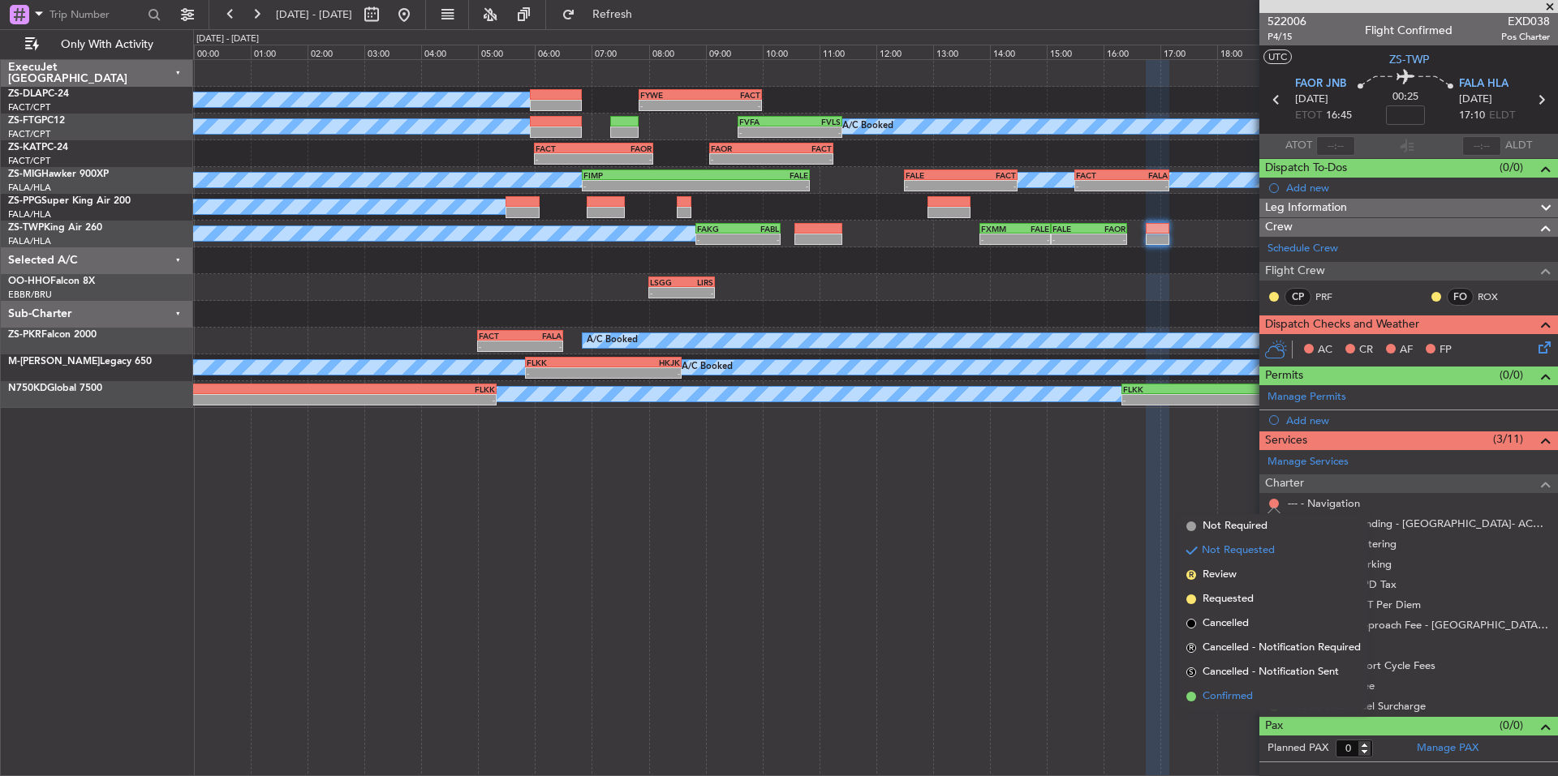
click at [1232, 696] on span "Confirmed" at bounding box center [1227, 697] width 50 height 16
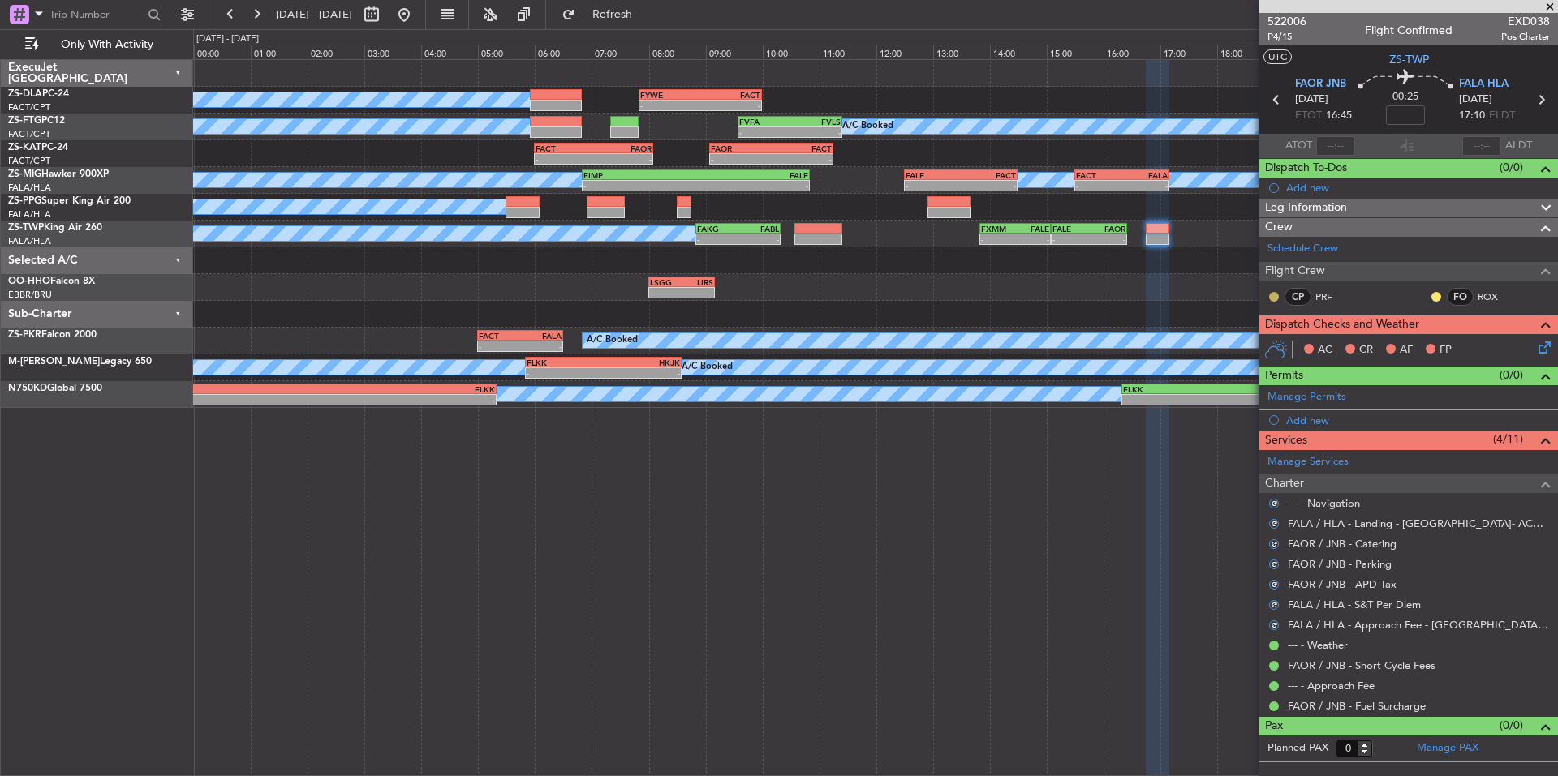
click at [1270, 296] on button at bounding box center [1274, 297] width 10 height 10
click at [1282, 341] on span "Acknowledged" at bounding box center [1277, 344] width 71 height 16
click at [1438, 295] on button at bounding box center [1436, 297] width 10 height 10
click at [1458, 343] on span "Acknowledged" at bounding box center [1439, 344] width 71 height 16
click at [1545, 343] on icon at bounding box center [1541, 344] width 13 height 13
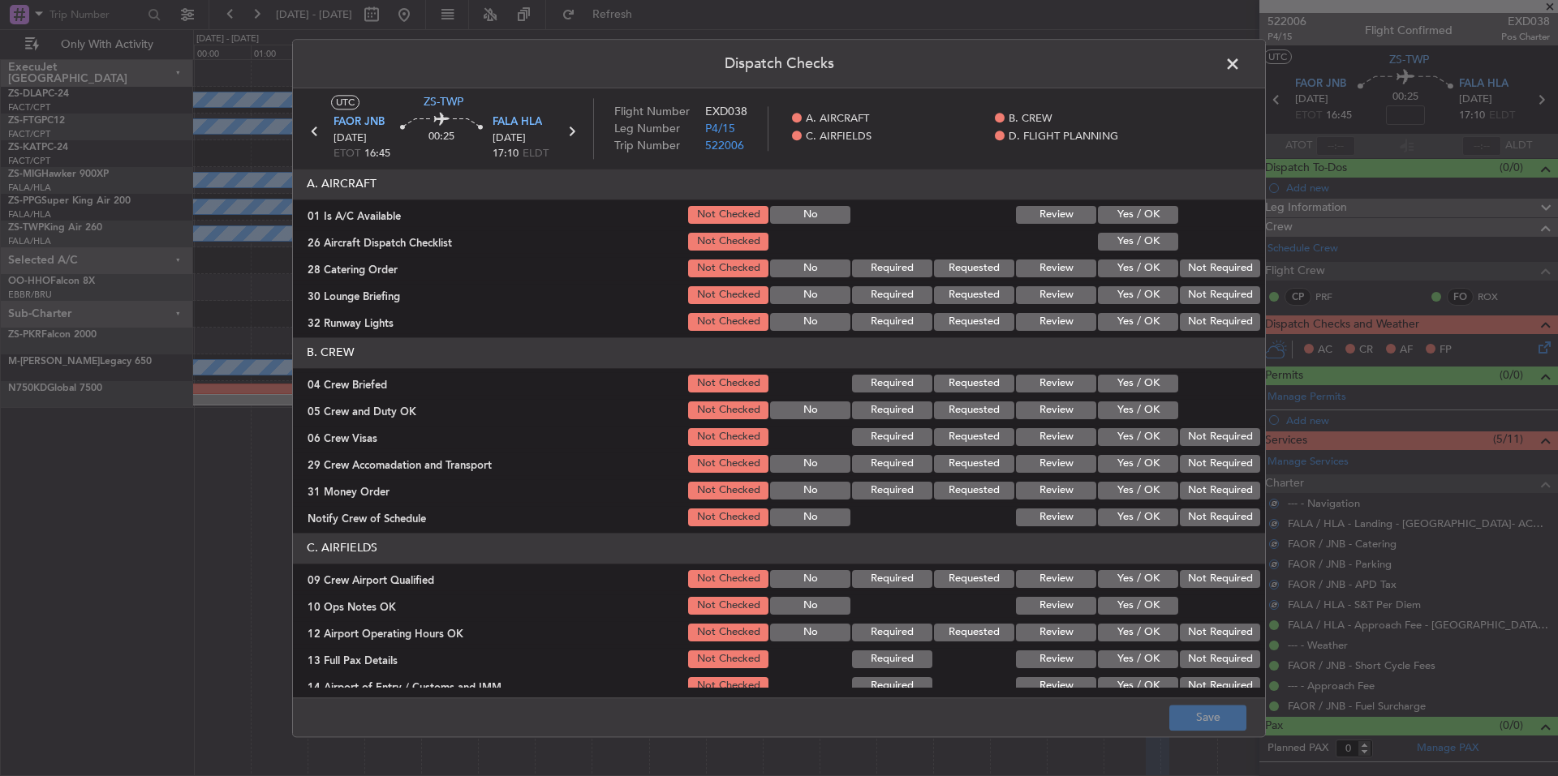
click at [1150, 213] on button "Yes / OK" at bounding box center [1138, 215] width 80 height 18
click at [1151, 239] on button "Yes / OK" at bounding box center [1138, 242] width 80 height 18
drag, startPoint x: 1192, startPoint y: 269, endPoint x: 1202, endPoint y: 296, distance: 29.3
click at [1192, 270] on button "Not Required" at bounding box center [1220, 269] width 80 height 18
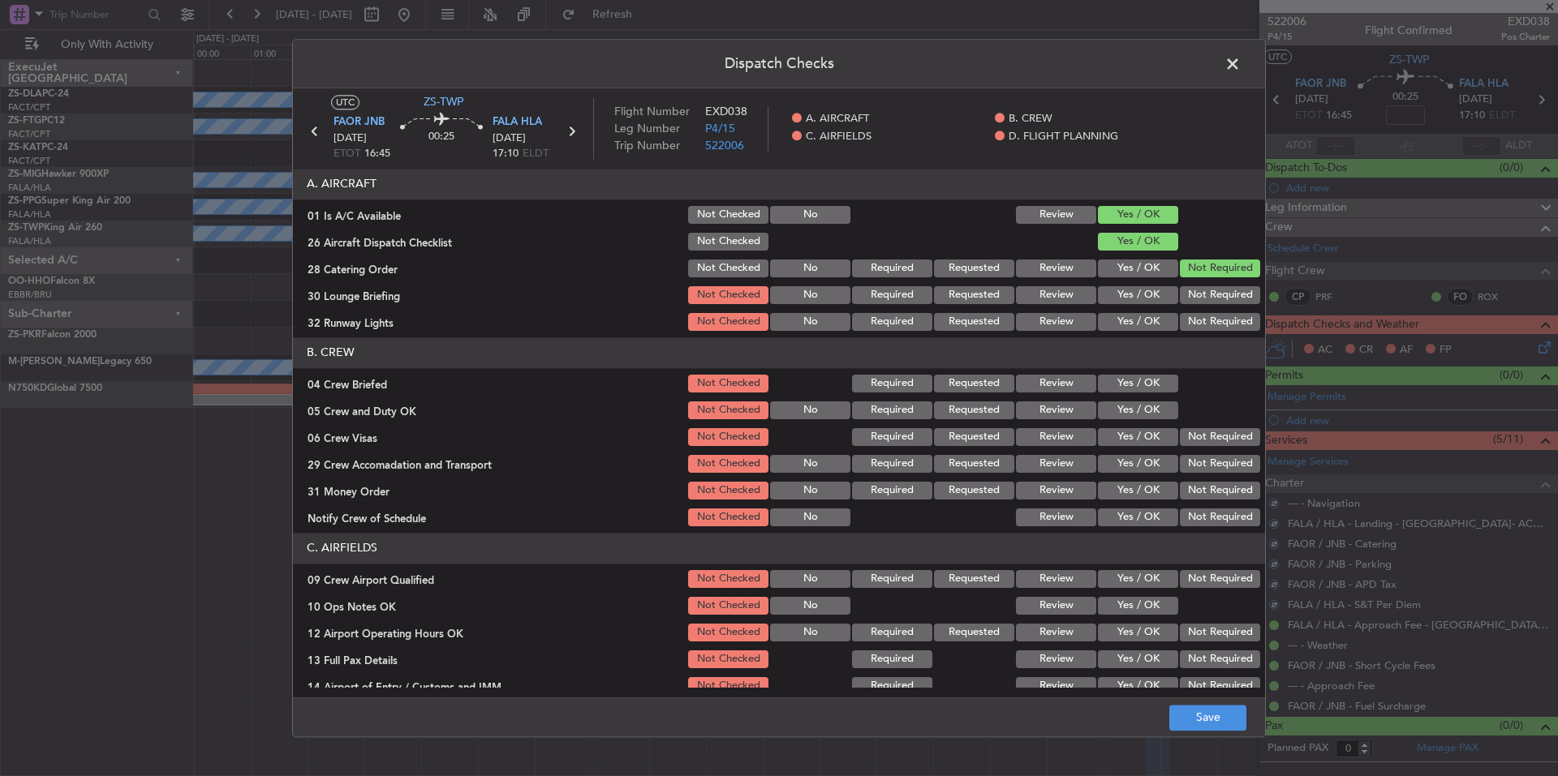
click at [1205, 307] on section "A. AIRCRAFT 01 Is A/C Available Not Checked No Review Yes / OK 26 Aircraft Disp…" at bounding box center [779, 251] width 972 height 165
click at [1202, 300] on button "Not Required" at bounding box center [1220, 295] width 80 height 18
click at [1206, 309] on section "A. AIRCRAFT 01 Is A/C Available Not Checked No Review Yes / OK 26 Aircraft Disp…" at bounding box center [779, 251] width 972 height 165
click at [1190, 328] on button "Not Required" at bounding box center [1220, 322] width 80 height 18
click at [1141, 388] on button "Yes / OK" at bounding box center [1138, 384] width 80 height 18
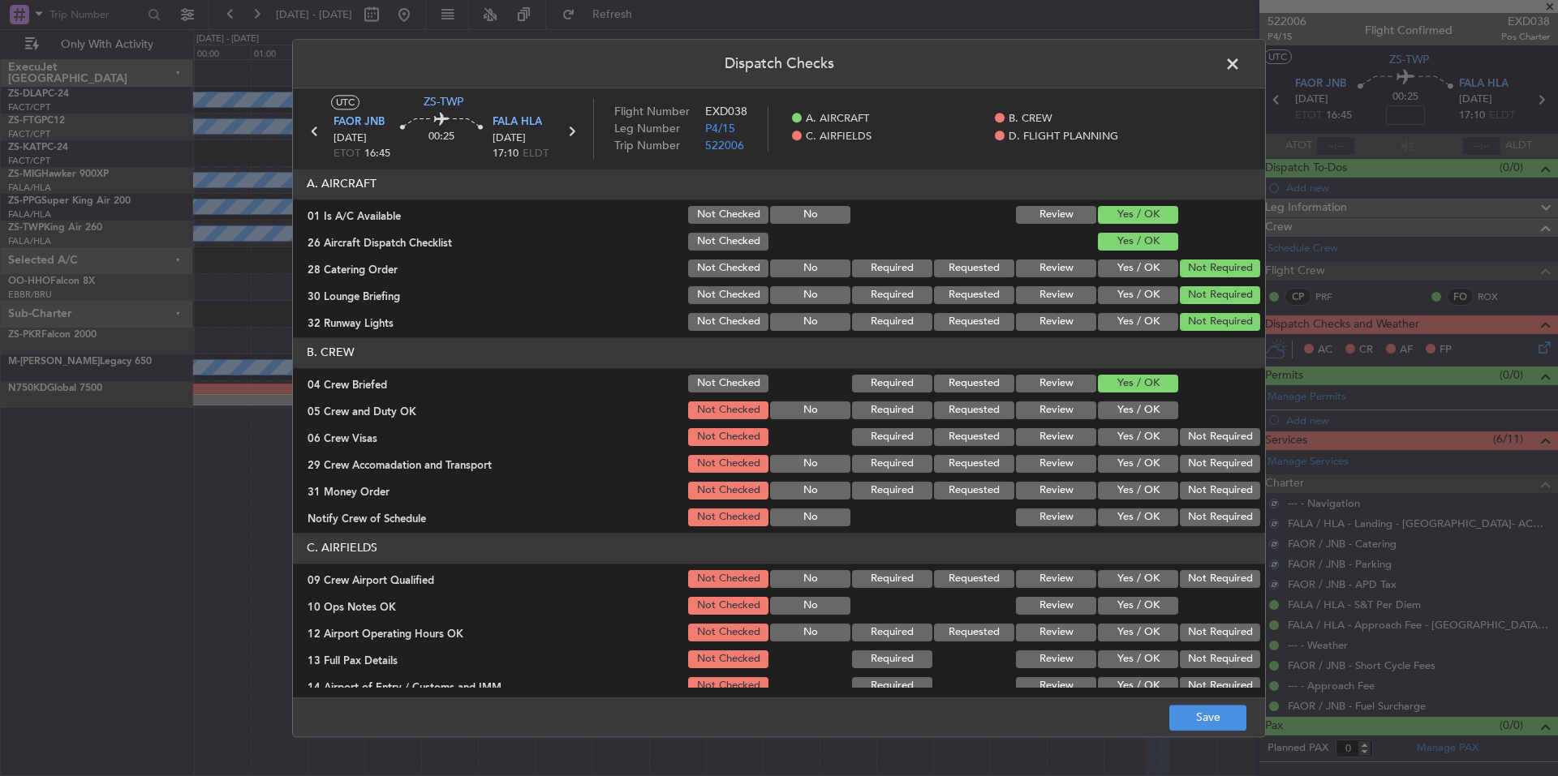
drag, startPoint x: 1141, startPoint y: 409, endPoint x: 1146, endPoint y: 419, distance: 11.3
click at [1141, 411] on button "Yes / OK" at bounding box center [1138, 411] width 80 height 18
drag, startPoint x: 1179, startPoint y: 438, endPoint x: 1185, endPoint y: 457, distance: 19.8
click at [1180, 443] on button "Not Required" at bounding box center [1220, 437] width 80 height 18
drag, startPoint x: 1185, startPoint y: 457, endPoint x: 1194, endPoint y: 492, distance: 36.0
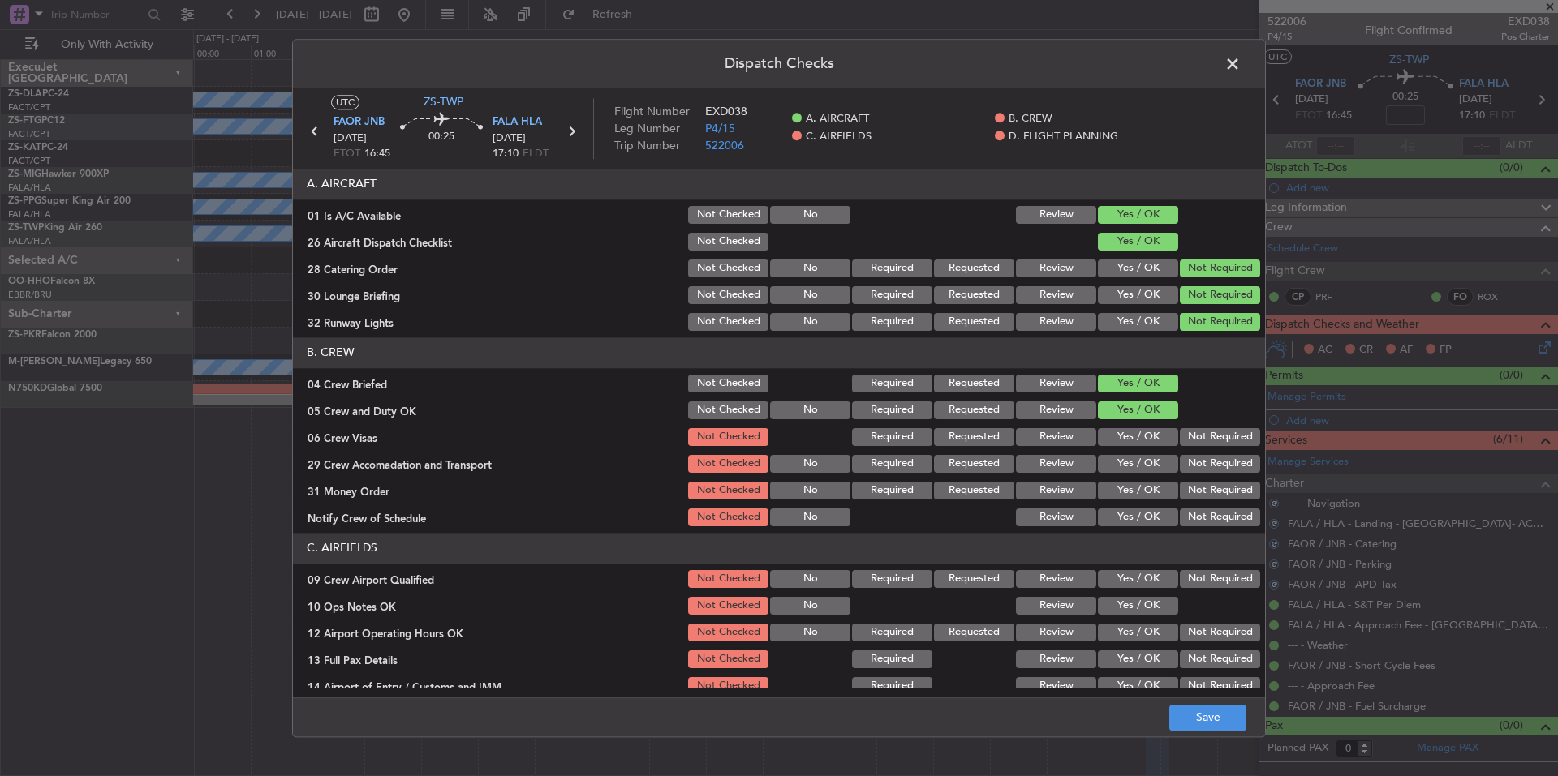
click at [1185, 462] on div "Not Required" at bounding box center [1218, 464] width 82 height 23
click at [1192, 485] on section "B. CREW 04 Crew Briefed Not Checked Required Requested Review Yes / OK 05 Crew …" at bounding box center [779, 433] width 972 height 191
drag, startPoint x: 1195, startPoint y: 494, endPoint x: 1194, endPoint y: 513, distance: 18.7
click at [1194, 503] on section "B. CREW 04 Crew Briefed Not Checked Required Requested Review Yes / OK 05 Crew …" at bounding box center [779, 433] width 972 height 191
click at [1193, 529] on div "Not Required" at bounding box center [1218, 517] width 82 height 23
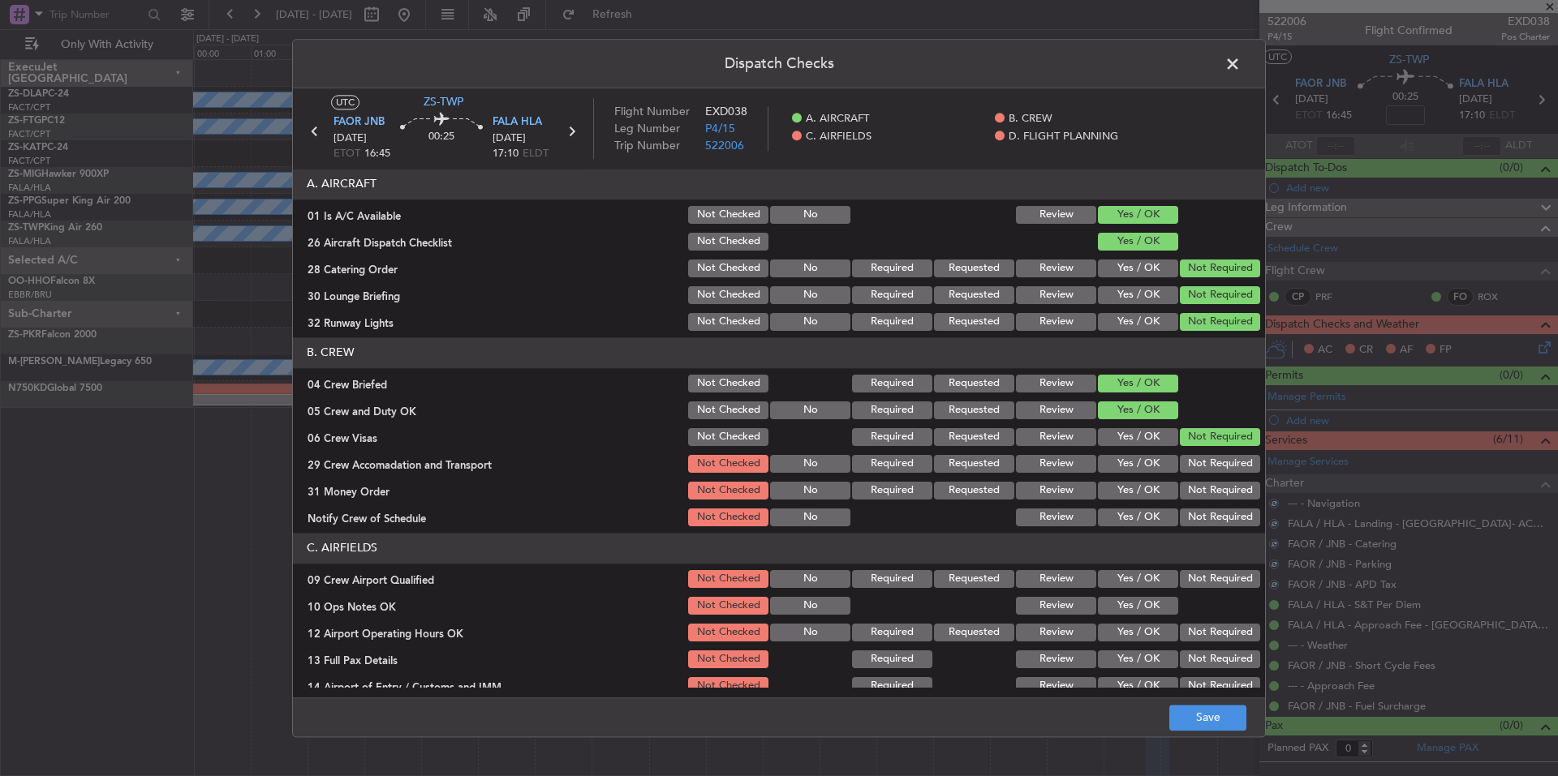
click at [1191, 509] on button "Not Required" at bounding box center [1220, 518] width 80 height 18
click at [1191, 496] on div "Not Required" at bounding box center [1218, 490] width 82 height 23
click at [1191, 482] on button "Not Required" at bounding box center [1220, 491] width 80 height 18
click at [1191, 470] on button "Not Required" at bounding box center [1220, 464] width 80 height 18
click at [1192, 463] on button "Not Required" at bounding box center [1220, 464] width 80 height 18
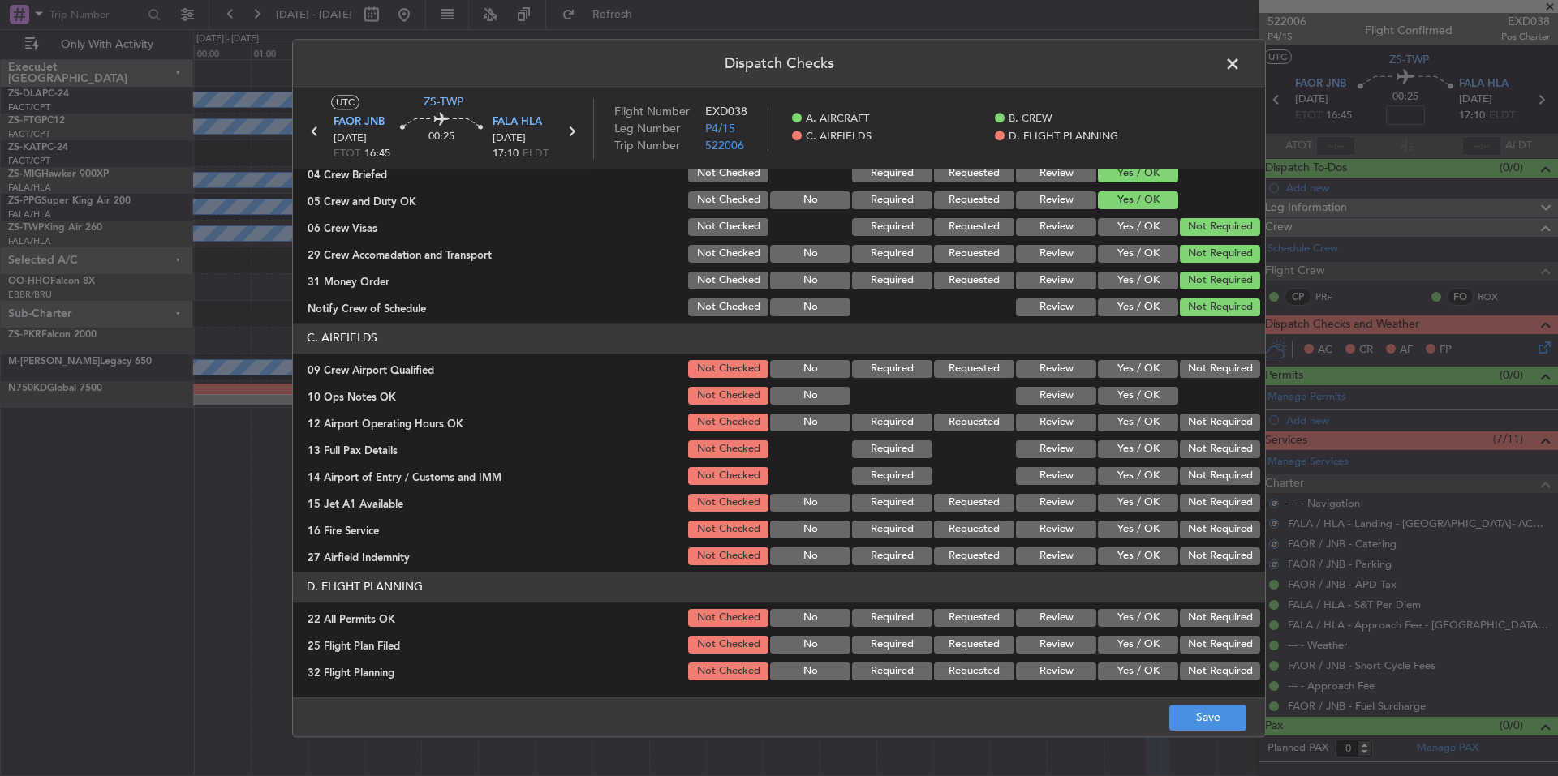
drag, startPoint x: 1193, startPoint y: 375, endPoint x: 1174, endPoint y: 381, distance: 19.5
click at [1193, 374] on button "Not Required" at bounding box center [1220, 369] width 80 height 18
click at [1163, 389] on div "Yes / OK" at bounding box center [1136, 396] width 82 height 23
click at [1162, 399] on button "Yes / OK" at bounding box center [1138, 396] width 80 height 18
click at [1196, 424] on button "Not Required" at bounding box center [1220, 423] width 80 height 18
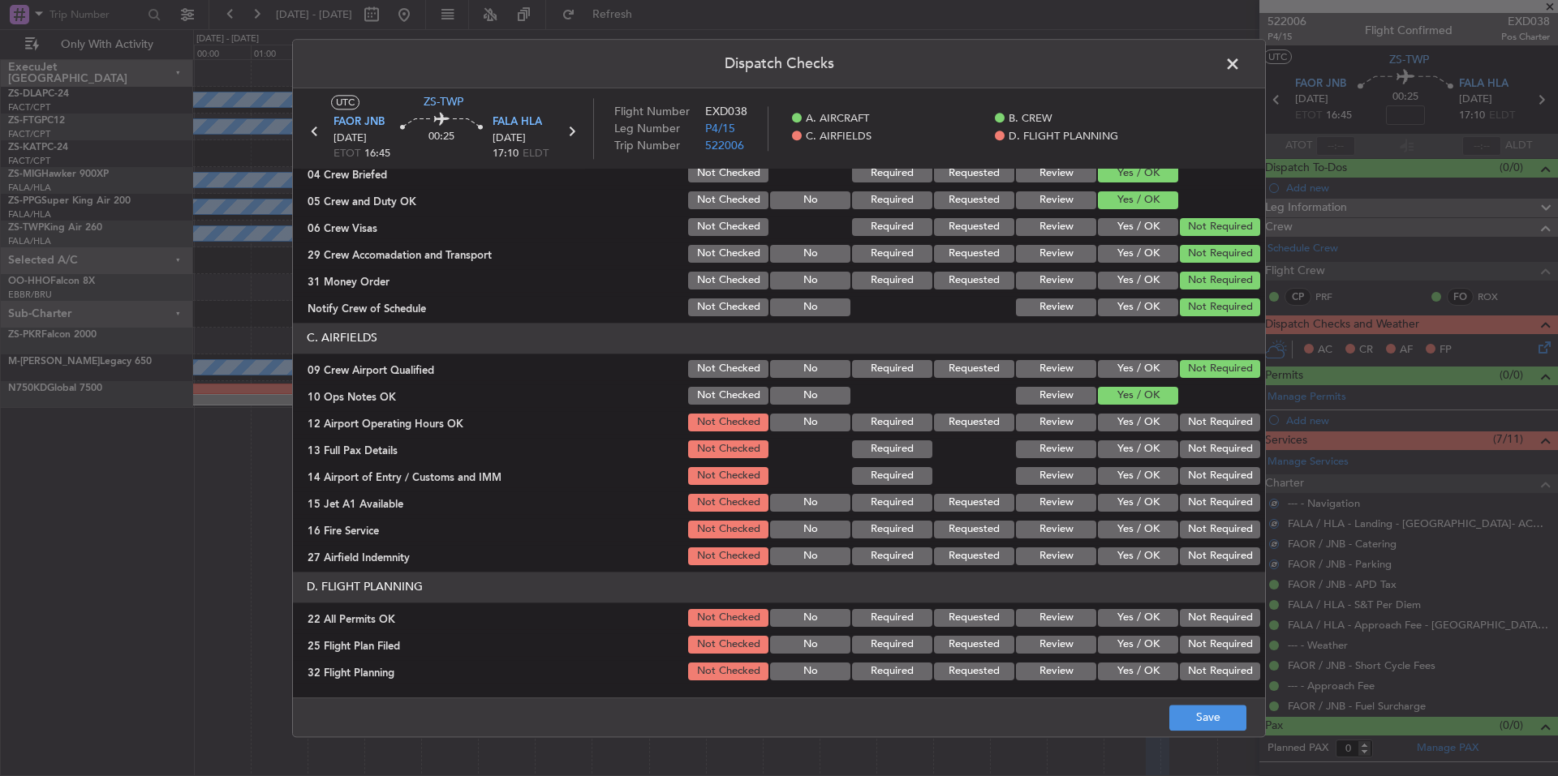
click at [1199, 439] on section "C. AIRFIELDS 09 Crew Airport Qualified Not Checked No Required Requested Review…" at bounding box center [779, 445] width 972 height 245
drag, startPoint x: 1202, startPoint y: 452, endPoint x: 1206, endPoint y: 467, distance: 15.2
click at [1206, 479] on button "Not Required" at bounding box center [1220, 476] width 80 height 18
click at [1206, 498] on button "Not Required" at bounding box center [1220, 503] width 80 height 18
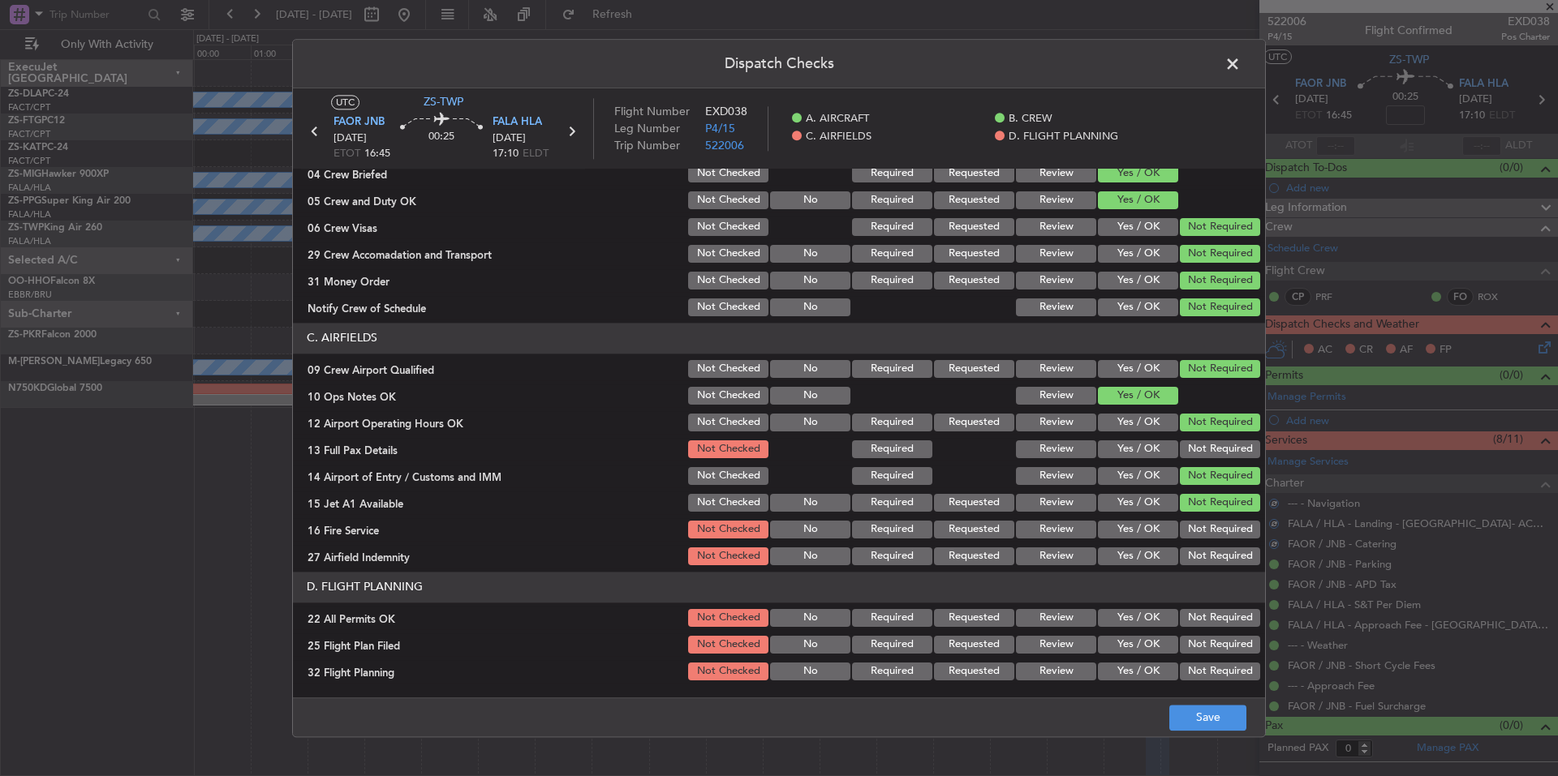
click at [1209, 514] on div "Not Required" at bounding box center [1218, 503] width 82 height 23
click at [1209, 529] on button "Not Required" at bounding box center [1220, 530] width 80 height 18
click at [1209, 540] on div "Not Required" at bounding box center [1218, 529] width 82 height 23
click at [1209, 555] on button "Not Required" at bounding box center [1220, 557] width 80 height 18
click at [1209, 559] on button "Not Required" at bounding box center [1220, 557] width 80 height 18
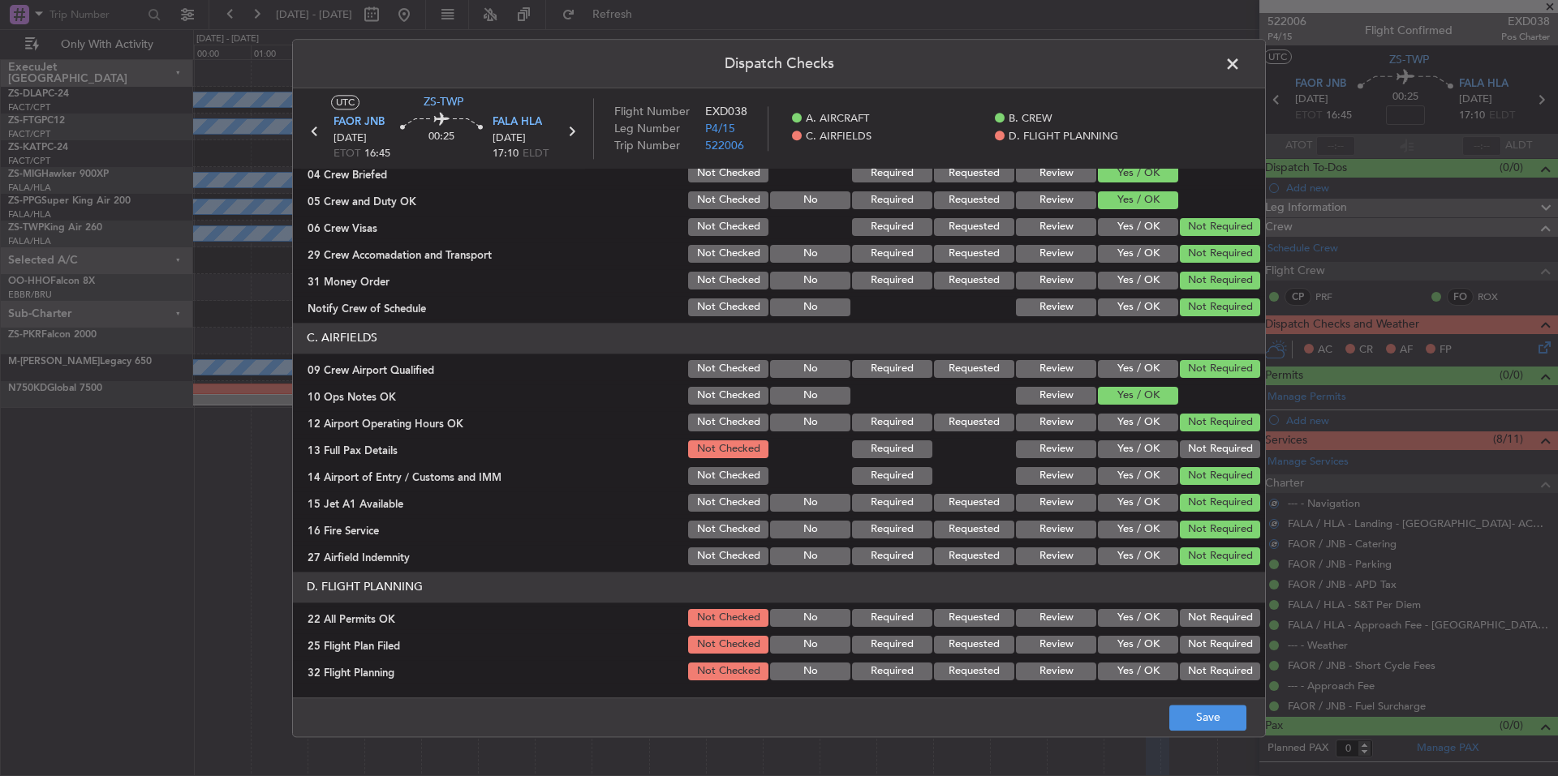
click at [1208, 453] on button "Not Required" at bounding box center [1220, 450] width 80 height 18
click at [1210, 618] on button "Not Required" at bounding box center [1220, 618] width 80 height 18
drag, startPoint x: 1142, startPoint y: 636, endPoint x: 1142, endPoint y: 654, distance: 17.8
click at [1142, 638] on button "Yes / OK" at bounding box center [1138, 645] width 80 height 18
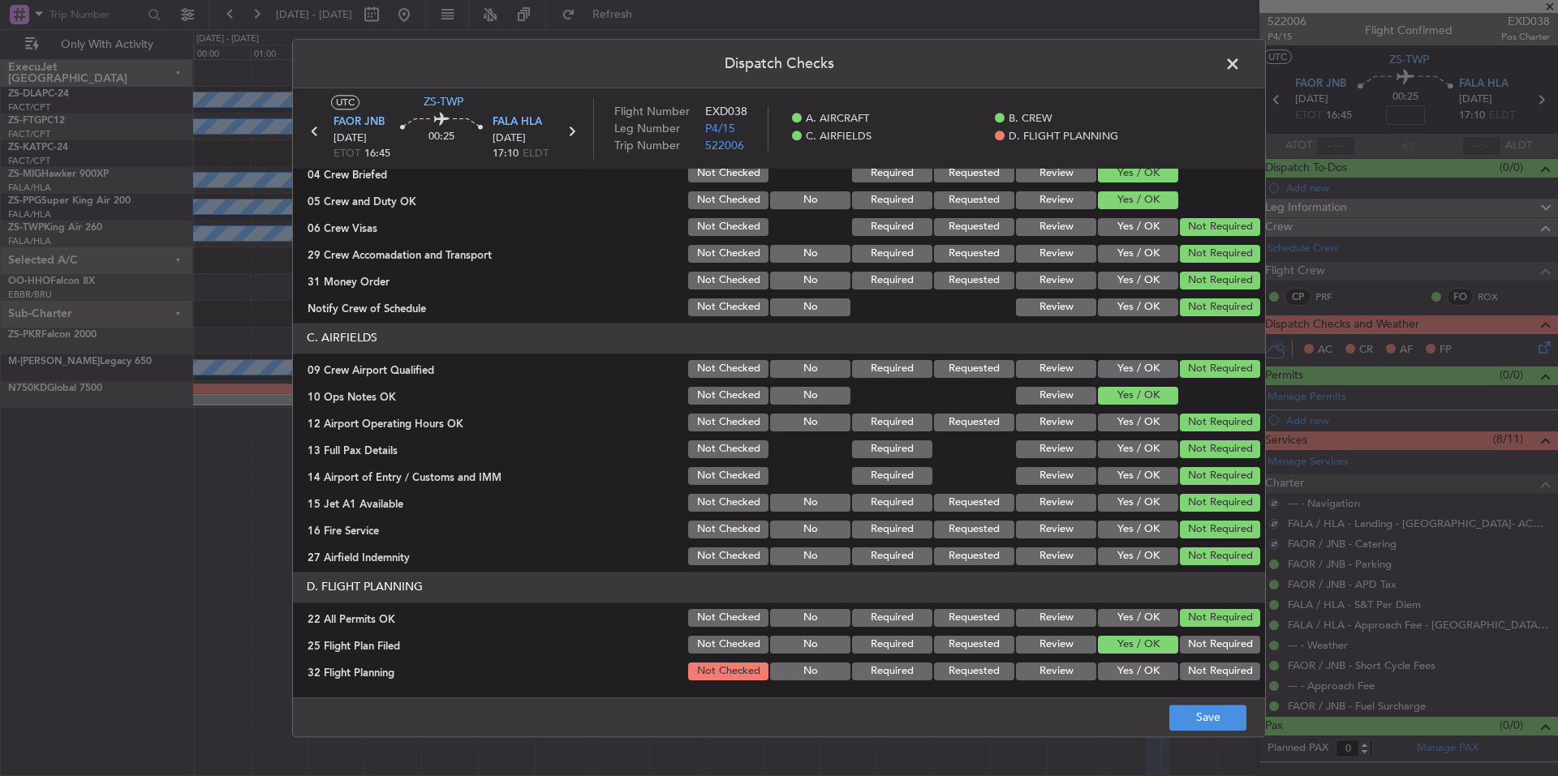
drag, startPoint x: 1142, startPoint y: 654, endPoint x: 1142, endPoint y: 674, distance: 20.3
click at [1142, 656] on div "Yes / OK" at bounding box center [1136, 645] width 82 height 23
click at [1142, 674] on button "Yes / OK" at bounding box center [1138, 672] width 80 height 18
click at [1178, 710] on button "Save" at bounding box center [1207, 718] width 77 height 26
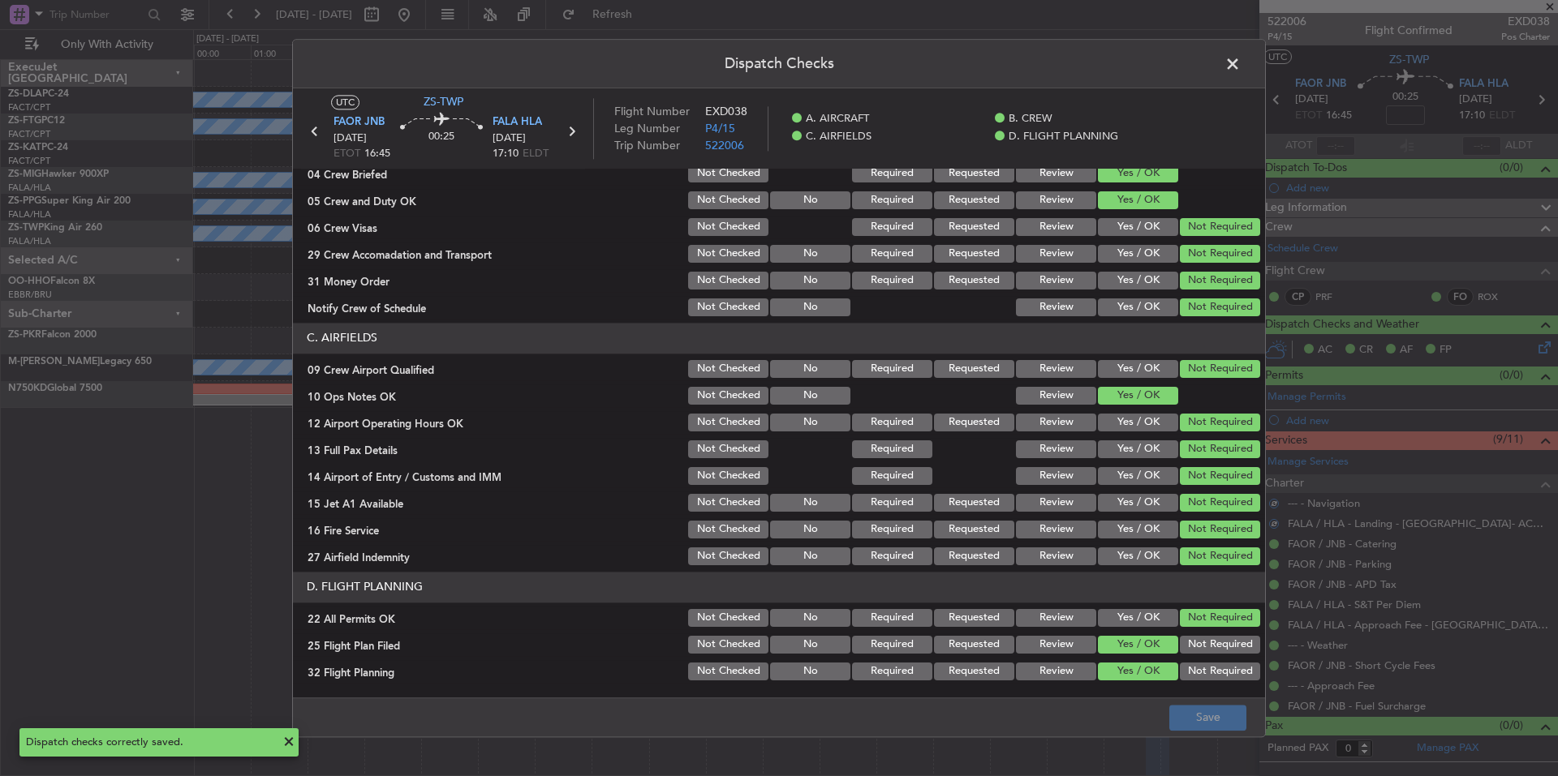
click at [1241, 62] on span at bounding box center [1241, 68] width 0 height 32
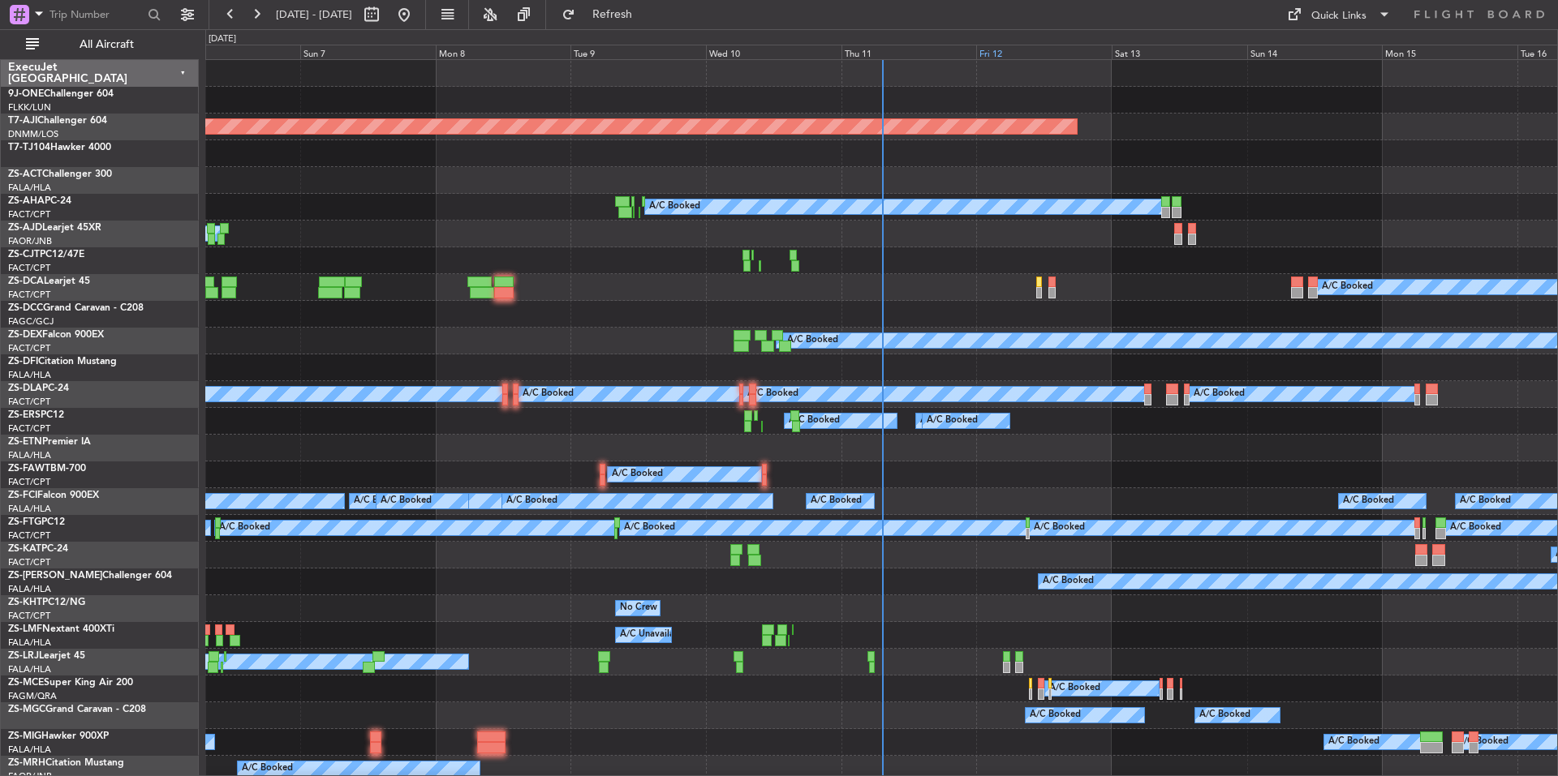
click at [1012, 53] on div "Fri 12" at bounding box center [1043, 52] width 135 height 15
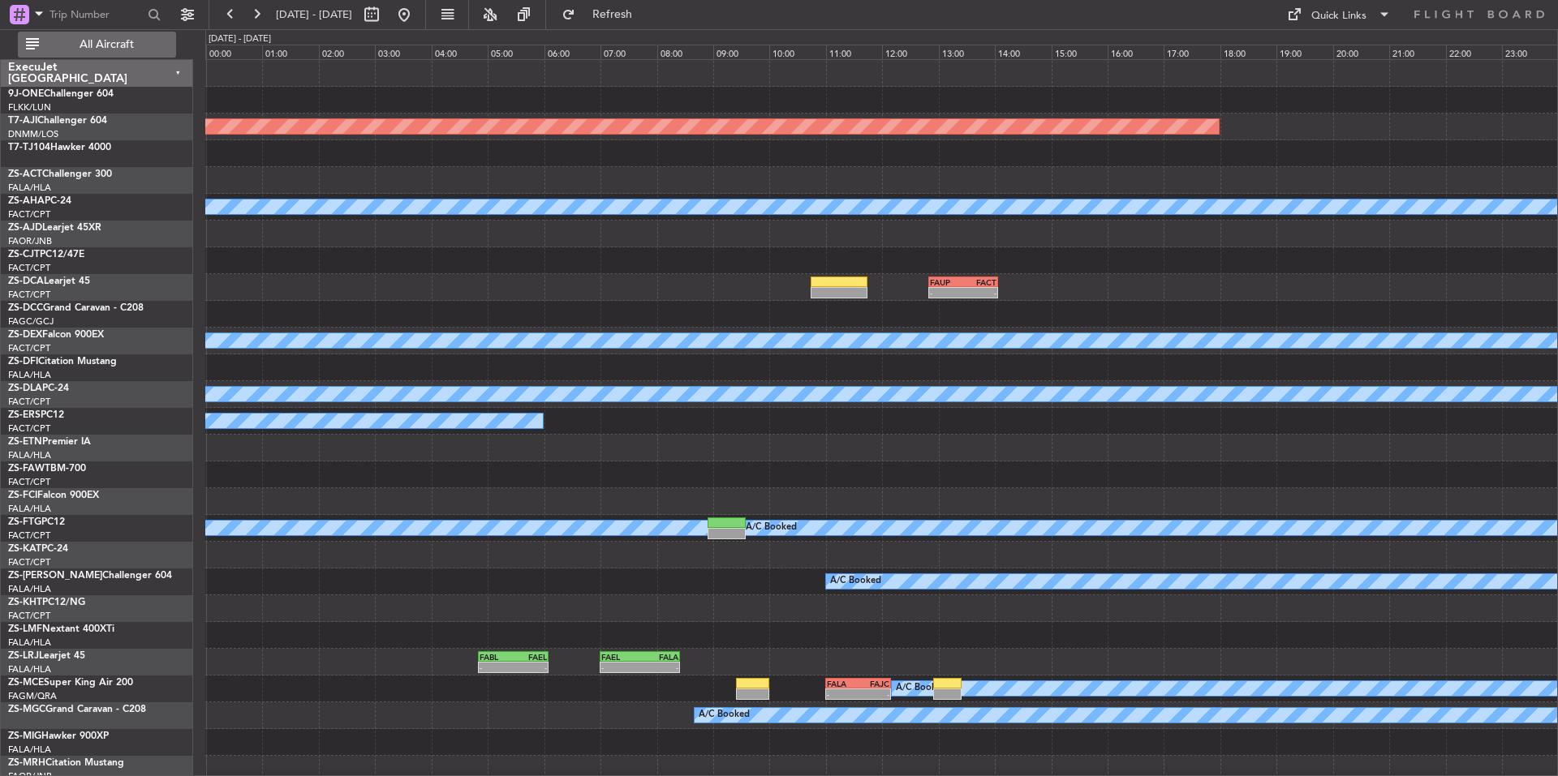
click at [113, 43] on span "All Aircraft" at bounding box center [106, 44] width 129 height 11
